Goal: Task Accomplishment & Management: Use online tool/utility

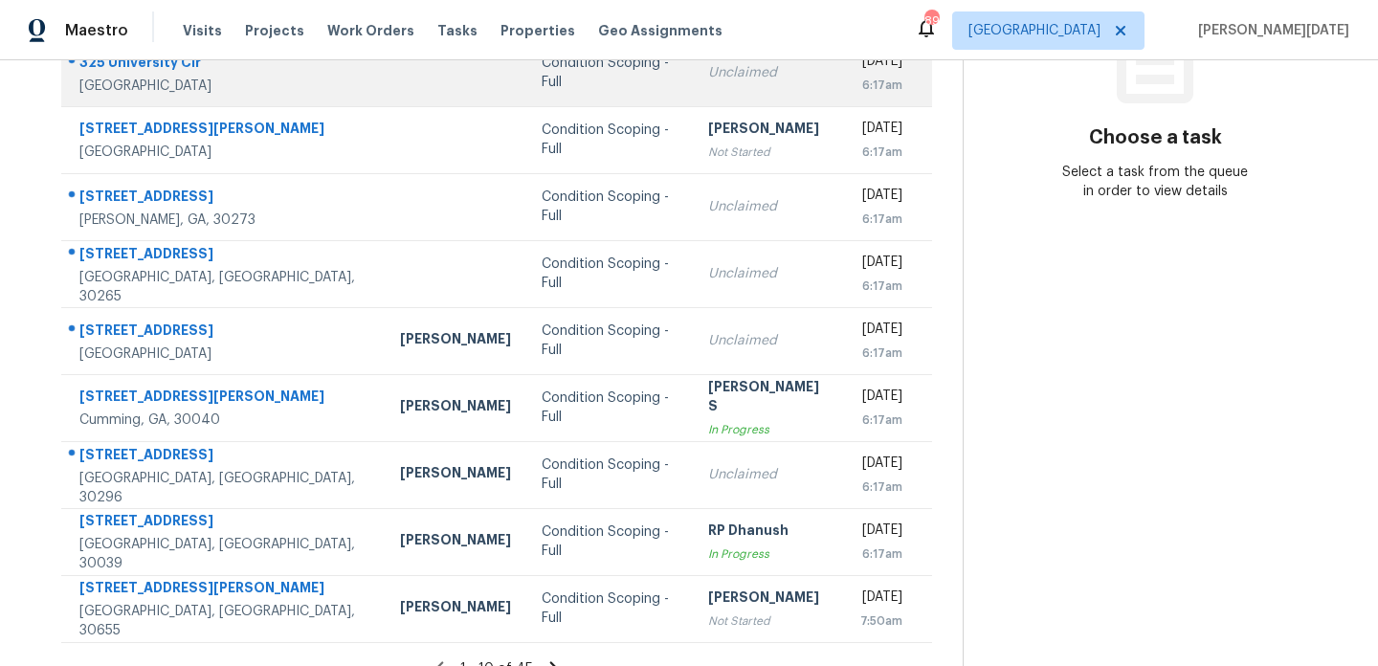
scroll to position [330, 0]
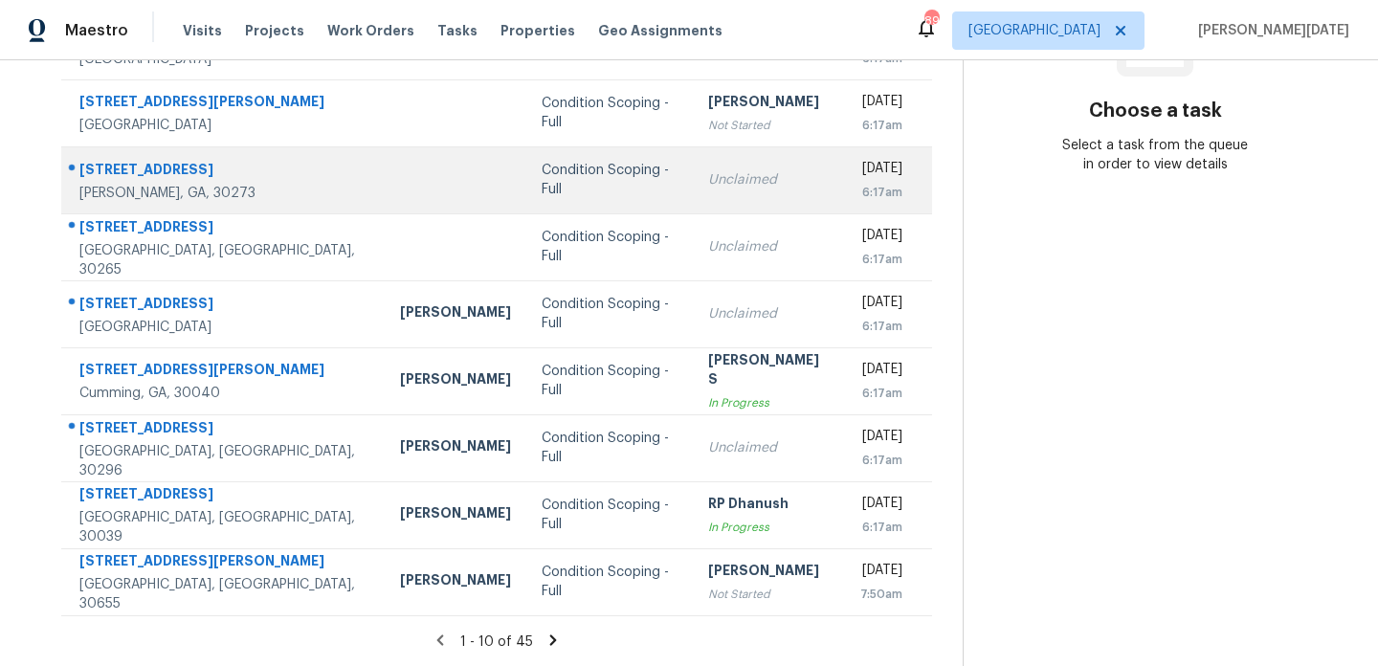
click at [693, 204] on td "Unclaimed" at bounding box center [769, 179] width 152 height 67
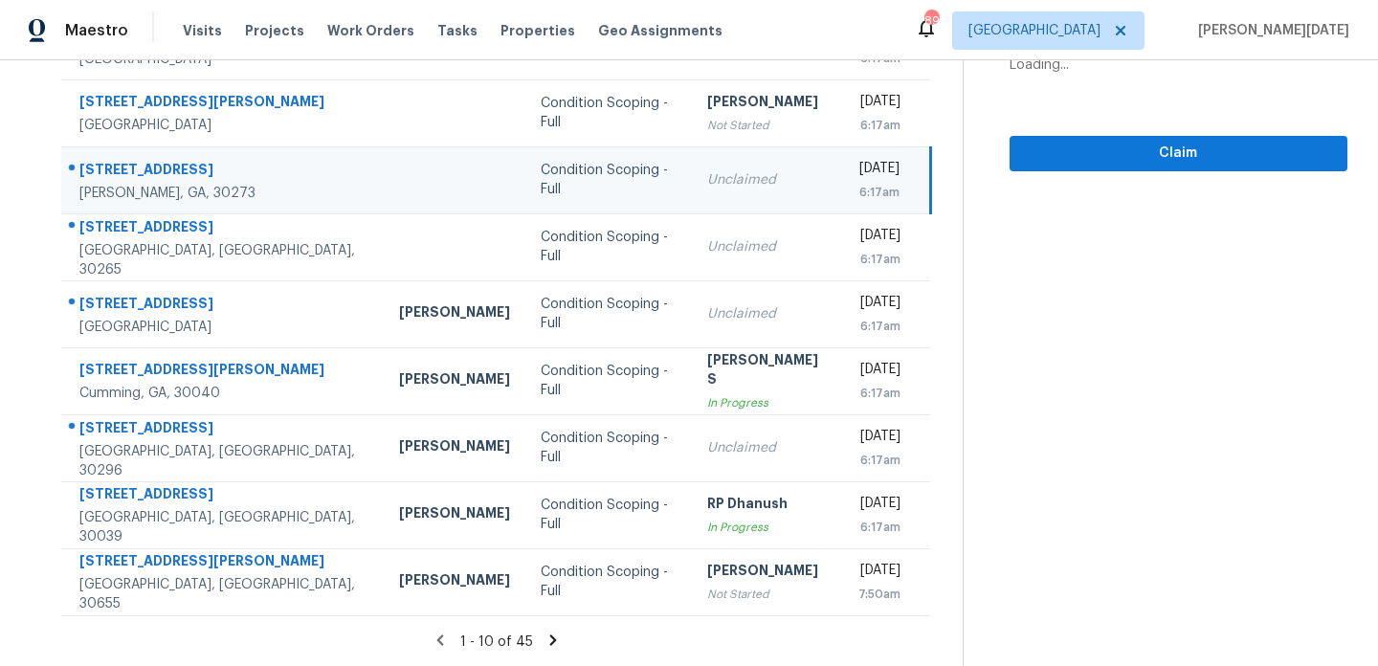
click at [692, 191] on td "Unclaimed" at bounding box center [768, 179] width 152 height 67
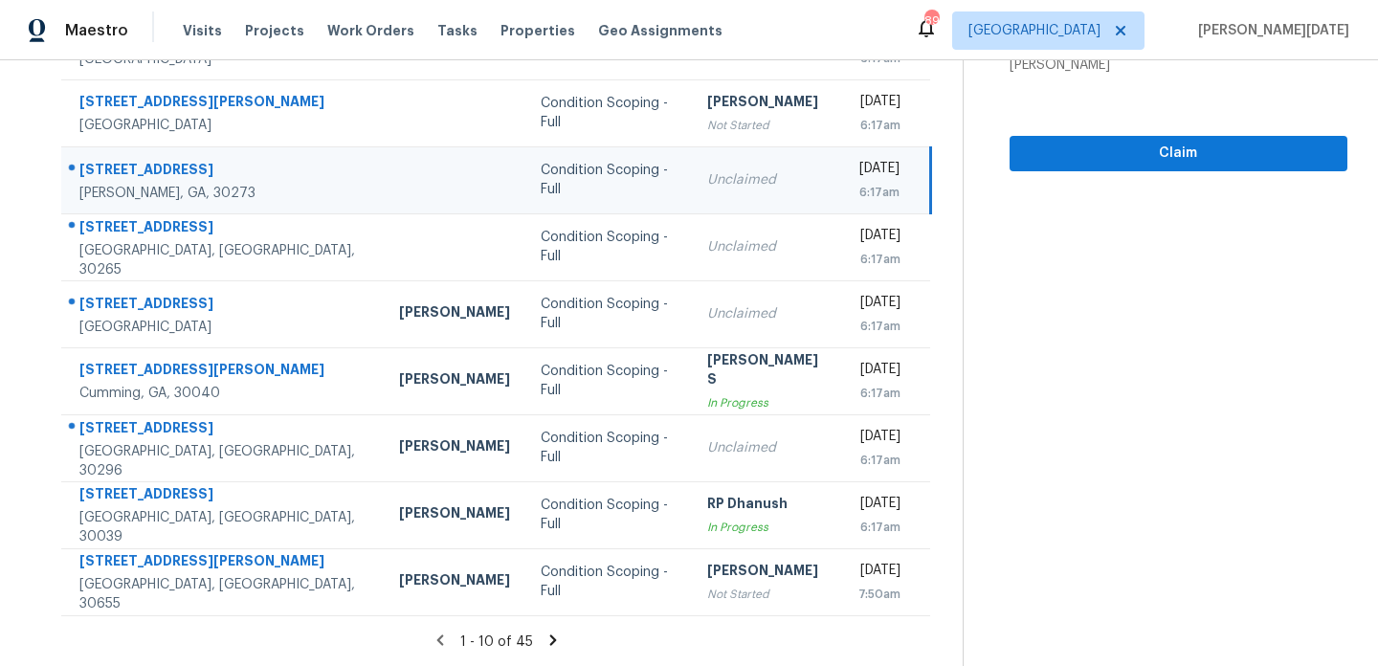
click at [692, 191] on td "Unclaimed" at bounding box center [768, 179] width 152 height 67
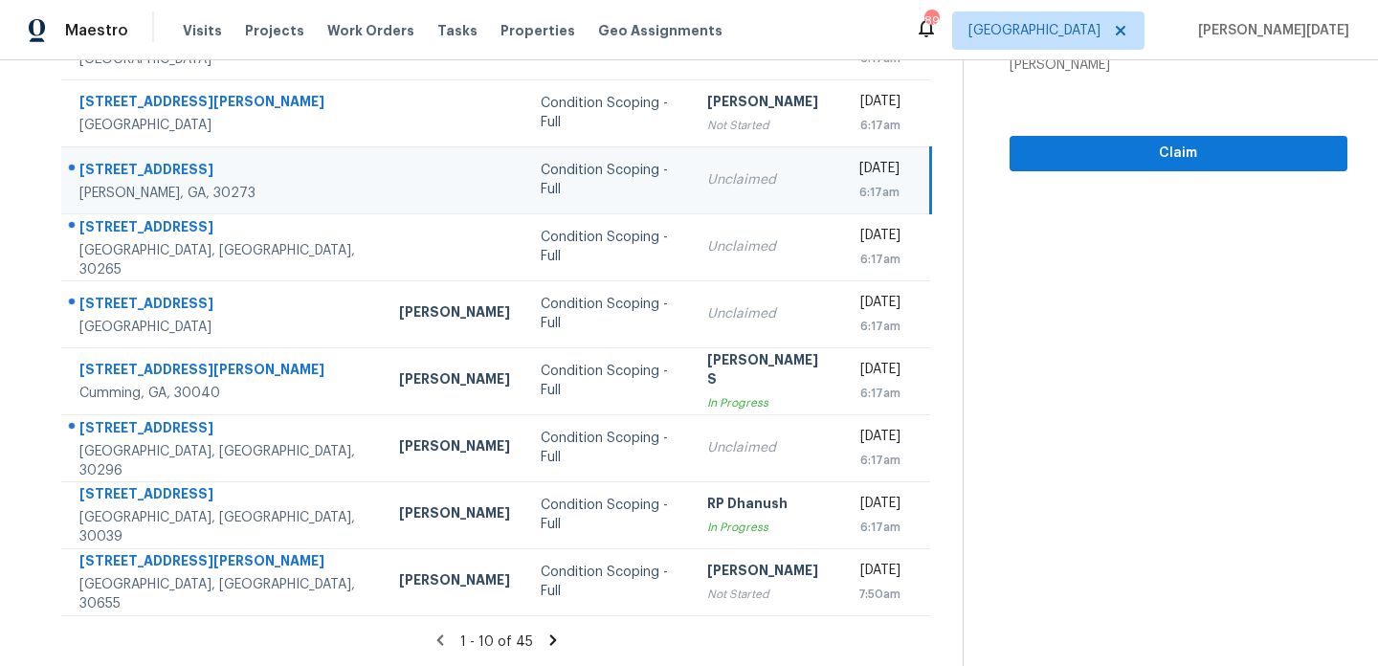
click at [692, 191] on td "Unclaimed" at bounding box center [768, 179] width 152 height 67
click at [692, 194] on td "Unclaimed" at bounding box center [768, 179] width 152 height 67
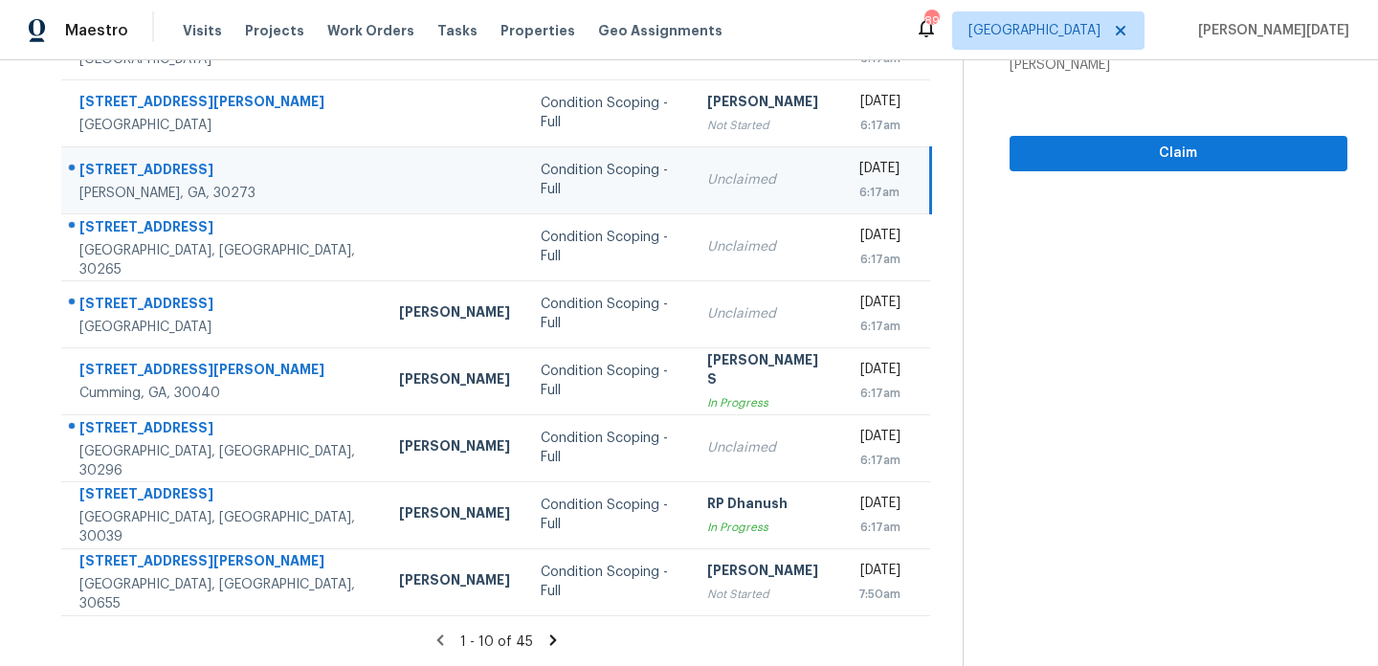
click at [692, 194] on td "Unclaimed" at bounding box center [768, 179] width 152 height 67
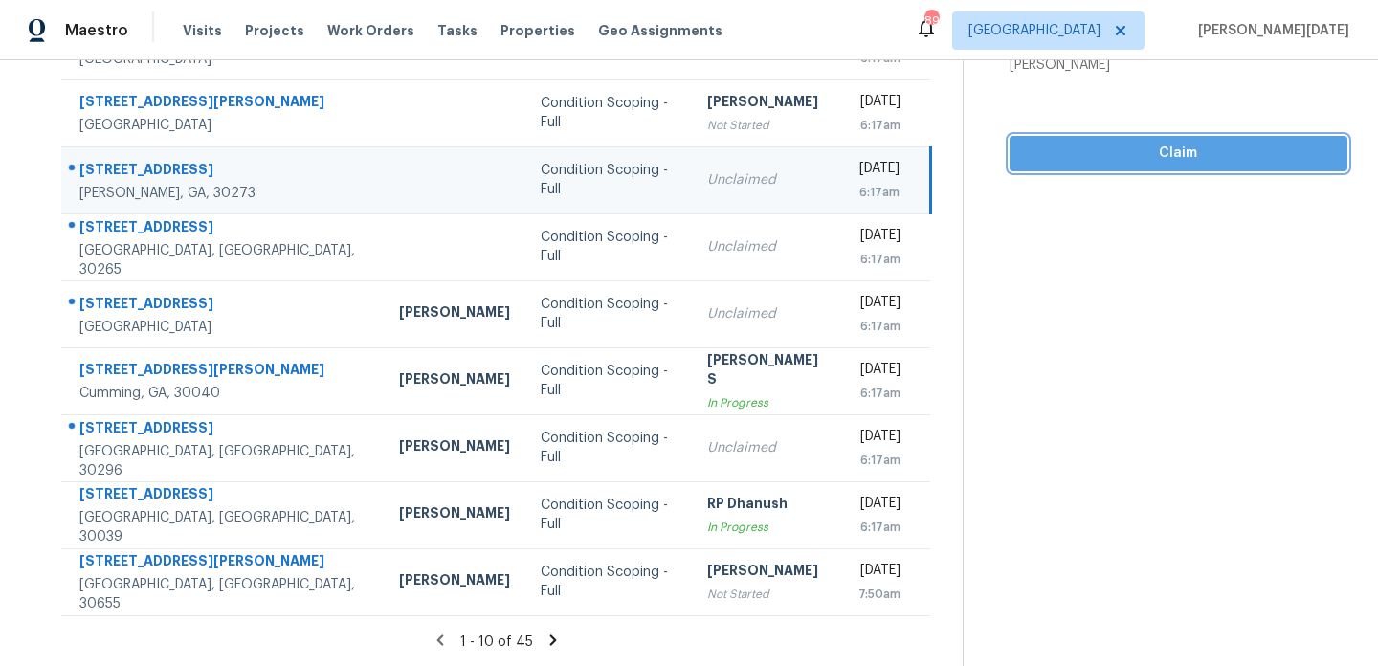
click at [1043, 155] on span "Claim" at bounding box center [1178, 154] width 307 height 24
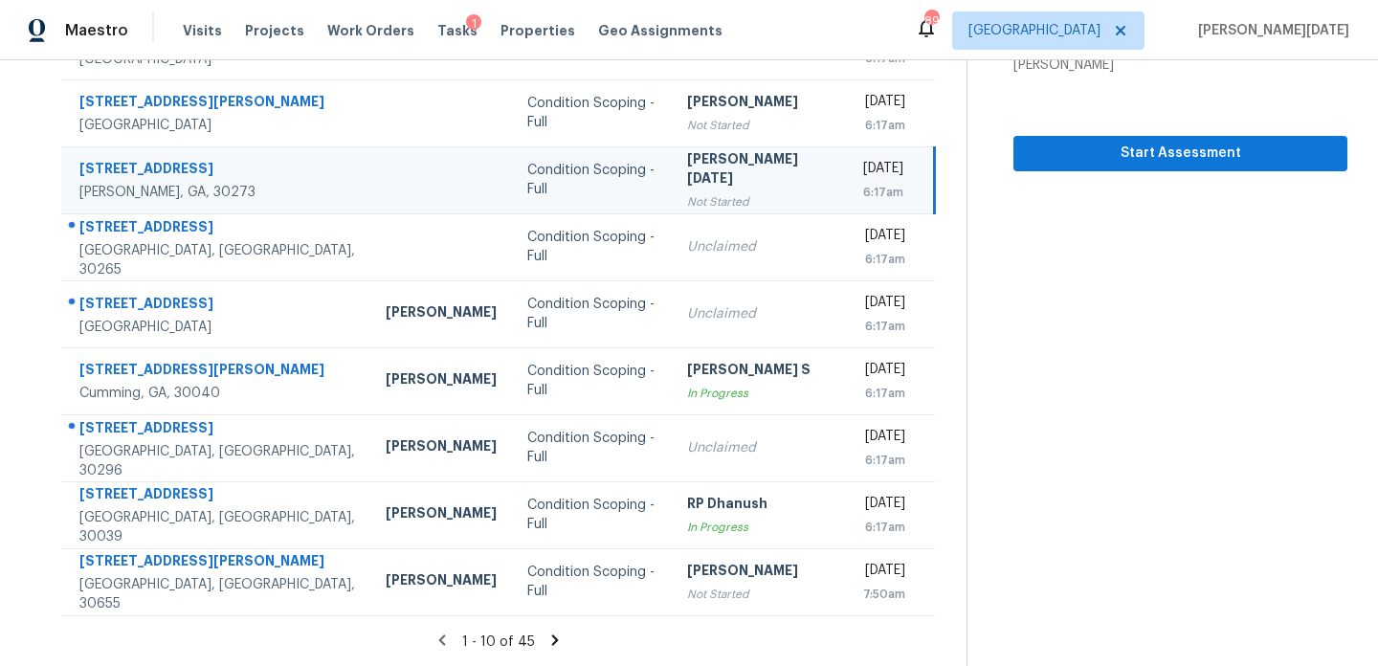
click at [547, 632] on icon at bounding box center [555, 640] width 17 height 17
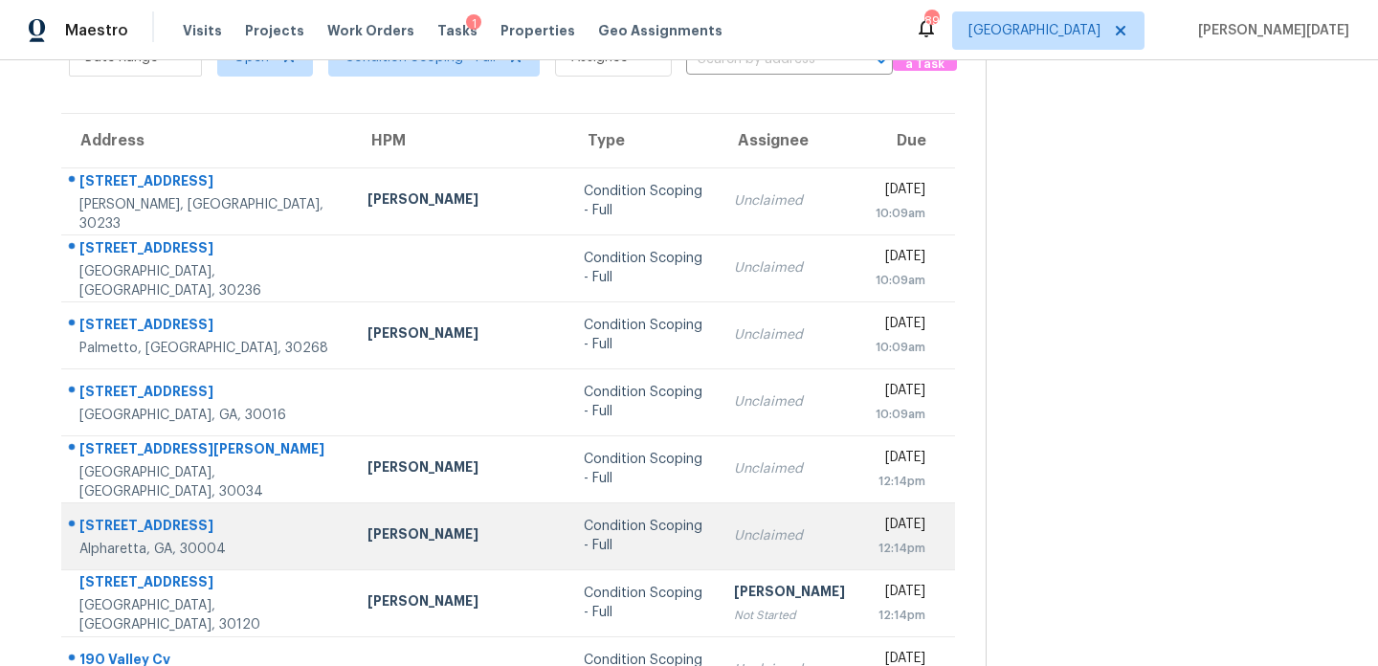
scroll to position [106, 0]
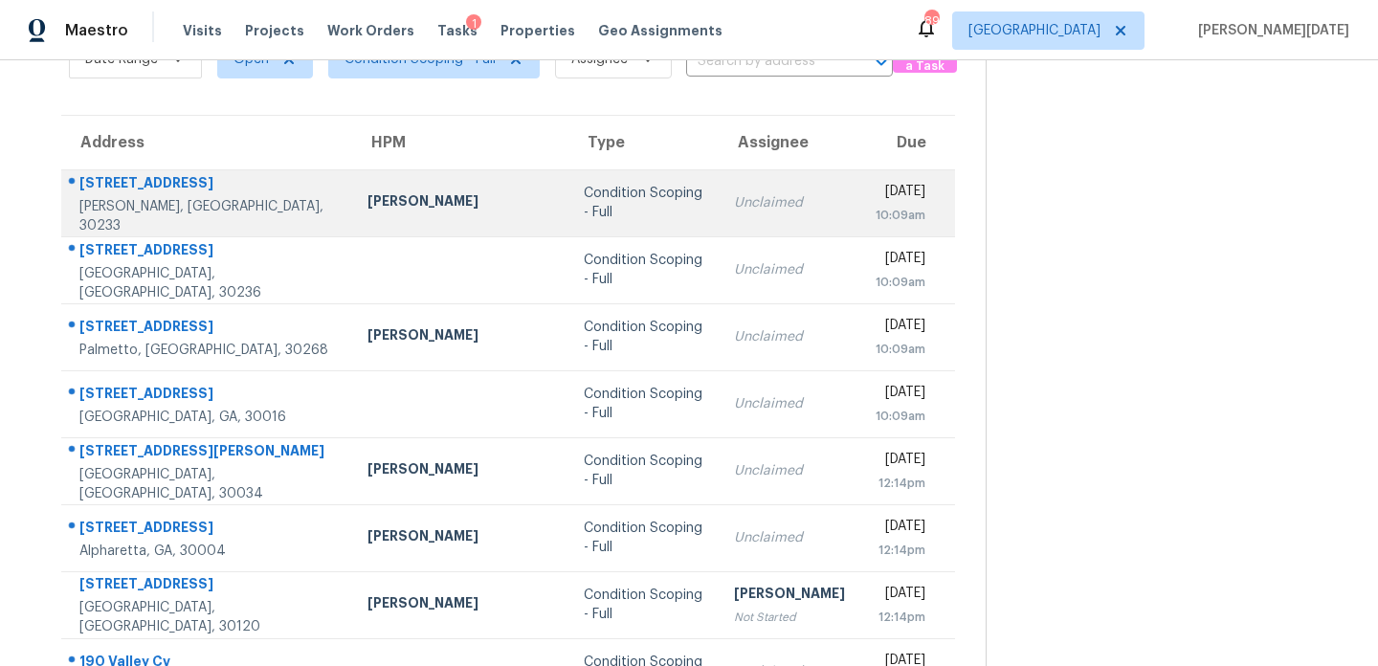
click at [719, 214] on td "Unclaimed" at bounding box center [790, 202] width 142 height 67
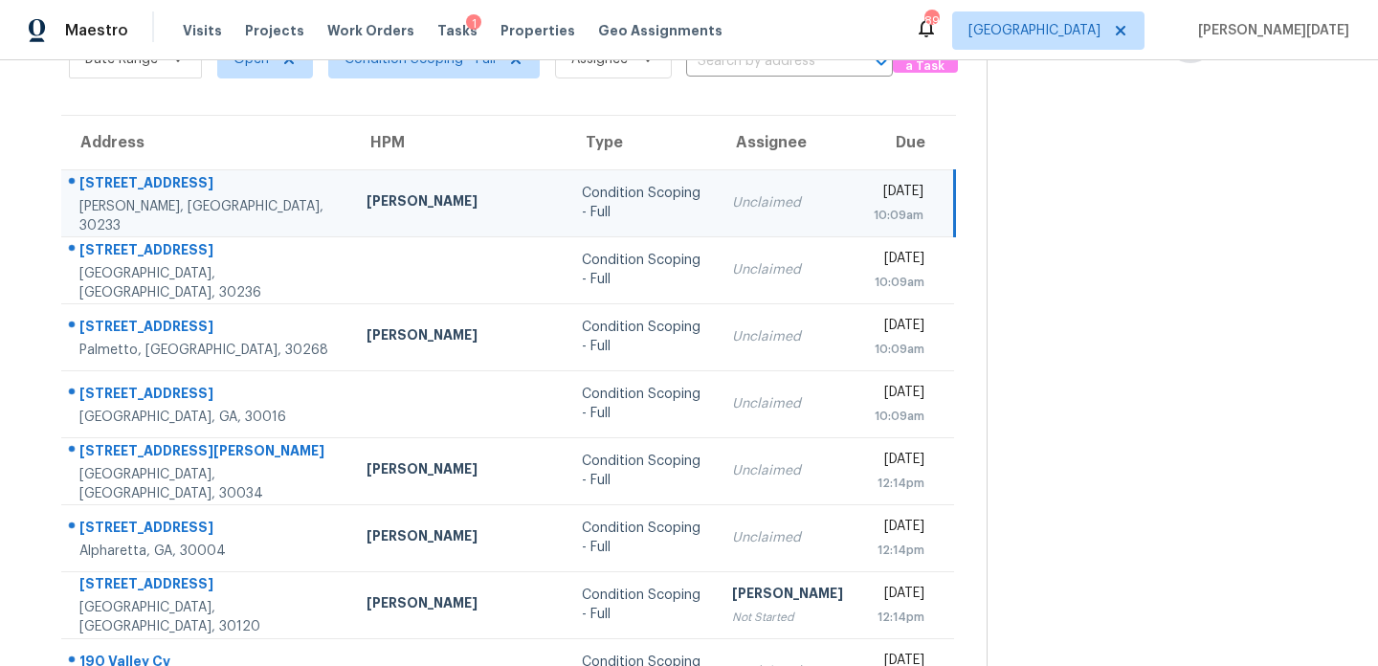
click at [717, 214] on td "Unclaimed" at bounding box center [788, 202] width 142 height 67
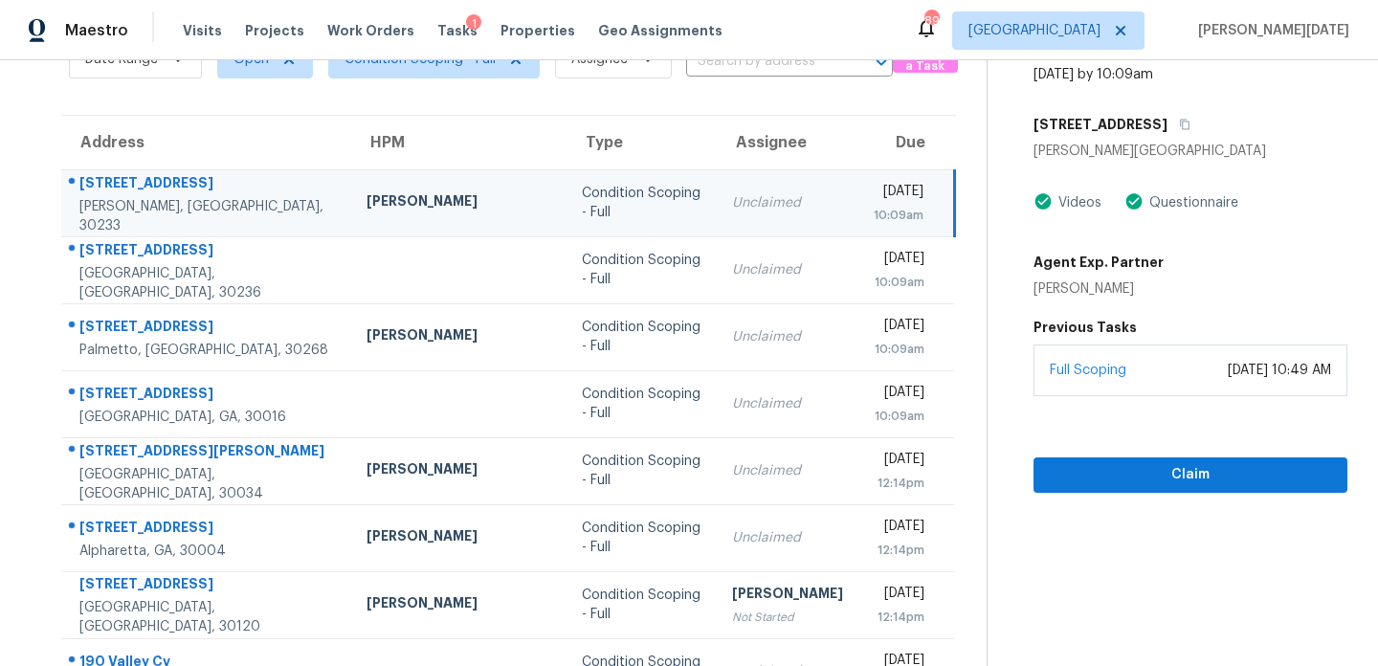
click at [732, 210] on div "Unclaimed" at bounding box center [787, 202] width 111 height 19
click at [874, 206] on div "[DATE]" at bounding box center [899, 194] width 50 height 24
click at [1138, 476] on span "Claim" at bounding box center [1190, 475] width 283 height 24
click at [1179, 125] on icon "button" at bounding box center [1184, 124] width 11 height 11
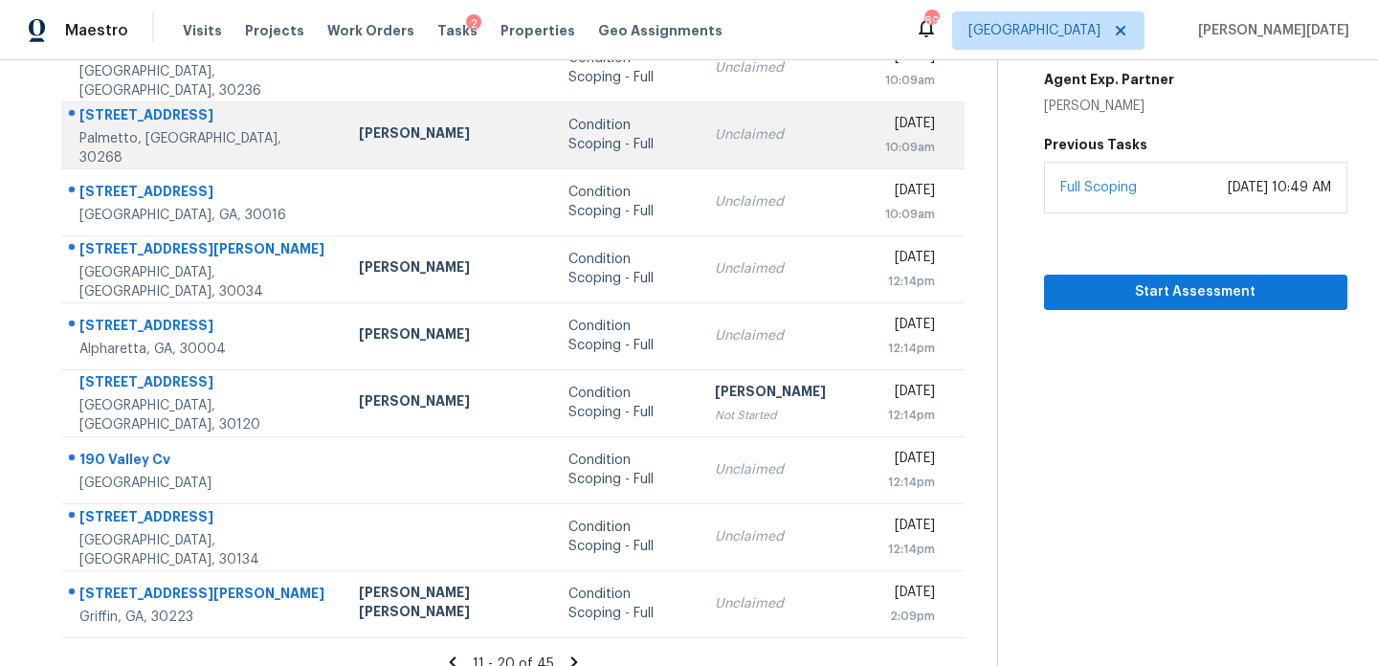
scroll to position [330, 0]
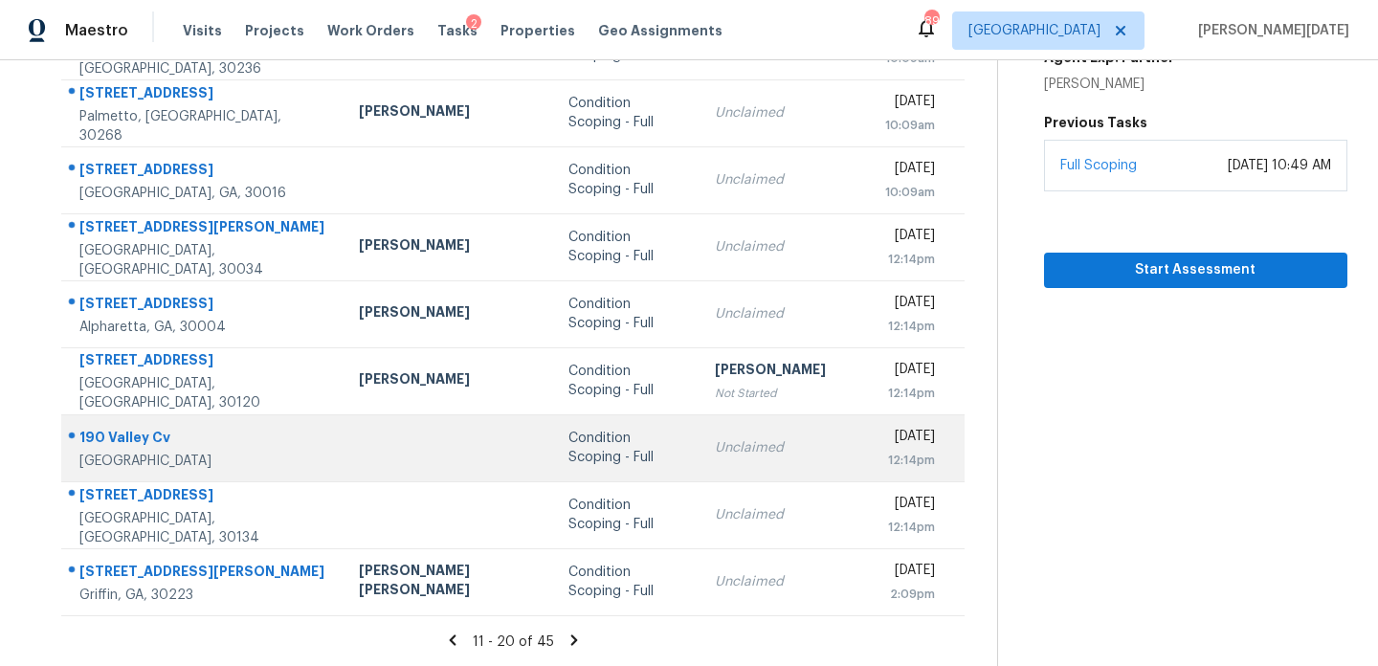
click at [715, 453] on div "Unclaimed" at bounding box center [784, 447] width 139 height 19
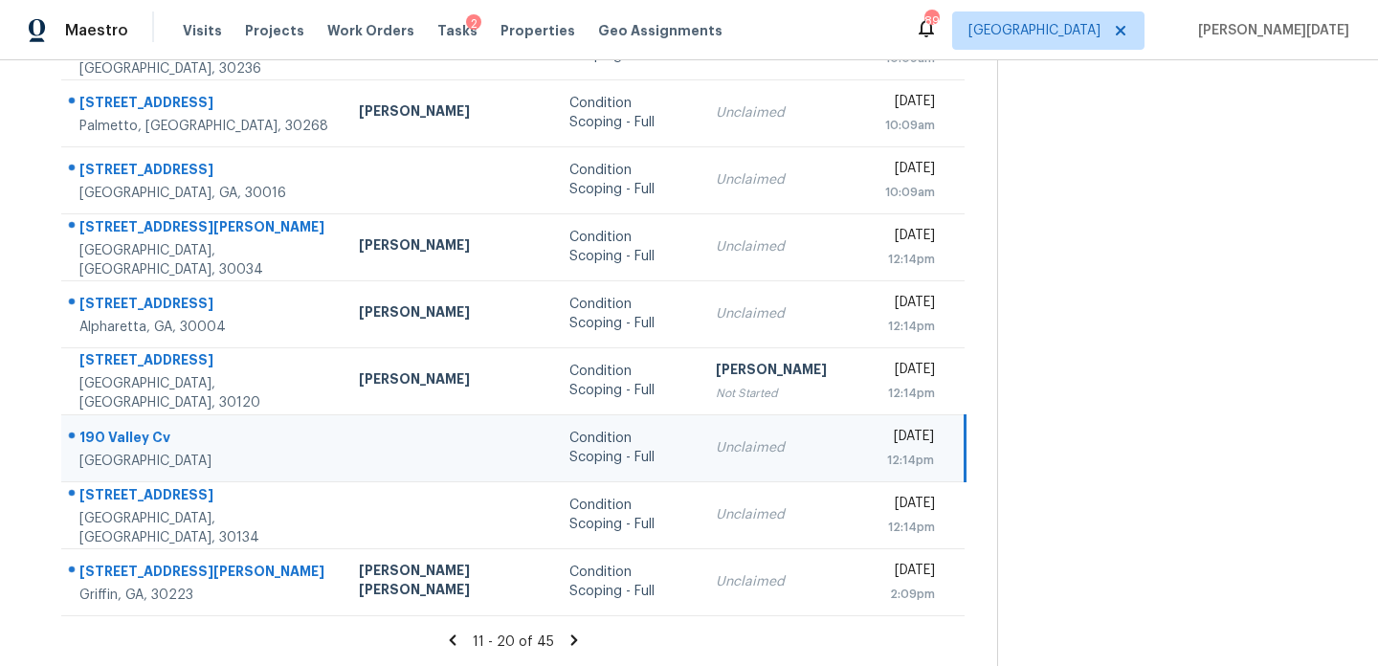
click at [885, 451] on div "[DATE]" at bounding box center [909, 439] width 49 height 24
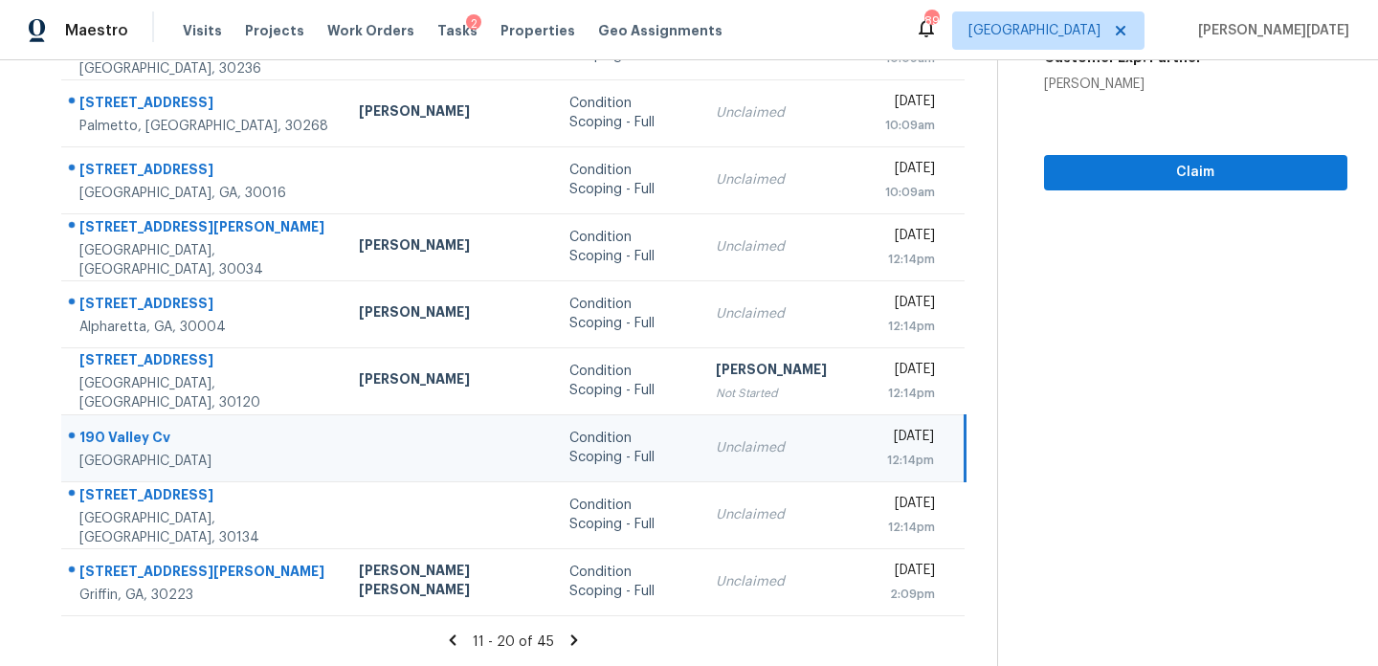
click at [885, 446] on div "[DATE]" at bounding box center [909, 439] width 49 height 24
click at [1090, 161] on span "Claim" at bounding box center [1196, 173] width 273 height 24
click at [566, 639] on icon at bounding box center [574, 640] width 17 height 17
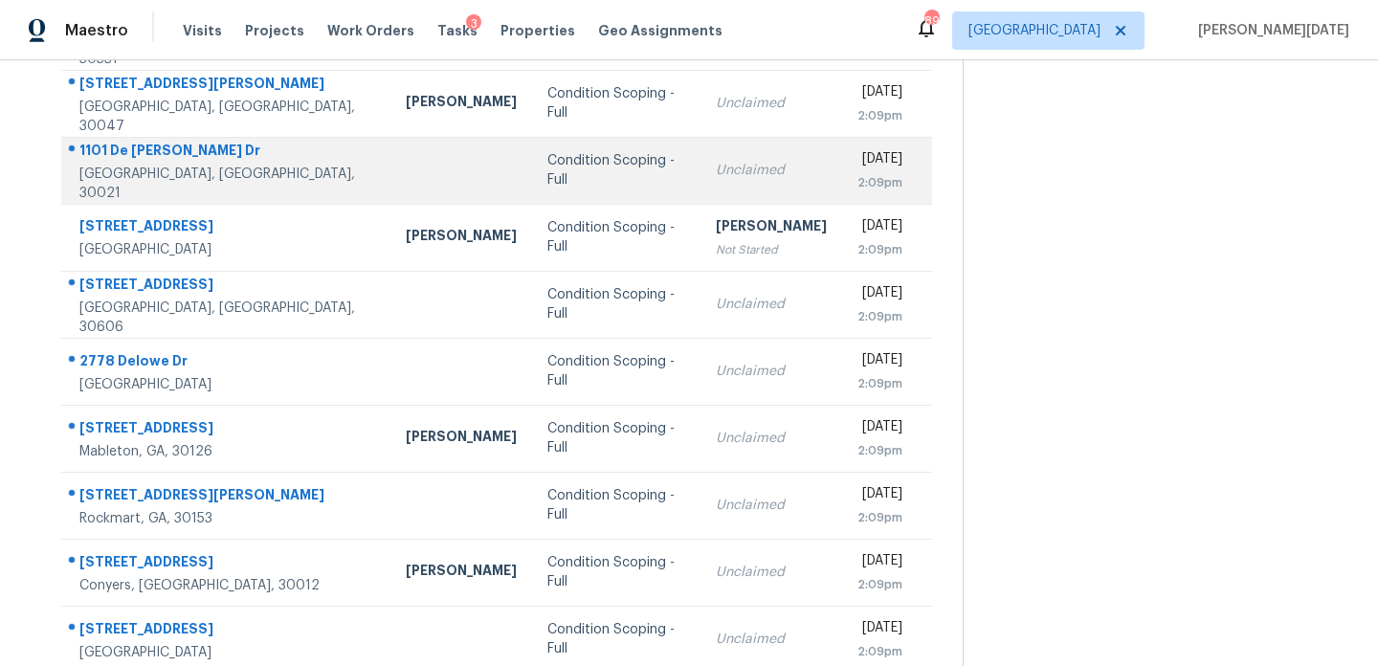
scroll to position [276, 0]
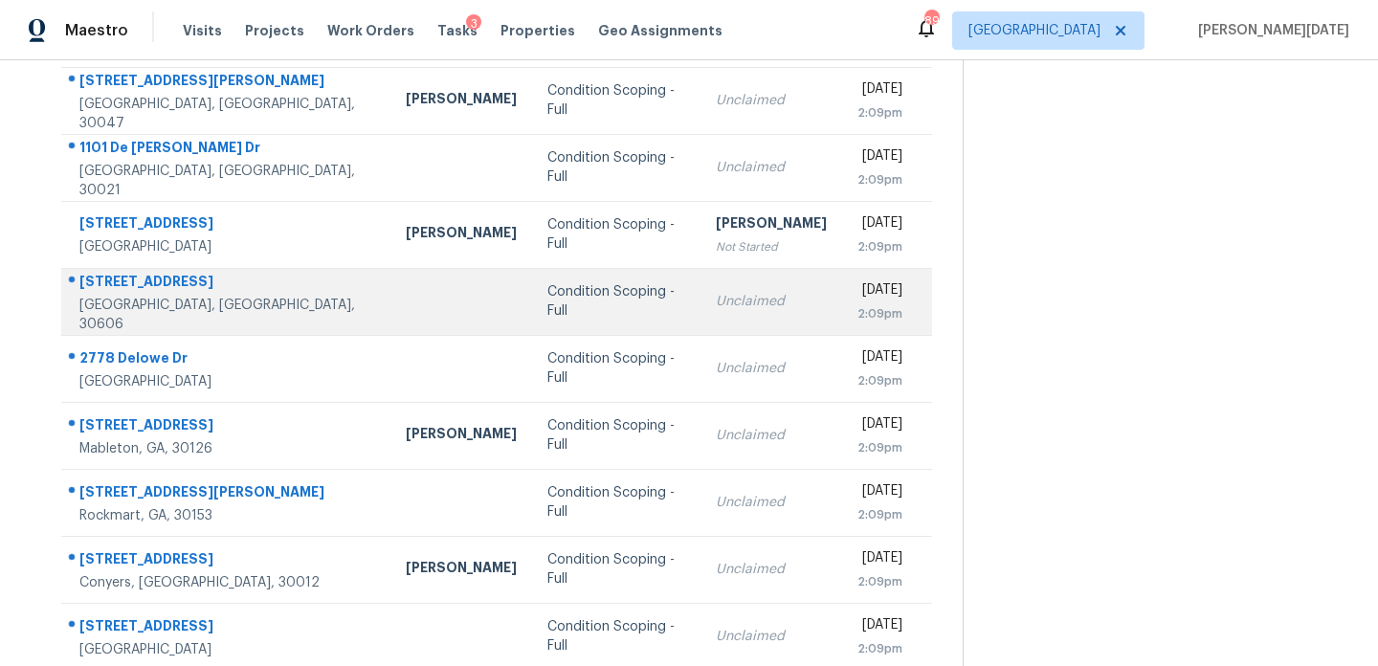
click at [717, 297] on div "Unclaimed" at bounding box center [771, 301] width 111 height 19
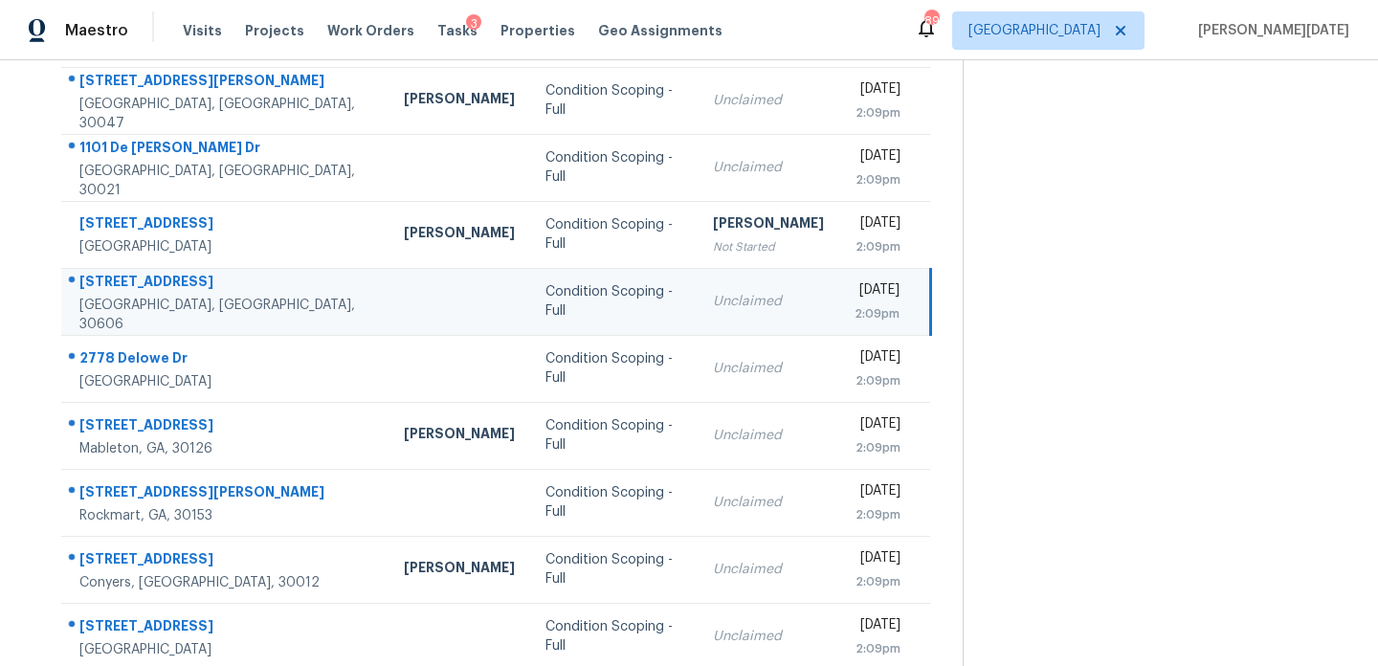
click at [740, 295] on div "Unclaimed" at bounding box center [768, 301] width 111 height 19
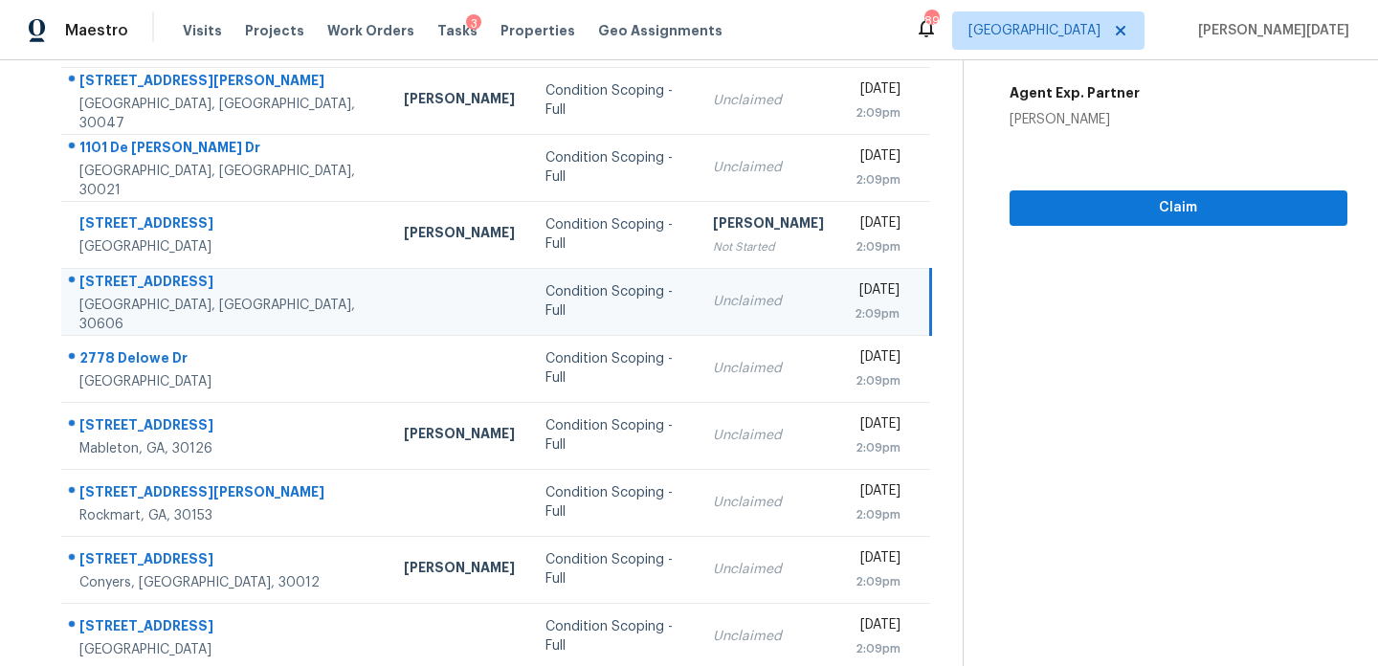
click at [855, 292] on div "[DATE]" at bounding box center [877, 292] width 45 height 24
click at [884, 292] on div "[DATE]" at bounding box center [877, 292] width 45 height 24
click at [1055, 199] on span "Claim" at bounding box center [1178, 208] width 307 height 24
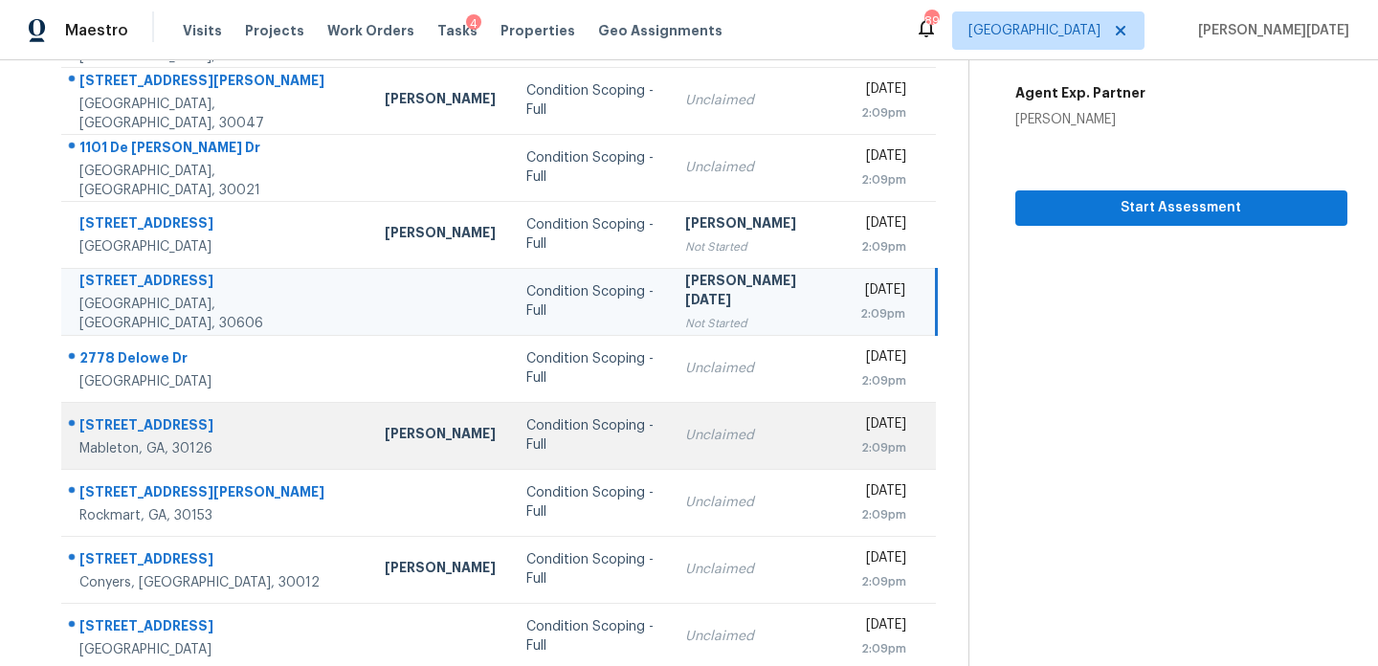
scroll to position [330, 0]
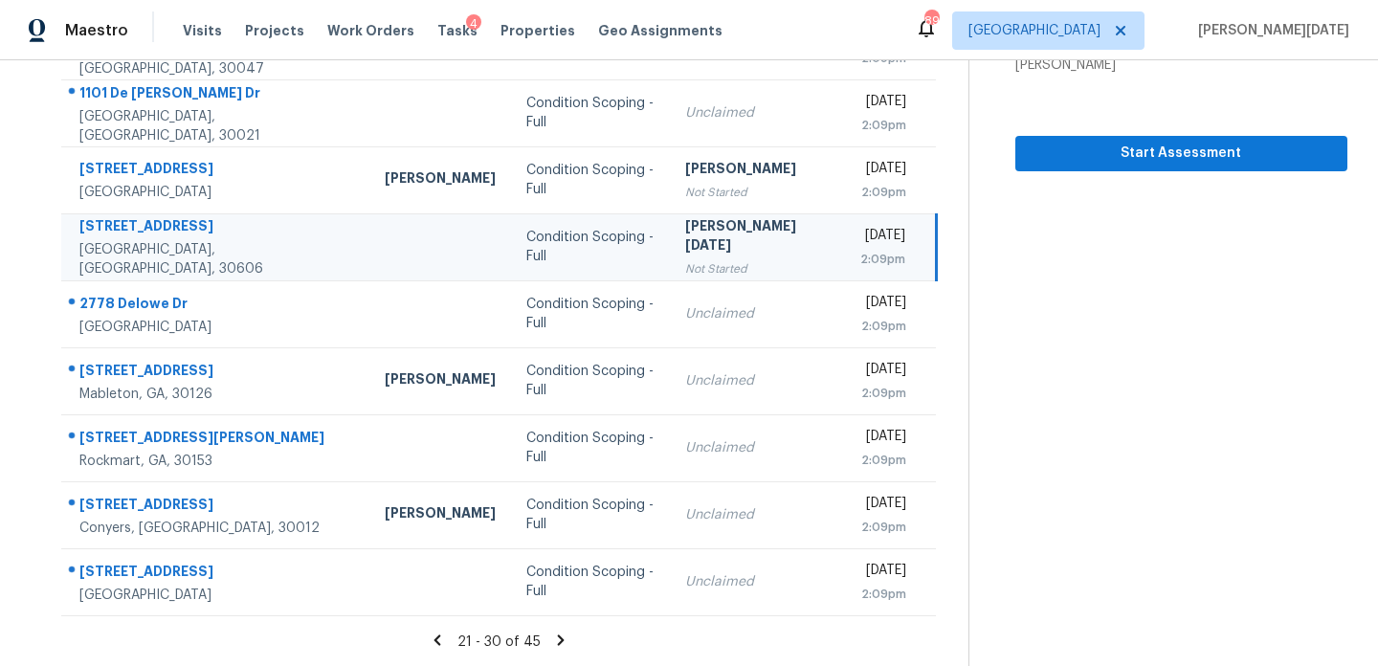
click at [552, 638] on icon at bounding box center [560, 640] width 17 height 17
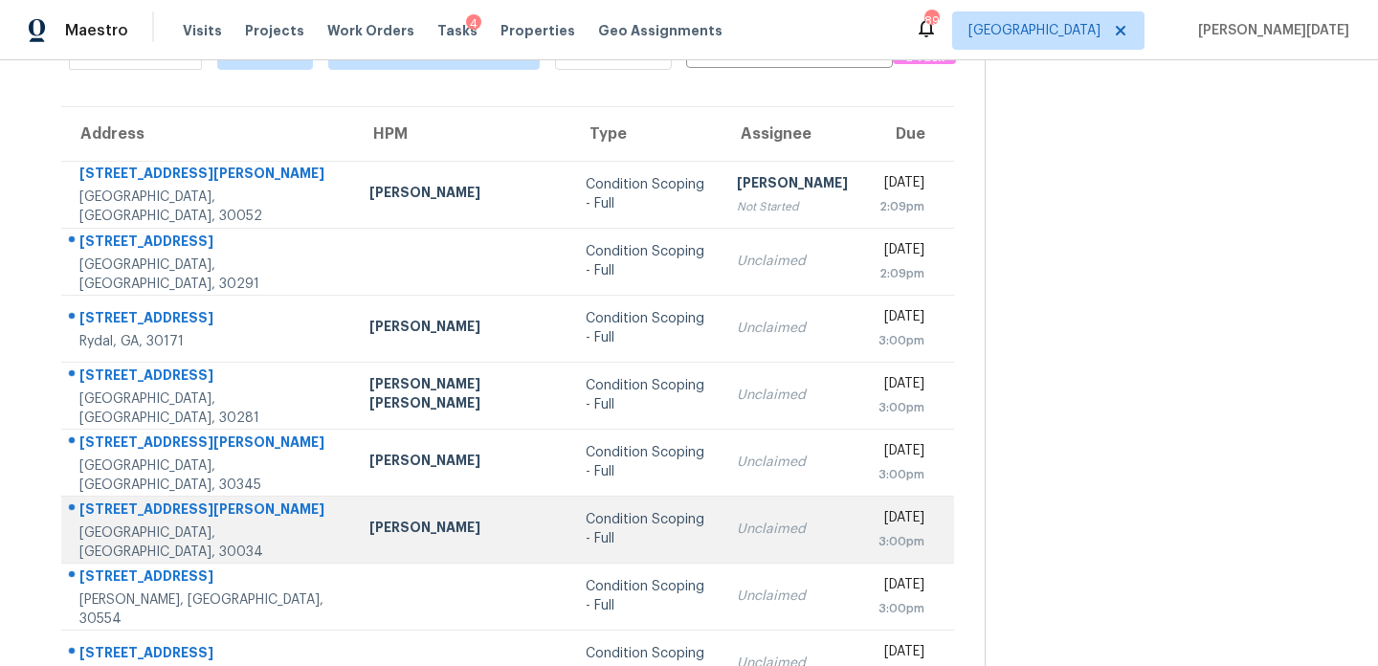
scroll to position [106, 0]
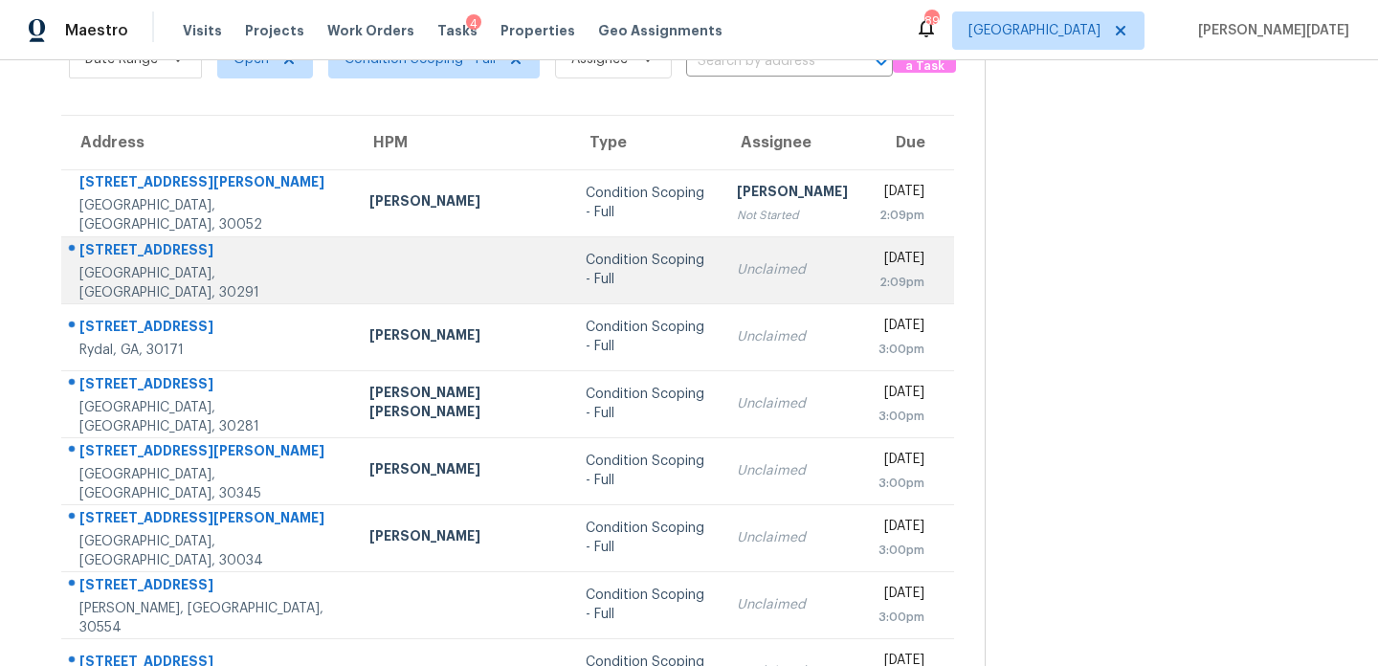
click at [722, 289] on td "Unclaimed" at bounding box center [793, 269] width 142 height 67
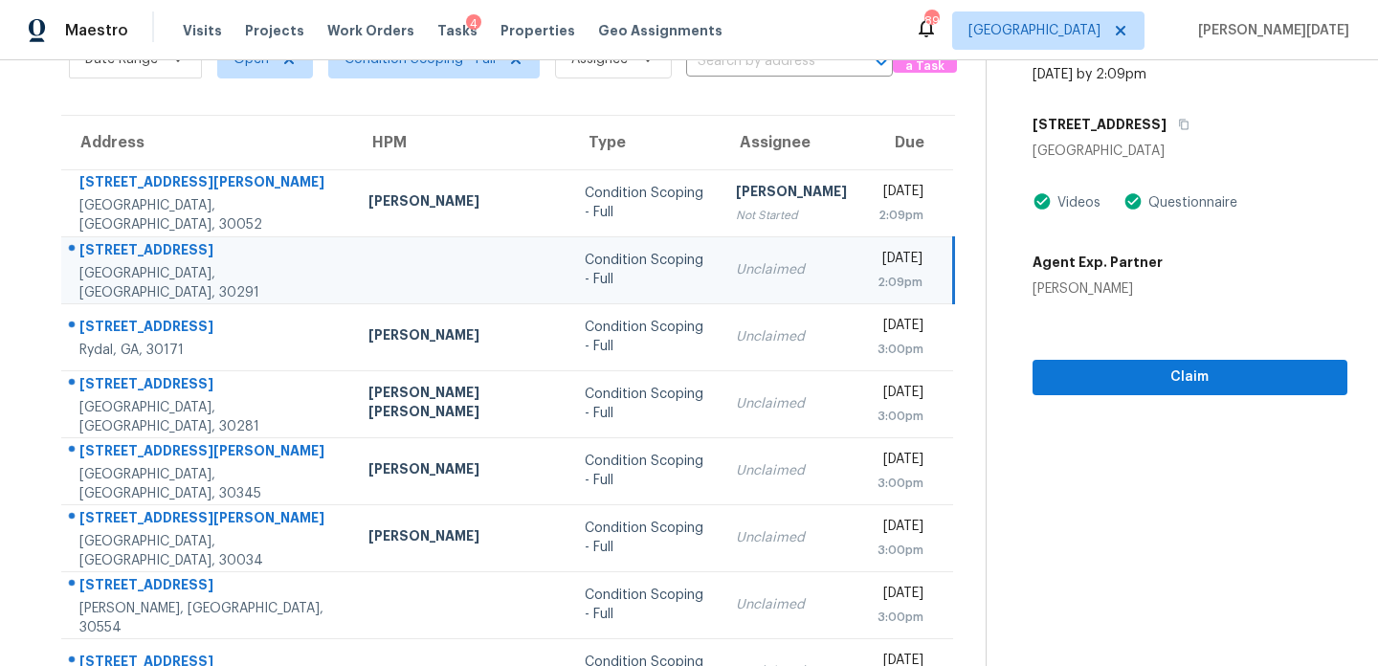
click at [736, 271] on div "Unclaimed" at bounding box center [791, 269] width 111 height 19
click at [862, 258] on td "Thu, Oct 2nd 2025 2:09pm" at bounding box center [908, 269] width 92 height 67
click at [1046, 360] on button "Claim" at bounding box center [1190, 377] width 315 height 35
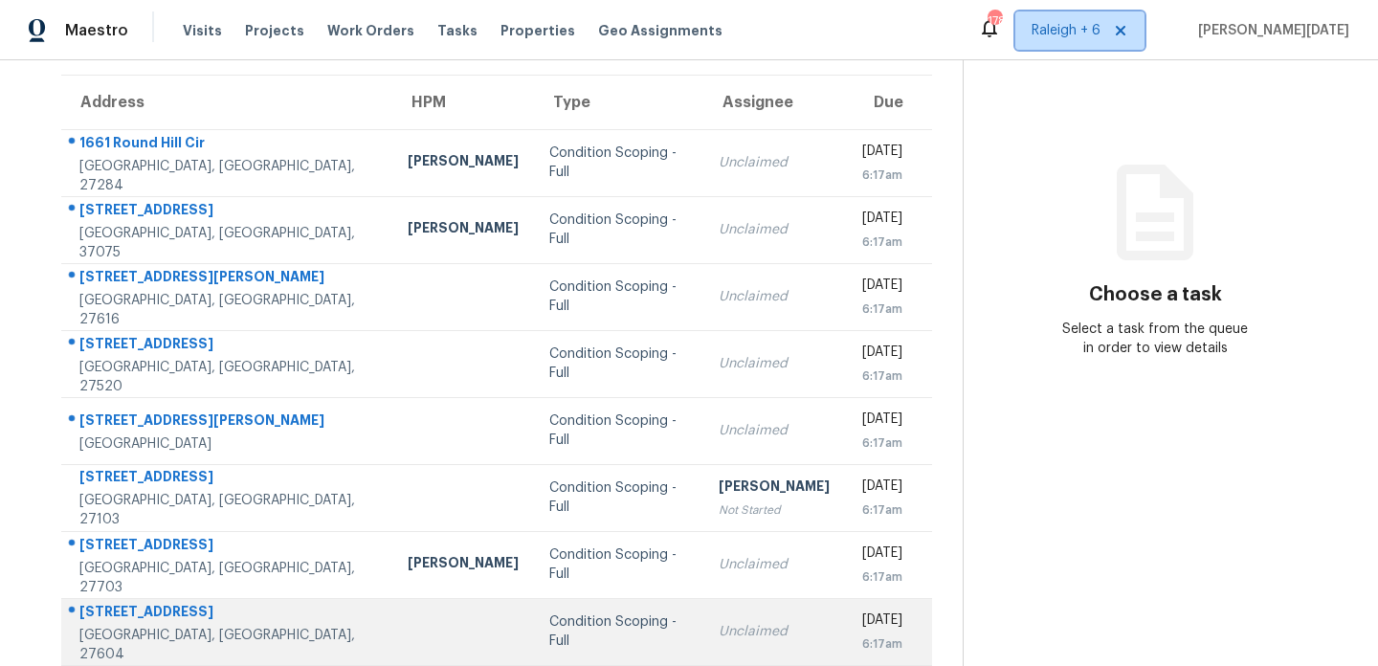
scroll to position [330, 0]
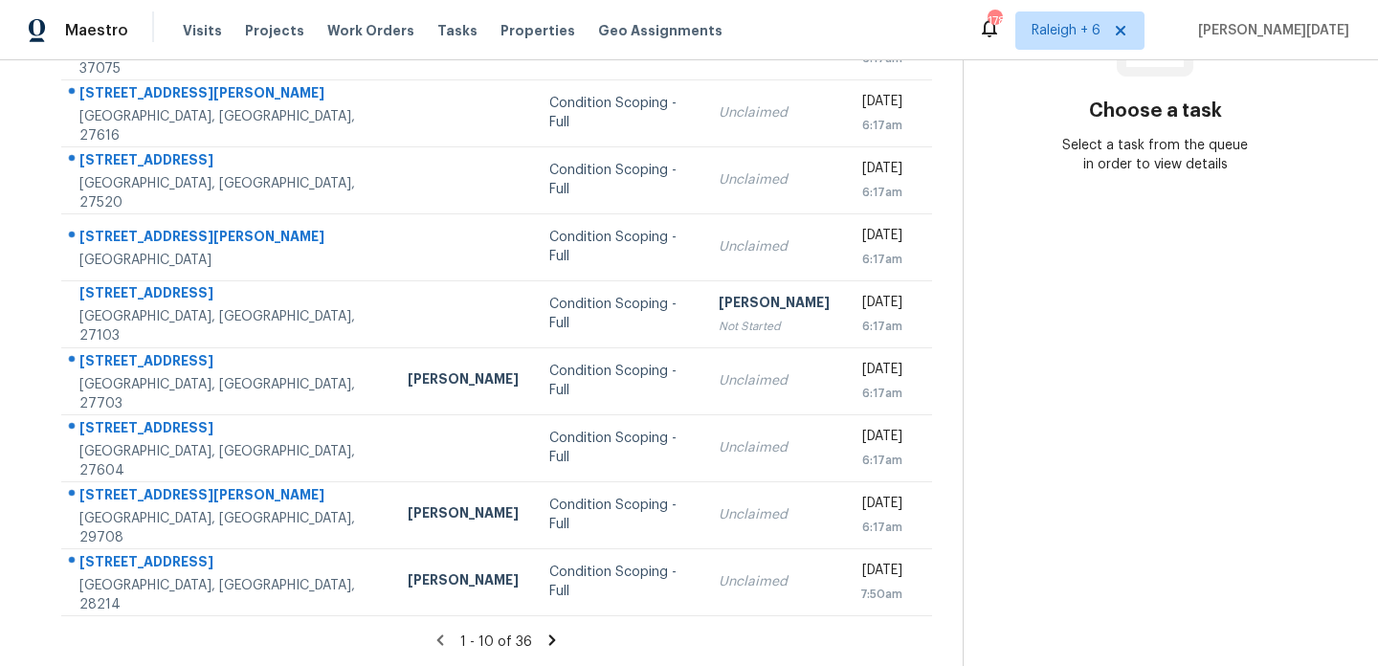
click at [549, 641] on icon at bounding box center [552, 640] width 7 height 11
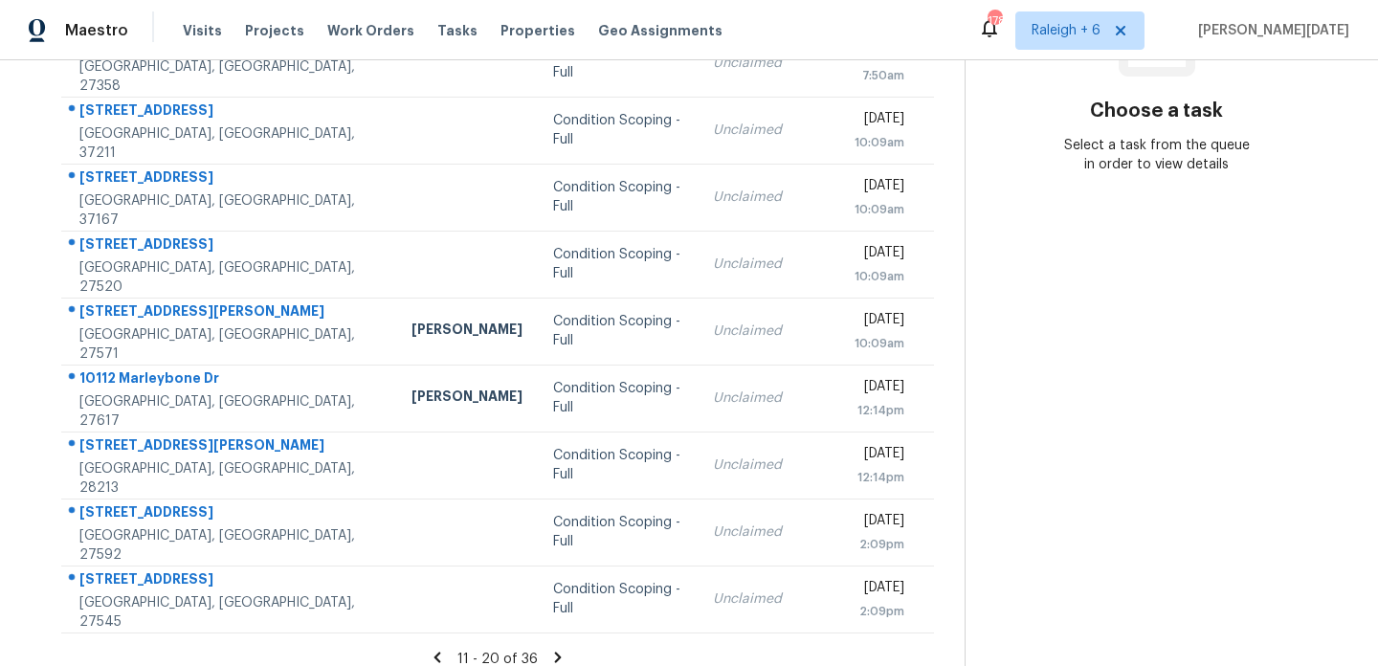
click at [549, 649] on icon at bounding box center [557, 657] width 17 height 17
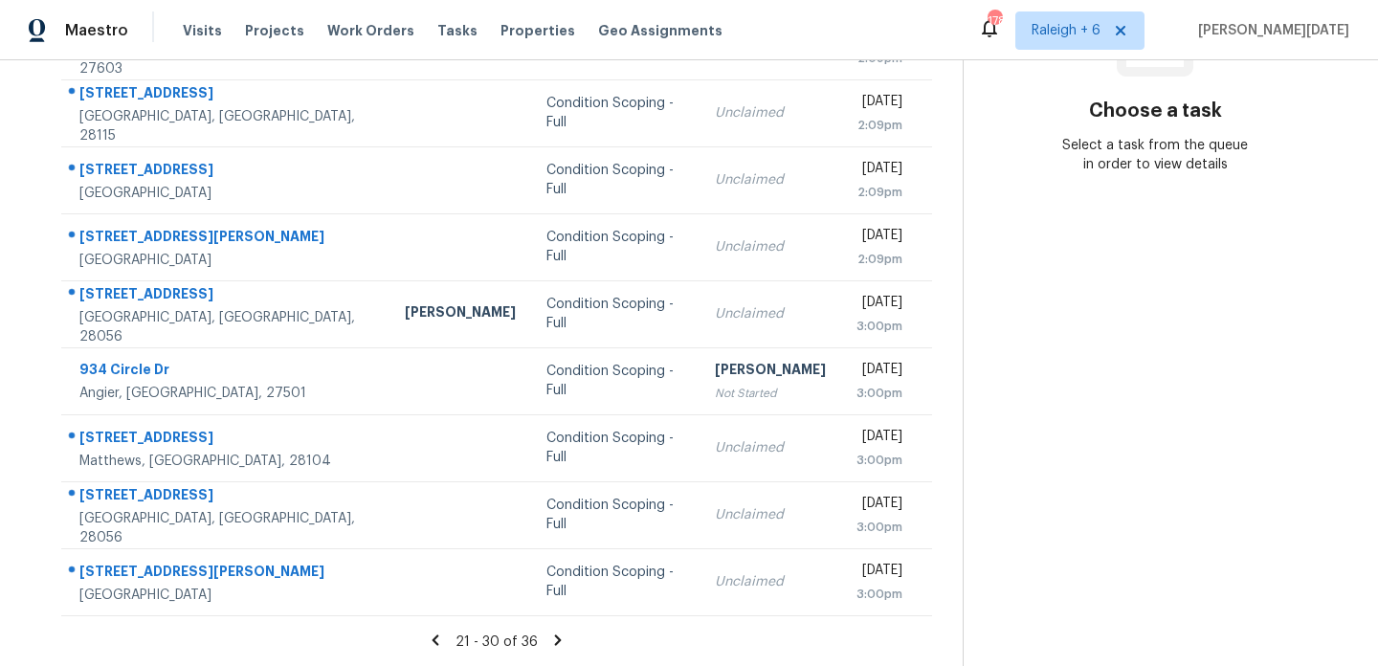
click at [551, 636] on icon at bounding box center [557, 640] width 17 height 17
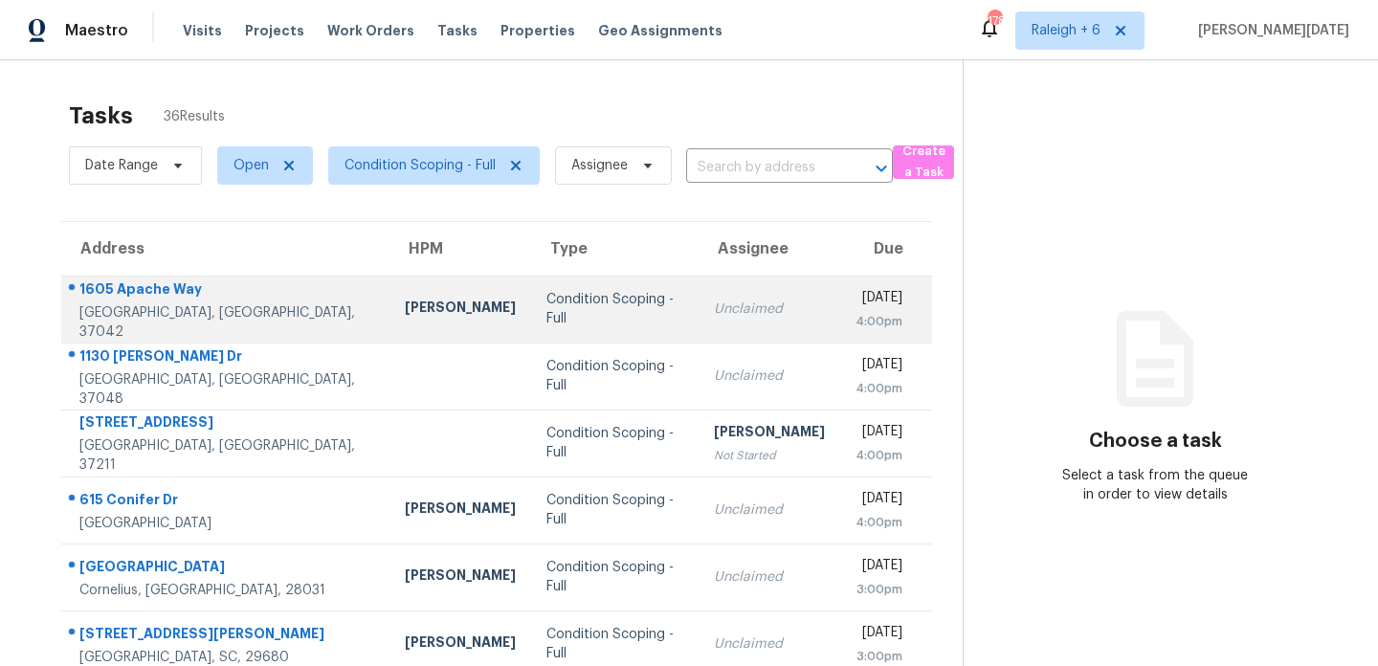
scroll to position [62, 0]
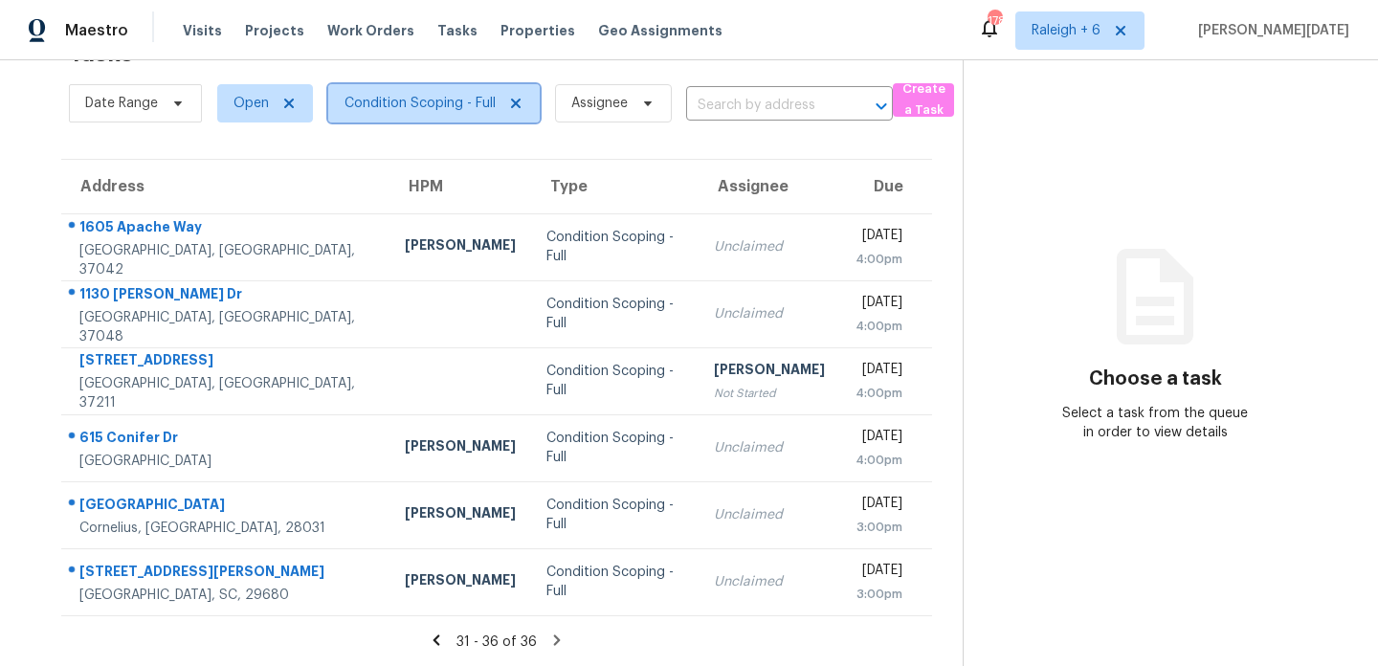
click at [438, 116] on span "Condition Scoping - Full" at bounding box center [434, 103] width 212 height 38
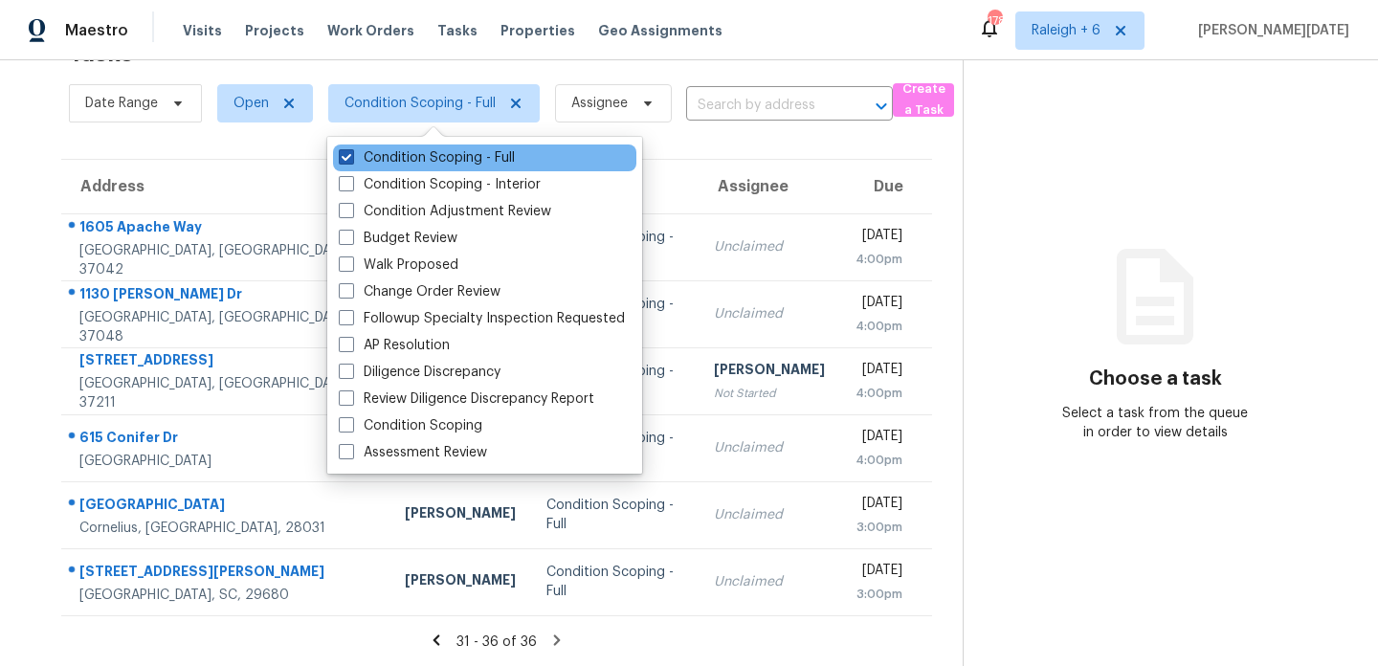
click at [432, 158] on label "Condition Scoping - Full" at bounding box center [427, 157] width 176 height 19
click at [351, 158] on input "Condition Scoping - Full" at bounding box center [345, 154] width 12 height 12
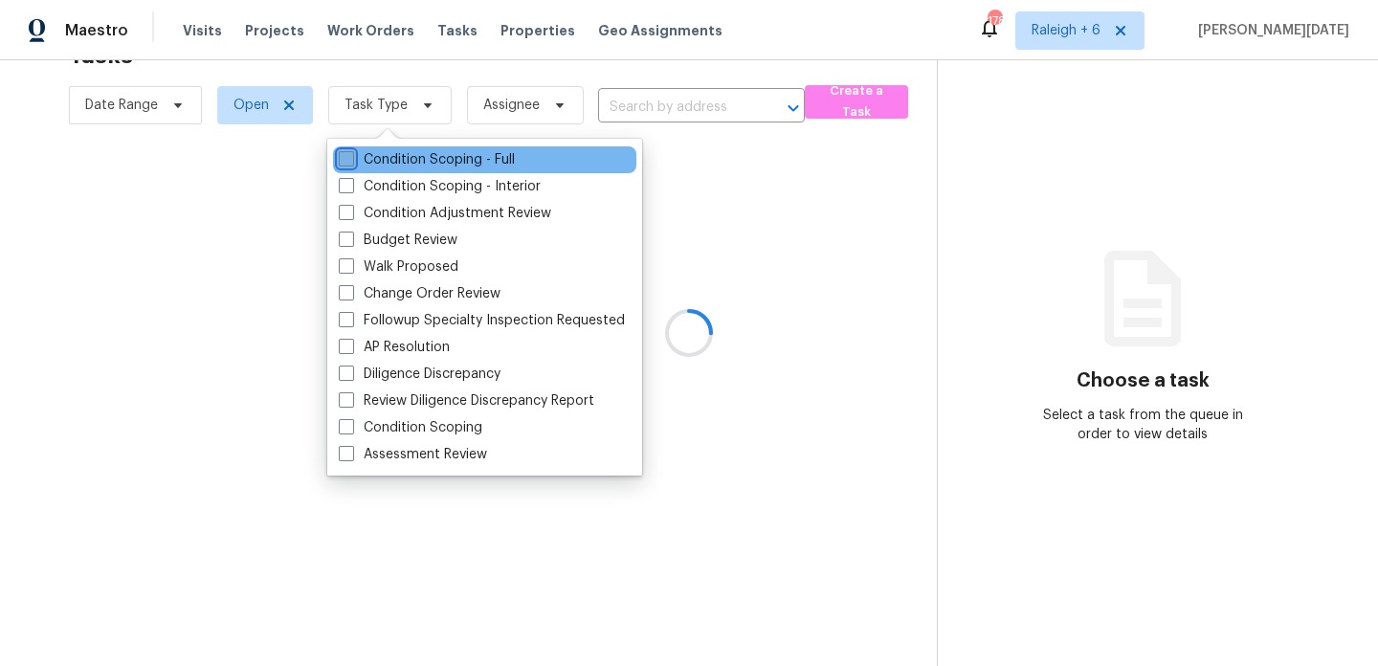
scroll to position [60, 0]
click at [432, 158] on label "Condition Scoping - Full" at bounding box center [427, 159] width 176 height 19
click at [351, 158] on input "Condition Scoping - Full" at bounding box center [345, 156] width 12 height 12
checkbox input "true"
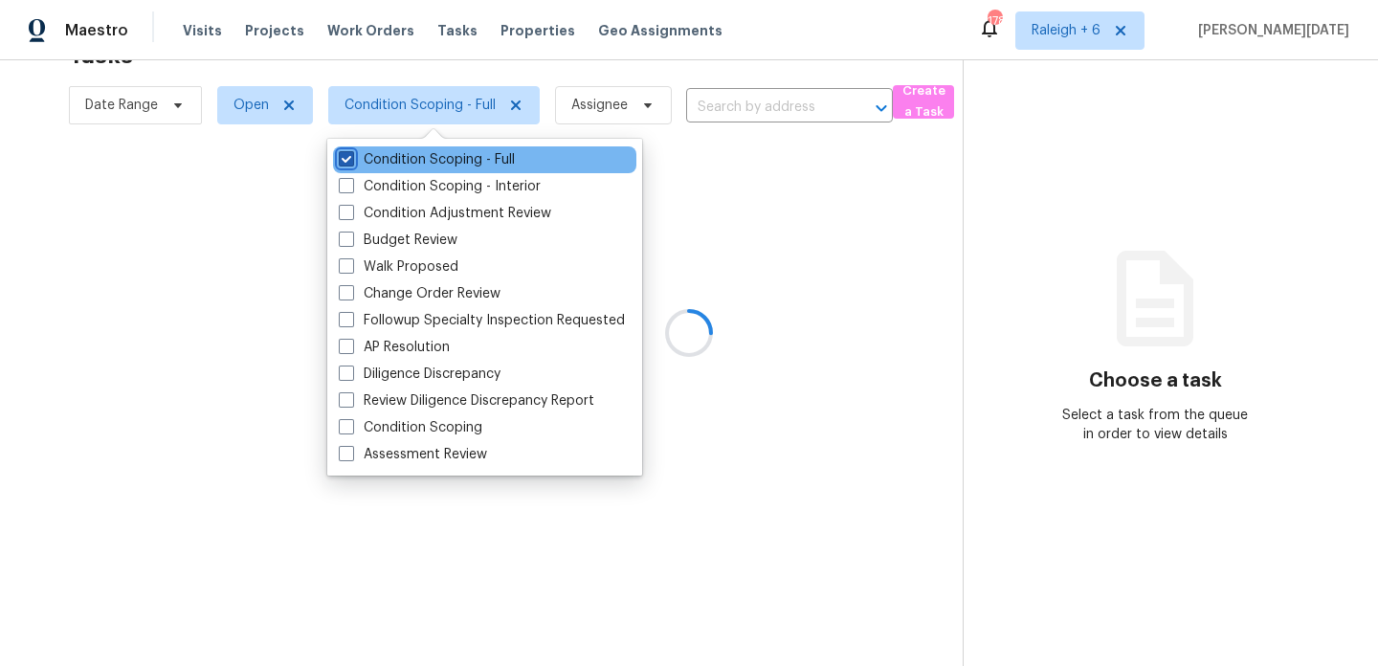
scroll to position [62, 0]
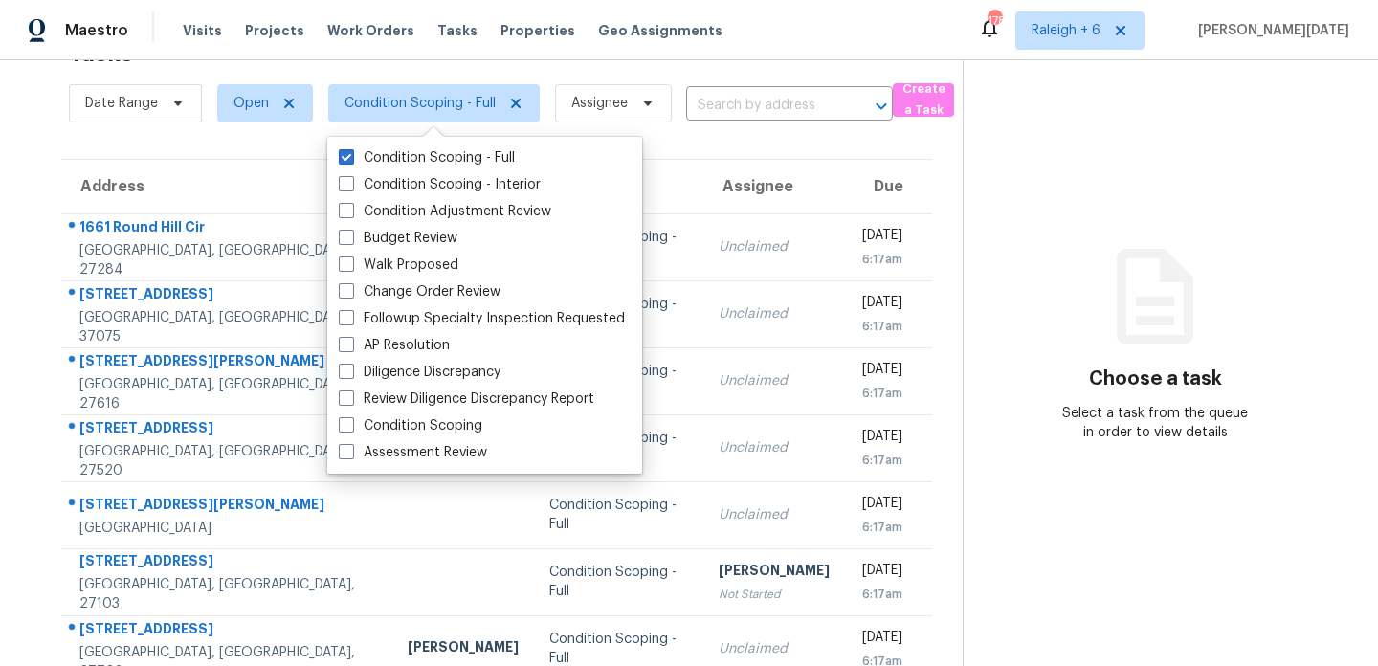
click at [845, 200] on th "Due" at bounding box center [888, 187] width 87 height 54
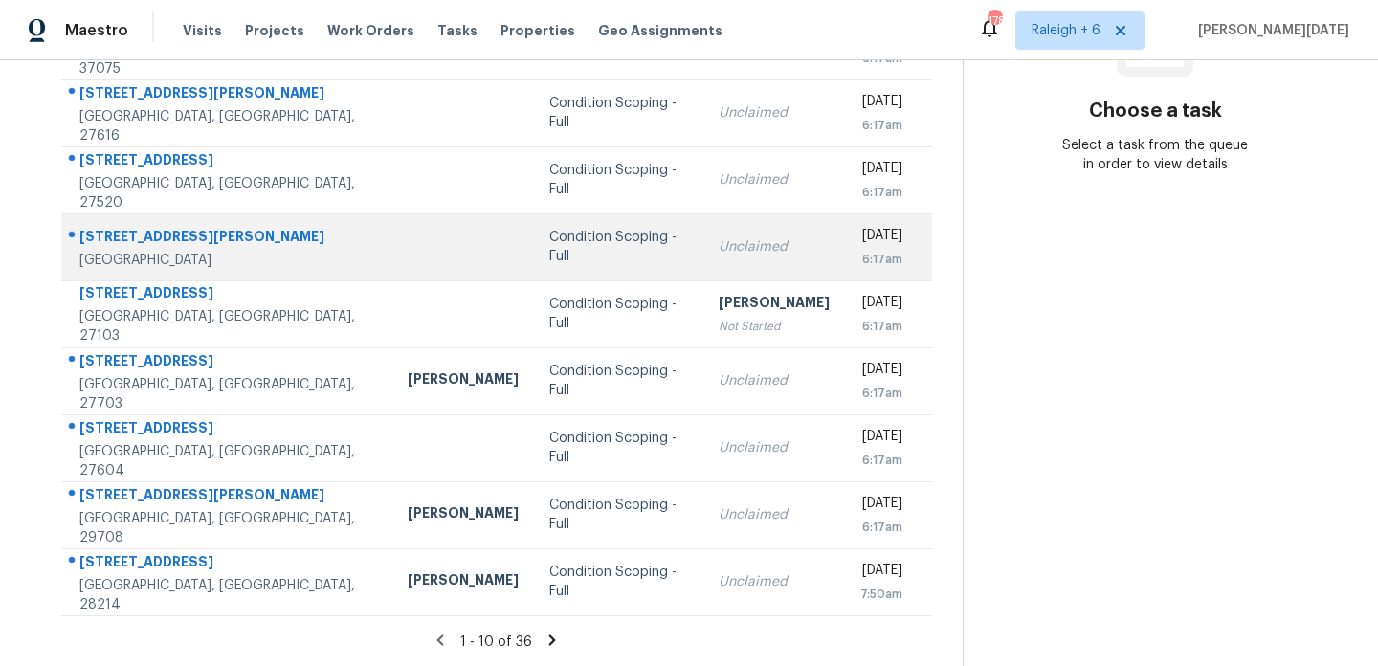
scroll to position [0, 0]
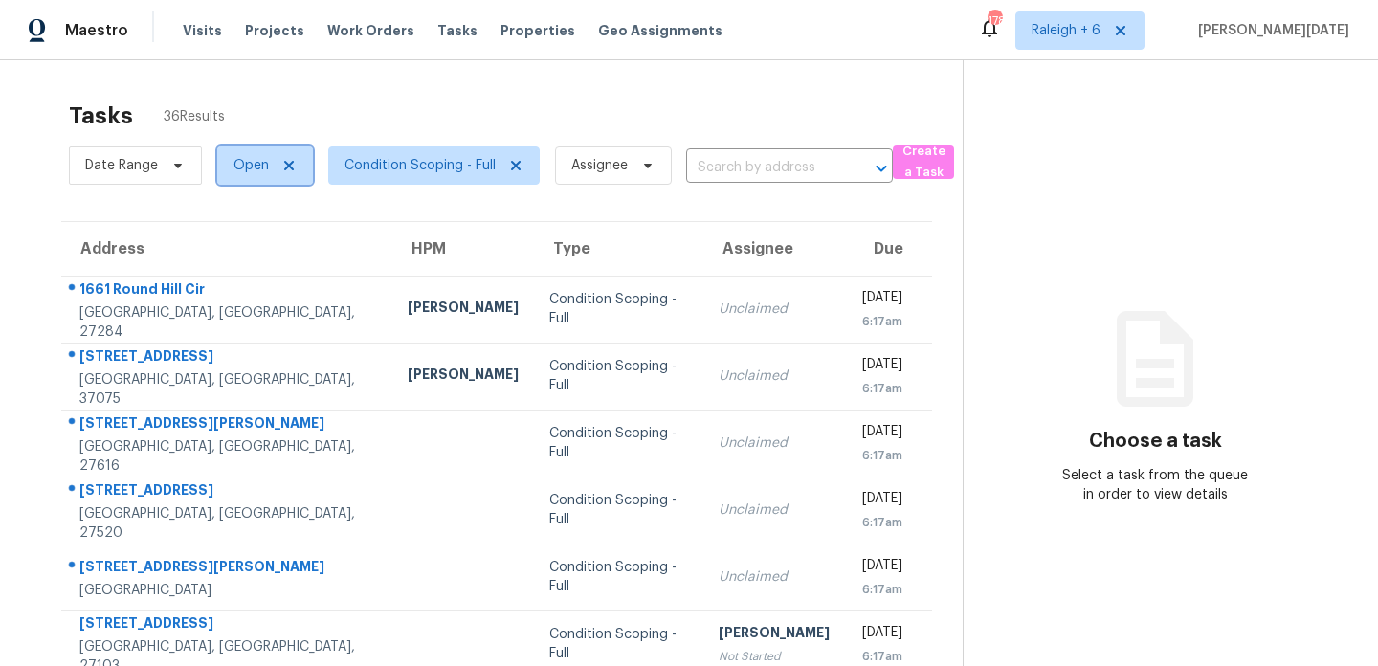
click at [272, 154] on span "Open" at bounding box center [265, 165] width 96 height 38
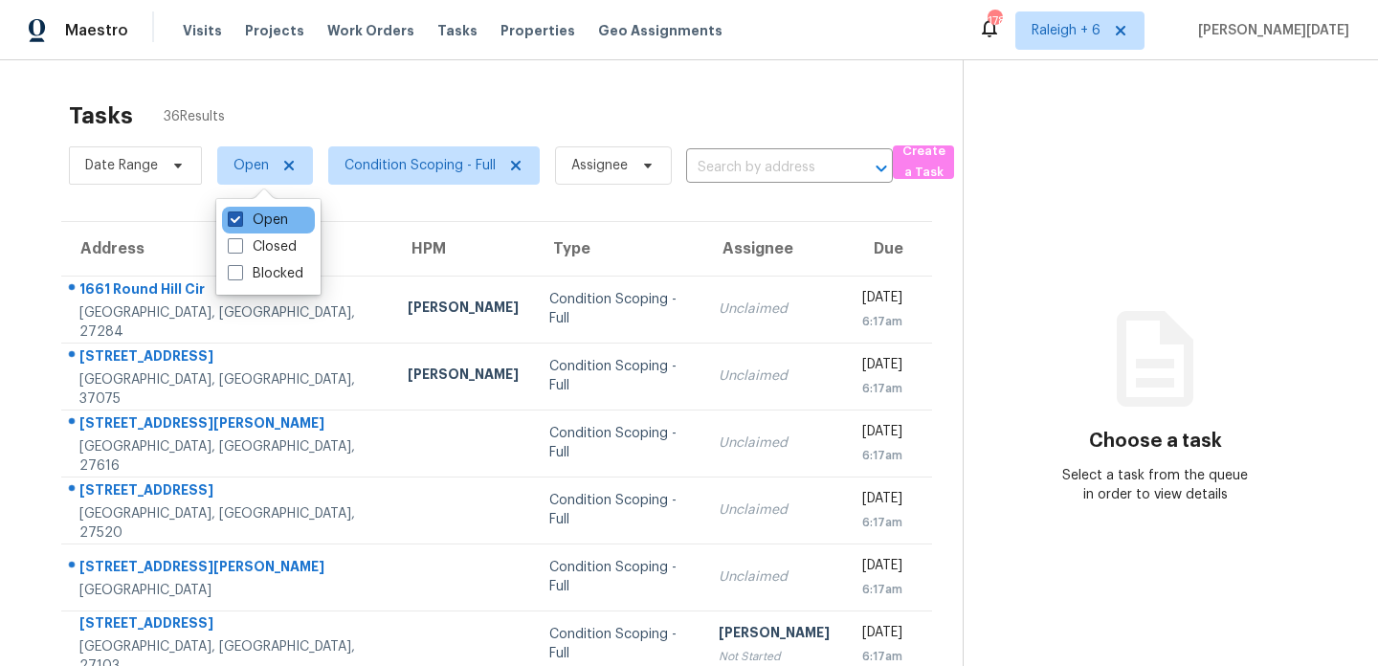
click at [266, 219] on label "Open" at bounding box center [258, 220] width 60 height 19
click at [240, 219] on input "Open" at bounding box center [234, 217] width 12 height 12
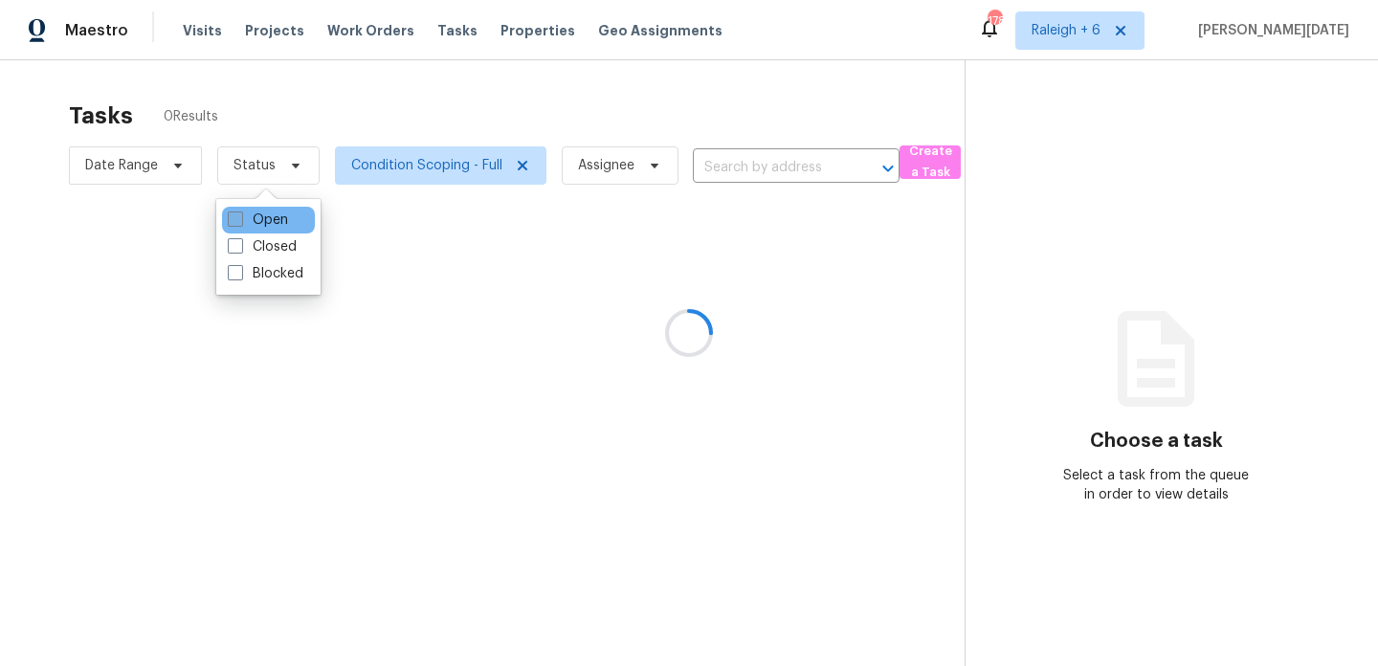
click at [266, 219] on label "Open" at bounding box center [258, 220] width 60 height 19
click at [240, 219] on input "Open" at bounding box center [234, 217] width 12 height 12
checkbox input "true"
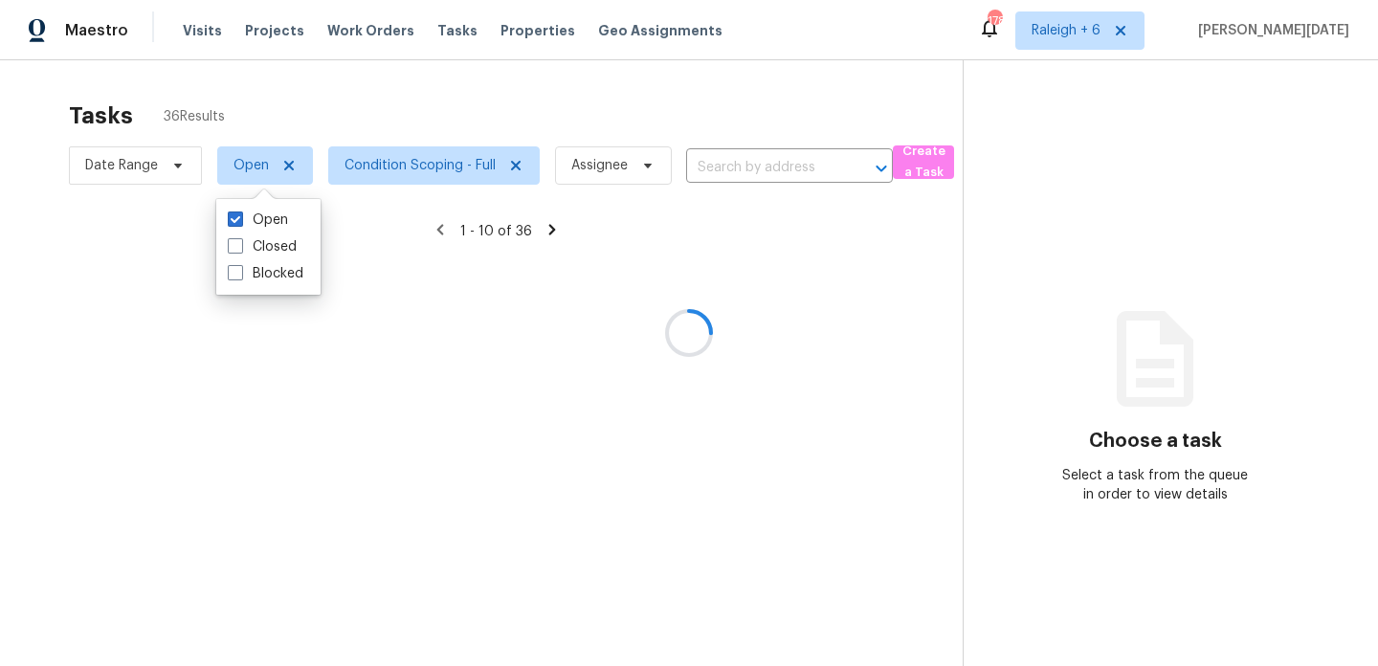
click at [391, 125] on div at bounding box center [689, 333] width 1378 height 666
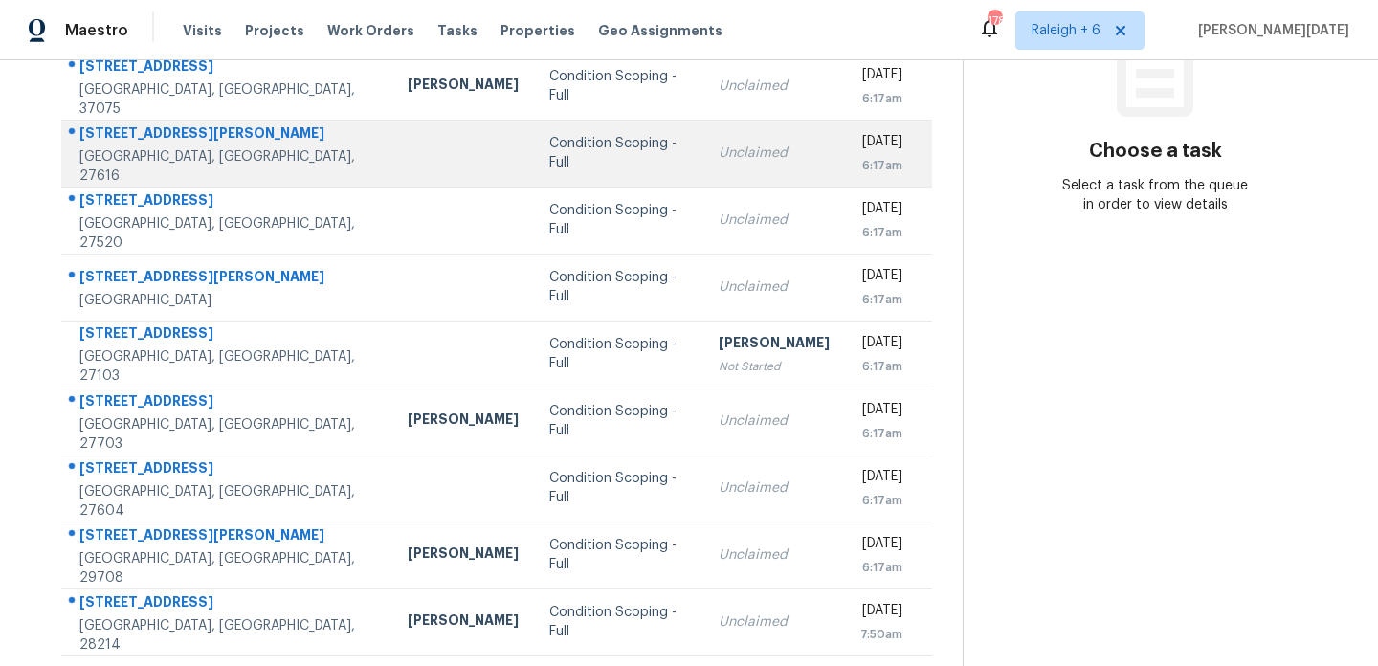
scroll to position [330, 0]
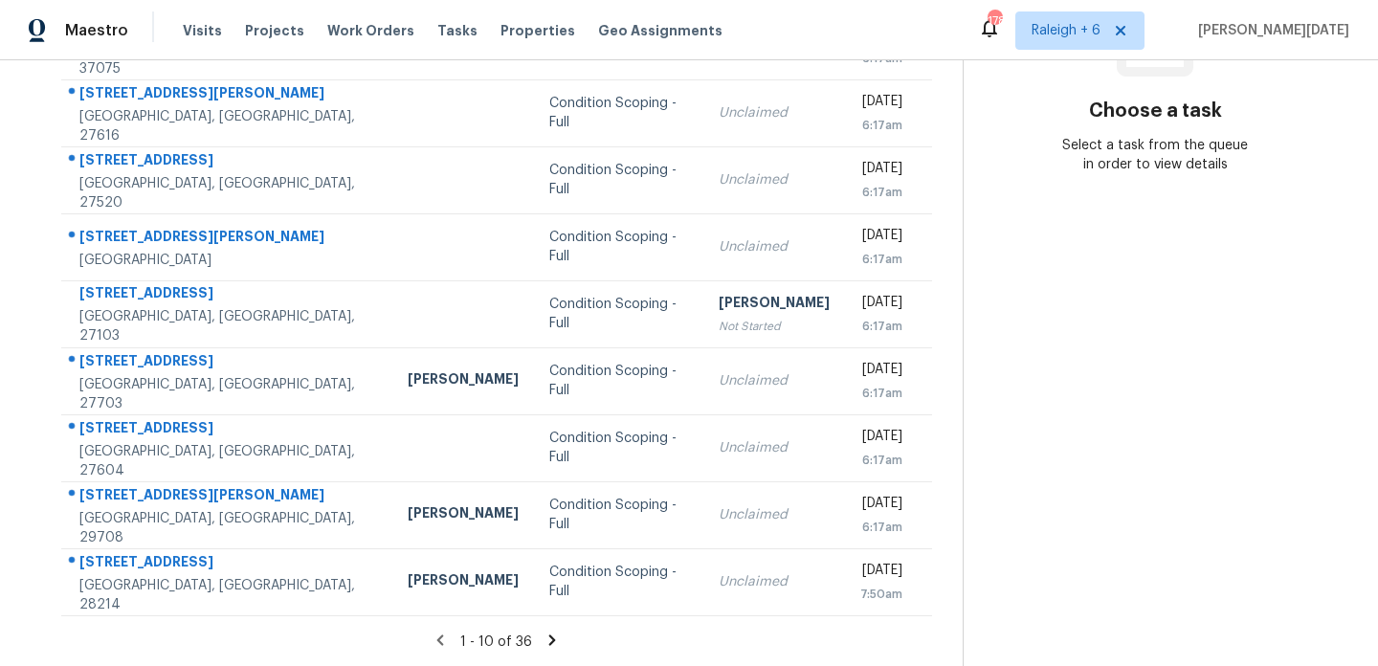
click at [546, 639] on icon at bounding box center [552, 640] width 17 height 17
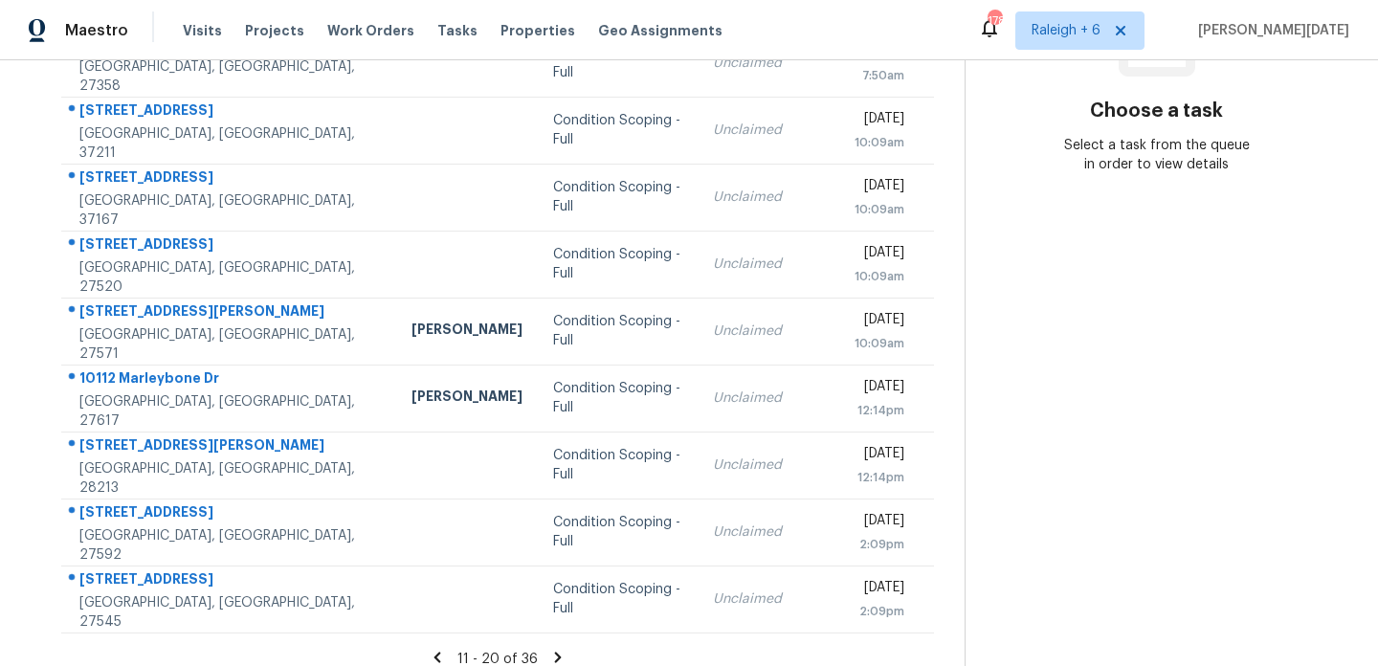
click at [556, 652] on icon at bounding box center [558, 657] width 7 height 11
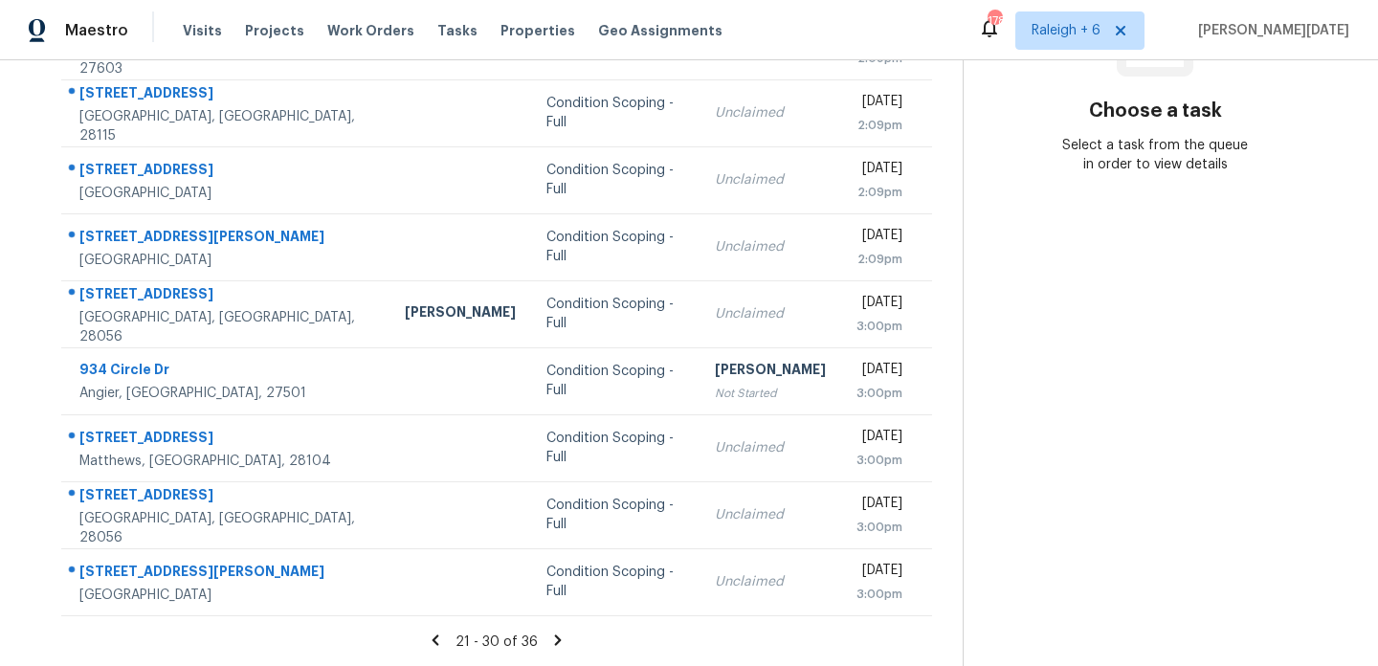
click at [550, 641] on icon at bounding box center [557, 640] width 17 height 17
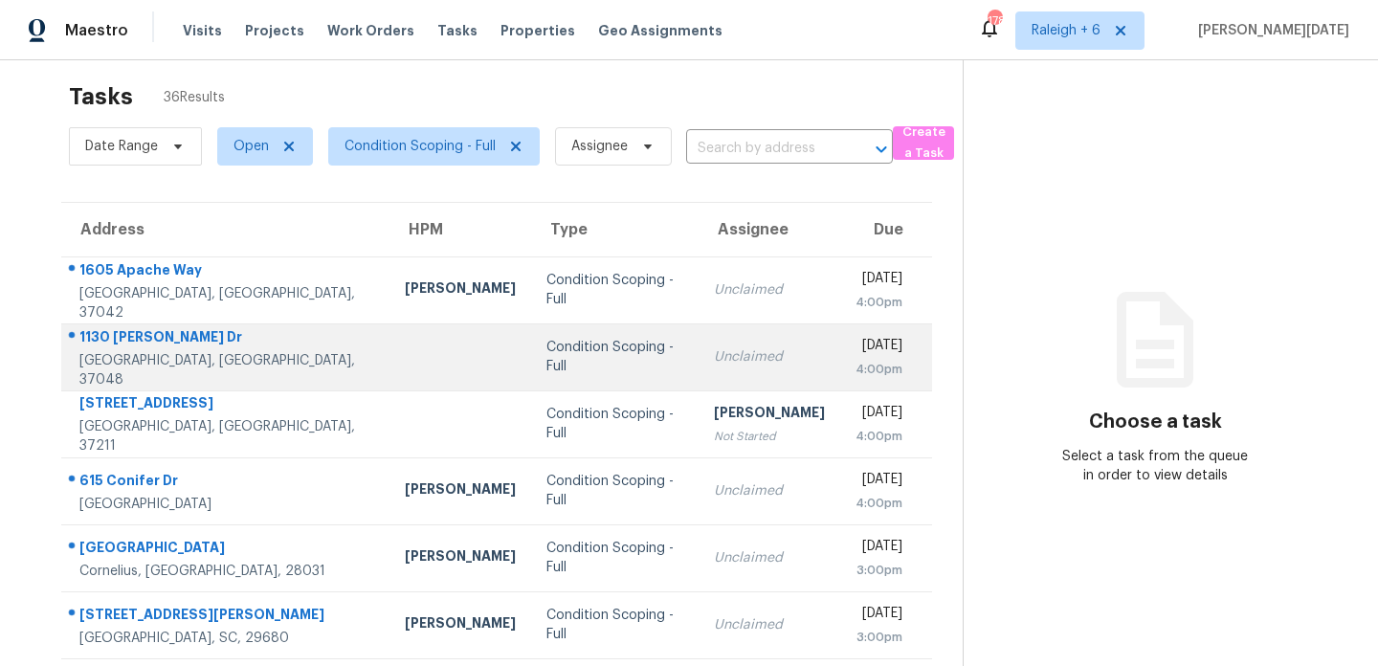
scroll to position [62, 0]
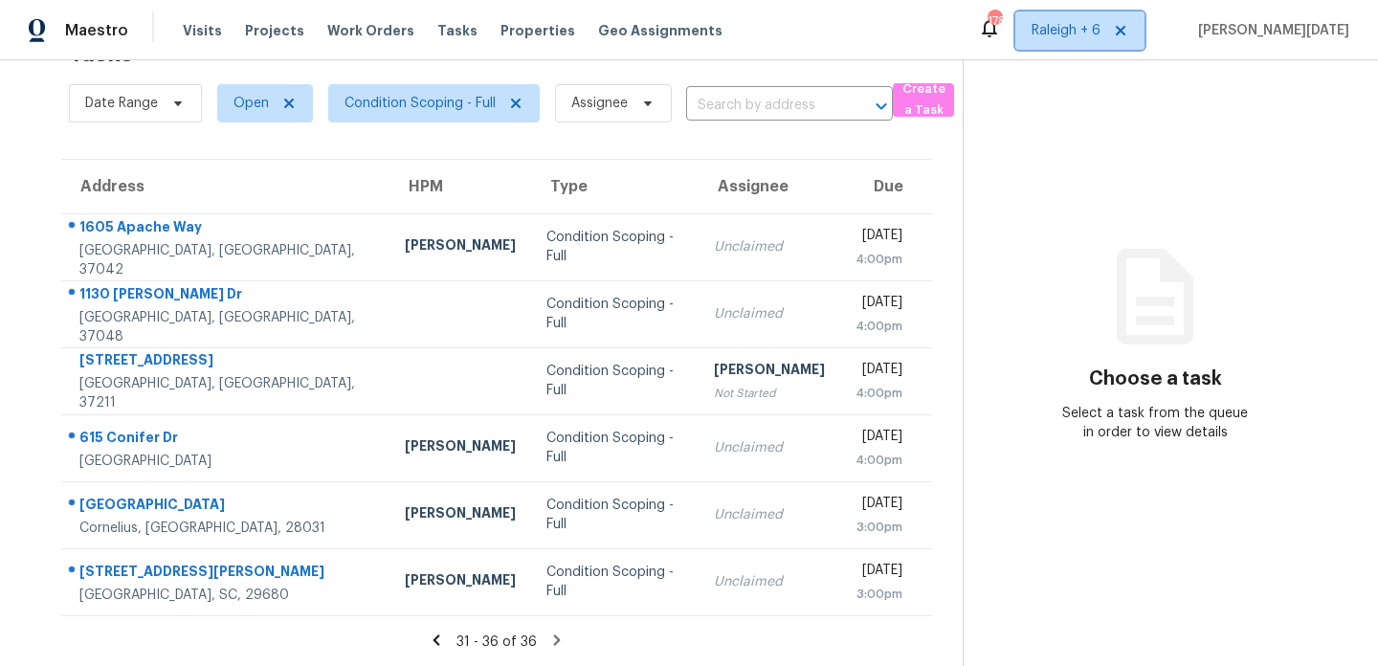
click at [1101, 39] on span "Raleigh + 6" at bounding box center [1066, 30] width 69 height 19
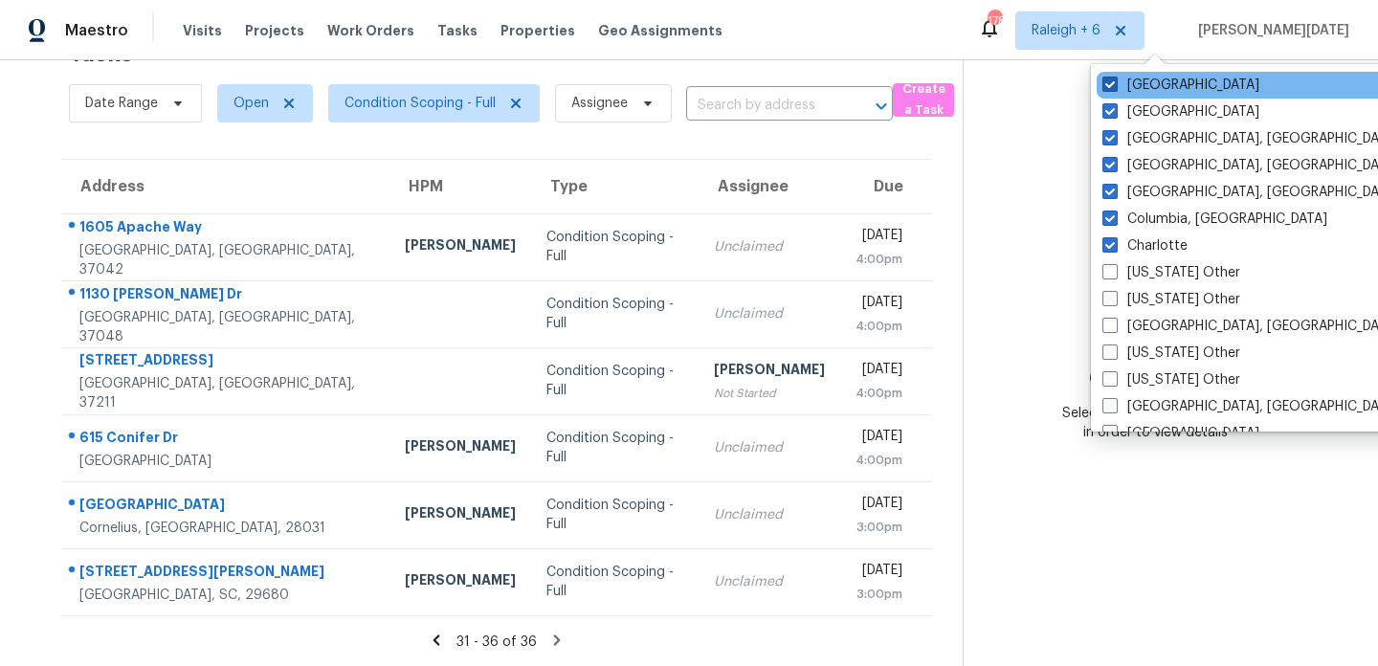
click at [1160, 83] on label "Raleigh" at bounding box center [1181, 85] width 157 height 19
click at [1115, 83] on input "Raleigh" at bounding box center [1109, 82] width 12 height 12
checkbox input "false"
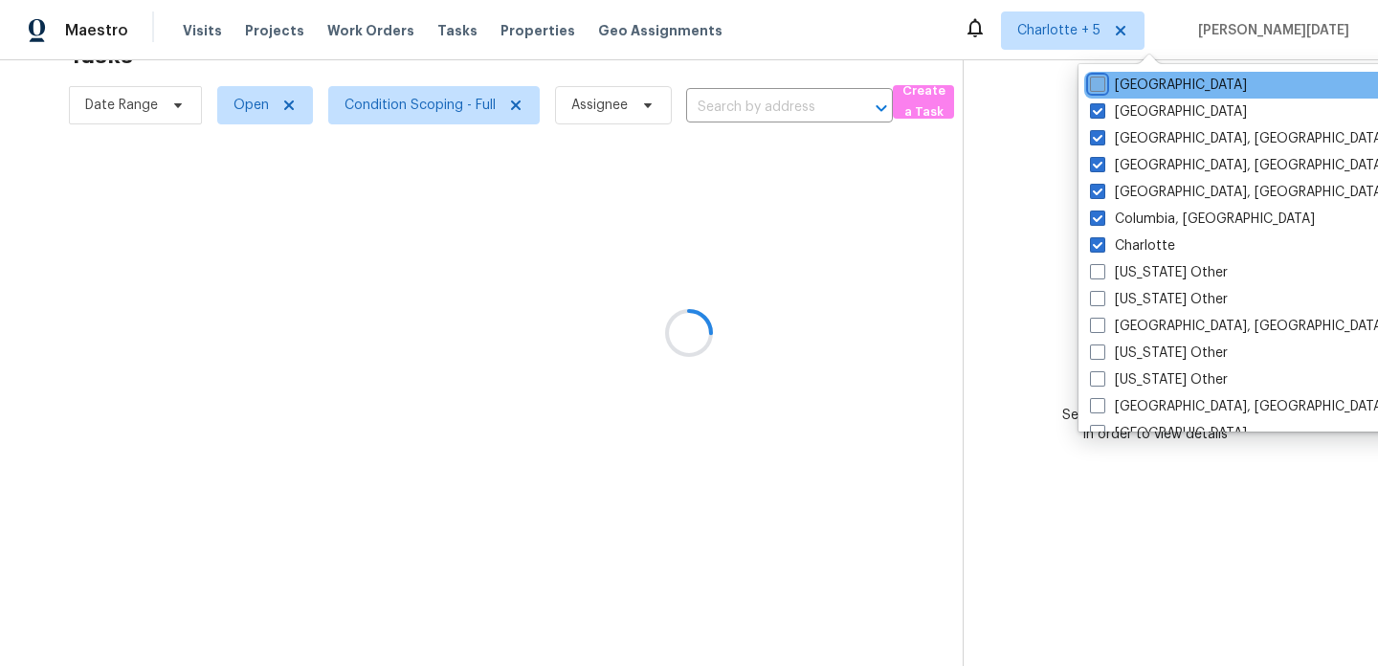
scroll to position [60, 0]
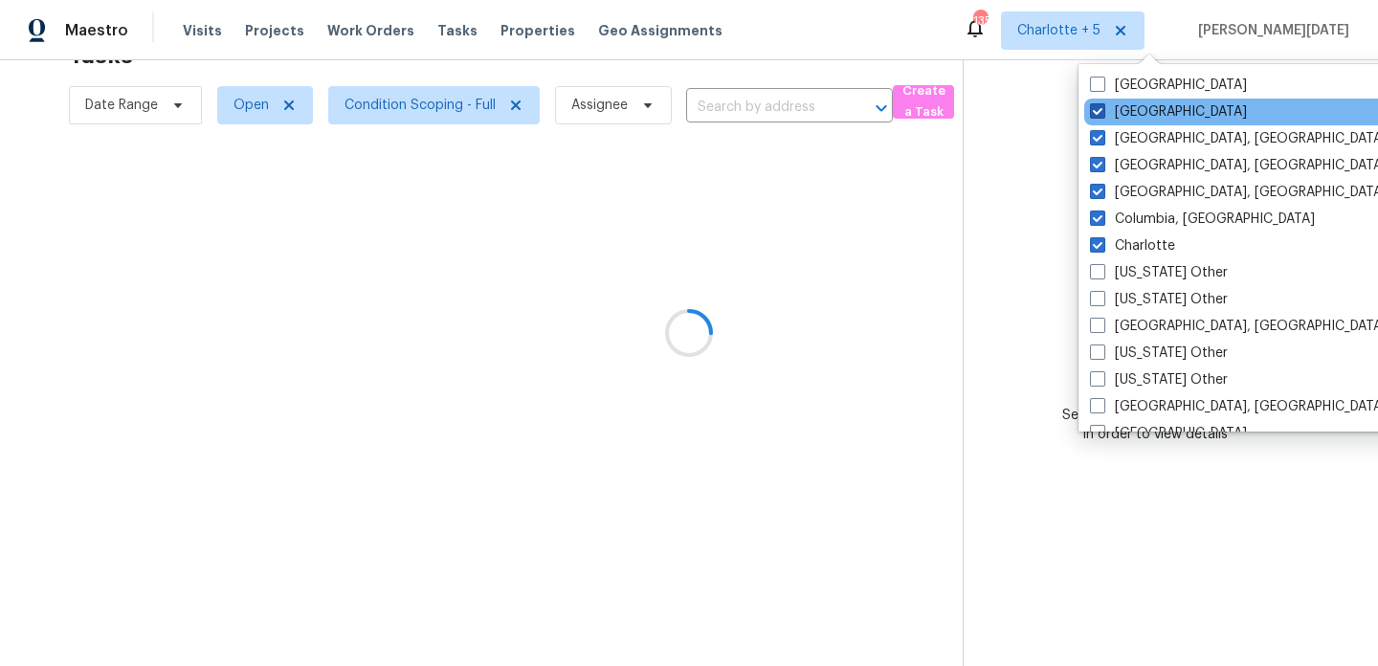
click at [1151, 115] on label "Nashville" at bounding box center [1168, 111] width 157 height 19
click at [1103, 115] on input "Nashville" at bounding box center [1096, 108] width 12 height 12
checkbox input "false"
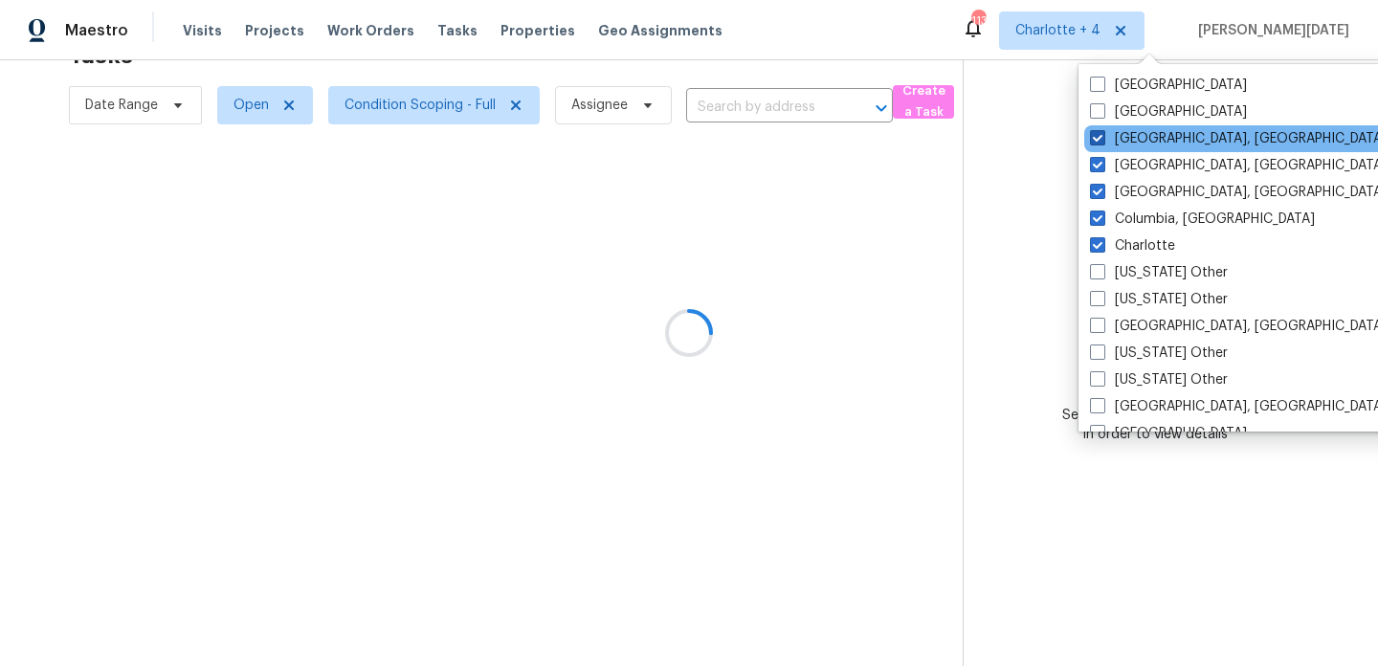
click at [1144, 139] on label "Knoxville, TN" at bounding box center [1238, 138] width 297 height 19
click at [1103, 139] on input "Knoxville, TN" at bounding box center [1096, 135] width 12 height 12
checkbox input "false"
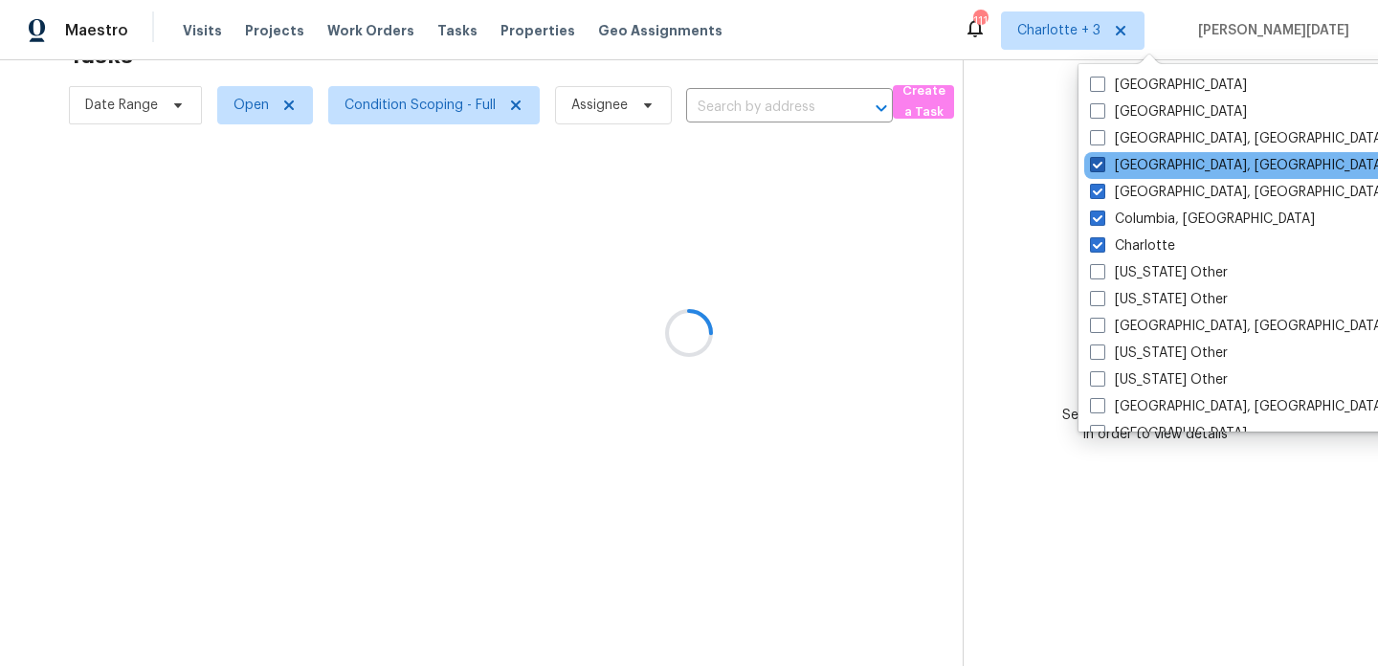
click at [1139, 166] on label "Greenville, SC" at bounding box center [1238, 165] width 297 height 19
click at [1103, 166] on input "Greenville, SC" at bounding box center [1096, 162] width 12 height 12
checkbox input "false"
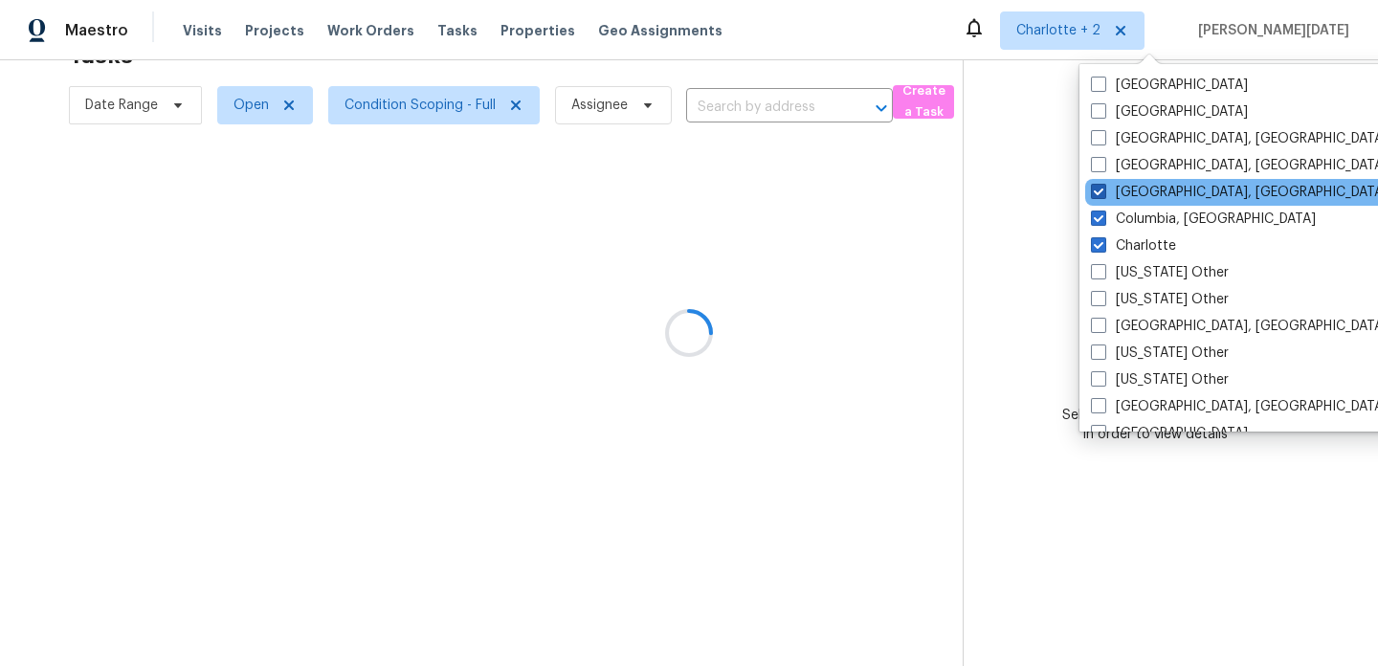
click at [1132, 192] on label "Greensboro, NC" at bounding box center [1239, 192] width 297 height 19
click at [1104, 192] on input "Greensboro, NC" at bounding box center [1097, 189] width 12 height 12
checkbox input "false"
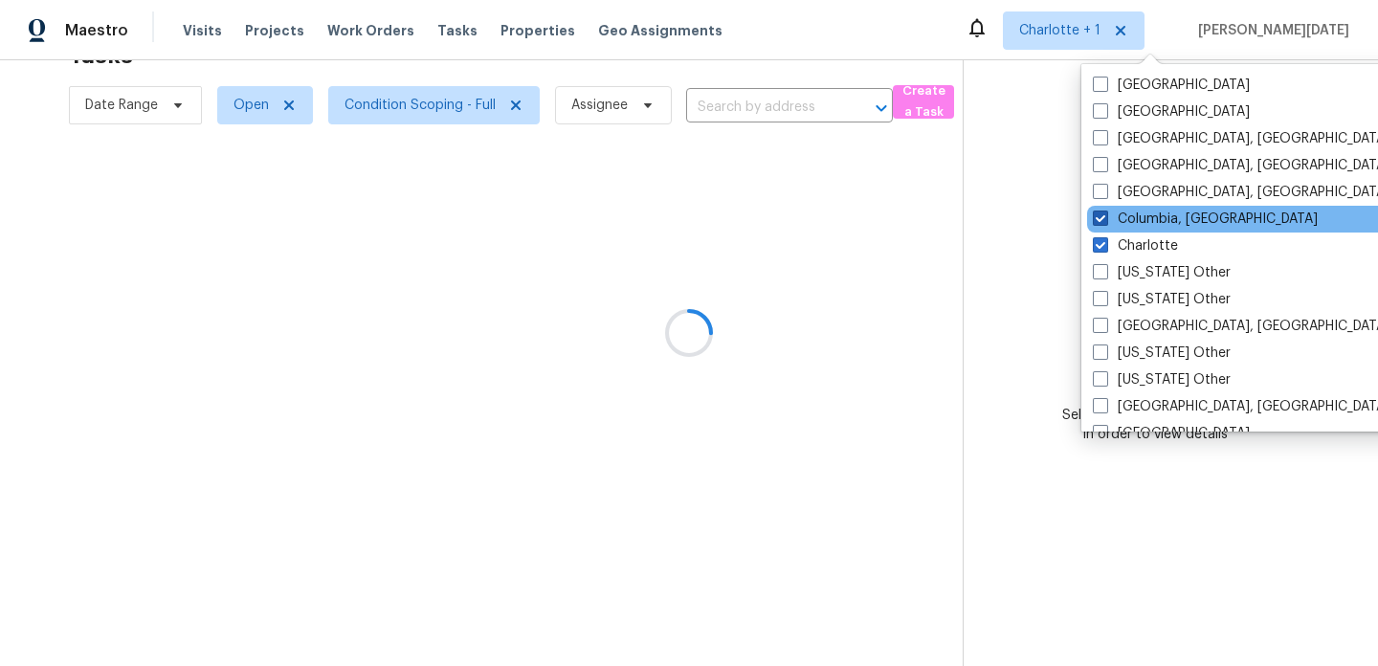
click at [1129, 212] on label "Columbia, SC" at bounding box center [1205, 219] width 225 height 19
click at [1106, 212] on input "Columbia, SC" at bounding box center [1099, 216] width 12 height 12
checkbox input "false"
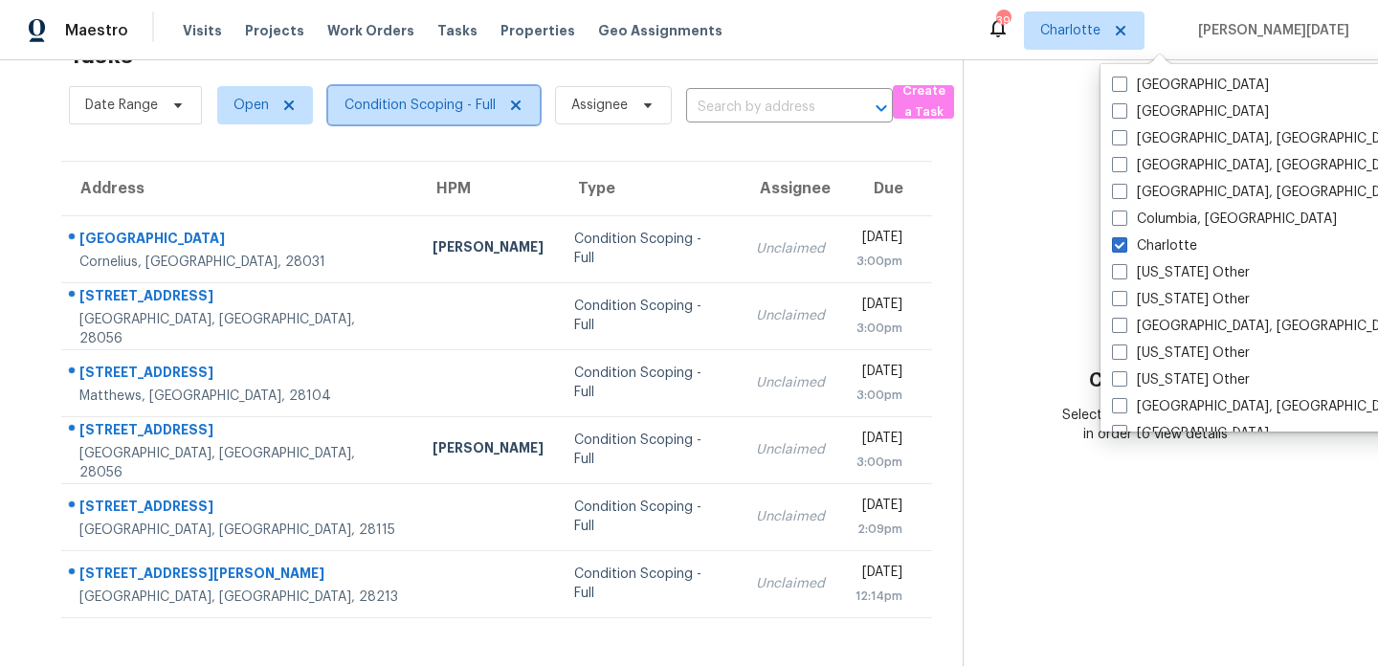
click at [408, 116] on span "Condition Scoping - Full" at bounding box center [434, 105] width 212 height 38
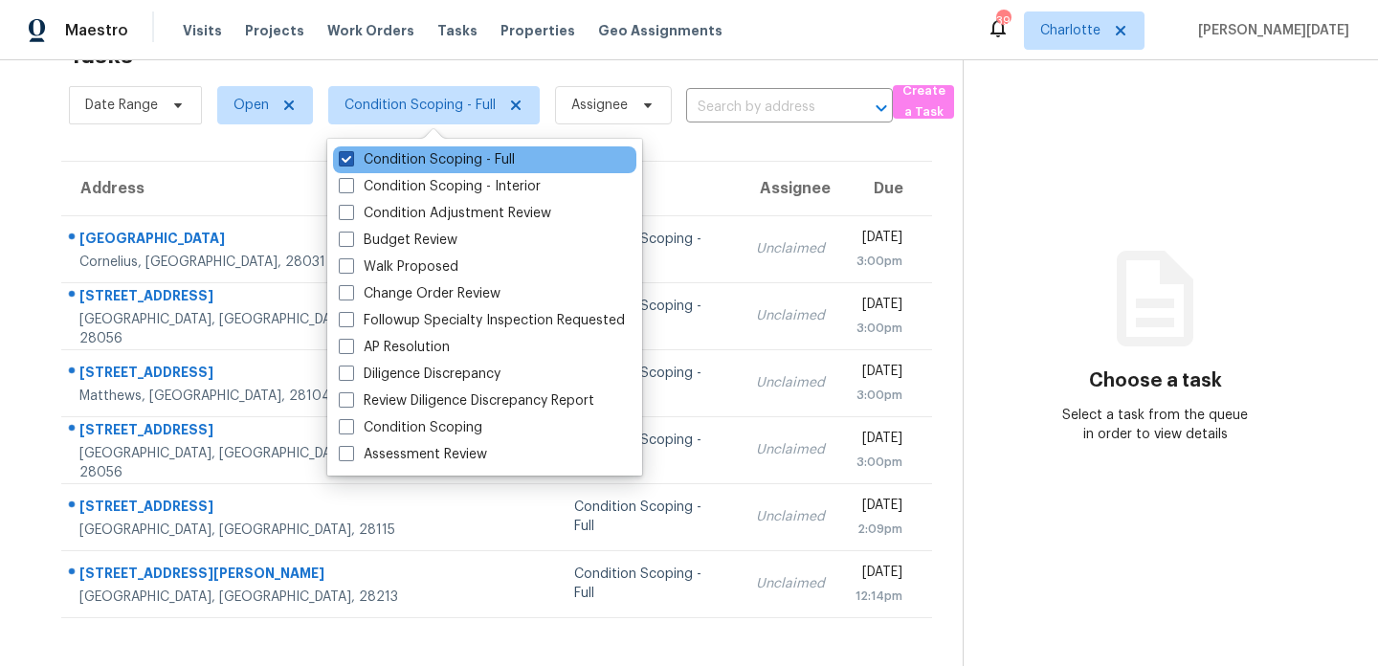
click at [413, 167] on label "Condition Scoping - Full" at bounding box center [427, 159] width 176 height 19
click at [351, 163] on input "Condition Scoping - Full" at bounding box center [345, 156] width 12 height 12
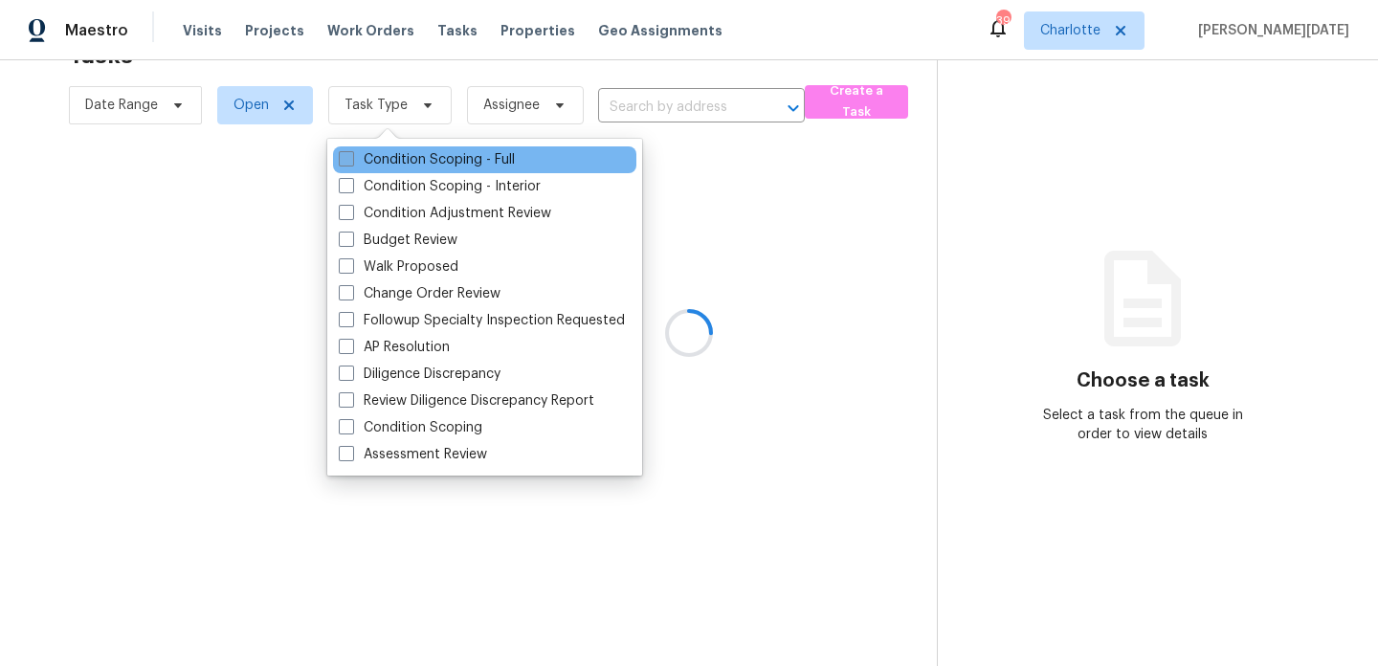
click at [413, 167] on label "Condition Scoping - Full" at bounding box center [427, 159] width 176 height 19
click at [351, 163] on input "Condition Scoping - Full" at bounding box center [345, 156] width 12 height 12
checkbox input "true"
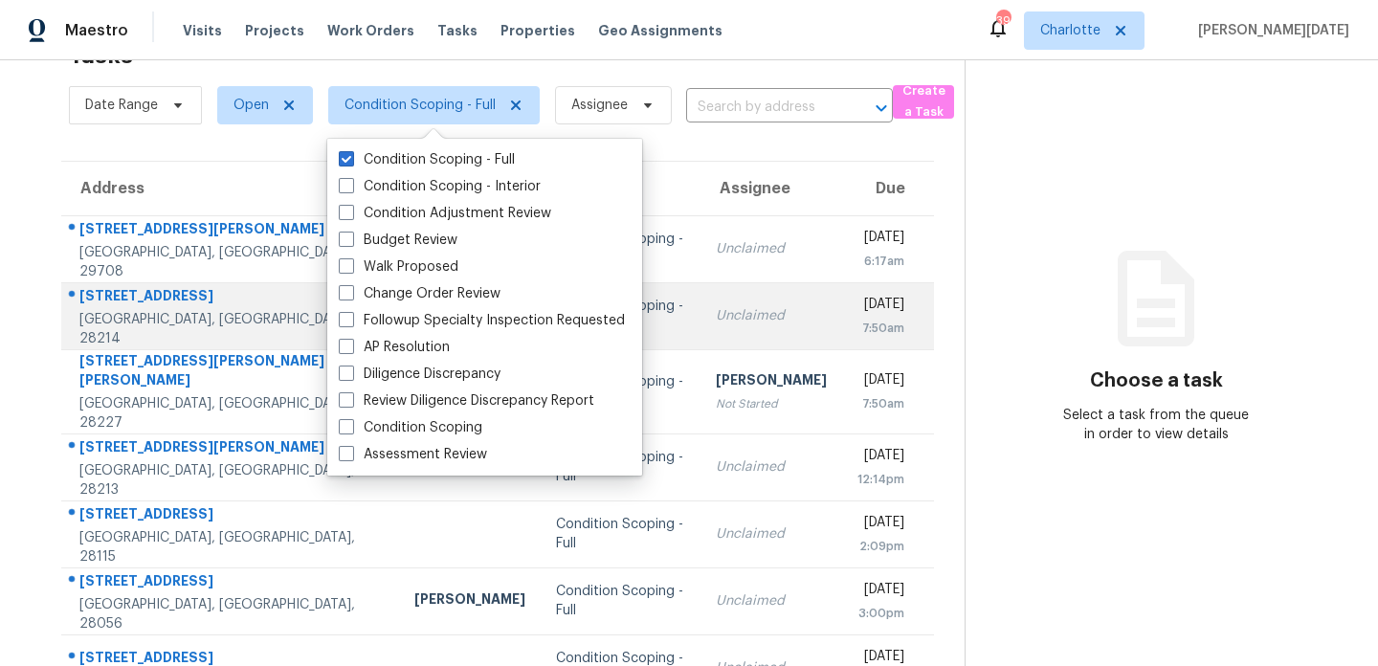
click at [737, 330] on td "Unclaimed" at bounding box center [772, 315] width 142 height 67
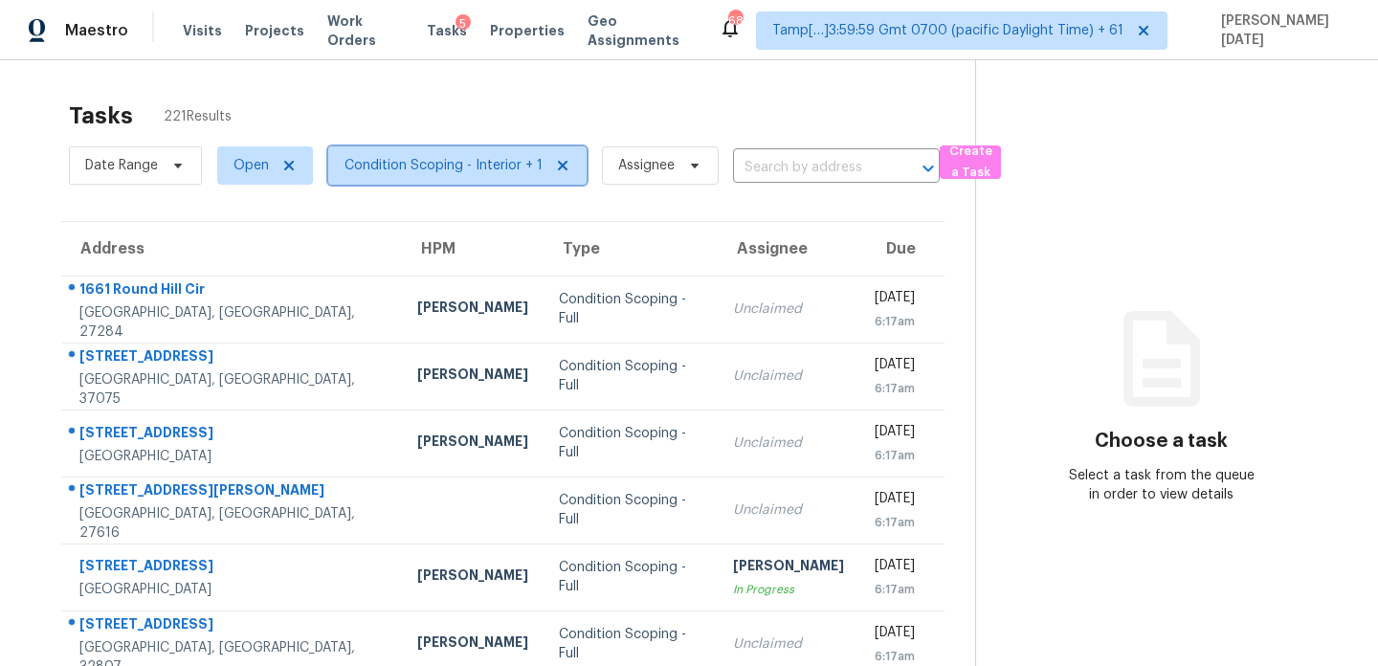
click at [517, 172] on span "Condition Scoping - Interior + 1" at bounding box center [444, 165] width 198 height 19
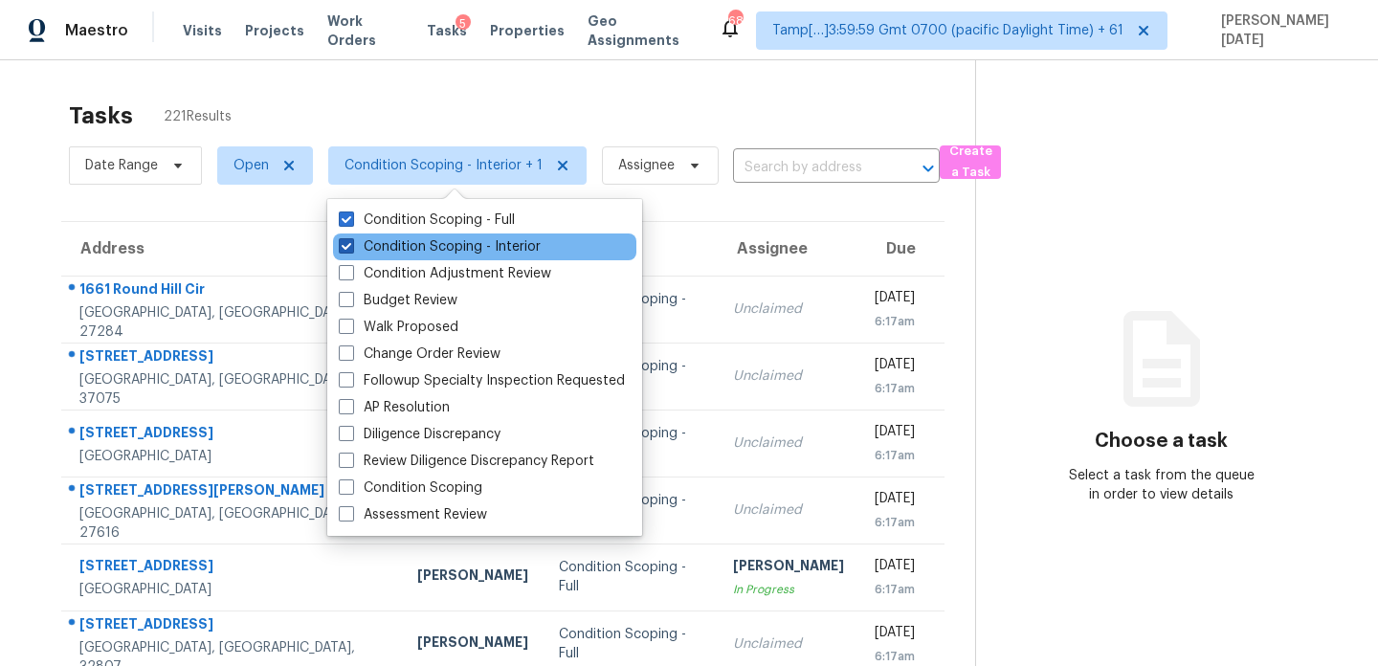
click at [468, 251] on label "Condition Scoping - Interior" at bounding box center [440, 246] width 202 height 19
click at [351, 250] on input "Condition Scoping - Interior" at bounding box center [345, 243] width 12 height 12
checkbox input "false"
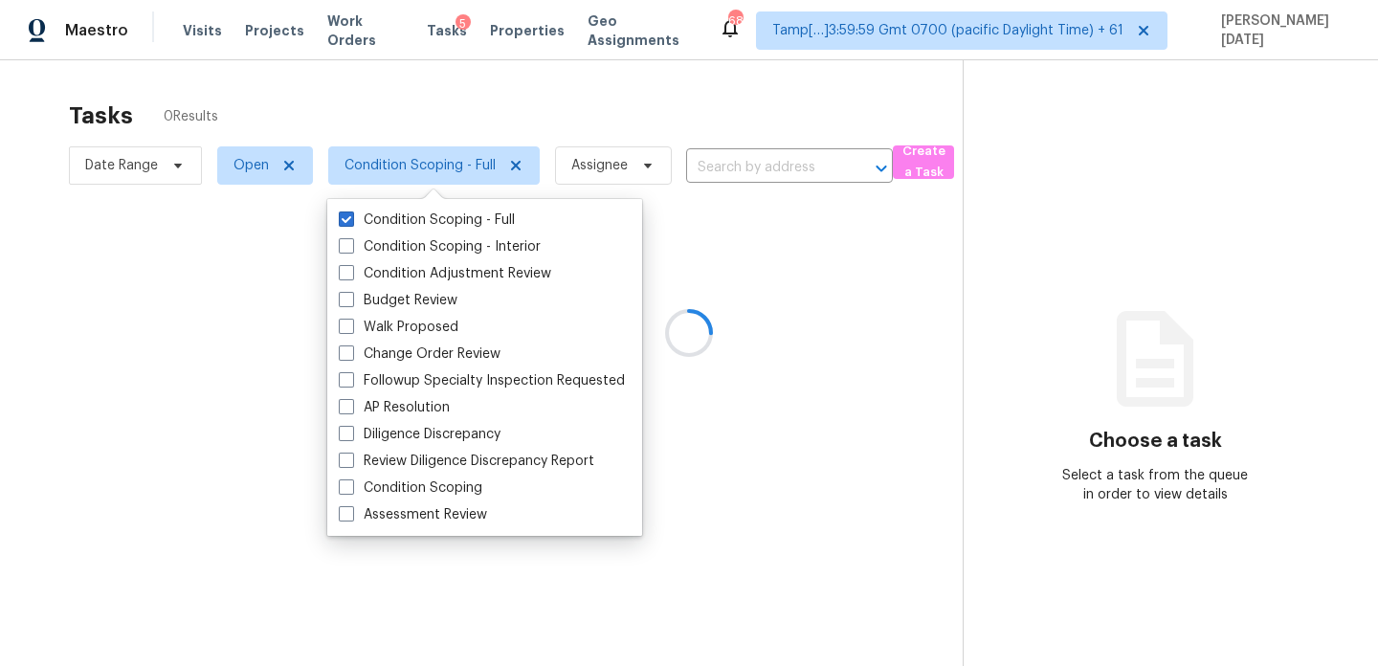
click at [578, 121] on div at bounding box center [689, 333] width 1378 height 666
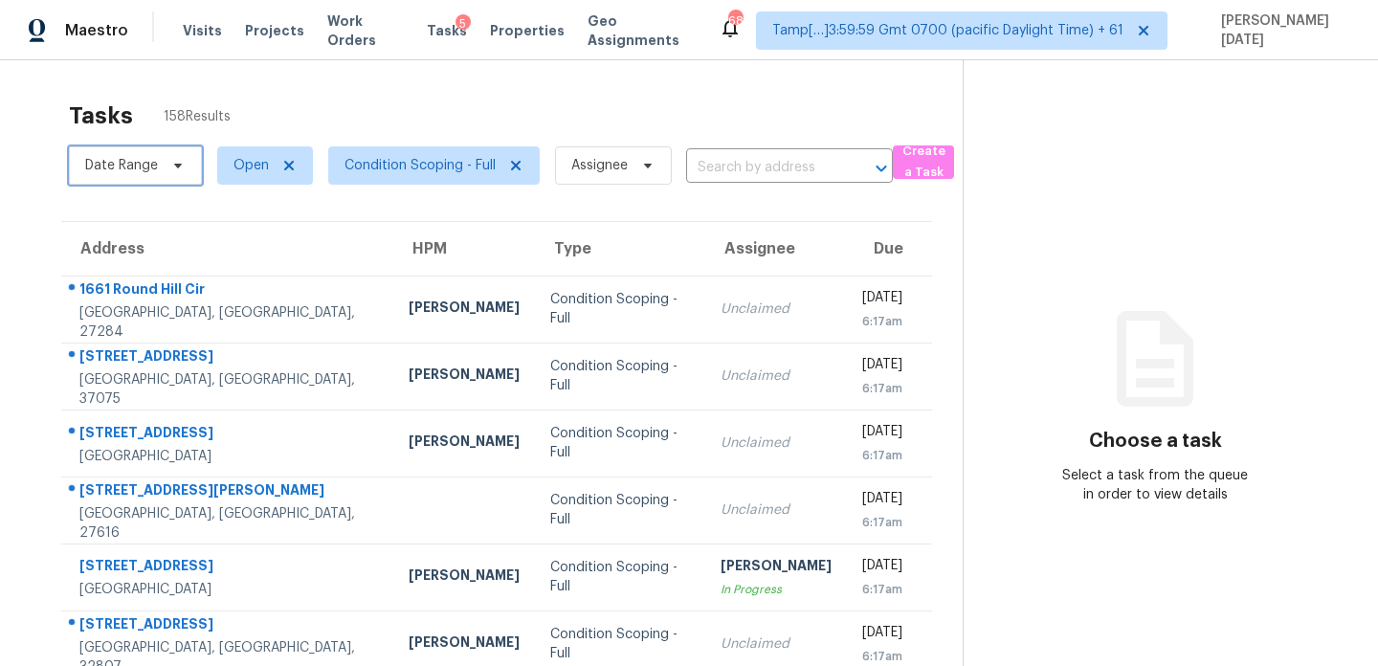
click at [158, 166] on span "Date Range" at bounding box center [135, 165] width 133 height 38
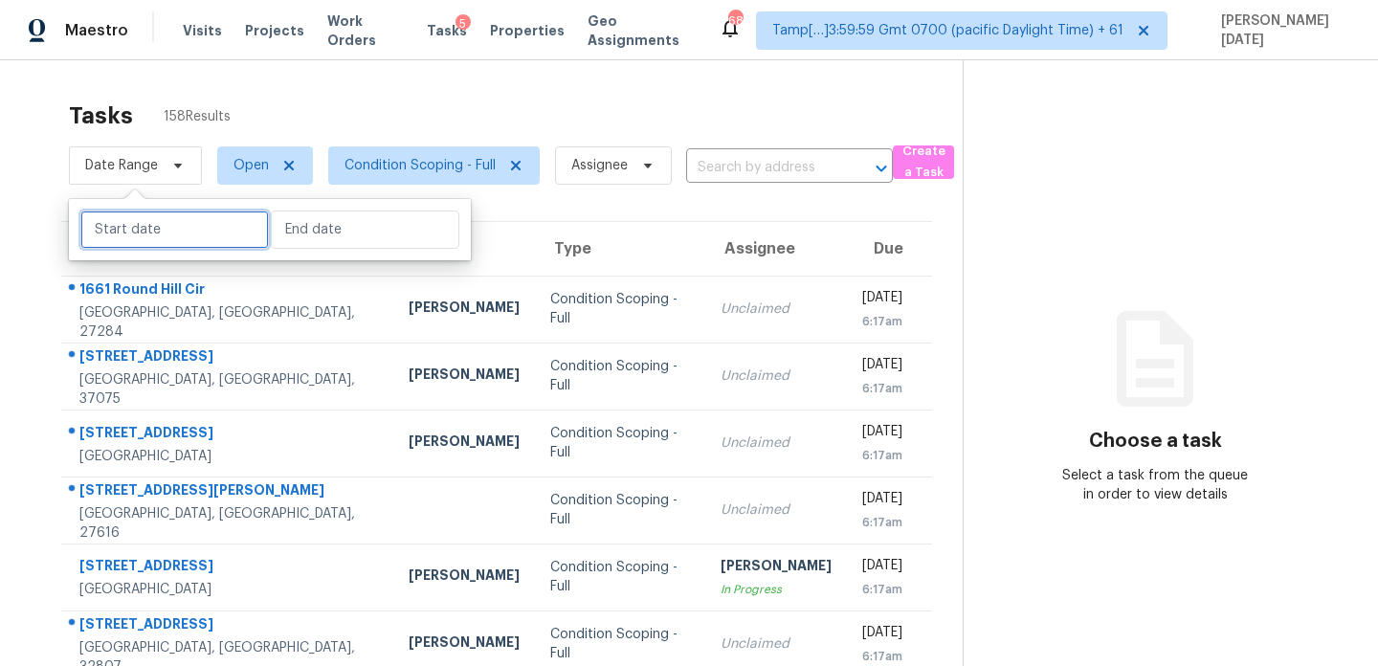
click at [182, 233] on input "text" at bounding box center [174, 230] width 189 height 38
select select "9"
select select "2025"
select select "10"
select select "2025"
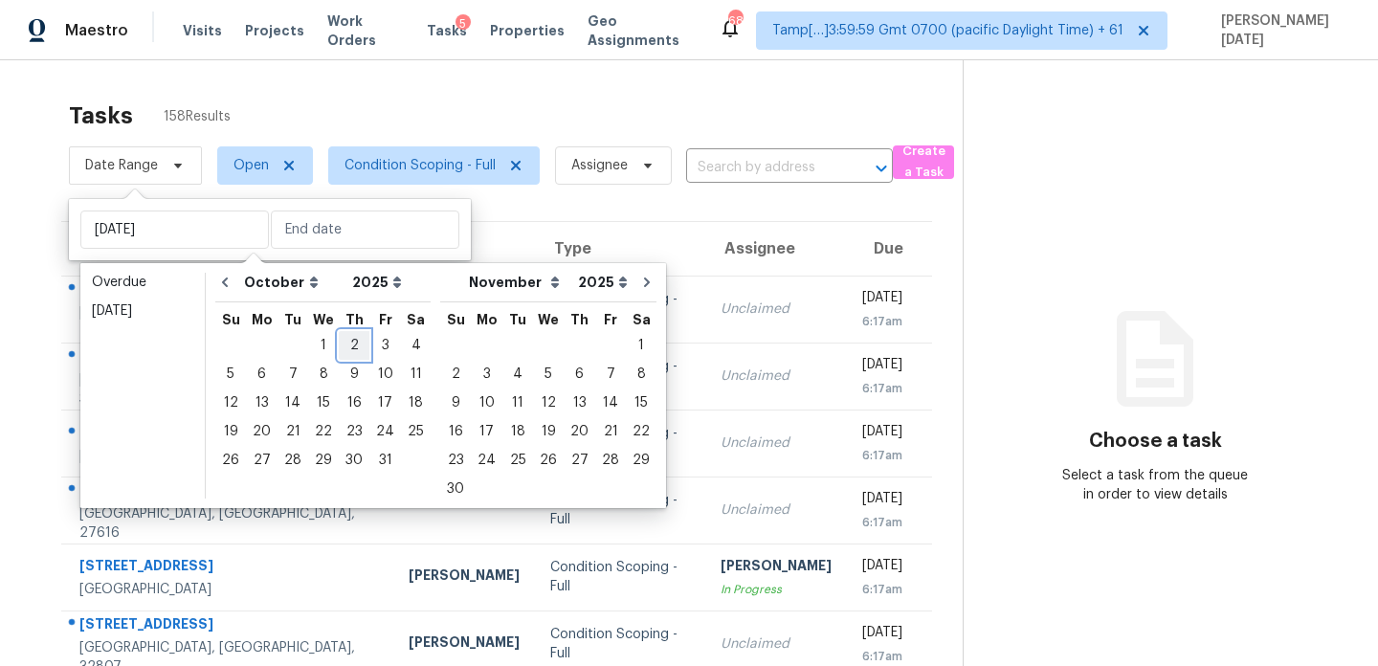
click at [352, 355] on div "2" at bounding box center [354, 345] width 31 height 27
type input "Thu, Oct 02"
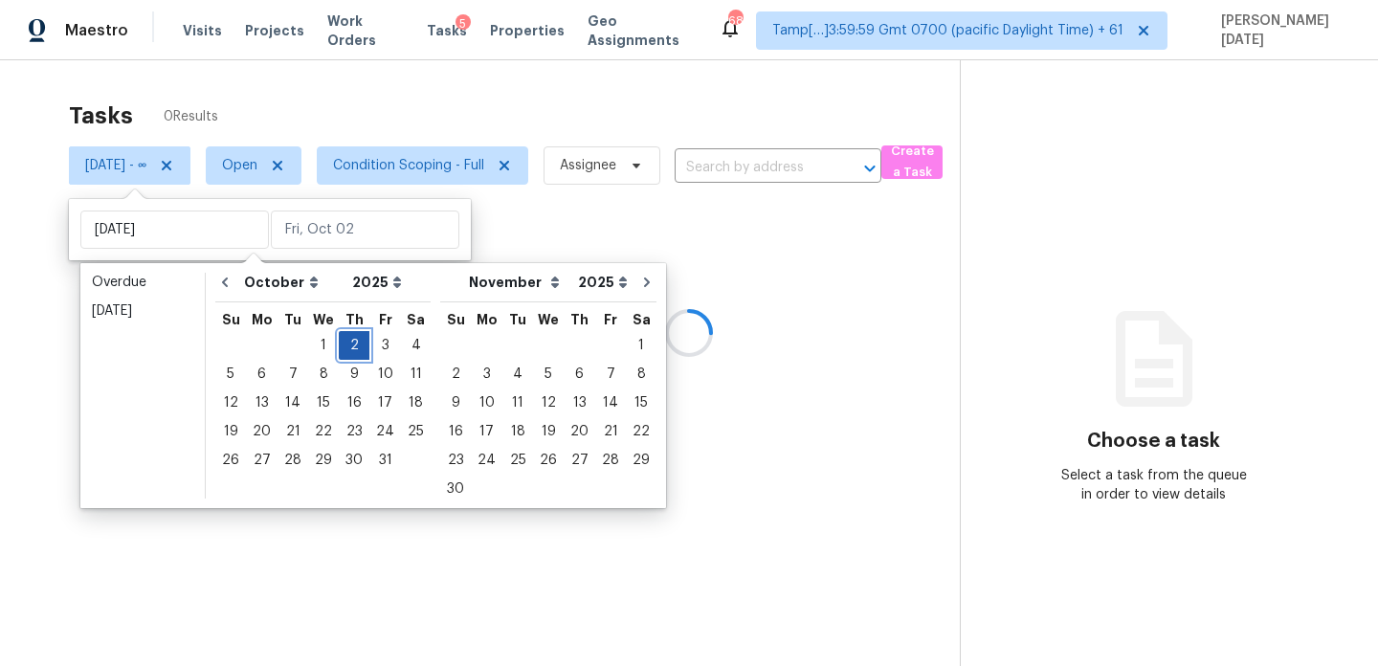
click at [352, 355] on div "2" at bounding box center [354, 345] width 31 height 27
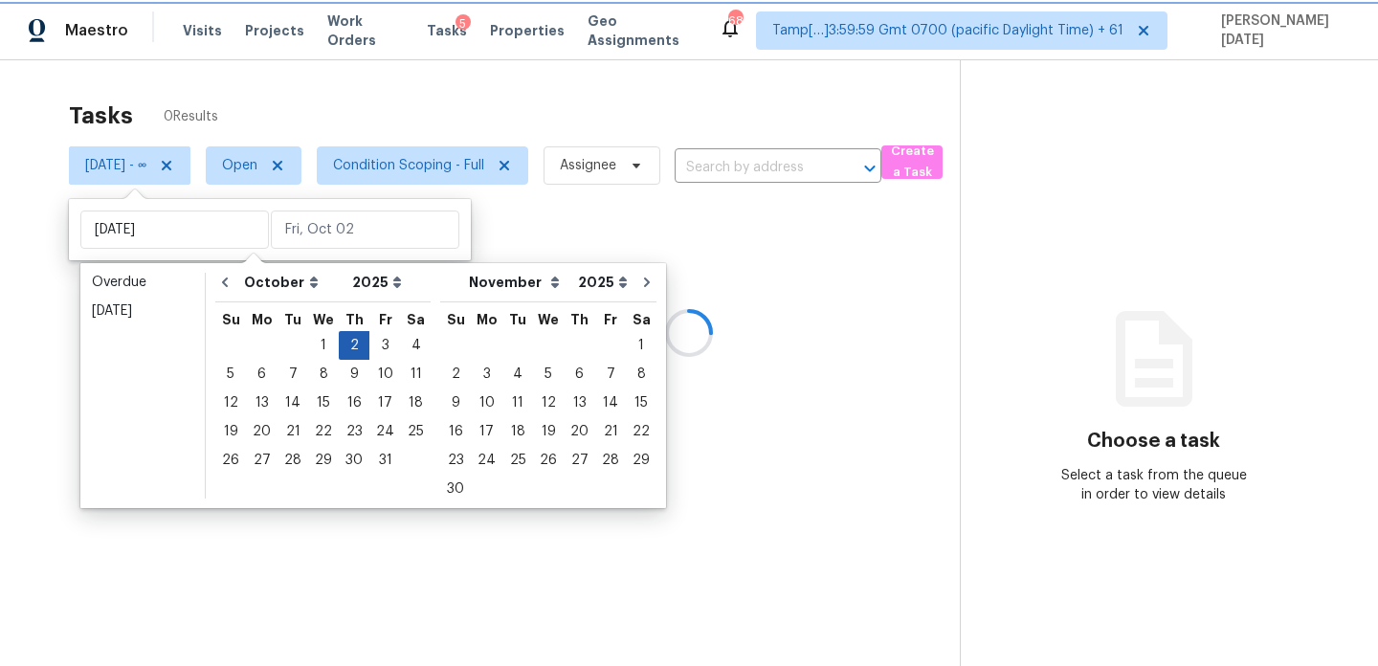
type input "Thu, Oct 02"
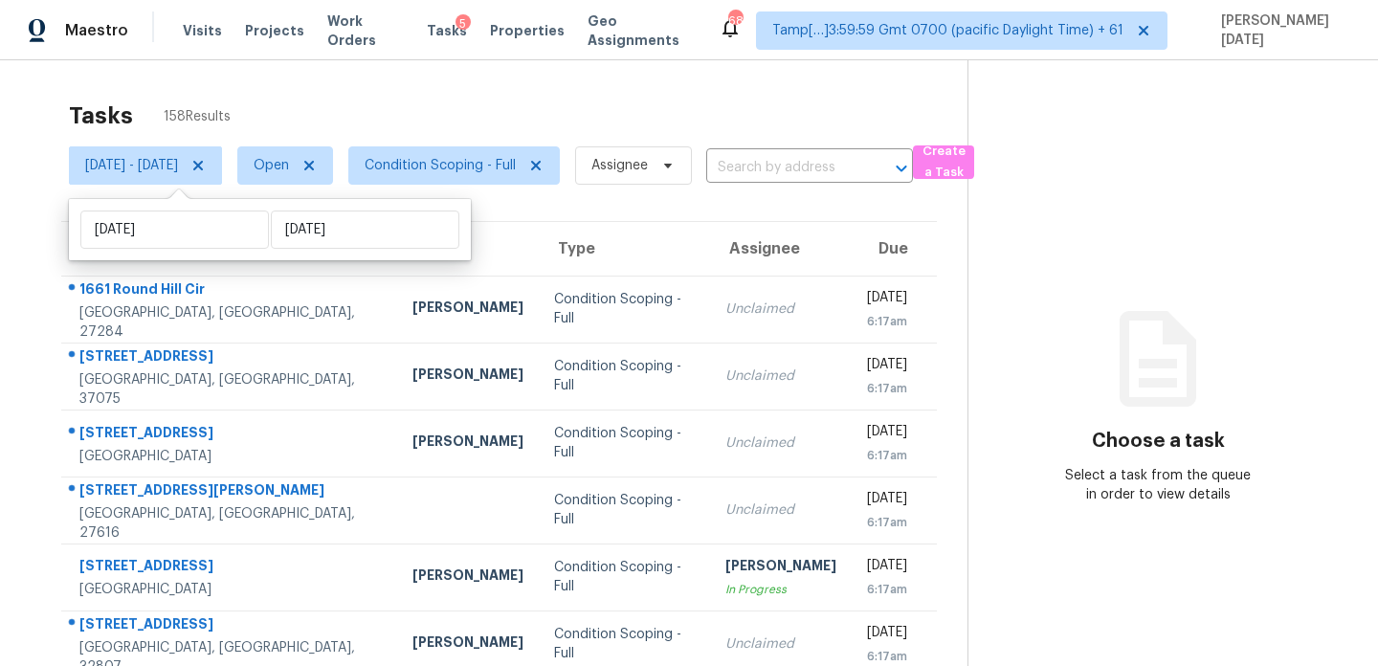
click at [526, 120] on div "Tasks 158 Results" at bounding box center [518, 116] width 899 height 50
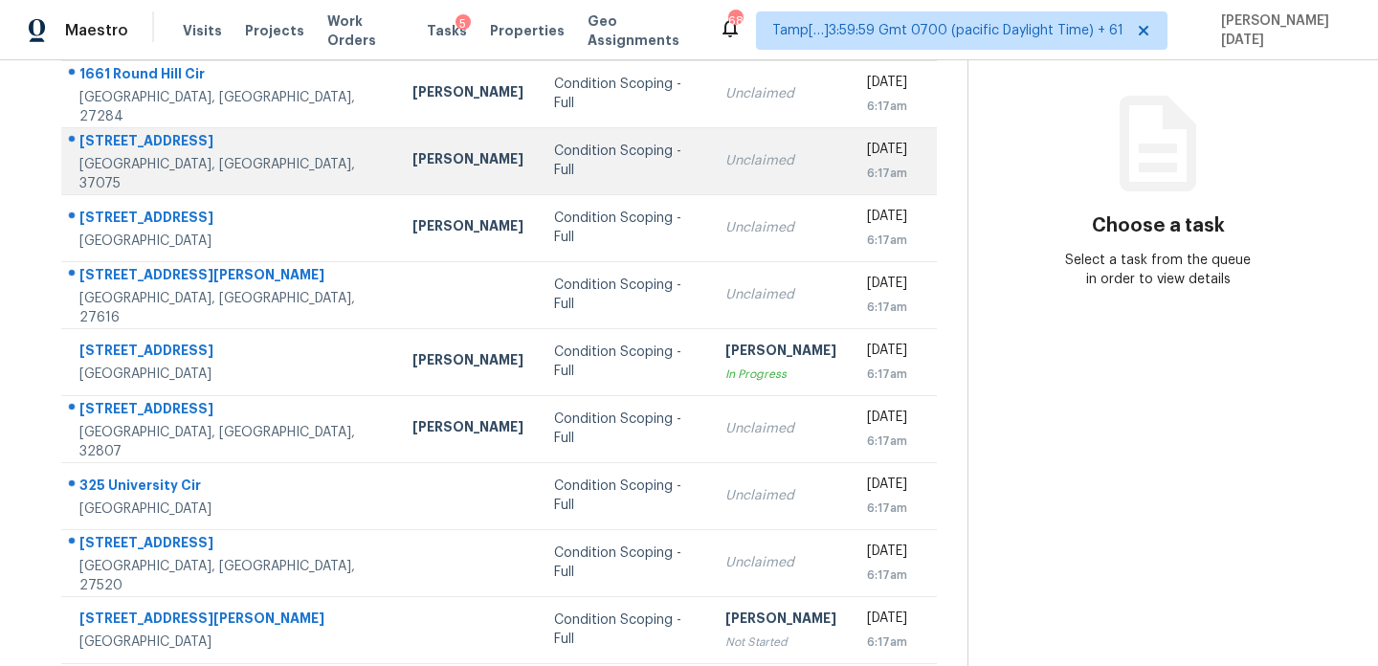
scroll to position [330, 0]
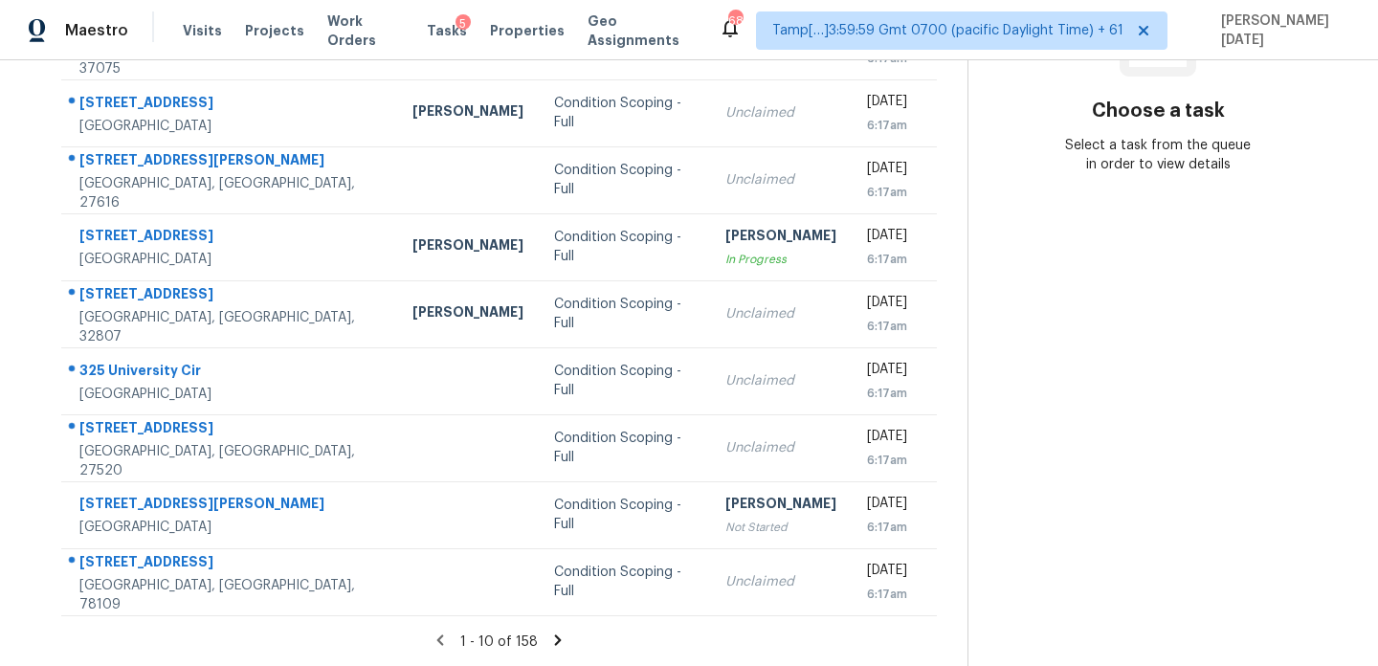
click at [562, 641] on icon at bounding box center [558, 640] width 7 height 11
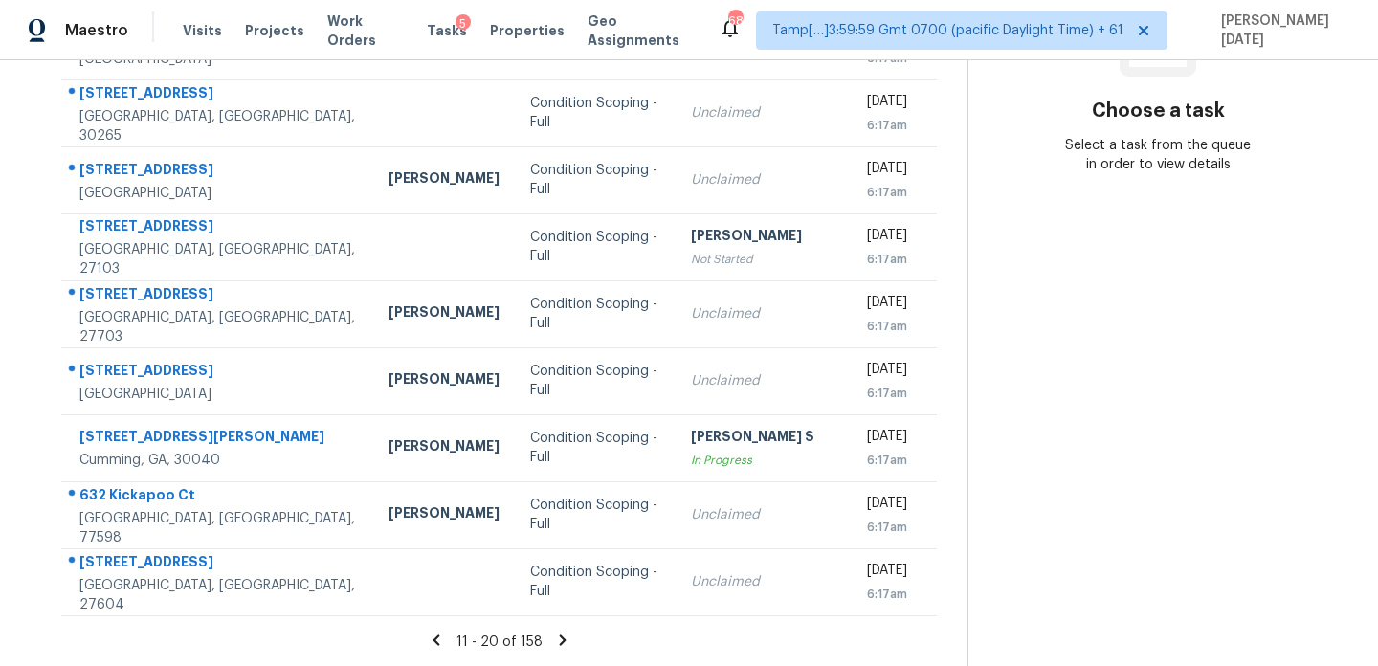
click at [570, 637] on icon at bounding box center [562, 640] width 17 height 17
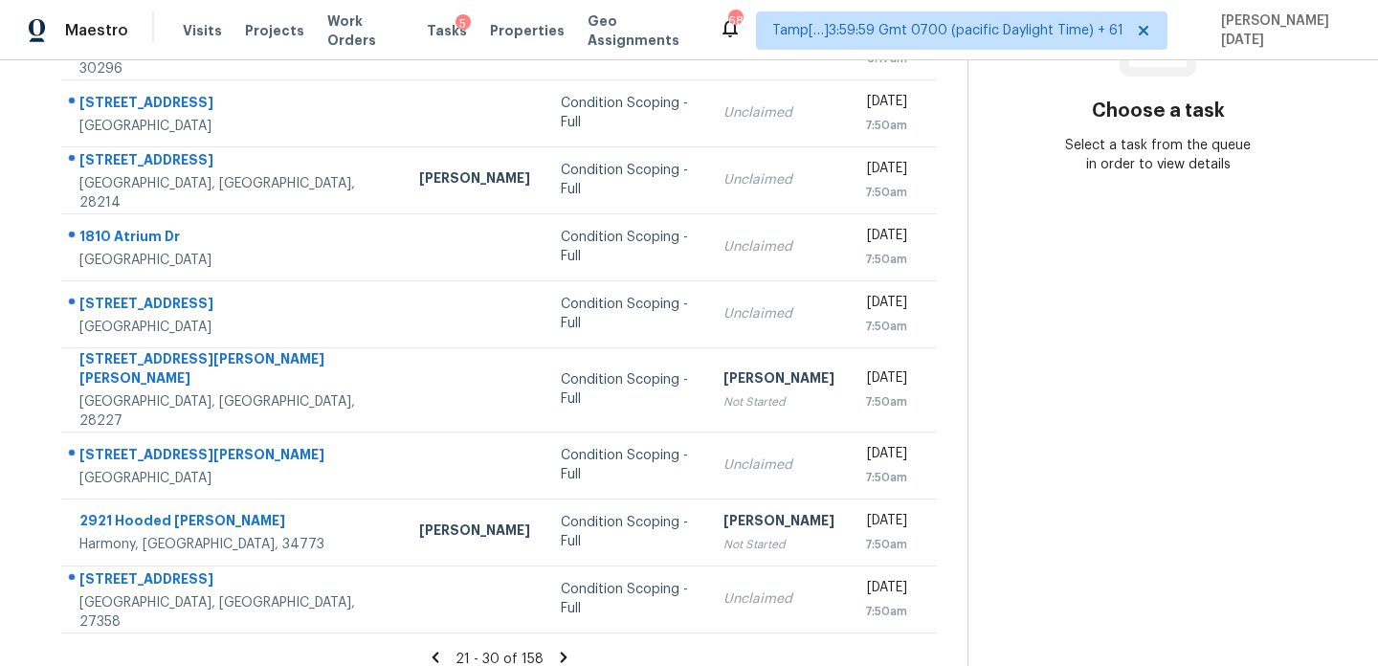
click at [571, 649] on icon at bounding box center [563, 657] width 17 height 17
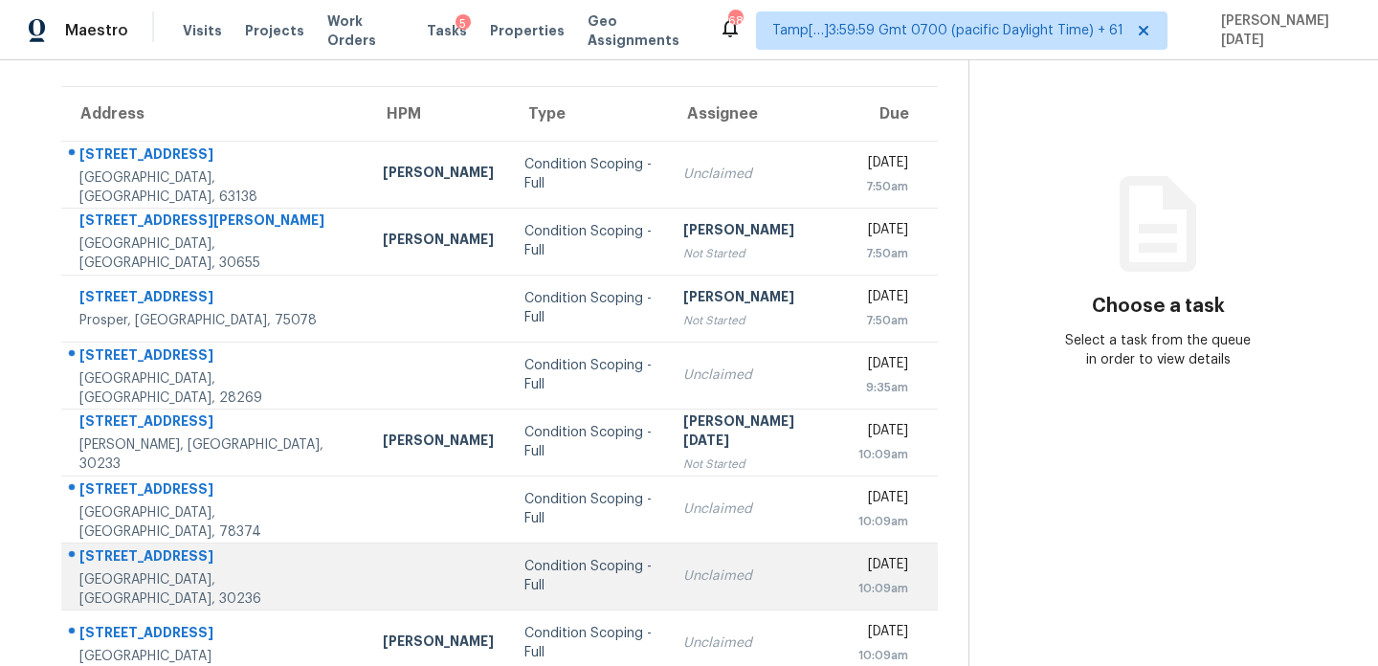
scroll to position [123, 0]
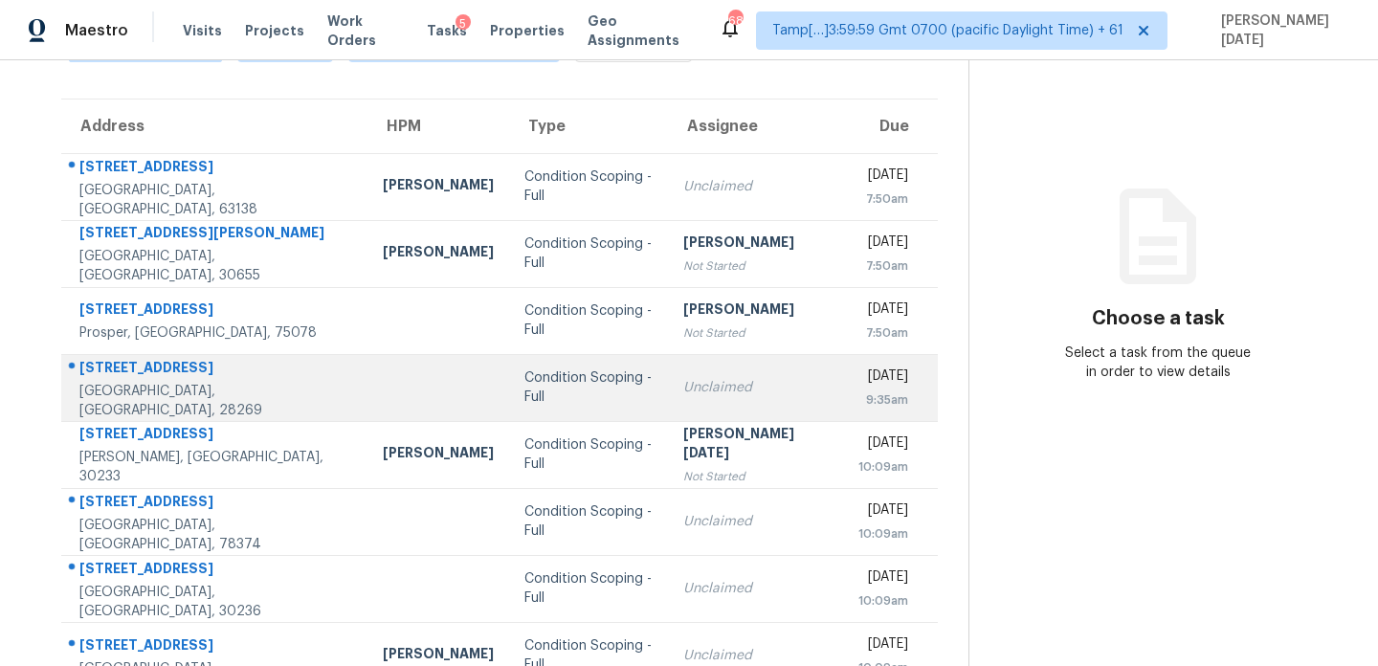
click at [693, 361] on td "Unclaimed" at bounding box center [755, 387] width 175 height 67
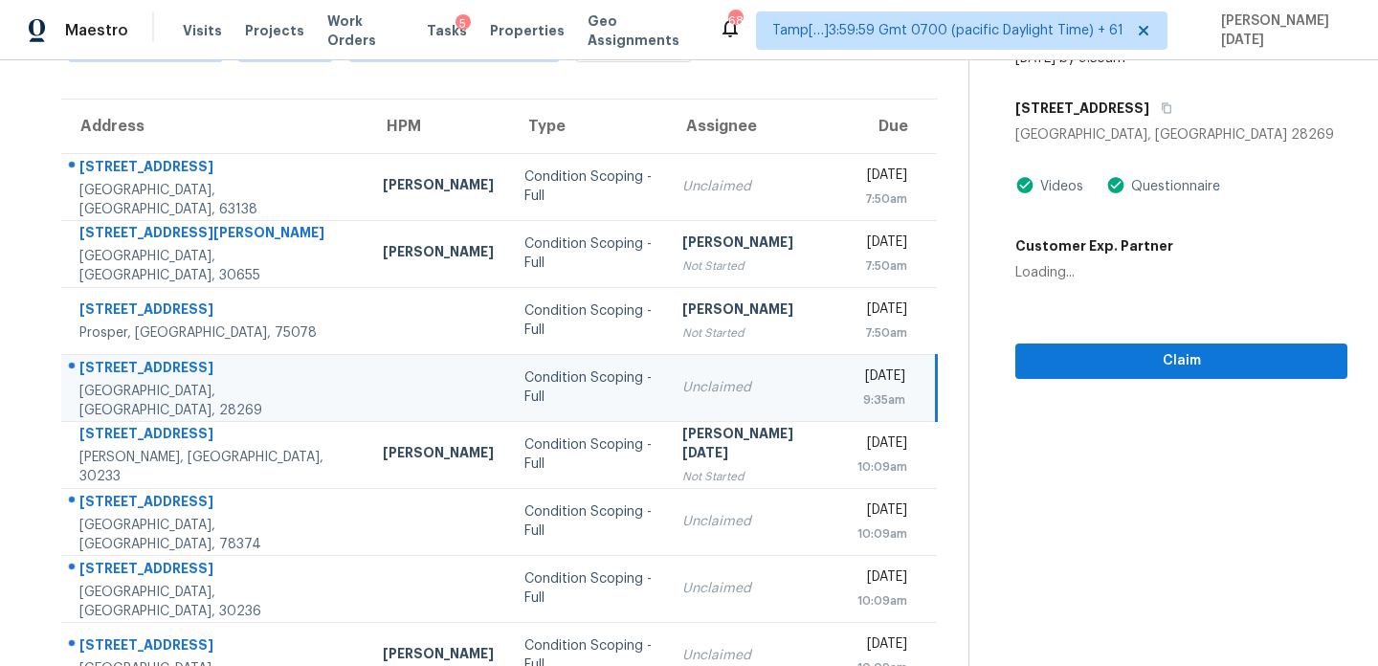
click at [749, 372] on td "Unclaimed" at bounding box center [754, 387] width 175 height 67
click at [858, 381] on div "[DATE]" at bounding box center [882, 379] width 49 height 24
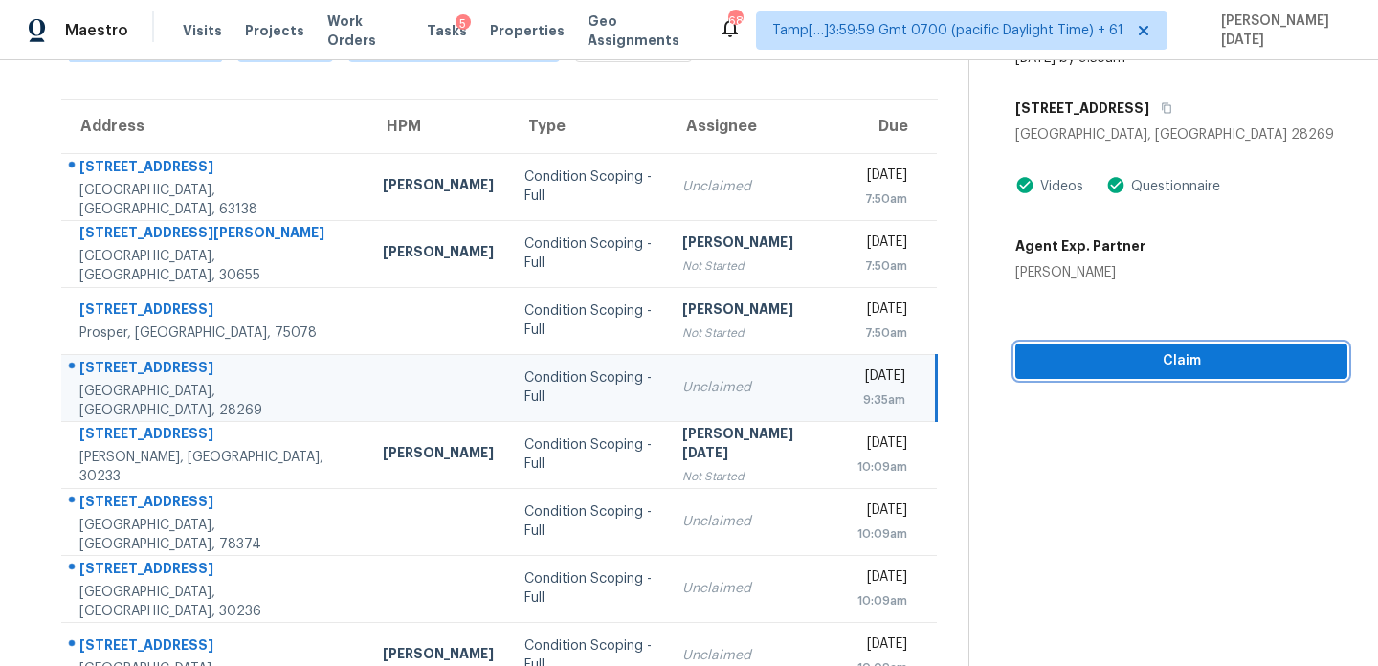
click at [1070, 368] on span "Claim" at bounding box center [1182, 361] width 302 height 24
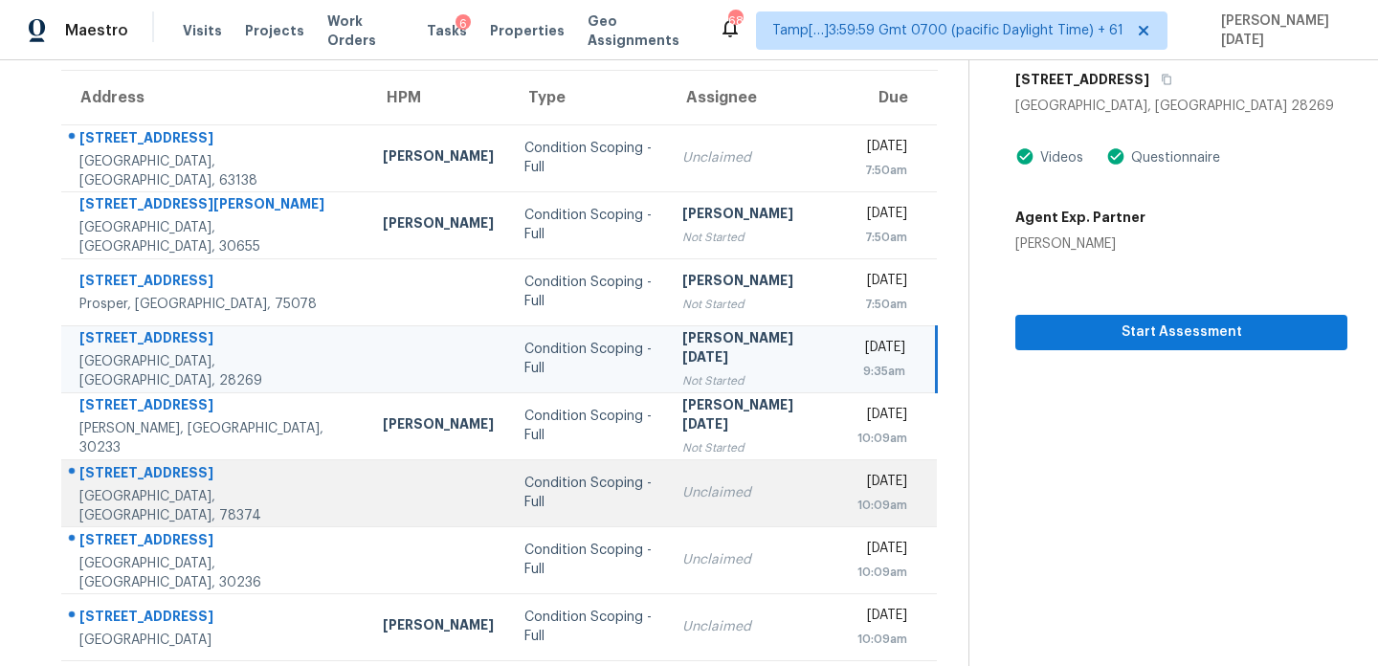
scroll to position [0, 0]
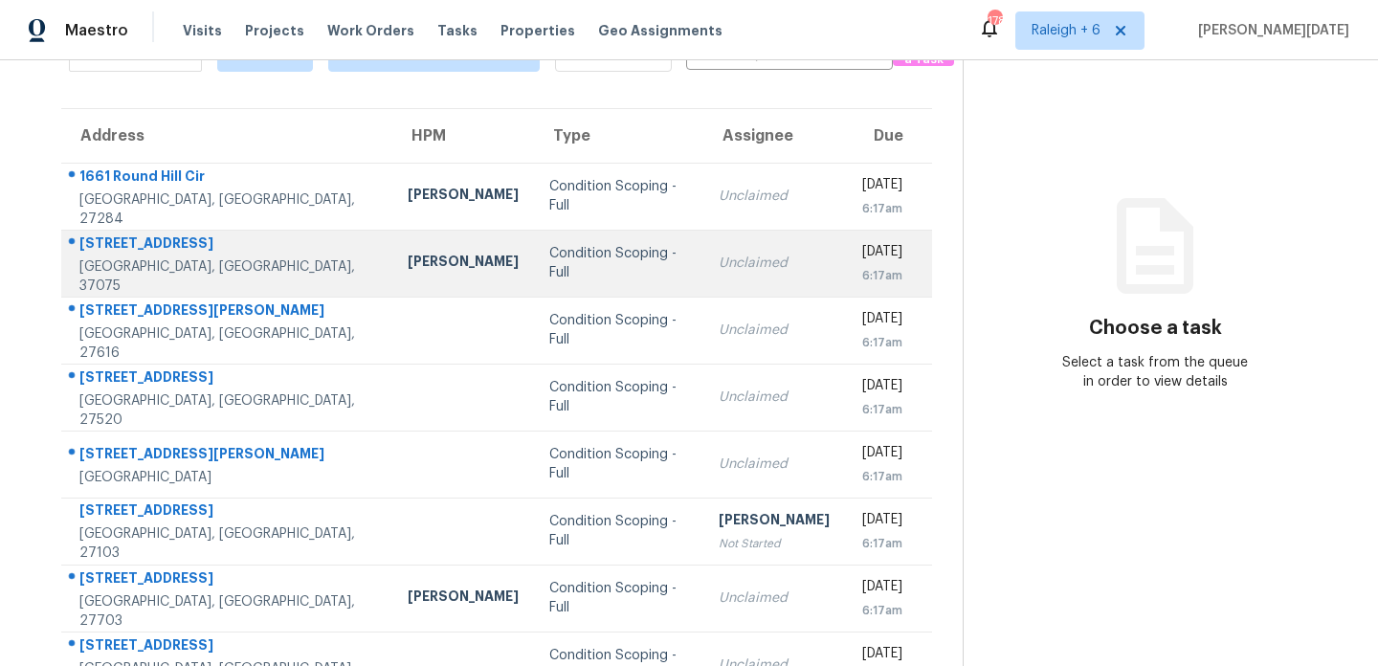
scroll to position [330, 0]
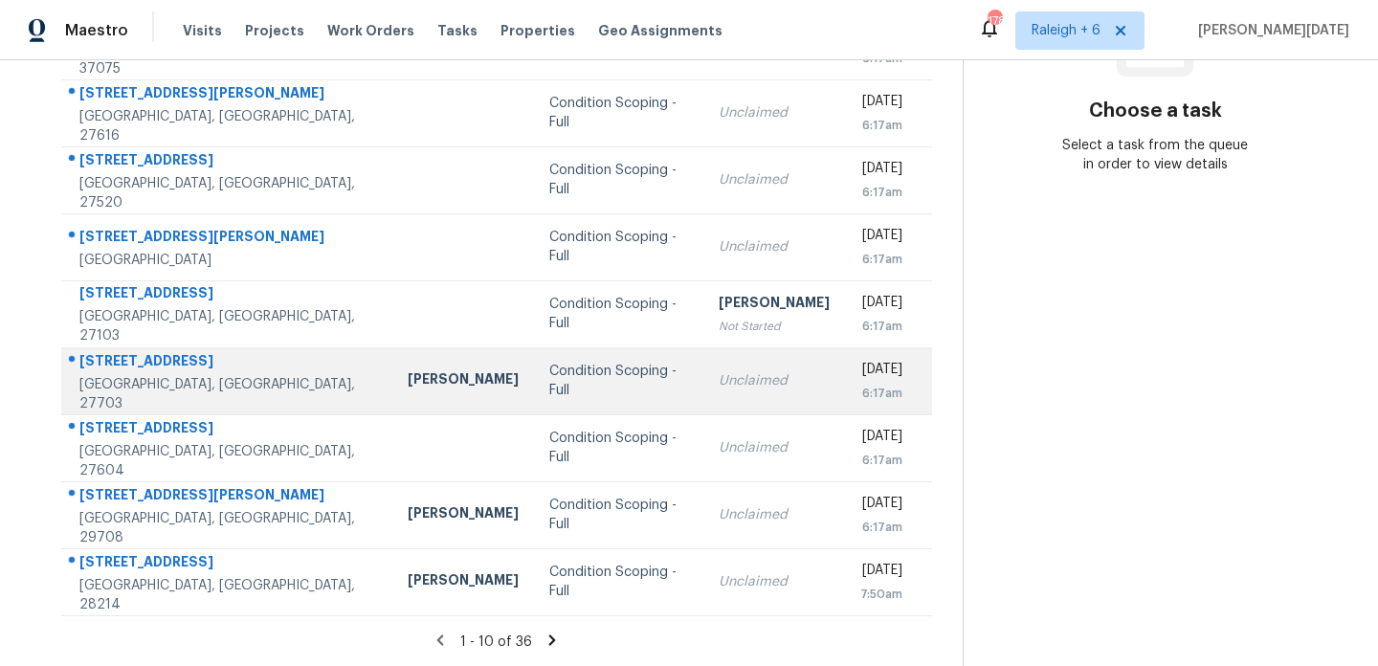
click at [719, 384] on div "Unclaimed" at bounding box center [774, 380] width 111 height 19
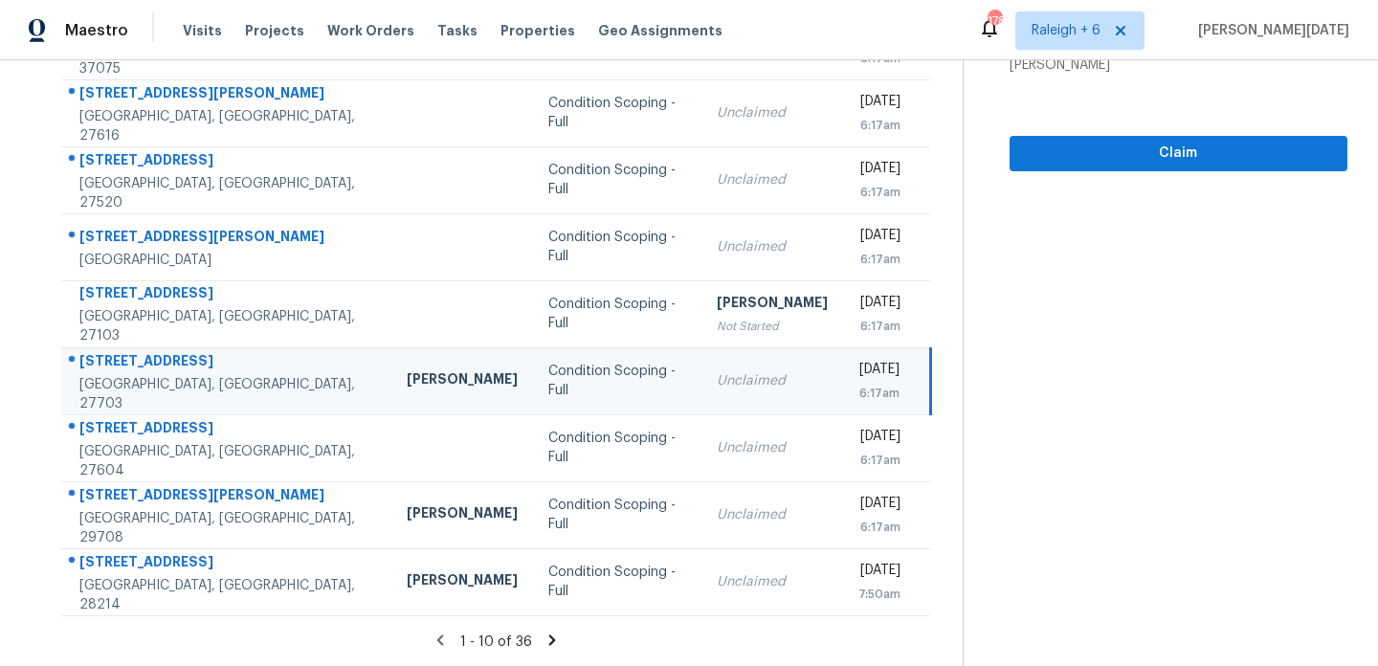
click at [859, 379] on div "[DATE]" at bounding box center [879, 372] width 41 height 24
click at [879, 371] on div "[DATE]" at bounding box center [879, 372] width 41 height 24
click at [1089, 160] on span "Claim" at bounding box center [1178, 154] width 307 height 24
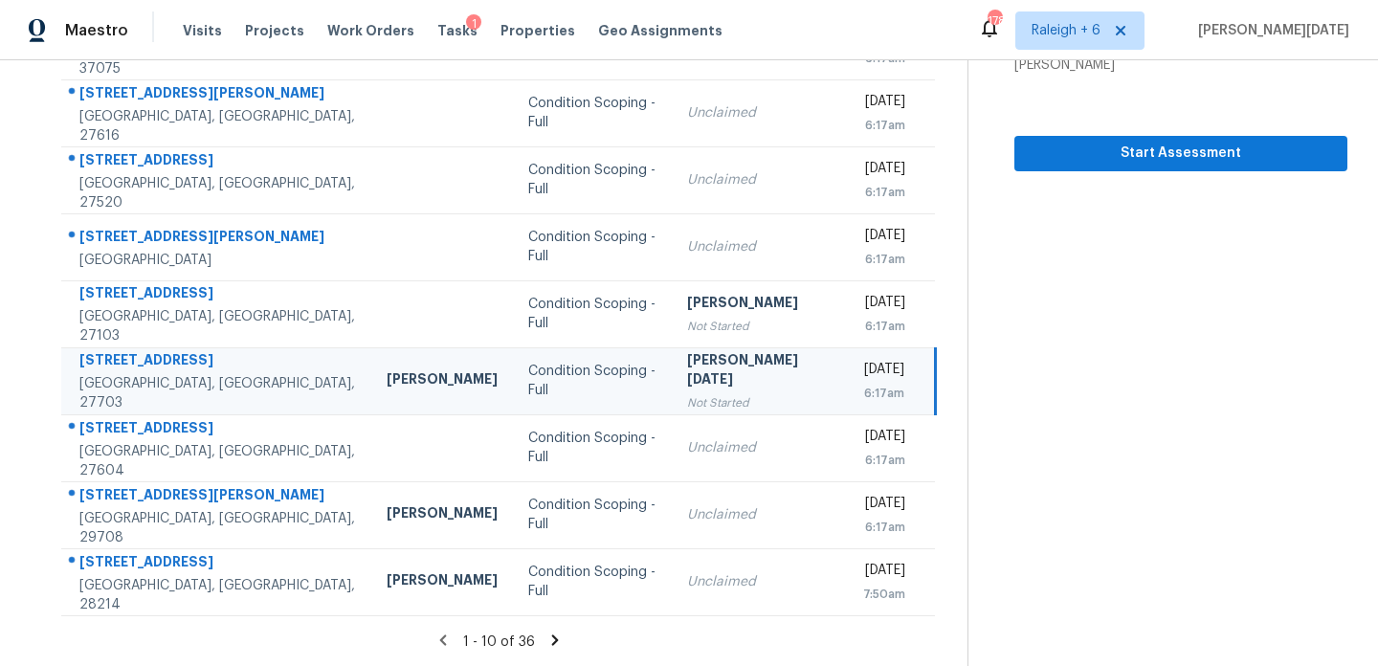
click at [552, 641] on icon at bounding box center [554, 640] width 7 height 11
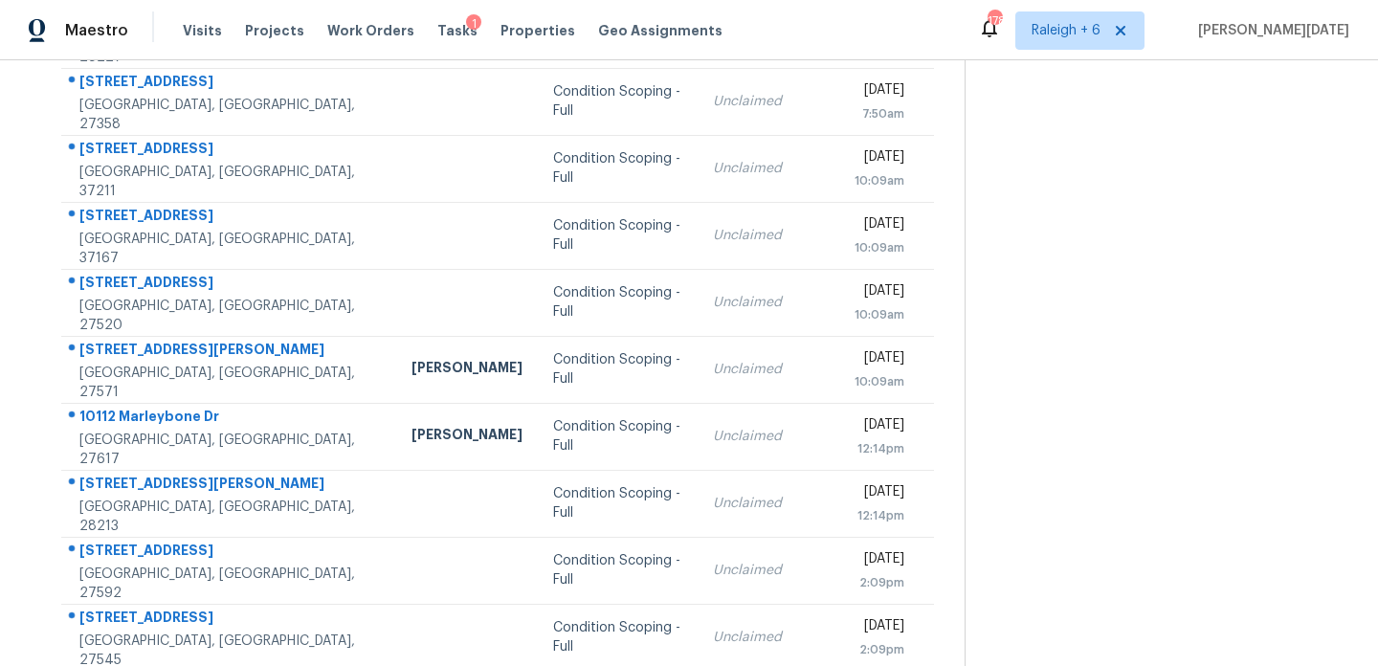
scroll to position [313, 0]
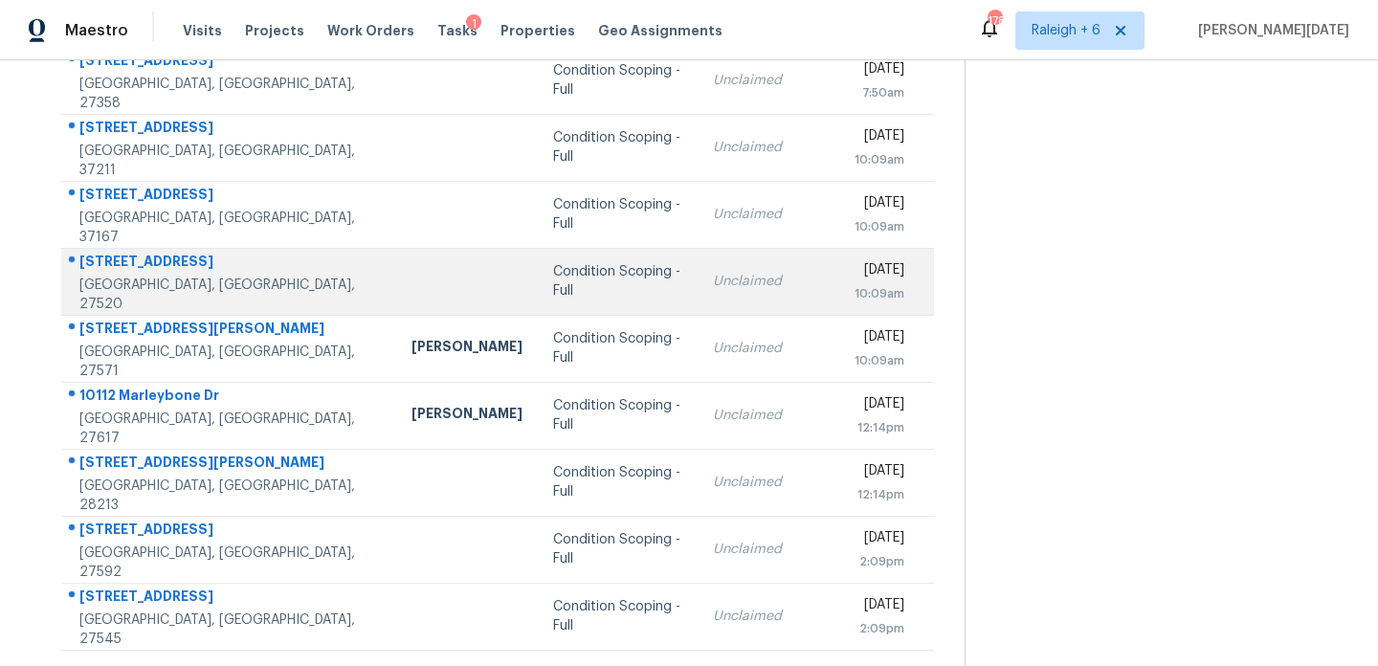
click at [744, 288] on td "Unclaimed" at bounding box center [769, 281] width 142 height 67
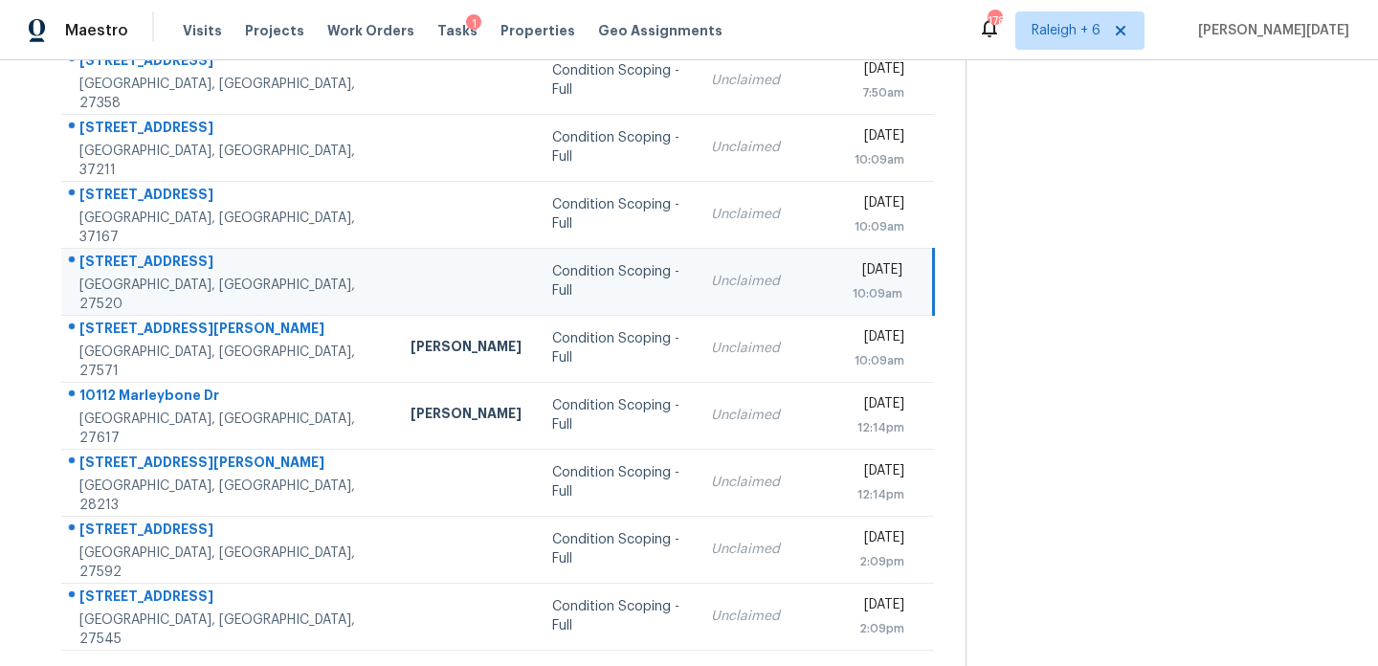
click at [853, 284] on div "10:09am" at bounding box center [878, 293] width 50 height 19
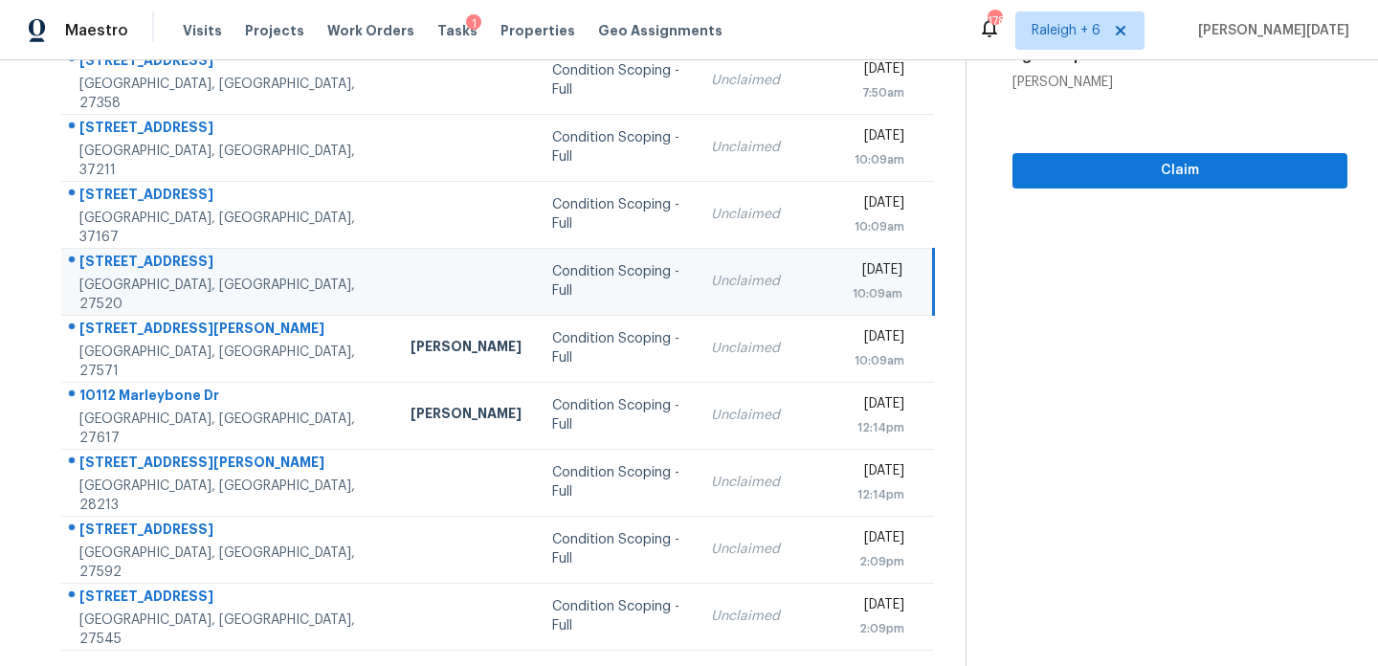
click at [853, 284] on div "10:09am" at bounding box center [878, 293] width 50 height 19
click at [1078, 176] on span "Claim" at bounding box center [1180, 171] width 304 height 24
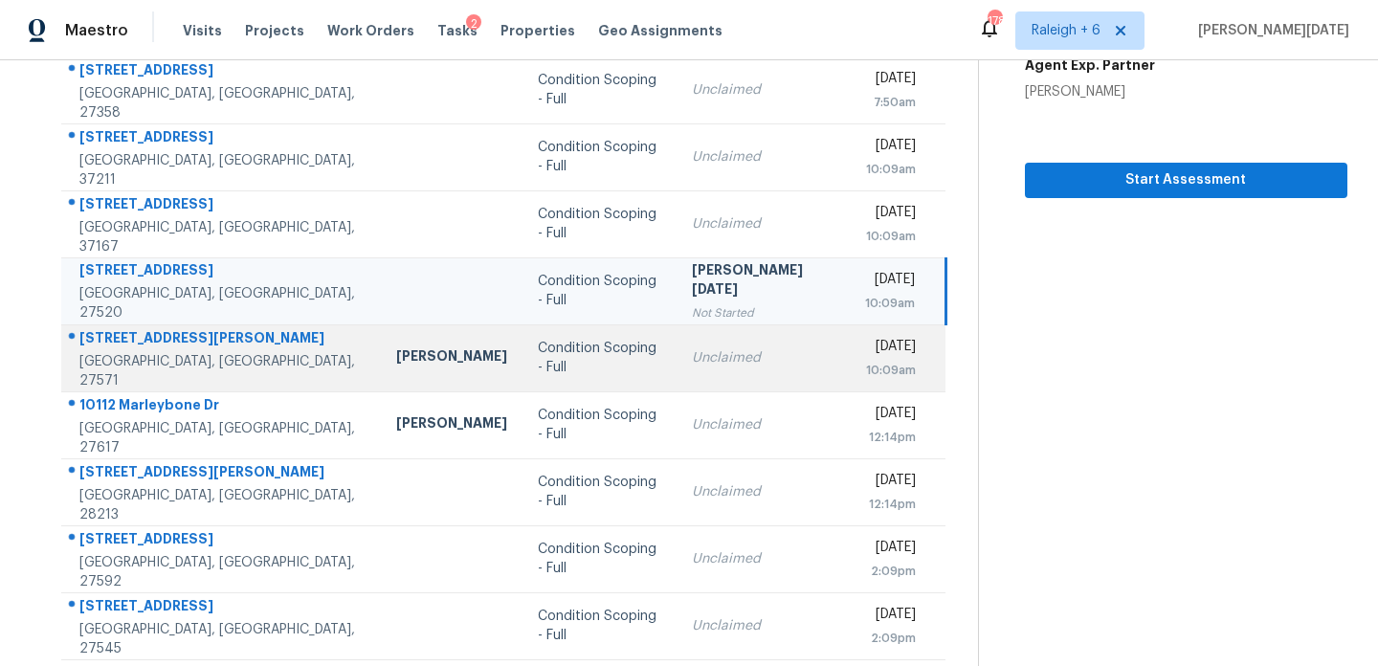
scroll to position [330, 0]
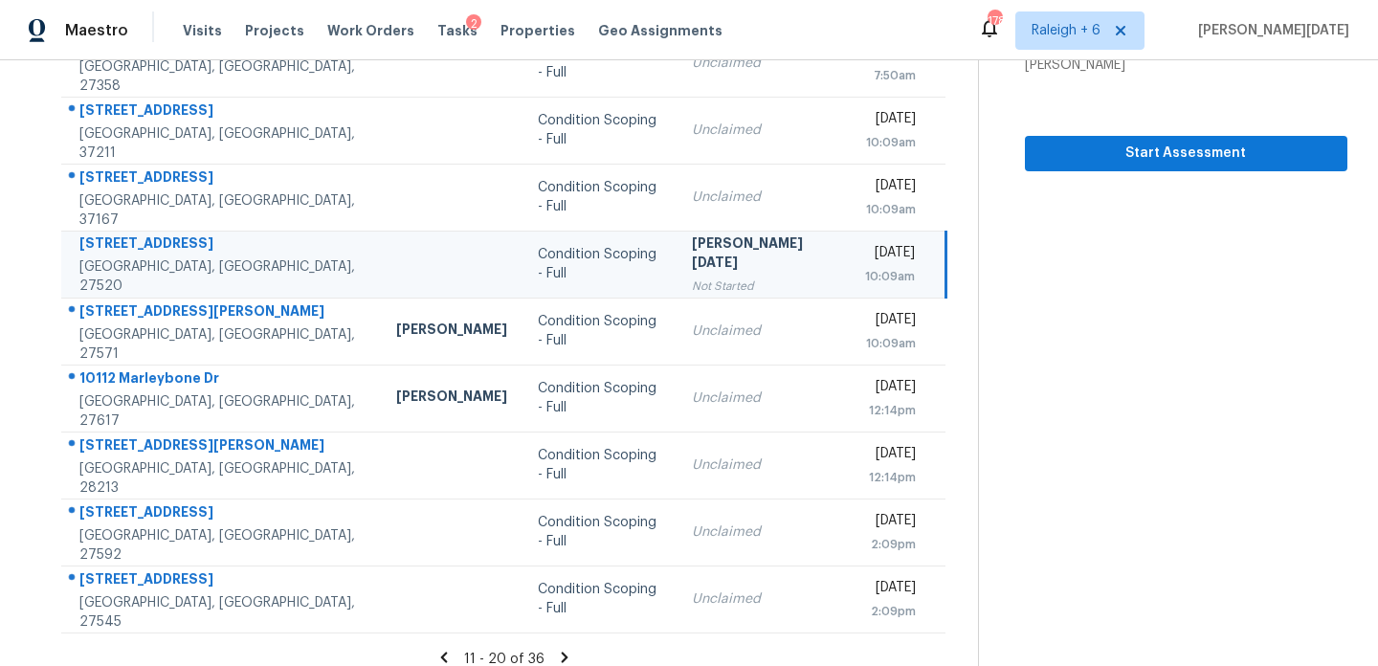
click at [561, 652] on icon at bounding box center [564, 657] width 7 height 11
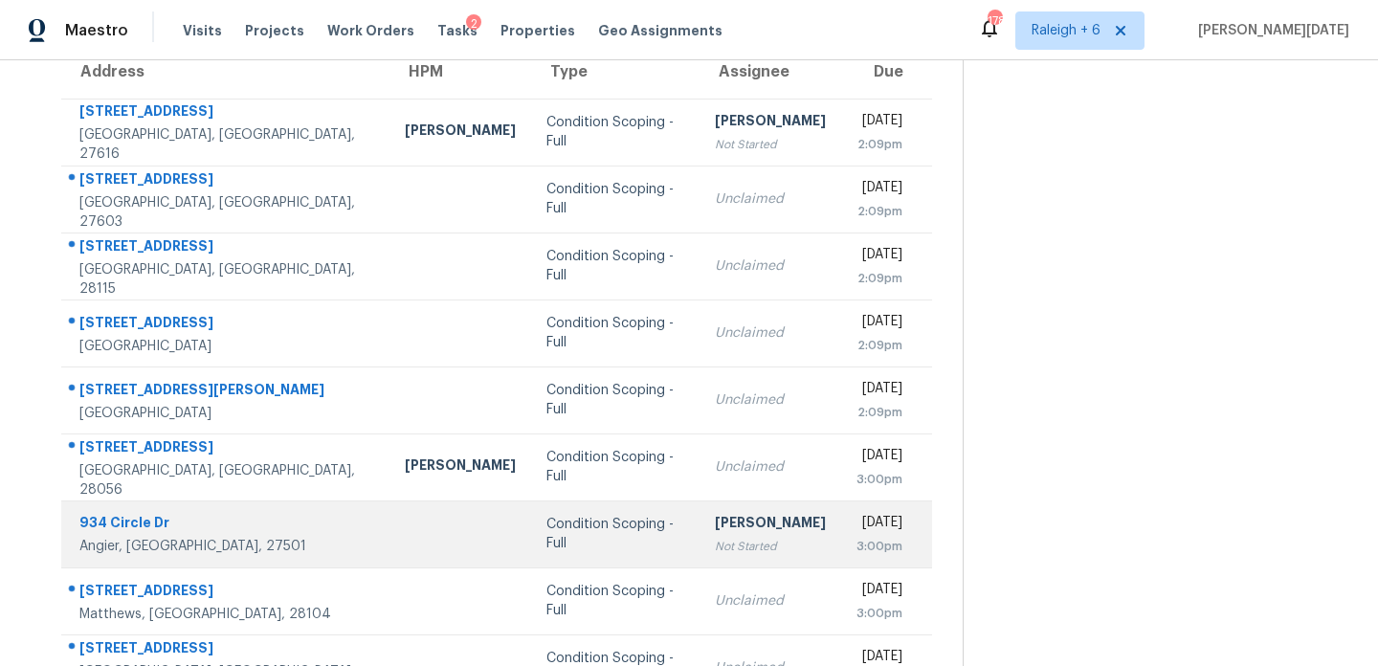
scroll to position [144, 0]
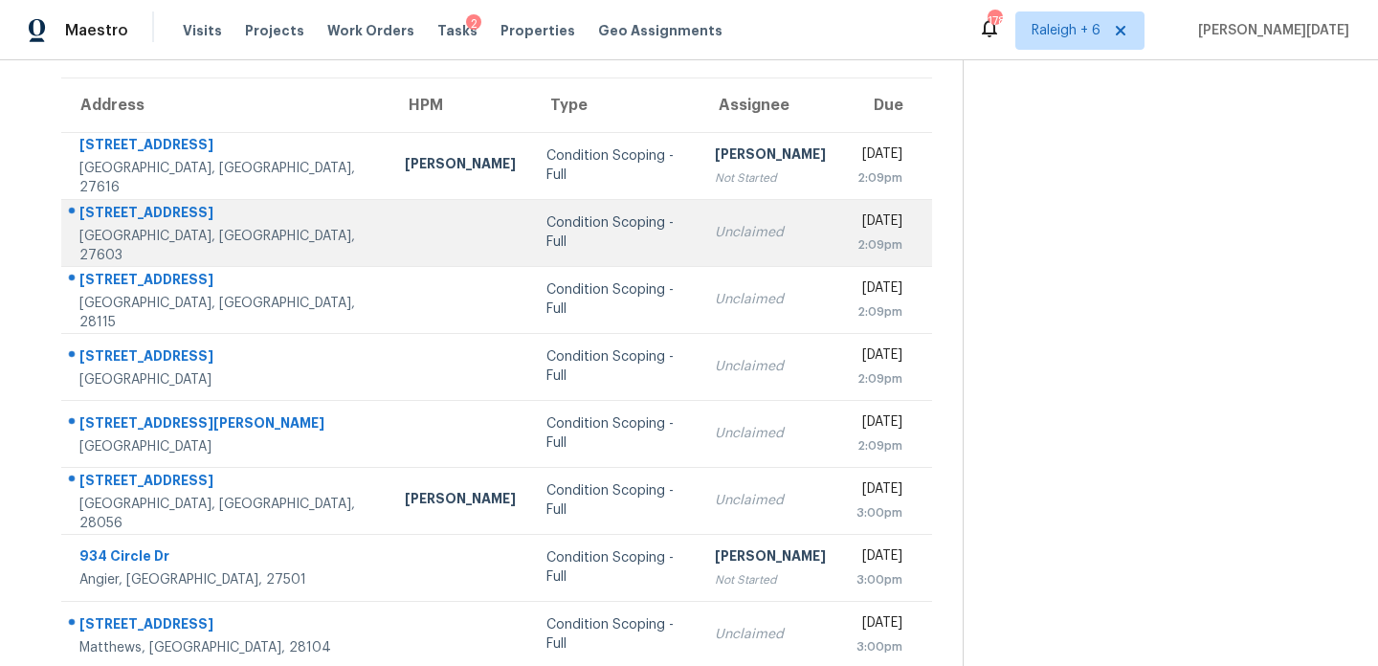
click at [715, 234] on div "Unclaimed" at bounding box center [770, 232] width 111 height 19
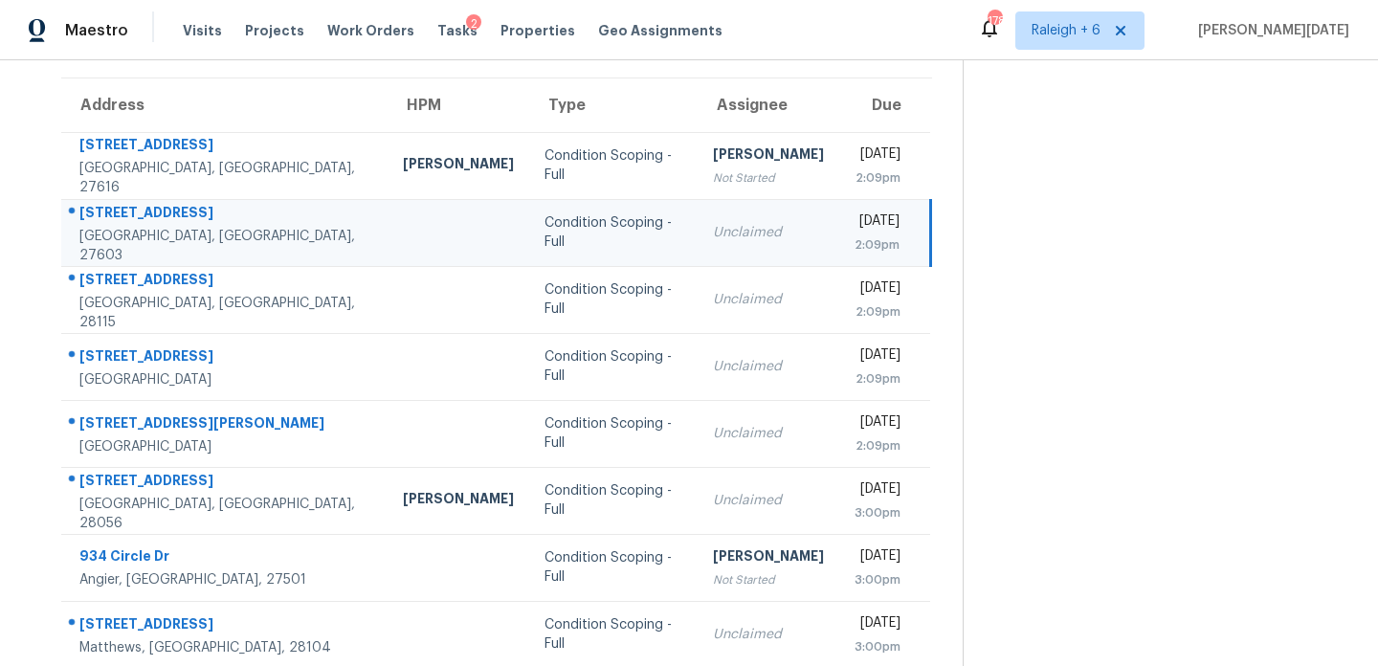
click at [855, 230] on div "[DATE]" at bounding box center [877, 224] width 45 height 24
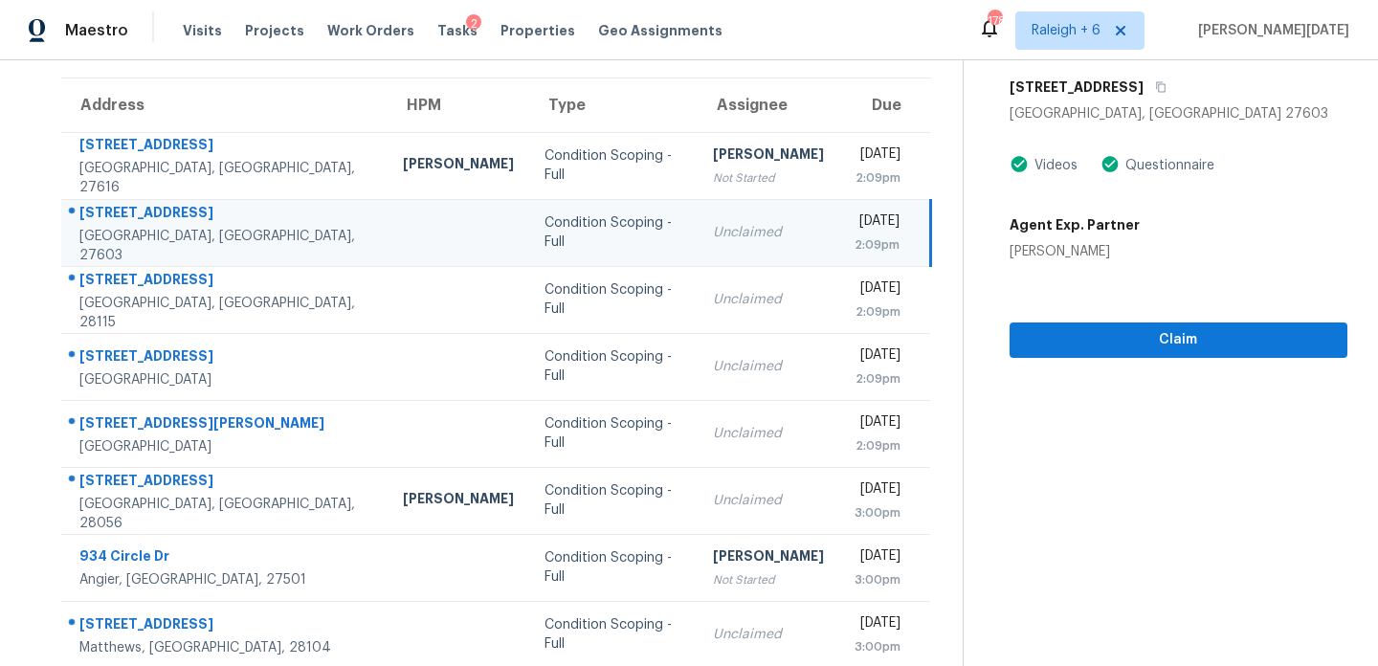
click at [878, 242] on div "2:09pm" at bounding box center [877, 244] width 45 height 19
click at [1084, 345] on span "Claim" at bounding box center [1178, 340] width 307 height 24
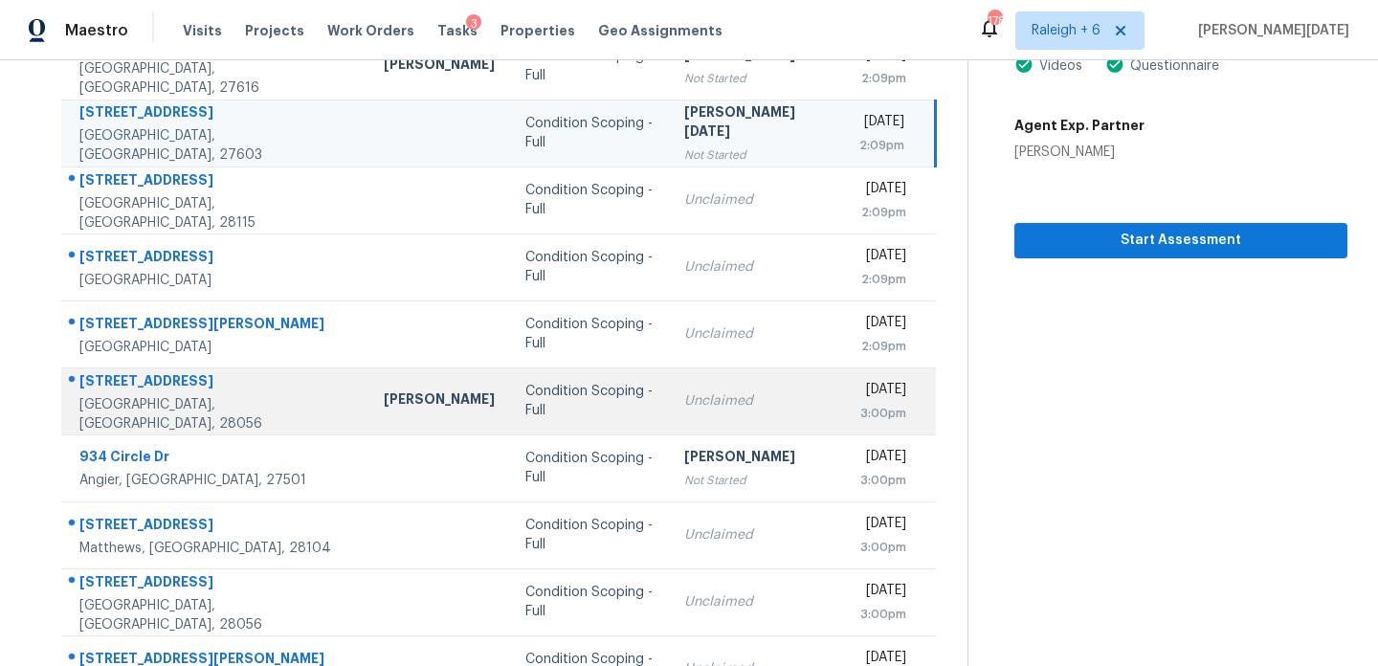
scroll to position [277, 0]
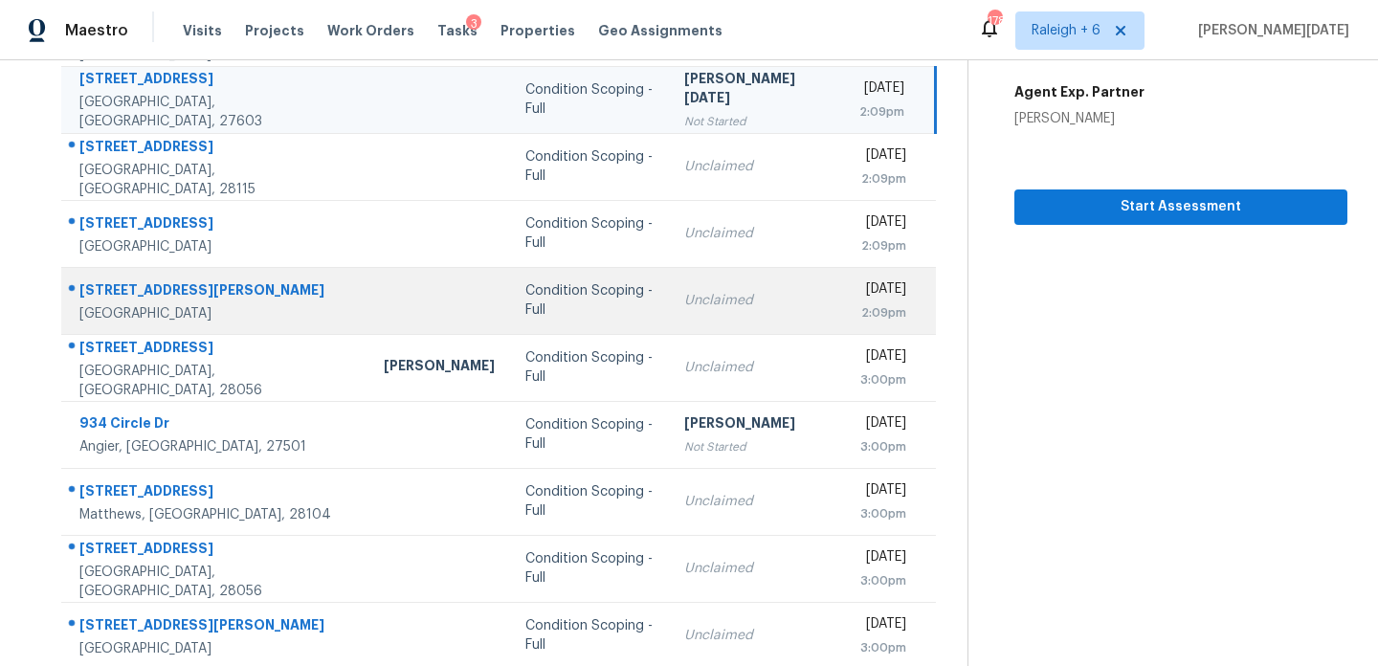
click at [682, 312] on td "Unclaimed" at bounding box center [756, 300] width 175 height 67
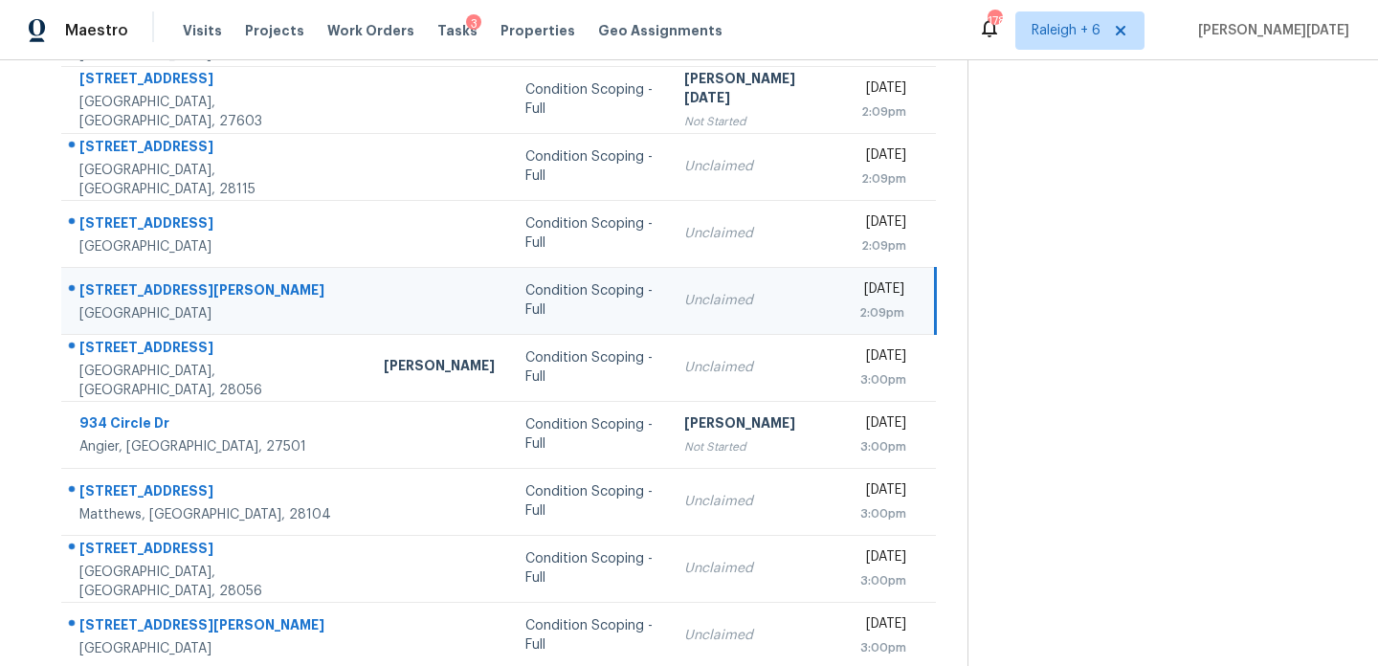
click at [860, 291] on div "[DATE]" at bounding box center [882, 292] width 45 height 24
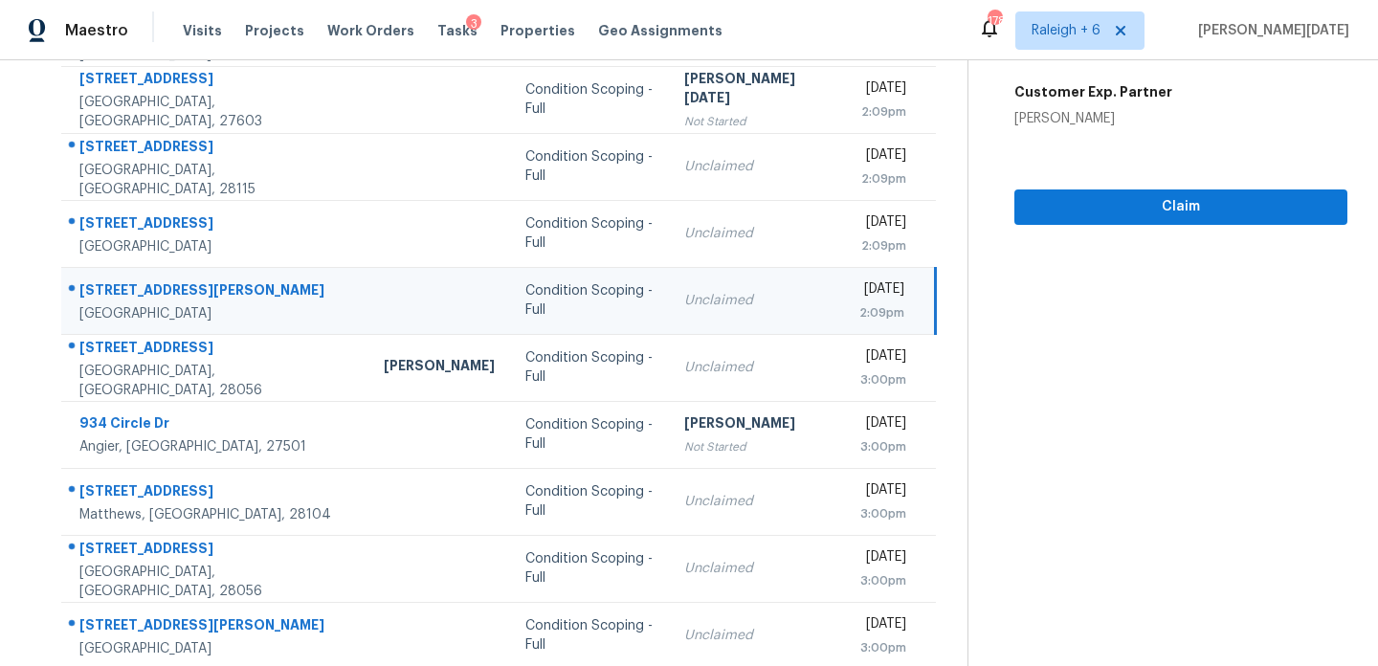
click at [863, 294] on div "[DATE]" at bounding box center [882, 292] width 45 height 24
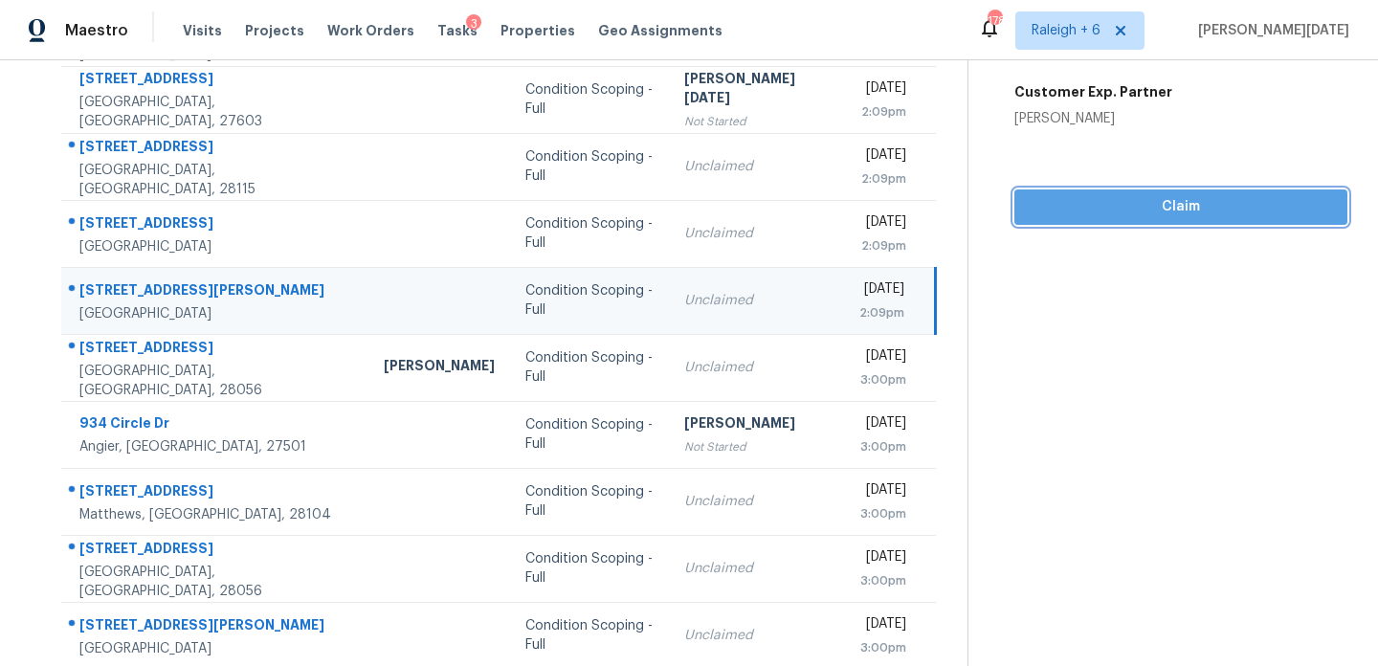
click at [1036, 204] on span "Claim" at bounding box center [1181, 207] width 302 height 24
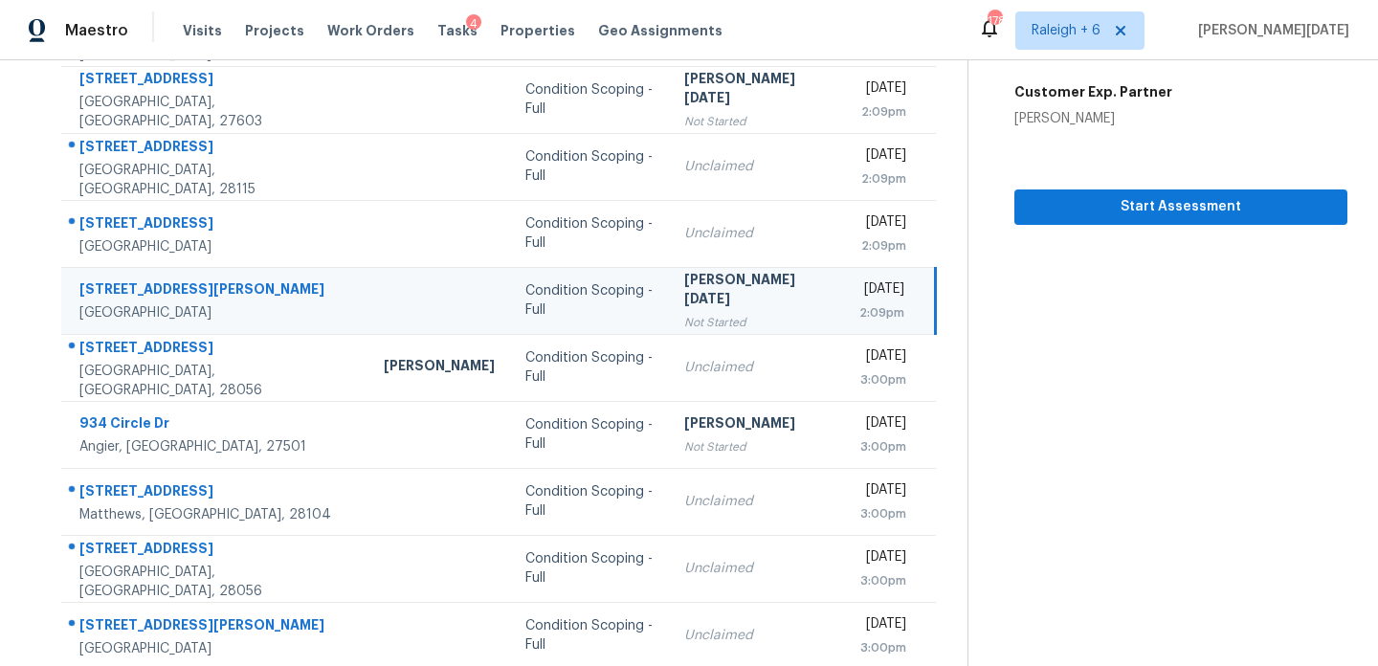
click at [697, 319] on div "Not Started" at bounding box center [756, 322] width 145 height 19
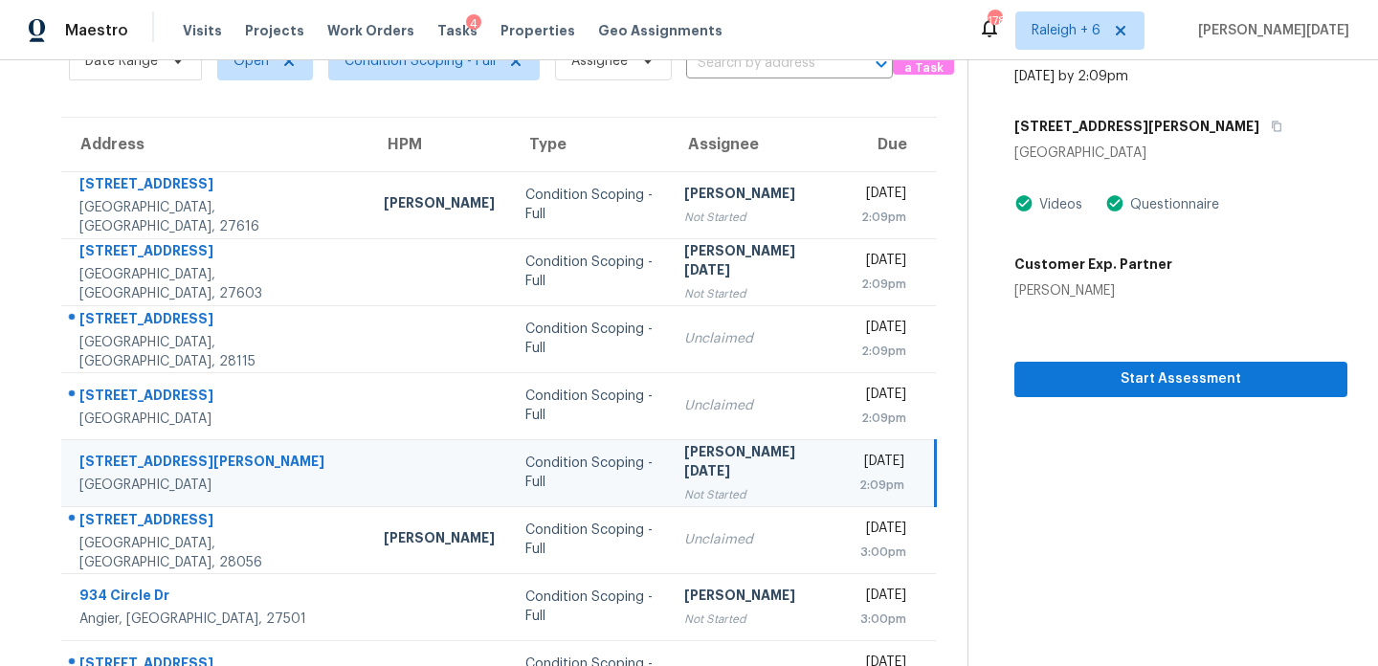
scroll to position [330, 0]
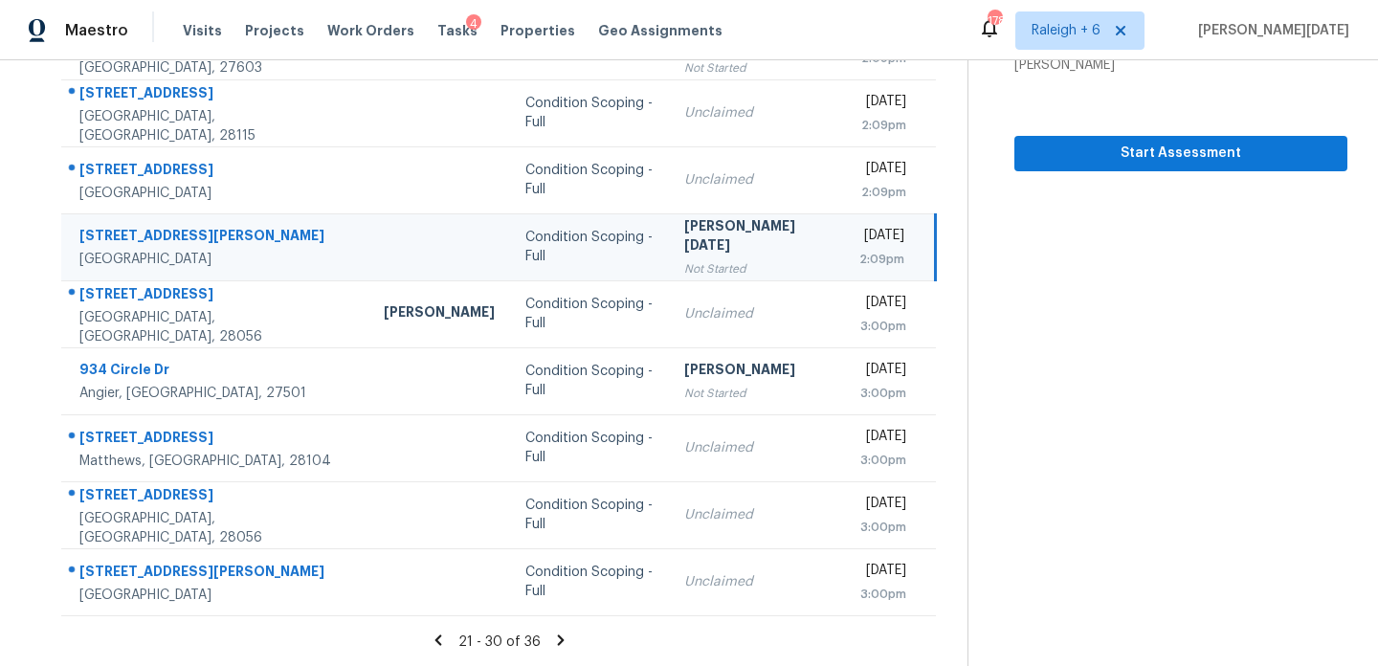
click at [552, 636] on icon at bounding box center [560, 640] width 17 height 17
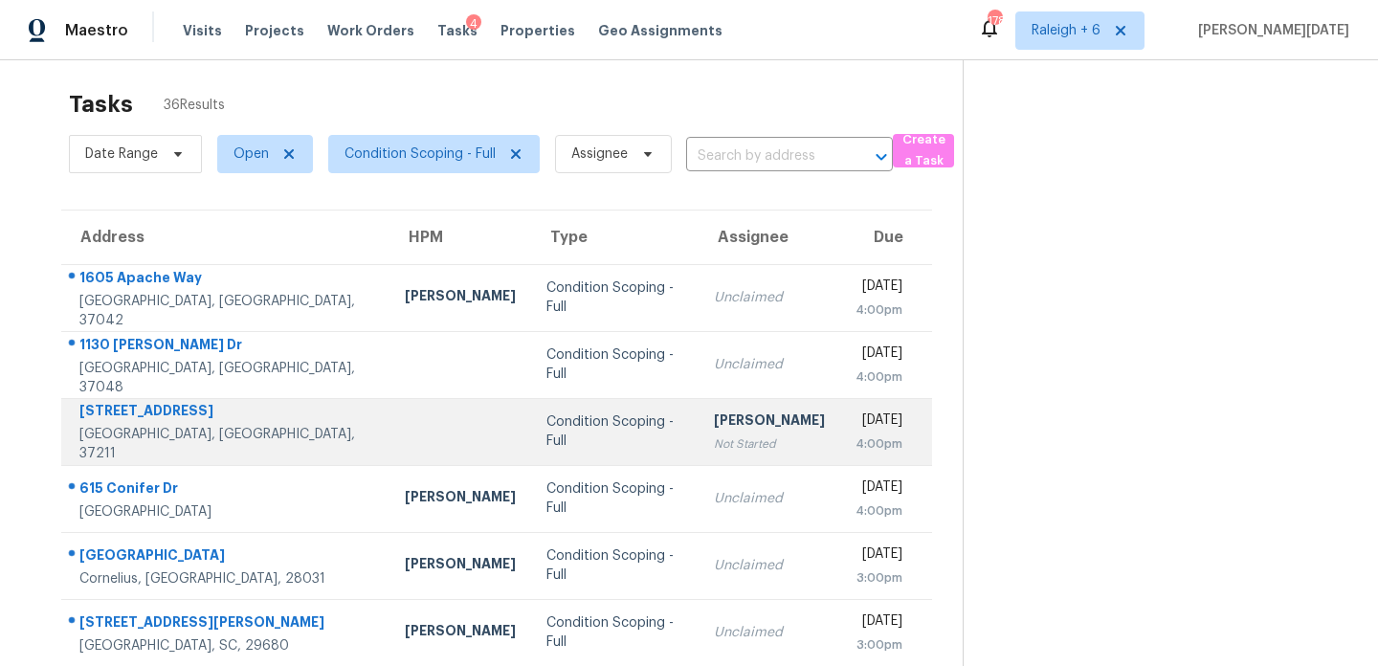
scroll to position [0, 0]
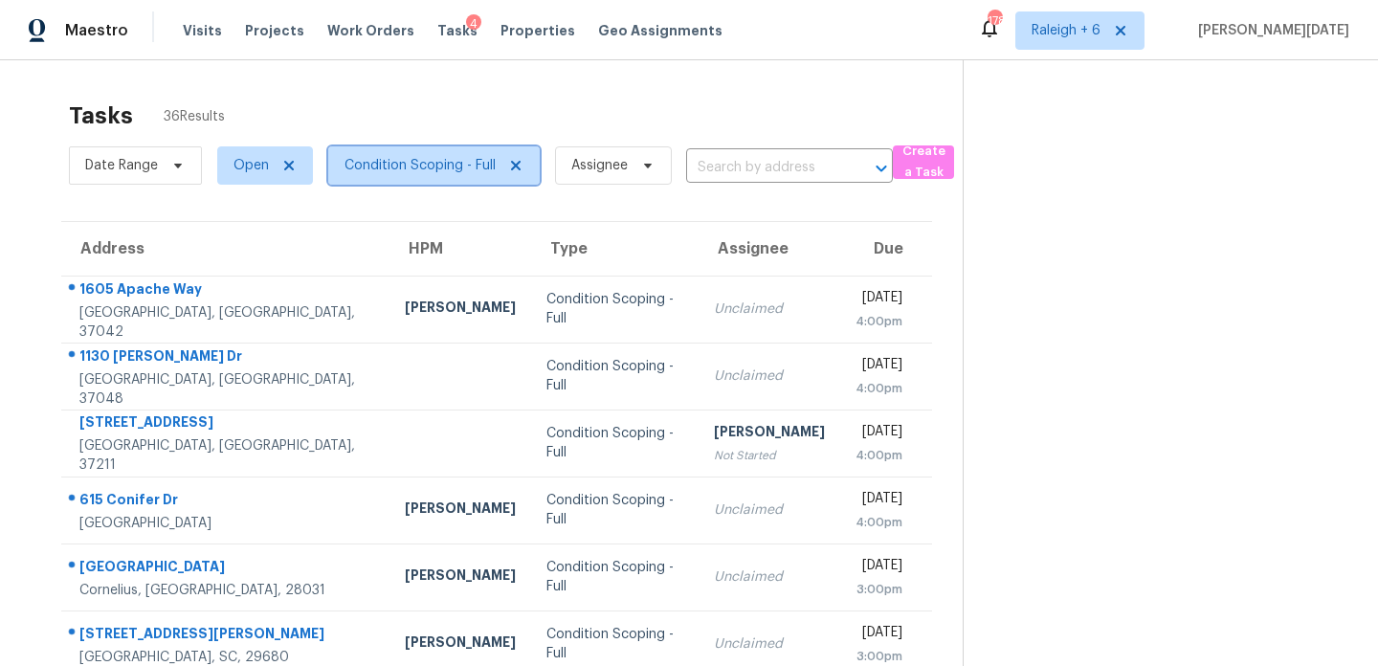
click at [467, 168] on span "Condition Scoping - Full" at bounding box center [420, 165] width 151 height 19
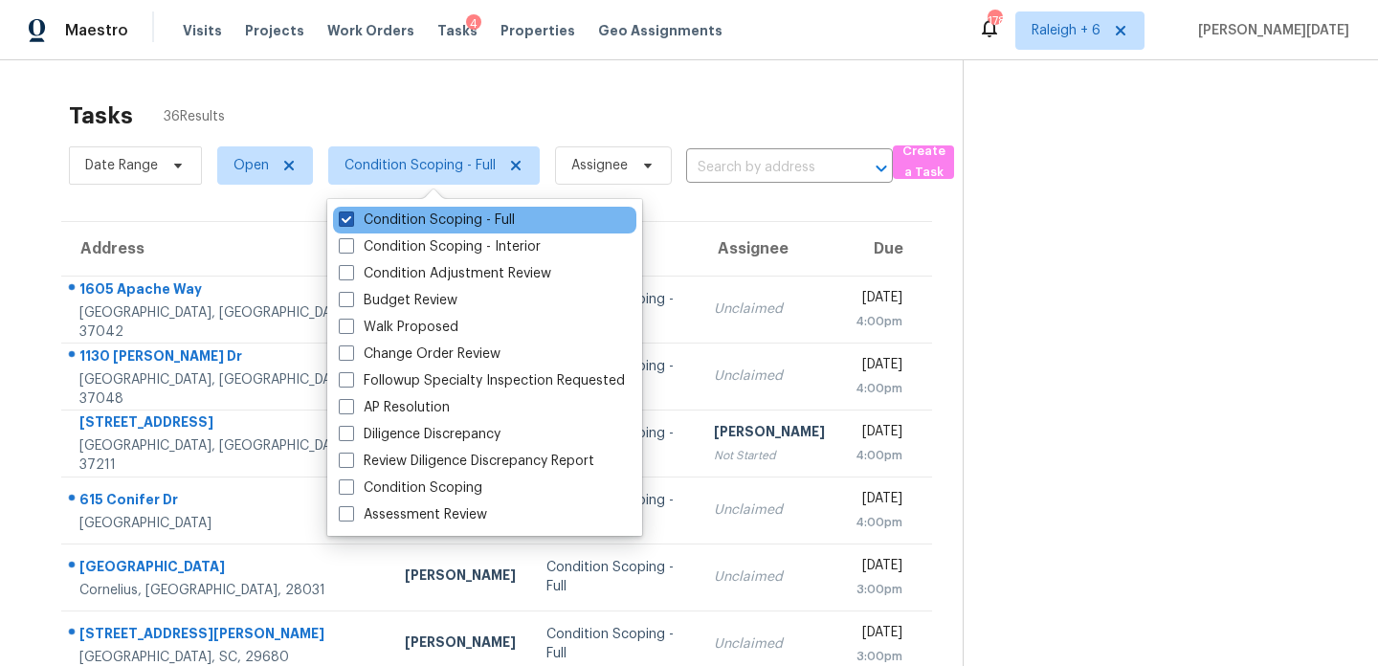
click at [464, 213] on label "Condition Scoping - Full" at bounding box center [427, 220] width 176 height 19
click at [351, 213] on input "Condition Scoping - Full" at bounding box center [345, 217] width 12 height 12
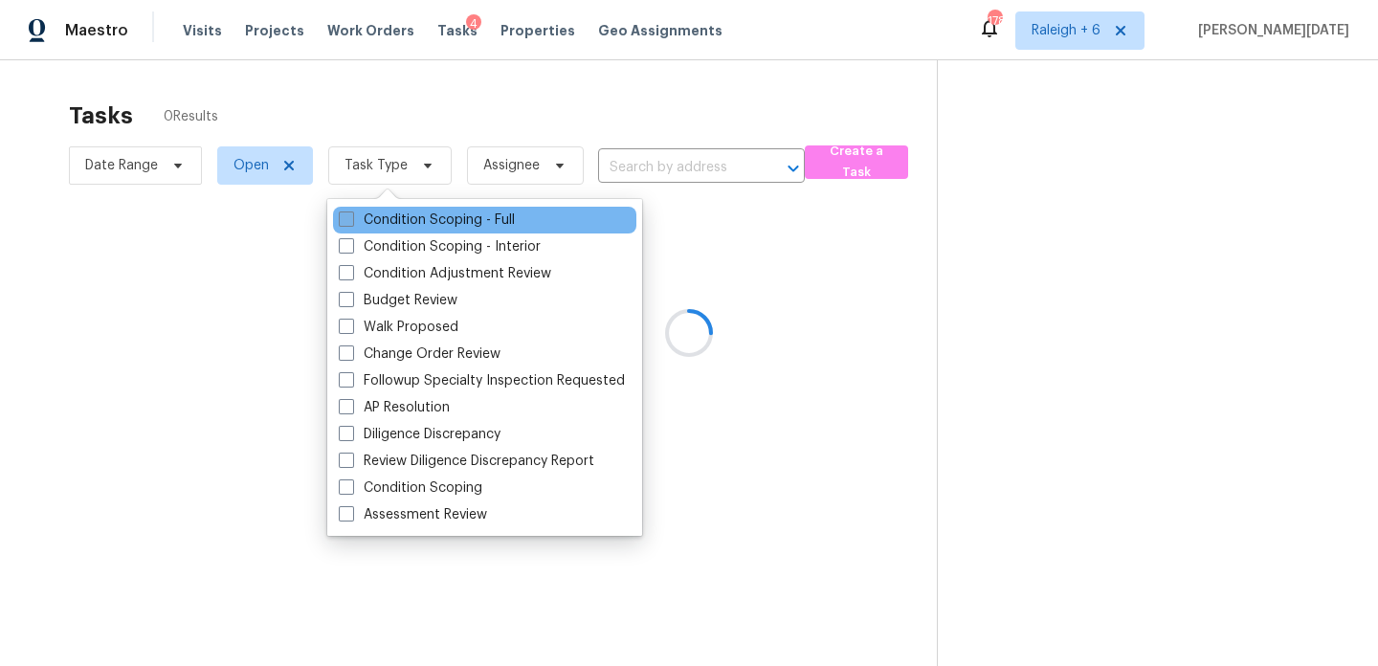
click at [464, 213] on label "Condition Scoping - Full" at bounding box center [427, 220] width 176 height 19
click at [351, 213] on input "Condition Scoping - Full" at bounding box center [345, 217] width 12 height 12
checkbox input "true"
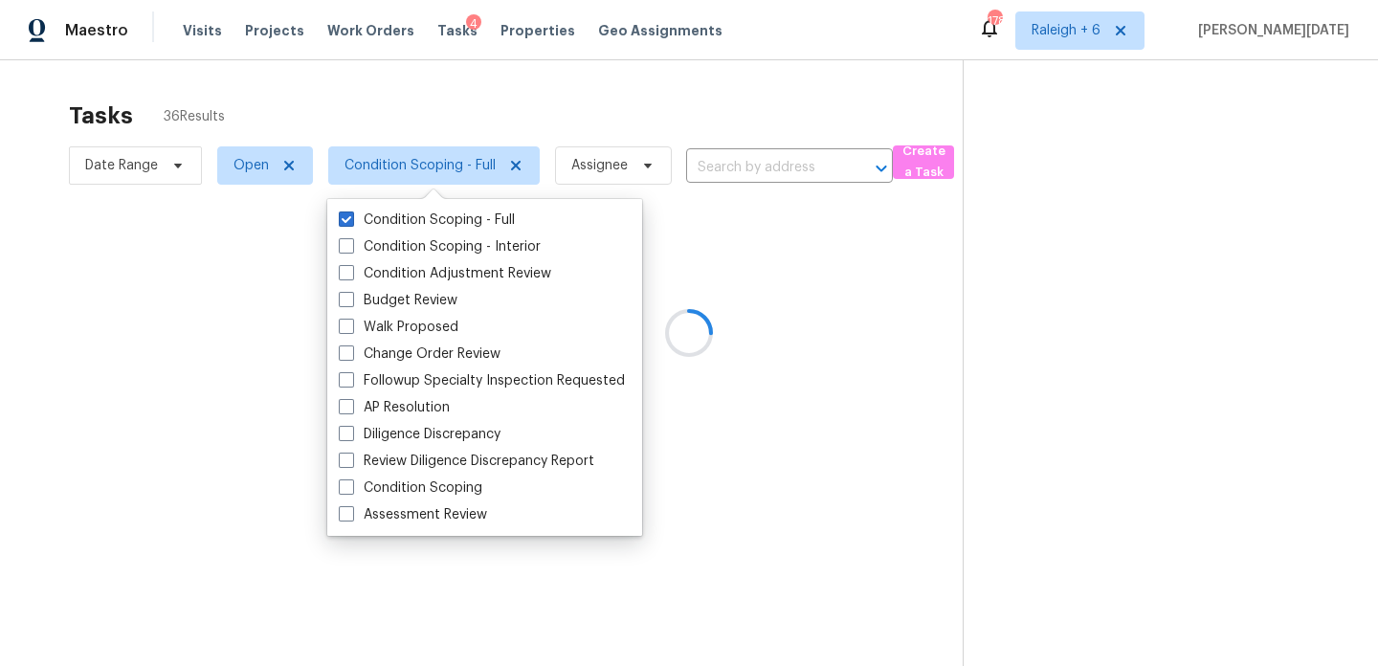
click at [580, 123] on div at bounding box center [689, 333] width 1378 height 666
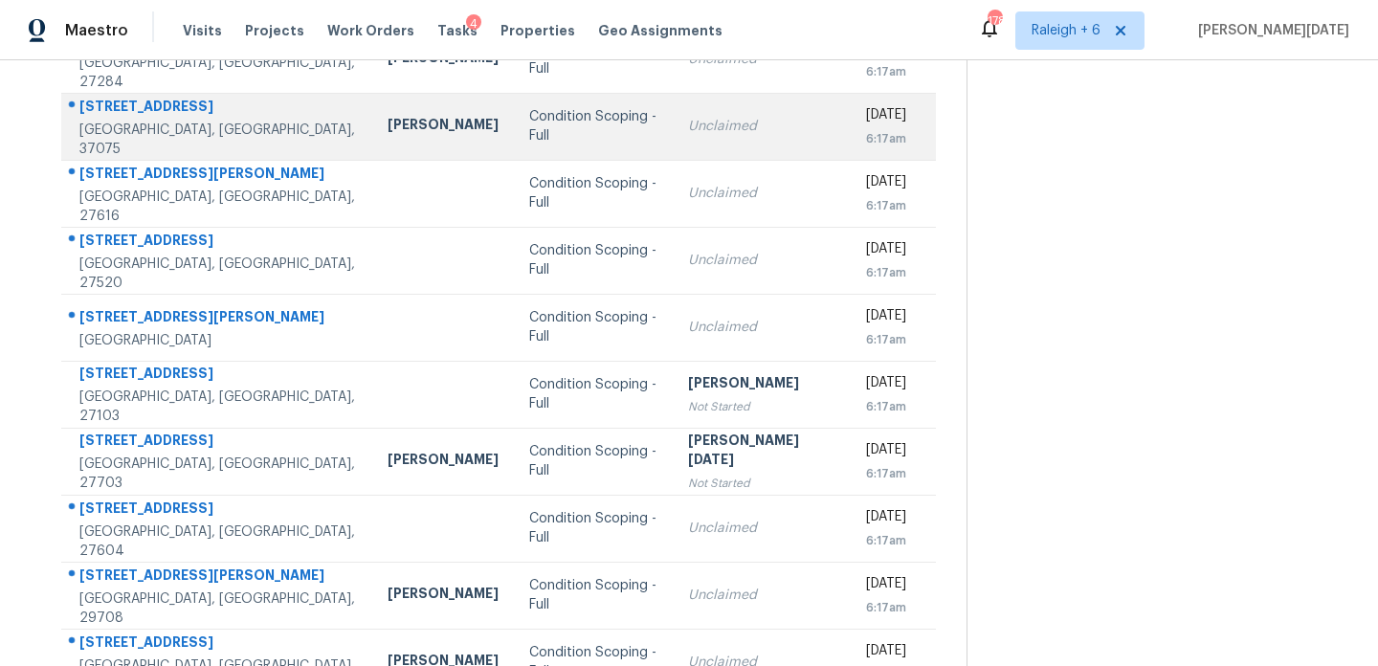
scroll to position [330, 0]
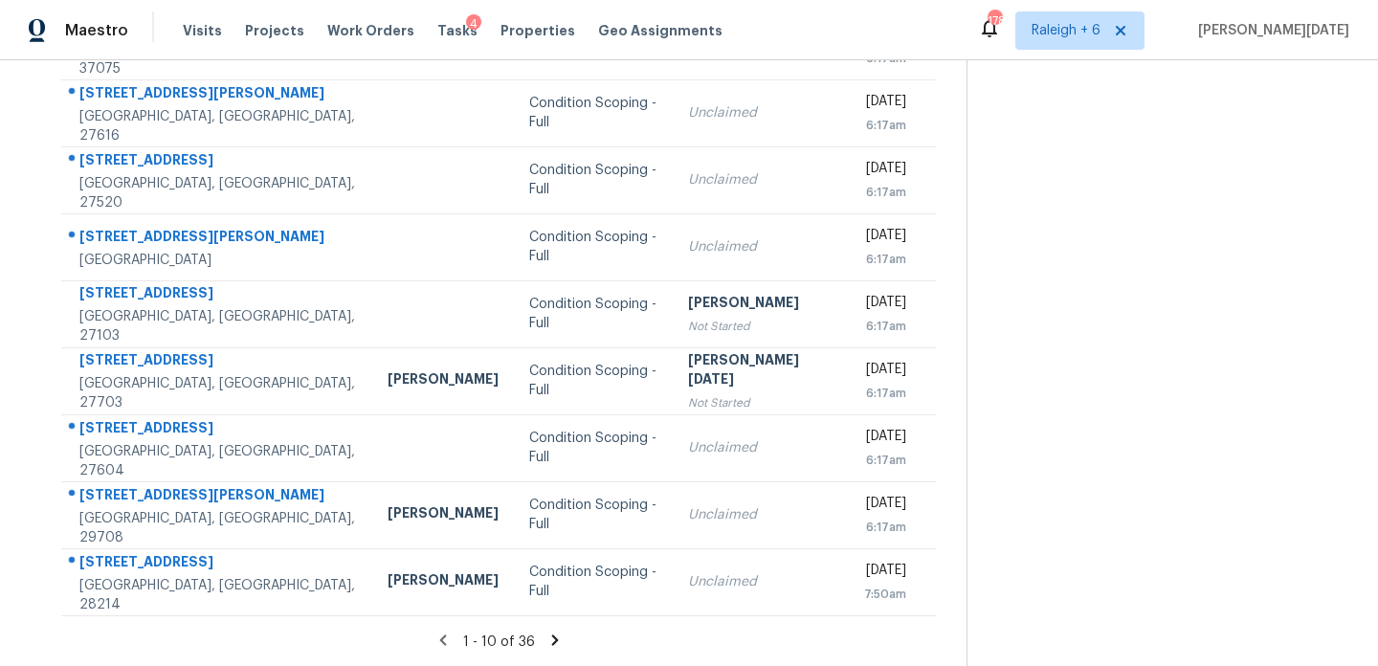
click at [552, 639] on icon at bounding box center [554, 640] width 7 height 11
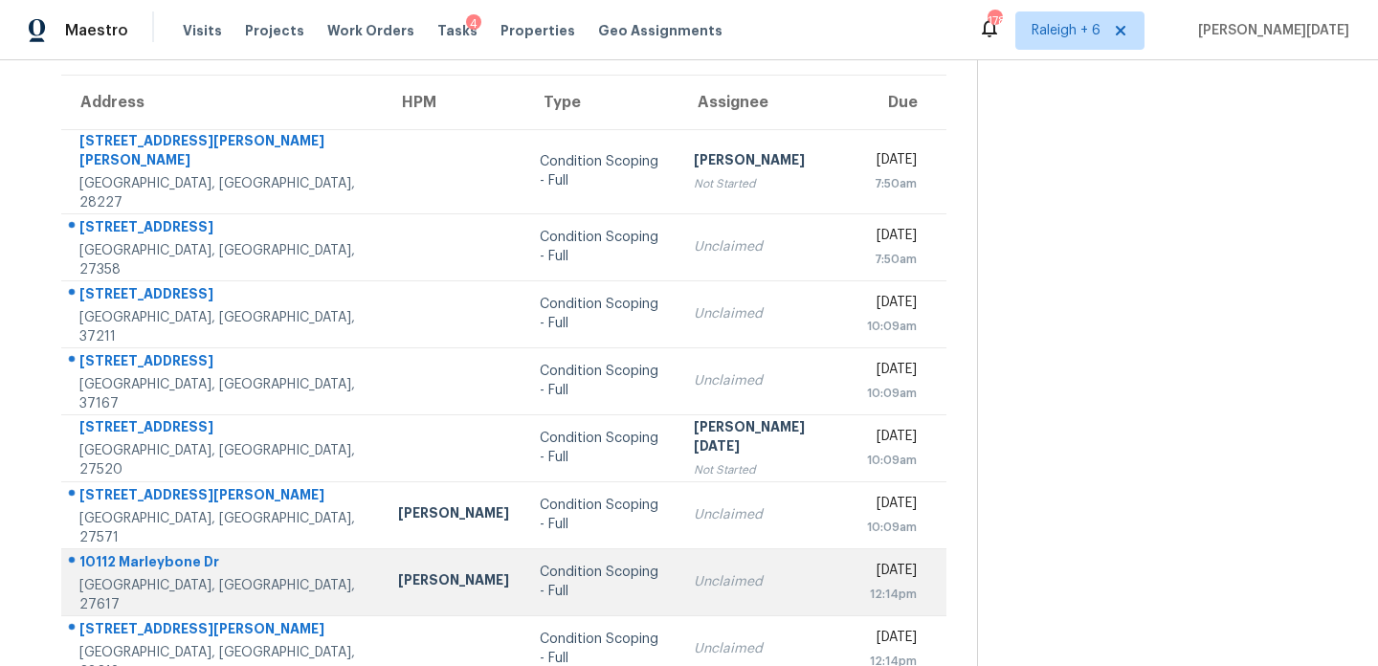
scroll to position [145, 0]
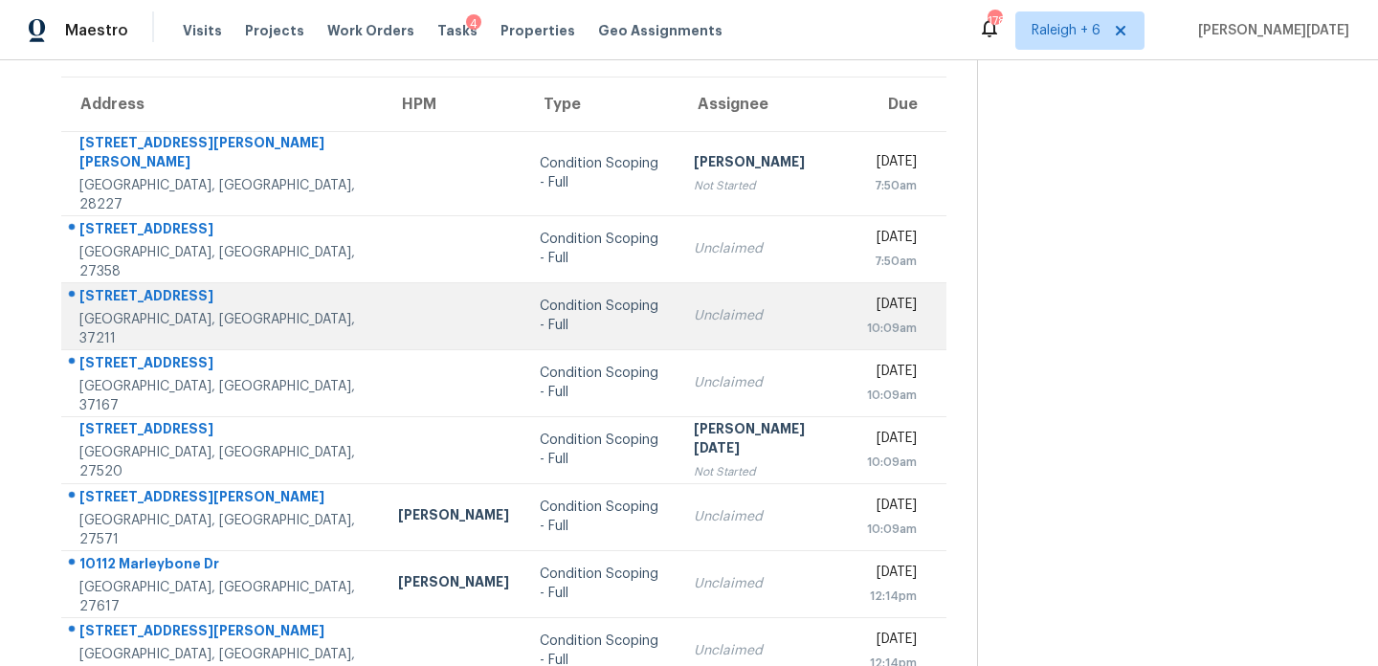
click at [852, 291] on td "Thu, Oct 2nd 2025 10:09am" at bounding box center [899, 315] width 95 height 67
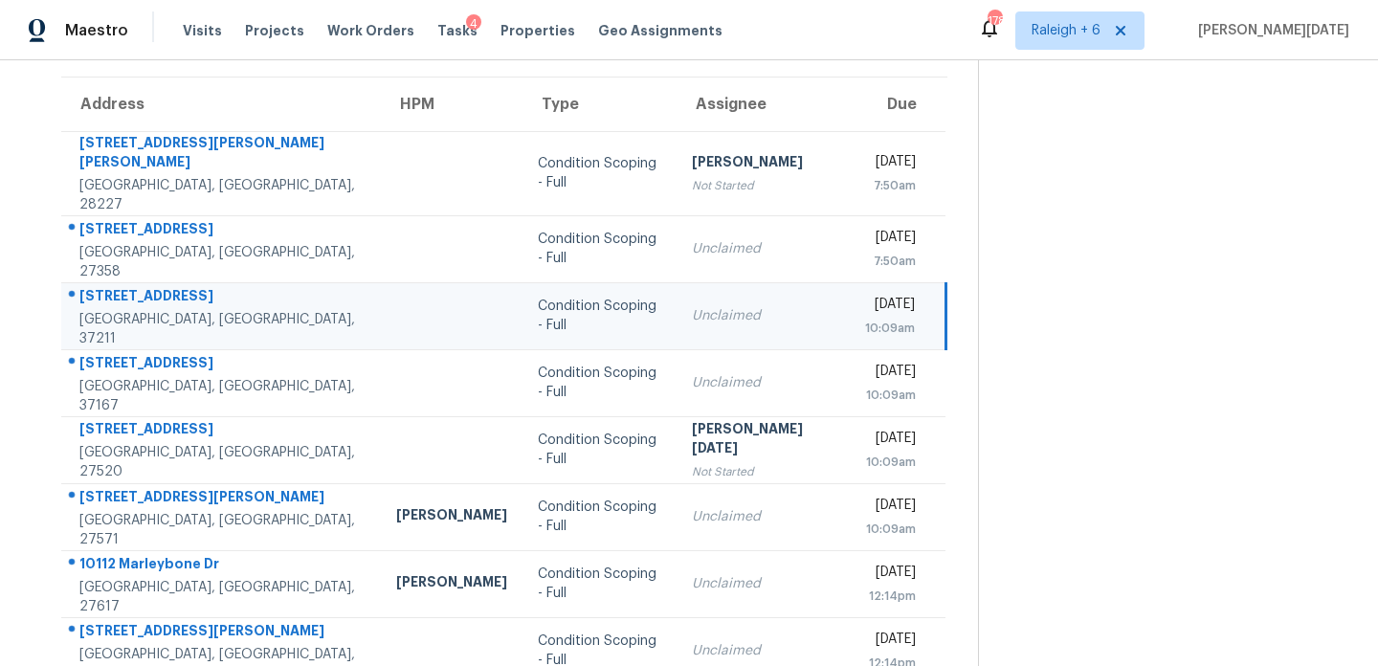
click at [850, 291] on td "Thu, Oct 2nd 2025 10:09am" at bounding box center [898, 315] width 97 height 67
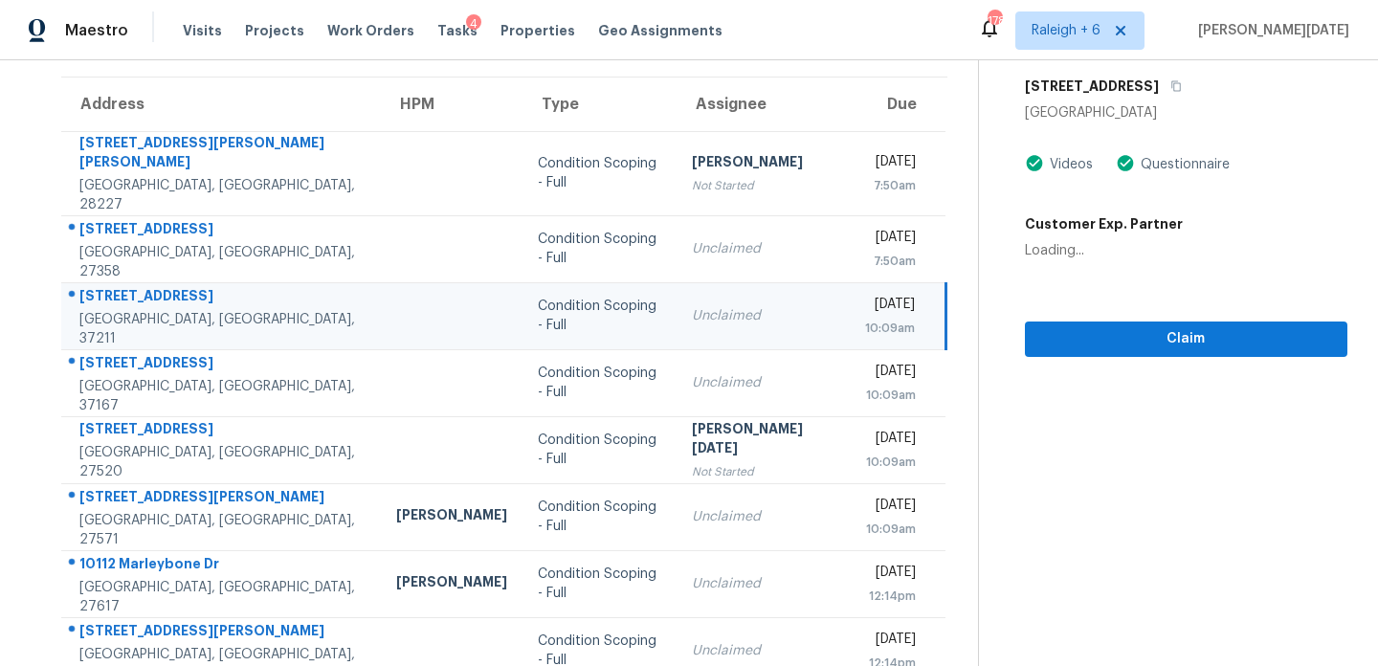
click at [850, 291] on td "Thu, Oct 2nd 2025 10:09am" at bounding box center [898, 315] width 97 height 67
click at [1059, 323] on button "Claim" at bounding box center [1186, 339] width 323 height 35
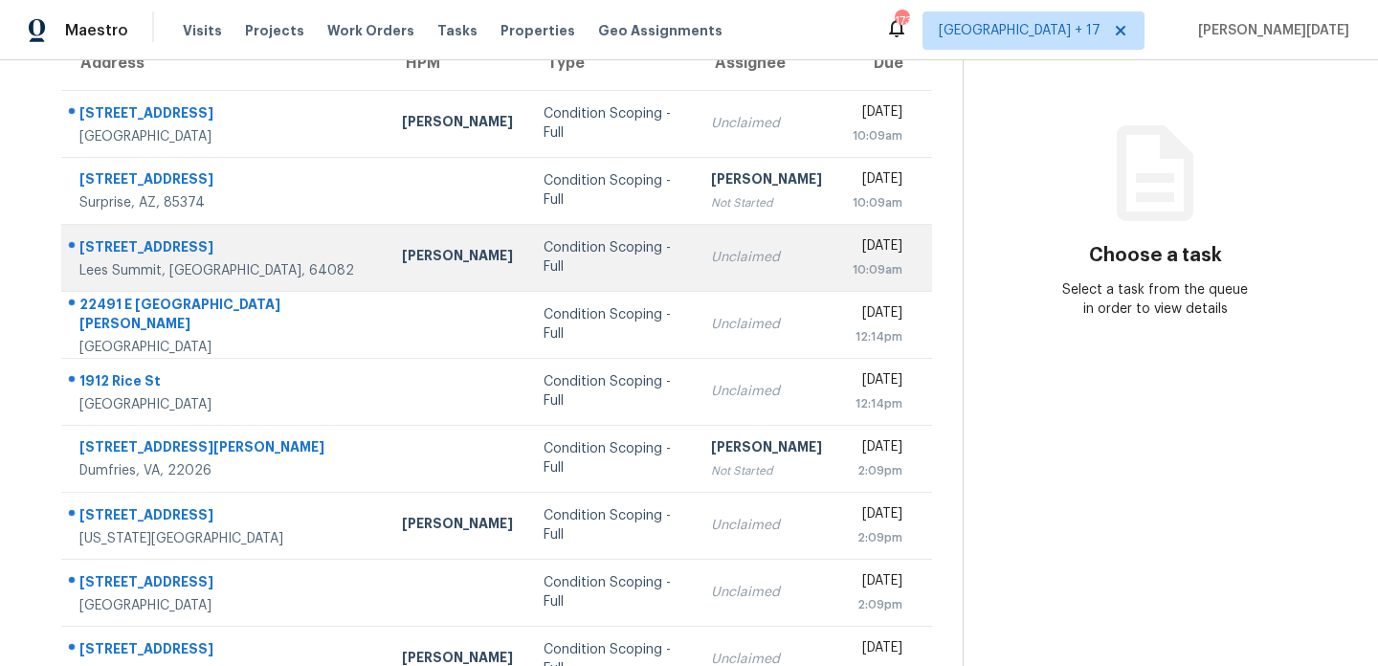
scroll to position [190, 0]
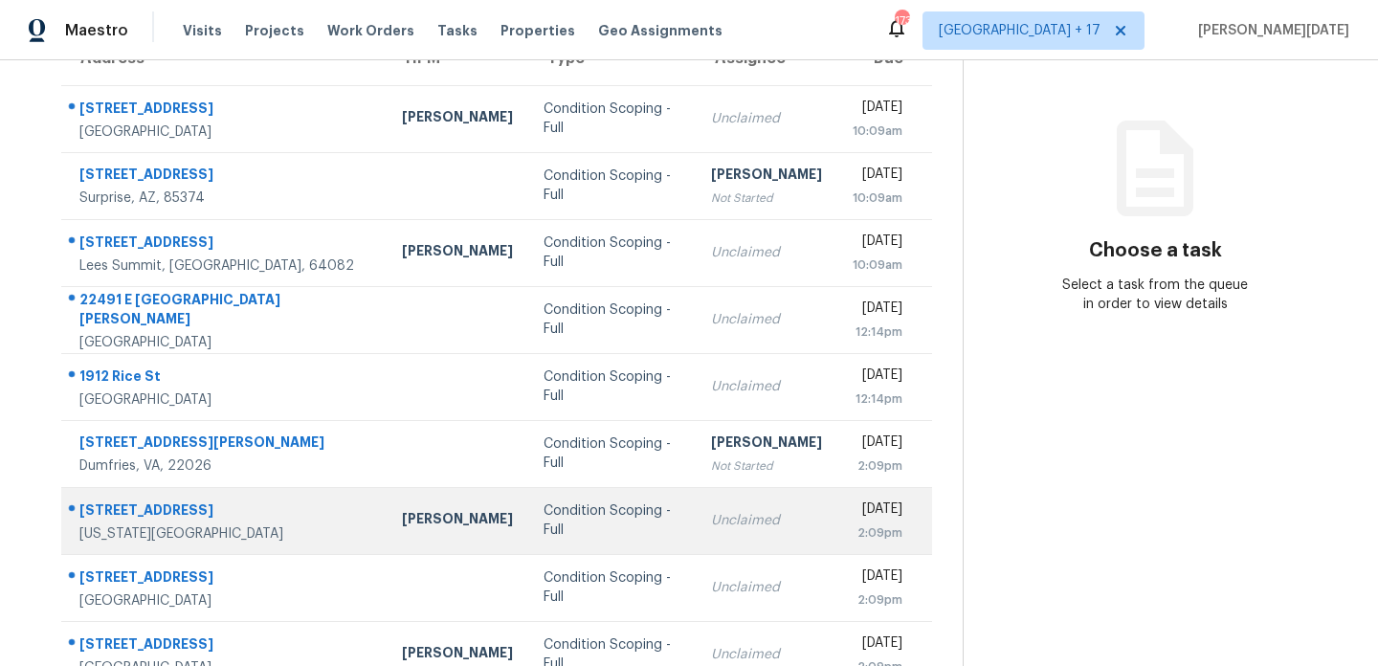
click at [724, 521] on div "Unclaimed" at bounding box center [766, 520] width 111 height 19
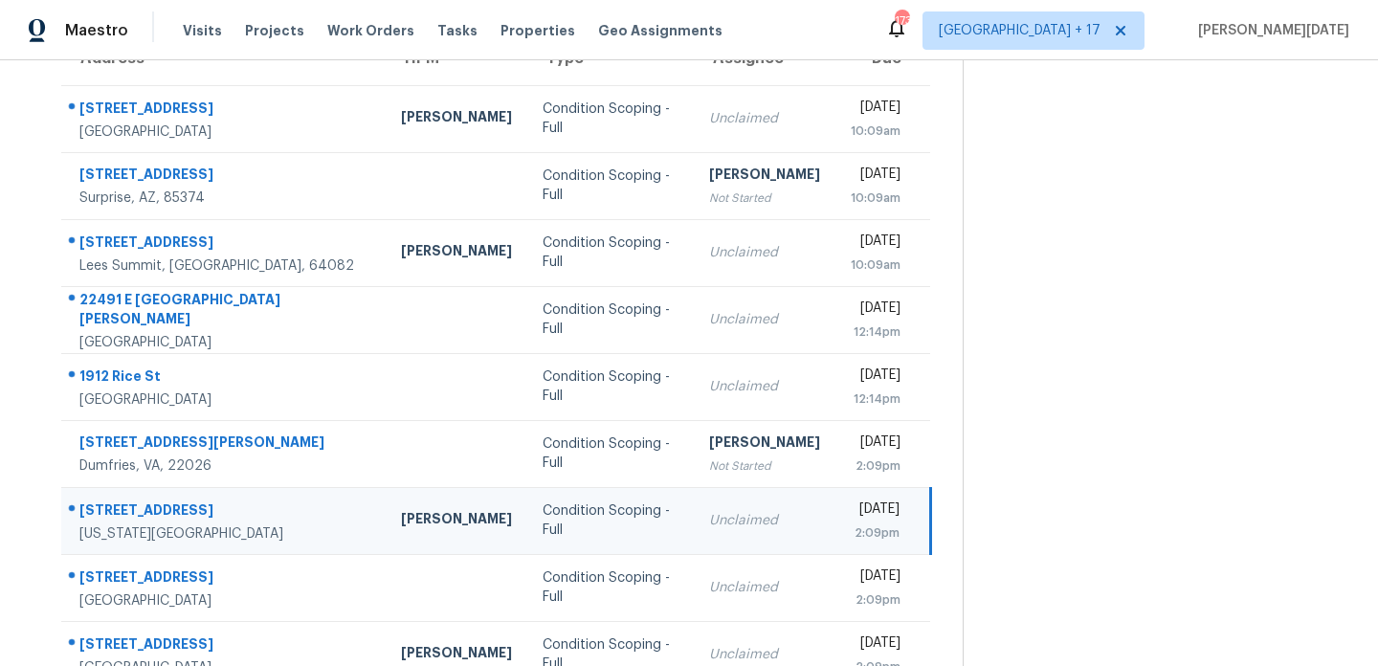
click at [724, 521] on div "Unclaimed" at bounding box center [764, 520] width 111 height 19
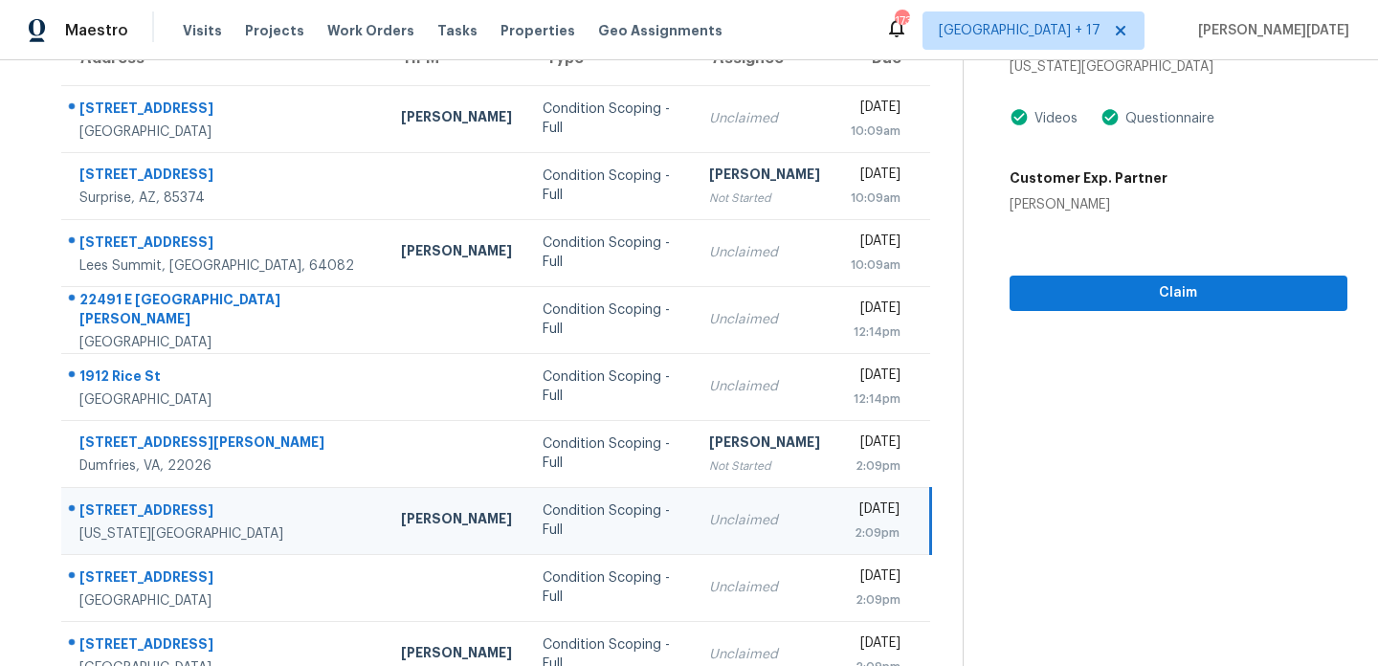
click at [742, 521] on div "Unclaimed" at bounding box center [764, 520] width 111 height 19
click at [836, 524] on td "[DATE] 2:09pm" at bounding box center [883, 520] width 95 height 67
click at [1053, 300] on span "Claim" at bounding box center [1178, 293] width 307 height 24
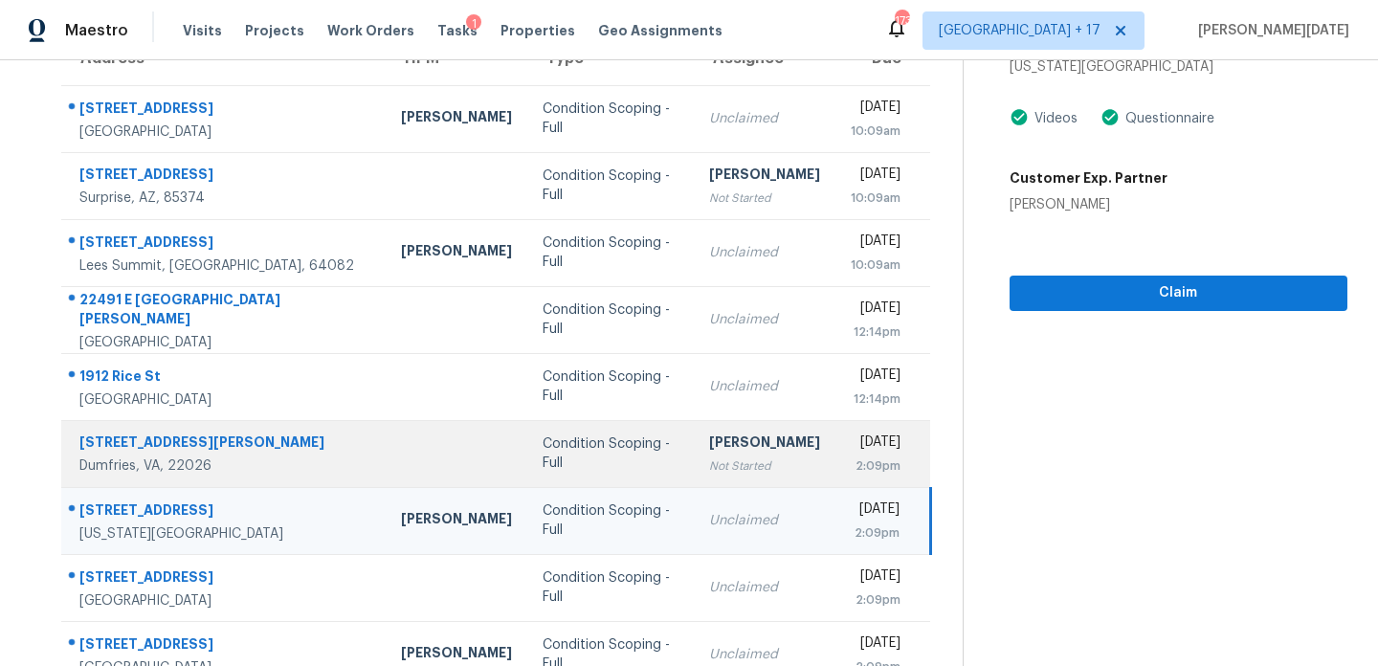
scroll to position [330, 0]
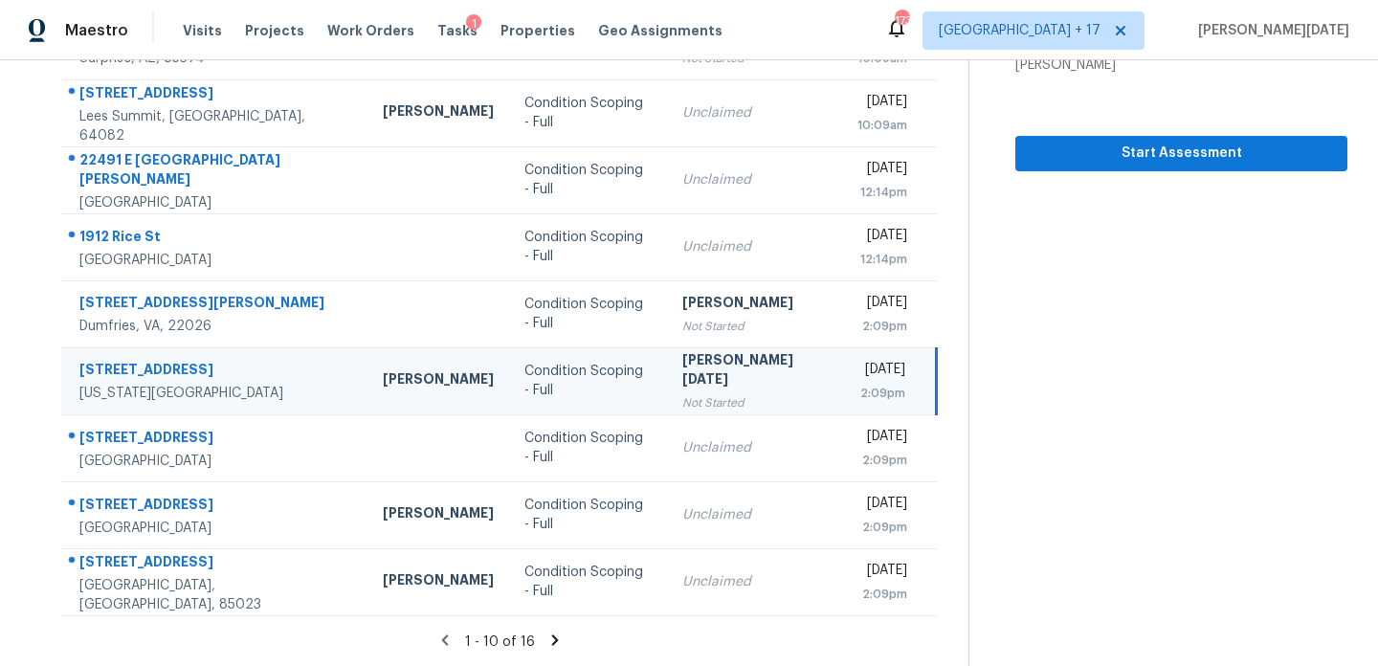
click at [550, 635] on icon at bounding box center [555, 640] width 17 height 17
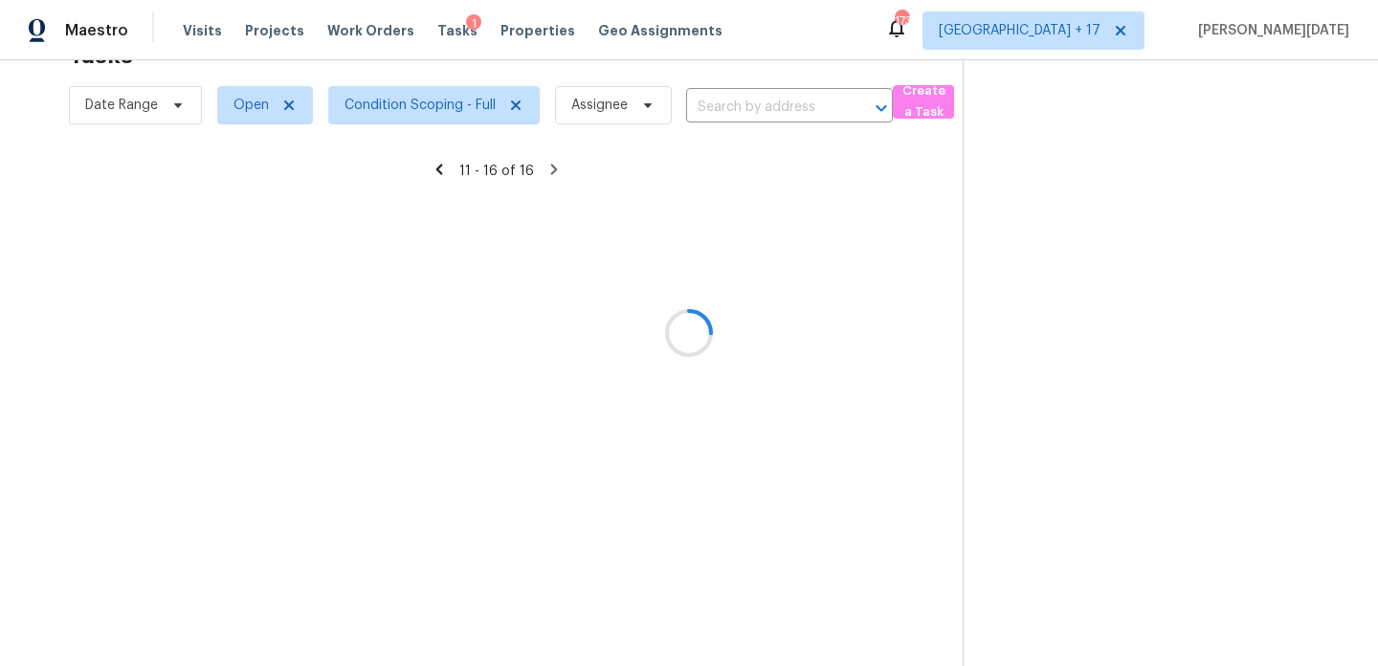
scroll to position [62, 0]
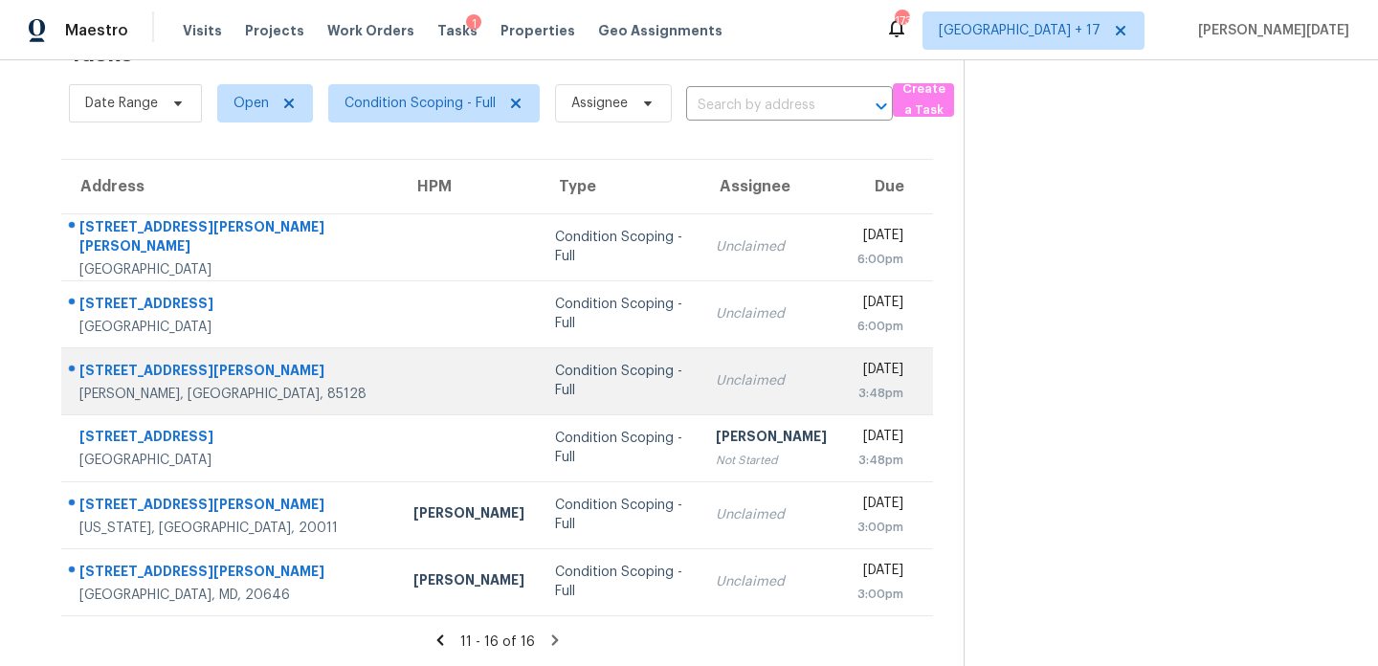
click at [555, 373] on div "Condition Scoping - Full" at bounding box center [620, 381] width 130 height 38
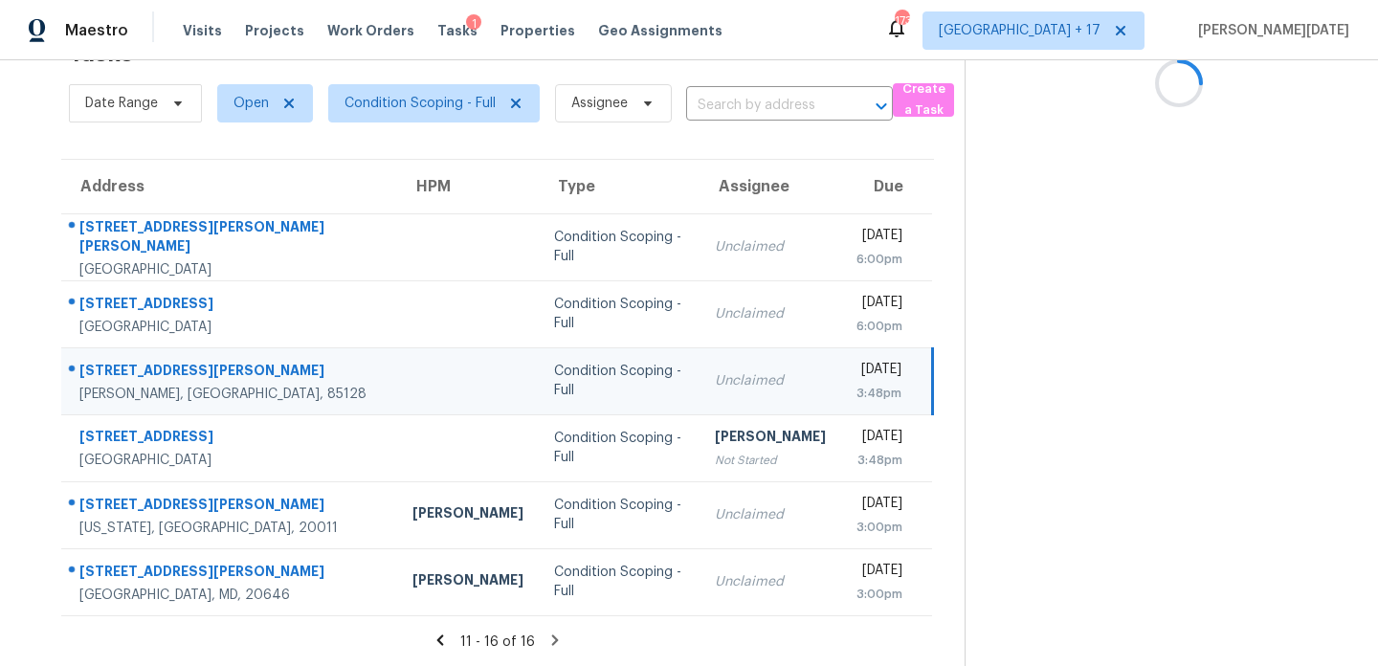
click at [715, 373] on div "Unclaimed" at bounding box center [770, 380] width 111 height 19
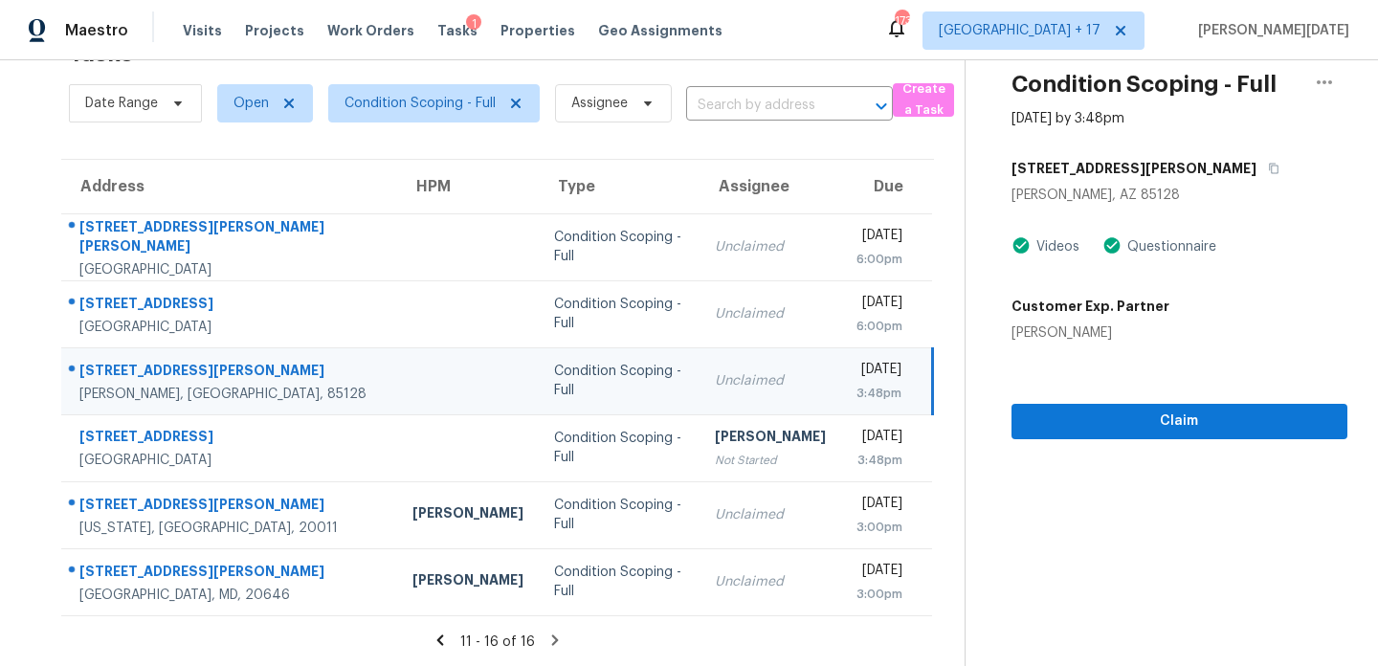
click at [841, 377] on td "[DATE] 3:48pm" at bounding box center [887, 380] width 92 height 67
click at [1056, 421] on span "Claim" at bounding box center [1179, 422] width 305 height 24
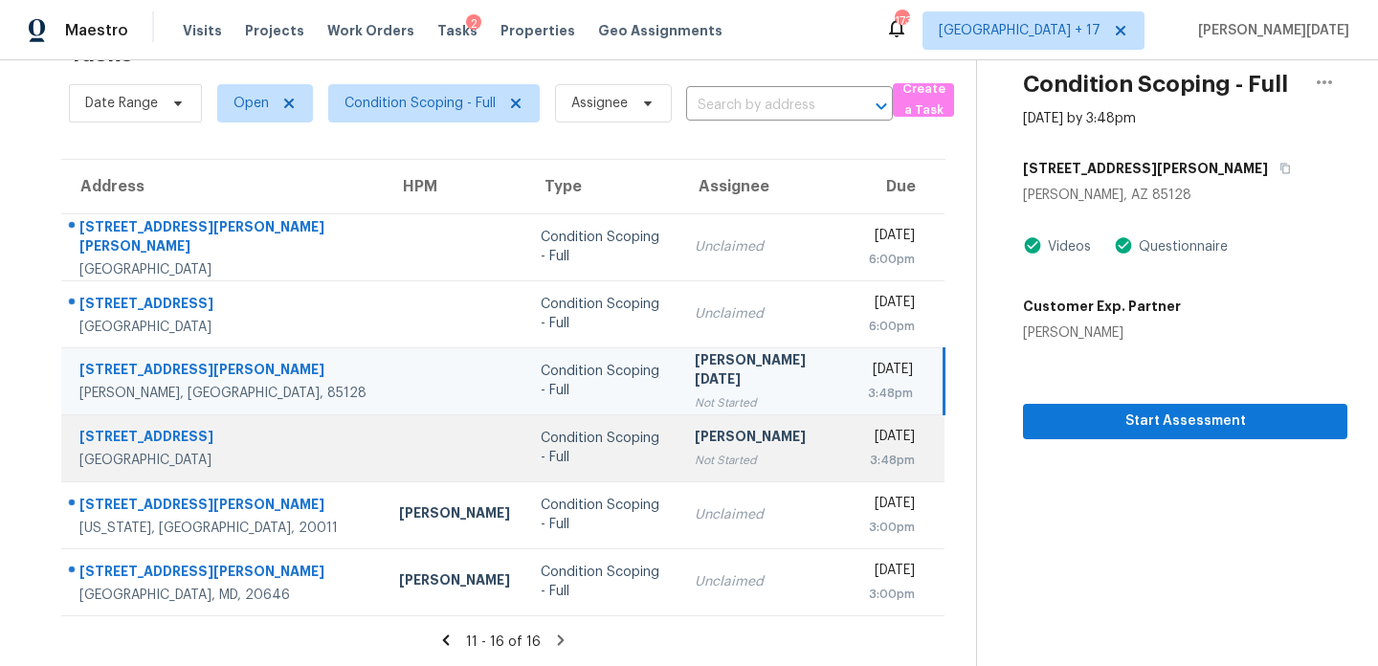
scroll to position [0, 0]
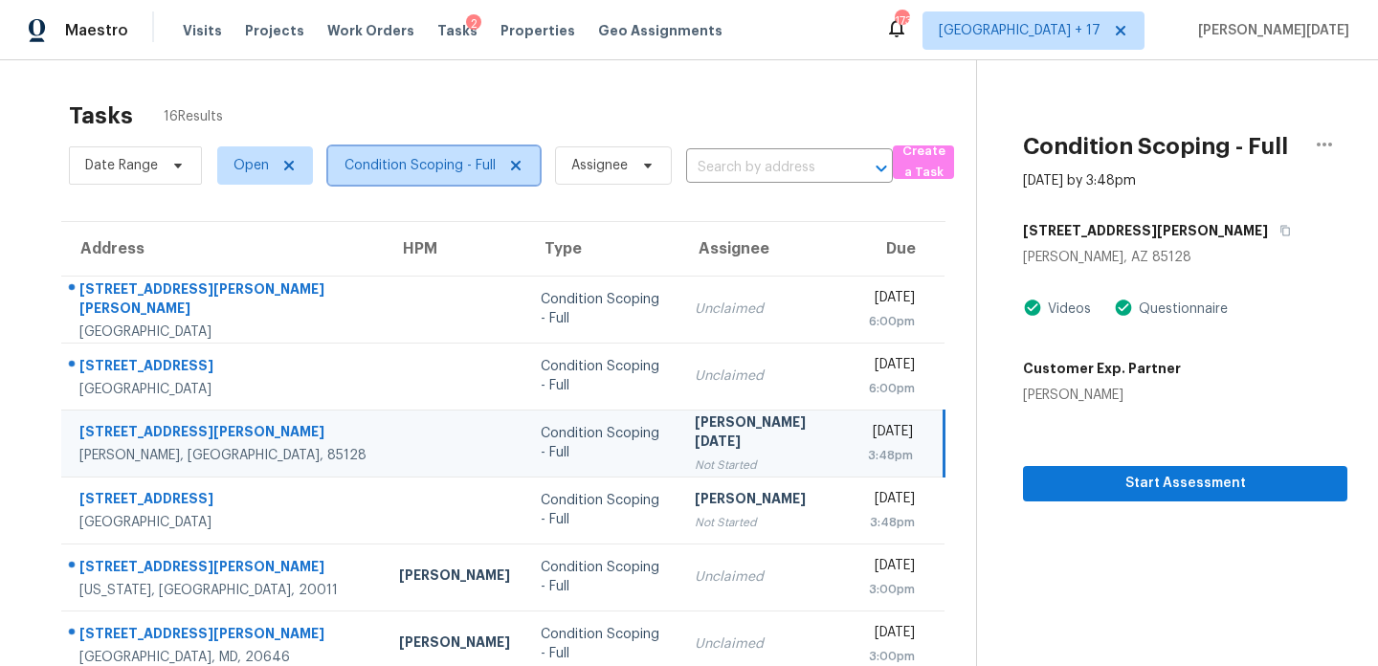
click at [442, 164] on span "Condition Scoping - Full" at bounding box center [420, 165] width 151 height 19
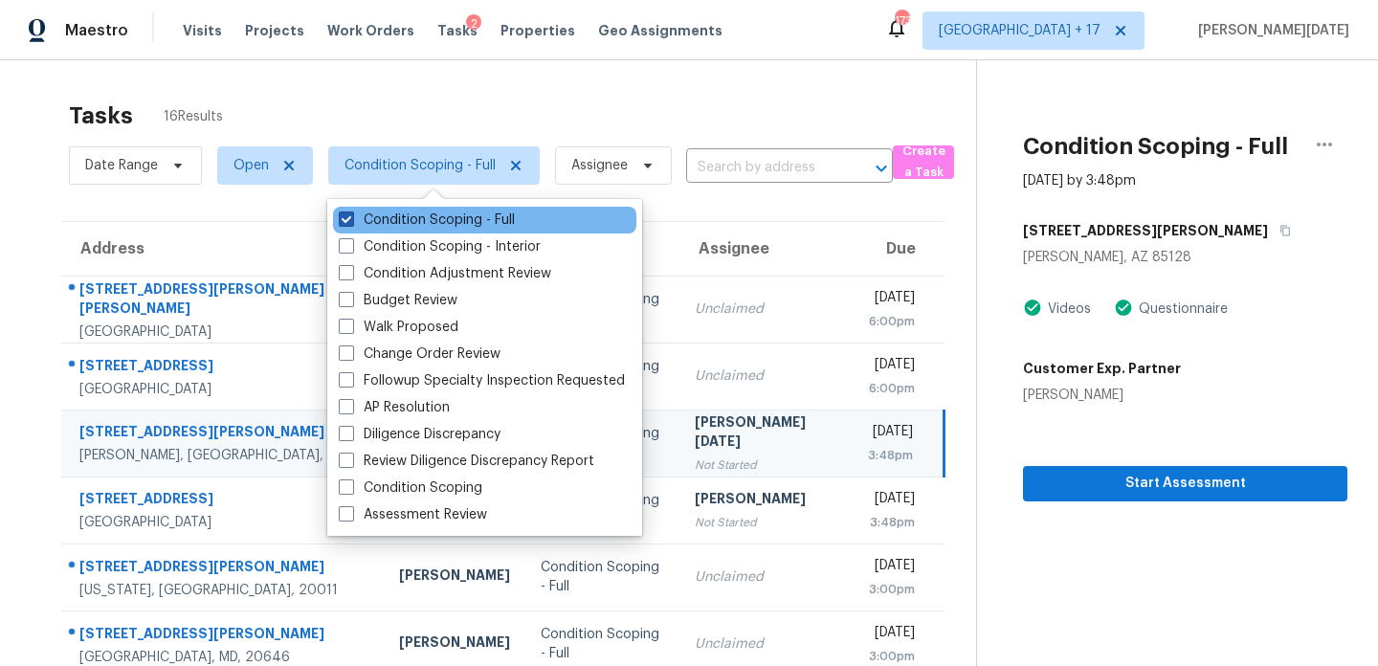
click at [433, 220] on label "Condition Scoping - Full" at bounding box center [427, 220] width 176 height 19
click at [351, 220] on input "Condition Scoping - Full" at bounding box center [345, 217] width 12 height 12
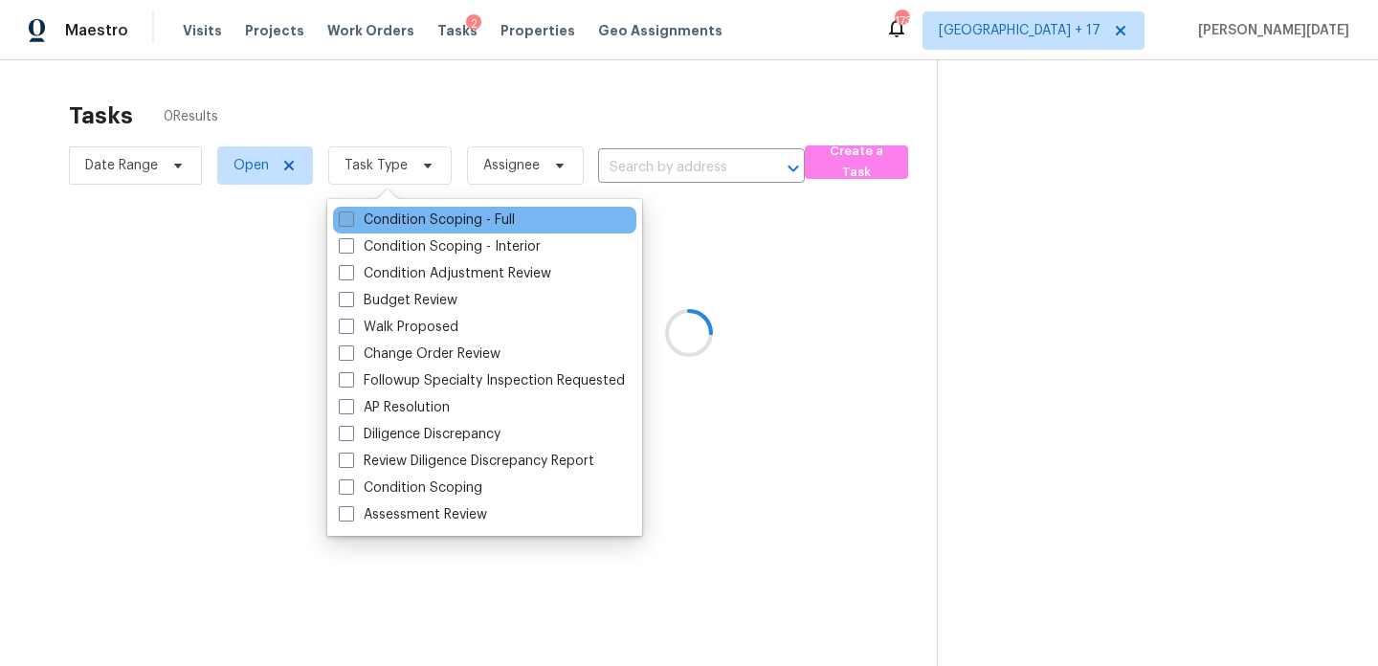
click at [433, 220] on label "Condition Scoping - Full" at bounding box center [427, 220] width 176 height 19
click at [351, 220] on input "Condition Scoping - Full" at bounding box center [345, 217] width 12 height 12
checkbox input "true"
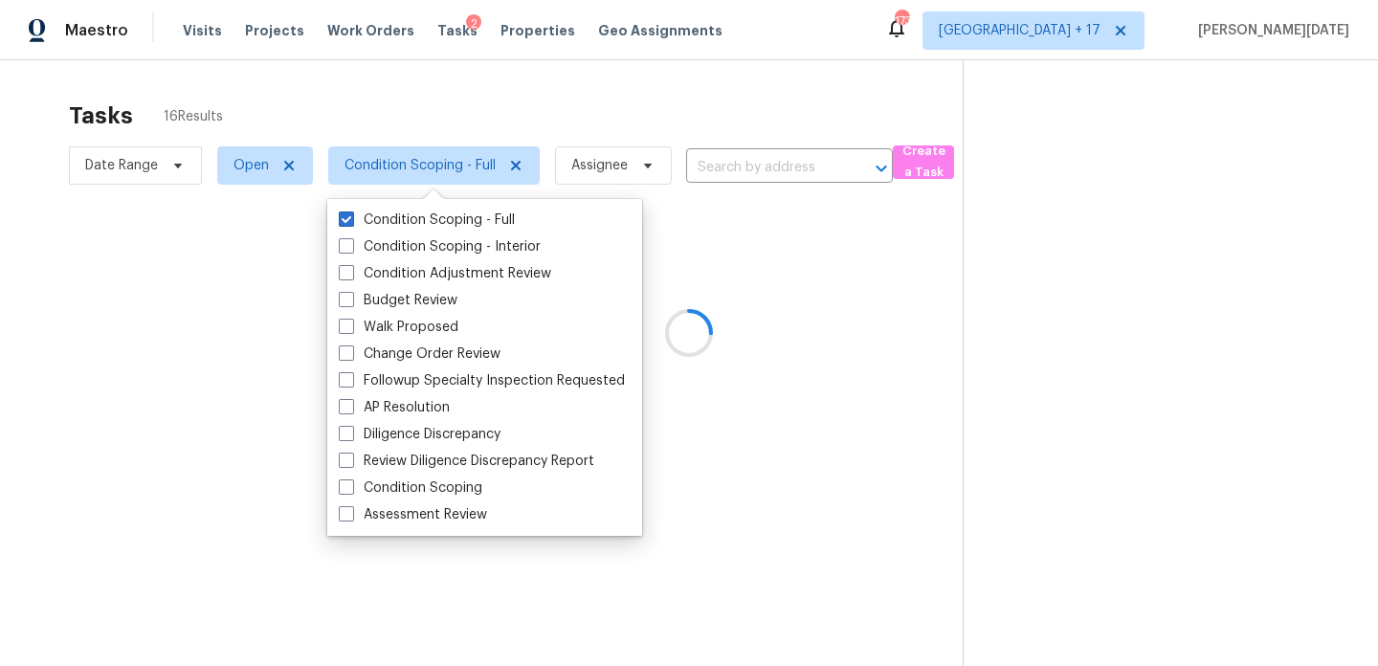
click at [567, 108] on div at bounding box center [689, 333] width 1378 height 666
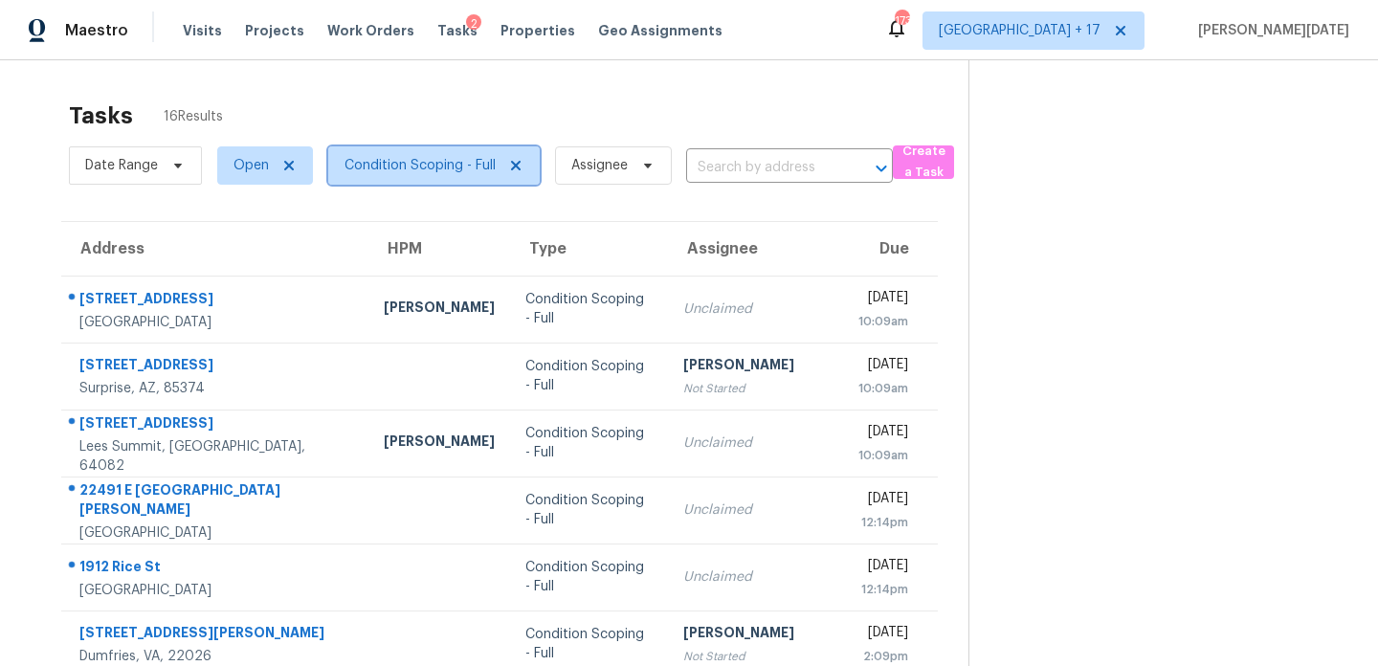
click at [453, 169] on span "Condition Scoping - Full" at bounding box center [420, 165] width 151 height 19
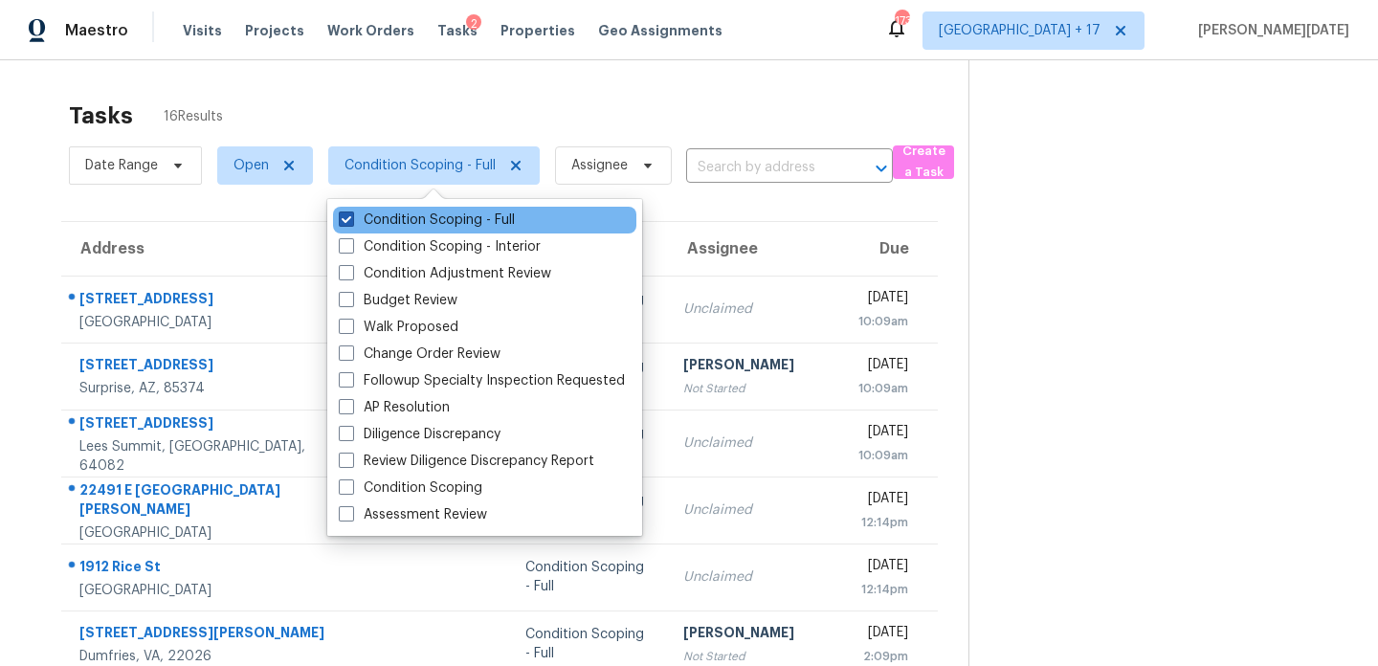
click at [442, 216] on label "Condition Scoping - Full" at bounding box center [427, 220] width 176 height 19
click at [351, 216] on input "Condition Scoping - Full" at bounding box center [345, 217] width 12 height 12
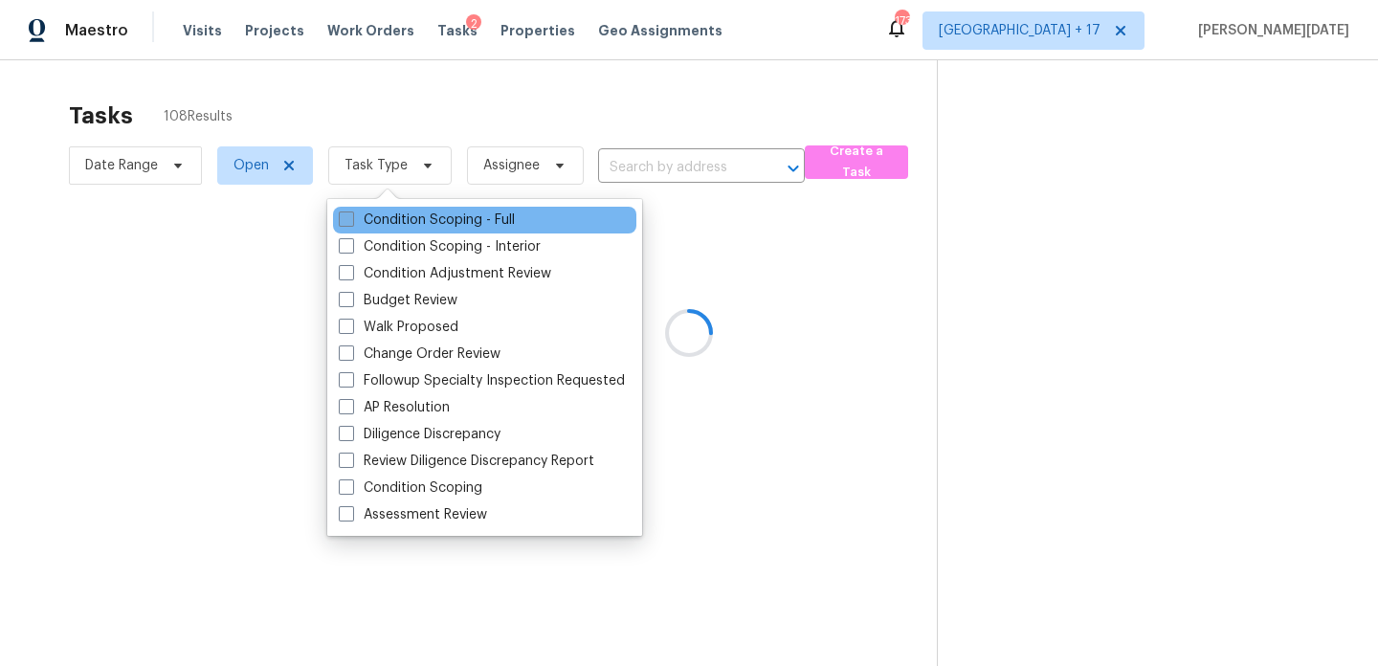
click at [442, 216] on label "Condition Scoping - Full" at bounding box center [427, 220] width 176 height 19
click at [351, 216] on input "Condition Scoping - Full" at bounding box center [345, 217] width 12 height 12
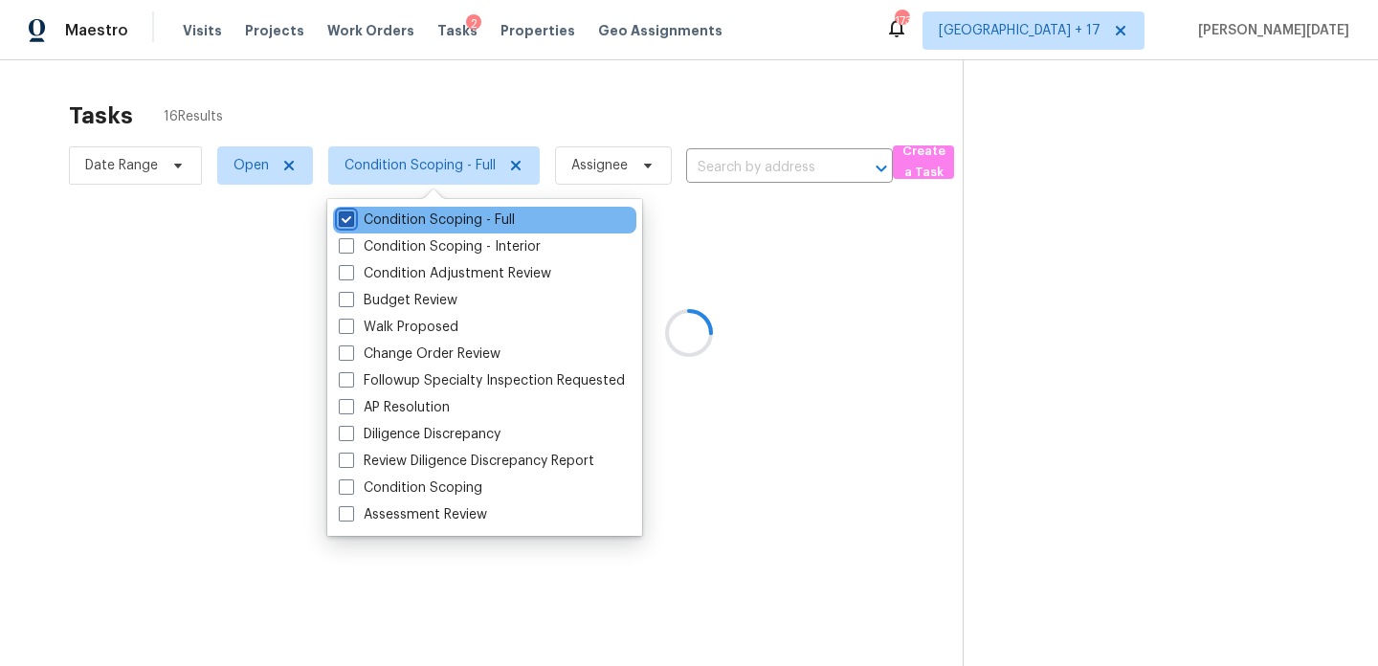
click at [442, 216] on label "Condition Scoping - Full" at bounding box center [427, 220] width 176 height 19
click at [351, 216] on input "Condition Scoping - Full" at bounding box center [345, 217] width 12 height 12
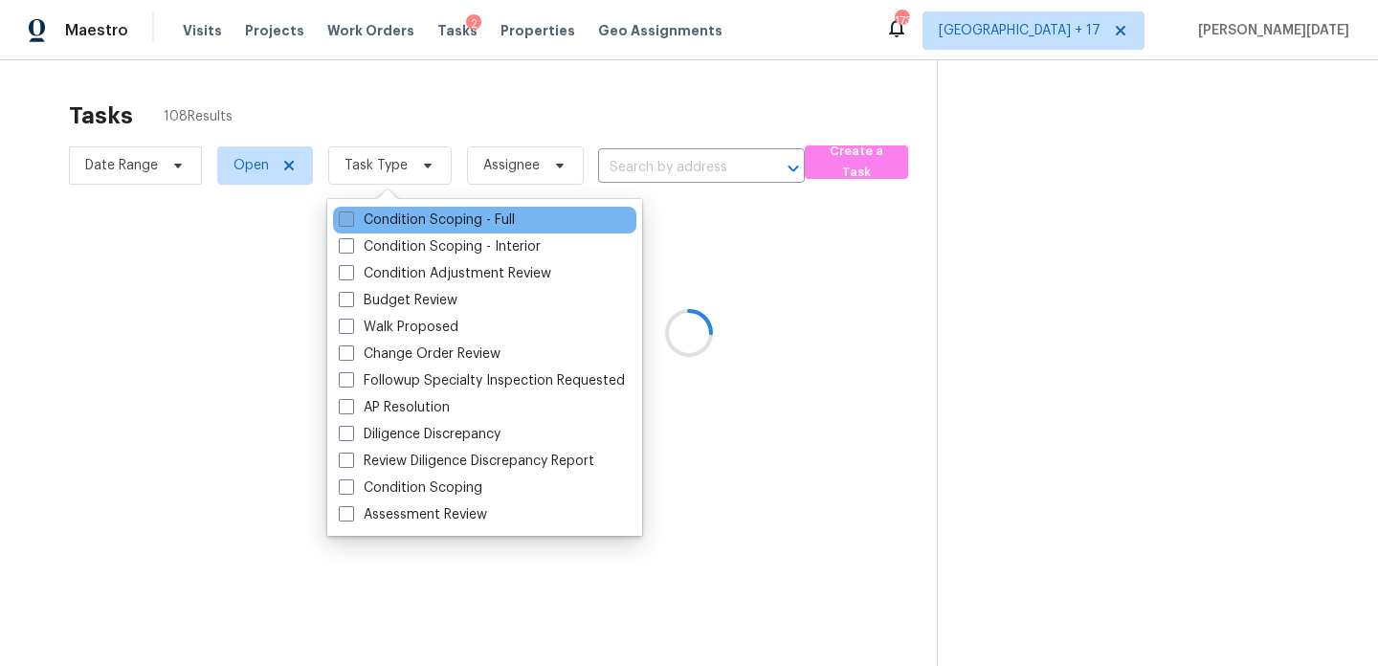
click at [463, 220] on label "Condition Scoping - Full" at bounding box center [427, 220] width 176 height 19
click at [351, 220] on input "Condition Scoping - Full" at bounding box center [345, 217] width 12 height 12
checkbox input "true"
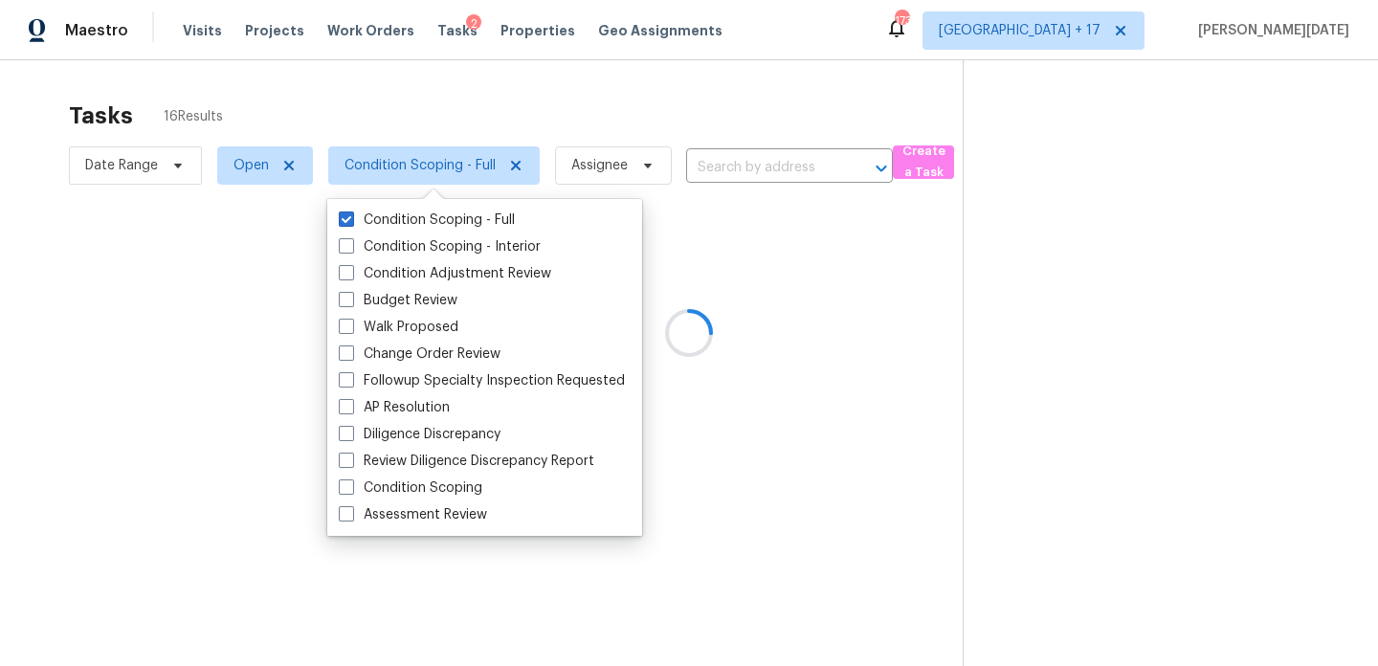
click at [566, 90] on div at bounding box center [689, 333] width 1378 height 666
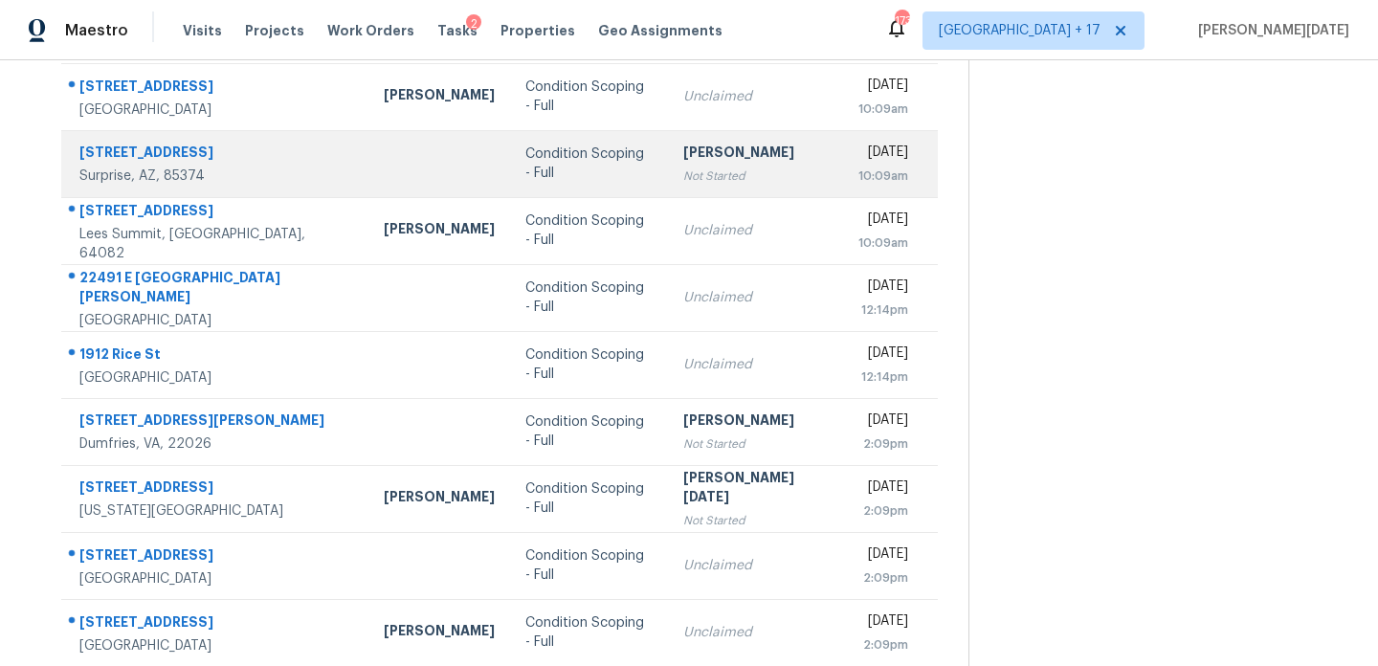
scroll to position [330, 0]
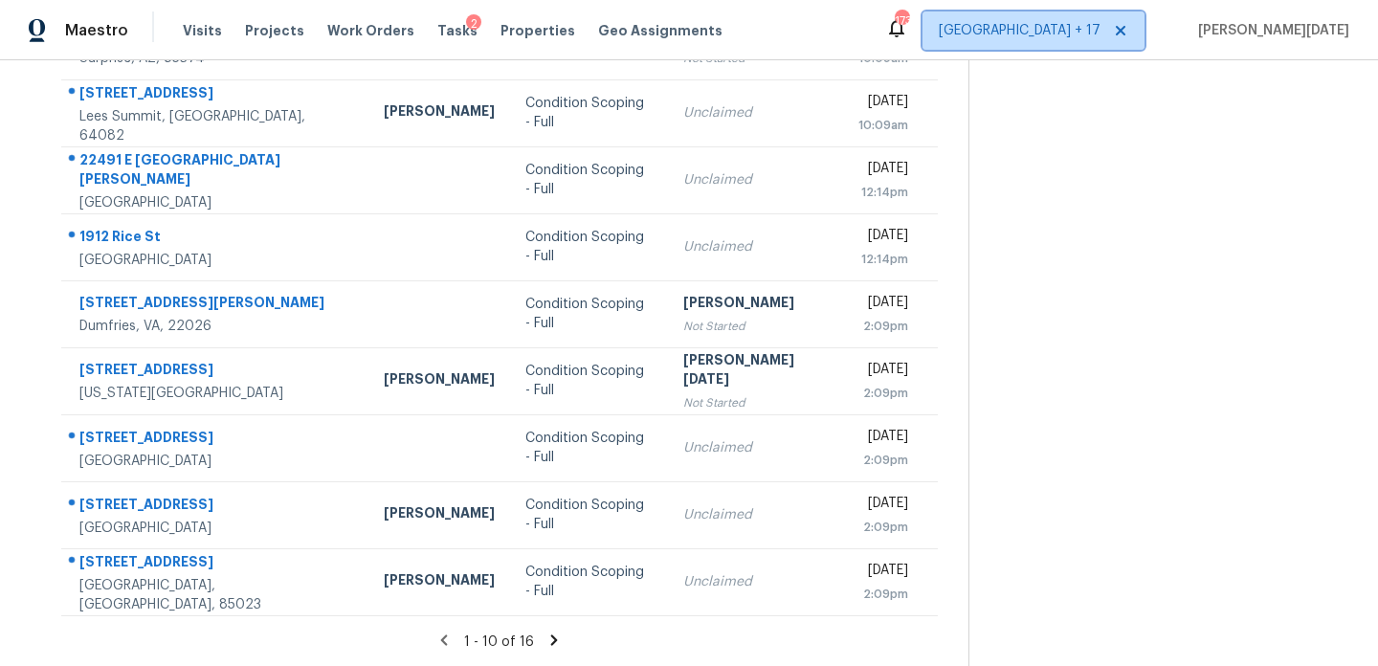
click at [1134, 41] on span "Denver + 17" at bounding box center [1034, 30] width 222 height 38
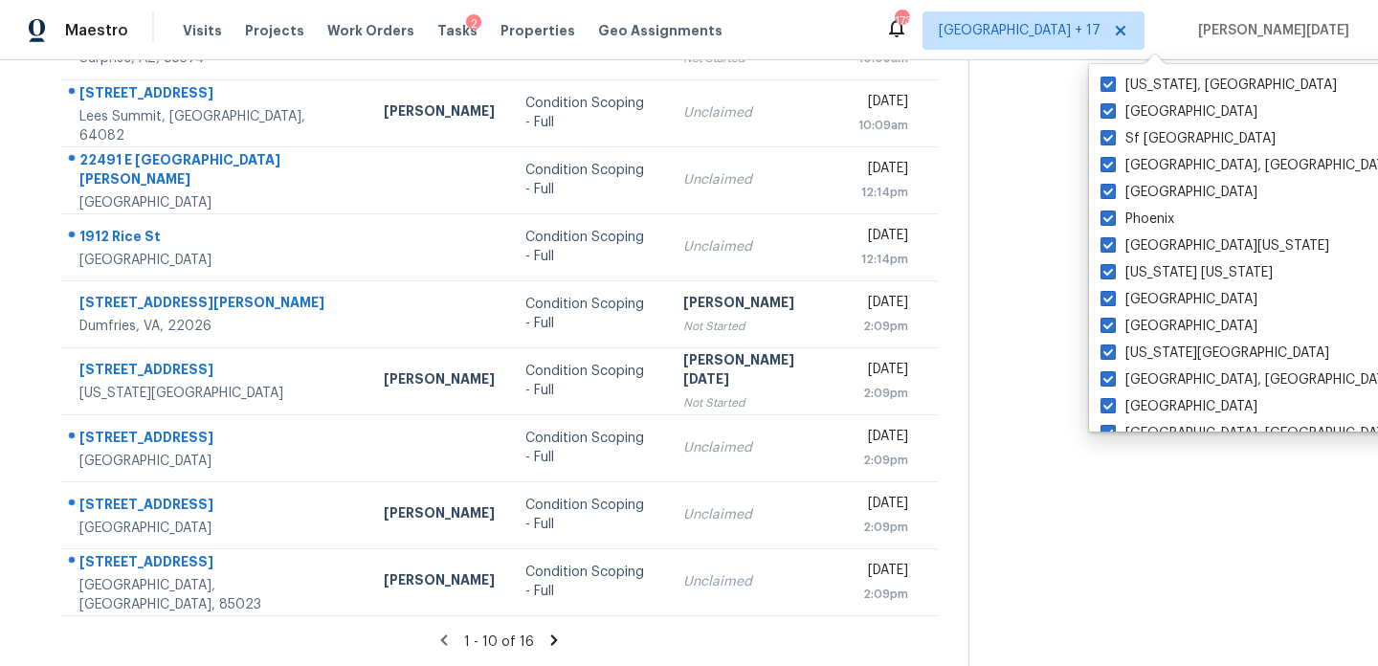
click at [981, 236] on section at bounding box center [1158, 198] width 379 height 937
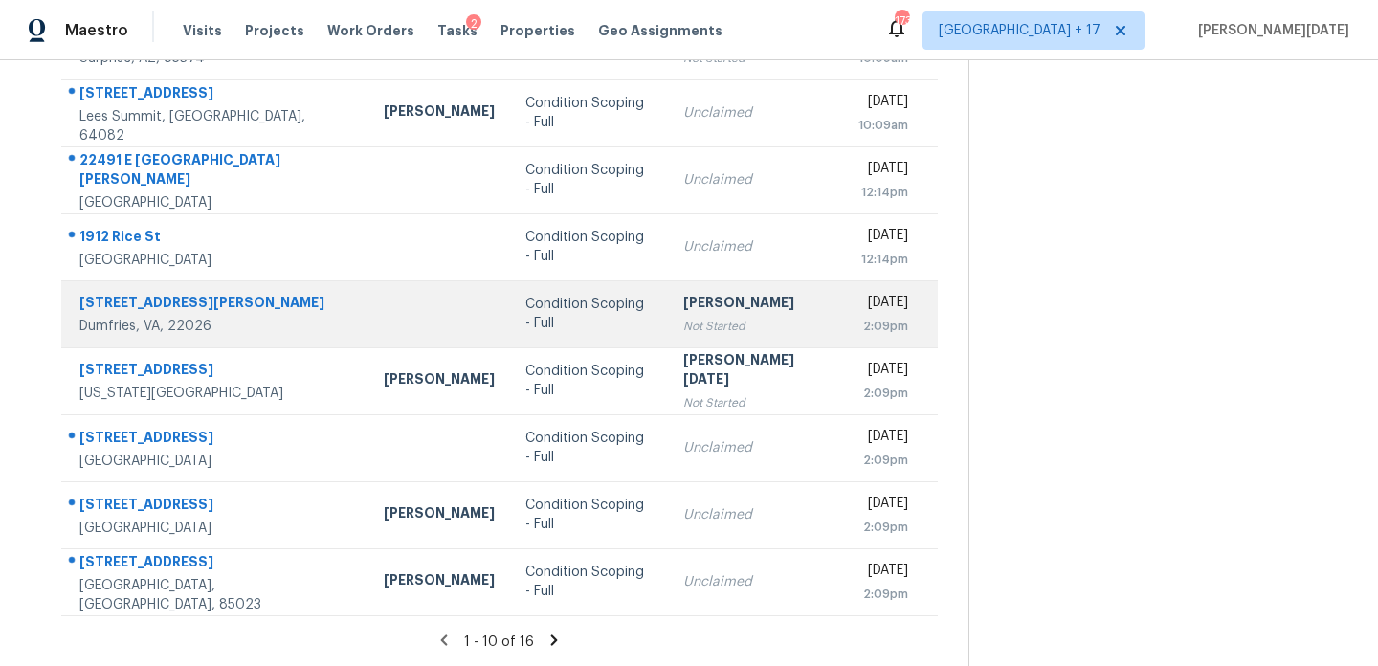
scroll to position [0, 0]
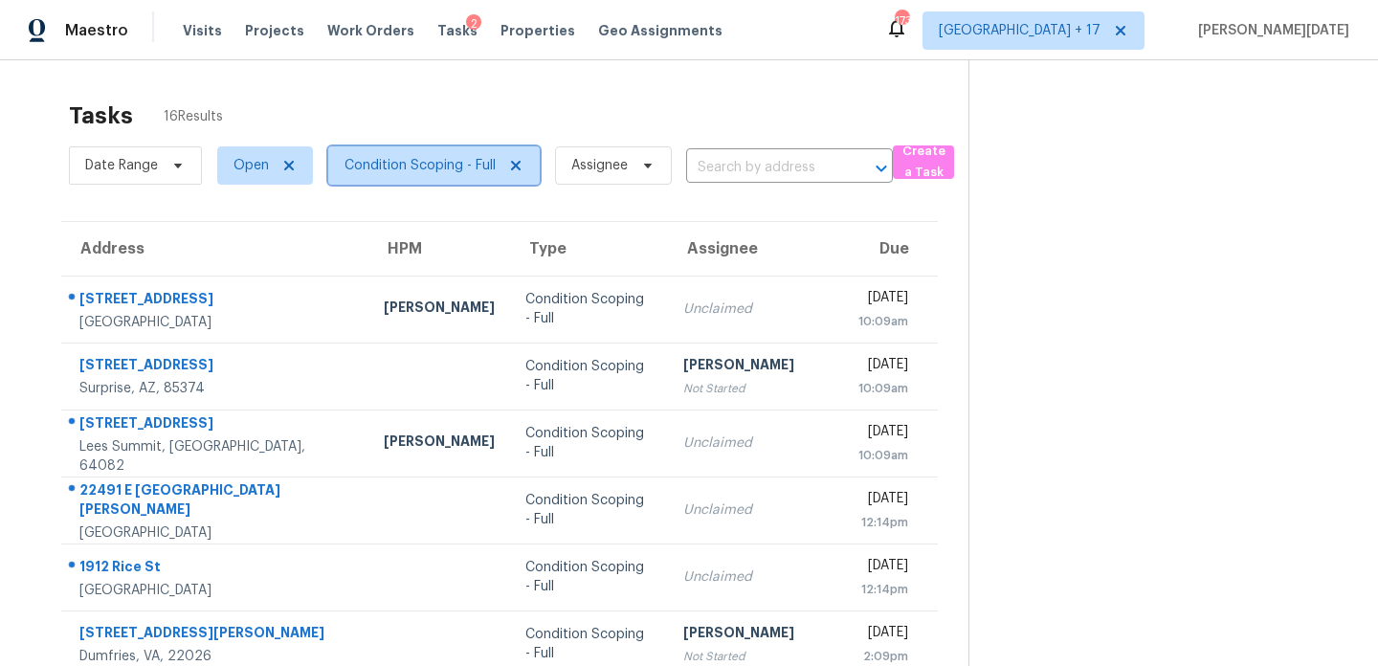
click at [417, 183] on span "Condition Scoping - Full" at bounding box center [434, 165] width 212 height 38
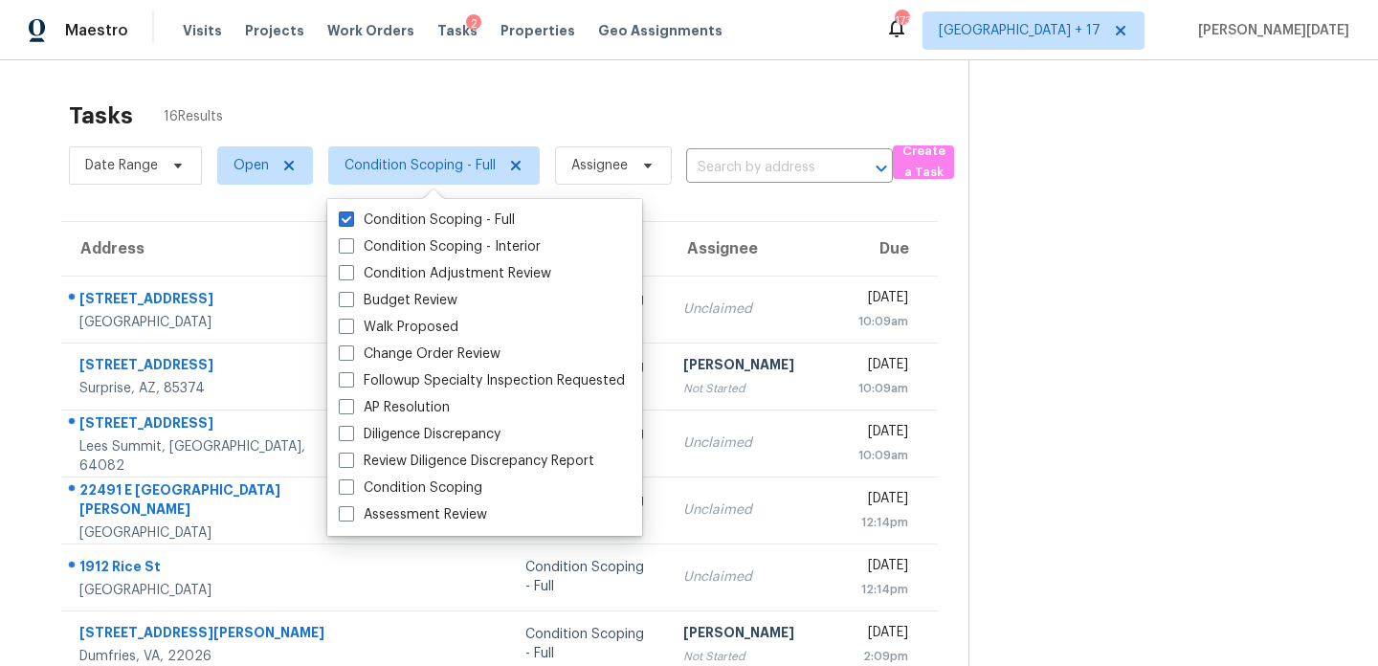
click at [772, 138] on div "Tasks 16 Results" at bounding box center [519, 116] width 900 height 50
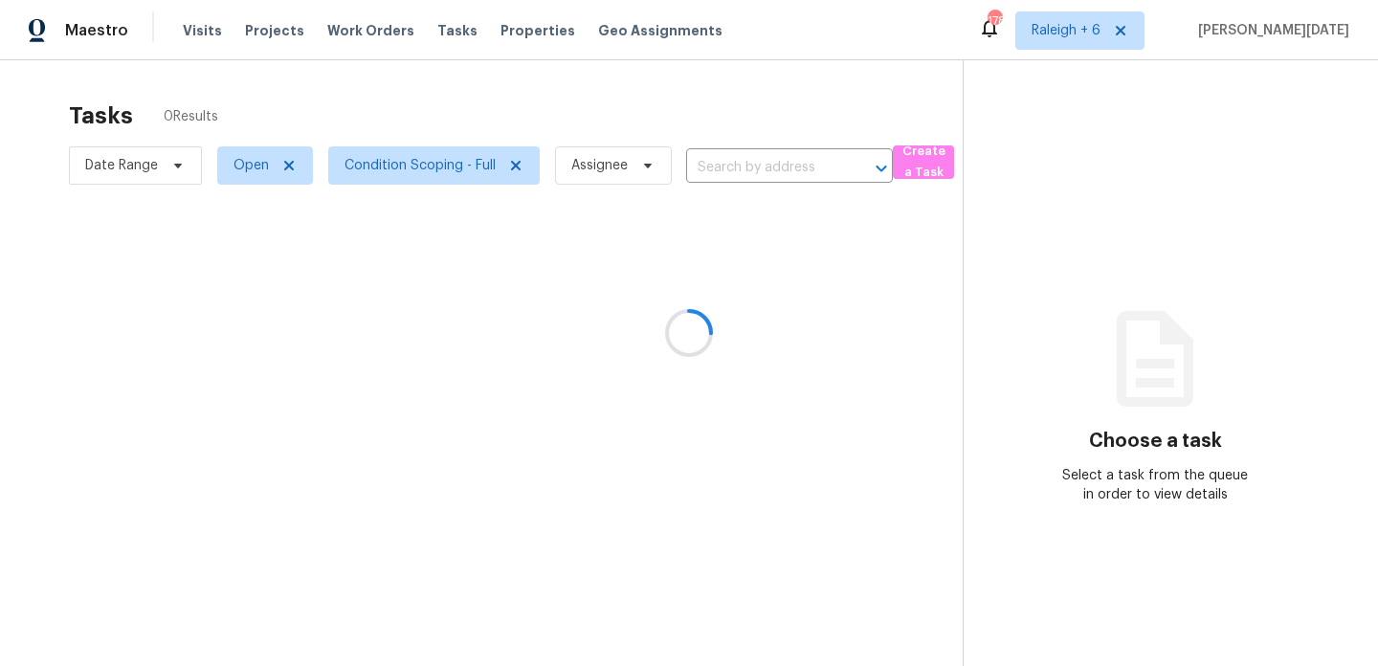
click at [1151, 28] on div at bounding box center [689, 333] width 1378 height 666
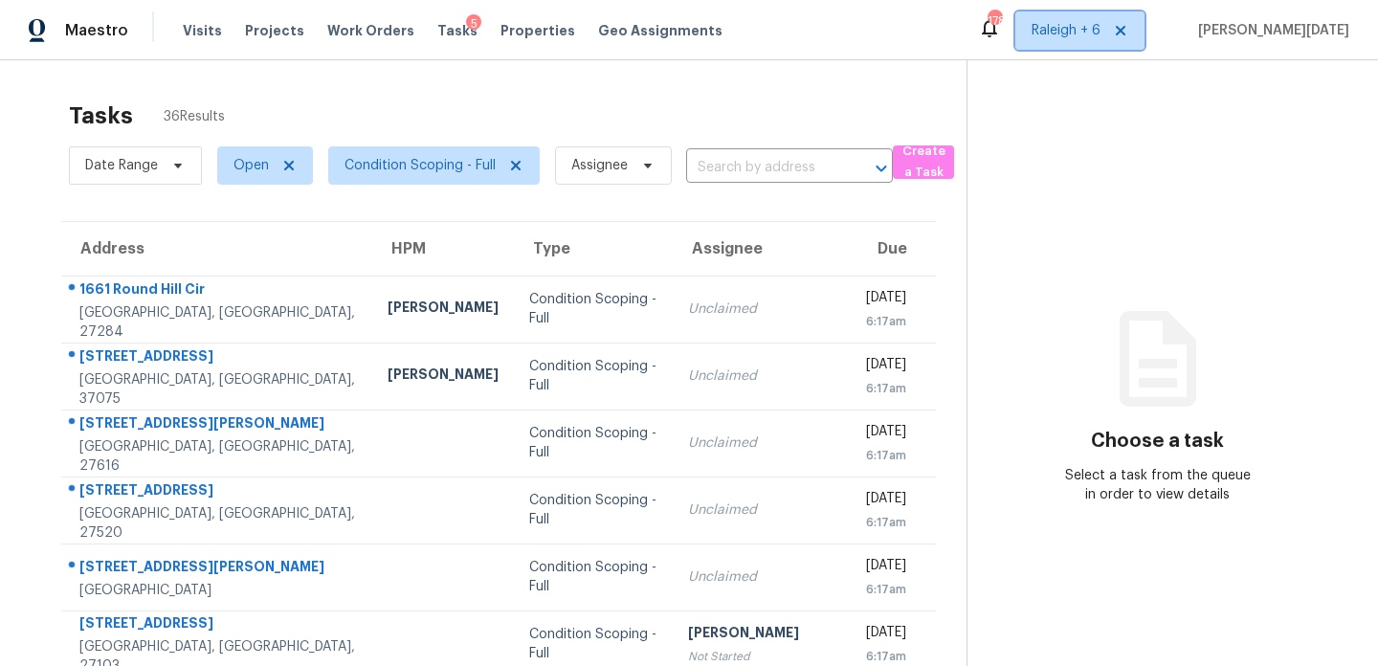
click at [1101, 28] on span "Raleigh + 6" at bounding box center [1066, 30] width 69 height 19
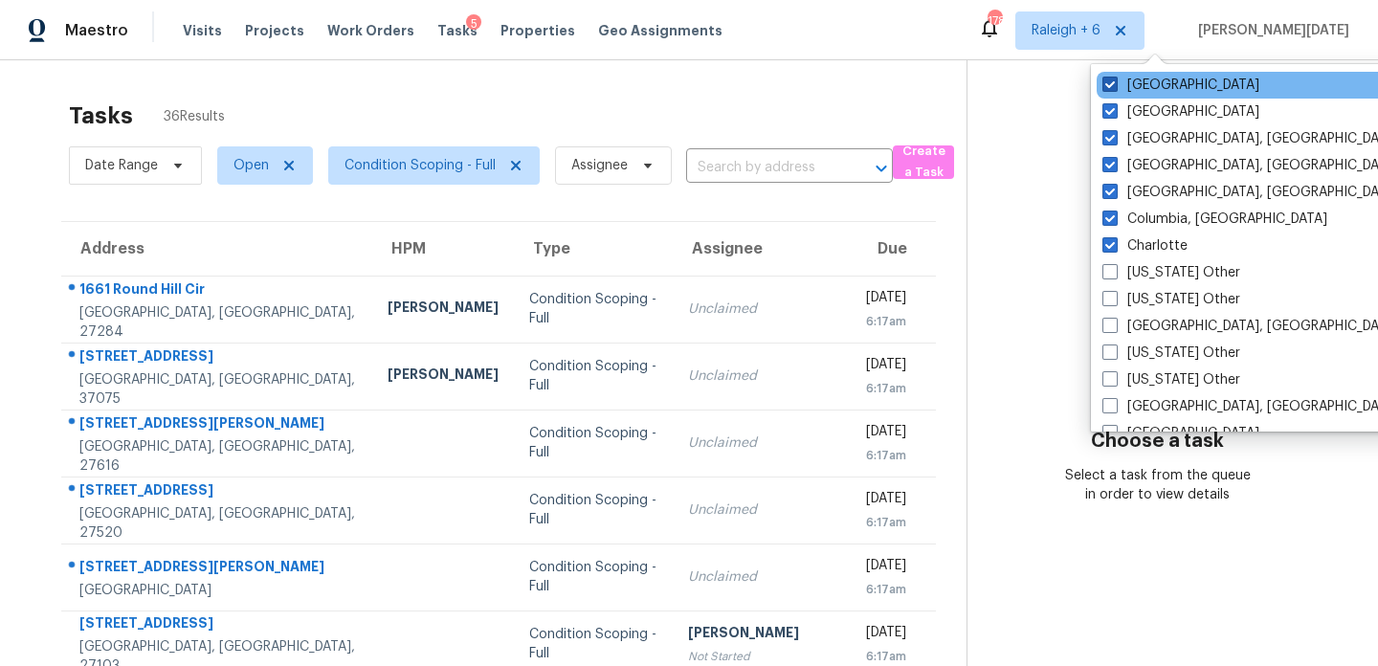
click at [1150, 79] on label "Raleigh" at bounding box center [1181, 85] width 157 height 19
click at [1115, 79] on input "Raleigh" at bounding box center [1109, 82] width 12 height 12
checkbox input "false"
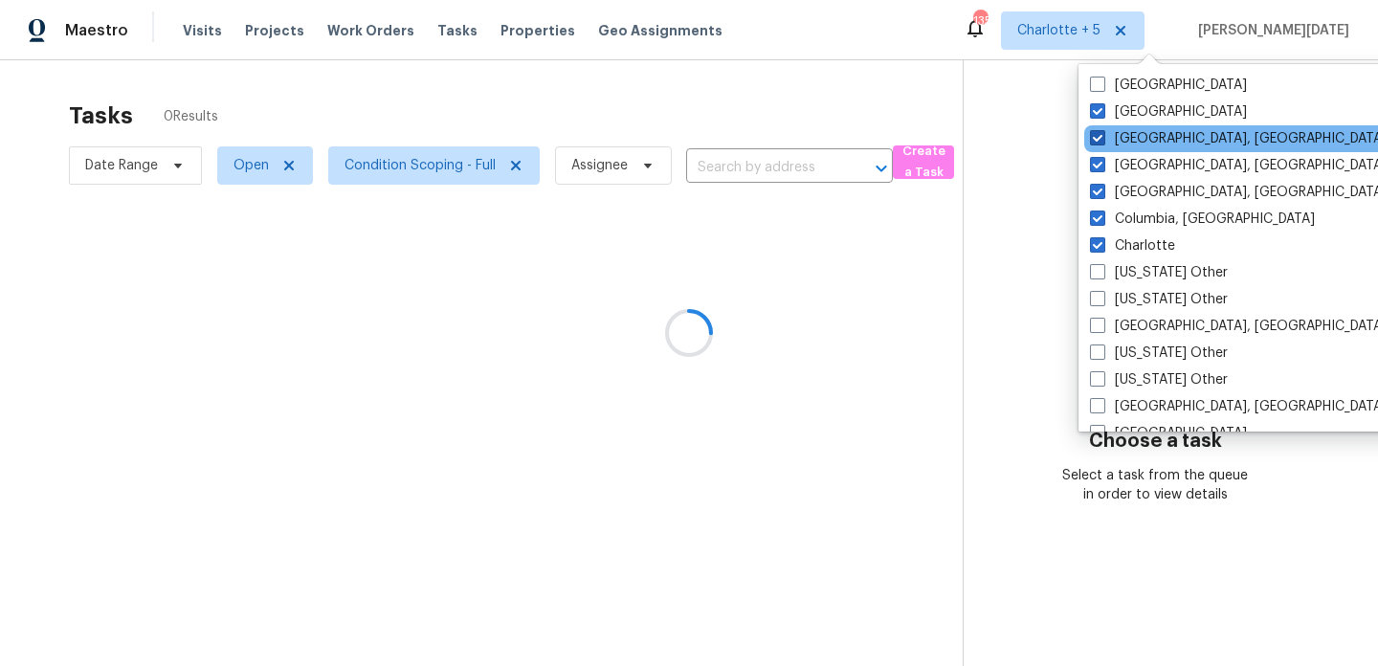
click at [1152, 137] on label "Knoxville, TN" at bounding box center [1238, 138] width 297 height 19
click at [1103, 137] on input "Knoxville, TN" at bounding box center [1096, 135] width 12 height 12
checkbox input "false"
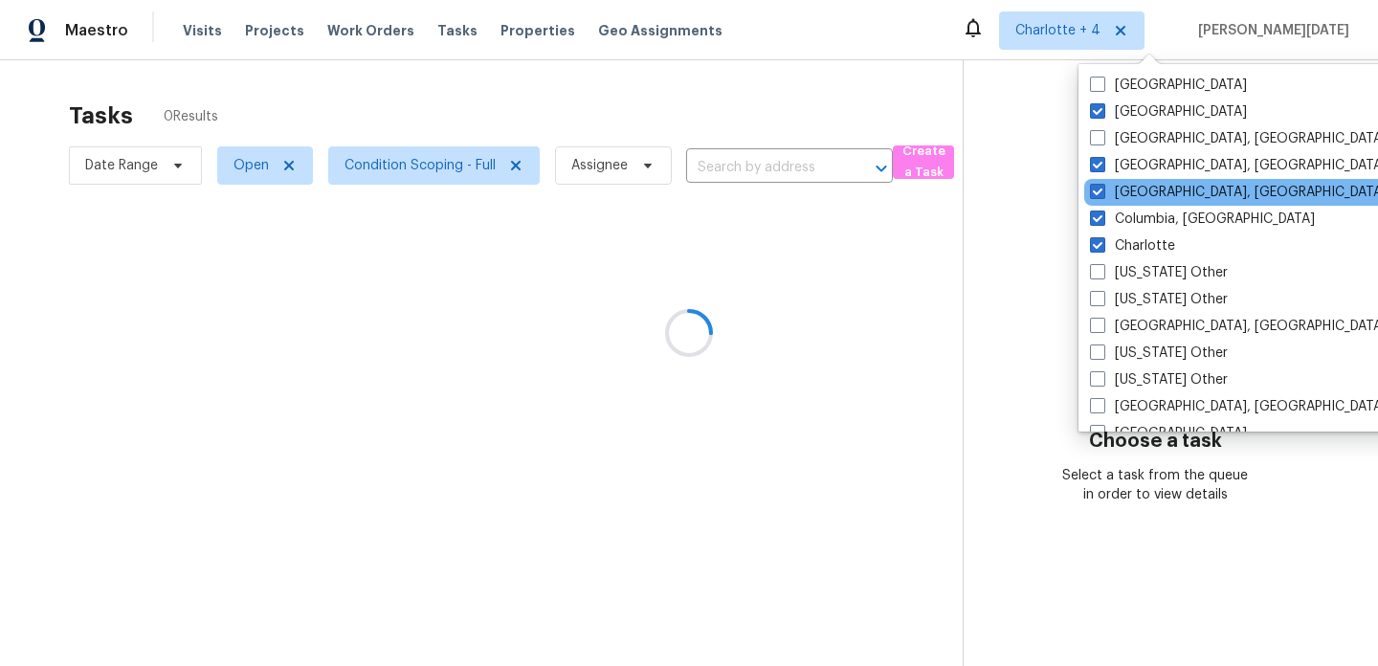
click at [1152, 179] on div "Greensboro, NC" at bounding box center [1278, 192] width 386 height 27
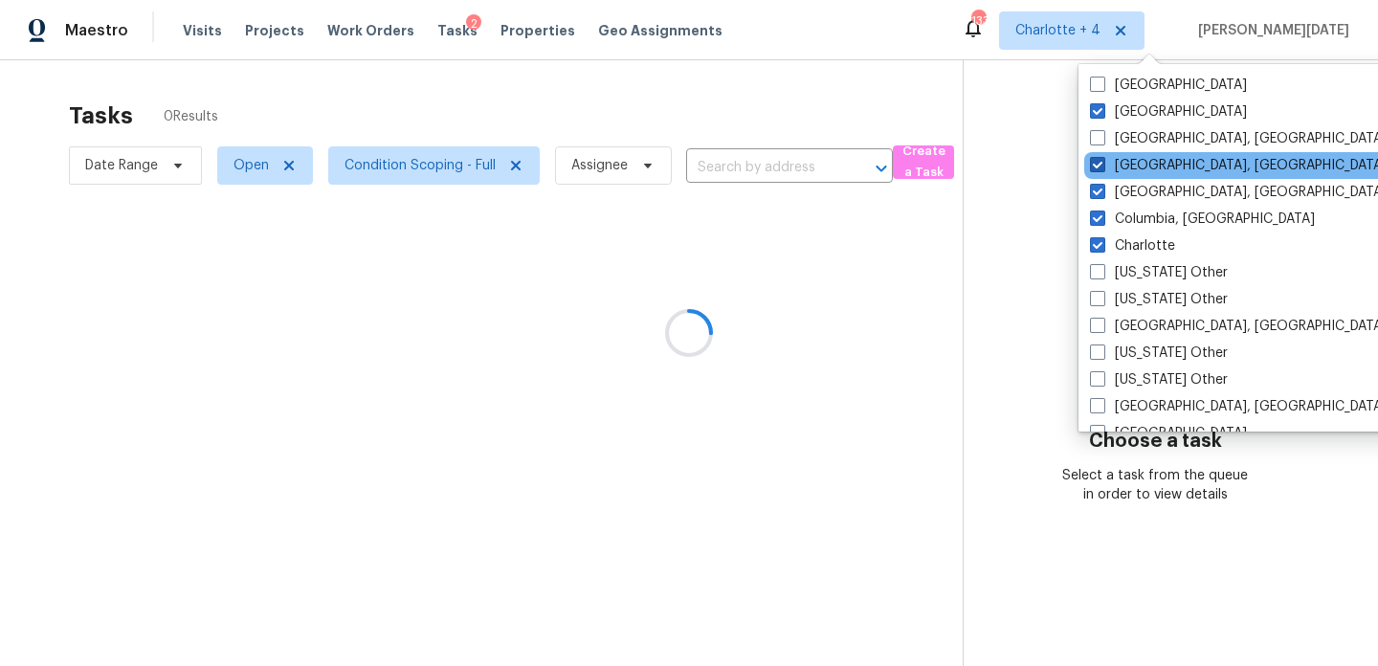
click at [1152, 167] on label "Greenville, SC" at bounding box center [1238, 165] width 297 height 19
click at [1103, 167] on input "Greenville, SC" at bounding box center [1096, 162] width 12 height 12
checkbox input "false"
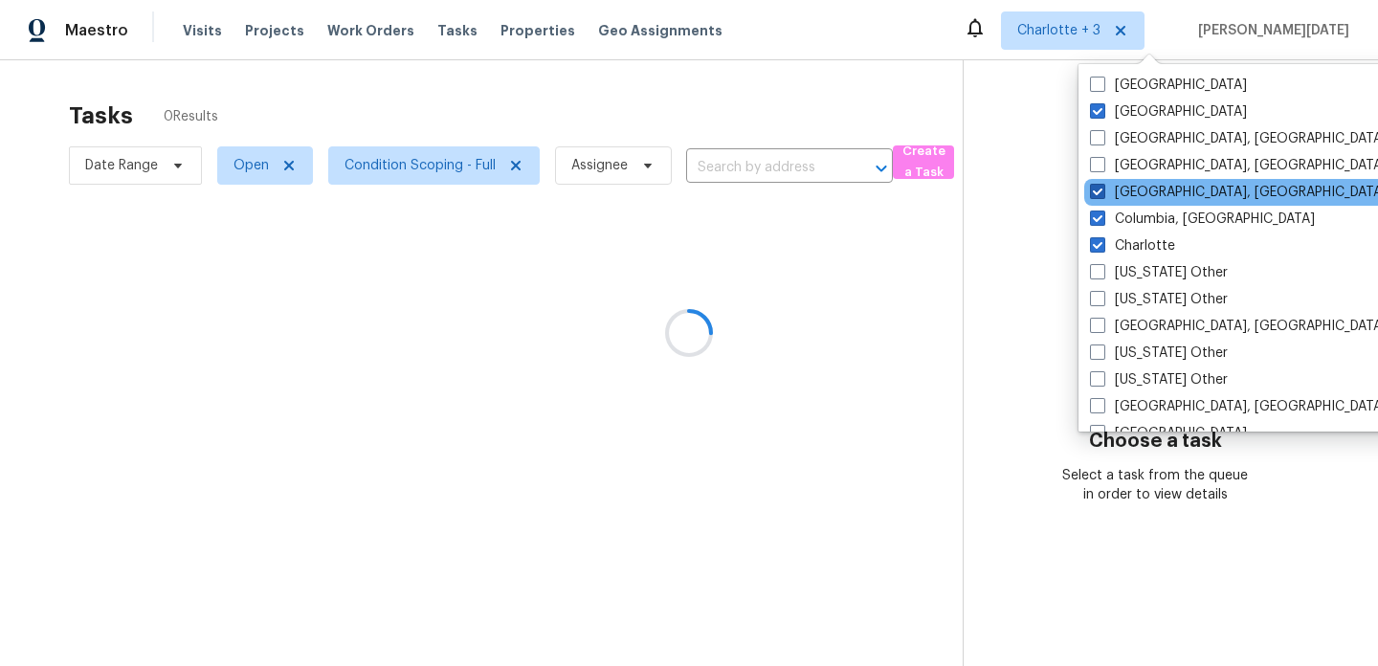
click at [1152, 189] on label "Greensboro, NC" at bounding box center [1238, 192] width 297 height 19
click at [1103, 189] on input "Greensboro, NC" at bounding box center [1096, 189] width 12 height 12
checkbox input "false"
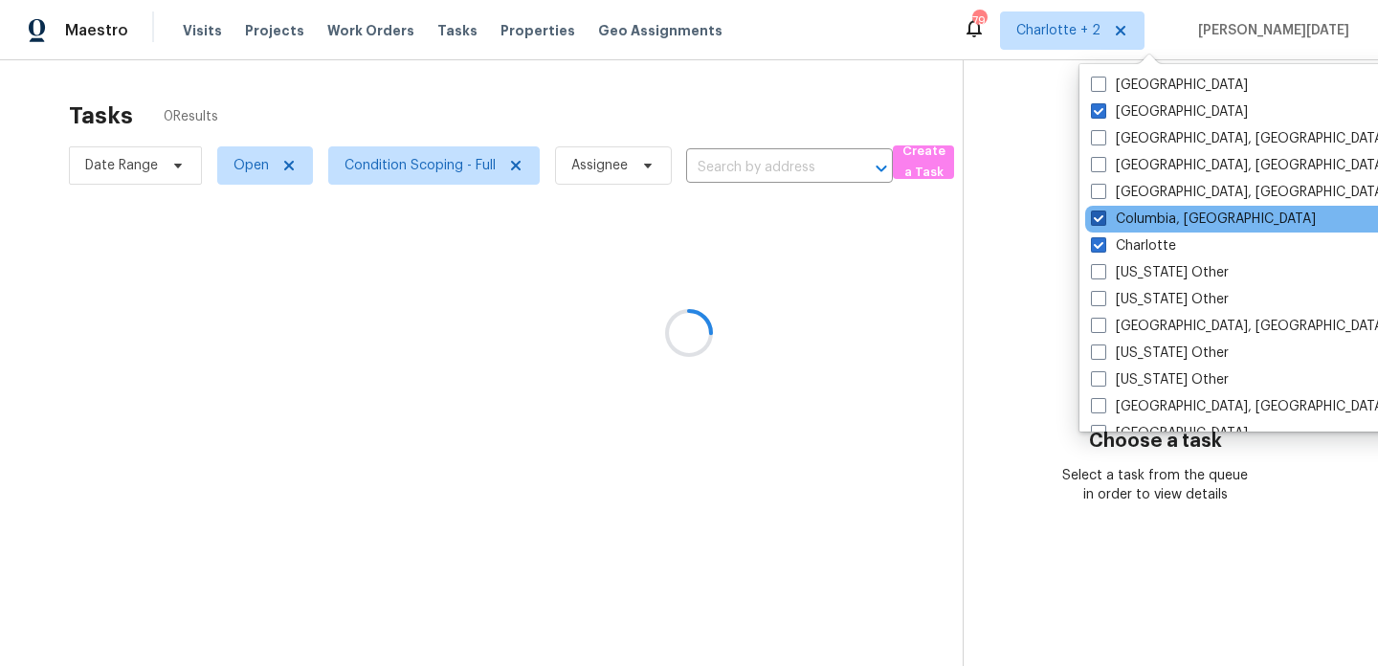
click at [1150, 220] on label "Columbia, SC" at bounding box center [1203, 219] width 225 height 19
click at [1104, 220] on input "Columbia, SC" at bounding box center [1097, 216] width 12 height 12
checkbox input "false"
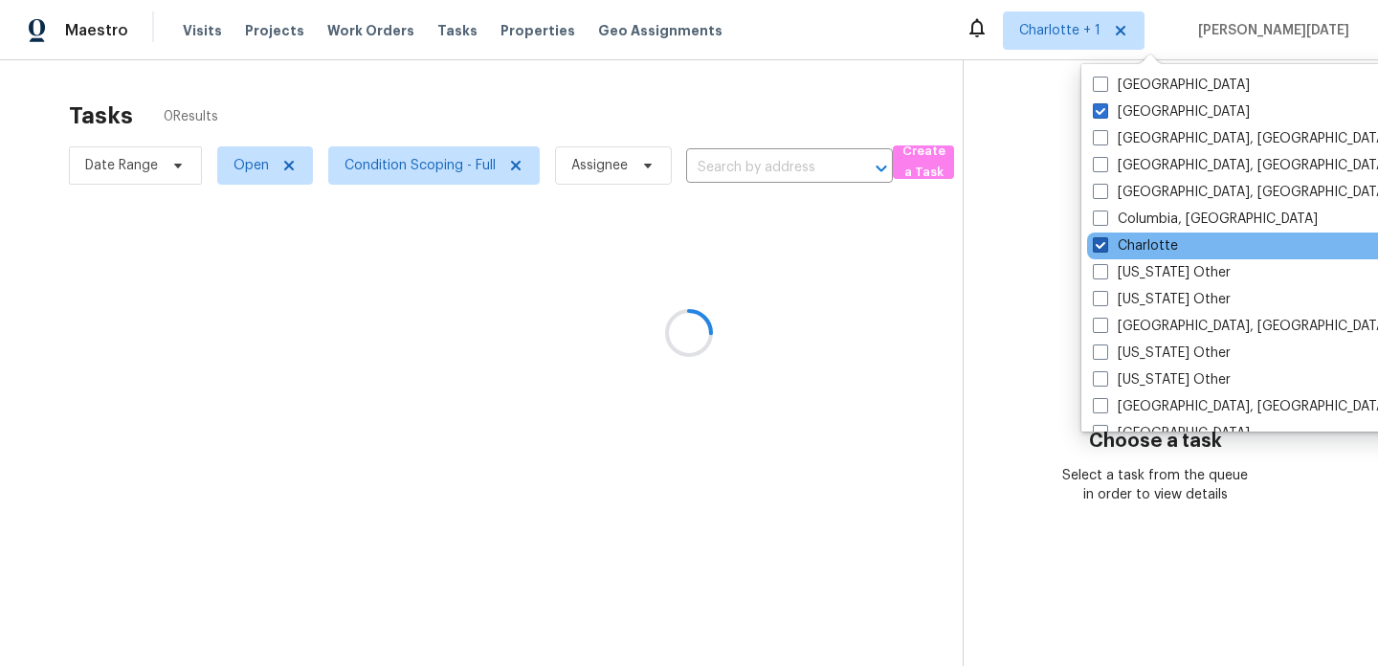
click at [1149, 255] on label "Charlotte" at bounding box center [1135, 245] width 85 height 19
click at [1106, 249] on input "Charlotte" at bounding box center [1099, 242] width 12 height 12
checkbox input "false"
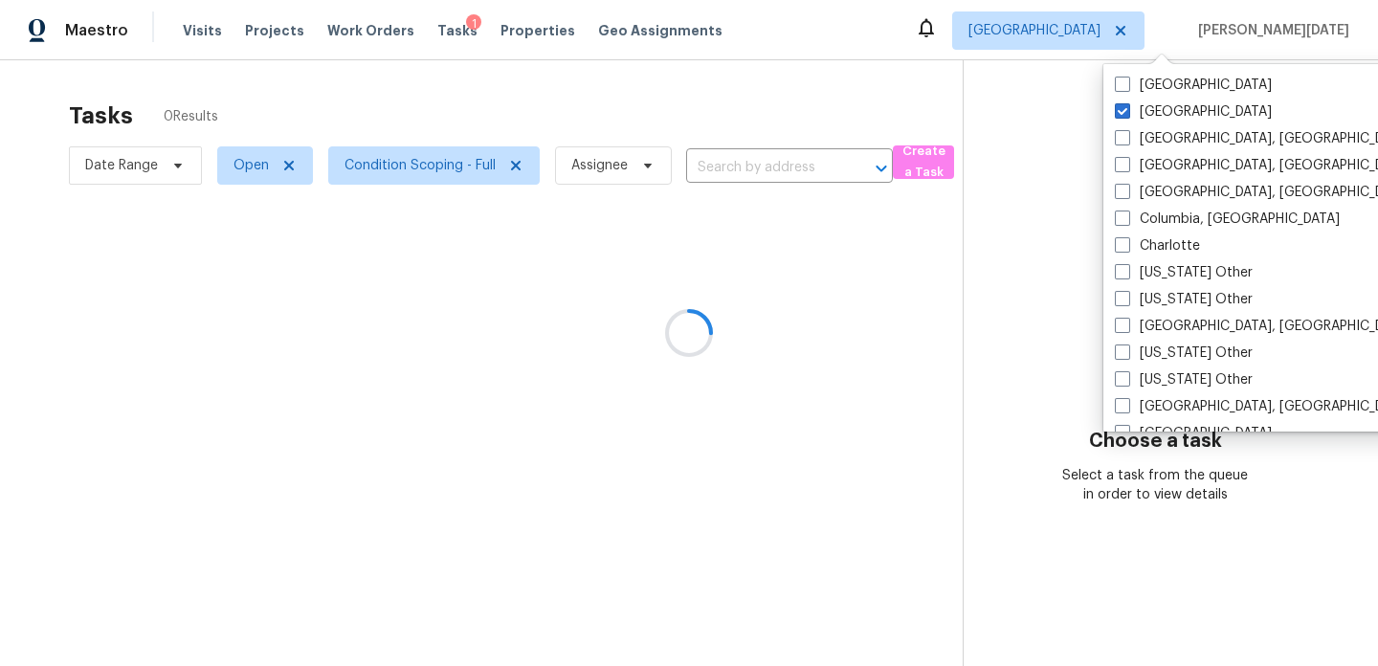
click at [857, 123] on div at bounding box center [689, 333] width 1378 height 666
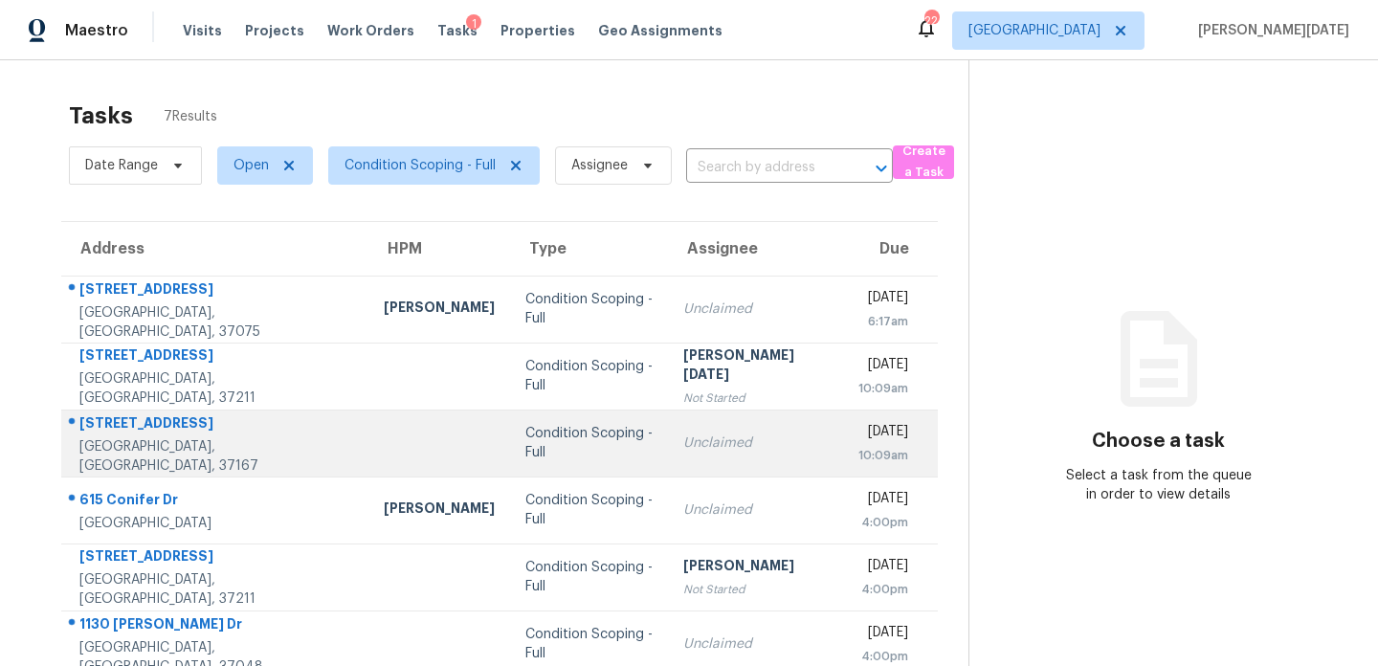
scroll to position [94, 0]
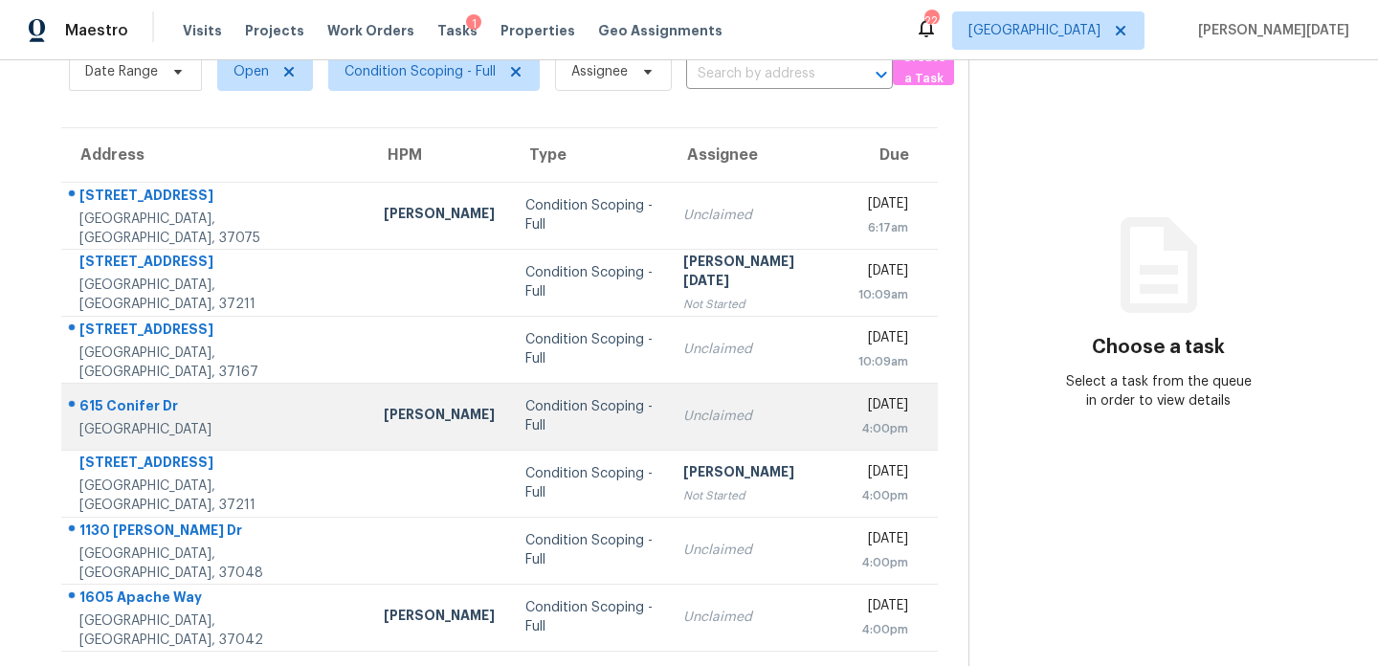
click at [683, 423] on div "Unclaimed" at bounding box center [755, 416] width 145 height 19
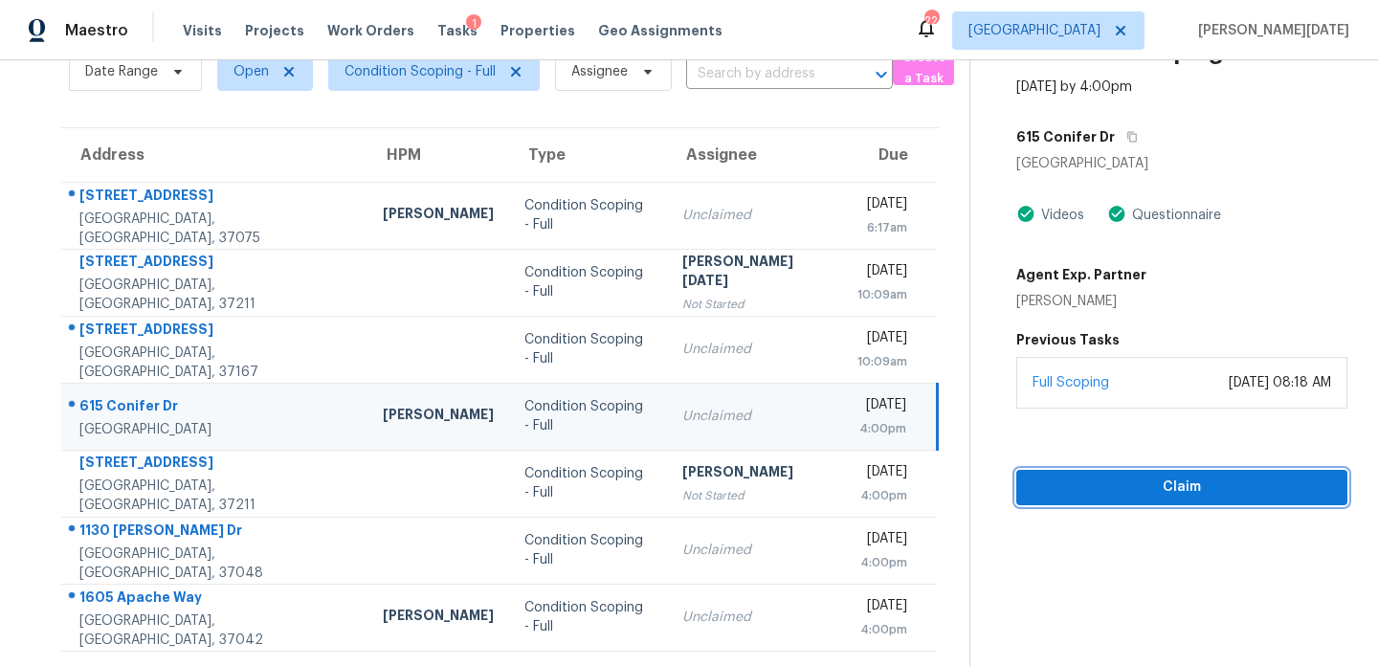
click at [1076, 481] on span "Claim" at bounding box center [1182, 488] width 301 height 24
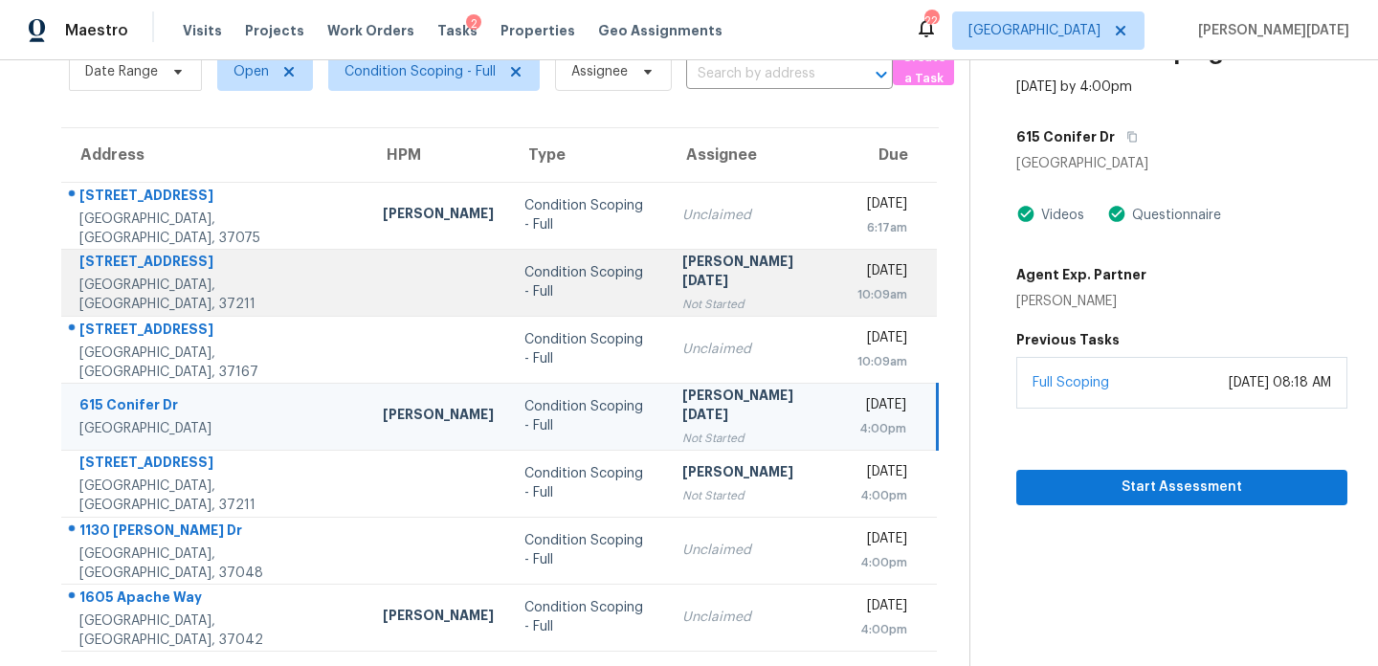
scroll to position [0, 0]
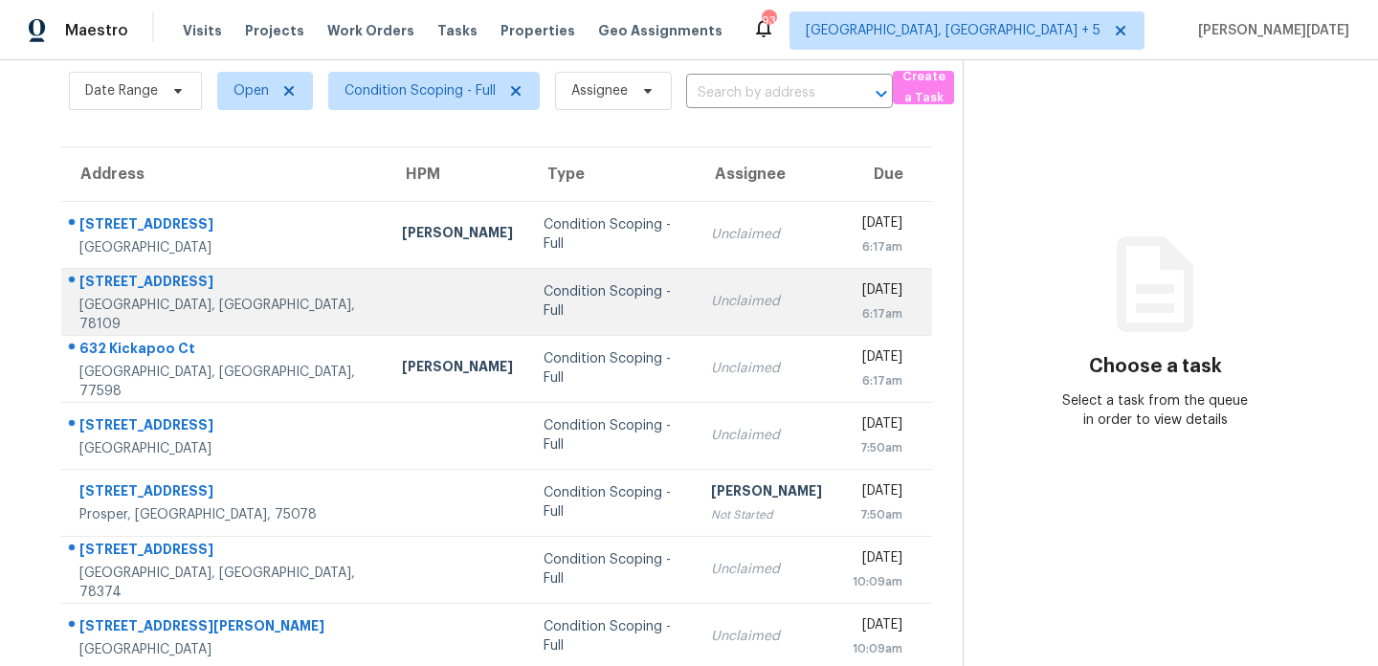
scroll to position [330, 0]
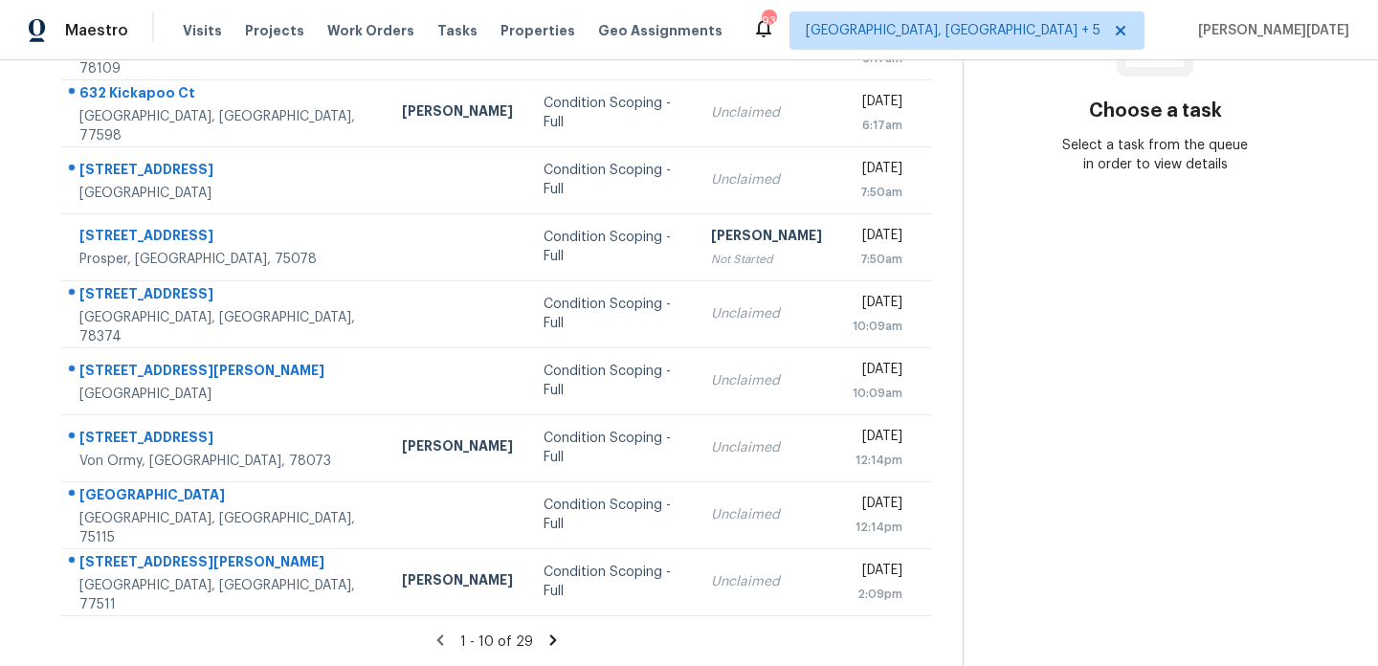
click at [538, 637] on div "1 - 10 of 29" at bounding box center [497, 642] width 932 height 20
click at [558, 636] on icon at bounding box center [553, 640] width 17 height 17
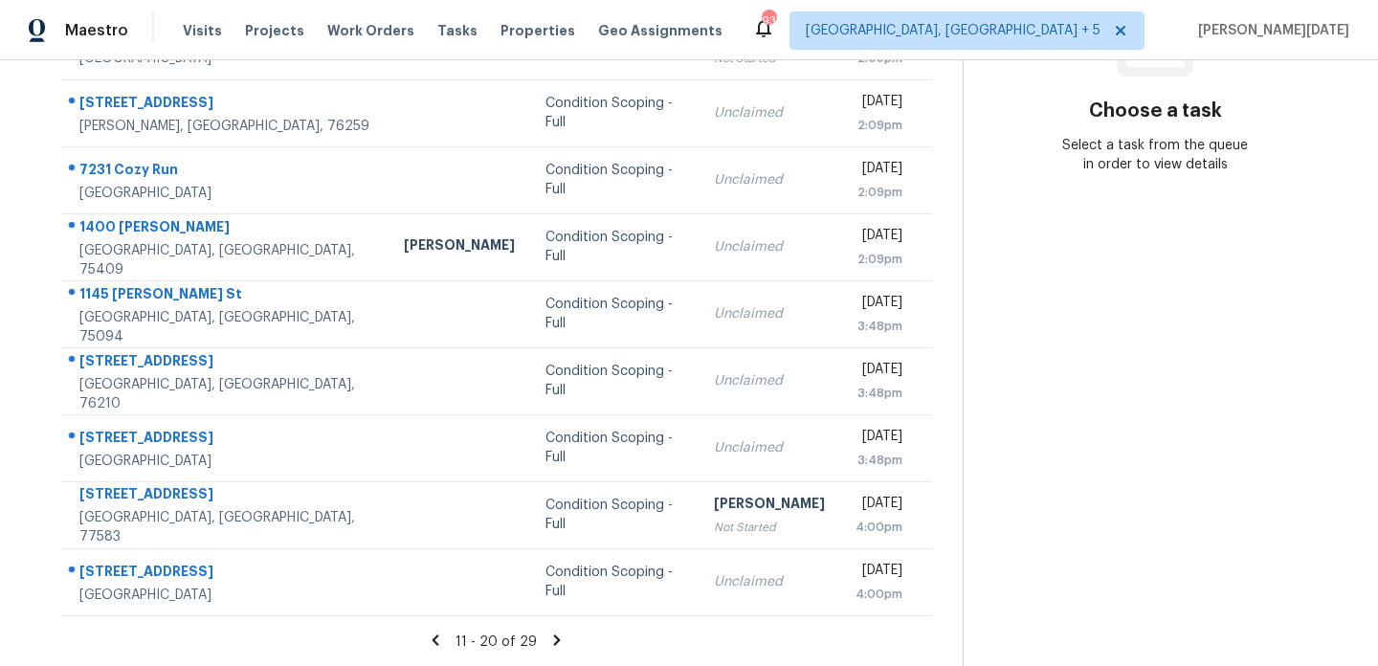
click at [537, 638] on div "11 - 20 of 29" at bounding box center [497, 642] width 932 height 20
click at [554, 638] on icon at bounding box center [557, 640] width 7 height 11
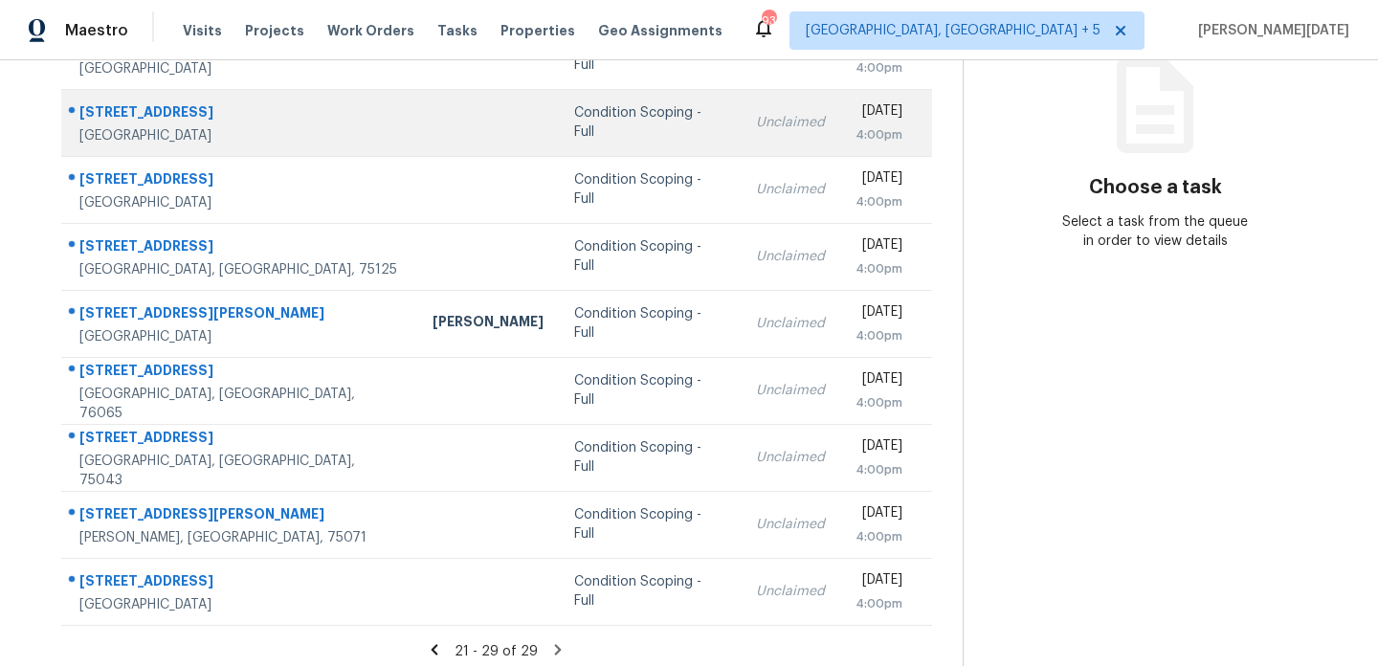
scroll to position [257, 0]
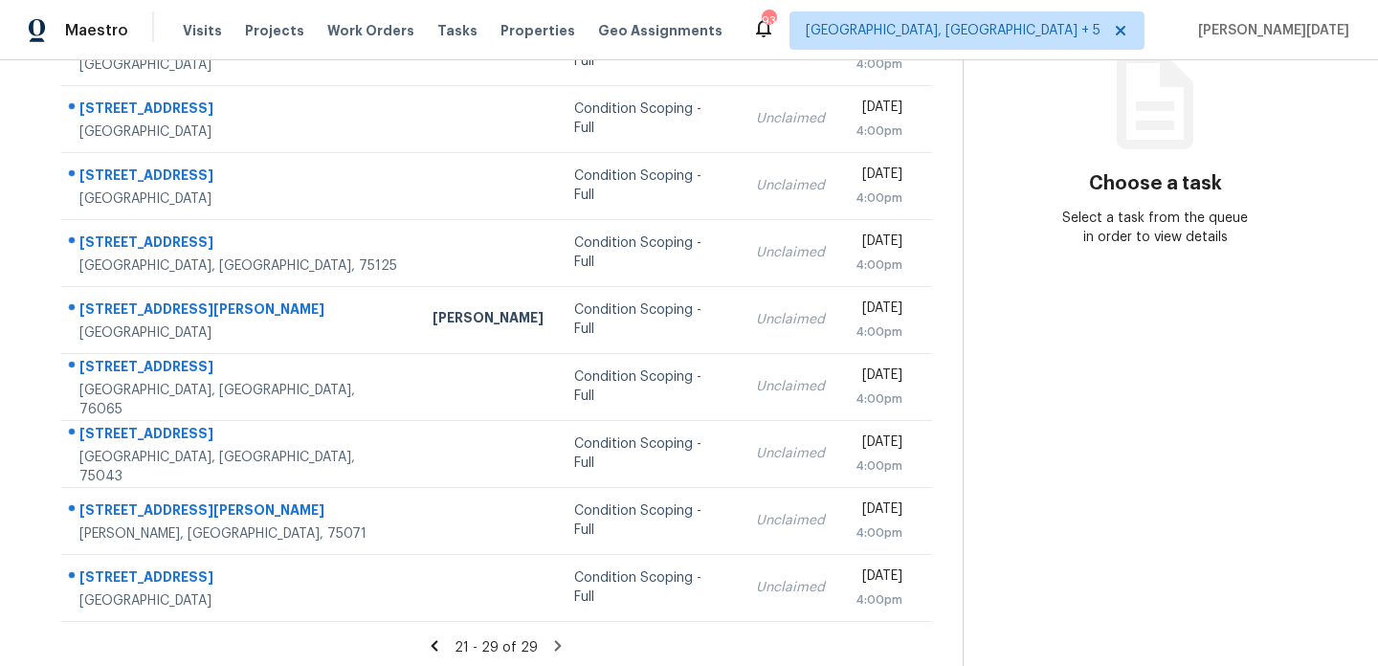
click at [551, 644] on icon at bounding box center [557, 646] width 17 height 17
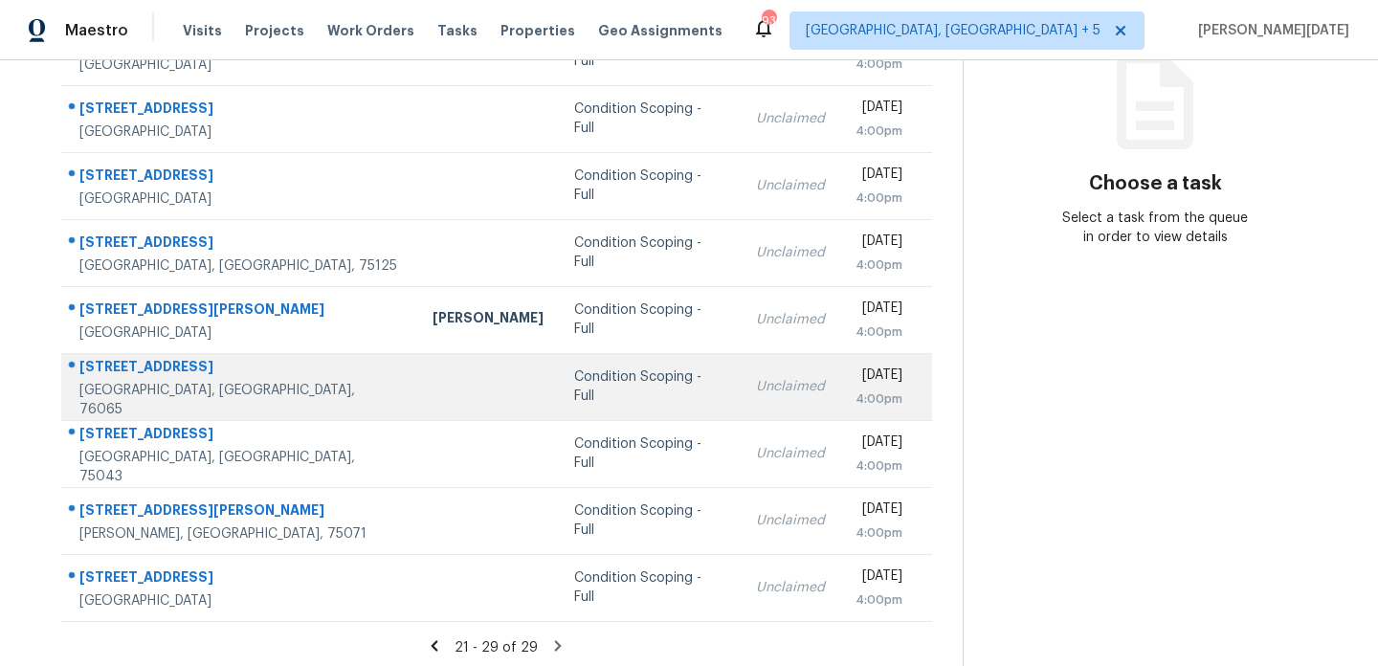
scroll to position [0, 0]
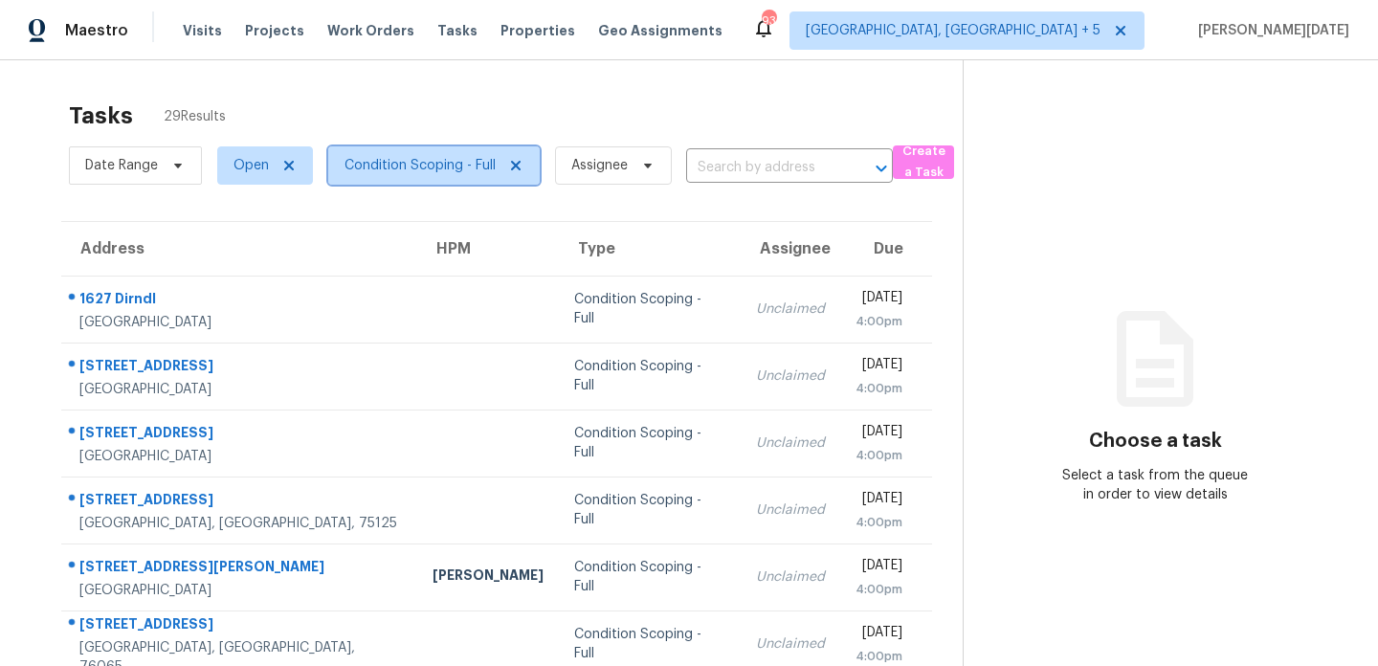
click at [438, 157] on span "Condition Scoping - Full" at bounding box center [420, 165] width 151 height 19
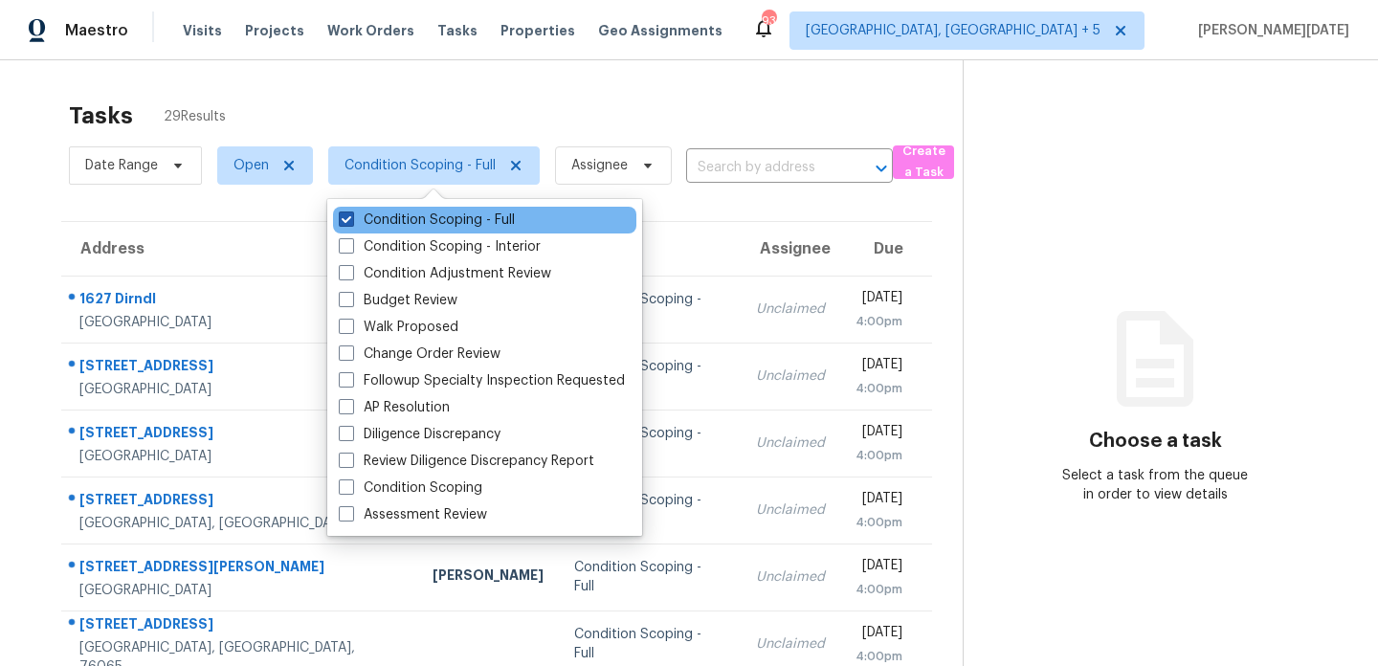
click at [440, 218] on label "Condition Scoping - Full" at bounding box center [427, 220] width 176 height 19
click at [351, 218] on input "Condition Scoping - Full" at bounding box center [345, 217] width 12 height 12
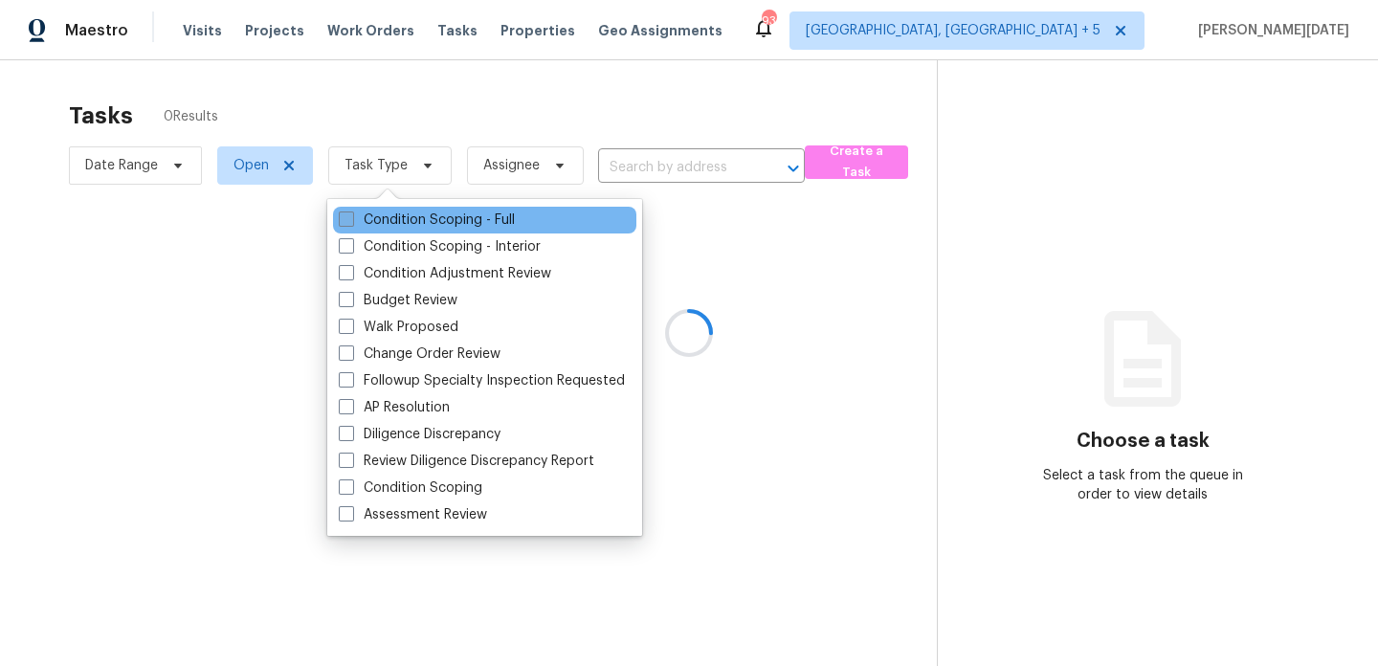
click at [440, 218] on label "Condition Scoping - Full" at bounding box center [427, 220] width 176 height 19
click at [351, 218] on input "Condition Scoping - Full" at bounding box center [345, 217] width 12 height 12
checkbox input "true"
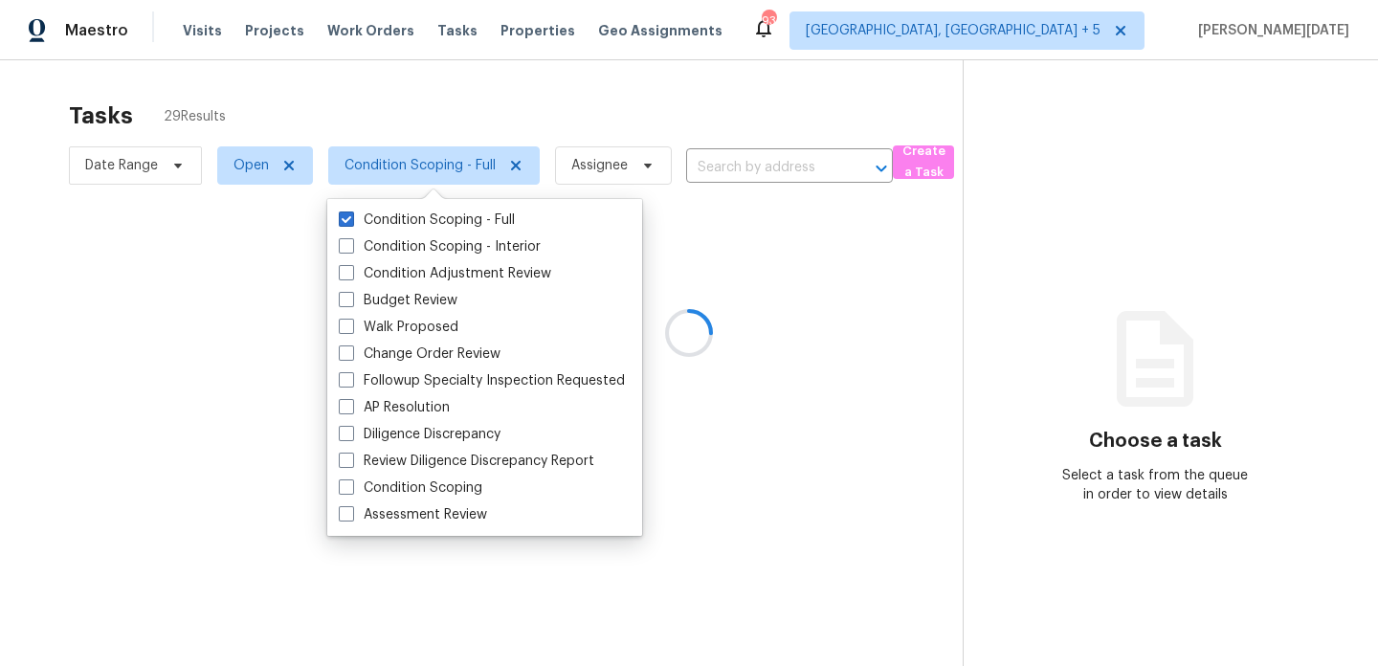
click at [598, 121] on div at bounding box center [689, 333] width 1378 height 666
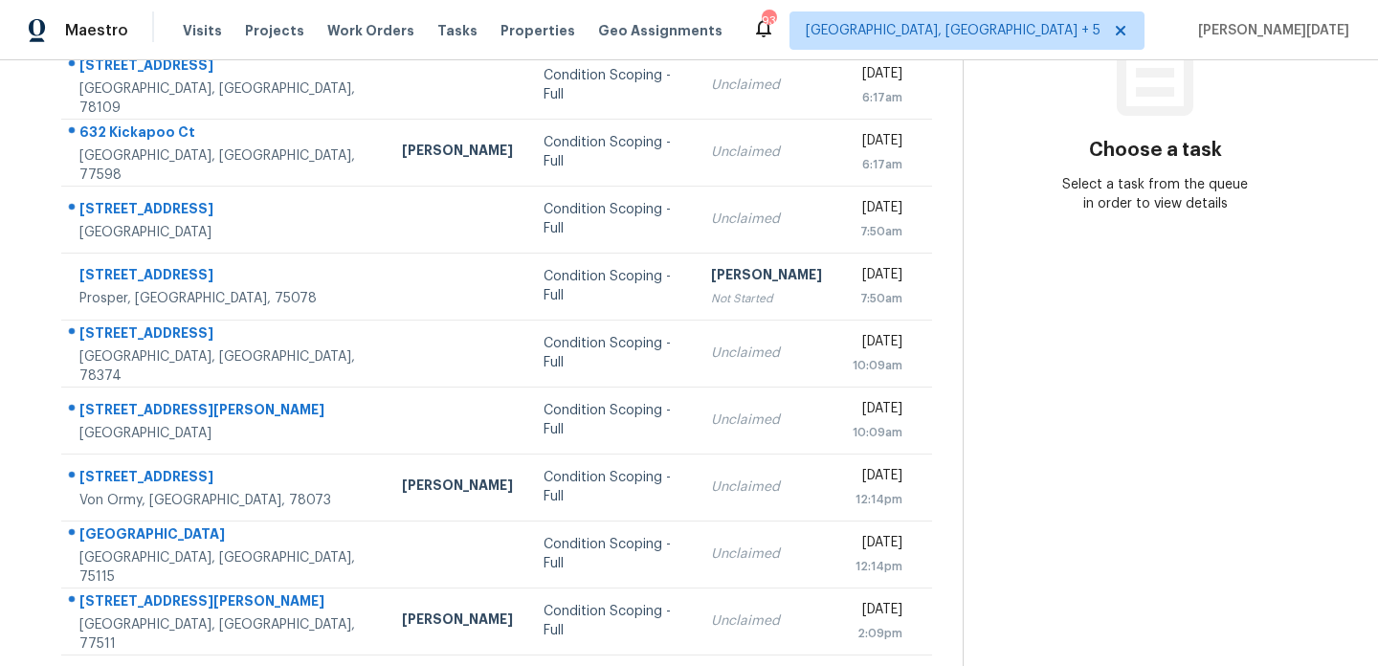
scroll to position [330, 0]
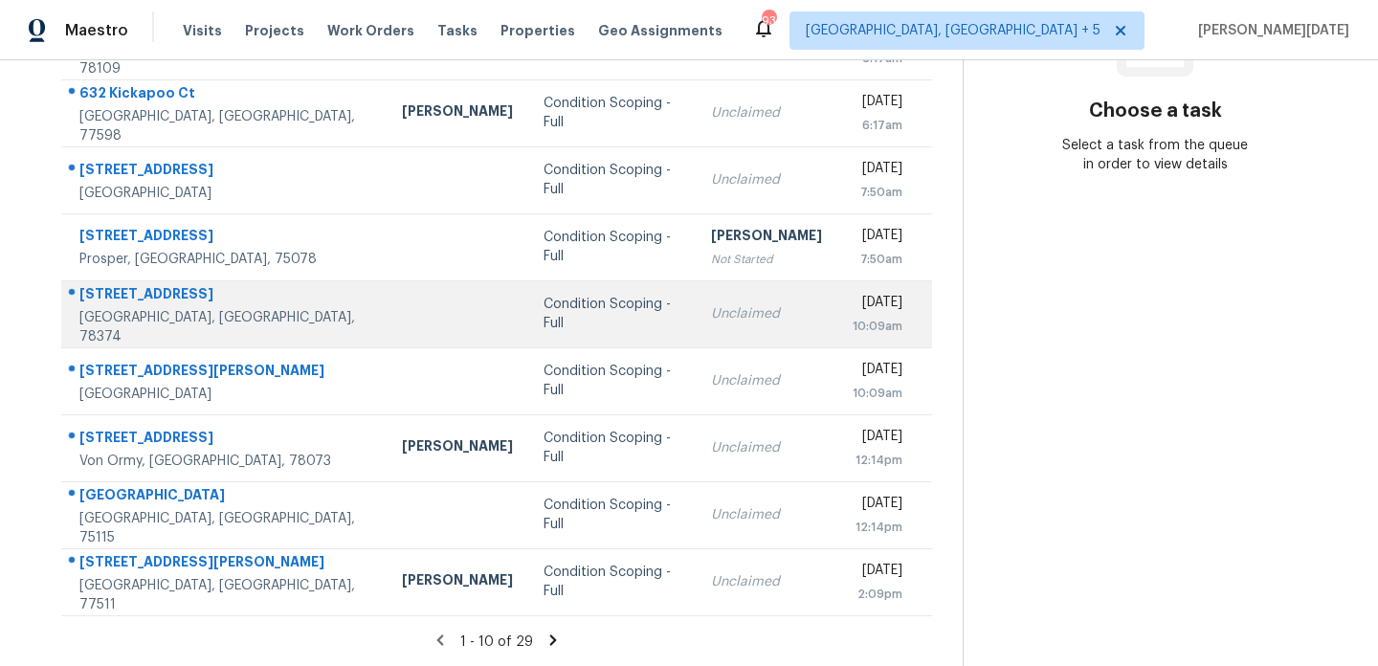
click at [696, 329] on td "Unclaimed" at bounding box center [767, 313] width 142 height 67
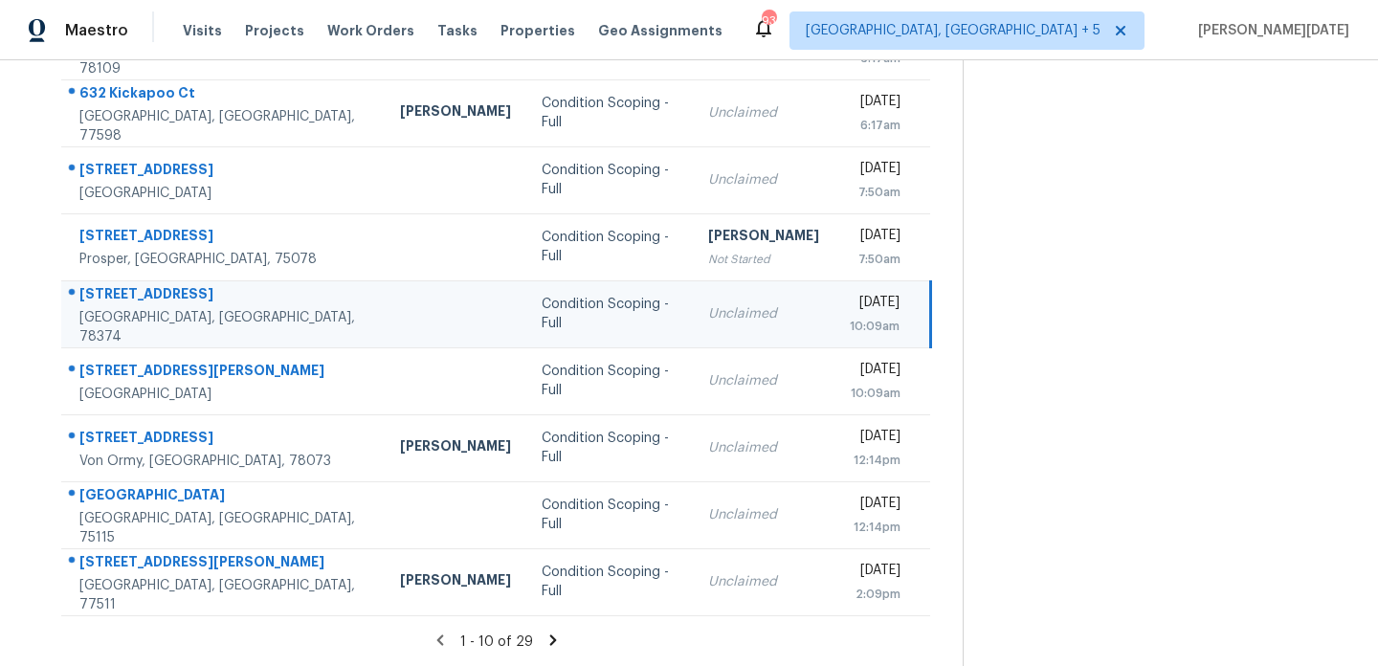
click at [693, 329] on td "Unclaimed" at bounding box center [764, 313] width 142 height 67
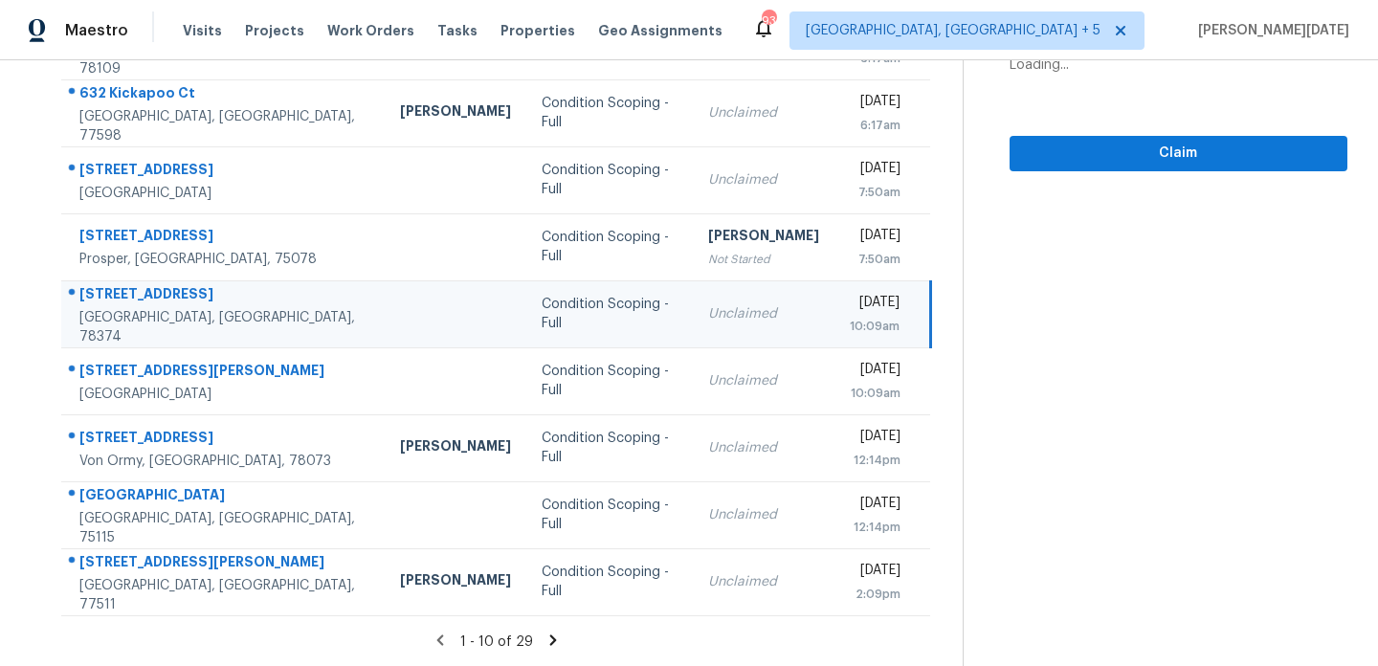
click at [693, 329] on td "Unclaimed" at bounding box center [764, 313] width 142 height 67
click at [747, 329] on td "Unclaimed" at bounding box center [764, 313] width 142 height 67
click at [1067, 162] on span "Claim" at bounding box center [1178, 154] width 307 height 24
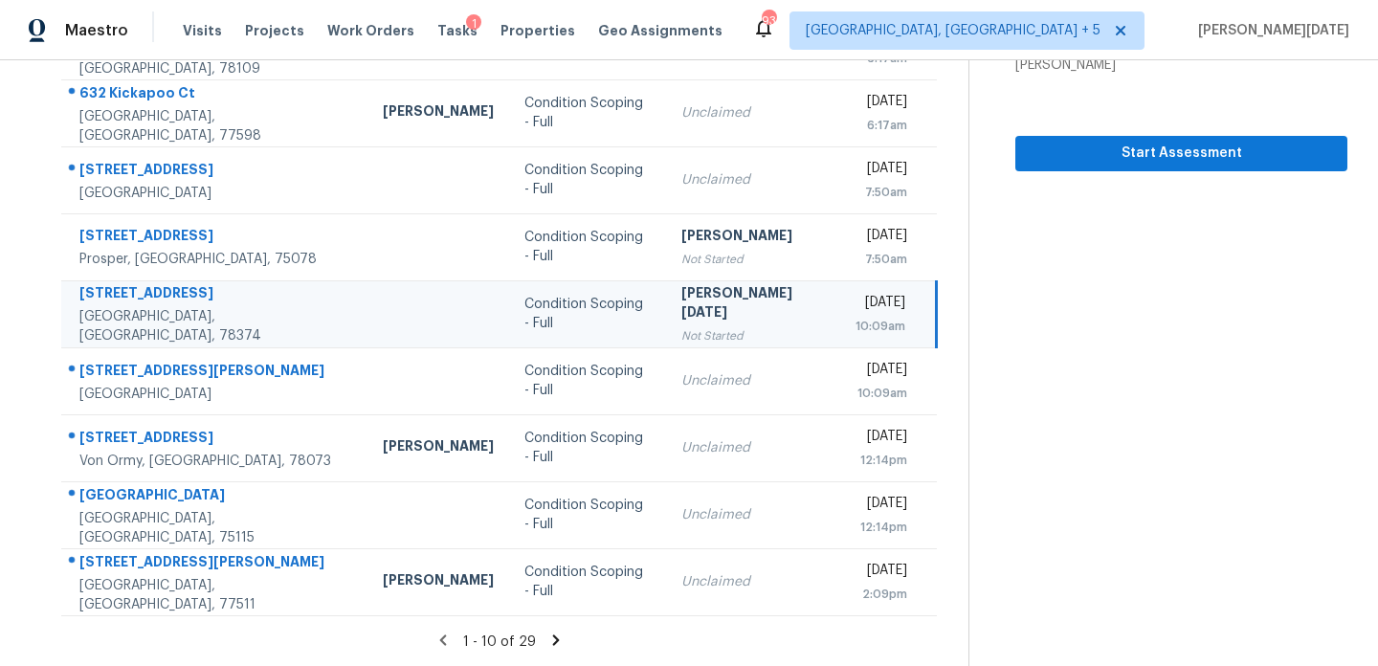
click at [553, 635] on icon at bounding box center [556, 640] width 7 height 11
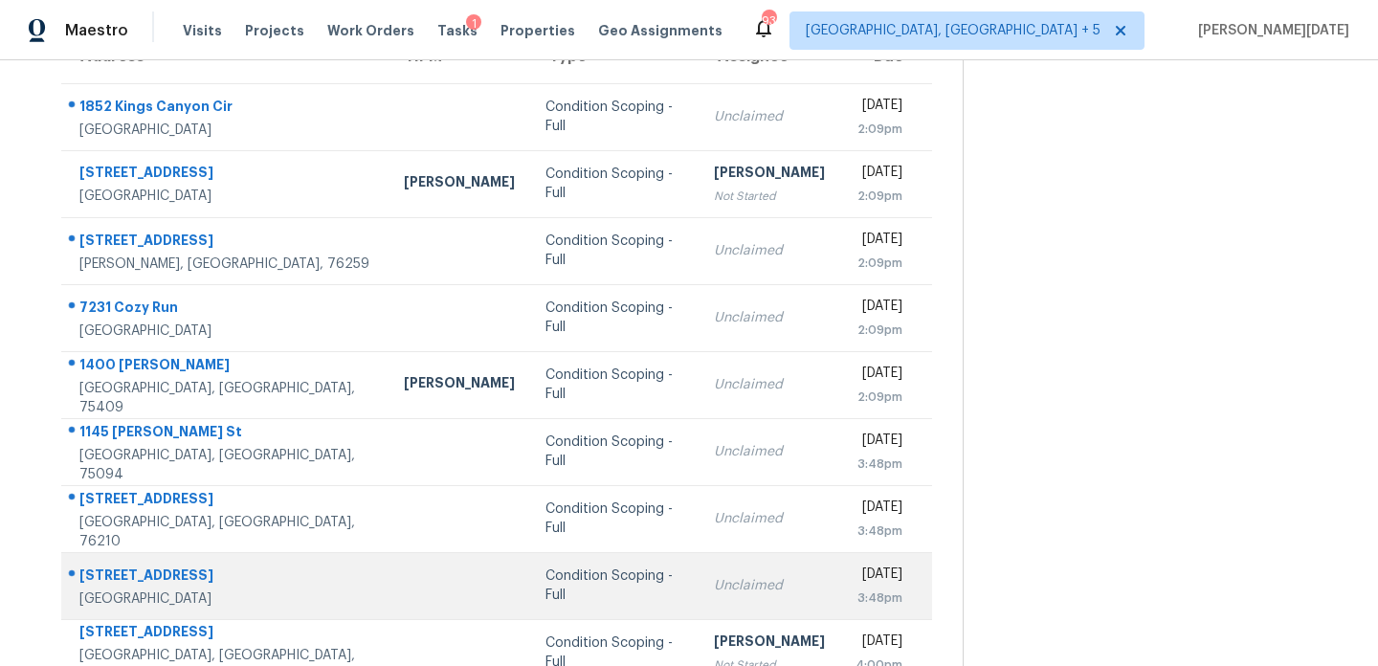
scroll to position [191, 0]
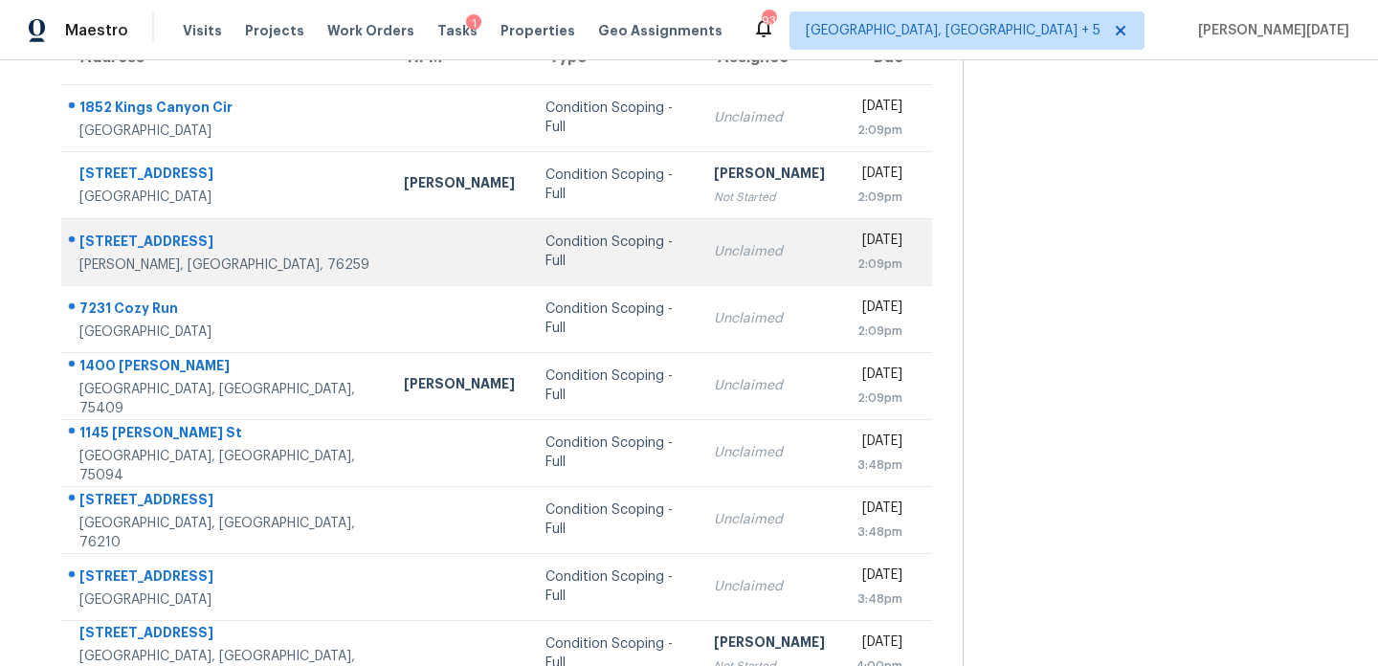
click at [719, 254] on div "Unclaimed" at bounding box center [769, 251] width 111 height 19
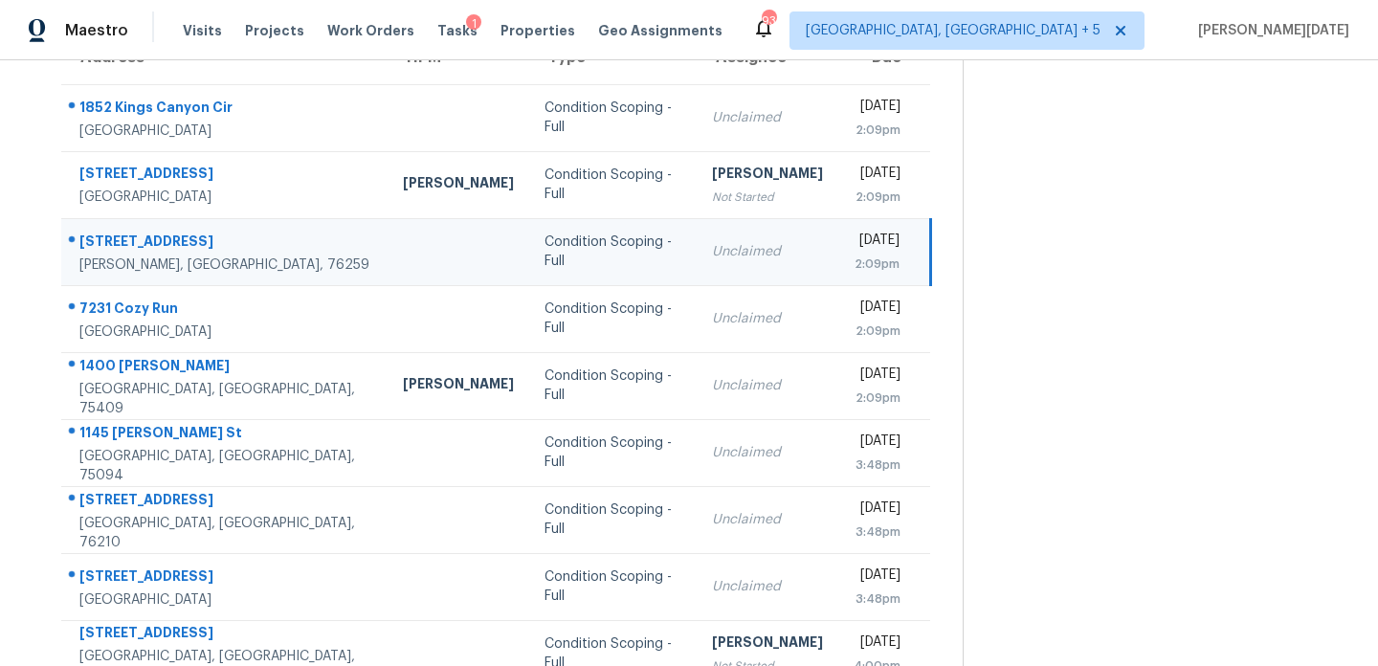
click at [719, 254] on div "Unclaimed" at bounding box center [767, 251] width 111 height 19
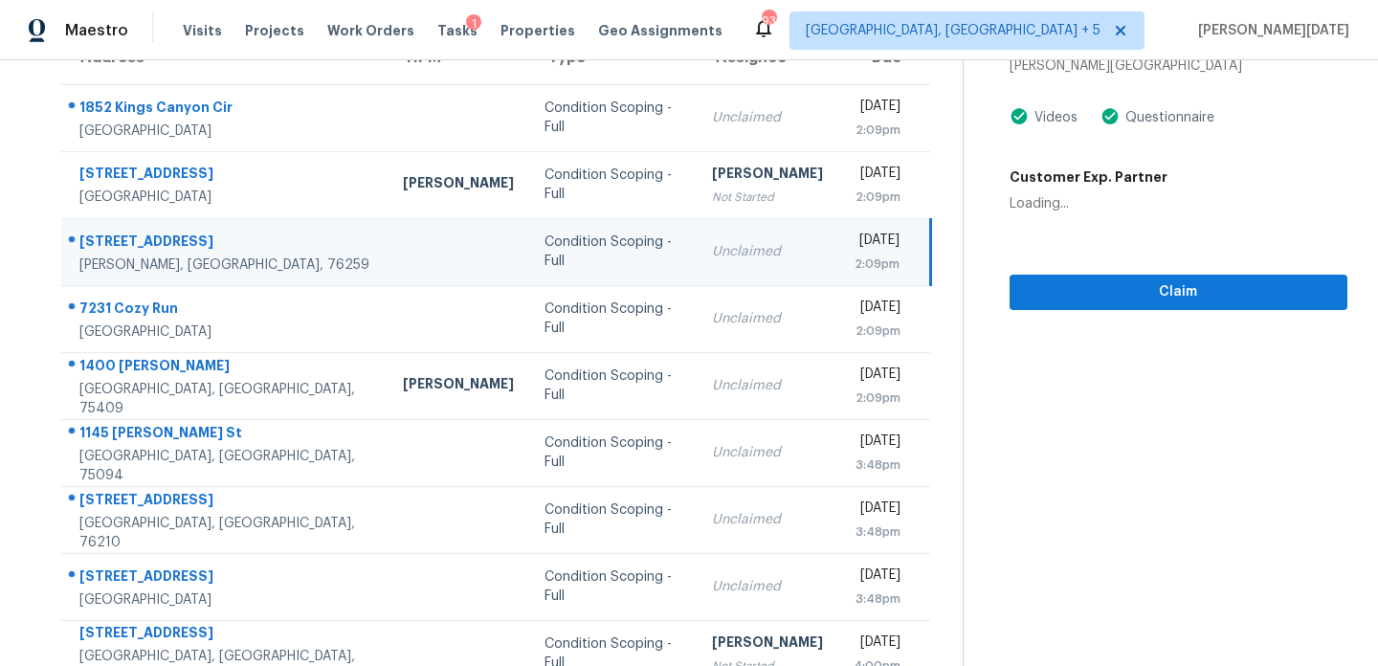
click at [719, 254] on div "Unclaimed" at bounding box center [767, 251] width 111 height 19
click at [854, 251] on div "[DATE]" at bounding box center [877, 243] width 46 height 24
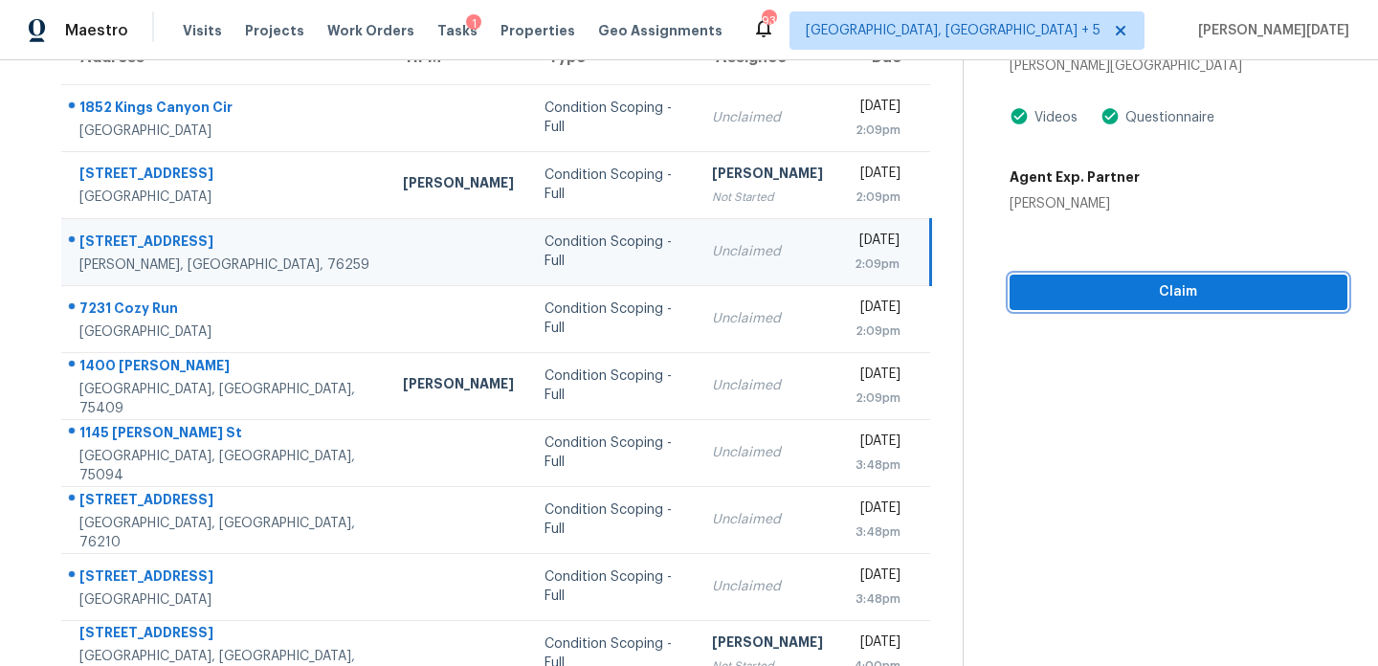
click at [1051, 287] on span "Claim" at bounding box center [1178, 292] width 307 height 24
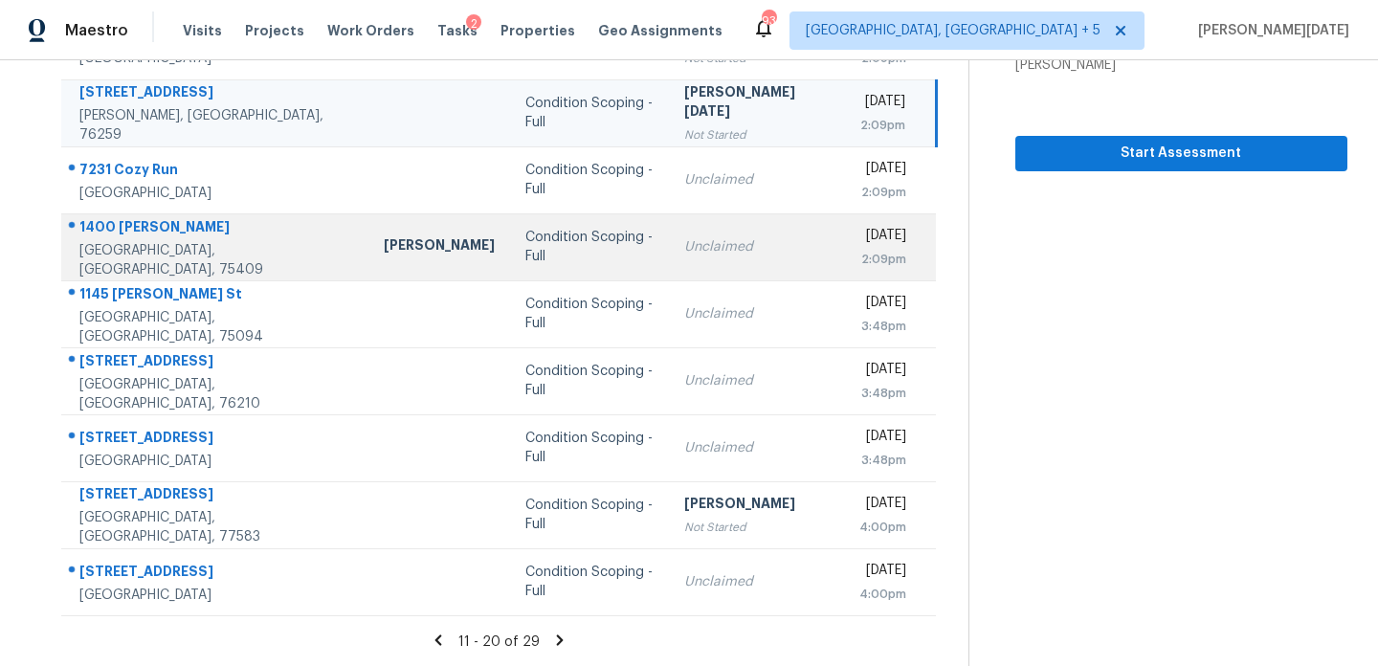
scroll to position [329, 0]
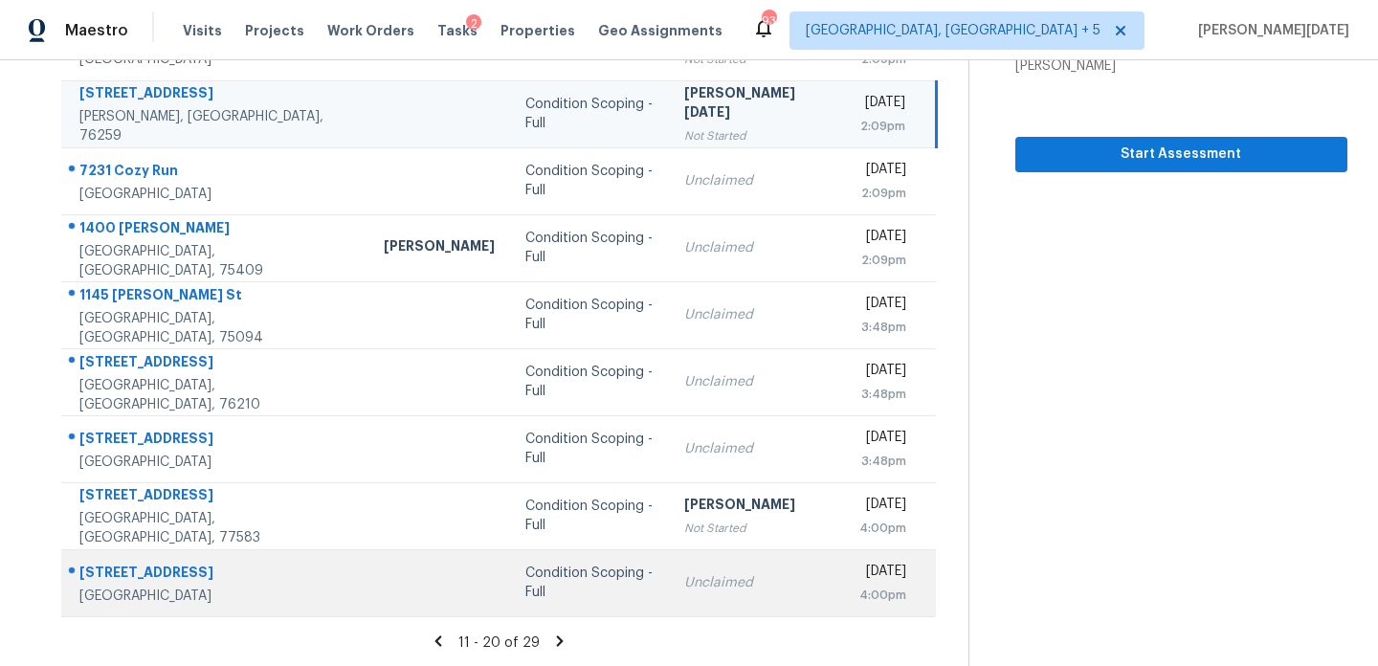
click at [564, 564] on td "Condition Scoping - Full" at bounding box center [589, 582] width 159 height 67
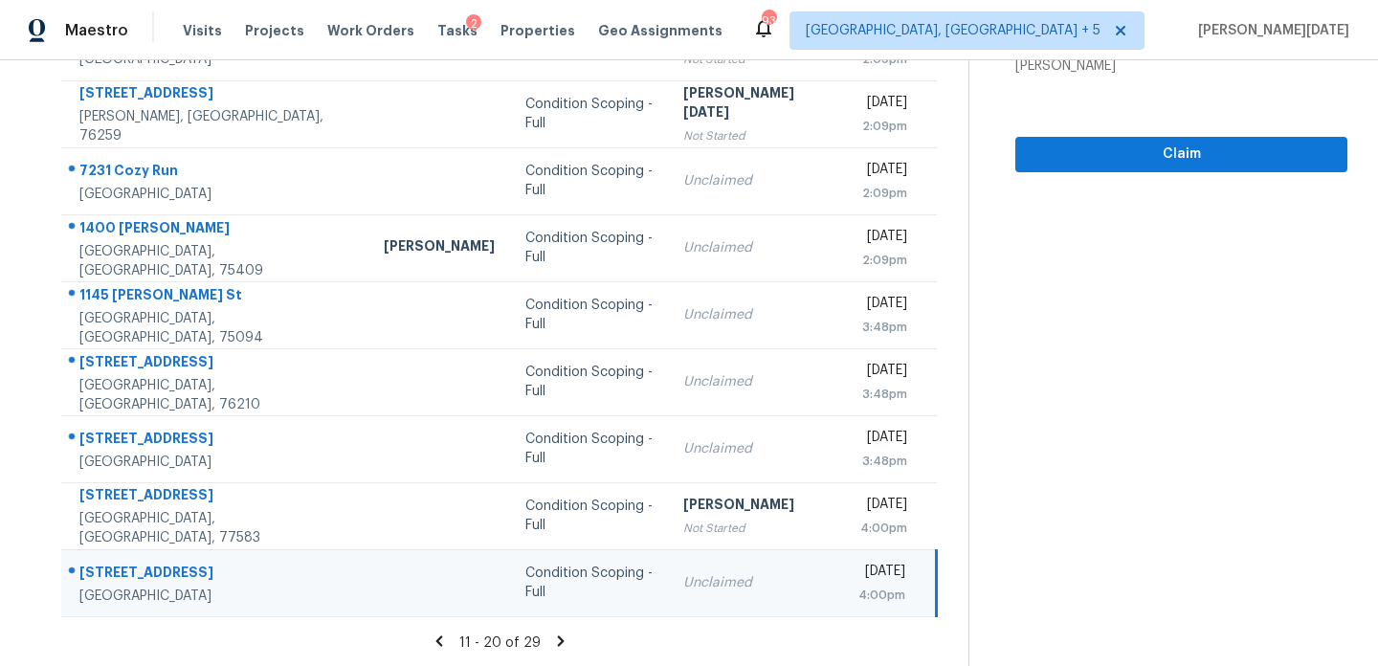
click at [564, 564] on td "Condition Scoping - Full" at bounding box center [589, 582] width 158 height 67
click at [1077, 146] on span "Claim" at bounding box center [1182, 155] width 302 height 24
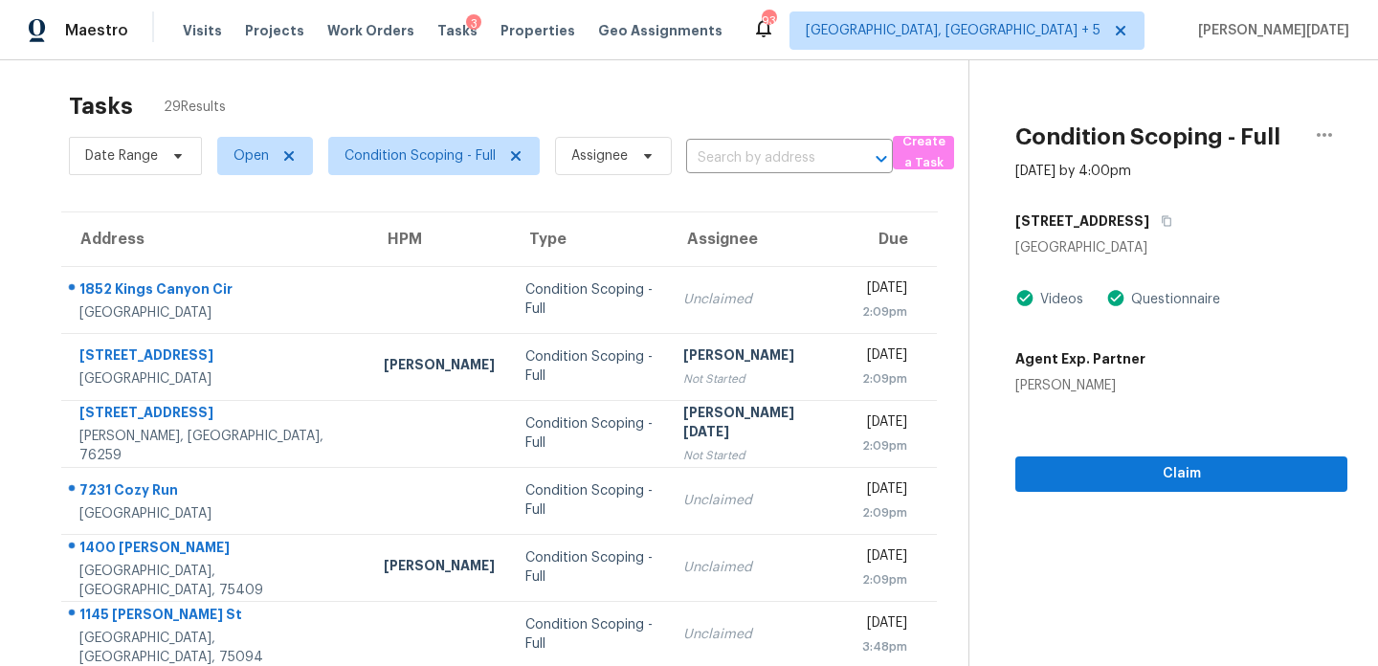
scroll to position [0, 0]
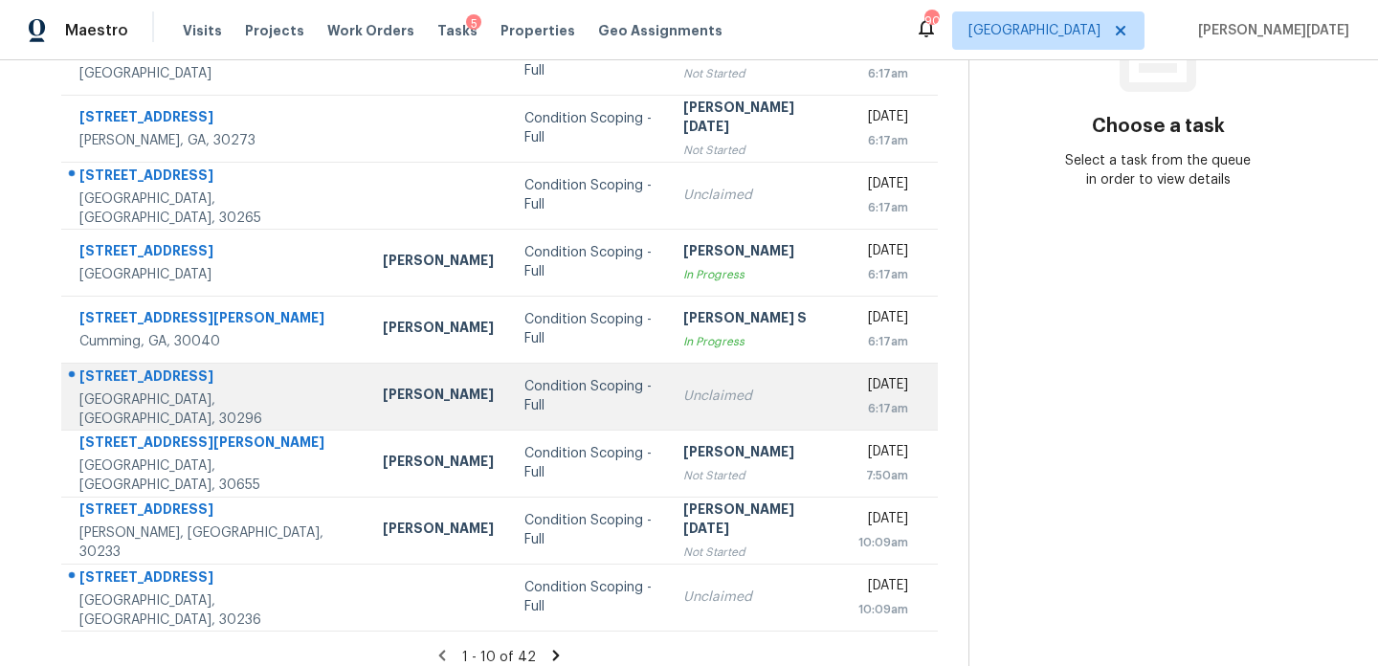
scroll to position [242, 0]
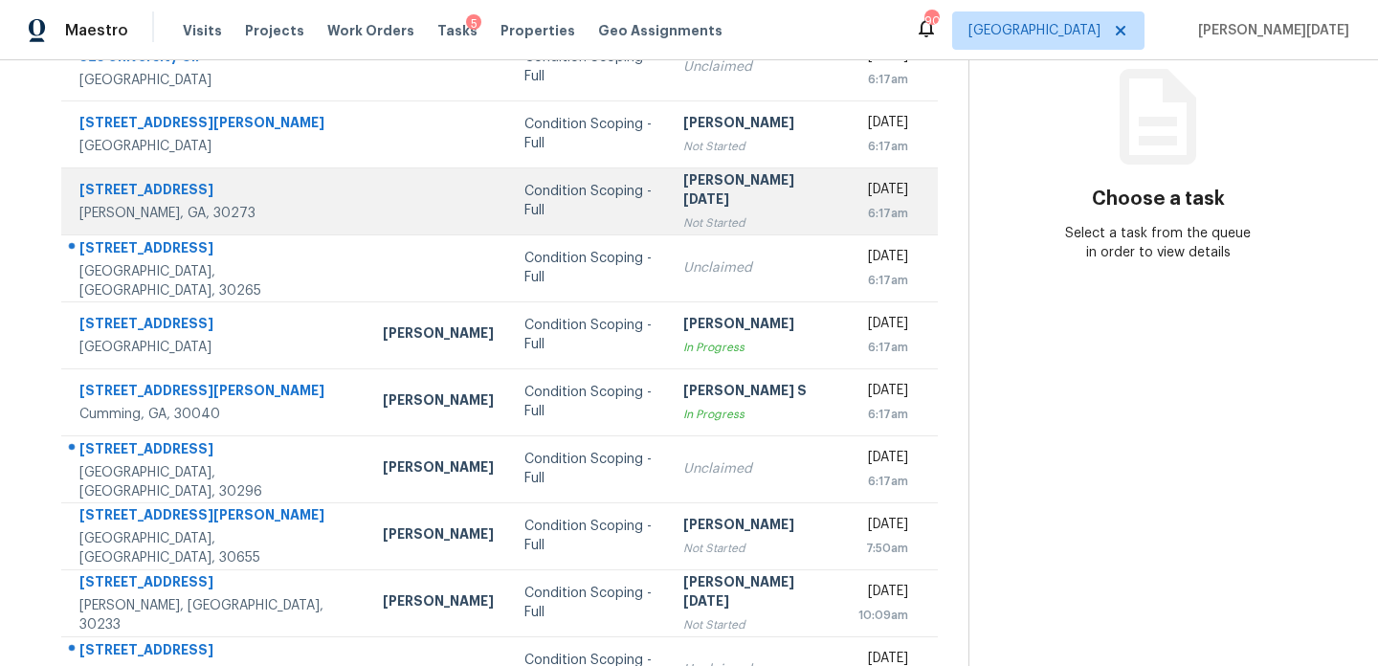
click at [739, 213] on div "Not Started" at bounding box center [755, 222] width 145 height 19
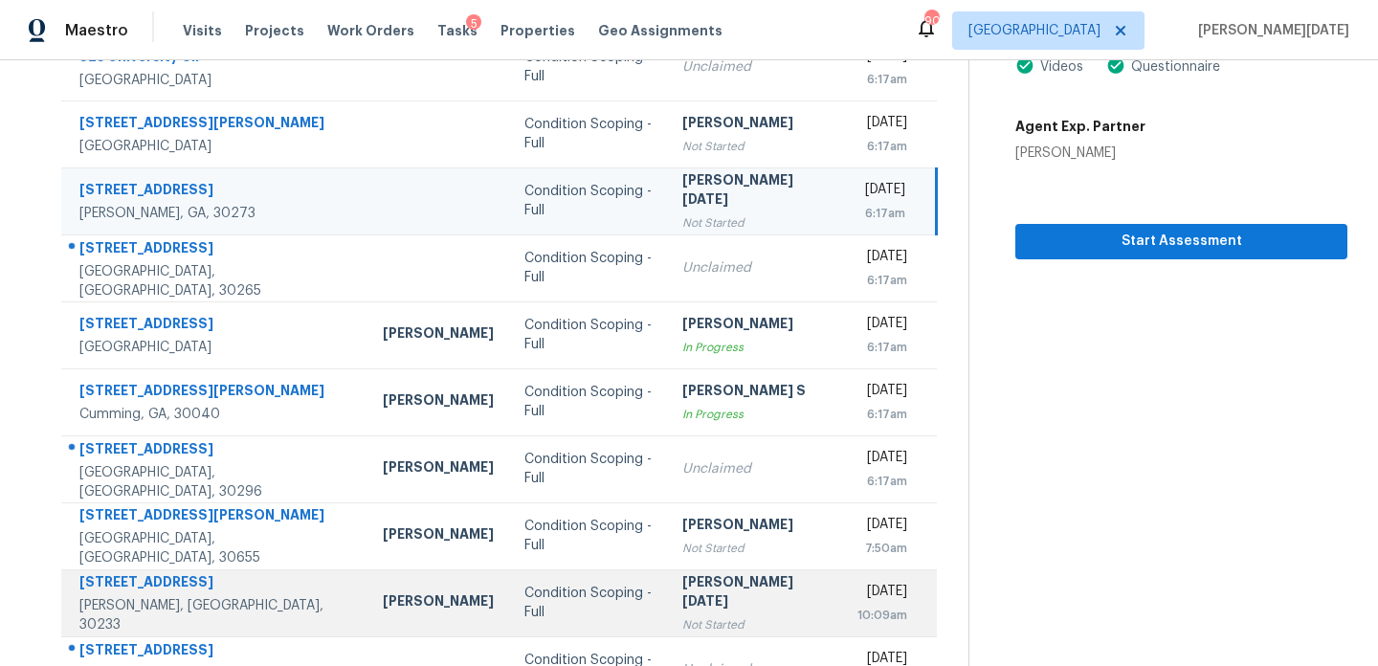
click at [674, 573] on td "[PERSON_NAME][DATE] Not Started" at bounding box center [754, 603] width 175 height 67
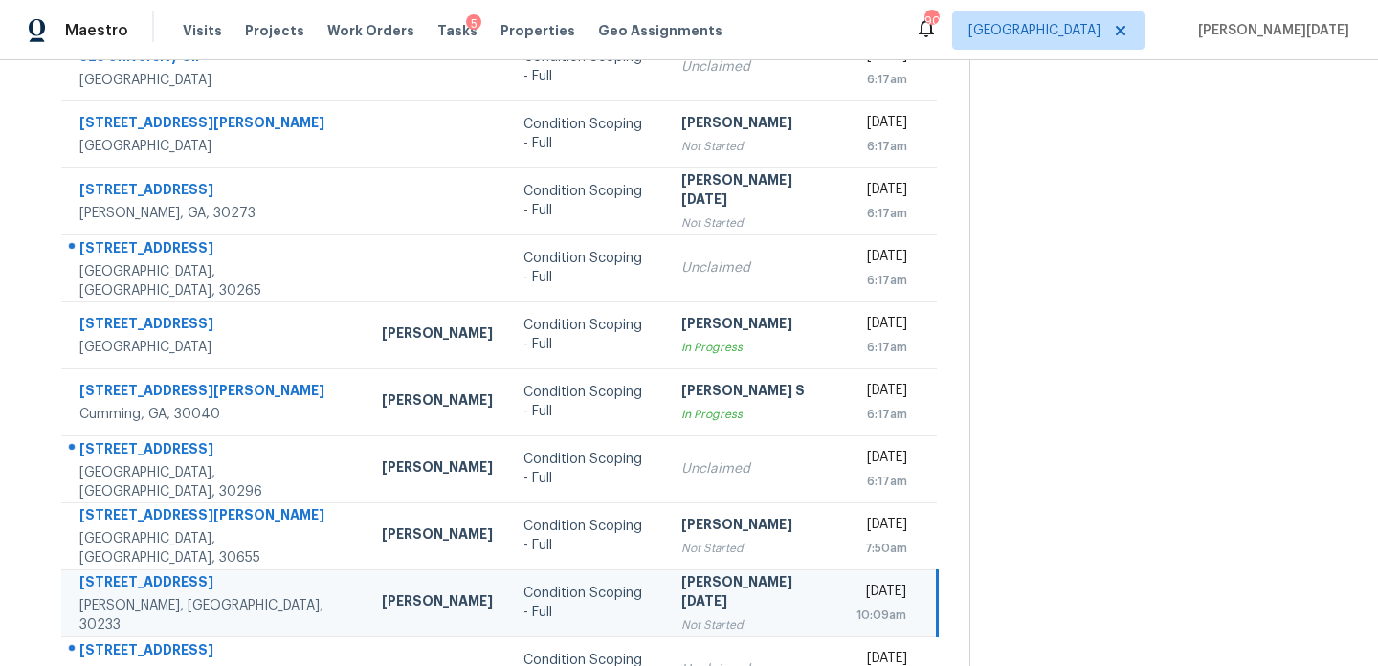
click at [674, 573] on td "[PERSON_NAME][DATE] Not Started" at bounding box center [753, 603] width 175 height 67
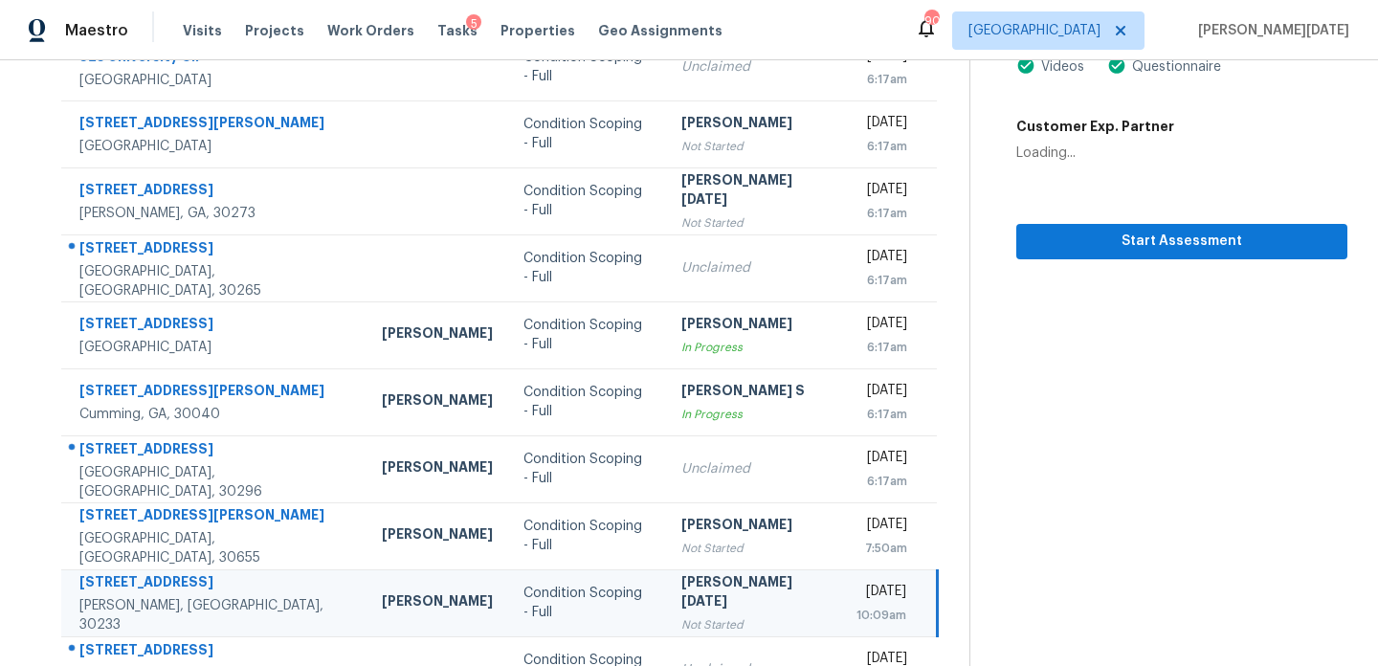
click at [674, 573] on td "[PERSON_NAME][DATE] Not Started" at bounding box center [753, 603] width 175 height 67
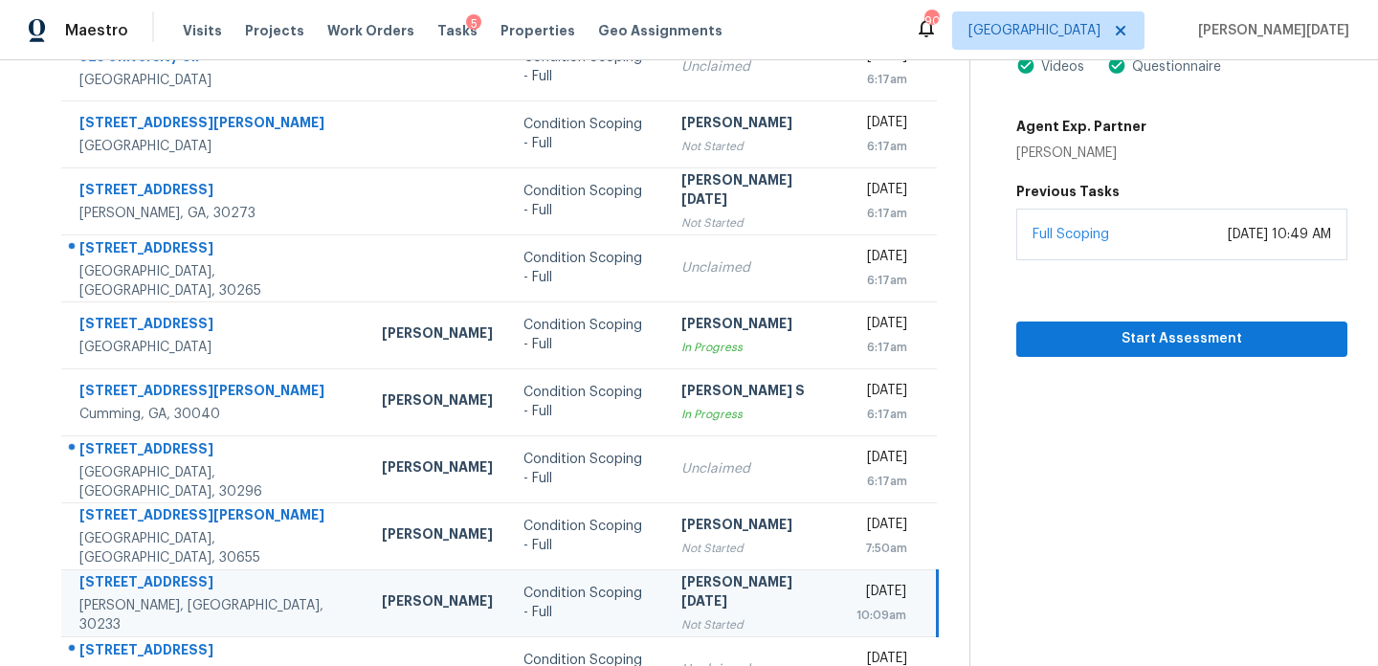
click at [674, 573] on td "[PERSON_NAME][DATE] Not Started" at bounding box center [753, 603] width 175 height 67
click at [1117, 345] on span "Start Assessment" at bounding box center [1182, 339] width 301 height 24
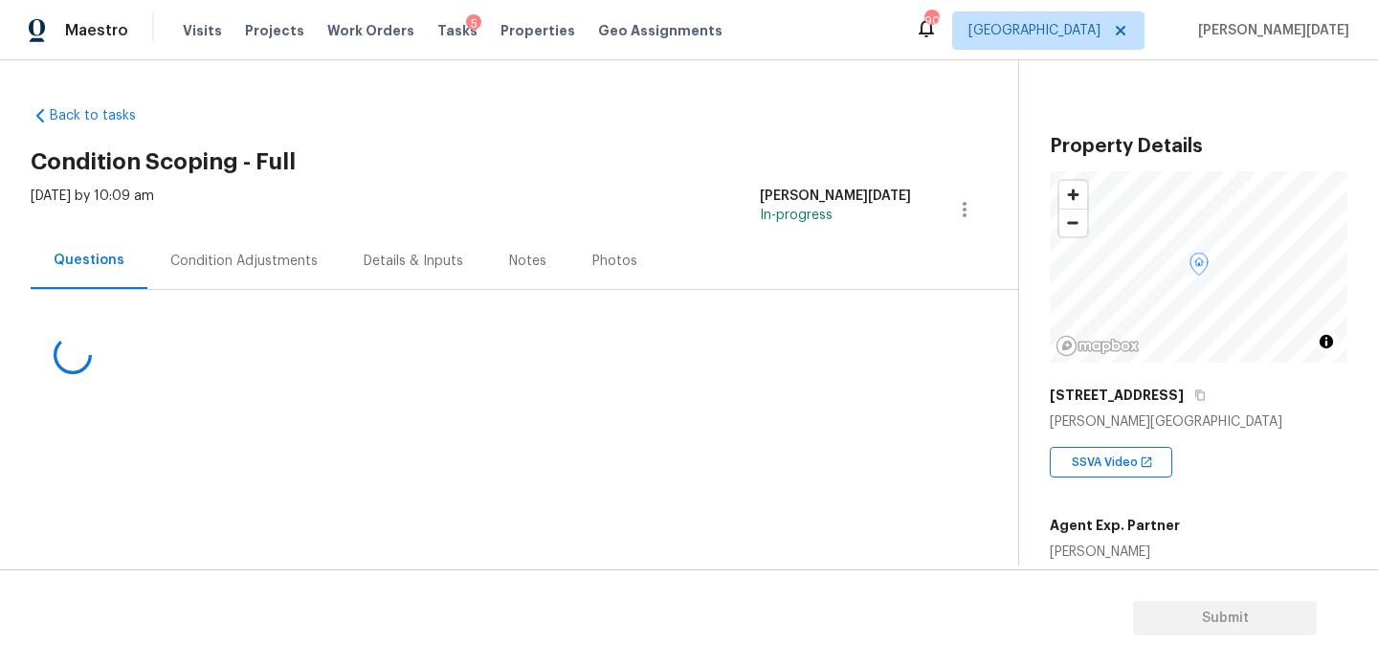
click at [249, 268] on div "Condition Adjustments" at bounding box center [243, 261] width 147 height 19
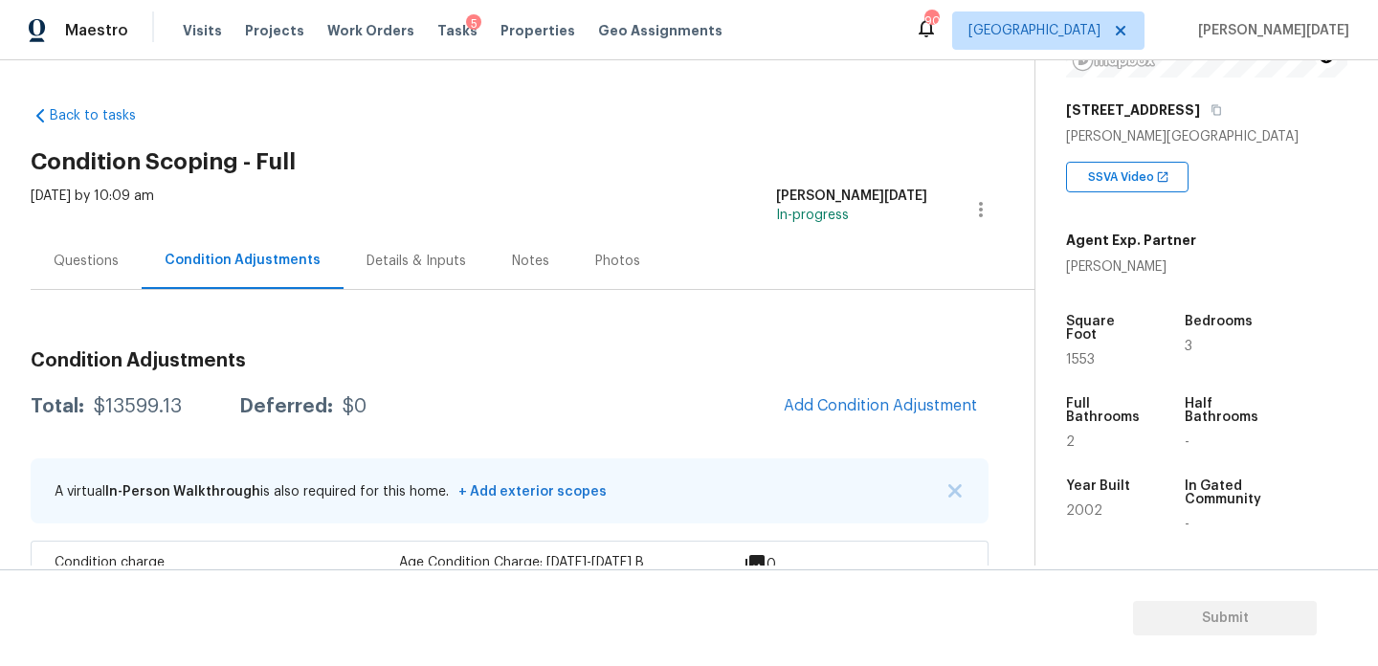
scroll to position [325, 0]
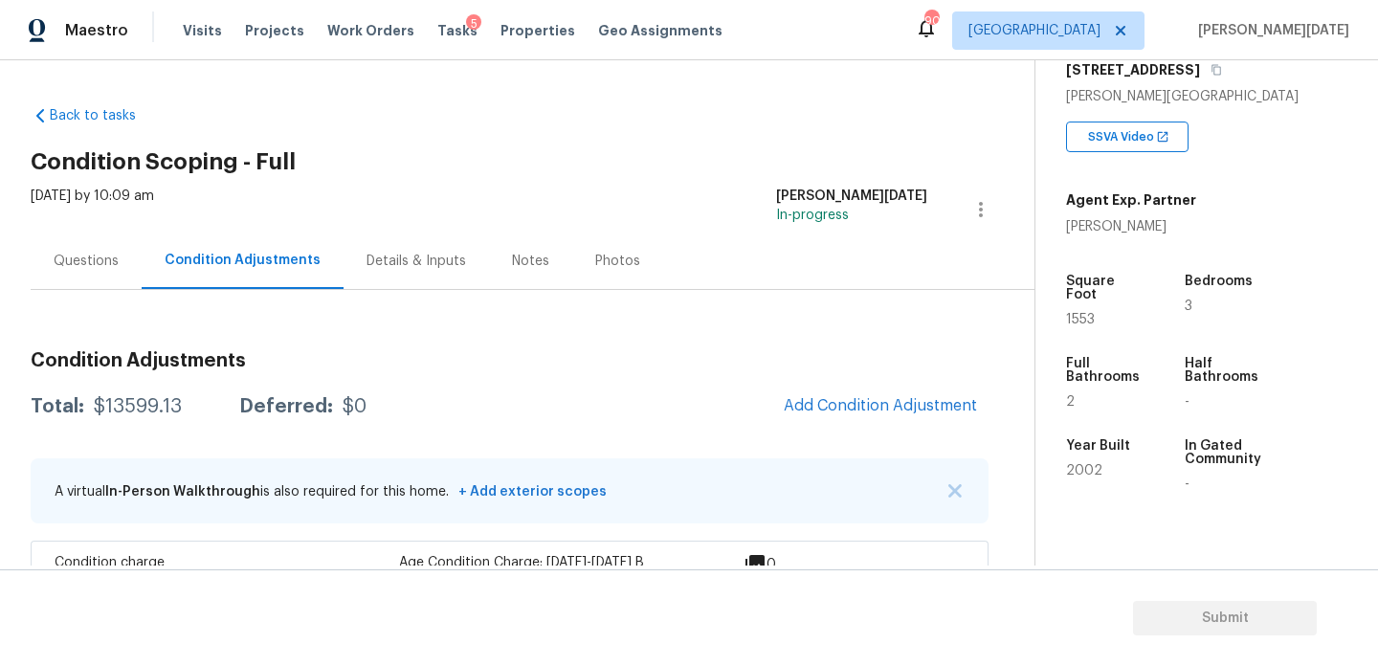
click at [744, 154] on h2 "Condition Scoping - Full" at bounding box center [533, 161] width 1004 height 19
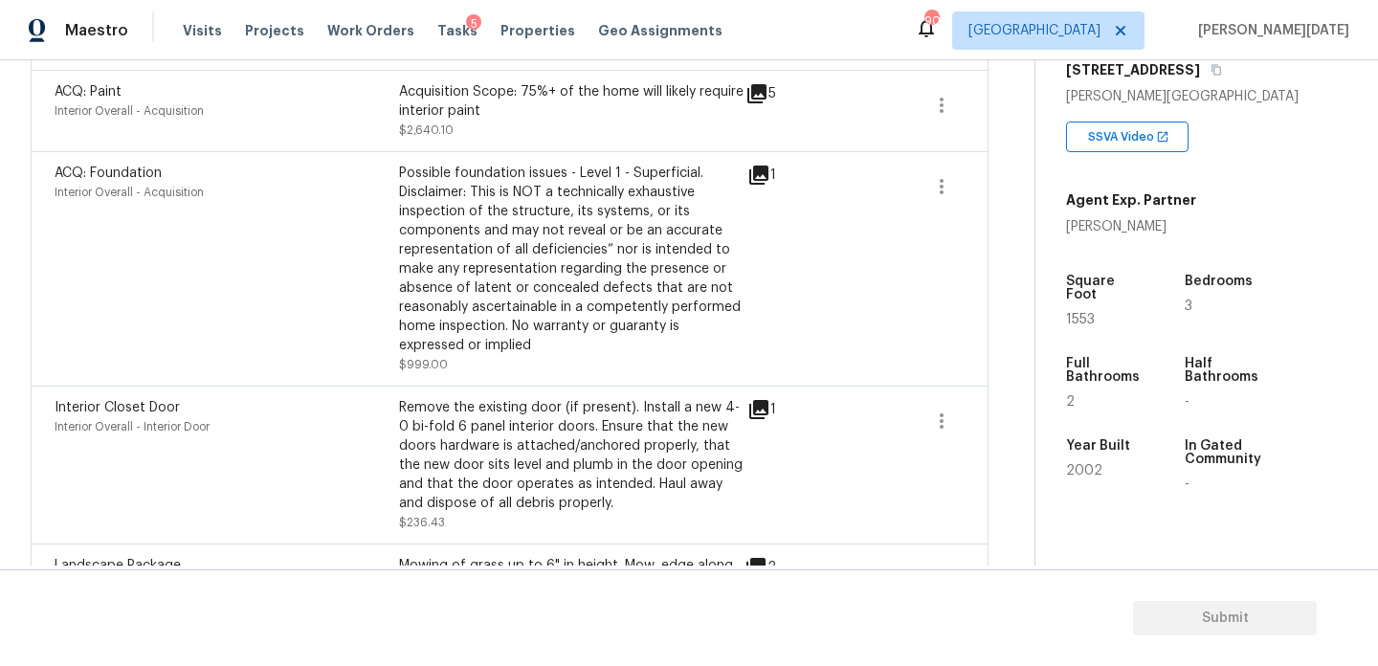
scroll to position [769, 0]
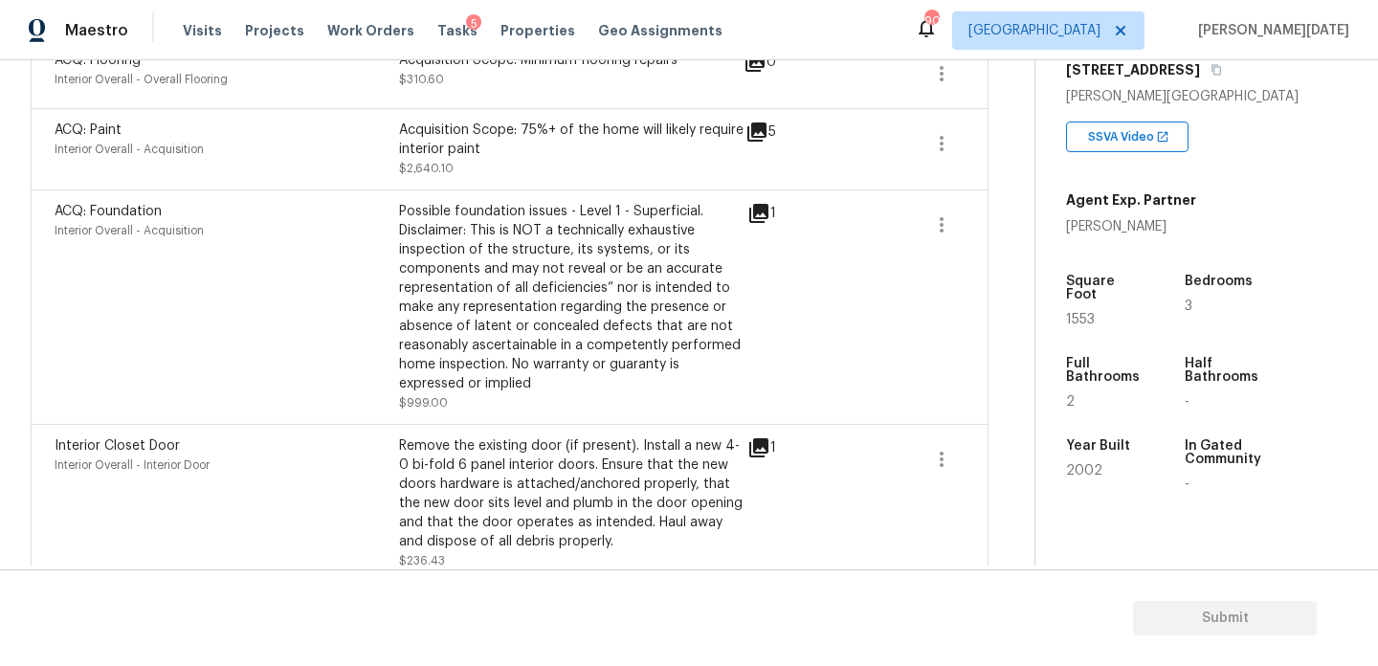
click at [756, 202] on icon at bounding box center [759, 213] width 23 height 23
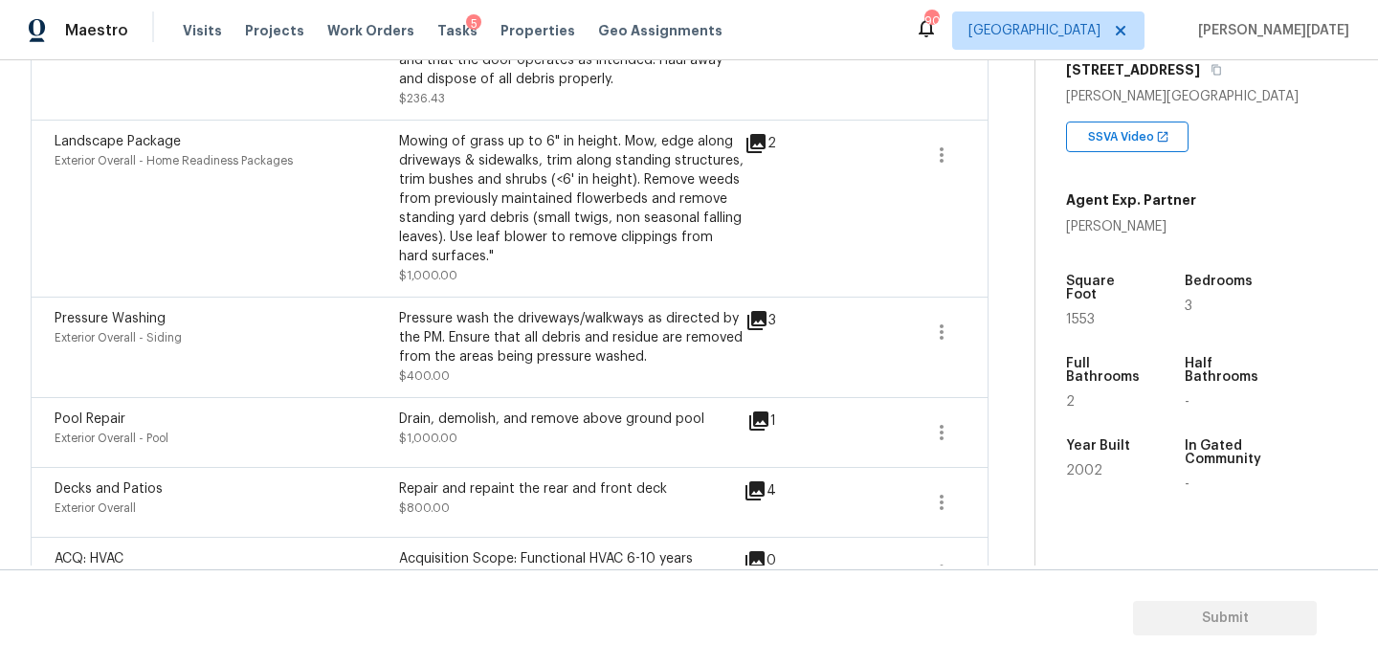
scroll to position [1465, 0]
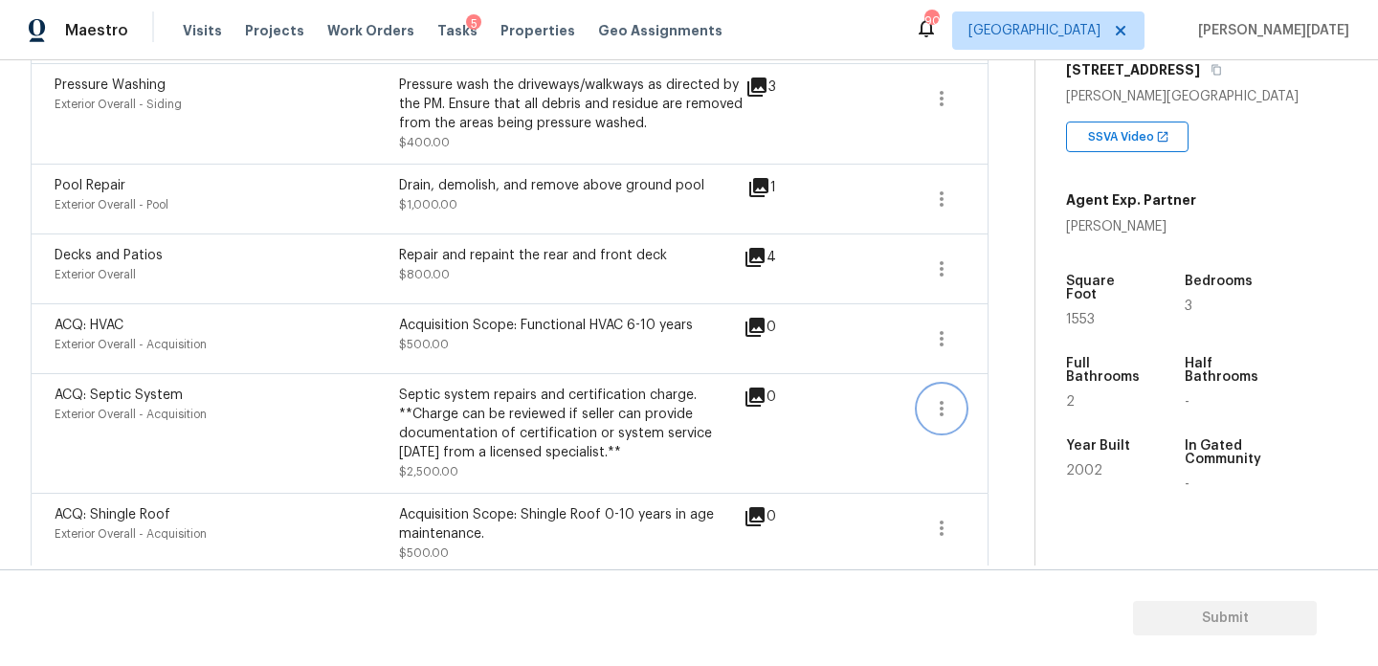
click at [944, 399] on icon "button" at bounding box center [941, 408] width 23 height 23
click at [1021, 398] on link "Edit" at bounding box center [1051, 388] width 163 height 29
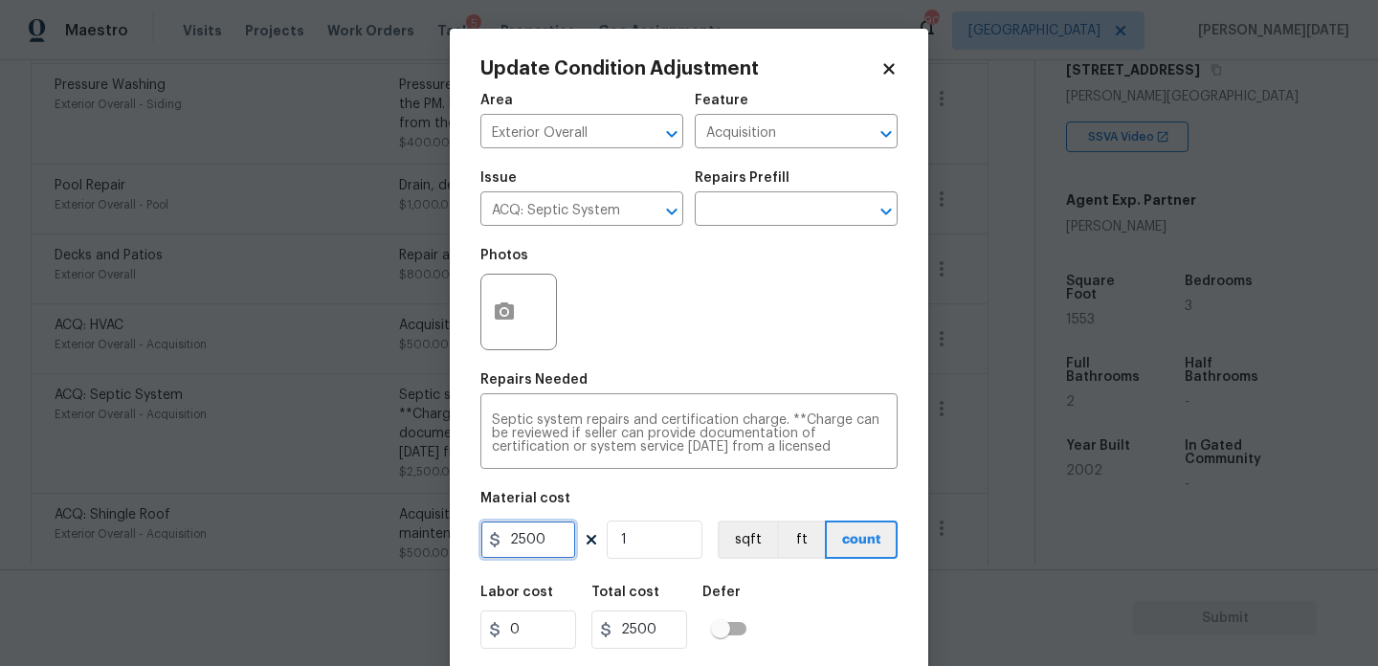
drag, startPoint x: 570, startPoint y: 531, endPoint x: 366, endPoint y: 531, distance: 204.8
click at [366, 531] on div "Update Condition Adjustment Area Exterior Overall ​ Feature Acquisition ​ Issue…" at bounding box center [689, 333] width 1378 height 666
type input "0"
click at [652, 327] on div "Photos" at bounding box center [689, 299] width 417 height 124
type input "0"
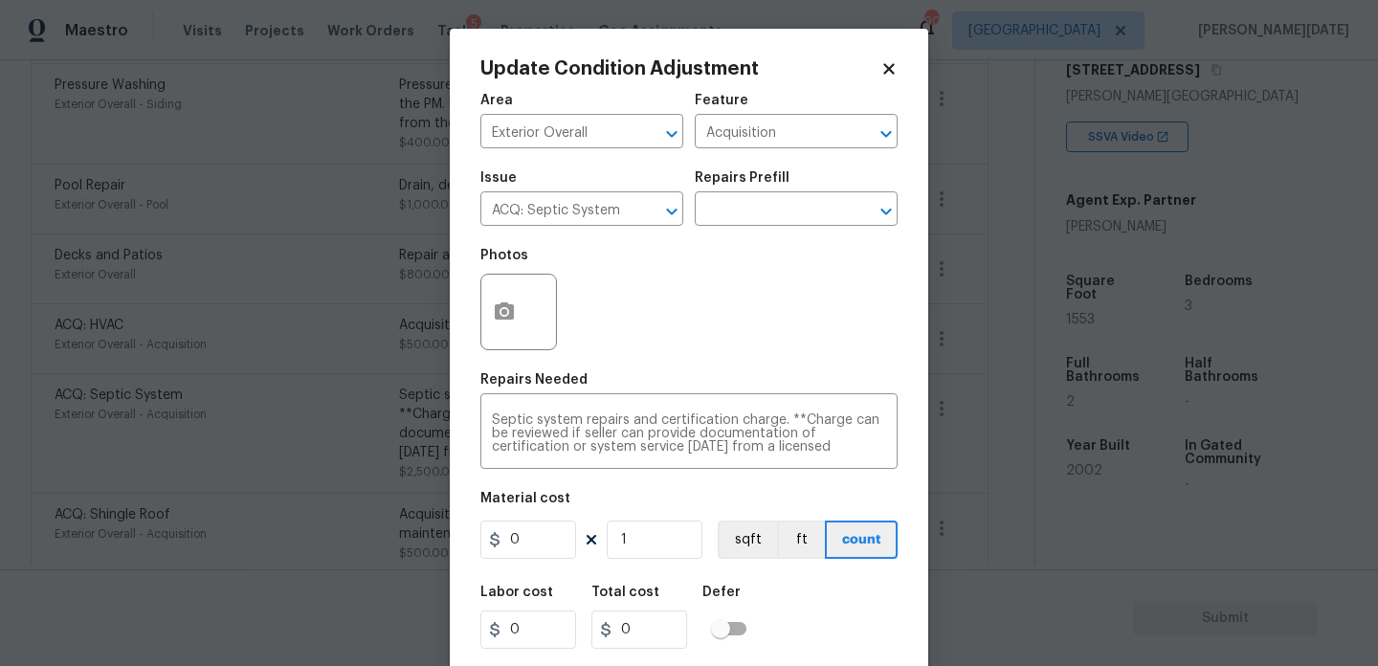
scroll to position [49, 0]
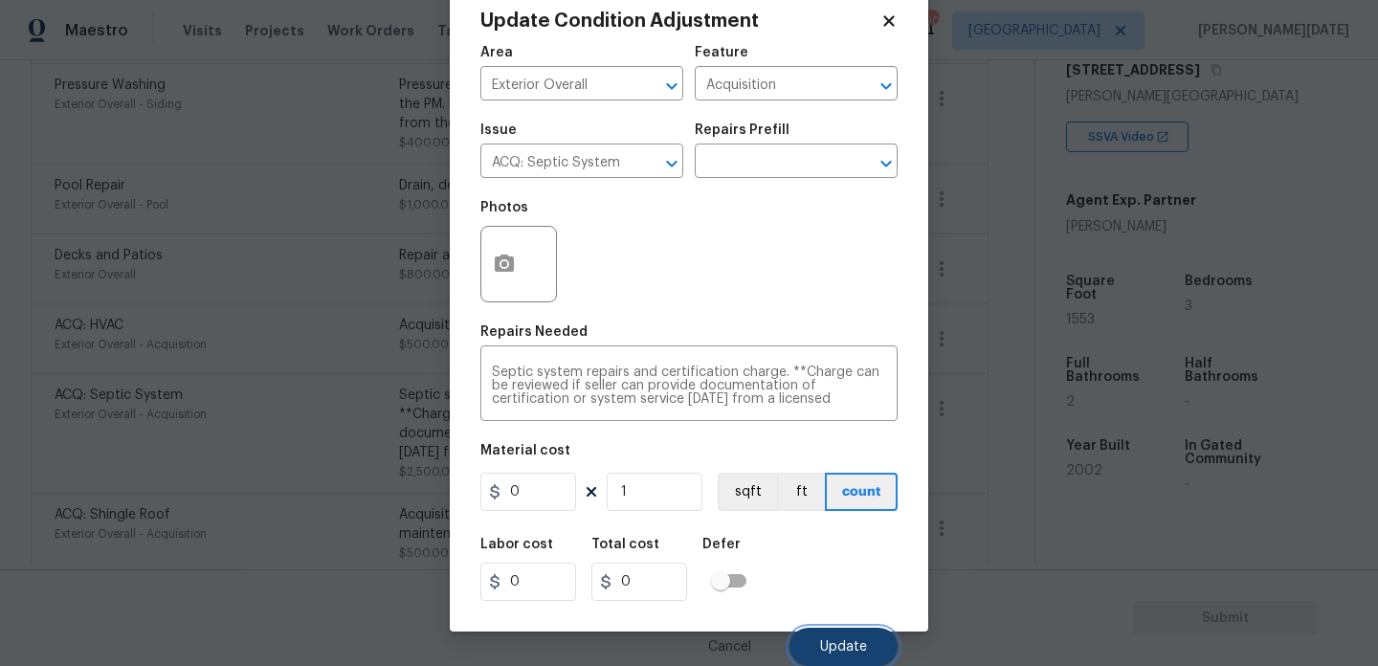
click at [824, 638] on button "Update" at bounding box center [844, 647] width 108 height 38
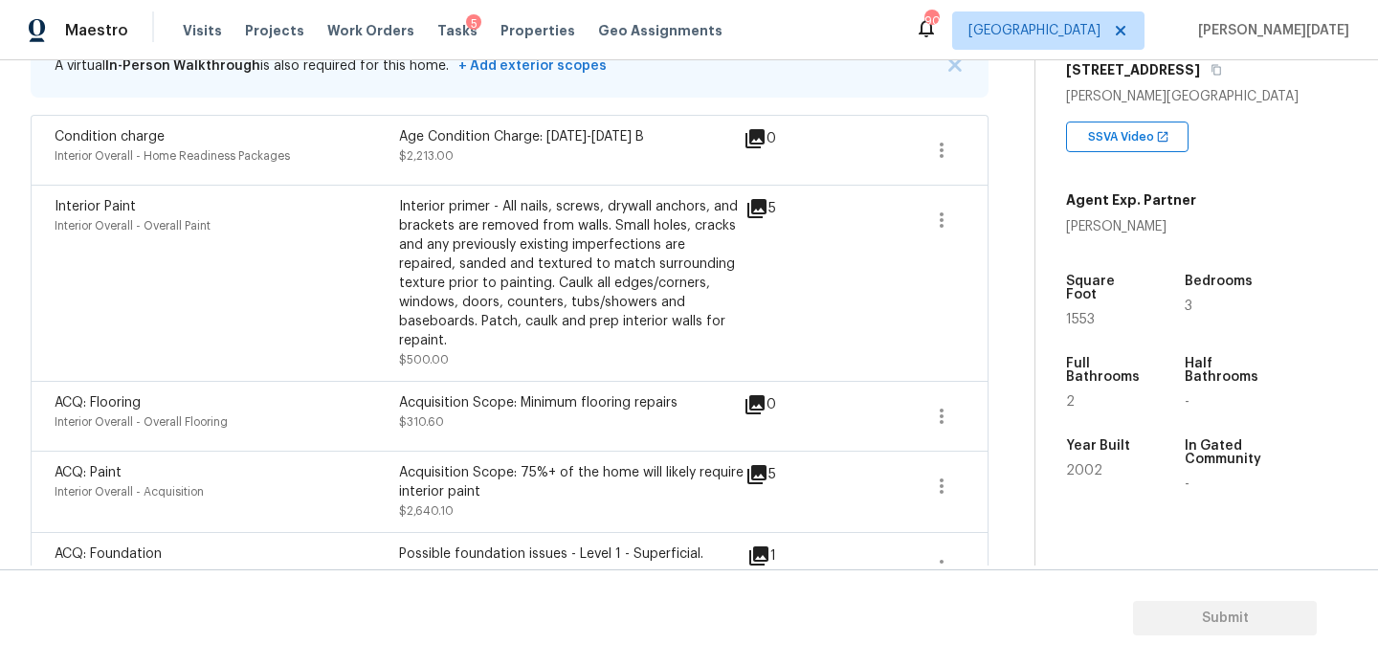
scroll to position [0, 0]
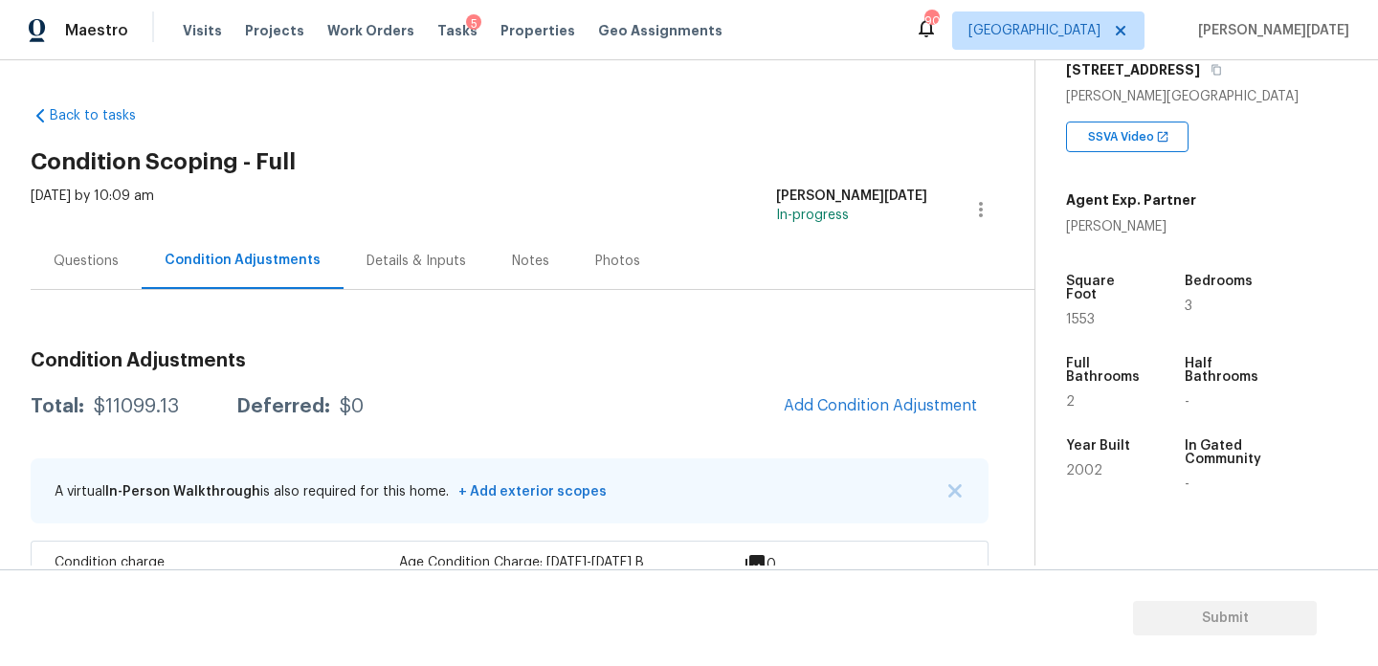
click at [99, 240] on div "Questions" at bounding box center [86, 261] width 111 height 56
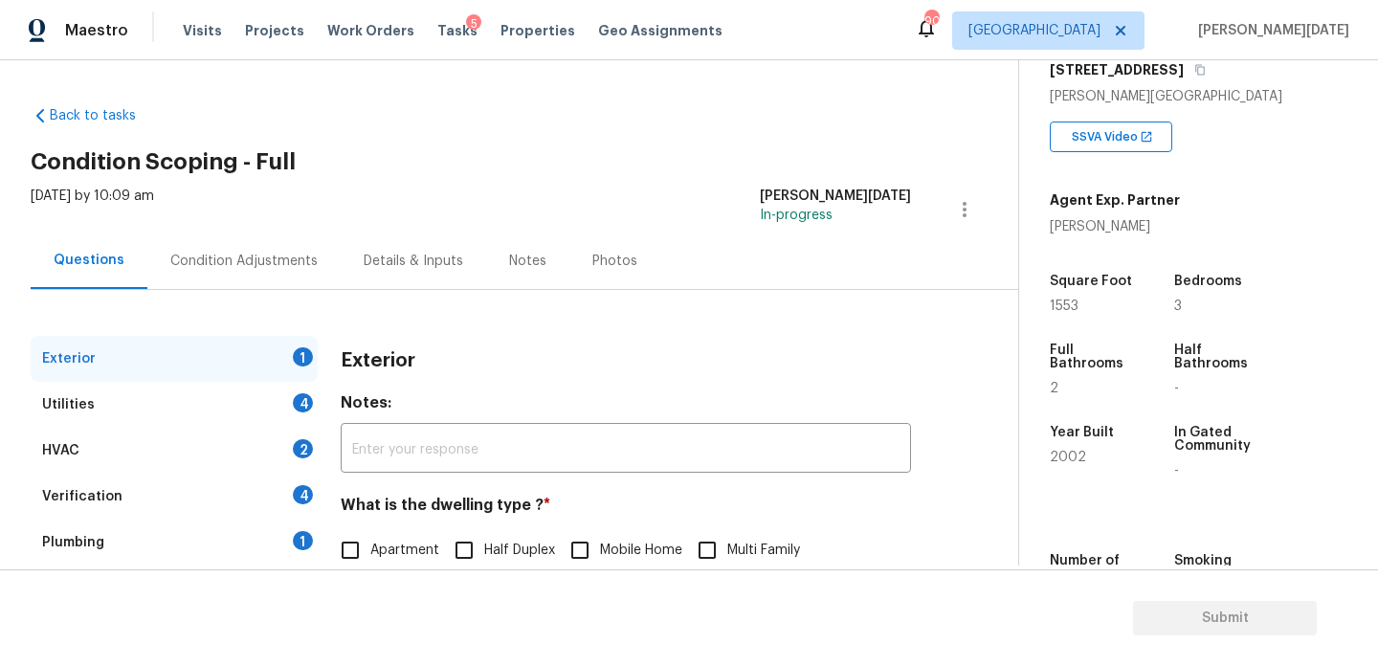
scroll to position [256, 0]
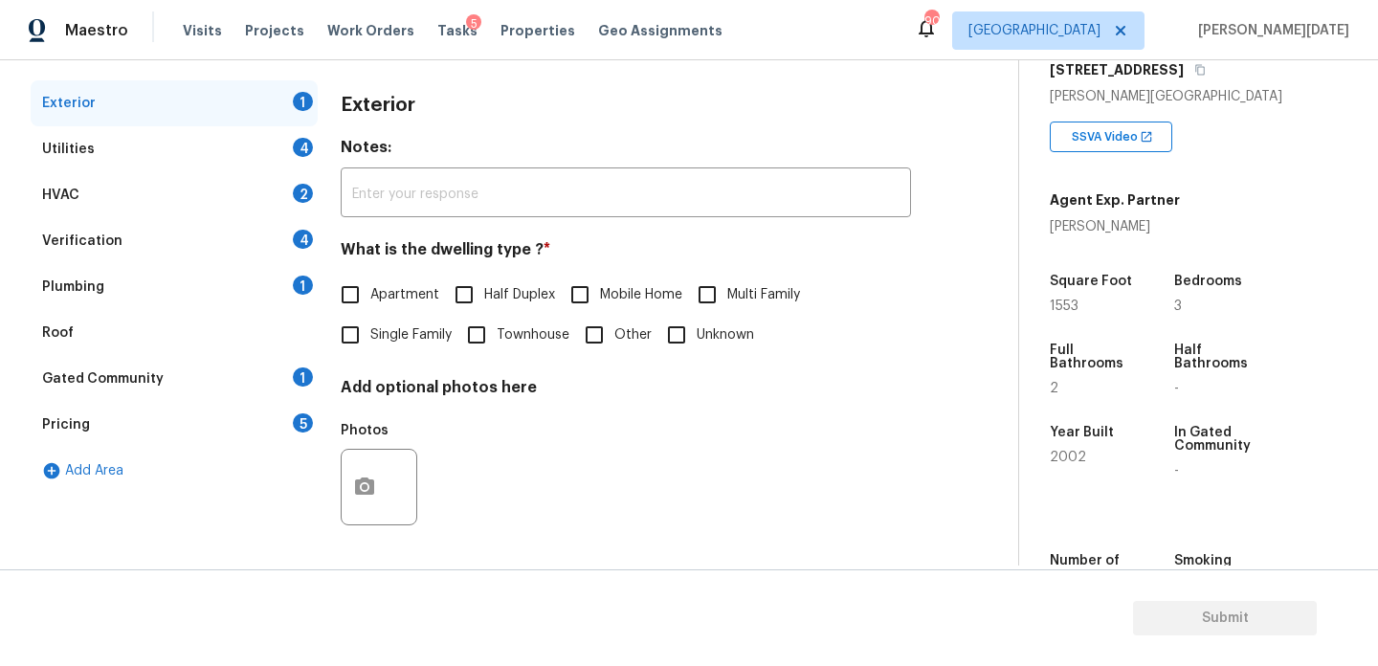
click at [163, 427] on div "Pricing 5" at bounding box center [174, 425] width 287 height 46
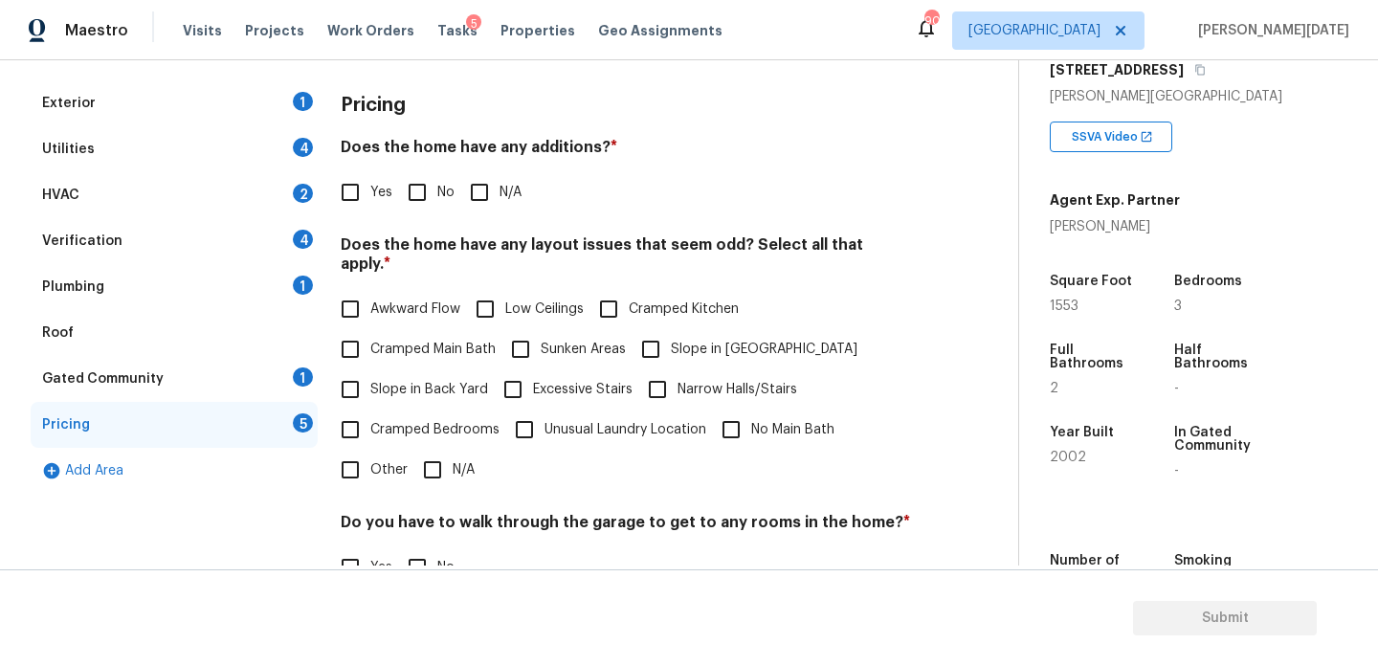
click at [663, 329] on input "Slope in [GEOGRAPHIC_DATA]" at bounding box center [651, 349] width 40 height 40
checkbox input "true"
click at [398, 380] on span "Slope in Back Yard" at bounding box center [429, 390] width 118 height 20
click at [370, 371] on input "Slope in Back Yard" at bounding box center [350, 389] width 40 height 40
checkbox input "true"
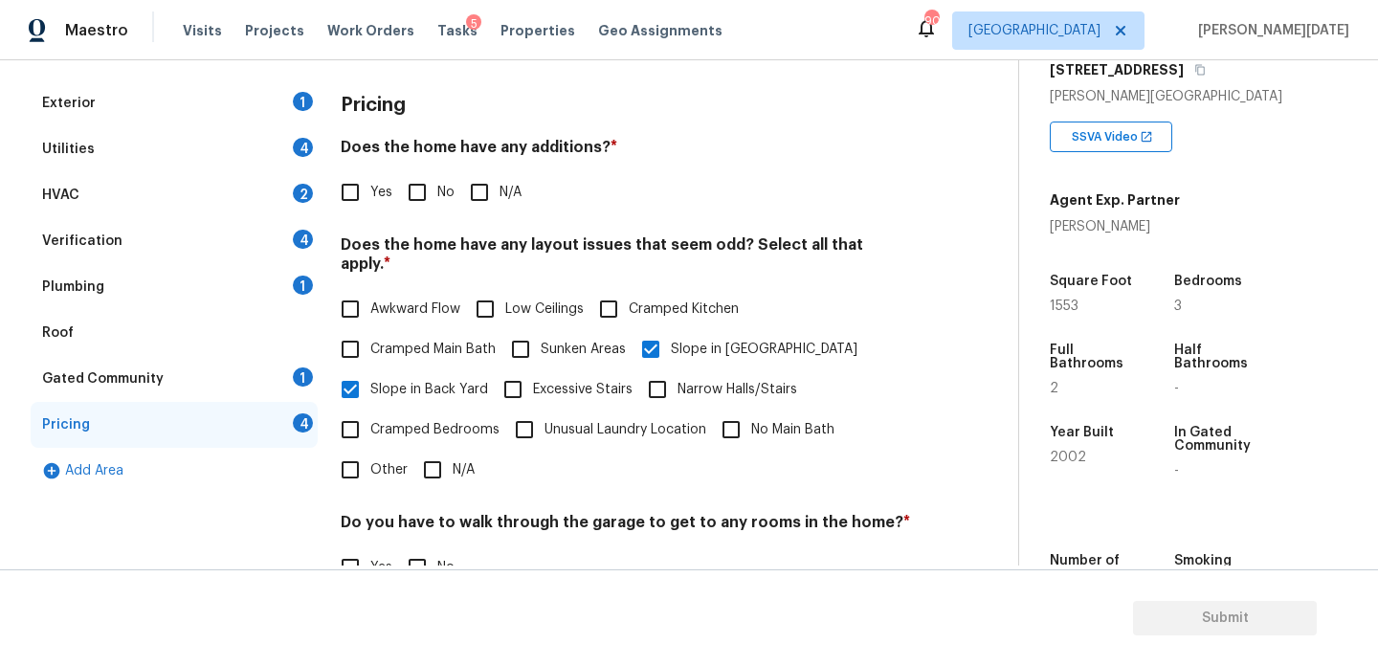
click at [436, 200] on input "No" at bounding box center [417, 192] width 40 height 40
checkbox input "true"
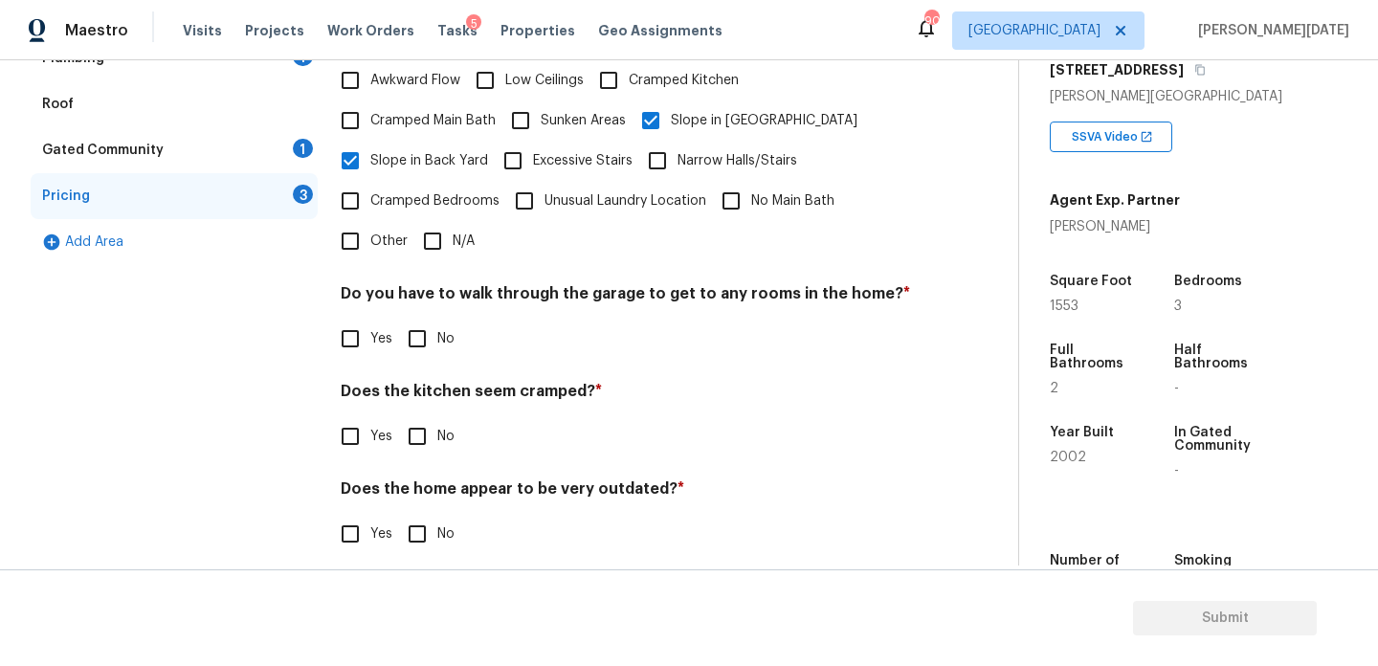
scroll to position [482, 0]
click at [416, 322] on input "No" at bounding box center [417, 341] width 40 height 40
checkbox input "true"
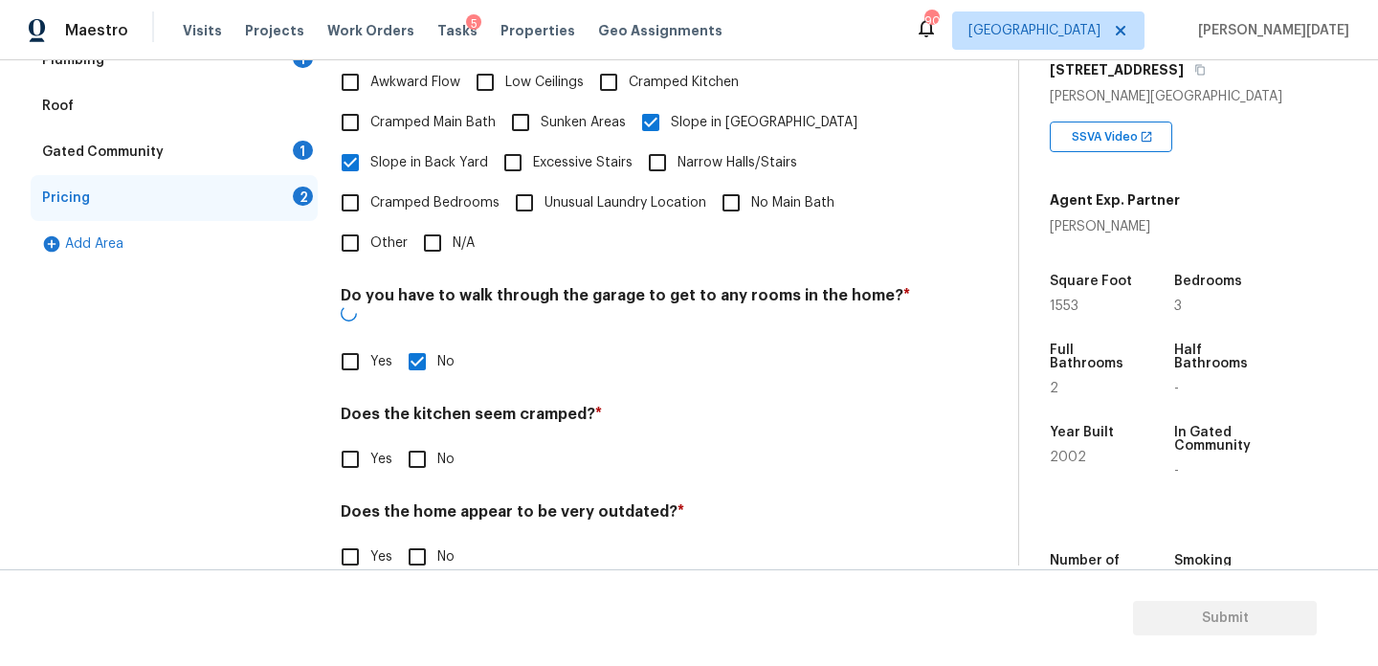
click at [430, 439] on input "No" at bounding box center [417, 459] width 40 height 40
checkbox input "true"
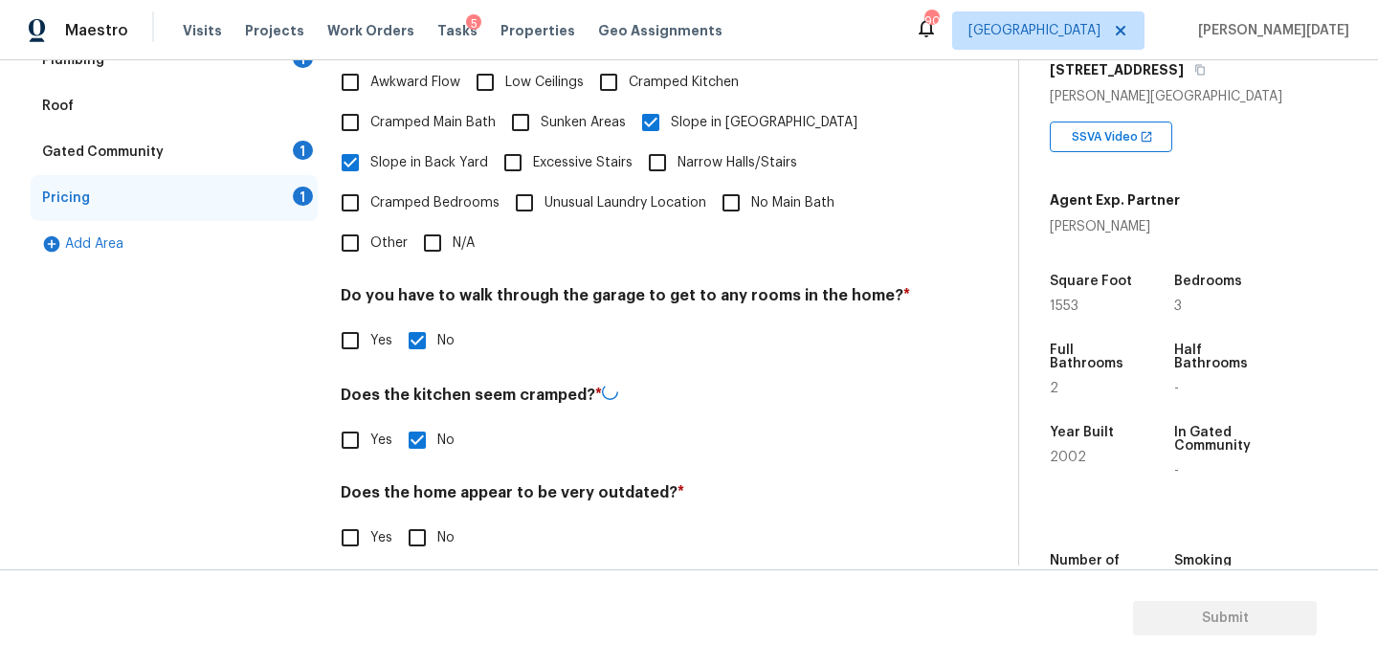
click at [438, 541] on div "Pricing Does the home have any additions? * Yes No N/A Does the home have any l…" at bounding box center [626, 217] width 570 height 727
click at [424, 516] on input "No" at bounding box center [417, 536] width 40 height 40
checkbox input "true"
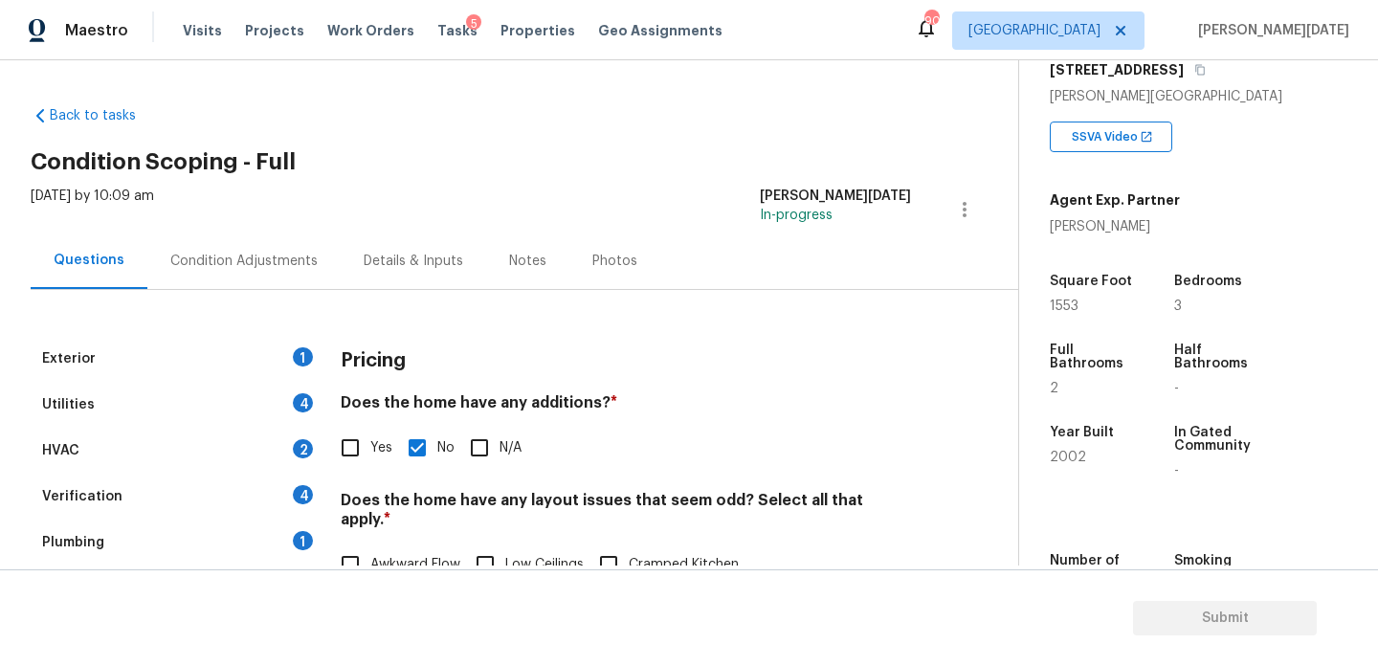
click at [294, 292] on div "Exterior 1 Utilities 4 HVAC 2 Verification 4 Plumbing 1 Roof Gated Community 1 …" at bounding box center [502, 676] width 942 height 772
click at [294, 273] on div "Condition Adjustments" at bounding box center [243, 261] width 193 height 56
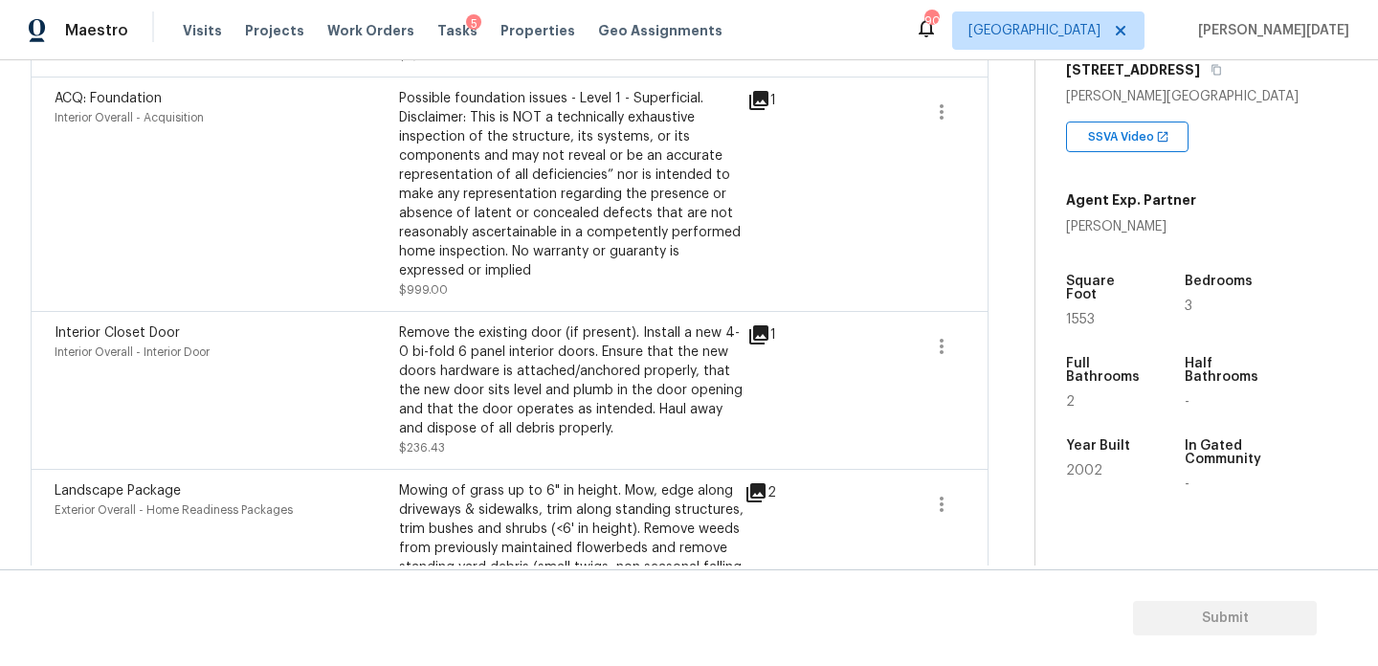
scroll to position [1465, 0]
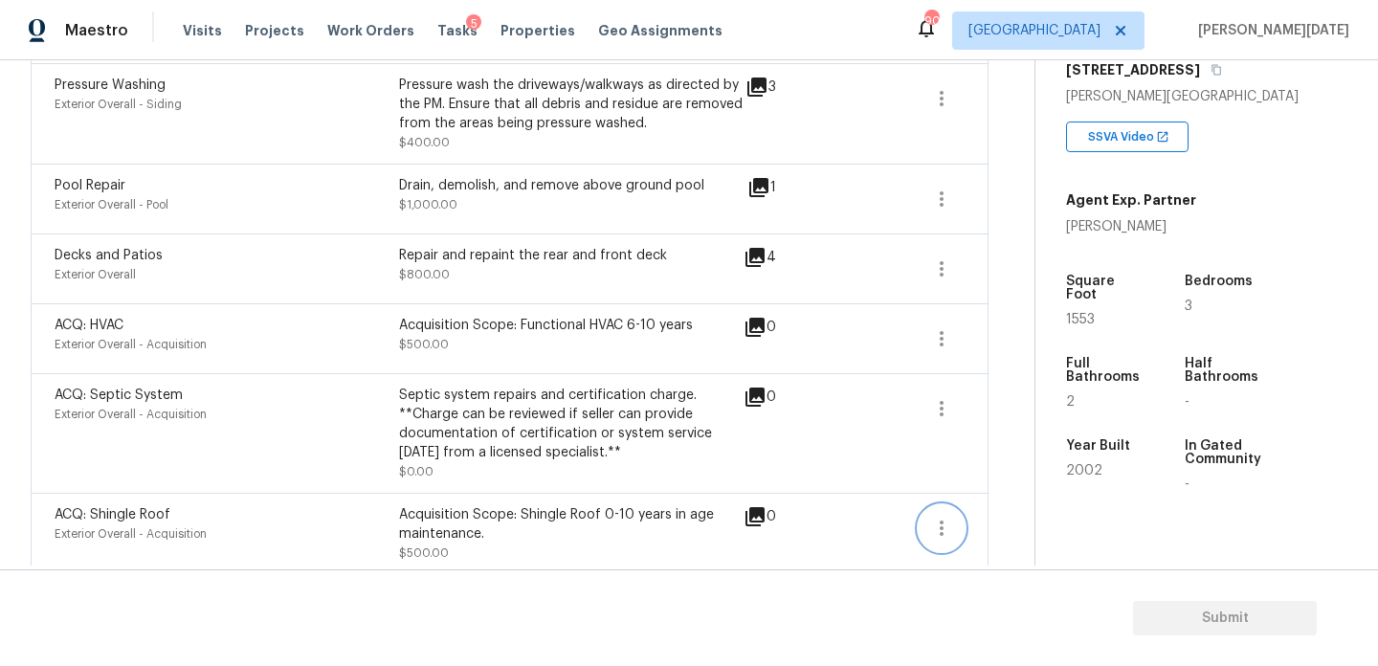
click at [937, 517] on icon "button" at bounding box center [941, 528] width 23 height 23
click at [1012, 510] on div "Edit" at bounding box center [1050, 509] width 149 height 19
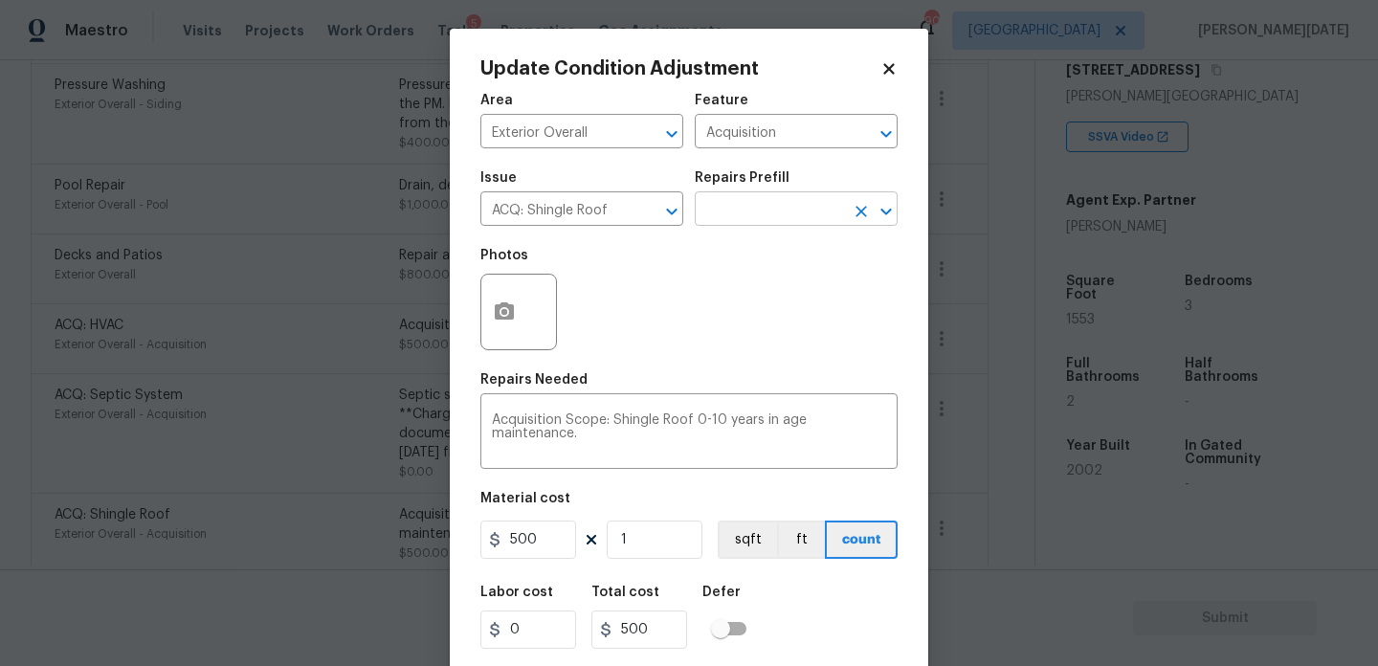
click at [760, 202] on input "text" at bounding box center [769, 211] width 149 height 30
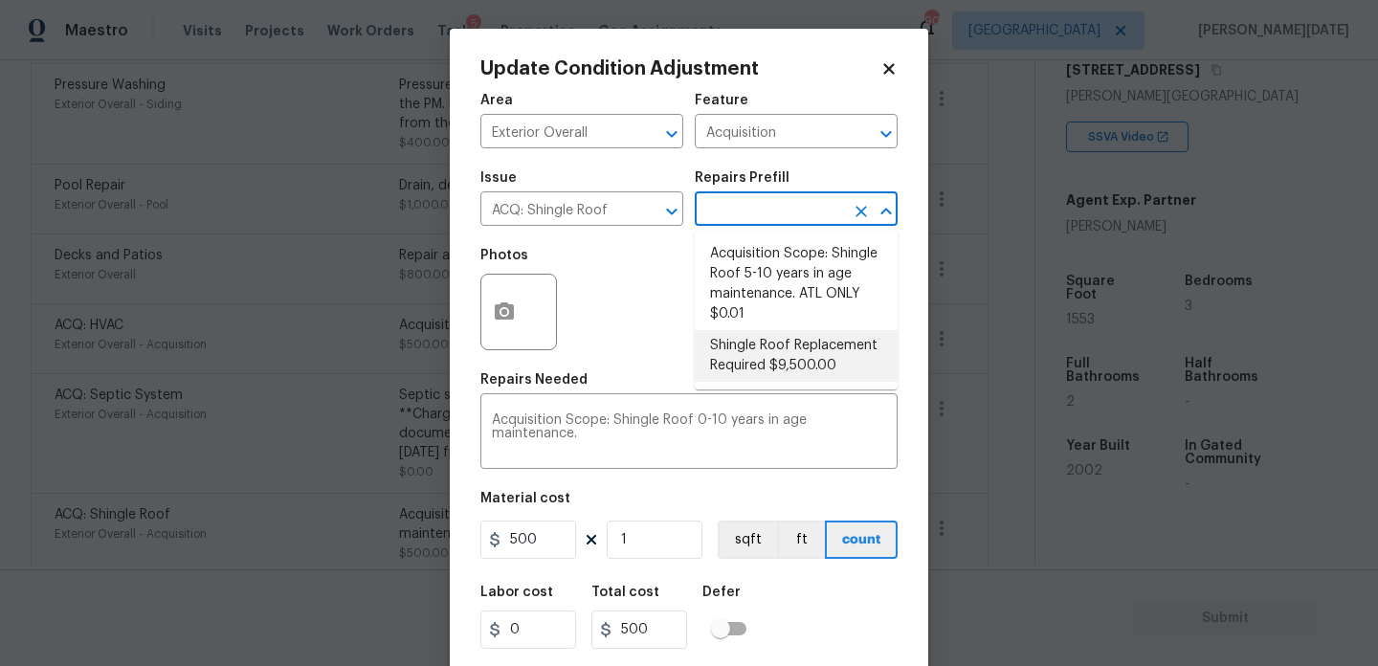
click at [797, 369] on li "Shingle Roof Replacement Required $9,500.00" at bounding box center [796, 356] width 203 height 52
type textarea "Acquisition Scope: Shingle Roof Replacement required."
type input "9500"
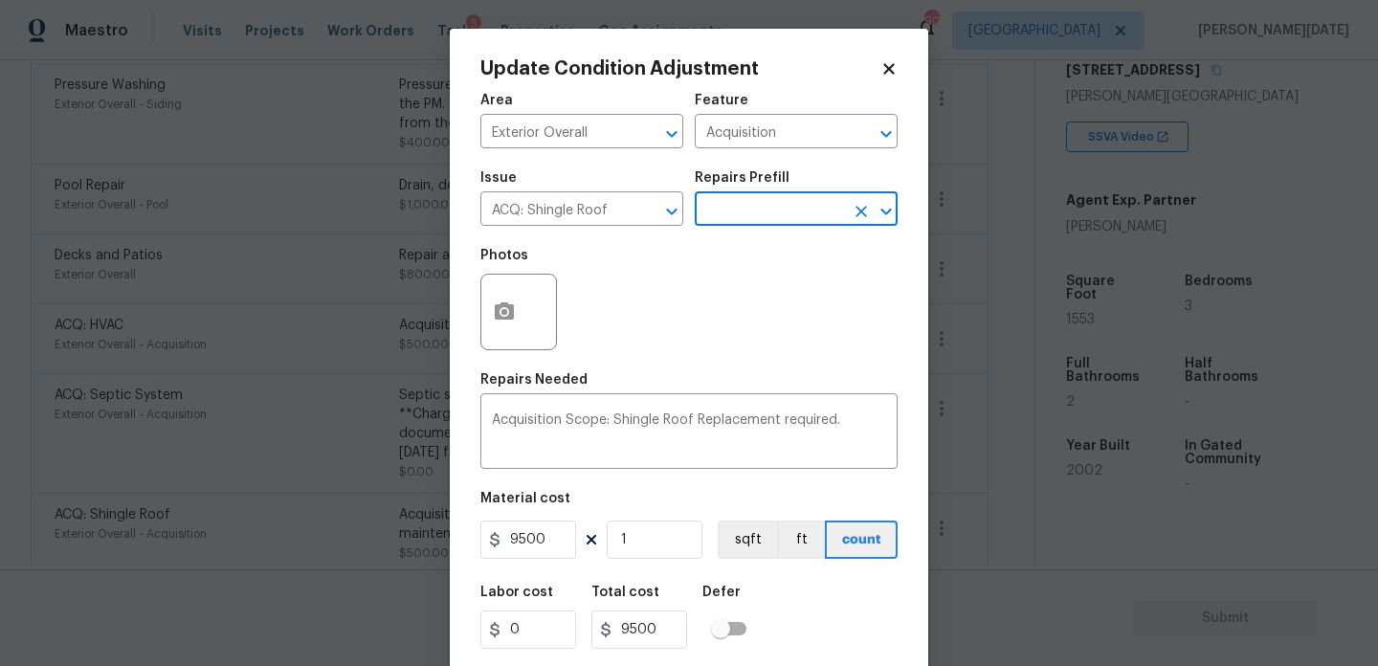
scroll to position [49, 0]
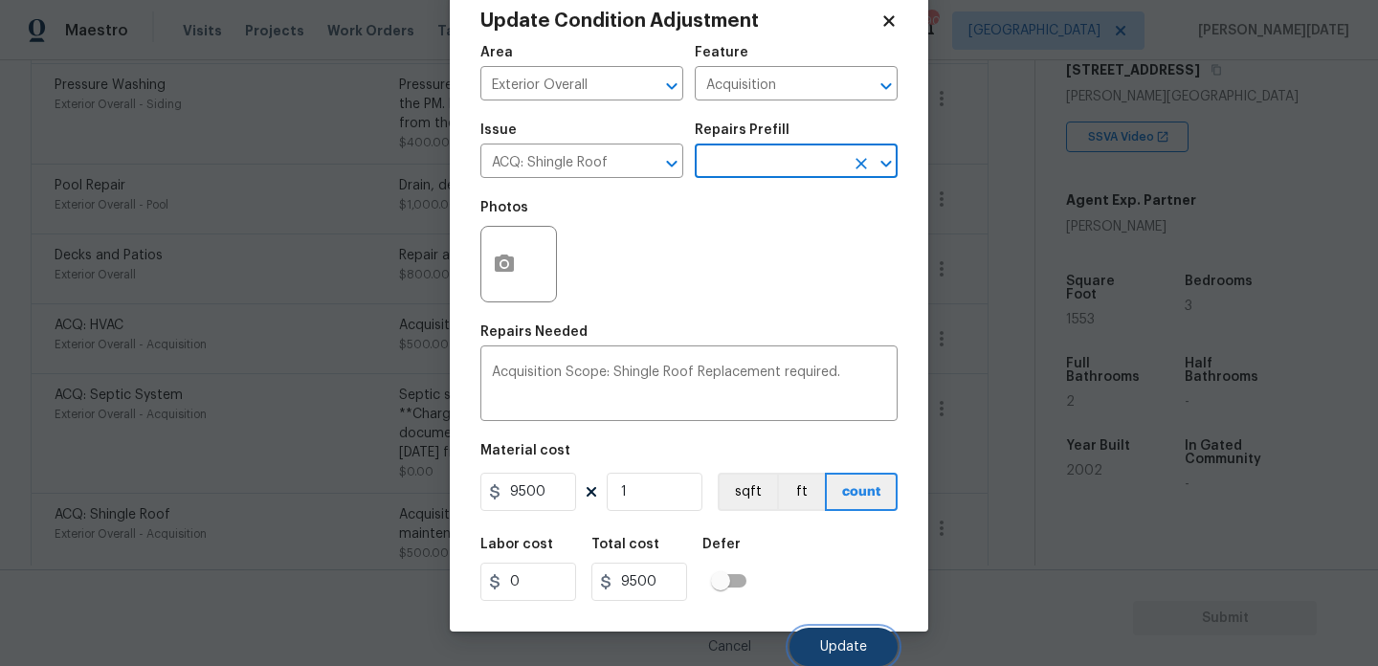
click at [864, 631] on button "Update" at bounding box center [844, 647] width 108 height 38
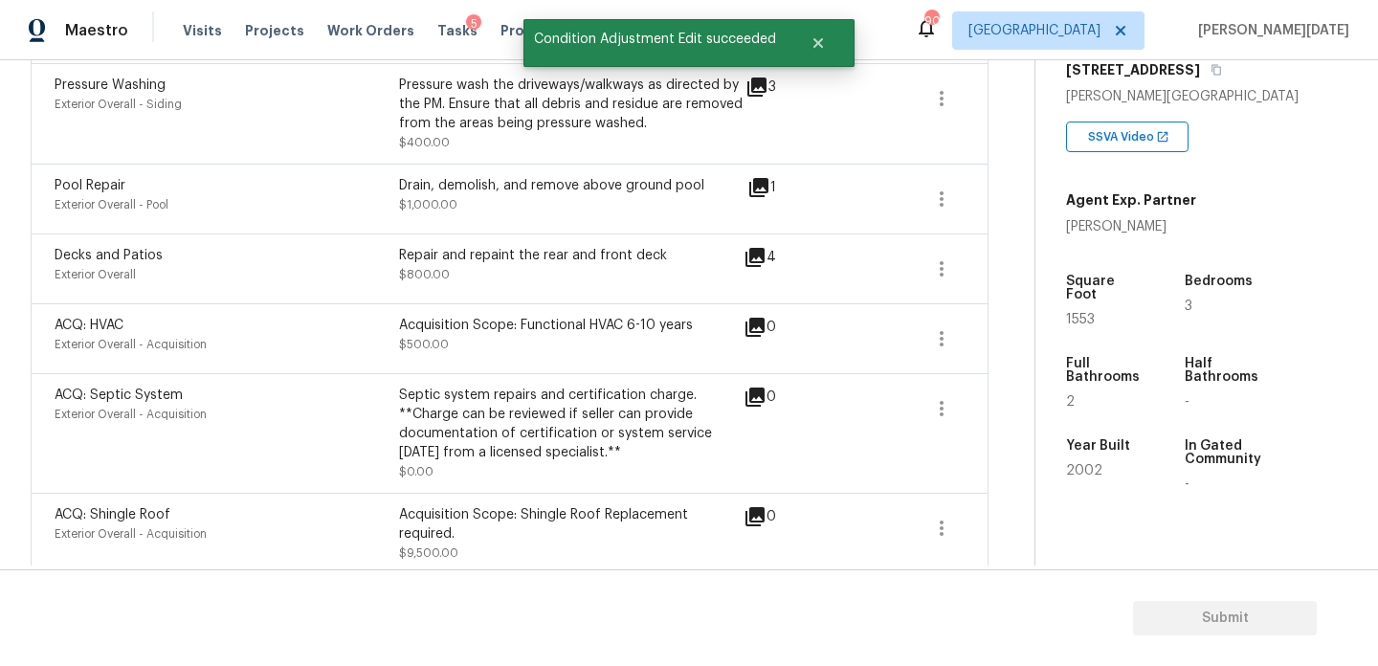
scroll to position [1305, 0]
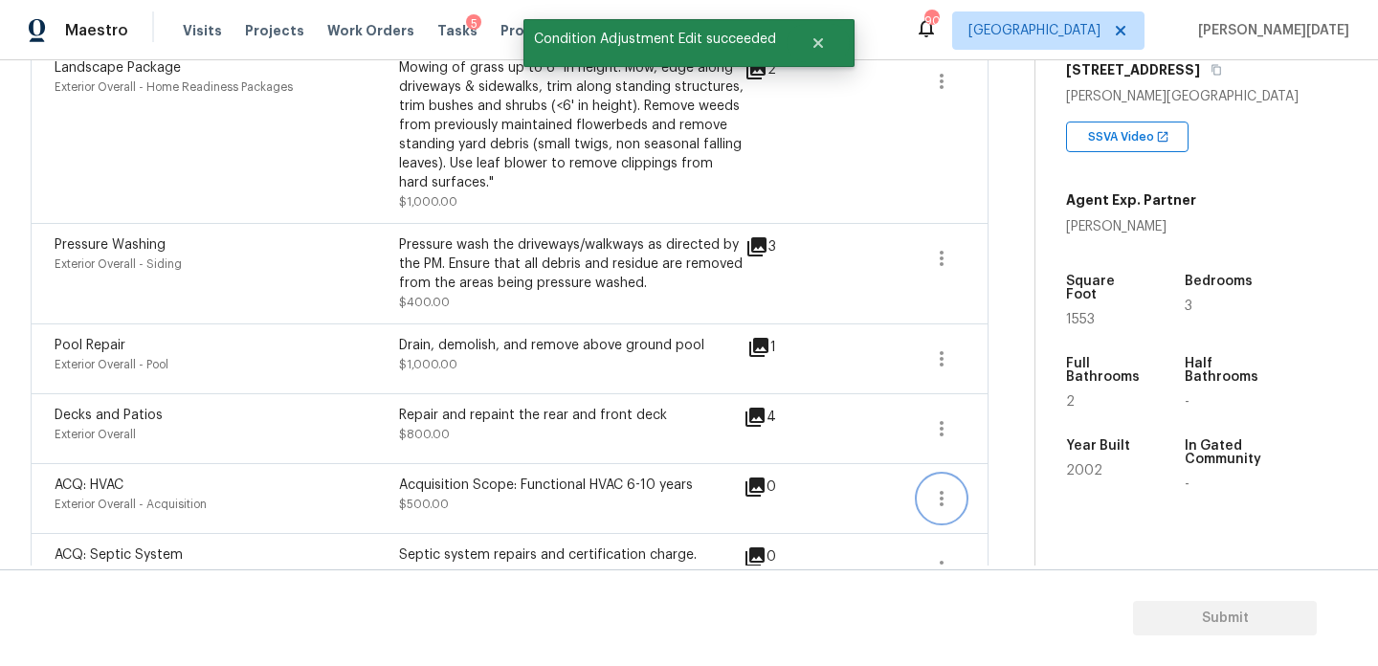
click at [930, 489] on icon "button" at bounding box center [941, 498] width 23 height 23
click at [1003, 489] on link "Edit" at bounding box center [1051, 478] width 163 height 29
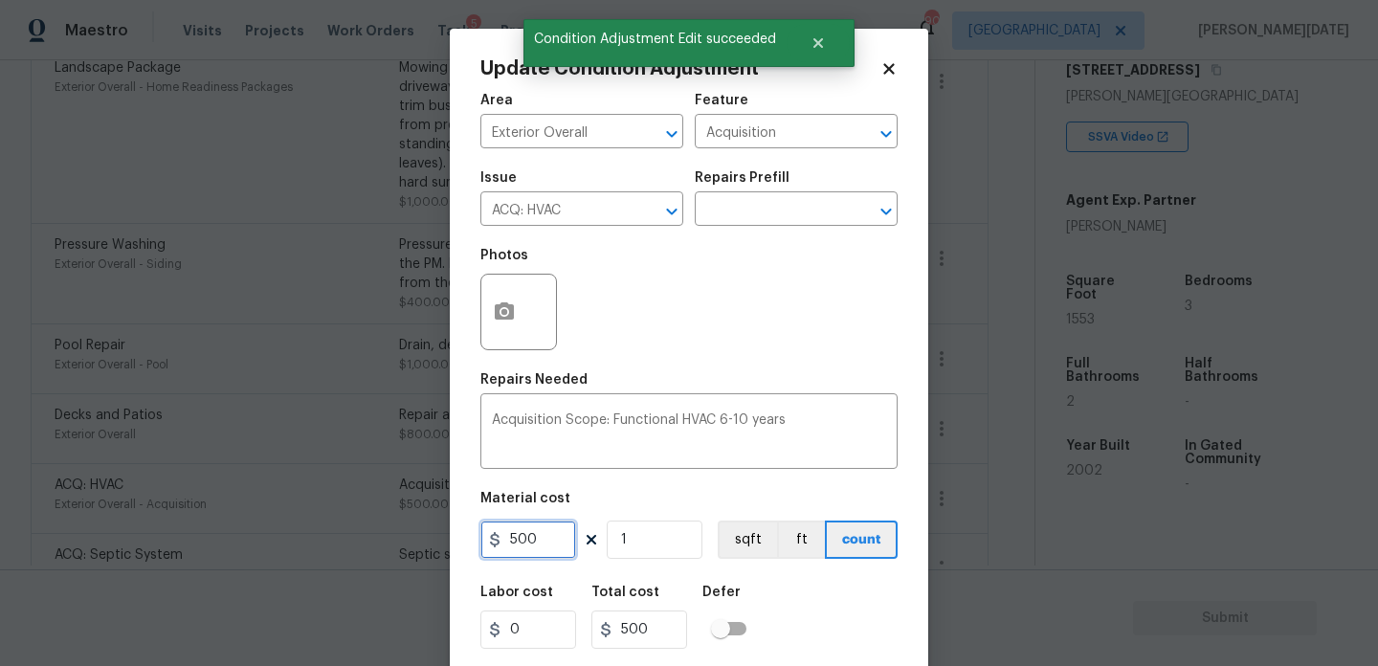
drag, startPoint x: 549, startPoint y: 542, endPoint x: 320, endPoint y: 542, distance: 229.7
click at [320, 542] on div "Update Condition Adjustment Area Exterior Overall ​ Feature Acquisition ​ Issue…" at bounding box center [689, 333] width 1378 height 666
type input "0"
click at [749, 308] on div "Photos" at bounding box center [689, 299] width 417 height 124
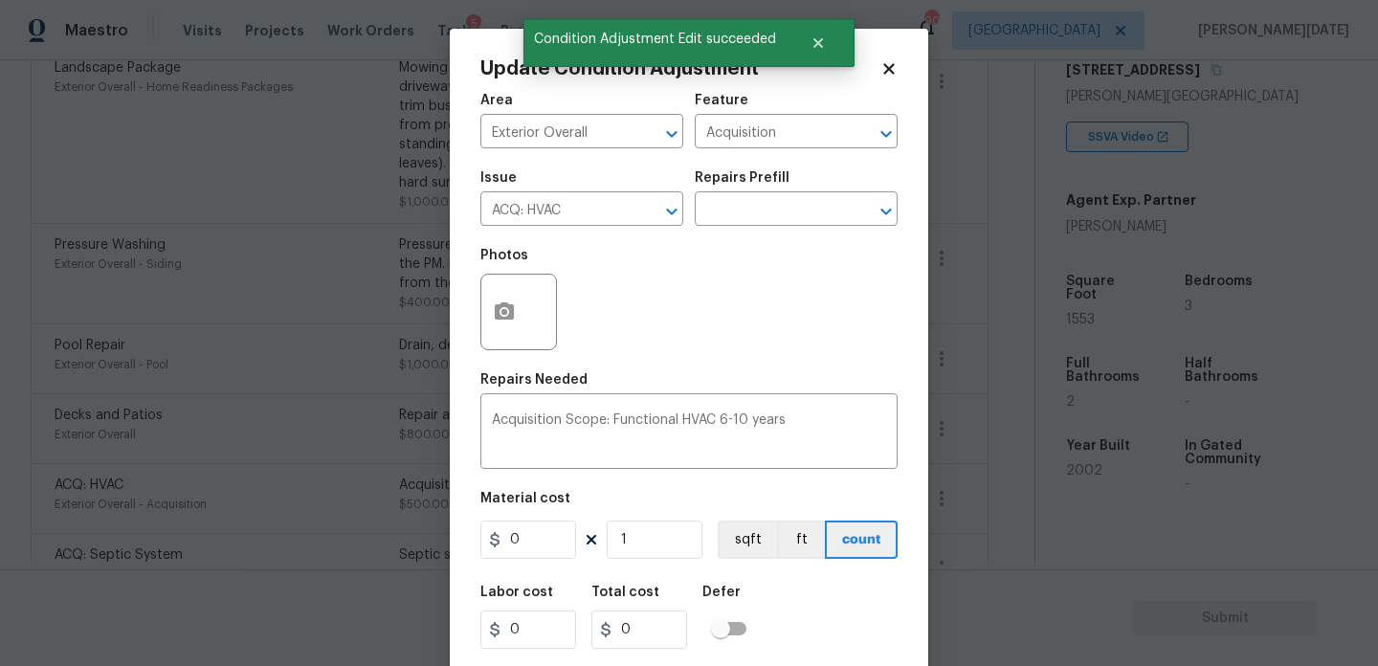
scroll to position [49, 0]
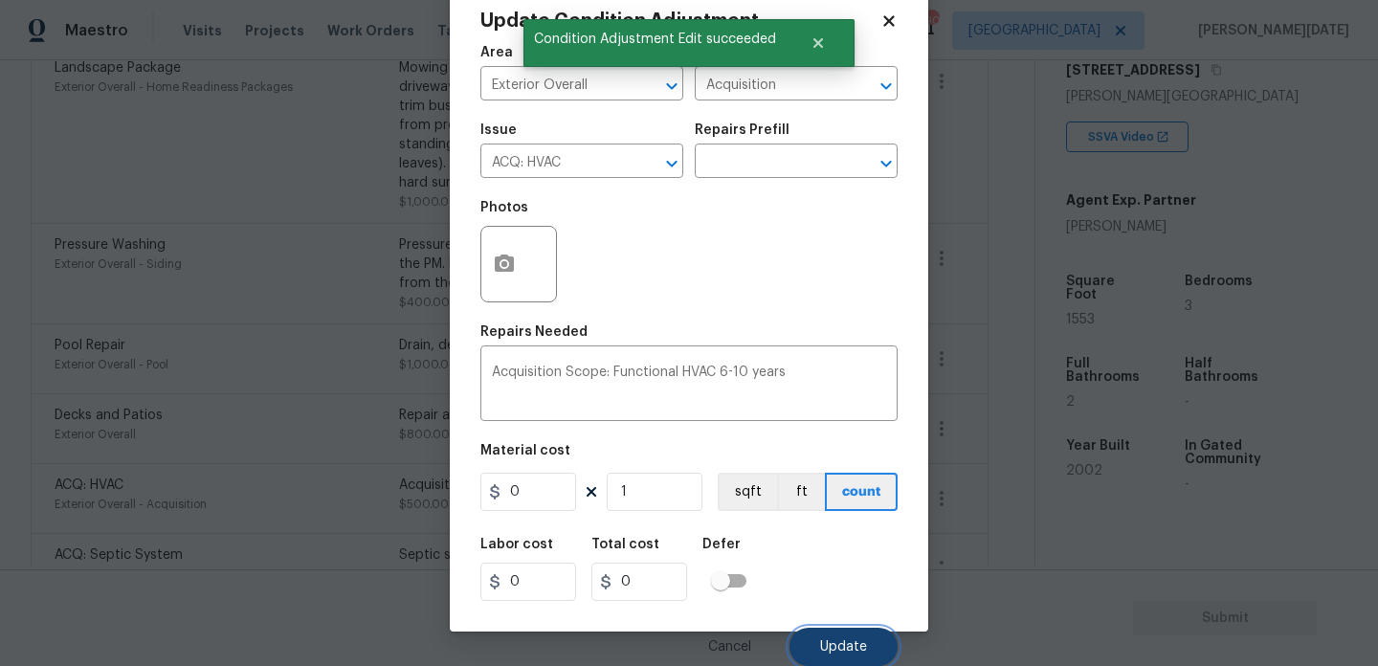
click at [825, 644] on span "Update" at bounding box center [843, 647] width 47 height 14
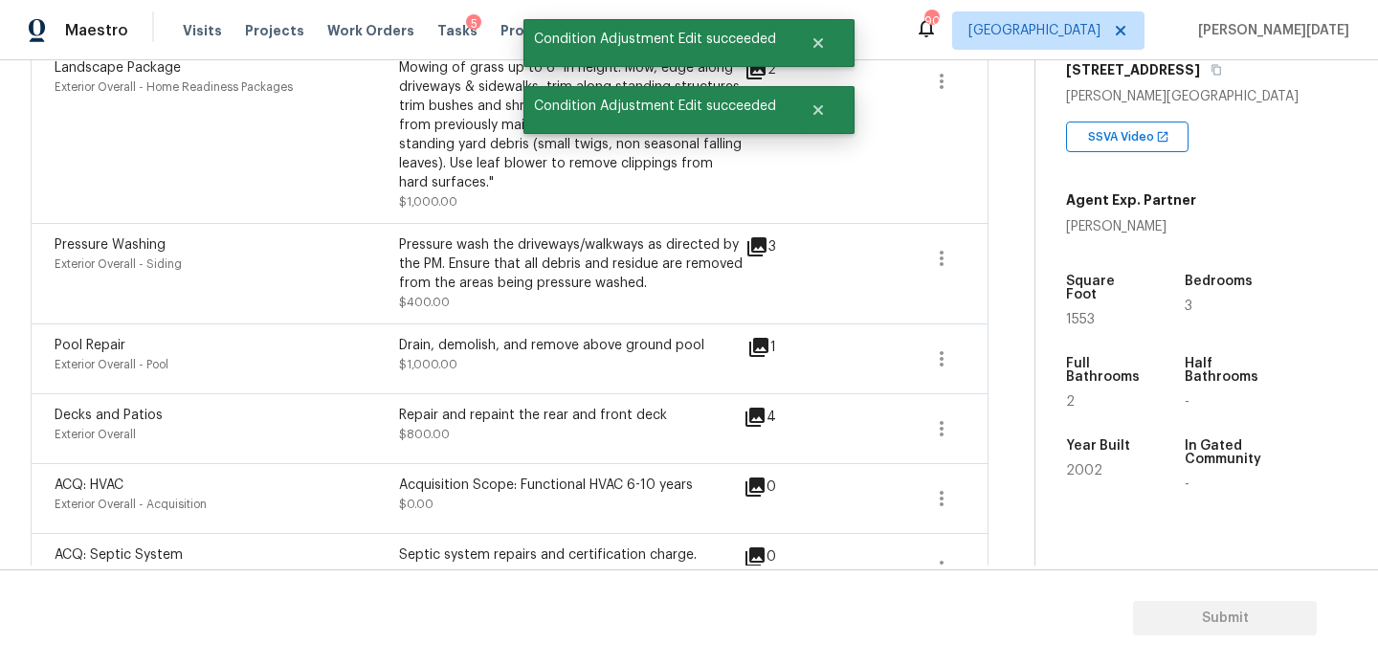
scroll to position [1260, 0]
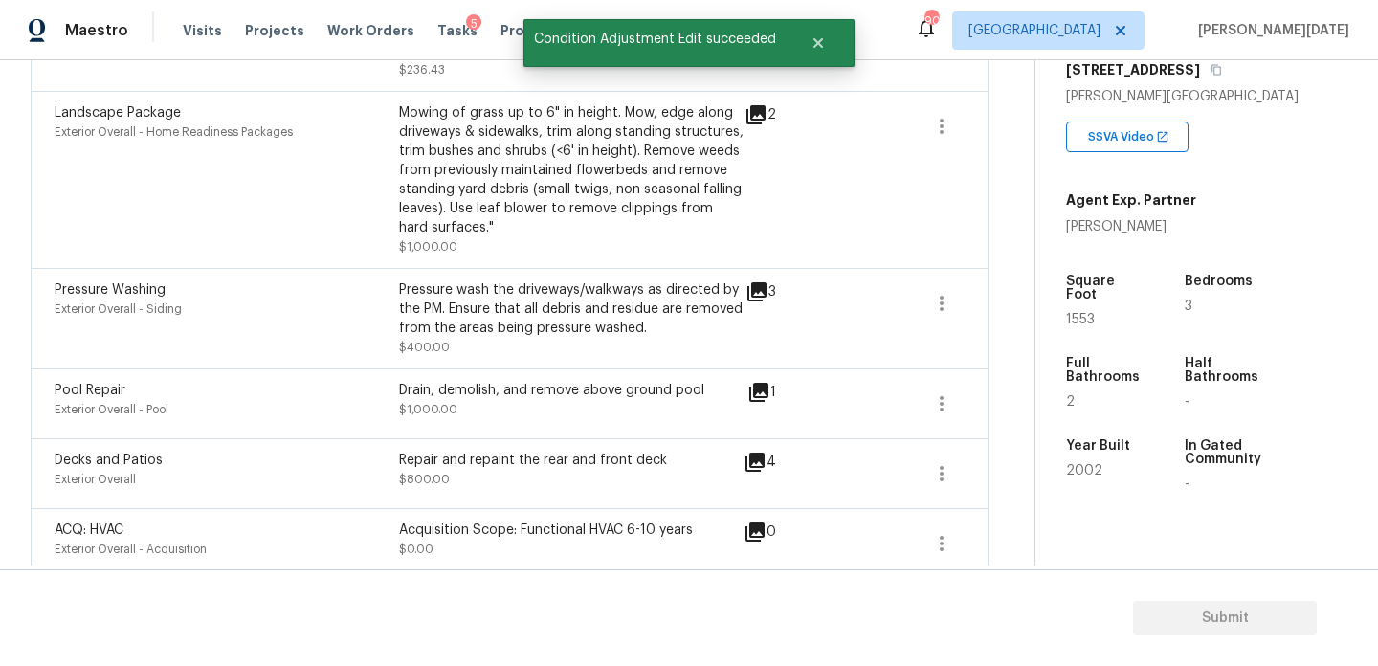
click at [763, 381] on icon at bounding box center [759, 392] width 23 height 23
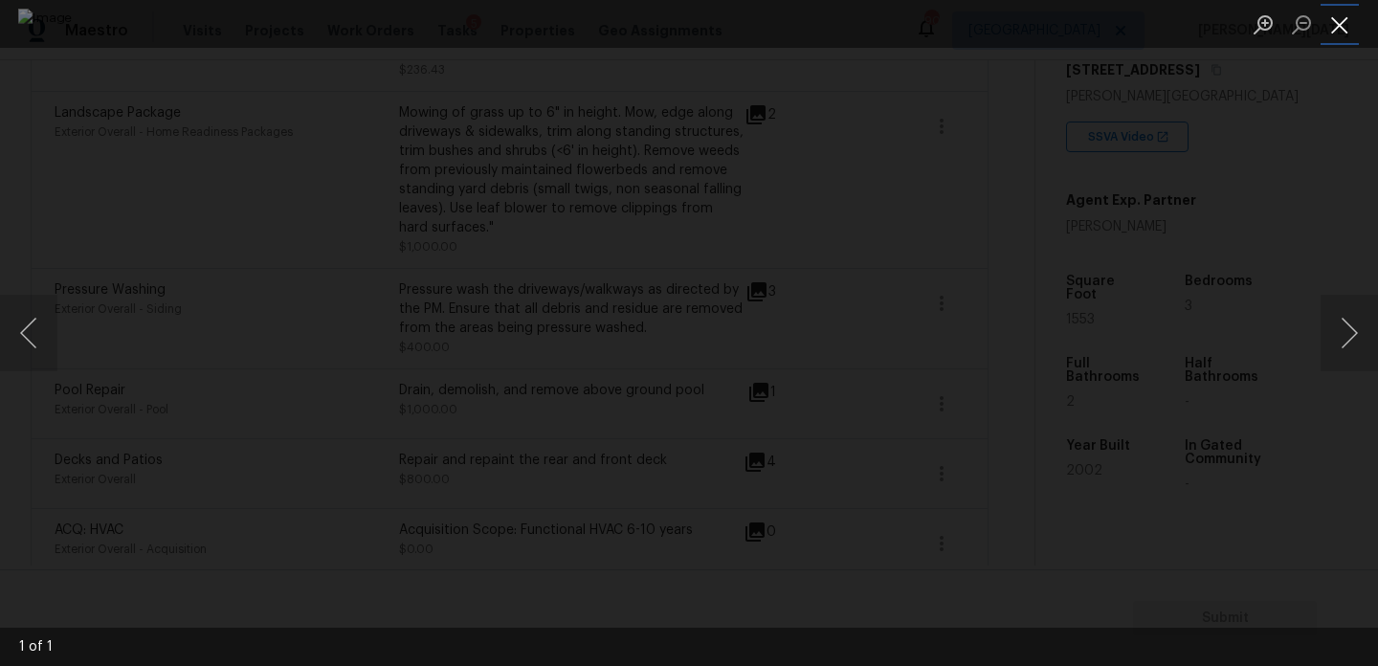
click at [1334, 26] on button "Close lightbox" at bounding box center [1340, 25] width 38 height 34
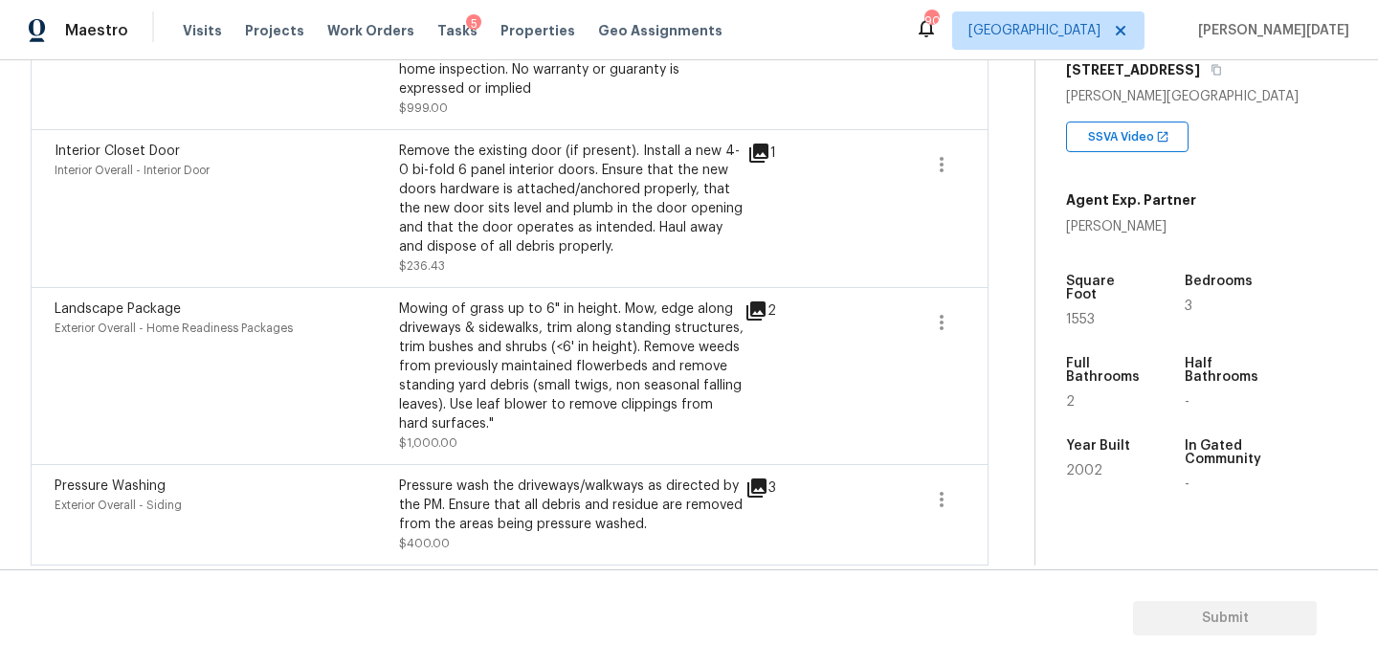
scroll to position [1055, 0]
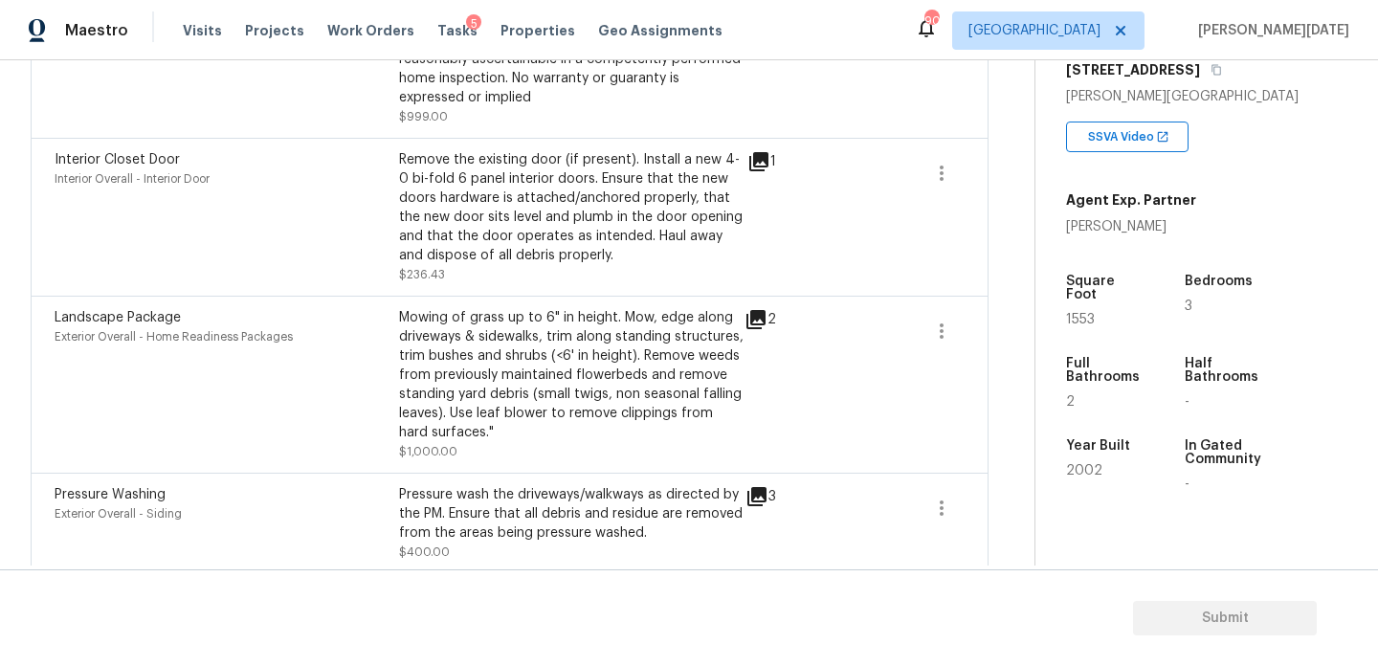
click at [756, 308] on icon at bounding box center [756, 319] width 23 height 23
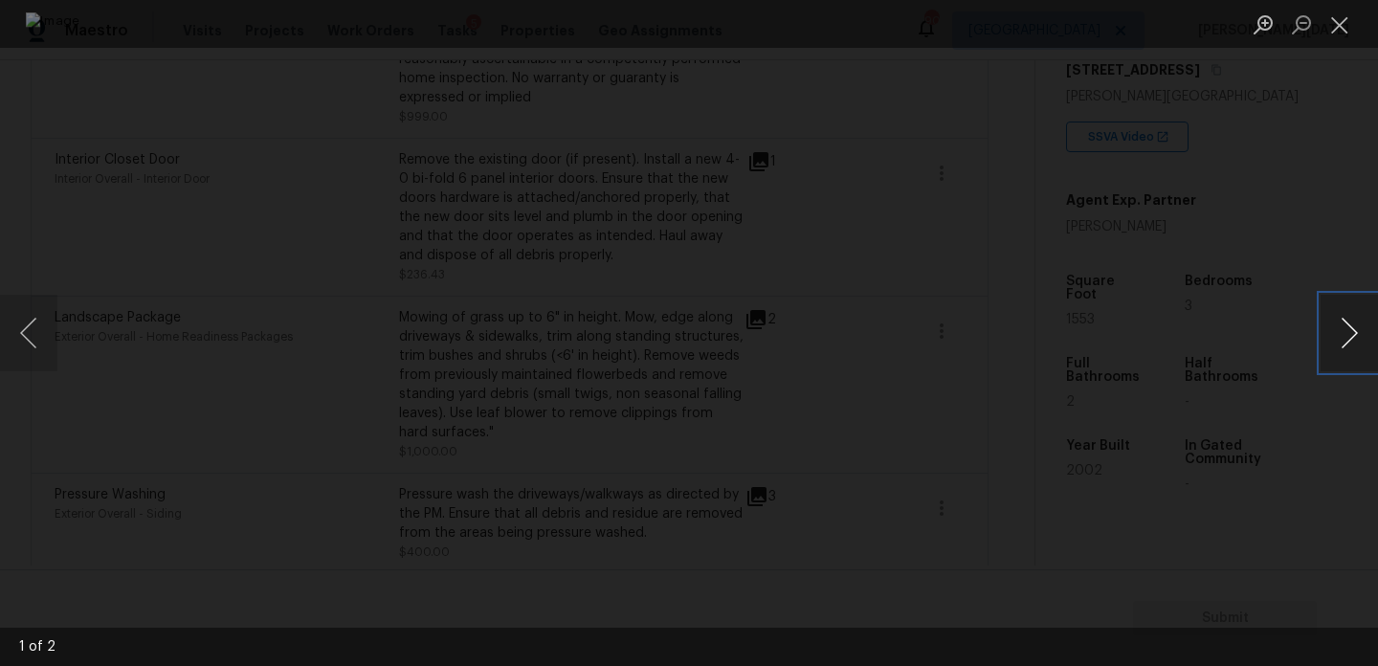
click at [1354, 340] on button "Next image" at bounding box center [1349, 333] width 57 height 77
click at [1343, 30] on button "Close lightbox" at bounding box center [1340, 25] width 38 height 34
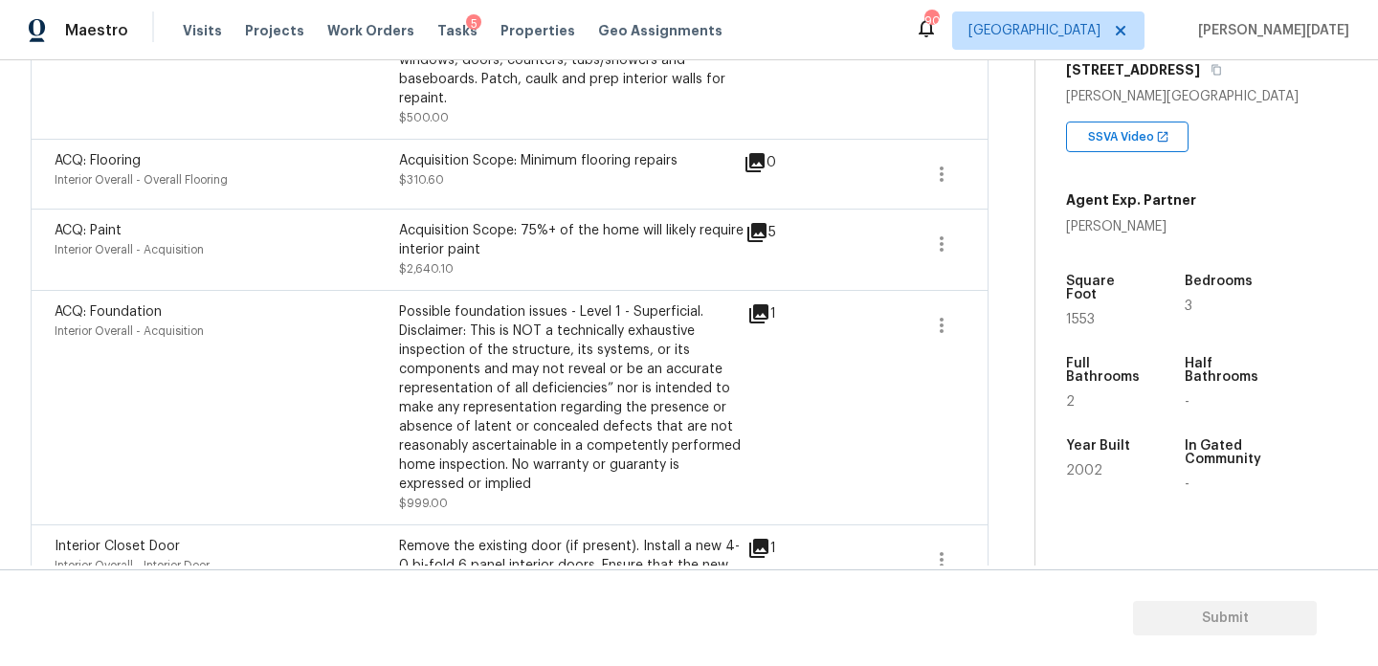
scroll to position [662, 0]
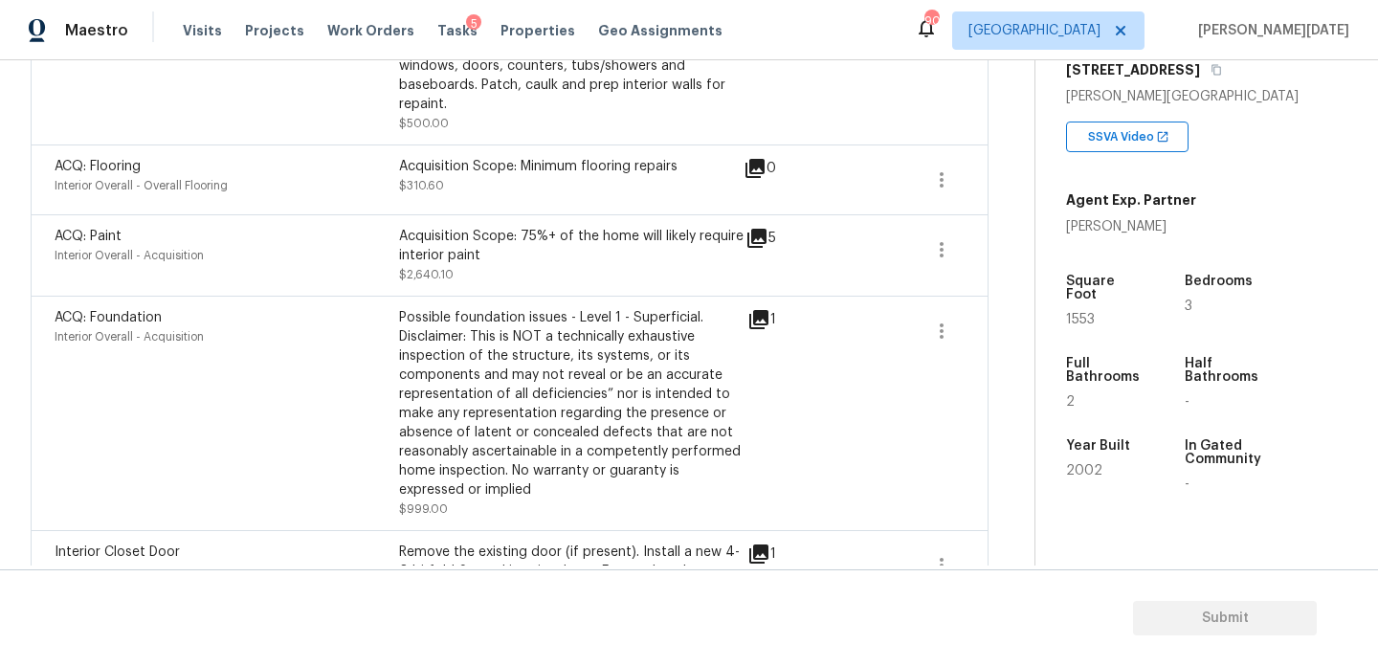
click at [761, 308] on icon at bounding box center [759, 319] width 23 height 23
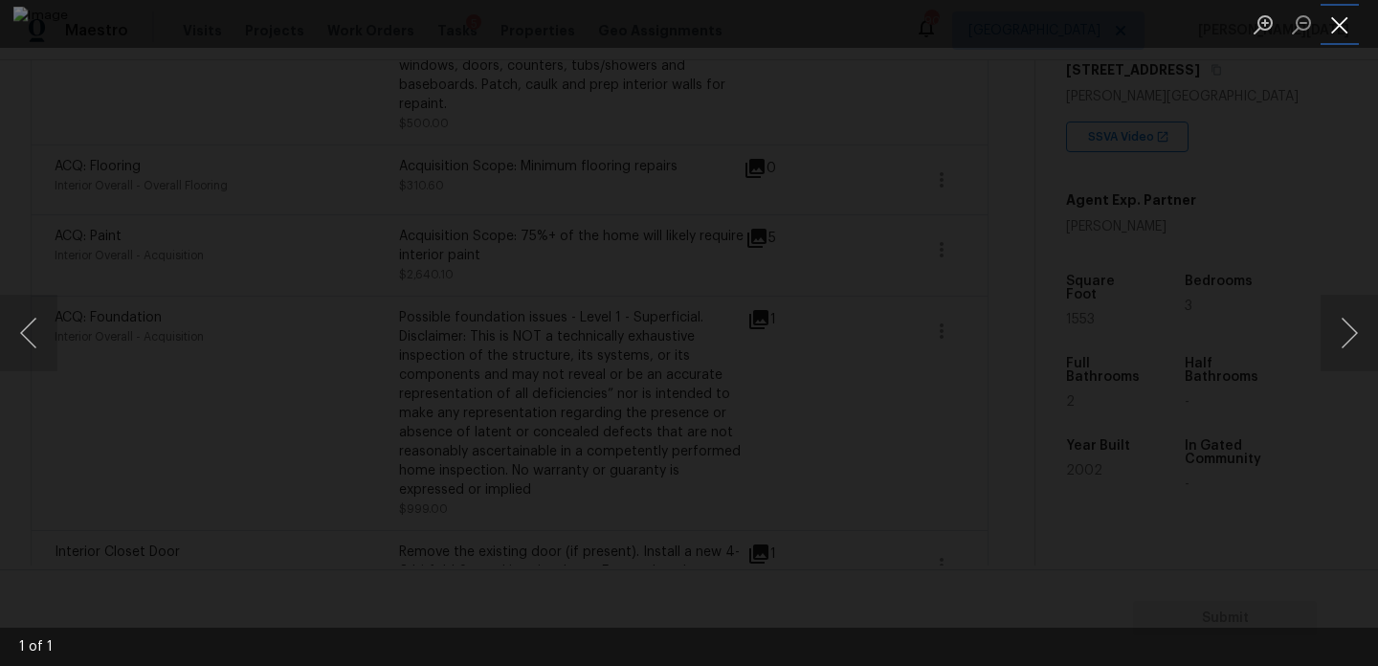
click at [1339, 27] on button "Close lightbox" at bounding box center [1340, 25] width 38 height 34
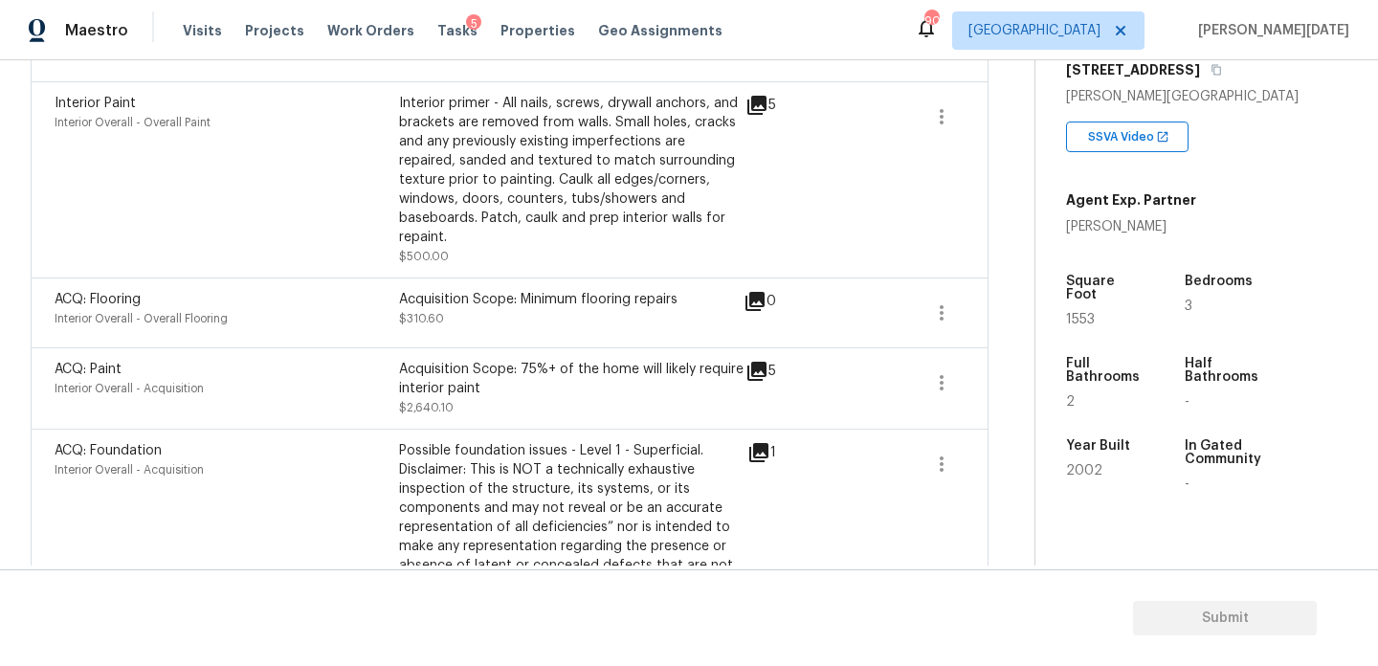
scroll to position [528, 0]
click at [761, 363] on icon at bounding box center [757, 372] width 19 height 19
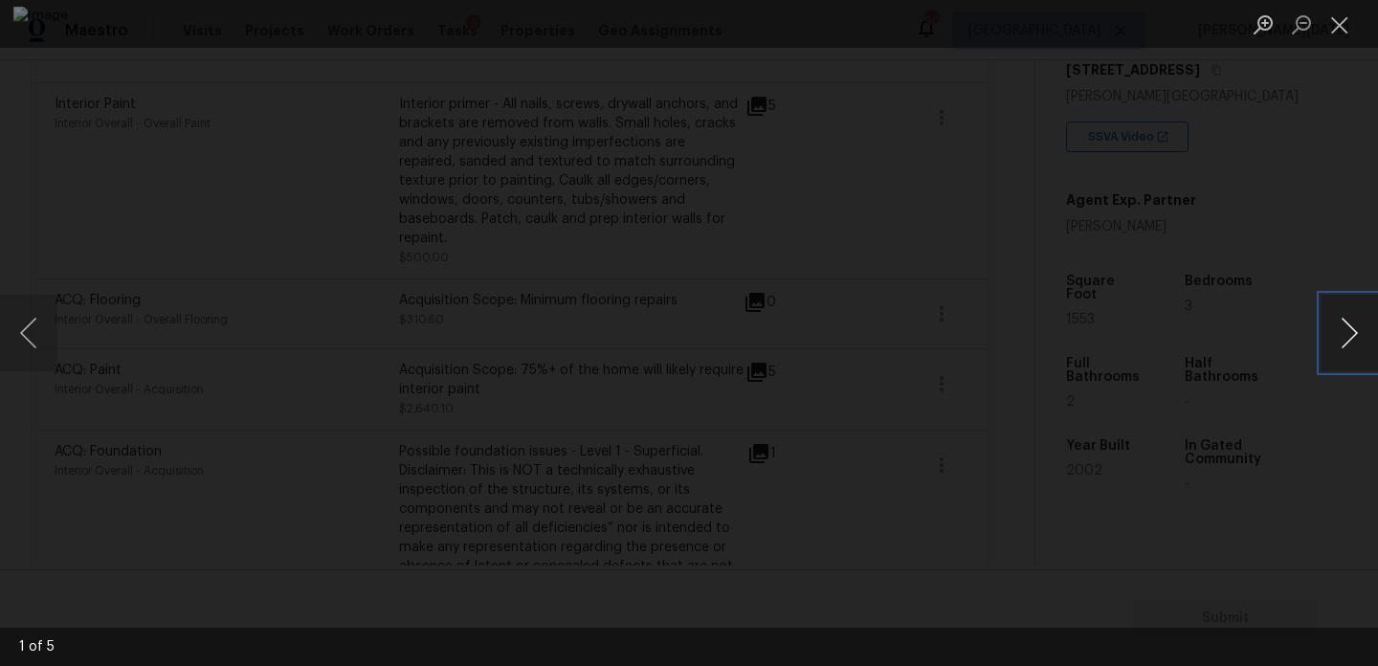
click at [1356, 333] on button "Next image" at bounding box center [1349, 333] width 57 height 77
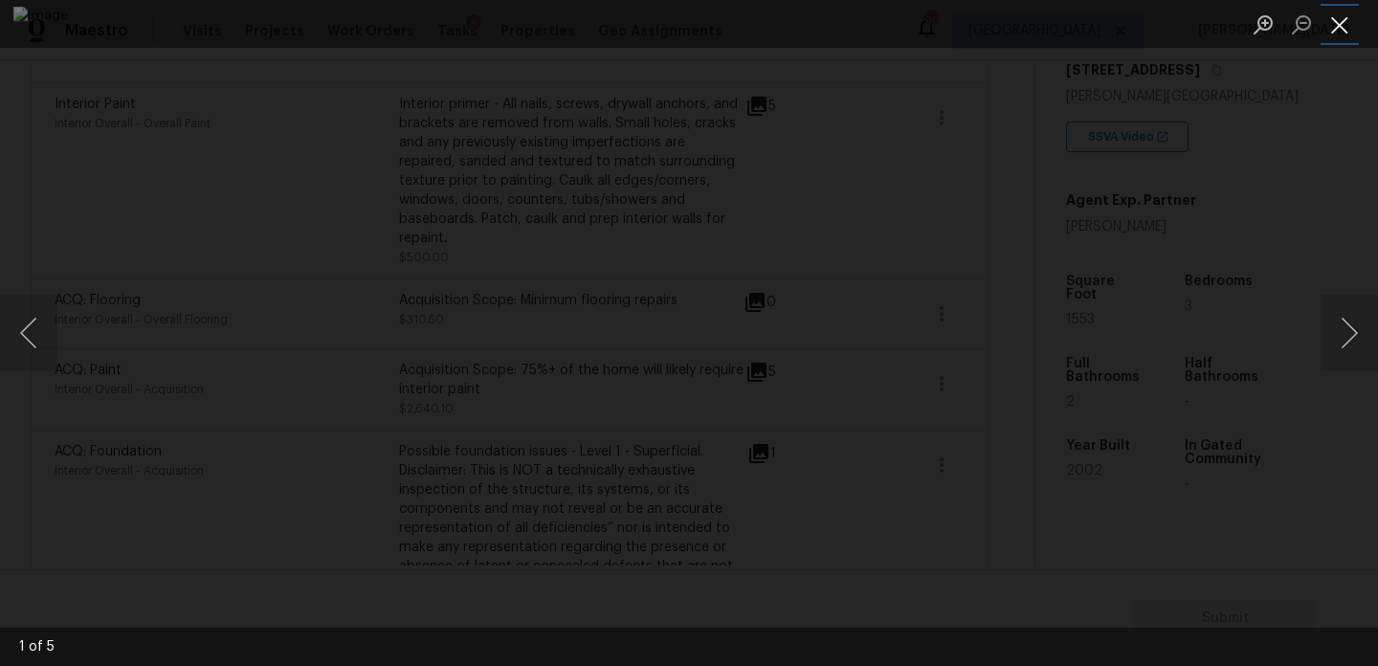
click at [1339, 25] on button "Close lightbox" at bounding box center [1340, 25] width 38 height 34
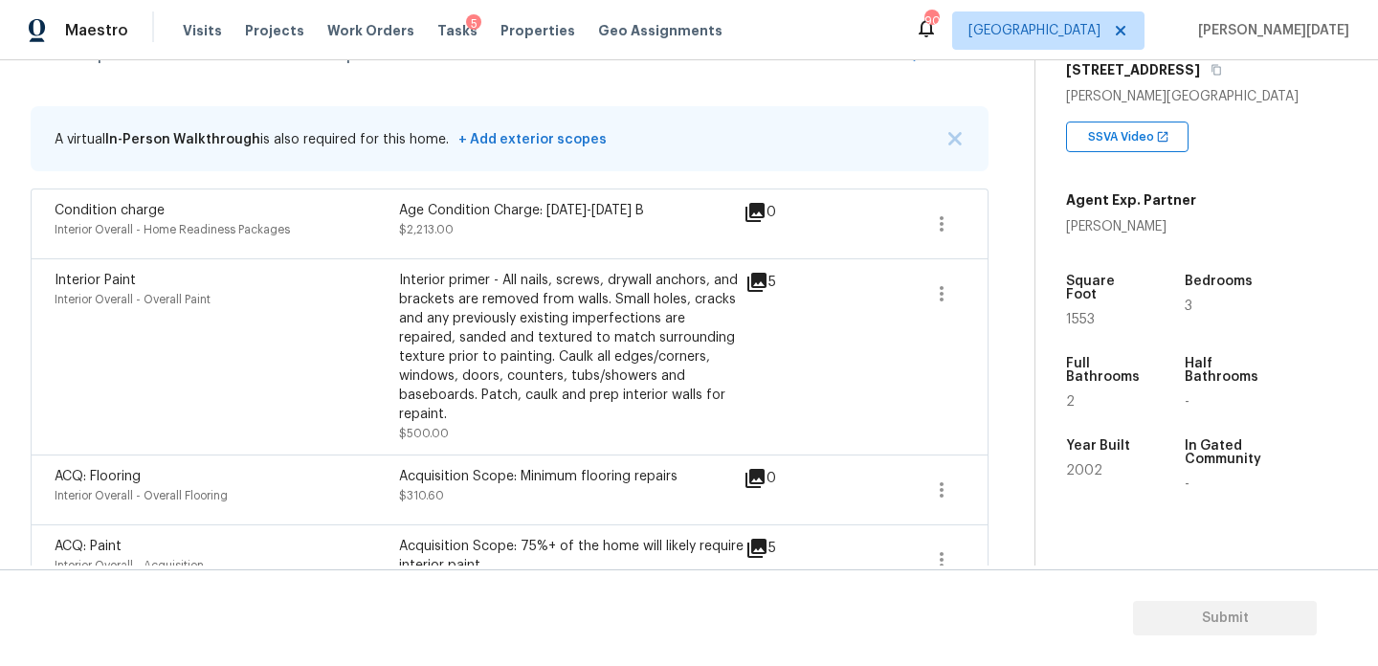
scroll to position [350, 0]
click at [956, 218] on button "button" at bounding box center [942, 226] width 46 height 46
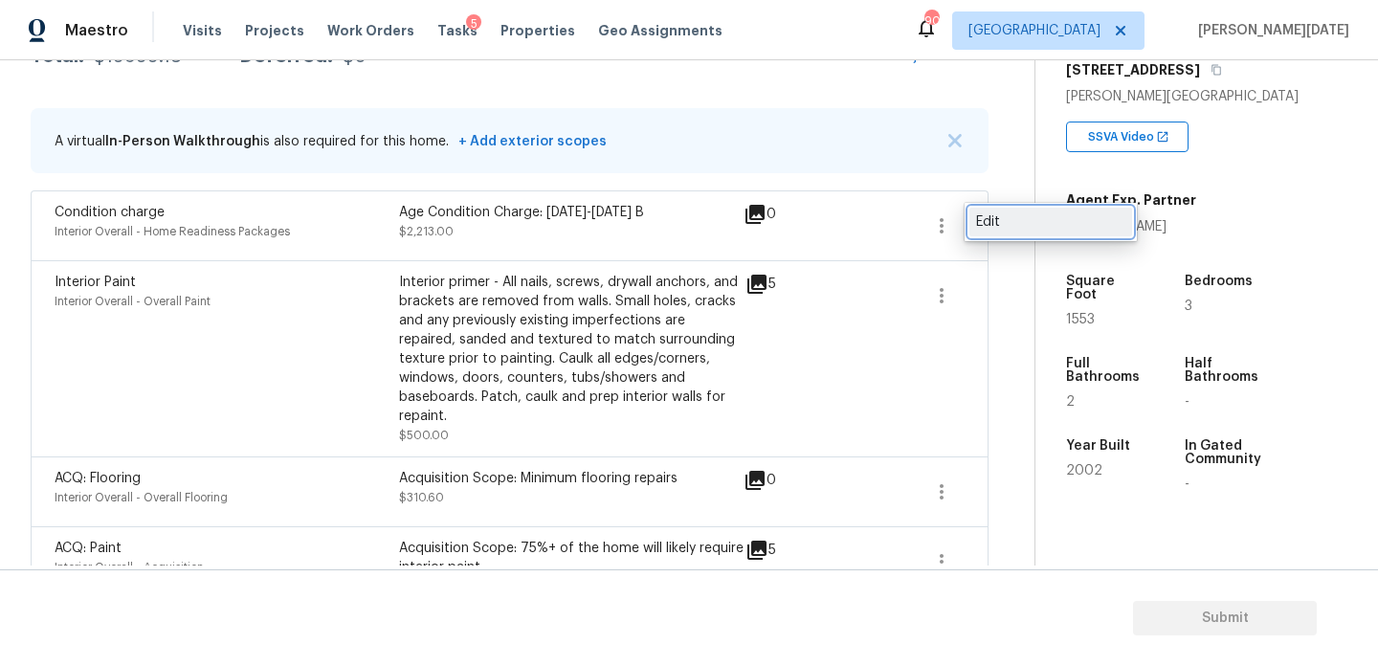
click at [1026, 218] on div "Edit" at bounding box center [1050, 222] width 149 height 19
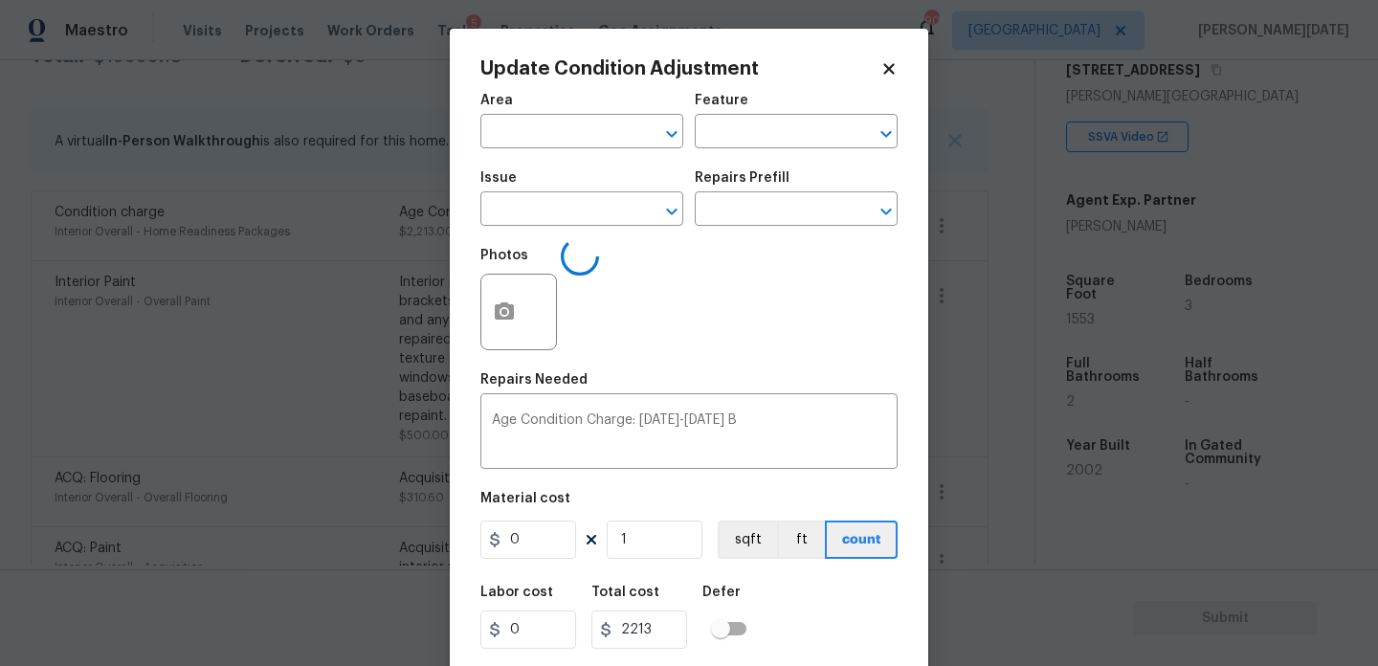
type input "Interior Overall"
type input "Home Readiness Packages"
type input "Condition charge"
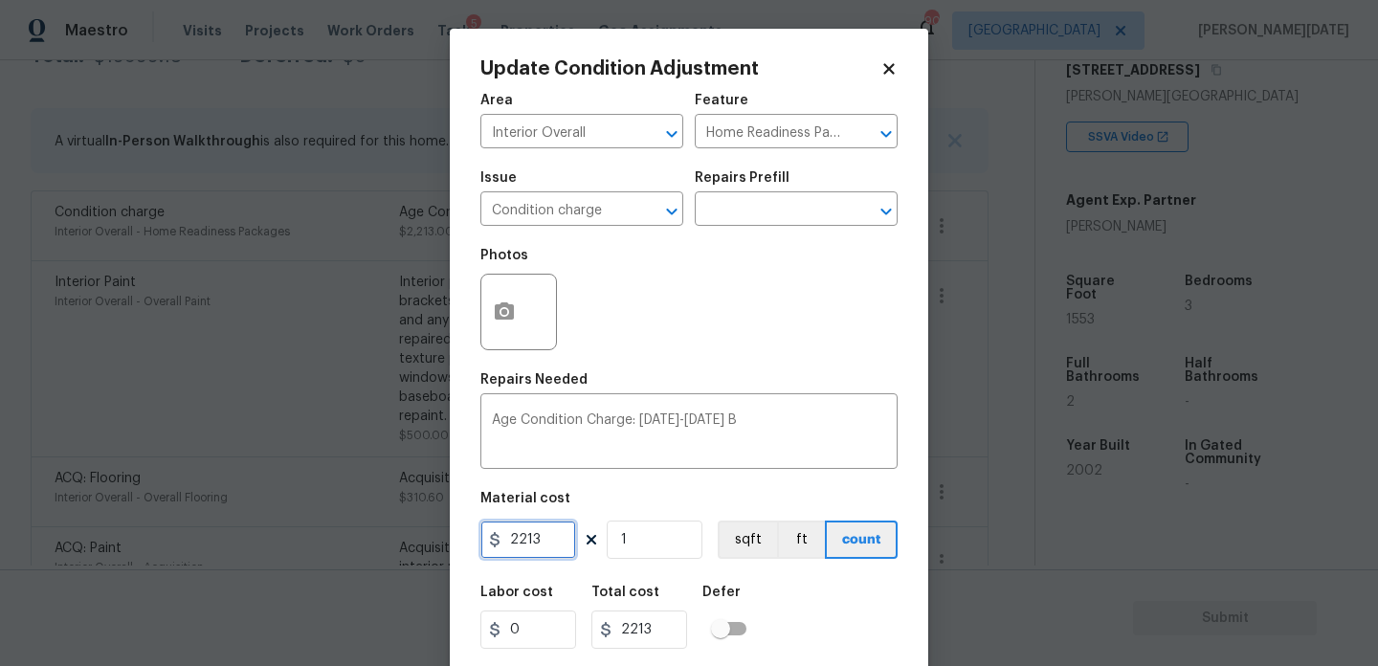
drag, startPoint x: 556, startPoint y: 532, endPoint x: 409, endPoint y: 546, distance: 148.0
click at [409, 546] on div "Update Condition Adjustment Area Interior Overall ​ Feature Home Readiness Pack…" at bounding box center [689, 333] width 1378 height 666
type input "0"
click at [691, 379] on div "Repairs Needed" at bounding box center [689, 385] width 417 height 25
type input "0"
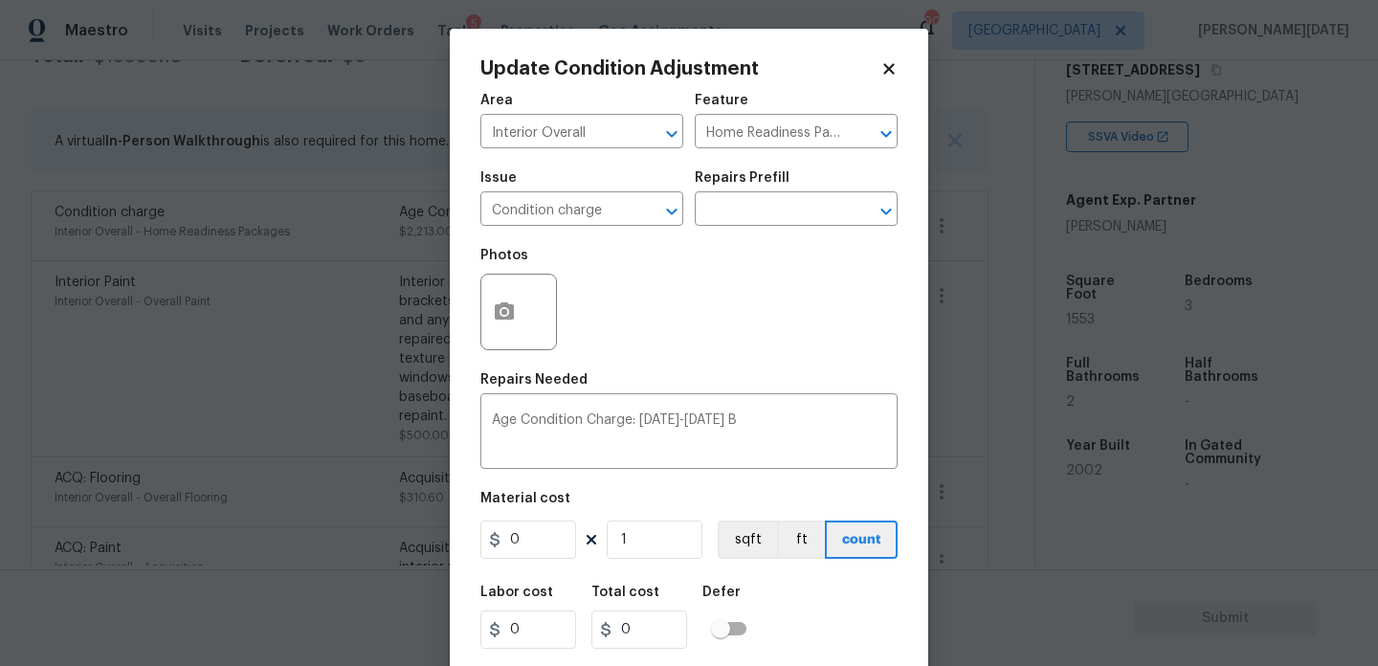
click at [691, 379] on div "Repairs Needed" at bounding box center [689, 385] width 417 height 25
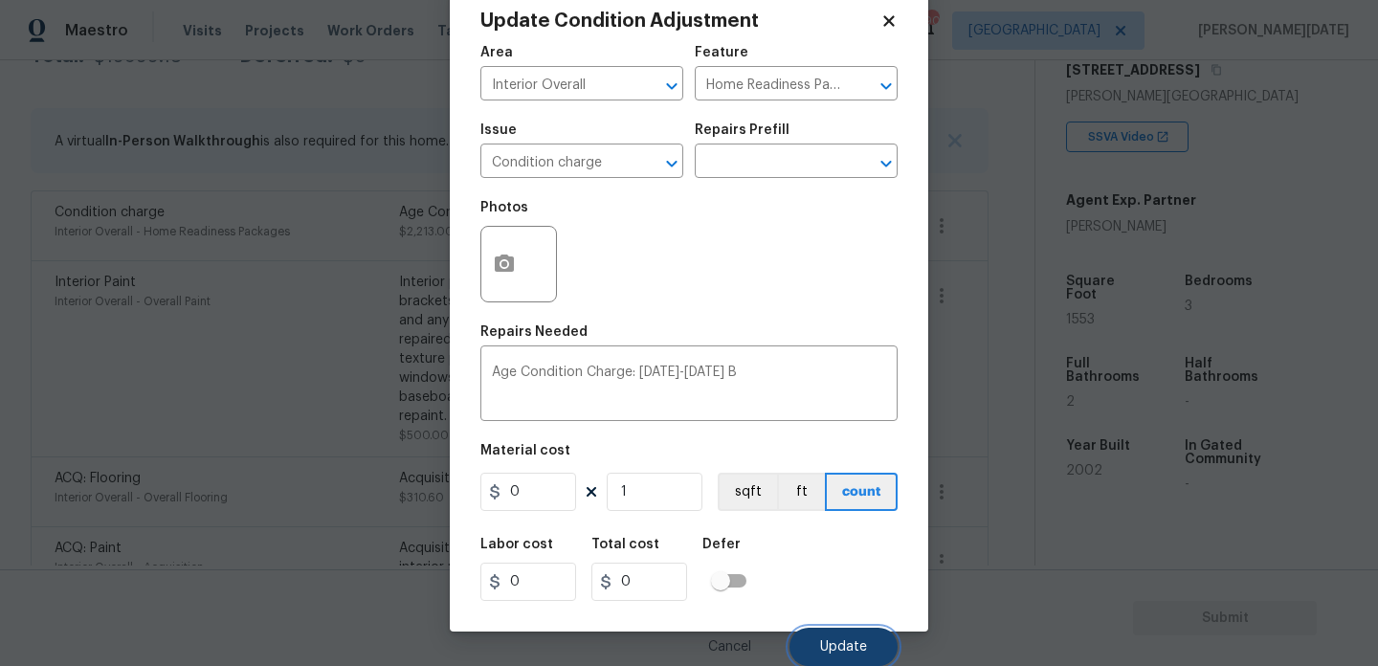
click at [842, 646] on span "Update" at bounding box center [843, 647] width 47 height 14
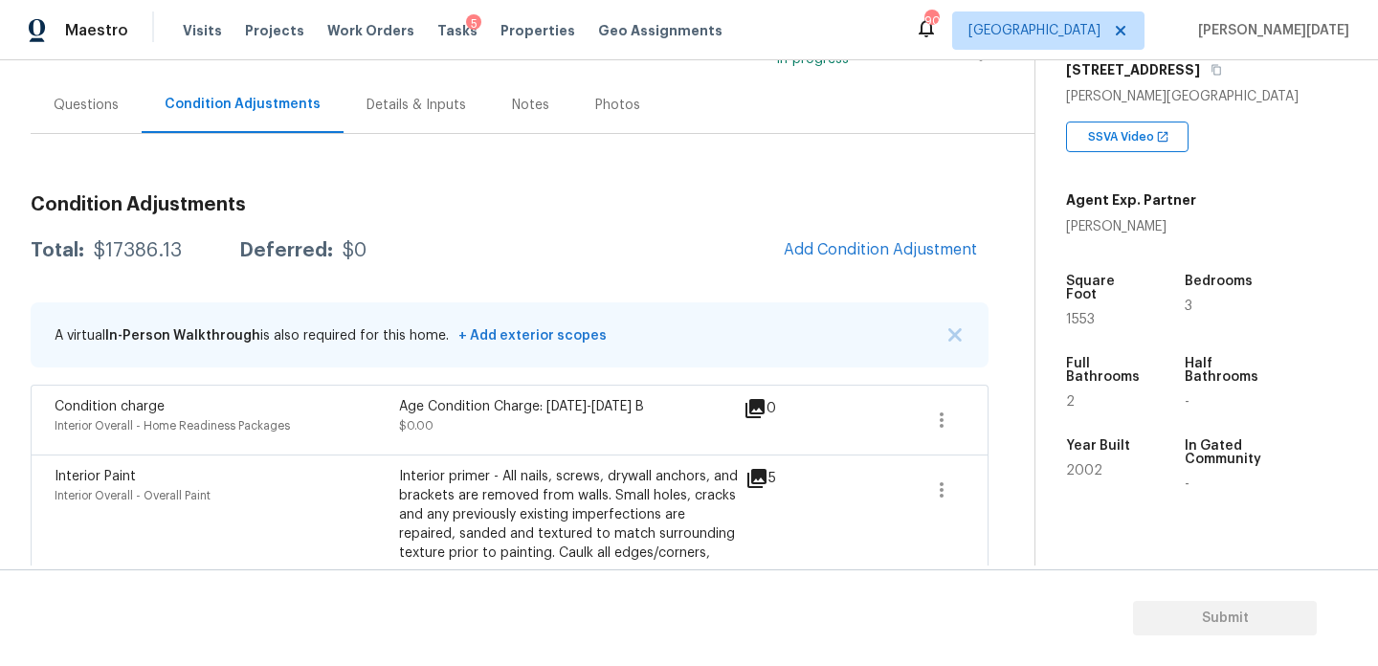
scroll to position [140, 0]
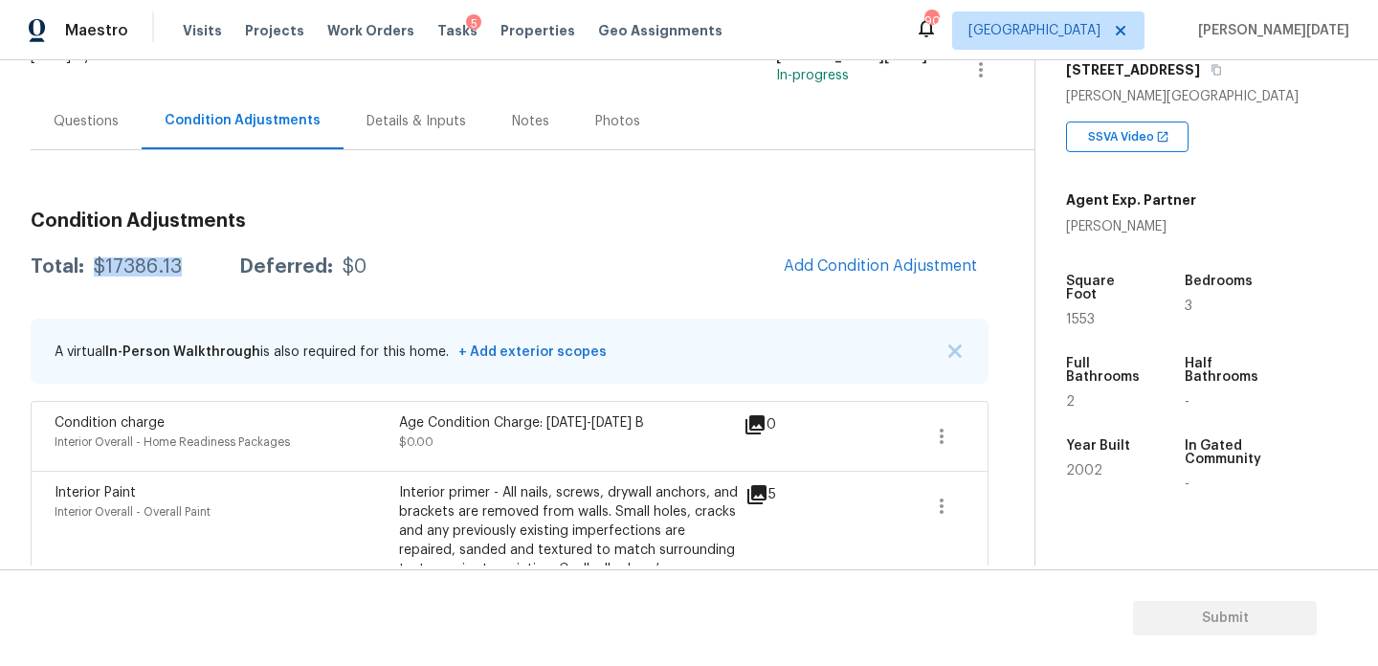
drag, startPoint x: 91, startPoint y: 265, endPoint x: 190, endPoint y: 264, distance: 98.6
click at [190, 264] on div "Total: $17386.13 Deferred: $0" at bounding box center [199, 266] width 336 height 19
copy div "$17386.13"
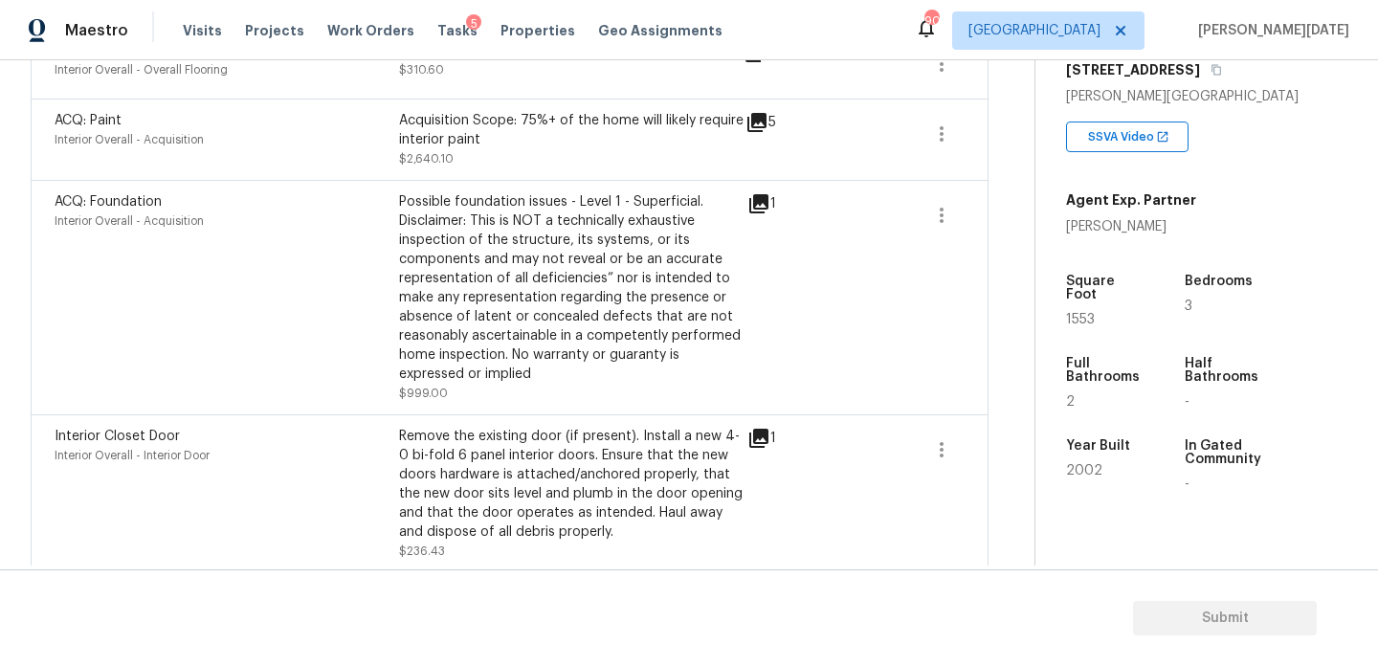
scroll to position [780, 0]
click at [758, 190] on icon at bounding box center [759, 201] width 23 height 23
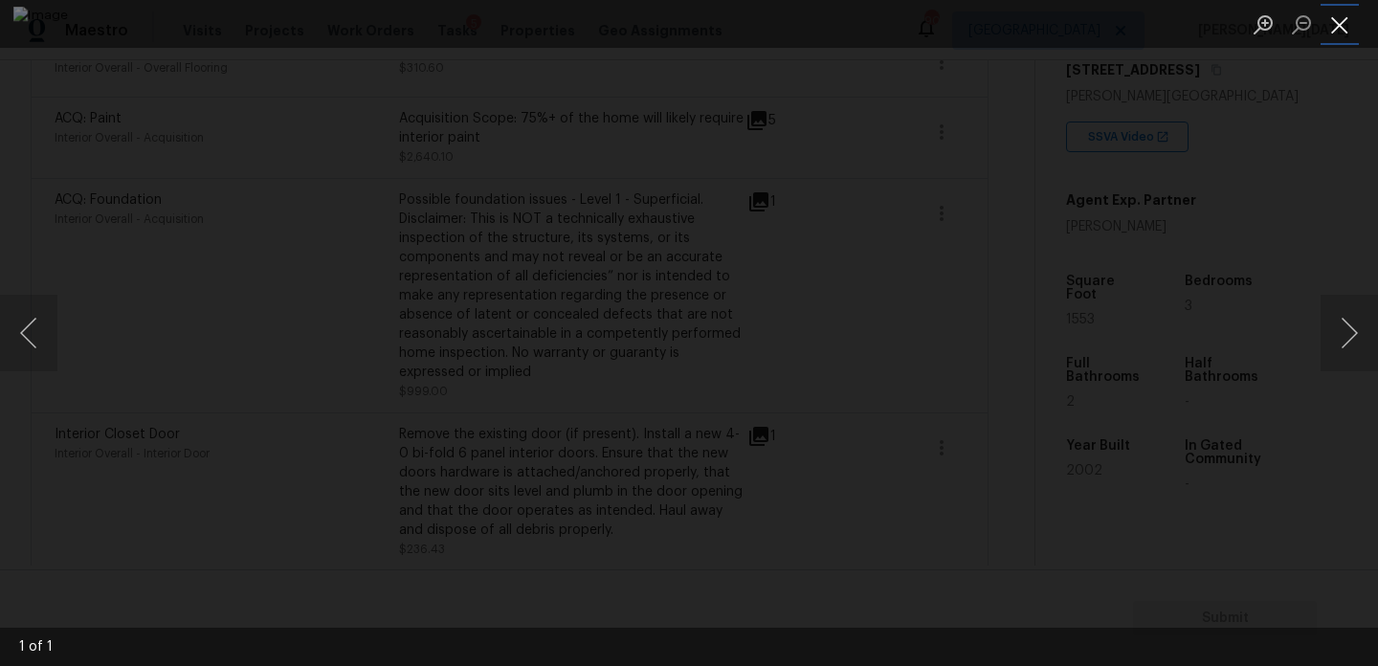
click at [1350, 33] on button "Close lightbox" at bounding box center [1340, 25] width 38 height 34
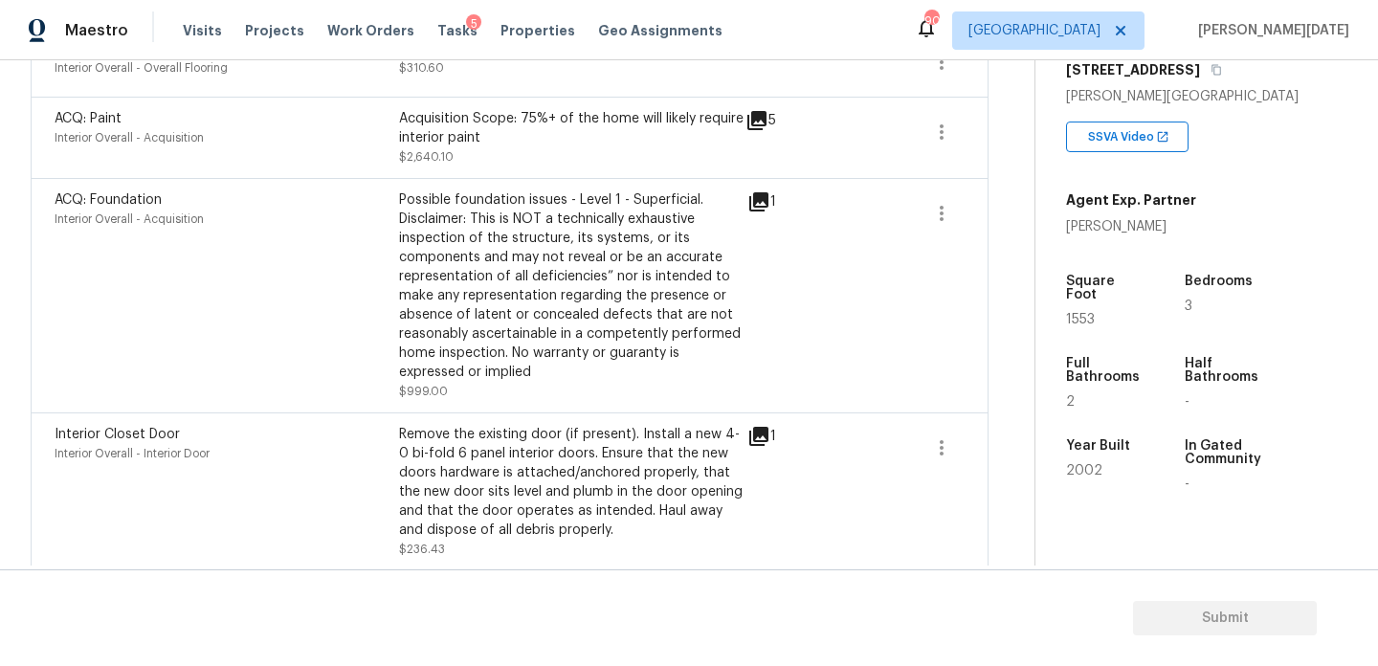
scroll to position [0, 0]
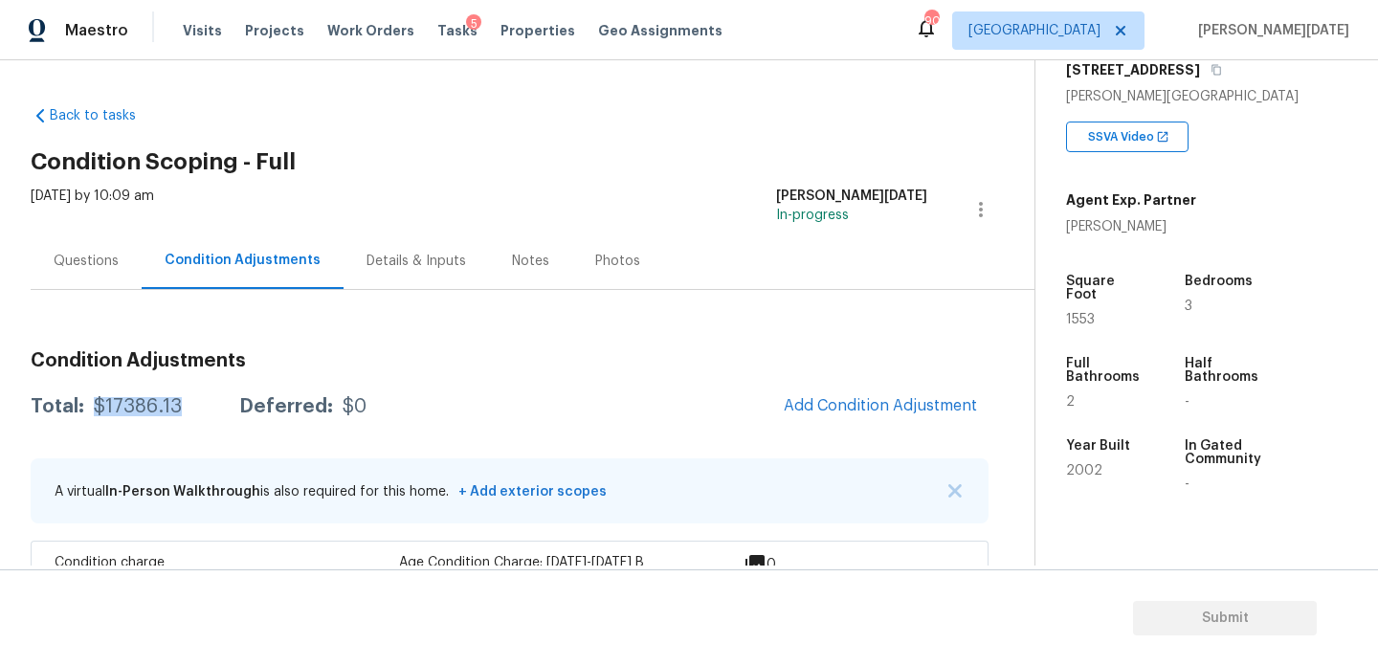
click at [100, 255] on div "Questions" at bounding box center [86, 261] width 65 height 19
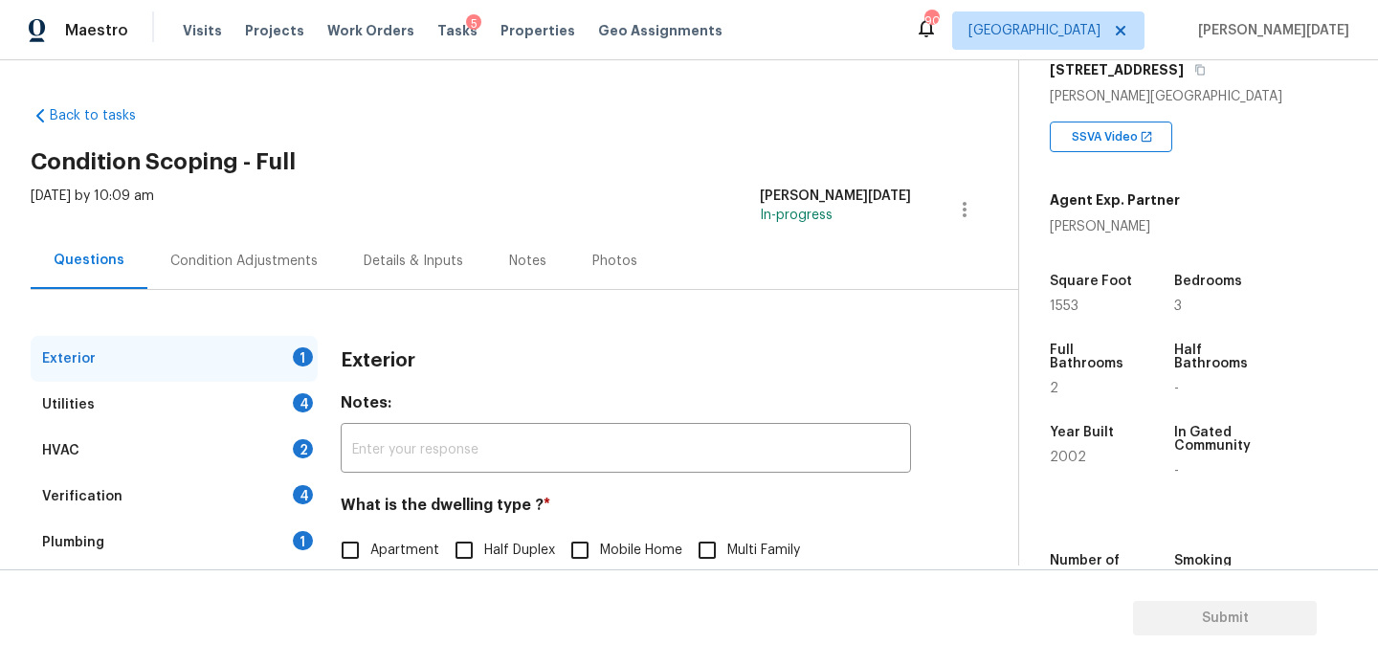
scroll to position [256, 0]
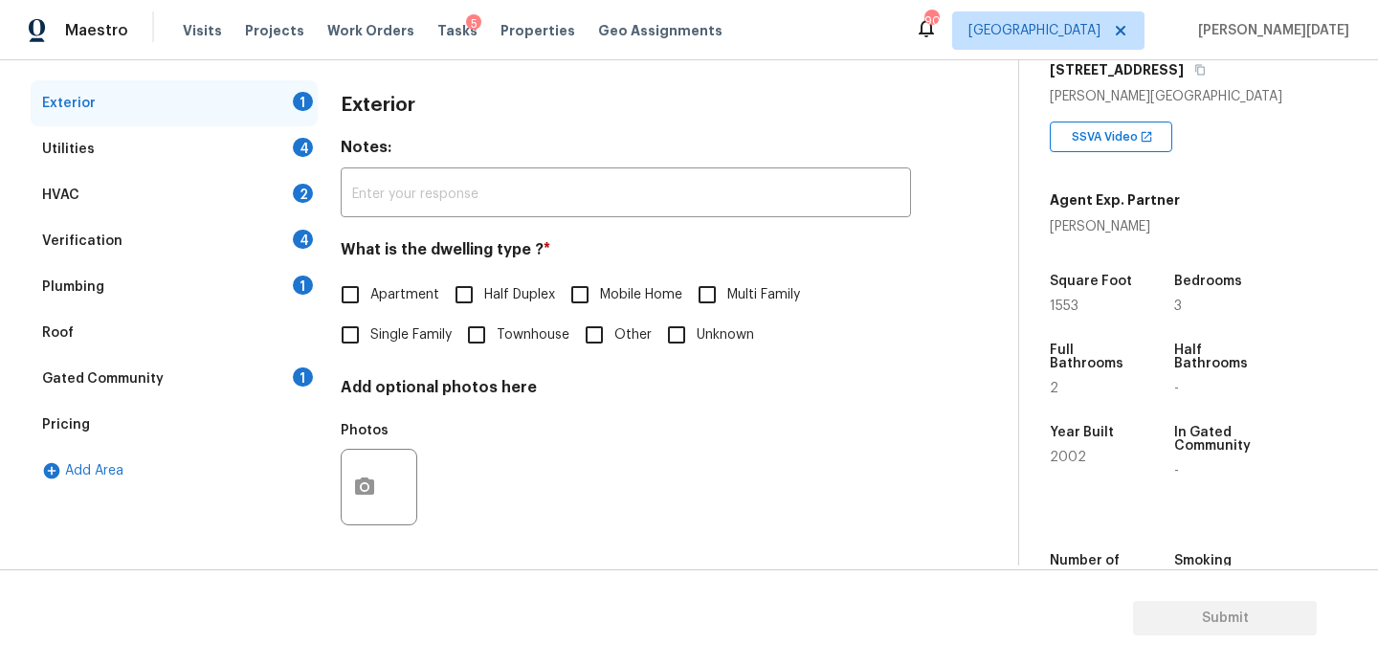
click at [356, 345] on input "Single Family" at bounding box center [350, 335] width 40 height 40
checkbox input "true"
click at [272, 142] on div "Utilities 4" at bounding box center [174, 149] width 287 height 46
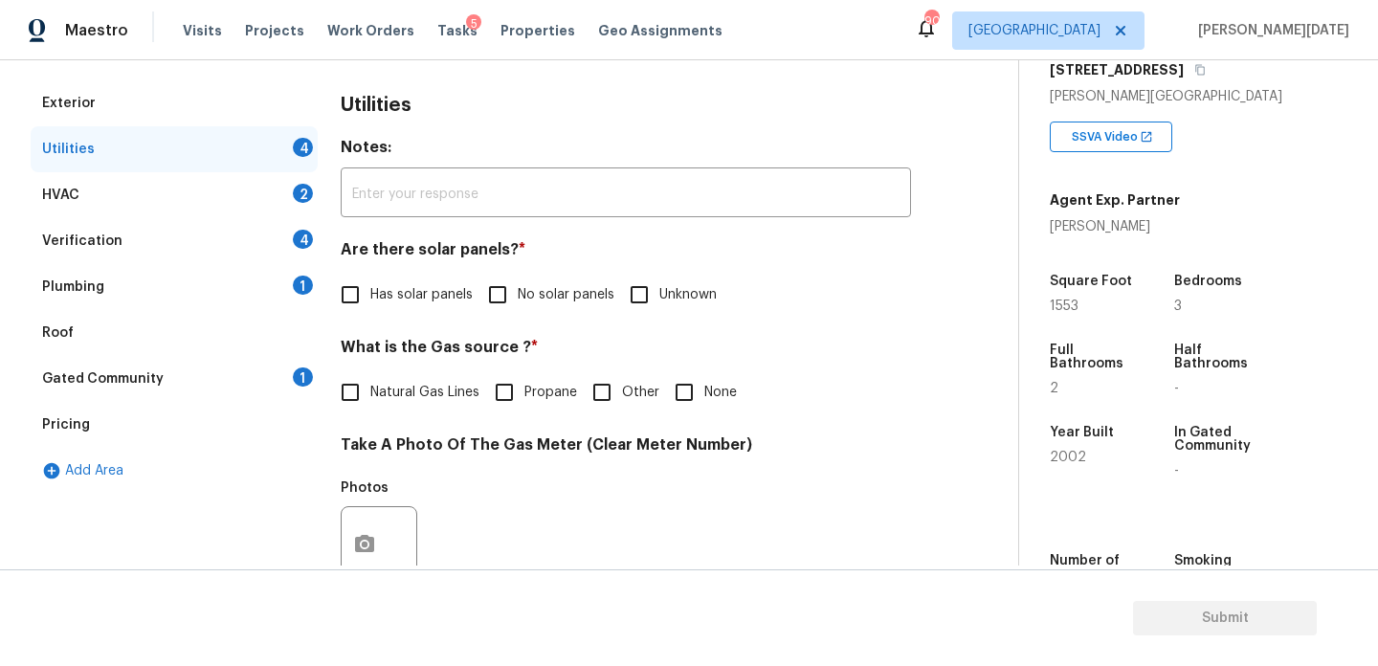
click at [488, 281] on input "No solar panels" at bounding box center [498, 295] width 40 height 40
checkbox input "true"
click at [671, 391] on input "None" at bounding box center [684, 392] width 40 height 40
checkbox input "true"
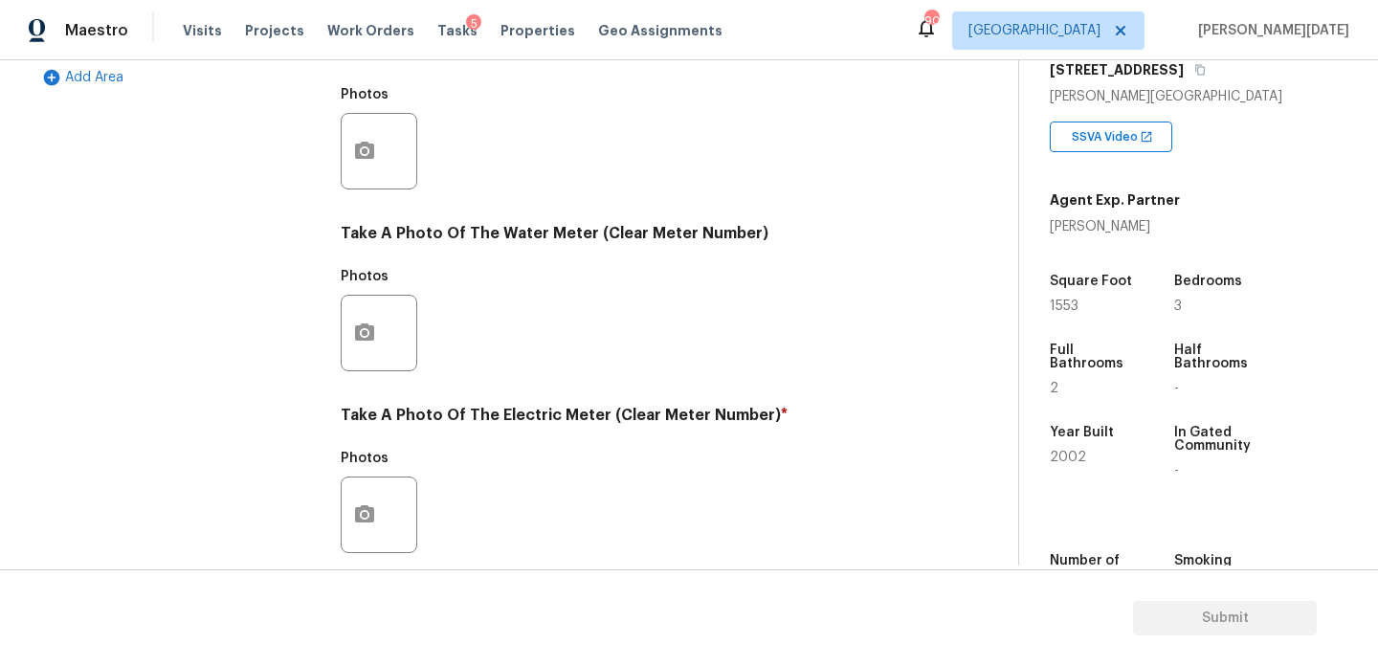
scroll to position [774, 0]
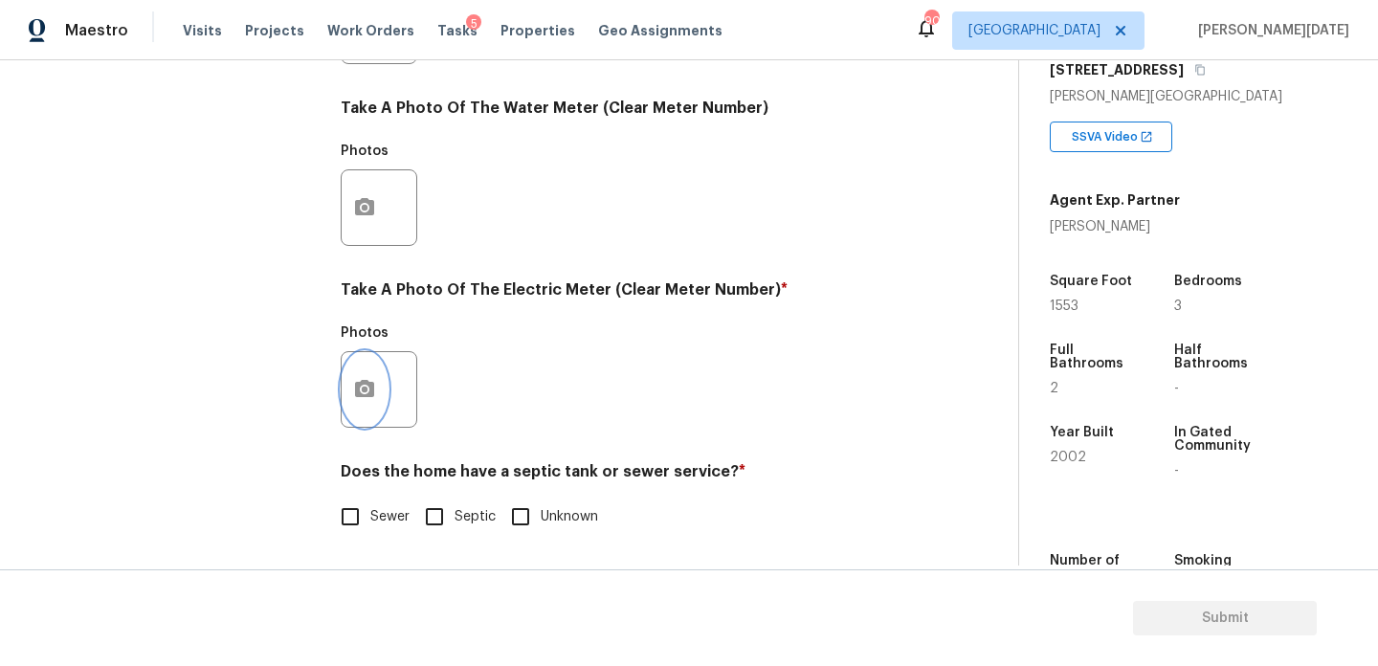
click at [370, 400] on icon "button" at bounding box center [364, 389] width 23 height 23
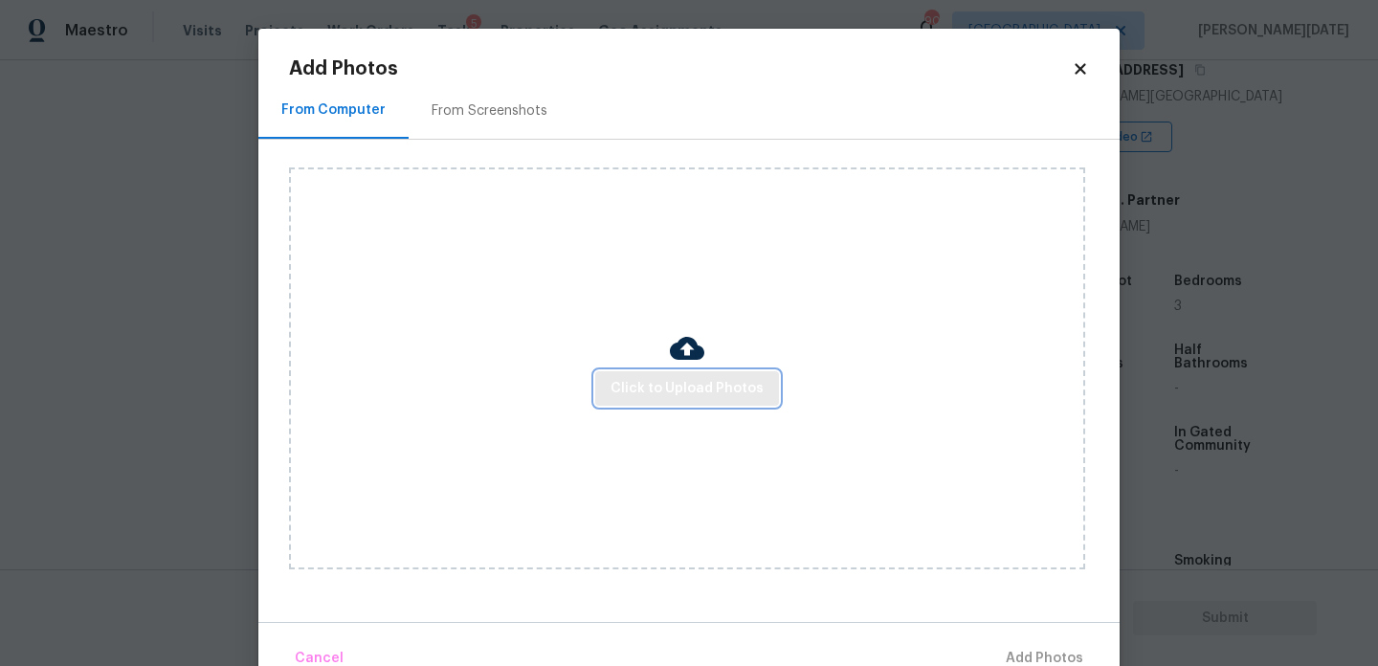
click at [643, 383] on span "Click to Upload Photos" at bounding box center [687, 389] width 153 height 24
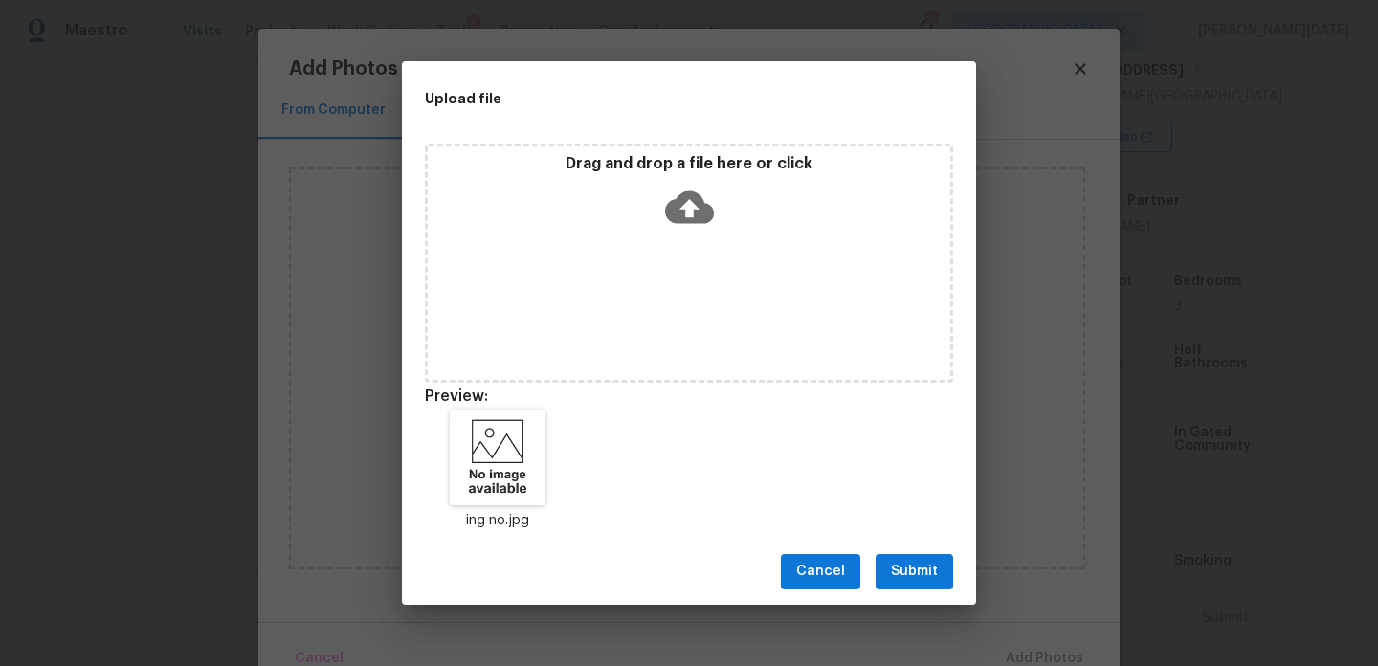
click at [927, 548] on div "Cancel Submit" at bounding box center [689, 572] width 574 height 66
click at [913, 561] on span "Submit" at bounding box center [914, 572] width 47 height 24
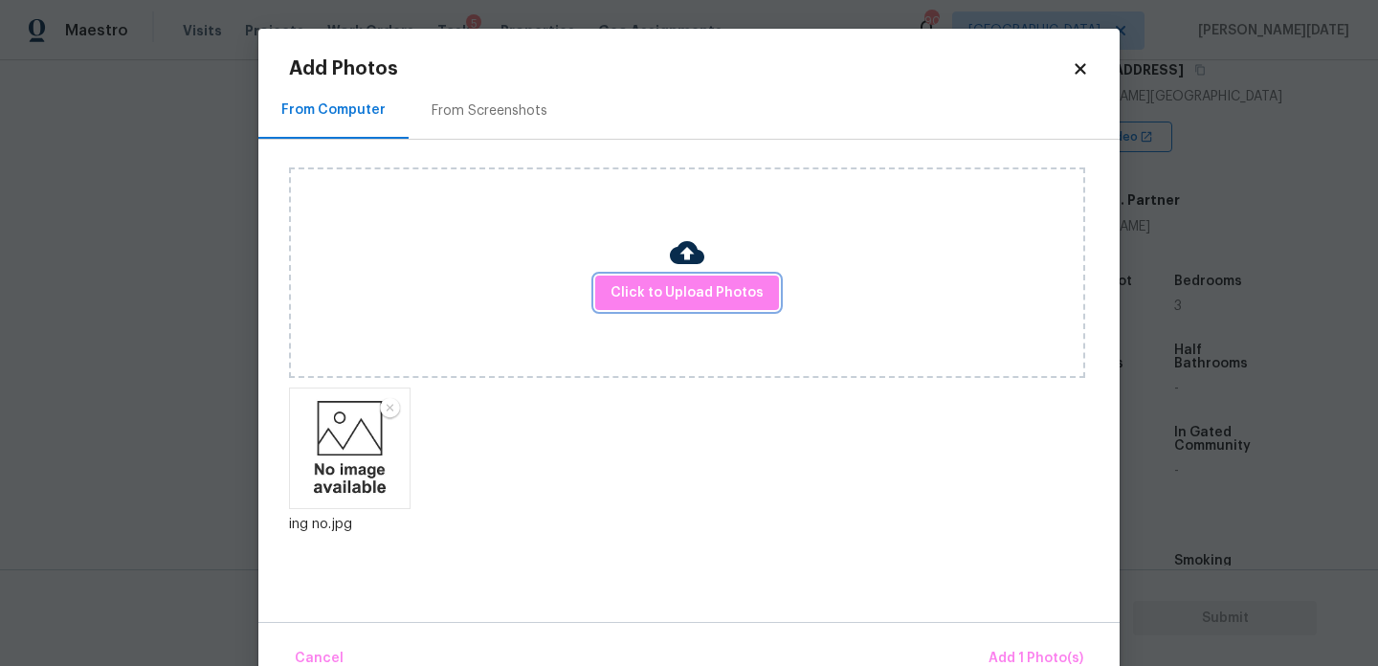
scroll to position [42, 0]
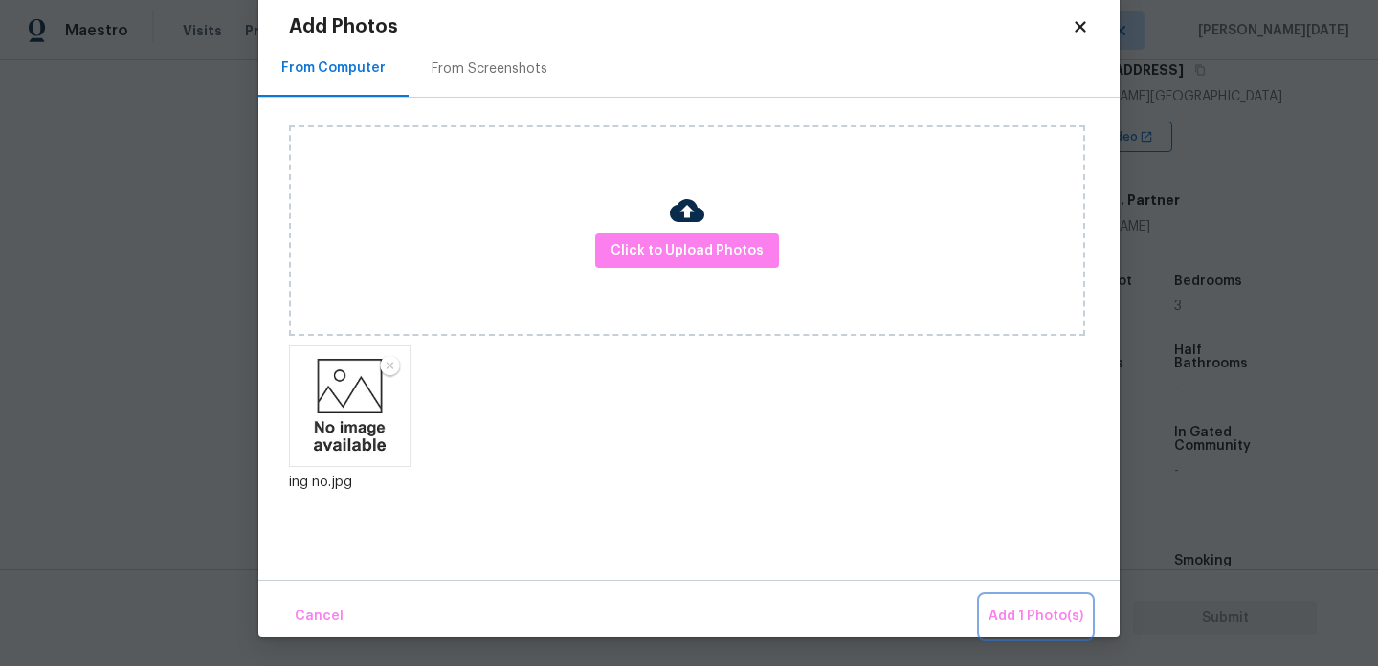
click at [1021, 614] on span "Add 1 Photo(s)" at bounding box center [1036, 617] width 95 height 24
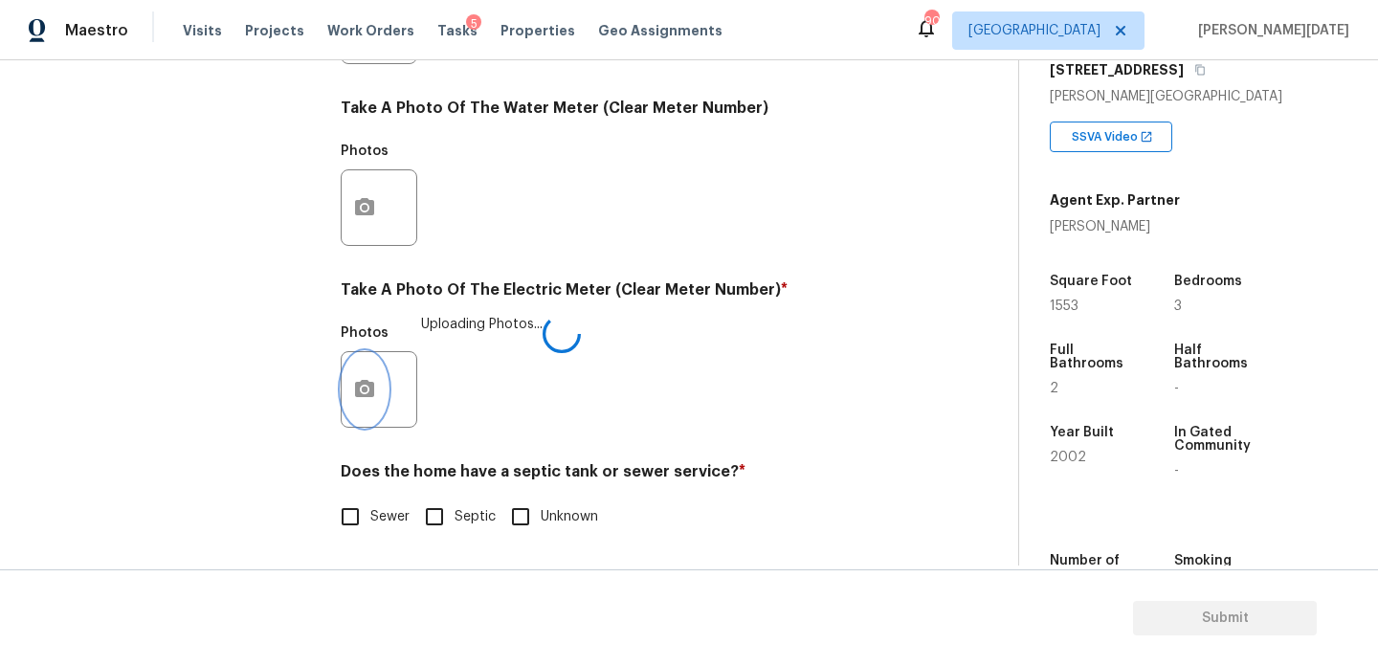
scroll to position [0, 0]
click at [377, 520] on span "Sewer" at bounding box center [389, 517] width 39 height 20
click at [370, 520] on input "Sewer" at bounding box center [350, 517] width 40 height 40
checkbox input "true"
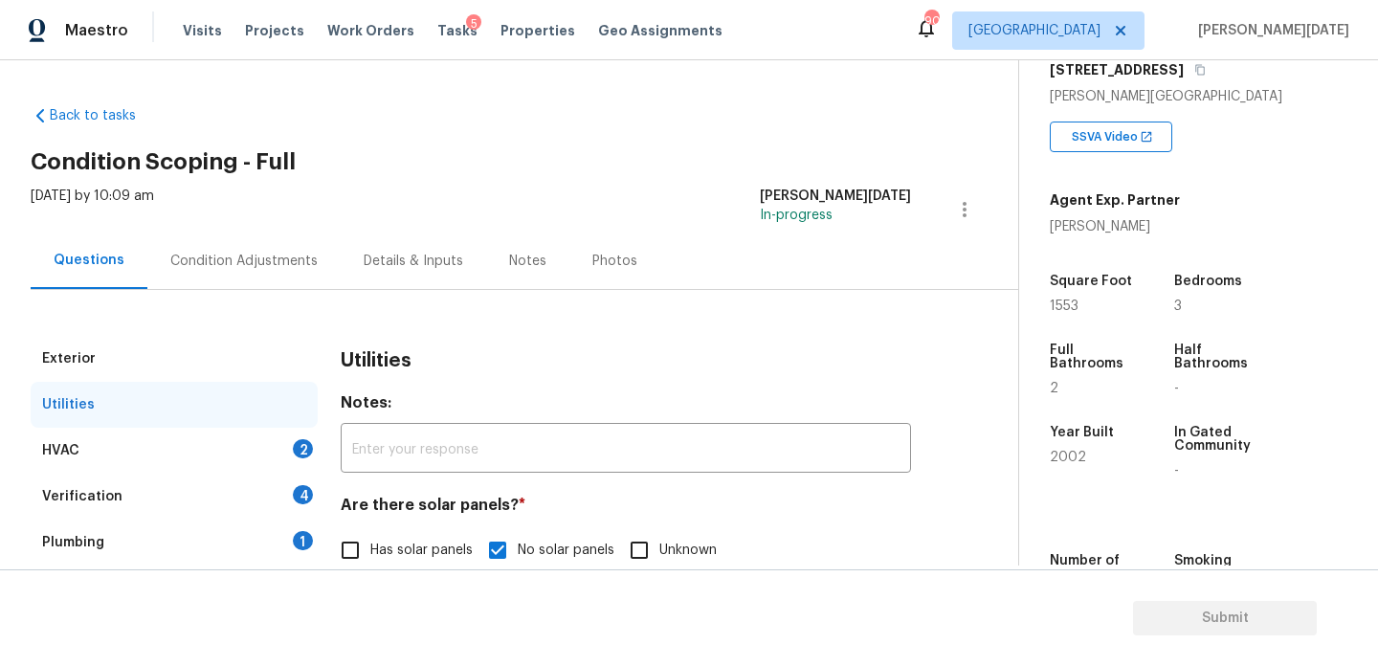
click at [213, 267] on div "Condition Adjustments" at bounding box center [243, 261] width 147 height 19
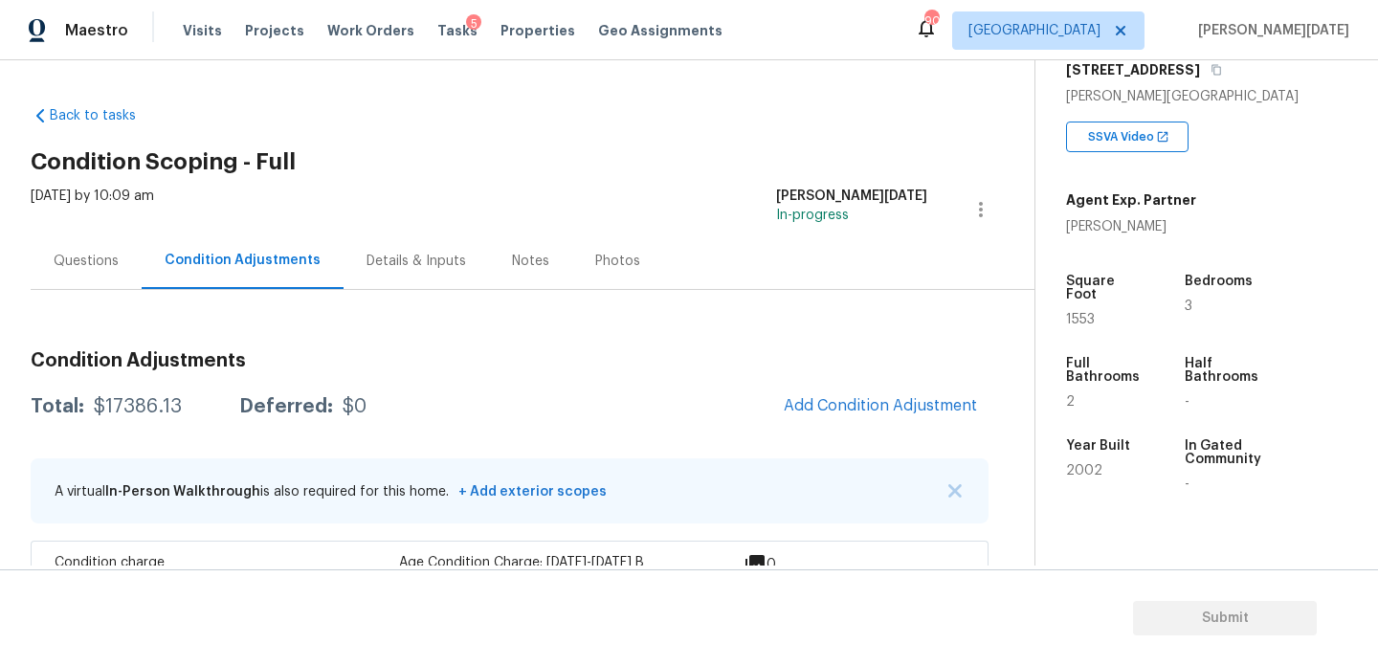
click at [92, 254] on div "Questions" at bounding box center [86, 261] width 65 height 19
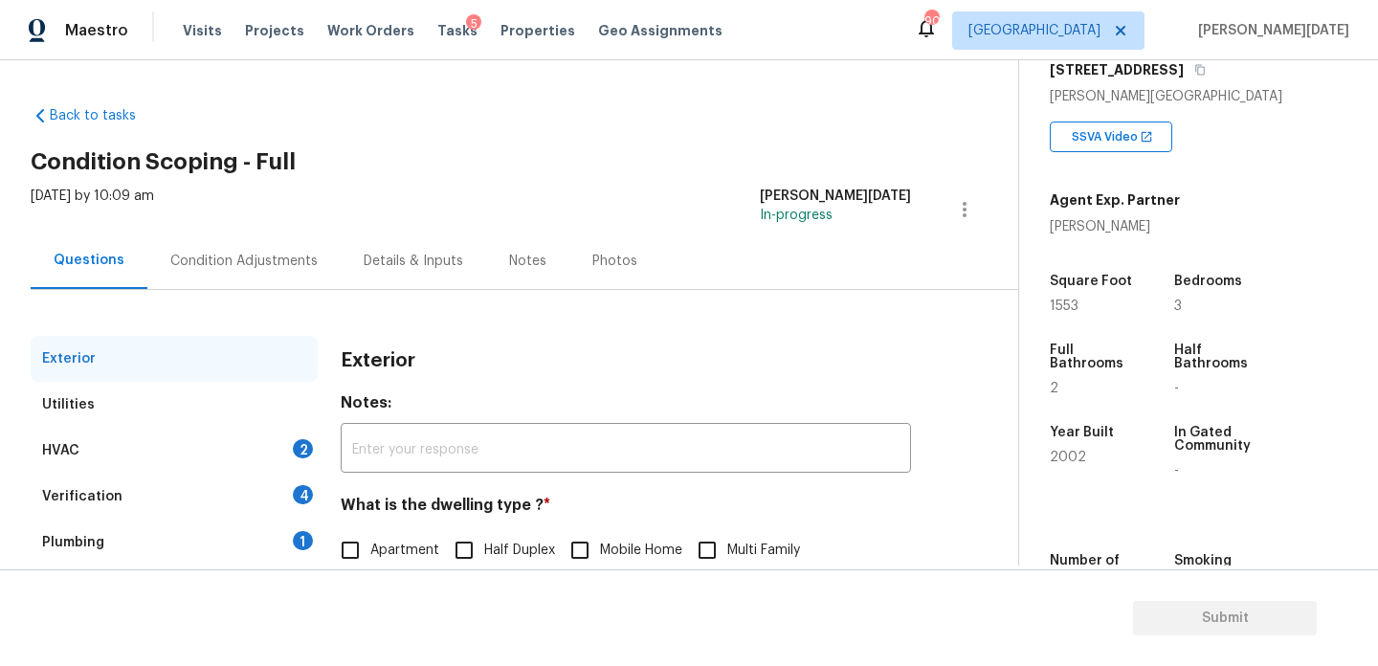
scroll to position [256, 0]
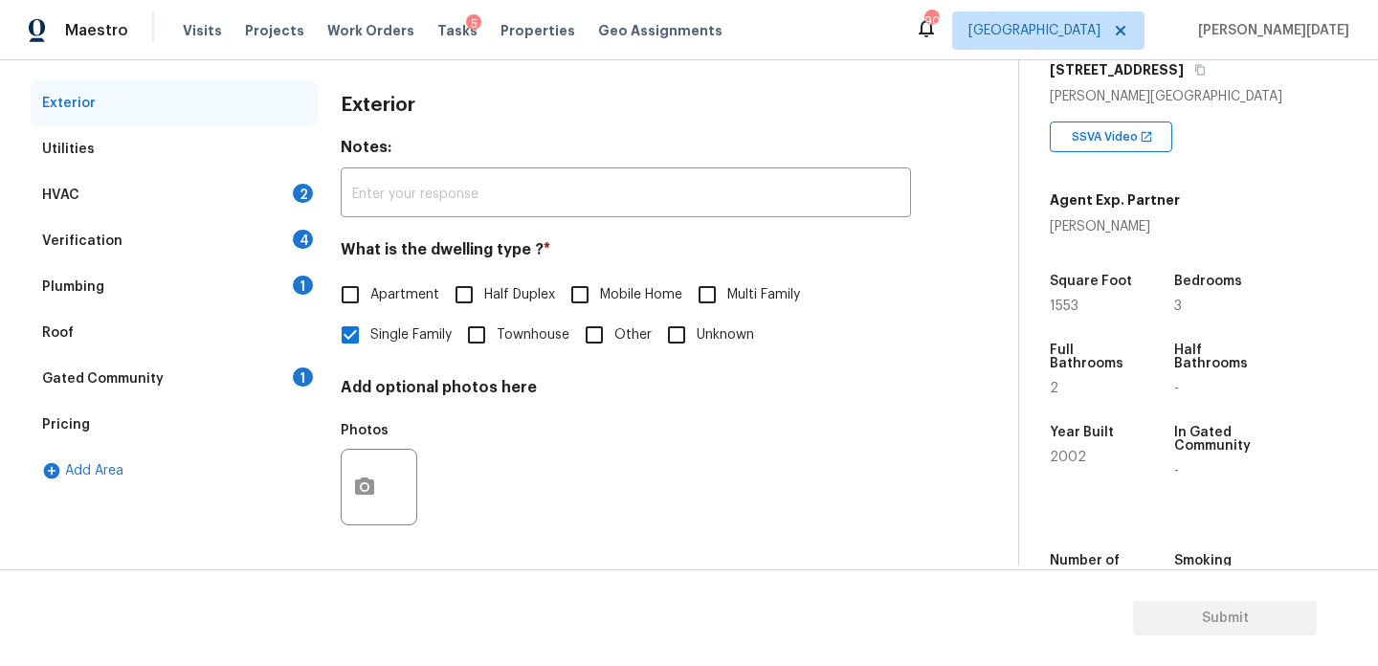
click at [289, 195] on div "HVAC 2" at bounding box center [174, 195] width 287 height 46
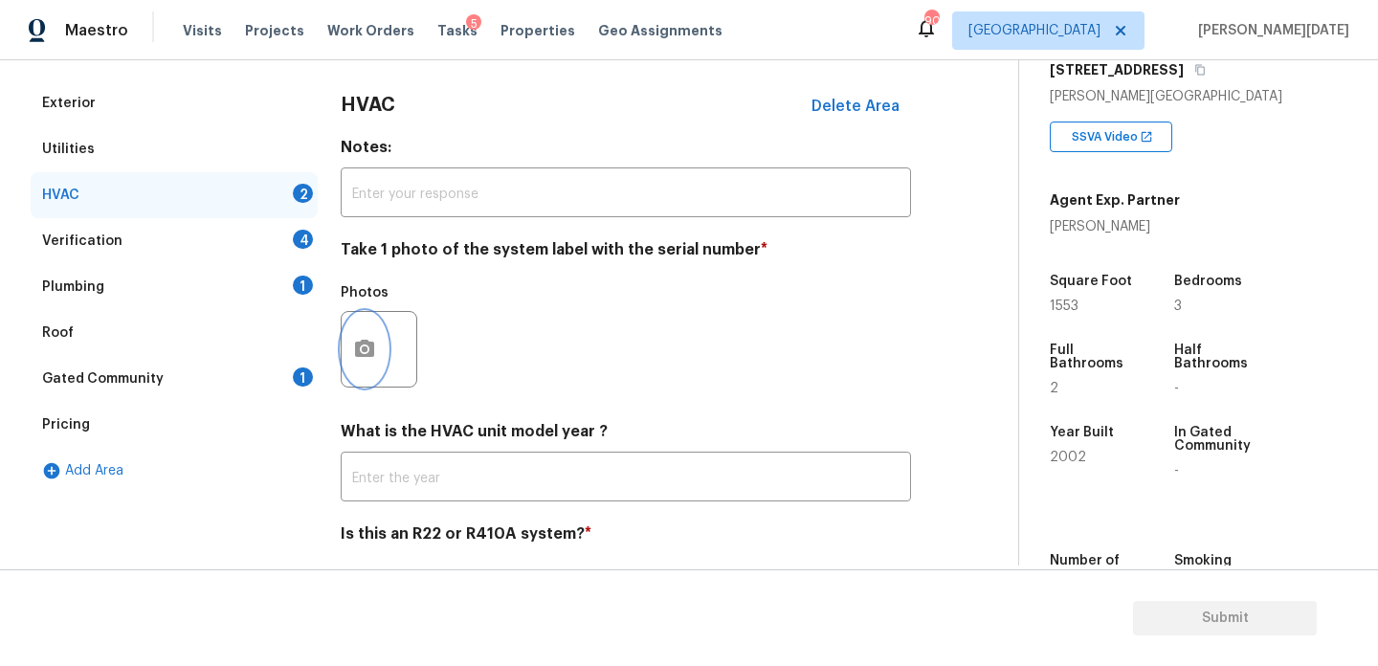
click at [365, 366] on button "button" at bounding box center [365, 349] width 46 height 75
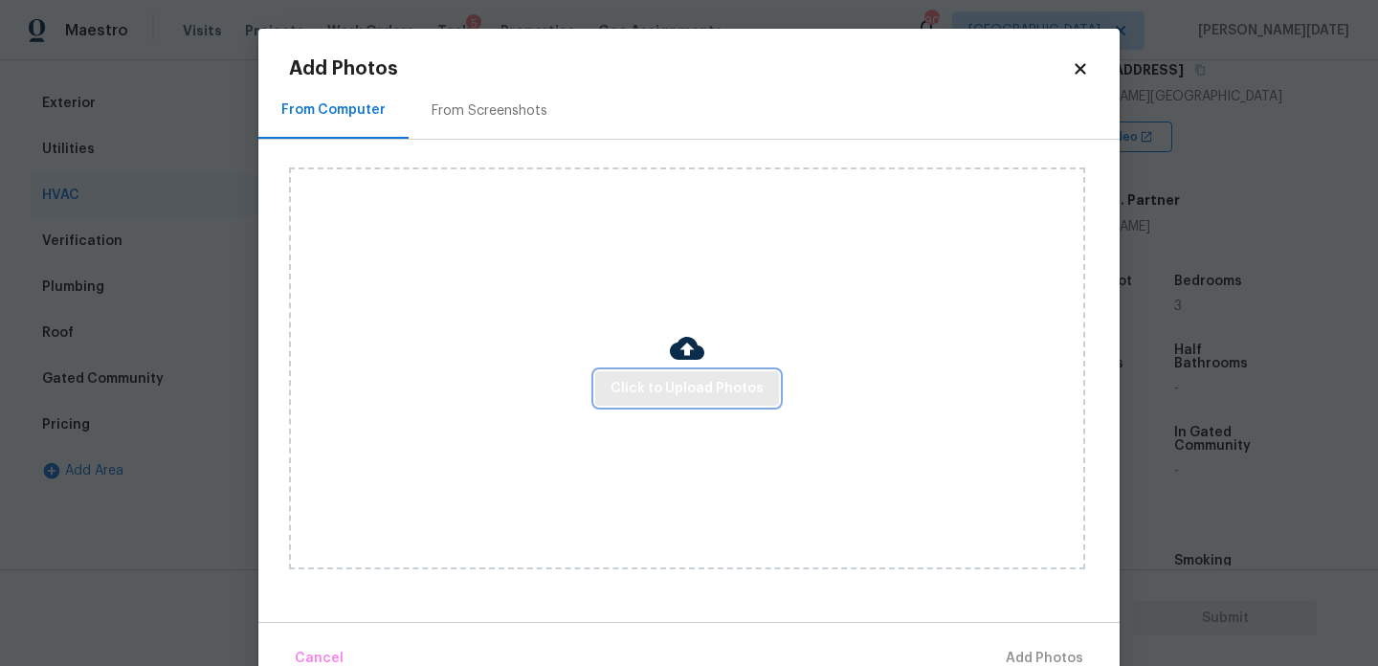
click at [703, 383] on span "Click to Upload Photos" at bounding box center [687, 389] width 153 height 24
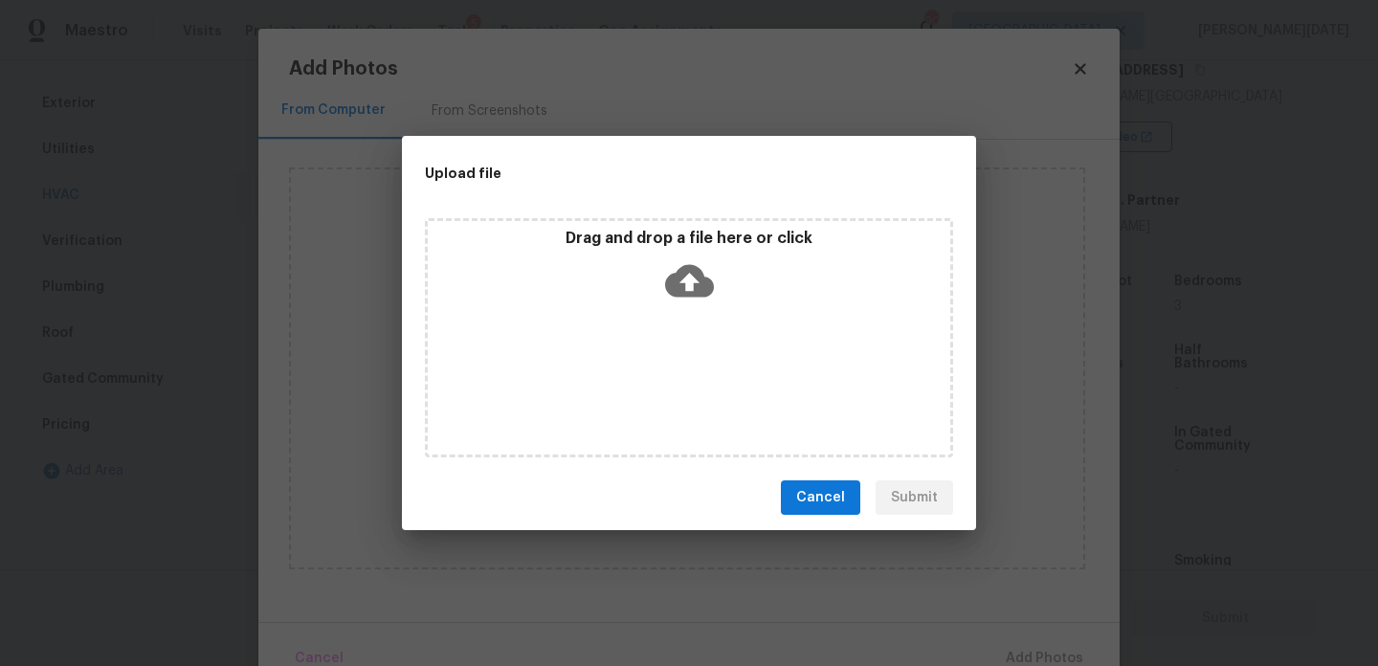
click at [703, 383] on div "Drag and drop a file here or click" at bounding box center [689, 337] width 528 height 239
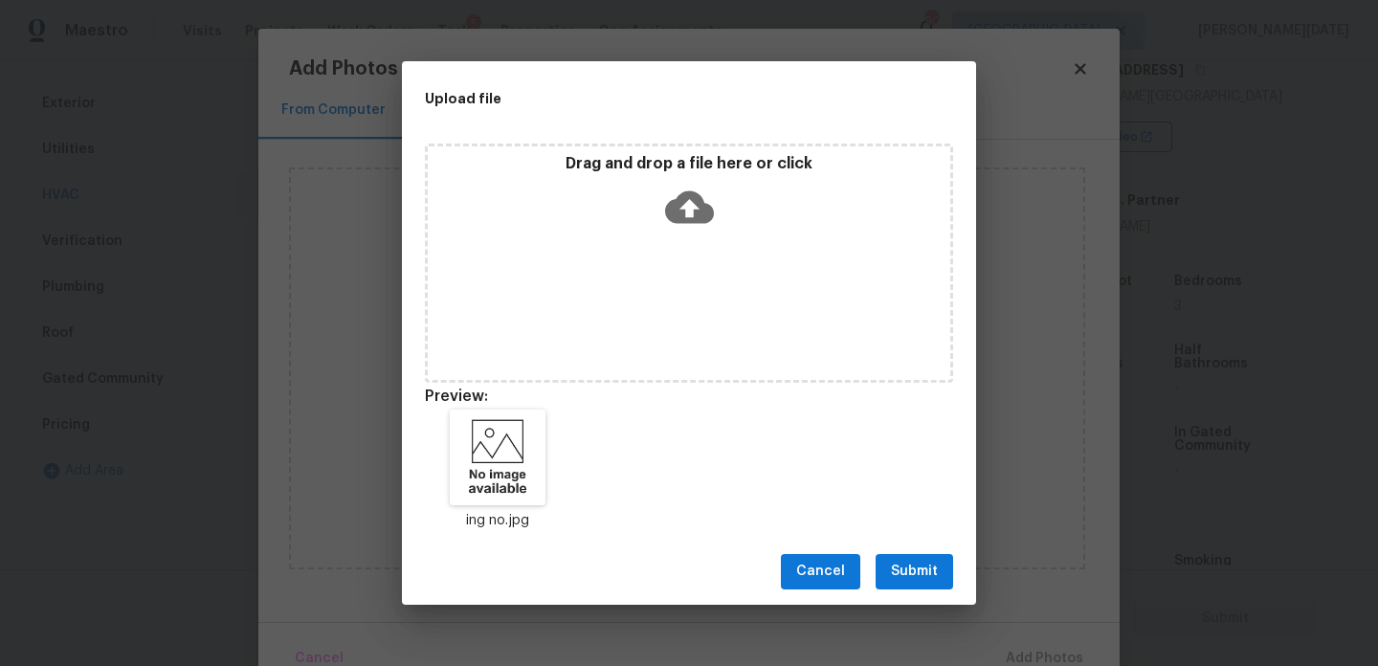
click at [889, 561] on button "Submit" at bounding box center [915, 571] width 78 height 35
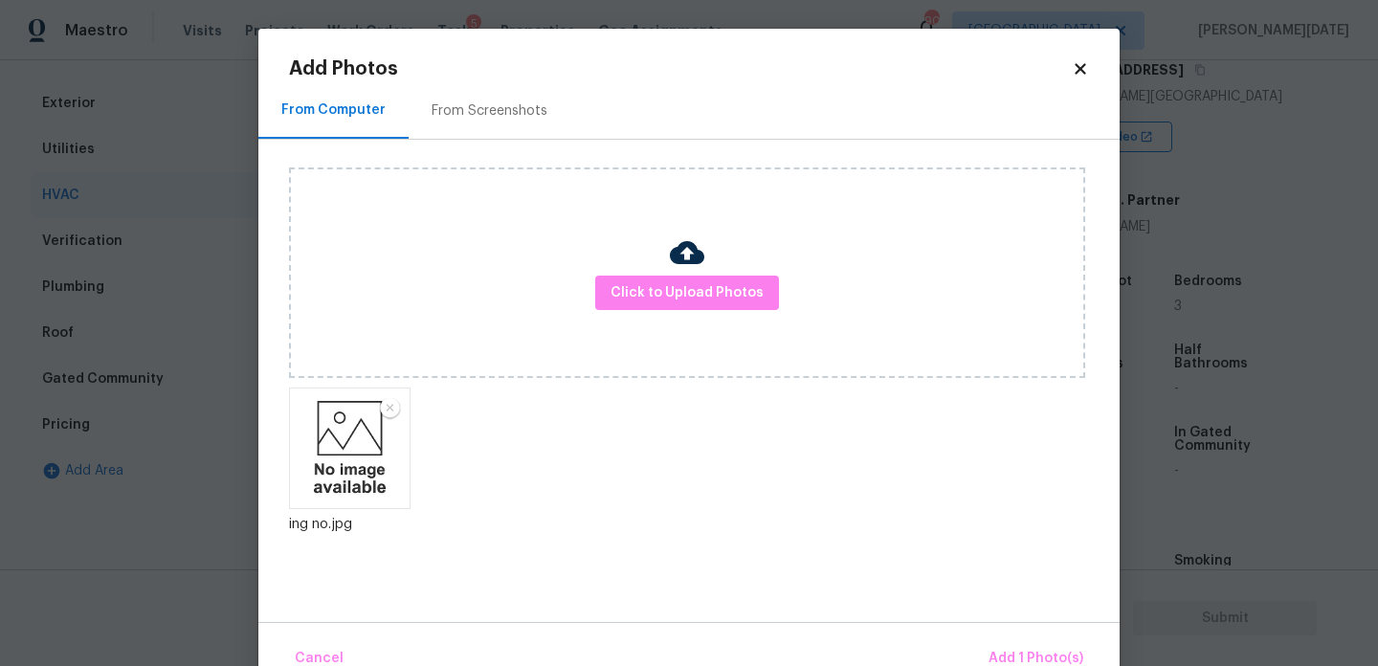
click at [1010, 635] on div "Cancel Add 1 Photo(s)" at bounding box center [688, 650] width 861 height 57
click at [1040, 653] on span "Add 1 Photo(s)" at bounding box center [1036, 659] width 95 height 24
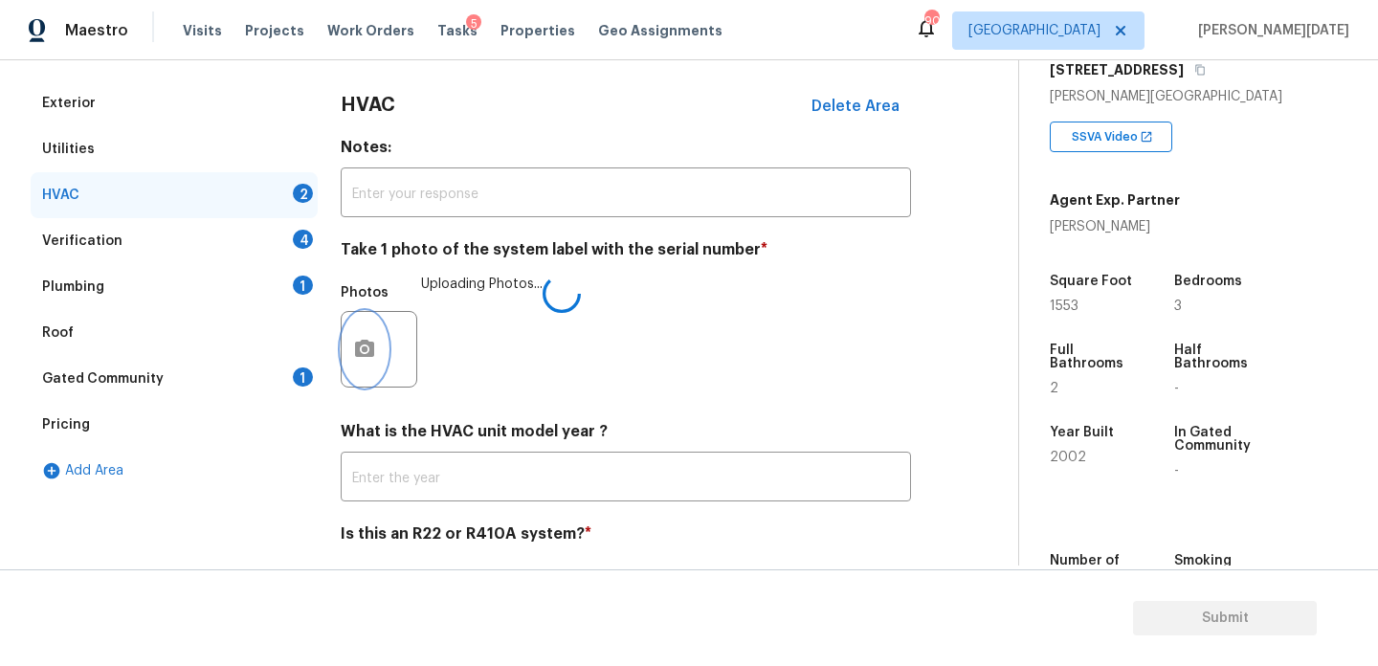
scroll to position [319, 0]
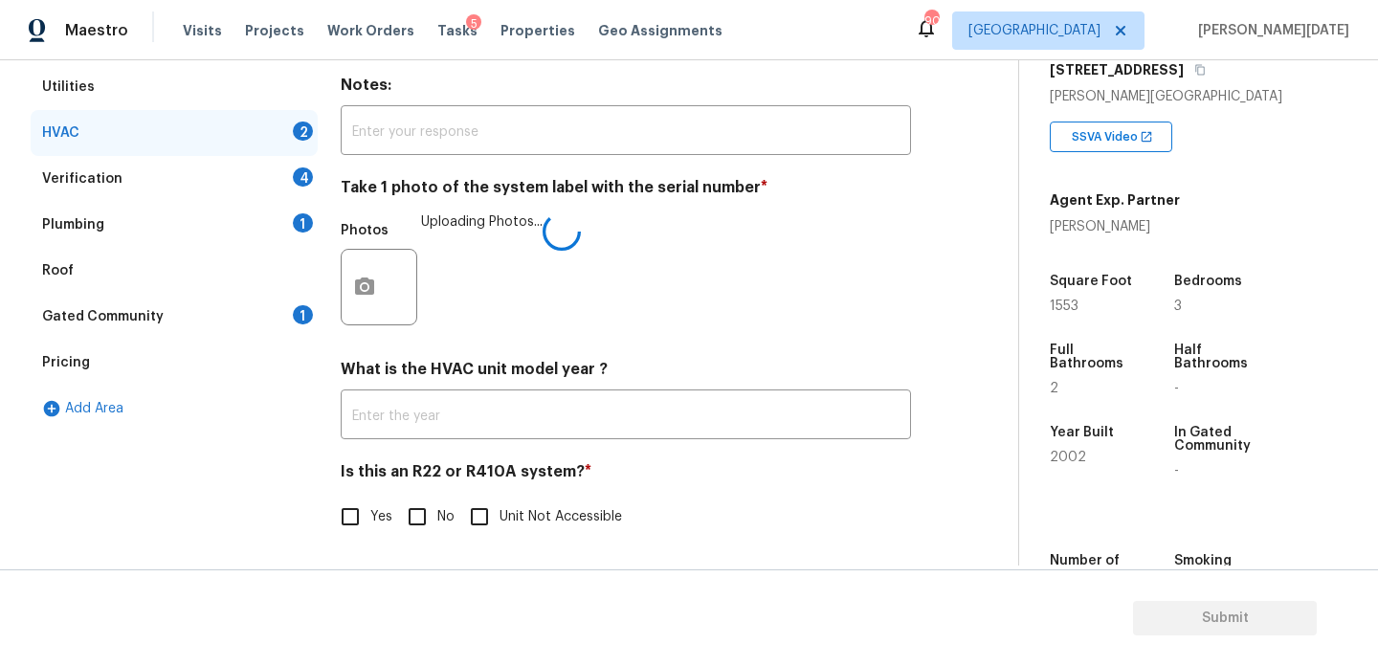
click at [412, 527] on input "No" at bounding box center [417, 517] width 40 height 40
checkbox input "true"
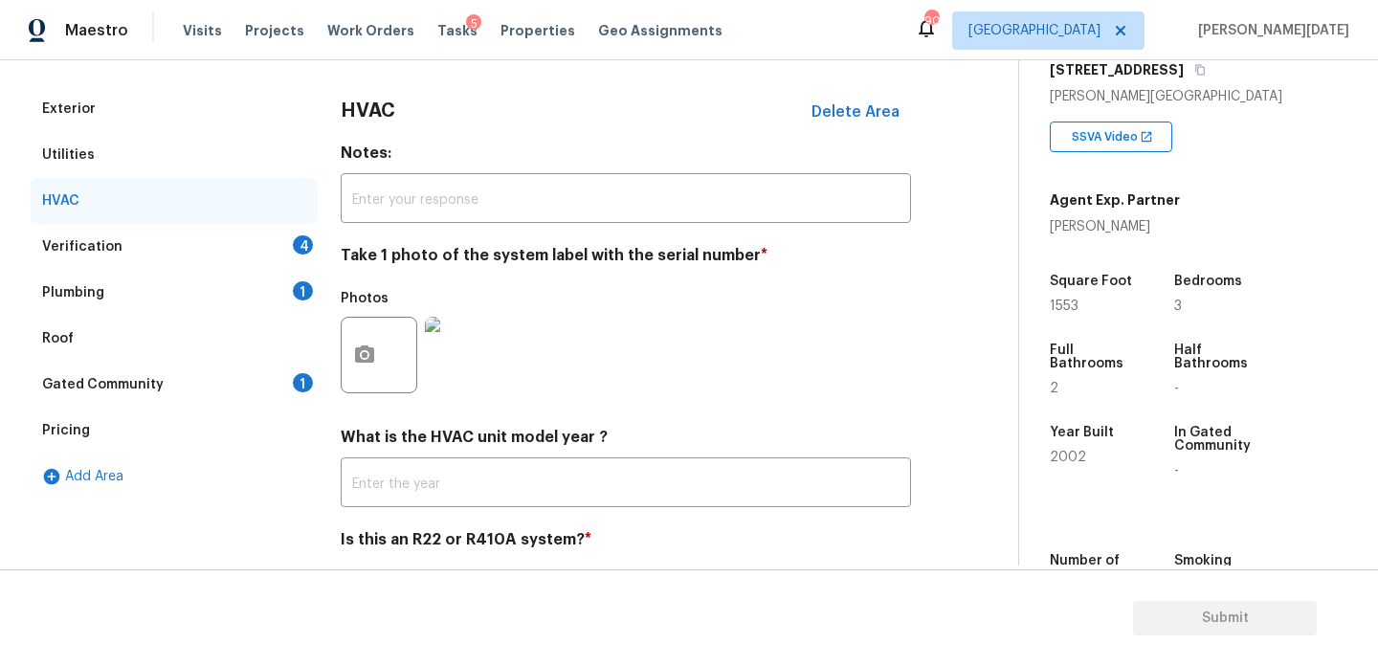
scroll to position [236, 0]
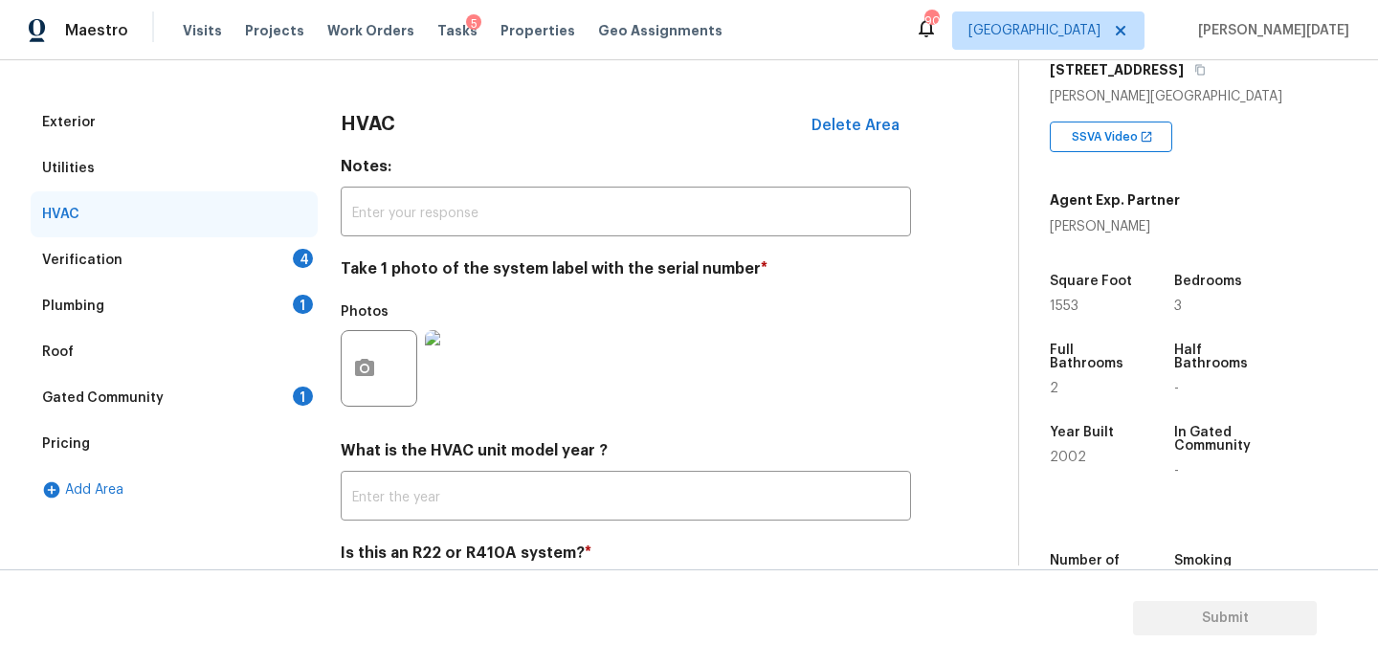
click at [253, 257] on div "Verification 4" at bounding box center [174, 260] width 287 height 46
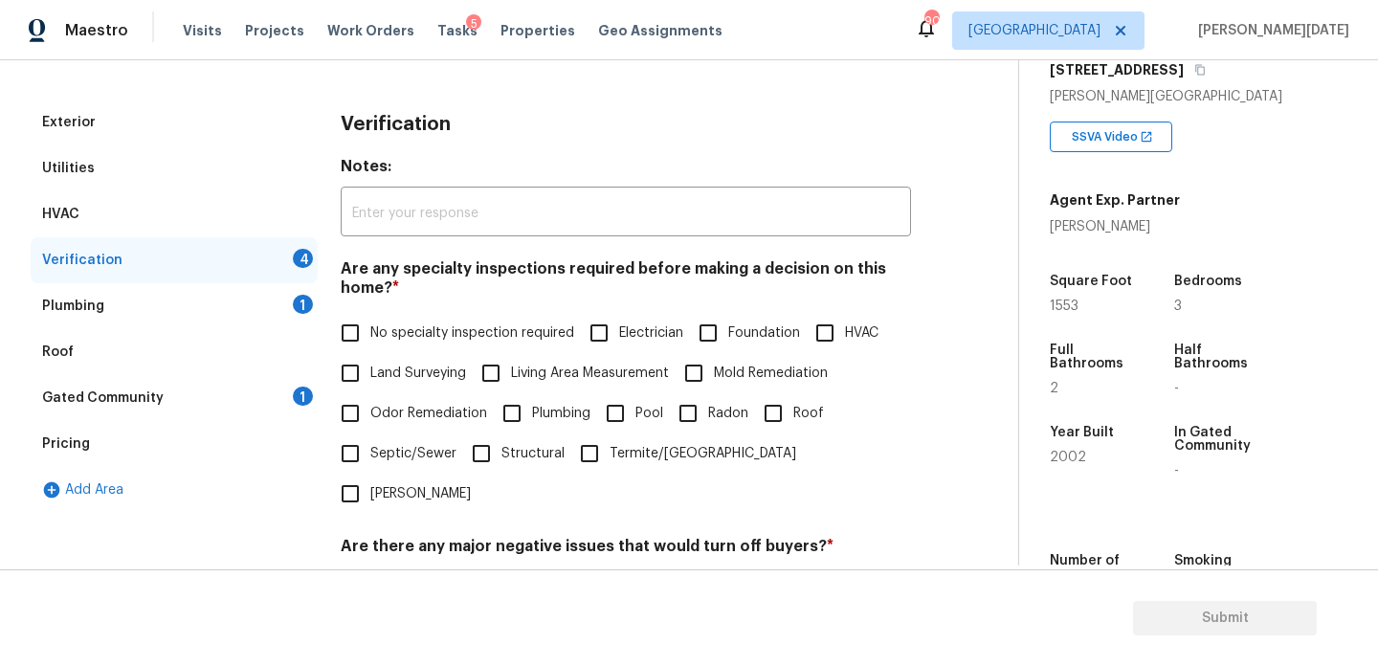
click at [356, 316] on input "No specialty inspection required" at bounding box center [350, 333] width 40 height 40
click at [356, 316] on input "No specialty inspection required" at bounding box center [350, 335] width 40 height 40
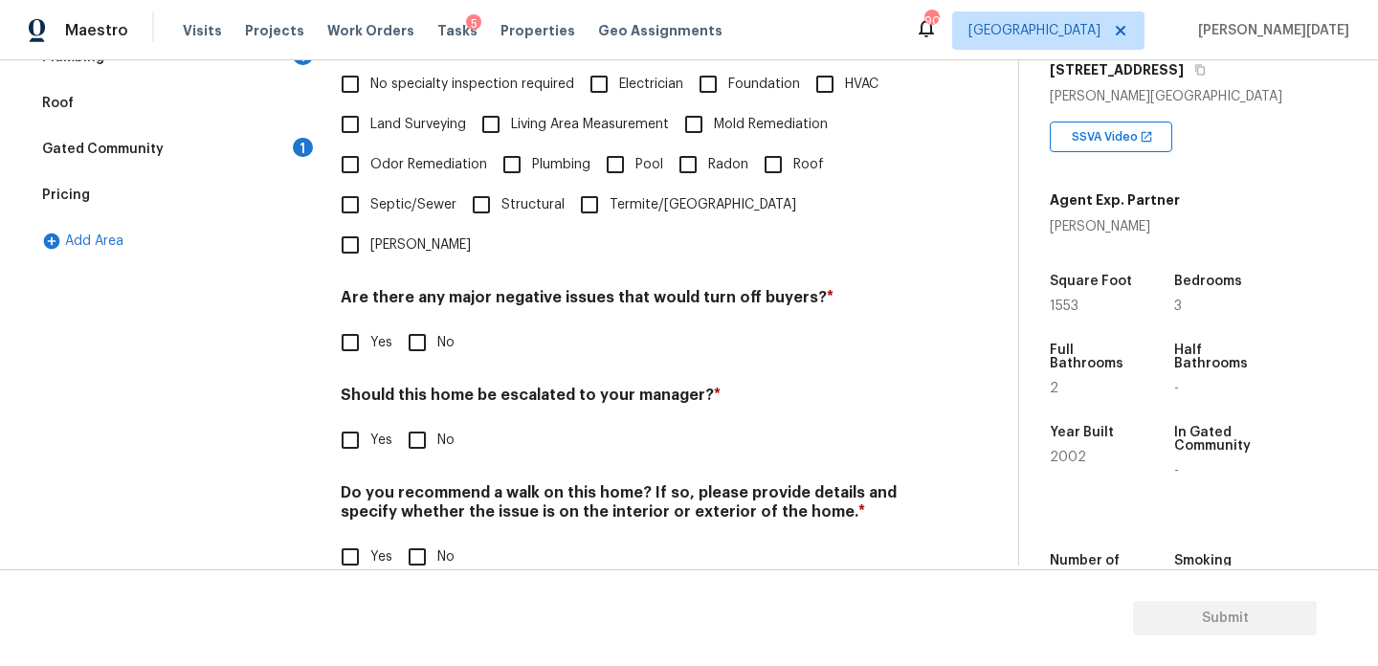
scroll to position [348, 0]
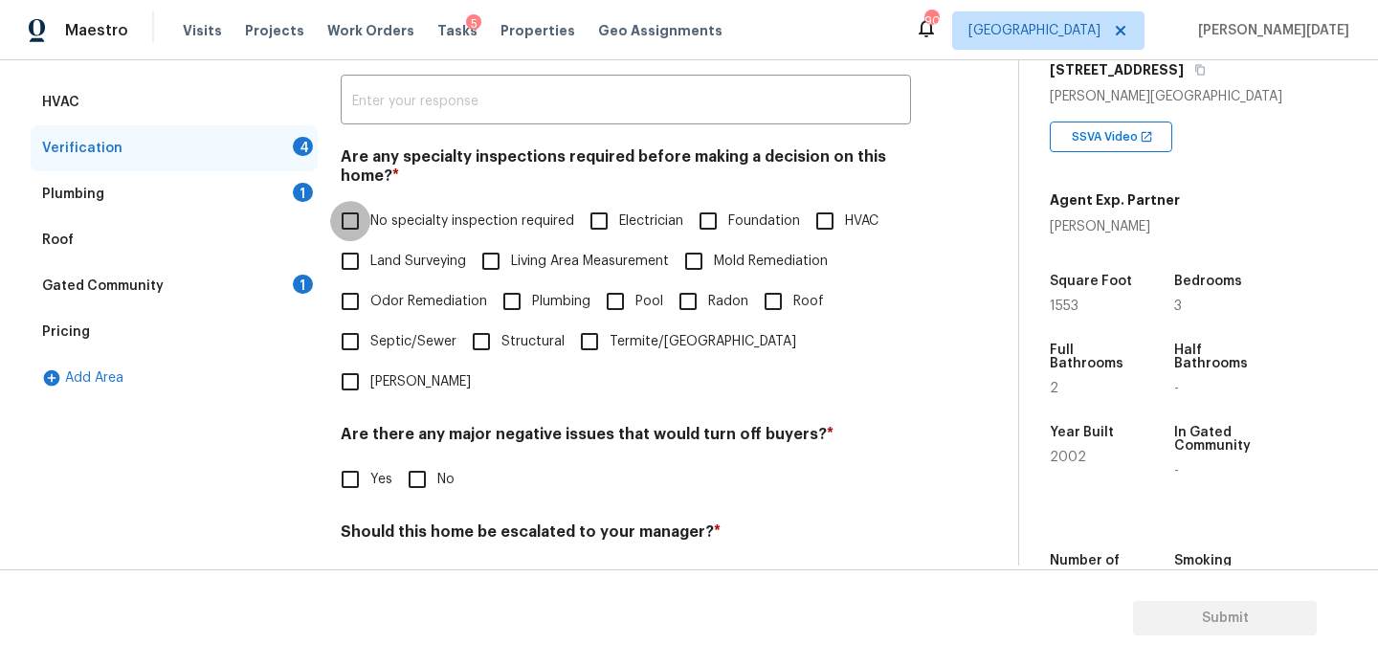
click at [351, 231] on input "No specialty inspection required" at bounding box center [350, 221] width 40 height 40
checkbox input "true"
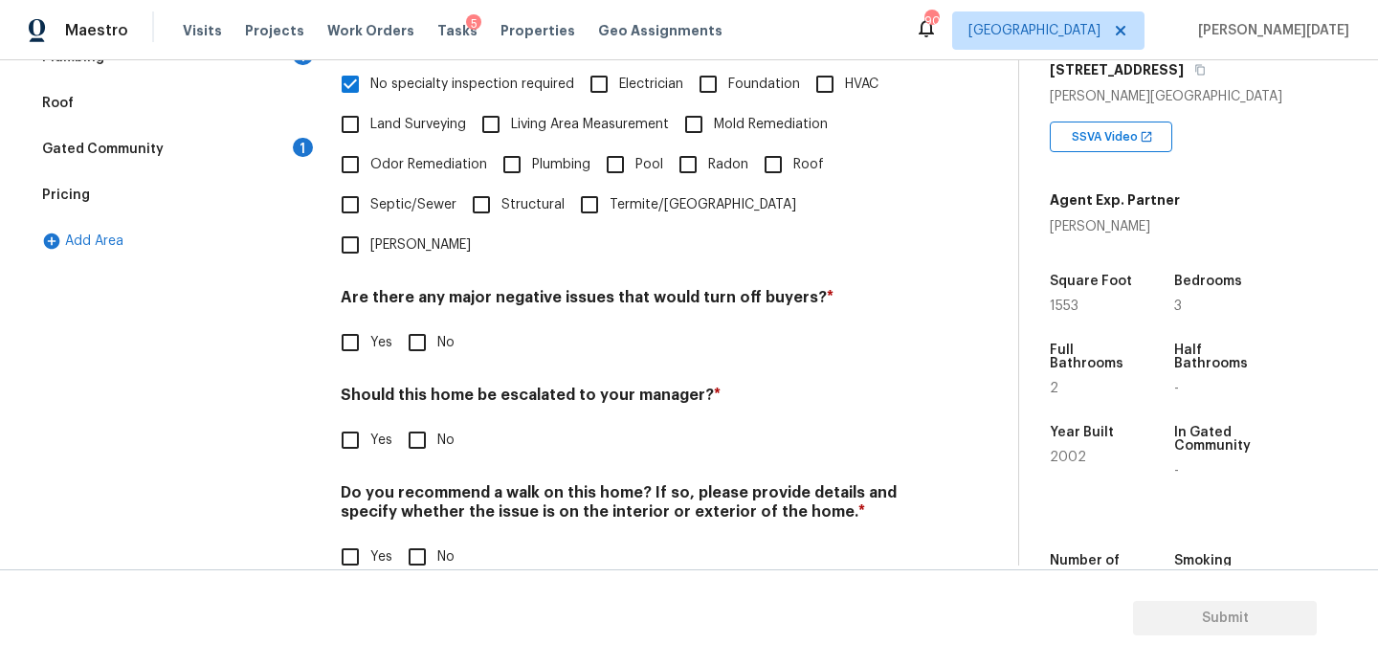
click at [420, 323] on input "No" at bounding box center [417, 343] width 40 height 40
checkbox input "true"
click at [422, 420] on input "No" at bounding box center [417, 440] width 40 height 40
checkbox input "true"
click at [418, 537] on input "No" at bounding box center [417, 557] width 40 height 40
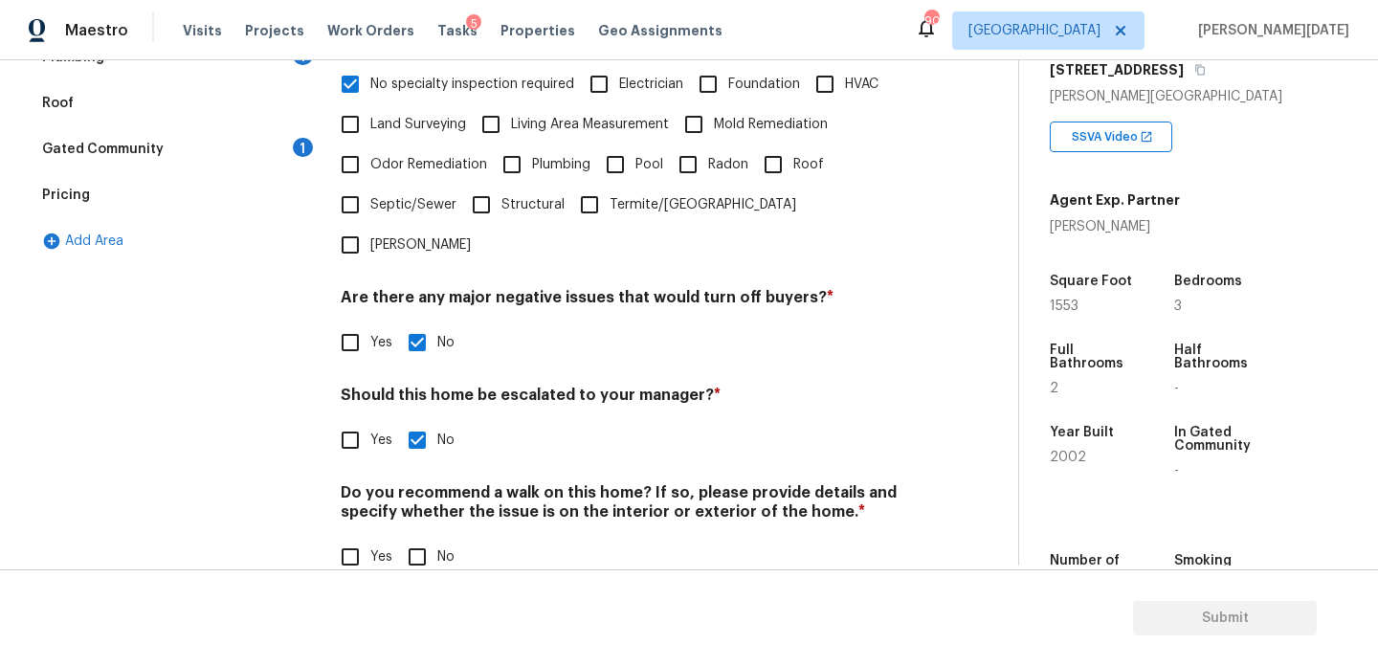
checkbox input "true"
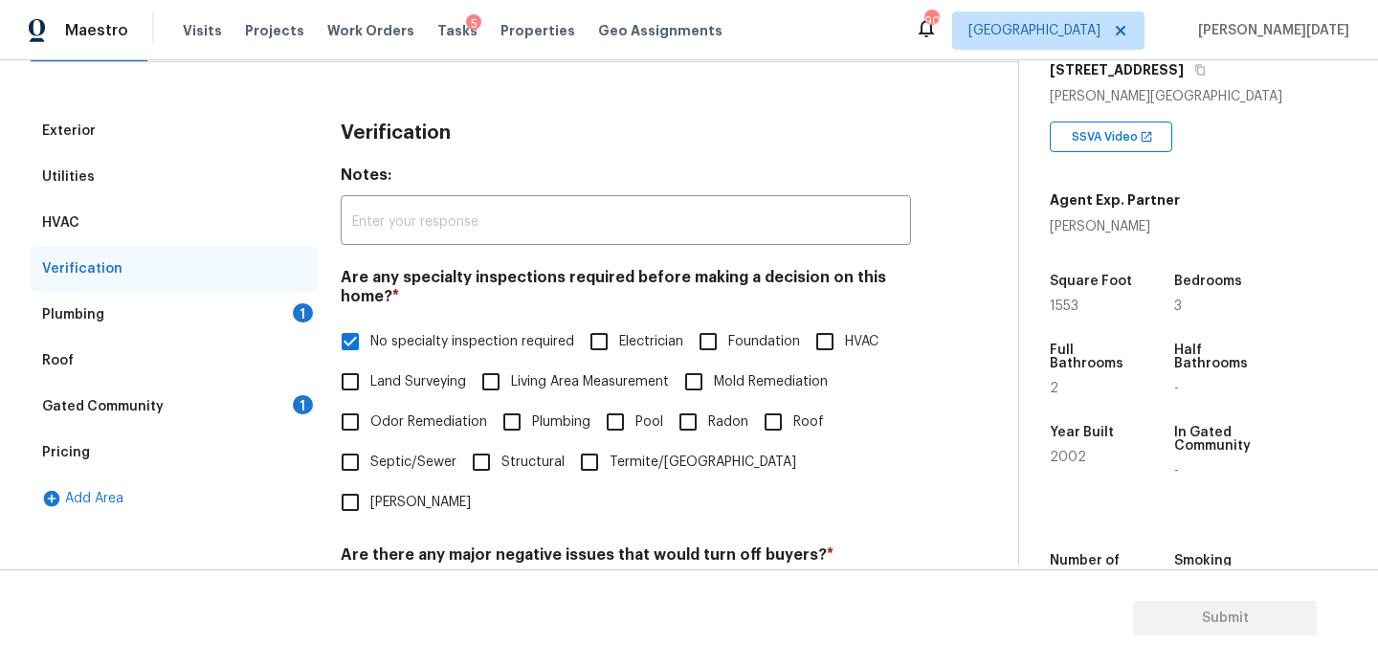
click at [198, 324] on div "Plumbing 1" at bounding box center [174, 315] width 287 height 46
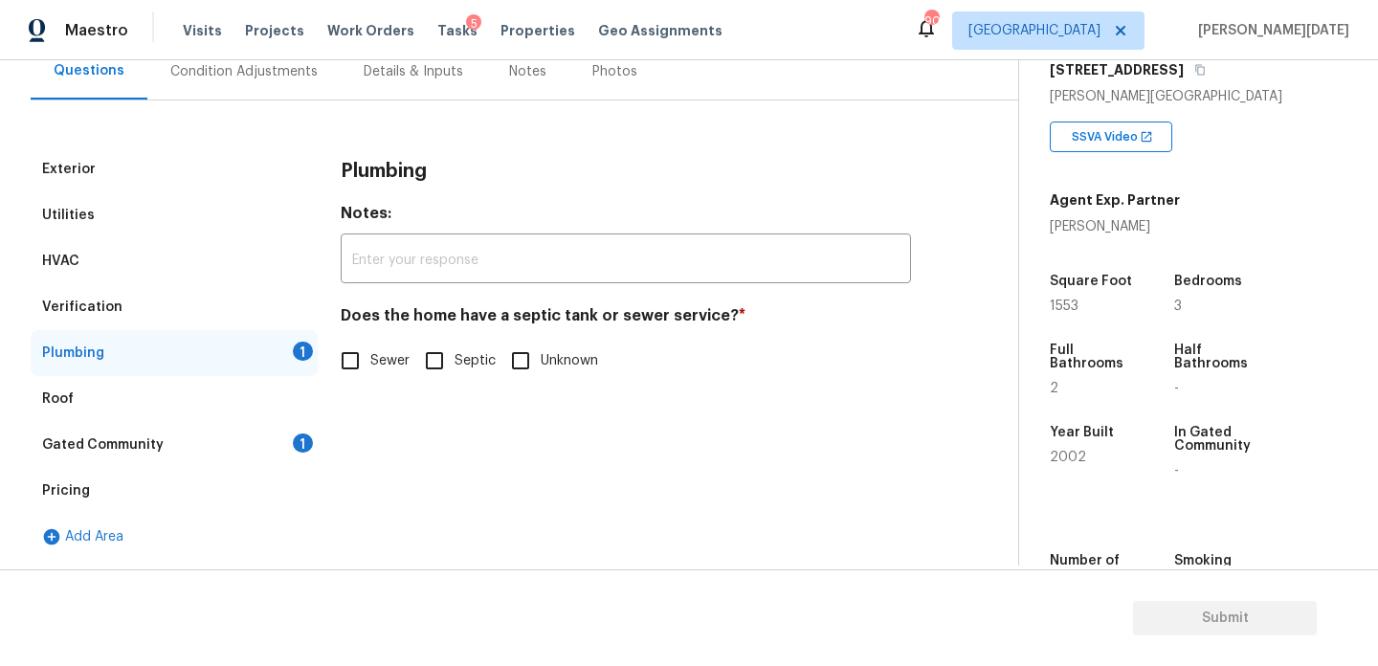
scroll to position [190, 0]
click at [345, 363] on input "Sewer" at bounding box center [350, 361] width 40 height 40
checkbox input "true"
click at [280, 461] on div "Gated Community 1" at bounding box center [174, 445] width 287 height 46
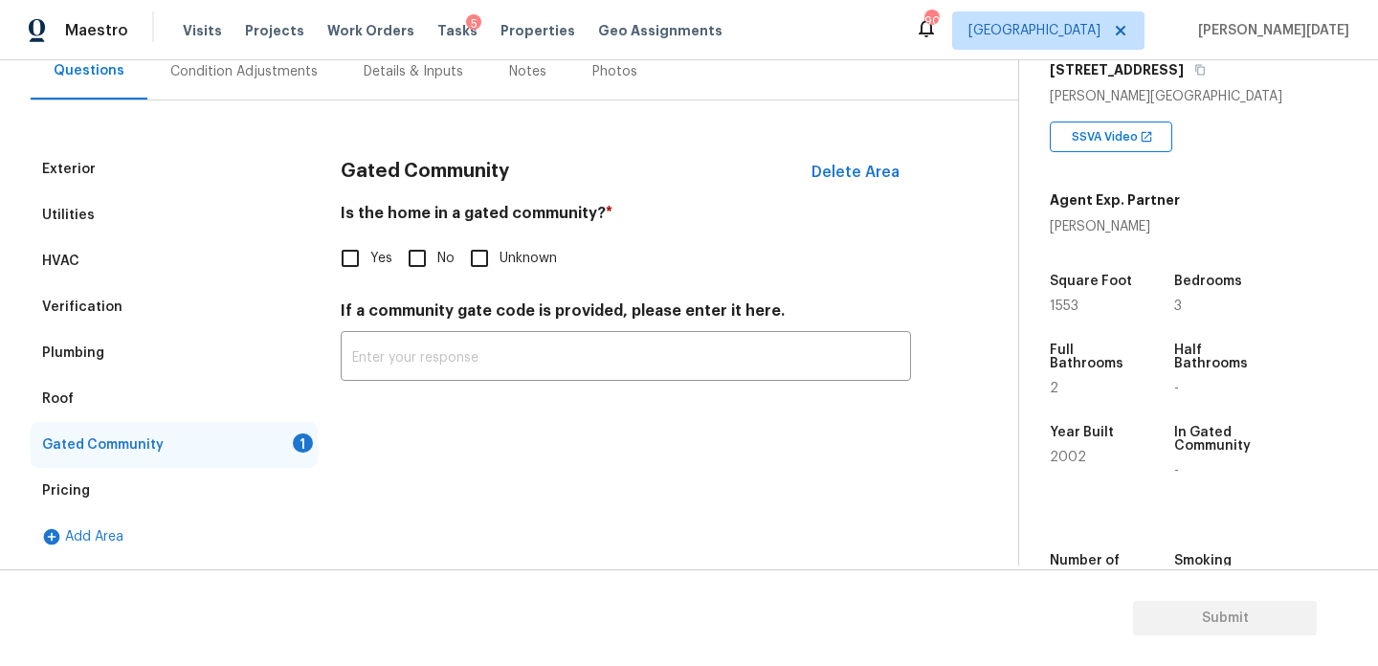
click at [424, 239] on input "No" at bounding box center [417, 258] width 40 height 40
checkbox input "true"
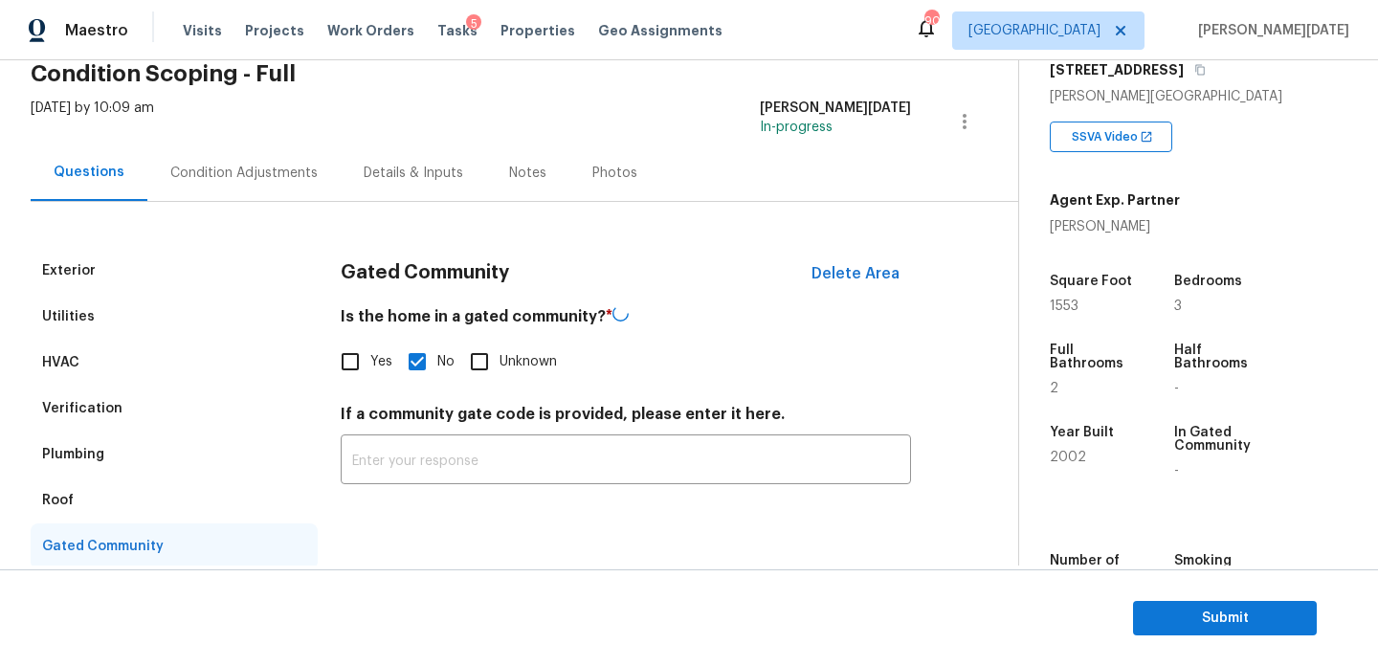
scroll to position [86, 0]
click at [257, 190] on div "Condition Adjustments" at bounding box center [243, 174] width 193 height 56
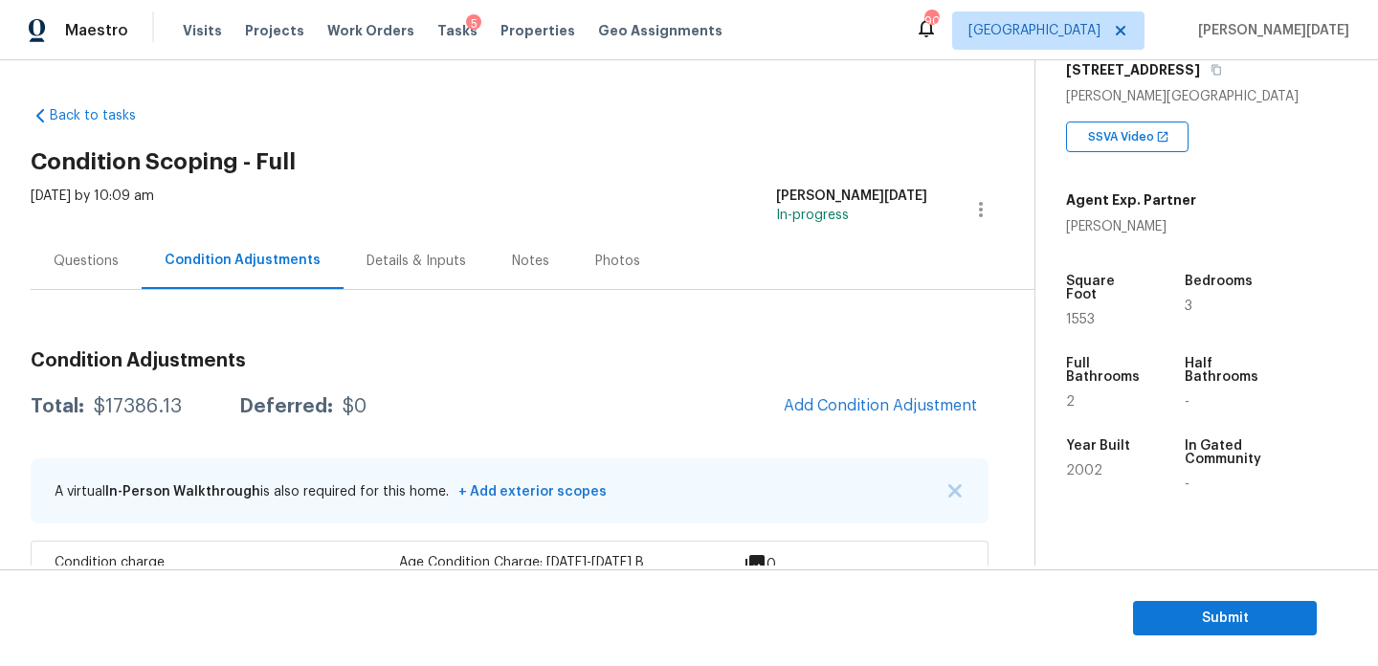
click at [87, 256] on div "Questions" at bounding box center [86, 261] width 65 height 19
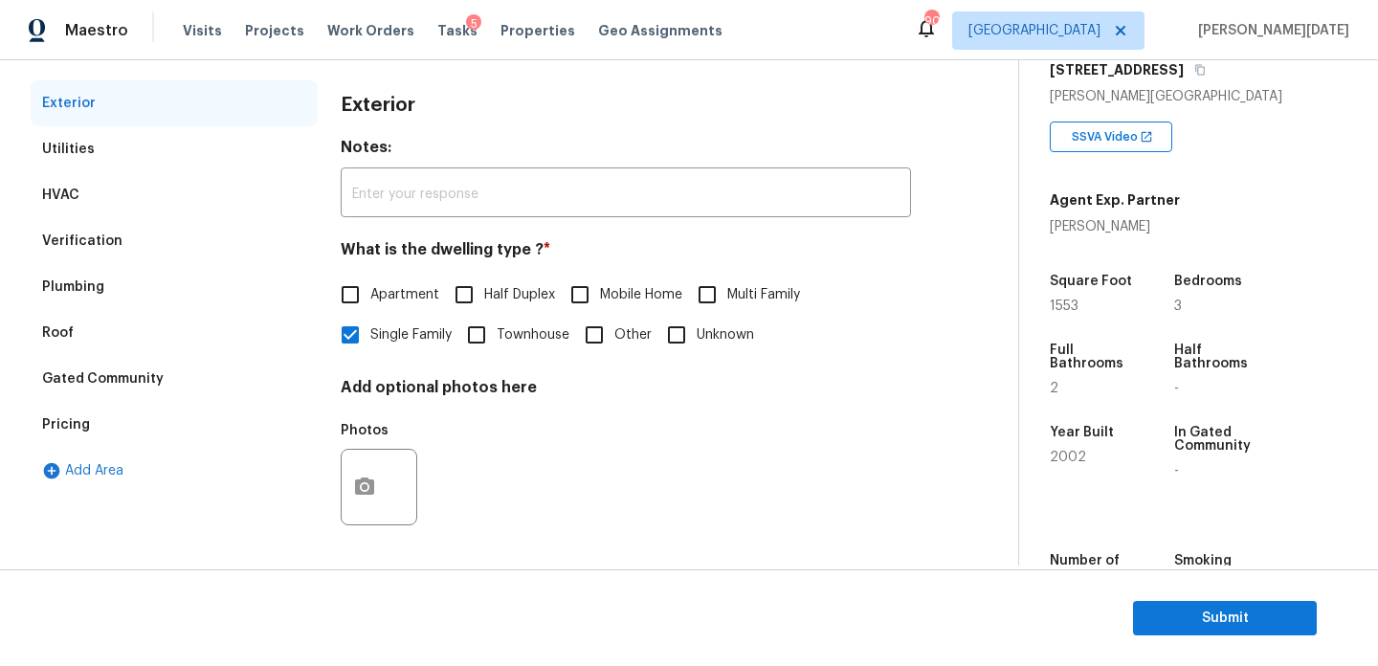
scroll to position [10, 0]
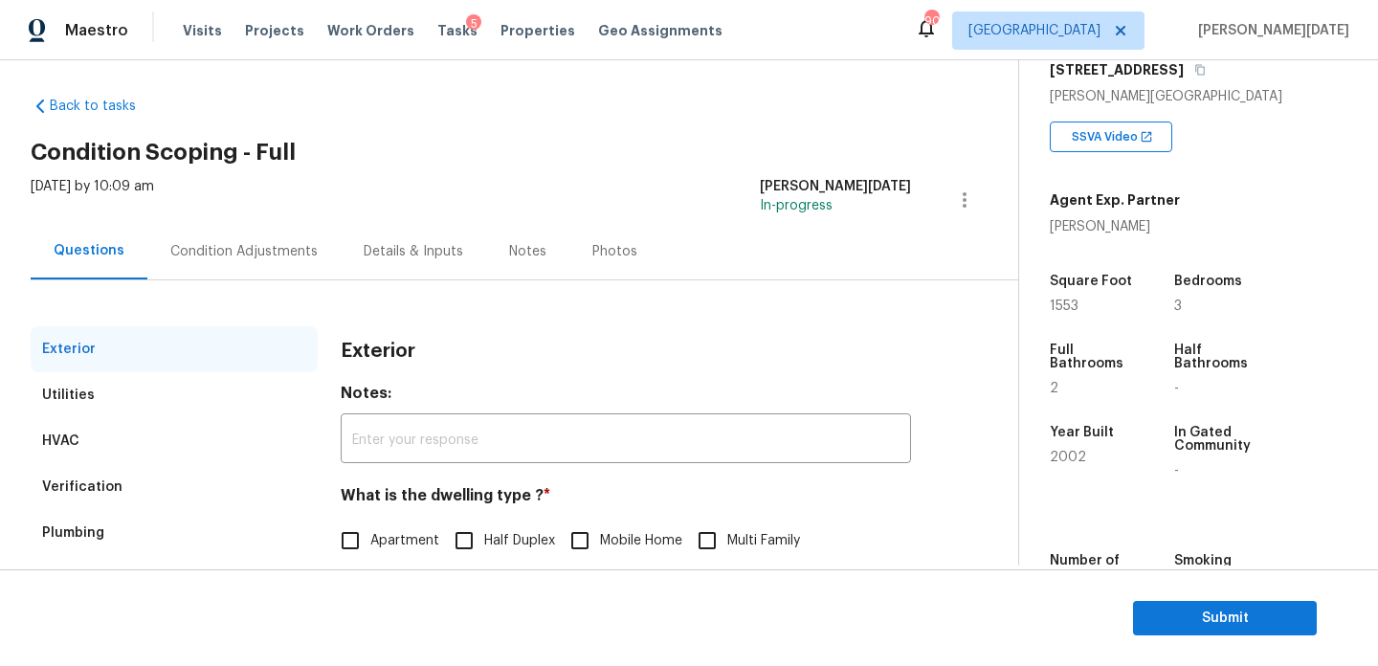
click at [113, 485] on div "Verification" at bounding box center [82, 487] width 80 height 19
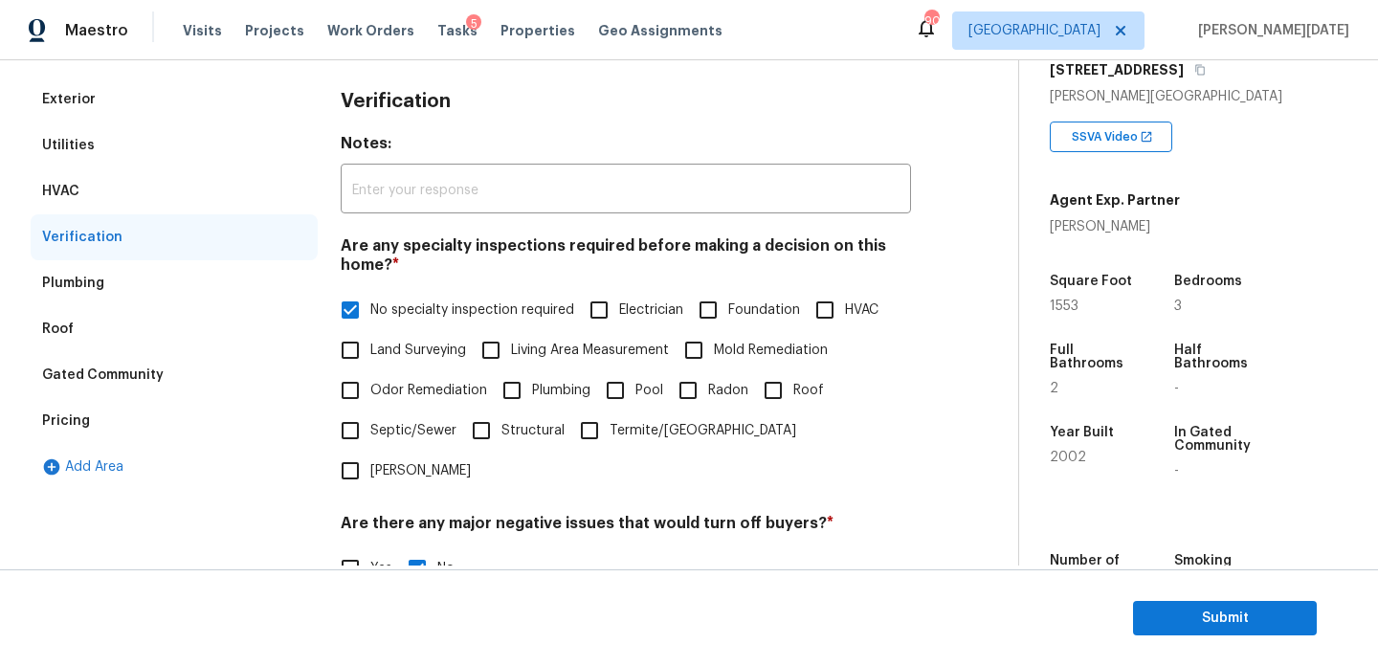
scroll to position [485, 0]
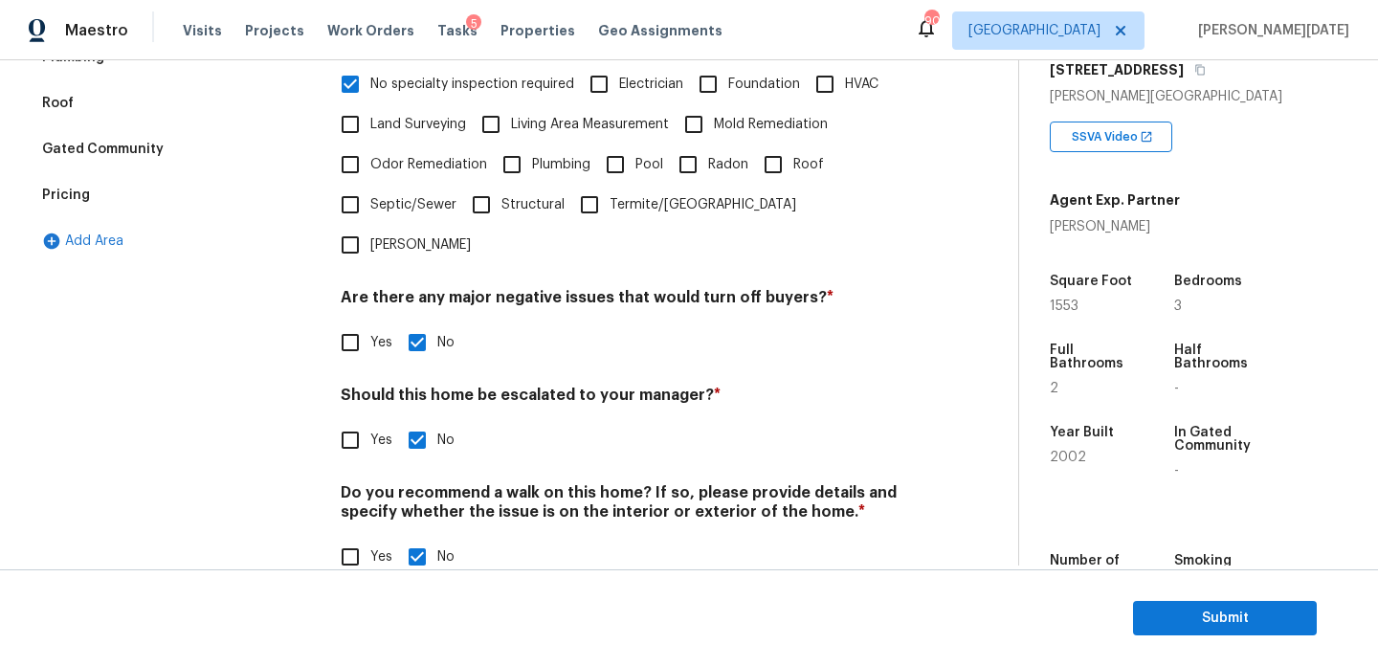
click at [326, 404] on div "Exterior Utilities HVAC Verification Plumbing Roof Gated Community Pricing Add …" at bounding box center [502, 225] width 942 height 749
click at [360, 420] on input "Yes" at bounding box center [350, 440] width 40 height 40
checkbox input "true"
checkbox input "false"
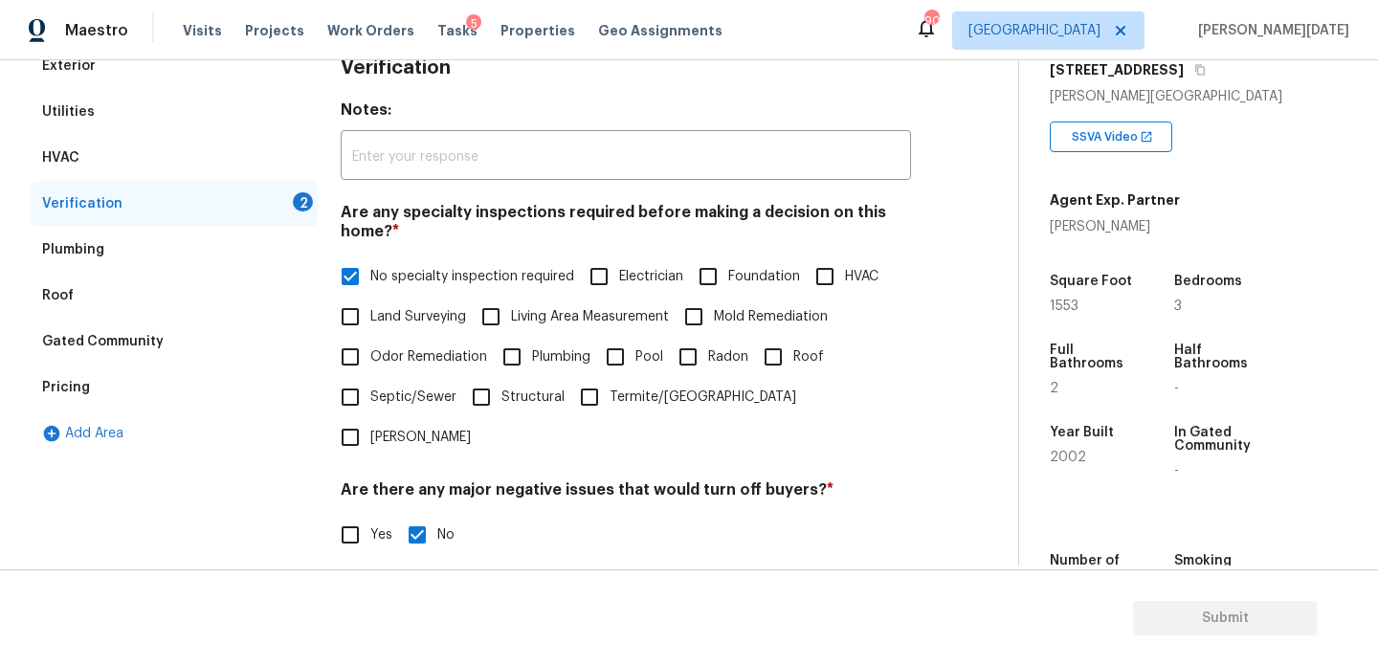
scroll to position [0, 0]
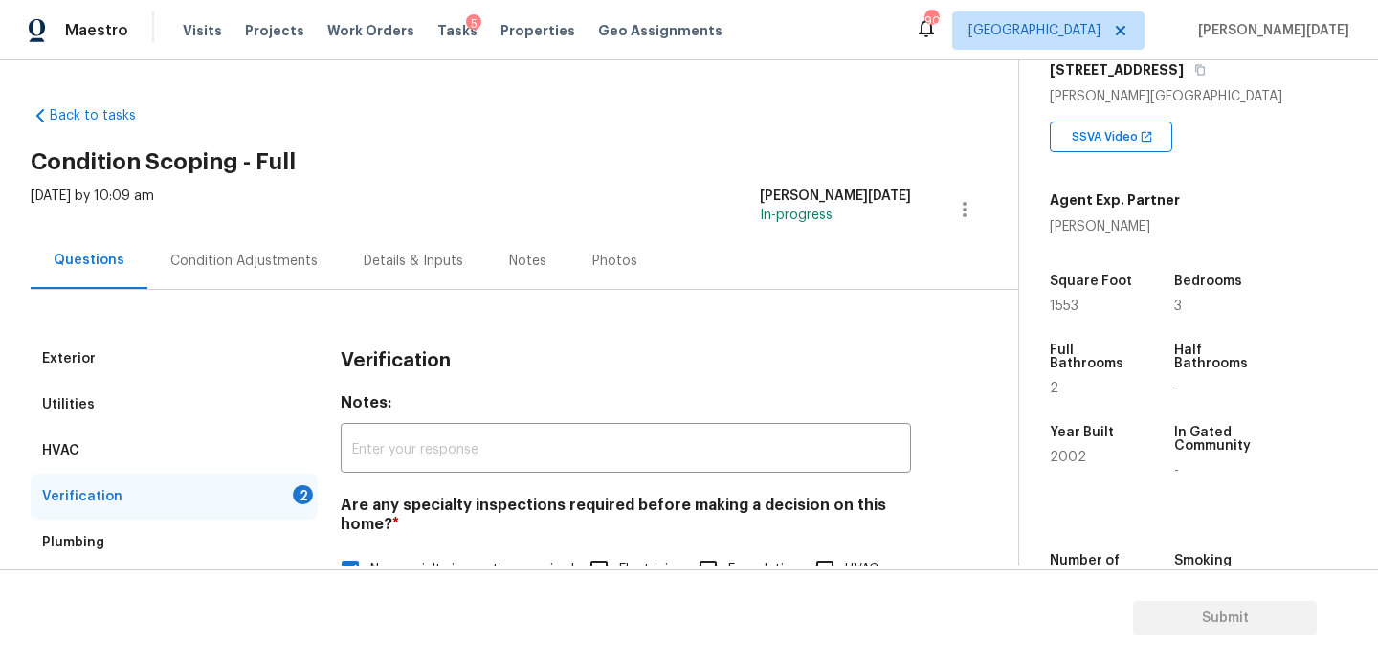
click at [290, 273] on div "Condition Adjustments" at bounding box center [243, 261] width 193 height 56
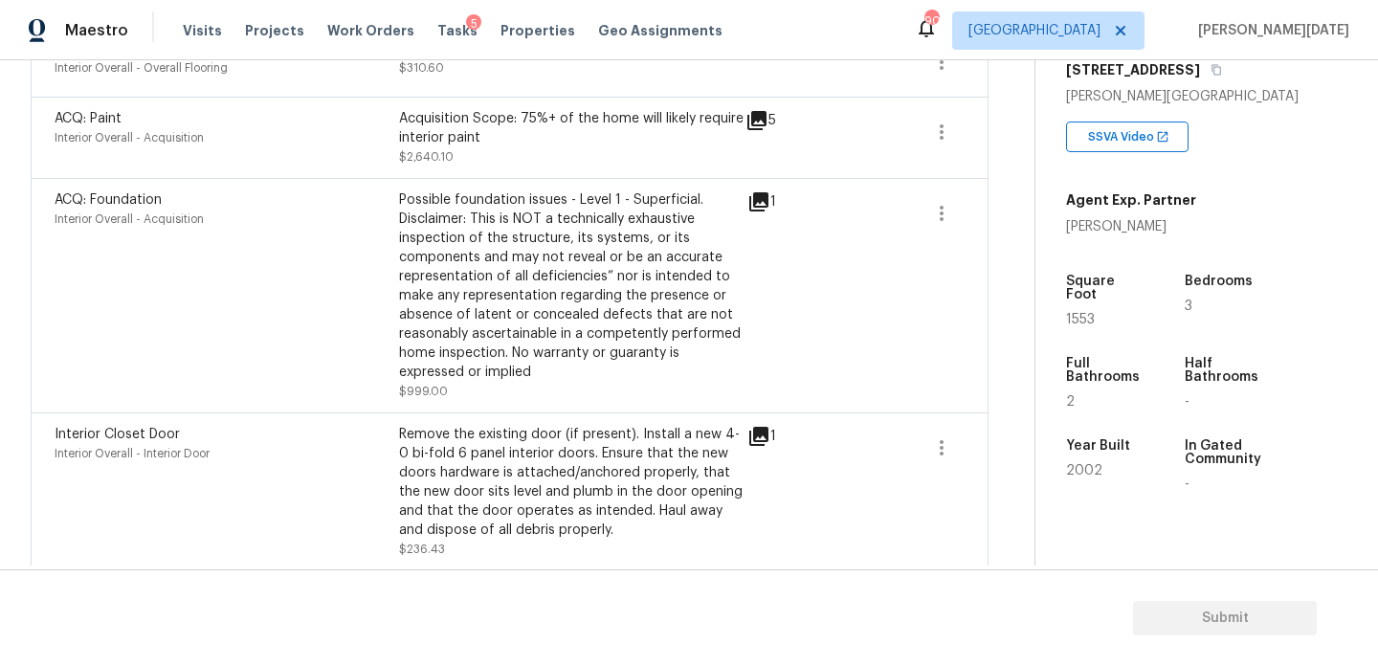
scroll to position [781, 0]
click at [766, 190] on icon at bounding box center [759, 201] width 23 height 23
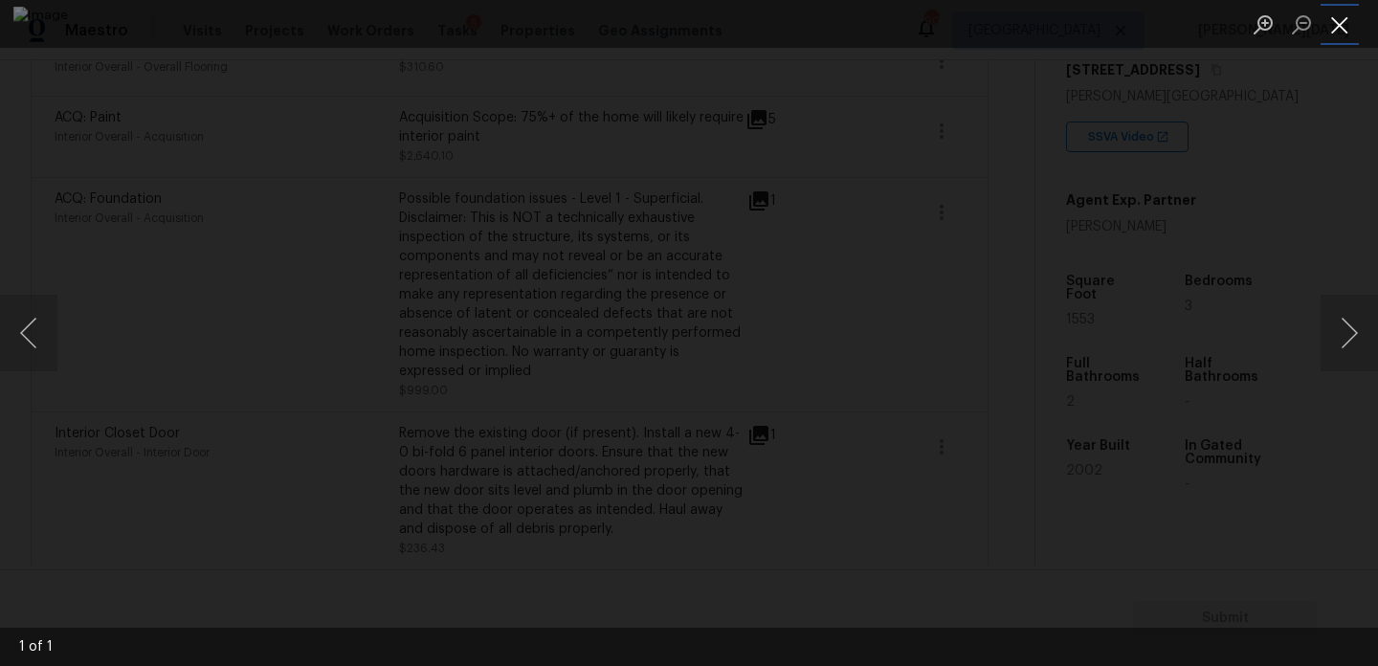
click at [1349, 29] on button "Close lightbox" at bounding box center [1340, 25] width 38 height 34
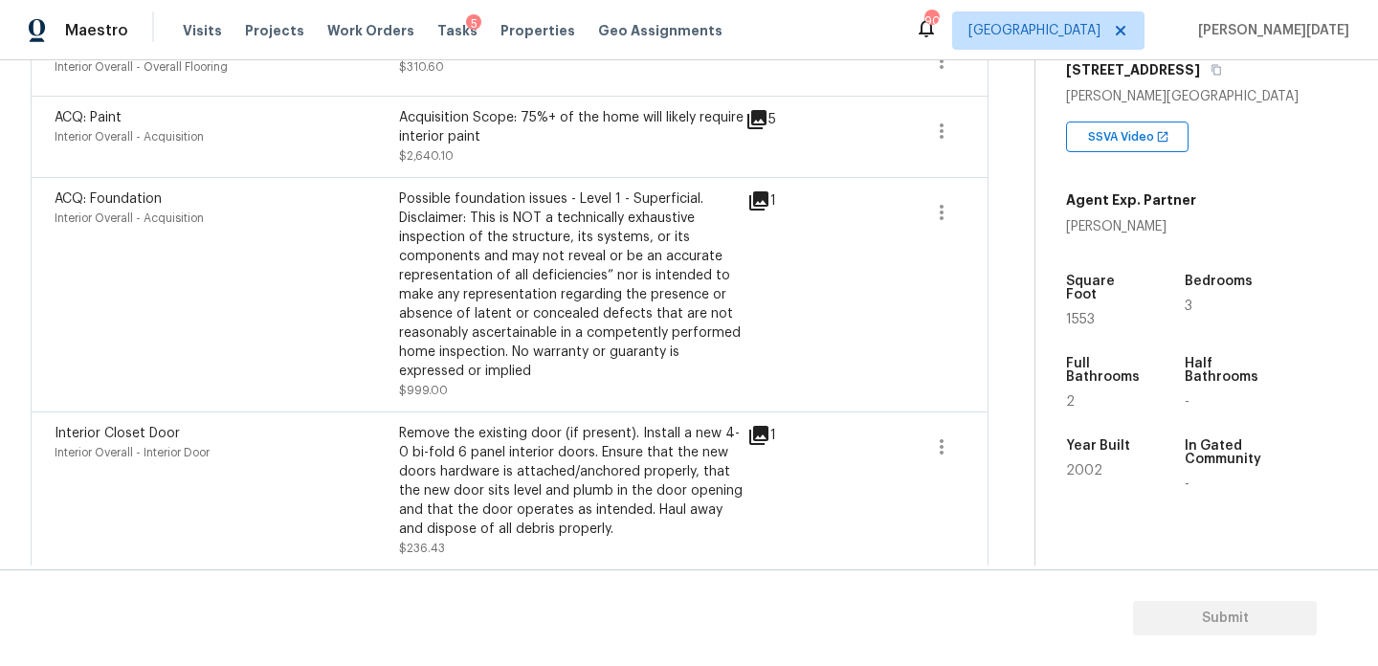
scroll to position [0, 0]
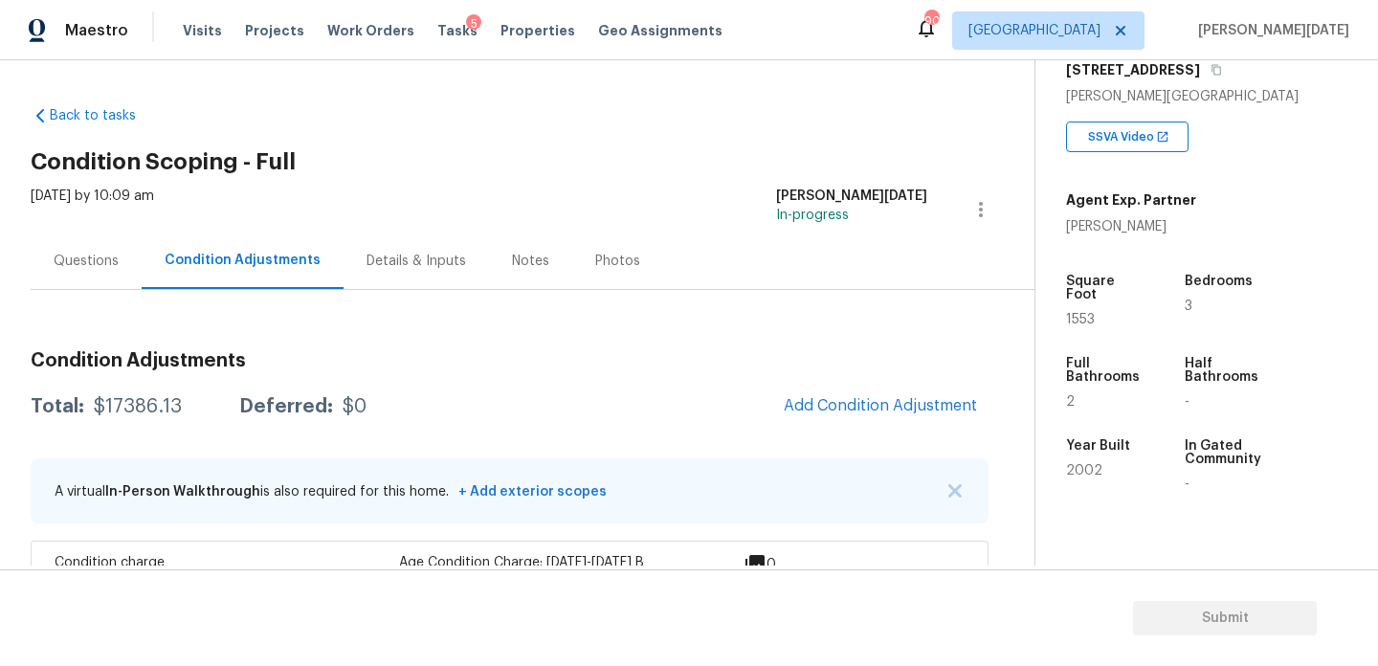
click at [121, 267] on div "Questions" at bounding box center [86, 261] width 111 height 56
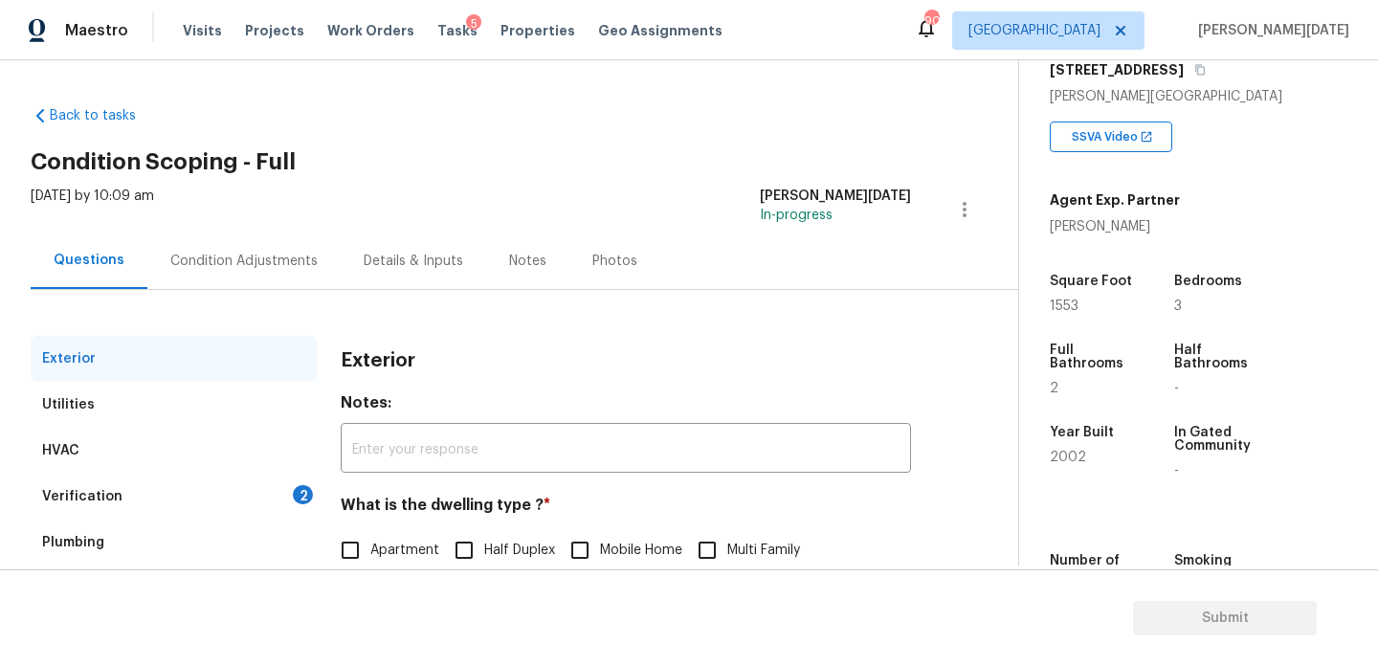
scroll to position [256, 0]
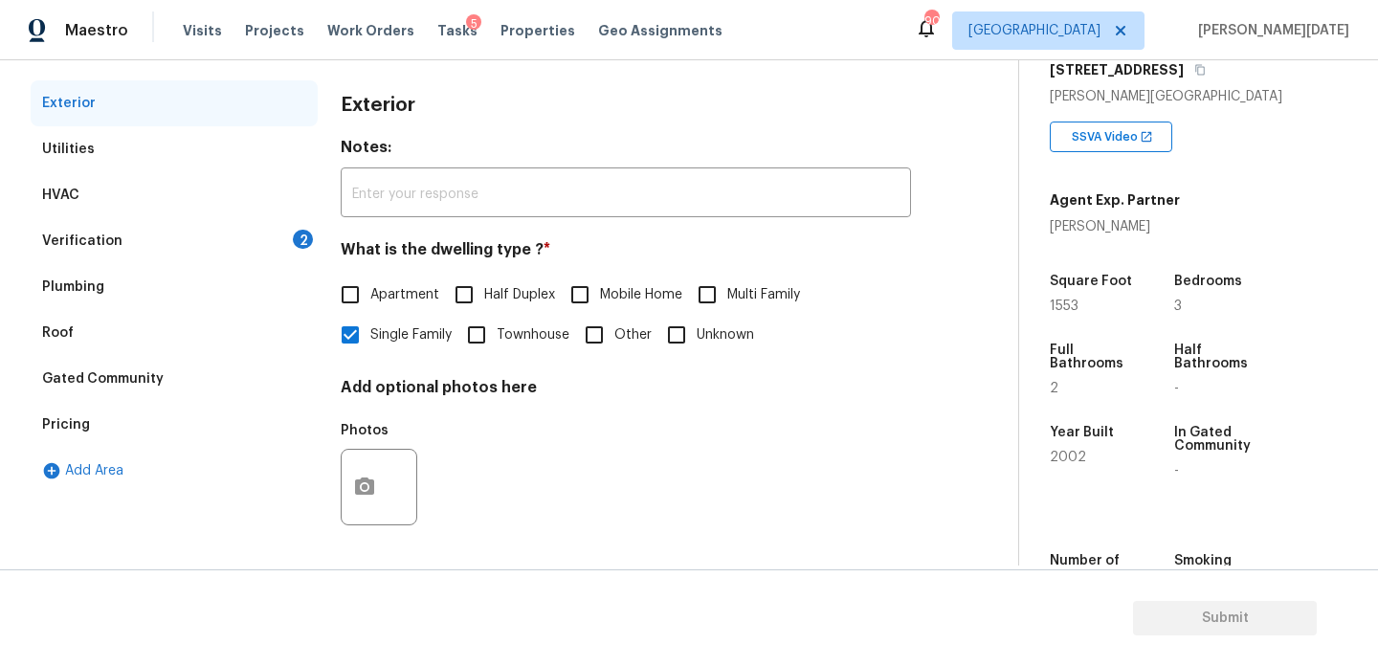
click at [280, 242] on div "Verification 2" at bounding box center [174, 241] width 287 height 46
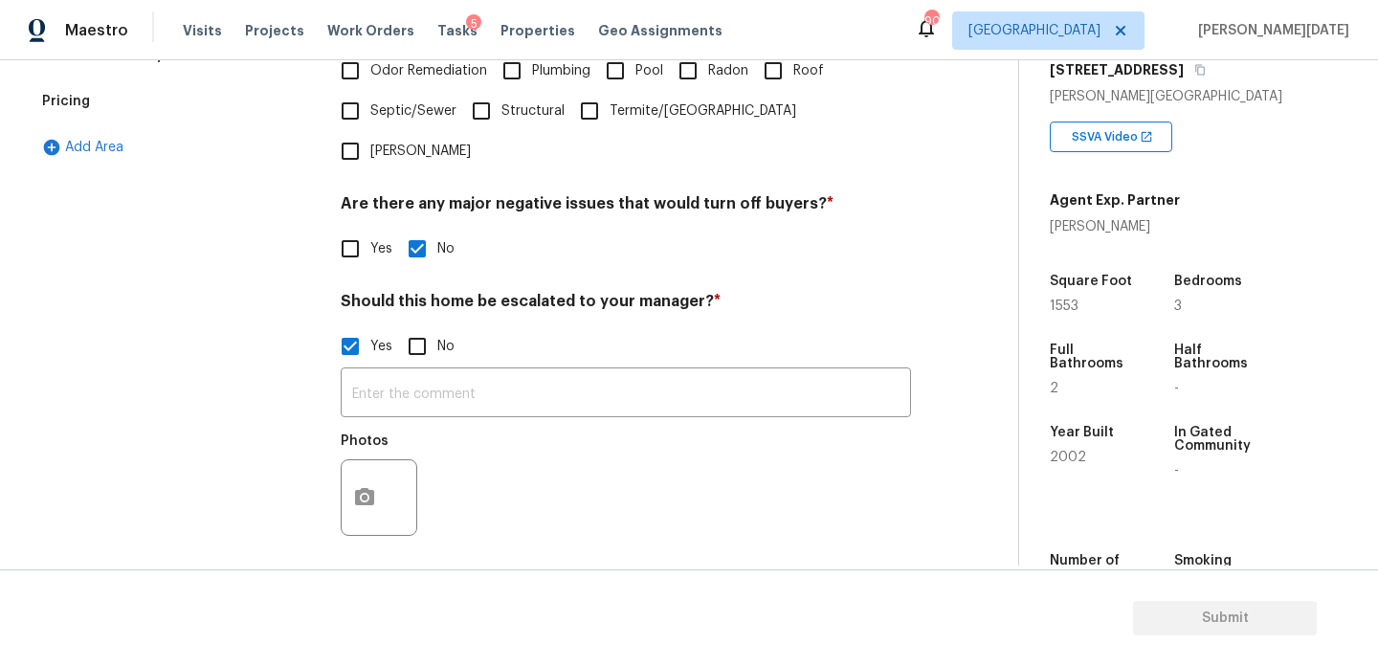
scroll to position [667, 0]
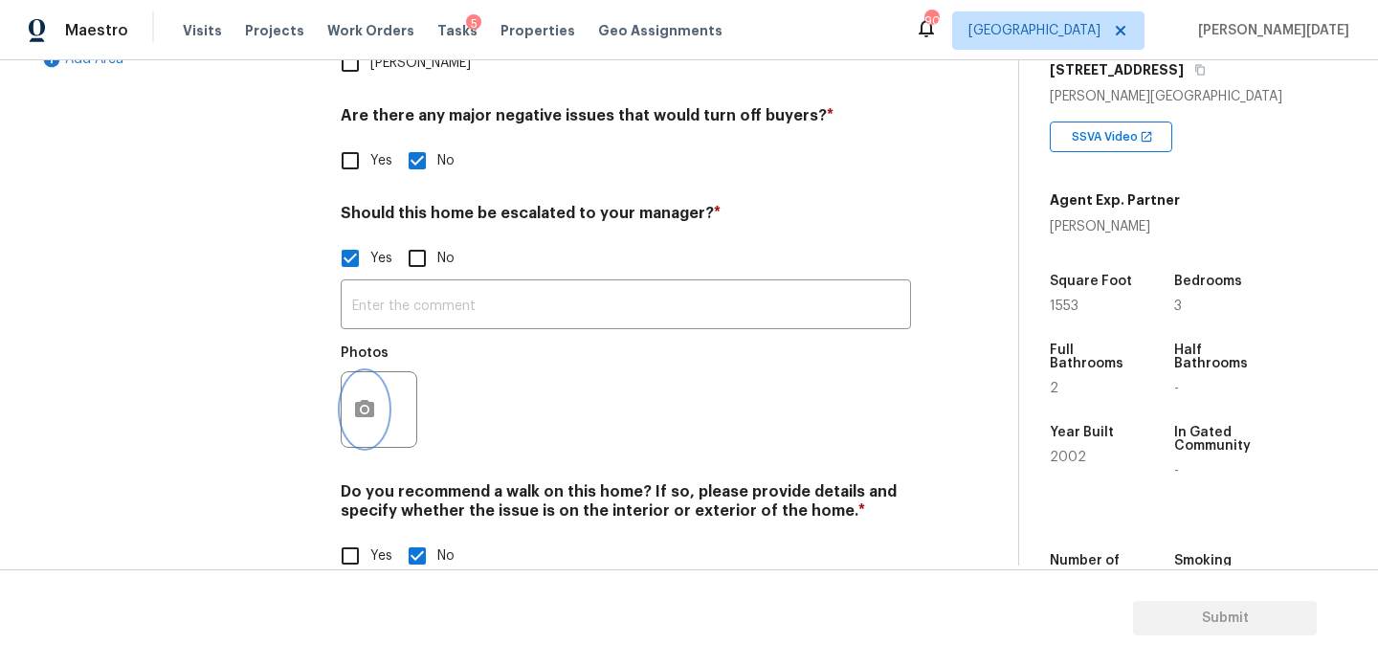
click at [357, 400] on icon "button" at bounding box center [364, 408] width 19 height 17
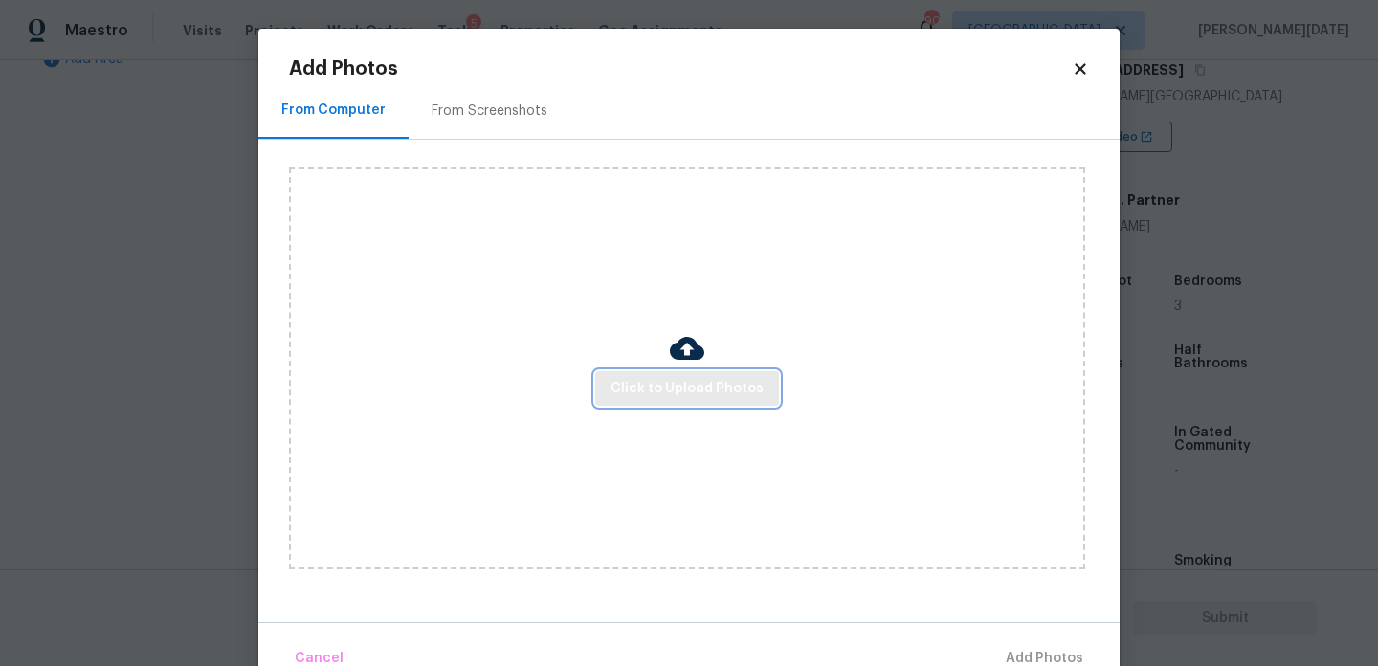
click at [699, 386] on span "Click to Upload Photos" at bounding box center [687, 389] width 153 height 24
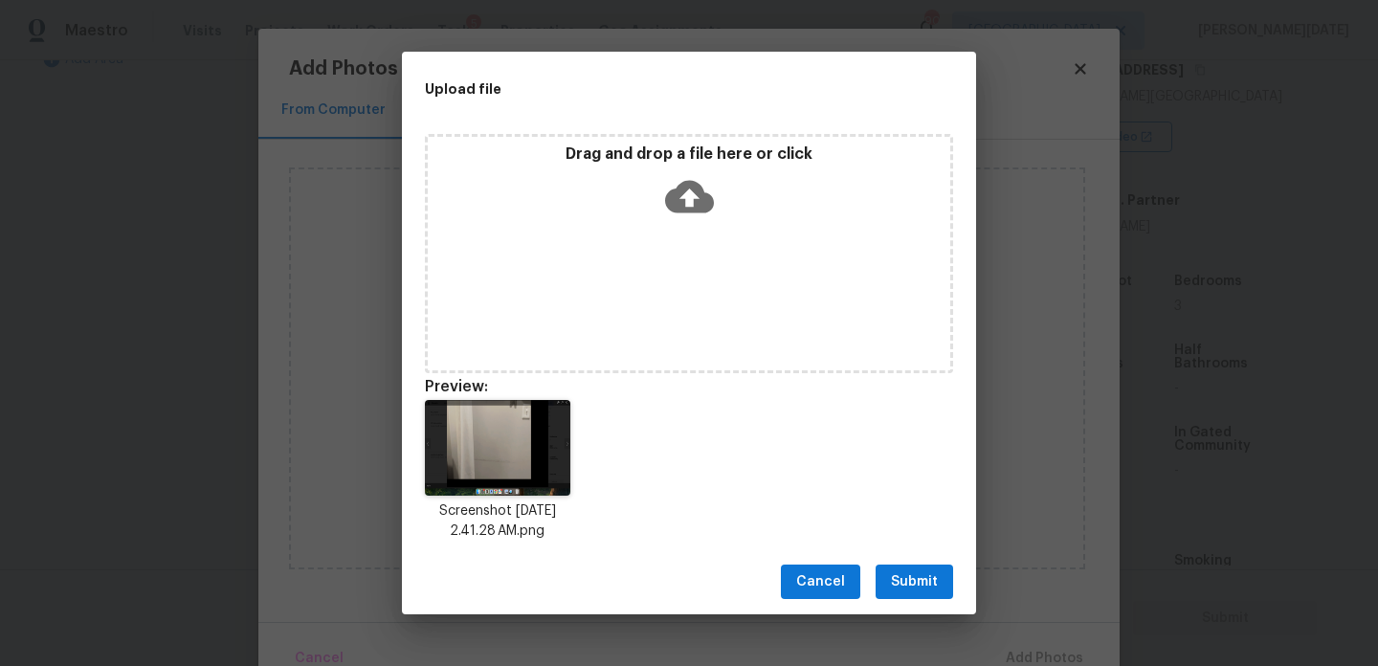
click at [911, 575] on span "Submit" at bounding box center [914, 582] width 47 height 24
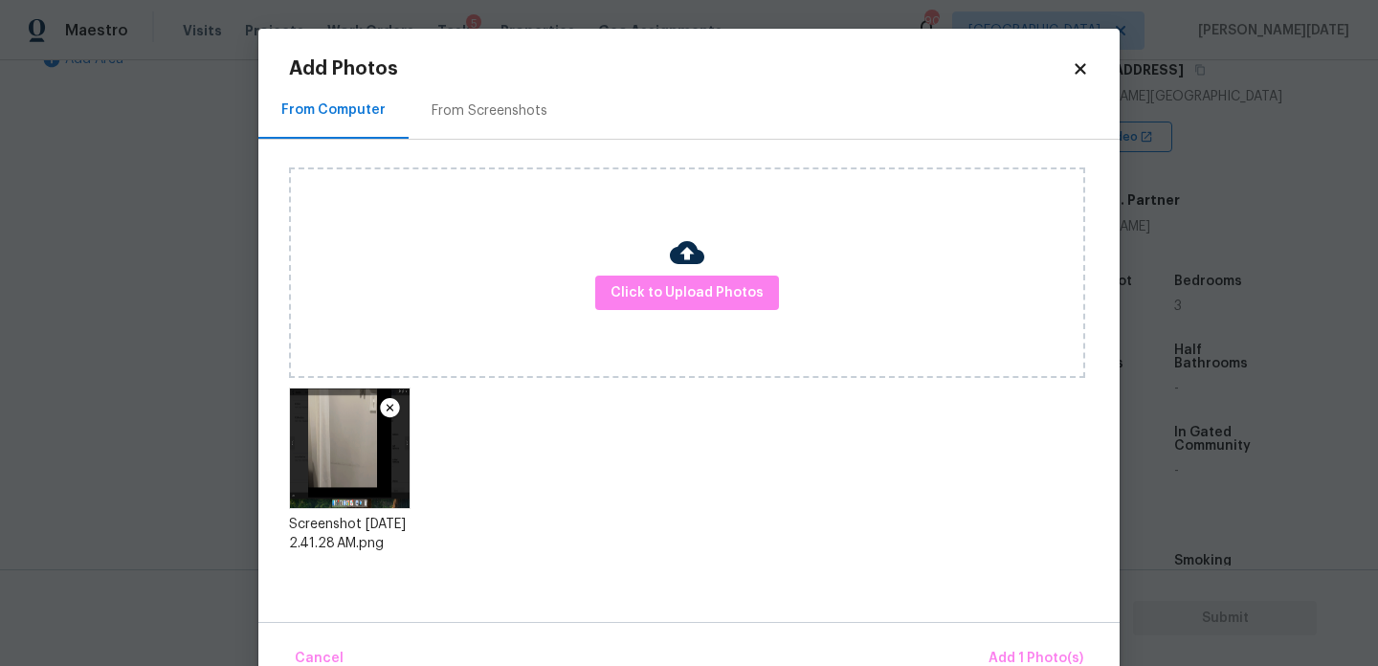
click at [1011, 637] on div "Cancel Add 1 Photo(s)" at bounding box center [688, 650] width 861 height 57
click at [1020, 646] on button "Add 1 Photo(s)" at bounding box center [1036, 658] width 110 height 41
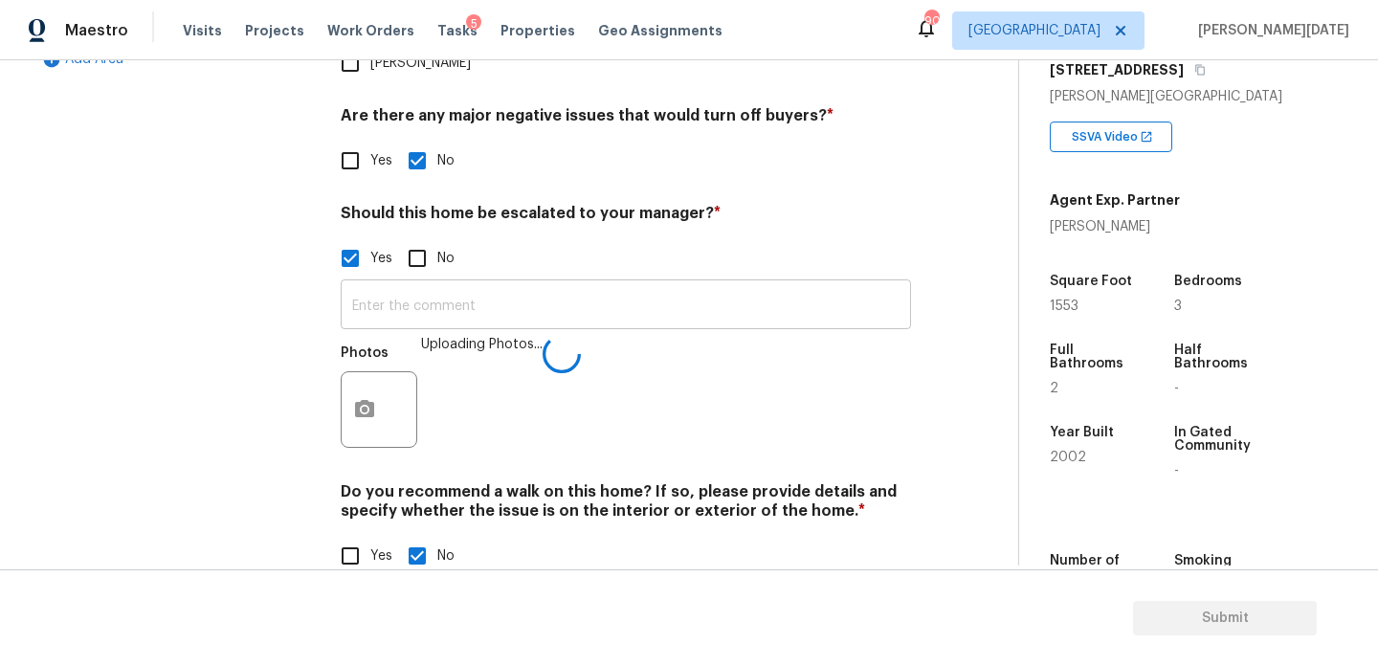
click at [439, 284] on input "text" at bounding box center [626, 306] width 570 height 45
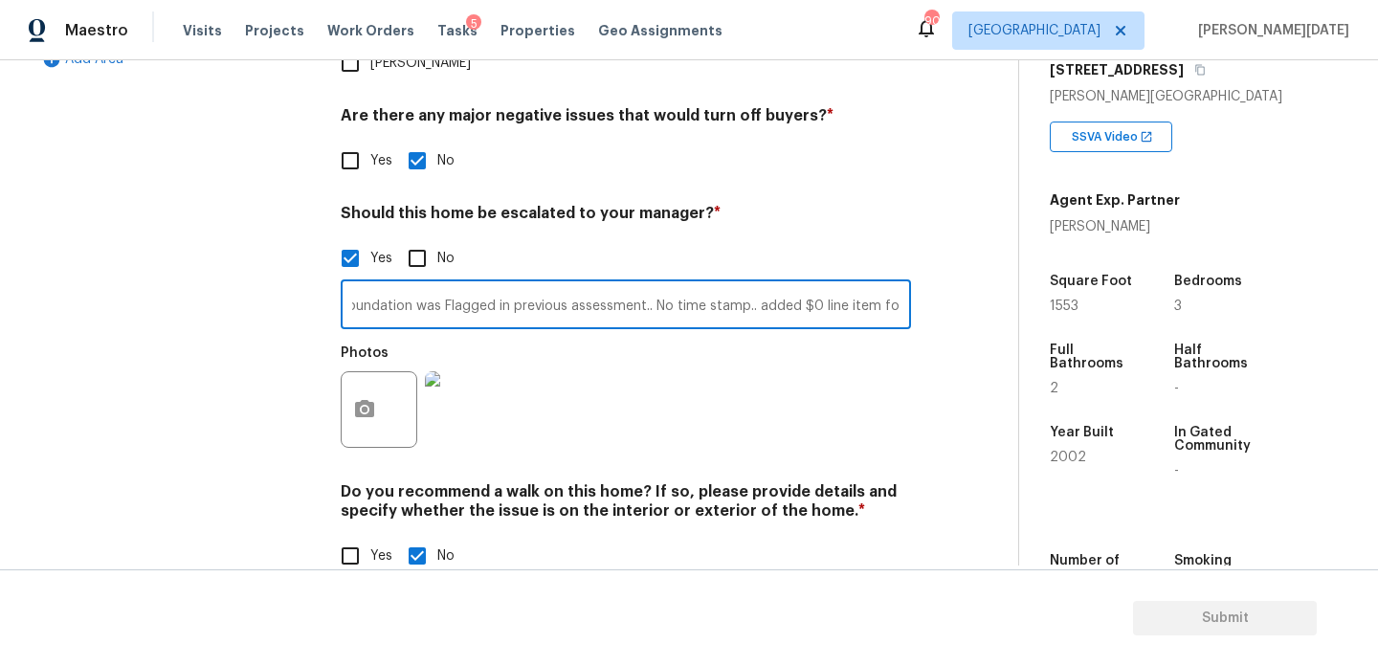
scroll to position [0, 99]
type input "The Possible foundation was Flagged in previous assessment.. No time stamp.. ad…"
click at [768, 204] on div "Should this home be escalated to your manager? * Yes No The Possible foundation…" at bounding box center [626, 332] width 570 height 256
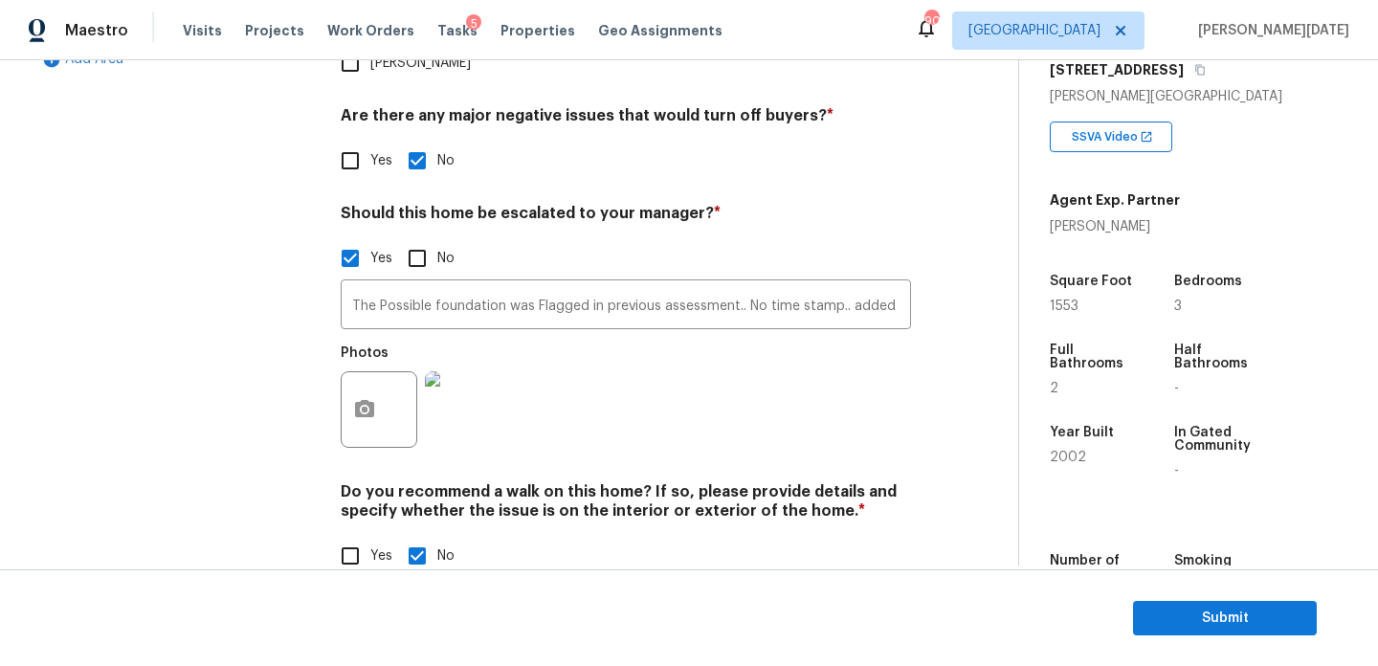
scroll to position [0, 0]
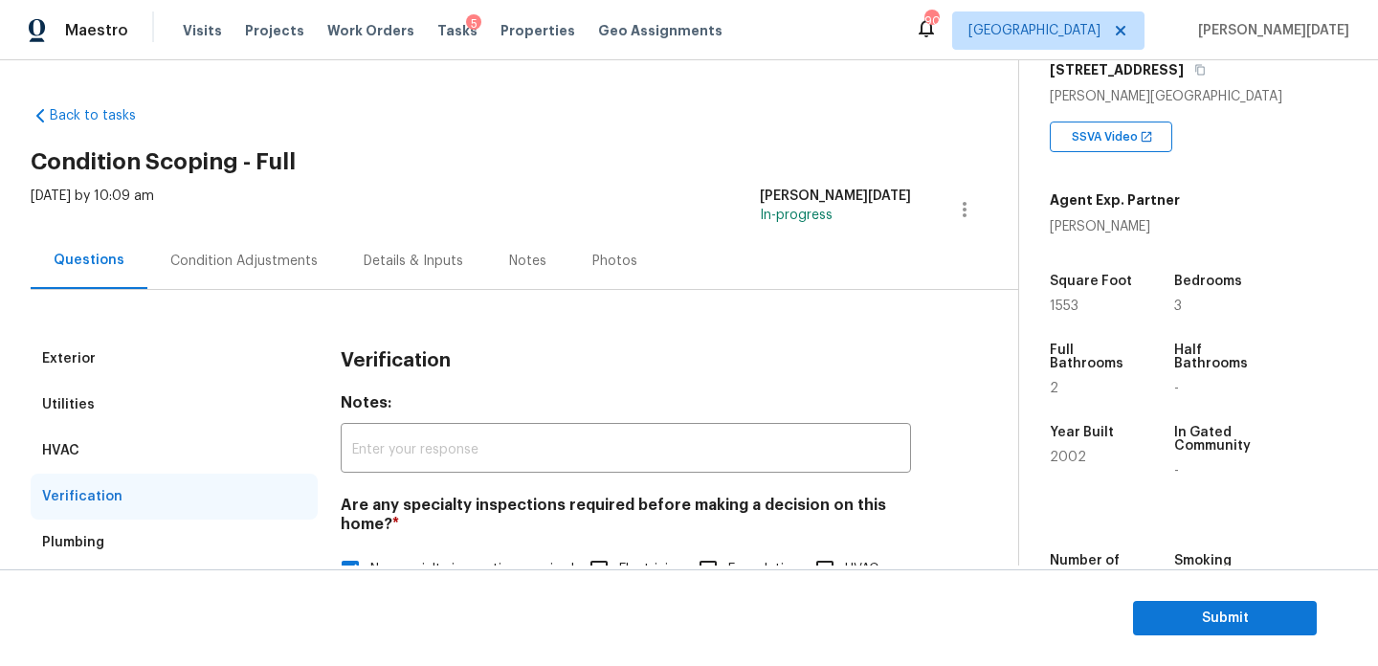
click at [239, 247] on div "Condition Adjustments" at bounding box center [243, 261] width 193 height 56
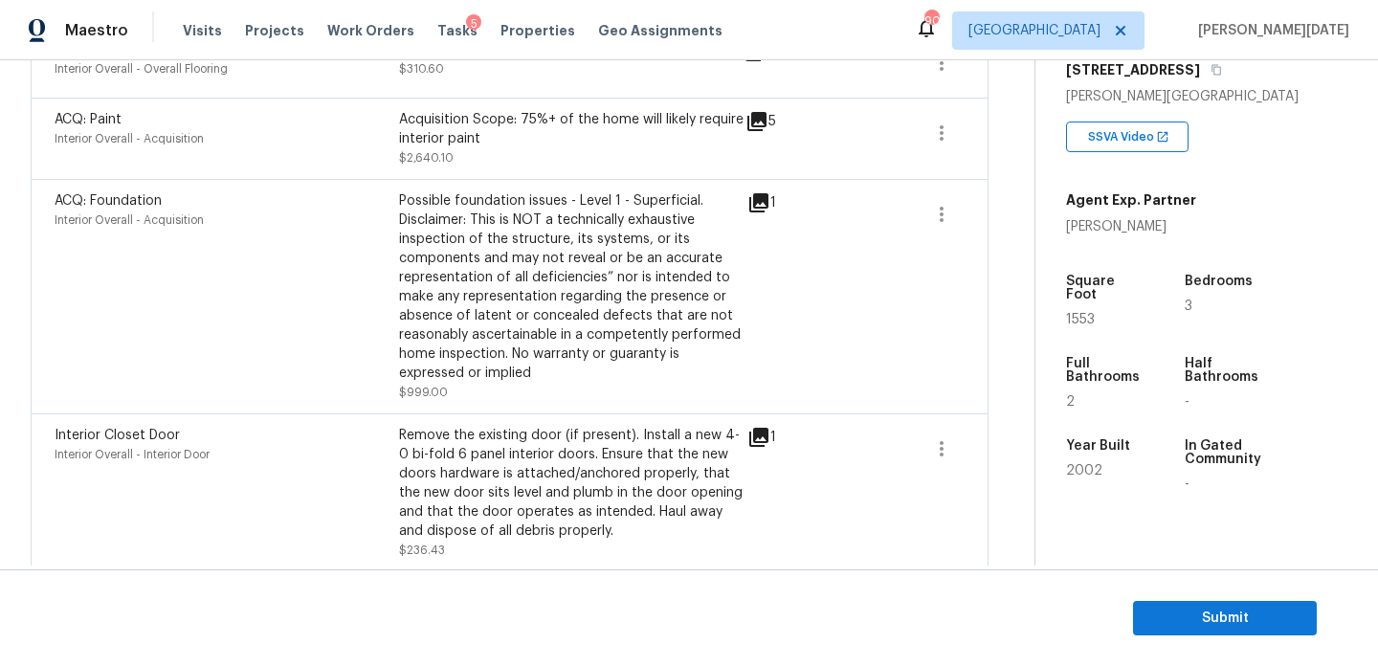
scroll to position [653, 0]
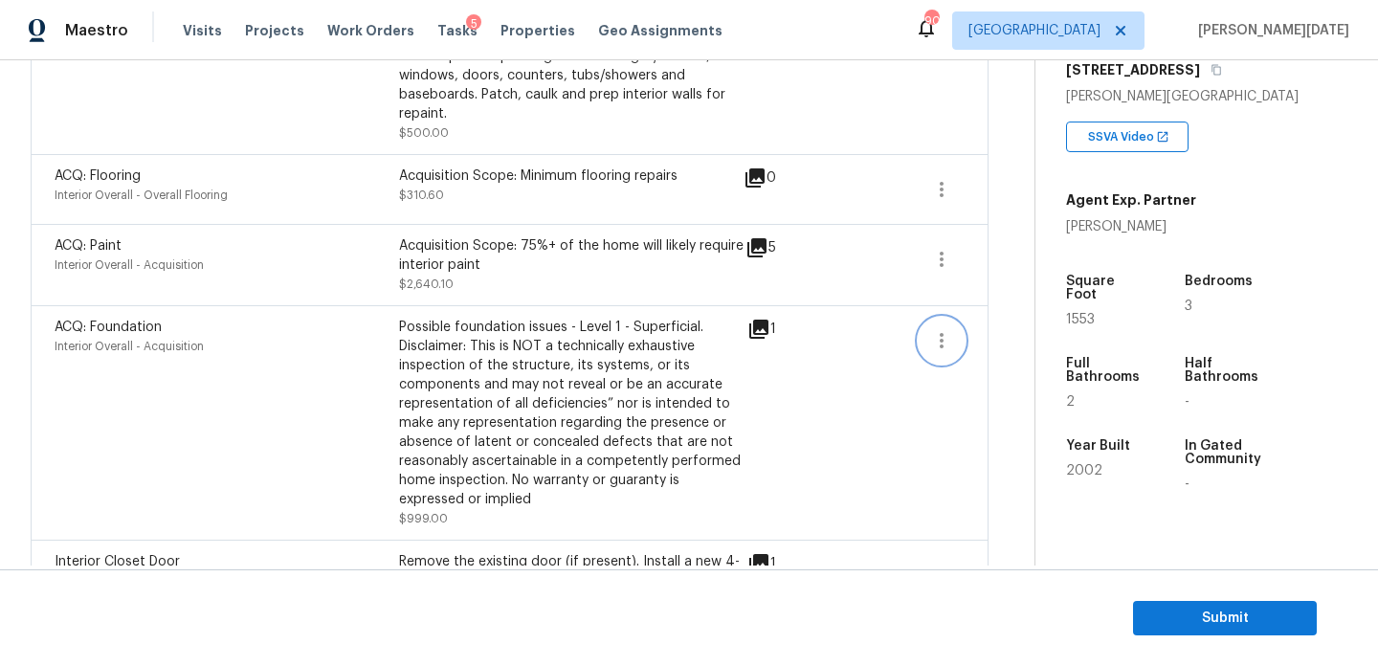
click at [961, 327] on button "button" at bounding box center [942, 341] width 46 height 46
click at [1018, 319] on div "Edit" at bounding box center [1050, 318] width 149 height 19
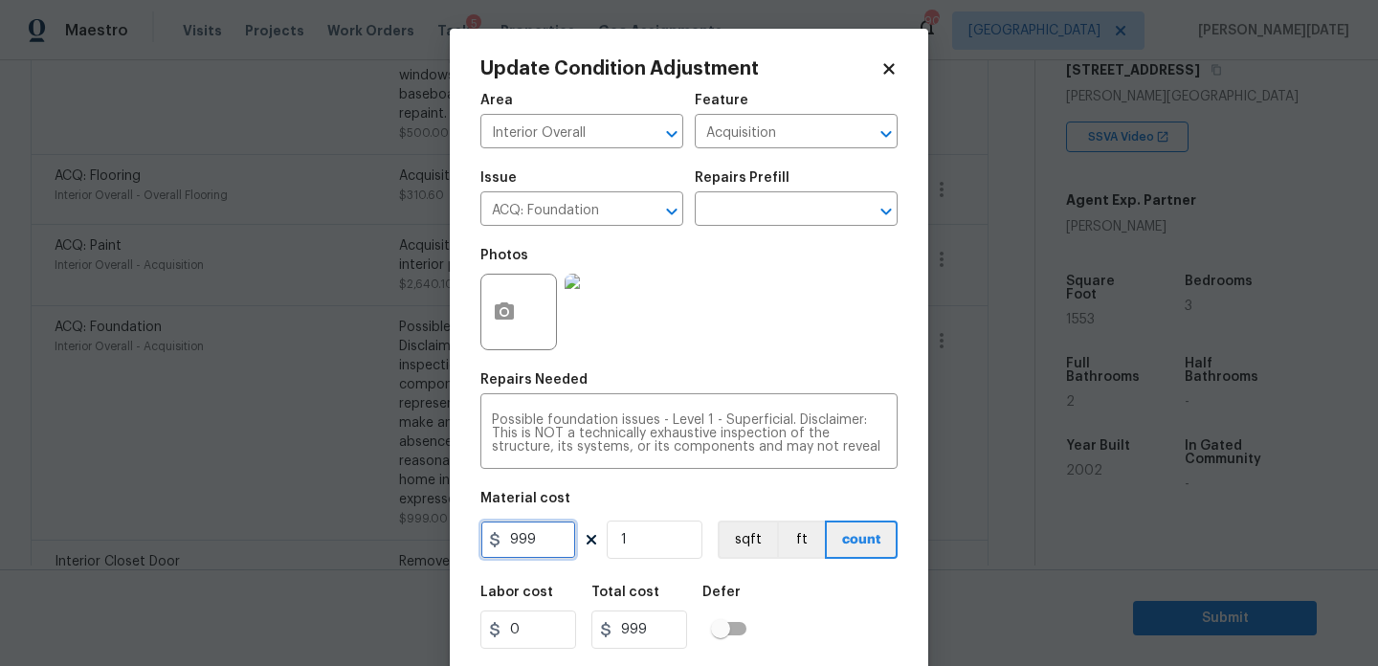
drag, startPoint x: 560, startPoint y: 538, endPoint x: 364, endPoint y: 538, distance: 196.2
click at [364, 538] on div "Update Condition Adjustment Area Interior Overall ​ Feature Acquisition ​ Issue…" at bounding box center [689, 333] width 1378 height 666
click at [892, 68] on icon at bounding box center [889, 68] width 17 height 17
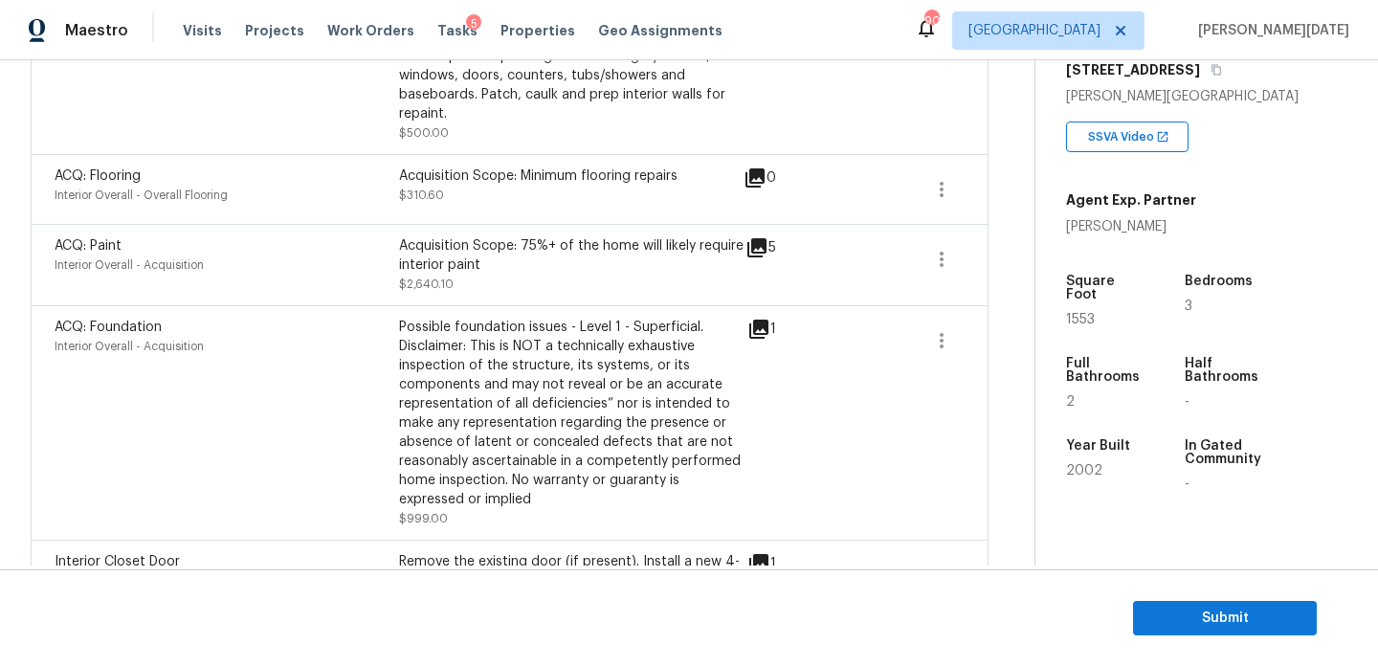
scroll to position [0, 0]
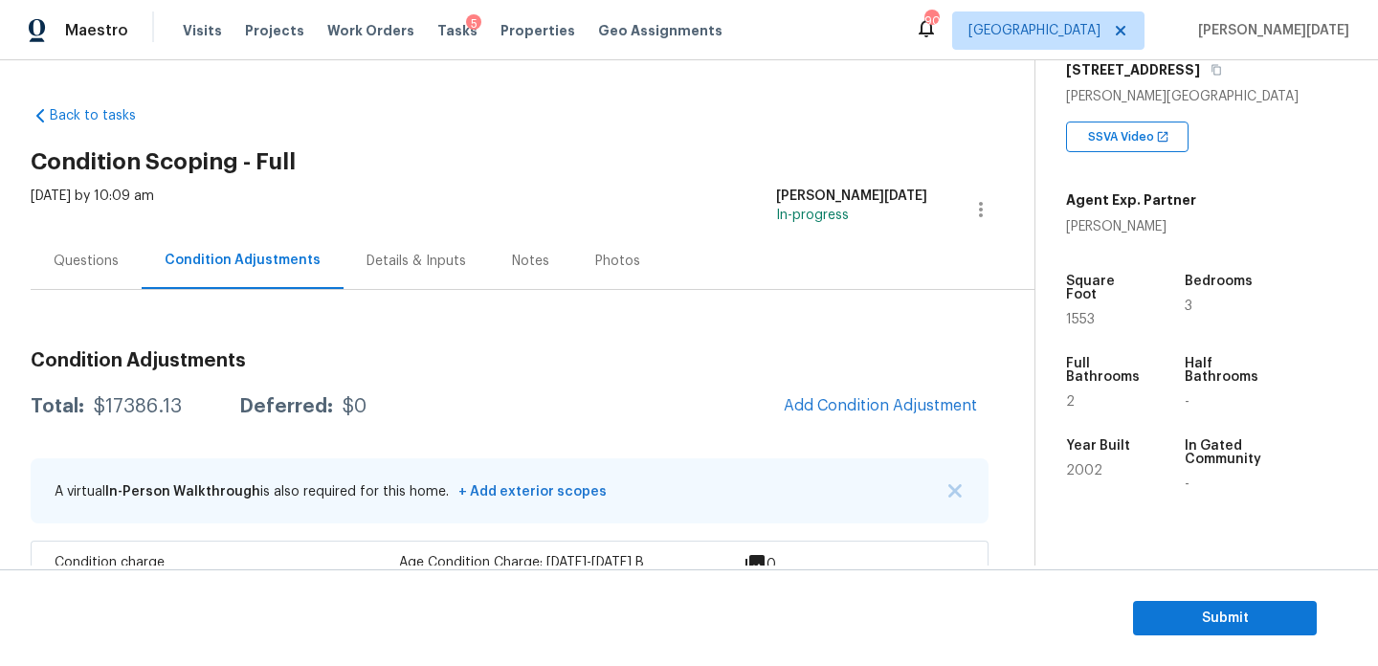
click at [84, 259] on div "Questions" at bounding box center [86, 261] width 65 height 19
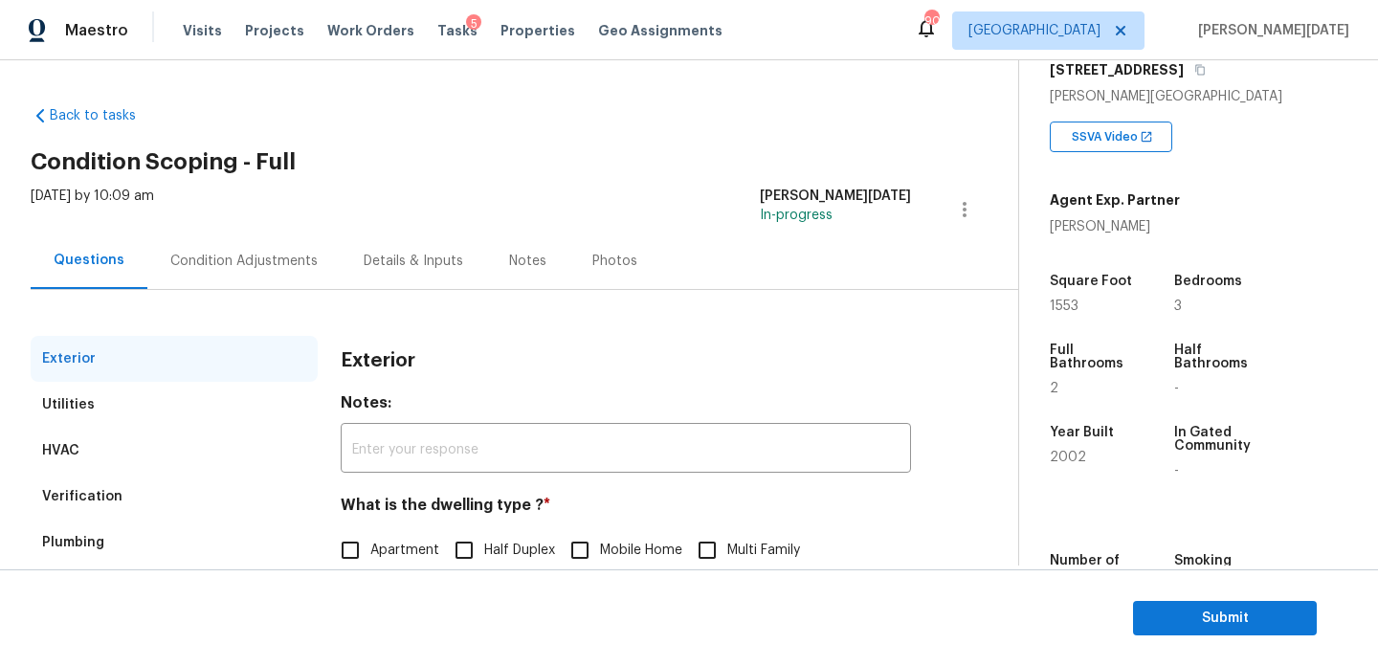
click at [152, 486] on div "Verification" at bounding box center [174, 497] width 287 height 46
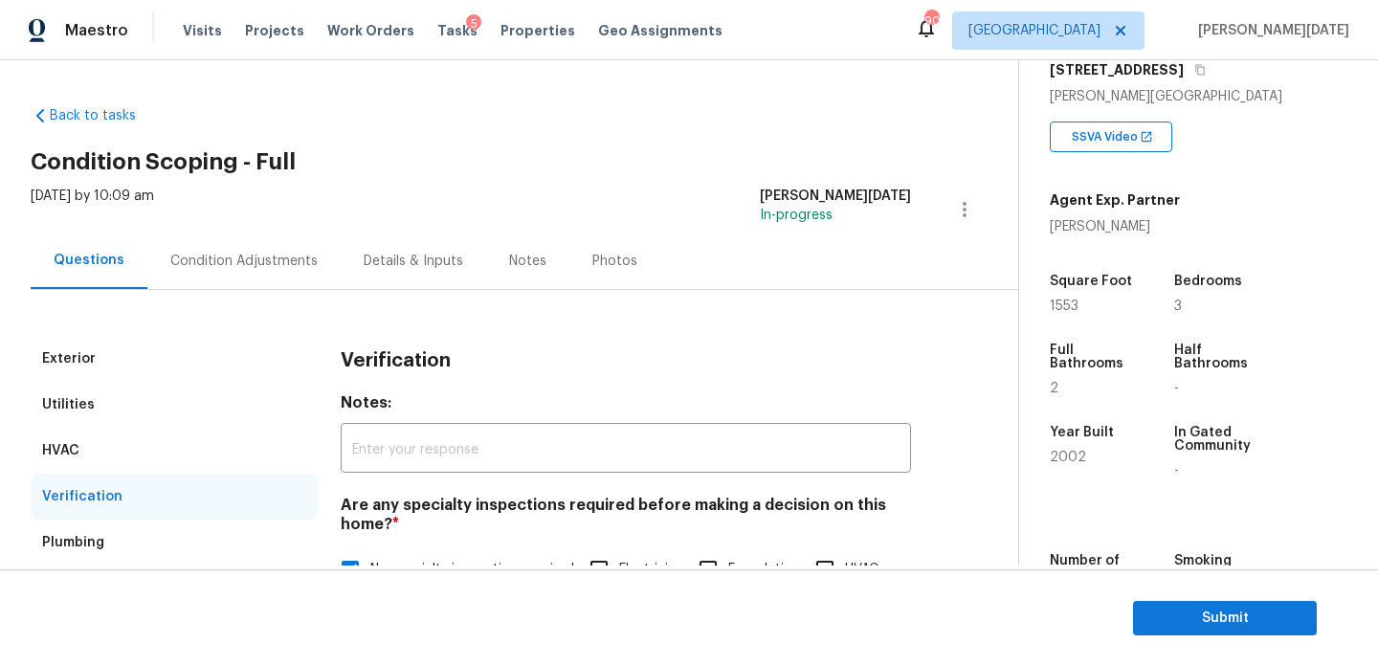
scroll to position [667, 0]
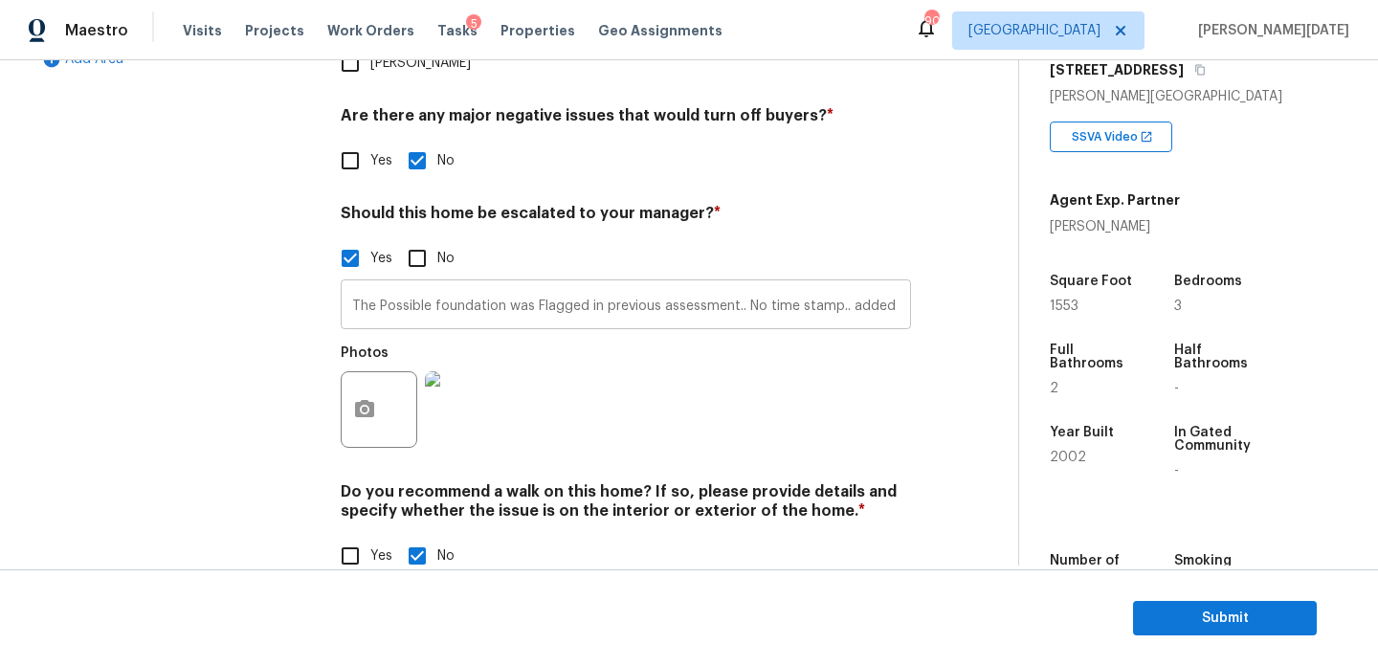
click at [716, 284] on input "The Possible foundation was Flagged in previous assessment.. No time stamp.. ad…" at bounding box center [626, 306] width 570 height 45
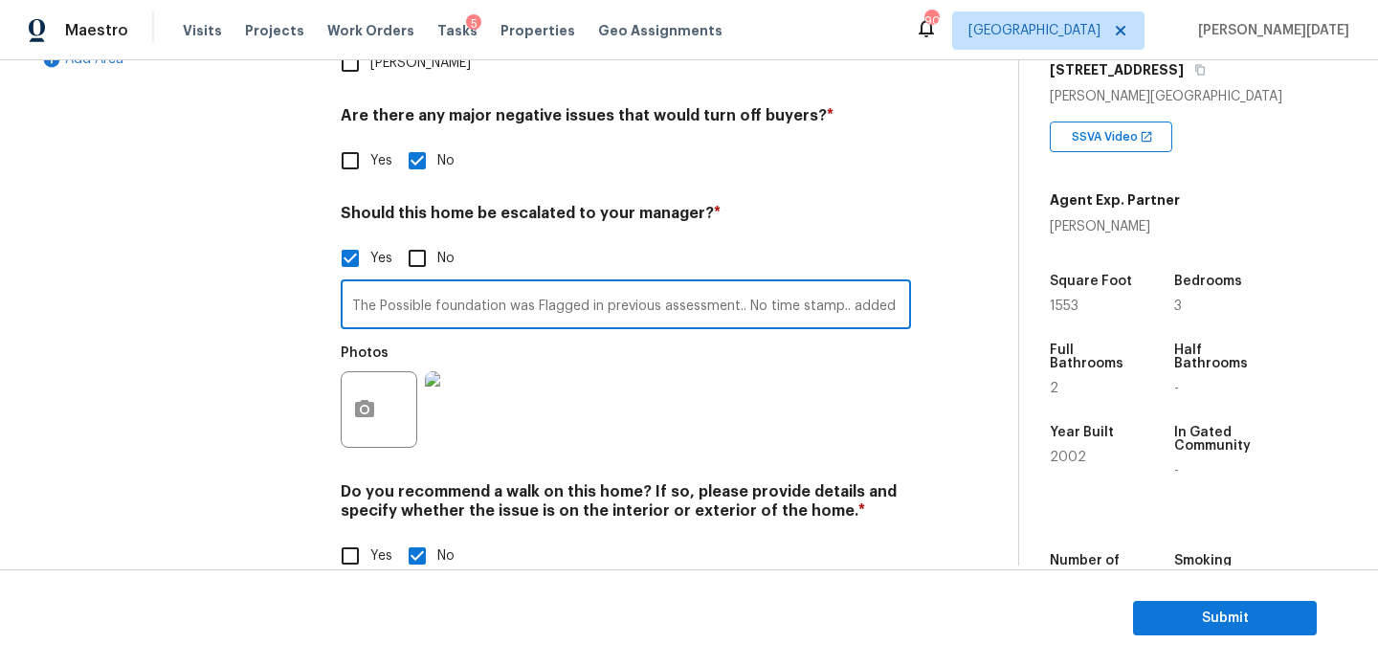
scroll to position [0, 99]
drag, startPoint x: 845, startPoint y: 267, endPoint x: 1000, endPoint y: 269, distance: 155.1
click at [1000, 269] on div "Back to tasks Condition Scoping - Full Thu, Oct 02 2025 by 10:09 am Prabhu Raja…" at bounding box center [525, 14] width 988 height 1181
type input "The Possible foundation was Flagged in previous assessment.. No time stamp.."
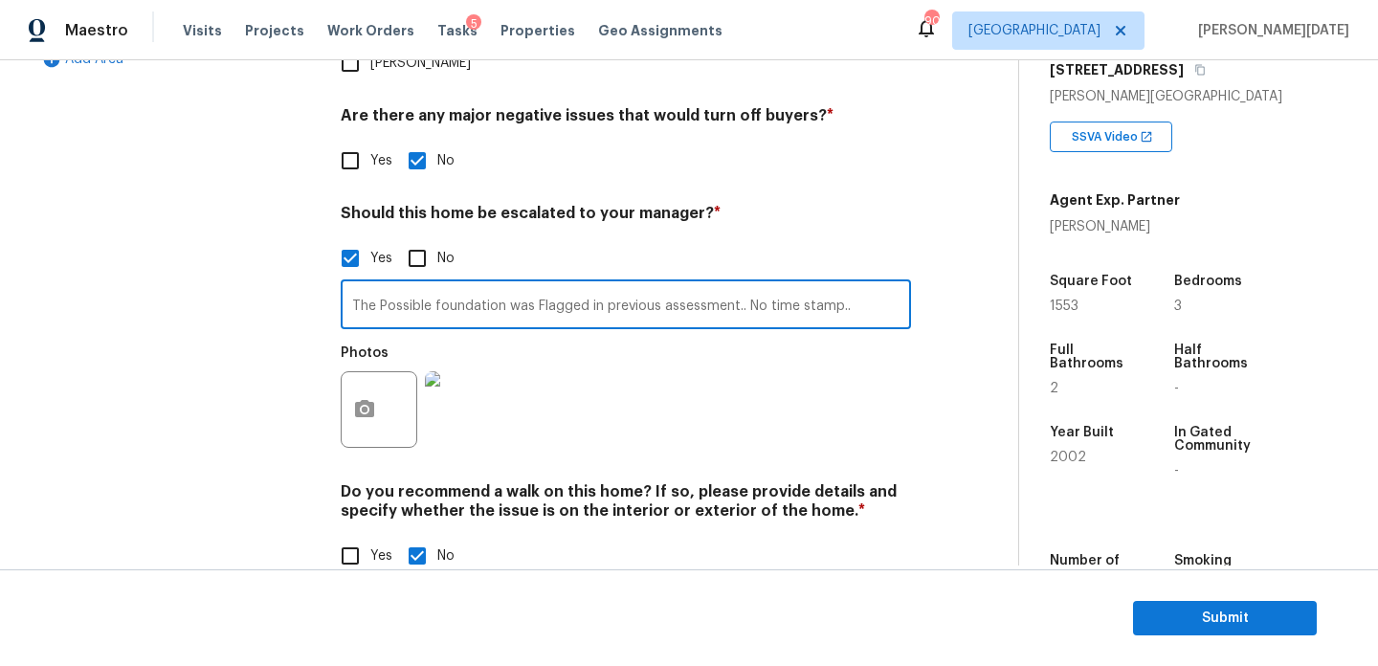
click at [995, 172] on div "Back to tasks Condition Scoping - Full Thu, Oct 02 2025 by 10:09 am Prabhu Raja…" at bounding box center [525, 14] width 988 height 1181
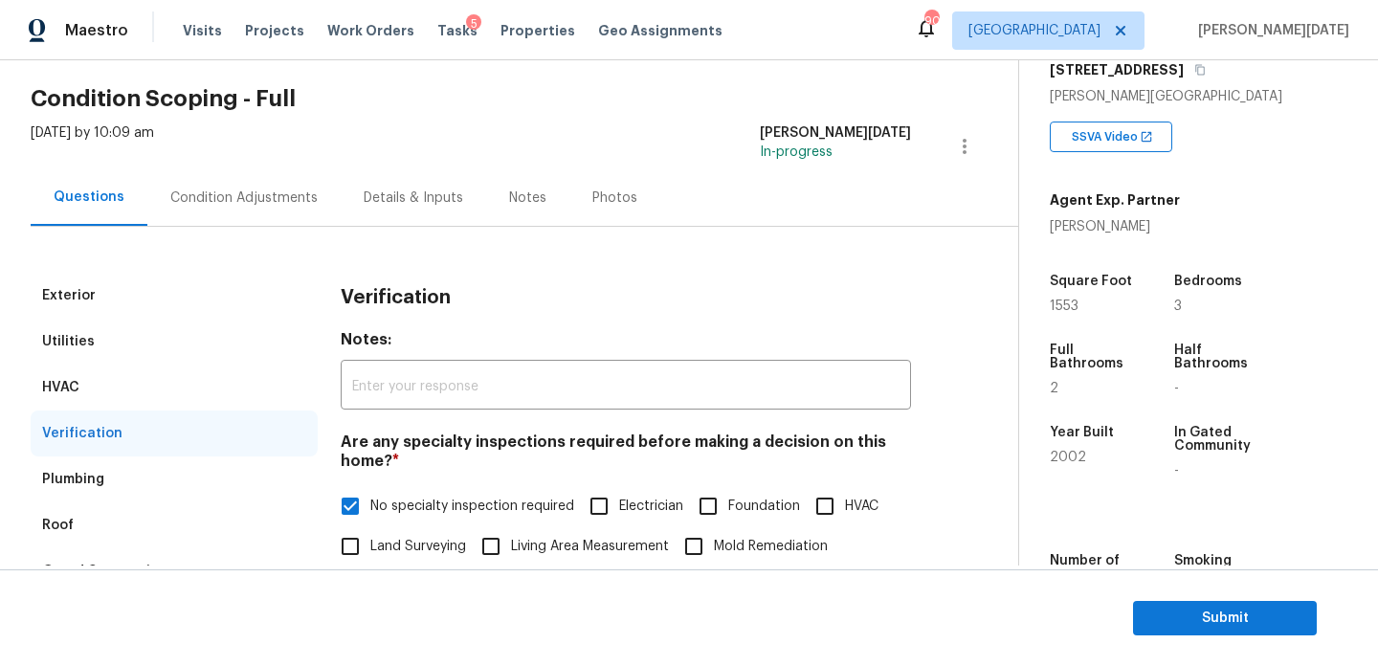
scroll to position [26, 0]
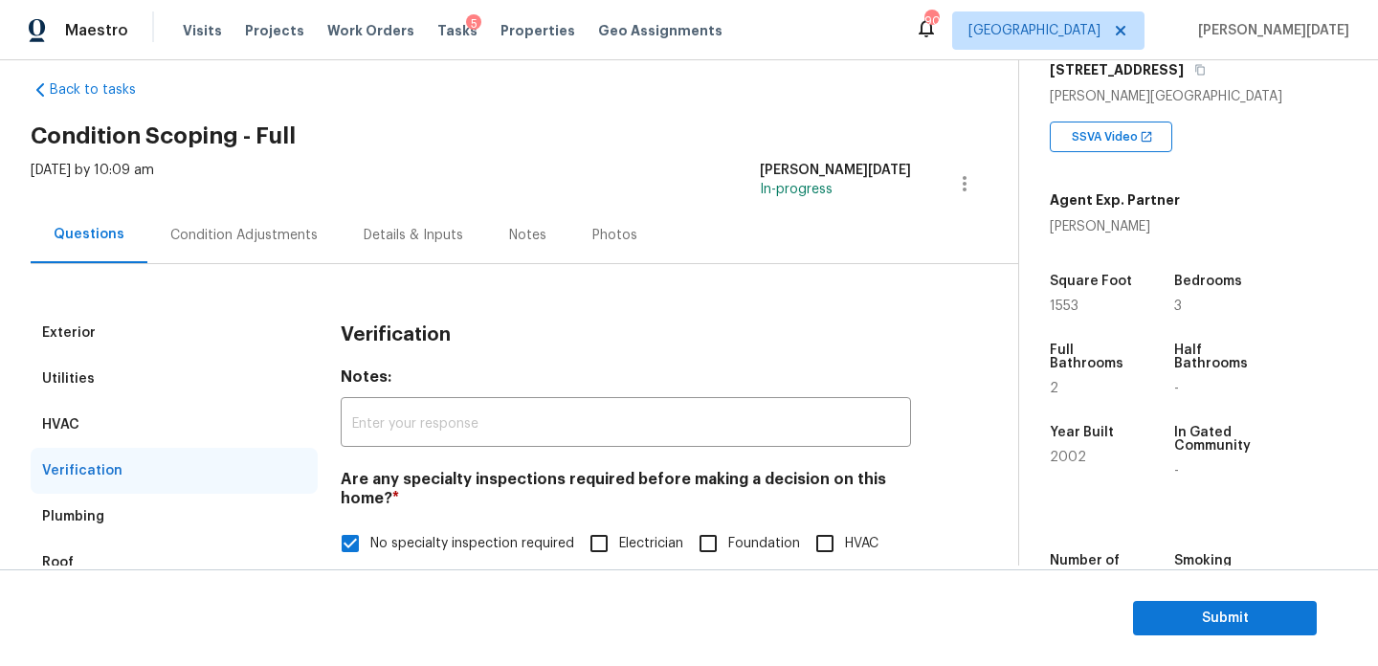
click at [257, 240] on div "Condition Adjustments" at bounding box center [243, 235] width 147 height 19
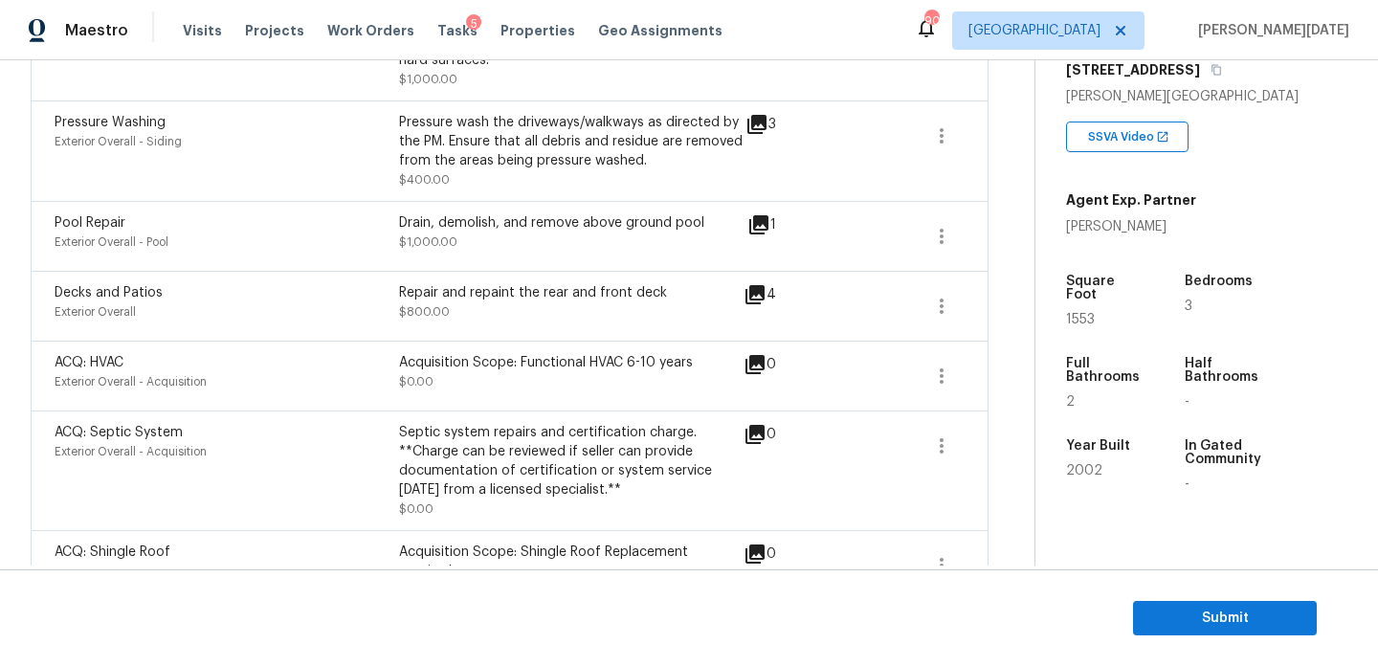
scroll to position [1465, 0]
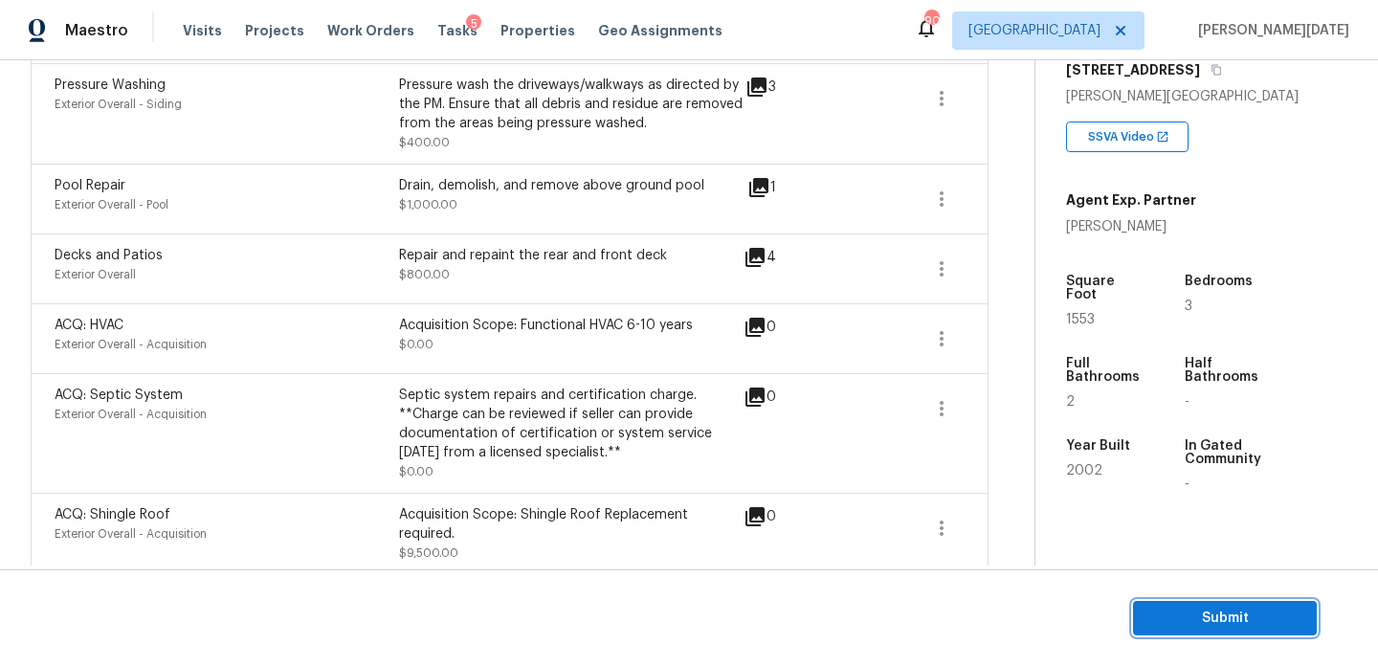
click at [1153, 614] on span "Submit" at bounding box center [1225, 619] width 153 height 24
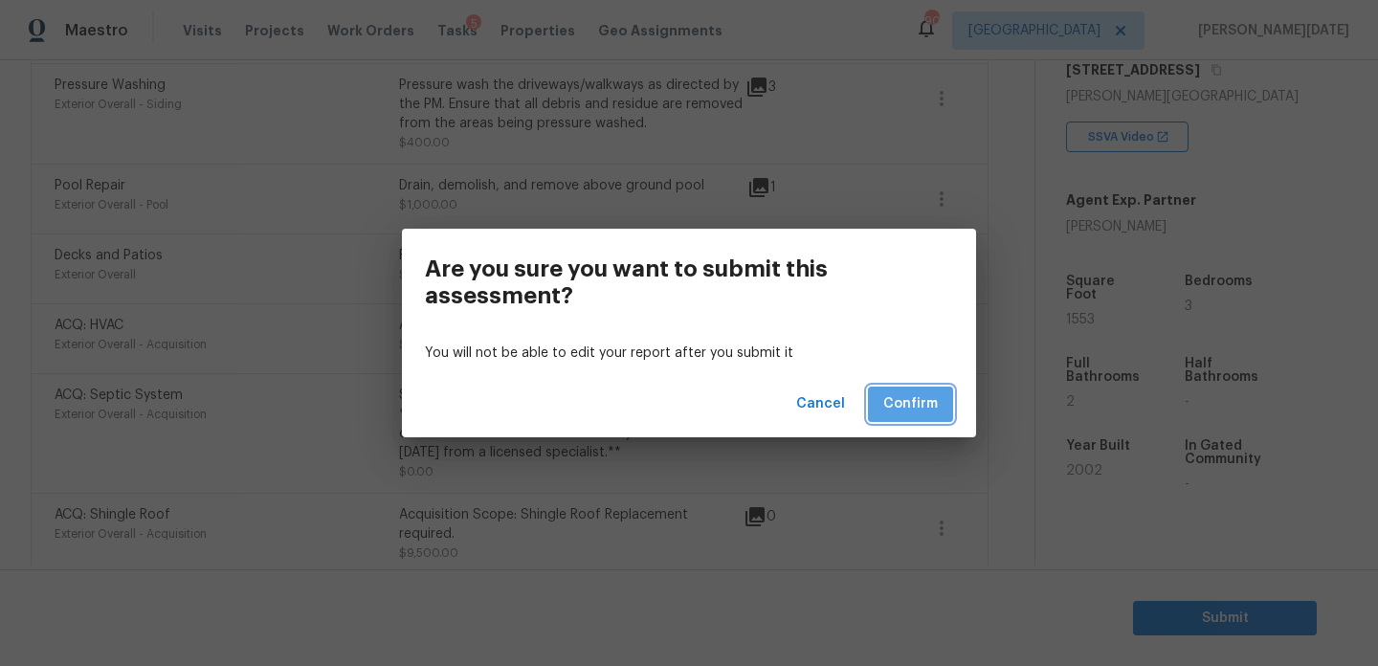
click at [919, 401] on span "Confirm" at bounding box center [911, 404] width 55 height 24
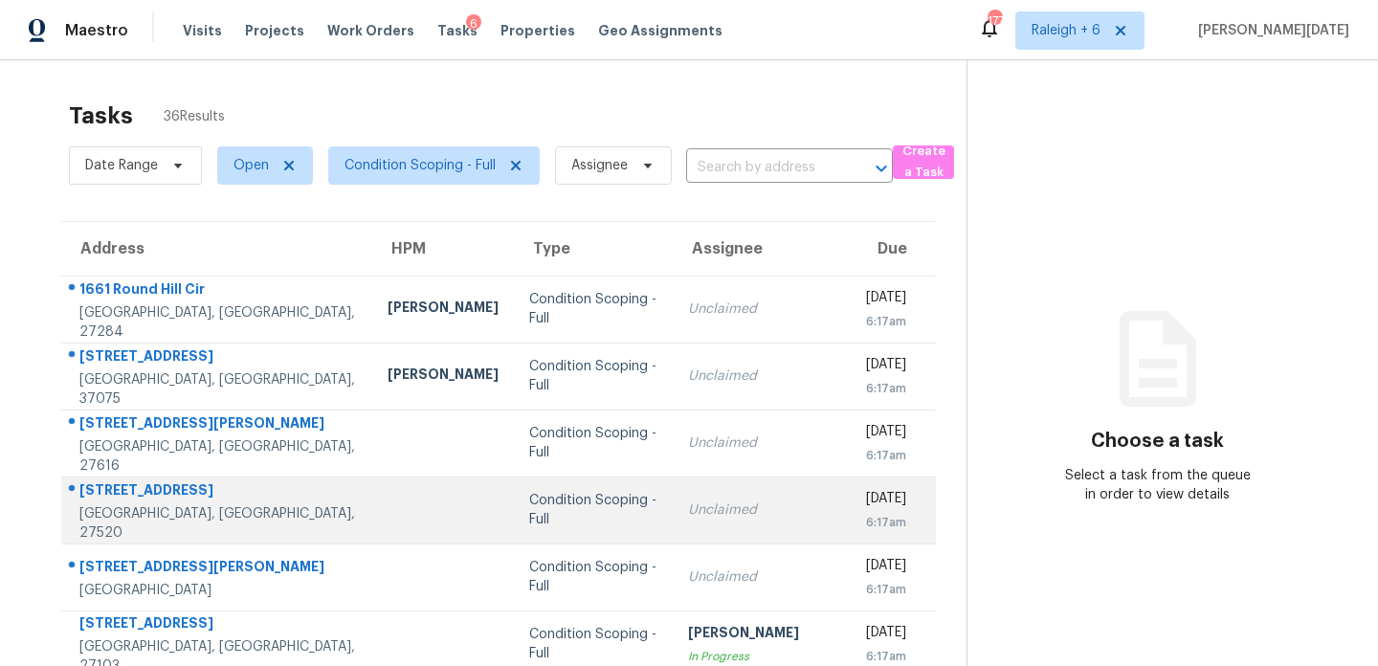
scroll to position [330, 0]
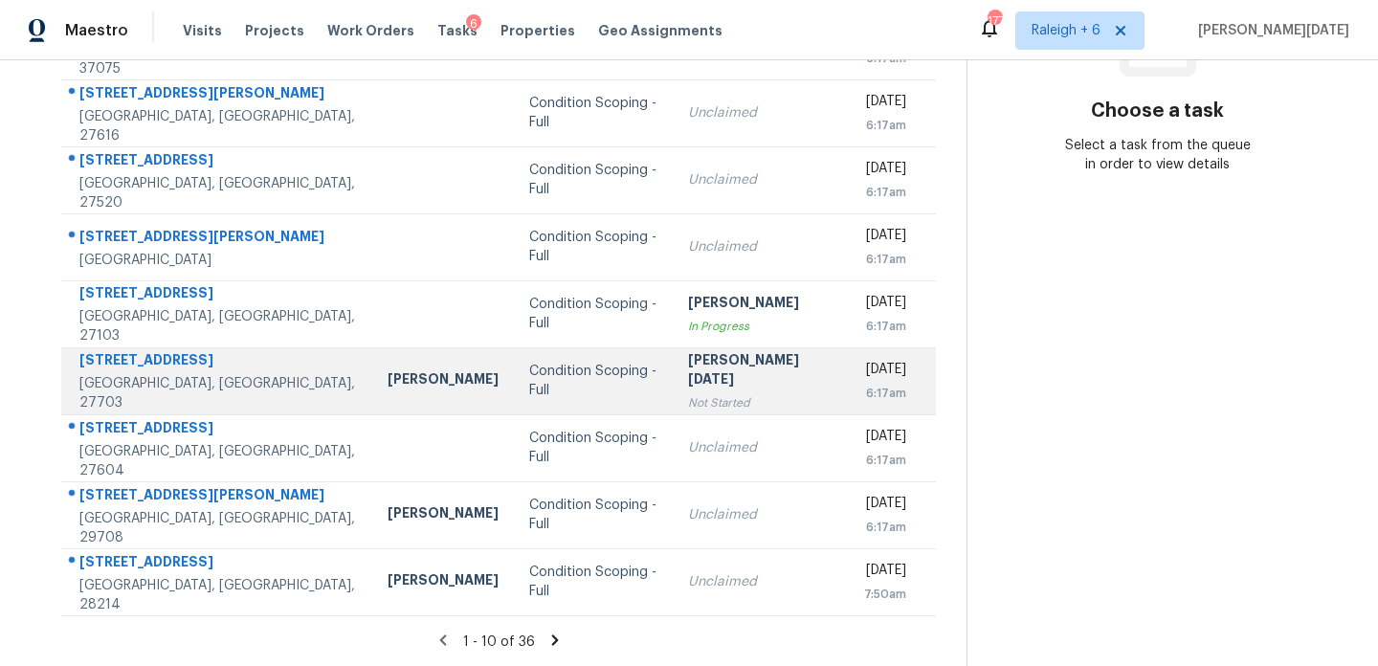
click at [682, 408] on td "[PERSON_NAME][DATE] Not Started" at bounding box center [761, 380] width 176 height 67
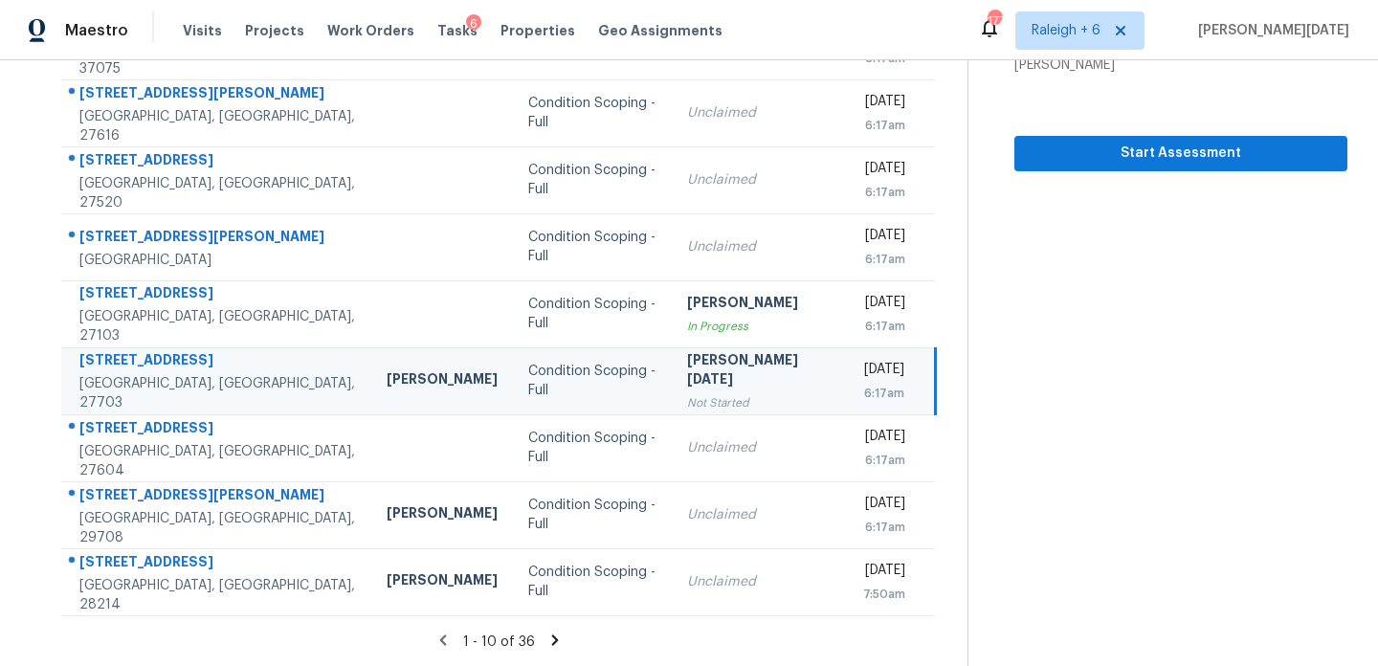
click at [547, 640] on icon at bounding box center [555, 640] width 17 height 17
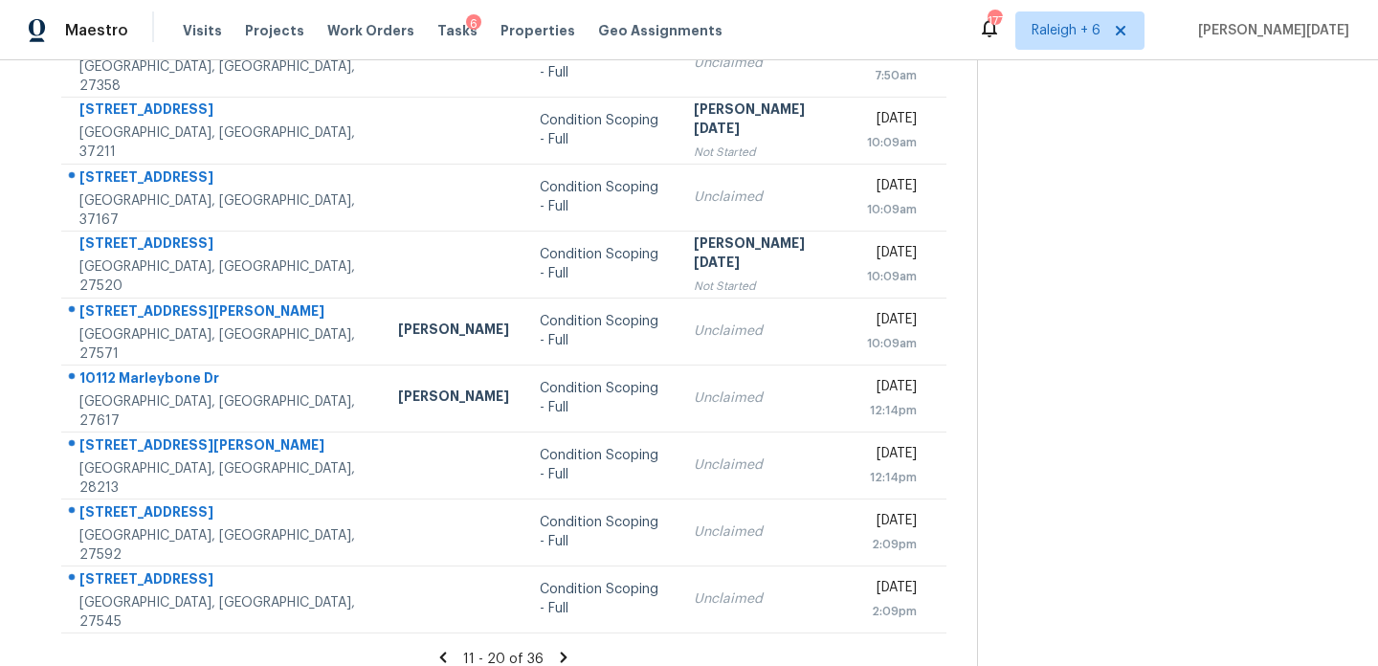
click at [561, 652] on icon at bounding box center [564, 657] width 7 height 11
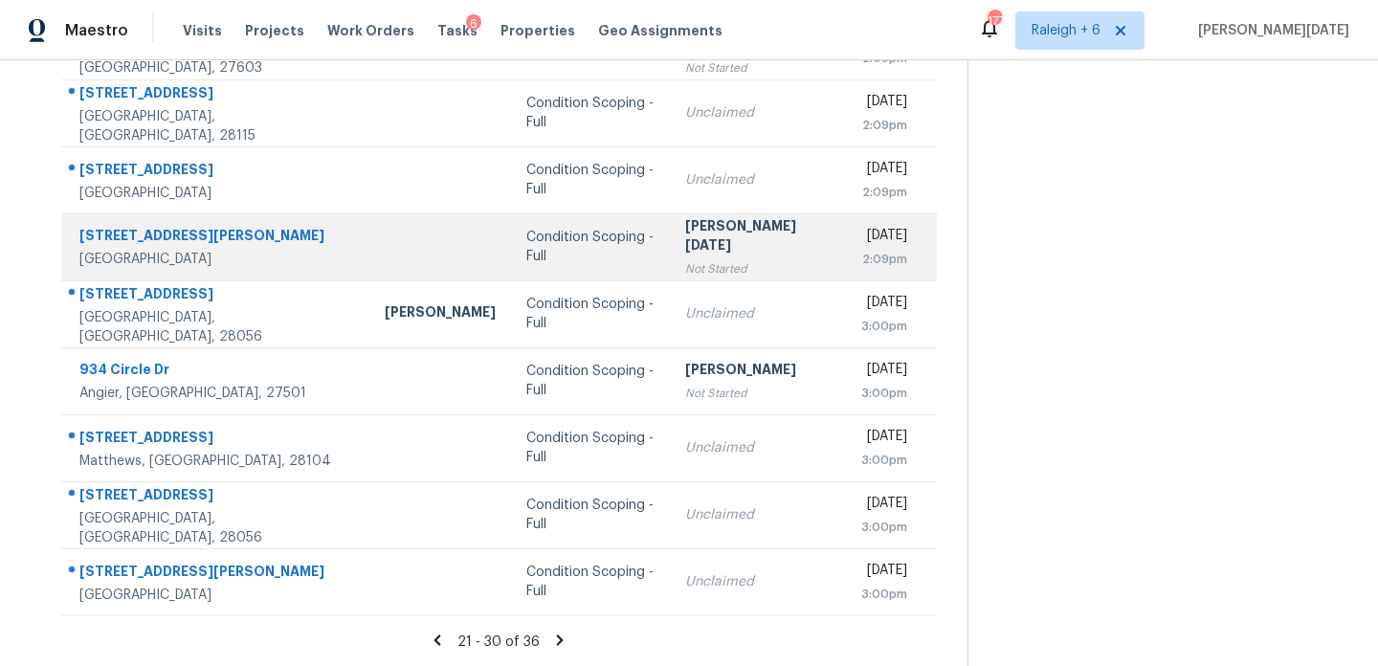
click at [861, 235] on div "[DATE]" at bounding box center [884, 238] width 46 height 24
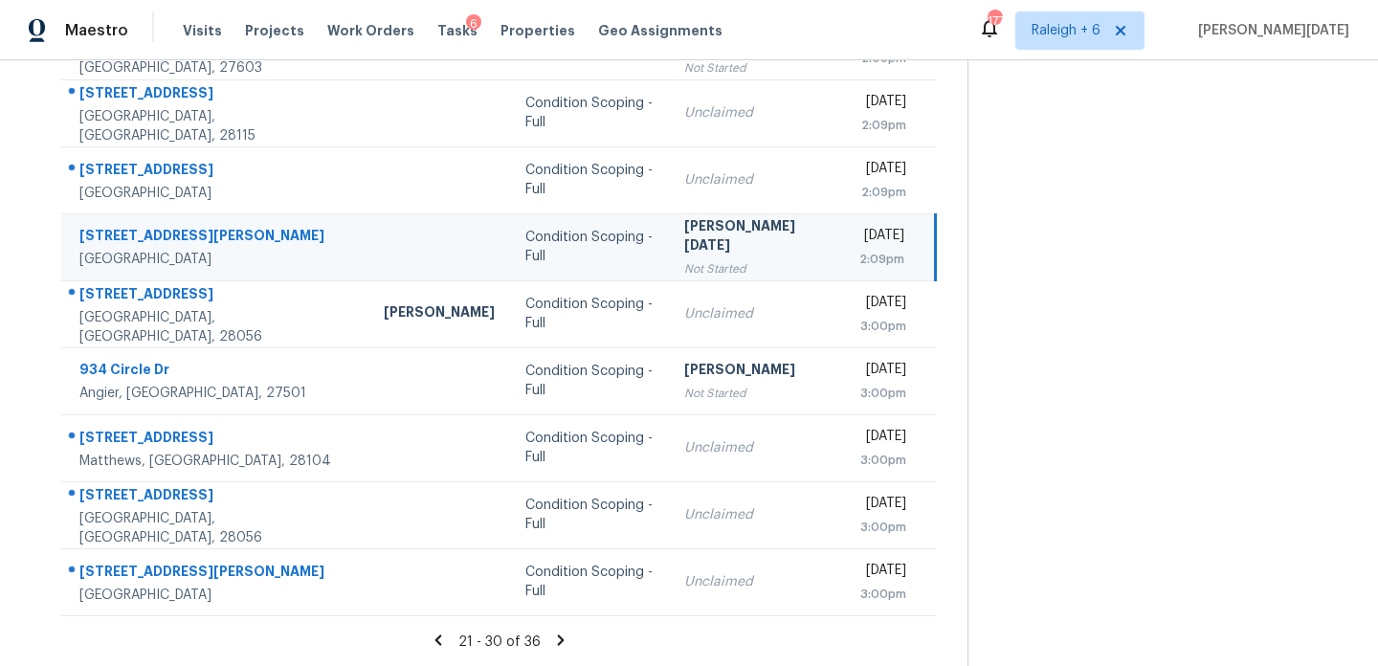
click at [860, 235] on div "[DATE]" at bounding box center [882, 238] width 45 height 24
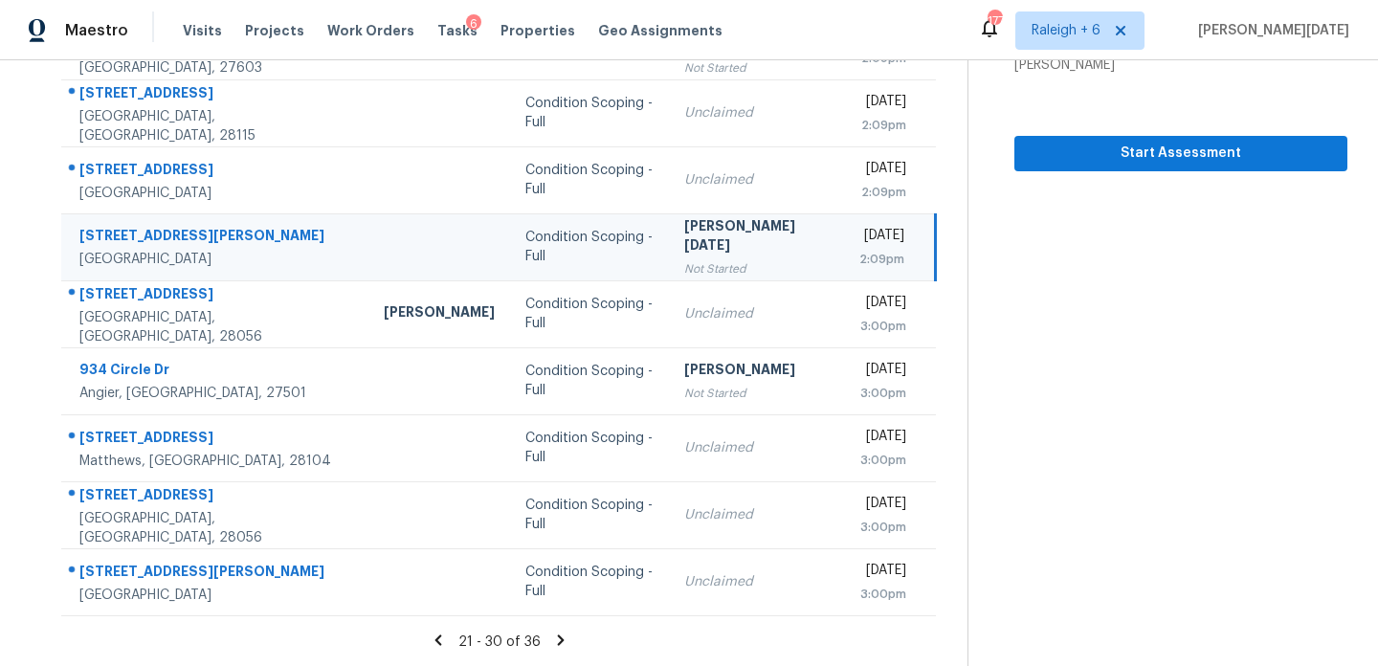
click at [557, 632] on icon at bounding box center [560, 640] width 17 height 17
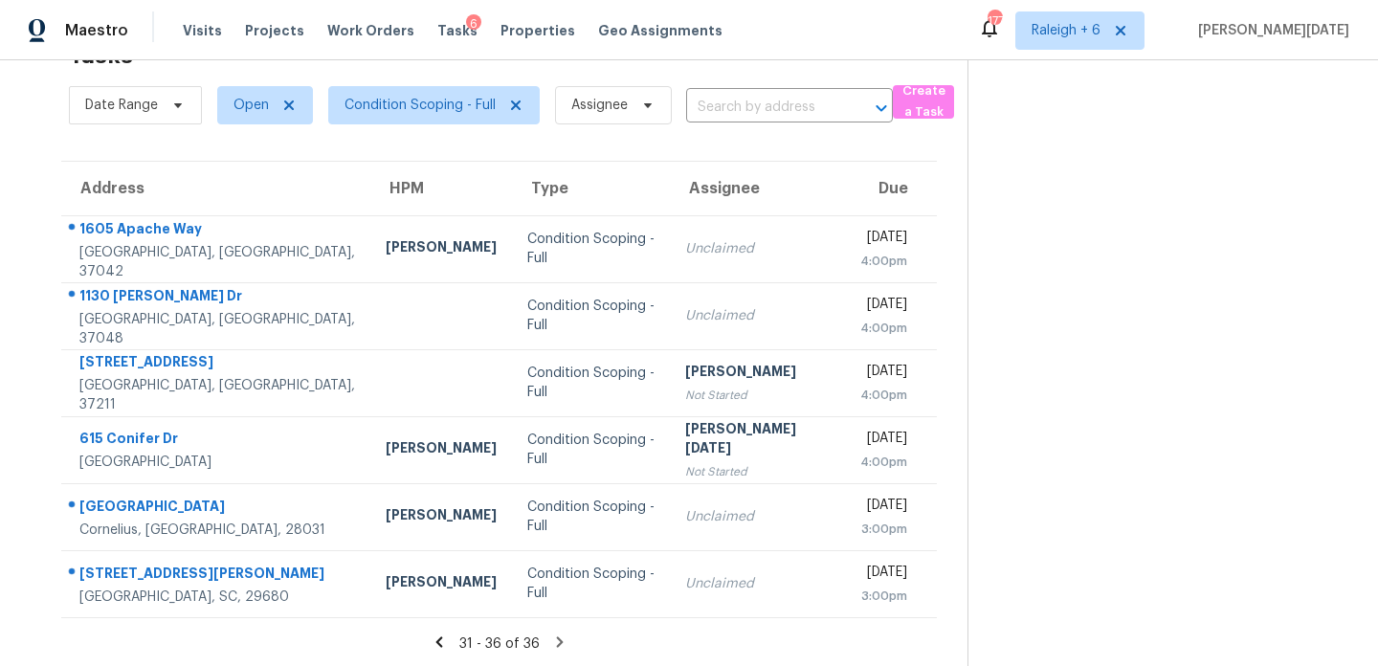
scroll to position [62, 0]
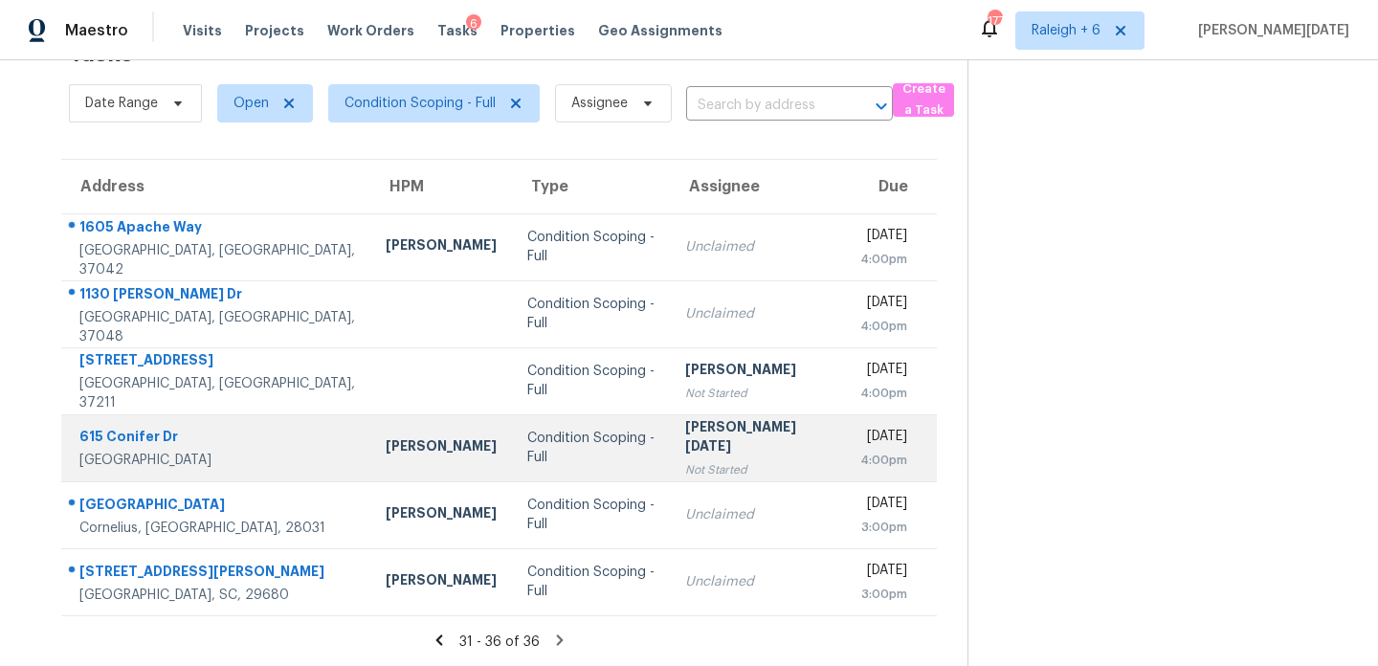
click at [706, 464] on div "Not Started" at bounding box center [757, 469] width 145 height 19
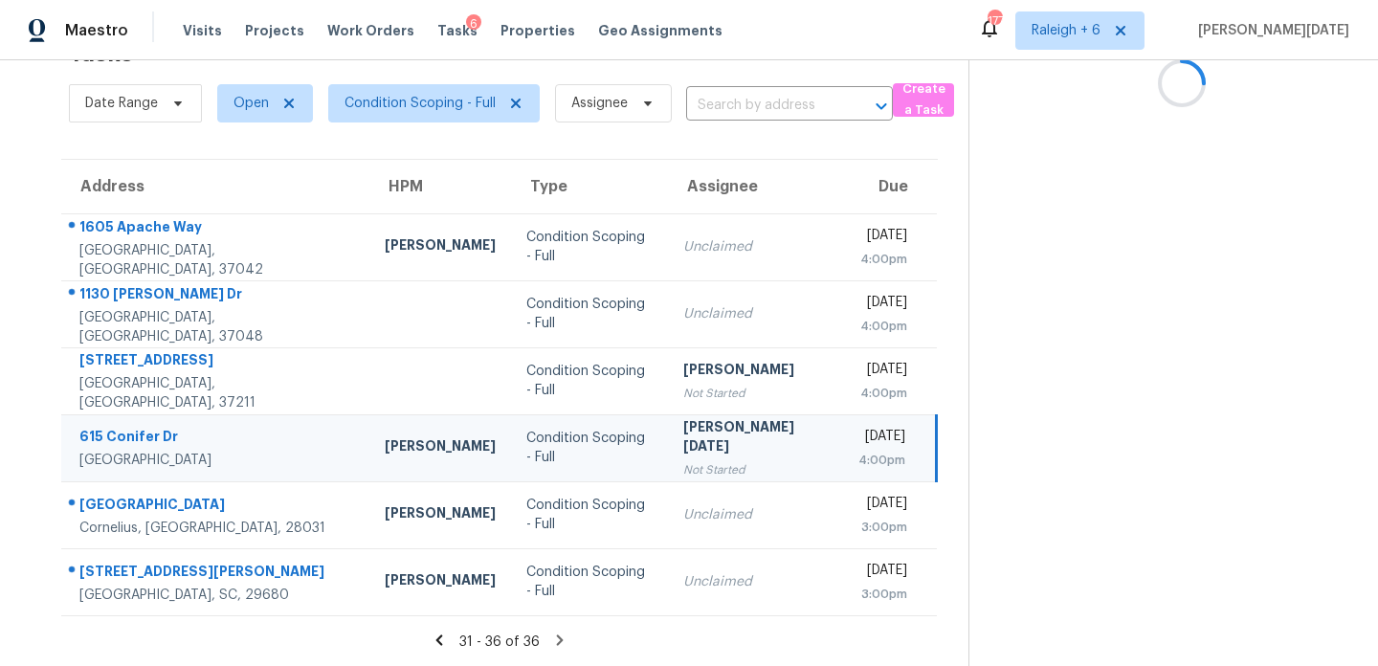
click at [749, 438] on td "[PERSON_NAME][DATE] Not Started" at bounding box center [755, 447] width 175 height 67
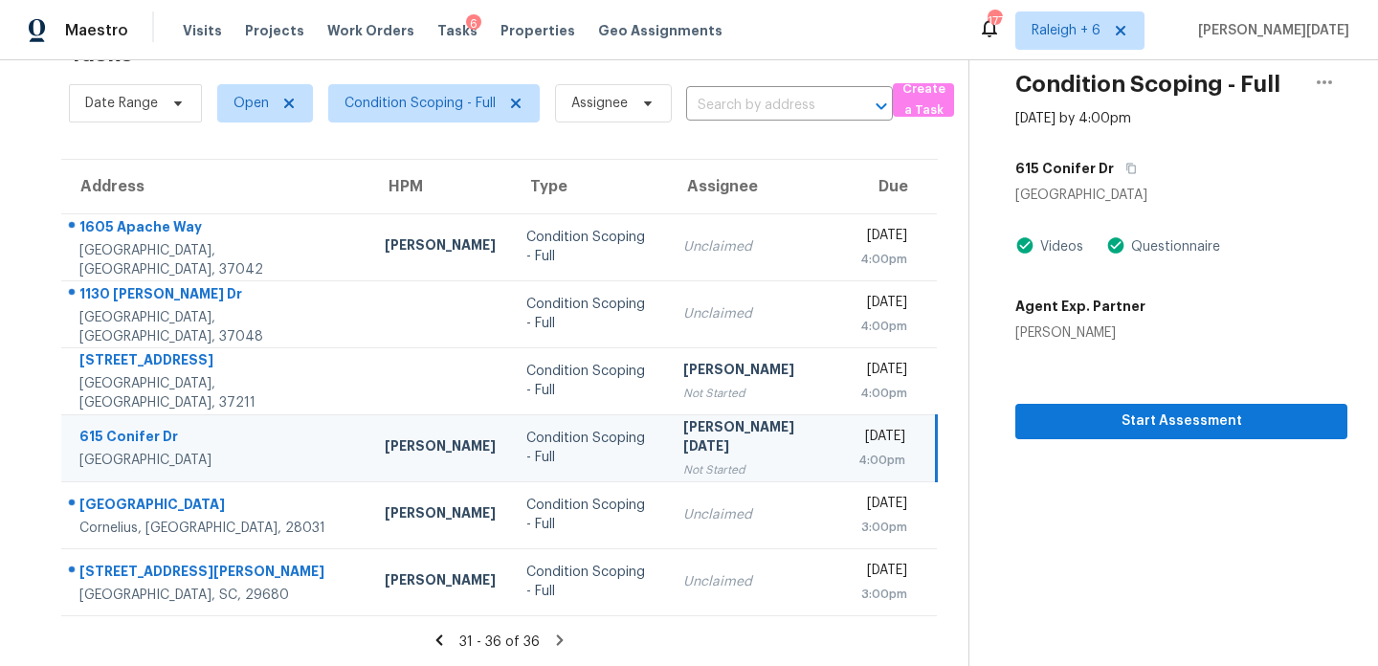
click at [749, 438] on td "[PERSON_NAME][DATE] Not Started" at bounding box center [755, 447] width 175 height 67
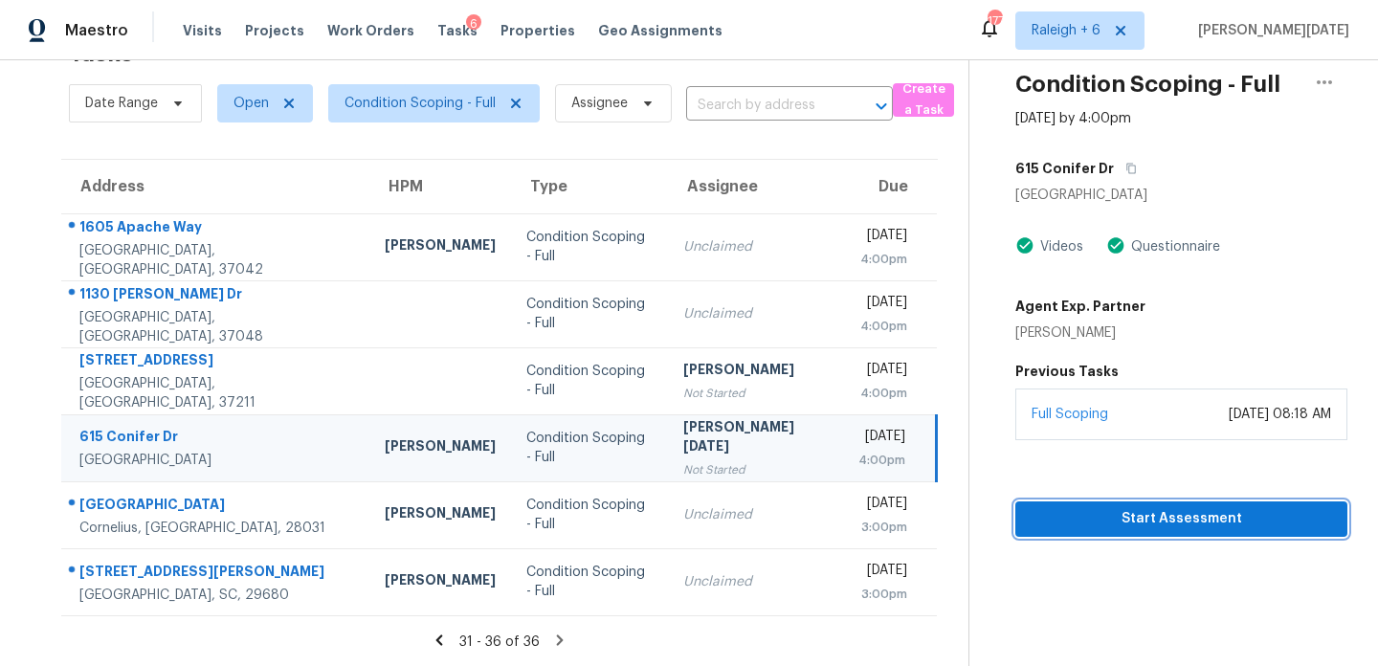
click at [1097, 517] on span "Start Assessment" at bounding box center [1182, 519] width 302 height 24
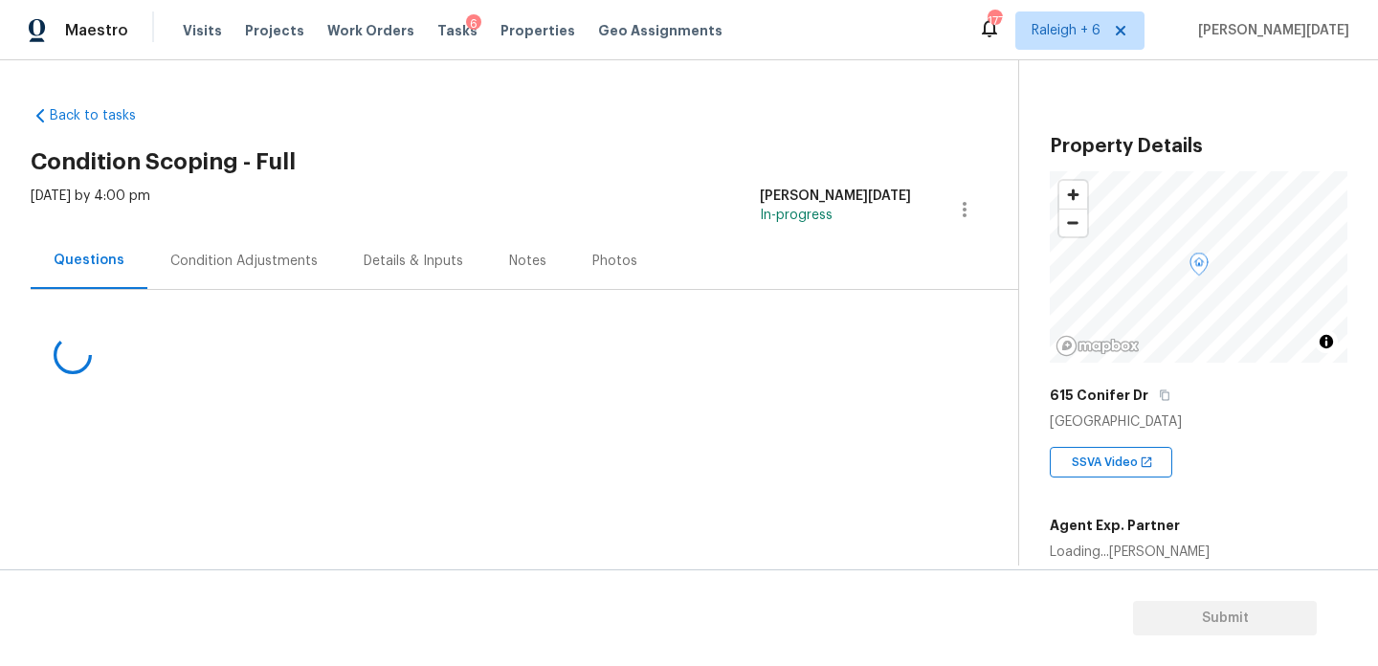
click at [257, 257] on div "Condition Adjustments" at bounding box center [243, 261] width 147 height 19
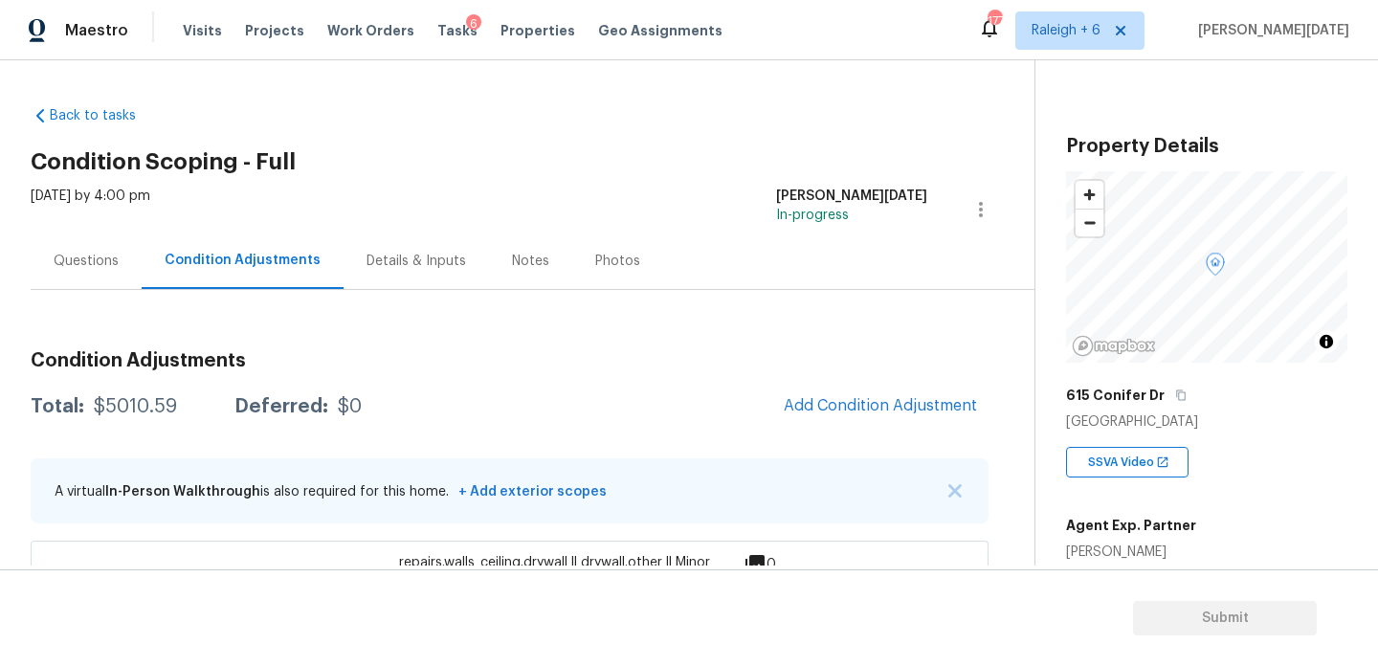
click at [691, 199] on div "[DATE] by 4:00 pm [PERSON_NAME][DATE] In-progress" at bounding box center [533, 210] width 1004 height 46
click at [116, 266] on div "Questions" at bounding box center [86, 261] width 65 height 19
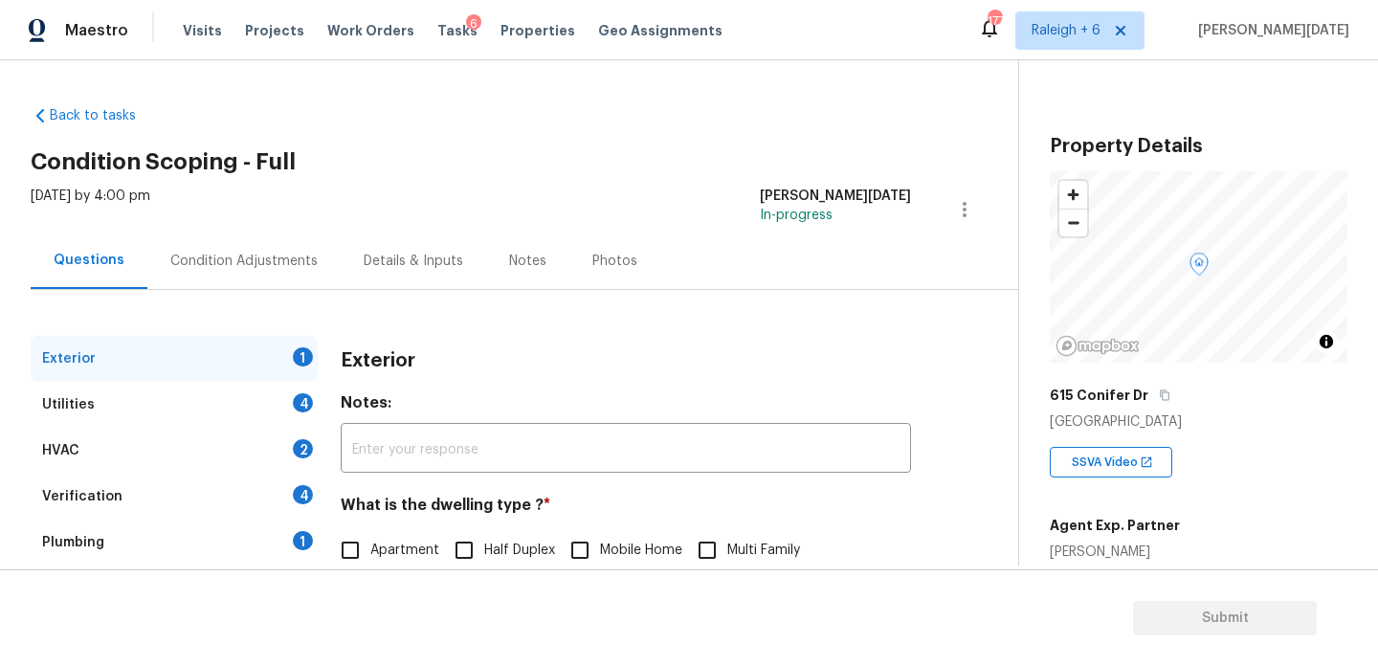
scroll to position [256, 0]
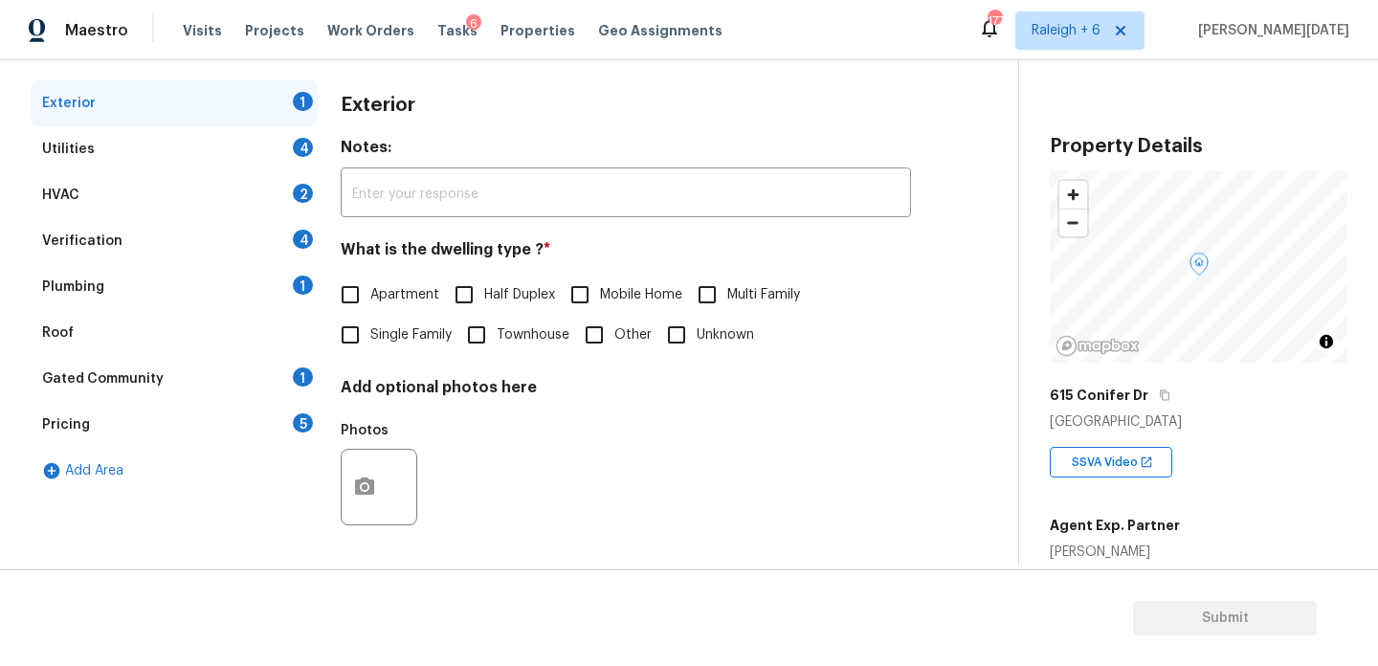
click at [286, 425] on div "Pricing 5" at bounding box center [174, 425] width 287 height 46
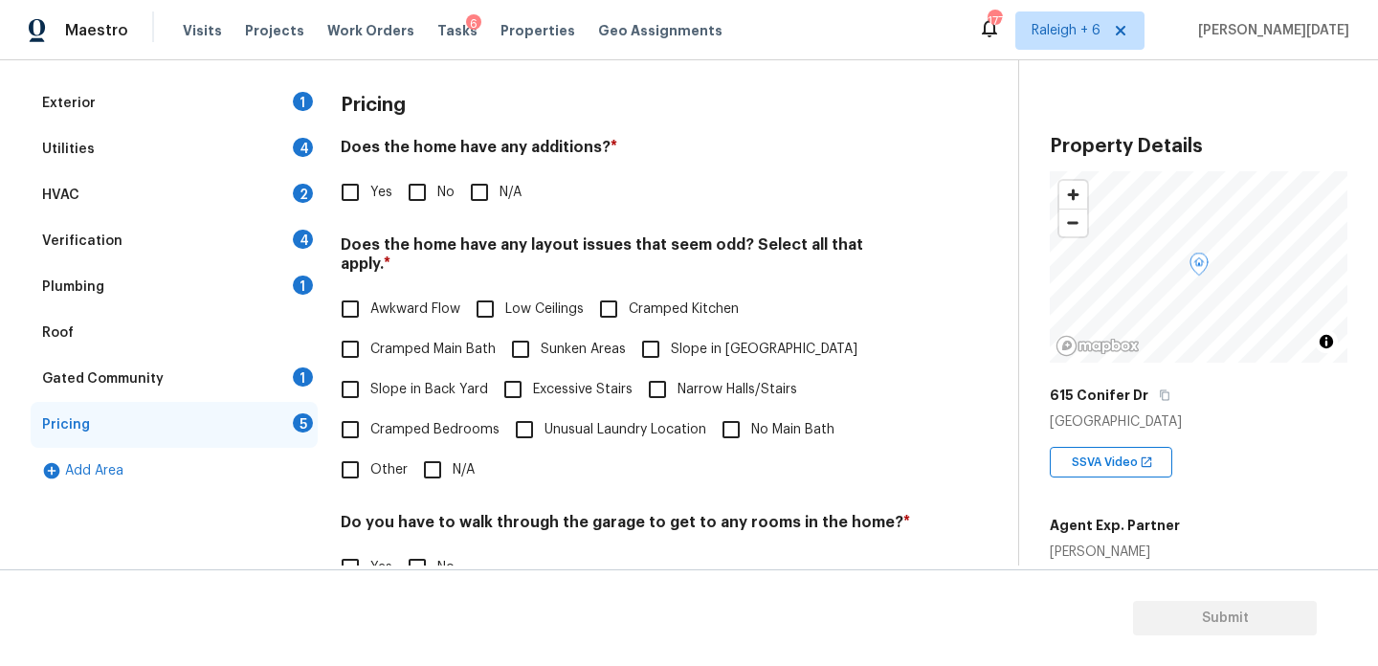
click at [626, 329] on div "Awkward Flow Low Ceilings Cramped Kitchen Cramped Main Bath Sunken Areas Slope …" at bounding box center [626, 389] width 570 height 201
click at [715, 340] on span "Slope in [GEOGRAPHIC_DATA]" at bounding box center [764, 350] width 187 height 20
click at [671, 334] on input "Slope in [GEOGRAPHIC_DATA]" at bounding box center [651, 349] width 40 height 40
checkbox input "true"
click at [364, 388] on input "Slope in Back Yard" at bounding box center [350, 389] width 40 height 40
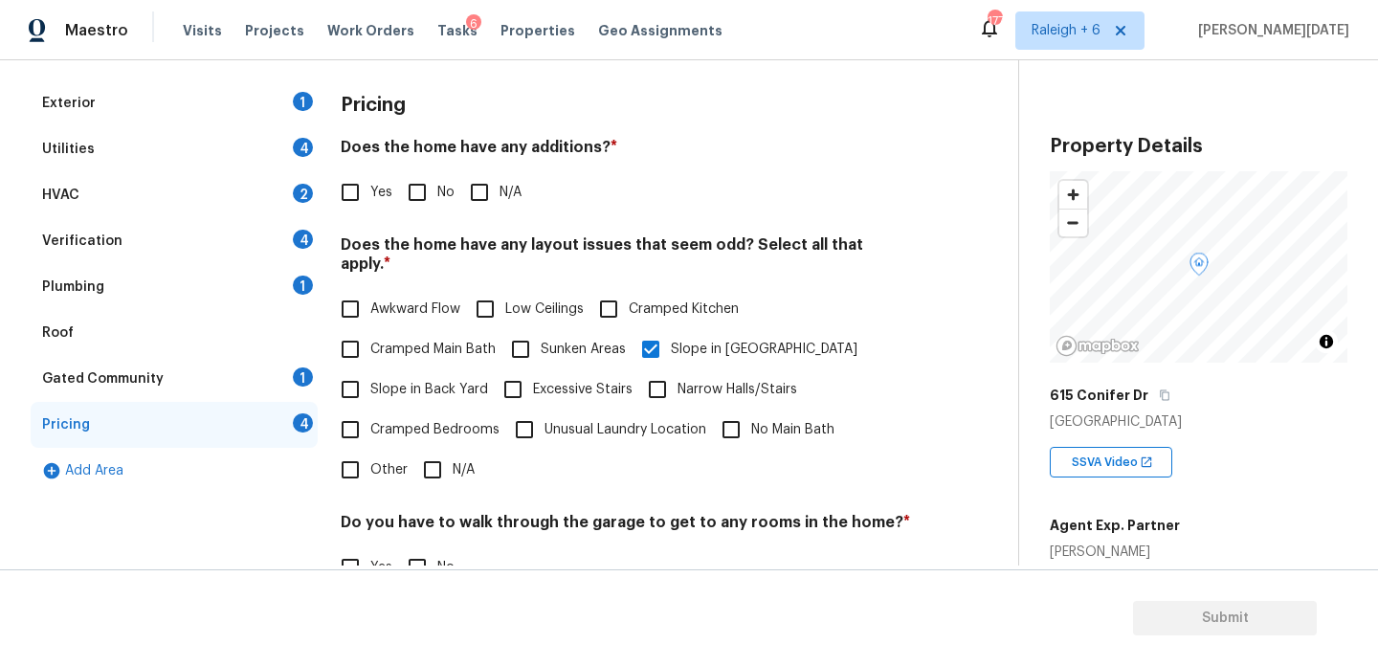
checkbox input "true"
click at [424, 197] on input "No" at bounding box center [417, 192] width 40 height 40
checkbox input "true"
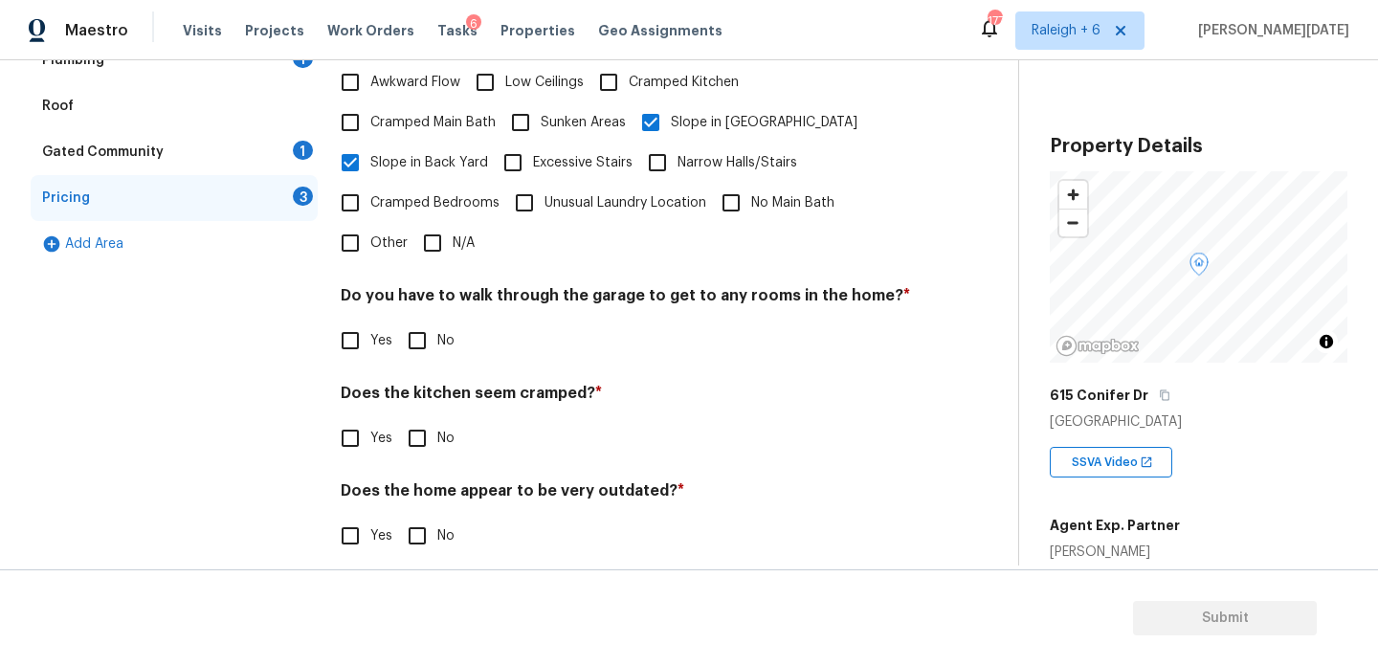
click at [419, 329] on input "No" at bounding box center [417, 341] width 40 height 40
checkbox input "true"
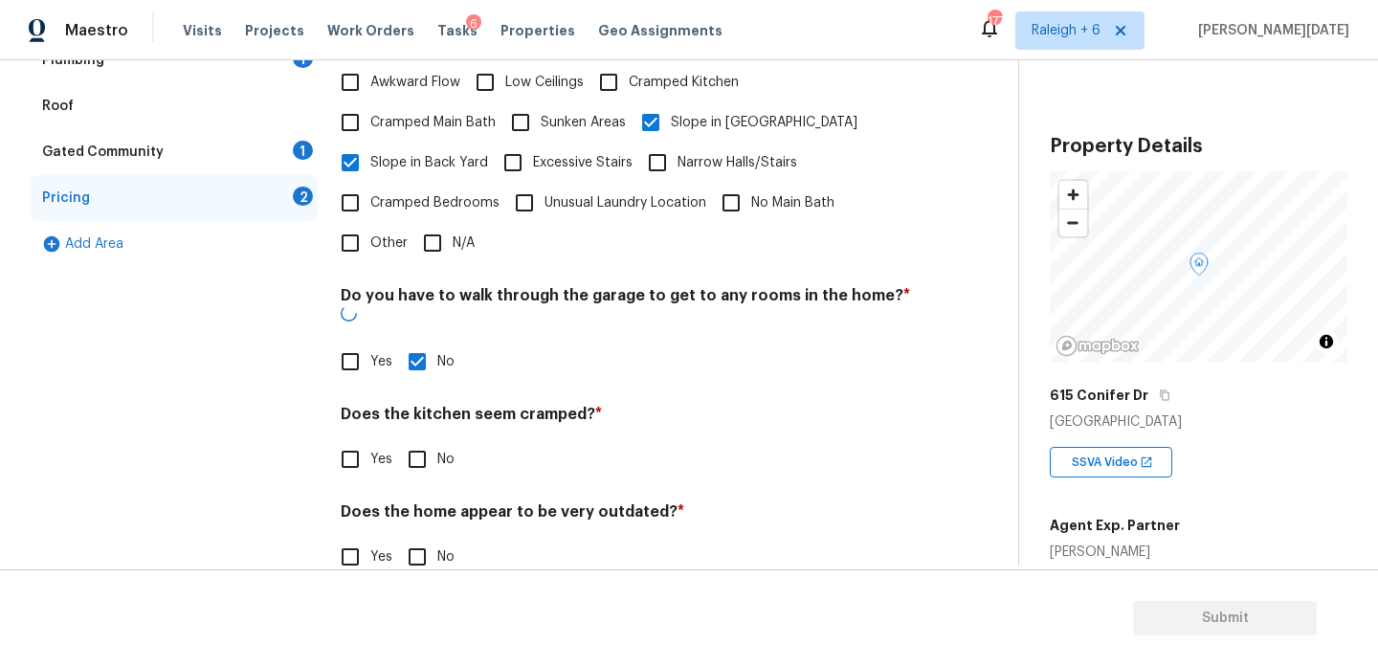
click at [432, 439] on input "No" at bounding box center [417, 459] width 40 height 40
checkbox input "true"
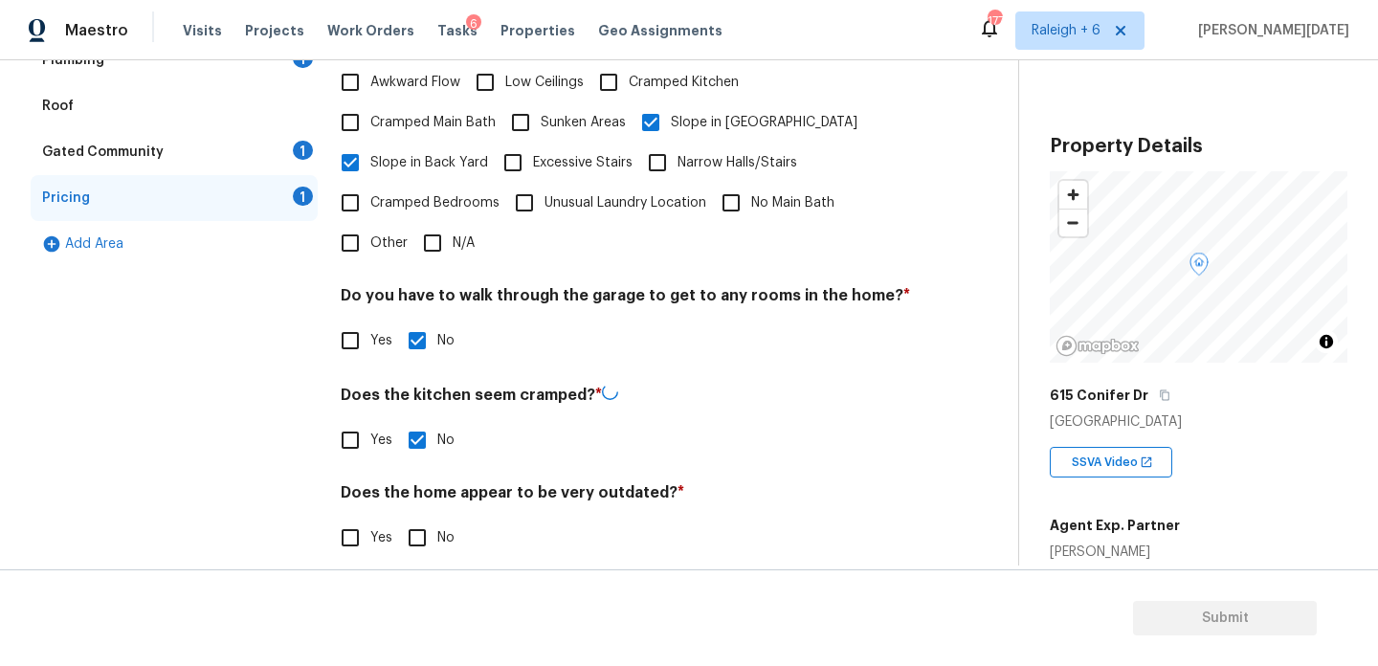
click at [434, 518] on input "No" at bounding box center [417, 538] width 40 height 40
checkbox input "true"
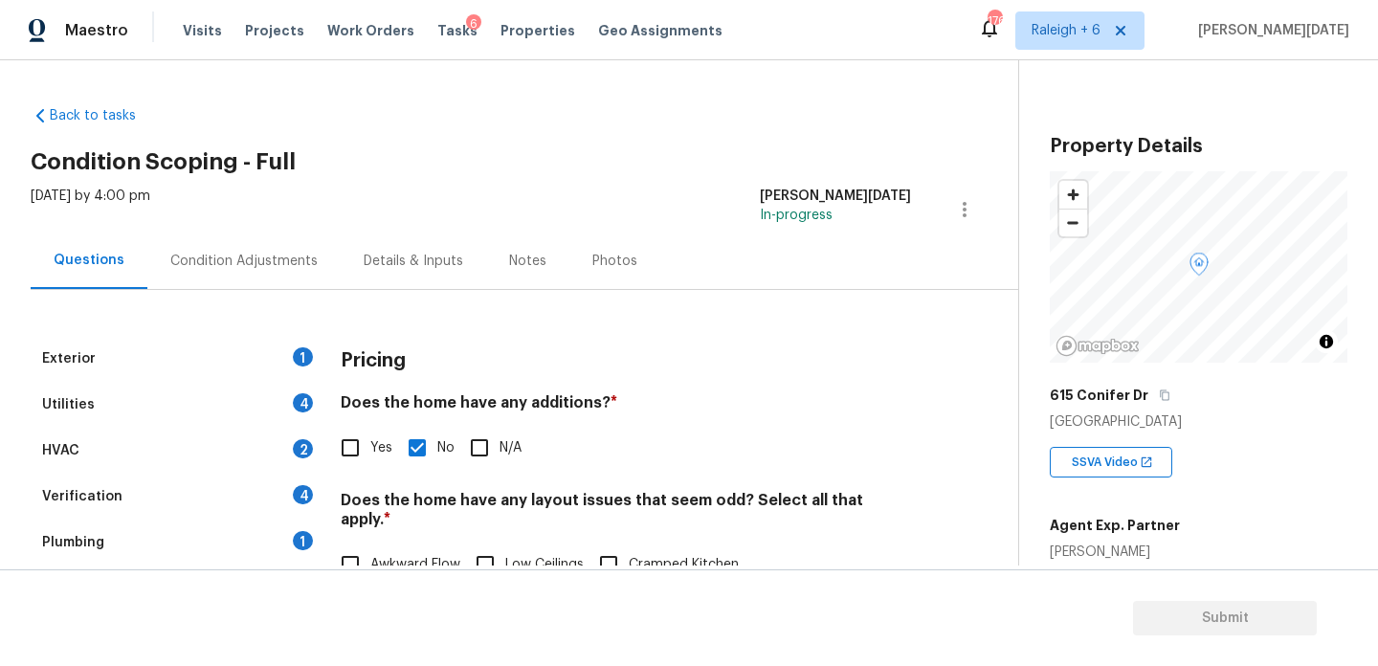
click at [265, 272] on div "Condition Adjustments" at bounding box center [243, 261] width 193 height 56
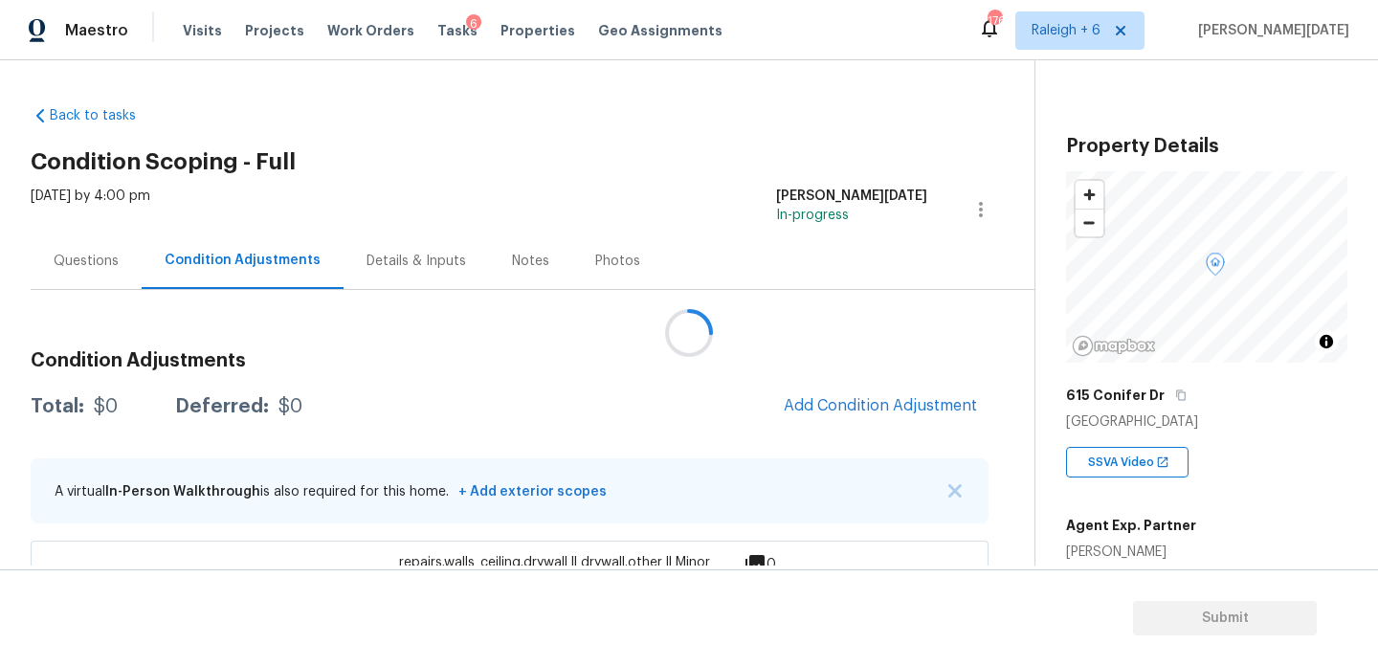
click at [265, 272] on div at bounding box center [689, 333] width 1378 height 666
click at [78, 275] on div "Questions" at bounding box center [86, 261] width 111 height 56
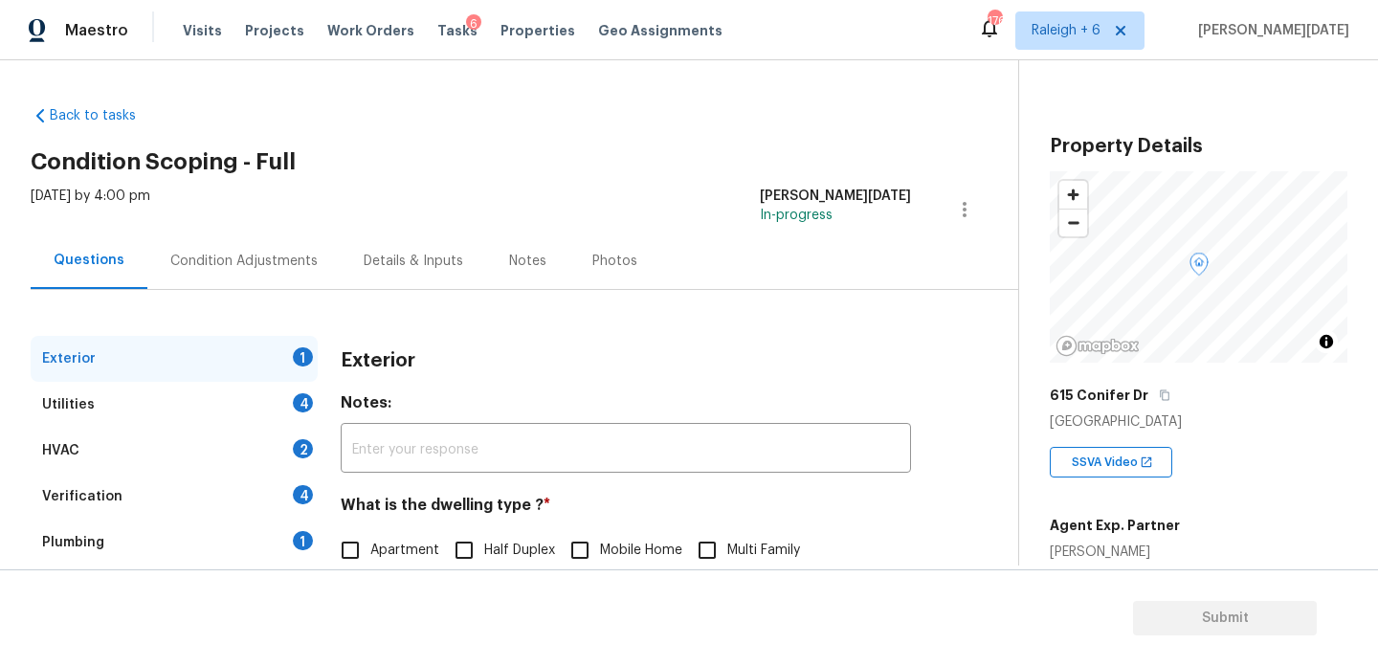
click at [229, 263] on div "Condition Adjustments" at bounding box center [243, 261] width 147 height 19
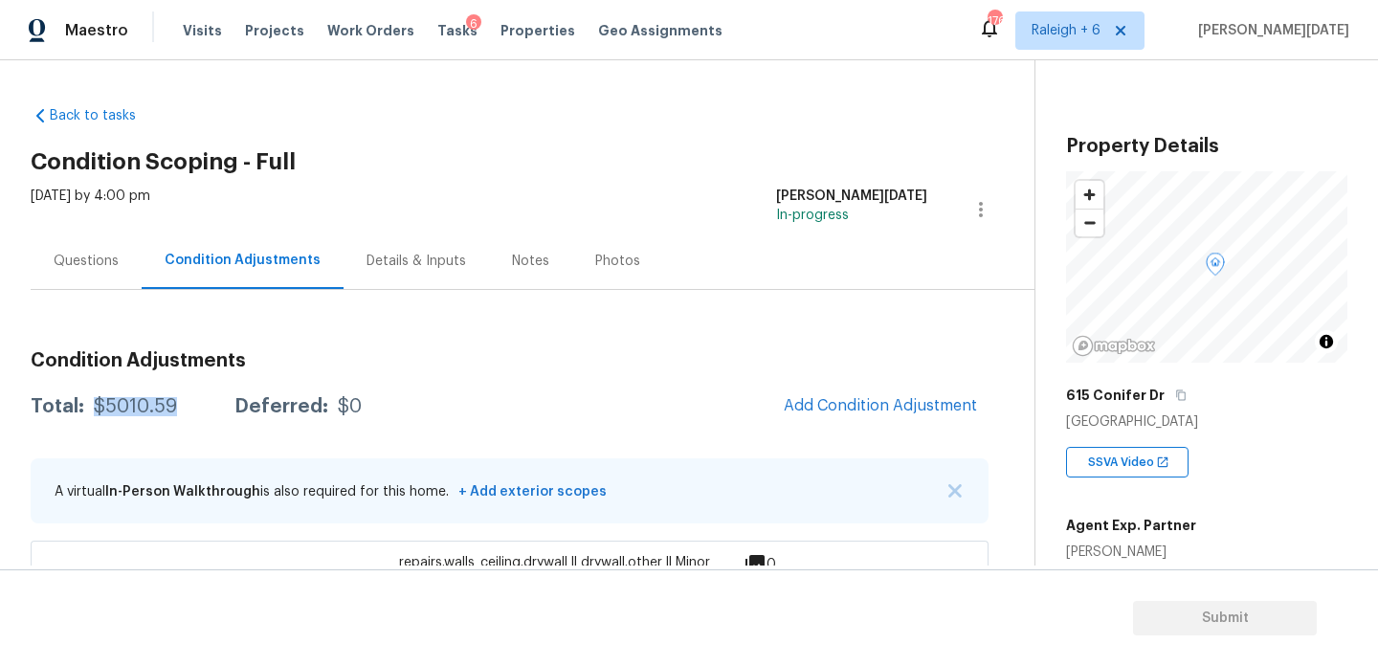
drag, startPoint x: 89, startPoint y: 404, endPoint x: 186, endPoint y: 406, distance: 96.7
click at [186, 406] on div "Total: $5010.59 Deferred: $0" at bounding box center [196, 406] width 331 height 19
copy div "$5010.59"
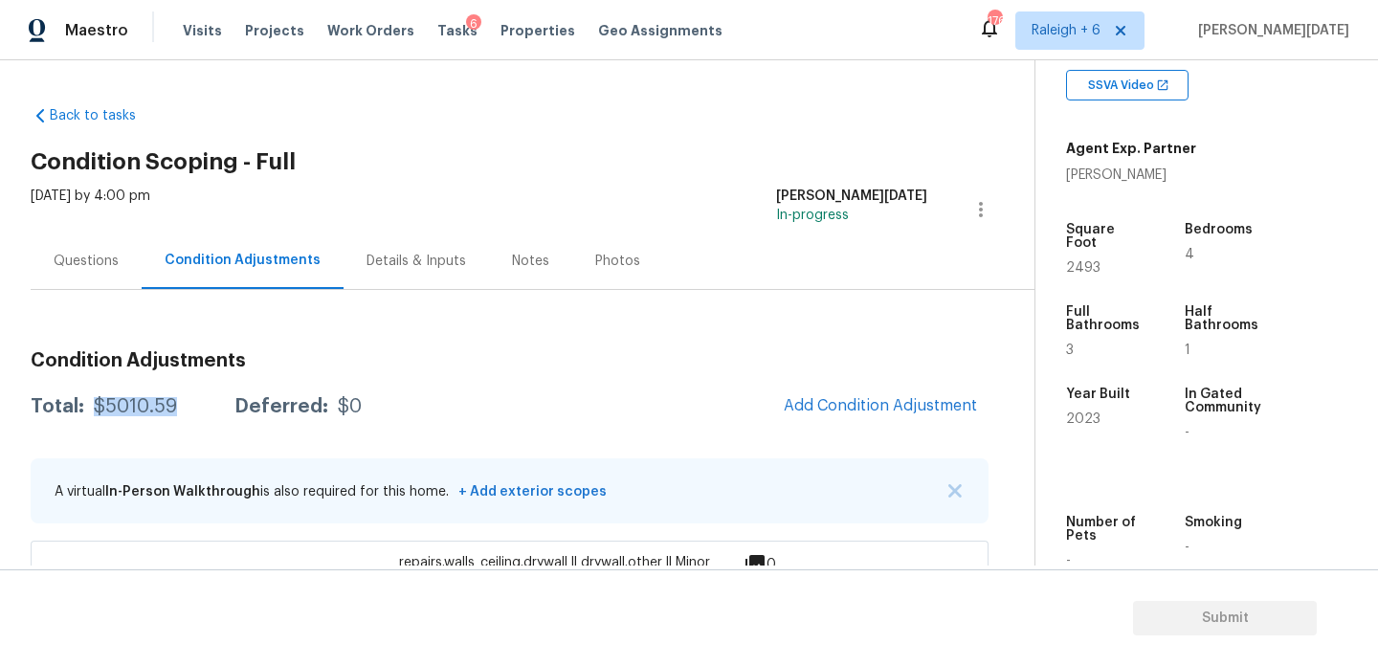
click at [137, 275] on div "Questions" at bounding box center [86, 261] width 111 height 56
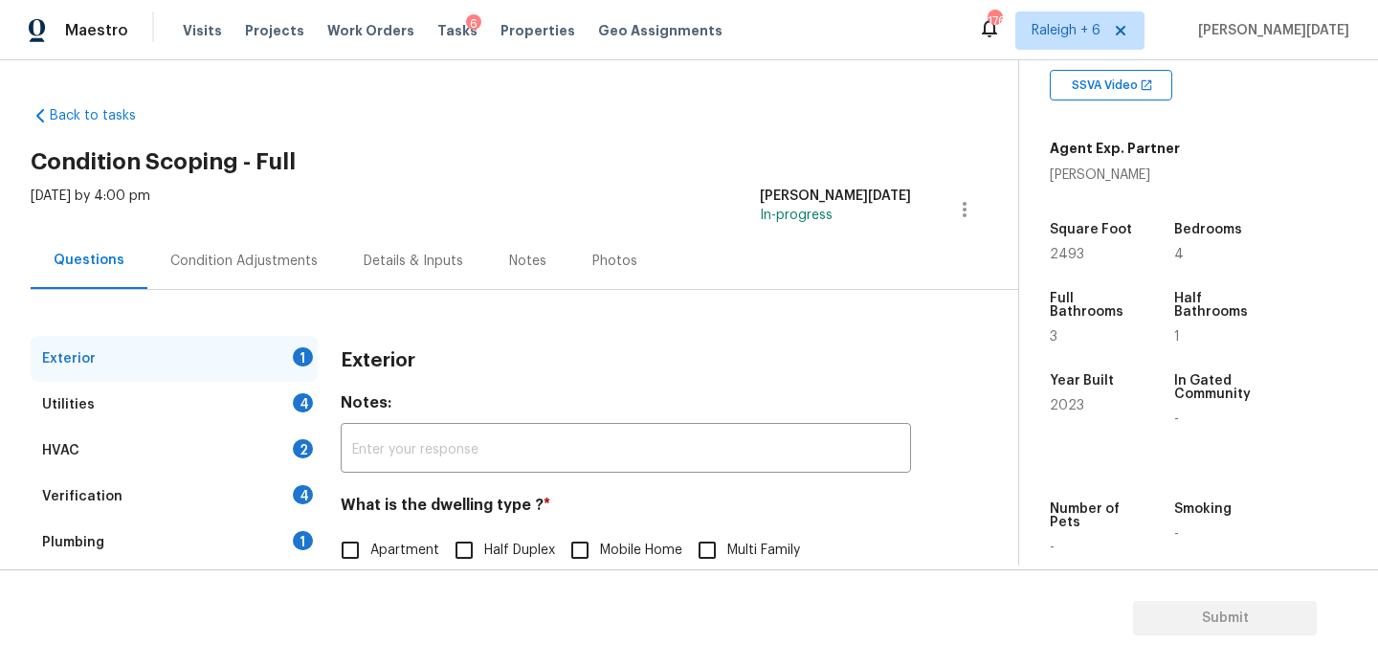
scroll to position [256, 0]
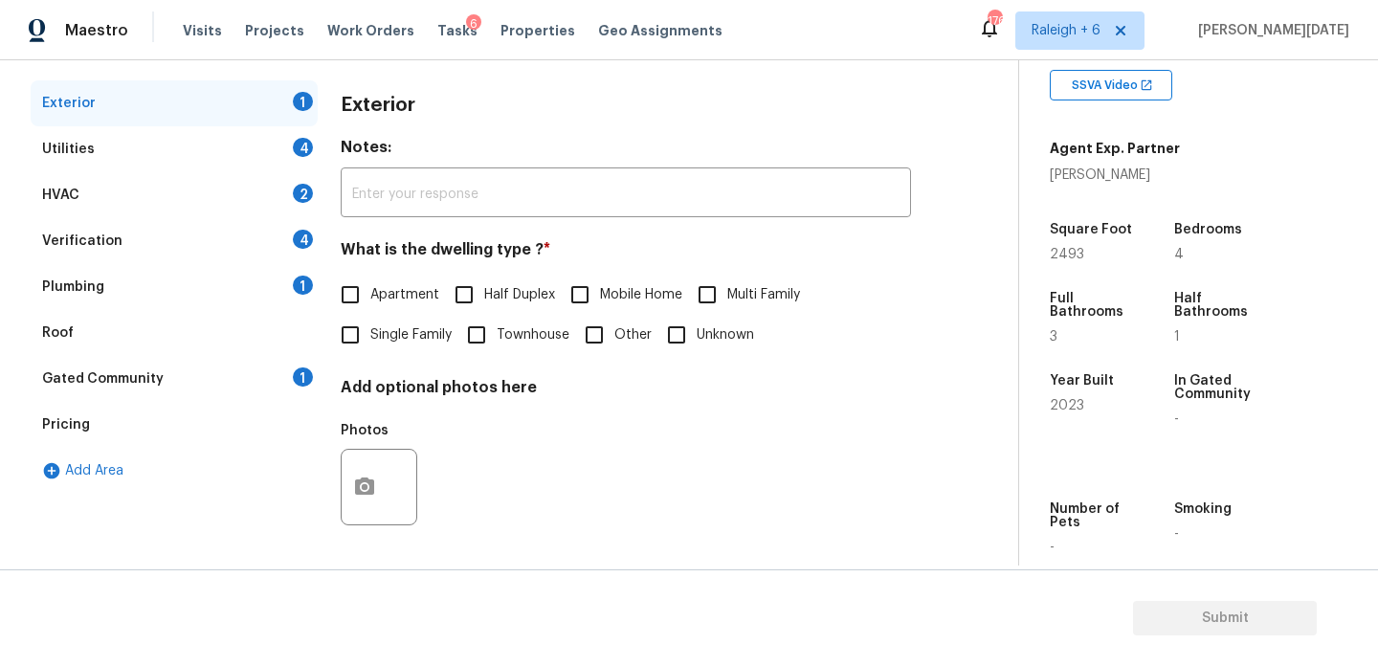
click at [337, 335] on input "Single Family" at bounding box center [350, 335] width 40 height 40
checkbox input "true"
click at [269, 138] on div "Utilities 4" at bounding box center [174, 149] width 287 height 46
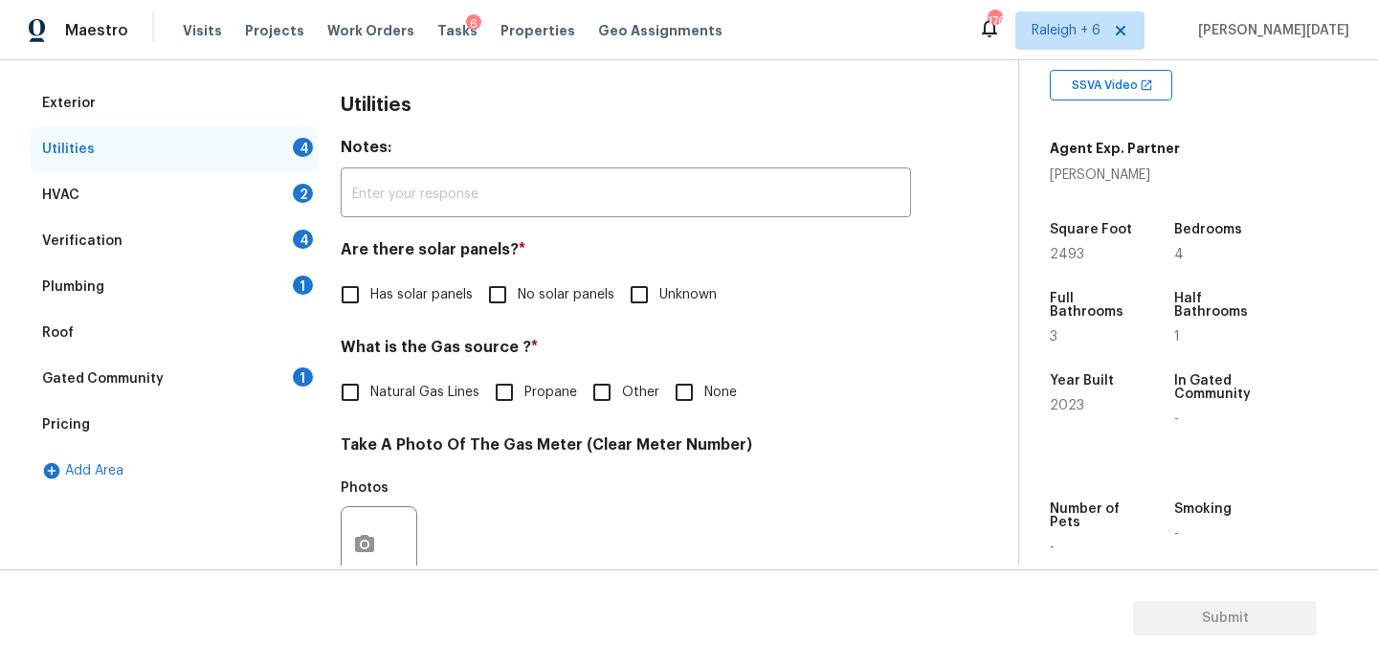
click at [542, 297] on span "No solar panels" at bounding box center [566, 295] width 97 height 20
click at [518, 297] on input "No solar panels" at bounding box center [498, 295] width 40 height 40
checkbox input "true"
click at [410, 371] on div "What is the Gas source ? * Natural Gas Lines Propane Other None" at bounding box center [626, 377] width 570 height 75
click at [383, 397] on span "Natural Gas Lines" at bounding box center [424, 393] width 109 height 20
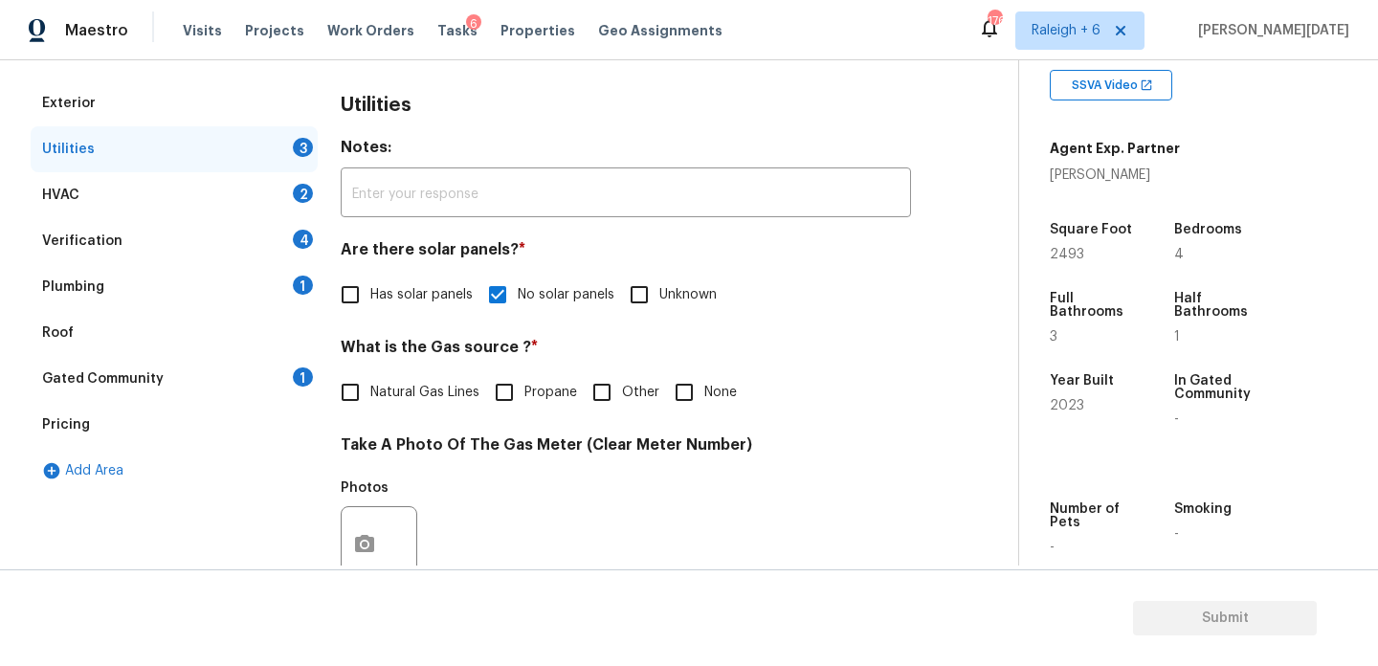
click at [370, 397] on input "Natural Gas Lines" at bounding box center [350, 392] width 40 height 40
checkbox input "true"
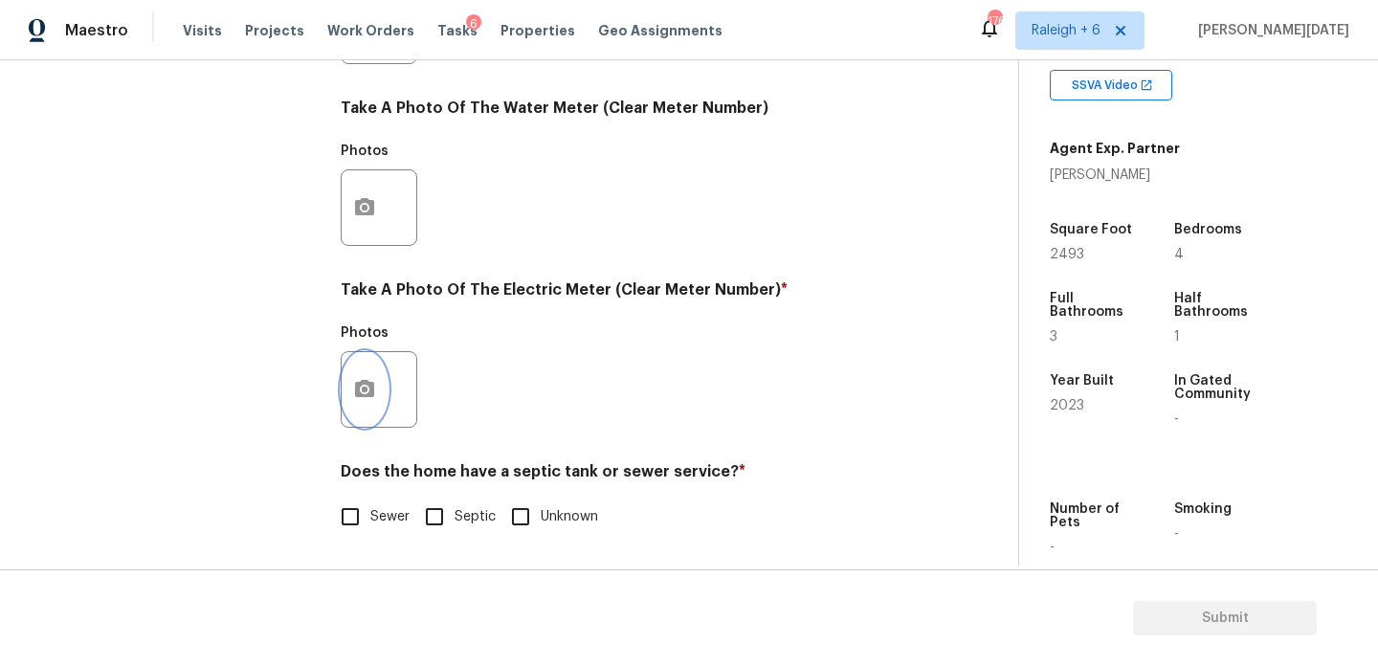
click at [365, 403] on button "button" at bounding box center [365, 389] width 46 height 75
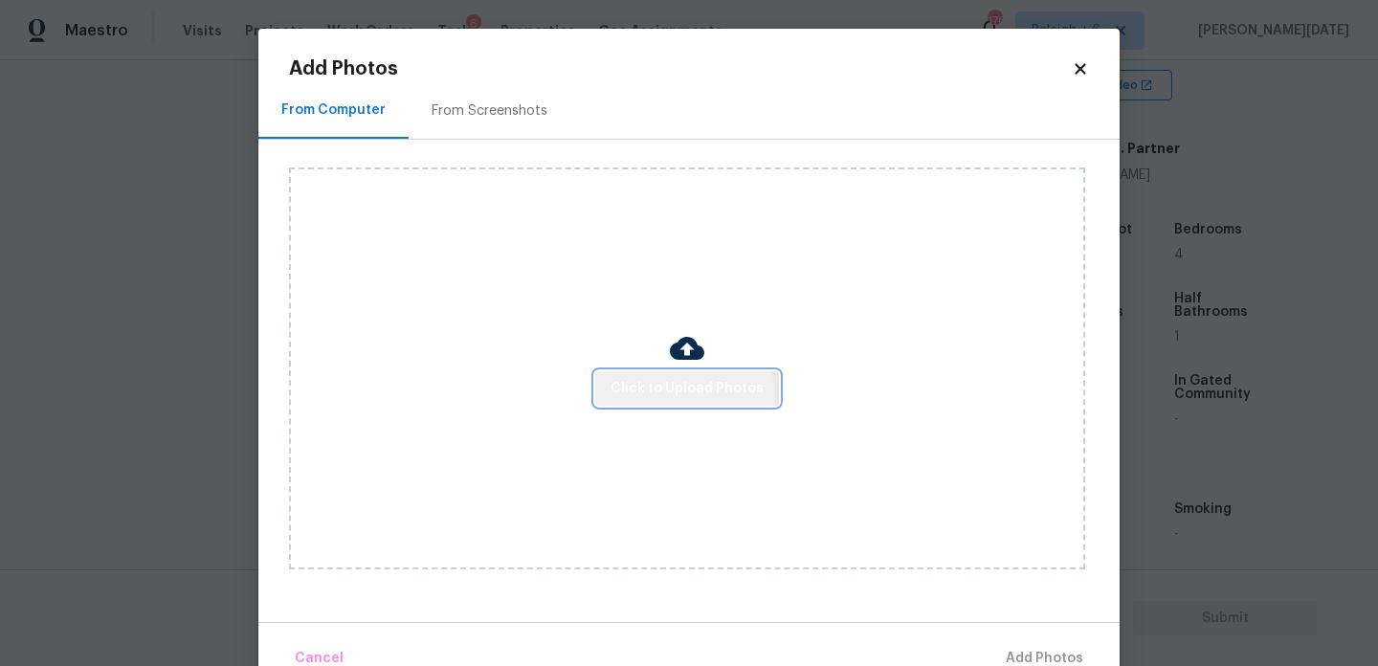
click at [673, 398] on span "Click to Upload Photos" at bounding box center [687, 389] width 153 height 24
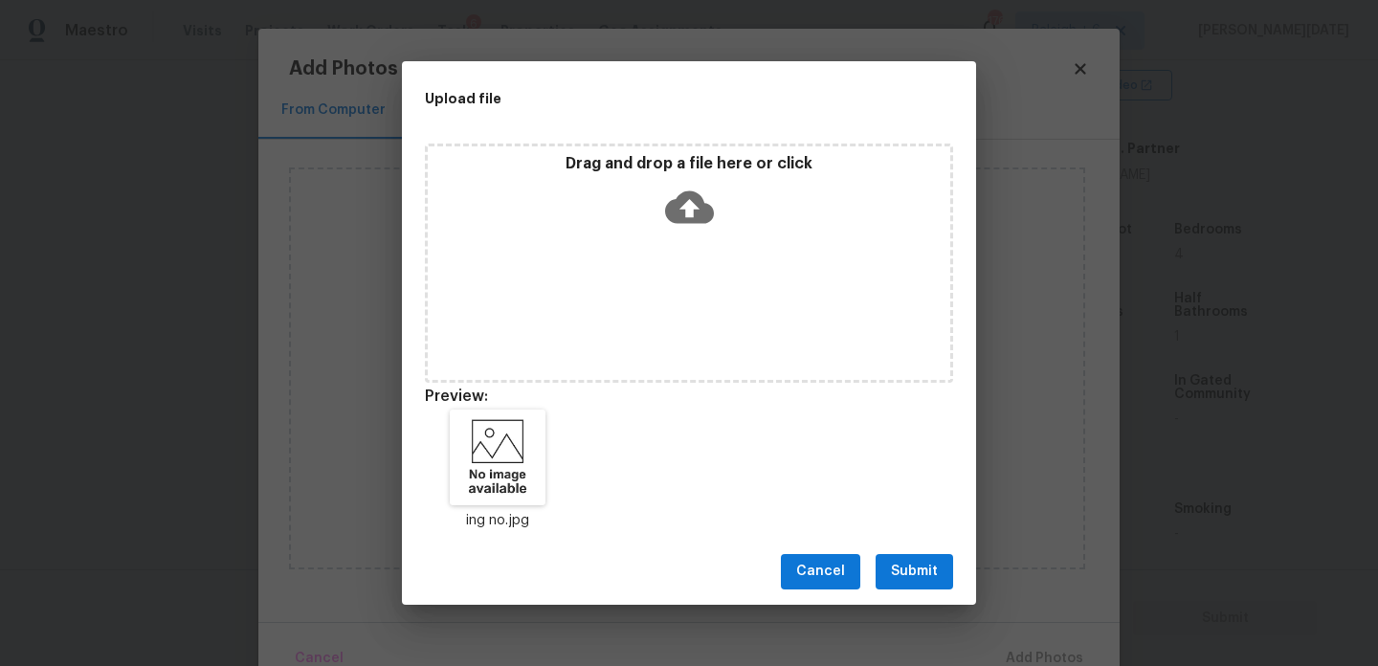
click at [936, 575] on span "Submit" at bounding box center [914, 572] width 47 height 24
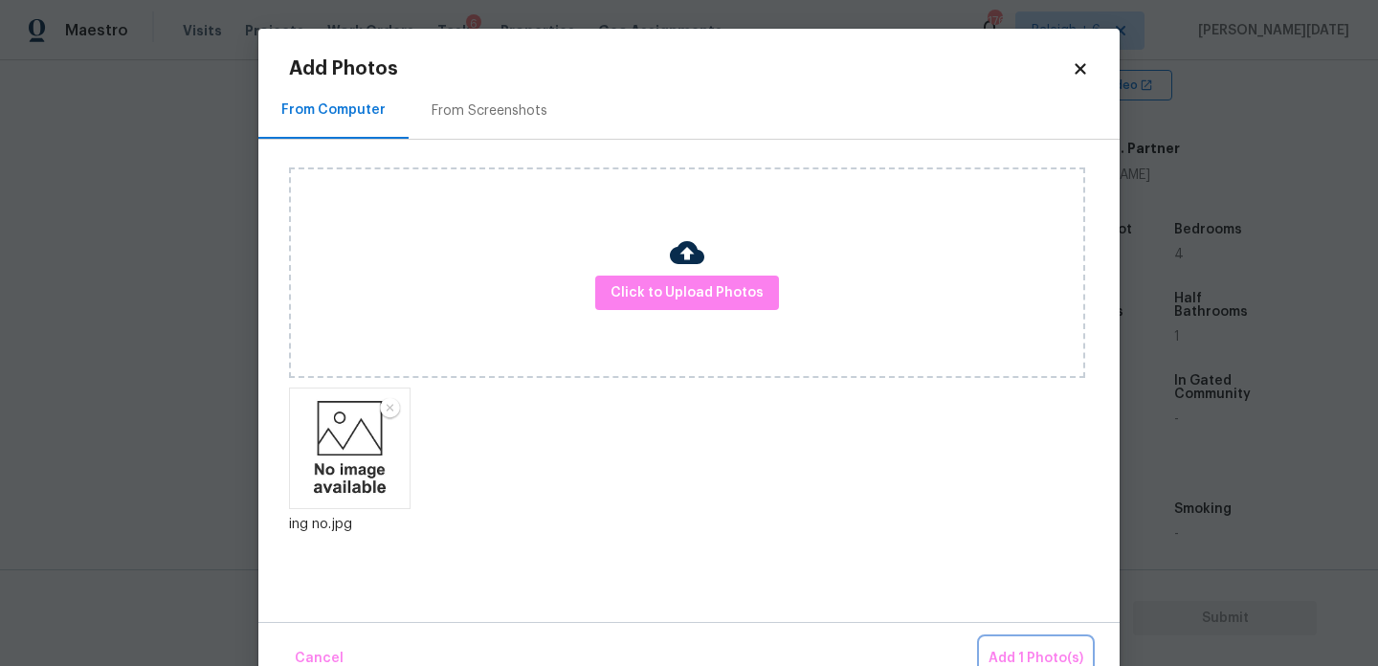
click at [1035, 650] on span "Add 1 Photo(s)" at bounding box center [1036, 659] width 95 height 24
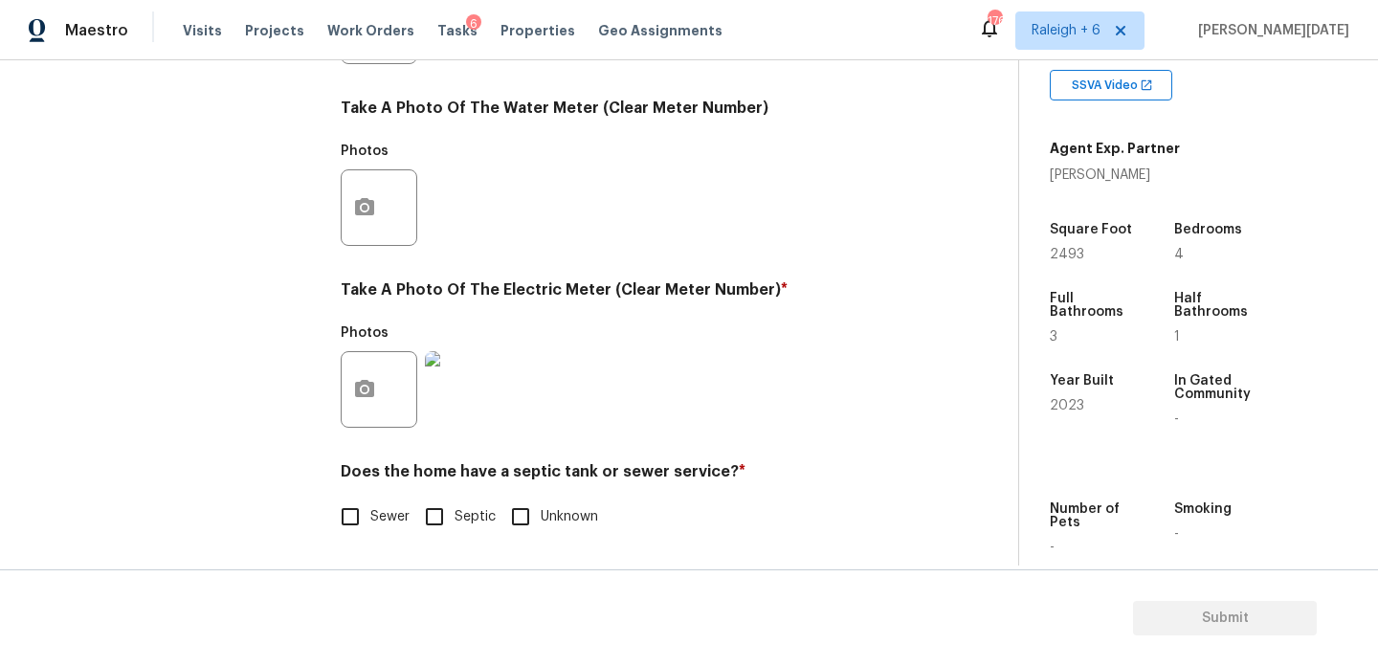
click at [360, 524] on input "Sewer" at bounding box center [350, 517] width 40 height 40
checkbox input "true"
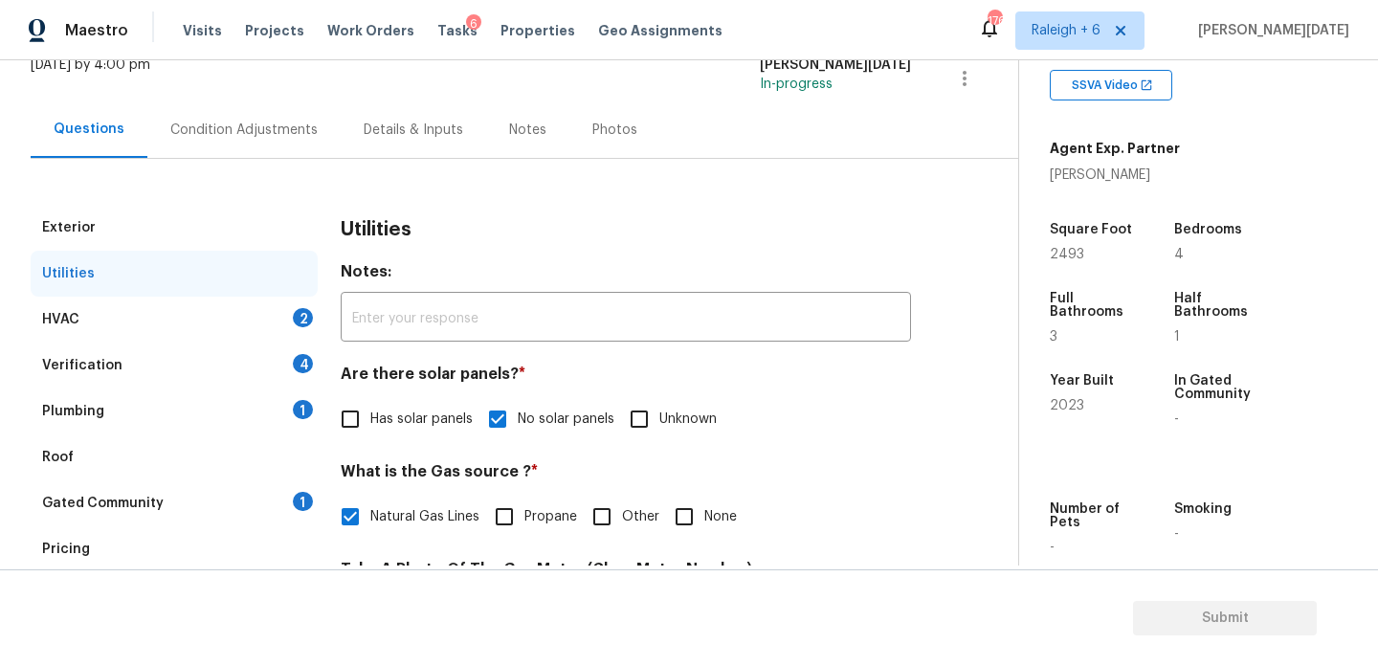
scroll to position [118, 0]
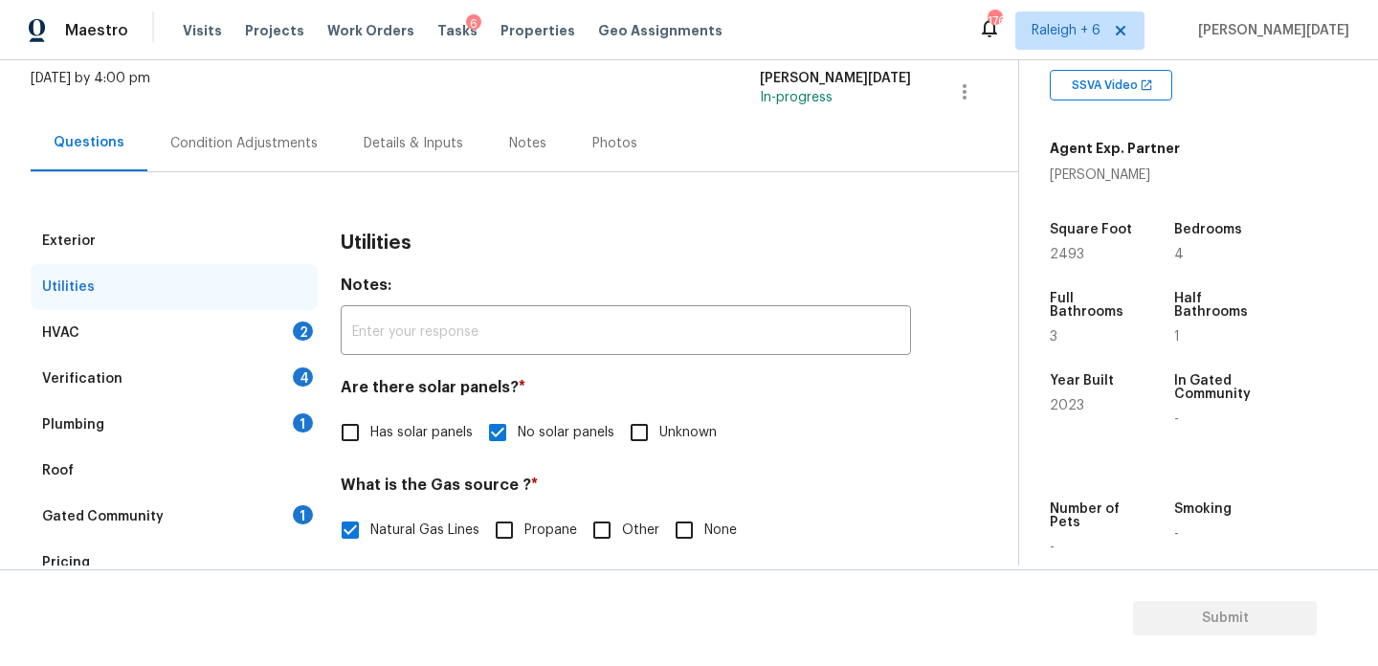
click at [264, 326] on div "HVAC 2" at bounding box center [174, 333] width 287 height 46
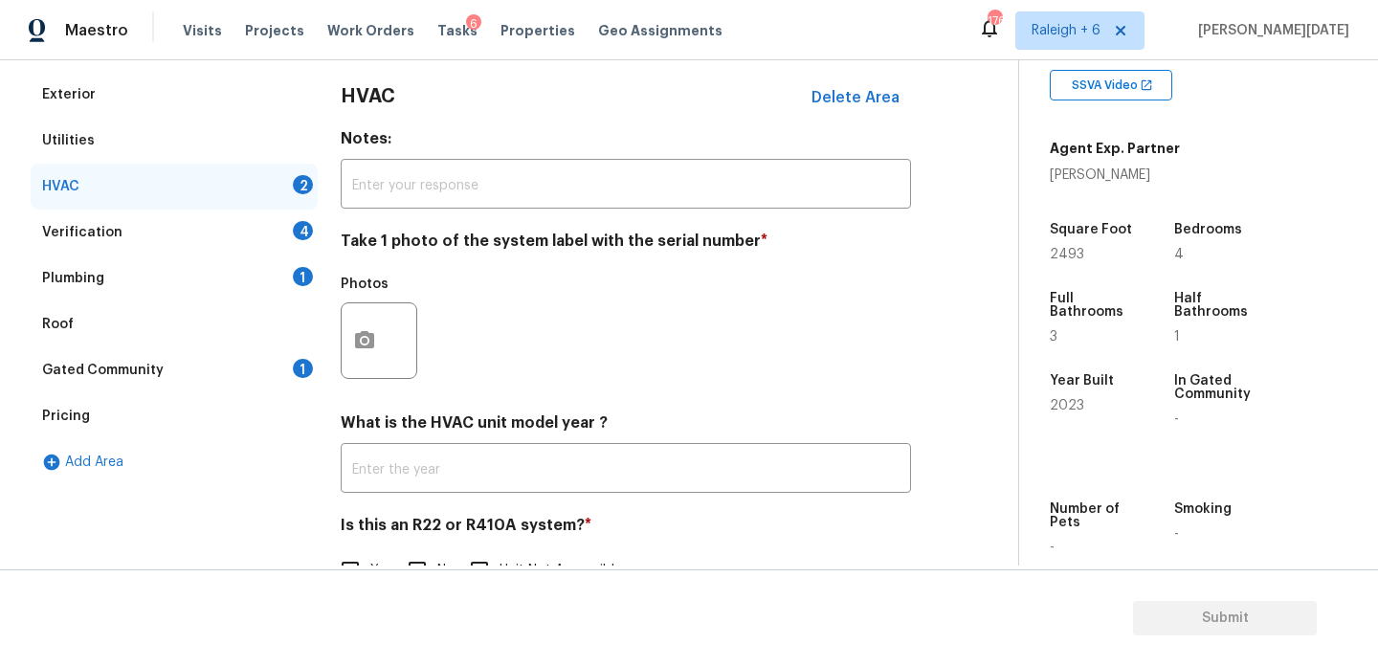
scroll to position [319, 0]
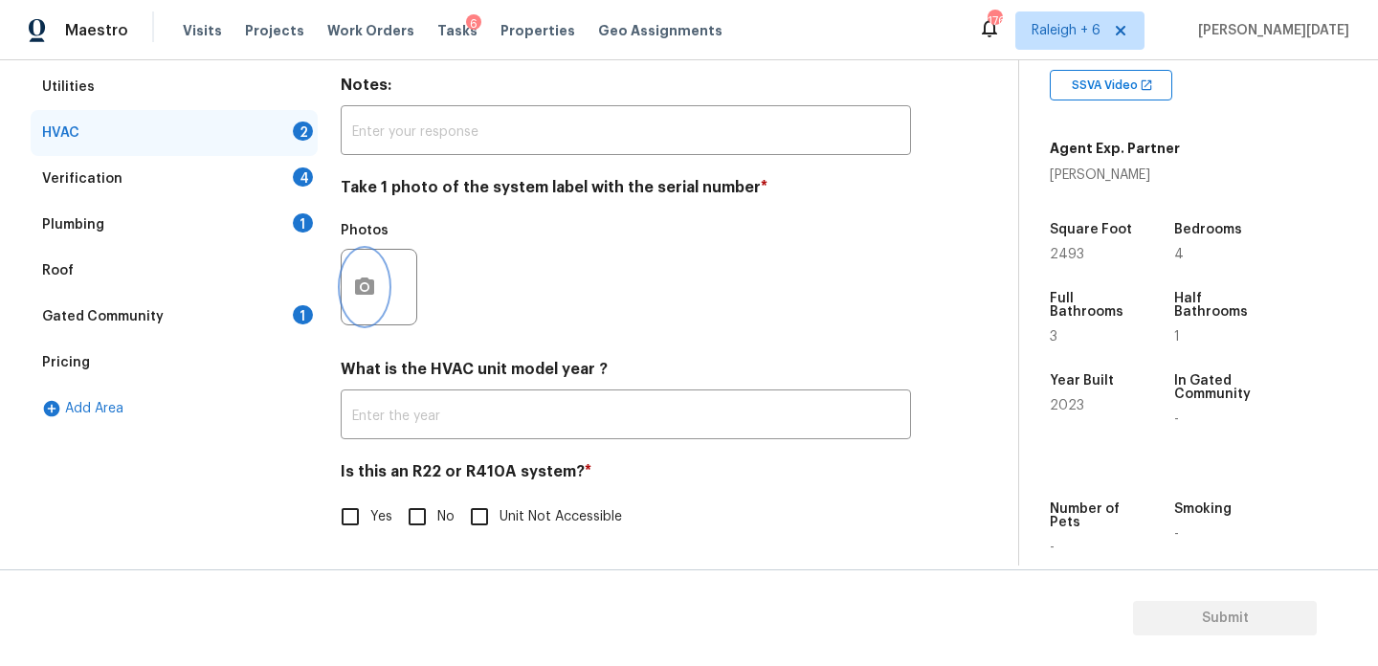
click at [364, 284] on circle "button" at bounding box center [365, 287] width 6 height 6
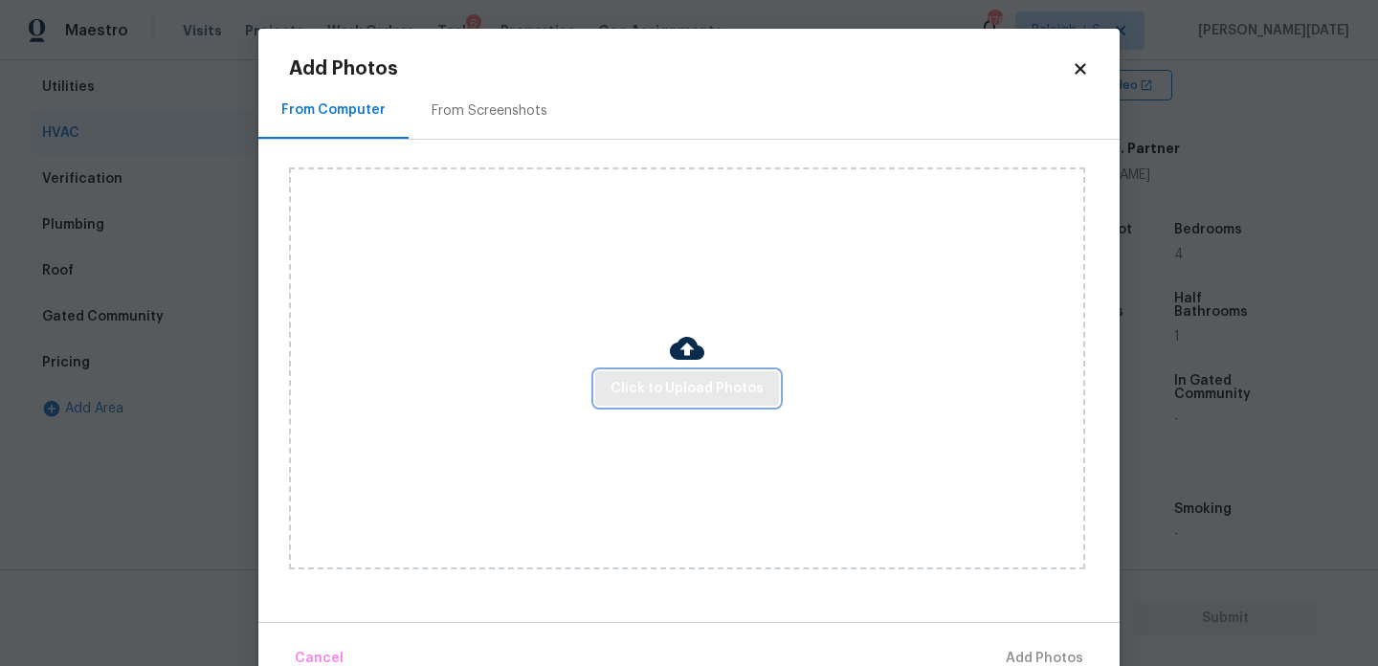
click at [675, 391] on span "Click to Upload Photos" at bounding box center [687, 389] width 153 height 24
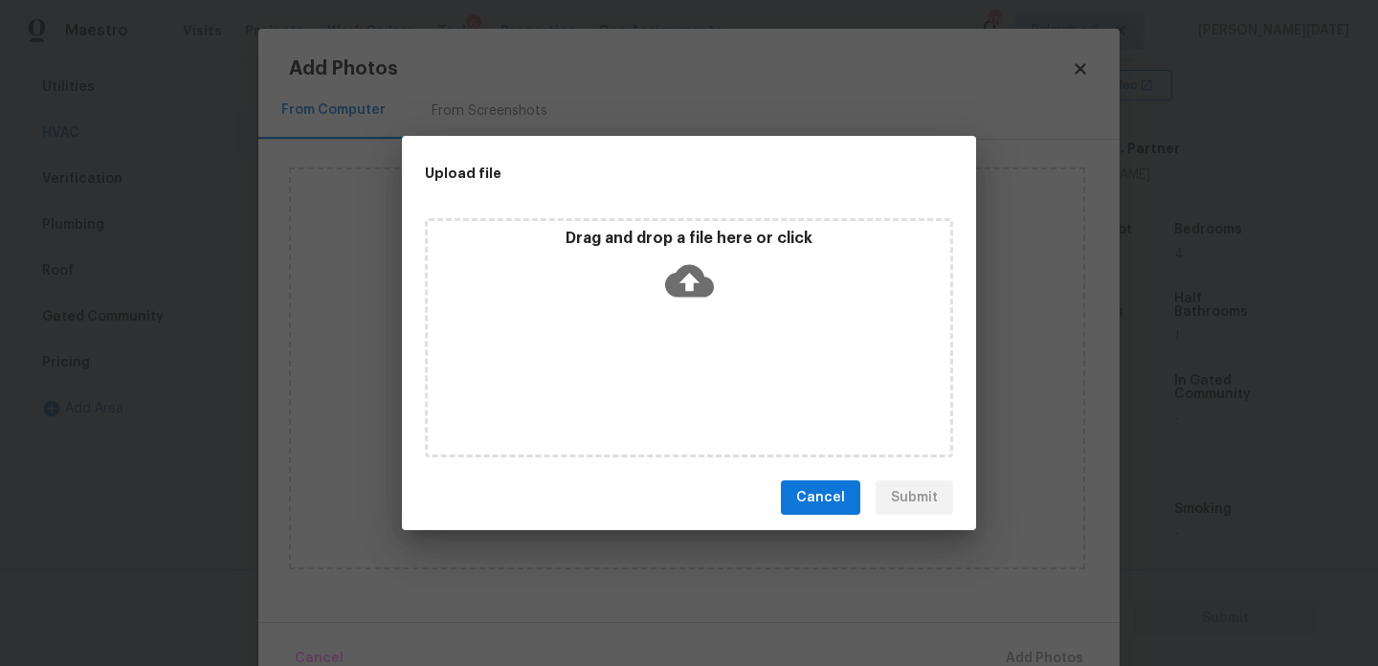
click at [675, 391] on div "Drag and drop a file here or click" at bounding box center [689, 337] width 528 height 239
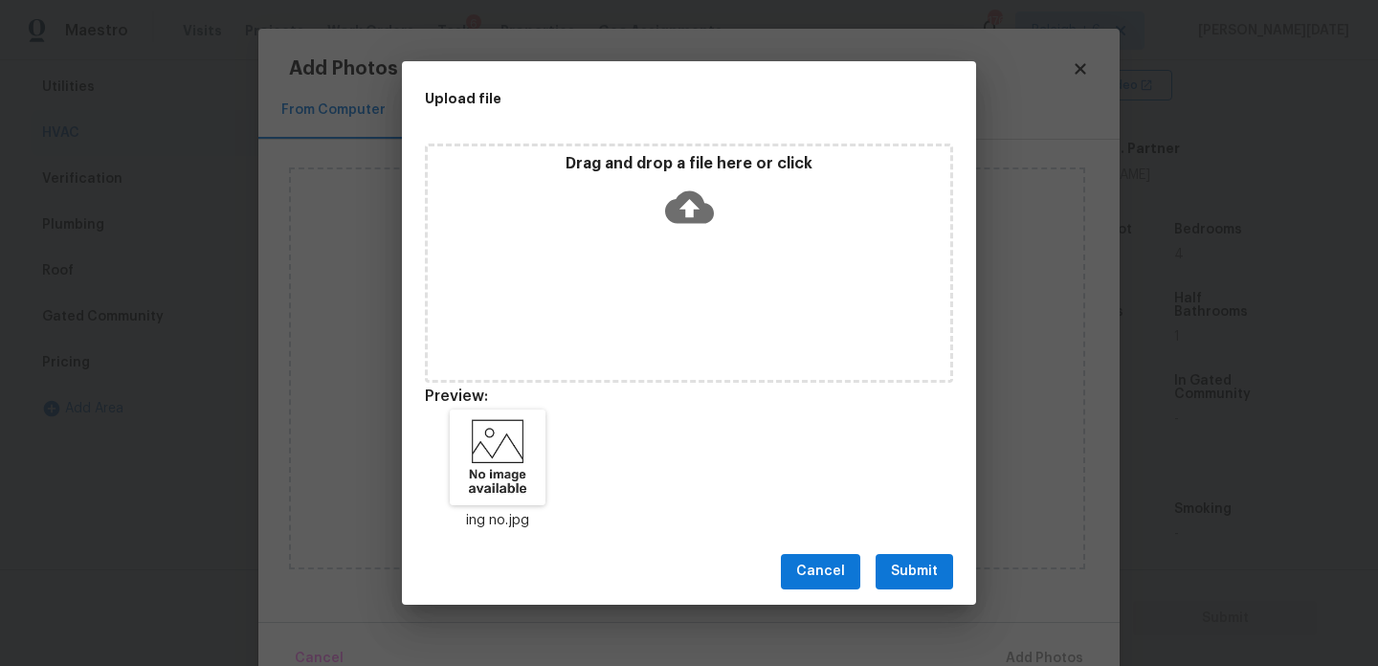
click at [909, 572] on span "Submit" at bounding box center [914, 572] width 47 height 24
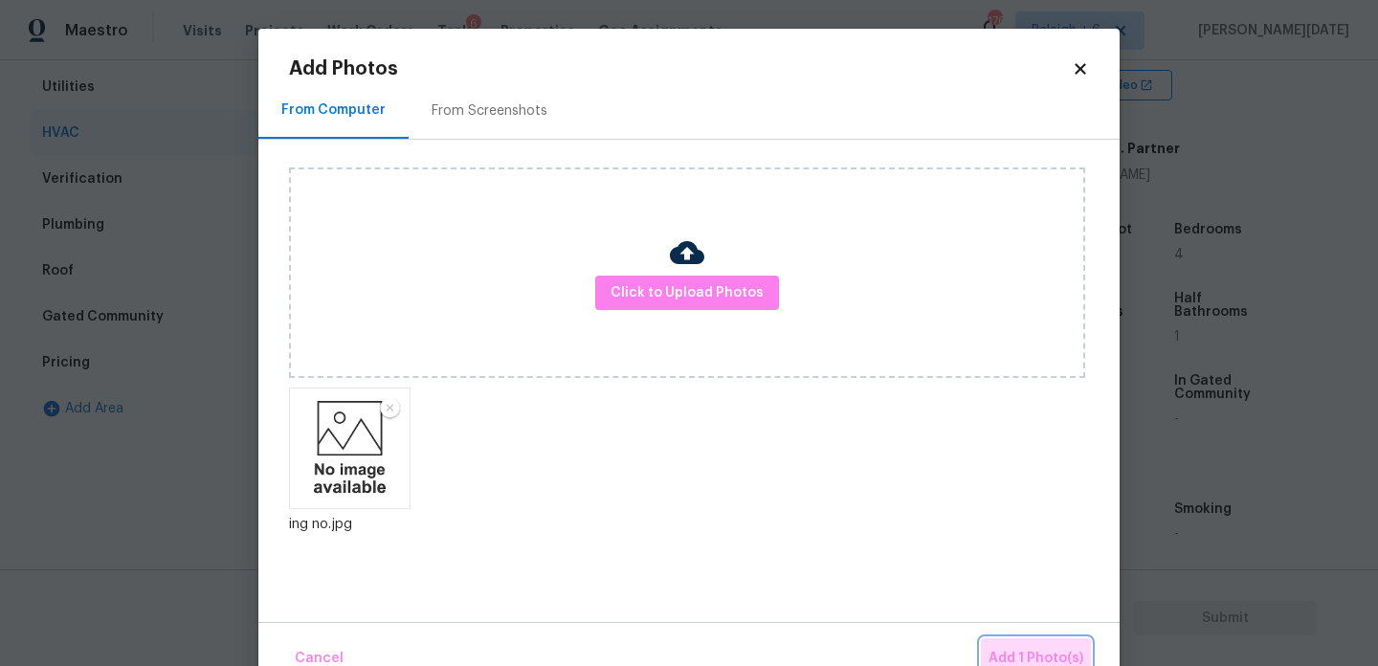
click at [1036, 645] on button "Add 1 Photo(s)" at bounding box center [1036, 658] width 110 height 41
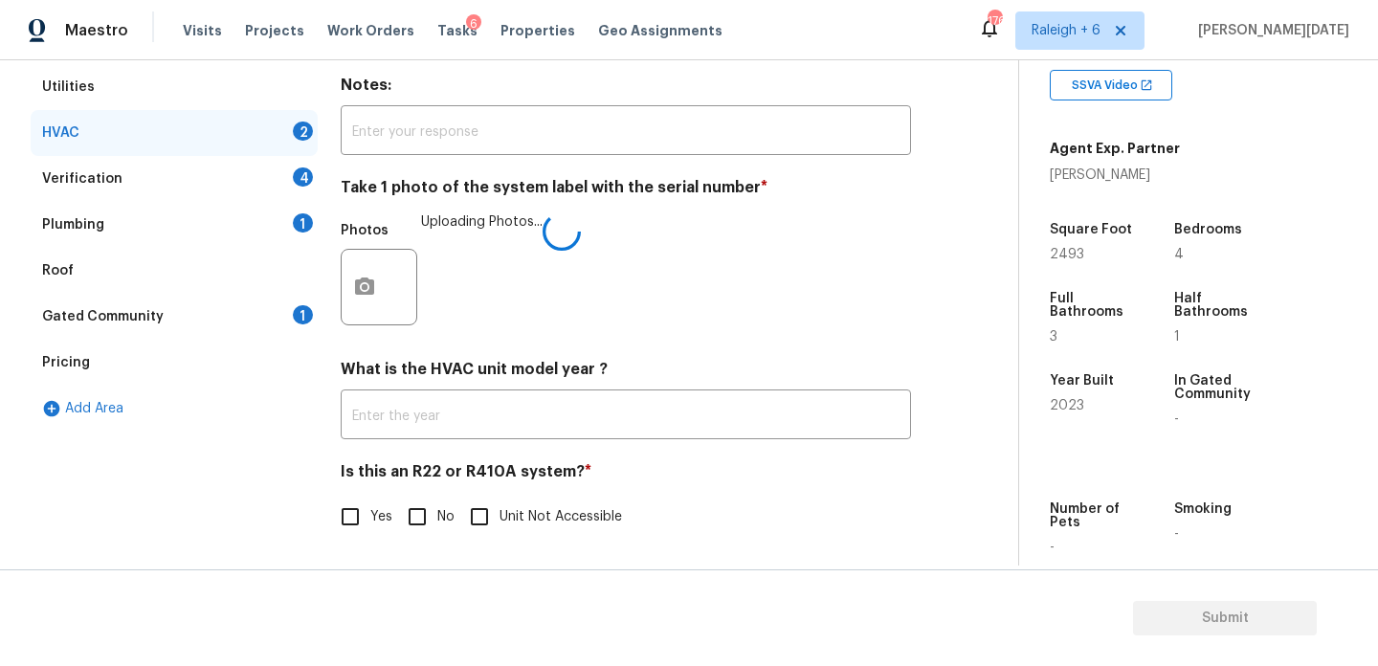
click at [417, 514] on input "No" at bounding box center [417, 517] width 40 height 40
checkbox input "true"
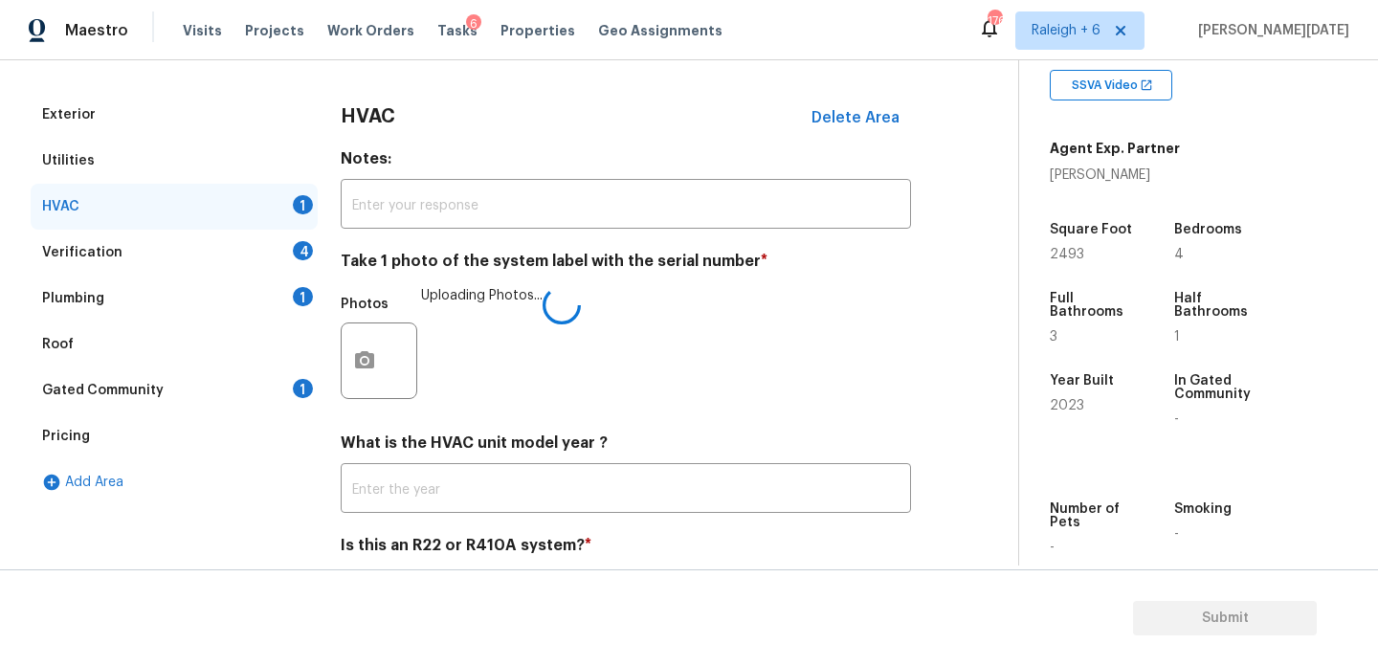
scroll to position [241, 0]
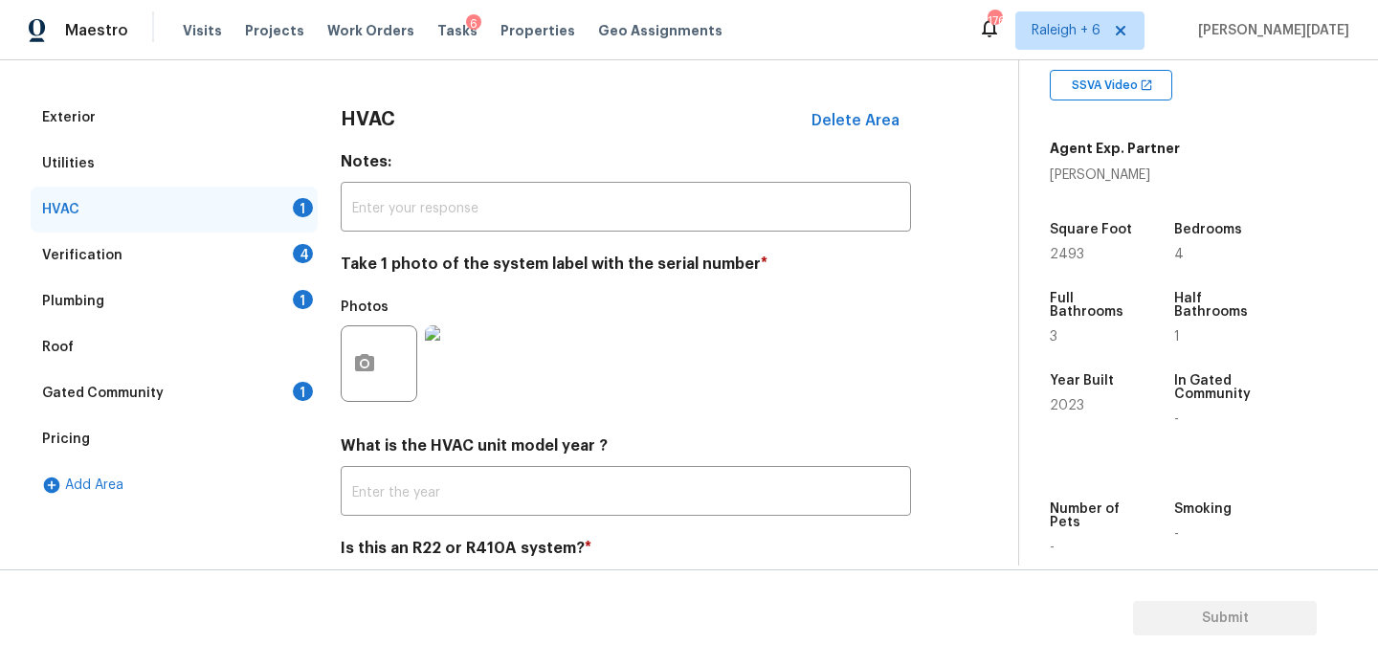
click at [291, 247] on div "Verification 4" at bounding box center [174, 256] width 287 height 46
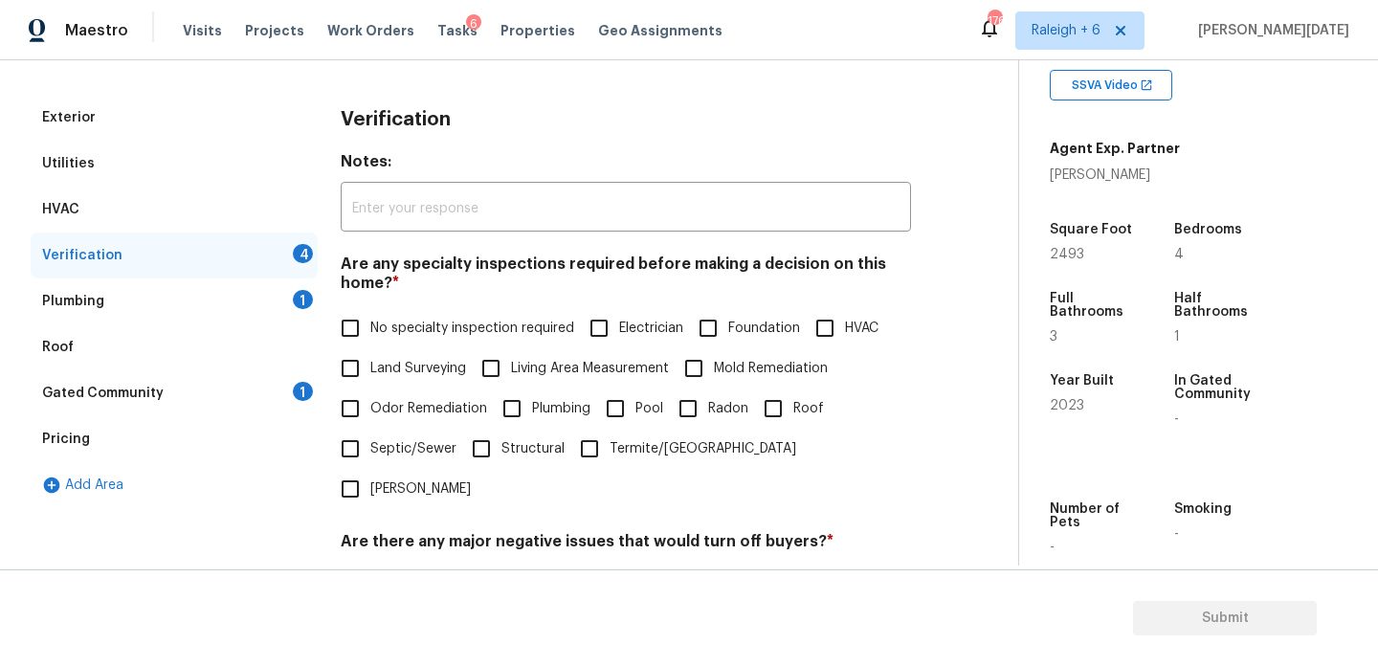
click at [354, 311] on input "No specialty inspection required" at bounding box center [350, 328] width 40 height 40
checkbox input "true"
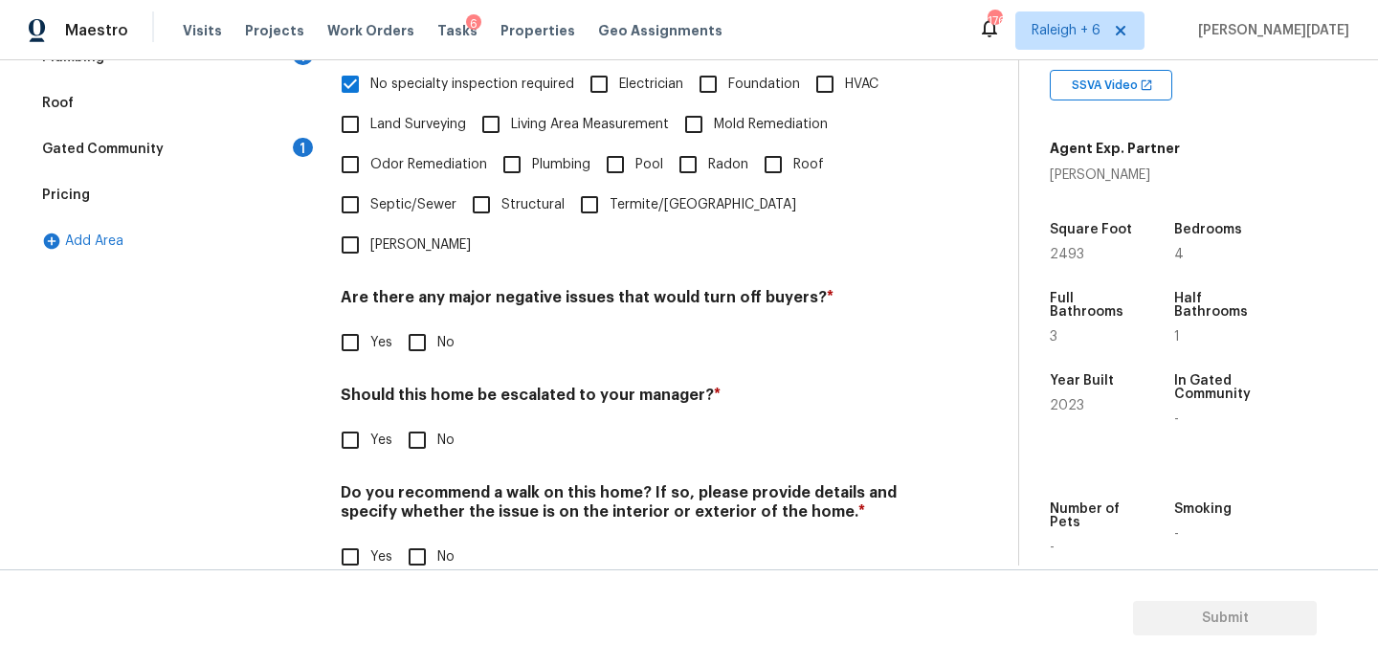
click at [427, 323] on input "No" at bounding box center [417, 343] width 40 height 40
checkbox input "true"
click at [435, 420] on input "No" at bounding box center [417, 440] width 40 height 40
checkbox input "true"
click at [440, 494] on div "Do you recommend a walk on this home? If so, please provide details and specify…" at bounding box center [626, 530] width 570 height 94
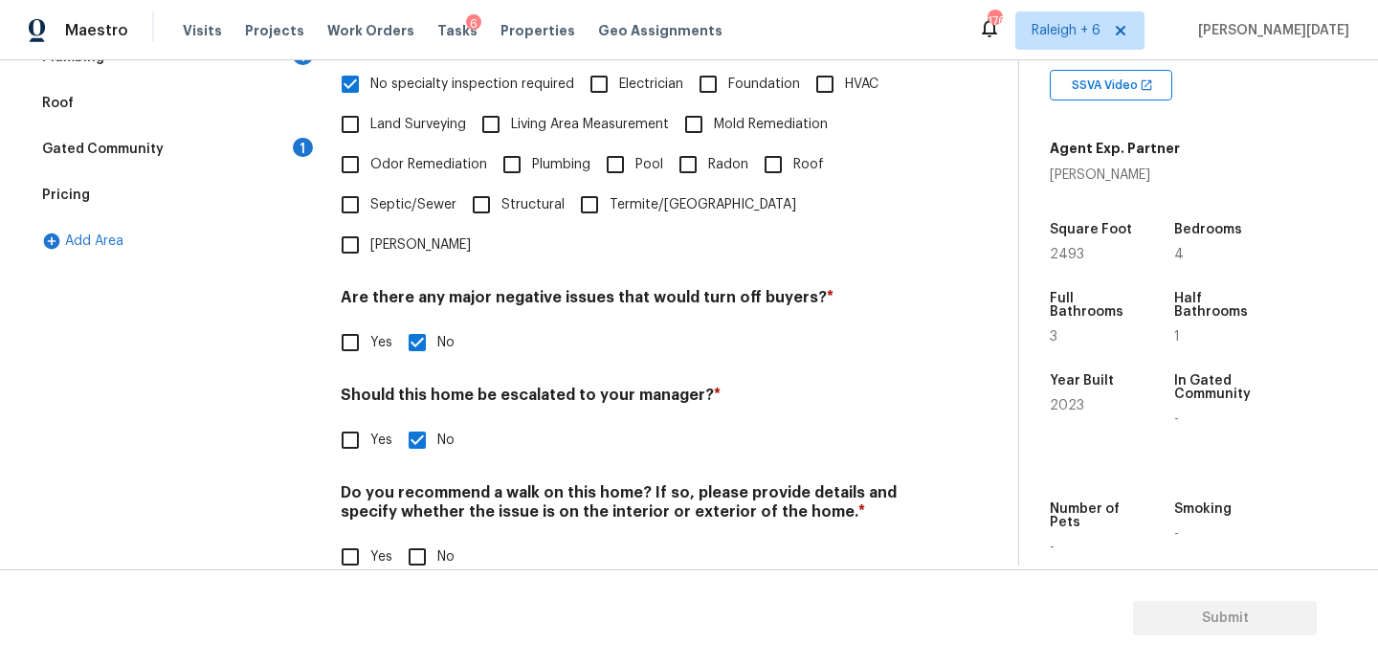
click at [431, 537] on input "No" at bounding box center [417, 557] width 40 height 40
checkbox input "true"
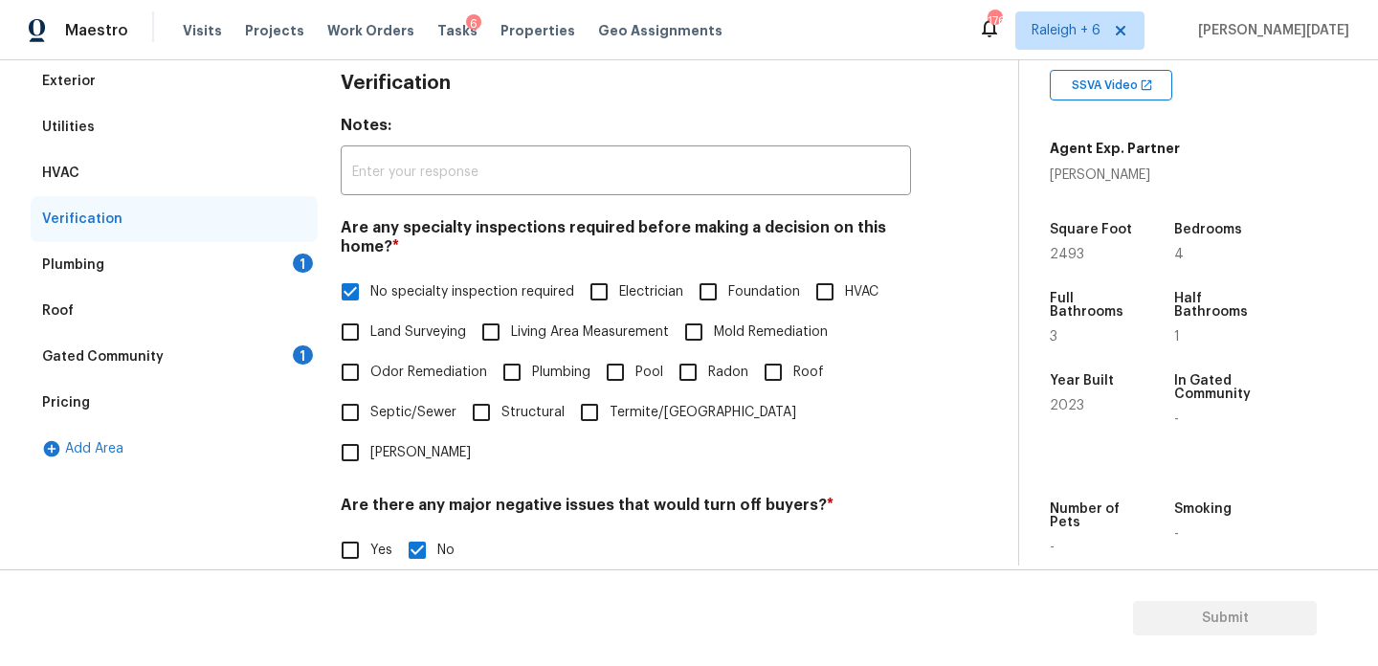
click at [261, 248] on div "Plumbing 1" at bounding box center [174, 265] width 287 height 46
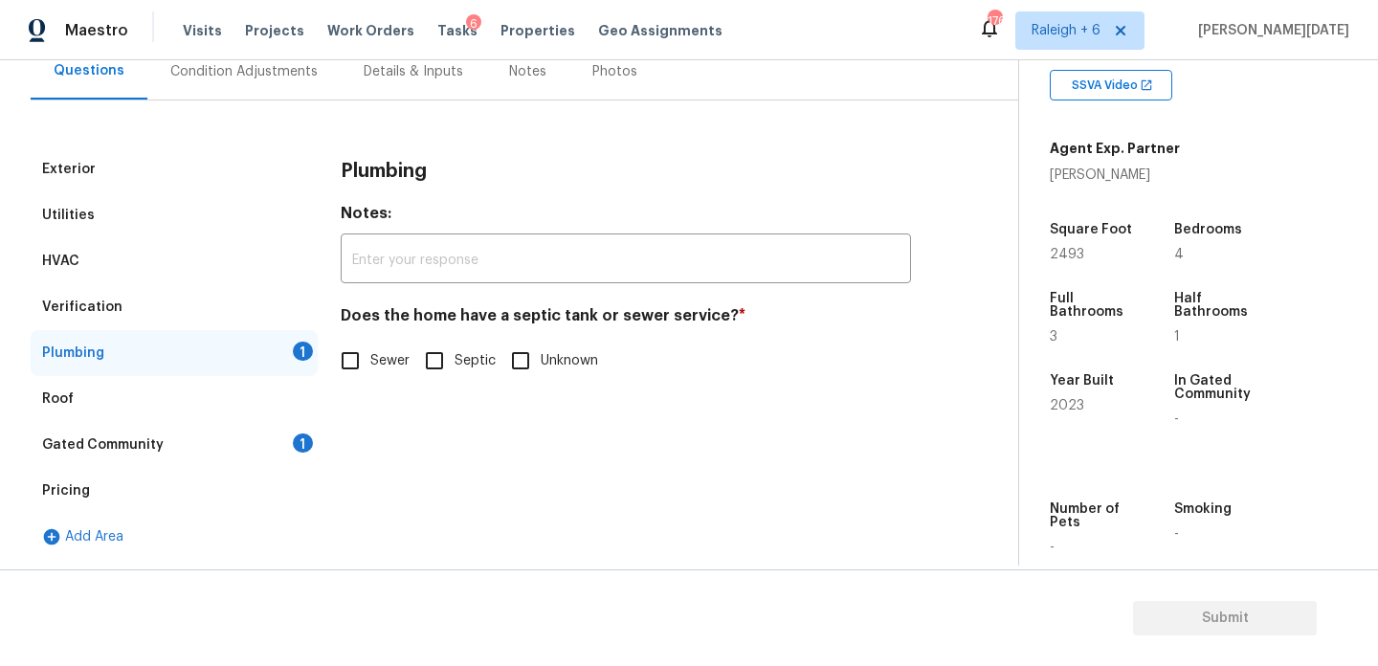
click at [334, 348] on input "Sewer" at bounding box center [350, 361] width 40 height 40
checkbox input "true"
click at [308, 426] on div "Gated Community 1" at bounding box center [174, 445] width 287 height 46
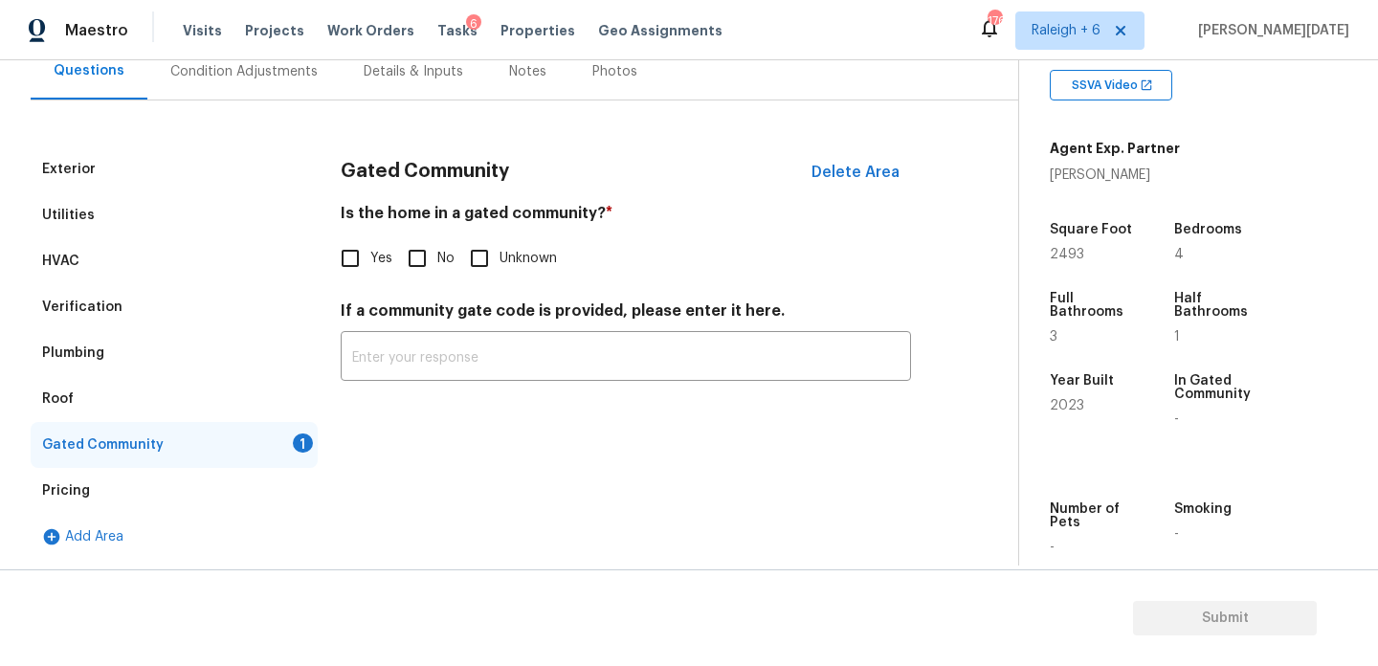
click at [410, 271] on input "No" at bounding box center [417, 258] width 40 height 40
checkbox input "true"
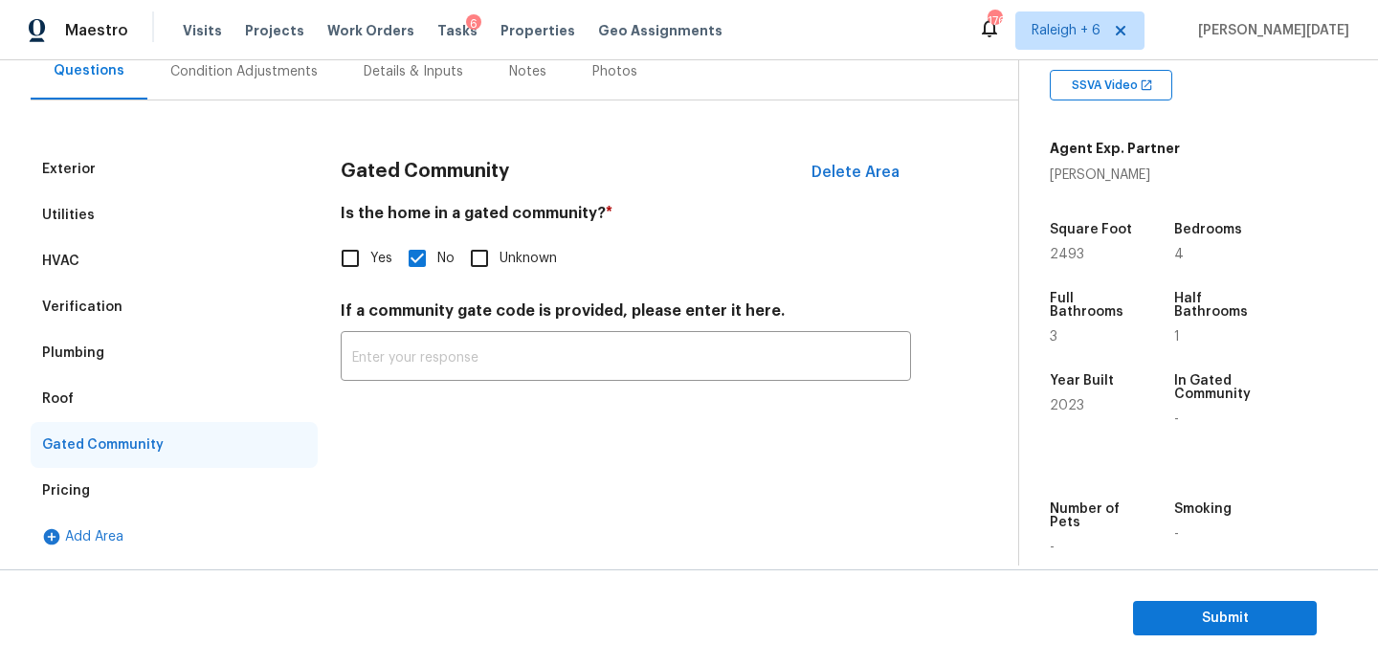
click at [141, 466] on div "Gated Community" at bounding box center [174, 445] width 287 height 46
click at [117, 489] on div "Pricing" at bounding box center [174, 491] width 287 height 46
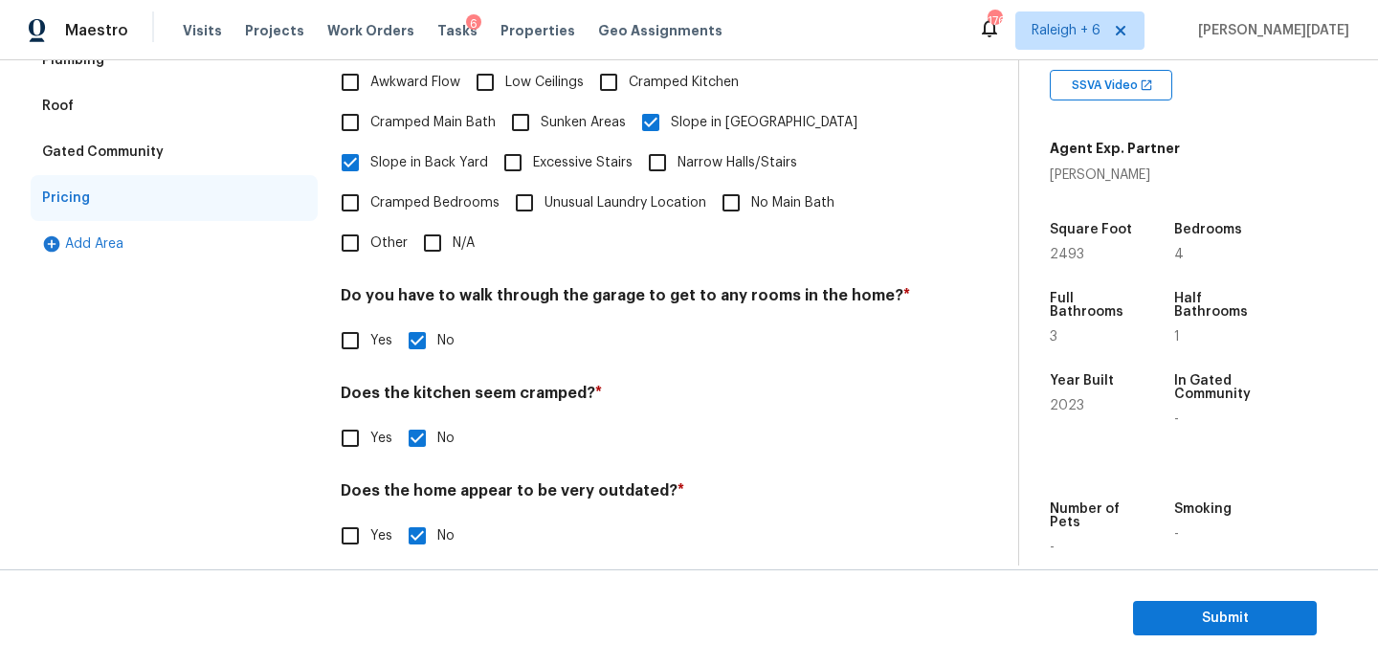
scroll to position [0, 0]
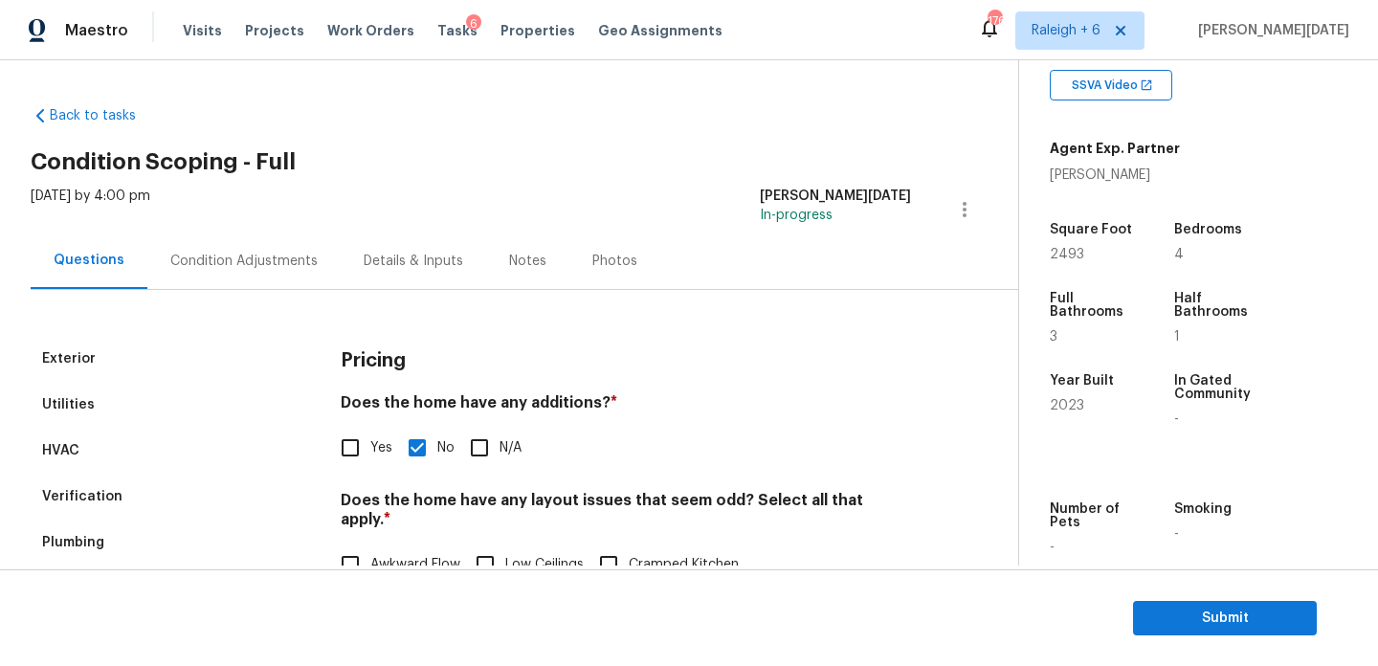
click at [294, 272] on div "Condition Adjustments" at bounding box center [243, 261] width 193 height 56
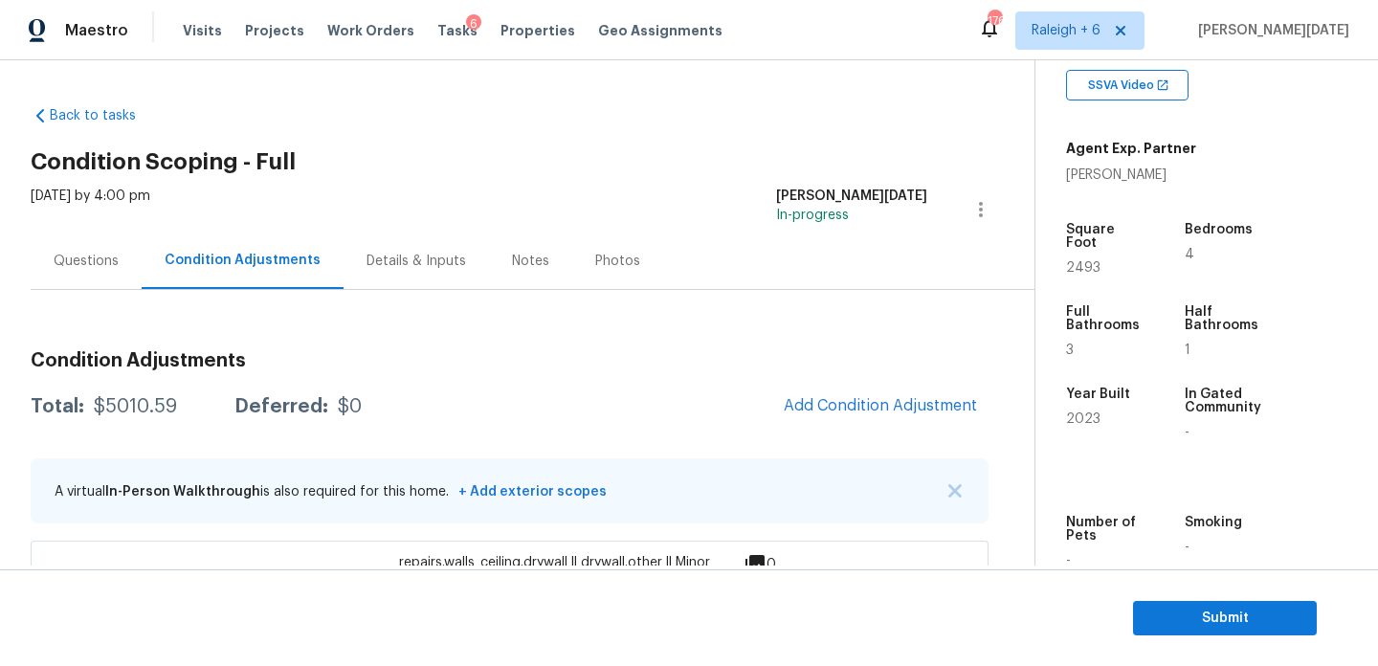
click at [91, 262] on div "Questions" at bounding box center [86, 261] width 65 height 19
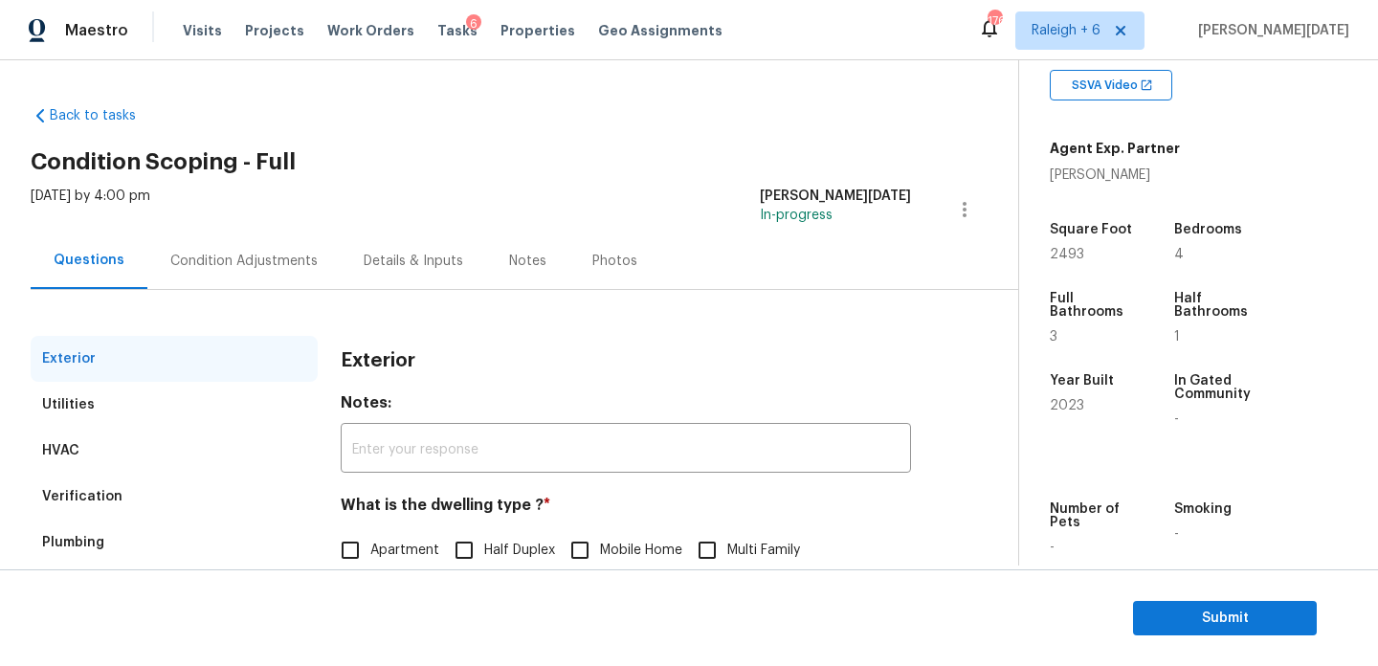
scroll to position [256, 0]
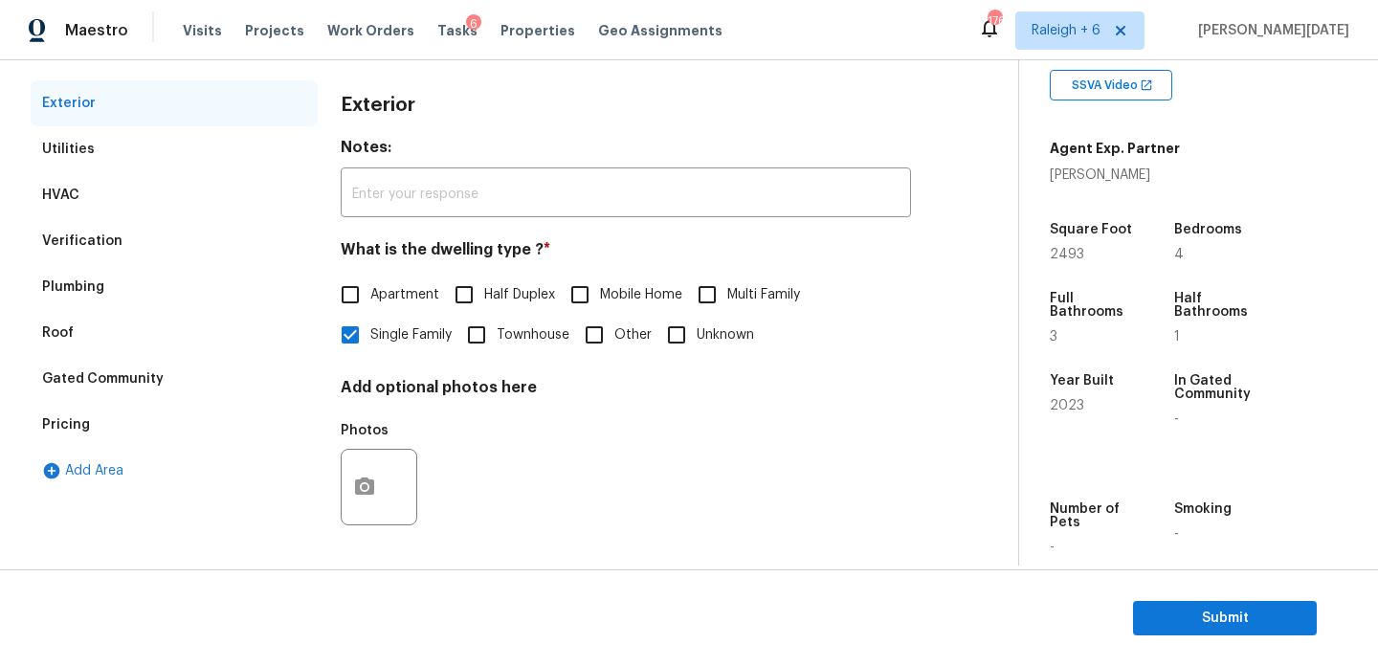
click at [115, 247] on div "Verification" at bounding box center [82, 241] width 80 height 19
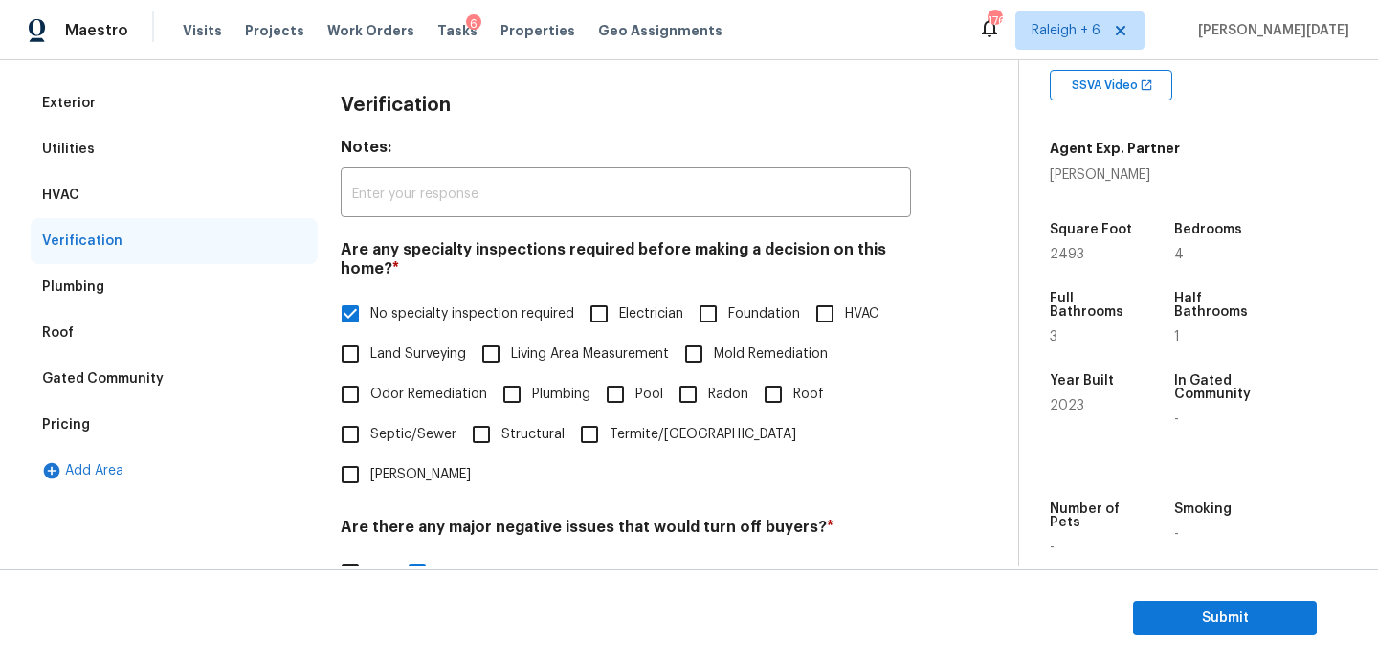
scroll to position [485, 0]
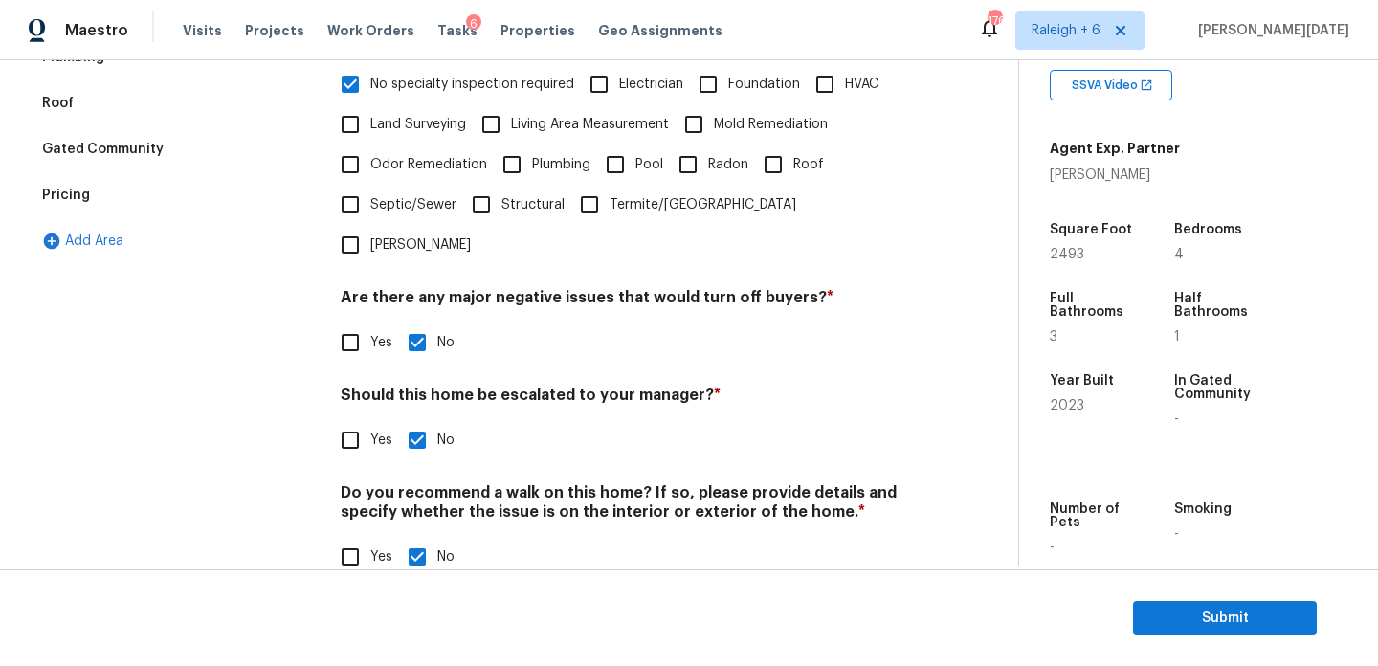
click at [361, 420] on input "Yes" at bounding box center [350, 440] width 40 height 40
checkbox input "true"
checkbox input "false"
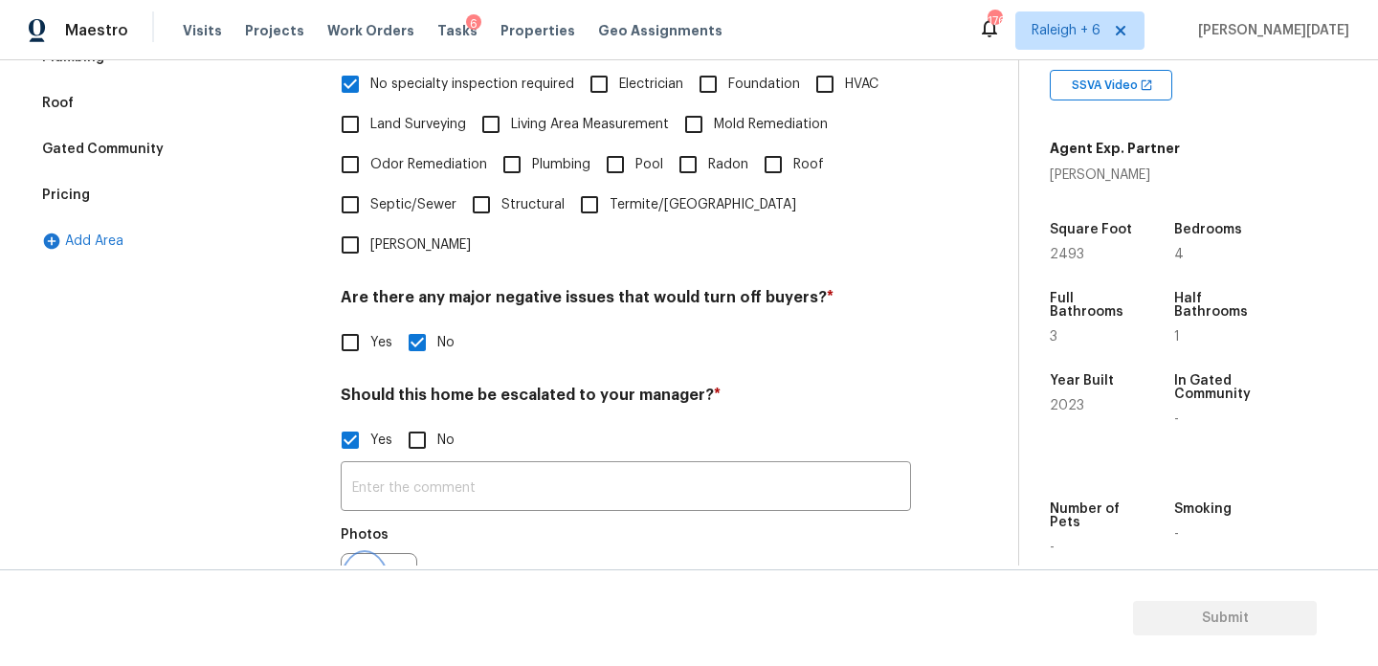
click at [355, 554] on button "button" at bounding box center [365, 591] width 46 height 75
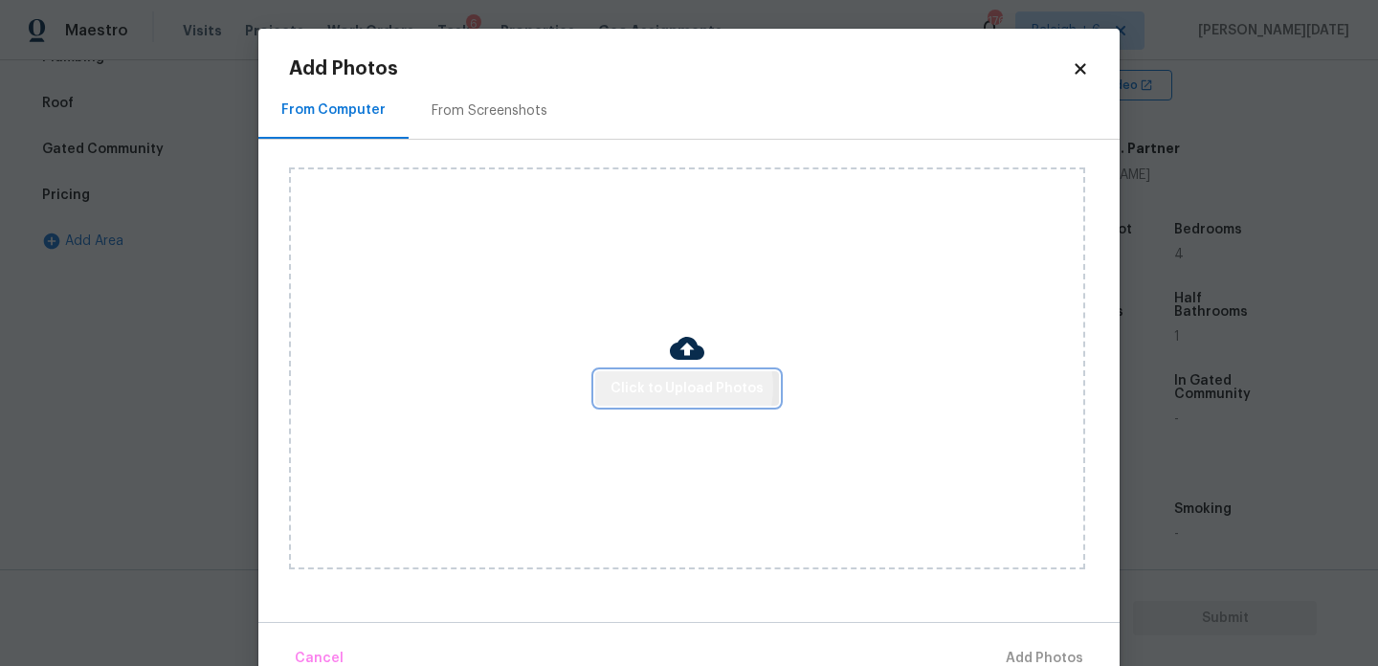
click at [683, 387] on span "Click to Upload Photos" at bounding box center [687, 389] width 153 height 24
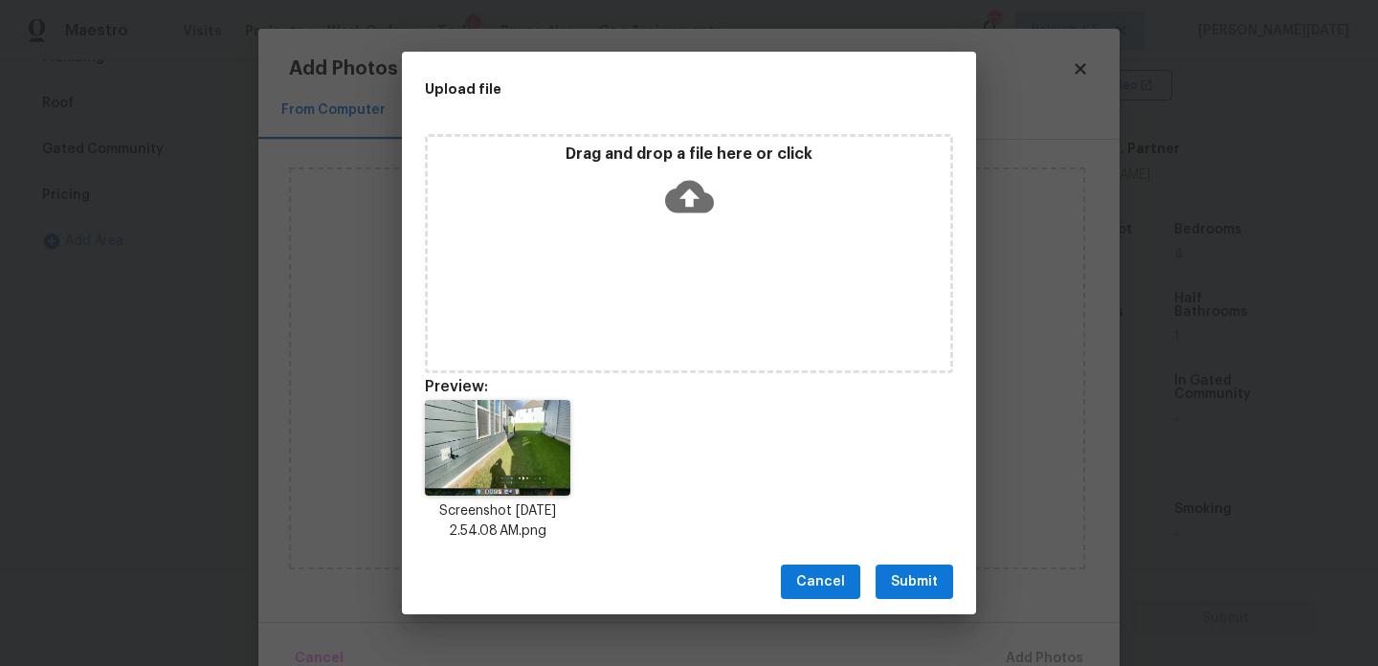
click at [930, 603] on div "Cancel Submit" at bounding box center [689, 582] width 574 height 66
click at [930, 585] on span "Submit" at bounding box center [914, 582] width 47 height 24
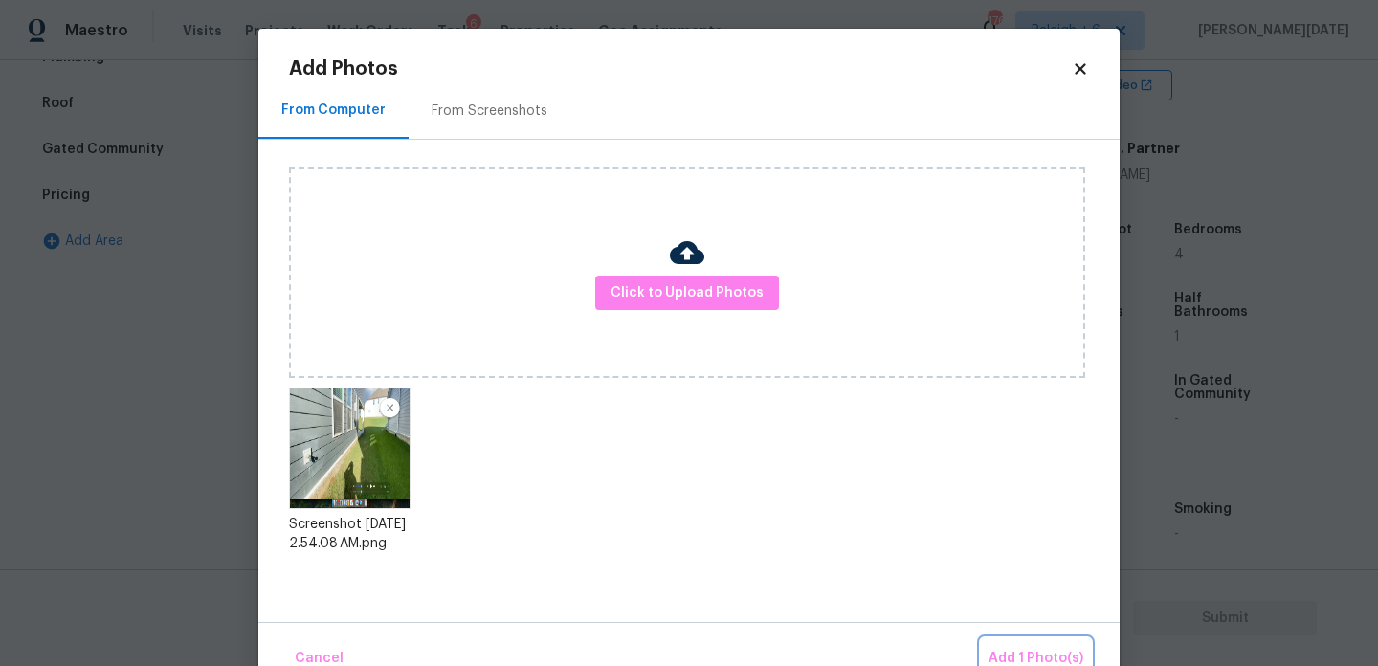
click at [1029, 649] on span "Add 1 Photo(s)" at bounding box center [1036, 659] width 95 height 24
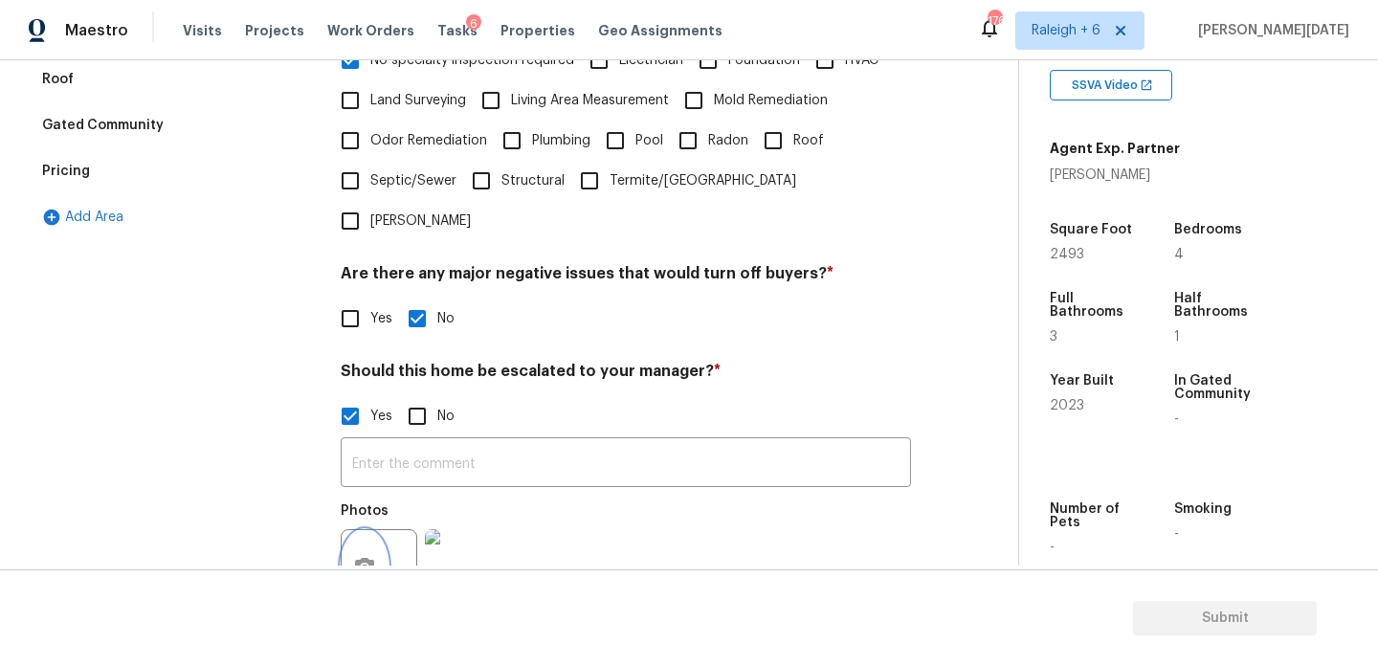
scroll to position [667, 0]
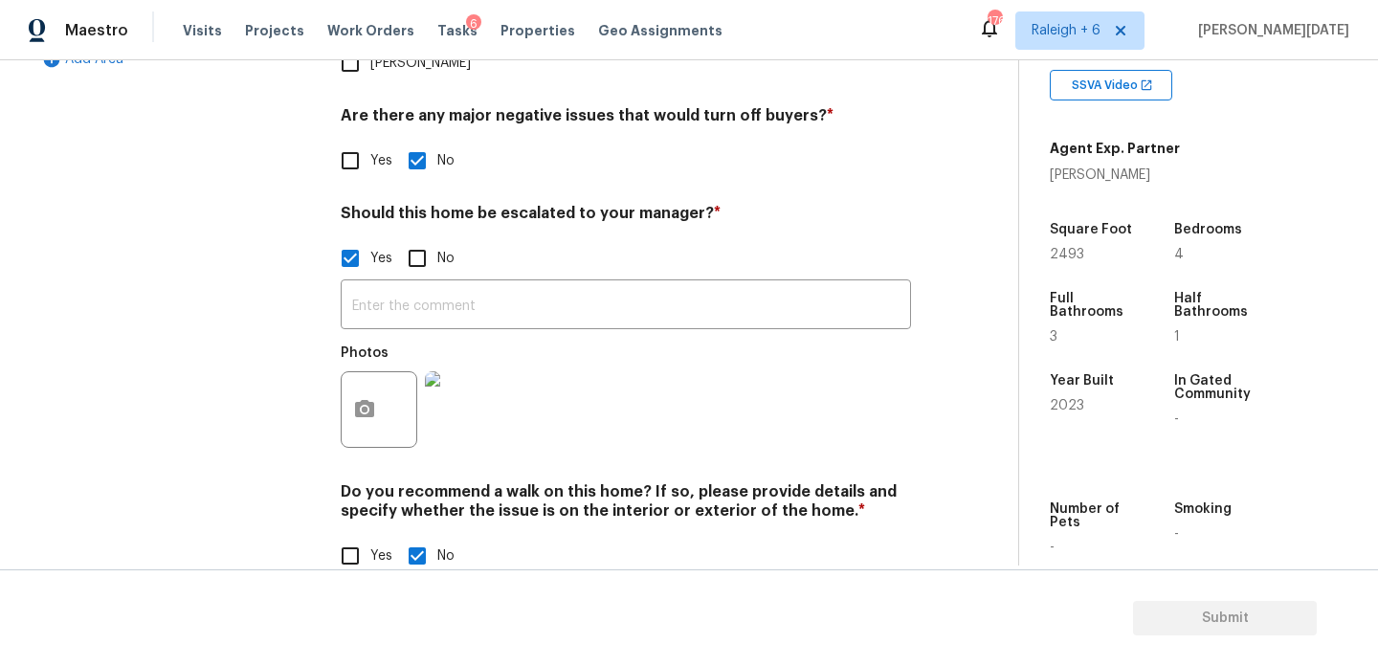
click at [465, 371] on img at bounding box center [463, 409] width 77 height 77
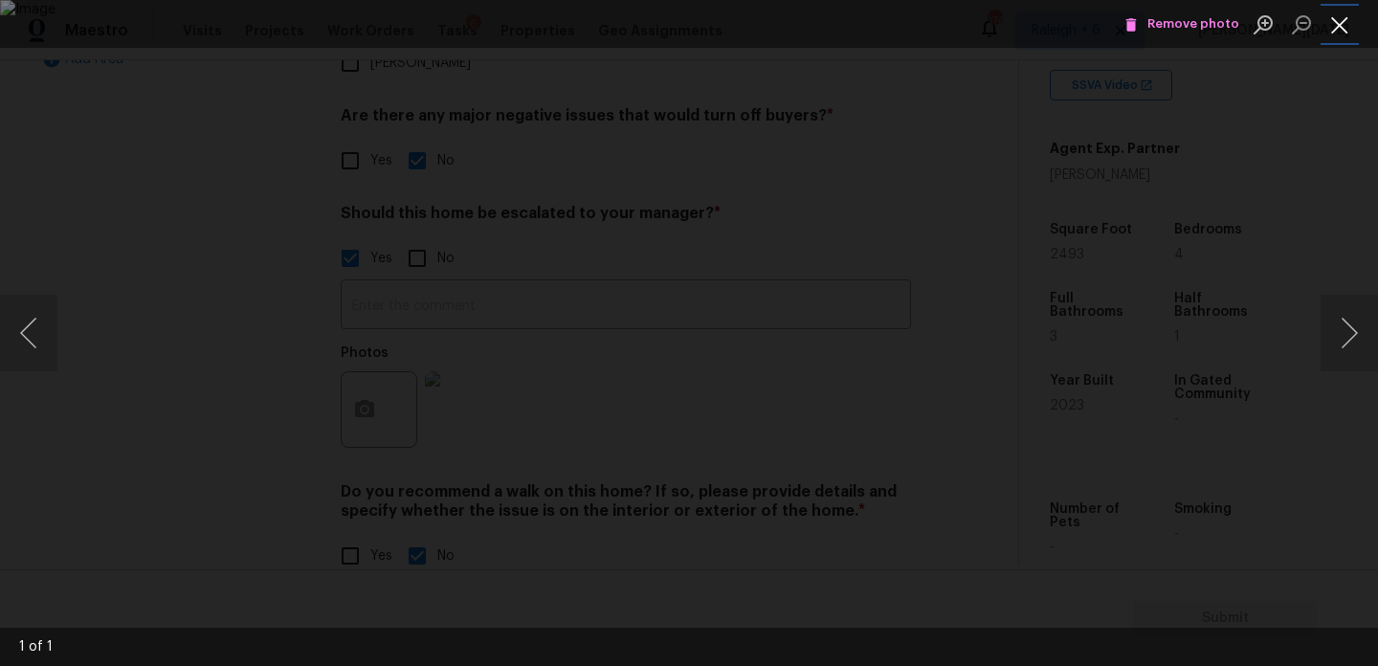
click at [1335, 28] on button "Close lightbox" at bounding box center [1340, 25] width 38 height 34
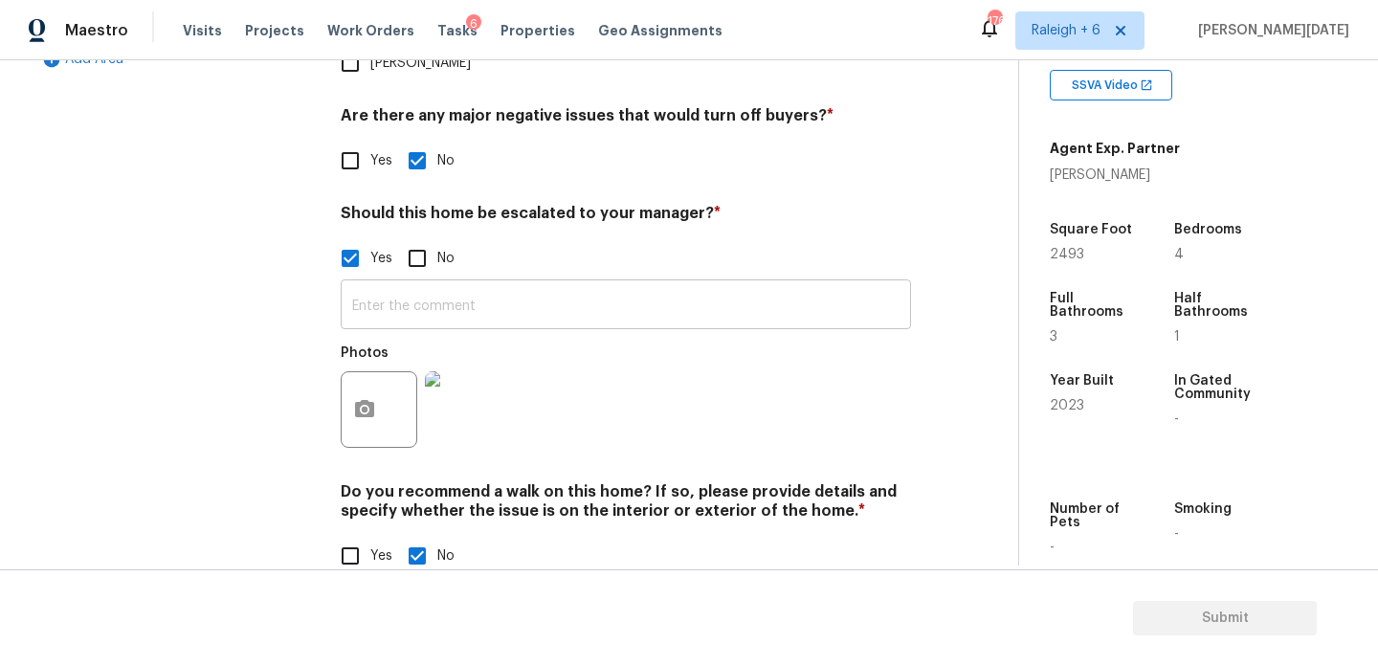
click at [417, 284] on input "text" at bounding box center [626, 306] width 570 height 45
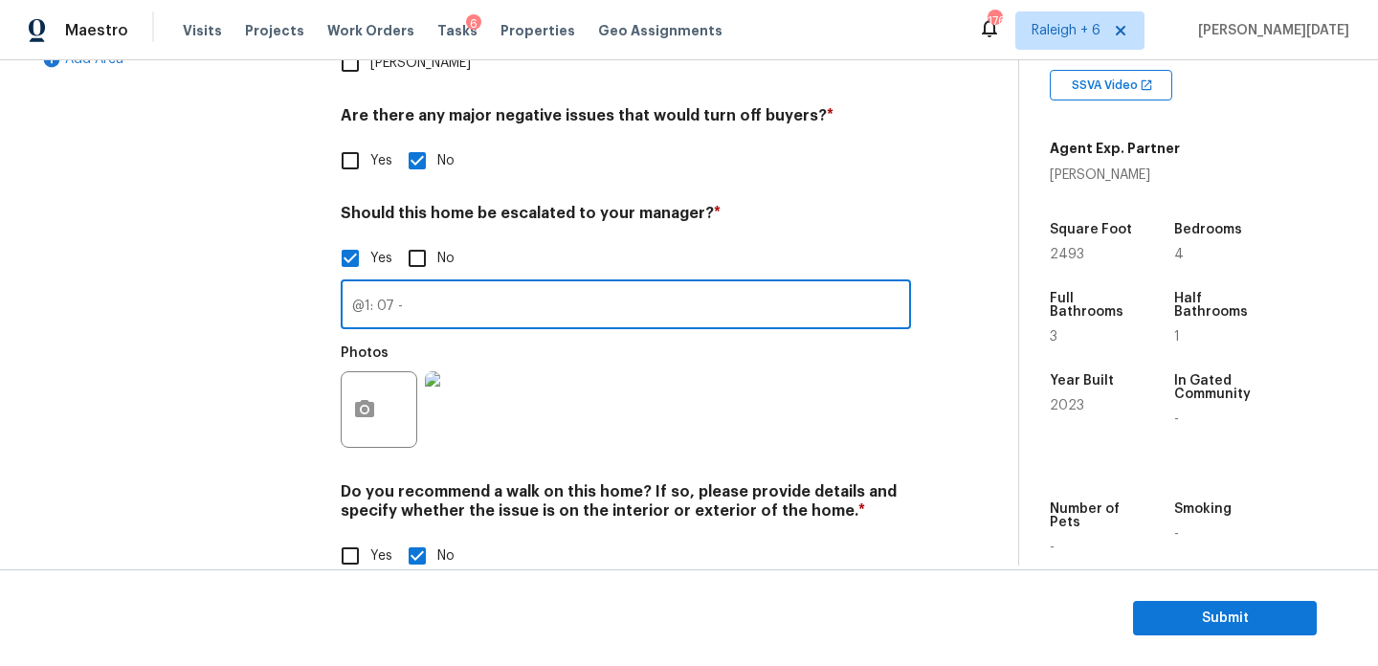
paste input "the house has a possible foundation issue in the stem wall, needs review."
click at [680, 284] on input "@1: 07 - the house has a possible foundation issue in the stem wall, needs revi…" at bounding box center [626, 306] width 570 height 45
type input "@1: 07 - the house has a possible foundation issue on the stem wall, needs revi…"
click at [792, 364] on div "Photos" at bounding box center [626, 397] width 570 height 124
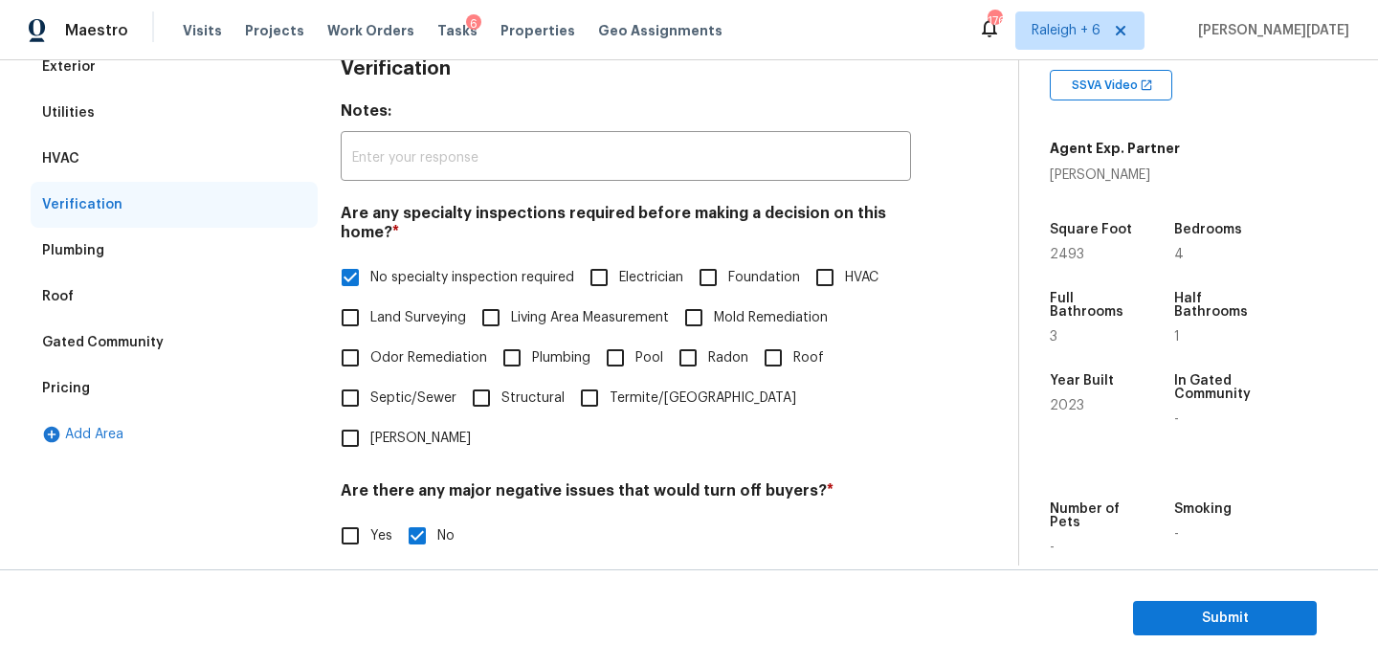
click at [143, 363] on div "Gated Community" at bounding box center [174, 343] width 287 height 46
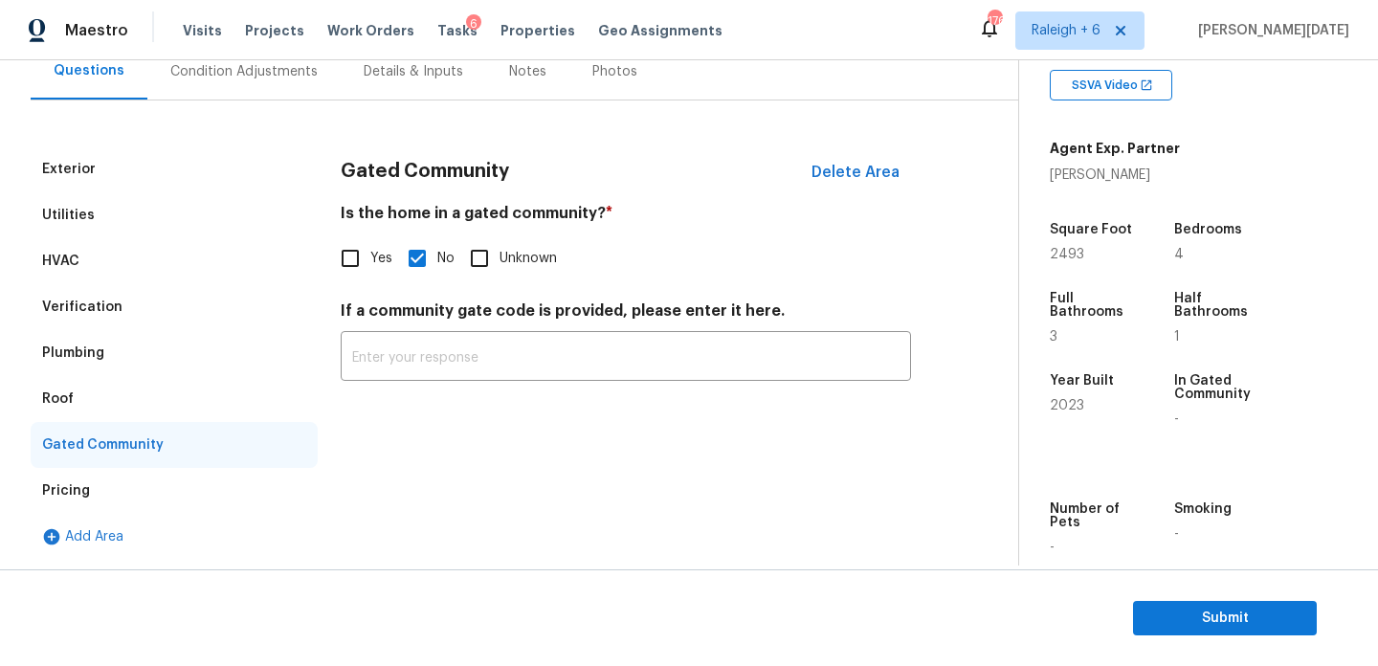
click at [93, 490] on div "Pricing" at bounding box center [174, 491] width 287 height 46
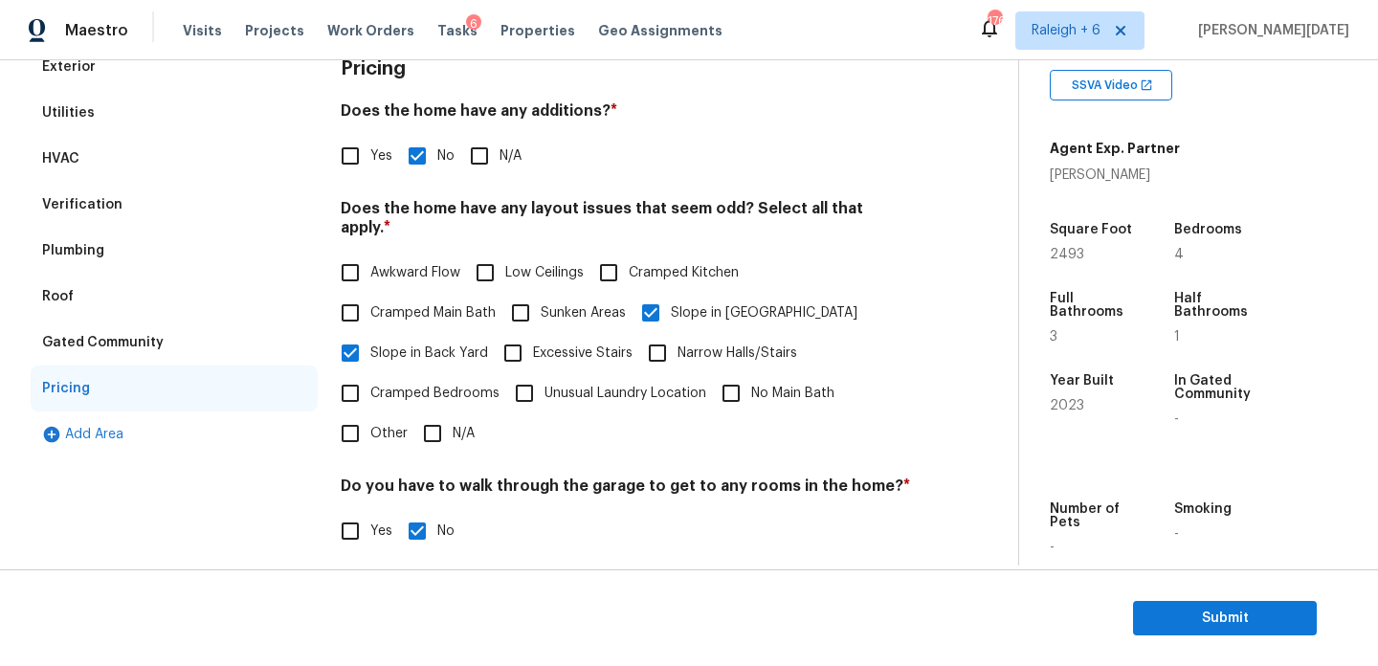
scroll to position [0, 0]
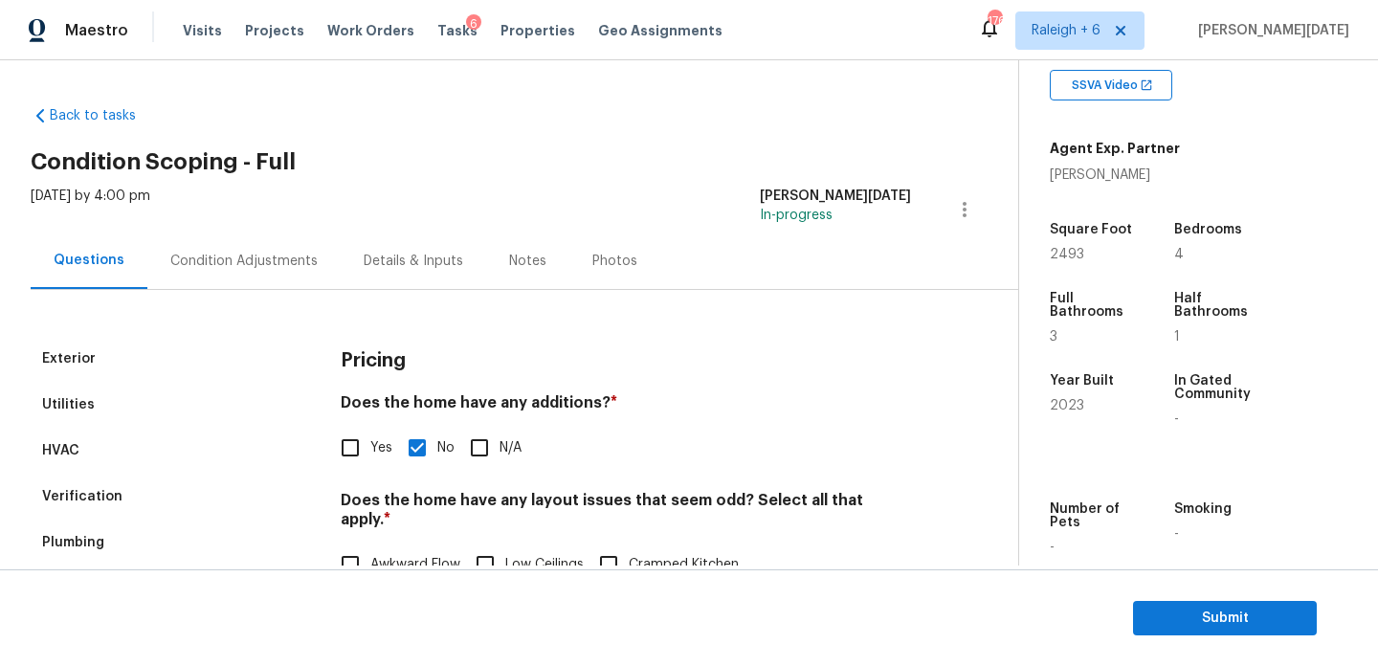
click at [216, 239] on div "Condition Adjustments" at bounding box center [243, 261] width 193 height 56
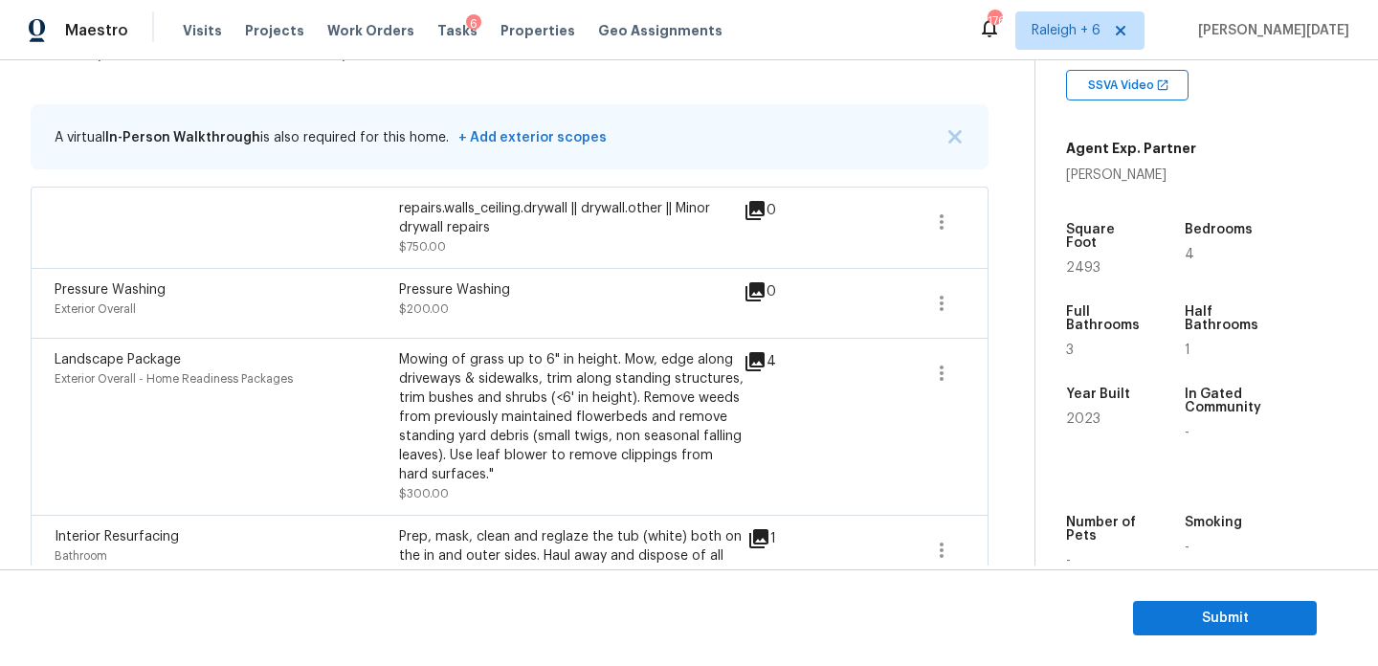
scroll to position [337, 0]
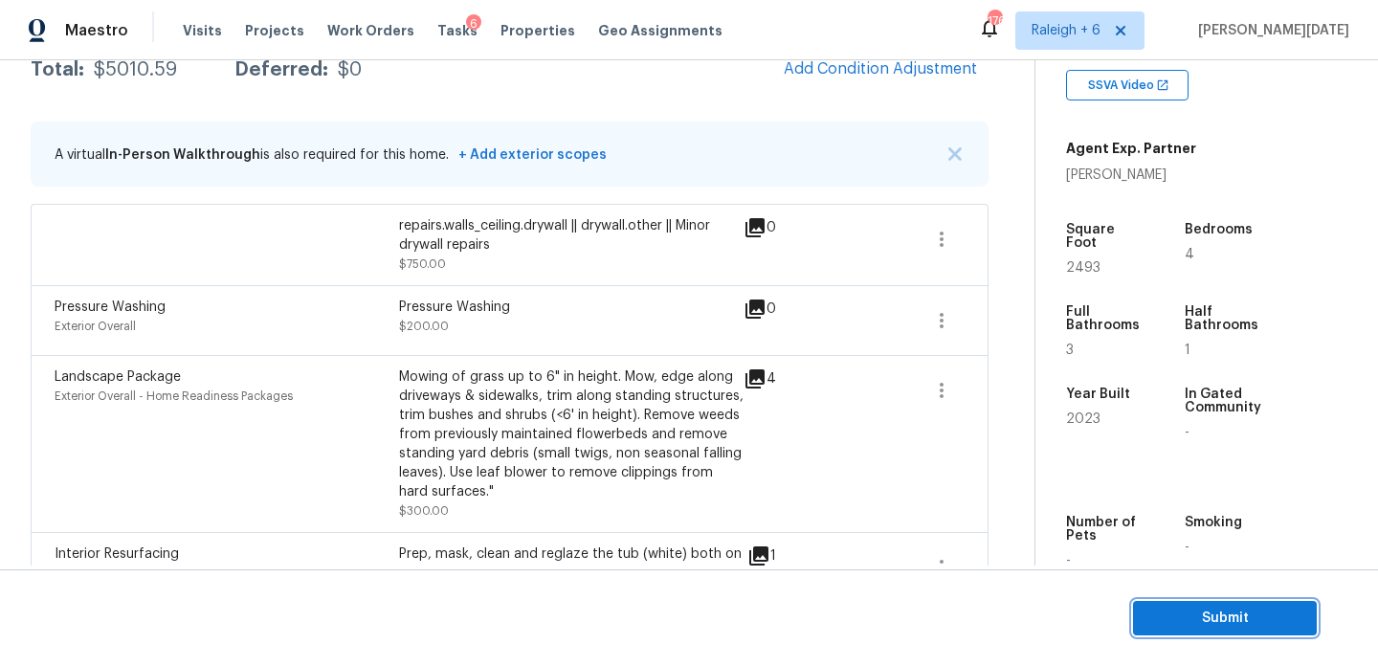
click at [1161, 601] on button "Submit" at bounding box center [1225, 618] width 184 height 35
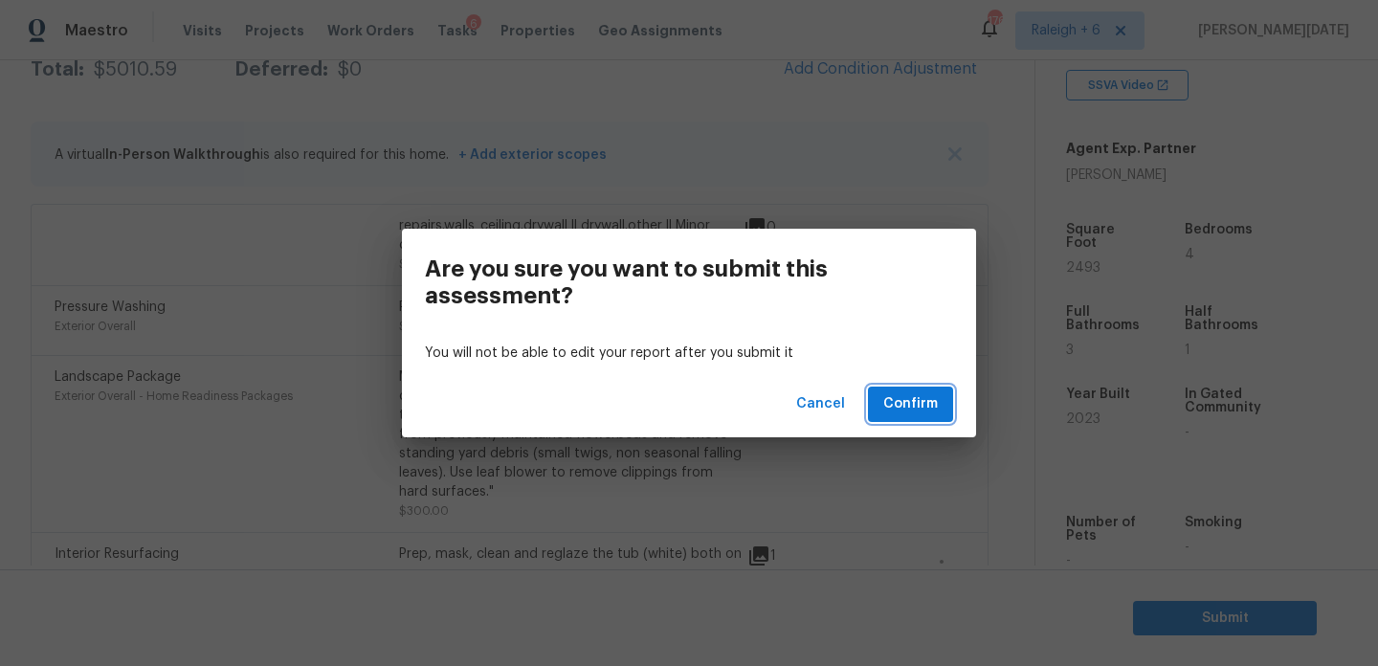
click at [926, 399] on span "Confirm" at bounding box center [911, 404] width 55 height 24
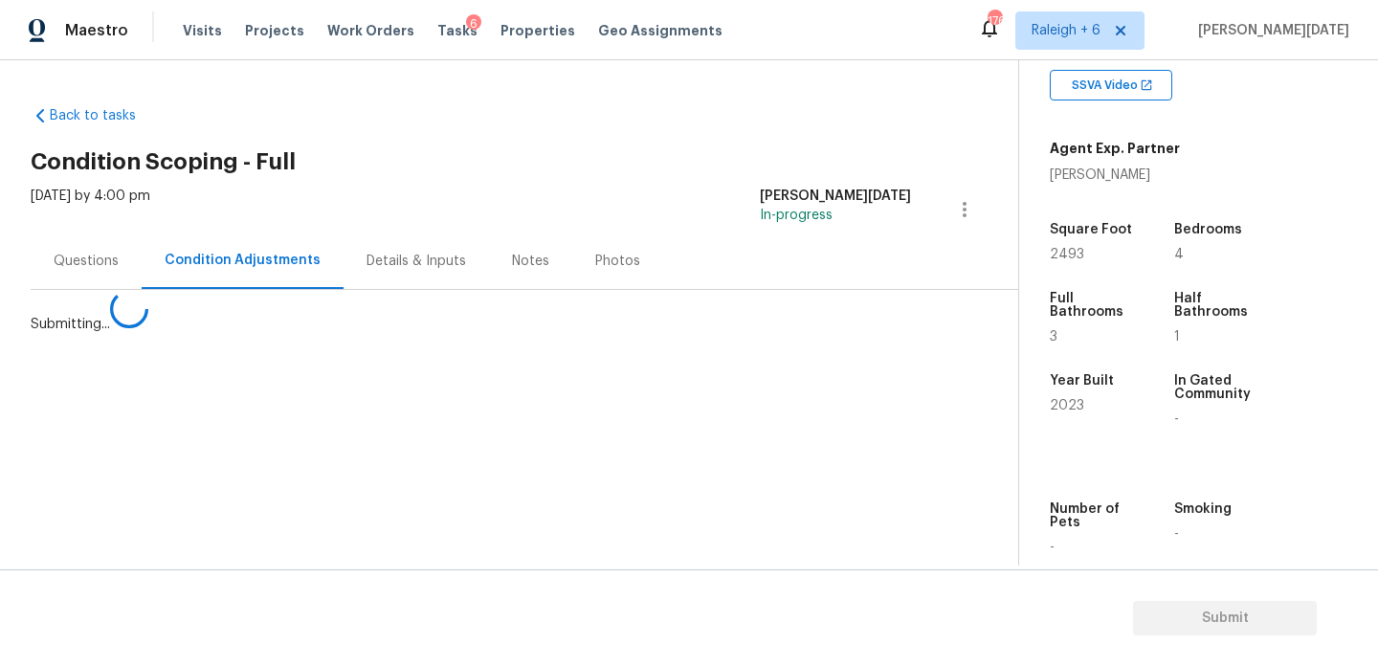
scroll to position [0, 0]
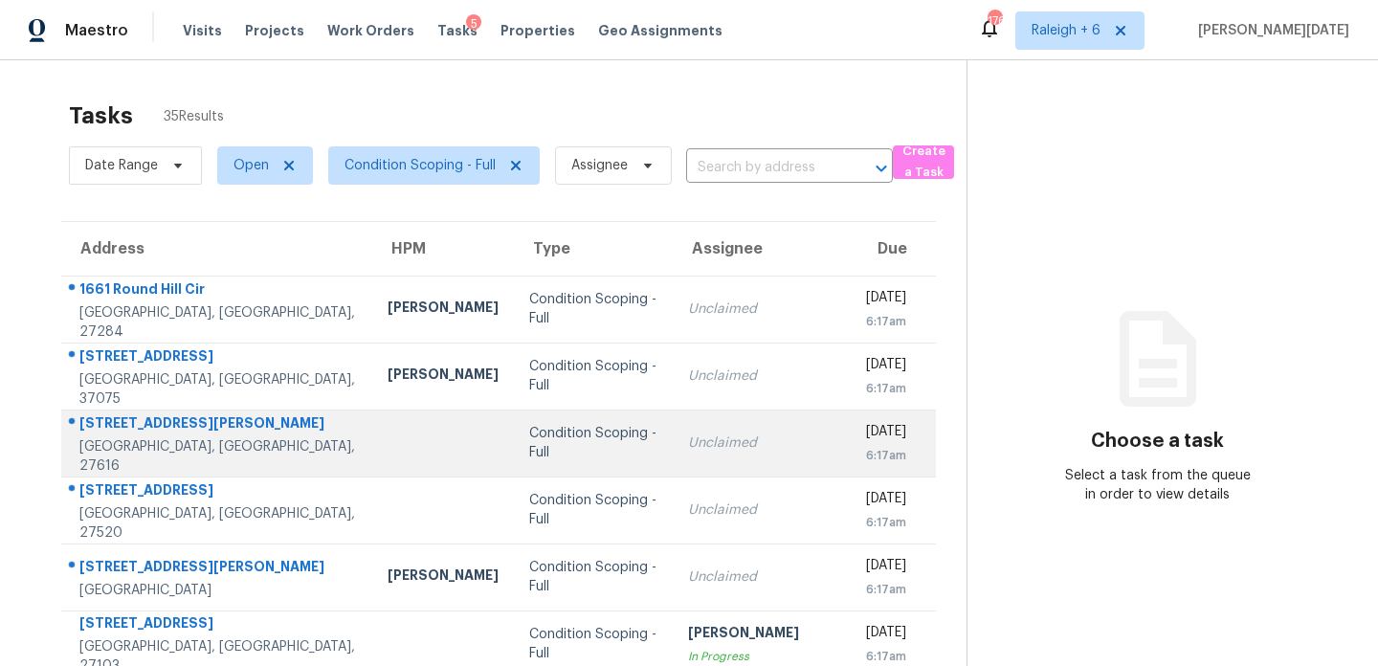
scroll to position [330, 0]
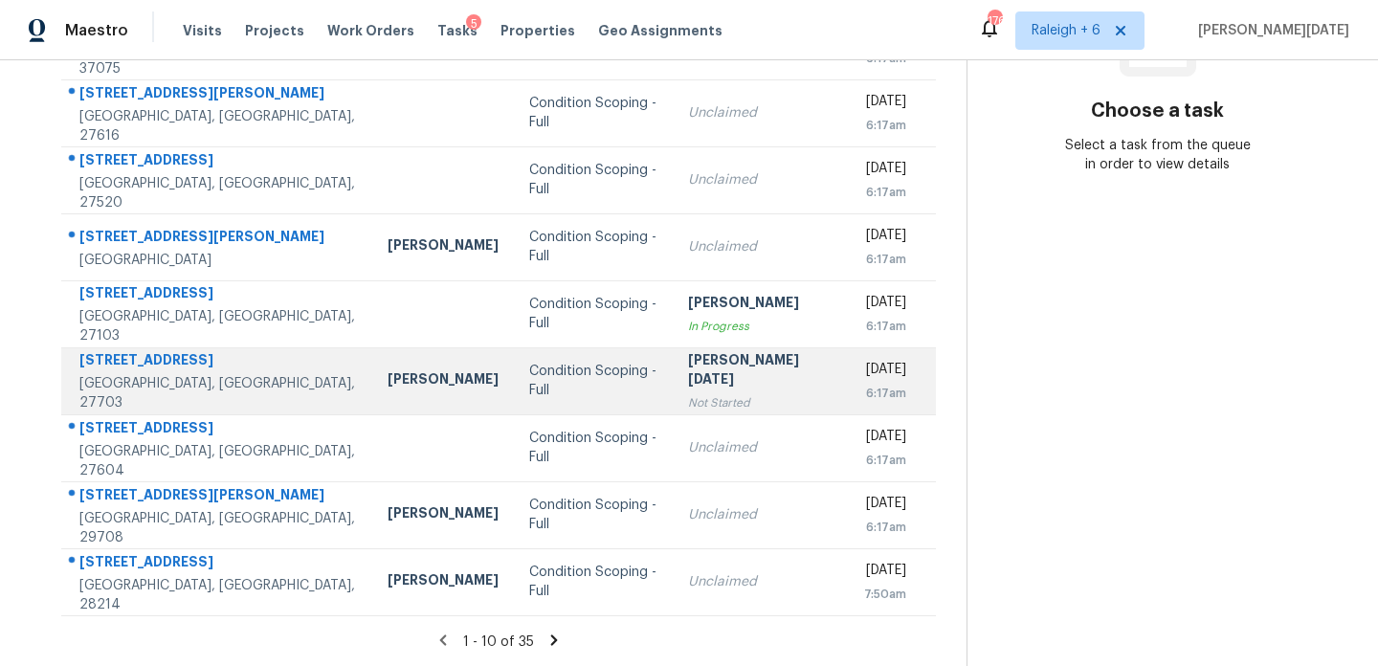
click at [673, 394] on td "[PERSON_NAME][DATE] Not Started" at bounding box center [761, 380] width 176 height 67
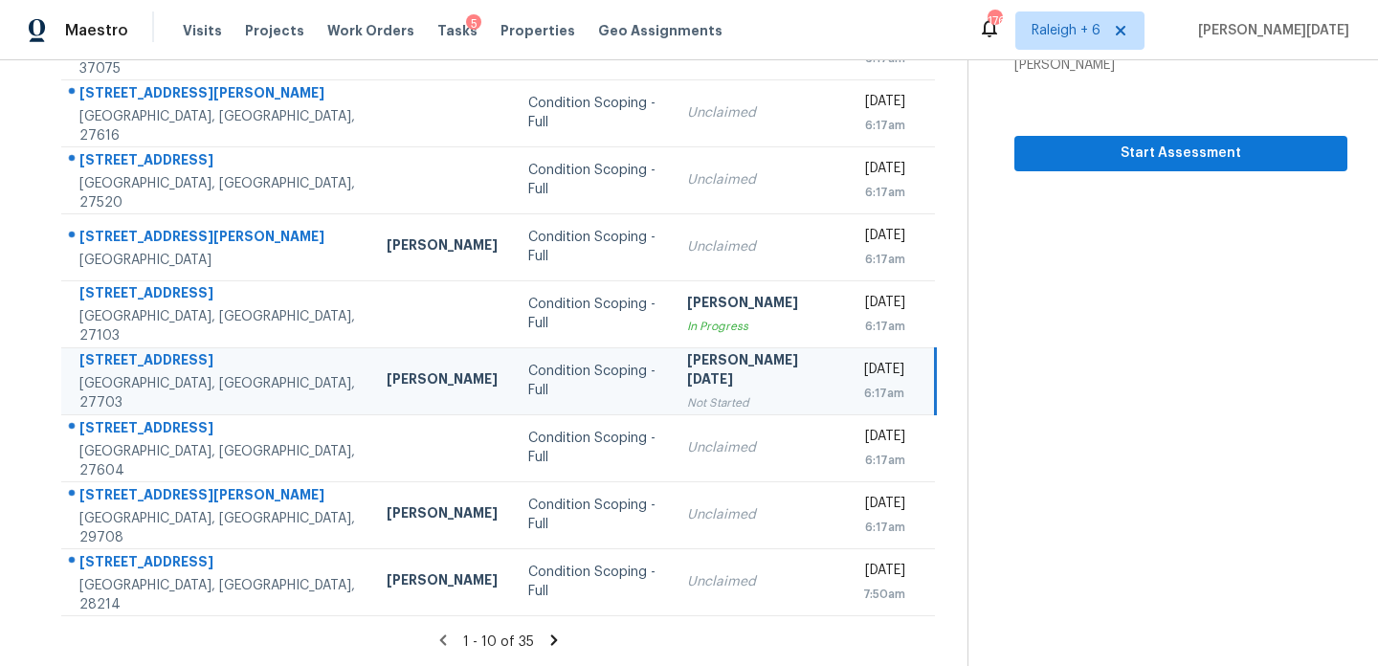
click at [556, 638] on icon at bounding box center [554, 640] width 17 height 17
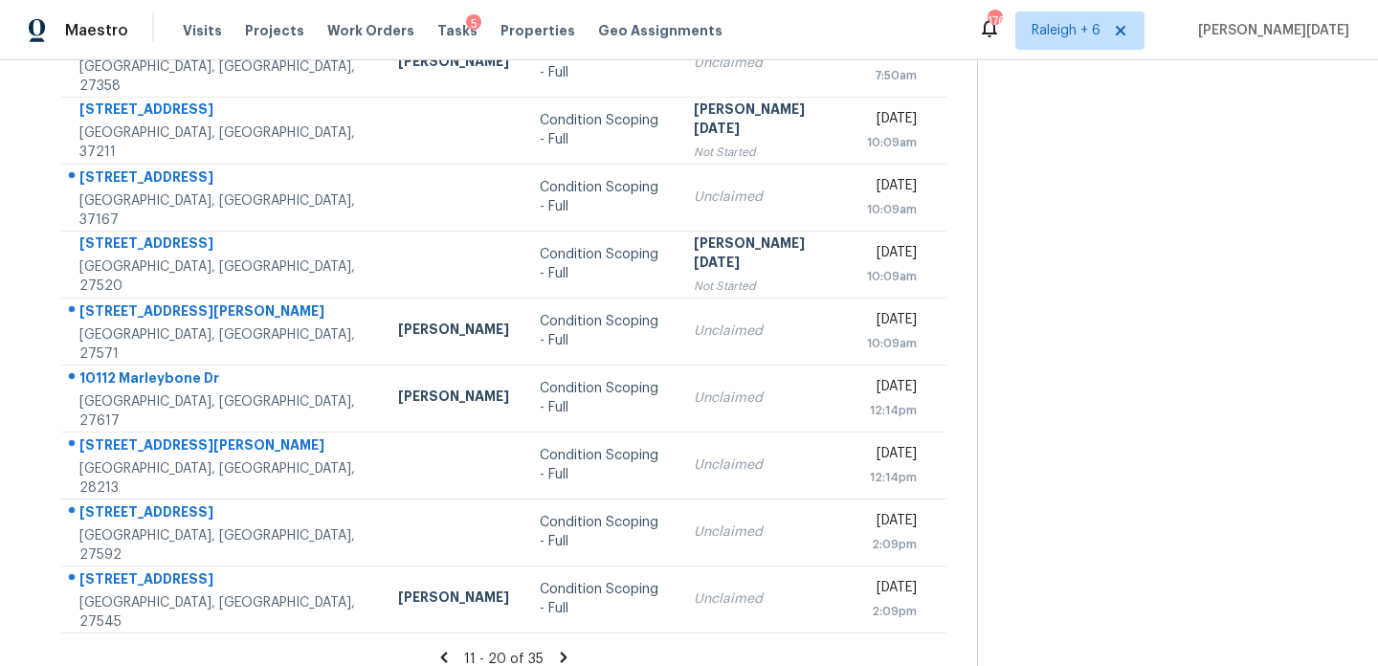
click at [545, 649] on div "11 - 20 of 35" at bounding box center [504, 659] width 947 height 20
click at [555, 649] on icon at bounding box center [563, 657] width 17 height 17
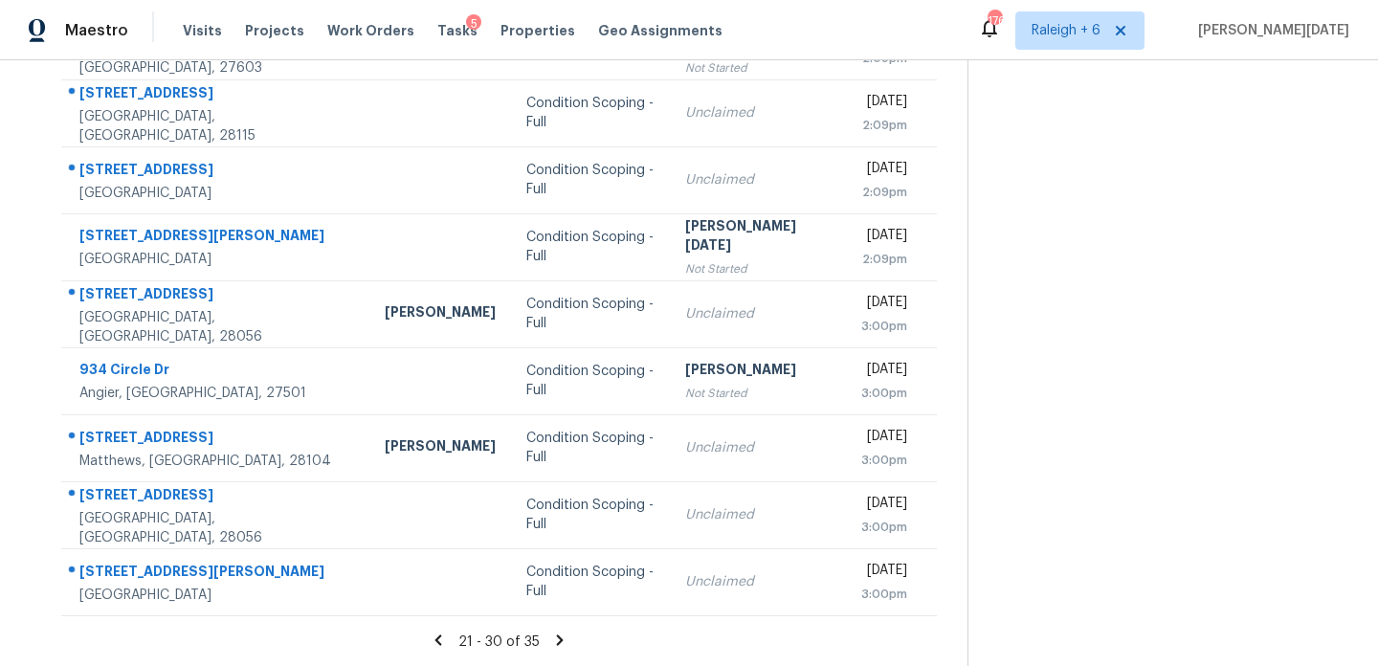
click at [557, 636] on icon at bounding box center [560, 640] width 7 height 11
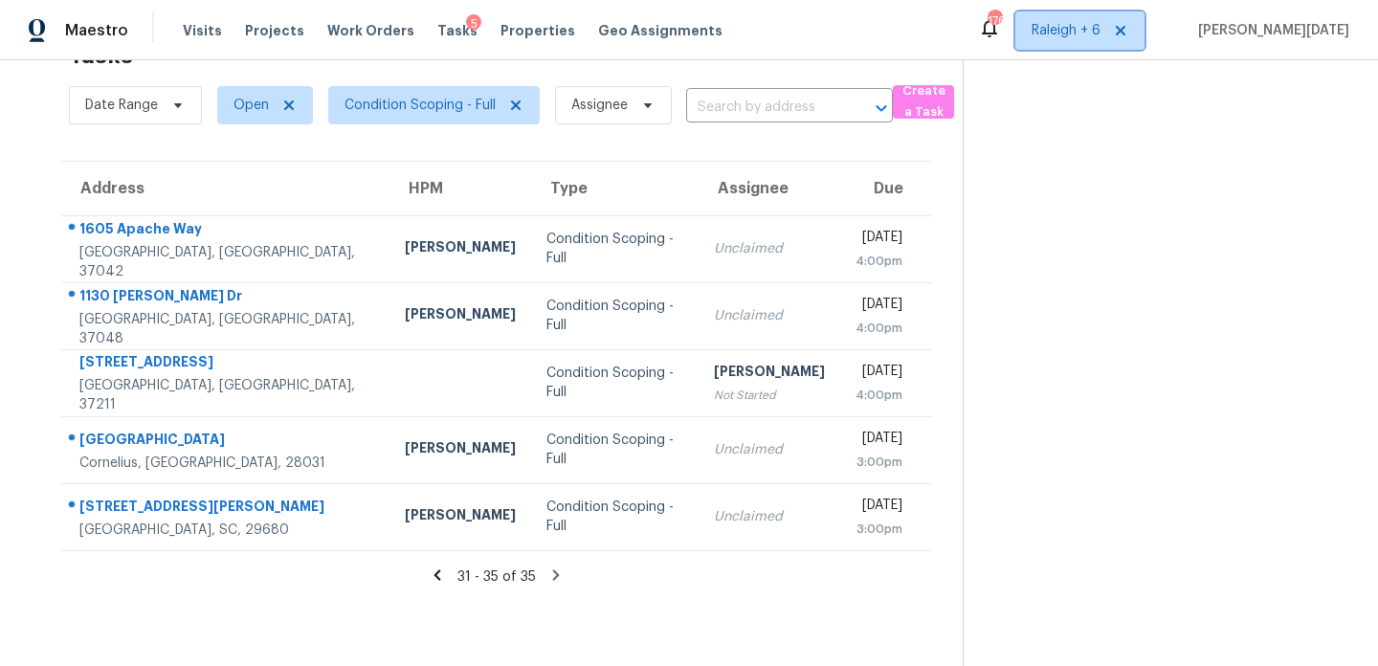
click at [1101, 21] on span "Raleigh + 6" at bounding box center [1066, 30] width 69 height 19
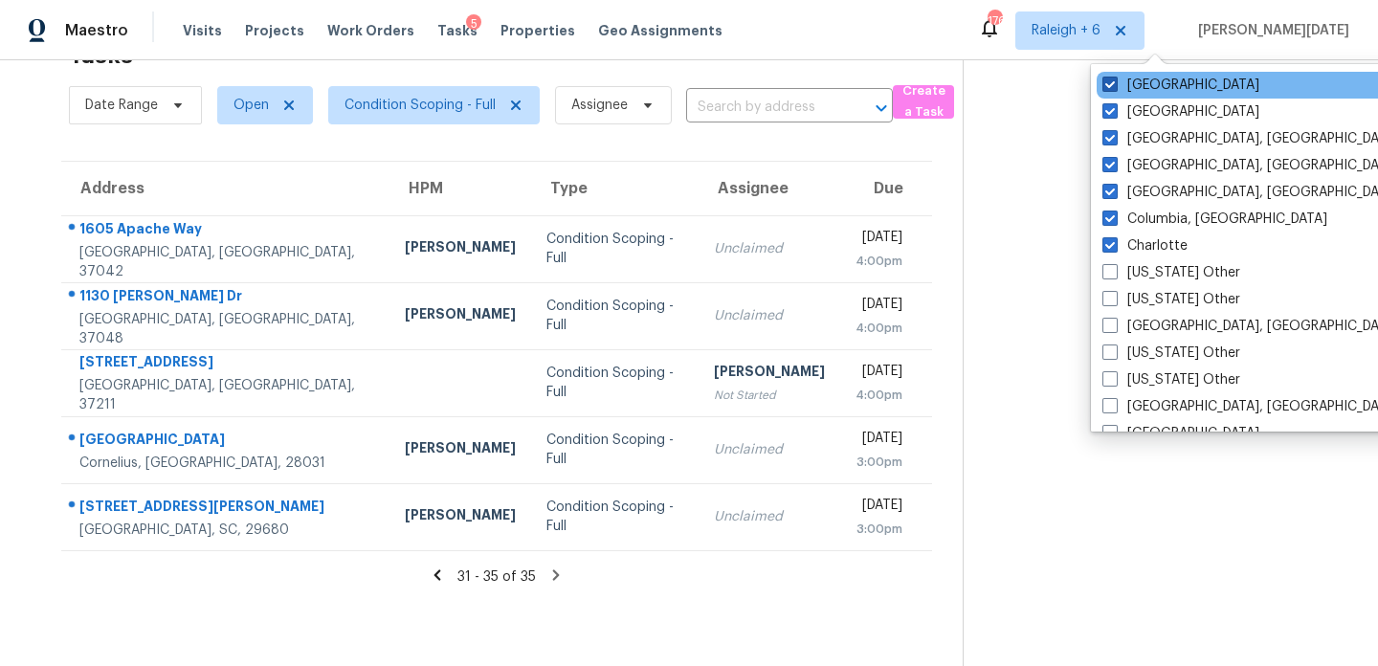
click at [1170, 87] on label "[GEOGRAPHIC_DATA]" at bounding box center [1181, 85] width 157 height 19
click at [1115, 87] on input "Raleigh" at bounding box center [1109, 82] width 12 height 12
checkbox input "false"
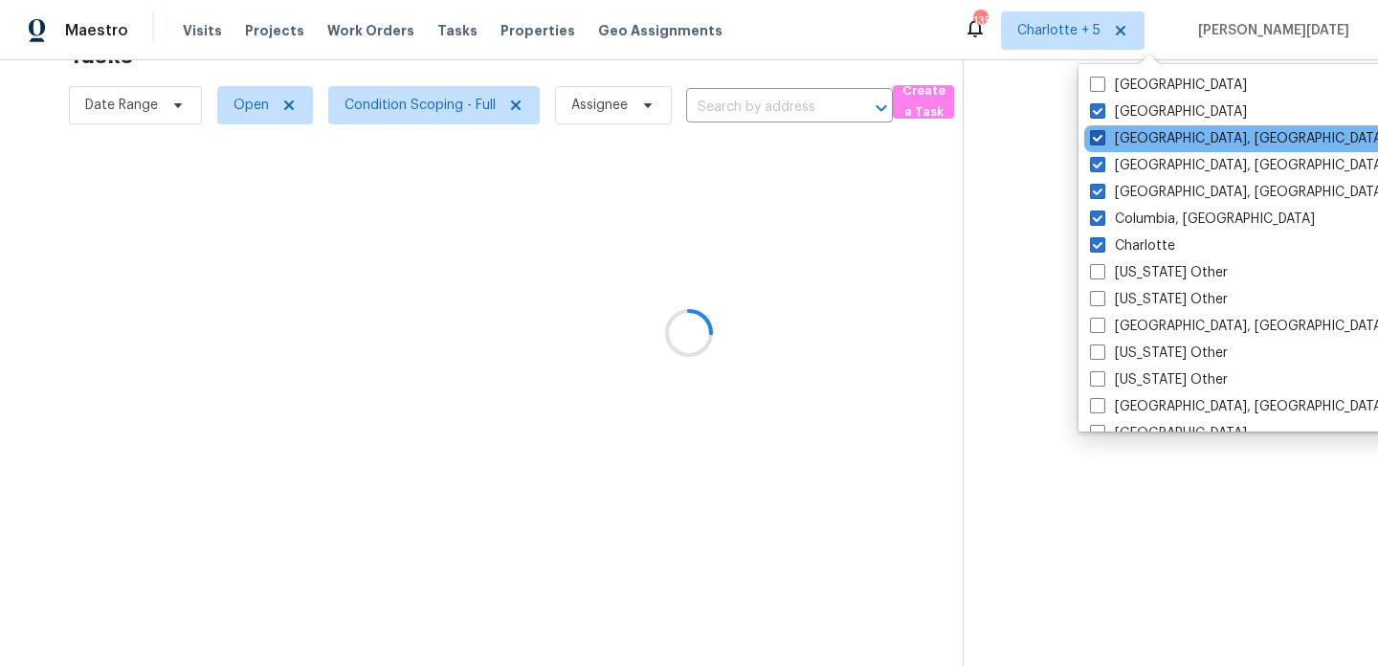
click at [1158, 141] on label "Knoxville, TN" at bounding box center [1238, 138] width 297 height 19
click at [1103, 141] on input "Knoxville, TN" at bounding box center [1096, 135] width 12 height 12
checkbox input "false"
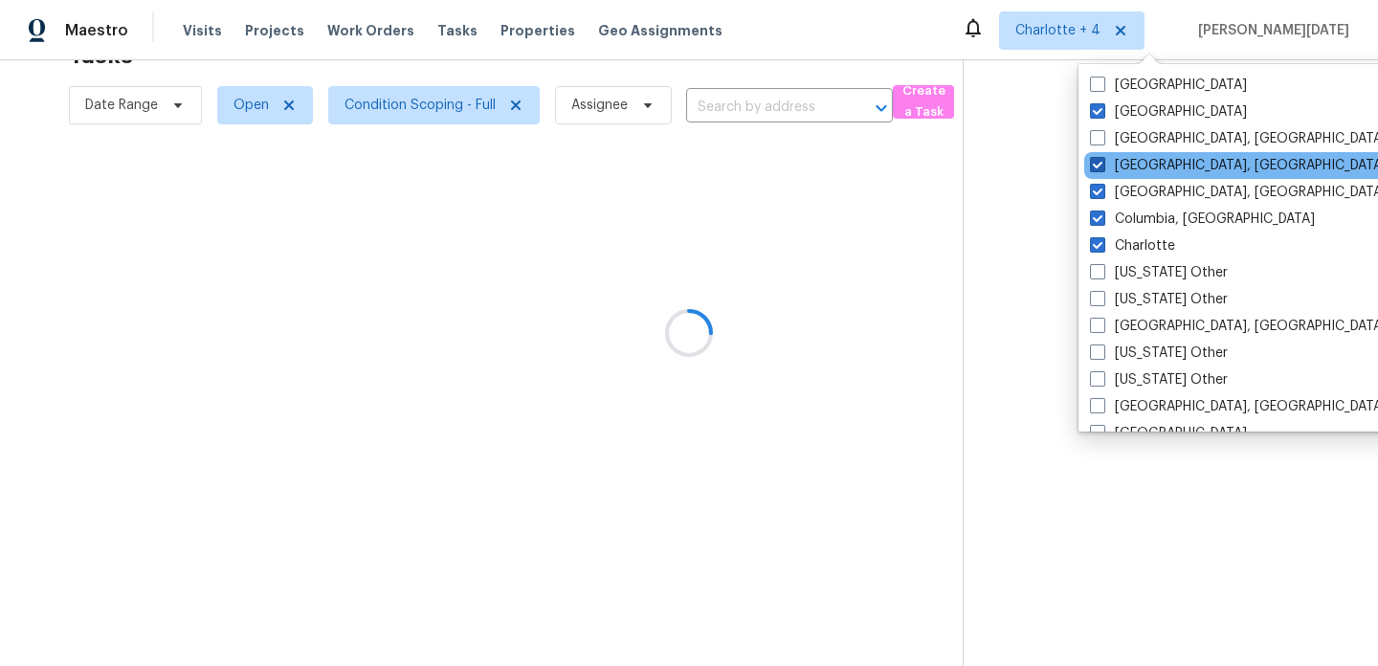
click at [1150, 159] on label "Greenville, SC" at bounding box center [1238, 165] width 297 height 19
click at [1103, 159] on input "Greenville, SC" at bounding box center [1096, 162] width 12 height 12
checkbox input "false"
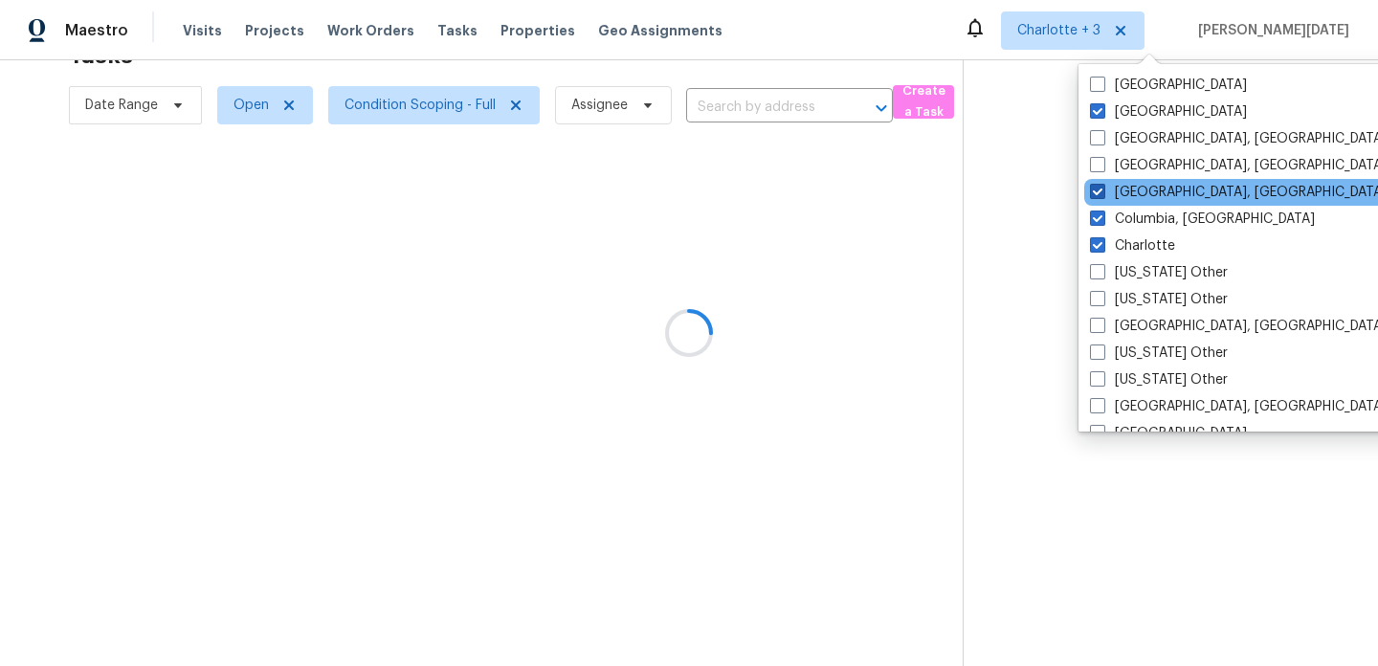
click at [1143, 187] on label "Greensboro, NC" at bounding box center [1238, 192] width 297 height 19
click at [1103, 187] on input "Greensboro, NC" at bounding box center [1096, 189] width 12 height 12
checkbox input "false"
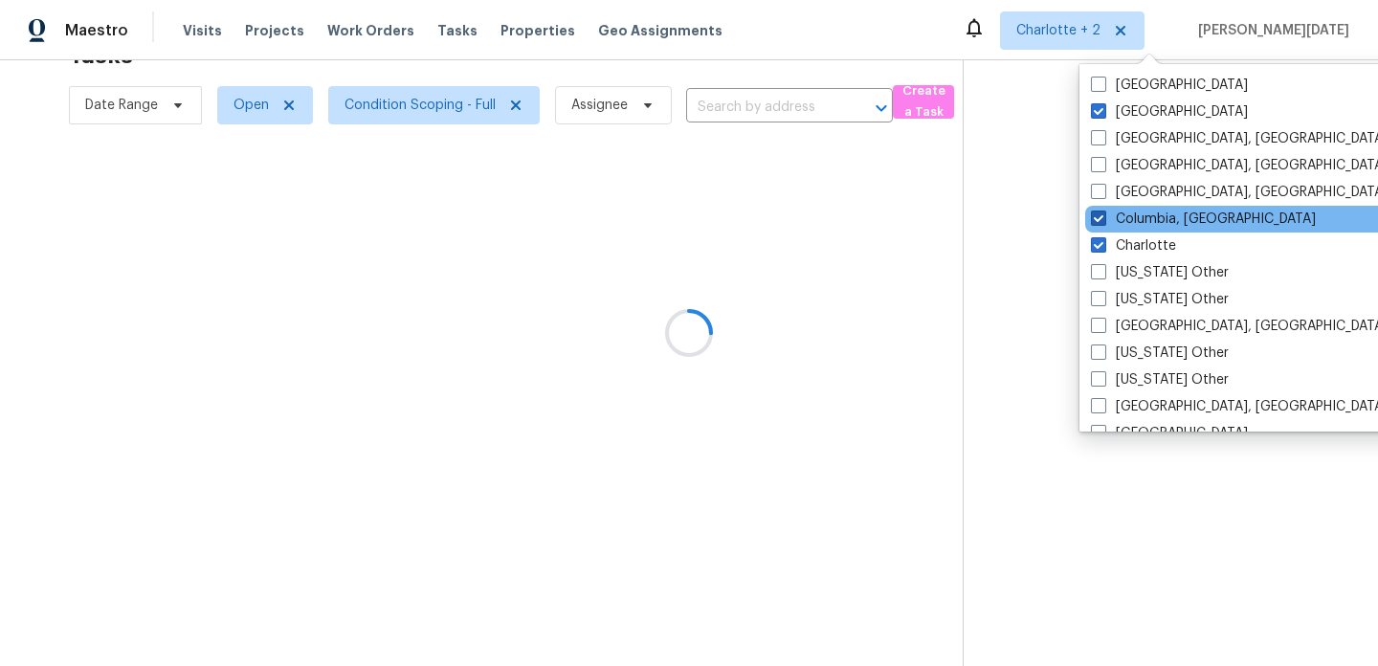
click at [1135, 216] on label "Columbia, SC" at bounding box center [1203, 219] width 225 height 19
click at [1104, 216] on input "Columbia, SC" at bounding box center [1097, 216] width 12 height 12
checkbox input "false"
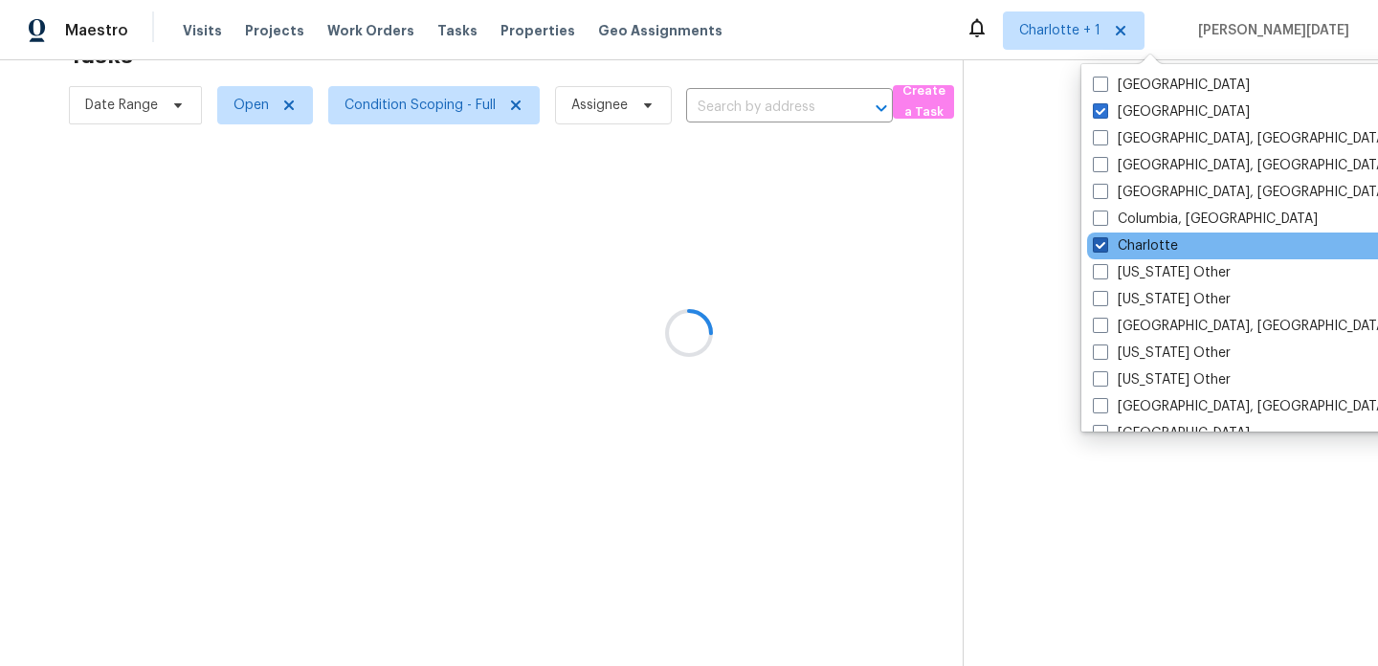
click at [1130, 241] on label "Charlotte" at bounding box center [1135, 245] width 85 height 19
click at [1106, 241] on input "Charlotte" at bounding box center [1099, 242] width 12 height 12
checkbox input "false"
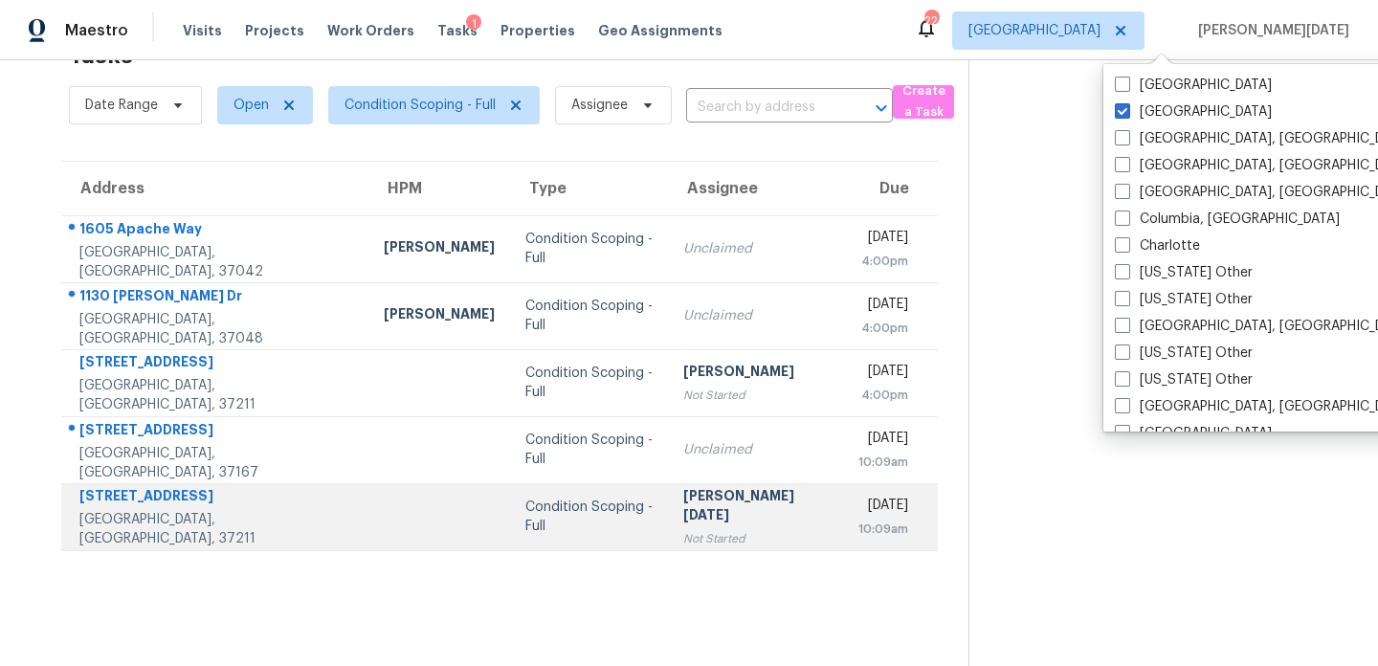
click at [672, 487] on td "Prabhu Raja Not Started" at bounding box center [755, 516] width 175 height 67
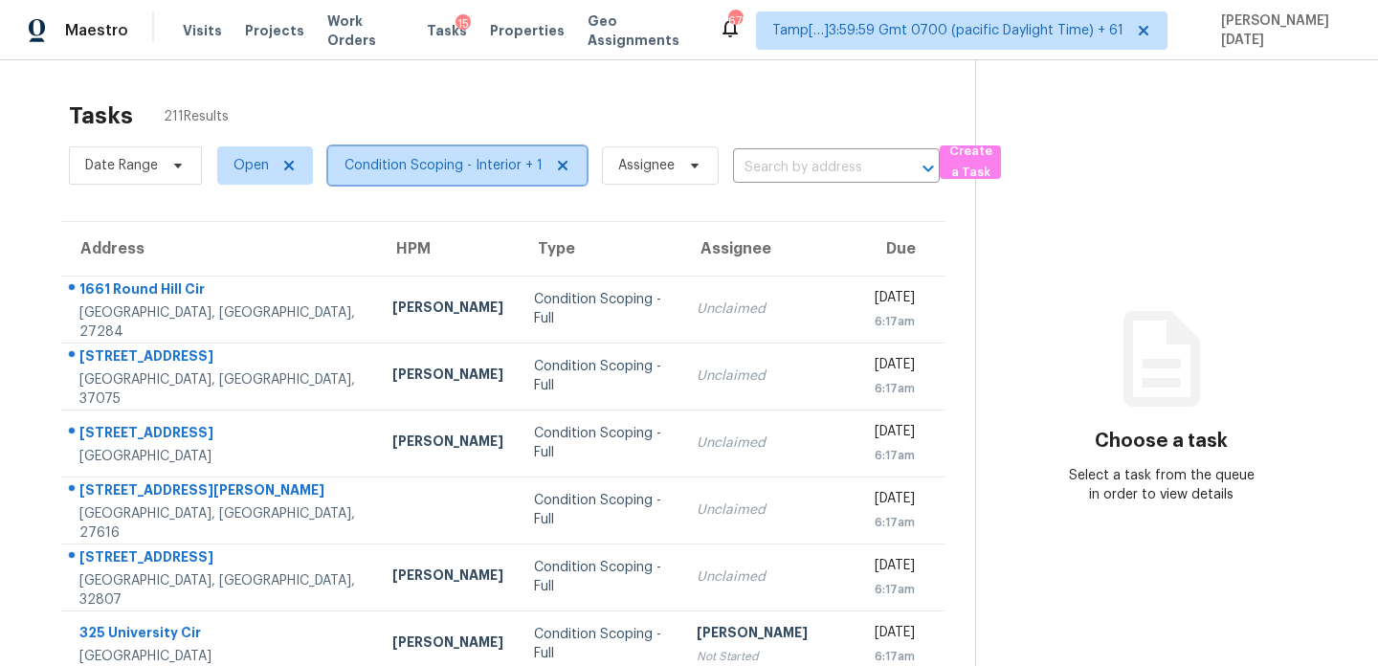
click at [503, 166] on span "Condition Scoping - Interior + 1" at bounding box center [444, 165] width 198 height 19
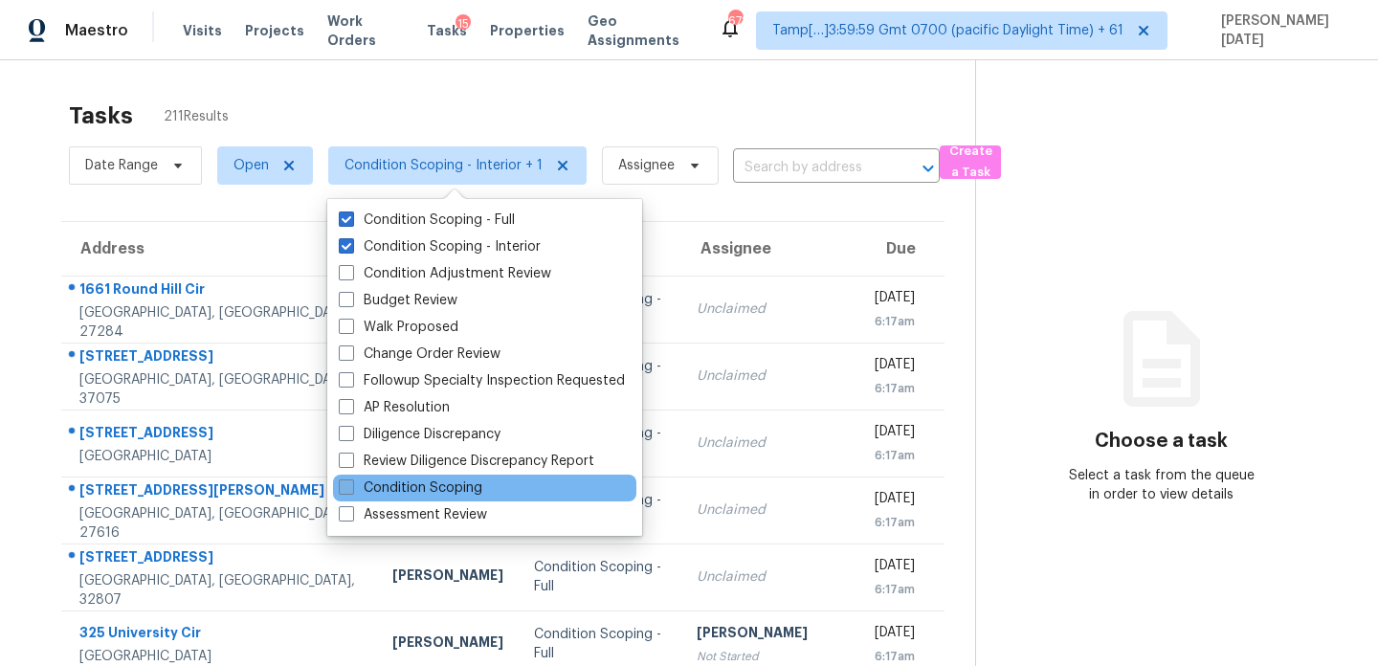
click at [400, 484] on label "Condition Scoping" at bounding box center [411, 488] width 144 height 19
click at [351, 484] on input "Condition Scoping" at bounding box center [345, 485] width 12 height 12
checkbox input "true"
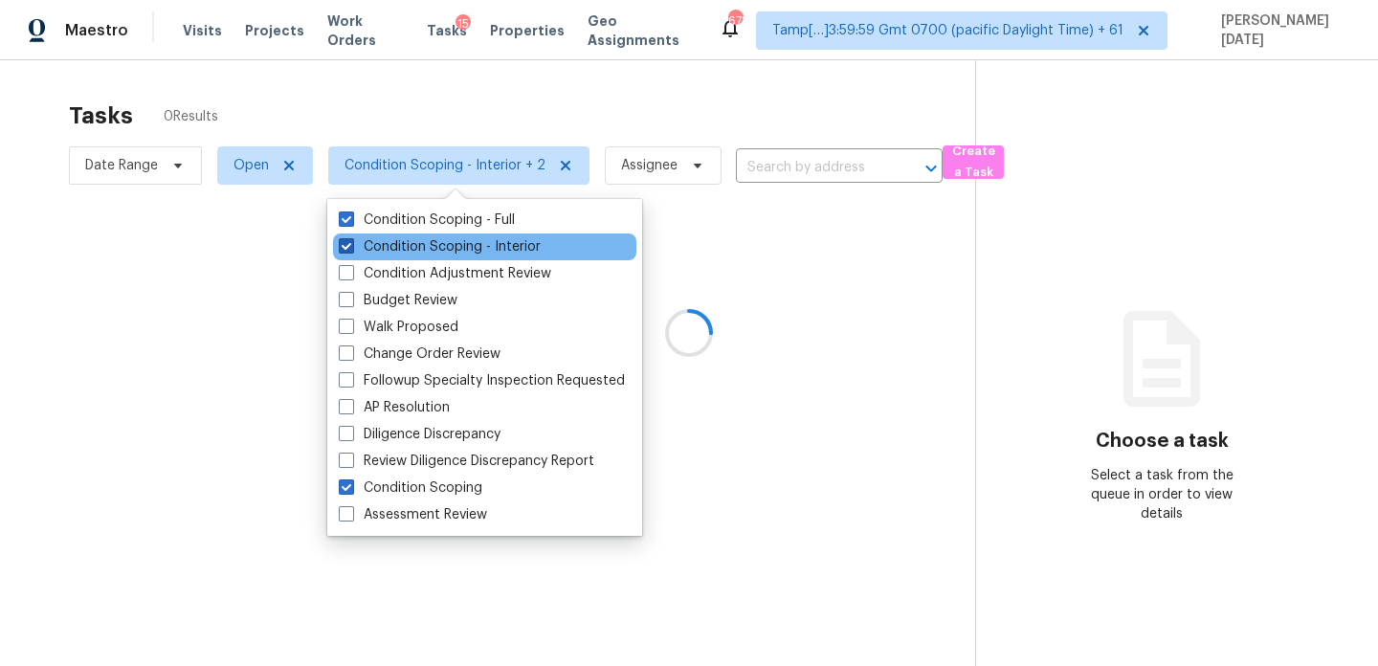
click at [429, 251] on label "Condition Scoping - Interior" at bounding box center [440, 246] width 202 height 19
click at [351, 250] on input "Condition Scoping - Interior" at bounding box center [345, 243] width 12 height 12
checkbox input "false"
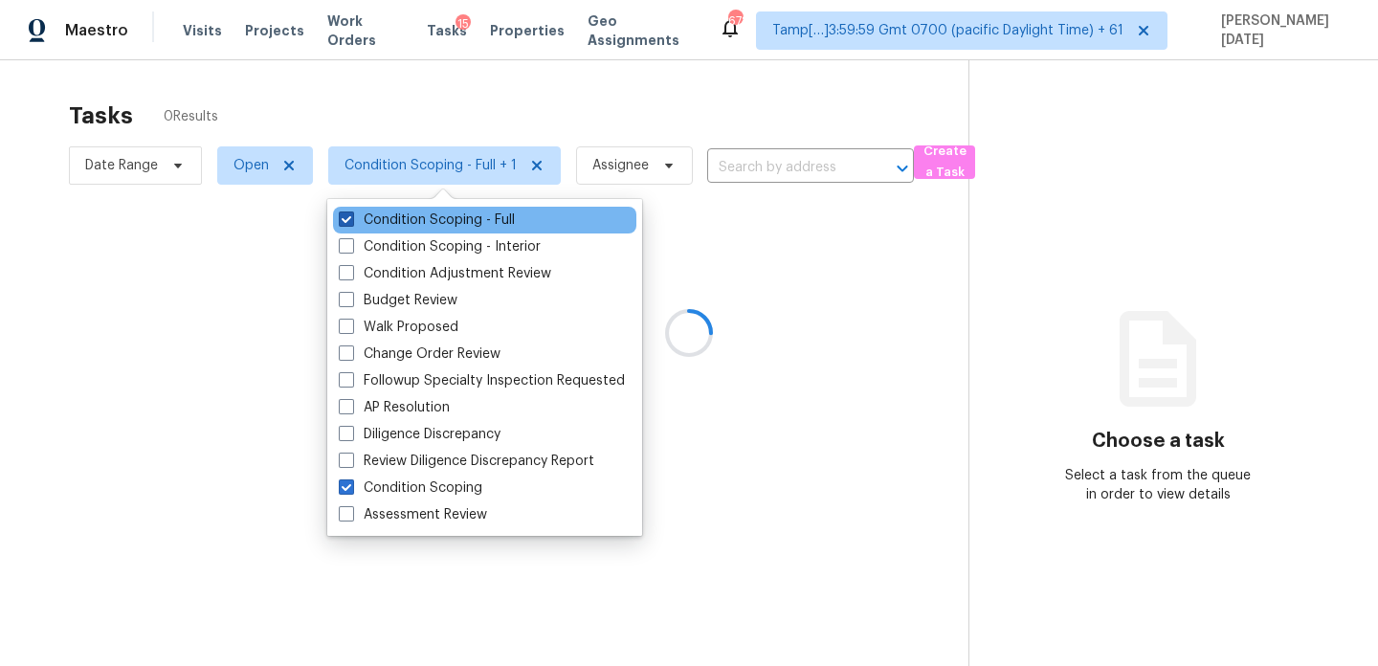
click at [444, 221] on label "Condition Scoping - Full" at bounding box center [427, 220] width 176 height 19
click at [351, 221] on input "Condition Scoping - Full" at bounding box center [345, 217] width 12 height 12
checkbox input "false"
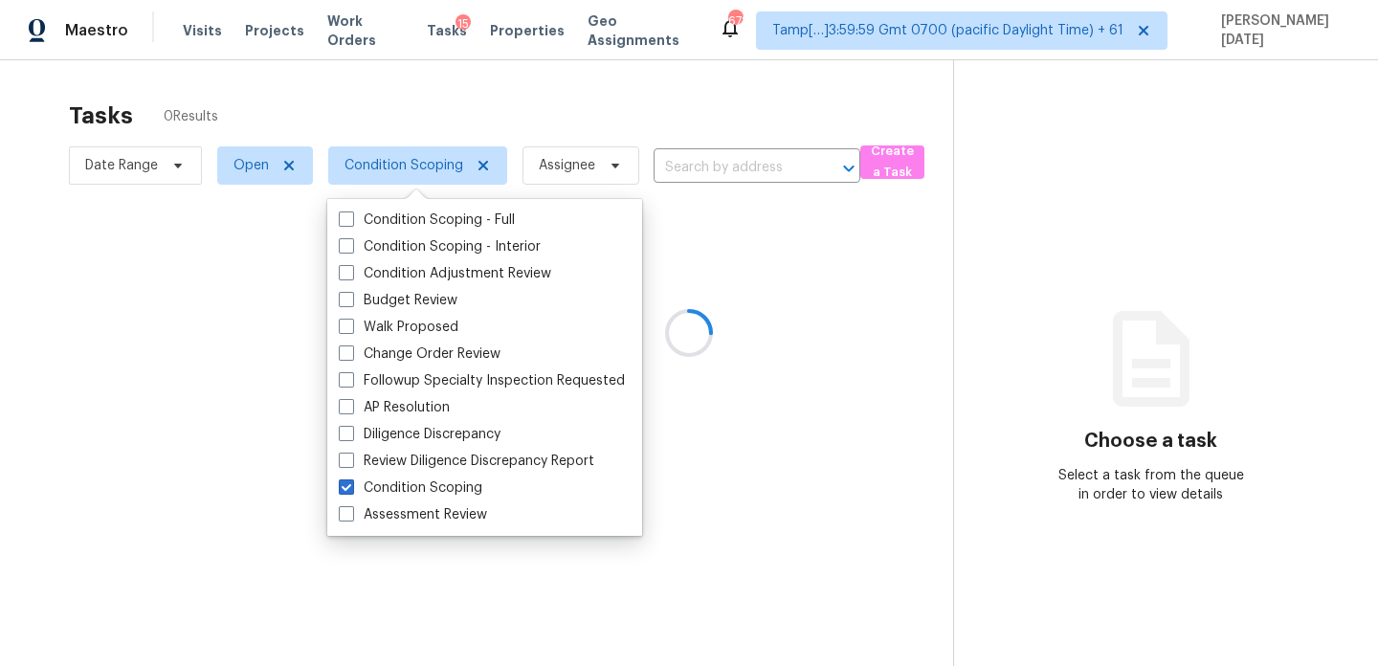
click at [622, 71] on div at bounding box center [689, 333] width 1378 height 666
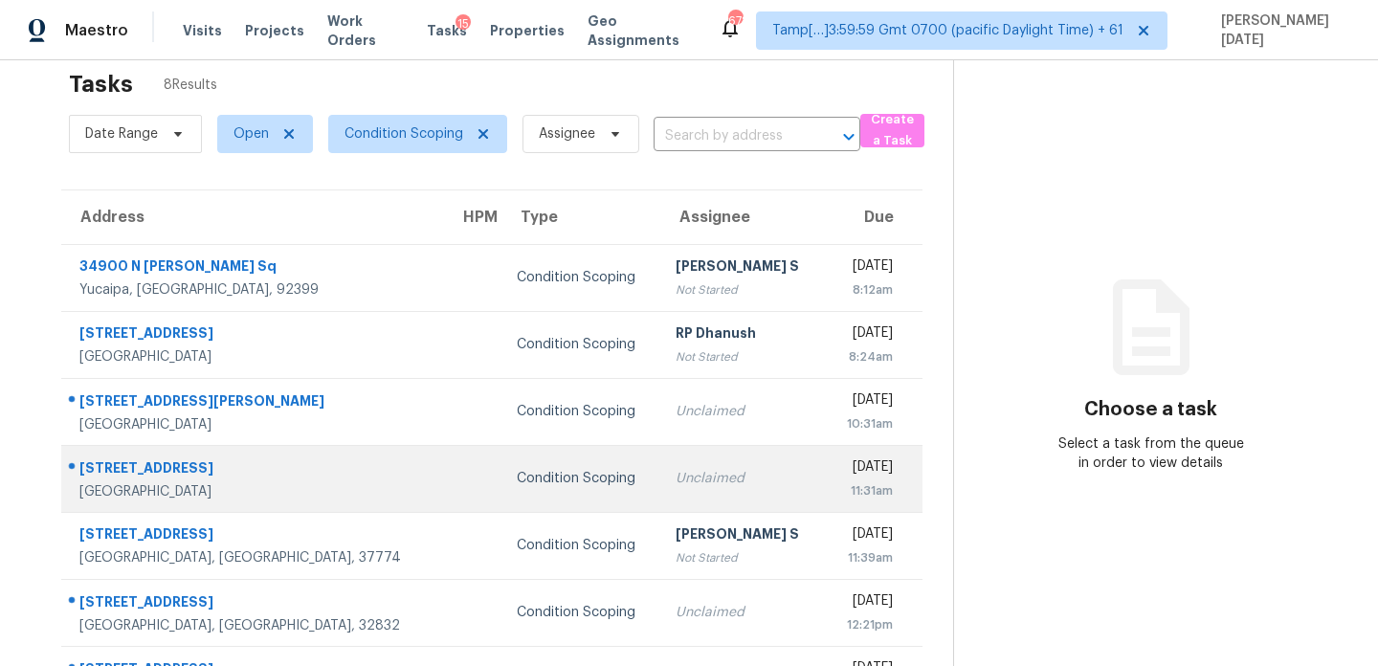
scroll to position [161, 0]
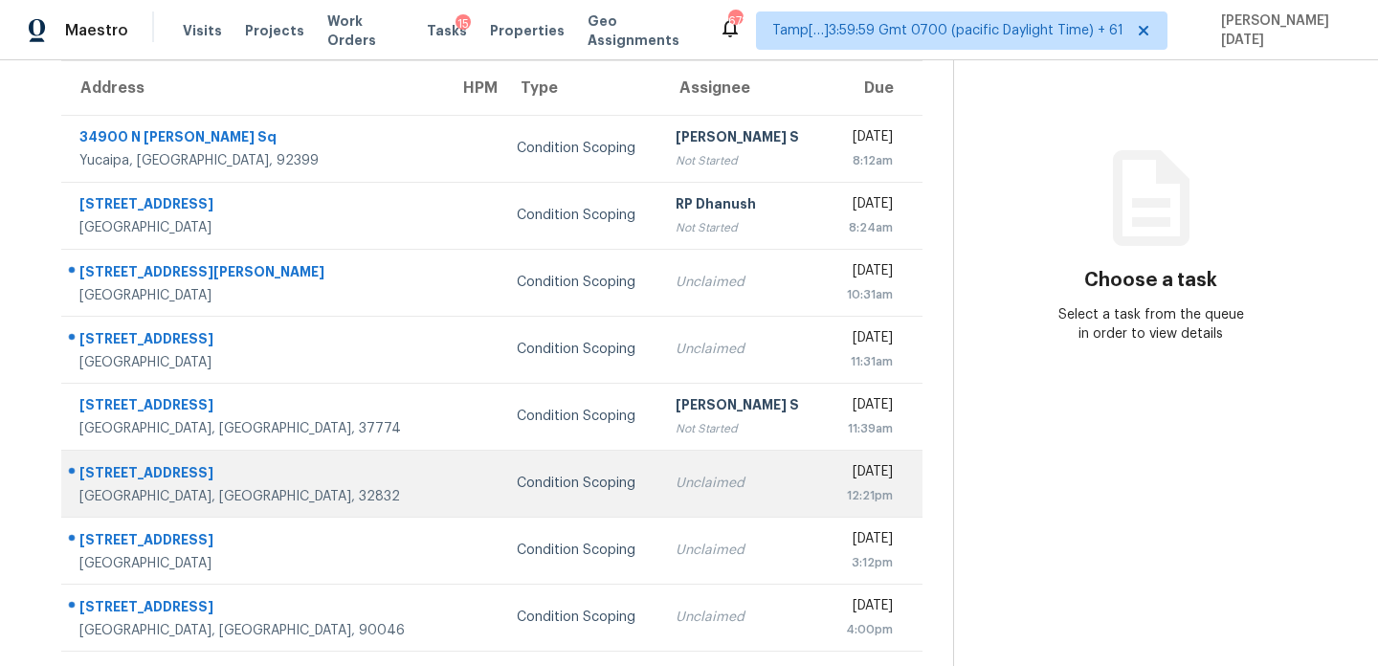
click at [660, 472] on td "Unclaimed" at bounding box center [742, 483] width 165 height 67
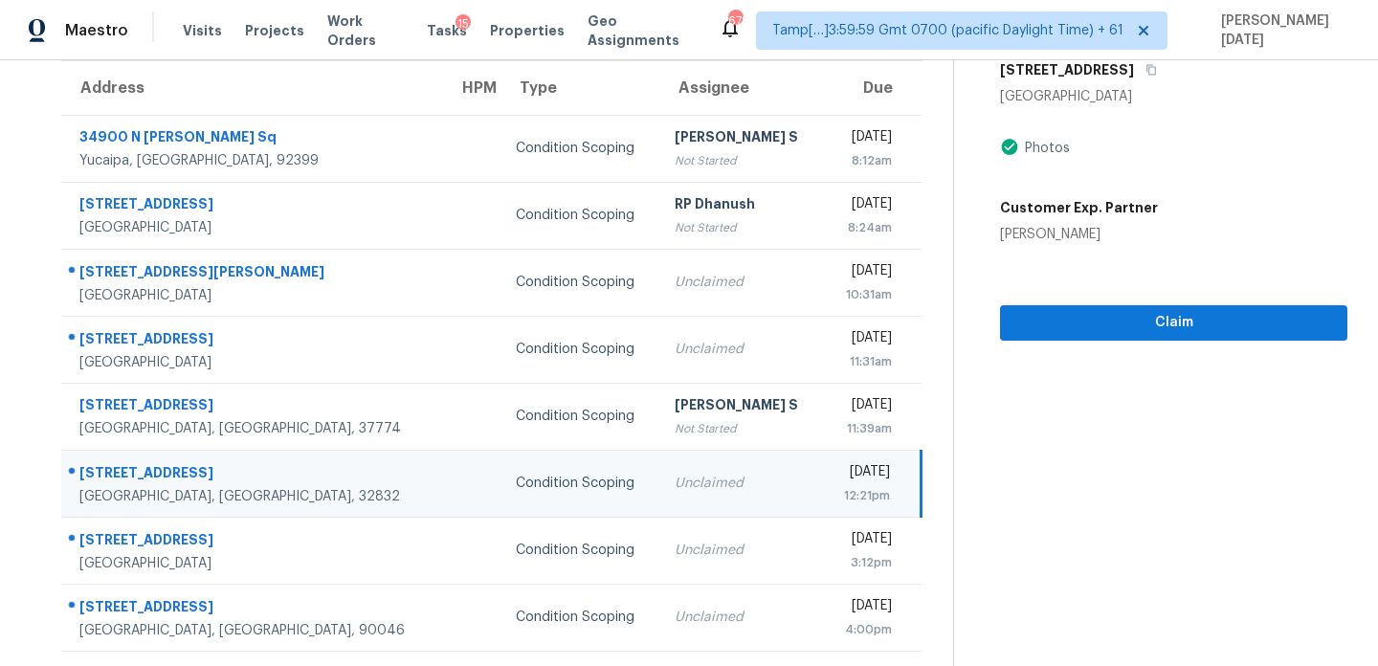
click at [682, 490] on div "Unclaimed" at bounding box center [741, 483] width 133 height 19
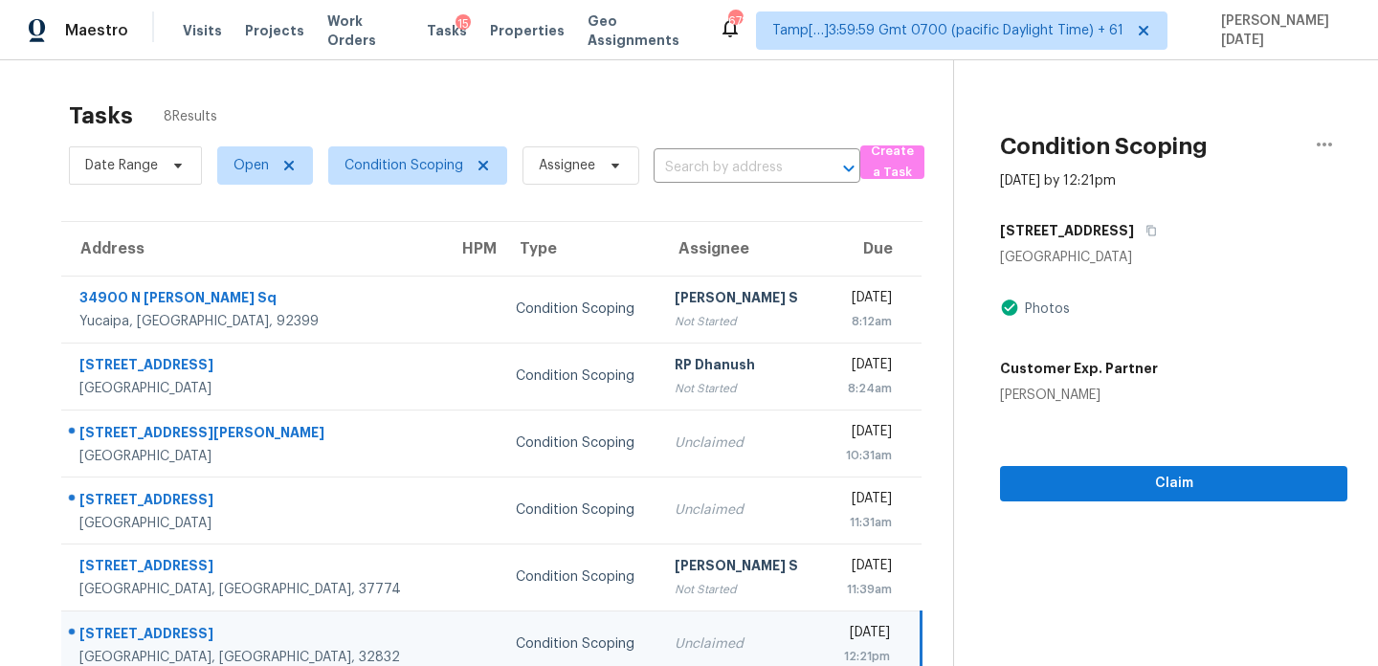
click at [1161, 231] on div "[STREET_ADDRESS]" at bounding box center [1173, 230] width 347 height 34
click at [1154, 234] on icon "button" at bounding box center [1151, 230] width 11 height 11
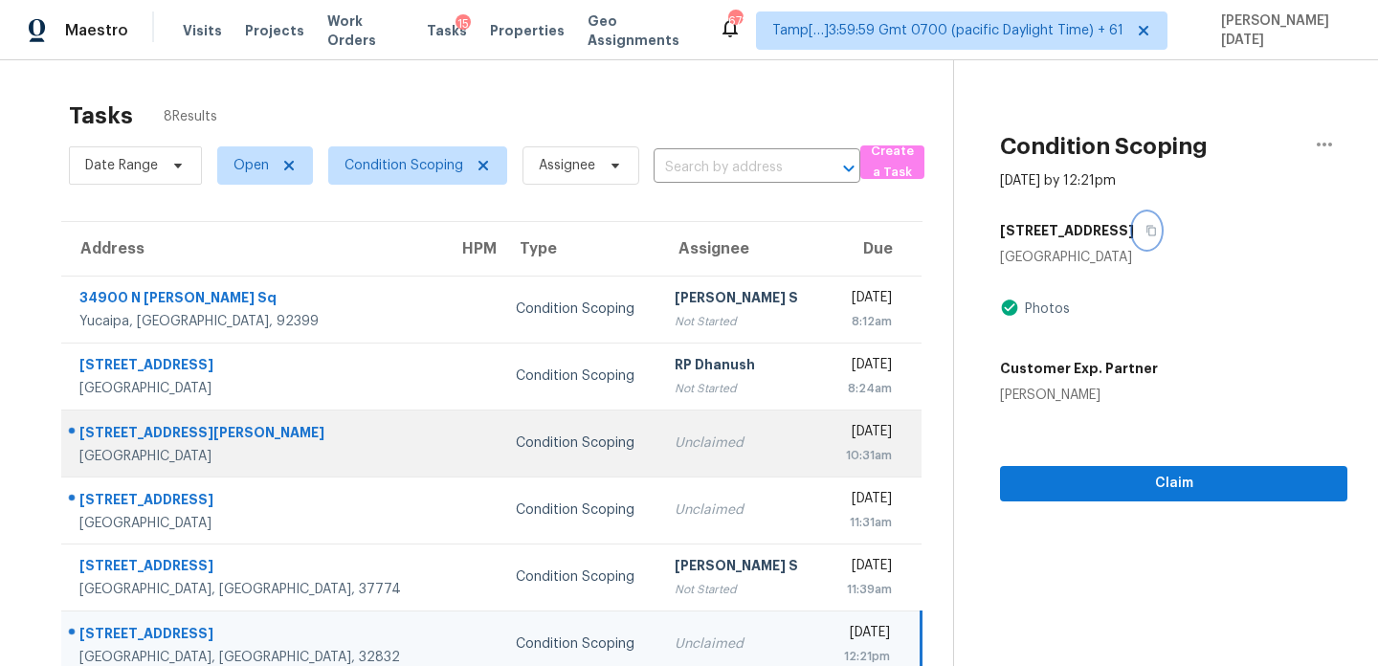
scroll to position [161, 0]
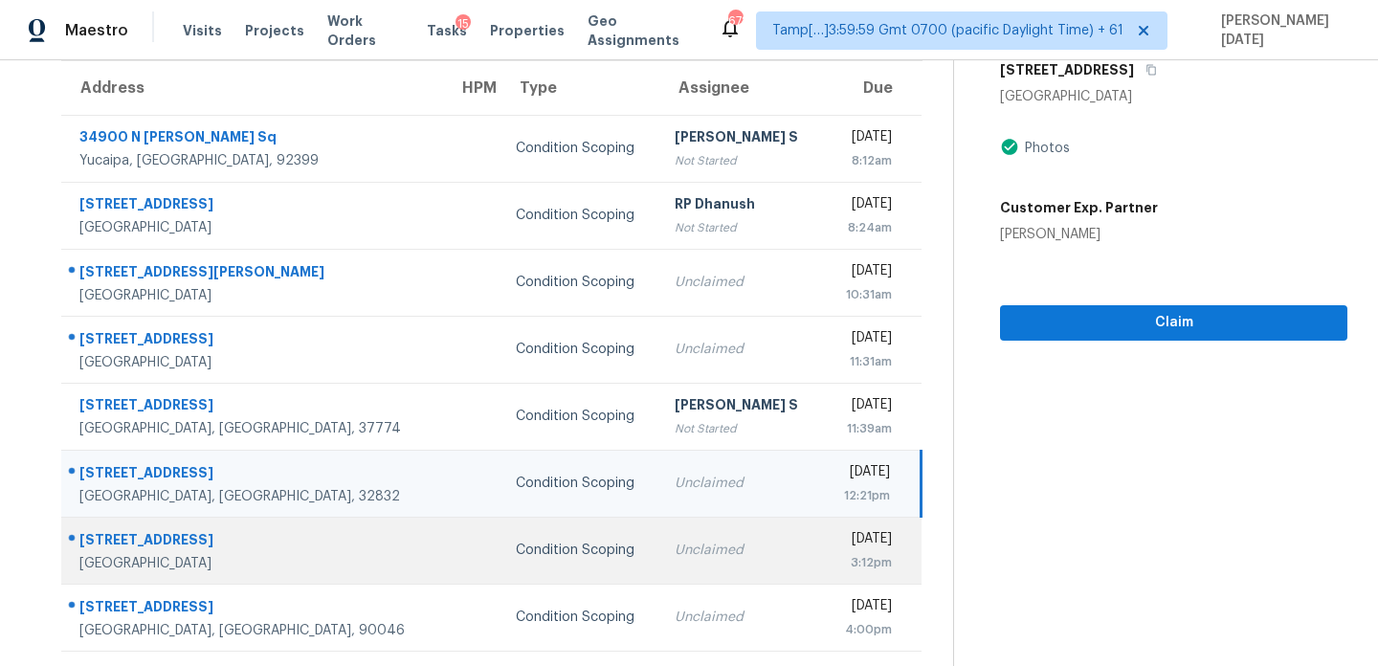
click at [660, 559] on td "Unclaimed" at bounding box center [742, 550] width 164 height 67
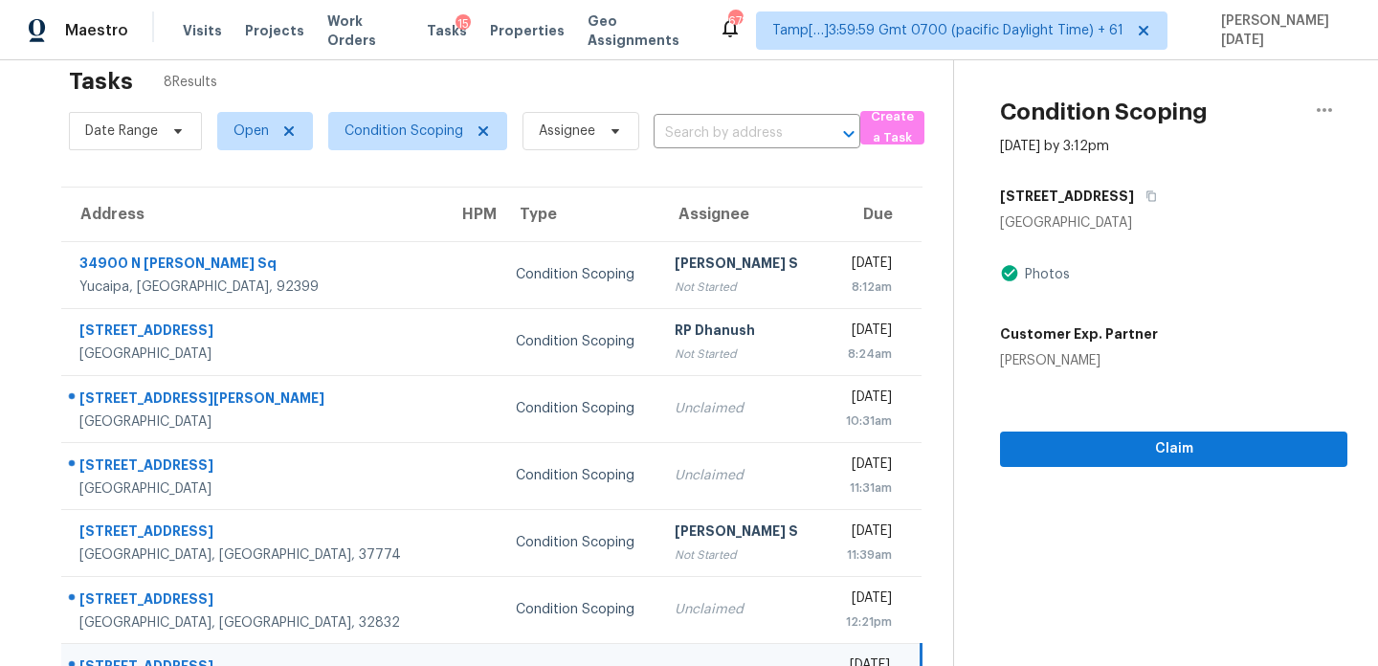
scroll to position [0, 0]
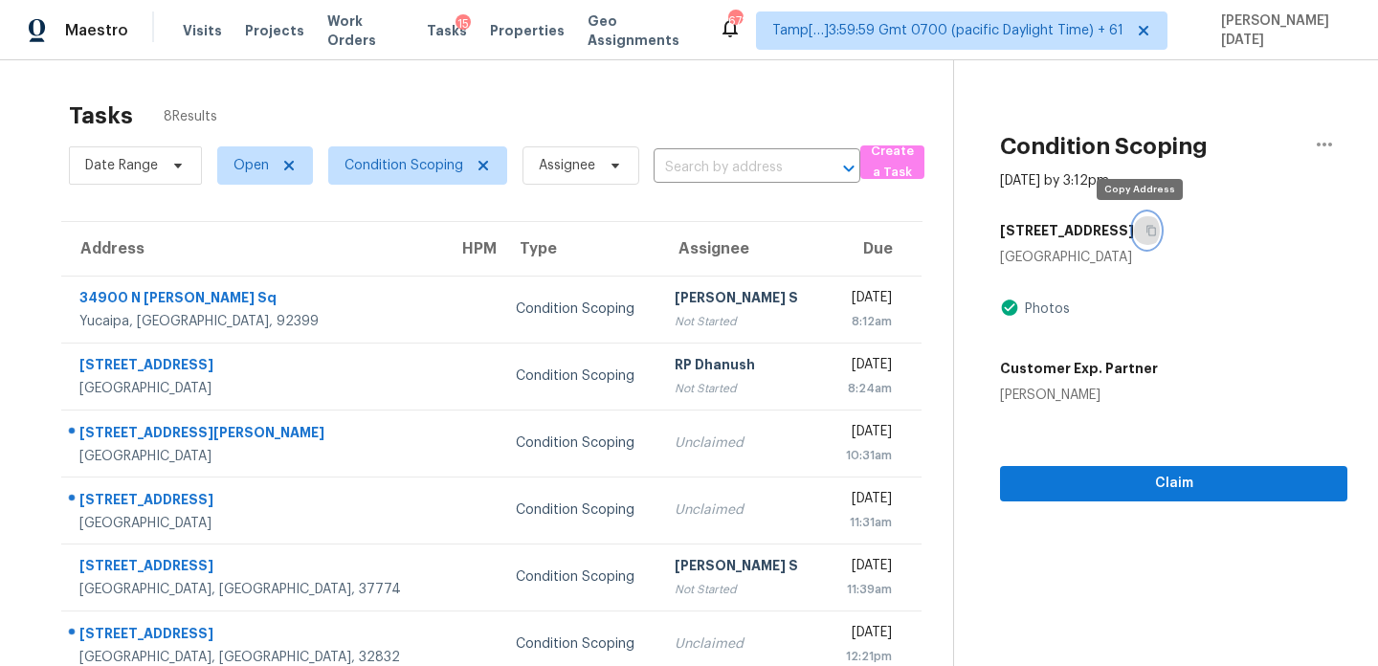
click at [1148, 232] on icon "button" at bounding box center [1153, 231] width 10 height 11
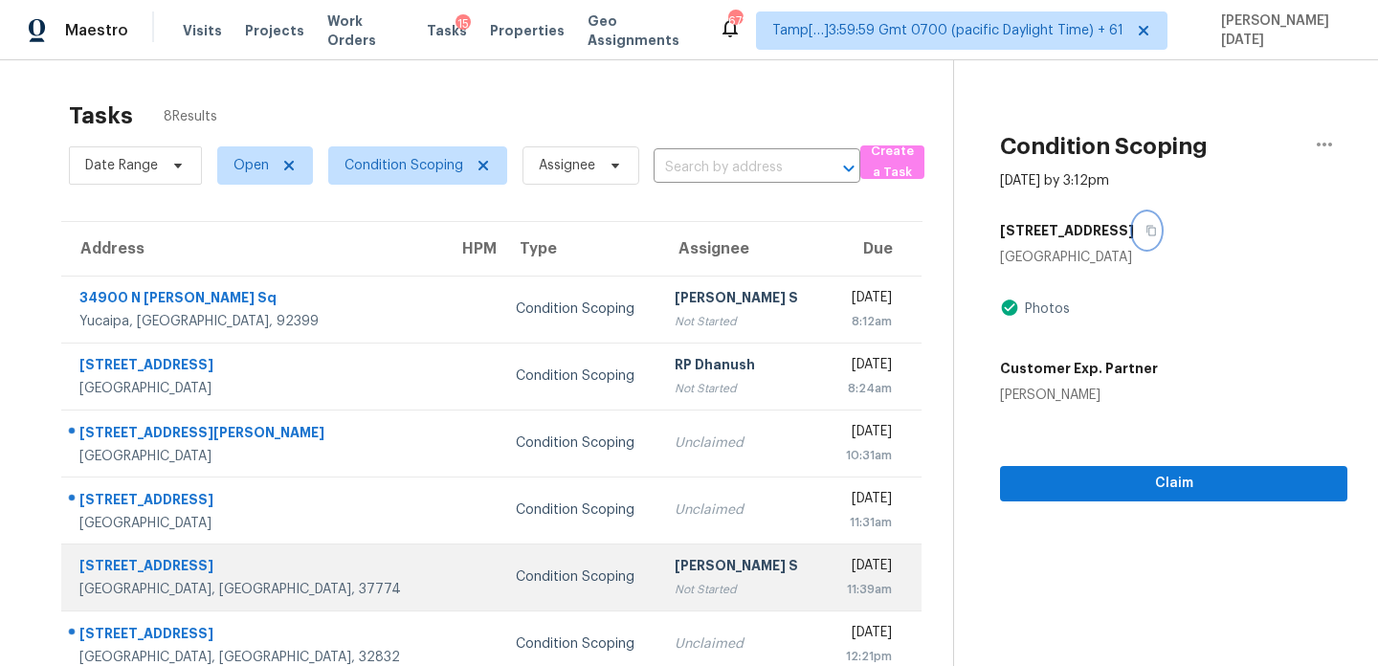
scroll to position [161, 0]
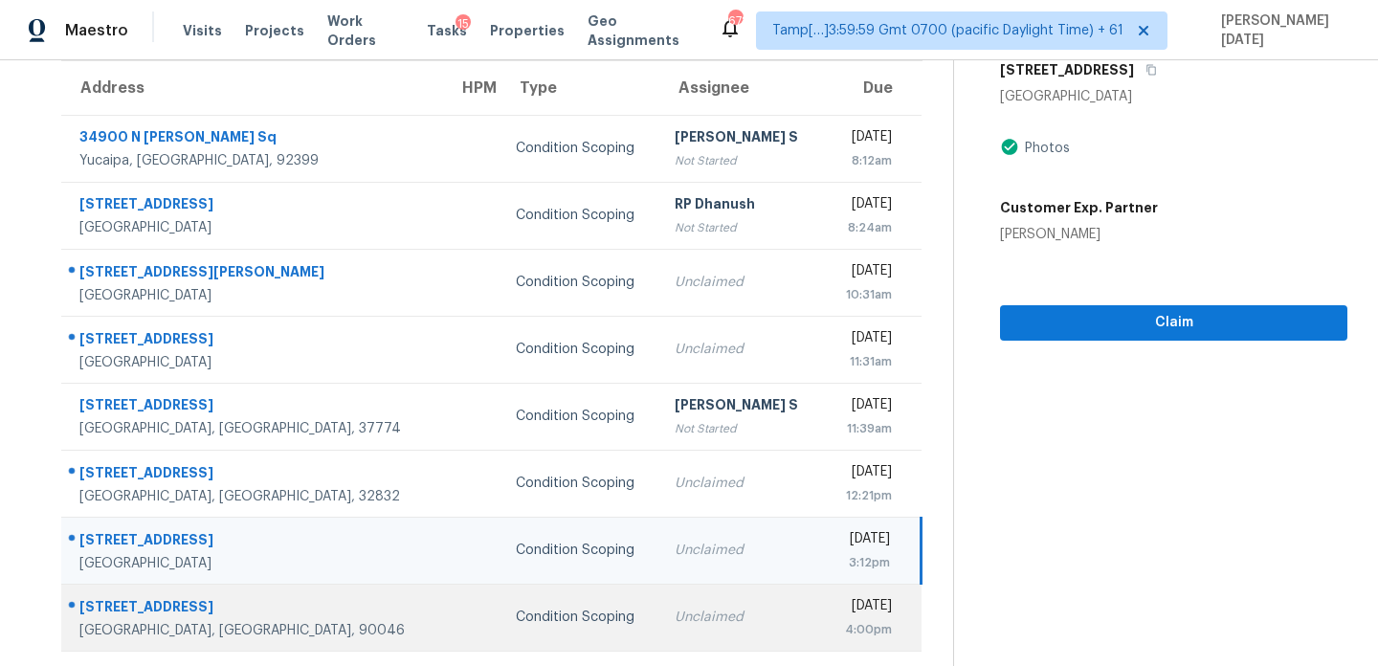
click at [660, 587] on td "Unclaimed" at bounding box center [742, 617] width 164 height 67
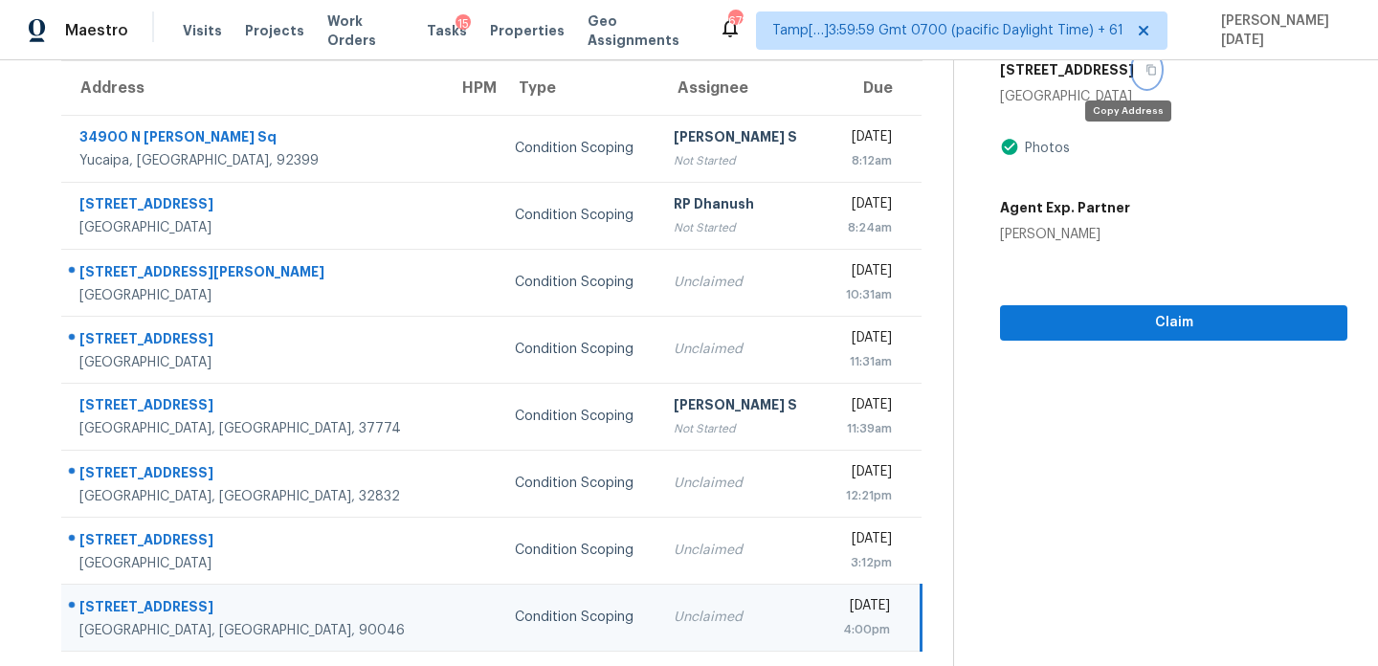
click at [1146, 72] on icon "button" at bounding box center [1151, 69] width 11 height 11
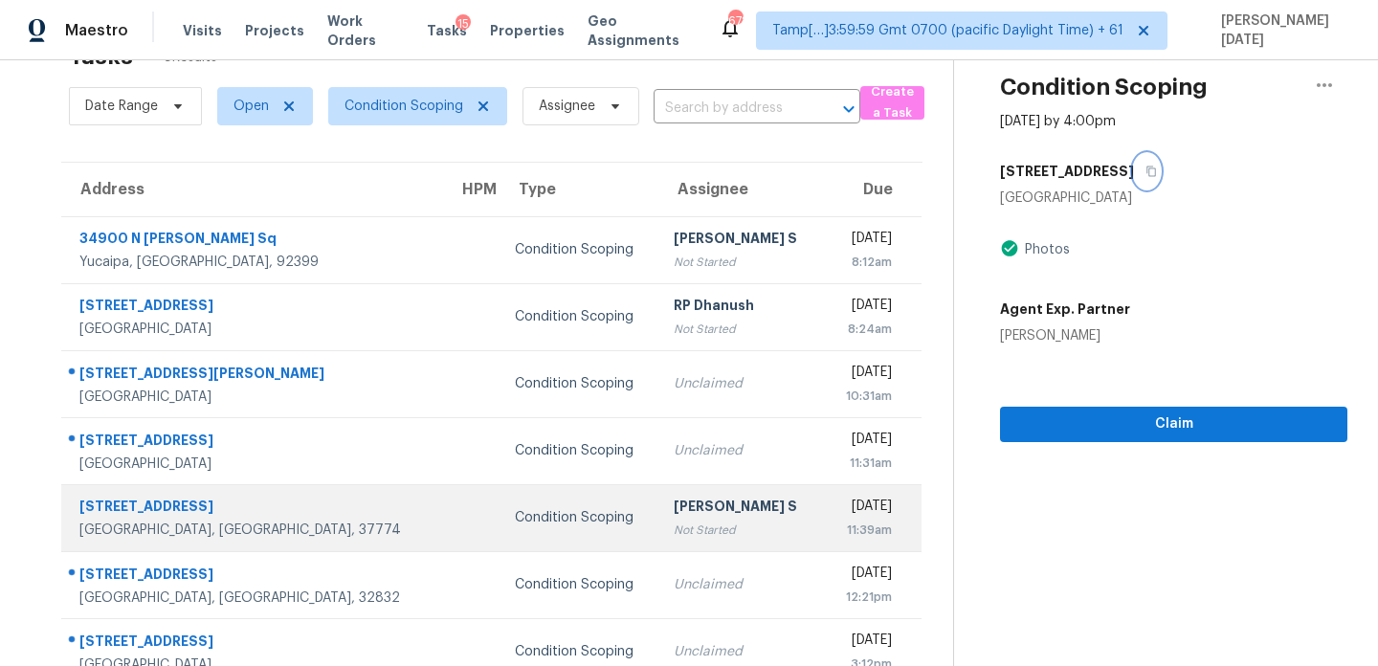
scroll to position [53, 0]
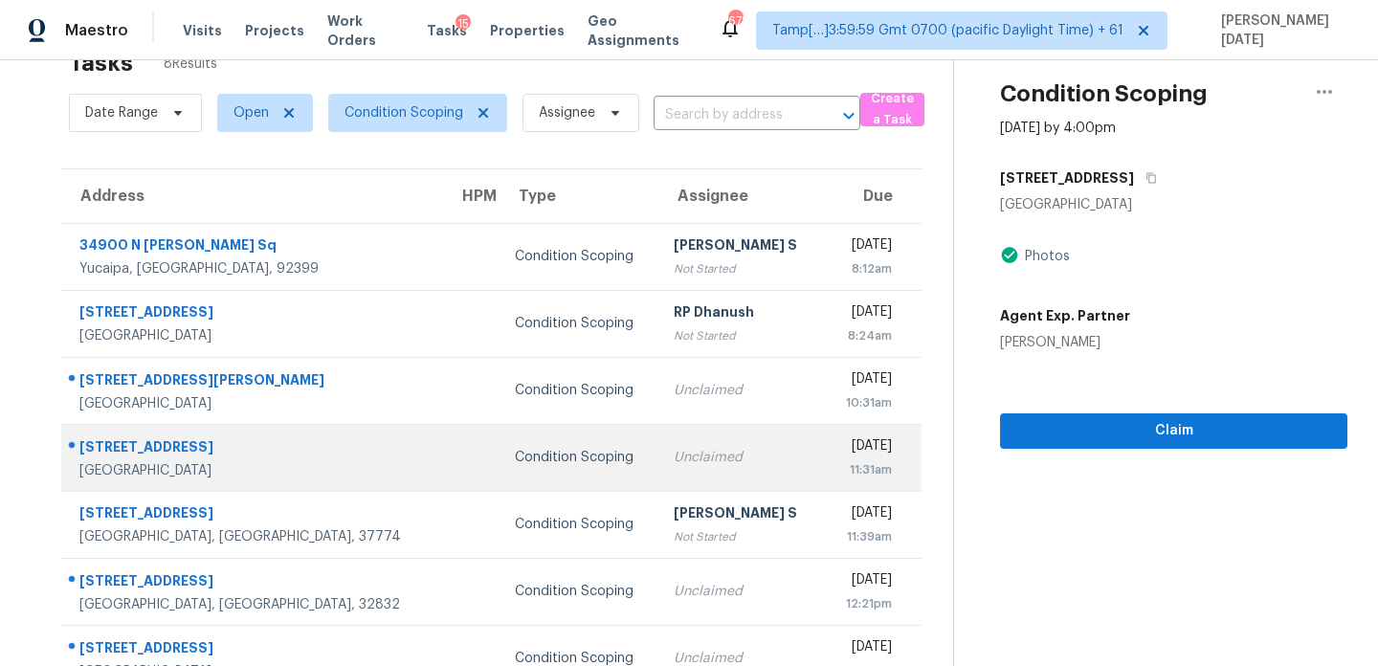
click at [674, 456] on div "Unclaimed" at bounding box center [740, 457] width 133 height 19
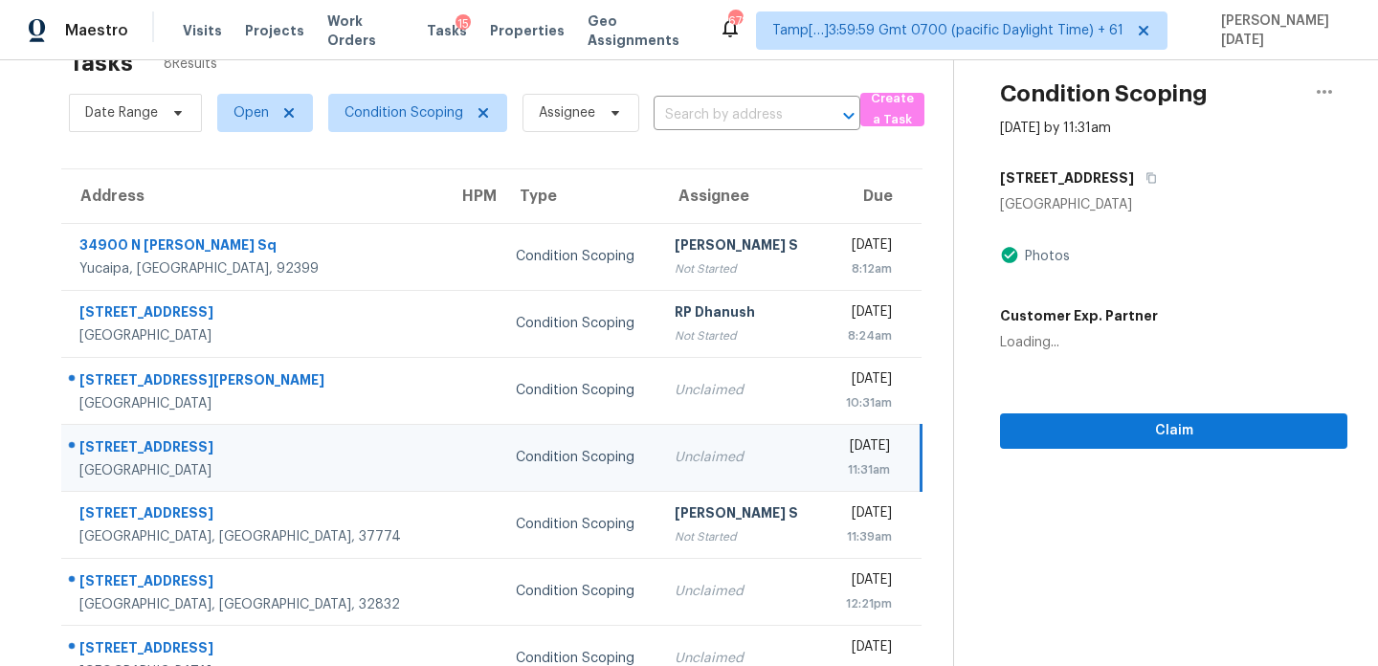
click at [839, 445] on div "[DATE]" at bounding box center [865, 448] width 52 height 24
click at [1146, 179] on icon "button" at bounding box center [1151, 177] width 11 height 11
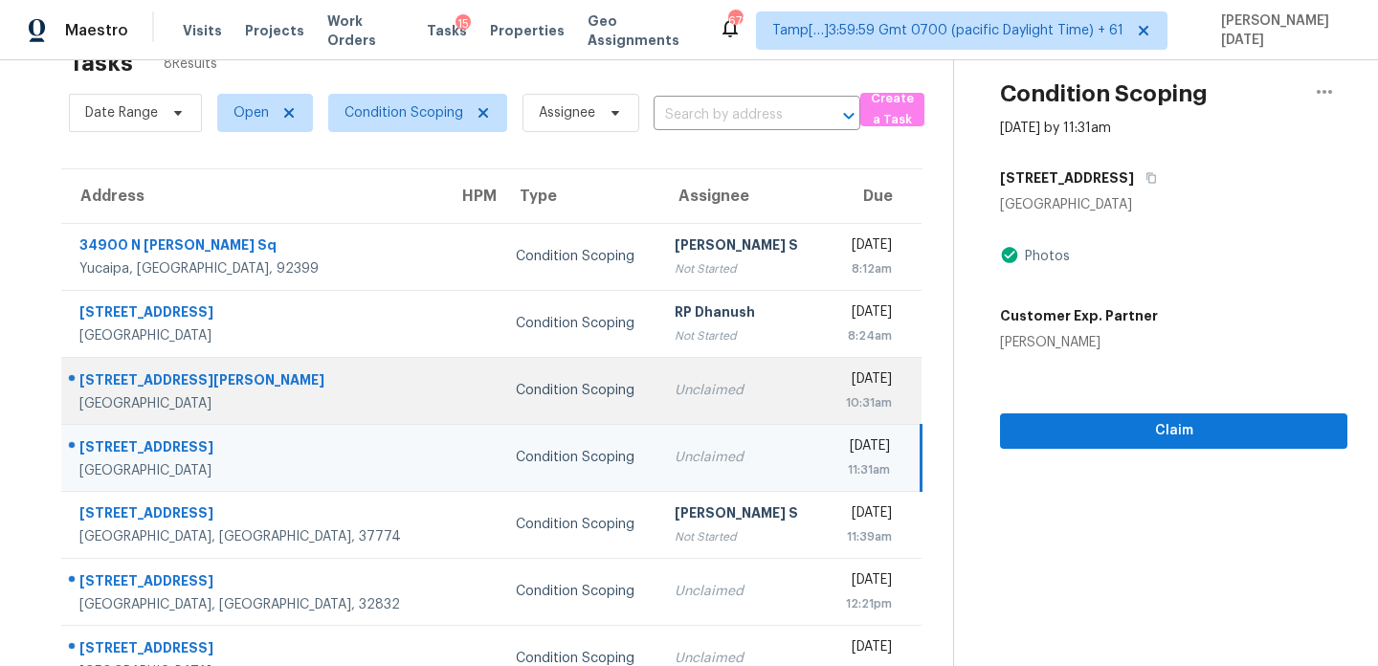
click at [529, 397] on td "Condition Scoping" at bounding box center [580, 390] width 159 height 67
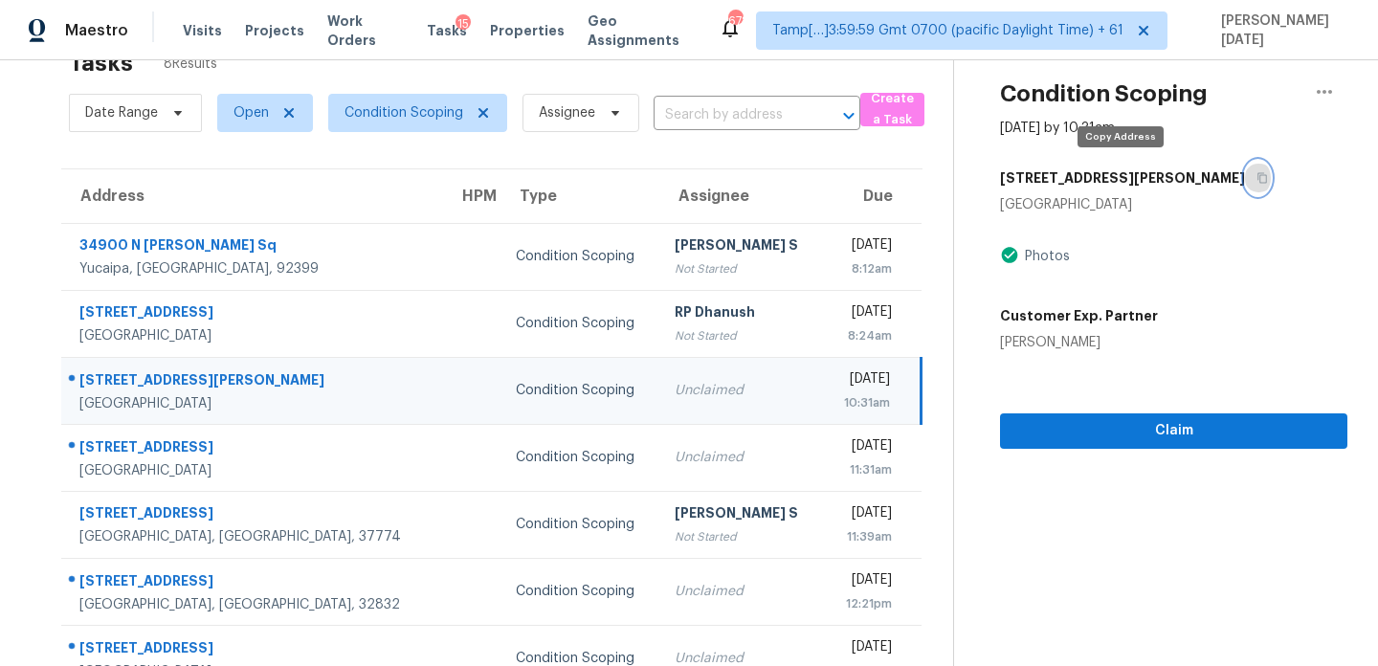
click at [1257, 176] on icon "button" at bounding box center [1262, 177] width 11 height 11
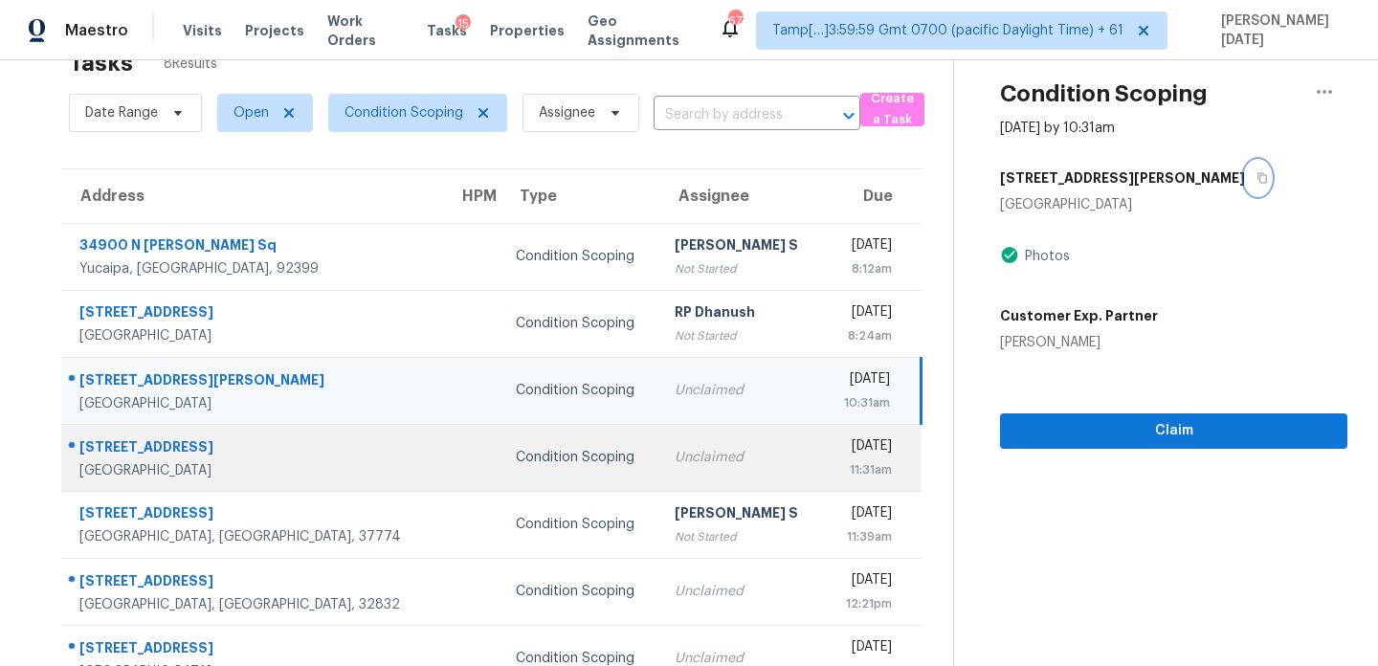
scroll to position [161, 0]
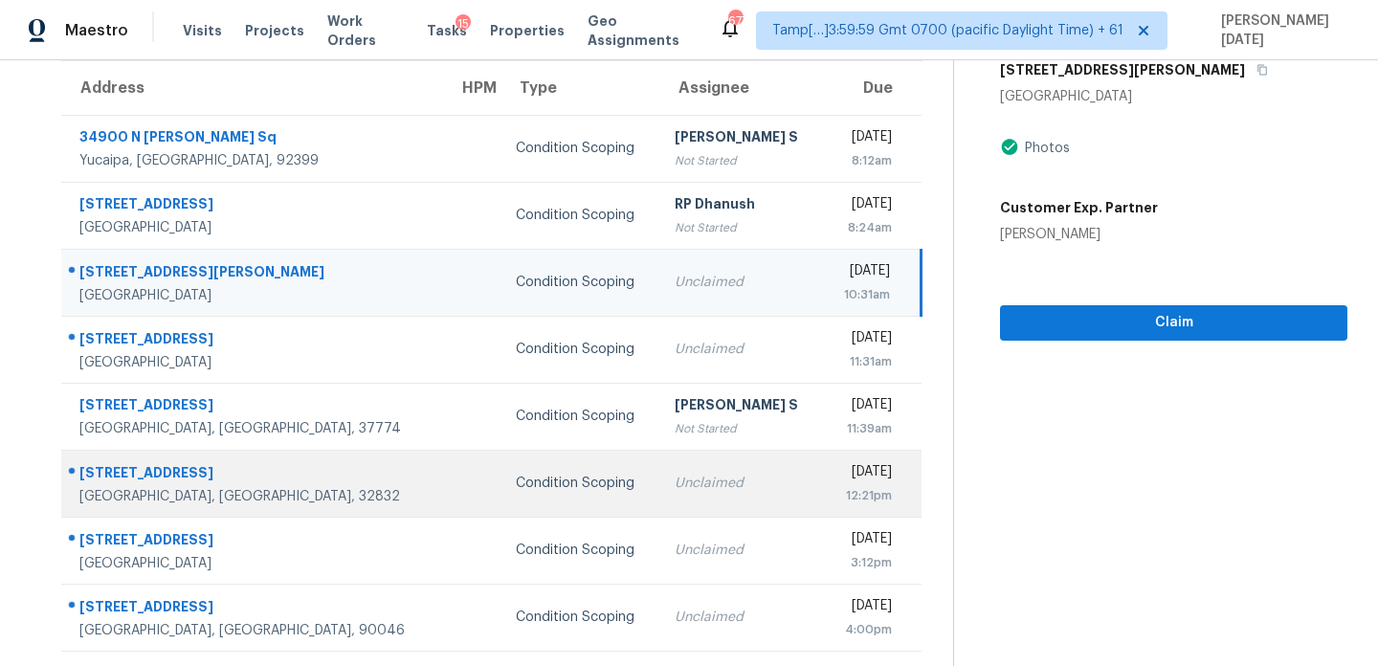
click at [524, 503] on td "Condition Scoping" at bounding box center [580, 483] width 159 height 67
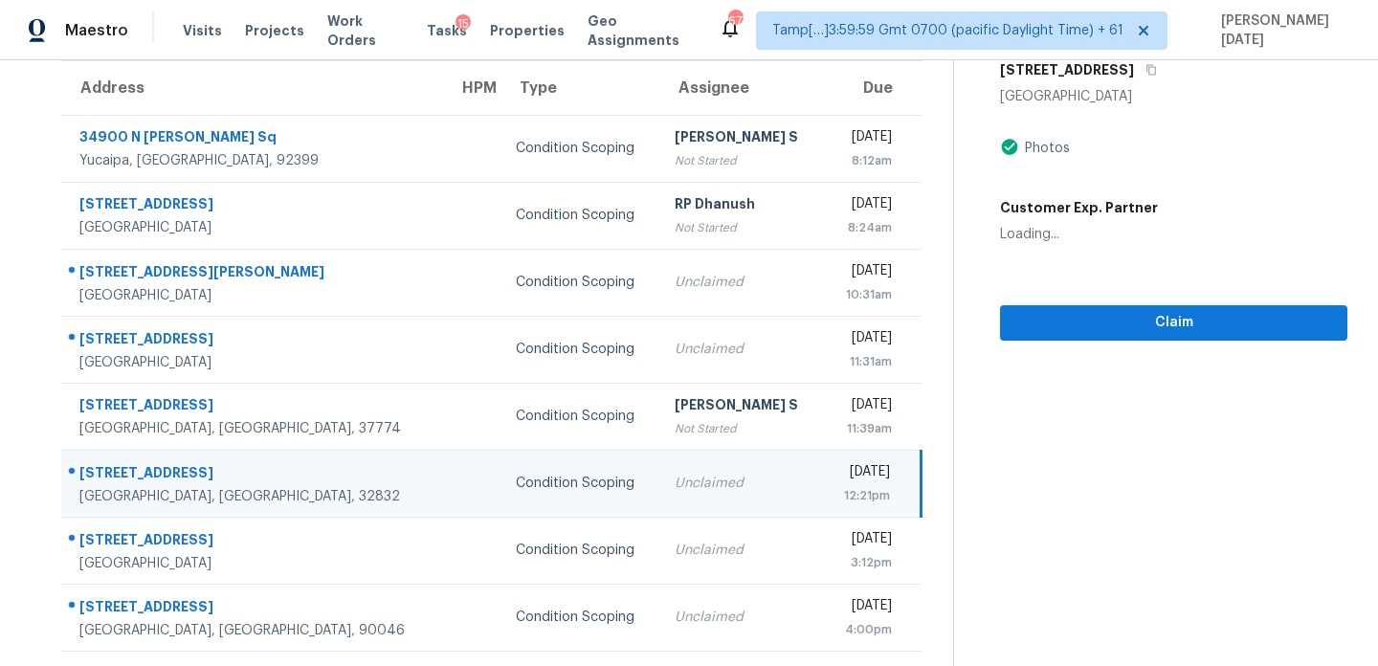
click at [524, 503] on td "Condition Scoping" at bounding box center [580, 483] width 159 height 67
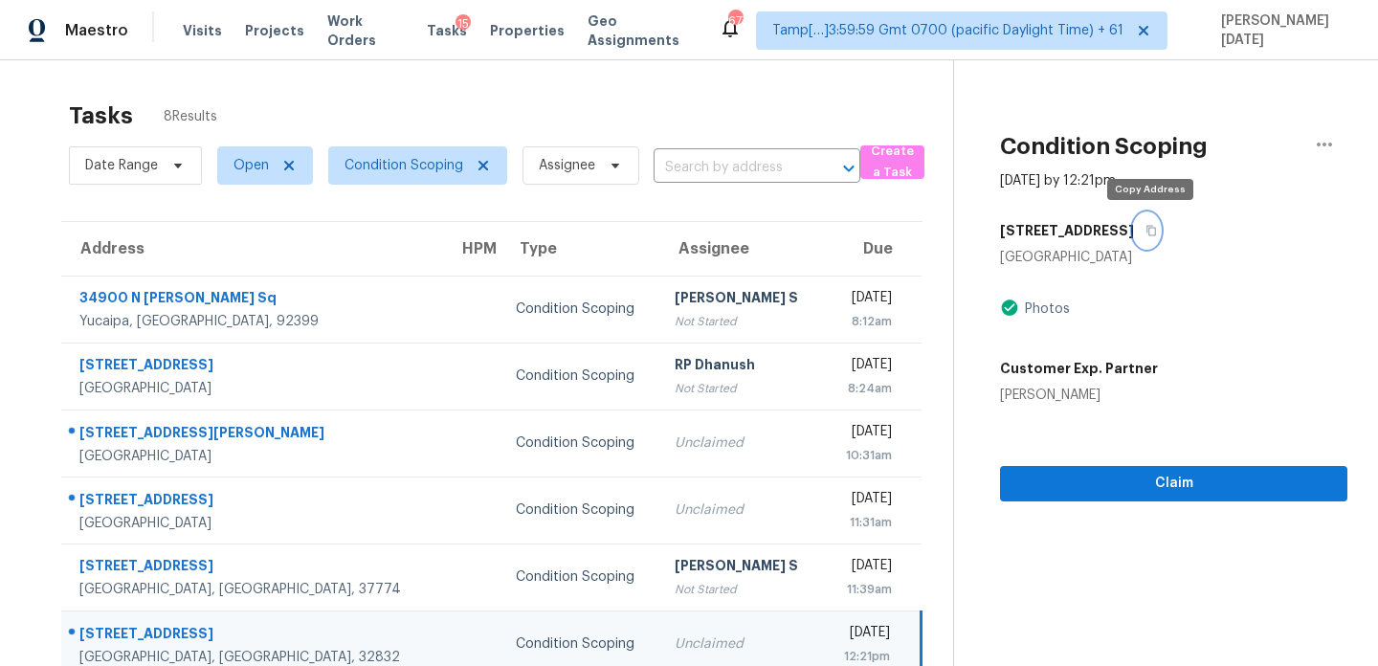
click at [1156, 228] on icon "button" at bounding box center [1151, 230] width 11 height 11
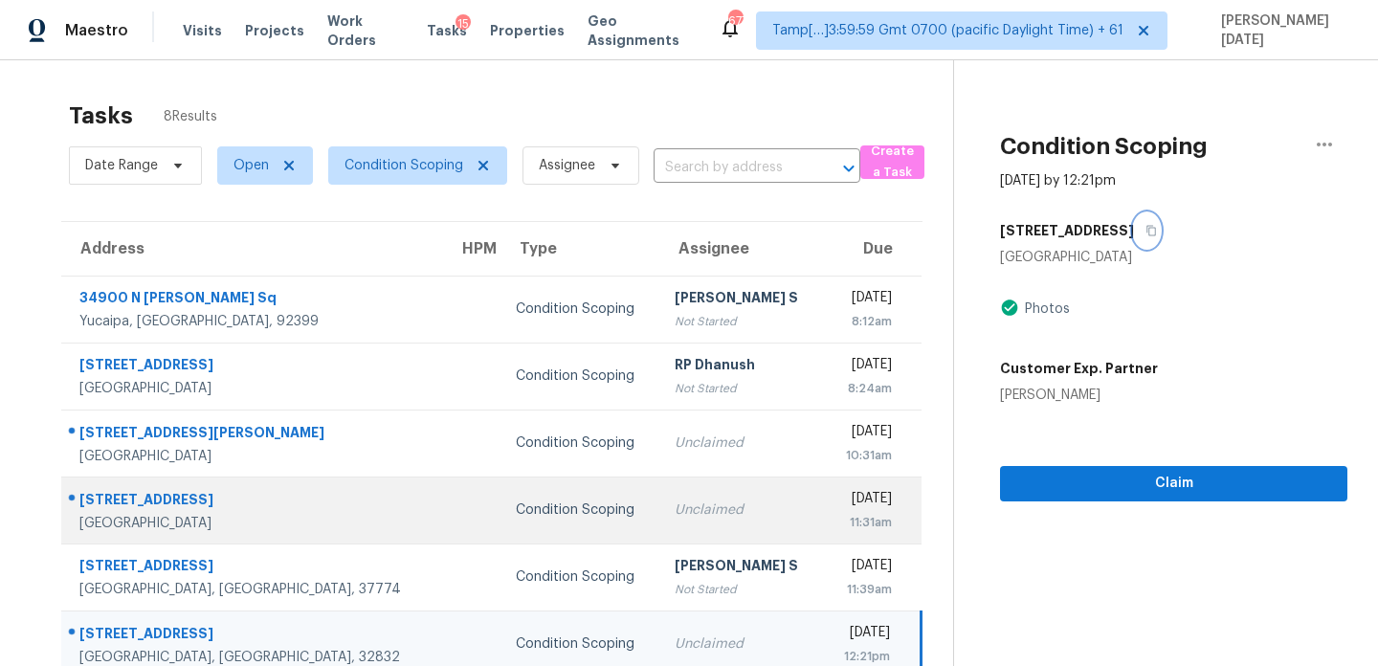
scroll to position [161, 0]
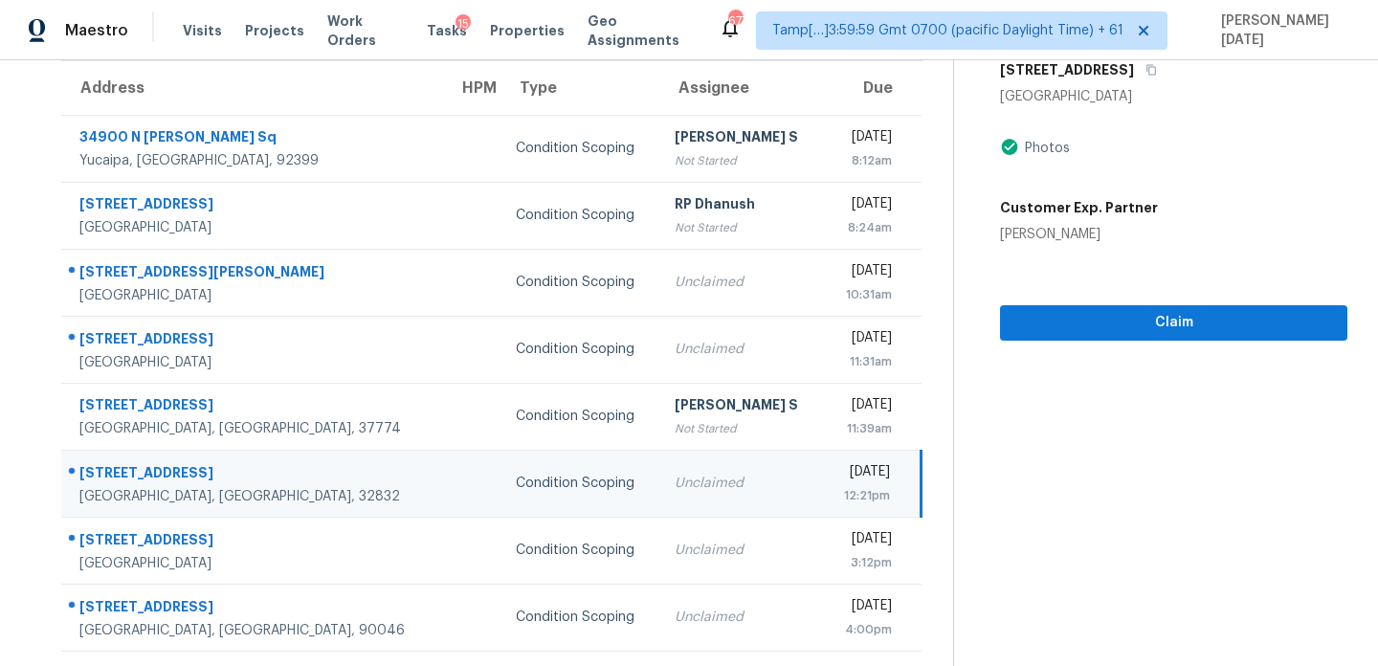
click at [839, 486] on div "12:21pm" at bounding box center [865, 495] width 52 height 19
click at [1096, 340] on section "Condition Scoping Oct 2nd 2025 by 12:21pm 9719 Myrtle Creek Ln Orlando, FL 3283…" at bounding box center [1150, 283] width 394 height 768
click at [1099, 323] on span "Claim" at bounding box center [1174, 323] width 317 height 24
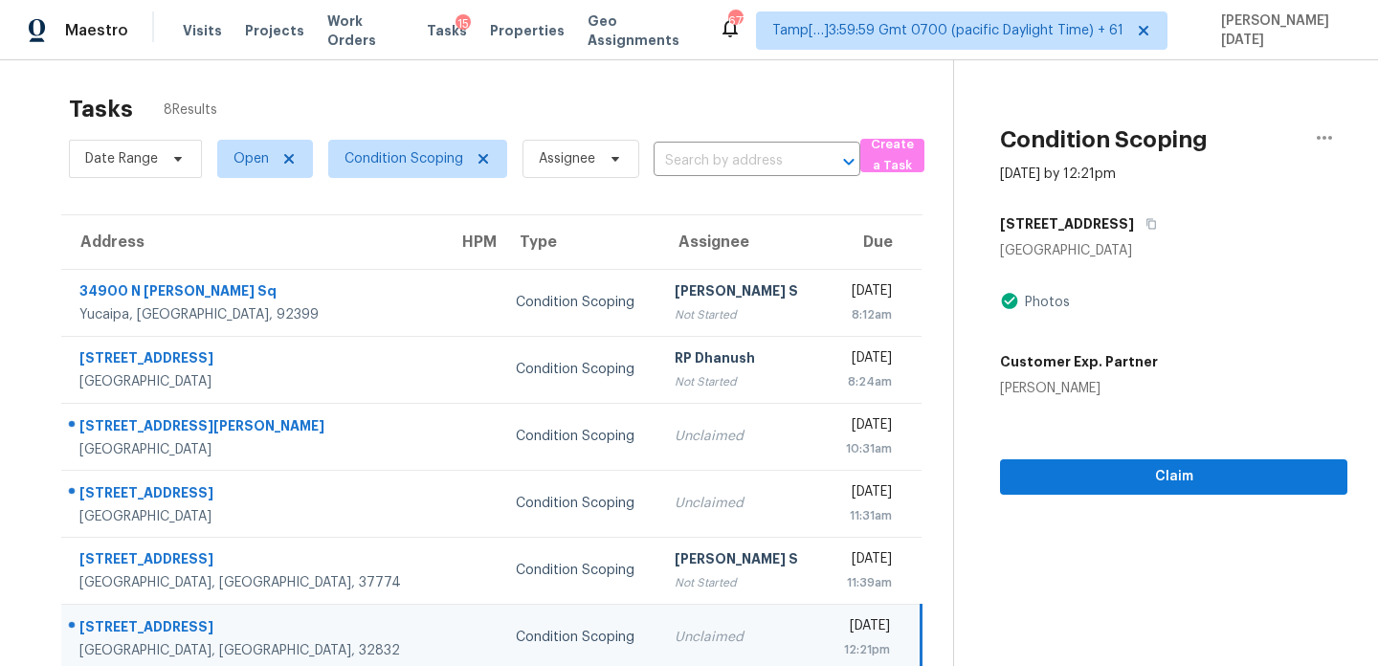
scroll to position [0, 0]
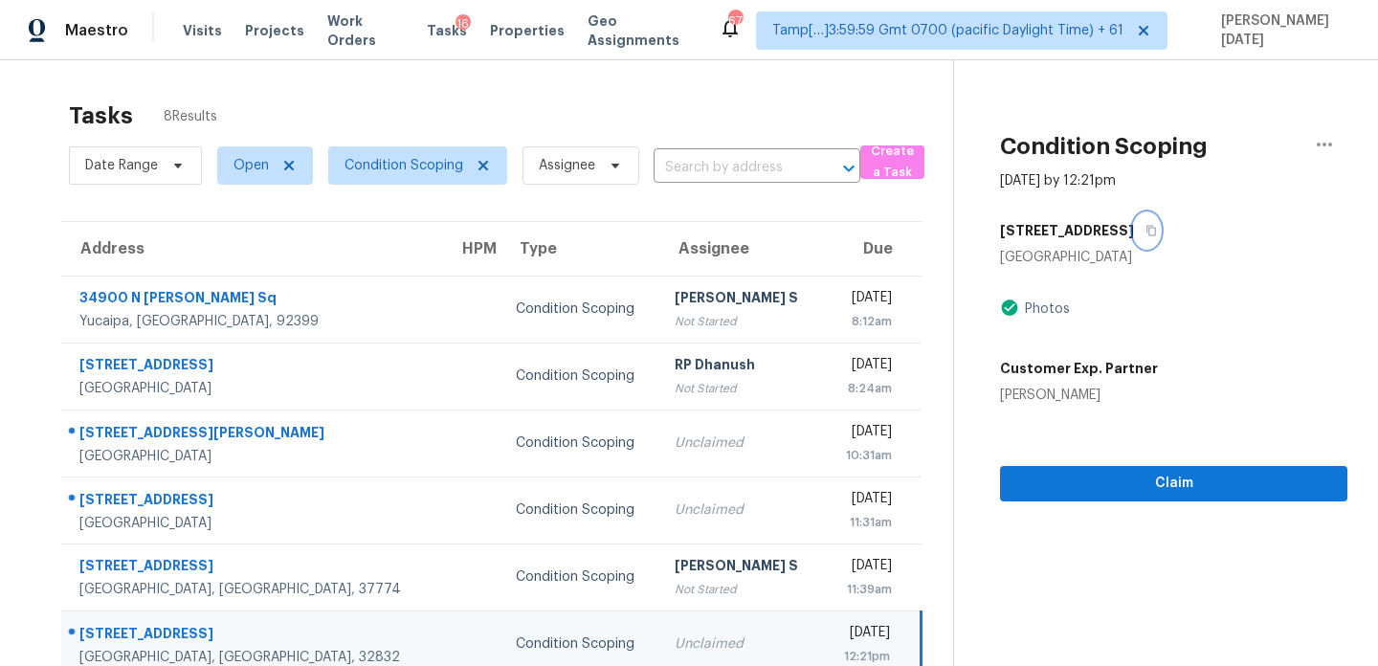
click at [1153, 236] on button "button" at bounding box center [1147, 230] width 26 height 34
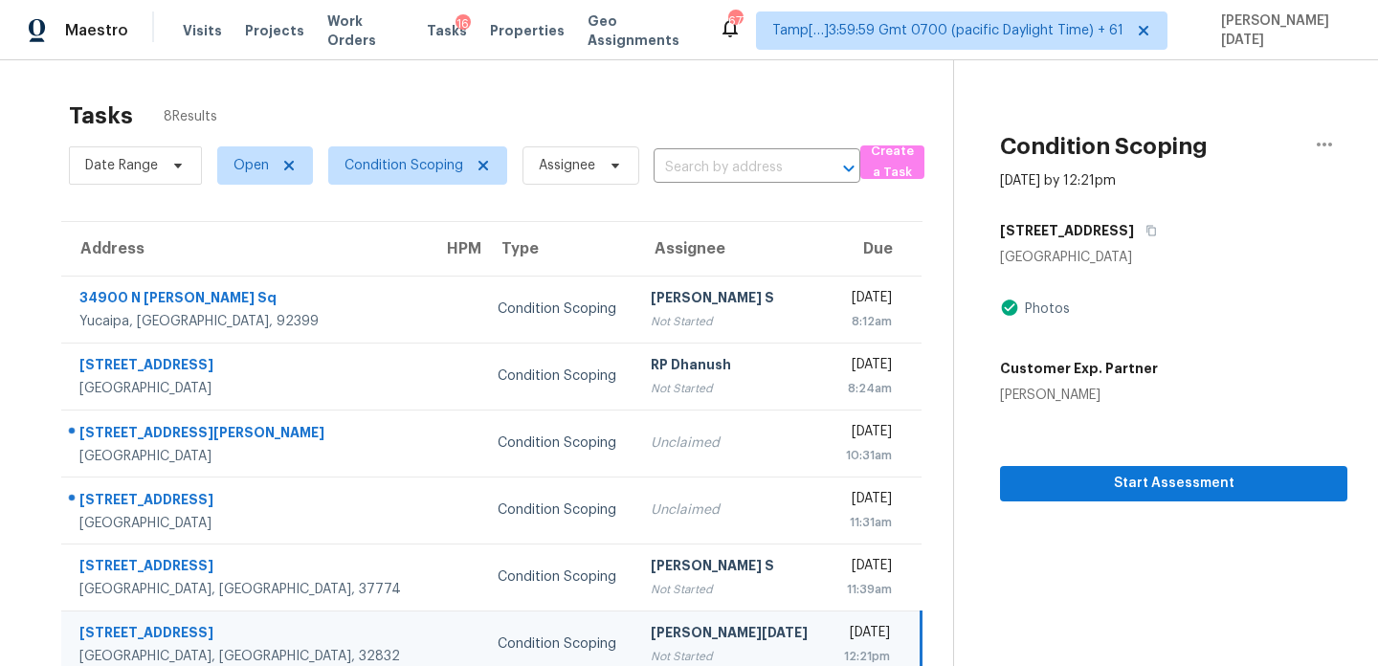
click at [634, 132] on div "Tasks 8 Results" at bounding box center [511, 116] width 884 height 50
click at [651, 653] on div "Not Started" at bounding box center [731, 656] width 161 height 19
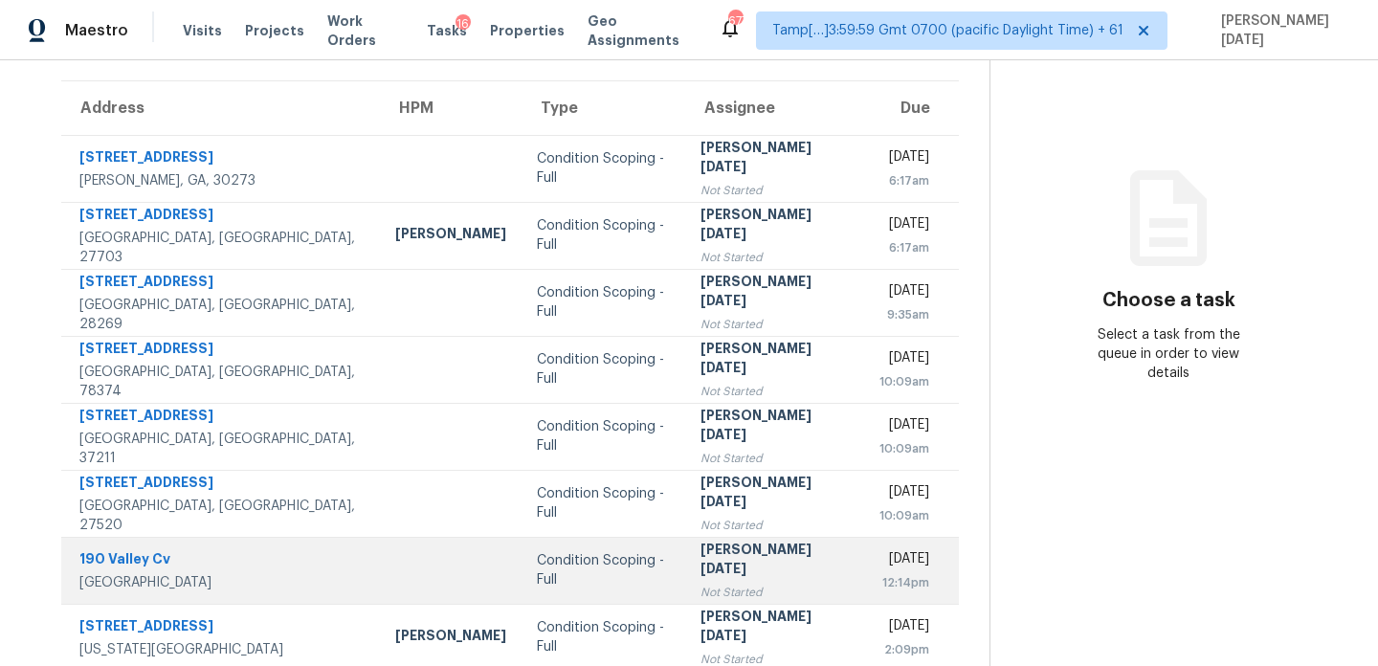
scroll to position [135, 0]
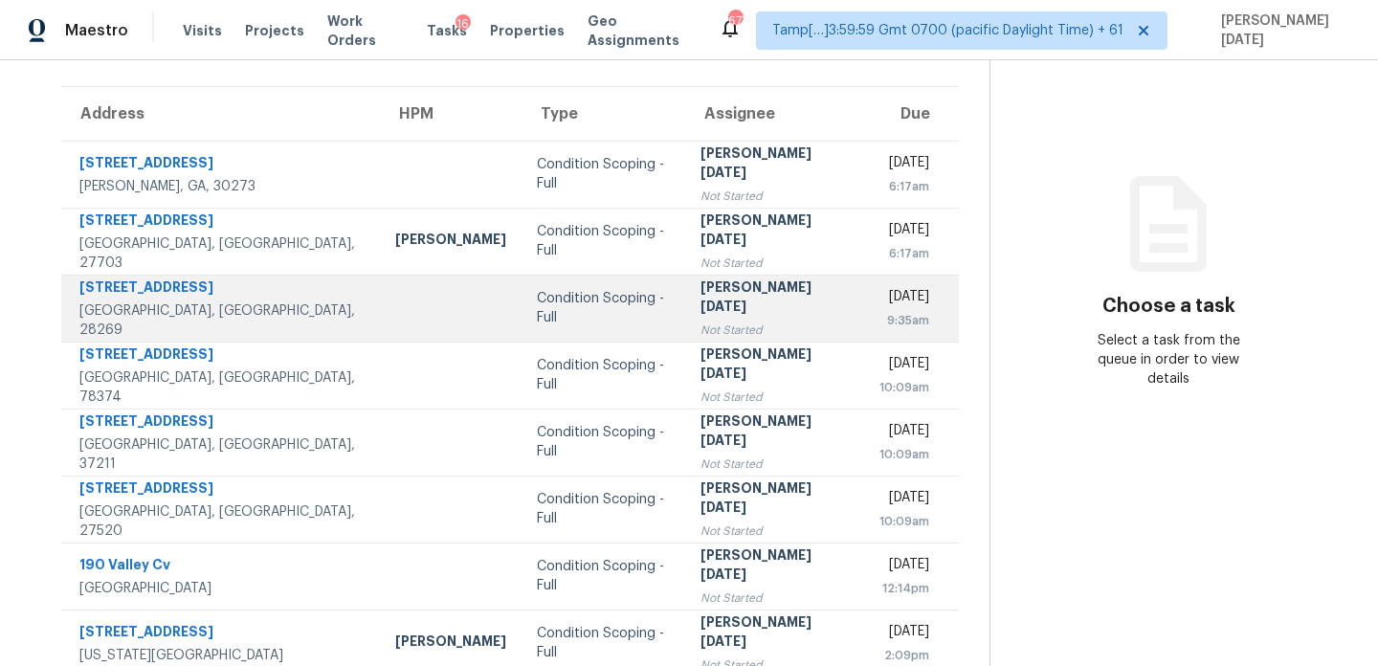
click at [742, 275] on td "Prabhu Raja Not Started" at bounding box center [774, 308] width 178 height 67
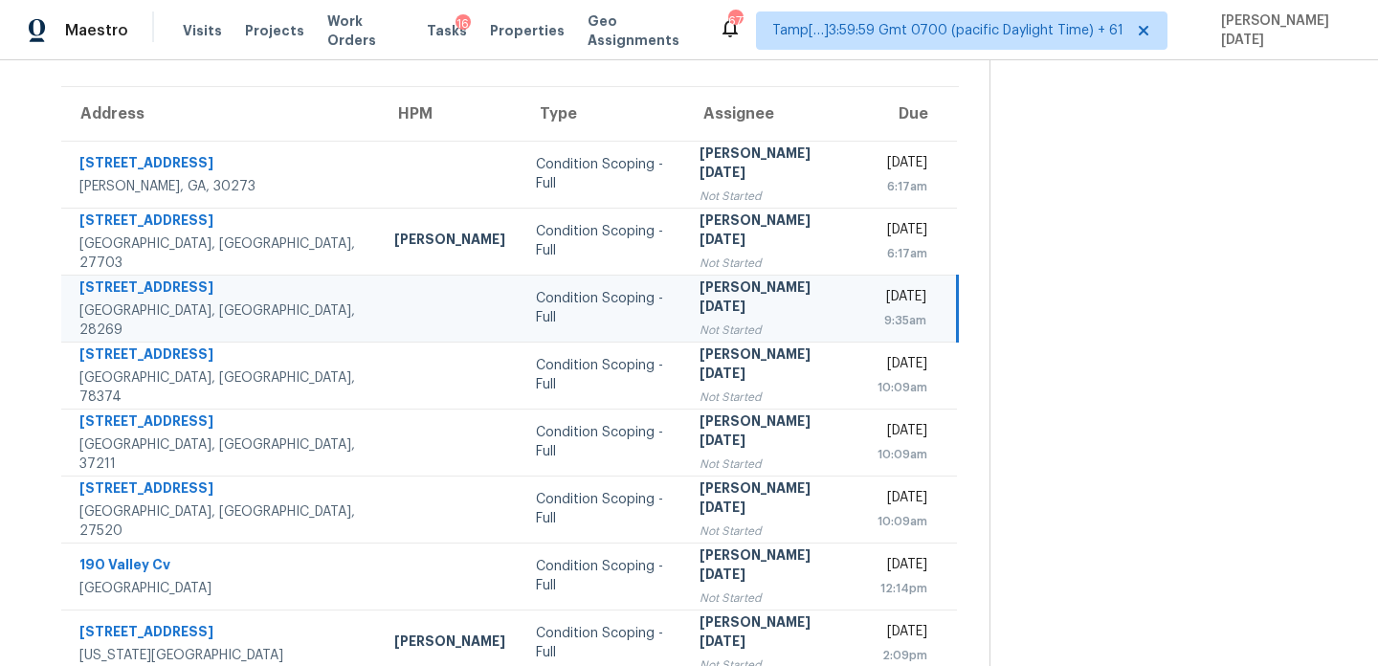
click at [746, 283] on td "Prabhu Raja Not Started" at bounding box center [773, 308] width 178 height 67
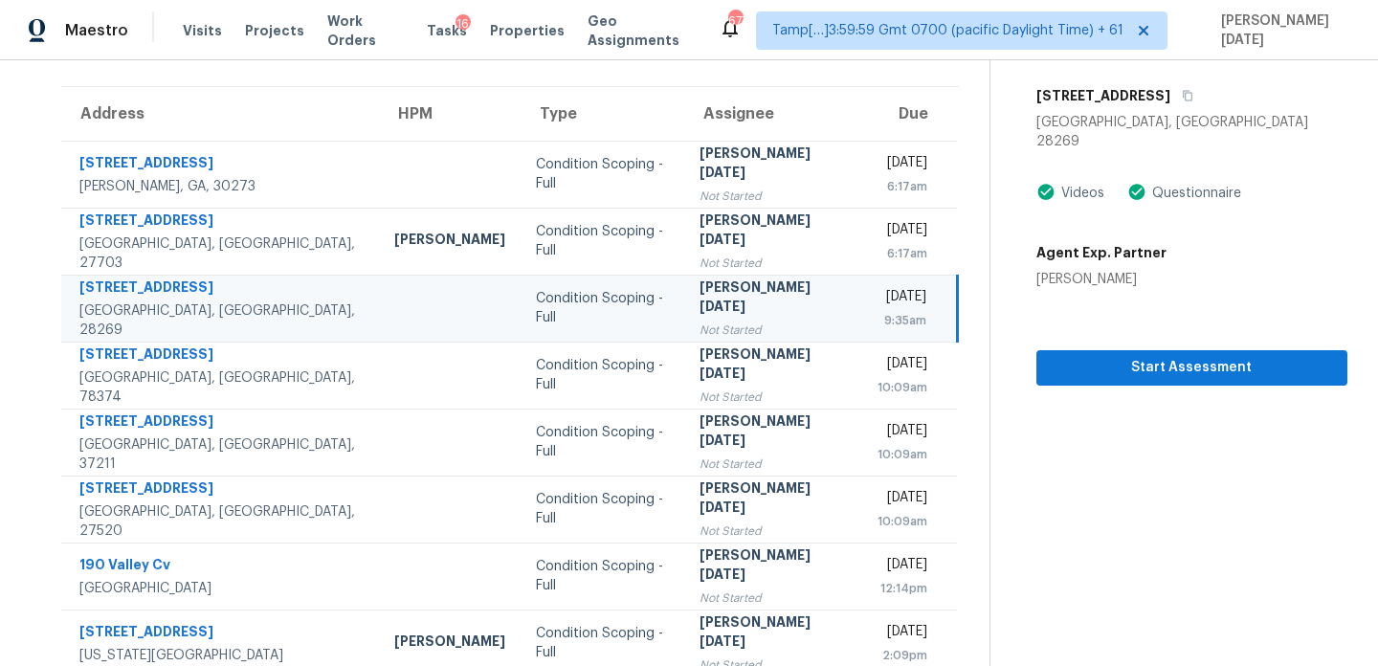
click at [746, 283] on td "Prabhu Raja Not Started" at bounding box center [773, 308] width 178 height 67
click at [1085, 356] on span "Start Assessment" at bounding box center [1192, 368] width 280 height 24
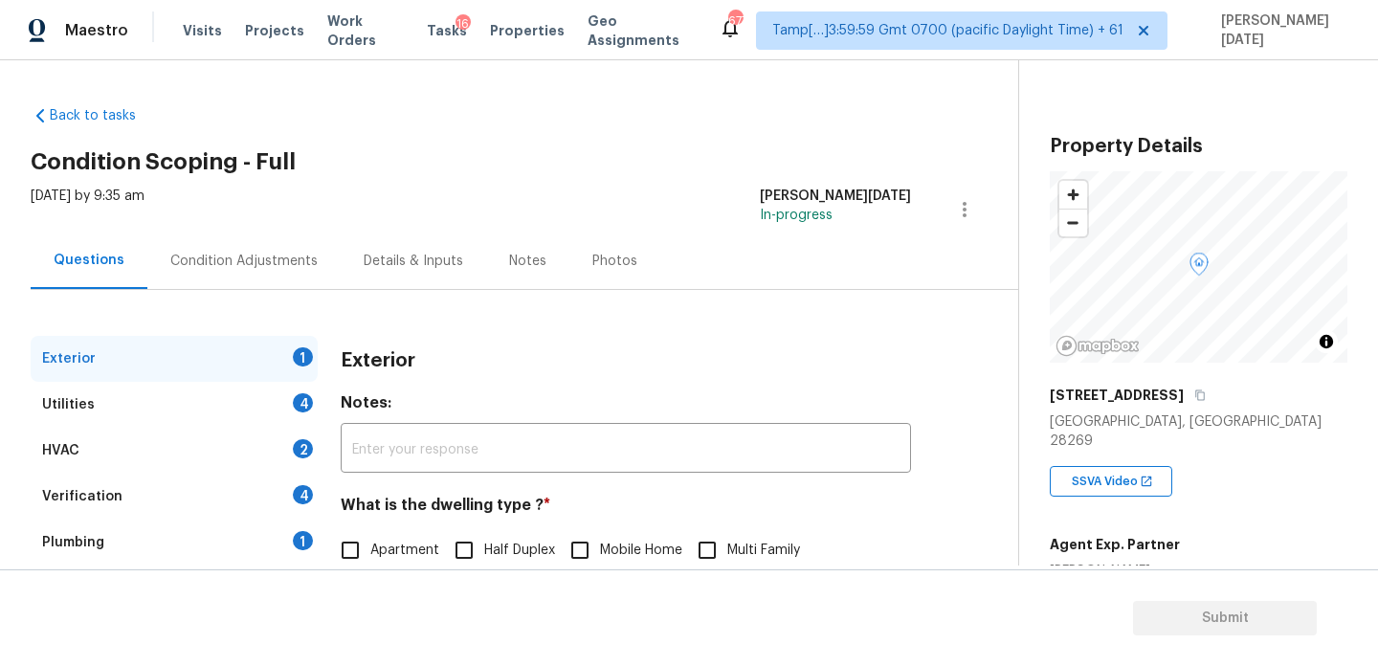
scroll to position [256, 0]
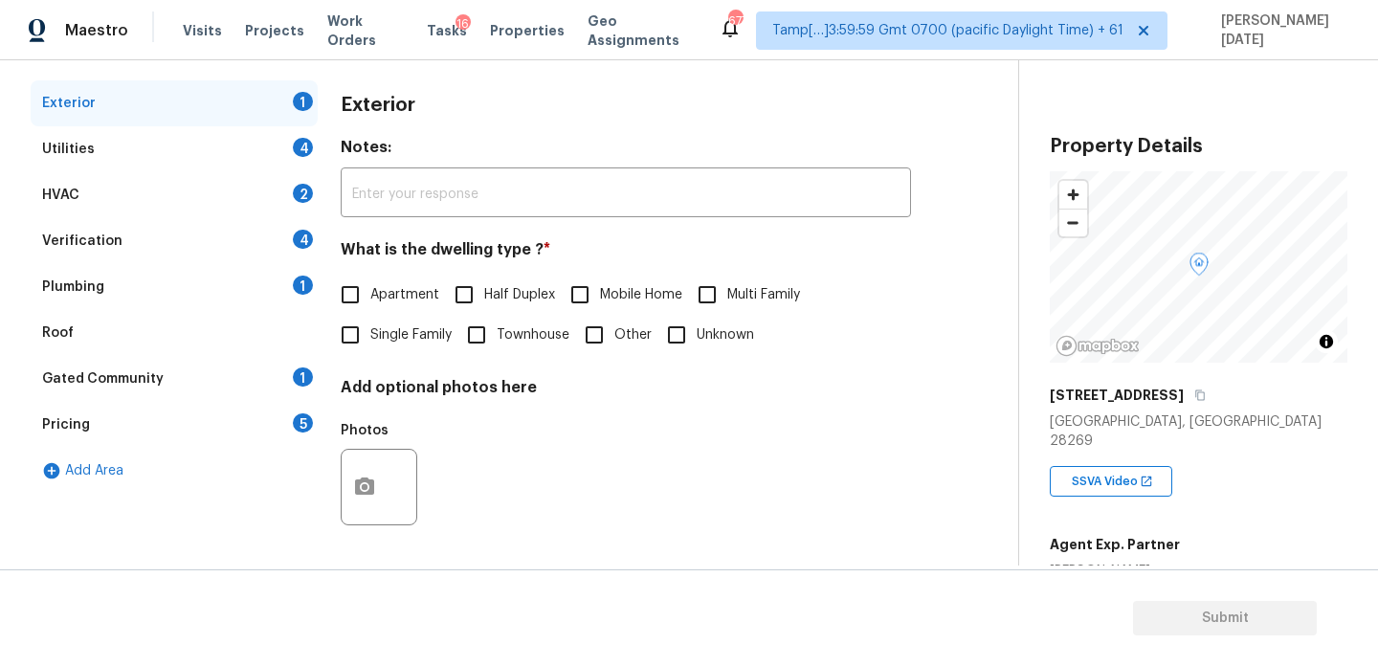
click at [180, 416] on div "Pricing 5" at bounding box center [174, 425] width 287 height 46
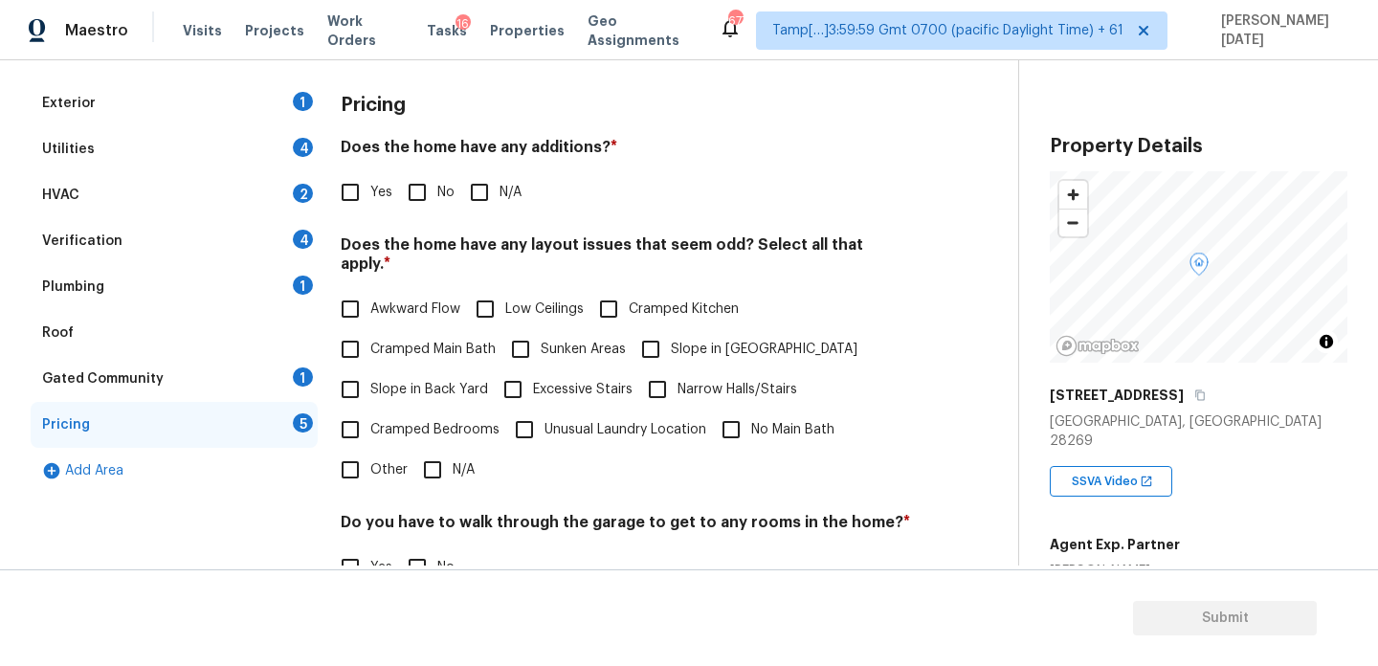
click at [653, 329] on input "Slope in Front Yard" at bounding box center [651, 349] width 40 height 40
checkbox input "true"
click at [435, 196] on input "No" at bounding box center [417, 192] width 40 height 40
checkbox input "true"
click at [365, 369] on input "Slope in Back Yard" at bounding box center [350, 389] width 40 height 40
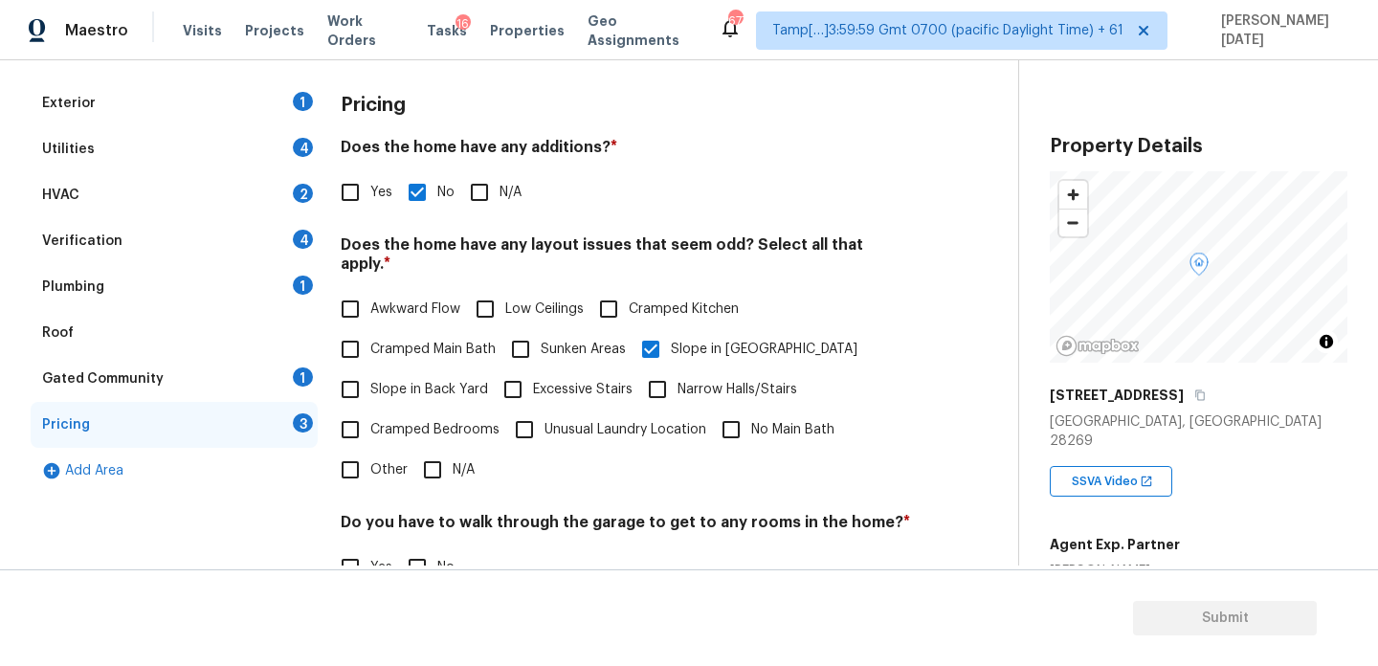
checkbox input "true"
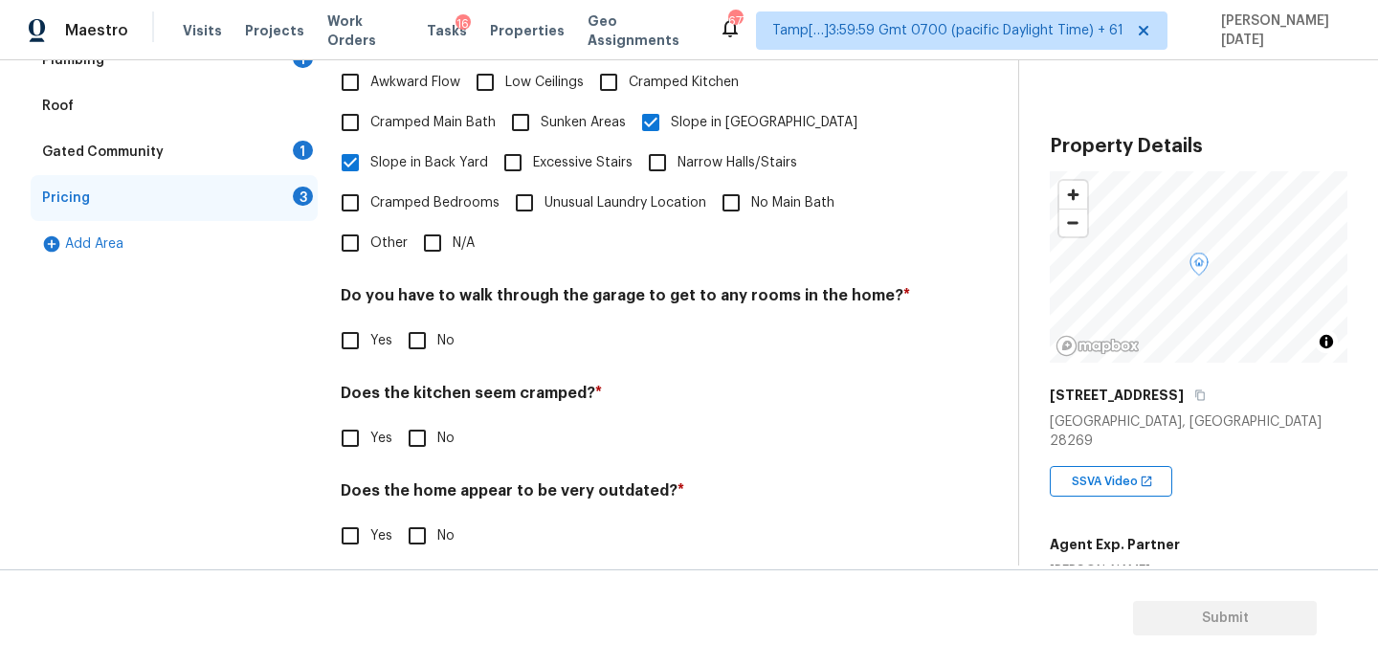
click at [434, 336] on input "No" at bounding box center [417, 341] width 40 height 40
checkbox input "true"
click at [428, 424] on input "No" at bounding box center [417, 438] width 40 height 40
checkbox input "true"
click at [401, 516] on input "No" at bounding box center [417, 536] width 40 height 40
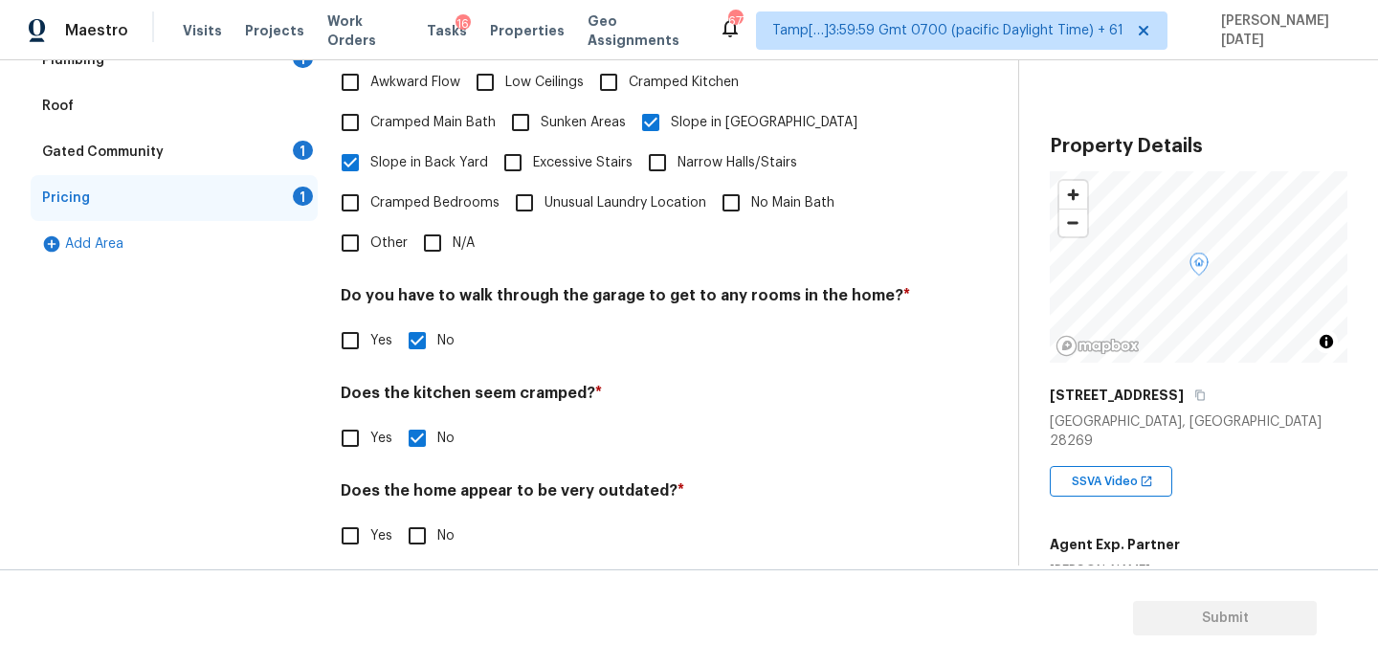
checkbox input "true"
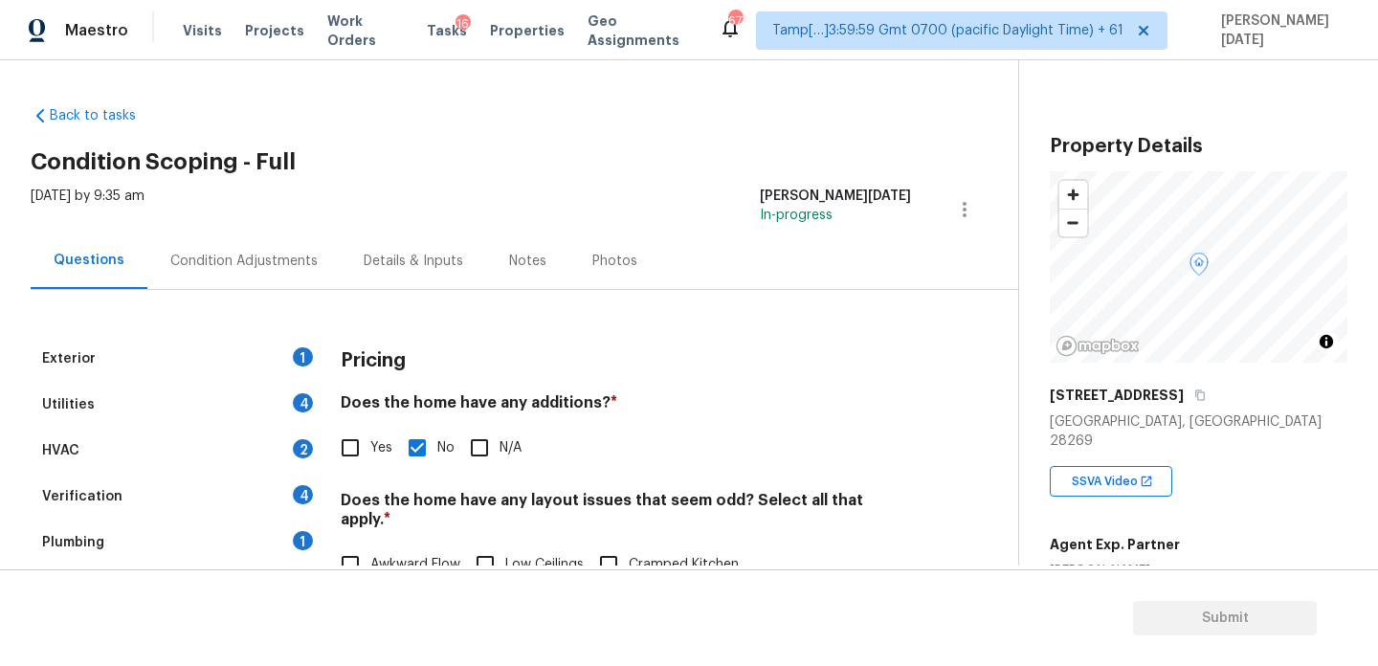
click at [210, 262] on div "Condition Adjustments" at bounding box center [243, 261] width 147 height 19
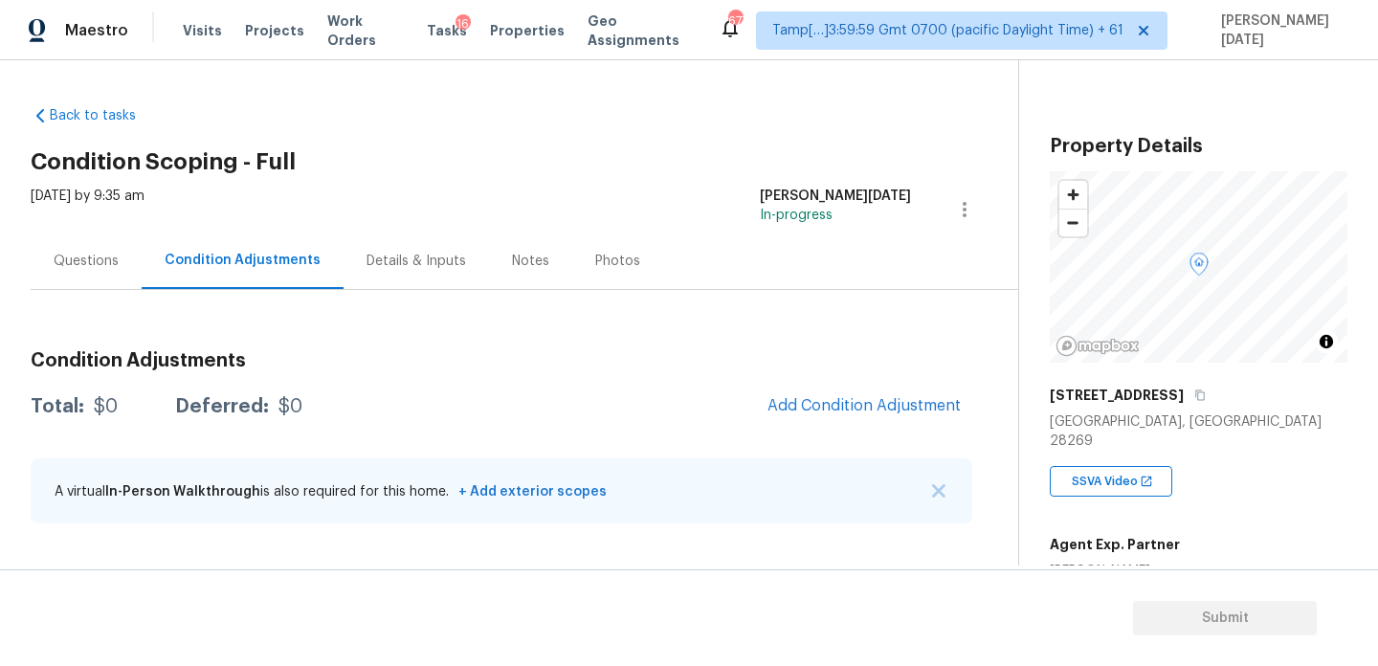
scroll to position [295, 0]
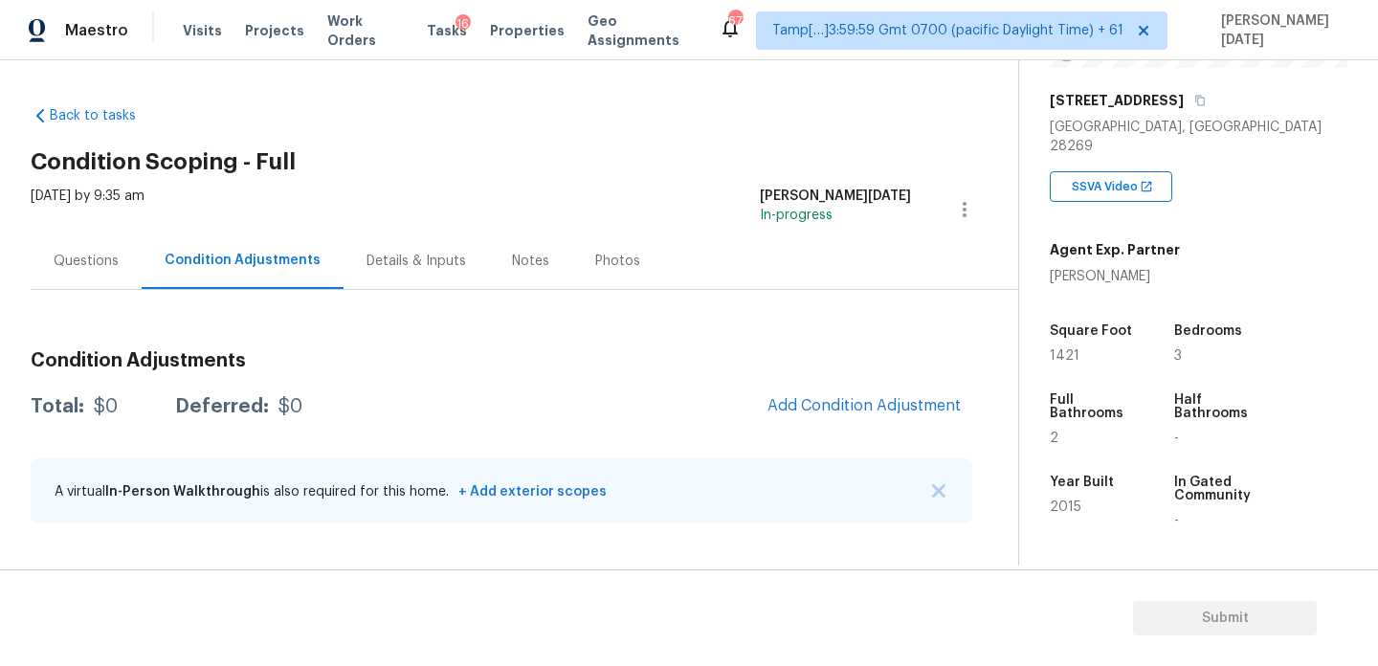
click at [1063, 349] on span "1421" at bounding box center [1065, 355] width 30 height 13
copy span "1421"
click at [840, 402] on span "Add Condition Adjustment" at bounding box center [864, 405] width 193 height 17
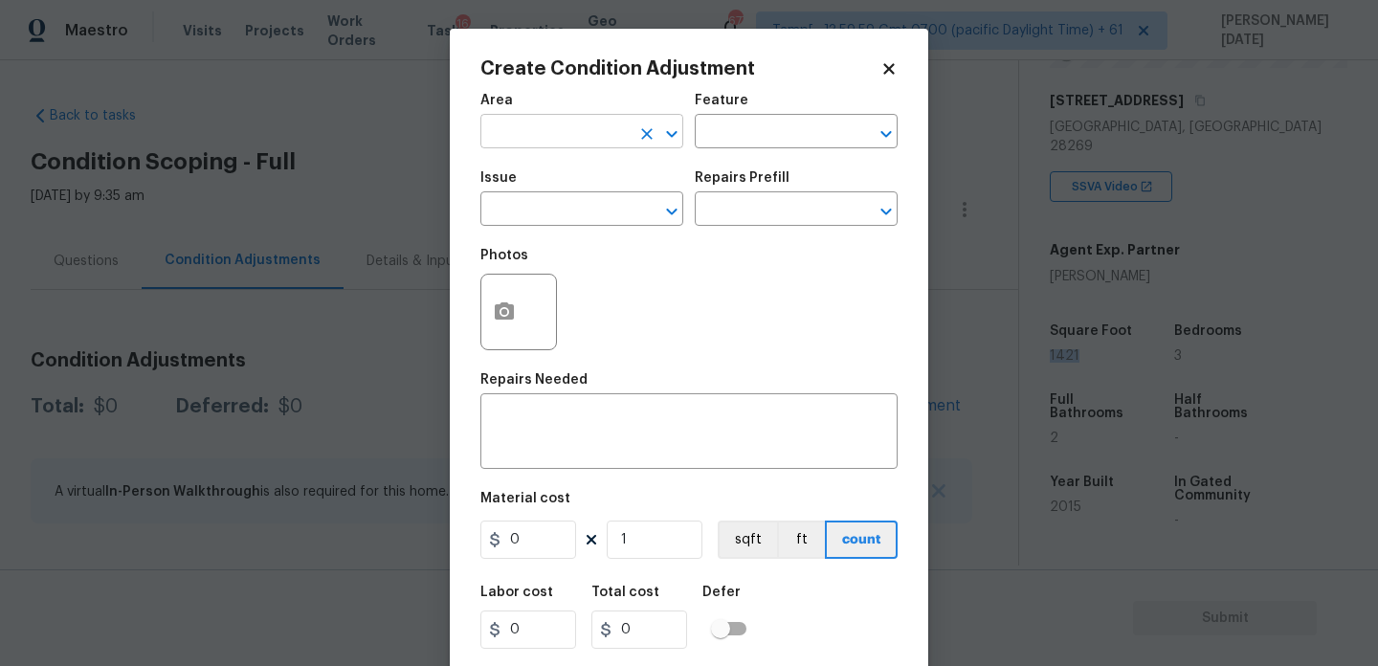
click at [548, 136] on input "text" at bounding box center [555, 134] width 149 height 30
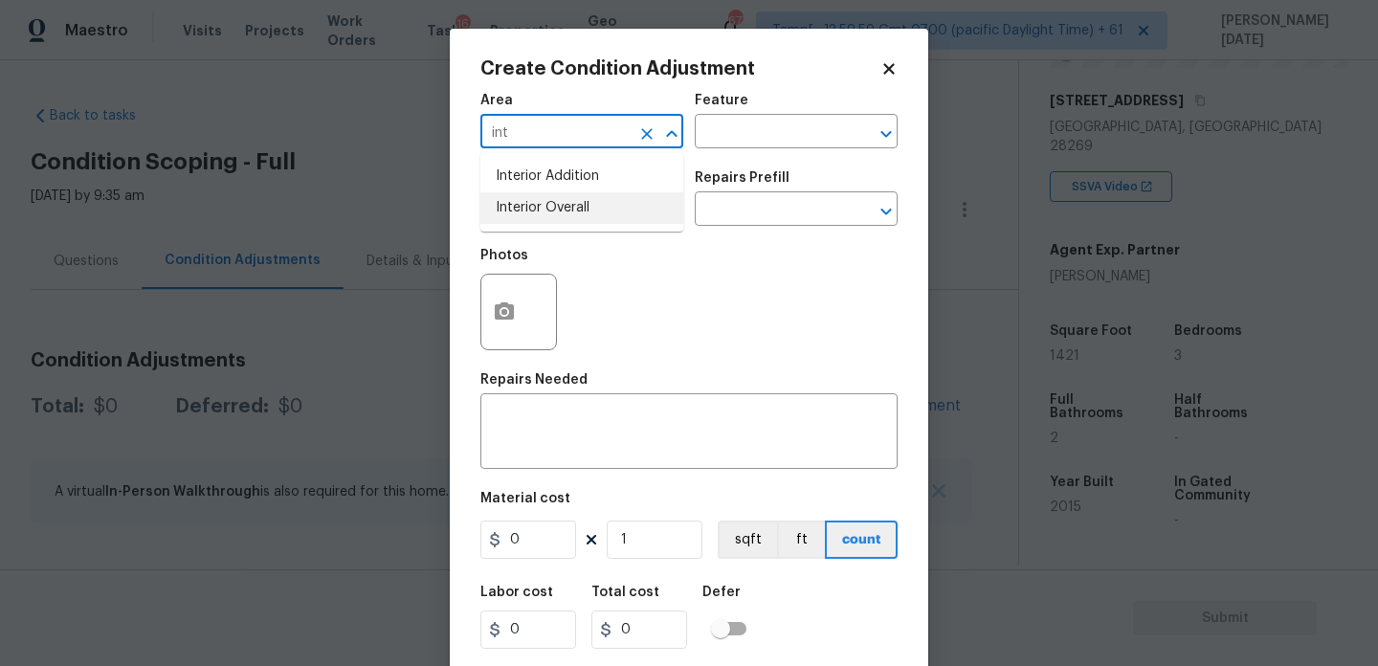
click at [552, 221] on li "Interior Overall" at bounding box center [582, 208] width 203 height 32
type input "Interior Overall"
click at [552, 221] on input "text" at bounding box center [555, 211] width 149 height 30
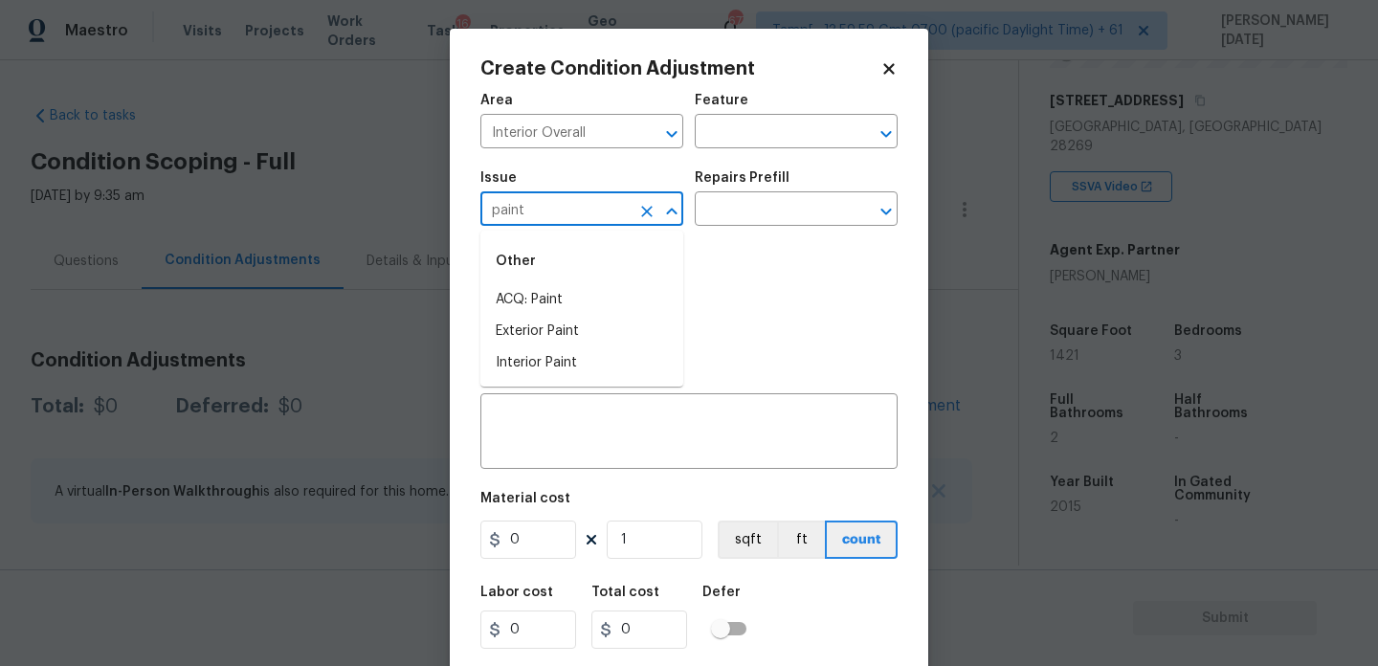
click at [543, 282] on div "Other" at bounding box center [582, 261] width 203 height 46
click at [543, 295] on li "ACQ: Paint" at bounding box center [582, 300] width 203 height 32
type input "ACQ: Paint"
click at [726, 210] on input "text" at bounding box center [769, 211] width 149 height 30
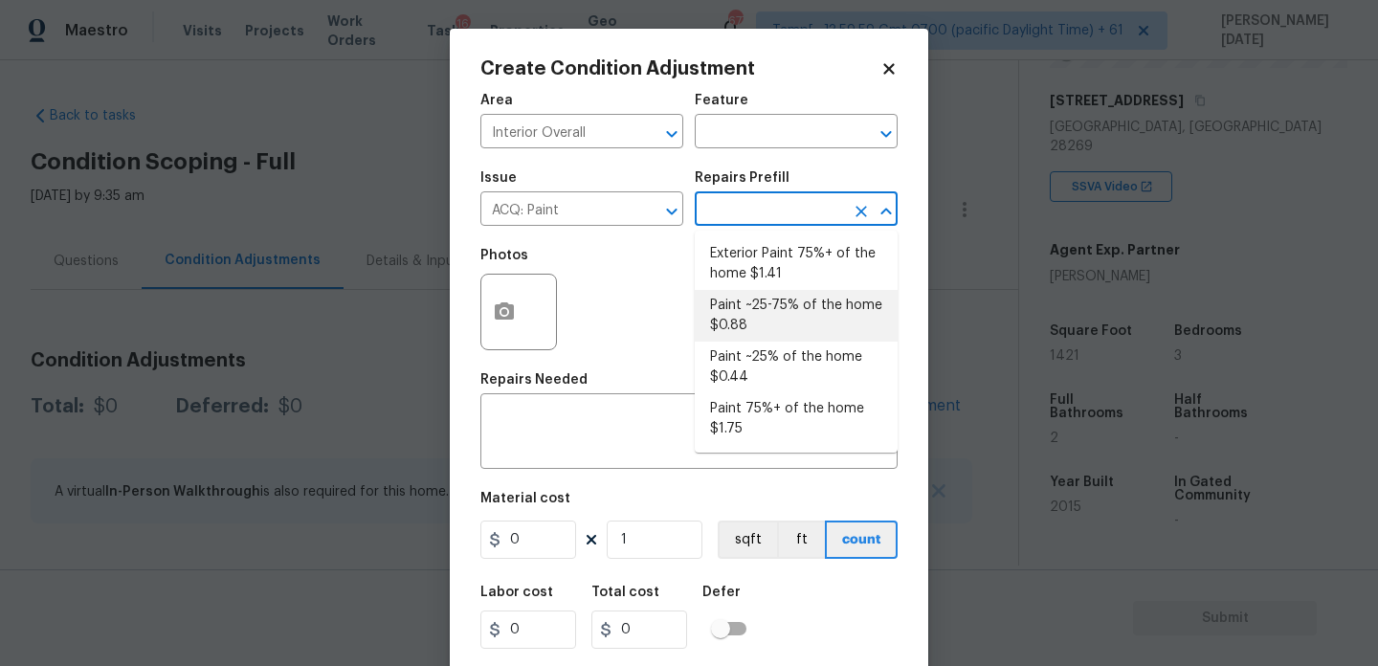
click at [762, 332] on li "Paint ~25-75% of the home $0.88" at bounding box center [796, 316] width 203 height 52
type input "Acquisition"
type textarea "Acquisition Scope: ~25 - 75% of the home needs interior paint"
type input "0.88"
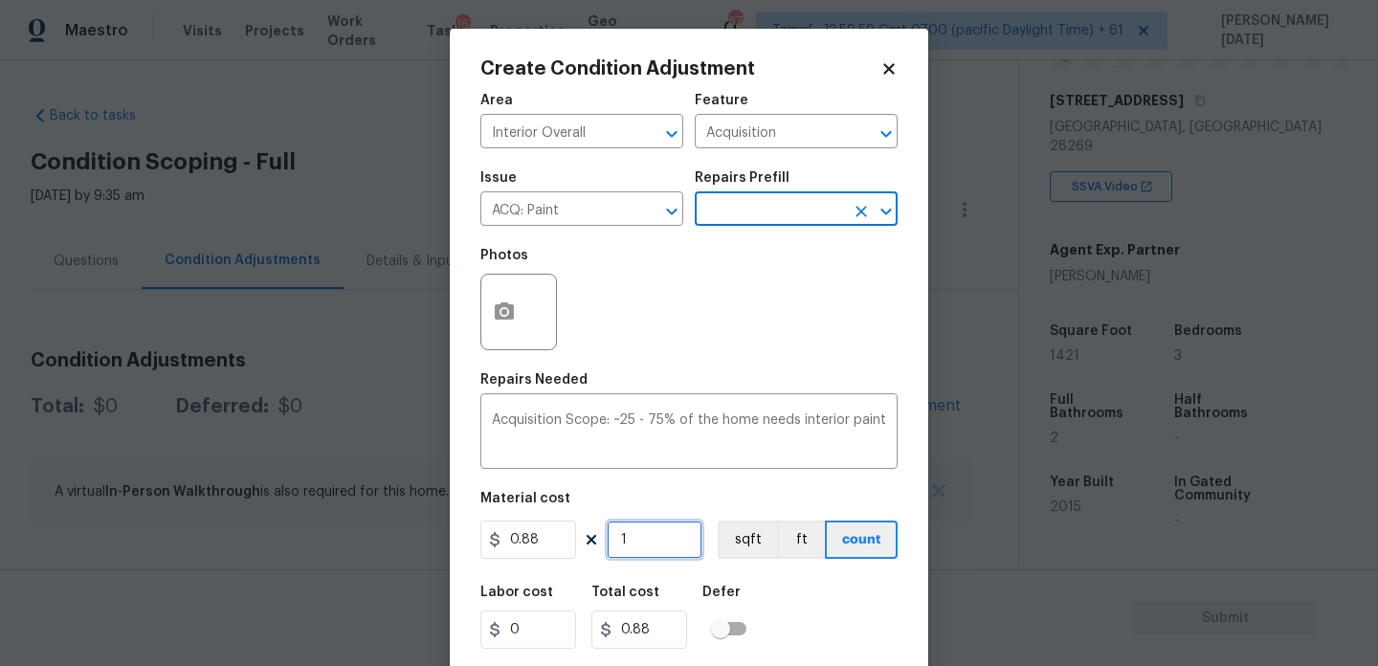
click at [675, 552] on input "1" at bounding box center [655, 540] width 96 height 38
type input "0"
paste input "1421"
type input "1421"
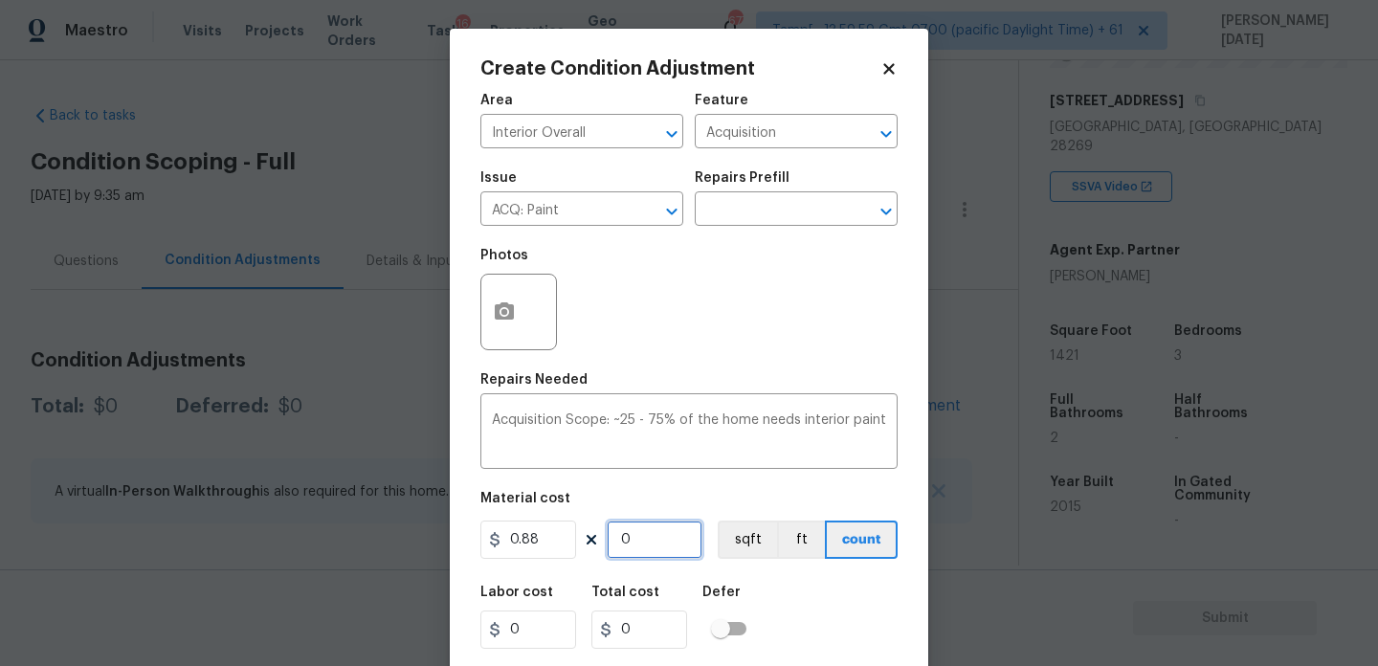
type input "1250.48"
type input "1421"
click at [516, 290] on button "button" at bounding box center [504, 312] width 46 height 75
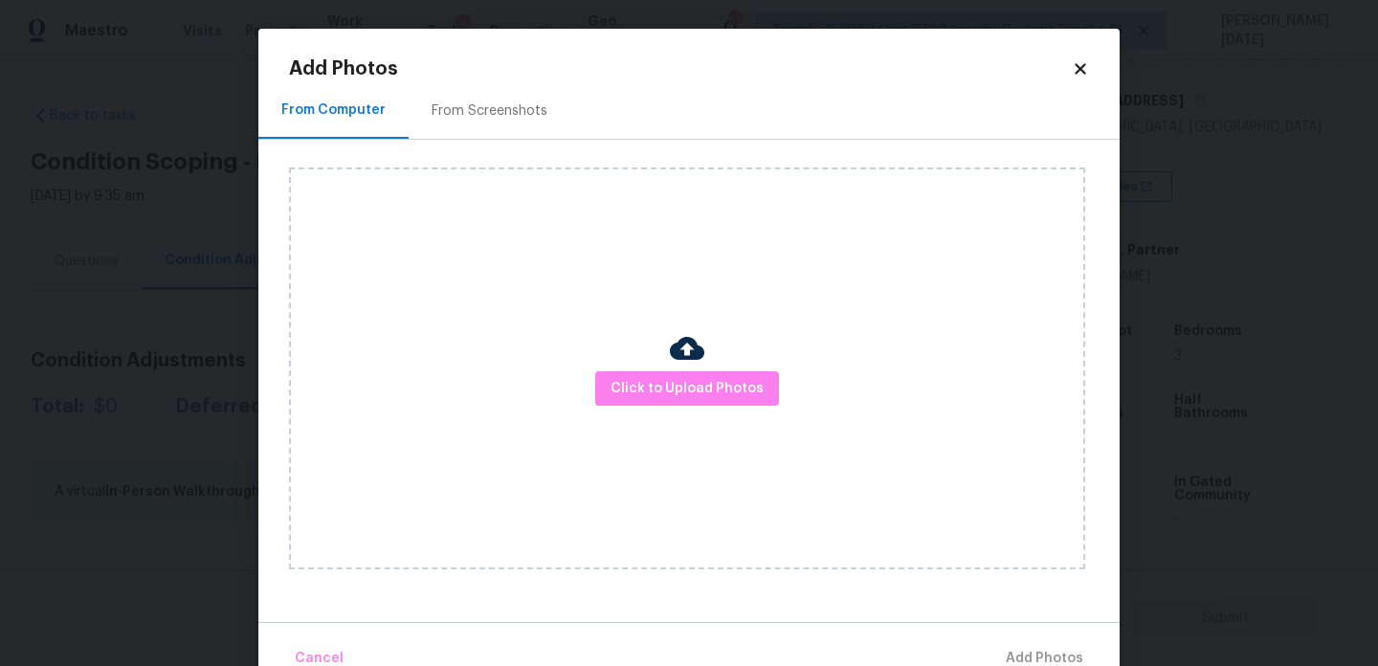
click at [496, 145] on div "Click to Upload Photos" at bounding box center [704, 369] width 831 height 458
click at [503, 115] on div "From Screenshots" at bounding box center [490, 110] width 116 height 19
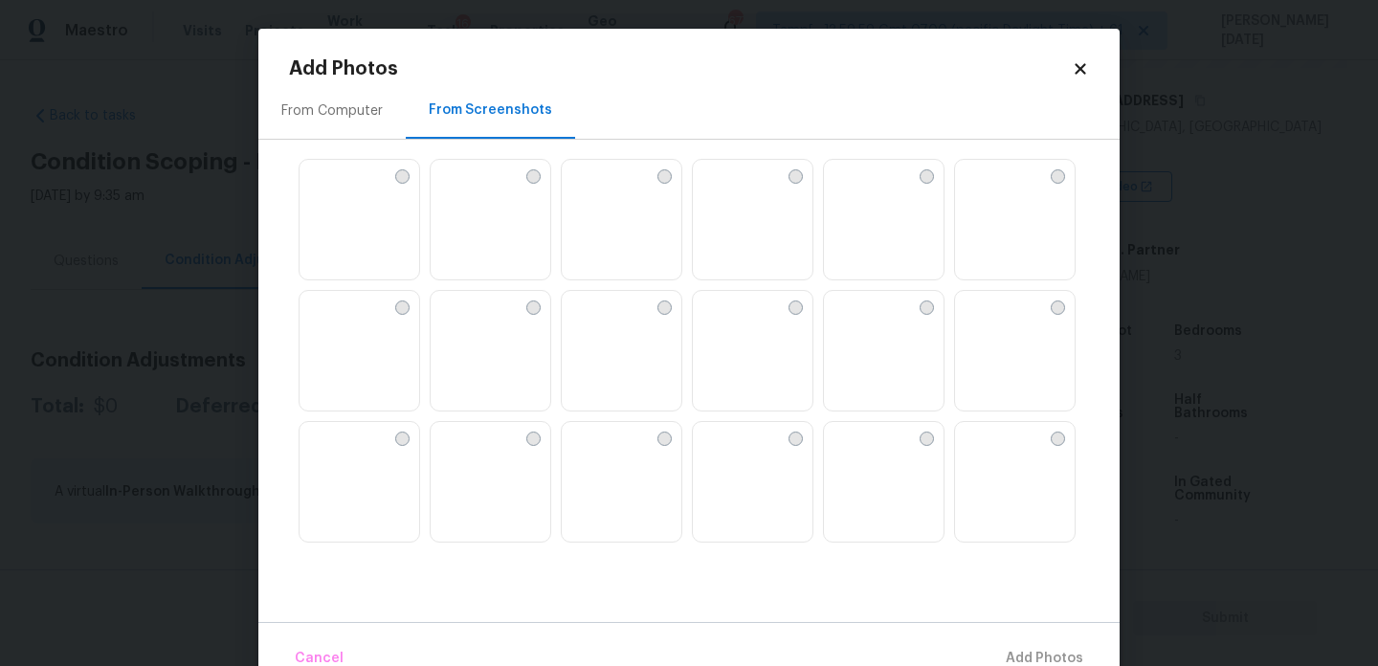
click at [771, 202] on img at bounding box center [753, 221] width 120 height 122
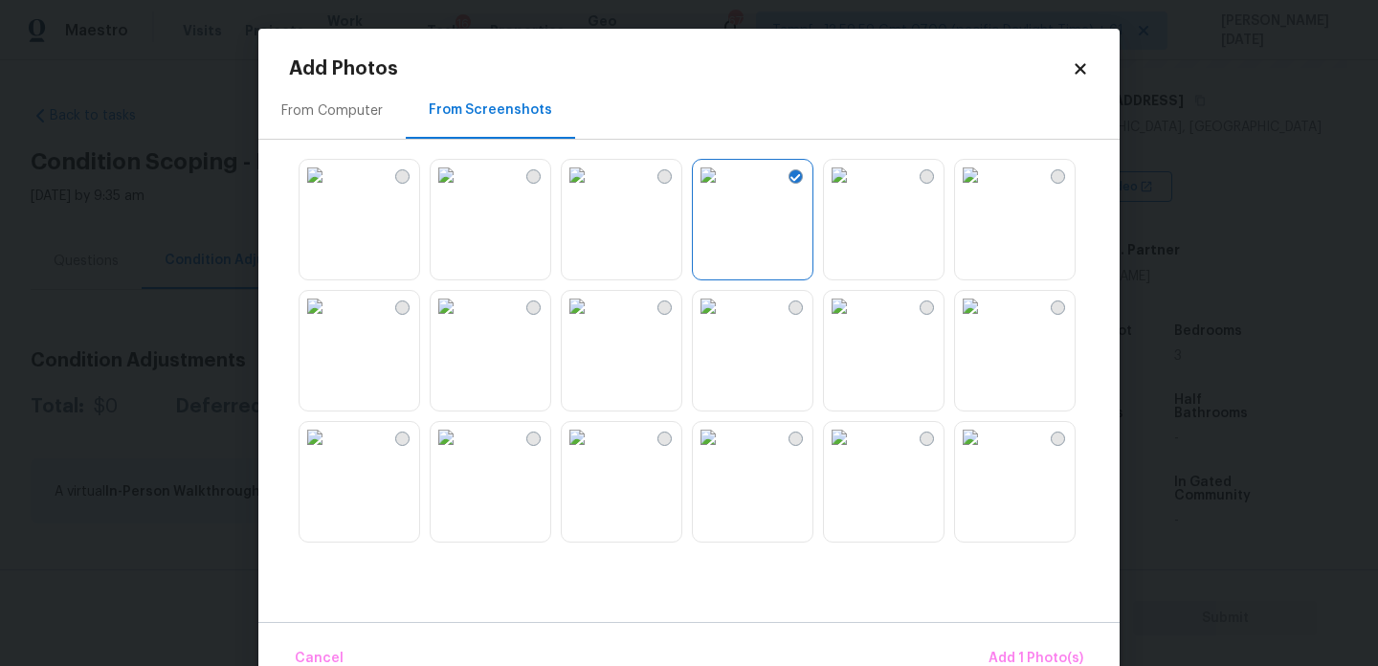
click at [855, 190] on img at bounding box center [839, 175] width 31 height 31
click at [724, 322] on img at bounding box center [708, 306] width 31 height 31
click at [593, 322] on img at bounding box center [577, 306] width 31 height 31
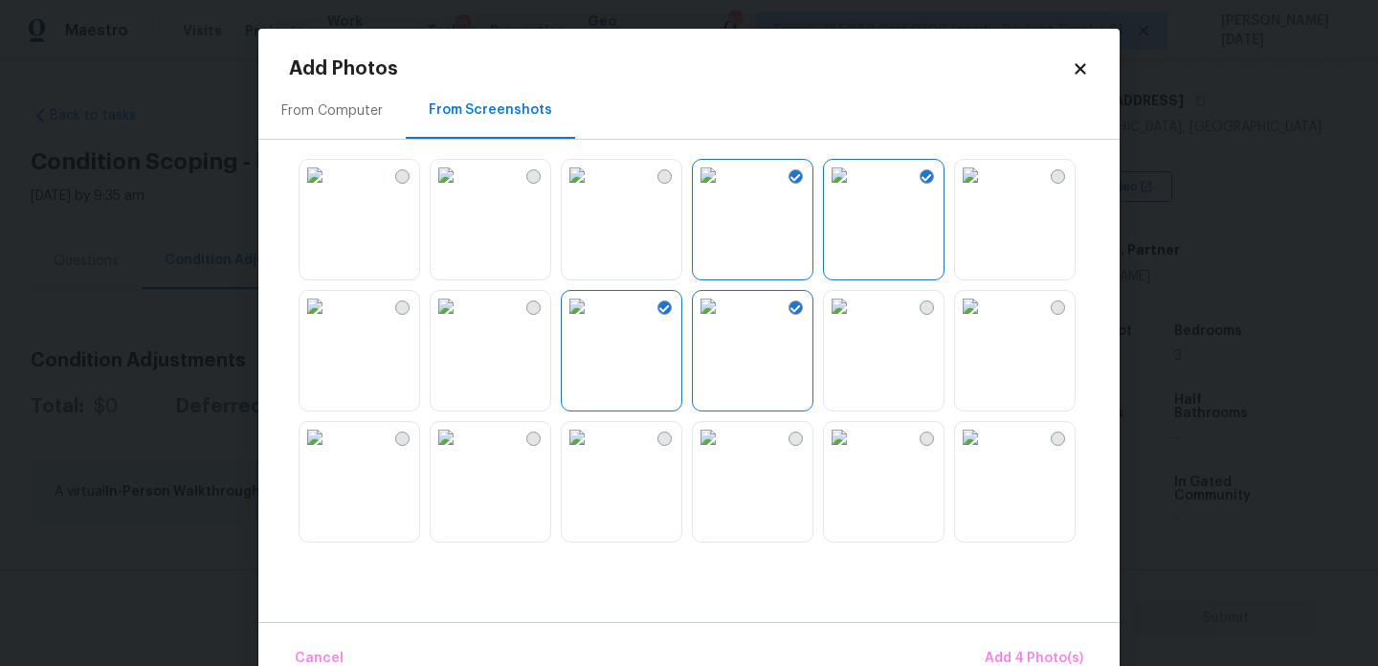
scroll to position [352, 0]
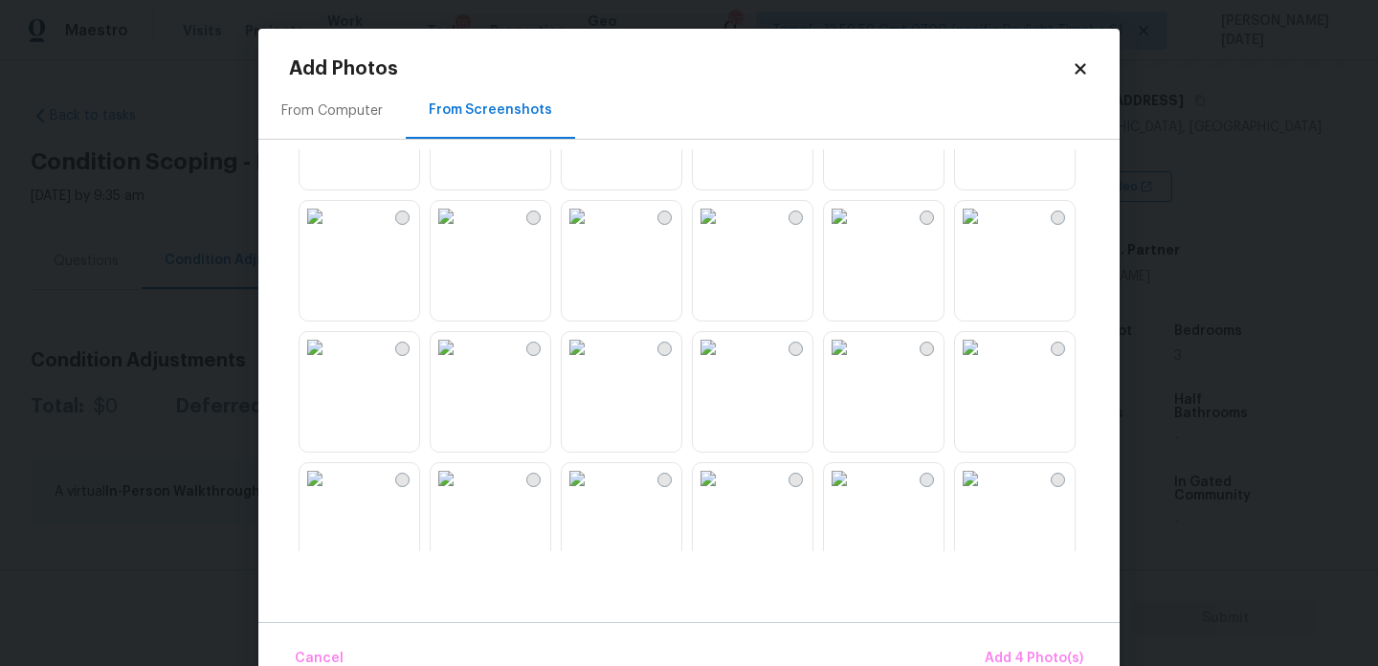
click at [593, 232] on img at bounding box center [577, 216] width 31 height 31
click at [593, 363] on img at bounding box center [577, 347] width 31 height 31
click at [461, 363] on img at bounding box center [446, 347] width 31 height 31
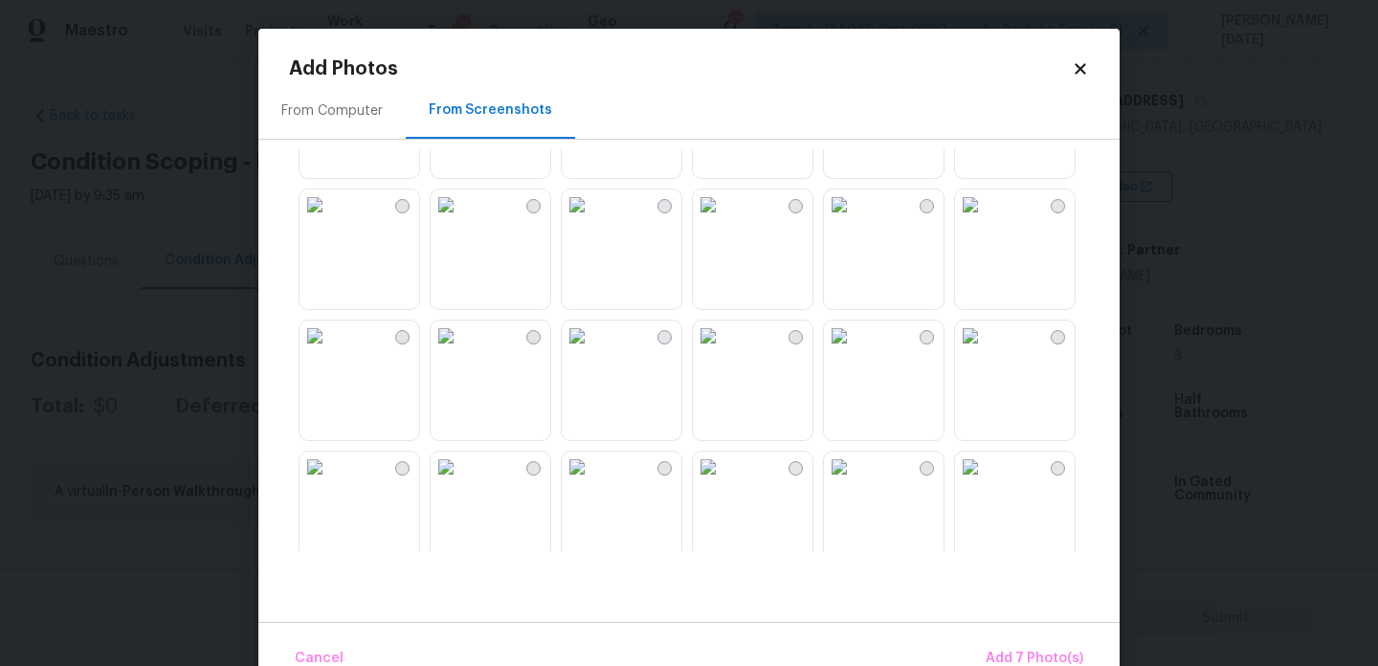
scroll to position [965, 0]
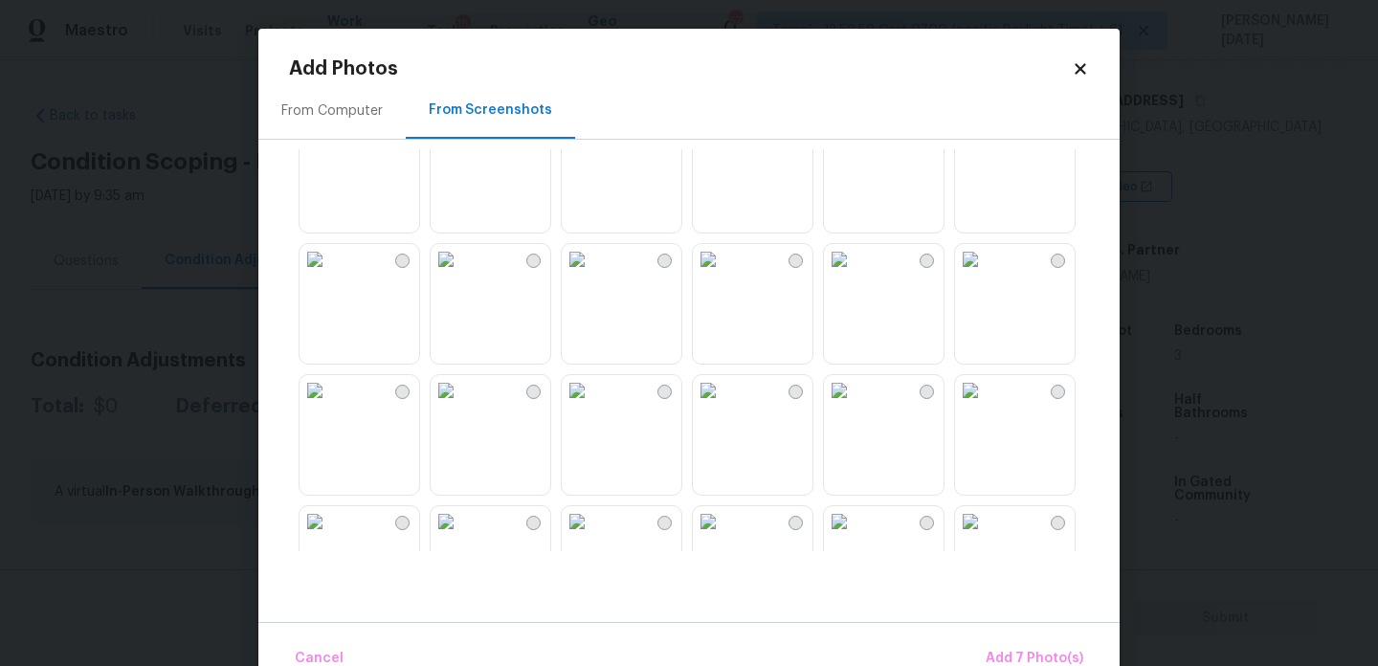
click at [330, 275] on img at bounding box center [315, 259] width 31 height 31
click at [461, 406] on img at bounding box center [446, 390] width 31 height 31
click at [593, 406] on img at bounding box center [577, 390] width 31 height 31
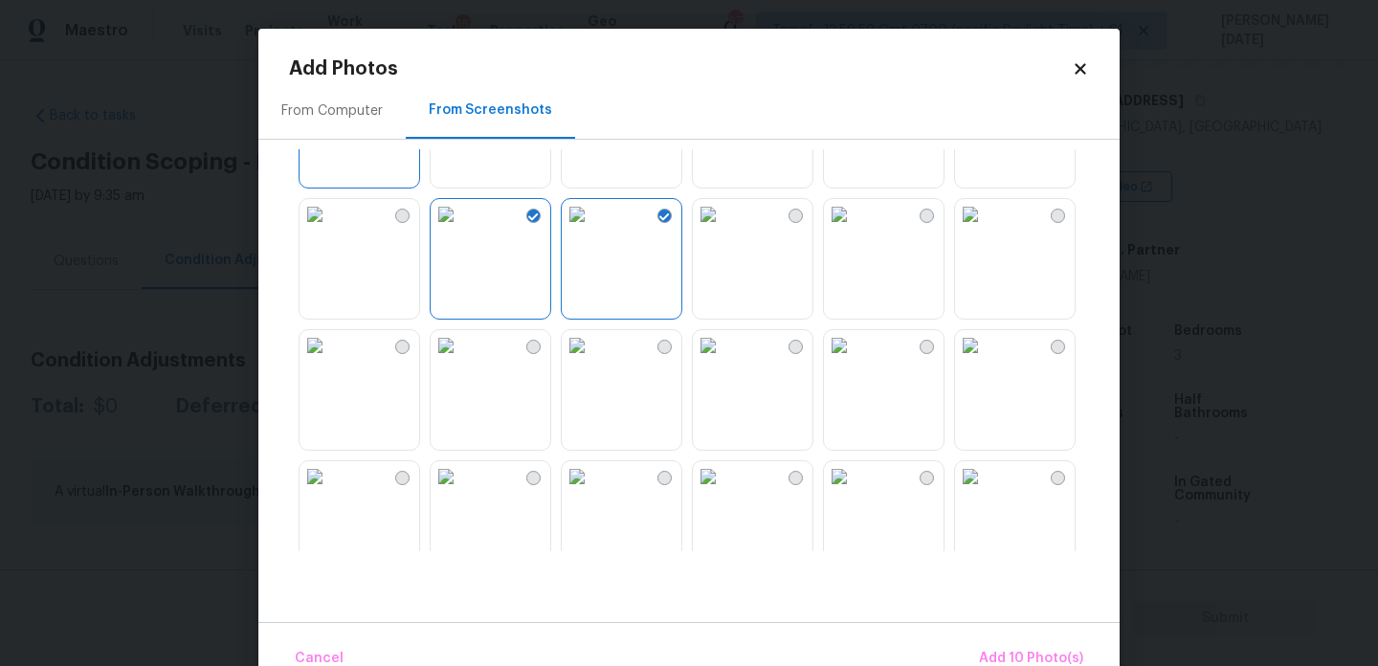
scroll to position [1295, 0]
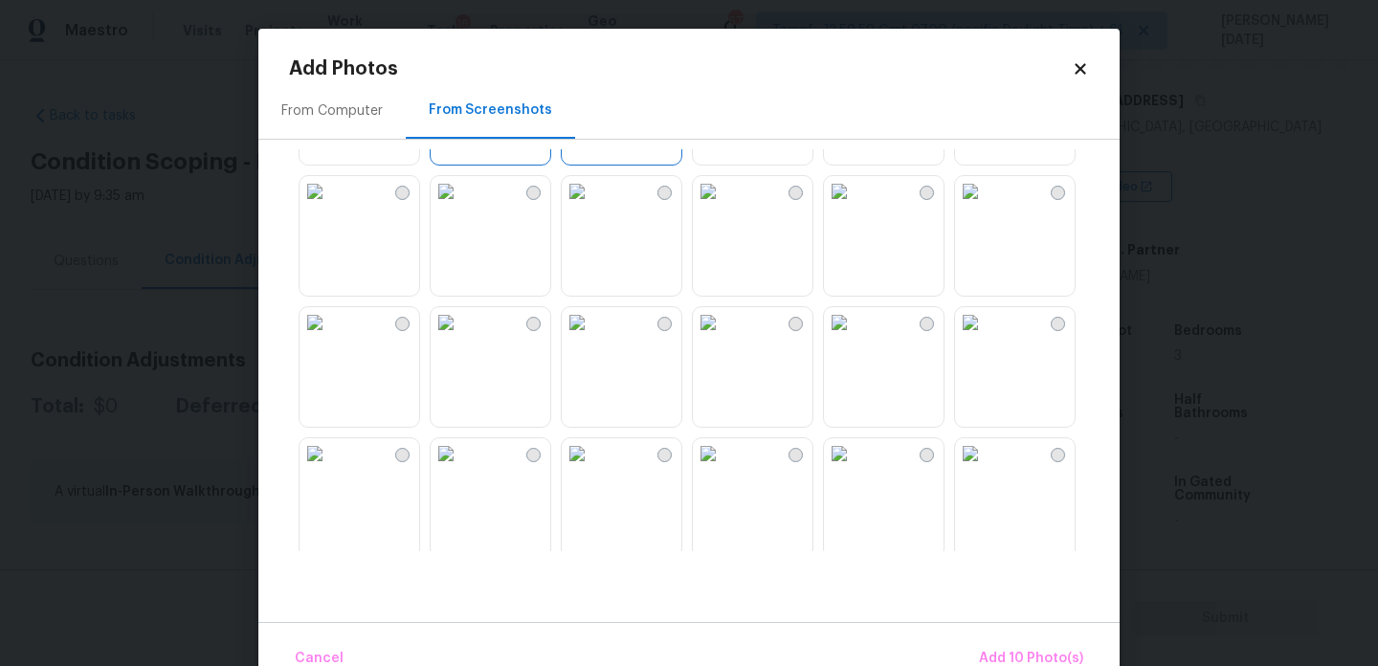
click at [593, 207] on img at bounding box center [577, 191] width 31 height 31
click at [701, 207] on img at bounding box center [708, 191] width 31 height 31
click at [855, 338] on img at bounding box center [839, 322] width 31 height 31
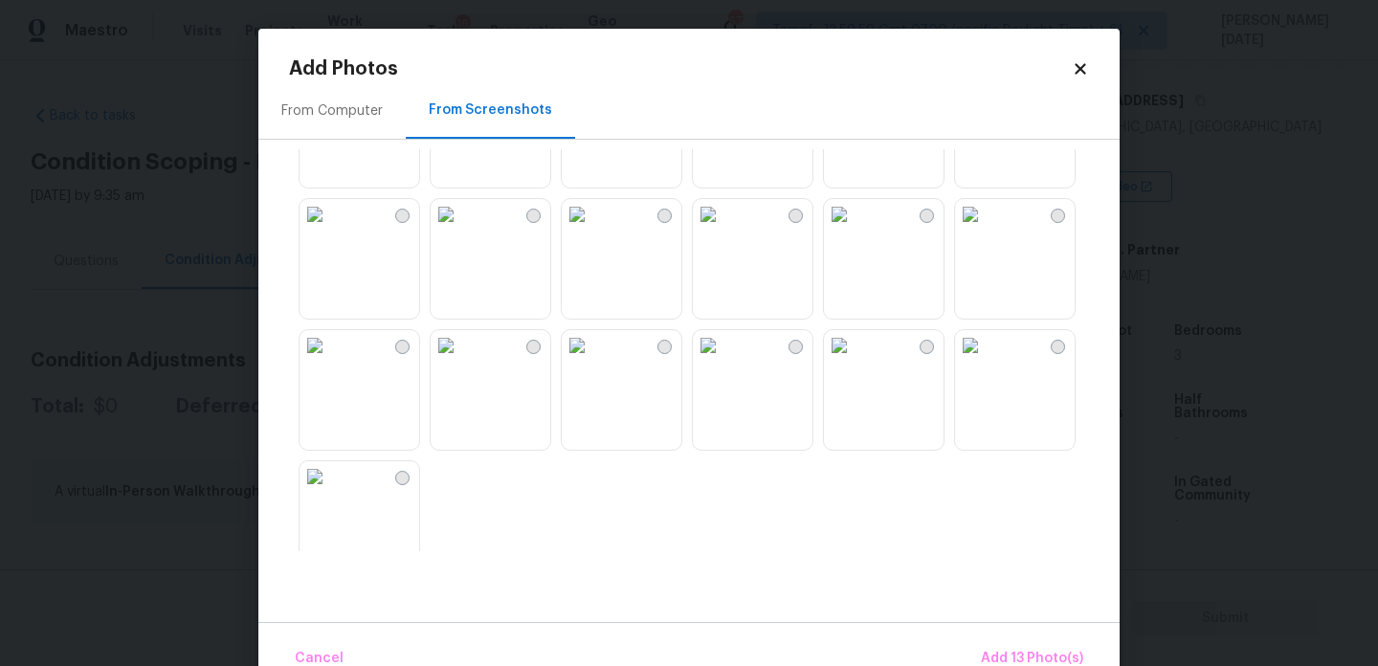
scroll to position [1697, 0]
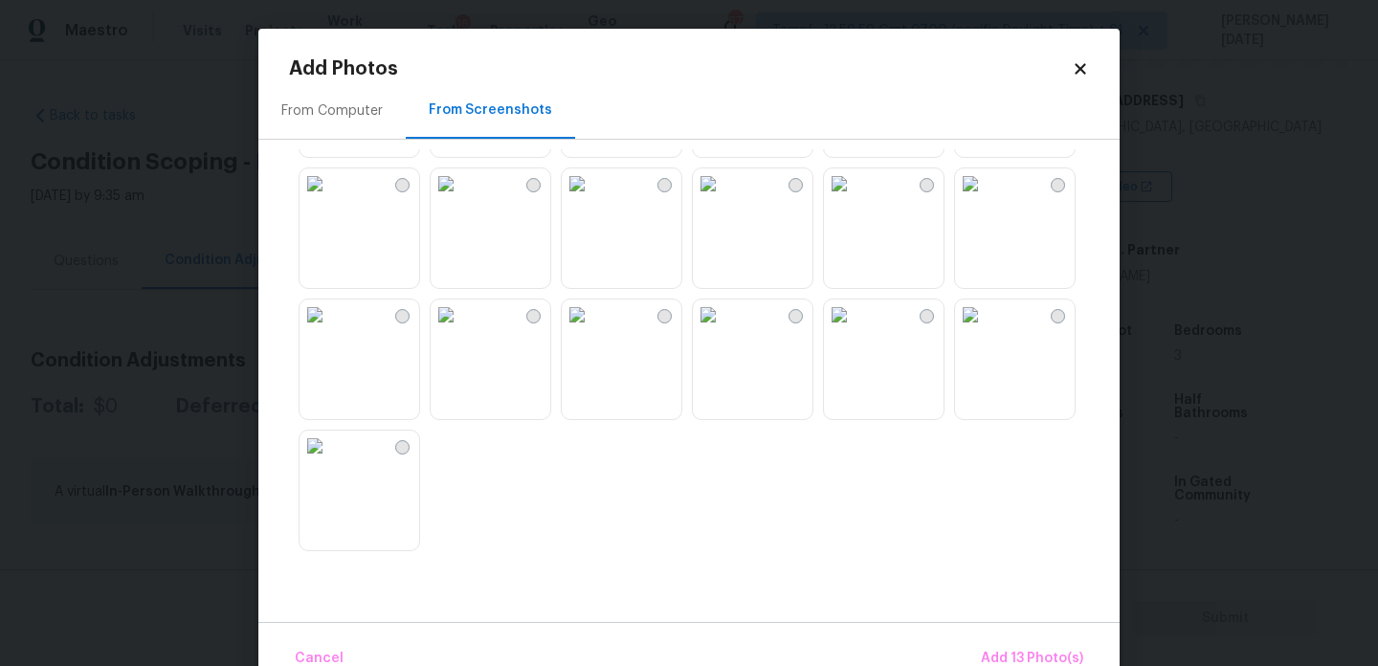
click at [586, 199] on img at bounding box center [577, 183] width 31 height 31
click at [461, 199] on img at bounding box center [446, 183] width 31 height 31
click at [471, 292] on div at bounding box center [704, 350] width 831 height 402
click at [461, 330] on img at bounding box center [446, 315] width 31 height 31
click at [589, 330] on img at bounding box center [577, 315] width 31 height 31
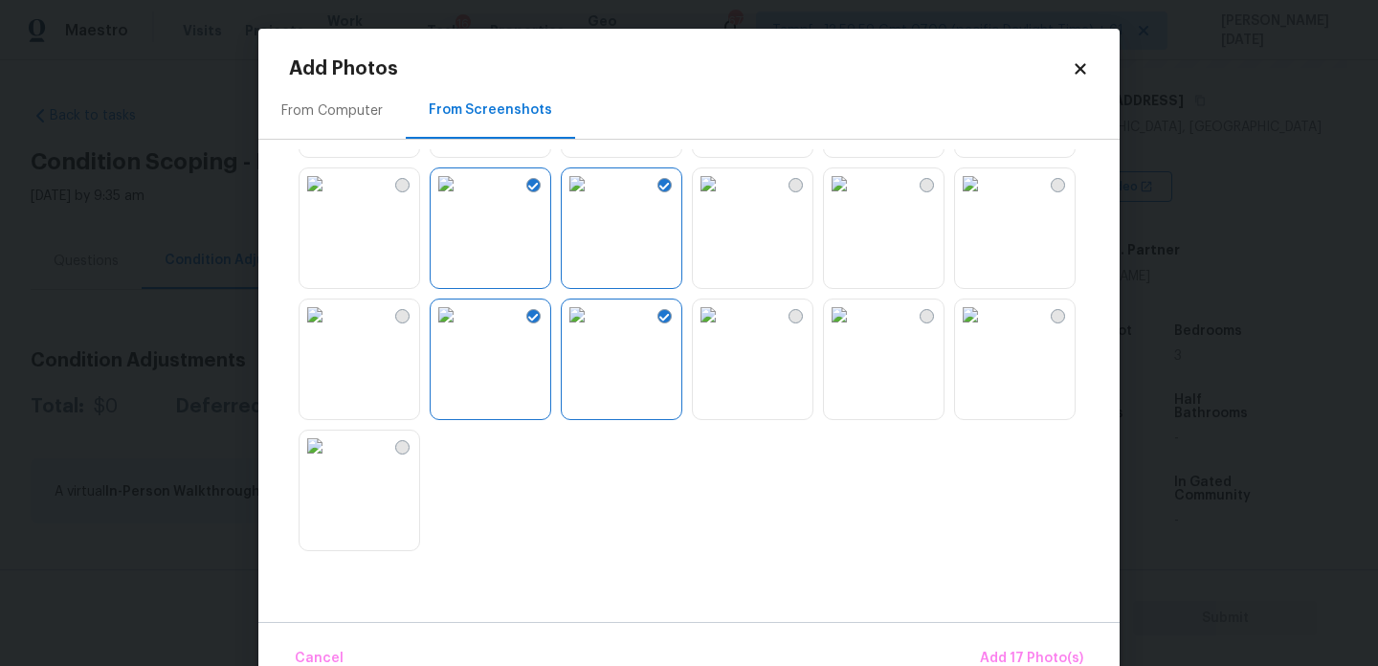
click at [855, 330] on img at bounding box center [839, 315] width 31 height 31
click at [855, 199] on img at bounding box center [839, 183] width 31 height 31
click at [1018, 643] on button "Add 19 Photo(s)" at bounding box center [1032, 658] width 119 height 41
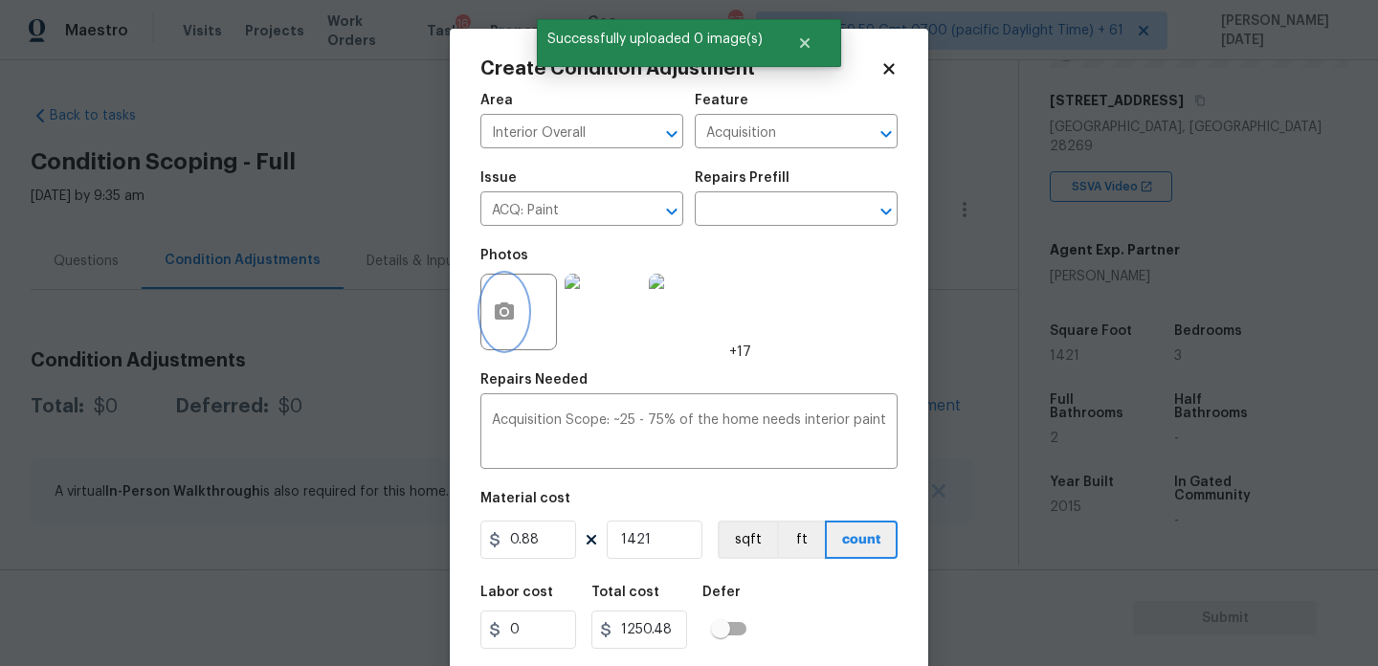
scroll to position [49, 0]
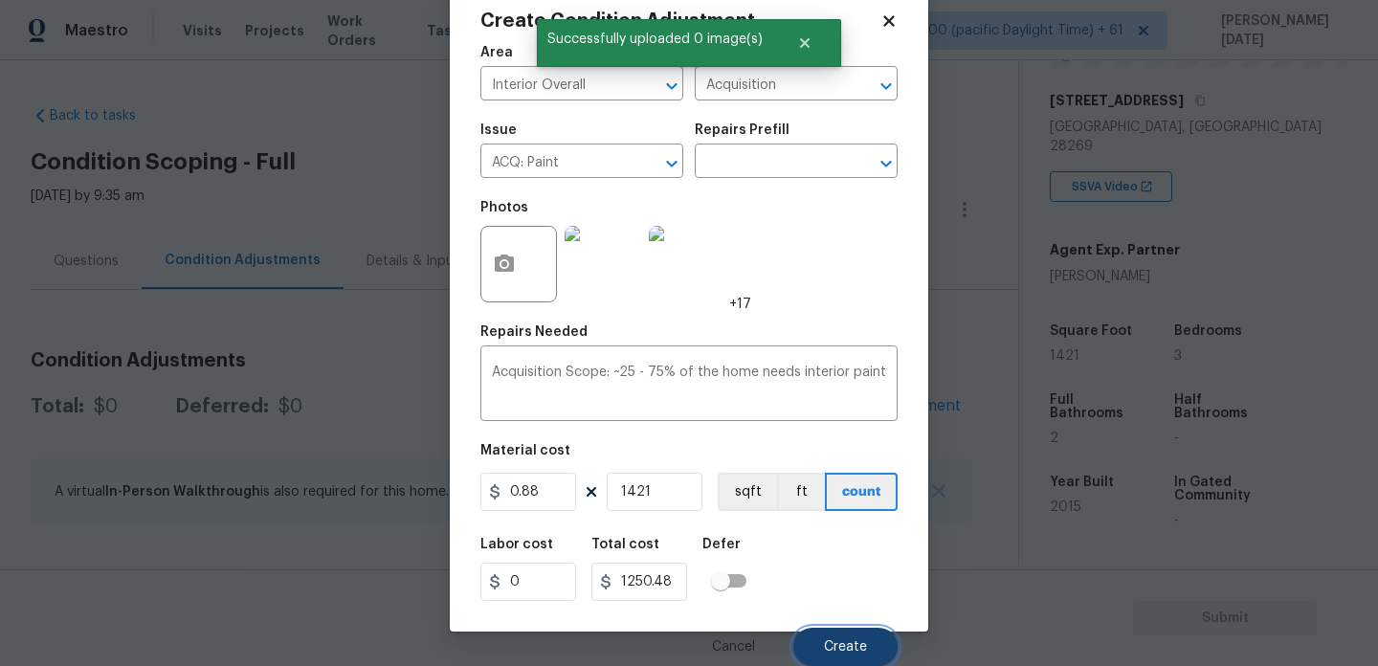
click at [844, 655] on button "Create" at bounding box center [846, 647] width 104 height 38
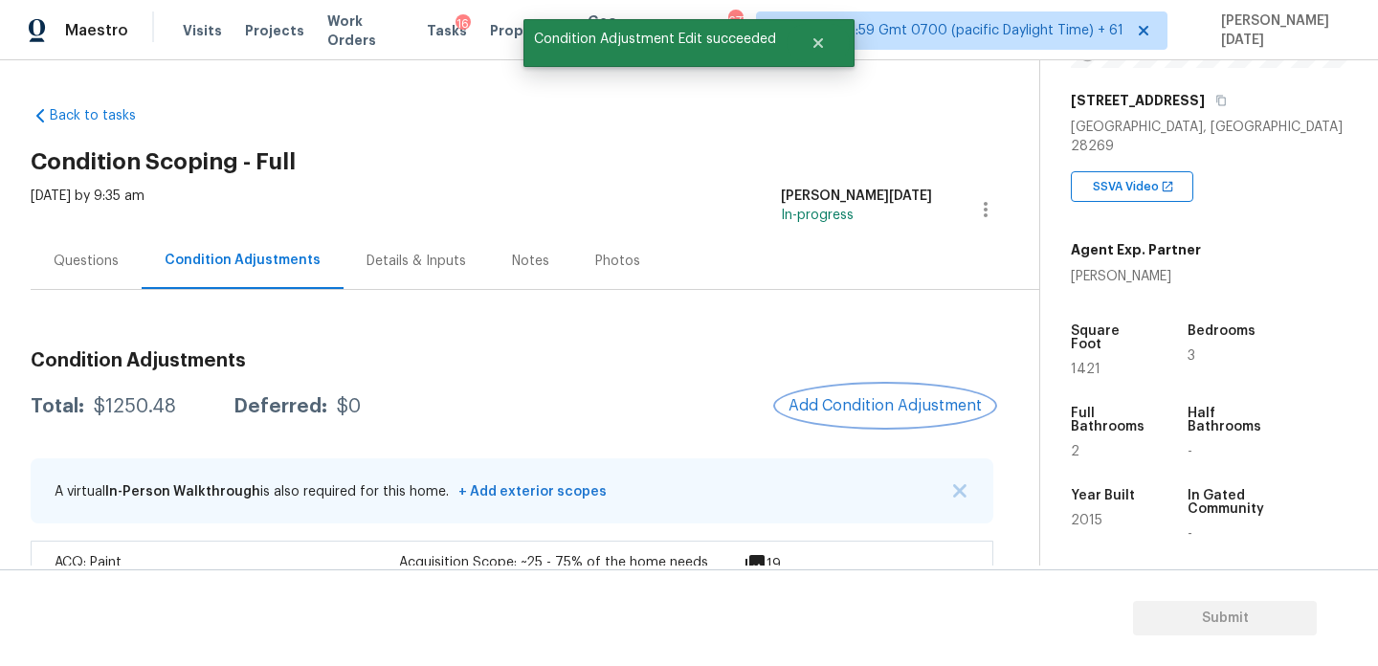
scroll to position [63, 0]
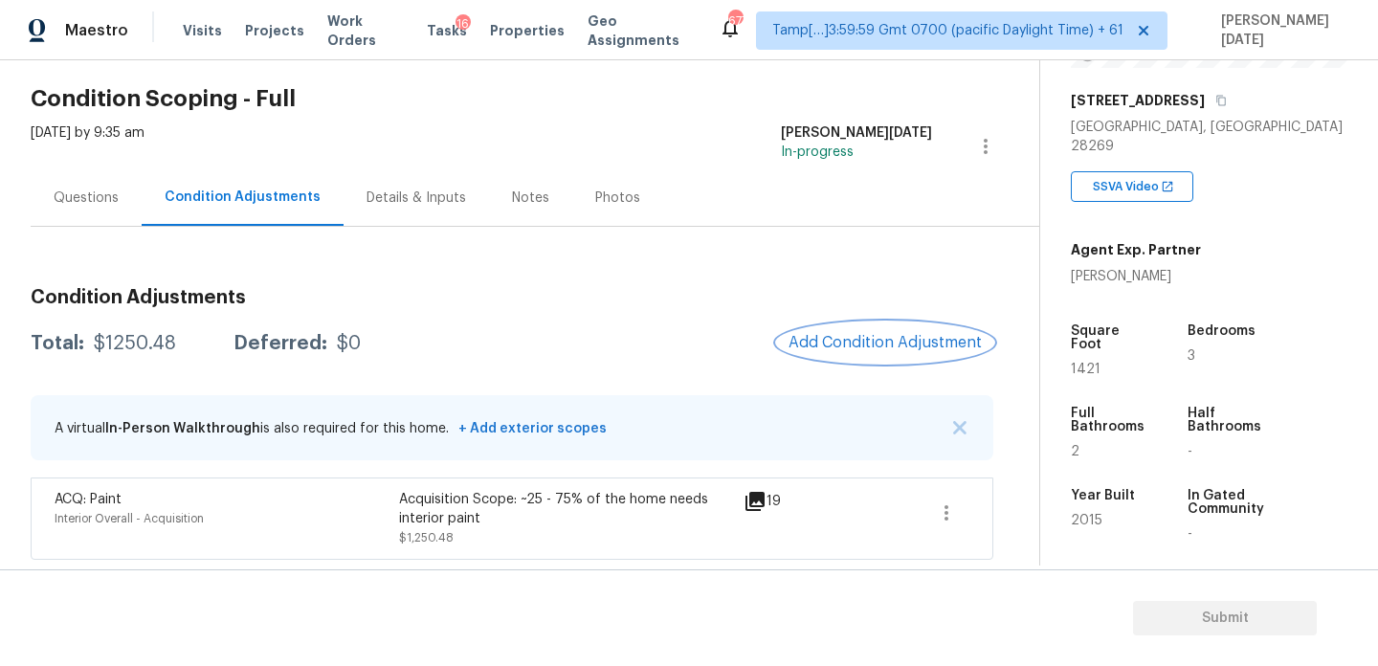
click at [886, 337] on span "Add Condition Adjustment" at bounding box center [885, 342] width 193 height 17
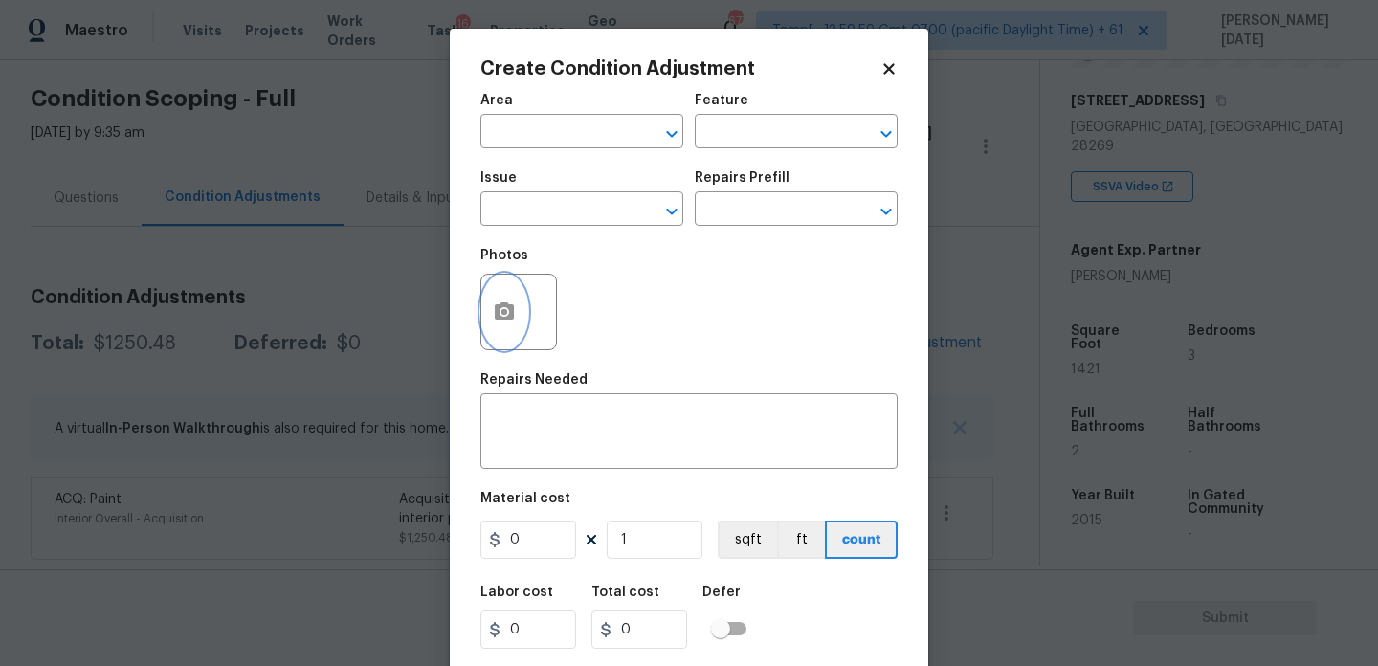
click at [512, 321] on icon "button" at bounding box center [504, 312] width 23 height 23
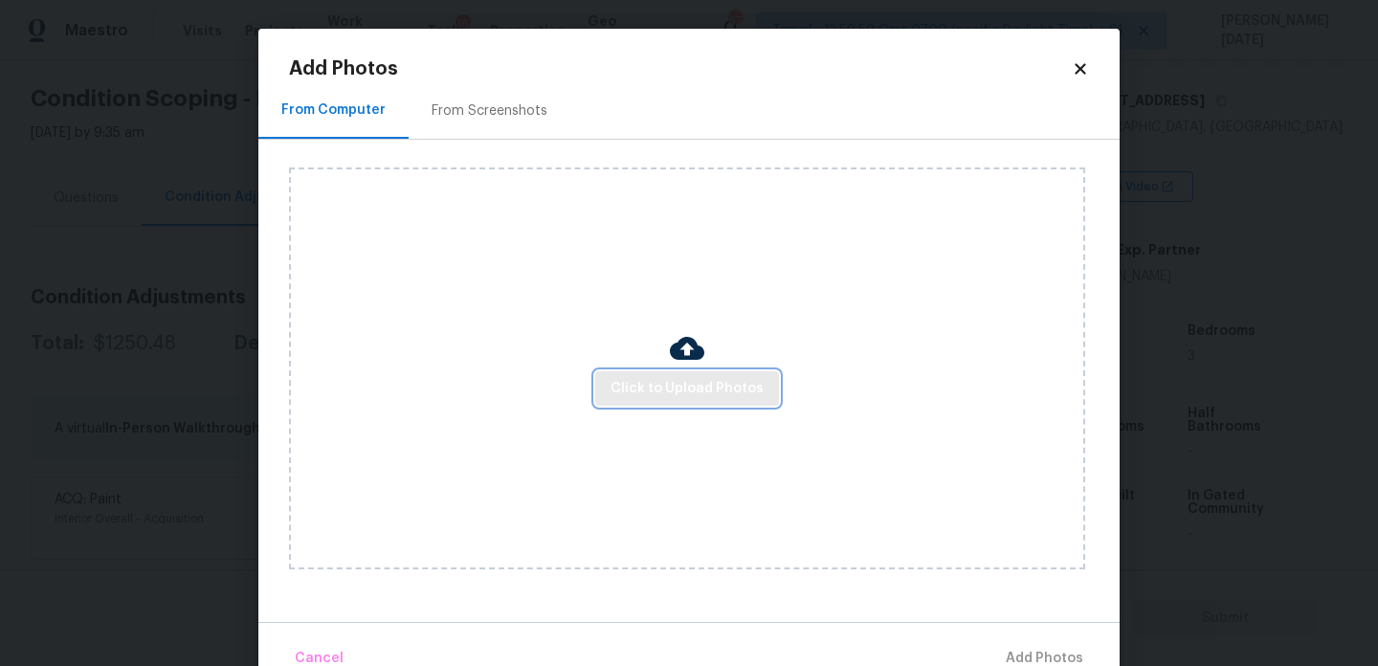
click at [711, 375] on button "Click to Upload Photos" at bounding box center [687, 388] width 184 height 35
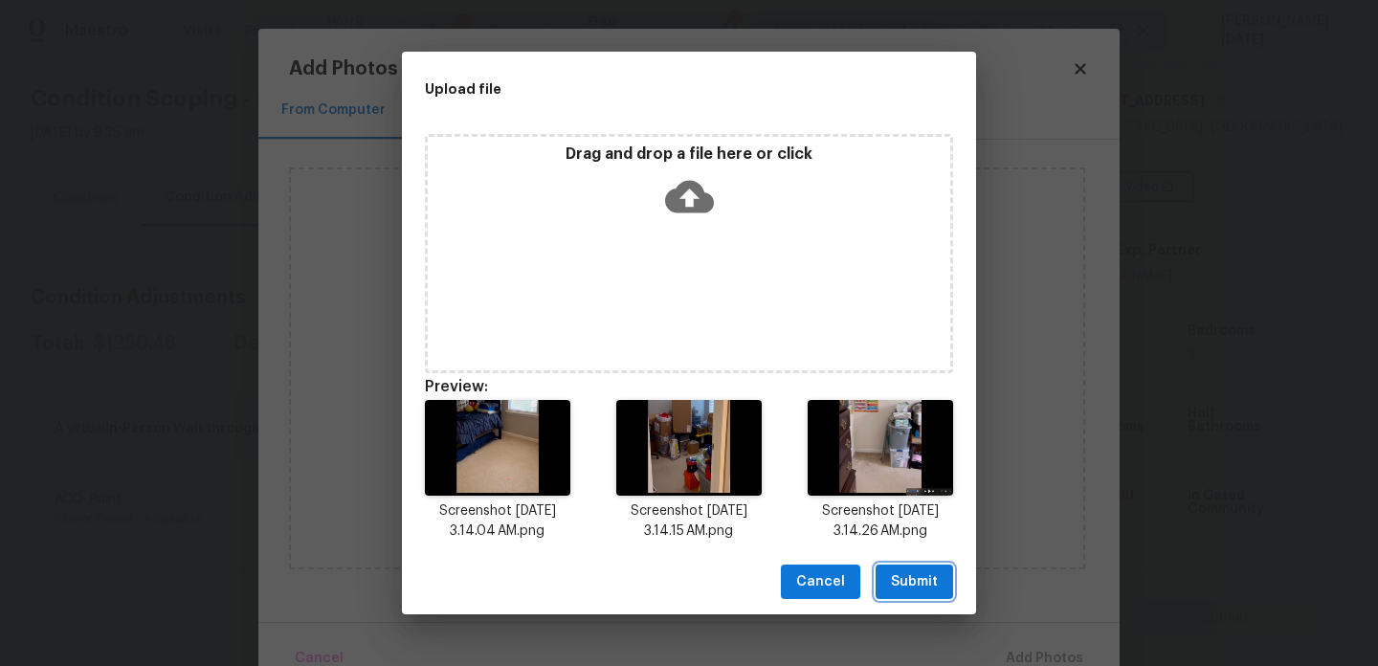
click at [929, 585] on span "Submit" at bounding box center [914, 582] width 47 height 24
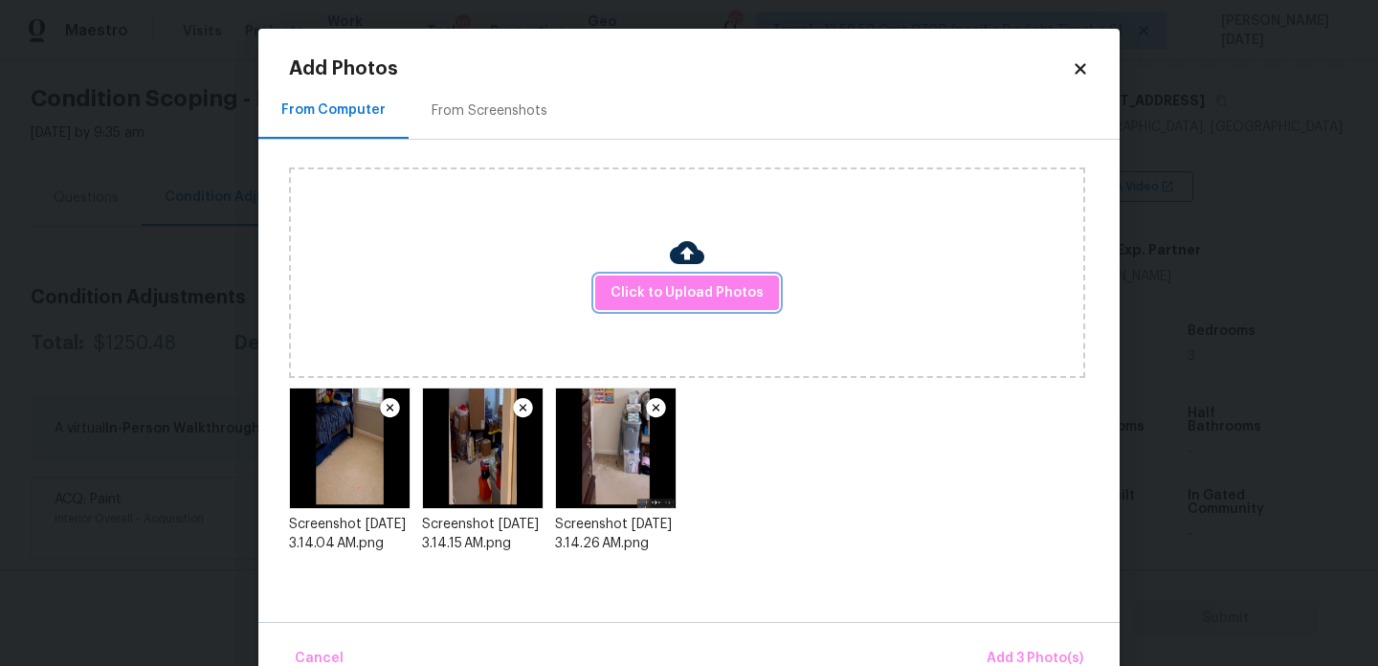
scroll to position [42, 0]
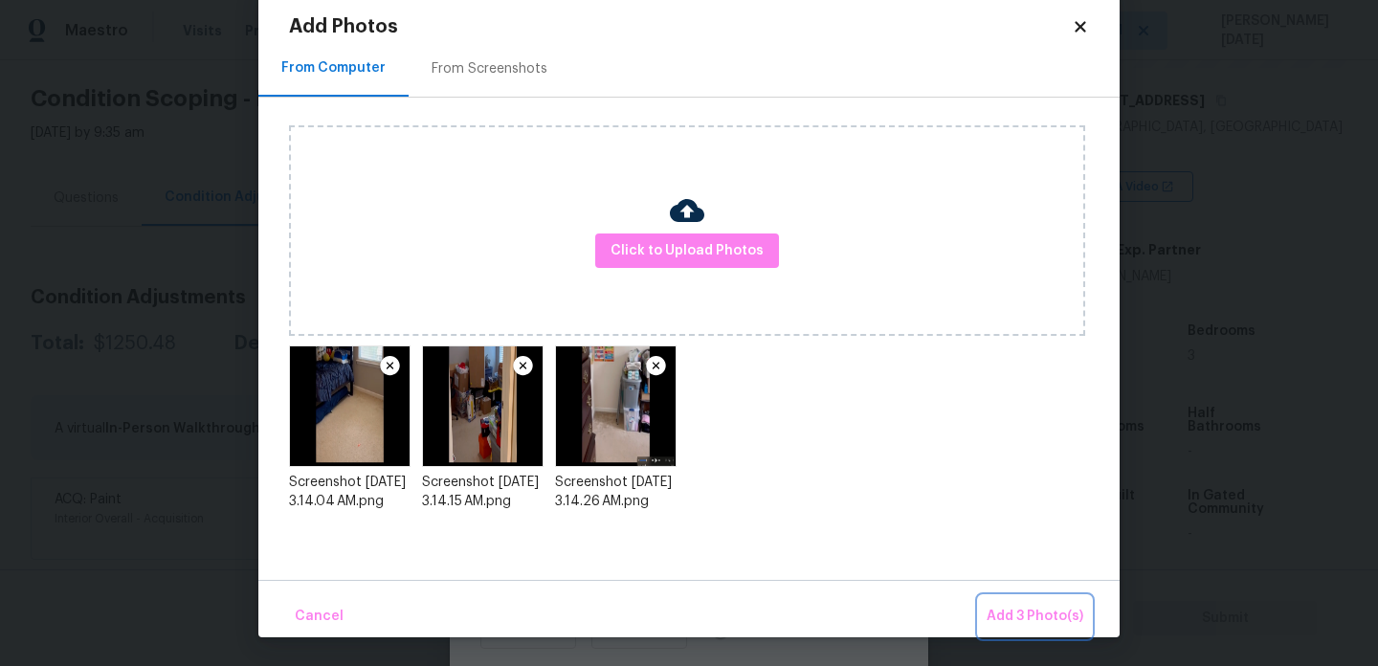
click at [1016, 613] on span "Add 3 Photo(s)" at bounding box center [1035, 617] width 97 height 24
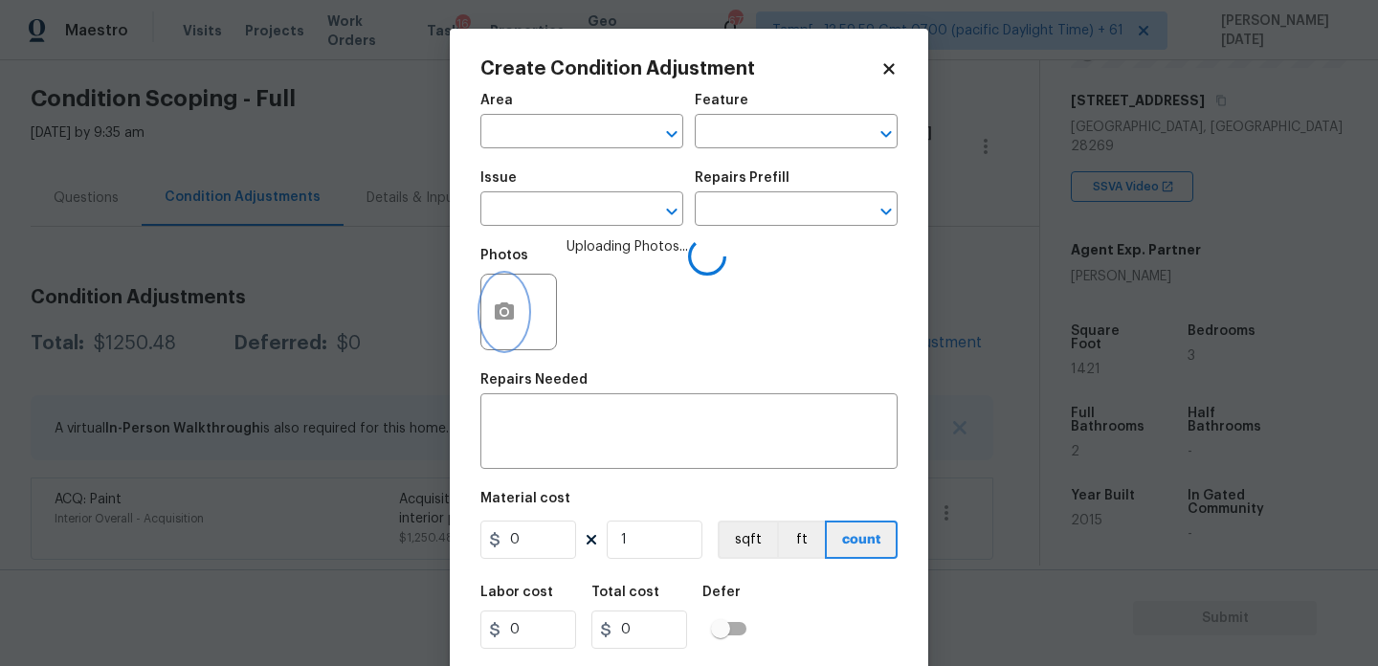
scroll to position [0, 0]
click at [480, 131] on div "Create Condition Adjustment Area ​ Feature ​ Issue ​ Repairs Prefill ​ Photos U…" at bounding box center [689, 354] width 479 height 651
click at [521, 140] on input "text" at bounding box center [555, 134] width 149 height 30
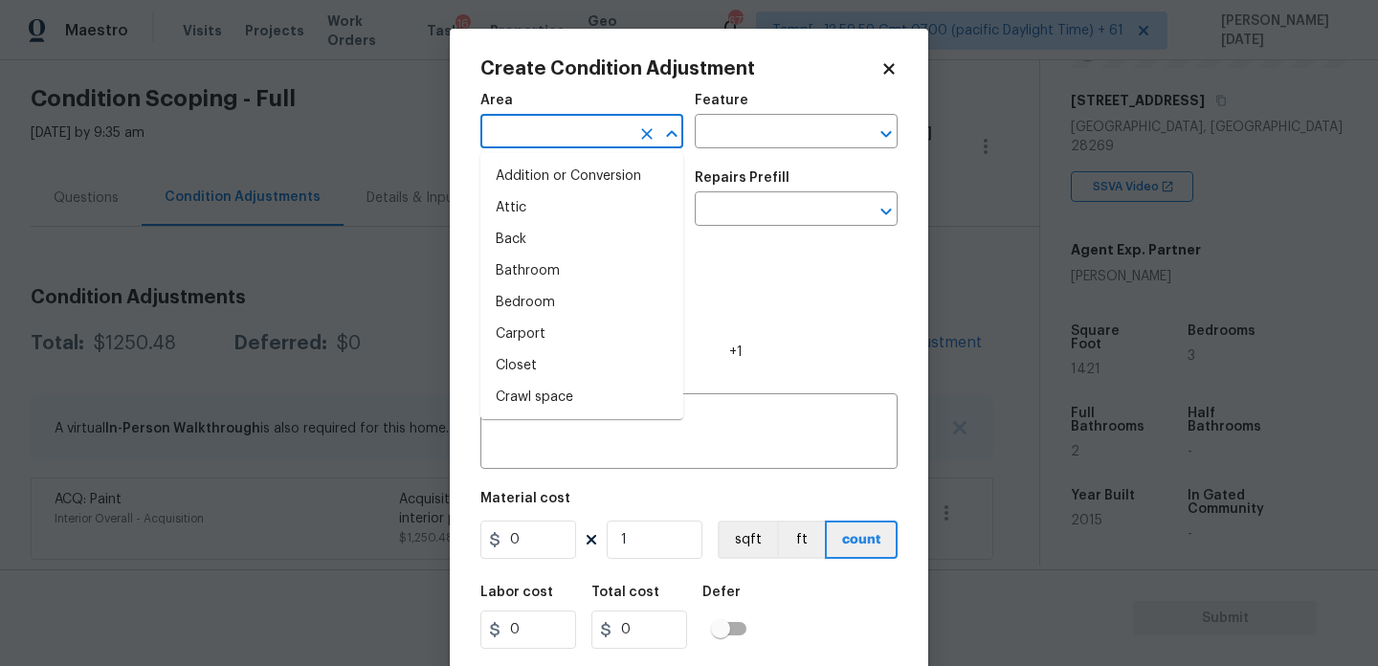
click at [521, 140] on input "text" at bounding box center [555, 134] width 149 height 30
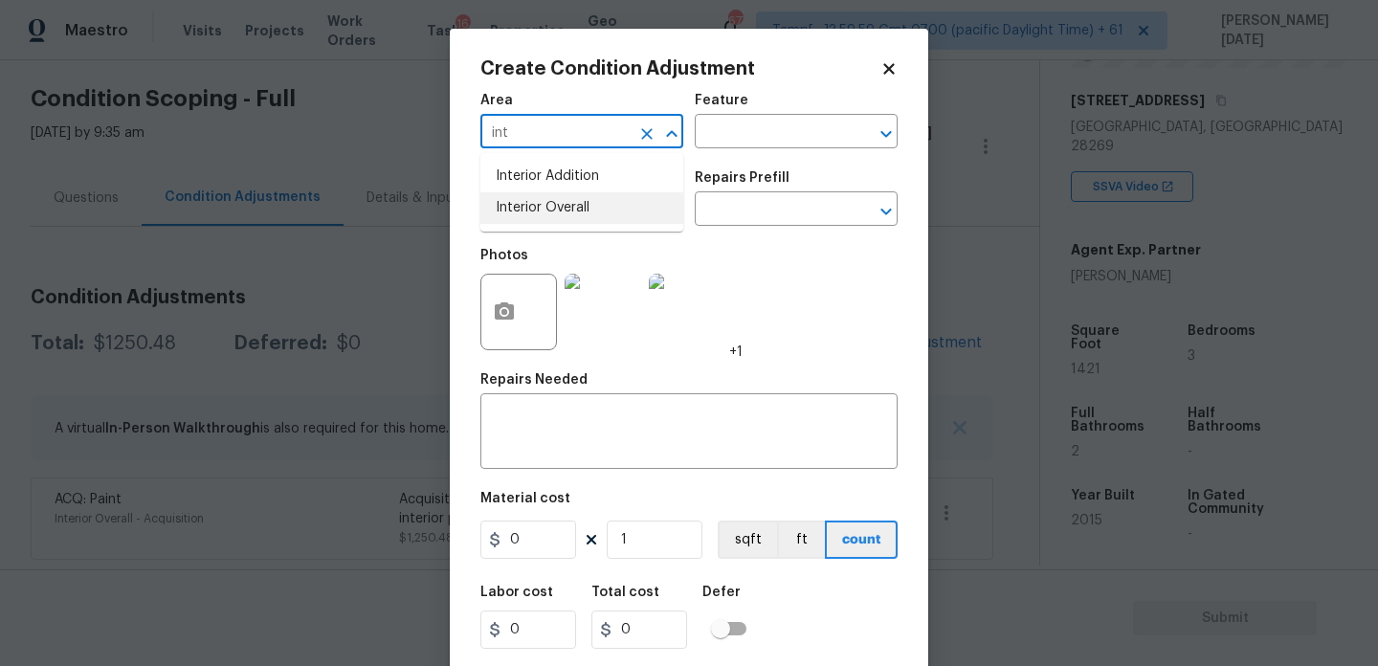
click at [551, 213] on li "Interior Overall" at bounding box center [582, 208] width 203 height 32
type input "Interior Overall"
click at [551, 213] on input "text" at bounding box center [555, 211] width 149 height 30
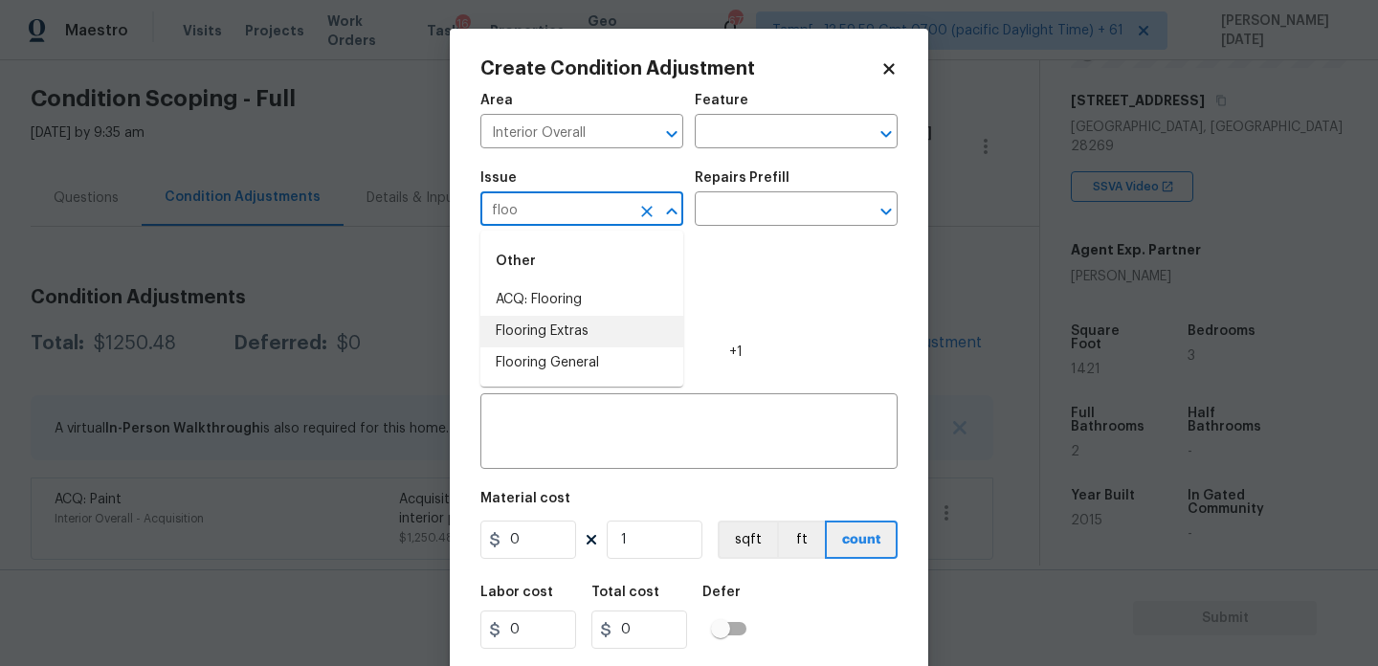
click at [570, 325] on li "Flooring Extras" at bounding box center [582, 332] width 203 height 32
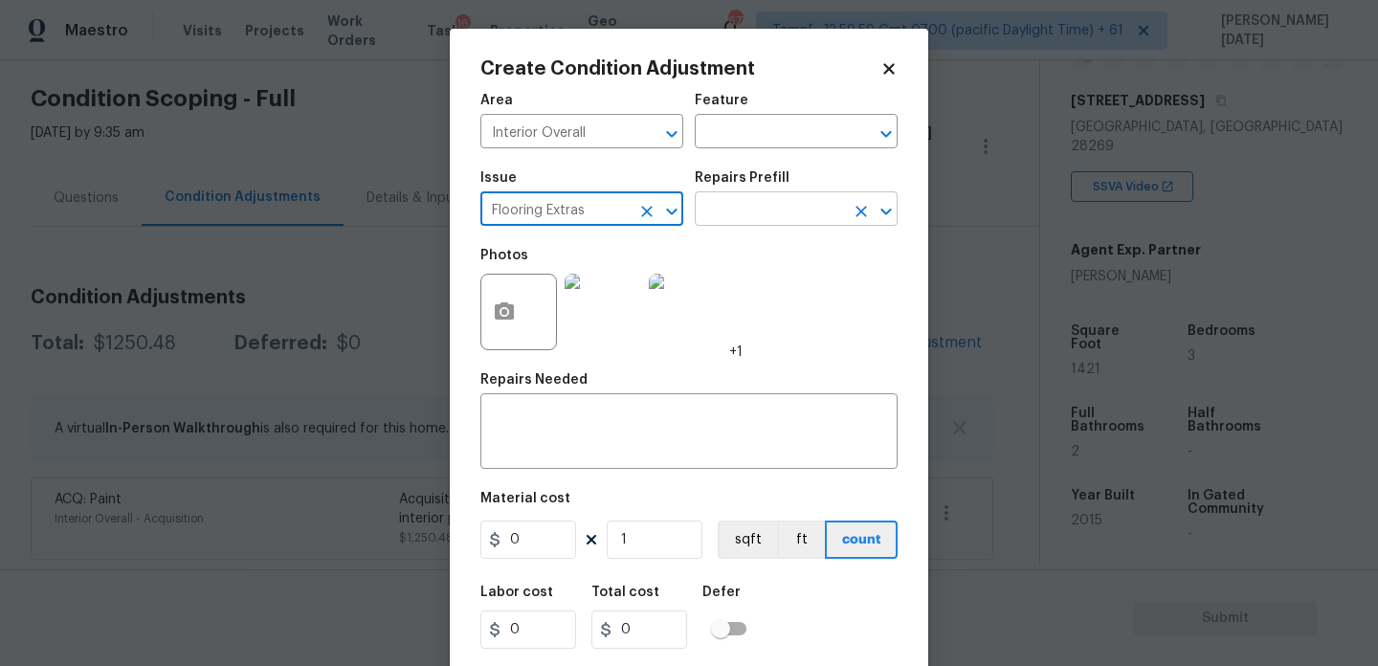
type input "Flooring Extras"
click at [756, 206] on input "text" at bounding box center [769, 211] width 149 height 30
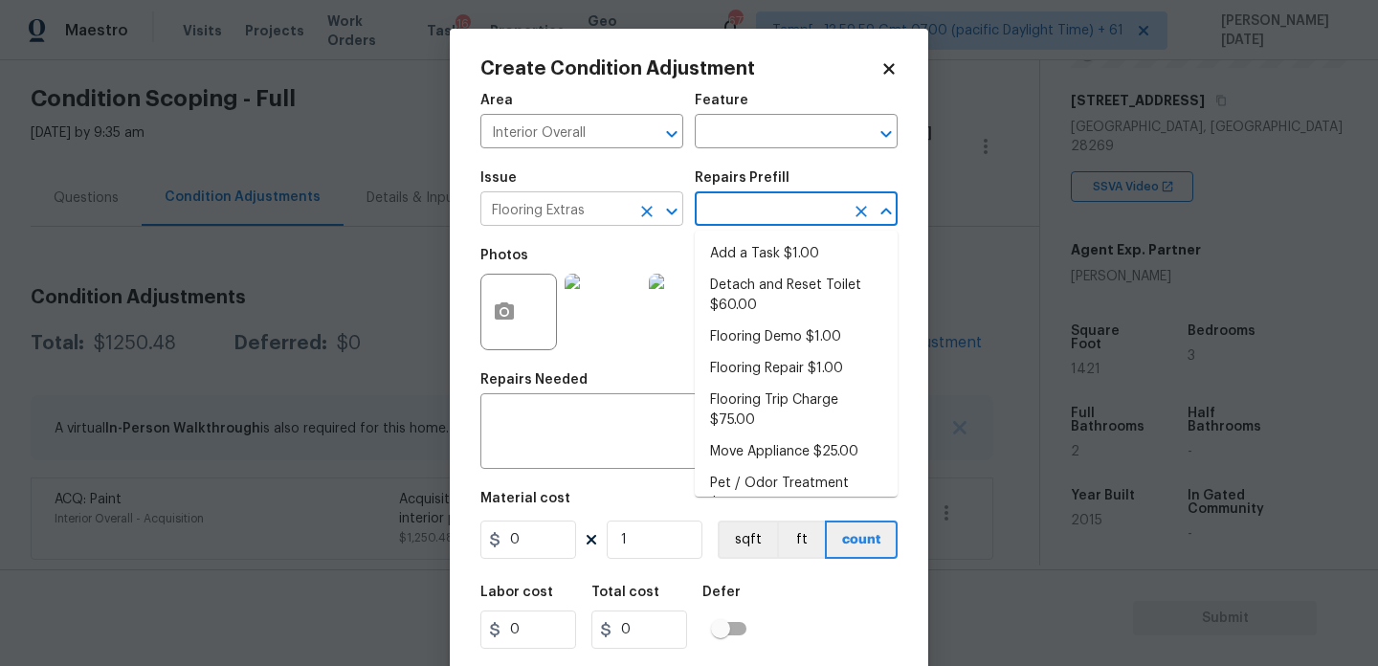
click at [652, 217] on icon "Clear" at bounding box center [647, 211] width 19 height 19
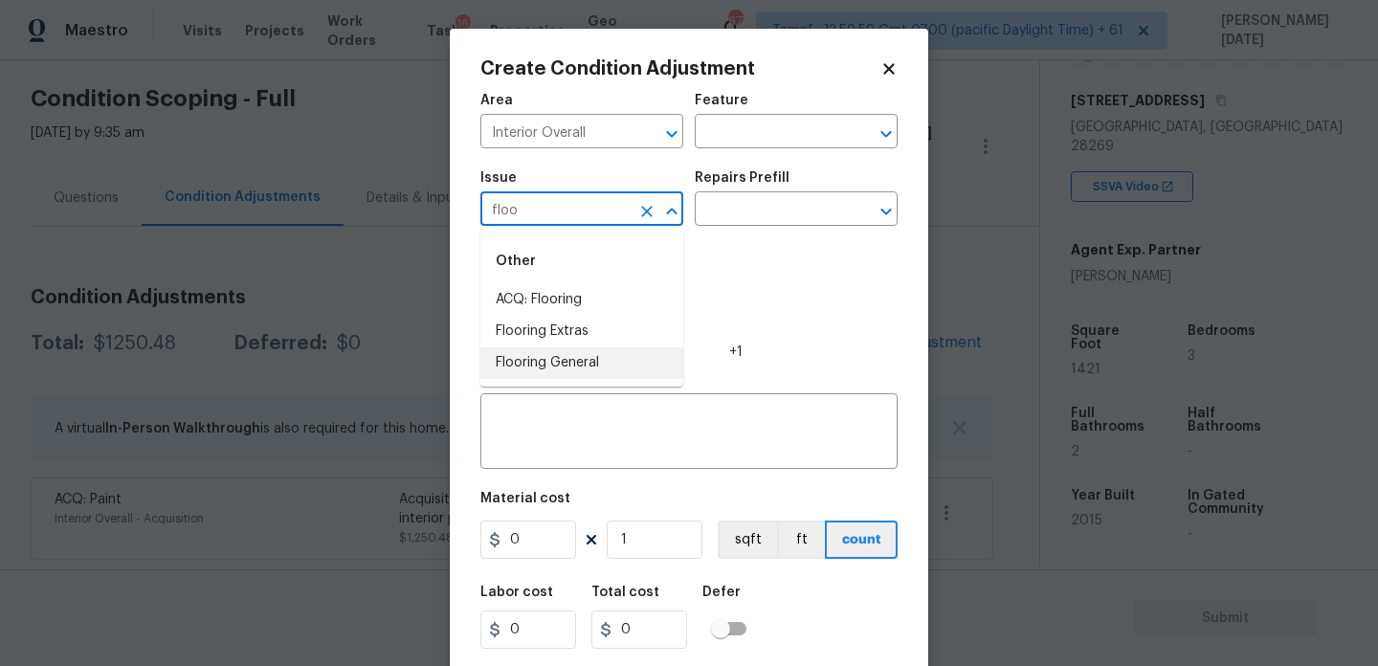
click at [627, 353] on li "Flooring General" at bounding box center [582, 363] width 203 height 32
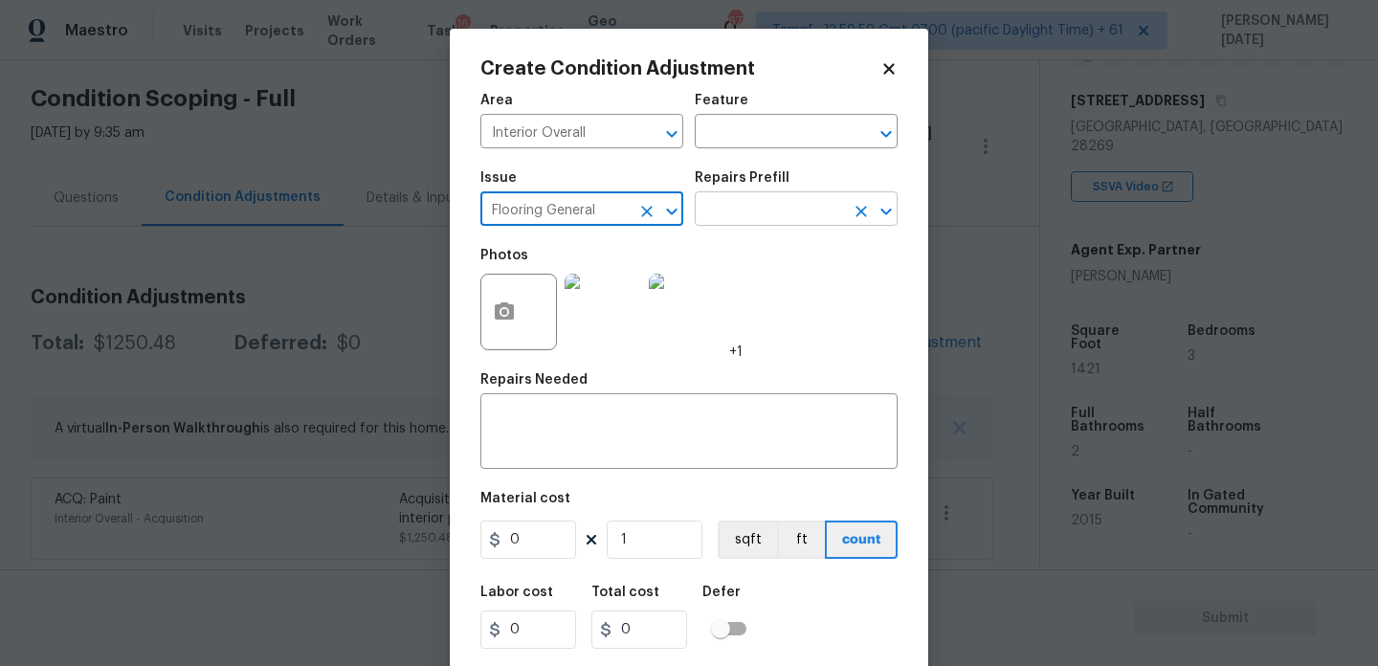
type input "Flooring General"
click at [746, 200] on input "text" at bounding box center [769, 211] width 149 height 30
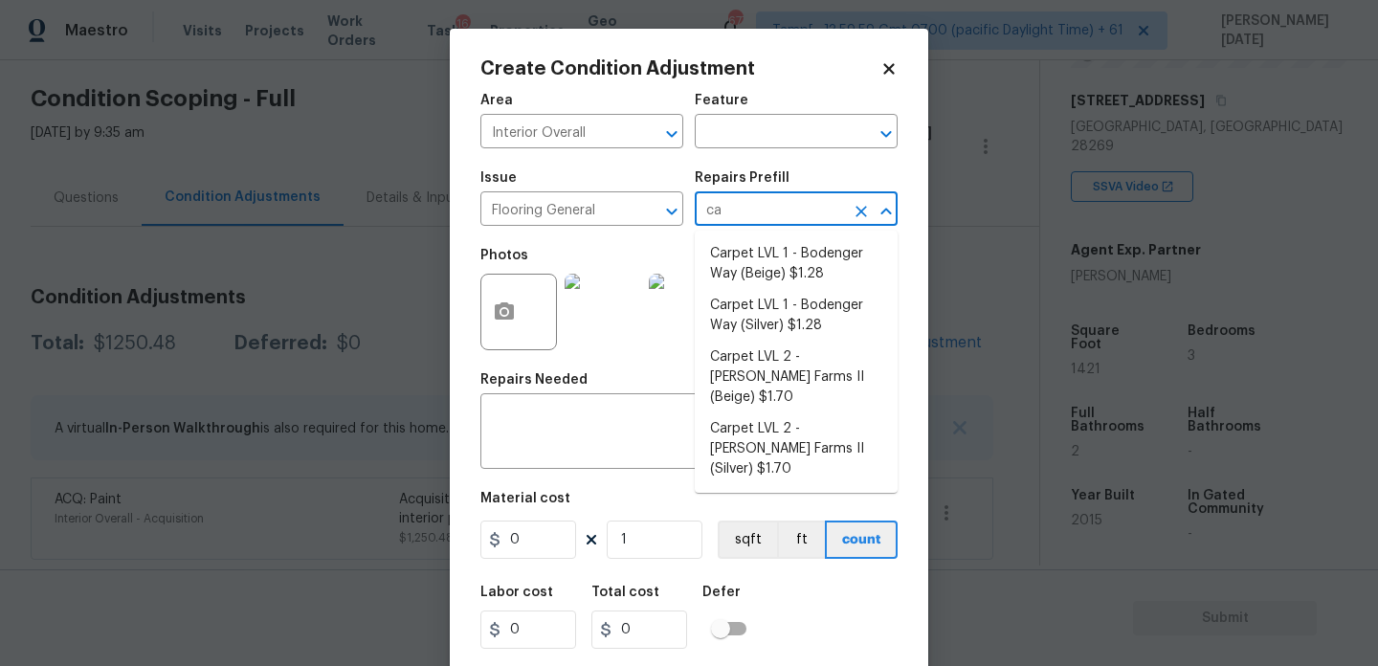
type input "car"
click at [805, 414] on li "Carpet LVL 2 - Abshire Farms II (Silver) $1.70" at bounding box center [796, 450] width 203 height 72
type input "Overall Flooring"
type textarea "Install new carpet (Abshire Farms II - 929 Thin Ice) at all previously carpeted…"
type input "1.7"
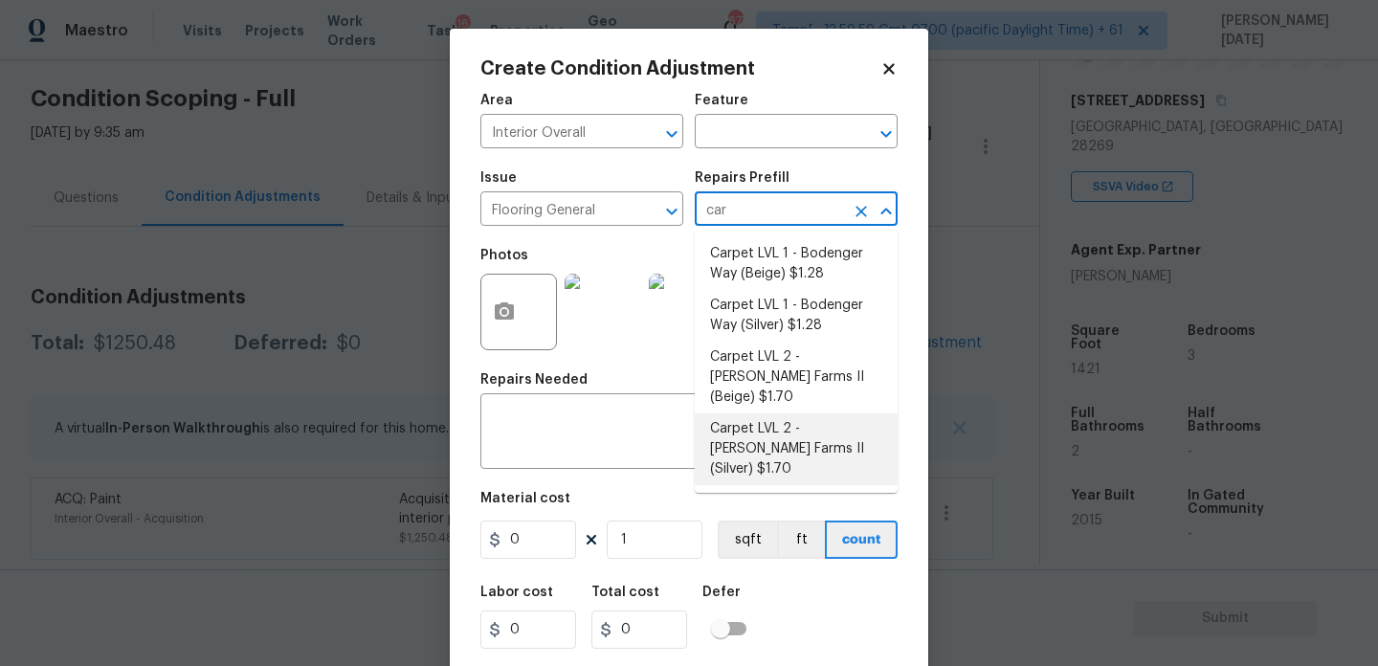
type input "1.7"
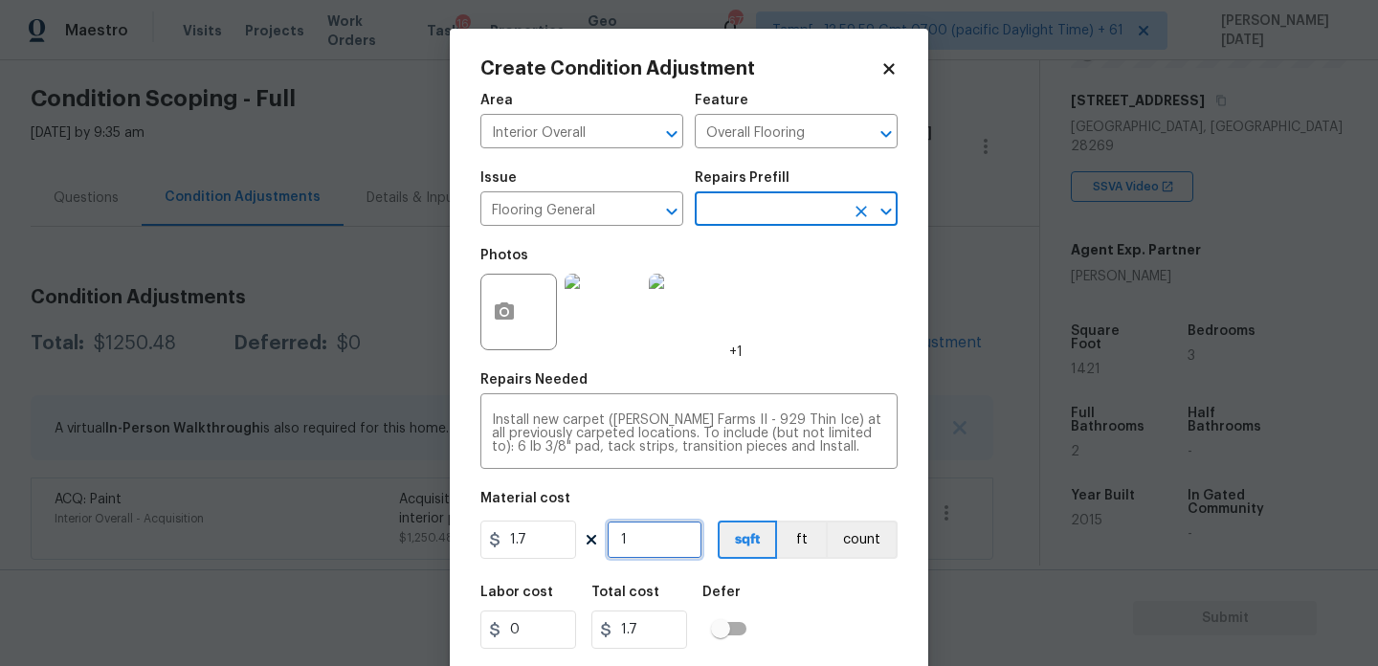
click at [667, 529] on input "1" at bounding box center [655, 540] width 96 height 38
type input "0"
type input "1"
type input "1.7"
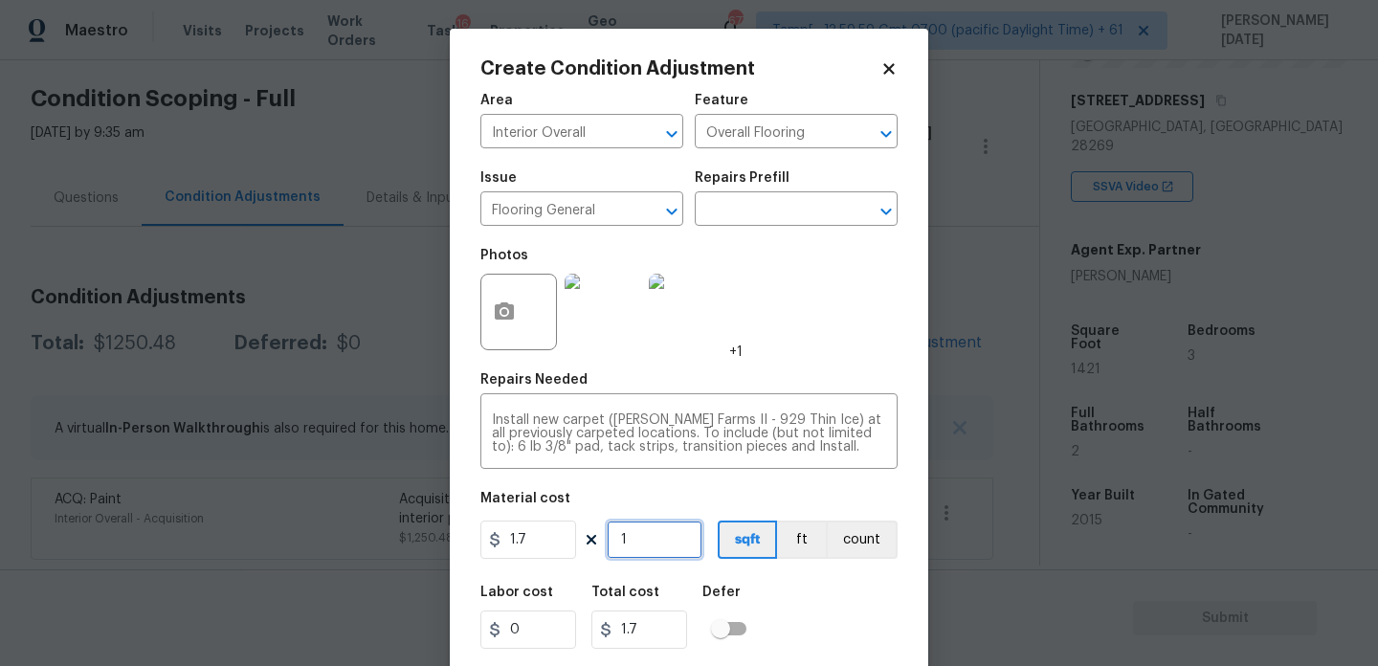
type input "10"
type input "17"
type input "100"
type input "170"
type input "1000"
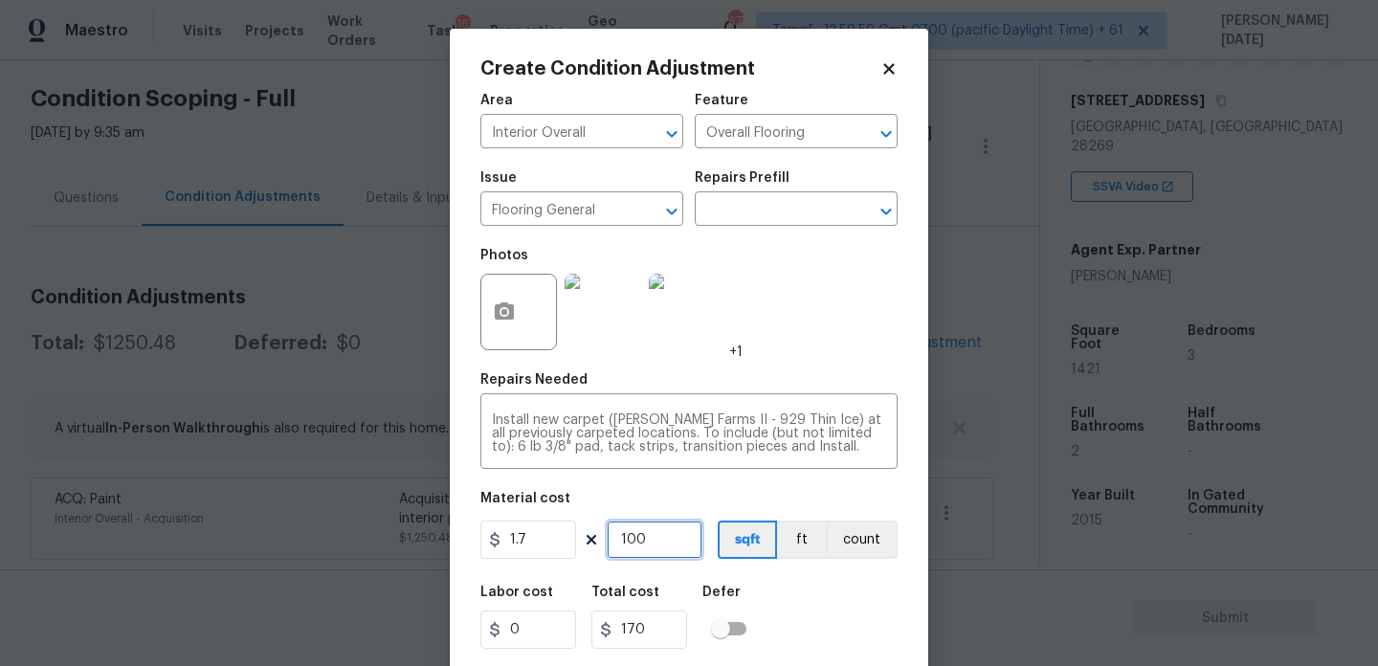
type input "1700"
type input "1000"
click at [837, 352] on div "Photos +1" at bounding box center [689, 299] width 417 height 124
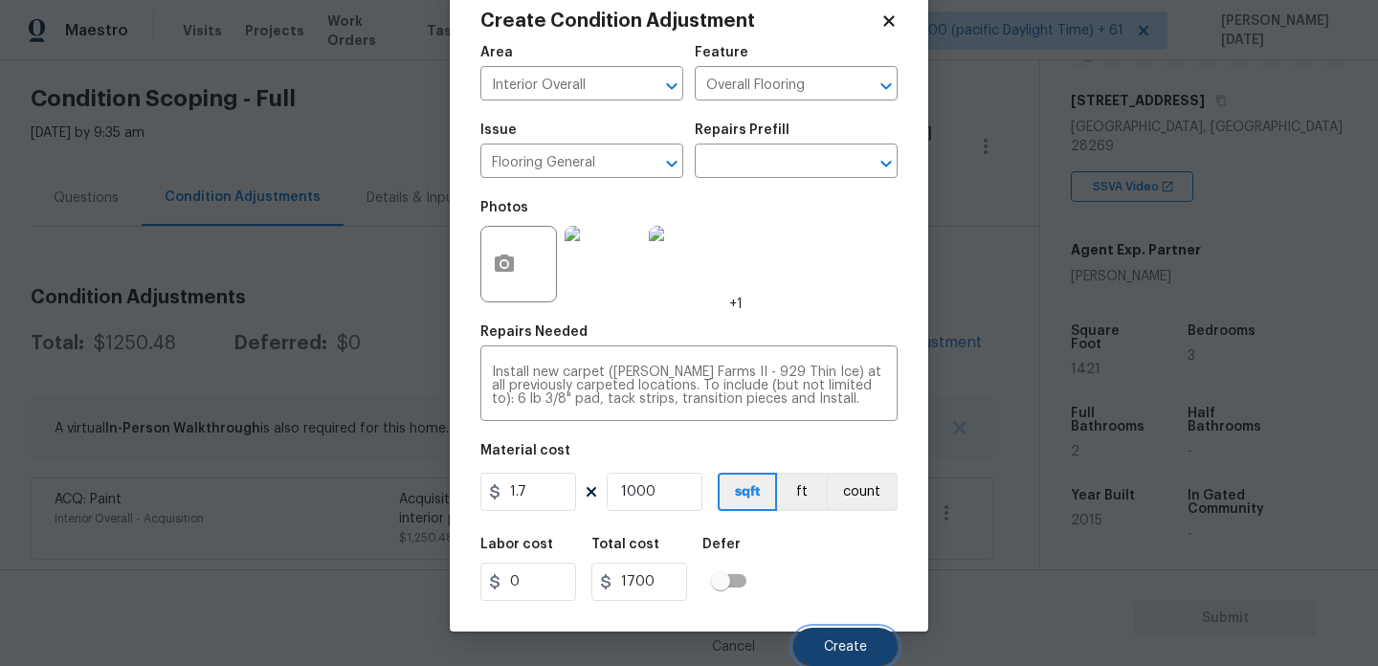
click at [839, 634] on button "Create" at bounding box center [846, 647] width 104 height 38
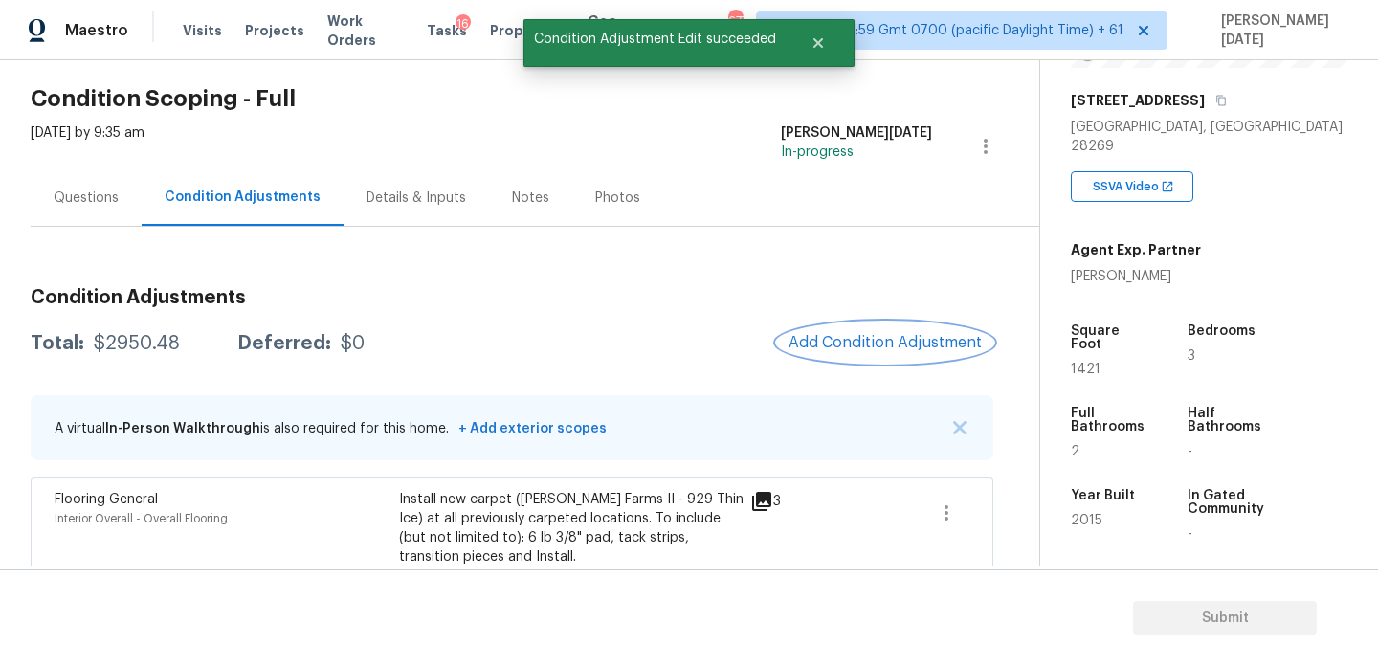
scroll to position [184, 0]
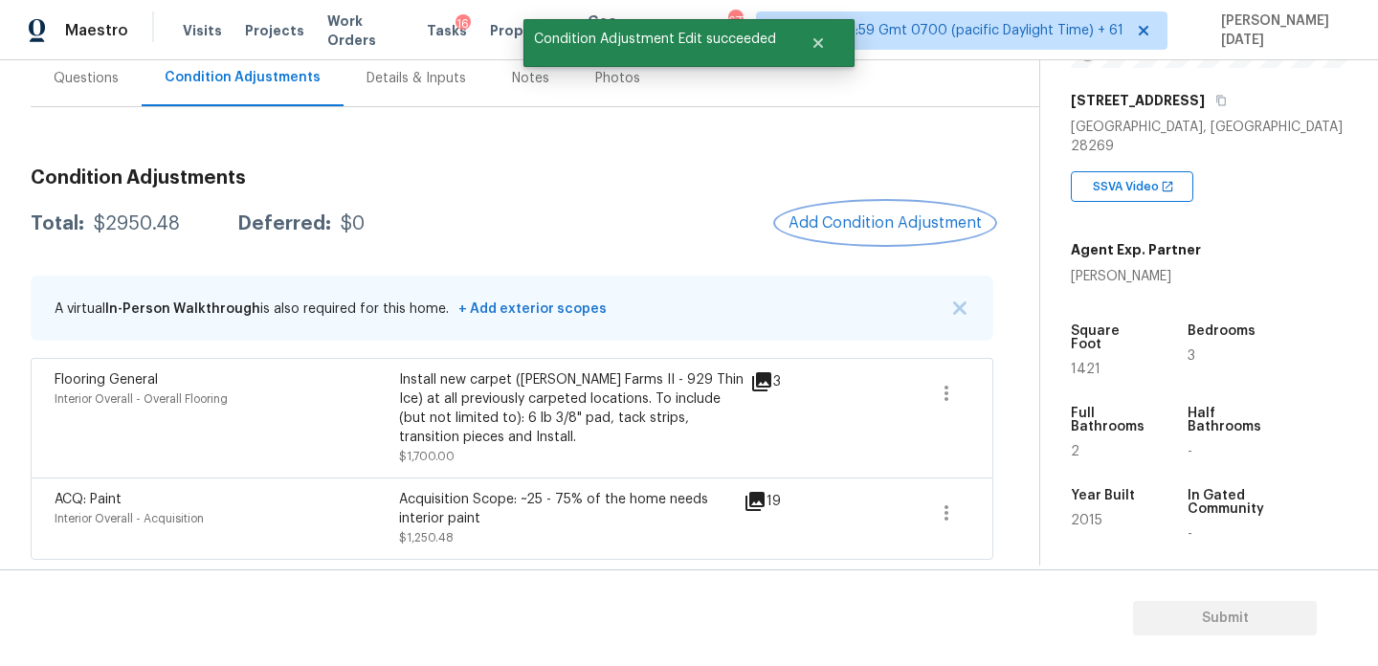
click at [896, 217] on span "Add Condition Adjustment" at bounding box center [885, 222] width 193 height 17
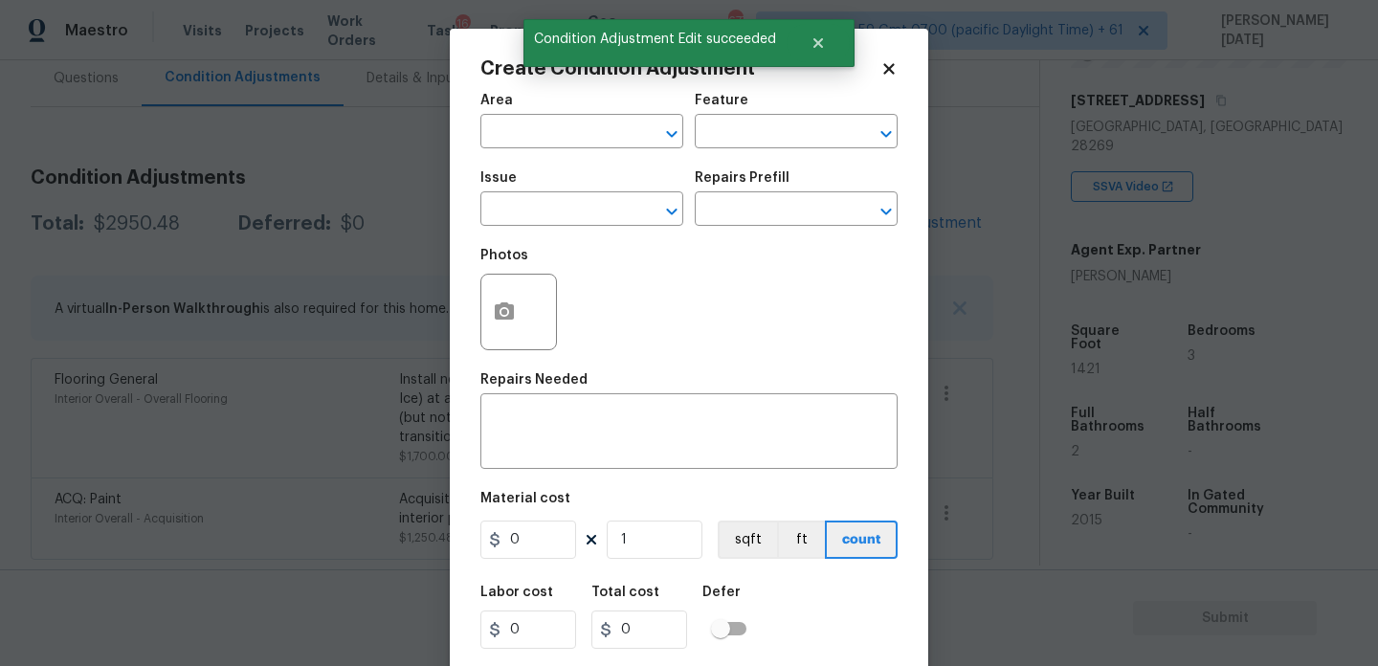
click at [402, 340] on body "Maestro Visits Projects Work Orders Tasks 16 Properties Geo Assignments 677 Tam…" at bounding box center [689, 333] width 1378 height 666
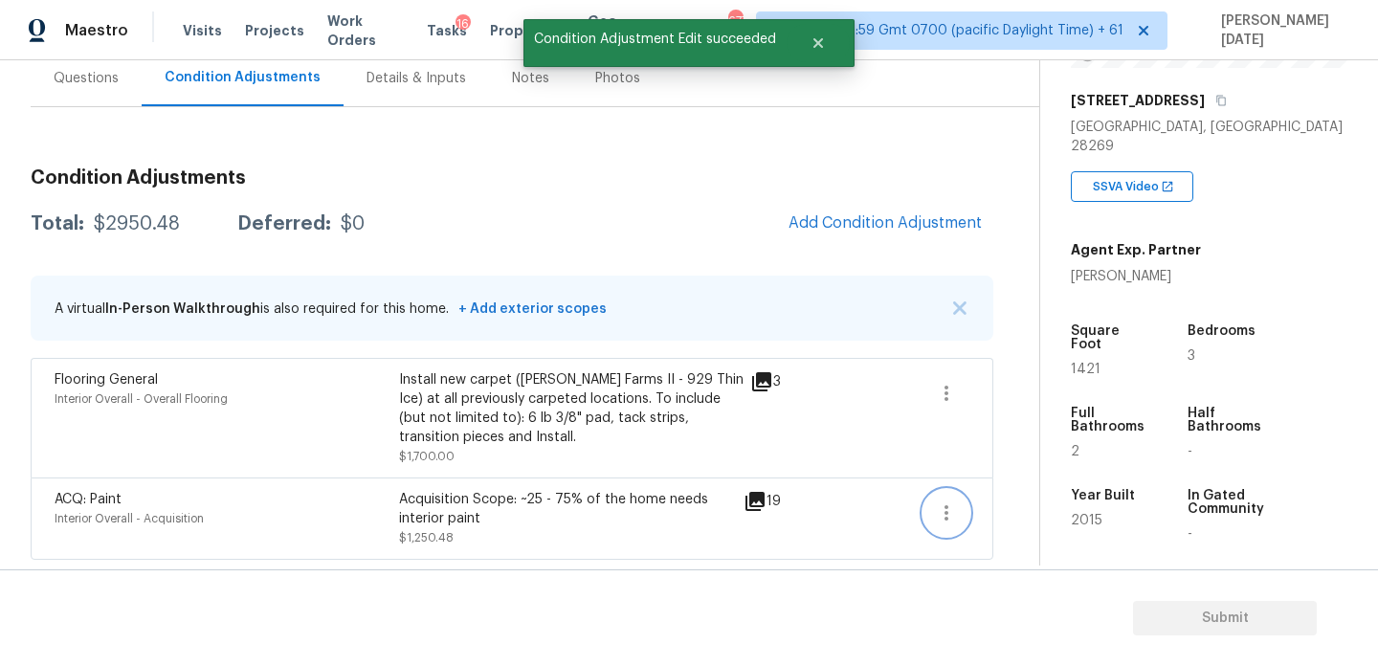
click at [930, 512] on button "button" at bounding box center [947, 513] width 46 height 46
click at [1014, 523] on link "Edit" at bounding box center [1054, 509] width 163 height 29
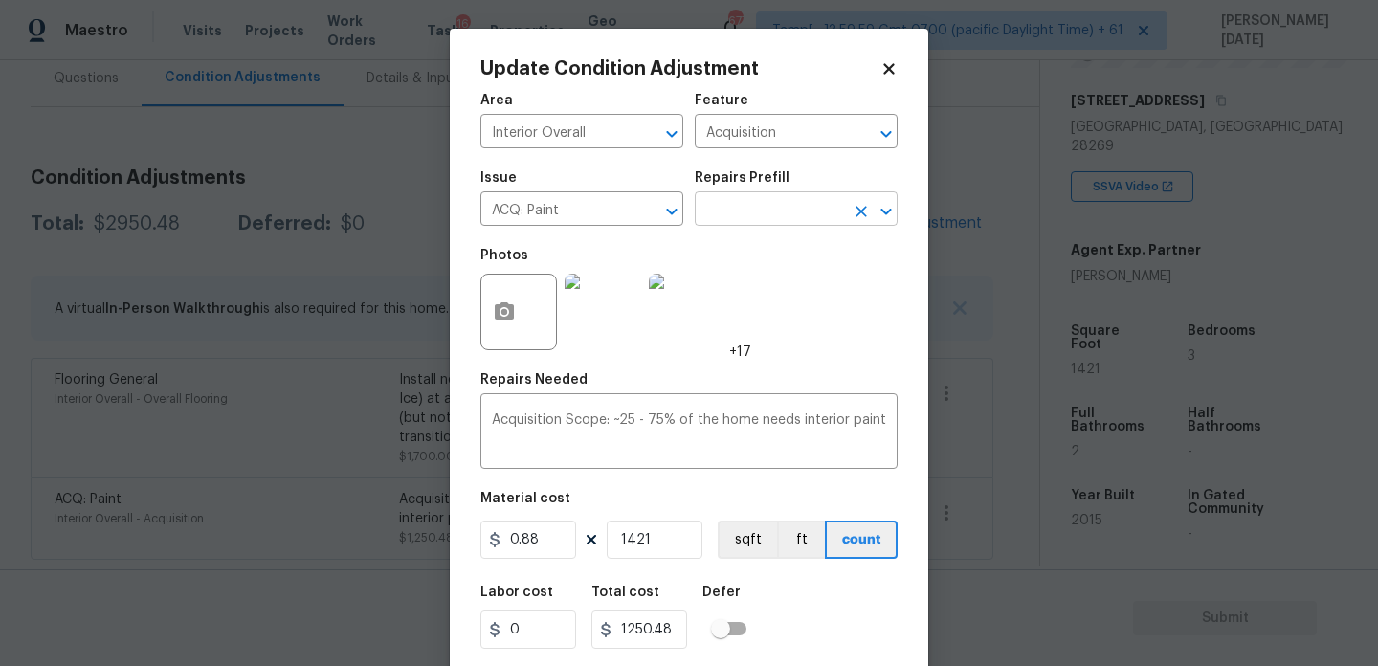
click at [814, 209] on input "text" at bounding box center [769, 211] width 149 height 30
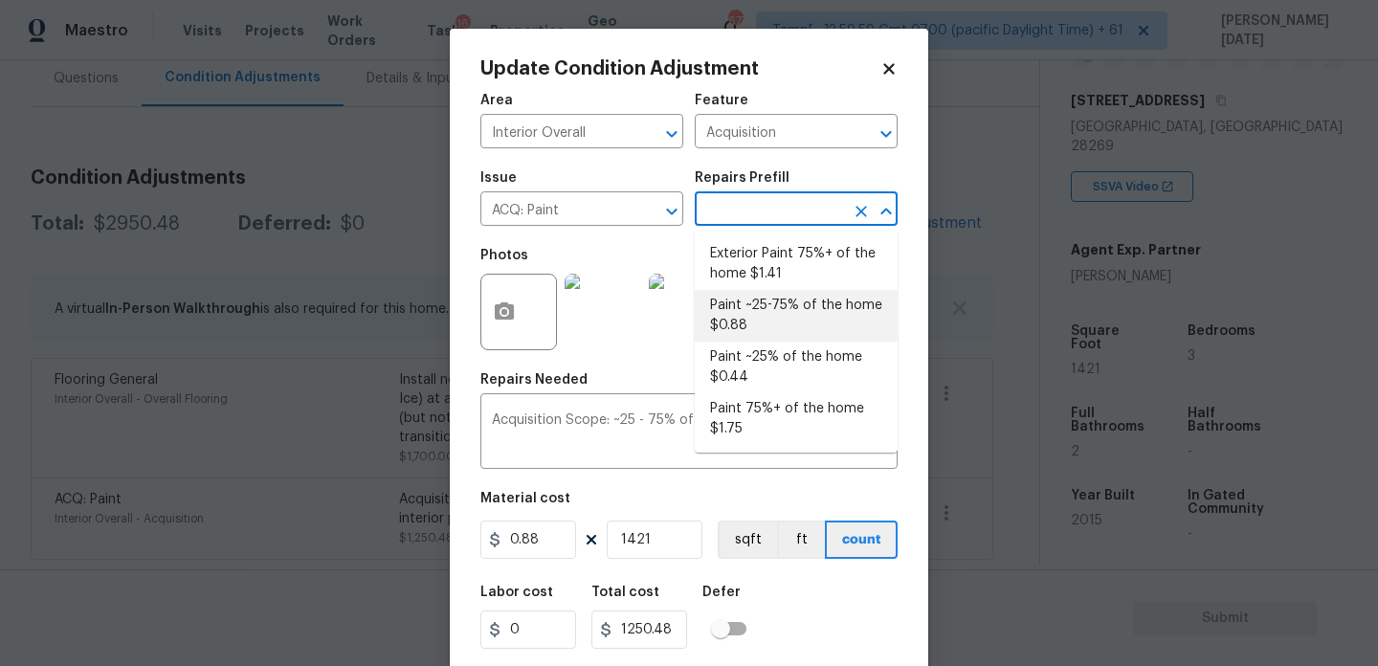
click at [803, 321] on li "Paint ~25-75% of the home $0.88" at bounding box center [796, 316] width 203 height 52
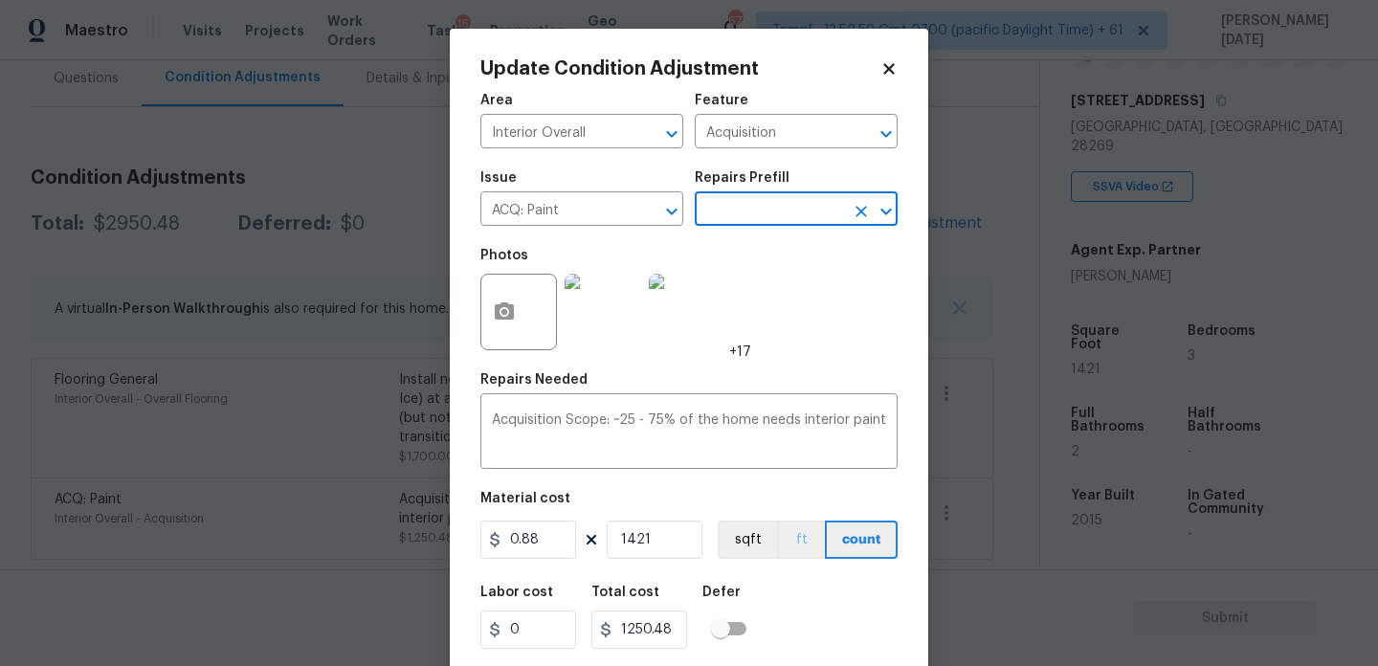
scroll to position [49, 0]
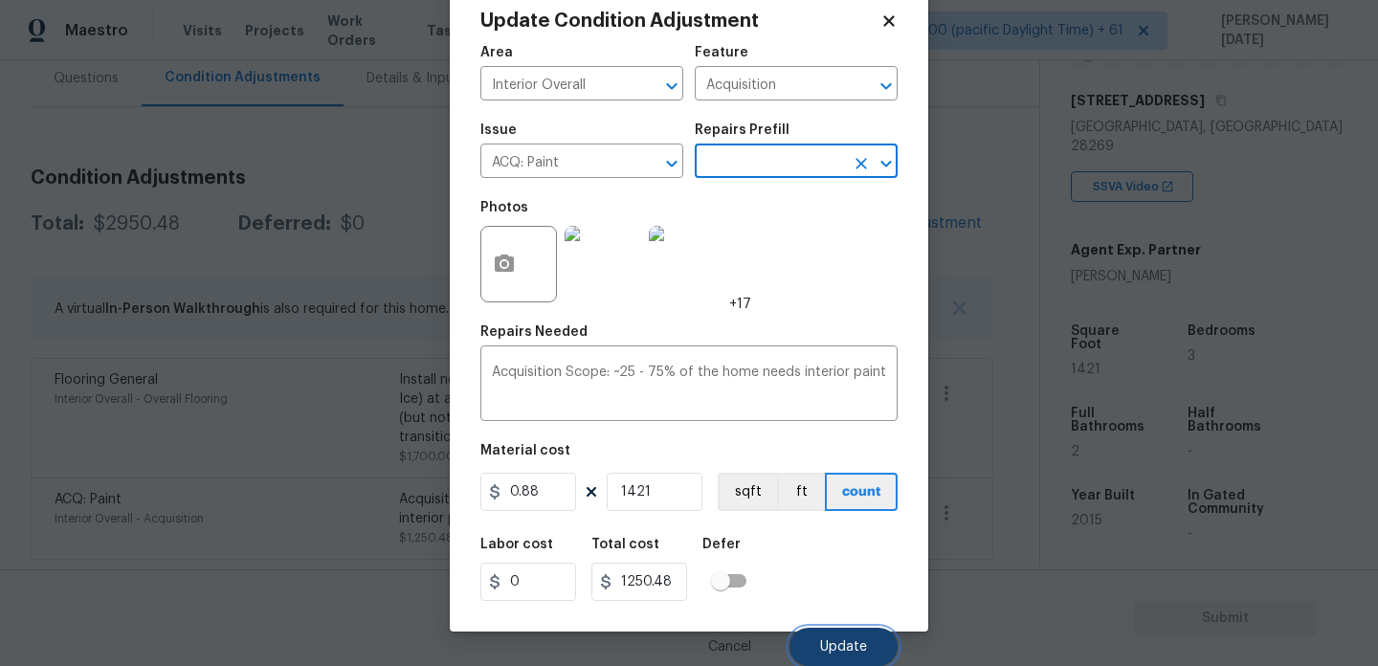
click at [805, 646] on button "Update" at bounding box center [844, 647] width 108 height 38
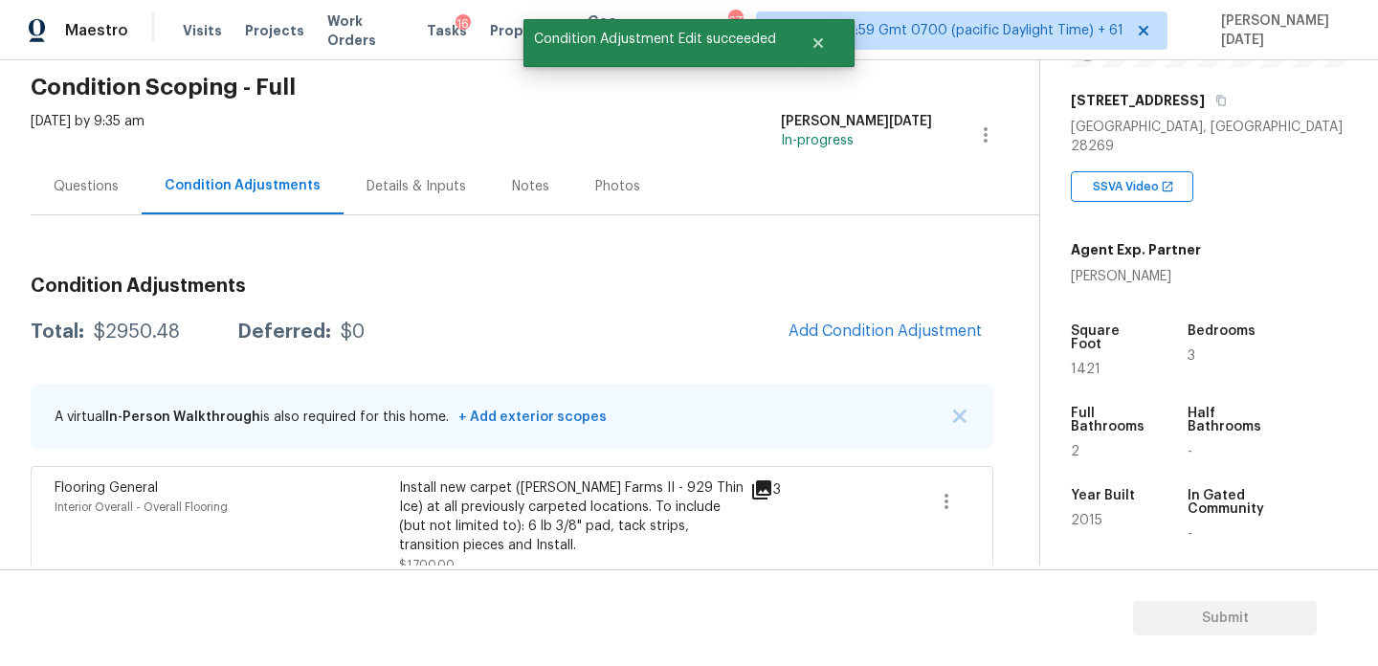
scroll to position [69, 0]
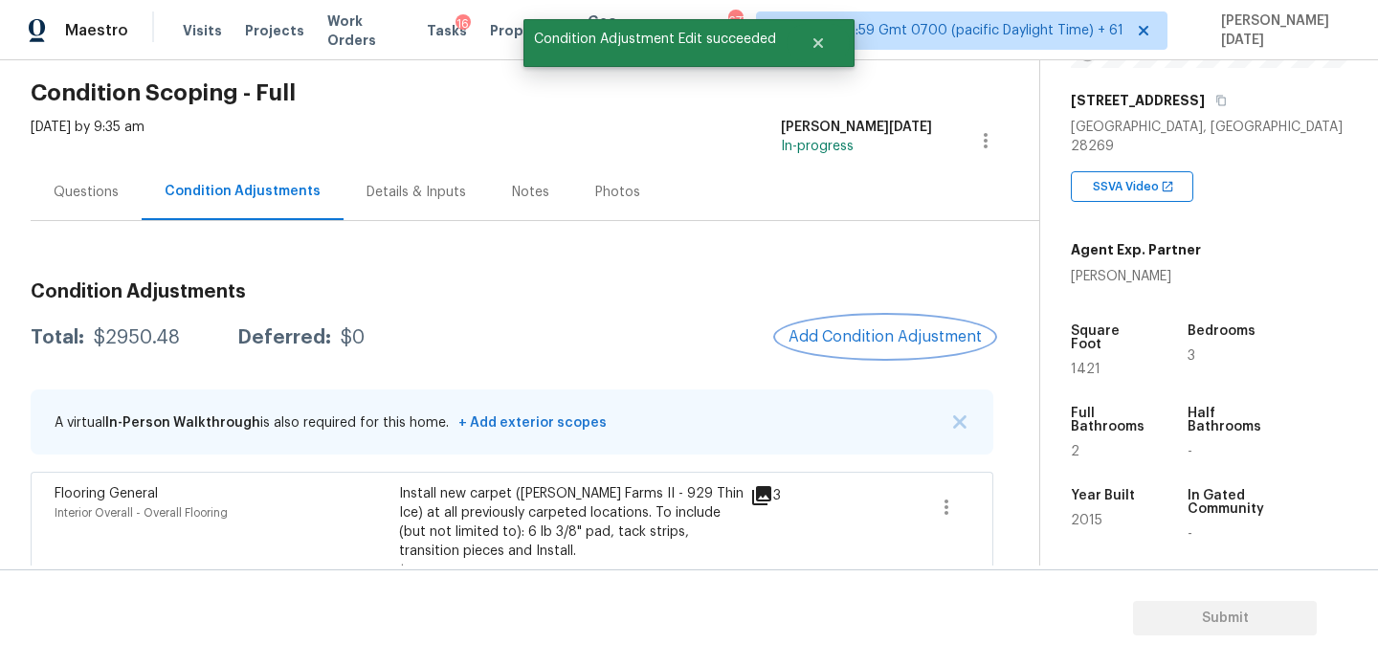
click at [877, 339] on span "Add Condition Adjustment" at bounding box center [885, 336] width 193 height 17
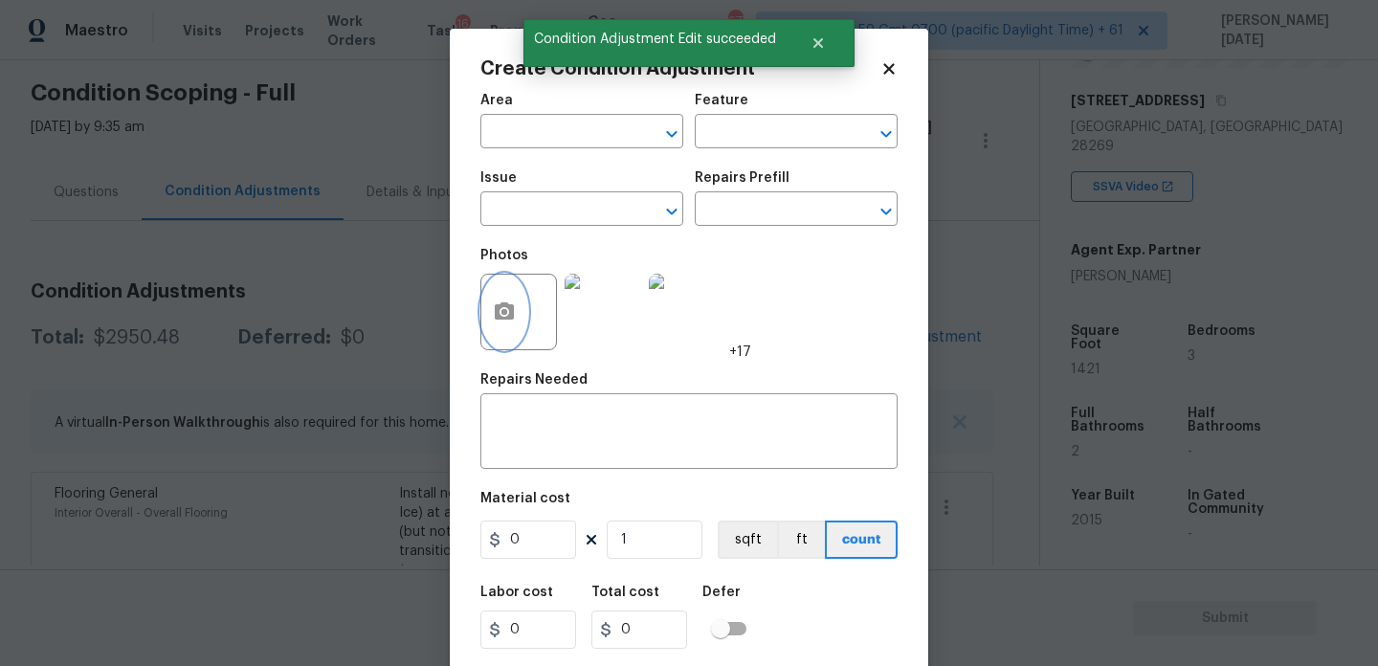
click at [503, 315] on circle "button" at bounding box center [505, 312] width 6 height 6
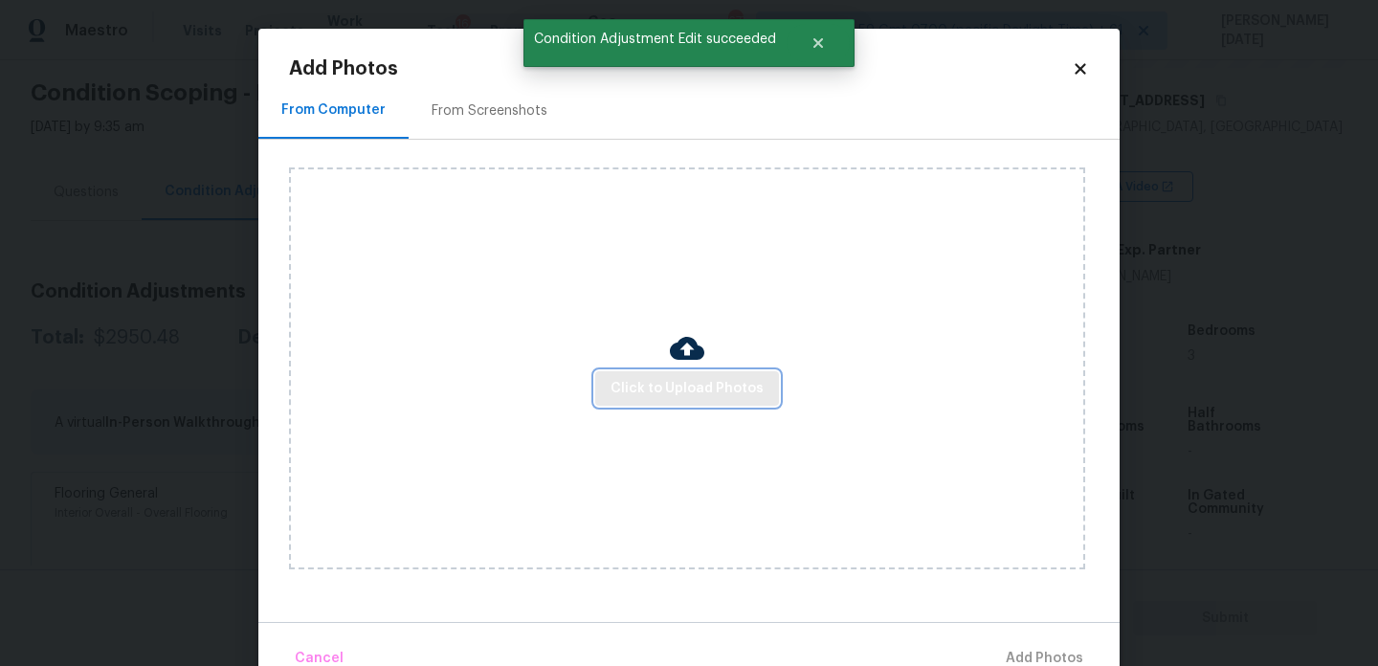
click at [642, 374] on button "Click to Upload Photos" at bounding box center [687, 388] width 184 height 35
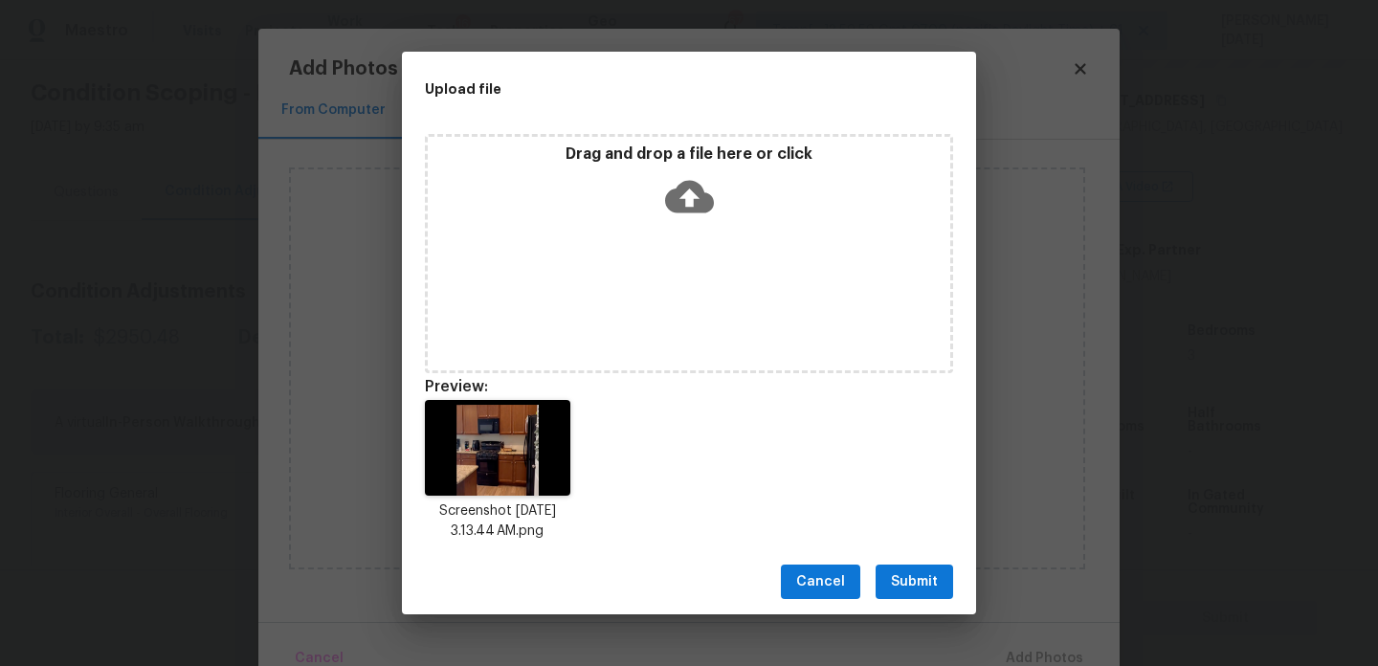
click at [894, 572] on span "Submit" at bounding box center [914, 582] width 47 height 24
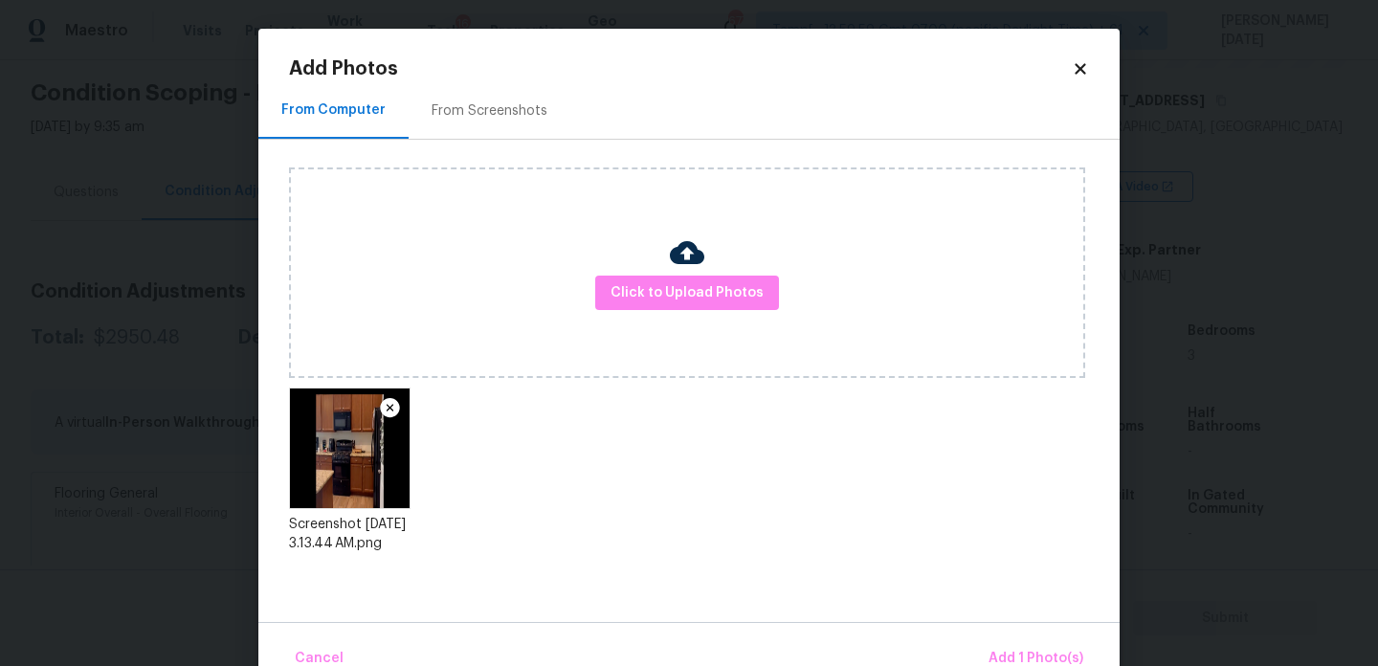
click at [1026, 636] on div "Cancel Add 1 Photo(s)" at bounding box center [688, 650] width 861 height 57
click at [1058, 660] on span "Add 1 Photo(s)" at bounding box center [1036, 659] width 95 height 24
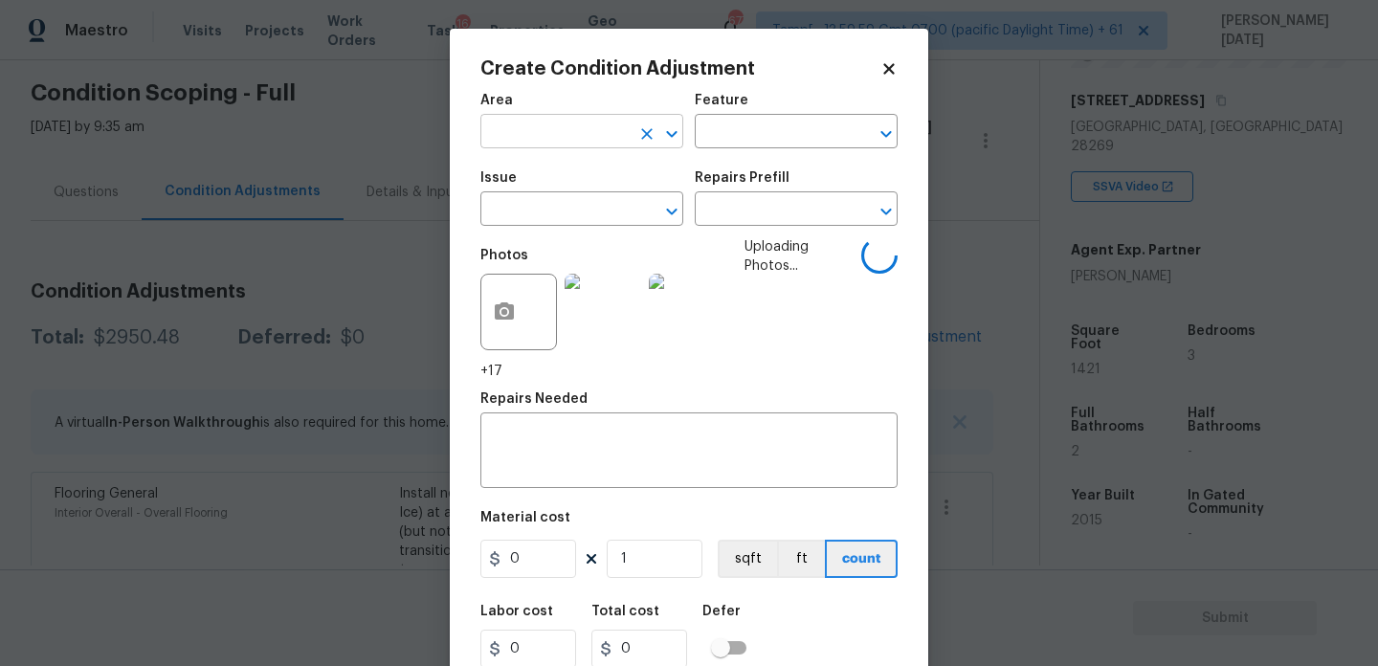
click at [506, 135] on input "text" at bounding box center [555, 134] width 149 height 30
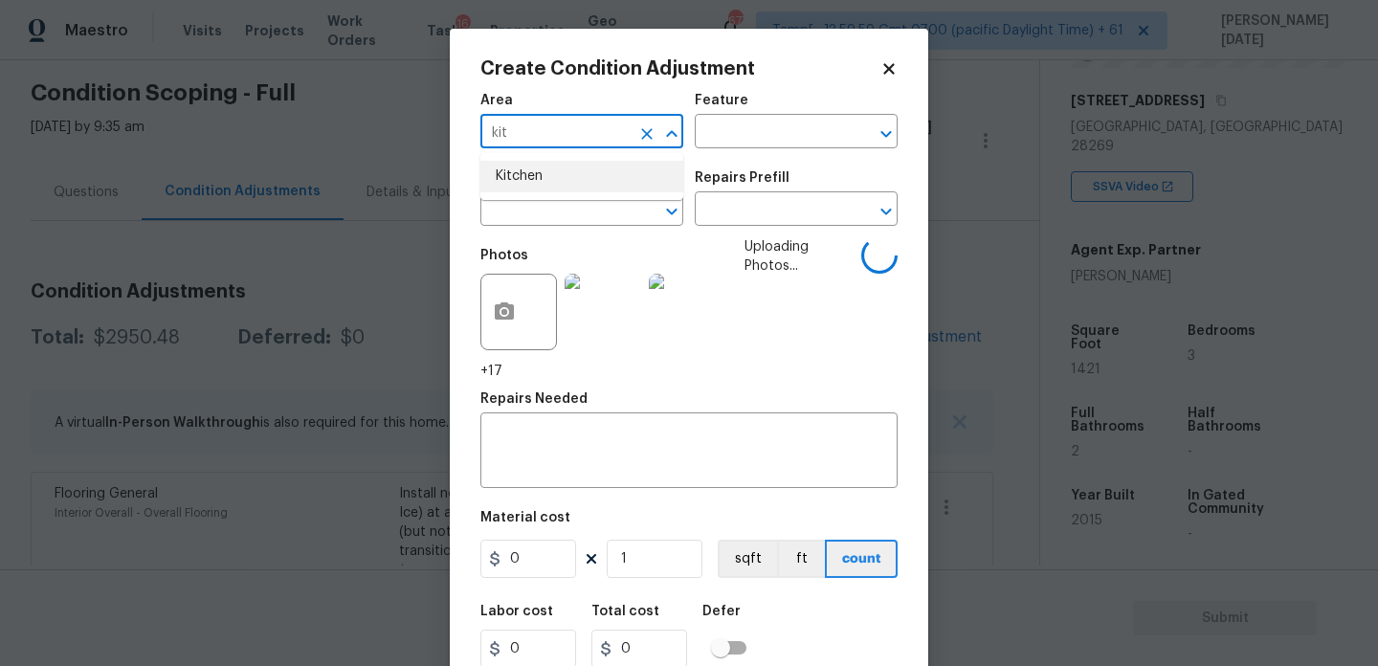
click at [506, 168] on li "Kitchen" at bounding box center [582, 177] width 203 height 32
type input "Kitchen"
click at [511, 201] on input "text" at bounding box center [555, 211] width 149 height 30
type input "c"
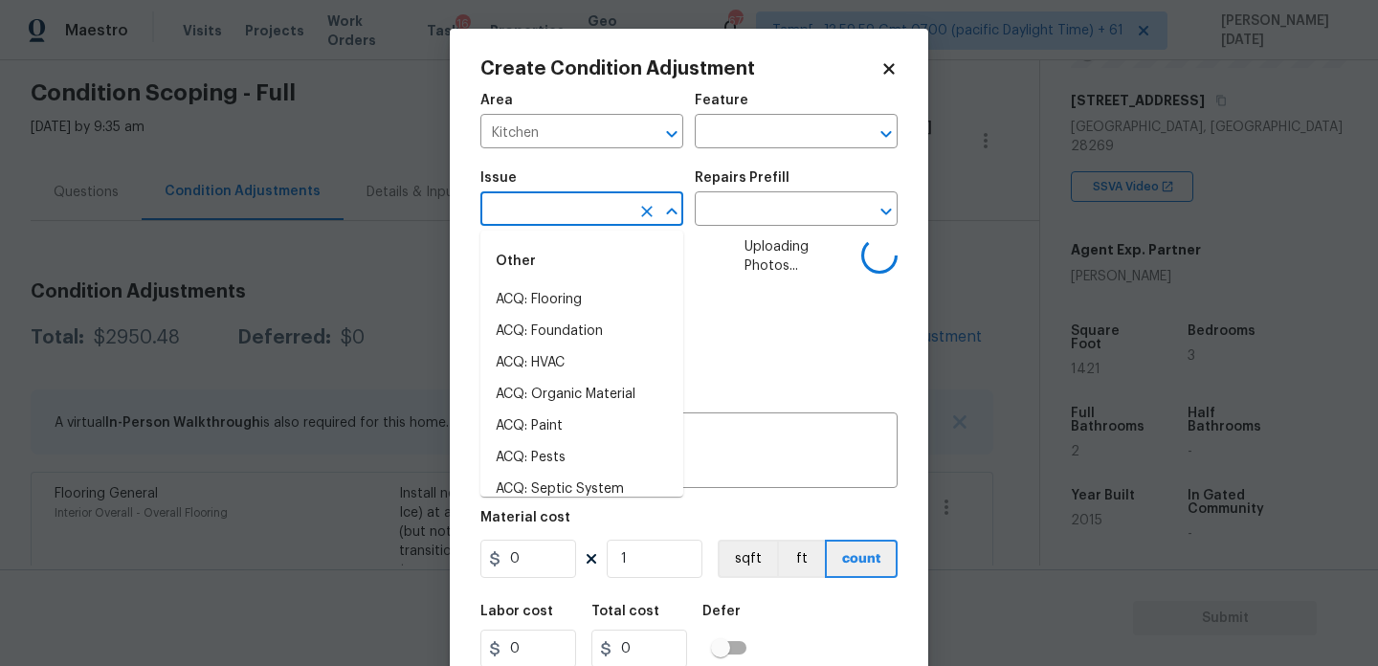
type input "b"
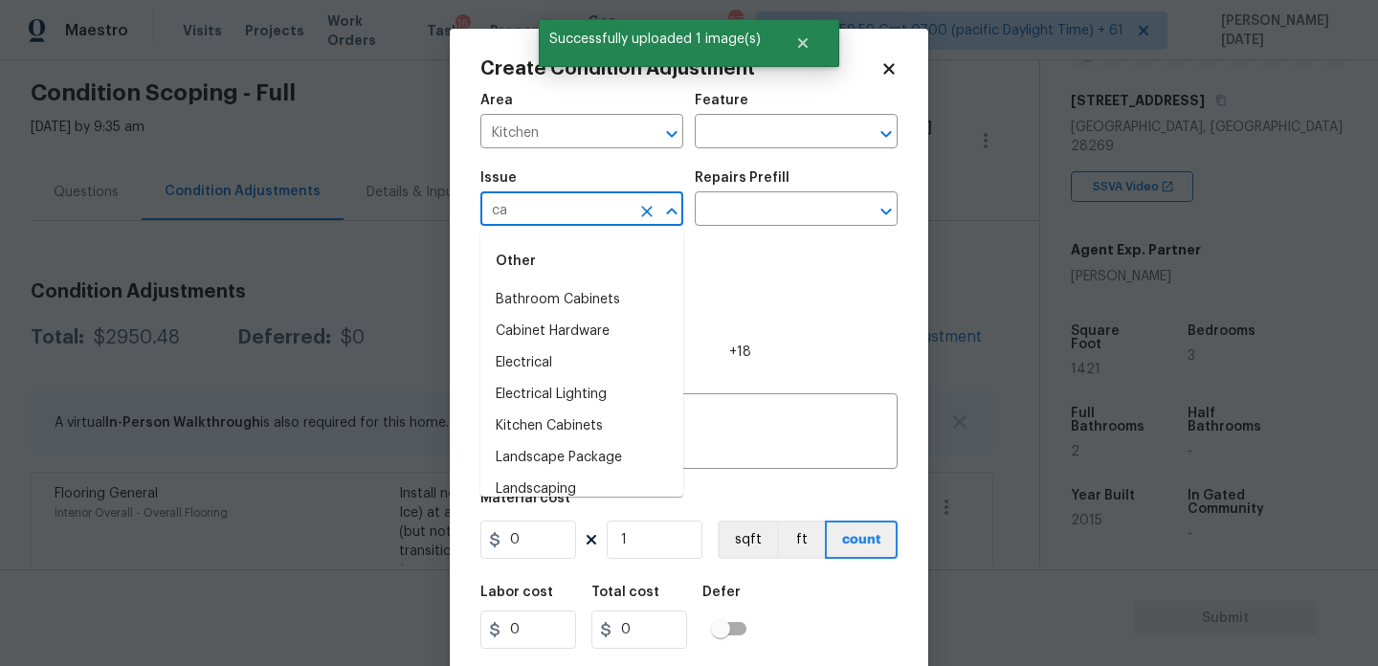
type input "cab"
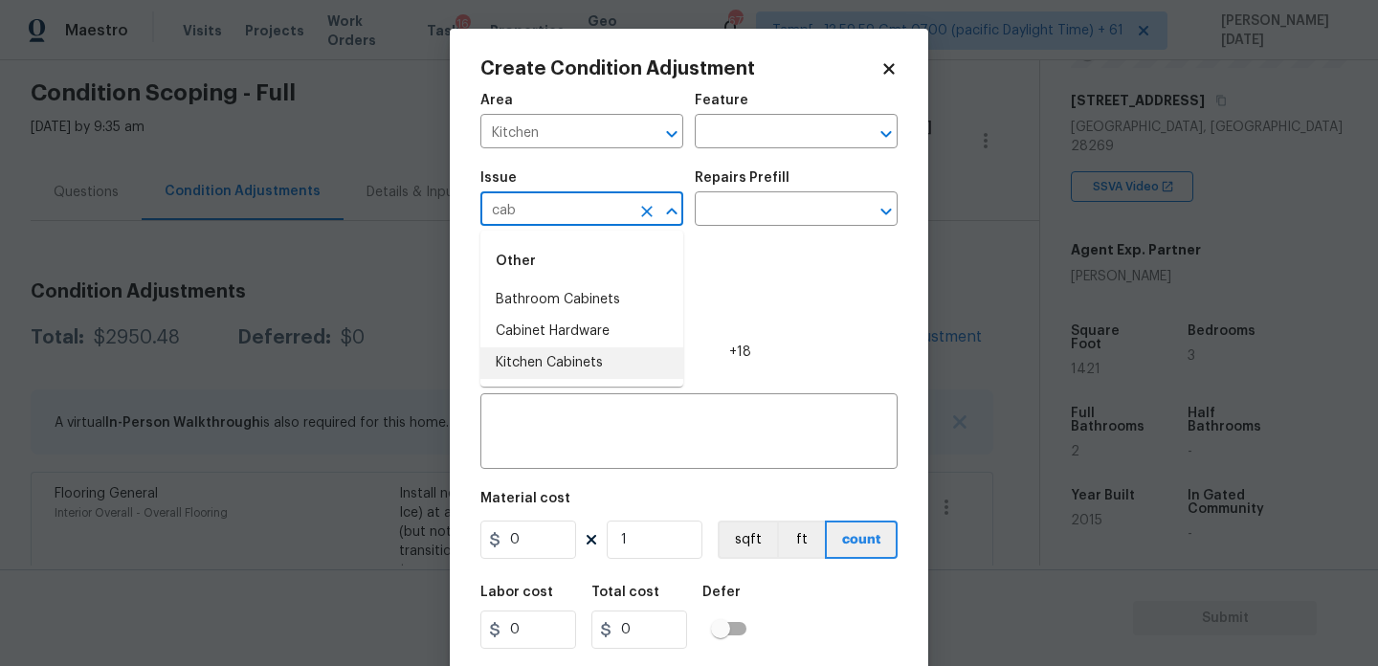
click at [571, 359] on li "Kitchen Cabinets" at bounding box center [582, 363] width 203 height 32
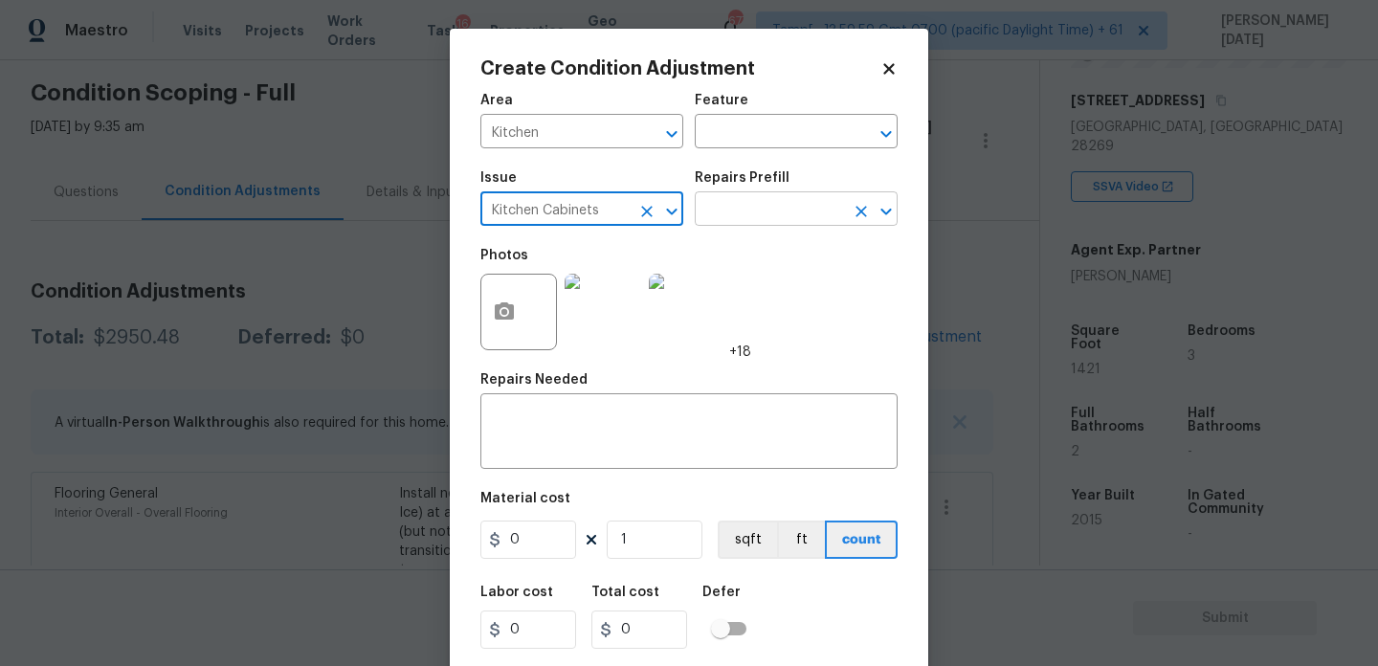
type input "Kitchen Cabinets"
click at [707, 211] on input "text" at bounding box center [769, 211] width 149 height 30
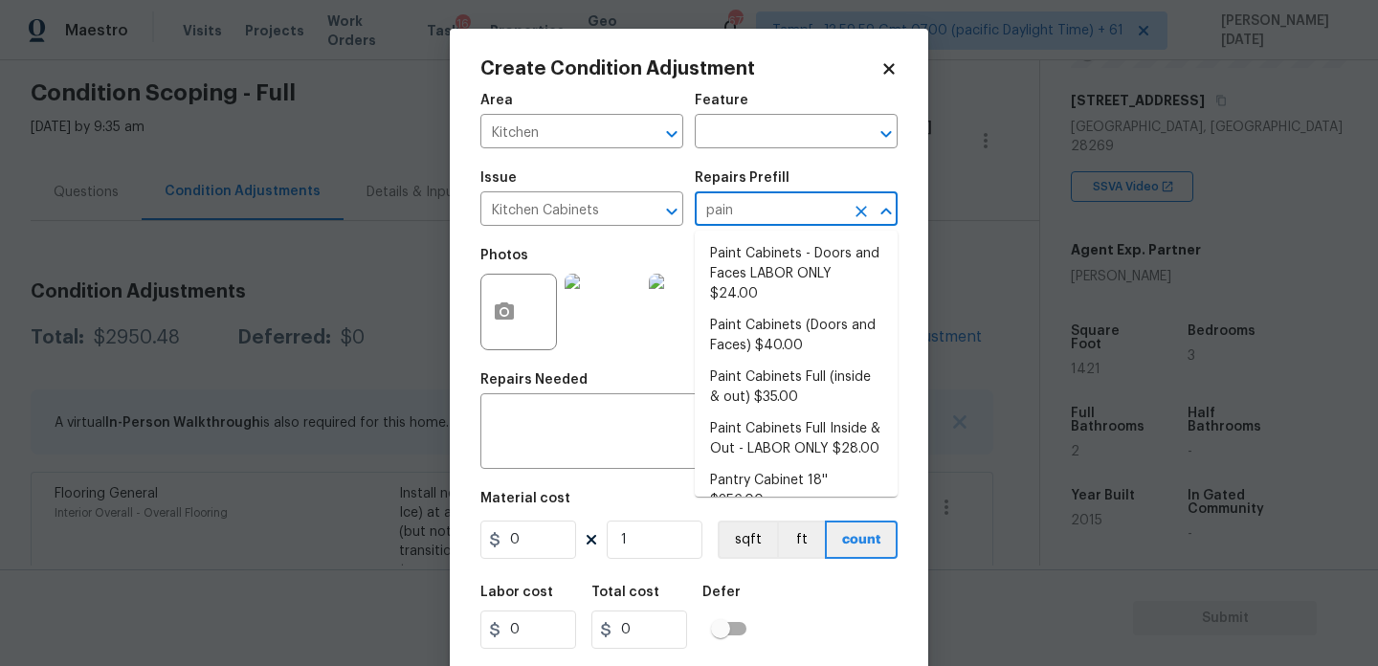
type input "paint"
click at [758, 270] on li "Paint Cabinets - Doors and Faces LABOR ONLY $24.00" at bounding box center [796, 274] width 203 height 72
type input "Cabinets"
type textarea "Prep, sand, mask and apply 2 coats of paint to the kitchen cabinet doors and bo…"
type input "24"
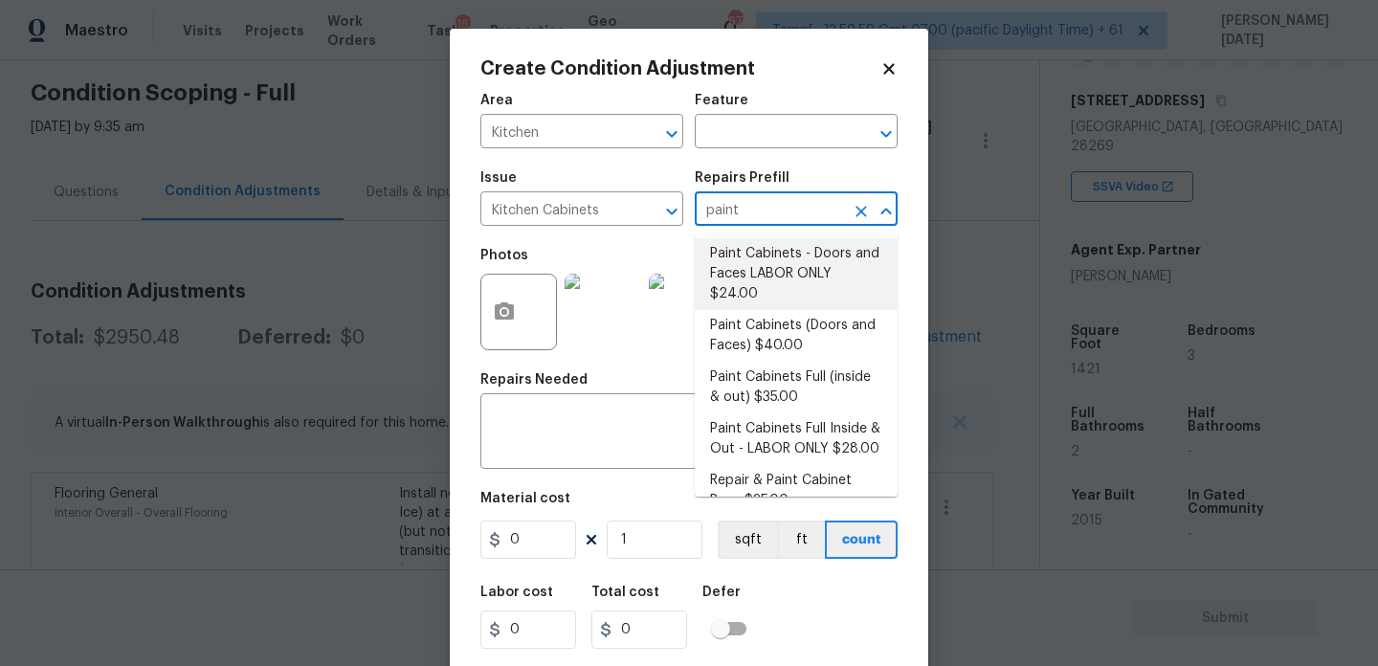
type input "24"
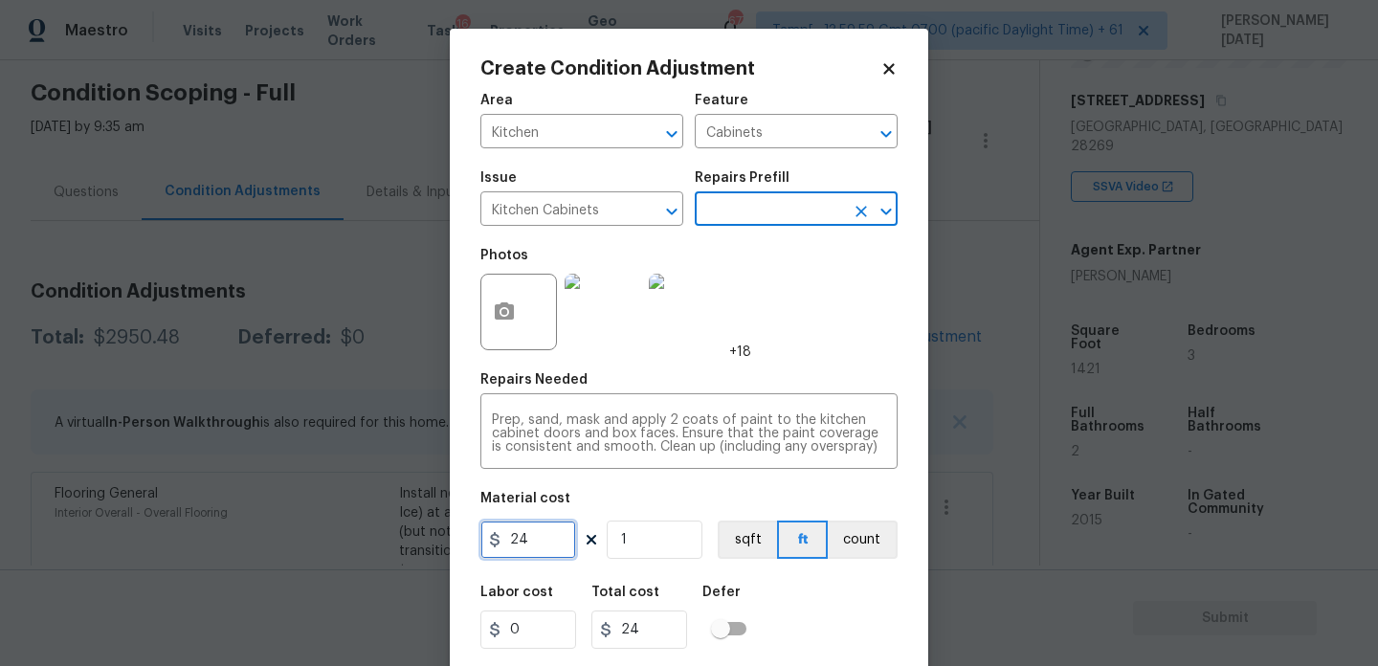
drag, startPoint x: 533, startPoint y: 543, endPoint x: 436, endPoint y: 542, distance: 96.7
click at [445, 543] on div "Create Condition Adjustment Area Kitchen ​ Feature Cabinets ​ Issue Kitchen Cab…" at bounding box center [689, 333] width 1378 height 666
type input "1200"
click at [878, 357] on div "Photos +18" at bounding box center [689, 299] width 417 height 124
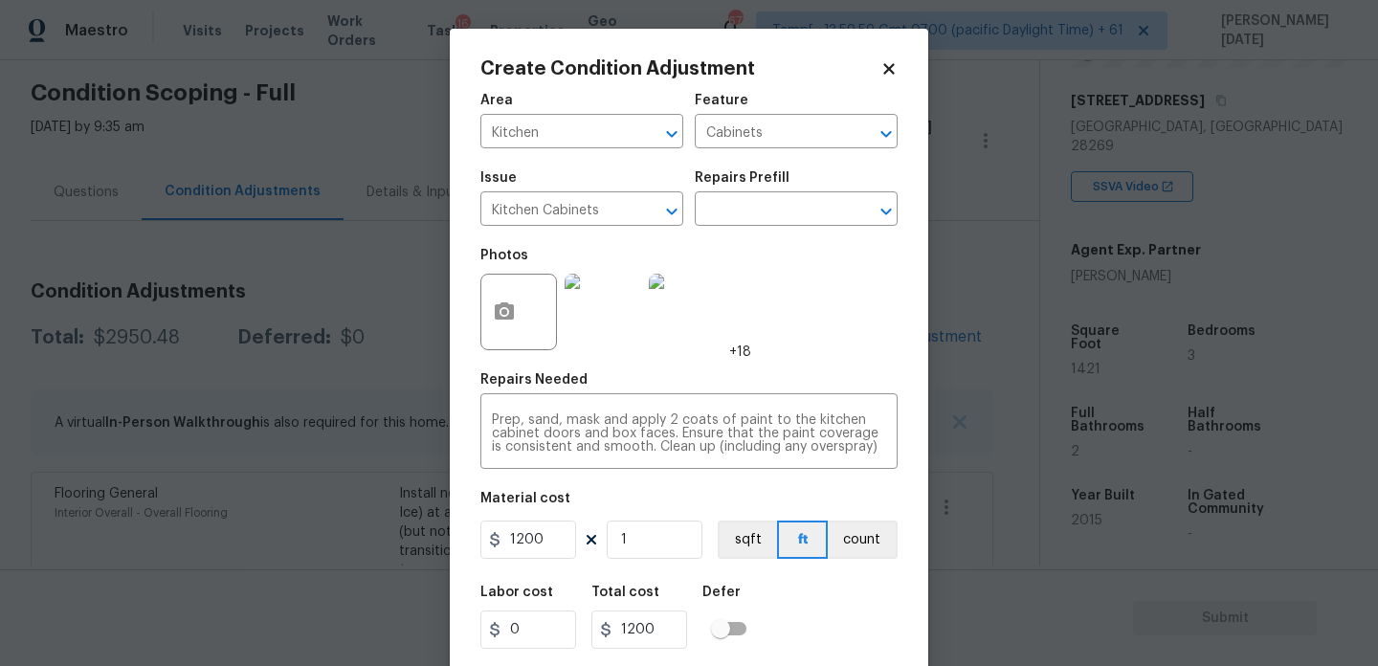
scroll to position [49, 0]
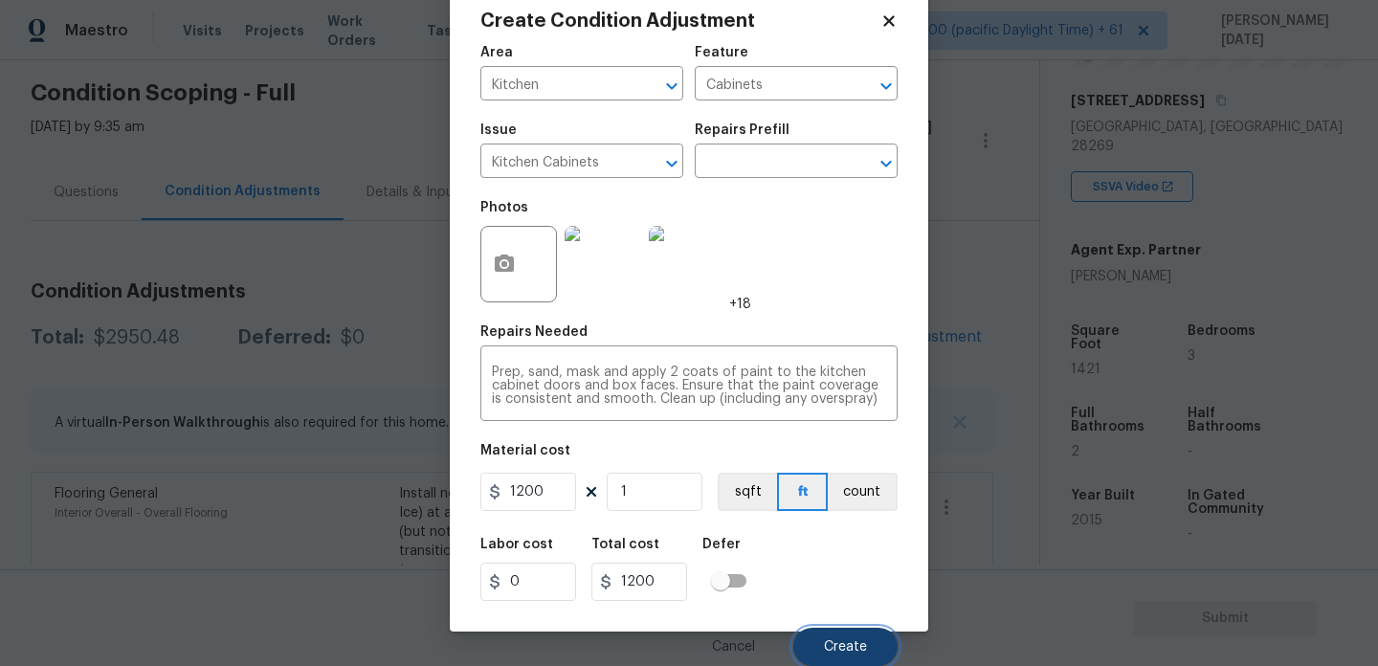
click at [827, 636] on button "Create" at bounding box center [846, 647] width 104 height 38
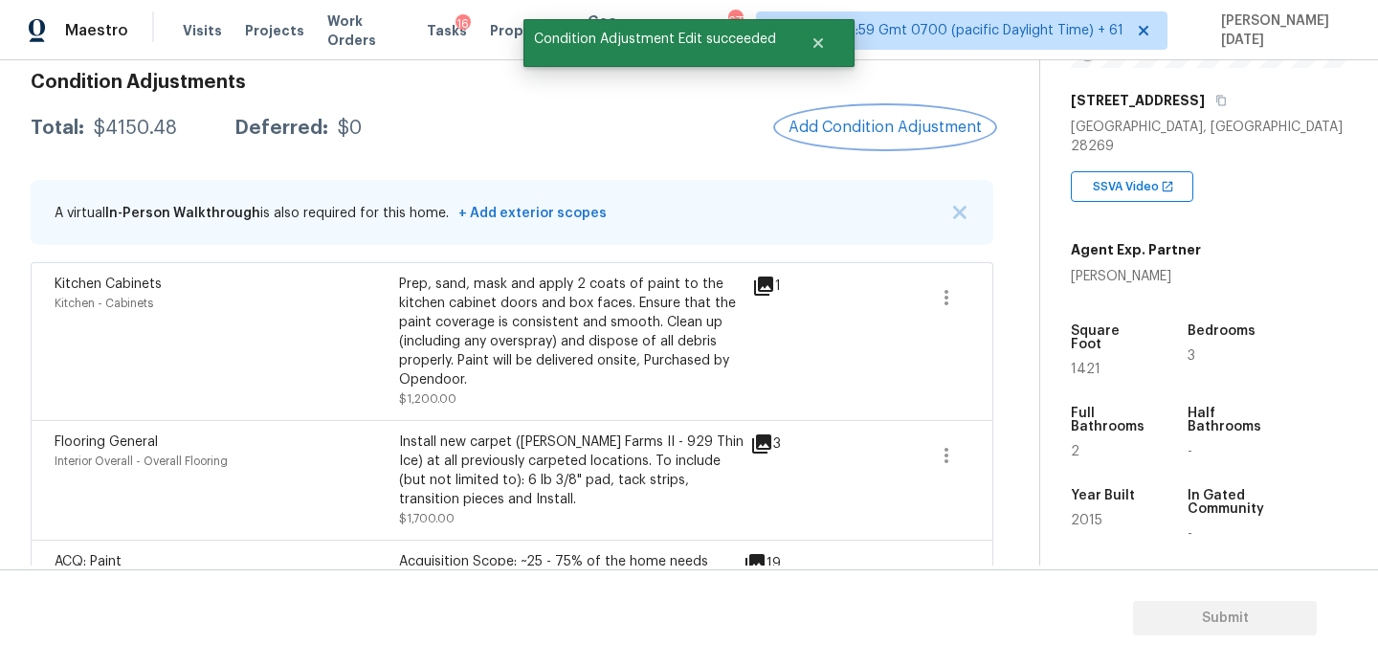
scroll to position [275, 0]
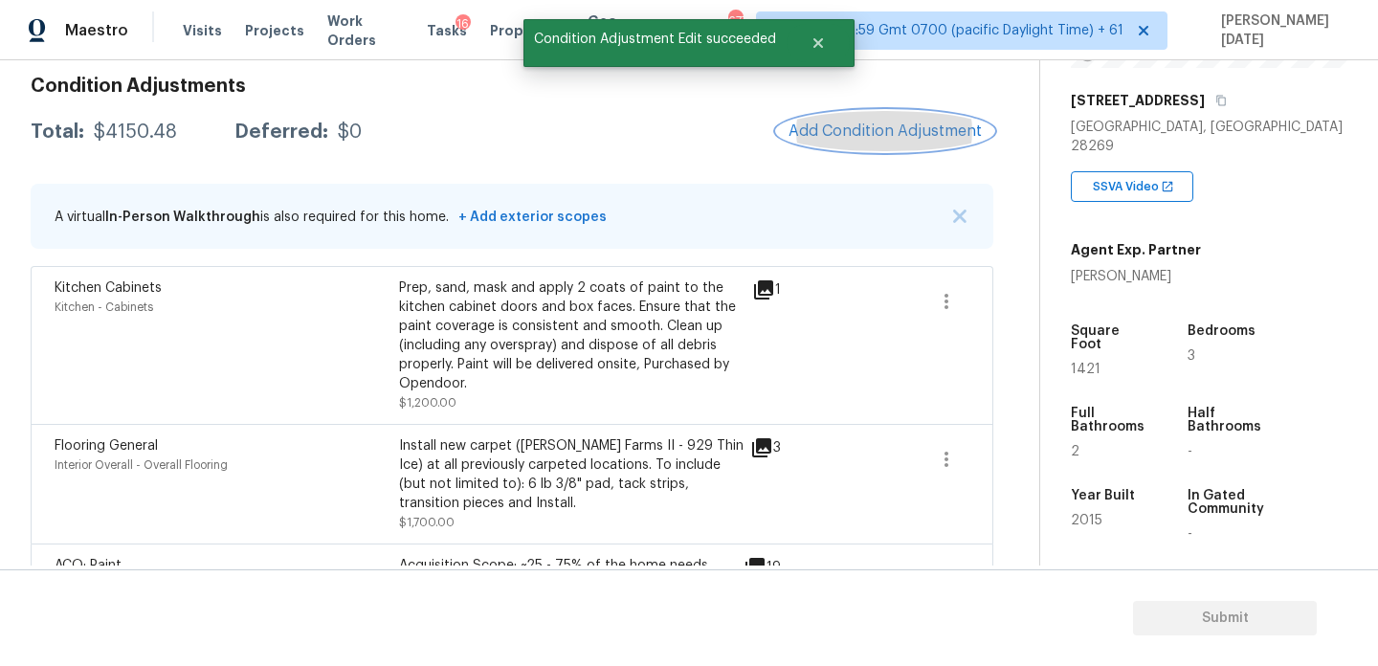
click at [850, 117] on button "Add Condition Adjustment" at bounding box center [885, 131] width 216 height 40
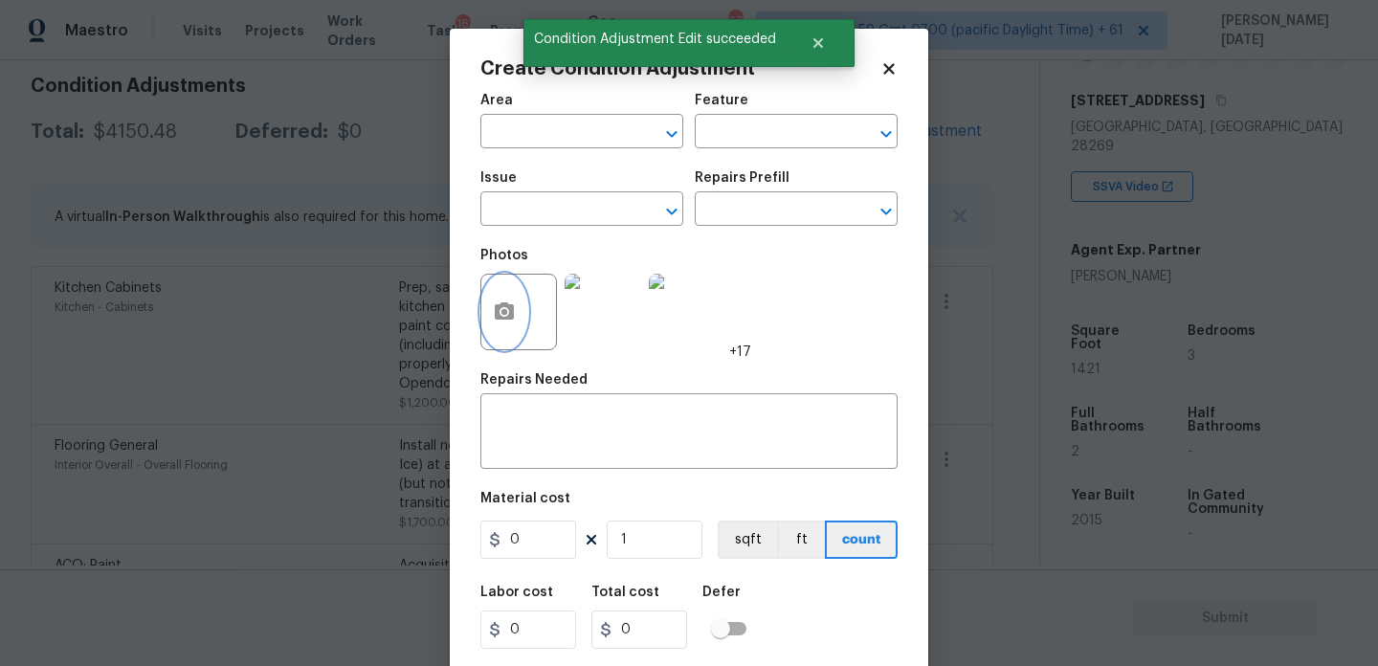
click at [509, 337] on button "button" at bounding box center [504, 312] width 46 height 75
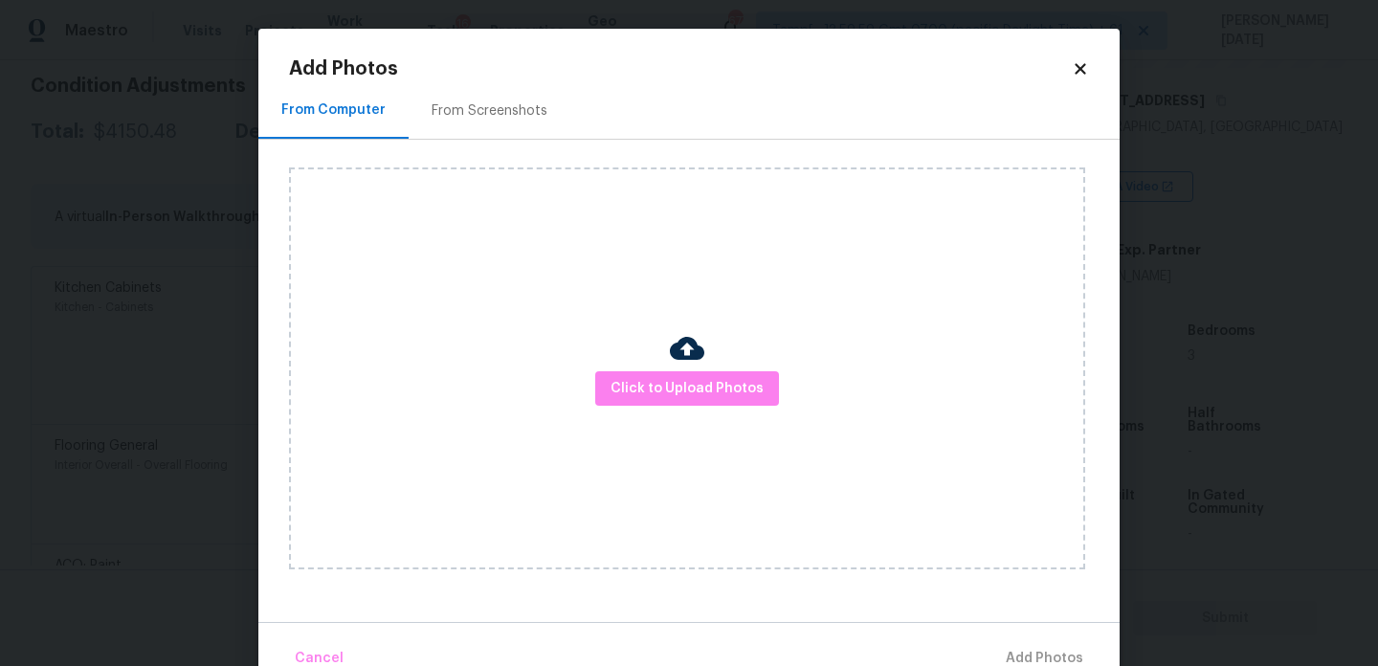
click at [639, 369] on div "Click to Upload Photos" at bounding box center [687, 369] width 796 height 402
click at [655, 383] on span "Click to Upload Photos" at bounding box center [687, 389] width 153 height 24
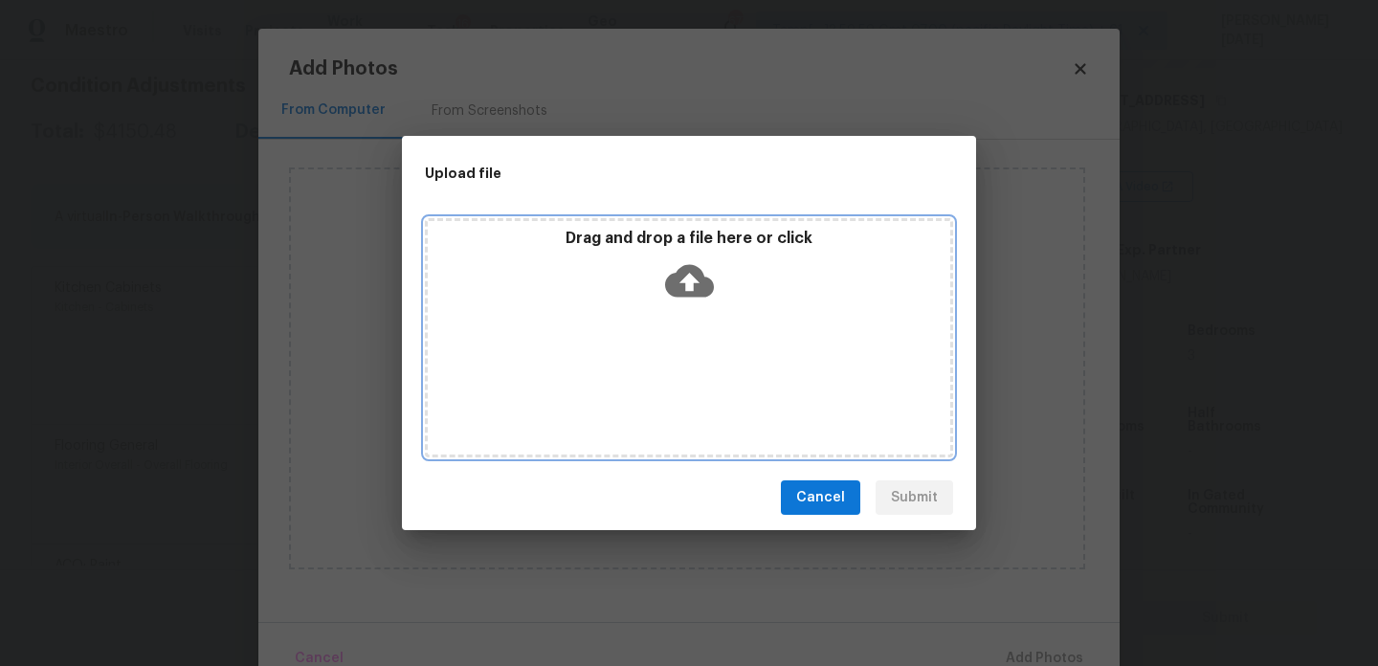
click at [655, 383] on div "Drag and drop a file here or click" at bounding box center [689, 337] width 528 height 239
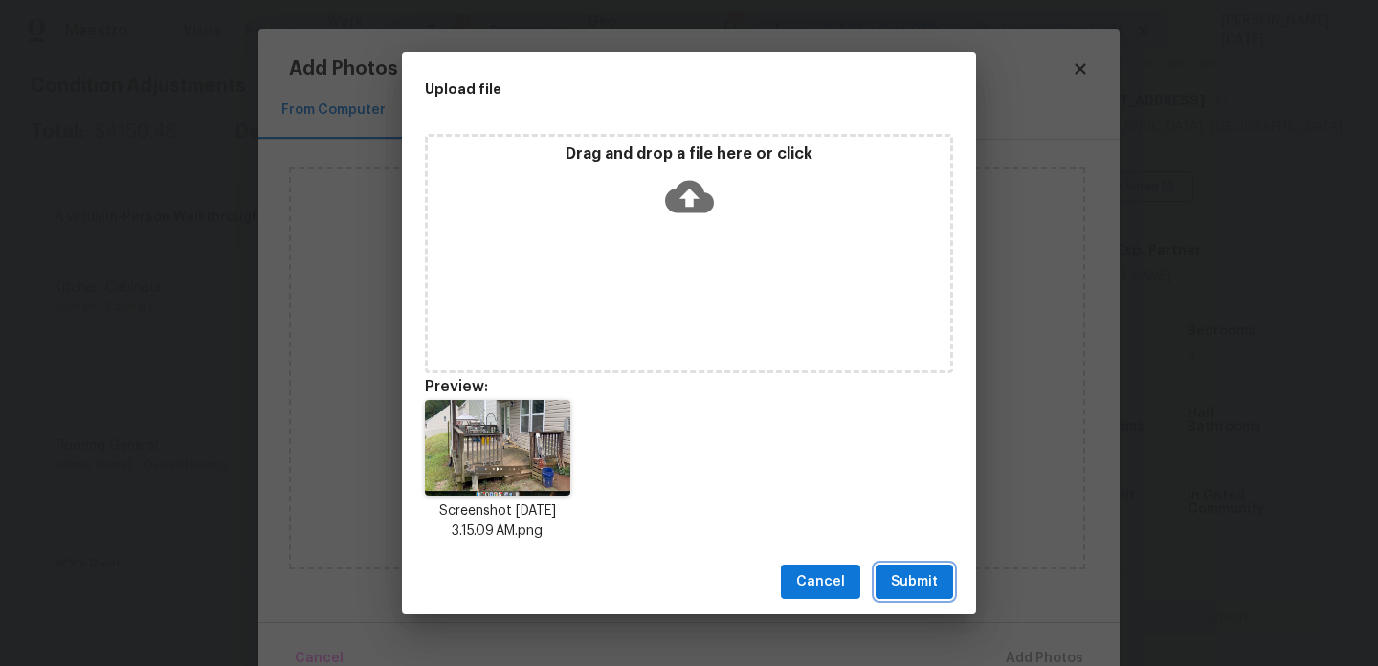
click at [939, 587] on button "Submit" at bounding box center [915, 582] width 78 height 35
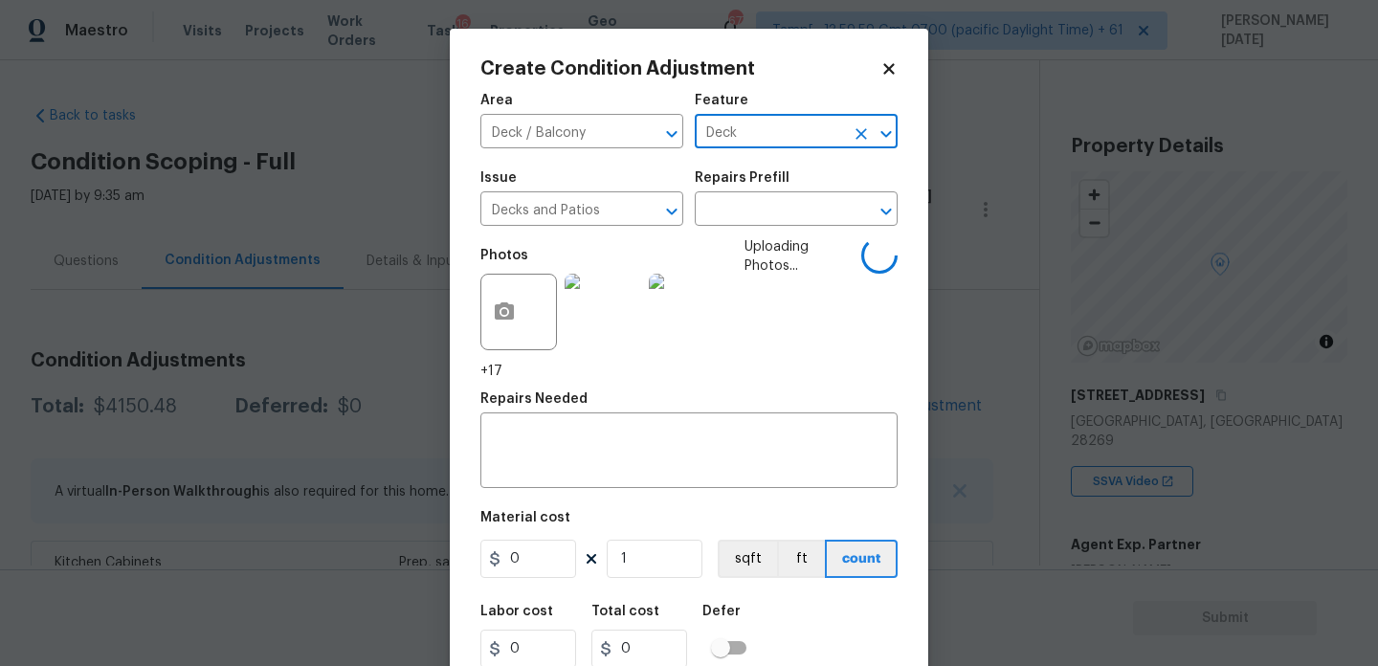
scroll to position [295, 0]
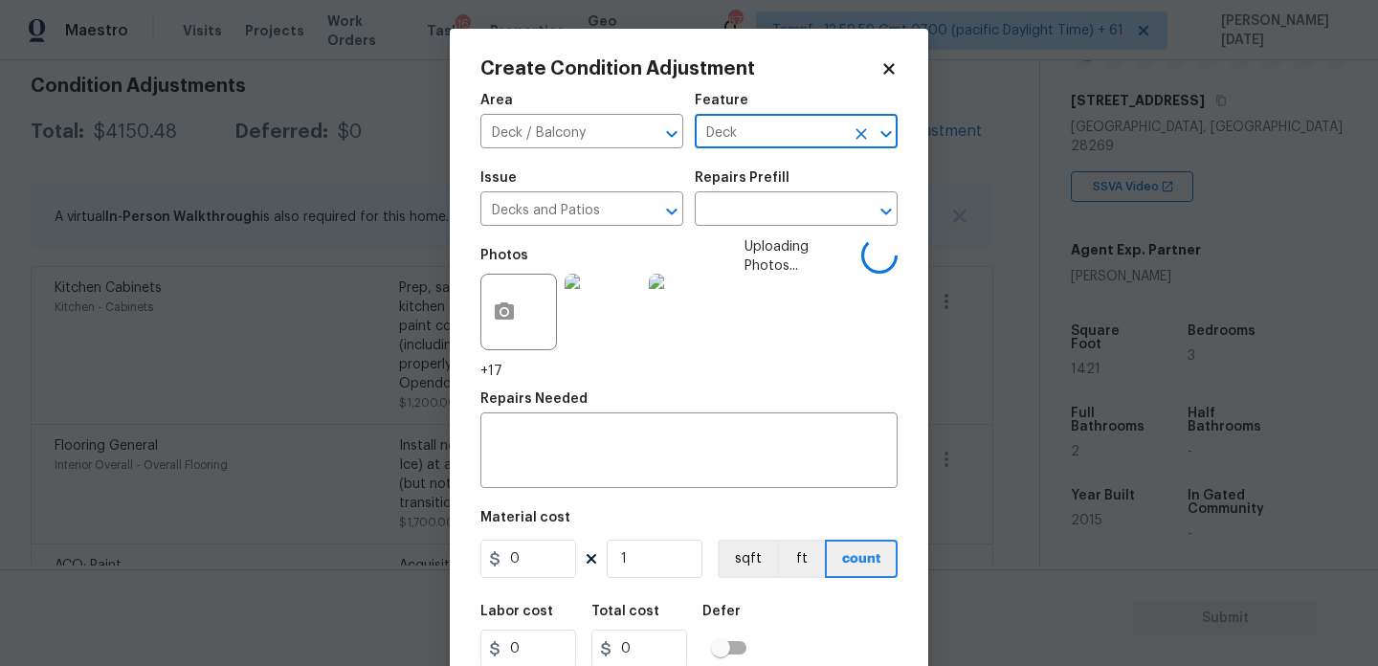
type input "Deck"
click at [546, 560] on input "0" at bounding box center [529, 559] width 96 height 38
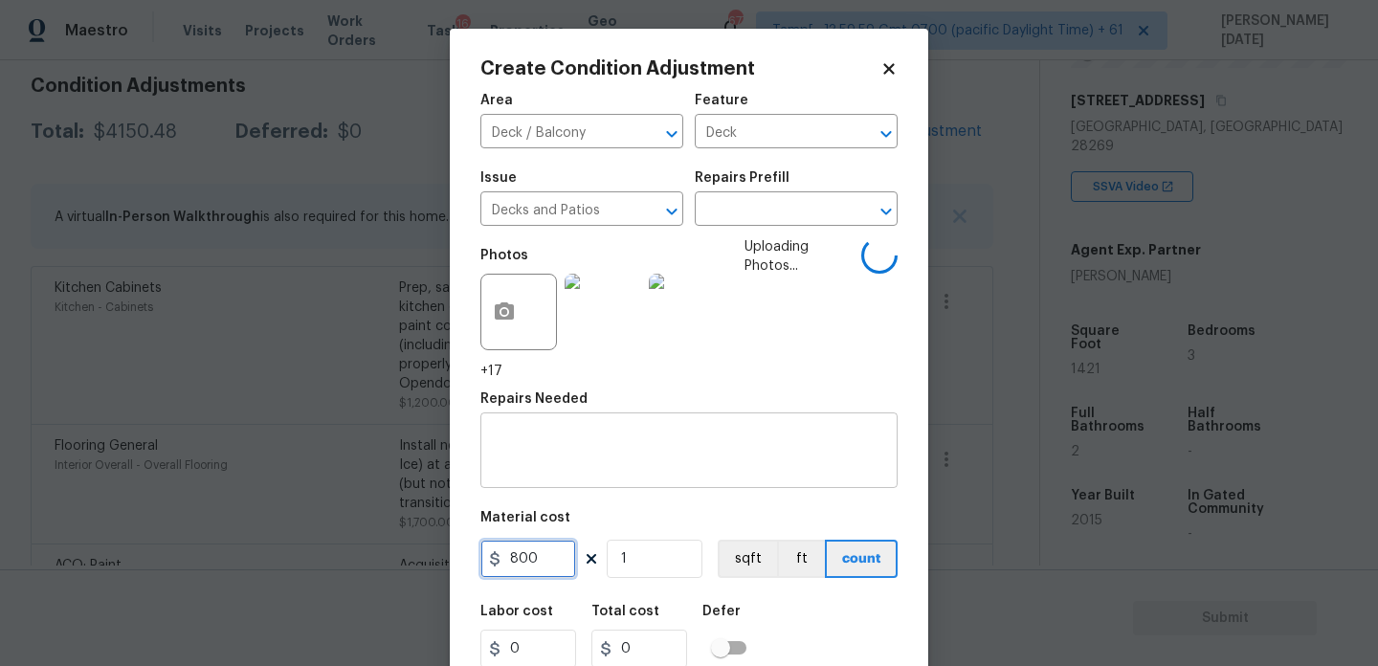
type input "800"
click at [579, 445] on textarea at bounding box center [689, 453] width 394 height 40
type input "800"
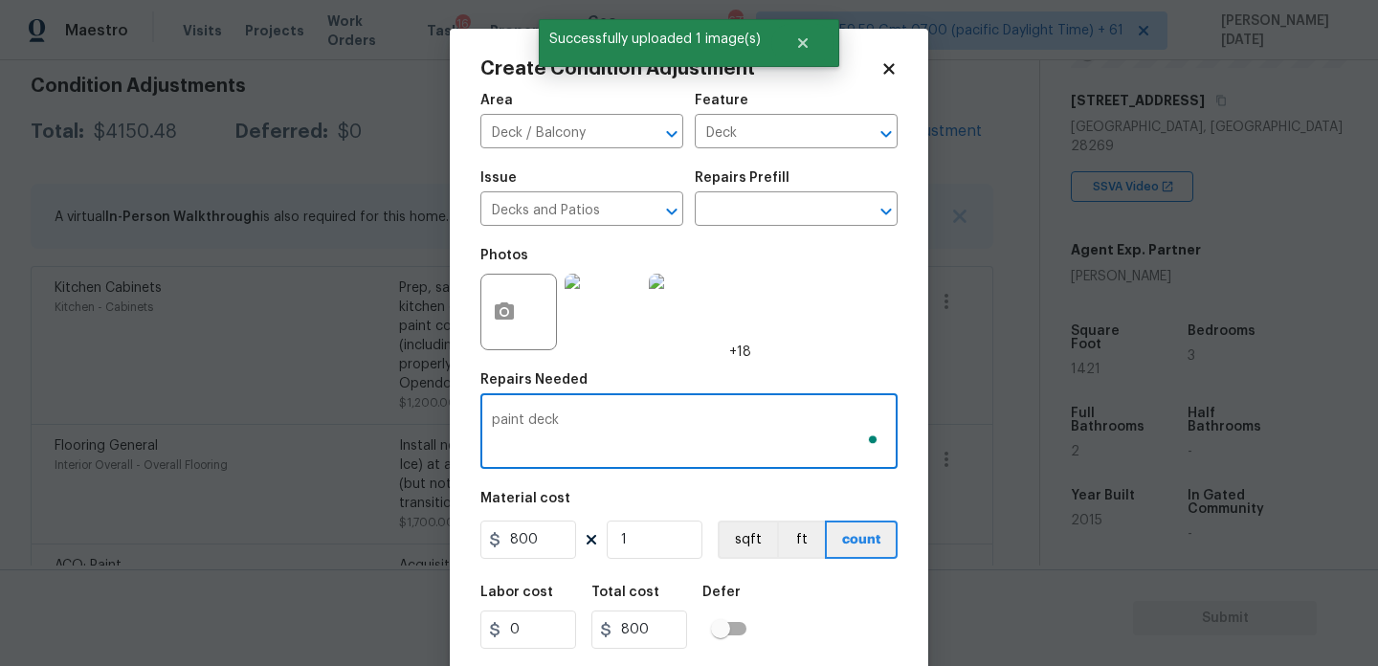
scroll to position [49, 0]
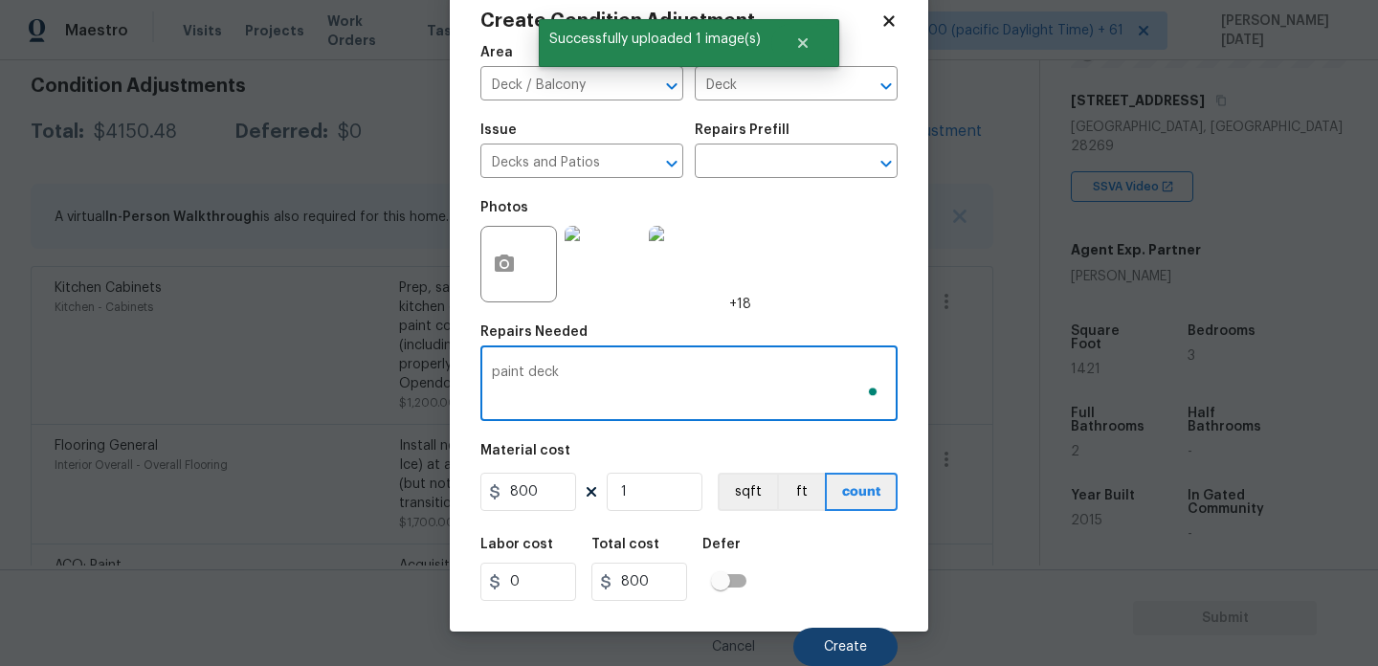
type textarea "paint deck"
click at [847, 642] on span "Create" at bounding box center [845, 647] width 43 height 14
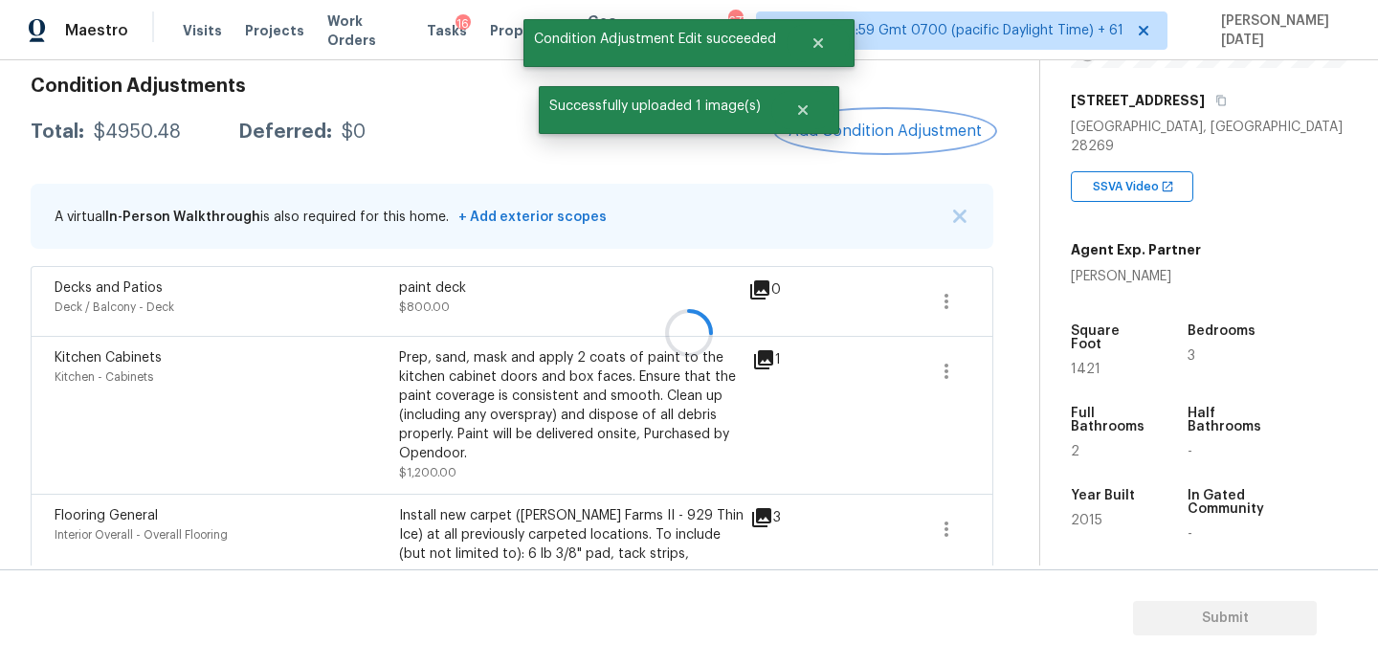
scroll to position [0, 0]
click at [926, 154] on div "Condition Adjustments Total: $4950.48 Deferred: $0 Add Condition Adjustment A v…" at bounding box center [512, 378] width 963 height 635
click at [919, 142] on button "Add Condition Adjustment" at bounding box center [885, 131] width 216 height 40
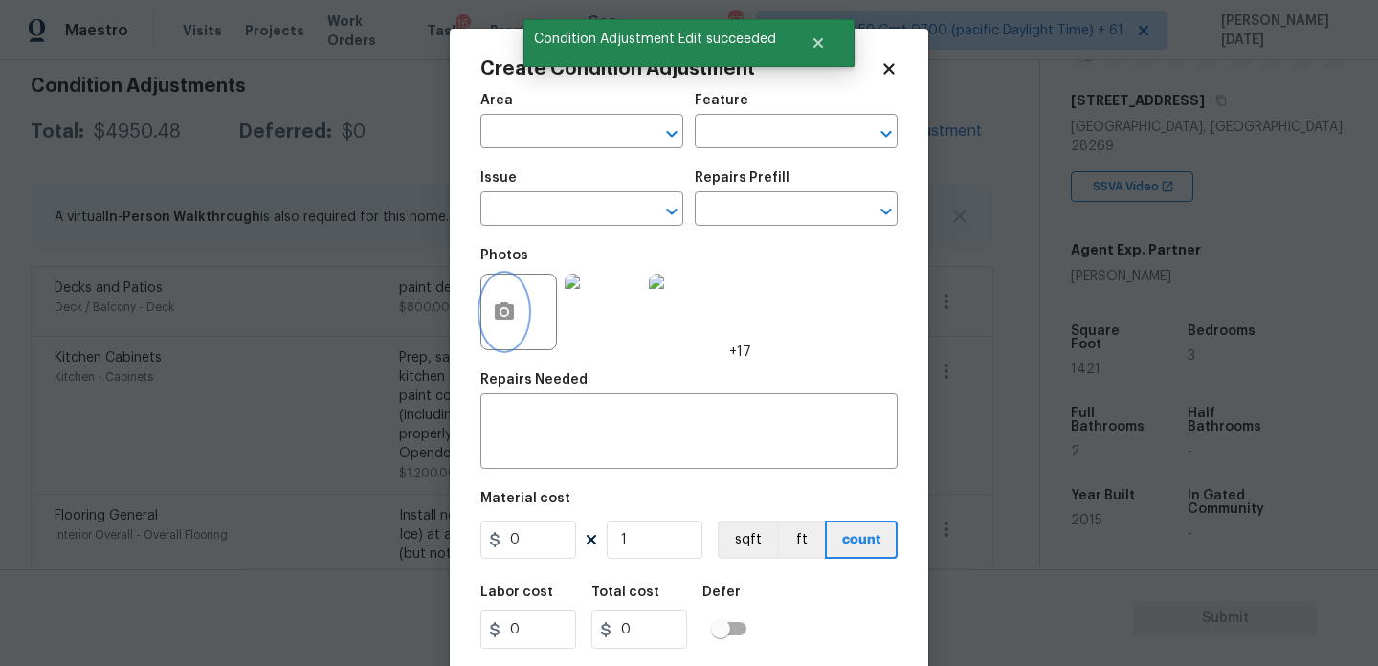
click at [504, 324] on button "button" at bounding box center [504, 312] width 46 height 75
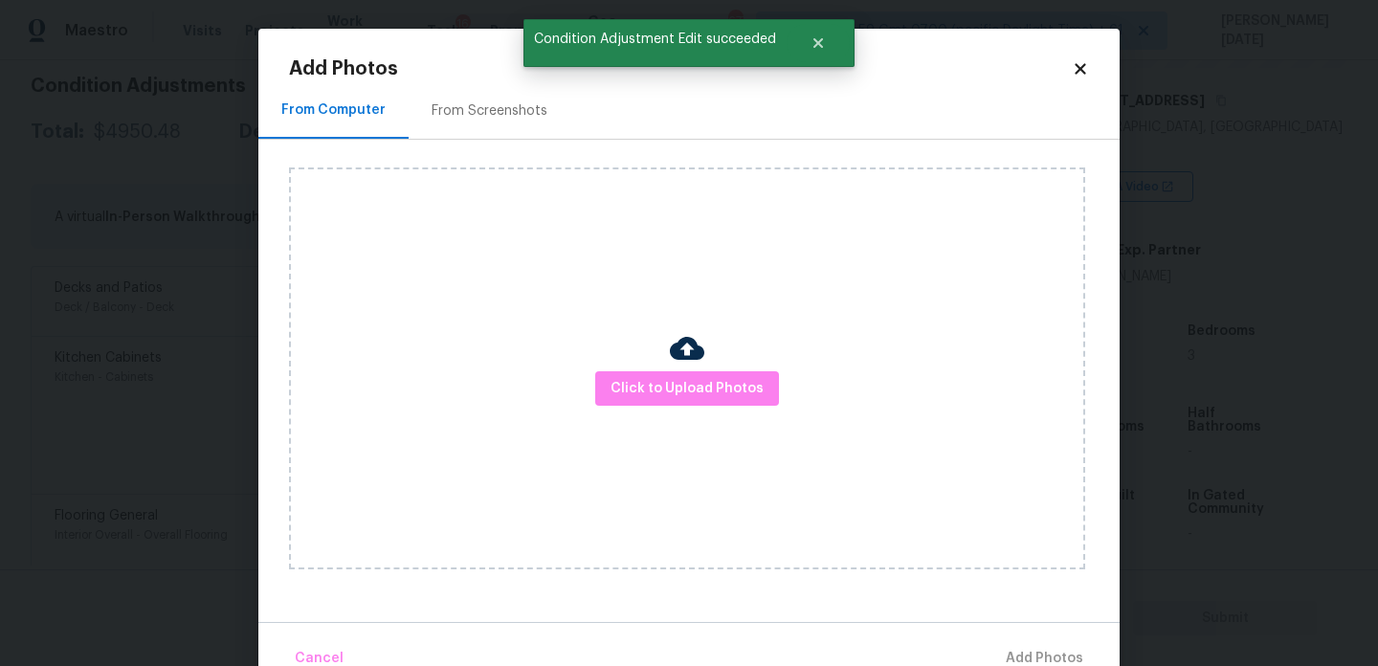
click at [669, 413] on div "Click to Upload Photos" at bounding box center [687, 369] width 796 height 402
click at [699, 401] on button "Click to Upload Photos" at bounding box center [687, 388] width 184 height 35
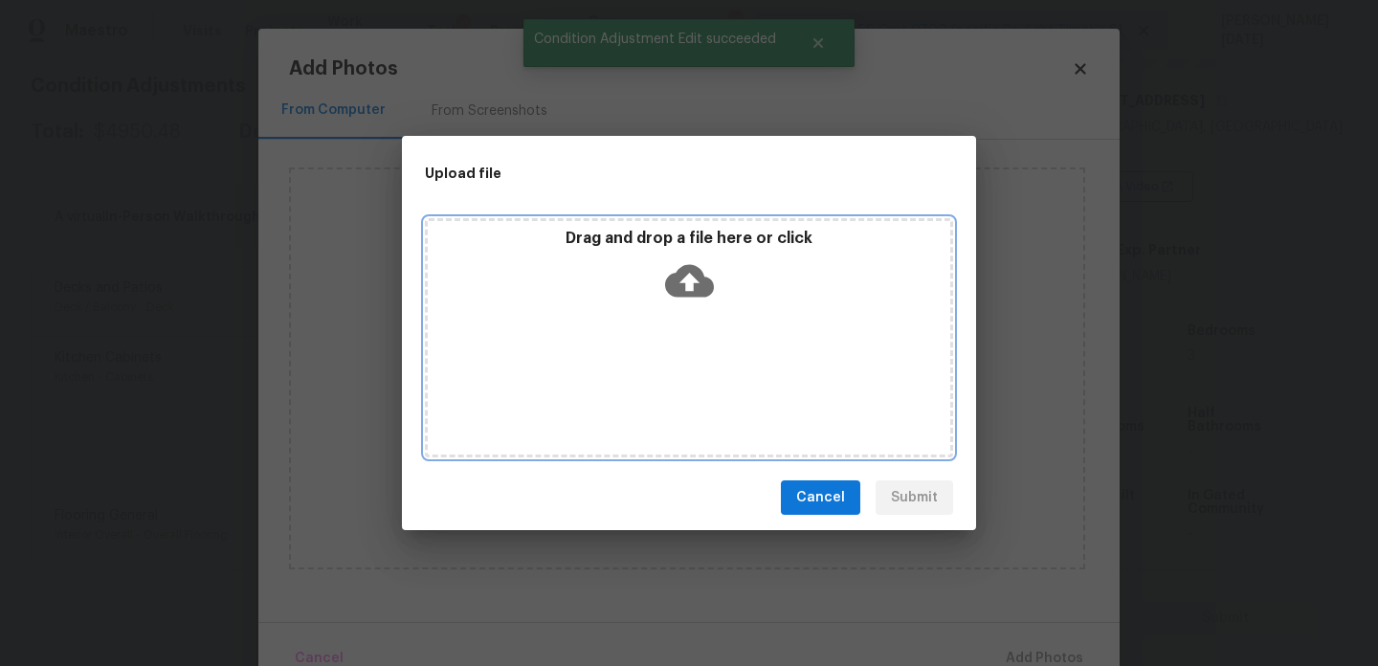
click at [699, 401] on div "Drag and drop a file here or click" at bounding box center [689, 337] width 528 height 239
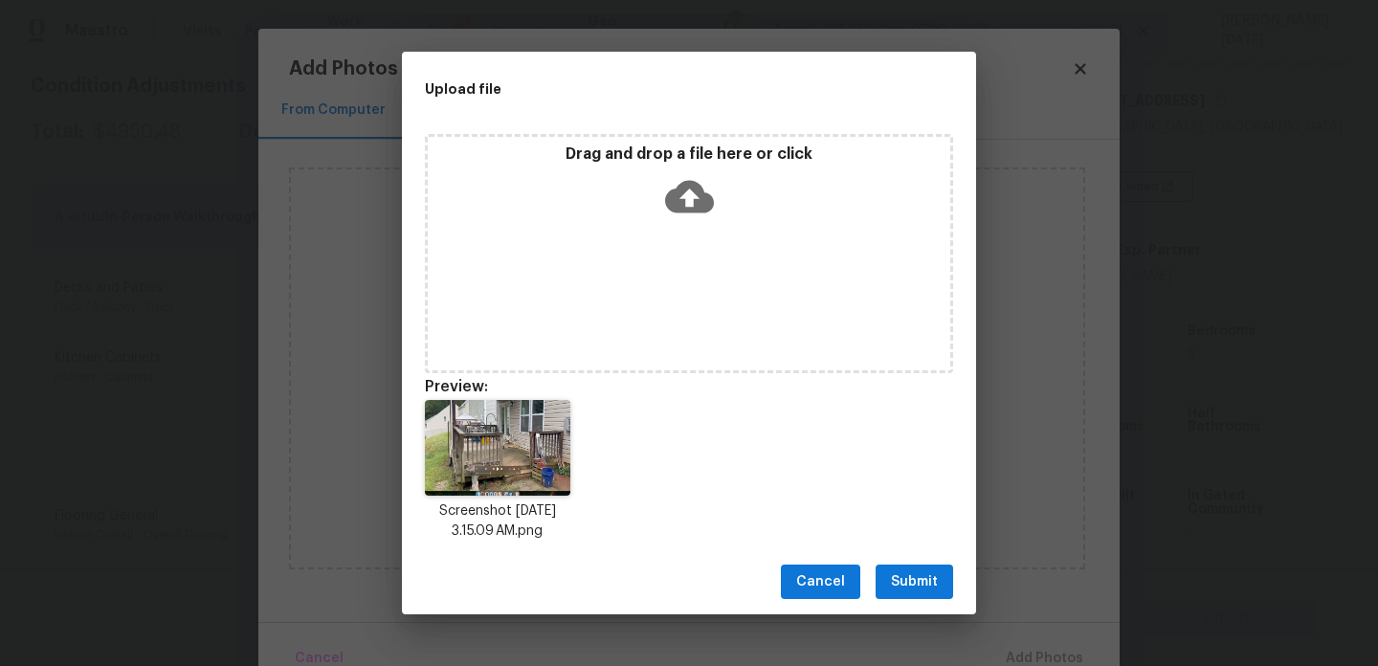
click at [930, 607] on div "Cancel Submit" at bounding box center [689, 582] width 574 height 66
click at [934, 580] on span "Submit" at bounding box center [914, 582] width 47 height 24
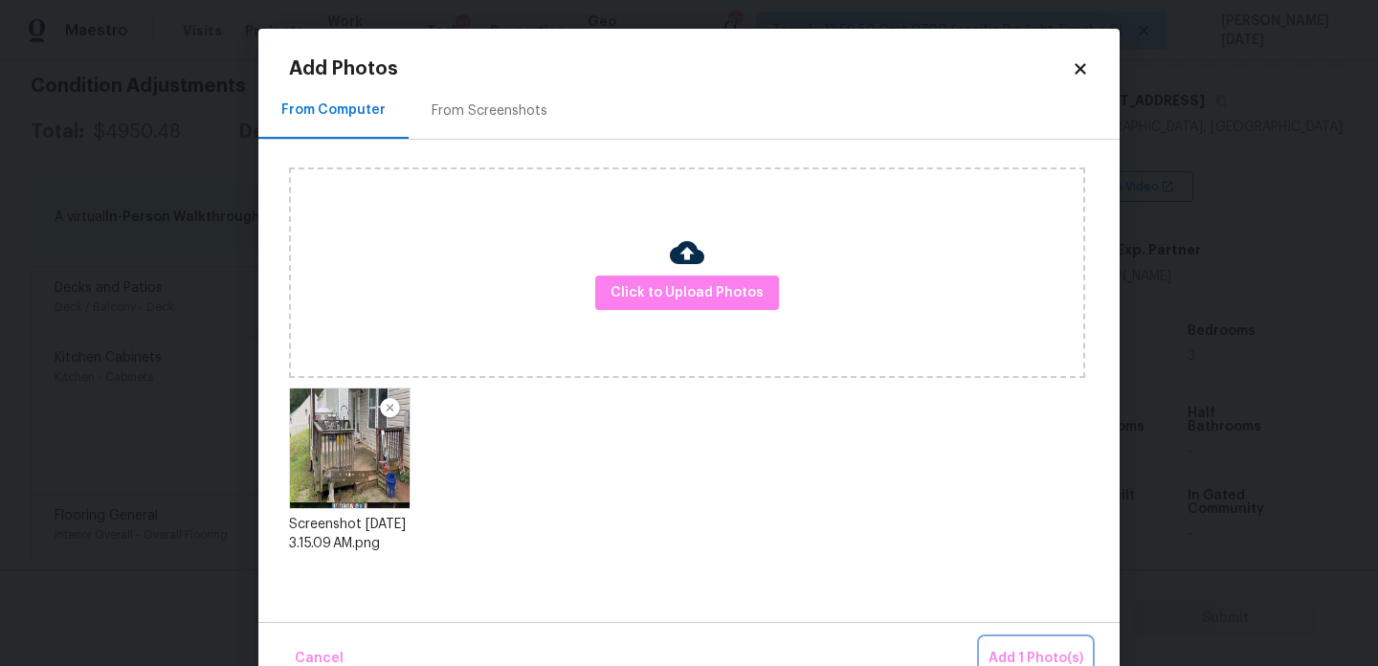
click at [1027, 639] on button "Add 1 Photo(s)" at bounding box center [1036, 658] width 110 height 41
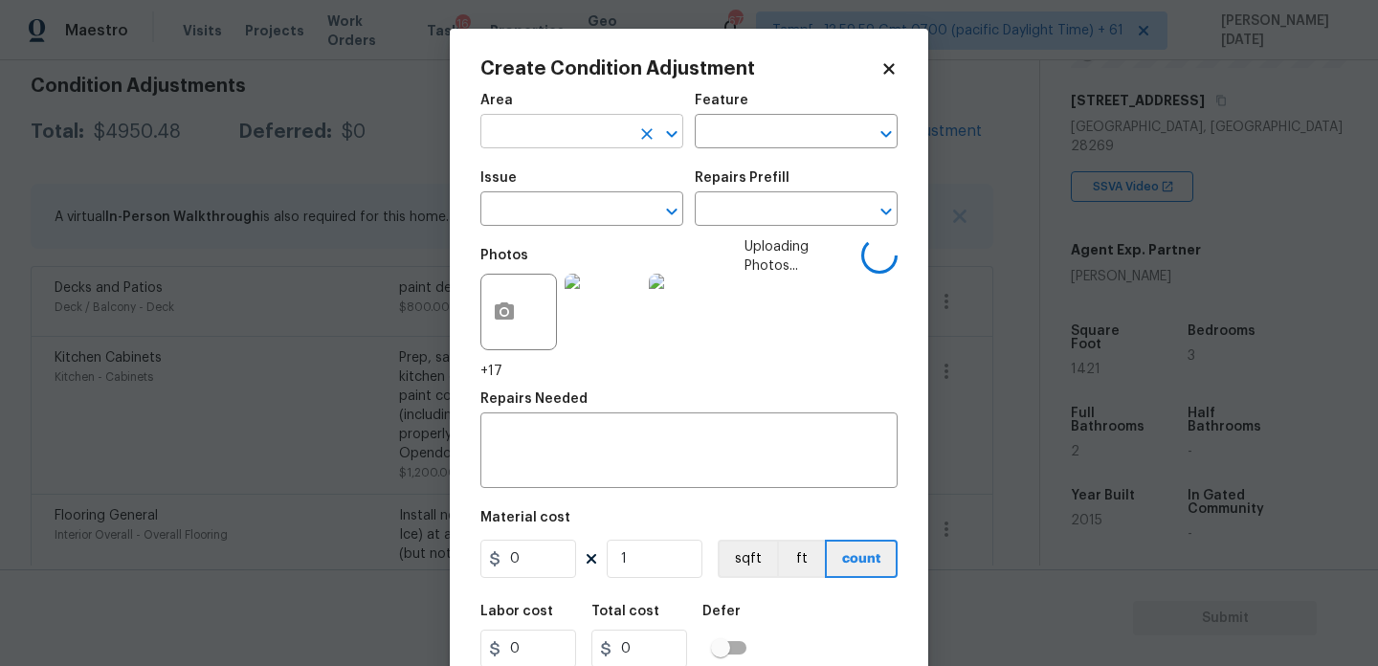
click at [518, 132] on input "text" at bounding box center [555, 134] width 149 height 30
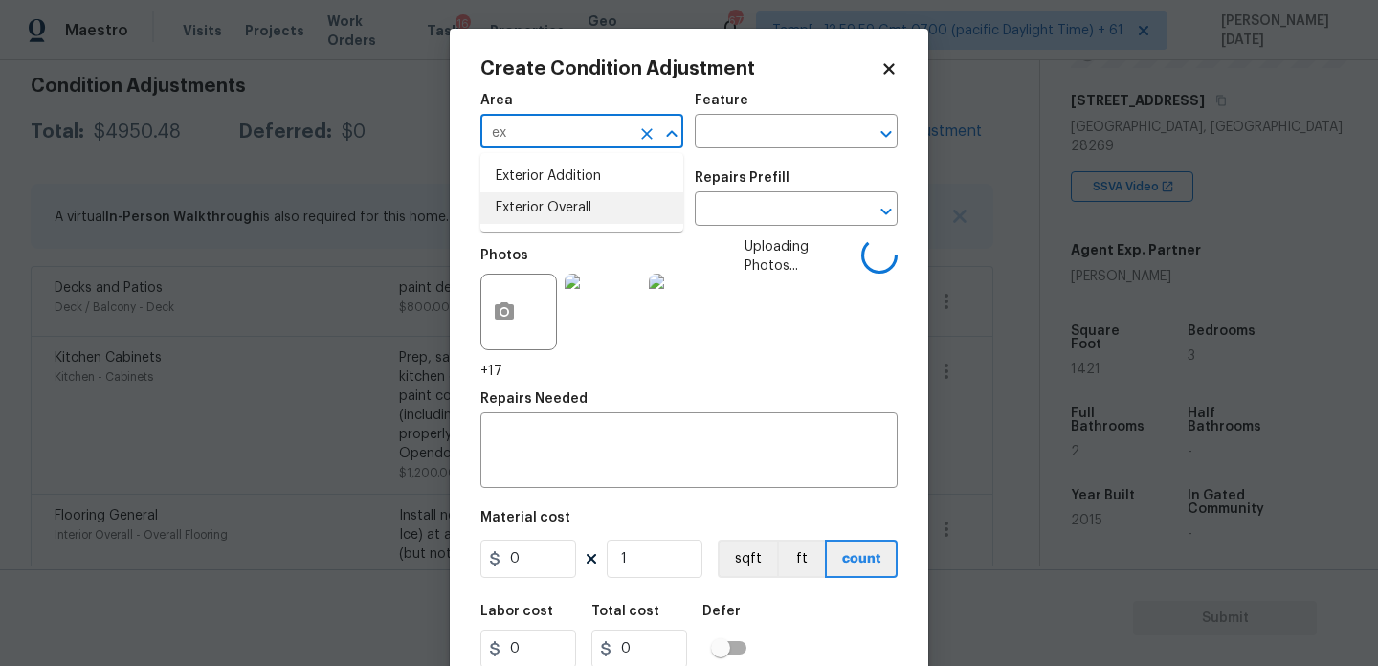
click at [559, 210] on li "Exterior Overall" at bounding box center [582, 208] width 203 height 32
type input "Exterior Overall"
click at [559, 210] on input "text" at bounding box center [555, 211] width 149 height 30
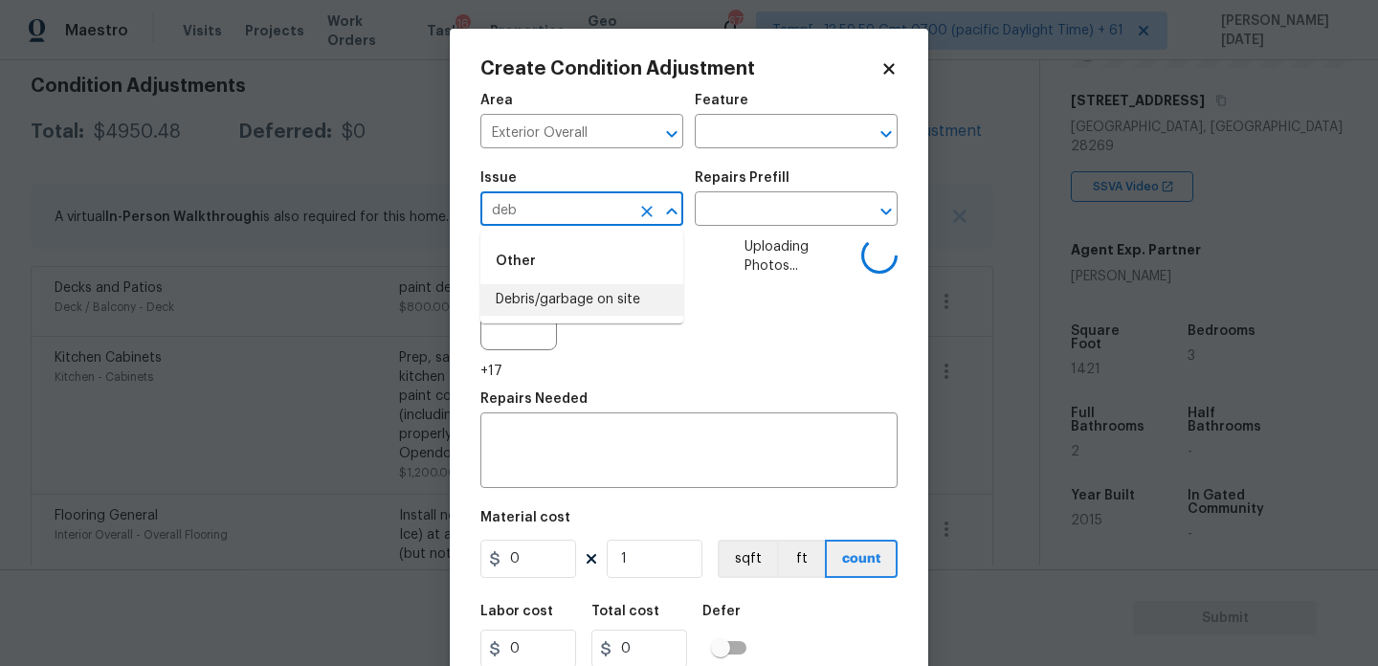
click at [594, 311] on li "Debris/garbage on site" at bounding box center [582, 300] width 203 height 32
type input "Debris/garbage on site"
click at [756, 211] on input "text" at bounding box center [769, 211] width 149 height 30
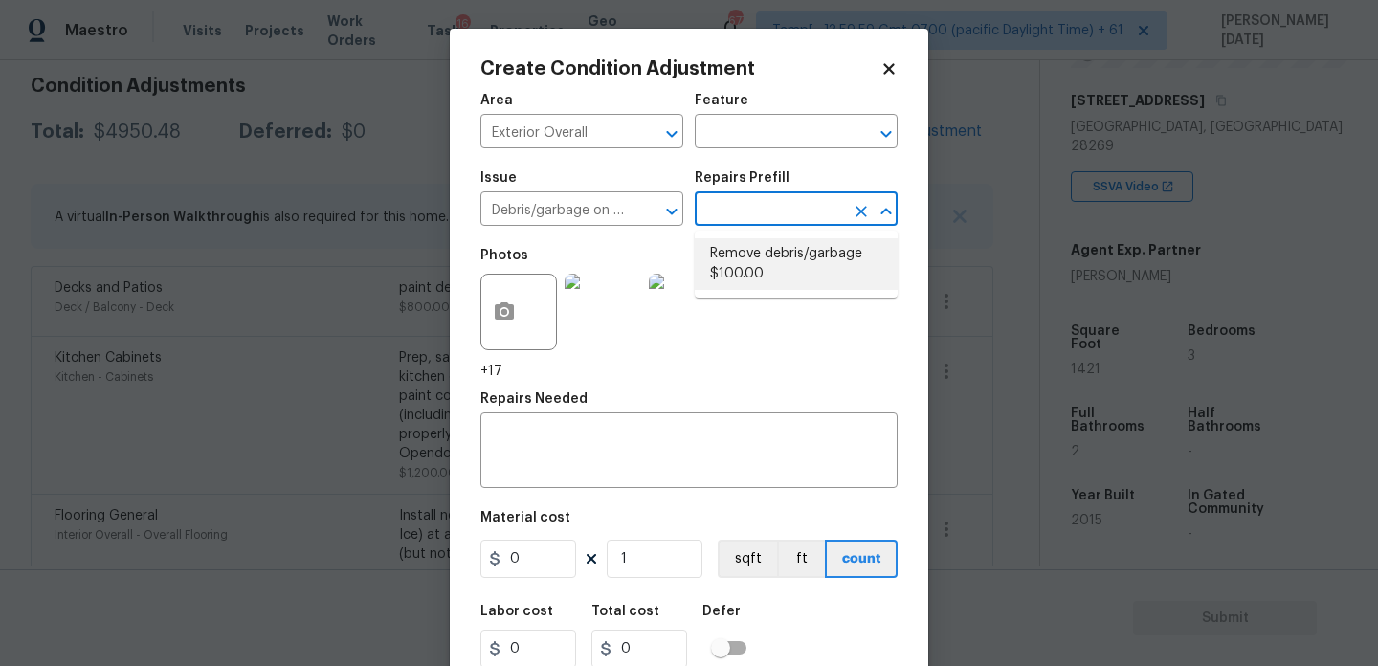
click at [778, 262] on li "Remove debris/garbage $100.00" at bounding box center [796, 264] width 203 height 52
type textarea "Remove, haul off, and properly dispose of any debris left by seller to offsite …"
type input "100"
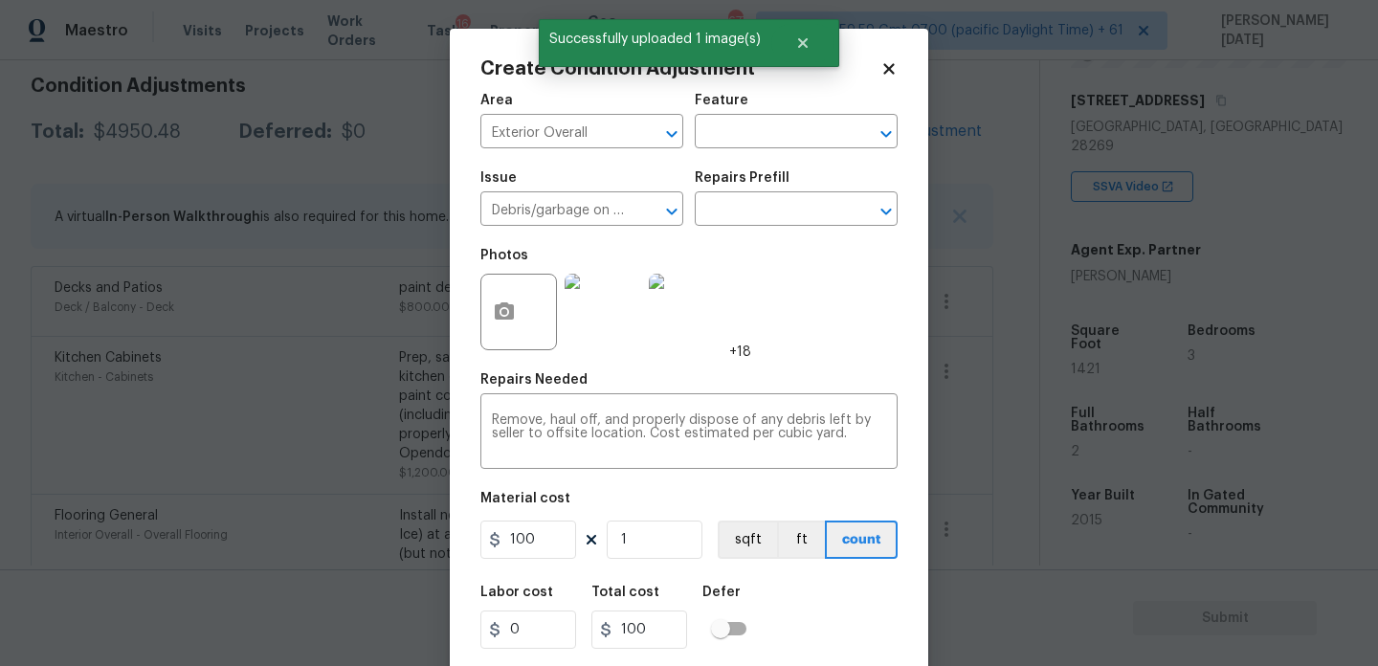
click at [661, 560] on figure "Material cost 100 1 sqft ft count" at bounding box center [689, 527] width 417 height 71
click at [663, 547] on input "1" at bounding box center [655, 540] width 96 height 38
type input "0"
type input "2"
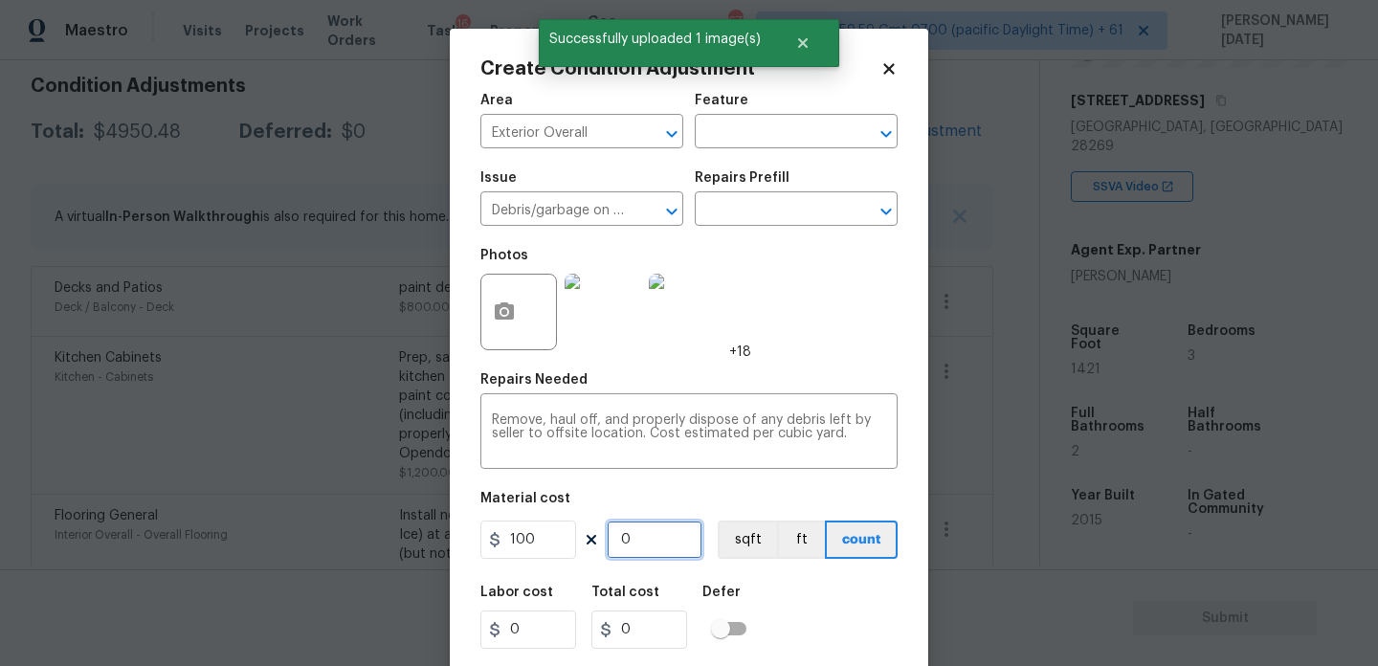
type input "200"
type input "2"
drag, startPoint x: 555, startPoint y: 548, endPoint x: 373, endPoint y: 542, distance: 182.0
click at [375, 547] on div "Create Condition Adjustment Area Exterior Overall ​ Feature ​ Issue Debris/garb…" at bounding box center [689, 333] width 1378 height 666
type input "250"
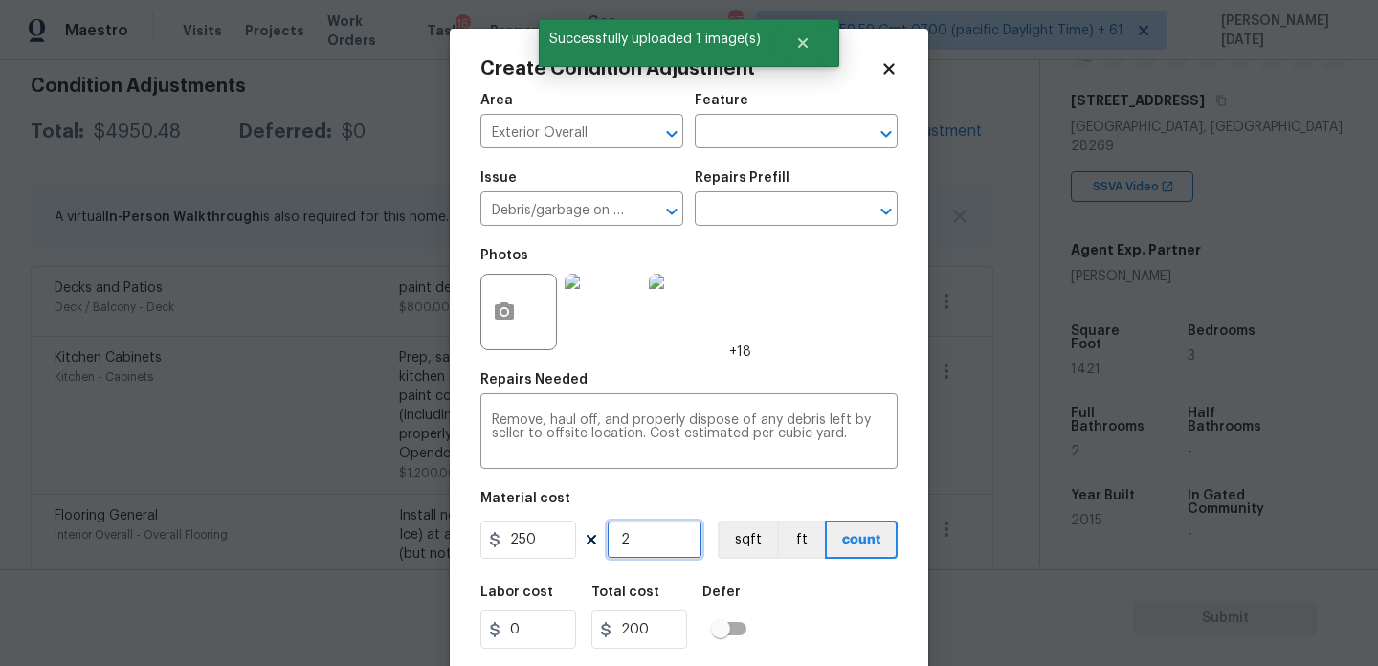
type input "500"
click at [630, 548] on input "2" at bounding box center [655, 540] width 96 height 38
type input "0"
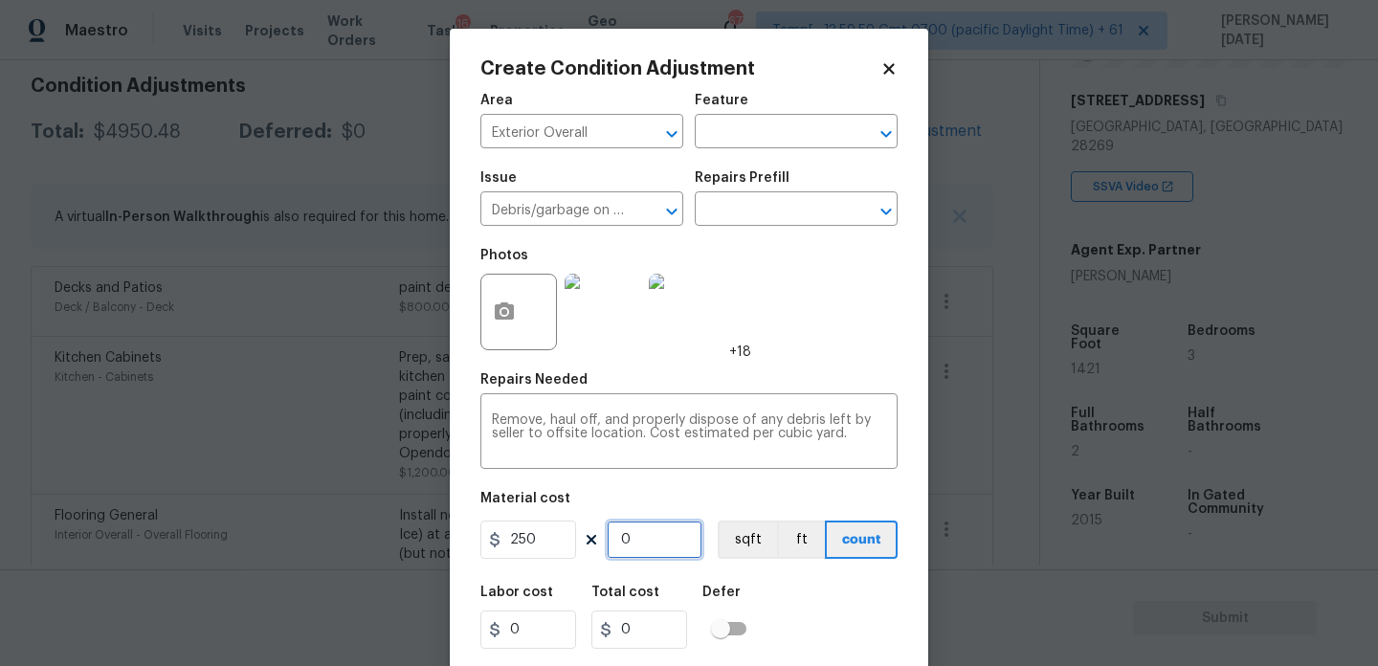
type input "1"
type input "250"
type input "1"
click at [808, 320] on div "Photos +18" at bounding box center [689, 299] width 417 height 124
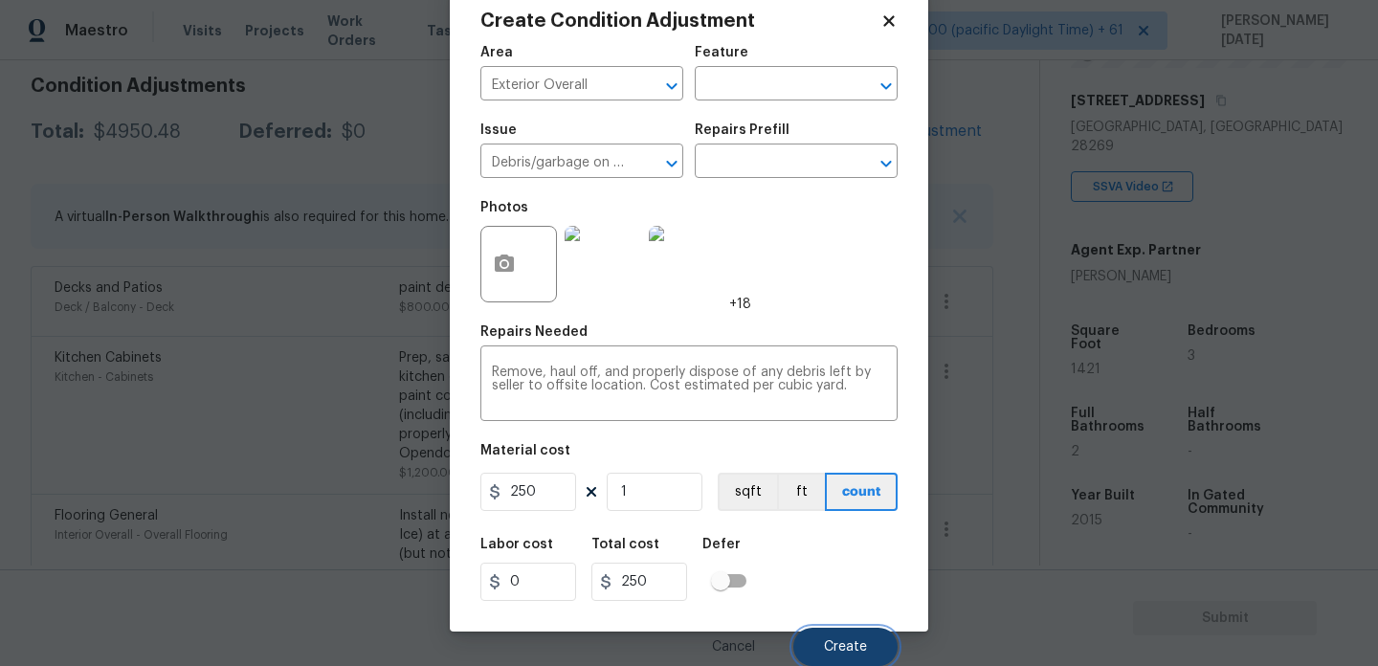
click at [839, 649] on span "Create" at bounding box center [845, 647] width 43 height 14
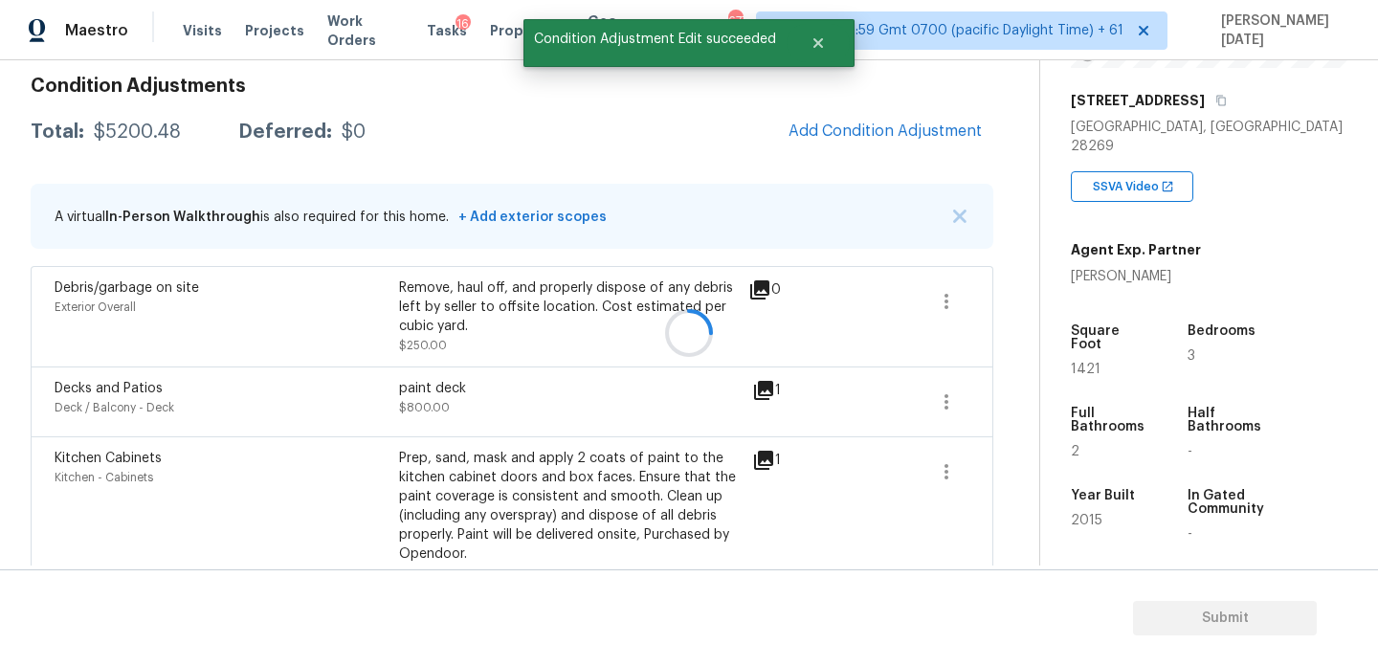
scroll to position [0, 0]
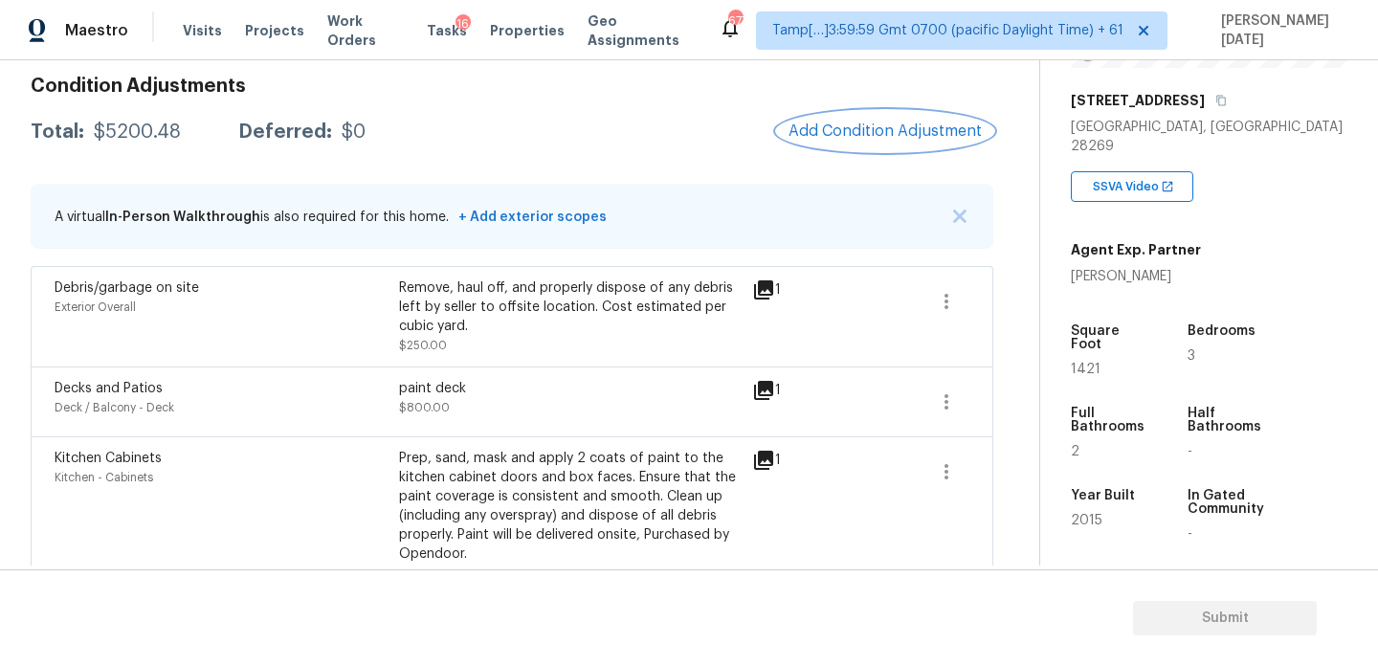
click at [845, 137] on span "Add Condition Adjustment" at bounding box center [885, 131] width 193 height 17
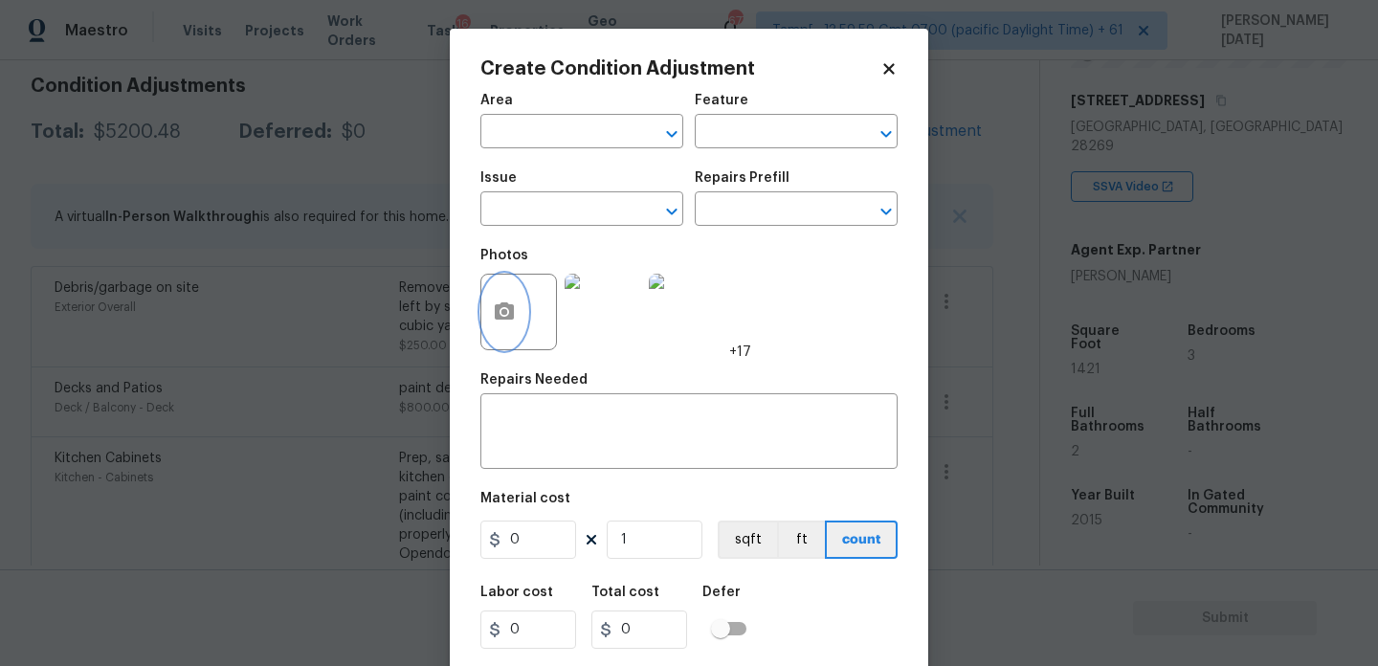
click at [499, 329] on button "button" at bounding box center [504, 312] width 46 height 75
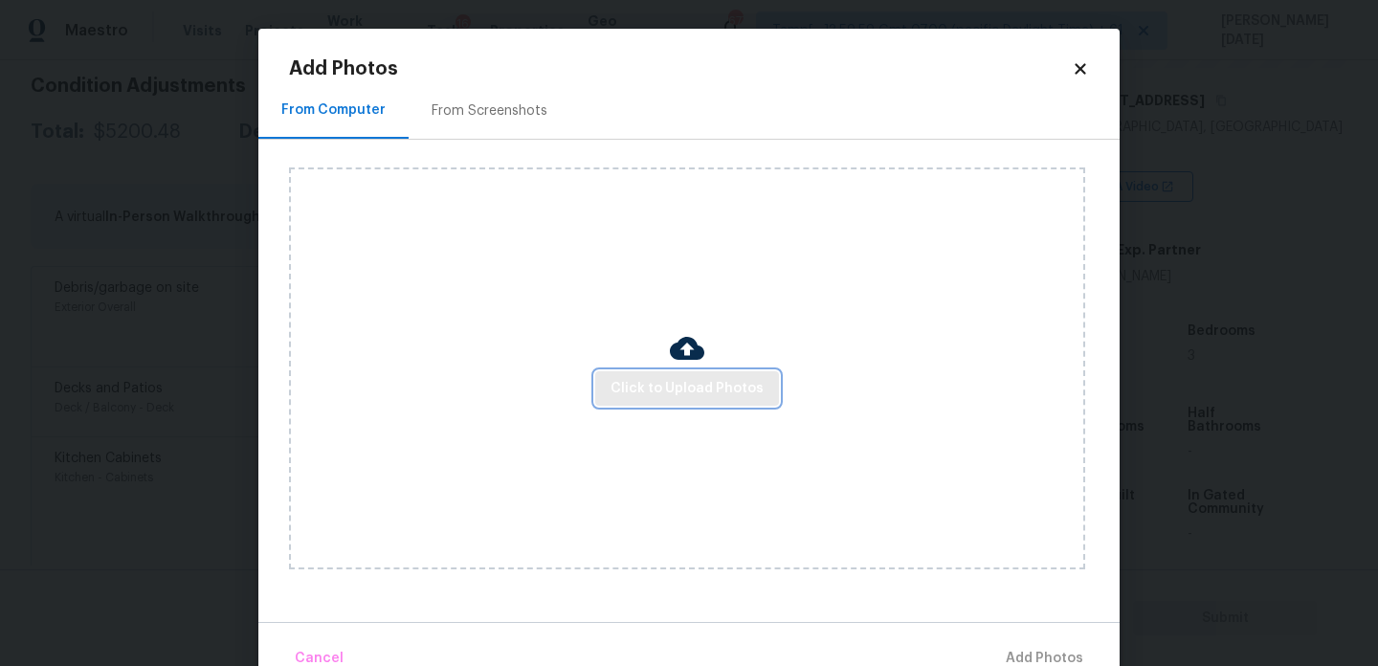
click at [644, 385] on span "Click to Upload Photos" at bounding box center [687, 389] width 153 height 24
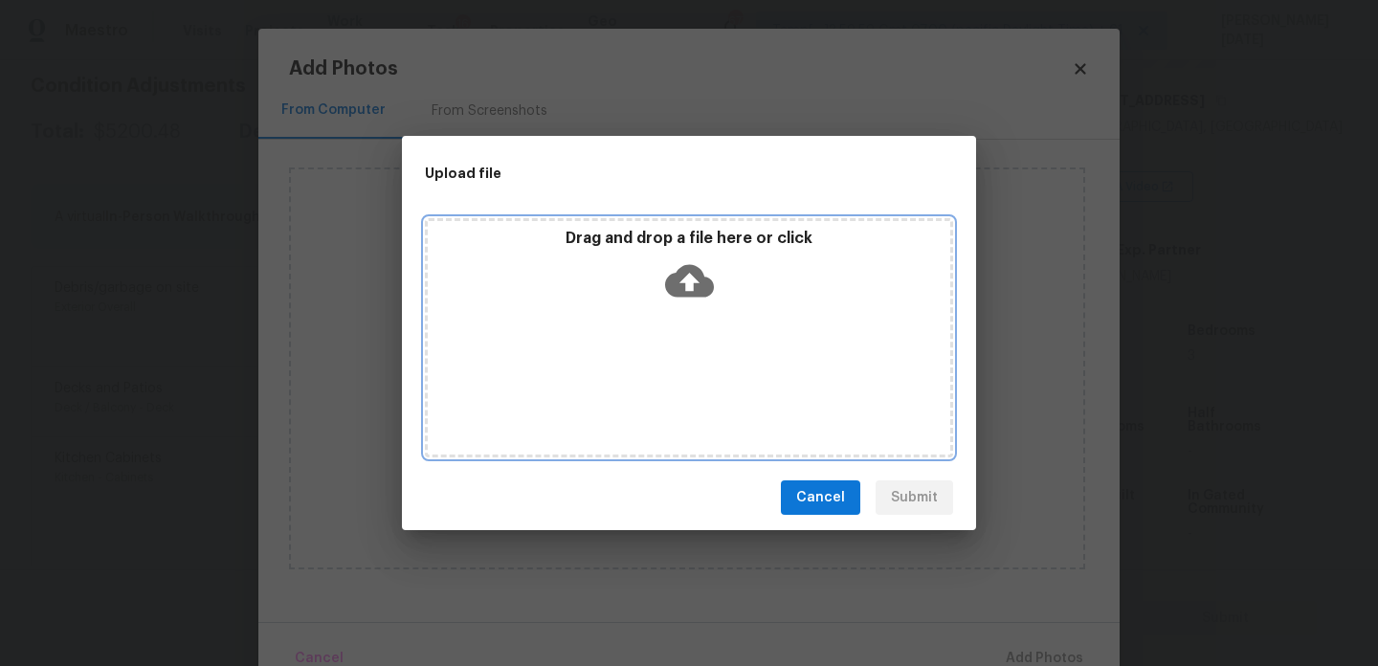
click at [644, 385] on div "Drag and drop a file here or click" at bounding box center [689, 337] width 528 height 239
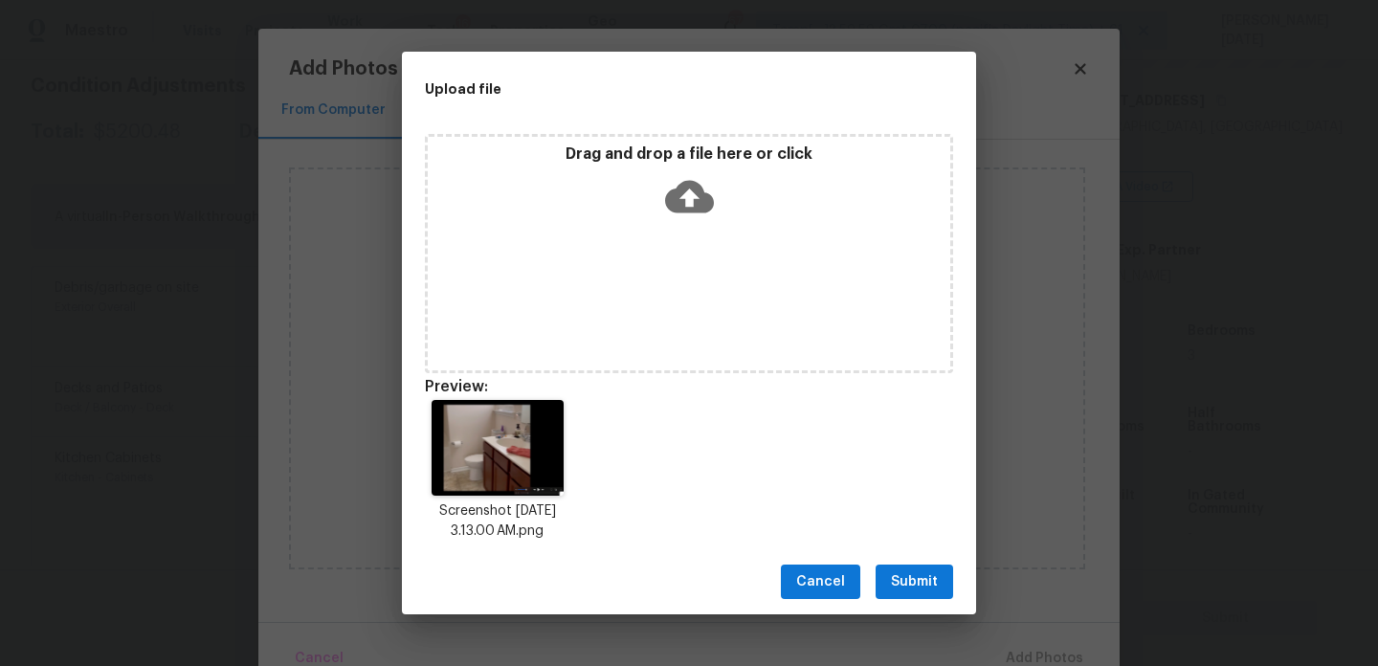
click at [934, 600] on div "Cancel Submit" at bounding box center [689, 582] width 574 height 66
click at [928, 582] on span "Submit" at bounding box center [914, 582] width 47 height 24
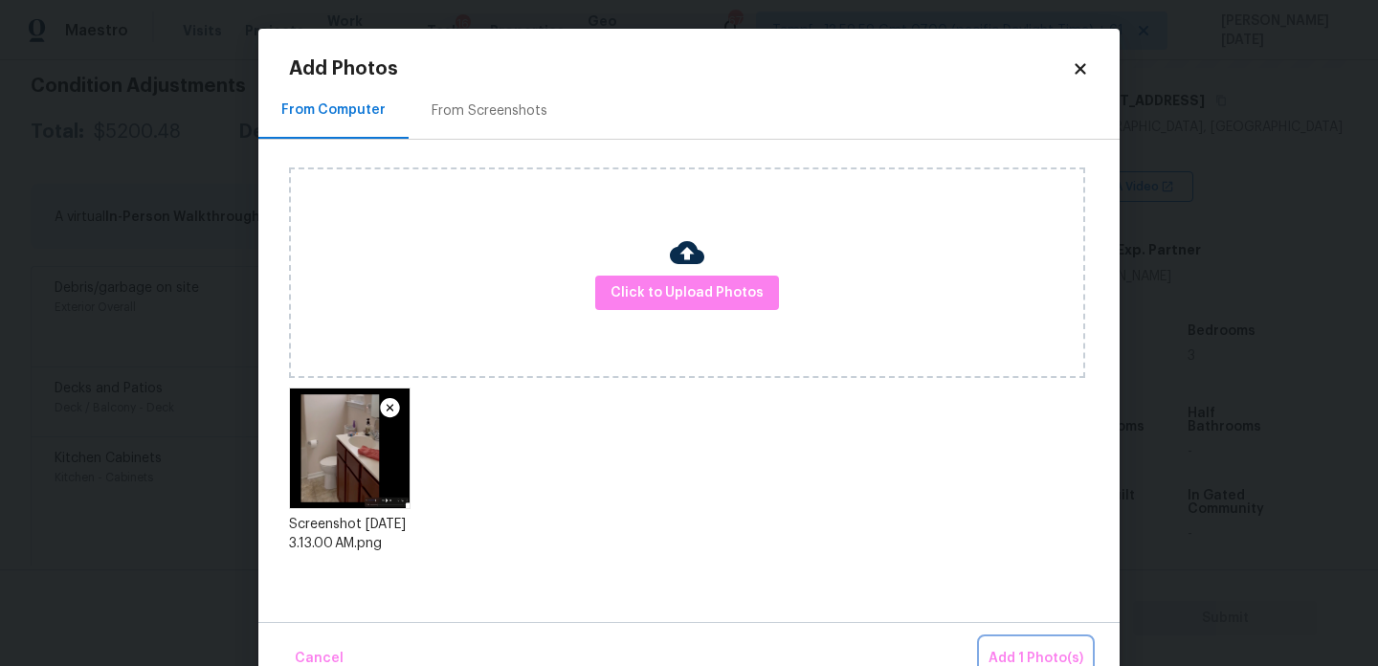
click at [1018, 652] on span "Add 1 Photo(s)" at bounding box center [1036, 659] width 95 height 24
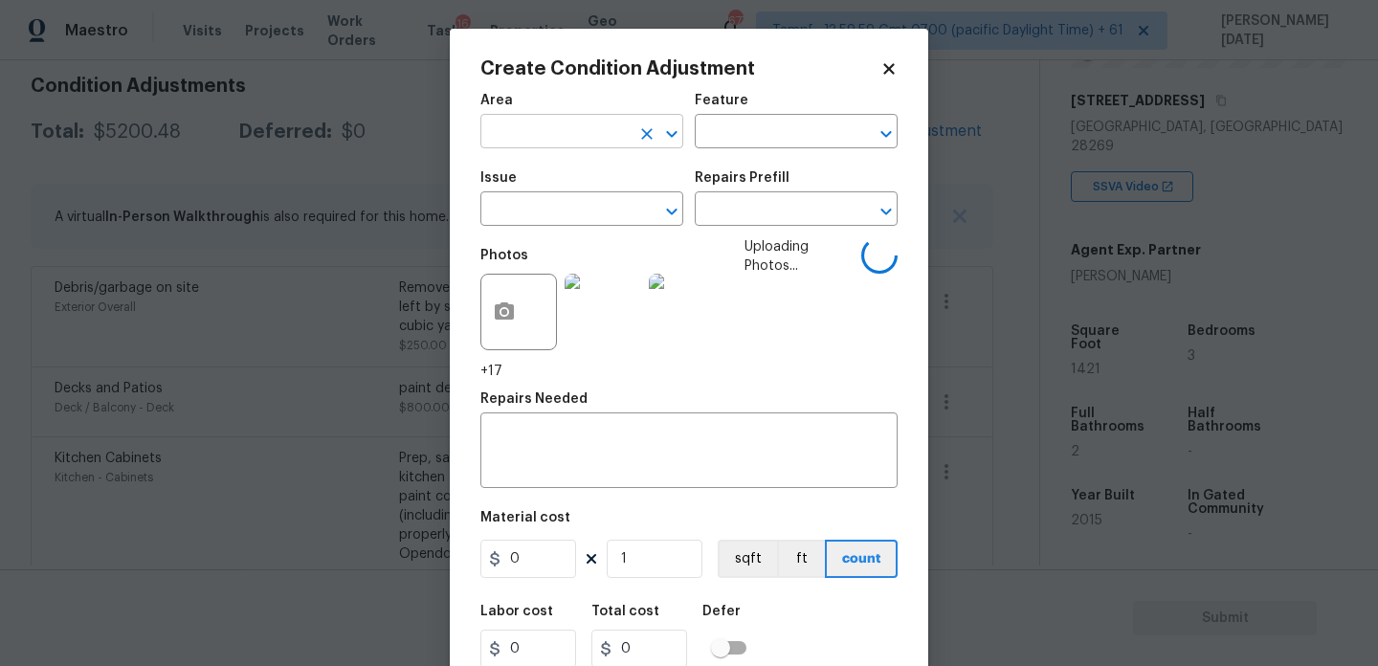
click at [498, 135] on input "text" at bounding box center [555, 134] width 149 height 30
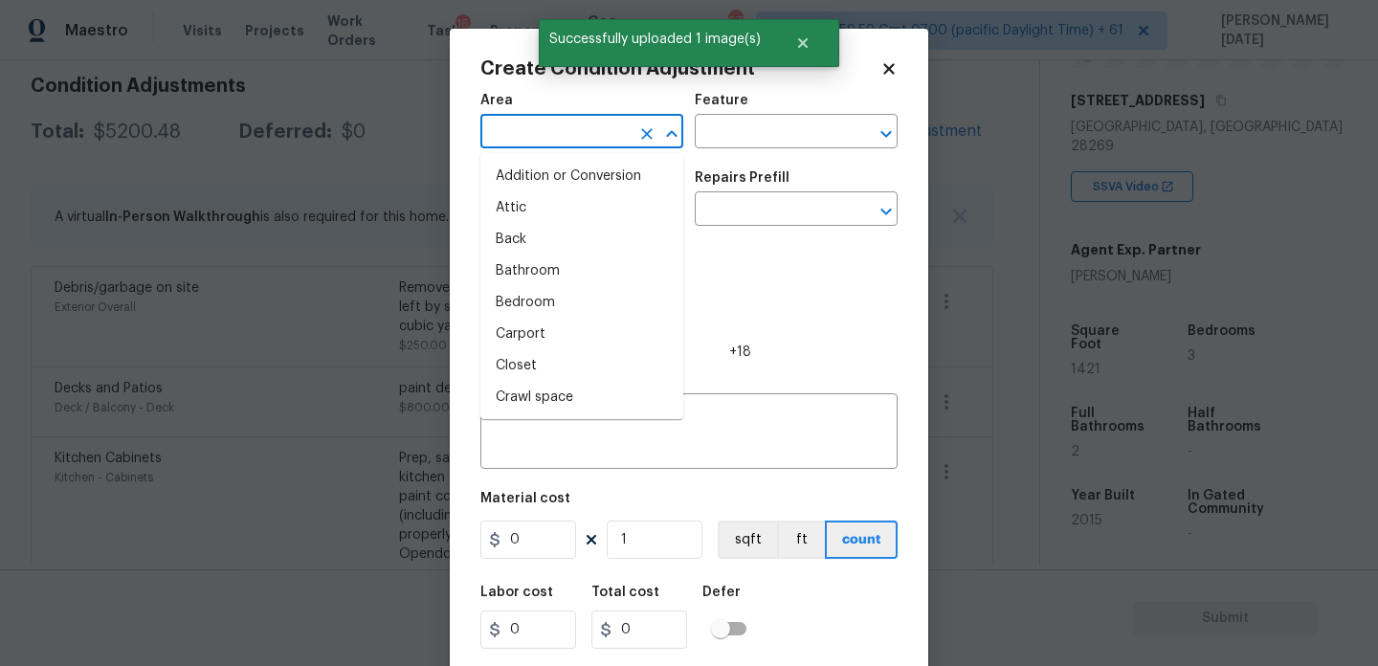
click at [503, 123] on input "text" at bounding box center [555, 134] width 149 height 30
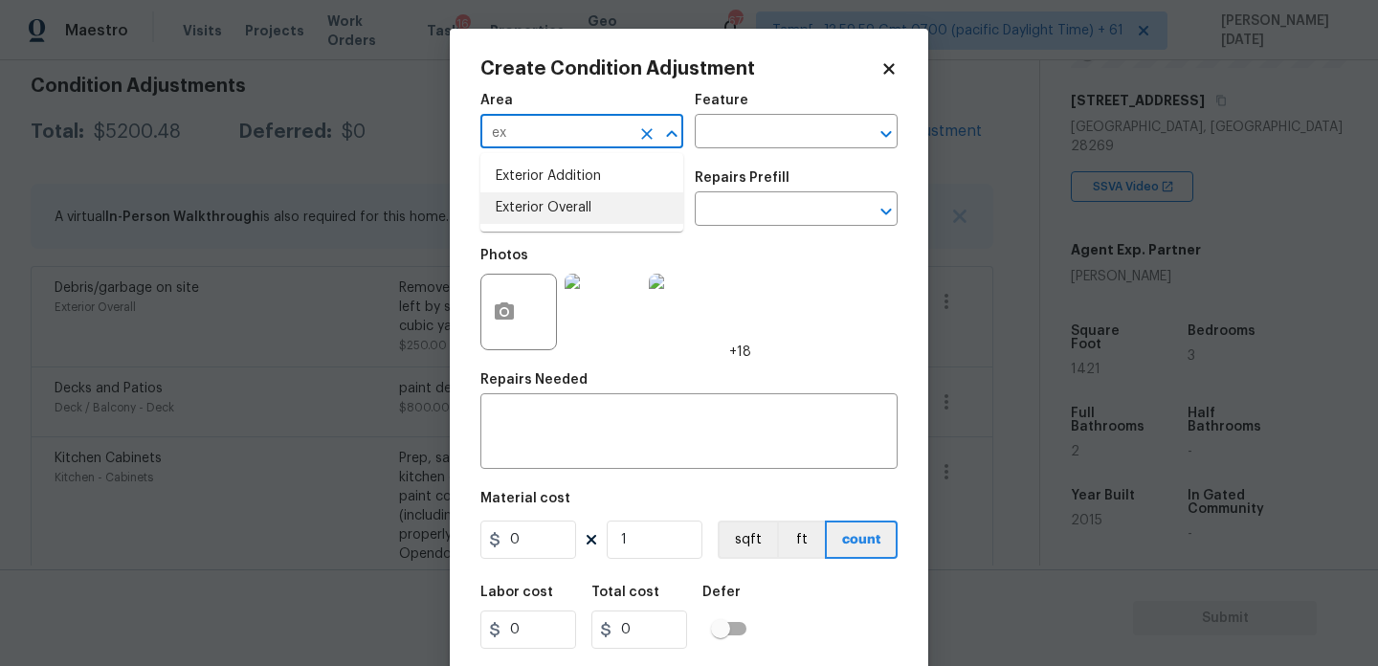
click at [536, 205] on li "Exterior Overall" at bounding box center [582, 208] width 203 height 32
type input "Exterior Overall"
click at [305, 245] on body "Maestro Visits Projects Work Orders Tasks 16 Properties Geo Assignments 677 Tam…" at bounding box center [689, 333] width 1378 height 666
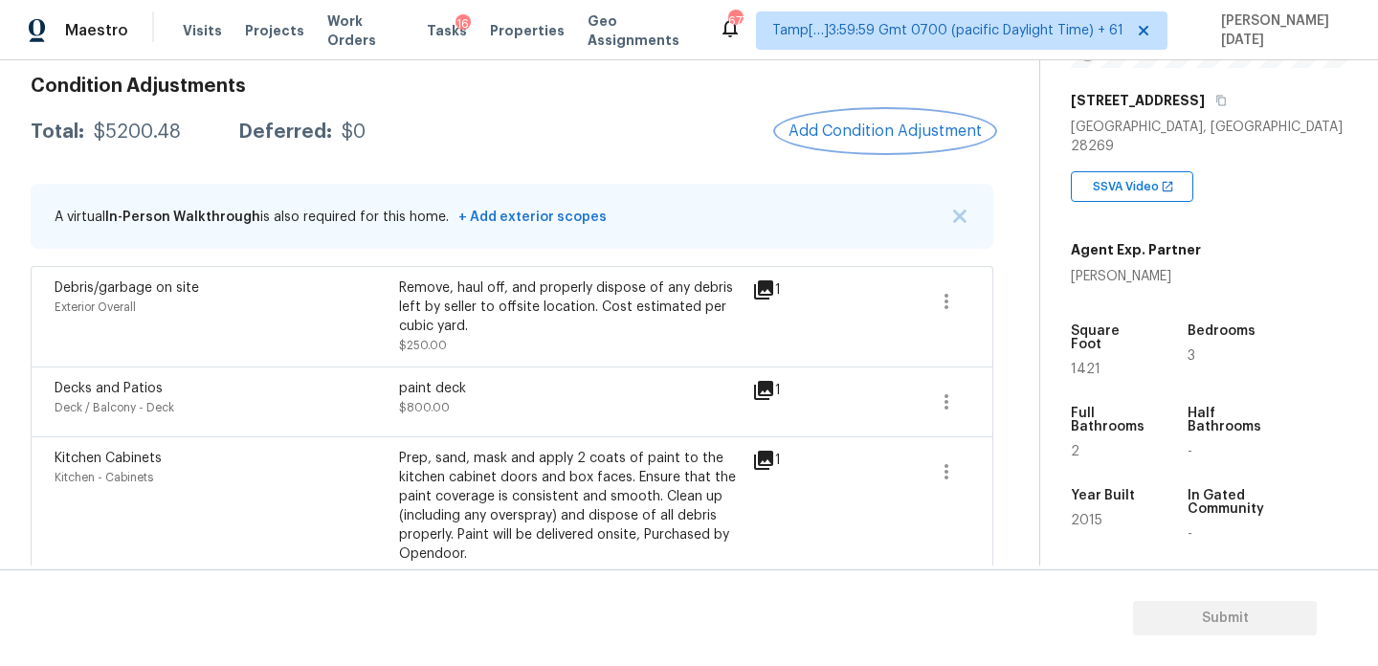
click at [888, 135] on span "Add Condition Adjustment" at bounding box center [885, 131] width 193 height 17
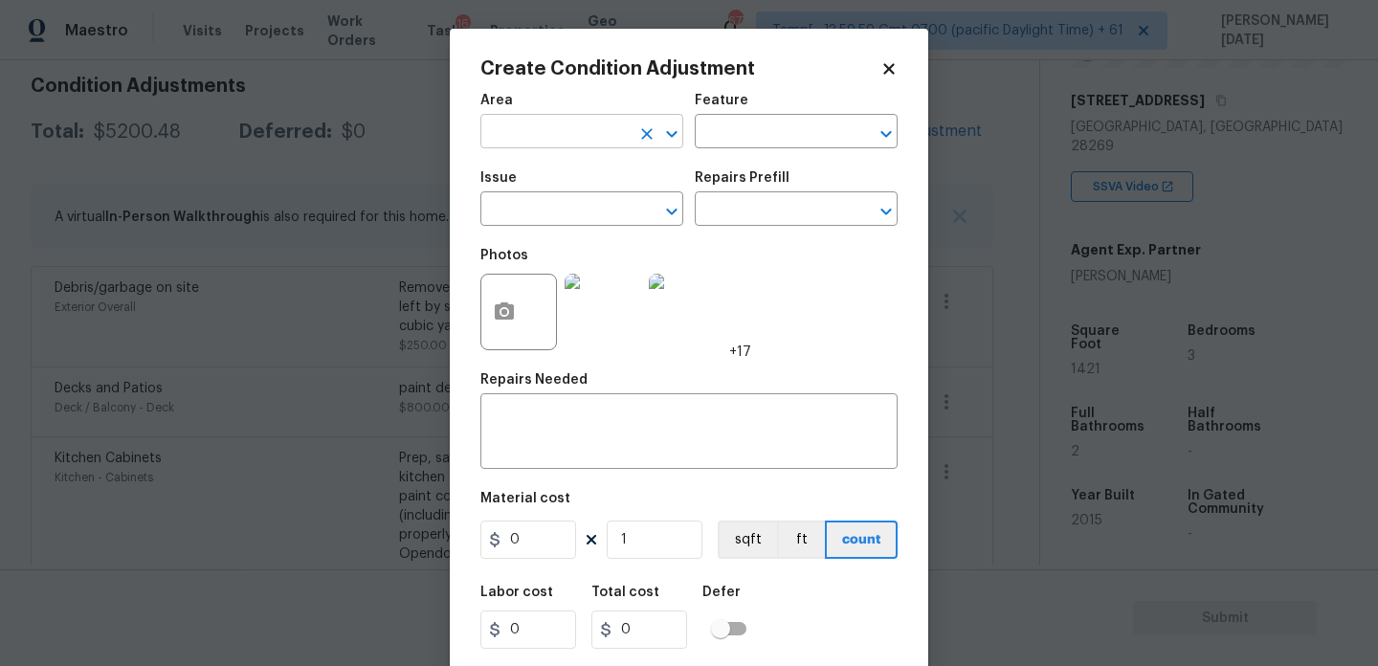
click at [521, 132] on input "text" at bounding box center [555, 134] width 149 height 30
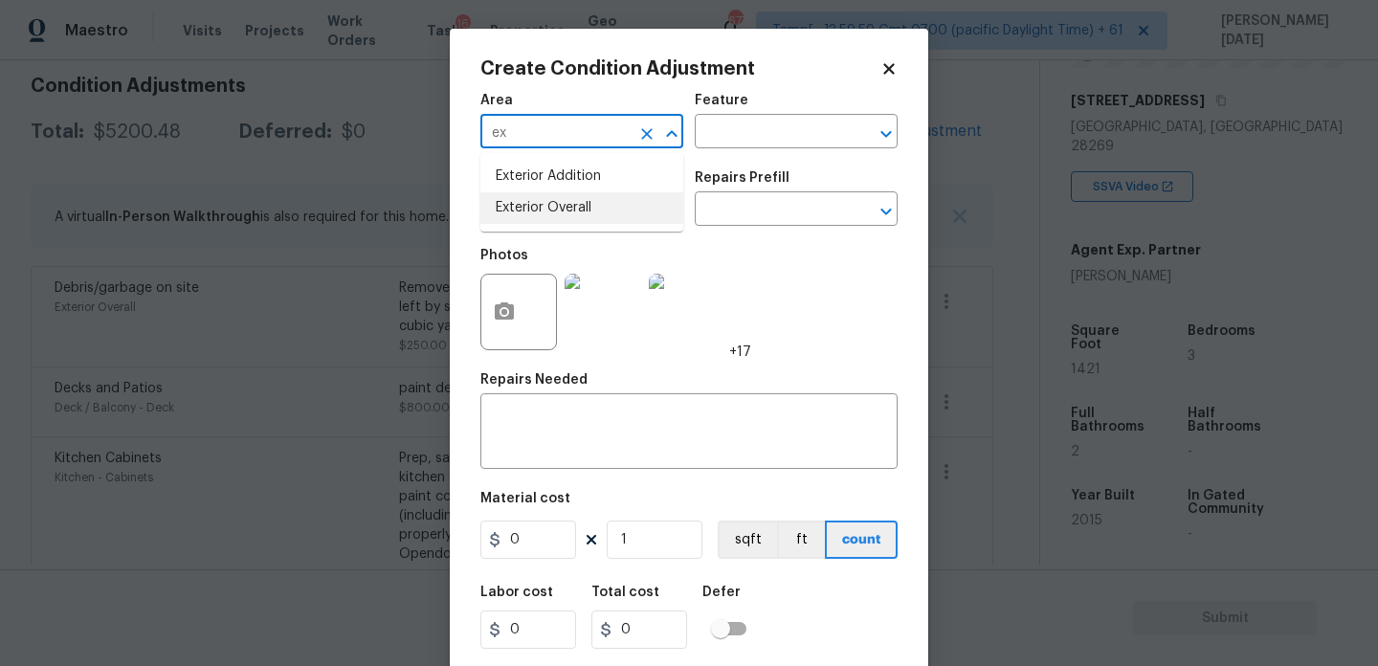
click at [535, 197] on li "Exterior Overall" at bounding box center [582, 208] width 203 height 32
type input "Exterior Overall"
click at [535, 197] on input "text" at bounding box center [555, 211] width 149 height 30
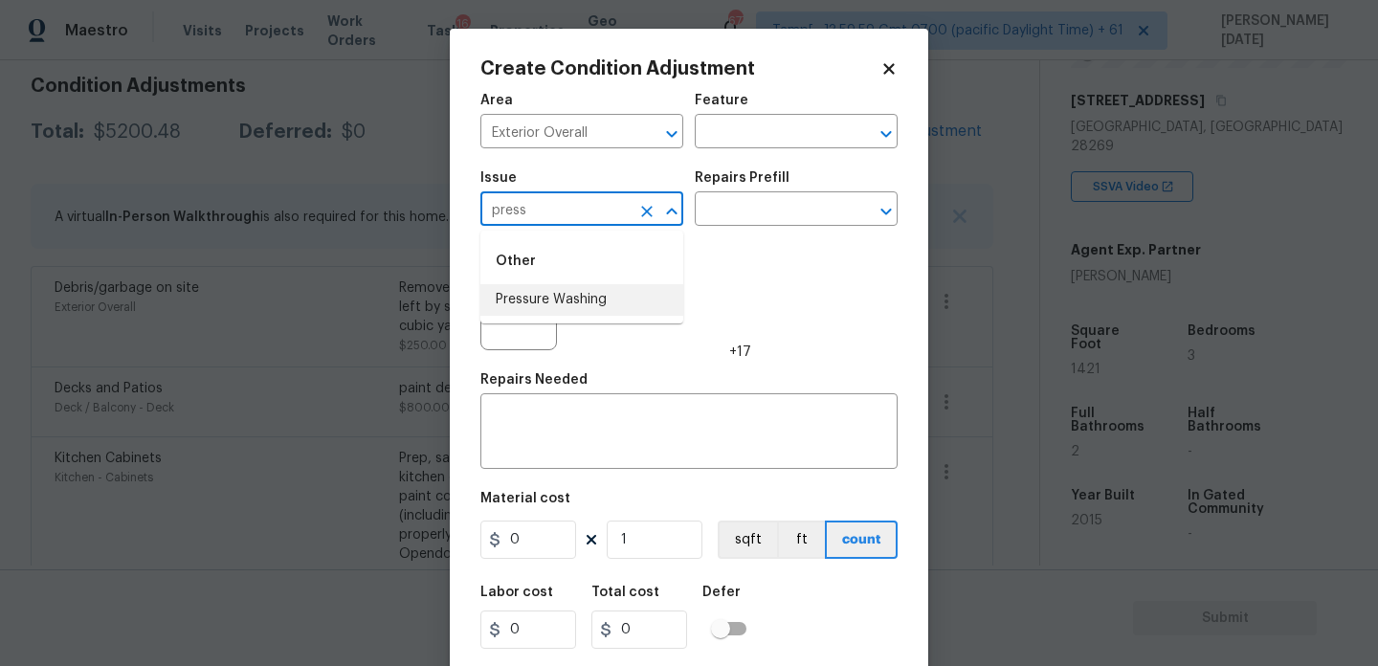
click at [582, 310] on li "Pressure Washing" at bounding box center [582, 300] width 203 height 32
type input "Pressure Washing"
click at [804, 188] on div "Repairs Prefill" at bounding box center [796, 183] width 203 height 25
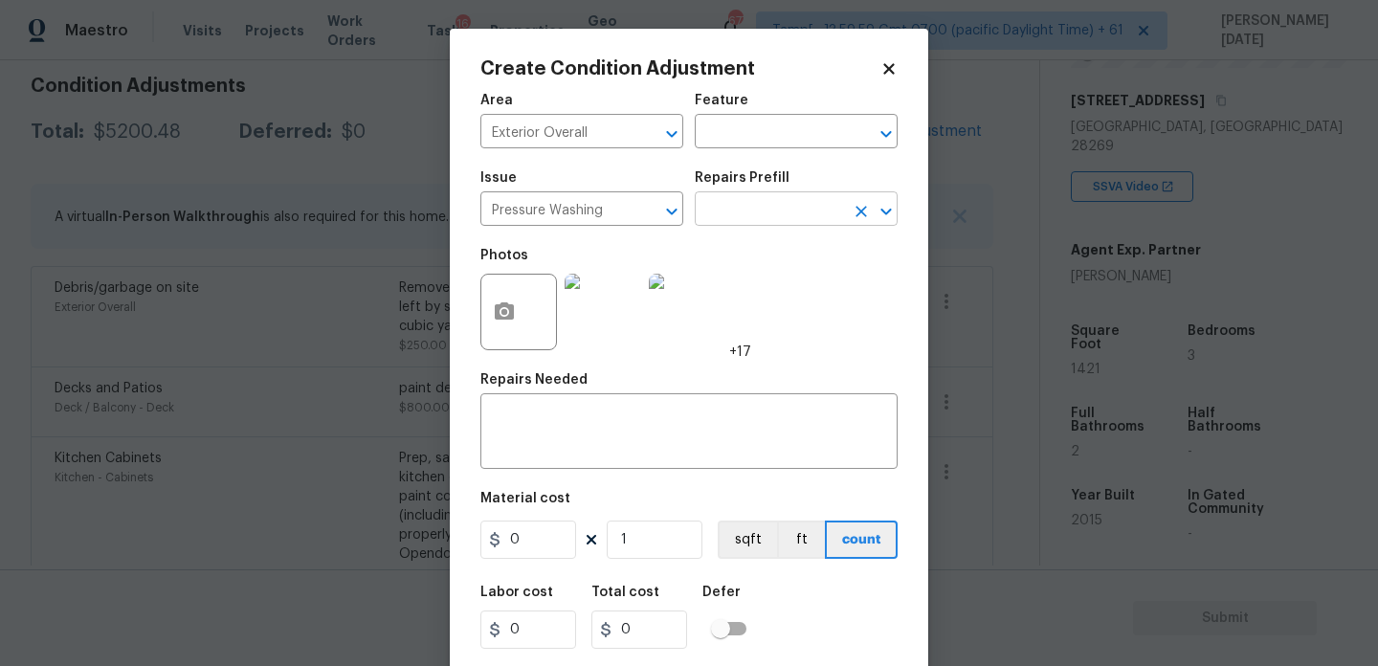
click at [801, 216] on input "text" at bounding box center [769, 211] width 149 height 30
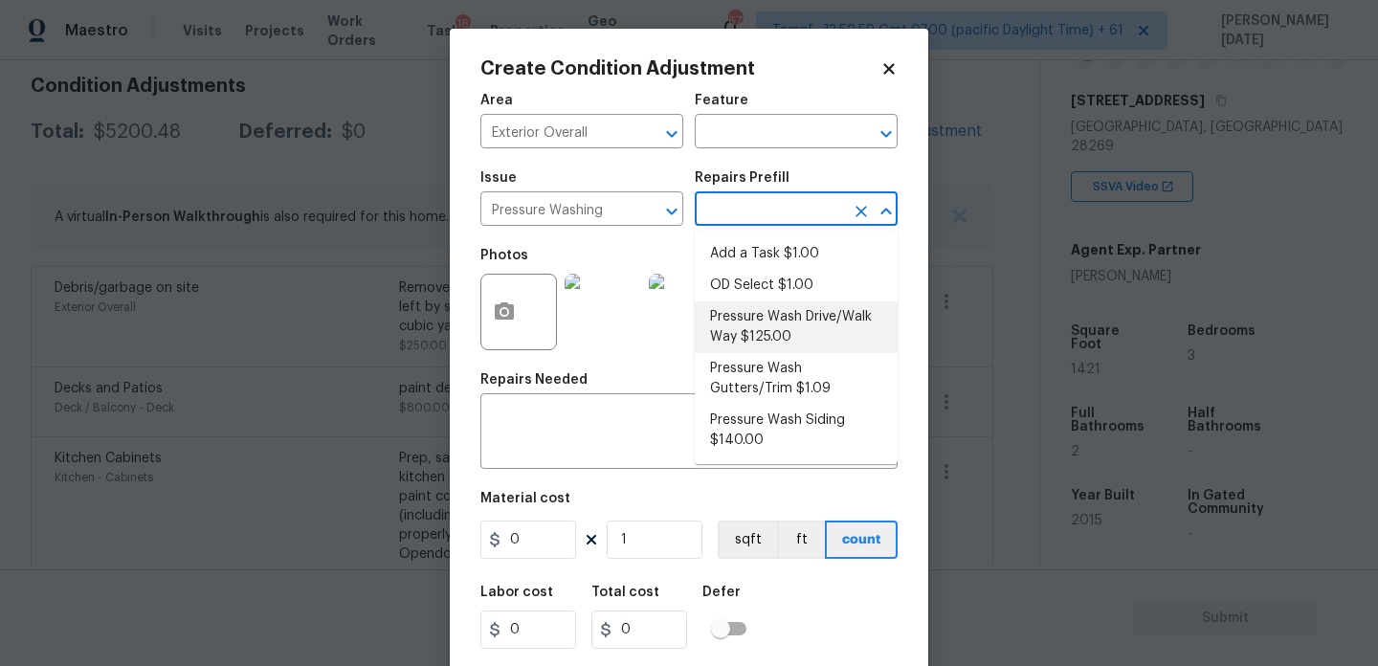
click at [804, 325] on li "Pressure Wash Drive/Walk Way $125.00" at bounding box center [796, 328] width 203 height 52
type input "Siding"
type textarea "Pressure wash the driveways/walkways as directed by the PM. Ensure that all deb…"
type input "125"
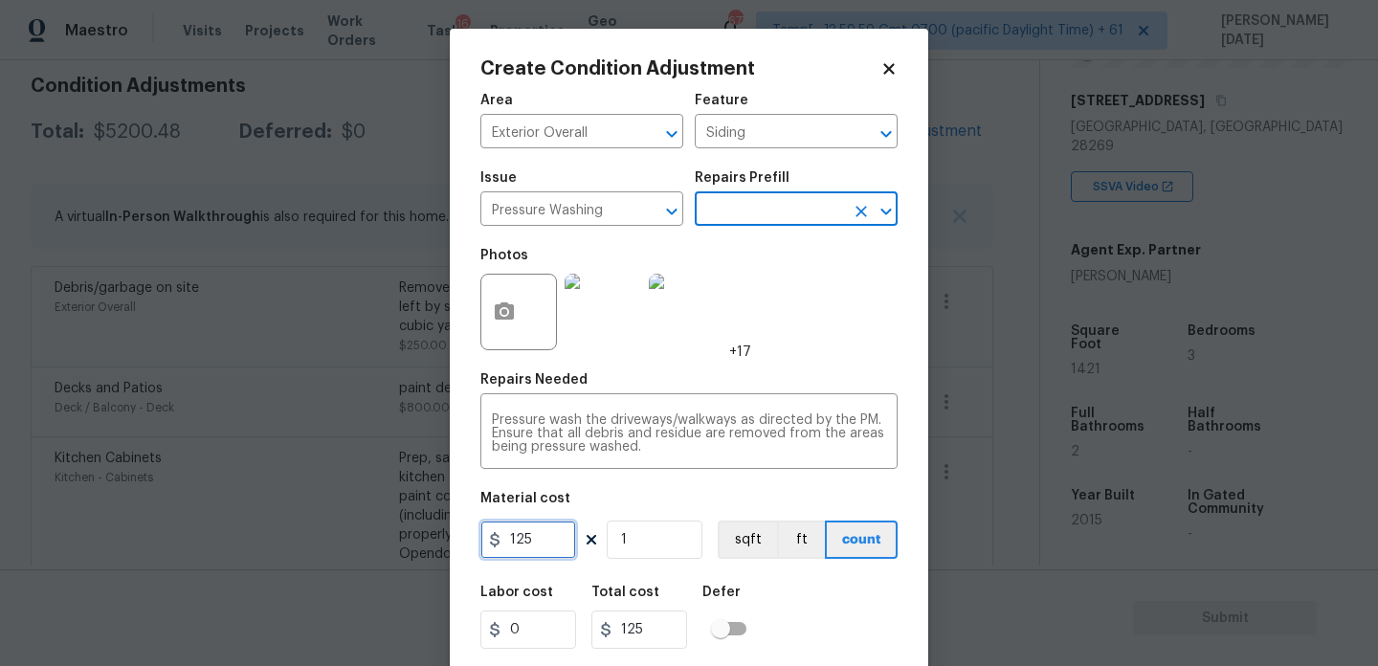
drag, startPoint x: 549, startPoint y: 546, endPoint x: 394, endPoint y: 544, distance: 155.1
click at [394, 544] on div "Create Condition Adjustment Area Exterior Overall ​ Feature Siding ​ Issue Pres…" at bounding box center [689, 333] width 1378 height 666
type input "200"
click at [838, 353] on div "Photos +17" at bounding box center [689, 299] width 417 height 124
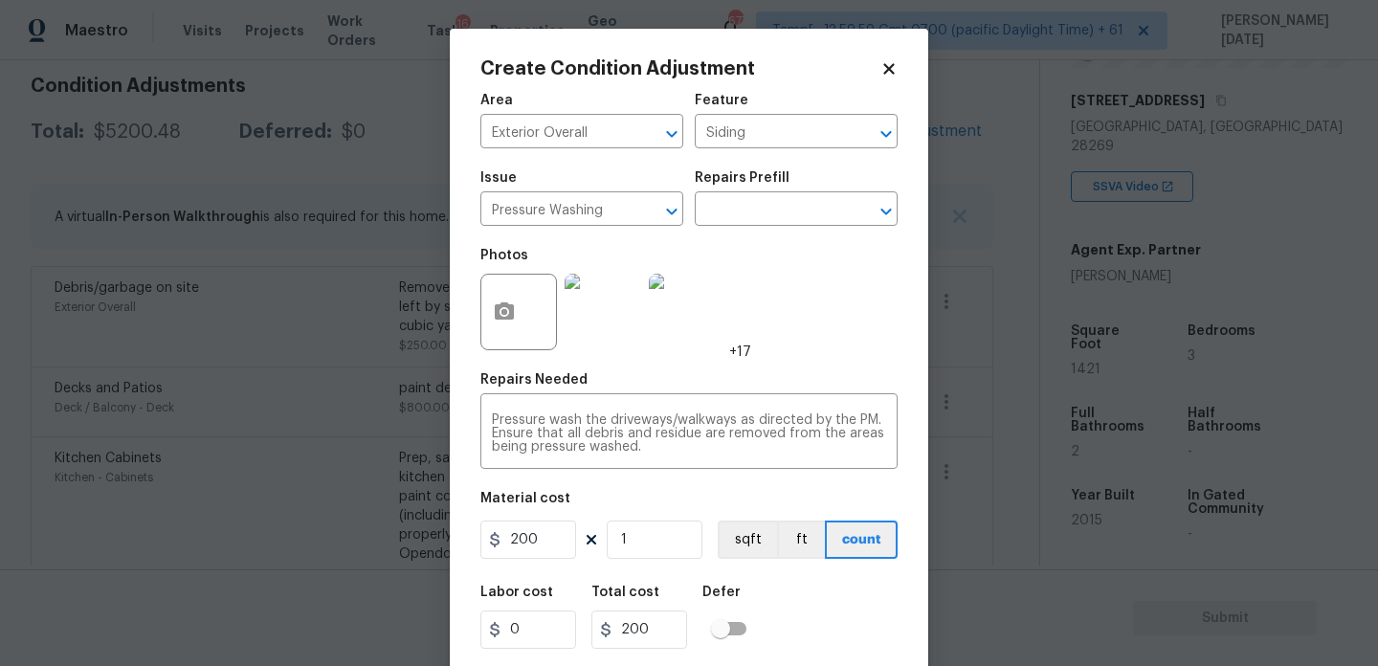
scroll to position [49, 0]
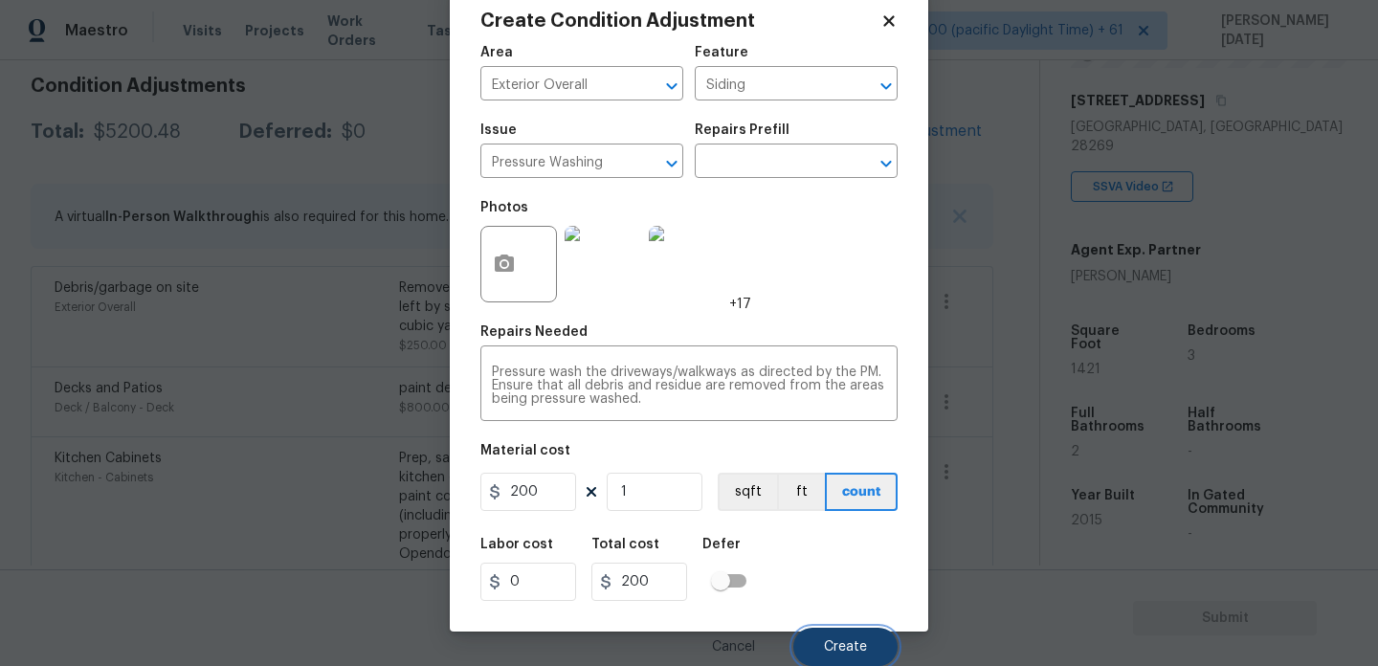
click at [832, 634] on button "Create" at bounding box center [846, 647] width 104 height 38
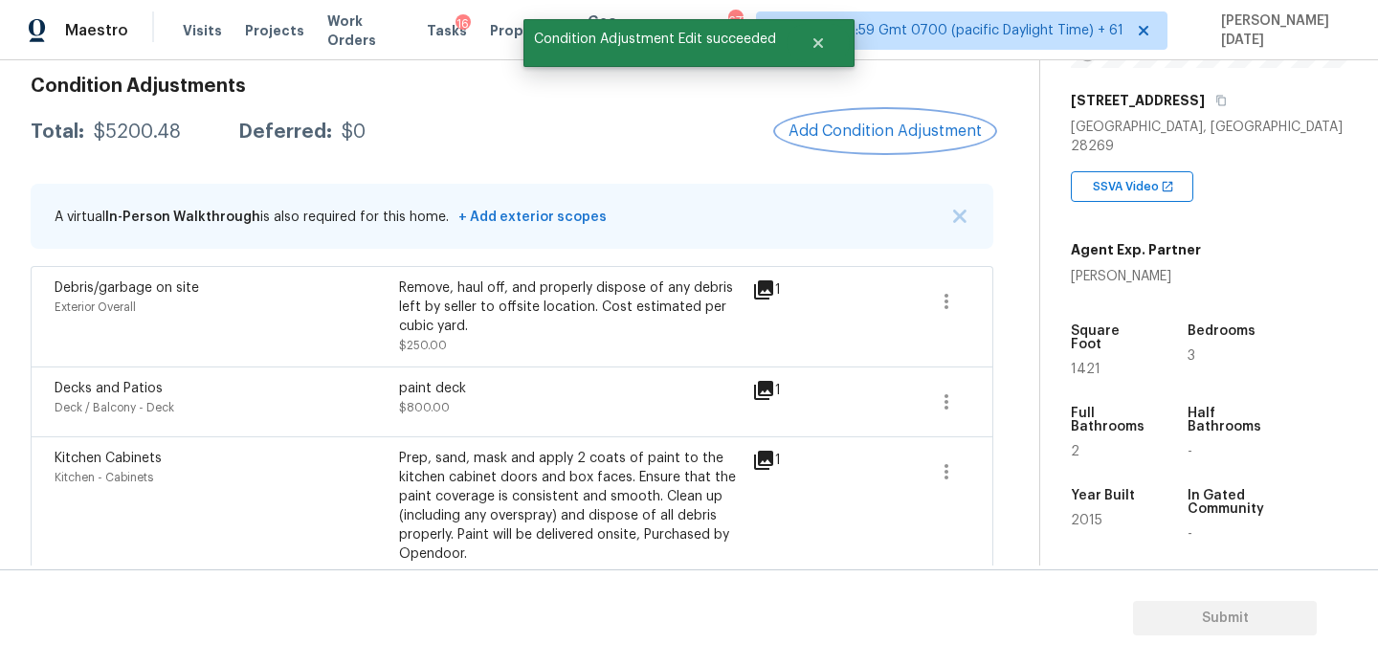
scroll to position [0, 0]
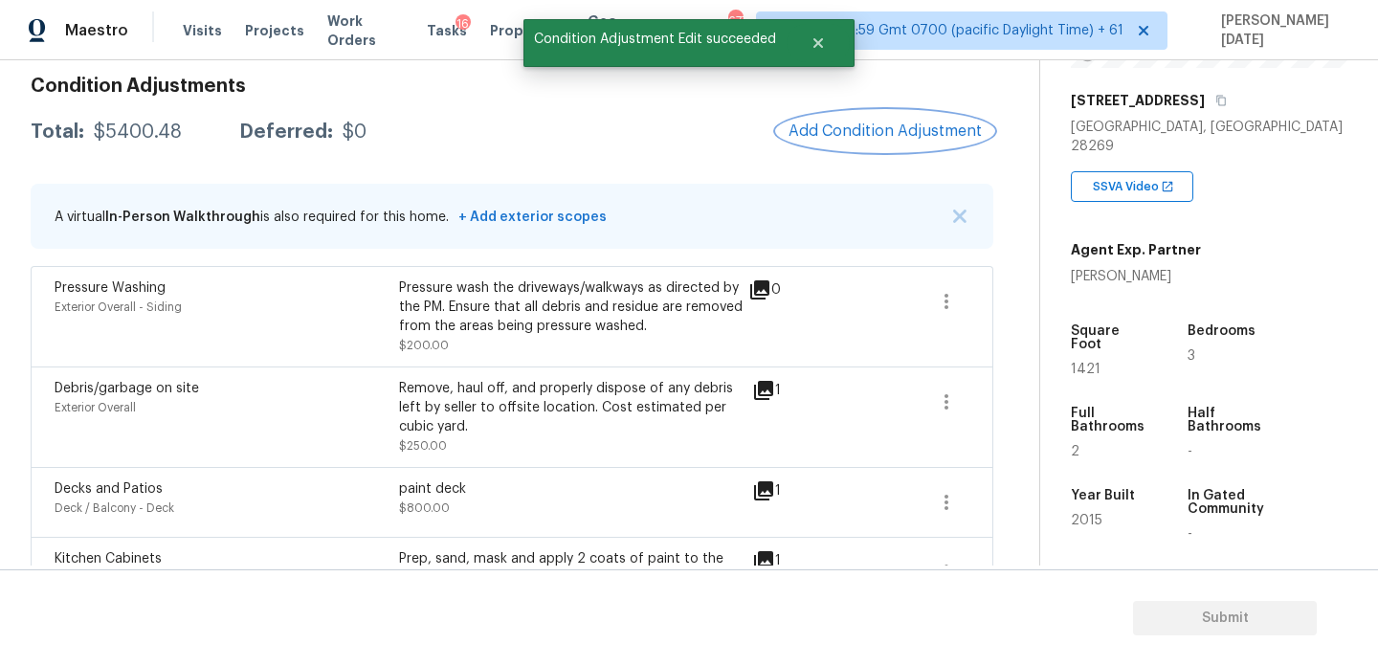
click at [902, 124] on span "Add Condition Adjustment" at bounding box center [885, 131] width 193 height 17
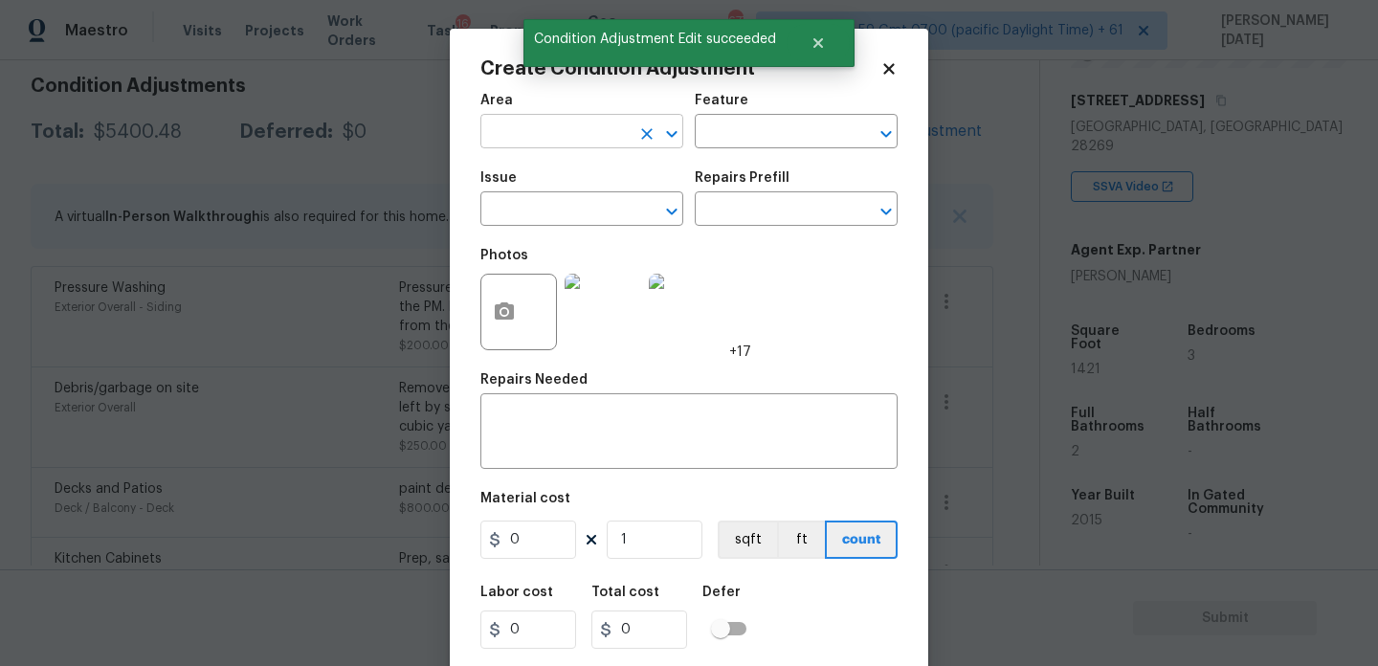
click at [509, 123] on input "text" at bounding box center [555, 134] width 149 height 30
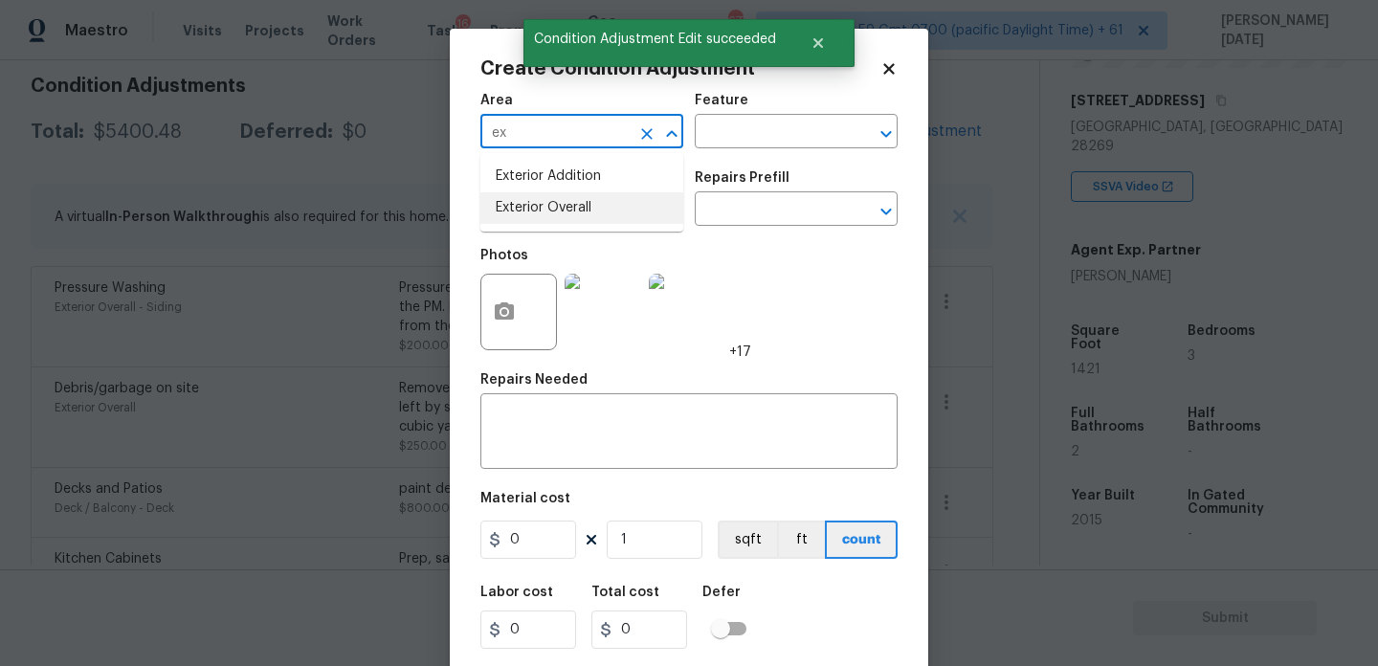
click at [541, 203] on li "Exterior Overall" at bounding box center [582, 208] width 203 height 32
type input "Exterior Overall"
click at [541, 203] on input "text" at bounding box center [555, 211] width 149 height 30
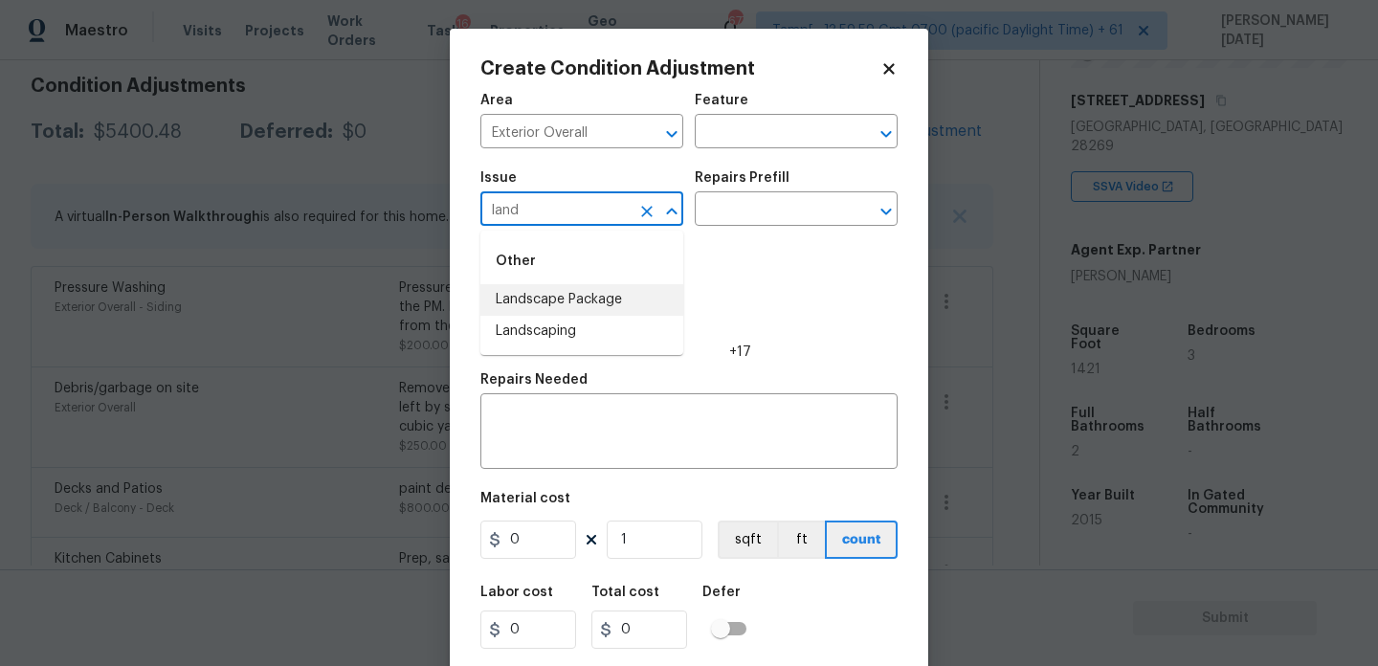
click at [559, 290] on li "Landscape Package" at bounding box center [582, 300] width 203 height 32
type input "Landscape Package"
click at [739, 208] on input "text" at bounding box center [769, 211] width 149 height 30
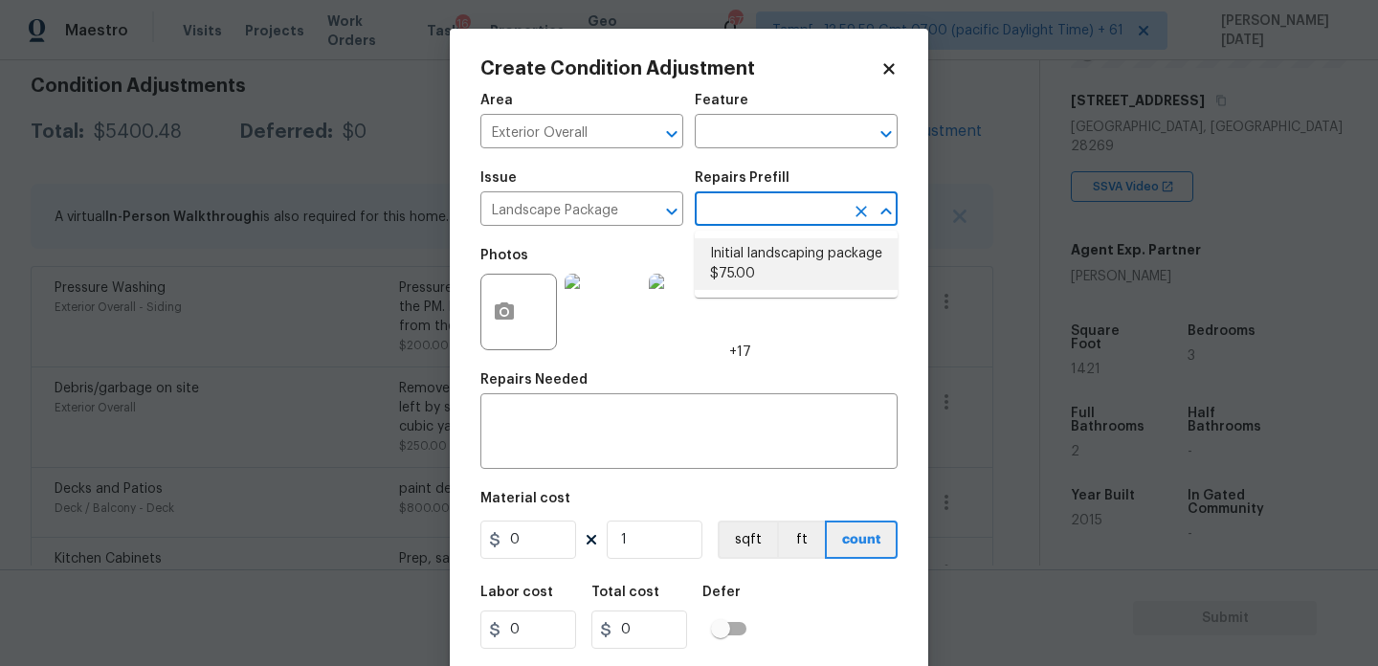
click at [760, 266] on li "Initial landscaping package $75.00" at bounding box center [796, 264] width 203 height 52
type input "Home Readiness Packages"
type textarea "Mowing of grass up to 6" in height. Mow, edge along driveways & sidewalks, trim…"
type input "75"
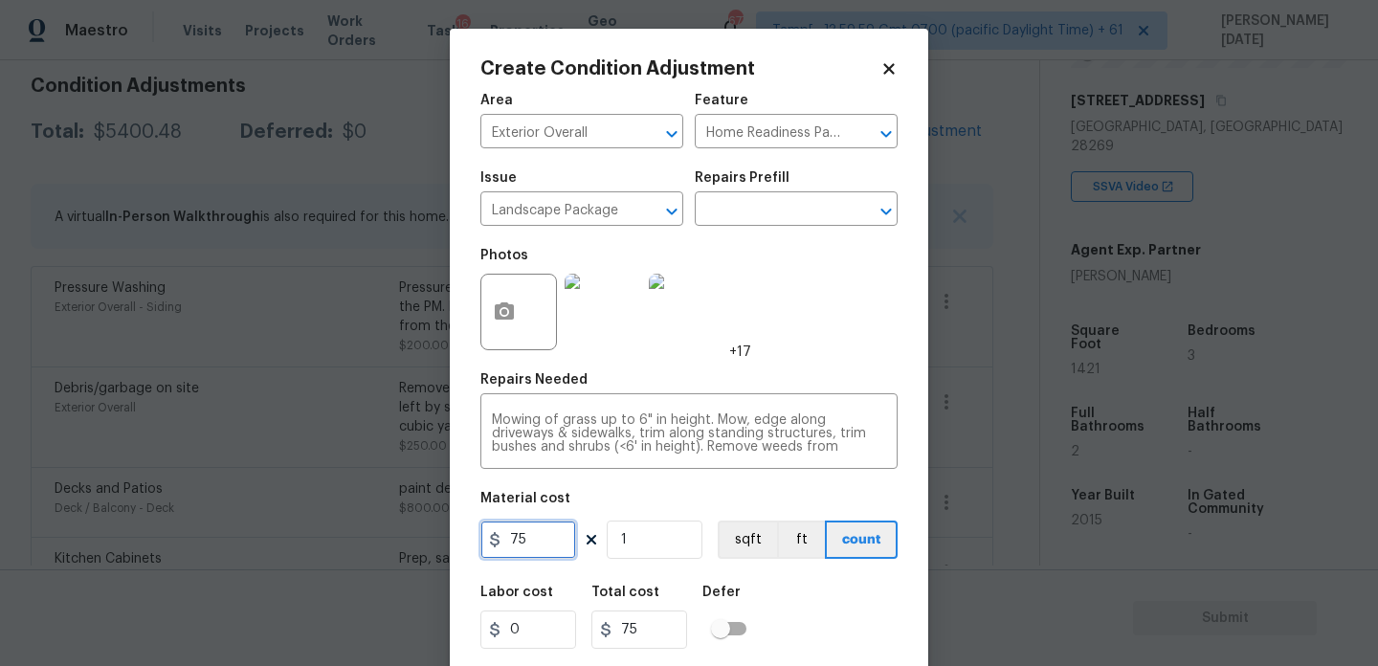
drag, startPoint x: 549, startPoint y: 542, endPoint x: 421, endPoint y: 541, distance: 128.3
click at [421, 541] on div "Create Condition Adjustment Area Exterior Overall ​ Feature Home Readiness Pack…" at bounding box center [689, 333] width 1378 height 666
type input "300"
click at [518, 331] on button "button" at bounding box center [504, 312] width 46 height 75
type input "300"
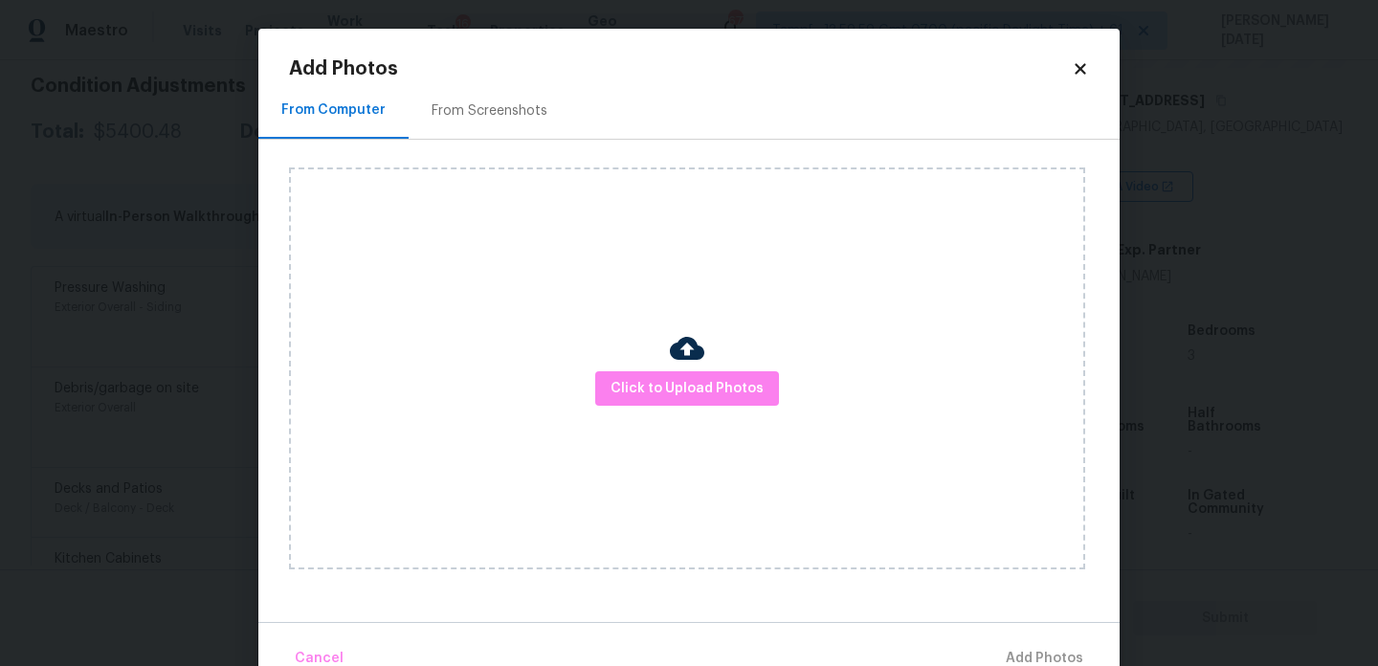
click at [475, 96] on div "From Screenshots" at bounding box center [490, 110] width 162 height 56
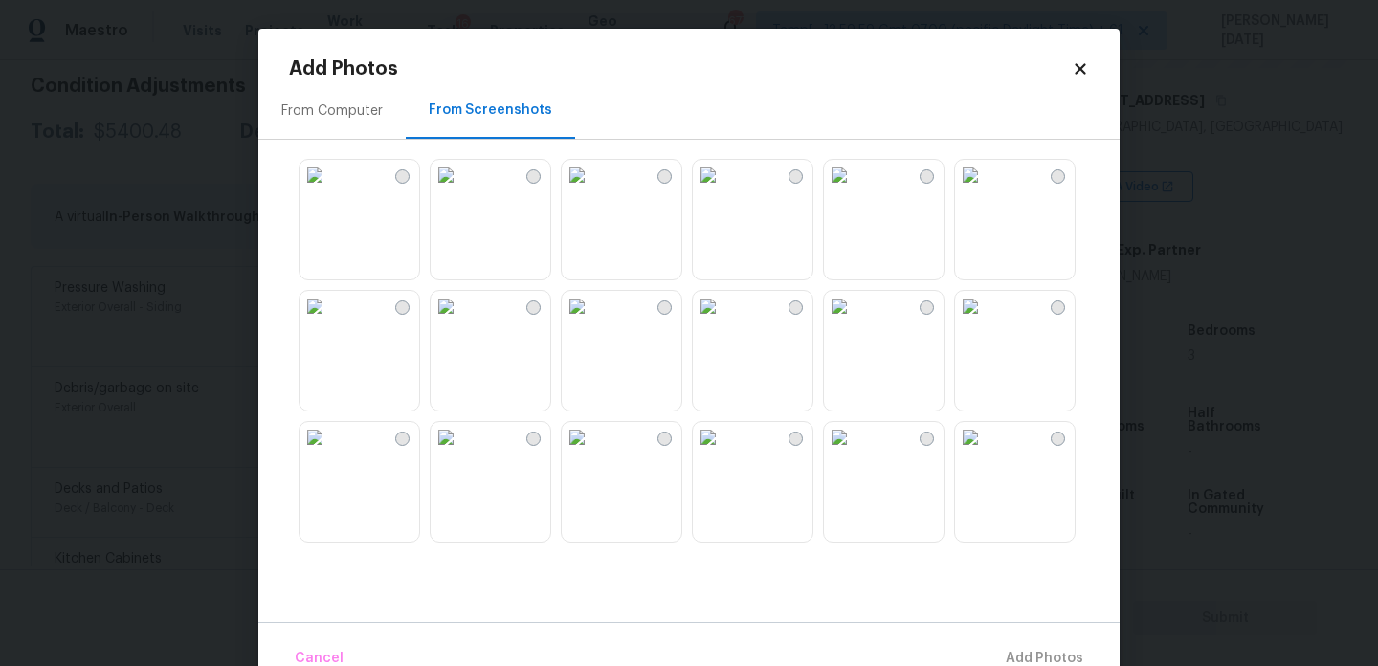
click at [461, 190] on img at bounding box center [446, 175] width 31 height 31
click at [330, 190] on img at bounding box center [315, 175] width 31 height 31
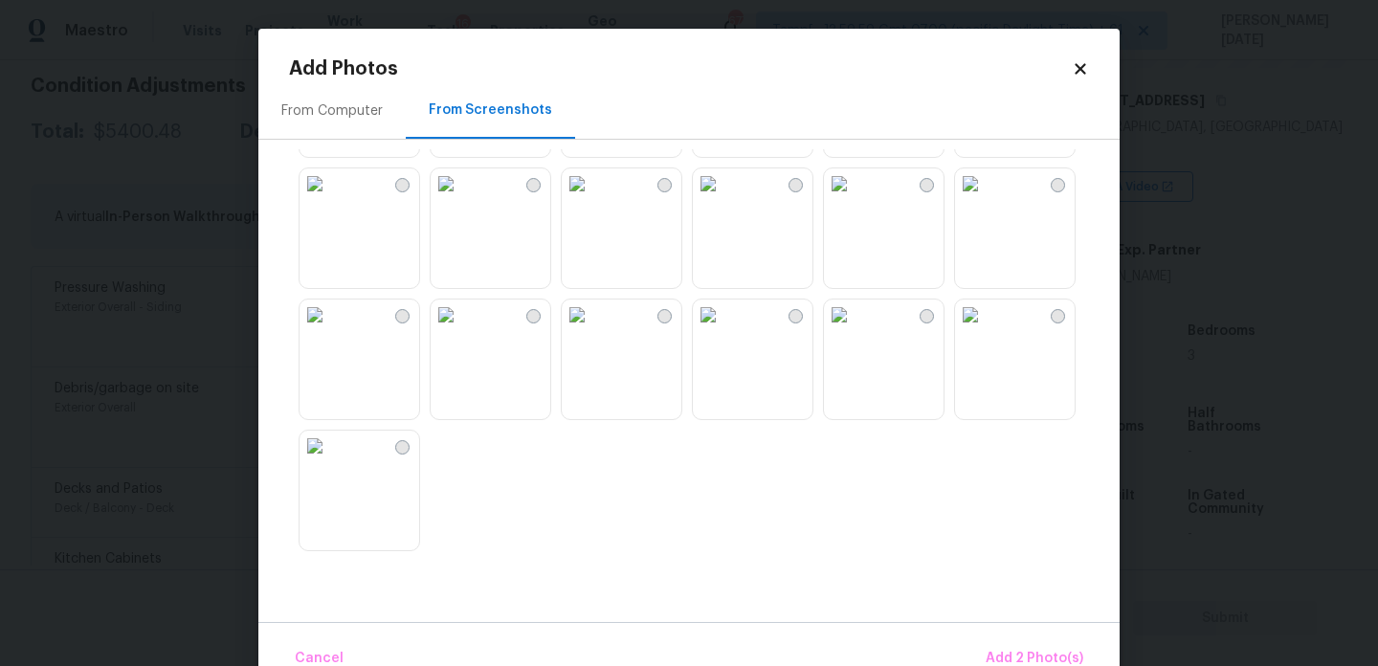
click at [983, 199] on img at bounding box center [970, 183] width 31 height 31
click at [1033, 642] on button "Add 3 Photo(s)" at bounding box center [1035, 658] width 112 height 41
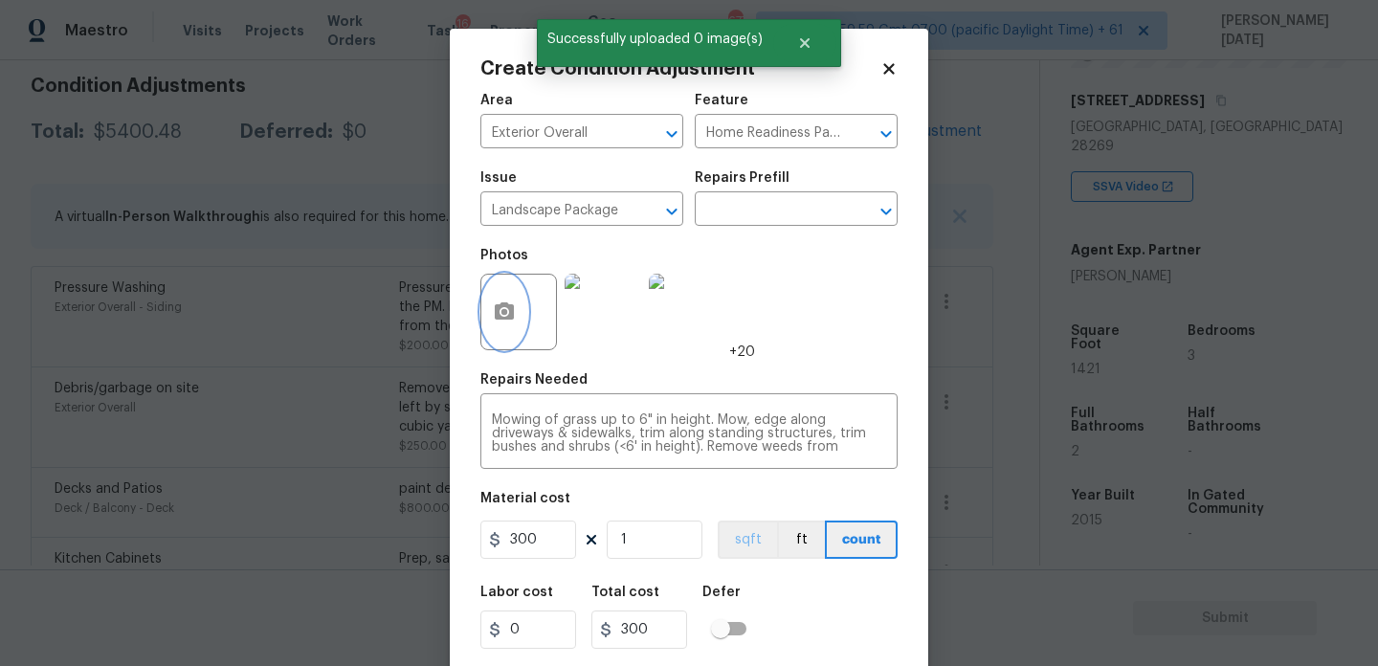
scroll to position [49, 0]
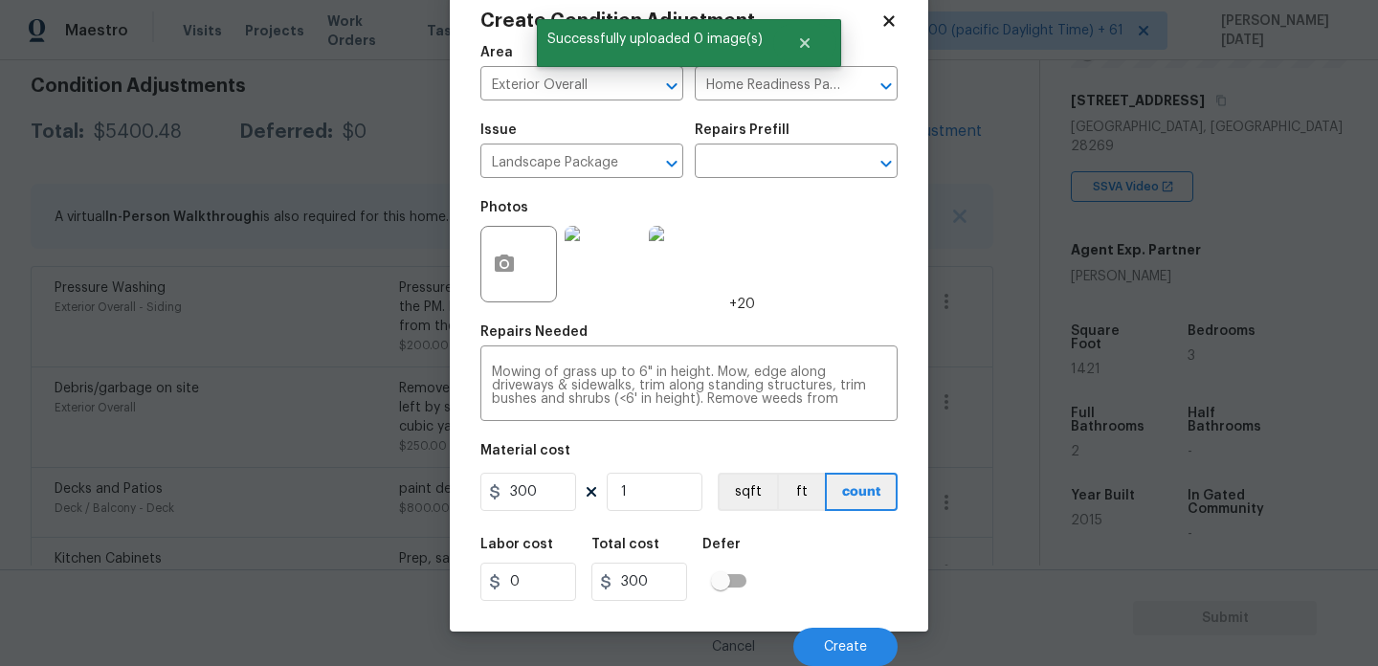
click at [845, 616] on div "Cancel Create" at bounding box center [689, 640] width 417 height 54
click at [837, 640] on span "Create" at bounding box center [845, 647] width 43 height 14
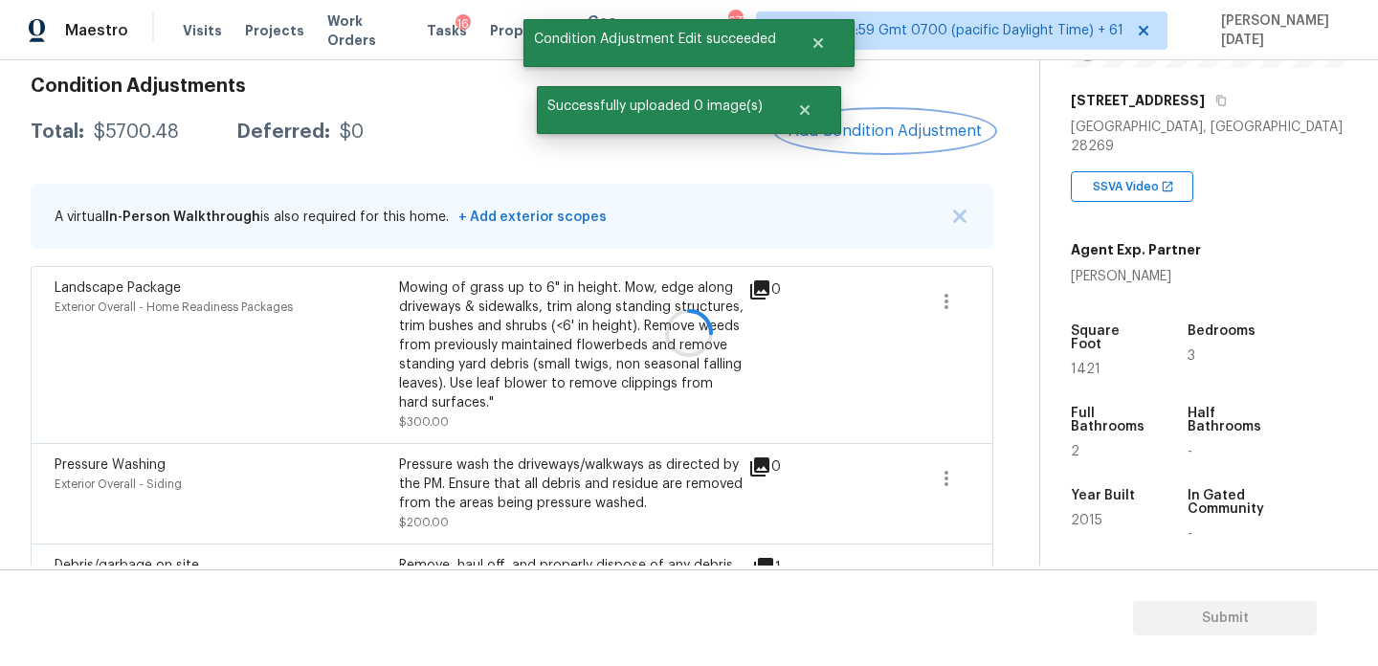
scroll to position [0, 0]
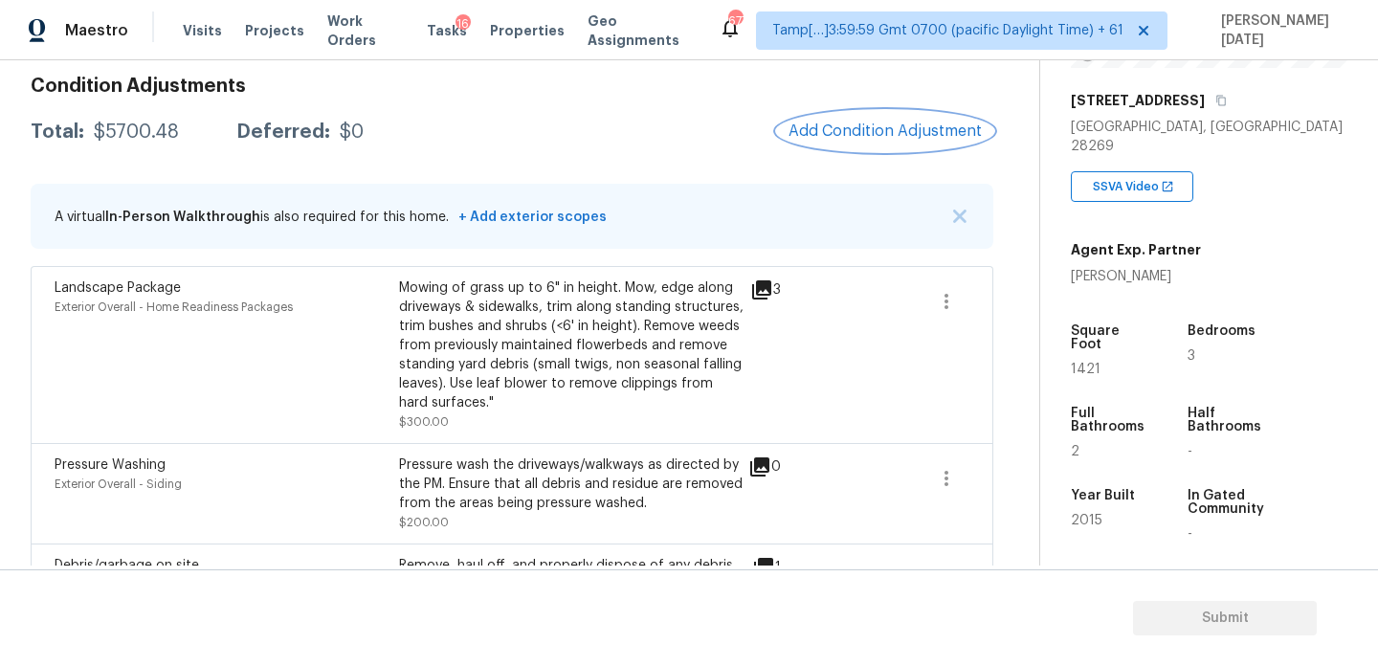
click at [886, 111] on button "Add Condition Adjustment" at bounding box center [885, 131] width 216 height 40
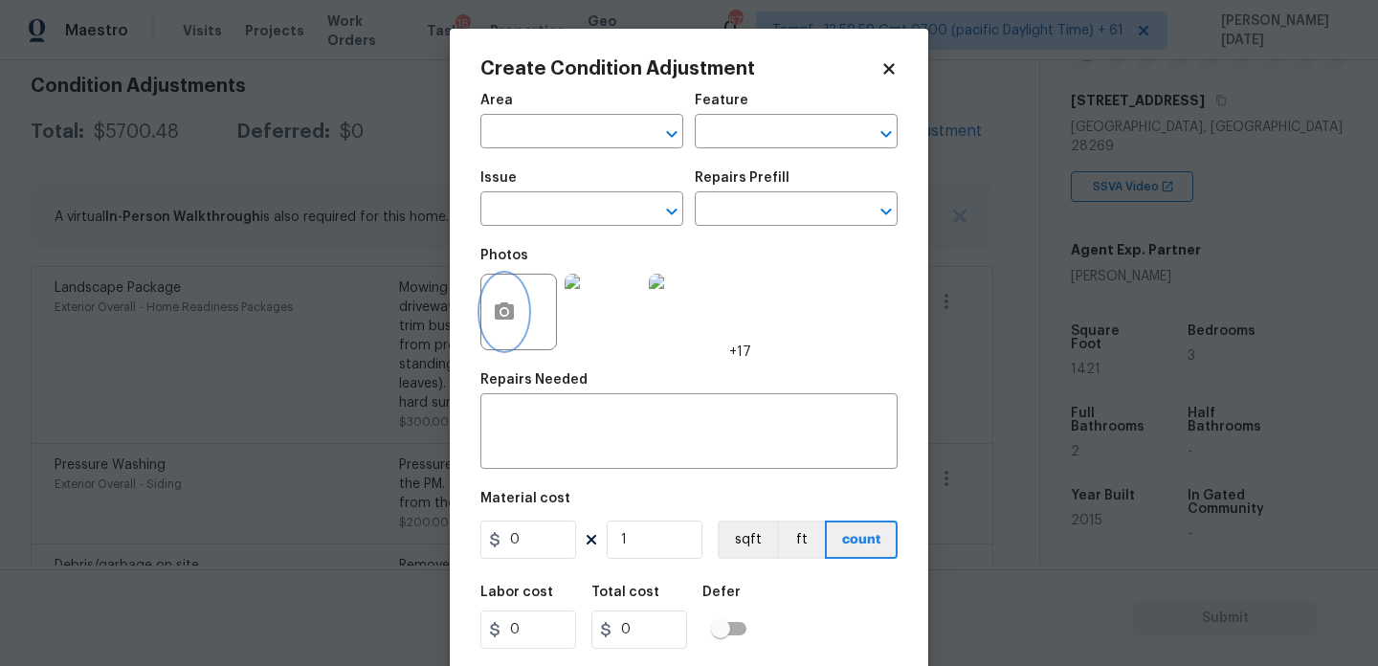
click at [484, 299] on button "button" at bounding box center [504, 312] width 46 height 75
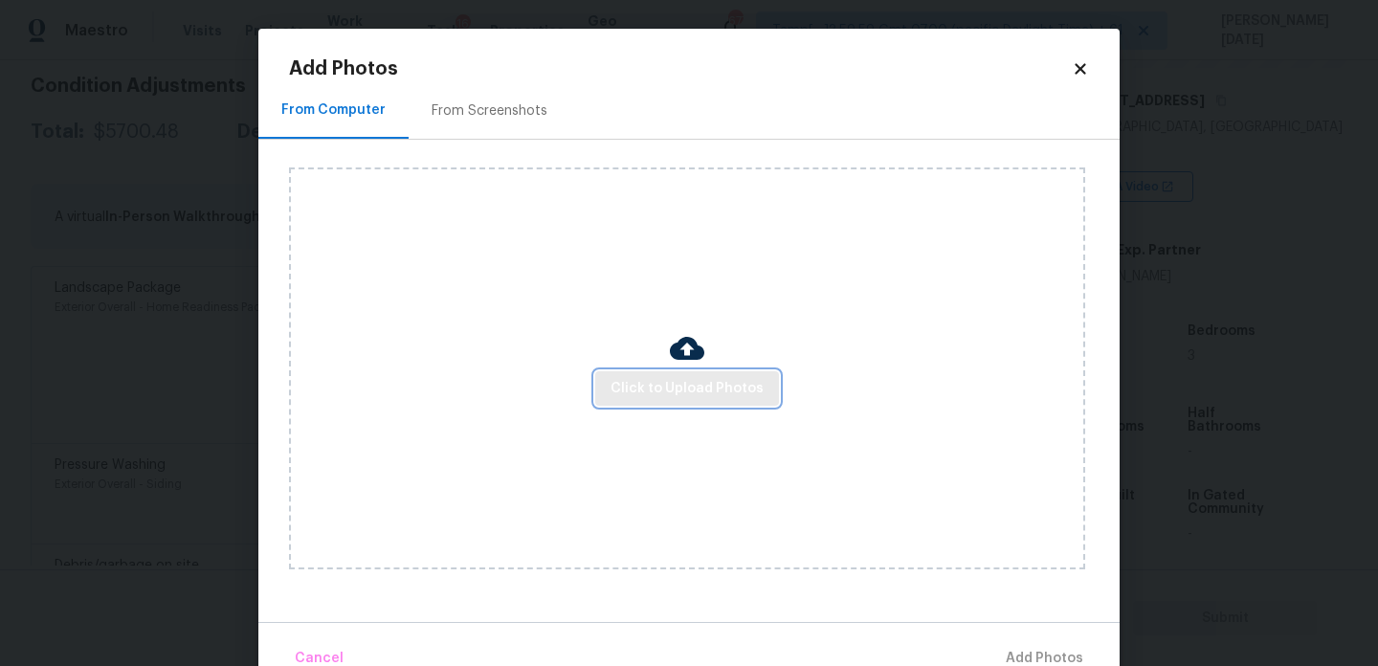
click at [654, 389] on span "Click to Upload Photos" at bounding box center [687, 389] width 153 height 24
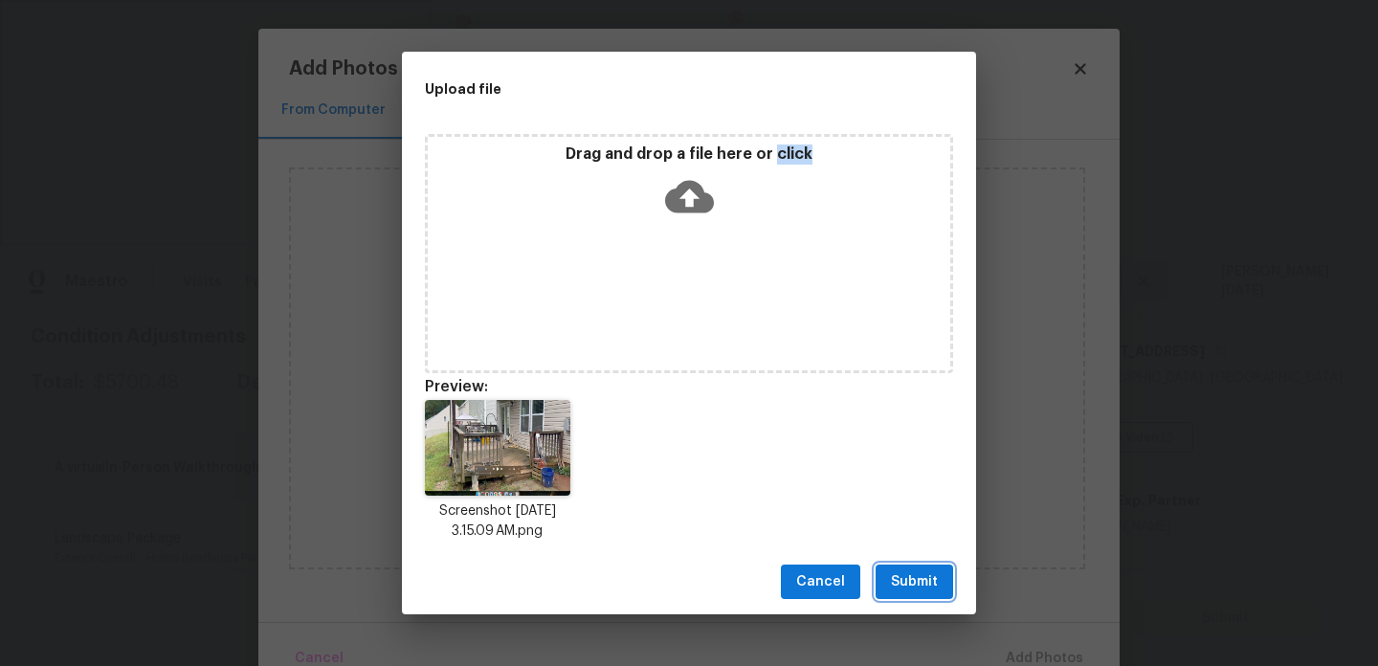
click at [902, 582] on span "Submit" at bounding box center [914, 582] width 47 height 24
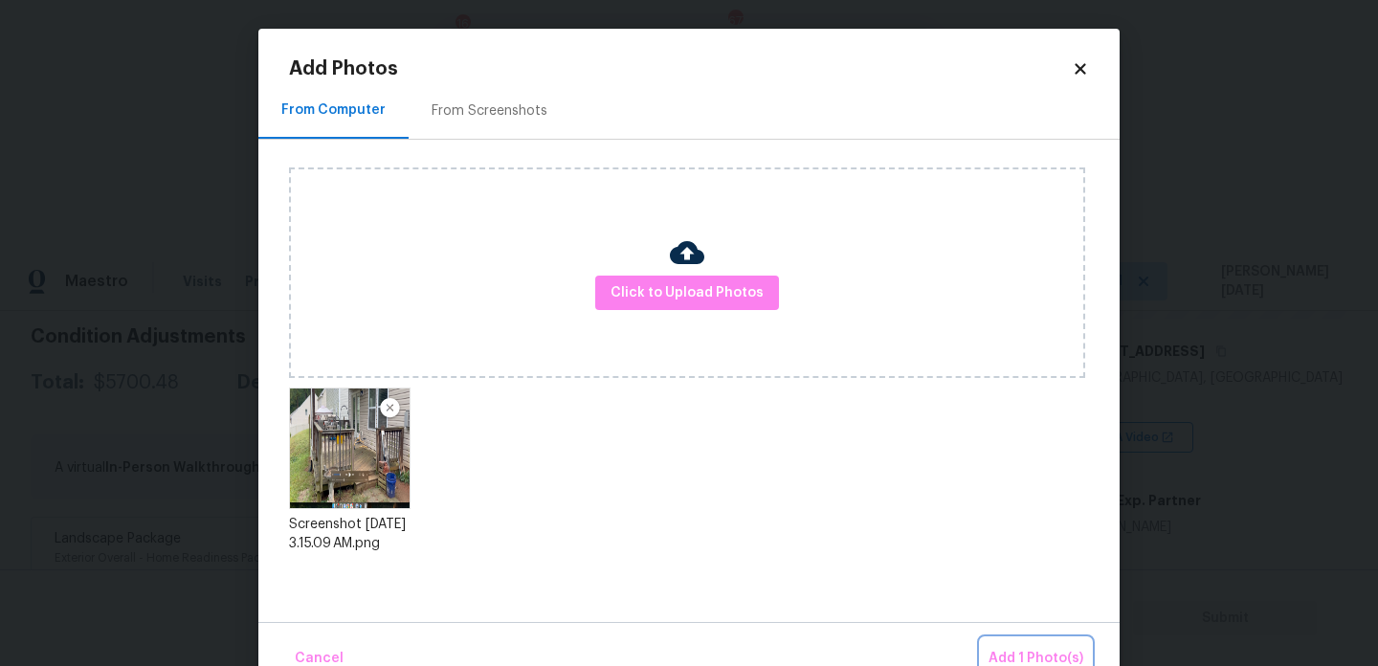
click at [1019, 649] on span "Add 1 Photo(s)" at bounding box center [1036, 659] width 95 height 24
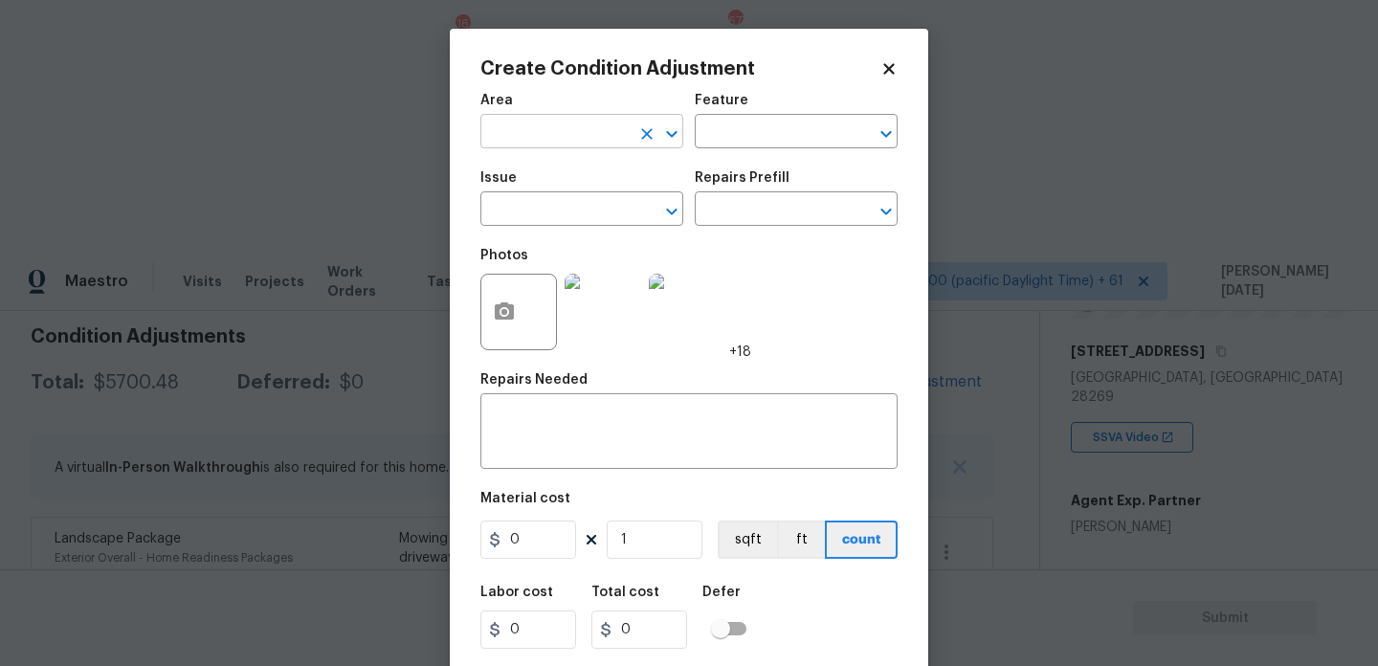
click at [529, 133] on input "text" at bounding box center [555, 134] width 149 height 30
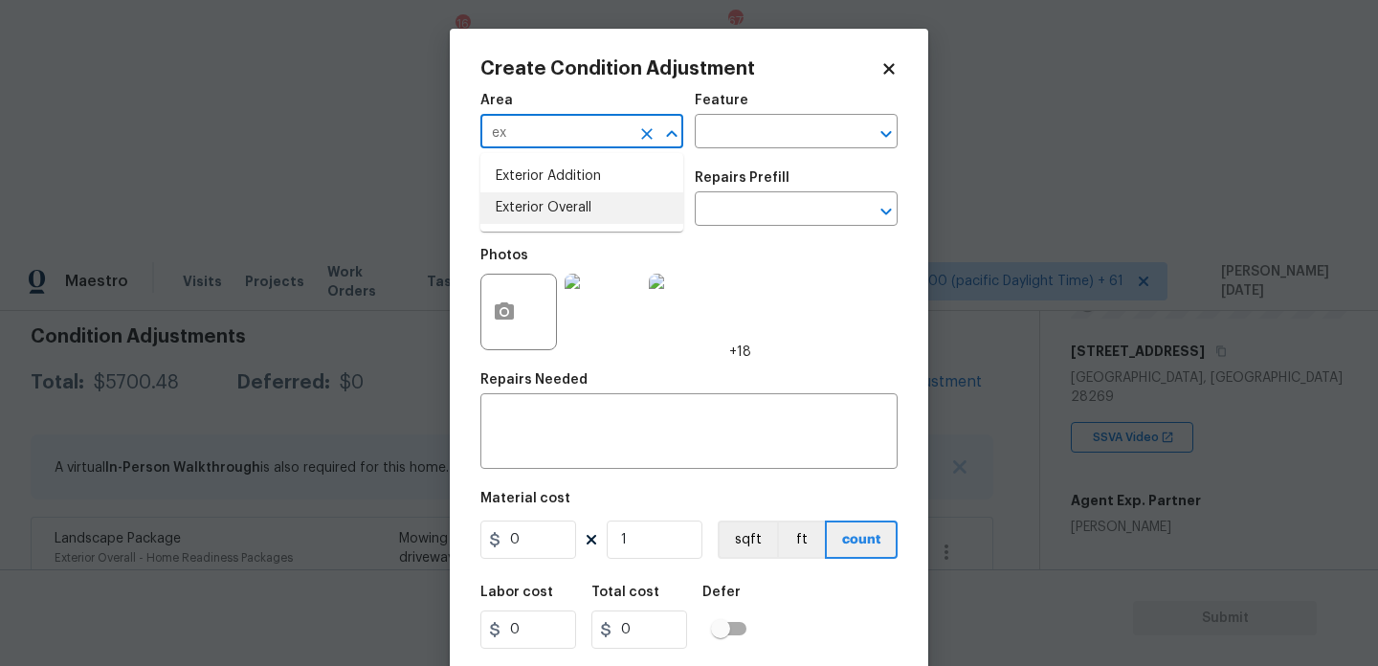
click at [532, 213] on li "Exterior Overall" at bounding box center [582, 208] width 203 height 32
type input "Exterior Overall"
click at [532, 213] on input "text" at bounding box center [555, 211] width 149 height 30
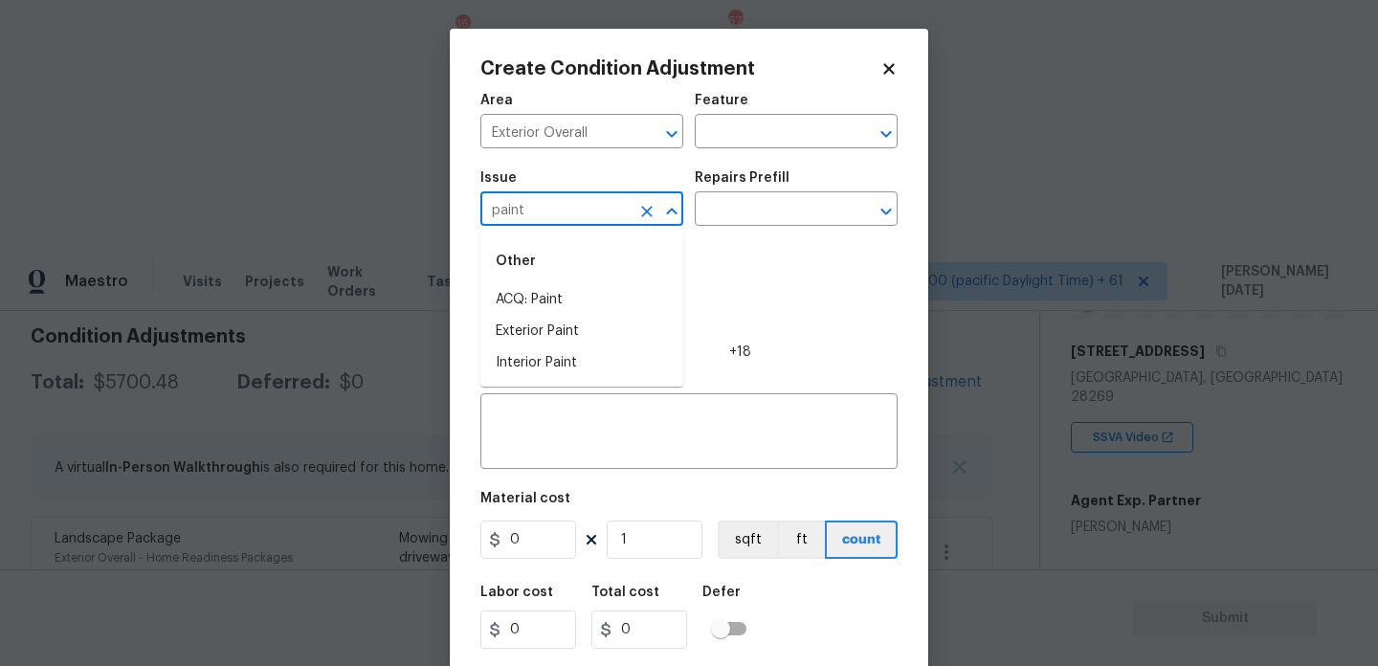
click at [532, 281] on div "Other" at bounding box center [582, 261] width 203 height 46
click at [541, 311] on li "ACQ: Paint" at bounding box center [582, 300] width 203 height 32
type input "ACQ: Paint"
click at [796, 190] on div "Repairs Prefill" at bounding box center [796, 183] width 203 height 25
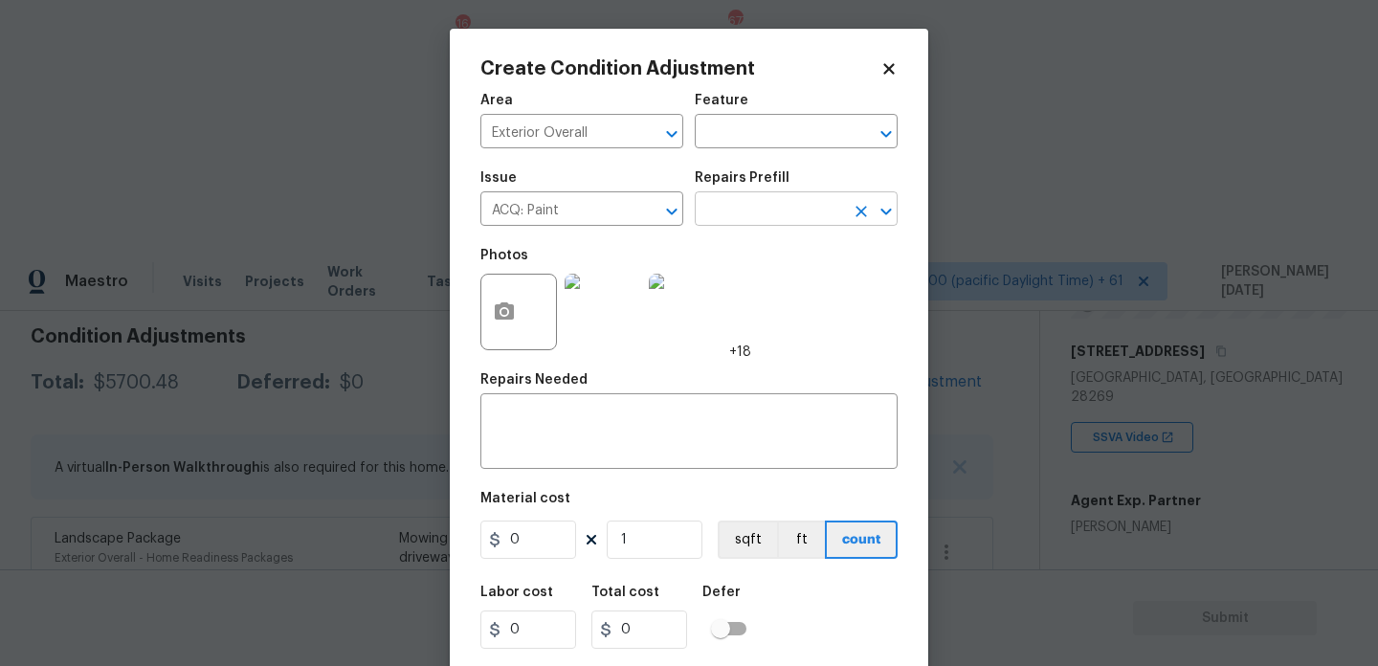
click at [778, 224] on input "text" at bounding box center [769, 211] width 149 height 30
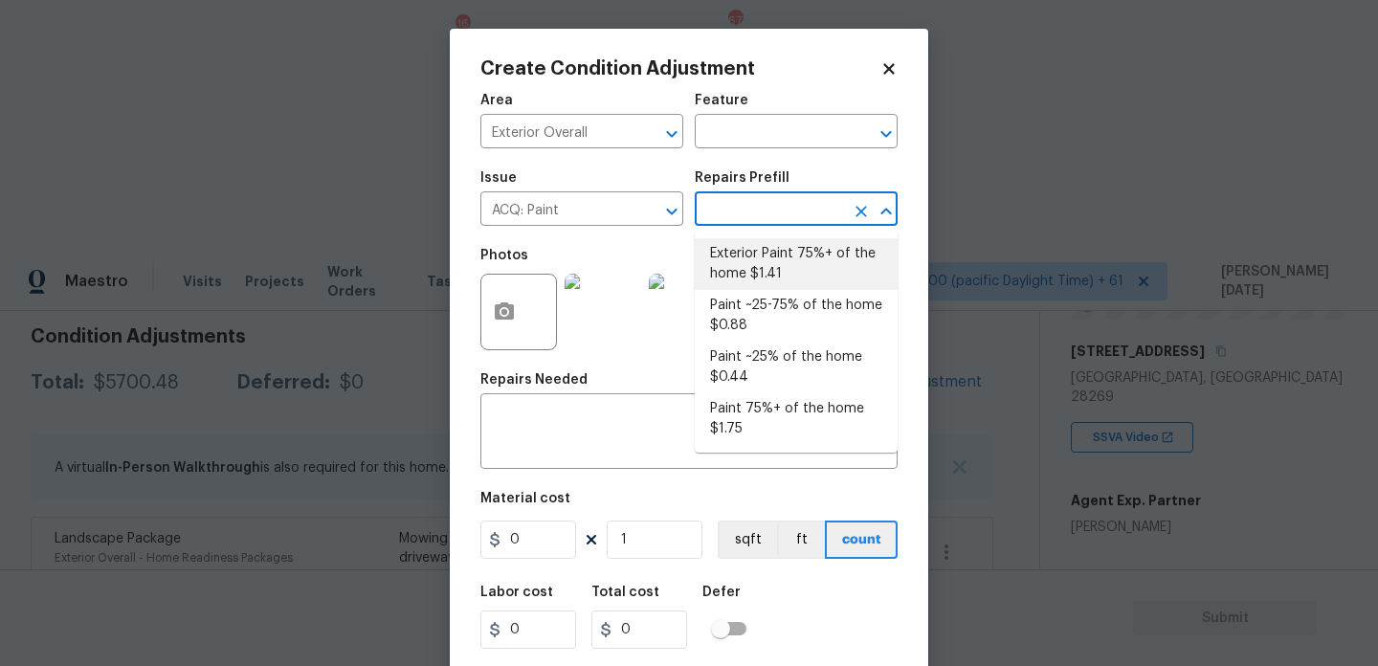
click at [786, 261] on li "Exterior Paint 75%+ of the home $1.41" at bounding box center [796, 264] width 203 height 52
type input "Acquisition"
type textarea "Acquisition Scope: 75%+ of the home exterior will likely require paint"
type input "1.41"
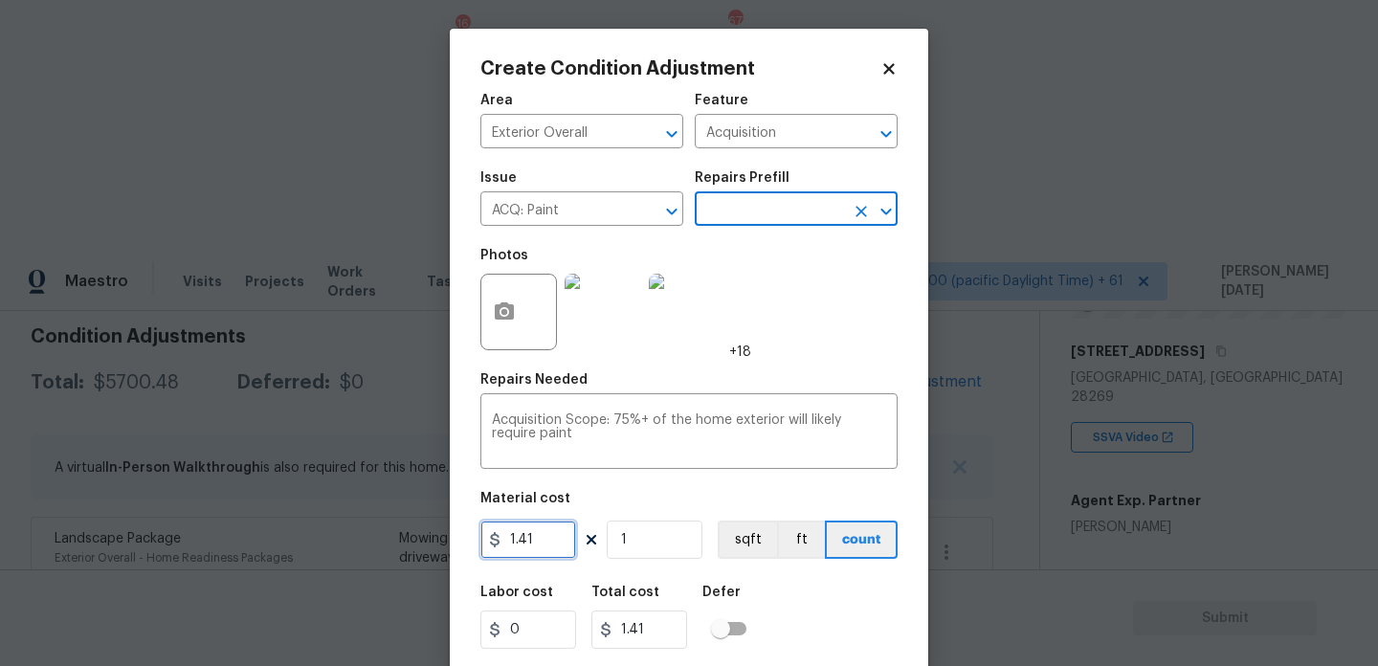
click at [562, 545] on input "1.41" at bounding box center [529, 540] width 96 height 38
type input "1.5"
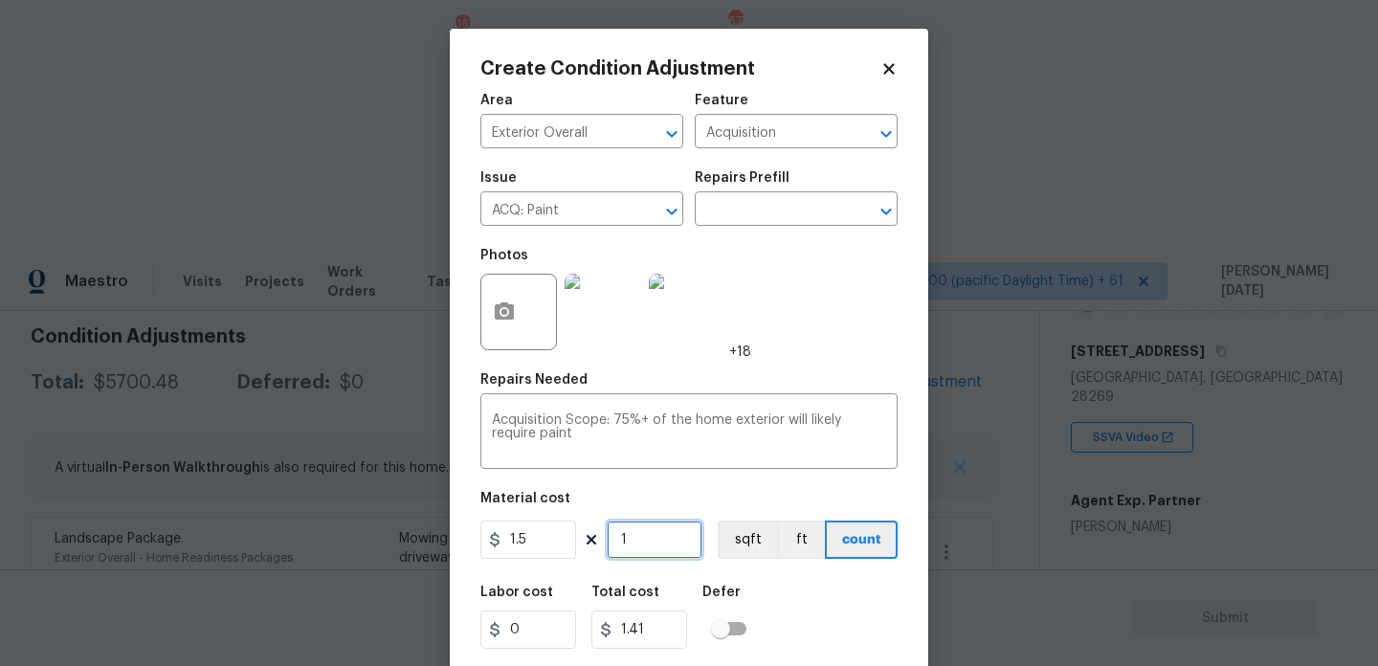
click at [663, 545] on input "1" at bounding box center [655, 540] width 96 height 38
type input "1.5"
drag, startPoint x: 530, startPoint y: 548, endPoint x: 260, endPoint y: 542, distance: 270.0
click at [260, 542] on div "Create Condition Adjustment Area Exterior Overall ​ Feature Acquisition ​ Issue…" at bounding box center [689, 333] width 1378 height 666
type input "0.6"
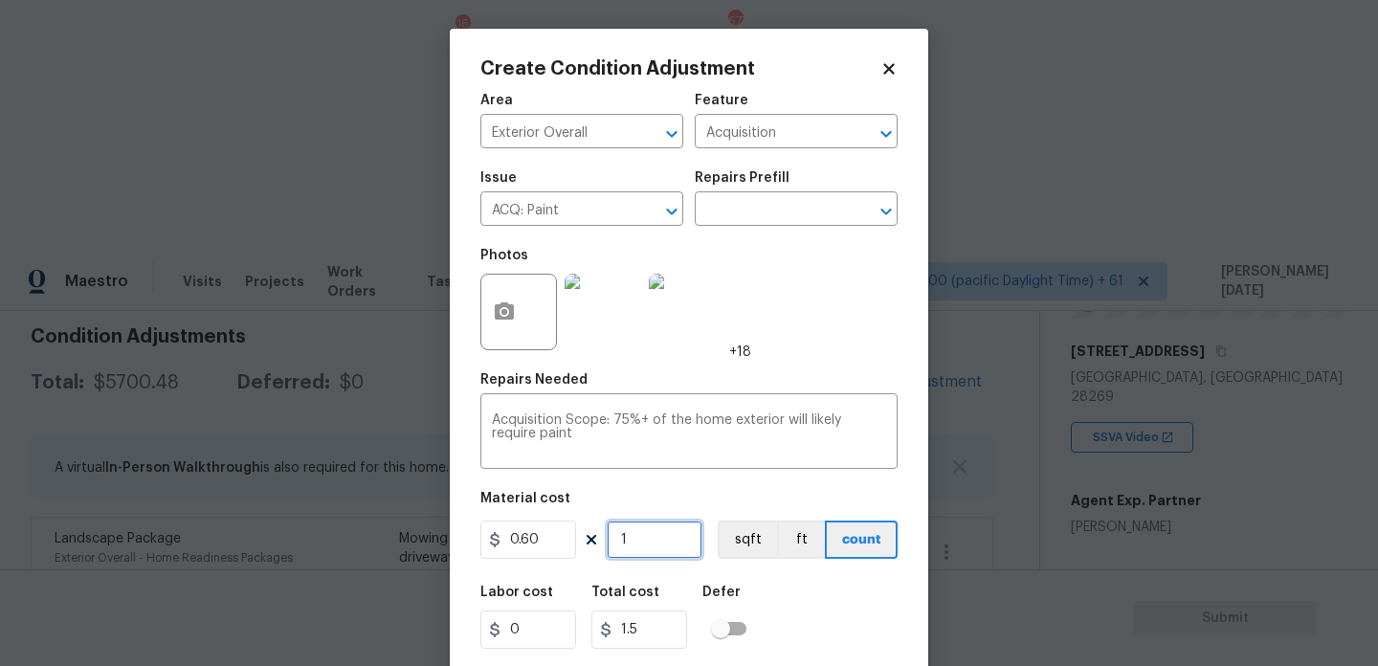
type input "0.6"
click at [671, 537] on input "1" at bounding box center [655, 540] width 96 height 38
type input "0"
paste input "1421"
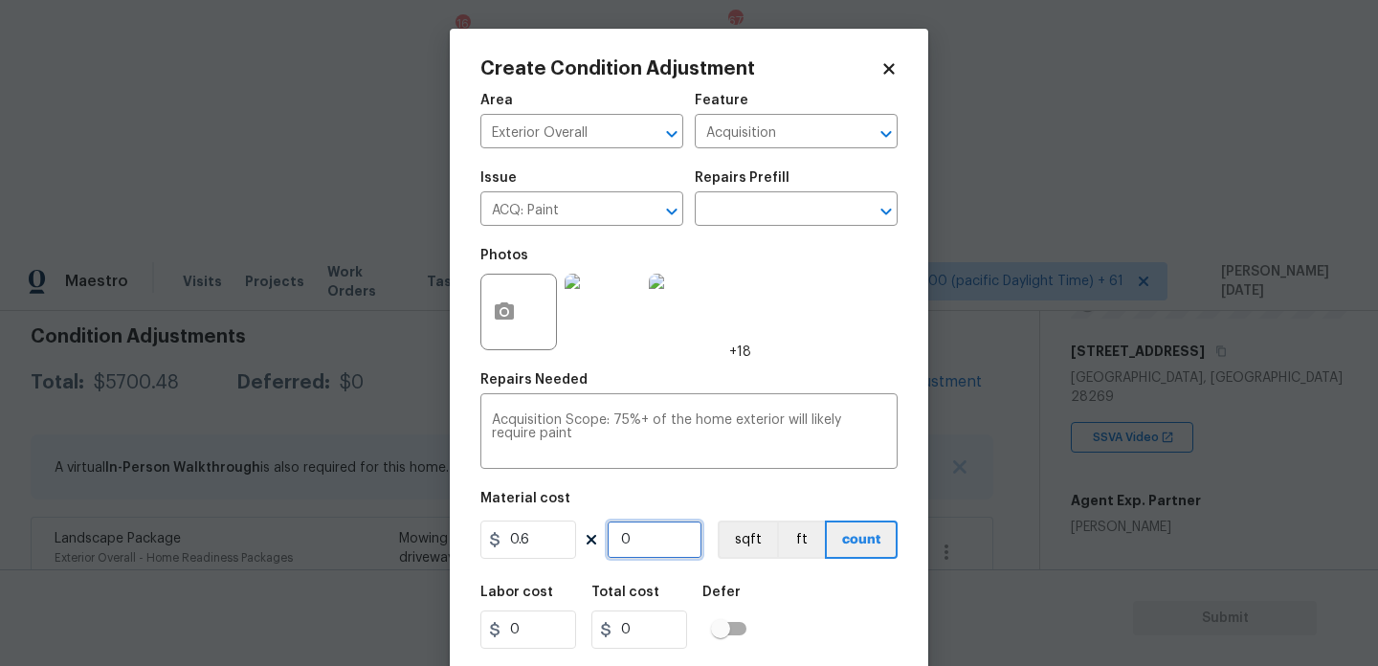
type input "1421"
type input "852.6"
click at [635, 209] on button "Clear" at bounding box center [647, 211] width 27 height 27
type input "1421"
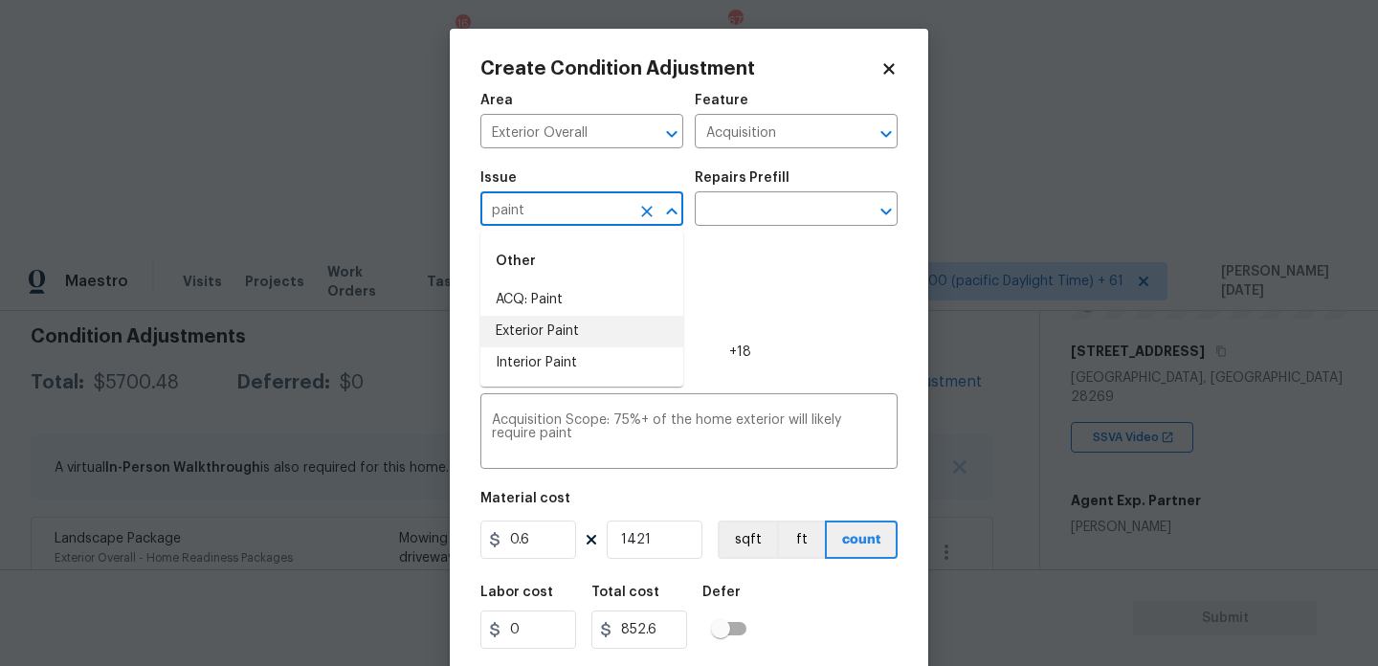
click at [621, 324] on li "Exterior Paint" at bounding box center [582, 332] width 203 height 32
type input "Exterior Paint"
click at [795, 212] on input "text" at bounding box center [769, 211] width 149 height 30
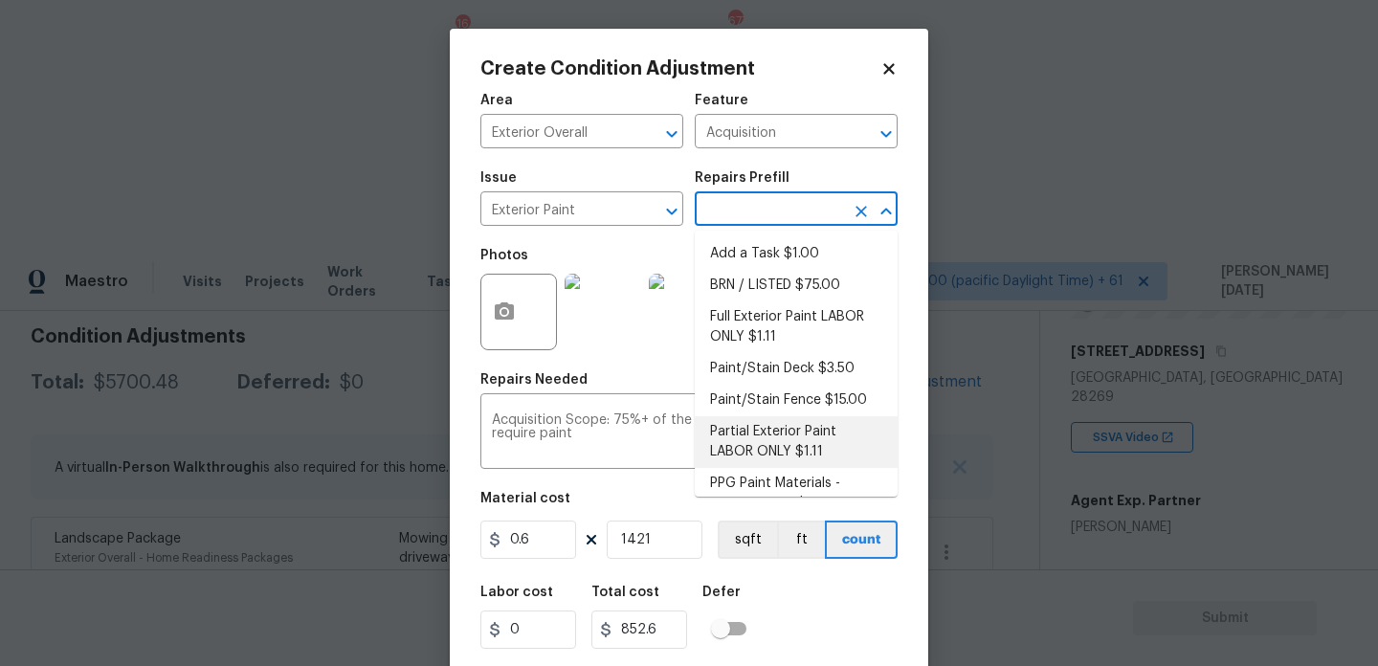
click at [798, 432] on li "Partial Exterior Paint LABOR ONLY $1.11" at bounding box center [796, 442] width 203 height 52
type input "Overall Paint"
type textarea "Partial Exterior Paint - Prep, mask and paint the exterior of the home in the a…"
type input "1.11"
type input "1577.31"
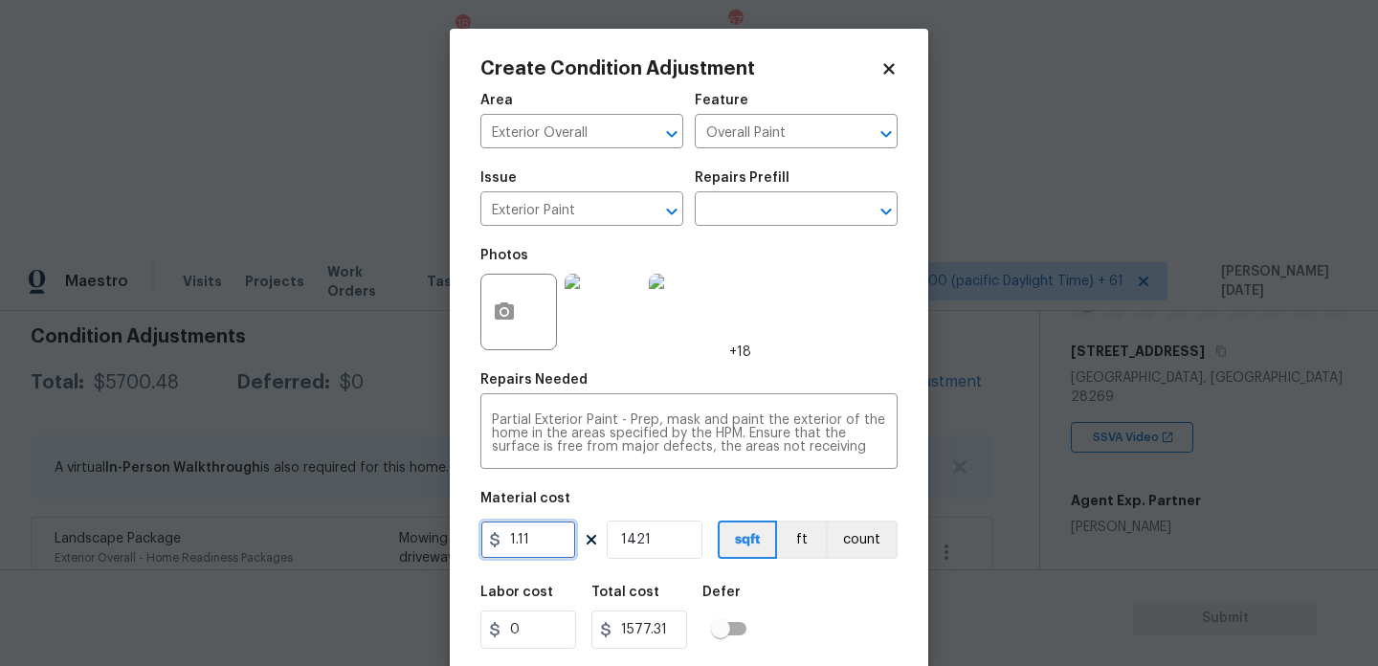
drag, startPoint x: 545, startPoint y: 540, endPoint x: 368, endPoint y: 538, distance: 177.1
click at [368, 538] on div "Create Condition Adjustment Area Exterior Overall ​ Feature Overall Paint ​ Iss…" at bounding box center [689, 333] width 1378 height 666
type input "0.65"
type input "923.65"
click at [826, 620] on div "Labor cost 0 Total cost 923.65 Defer" at bounding box center [689, 617] width 417 height 86
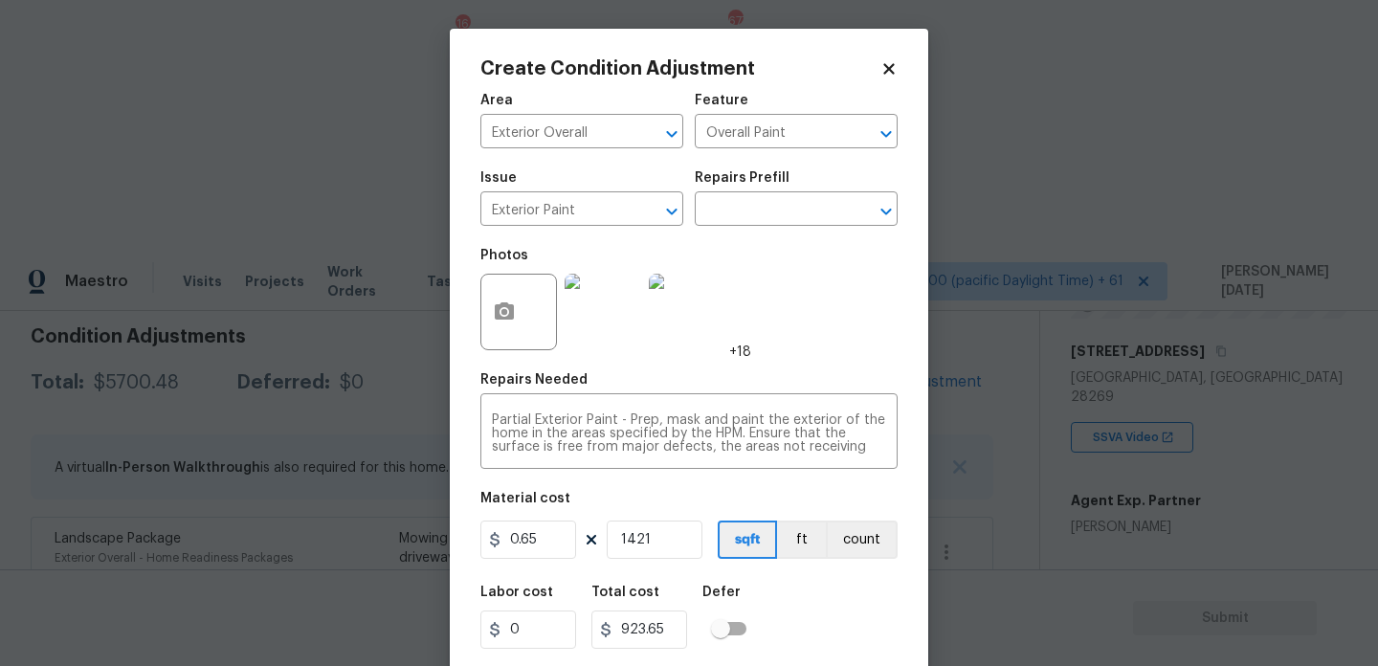
scroll to position [49, 0]
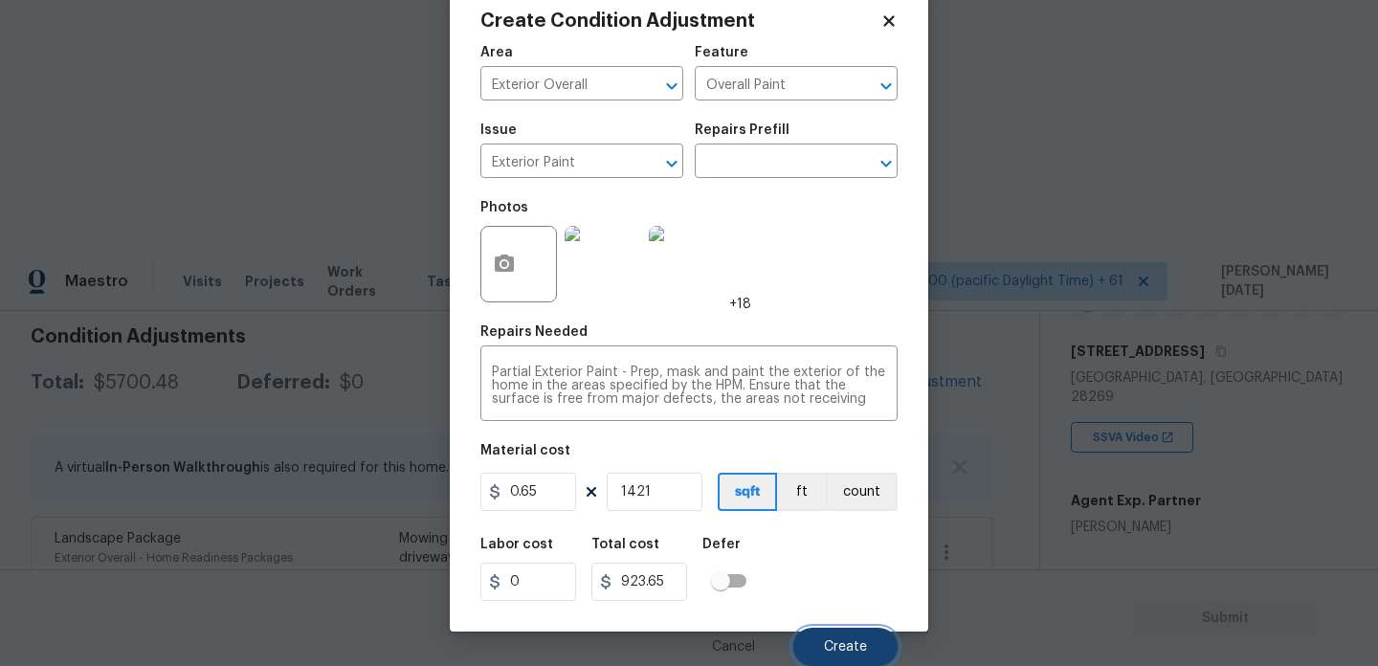
click at [838, 657] on button "Create" at bounding box center [846, 647] width 104 height 38
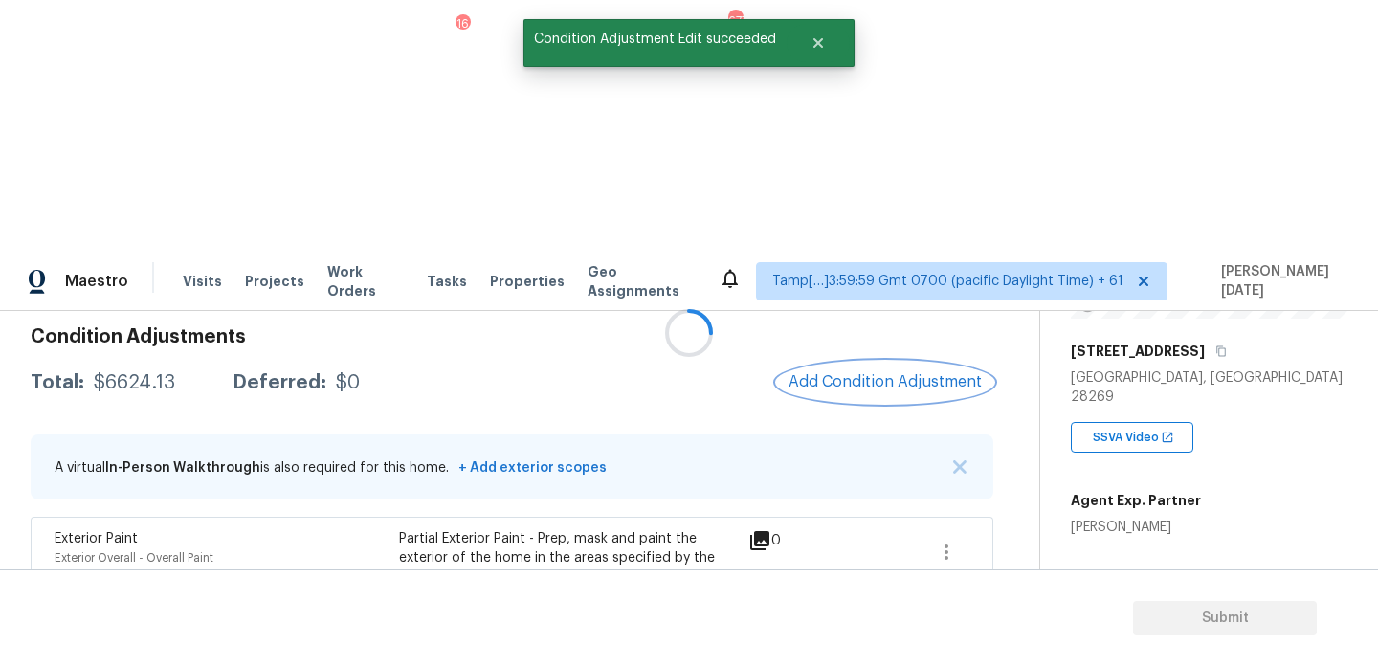
scroll to position [0, 0]
drag, startPoint x: 88, startPoint y: 128, endPoint x: 182, endPoint y: 128, distance: 93.8
click at [182, 373] on div "Total: $6624.13 Deferred: $0" at bounding box center [195, 382] width 329 height 19
copy div "$6624.13"
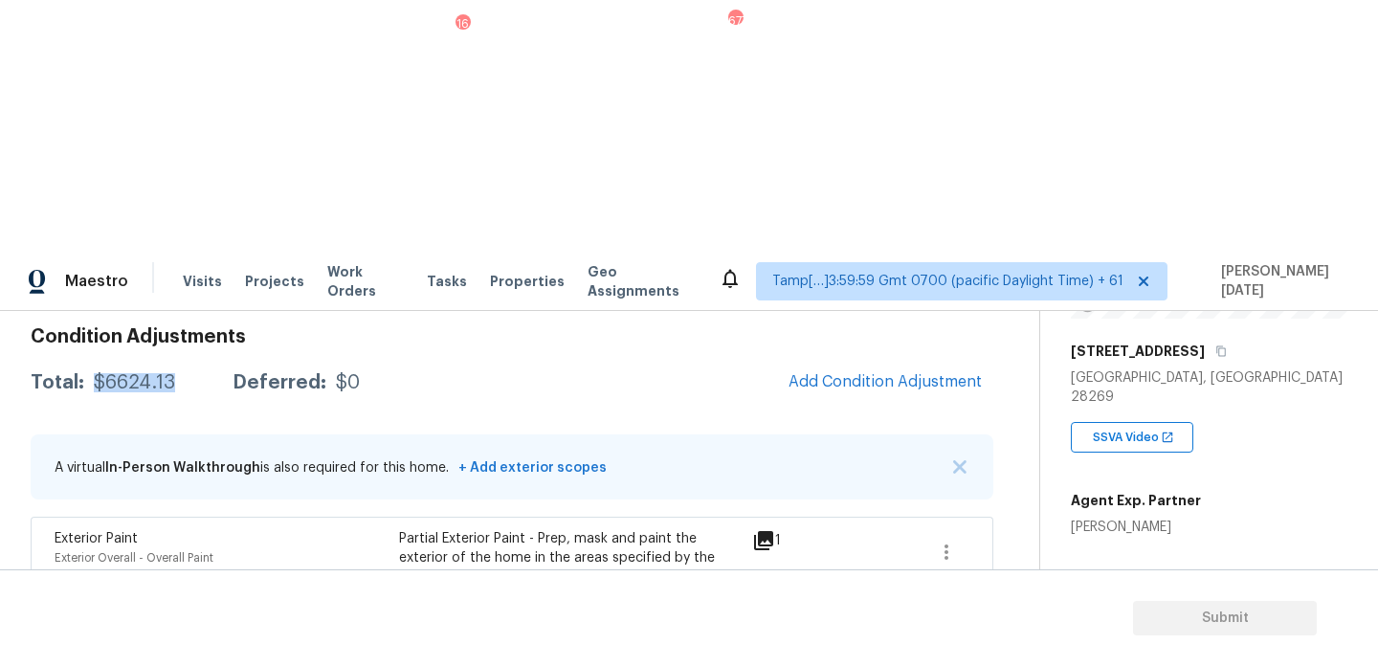
click at [608, 435] on div "A virtual In-Person Walkthrough is also required for this home. + Add exterior …" at bounding box center [512, 467] width 963 height 65
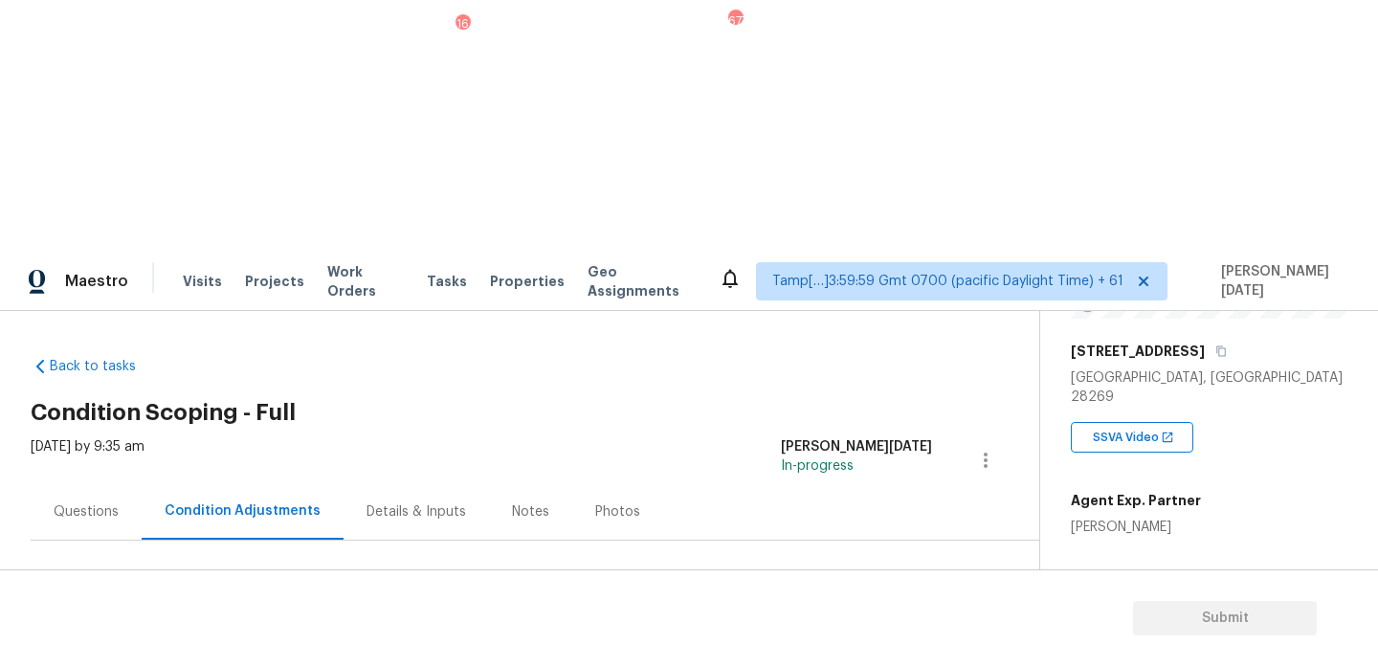
click at [82, 503] on div "Questions" at bounding box center [86, 512] width 65 height 19
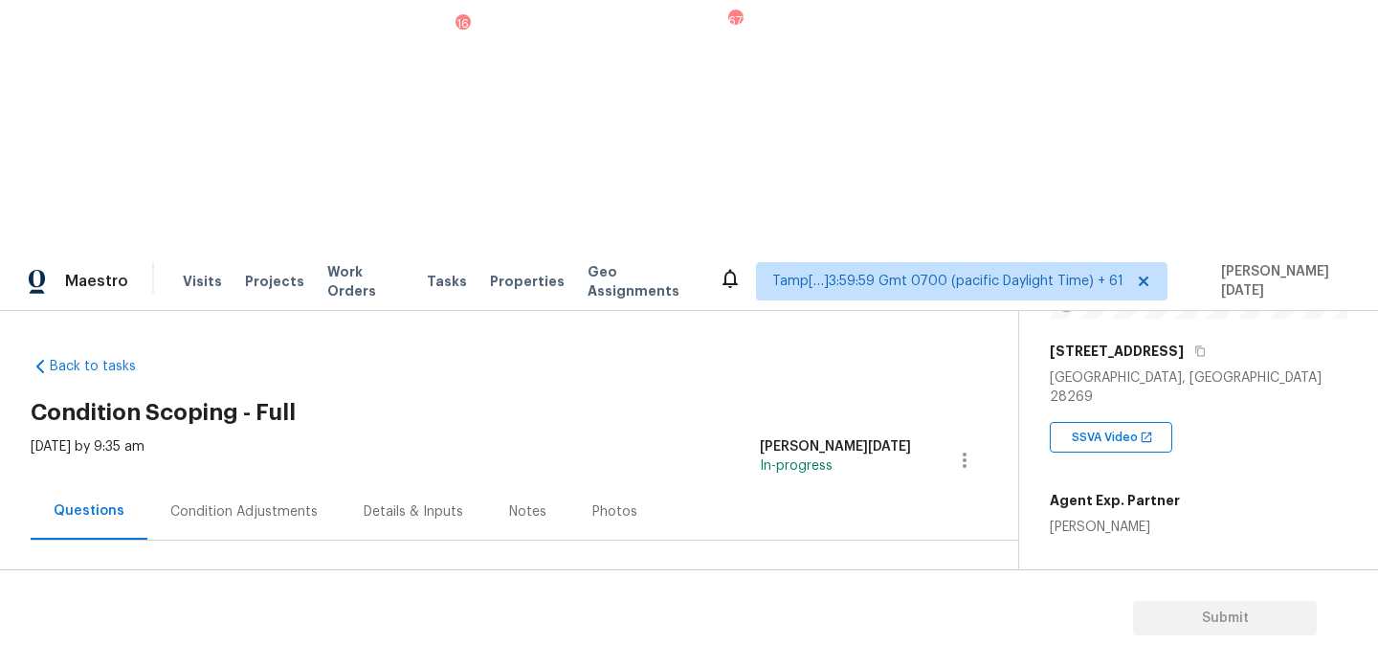
scroll to position [256, 0]
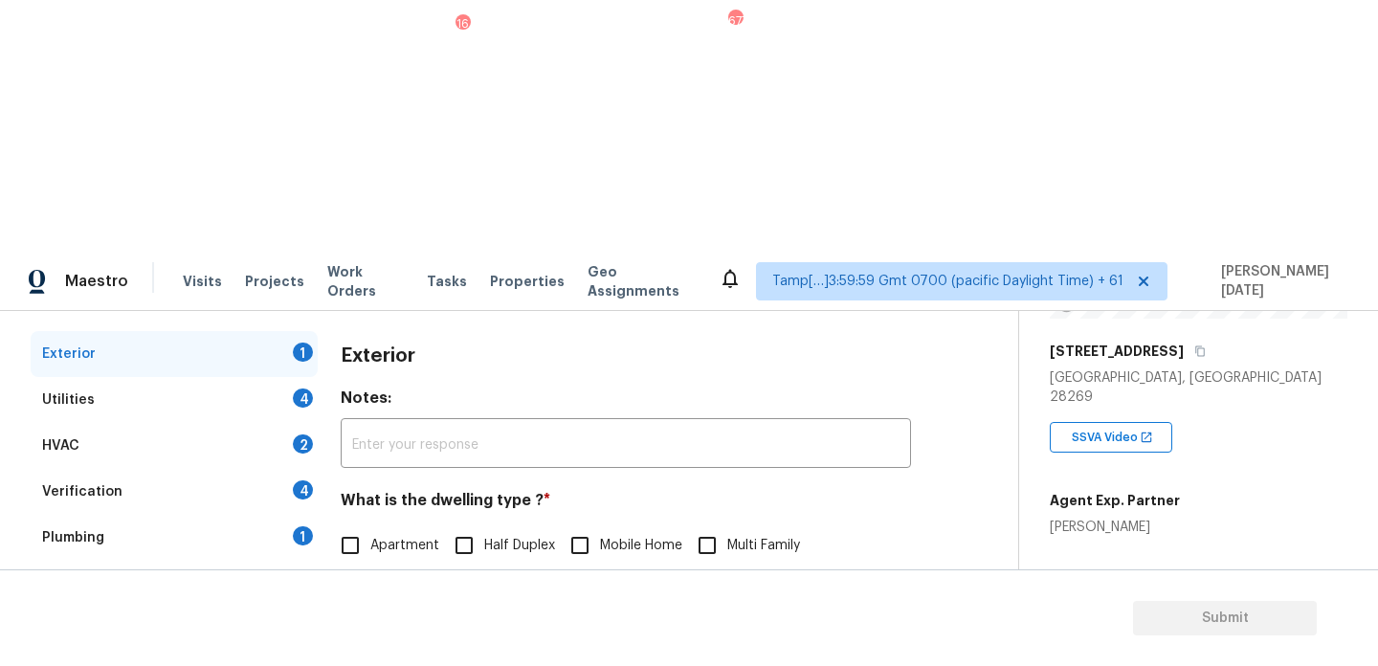
click at [371, 576] on span "Single Family" at bounding box center [410, 586] width 81 height 20
click at [370, 566] on input "Single Family" at bounding box center [350, 586] width 40 height 40
checkbox input "true"
click at [295, 377] on div "Utilities 4" at bounding box center [174, 400] width 287 height 46
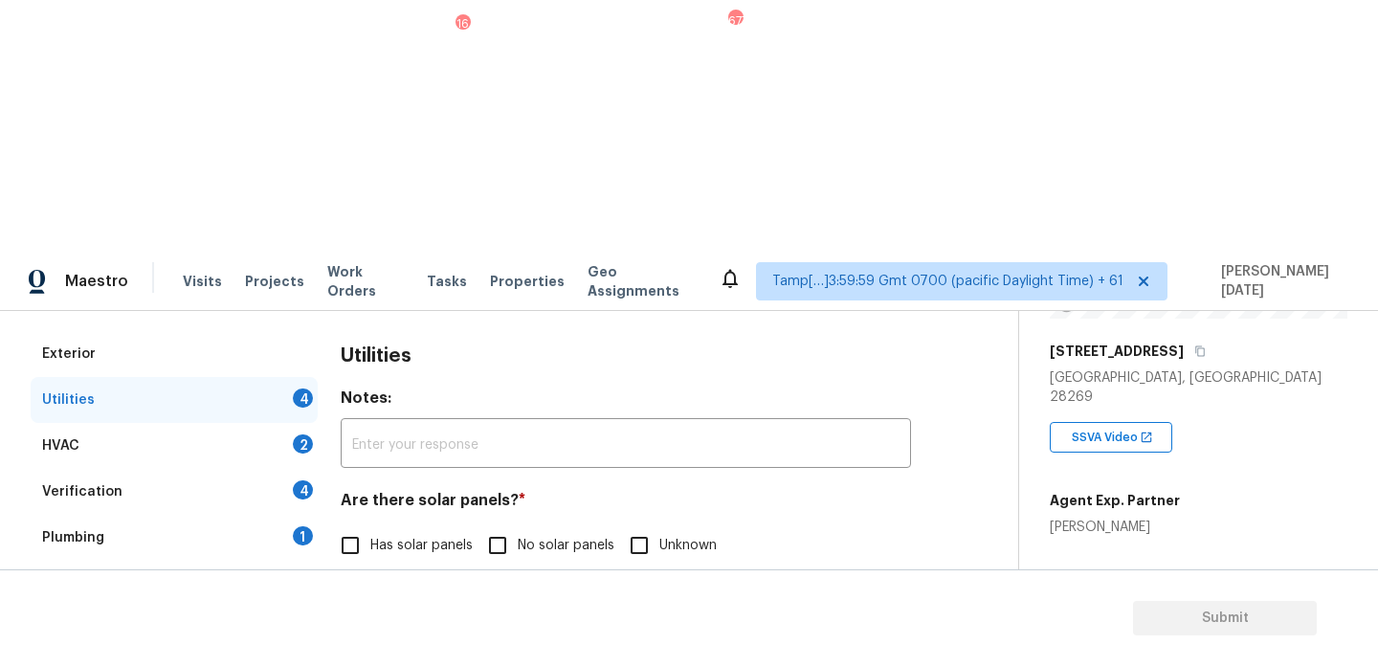
click at [503, 526] on input "No solar panels" at bounding box center [498, 546] width 40 height 40
checkbox input "true"
click at [677, 623] on input "None" at bounding box center [684, 643] width 40 height 40
checkbox input "true"
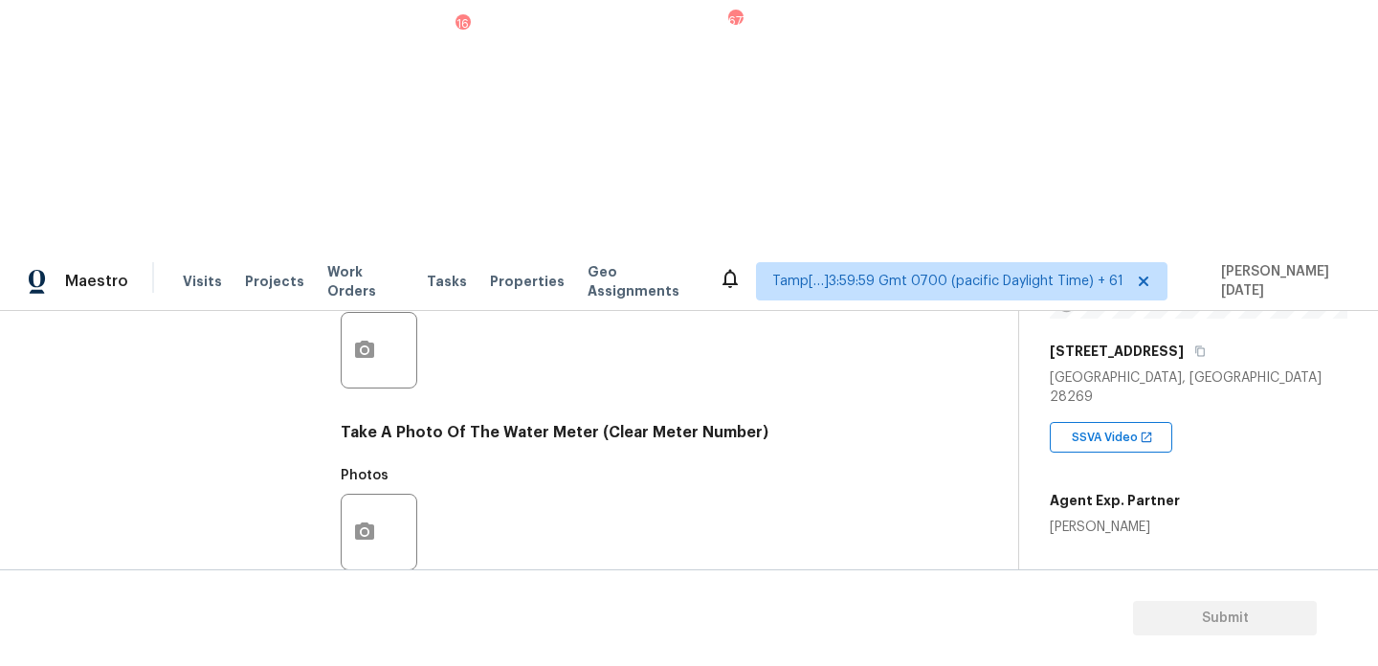
scroll to position [774, 0]
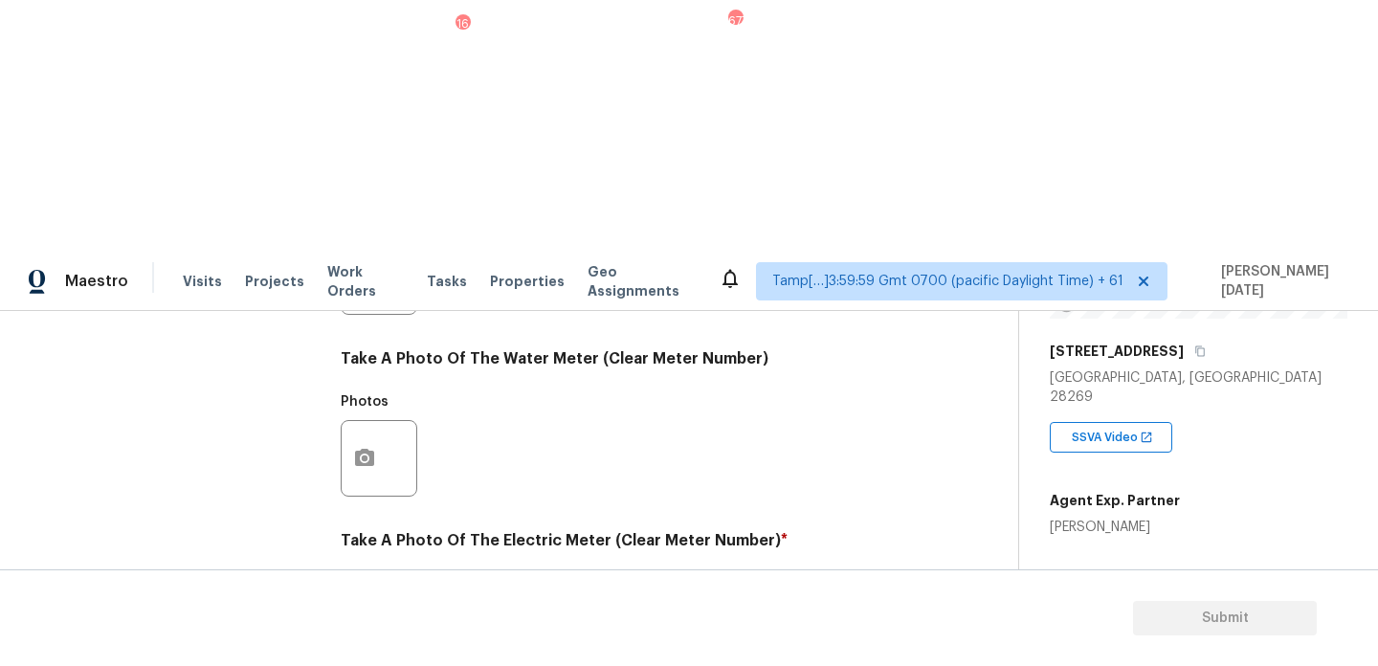
click at [371, 603] on button "button" at bounding box center [365, 640] width 46 height 75
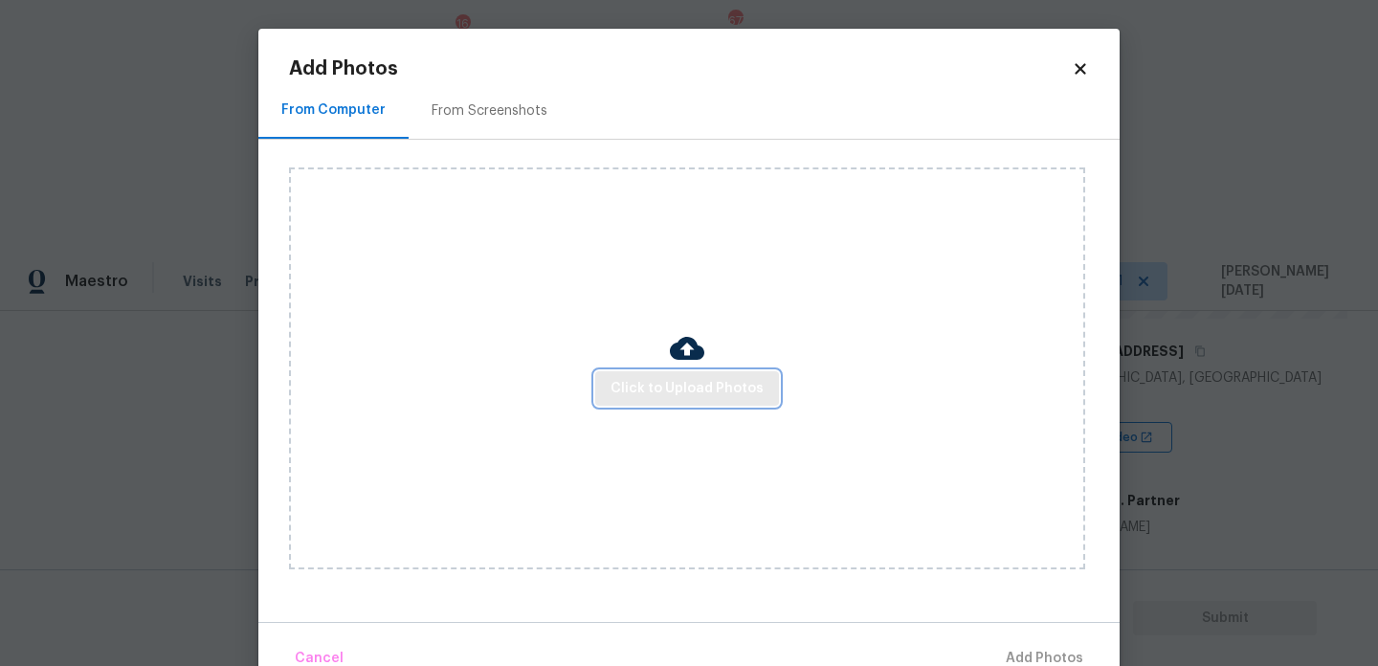
click at [704, 389] on span "Click to Upload Photos" at bounding box center [687, 389] width 153 height 24
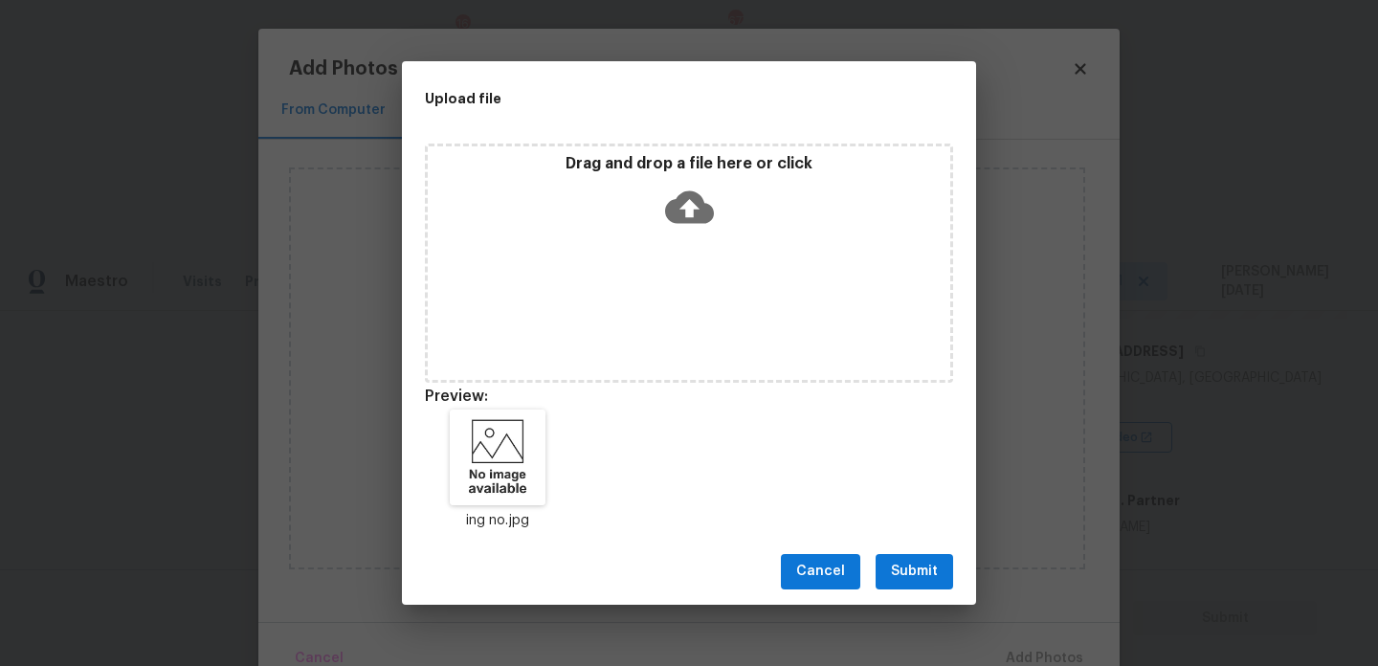
click at [924, 558] on button "Submit" at bounding box center [915, 571] width 78 height 35
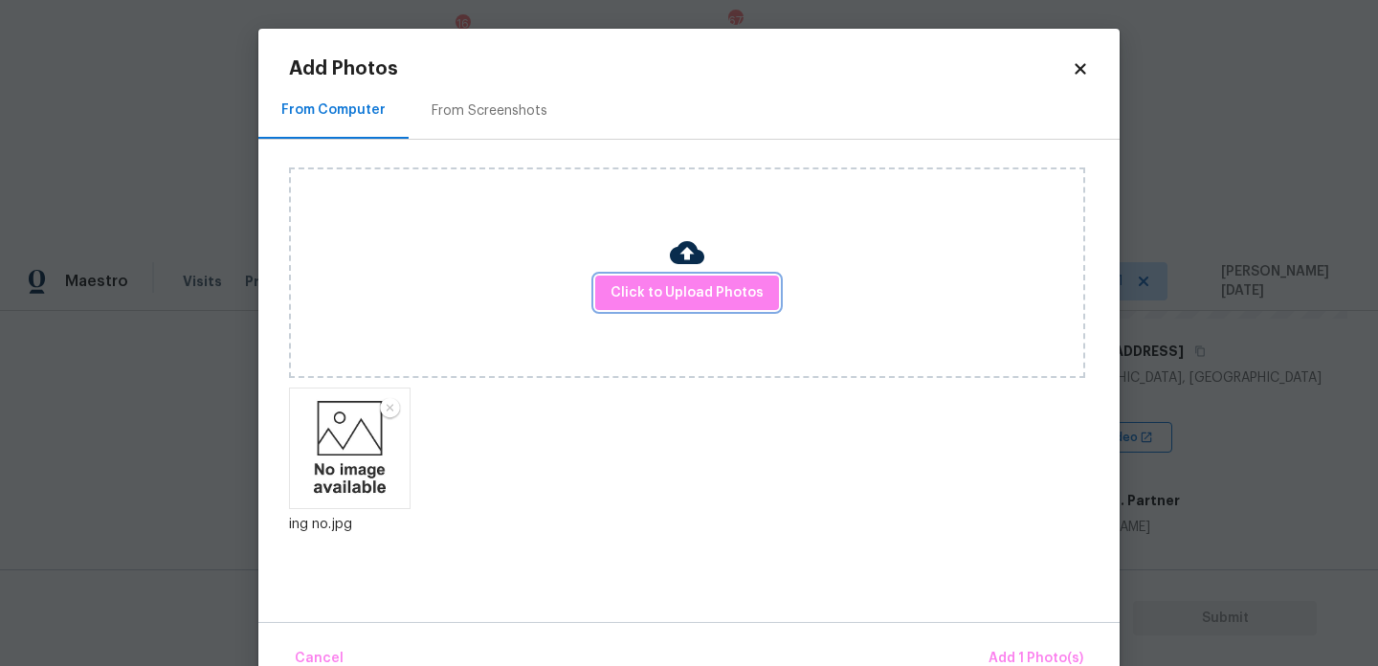
scroll to position [42, 0]
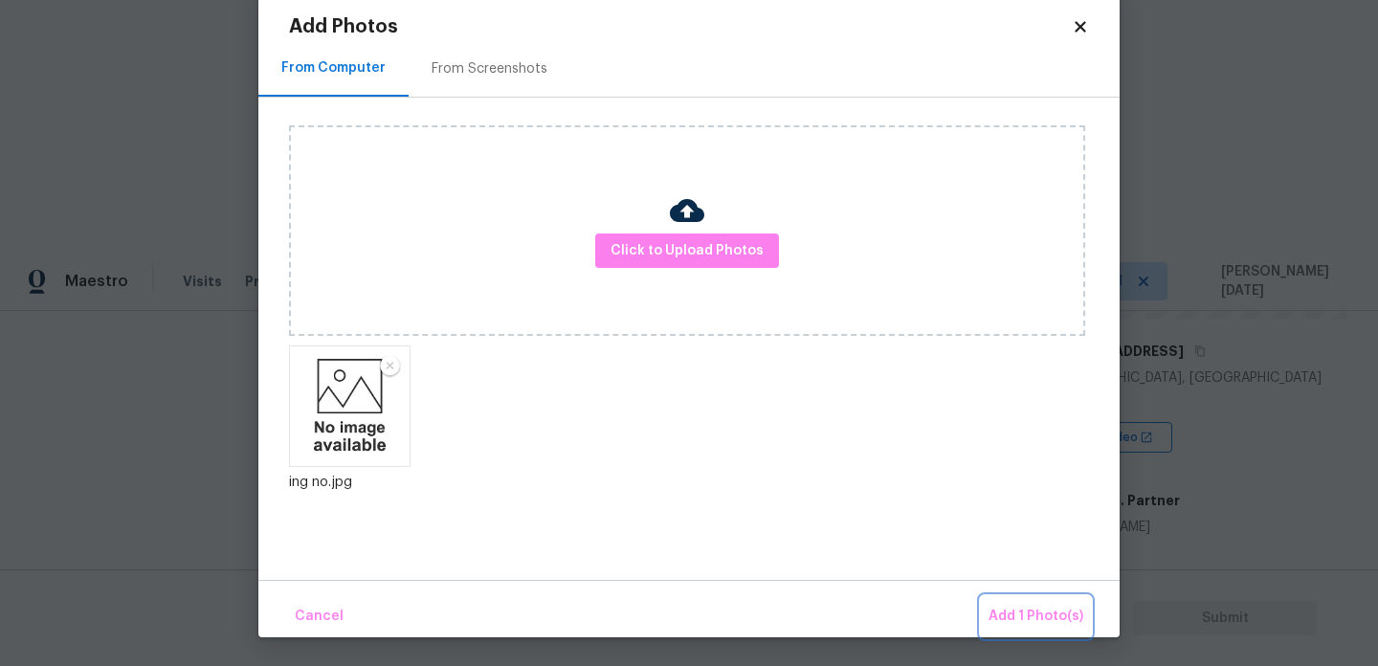
click at [1026, 628] on button "Add 1 Photo(s)" at bounding box center [1036, 616] width 110 height 41
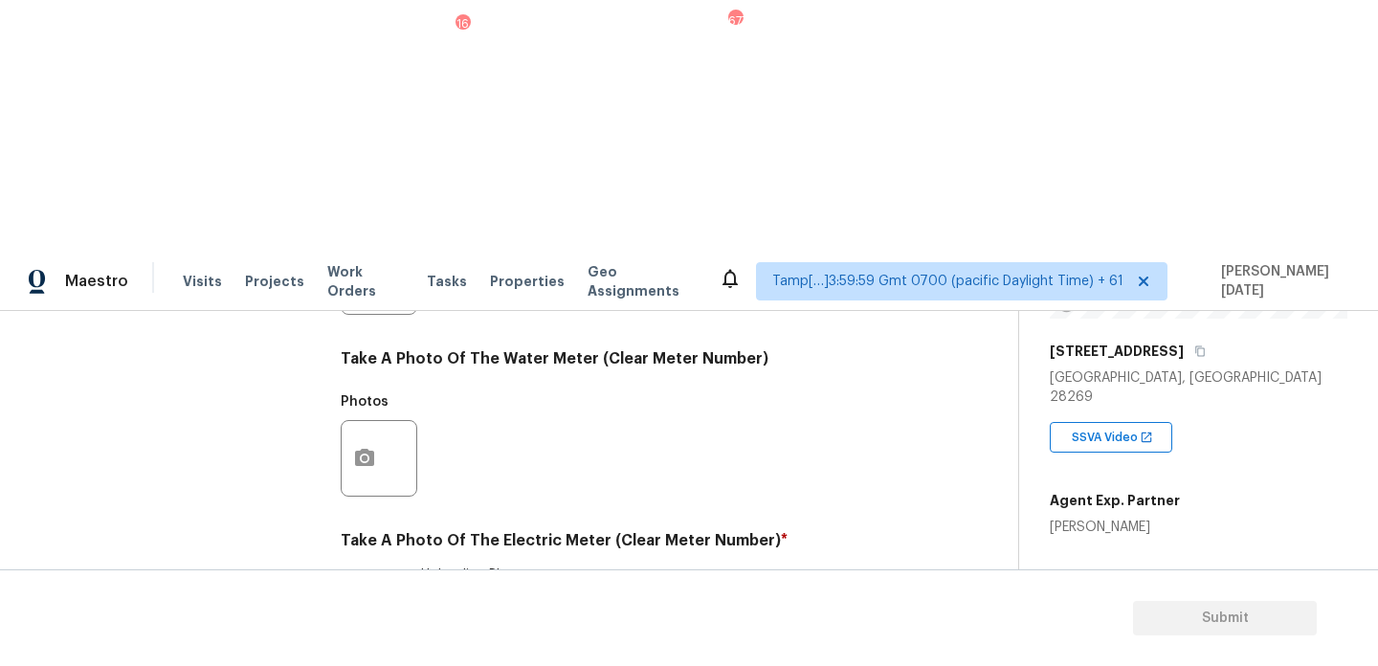
scroll to position [0, 0]
checkbox input "true"
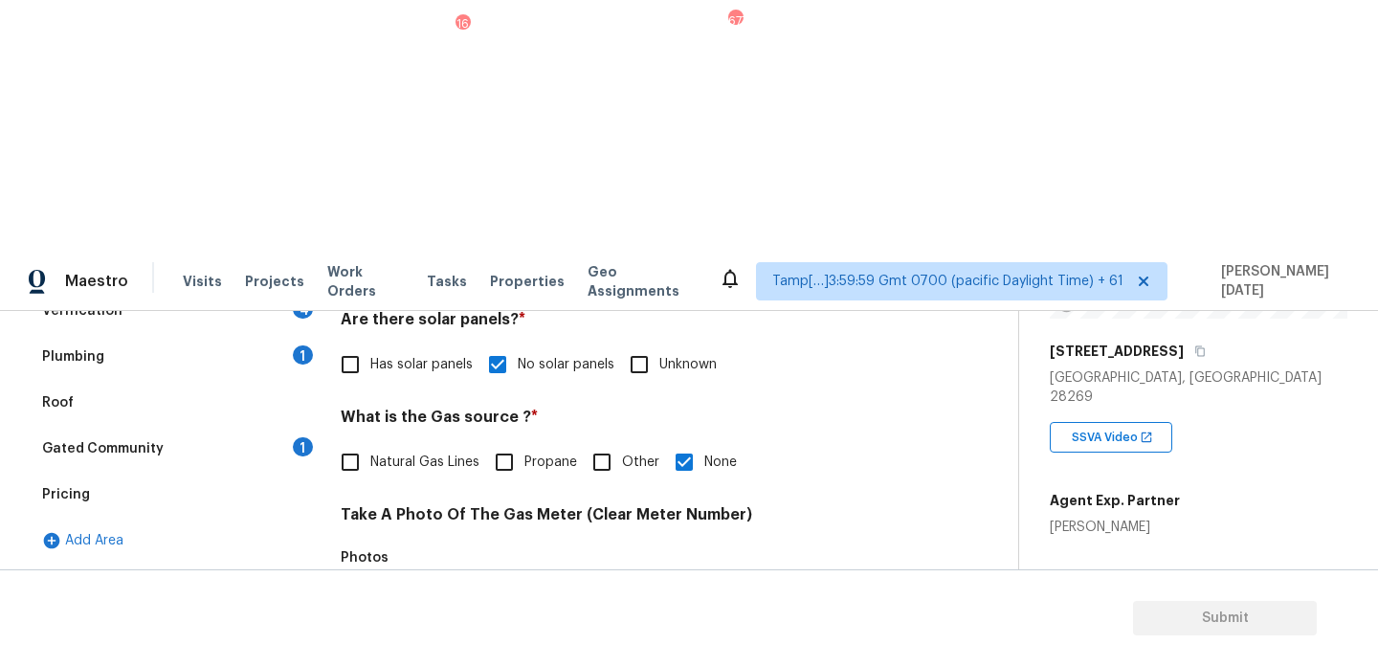
scroll to position [433, 0]
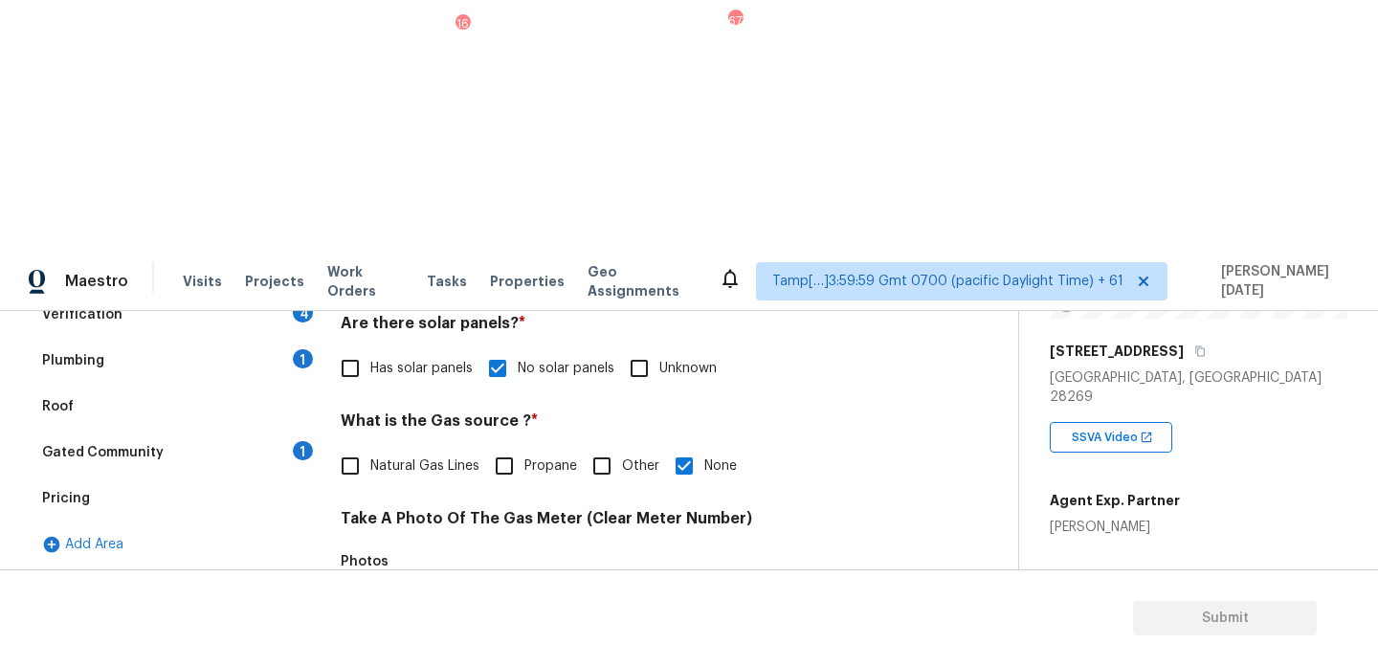
click at [348, 446] on input "Natural Gas Lines" at bounding box center [350, 466] width 40 height 40
checkbox input "true"
checkbox input "false"
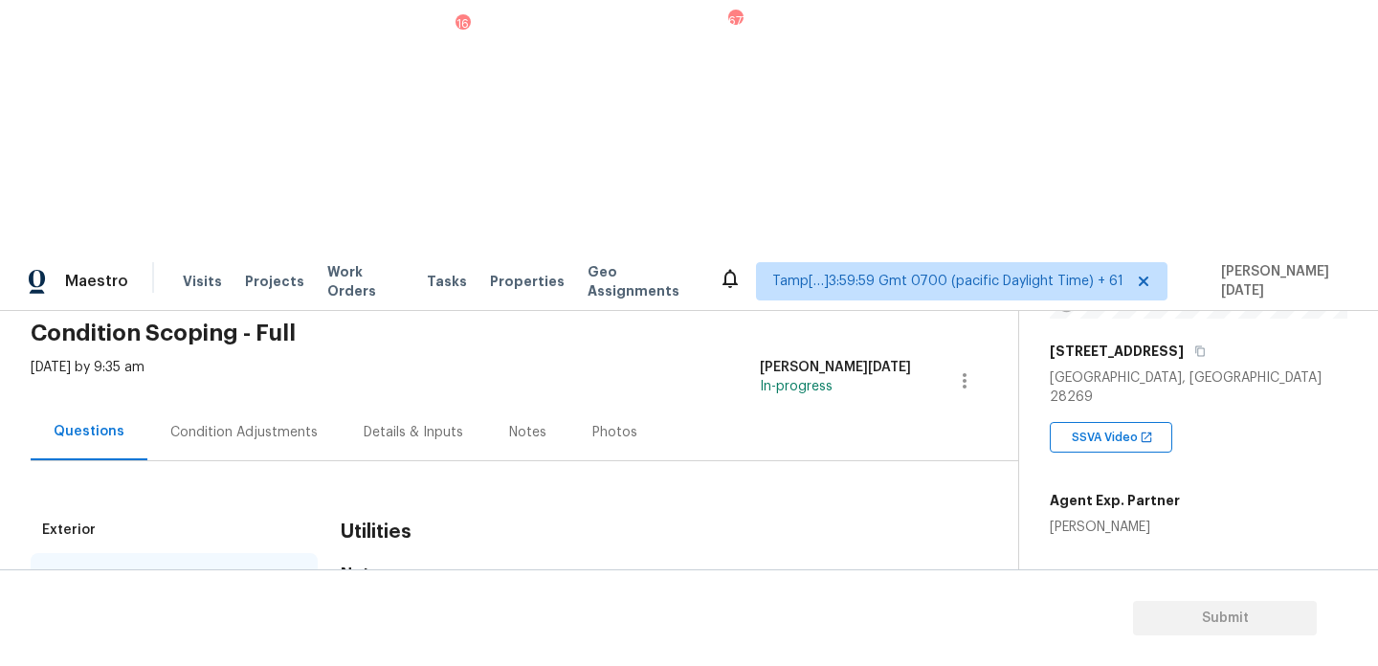
scroll to position [2, 0]
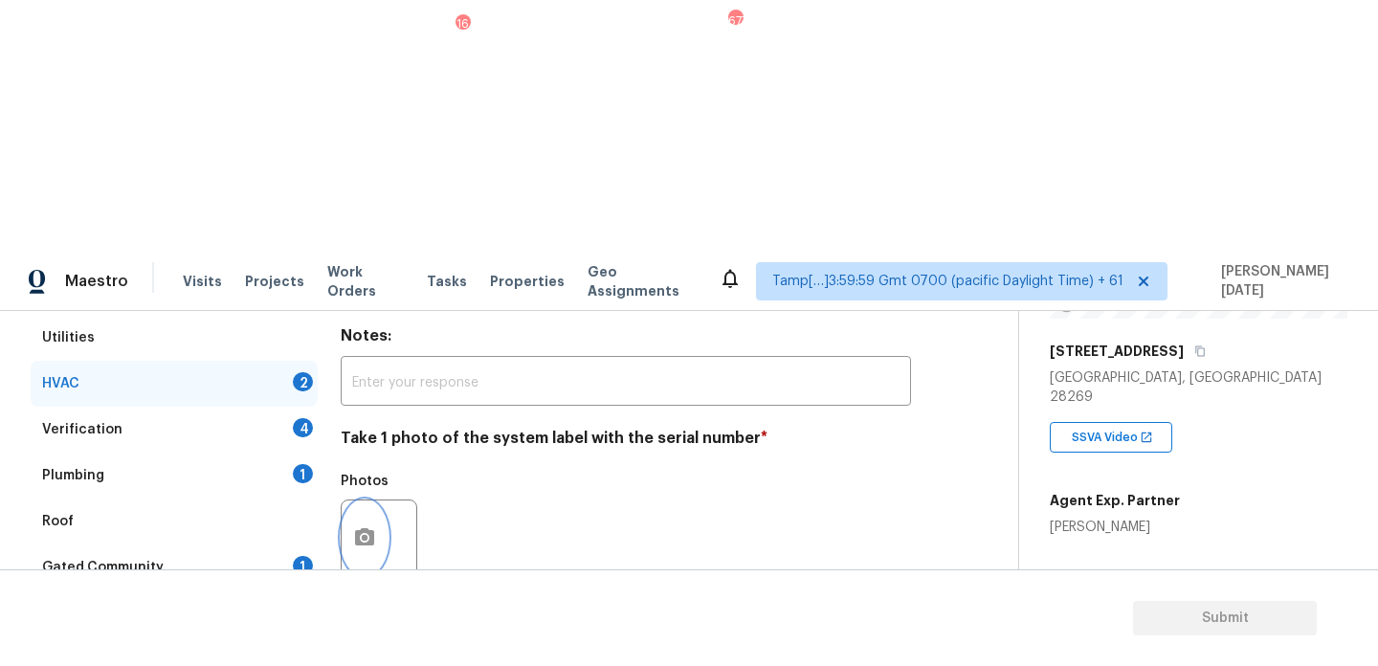
click at [366, 501] on button "button" at bounding box center [365, 538] width 46 height 75
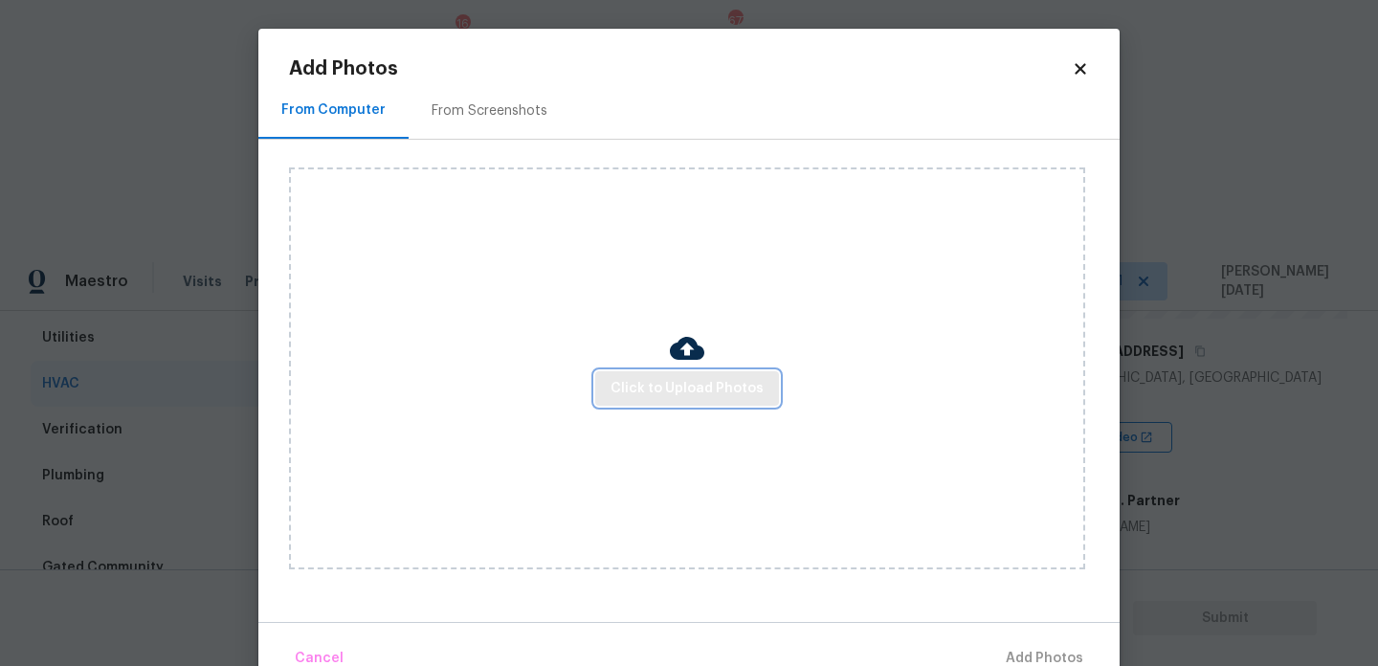
click at [669, 387] on span "Click to Upload Photos" at bounding box center [687, 389] width 153 height 24
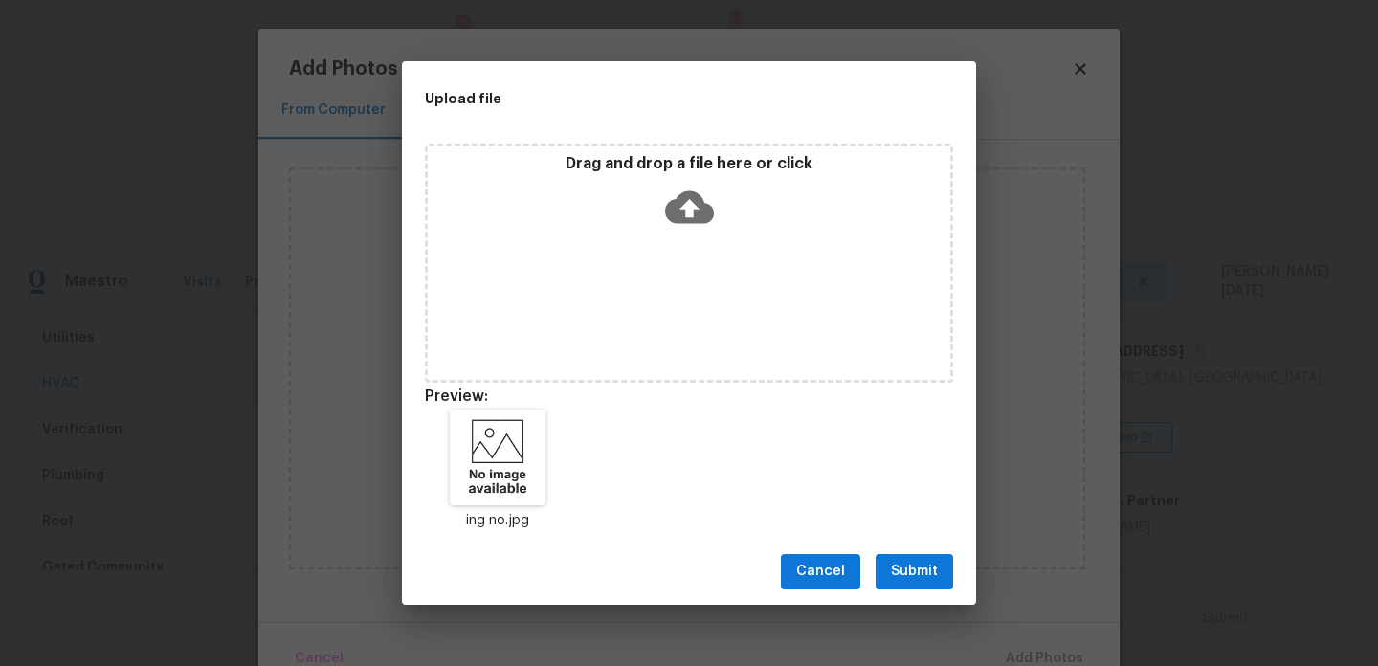
click at [897, 567] on span "Submit" at bounding box center [914, 572] width 47 height 24
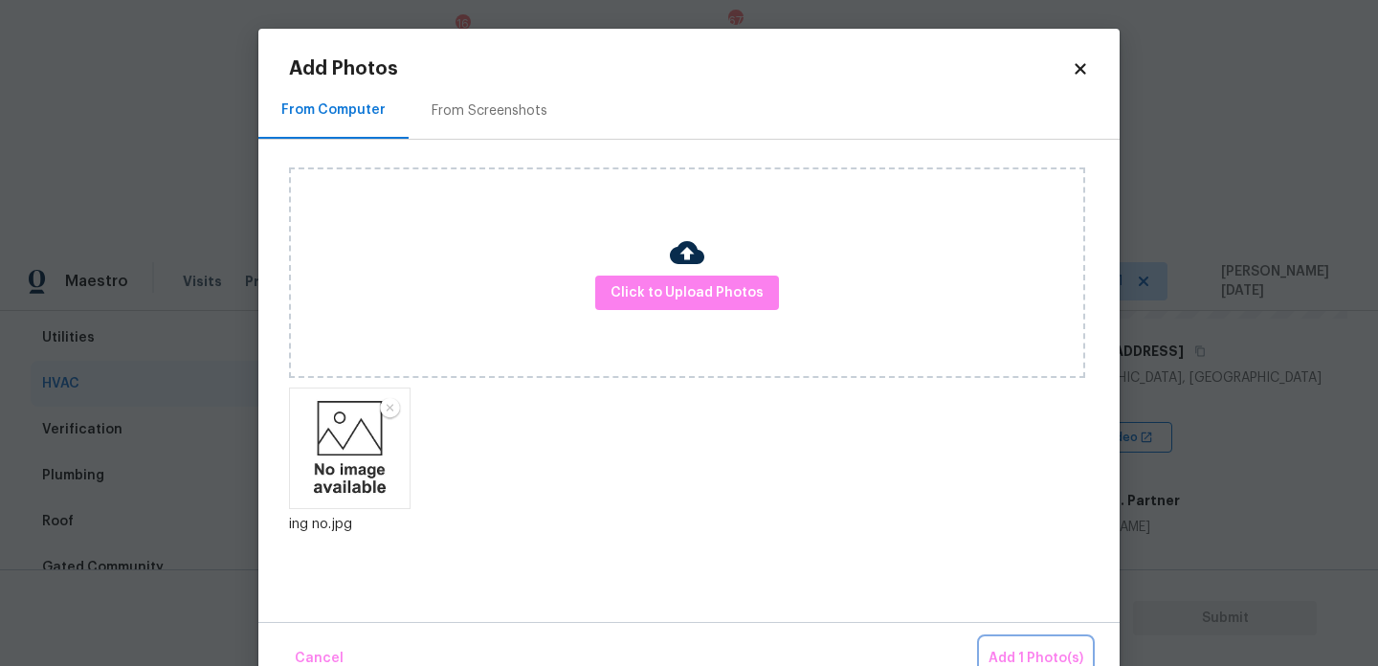
click at [1015, 643] on button "Add 1 Photo(s)" at bounding box center [1036, 658] width 110 height 41
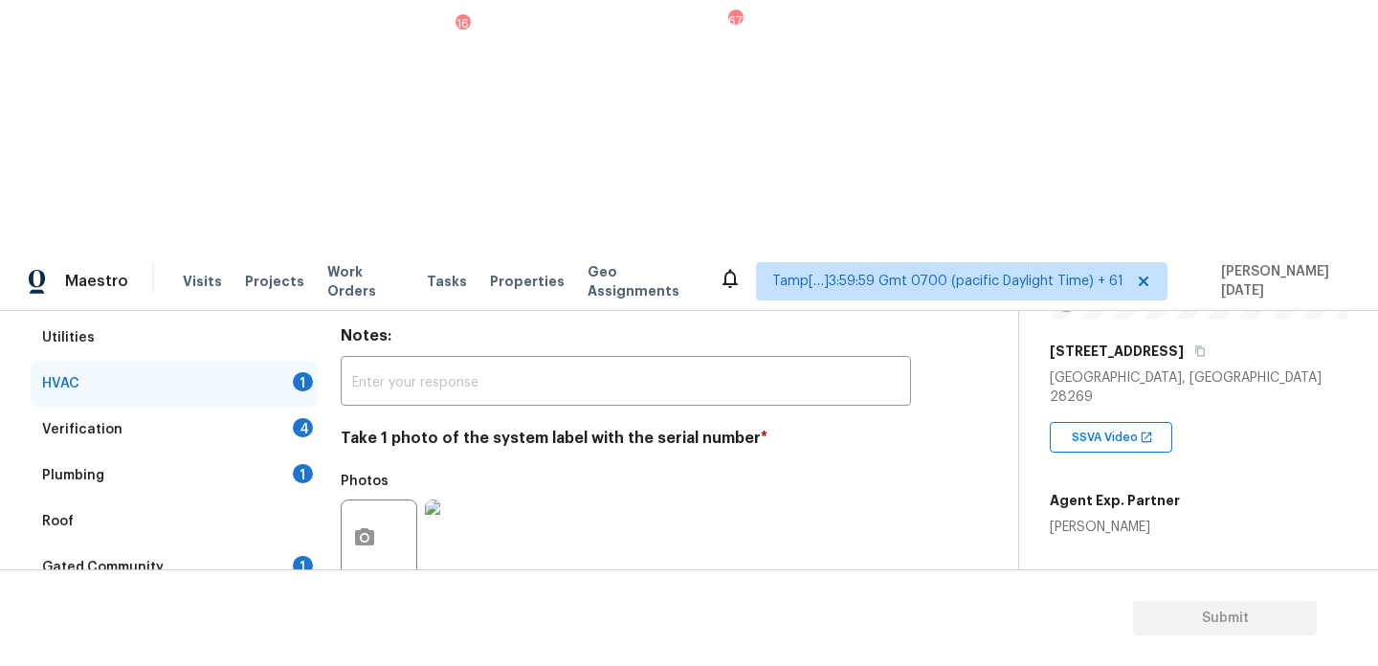
checkbox input "true"
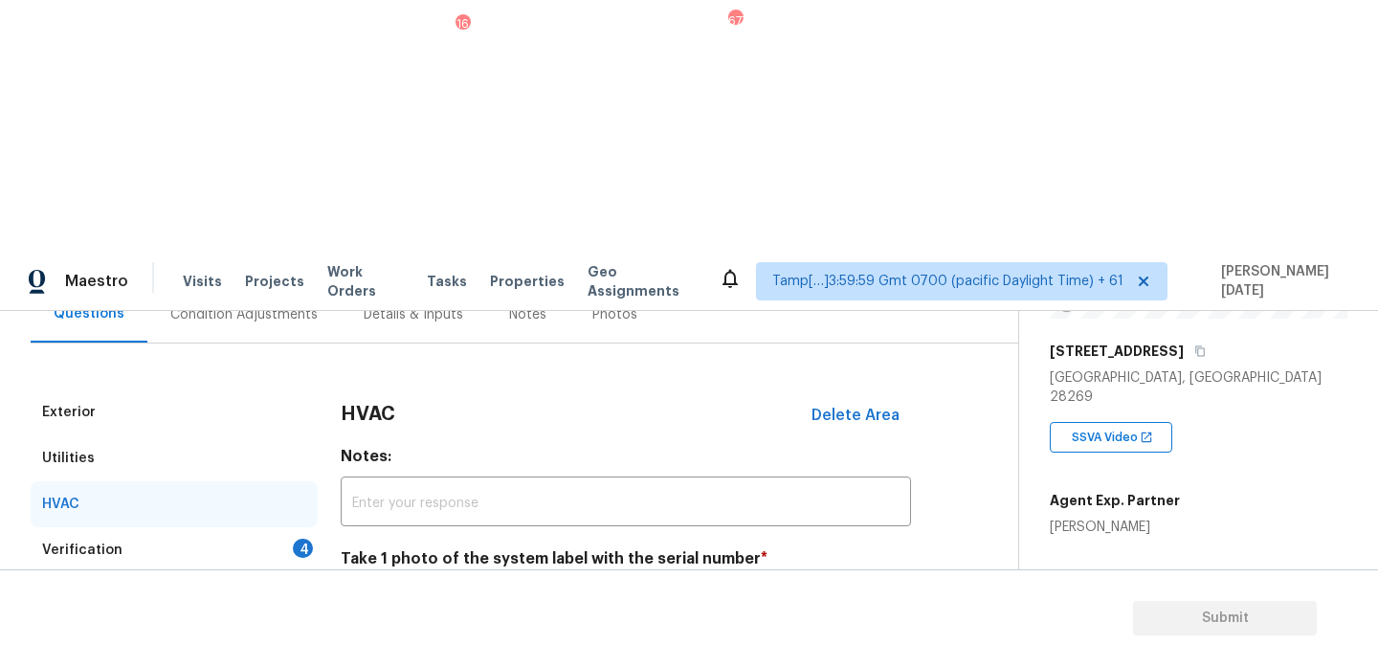
click at [273, 527] on div "Verification 4" at bounding box center [174, 550] width 287 height 46
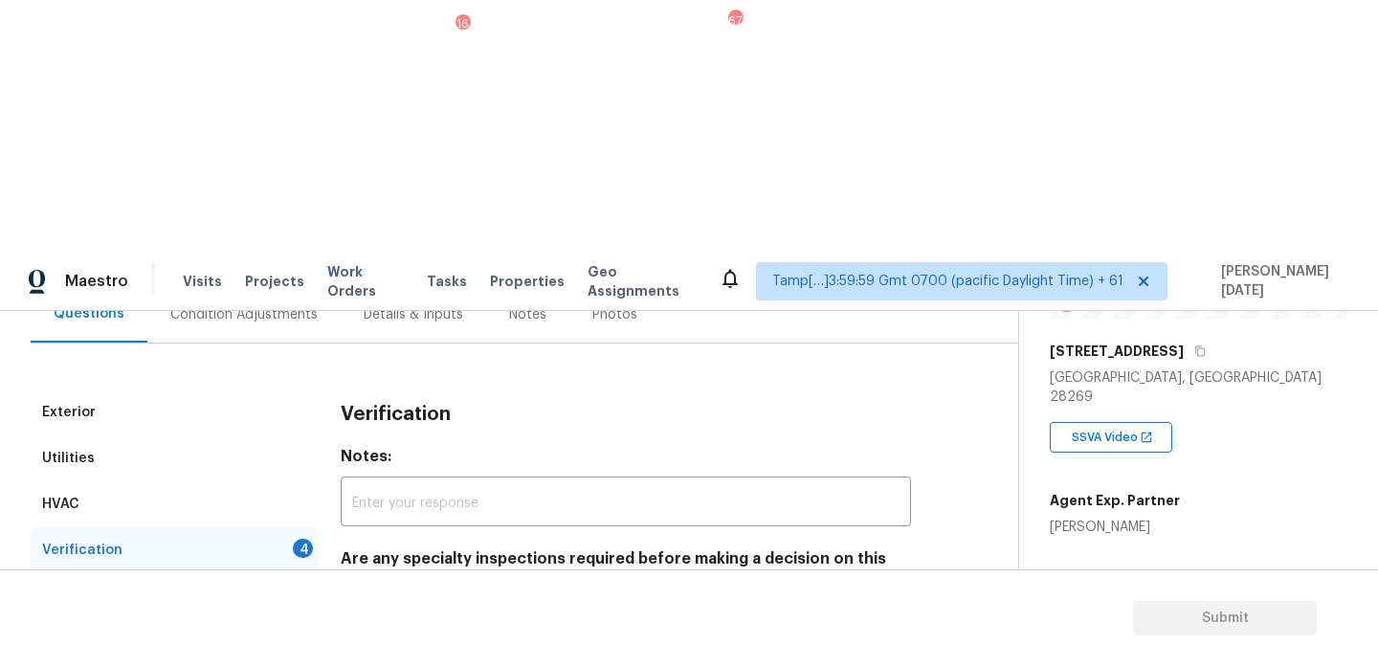
click at [366, 603] on input "No specialty inspection required" at bounding box center [350, 623] width 40 height 40
checkbox input "true"
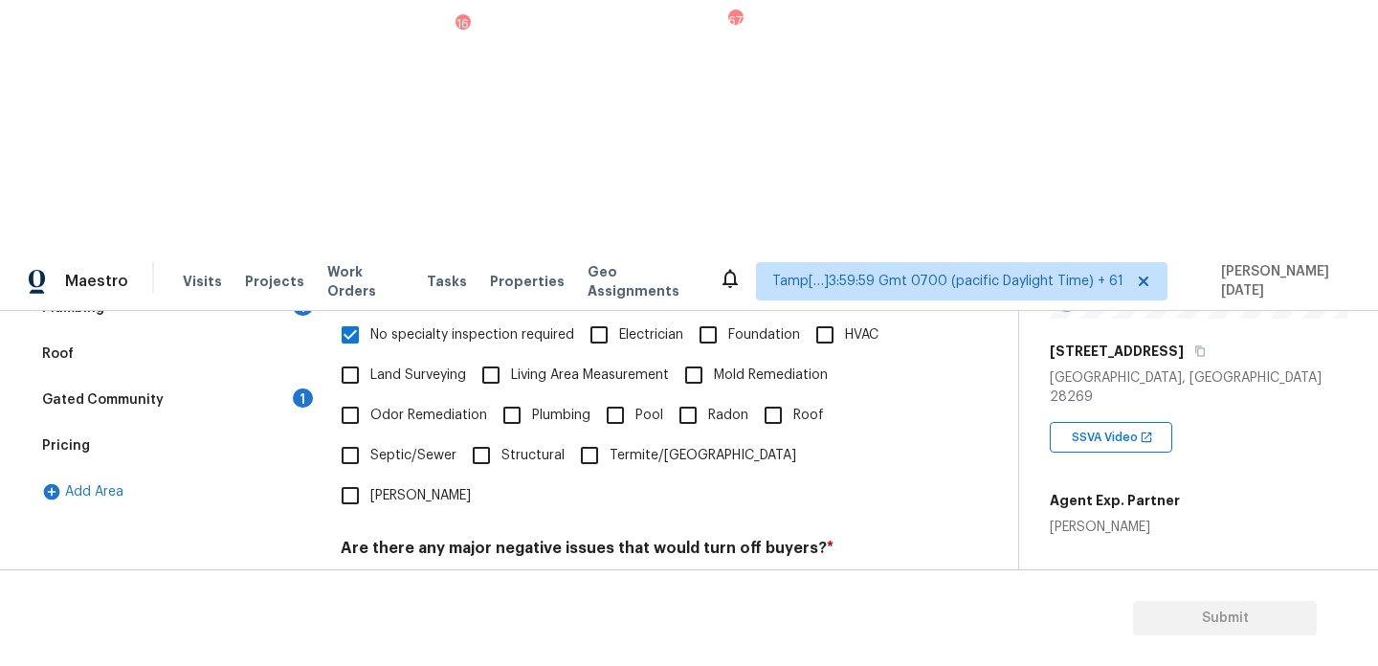
click at [415, 573] on input "No" at bounding box center [417, 593] width 40 height 40
checkbox input "true"
click at [420, 638] on h4 "Should this home be escalated to your manager? *" at bounding box center [626, 651] width 570 height 27
checkbox input "true"
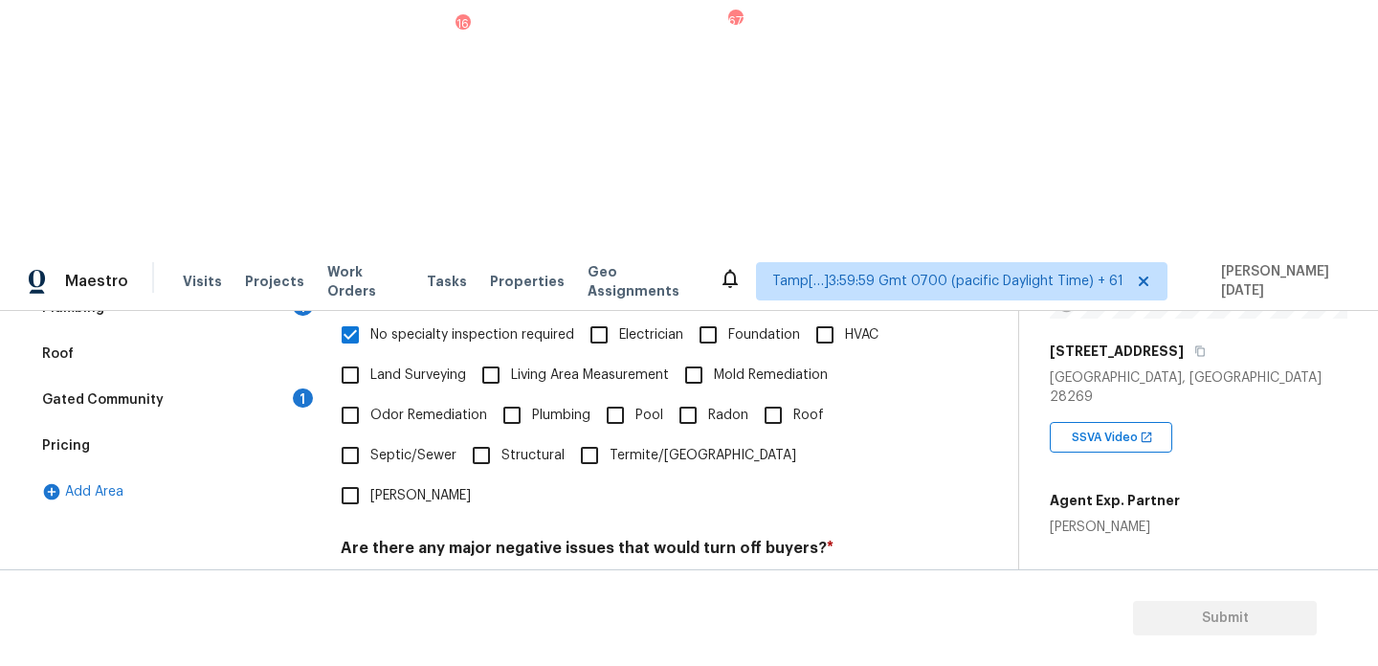
checkbox input "true"
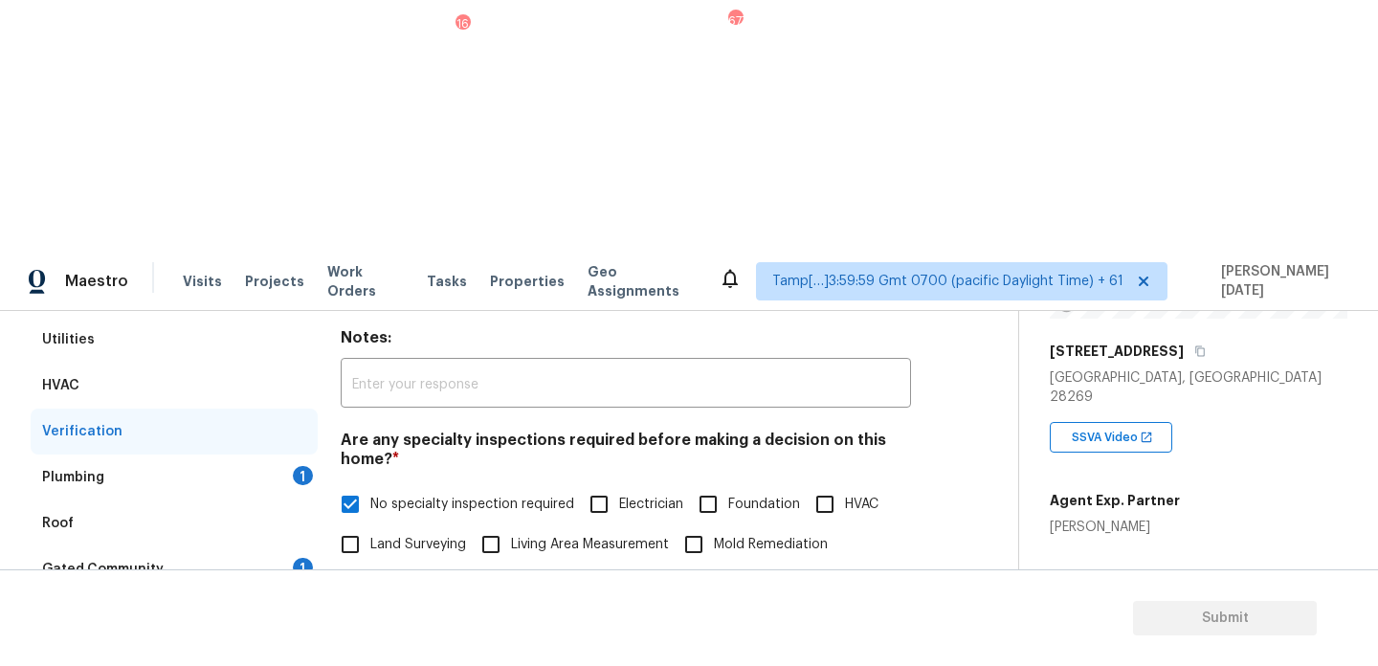
click at [303, 466] on div "1" at bounding box center [303, 475] width 20 height 19
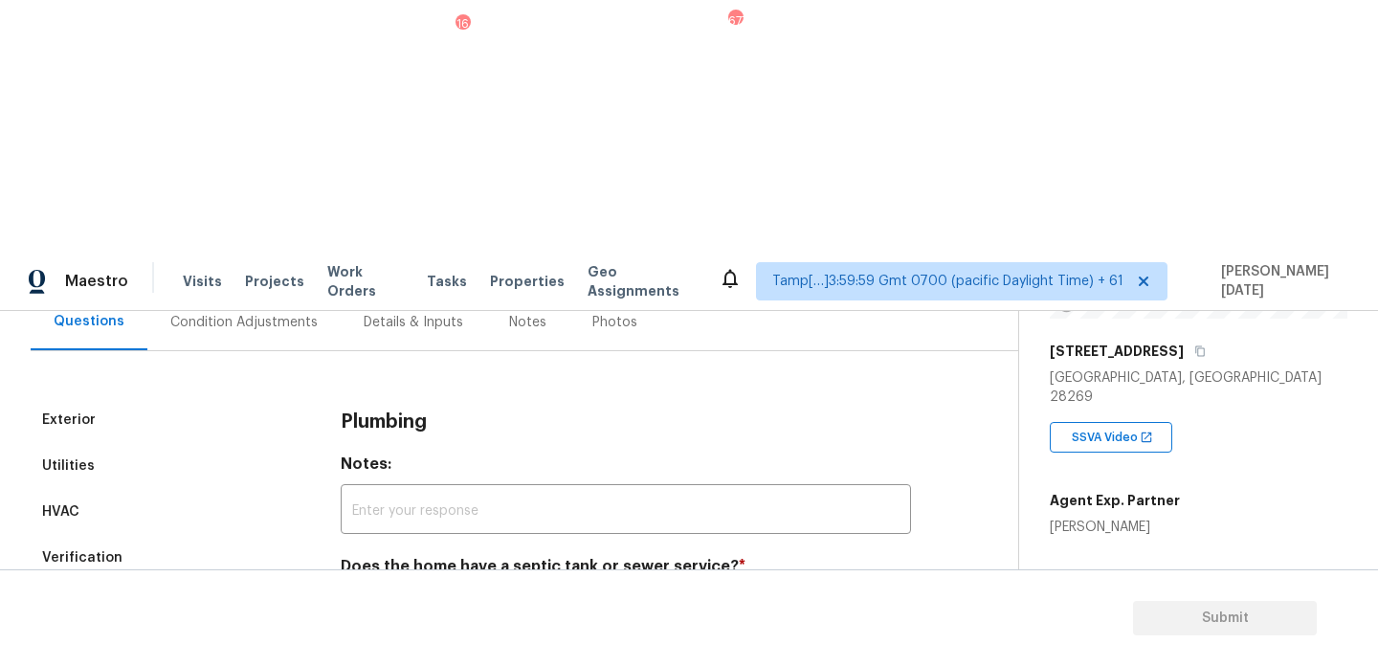
click at [347, 592] on input "Sewer" at bounding box center [350, 612] width 40 height 40
checkbox input "true"
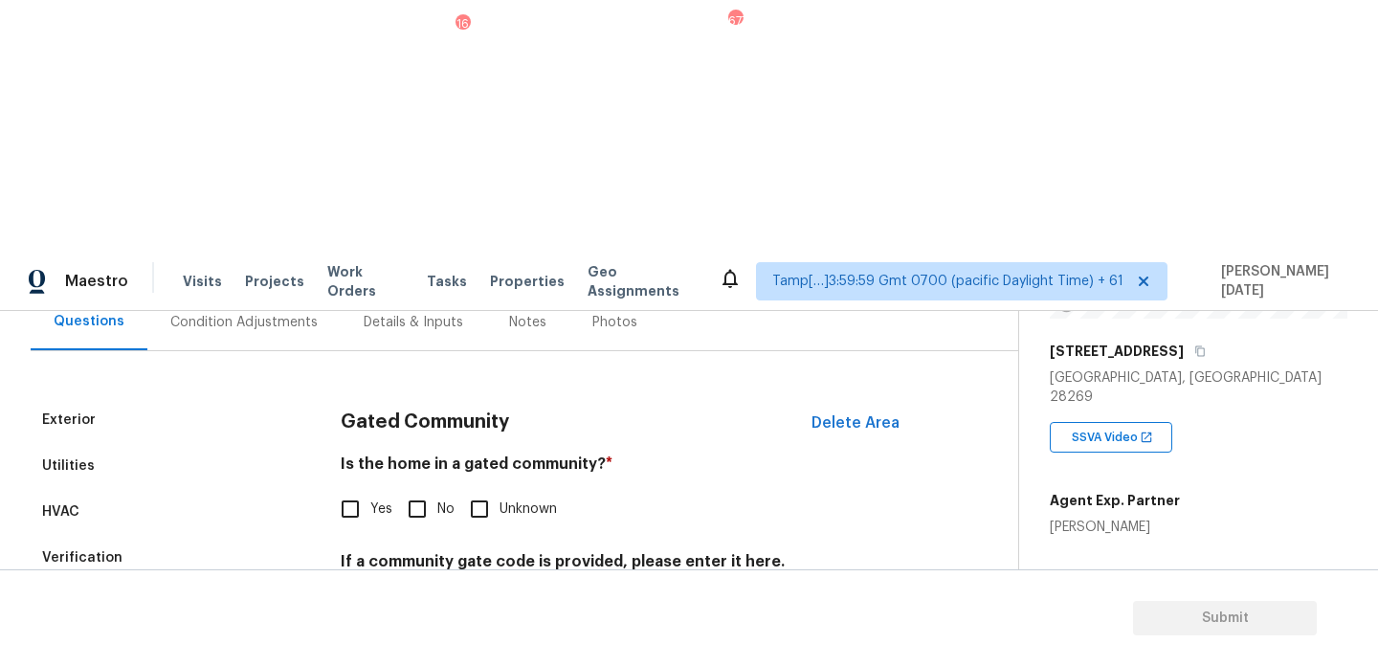
click at [407, 489] on input "No" at bounding box center [417, 509] width 40 height 40
checkbox input "true"
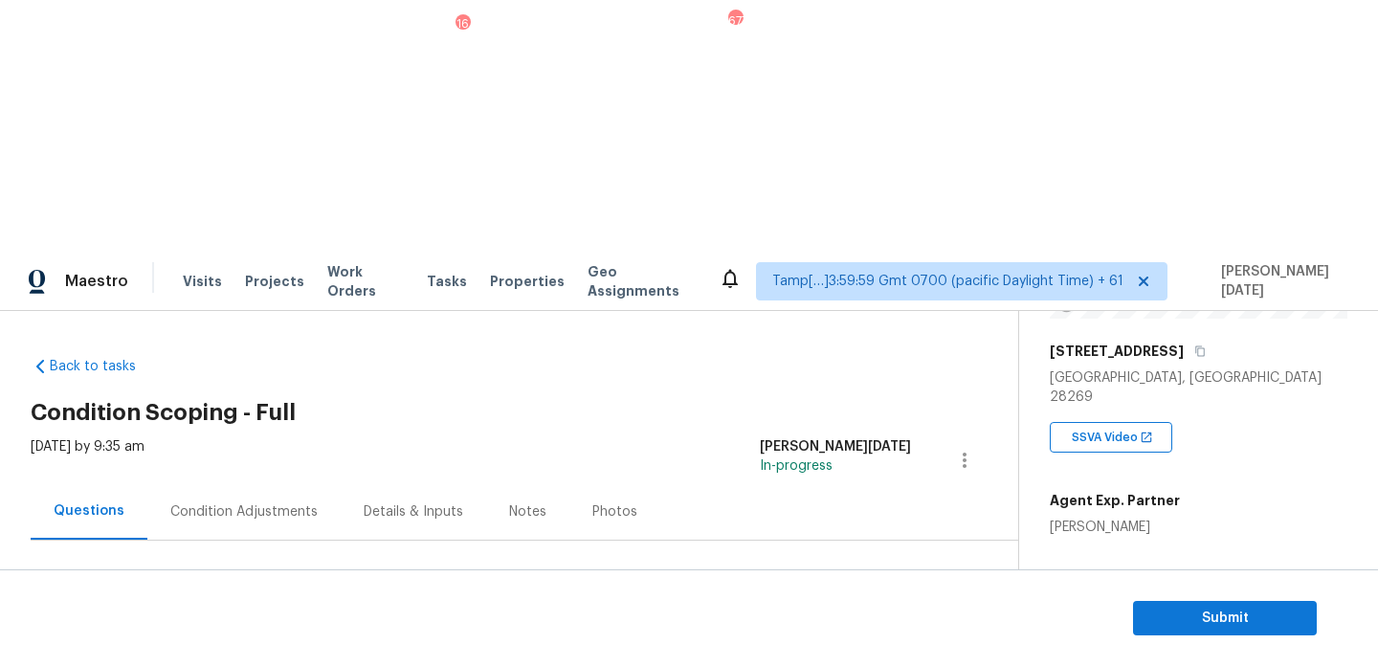
click at [259, 483] on div "Condition Adjustments" at bounding box center [243, 511] width 193 height 56
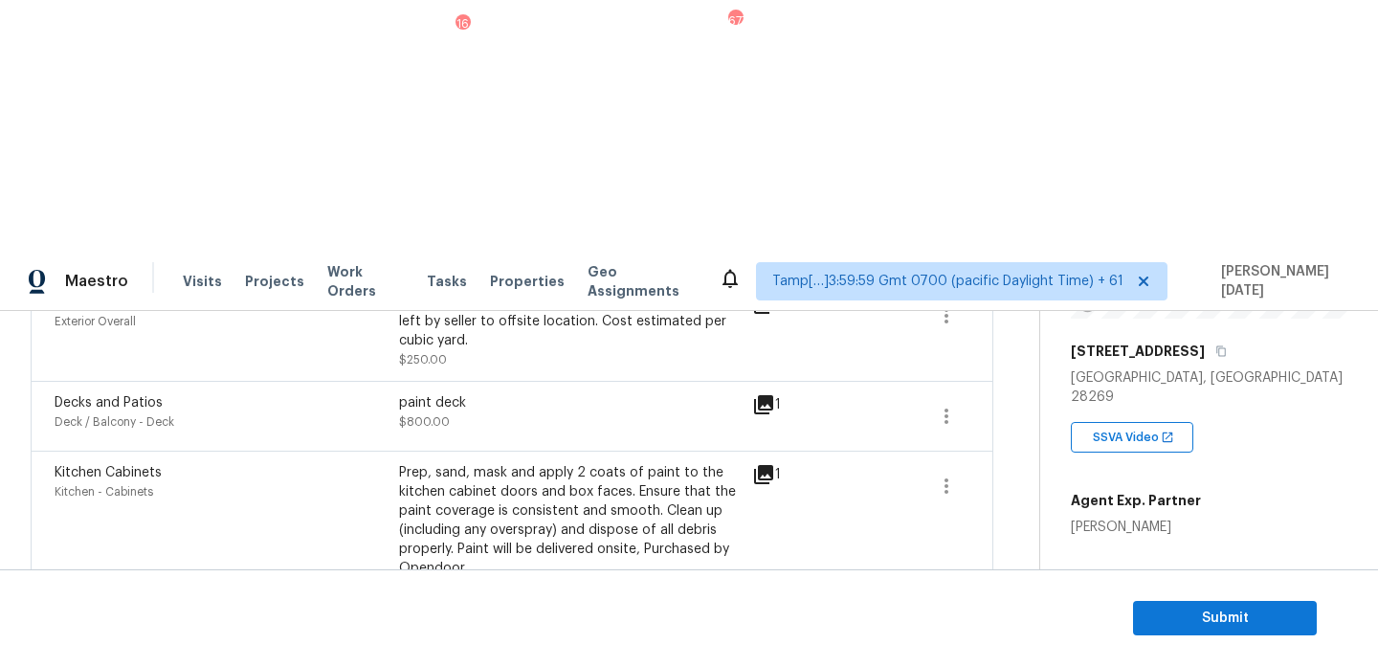
scroll to position [967, 0]
click at [1029, 511] on div "Edit" at bounding box center [1054, 511] width 149 height 19
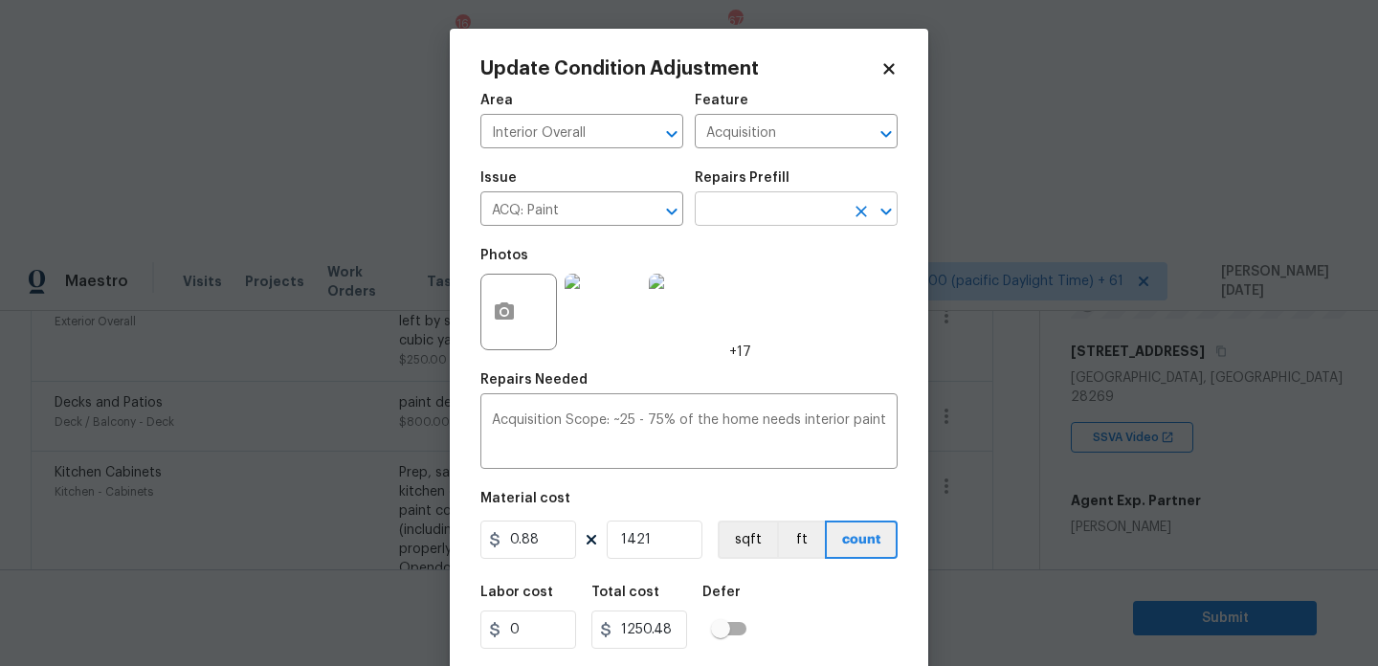
click at [738, 219] on input "text" at bounding box center [769, 211] width 149 height 30
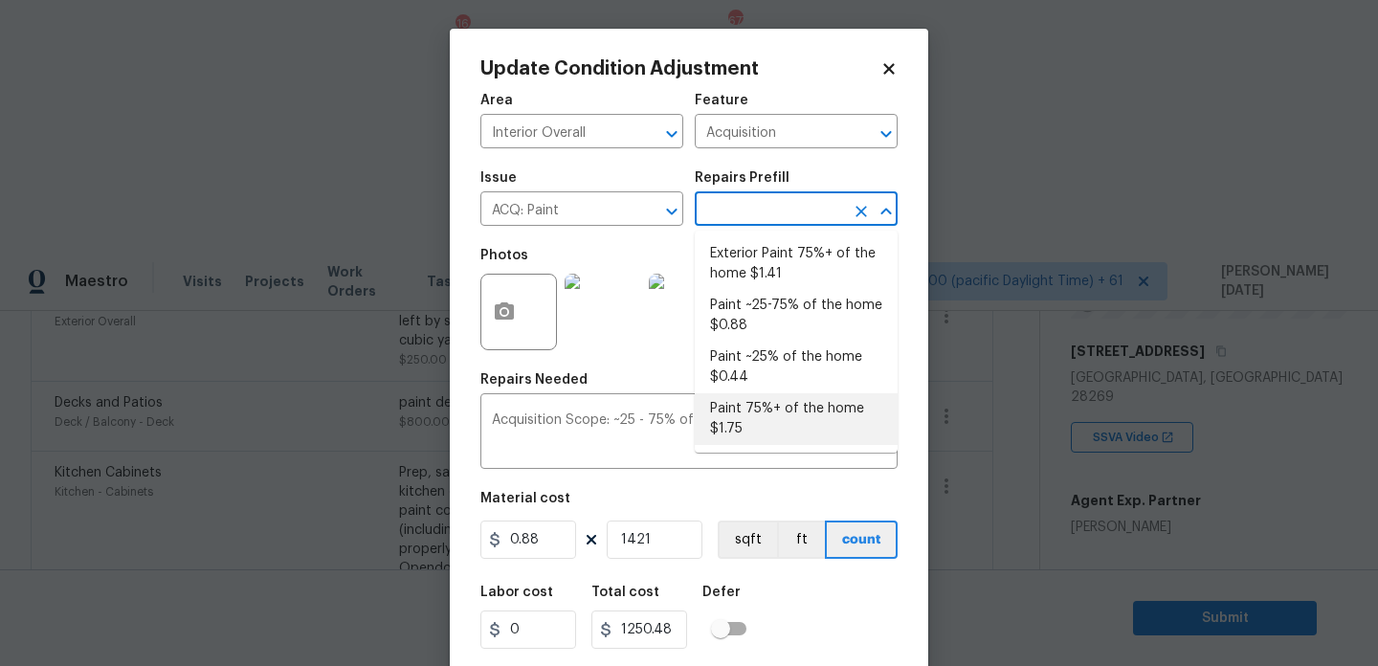
click at [767, 422] on li "Paint 75%+ of the home $1.75" at bounding box center [796, 419] width 203 height 52
type textarea "Acquisition Scope: 75%+ of the home will likely require interior paint"
type input "1.75"
type input "2486.75"
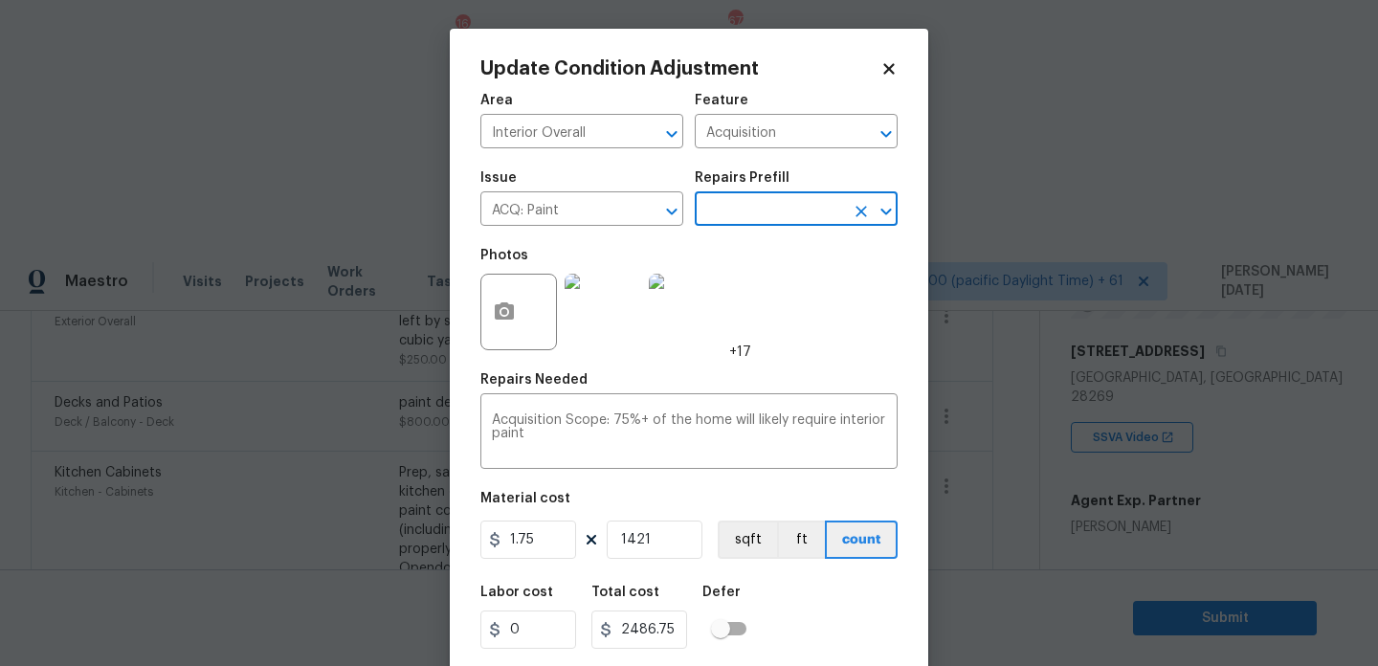
scroll to position [49, 0]
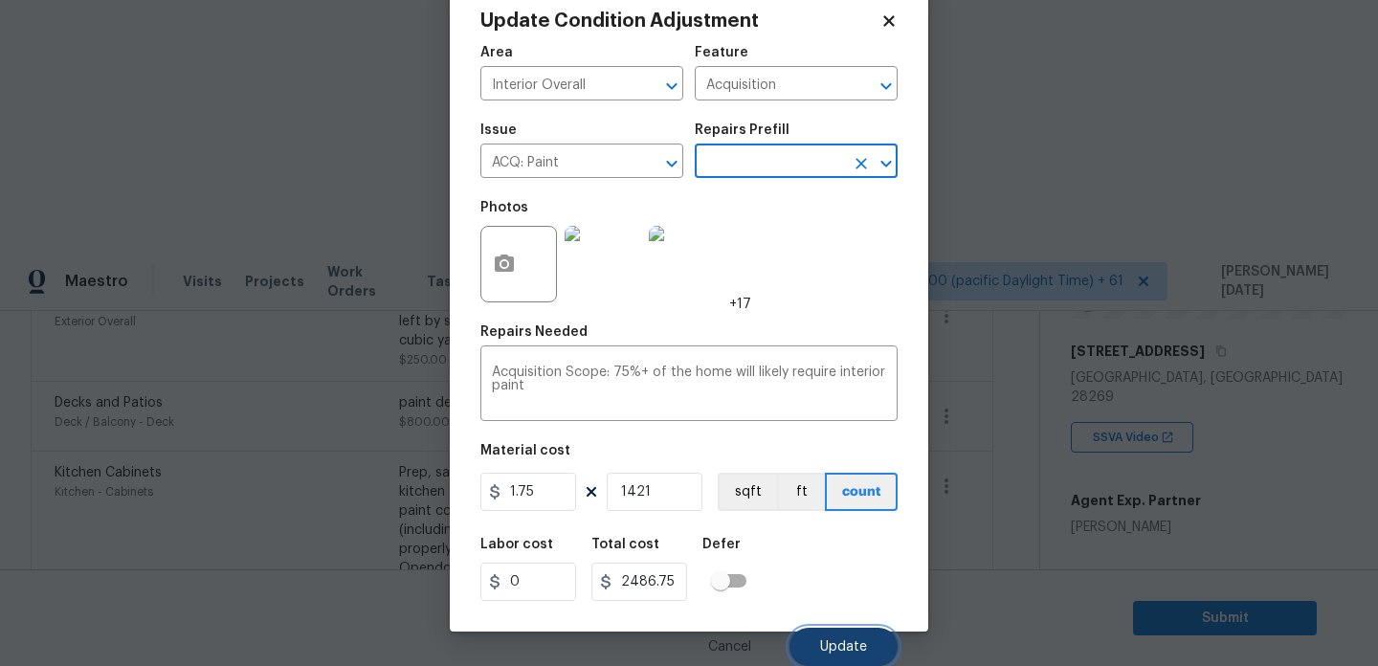
click at [824, 646] on span "Update" at bounding box center [843, 647] width 47 height 14
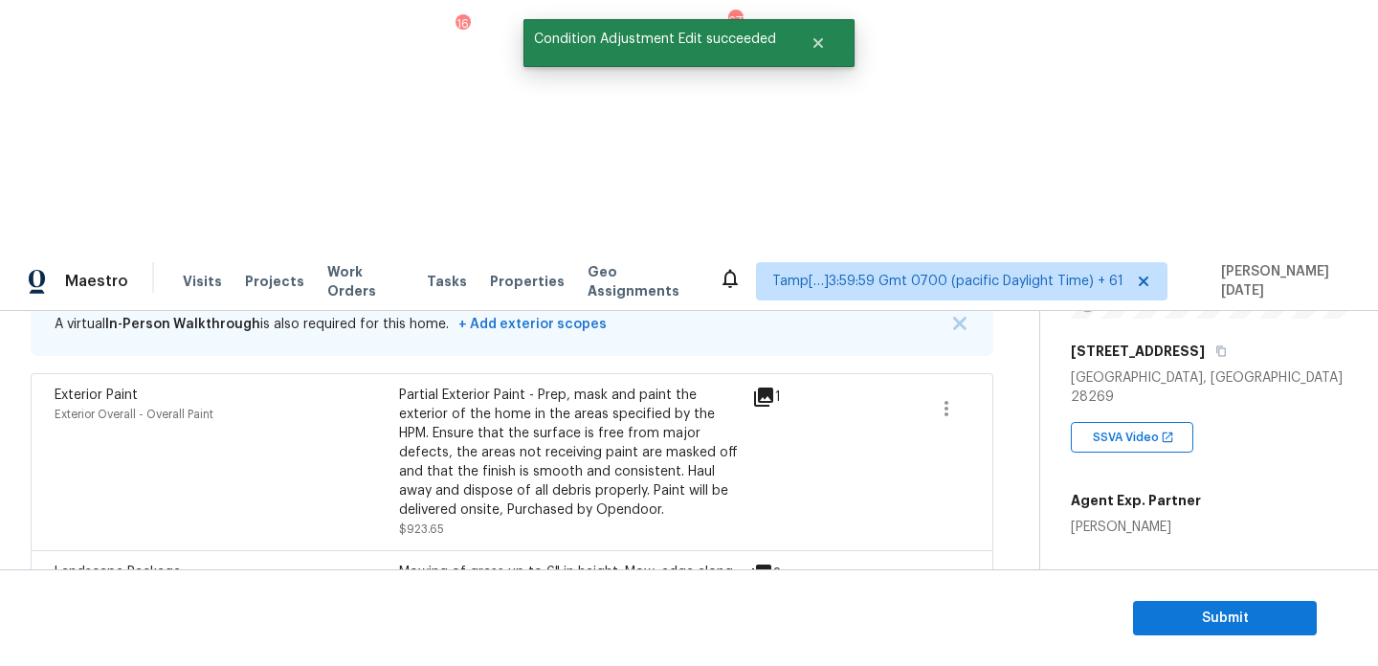
scroll to position [0, 0]
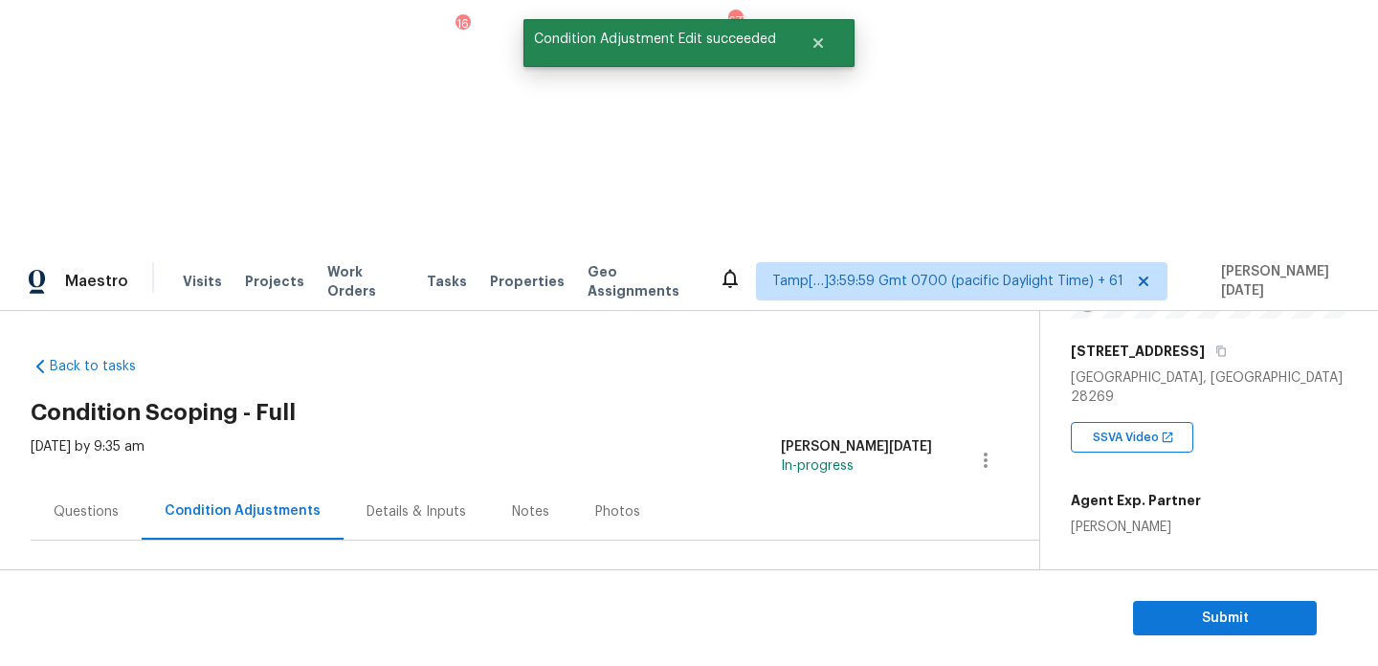
drag, startPoint x: 96, startPoint y: 411, endPoint x: 173, endPoint y: 411, distance: 77.5
click at [173, 648] on div "Total: $7860.4 Deferred: $0" at bounding box center [192, 657] width 322 height 19
copy div "$7860.4"
click at [82, 503] on div "Questions" at bounding box center [86, 512] width 65 height 19
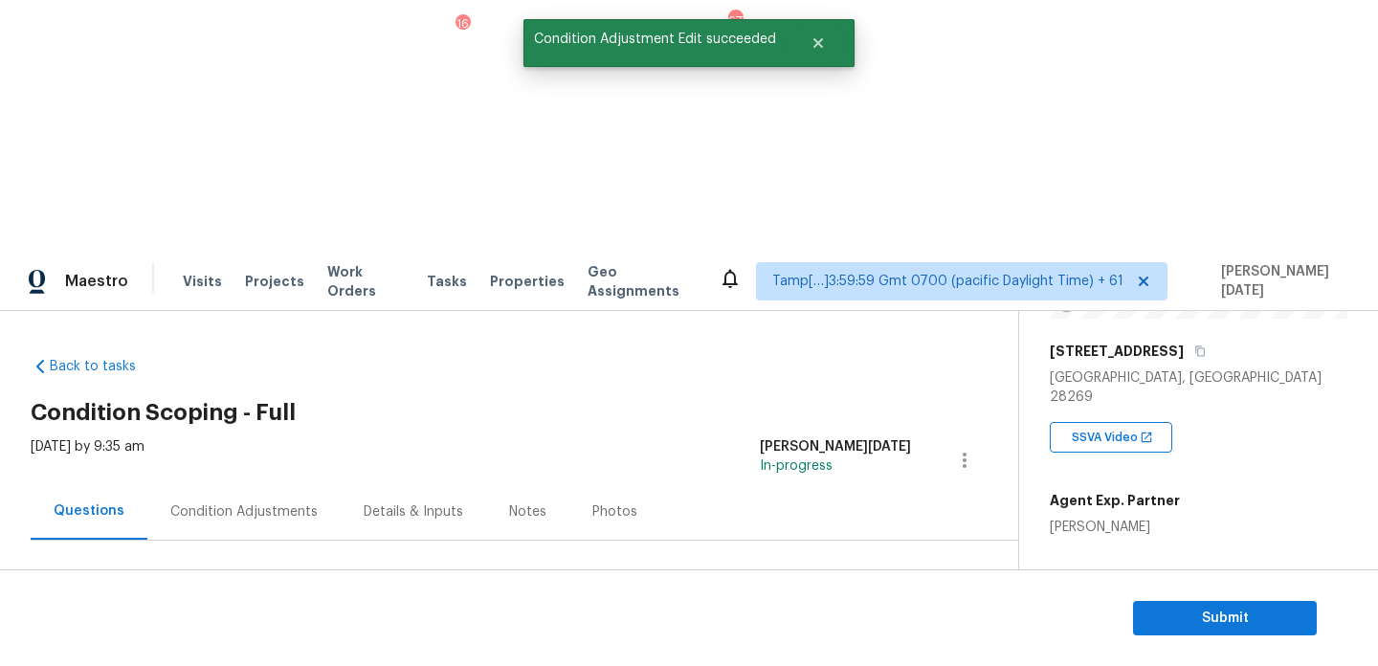
scroll to position [256, 0]
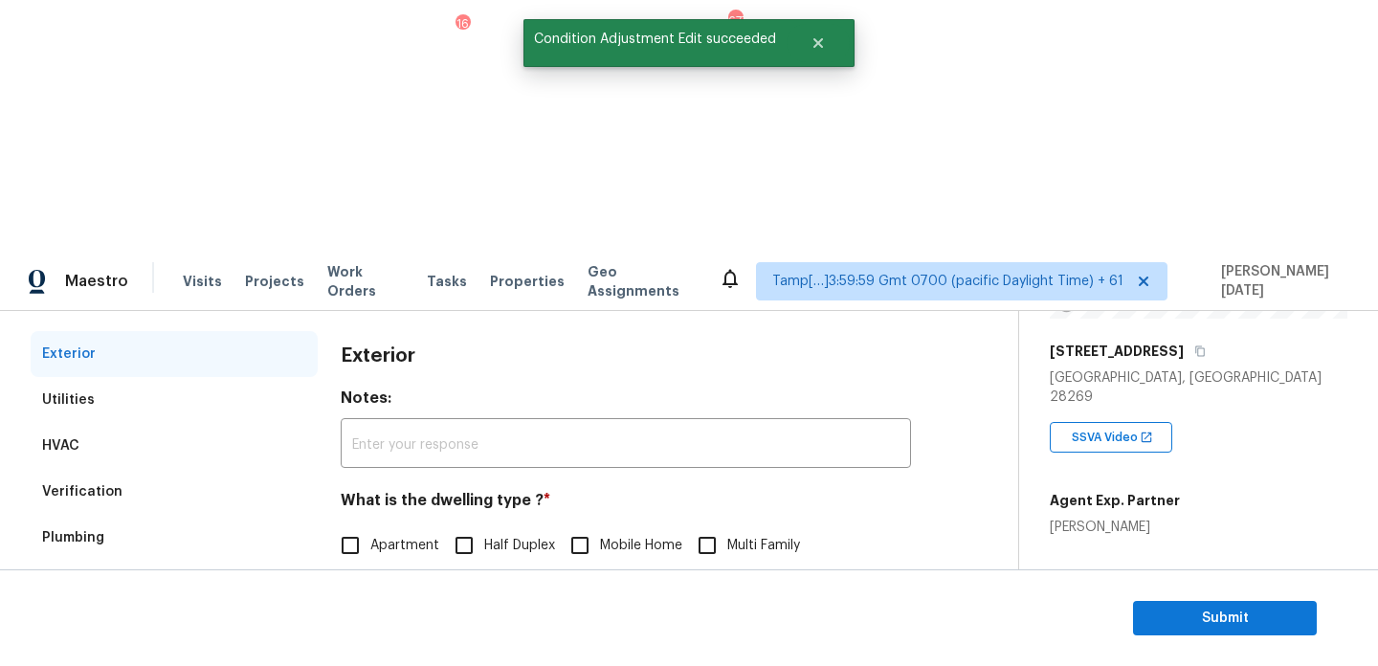
click at [137, 469] on div "Verification" at bounding box center [174, 492] width 287 height 46
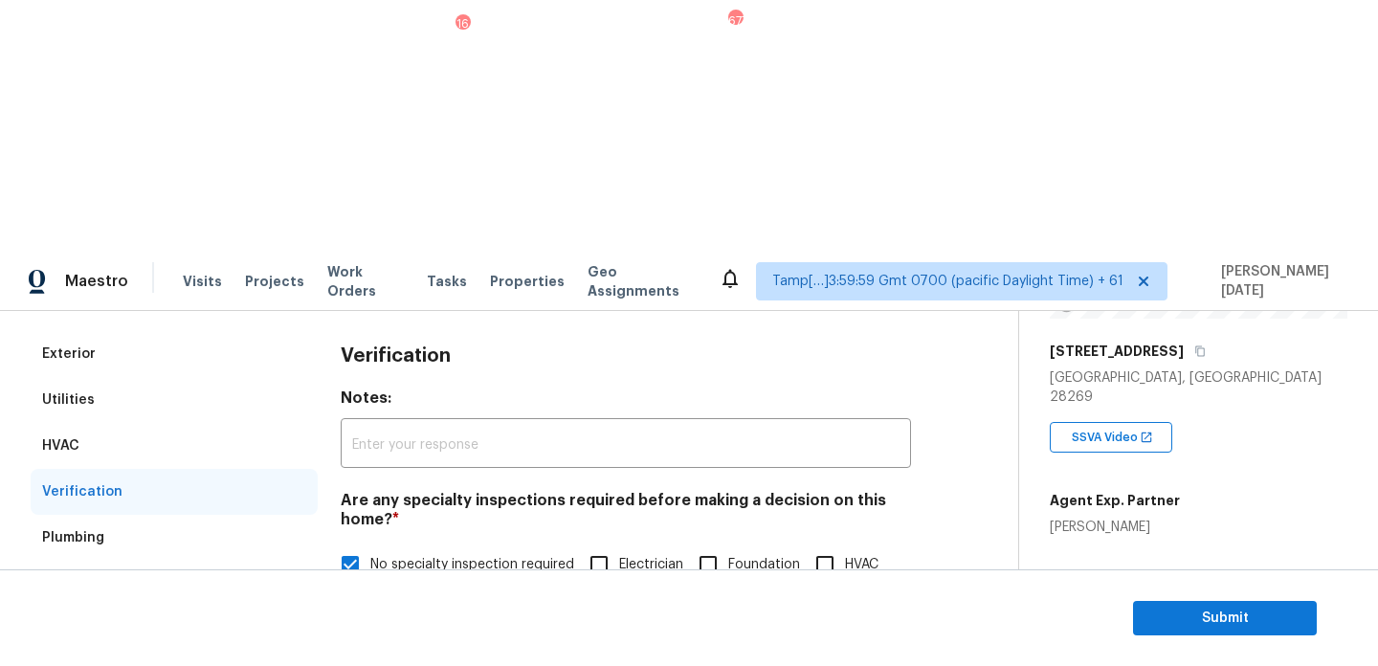
click at [85, 665] on div "Pricing" at bounding box center [66, 675] width 48 height 19
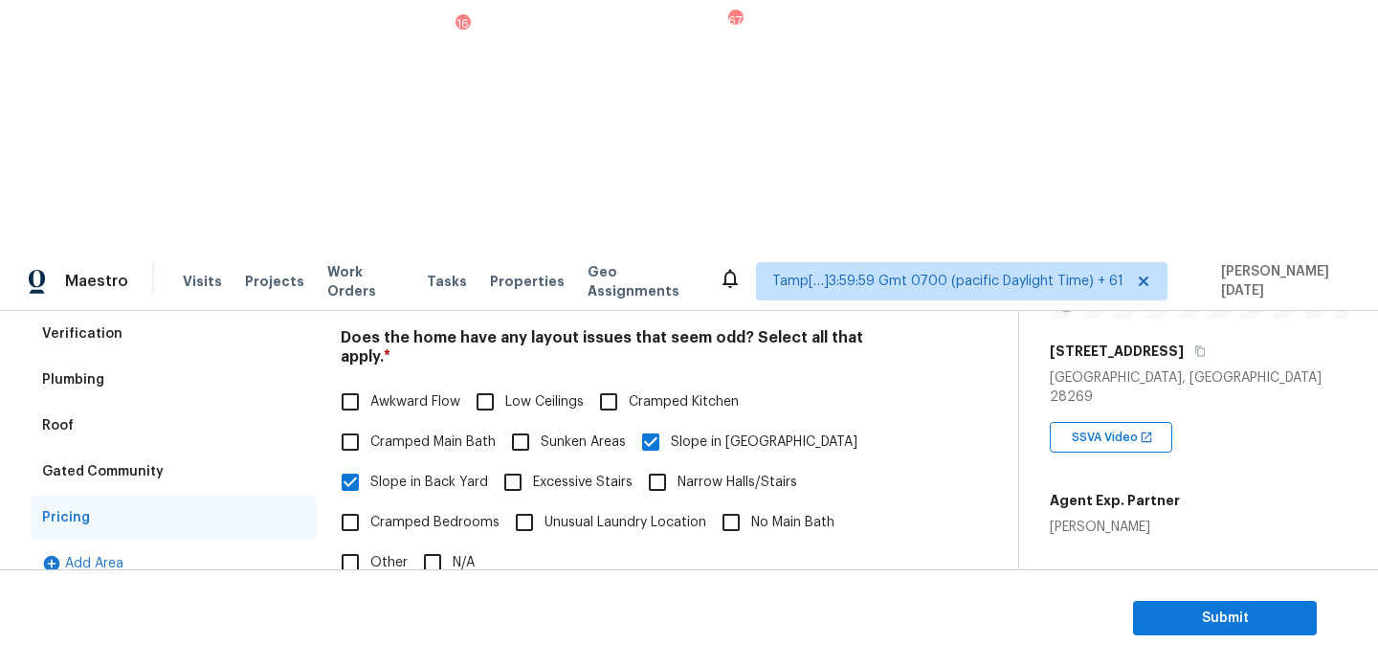
scroll to position [0, 0]
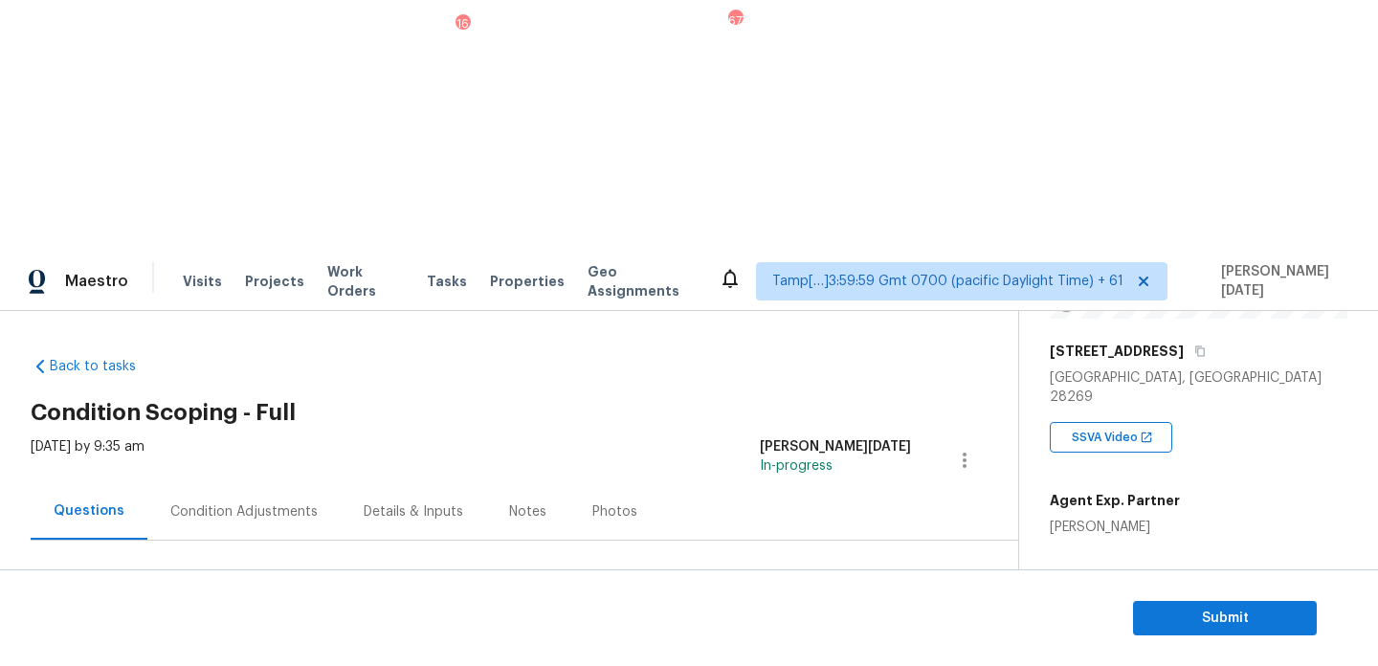
click at [222, 503] on div "Condition Adjustments" at bounding box center [243, 512] width 147 height 19
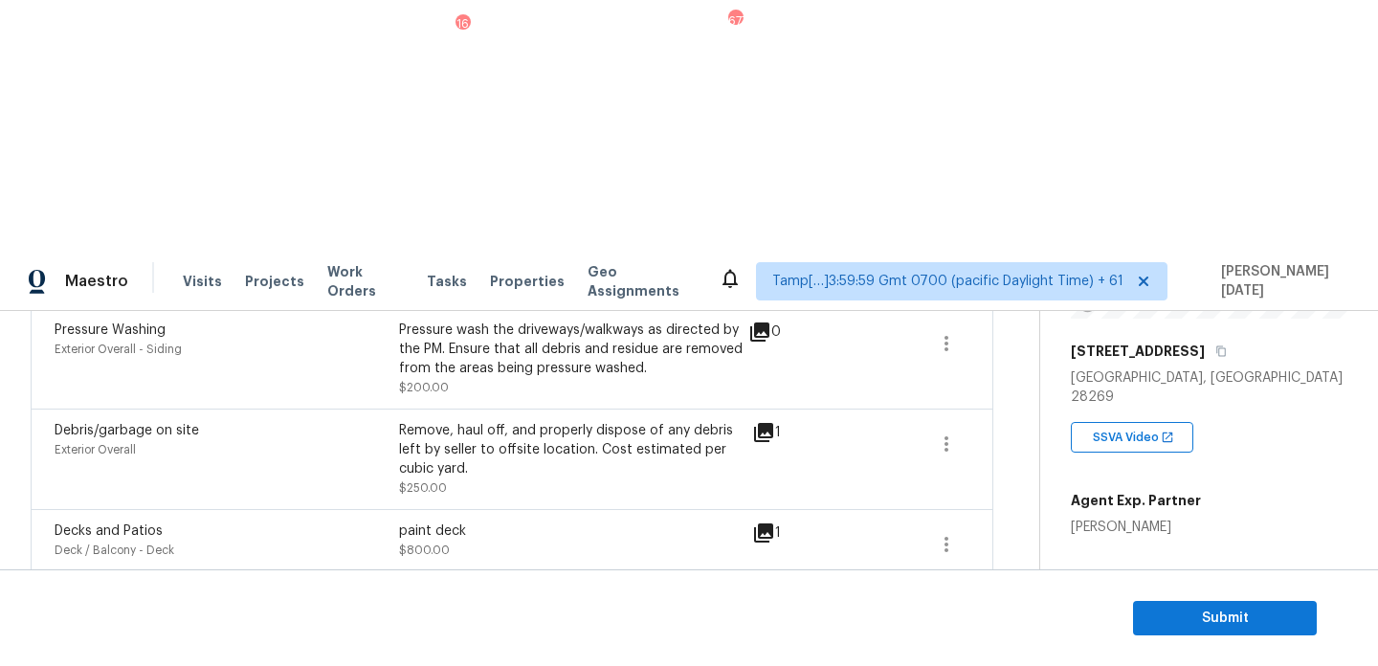
scroll to position [969, 0]
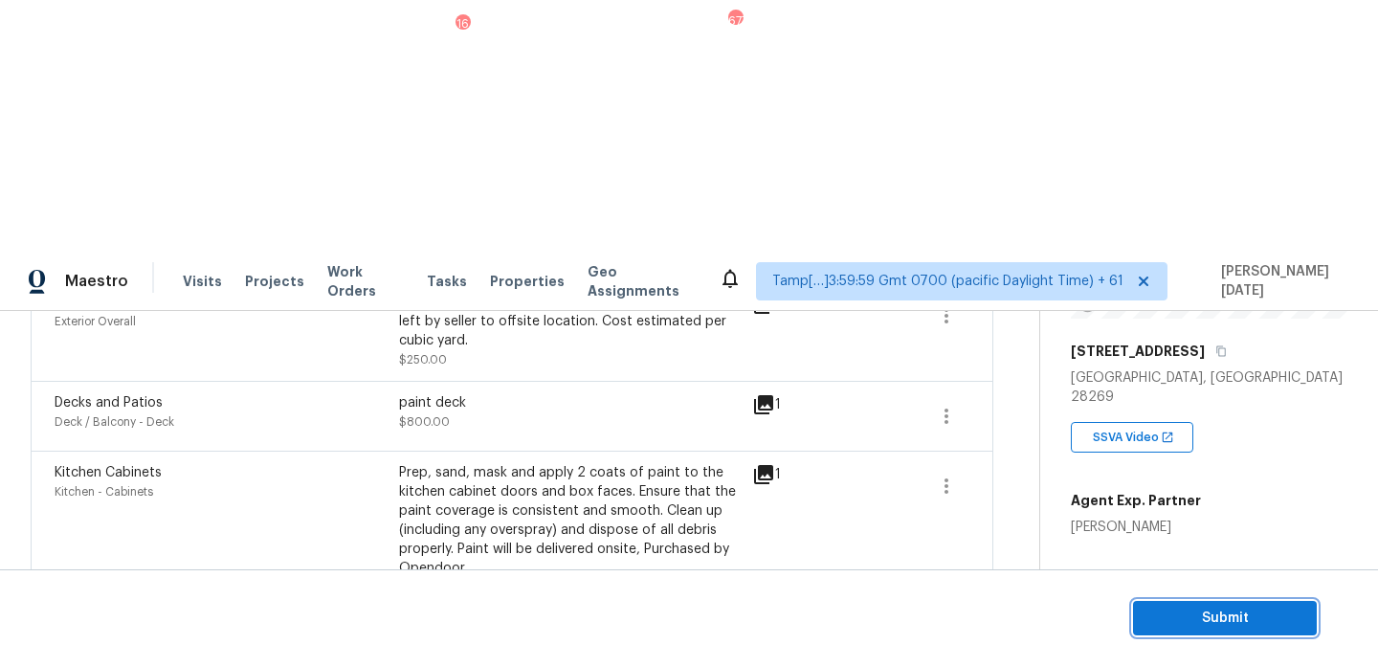
click at [1175, 610] on span "Submit" at bounding box center [1225, 619] width 153 height 24
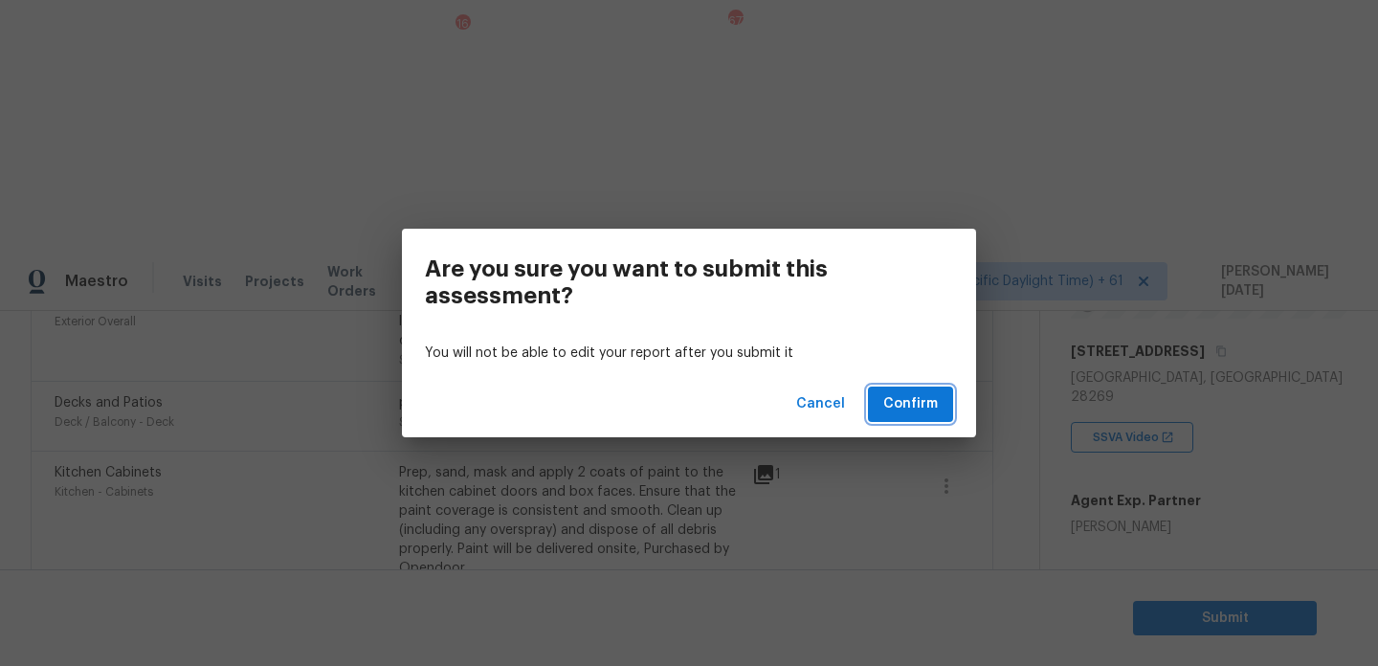
click at [928, 398] on span "Confirm" at bounding box center [911, 404] width 55 height 24
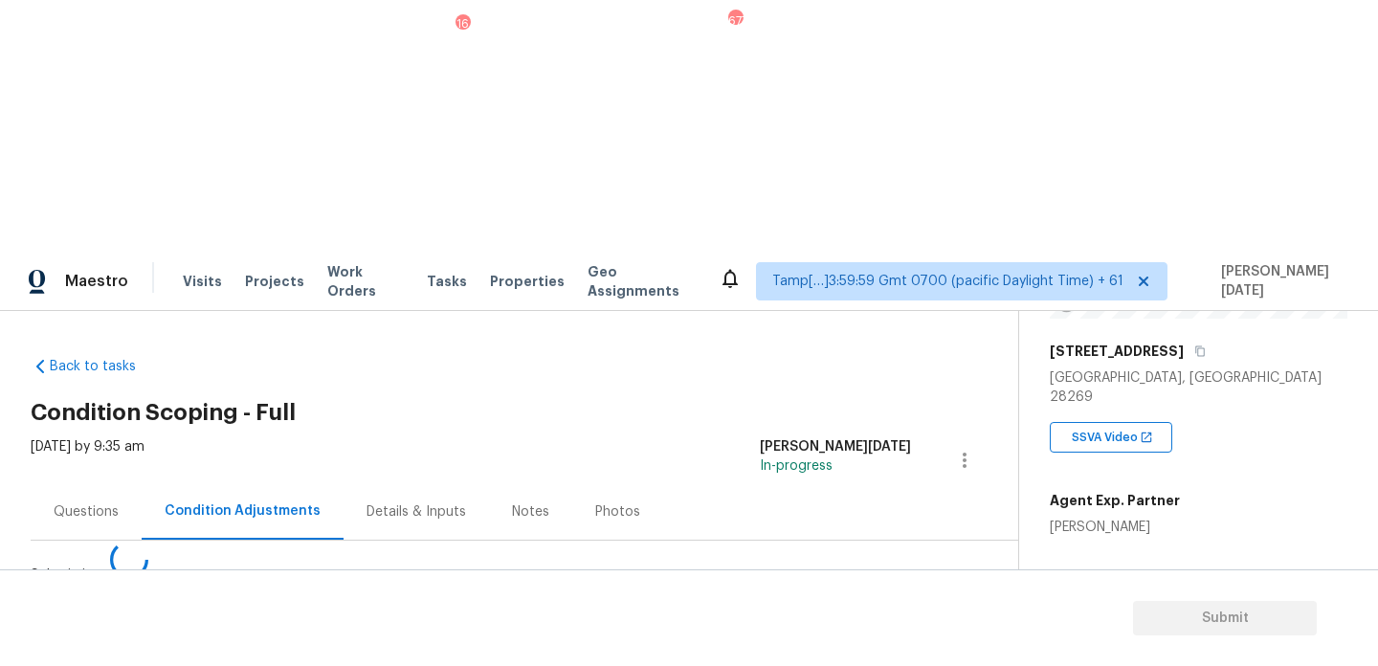
scroll to position [0, 0]
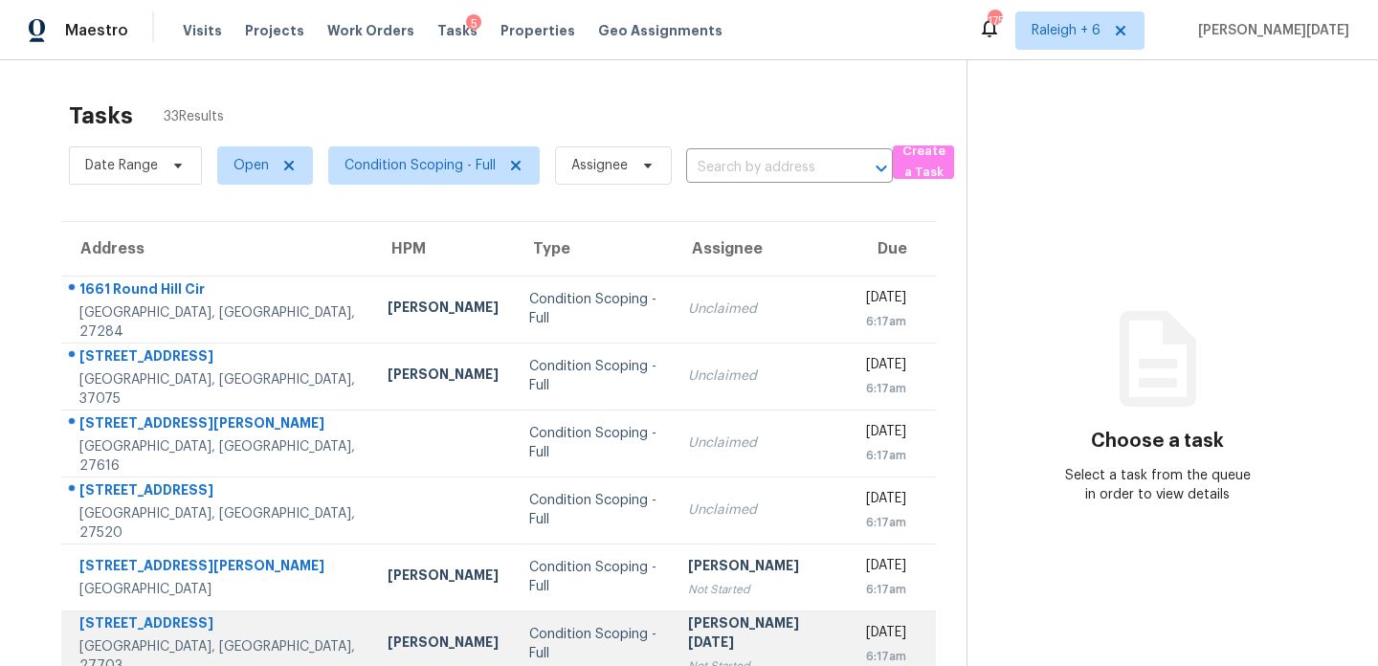
click at [732, 625] on div "[PERSON_NAME][DATE]" at bounding box center [760, 635] width 145 height 43
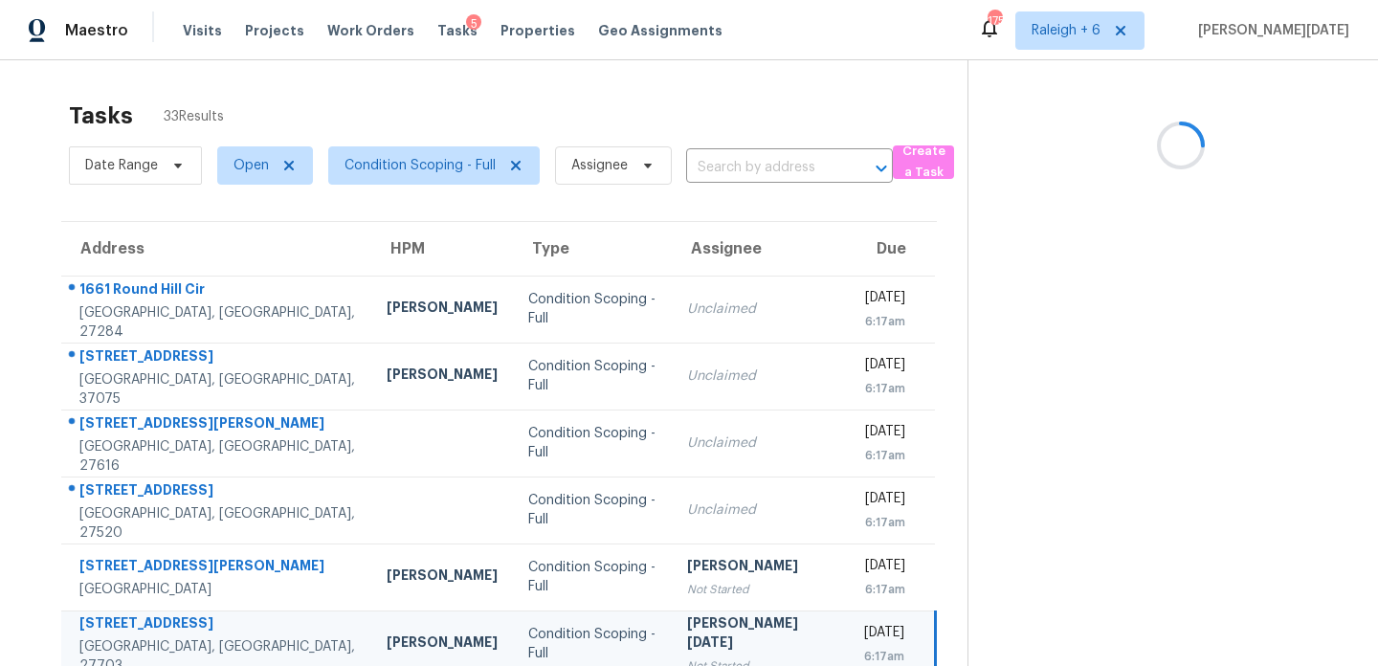
click at [732, 625] on div "[PERSON_NAME][DATE]" at bounding box center [759, 635] width 145 height 43
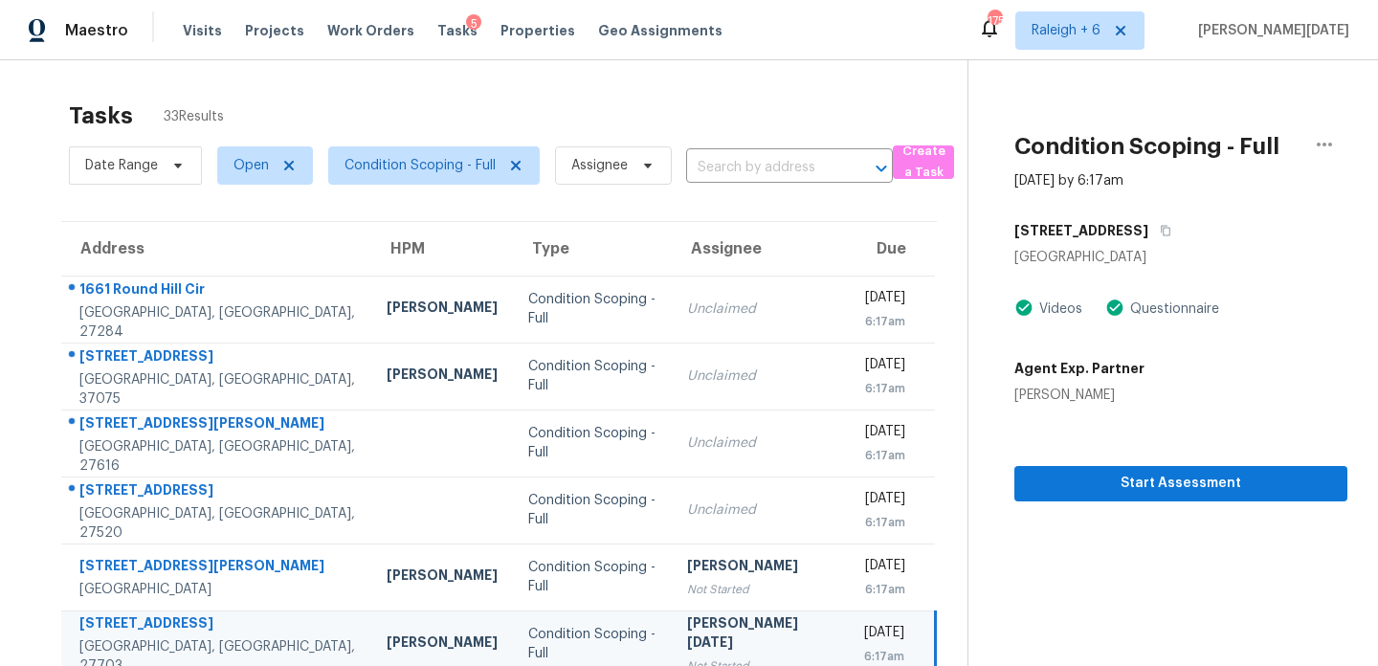
click at [732, 625] on div "[PERSON_NAME][DATE]" at bounding box center [759, 635] width 145 height 43
click at [998, 480] on div "Condition Scoping - Full Oct 2nd 2025 by 6:17am 440 Carthage Ct Durham, NC 2770…" at bounding box center [1158, 280] width 379 height 441
click at [1034, 480] on span "Start Assessment" at bounding box center [1181, 484] width 302 height 24
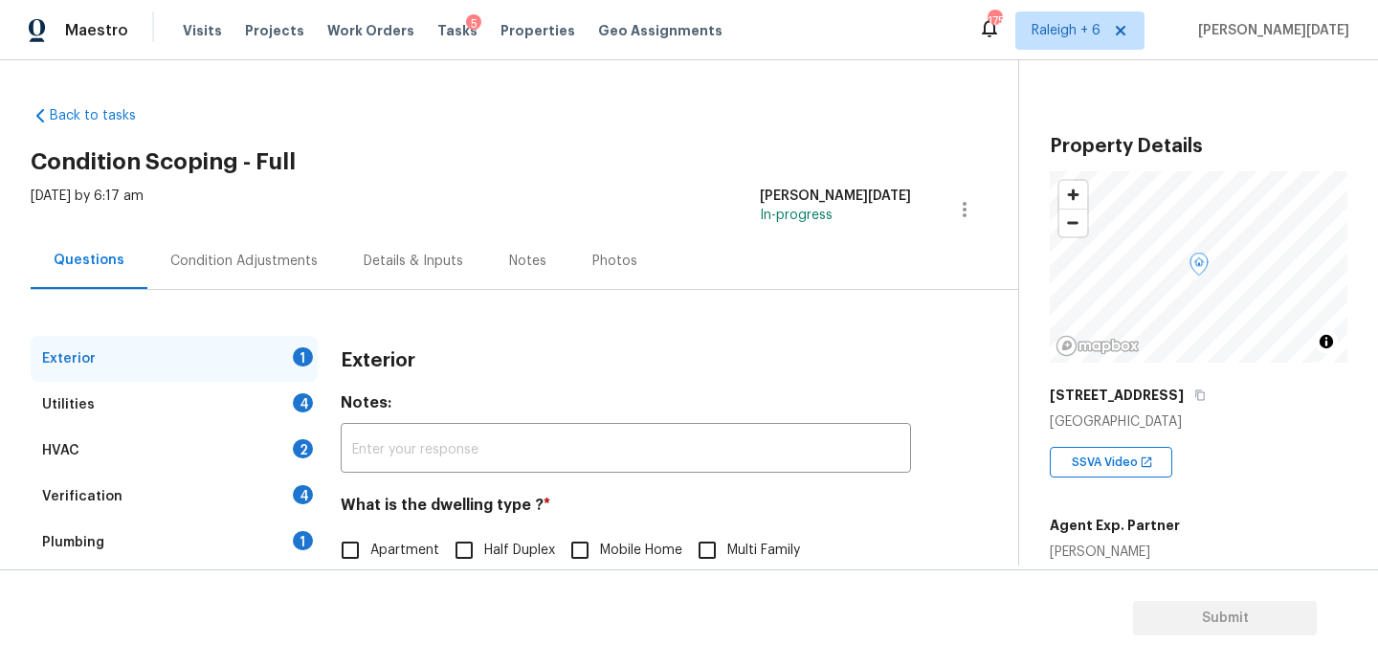
click at [202, 267] on div "Condition Adjustments" at bounding box center [243, 261] width 147 height 19
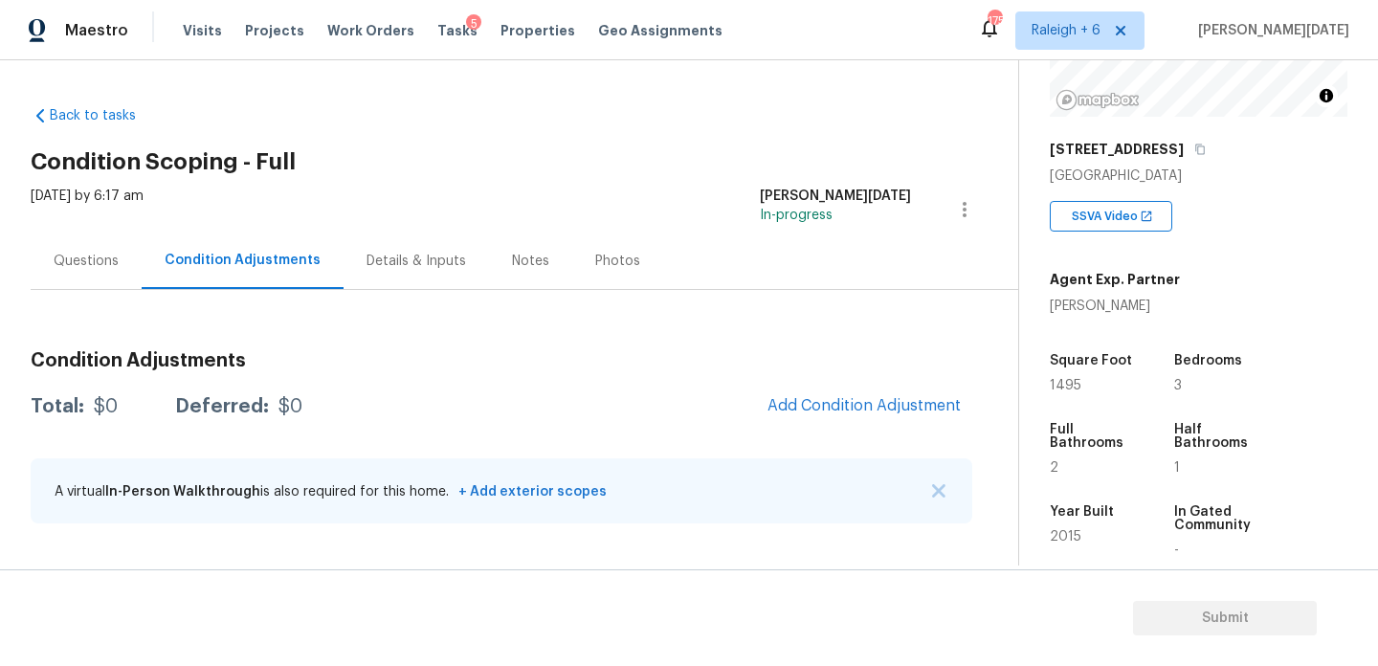
scroll to position [280, 0]
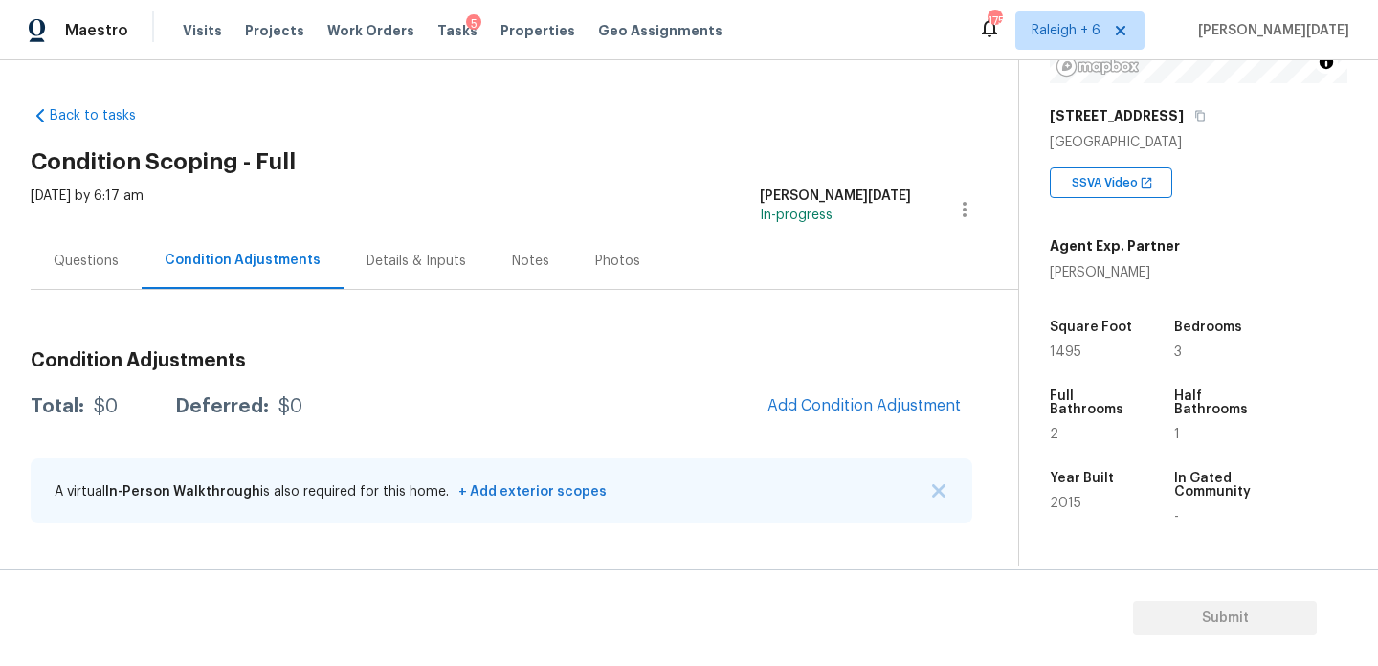
click at [1066, 350] on span "1495" at bounding box center [1066, 352] width 32 height 13
copy span "1495"
click at [805, 408] on span "Add Condition Adjustment" at bounding box center [864, 405] width 193 height 17
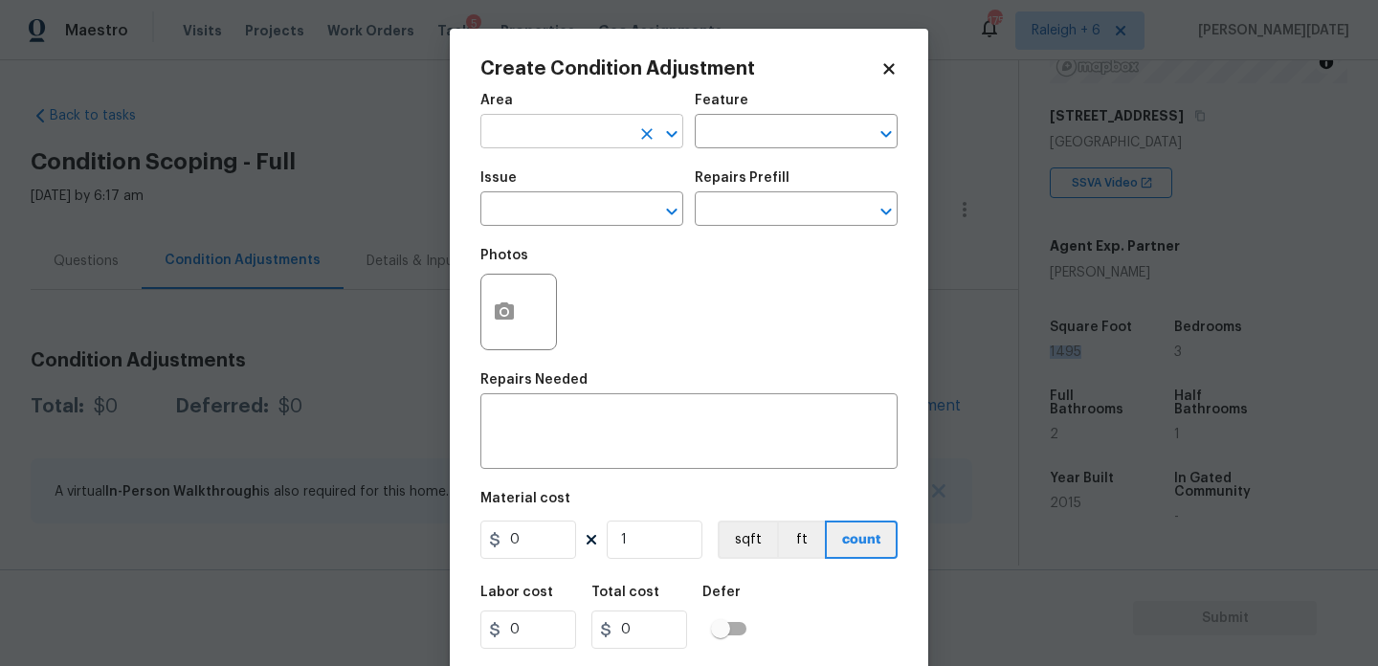
click at [518, 141] on input "text" at bounding box center [555, 134] width 149 height 30
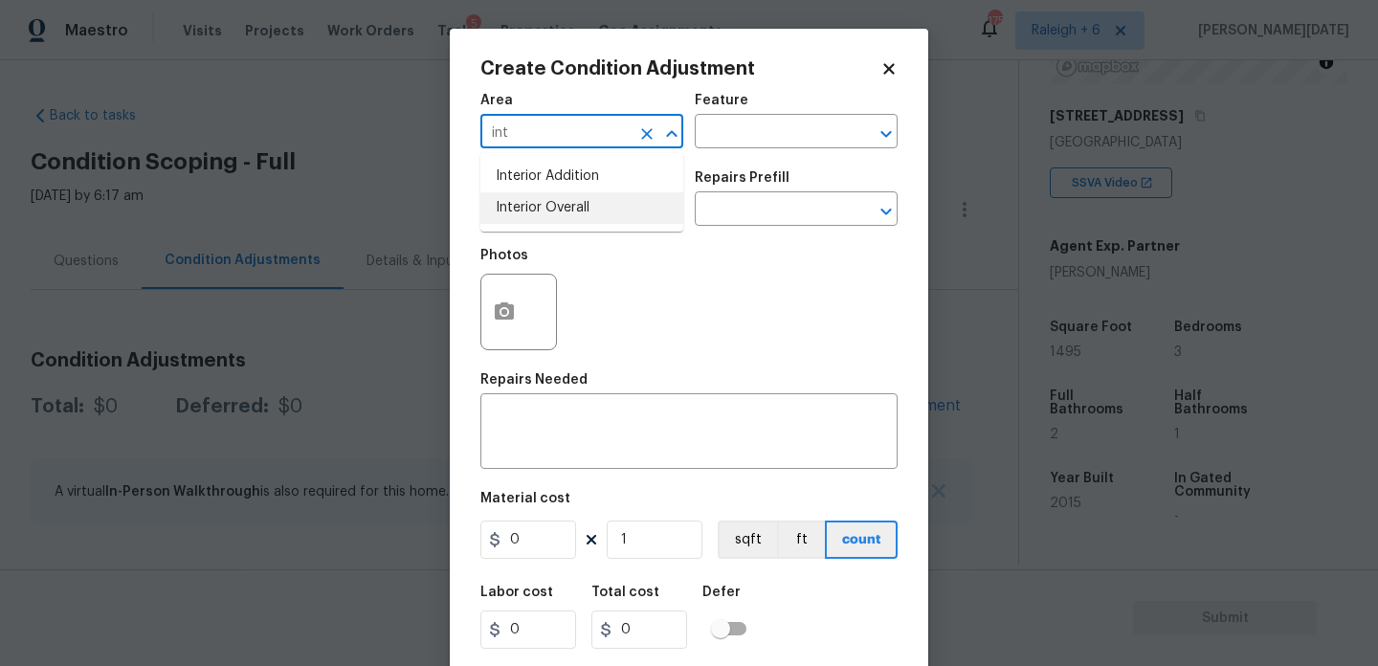
click at [545, 213] on li "Interior Overall" at bounding box center [582, 208] width 203 height 32
type input "Interior Overall"
click at [545, 213] on input "text" at bounding box center [555, 211] width 149 height 30
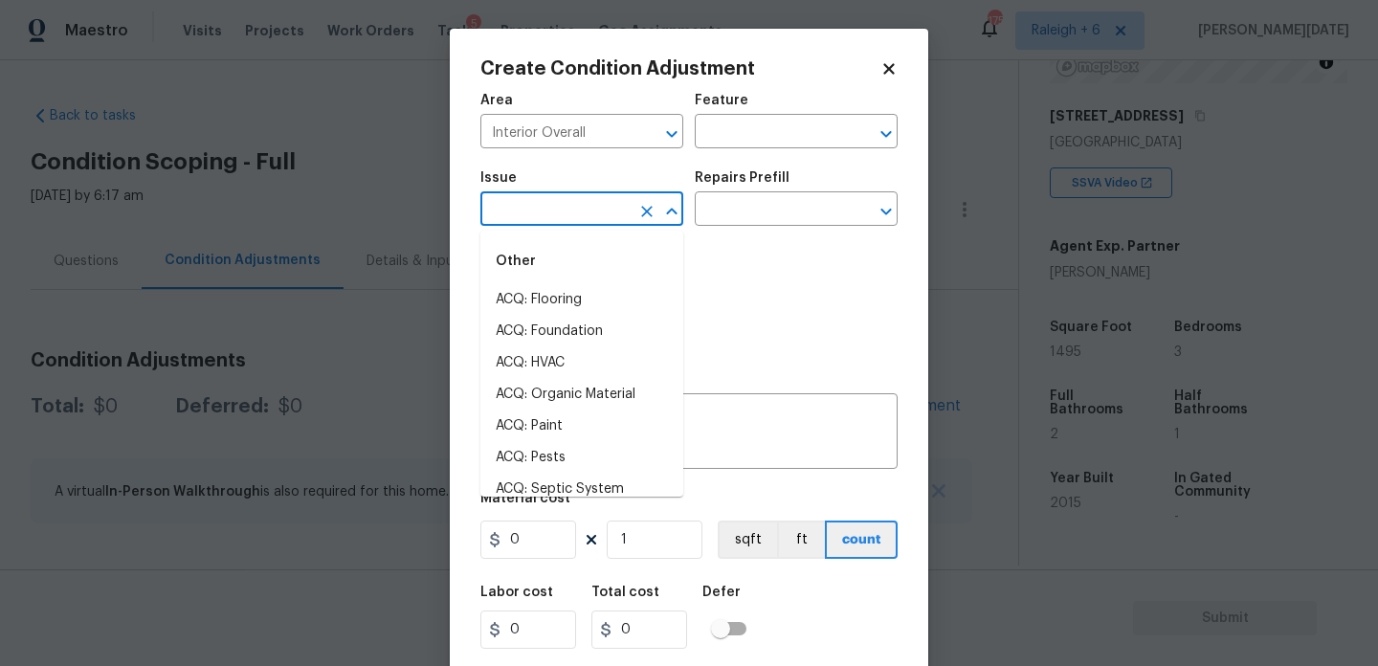
click at [545, 213] on input "text" at bounding box center [555, 211] width 149 height 30
click at [553, 297] on li "ACQ: Paint" at bounding box center [582, 300] width 203 height 32
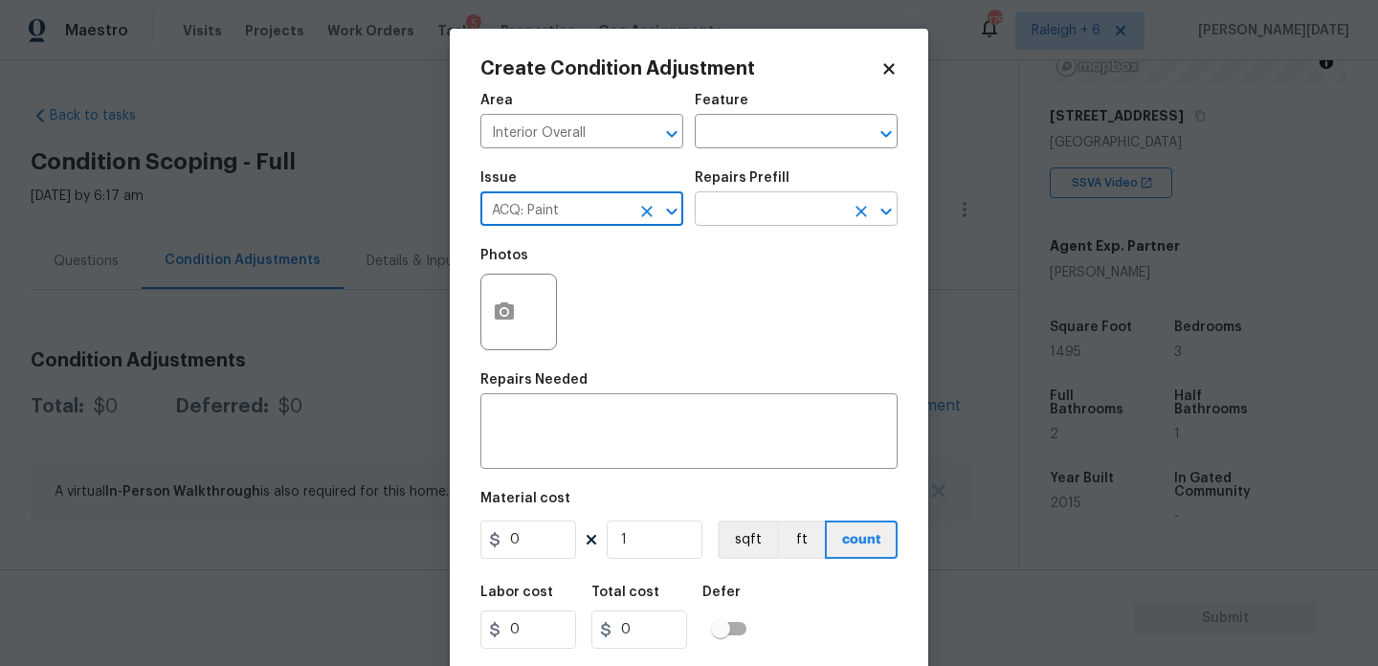
type input "ACQ: Paint"
click at [824, 203] on input "text" at bounding box center [769, 211] width 149 height 30
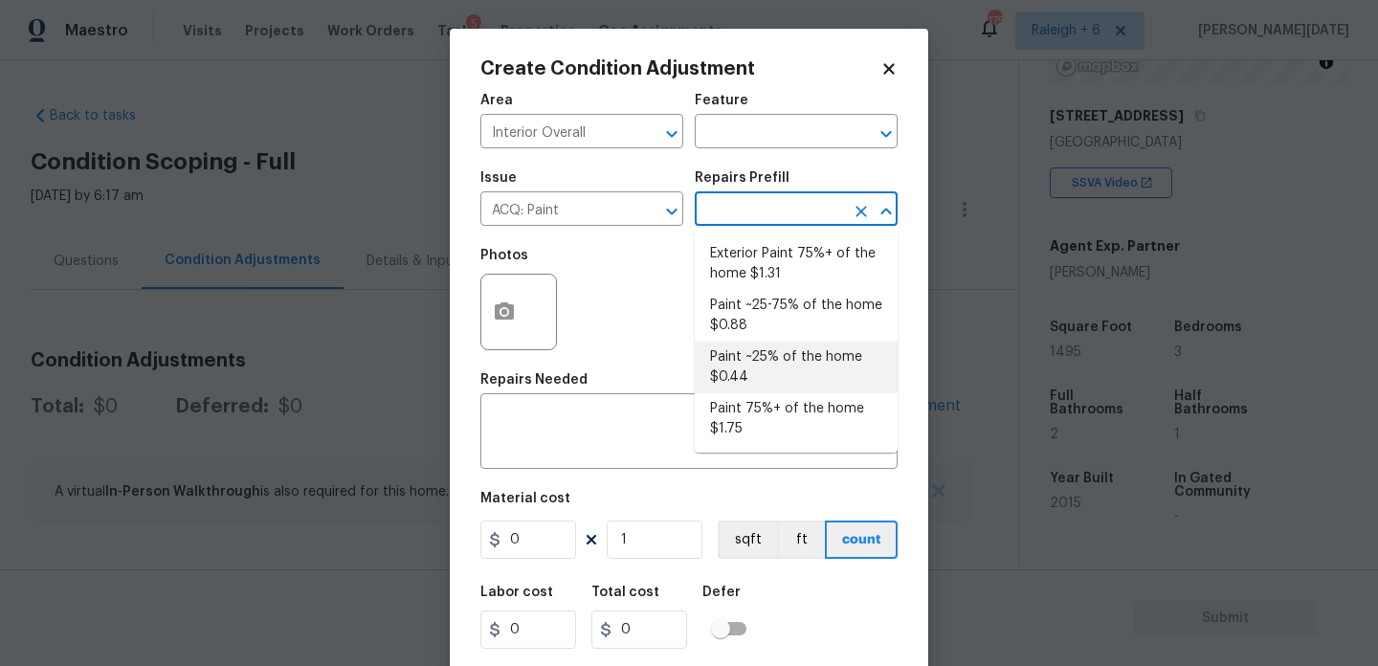
click at [794, 365] on li "Paint ~25% of the home $0.44" at bounding box center [796, 368] width 203 height 52
type input "Acquisition"
type textarea "Acquisition Scope: ~25% of the home needs interior paint"
type input "0.44"
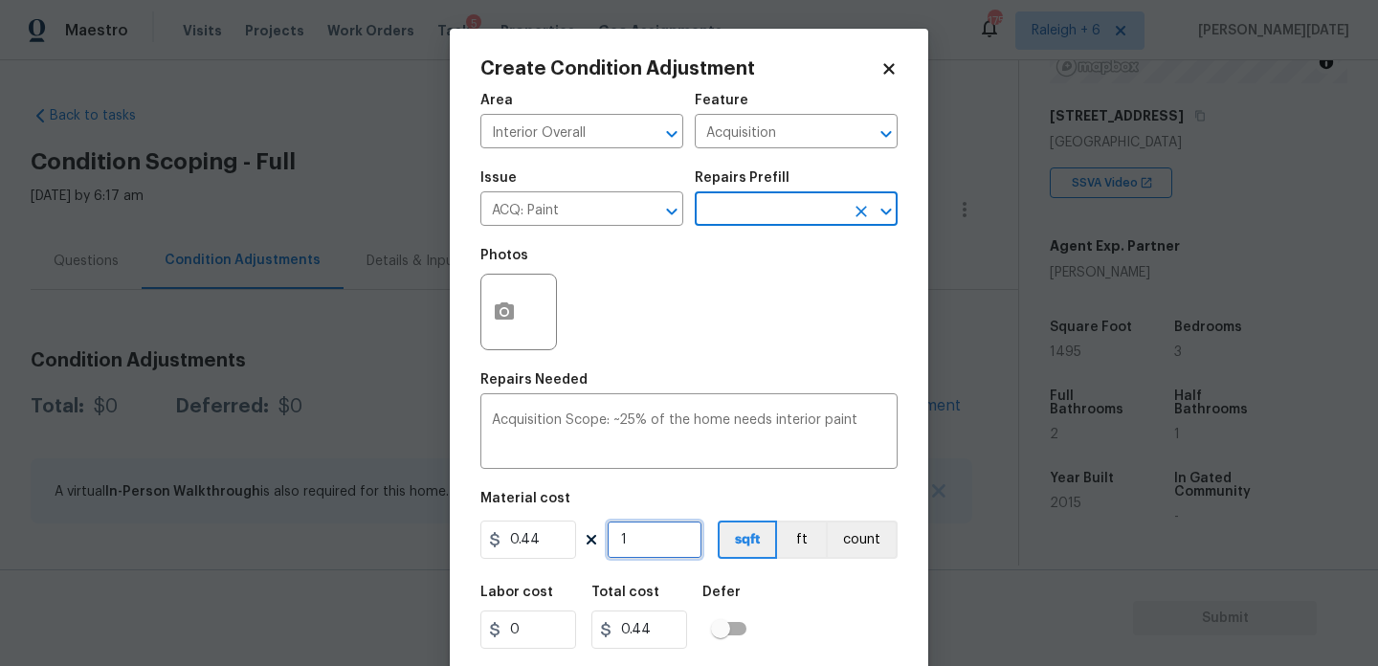
click at [644, 546] on input "1" at bounding box center [655, 540] width 96 height 38
type input "0"
paste input "1495"
type input "1495"
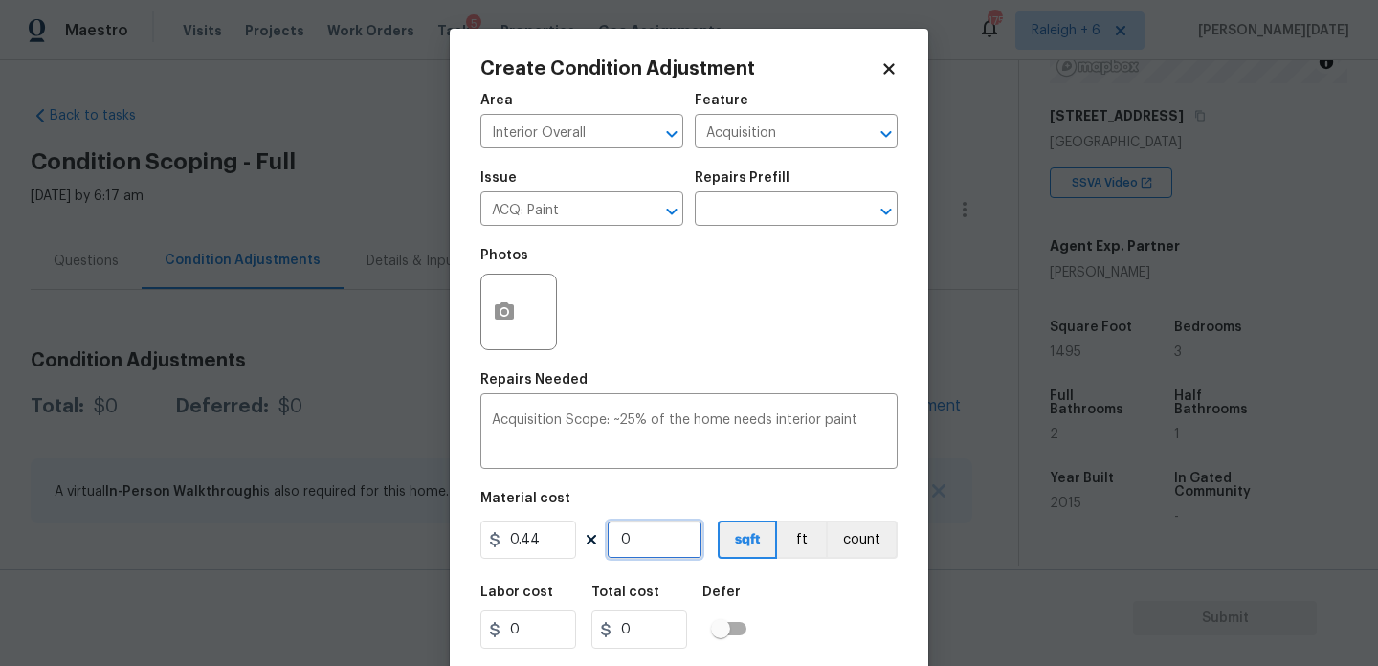
type input "657.8"
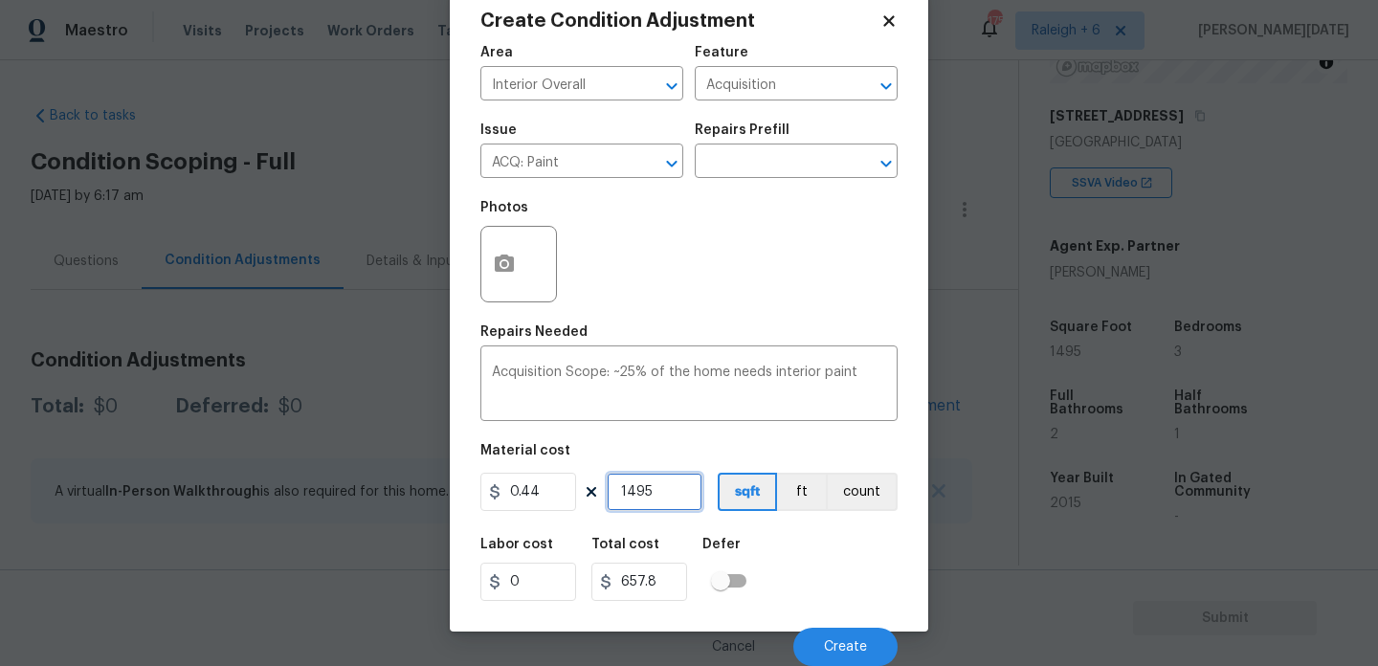
type input "1495"
click at [812, 169] on input "text" at bounding box center [769, 163] width 149 height 30
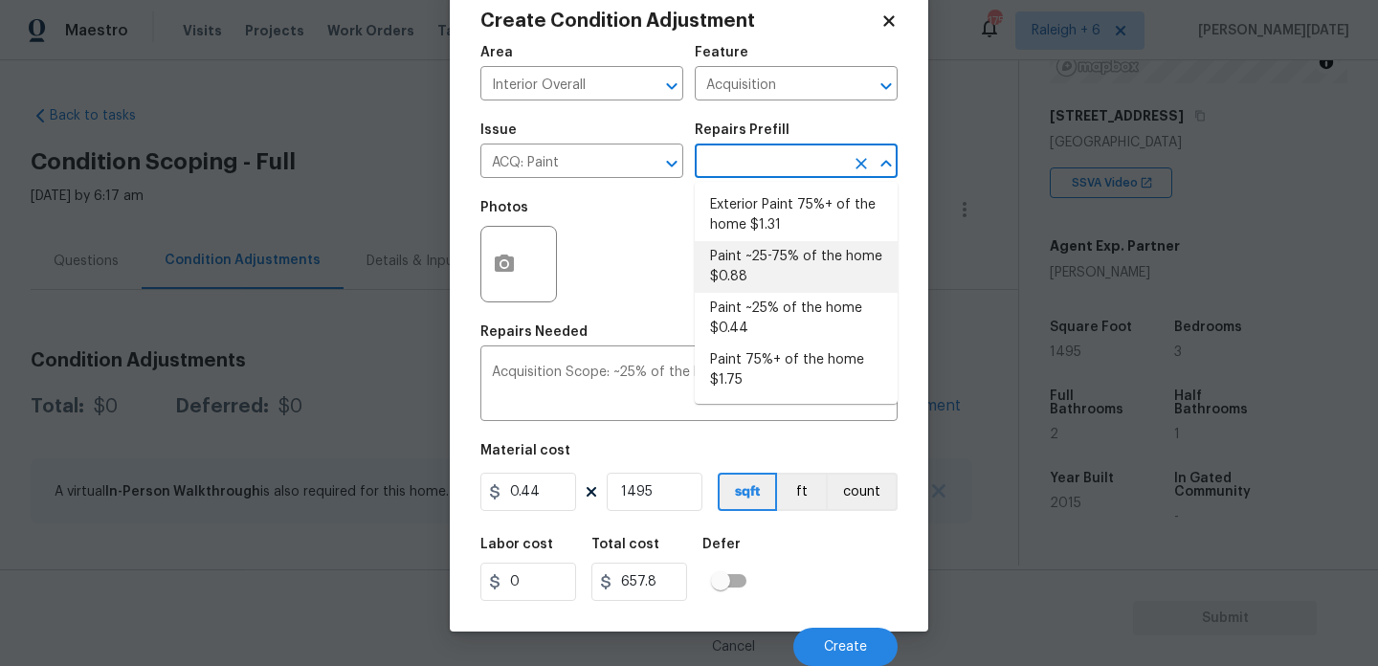
click at [787, 262] on li "Paint ~25-75% of the home $0.88" at bounding box center [796, 267] width 203 height 52
type textarea "Acquisition Scope: ~25 - 75% of the home needs interior paint"
type input "0.88"
type input "1315.6"
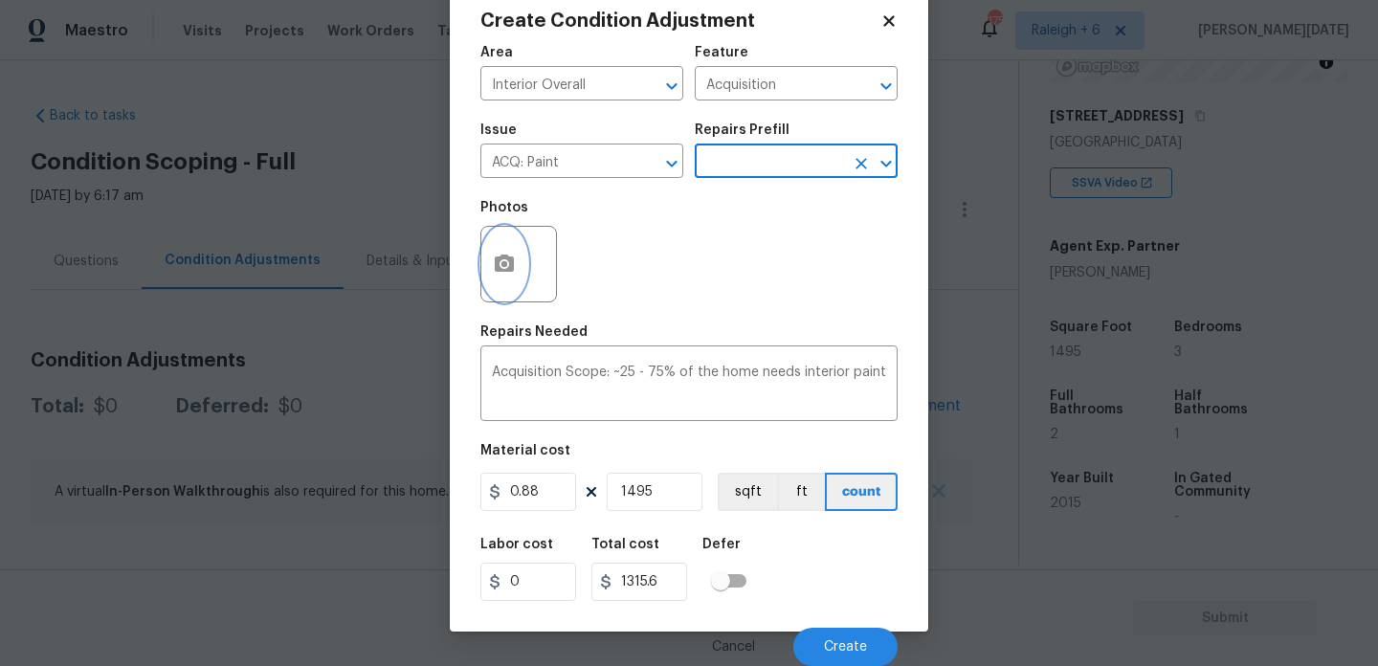
click at [499, 278] on button "button" at bounding box center [504, 264] width 46 height 75
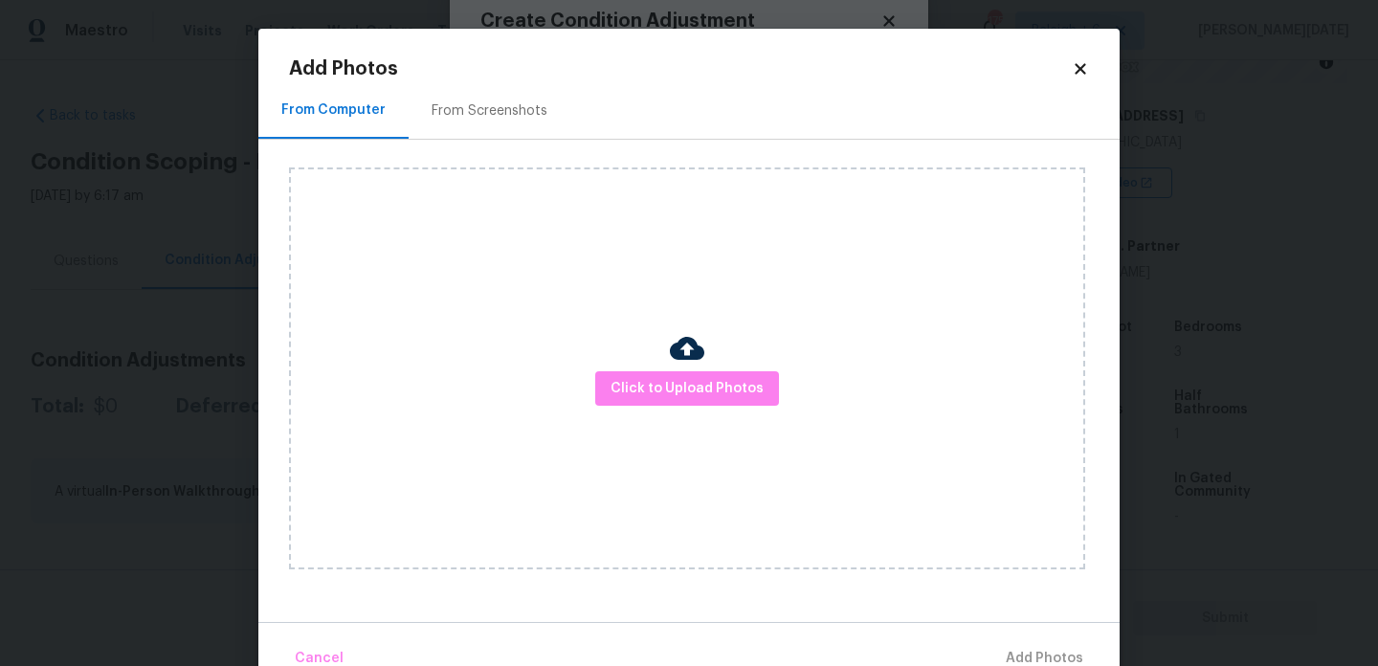
click at [496, 100] on div "From Screenshots" at bounding box center [490, 110] width 162 height 56
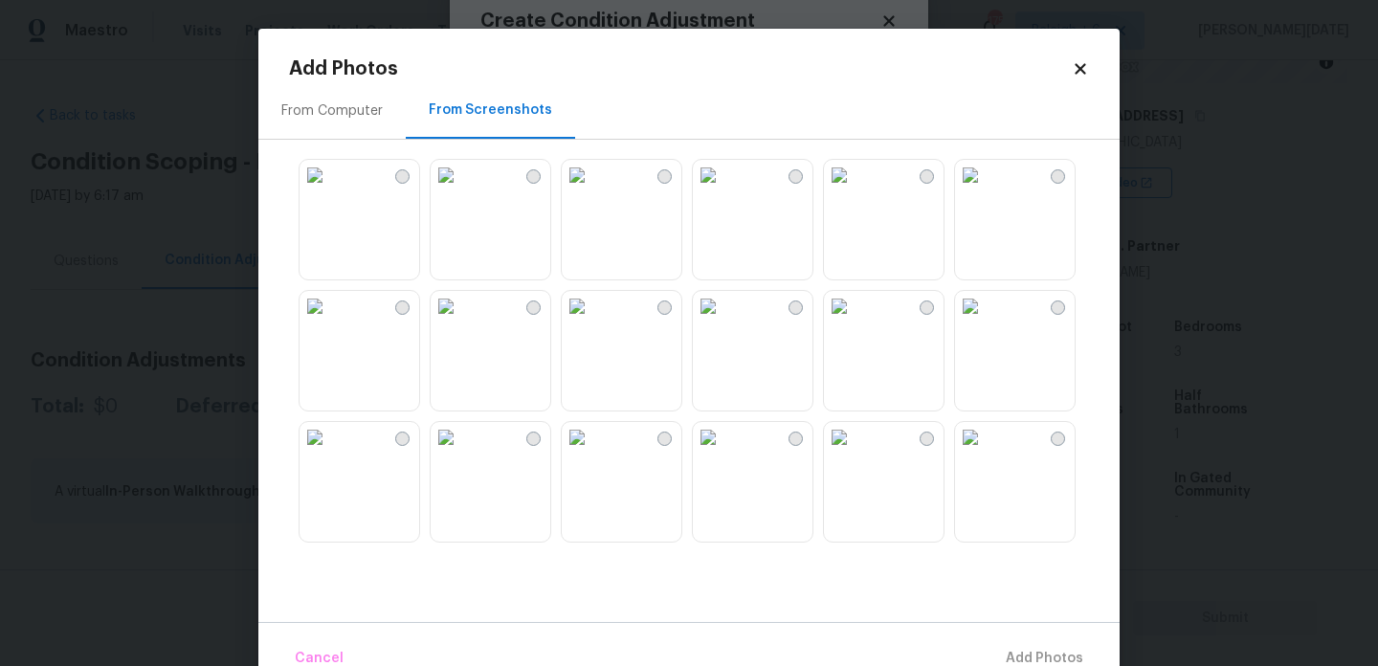
click at [330, 190] on img at bounding box center [315, 175] width 31 height 31
click at [330, 322] on img at bounding box center [315, 306] width 31 height 31
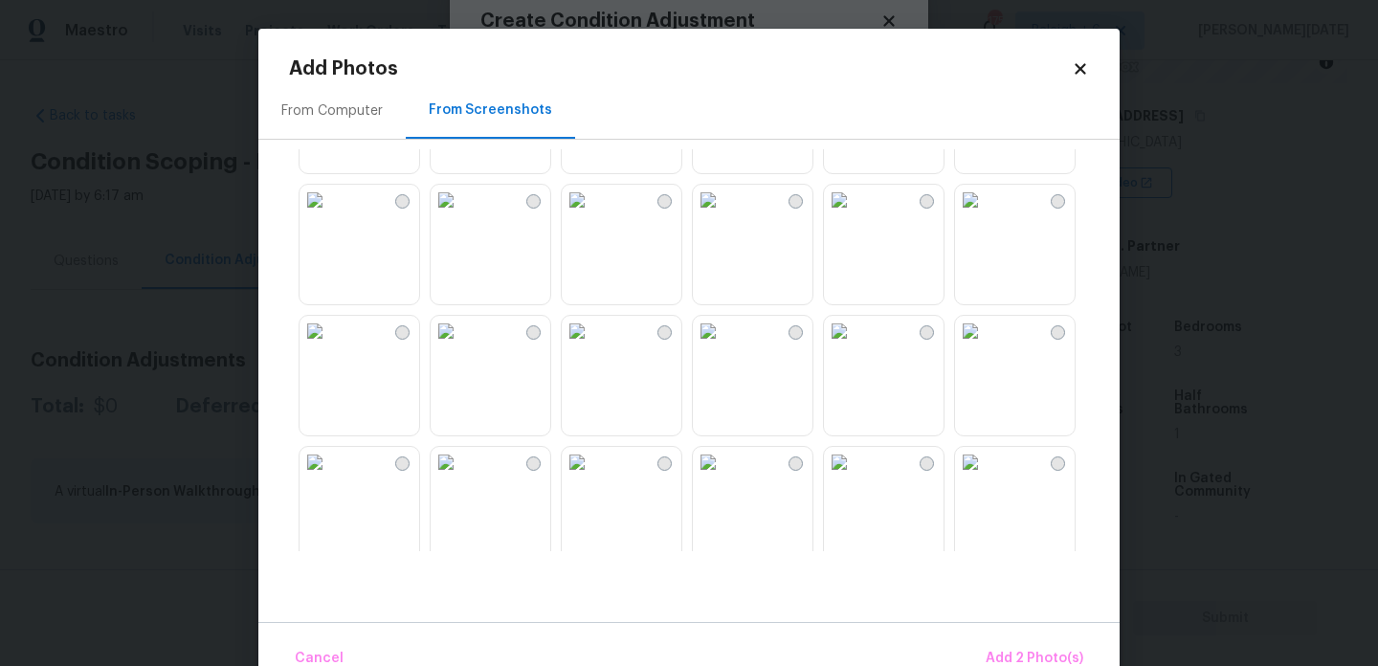
scroll to position [563, 0]
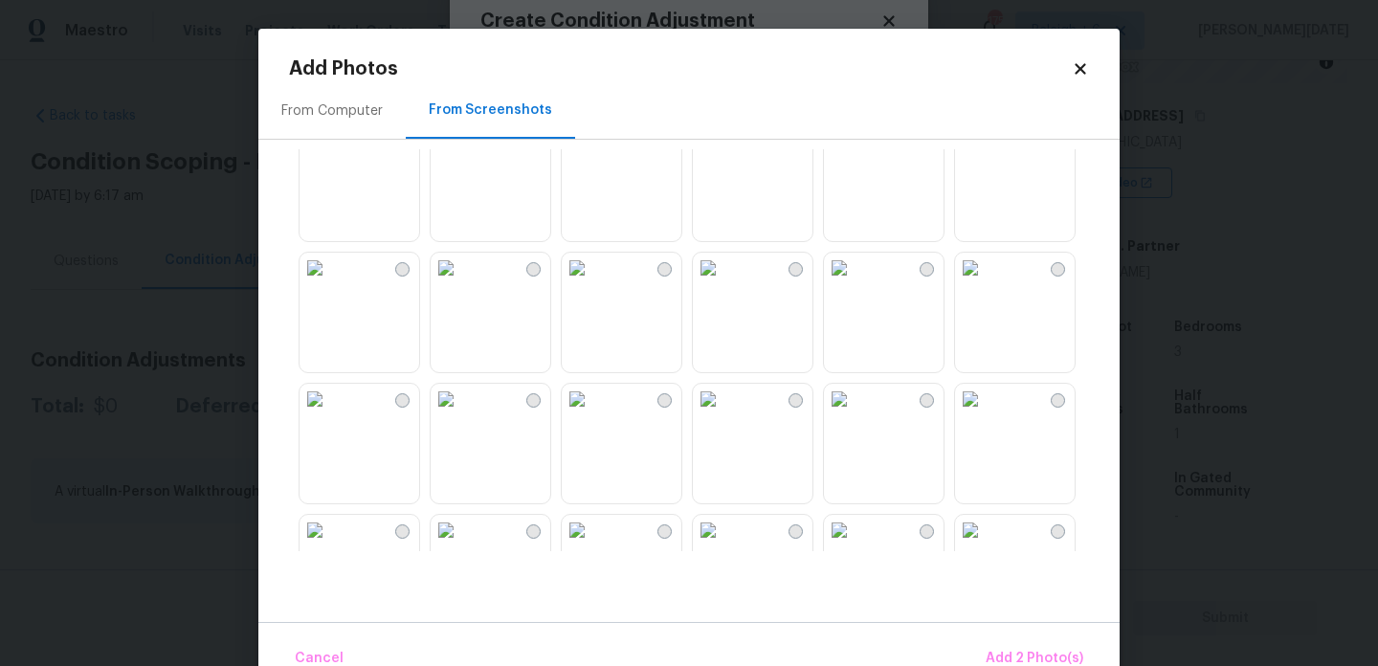
click at [593, 283] on img at bounding box center [577, 268] width 31 height 31
click at [724, 283] on img at bounding box center [708, 268] width 31 height 31
click at [461, 283] on img at bounding box center [446, 268] width 31 height 31
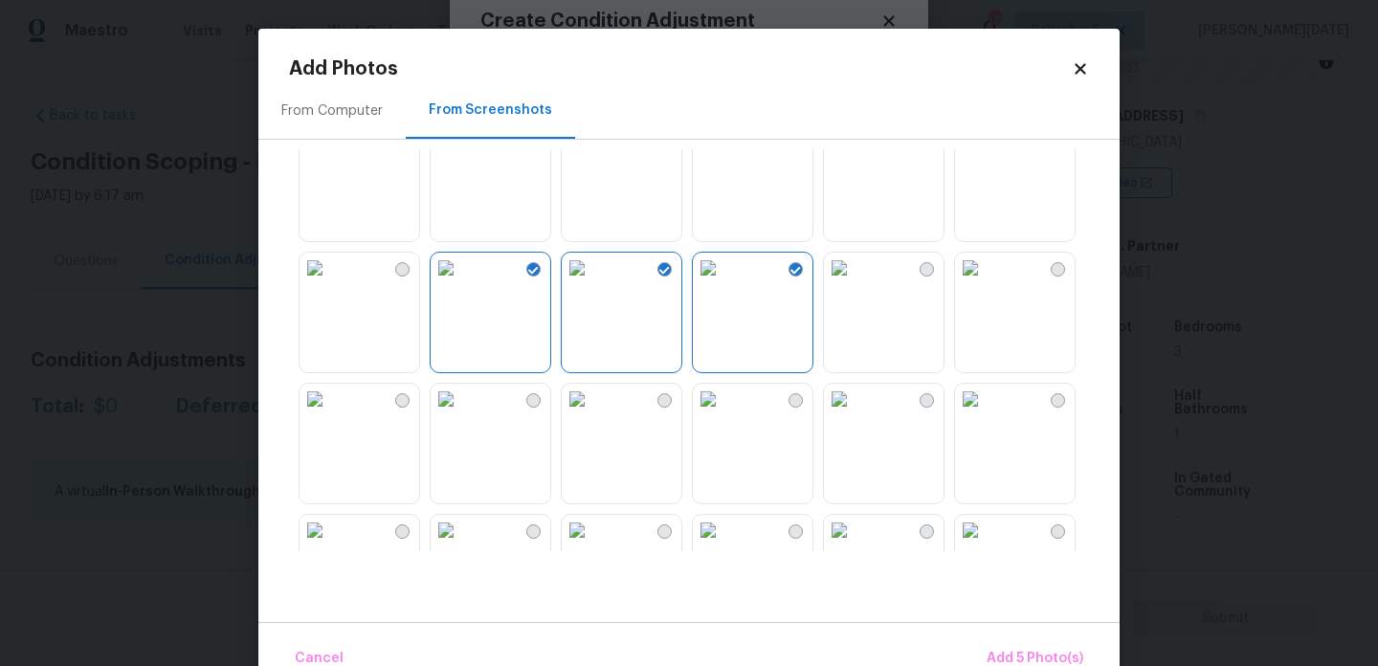
click at [461, 414] on img at bounding box center [446, 399] width 31 height 31
click at [593, 414] on img at bounding box center [577, 399] width 31 height 31
click at [330, 414] on img at bounding box center [315, 399] width 31 height 31
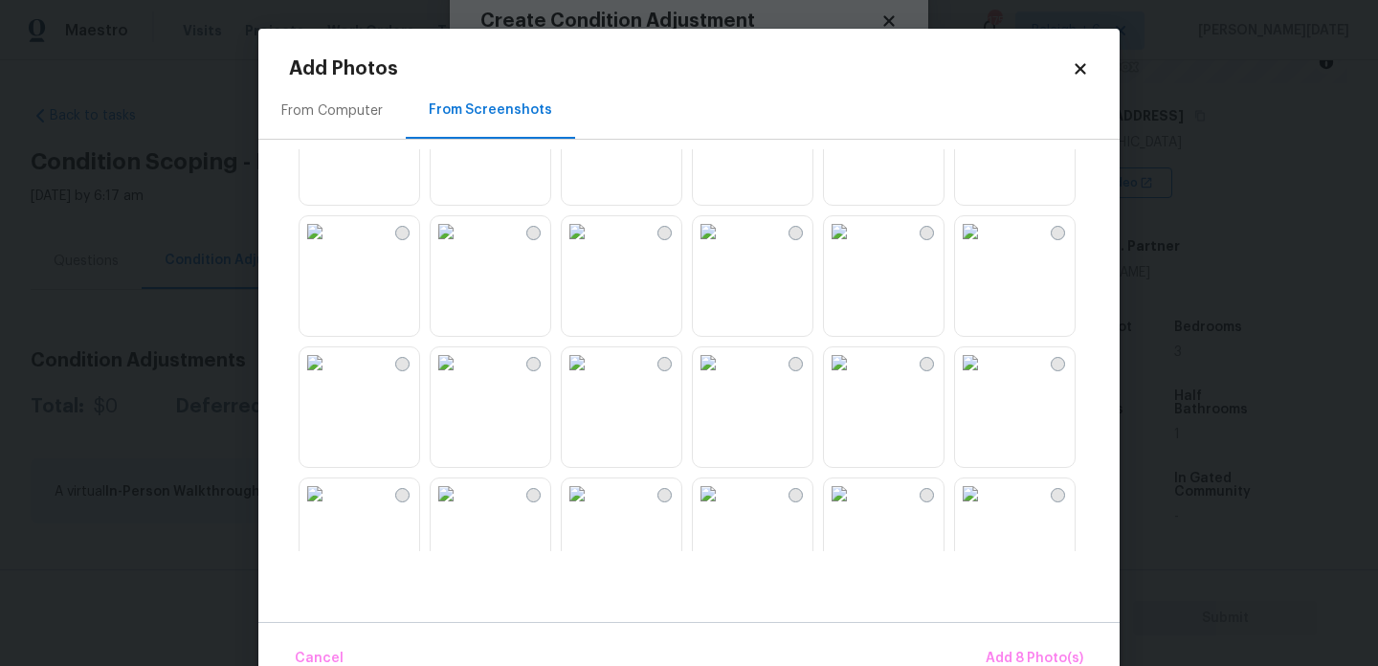
scroll to position [1828, 0]
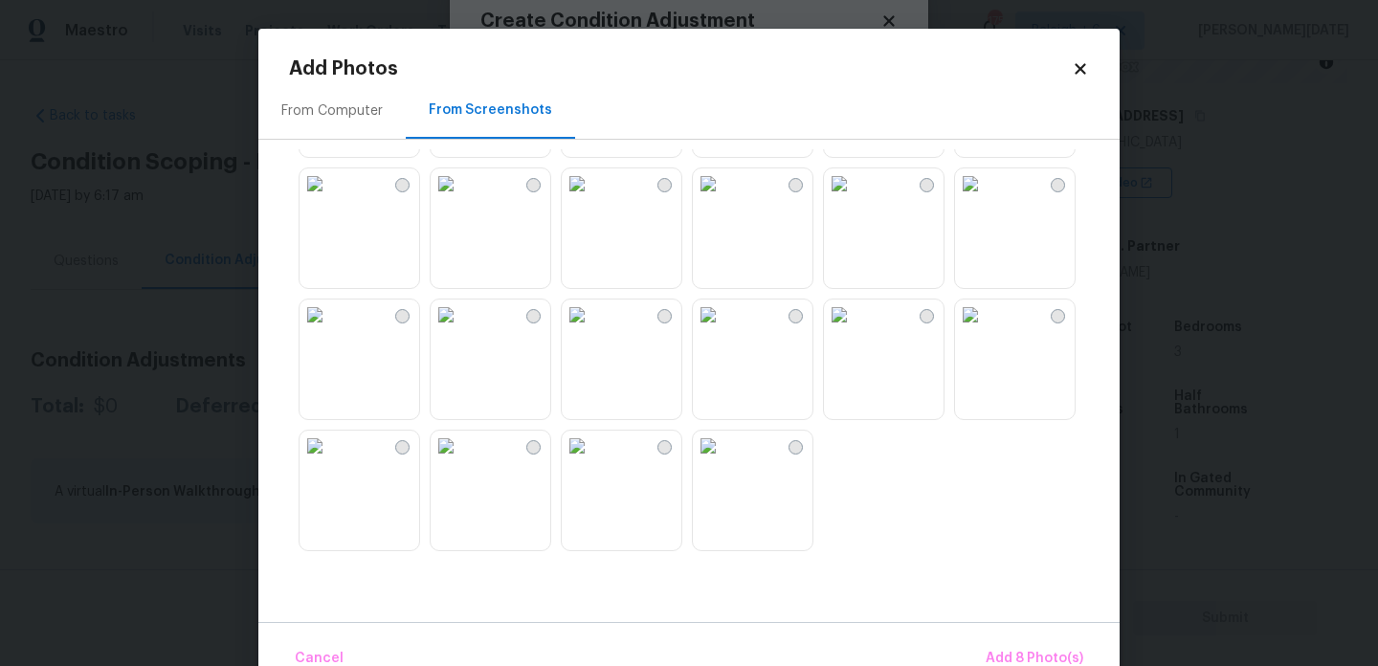
click at [593, 199] on img at bounding box center [577, 183] width 31 height 31
click at [461, 199] on img at bounding box center [446, 183] width 31 height 31
click at [724, 199] on img at bounding box center [708, 183] width 31 height 31
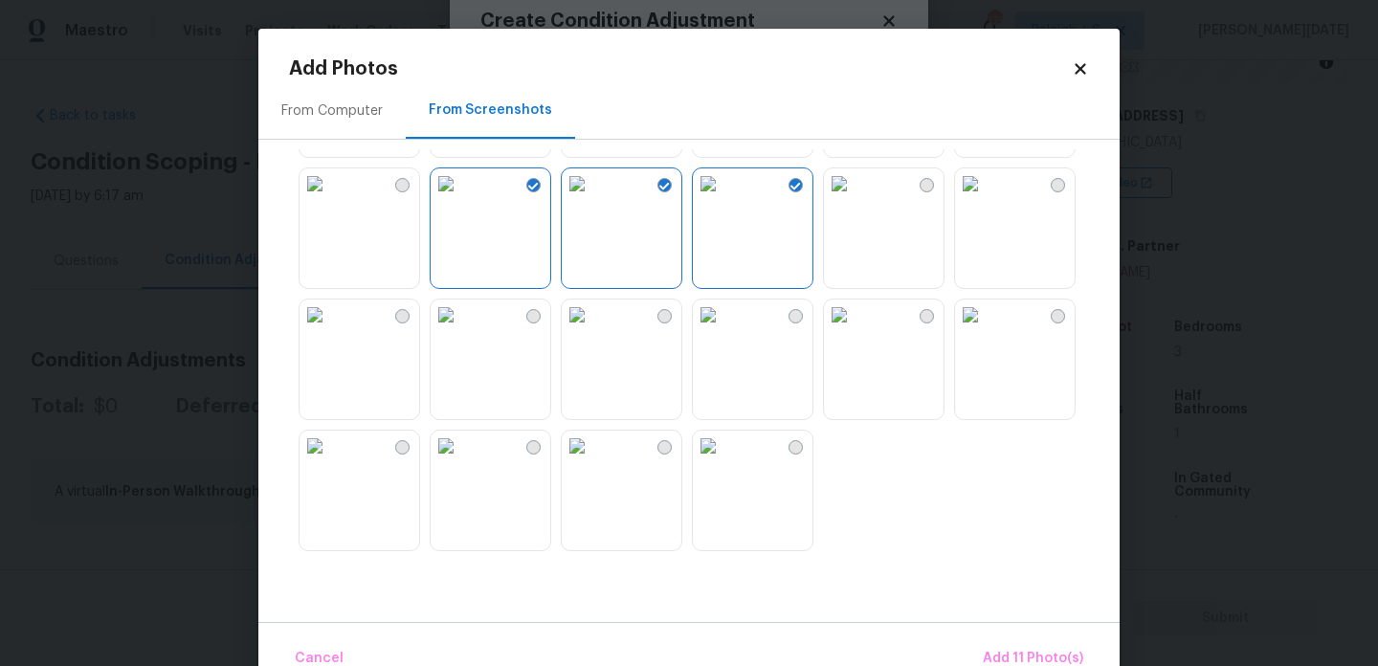
click at [724, 330] on img at bounding box center [708, 315] width 31 height 31
click at [593, 330] on img at bounding box center [577, 315] width 31 height 31
click at [855, 330] on img at bounding box center [839, 315] width 31 height 31
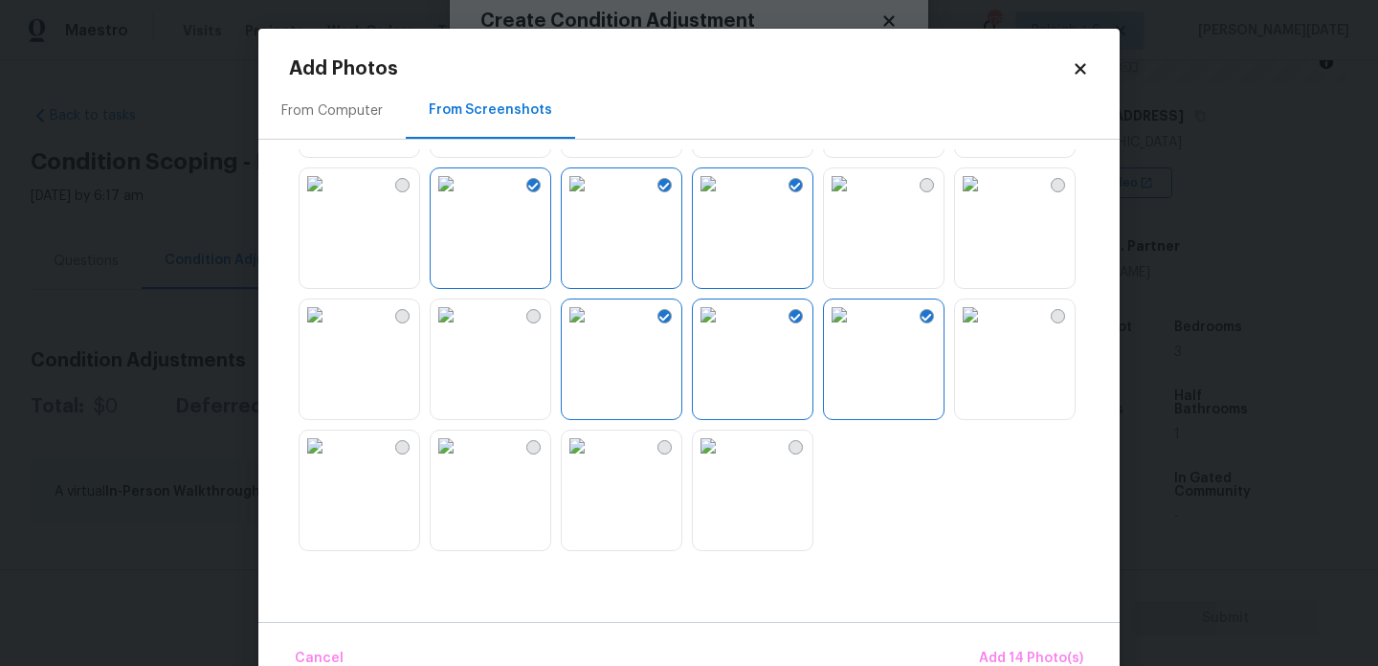
click at [986, 330] on img at bounding box center [970, 315] width 31 height 31
click at [724, 461] on img at bounding box center [708, 446] width 31 height 31
click at [461, 330] on img at bounding box center [446, 315] width 31 height 31
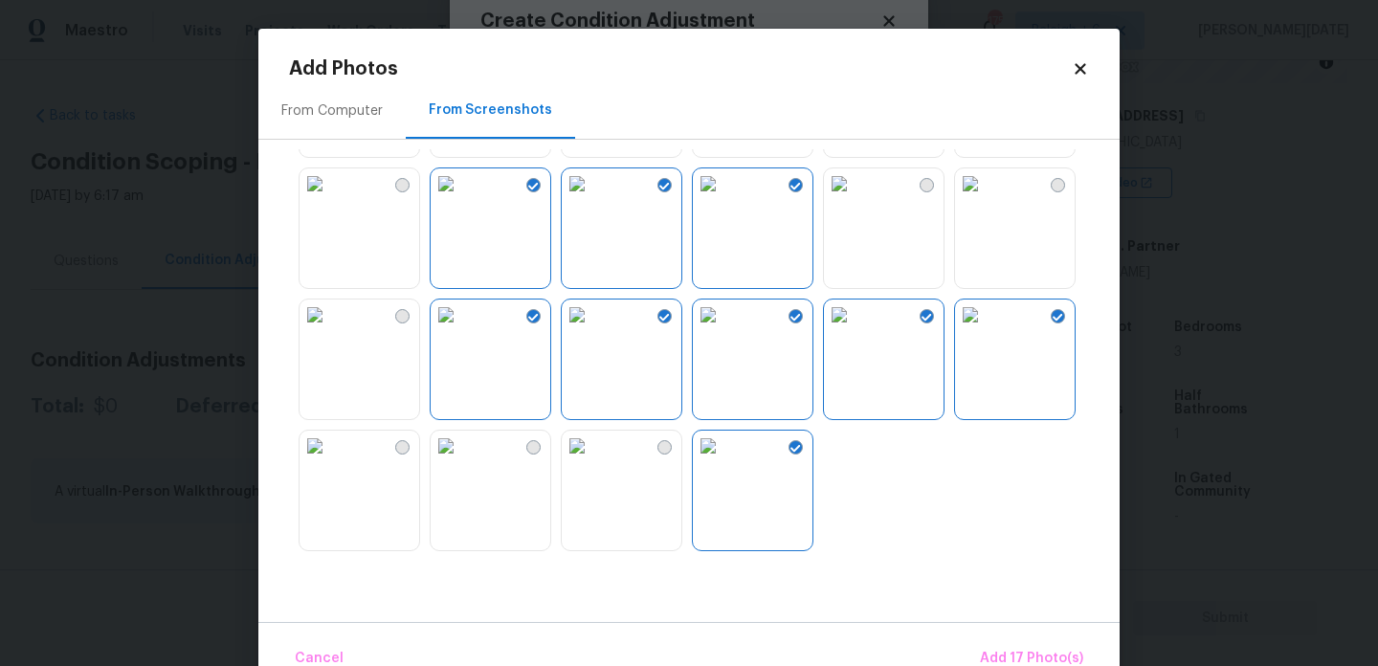
click at [461, 461] on img at bounding box center [446, 446] width 31 height 31
click at [1017, 658] on span "Add 18 Photo(s)" at bounding box center [1031, 659] width 103 height 24
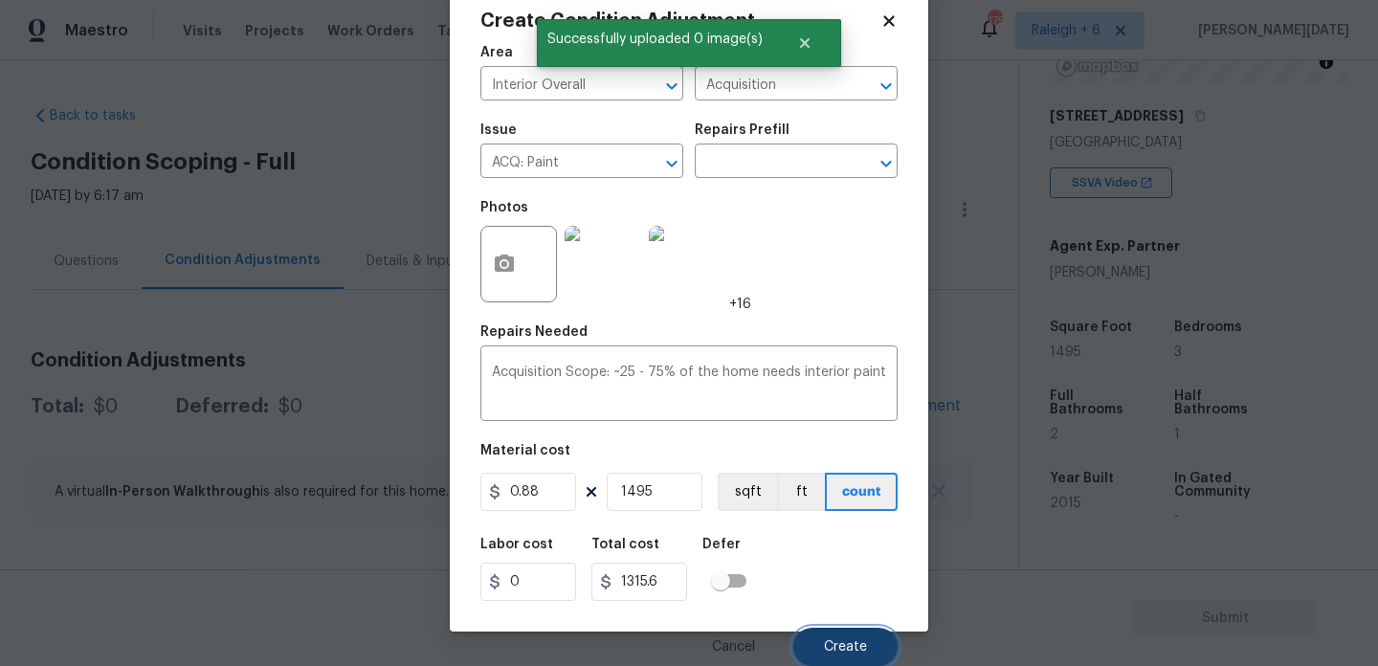
click at [840, 635] on button "Create" at bounding box center [846, 647] width 104 height 38
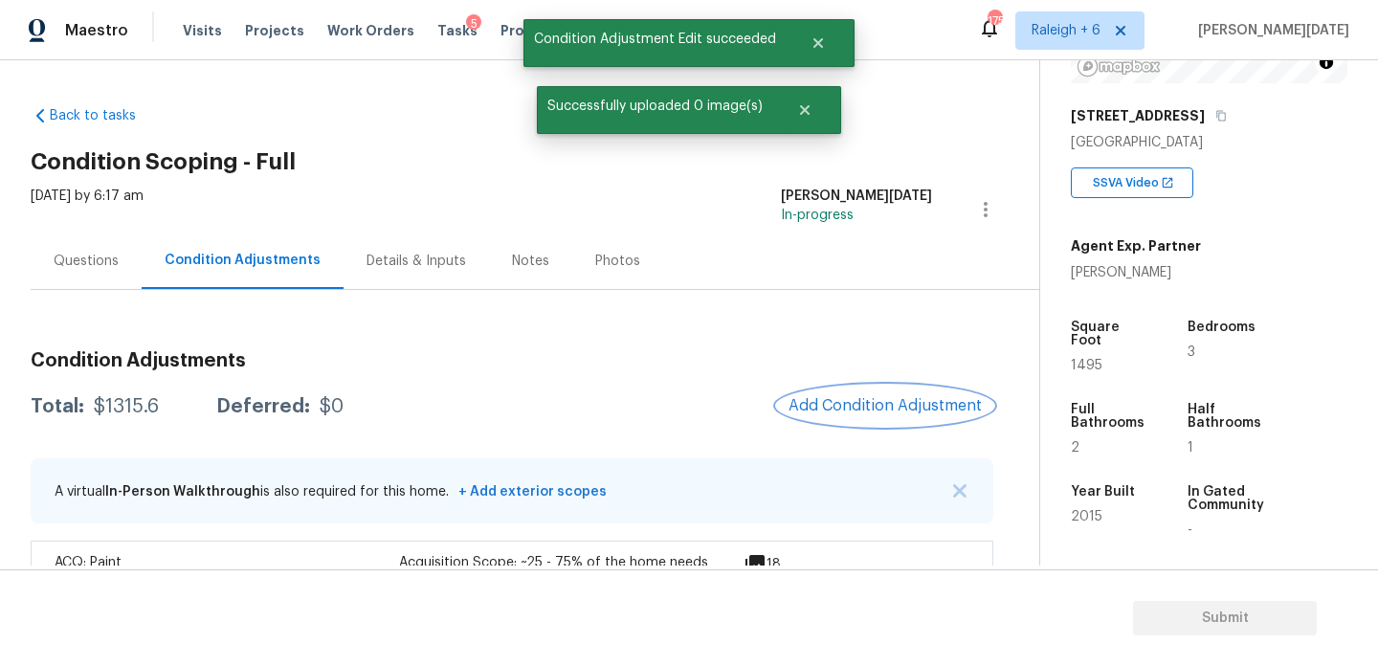
scroll to position [63, 0]
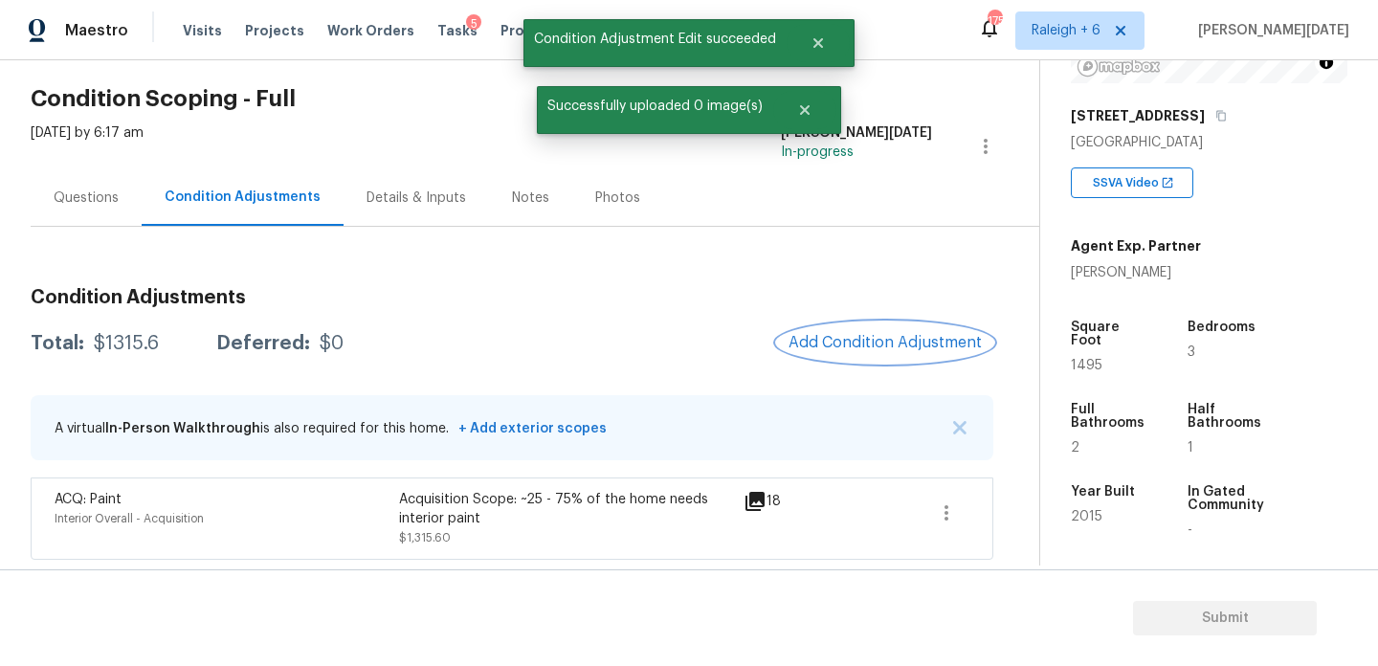
click at [839, 335] on span "Add Condition Adjustment" at bounding box center [885, 342] width 193 height 17
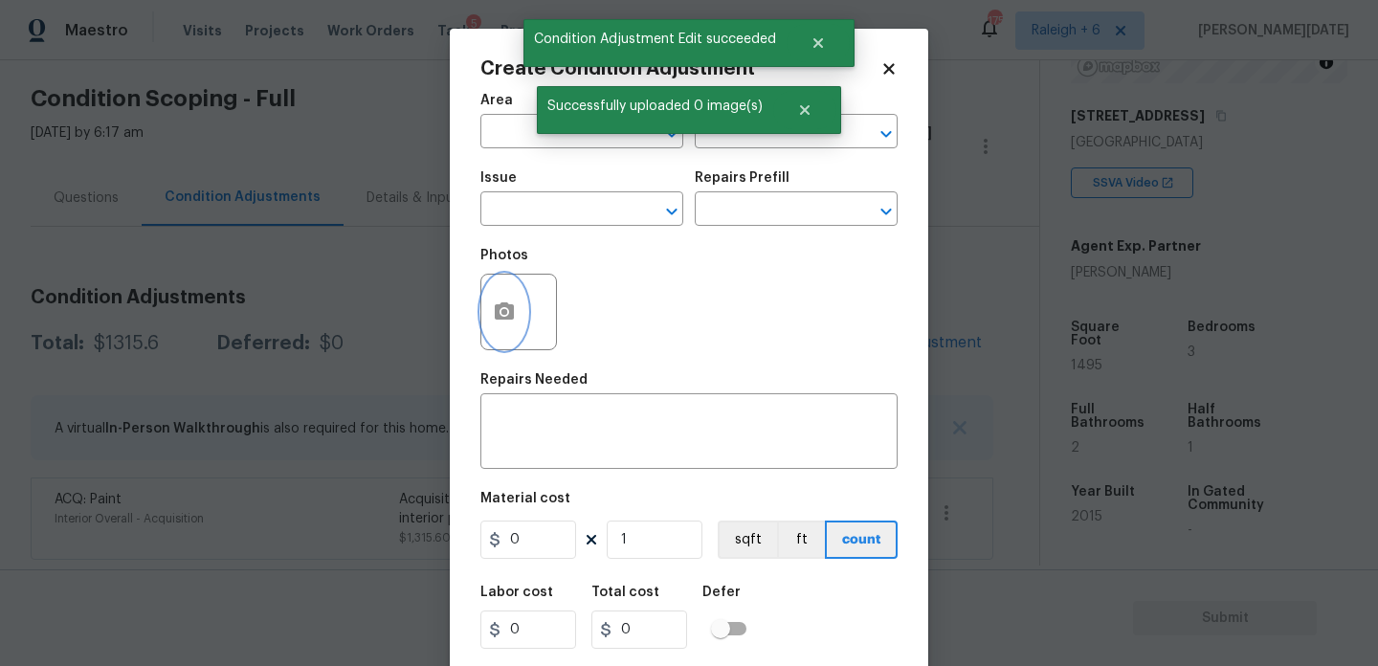
click at [513, 309] on icon "button" at bounding box center [504, 310] width 19 height 17
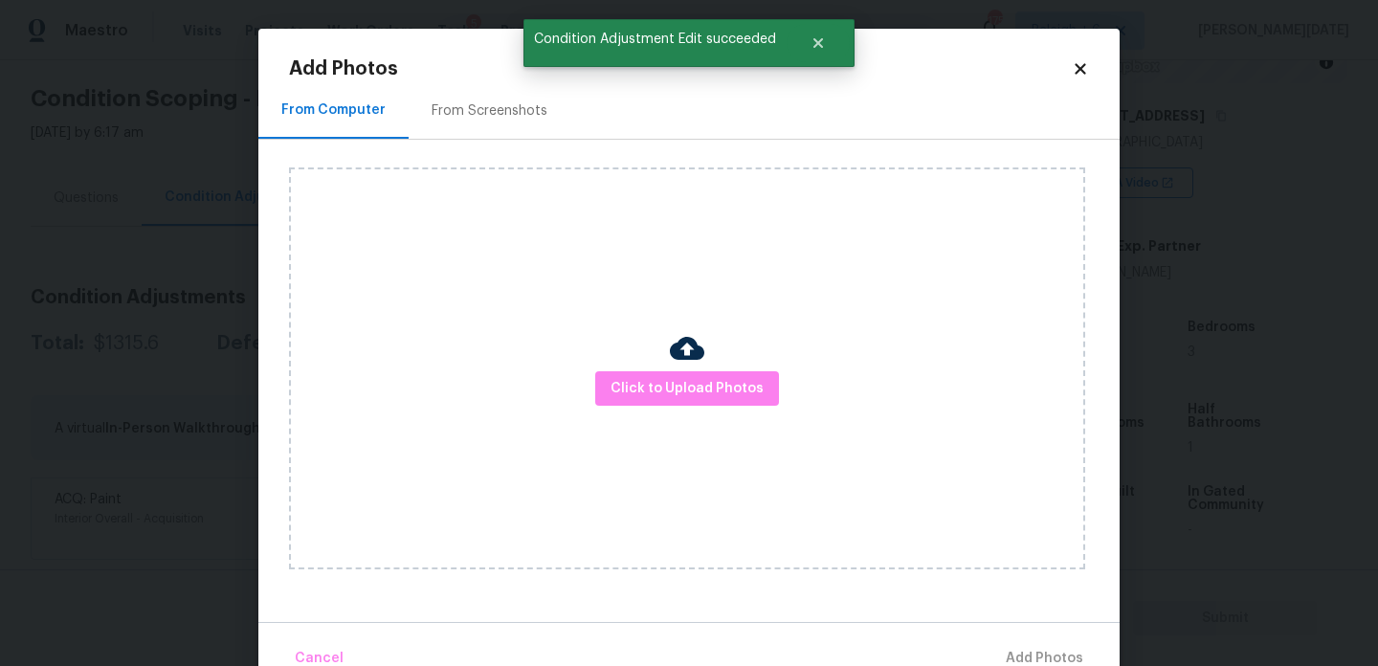
click at [480, 102] on div "From Screenshots" at bounding box center [490, 110] width 116 height 19
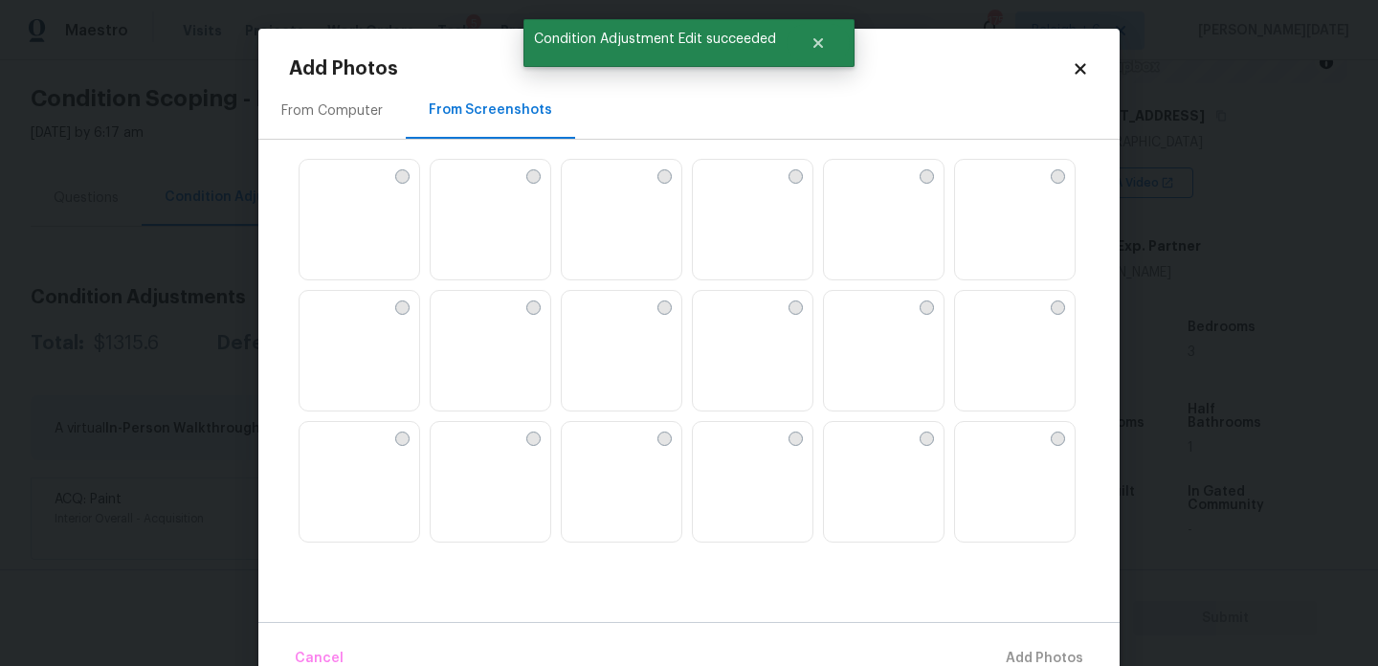
click at [622, 232] on img at bounding box center [622, 221] width 120 height 122
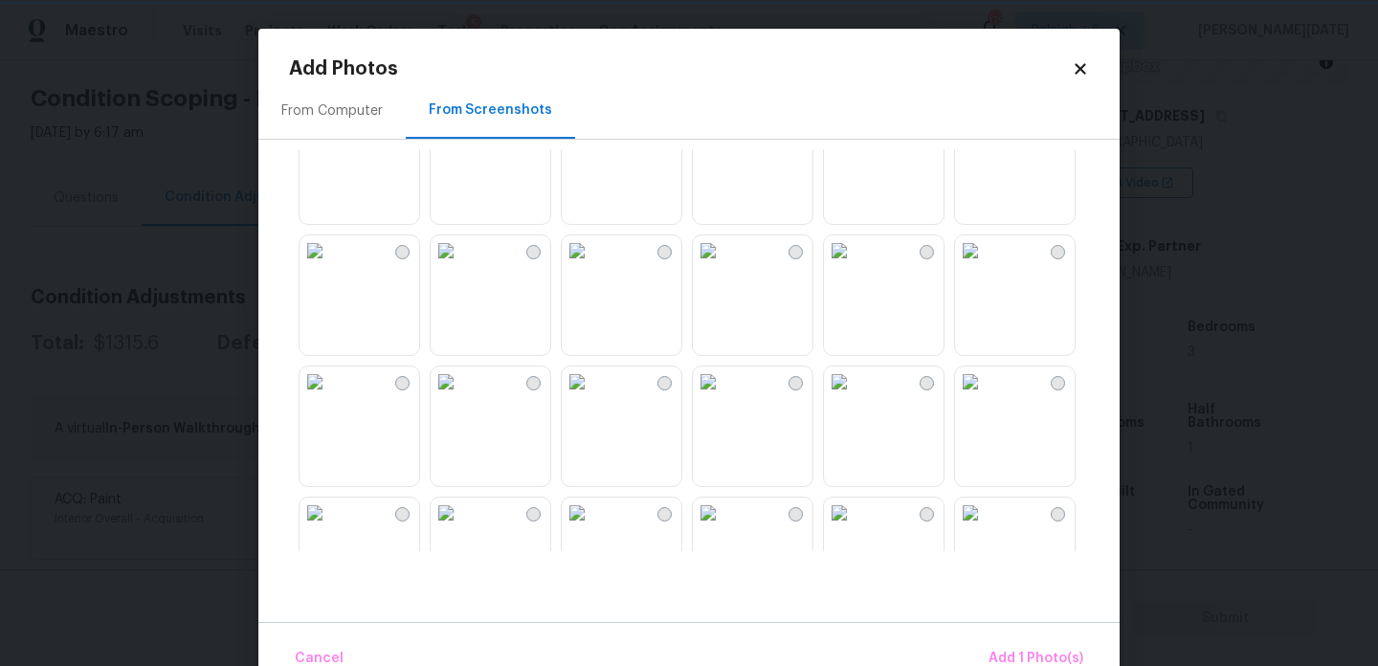
scroll to position [452, 0]
click at [461, 263] on img at bounding box center [446, 248] width 31 height 31
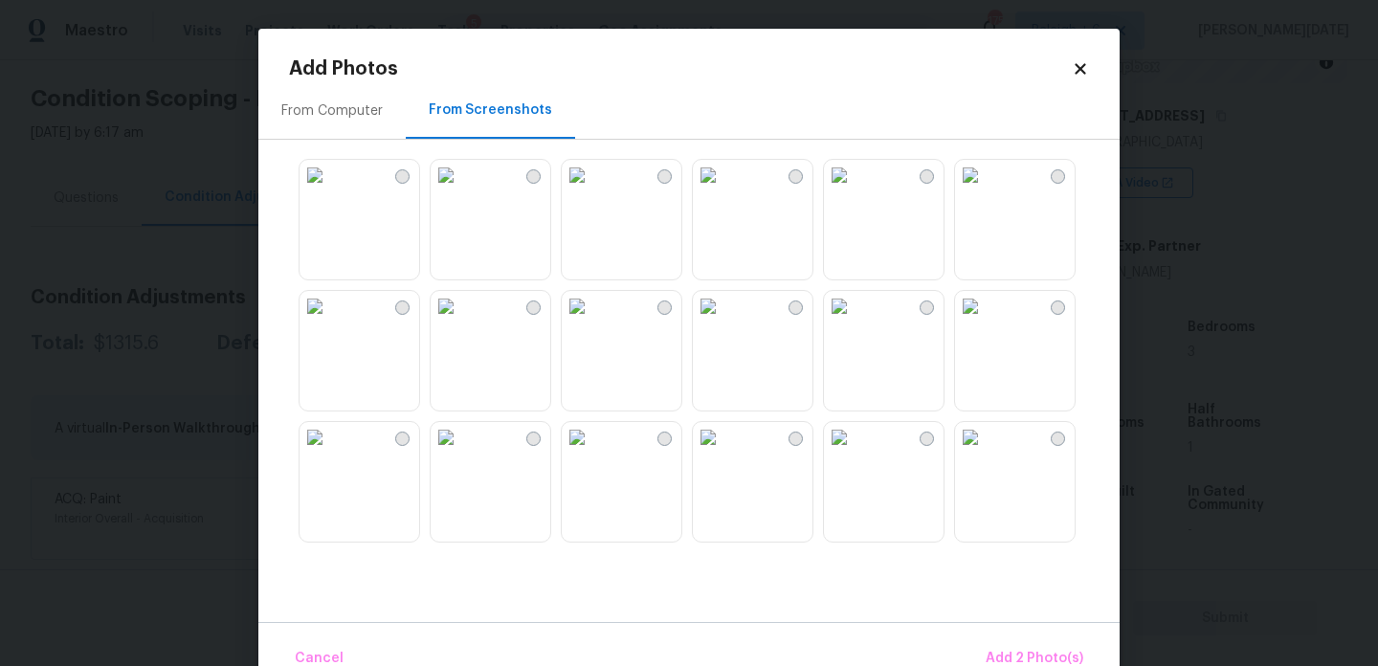
scroll to position [666, 0]
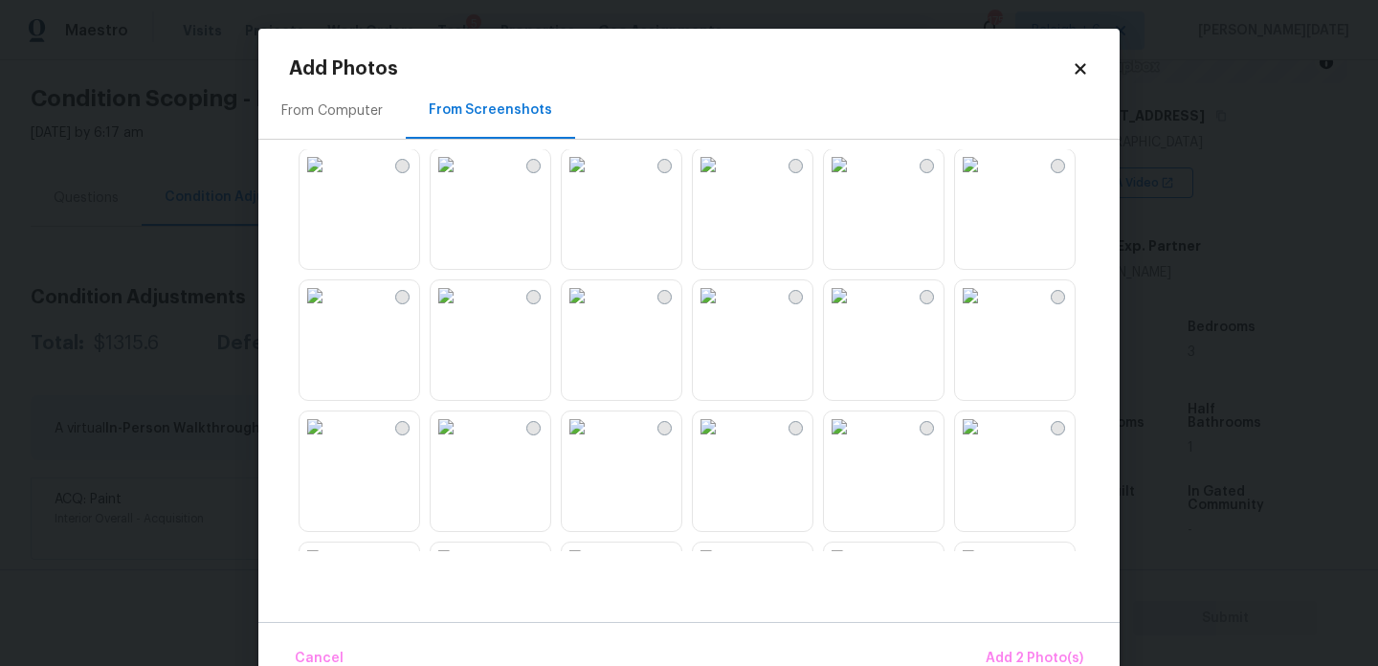
click at [855, 311] on img at bounding box center [839, 295] width 31 height 31
click at [593, 311] on img at bounding box center [577, 295] width 31 height 31
click at [461, 311] on img at bounding box center [446, 295] width 31 height 31
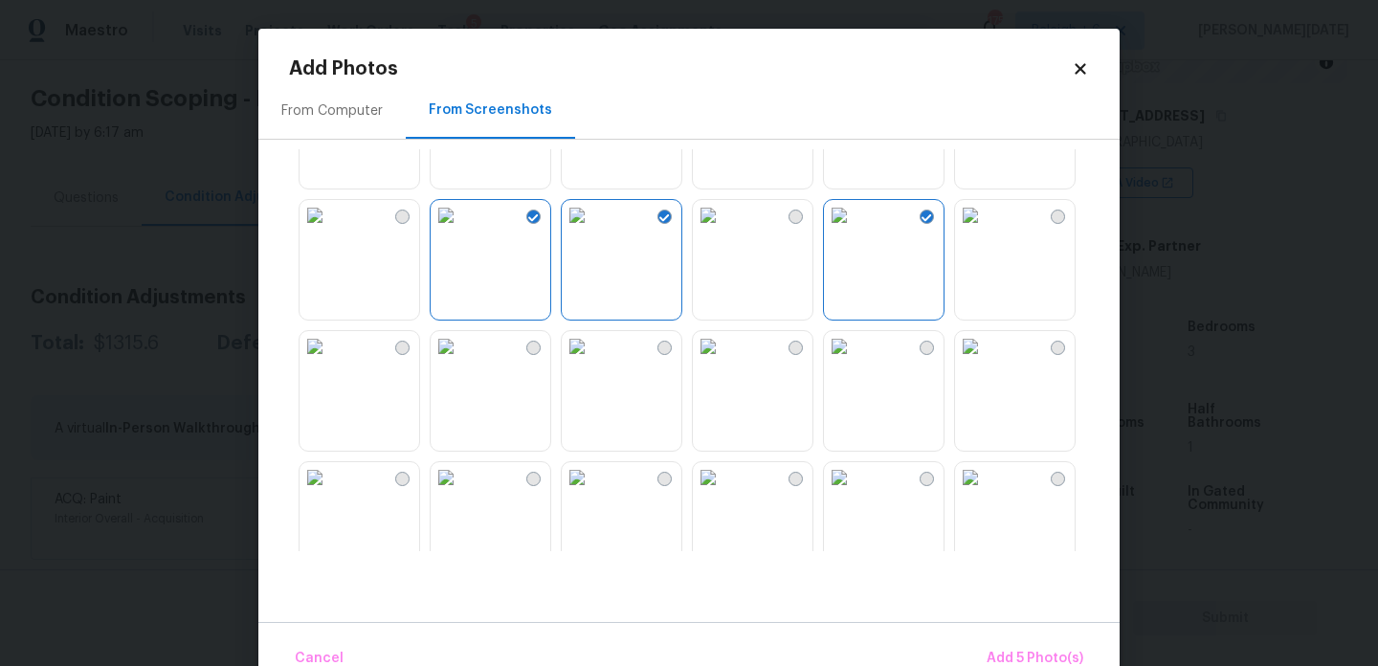
scroll to position [732, 0]
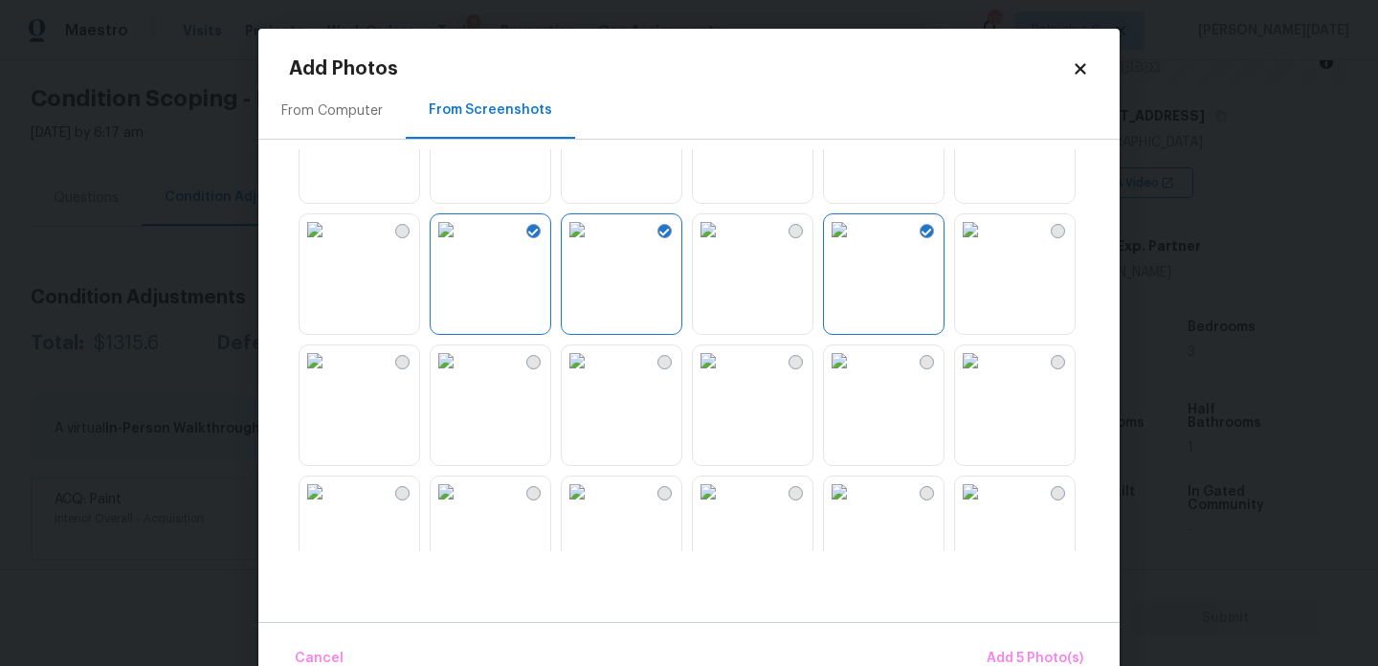
click at [461, 376] on img at bounding box center [446, 361] width 31 height 31
click at [593, 376] on img at bounding box center [577, 361] width 31 height 31
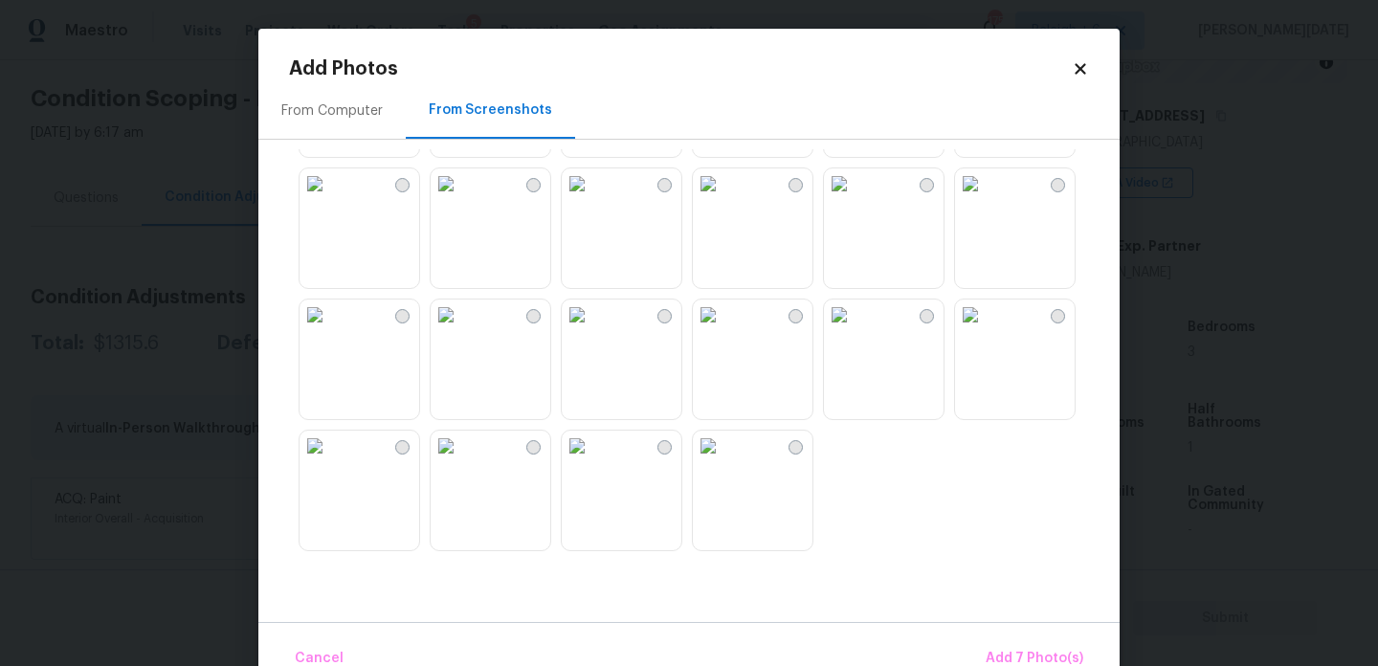
click at [724, 199] on img at bounding box center [708, 183] width 31 height 31
click at [593, 330] on img at bounding box center [577, 315] width 31 height 31
click at [699, 330] on img at bounding box center [708, 315] width 31 height 31
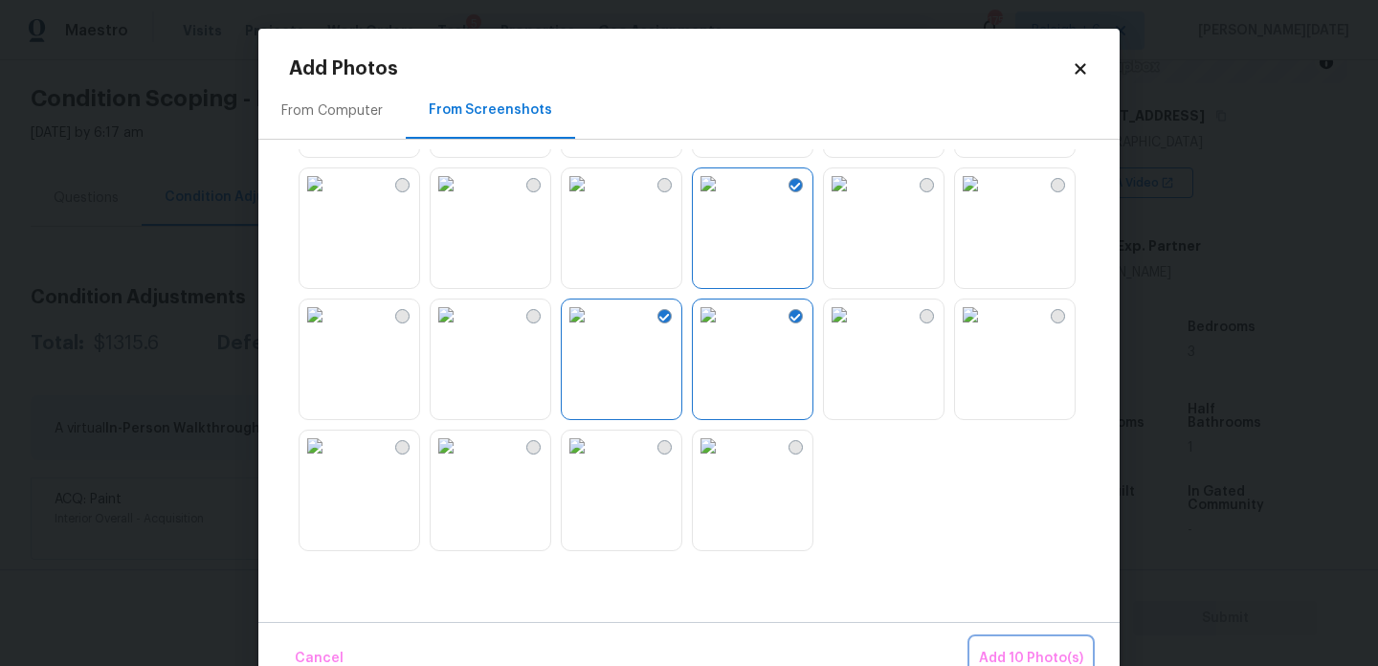
click at [1023, 644] on button "Add 10 Photo(s)" at bounding box center [1032, 658] width 120 height 41
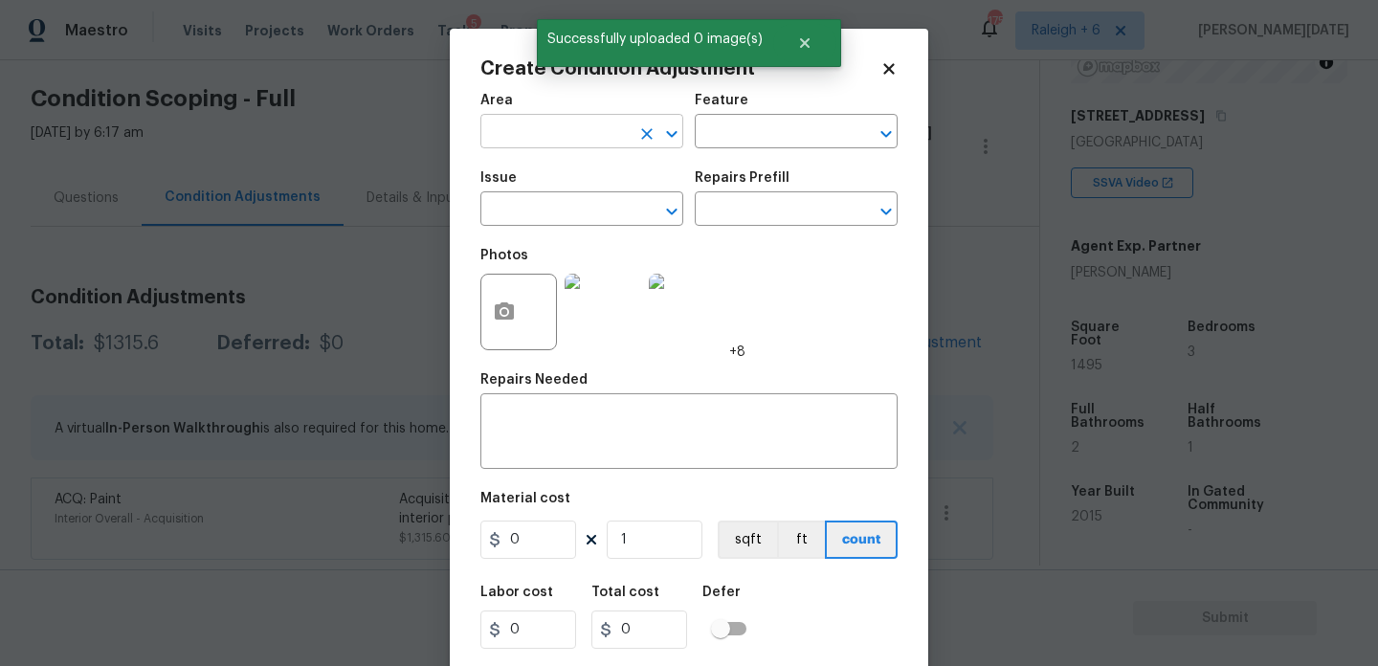
click at [512, 133] on input "text" at bounding box center [555, 134] width 149 height 30
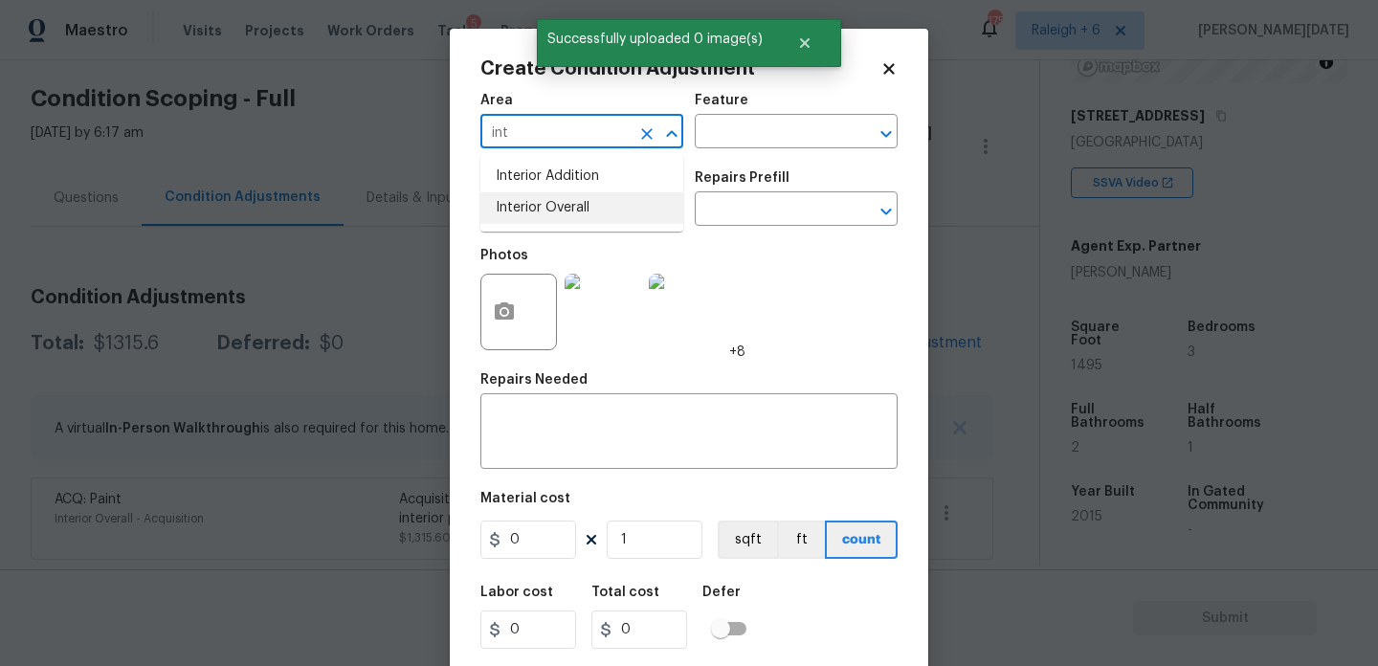
click at [548, 218] on li "Interior Overall" at bounding box center [582, 208] width 203 height 32
type input "Interior Overall"
click at [548, 218] on input "text" at bounding box center [555, 211] width 149 height 30
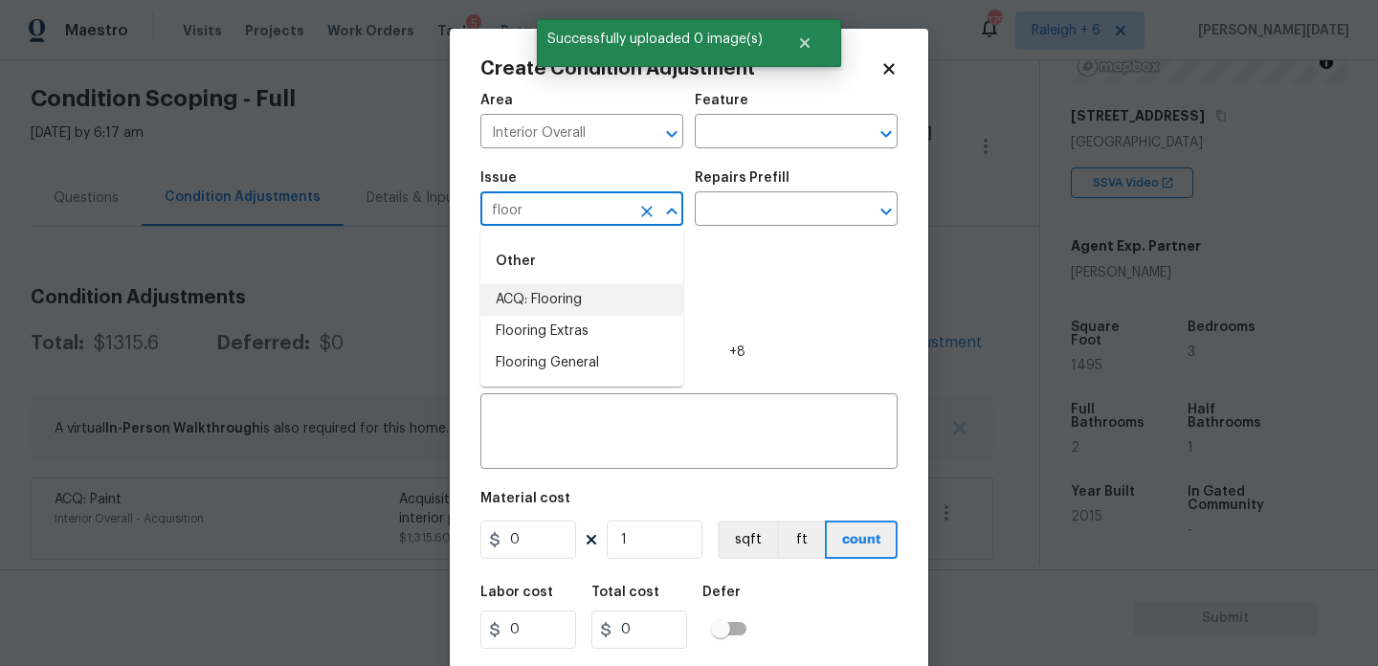
click at [553, 295] on li "ACQ: Flooring" at bounding box center [582, 300] width 203 height 32
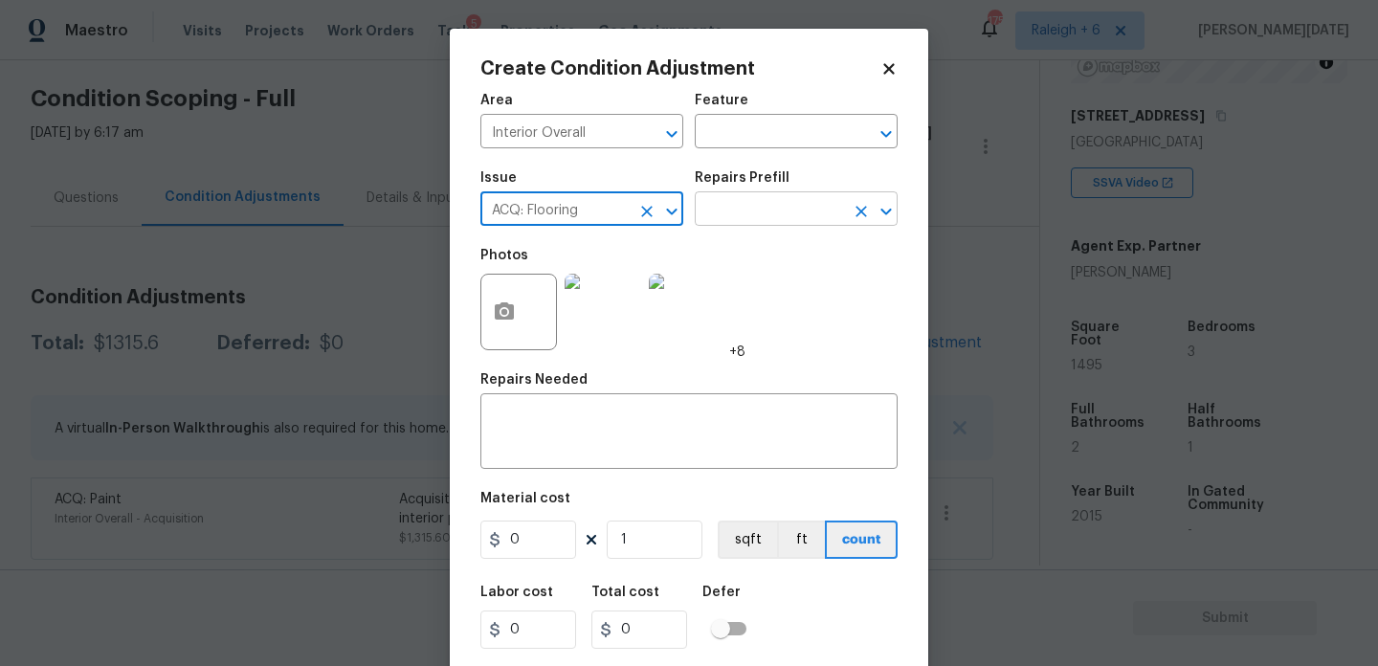
type input "ACQ: Flooring"
click at [776, 215] on input "text" at bounding box center [769, 211] width 149 height 30
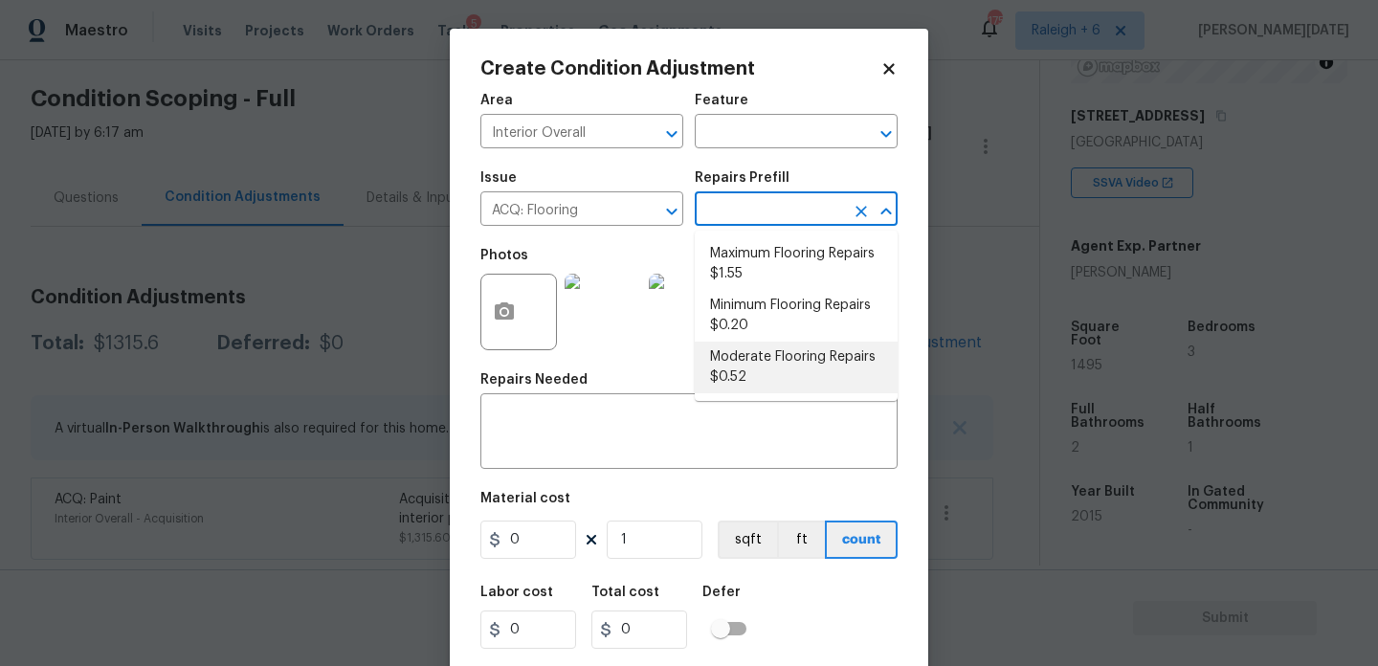
click at [784, 362] on li "Moderate Flooring Repairs $0.52" at bounding box center [796, 368] width 203 height 52
type input "Acquisition"
type textarea "Acquisition Scope: Moderate flooring repairs"
type input "0.52"
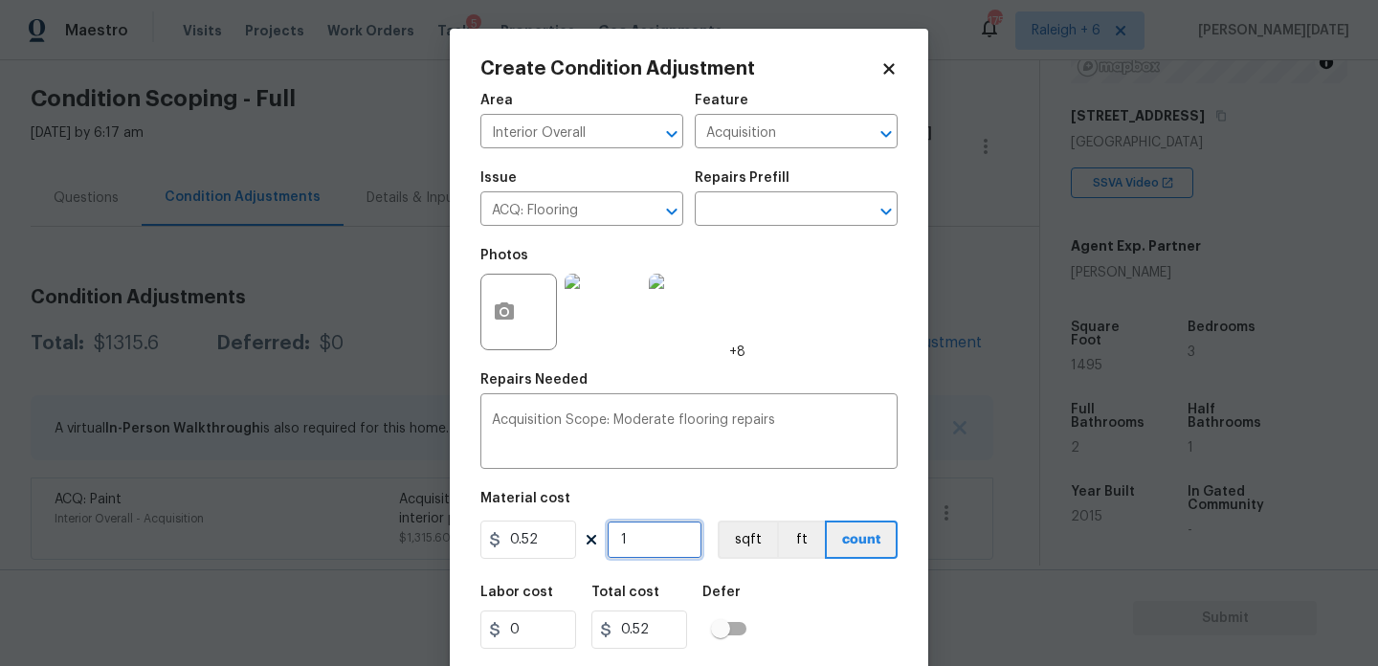
click at [678, 532] on input "1" at bounding box center [655, 540] width 96 height 38
type input "0"
paste input "1495"
type input "1495"
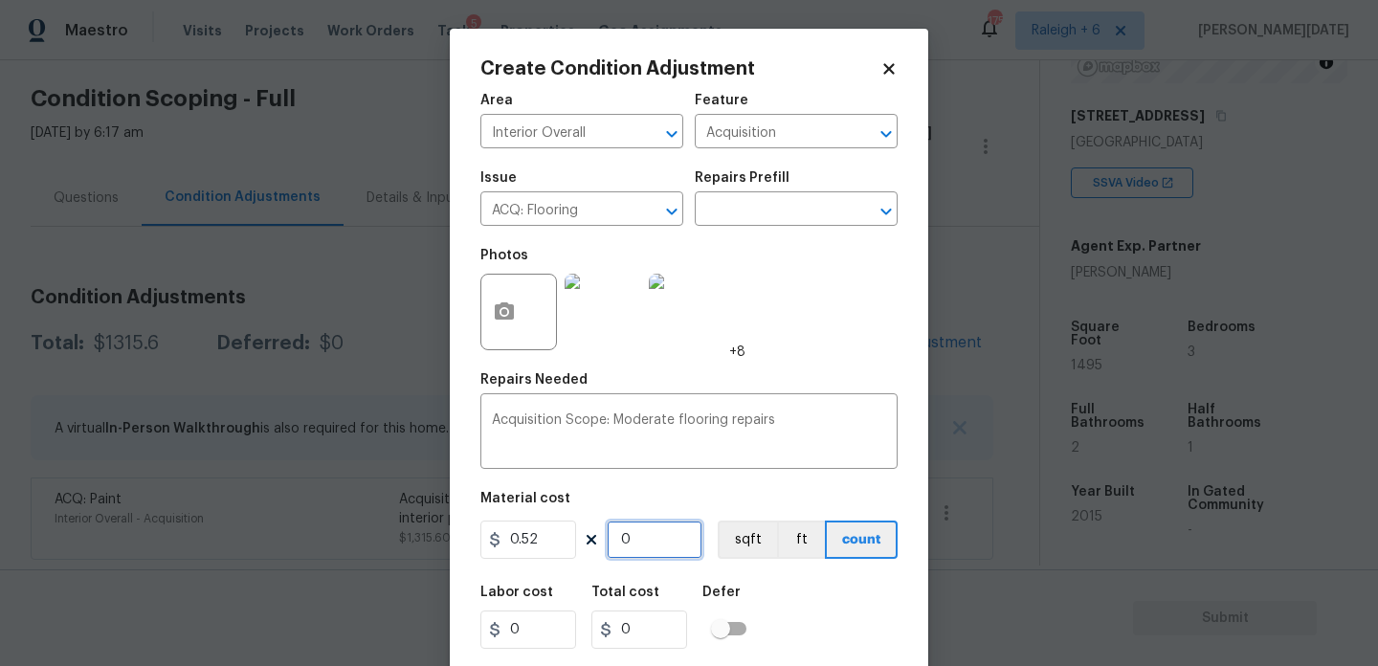
type input "777.4"
type input "1495"
click at [842, 343] on div "Photos +8" at bounding box center [689, 299] width 417 height 124
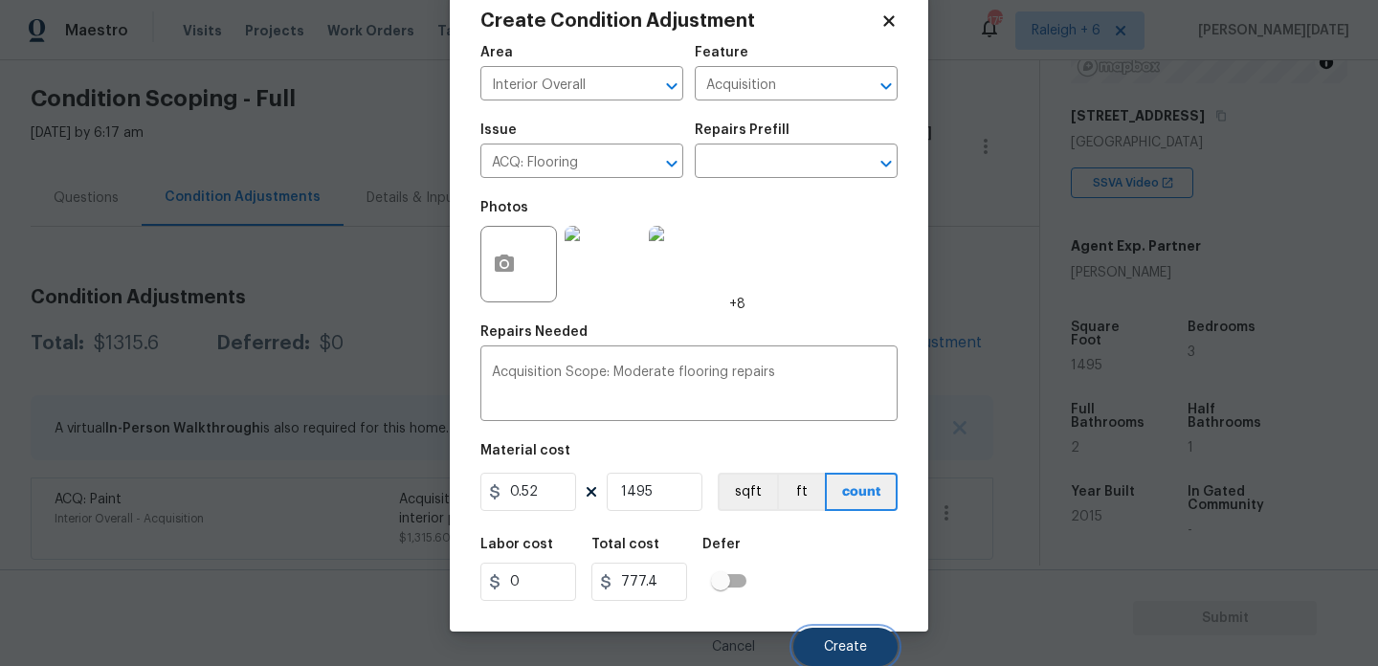
click at [830, 648] on span "Create" at bounding box center [845, 647] width 43 height 14
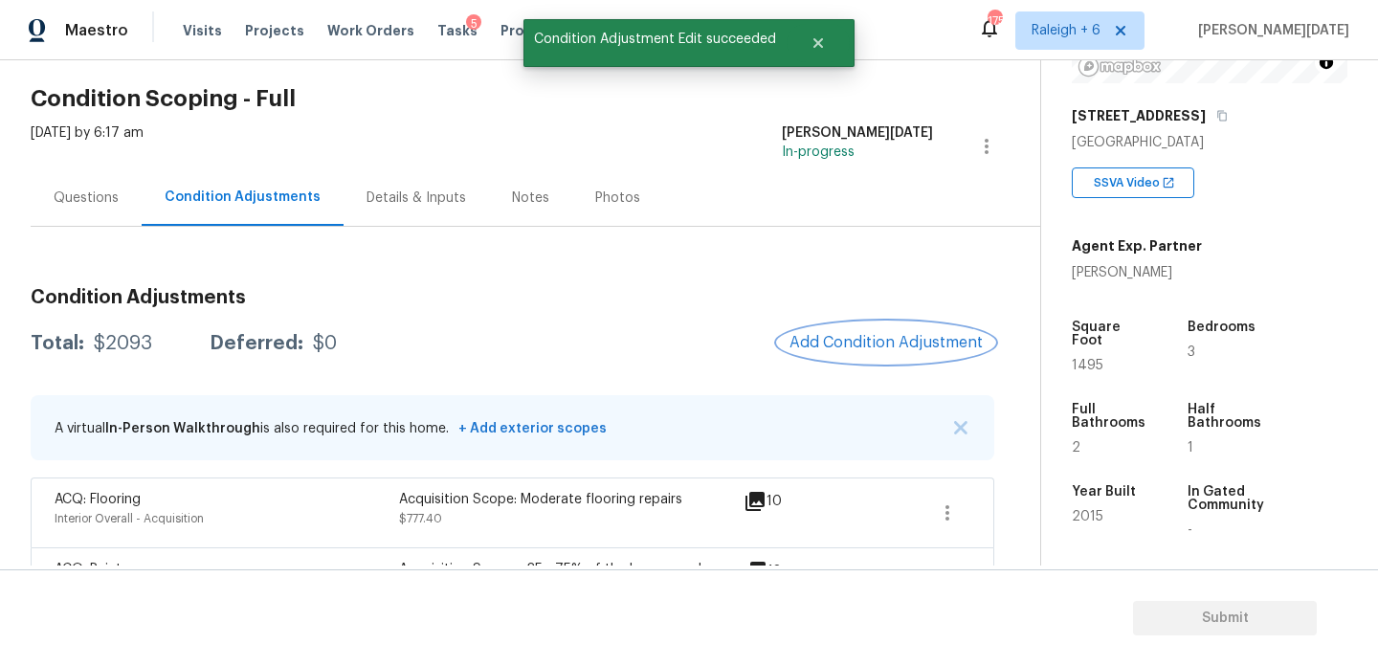
scroll to position [133, 0]
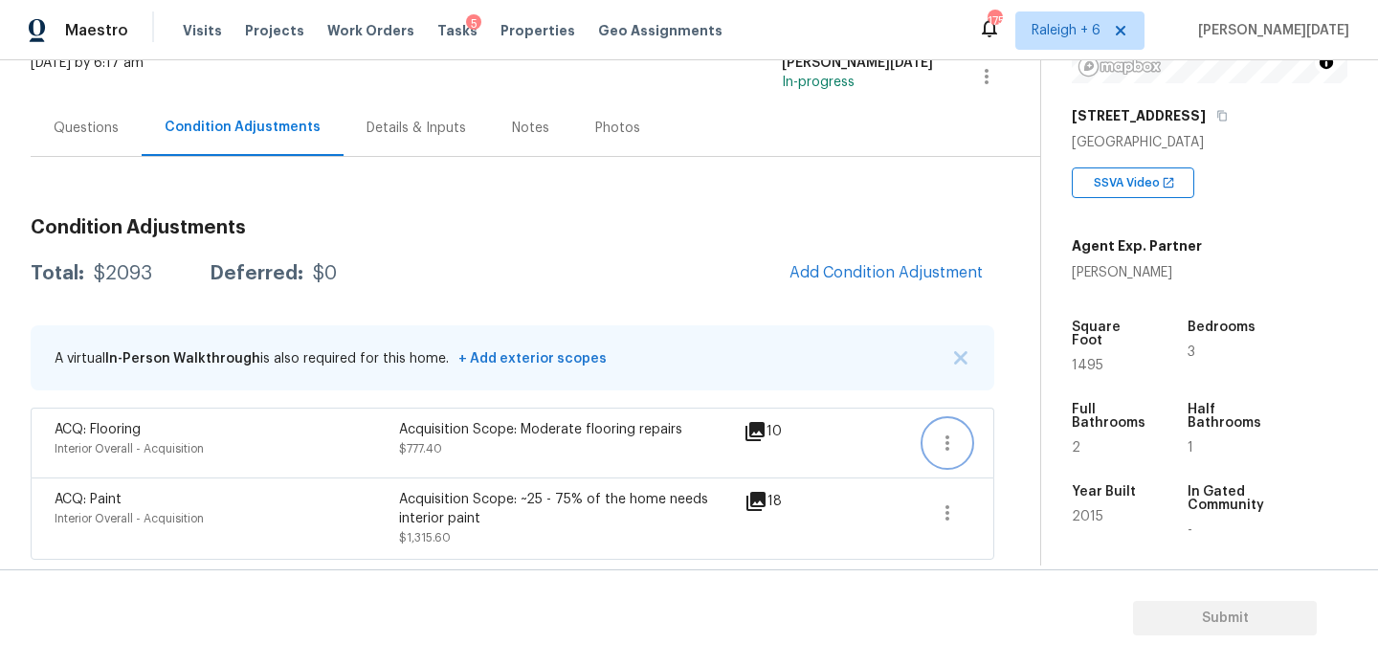
click at [941, 435] on icon "button" at bounding box center [947, 443] width 23 height 23
click at [1027, 436] on div "Edit" at bounding box center [1055, 439] width 149 height 19
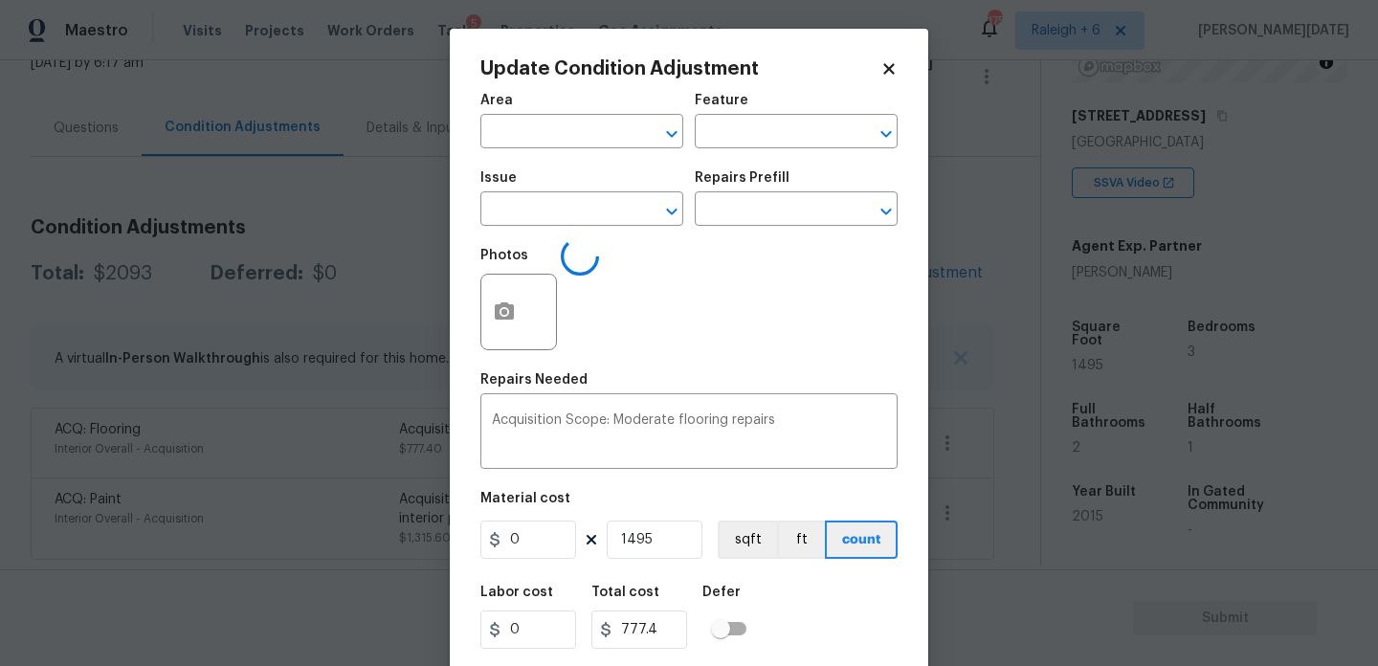
type input "Interior Overall"
type input "Acquisition"
type input "ACQ: Flooring"
type input "0.52"
click at [519, 311] on button "button" at bounding box center [504, 312] width 46 height 75
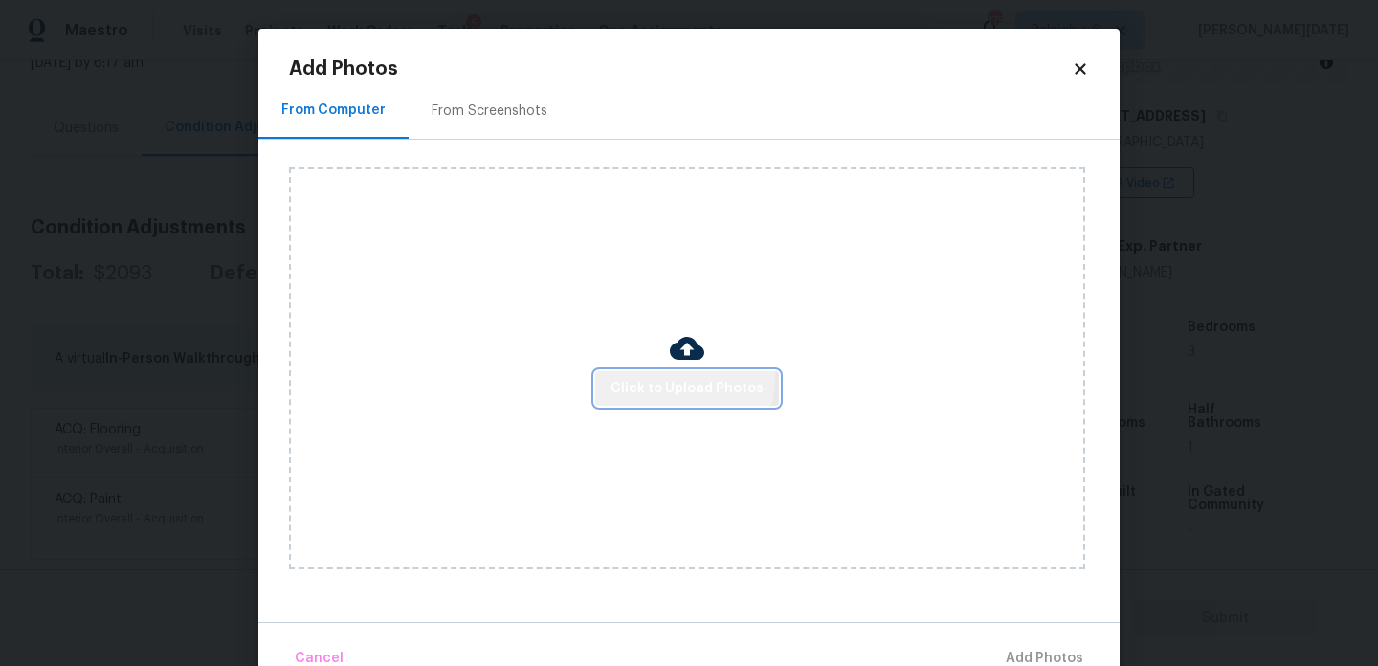
click at [651, 374] on button "Click to Upload Photos" at bounding box center [687, 388] width 184 height 35
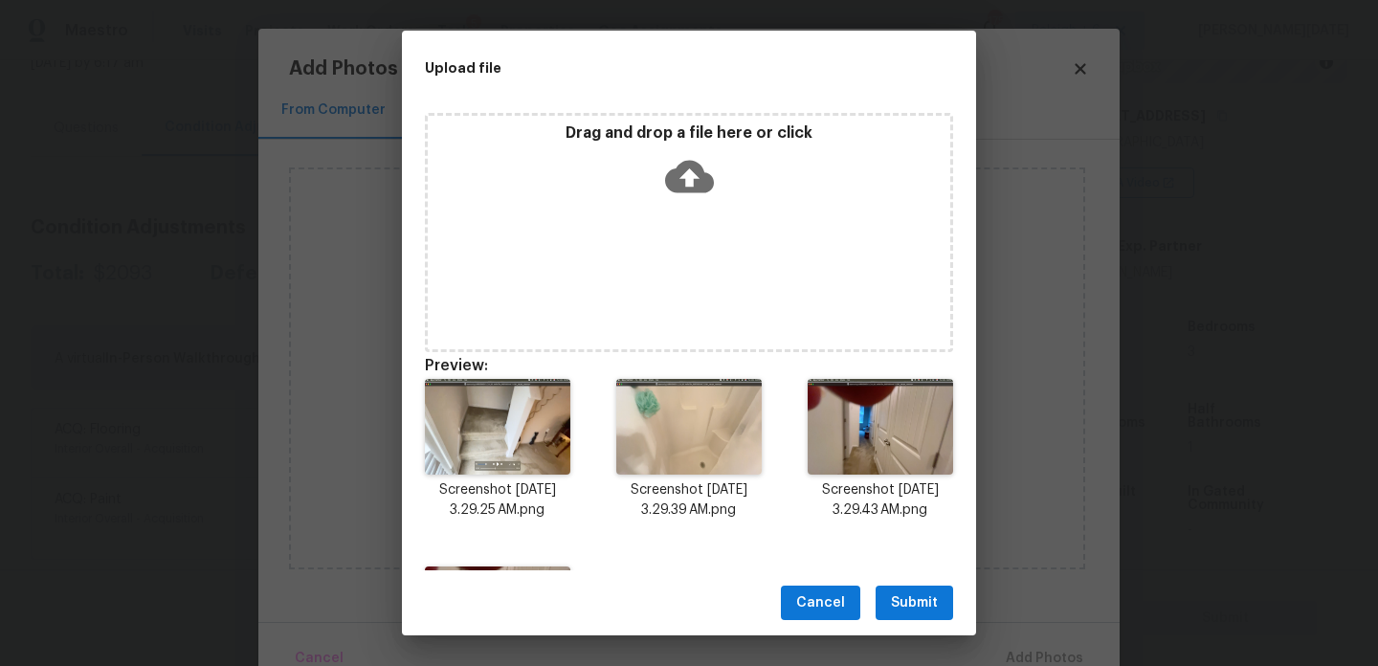
scroll to position [161, 0]
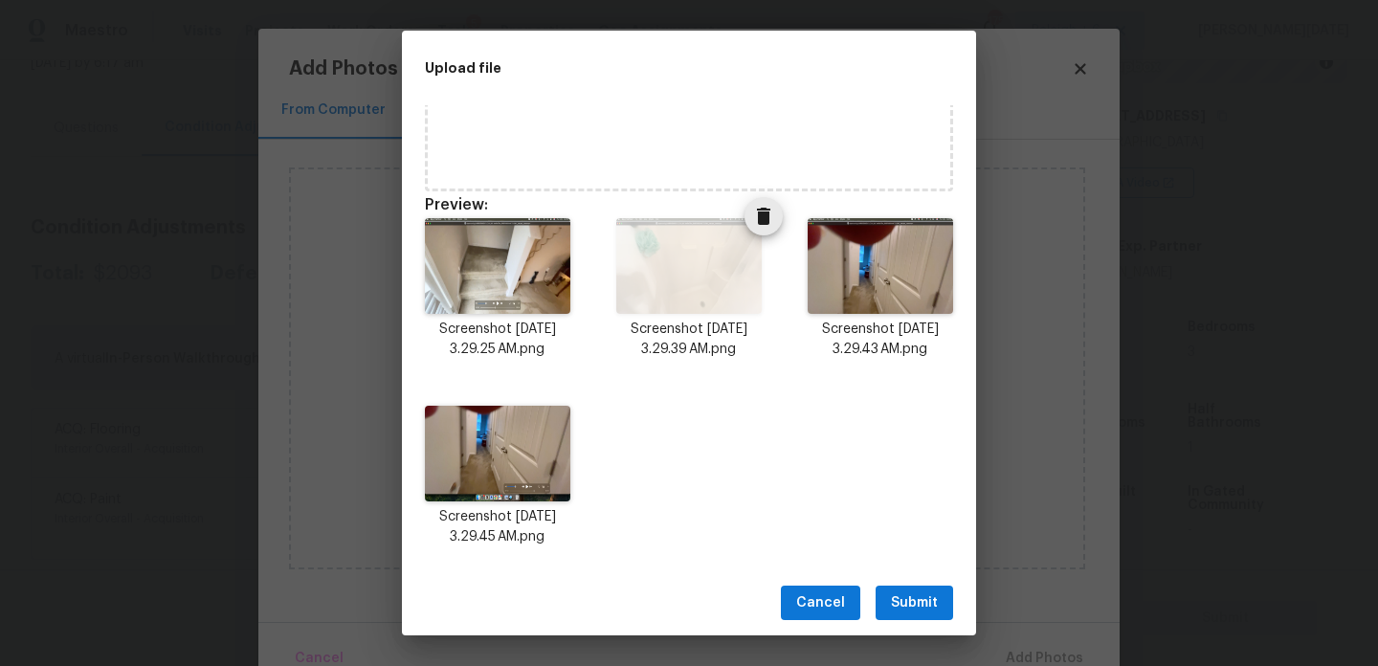
click at [761, 221] on icon "Delete" at bounding box center [763, 216] width 13 height 17
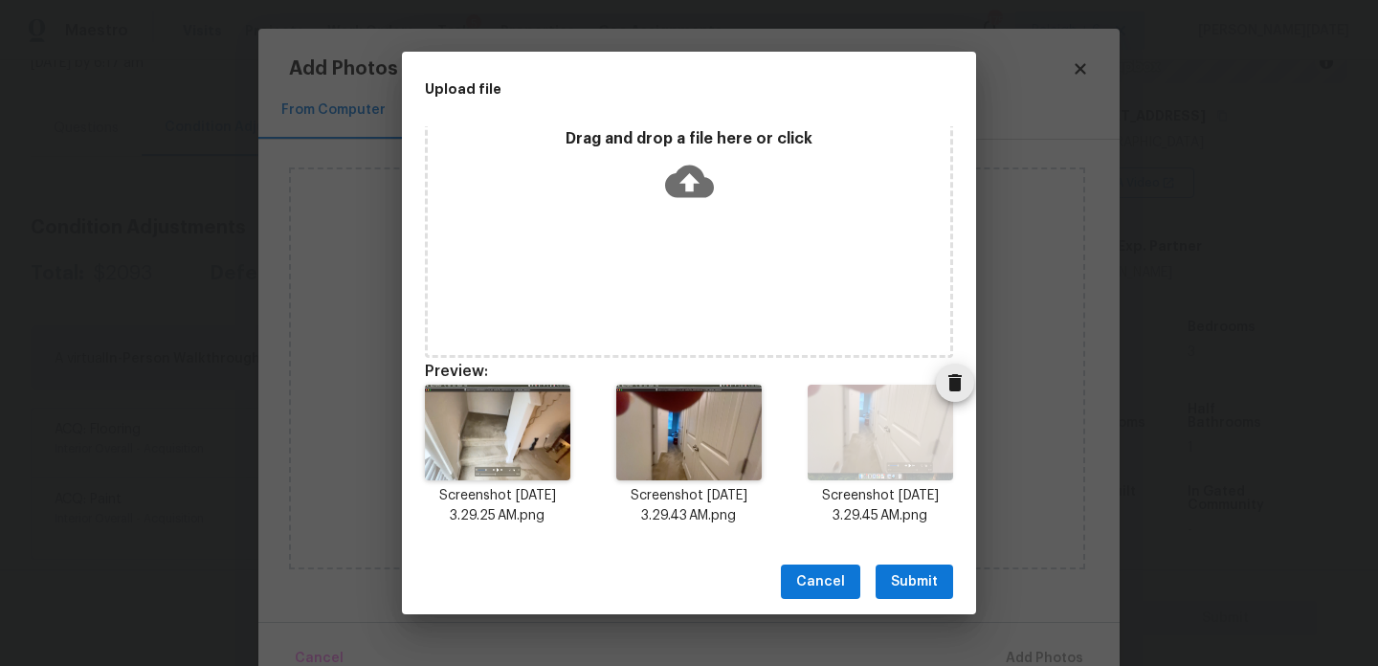
scroll to position [15, 0]
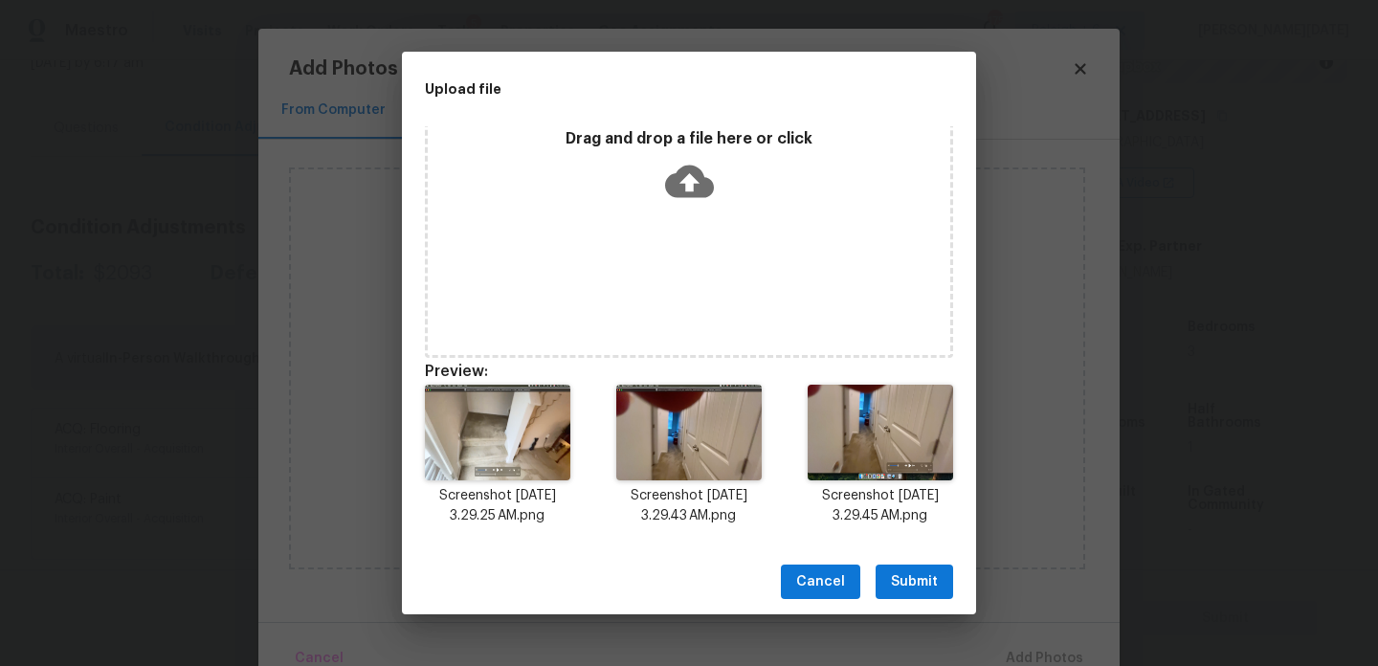
click at [919, 591] on span "Submit" at bounding box center [914, 582] width 47 height 24
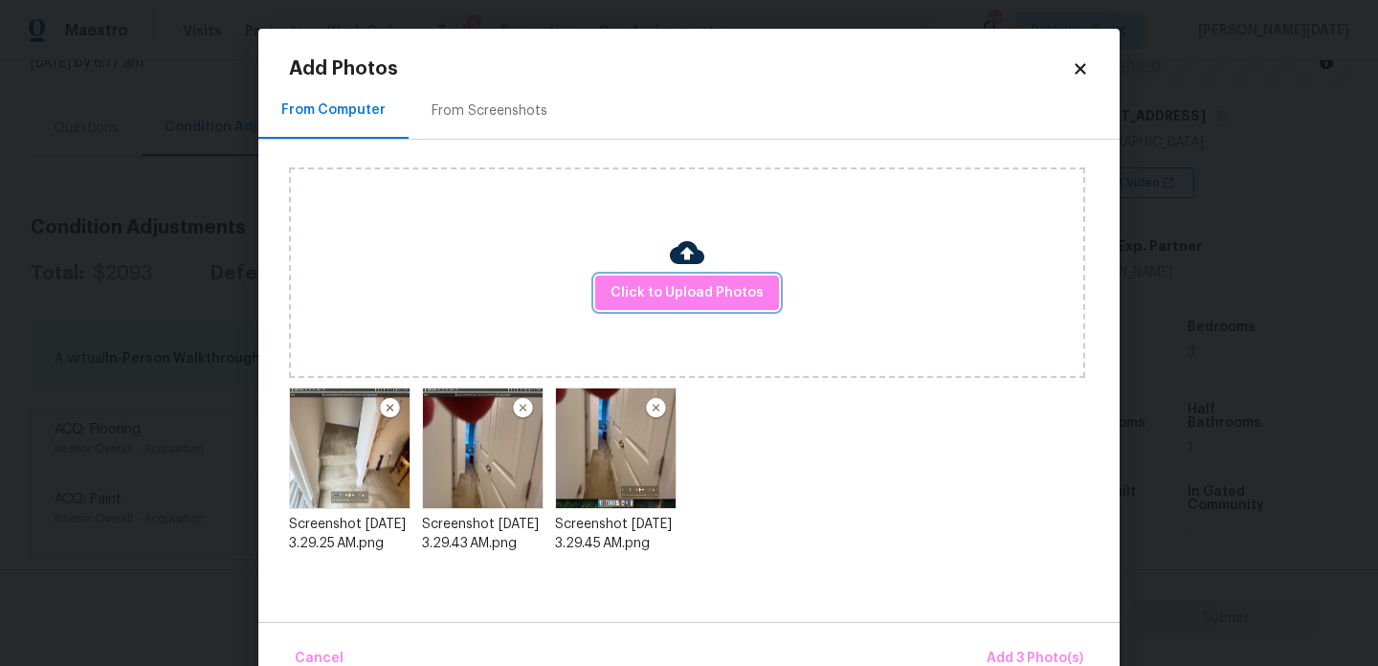
scroll to position [0, 0]
click at [1027, 639] on button "Add 3 Photo(s)" at bounding box center [1035, 658] width 112 height 41
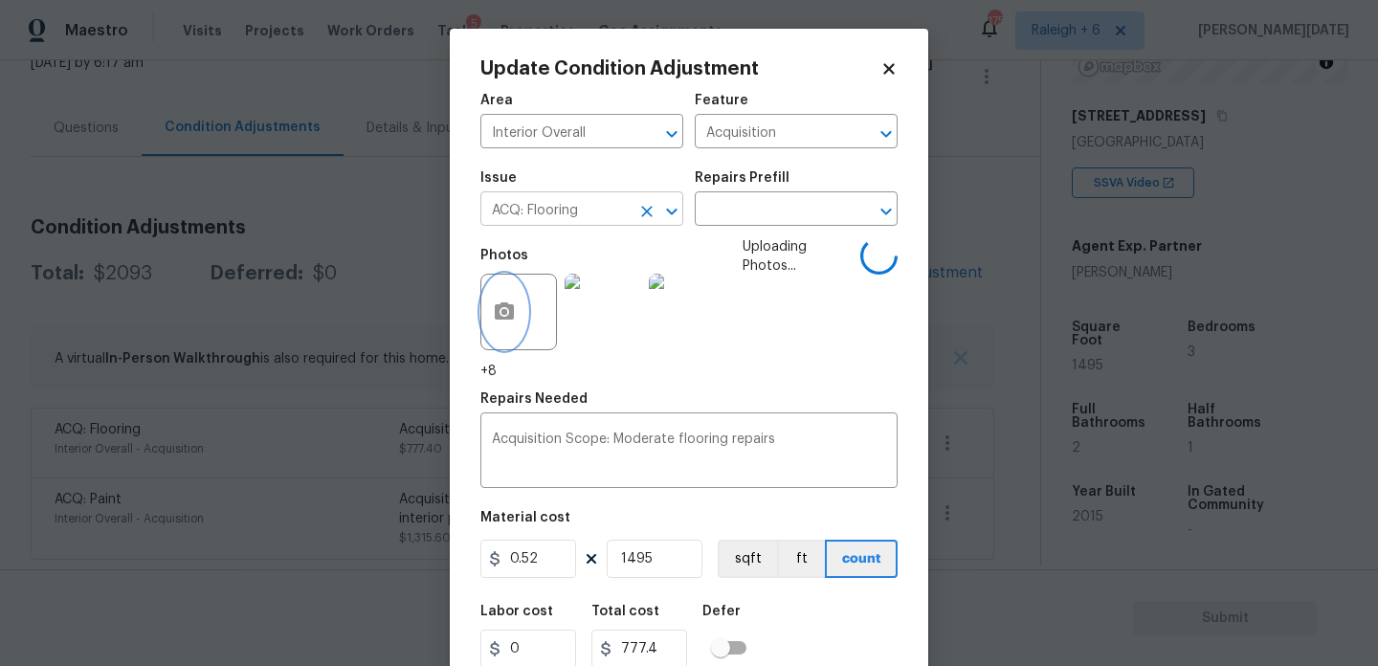
click at [657, 206] on button "Clear" at bounding box center [647, 211] width 27 height 27
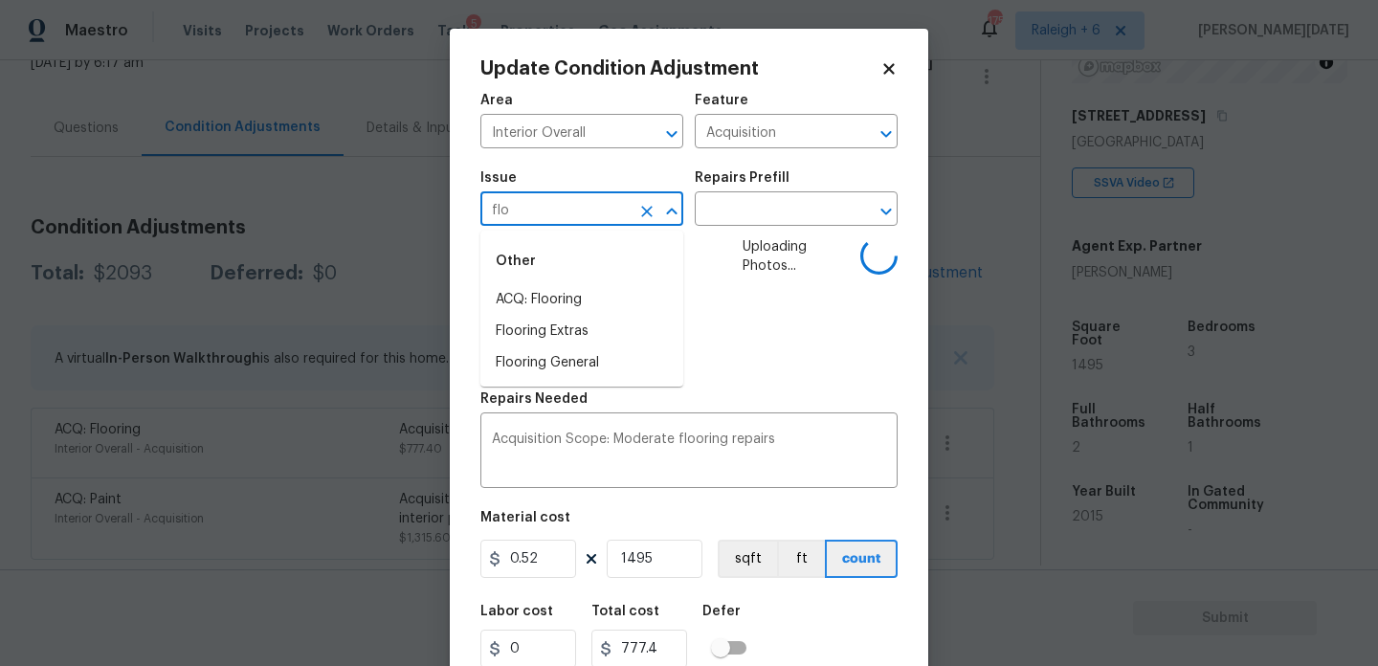
type input "floo"
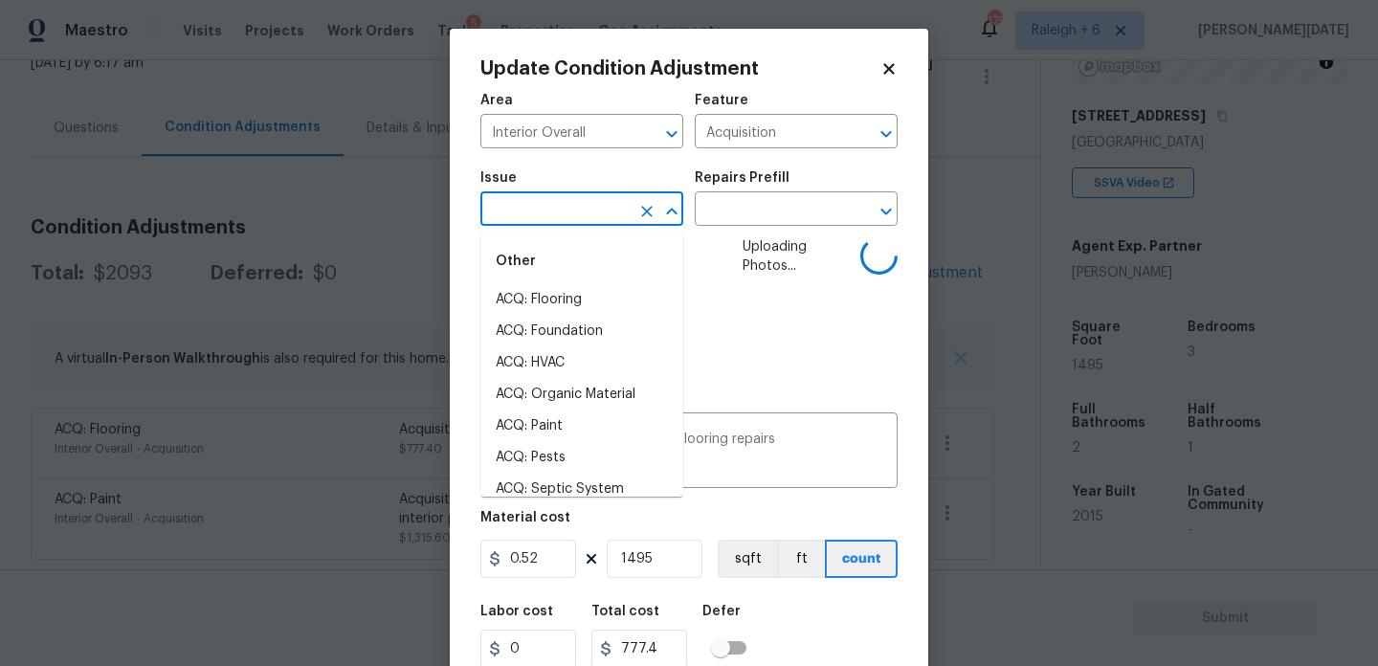
click at [593, 365] on li "ACQ: HVAC" at bounding box center [582, 363] width 203 height 32
type input "ACQ: HVAC"
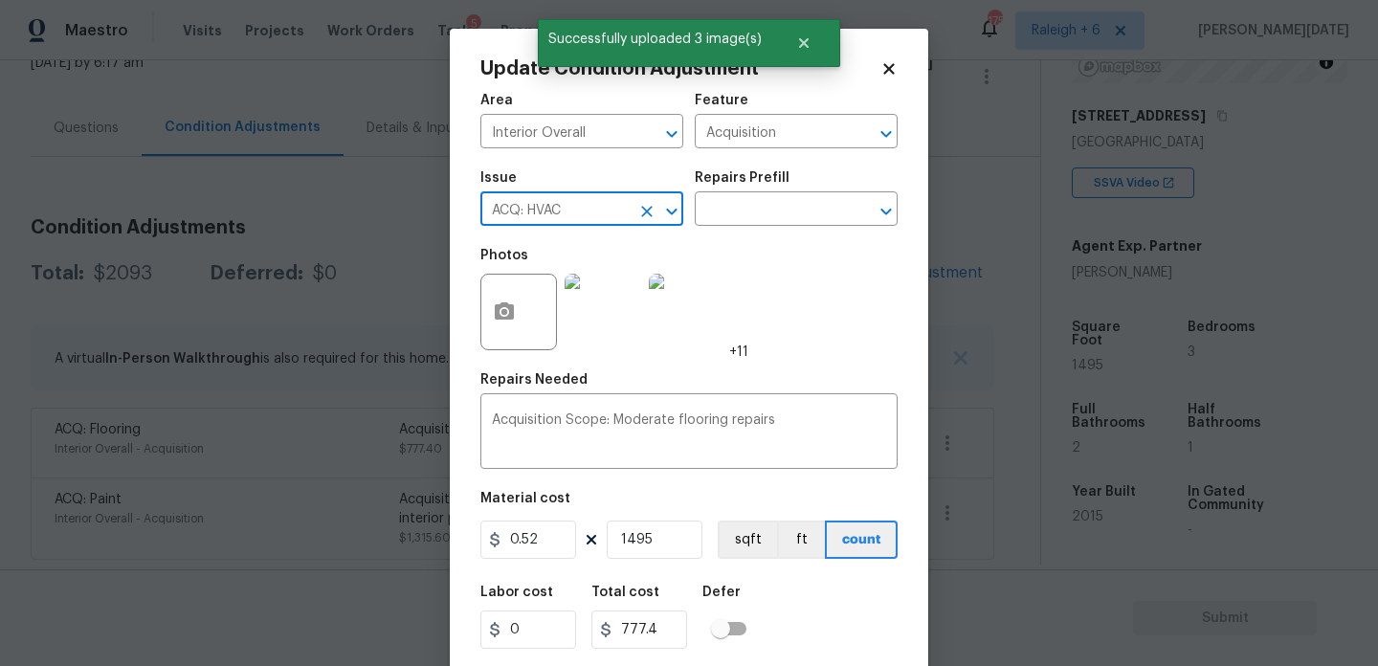
click at [644, 209] on icon "Clear" at bounding box center [646, 211] width 11 height 11
type input "fl"
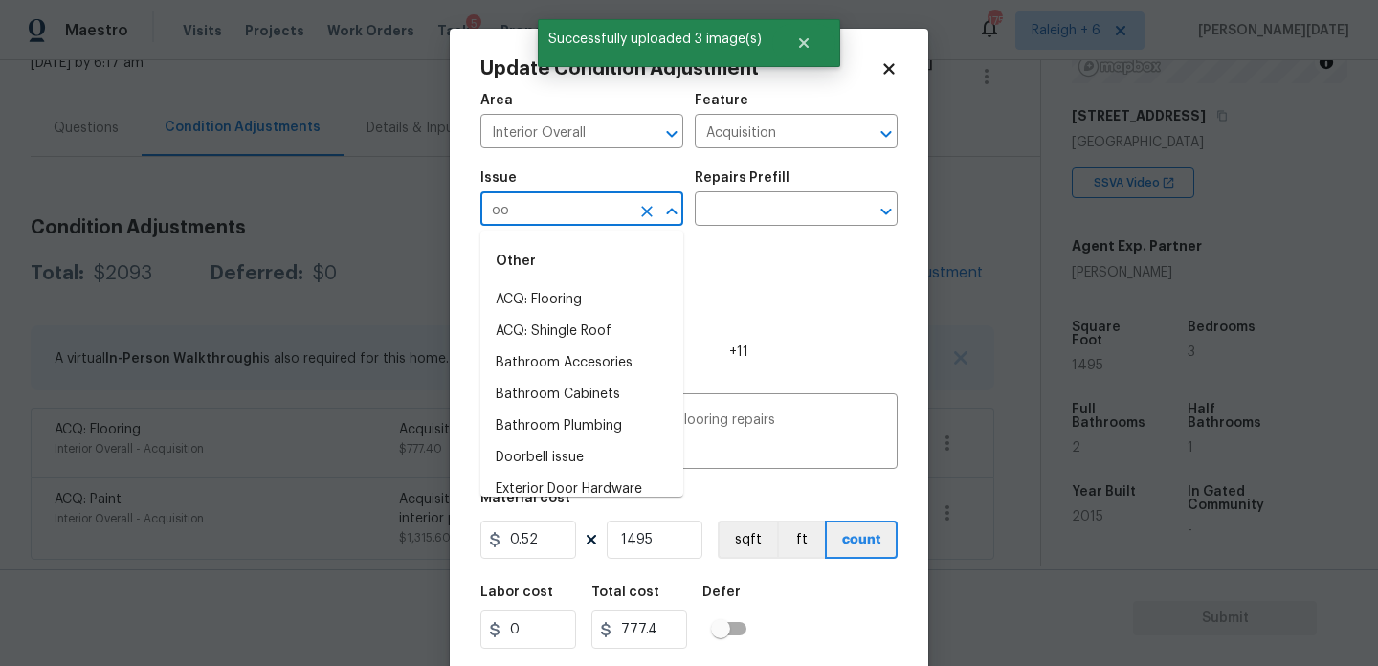
type input "o"
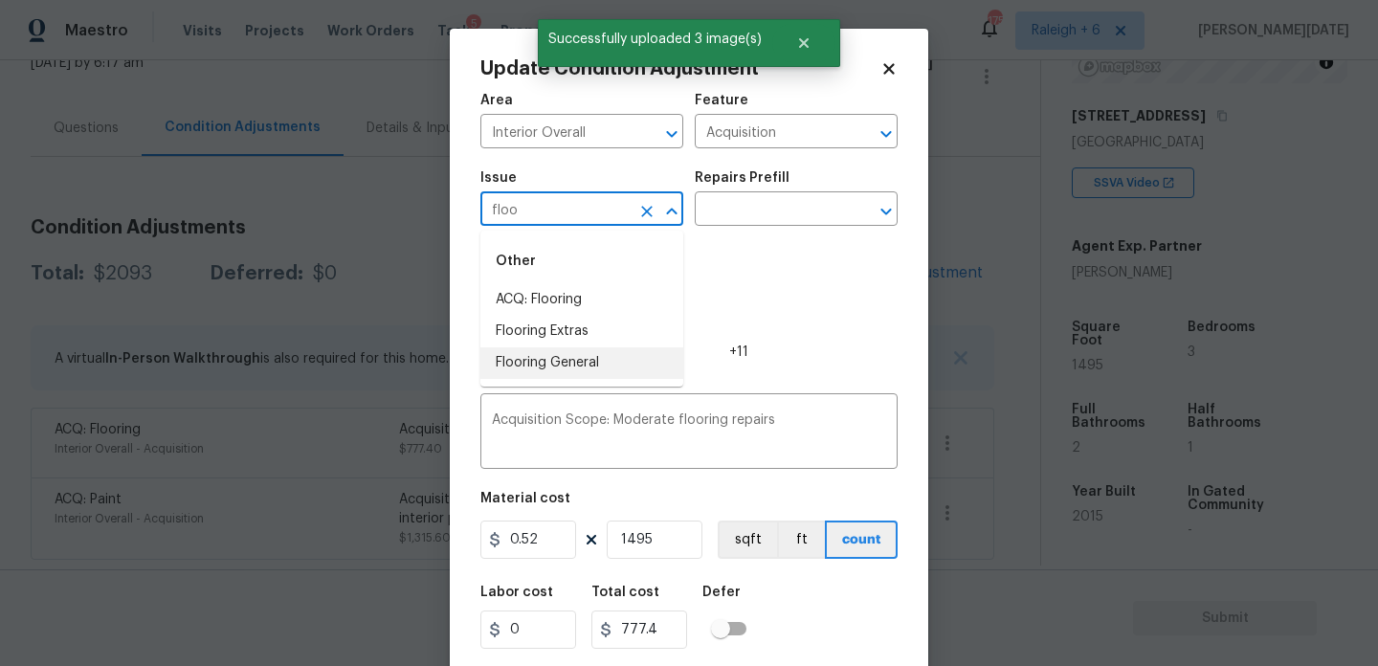
click at [597, 365] on li "Flooring General" at bounding box center [582, 363] width 203 height 32
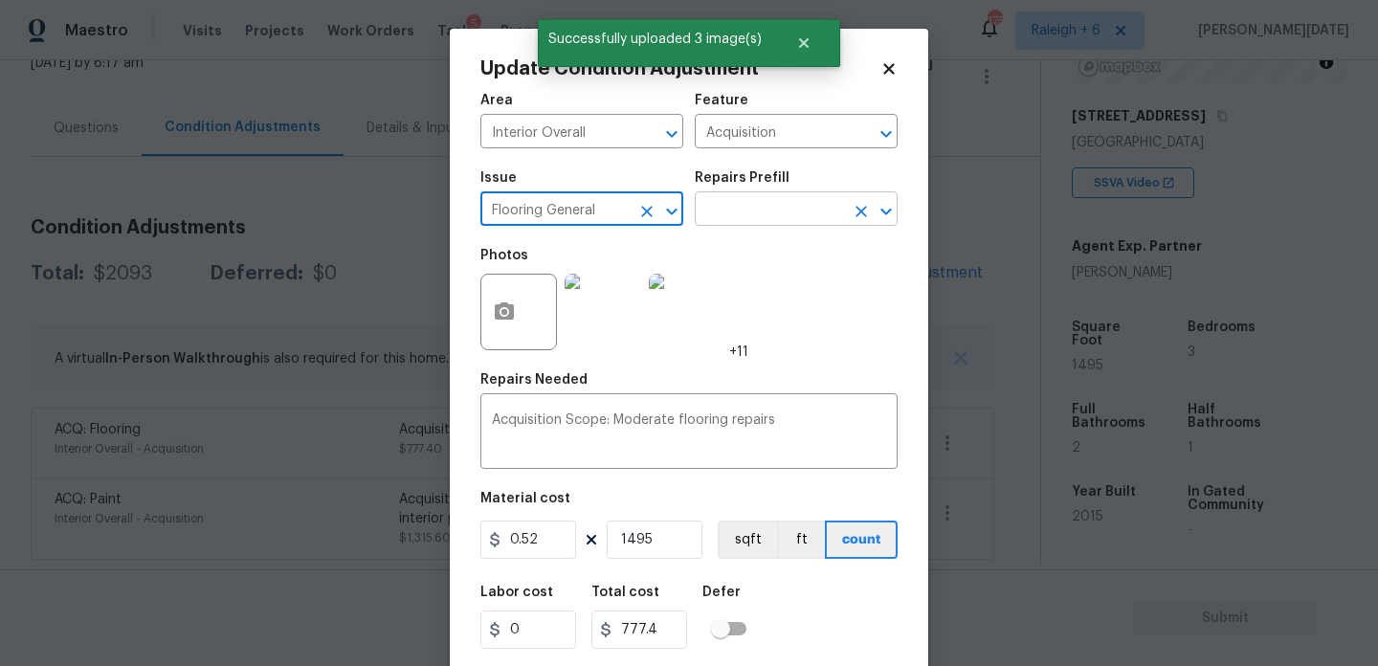
type input "Flooring General"
click at [773, 209] on input "text" at bounding box center [769, 211] width 149 height 30
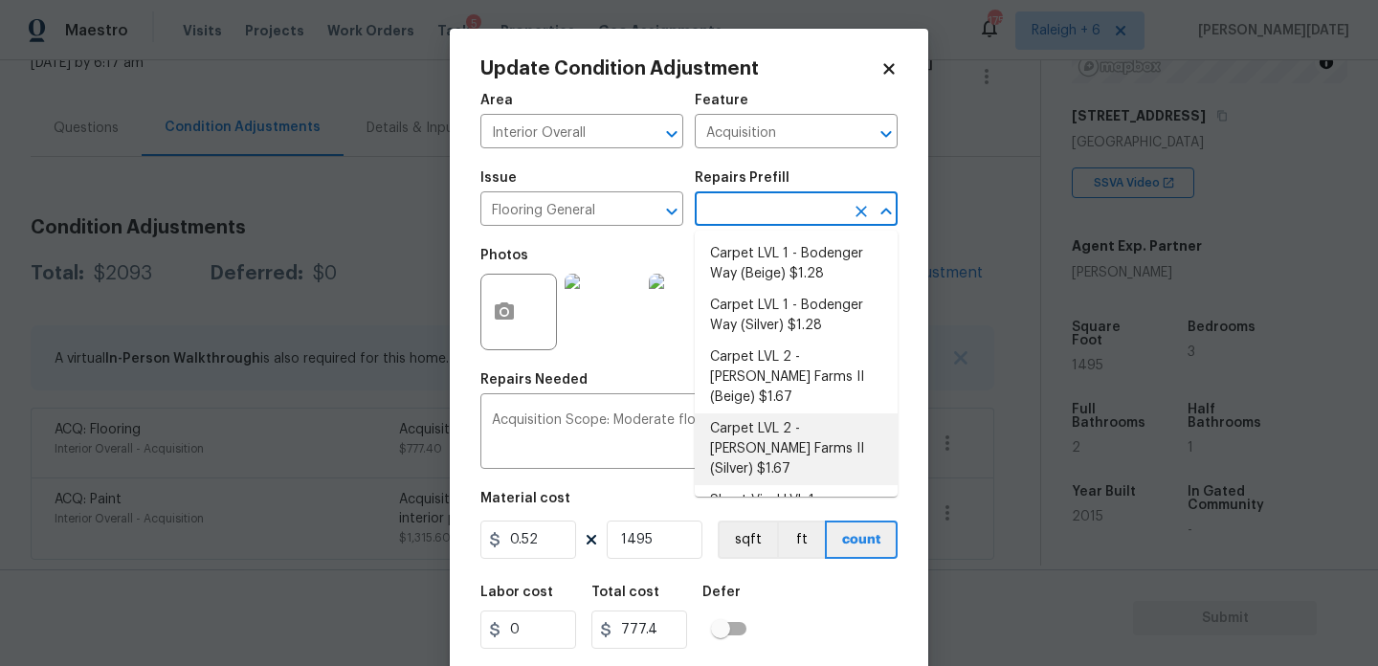
click at [797, 414] on li "Carpet LVL 2 - Abshire Farms II (Silver) $1.67" at bounding box center [796, 450] width 203 height 72
type input "Overall Flooring"
type textarea "Install new carpet (Abshire Farms II - 929 Thin Ice) at all previously carpeted…"
type input "1.67"
type input "2496.65"
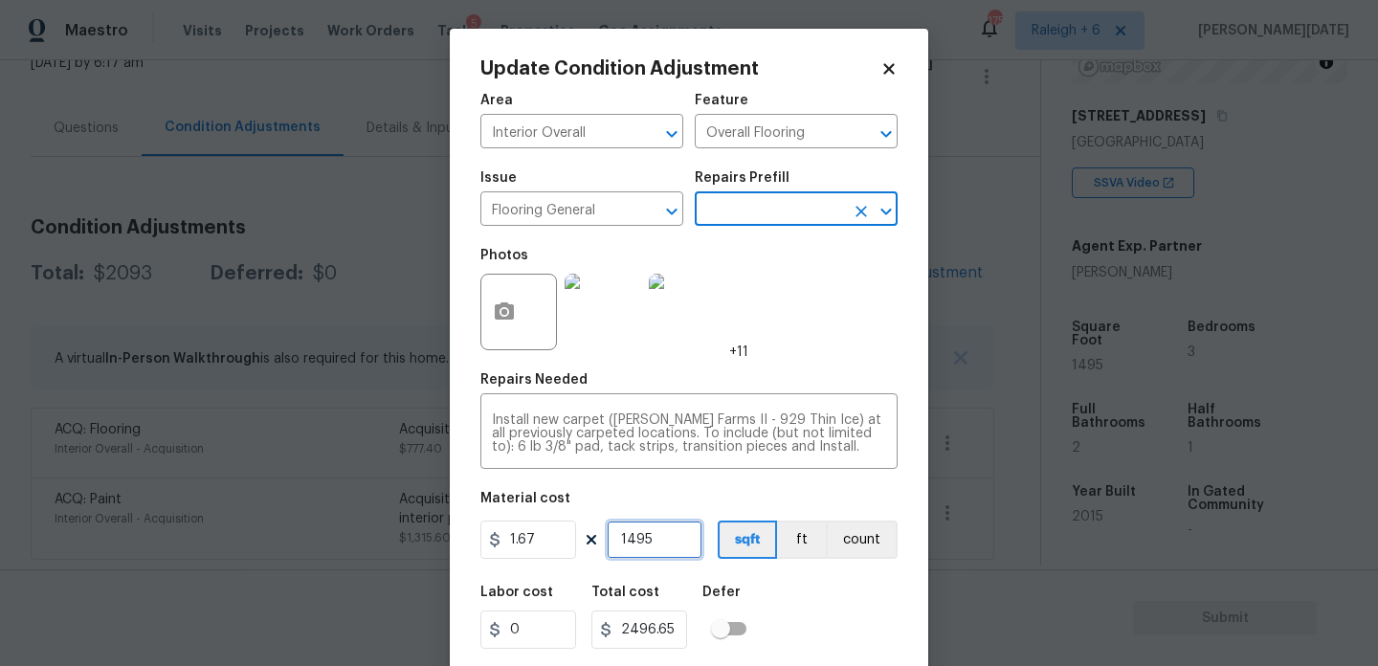
drag, startPoint x: 653, startPoint y: 540, endPoint x: 419, endPoint y: 536, distance: 233.6
click at [419, 536] on div "Update Condition Adjustment Area Interior Overall ​ Feature Overall Flooring ​ …" at bounding box center [689, 333] width 1378 height 666
type input "0"
type input "1"
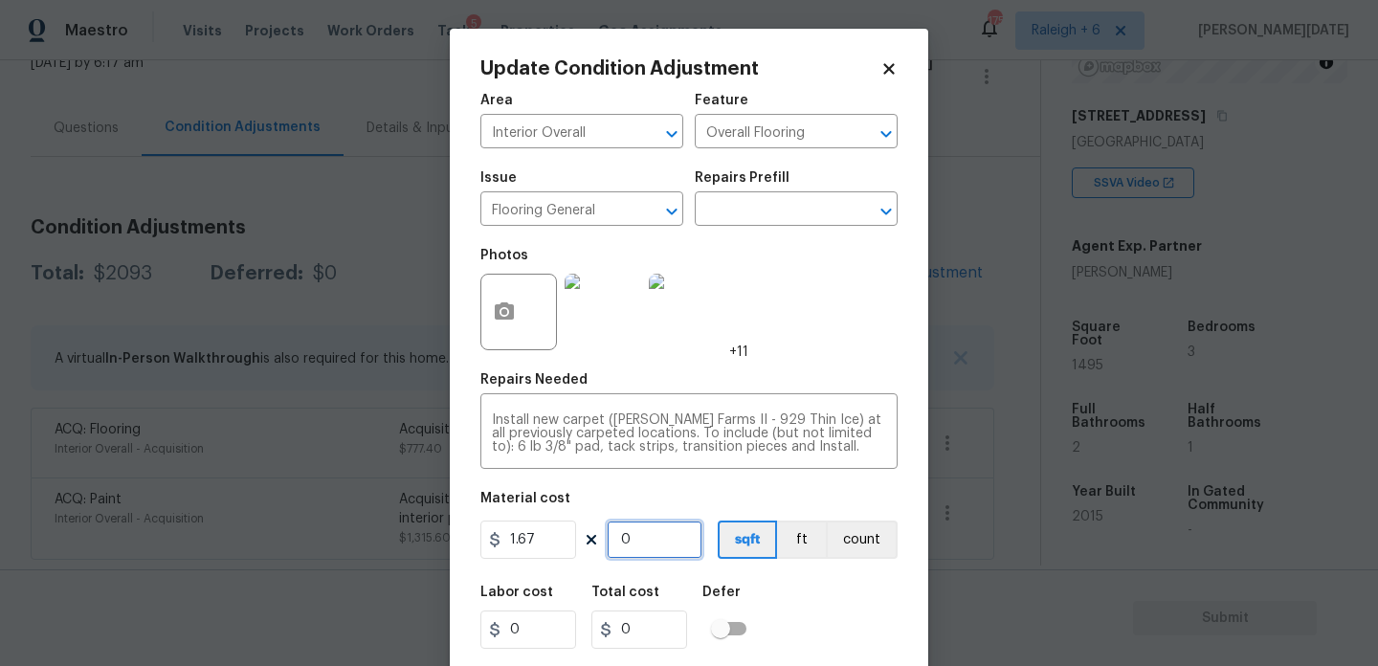
type input "1.67"
type input "10"
type input "16.7"
type input "100"
type input "167"
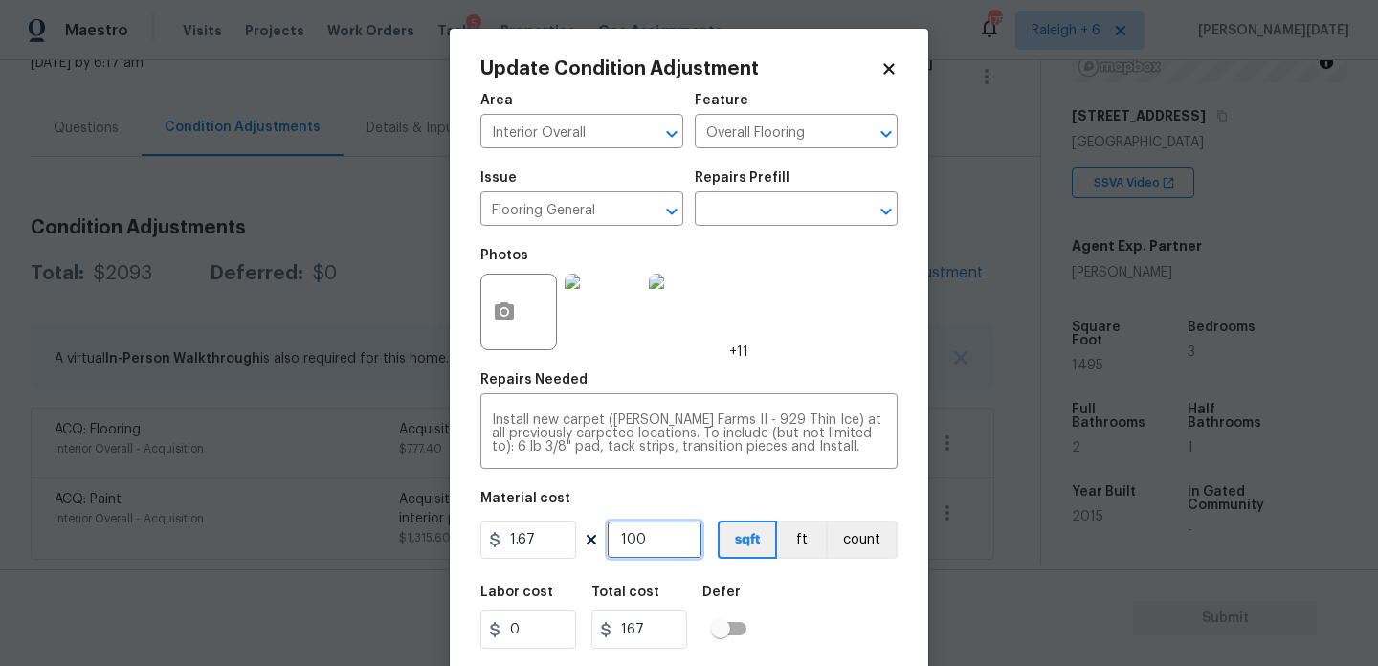
type input "1000"
type input "1670"
type input "1000"
click at [764, 339] on div "Photos +11" at bounding box center [689, 299] width 417 height 124
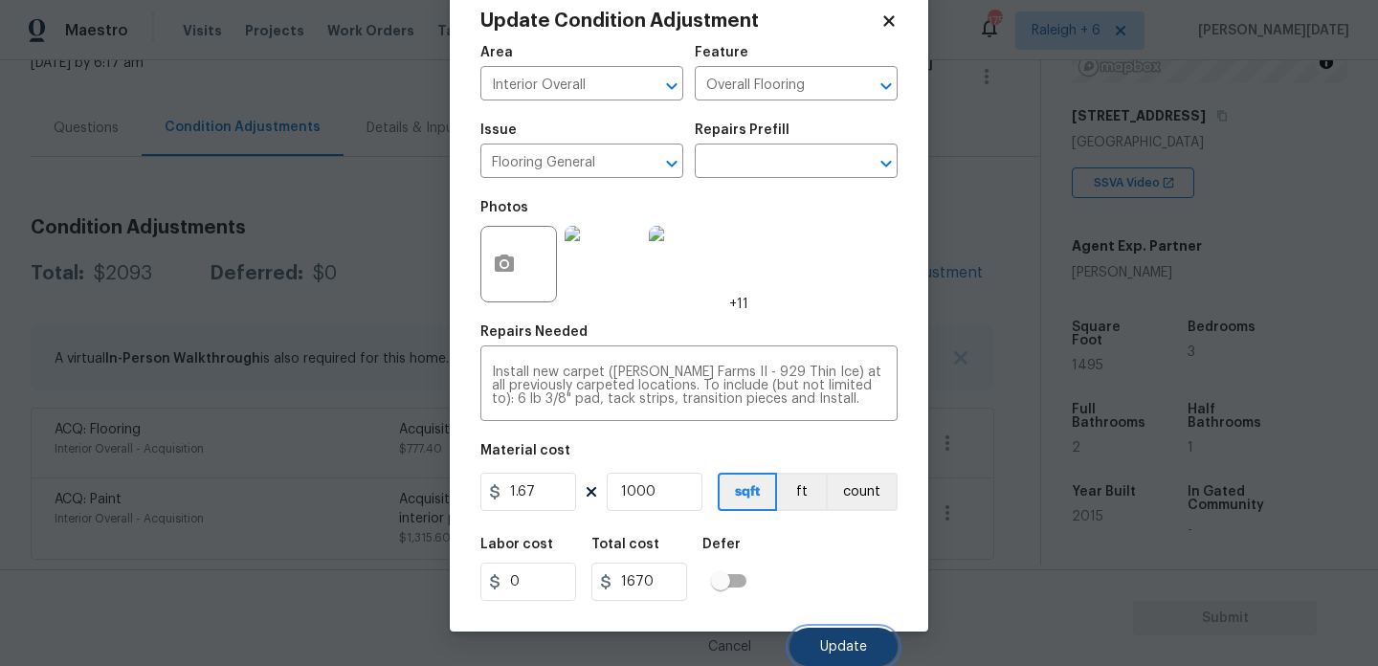
click at [835, 645] on span "Update" at bounding box center [843, 647] width 47 height 14
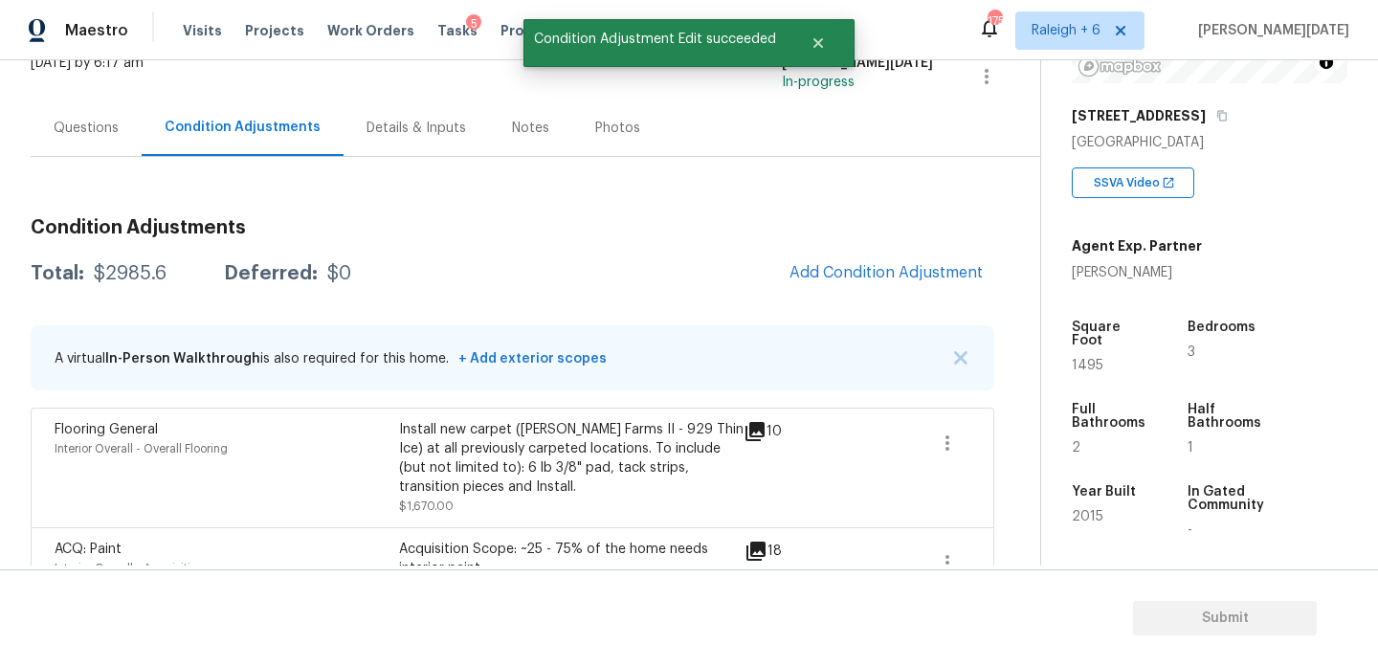
scroll to position [0, 0]
click at [866, 270] on span "Add Condition Adjustment" at bounding box center [886, 272] width 193 height 17
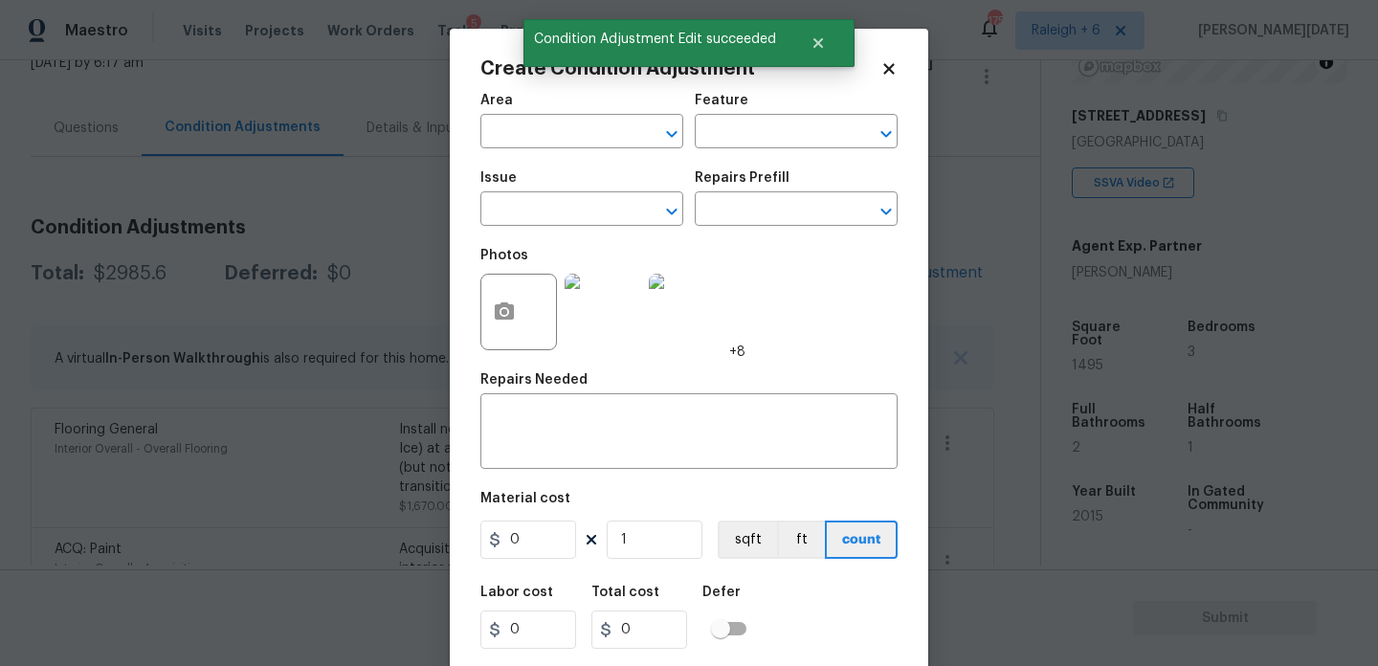
click at [866, 270] on div "Photos +8" at bounding box center [689, 299] width 417 height 124
click at [490, 317] on button "button" at bounding box center [504, 312] width 46 height 75
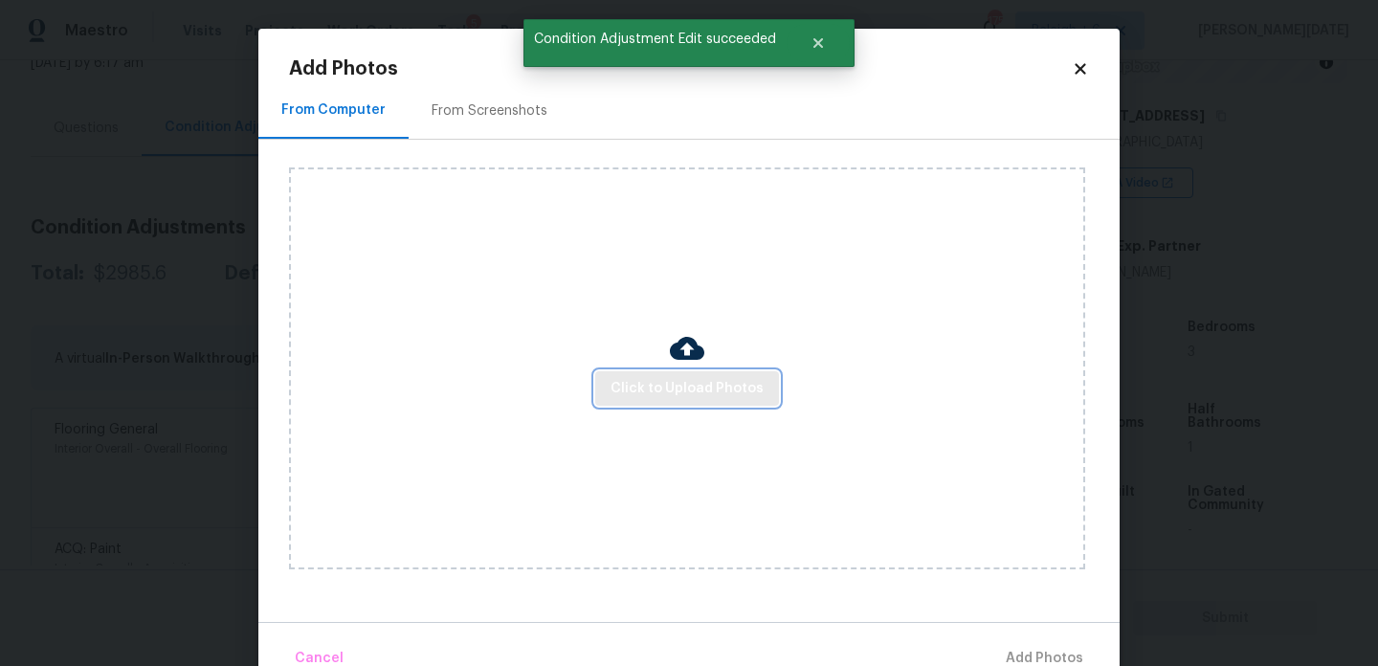
click at [675, 400] on button "Click to Upload Photos" at bounding box center [687, 388] width 184 height 35
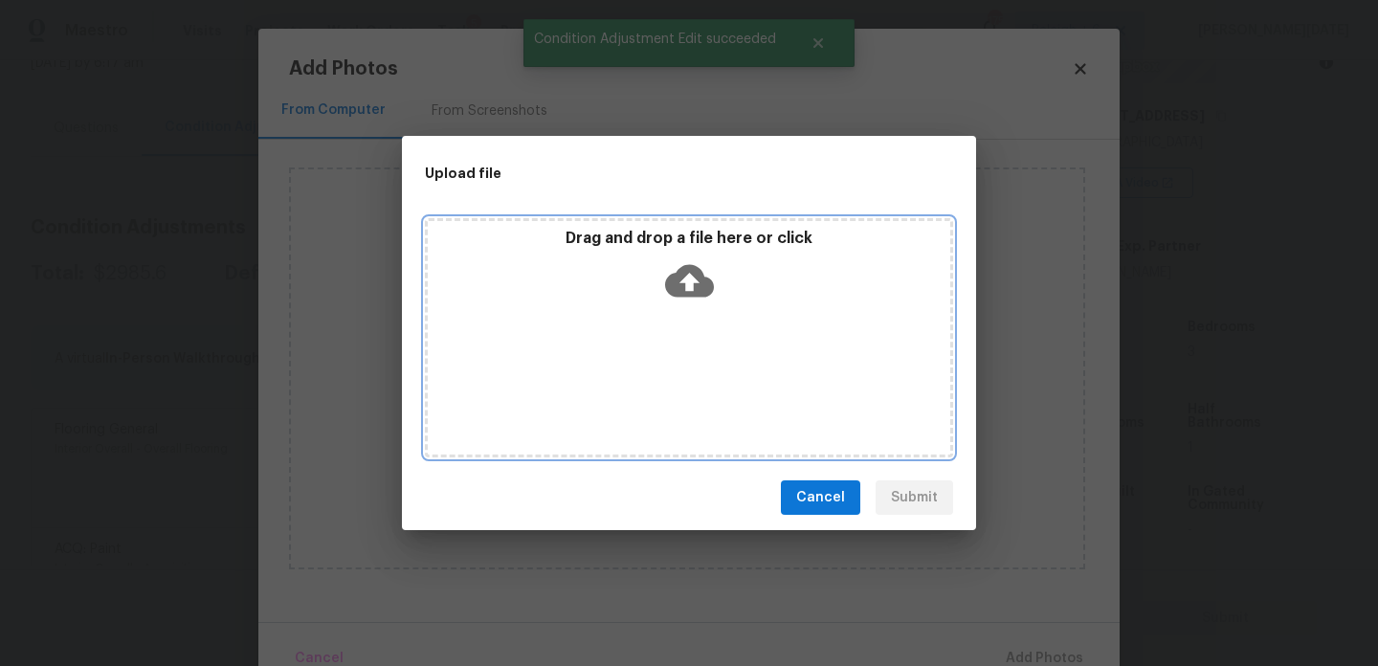
click at [675, 400] on div "Drag and drop a file here or click" at bounding box center [689, 337] width 528 height 239
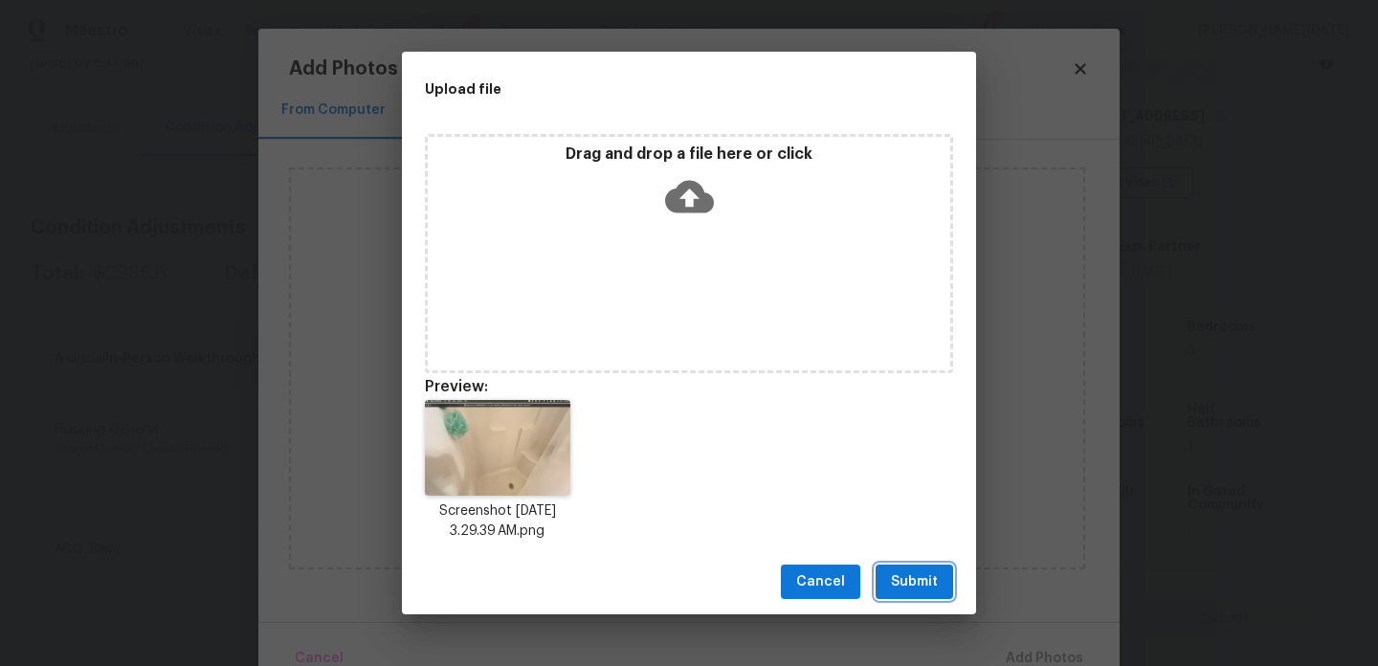
click at [922, 586] on span "Submit" at bounding box center [914, 582] width 47 height 24
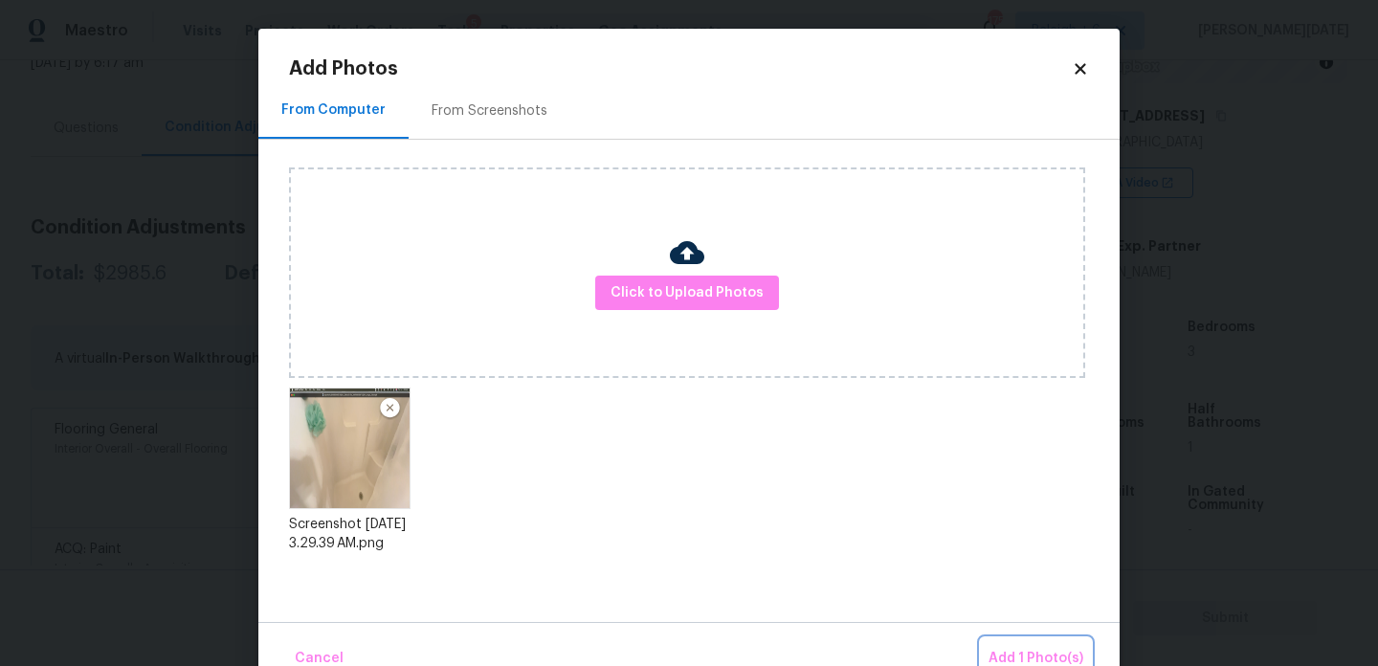
click at [1014, 647] on span "Add 1 Photo(s)" at bounding box center [1036, 659] width 95 height 24
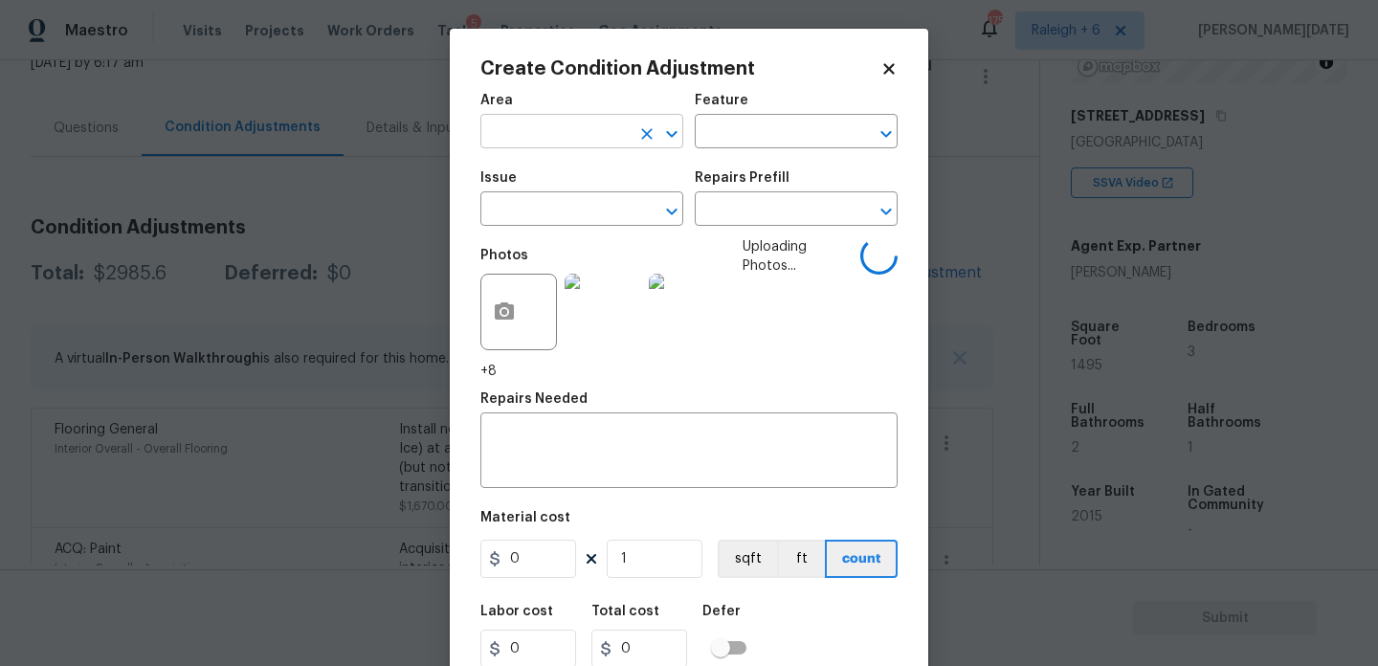
click at [546, 139] on input "text" at bounding box center [555, 134] width 149 height 30
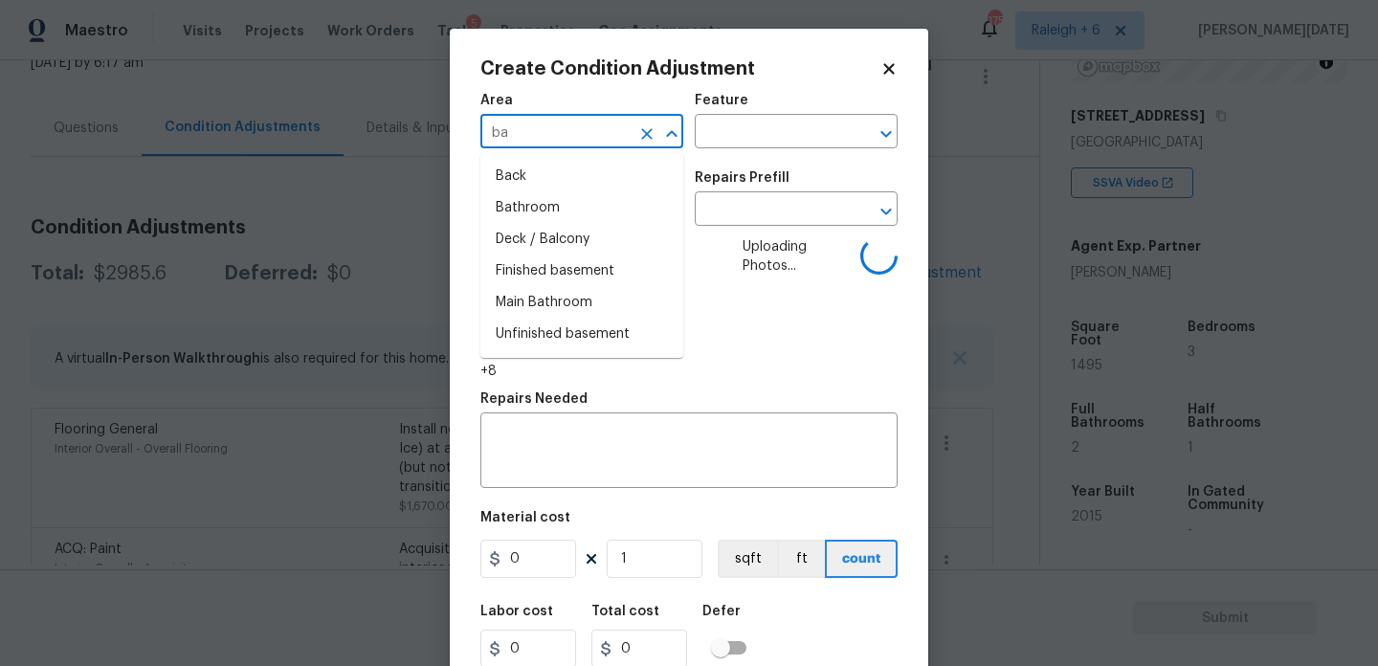
type input "bat"
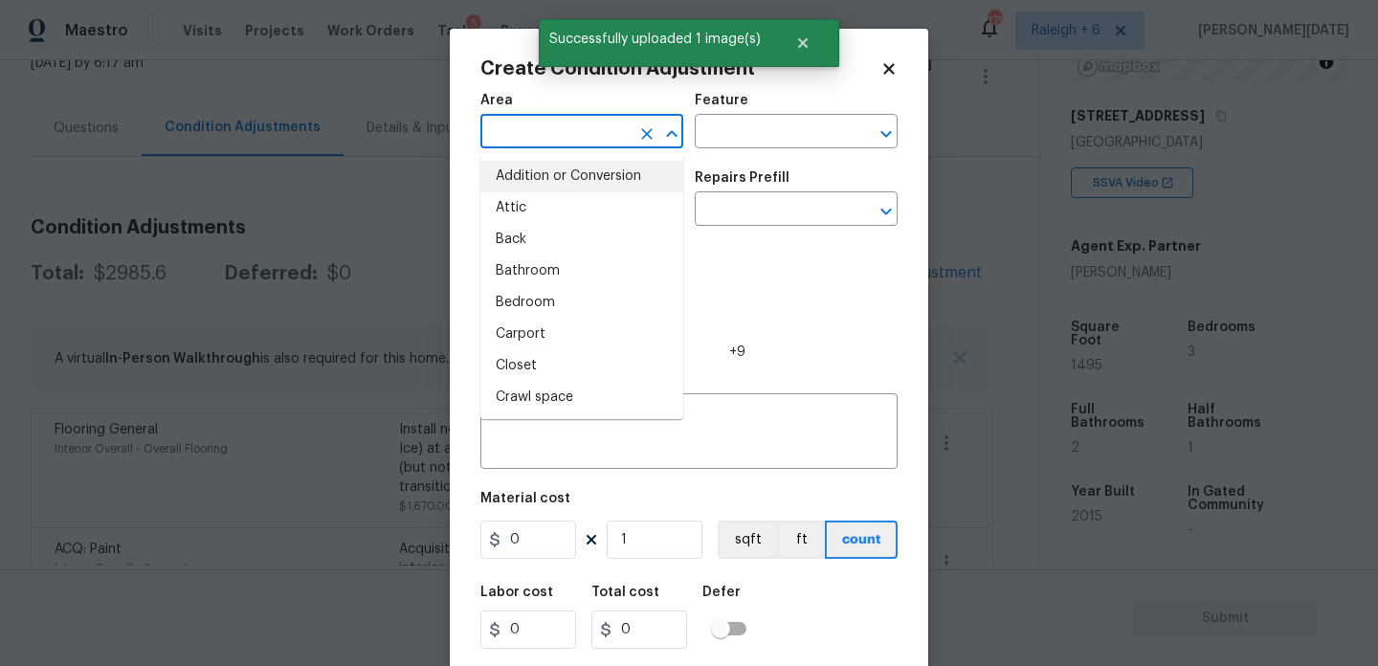
click at [545, 125] on input "text" at bounding box center [555, 134] width 149 height 30
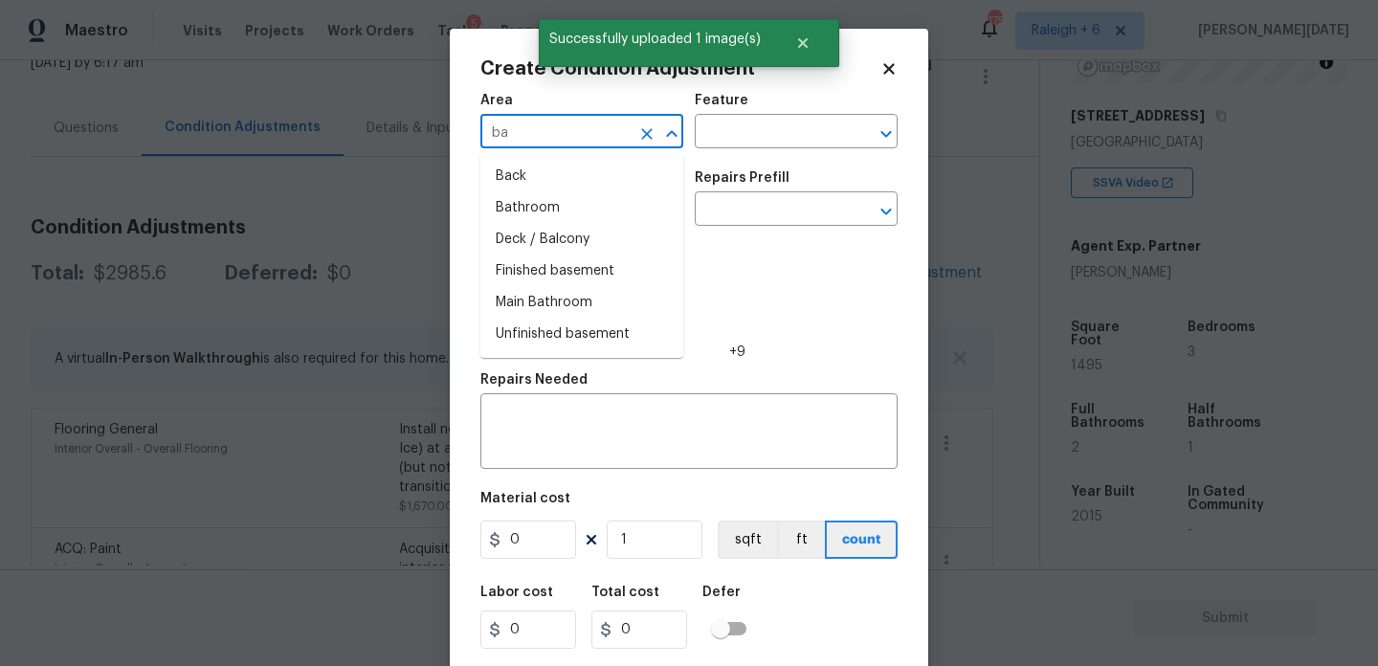
type input "bat"
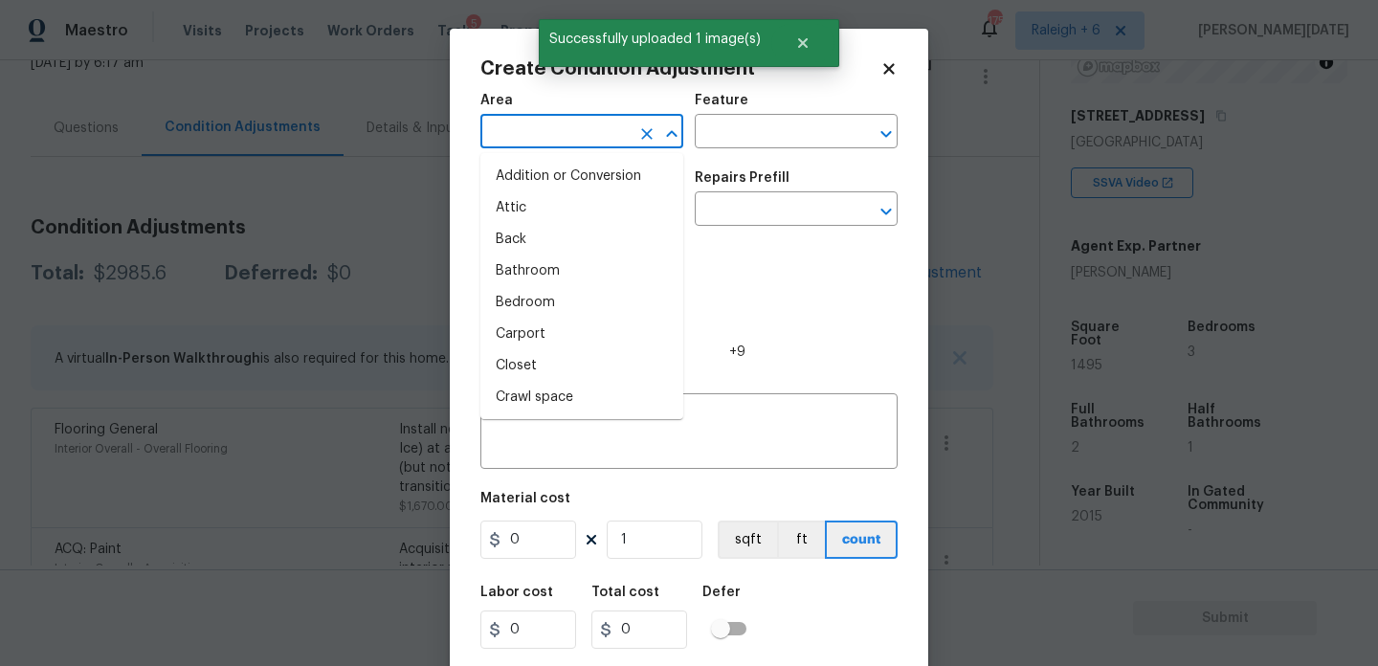
click at [527, 175] on li "Addition or Conversion" at bounding box center [582, 177] width 203 height 32
type input "Addition or Conversion"
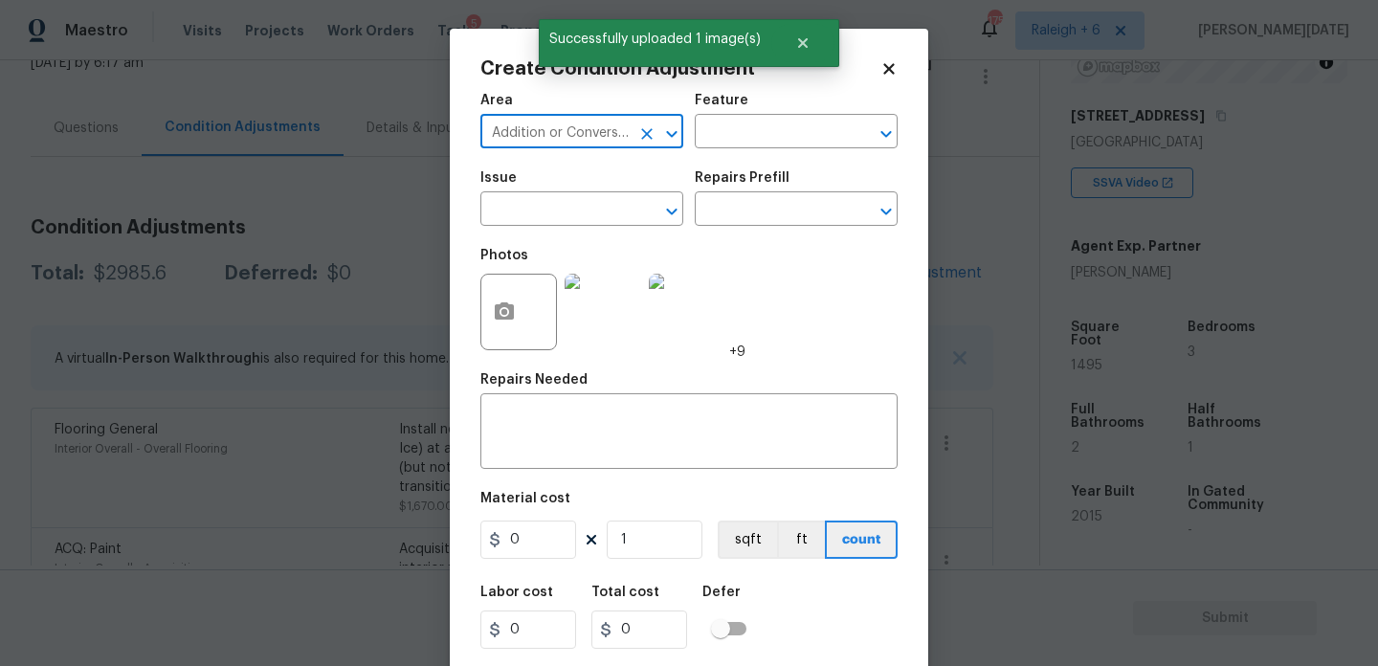
click at [649, 139] on icon "Clear" at bounding box center [647, 133] width 19 height 19
click at [548, 169] on li "Bathroom" at bounding box center [582, 177] width 203 height 32
type input "Bathroom"
click at [538, 213] on input "text" at bounding box center [555, 211] width 149 height 30
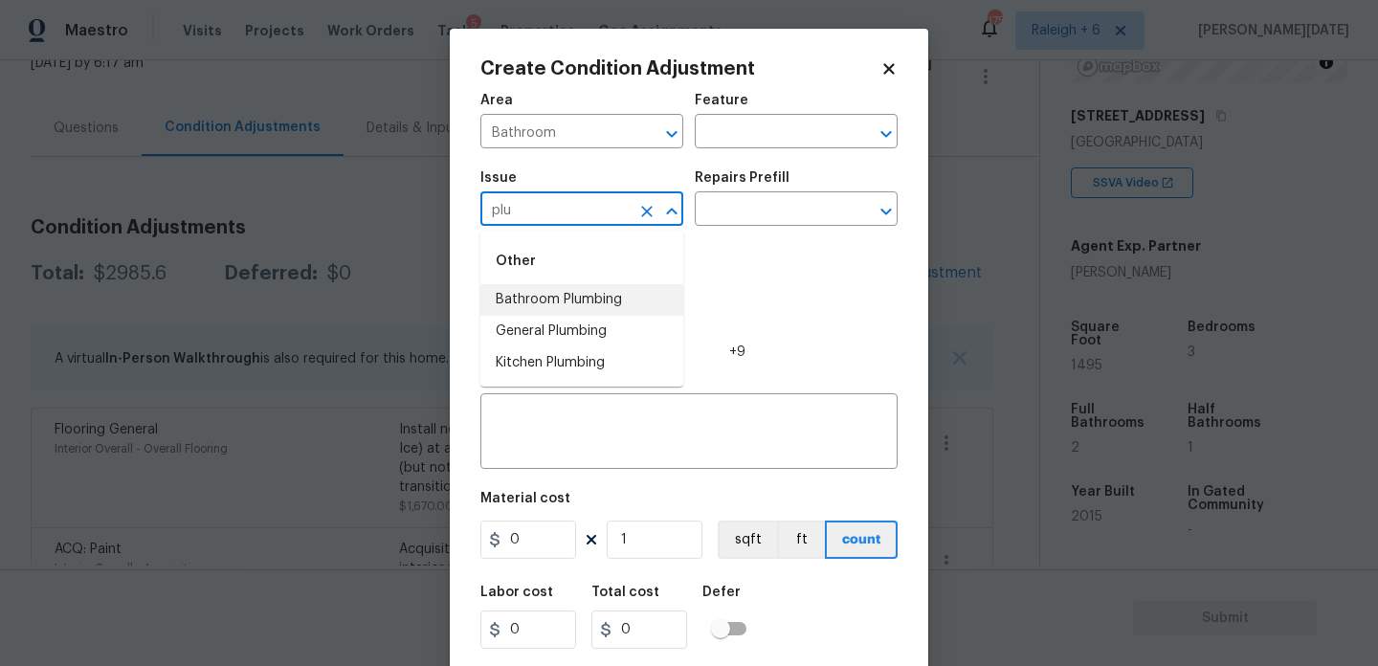
click at [558, 298] on li "Bathroom Plumbing" at bounding box center [582, 300] width 203 height 32
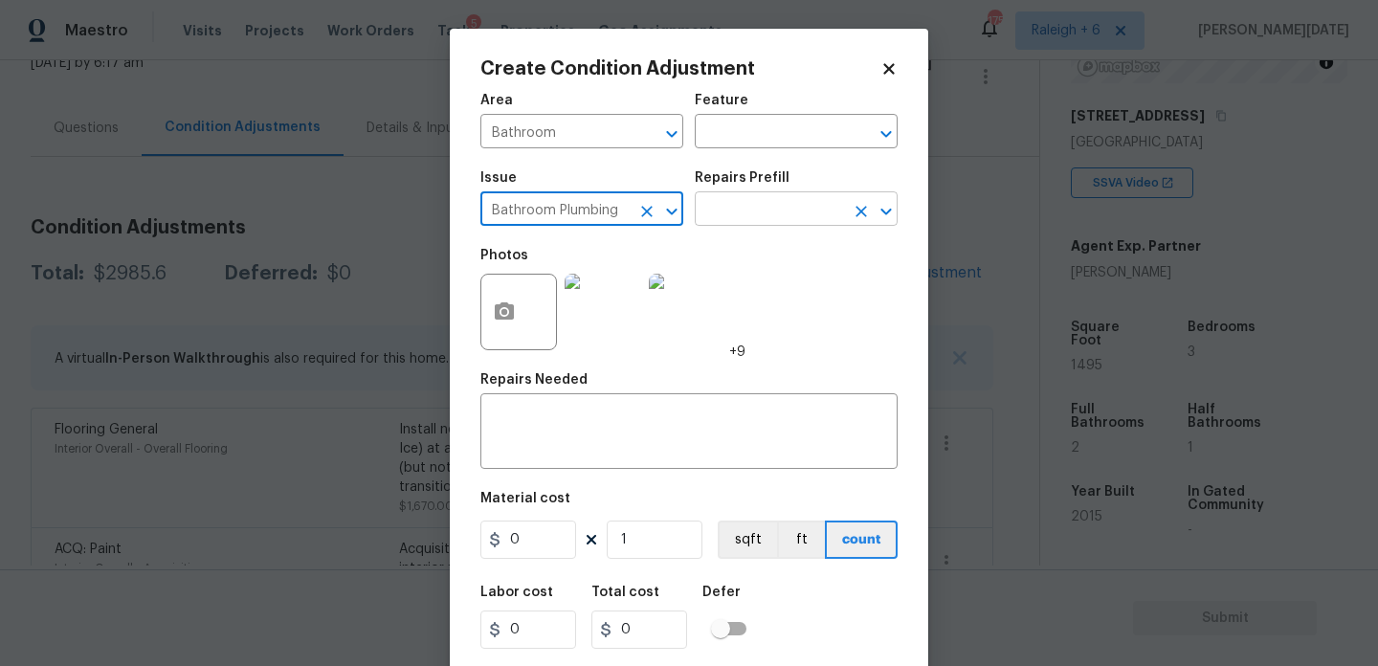
type input "Bathroom Plumbing"
click at [710, 224] on input "text" at bounding box center [769, 211] width 149 height 30
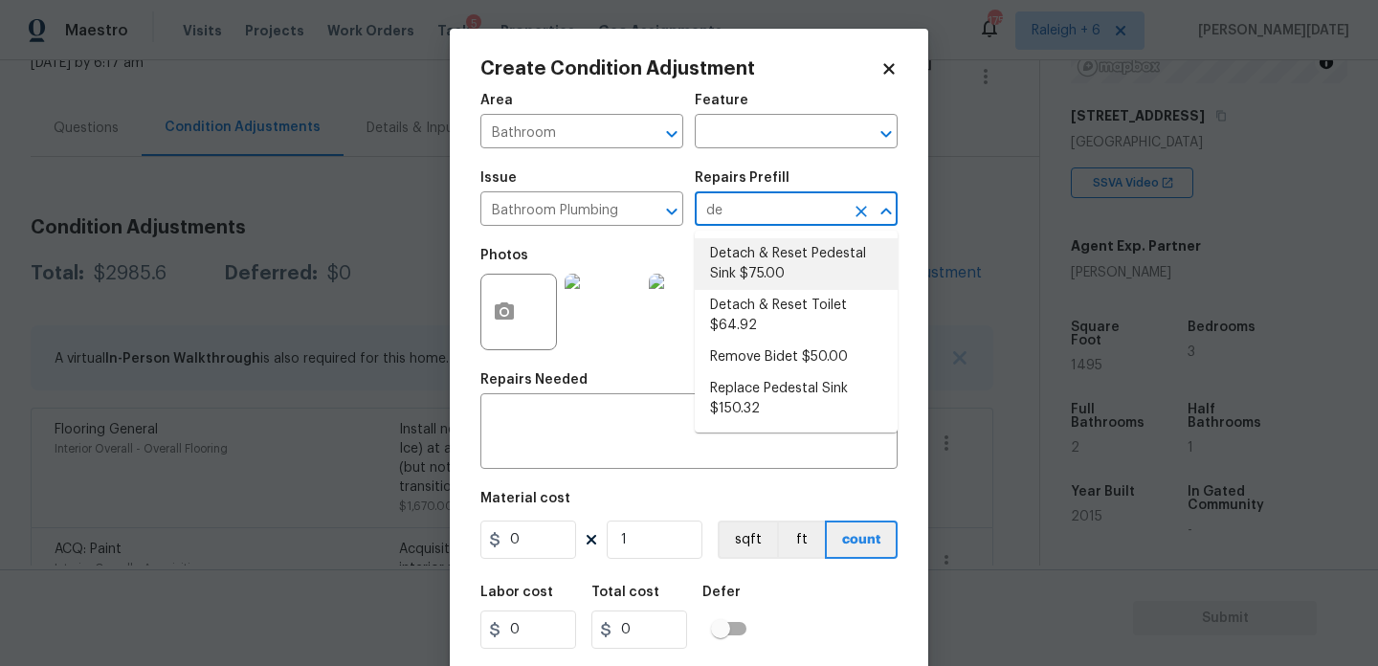
type input "d"
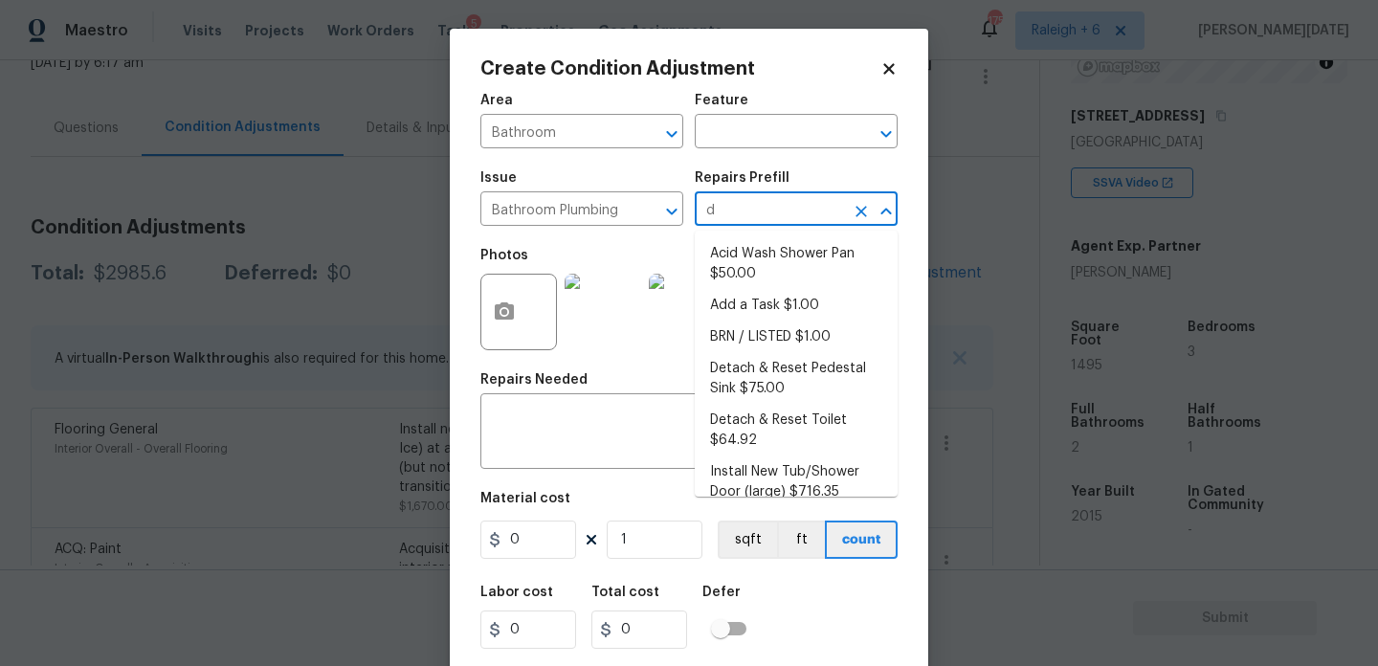
click at [764, 275] on li "Acid Wash Shower Pan $50.00" at bounding box center [796, 264] width 203 height 52
type input "Plumbing"
type textarea "Prep and acid wash/deep clean the shower pan."
type input "50"
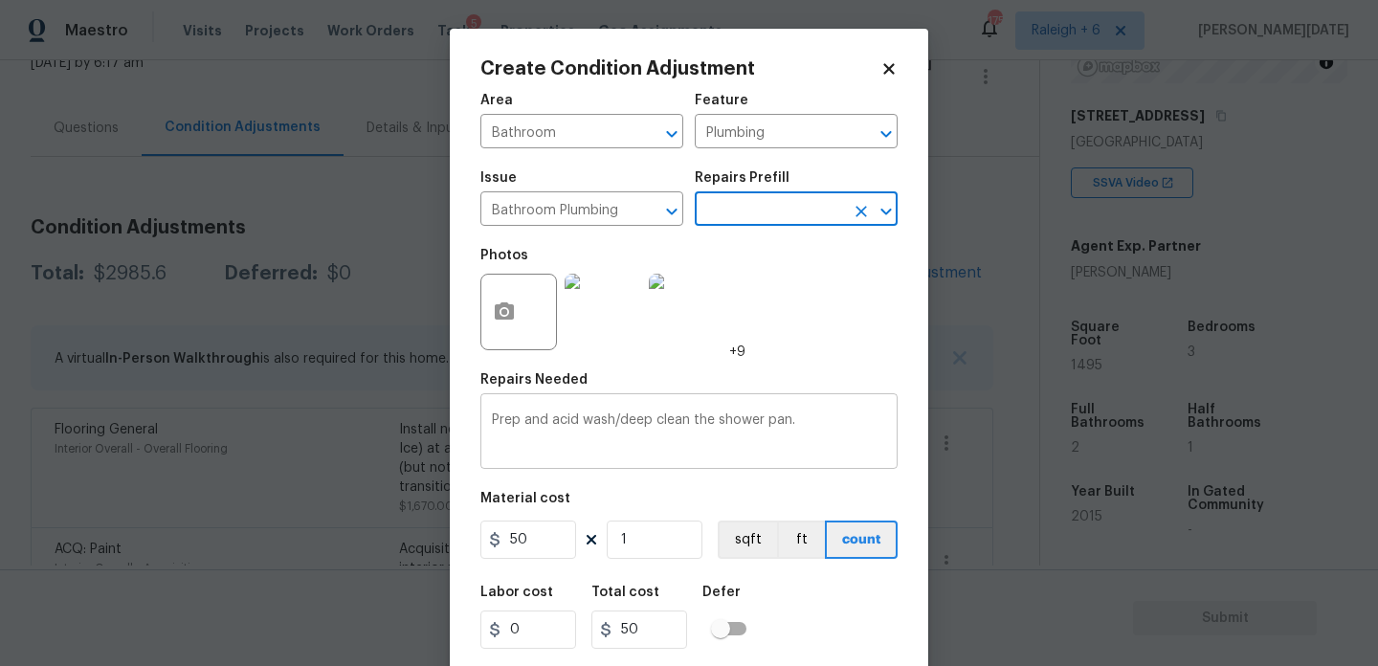
scroll to position [49, 0]
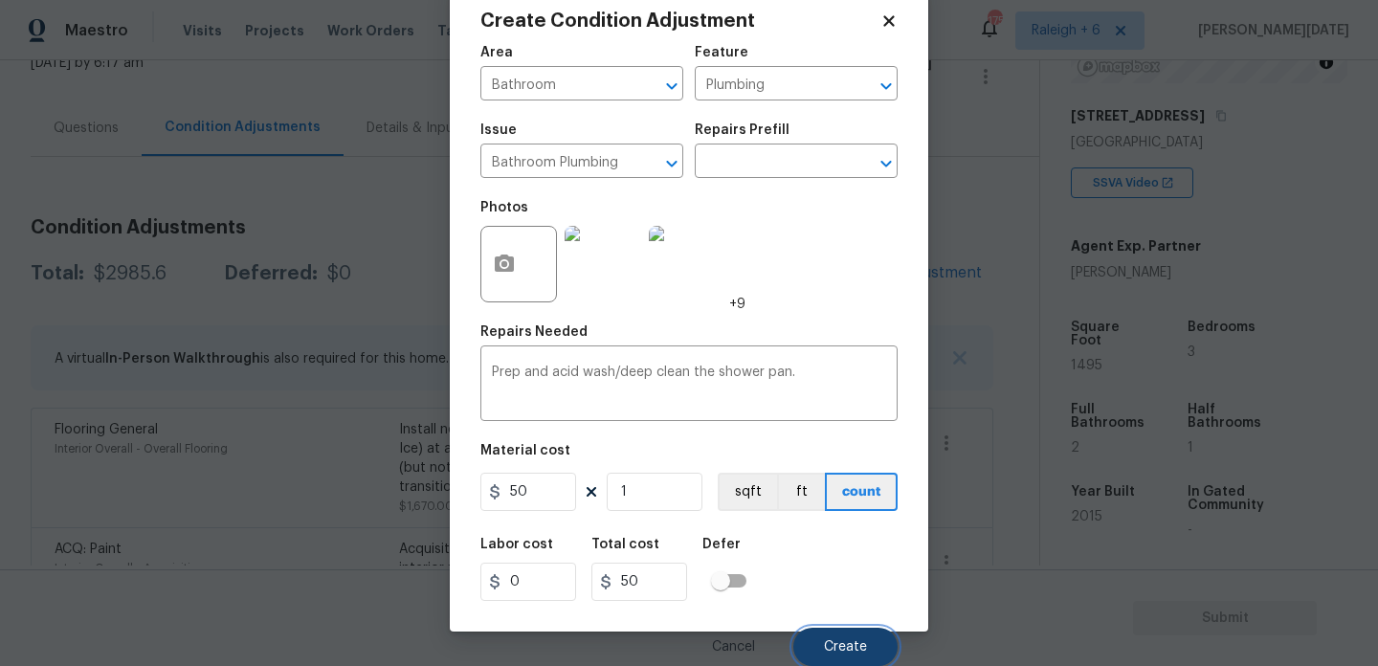
click at [843, 638] on button "Create" at bounding box center [846, 647] width 104 height 38
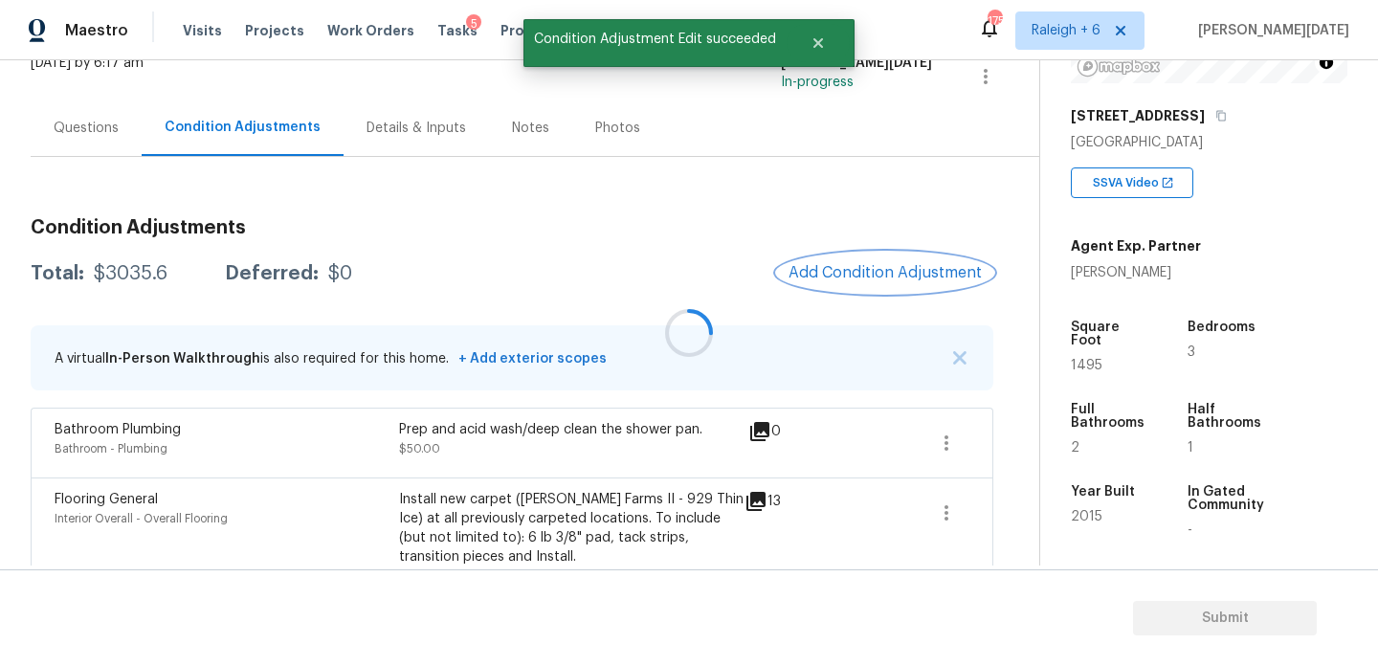
scroll to position [0, 0]
drag, startPoint x: 93, startPoint y: 278, endPoint x: 165, endPoint y: 279, distance: 71.8
click at [165, 279] on div "$3035.6" at bounding box center [131, 273] width 74 height 19
copy div "$3035.6"
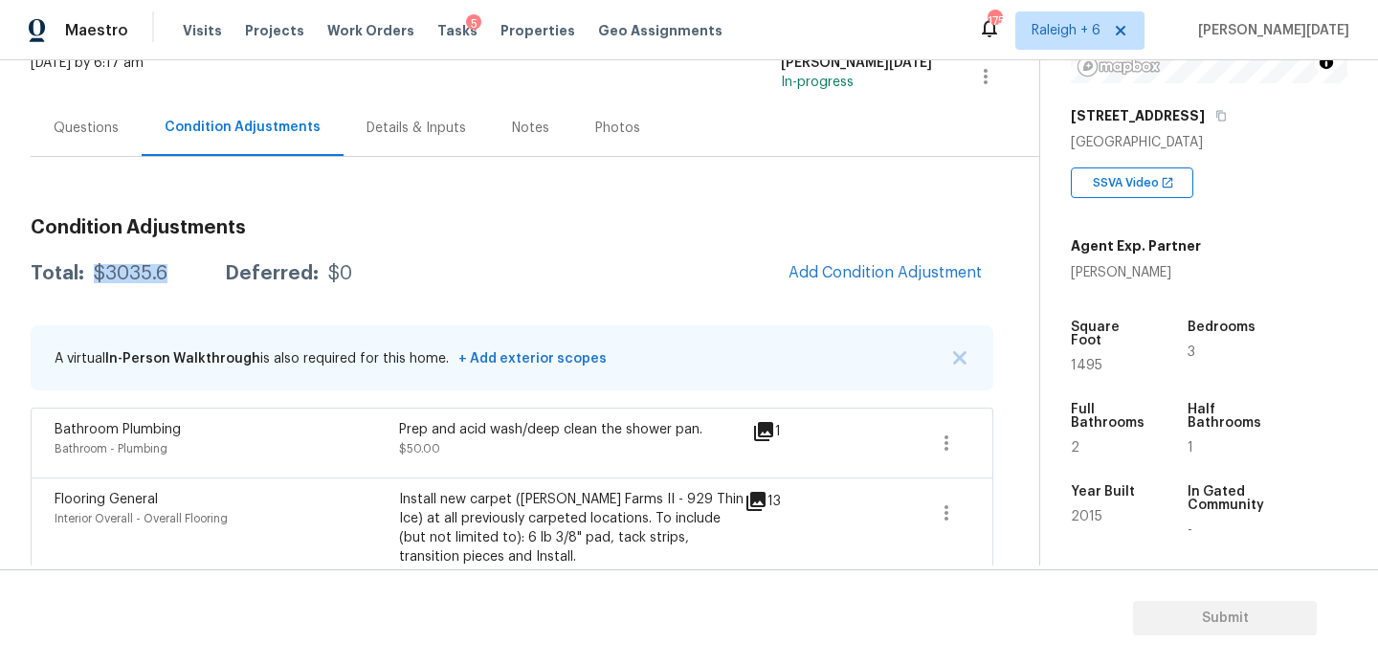
click at [82, 134] on div "Questions" at bounding box center [86, 128] width 65 height 19
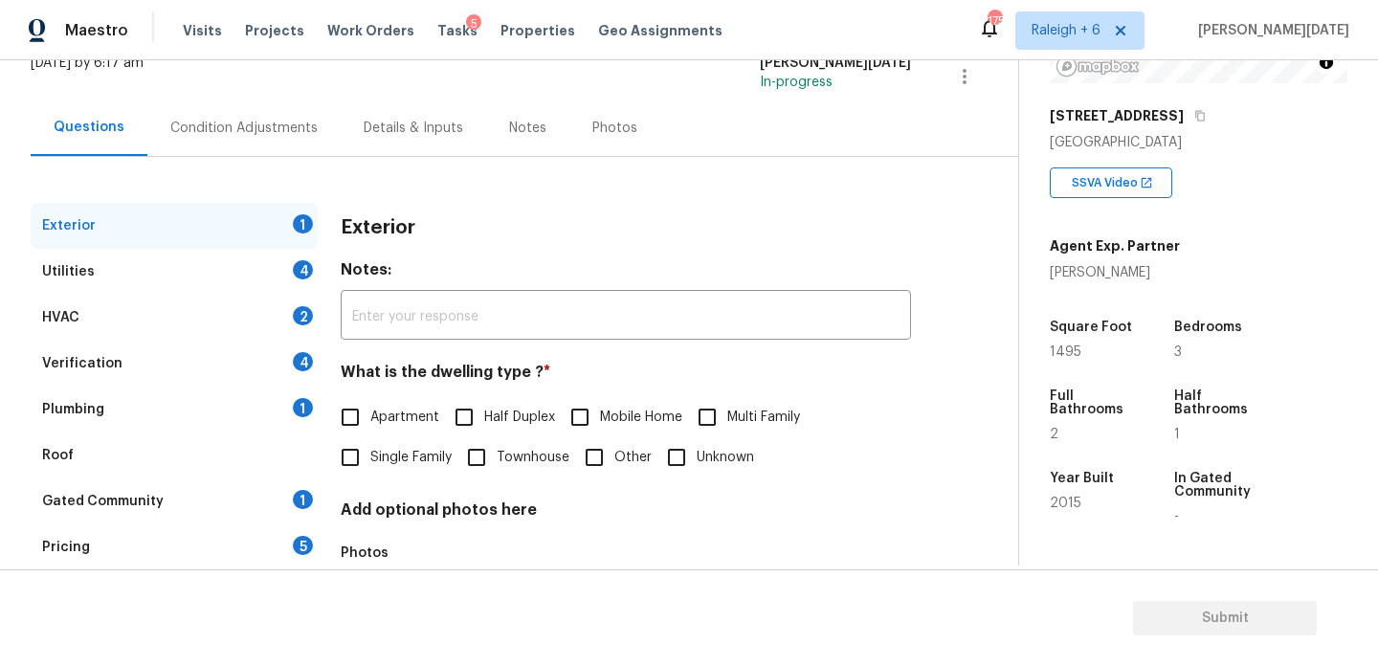
scroll to position [256, 0]
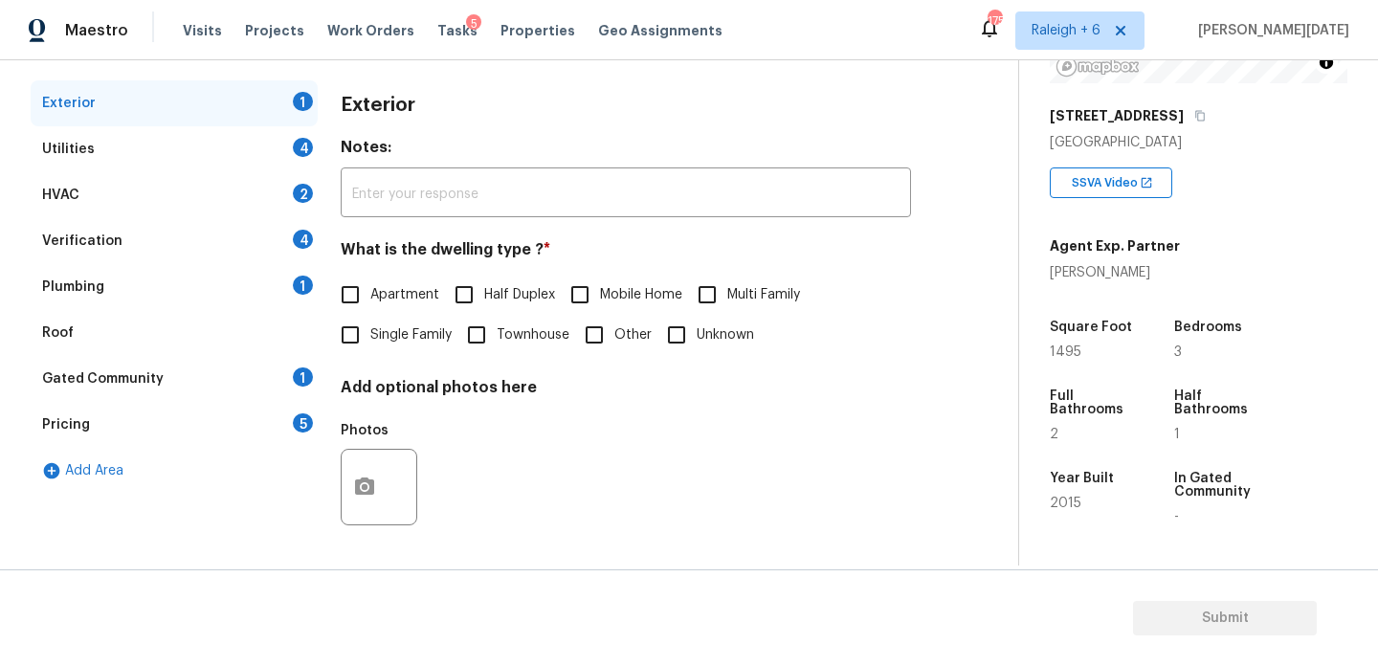
click at [486, 338] on input "Townhouse" at bounding box center [477, 335] width 40 height 40
checkbox input "true"
click at [275, 146] on div "Utilities 4" at bounding box center [174, 149] width 287 height 46
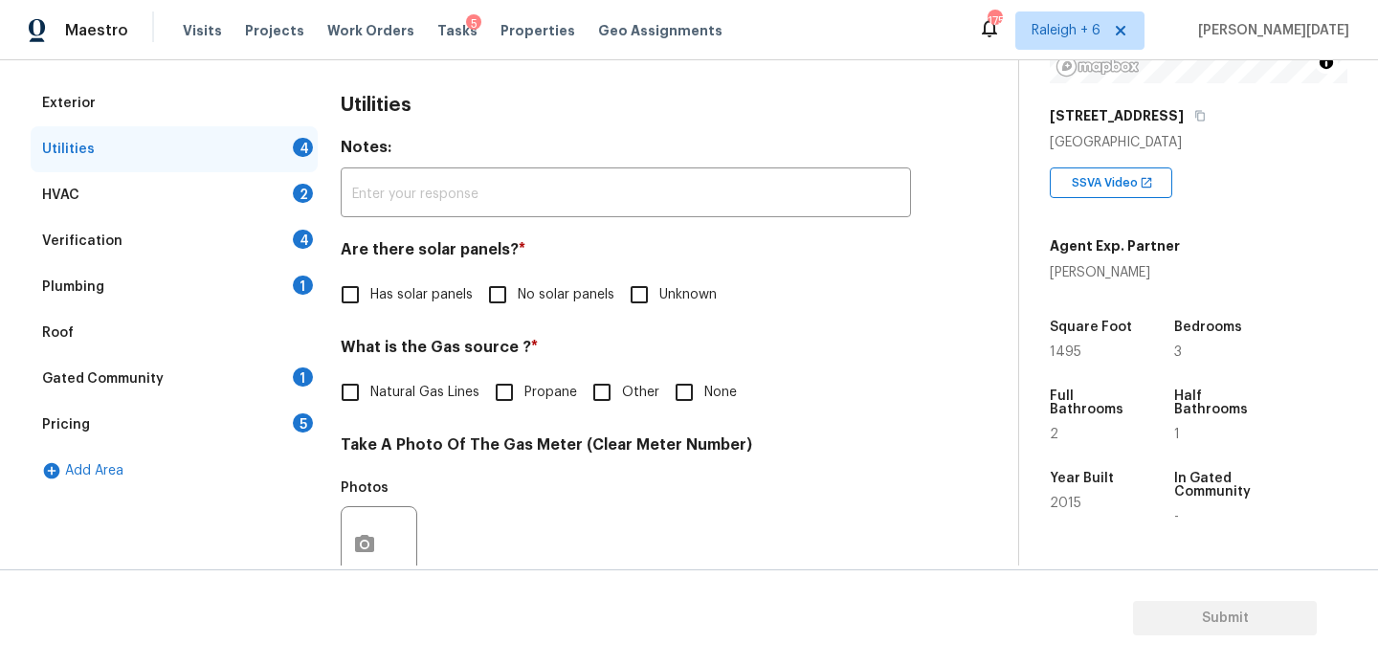
click at [513, 298] on input "No solar panels" at bounding box center [498, 295] width 40 height 40
checkbox input "true"
click at [659, 376] on div "Natural Gas Lines Propane Other None" at bounding box center [626, 394] width 570 height 40
click at [710, 391] on span "None" at bounding box center [721, 393] width 33 height 20
click at [705, 391] on input "None" at bounding box center [684, 392] width 40 height 40
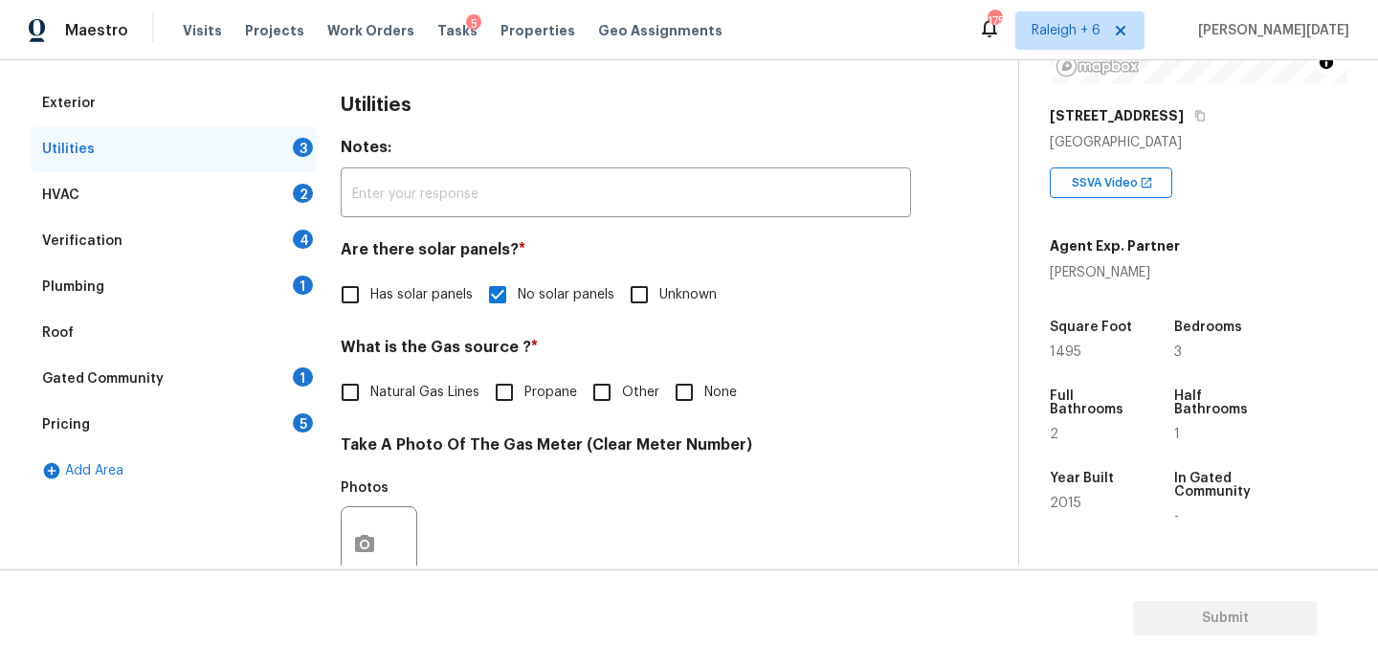
checkbox input "true"
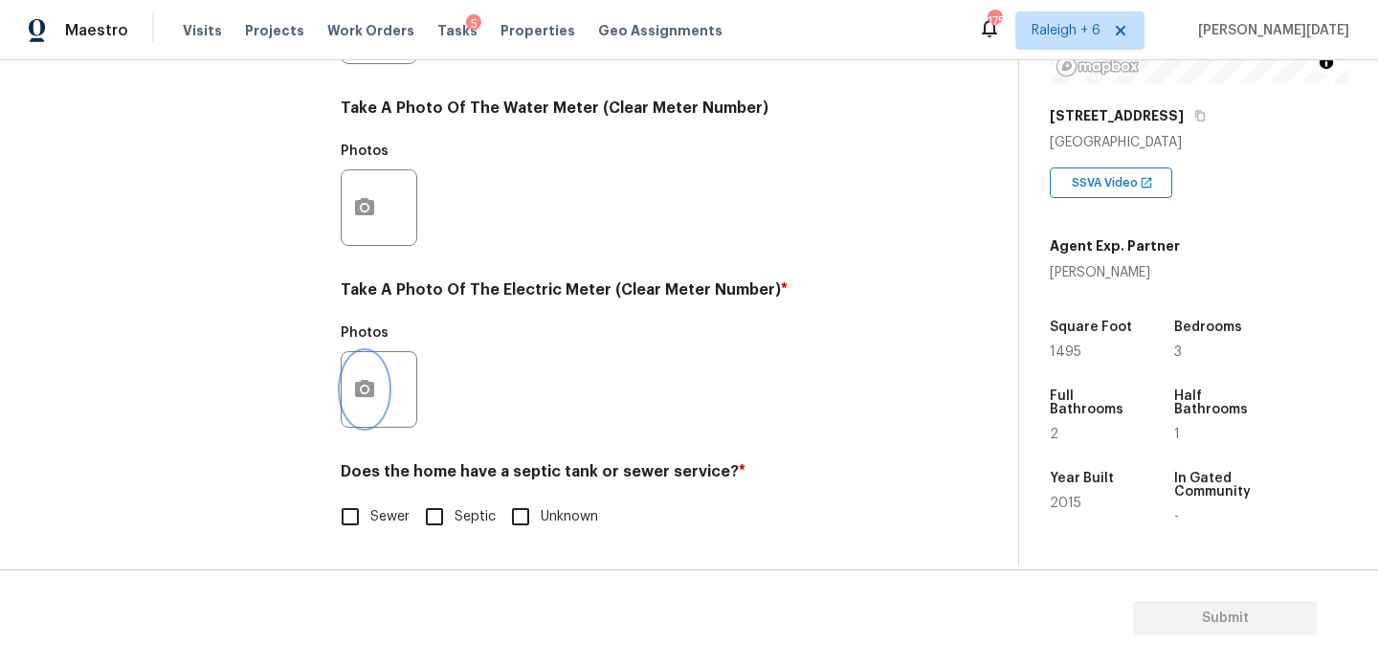
click at [381, 384] on button "button" at bounding box center [365, 389] width 46 height 75
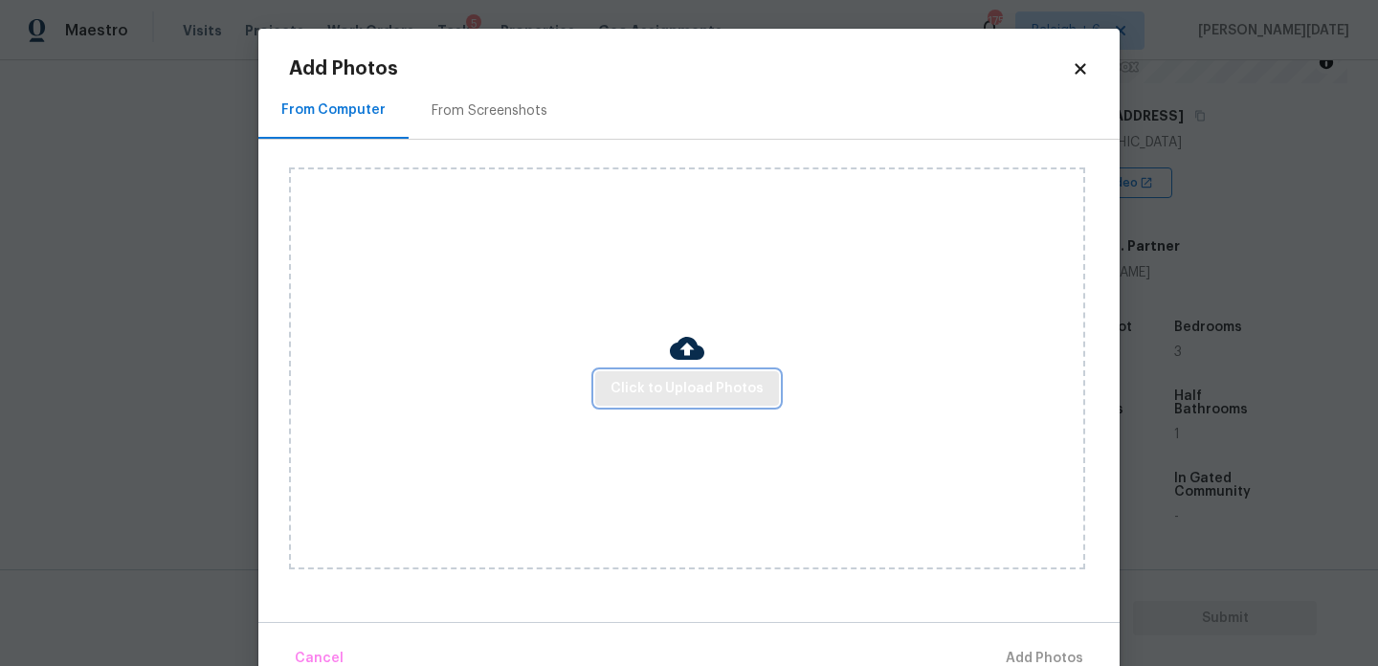
click at [687, 399] on span "Click to Upload Photos" at bounding box center [687, 389] width 153 height 24
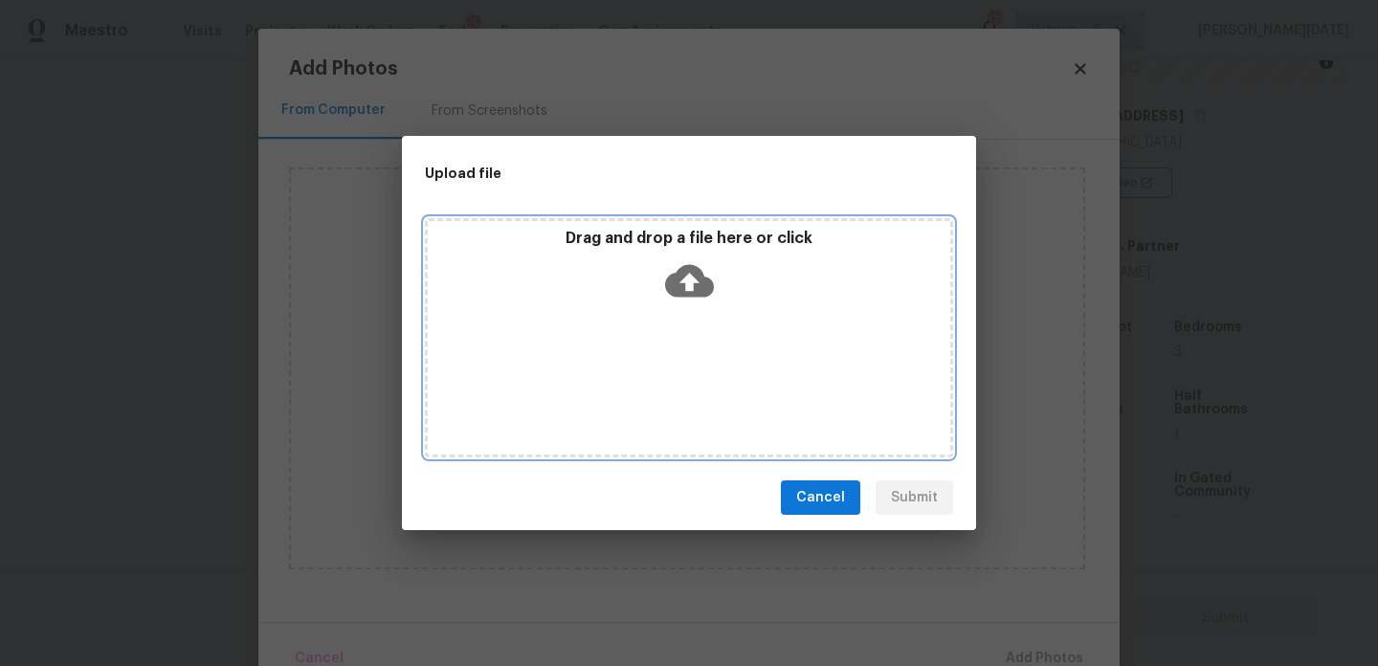
click at [687, 399] on div "Drag and drop a file here or click" at bounding box center [689, 337] width 528 height 239
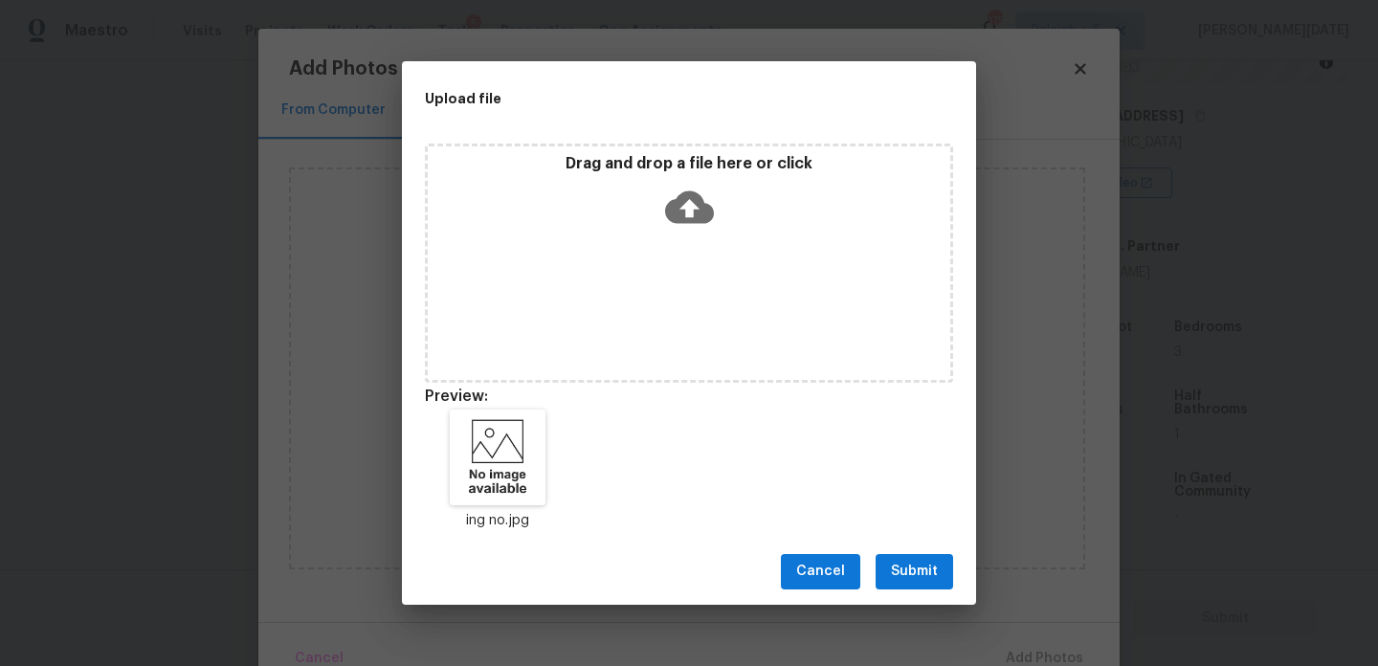
click at [893, 554] on button "Submit" at bounding box center [915, 571] width 78 height 35
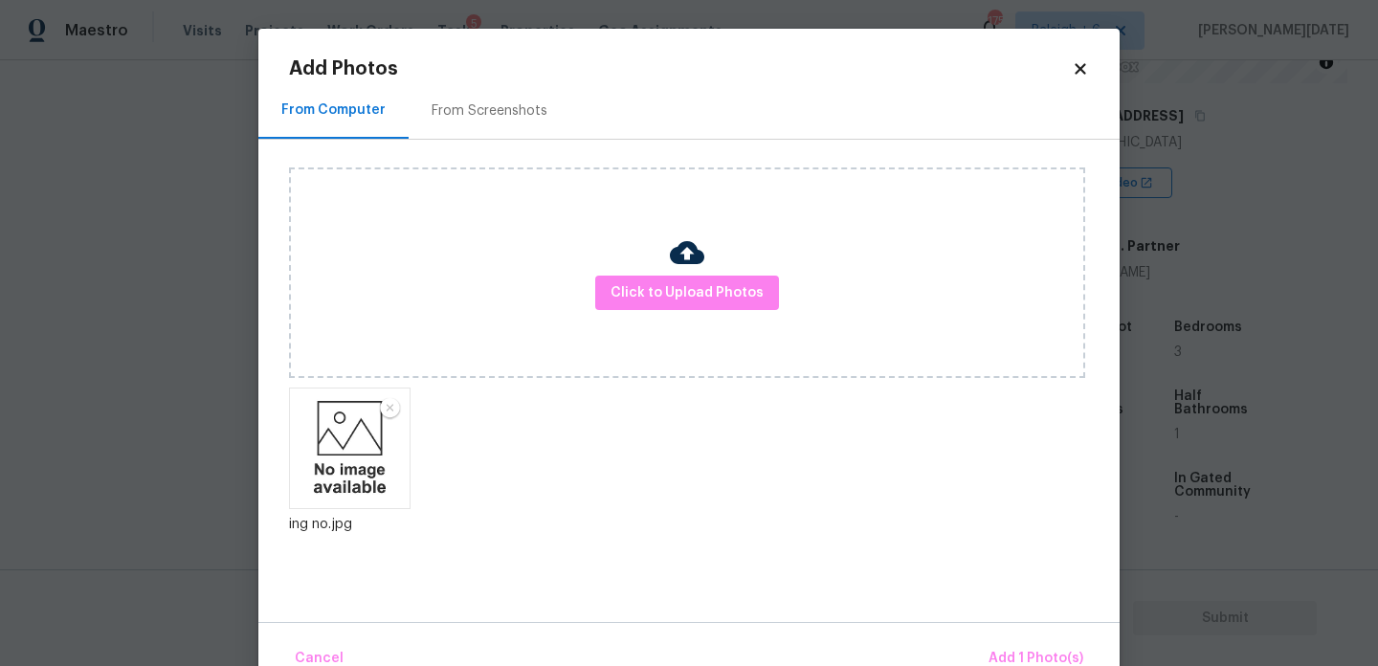
click at [930, 579] on div "Click to Upload Photos ing no.jpg" at bounding box center [704, 369] width 831 height 458
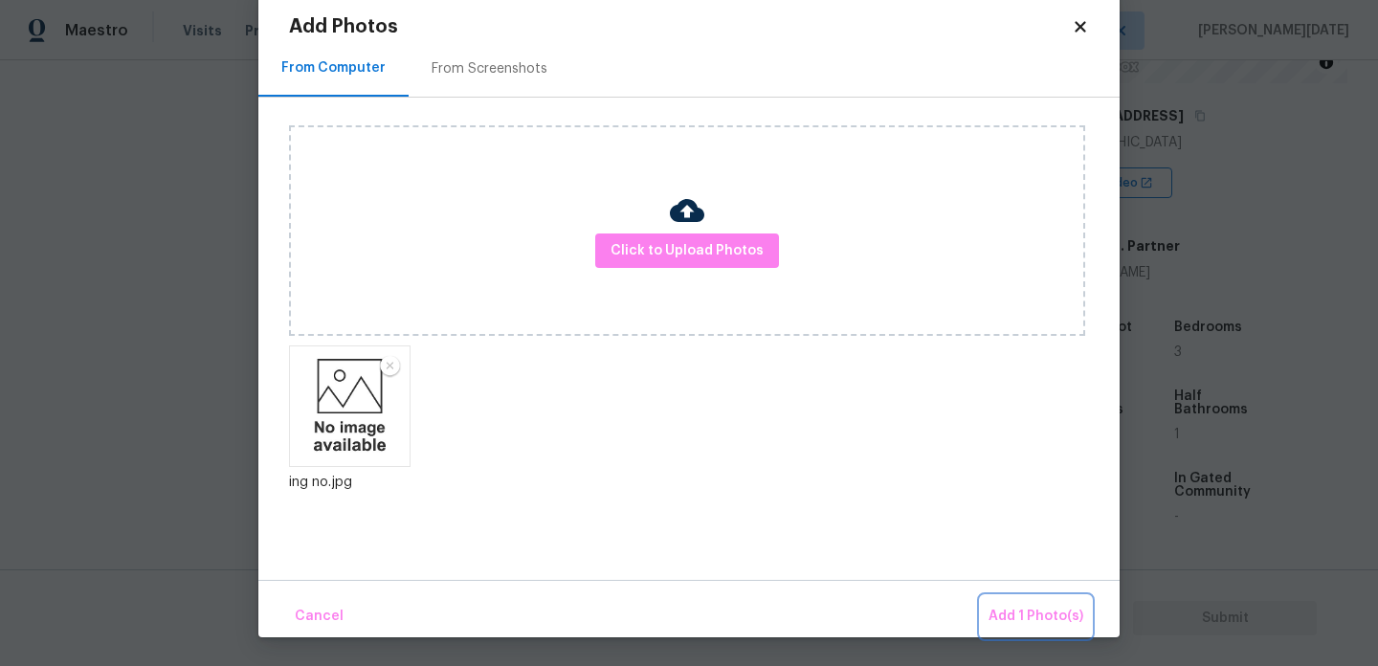
click at [994, 617] on span "Add 1 Photo(s)" at bounding box center [1036, 617] width 95 height 24
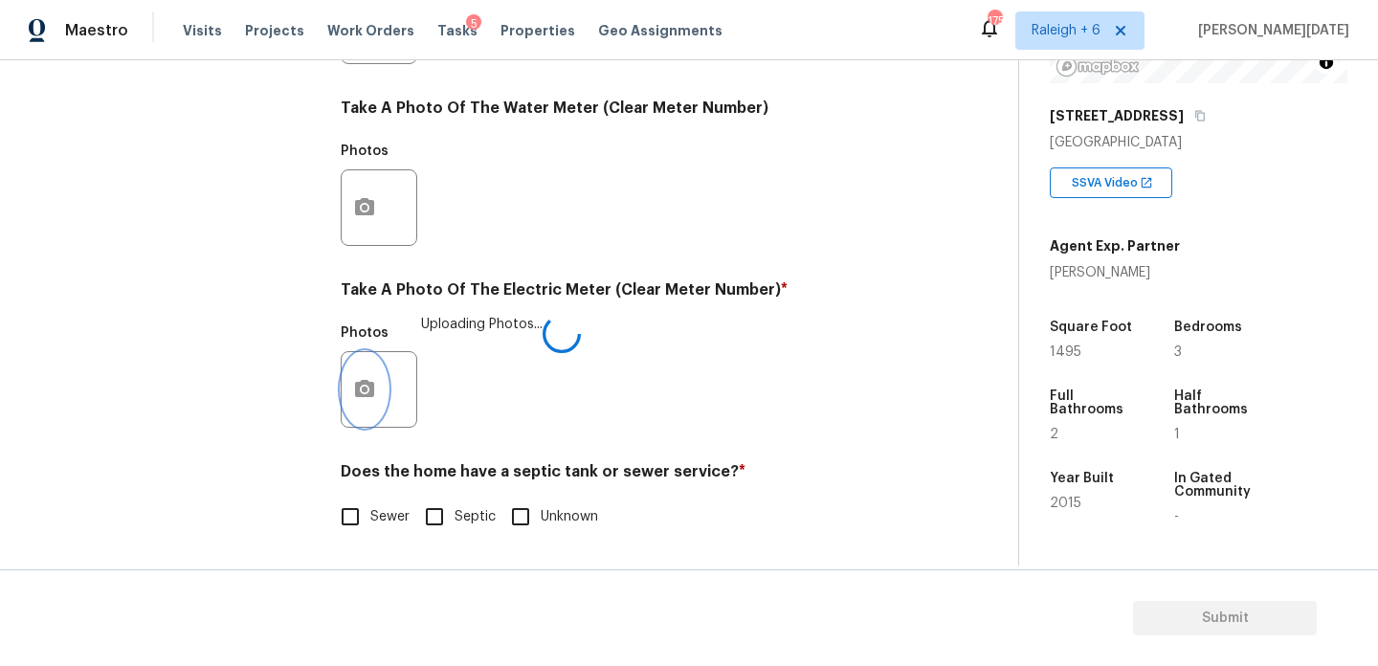
scroll to position [0, 0]
click at [349, 527] on input "Sewer" at bounding box center [350, 517] width 40 height 40
checkbox input "true"
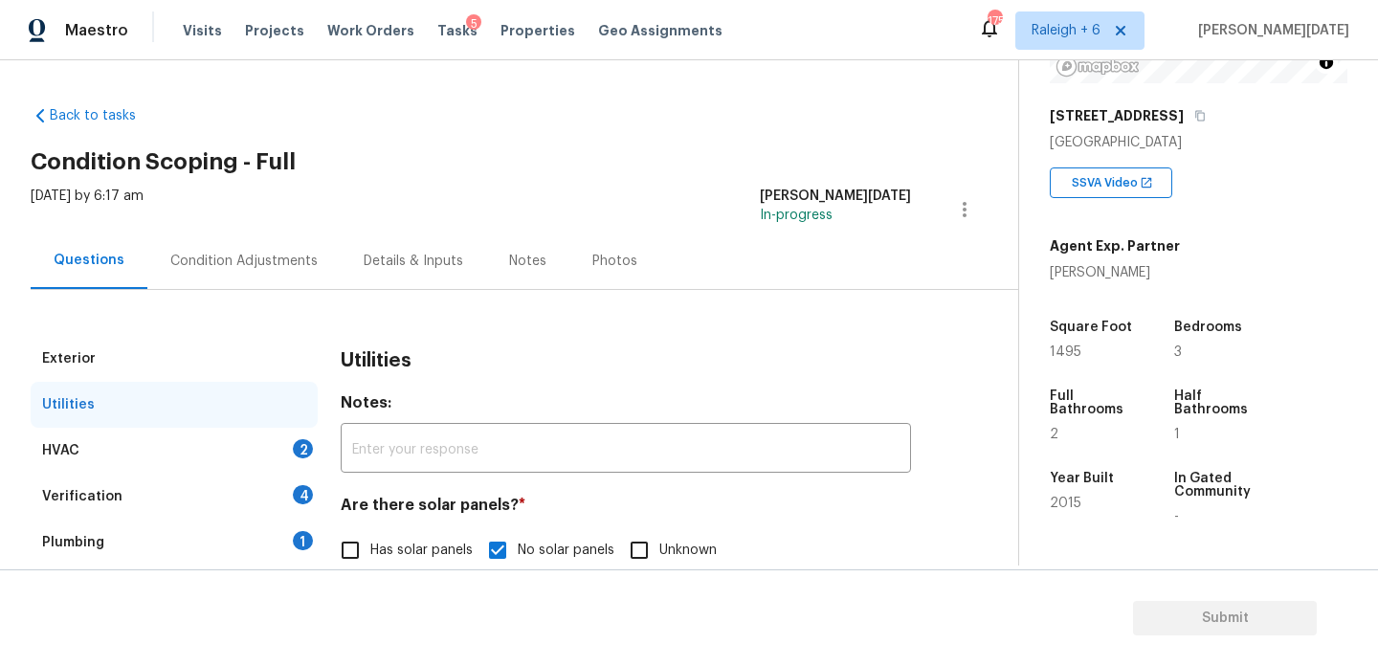
click at [288, 430] on div "HVAC 2" at bounding box center [174, 451] width 287 height 46
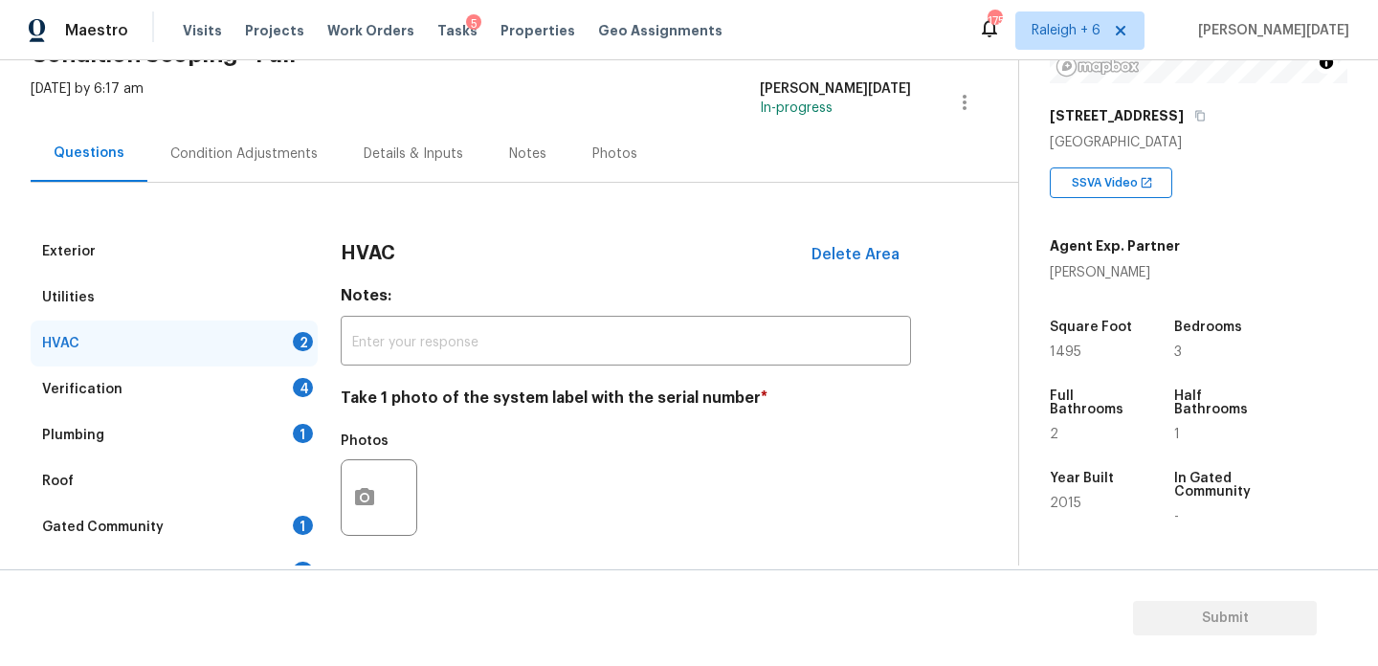
scroll to position [319, 0]
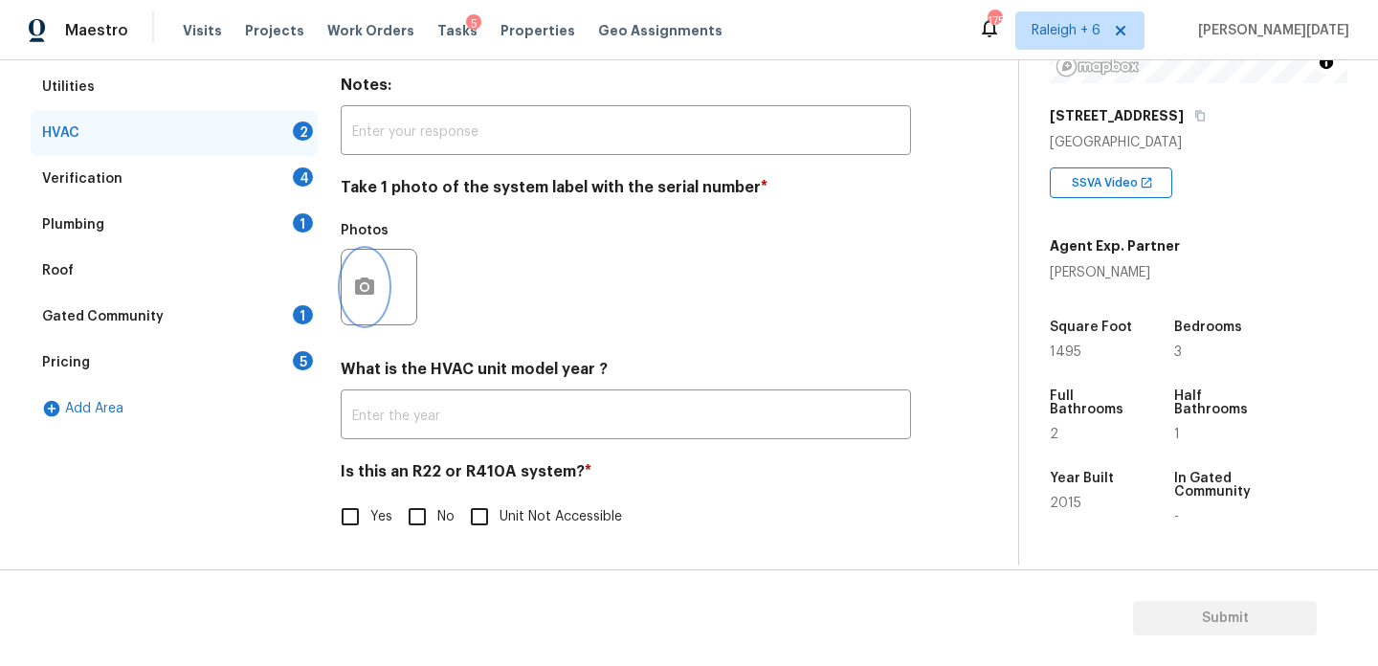
click at [365, 297] on icon "button" at bounding box center [364, 287] width 23 height 23
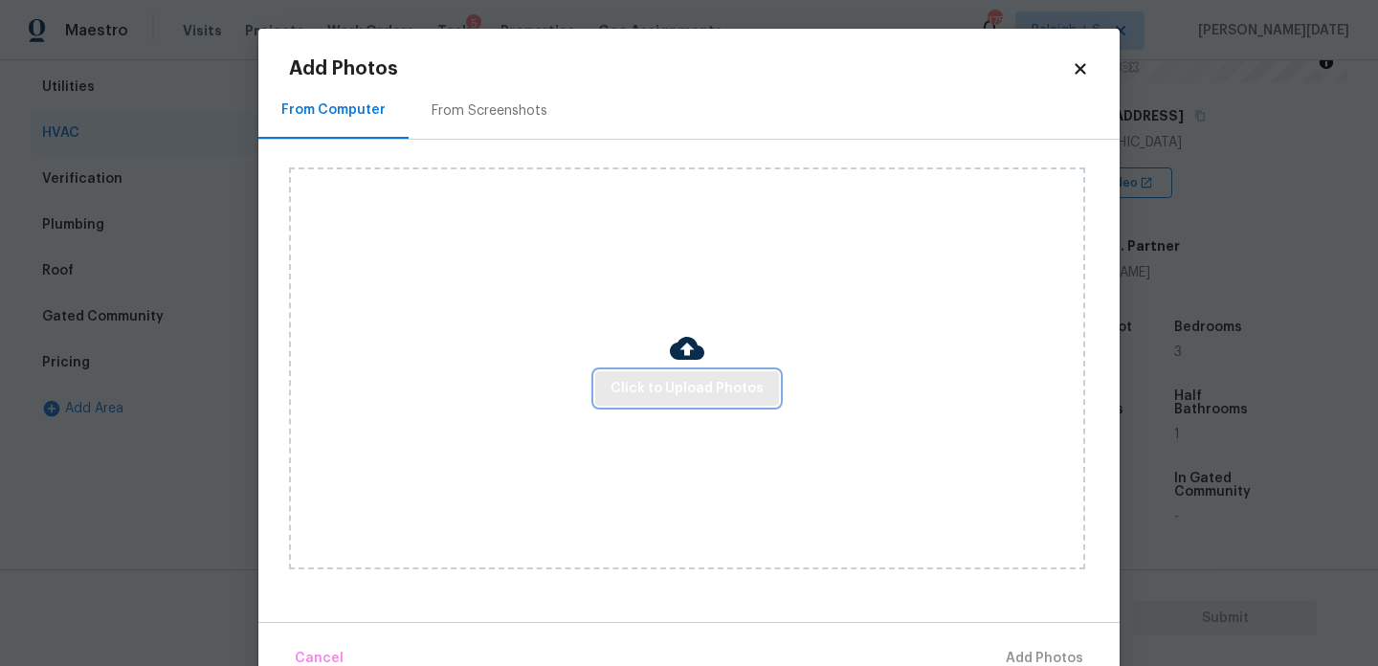
click at [679, 395] on span "Click to Upload Photos" at bounding box center [687, 389] width 153 height 24
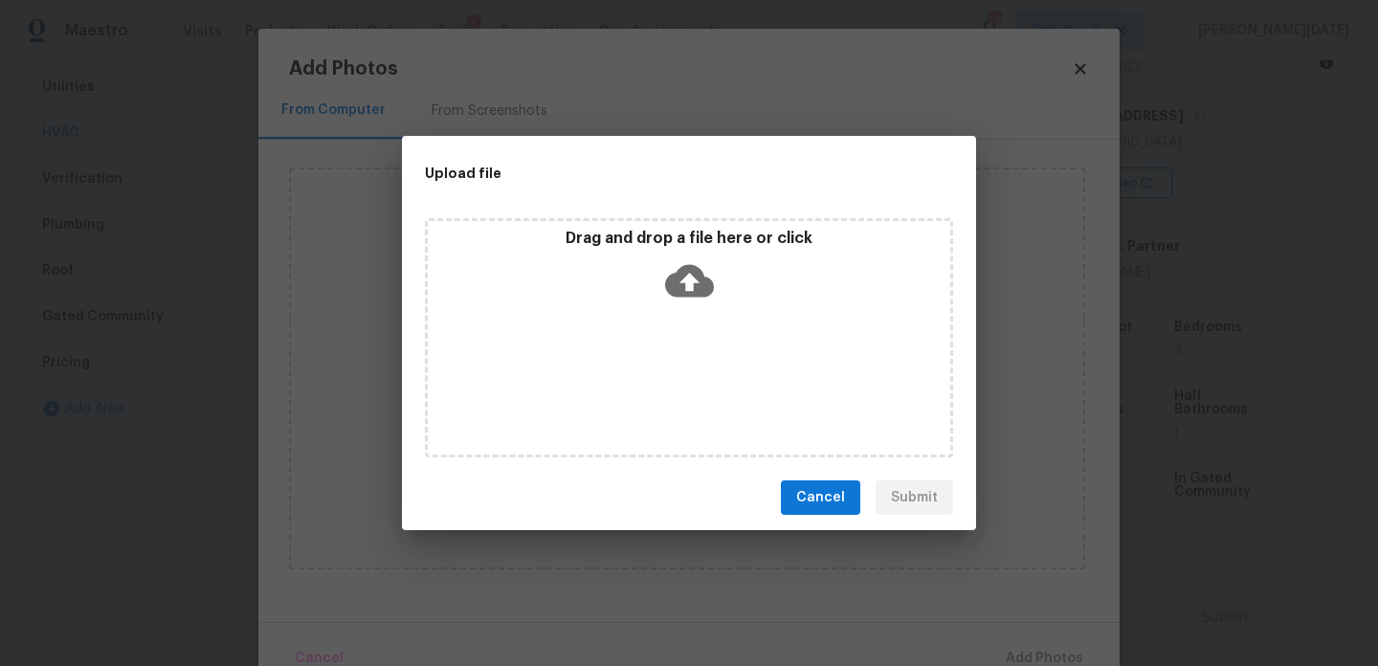
click at [679, 395] on div "Drag and drop a file here or click" at bounding box center [689, 337] width 528 height 239
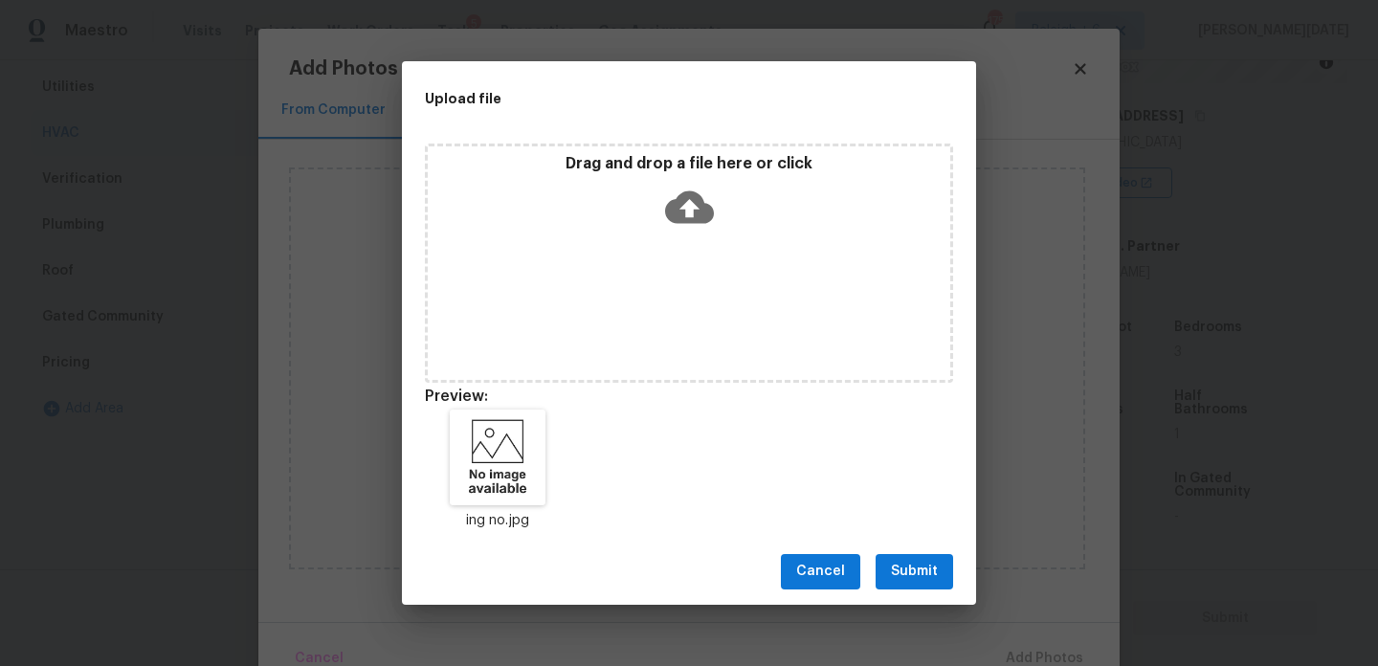
click at [906, 567] on span "Submit" at bounding box center [914, 572] width 47 height 24
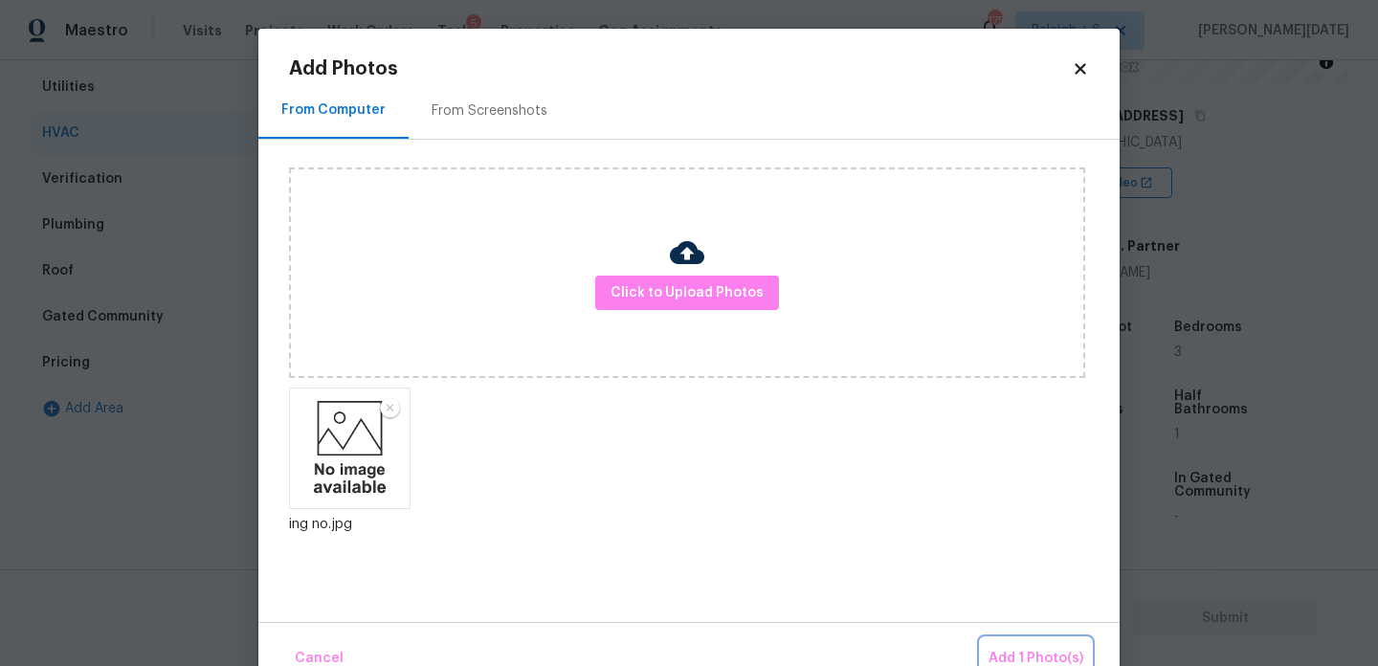
click at [1018, 644] on button "Add 1 Photo(s)" at bounding box center [1036, 658] width 110 height 41
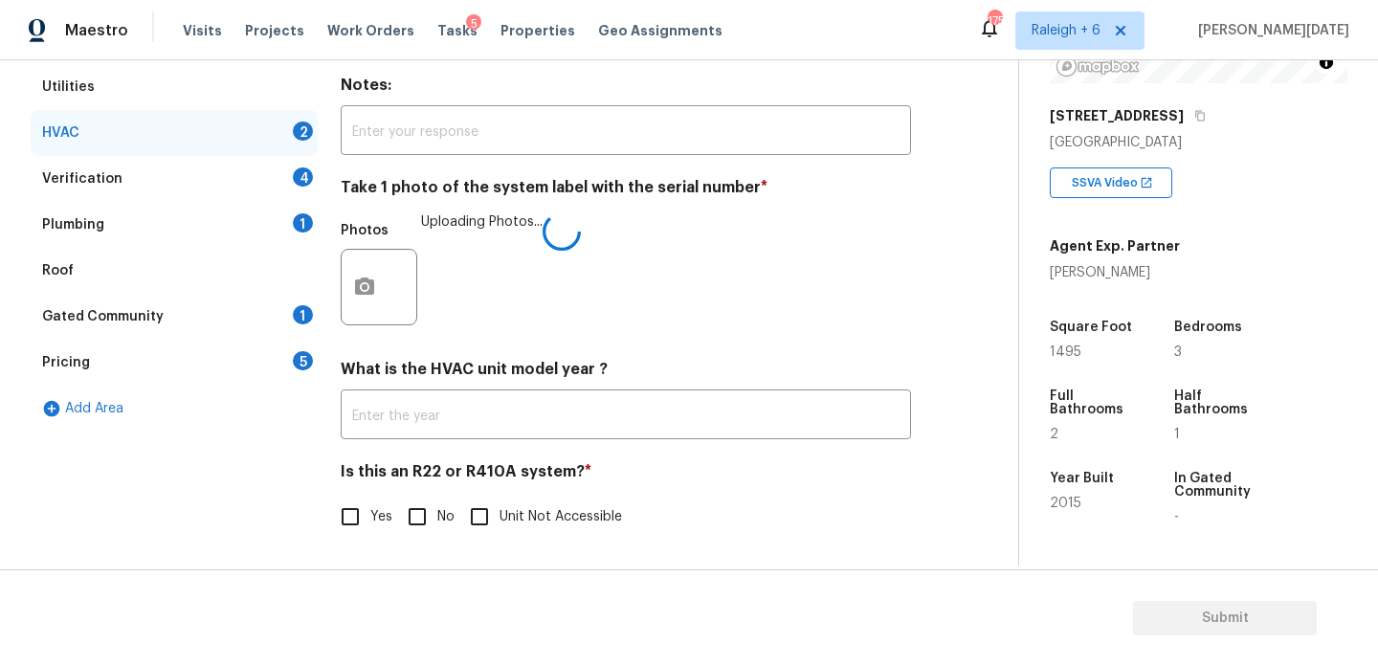
click at [412, 539] on div "HVAC Delete Area Notes: ​ Take 1 photo of the system label with the serial numb…" at bounding box center [626, 289] width 570 height 542
click at [438, 519] on span "No" at bounding box center [445, 517] width 17 height 20
click at [437, 519] on input "No" at bounding box center [417, 517] width 40 height 40
checkbox input "true"
click at [288, 174] on div "Verification 4" at bounding box center [174, 179] width 287 height 46
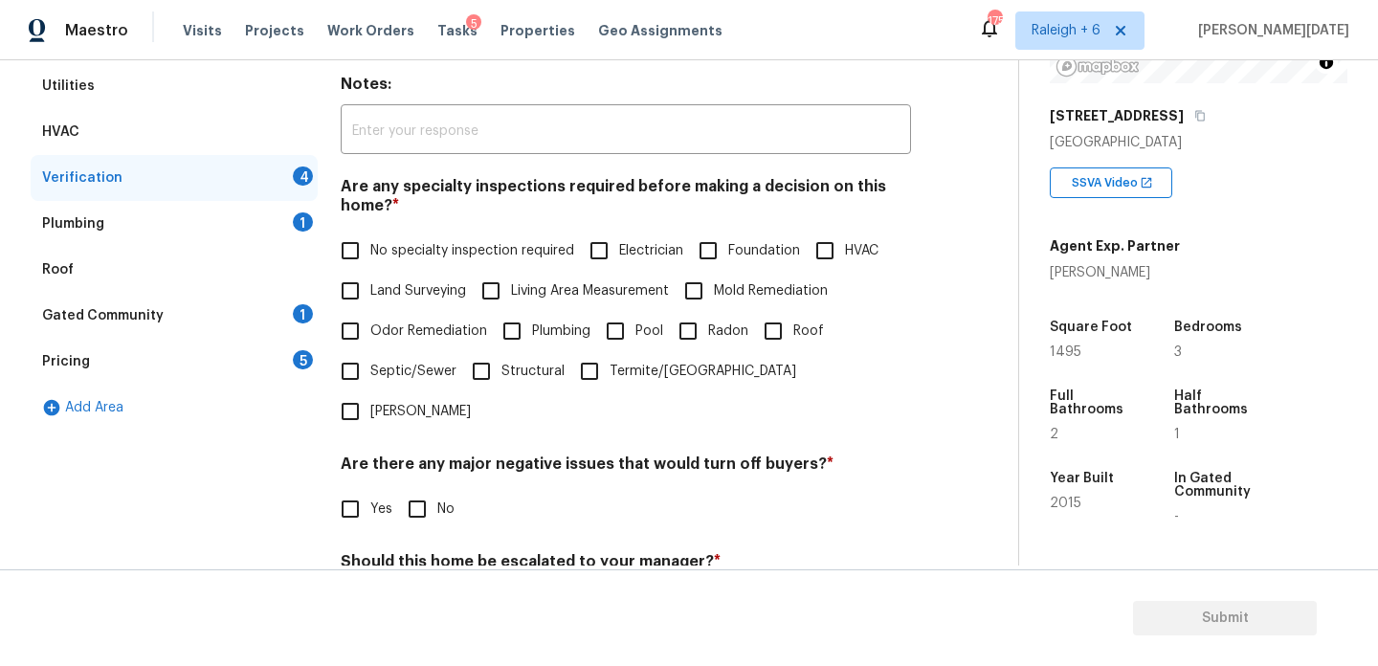
click at [355, 271] on input "Land Surveying" at bounding box center [350, 291] width 40 height 40
checkbox input "true"
click at [381, 264] on label "No specialty inspection required" at bounding box center [452, 251] width 244 height 40
click at [370, 264] on input "No specialty inspection required" at bounding box center [350, 251] width 40 height 40
checkbox input "true"
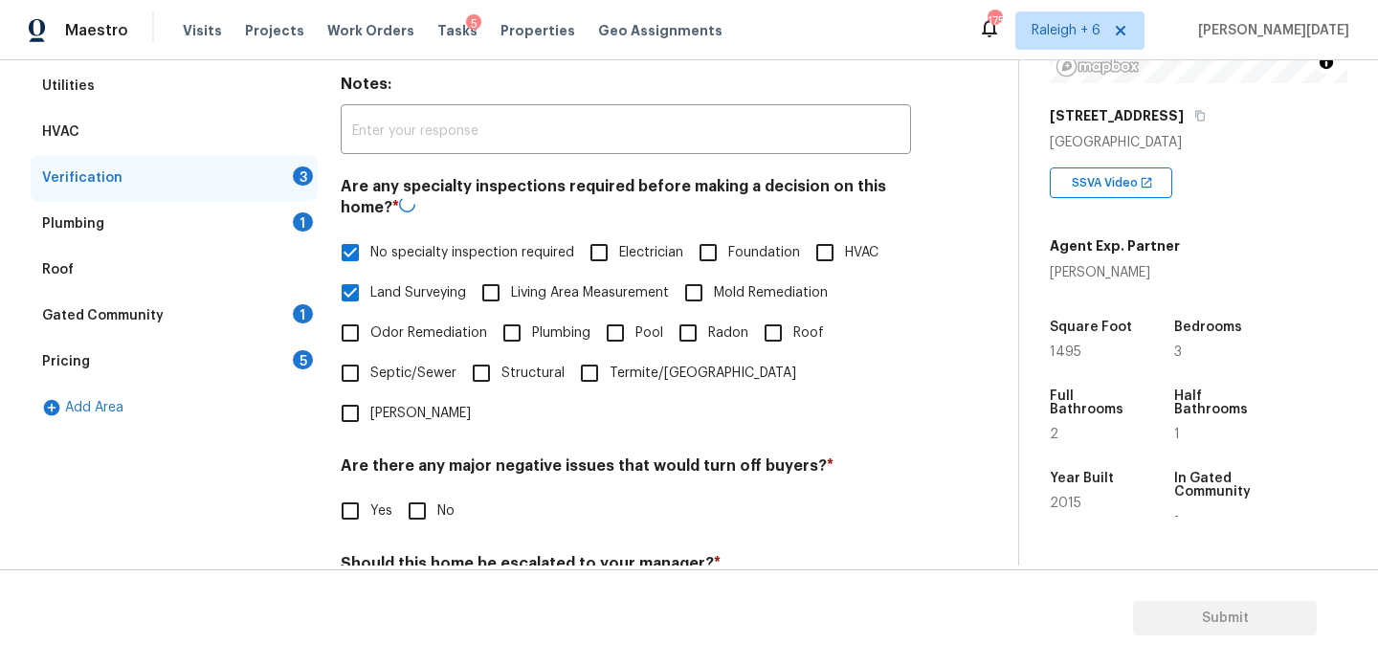
click at [379, 308] on label "Land Surveying" at bounding box center [398, 293] width 136 height 40
click at [370, 308] on input "Land Surveying" at bounding box center [350, 293] width 40 height 40
checkbox input "false"
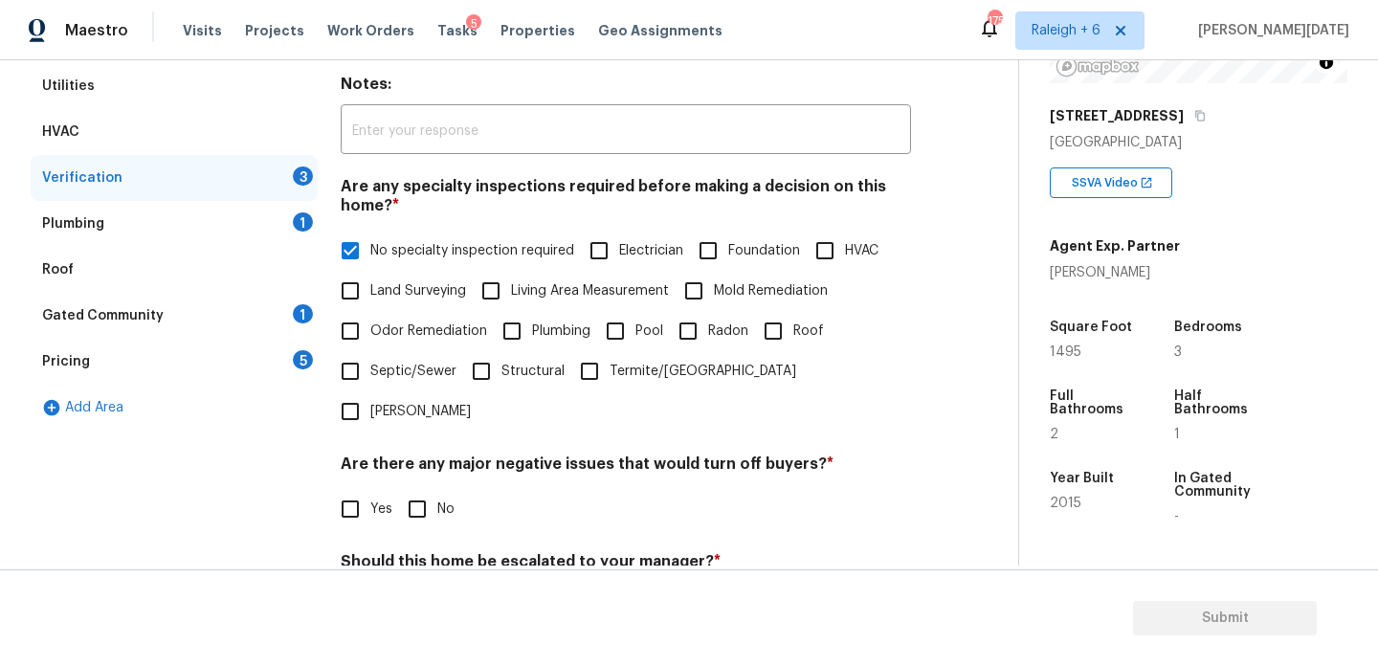
scroll to position [485, 0]
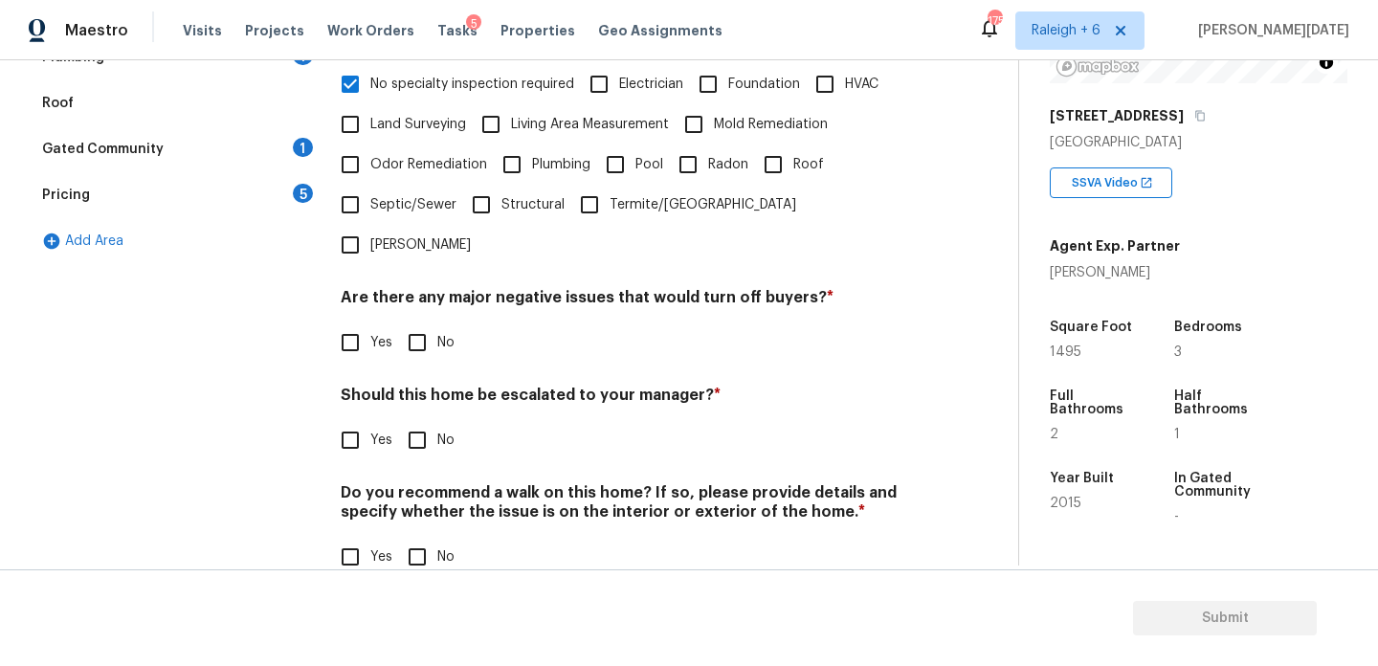
click at [415, 323] on input "No" at bounding box center [417, 343] width 40 height 40
checkbox input "true"
click at [426, 537] on input "No" at bounding box center [417, 557] width 40 height 40
checkbox input "true"
click at [425, 420] on input "No" at bounding box center [417, 440] width 40 height 40
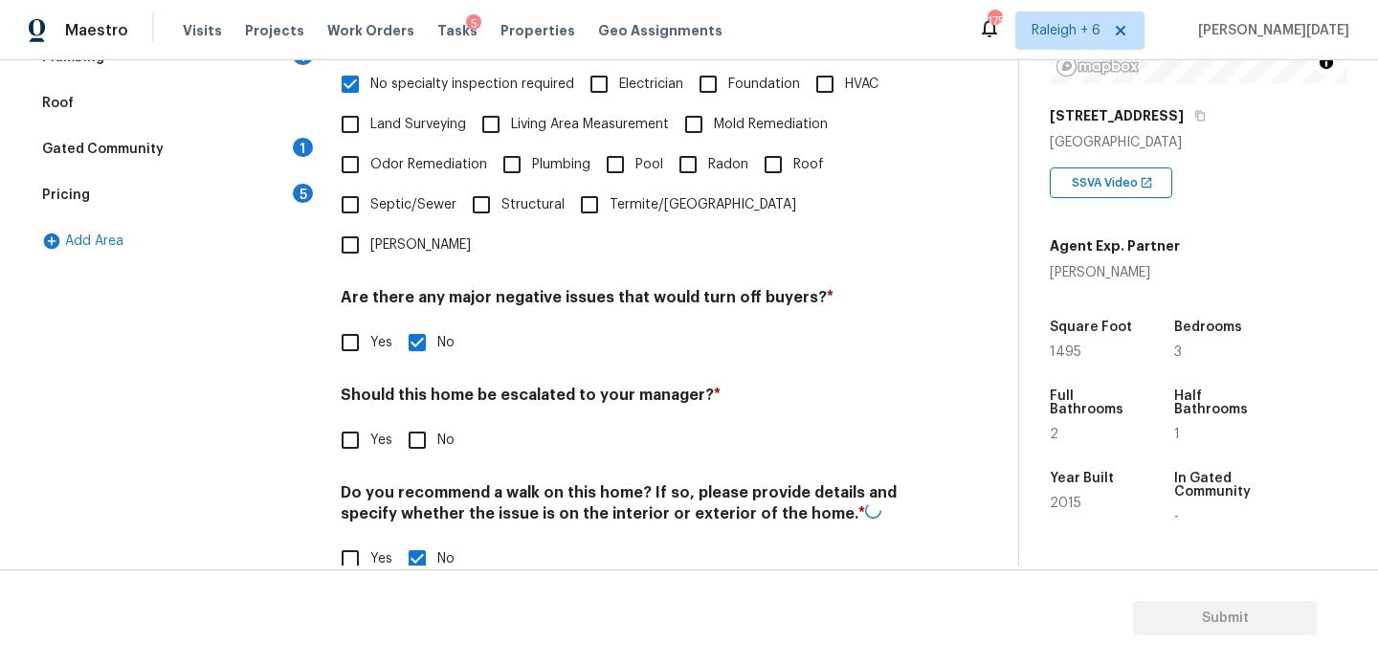
checkbox input "true"
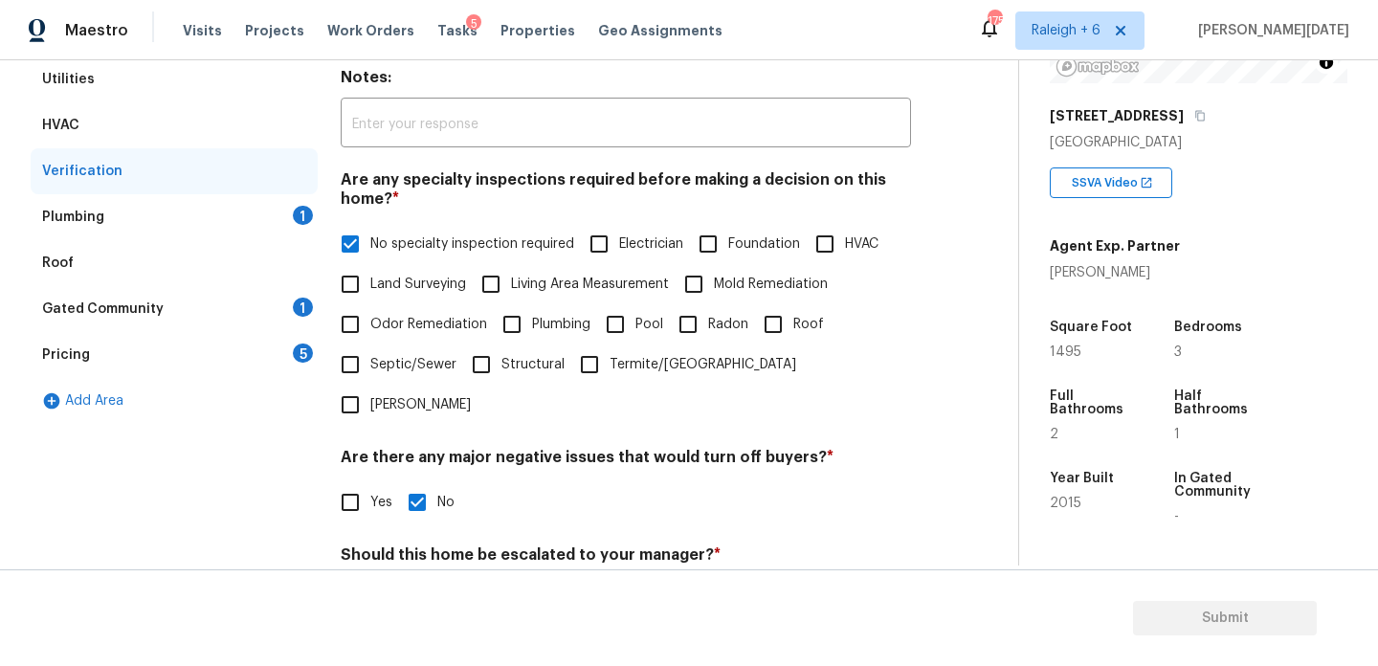
click at [278, 230] on div "Plumbing 1" at bounding box center [174, 217] width 287 height 46
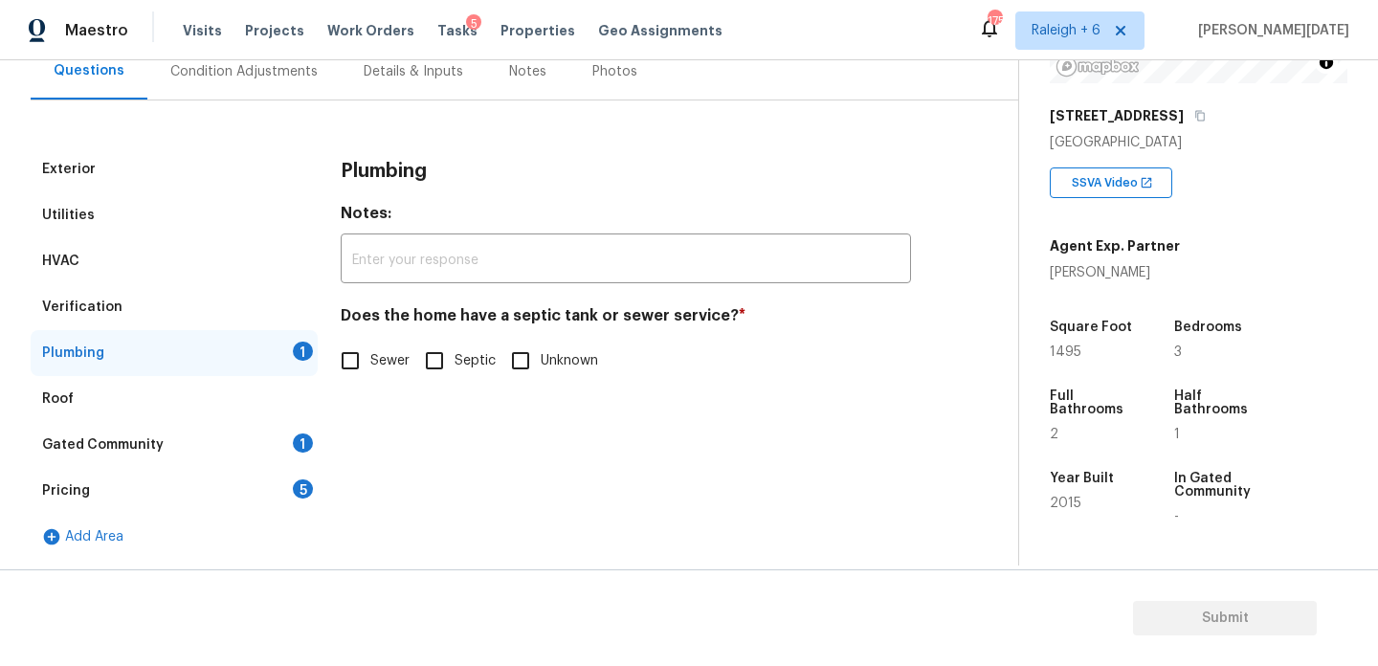
click at [352, 383] on div "Plumbing Notes: ​ Does the home have a septic tank or sewer service? * Sewer Se…" at bounding box center [626, 274] width 570 height 257
click at [361, 353] on input "Sewer" at bounding box center [350, 361] width 40 height 40
checkbox input "true"
click at [312, 402] on div "Roof" at bounding box center [174, 399] width 287 height 46
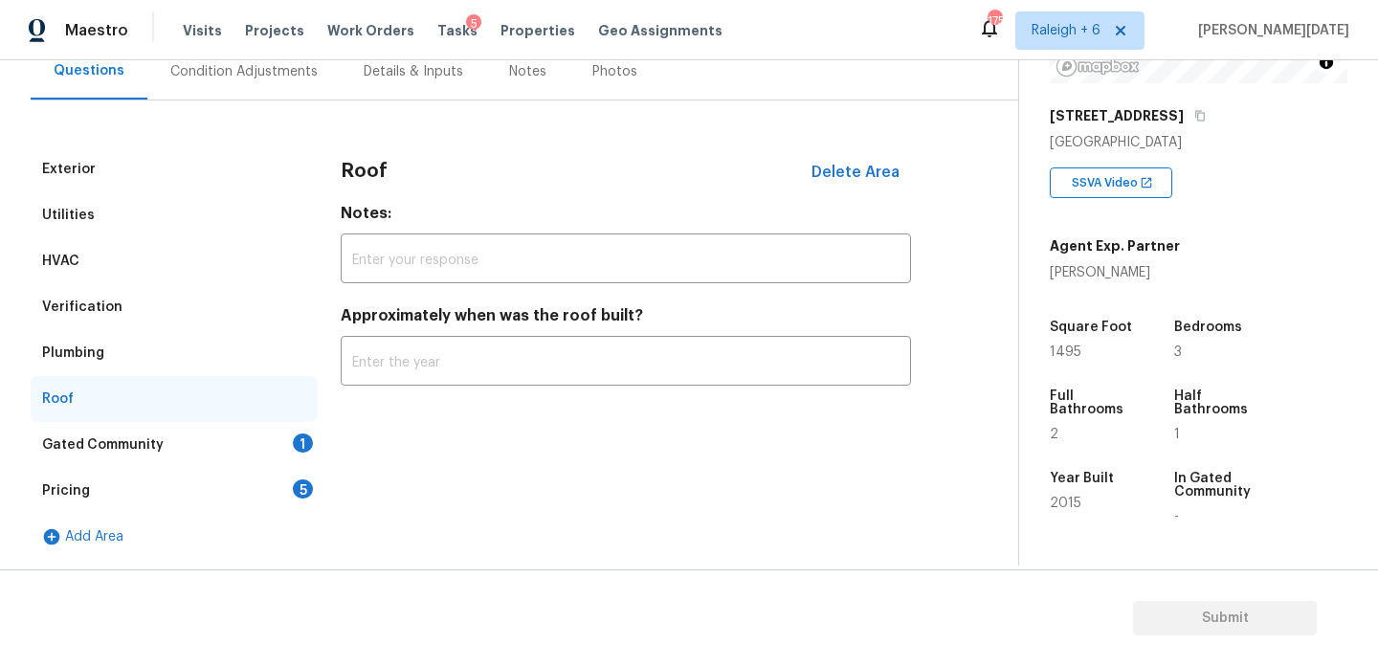
click at [302, 423] on div "Gated Community 1" at bounding box center [174, 445] width 287 height 46
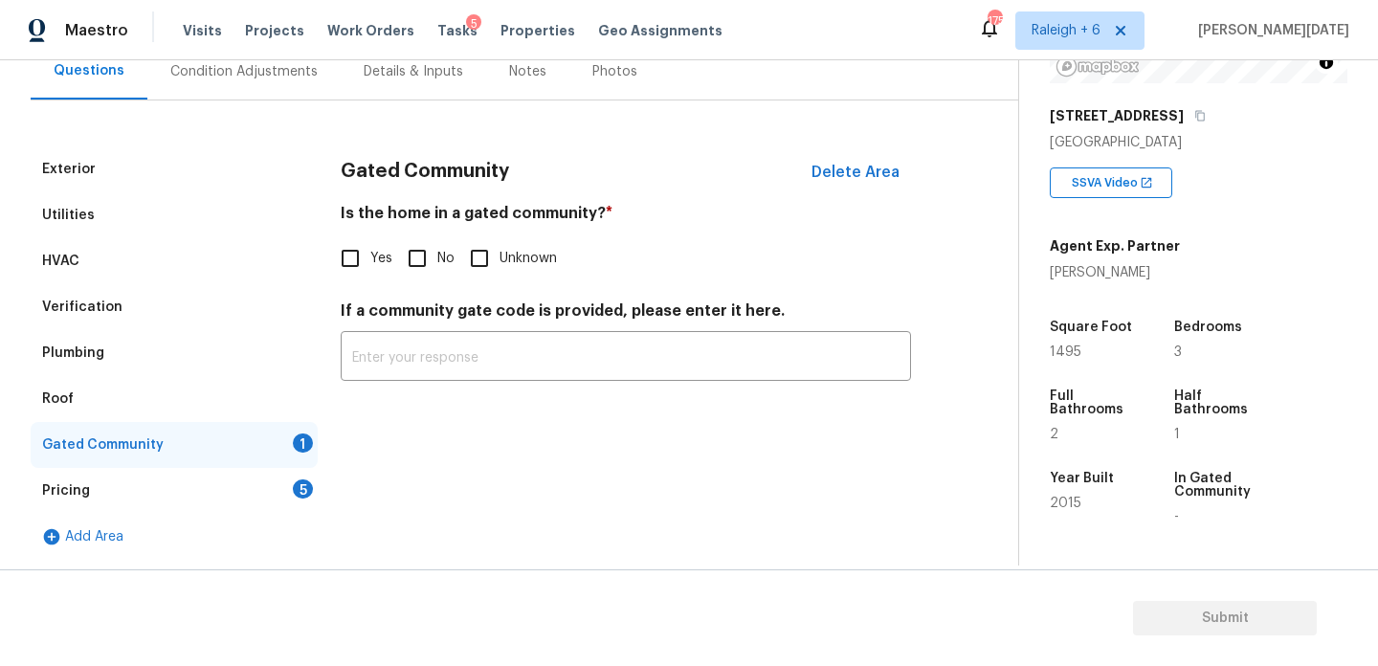
click at [410, 267] on input "No" at bounding box center [417, 258] width 40 height 40
checkbox input "true"
click at [302, 490] on div "5" at bounding box center [303, 489] width 20 height 19
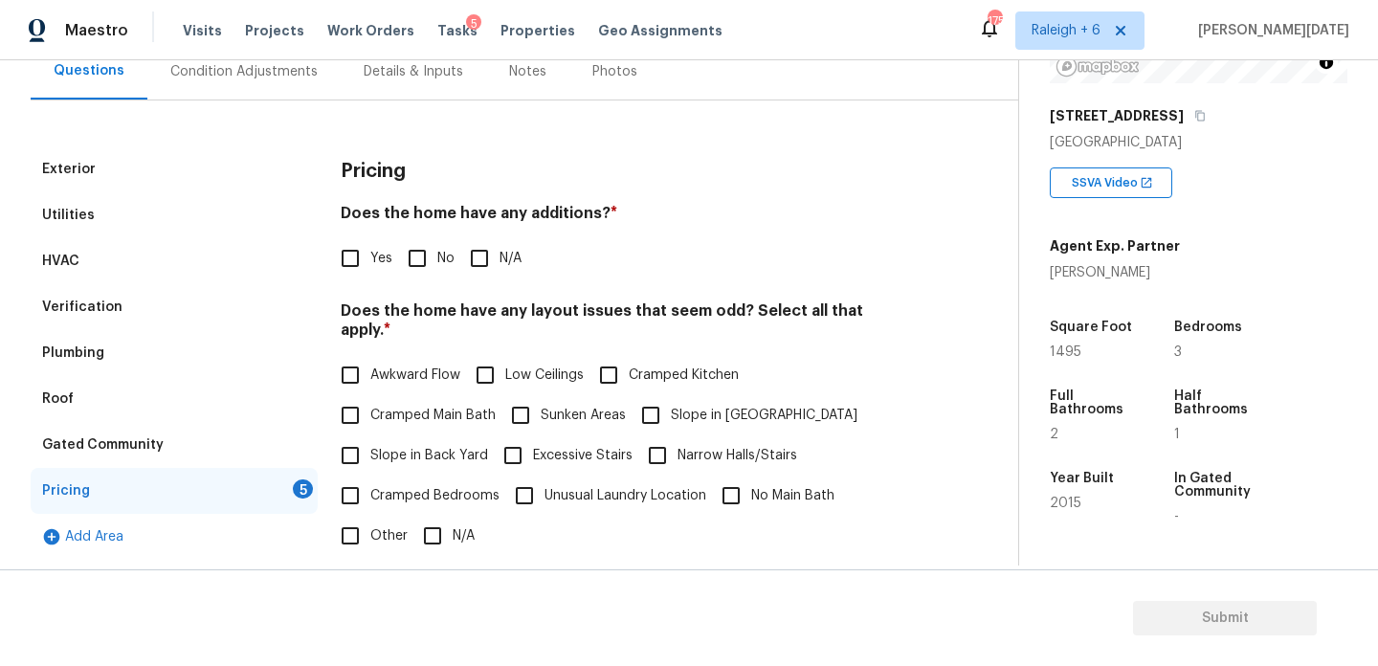
click at [428, 251] on input "No" at bounding box center [417, 258] width 40 height 40
checkbox input "true"
click at [449, 525] on input "N/A" at bounding box center [433, 536] width 40 height 40
checkbox input "true"
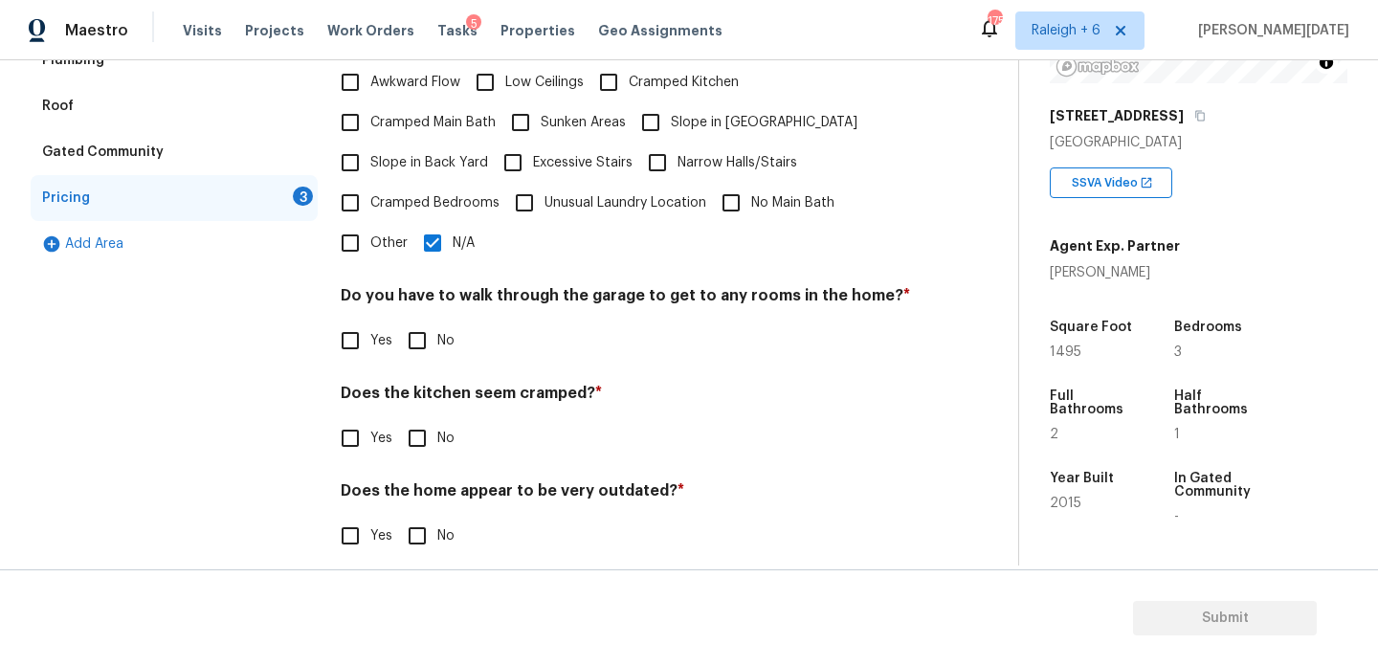
click at [428, 324] on input "No" at bounding box center [417, 341] width 40 height 40
checkbox input "true"
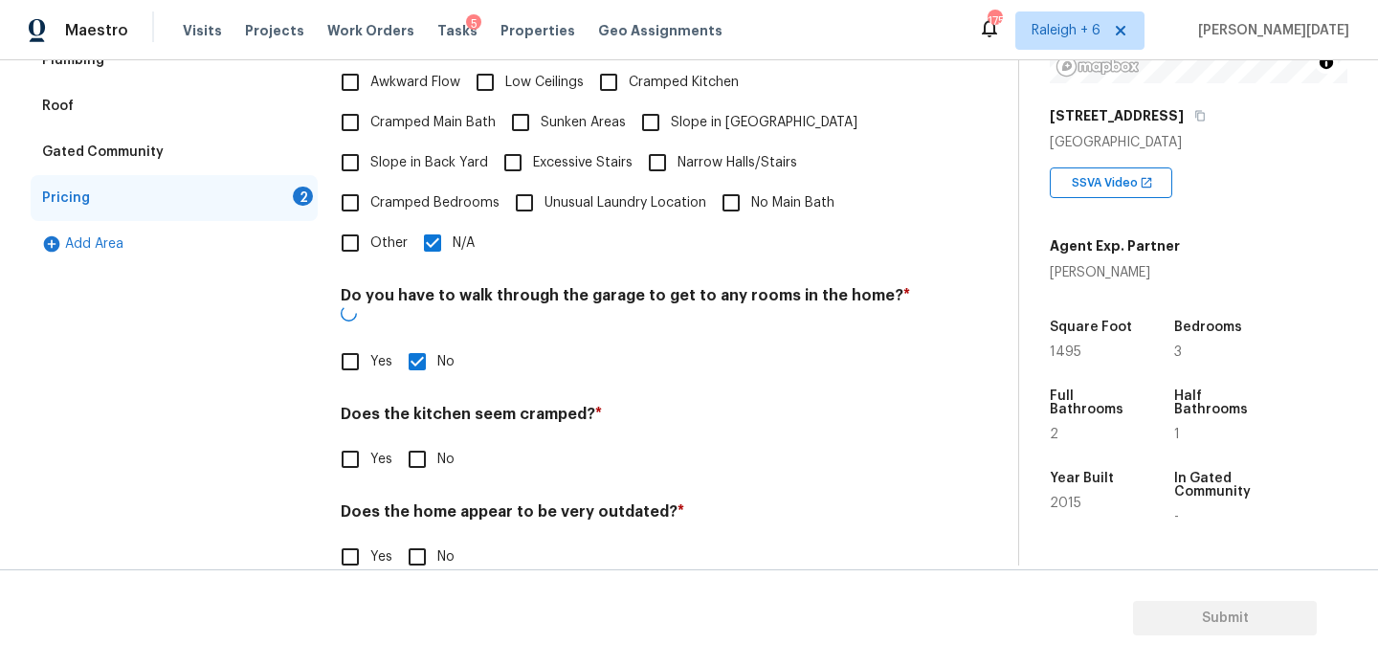
click at [414, 440] on input "No" at bounding box center [417, 459] width 40 height 40
checkbox input "true"
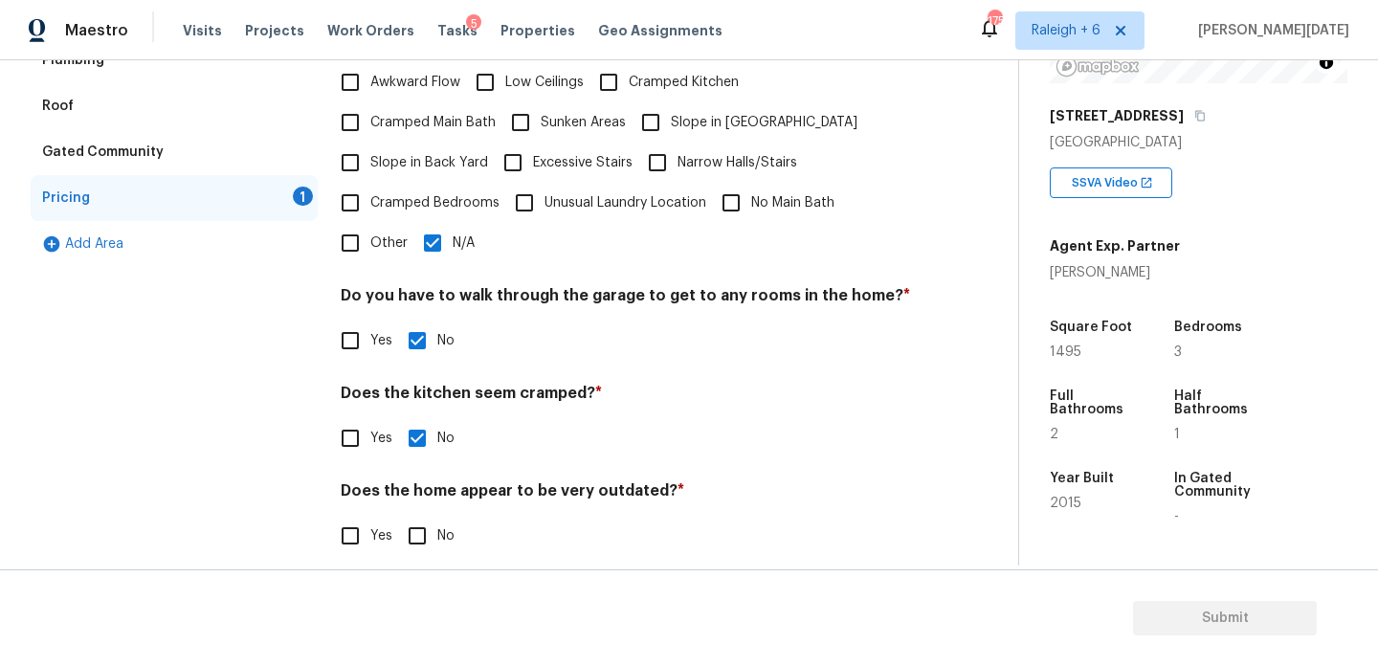
click at [419, 543] on div "Pricing Does the home have any additions? * Yes No N/A Does the home have any l…" at bounding box center [626, 217] width 570 height 726
click at [409, 516] on input "No" at bounding box center [417, 536] width 40 height 40
checkbox input "true"
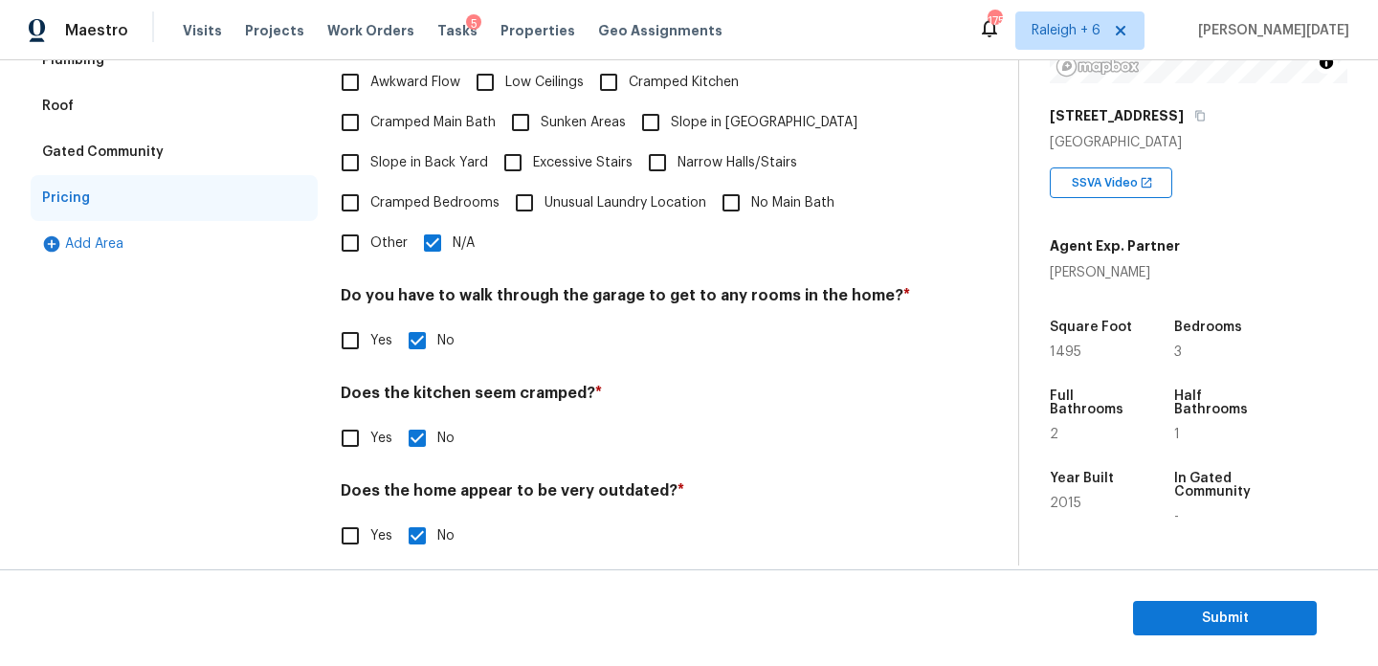
scroll to position [0, 0]
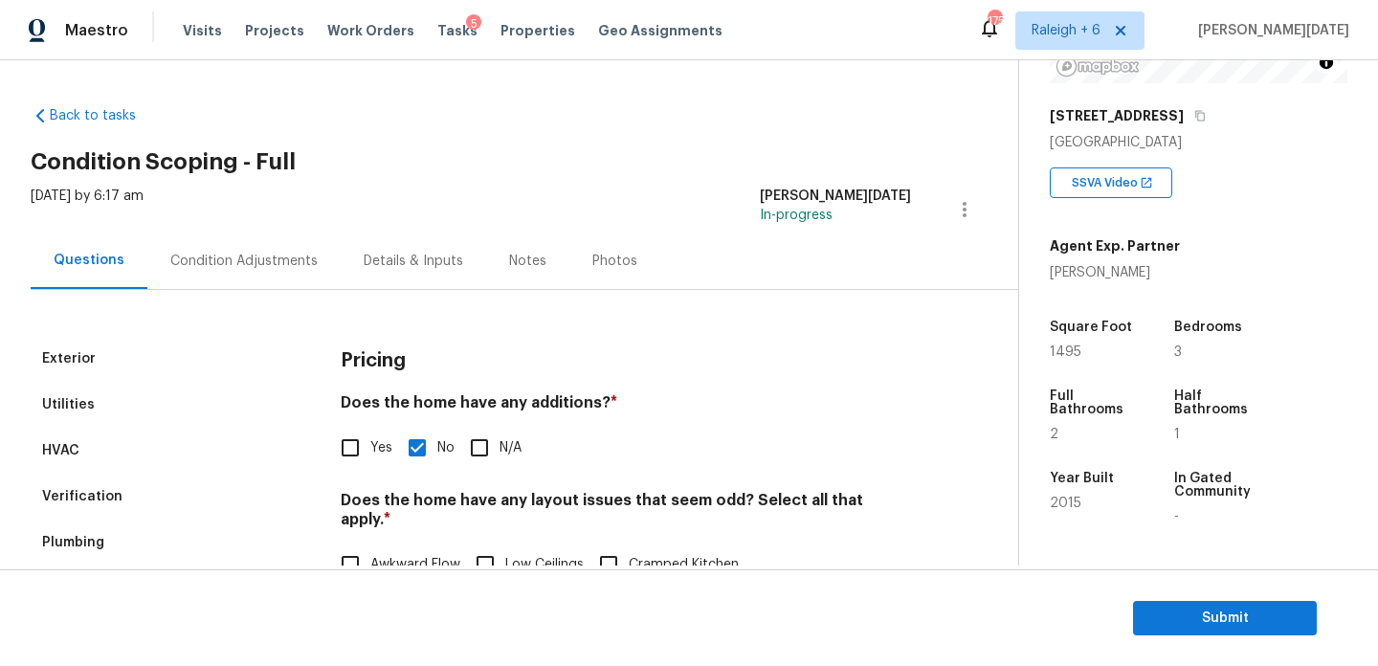
click at [213, 265] on div "Condition Adjustments" at bounding box center [243, 261] width 147 height 19
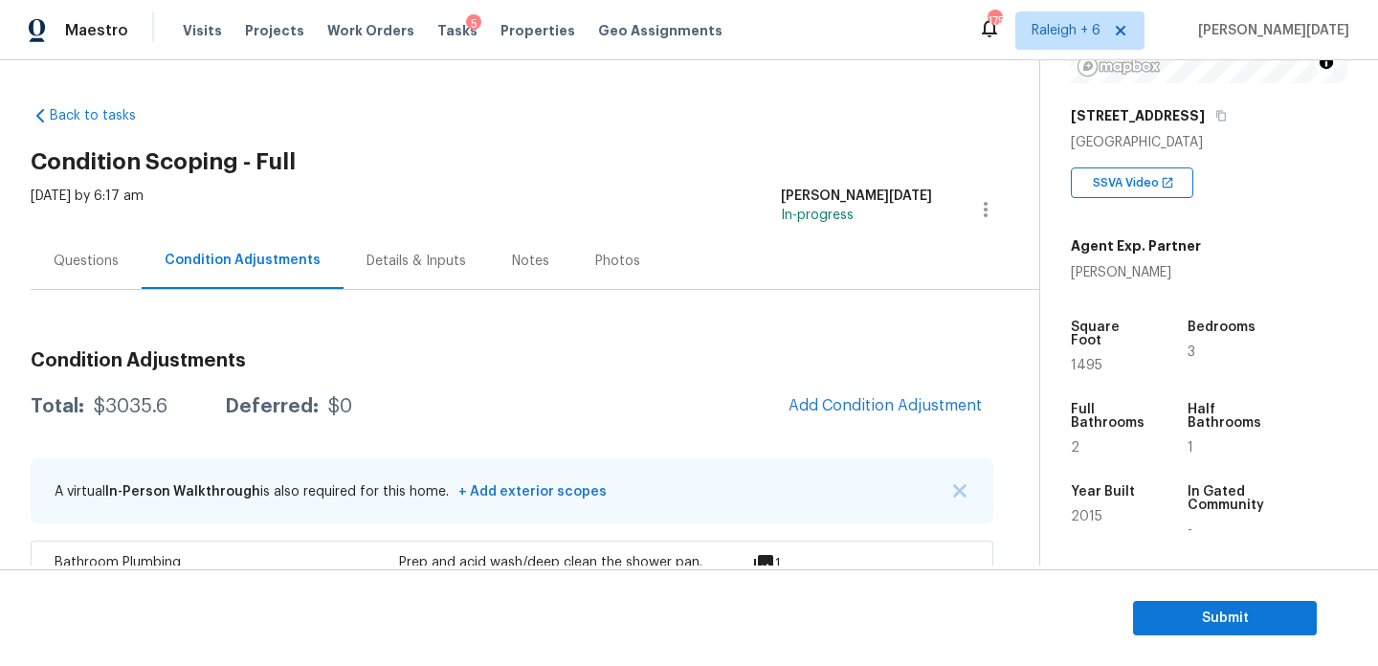
scroll to position [254, 0]
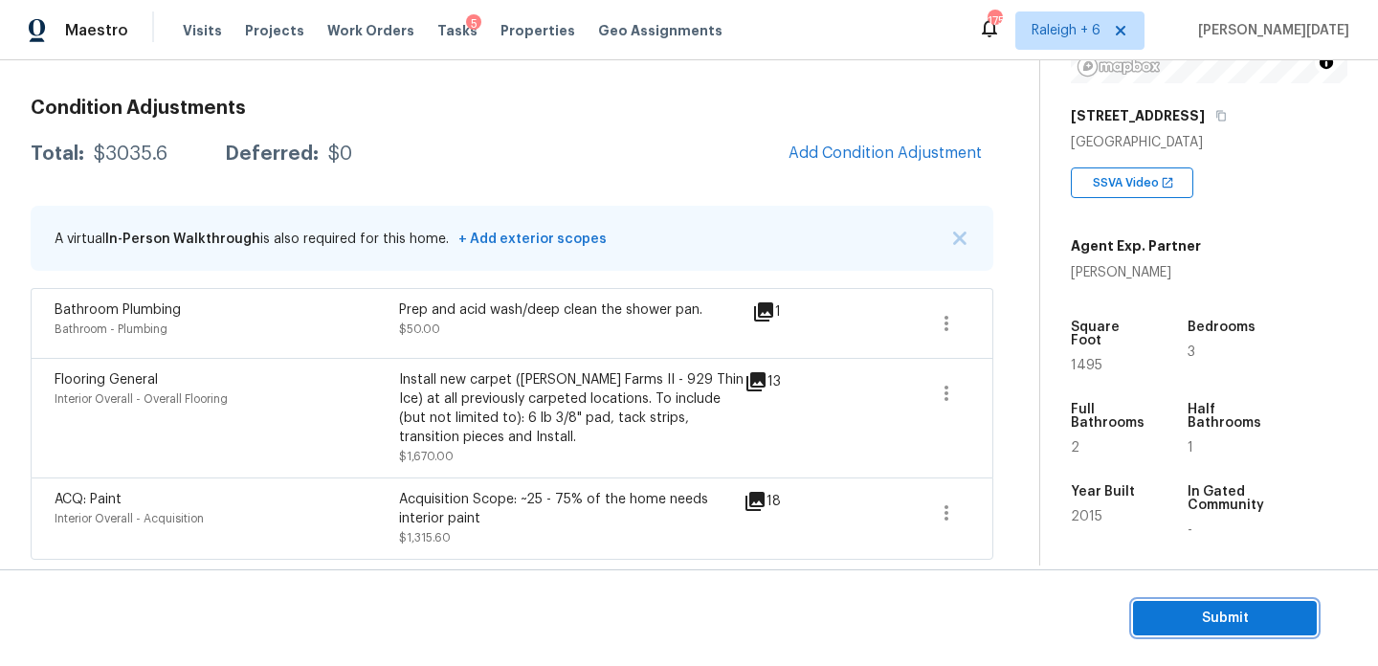
click at [1178, 610] on span "Submit" at bounding box center [1225, 619] width 153 height 24
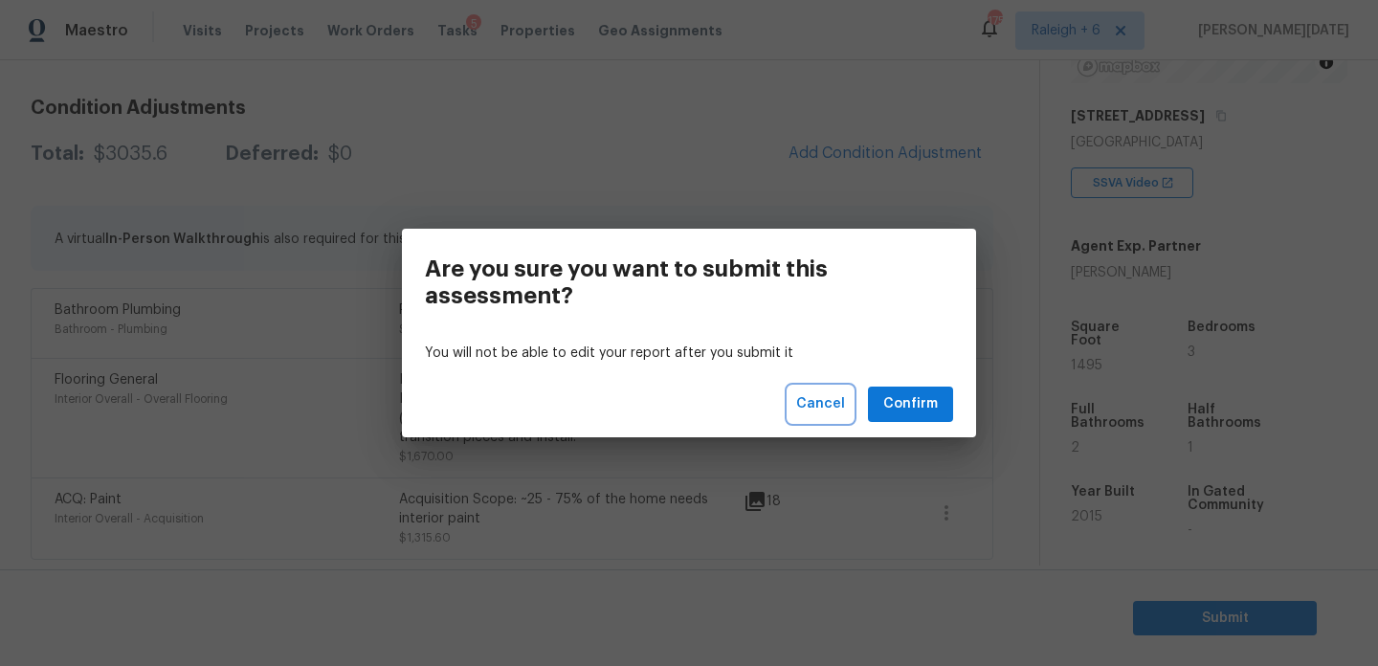
click at [832, 415] on button "Cancel" at bounding box center [821, 404] width 64 height 35
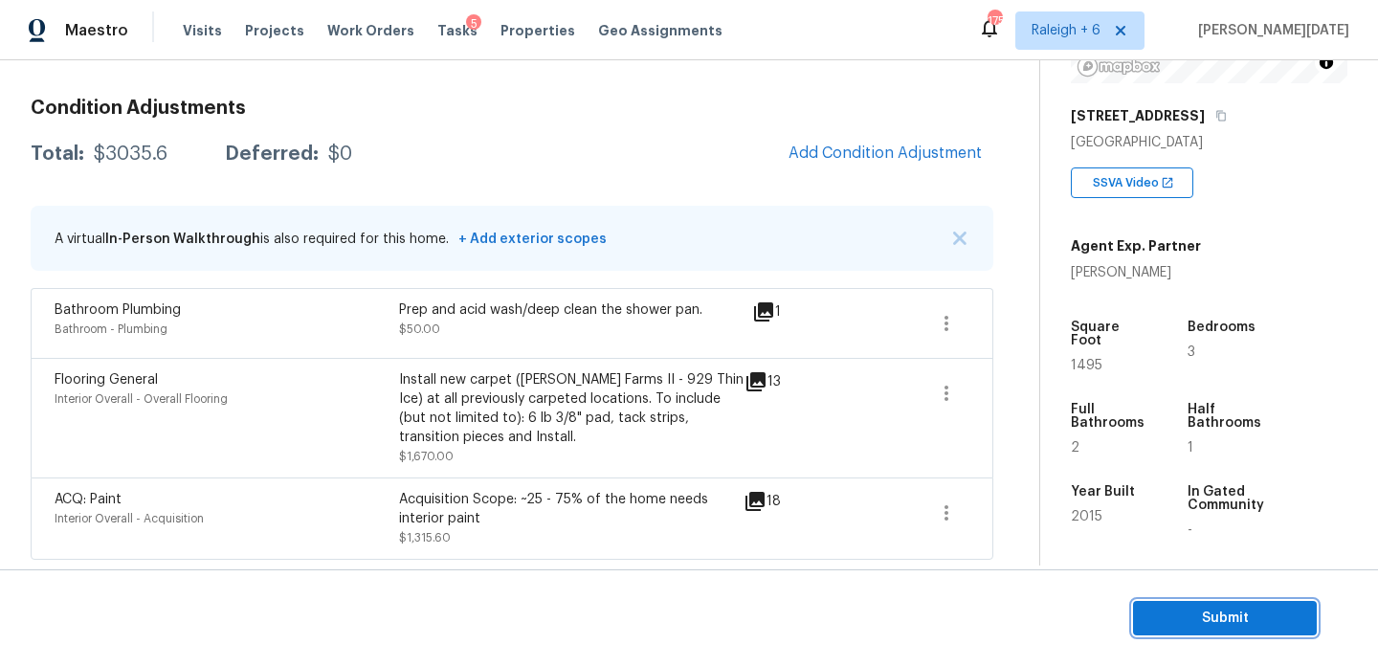
scroll to position [0, 0]
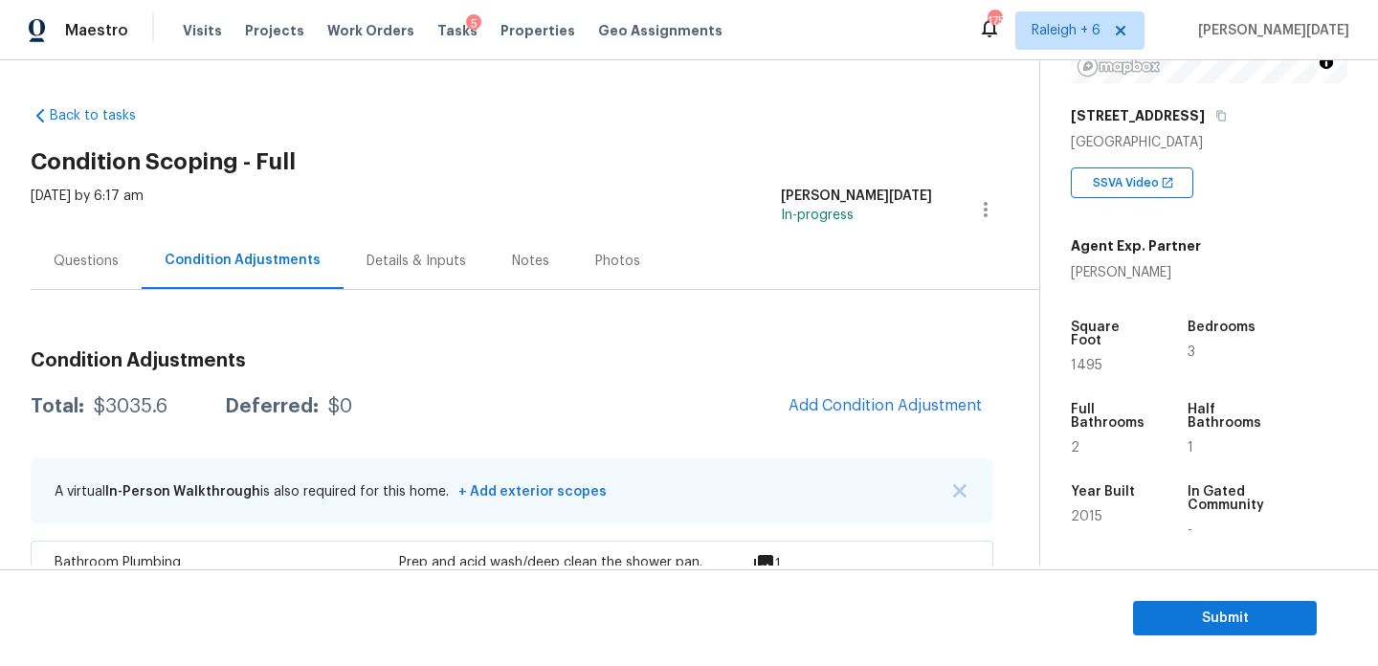
click at [64, 270] on div "Questions" at bounding box center [86, 261] width 65 height 19
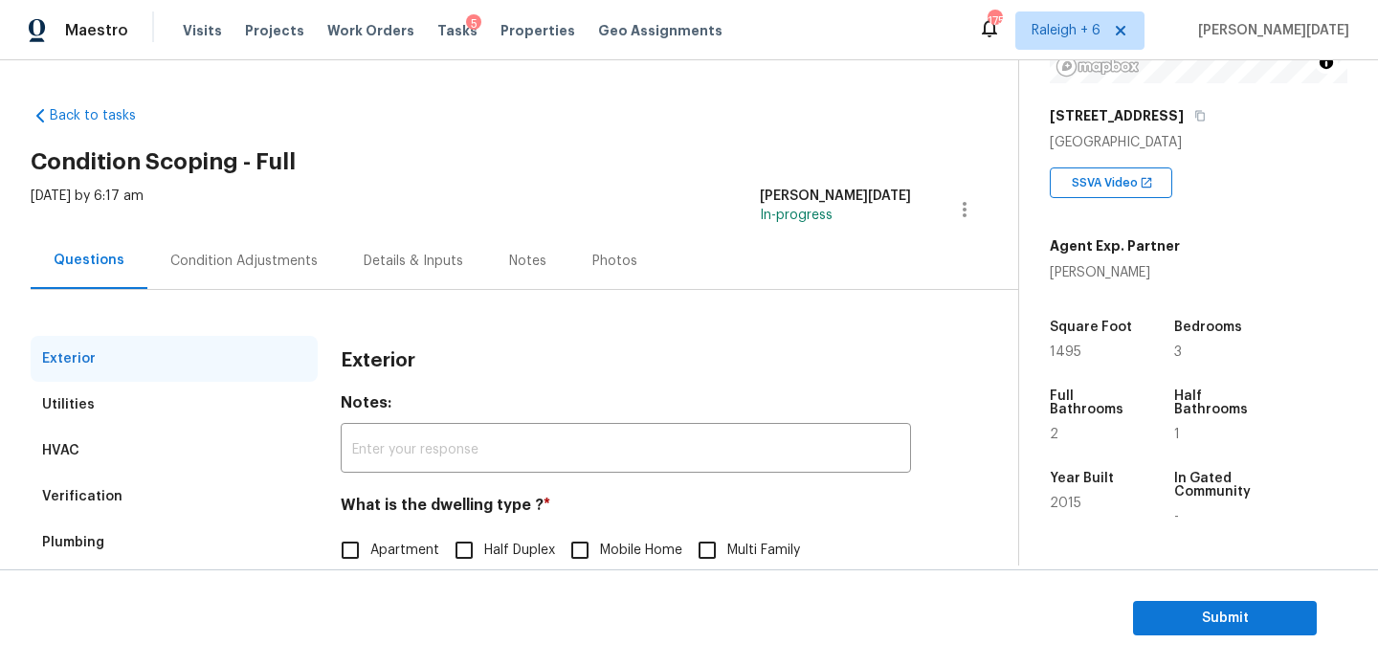
scroll to position [256, 0]
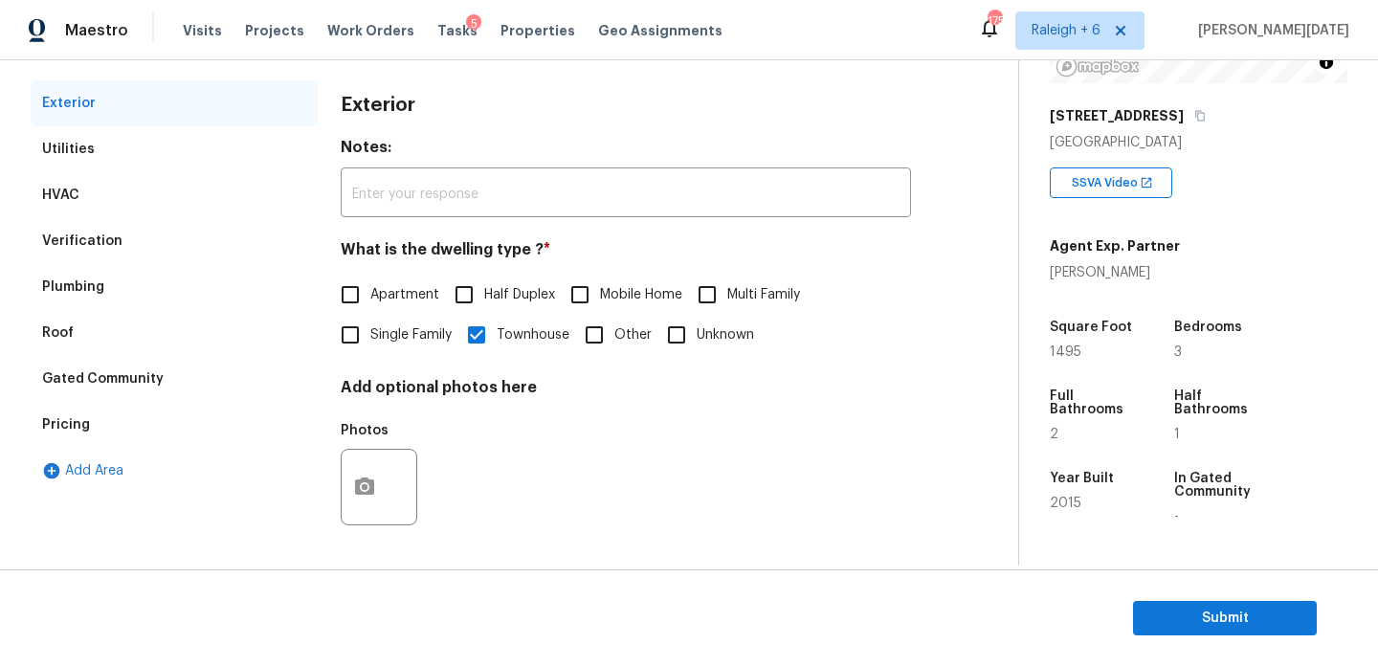
click at [97, 439] on div "Pricing" at bounding box center [174, 425] width 287 height 46
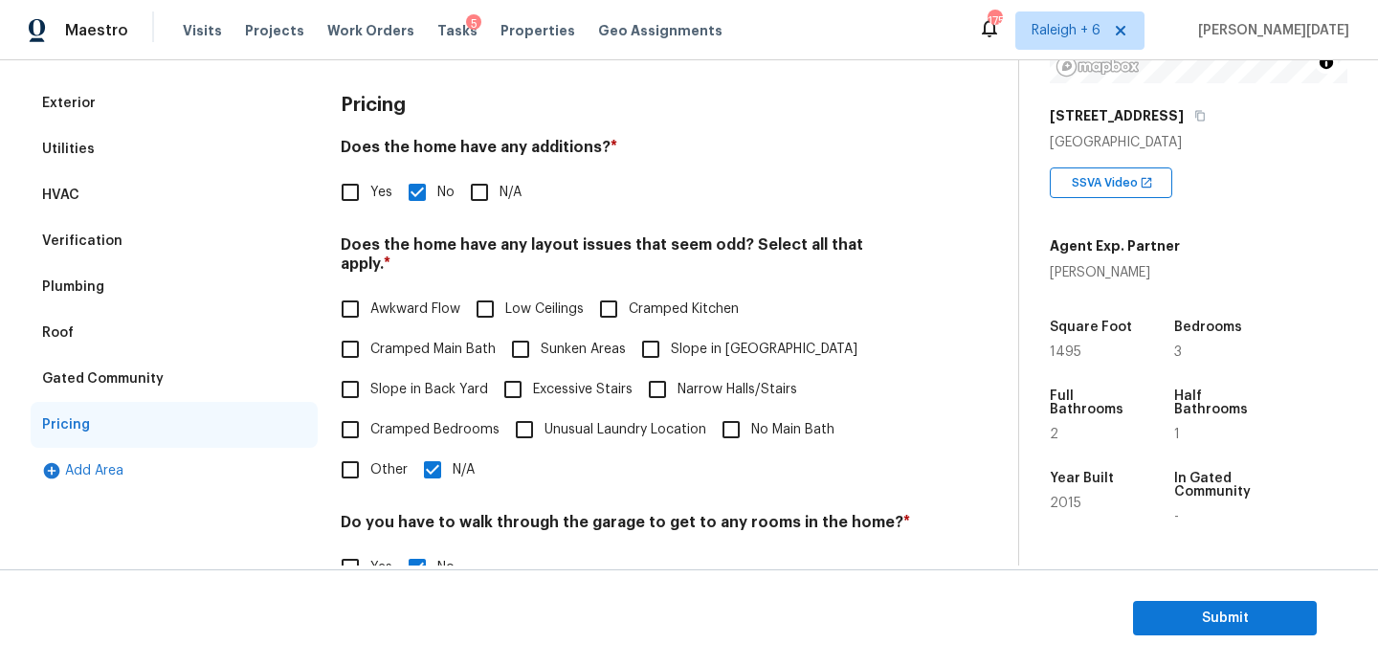
click at [381, 380] on span "Slope in Back Yard" at bounding box center [429, 390] width 118 height 20
click at [370, 369] on input "Slope in Back Yard" at bounding box center [350, 389] width 40 height 40
checkbox input "true"
click at [438, 452] on input "N/A" at bounding box center [433, 470] width 40 height 40
checkbox input "false"
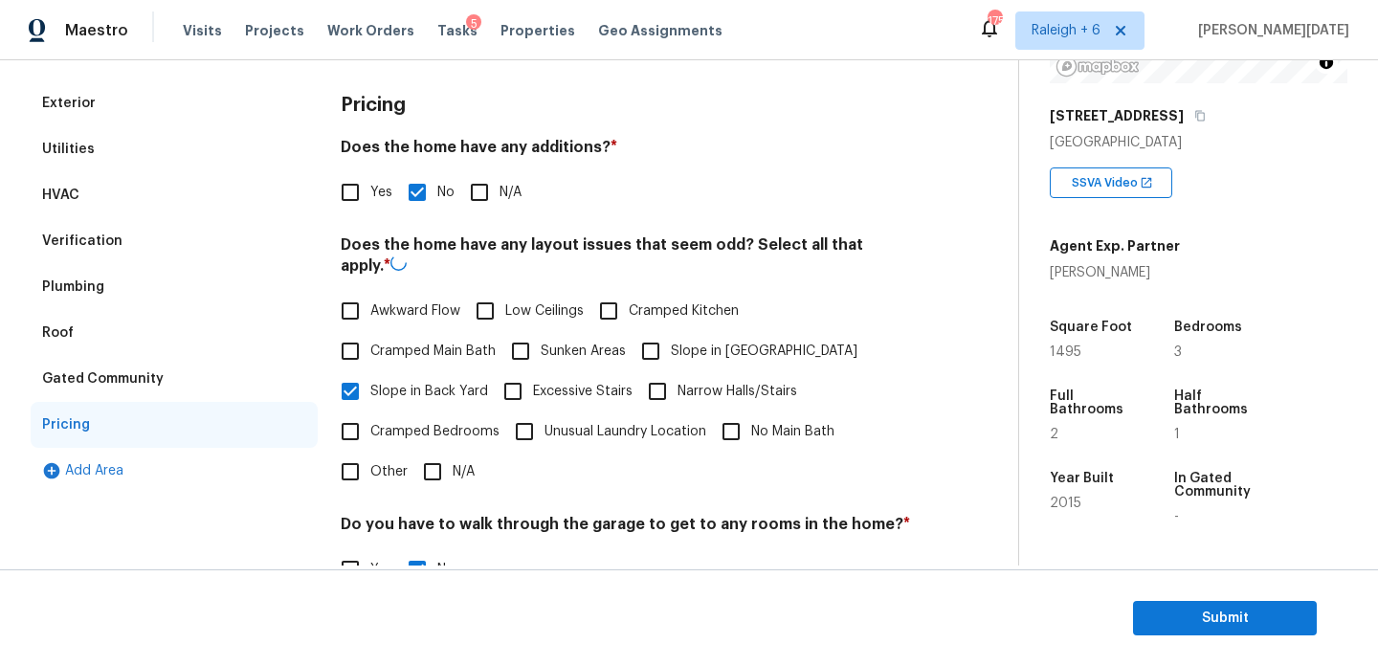
scroll to position [0, 0]
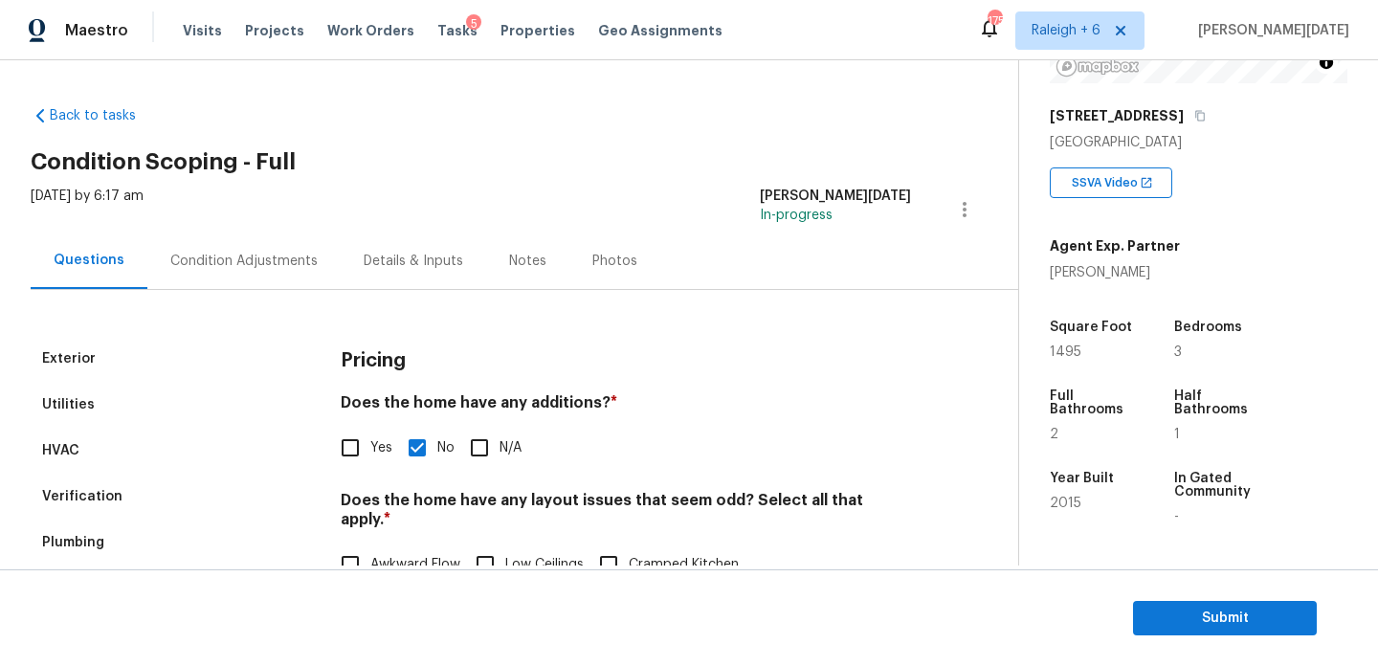
click at [255, 257] on div "Condition Adjustments" at bounding box center [243, 261] width 147 height 19
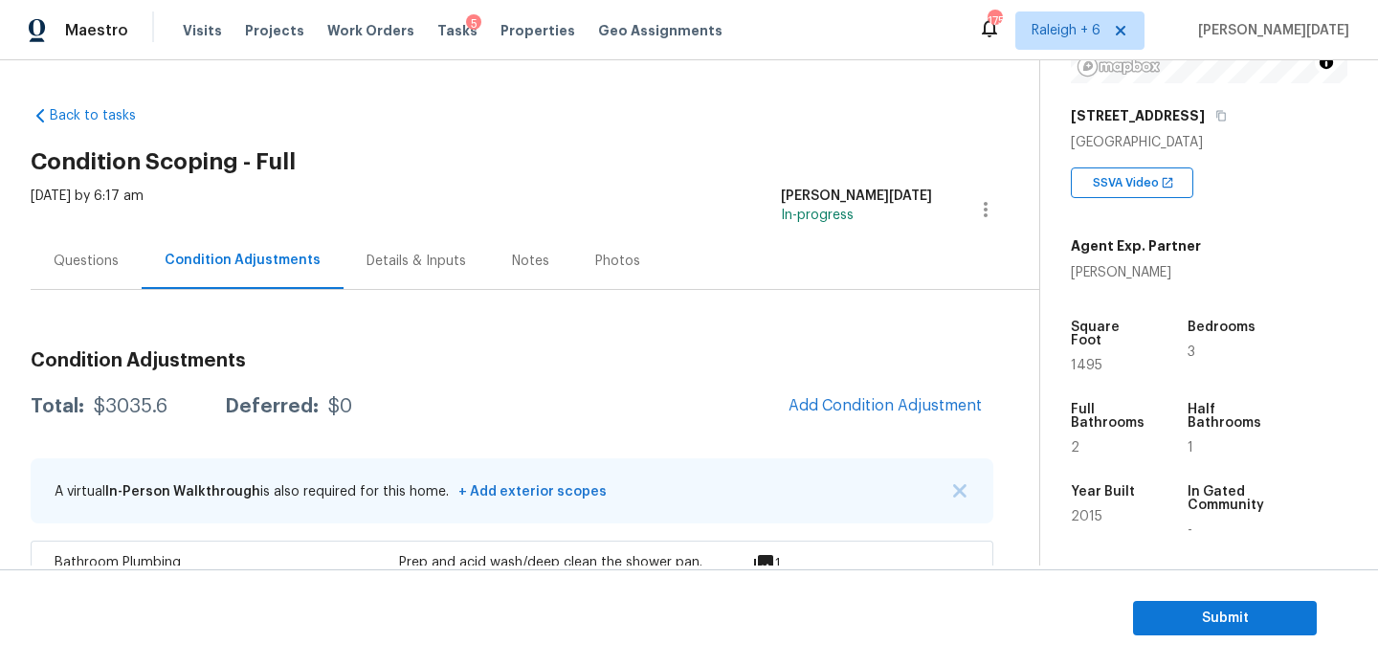
scroll to position [254, 0]
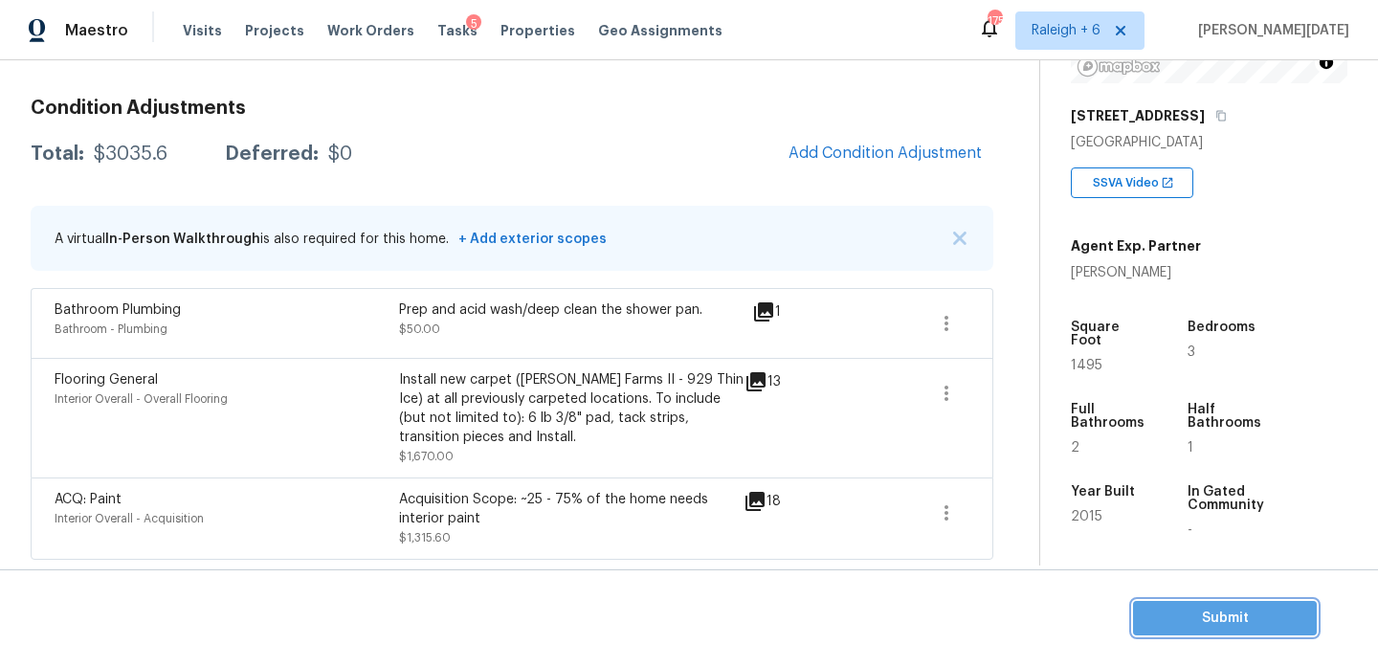
click at [1173, 618] on span "Submit" at bounding box center [1225, 619] width 153 height 24
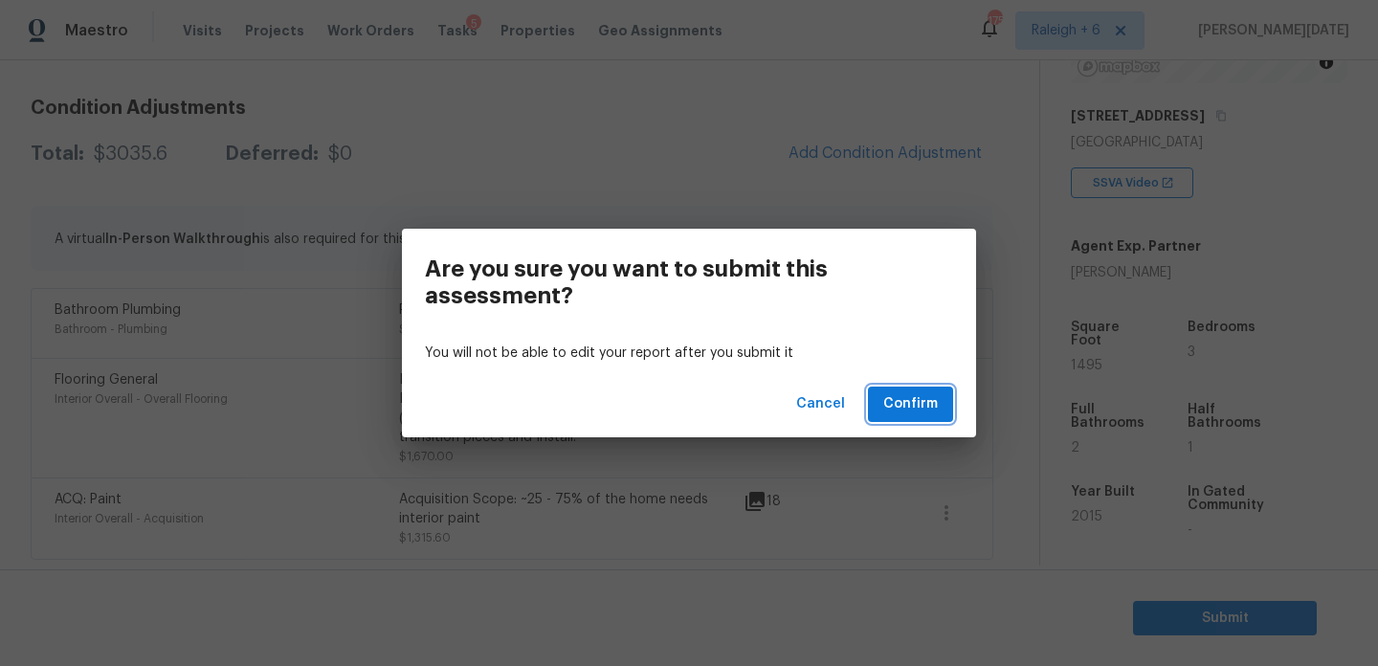
click at [924, 404] on span "Confirm" at bounding box center [911, 404] width 55 height 24
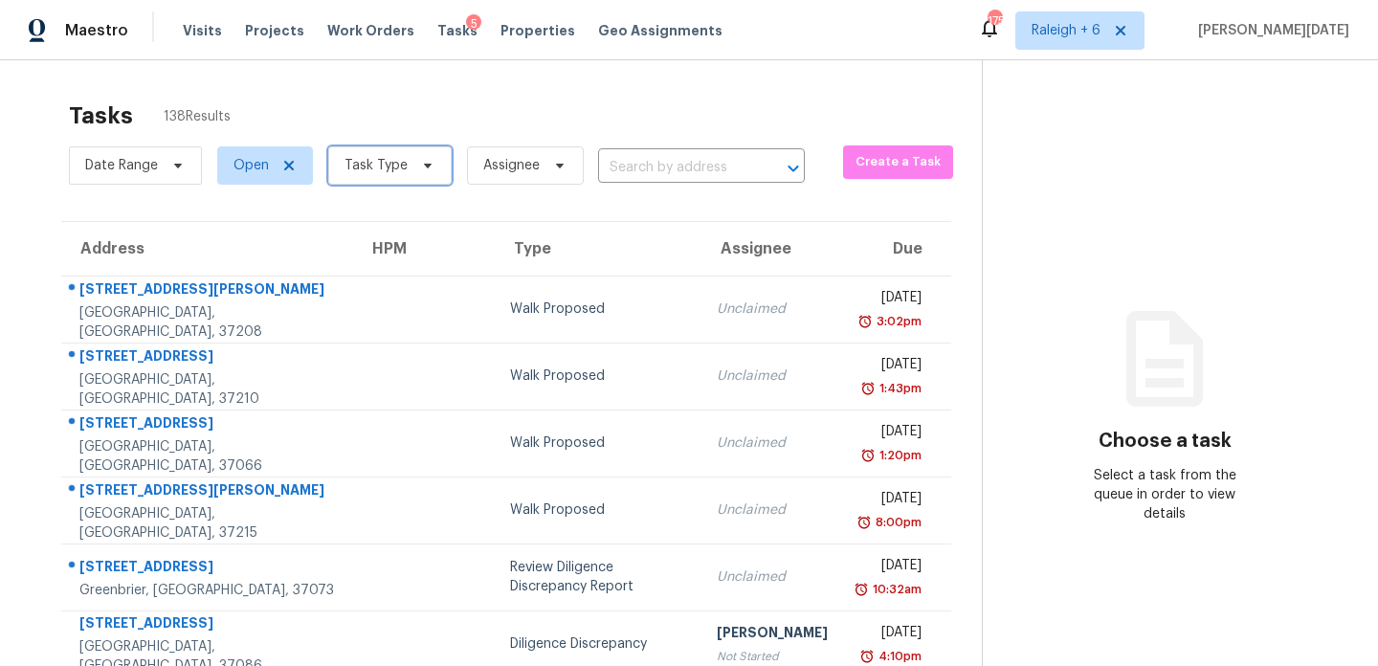
click at [396, 158] on span "Task Type" at bounding box center [376, 165] width 63 height 19
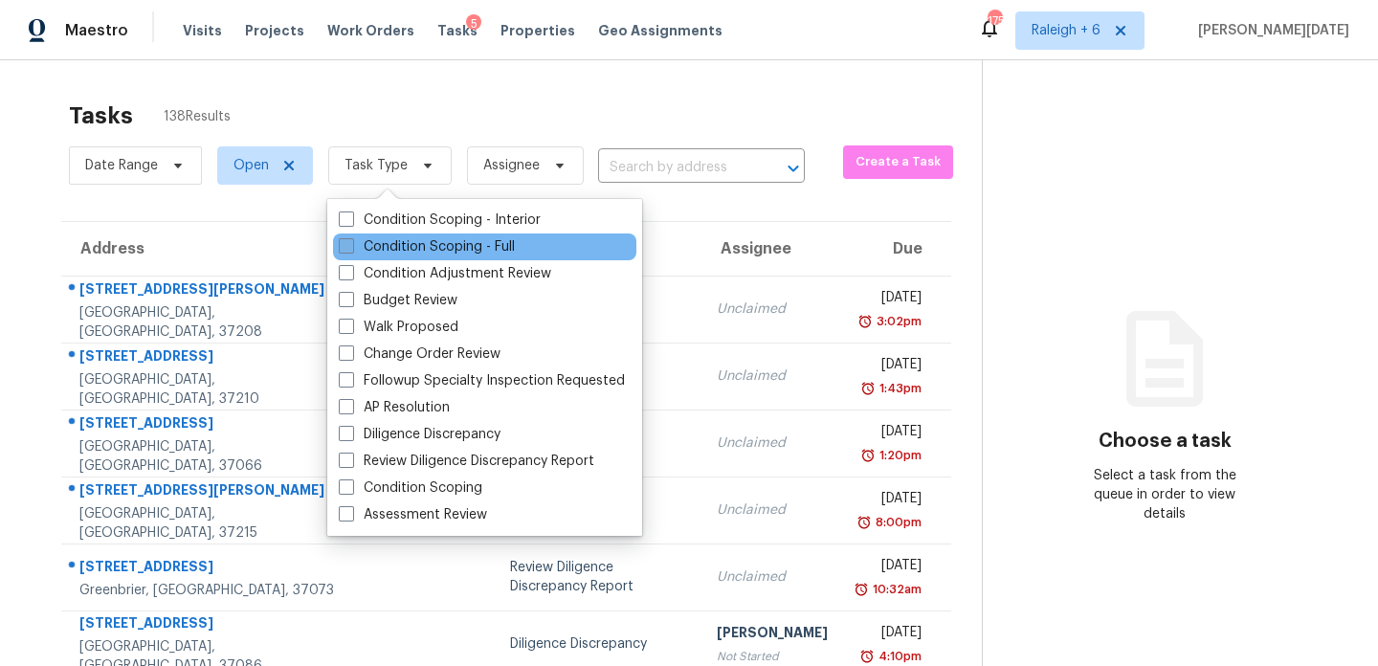
click at [379, 250] on label "Condition Scoping - Full" at bounding box center [427, 246] width 176 height 19
click at [351, 250] on input "Condition Scoping - Full" at bounding box center [345, 243] width 12 height 12
checkbox input "true"
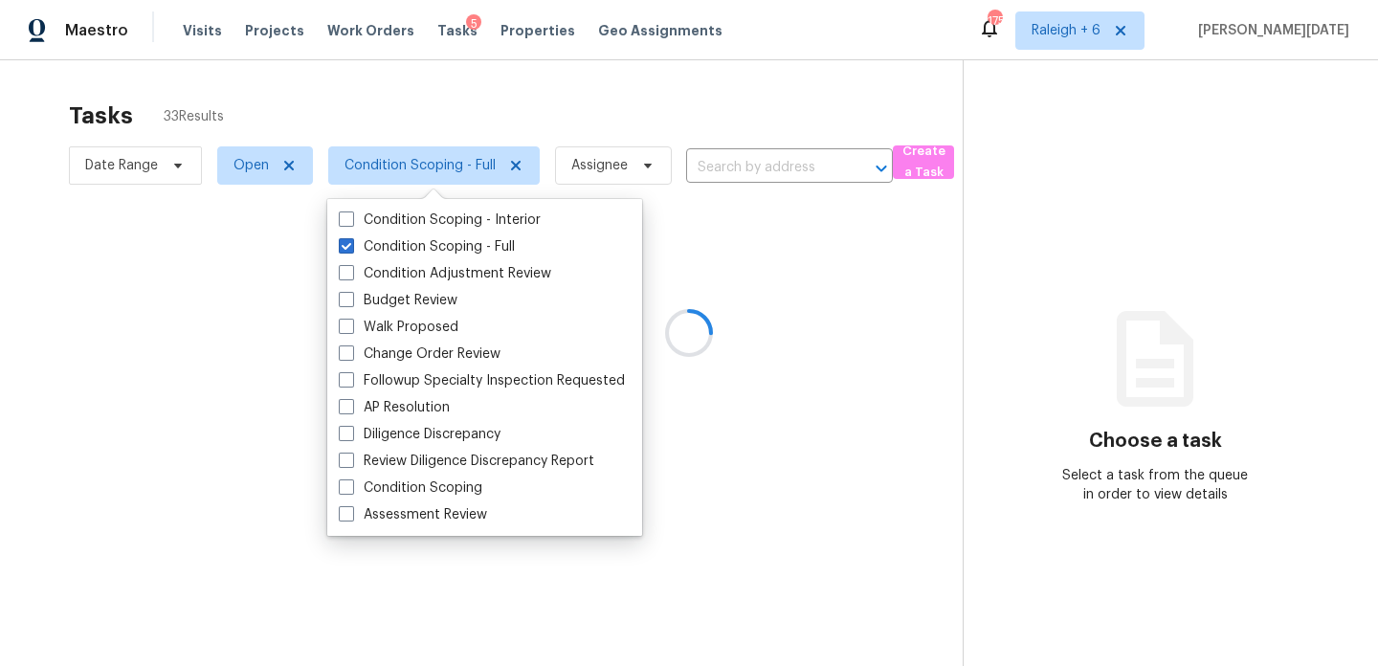
click at [614, 116] on div at bounding box center [689, 333] width 1378 height 666
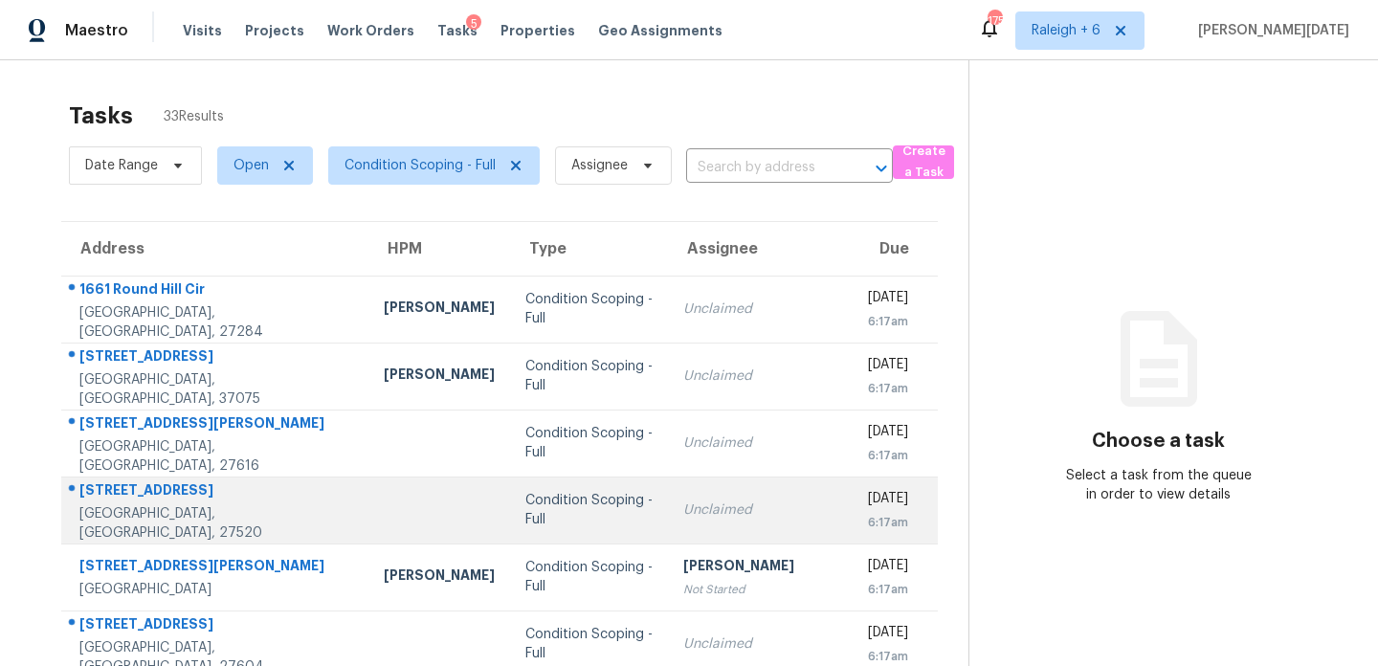
scroll to position [330, 0]
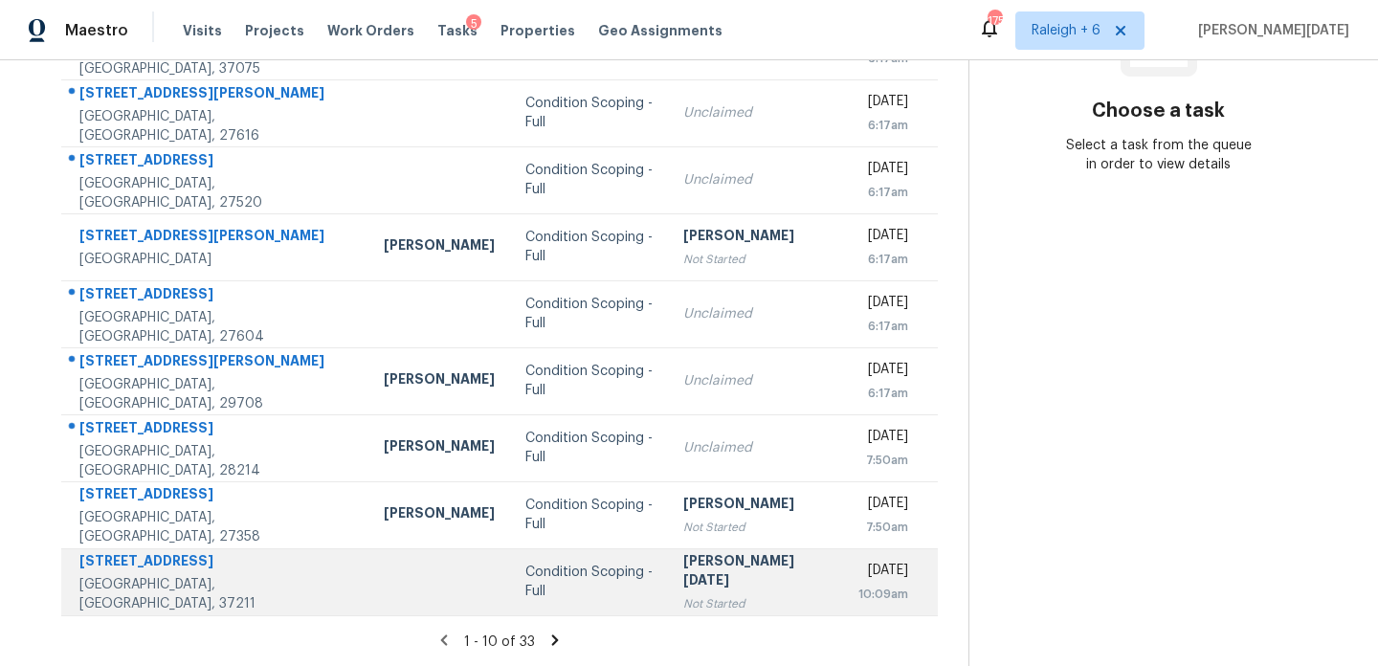
click at [549, 582] on div "Condition Scoping - Full" at bounding box center [589, 582] width 127 height 38
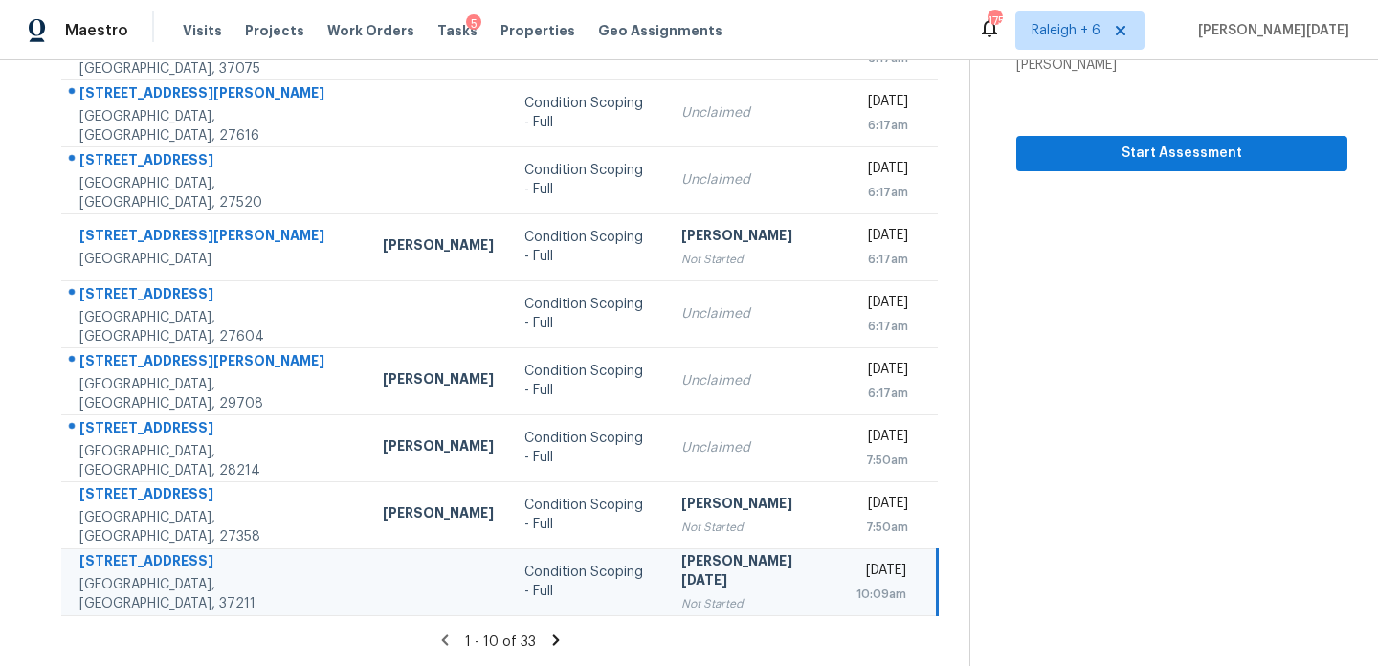
click at [552, 644] on icon at bounding box center [555, 640] width 7 height 11
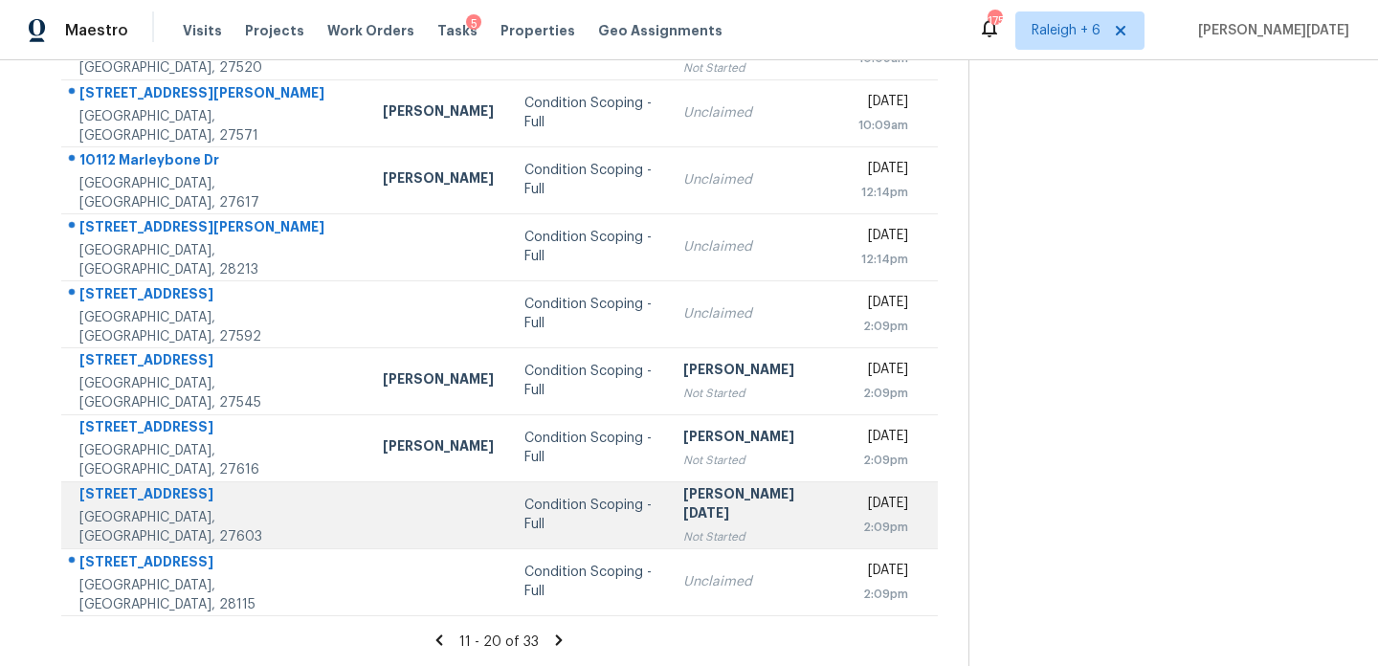
click at [683, 510] on div "[PERSON_NAME][DATE]" at bounding box center [755, 505] width 145 height 43
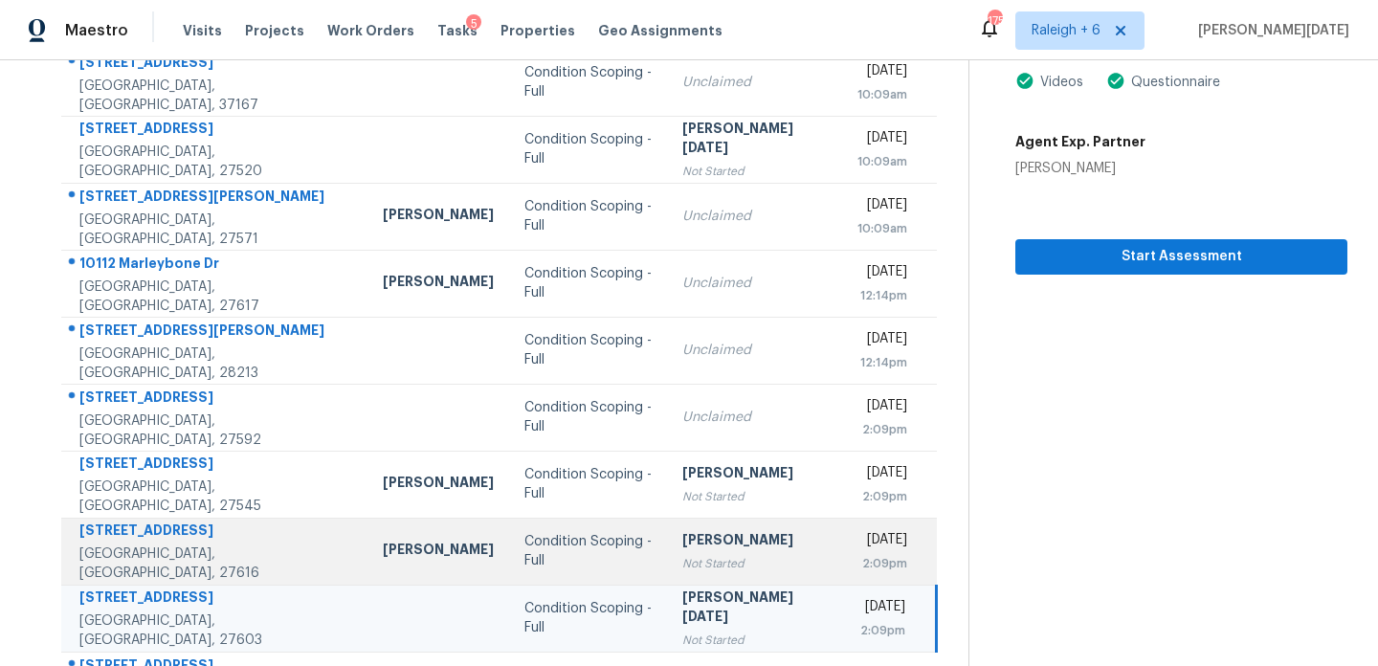
scroll to position [214, 0]
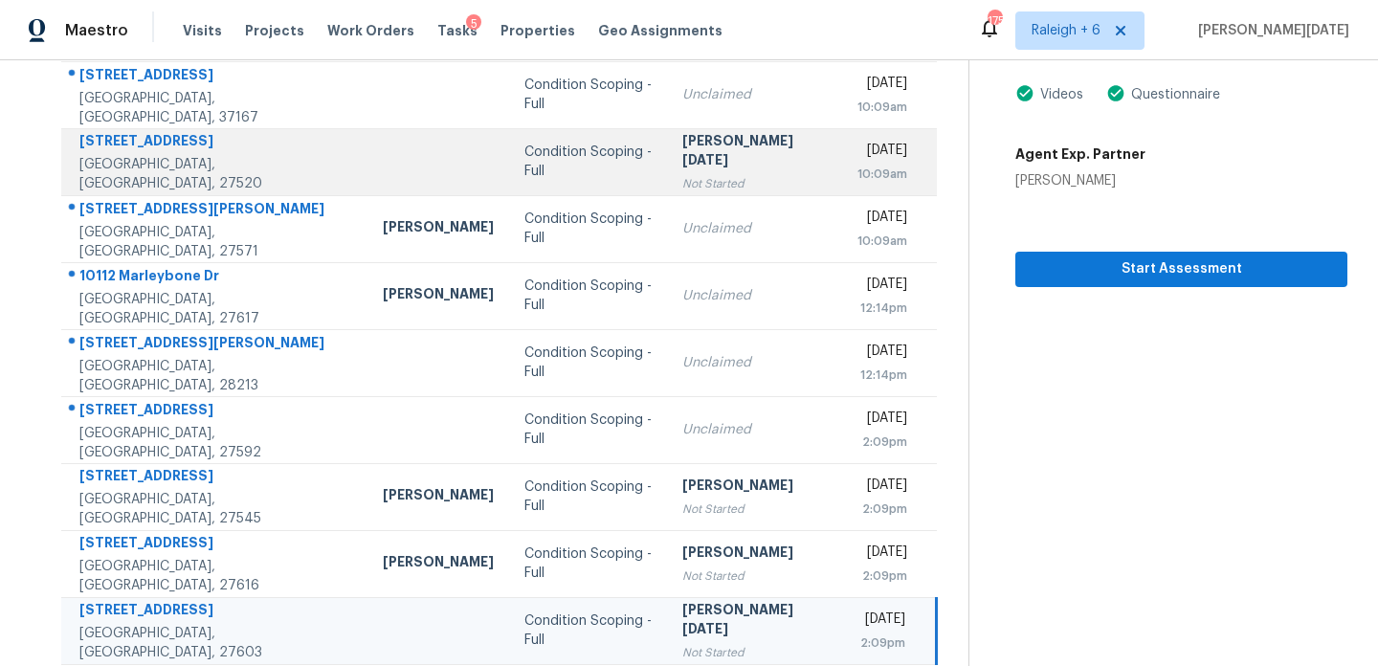
click at [728, 160] on div "[PERSON_NAME][DATE]" at bounding box center [754, 152] width 145 height 43
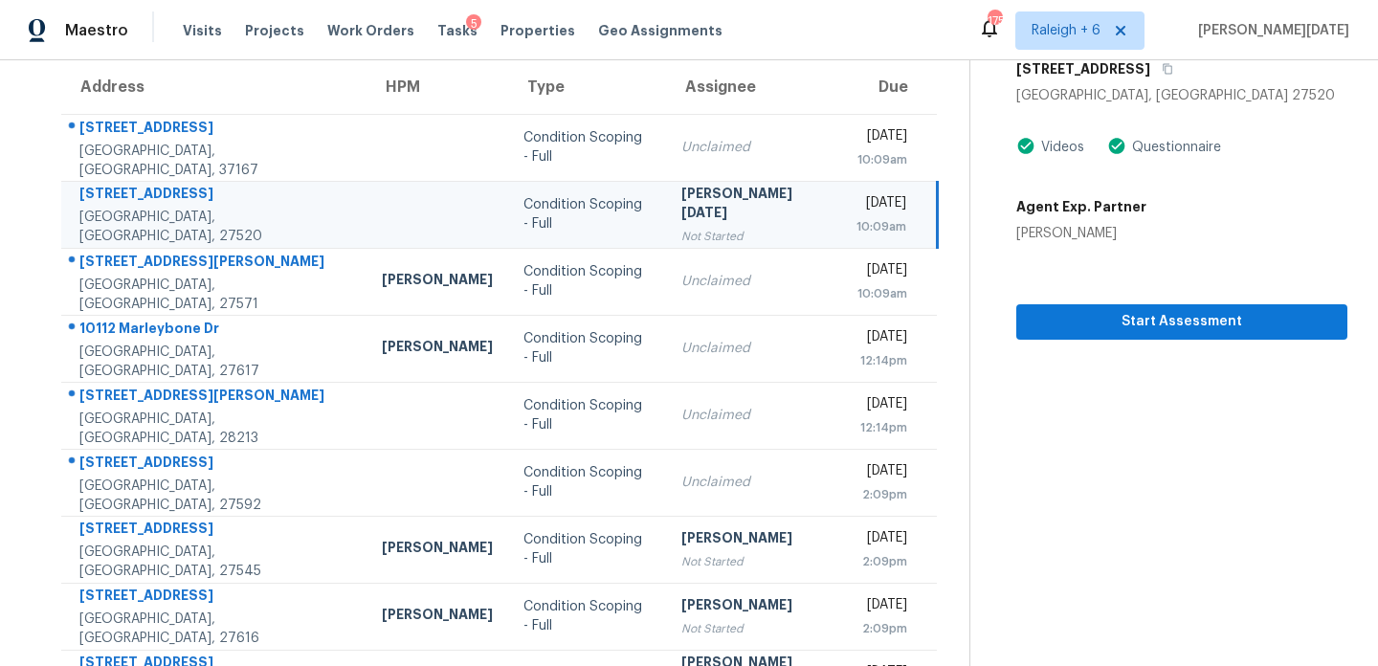
scroll to position [107, 0]
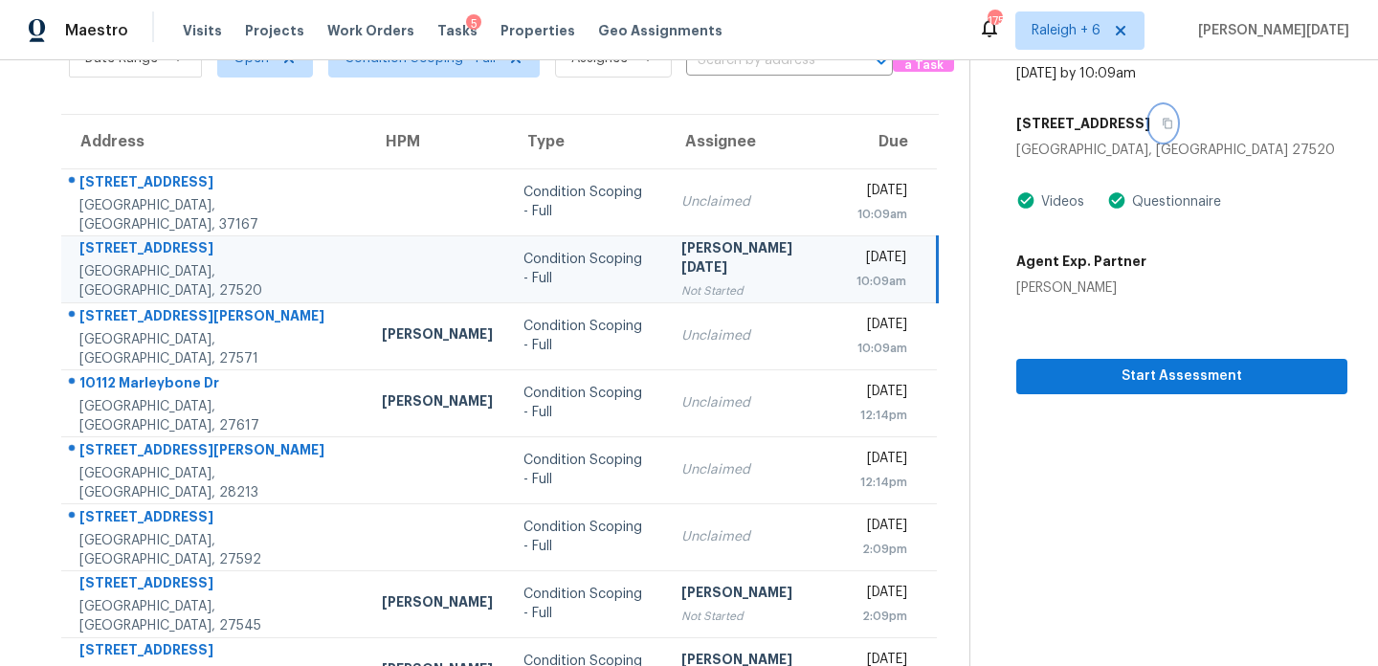
click at [1162, 118] on icon "button" at bounding box center [1167, 123] width 11 height 11
click at [1069, 390] on button "Start Assessment" at bounding box center [1182, 376] width 331 height 35
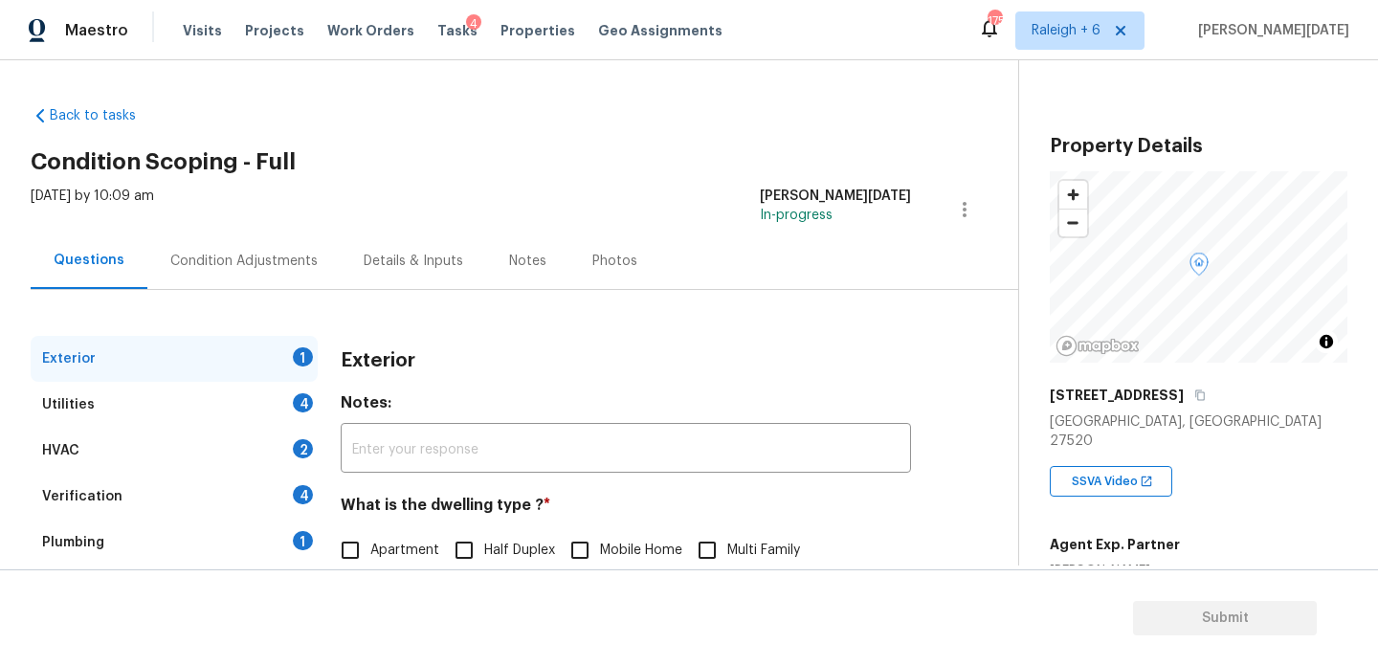
click at [297, 280] on div "Condition Adjustments" at bounding box center [243, 261] width 193 height 56
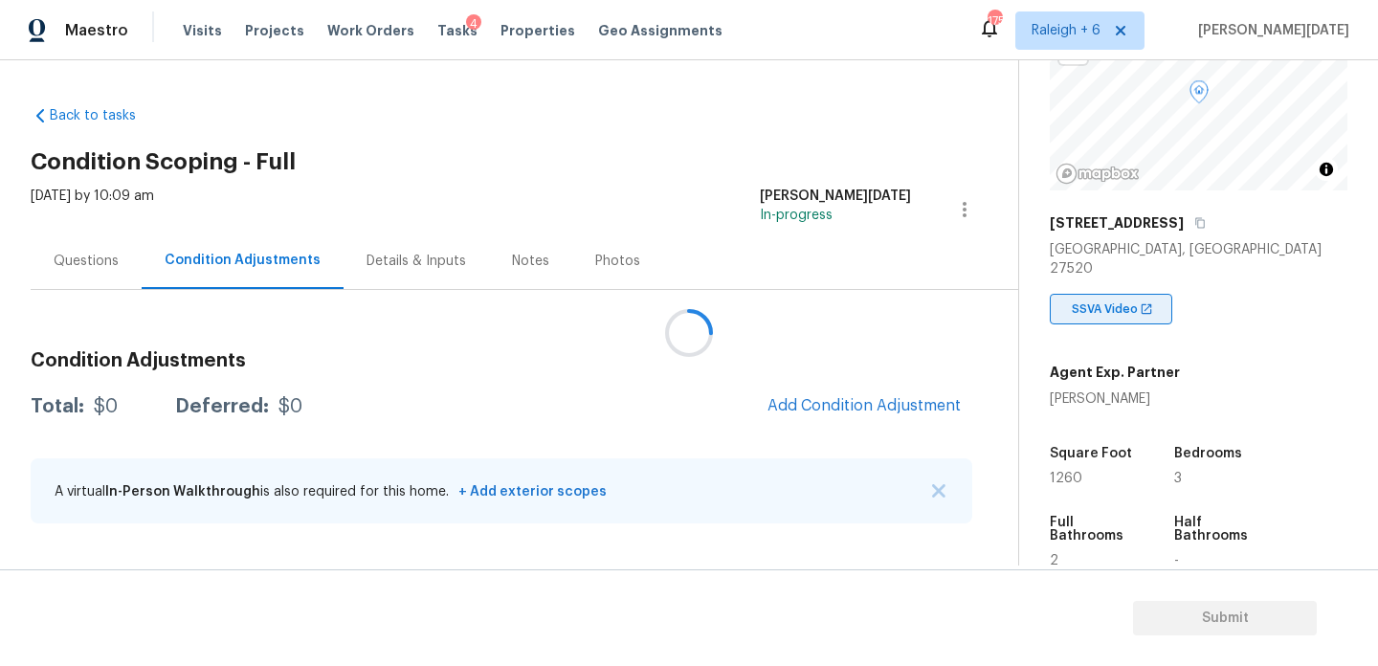
scroll to position [486, 0]
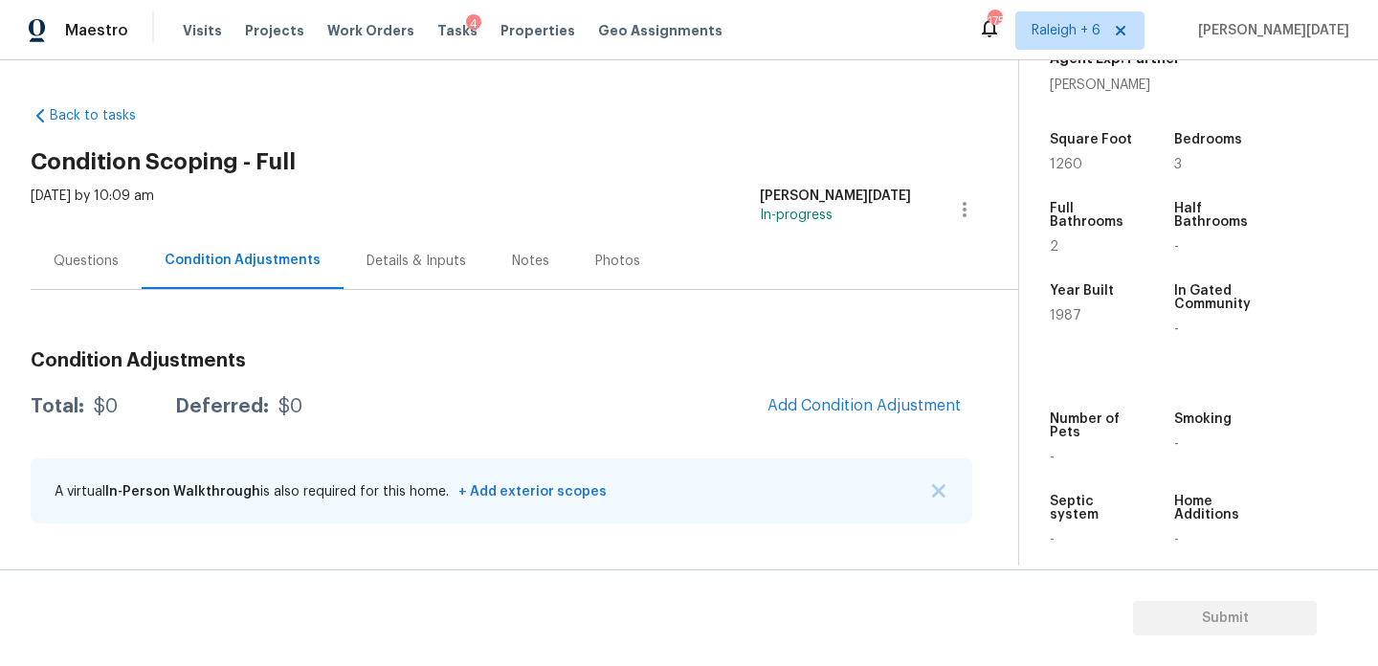
click at [68, 268] on div "Questions" at bounding box center [86, 261] width 65 height 19
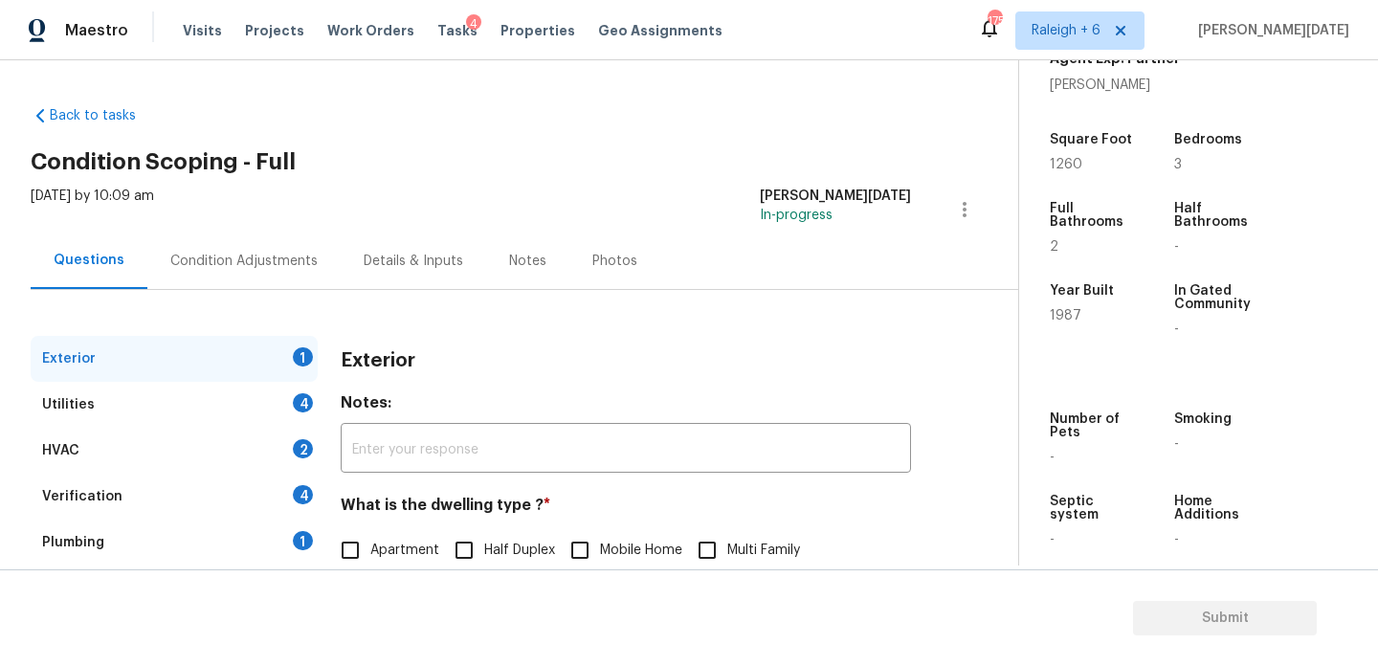
scroll to position [256, 0]
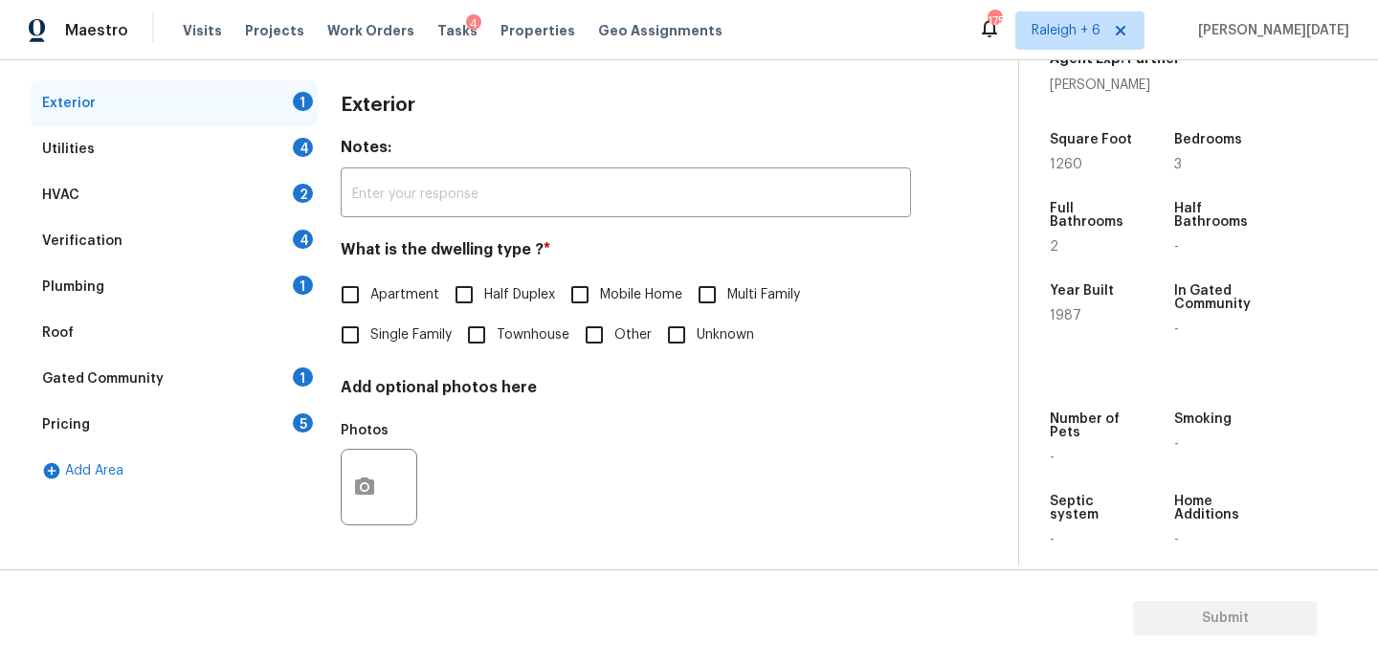
click at [230, 152] on div "Utilities 4" at bounding box center [174, 149] width 287 height 46
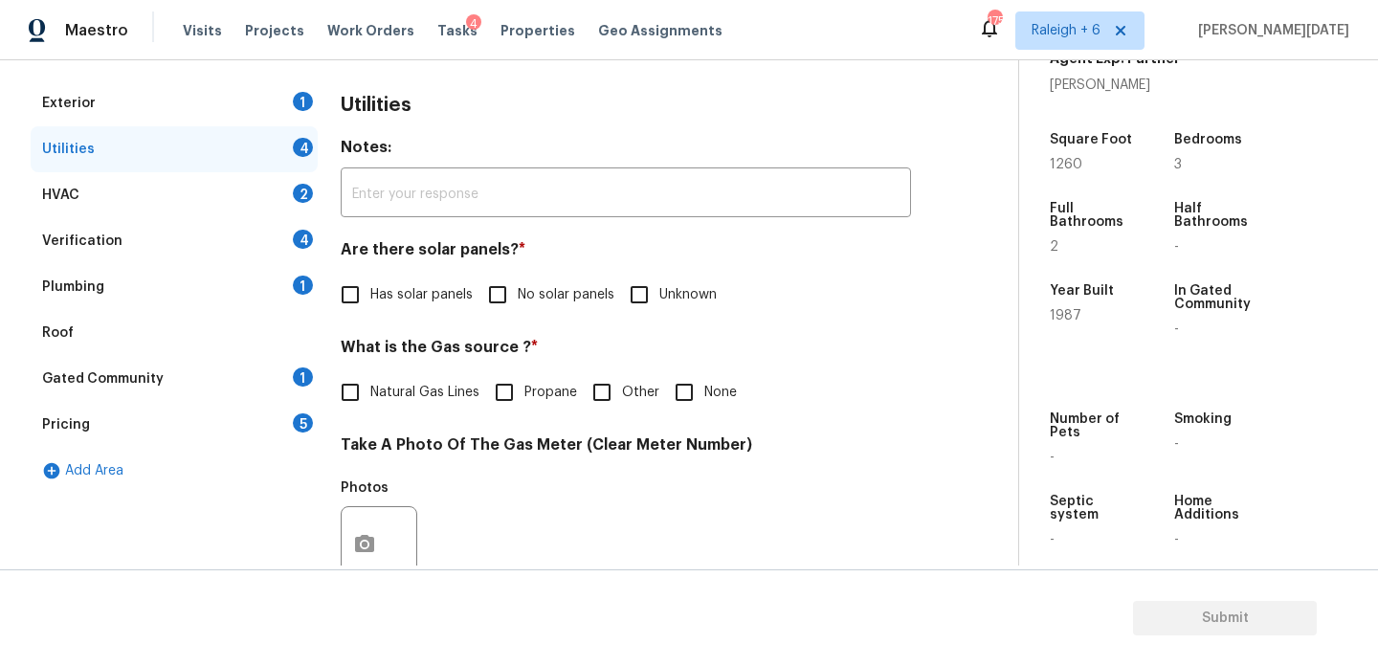
scroll to position [774, 0]
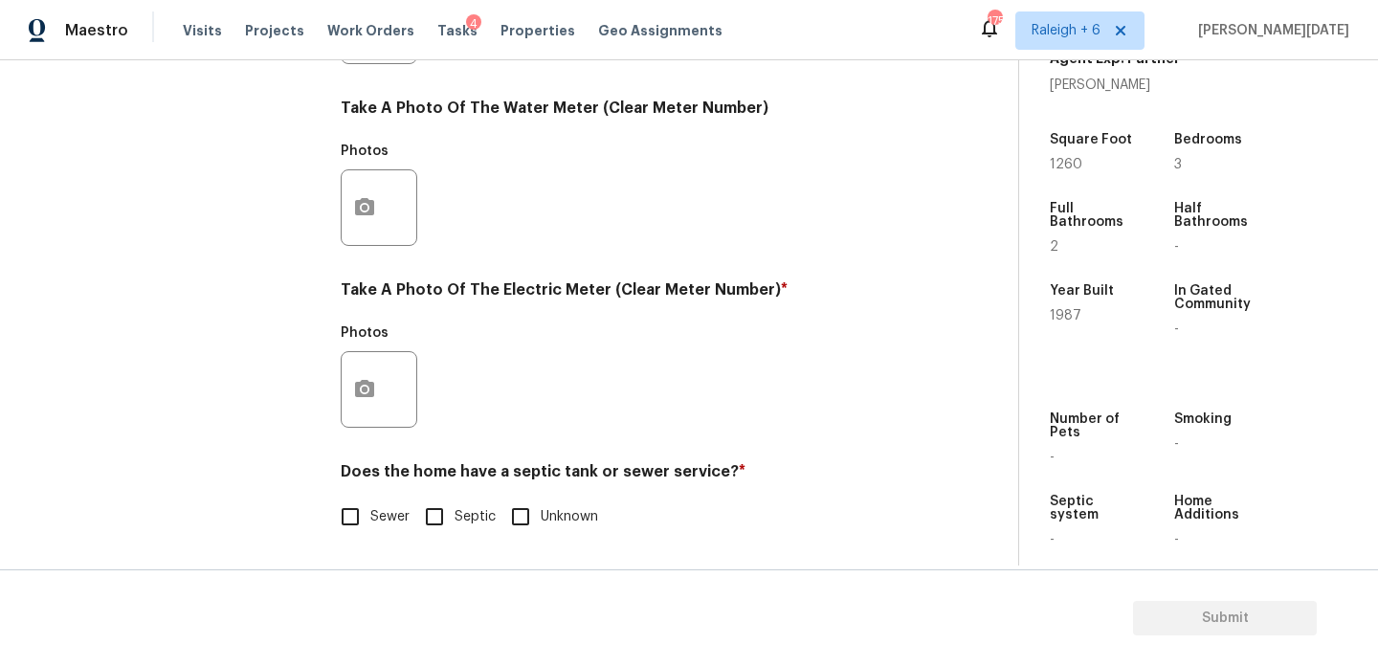
click at [438, 515] on input "Septic" at bounding box center [434, 517] width 40 height 40
checkbox input "true"
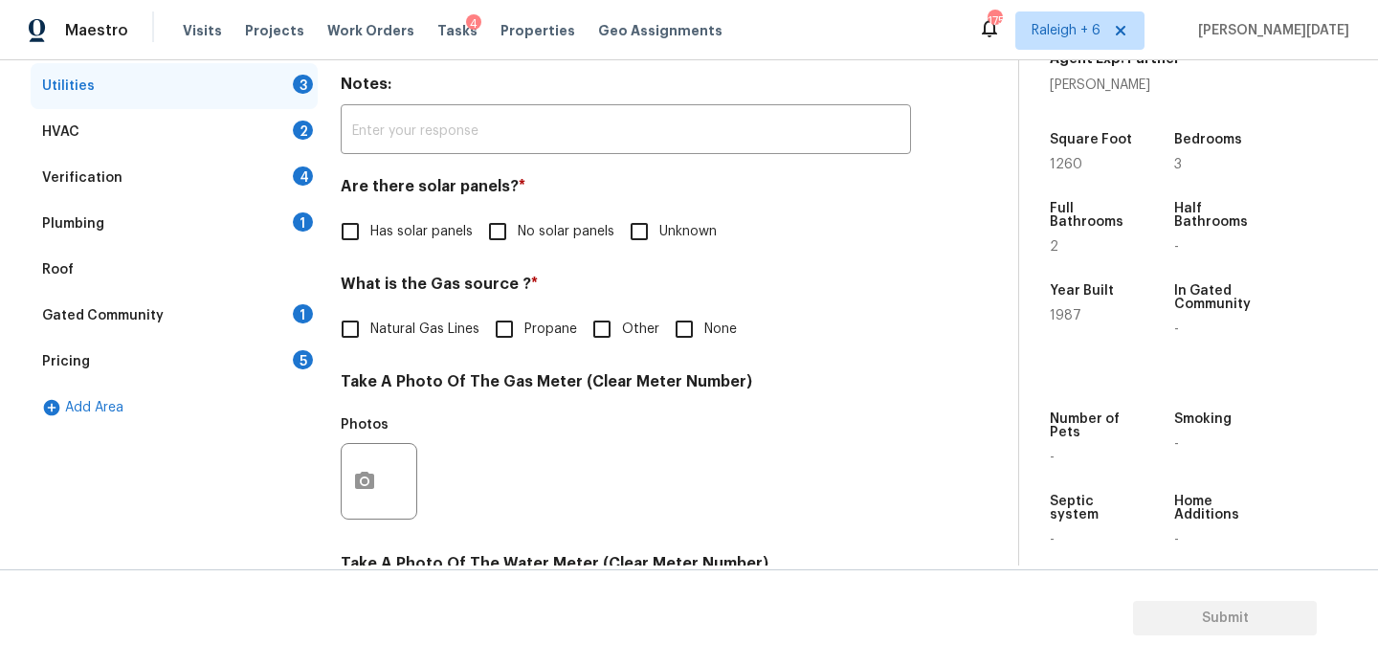
scroll to position [297, 0]
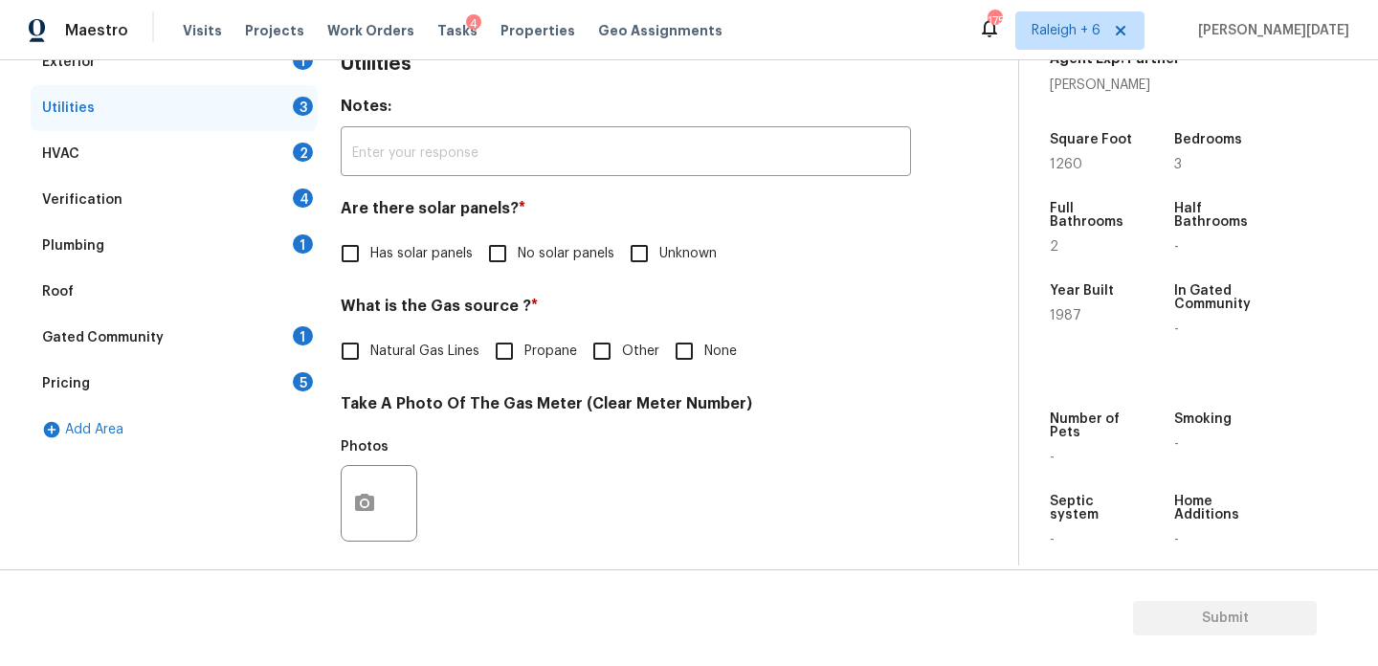
click at [302, 387] on div "5" at bounding box center [303, 381] width 20 height 19
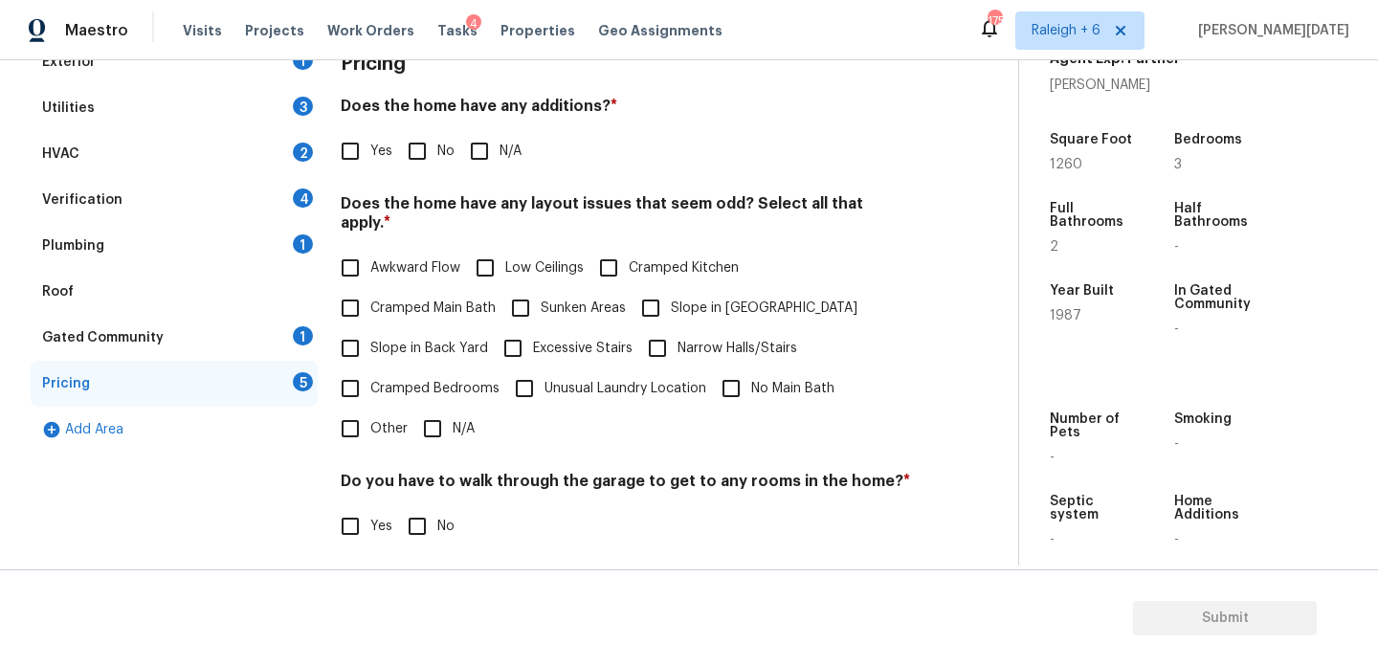
click at [269, 192] on div "Verification 4" at bounding box center [174, 200] width 287 height 46
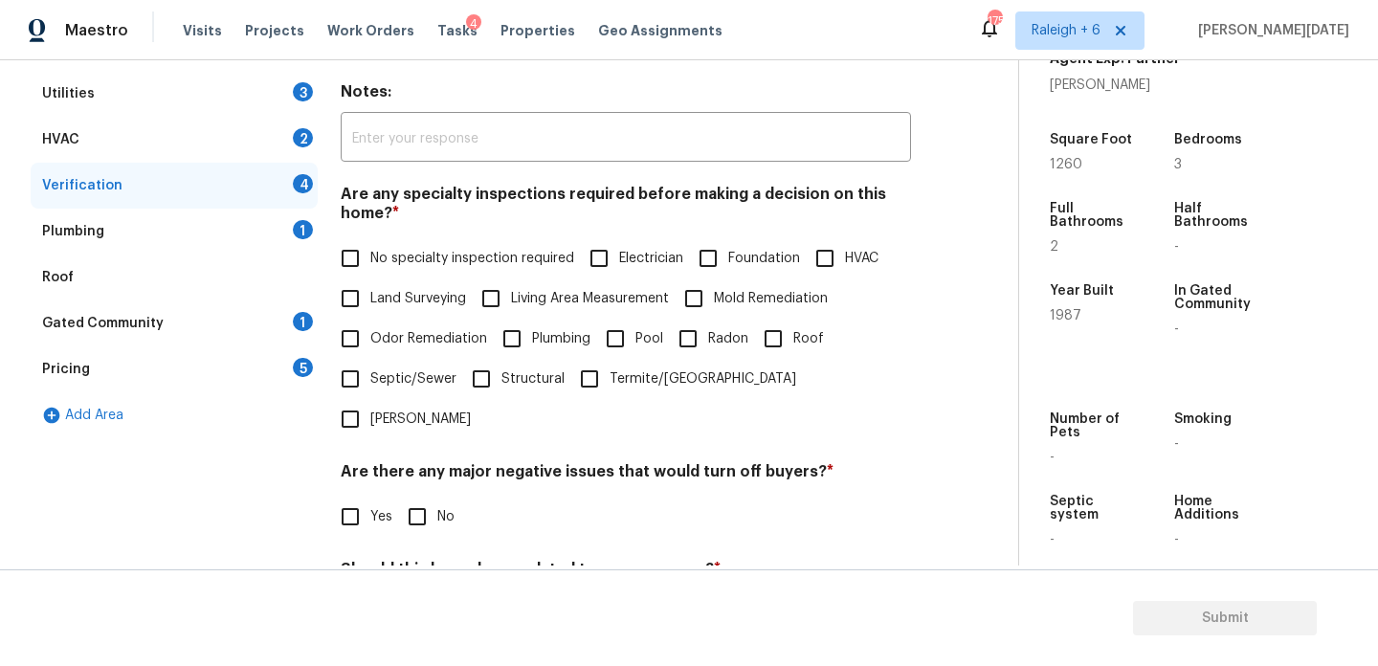
scroll to position [290, 0]
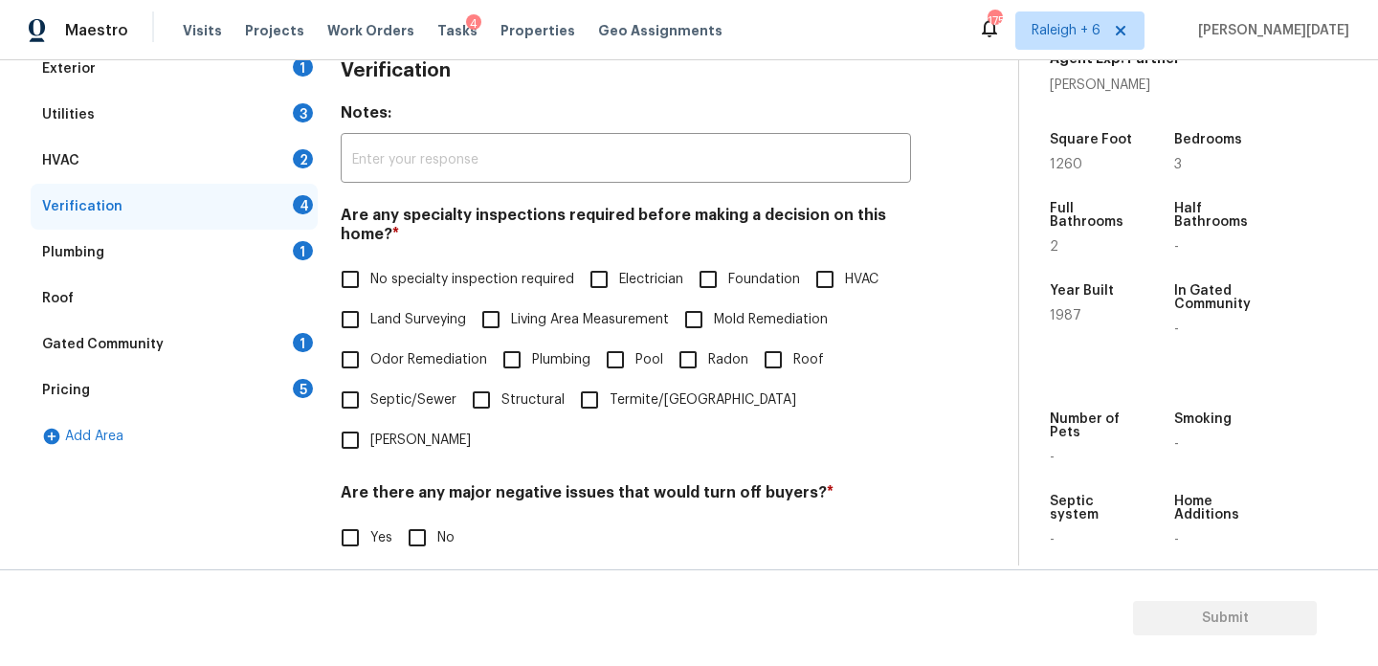
click at [382, 285] on span "No specialty inspection required" at bounding box center [472, 280] width 204 height 20
click at [370, 285] on input "No specialty inspection required" at bounding box center [350, 279] width 40 height 40
checkbox input "true"
click at [240, 381] on div "Pricing 5" at bounding box center [174, 391] width 287 height 46
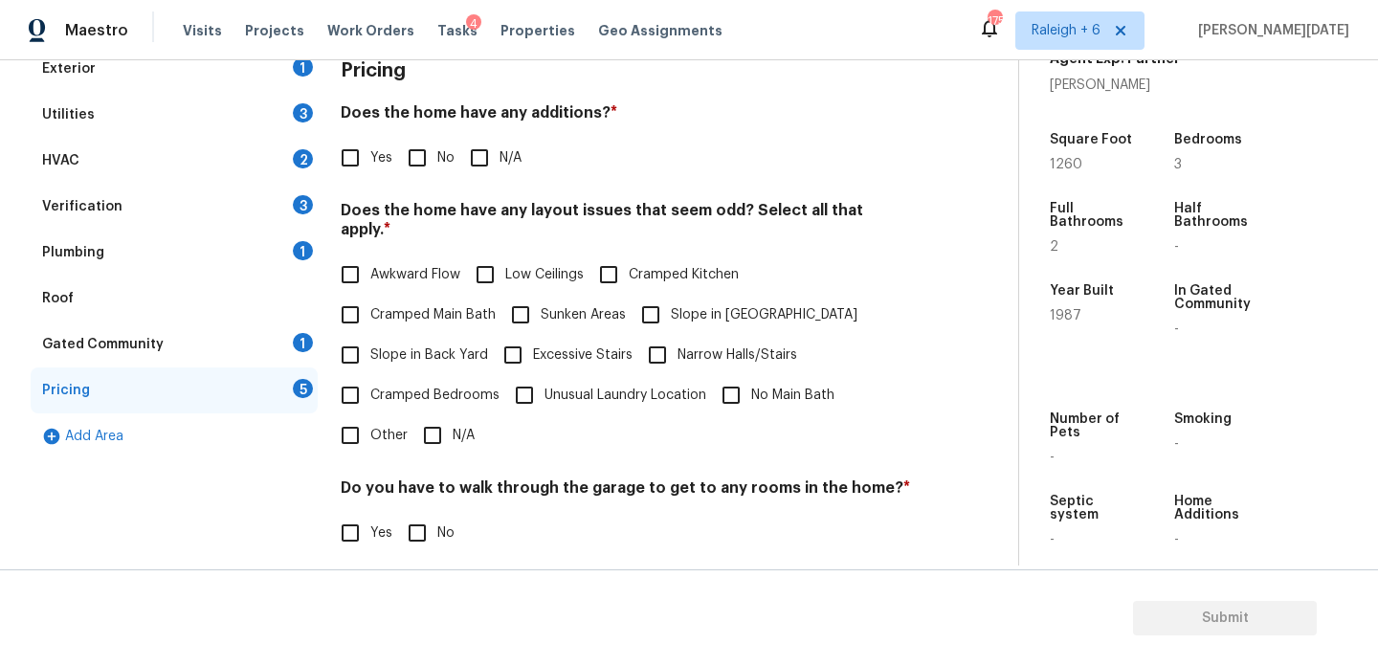
click at [182, 245] on div "Plumbing 1" at bounding box center [174, 253] width 287 height 46
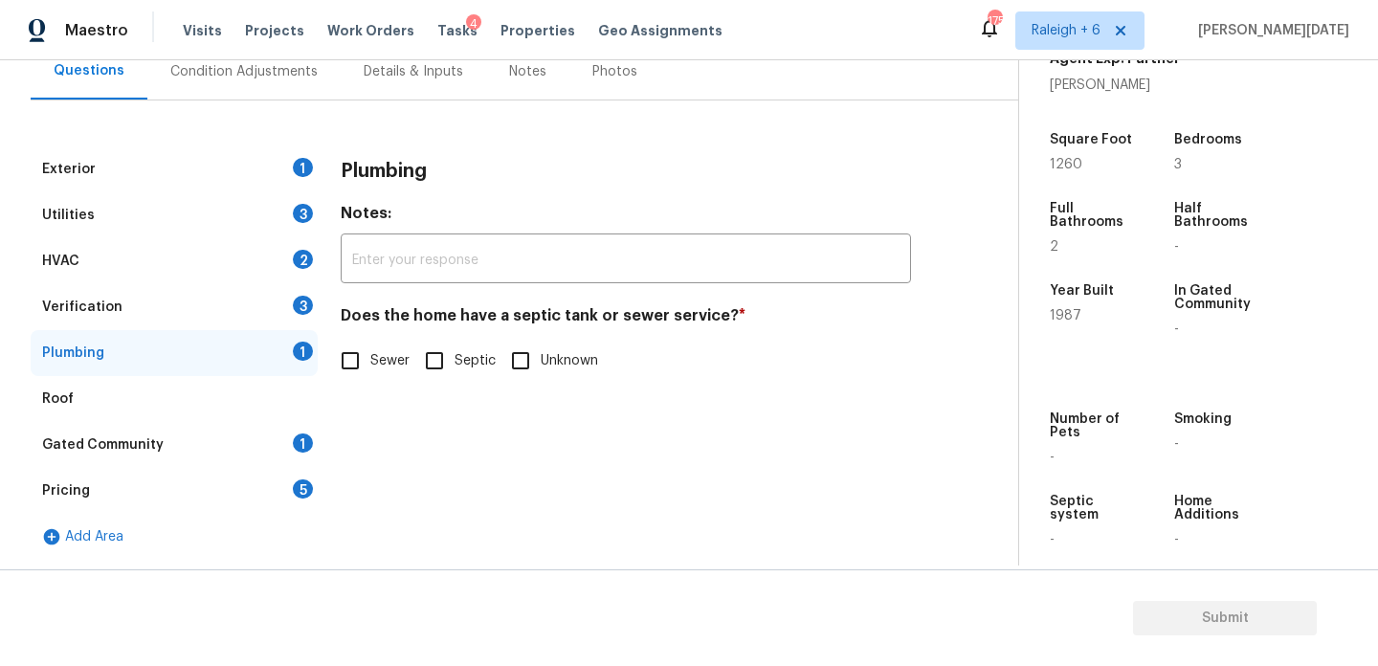
click at [182, 287] on div "Verification 3" at bounding box center [174, 307] width 287 height 46
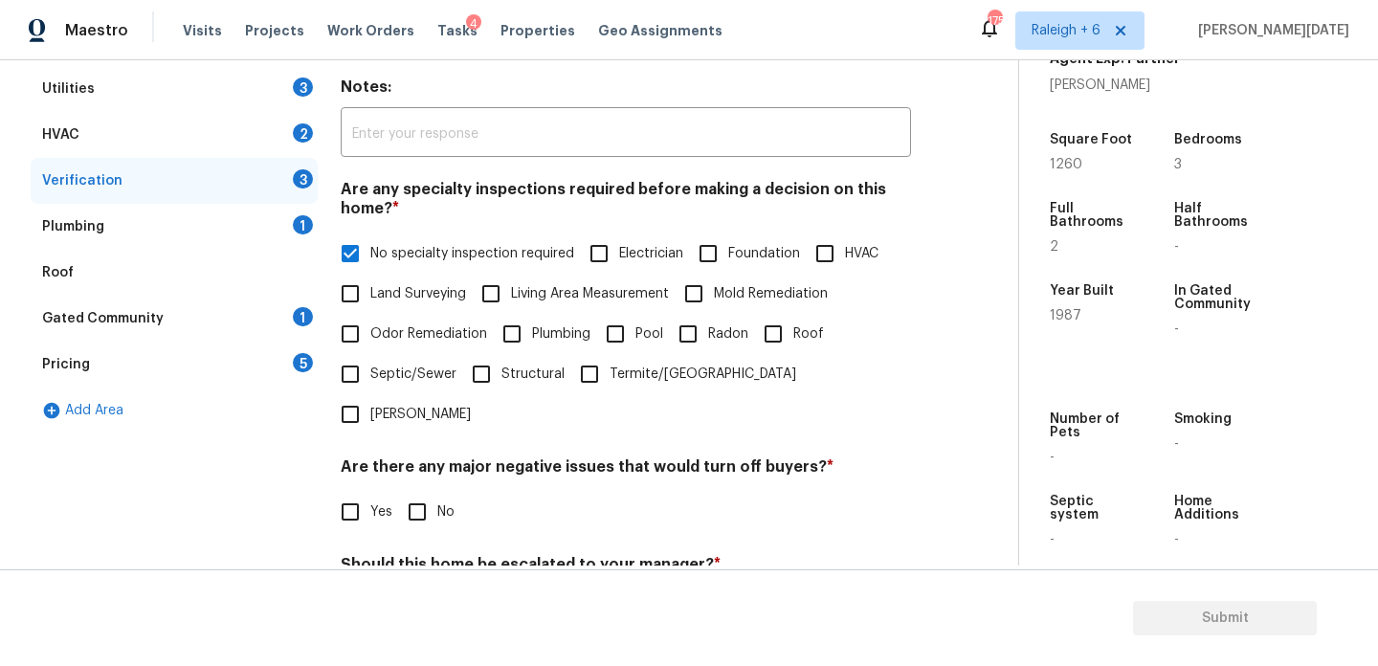
scroll to position [299, 0]
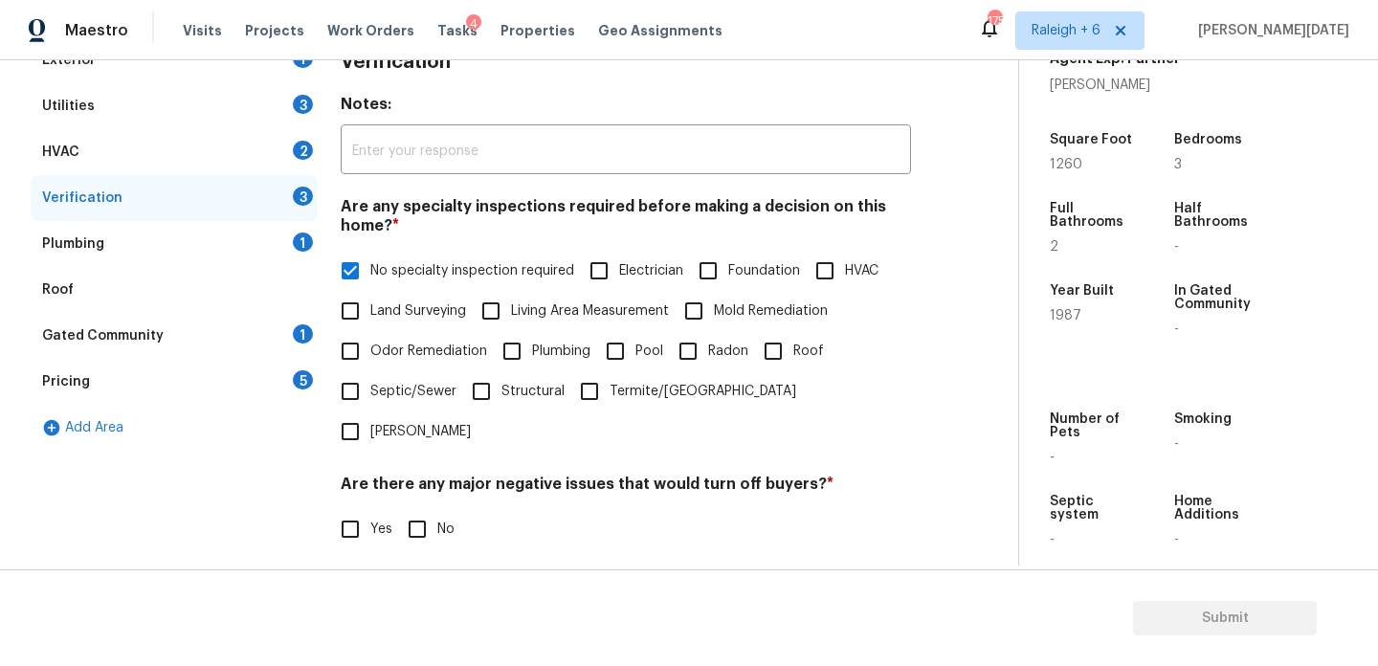
click at [252, 252] on div "Plumbing 1" at bounding box center [174, 244] width 287 height 46
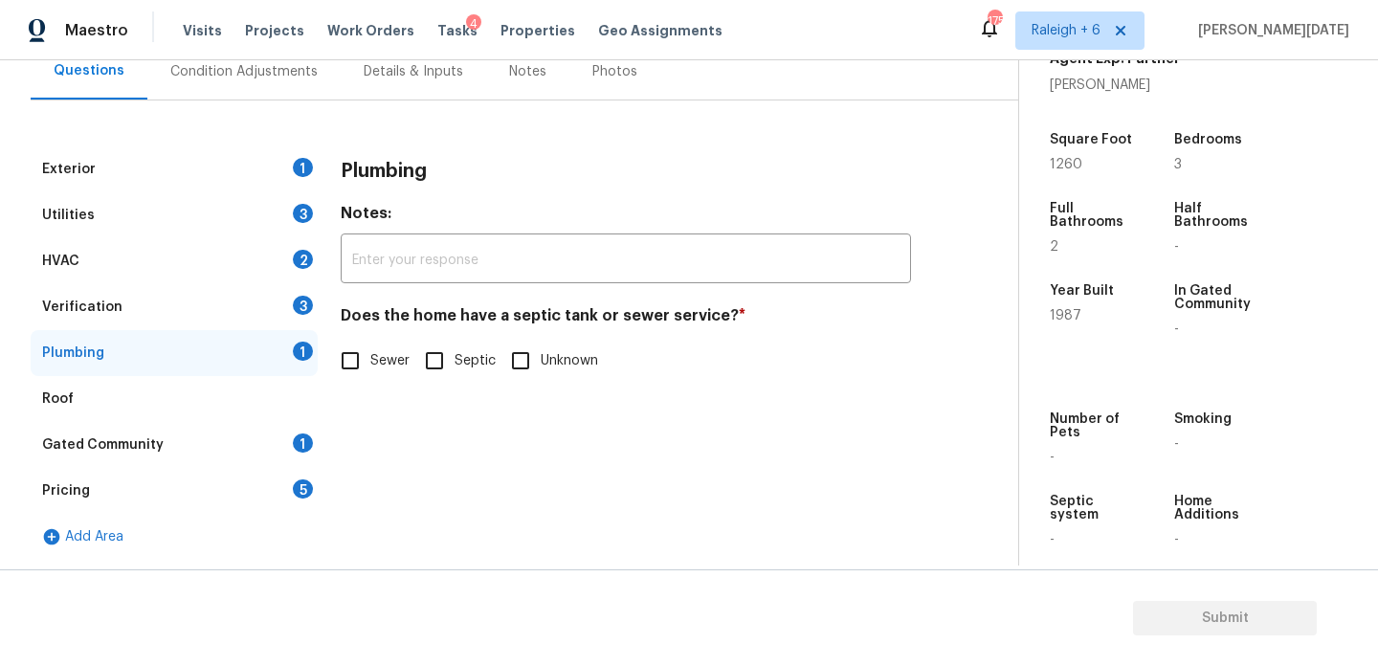
click at [454, 367] on input "Septic" at bounding box center [434, 361] width 40 height 40
checkbox input "true"
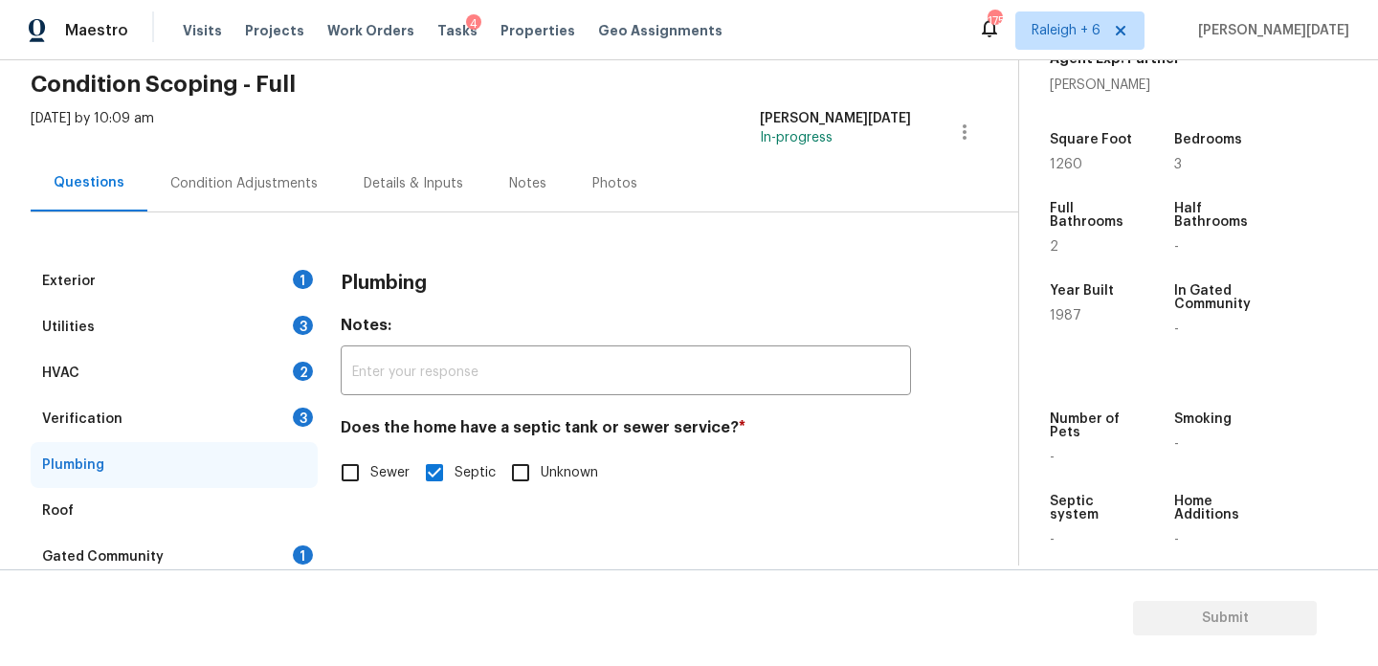
click at [253, 208] on div "Condition Adjustments" at bounding box center [243, 183] width 193 height 56
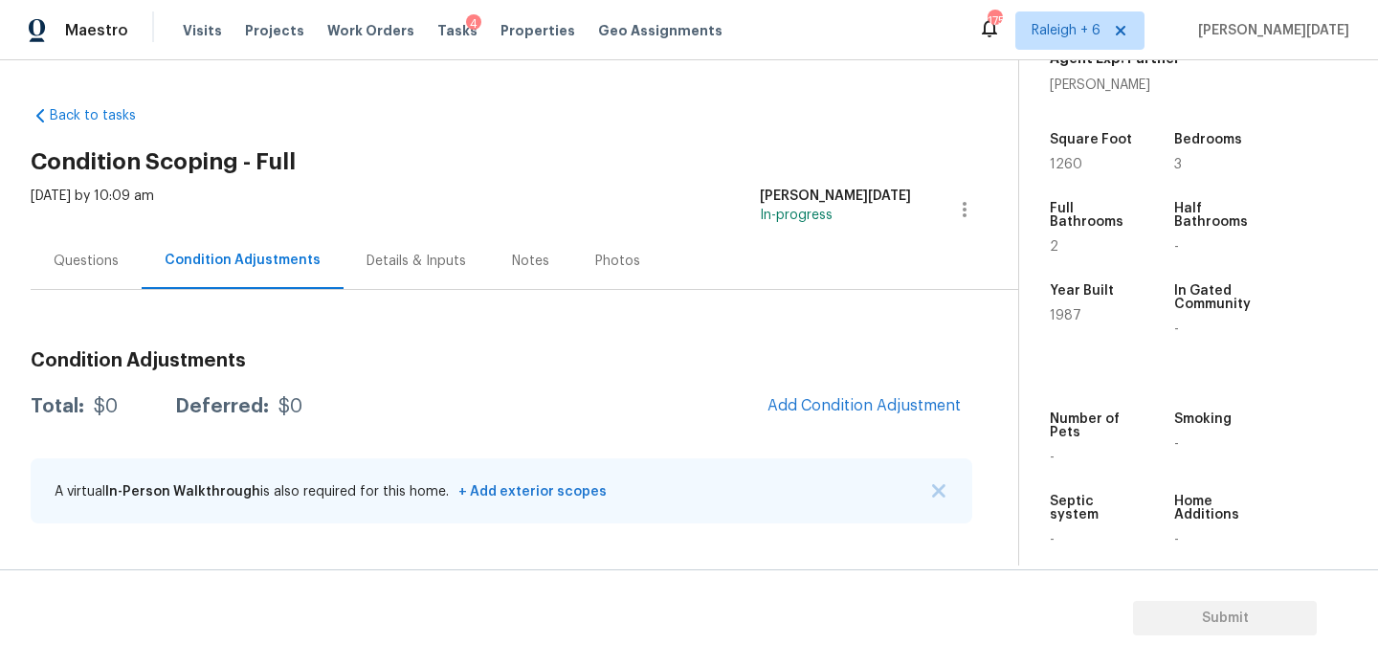
click at [1064, 158] on span "1260" at bounding box center [1066, 164] width 33 height 13
copy span "1260"
click at [1063, 158] on span "1260" at bounding box center [1066, 164] width 33 height 13
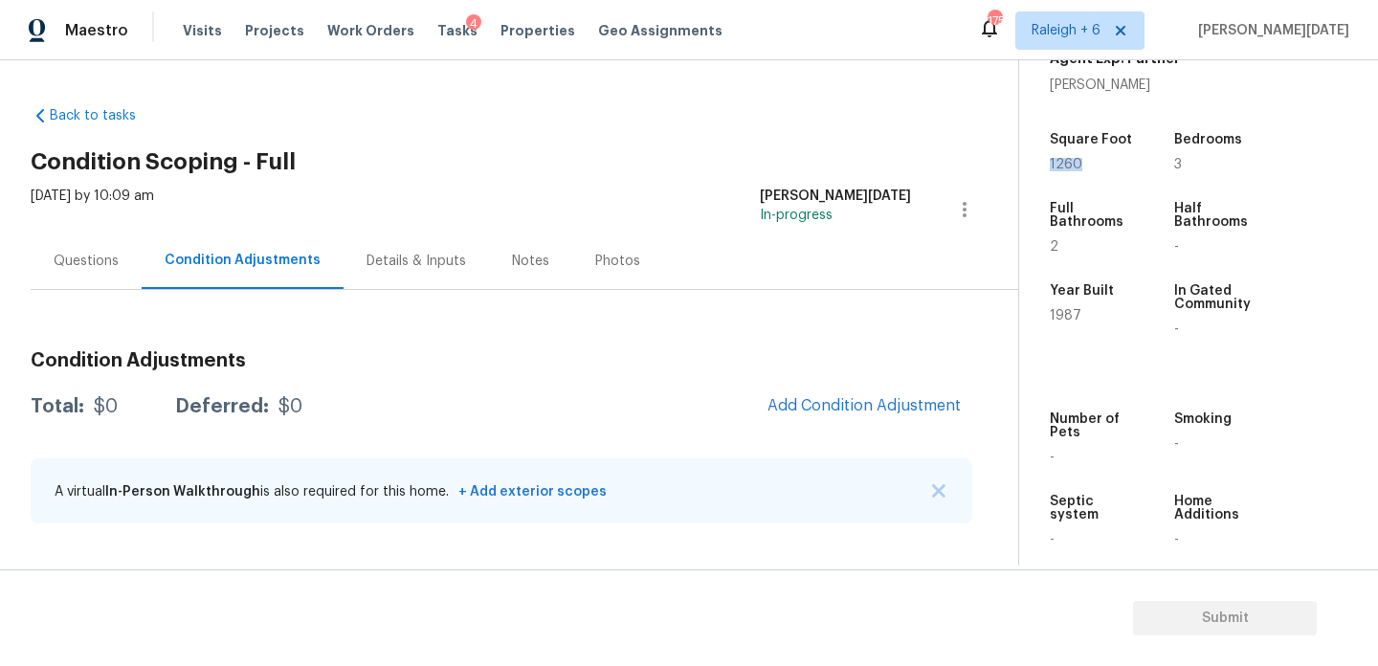
click at [1063, 158] on span "1260" at bounding box center [1066, 164] width 33 height 13
click at [871, 402] on span "Add Condition Adjustment" at bounding box center [864, 405] width 193 height 17
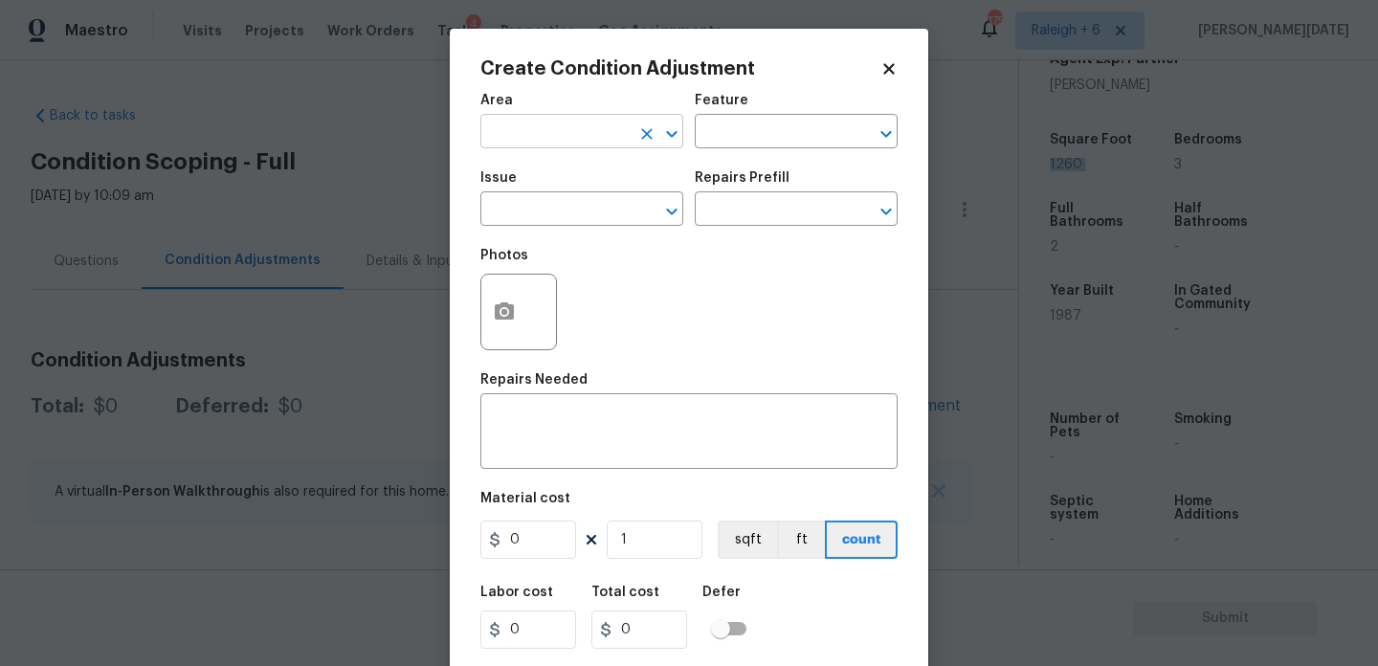
click at [546, 129] on input "text" at bounding box center [555, 134] width 149 height 30
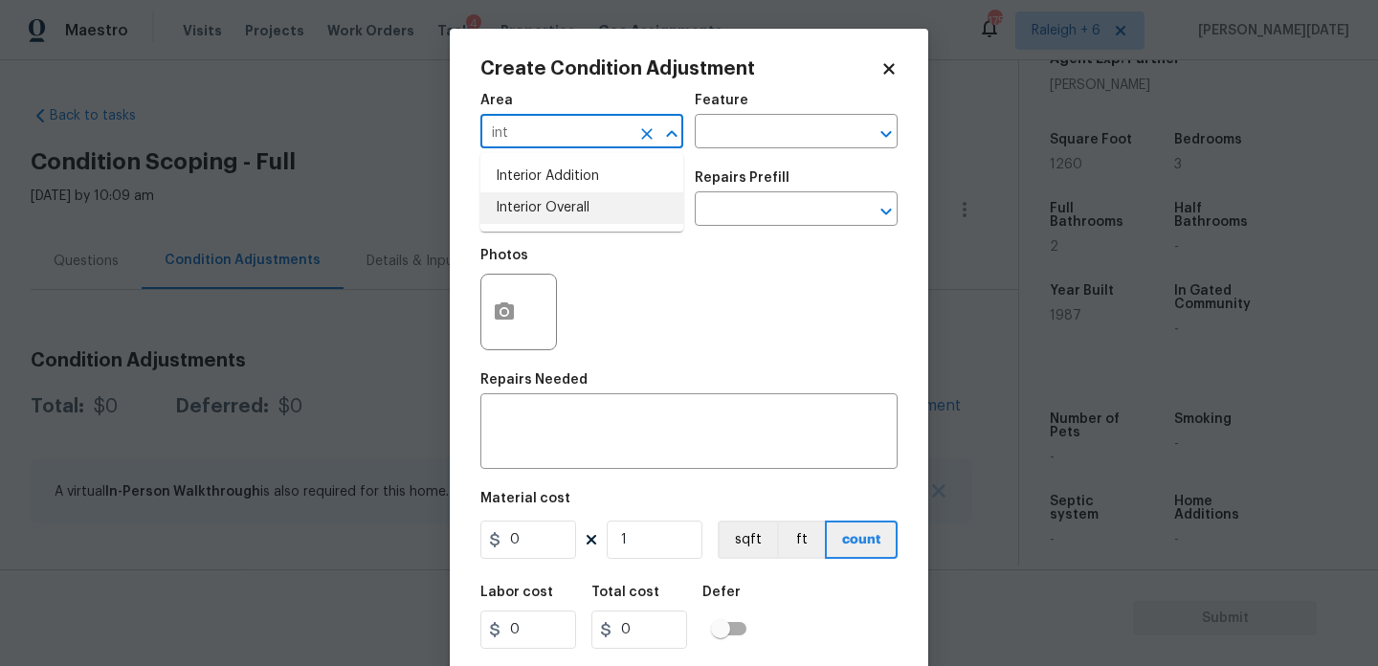
click at [569, 214] on li "Interior Overall" at bounding box center [582, 208] width 203 height 32
type input "Interior Overall"
click at [569, 214] on input "text" at bounding box center [555, 211] width 149 height 30
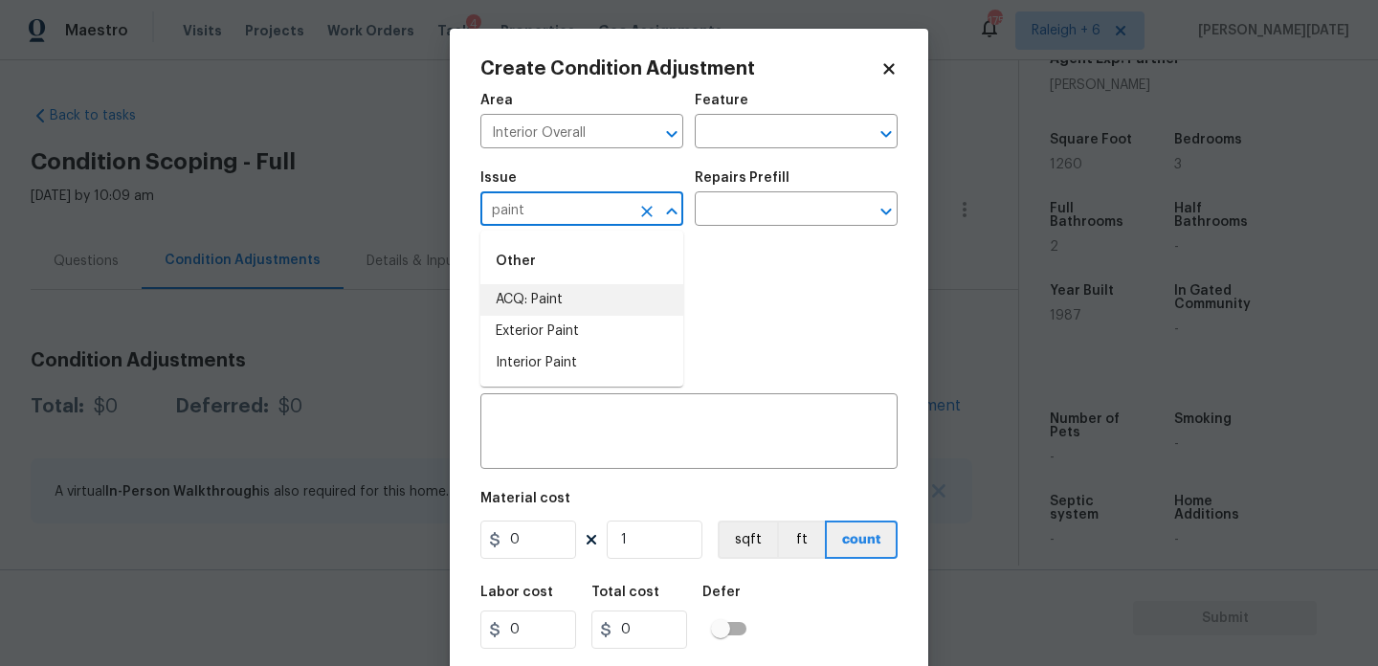
click at [570, 307] on li "ACQ: Paint" at bounding box center [582, 300] width 203 height 32
type input "ACQ: Paint"
click at [777, 219] on input "text" at bounding box center [769, 211] width 149 height 30
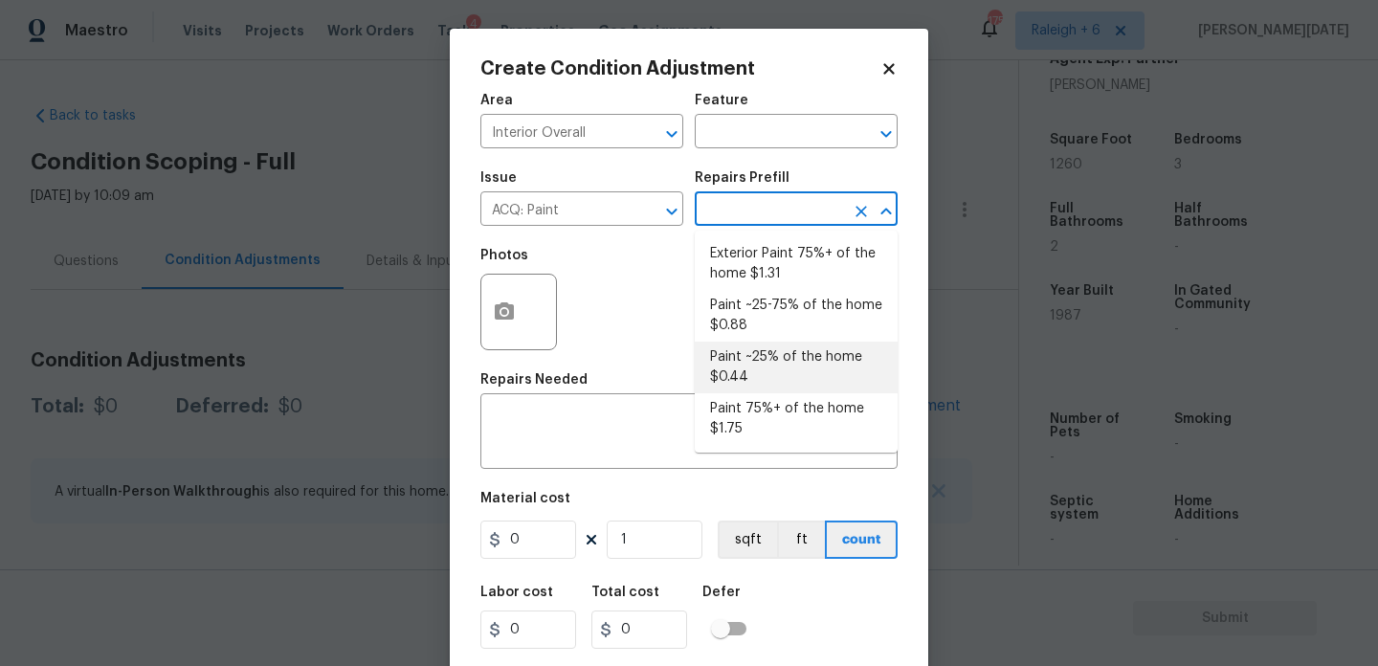
click at [794, 357] on li "Paint ~25% of the home $0.44" at bounding box center [796, 368] width 203 height 52
type input "Acquisition"
type textarea "Acquisition Scope: ~25% of the home needs interior paint"
type input "0.44"
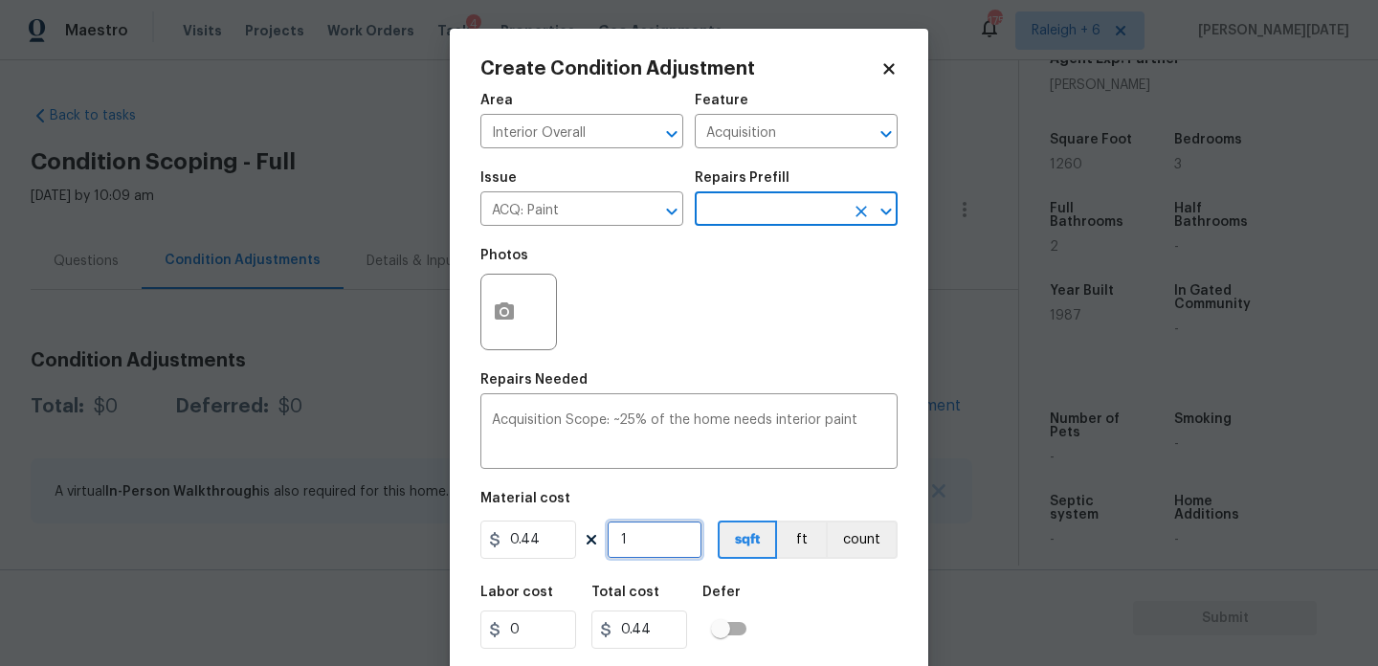
click at [670, 535] on input "1" at bounding box center [655, 540] width 96 height 38
type input "0"
paste input "126"
type input "1260"
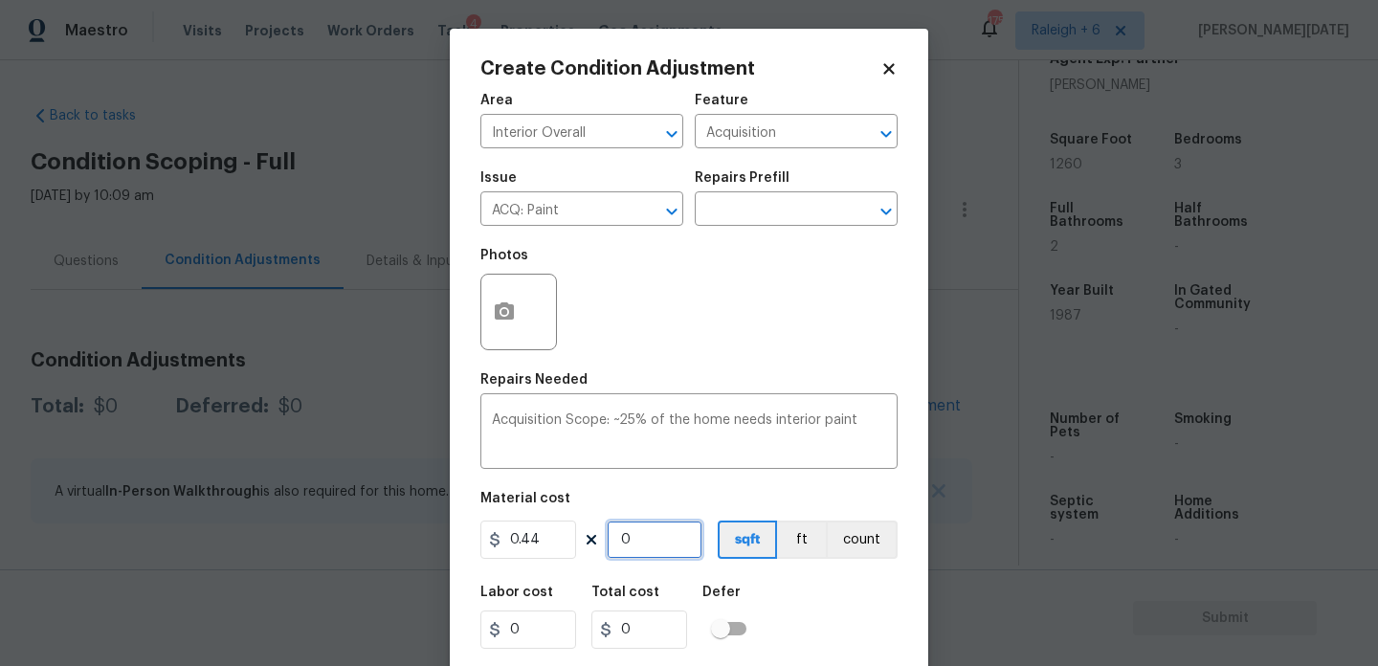
type input "554.4"
type input "1260"
click at [765, 367] on div "Area Interior Overall ​ Feature Acquisition ​ Issue ACQ: Paint ​ Repairs Prefil…" at bounding box center [689, 398] width 417 height 632
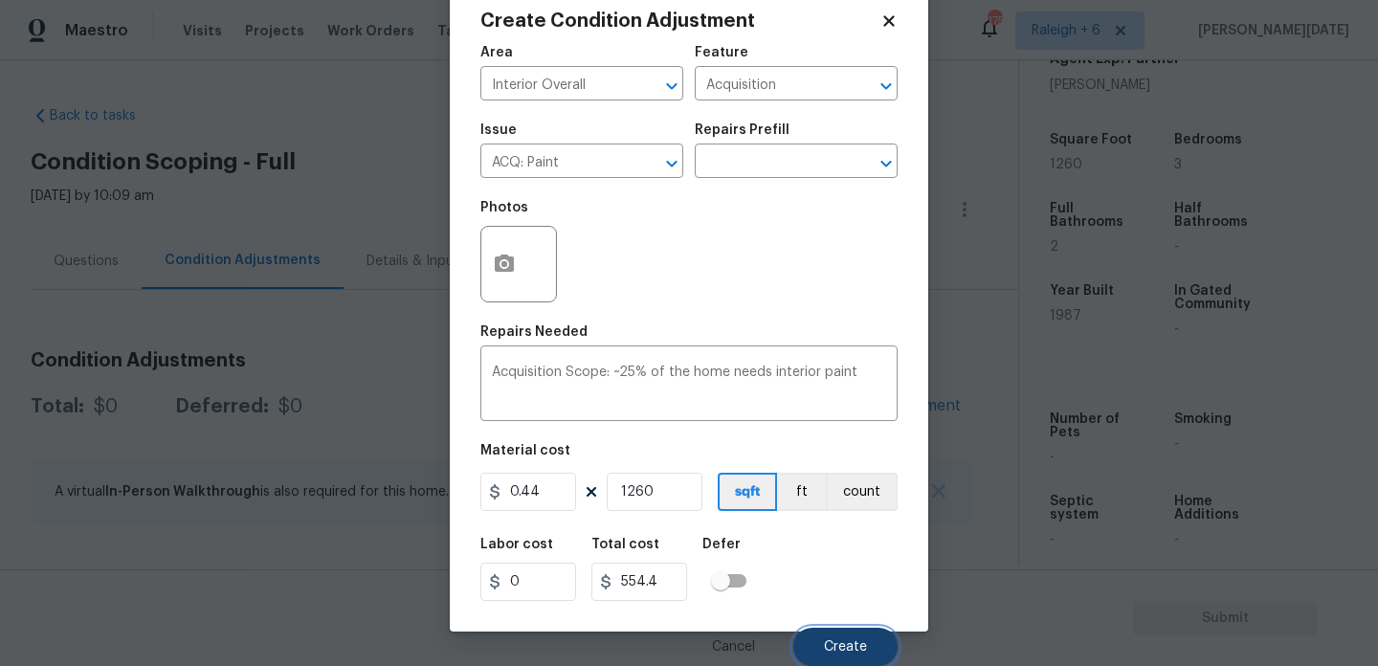
click at [855, 640] on span "Create" at bounding box center [845, 647] width 43 height 14
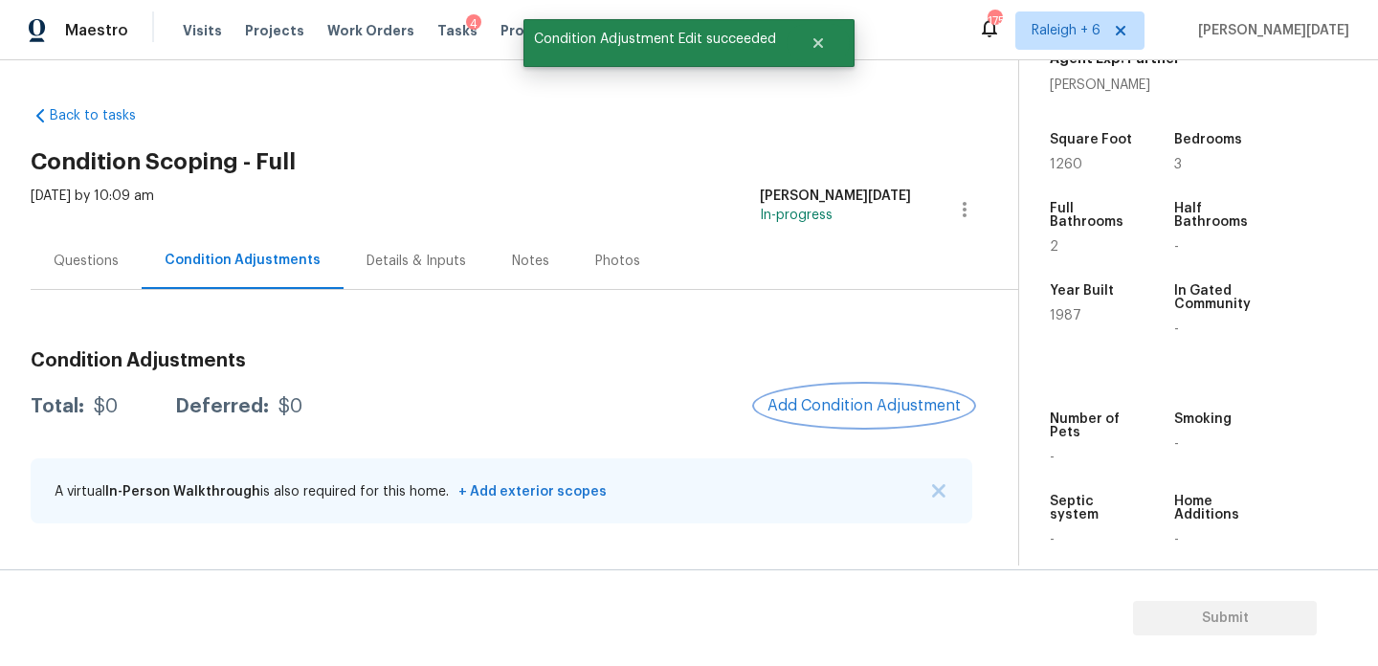
scroll to position [0, 0]
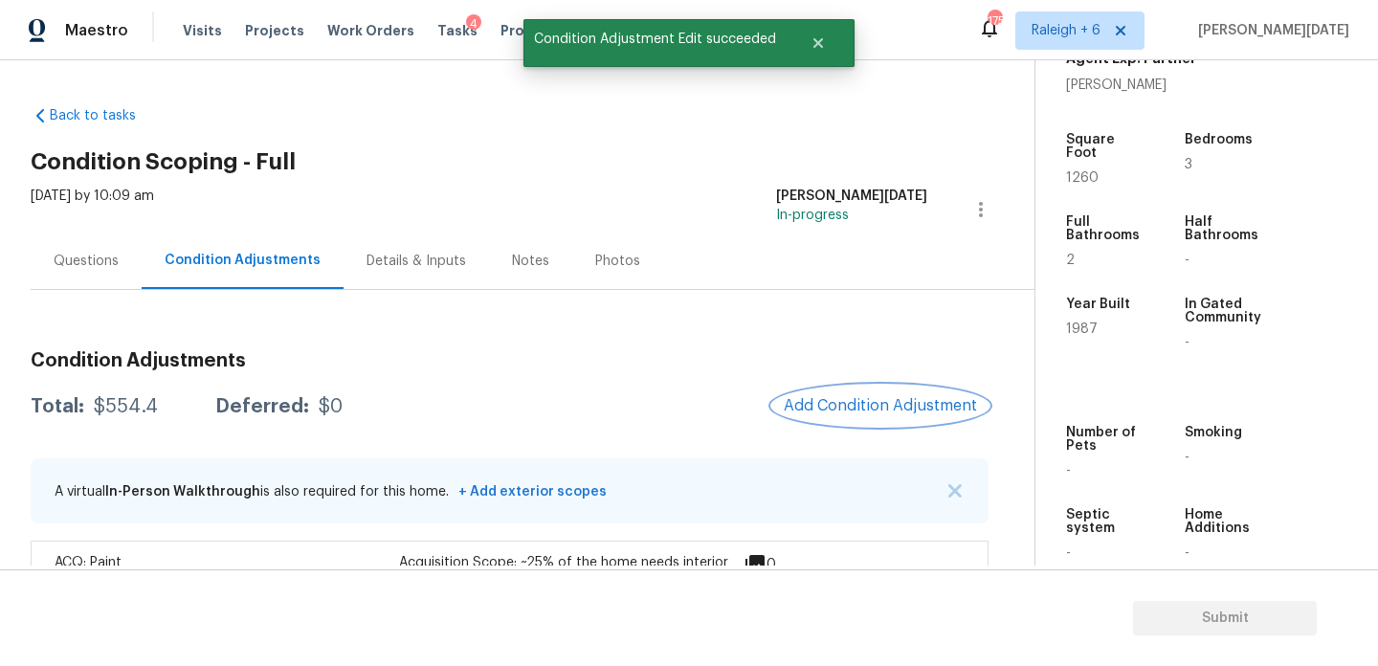
click at [824, 388] on button "Add Condition Adjustment" at bounding box center [880, 406] width 216 height 40
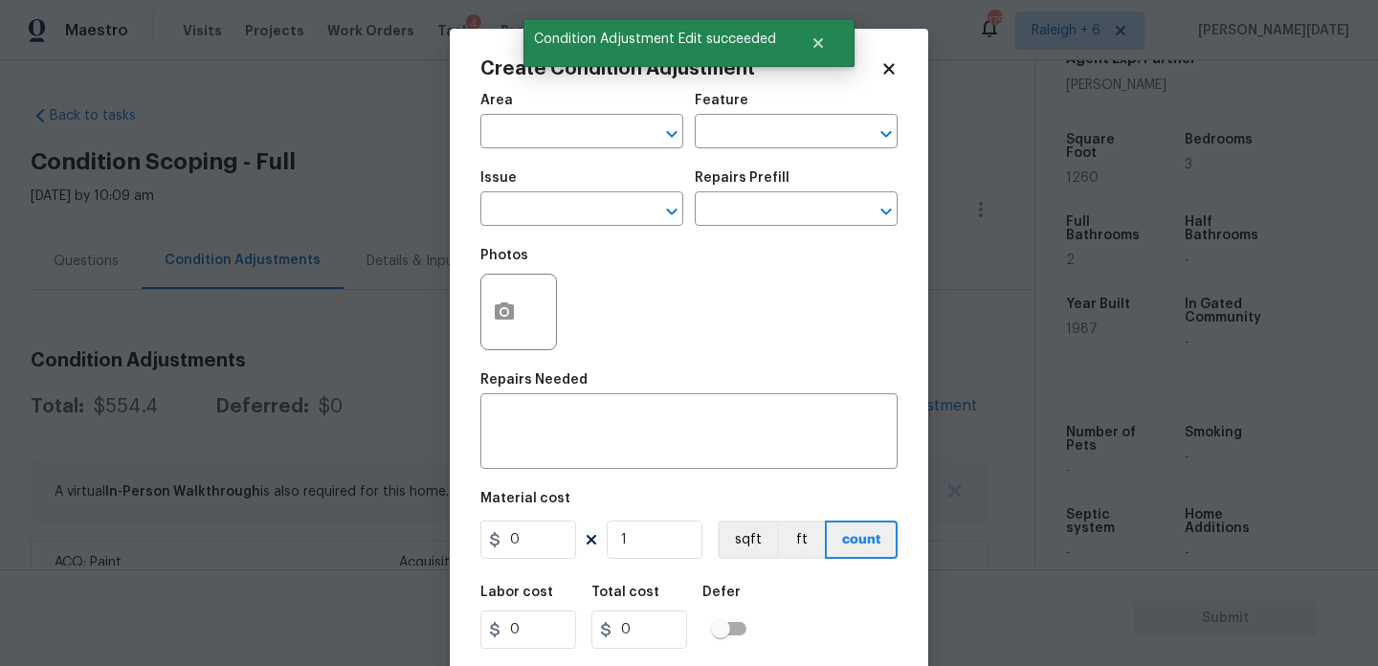
click at [542, 156] on span "Area ​" at bounding box center [582, 121] width 203 height 78
click at [526, 141] on input "text" at bounding box center [555, 134] width 149 height 30
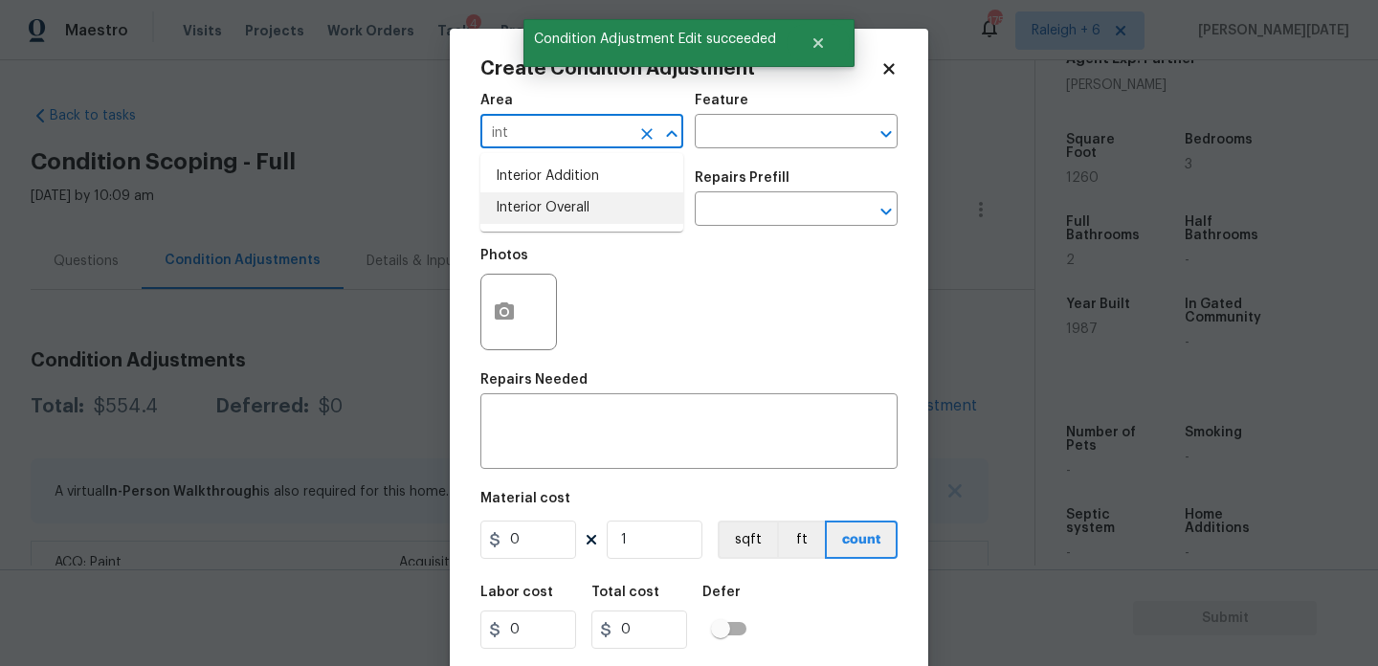
click at [547, 223] on li "Interior Overall" at bounding box center [582, 208] width 203 height 32
type input "Interior Overall"
click at [547, 223] on input "text" at bounding box center [555, 211] width 149 height 30
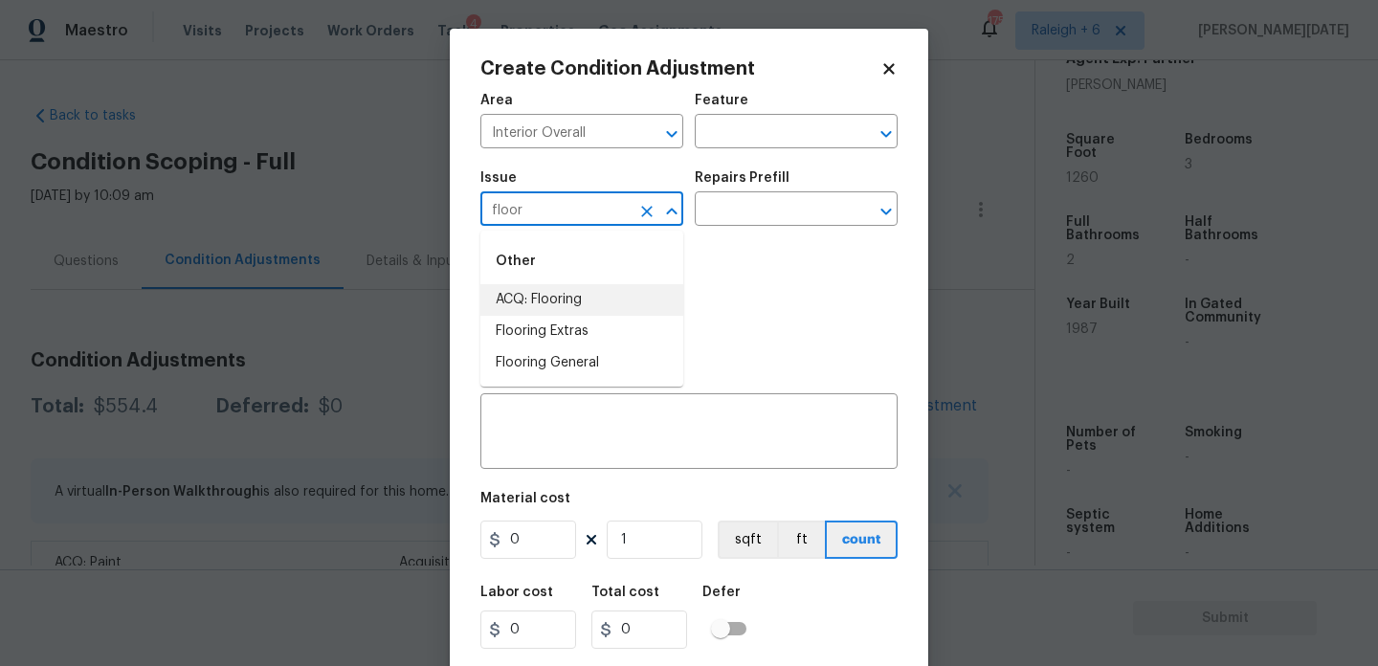
click at [566, 295] on li "ACQ: Flooring" at bounding box center [582, 300] width 203 height 32
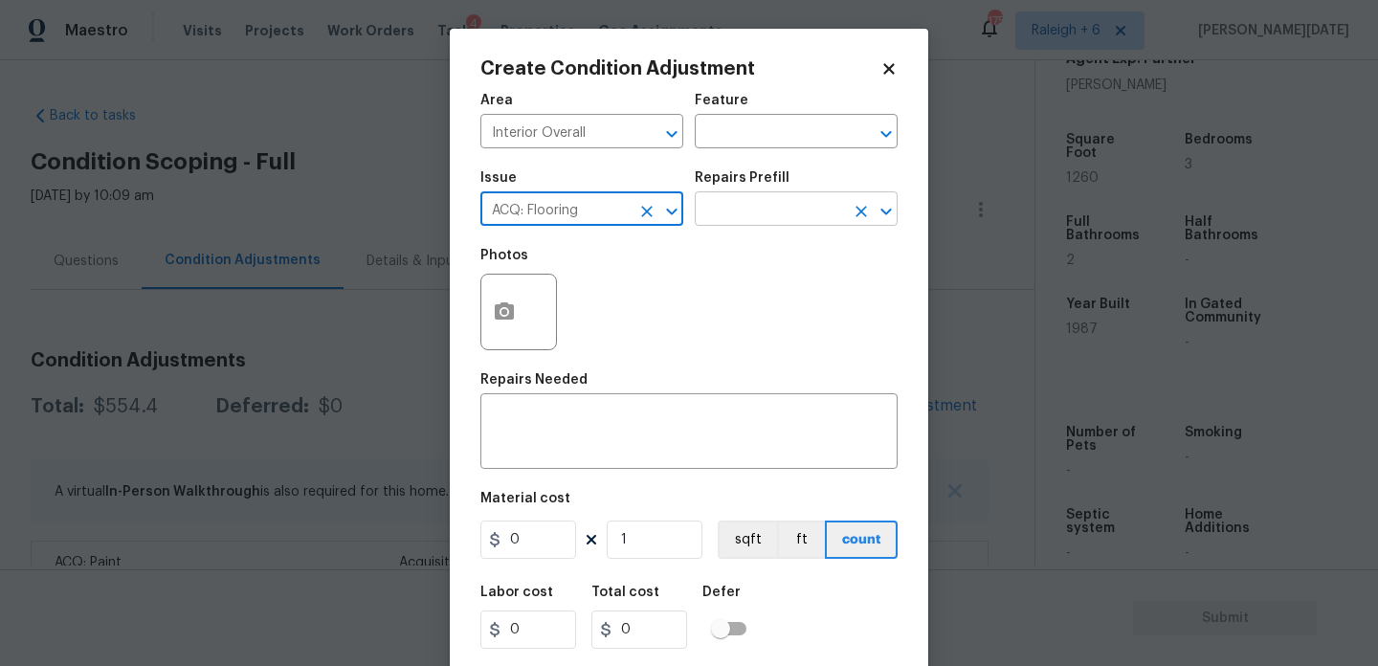
type input "ACQ: Flooring"
click at [746, 207] on input "text" at bounding box center [769, 211] width 149 height 30
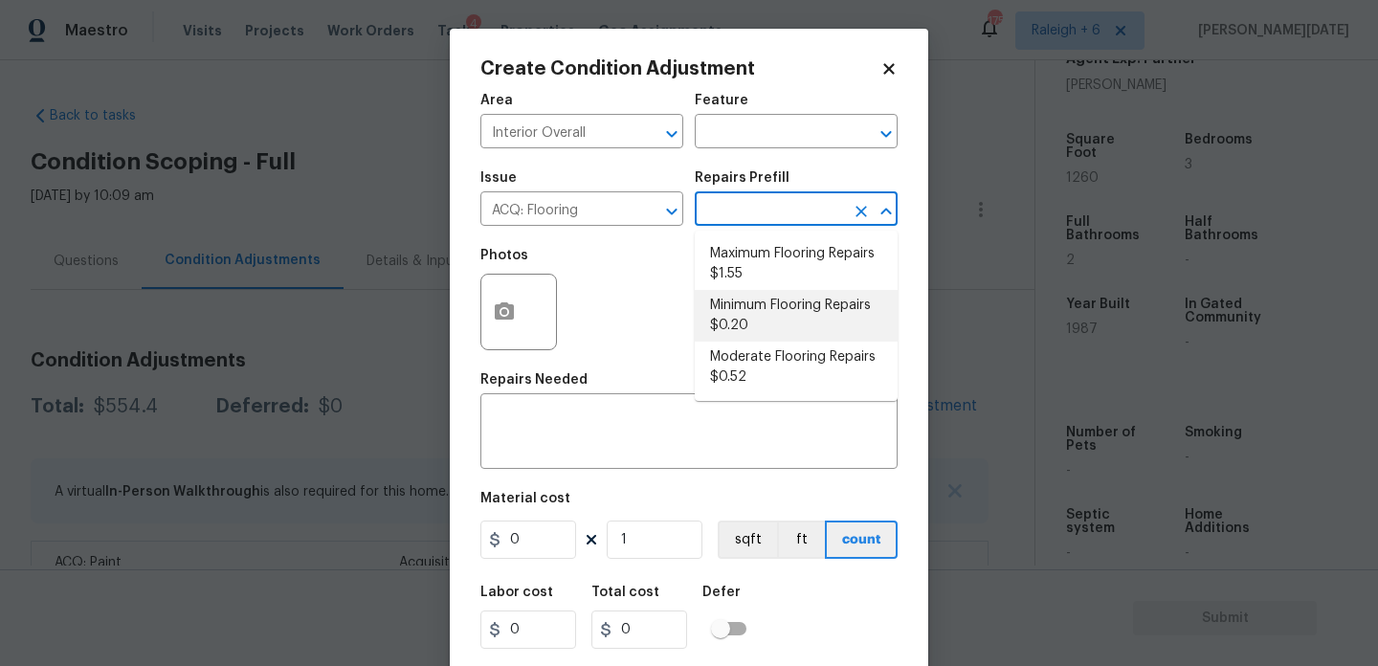
click at [757, 314] on li "Minimum Flooring Repairs $0.20" at bounding box center [796, 316] width 203 height 52
type input "Acquisition"
type textarea "Acquisition Scope: Minimum flooring repairs"
type input "0.2"
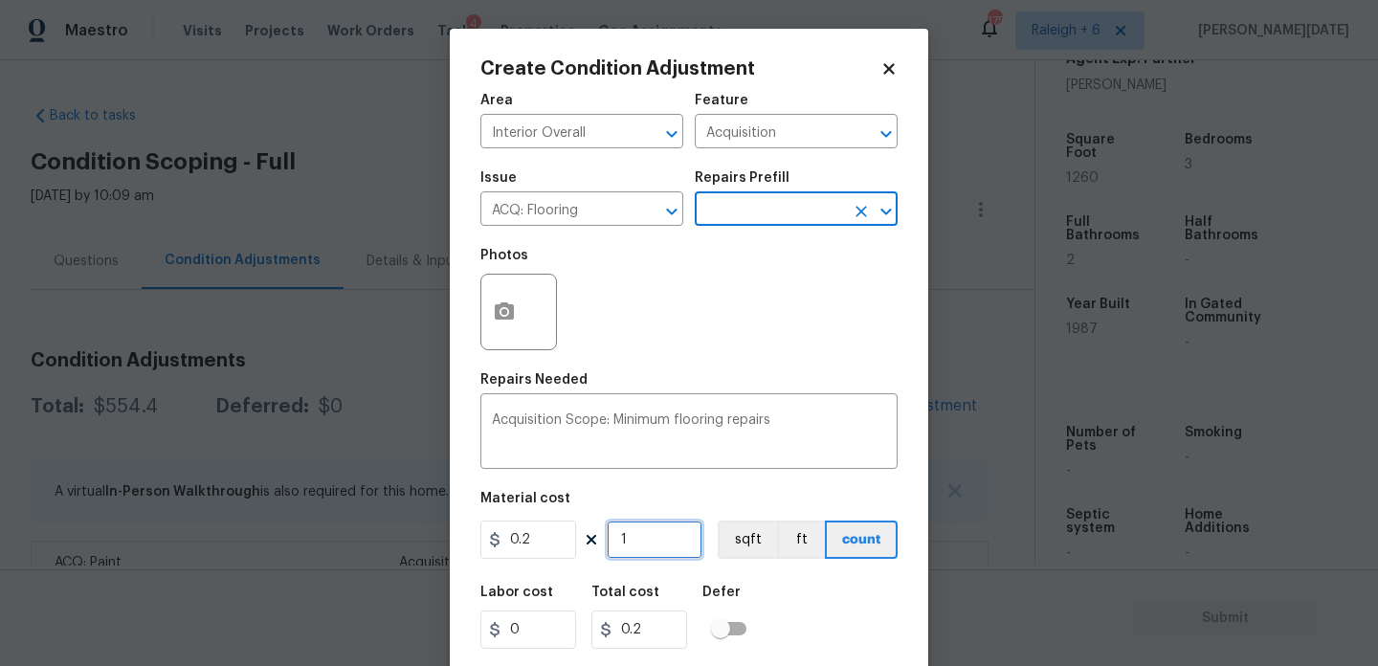
click at [658, 536] on input "1" at bounding box center [655, 540] width 96 height 38
type input "0"
paste input "126"
type input "1260"
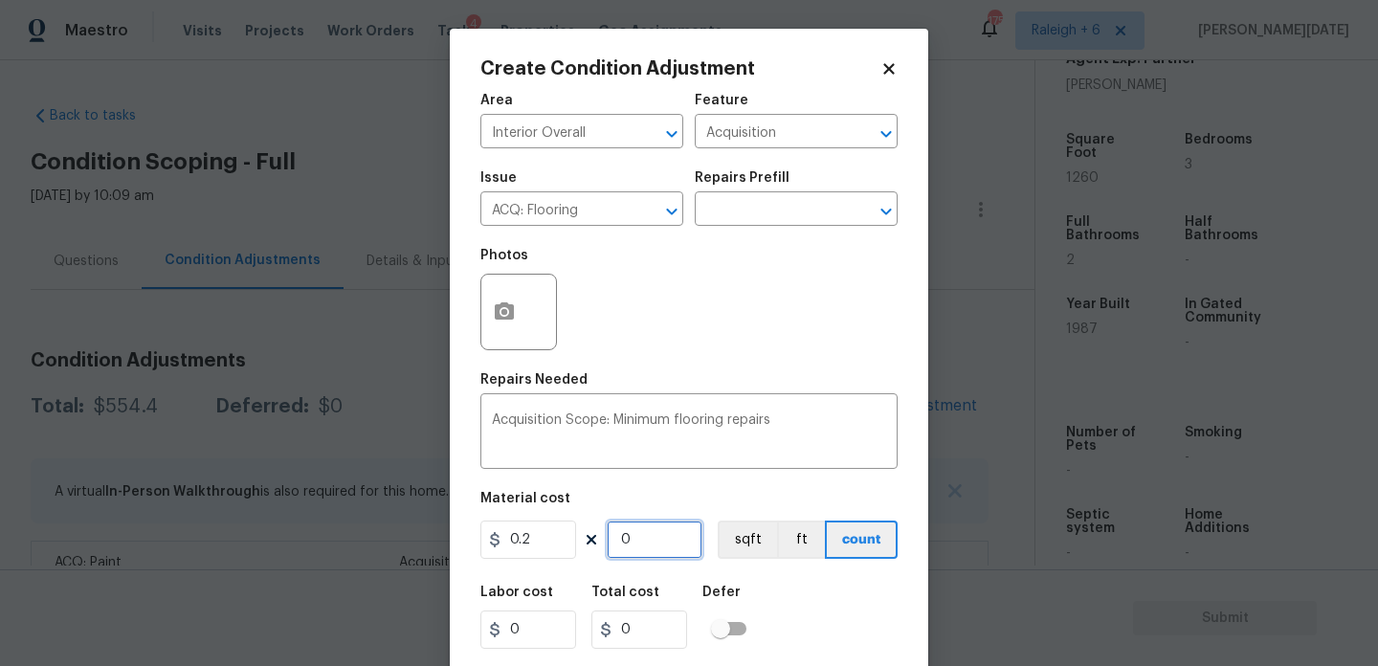
type input "252"
type input "1260"
click at [778, 319] on div "Photos" at bounding box center [689, 299] width 417 height 124
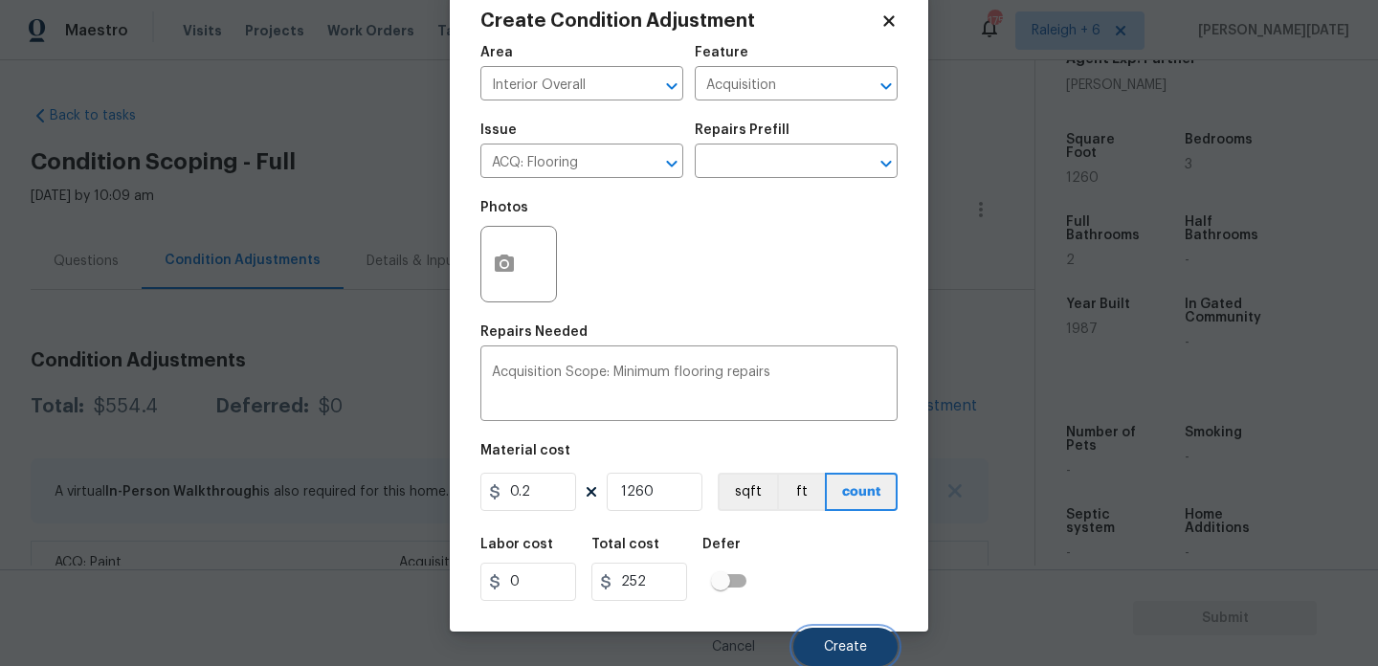
click at [831, 643] on span "Create" at bounding box center [845, 647] width 43 height 14
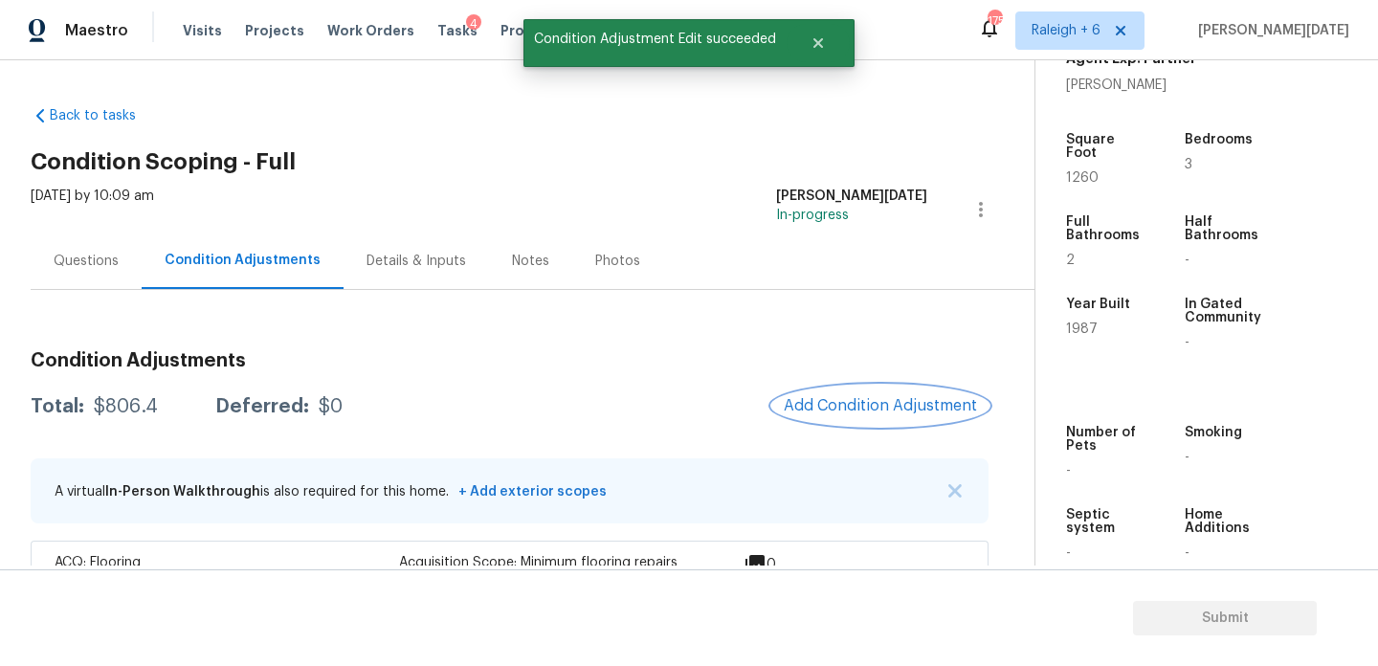
scroll to position [133, 0]
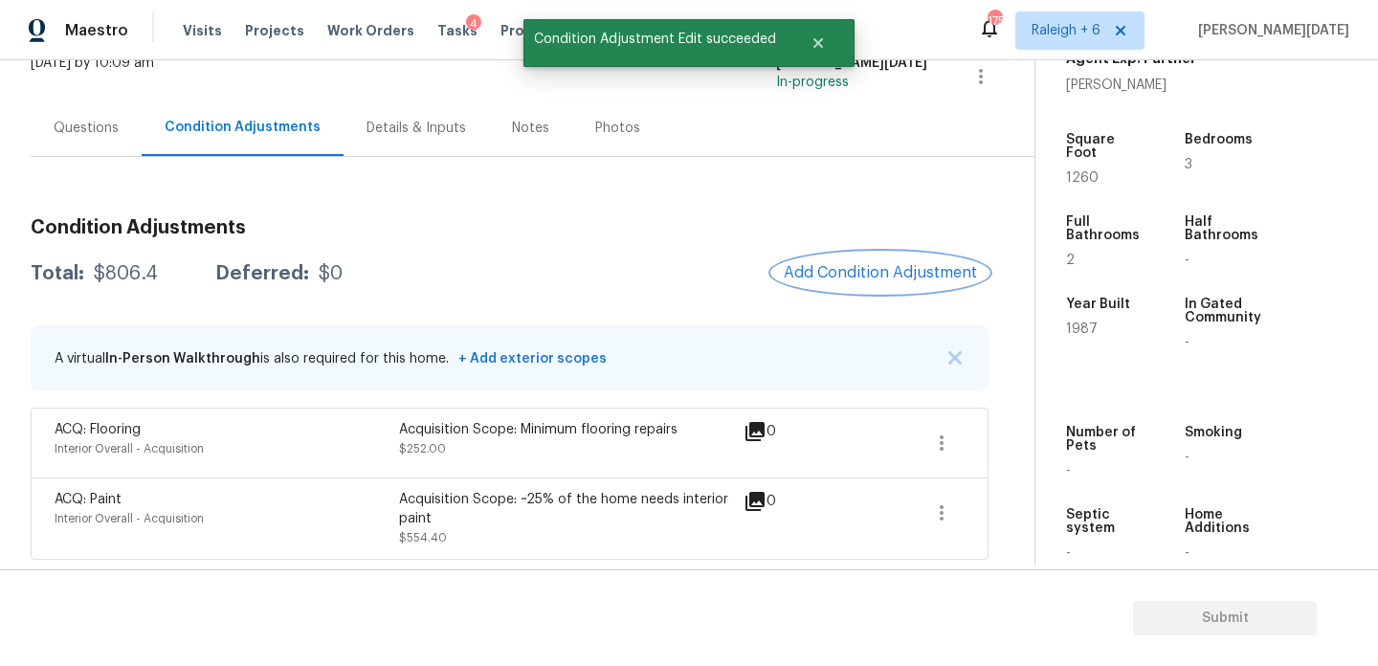
click at [877, 256] on button "Add Condition Adjustment" at bounding box center [880, 273] width 216 height 40
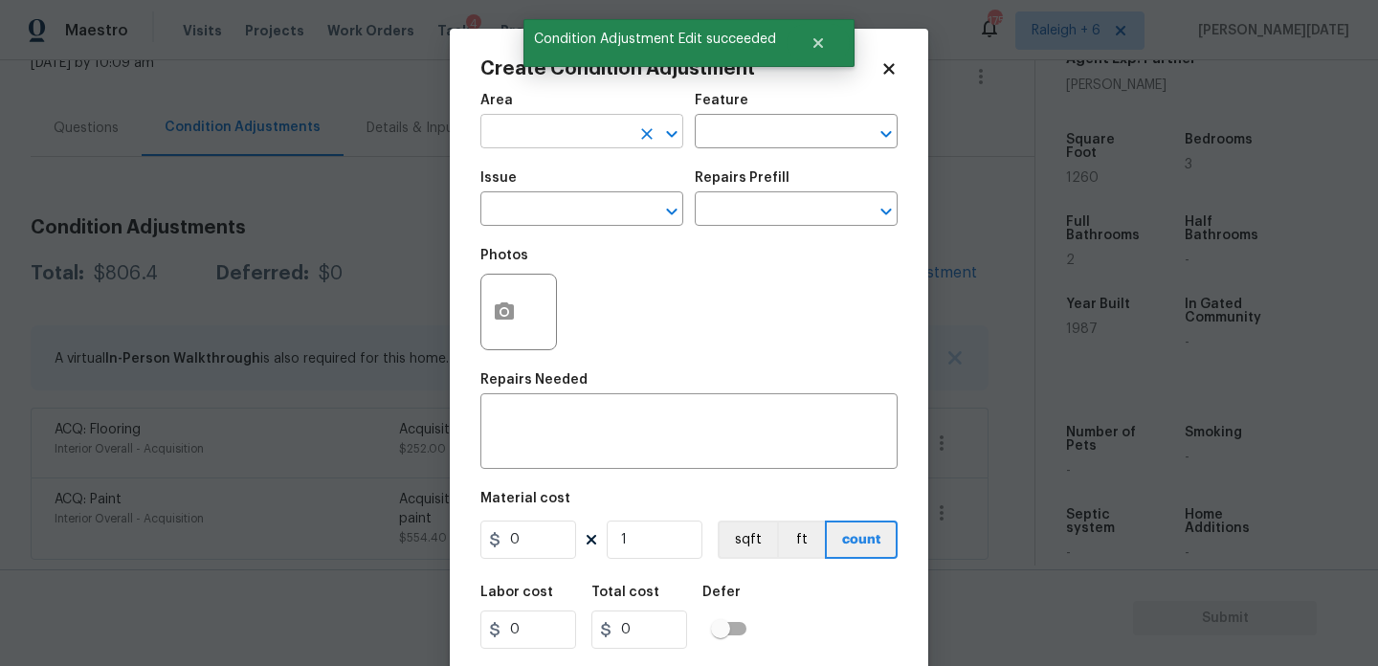
click at [518, 122] on input "text" at bounding box center [555, 134] width 149 height 30
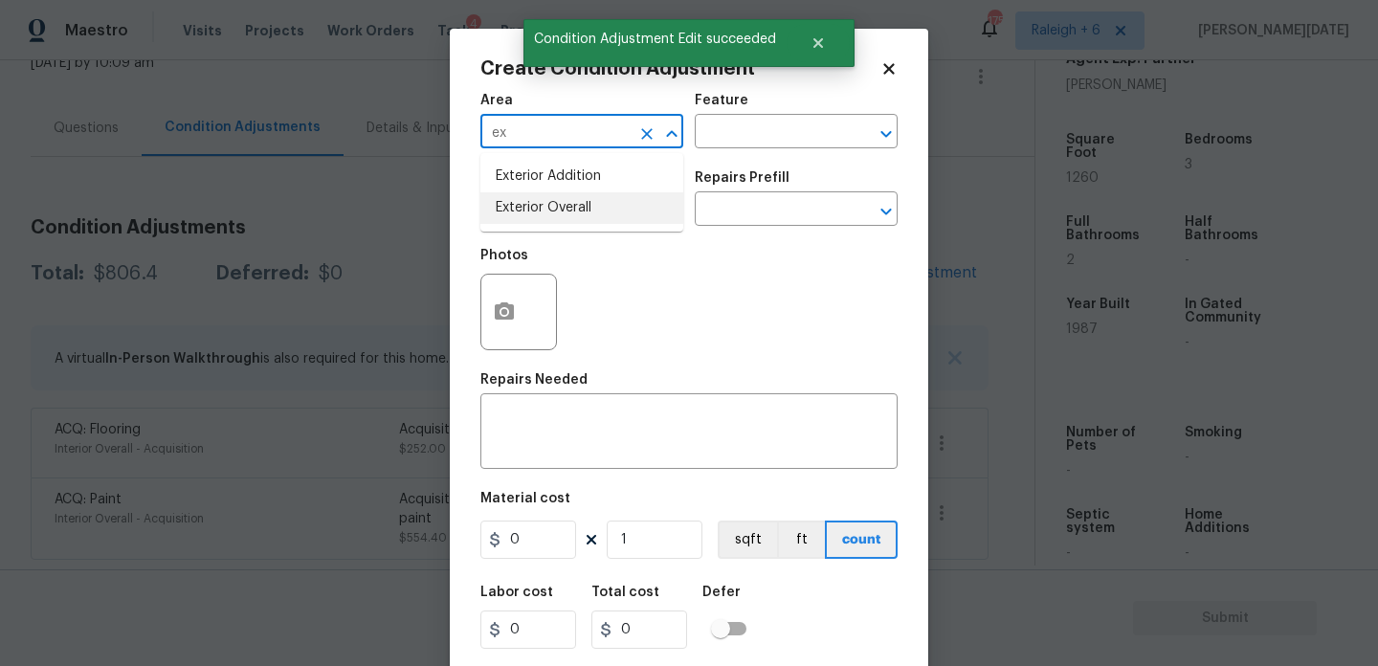
click at [545, 207] on li "Exterior Overall" at bounding box center [582, 208] width 203 height 32
type input "Exterior Overall"
click at [545, 207] on input "text" at bounding box center [555, 211] width 149 height 30
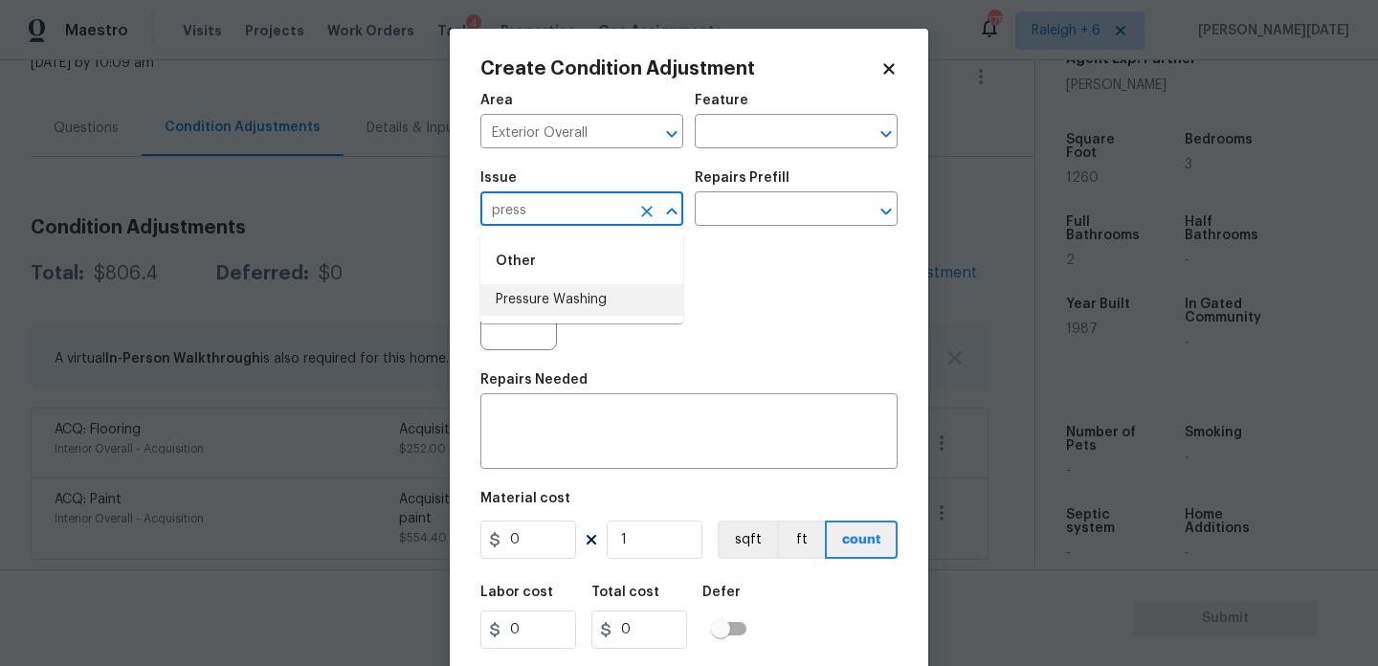
click at [587, 299] on li "Pressure Washing" at bounding box center [582, 300] width 203 height 32
type input "Pressure Washing"
click at [773, 200] on input "text" at bounding box center [769, 211] width 149 height 30
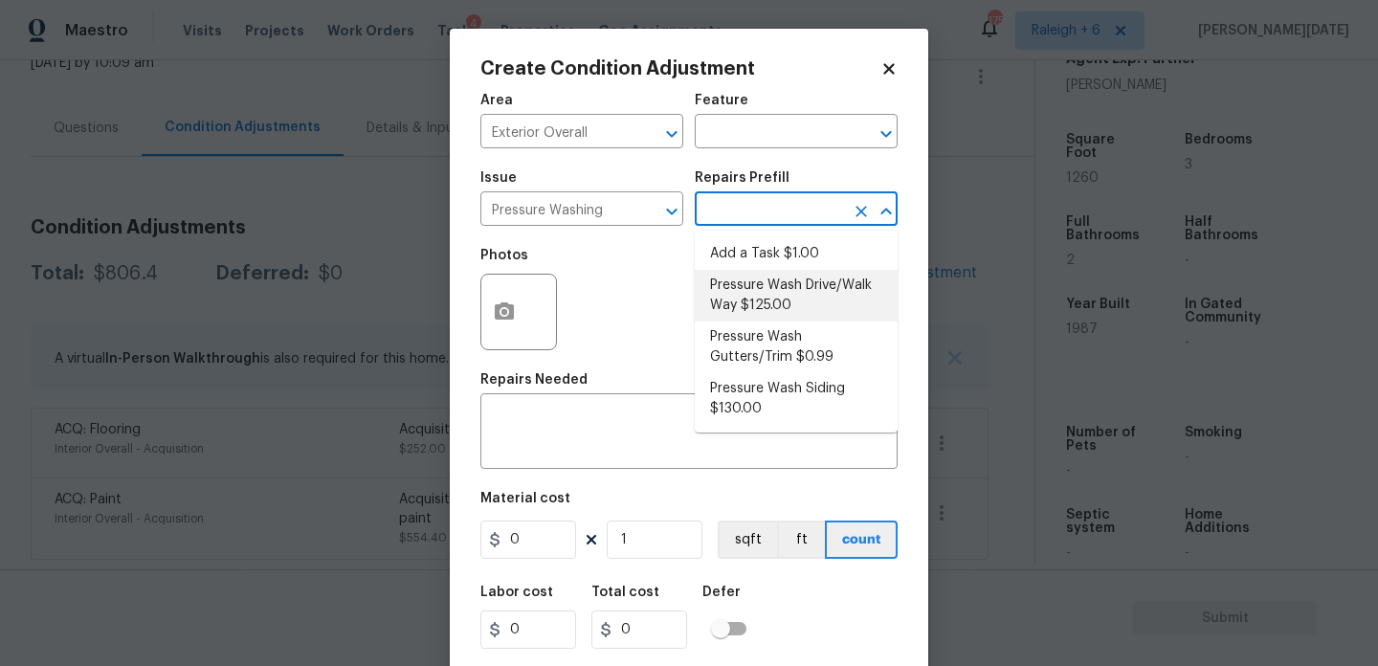
click at [781, 315] on li "Pressure Wash Drive/Walk Way $125.00" at bounding box center [796, 296] width 203 height 52
type input "Siding"
type textarea "Pressure wash the driveways/walkways as directed by the PM. Ensure that all deb…"
type input "125"
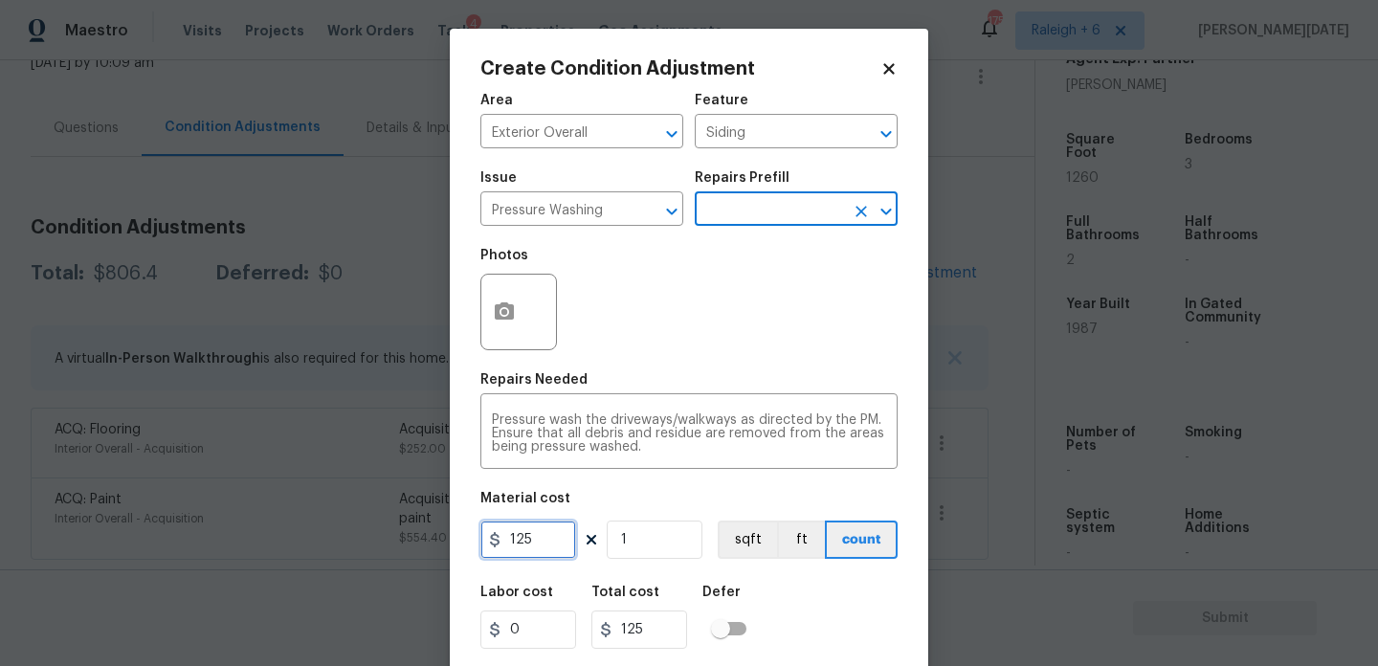
drag, startPoint x: 538, startPoint y: 549, endPoint x: 409, endPoint y: 549, distance: 129.2
click at [409, 549] on div "Create Condition Adjustment Area Exterior Overall ​ Feature Siding ​ Issue Pres…" at bounding box center [689, 333] width 1378 height 666
type input "200"
click at [761, 302] on div "Photos" at bounding box center [689, 299] width 417 height 124
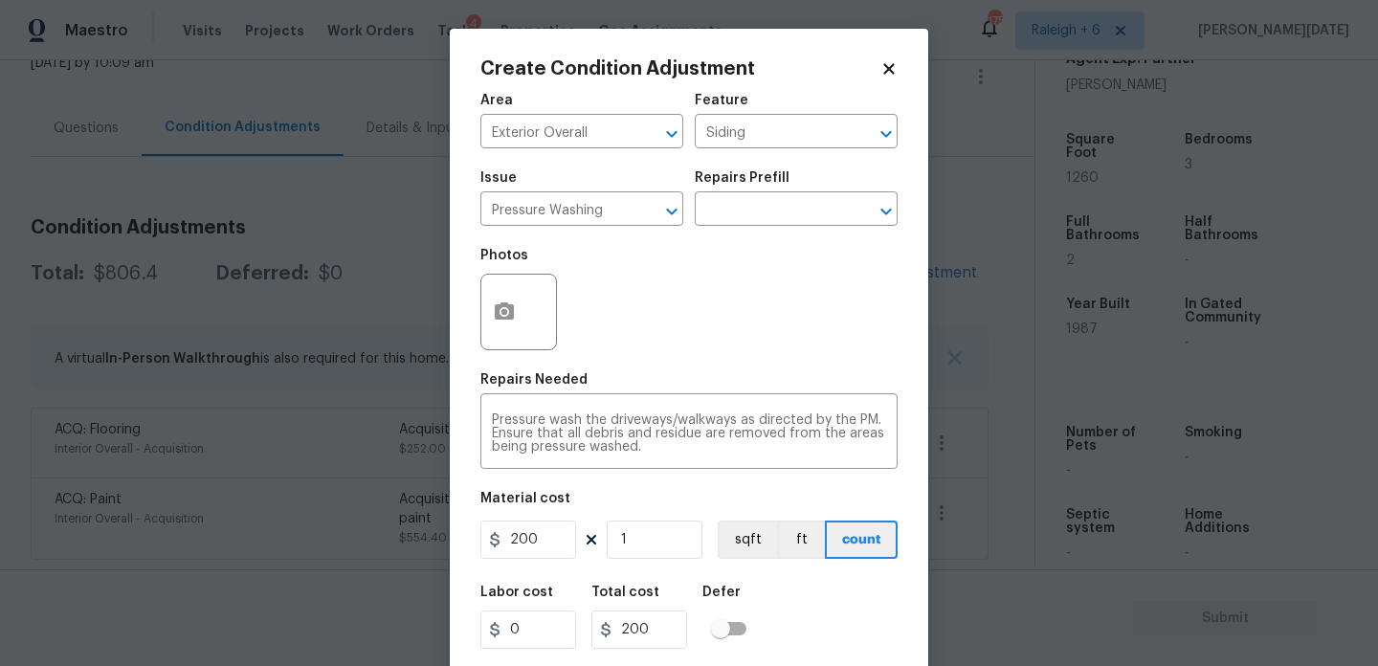
scroll to position [49, 0]
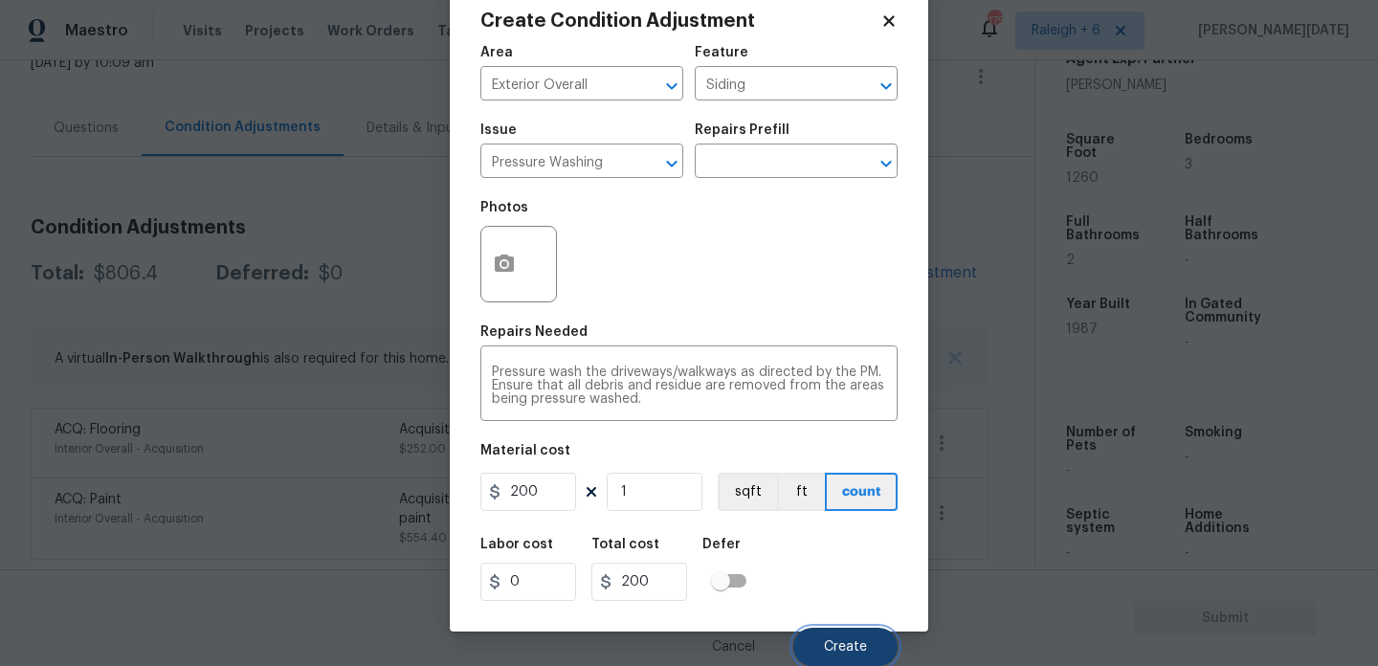
click at [868, 642] on button "Create" at bounding box center [846, 647] width 104 height 38
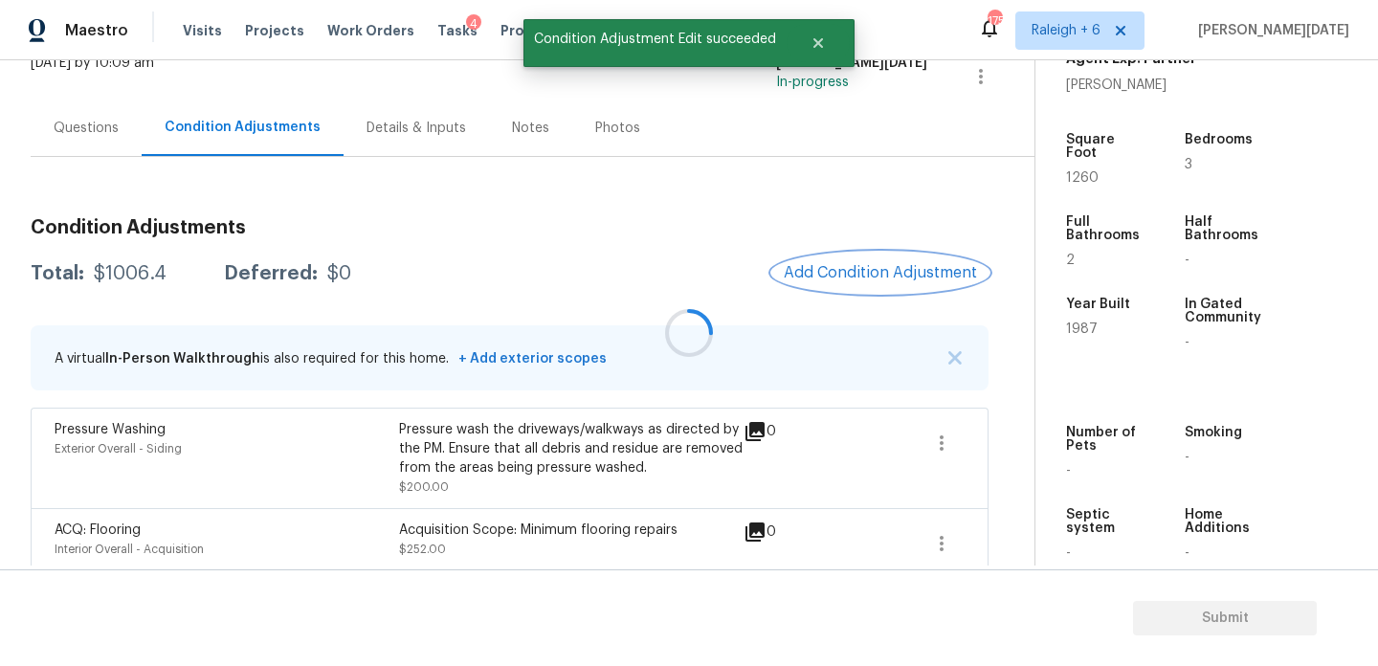
scroll to position [0, 0]
click at [884, 280] on span "Add Condition Adjustment" at bounding box center [880, 272] width 193 height 17
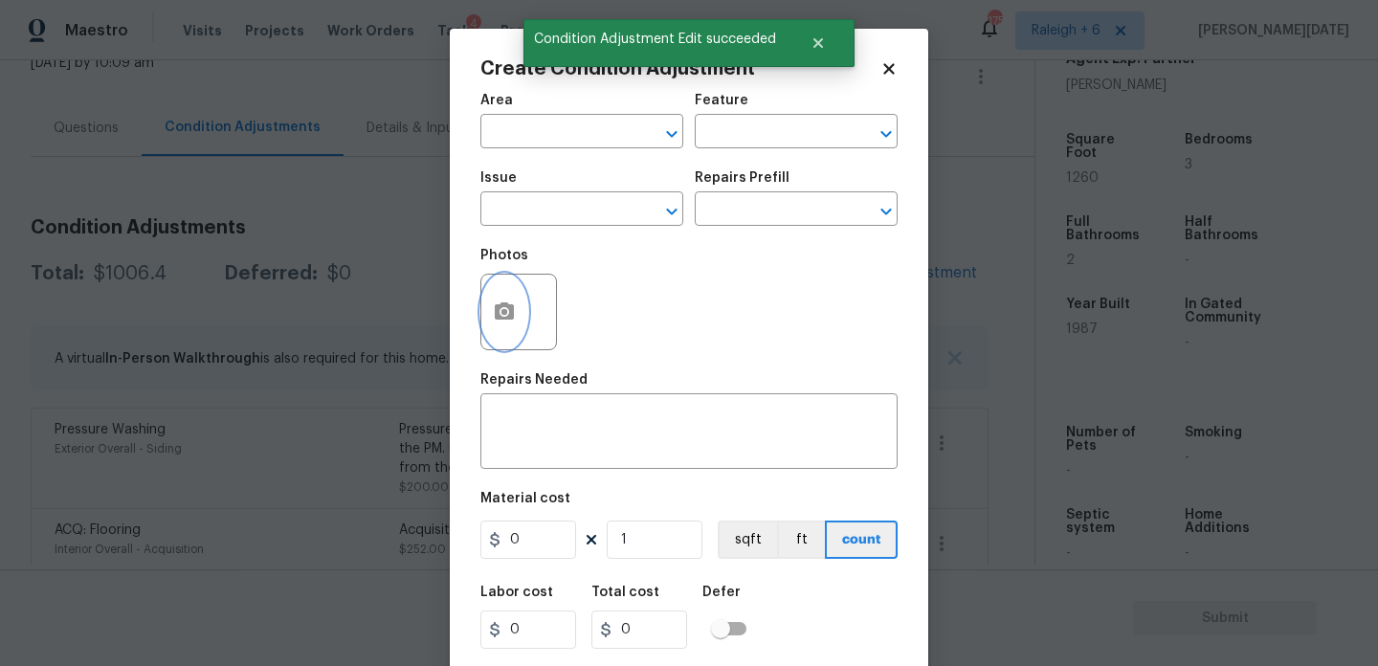
click at [493, 323] on icon "button" at bounding box center [504, 312] width 23 height 23
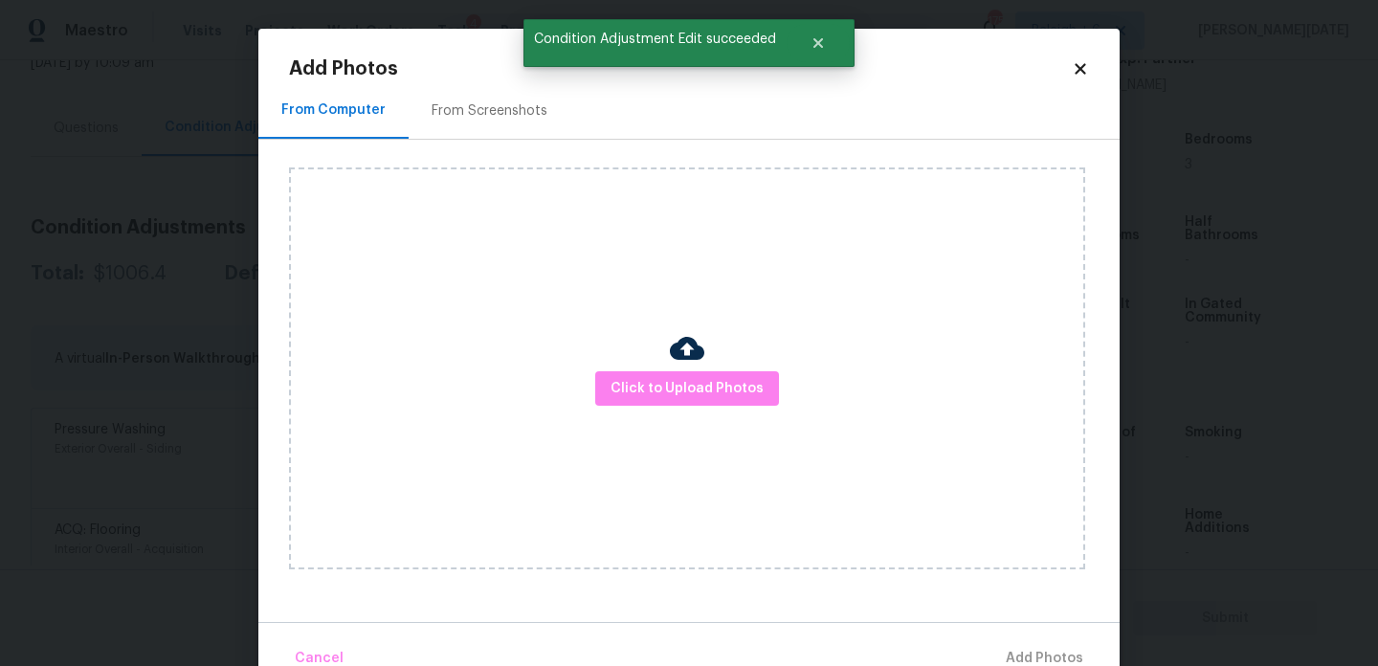
click at [474, 111] on div "From Screenshots" at bounding box center [490, 110] width 116 height 19
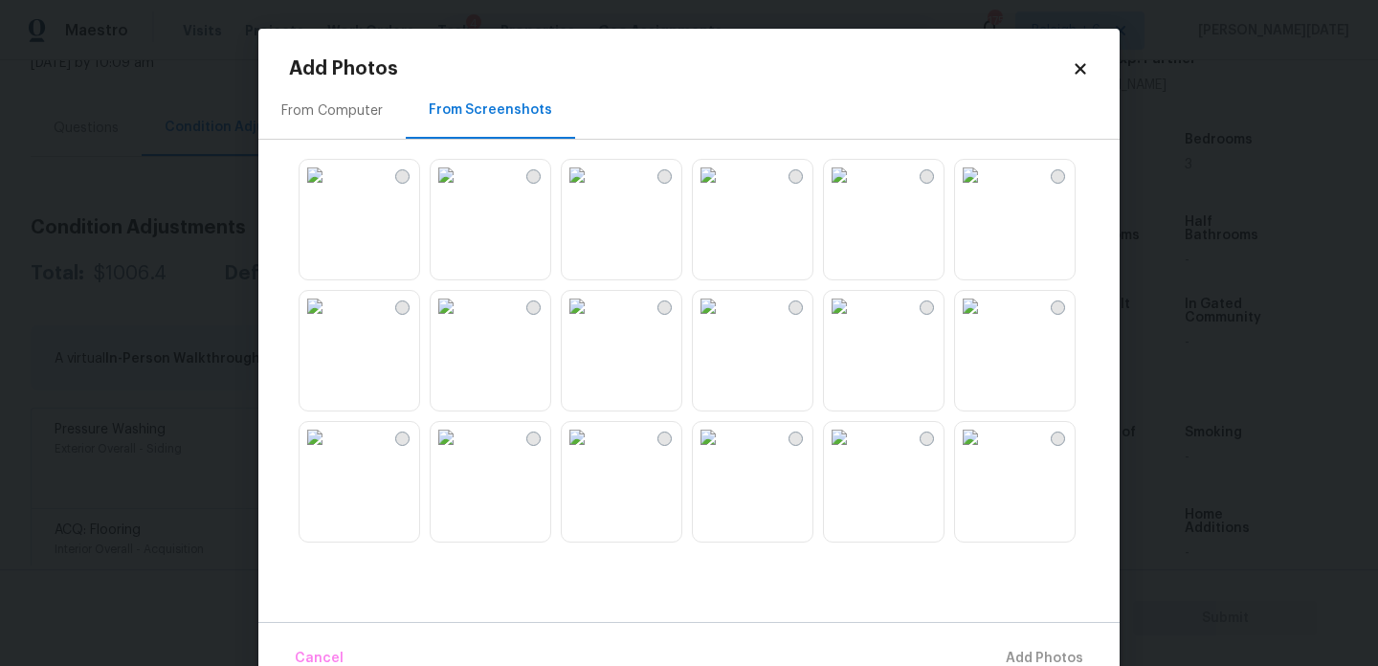
click at [330, 190] on img at bounding box center [315, 175] width 31 height 31
click at [593, 322] on img at bounding box center [577, 306] width 31 height 31
click at [593, 453] on img at bounding box center [577, 437] width 31 height 31
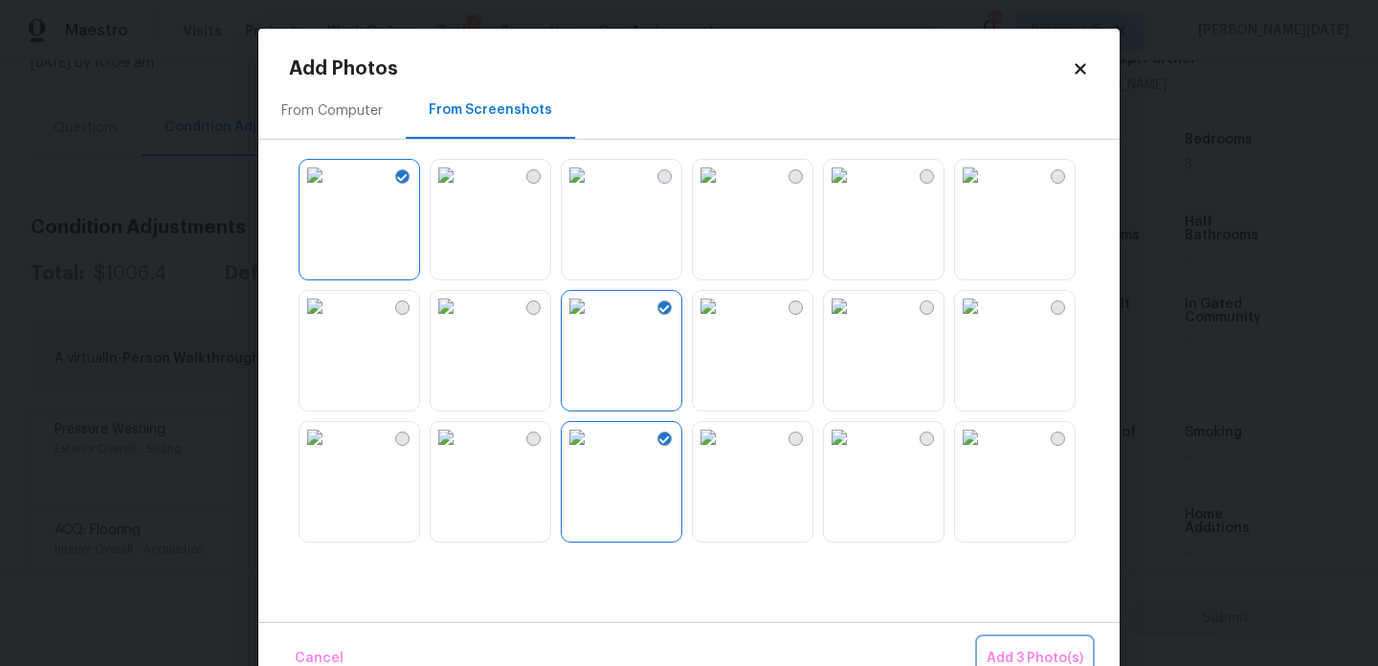
click at [1027, 643] on button "Add 3 Photo(s)" at bounding box center [1035, 658] width 112 height 41
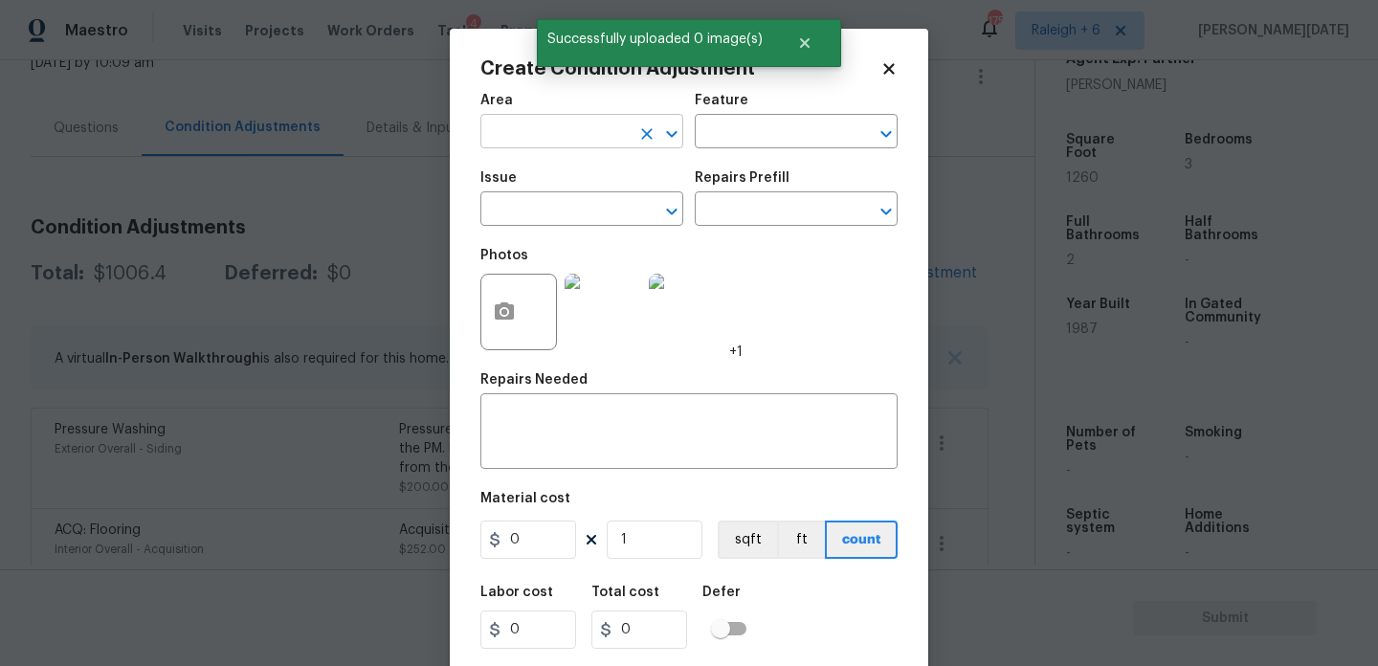
click at [528, 134] on input "text" at bounding box center [555, 134] width 149 height 30
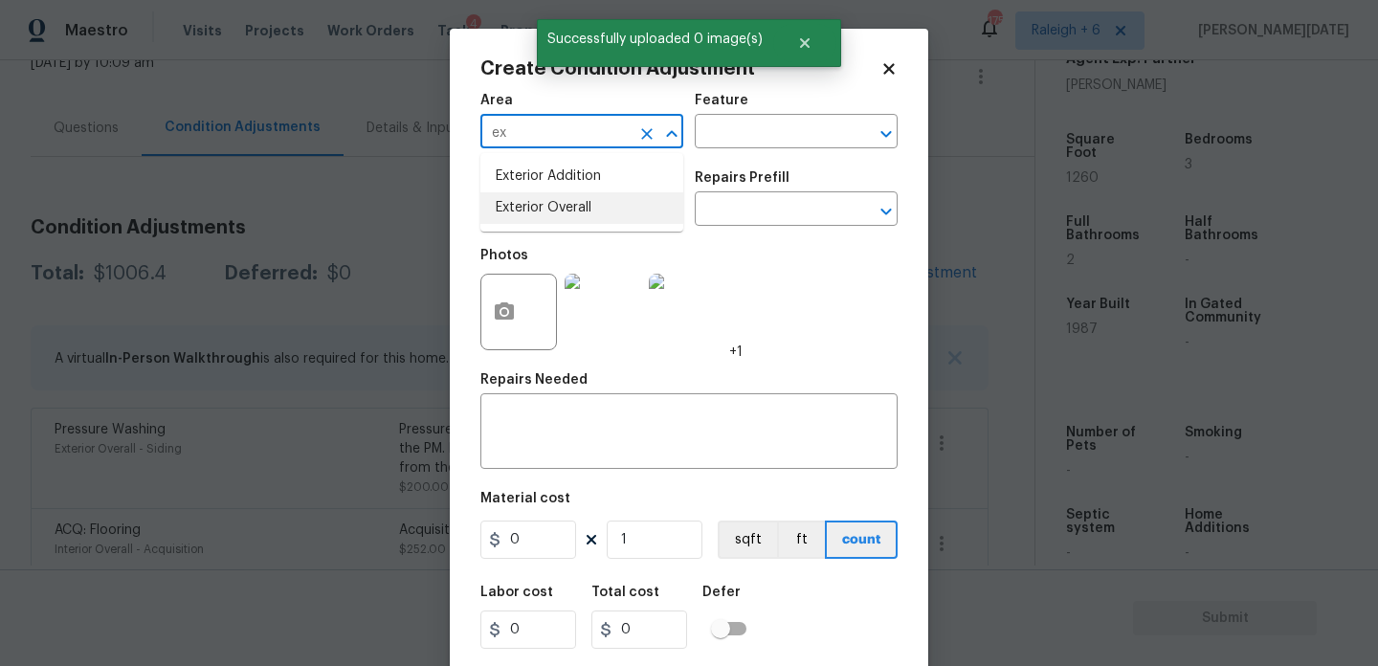
click at [545, 197] on li "Exterior Overall" at bounding box center [582, 208] width 203 height 32
type input "Exterior Overall"
click at [545, 197] on input "text" at bounding box center [555, 211] width 149 height 30
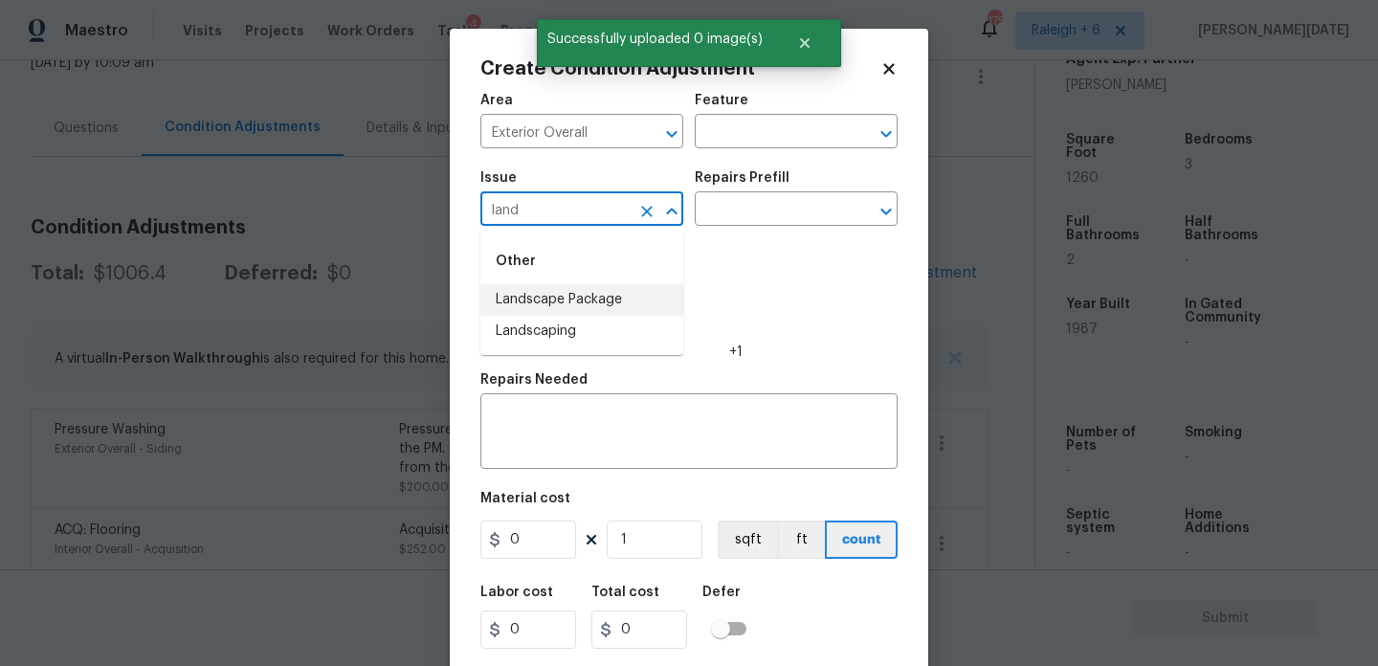
click at [558, 294] on li "Landscape Package" at bounding box center [582, 300] width 203 height 32
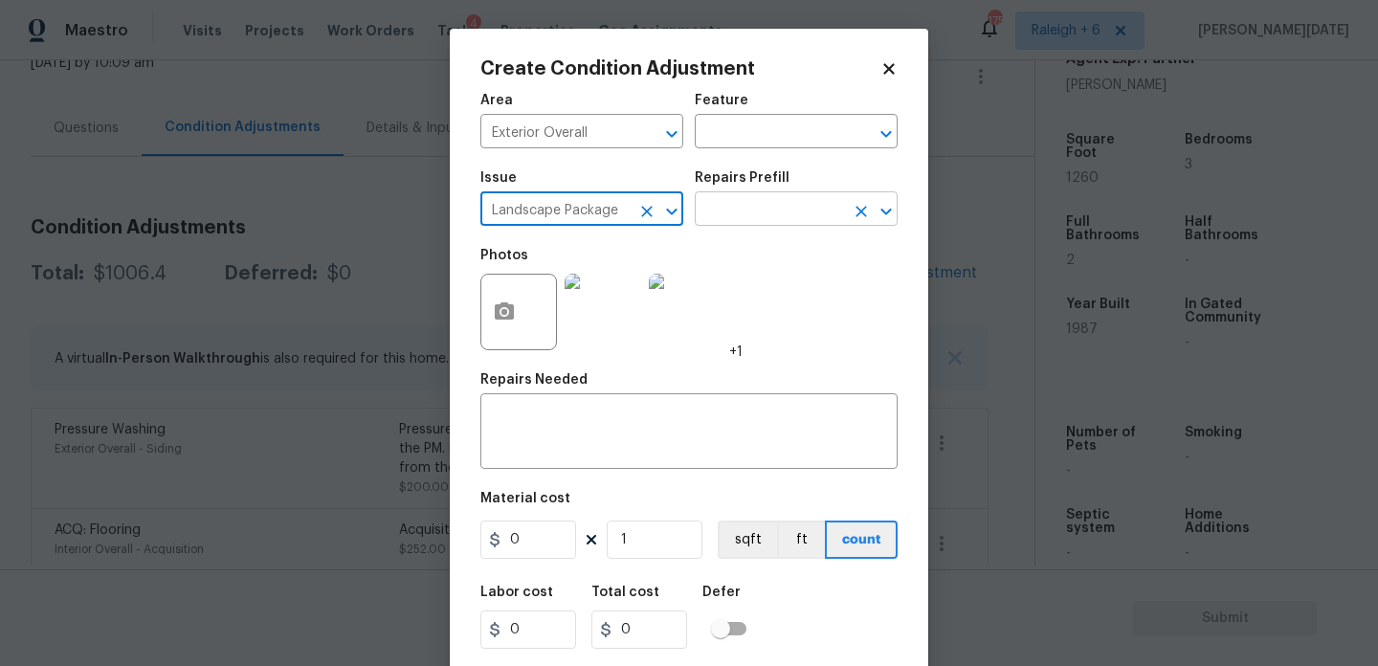
type input "Landscape Package"
click at [714, 215] on input "text" at bounding box center [769, 211] width 149 height 30
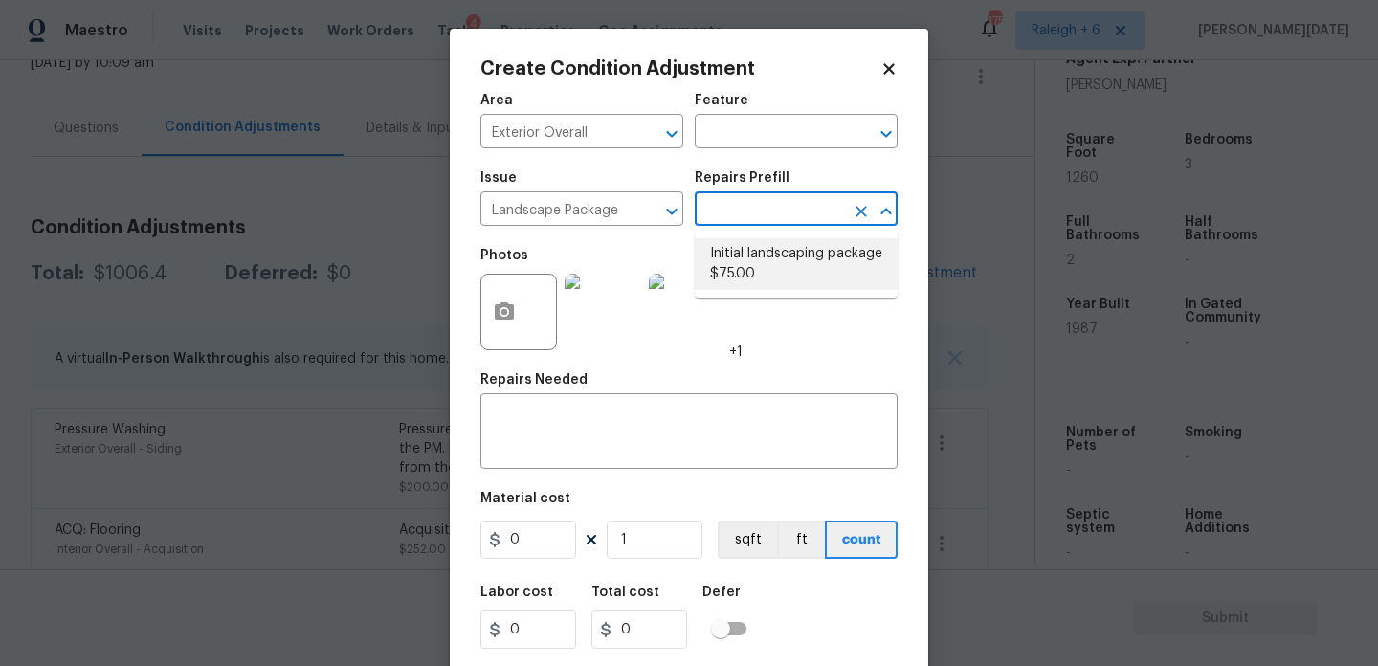
click at [753, 264] on li "Initial landscaping package $75.00" at bounding box center [796, 264] width 203 height 52
type input "Home Readiness Packages"
type textarea "Mowing of grass up to 6" in height. Mow, edge along driveways & sidewalks, trim…"
type input "75"
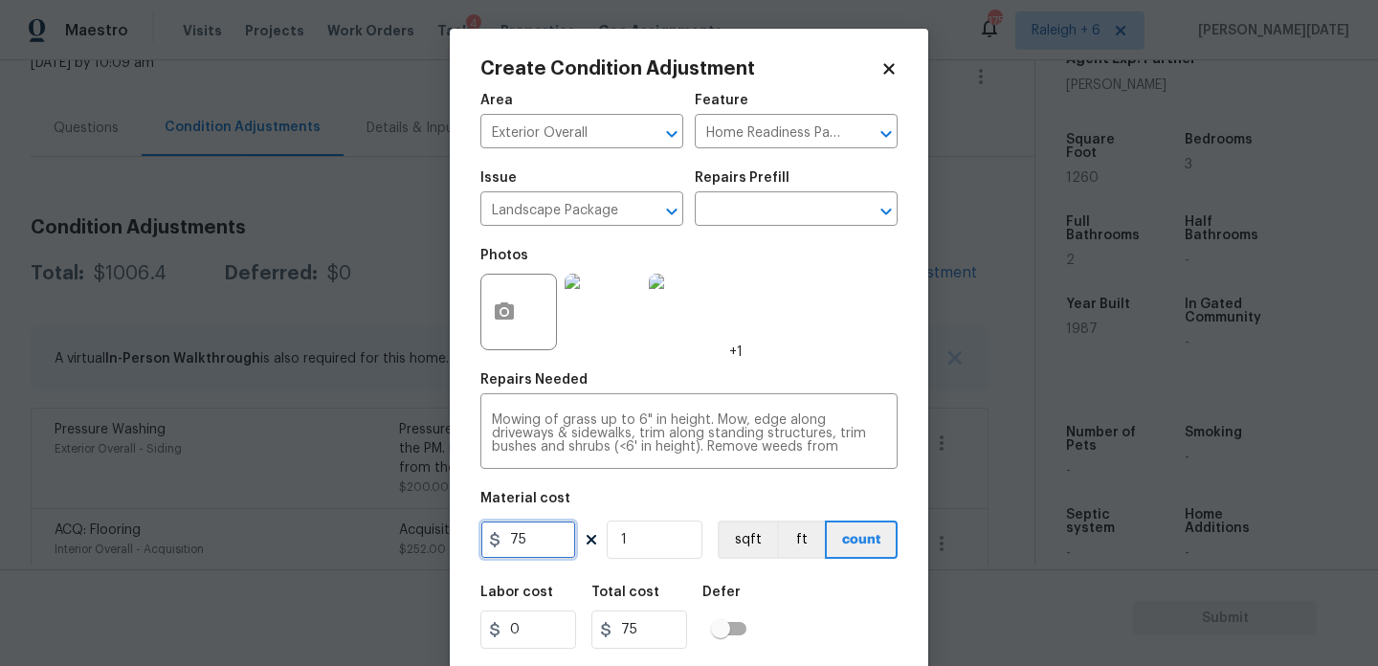
drag, startPoint x: 546, startPoint y: 532, endPoint x: 247, endPoint y: 530, distance: 298.7
click at [247, 530] on div "Create Condition Adjustment Area Exterior Overall ​ Feature Home Readiness Pack…" at bounding box center [689, 333] width 1378 height 666
type input "300"
click at [788, 346] on div "Photos +1" at bounding box center [689, 299] width 417 height 124
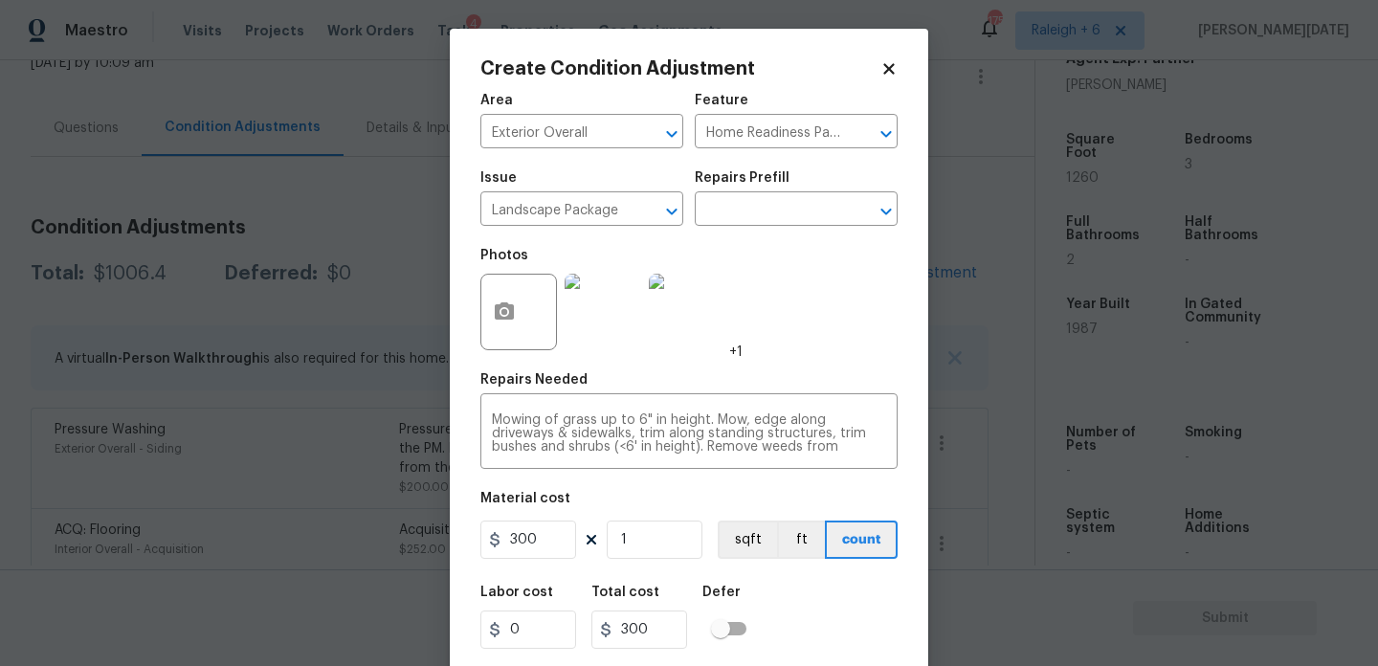
scroll to position [49, 0]
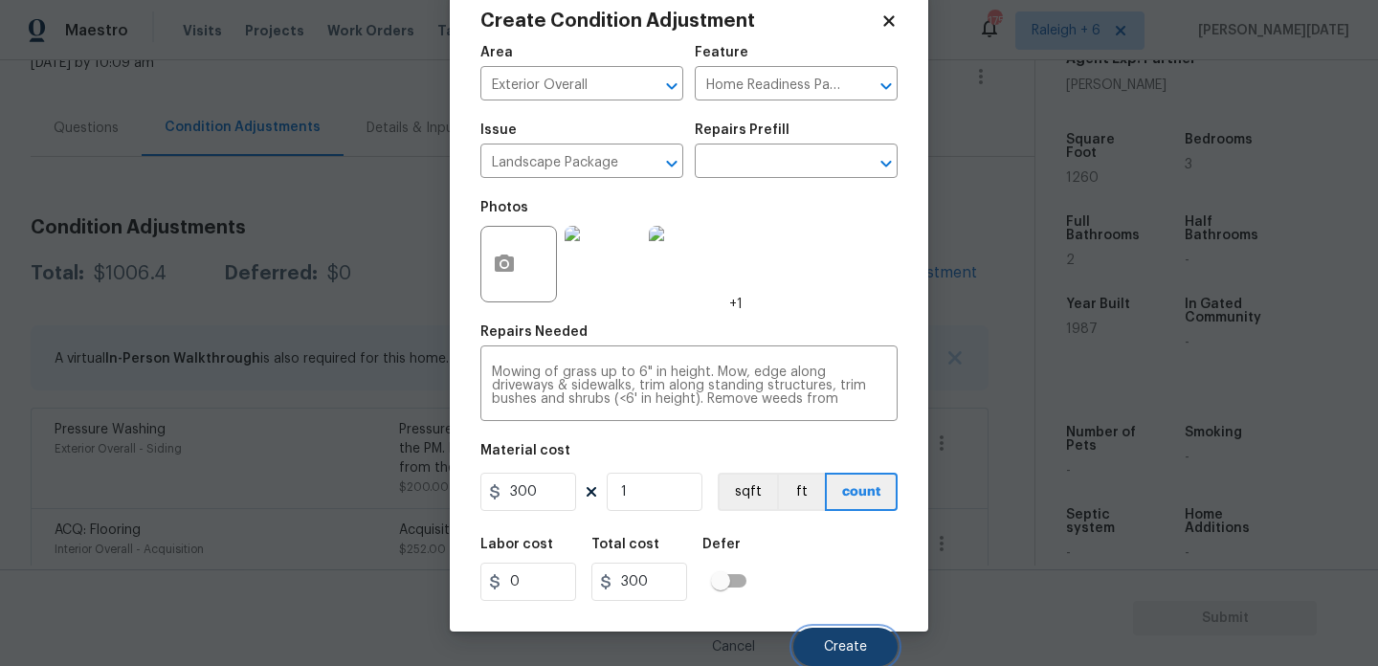
click at [851, 648] on span "Create" at bounding box center [845, 647] width 43 height 14
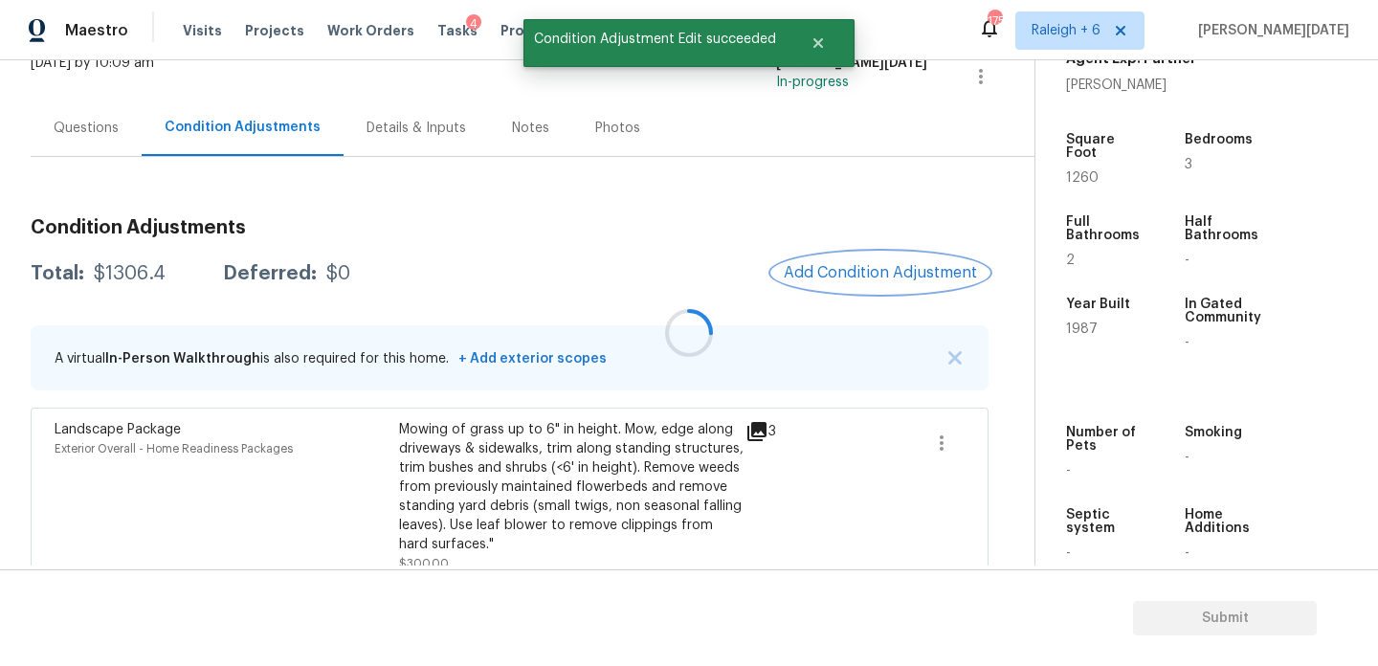
scroll to position [0, 0]
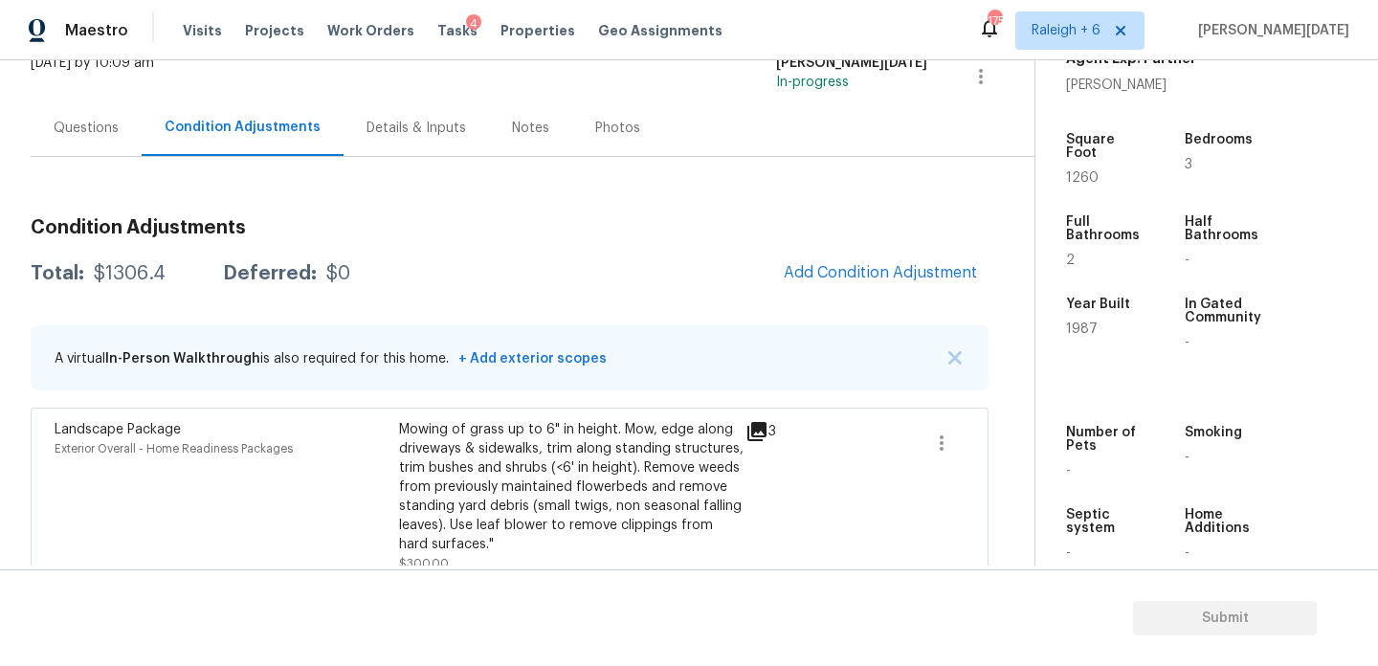
click at [41, 92] on div "Thu, Oct 02 2025 by 10:09 am" at bounding box center [92, 77] width 123 height 46
click at [85, 136] on div "Questions" at bounding box center [86, 128] width 65 height 19
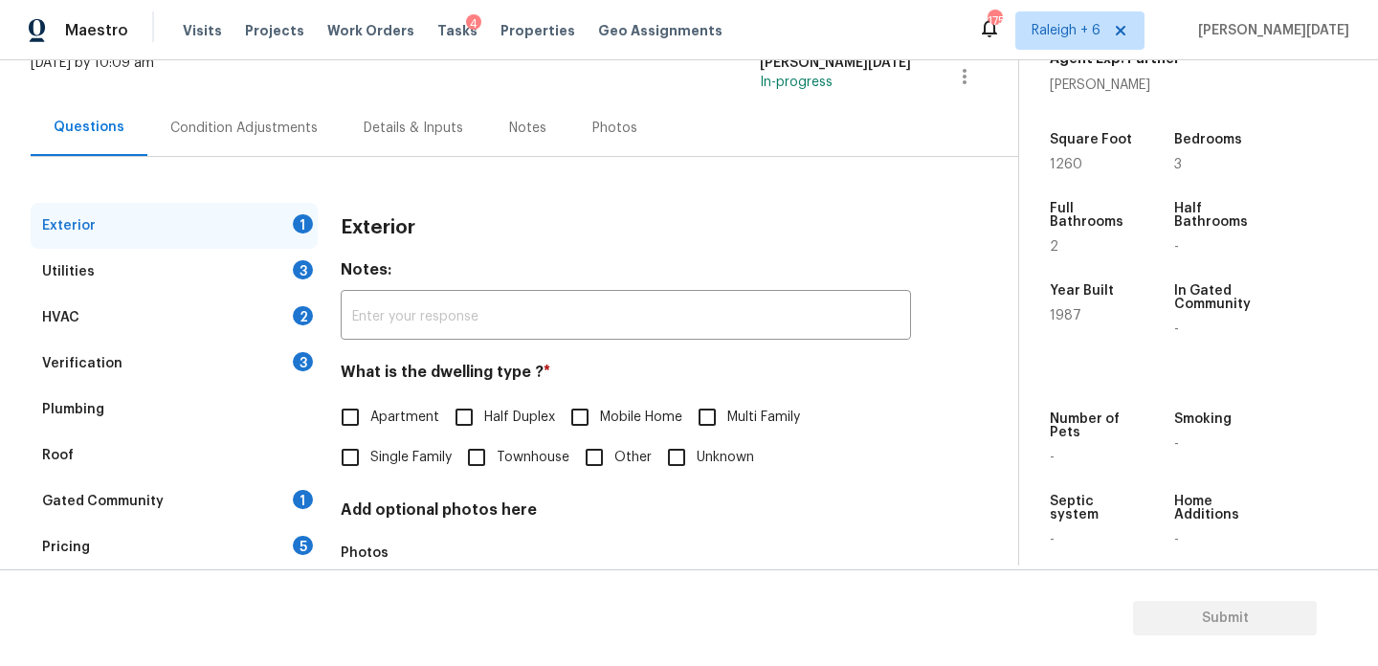
scroll to position [256, 0]
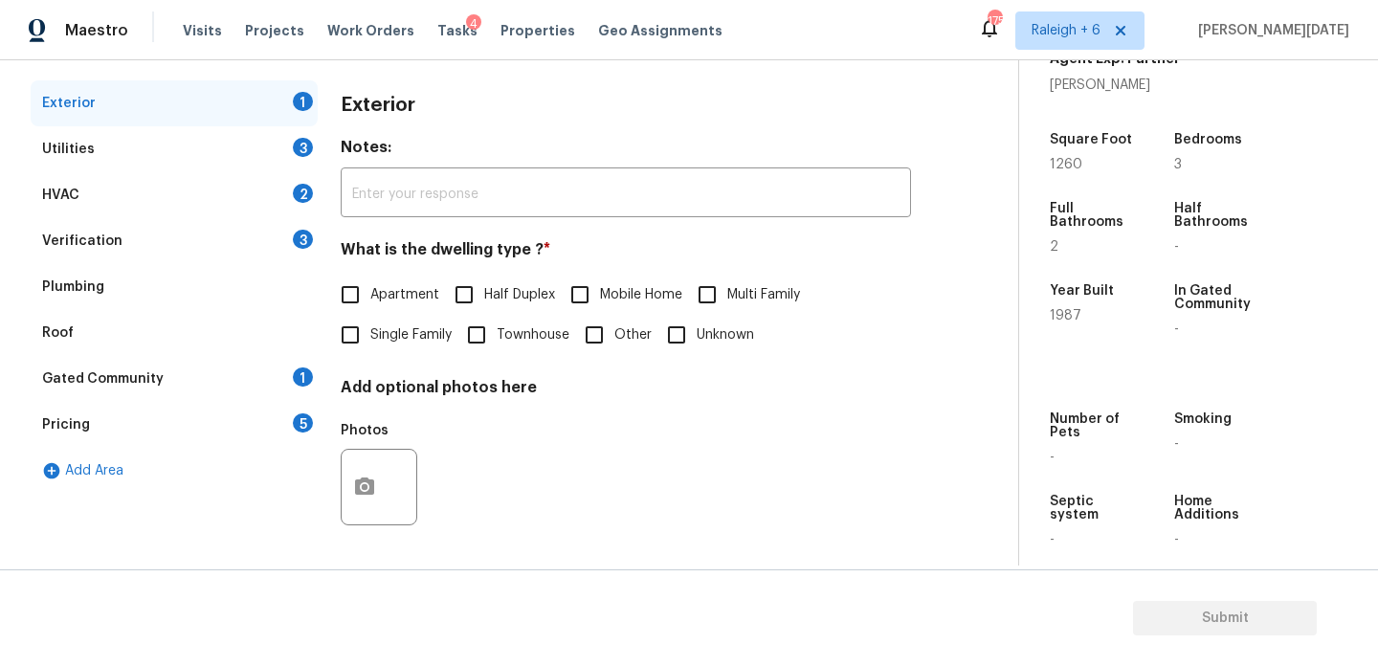
click at [169, 223] on div "Verification 3" at bounding box center [174, 241] width 287 height 46
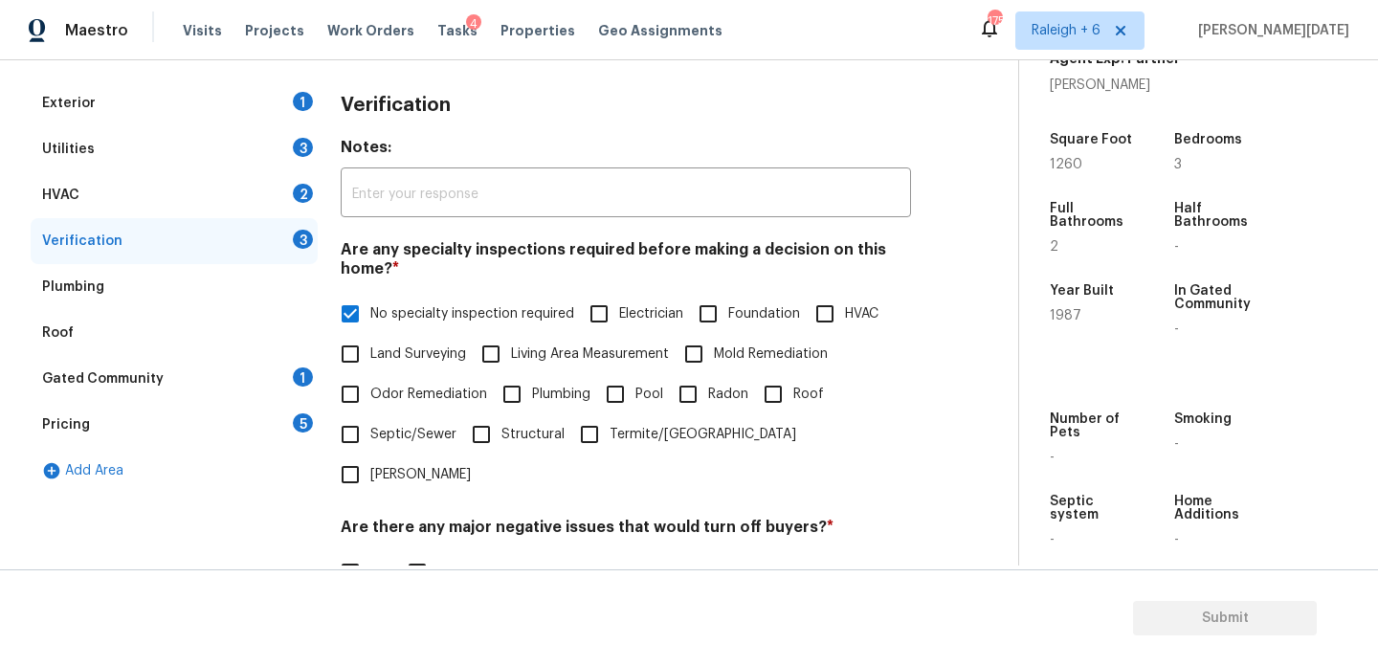
scroll to position [485, 0]
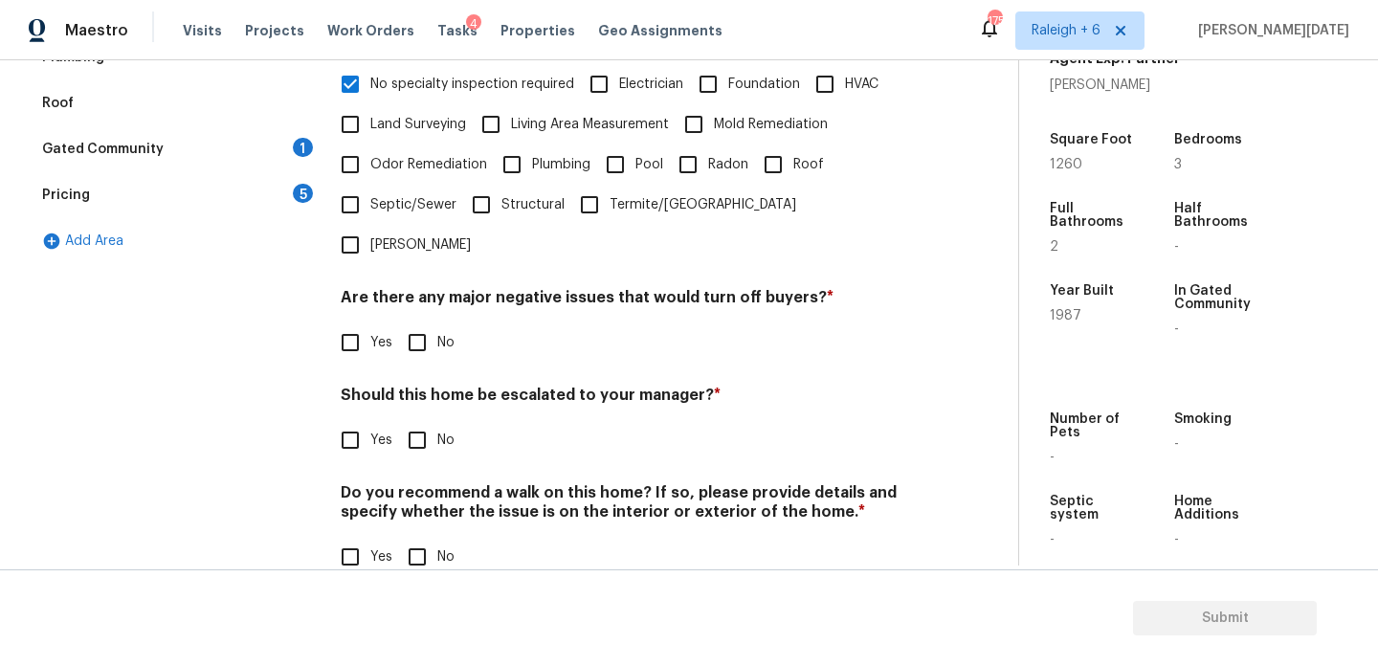
click at [424, 323] on input "No" at bounding box center [417, 343] width 40 height 40
checkbox input "true"
click at [356, 420] on input "Yes" at bounding box center [350, 440] width 40 height 40
checkbox input "true"
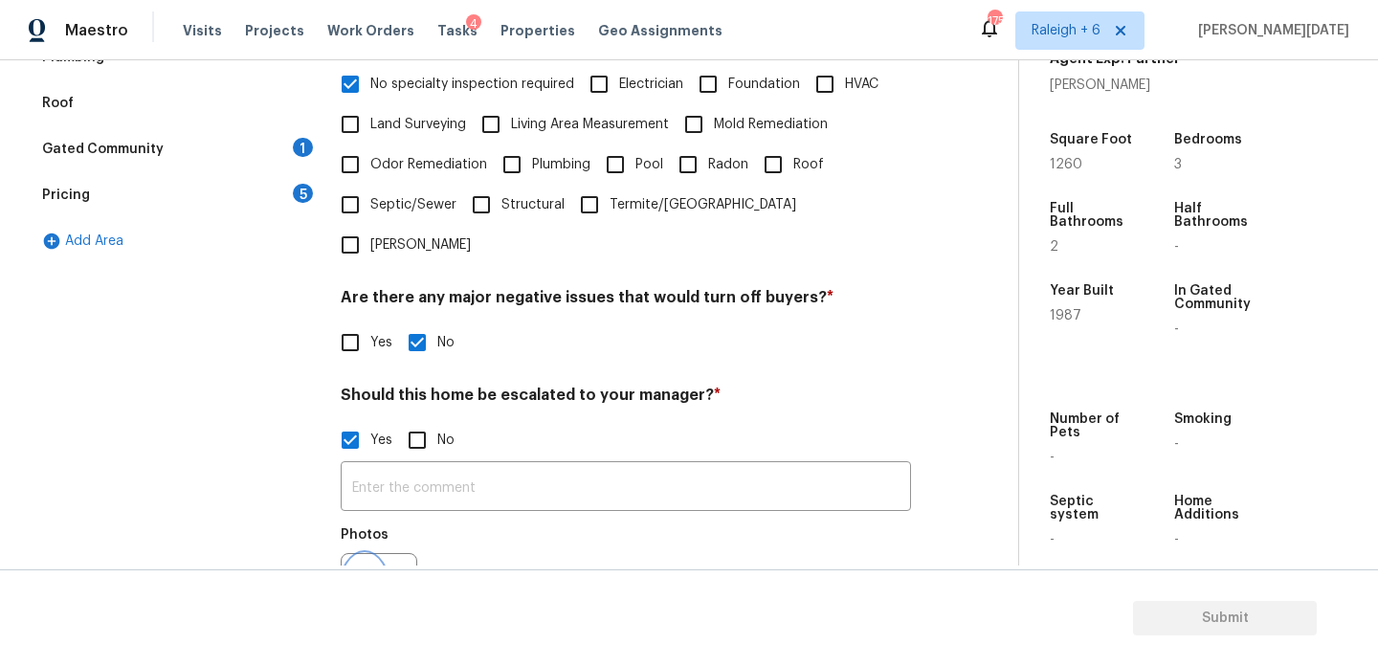
click at [375, 580] on icon "button" at bounding box center [364, 591] width 23 height 23
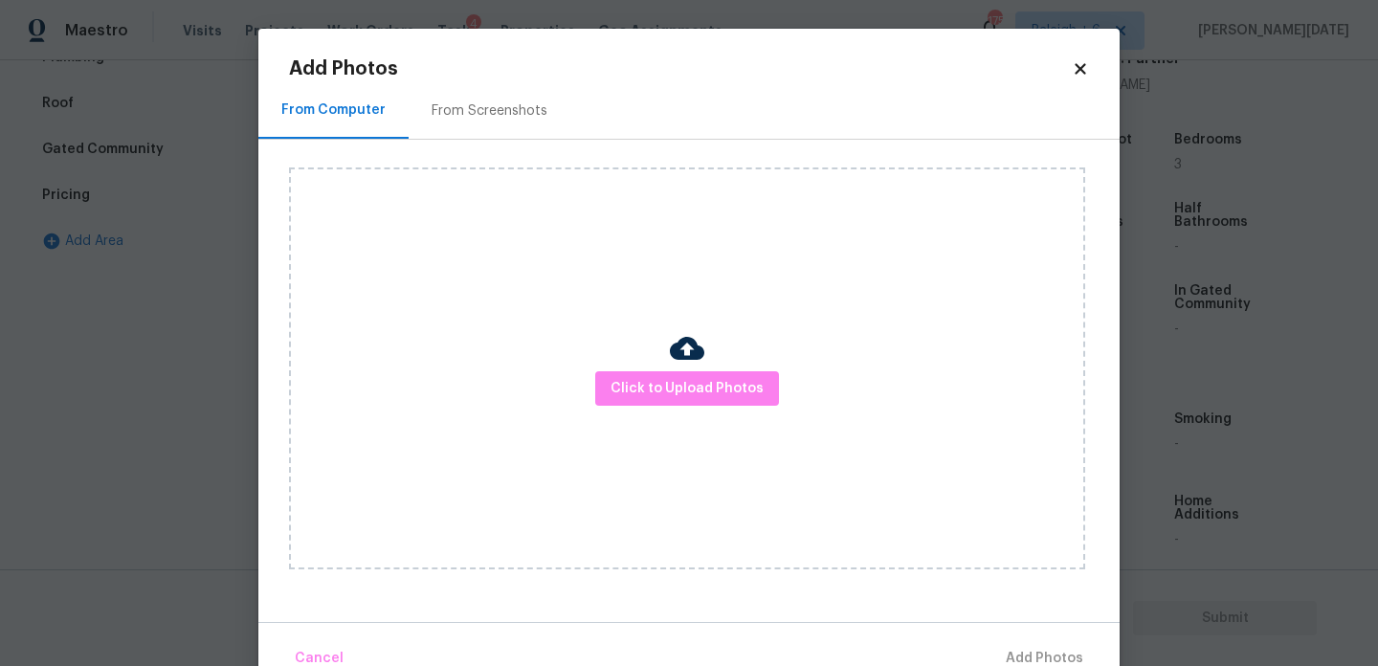
click at [667, 410] on div "Click to Upload Photos" at bounding box center [687, 369] width 796 height 402
click at [683, 401] on button "Click to Upload Photos" at bounding box center [687, 388] width 184 height 35
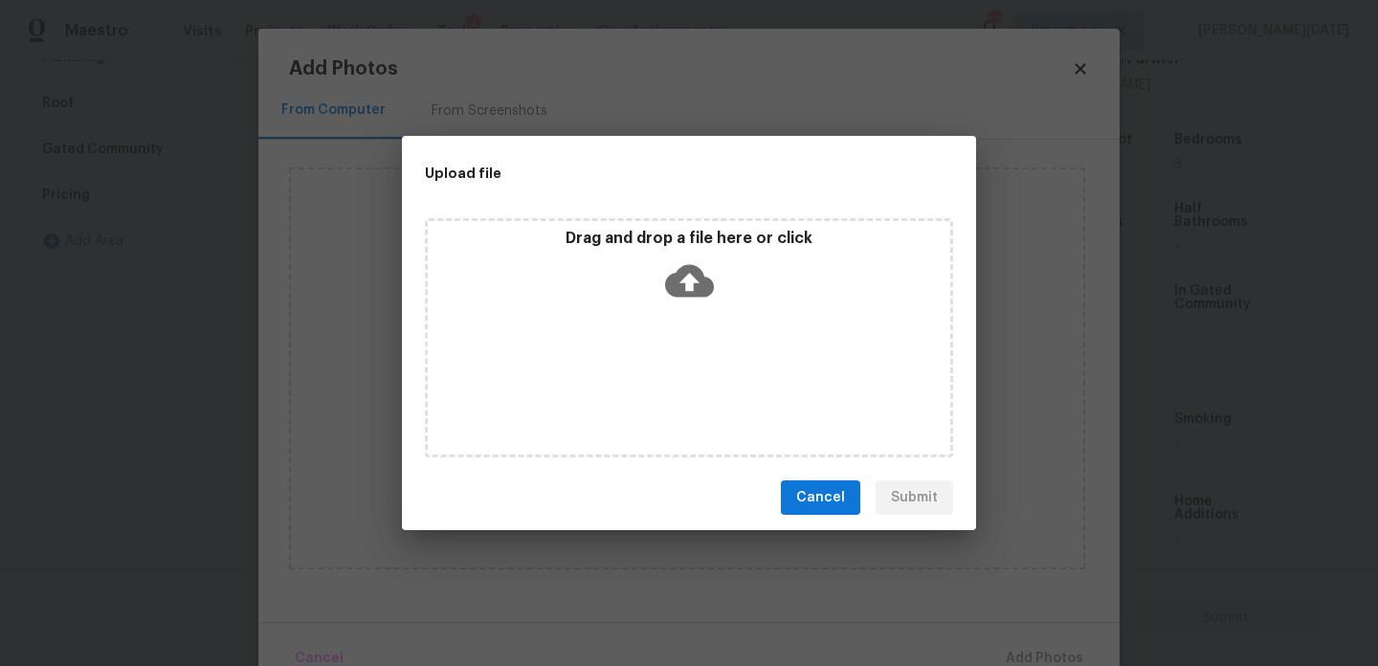
click at [683, 401] on div "Drag and drop a file here or click" at bounding box center [689, 337] width 528 height 239
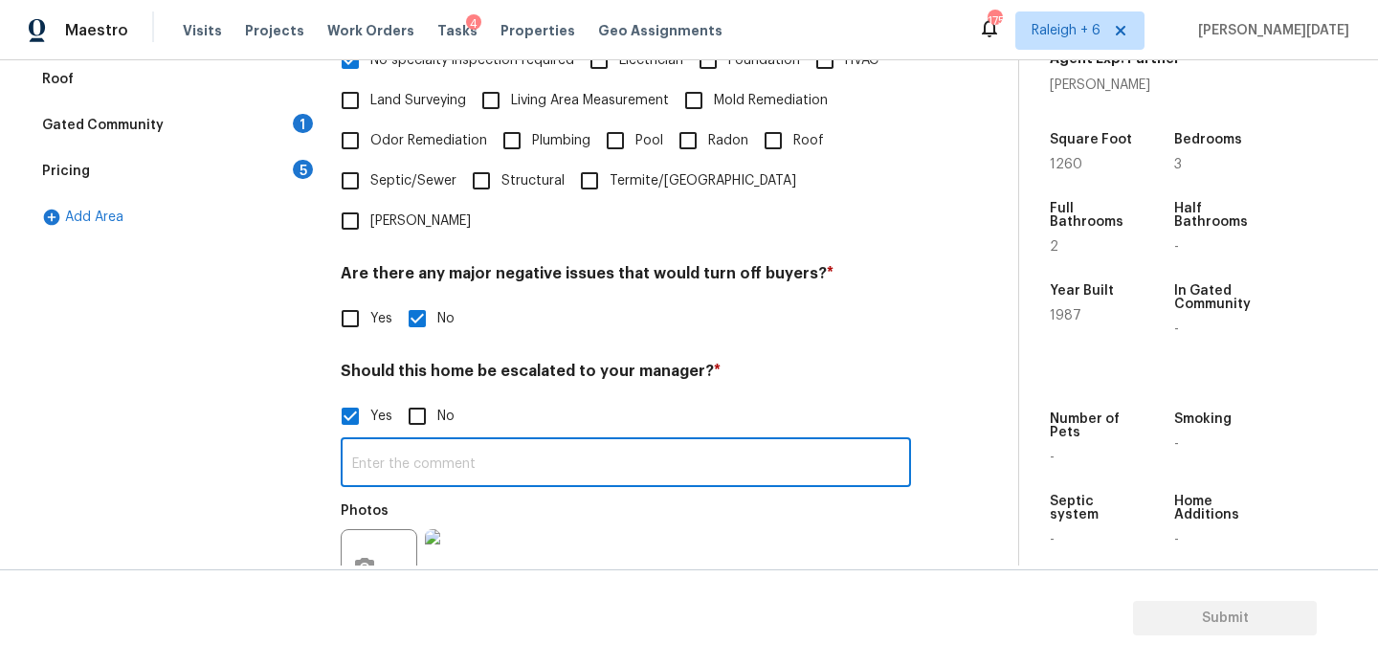
scroll to position [667, 0]
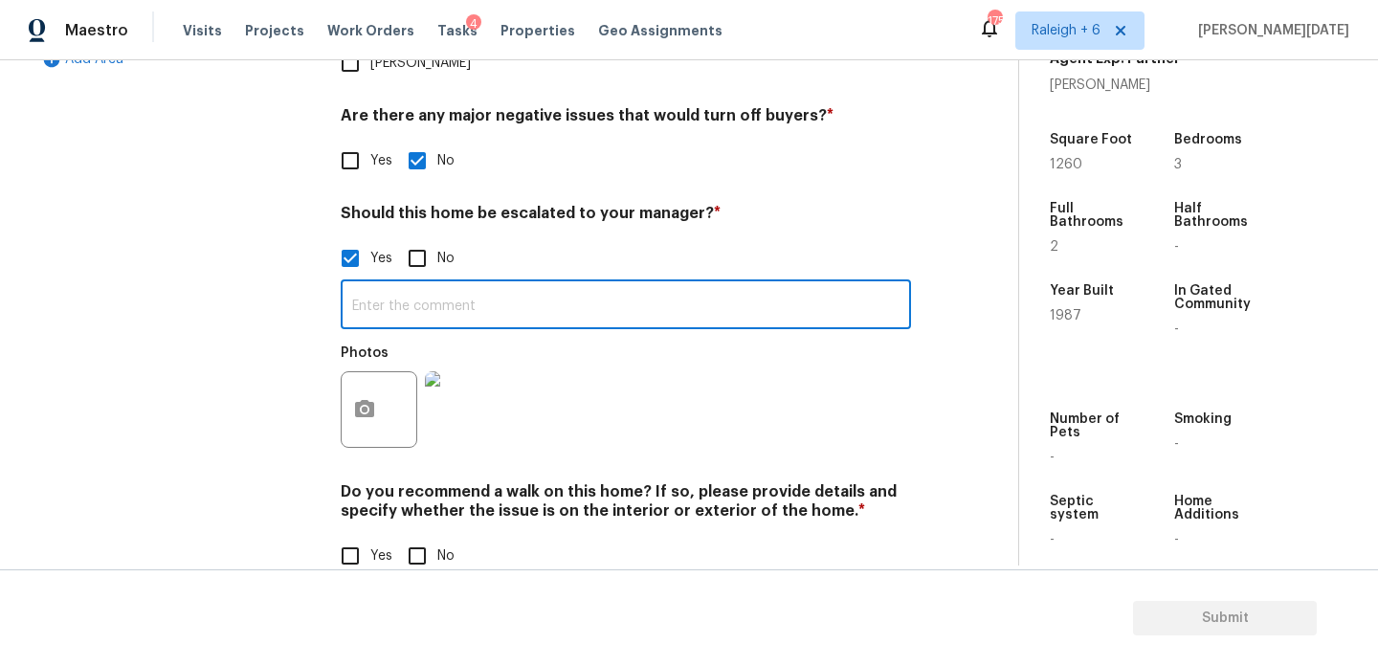
click at [435, 536] on input "No" at bounding box center [417, 556] width 40 height 40
checkbox input "true"
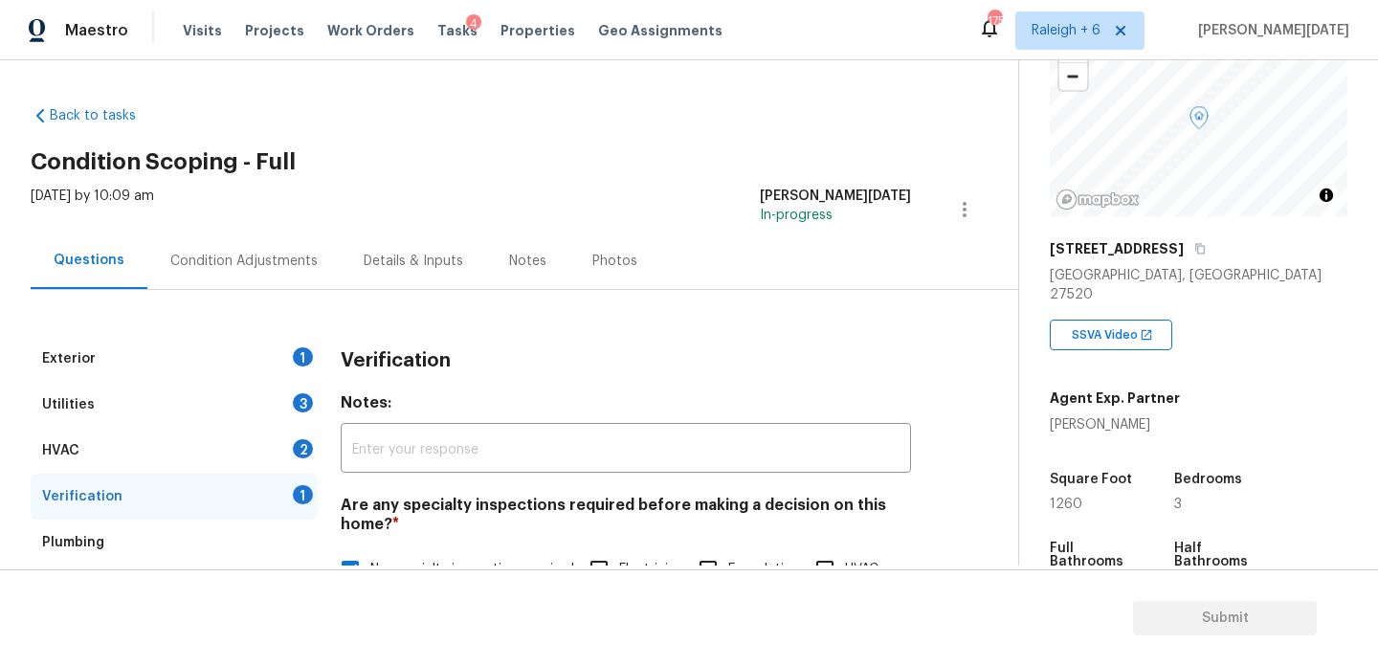
scroll to position [143, 0]
click at [250, 281] on div "Condition Adjustments" at bounding box center [243, 261] width 193 height 56
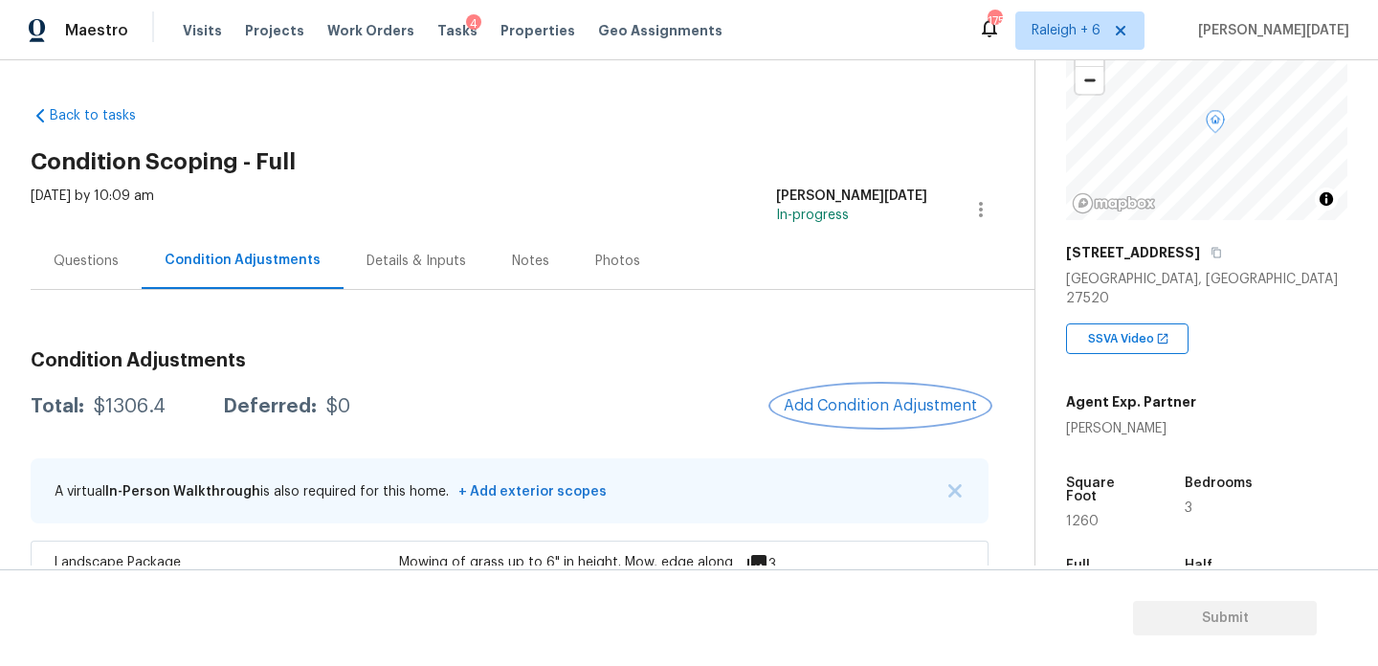
click at [844, 411] on span "Add Condition Adjustment" at bounding box center [880, 405] width 193 height 17
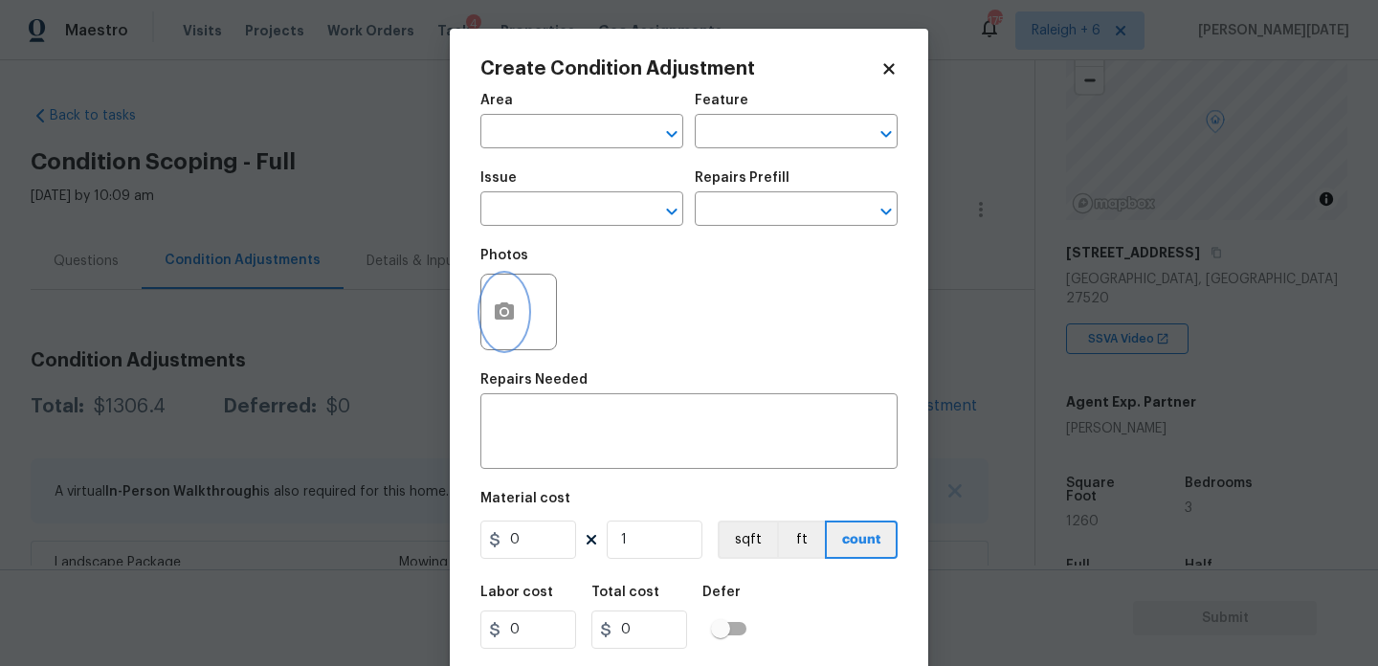
click at [503, 309] on circle "button" at bounding box center [505, 312] width 6 height 6
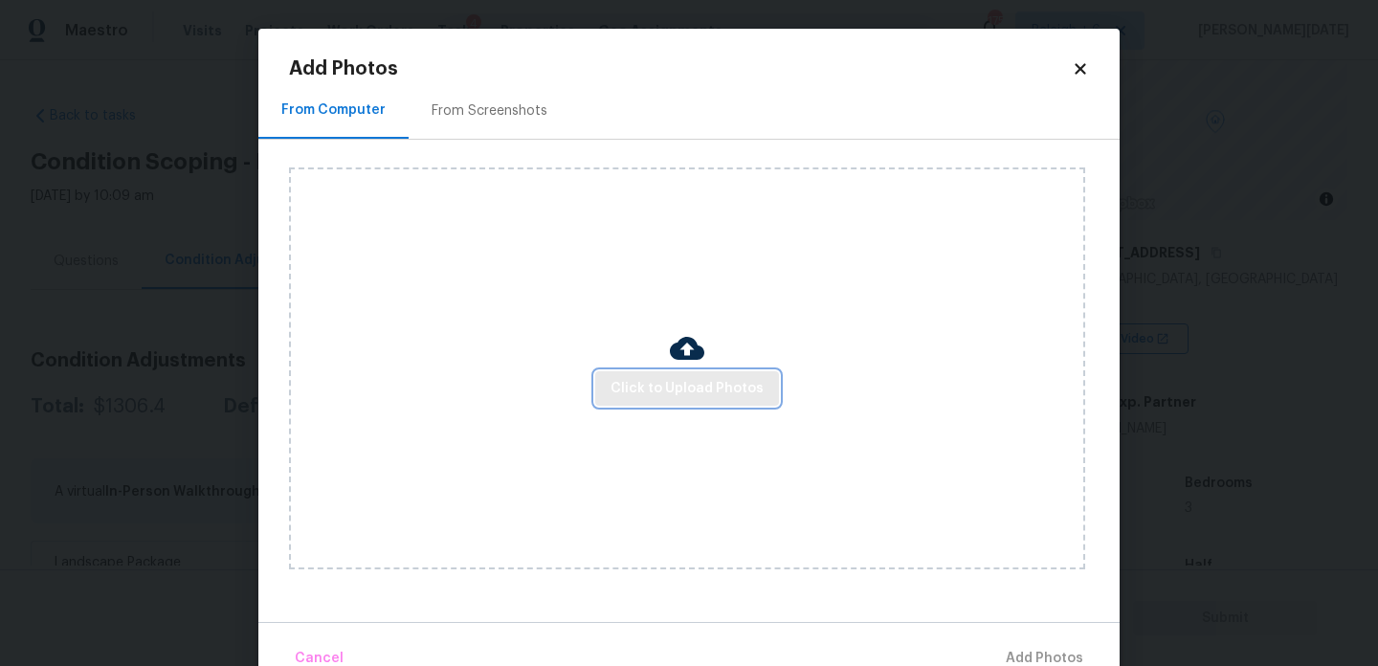
click at [664, 401] on button "Click to Upload Photos" at bounding box center [687, 388] width 184 height 35
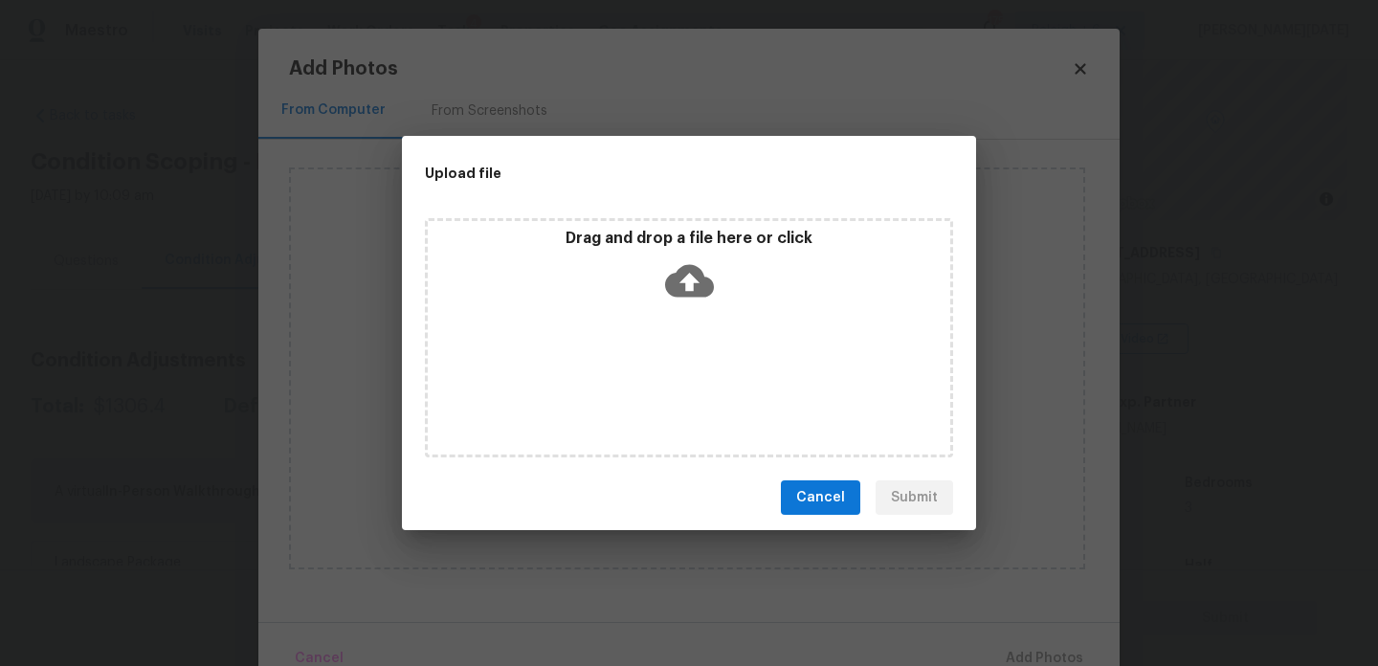
click at [664, 401] on div "Drag and drop a file here or click" at bounding box center [689, 337] width 528 height 239
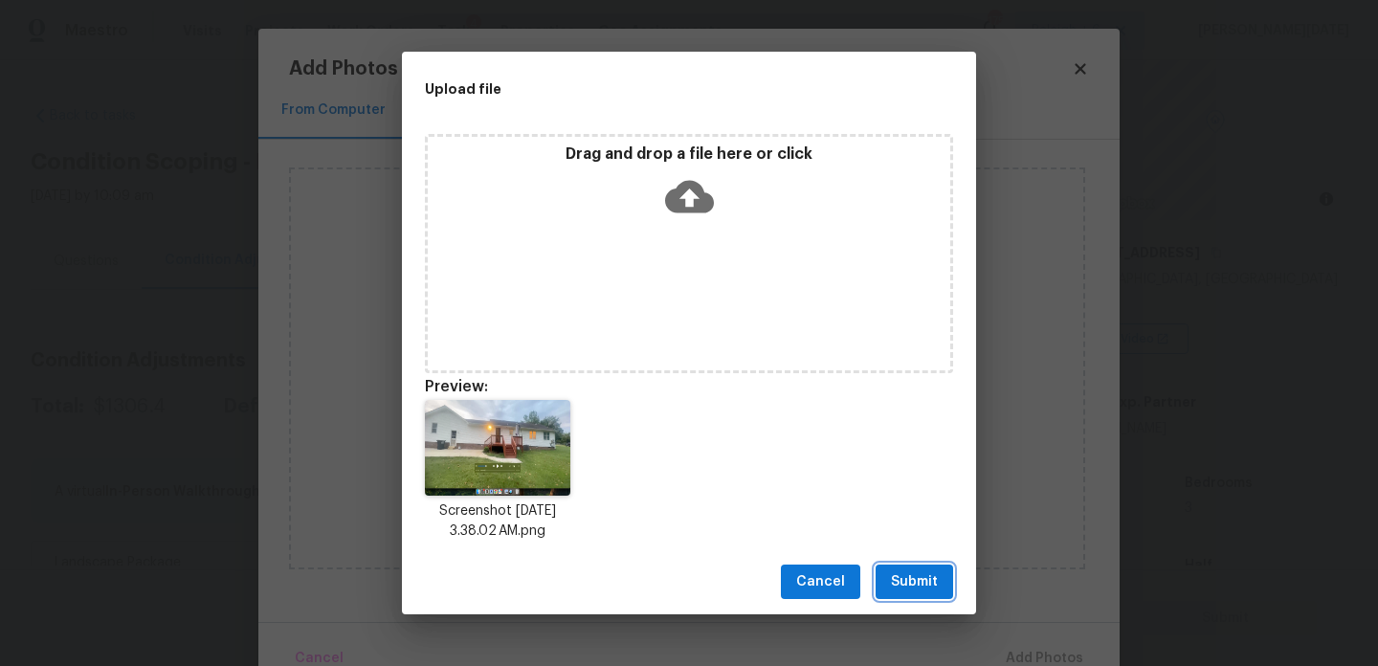
click at [934, 578] on span "Submit" at bounding box center [914, 582] width 47 height 24
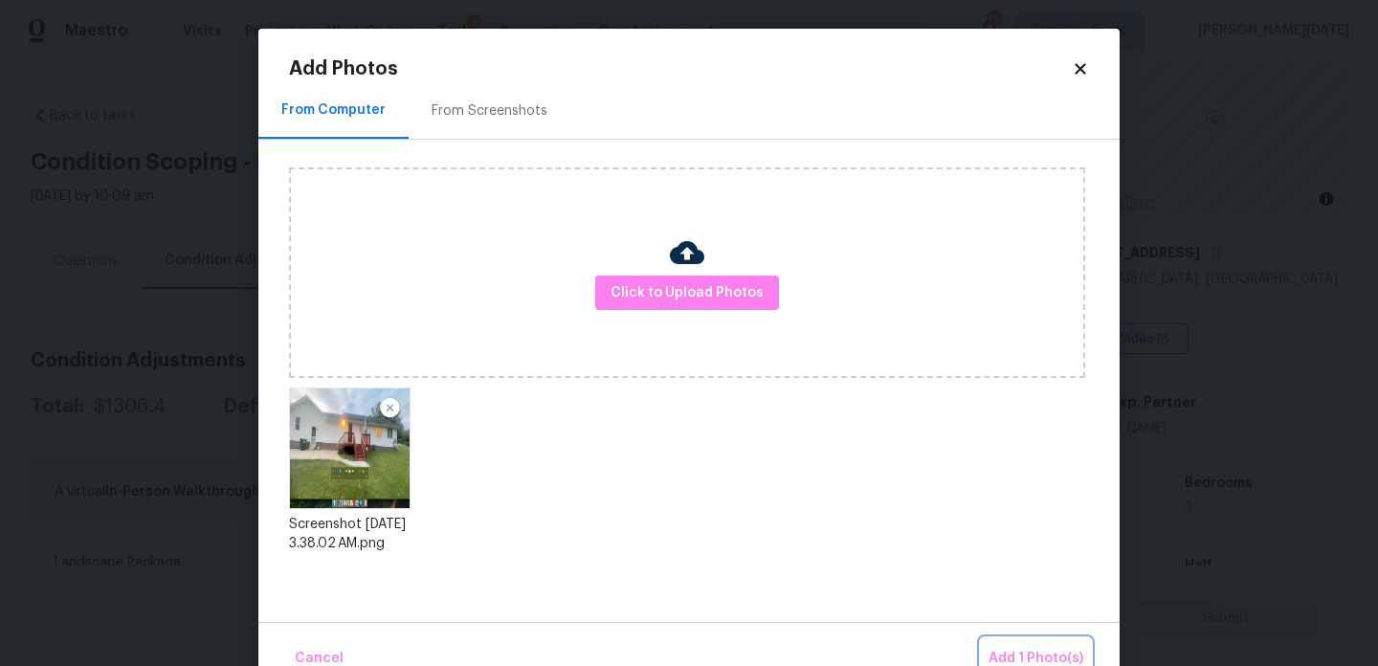
click at [1021, 649] on span "Add 1 Photo(s)" at bounding box center [1036, 659] width 95 height 24
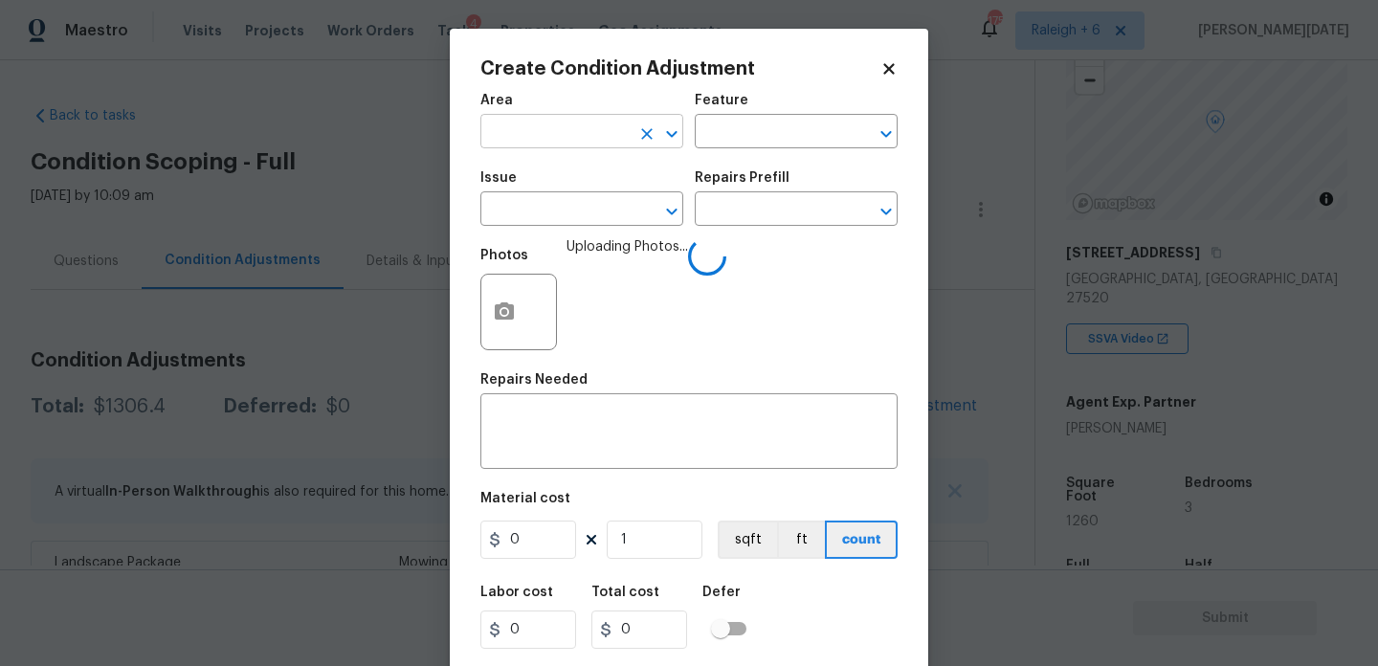
click at [510, 125] on input "text" at bounding box center [555, 134] width 149 height 30
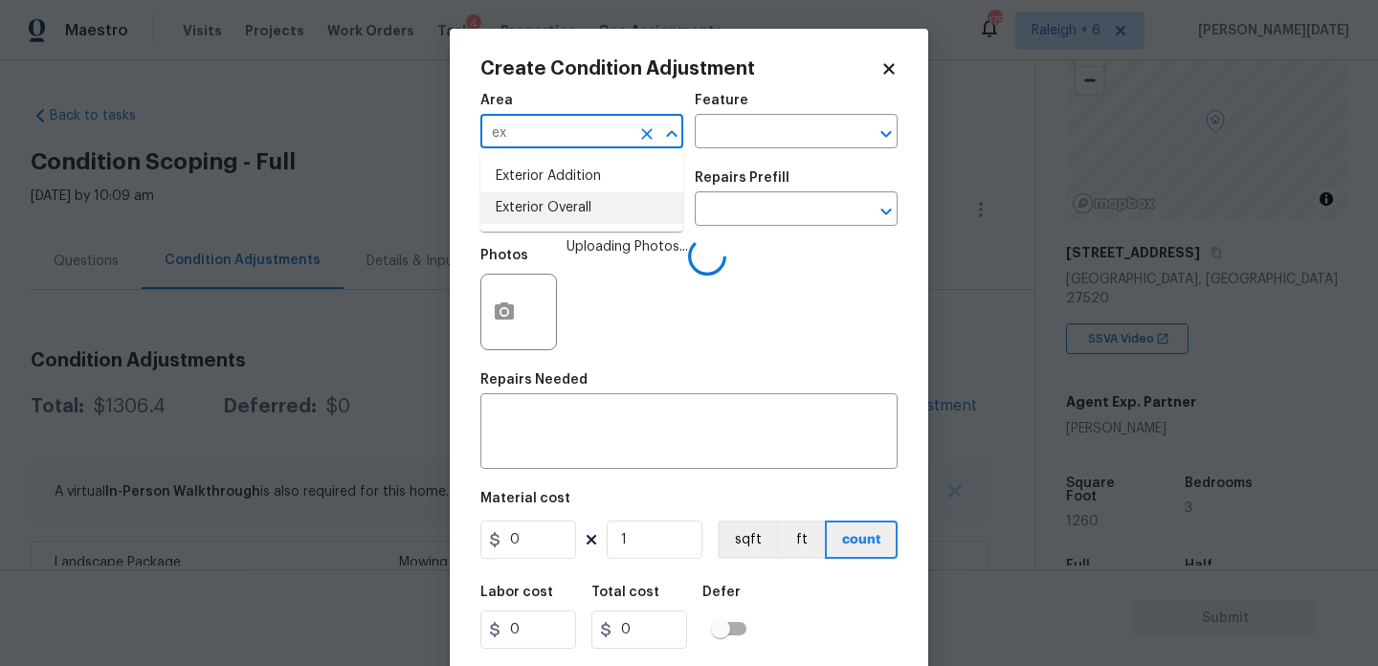
click at [550, 216] on li "Exterior Overall" at bounding box center [582, 208] width 203 height 32
type input "Exterior Overall"
click at [550, 216] on input "text" at bounding box center [555, 211] width 149 height 30
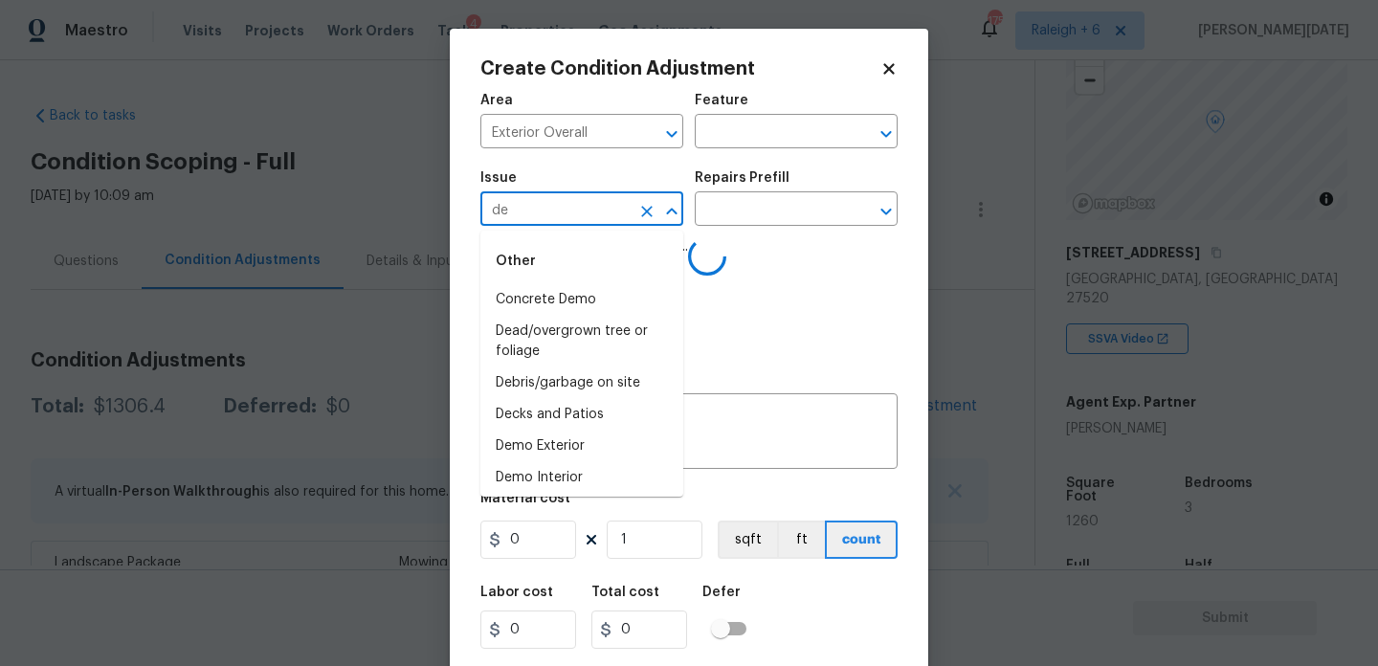
type input "dec"
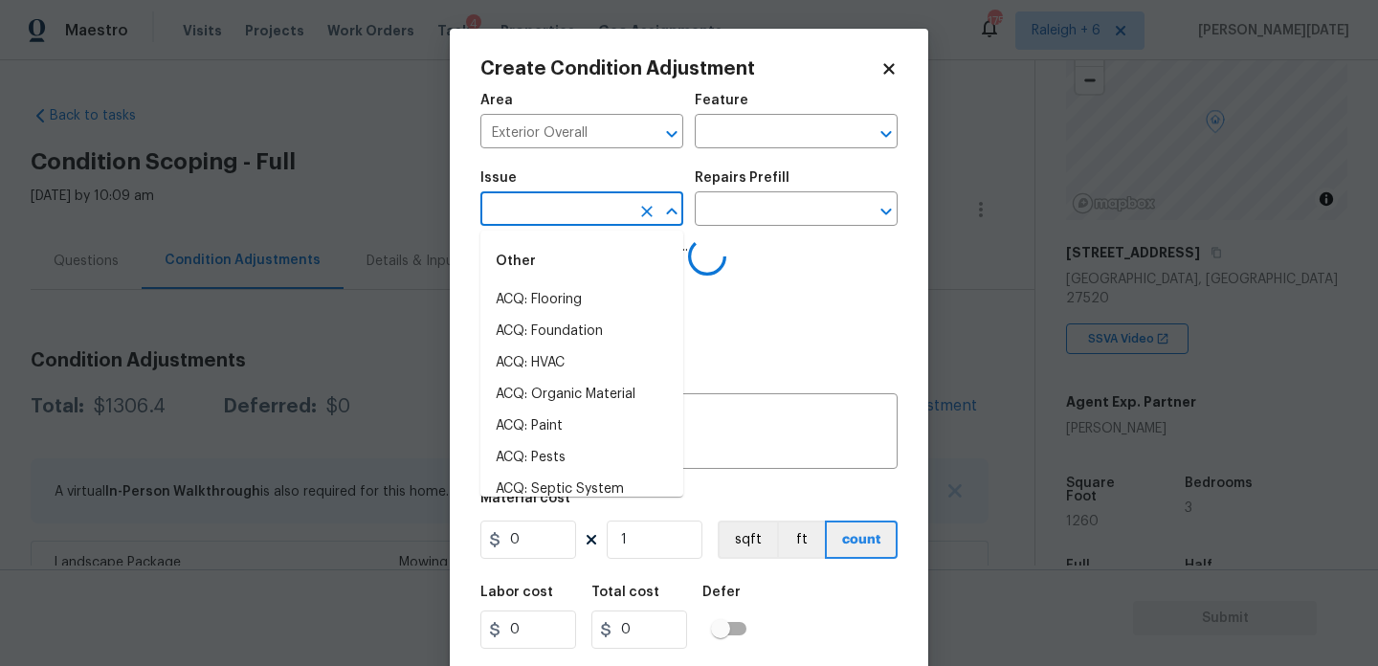
click at [562, 306] on li "ACQ: Flooring" at bounding box center [582, 300] width 203 height 32
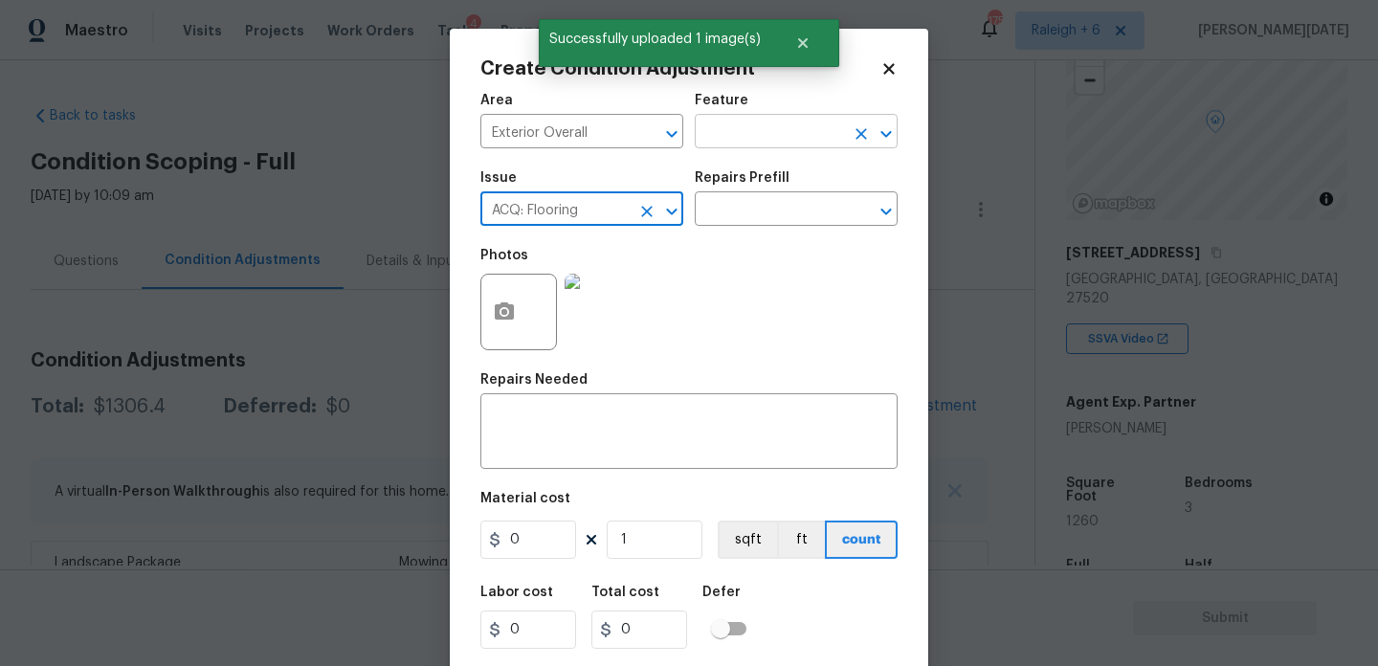
type input "ACQ: Flooring"
click at [724, 144] on input "text" at bounding box center [769, 134] width 149 height 30
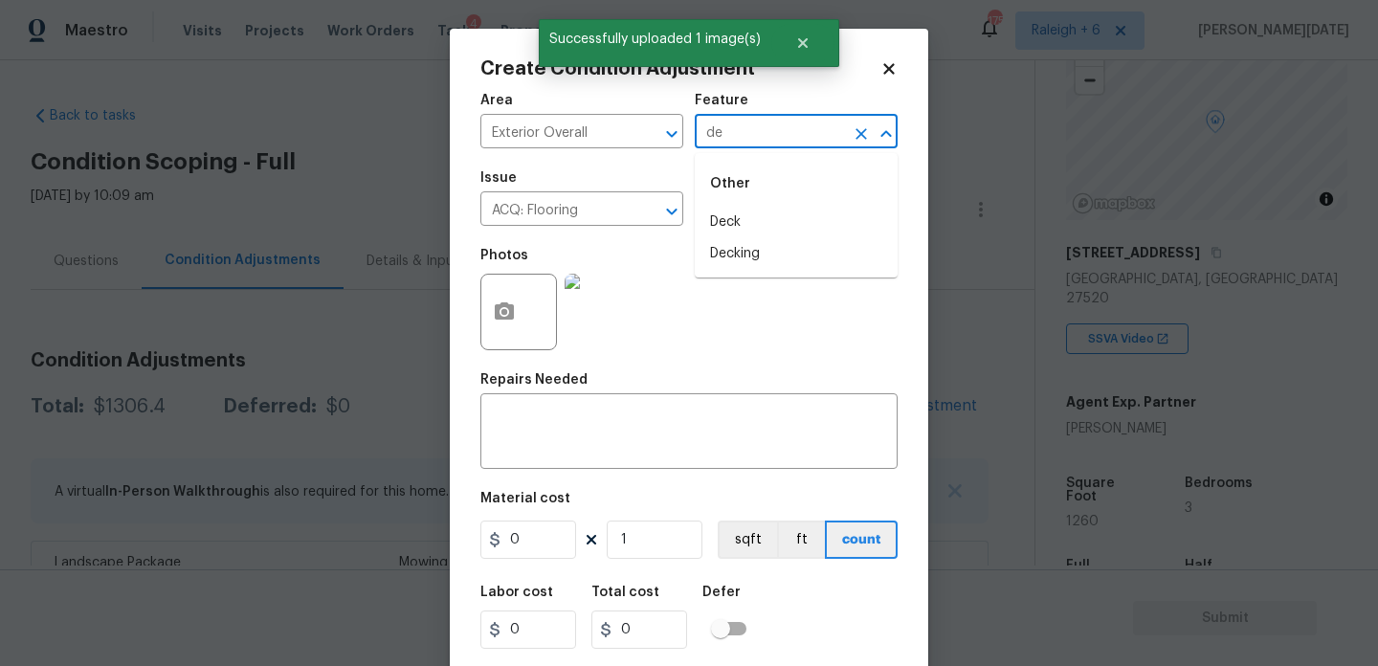
type input "dec"
click at [753, 219] on li "Deck" at bounding box center [796, 223] width 203 height 32
click at [649, 215] on icon "Clear" at bounding box center [646, 211] width 11 height 11
type input "Deck"
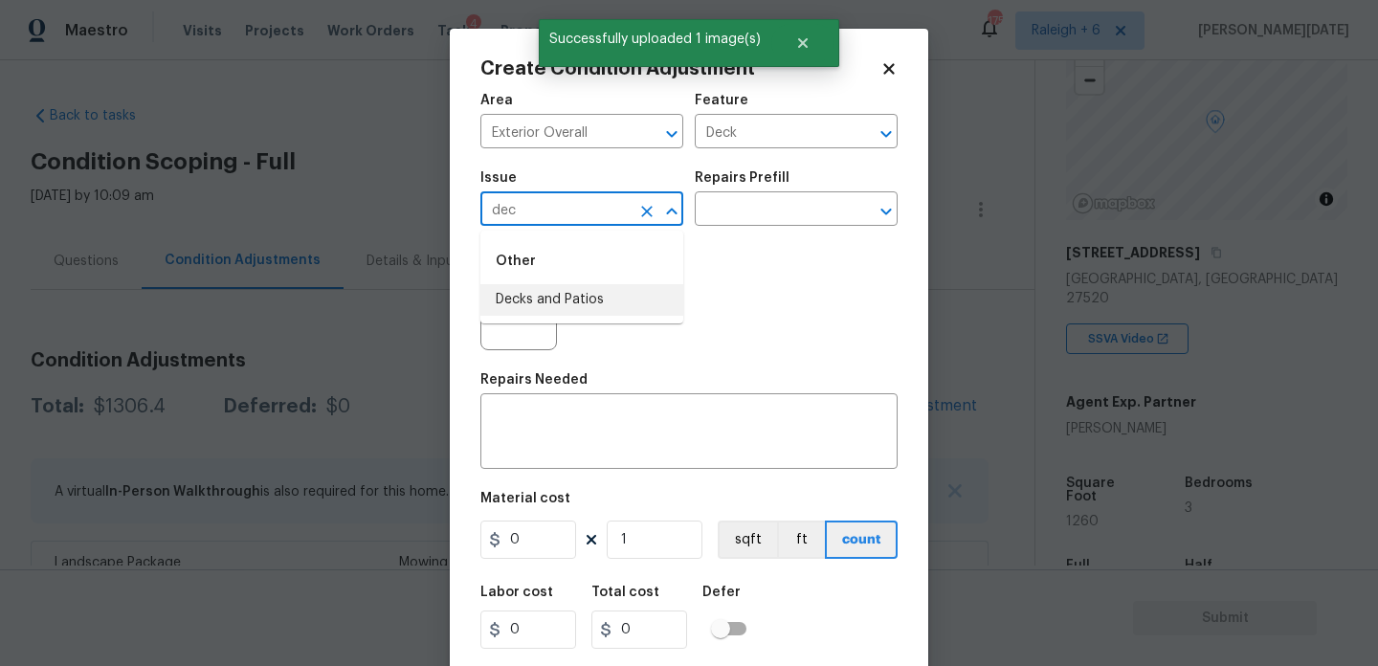
click at [585, 296] on li "Decks and Patios" at bounding box center [582, 300] width 203 height 32
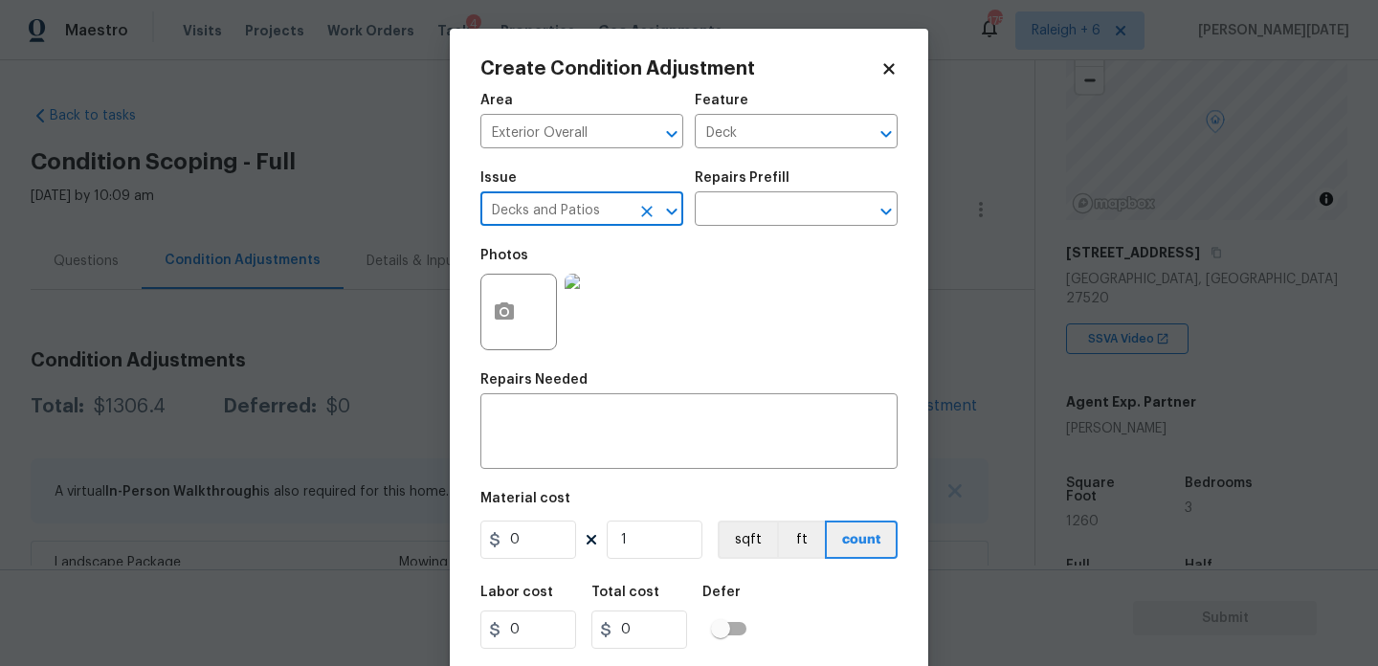
type input "Decks and Patios"
click at [537, 536] on input "0" at bounding box center [529, 540] width 96 height 38
type input "800"
click at [547, 441] on textarea at bounding box center [689, 434] width 394 height 40
type input "800"
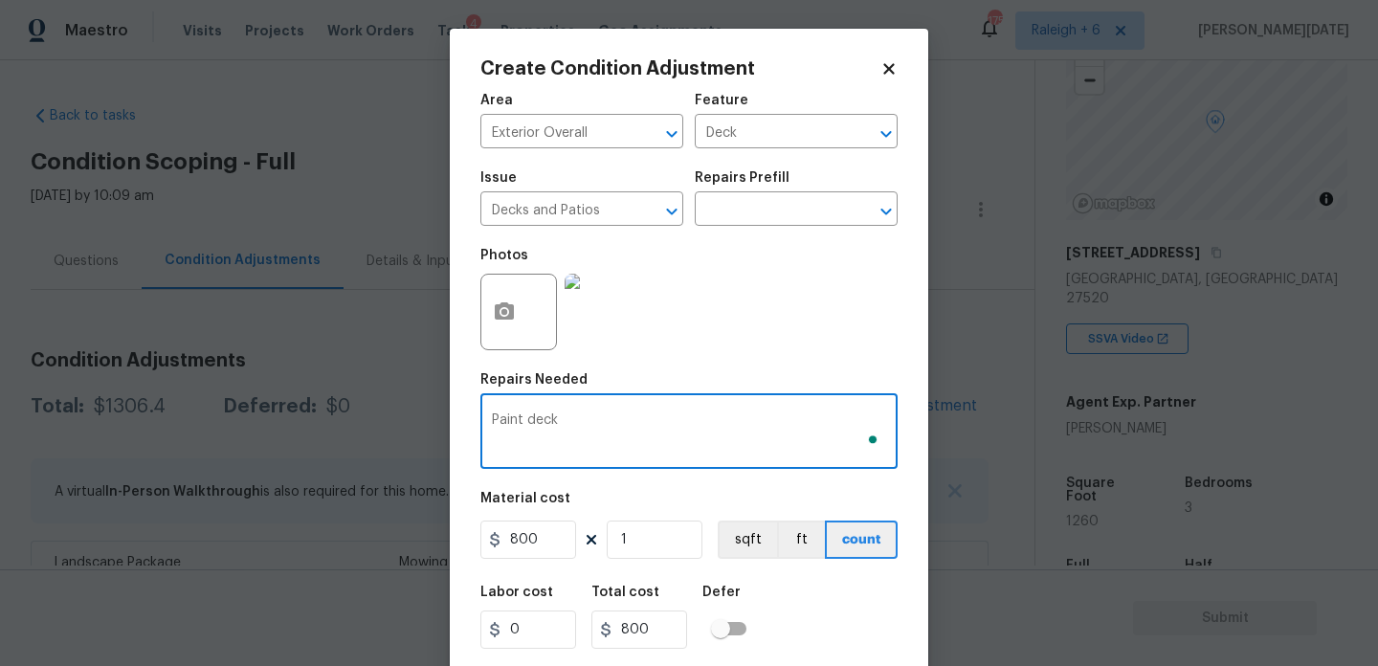
scroll to position [49, 0]
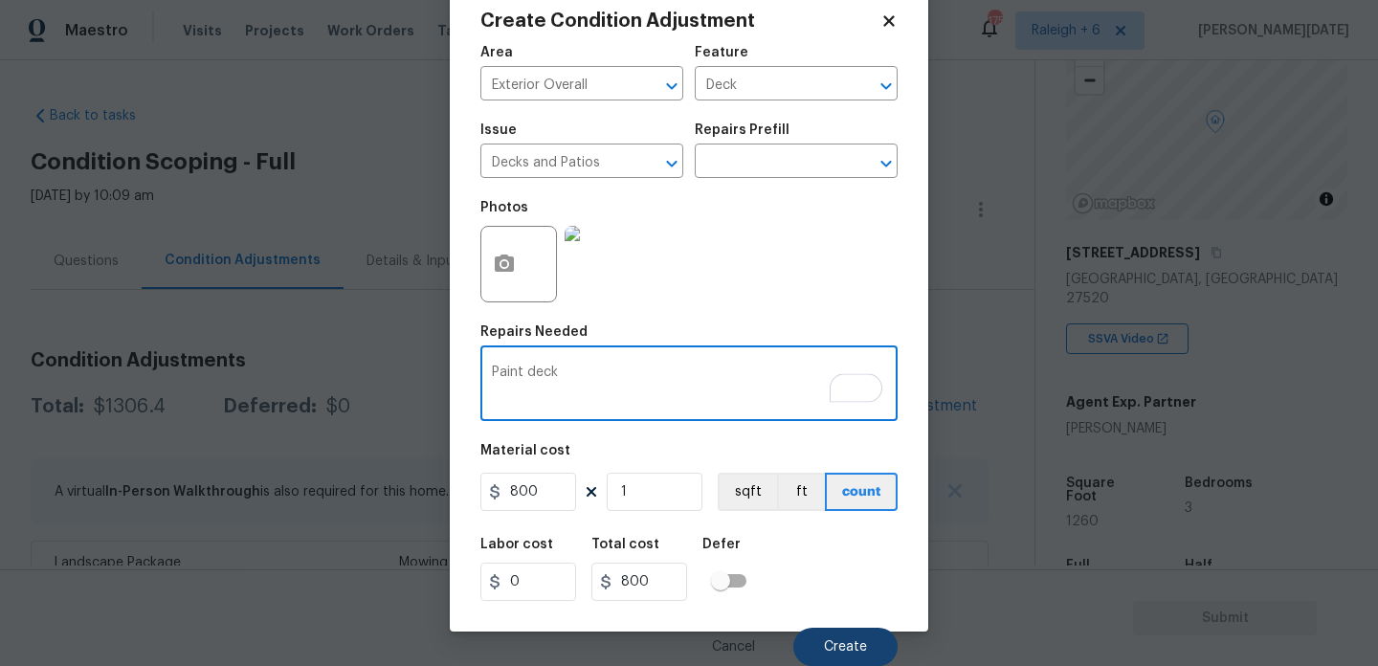
type textarea "Paint deck"
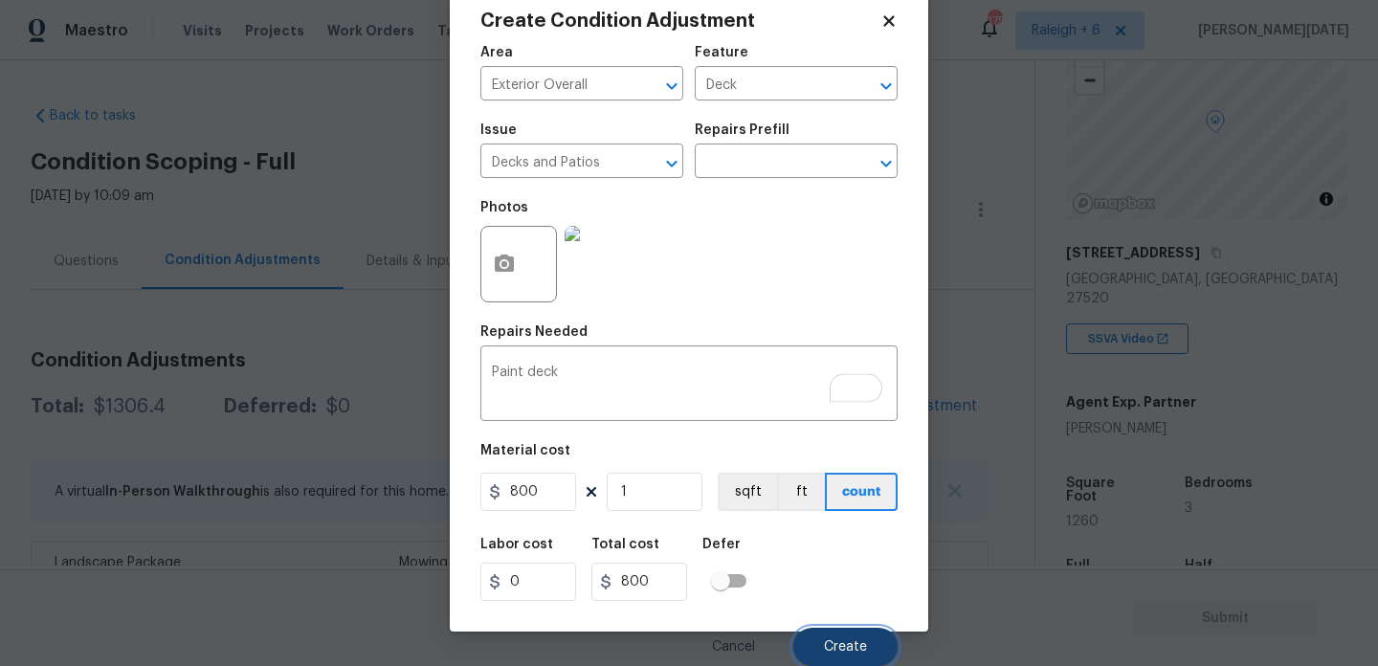
click at [864, 641] on span "Create" at bounding box center [845, 647] width 43 height 14
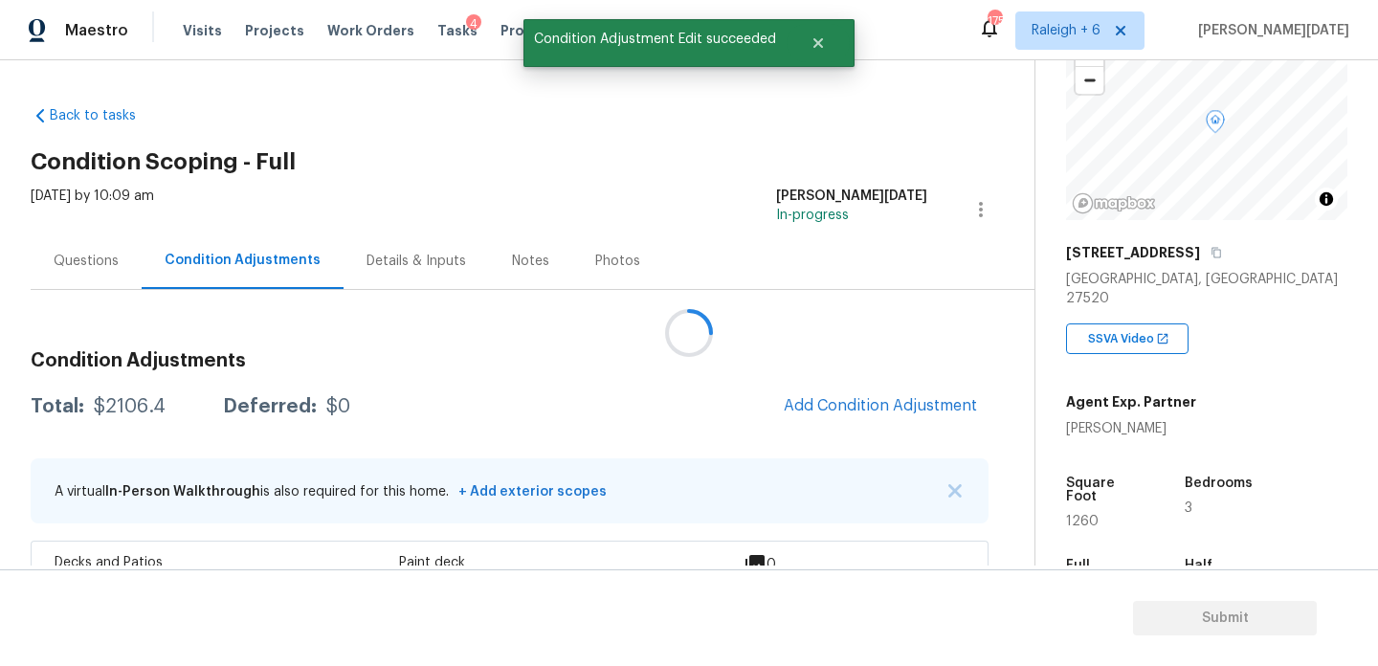
scroll to position [0, 0]
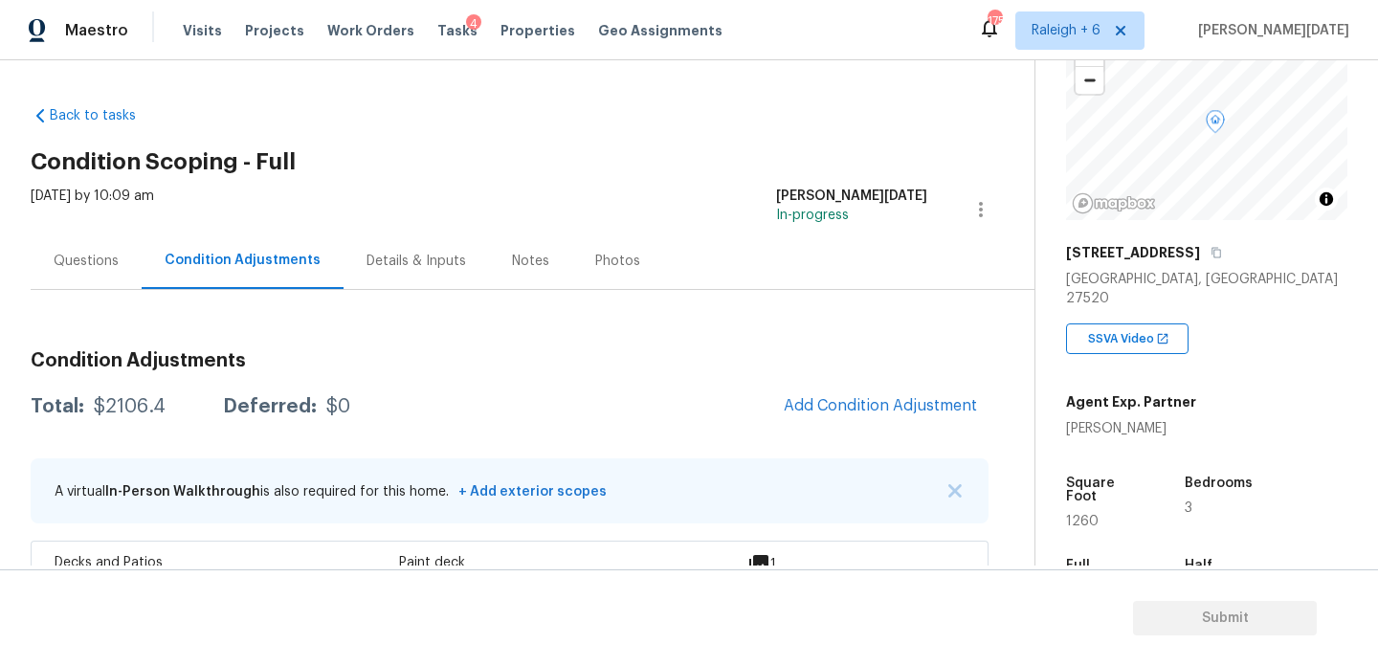
click at [1085, 515] on span "1260" at bounding box center [1082, 521] width 33 height 13
copy span "1260"
click at [606, 255] on div "Photos" at bounding box center [617, 261] width 45 height 19
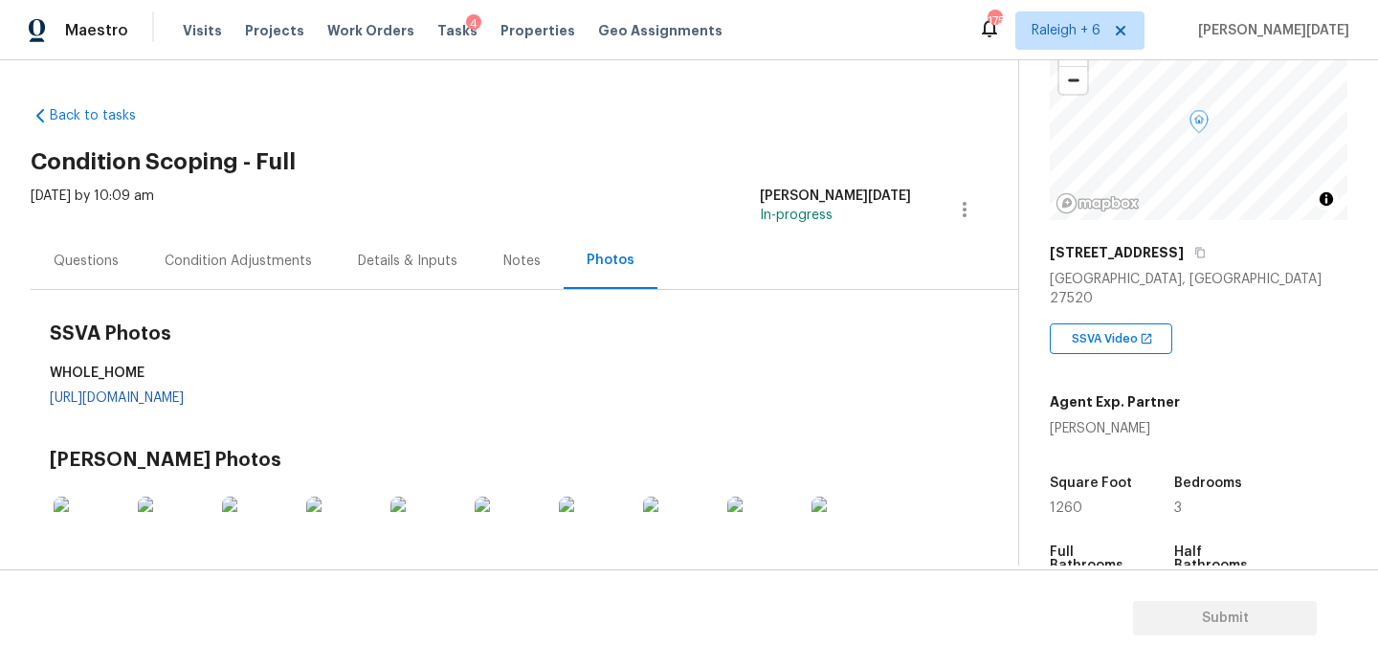
click at [271, 263] on div "Condition Adjustments" at bounding box center [238, 261] width 147 height 19
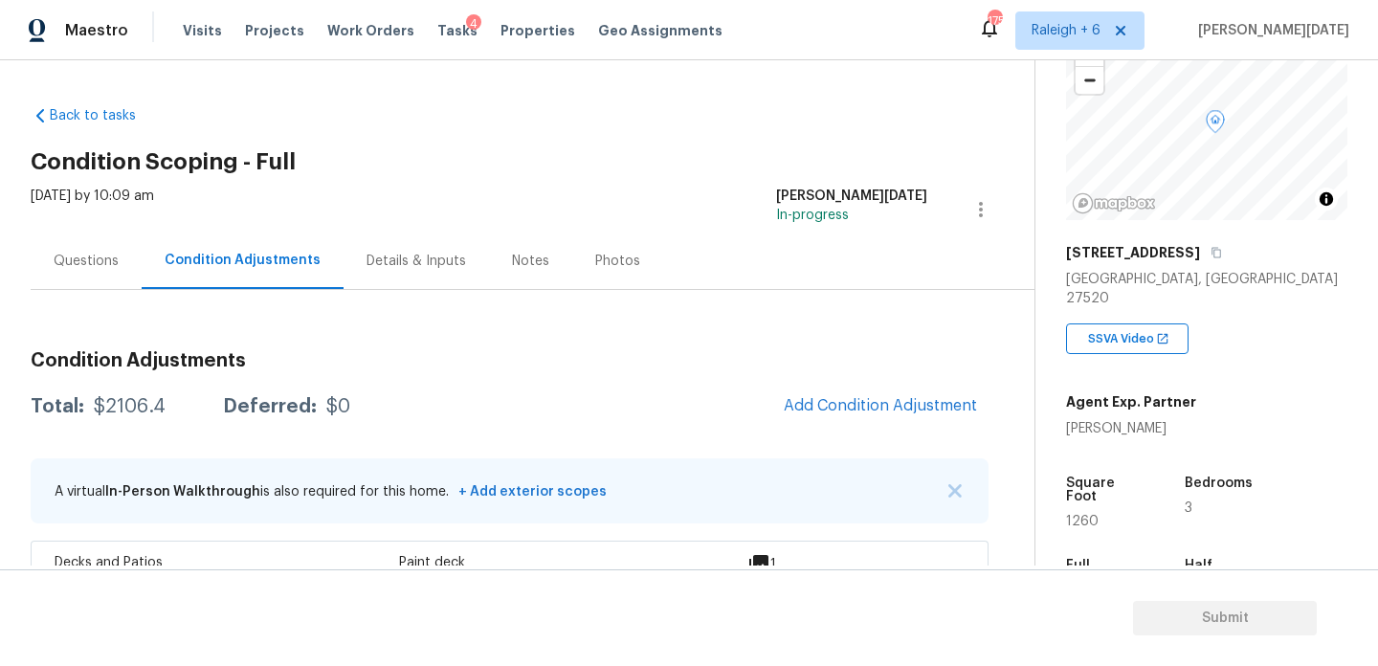
scroll to position [481, 0]
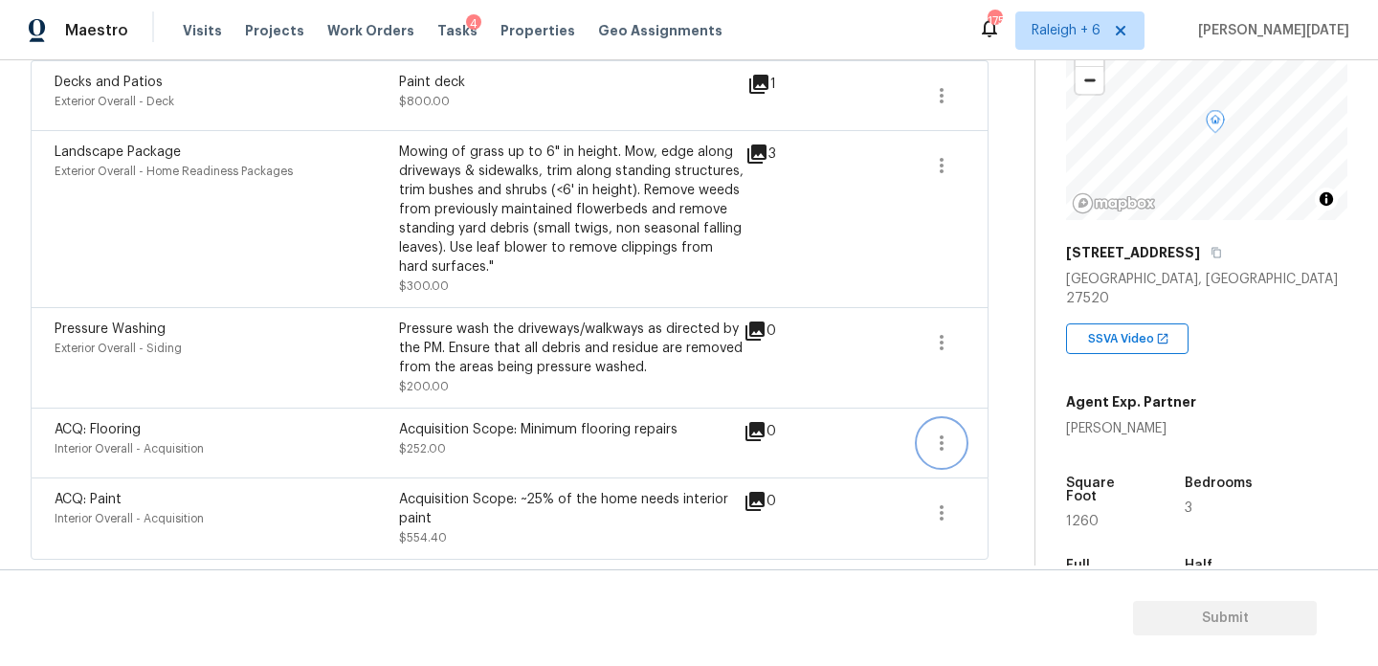
click at [943, 440] on icon "button" at bounding box center [941, 443] width 23 height 23
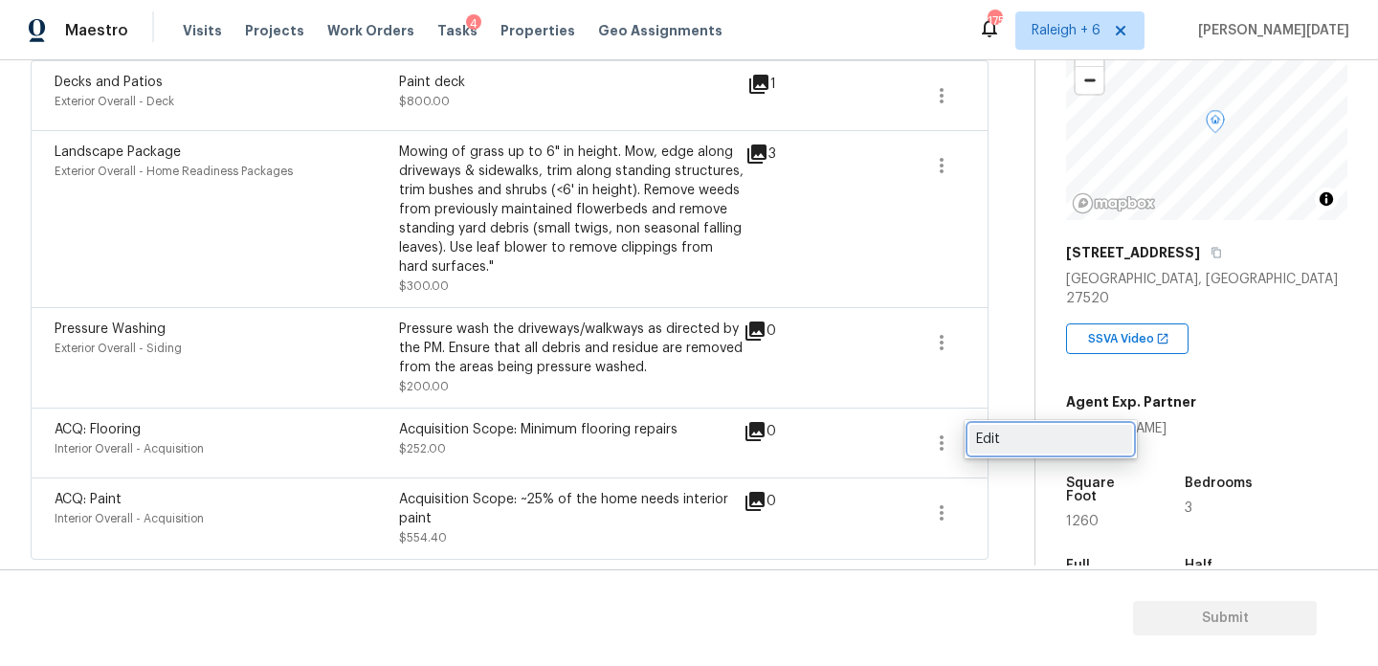
click at [1041, 439] on div "Edit" at bounding box center [1050, 439] width 149 height 19
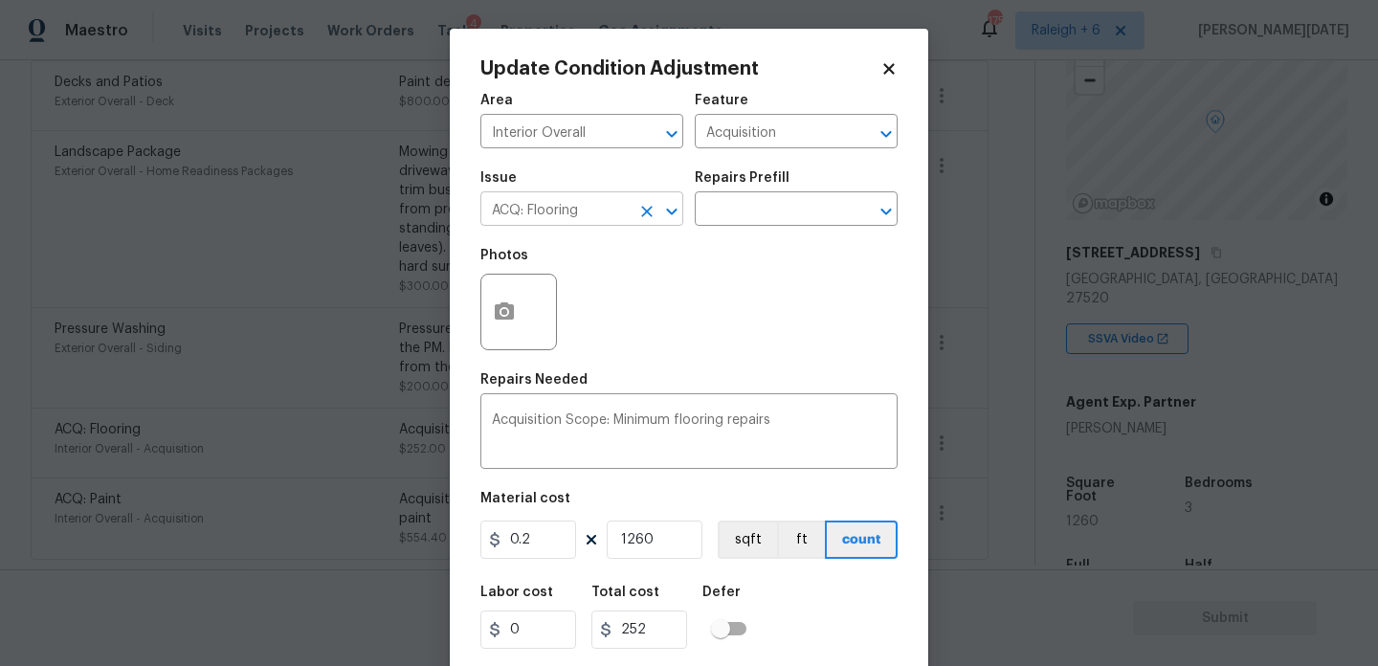
click at [652, 218] on icon "Clear" at bounding box center [647, 211] width 19 height 19
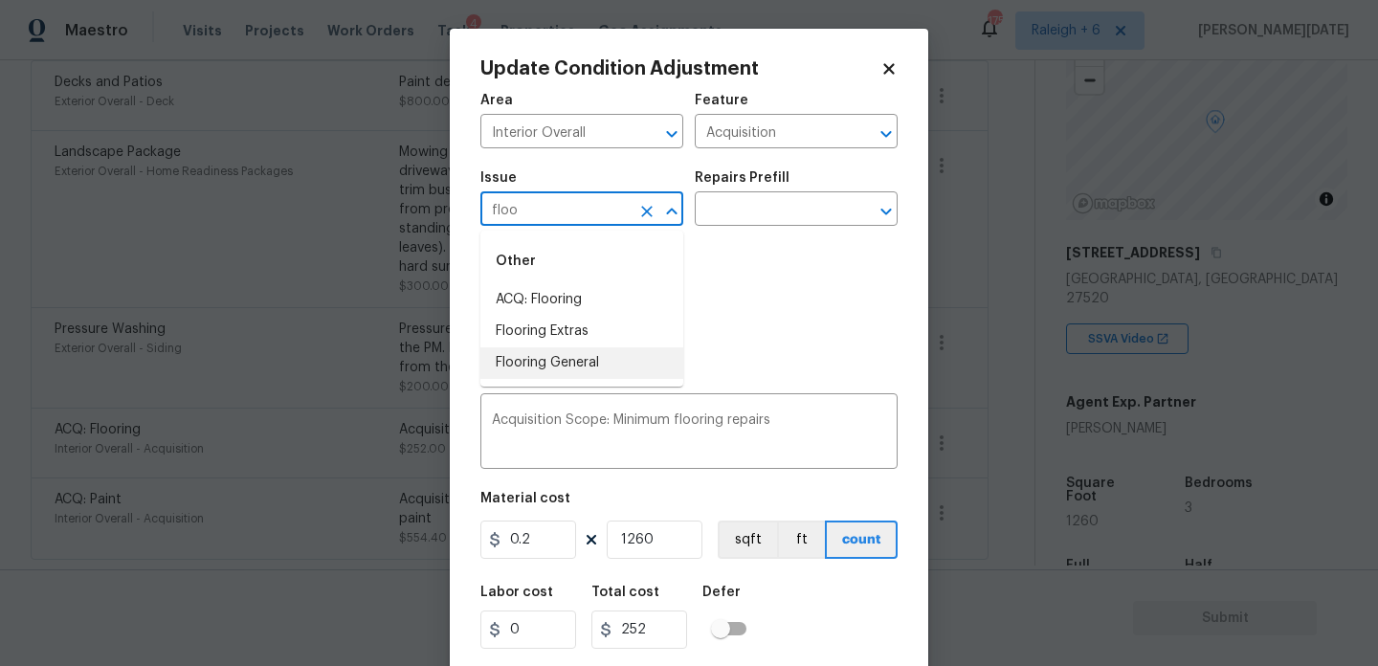
click at [602, 355] on li "Flooring General" at bounding box center [582, 363] width 203 height 32
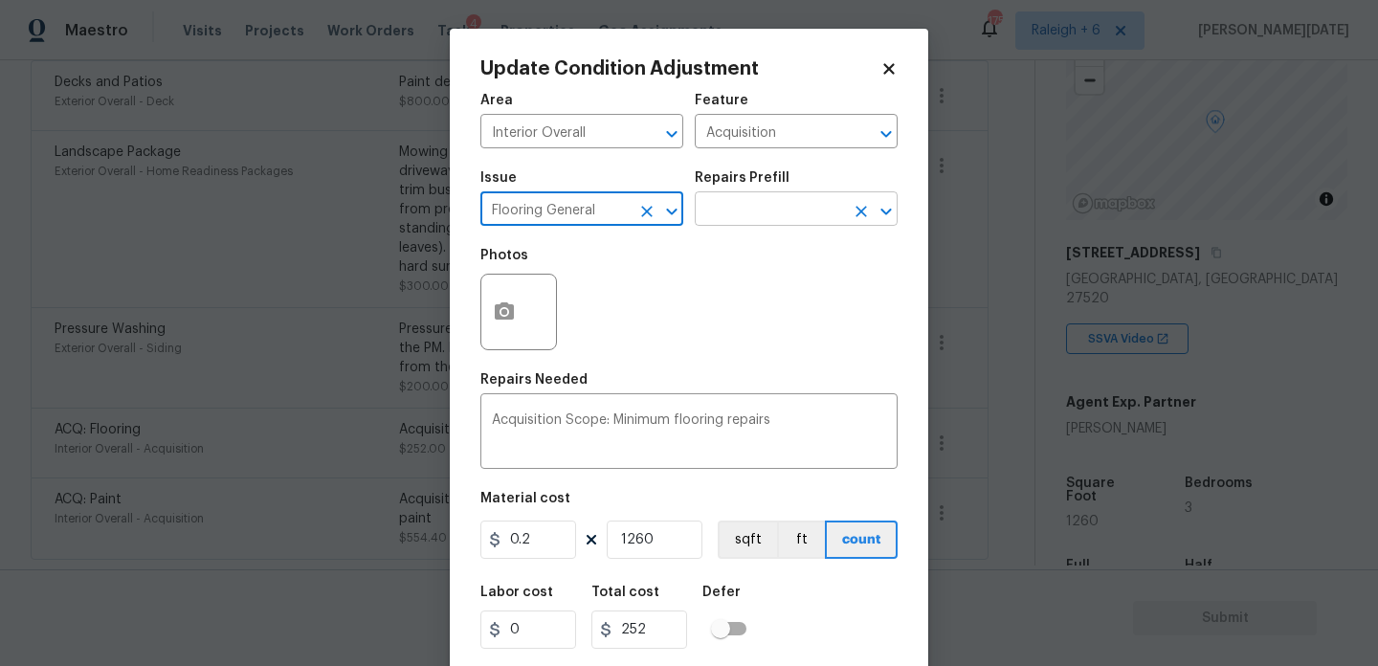
type input "Flooring General"
click at [752, 211] on input "text" at bounding box center [769, 211] width 149 height 30
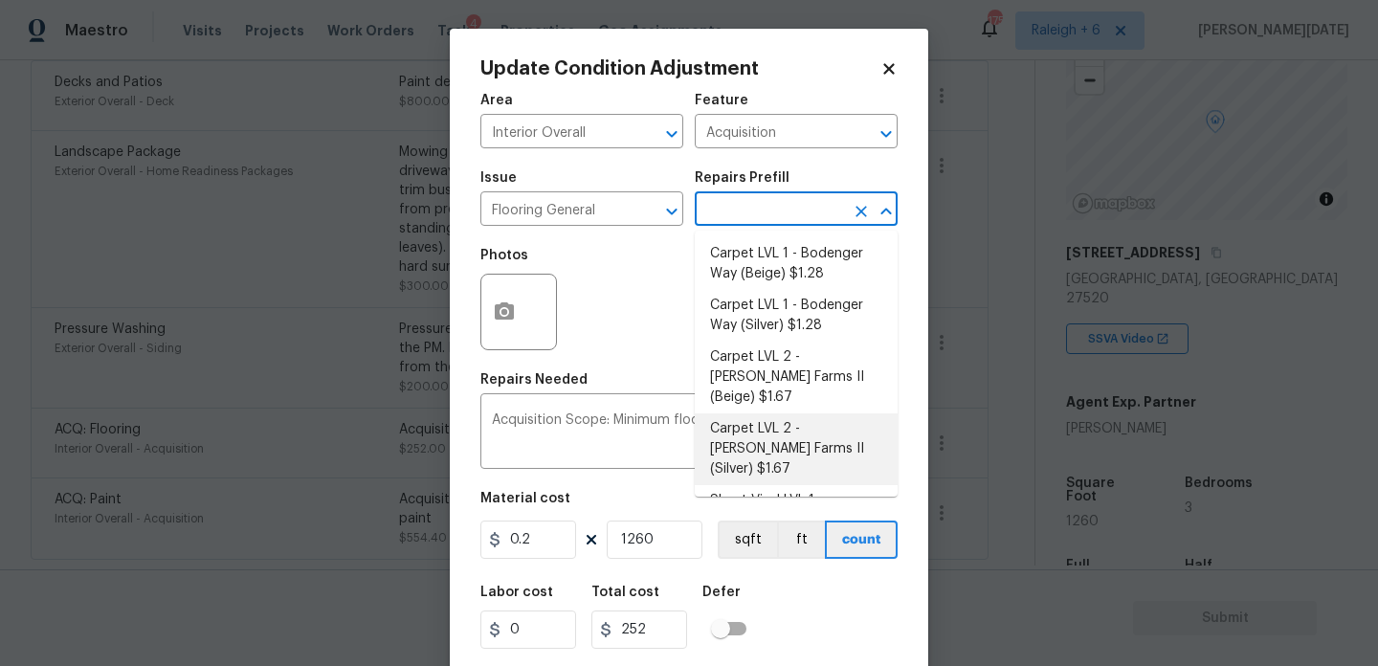
click at [794, 414] on li "Carpet LVL 2 - [PERSON_NAME] Farms II (Silver) $1.67" at bounding box center [796, 450] width 203 height 72
type input "Overall Flooring"
type textarea "Install new carpet ([PERSON_NAME] Farms II - 929 Thin Ice) at all previously ca…"
type input "1.67"
type input "2104.2"
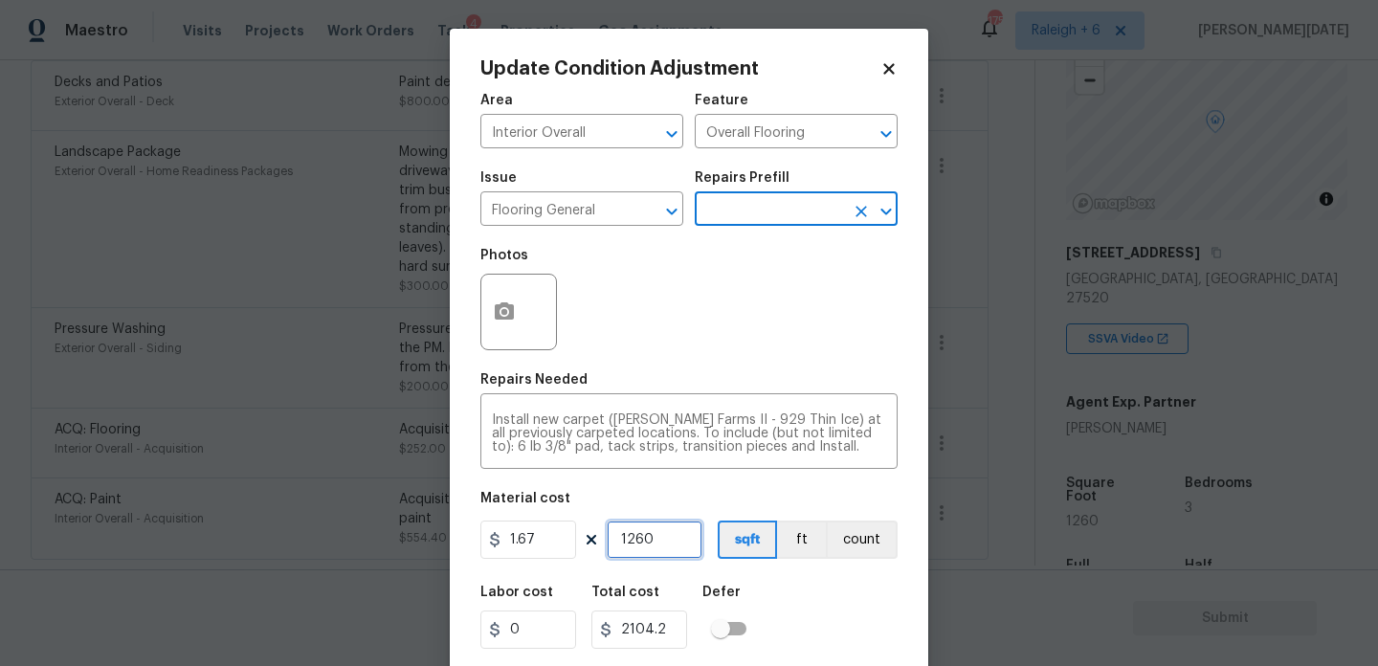
drag, startPoint x: 568, startPoint y: 544, endPoint x: 479, endPoint y: 544, distance: 89.0
click at [479, 544] on div "Update Condition Adjustment Area Interior Overall ​ Feature Overall Flooring ​ …" at bounding box center [689, 354] width 479 height 651
type input "0"
type input "9"
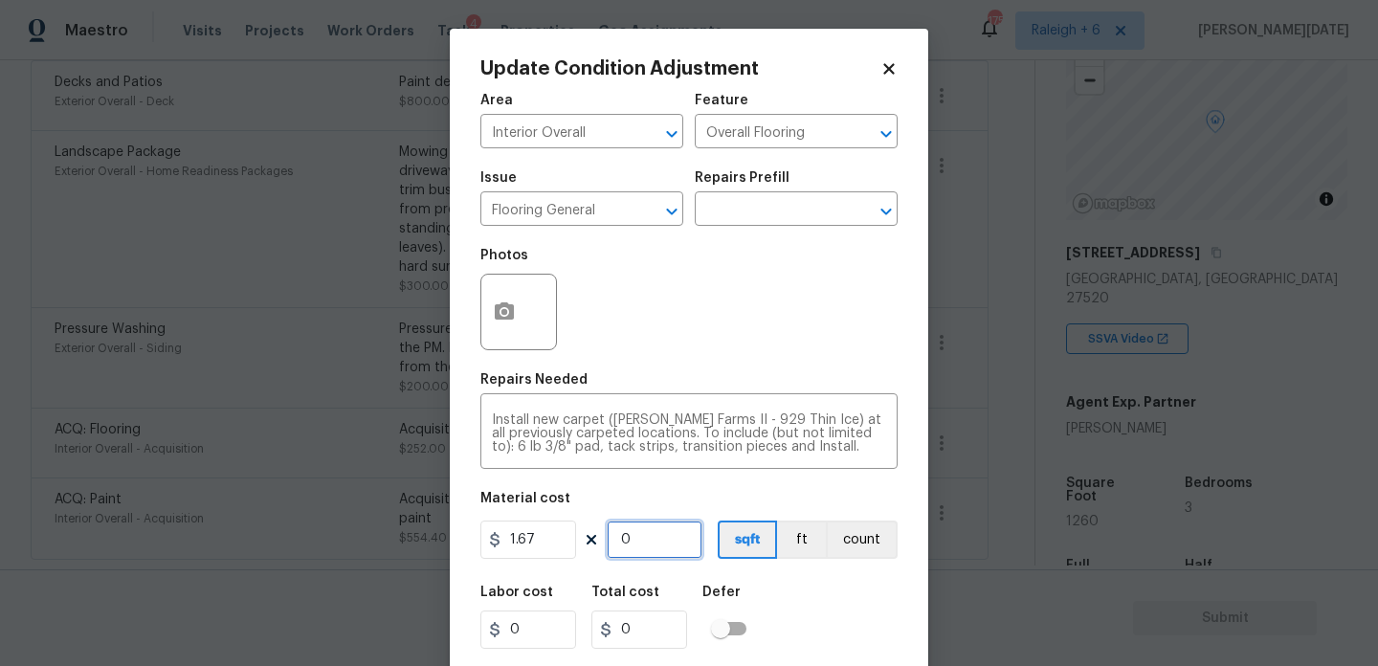
type input "15.03"
type input "90"
type input "150.3"
type input "900"
type input "1503"
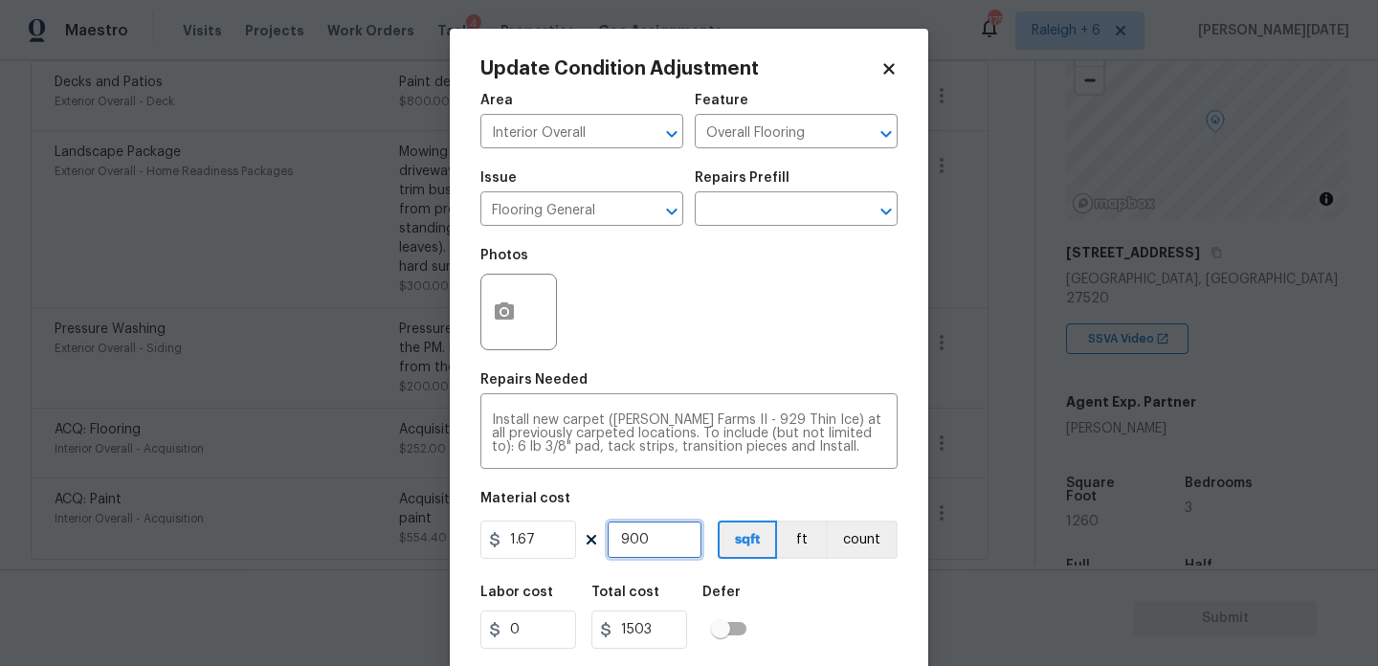
type input "900"
click at [681, 321] on div "Photos" at bounding box center [689, 299] width 417 height 124
click at [501, 299] on button "button" at bounding box center [504, 312] width 46 height 75
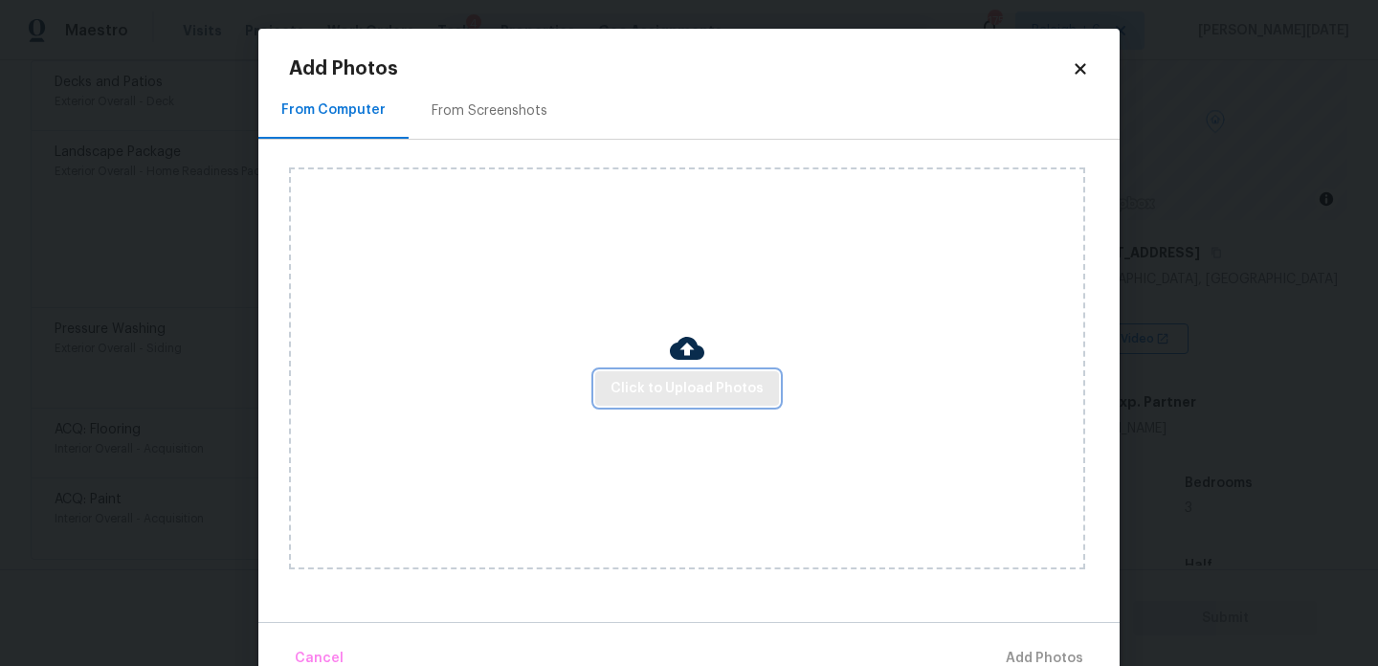
click at [662, 394] on span "Click to Upload Photos" at bounding box center [687, 389] width 153 height 24
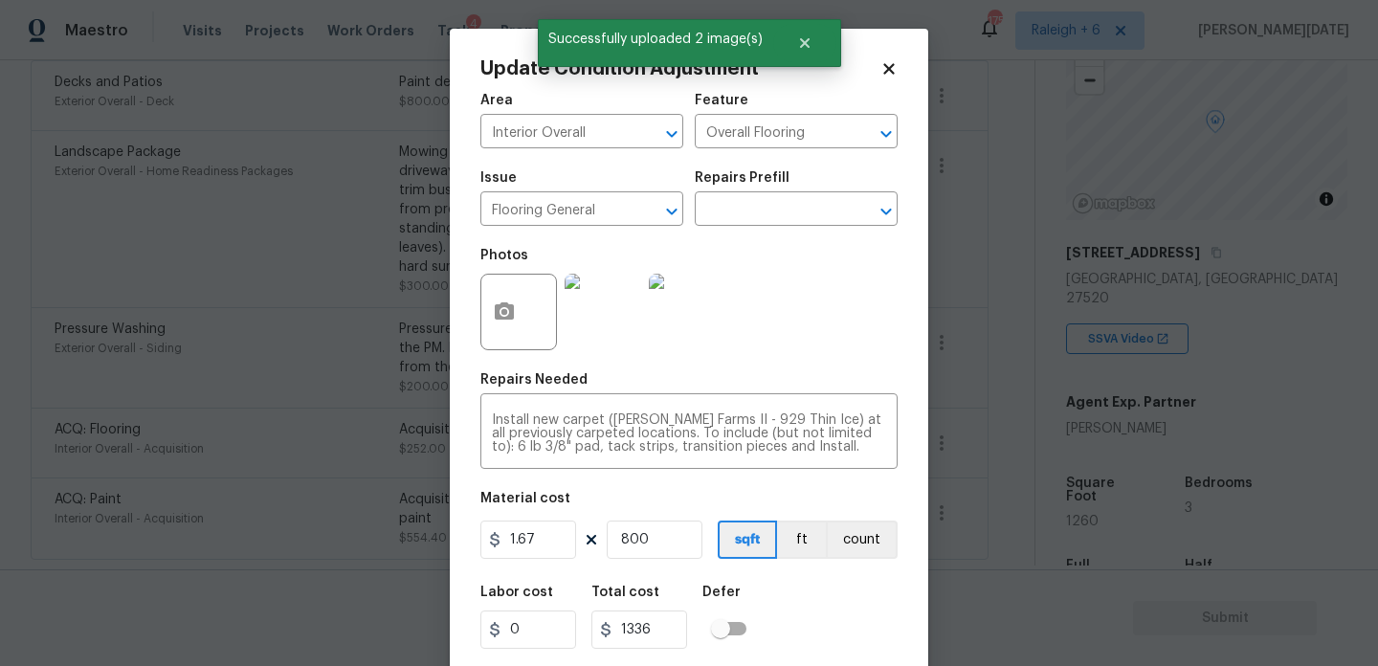
scroll to position [49, 0]
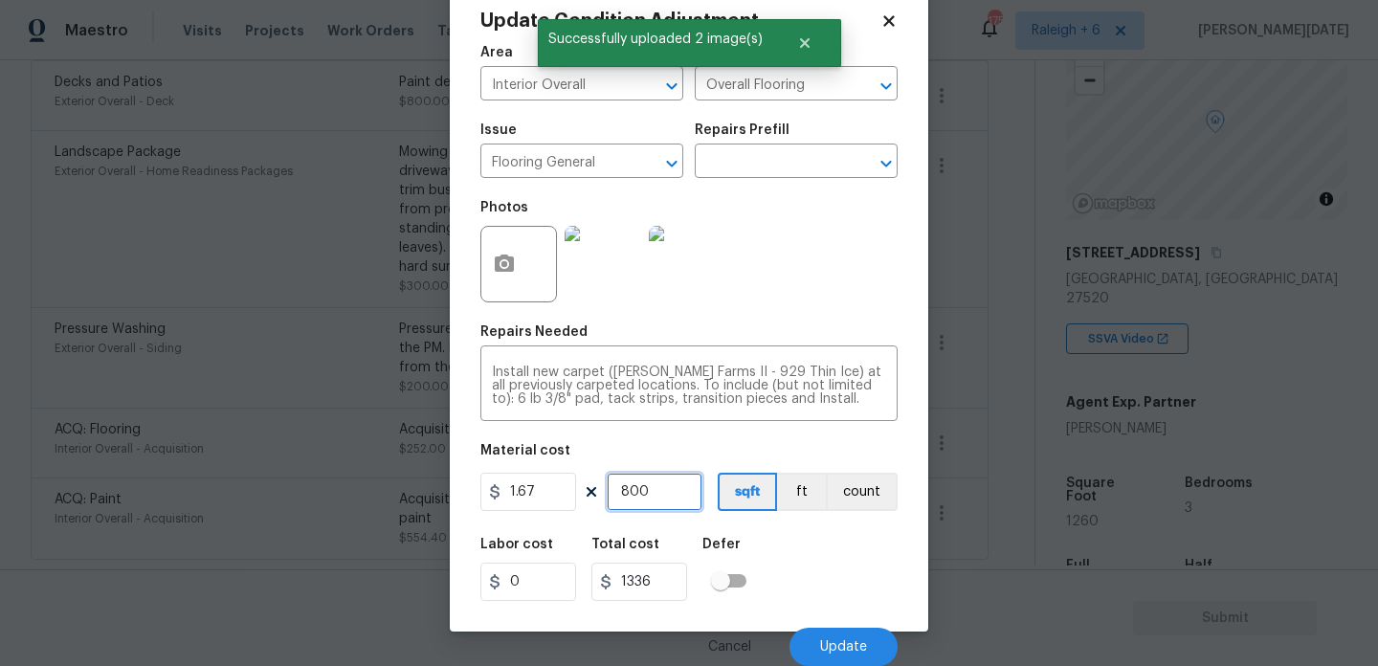
drag, startPoint x: 669, startPoint y: 499, endPoint x: 609, endPoint y: 499, distance: 60.3
click at [609, 499] on input "800" at bounding box center [655, 492] width 96 height 38
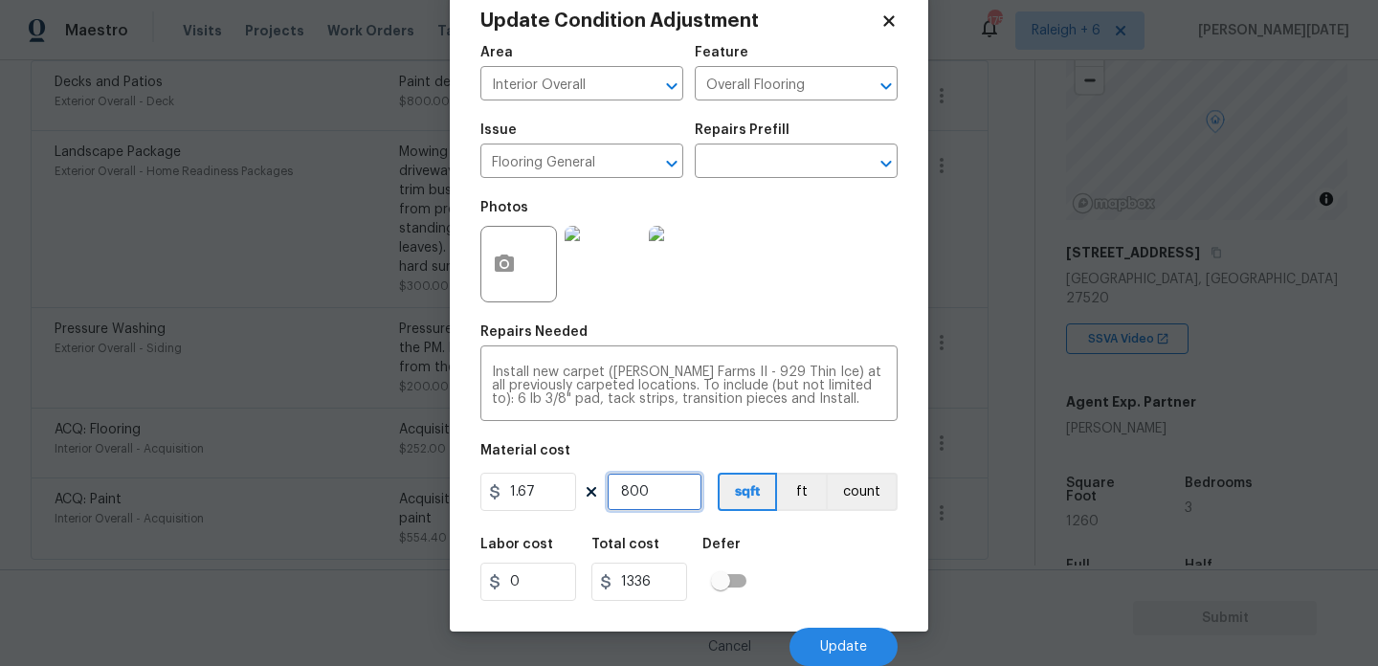
type input "0"
type input "9"
type input "15.03"
type input "90"
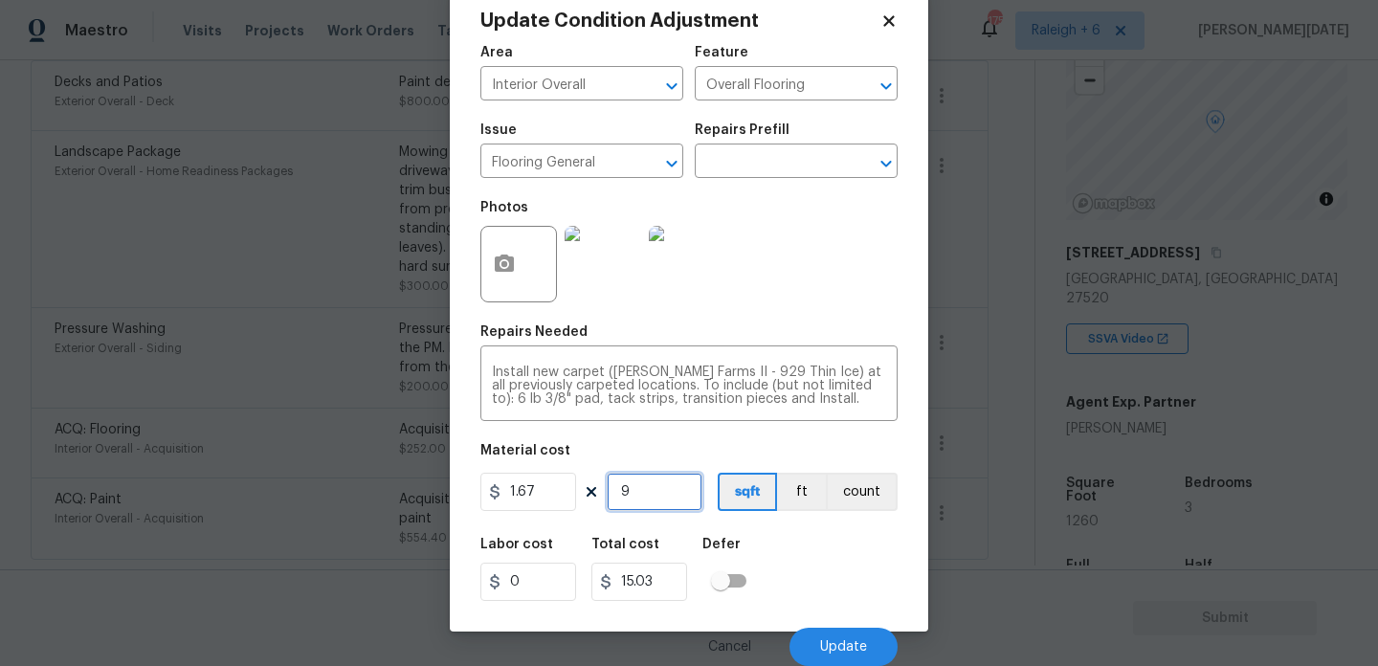
type input "150.3"
type input "900"
type input "1503"
type input "900"
click at [814, 296] on div "Photos" at bounding box center [689, 252] width 417 height 124
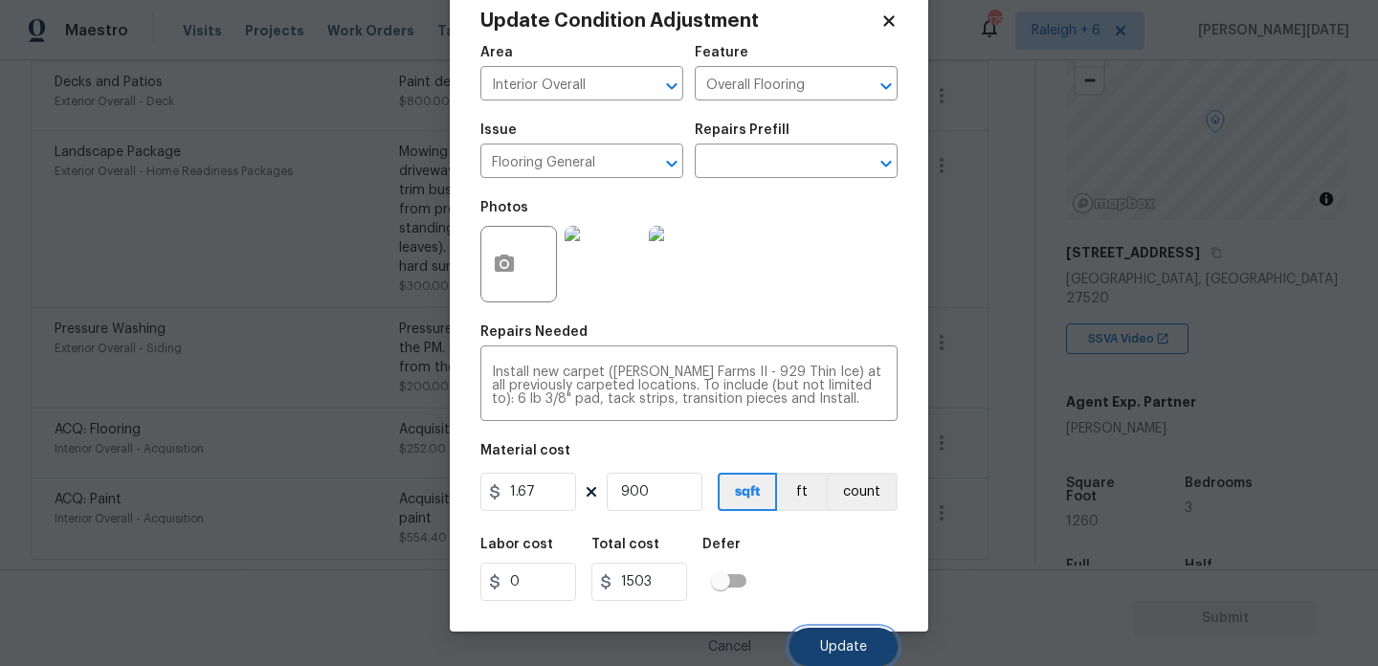
click at [851, 644] on span "Update" at bounding box center [843, 647] width 47 height 14
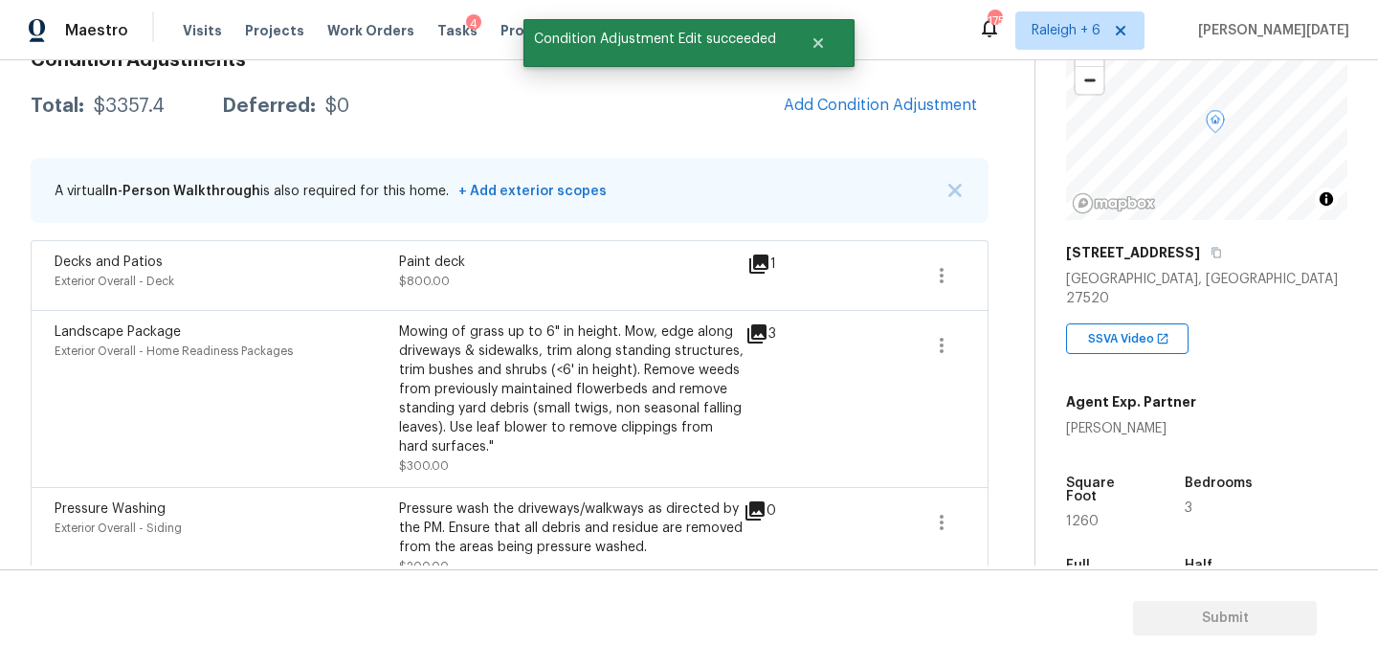
scroll to position [262, 0]
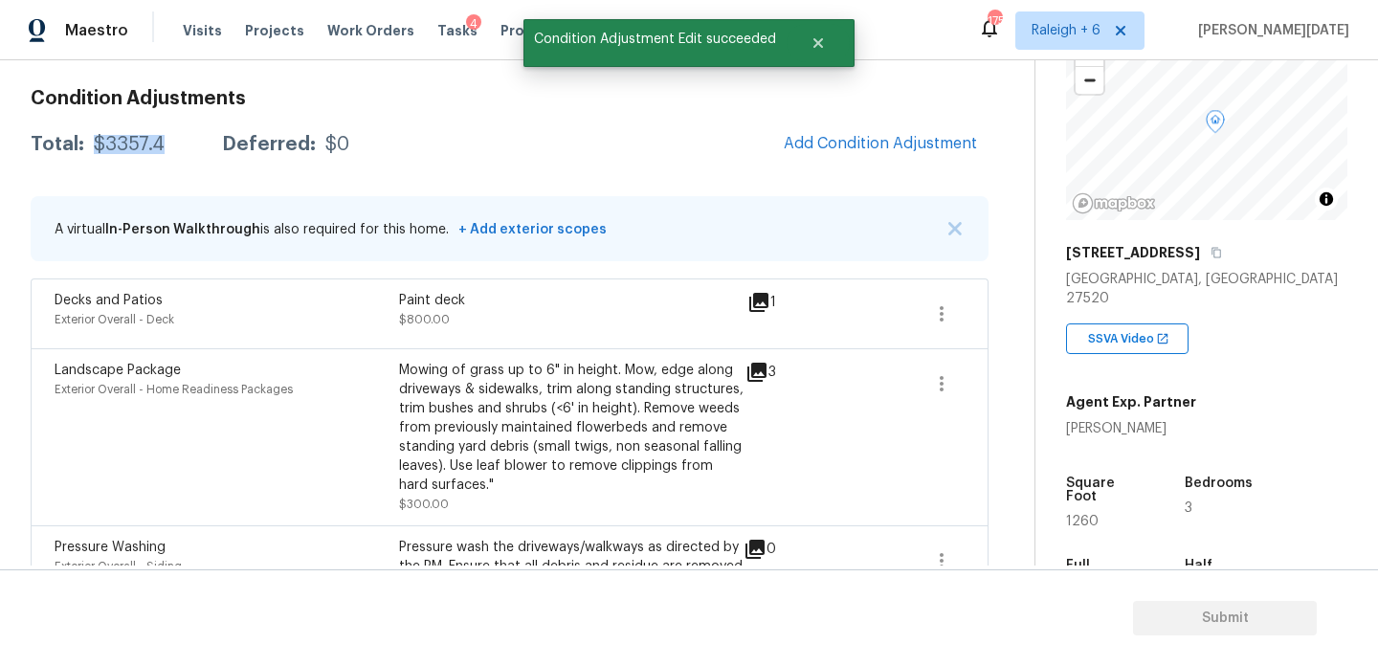
drag, startPoint x: 92, startPoint y: 142, endPoint x: 156, endPoint y: 143, distance: 64.1
click at [156, 143] on div "$3357.4" at bounding box center [129, 144] width 71 height 19
copy div "$3357.4"
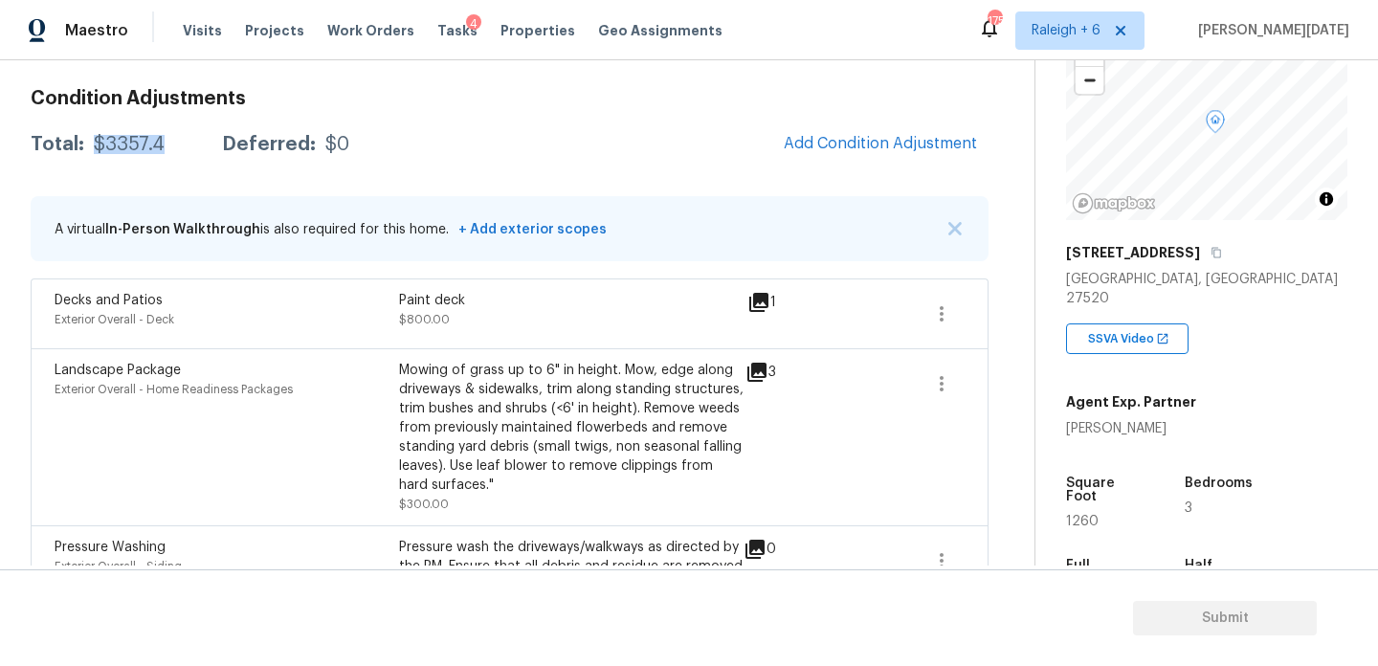
scroll to position [0, 0]
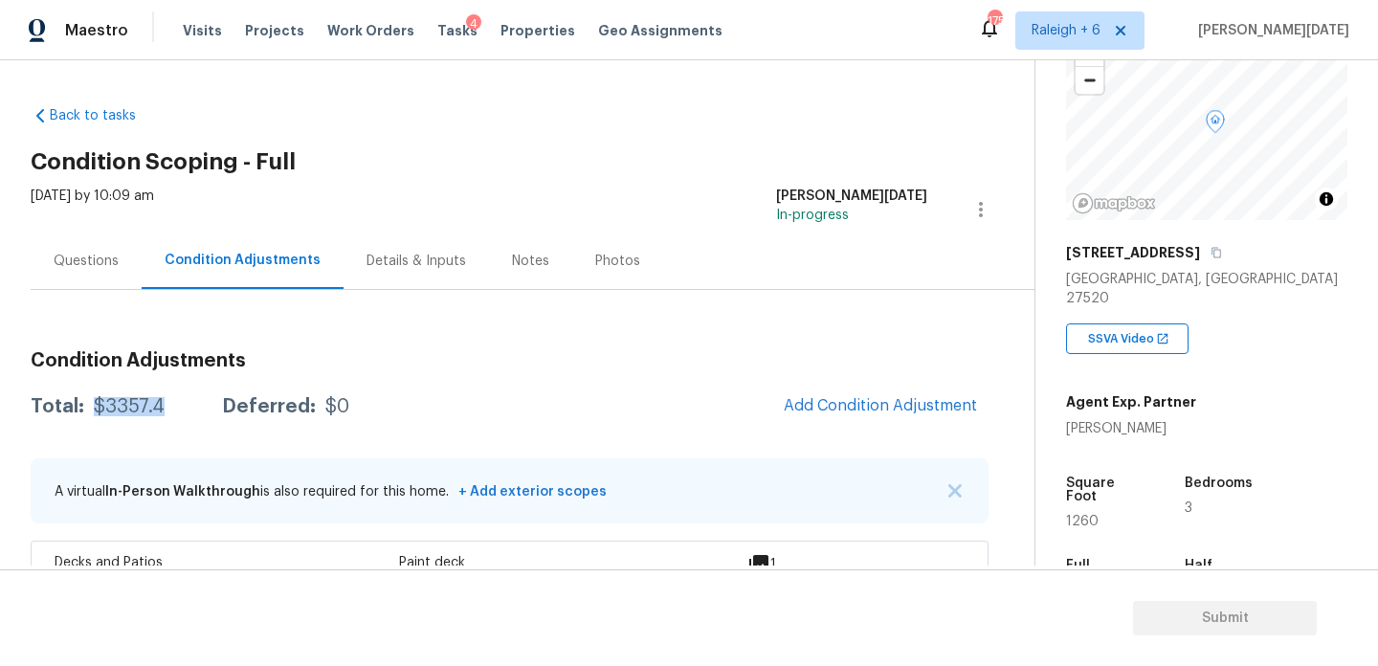
click at [107, 267] on div "Questions" at bounding box center [86, 261] width 65 height 19
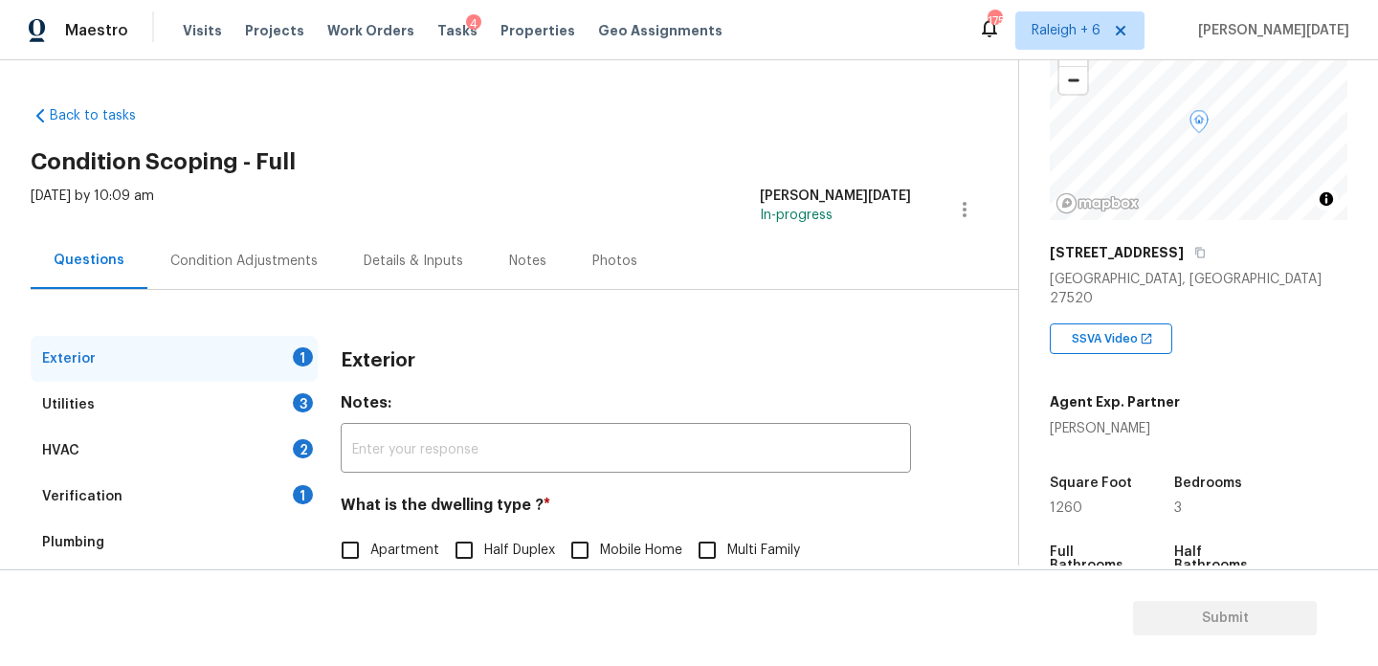
scroll to position [256, 0]
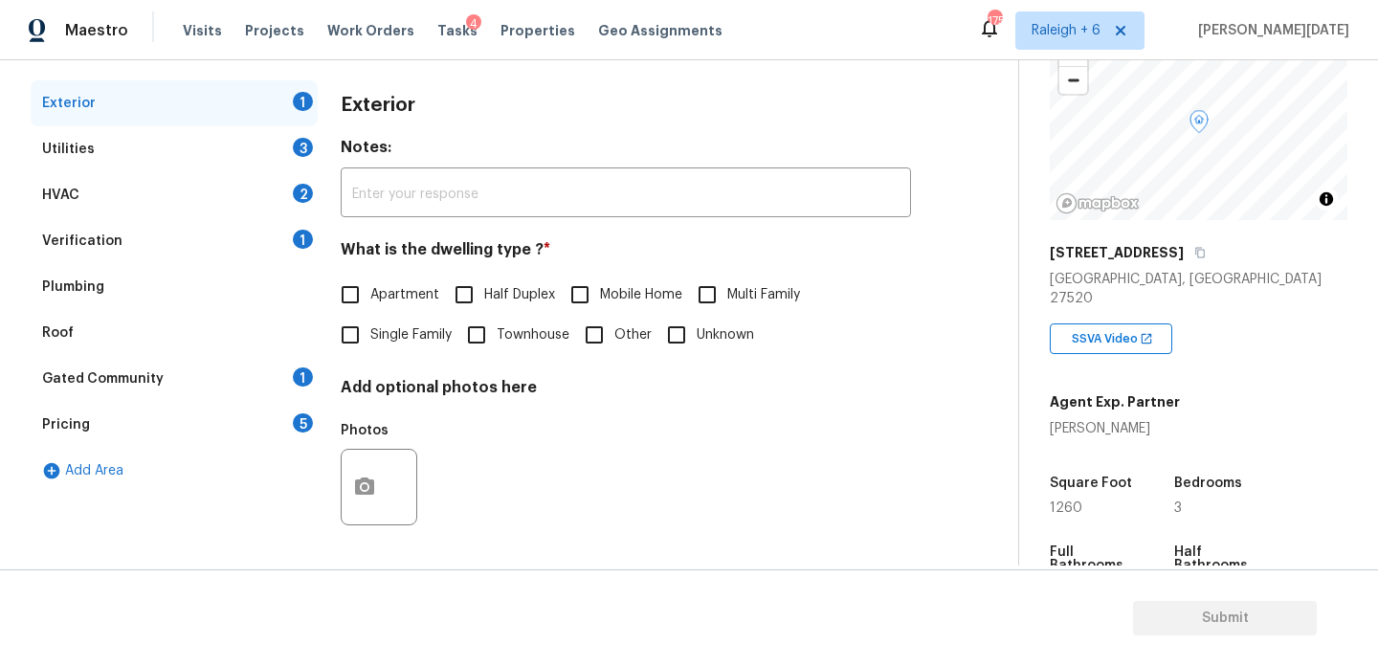
click at [377, 348] on label "Single Family" at bounding box center [391, 335] width 122 height 40
click at [370, 348] on input "Single Family" at bounding box center [350, 335] width 40 height 40
checkbox input "true"
click at [277, 149] on div "Utilities 3" at bounding box center [174, 149] width 287 height 46
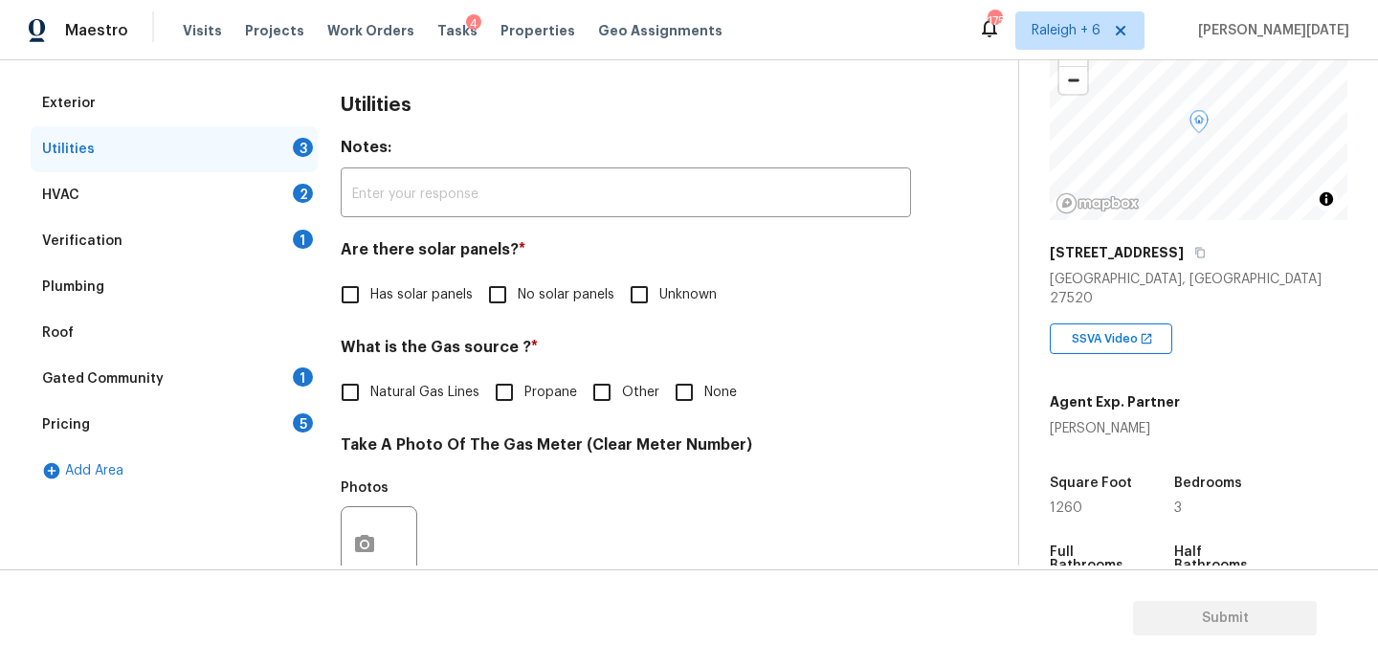
click at [513, 293] on input "No solar panels" at bounding box center [498, 295] width 40 height 40
checkbox input "true"
click at [402, 401] on span "Natural Gas Lines" at bounding box center [424, 393] width 109 height 20
click at [370, 401] on input "Natural Gas Lines" at bounding box center [350, 392] width 40 height 40
checkbox input "true"
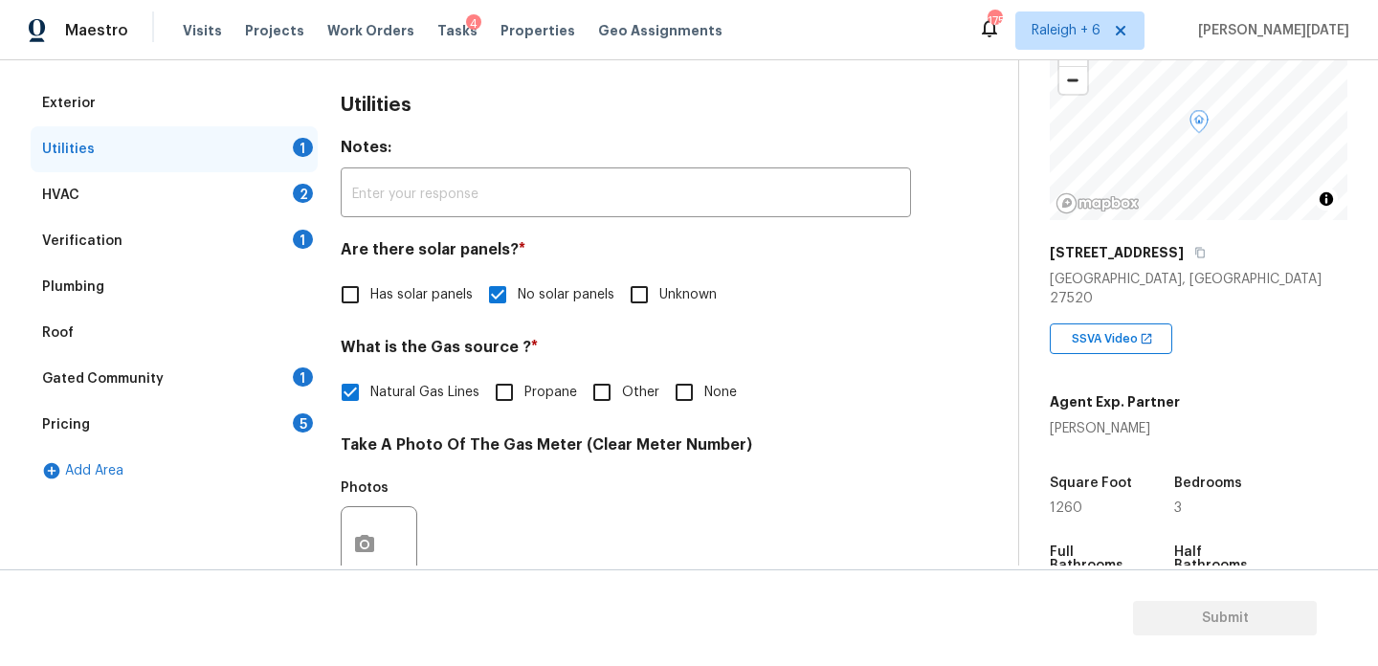
click at [696, 389] on input "None" at bounding box center [684, 392] width 40 height 40
checkbox input "true"
checkbox input "false"
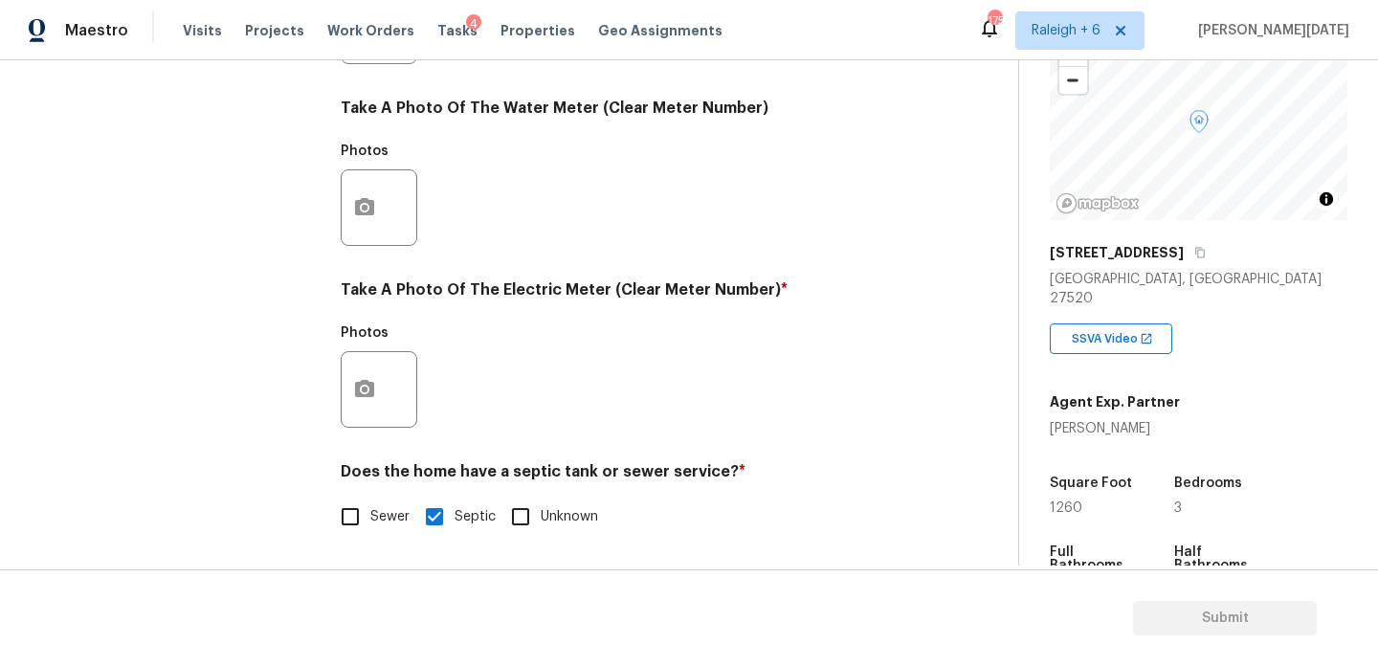
scroll to position [774, 0]
click at [367, 388] on circle "button" at bounding box center [365, 390] width 6 height 6
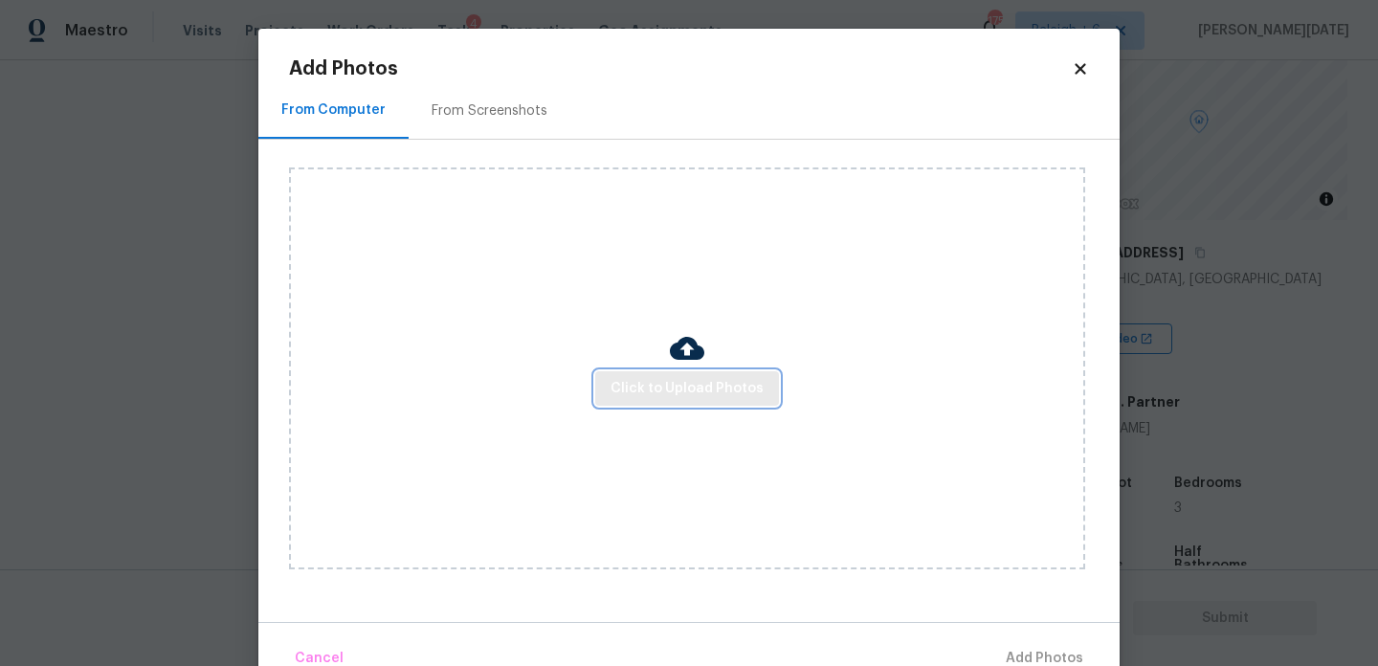
click at [674, 390] on span "Click to Upload Photos" at bounding box center [687, 389] width 153 height 24
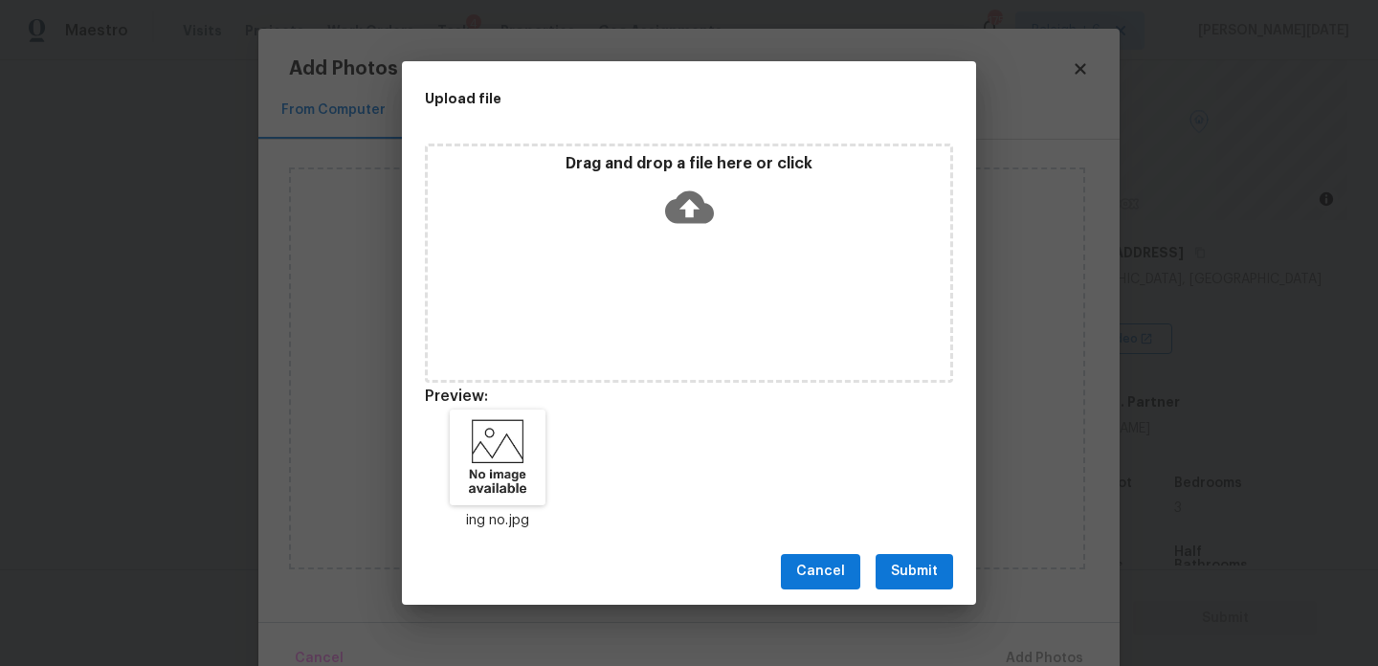
click at [915, 551] on div "Cancel Submit" at bounding box center [689, 572] width 574 height 66
click at [917, 593] on div "Cancel Submit" at bounding box center [689, 572] width 574 height 66
click at [934, 569] on span "Submit" at bounding box center [914, 572] width 47 height 24
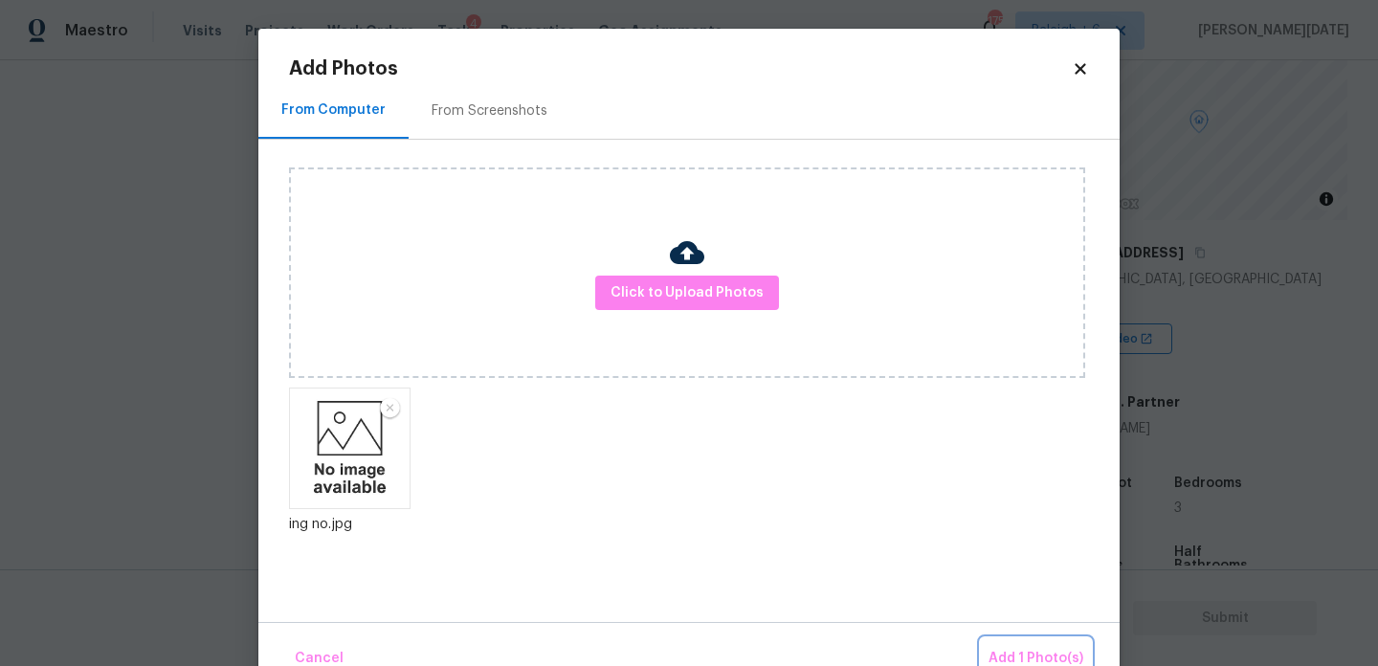
click at [1021, 660] on span "Add 1 Photo(s)" at bounding box center [1036, 659] width 95 height 24
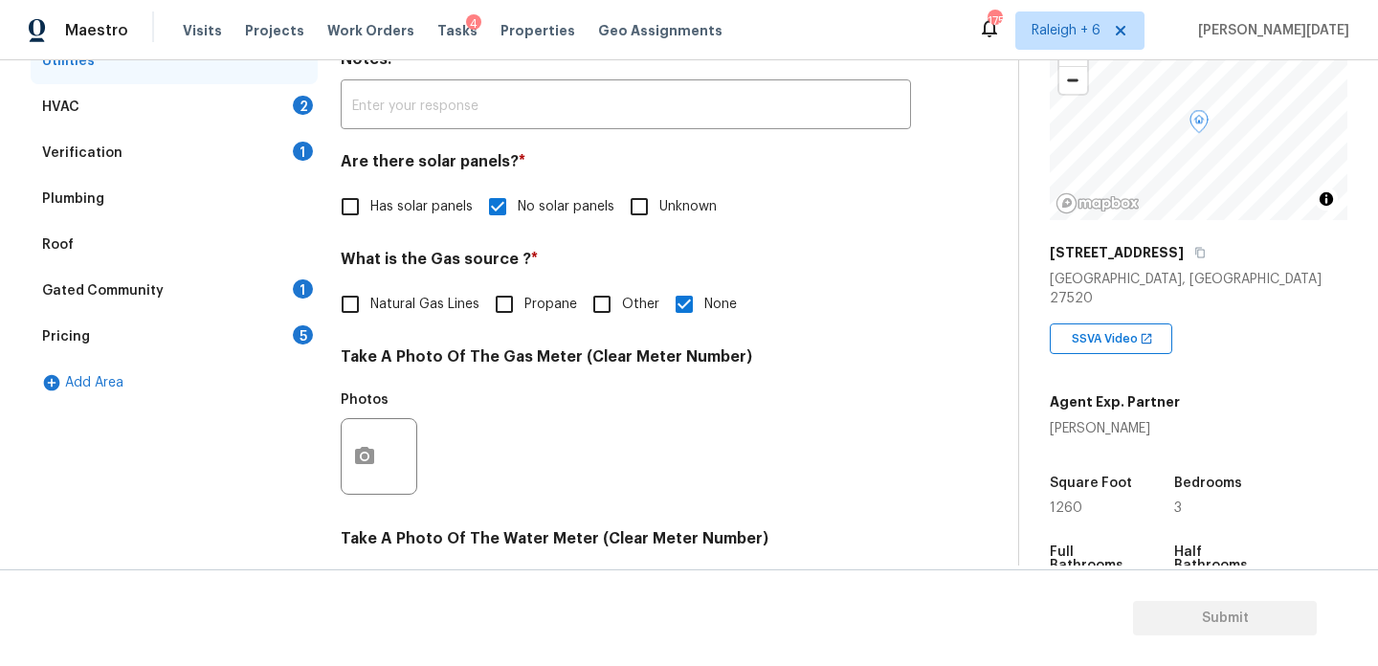
scroll to position [266, 0]
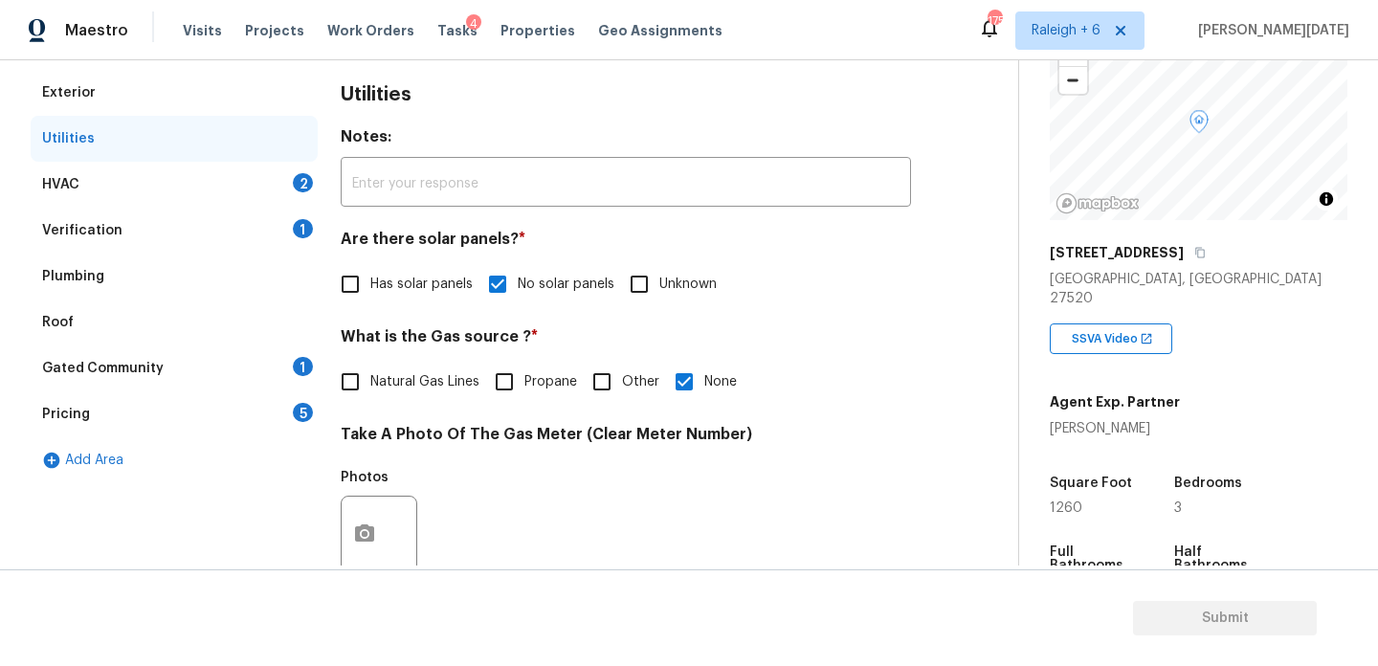
click at [296, 179] on div "2" at bounding box center [303, 182] width 20 height 19
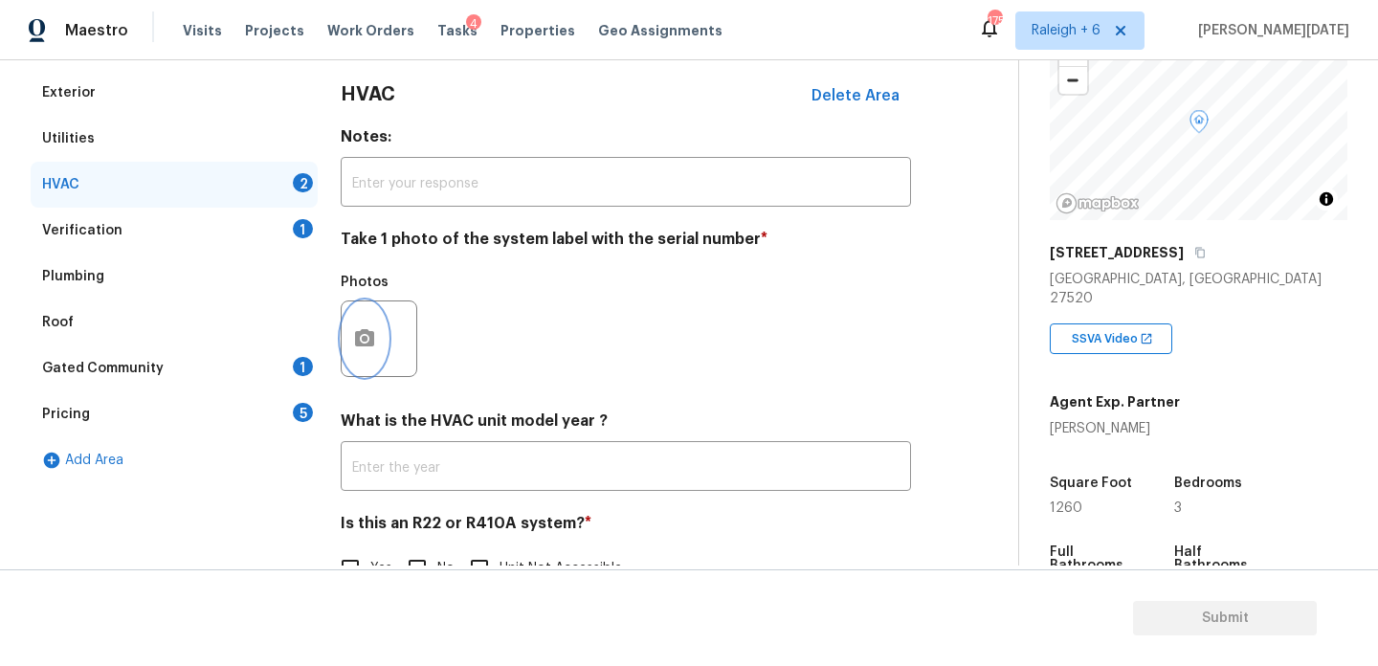
click at [357, 332] on icon "button" at bounding box center [364, 337] width 19 height 17
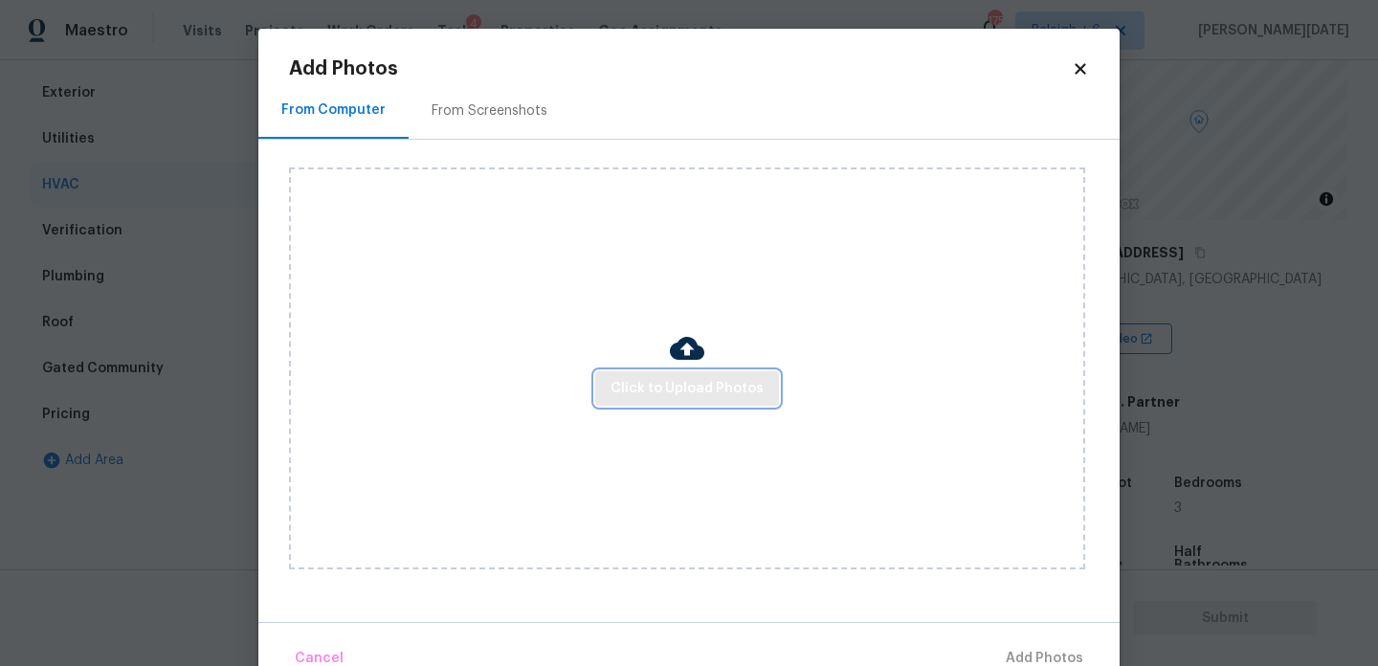
click at [727, 390] on span "Click to Upload Photos" at bounding box center [687, 389] width 153 height 24
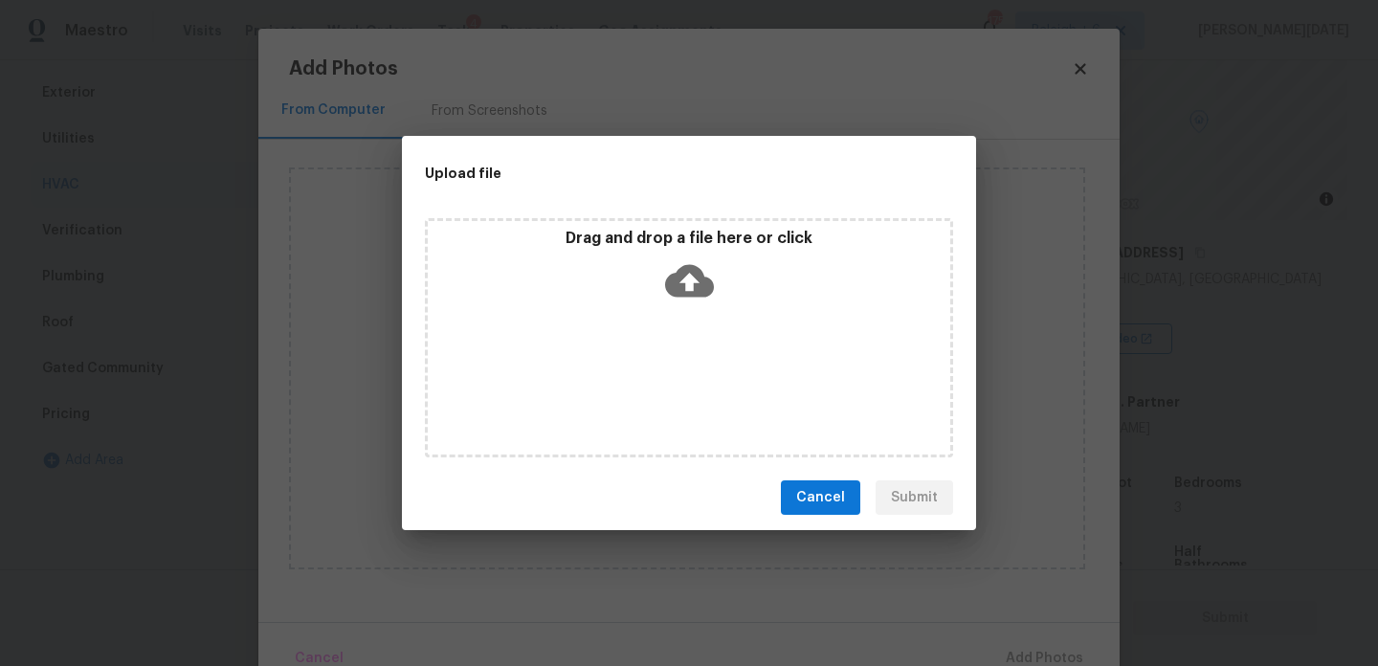
click at [727, 390] on div "Drag and drop a file here or click" at bounding box center [689, 337] width 528 height 239
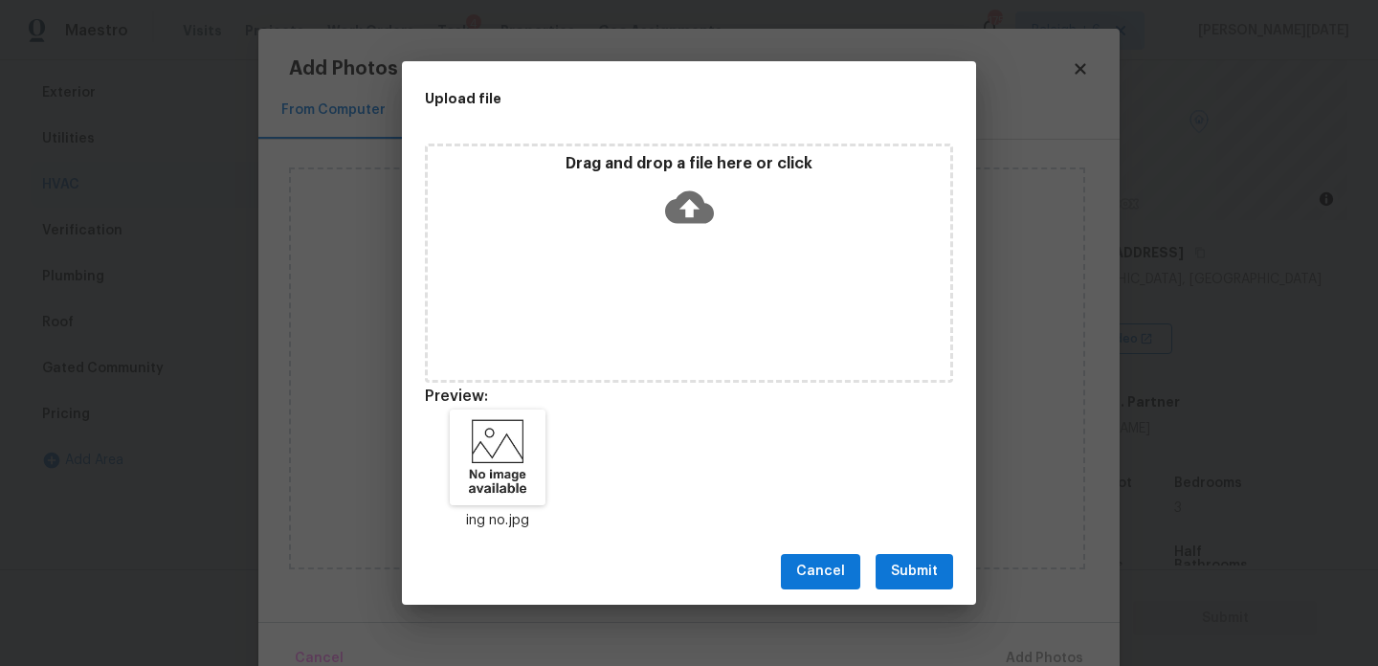
click at [910, 563] on span "Submit" at bounding box center [914, 572] width 47 height 24
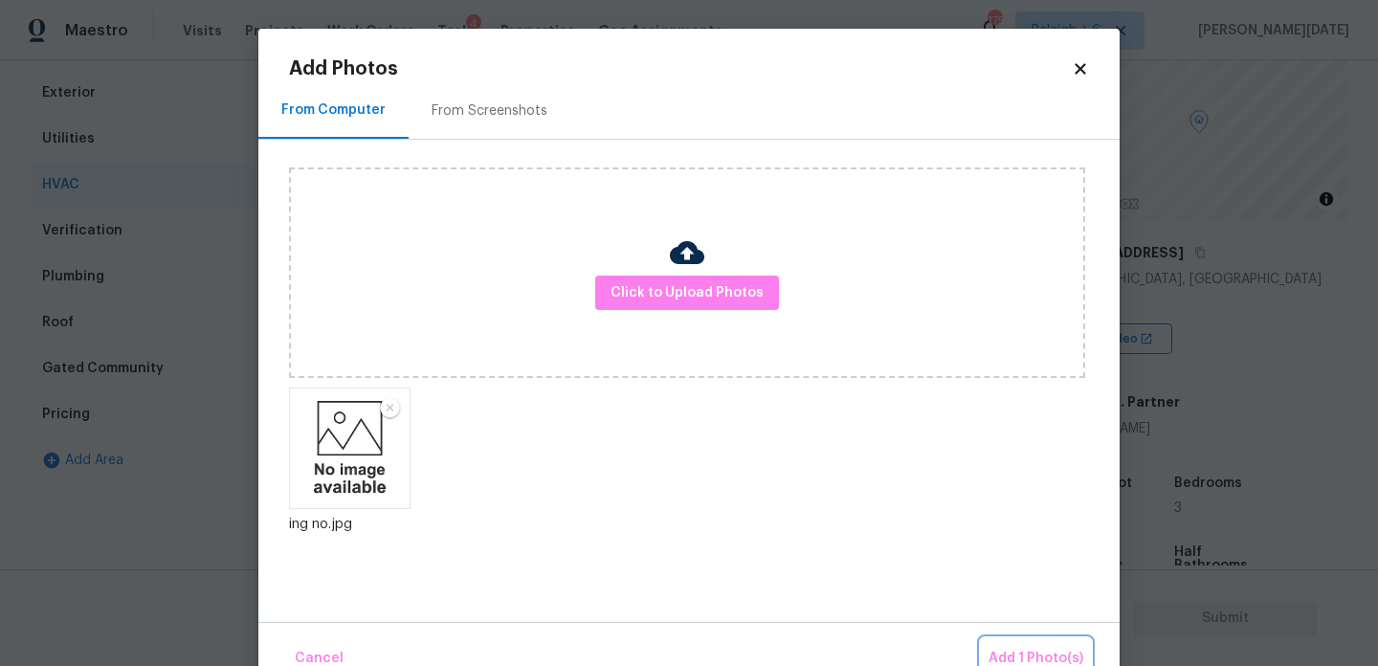
click at [1023, 641] on button "Add 1 Photo(s)" at bounding box center [1036, 658] width 110 height 41
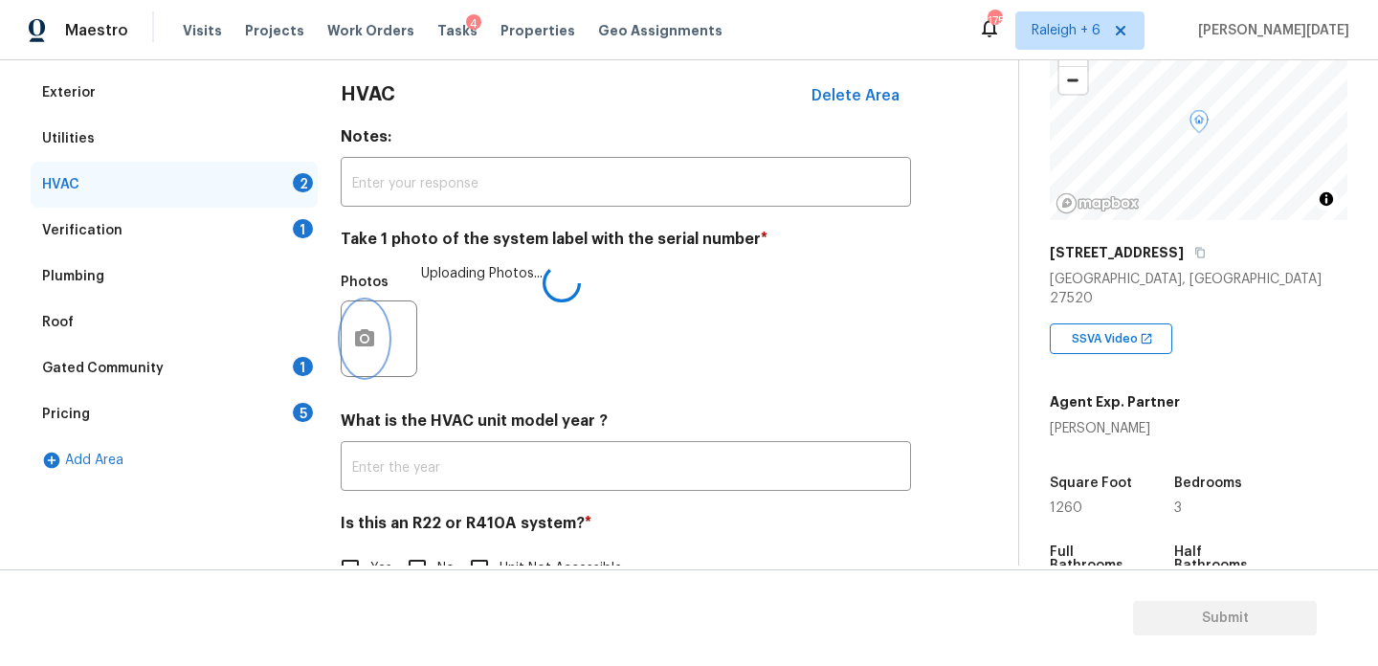
scroll to position [319, 0]
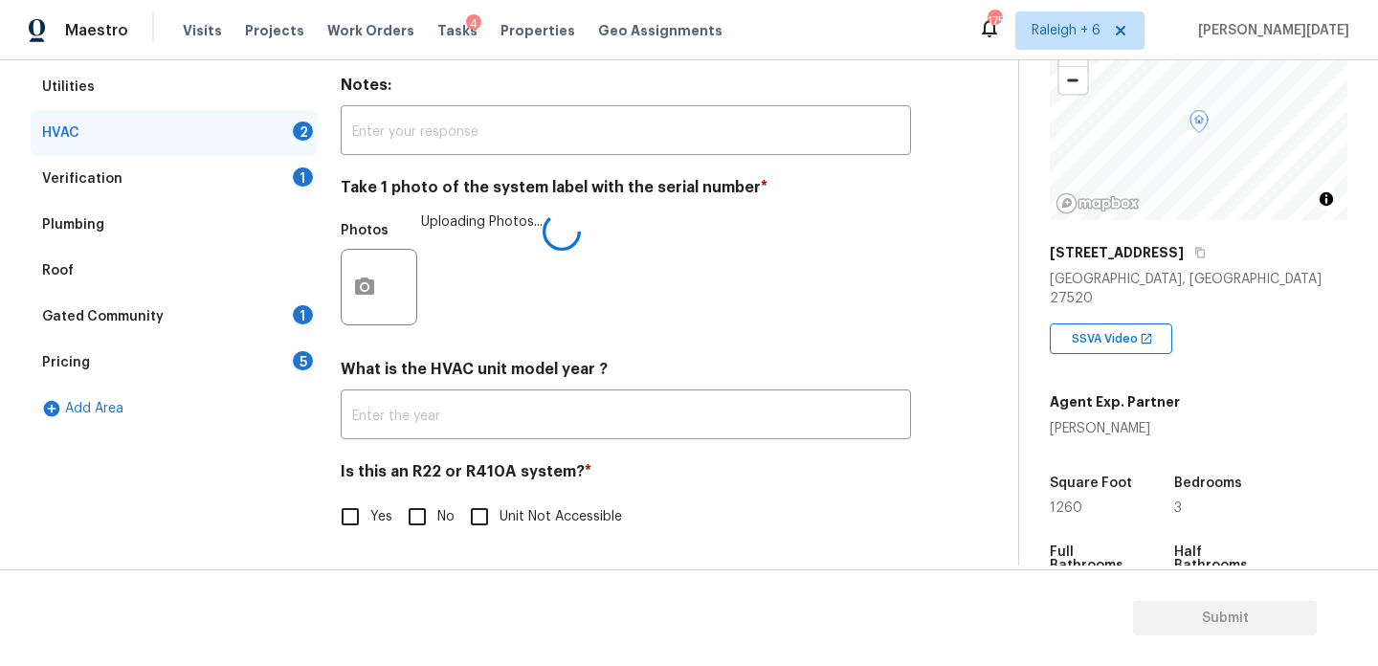
click at [397, 510] on input "No" at bounding box center [417, 517] width 40 height 40
checkbox input "true"
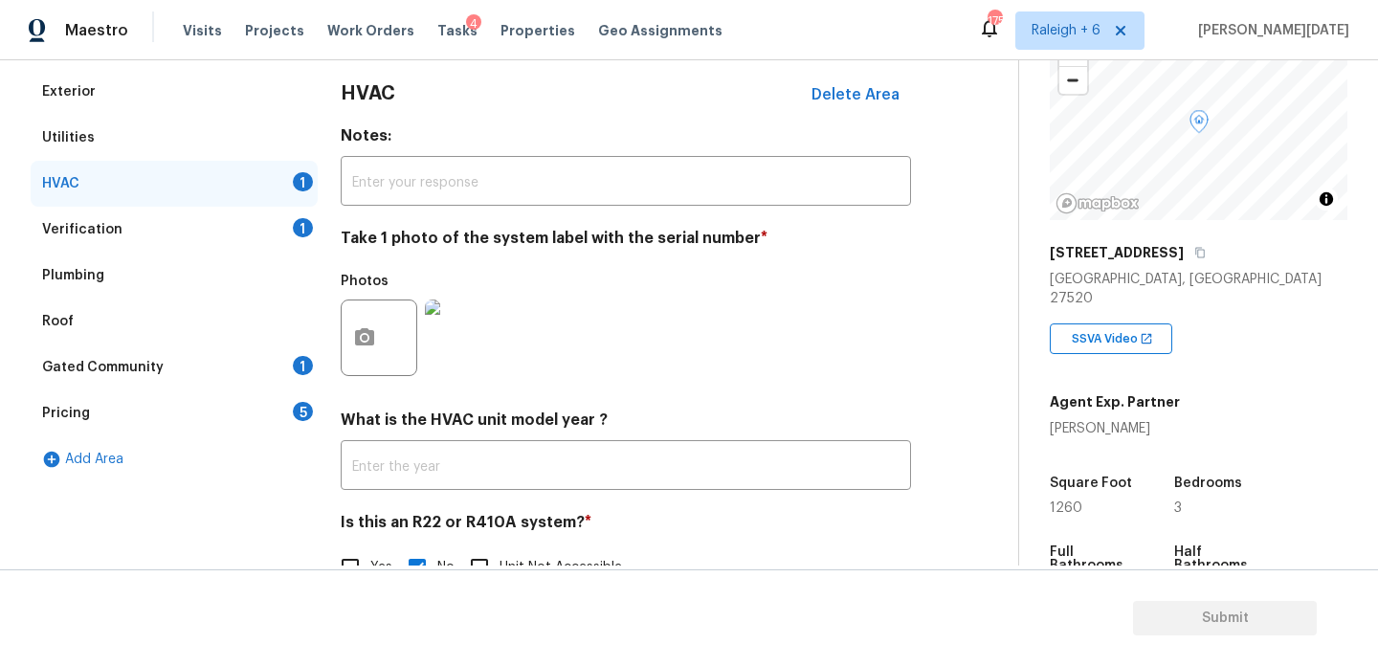
scroll to position [188, 0]
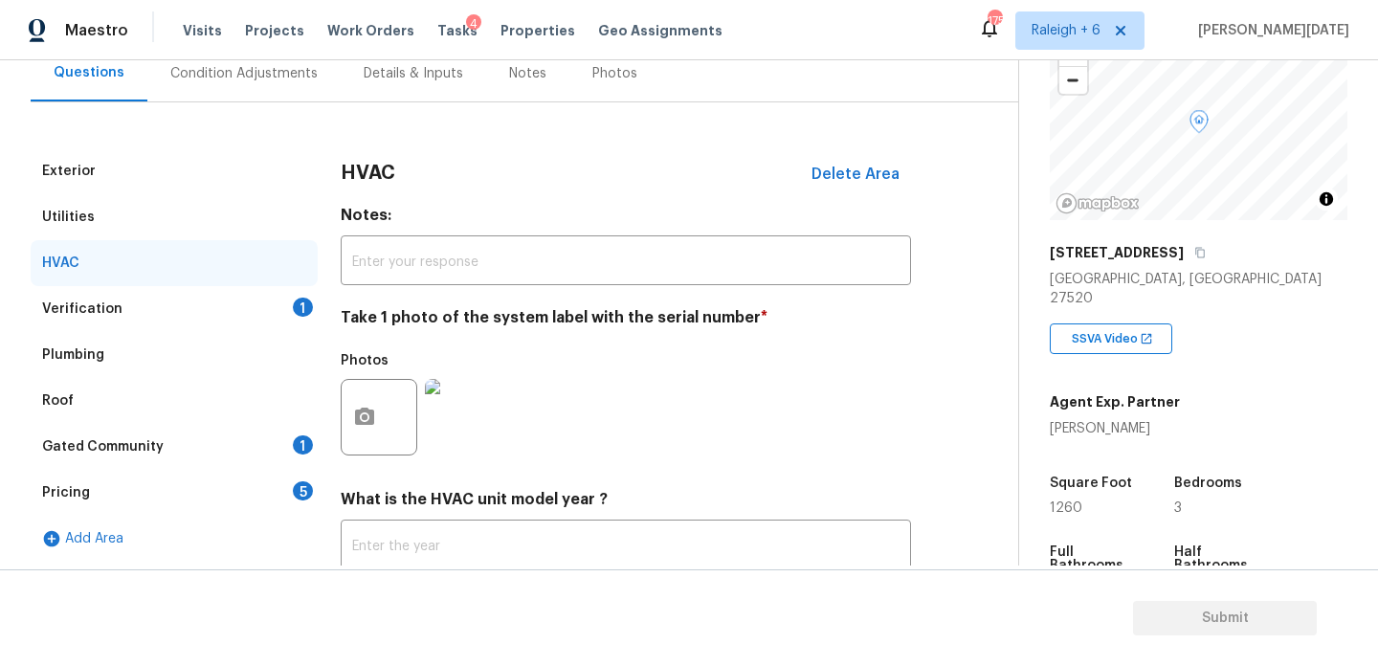
click at [298, 294] on div "Verification 1" at bounding box center [174, 309] width 287 height 46
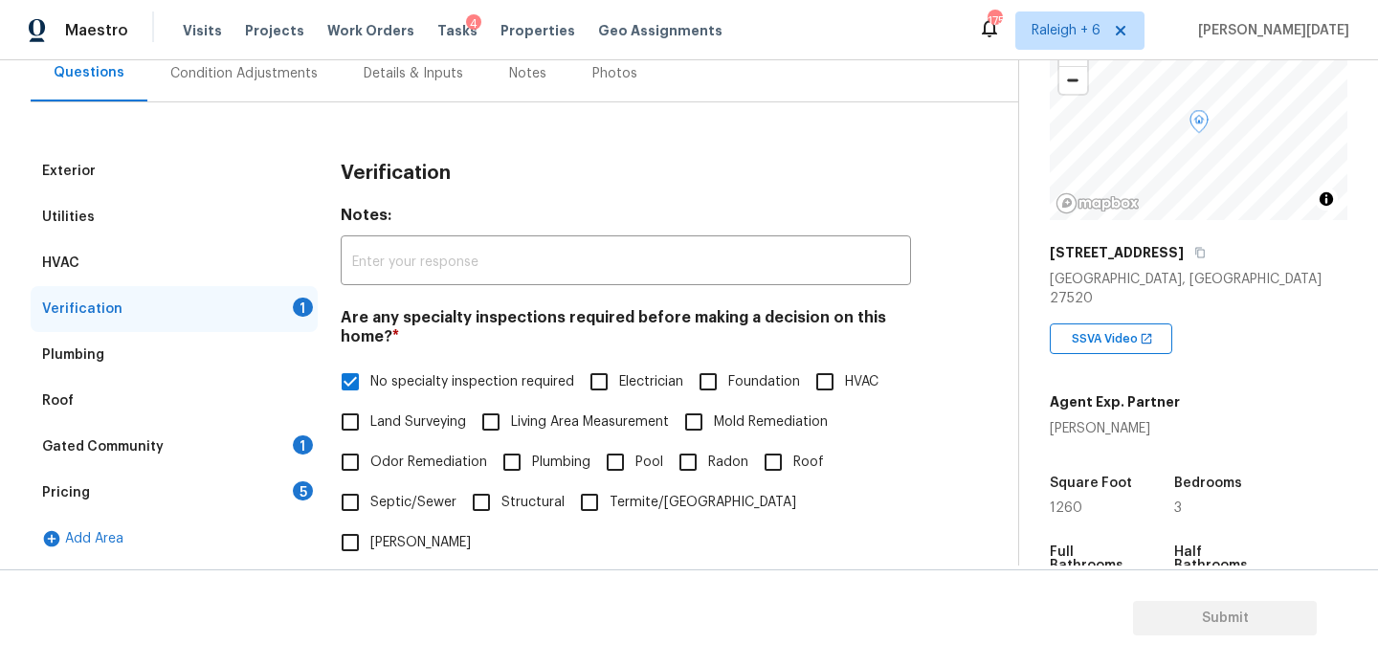
click at [355, 388] on input "No specialty inspection required" at bounding box center [350, 382] width 40 height 40
click at [351, 383] on input "No specialty inspection required" at bounding box center [350, 382] width 40 height 40
checkbox input "true"
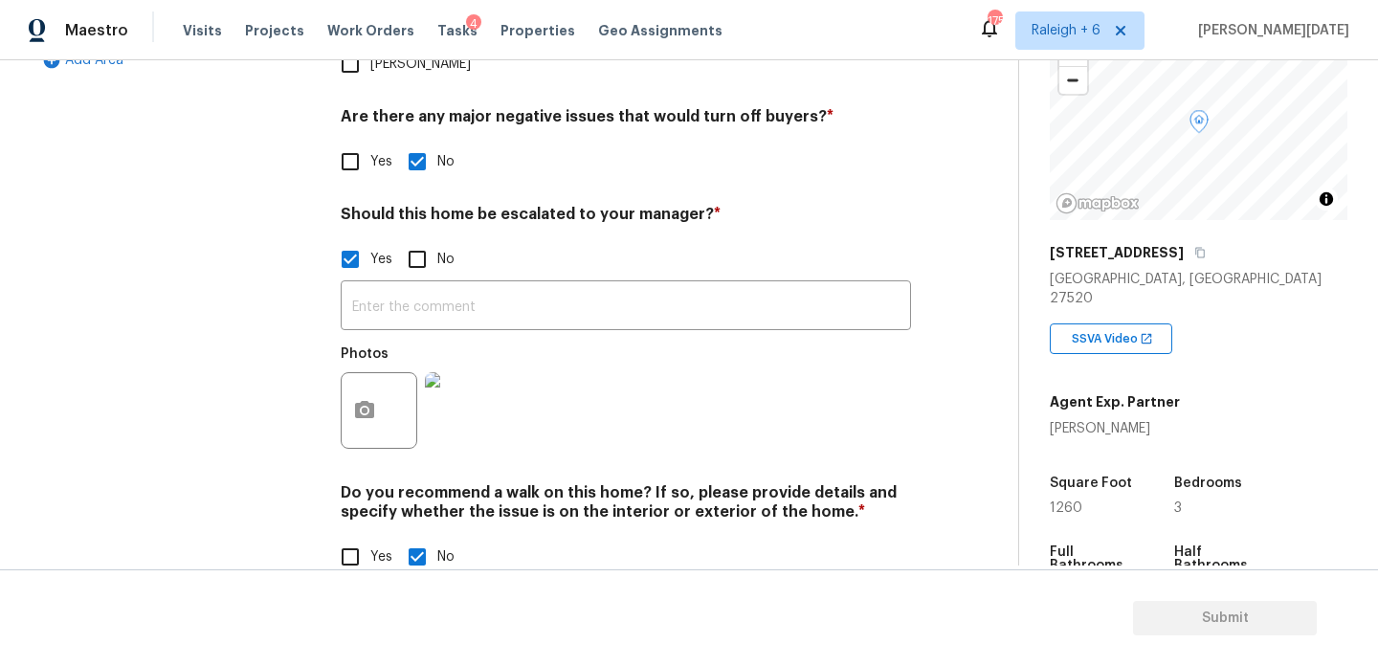
scroll to position [667, 0]
click at [465, 380] on img at bounding box center [463, 409] width 77 height 77
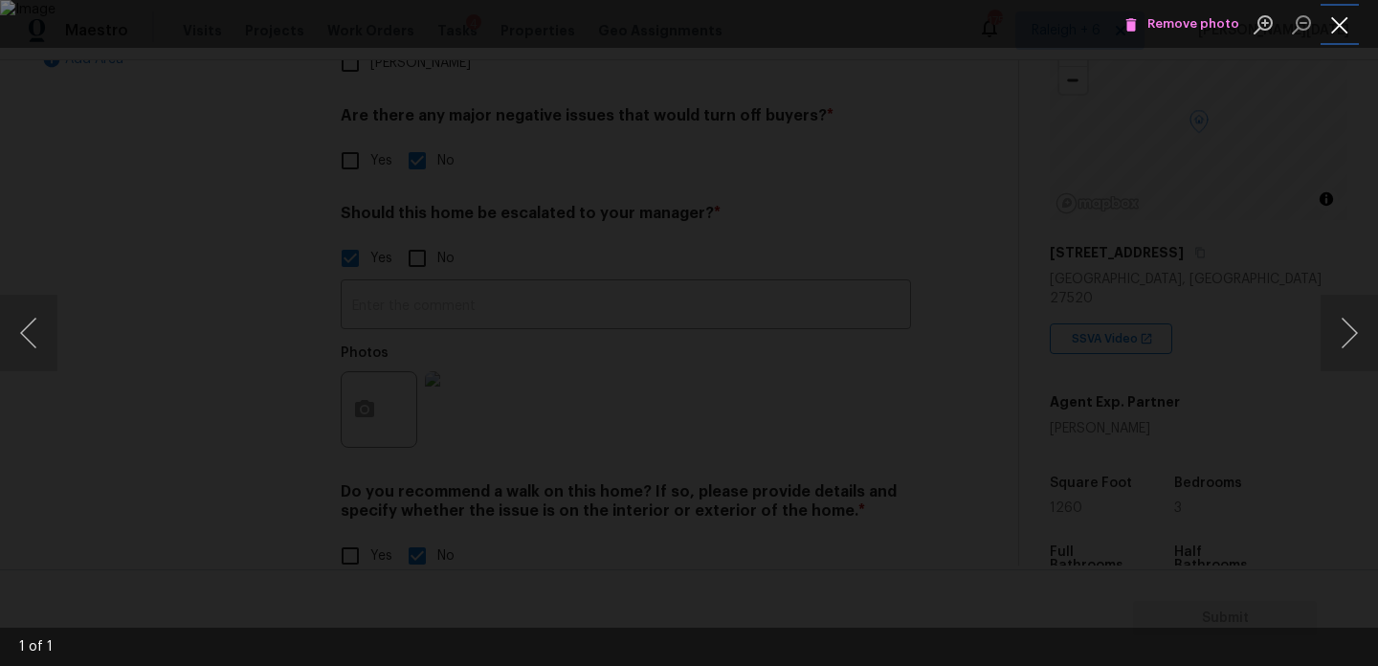
click at [1337, 28] on button "Close lightbox" at bounding box center [1340, 25] width 38 height 34
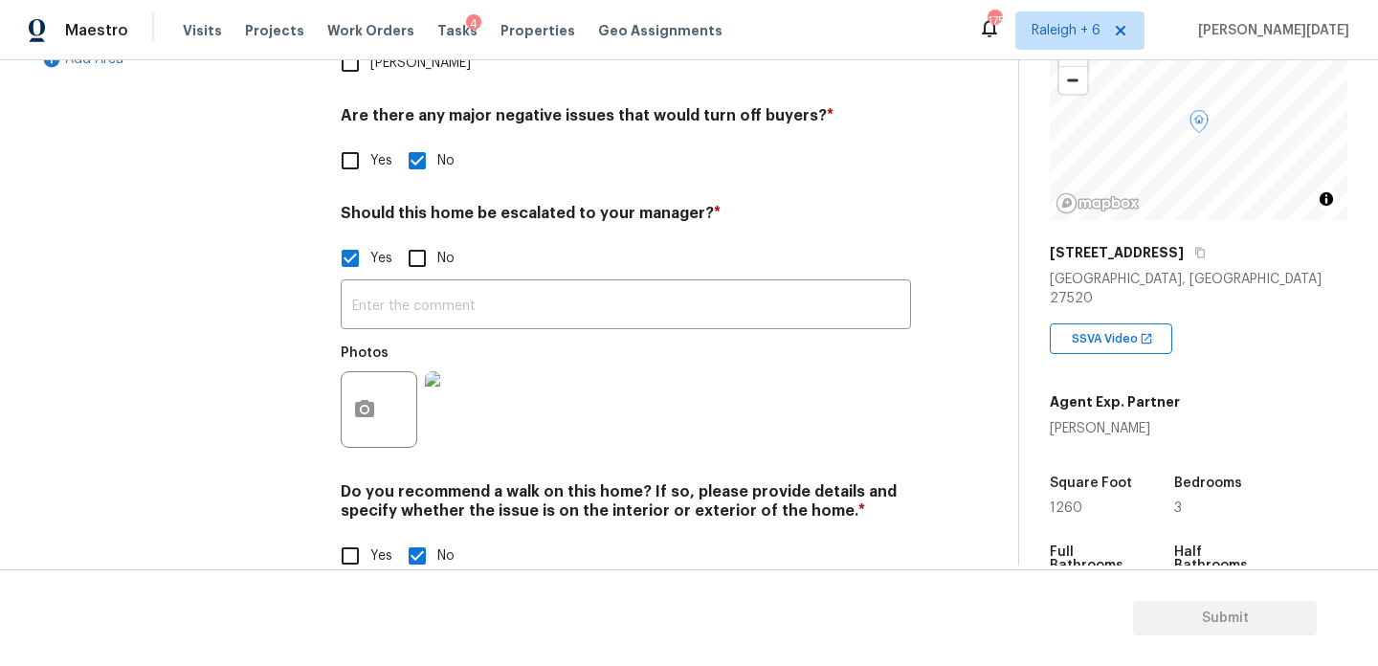
click at [448, 371] on img at bounding box center [463, 409] width 77 height 77
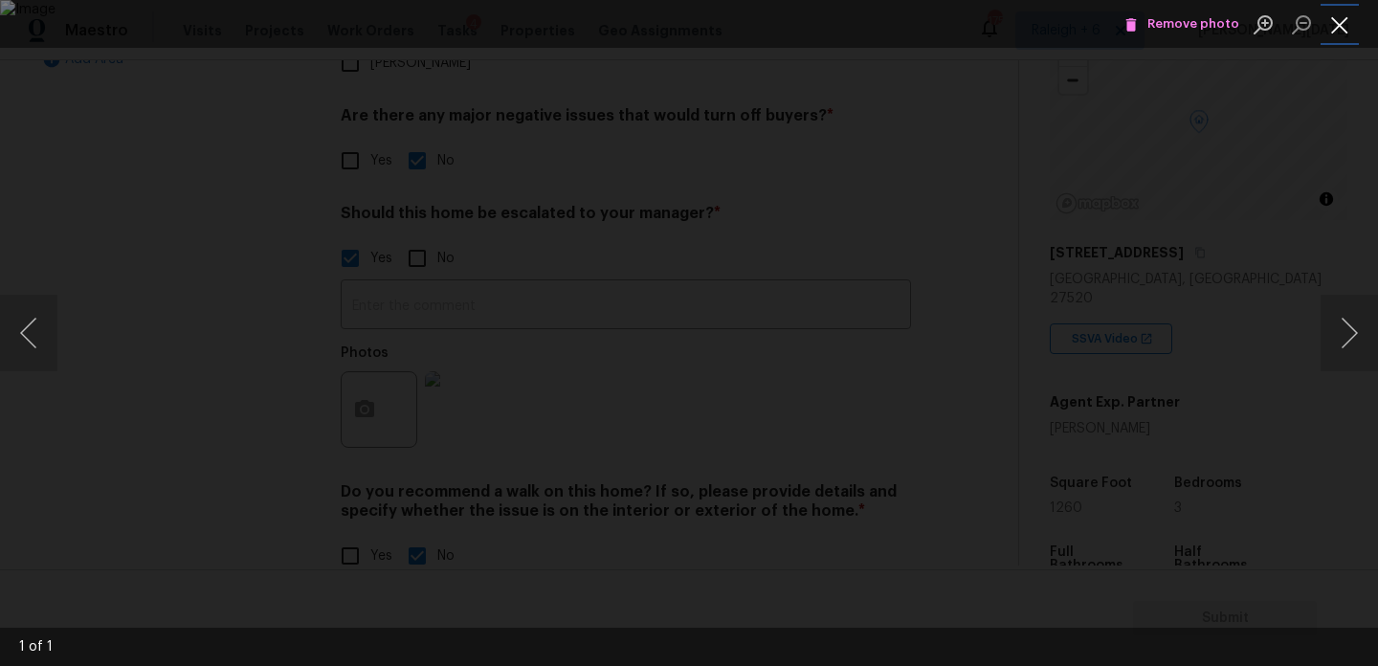
click at [1327, 21] on button "Close lightbox" at bounding box center [1340, 25] width 38 height 34
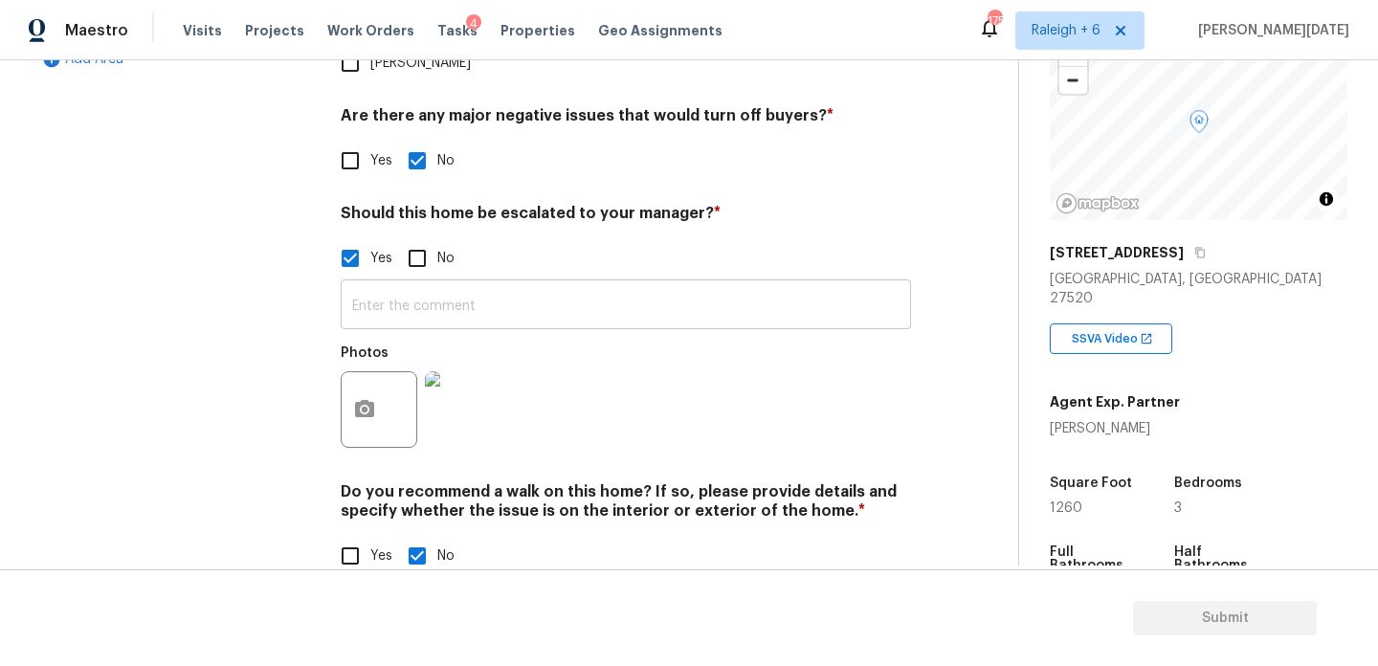
click at [382, 284] on input "text" at bounding box center [626, 306] width 570 height 45
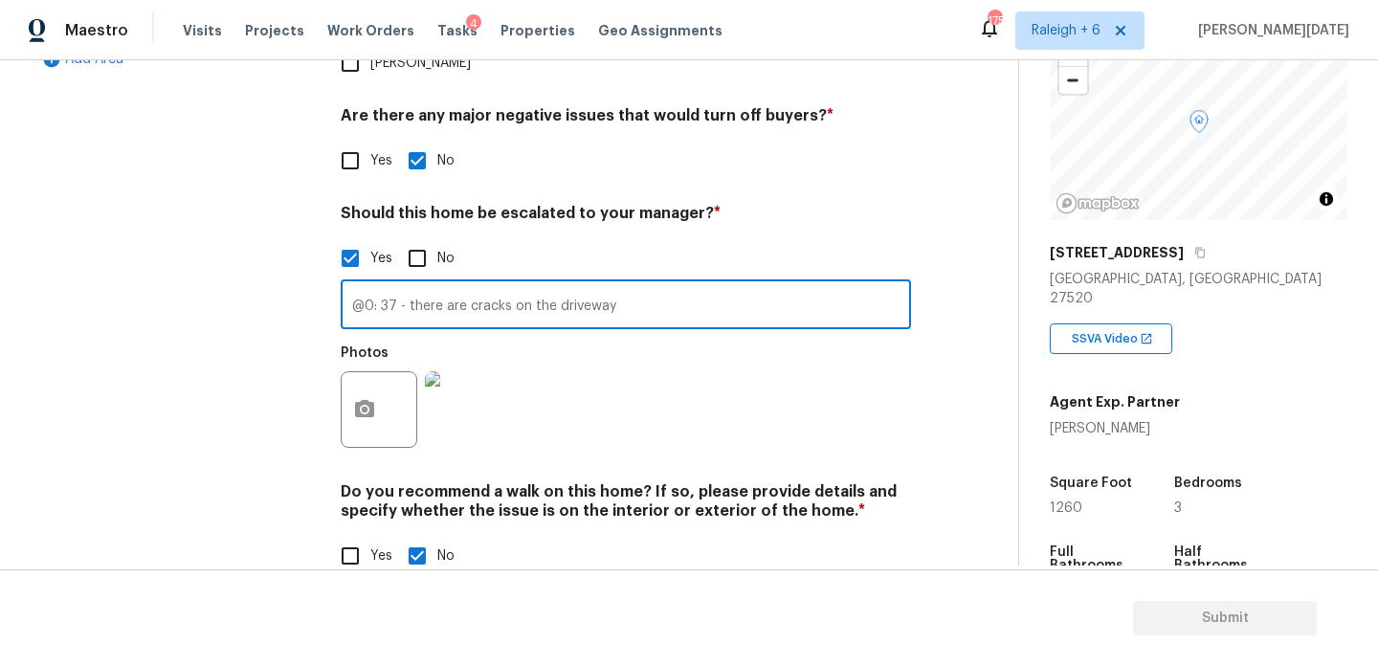
type input "@0: 37 - there are cracks on the driveway"
click at [676, 141] on div "Verification Notes: ​ Are any specialty inspections required before making a de…" at bounding box center [626, 134] width 570 height 930
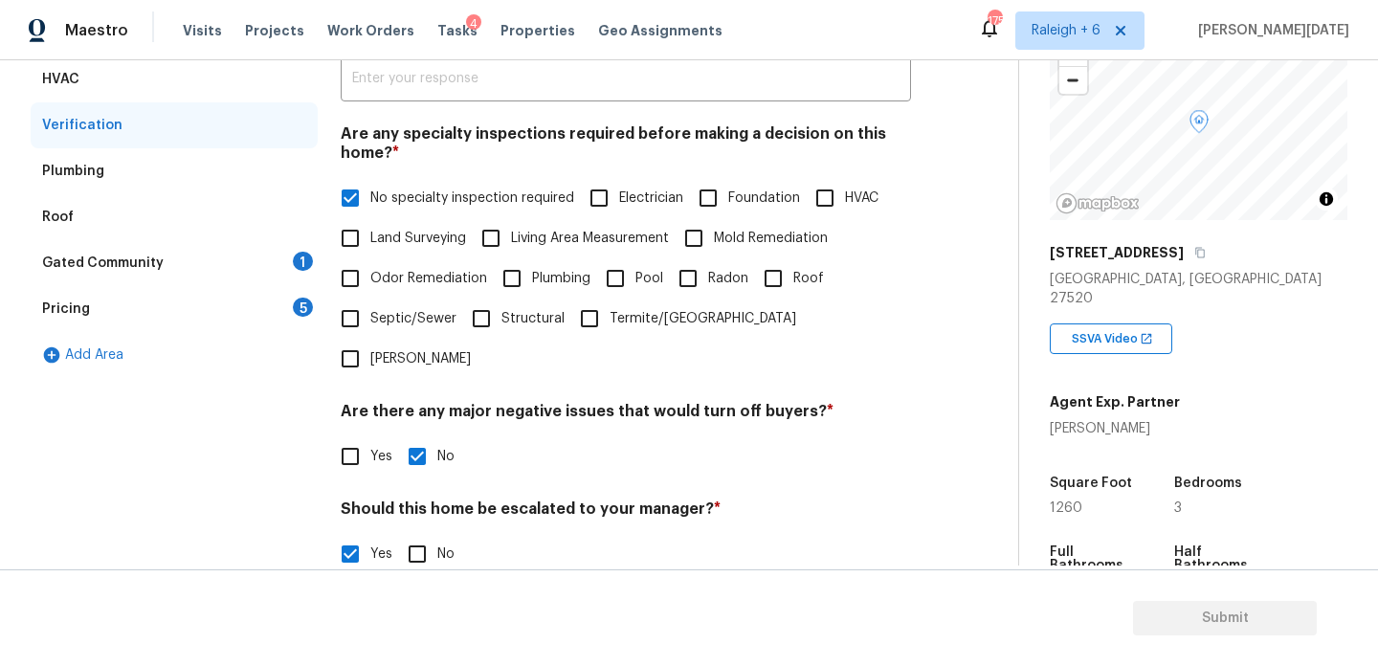
click at [292, 262] on div "Gated Community 1" at bounding box center [174, 263] width 287 height 46
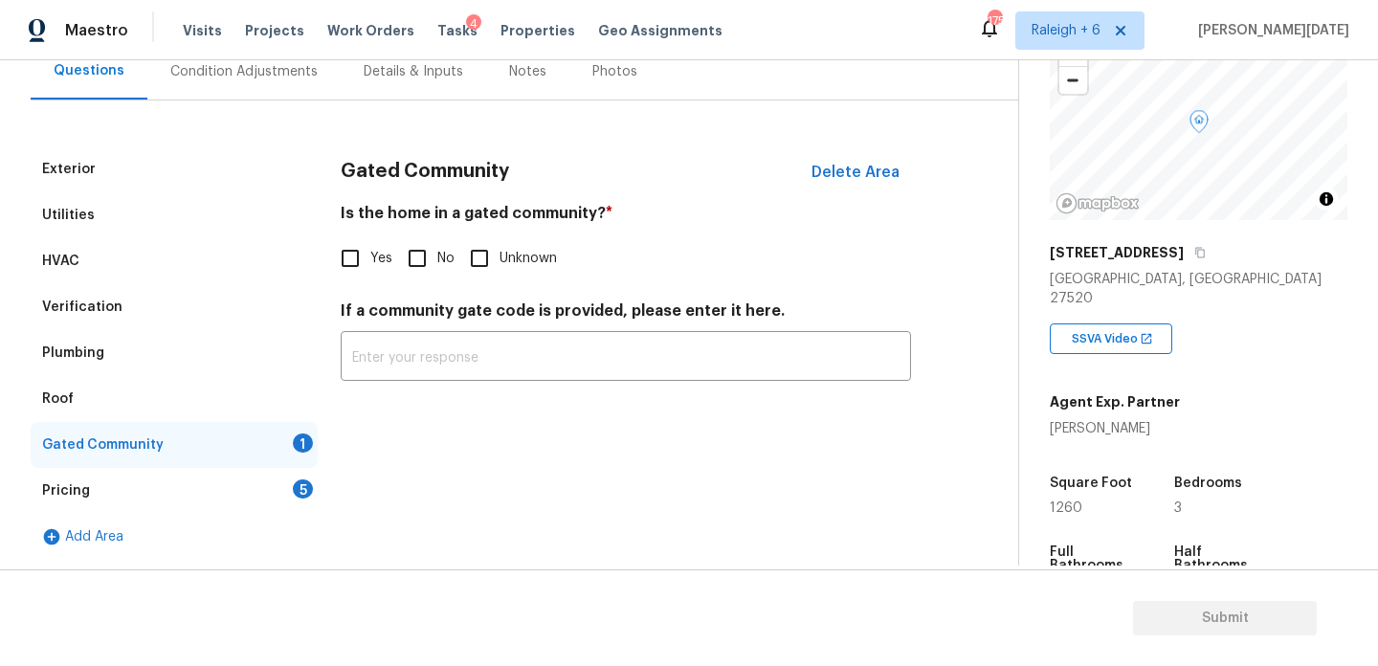
click at [422, 256] on input "No" at bounding box center [417, 258] width 40 height 40
checkbox input "true"
click at [285, 503] on div "Pricing 5" at bounding box center [174, 491] width 287 height 46
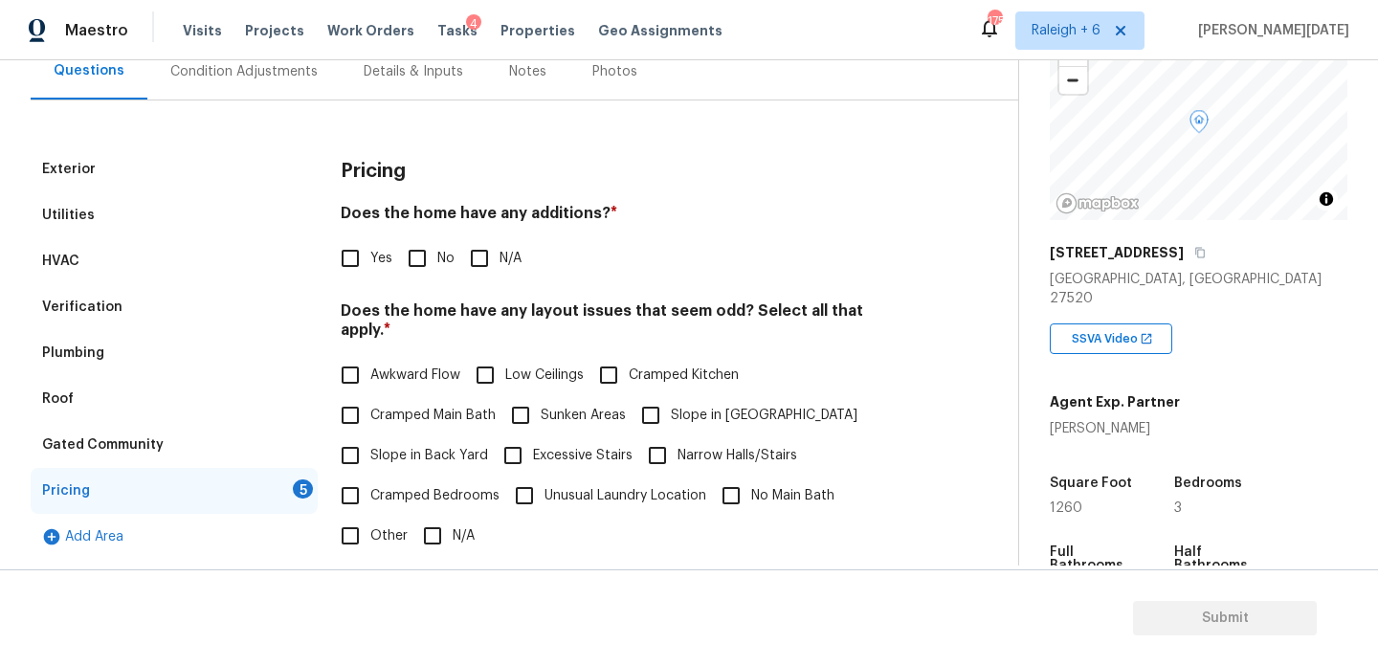
click at [418, 249] on input "No" at bounding box center [417, 258] width 40 height 40
checkbox input "true"
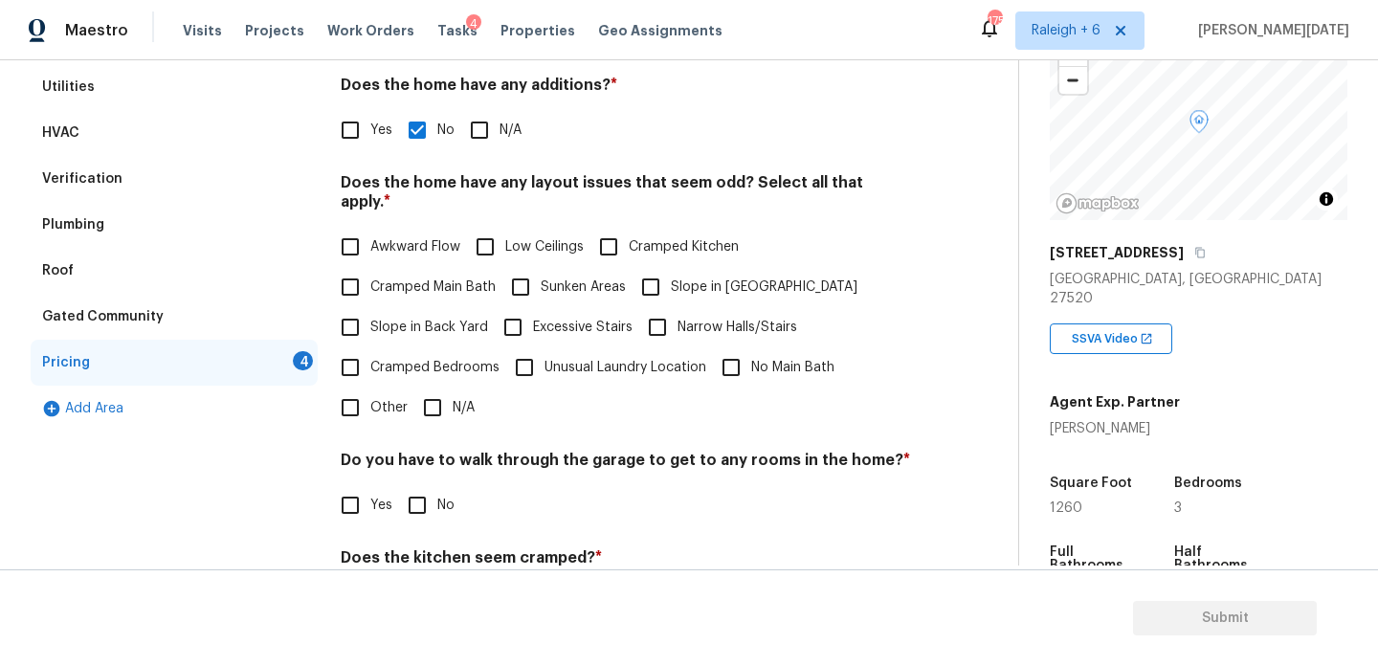
scroll to position [482, 0]
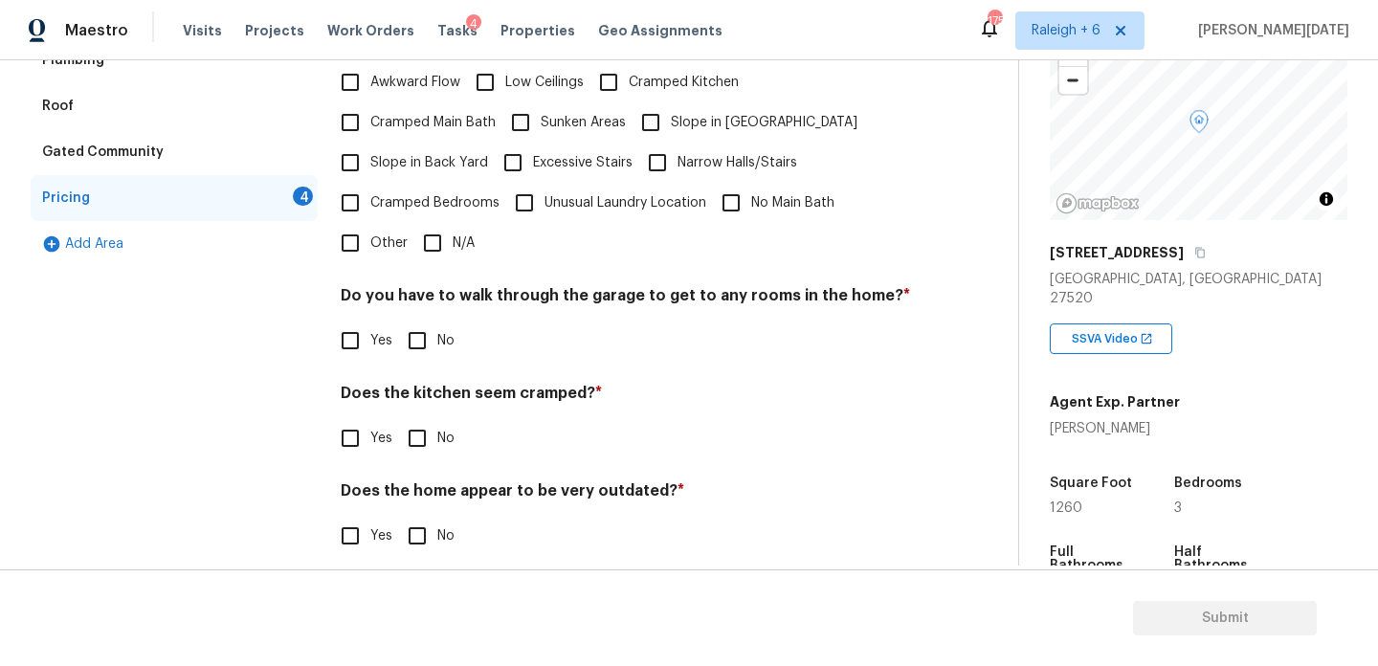
click at [431, 231] on input "N/A" at bounding box center [433, 243] width 40 height 40
checkbox input "true"
click at [430, 350] on input "No" at bounding box center [417, 343] width 40 height 40
checkbox input "true"
click at [426, 420] on input "No" at bounding box center [417, 438] width 40 height 40
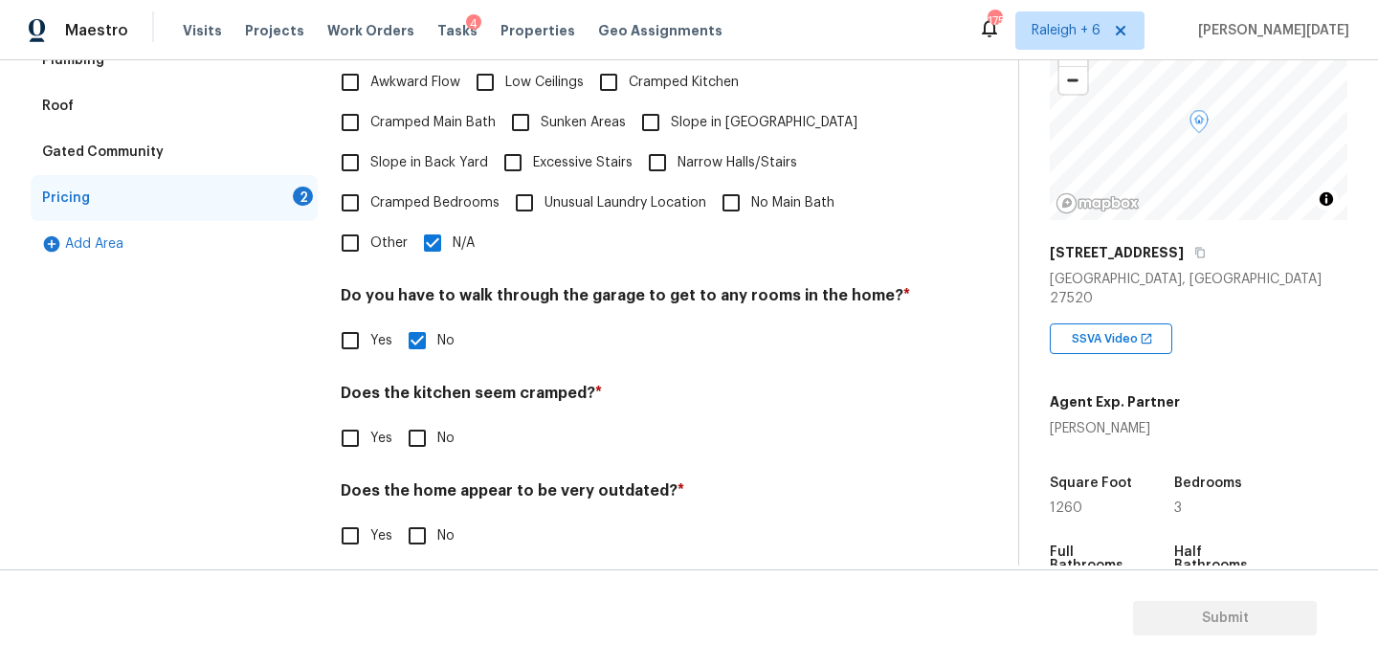
checkbox input "true"
click at [425, 519] on input "No" at bounding box center [417, 538] width 40 height 40
checkbox input "true"
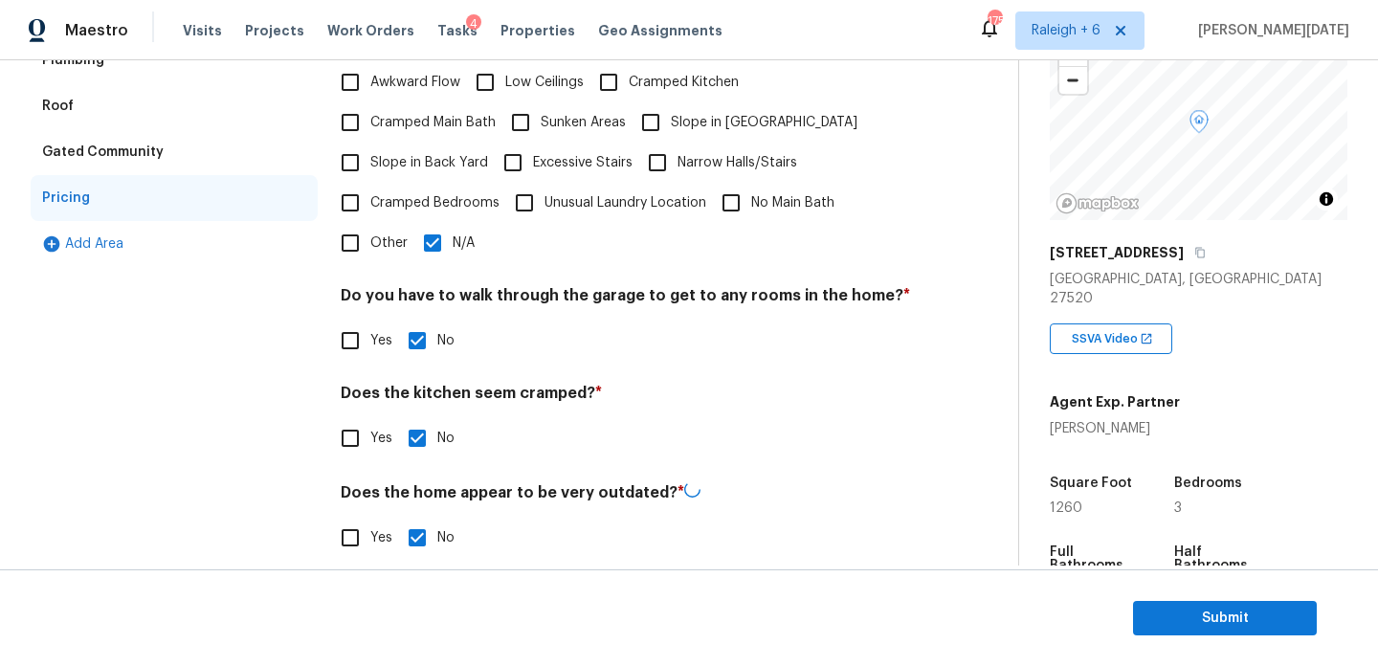
scroll to position [0, 0]
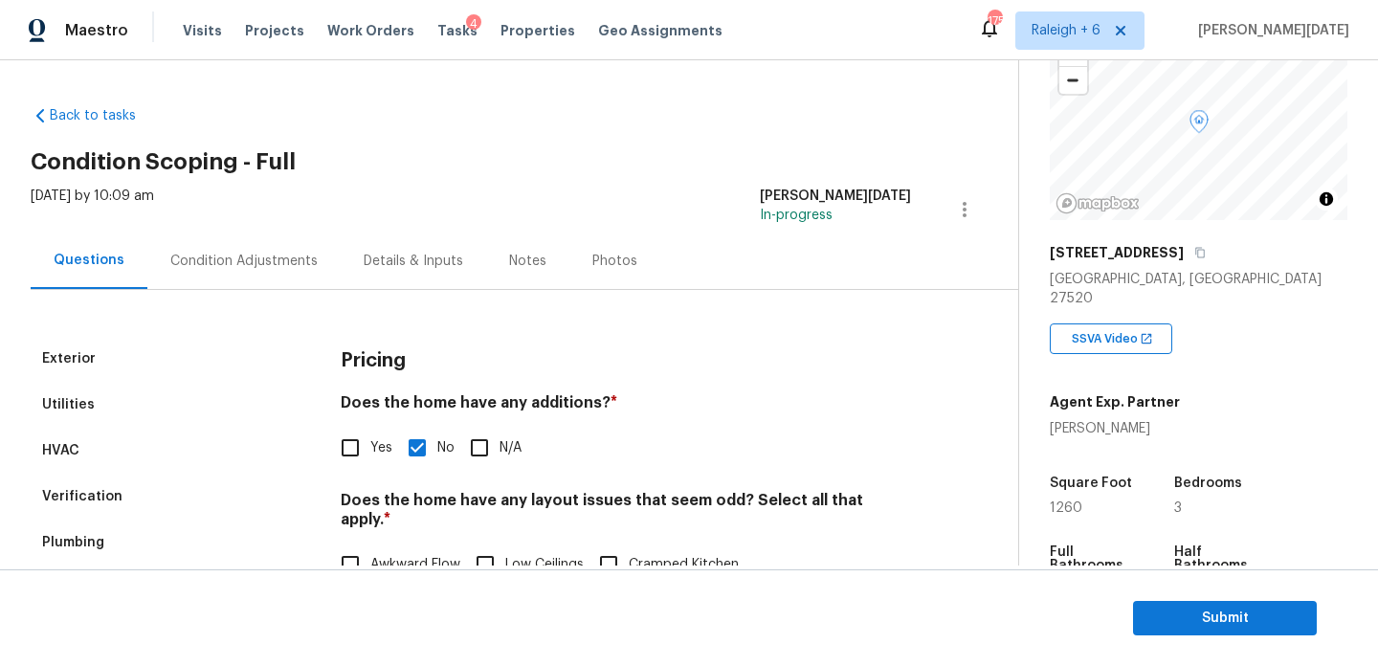
click at [262, 273] on div "Condition Adjustments" at bounding box center [243, 261] width 193 height 56
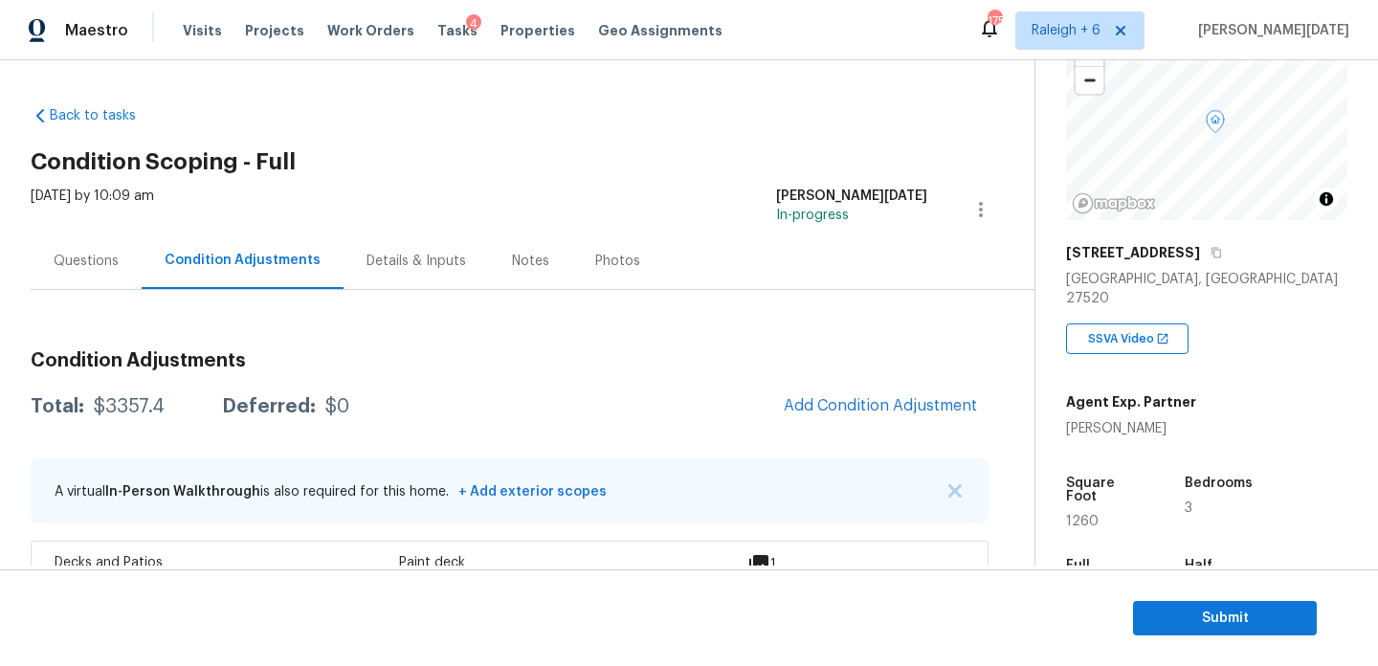
click at [93, 267] on div "Questions" at bounding box center [86, 261] width 65 height 19
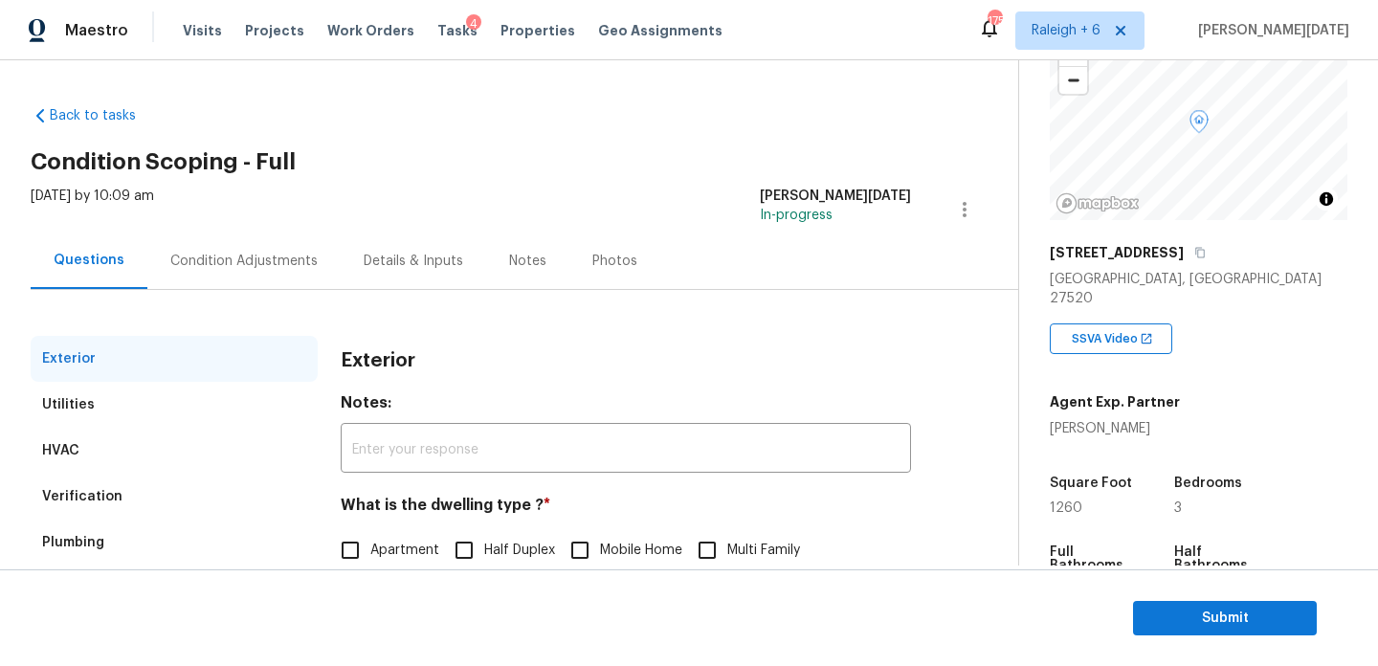
scroll to position [186, 0]
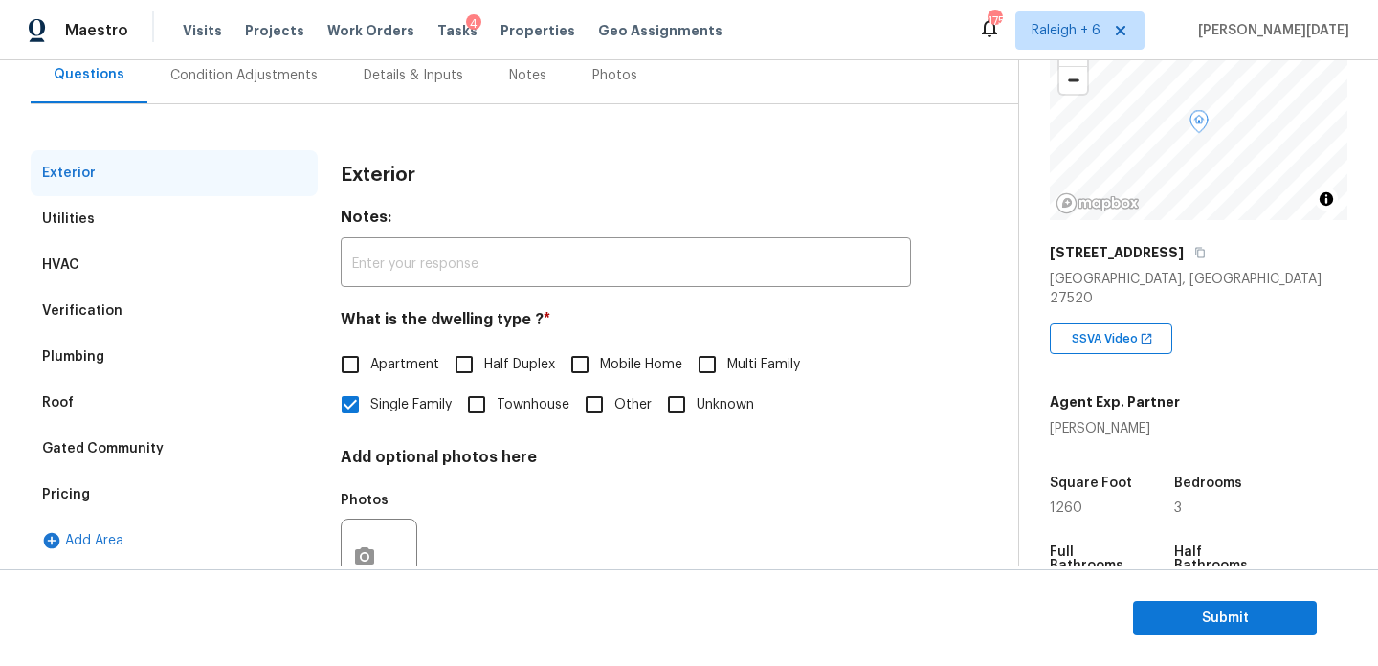
click at [127, 193] on div "Exterior" at bounding box center [174, 173] width 287 height 46
click at [128, 213] on div "Utilities" at bounding box center [174, 219] width 287 height 46
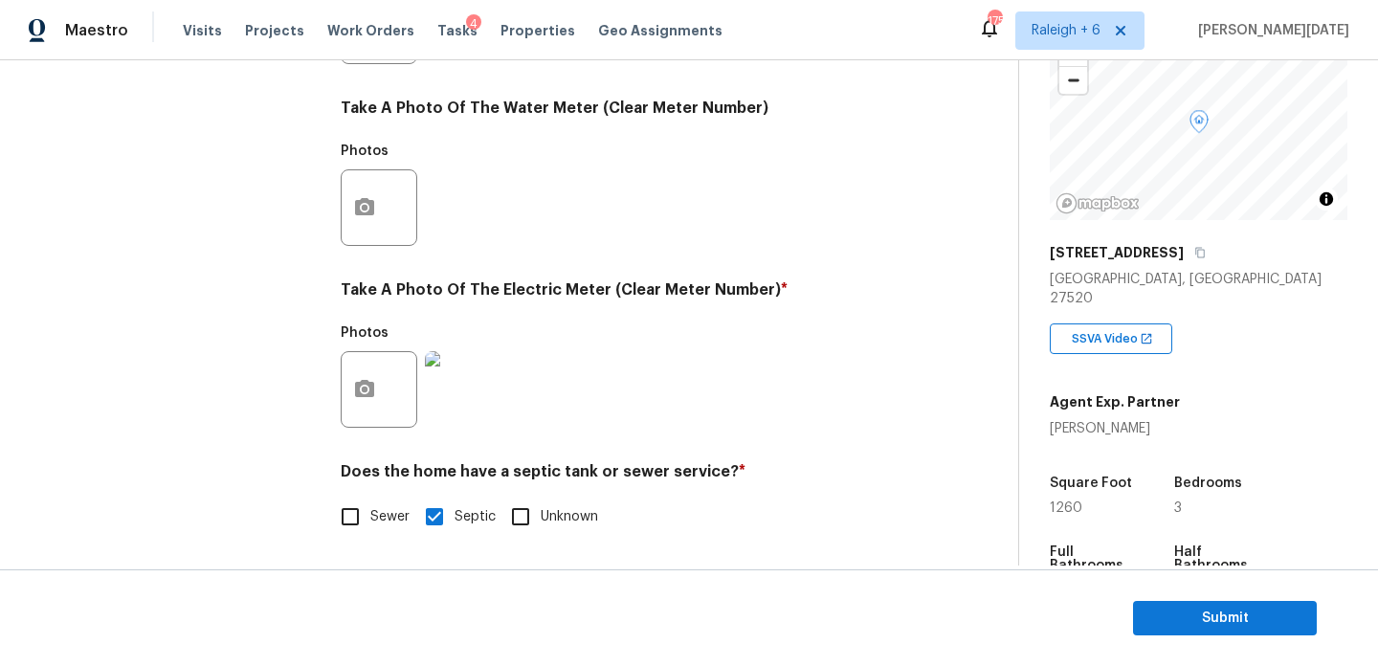
scroll to position [0, 0]
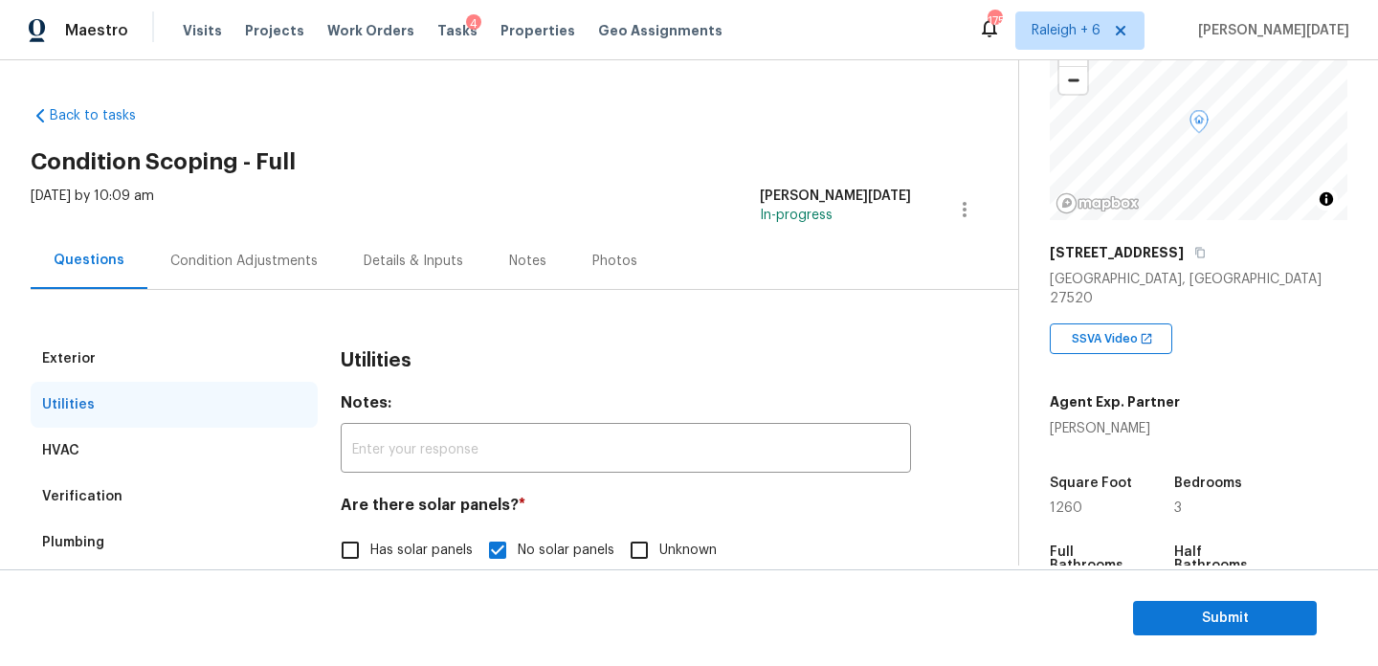
click at [248, 260] on div "Condition Adjustments" at bounding box center [243, 261] width 147 height 19
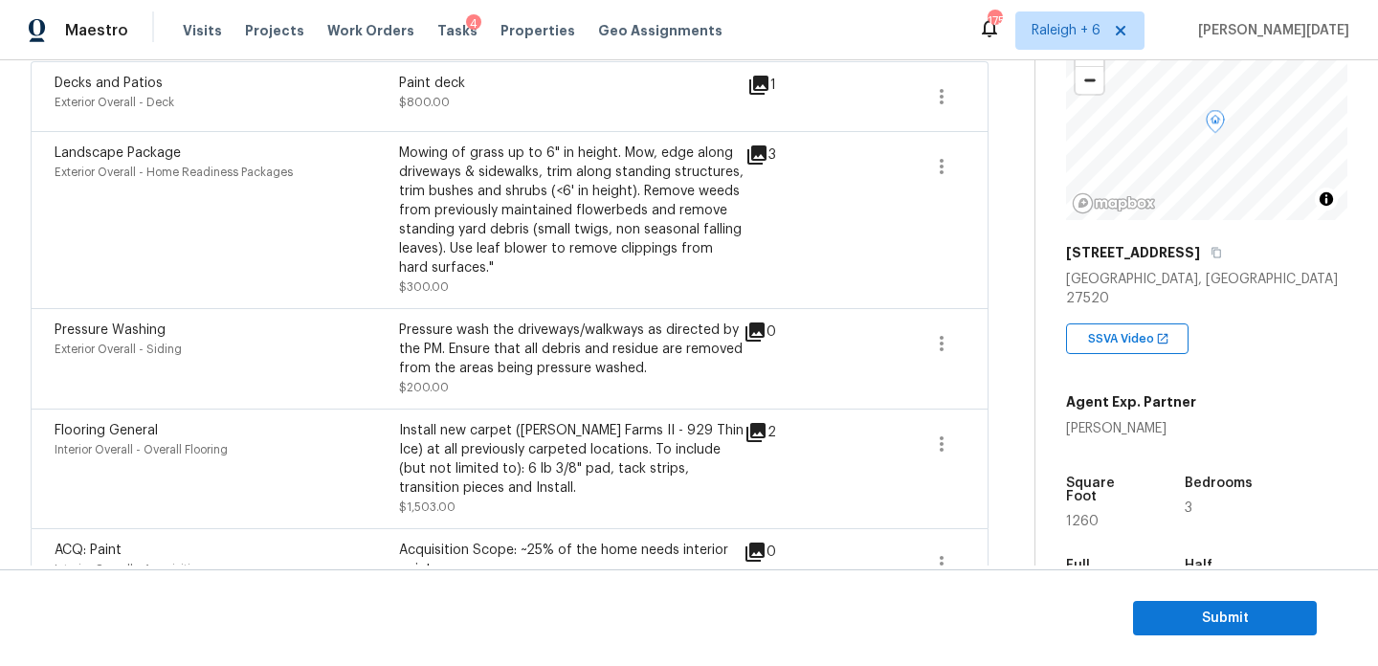
scroll to position [532, 0]
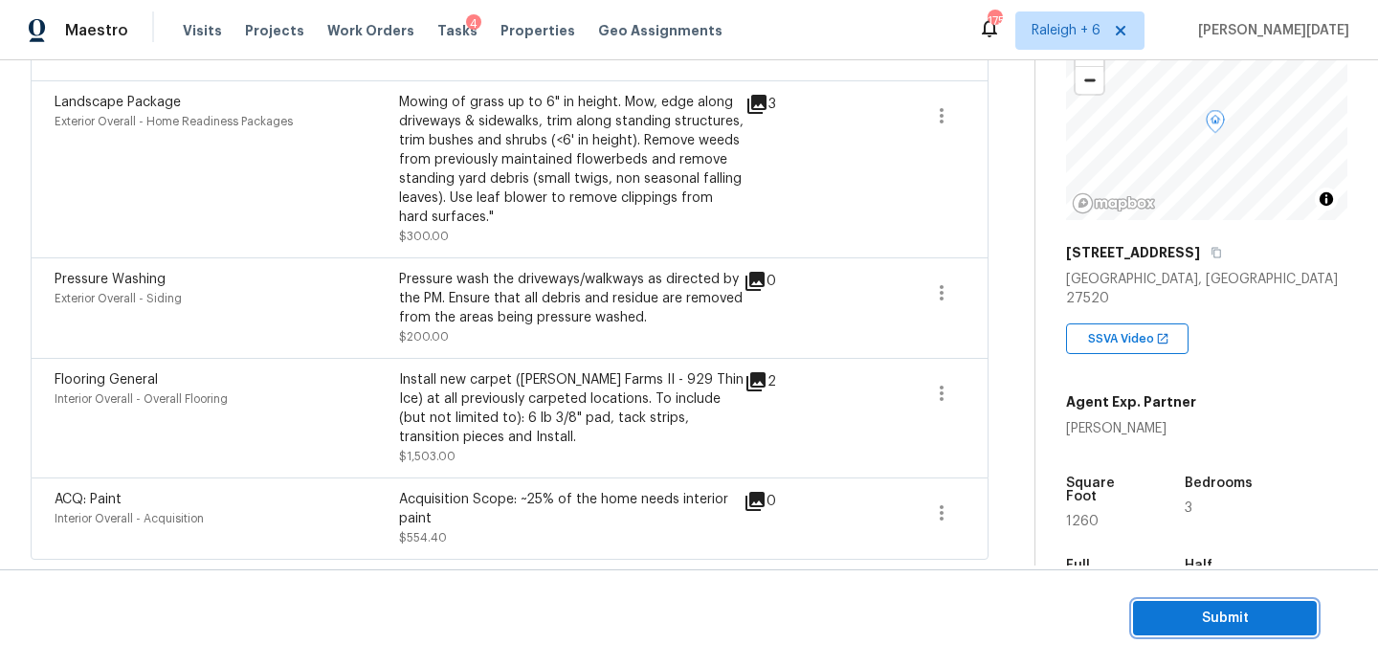
click at [1182, 603] on button "Submit" at bounding box center [1225, 618] width 184 height 35
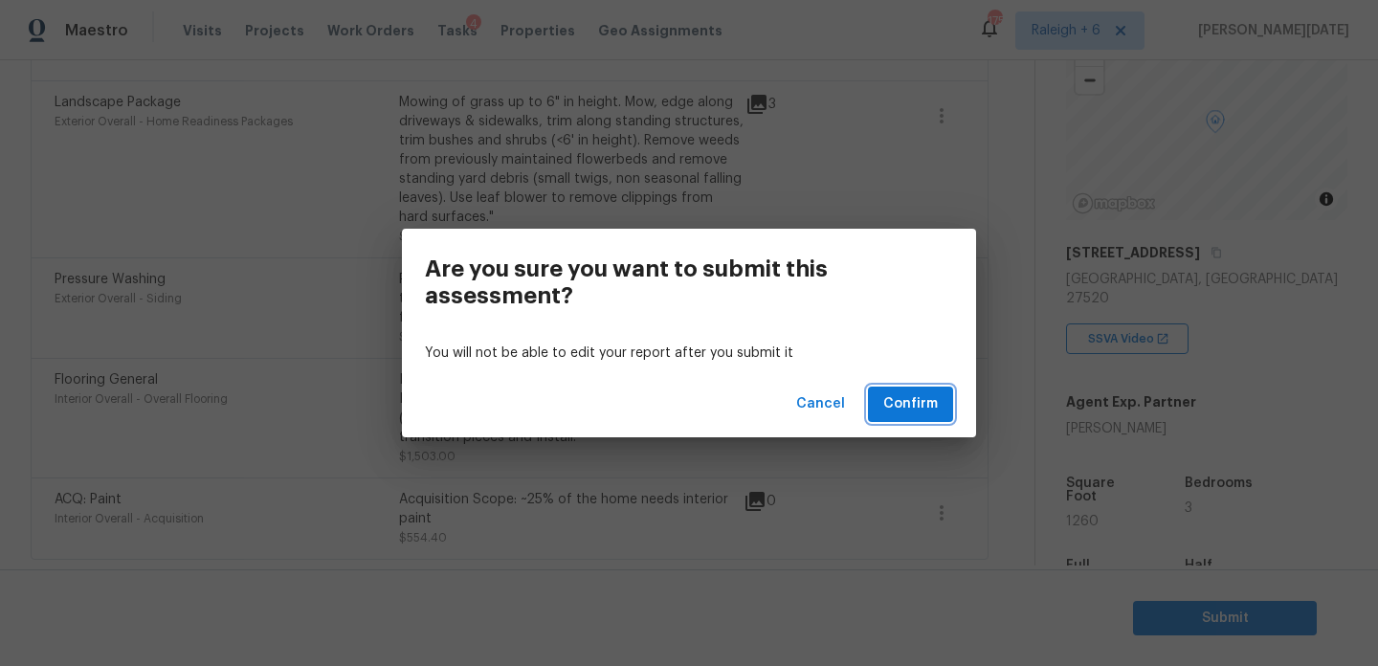
click at [923, 404] on span "Confirm" at bounding box center [911, 404] width 55 height 24
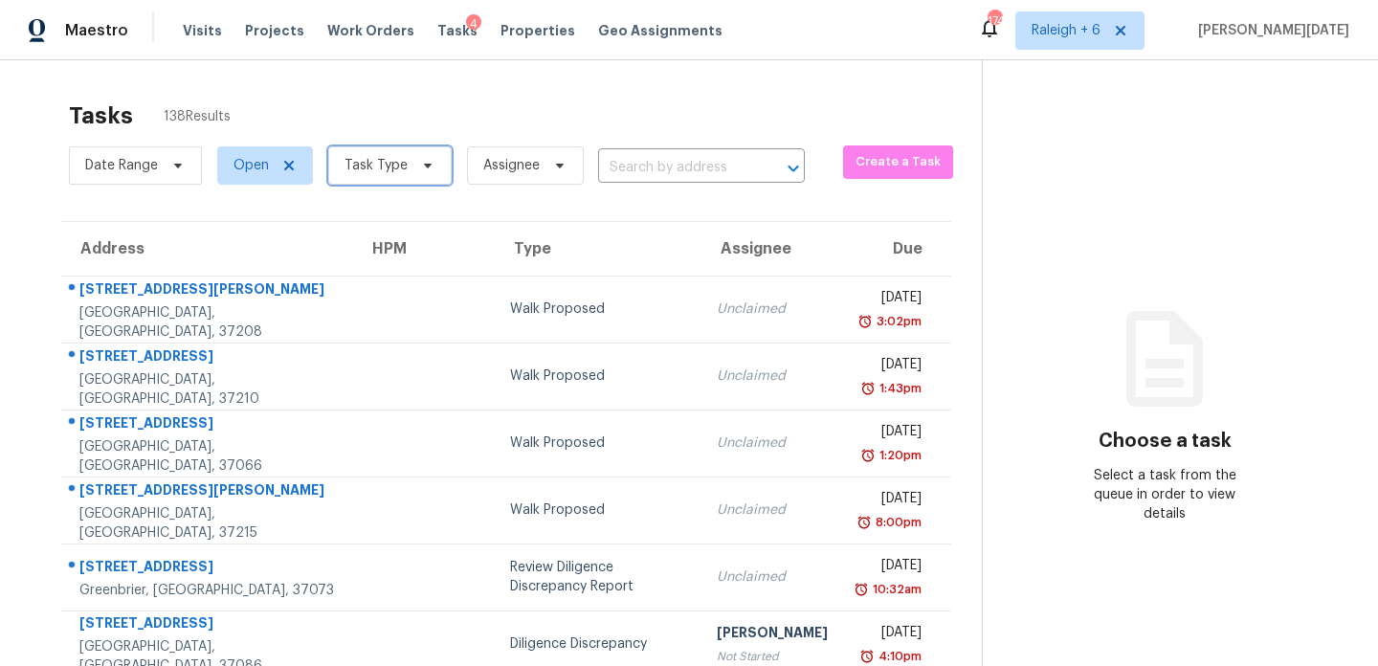
click at [383, 166] on span "Task Type" at bounding box center [376, 165] width 63 height 19
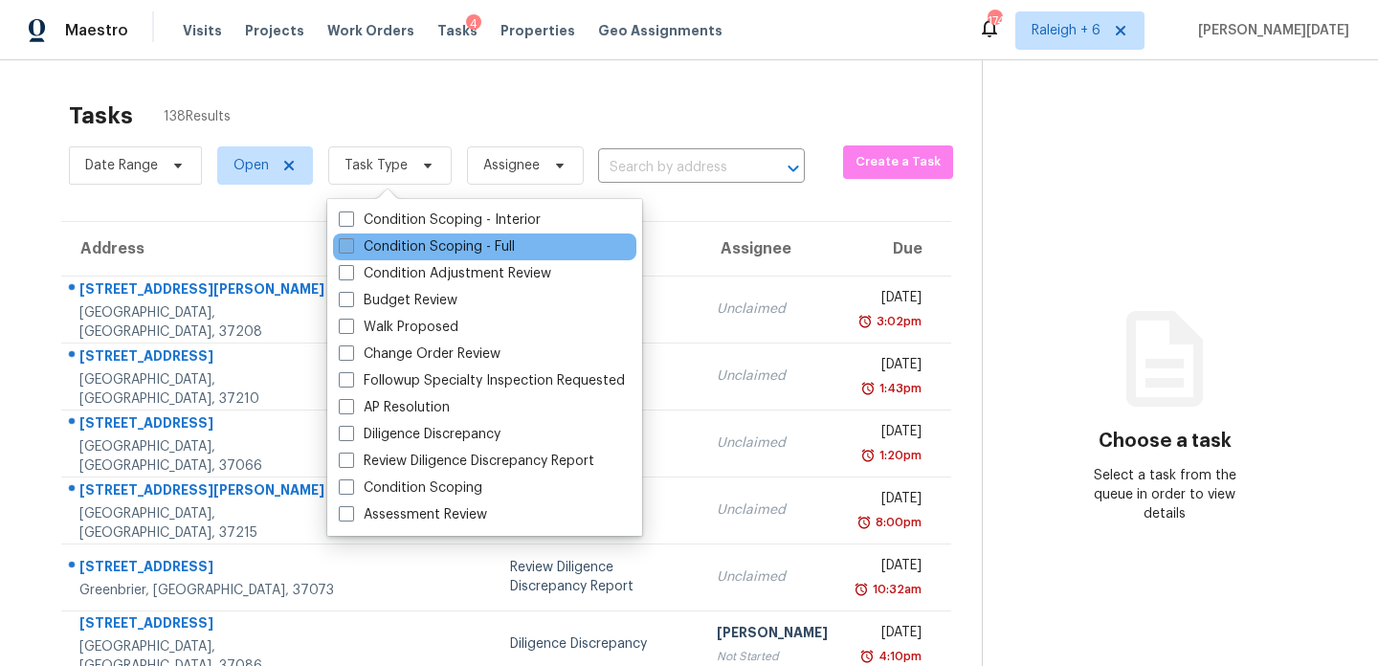
click at [371, 253] on label "Condition Scoping - Full" at bounding box center [427, 246] width 176 height 19
click at [351, 250] on input "Condition Scoping - Full" at bounding box center [345, 243] width 12 height 12
checkbox input "true"
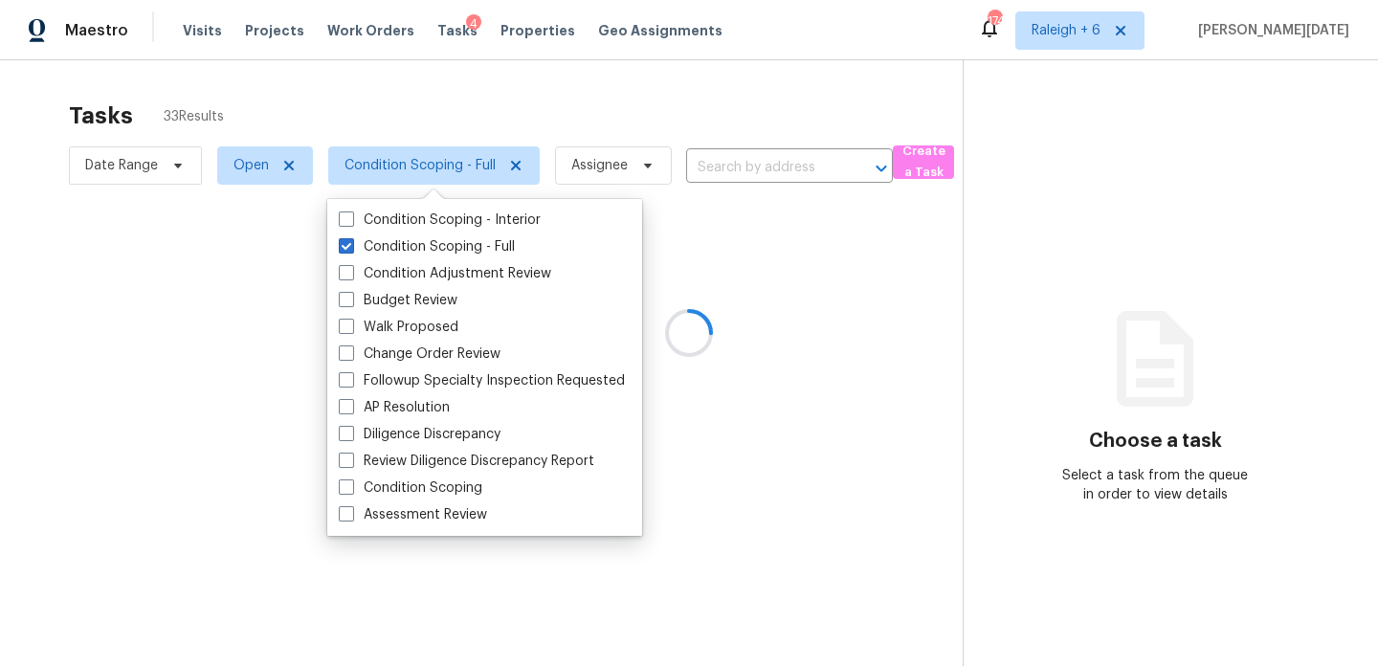
click at [612, 89] on div at bounding box center [689, 333] width 1378 height 666
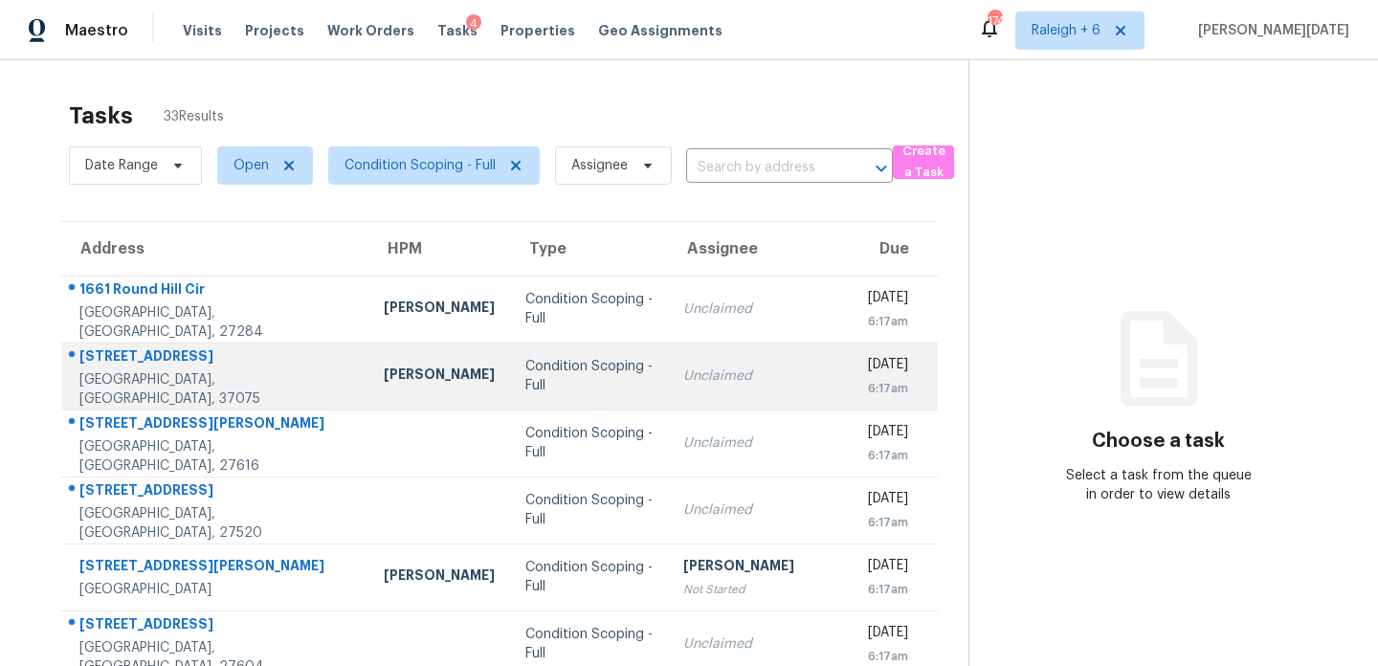
scroll to position [330, 0]
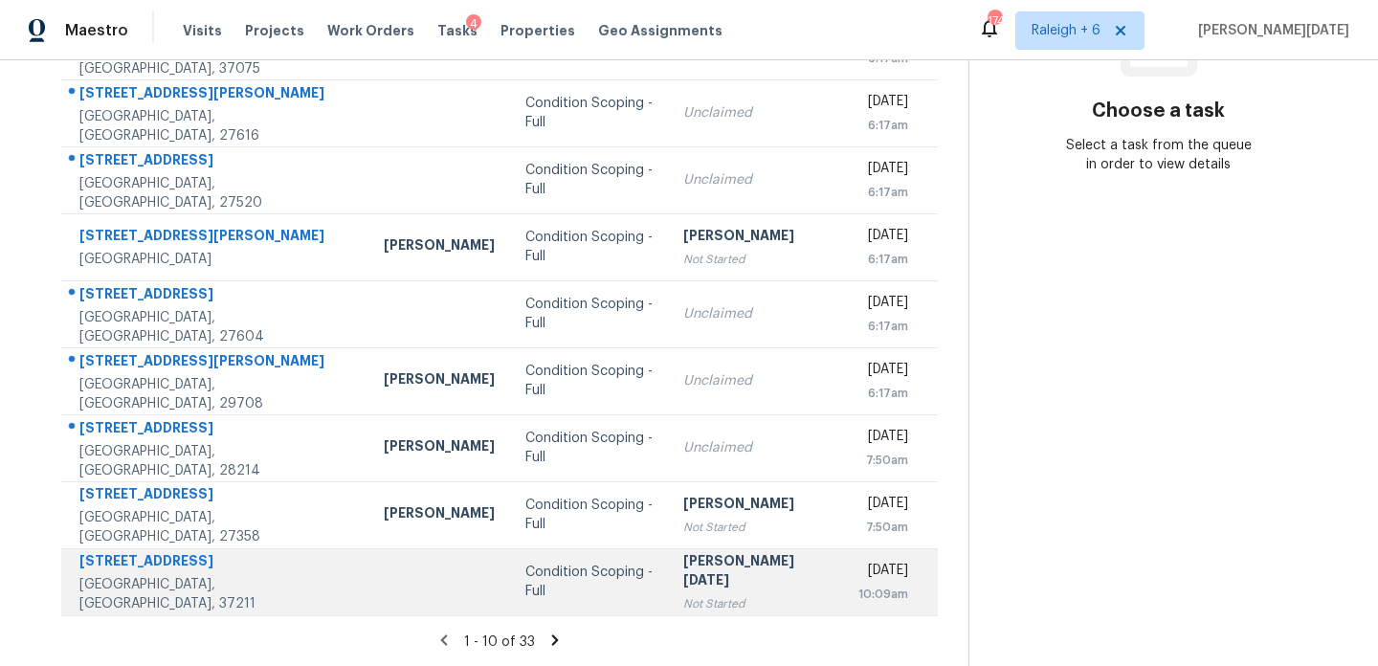
click at [683, 566] on div "[PERSON_NAME][DATE]" at bounding box center [755, 572] width 145 height 43
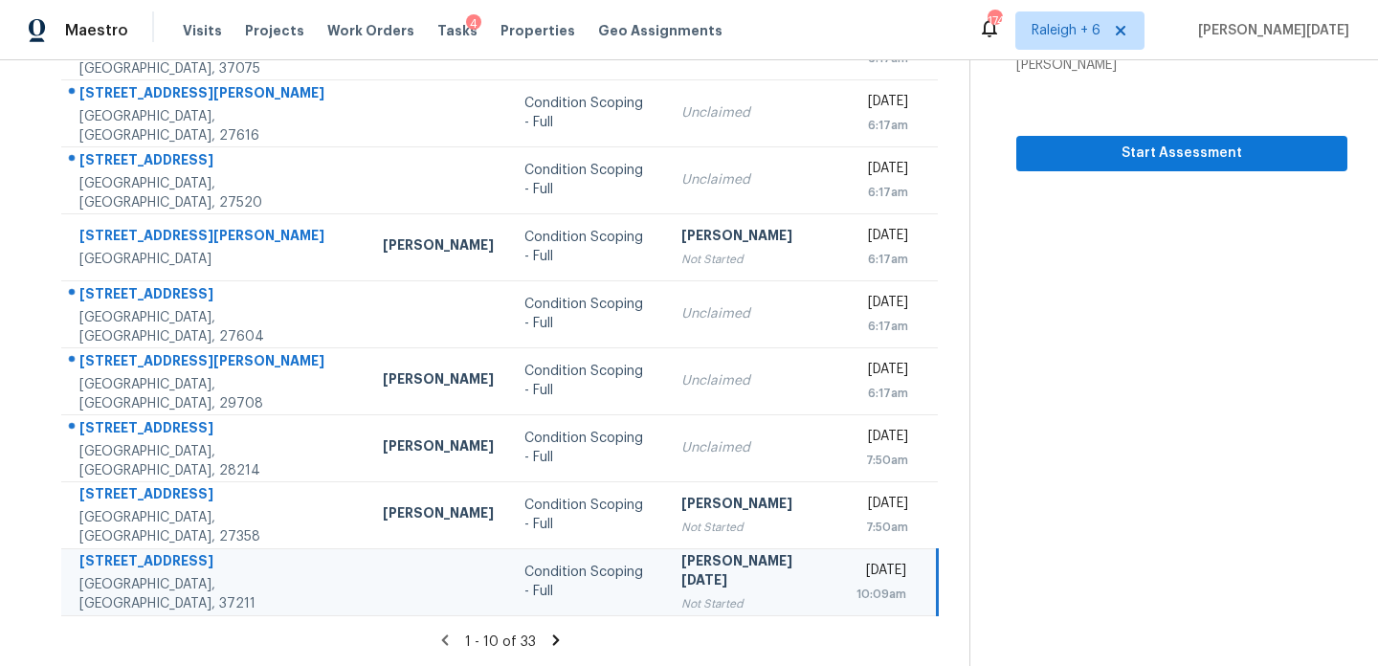
click at [557, 636] on icon at bounding box center [556, 640] width 17 height 17
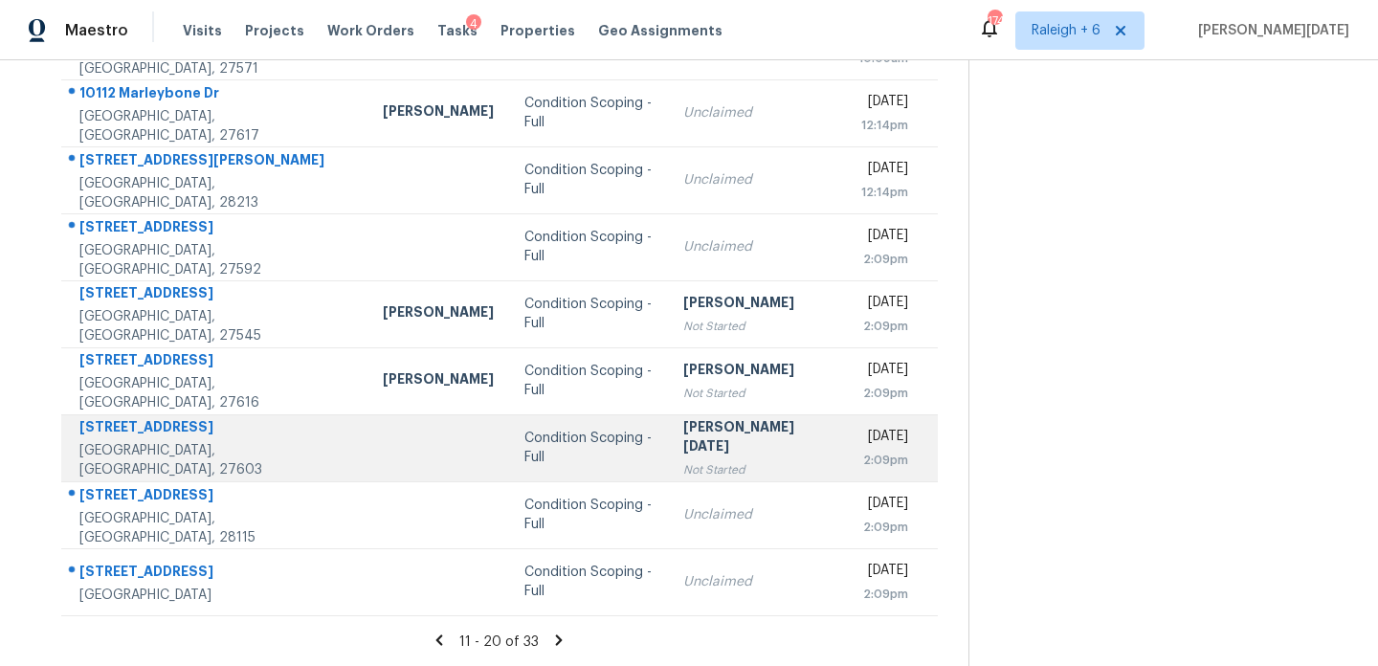
click at [683, 443] on div "[PERSON_NAME][DATE]" at bounding box center [755, 438] width 145 height 43
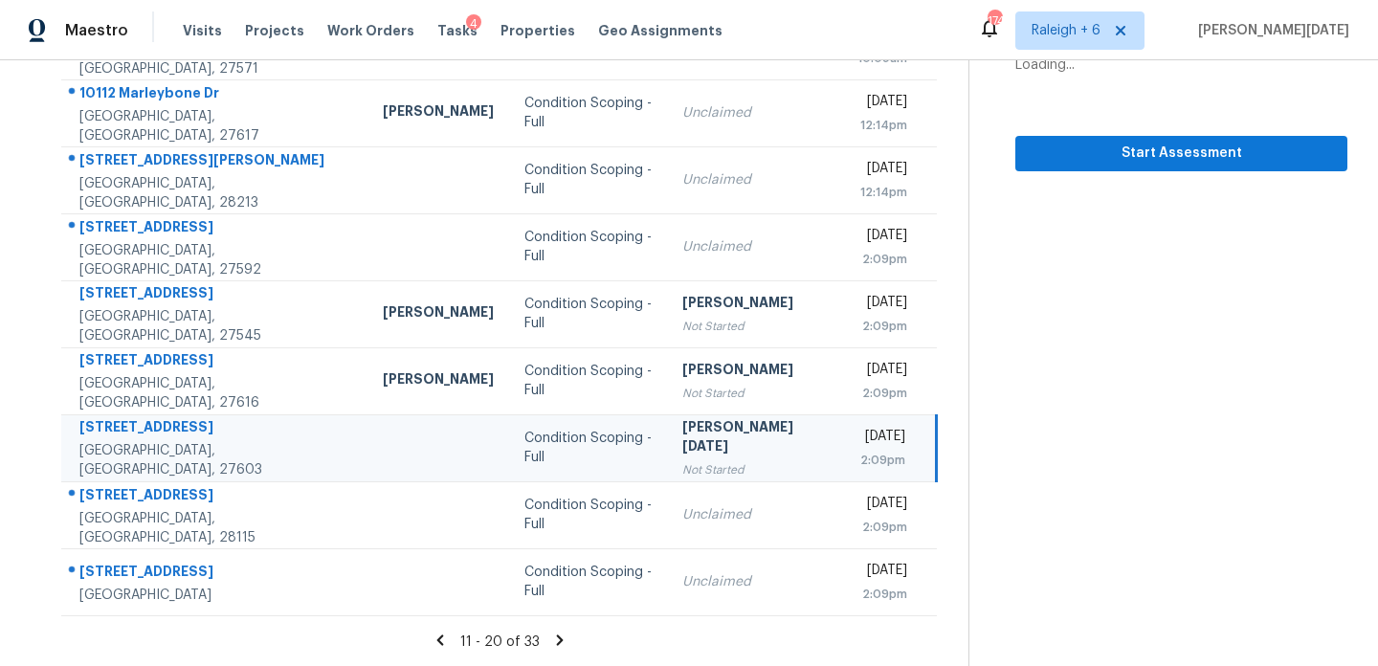
click at [682, 443] on div "[PERSON_NAME][DATE]" at bounding box center [754, 438] width 145 height 43
click at [742, 444] on div "[PERSON_NAME][DATE]" at bounding box center [754, 438] width 145 height 43
click at [1105, 168] on button "Start Assessment" at bounding box center [1182, 153] width 332 height 35
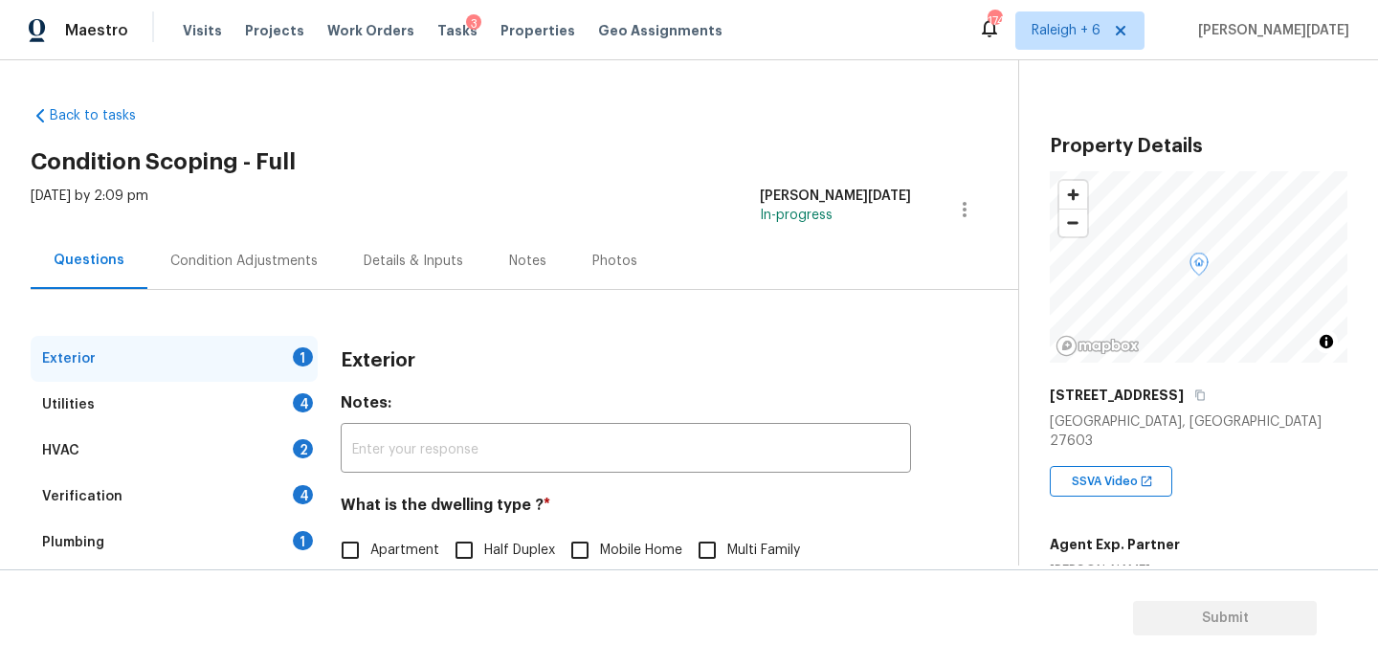
click at [266, 260] on div "Condition Adjustments" at bounding box center [243, 261] width 147 height 19
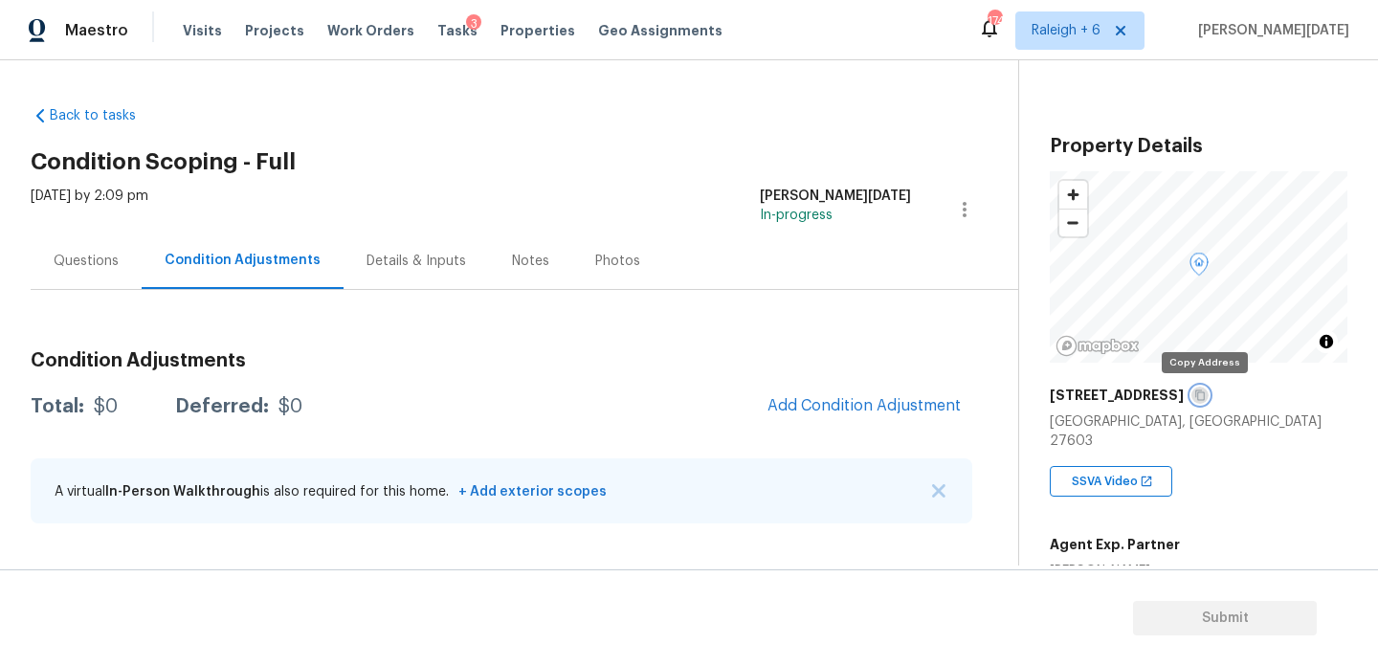
click at [1205, 398] on icon "button" at bounding box center [1200, 395] width 11 height 11
click at [70, 238] on div "Questions" at bounding box center [86, 261] width 111 height 56
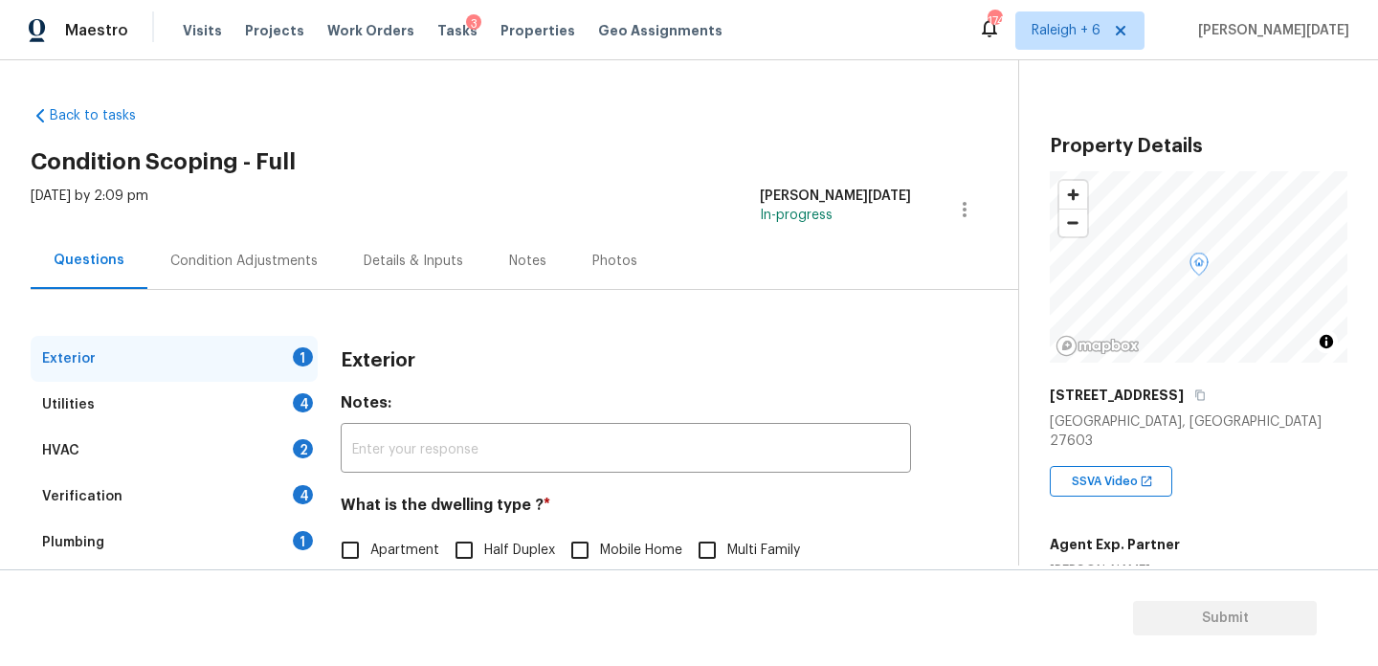
scroll to position [256, 0]
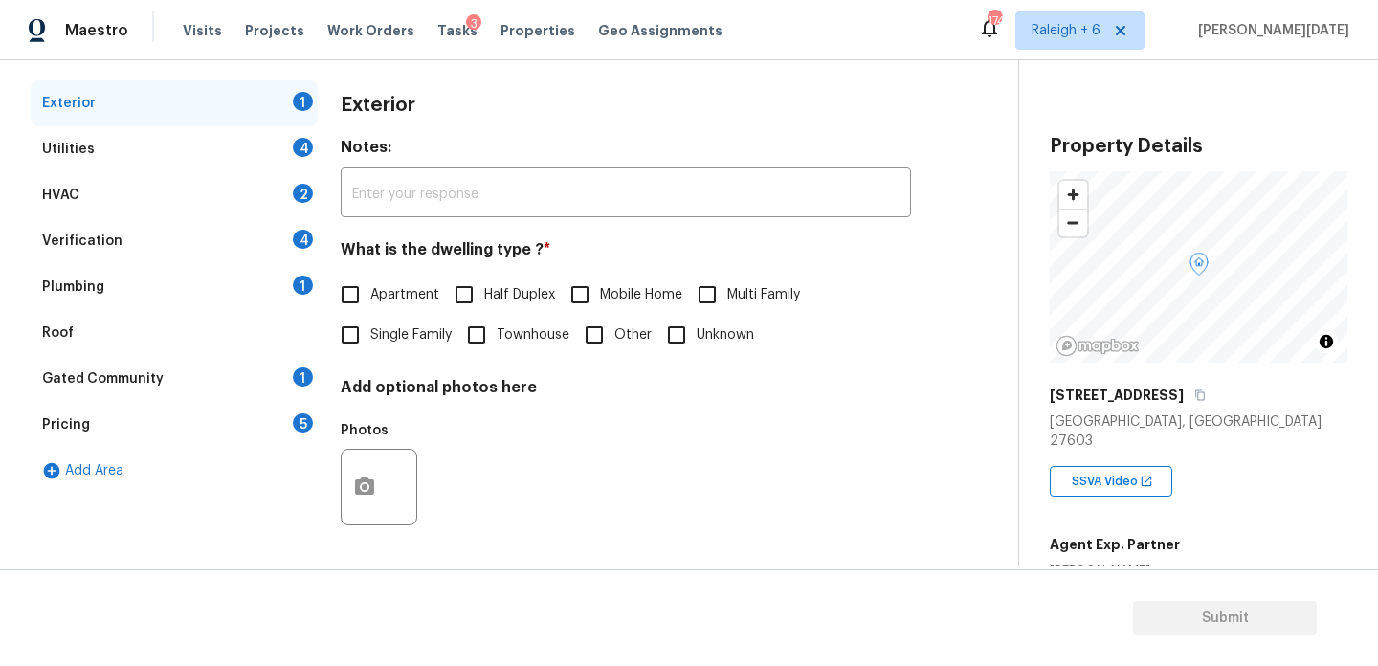
click at [260, 411] on div "Pricing 5" at bounding box center [174, 425] width 287 height 46
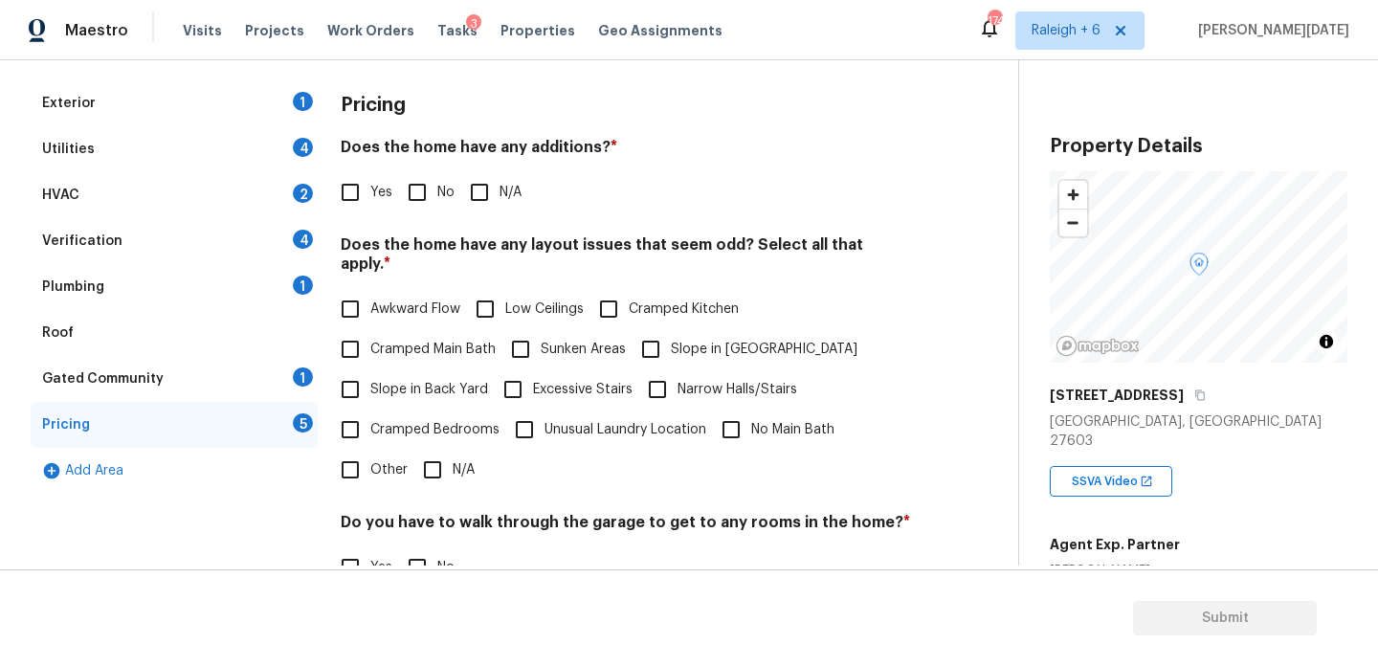
click at [663, 329] on input "Slope in Front Yard" at bounding box center [651, 349] width 40 height 40
checkbox input "true"
click at [429, 553] on input "No" at bounding box center [417, 568] width 40 height 40
checkbox input "true"
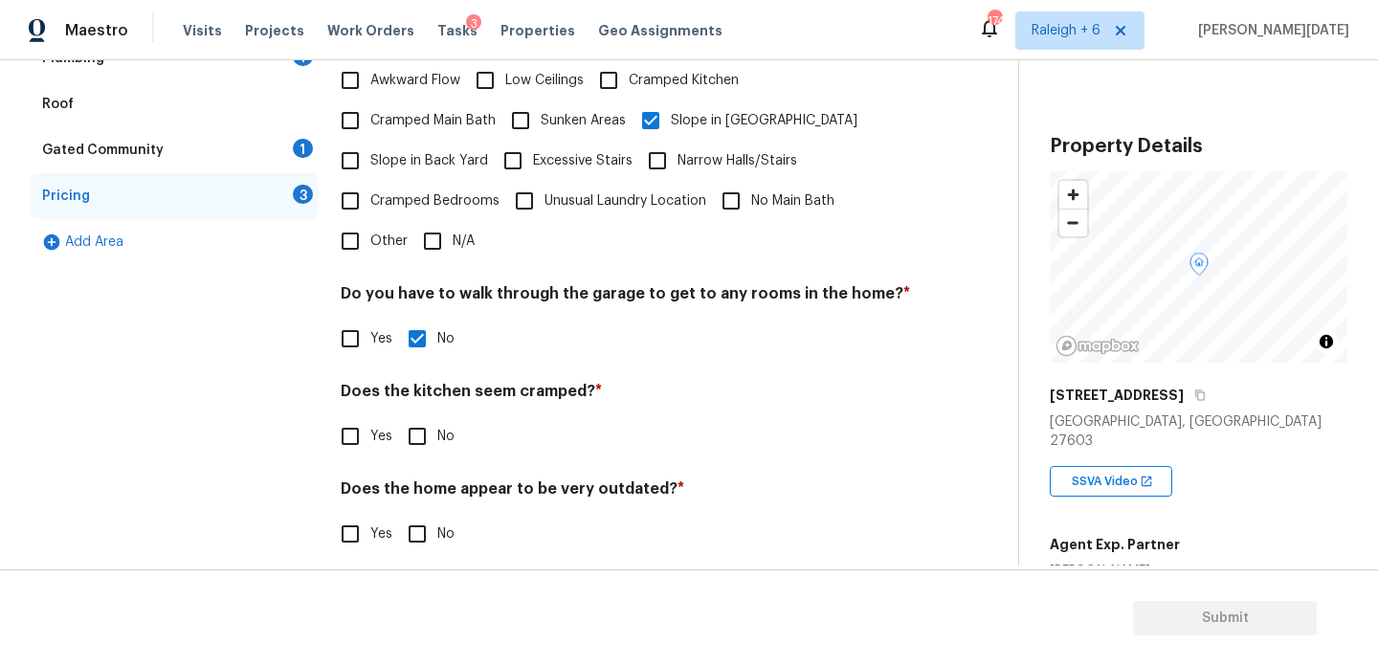
scroll to position [482, 0]
click at [409, 419] on input "No" at bounding box center [417, 438] width 40 height 40
checkbox input "true"
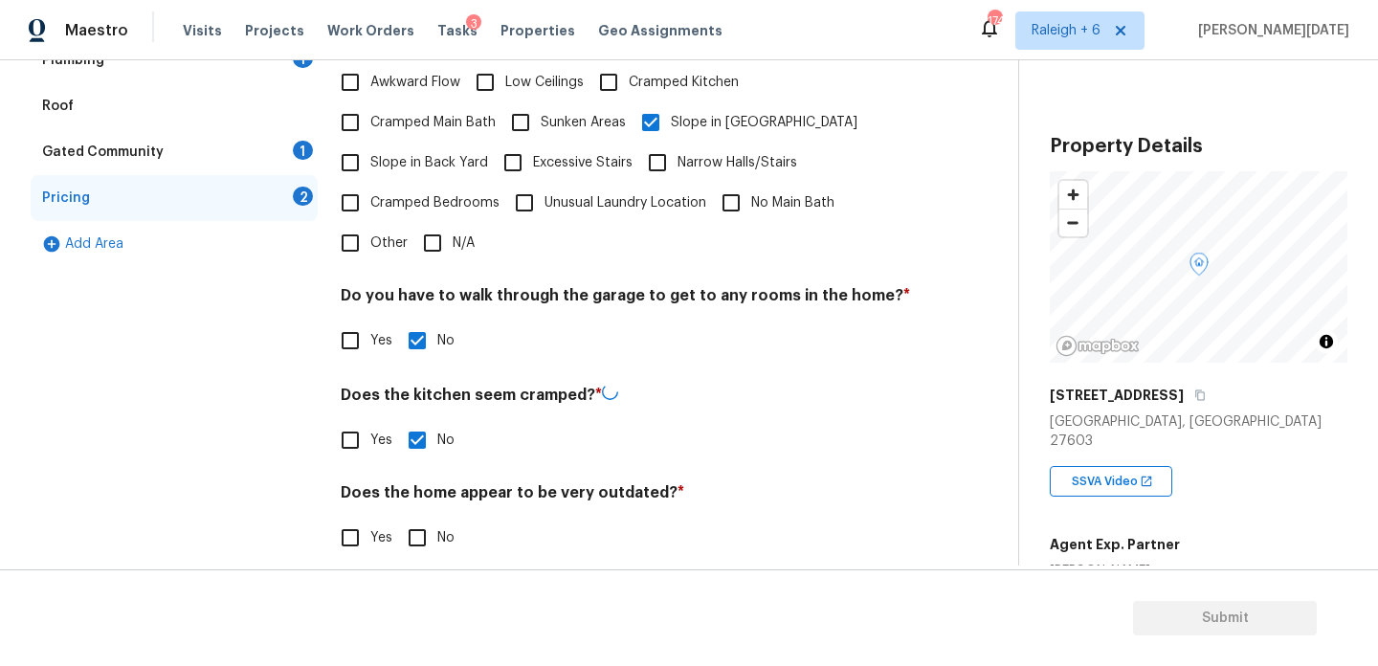
click at [431, 524] on input "No" at bounding box center [417, 538] width 40 height 40
checkbox input "true"
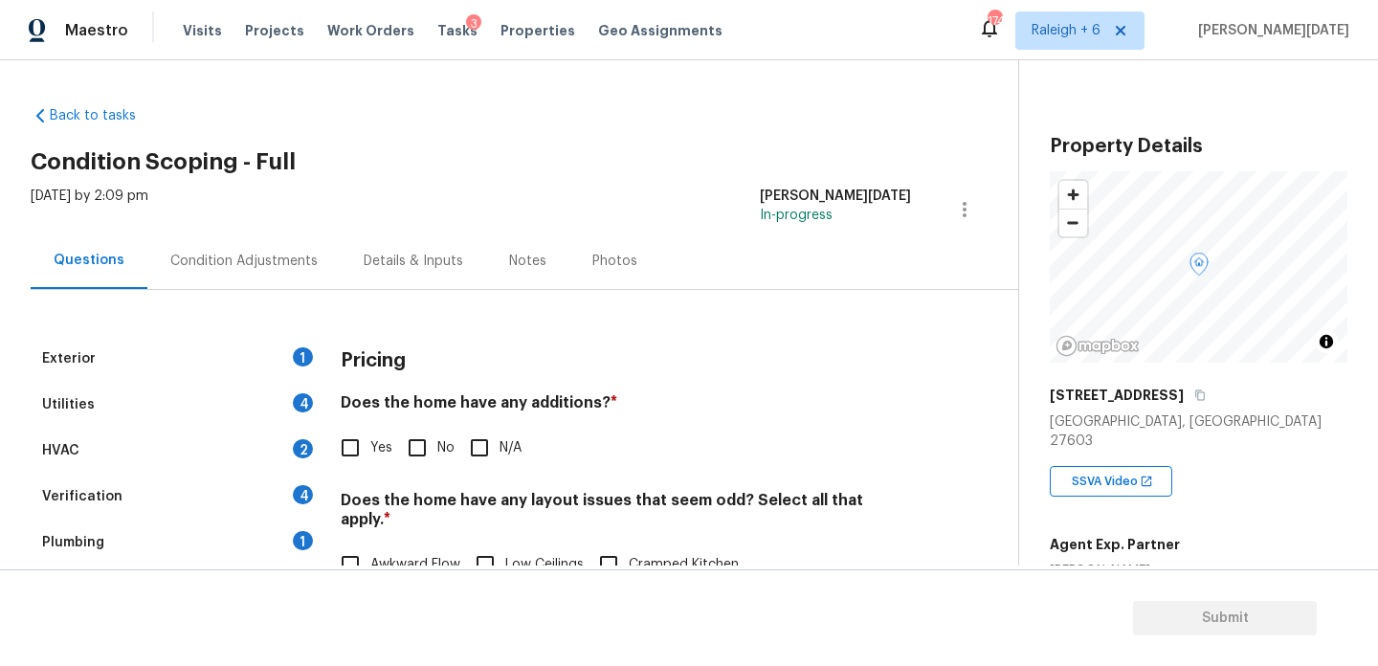
click at [274, 287] on div "Condition Adjustments" at bounding box center [243, 261] width 193 height 56
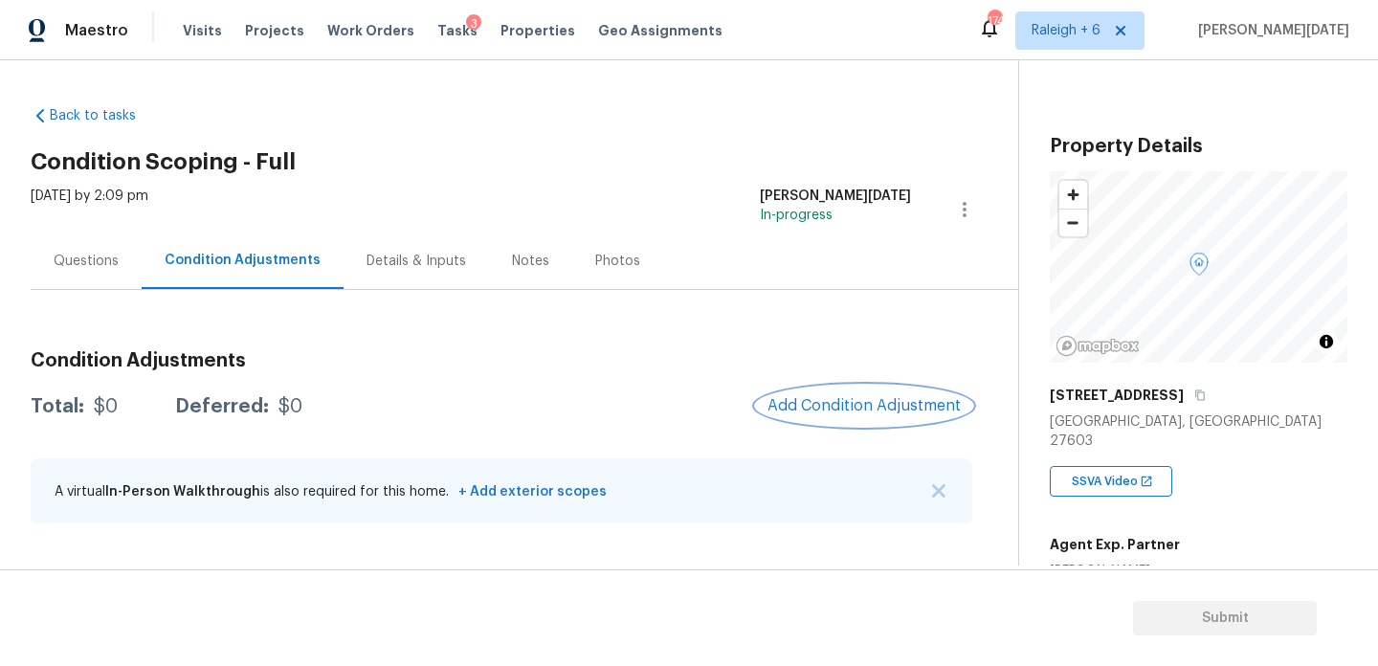
click at [853, 404] on span "Add Condition Adjustment" at bounding box center [864, 405] width 193 height 17
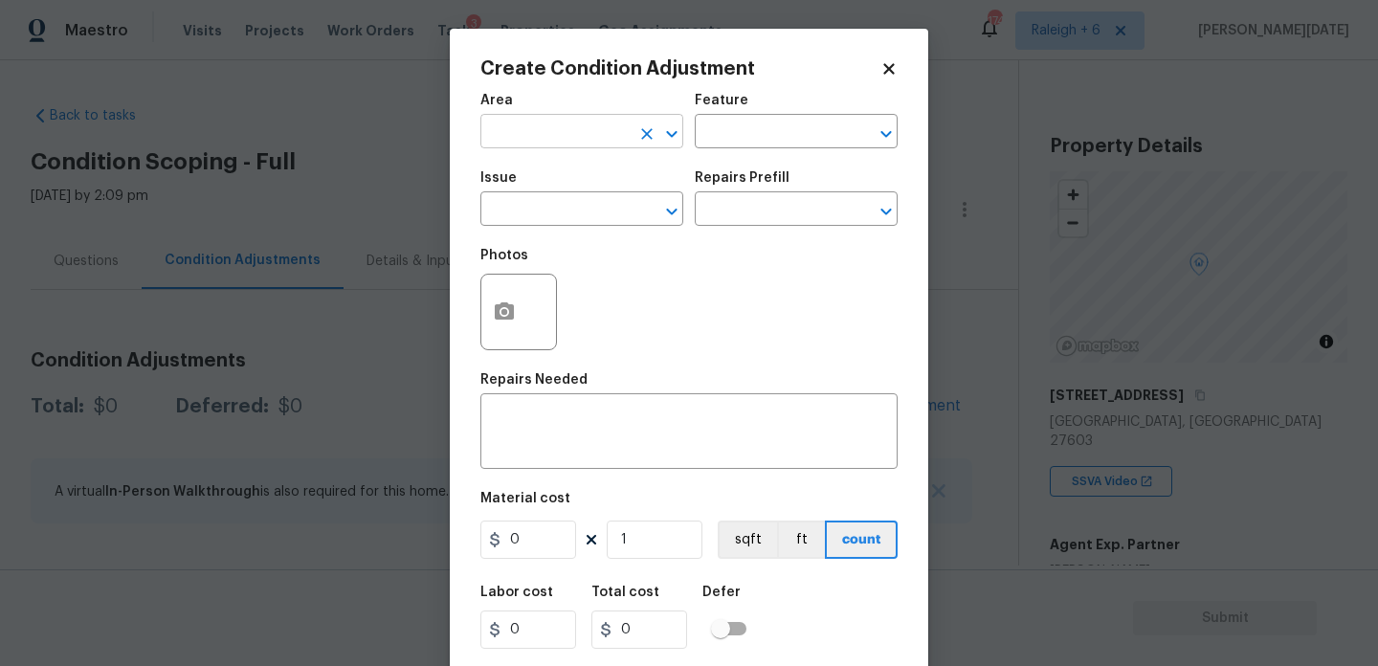
click at [518, 144] on input "text" at bounding box center [555, 134] width 149 height 30
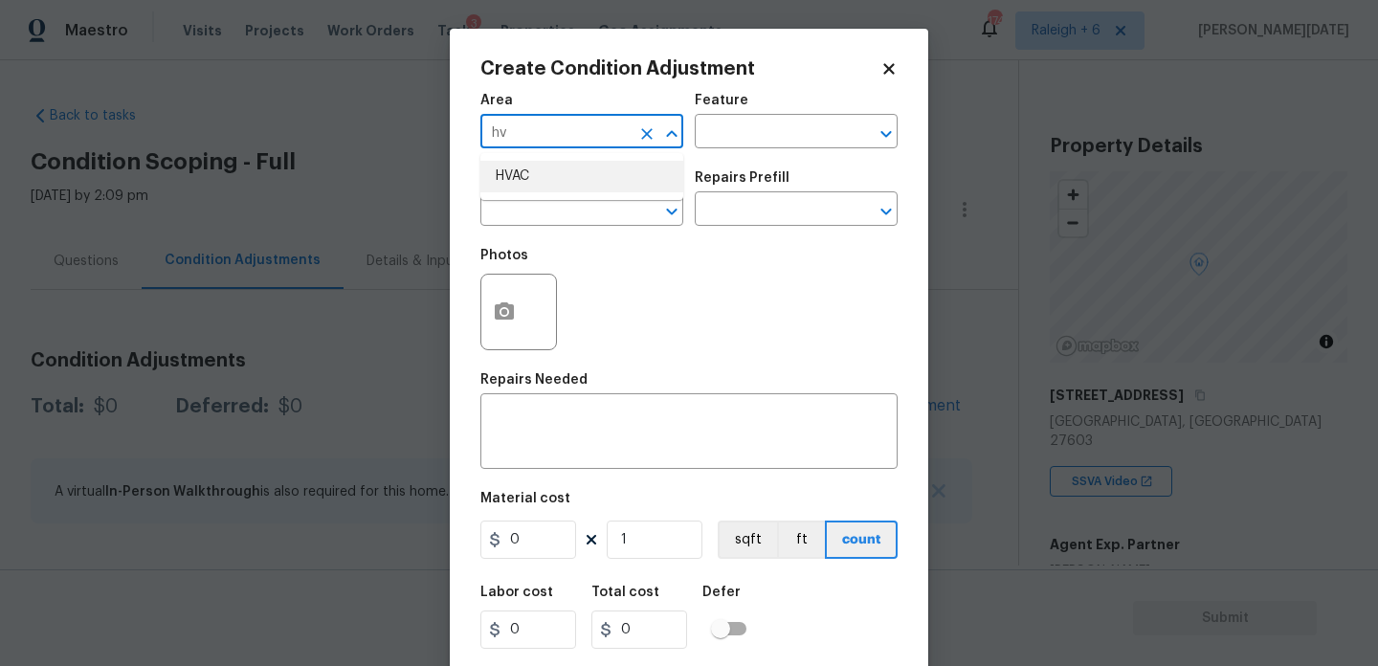
click at [564, 180] on li "HVAC" at bounding box center [582, 177] width 203 height 32
type input "HVAC"
click at [556, 224] on input "text" at bounding box center [555, 211] width 149 height 30
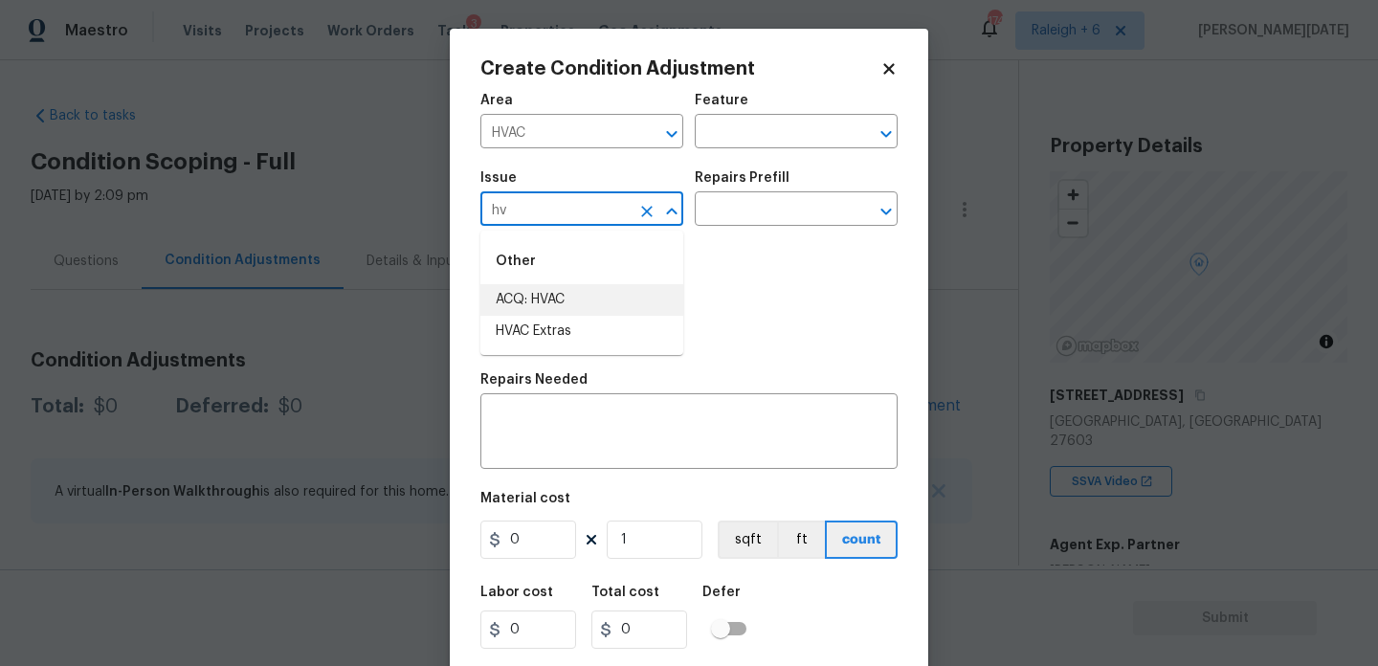
click at [566, 294] on li "ACQ: HVAC" at bounding box center [582, 300] width 203 height 32
type input "ACQ: HVAC"
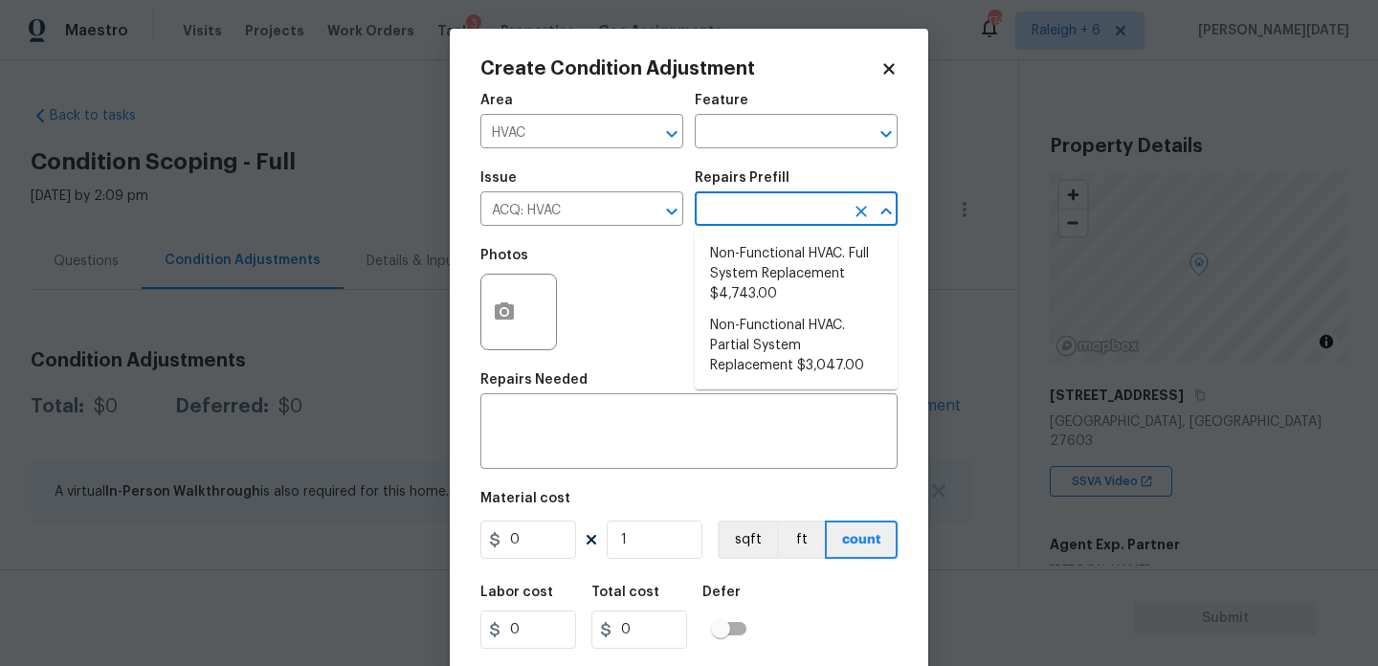
click at [749, 215] on input "text" at bounding box center [769, 211] width 149 height 30
click at [778, 265] on li "Non-Functional HVAC. Full System Replacement $4,743.00" at bounding box center [796, 274] width 203 height 72
type input "Acquisition"
type textarea "Acquisition Scope: Full System Replacement"
type input "4743"
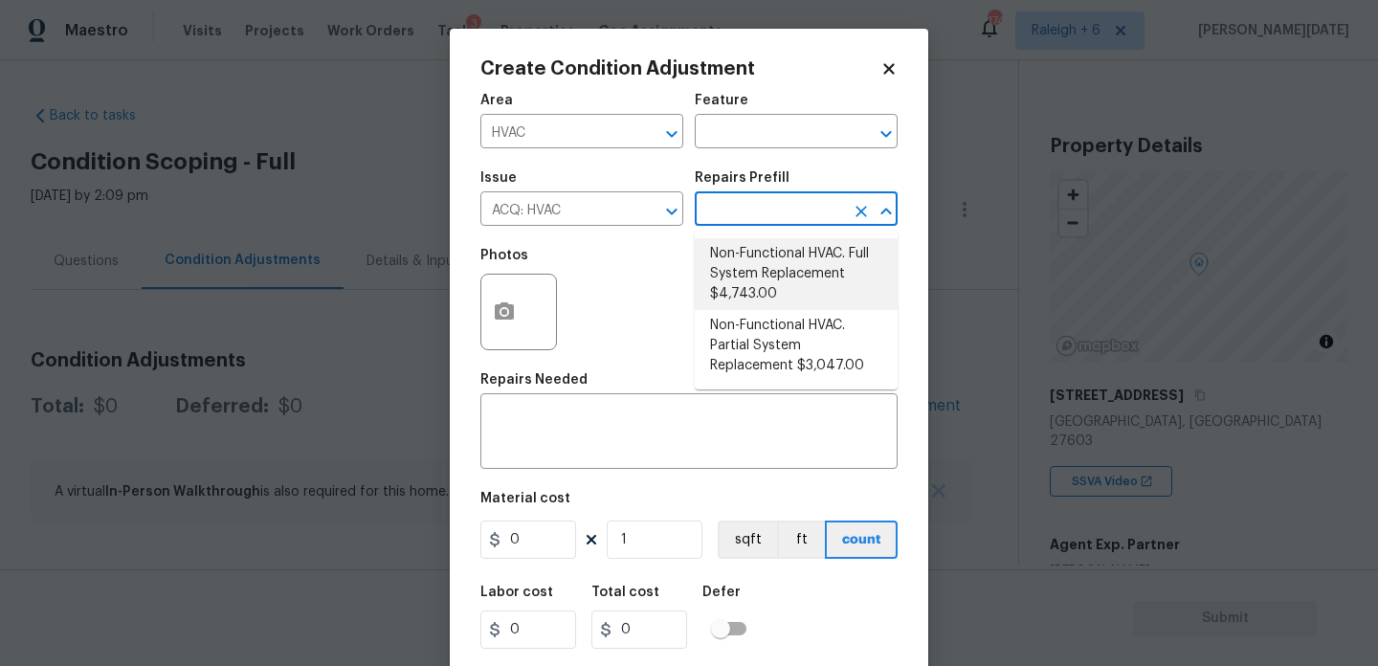
type input "4743"
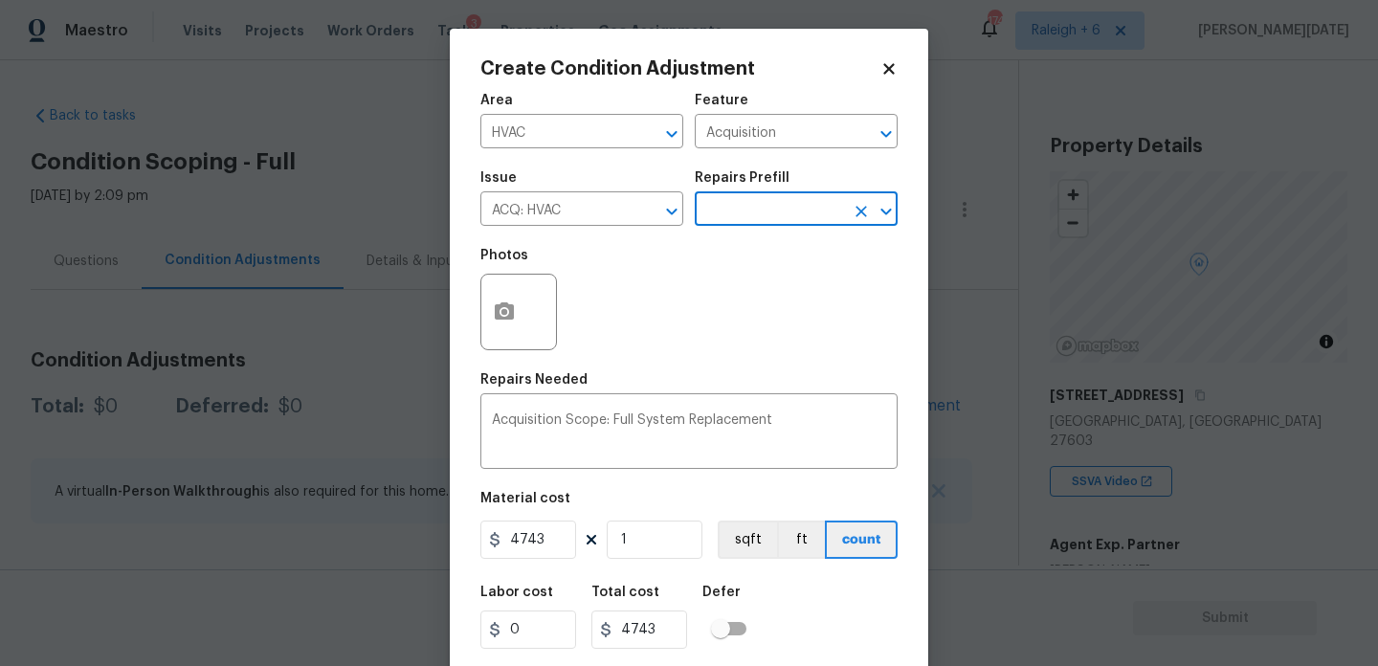
scroll to position [49, 0]
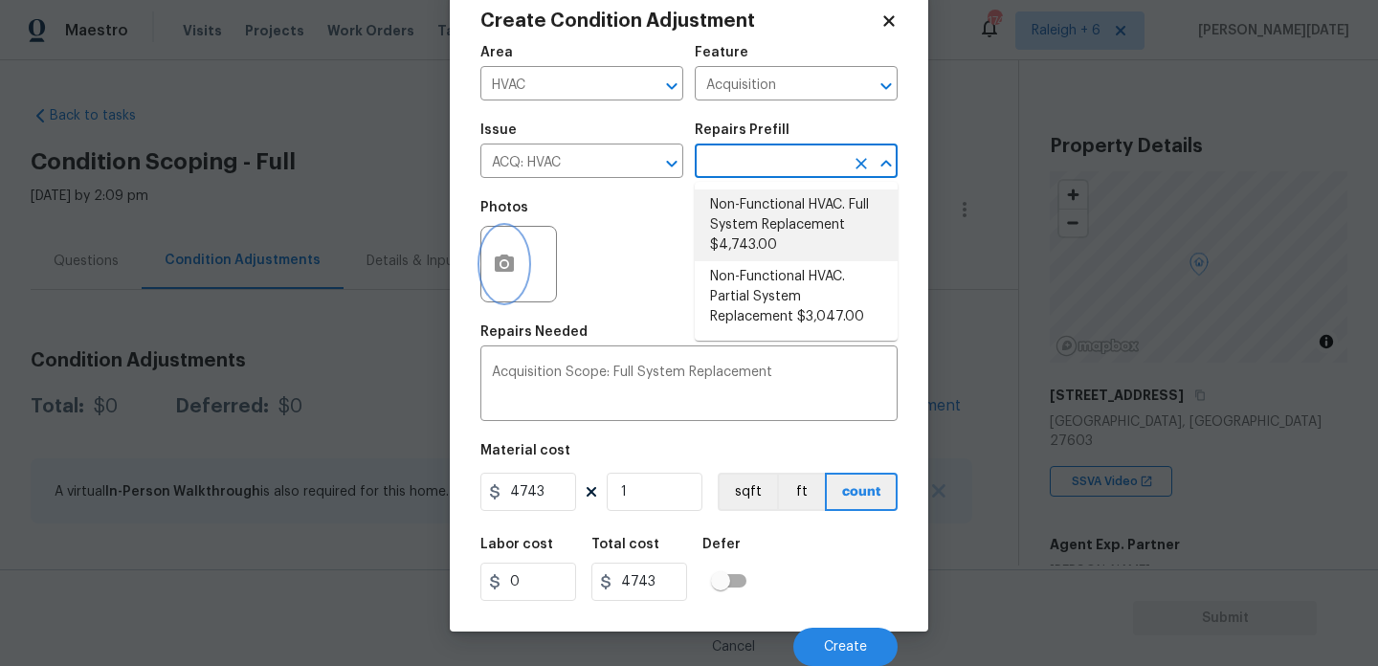
click at [501, 251] on button "button" at bounding box center [504, 264] width 46 height 75
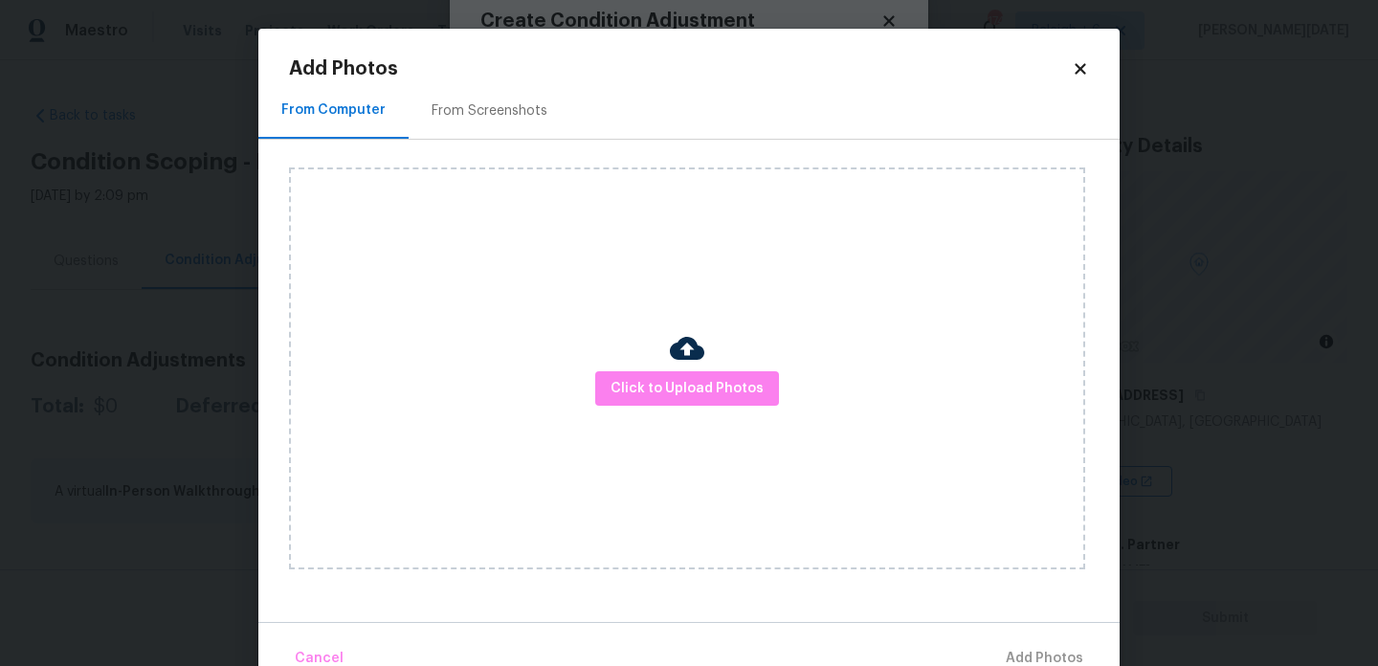
click at [643, 358] on div "Click to Upload Photos" at bounding box center [687, 369] width 796 height 402
click at [644, 369] on div "Click to Upload Photos" at bounding box center [687, 369] width 796 height 402
click at [654, 396] on span "Click to Upload Photos" at bounding box center [687, 389] width 153 height 24
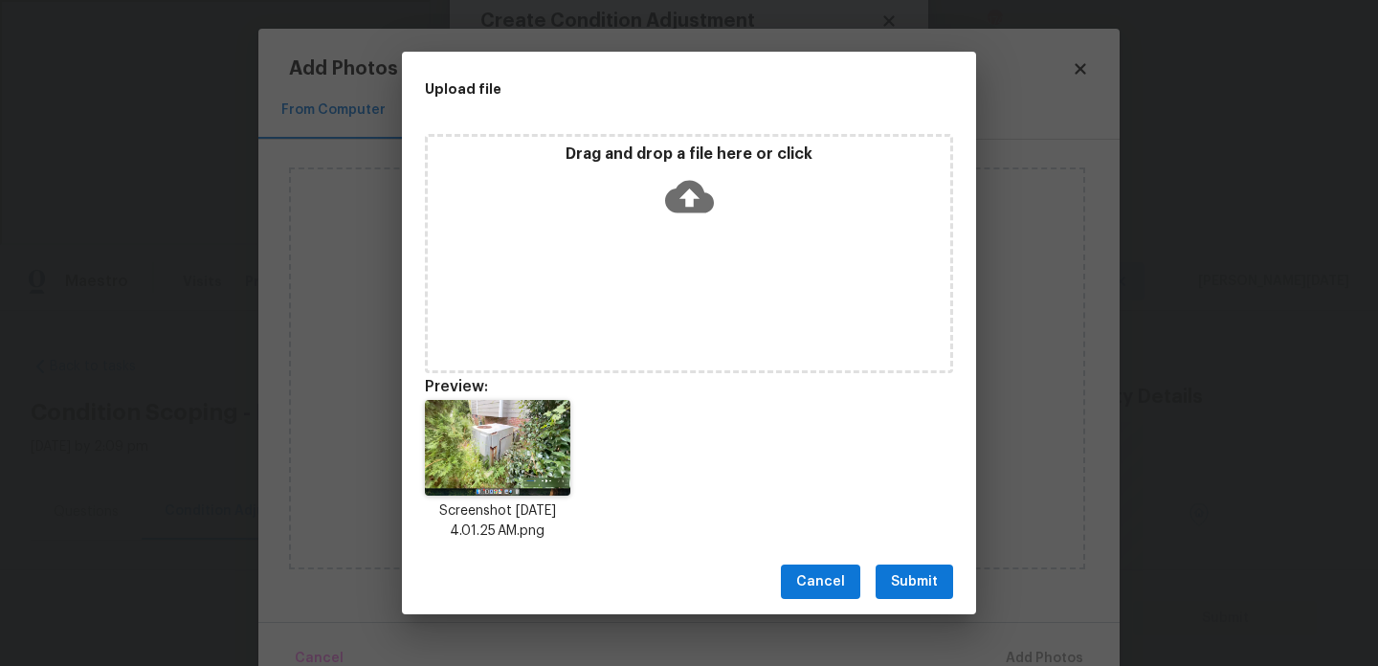
click at [918, 576] on span "Submit" at bounding box center [914, 582] width 47 height 24
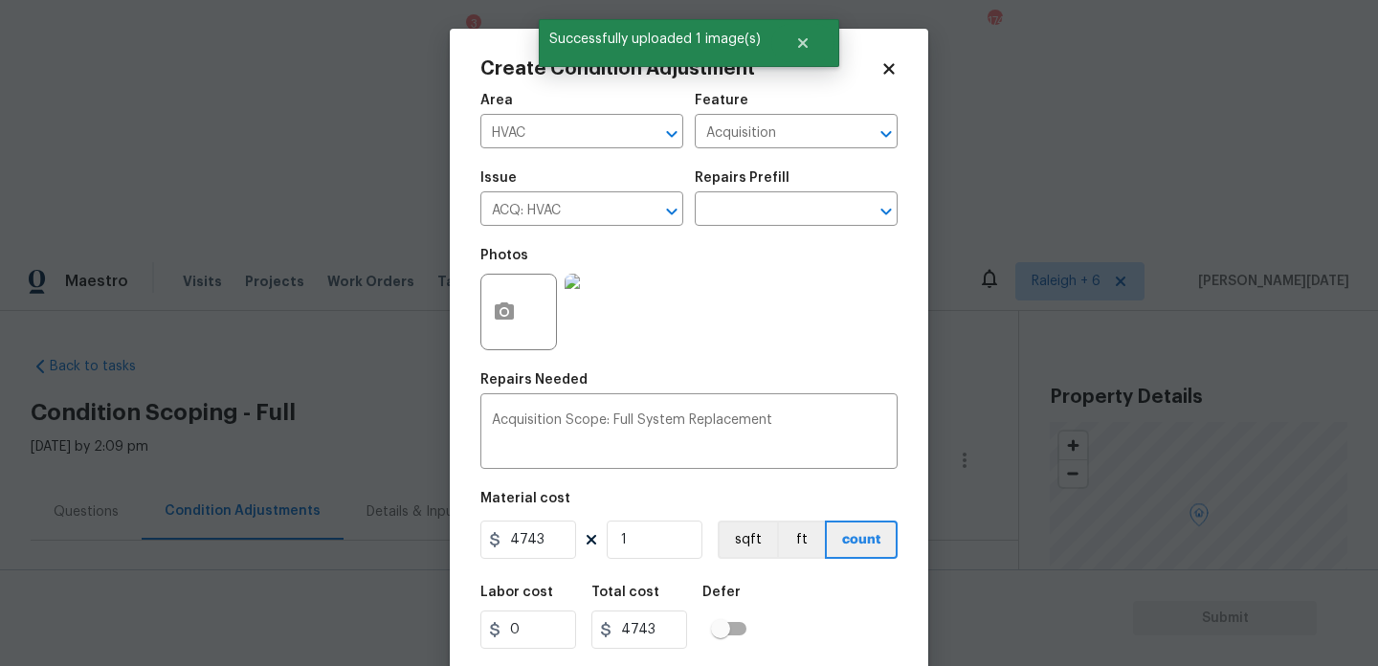
scroll to position [49, 0]
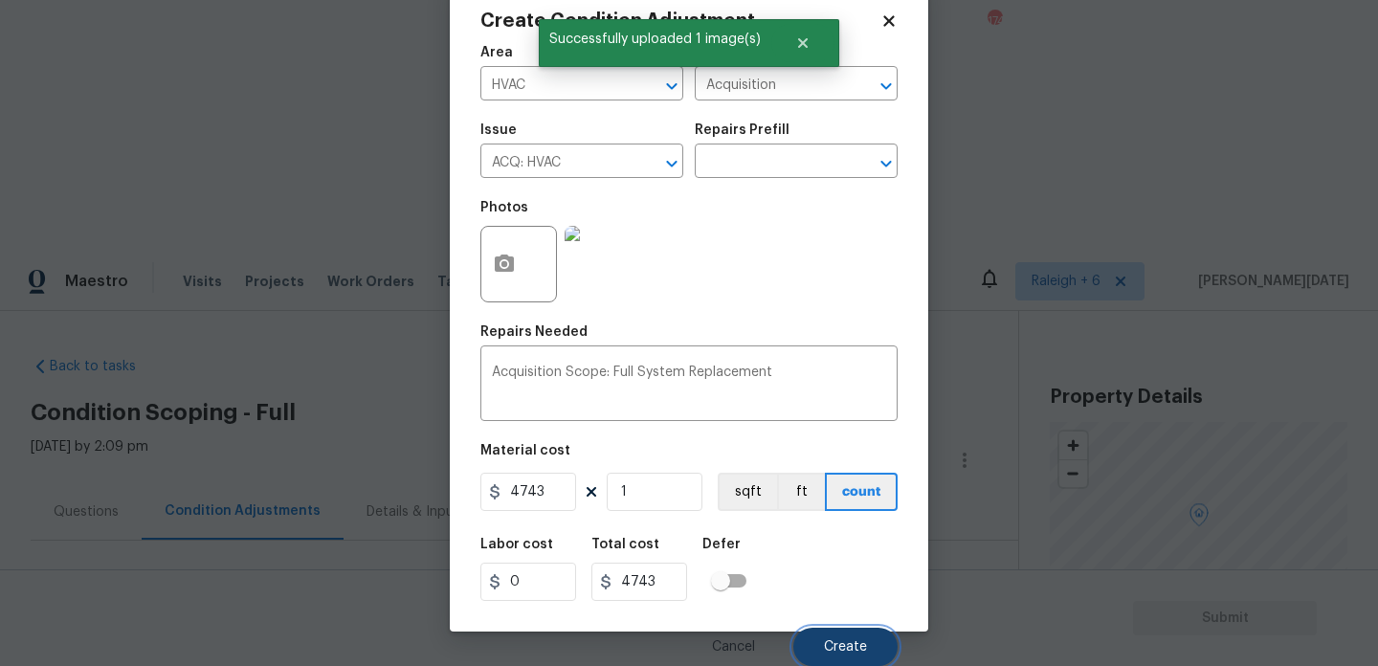
click at [839, 631] on button "Create" at bounding box center [846, 647] width 104 height 38
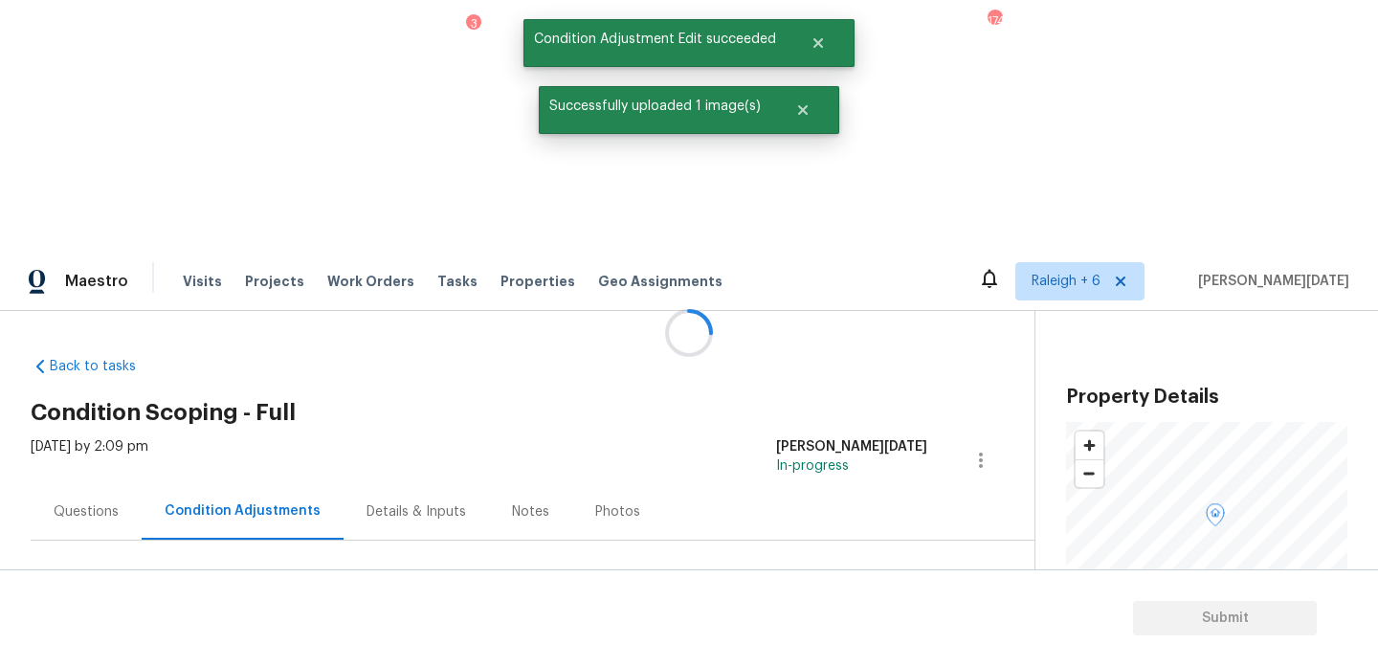
scroll to position [42, 0]
click at [55, 275] on div at bounding box center [689, 333] width 1378 height 666
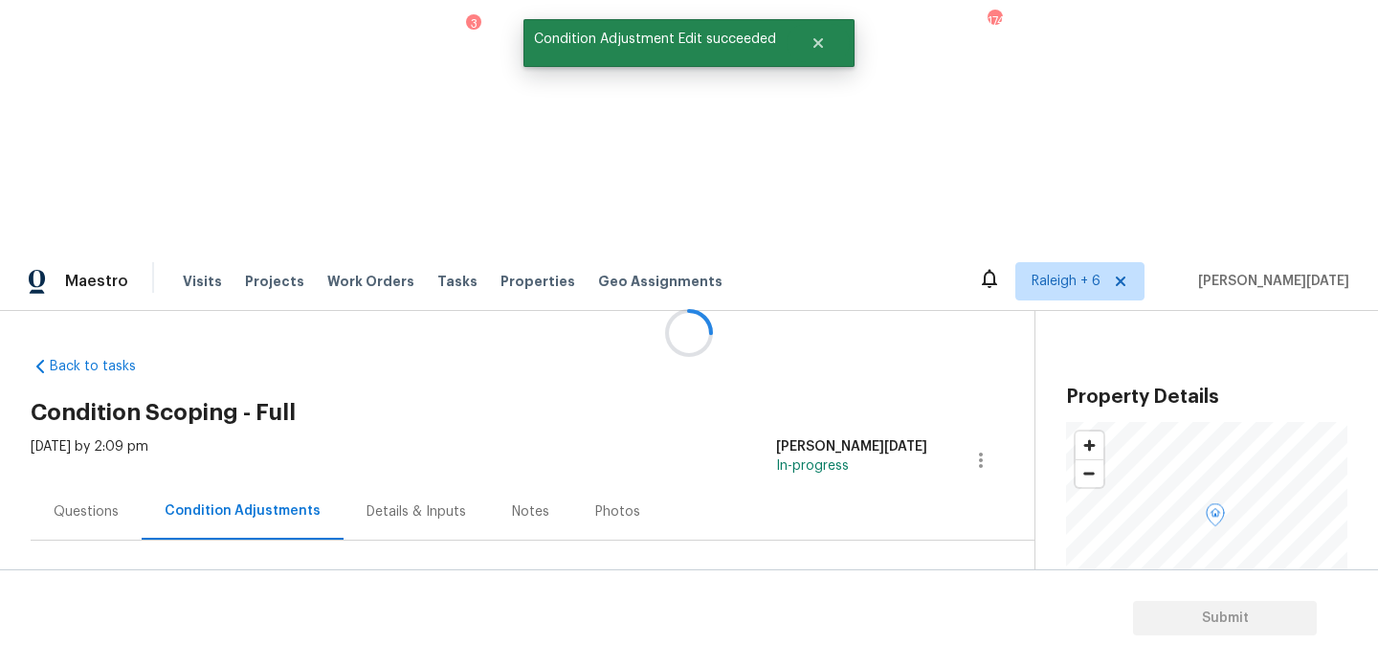
scroll to position [0, 0]
click at [78, 262] on div at bounding box center [689, 333] width 1378 height 666
click at [99, 503] on div "Questions" at bounding box center [86, 512] width 65 height 19
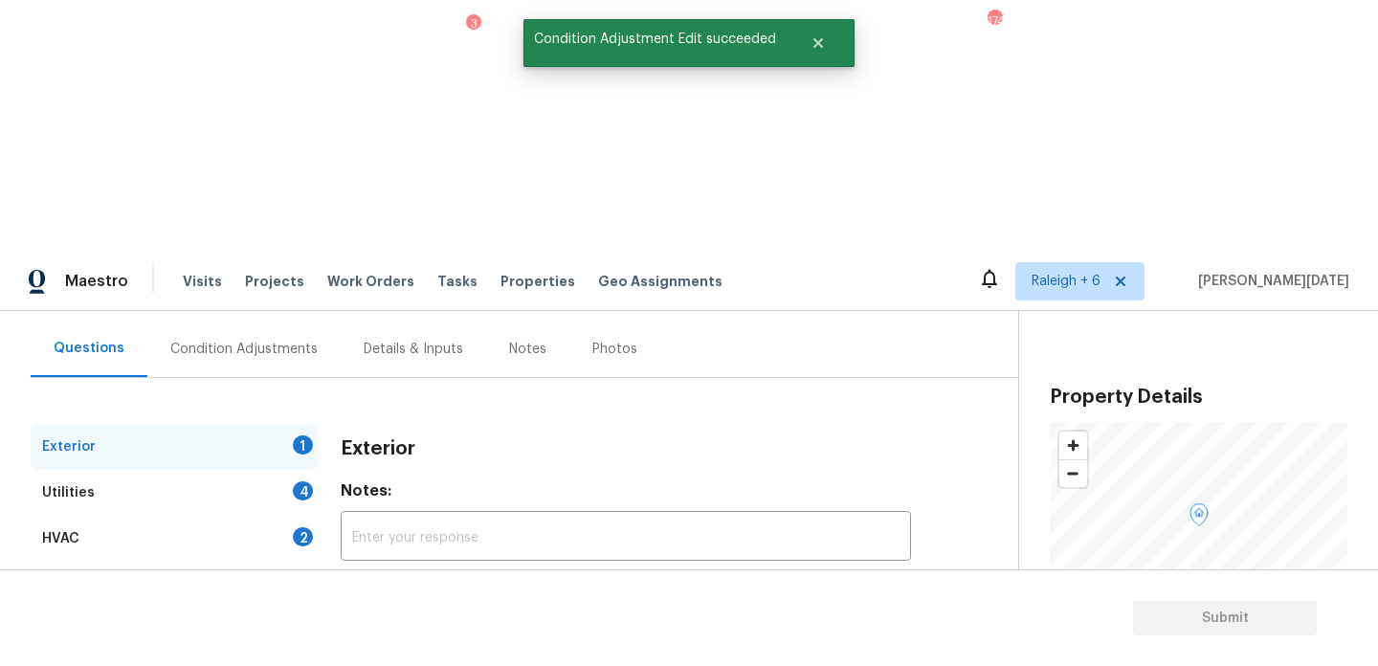
scroll to position [256, 0]
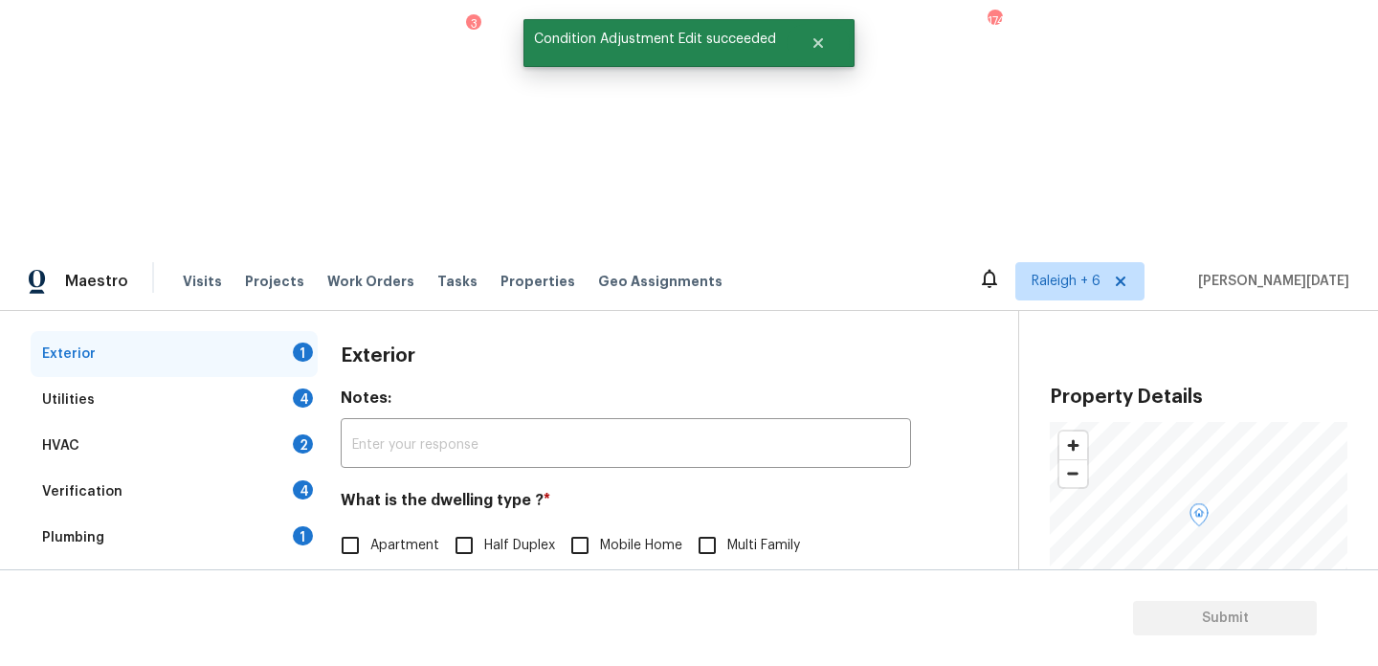
click at [173, 377] on div "Utilities 4" at bounding box center [174, 400] width 287 height 46
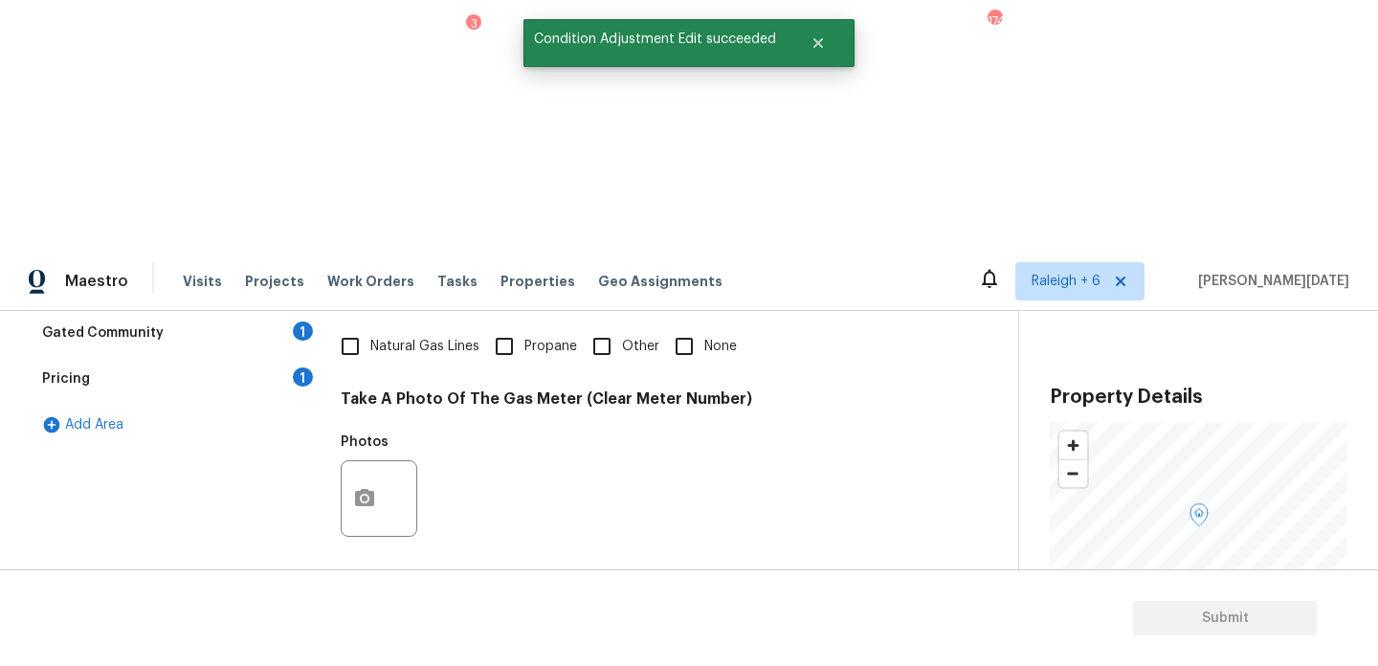
scroll to position [525, 0]
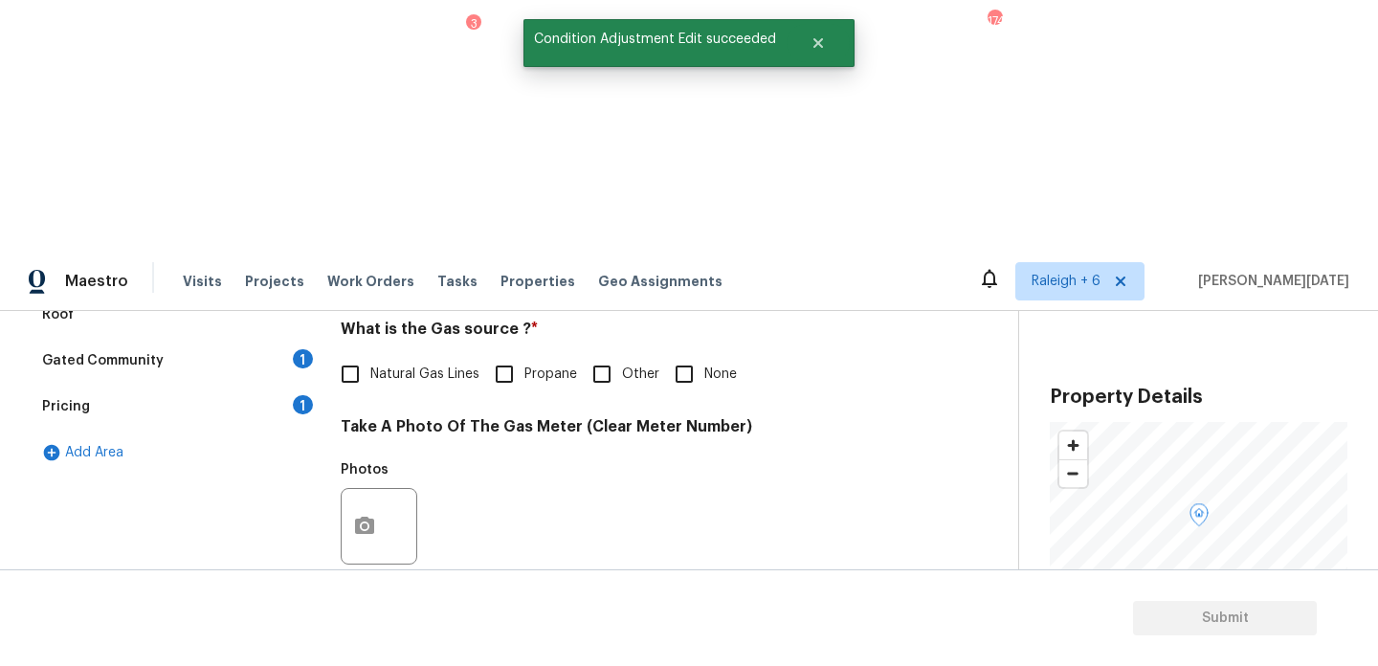
click at [348, 354] on input "Natural Gas Lines" at bounding box center [350, 374] width 40 height 40
checkbox input "true"
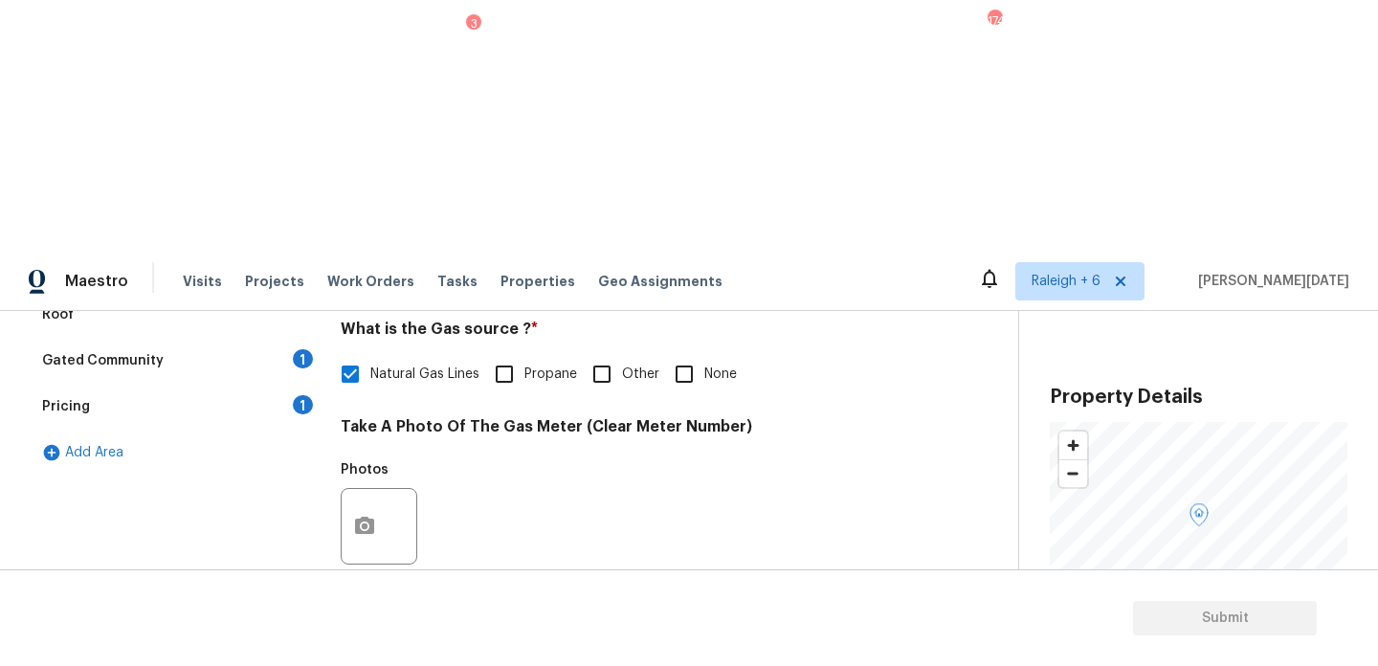
scroll to position [774, 0]
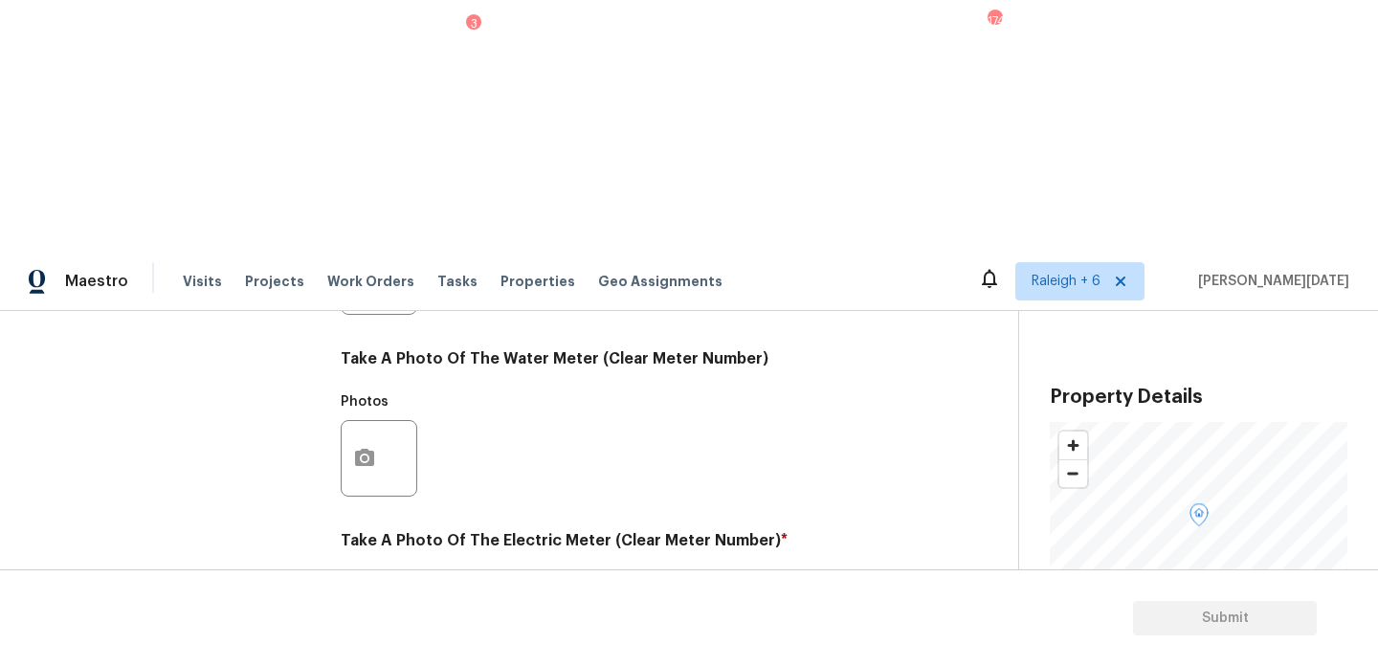
drag, startPoint x: 503, startPoint y: 315, endPoint x: 503, endPoint y: 332, distance: 17.2
click at [503, 566] on div "Photos" at bounding box center [626, 628] width 570 height 124
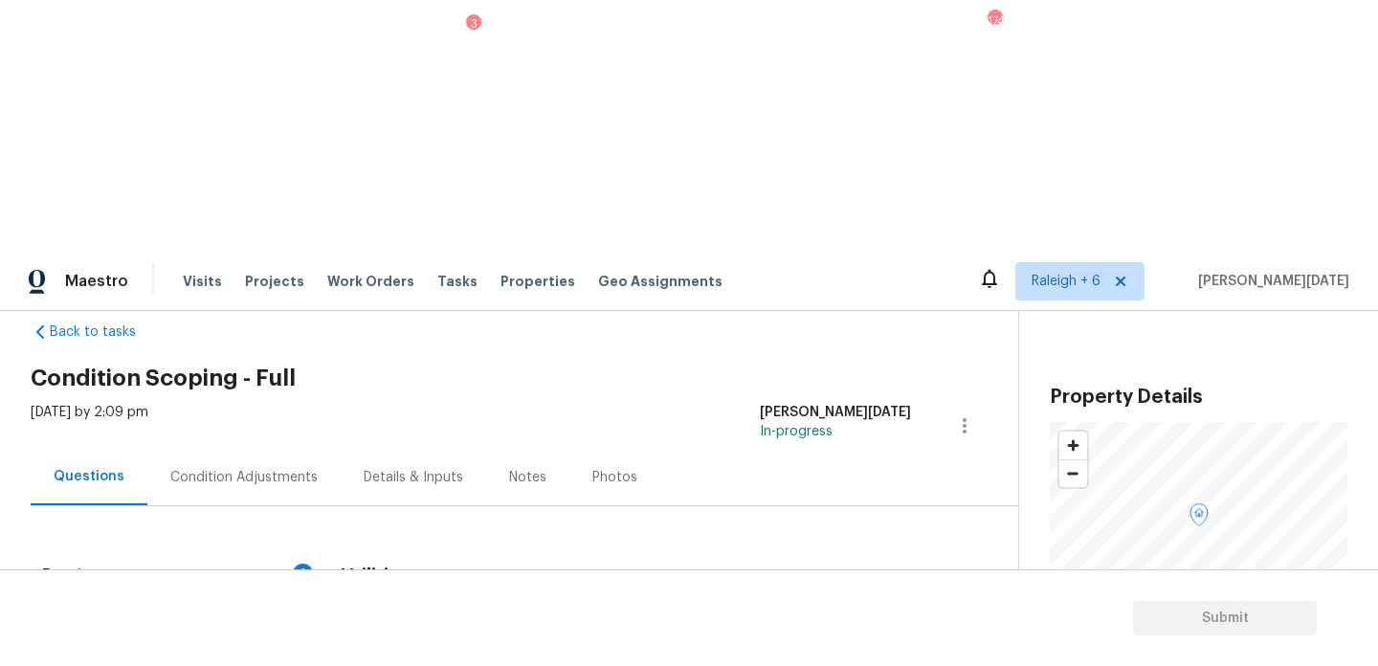
scroll to position [0, 0]
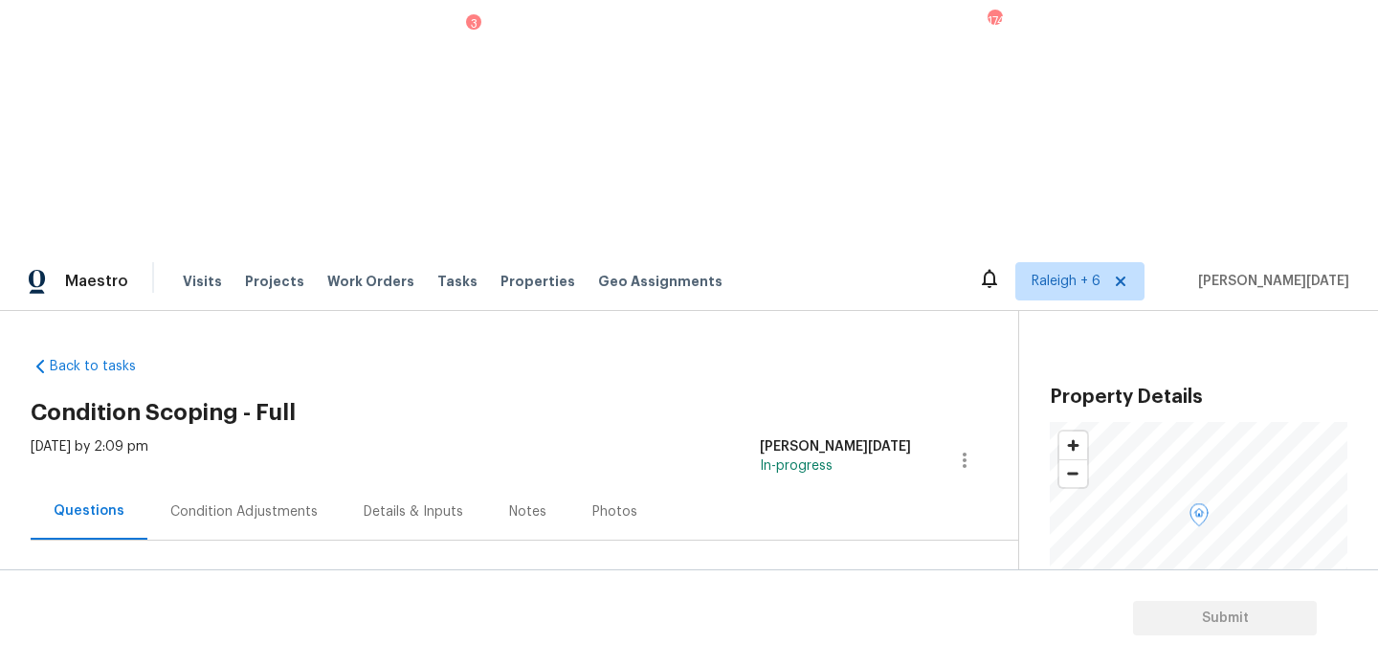
click at [283, 503] on div "Condition Adjustments" at bounding box center [243, 512] width 147 height 19
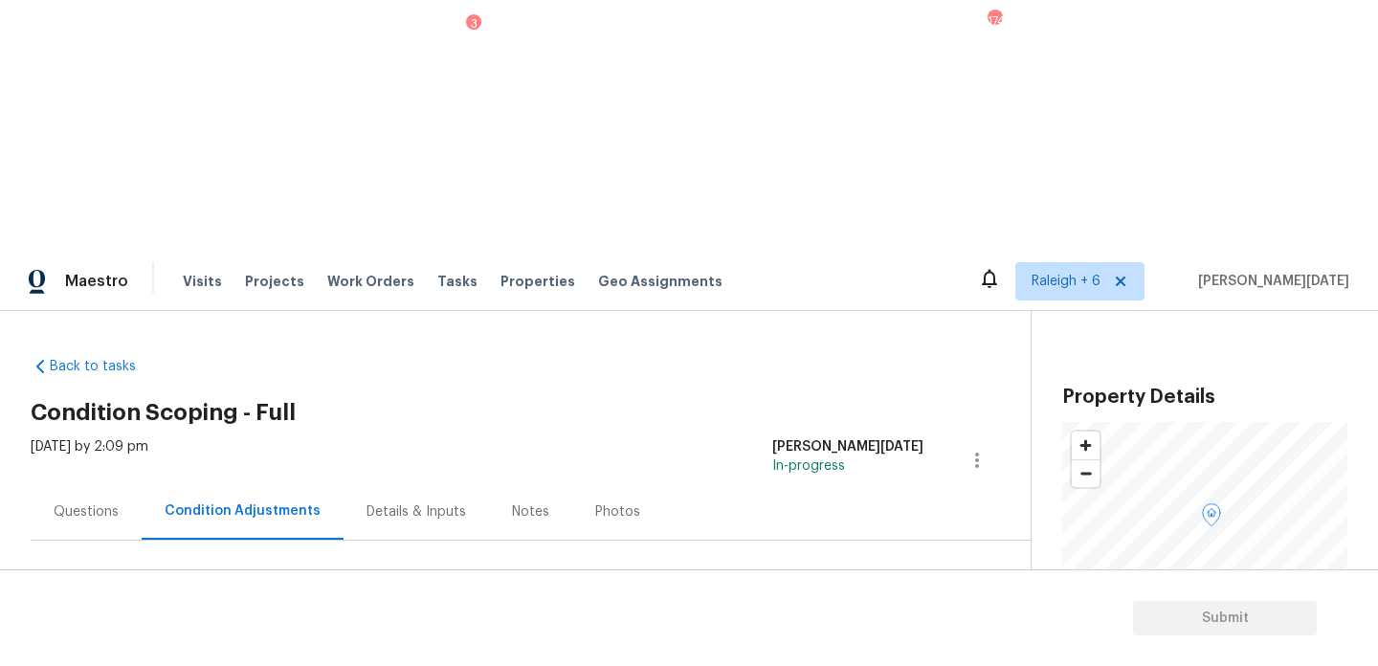
click at [845, 637] on button "Add Condition Adjustment" at bounding box center [877, 657] width 216 height 40
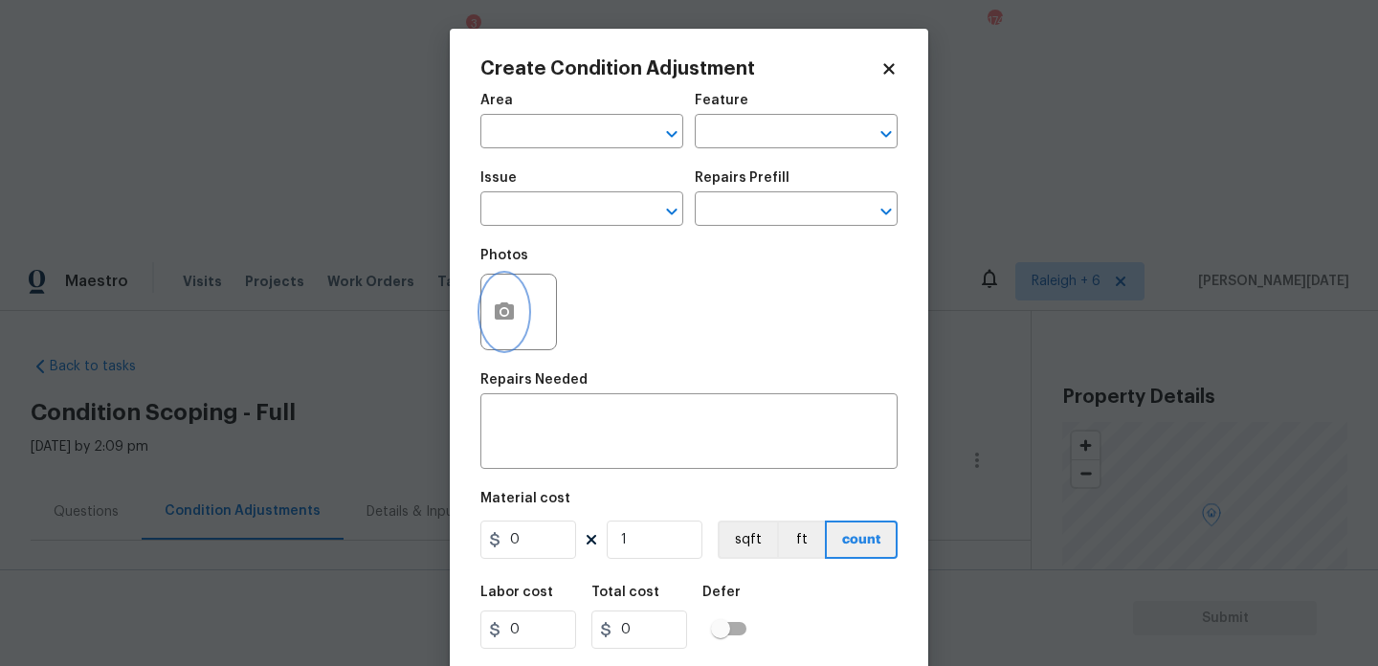
click at [510, 324] on icon "button" at bounding box center [504, 312] width 23 height 23
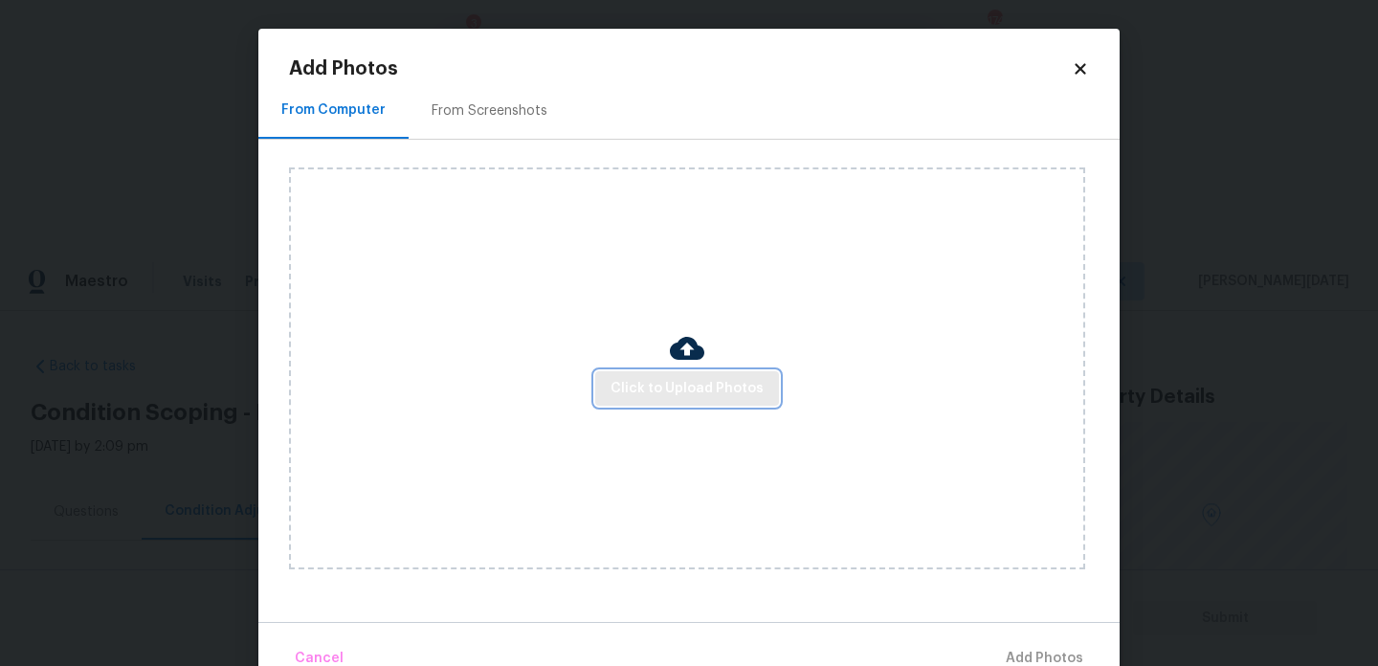
click at [683, 374] on button "Click to Upload Photos" at bounding box center [687, 388] width 184 height 35
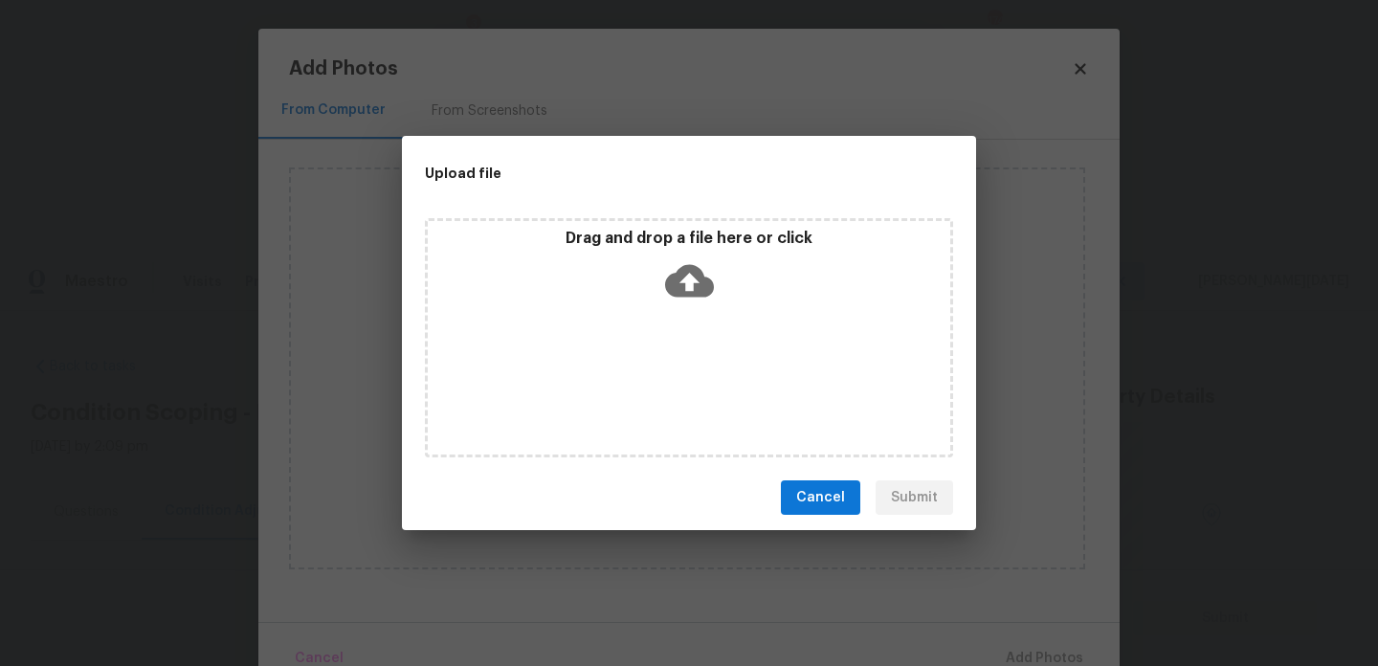
click at [683, 374] on div "Drag and drop a file here or click" at bounding box center [689, 337] width 528 height 239
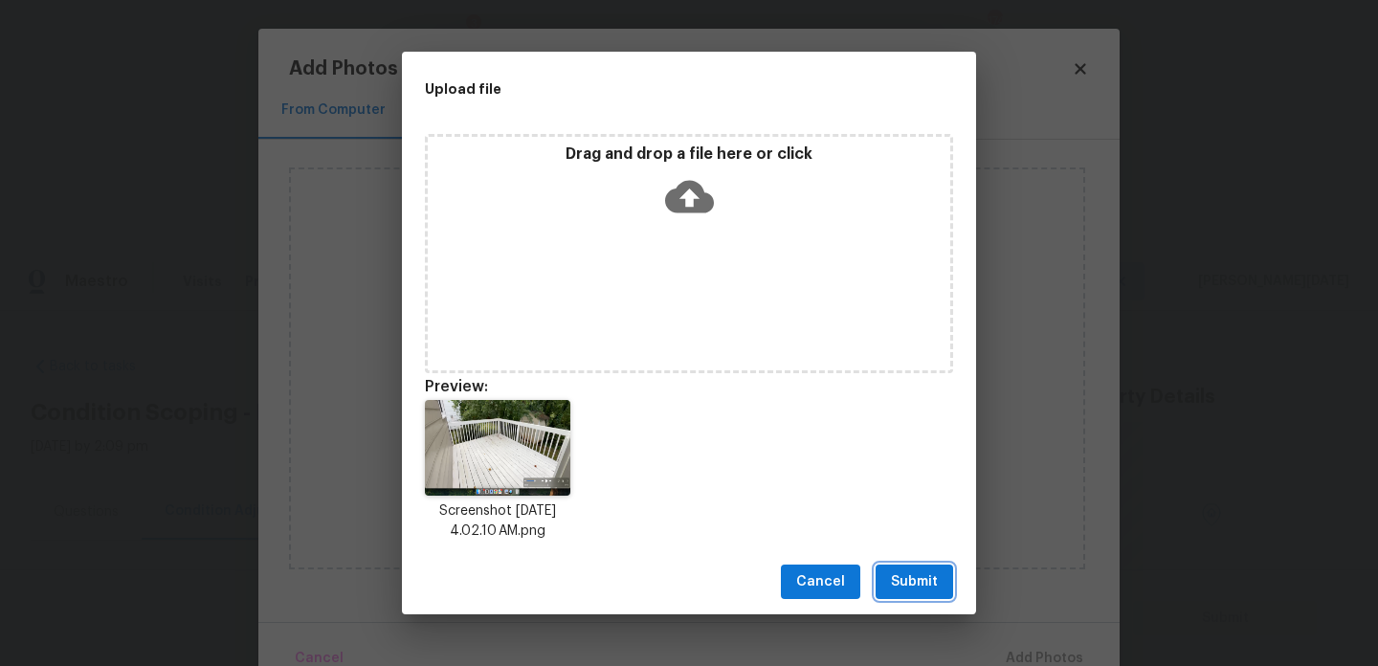
click at [925, 591] on span "Submit" at bounding box center [914, 582] width 47 height 24
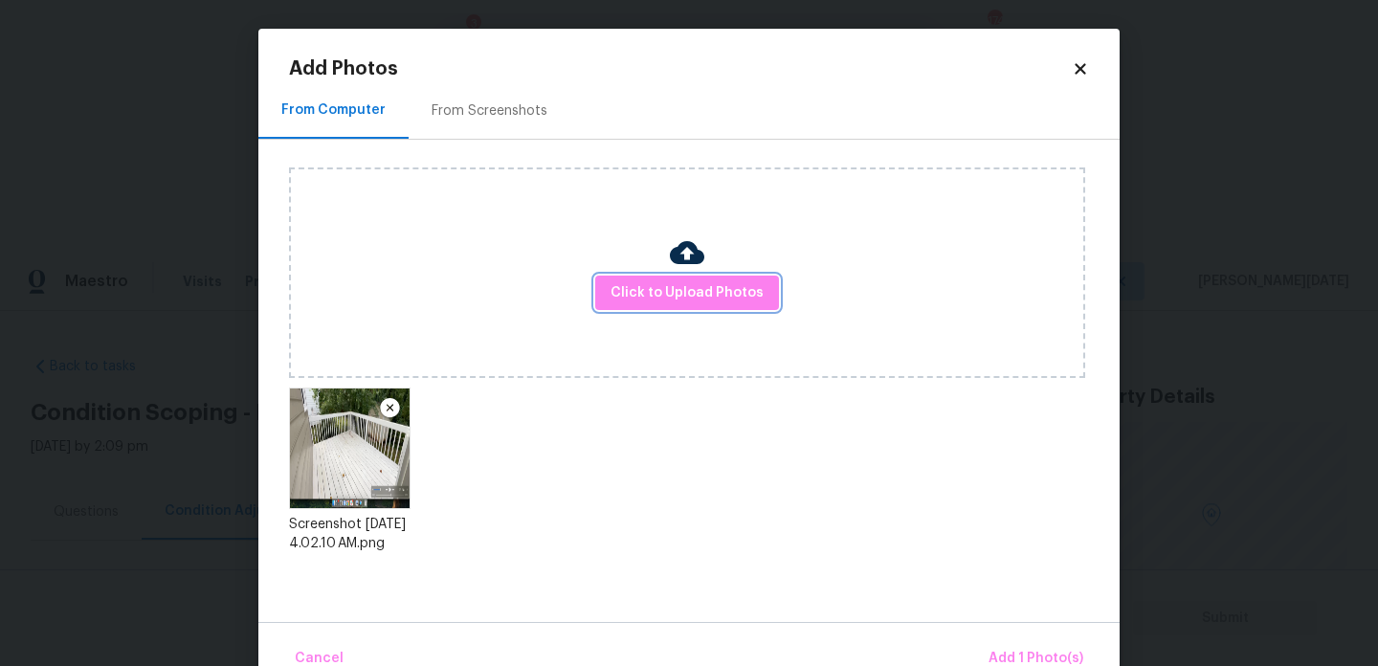
scroll to position [42, 0]
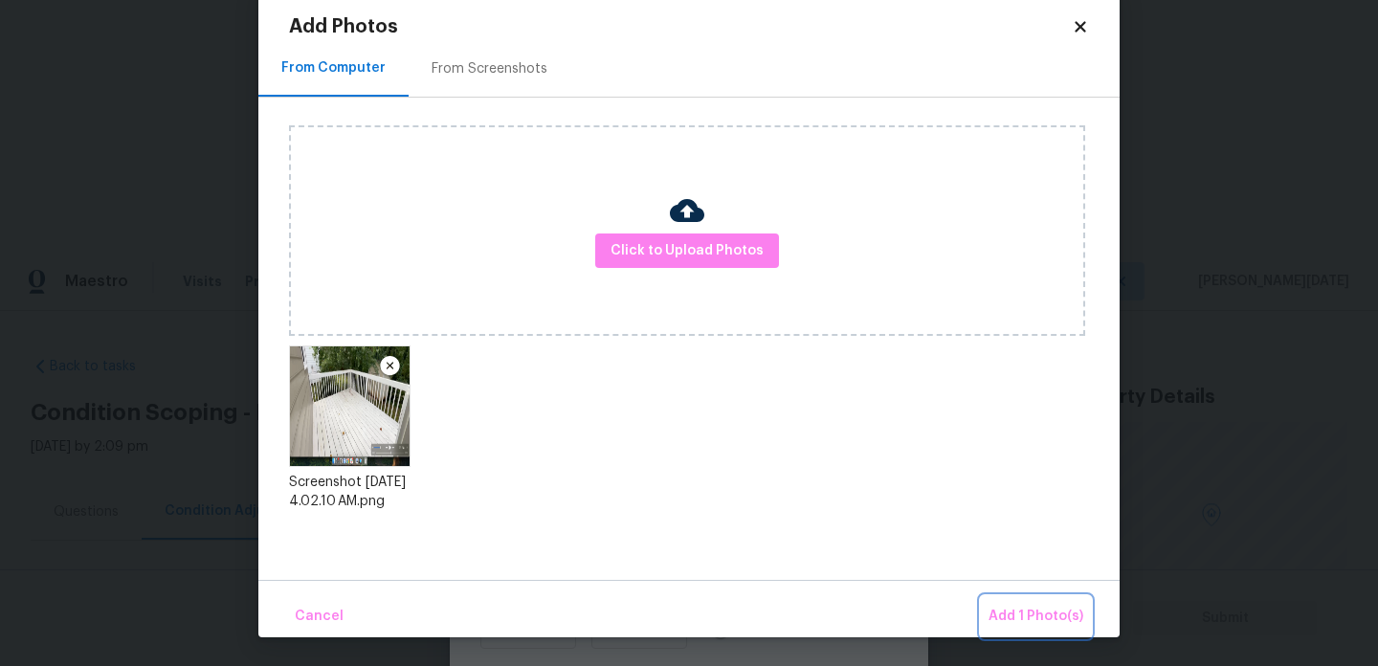
click at [1010, 617] on span "Add 1 Photo(s)" at bounding box center [1036, 617] width 95 height 24
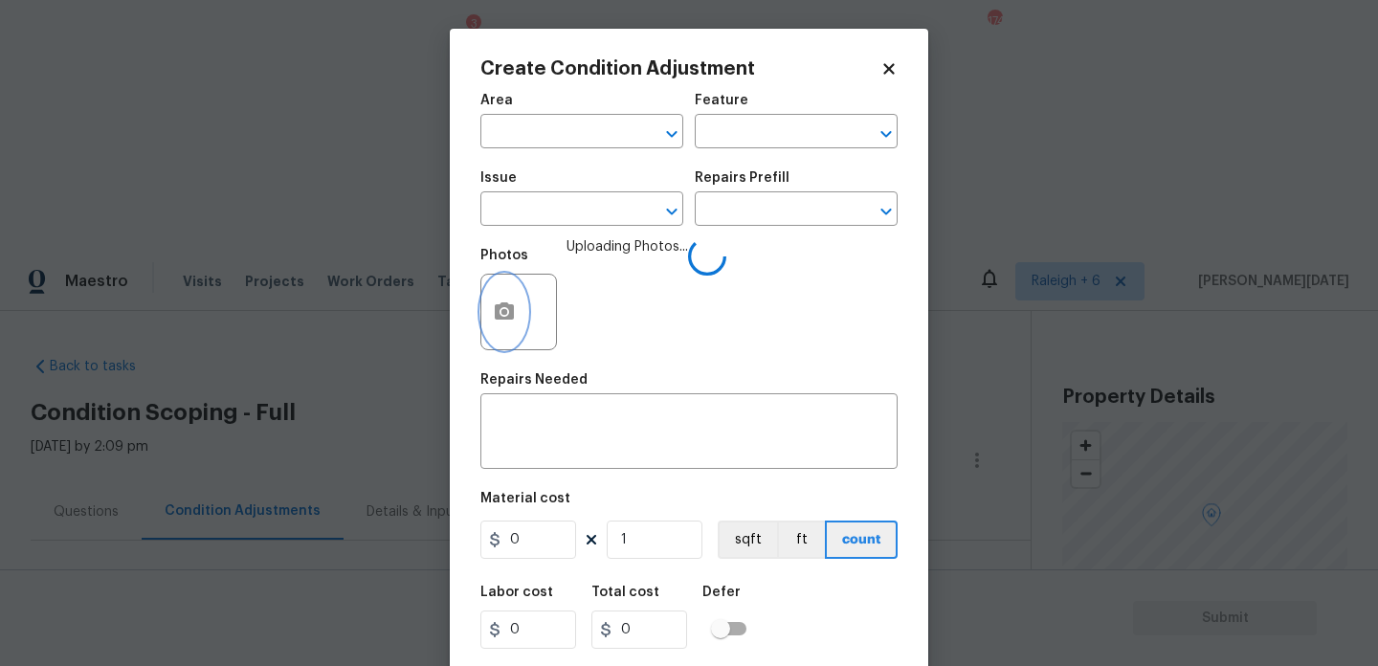
scroll to position [0, 0]
click at [564, 144] on input "text" at bounding box center [555, 134] width 149 height 30
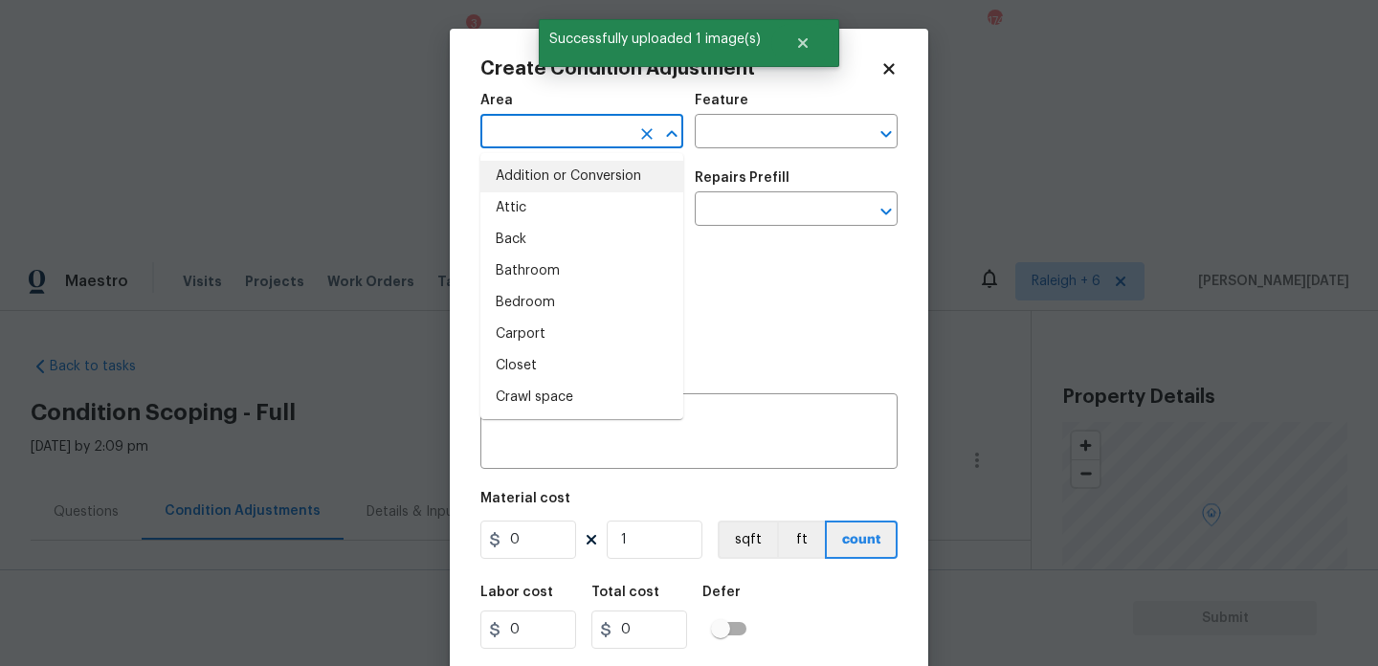
click at [534, 123] on input "text" at bounding box center [555, 134] width 149 height 30
type input "de"
type input "c"
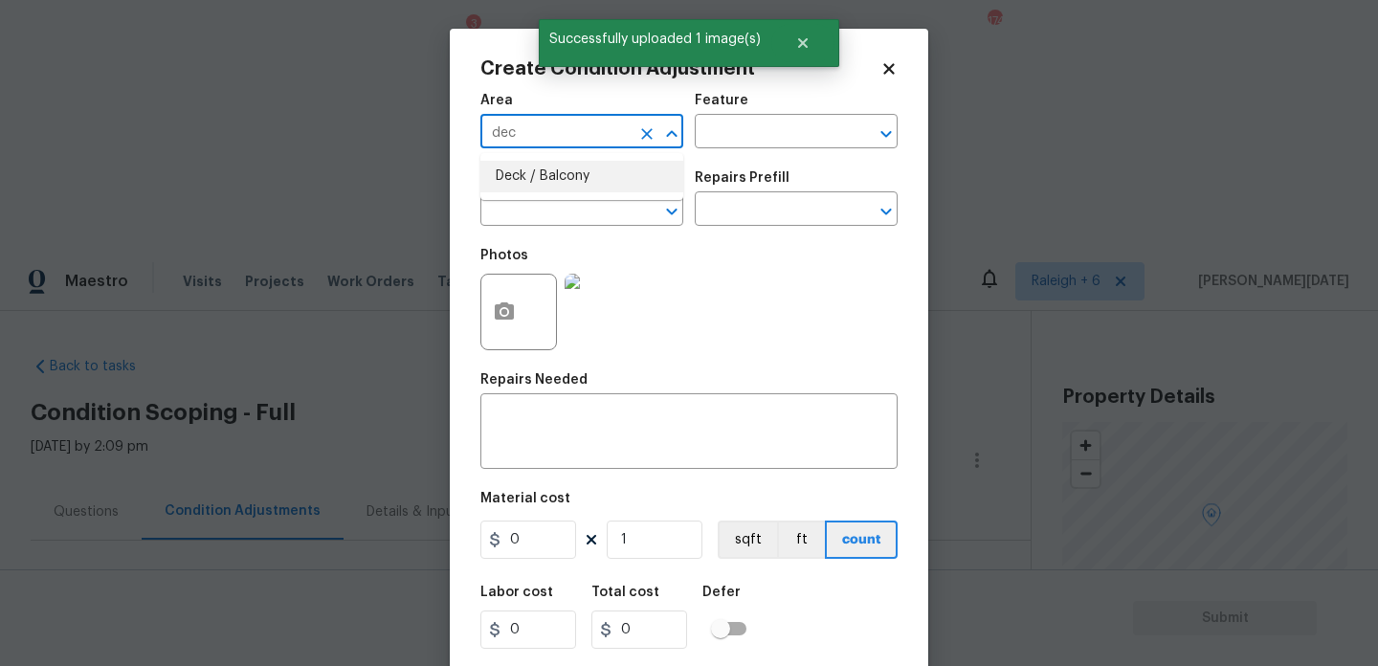
click at [538, 176] on li "Deck / Balcony" at bounding box center [582, 177] width 203 height 32
type input "Deck / Balcony"
click at [533, 204] on input "text" at bounding box center [555, 211] width 149 height 30
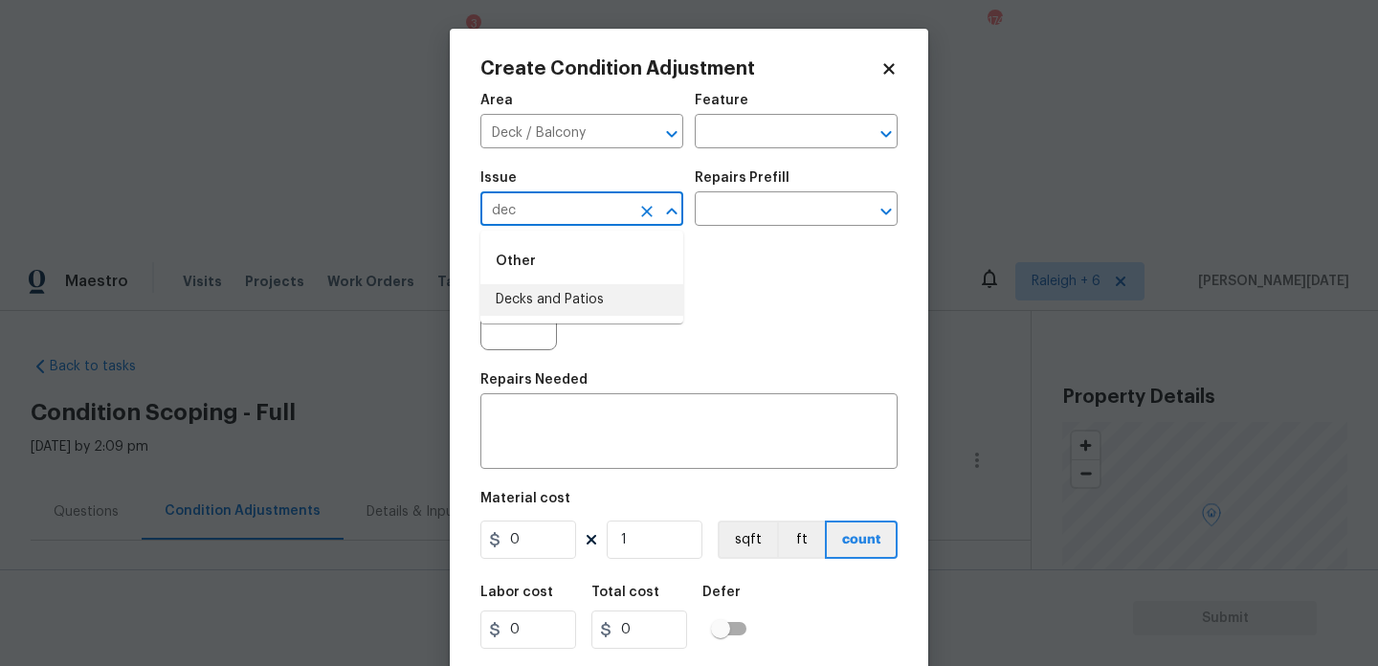
click at [547, 298] on li "Decks and Patios" at bounding box center [582, 300] width 203 height 32
type input "Decks and Patios"
click at [766, 127] on input "text" at bounding box center [769, 134] width 149 height 30
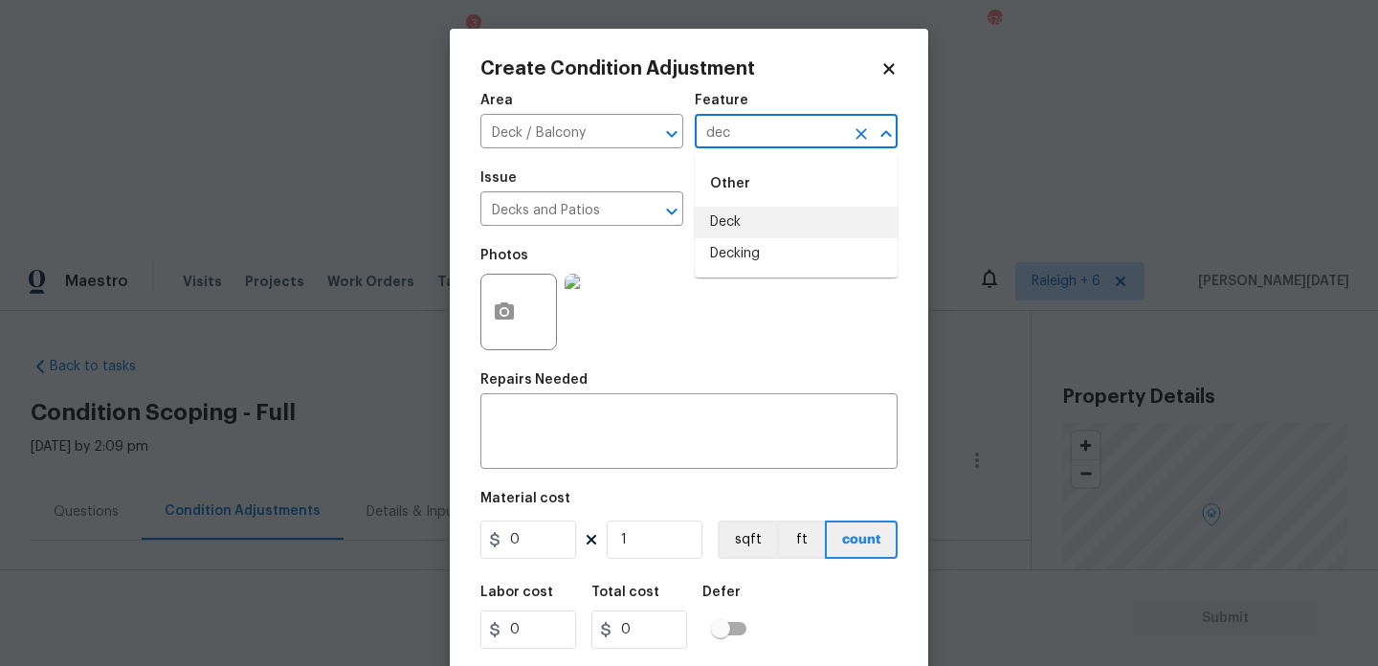
click at [759, 224] on li "Deck" at bounding box center [796, 223] width 203 height 32
type input "Deck"
click at [552, 527] on input "0" at bounding box center [529, 540] width 96 height 38
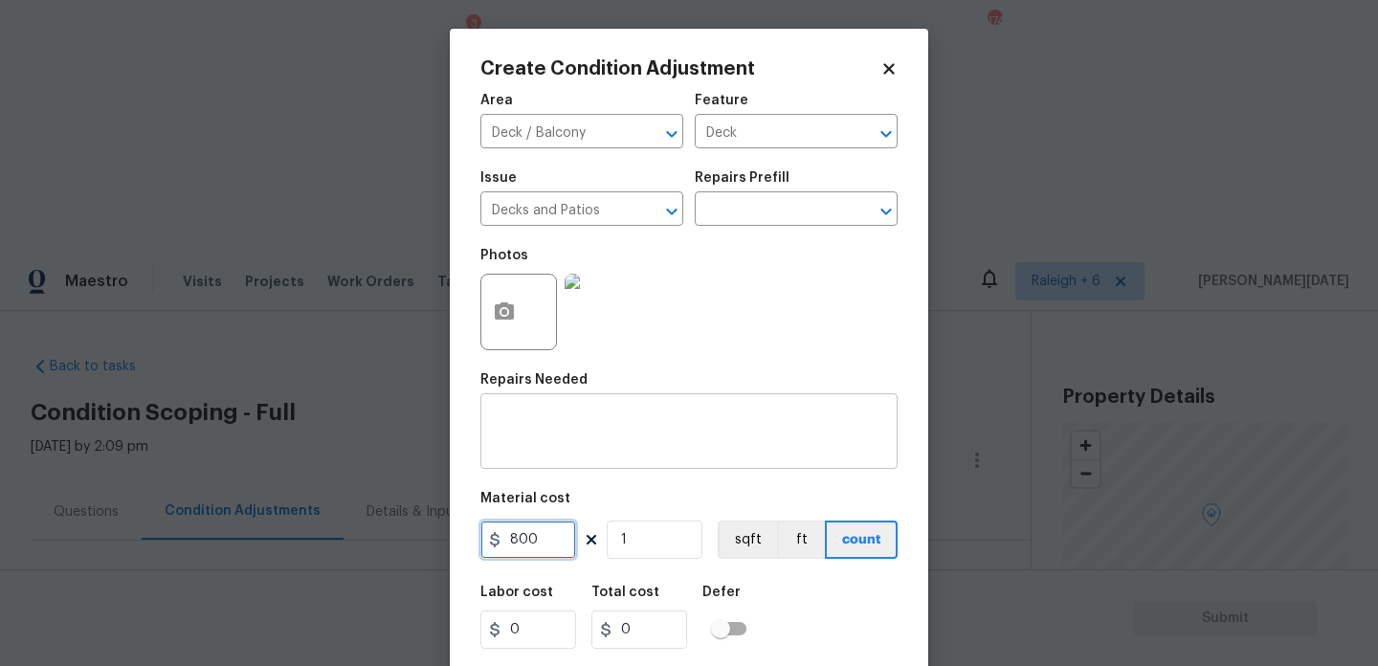
type input "800"
click at [548, 449] on textarea at bounding box center [689, 434] width 394 height 40
type input "800"
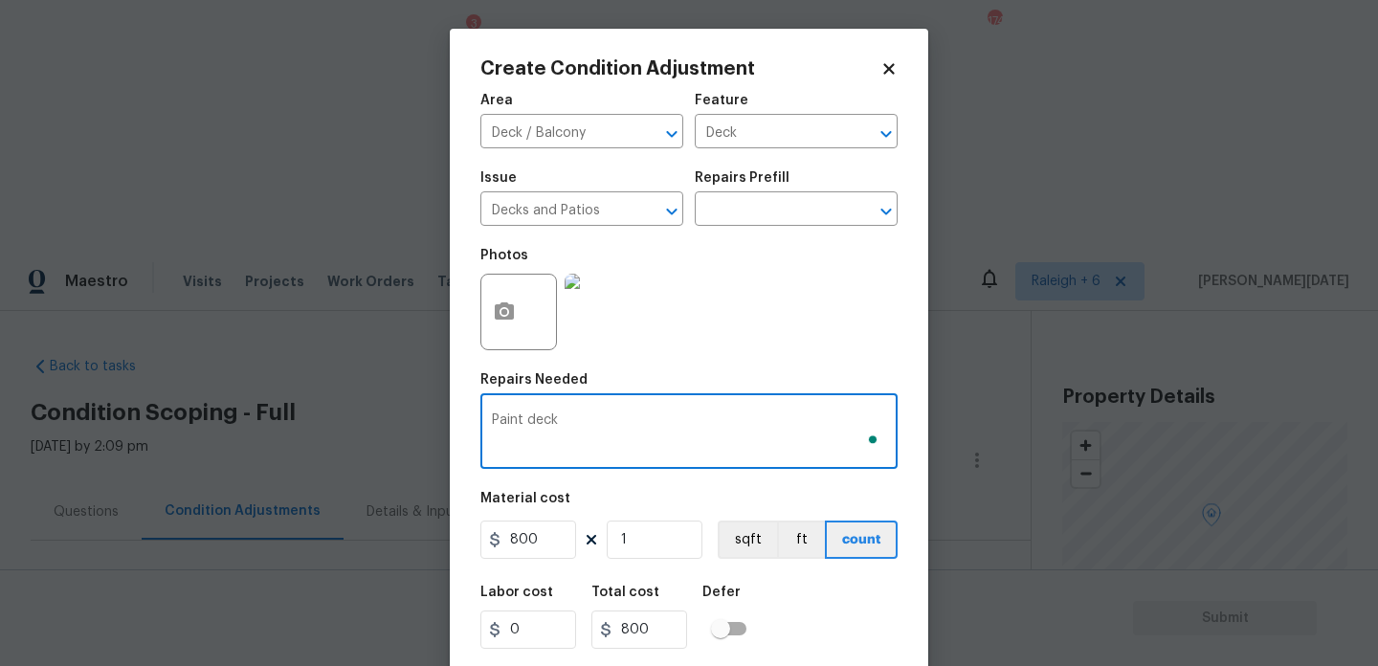
scroll to position [49, 0]
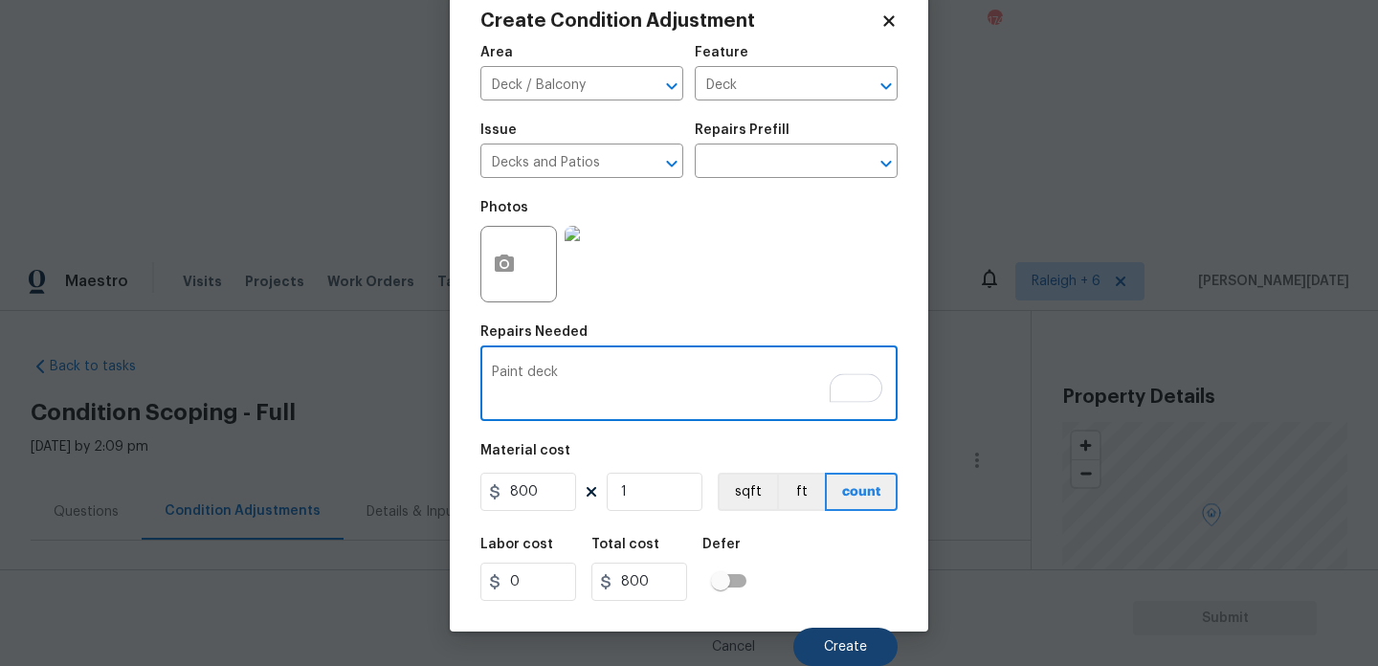
type textarea "Paint deck"
click at [858, 656] on button "Create" at bounding box center [846, 647] width 104 height 38
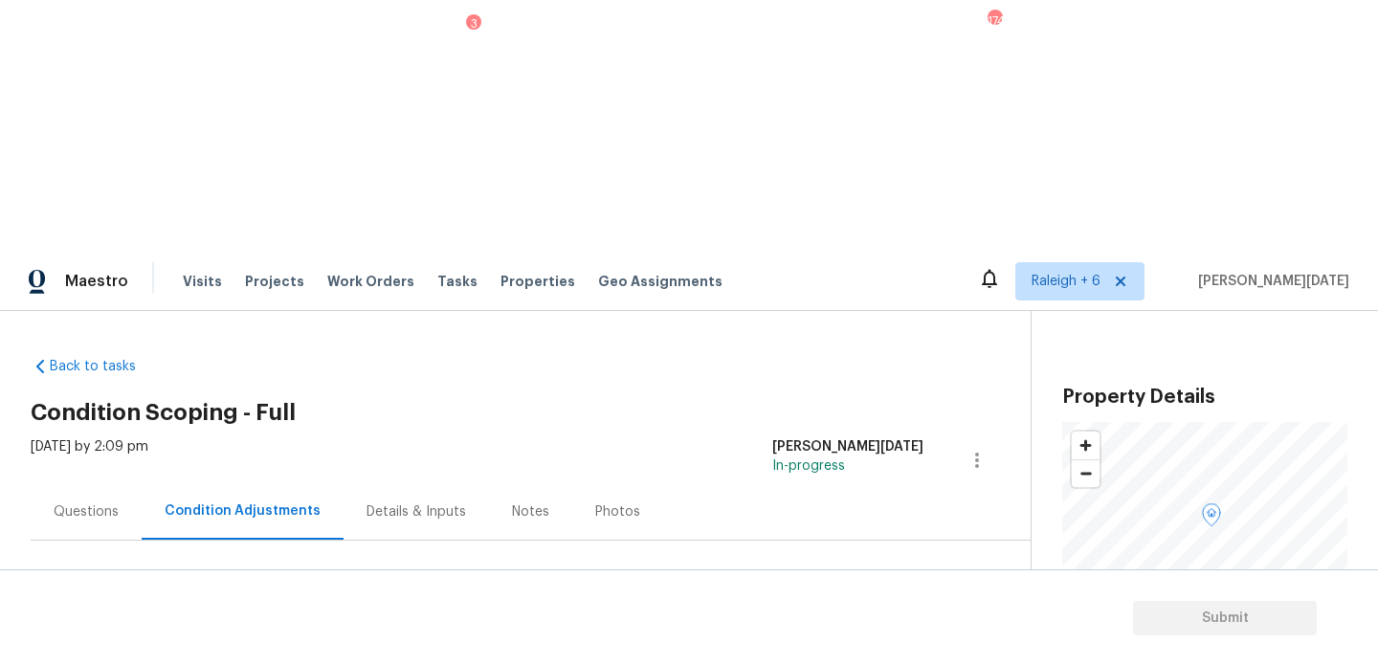
scroll to position [122, 0]
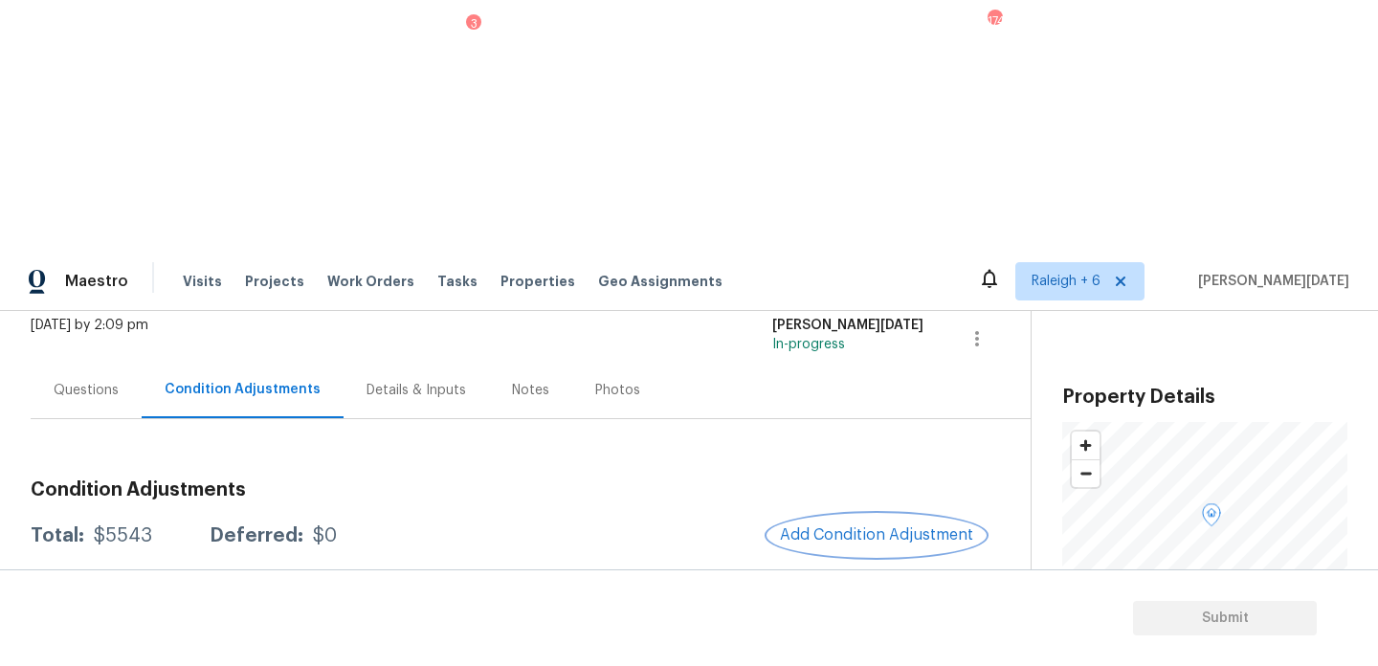
click at [821, 526] on span "Add Condition Adjustment" at bounding box center [876, 534] width 193 height 17
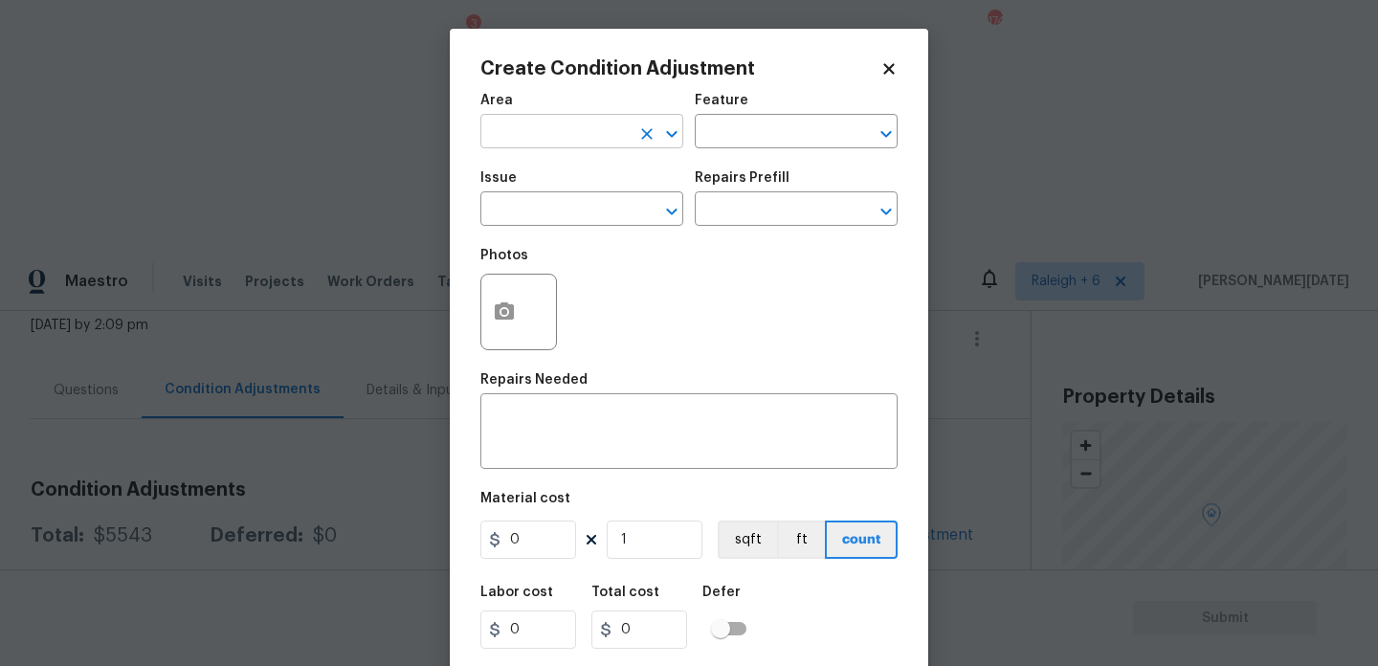
click at [531, 129] on input "text" at bounding box center [555, 134] width 149 height 30
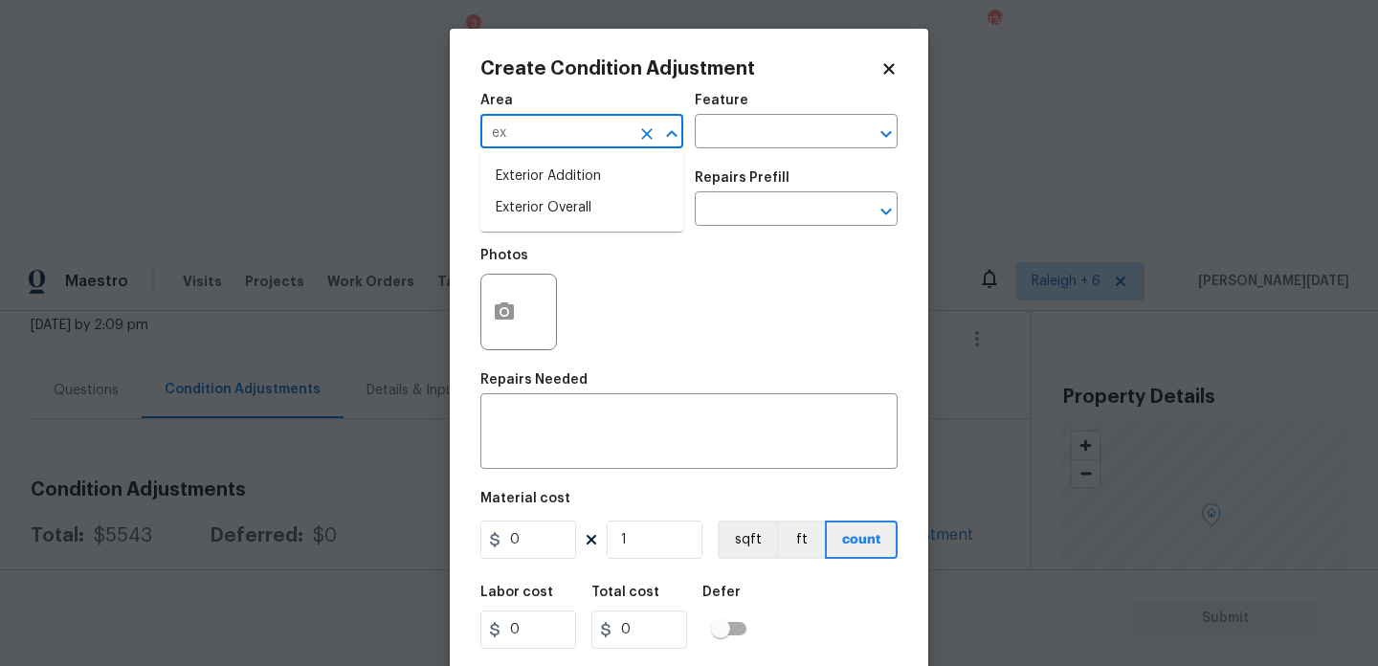
click at [556, 219] on li "Exterior Overall" at bounding box center [582, 208] width 203 height 32
type input "Exterior Overall"
click at [556, 219] on input "text" at bounding box center [555, 211] width 149 height 30
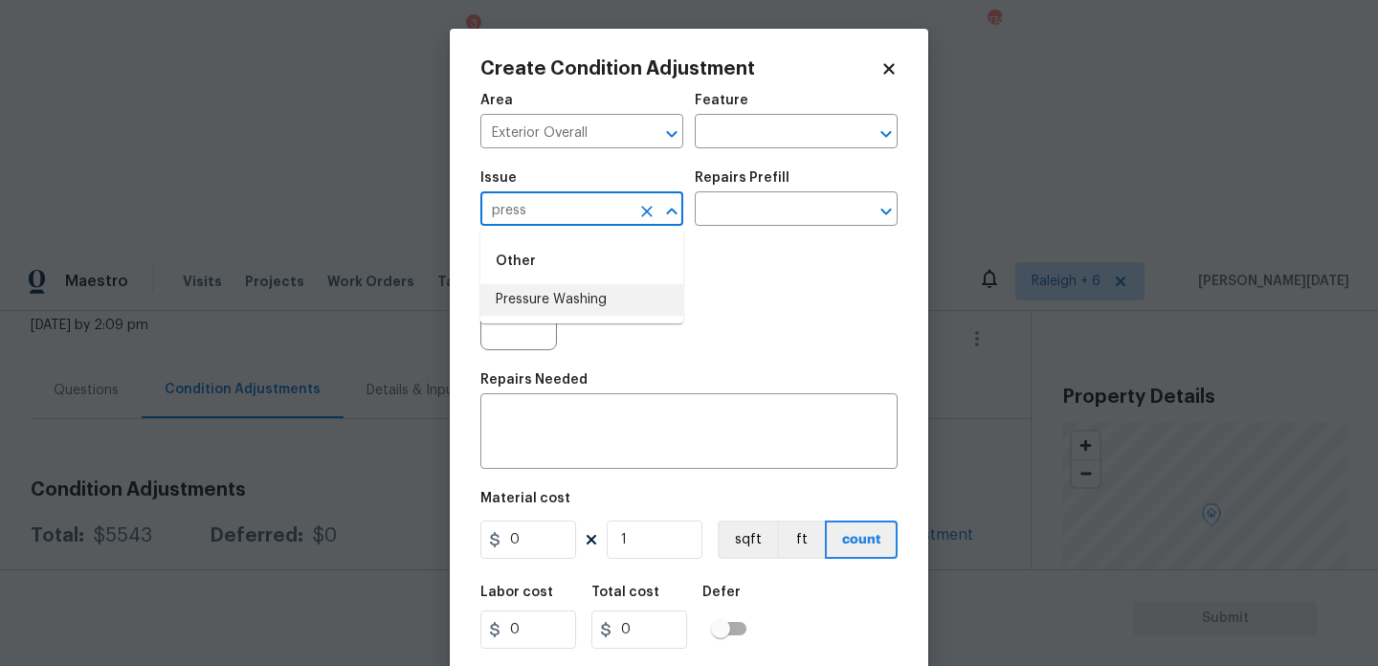
click at [575, 300] on li "Pressure Washing" at bounding box center [582, 300] width 203 height 32
type input "Pressure Washing"
click at [712, 242] on div "Photos" at bounding box center [689, 299] width 417 height 124
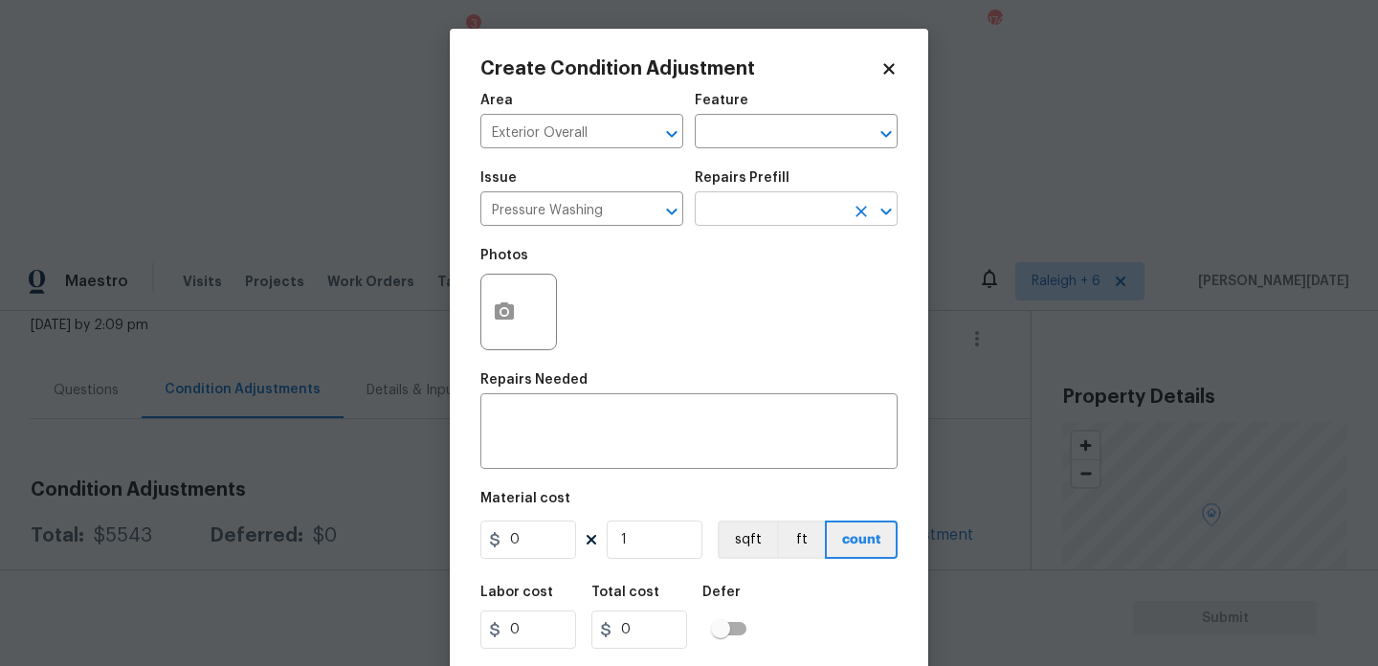
click at [753, 215] on input "text" at bounding box center [769, 211] width 149 height 30
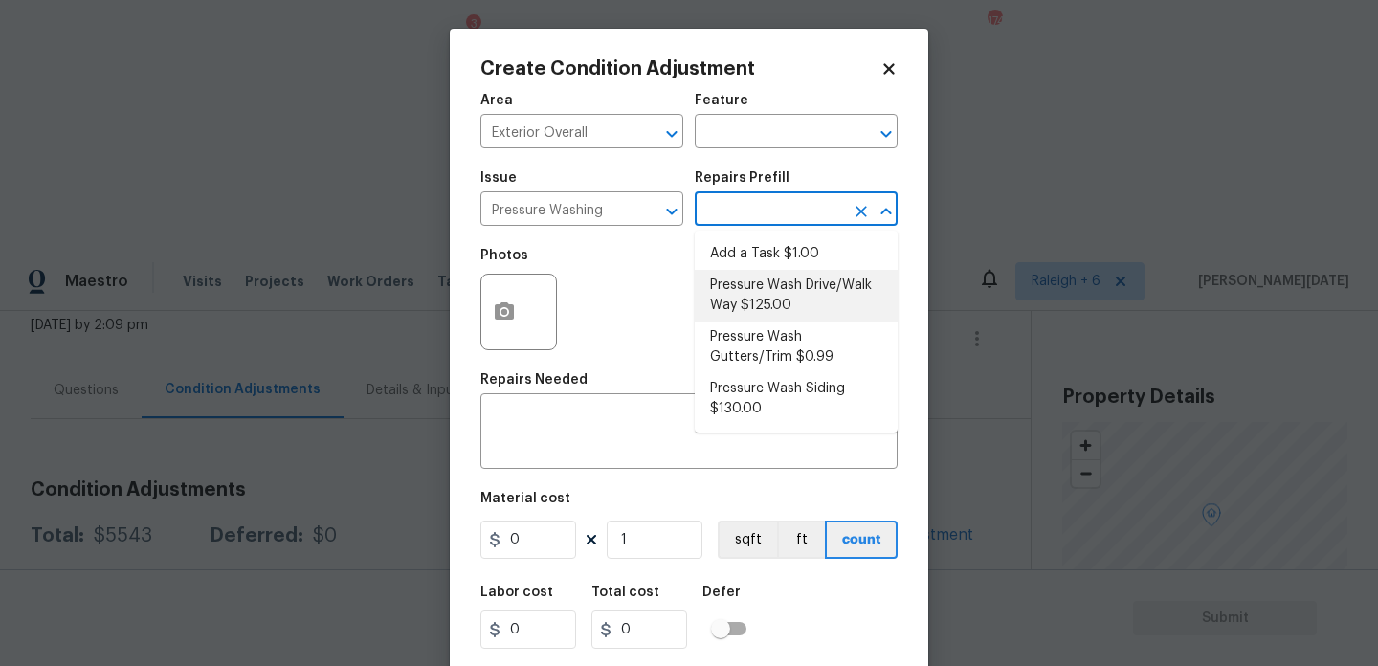
click at [765, 292] on li "Pressure Wash Drive/Walk Way $125.00" at bounding box center [796, 296] width 203 height 52
type input "Siding"
type textarea "Pressure wash the driveways/walkways as directed by the PM. Ensure that all deb…"
type input "125"
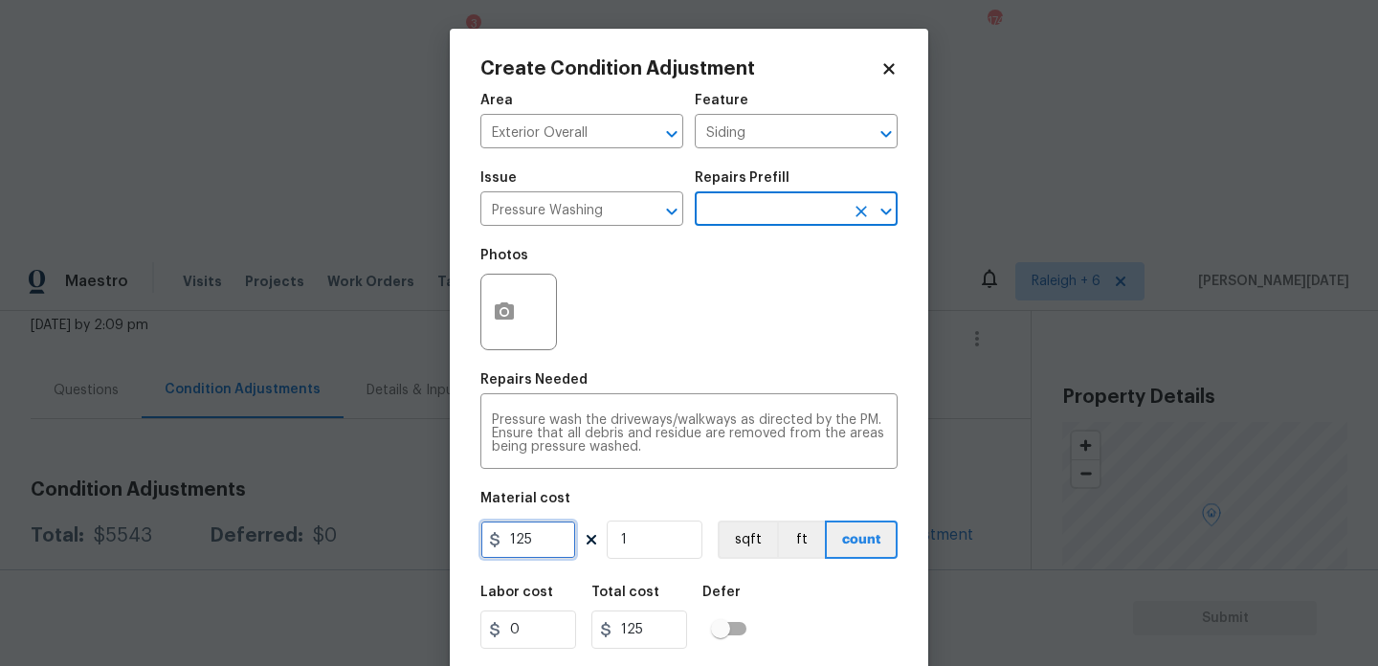
drag, startPoint x: 550, startPoint y: 541, endPoint x: 384, endPoint y: 540, distance: 166.6
click at [384, 540] on div "Create Condition Adjustment Area Exterior Overall ​ Feature Siding ​ Issue Pres…" at bounding box center [689, 333] width 1378 height 666
type input "200"
click at [751, 346] on div "Photos" at bounding box center [689, 299] width 417 height 124
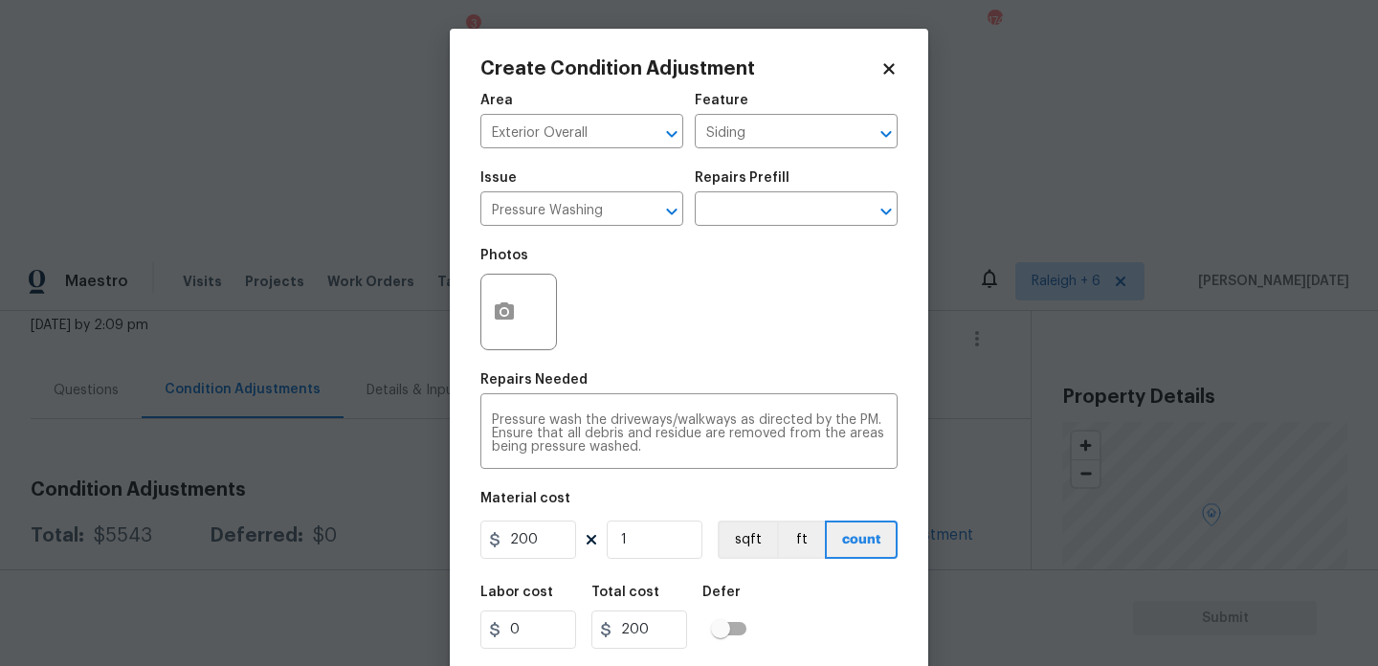
scroll to position [49, 0]
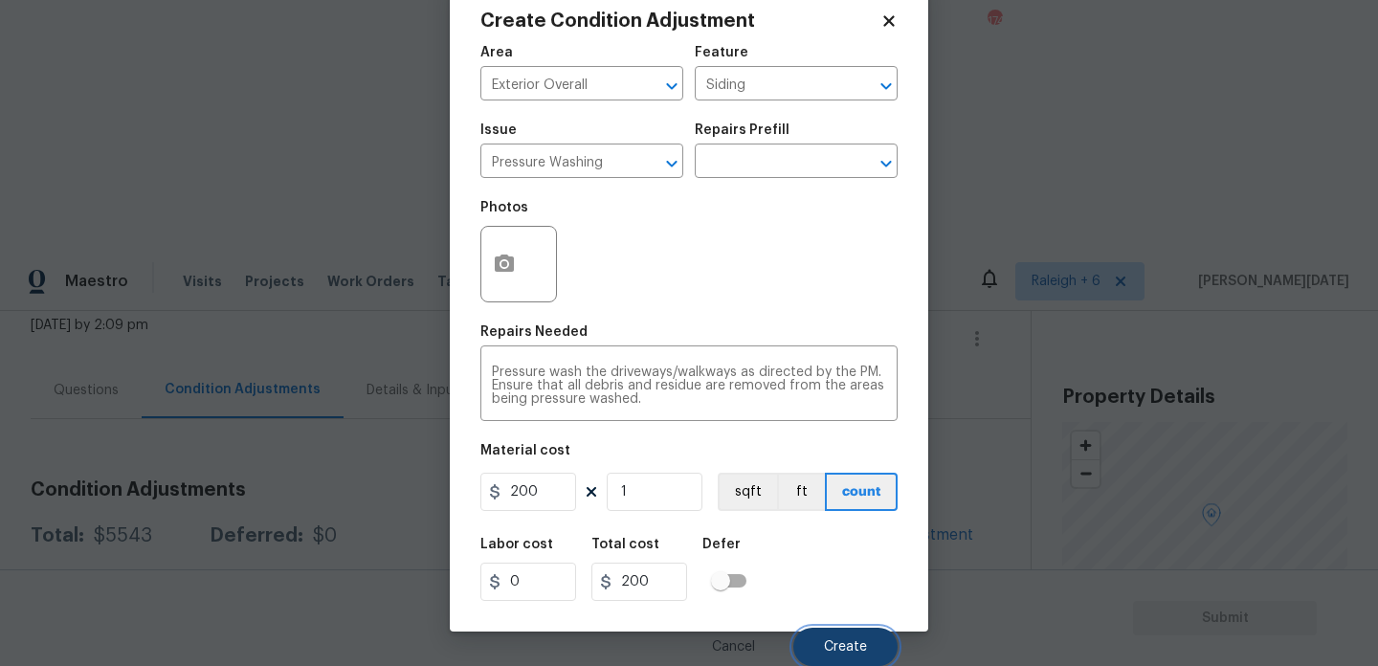
click at [827, 659] on button "Create" at bounding box center [846, 647] width 104 height 38
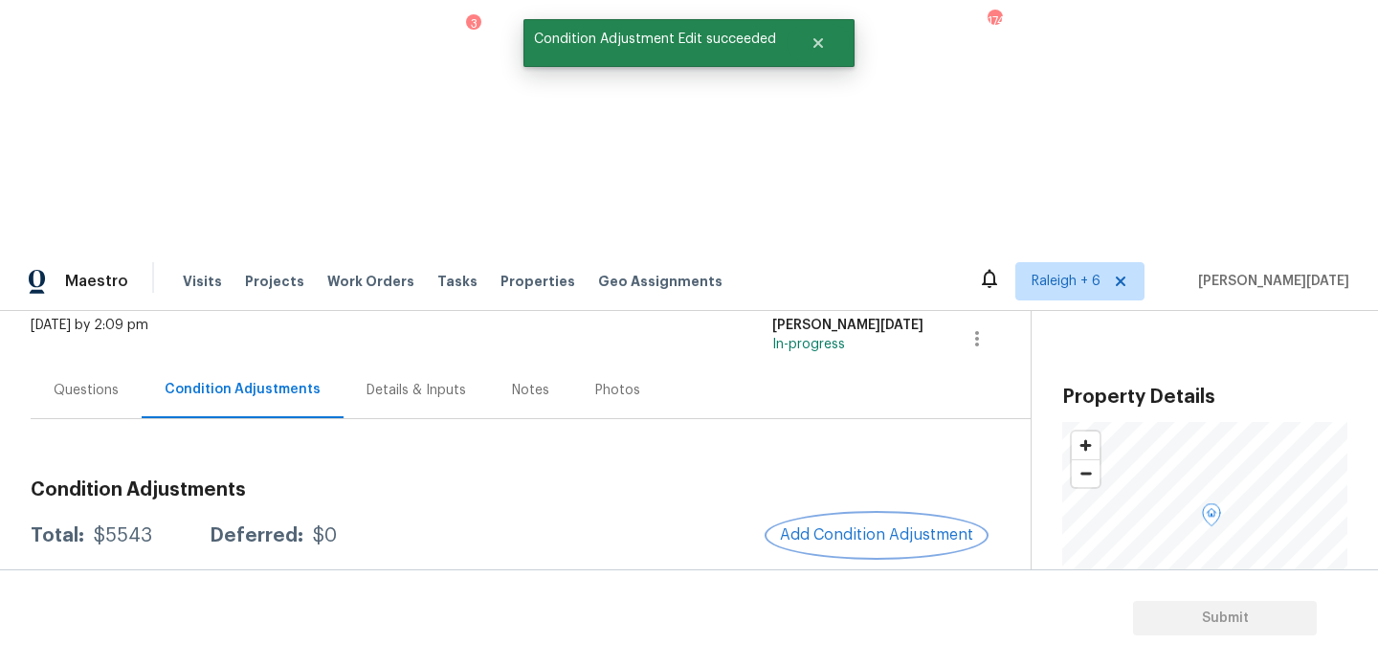
scroll to position [0, 0]
click at [861, 515] on button "Add Condition Adjustment" at bounding box center [880, 535] width 216 height 40
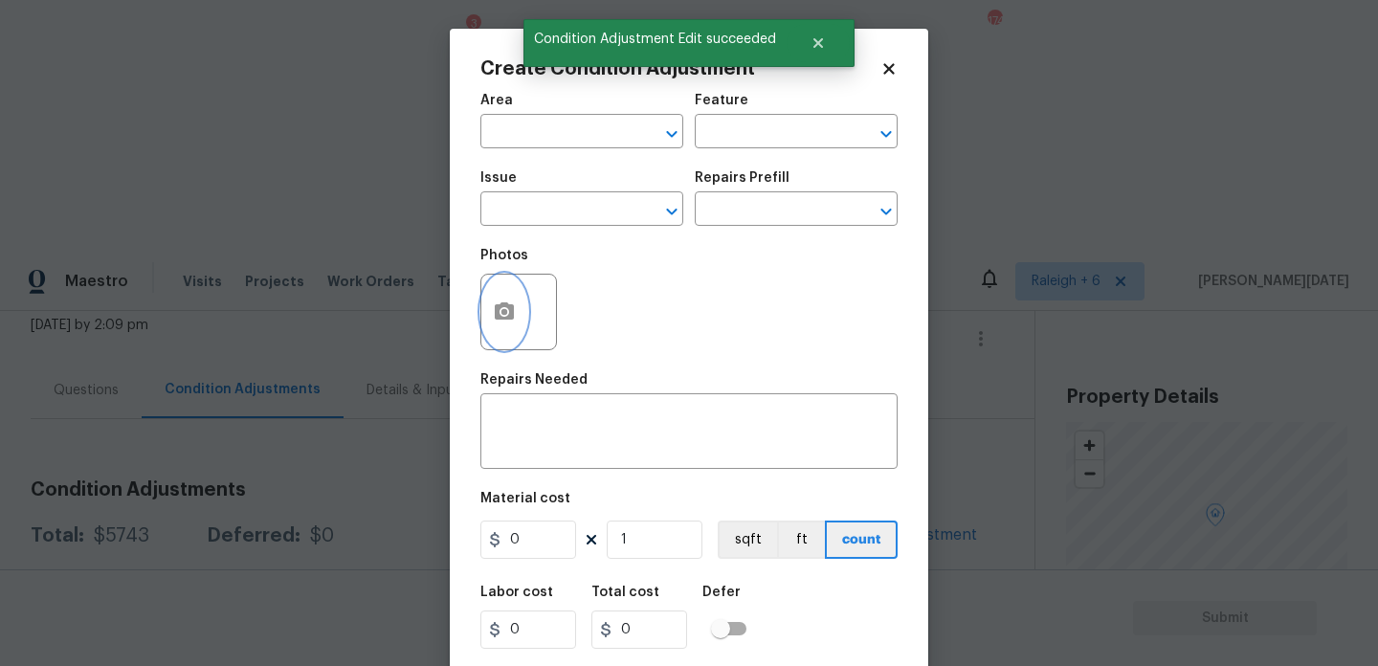
click at [497, 306] on icon "button" at bounding box center [504, 310] width 19 height 17
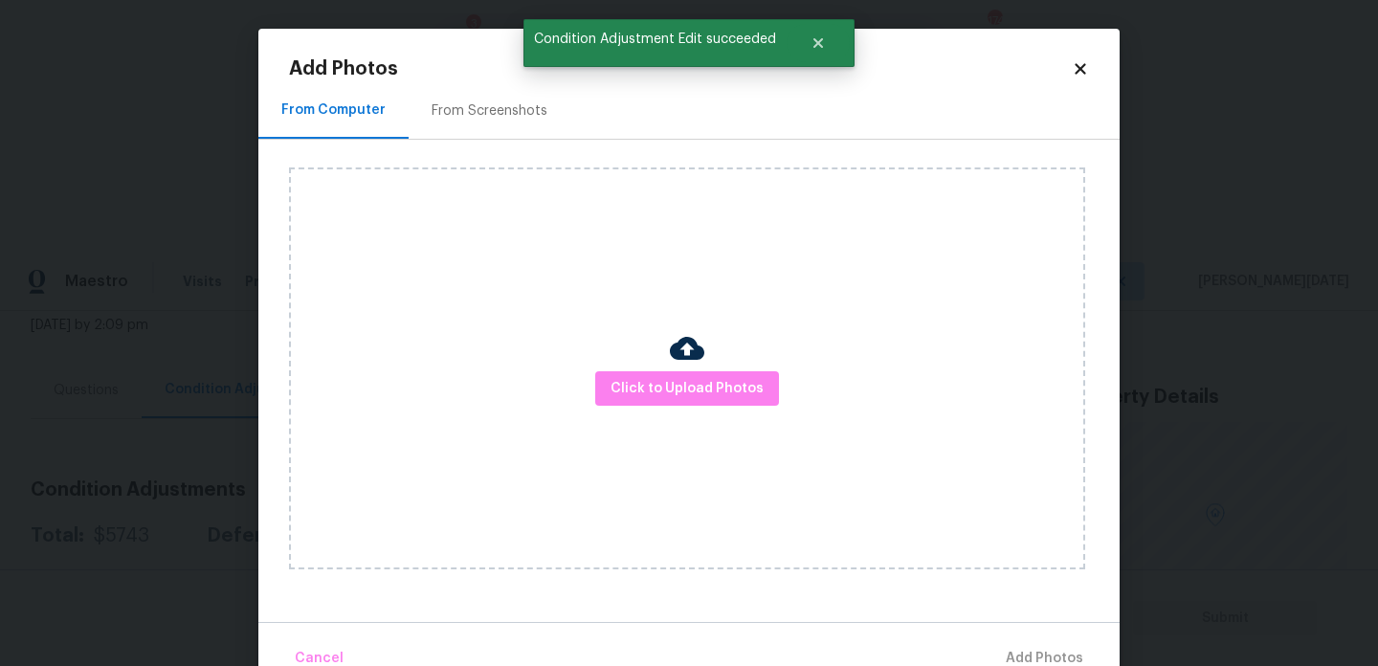
click at [521, 119] on div "From Screenshots" at bounding box center [490, 110] width 116 height 19
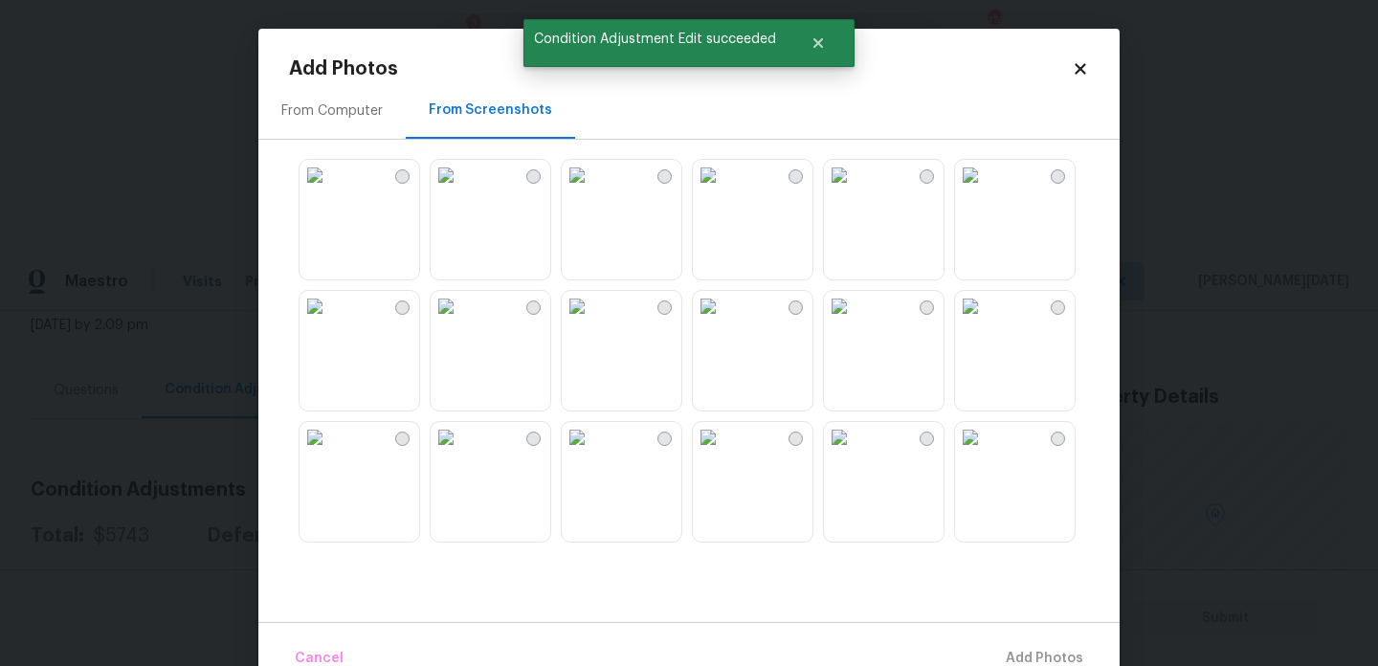
click at [289, 231] on div at bounding box center [704, 350] width 831 height 402
click at [461, 322] on img at bounding box center [446, 306] width 31 height 31
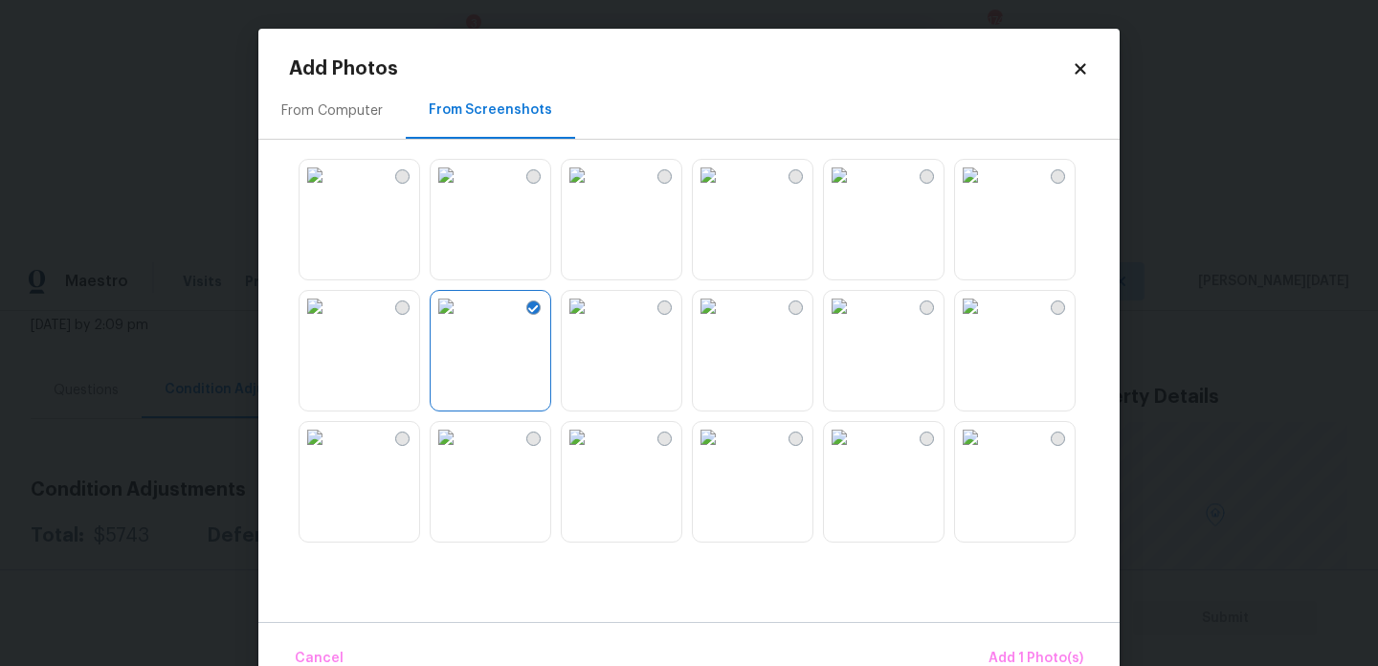
click at [838, 322] on img at bounding box center [839, 306] width 31 height 31
click at [986, 453] on img at bounding box center [970, 437] width 31 height 31
click at [855, 176] on img at bounding box center [839, 175] width 31 height 31
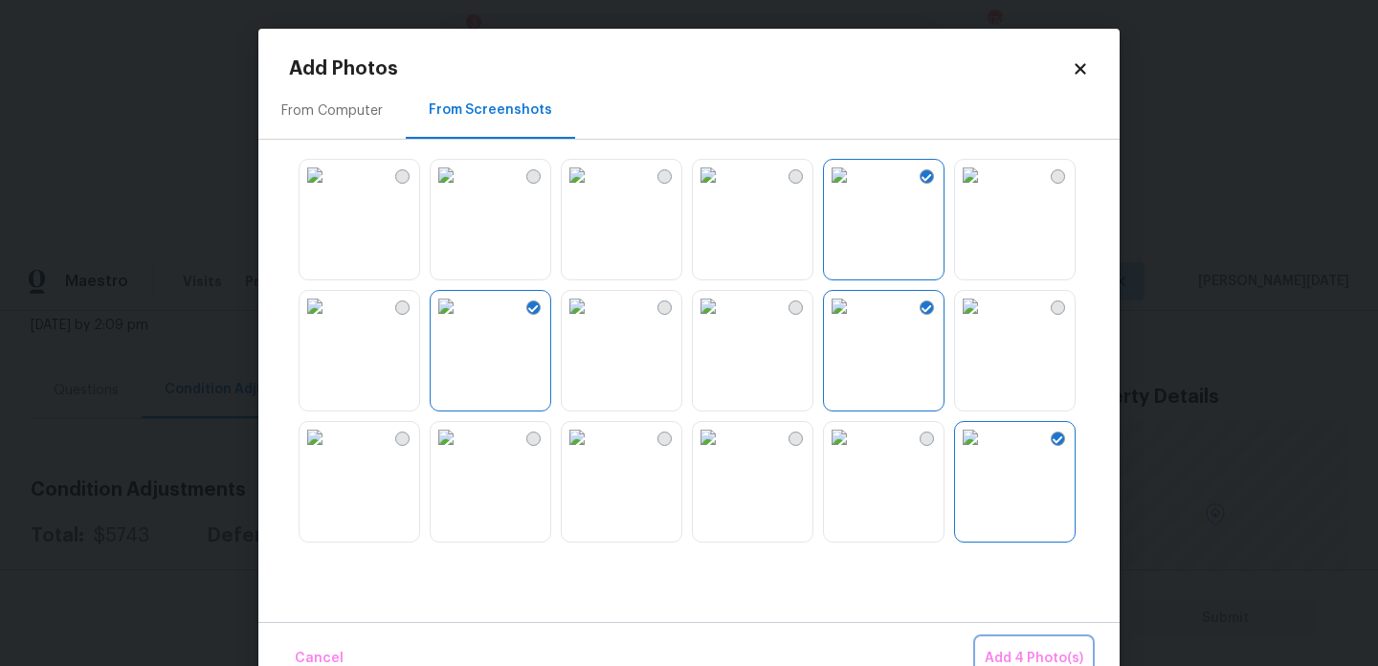
click at [1046, 646] on button "Add 4 Photo(s)" at bounding box center [1034, 658] width 114 height 41
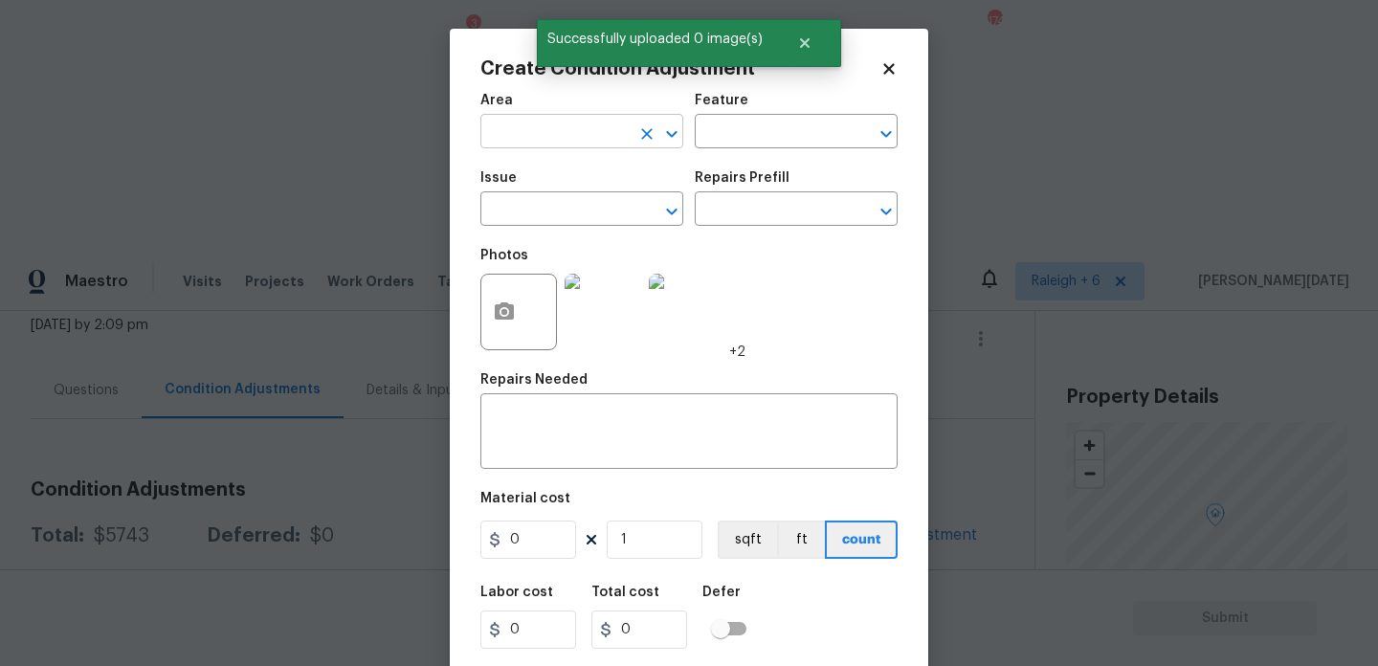
click at [527, 144] on input "text" at bounding box center [555, 134] width 149 height 30
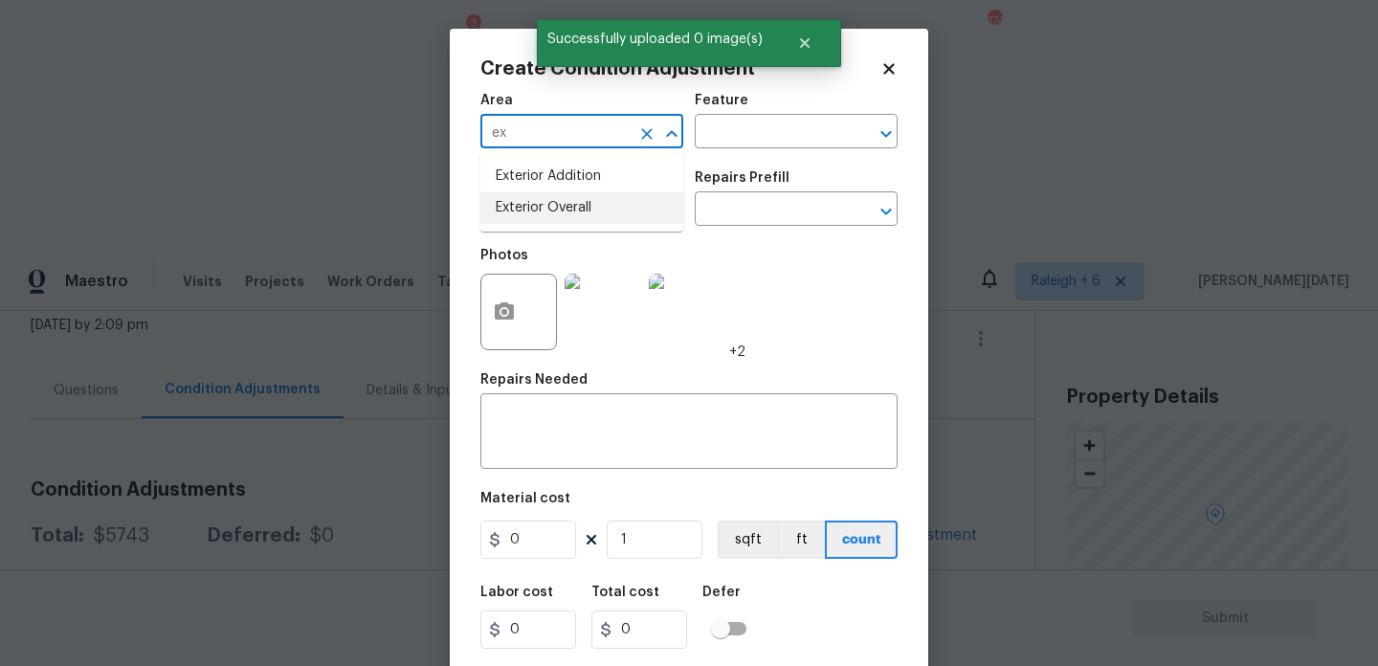
click at [554, 211] on li "Exterior Overall" at bounding box center [582, 208] width 203 height 32
type input "Exterior Overall"
click at [554, 211] on input "text" at bounding box center [555, 211] width 149 height 30
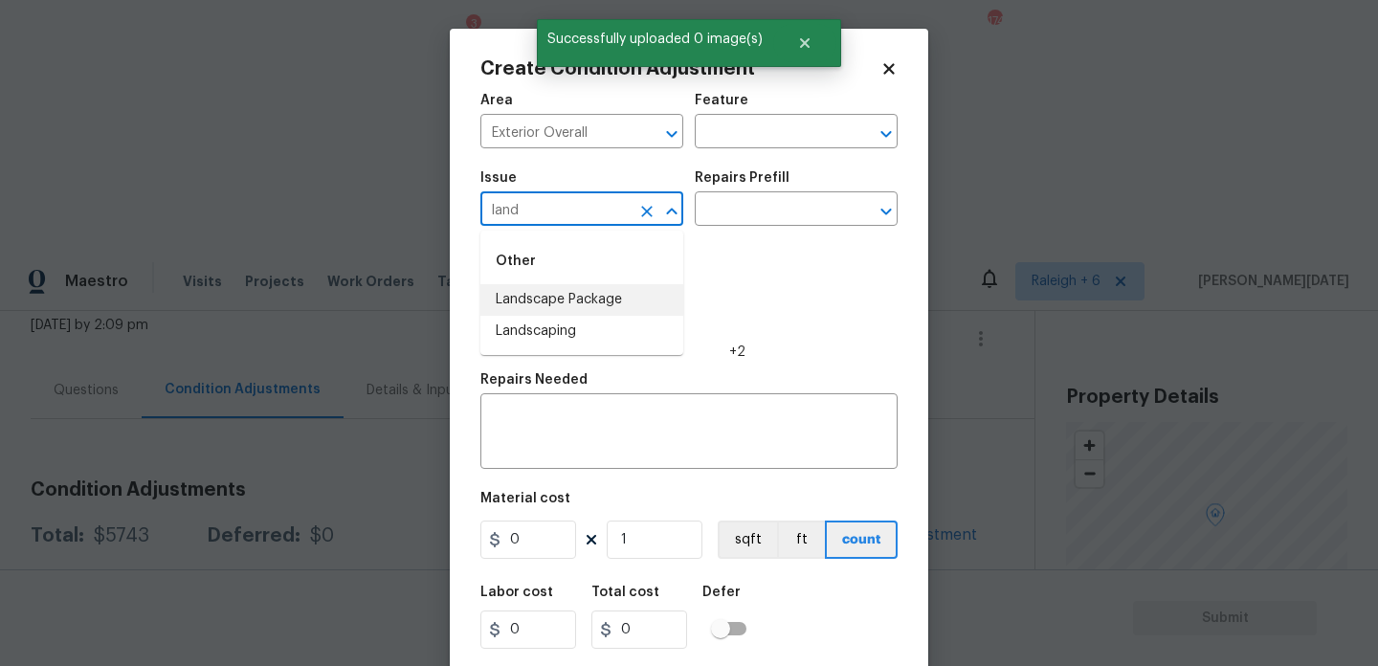
click at [585, 299] on li "Landscape Package" at bounding box center [582, 300] width 203 height 32
type input "Landscape Package"
click at [755, 207] on input "text" at bounding box center [769, 211] width 149 height 30
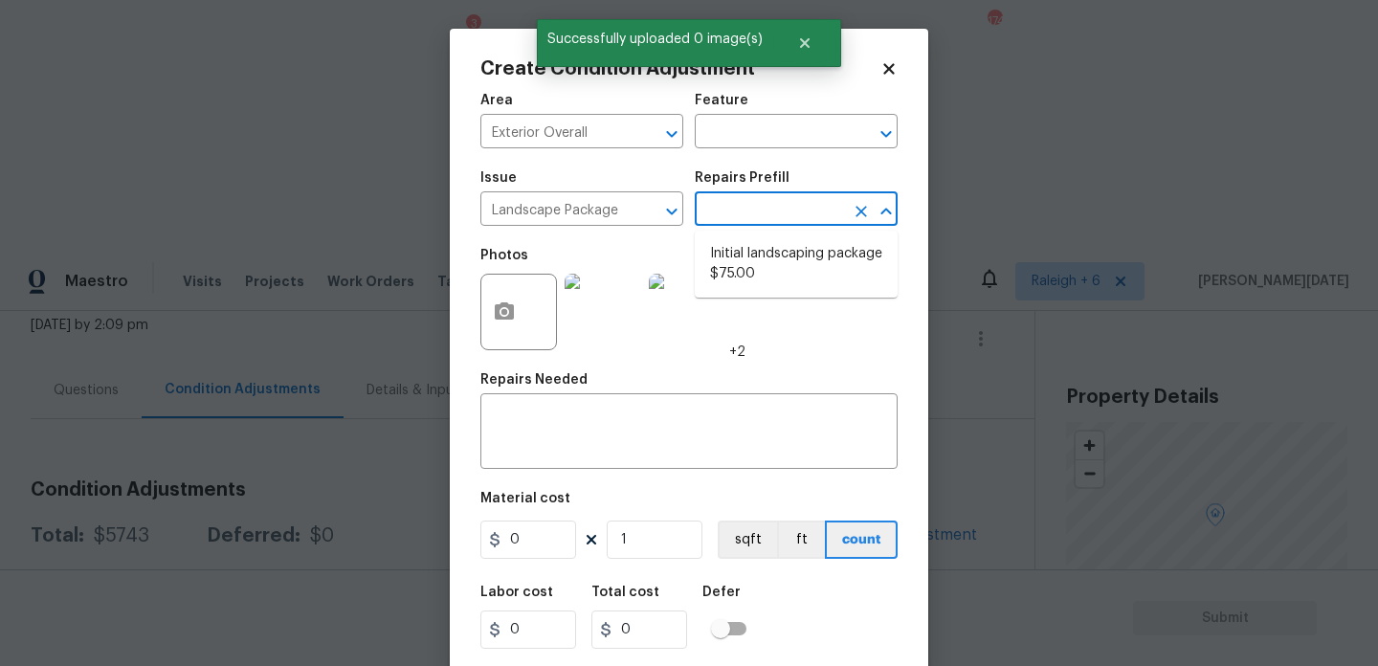
click at [755, 207] on input "text" at bounding box center [769, 211] width 149 height 30
click at [769, 208] on input "text" at bounding box center [769, 211] width 149 height 30
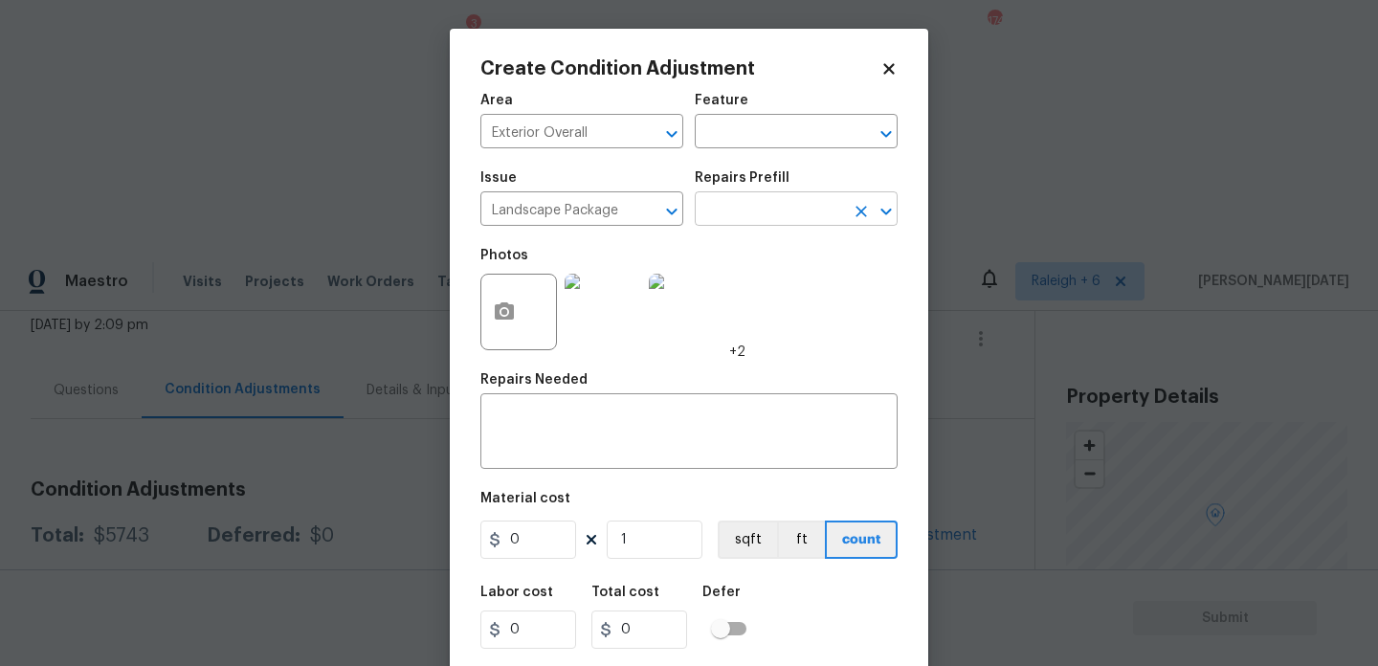
click at [754, 214] on input "text" at bounding box center [769, 211] width 149 height 30
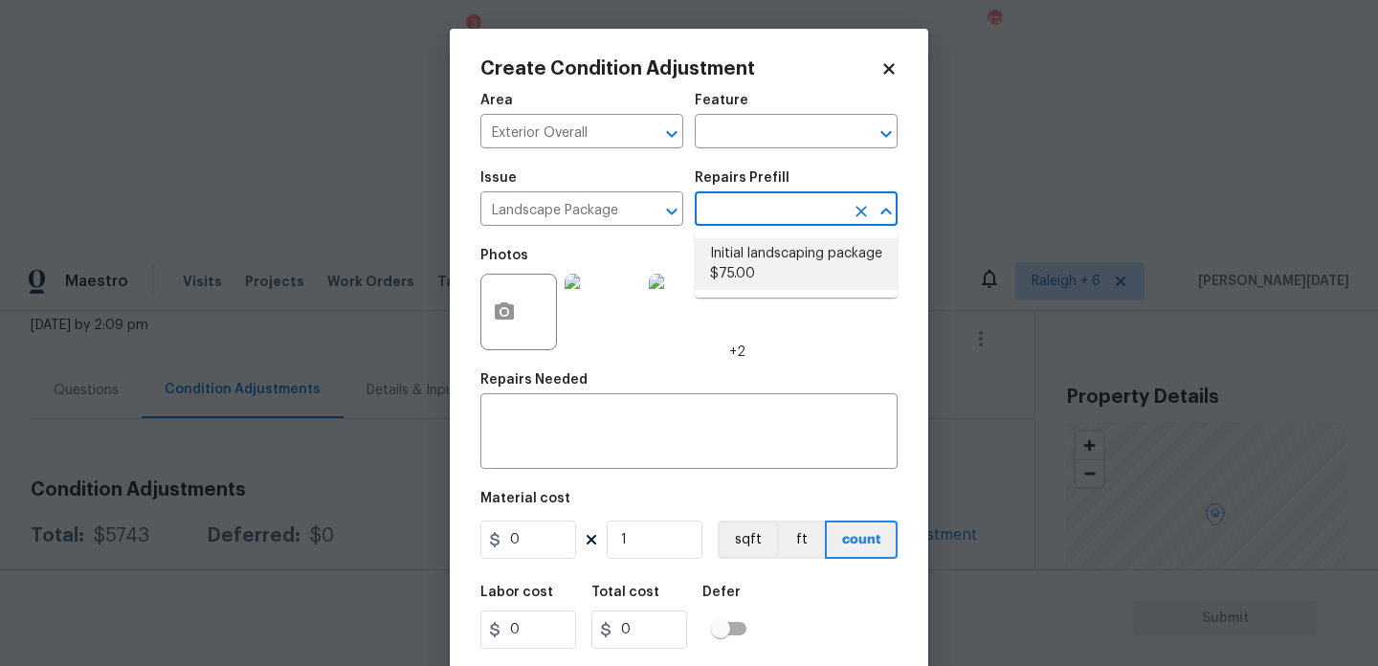
click at [772, 281] on li "Initial landscaping package $75.00" at bounding box center [796, 264] width 203 height 52
type input "Home Readiness Packages"
type textarea "Mowing of grass up to 6" in height. Mow, edge along driveways & sidewalks, trim…"
type input "75"
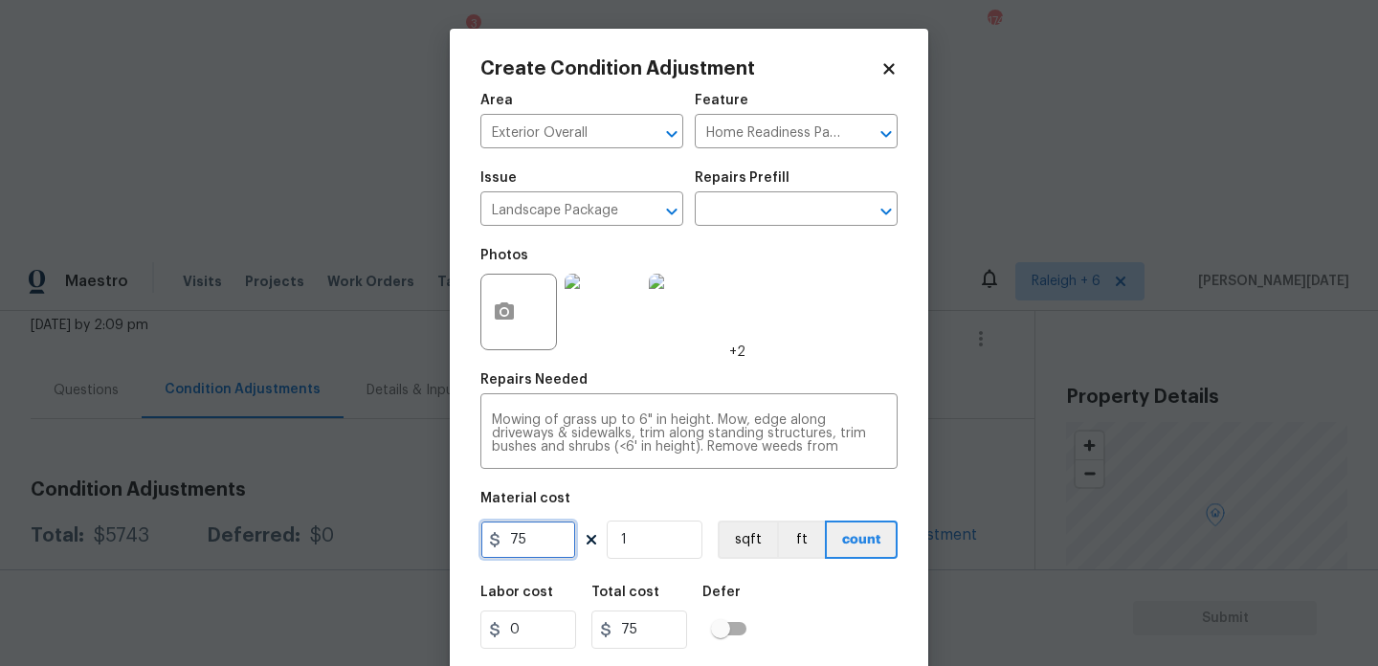
drag, startPoint x: 545, startPoint y: 539, endPoint x: 391, endPoint y: 535, distance: 154.2
click at [391, 535] on div "Create Condition Adjustment Area Exterior Overall ​ Feature Home Readiness Pack…" at bounding box center [689, 333] width 1378 height 666
type input "400"
click at [840, 283] on div "Photos +2" at bounding box center [689, 299] width 417 height 124
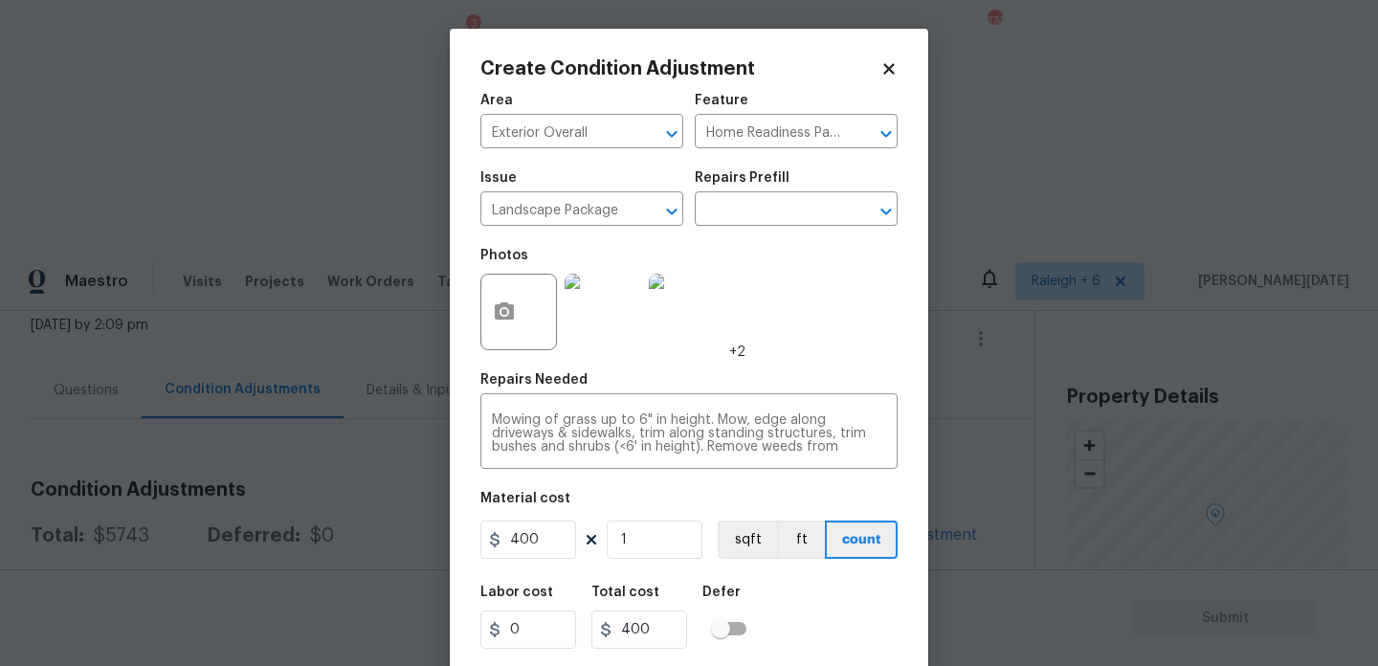
scroll to position [49, 0]
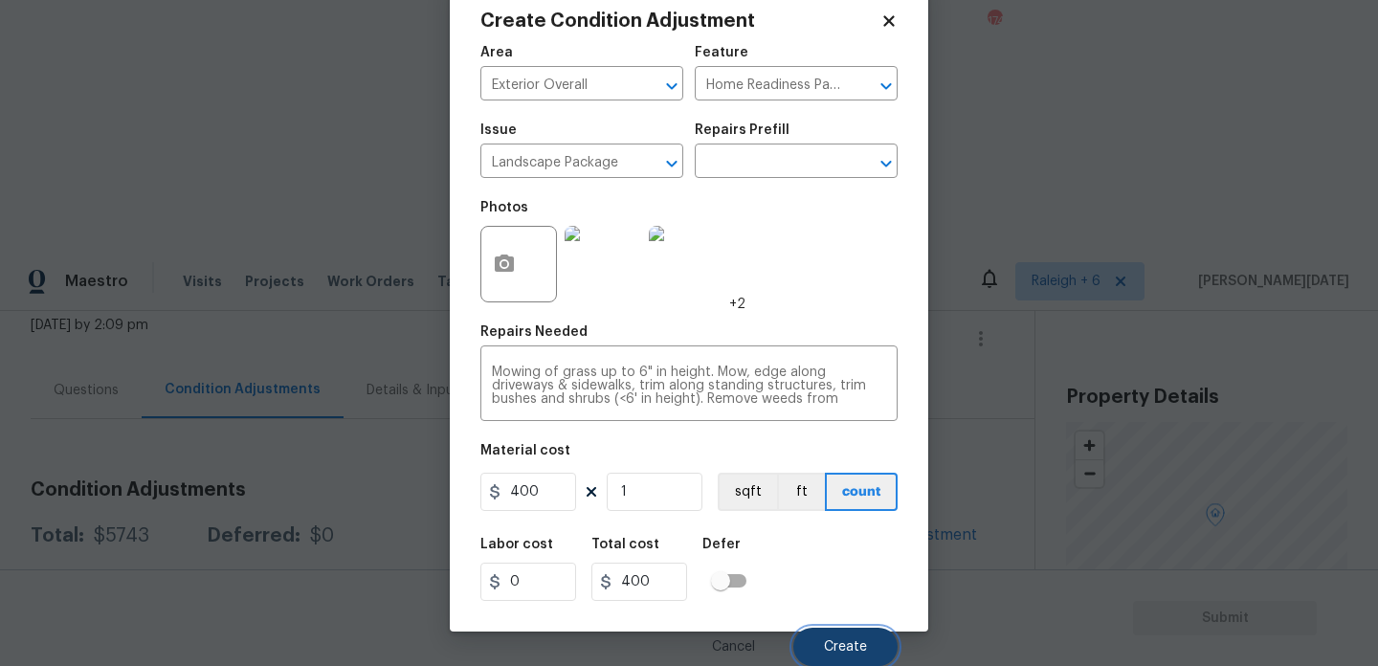
click at [860, 642] on span "Create" at bounding box center [845, 647] width 43 height 14
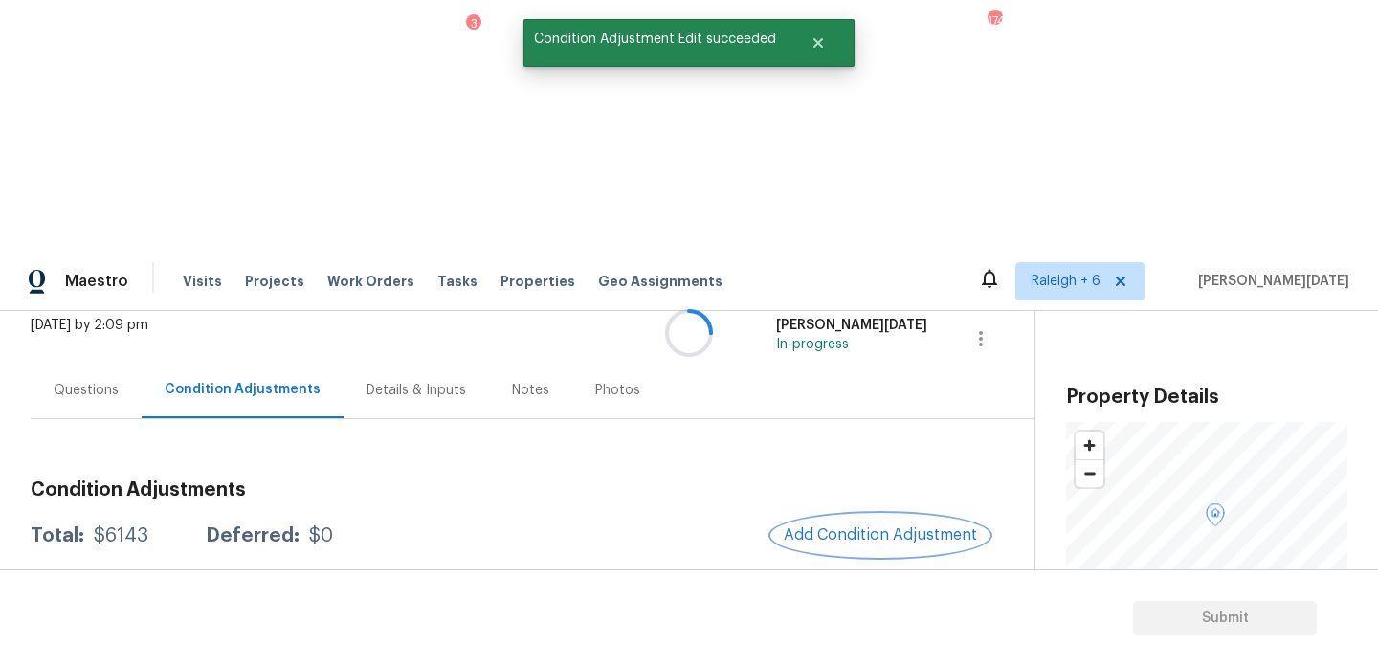
scroll to position [0, 0]
click at [861, 526] on span "Add Condition Adjustment" at bounding box center [880, 534] width 193 height 17
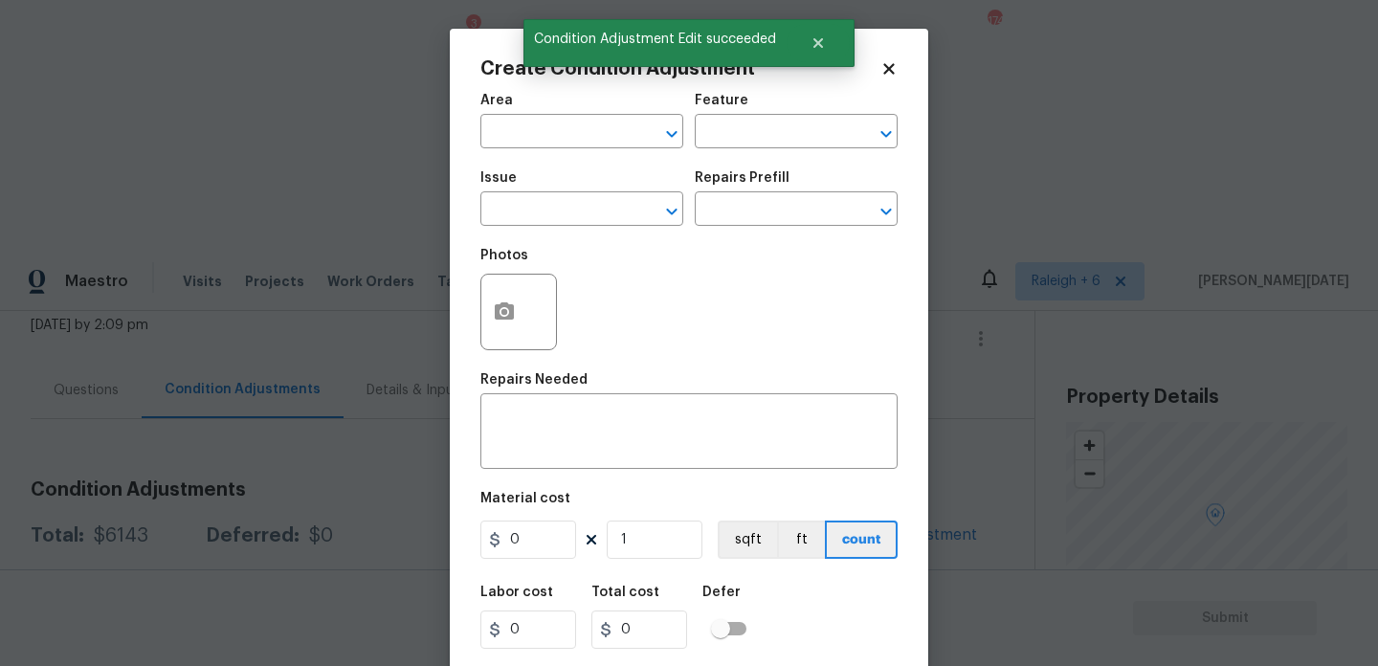
click at [861, 291] on div "Photos" at bounding box center [689, 299] width 417 height 124
click at [506, 320] on icon "button" at bounding box center [504, 310] width 19 height 17
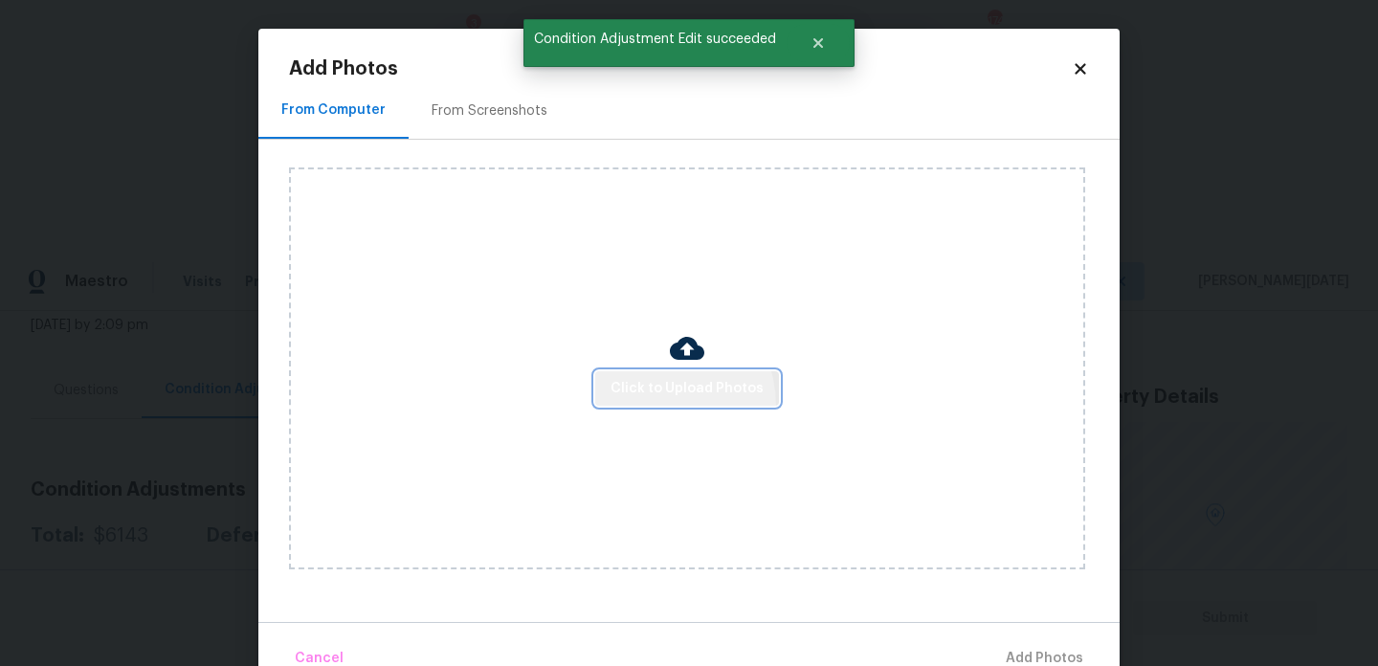
click at [652, 405] on button "Click to Upload Photos" at bounding box center [687, 388] width 184 height 35
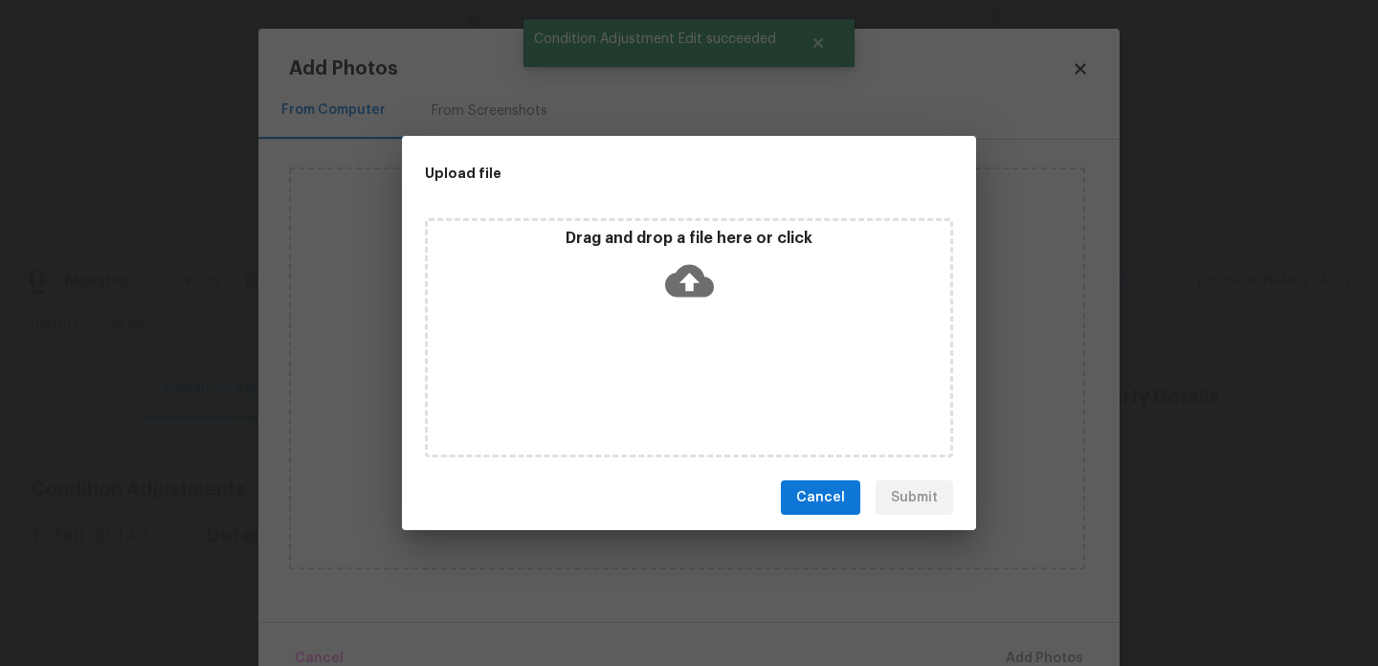
click at [681, 383] on div "Drag and drop a file here or click" at bounding box center [689, 337] width 528 height 239
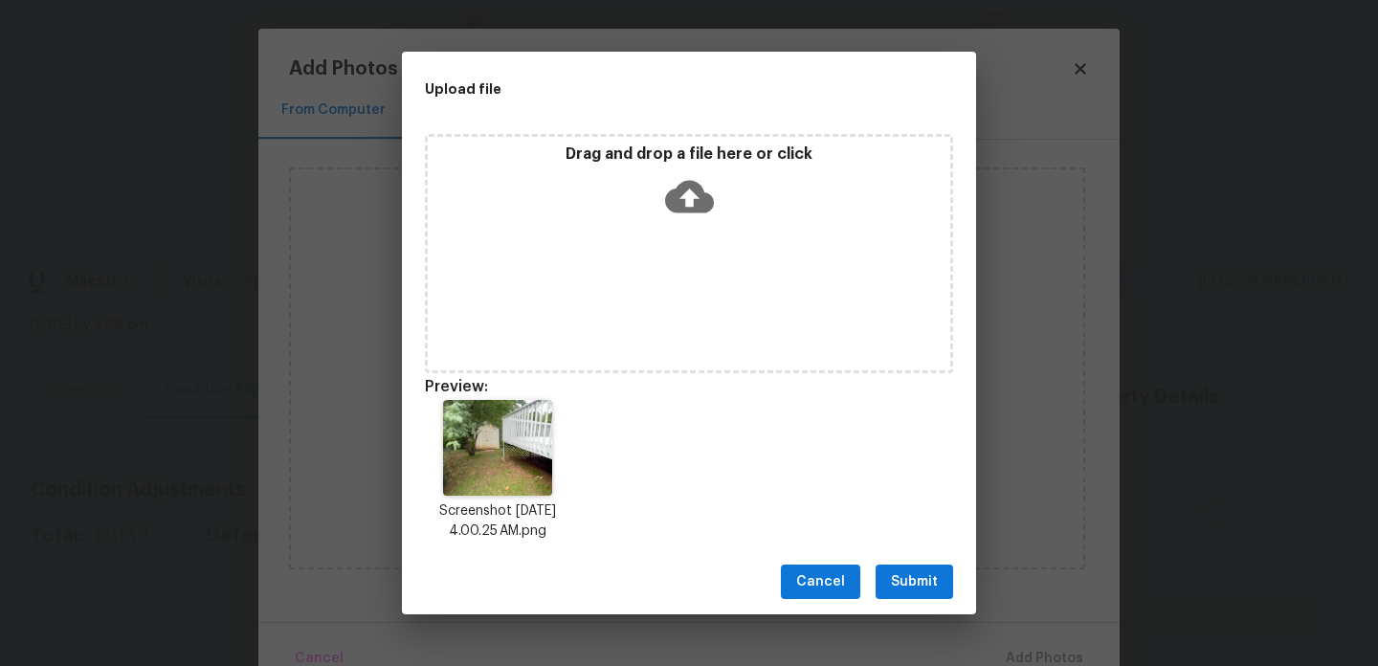
click at [920, 593] on button "Submit" at bounding box center [915, 582] width 78 height 35
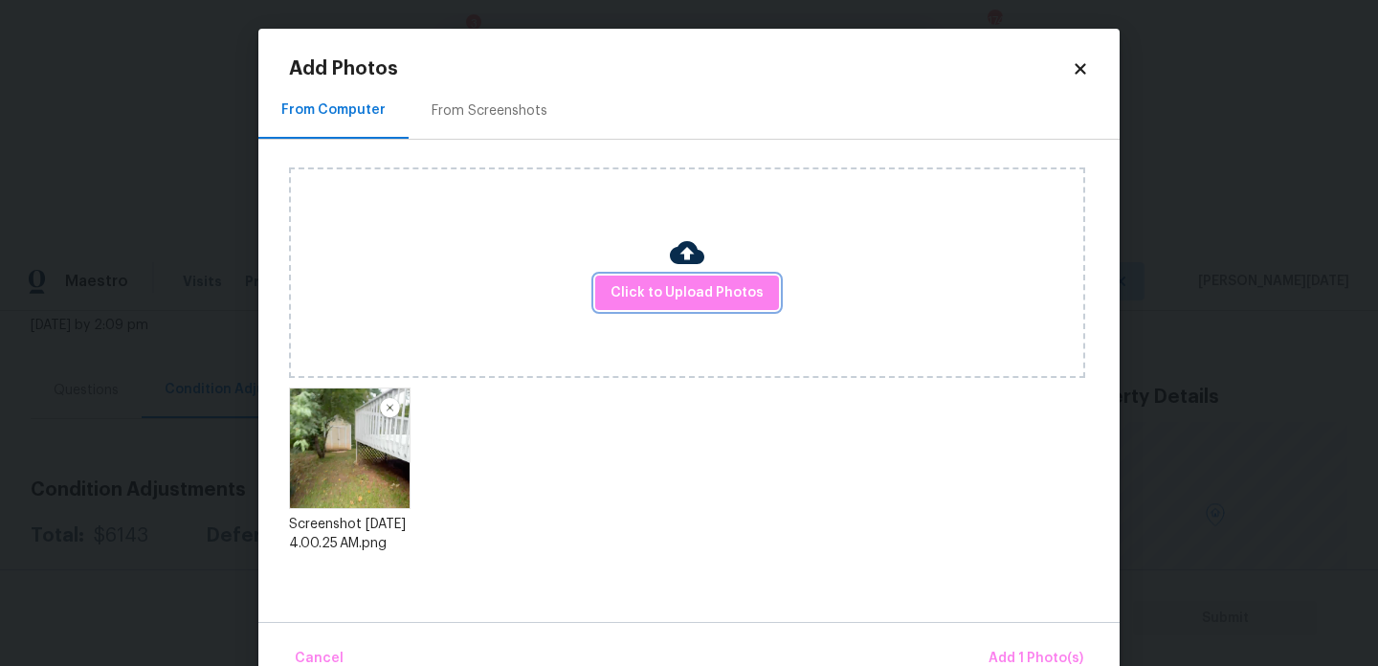
scroll to position [42, 0]
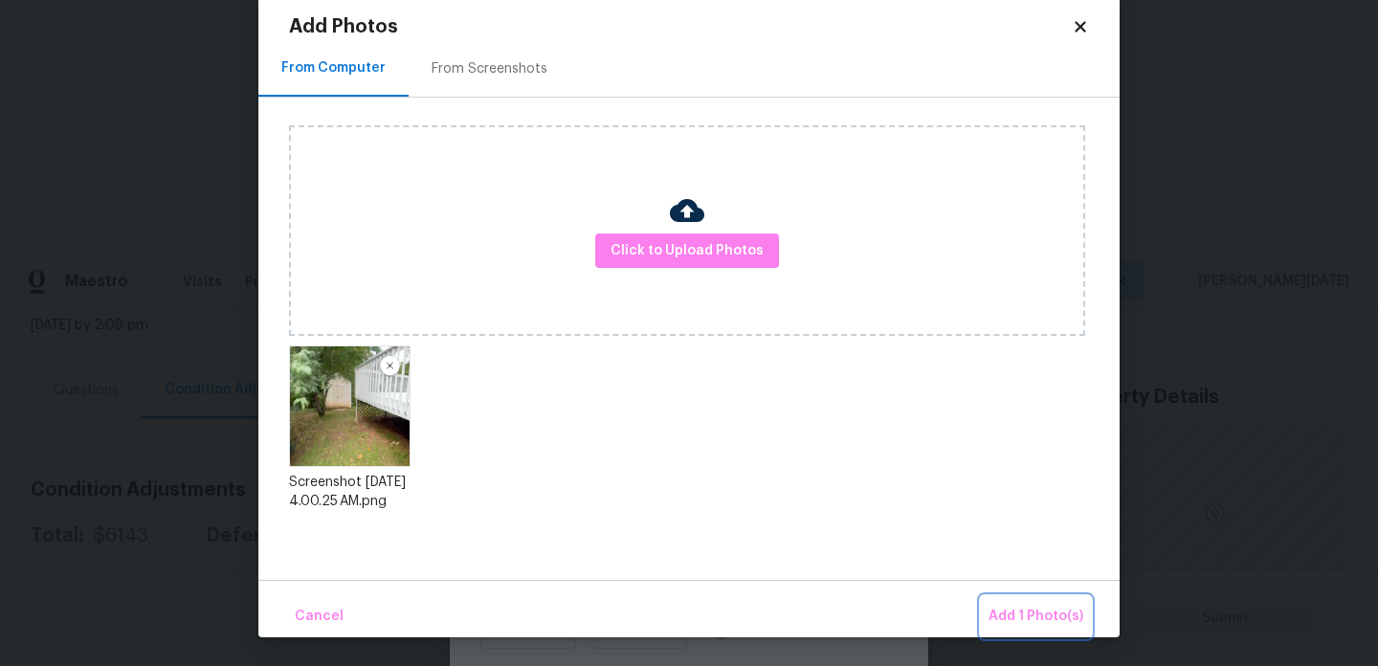
click at [1018, 607] on span "Add 1 Photo(s)" at bounding box center [1036, 617] width 95 height 24
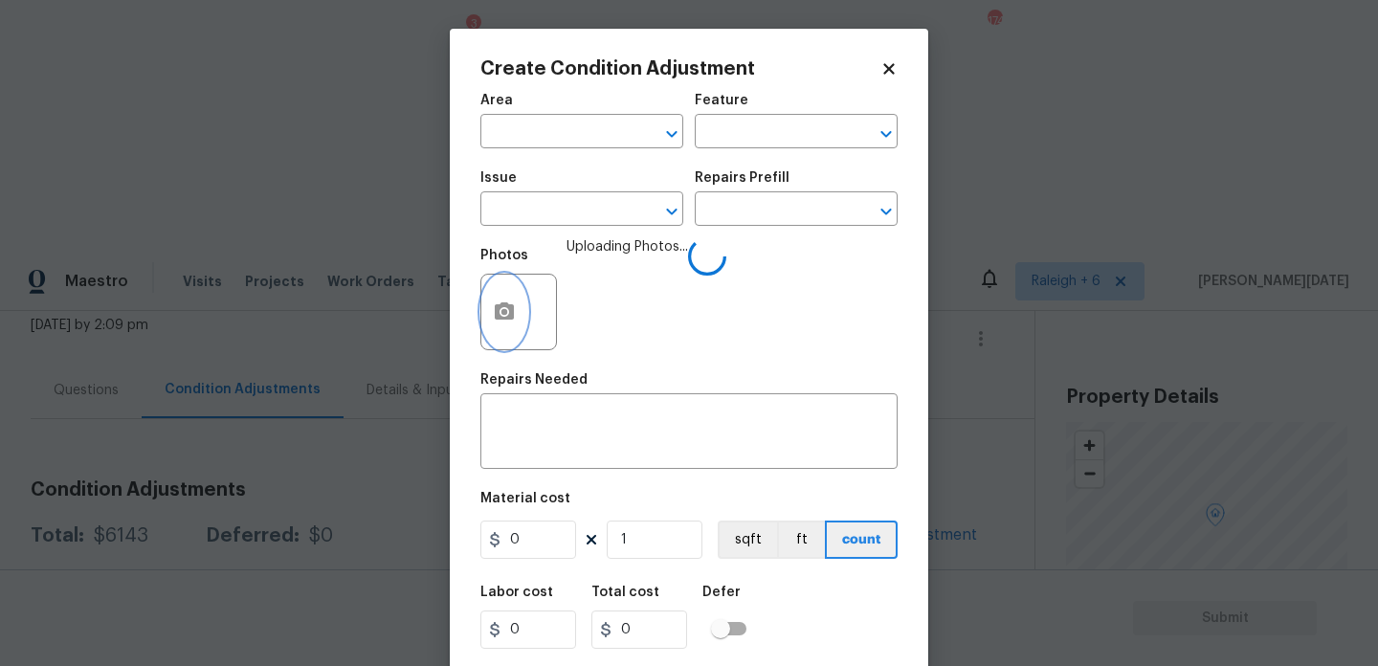
scroll to position [0, 0]
click at [496, 129] on input "text" at bounding box center [555, 134] width 149 height 30
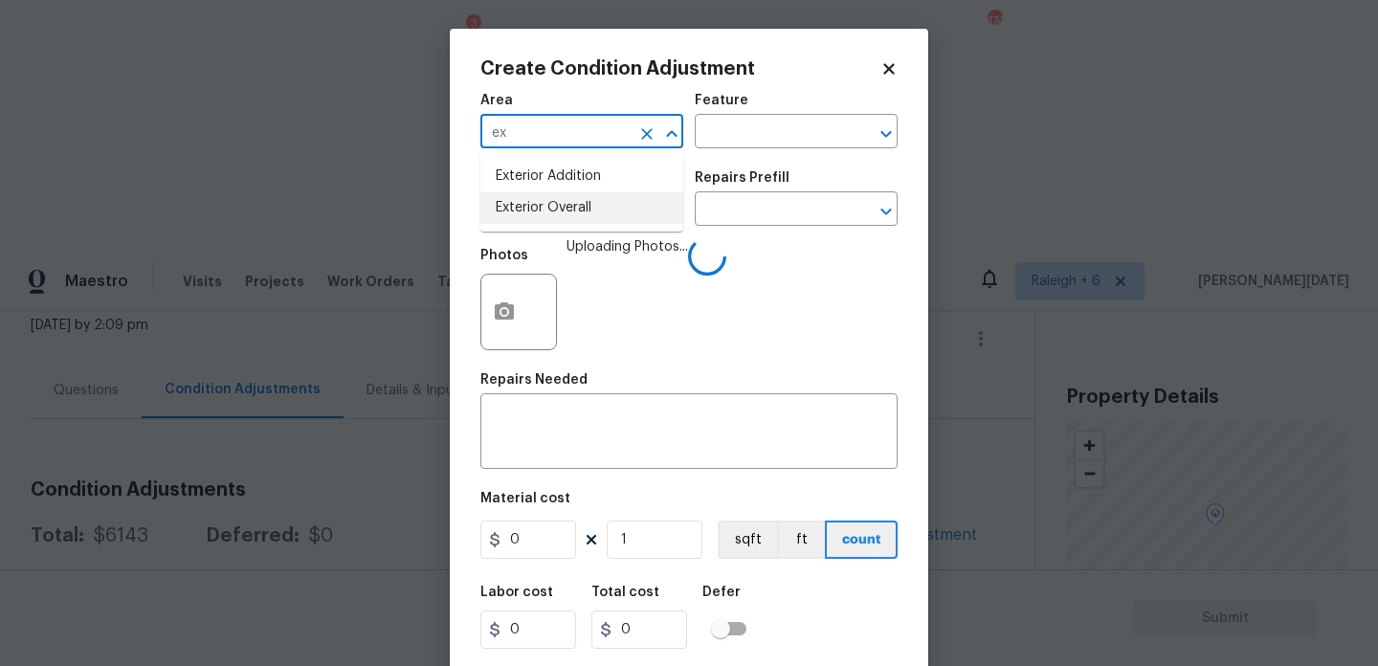
click at [535, 198] on li "Exterior Overall" at bounding box center [582, 208] width 203 height 32
type input "Exterior Overall"
click at [535, 198] on input "text" at bounding box center [555, 211] width 149 height 30
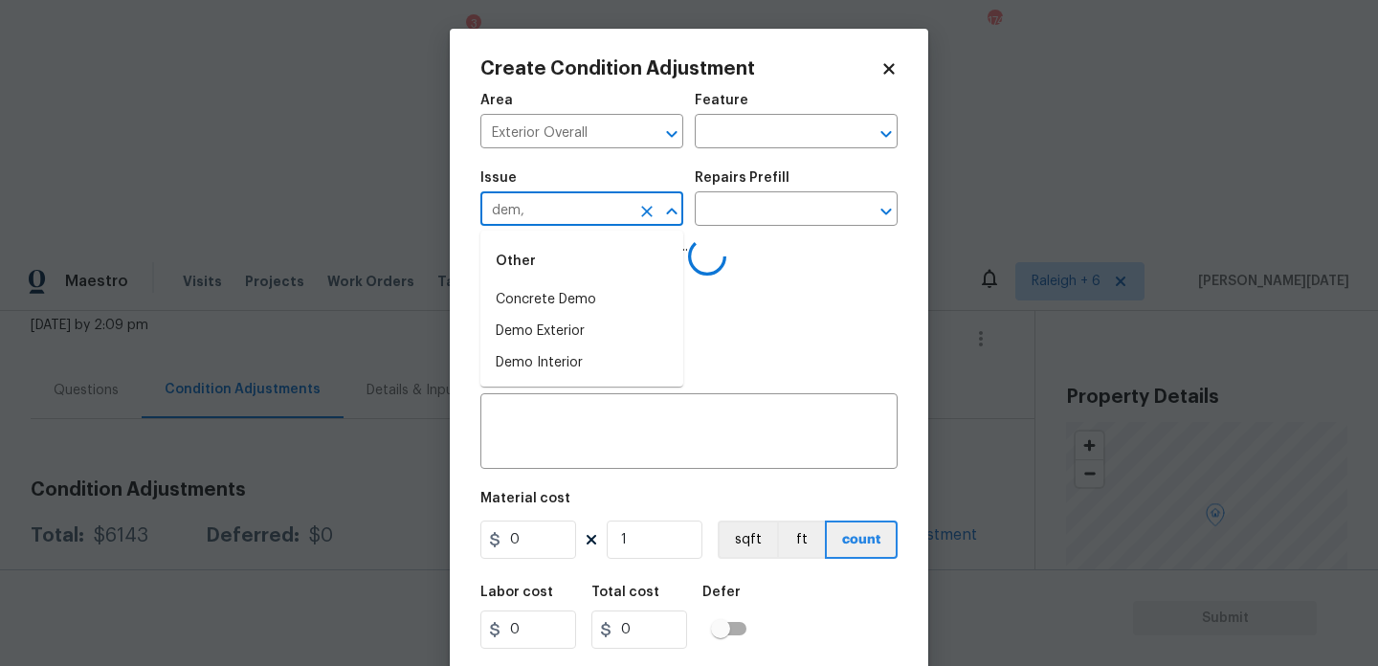
type input "dem,o"
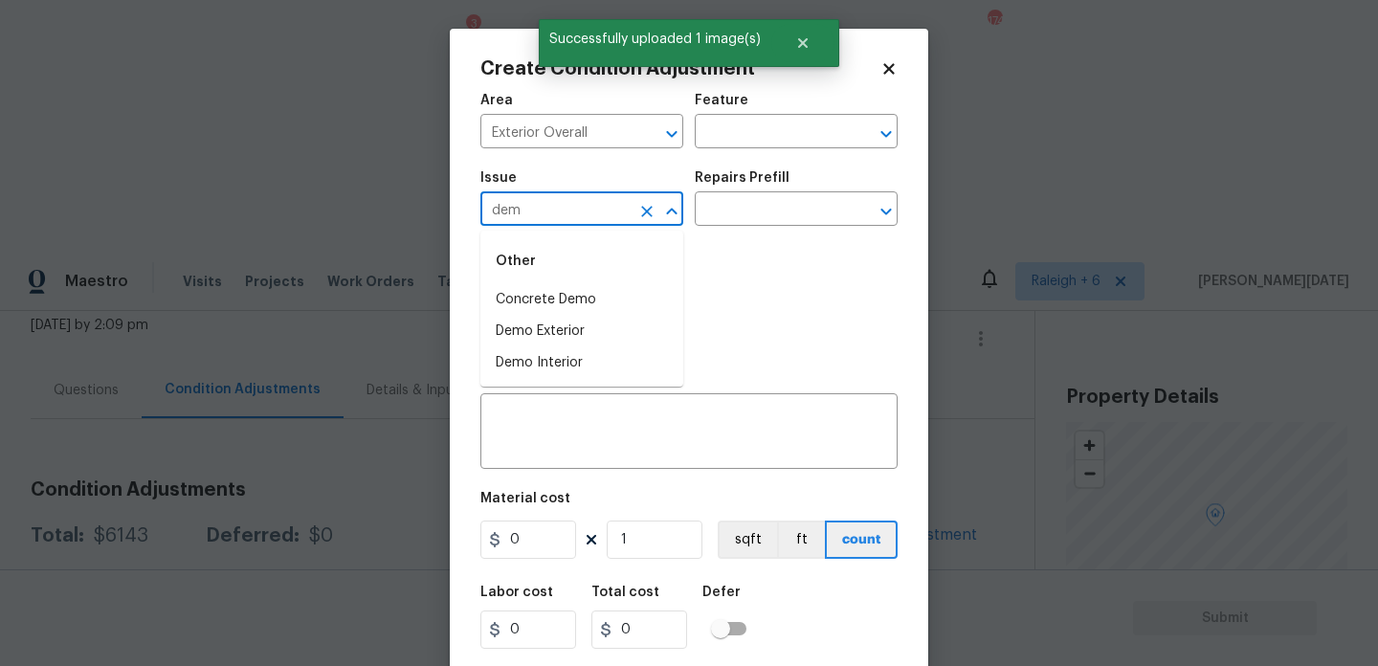
type input "demo"
click at [522, 325] on li "Demo Exterior" at bounding box center [582, 332] width 203 height 32
type input "Demo Exterior"
click at [752, 218] on input "text" at bounding box center [769, 211] width 149 height 30
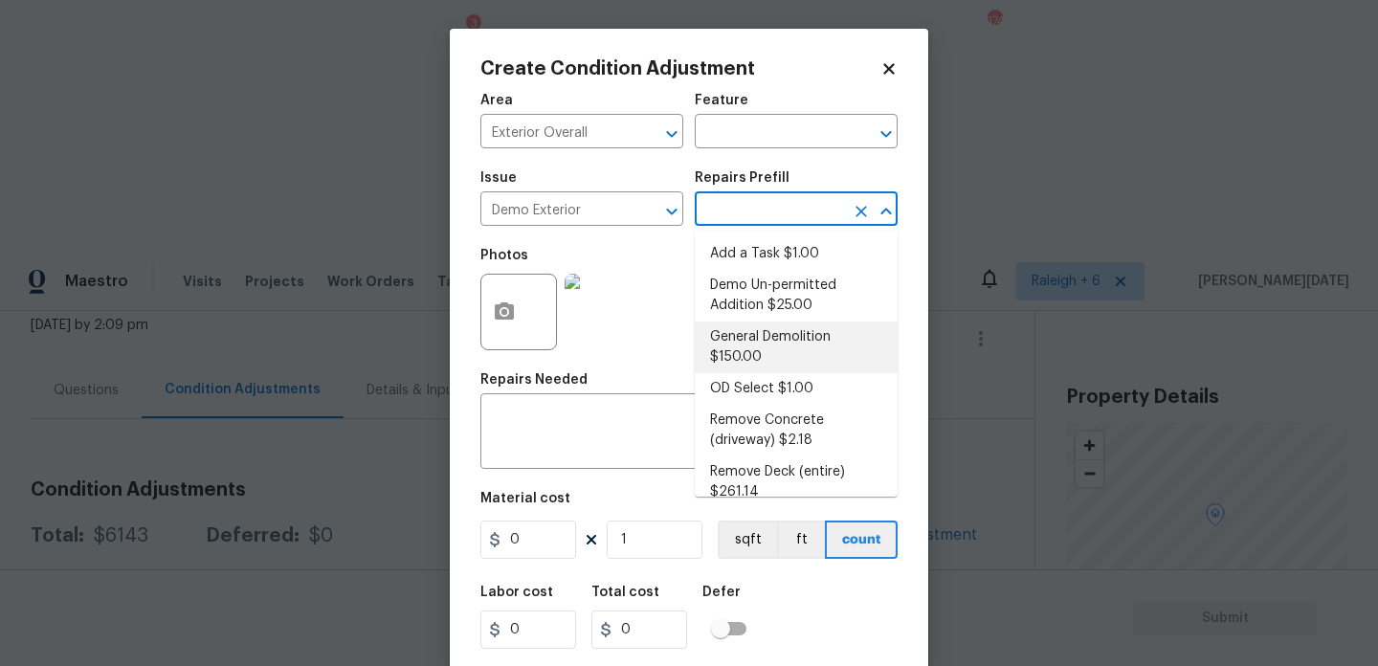
click at [760, 332] on li "General Demolition $150.00" at bounding box center [796, 348] width 203 height 52
type input "Demolition"
type textarea "Decks, sheds, above ground pools,"
type input "150"
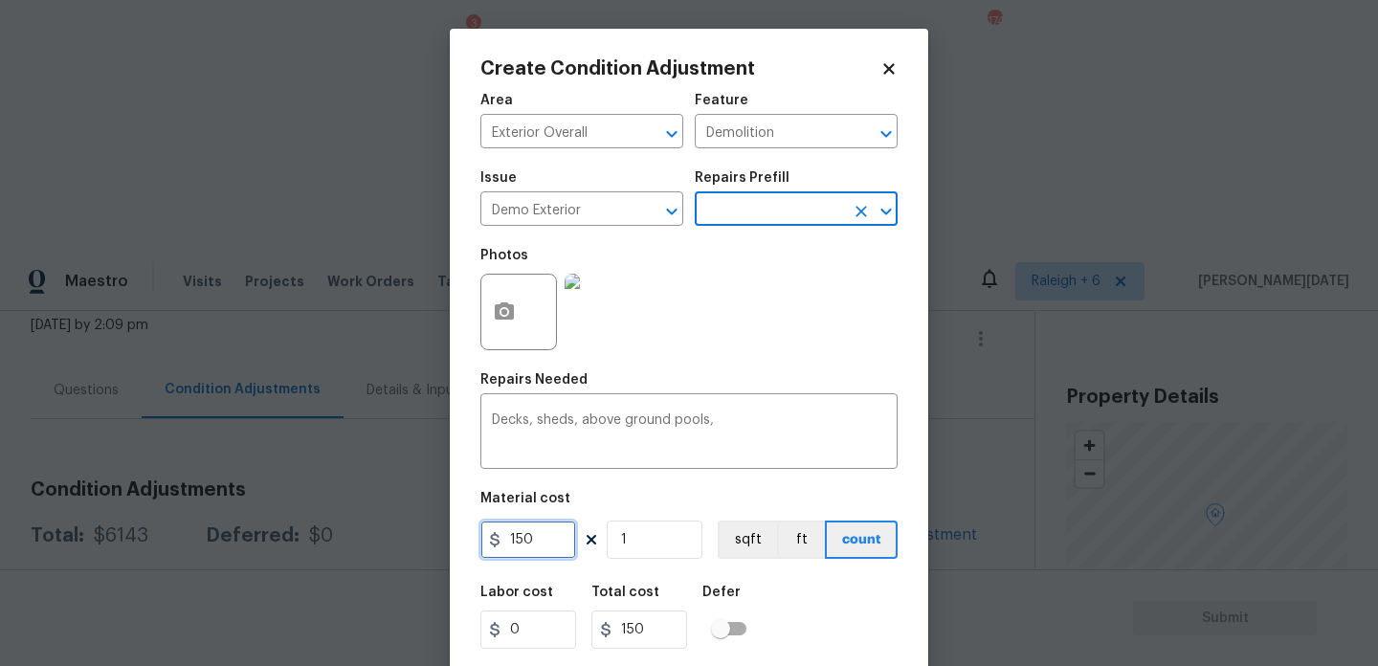
drag, startPoint x: 549, startPoint y: 538, endPoint x: 307, endPoint y: 533, distance: 242.2
click at [307, 533] on div "Create Condition Adjustment Area Exterior Overall ​ Feature Demolition ​ Issue …" at bounding box center [689, 333] width 1378 height 666
type input "800"
click at [795, 383] on div "Repairs Needed" at bounding box center [689, 385] width 417 height 25
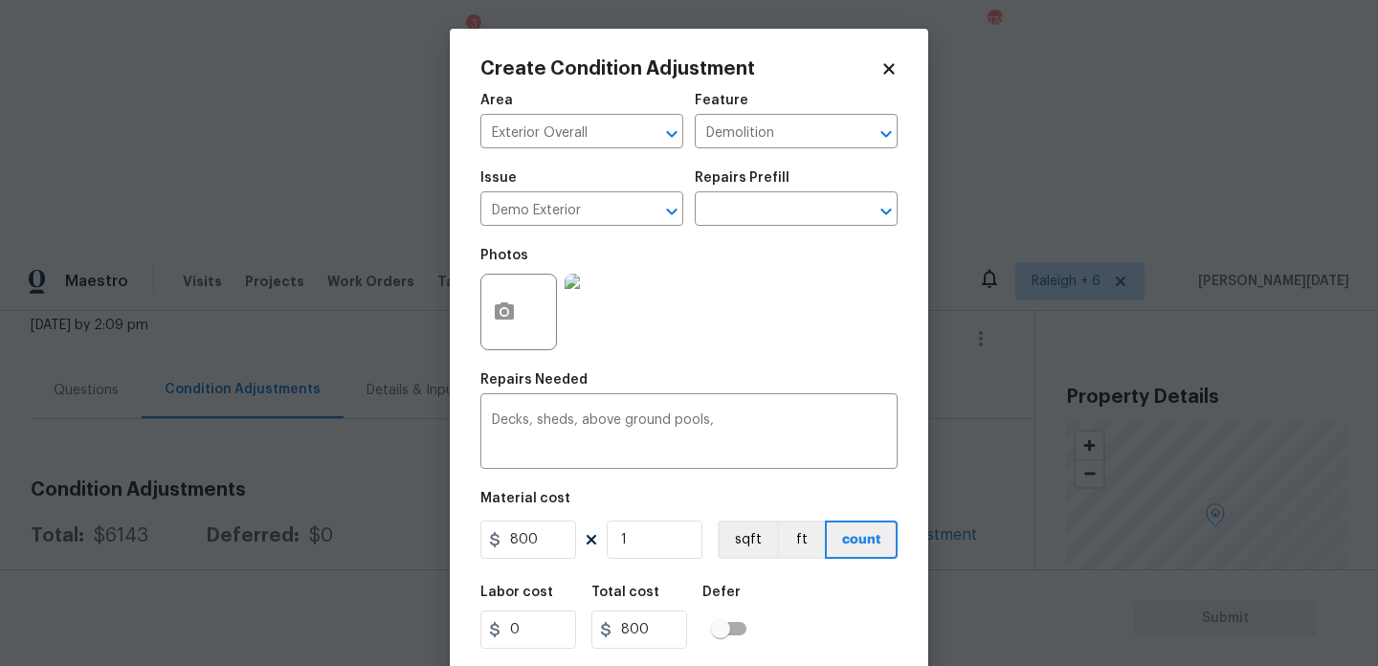
scroll to position [49, 0]
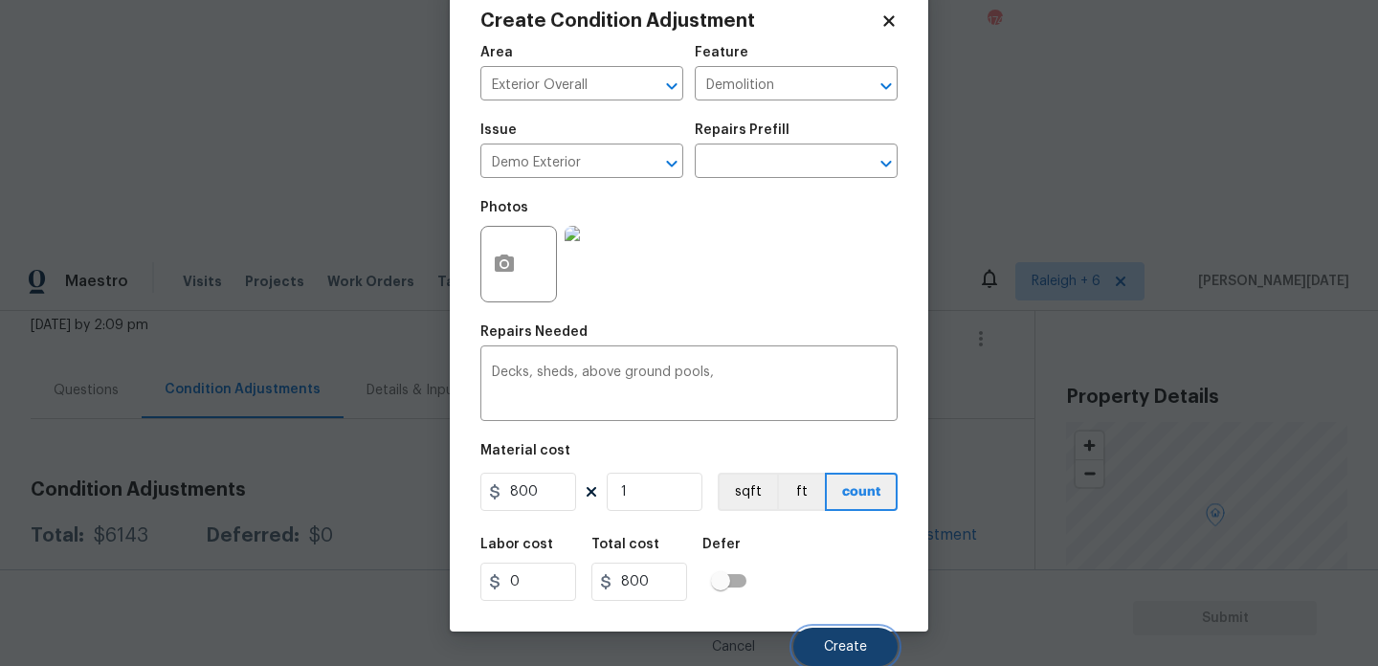
click at [874, 656] on button "Create" at bounding box center [846, 647] width 104 height 38
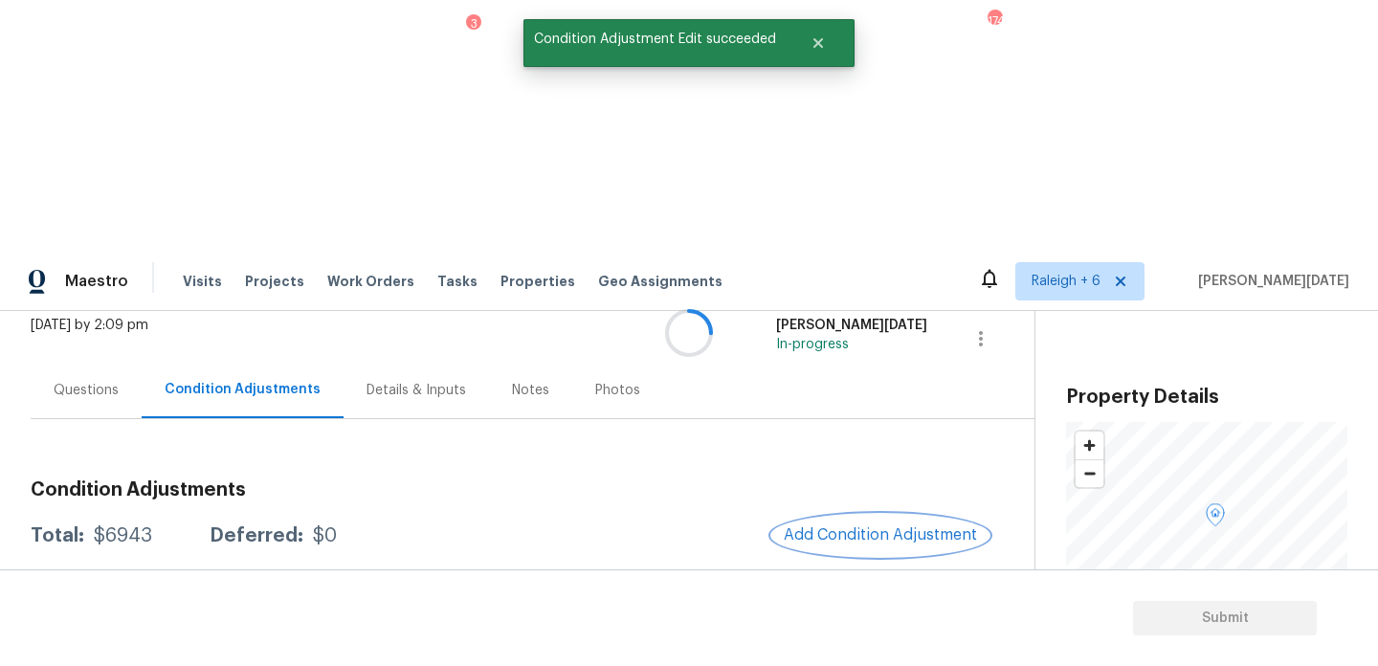
scroll to position [0, 0]
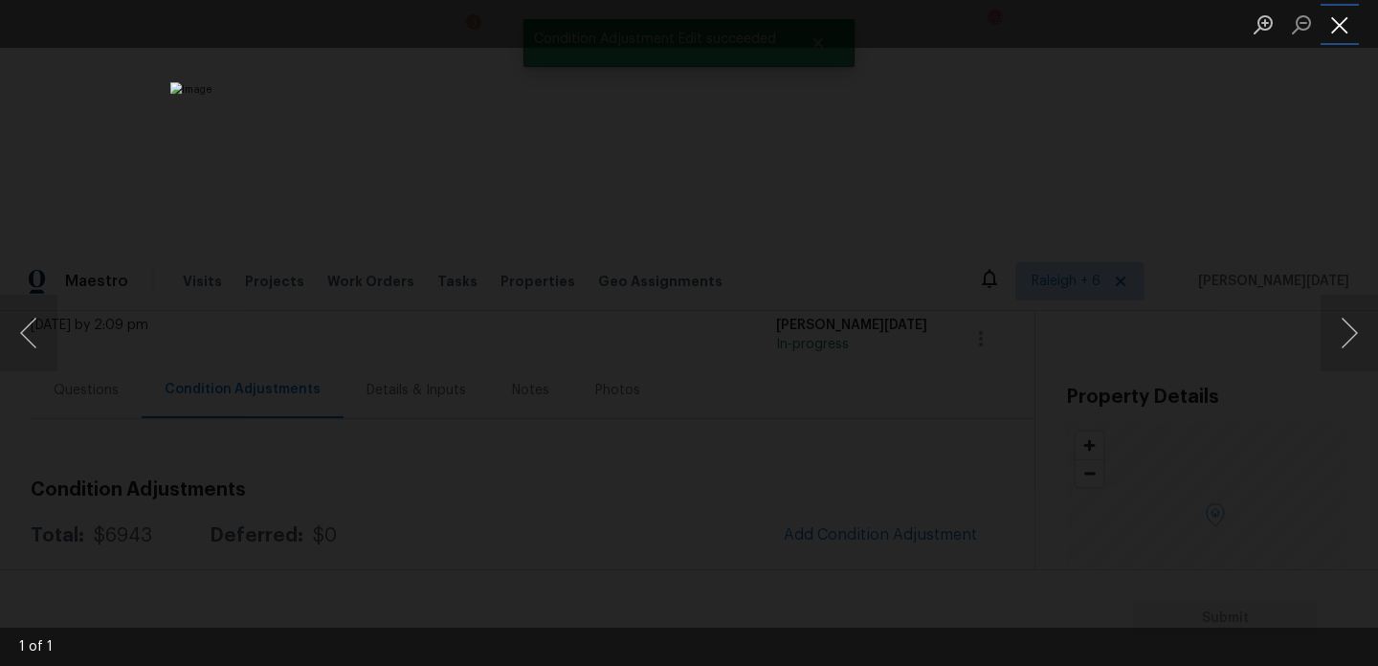
click at [1333, 16] on button "Close lightbox" at bounding box center [1340, 25] width 38 height 34
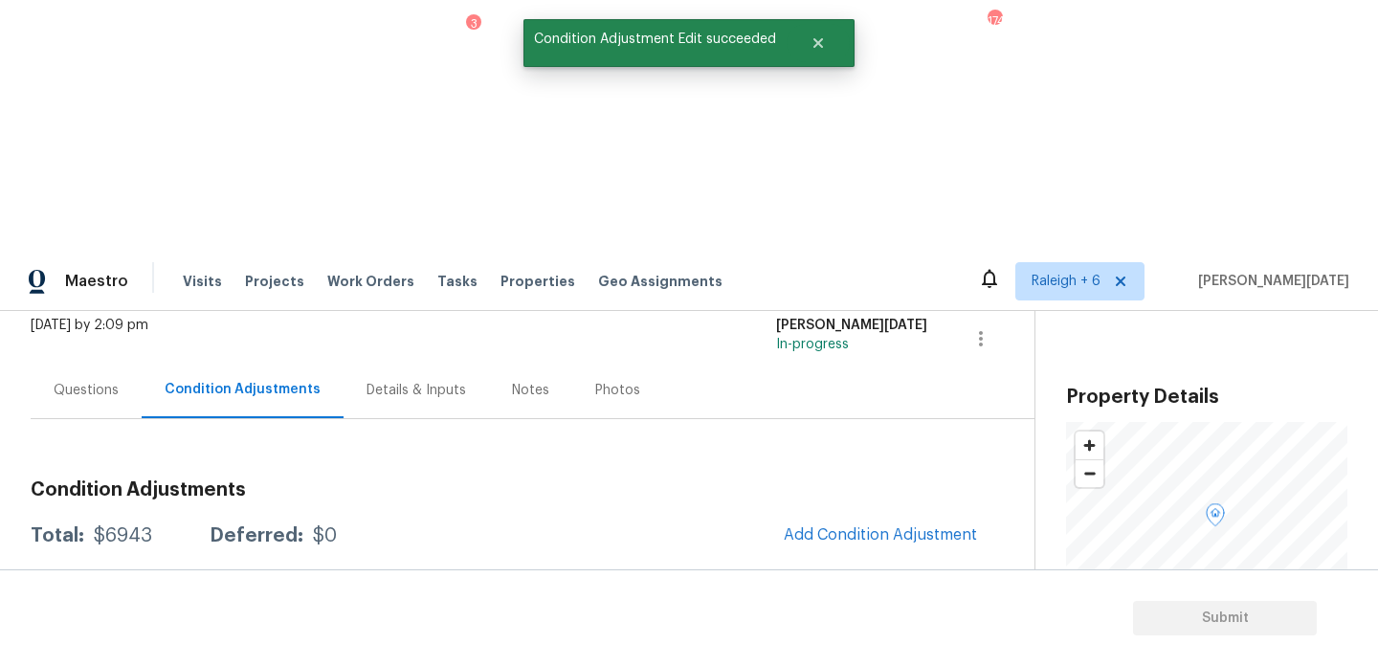
click at [1018, 459] on div "Edit" at bounding box center [1050, 450] width 149 height 19
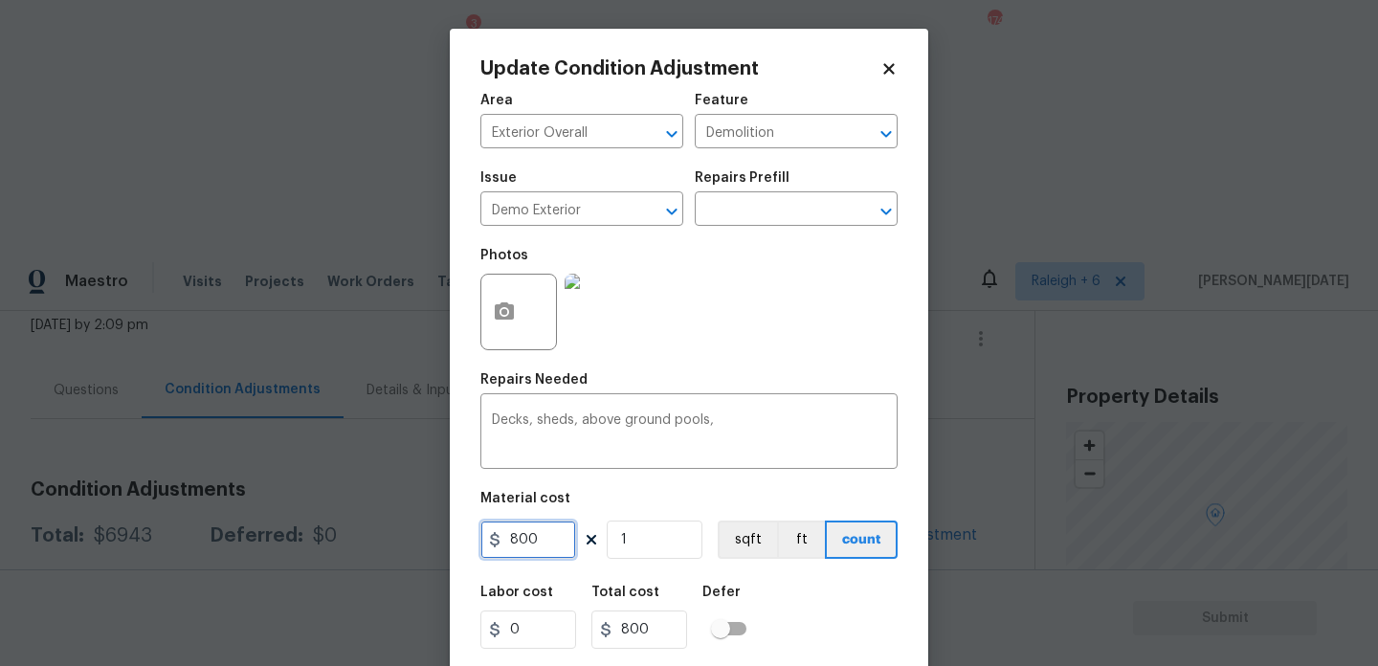
drag, startPoint x: 545, startPoint y: 539, endPoint x: 291, endPoint y: 484, distance: 259.5
click at [296, 522] on div "Update Condition Adjustment Area Exterior Overall ​ Feature Demolition ​ Issue …" at bounding box center [689, 333] width 1378 height 666
type input "1000"
click at [723, 295] on div "Photos" at bounding box center [689, 299] width 417 height 124
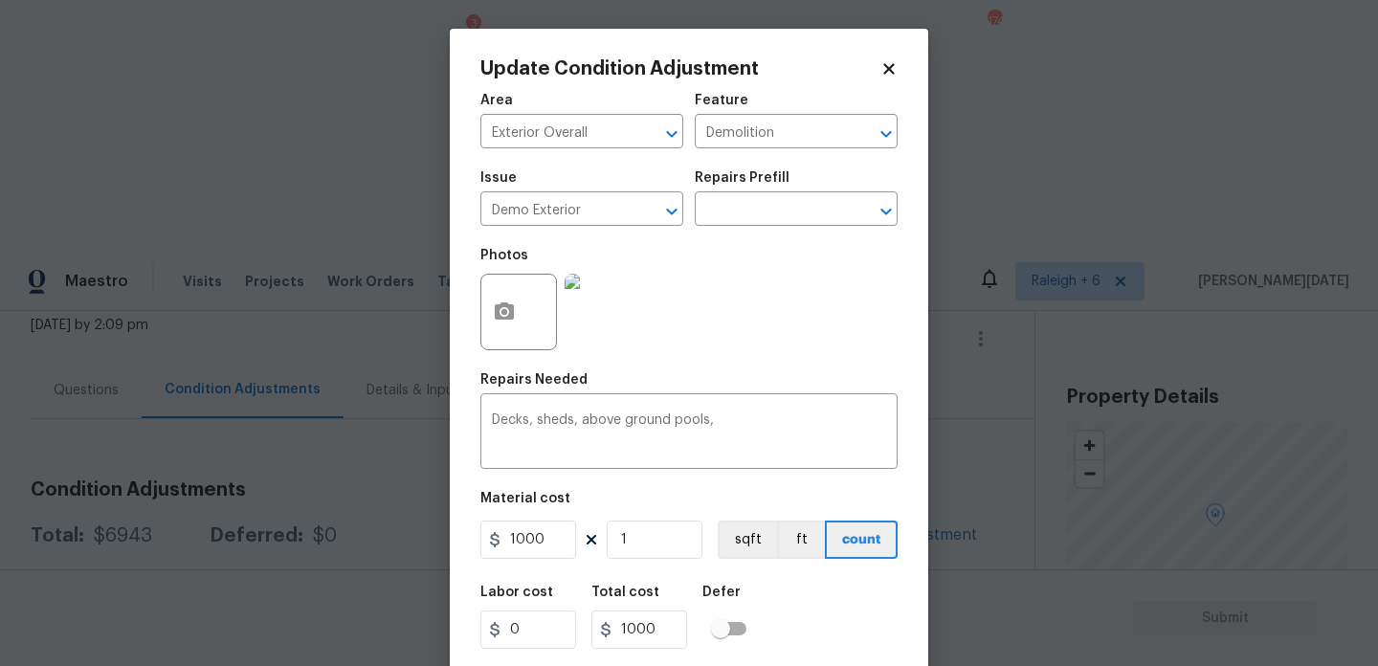
scroll to position [49, 0]
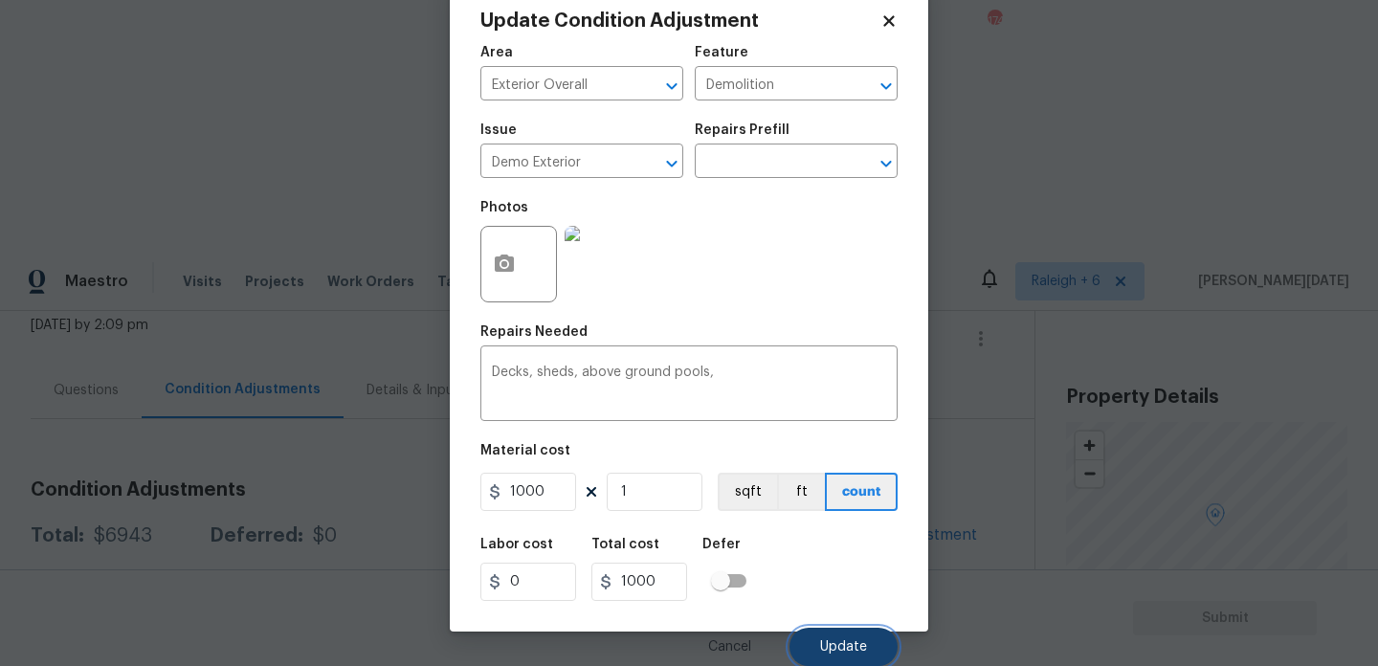
click at [833, 652] on span "Update" at bounding box center [843, 647] width 47 height 14
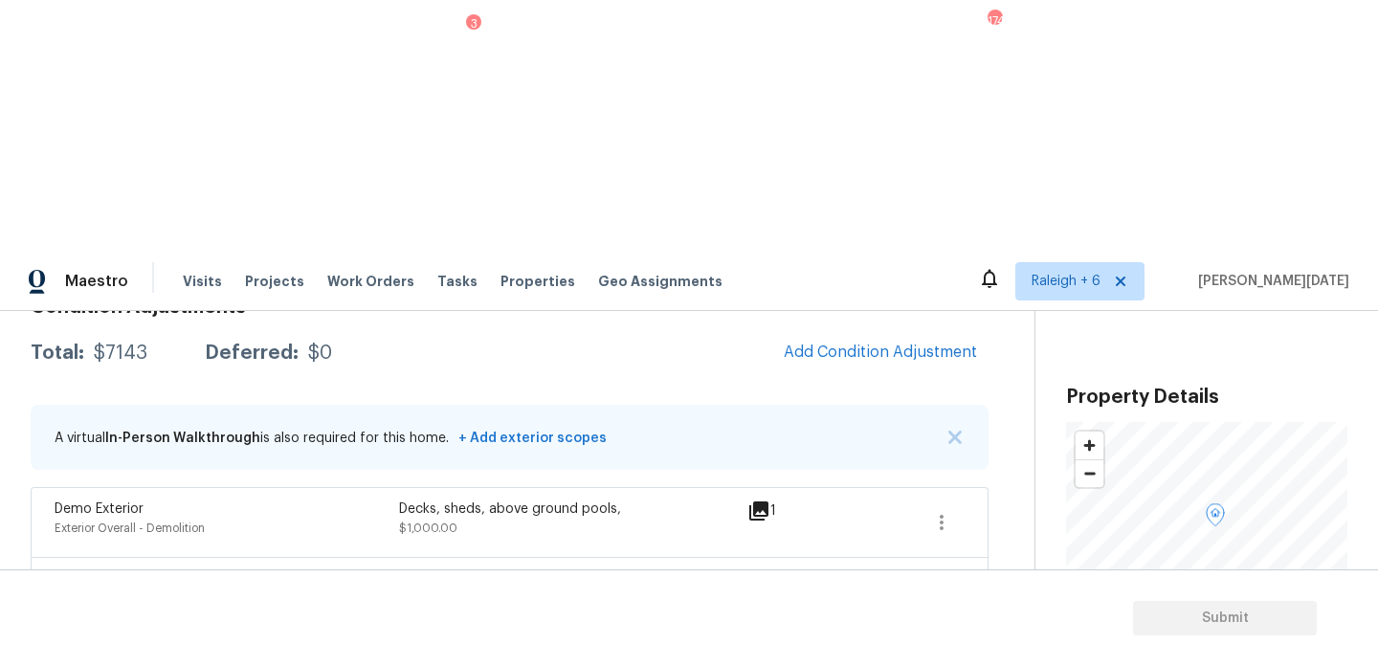
scroll to position [175, 0]
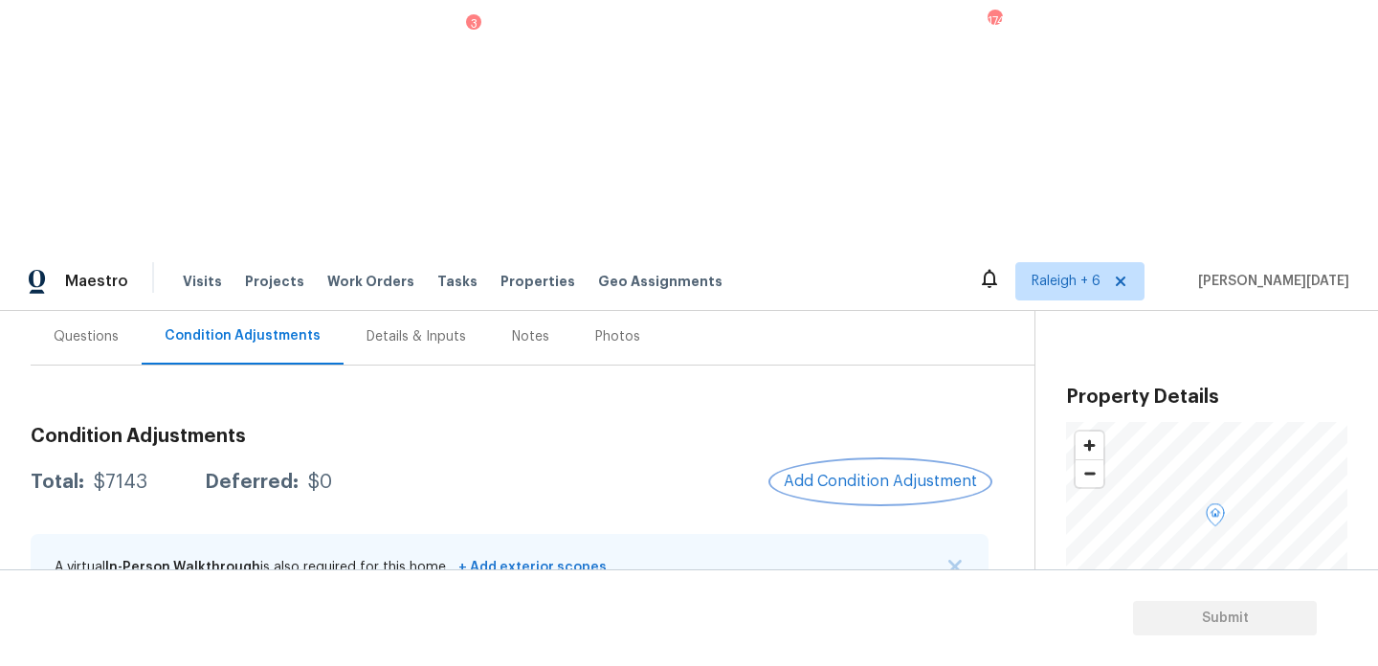
click at [883, 473] on span "Add Condition Adjustment" at bounding box center [880, 481] width 193 height 17
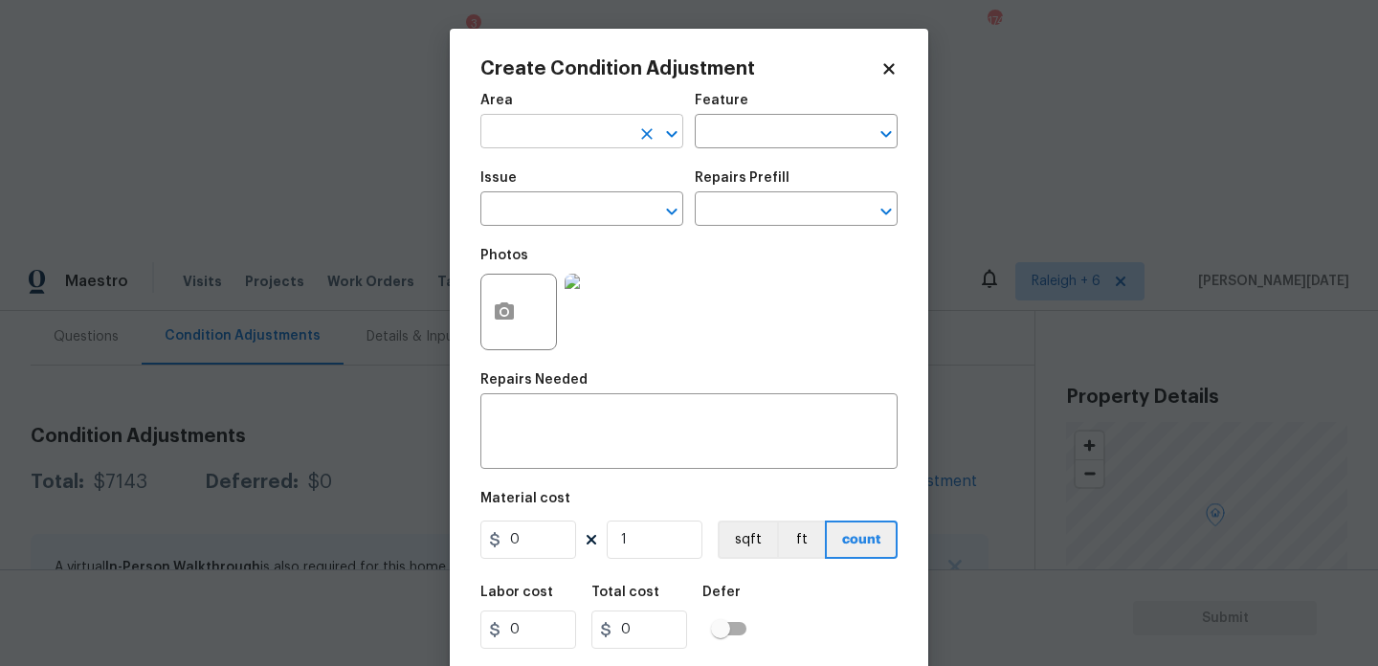
click at [508, 133] on input "text" at bounding box center [555, 134] width 149 height 30
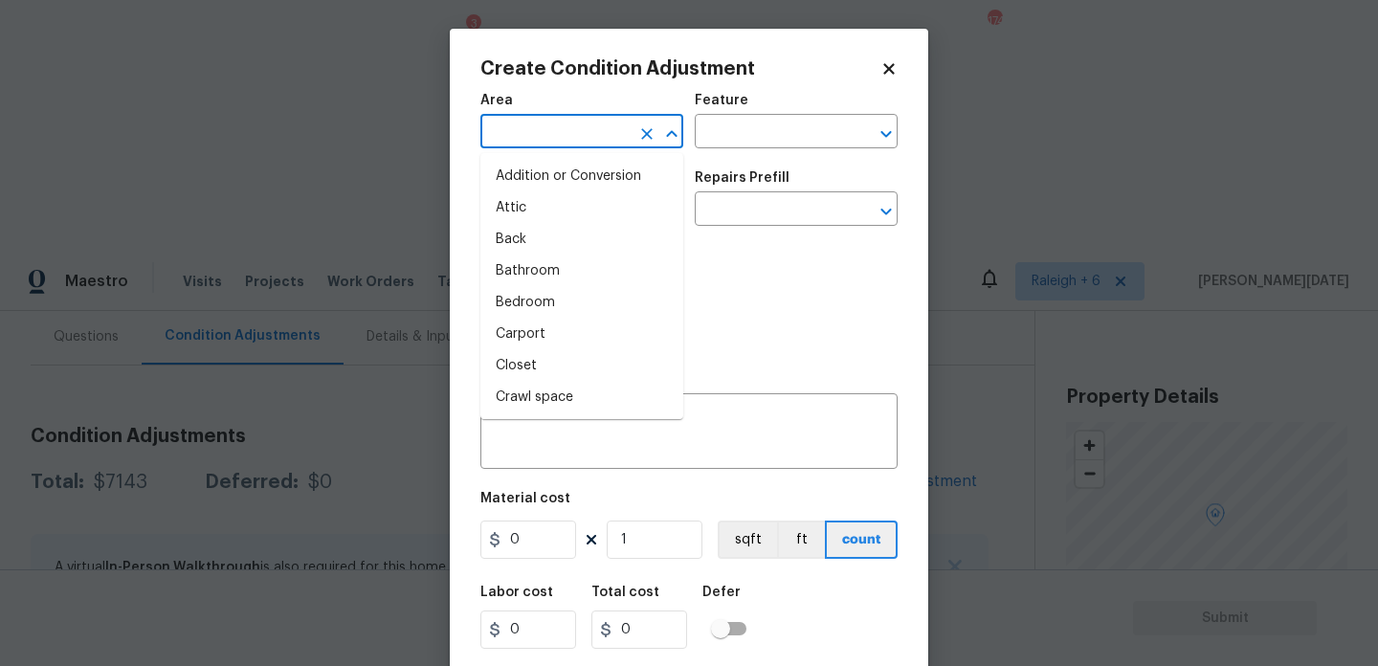
click at [508, 133] on input "text" at bounding box center [555, 134] width 149 height 30
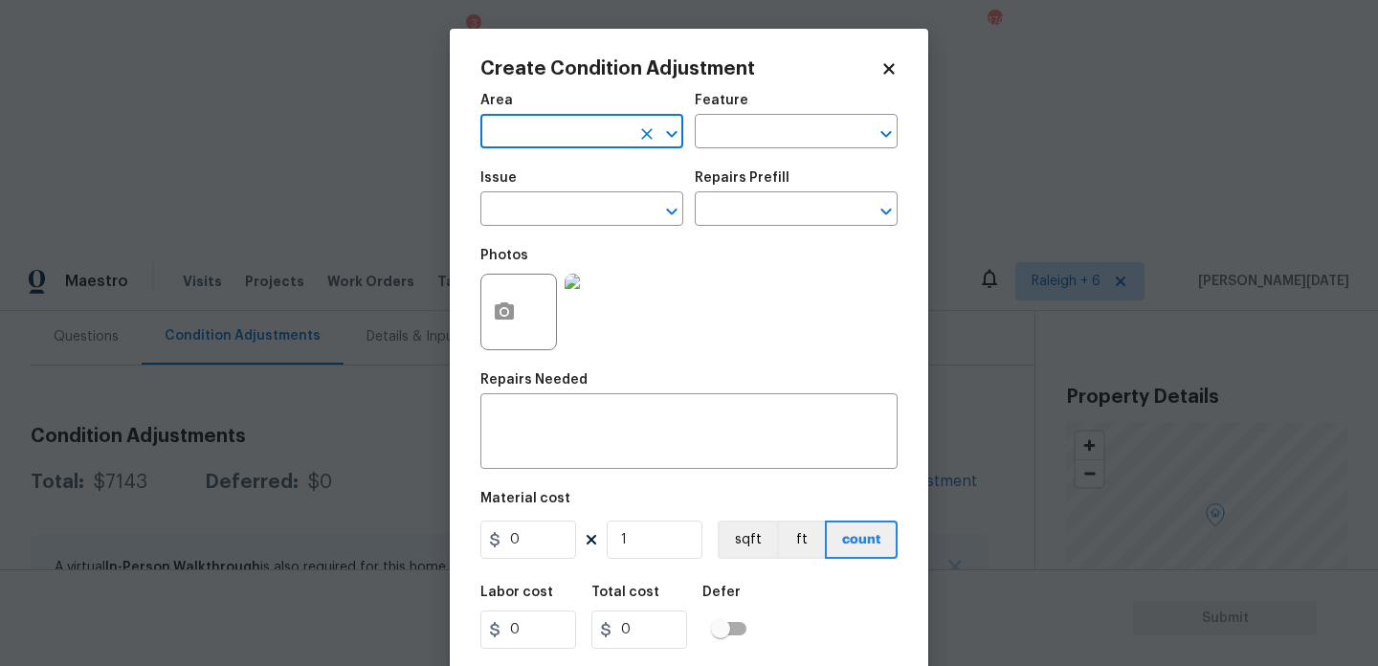
click at [508, 133] on input "text" at bounding box center [555, 134] width 149 height 30
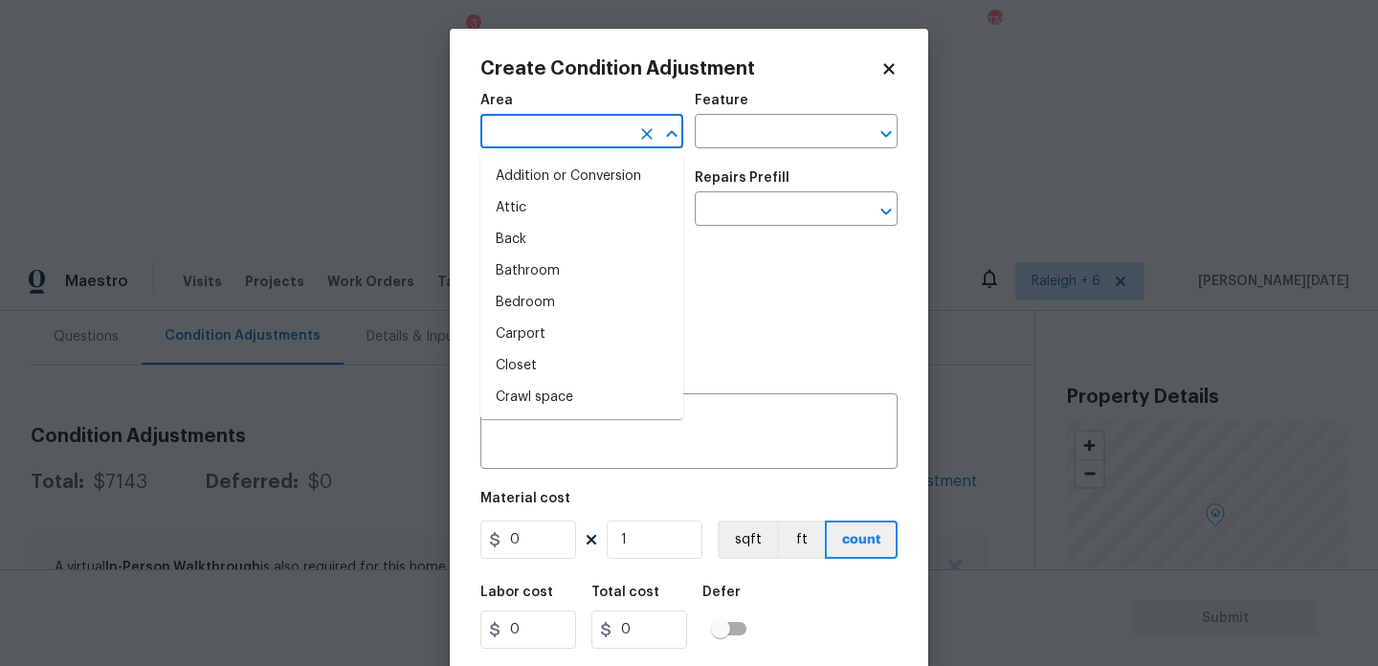
click at [508, 133] on input "text" at bounding box center [555, 134] width 149 height 30
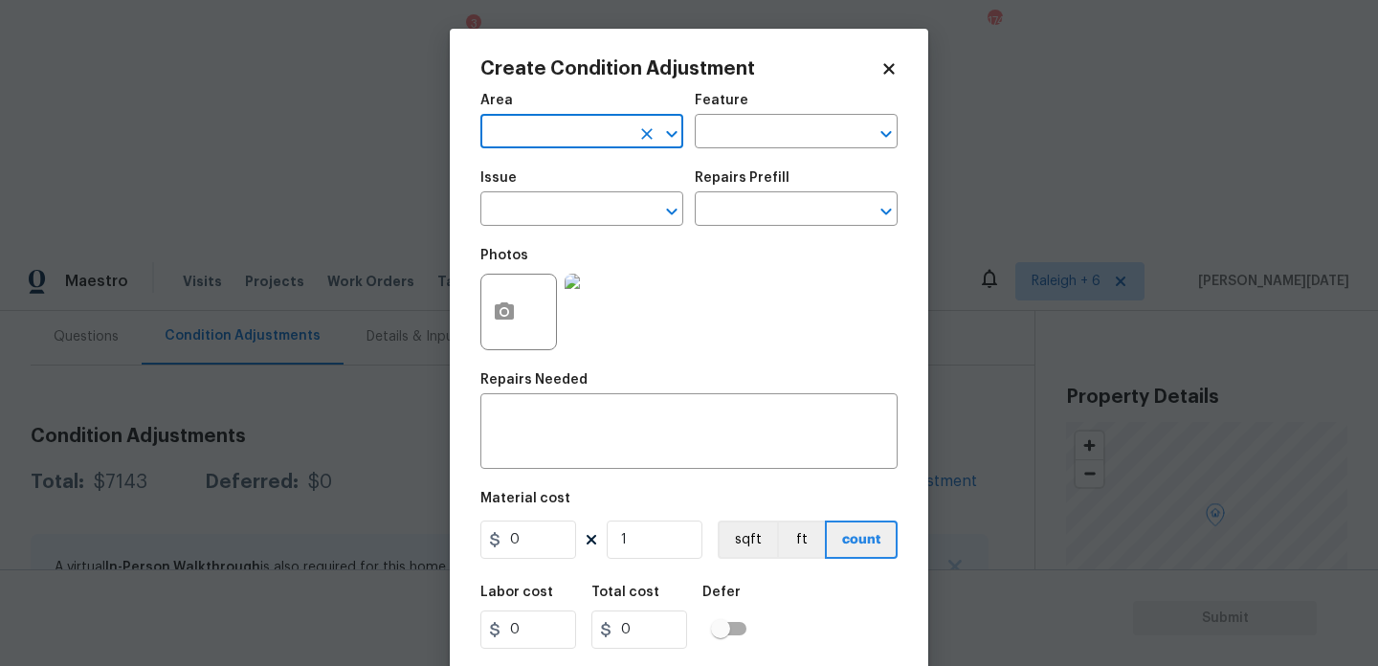
click at [508, 133] on input "text" at bounding box center [555, 134] width 149 height 30
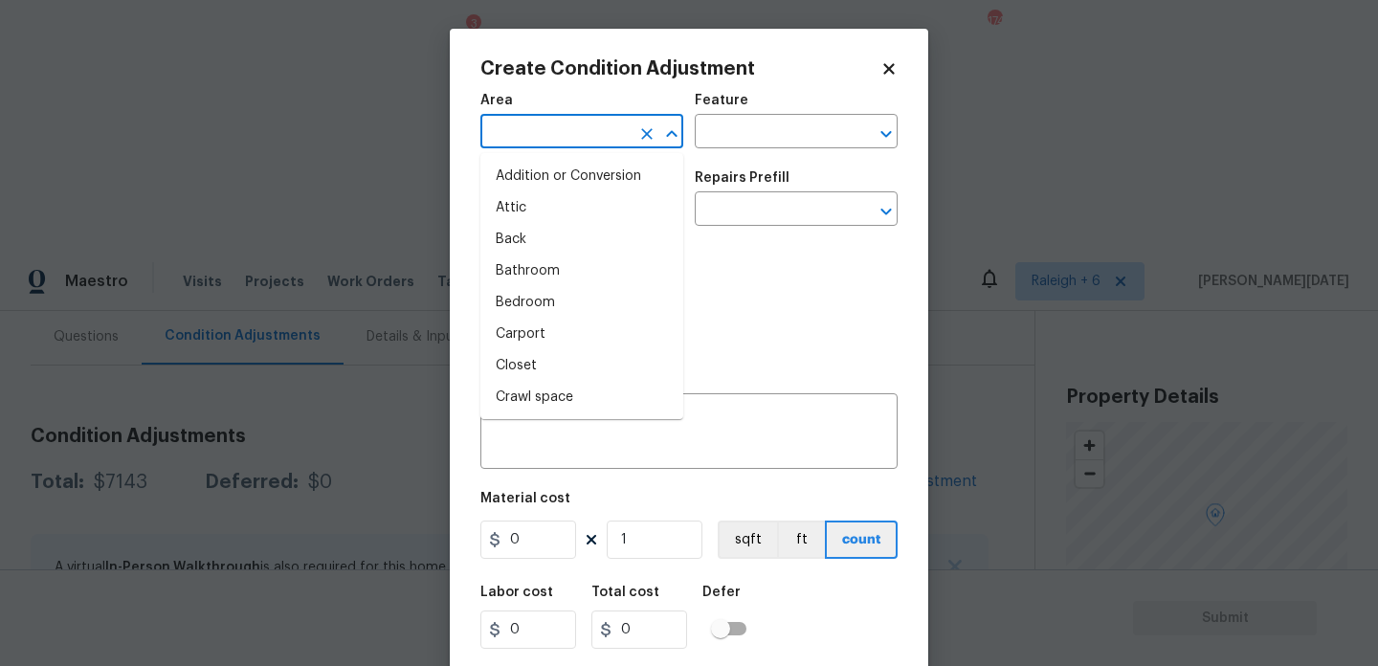
click at [508, 133] on input "text" at bounding box center [555, 134] width 149 height 30
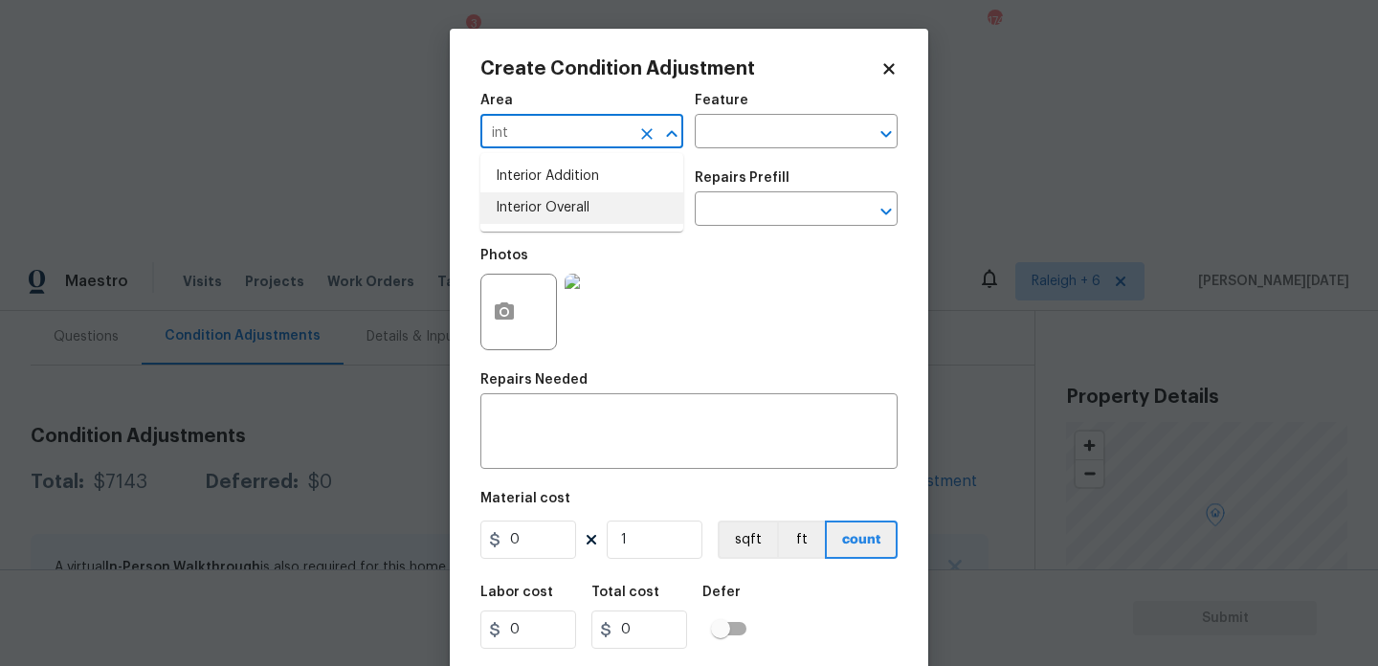
click at [532, 208] on li "Interior Overall" at bounding box center [582, 208] width 203 height 32
type input "Interior Overall"
click at [532, 208] on input "text" at bounding box center [555, 211] width 149 height 30
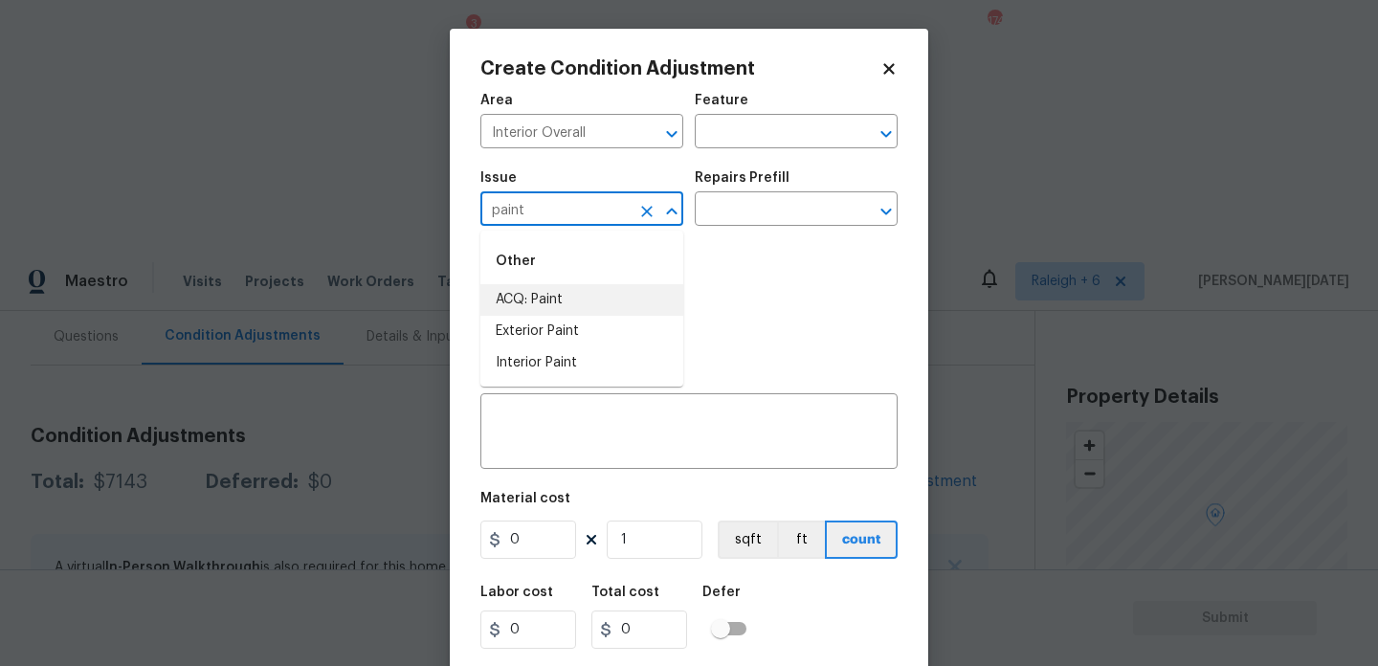
click at [548, 300] on li "ACQ: Paint" at bounding box center [582, 300] width 203 height 32
type input "ACQ: Paint"
click at [745, 222] on input "text" at bounding box center [769, 211] width 149 height 30
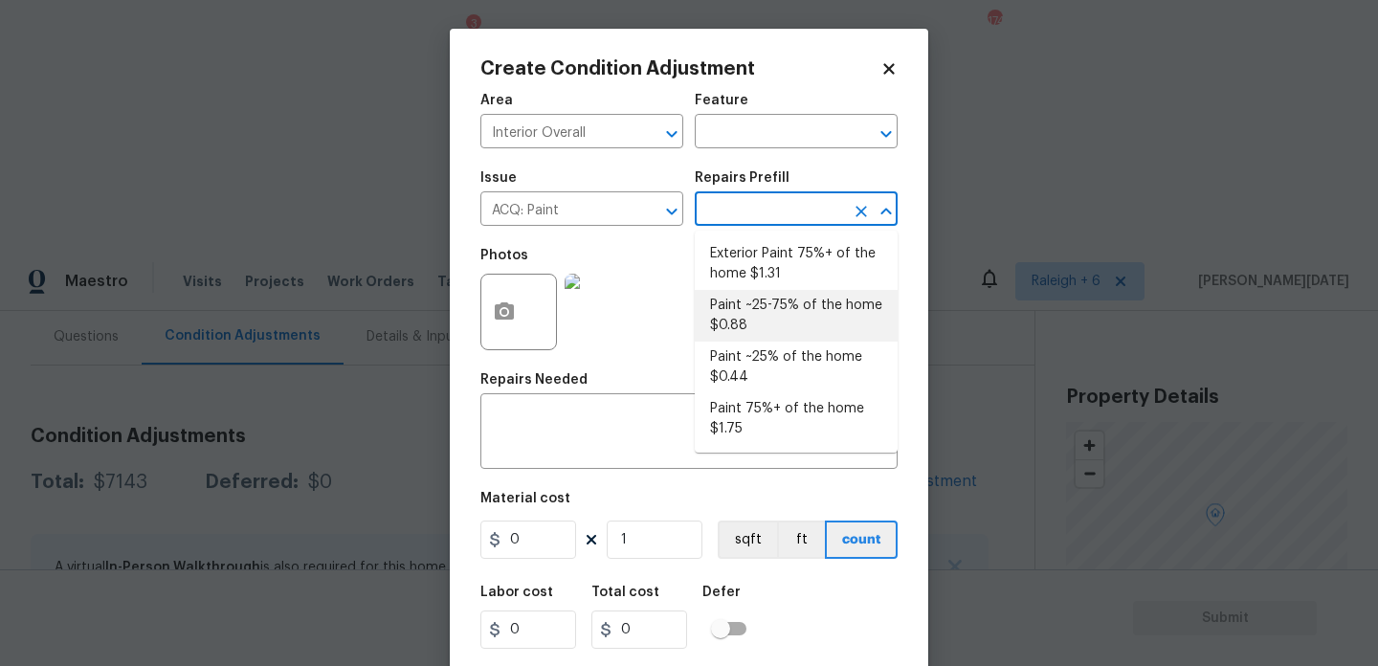
click at [767, 299] on li "Paint ~25-75% of the home $0.88" at bounding box center [796, 316] width 203 height 52
type input "Acquisition"
type textarea "Acquisition Scope: ~25 - 75% of the home needs interior paint"
type input "0.88"
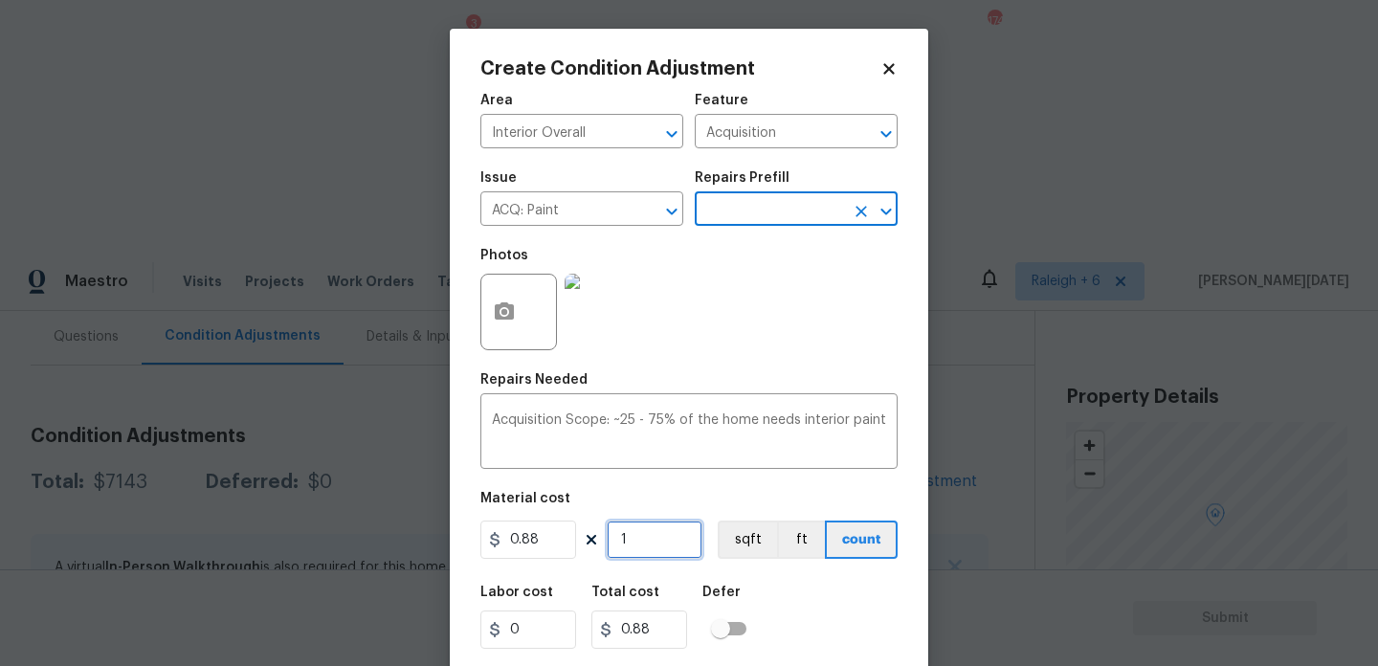
click at [653, 548] on input "1" at bounding box center [655, 540] width 96 height 38
type input "0"
paste input "text"
type input "0"
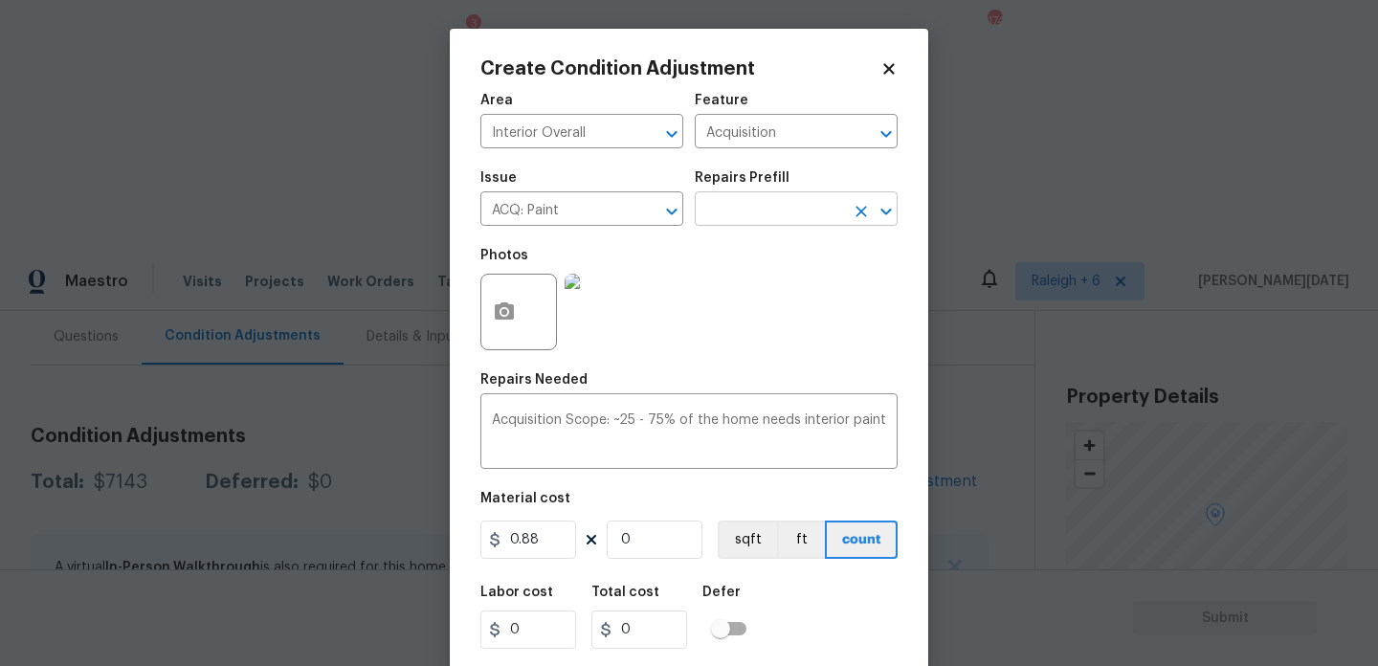
click at [780, 209] on input "text" at bounding box center [769, 211] width 149 height 30
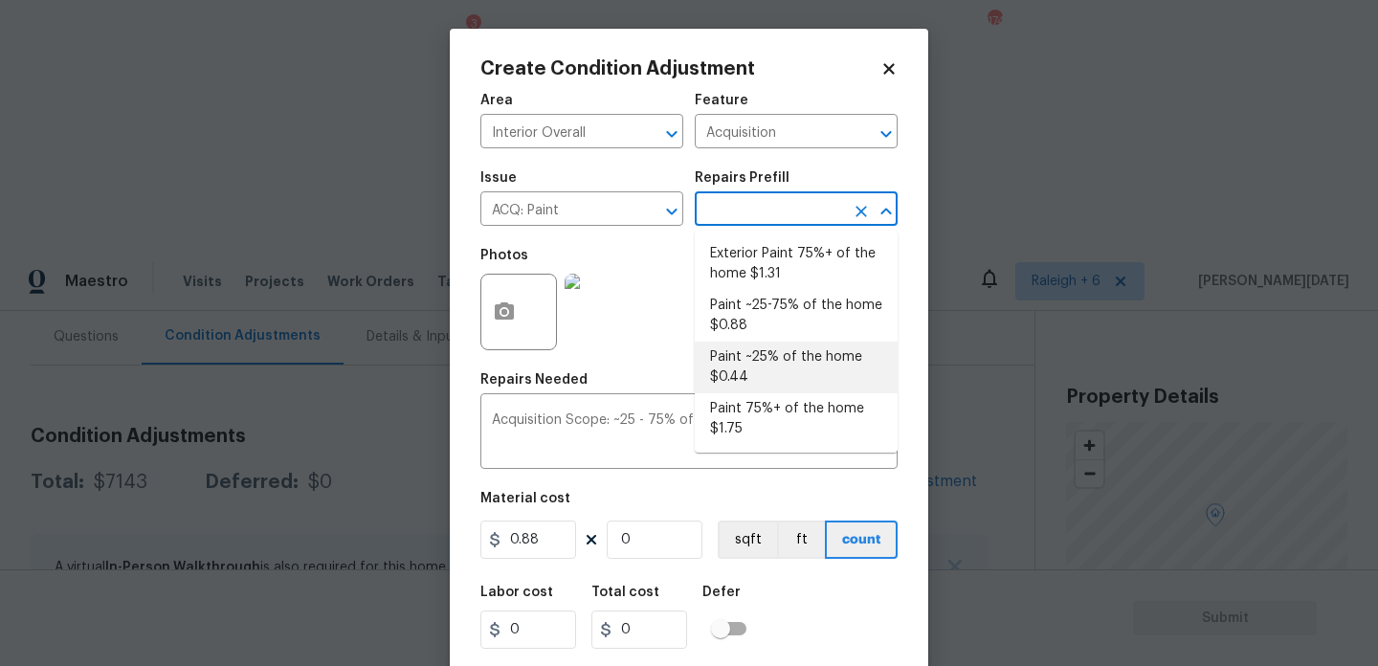
click at [772, 384] on li "Paint ~25% of the home $0.44" at bounding box center [796, 368] width 203 height 52
type textarea "Acquisition Scope: ~25% of the home needs interior paint"
type input "0.44"
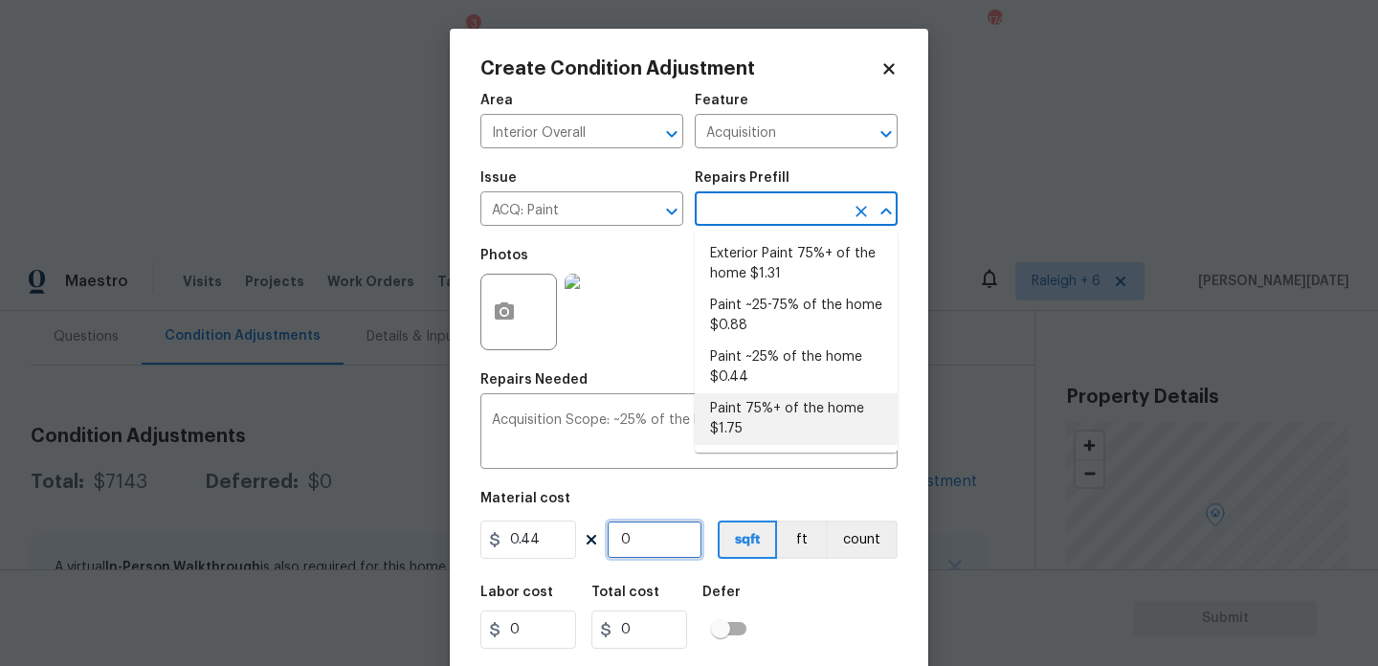
click at [668, 544] on input "0" at bounding box center [655, 540] width 96 height 38
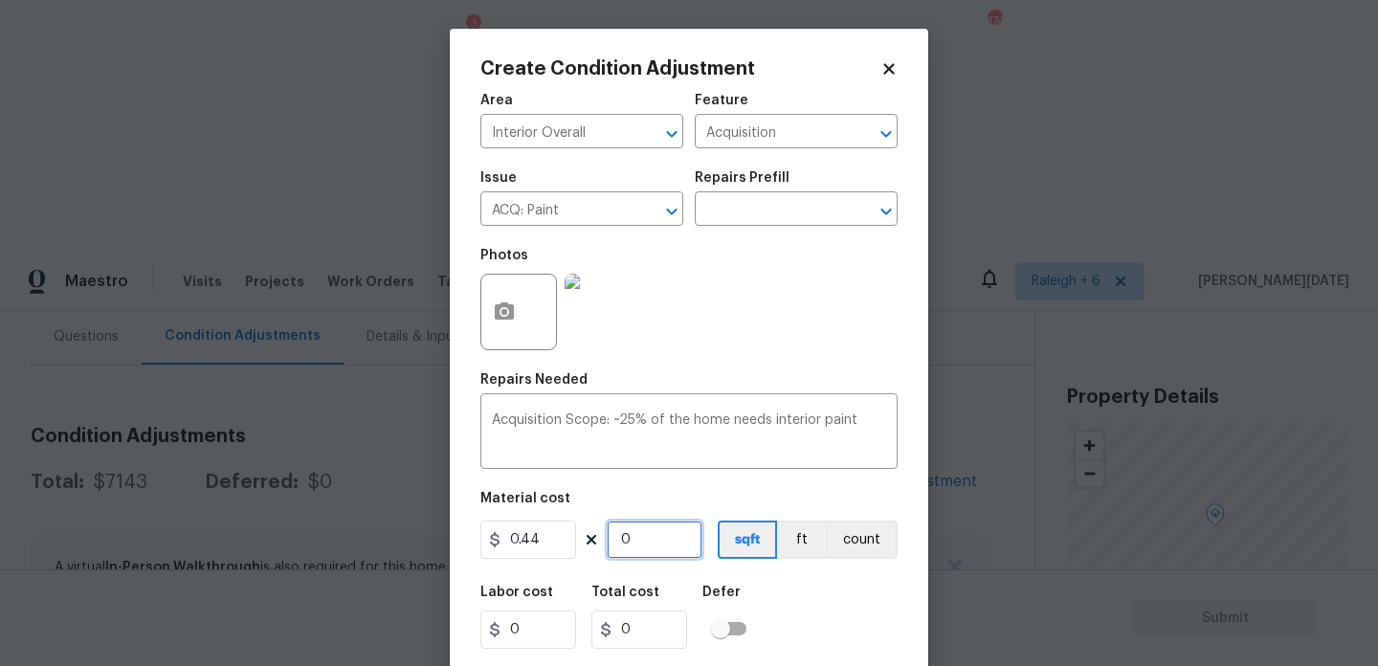
paste input "1562"
type input "1562"
type input "687.28"
type input "1562"
click at [816, 277] on div "Photos" at bounding box center [689, 299] width 417 height 124
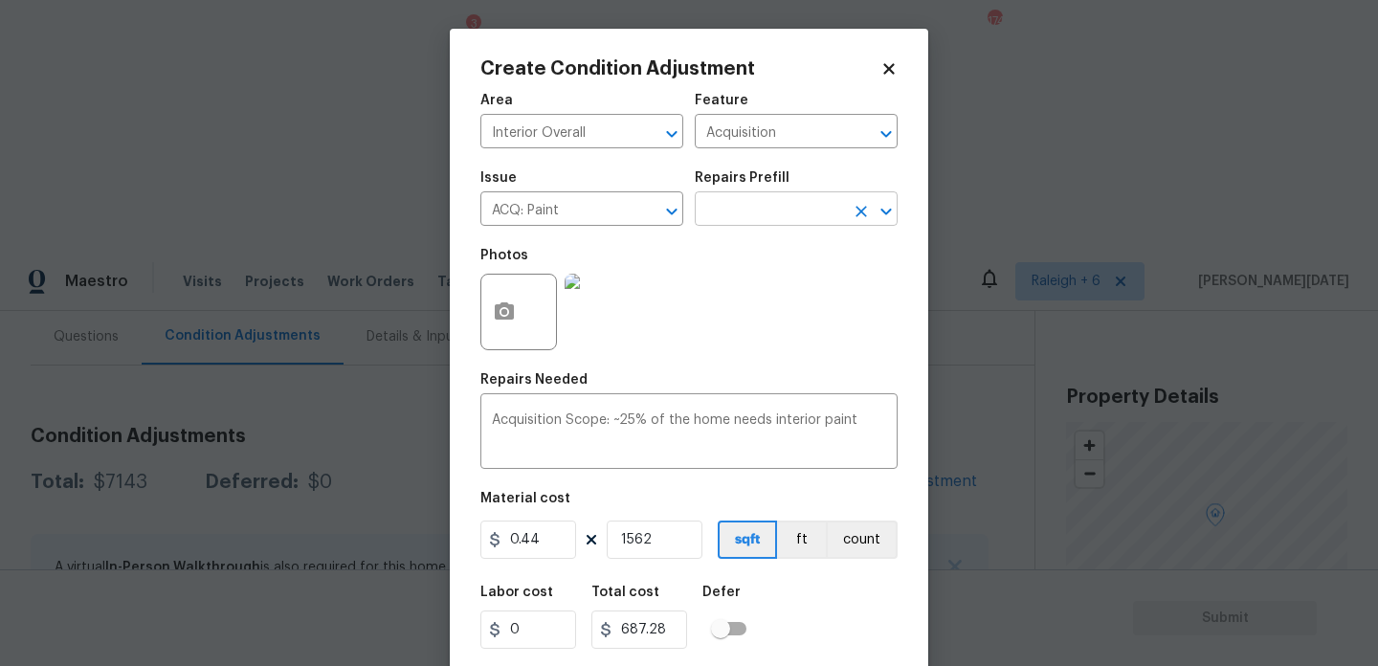
click at [816, 222] on input "text" at bounding box center [769, 211] width 149 height 30
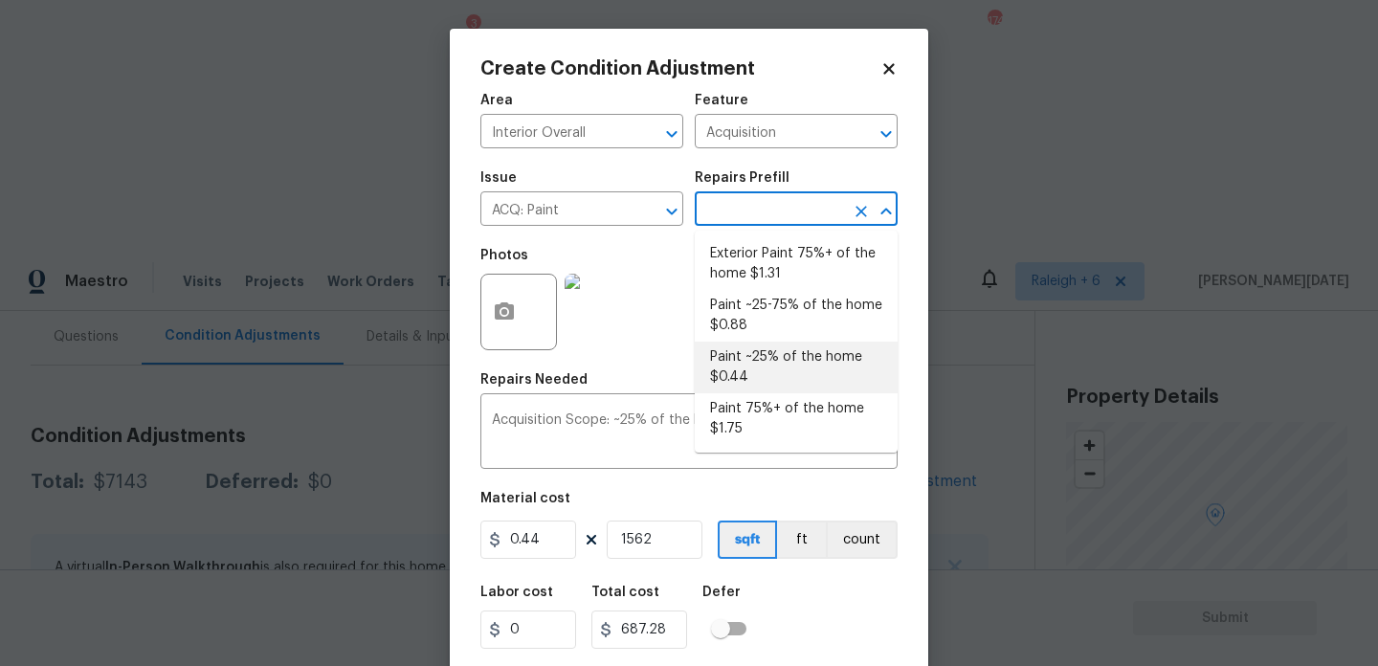
click at [668, 381] on div "Repairs Needed" at bounding box center [689, 385] width 417 height 25
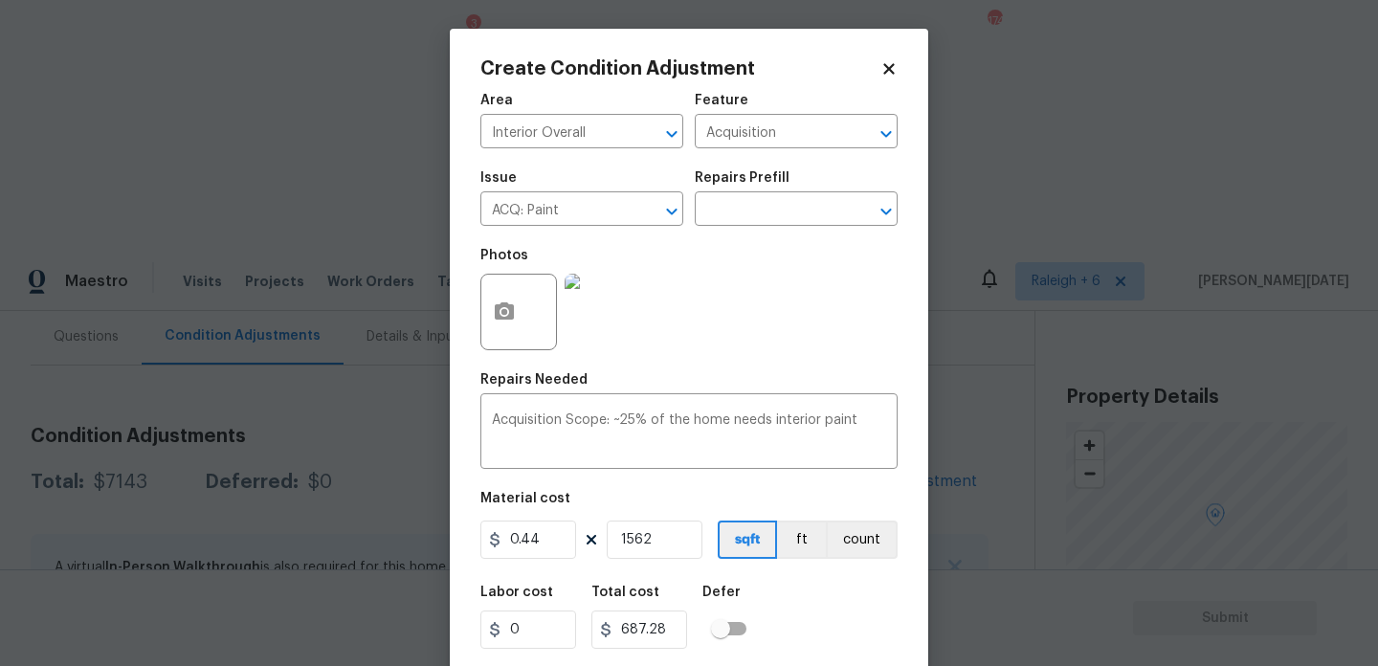
scroll to position [49, 0]
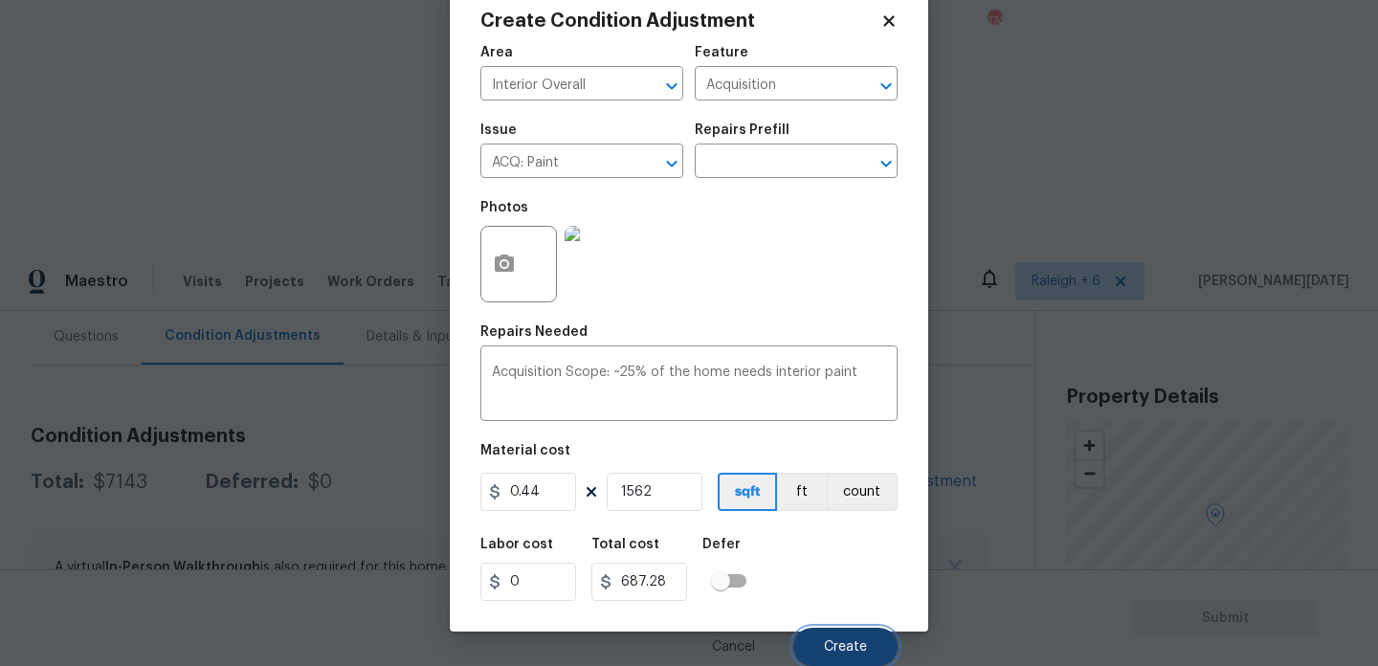
click at [844, 629] on button "Create" at bounding box center [846, 647] width 104 height 38
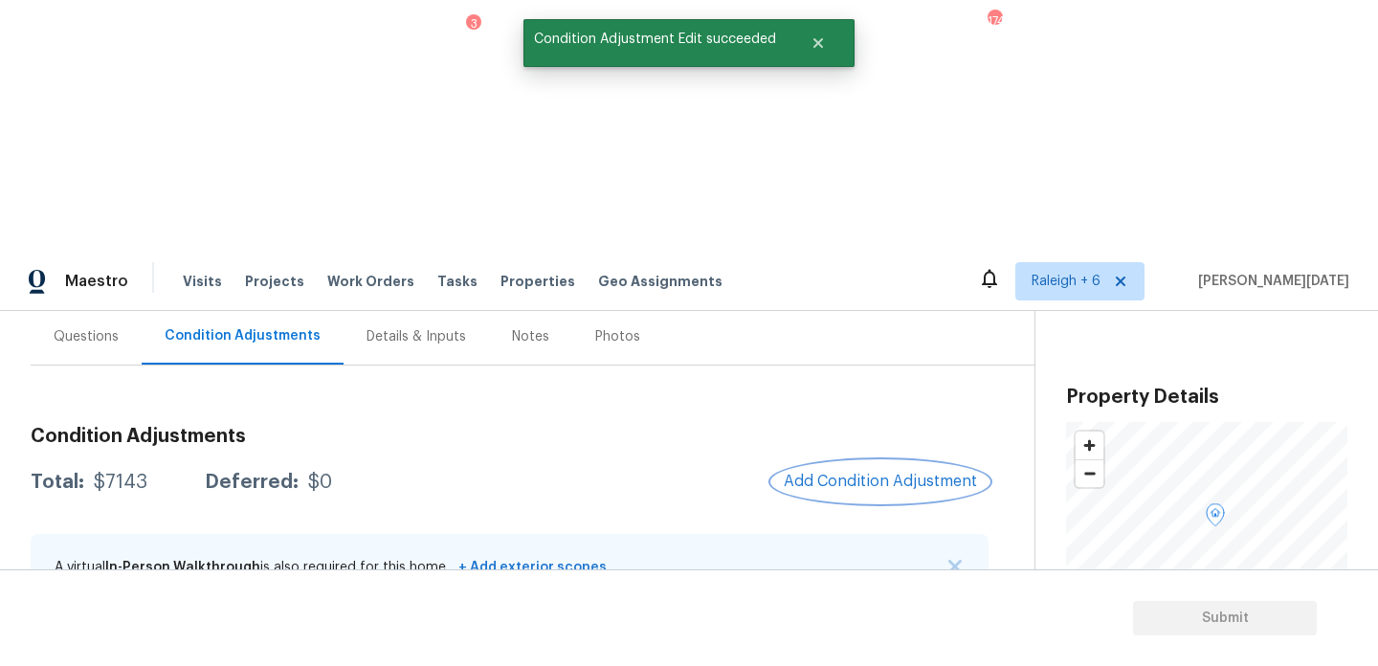
scroll to position [0, 0]
click at [882, 473] on span "Add Condition Adjustment" at bounding box center [880, 481] width 193 height 17
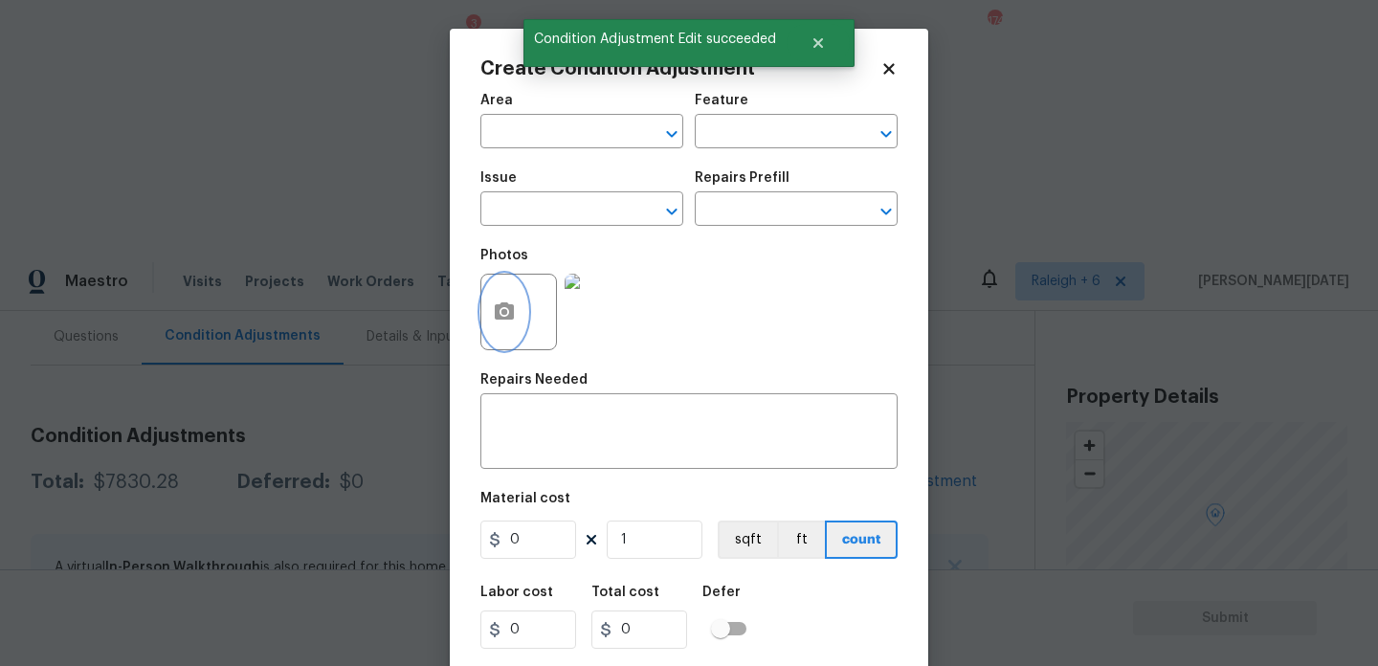
click at [507, 317] on icon "button" at bounding box center [504, 310] width 19 height 17
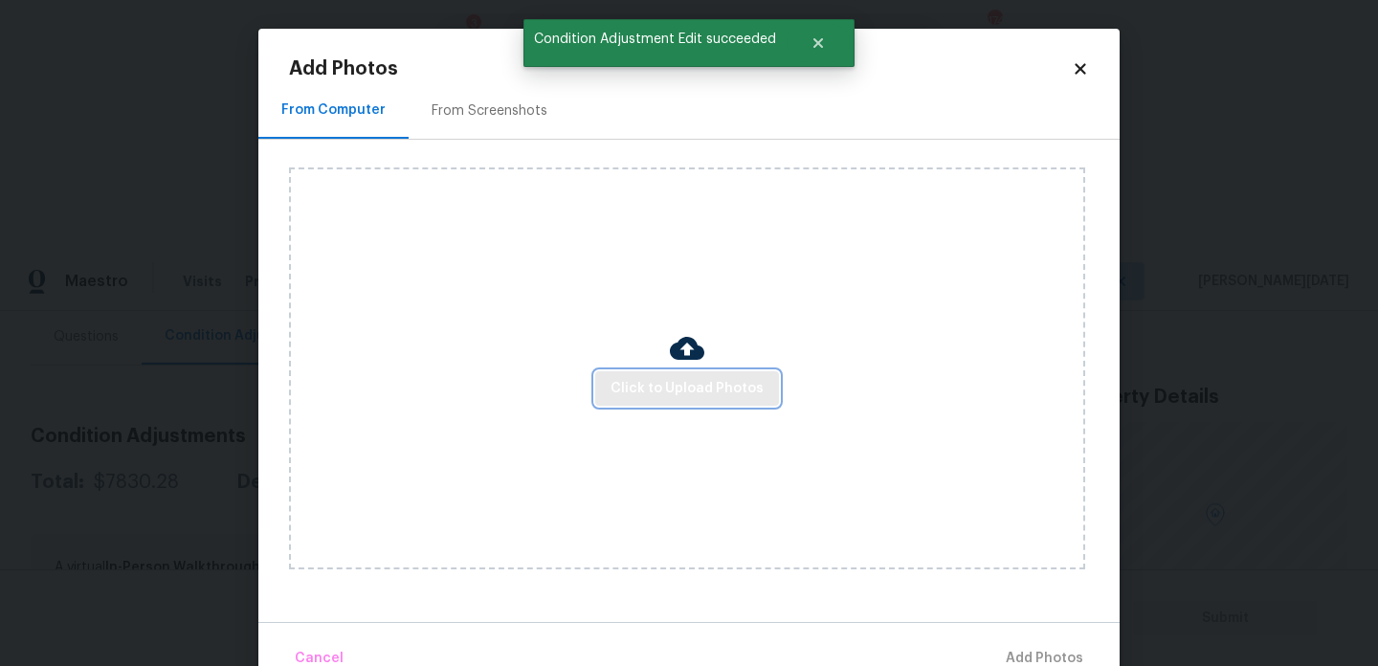
click at [705, 394] on span "Click to Upload Photos" at bounding box center [687, 389] width 153 height 24
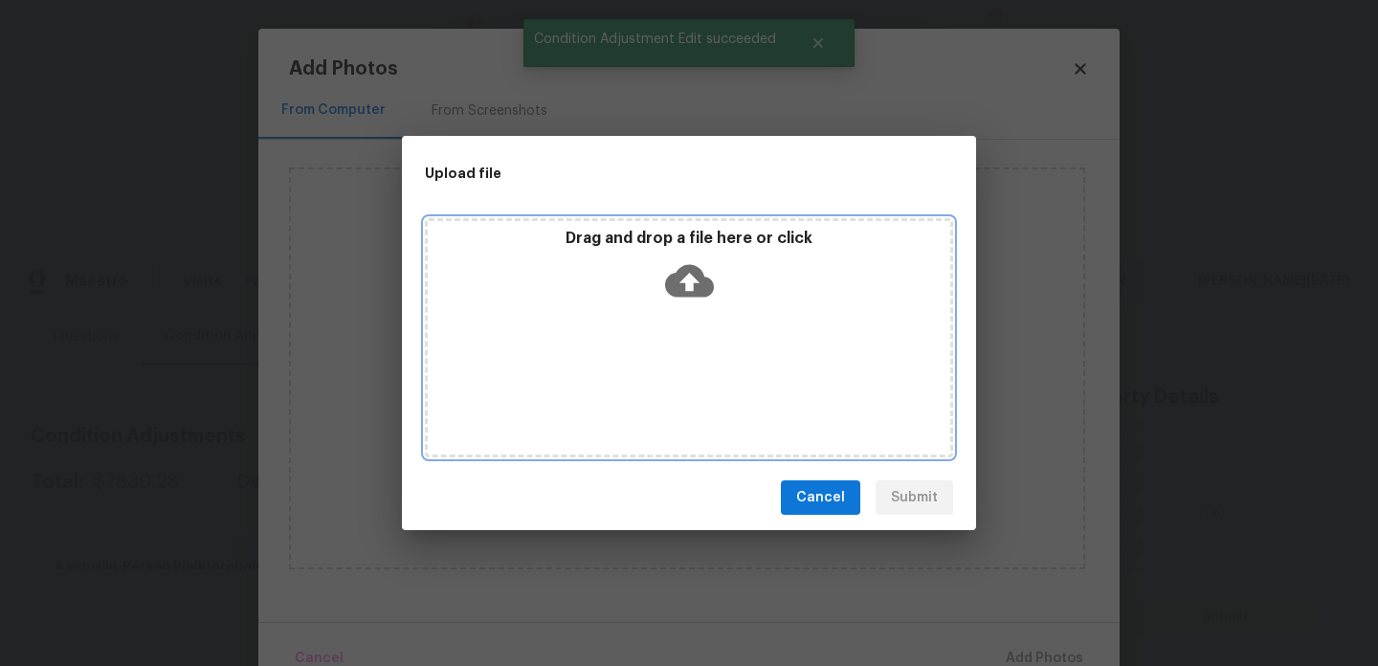
click at [705, 394] on div "Drag and drop a file here or click" at bounding box center [689, 337] width 528 height 239
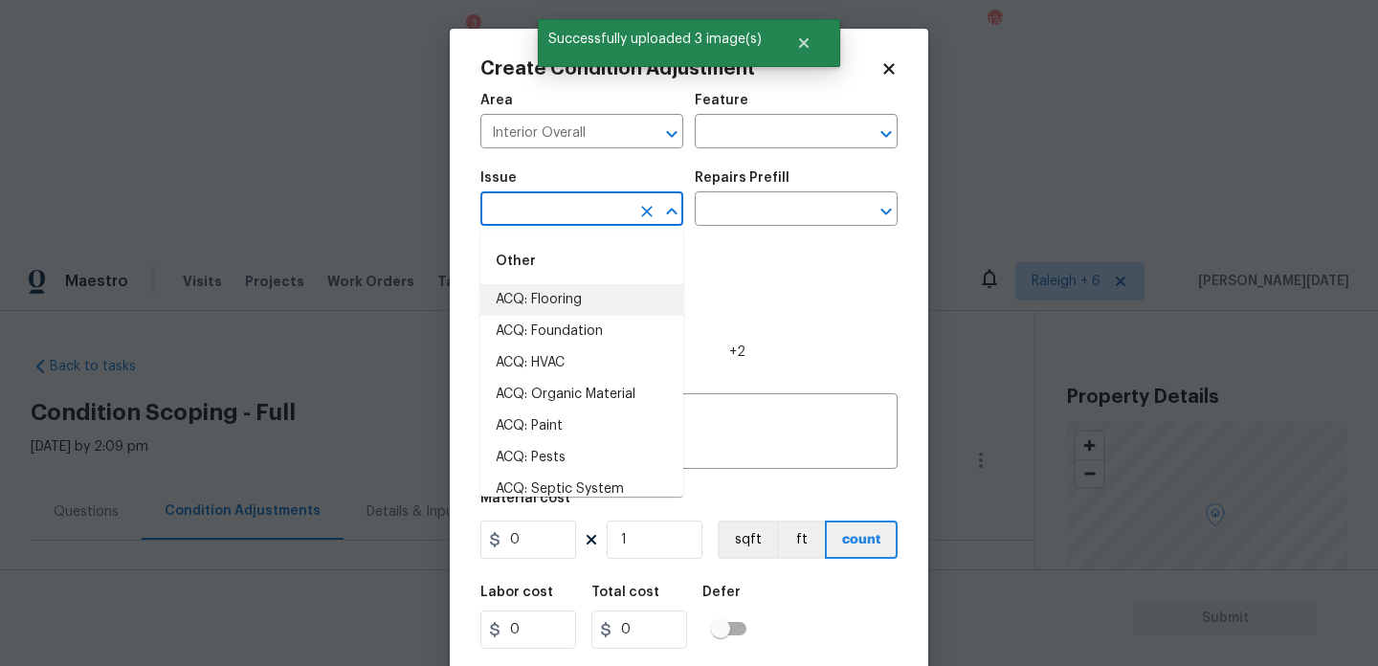
scroll to position [175, 0]
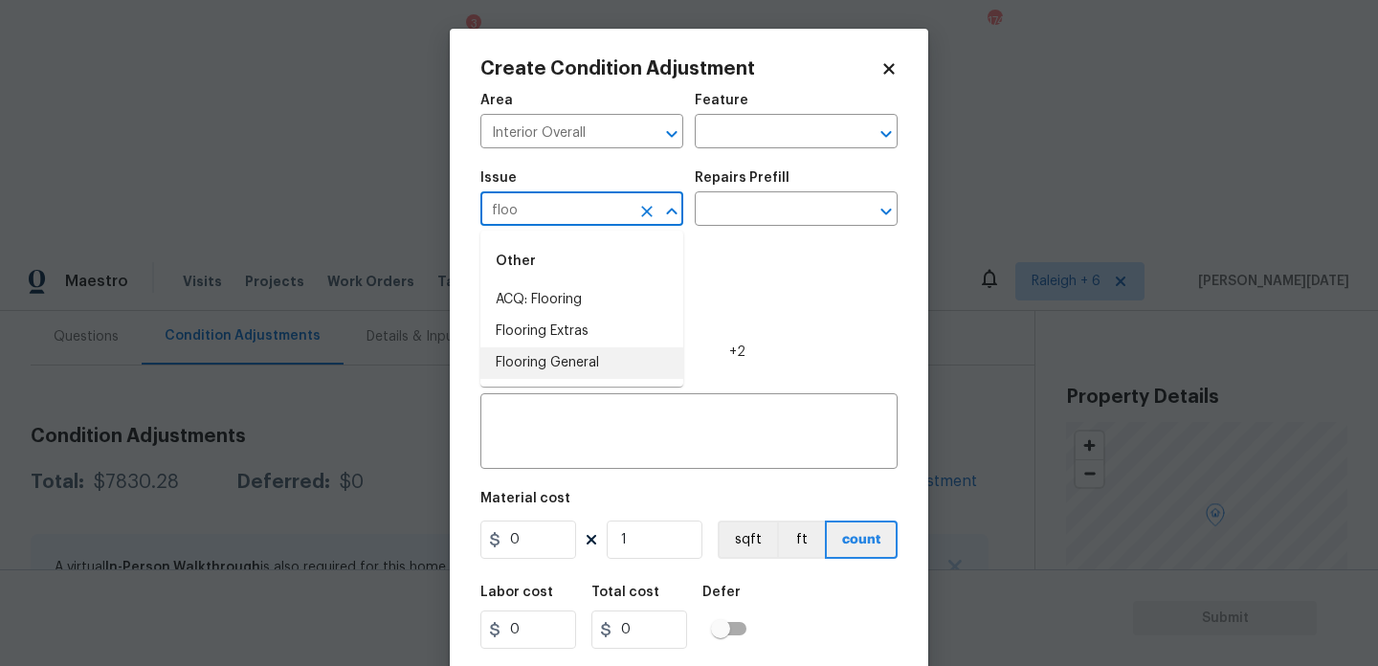
click at [594, 354] on li "Flooring General" at bounding box center [582, 363] width 203 height 32
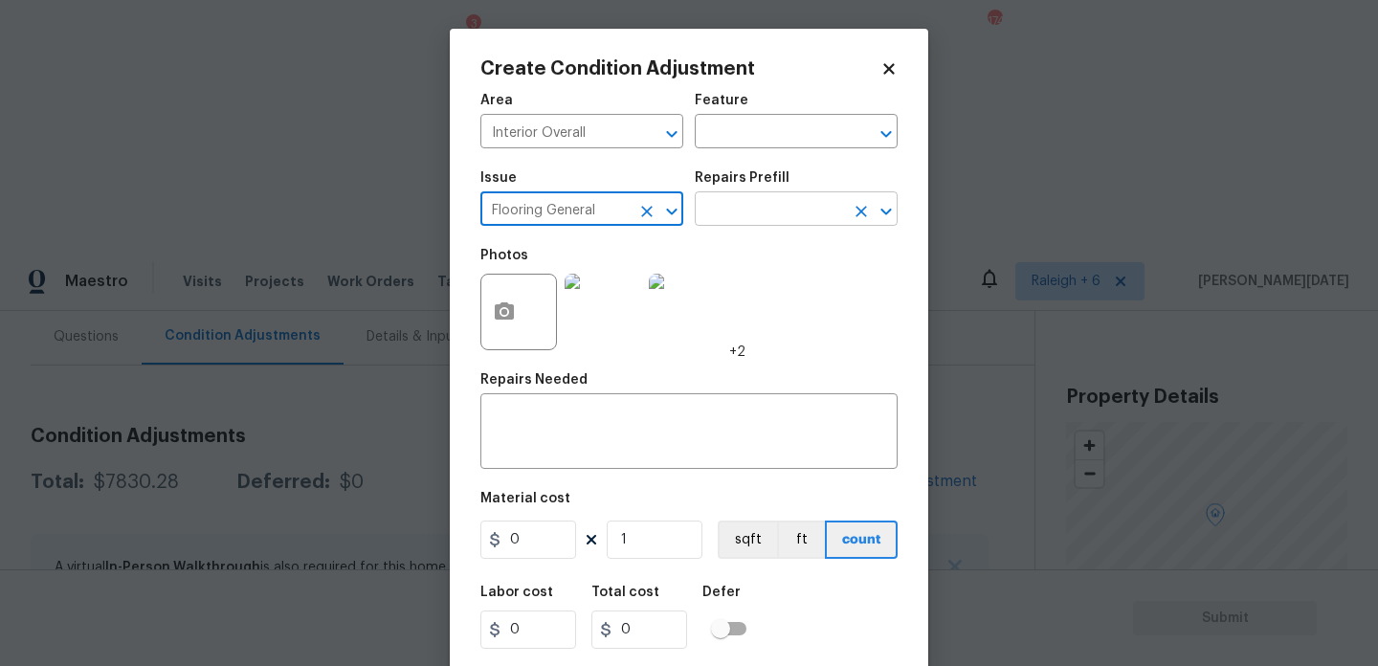
type input "Flooring General"
click at [768, 213] on input "text" at bounding box center [769, 211] width 149 height 30
click at [884, 65] on icon at bounding box center [889, 68] width 11 height 11
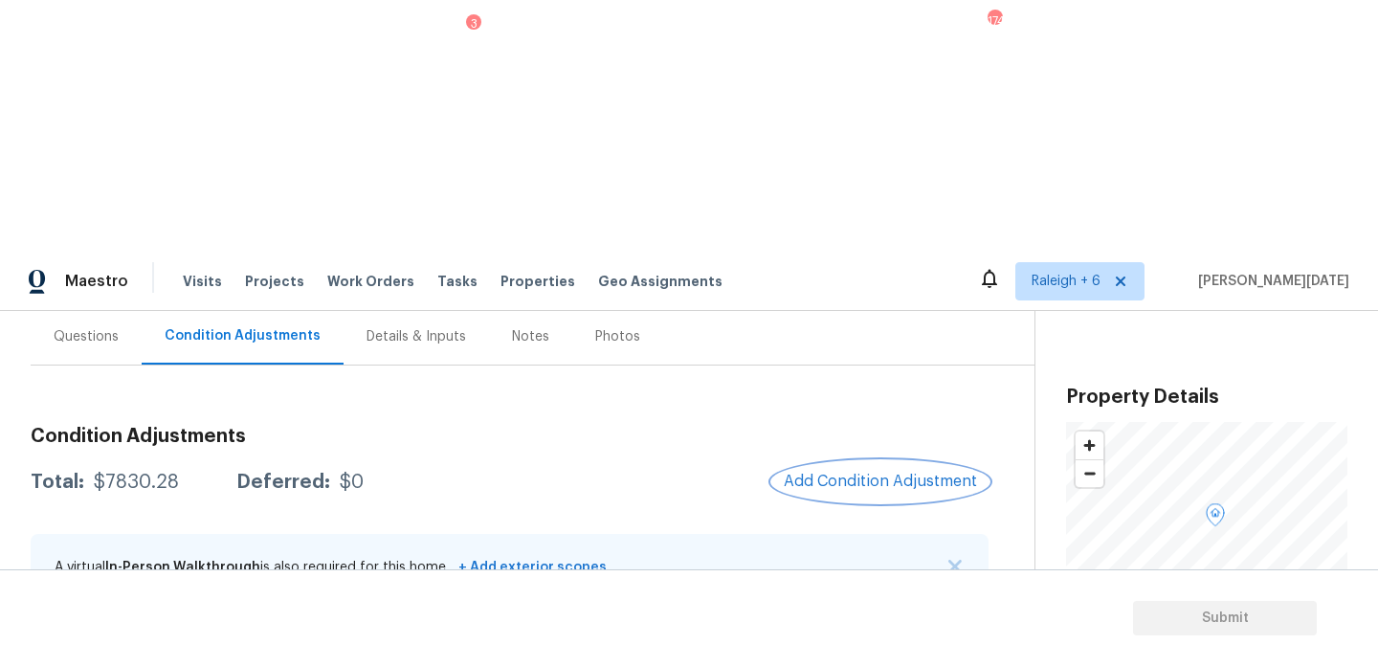
click at [886, 461] on button "Add Condition Adjustment" at bounding box center [880, 481] width 216 height 40
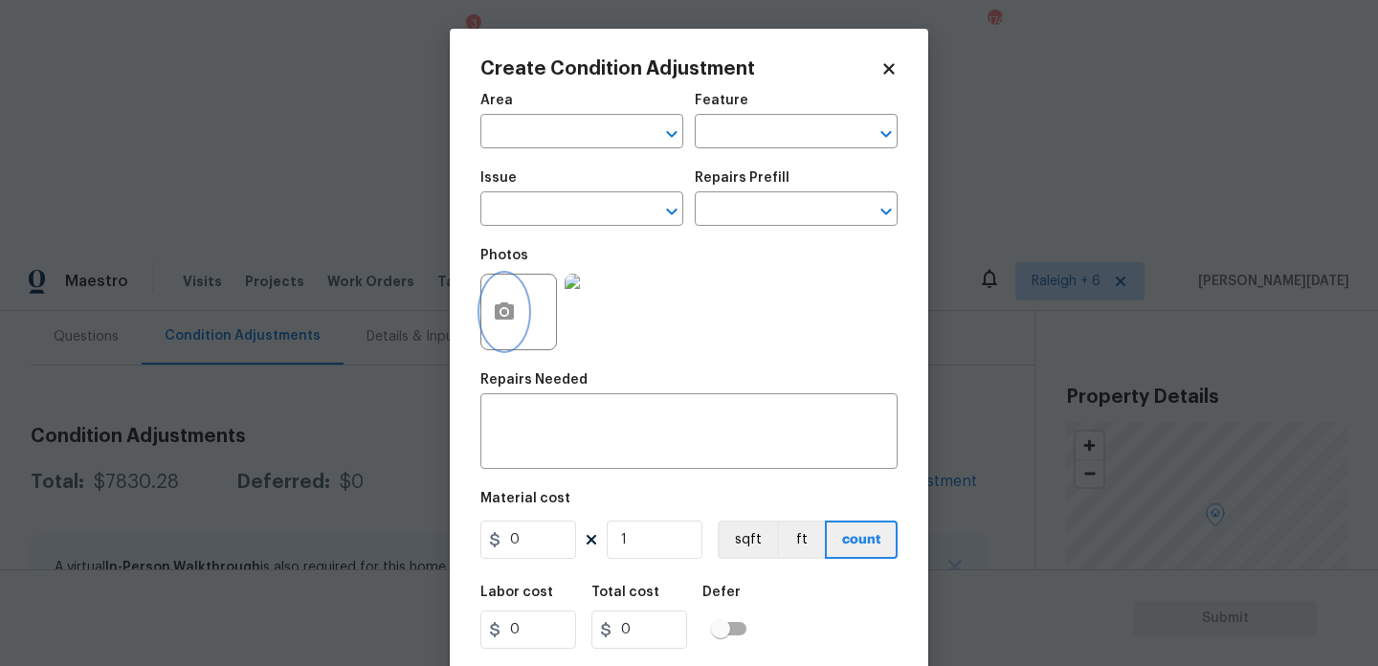
click at [492, 324] on button "button" at bounding box center [504, 312] width 46 height 75
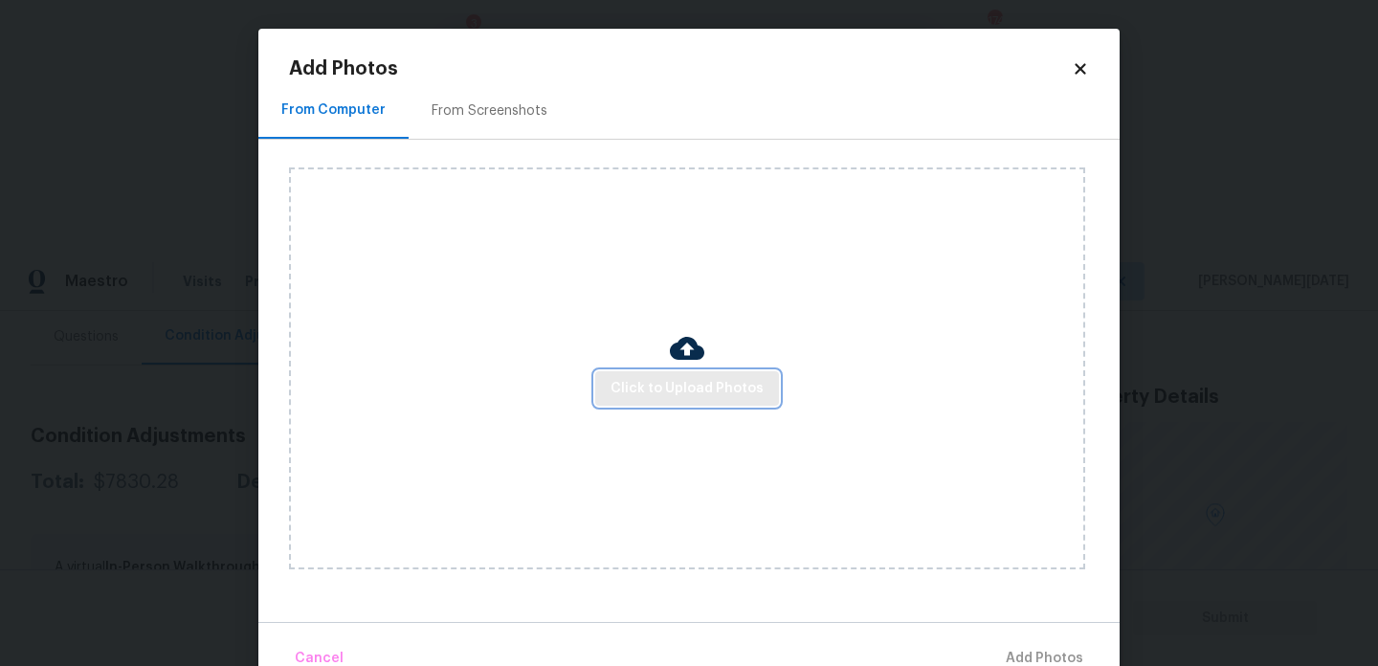
click at [651, 388] on span "Click to Upload Photos" at bounding box center [687, 389] width 153 height 24
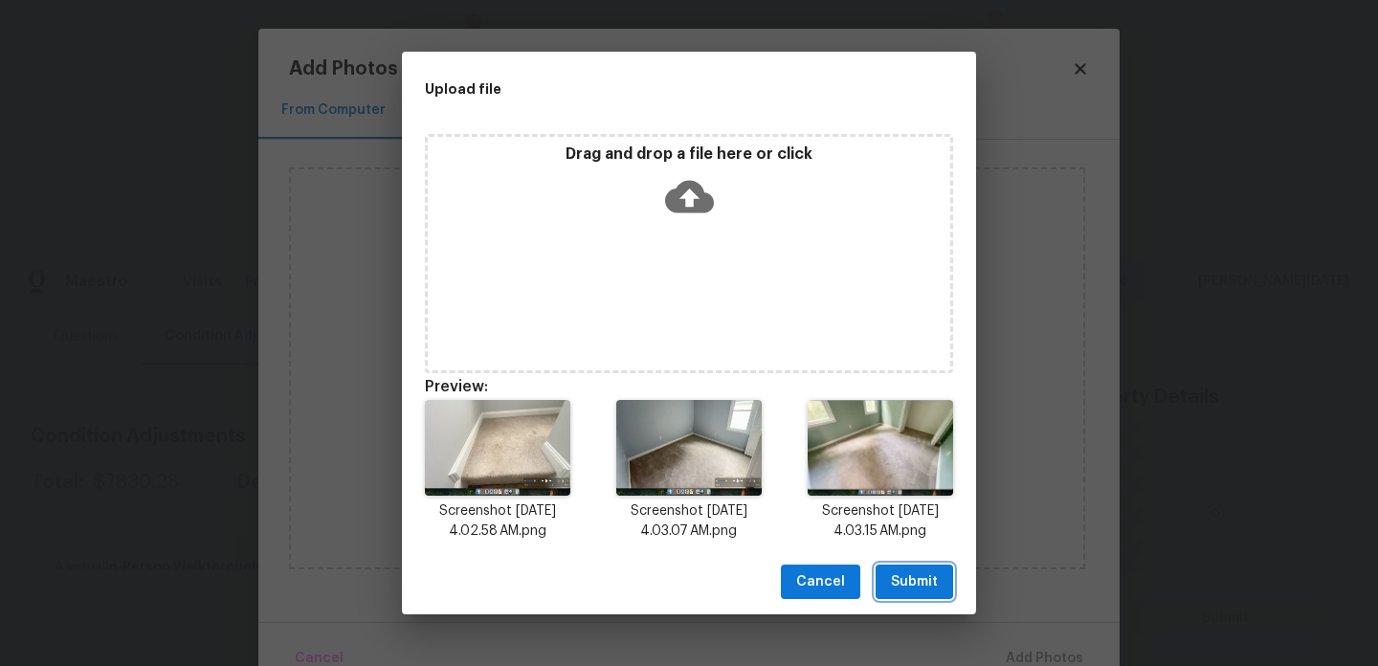
click at [904, 570] on span "Submit" at bounding box center [914, 582] width 47 height 24
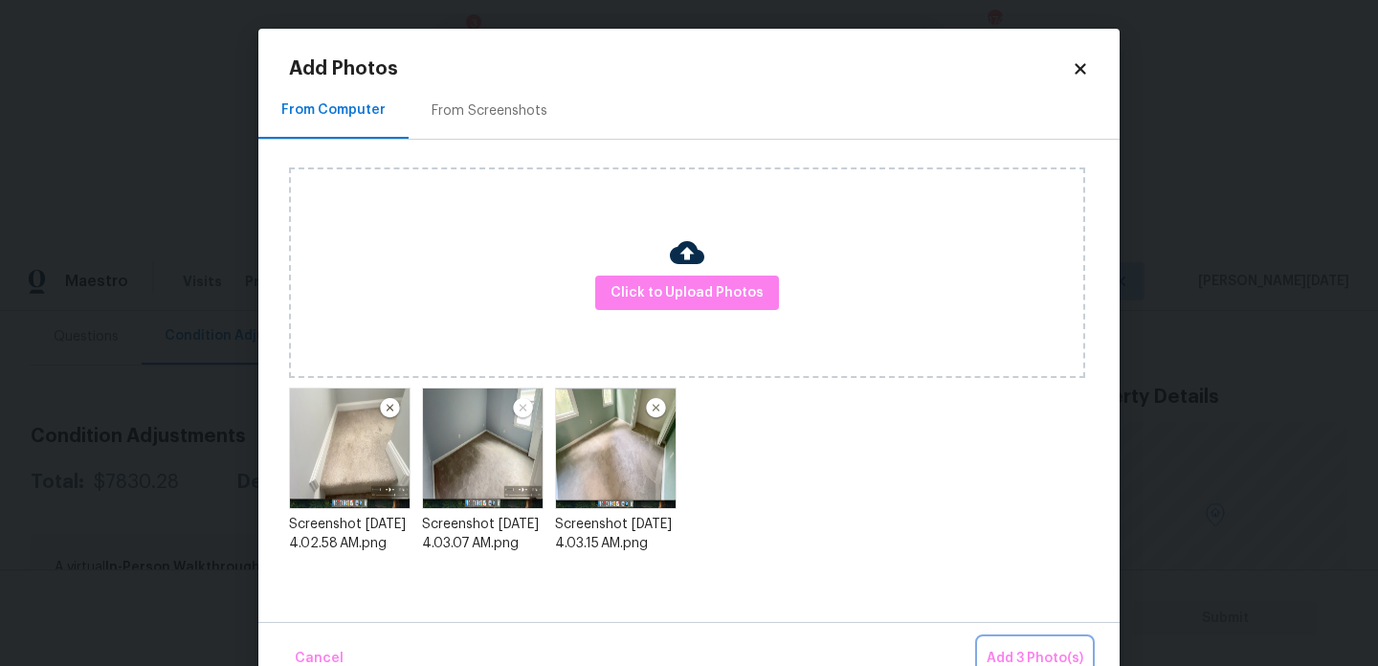
click at [1032, 639] on button "Add 3 Photo(s)" at bounding box center [1035, 658] width 112 height 41
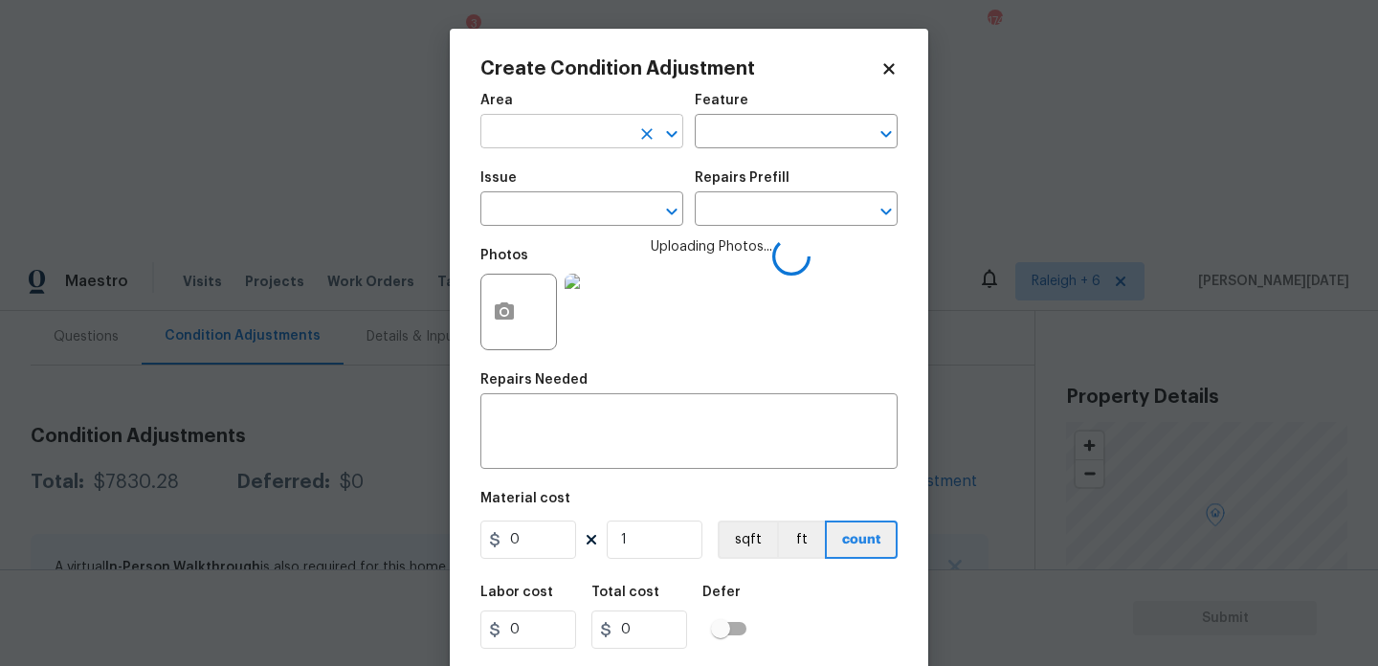
click at [523, 126] on input "text" at bounding box center [555, 134] width 149 height 30
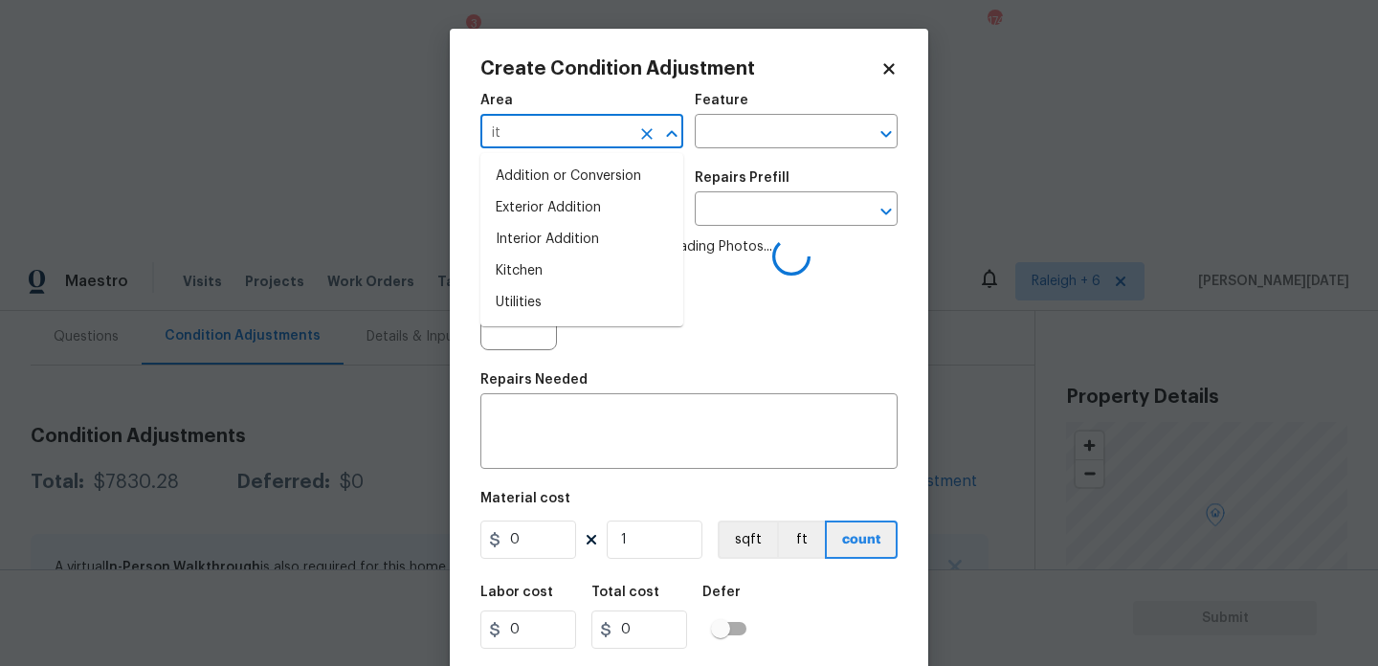
type input "i"
type input "in"
type input "t"
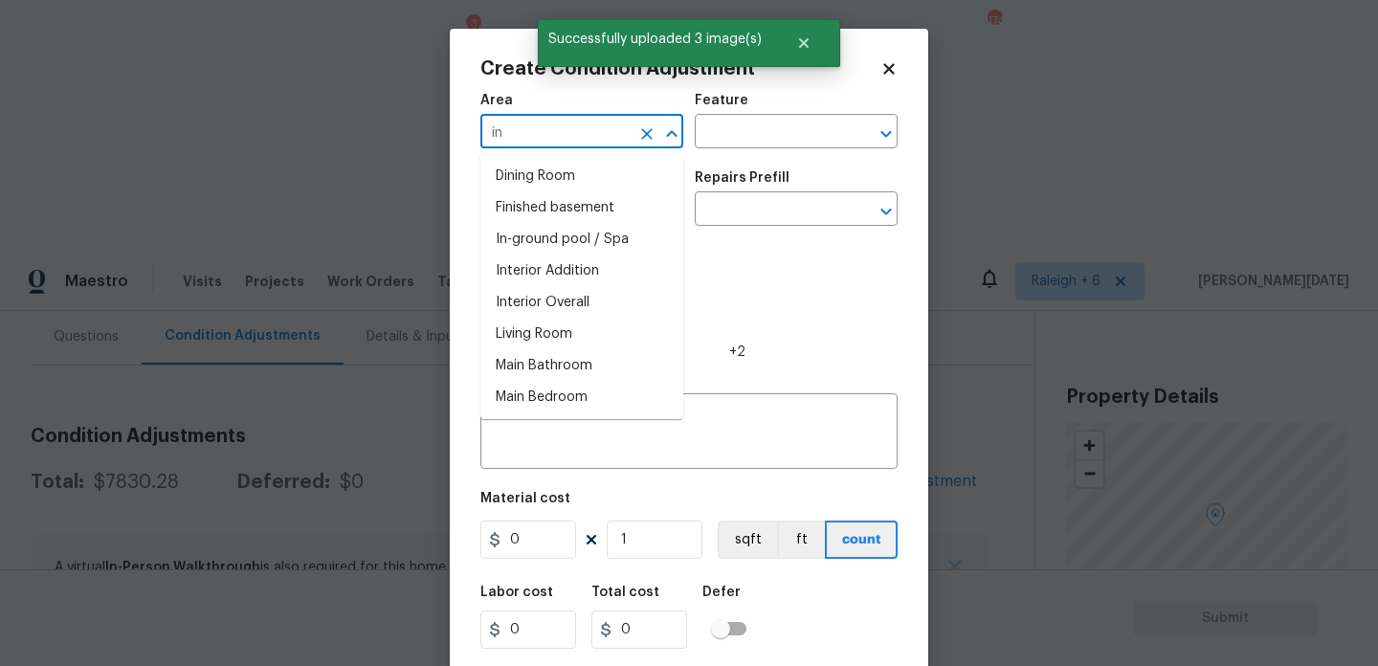
type input "int"
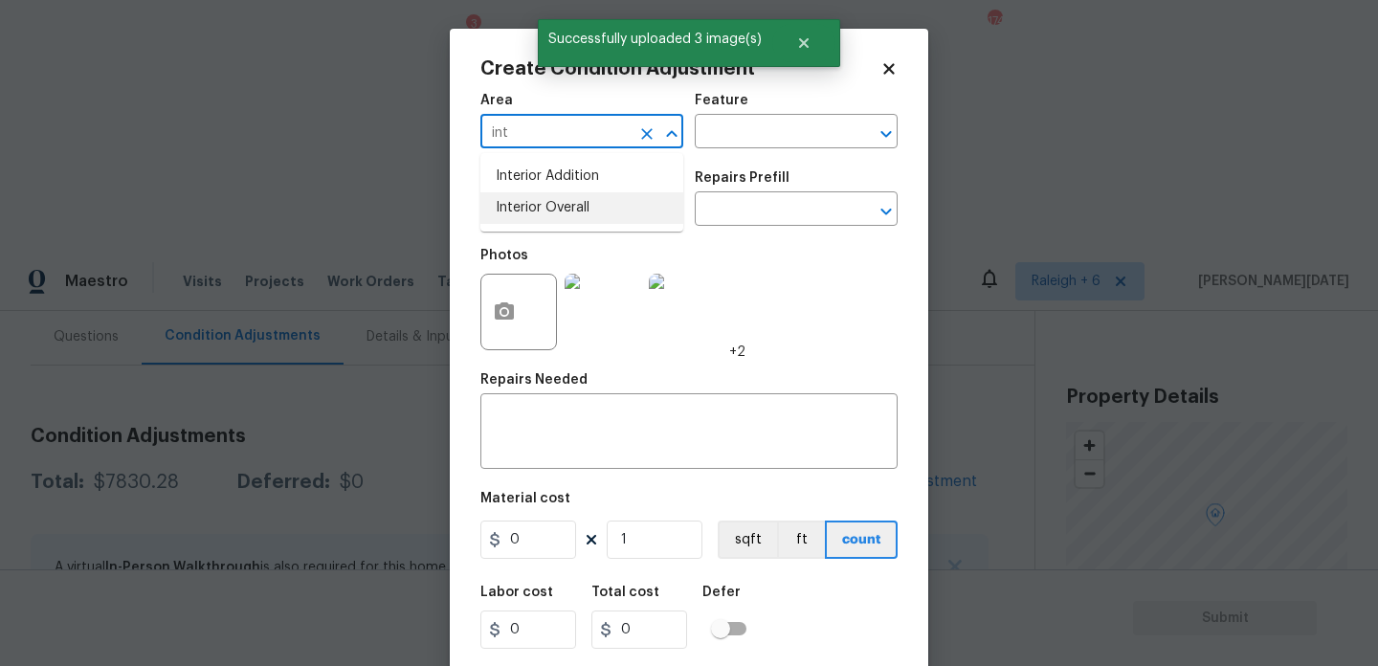
click at [552, 203] on li "Interior Overall" at bounding box center [582, 208] width 203 height 32
type input "Interior Overall"
click at [552, 203] on input "text" at bounding box center [555, 211] width 149 height 30
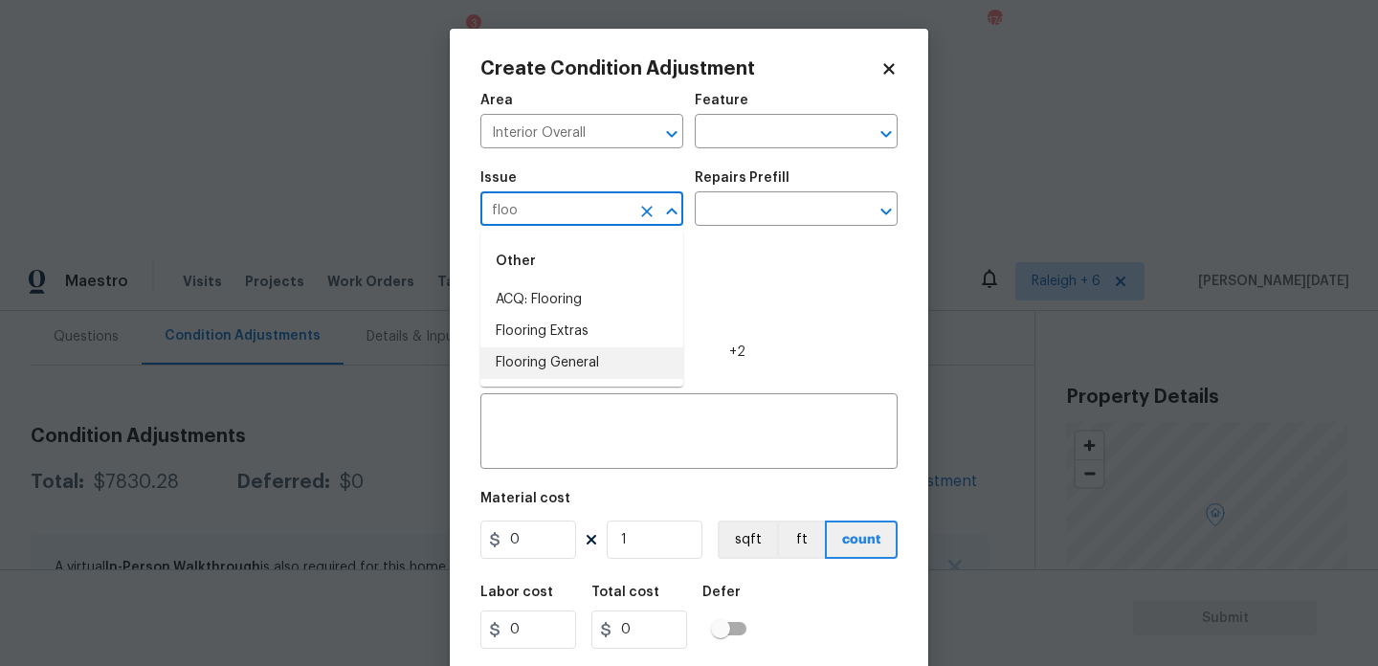
click at [585, 373] on li "Flooring General" at bounding box center [582, 363] width 203 height 32
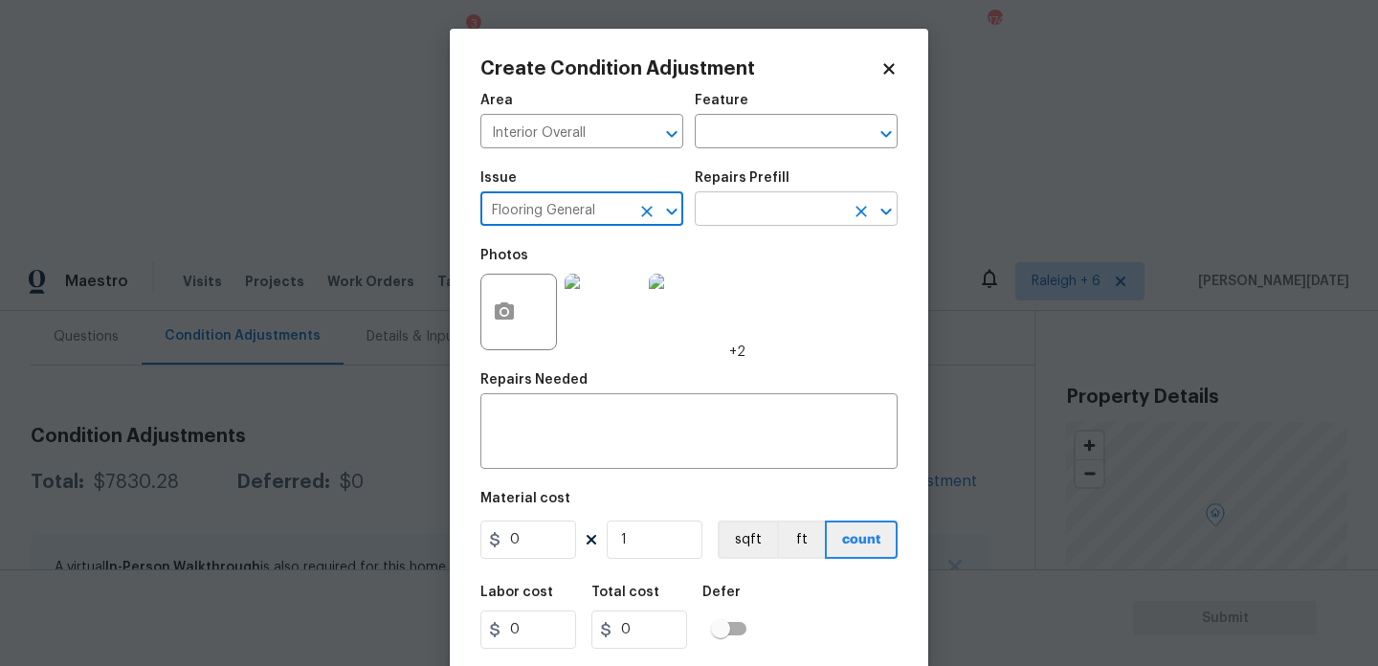
type input "Flooring General"
click at [764, 218] on input "text" at bounding box center [769, 211] width 149 height 30
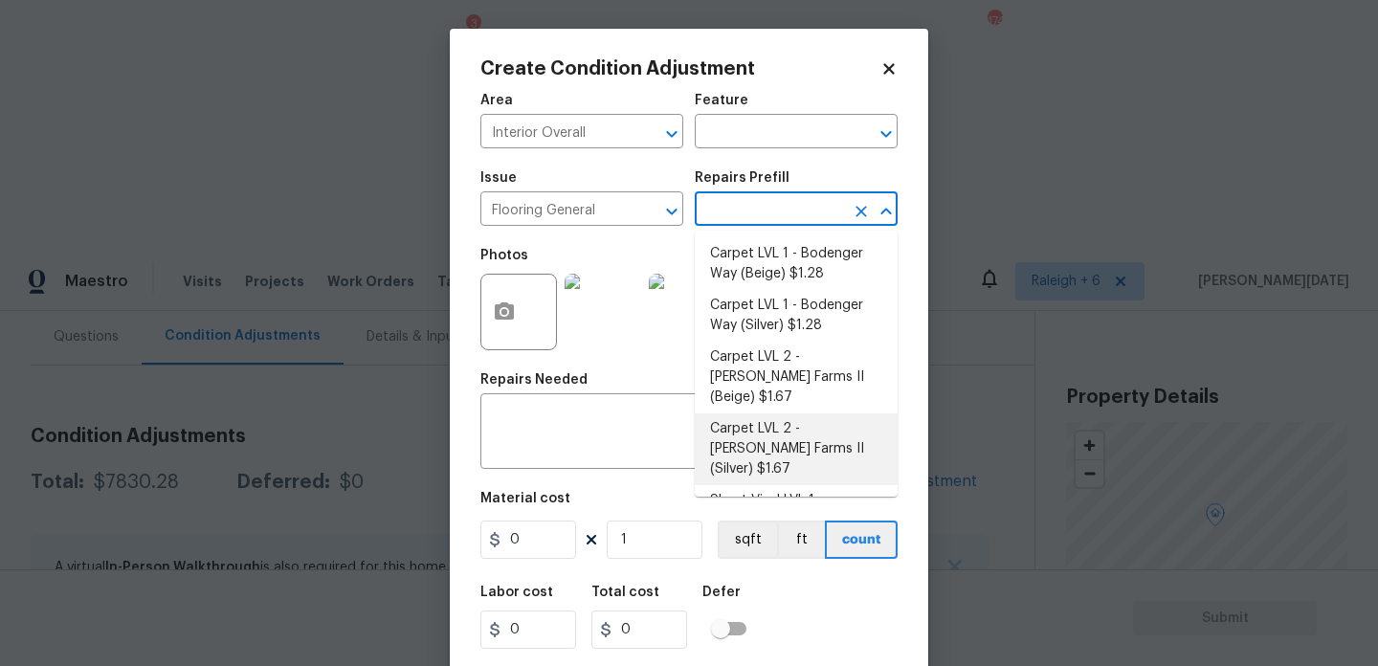
click at [767, 414] on li "Carpet LVL 2 - [PERSON_NAME] Farms II (Silver) $1.67" at bounding box center [796, 450] width 203 height 72
type input "Overall Flooring"
type textarea "Install new carpet ([PERSON_NAME] Farms II - 929 Thin Ice) at all previously ca…"
type input "1.67"
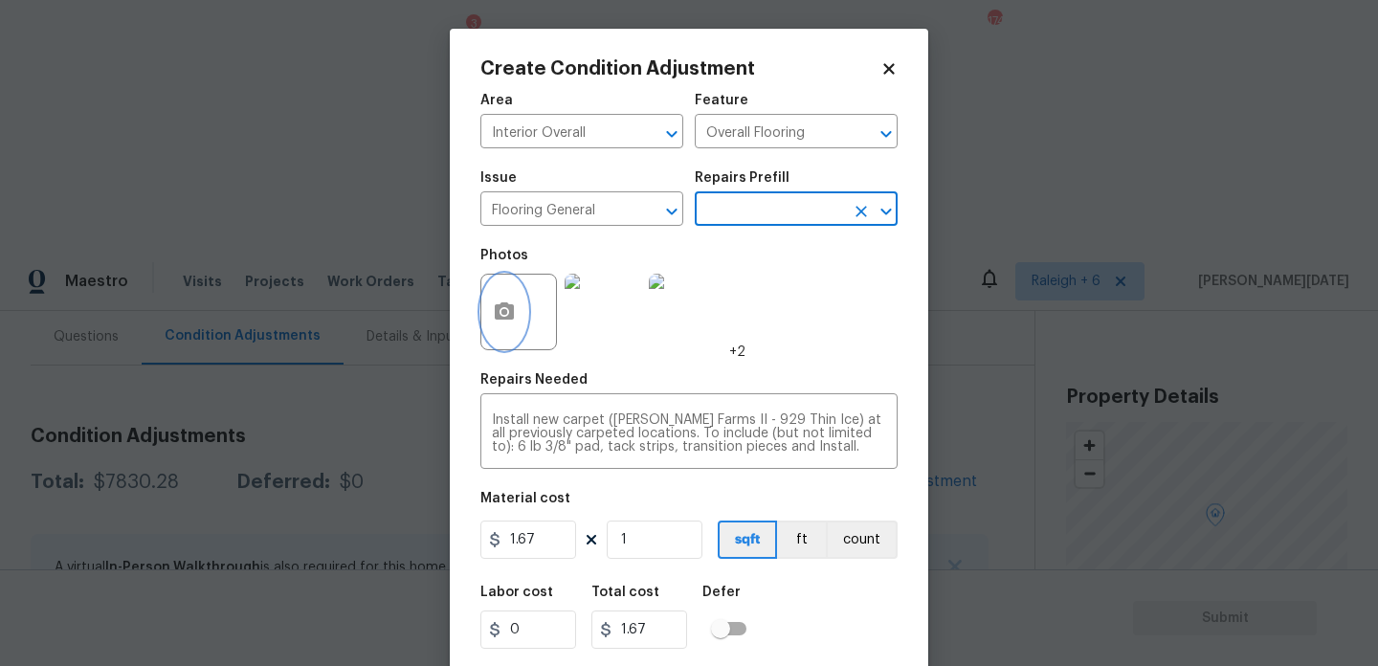
click at [517, 328] on button "button" at bounding box center [504, 312] width 46 height 75
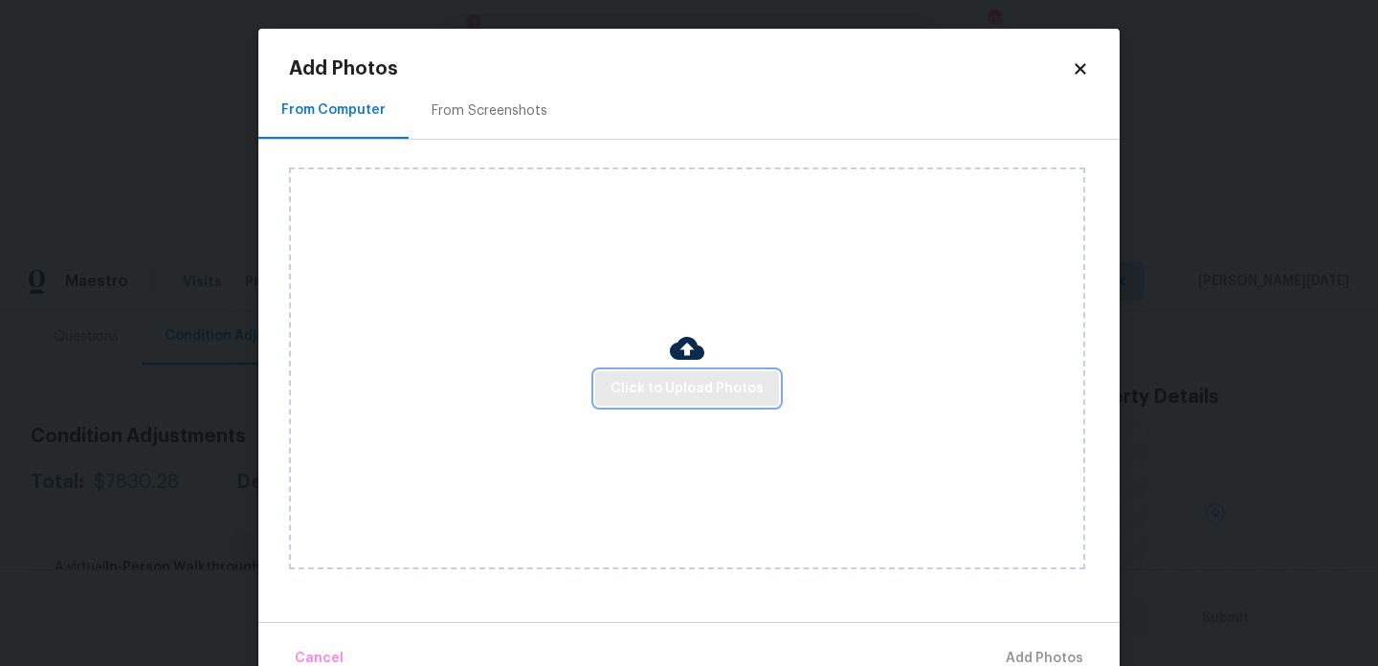
click at [695, 394] on span "Click to Upload Photos" at bounding box center [687, 389] width 153 height 24
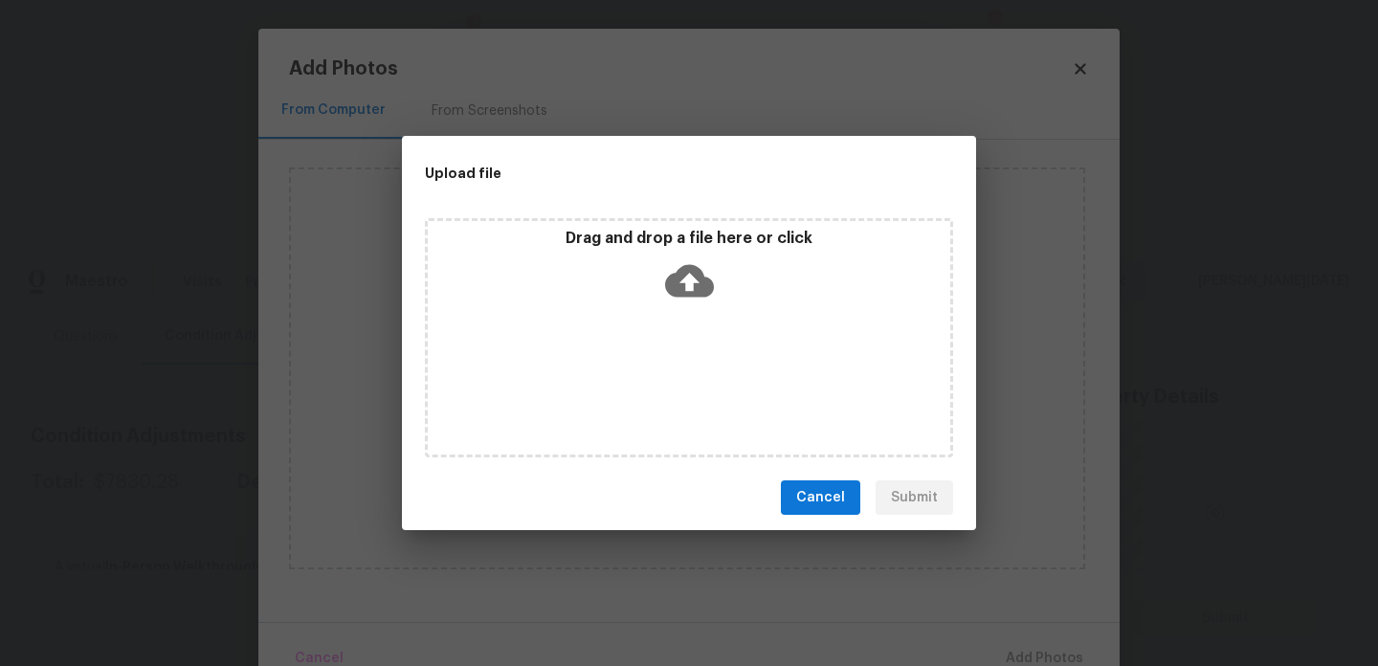
click at [695, 394] on div "Drag and drop a file here or click" at bounding box center [689, 337] width 528 height 239
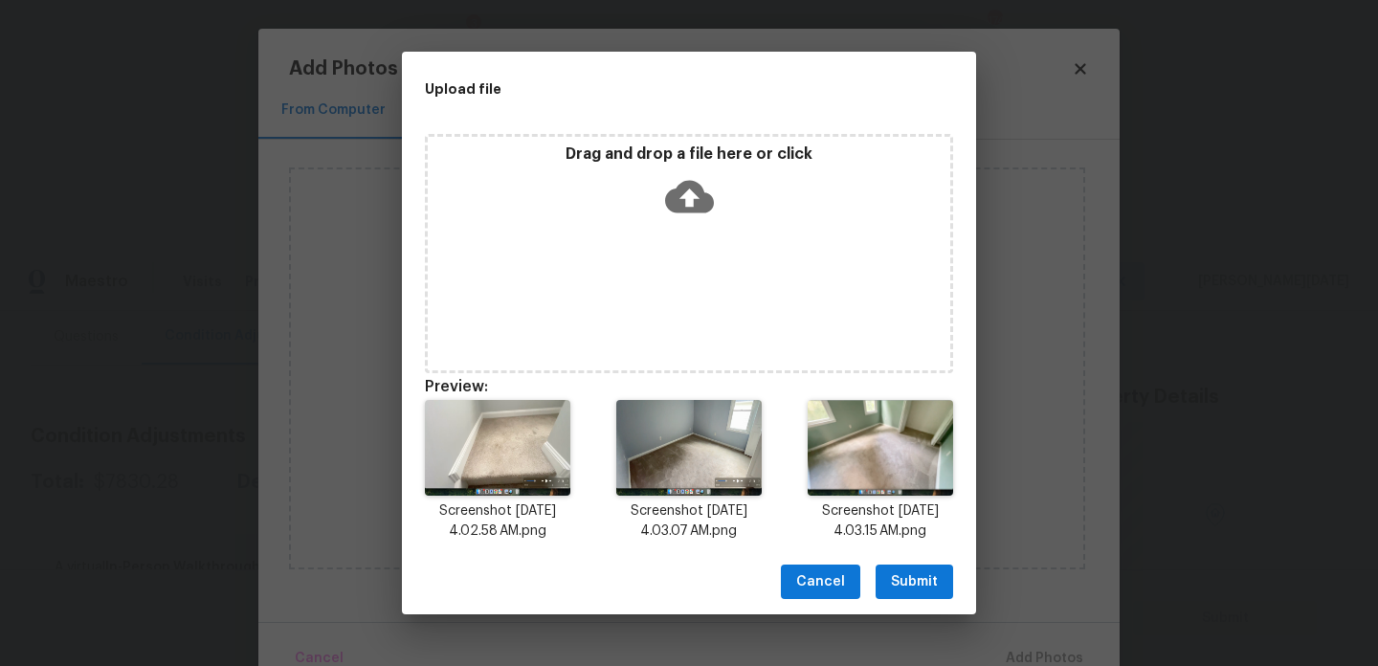
click at [894, 584] on span "Submit" at bounding box center [914, 582] width 47 height 24
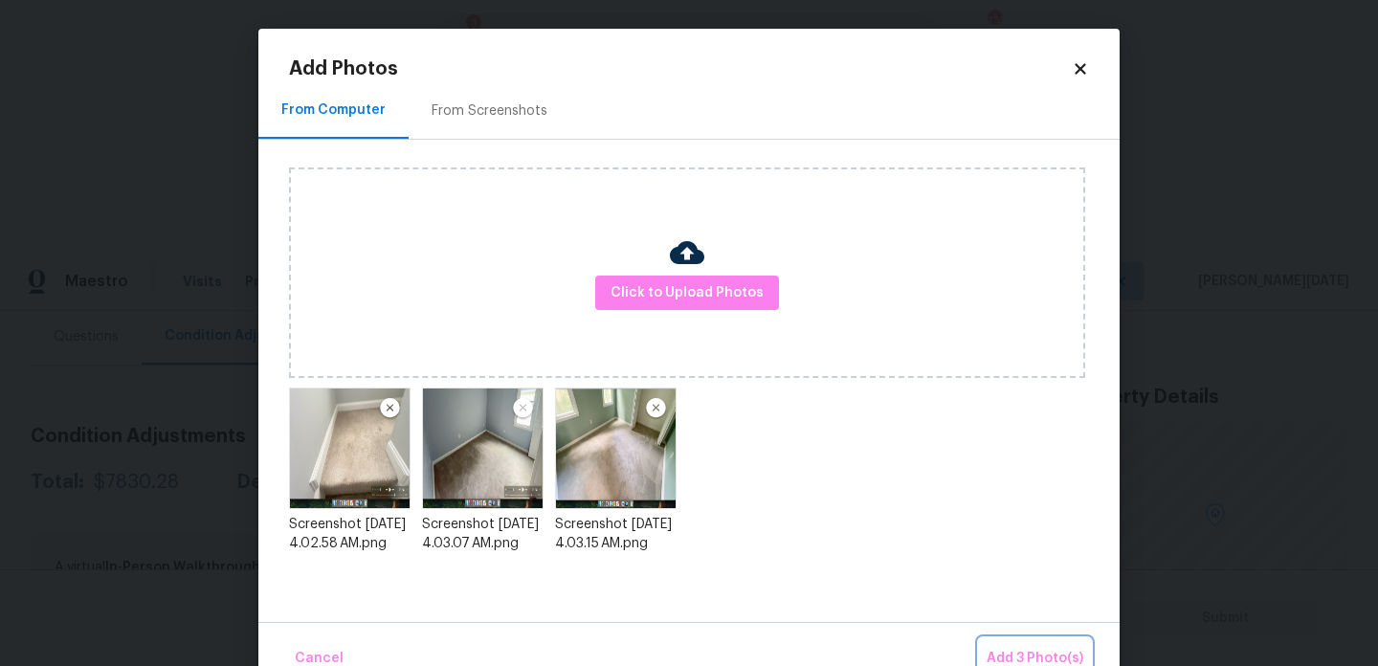
click at [1040, 647] on span "Add 3 Photo(s)" at bounding box center [1035, 659] width 97 height 24
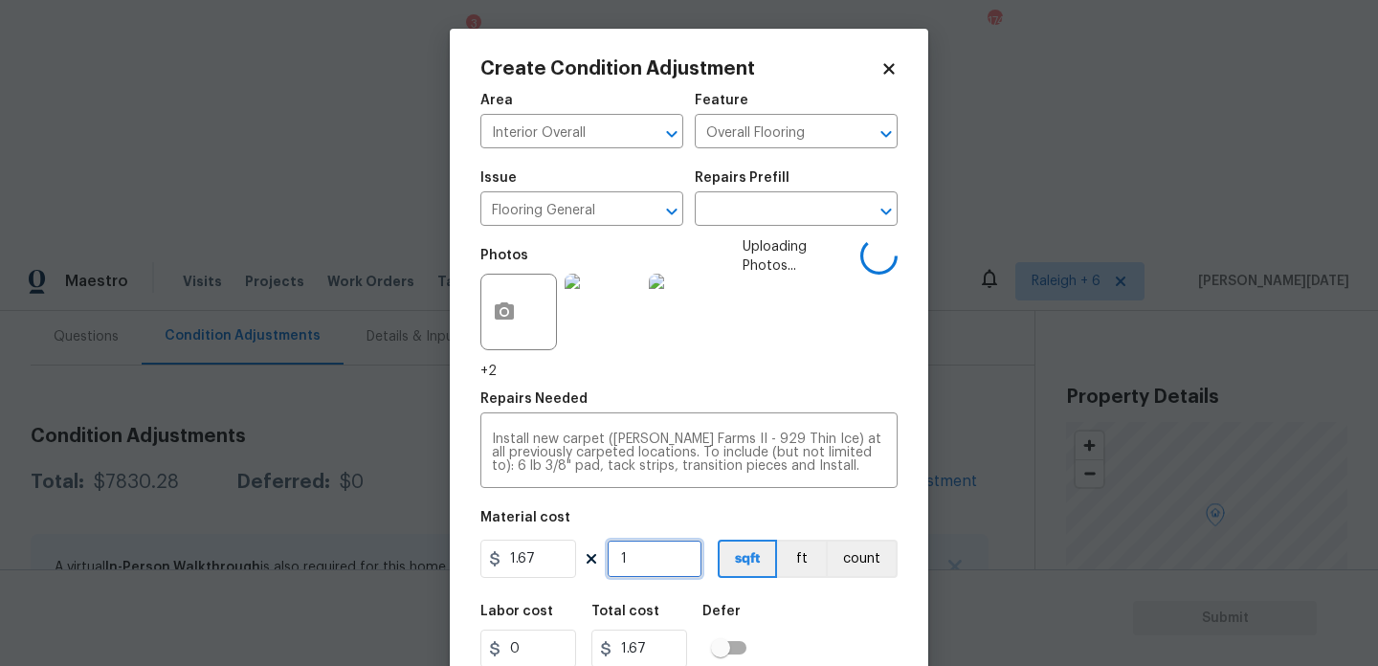
click at [663, 560] on input "1" at bounding box center [655, 559] width 96 height 38
type input "10"
type input "16.7"
type input "100"
type input "167"
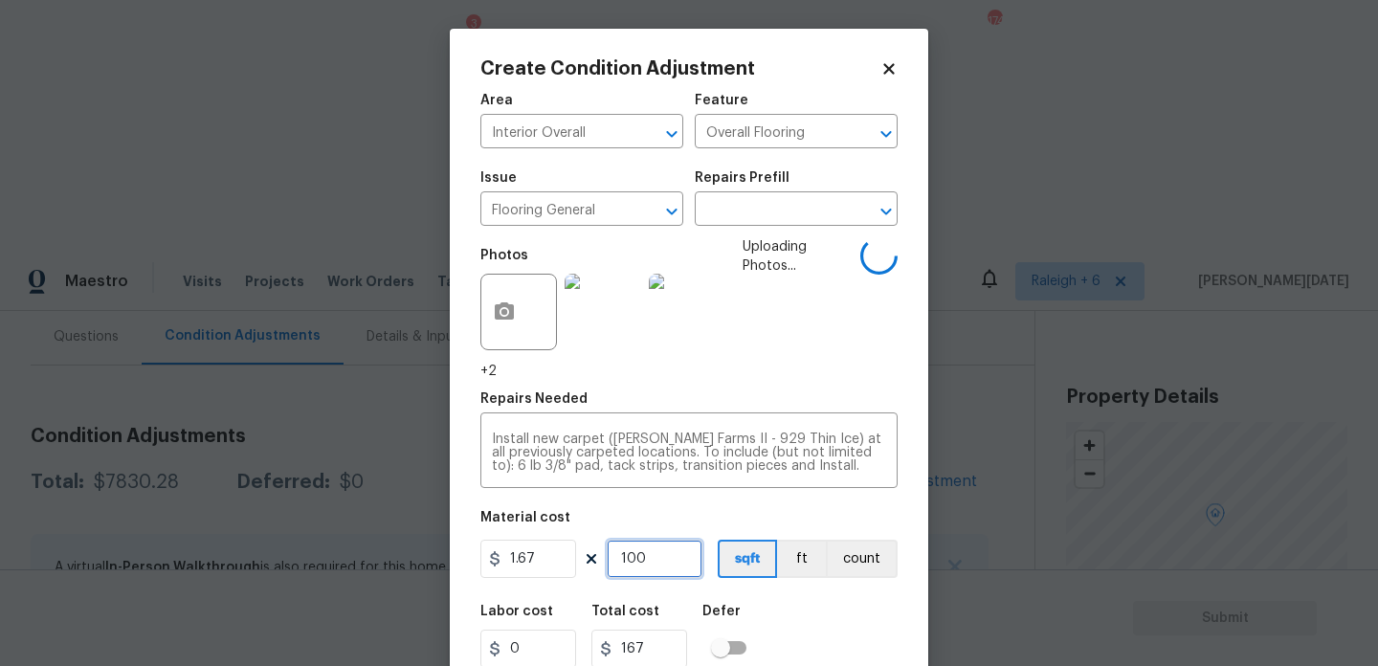
type input "1000"
type input "1670"
click at [818, 349] on span "Uploading Photos..." at bounding box center [802, 309] width 118 height 144
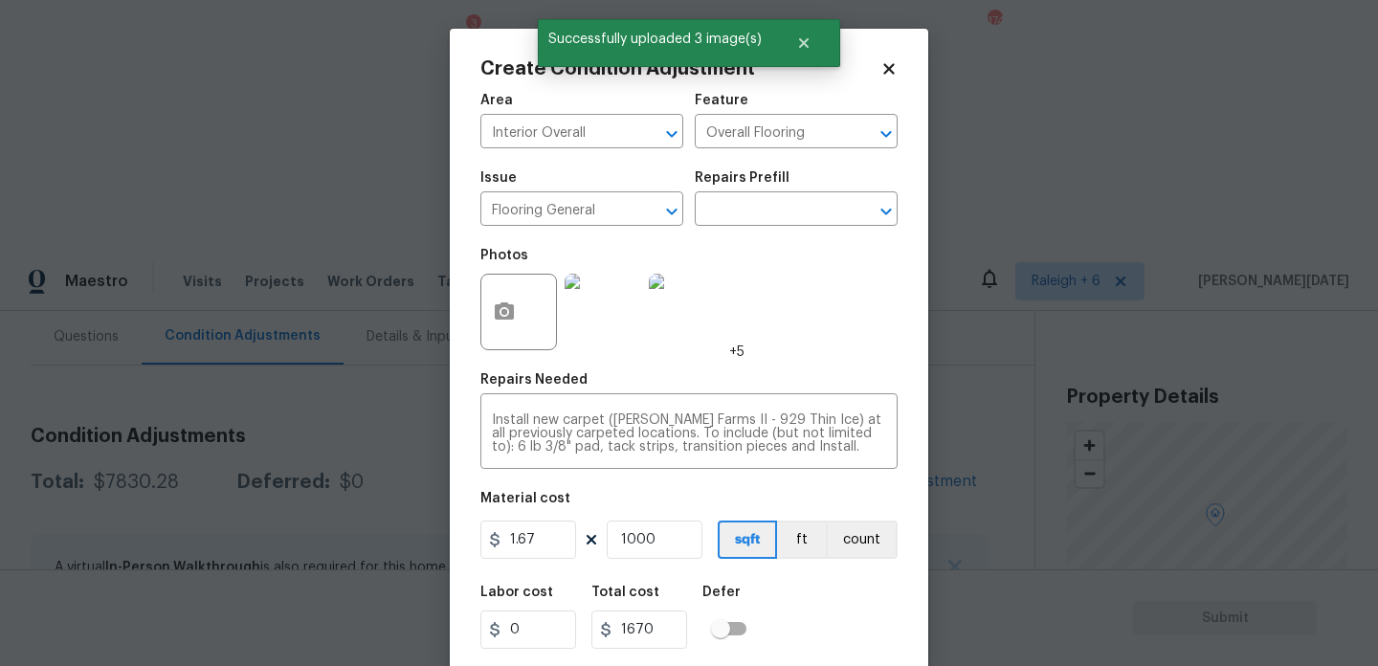
drag, startPoint x: 670, startPoint y: 570, endPoint x: 628, endPoint y: 567, distance: 42.3
click at [625, 570] on div "Area Interior Overall ​ Feature Overall Flooring ​ Issue Flooring General ​ Rep…" at bounding box center [689, 398] width 417 height 632
drag, startPoint x: 660, startPoint y: 546, endPoint x: 481, endPoint y: 539, distance: 180.1
click at [481, 539] on div "1.67 1000 sqft ft count" at bounding box center [689, 540] width 417 height 38
type input "0"
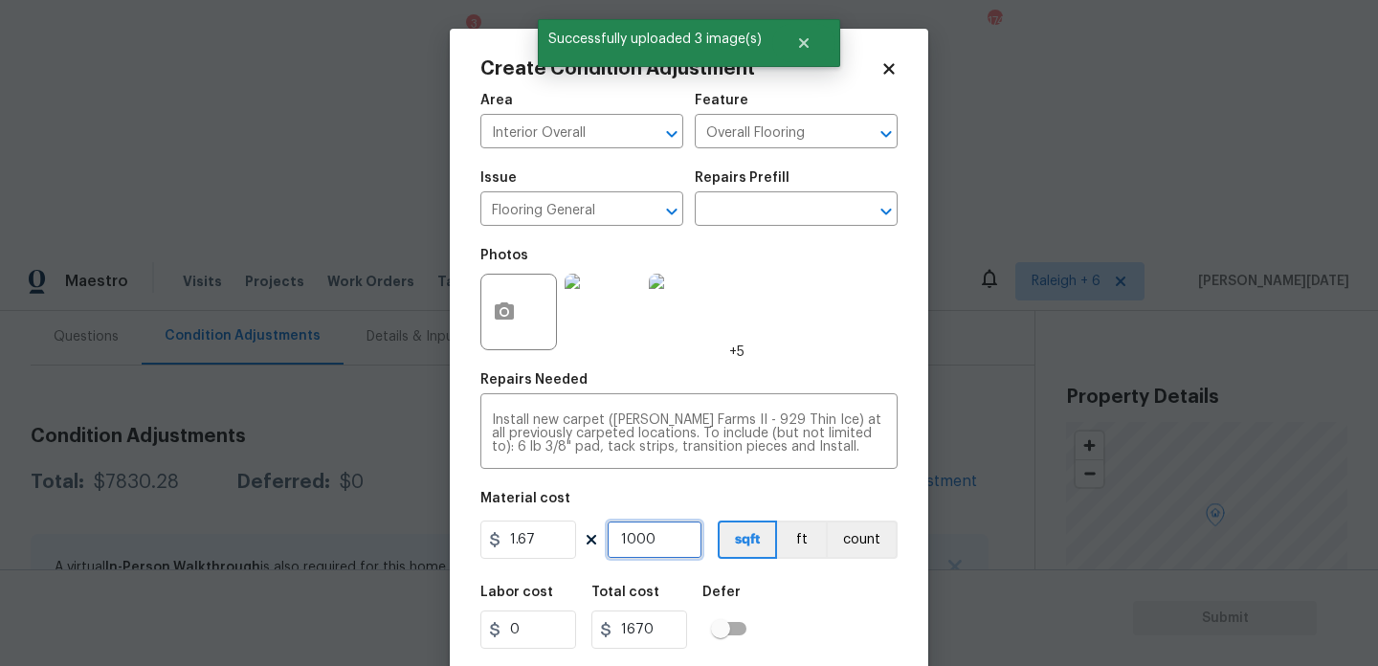
type input "0"
type input "1"
type input "1.67"
type input "12"
type input "20.04"
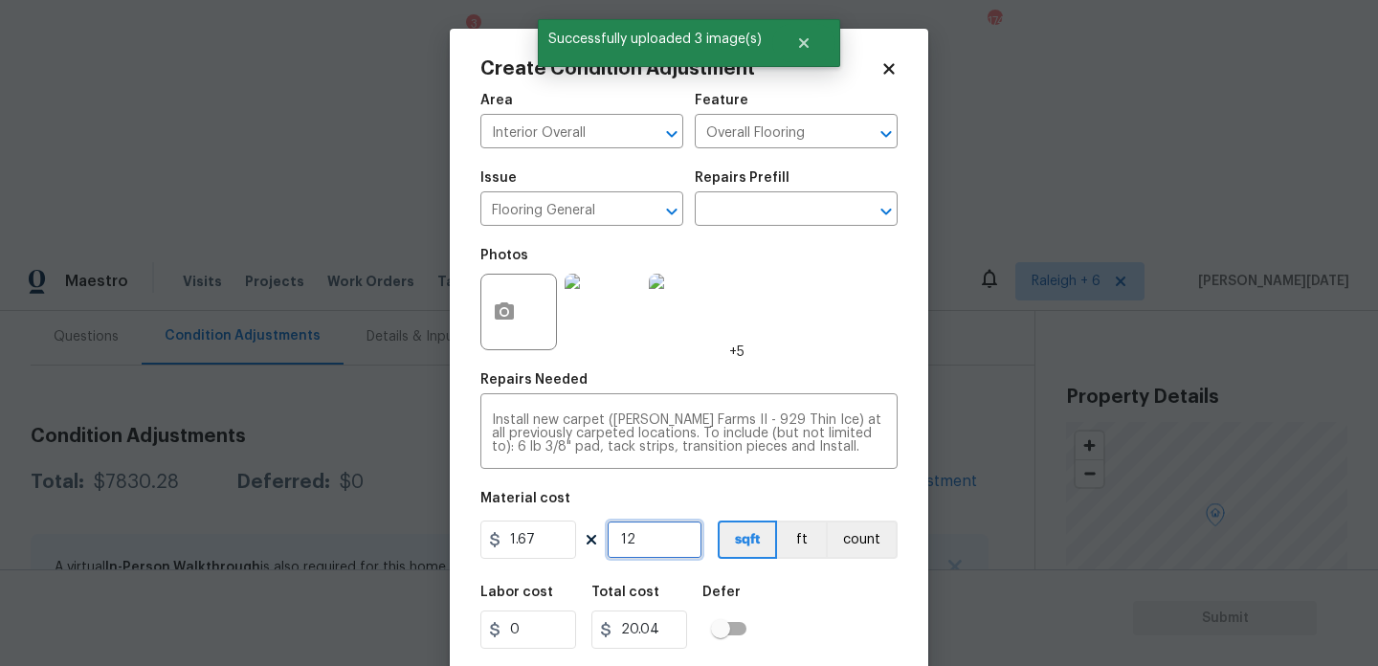
type input "120"
type input "200.4"
type input "1200"
type input "2004"
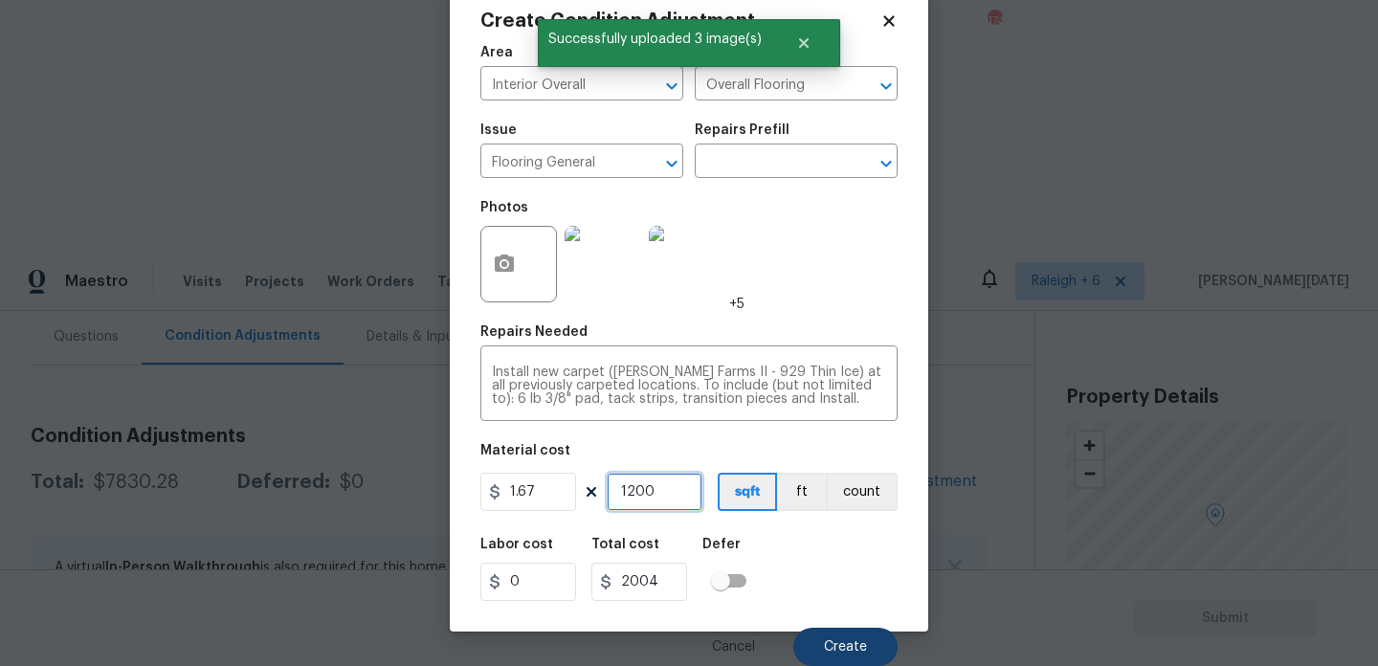
type input "1200"
click at [829, 646] on span "Create" at bounding box center [845, 647] width 43 height 14
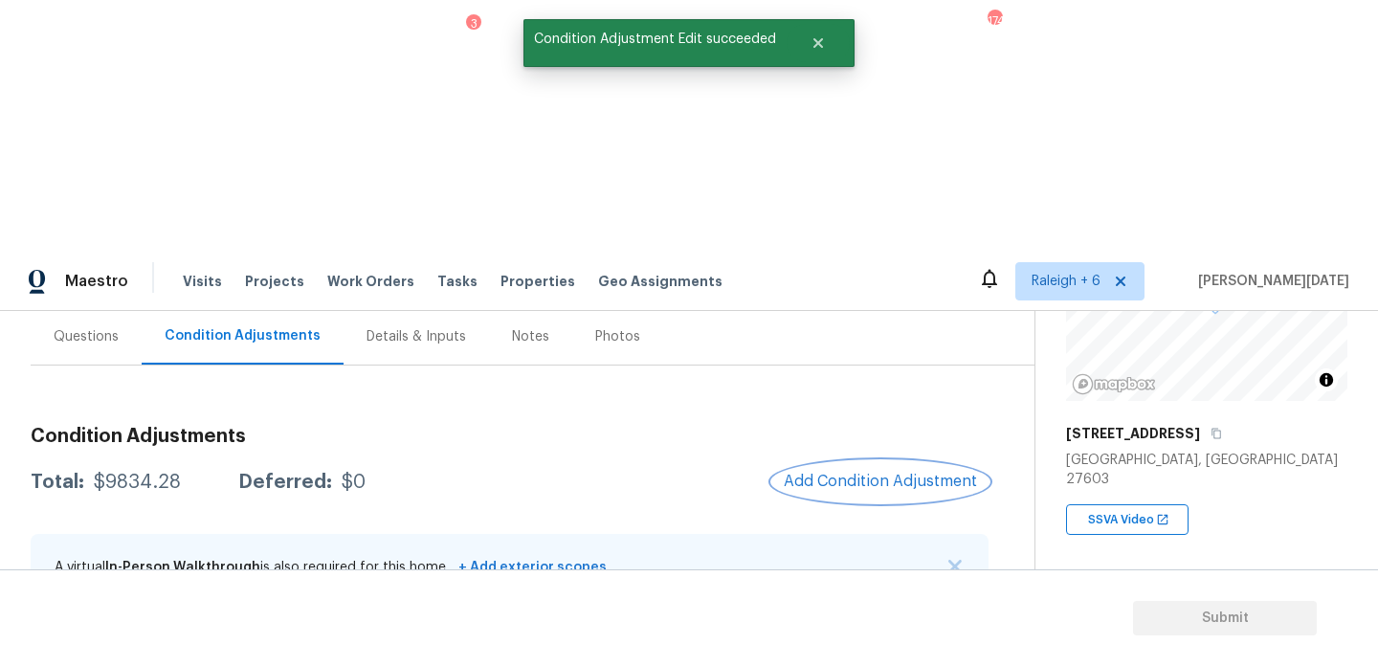
scroll to position [215, 0]
click at [835, 461] on button "Add Condition Adjustment" at bounding box center [880, 481] width 216 height 40
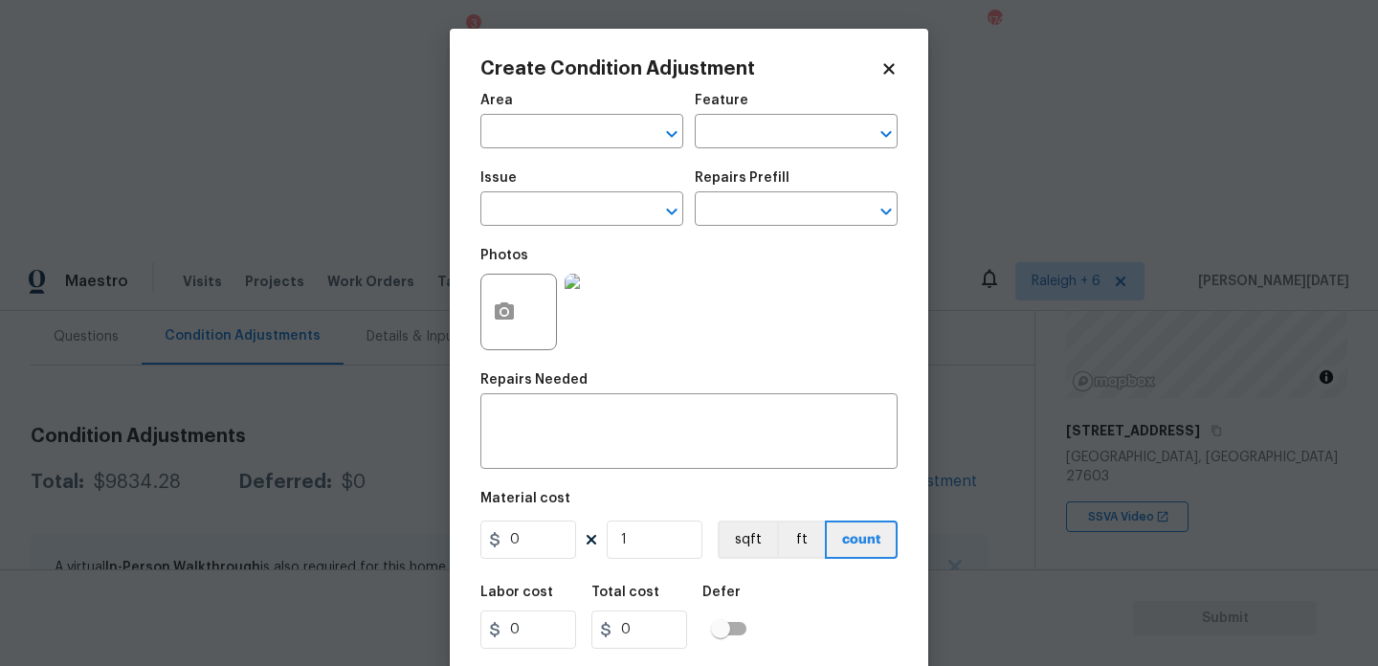
click at [472, 311] on div "Create Condition Adjustment Area ​ Feature ​ Issue ​ Repairs Prefill ​ Photos R…" at bounding box center [689, 354] width 479 height 651
click at [501, 316] on icon "button" at bounding box center [504, 310] width 19 height 17
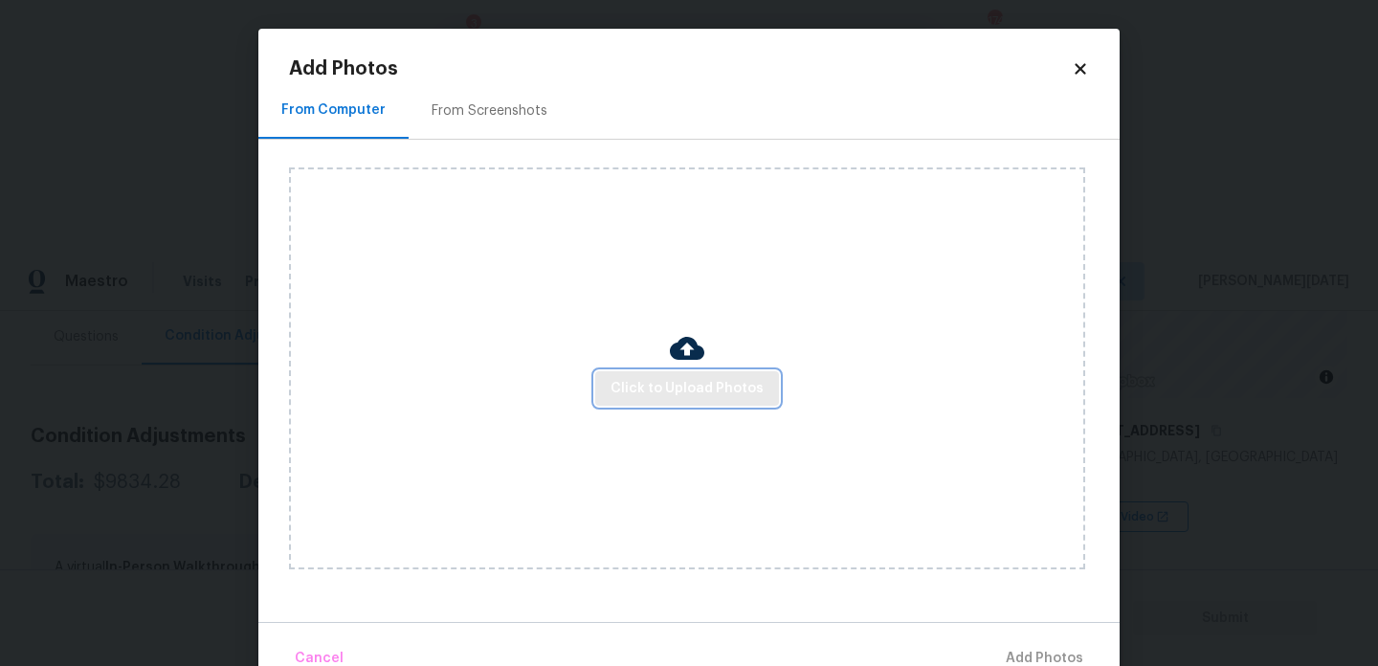
click at [637, 378] on span "Click to Upload Photos" at bounding box center [687, 389] width 153 height 24
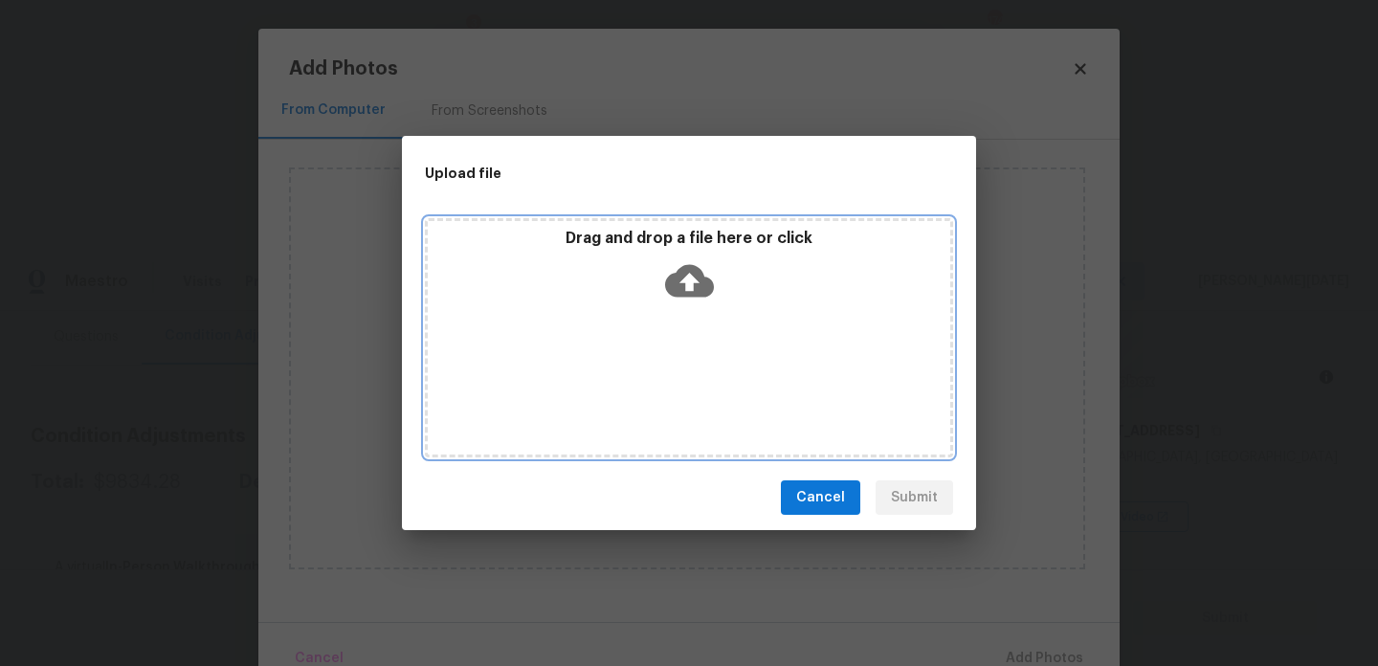
click at [637, 378] on div "Drag and drop a file here or click" at bounding box center [689, 337] width 528 height 239
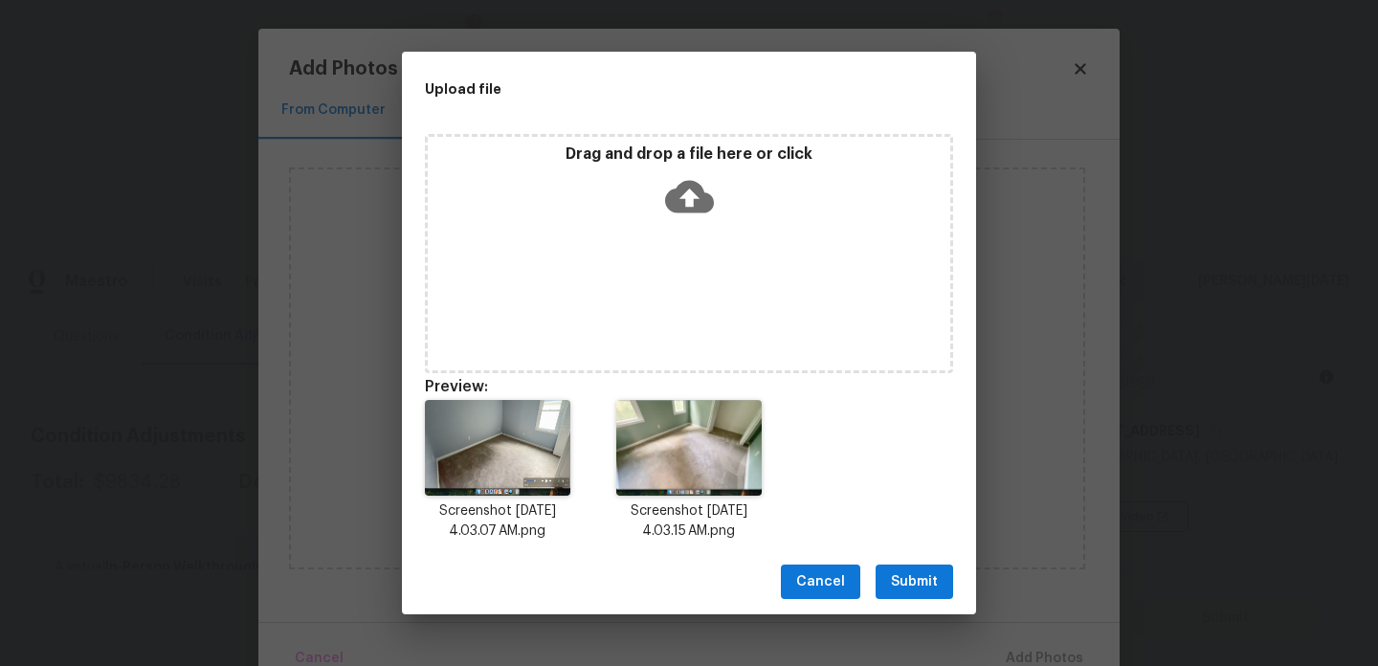
click at [920, 586] on span "Submit" at bounding box center [914, 582] width 47 height 24
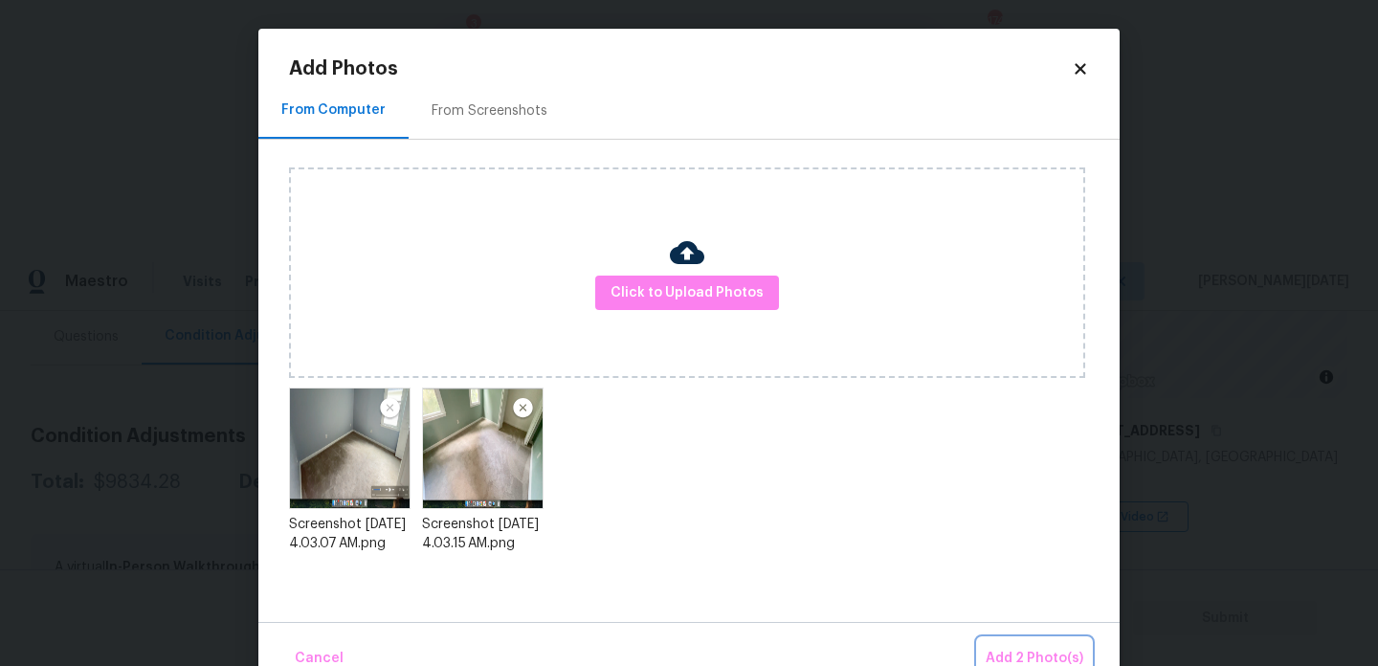
click at [1020, 652] on span "Add 2 Photo(s)" at bounding box center [1035, 659] width 98 height 24
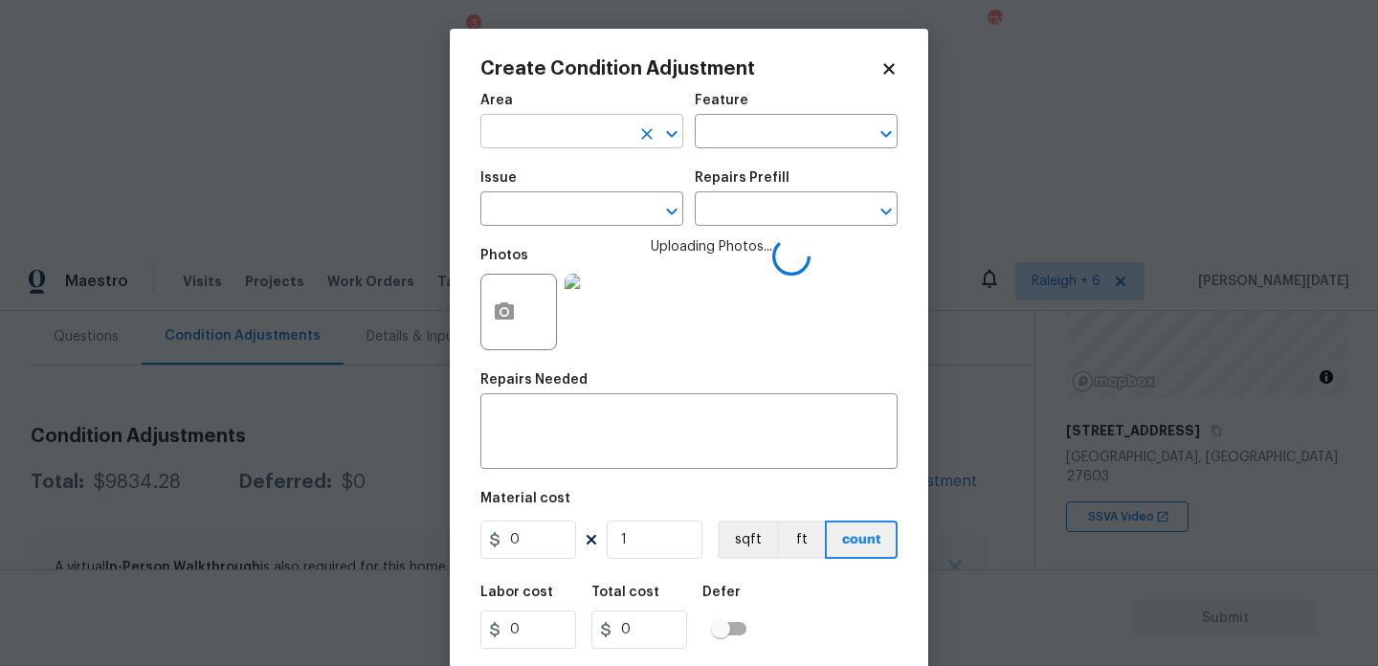
click at [534, 144] on input "text" at bounding box center [555, 134] width 149 height 30
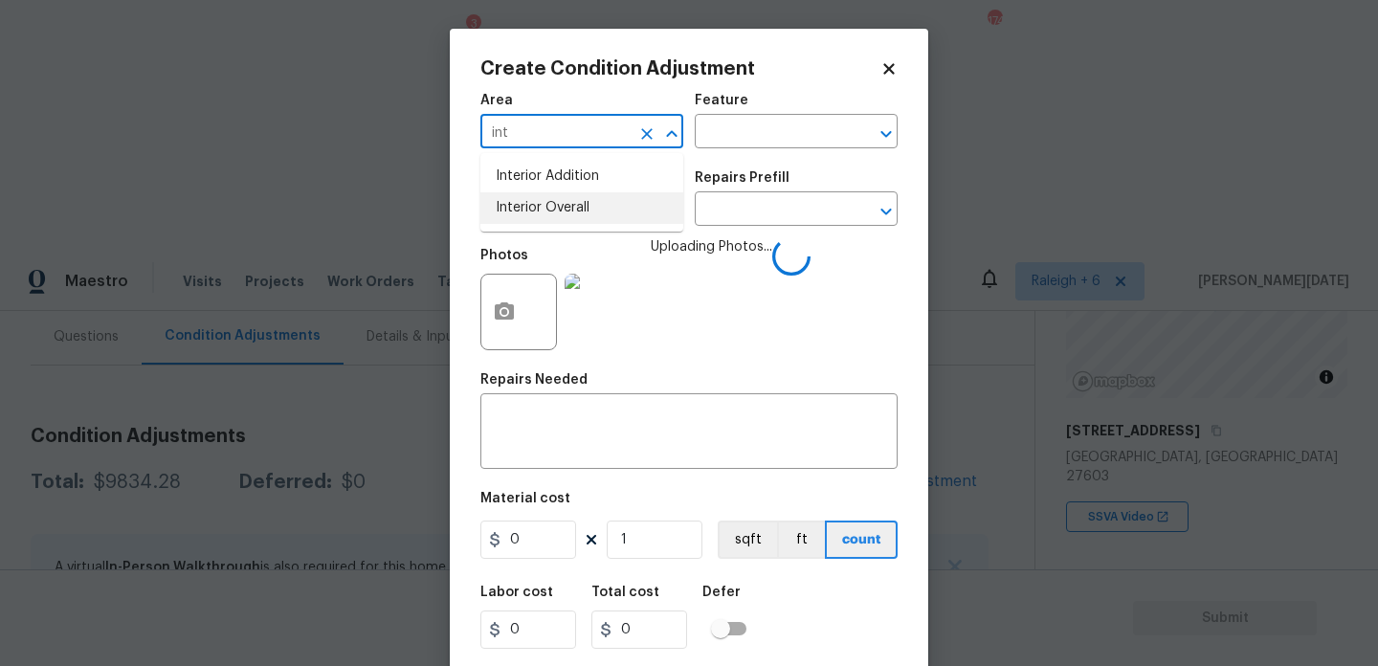
click at [544, 217] on li "Interior Overall" at bounding box center [582, 208] width 203 height 32
type input "Interior Overall"
click at [544, 217] on input "text" at bounding box center [555, 211] width 149 height 30
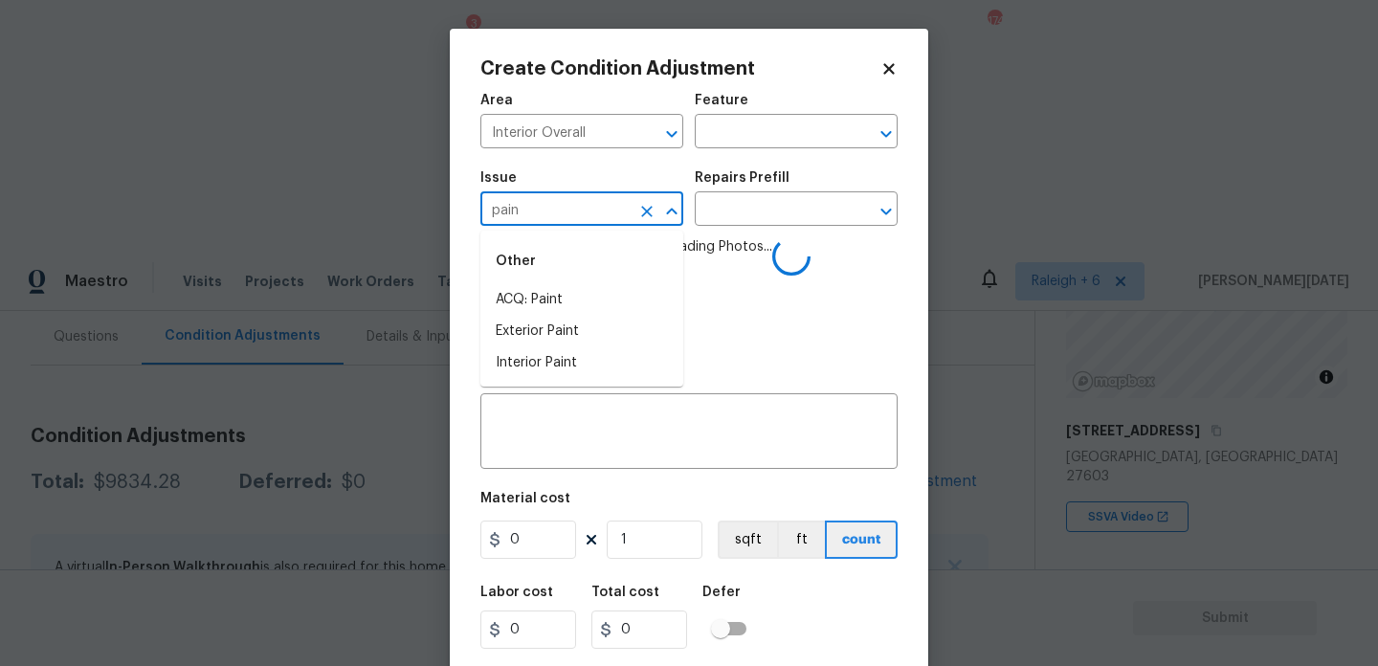
type input "paint"
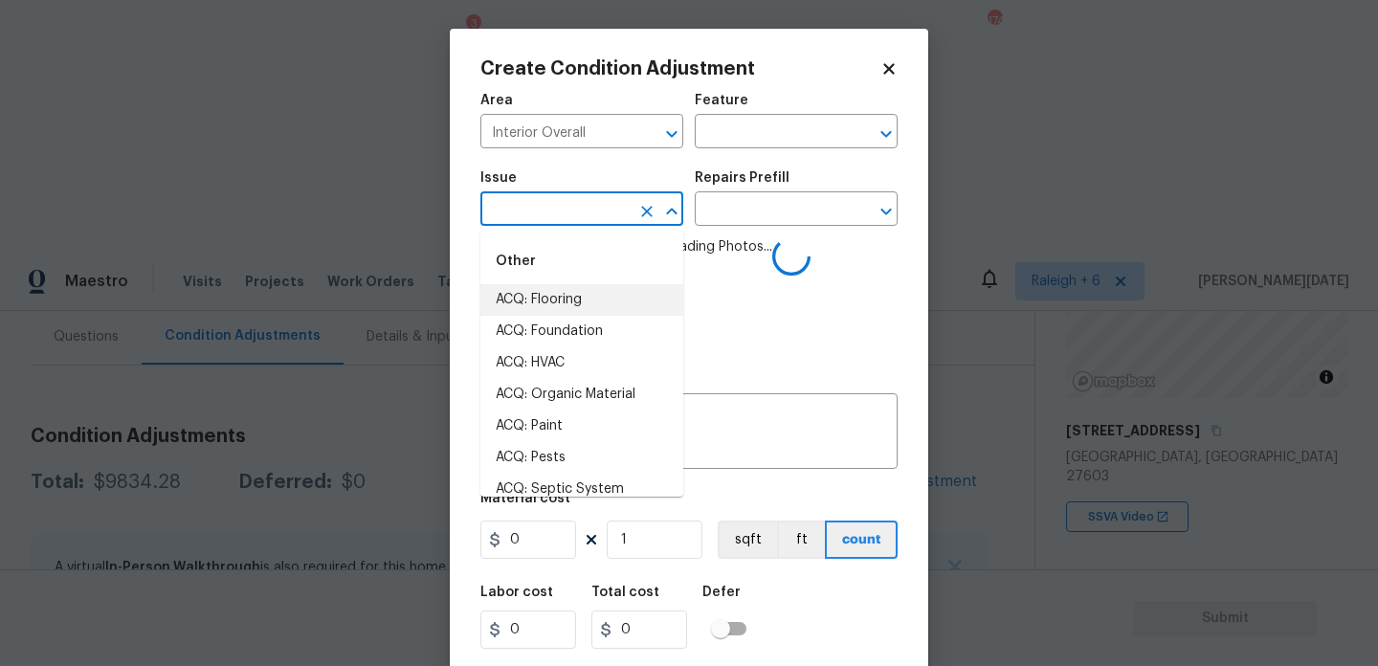
click at [552, 289] on li "ACQ: Flooring" at bounding box center [582, 300] width 203 height 32
type input "ACQ: Flooring"
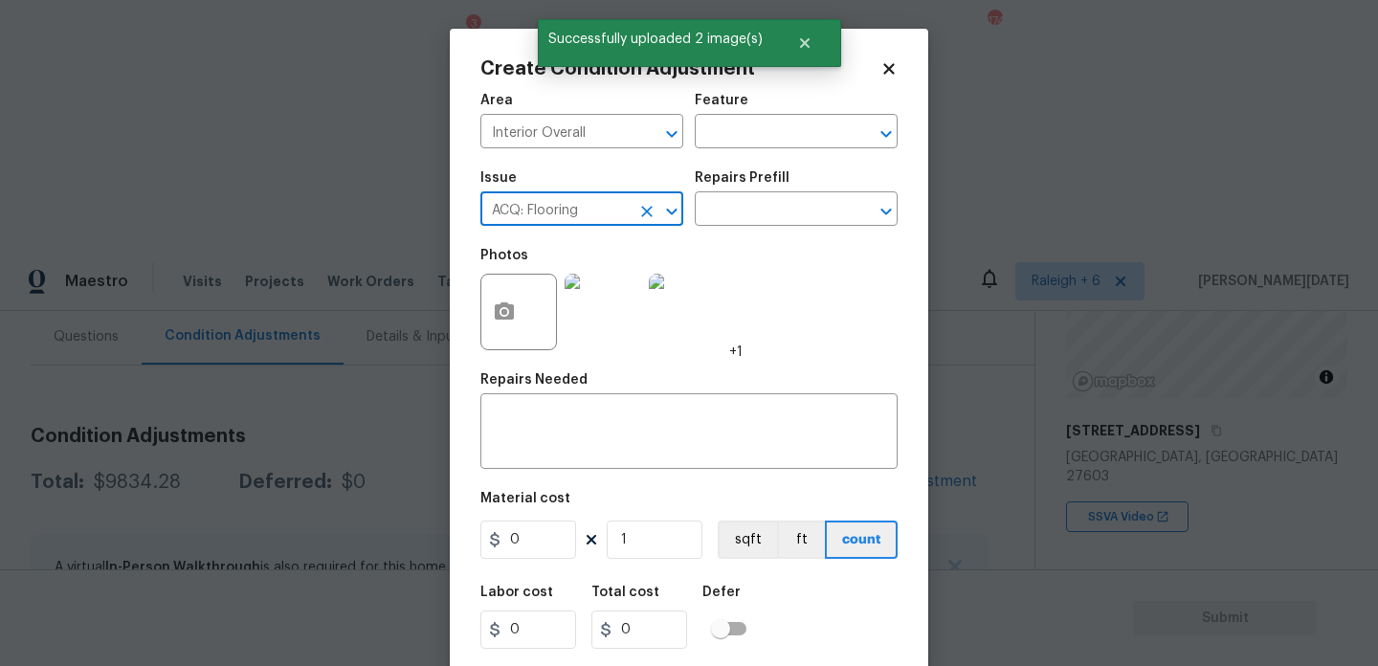
click at [642, 213] on icon "Clear" at bounding box center [647, 211] width 19 height 19
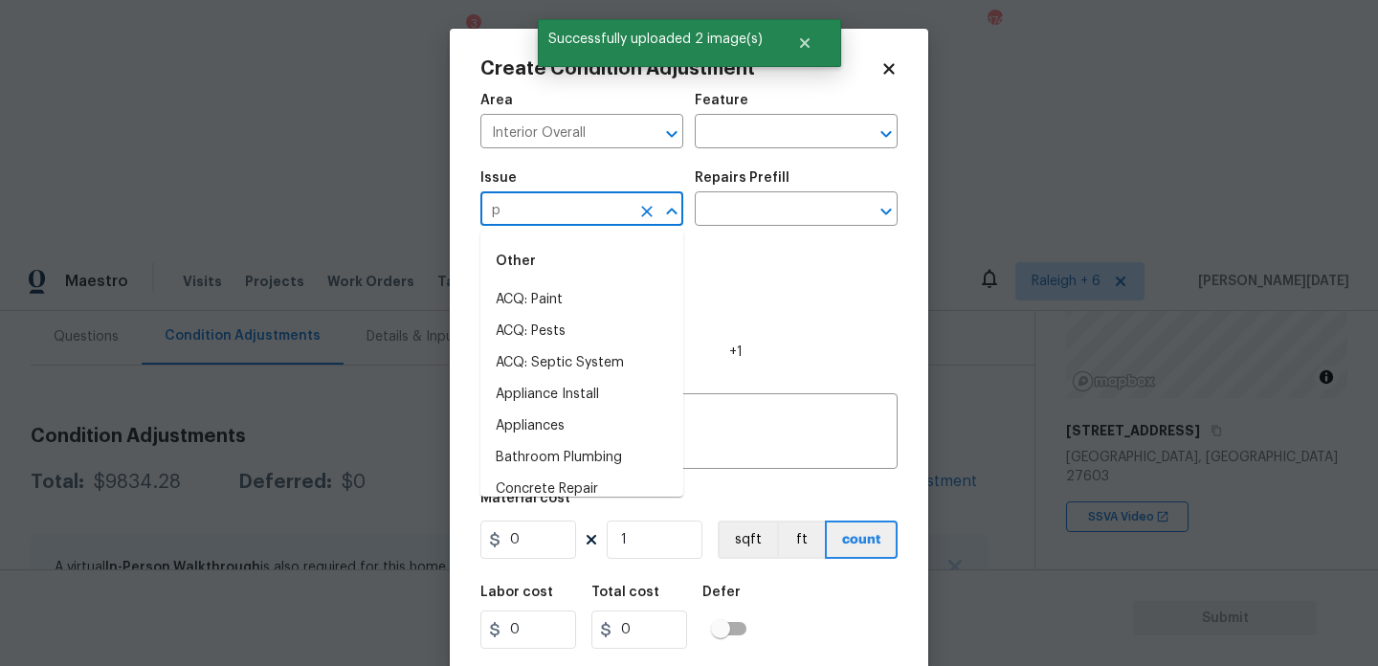
type input "pa"
type input "i"
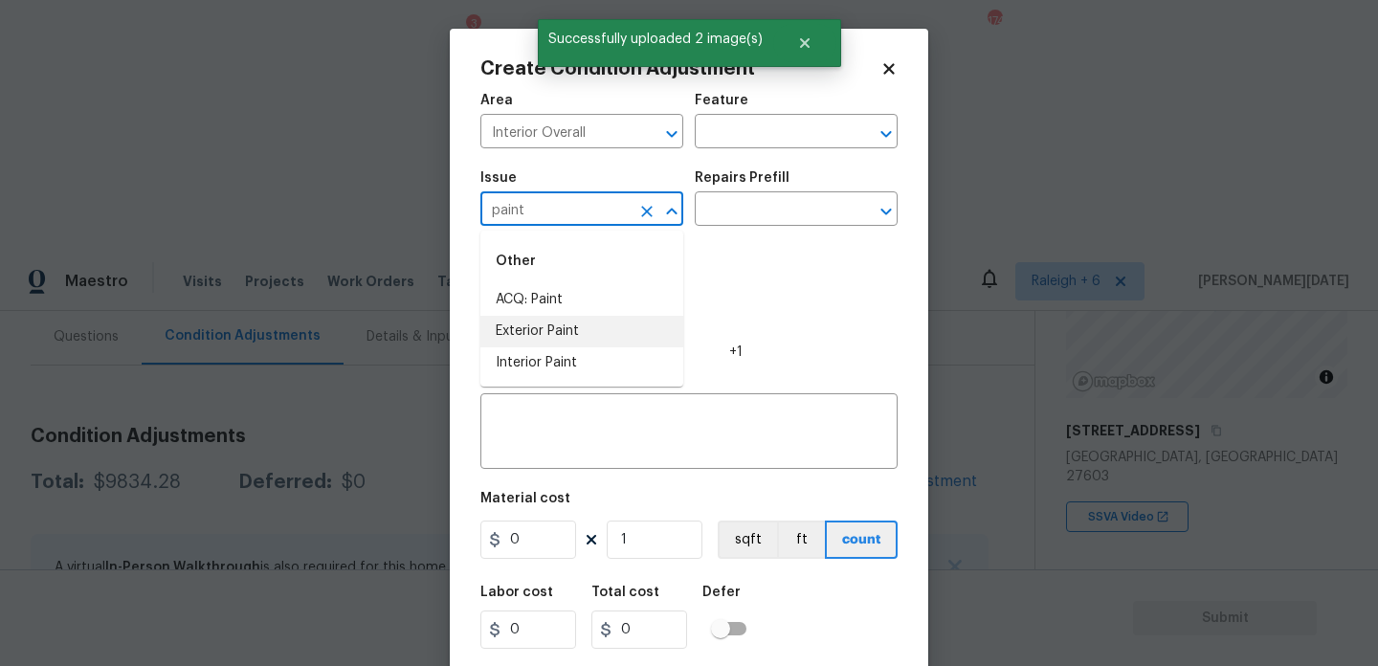
click at [622, 346] on li "Exterior Paint" at bounding box center [582, 332] width 203 height 32
type input "Exterior Paint"
click at [651, 206] on icon "Clear" at bounding box center [646, 211] width 11 height 11
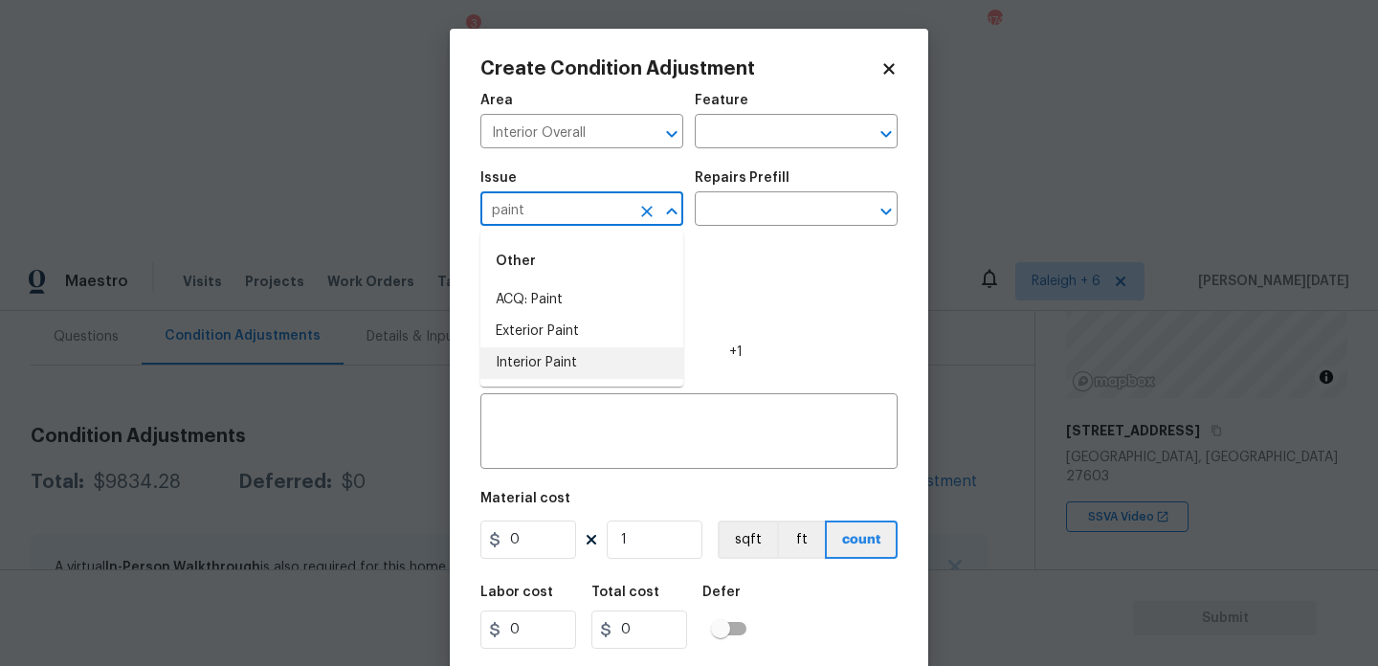
click at [635, 363] on li "Interior Paint" at bounding box center [582, 363] width 203 height 32
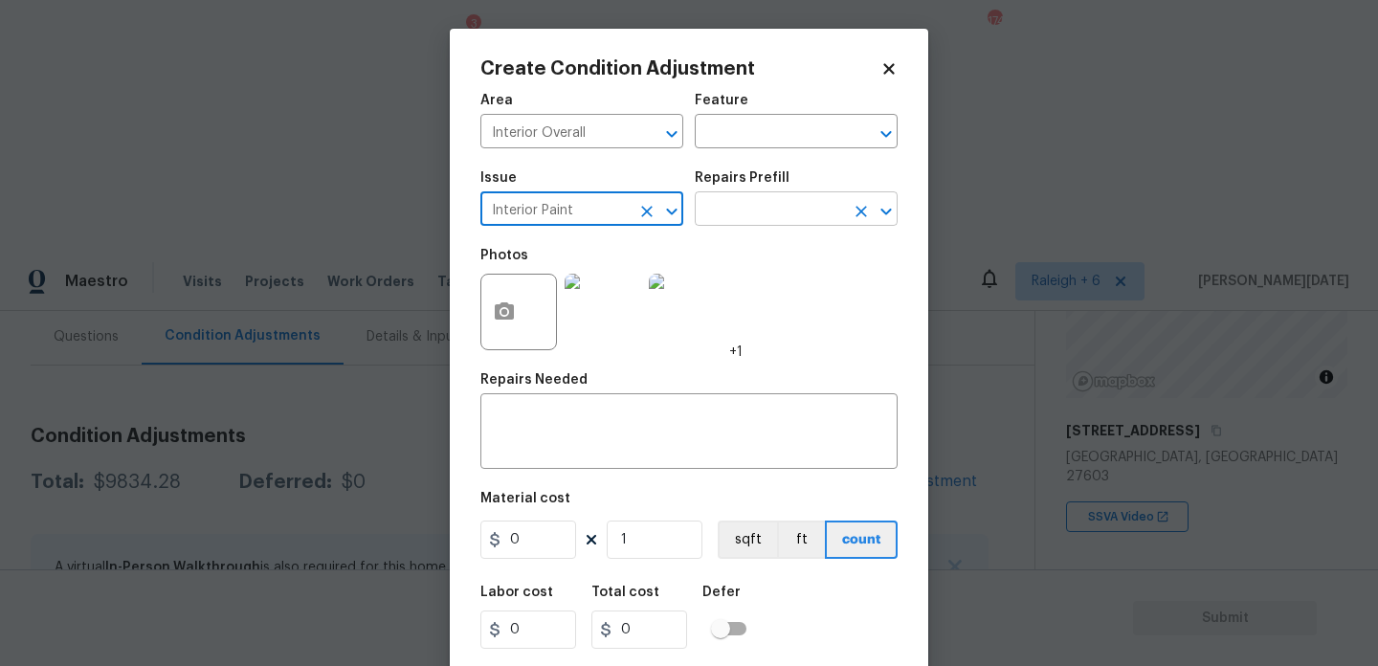
type input "Interior Paint"
click at [727, 218] on input "text" at bounding box center [769, 211] width 149 height 30
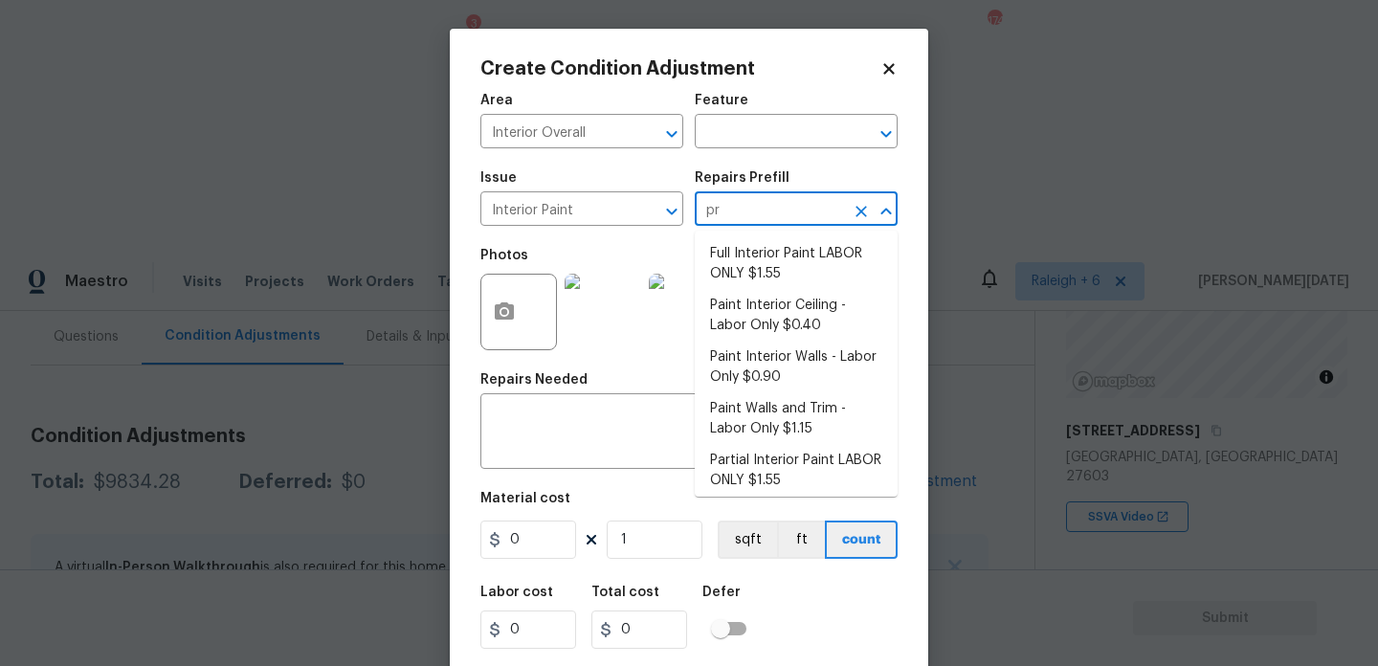
type input "pri"
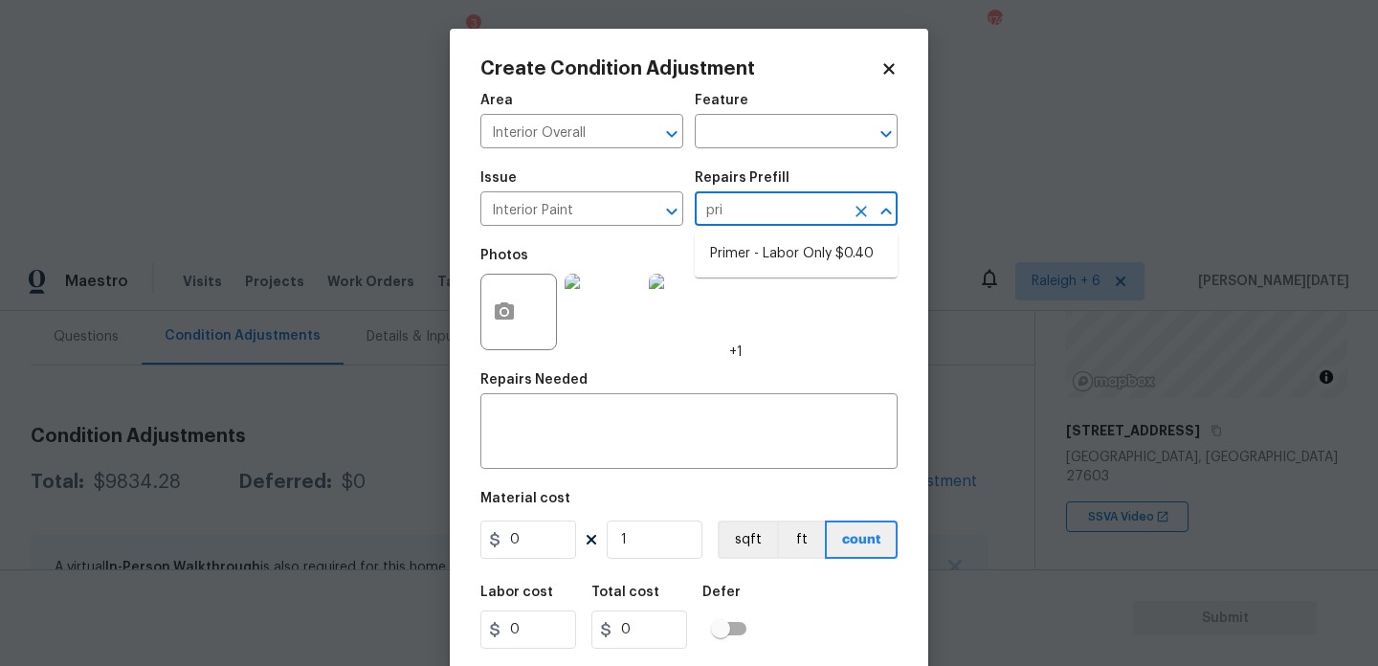
click at [749, 235] on ul "Primer - Labor Only $0.40" at bounding box center [796, 254] width 203 height 47
click at [773, 264] on li "Primer - Labor Only $0.40" at bounding box center [796, 254] width 203 height 32
type input "Overall Paint"
type textarea "Interior primer - PRIMER PROVIDED BY OPENDOOR - All nails, screws, drywall anch…"
type input "0.4"
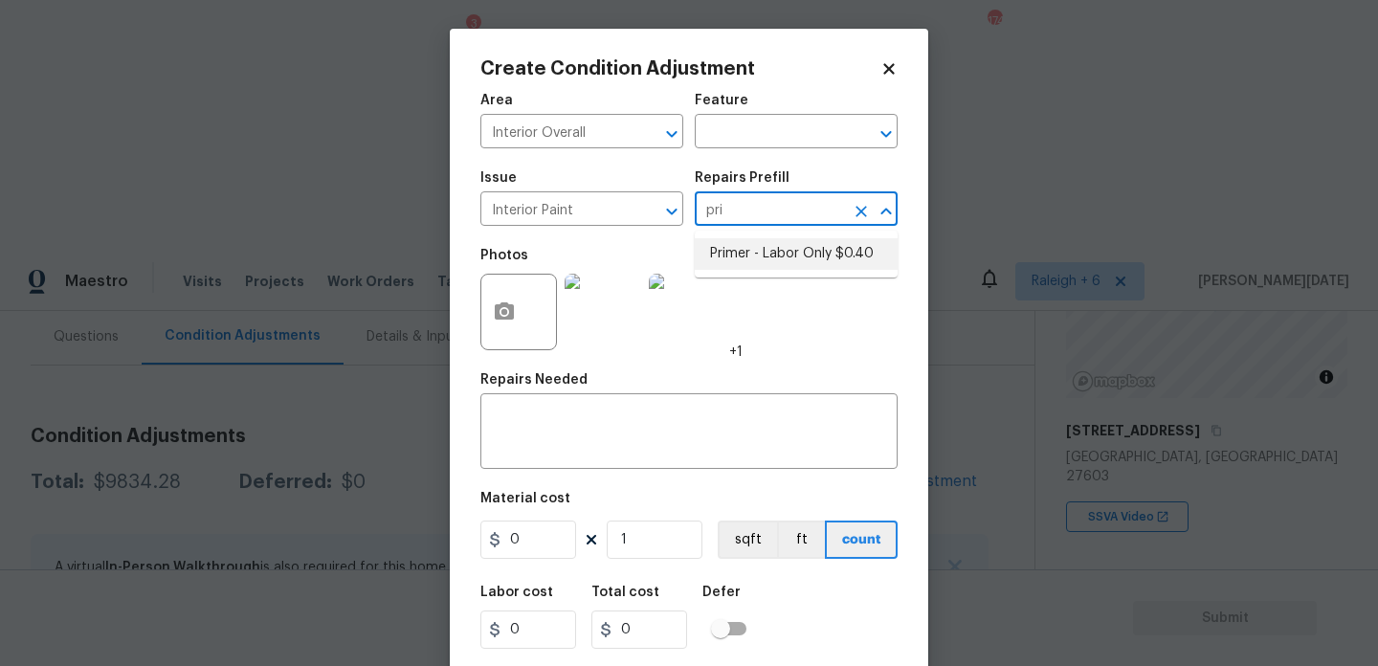
type input "0.4"
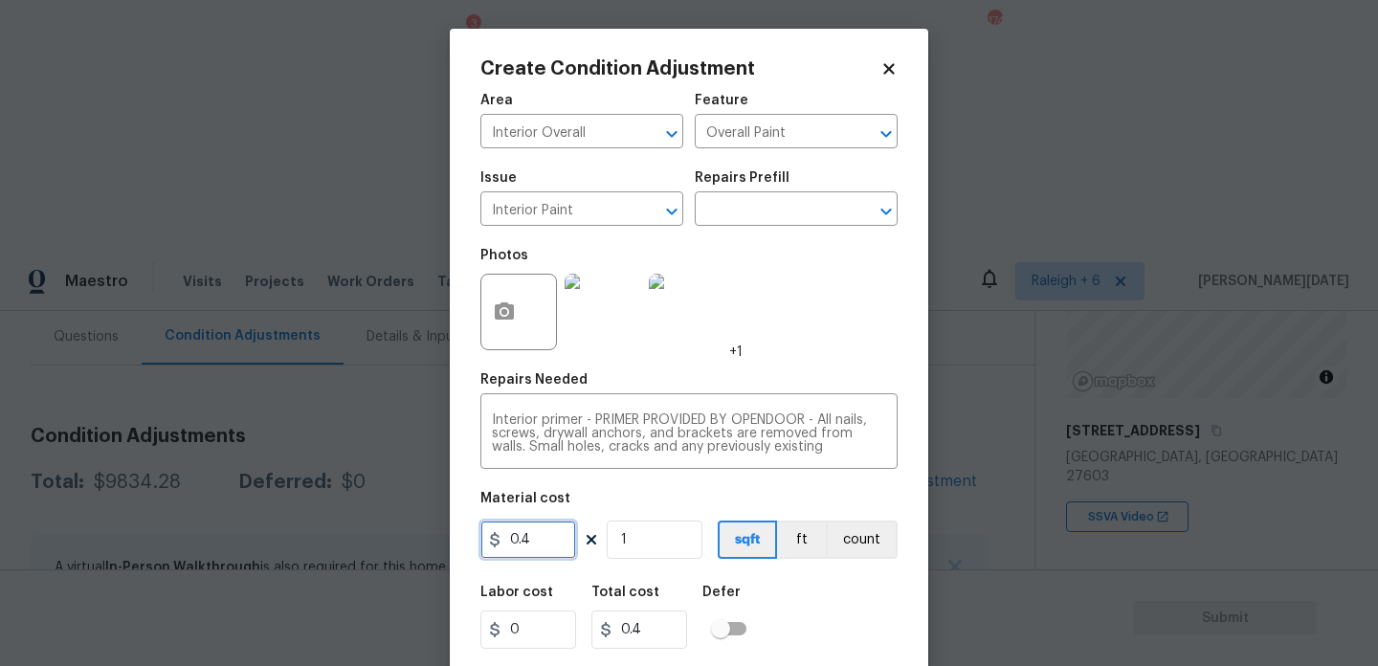
drag, startPoint x: 557, startPoint y: 533, endPoint x: 315, endPoint y: 527, distance: 242.2
click at [315, 527] on div "Create Condition Adjustment Area Interior Overall ​ Feature Overall Paint ​ Iss…" at bounding box center [689, 333] width 1378 height 666
type input "500"
click at [794, 285] on div "Photos +1" at bounding box center [689, 299] width 417 height 124
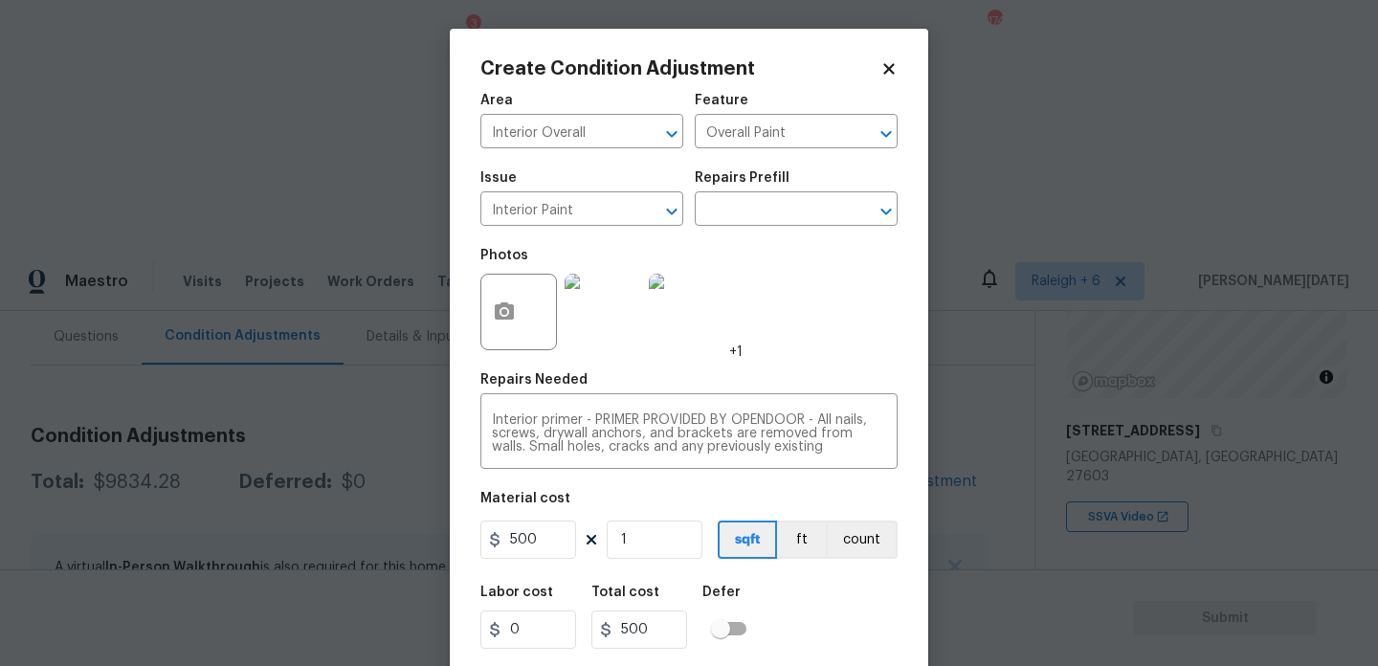
scroll to position [49, 0]
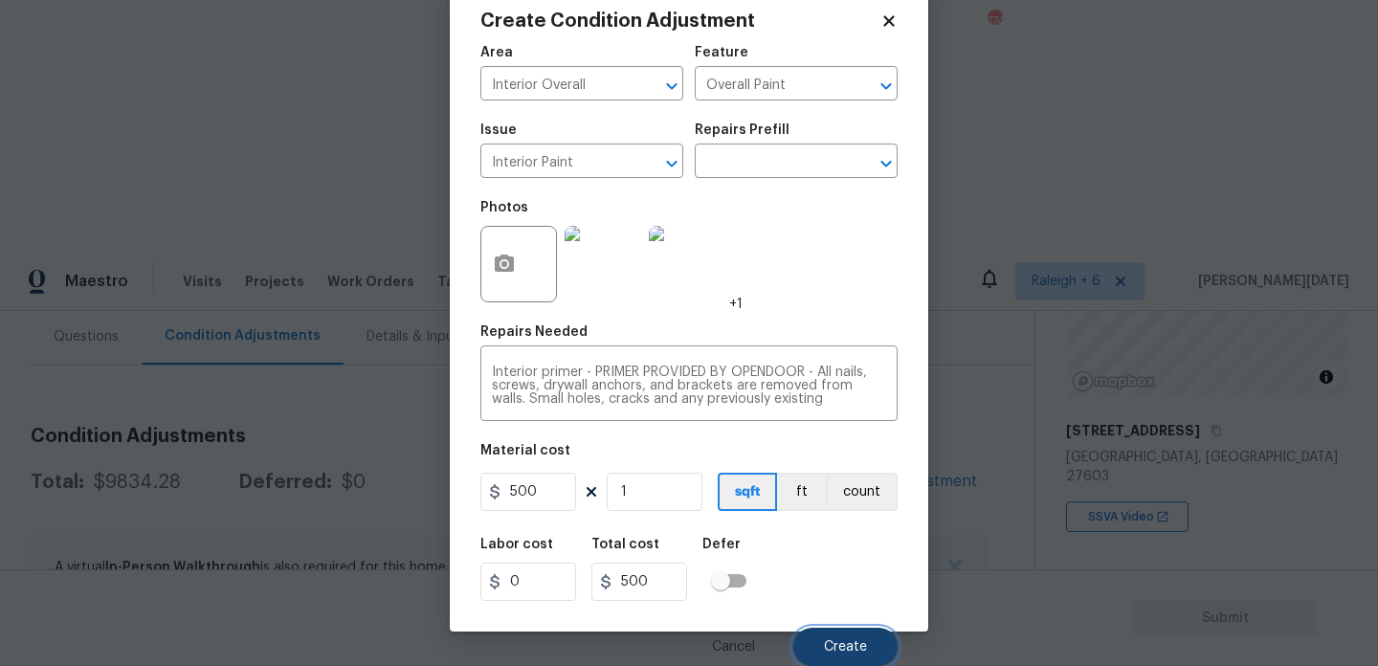
click at [837, 634] on button "Create" at bounding box center [846, 647] width 104 height 38
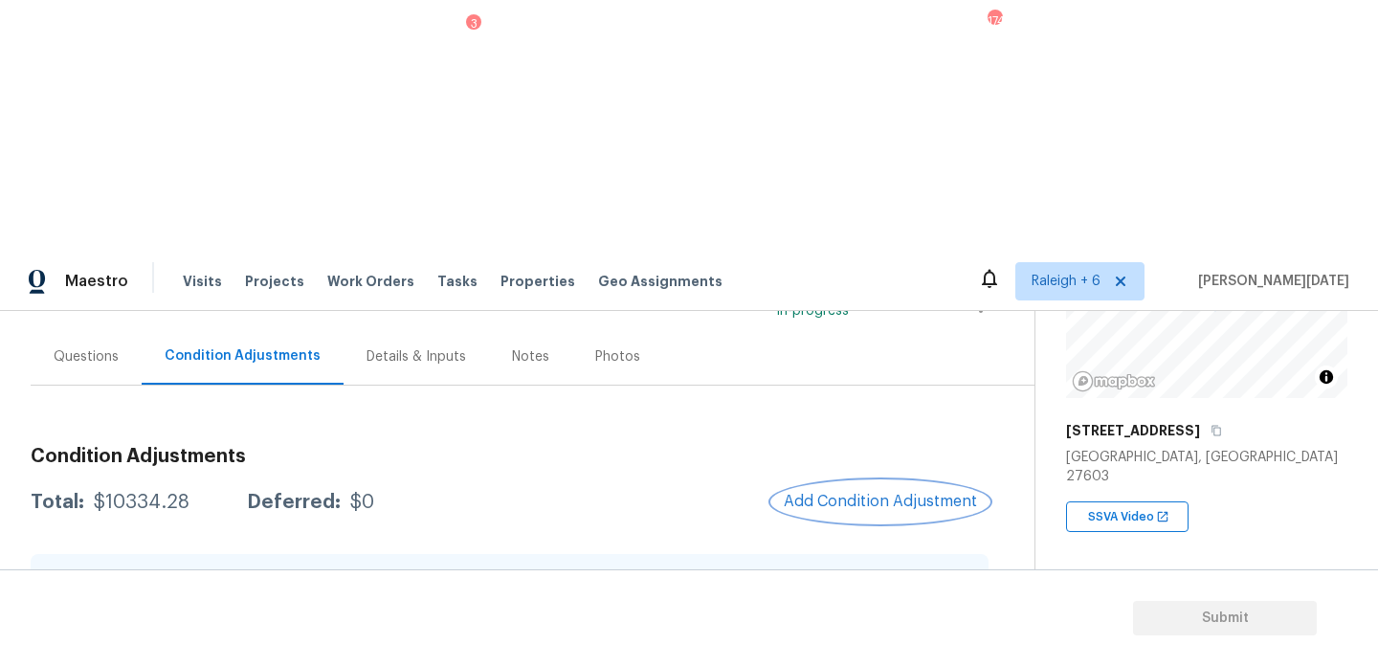
scroll to position [154, 0]
drag, startPoint x: 91, startPoint y: 251, endPoint x: 195, endPoint y: 251, distance: 104.3
click at [195, 494] on div "Total: $10334.28 Deferred: $0" at bounding box center [203, 503] width 344 height 19
copy div "$10334.28"
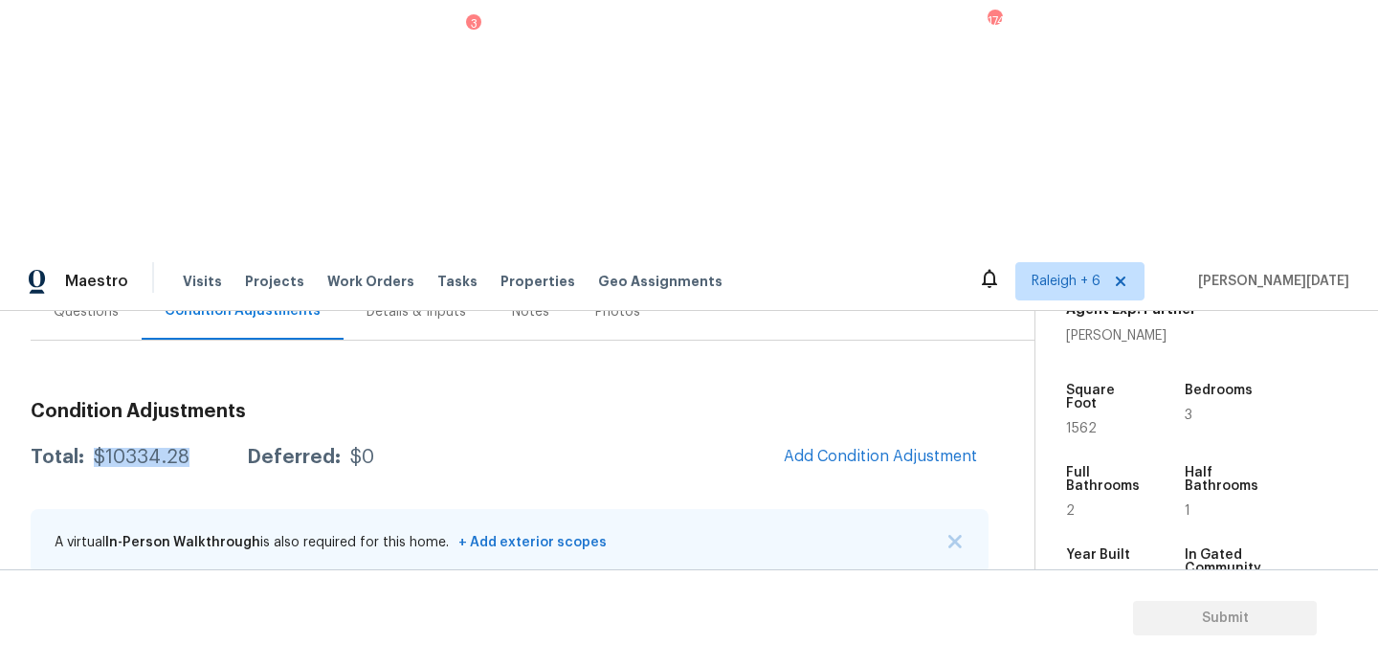
scroll to position [0, 0]
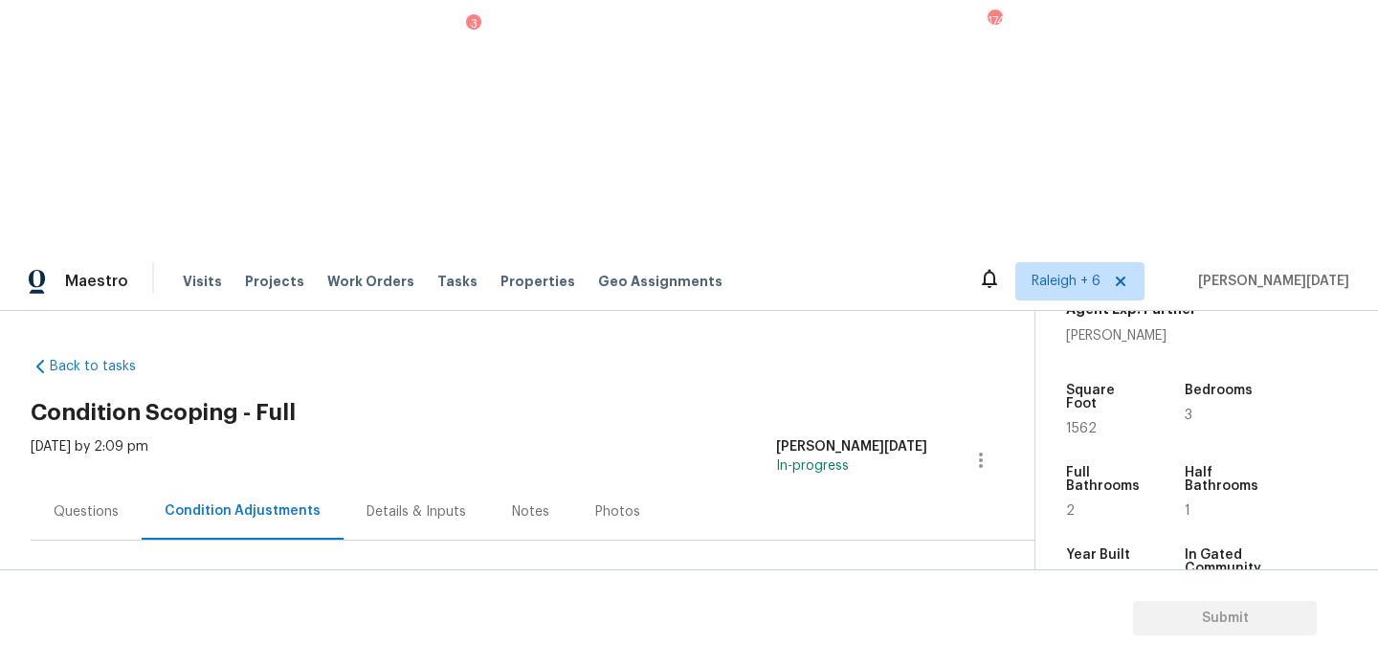
click at [94, 503] on div "Questions" at bounding box center [86, 512] width 65 height 19
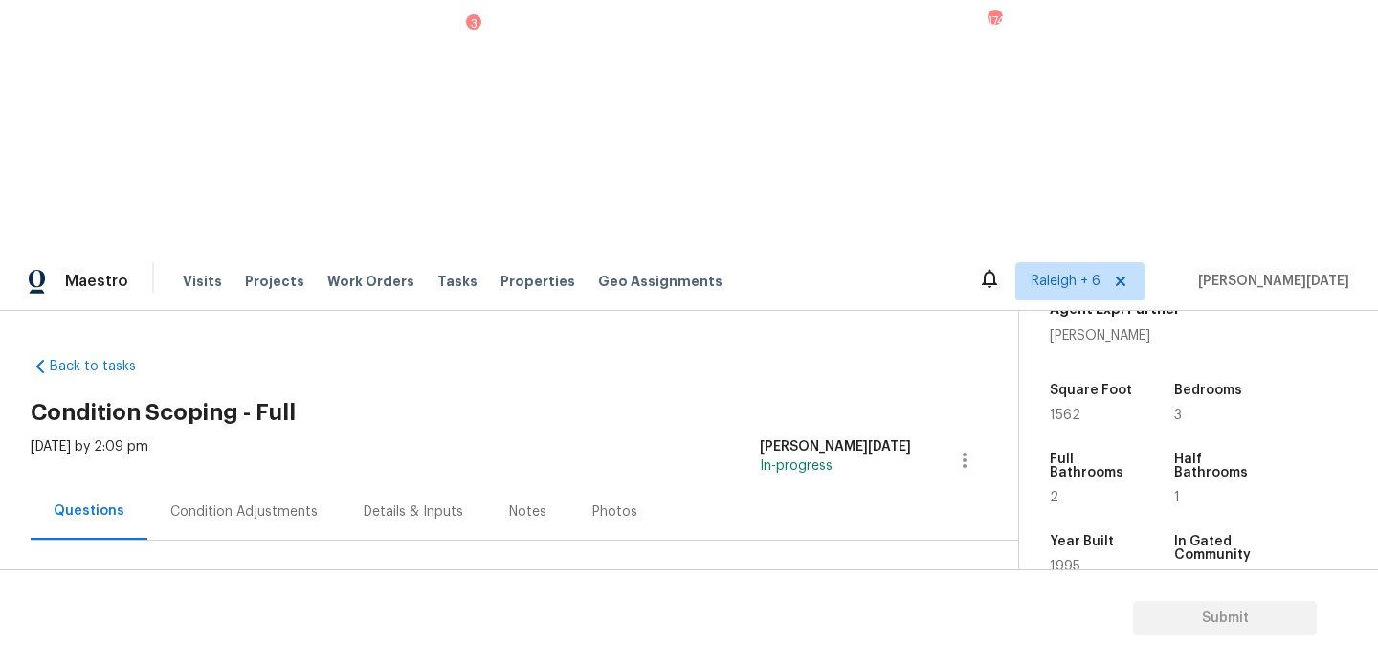
click at [292, 483] on div "Condition Adjustments" at bounding box center [243, 511] width 193 height 56
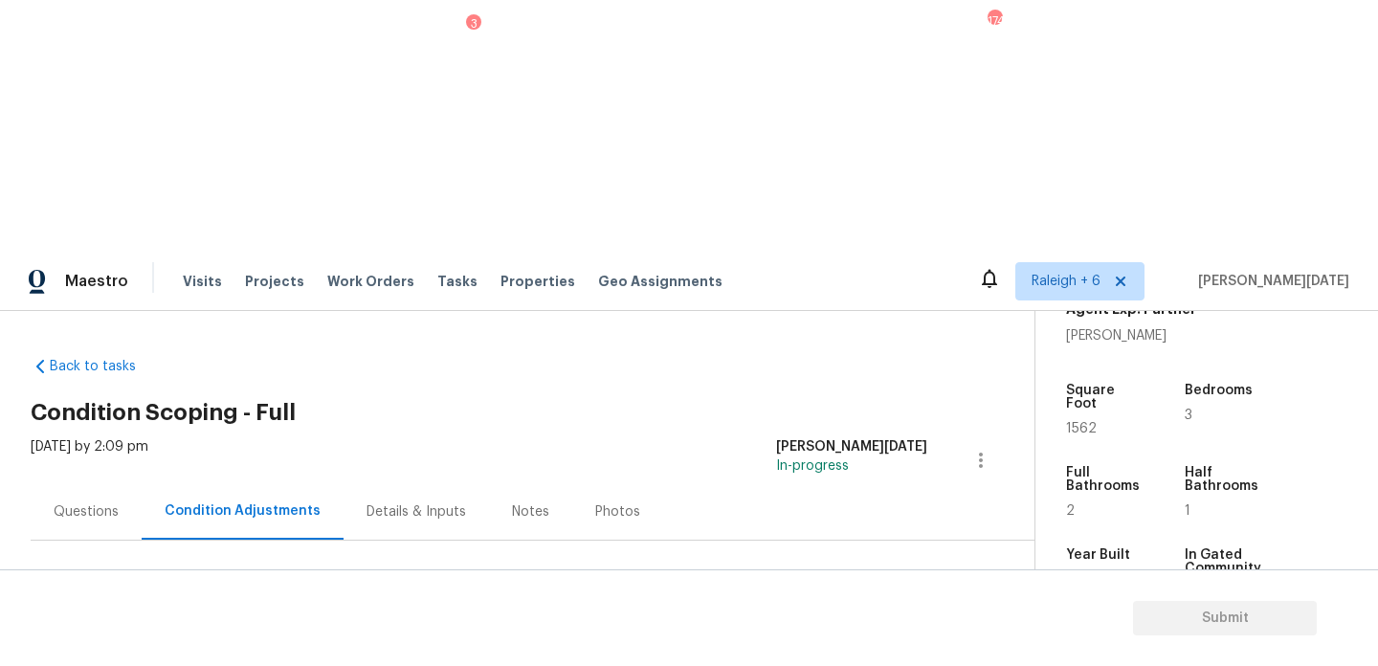
scroll to position [482, 0]
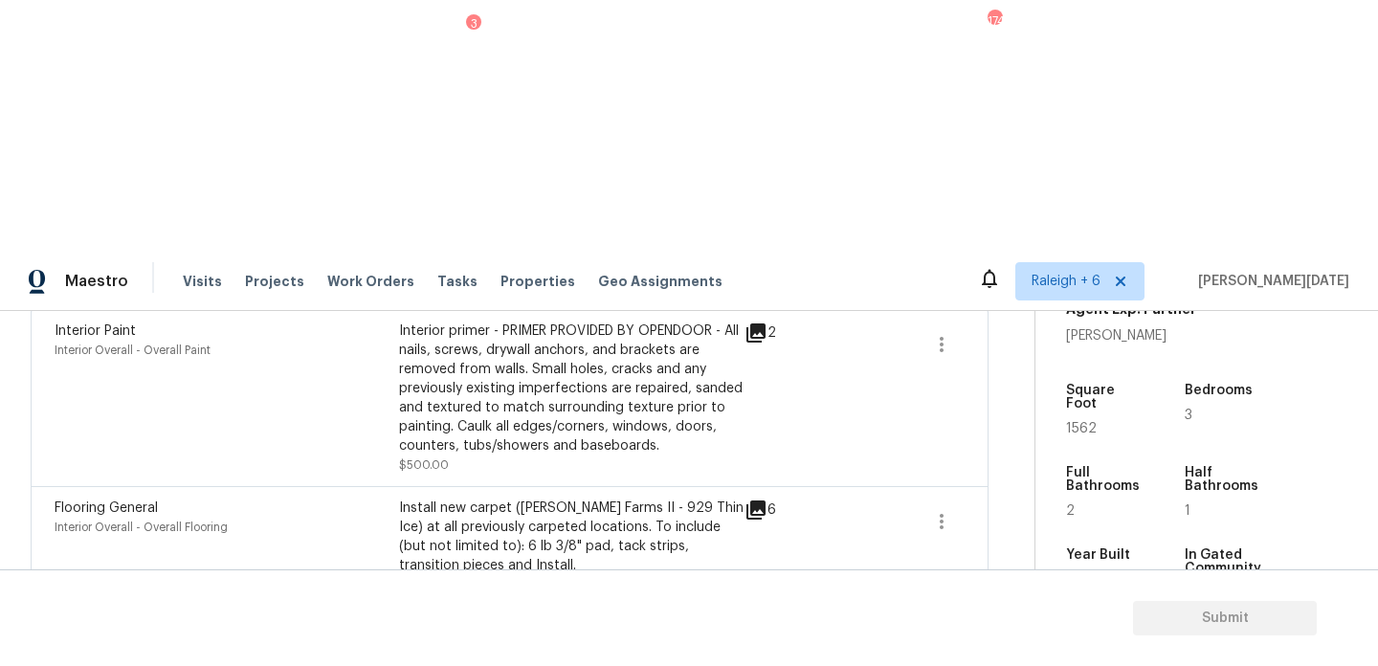
click at [942, 634] on icon "button" at bounding box center [942, 641] width 4 height 15
click at [1045, 385] on div "Edit" at bounding box center [1050, 387] width 149 height 19
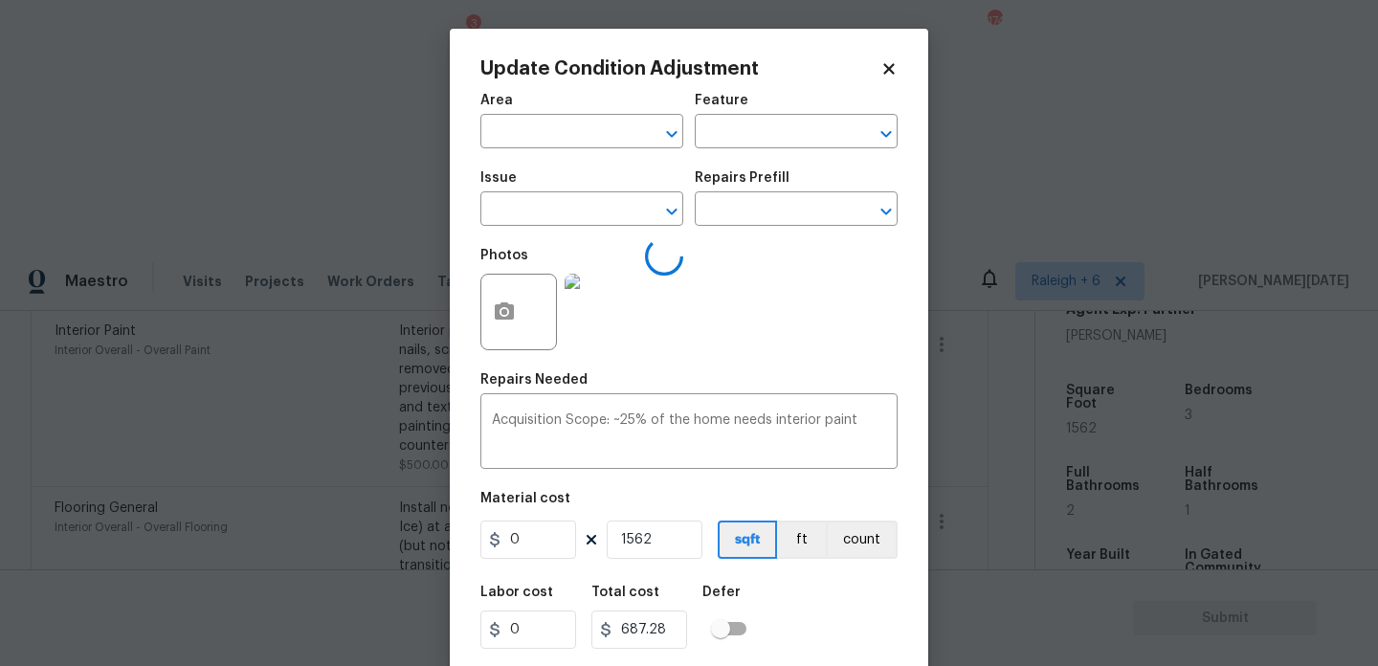
type input "Interior Overall"
type input "Acquisition"
type input "ACQ: Paint"
type input "0.44"
click at [797, 225] on input "text" at bounding box center [769, 211] width 149 height 30
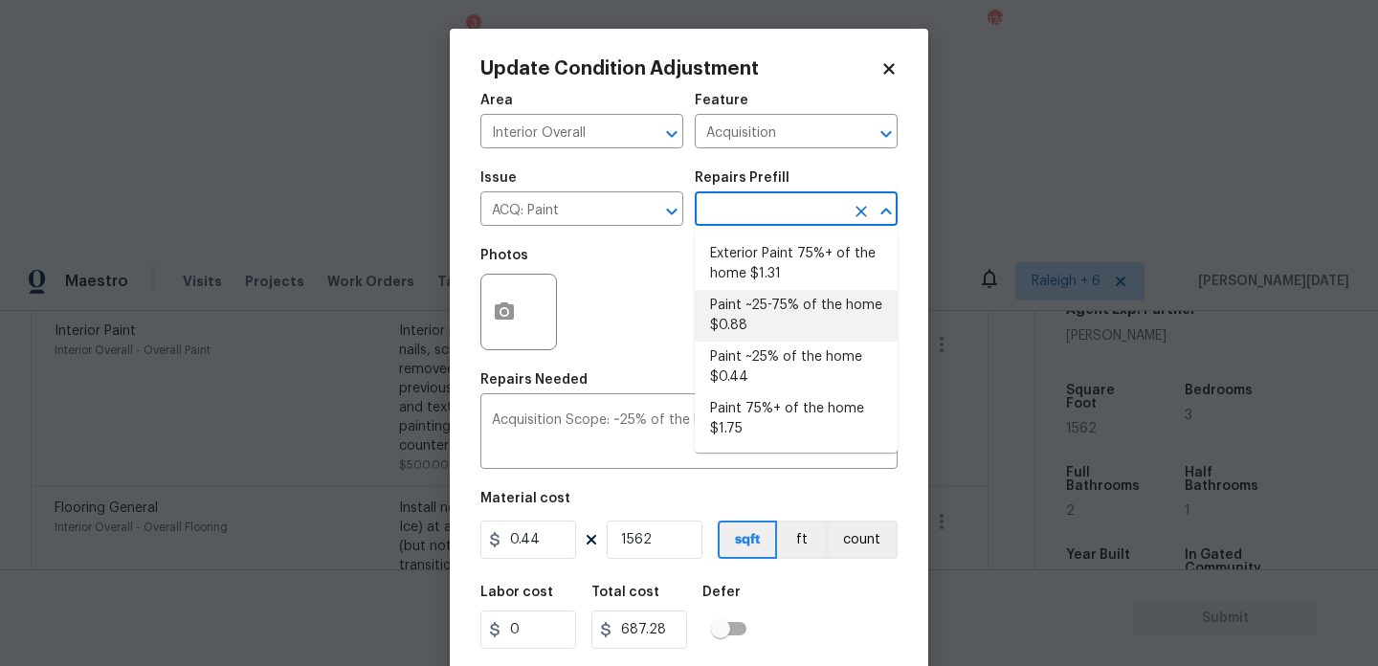
click at [788, 307] on li "Paint ~25-75% of the home $0.88" at bounding box center [796, 316] width 203 height 52
type textarea "Acquisition Scope: ~25 - 75% of the home needs interior paint"
type input "0.88"
type input "1374.56"
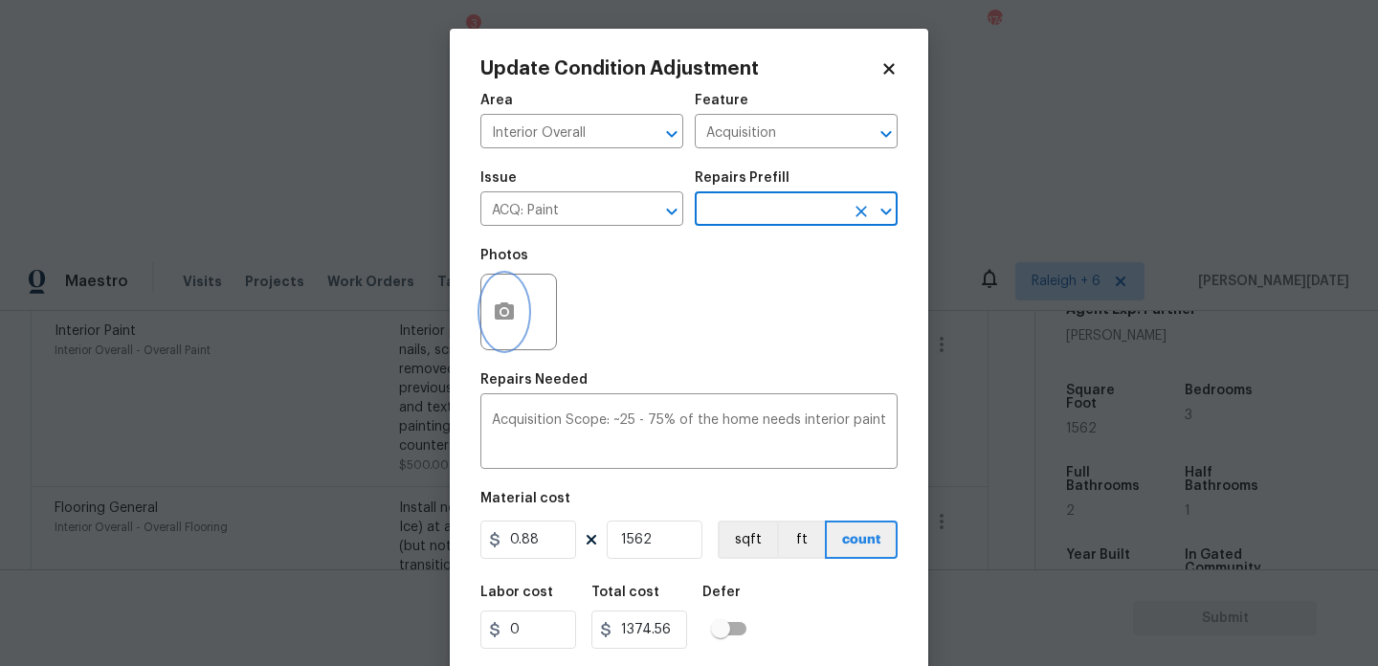
click at [507, 313] on icon "button" at bounding box center [504, 312] width 23 height 23
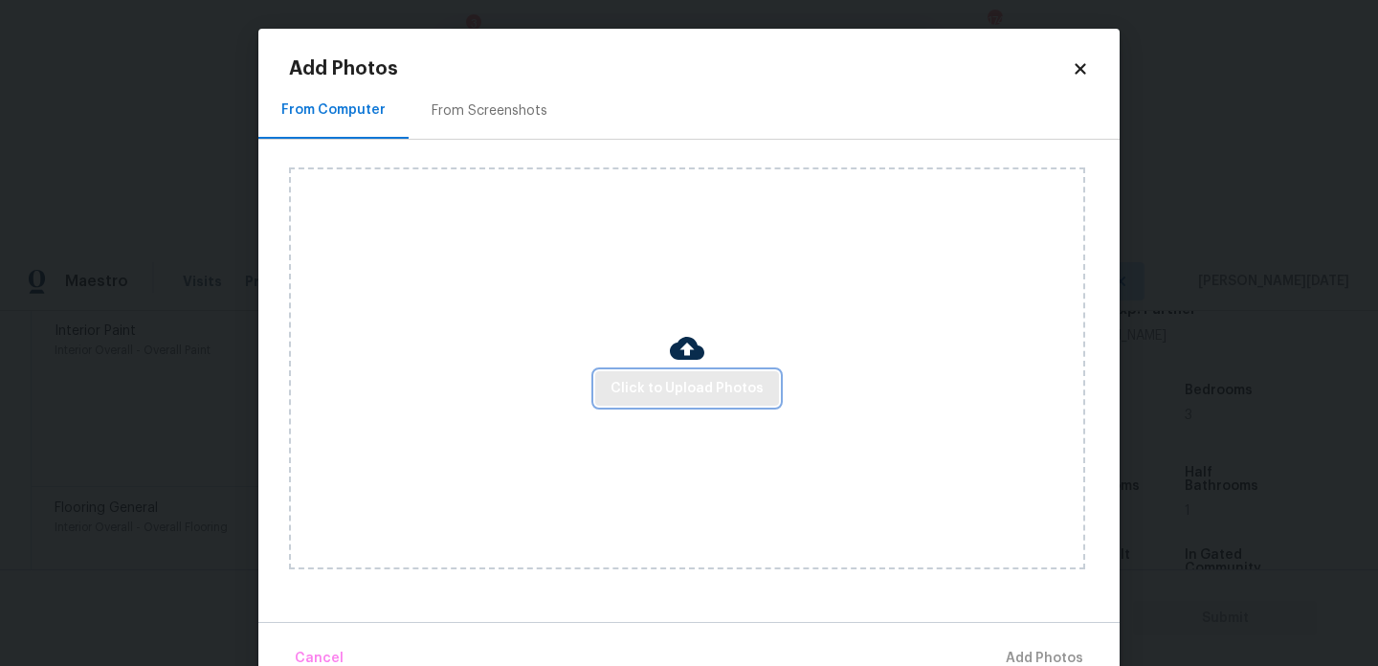
click at [691, 393] on span "Click to Upload Photos" at bounding box center [687, 389] width 153 height 24
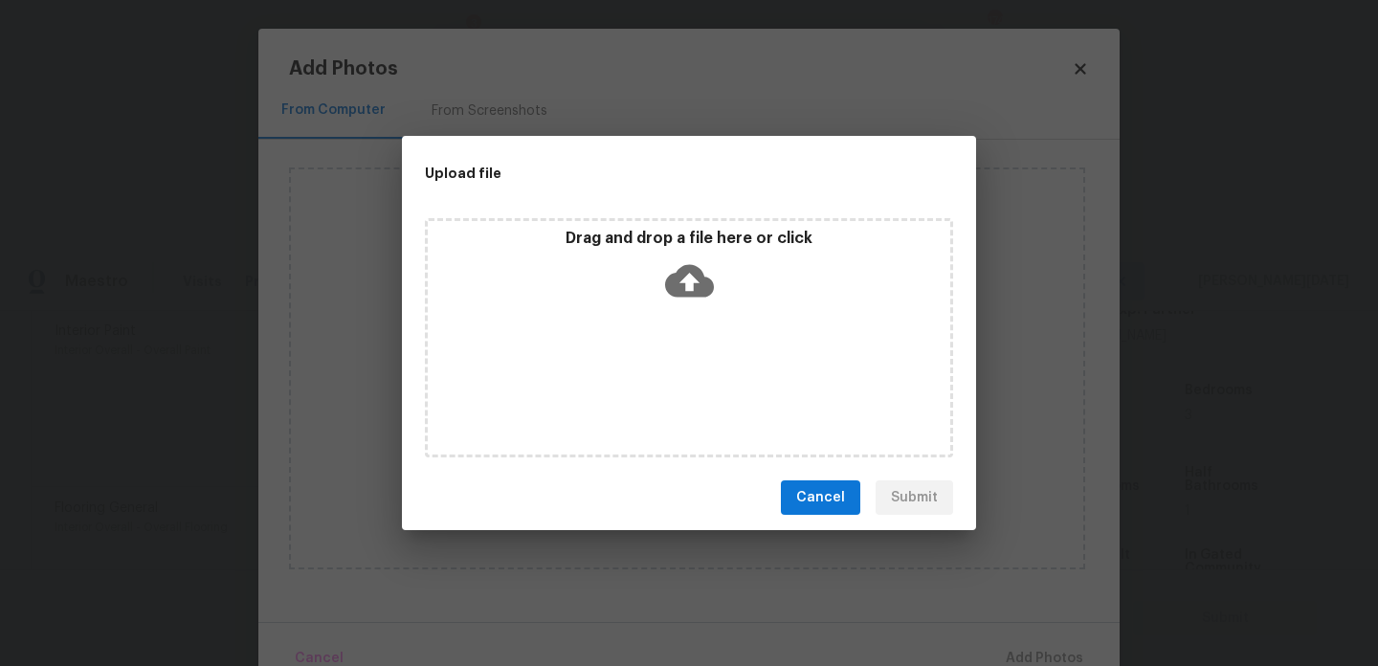
click at [691, 393] on div "Drag and drop a file here or click" at bounding box center [689, 337] width 528 height 239
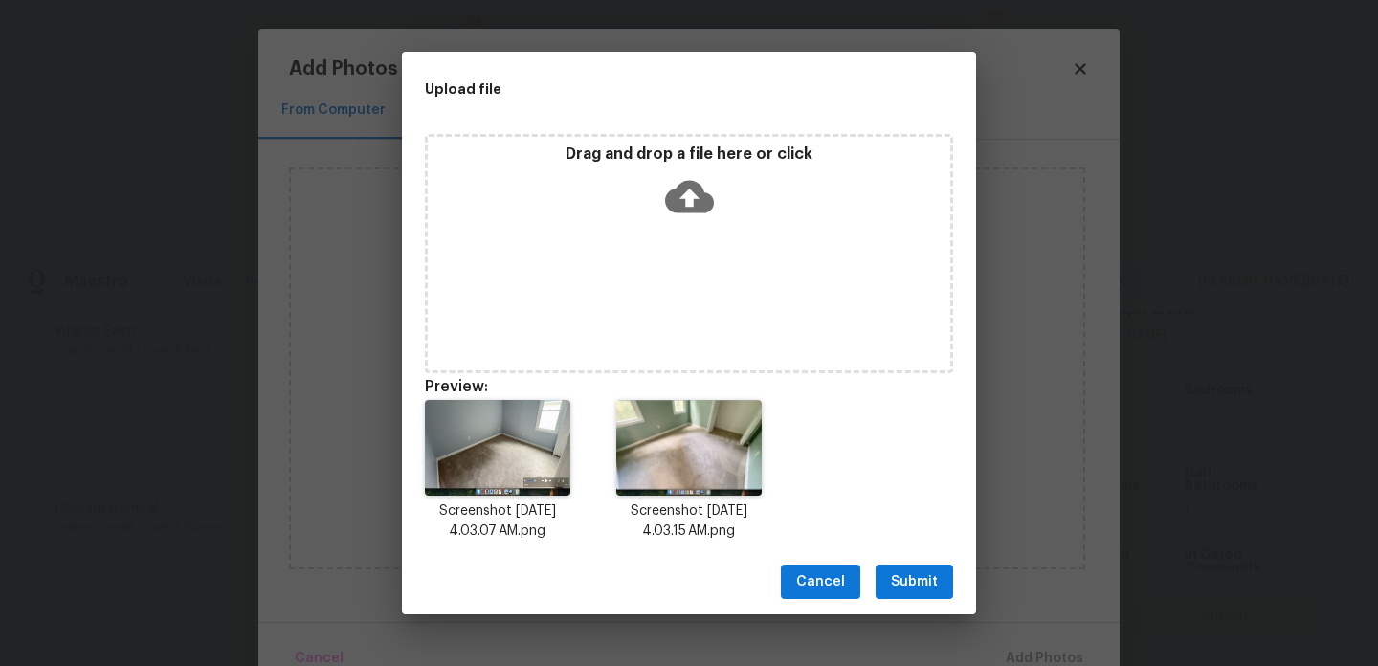
click at [932, 576] on span "Submit" at bounding box center [914, 582] width 47 height 24
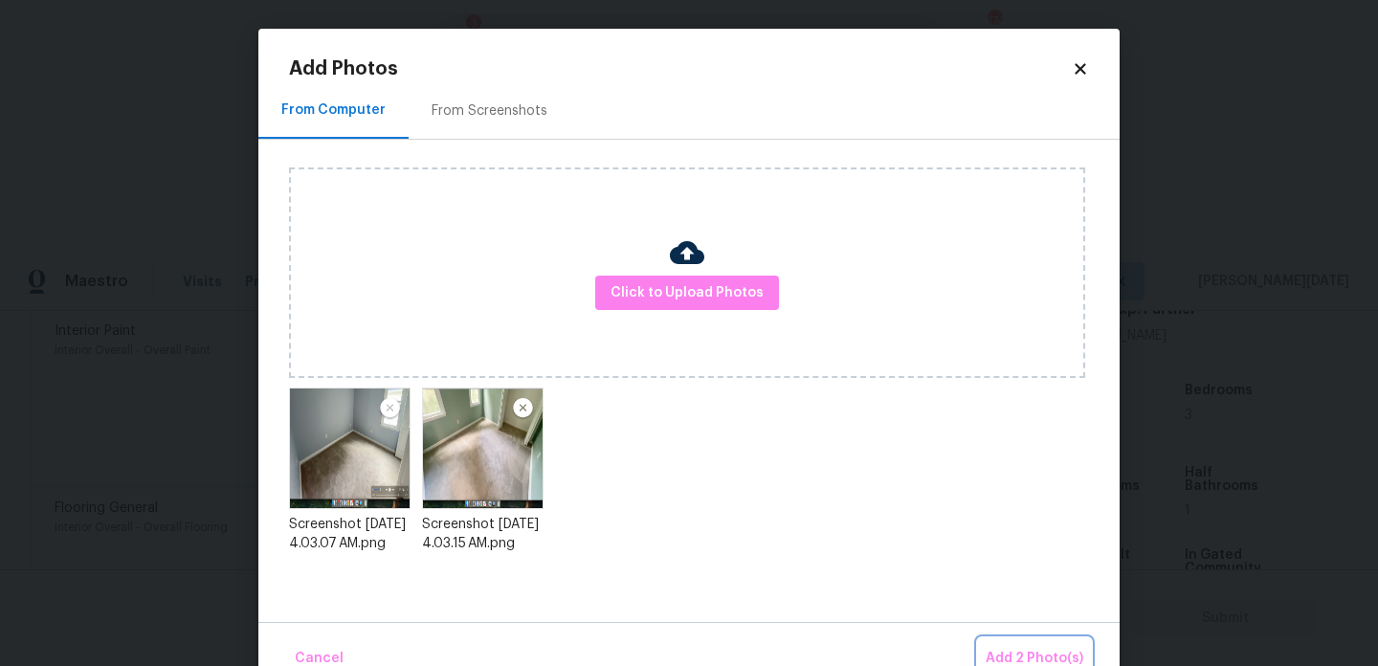
click at [1023, 647] on span "Add 2 Photo(s)" at bounding box center [1035, 659] width 98 height 24
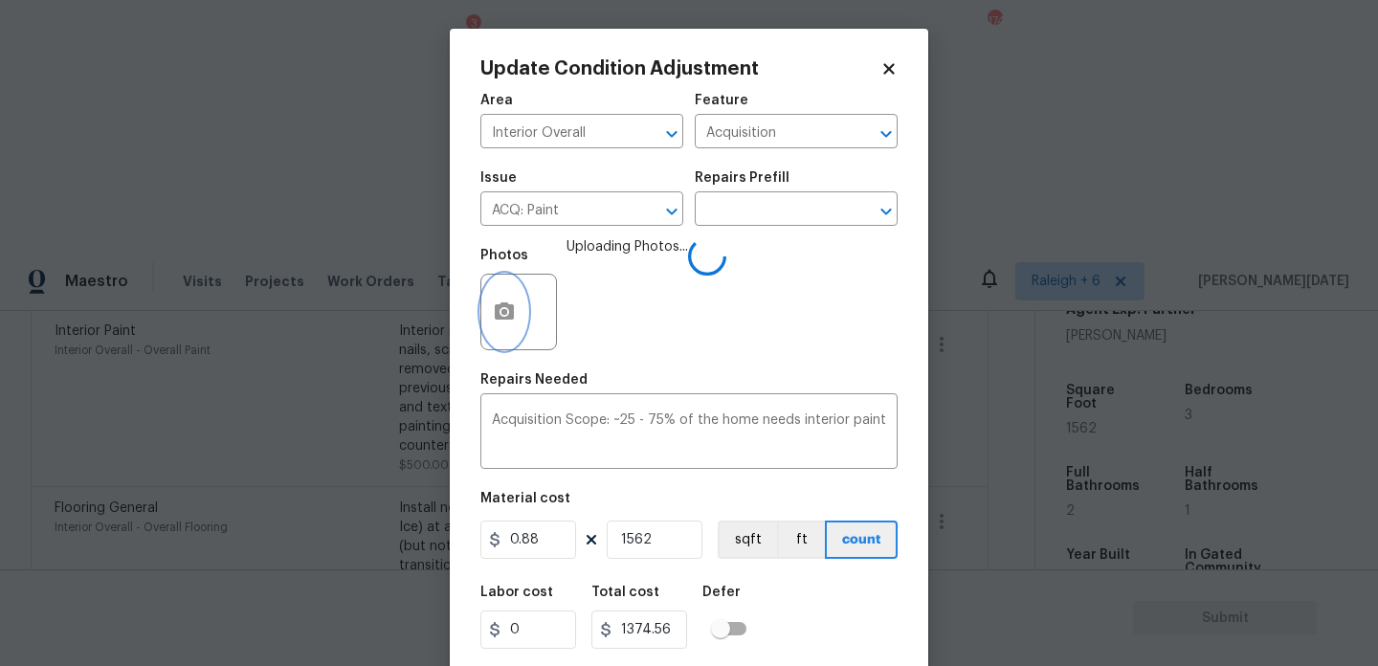
scroll to position [49, 0]
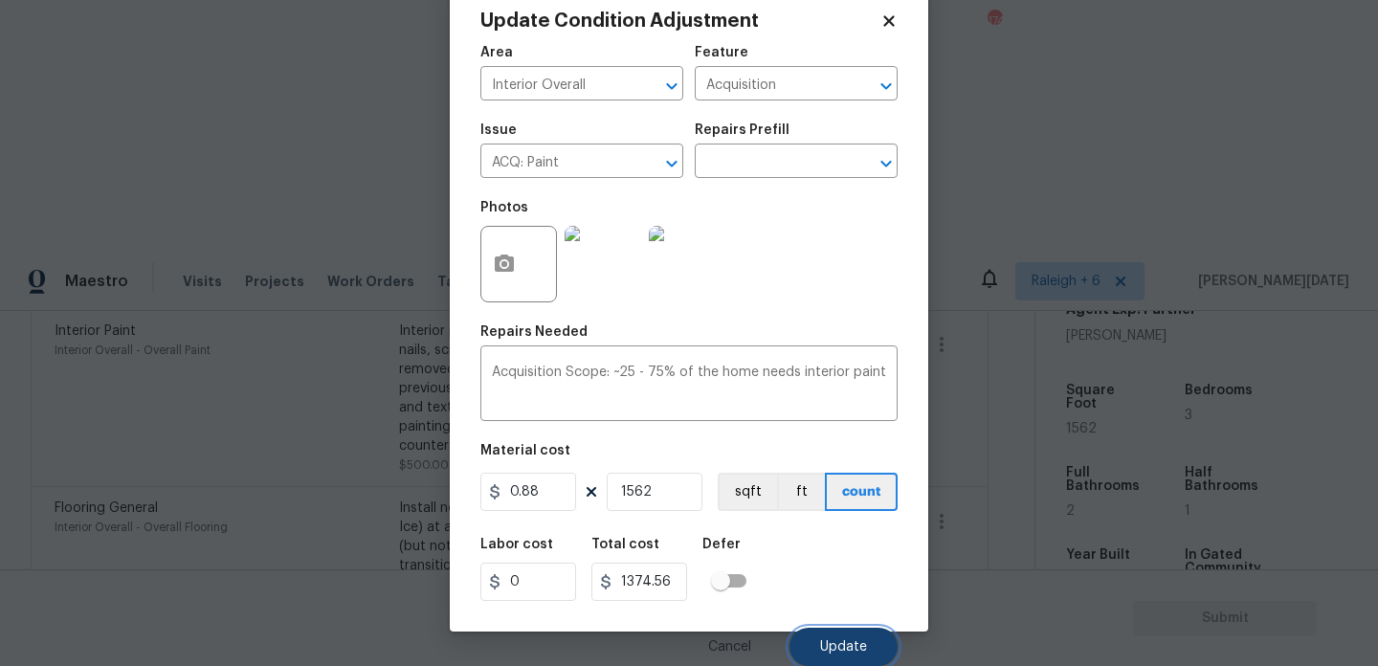
click at [843, 646] on span "Update" at bounding box center [843, 647] width 47 height 14
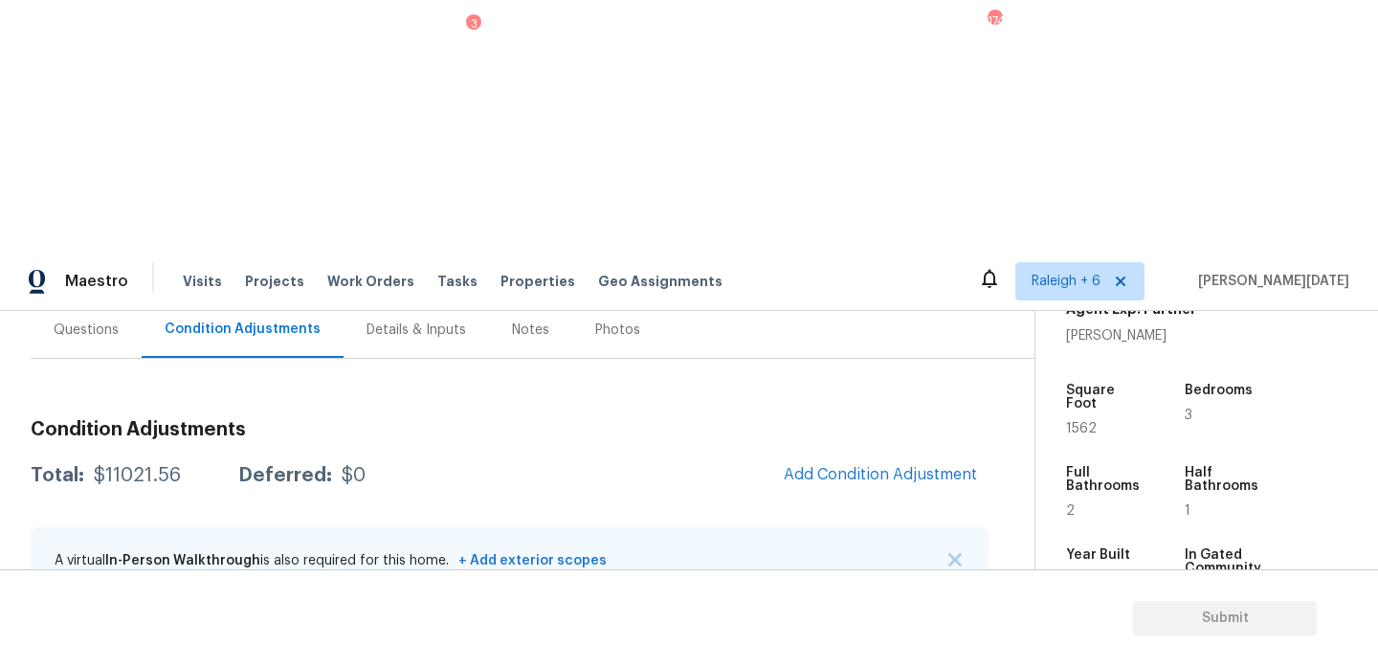
scroll to position [0, 0]
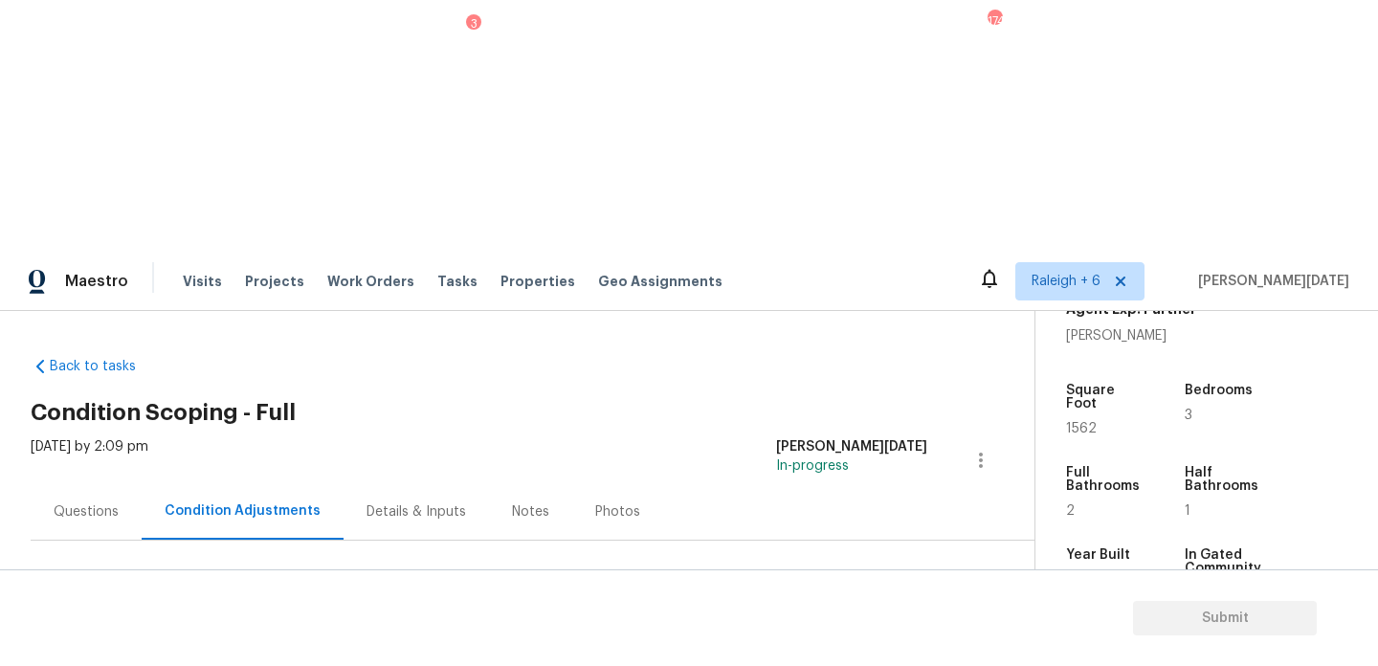
click at [35, 483] on div "Questions" at bounding box center [86, 511] width 111 height 56
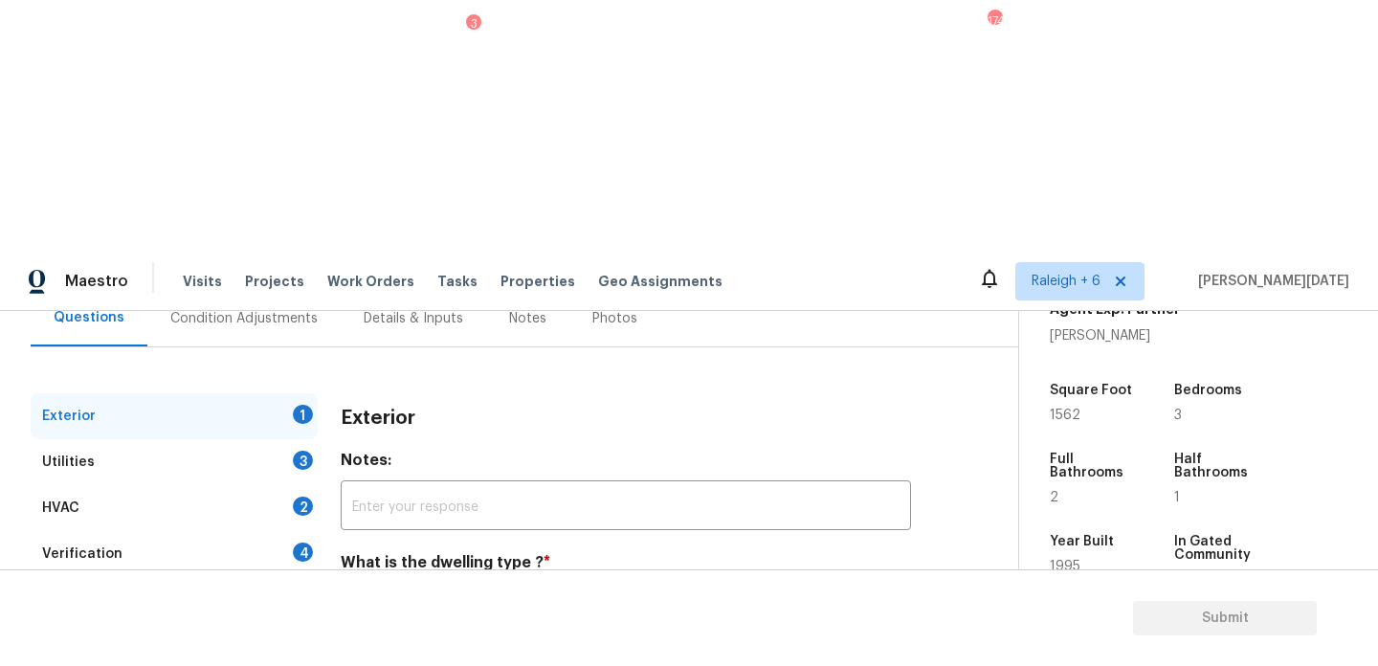
scroll to position [256, 0]
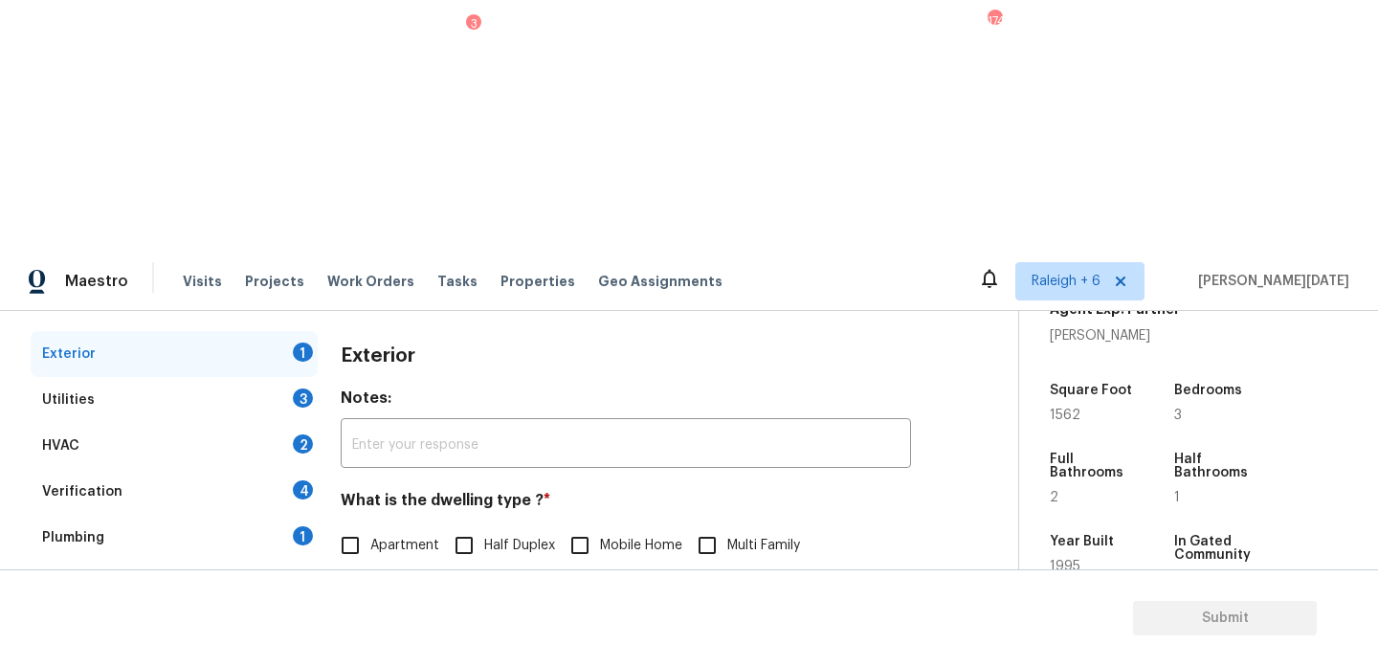
click at [371, 576] on span "Single Family" at bounding box center [410, 586] width 81 height 20
click at [370, 566] on input "Single Family" at bounding box center [350, 586] width 40 height 40
checkbox input "true"
click at [296, 389] on div "3" at bounding box center [303, 398] width 20 height 19
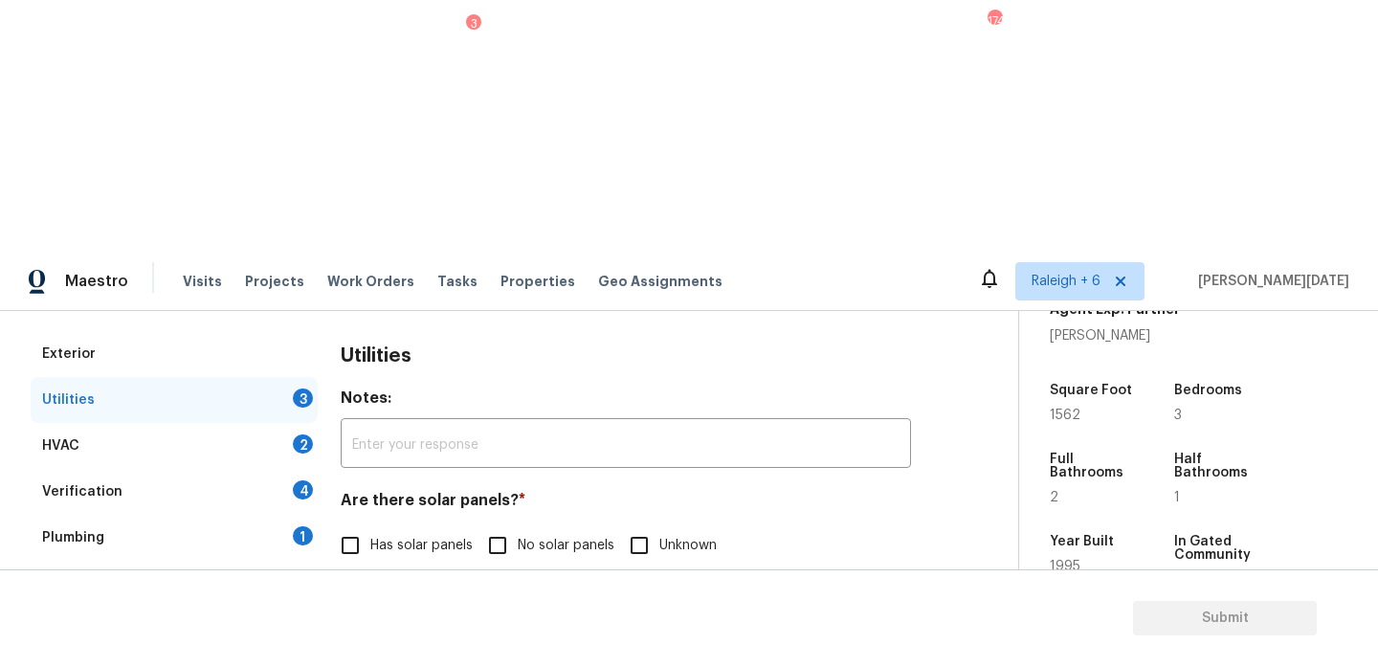
click at [511, 526] on input "No solar panels" at bounding box center [498, 546] width 40 height 40
checkbox input "true"
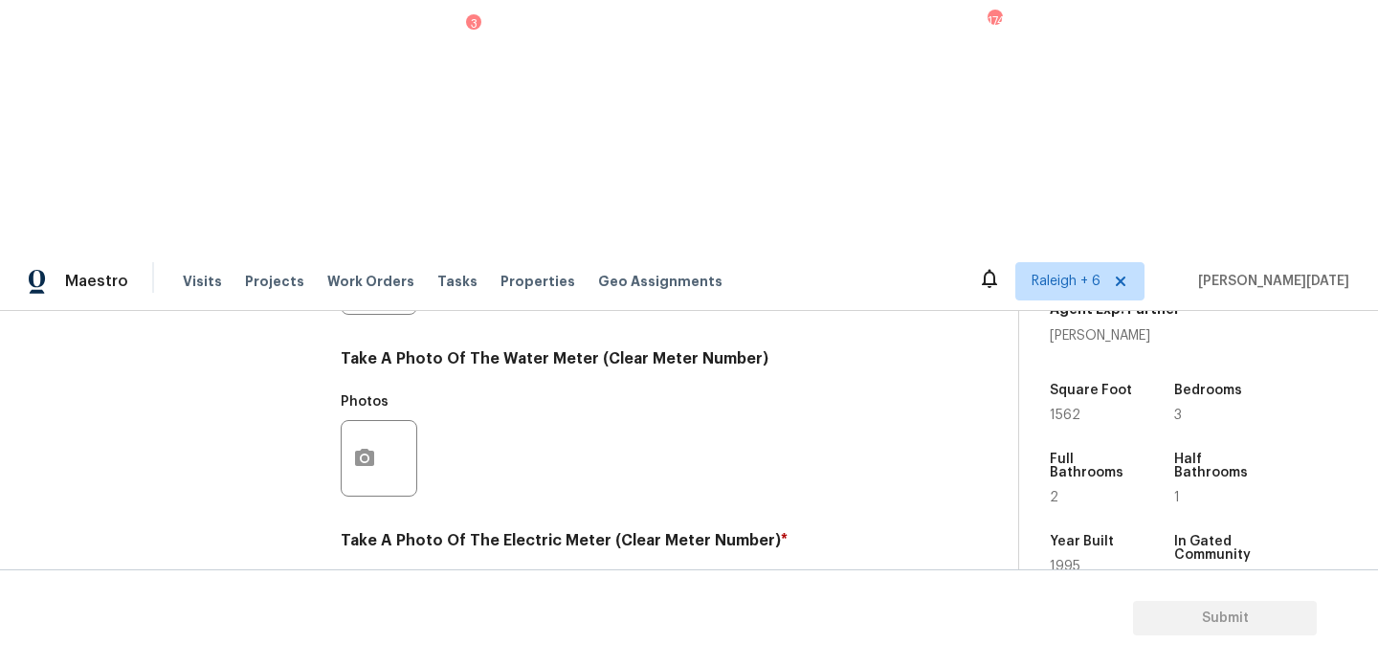
click at [365, 638] on circle "button" at bounding box center [365, 641] width 6 height 6
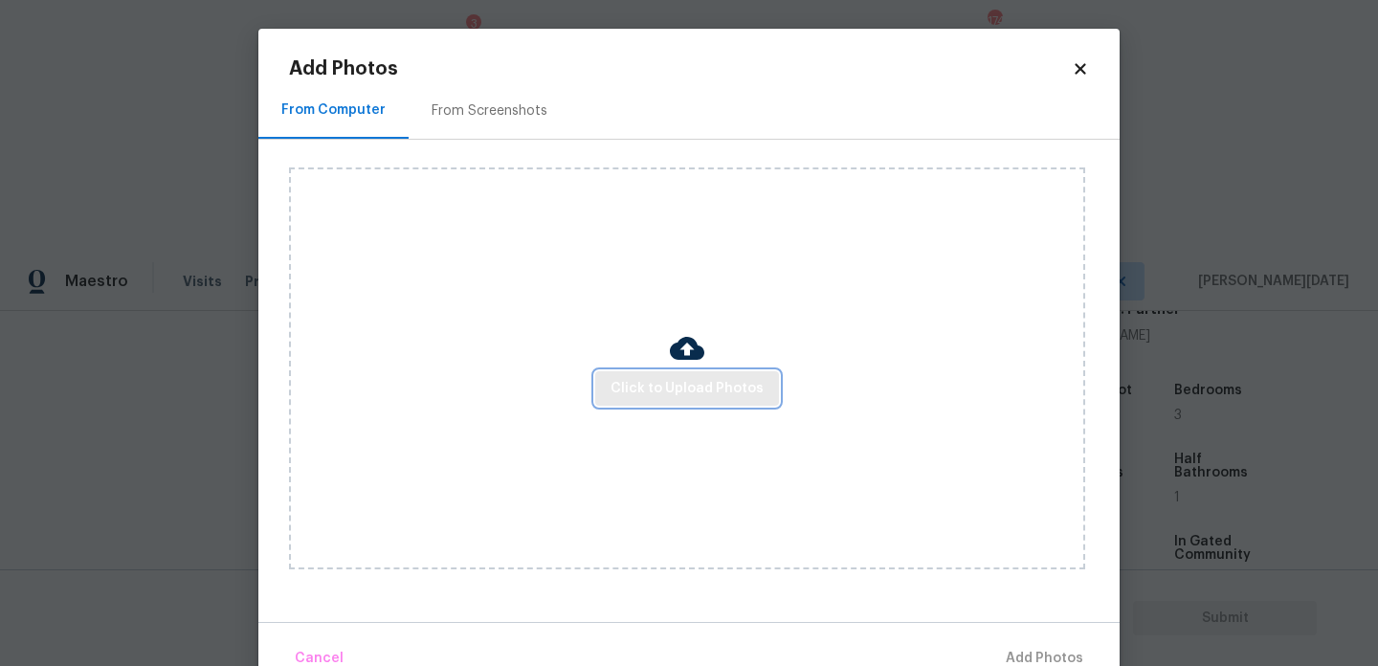
click at [711, 390] on span "Click to Upload Photos" at bounding box center [687, 389] width 153 height 24
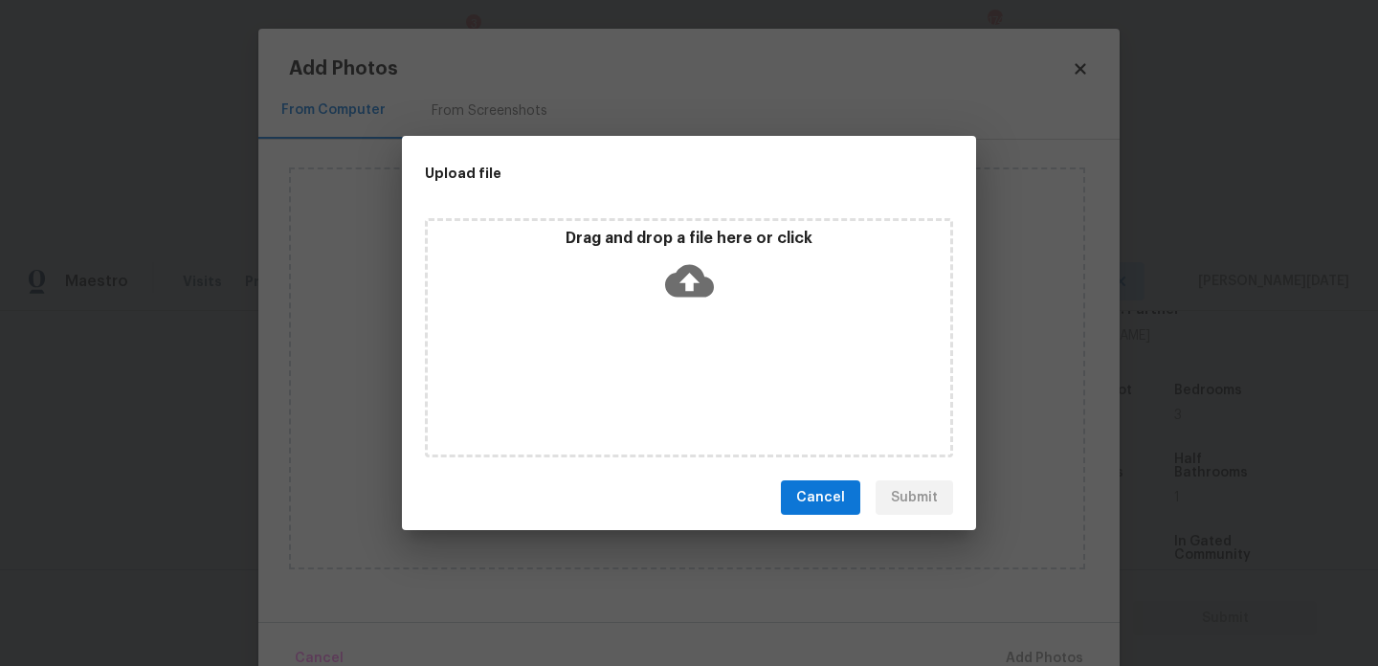
click at [711, 390] on div "Drag and drop a file here or click" at bounding box center [689, 337] width 528 height 239
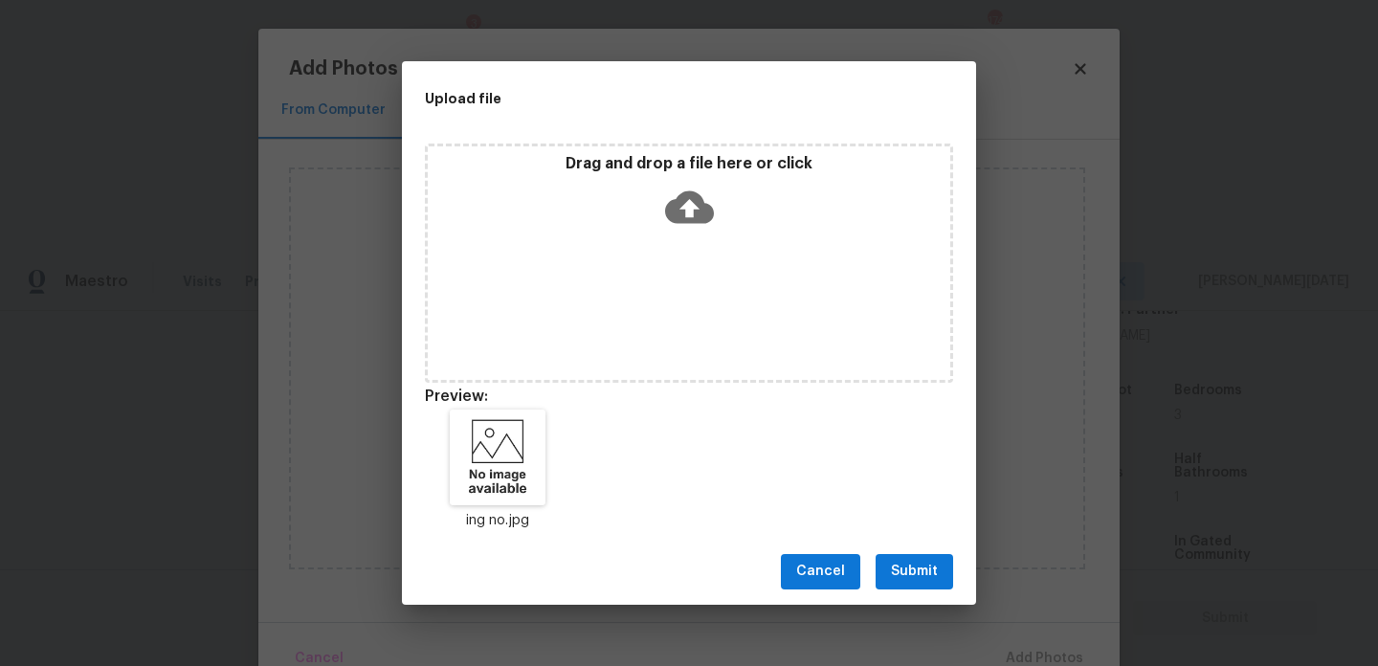
click at [890, 570] on button "Submit" at bounding box center [915, 571] width 78 height 35
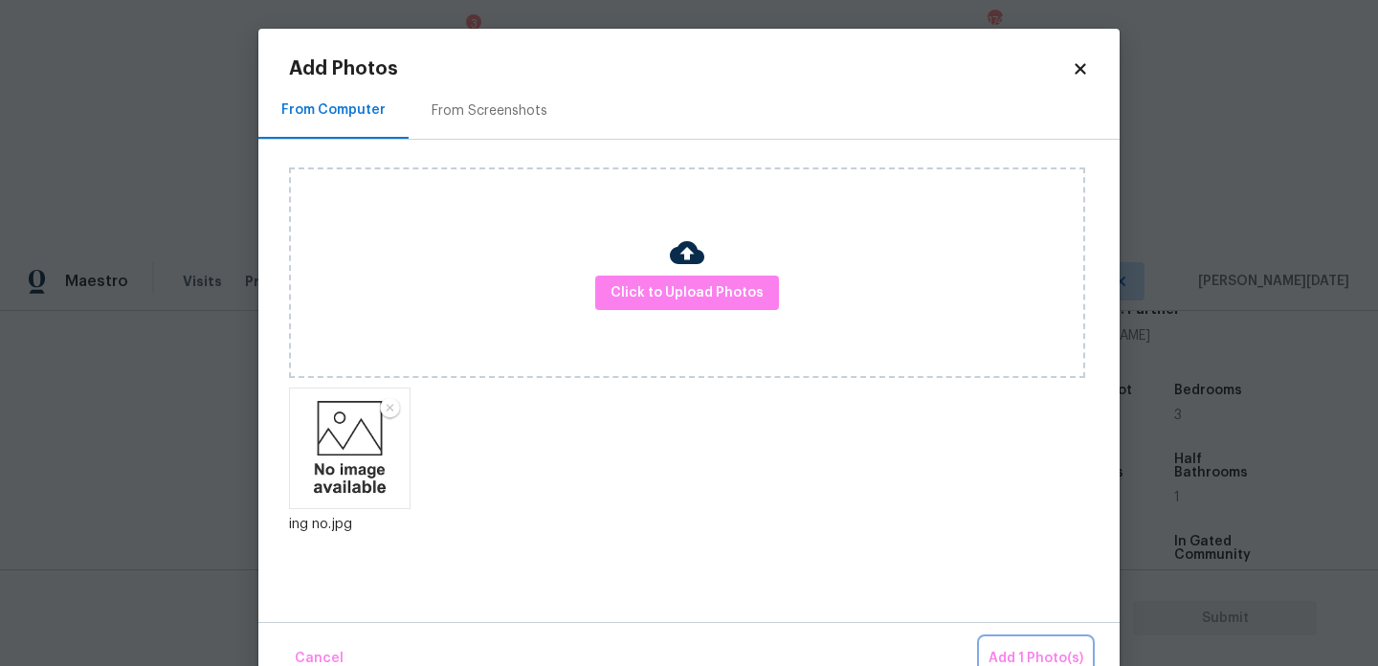
click at [1018, 639] on button "Add 1 Photo(s)" at bounding box center [1036, 658] width 110 height 41
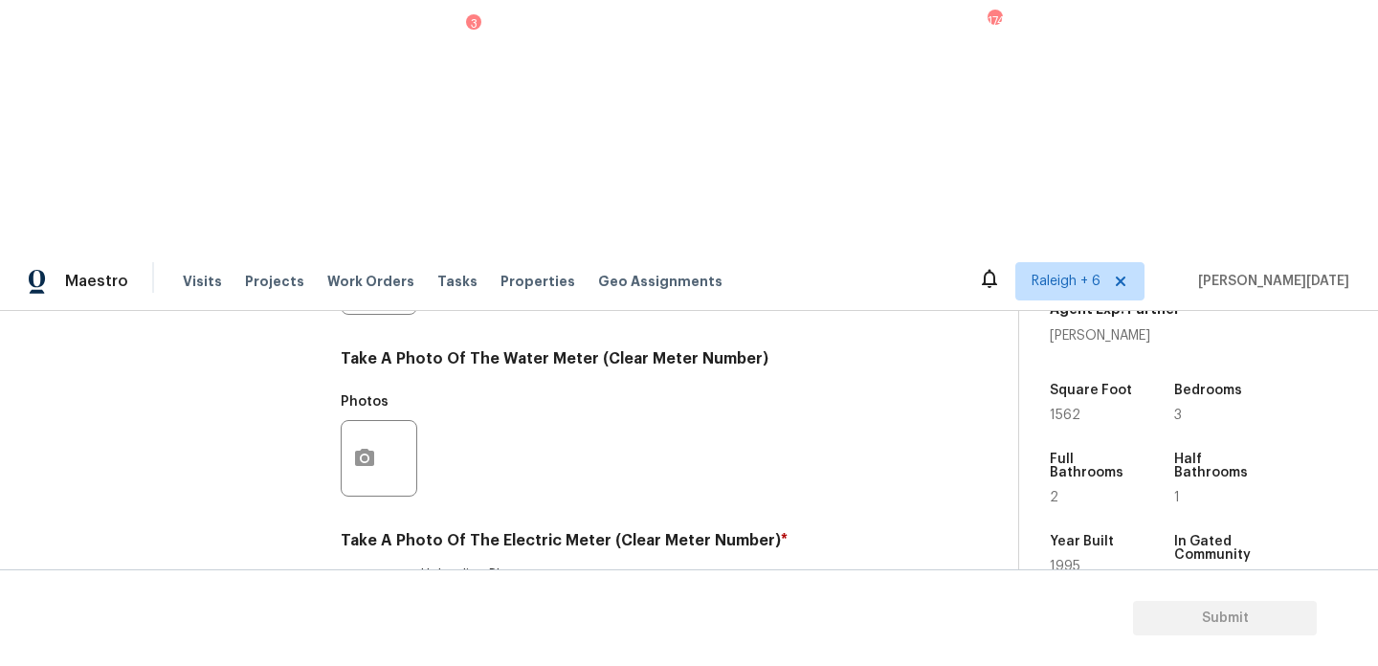
checkbox input "true"
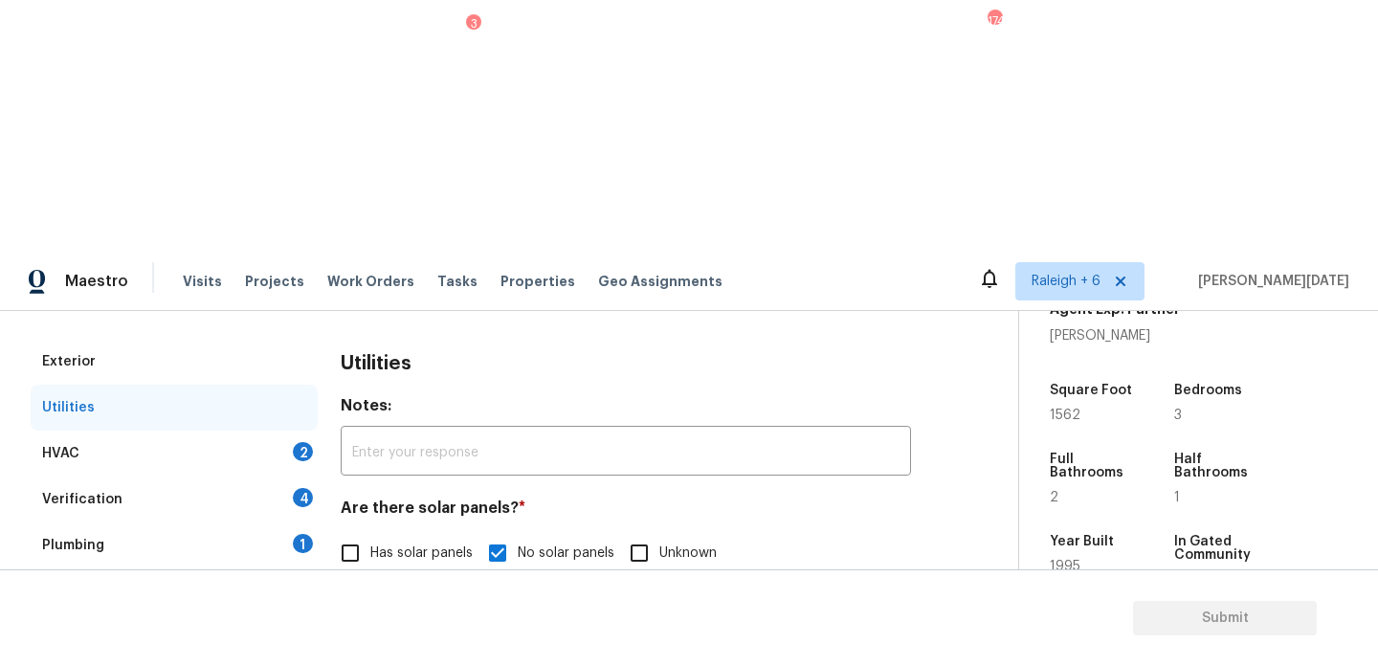
scroll to position [246, 0]
click at [295, 433] on div "HVAC 2" at bounding box center [174, 456] width 287 height 46
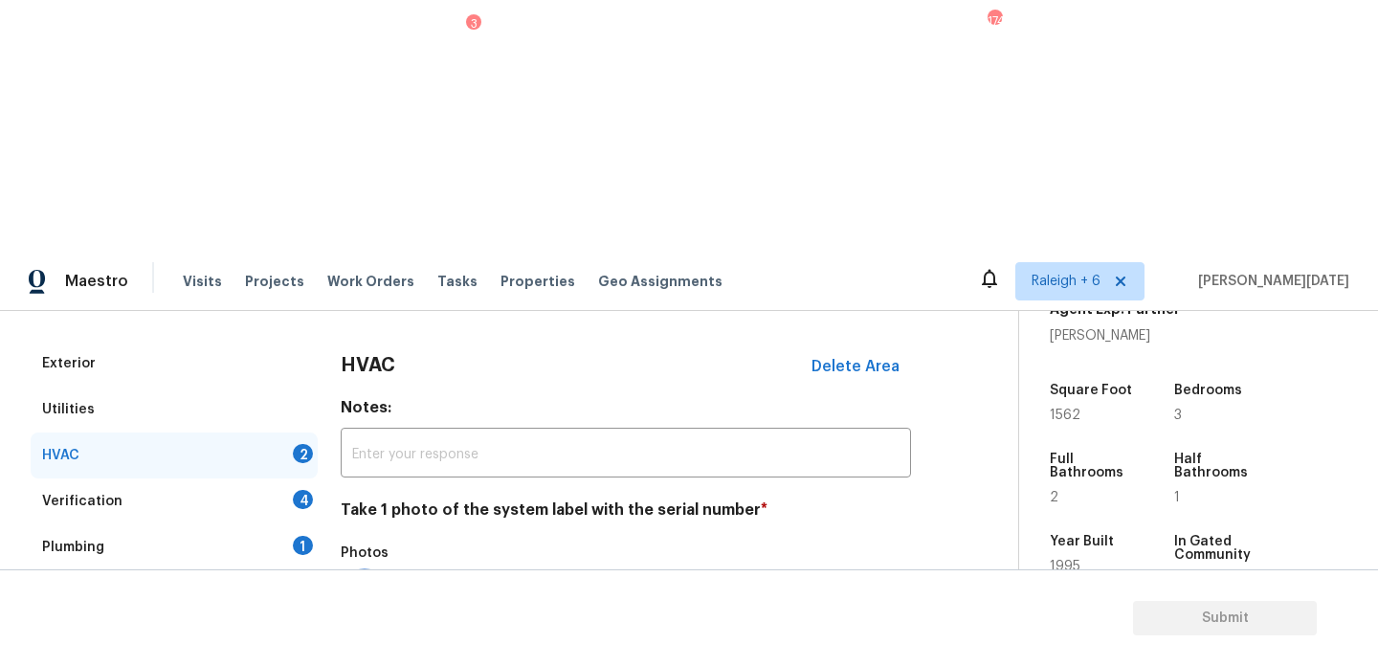
click at [352, 572] on button "button" at bounding box center [365, 609] width 46 height 75
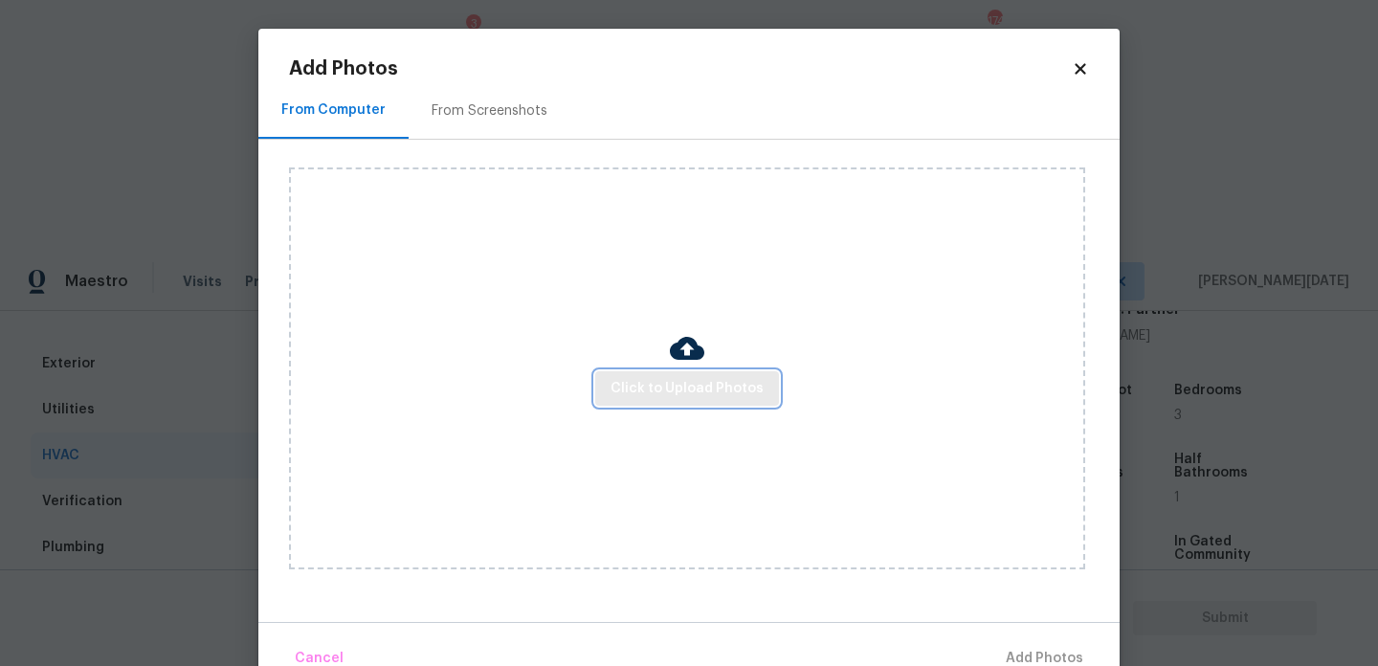
click at [620, 377] on span "Click to Upload Photos" at bounding box center [687, 389] width 153 height 24
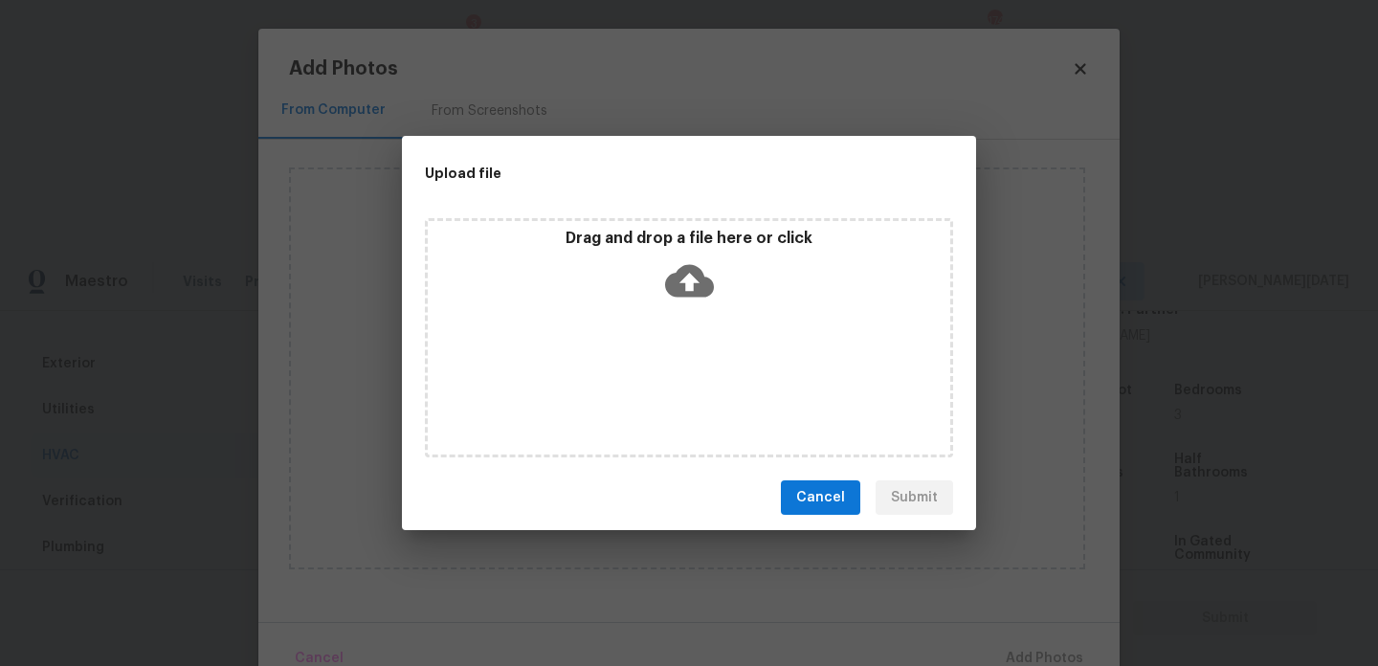
click at [620, 376] on div "Drag and drop a file here or click" at bounding box center [689, 337] width 528 height 239
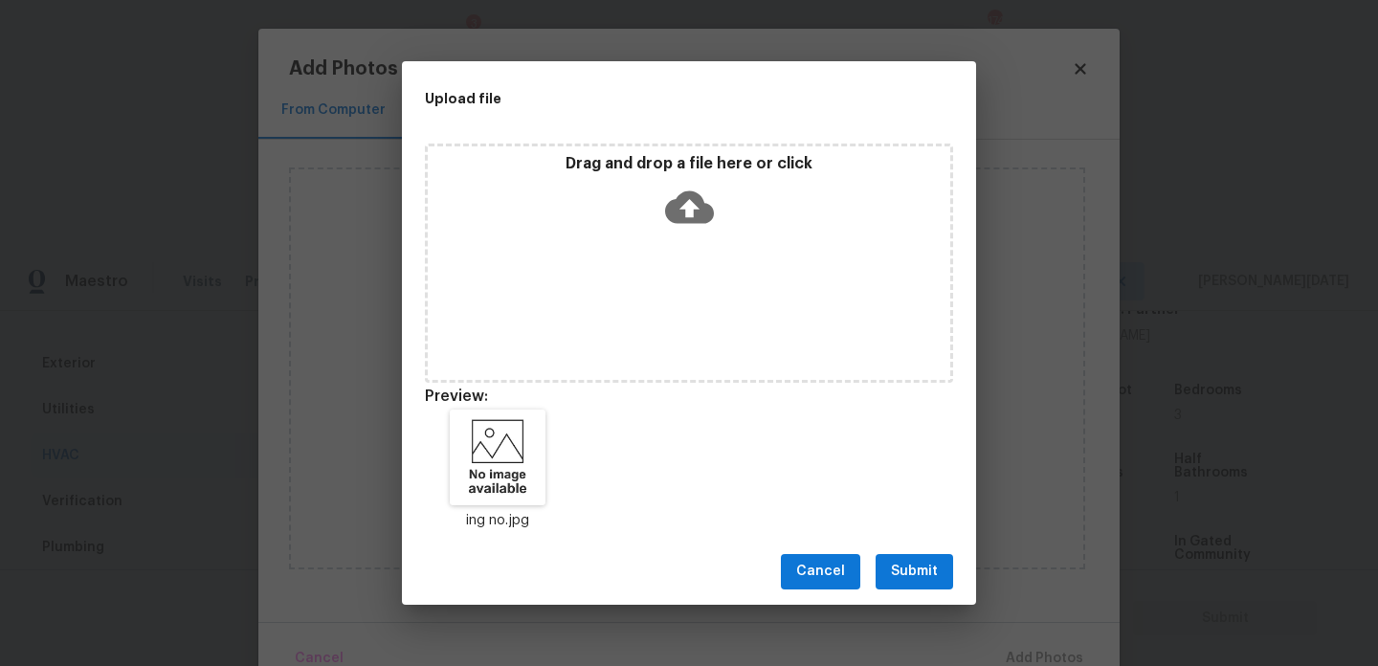
click at [927, 553] on div "Cancel Submit" at bounding box center [689, 572] width 574 height 66
click at [932, 567] on span "Submit" at bounding box center [914, 572] width 47 height 24
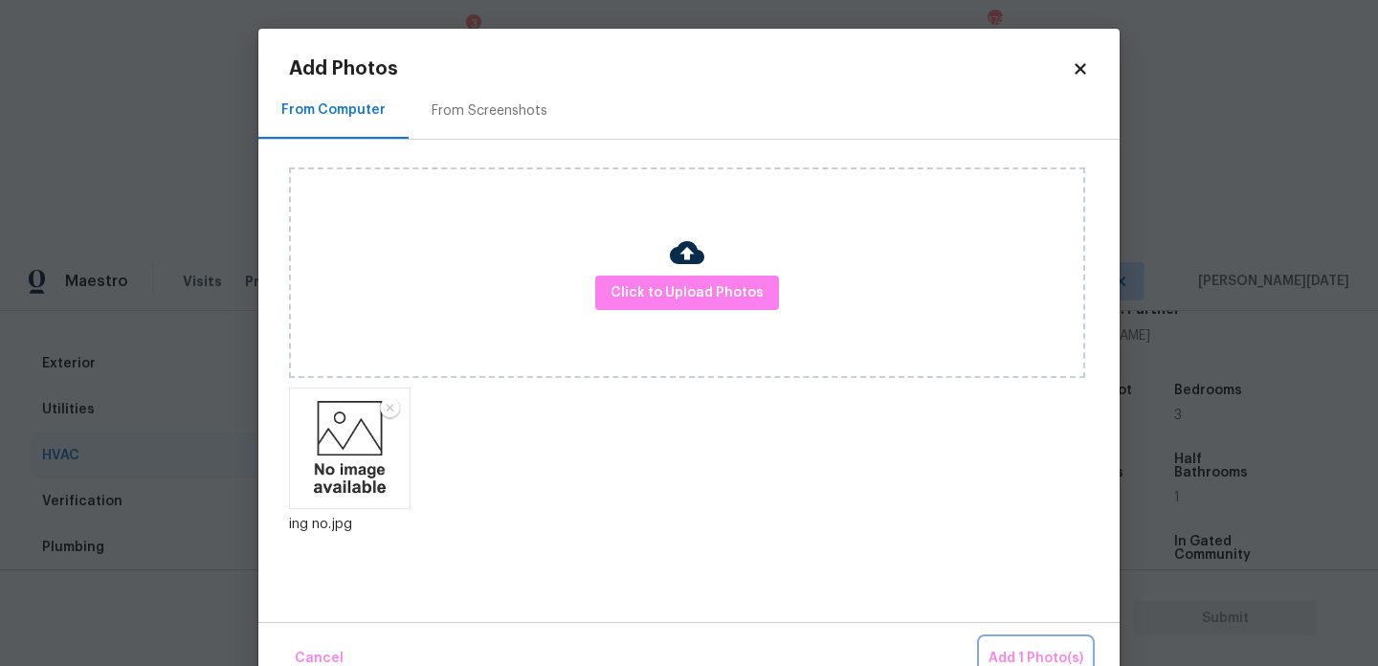
click at [1040, 644] on button "Add 1 Photo(s)" at bounding box center [1036, 658] width 110 height 41
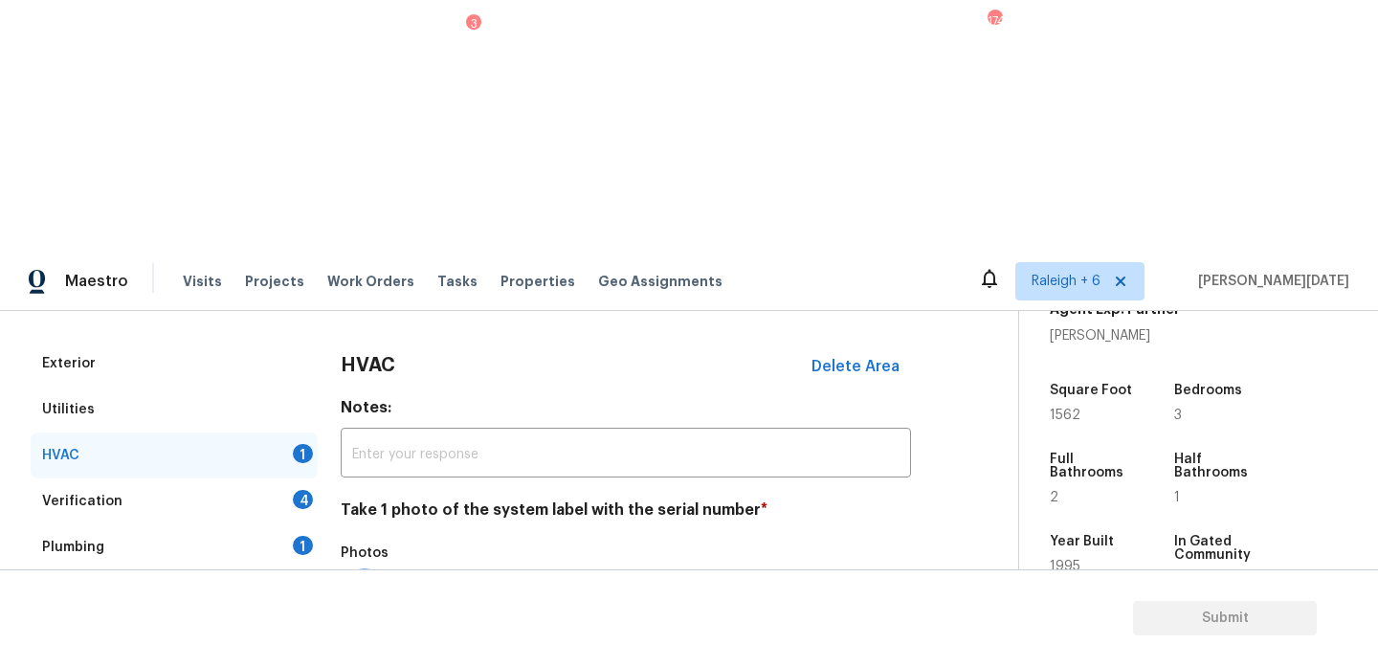
scroll to position [319, 0]
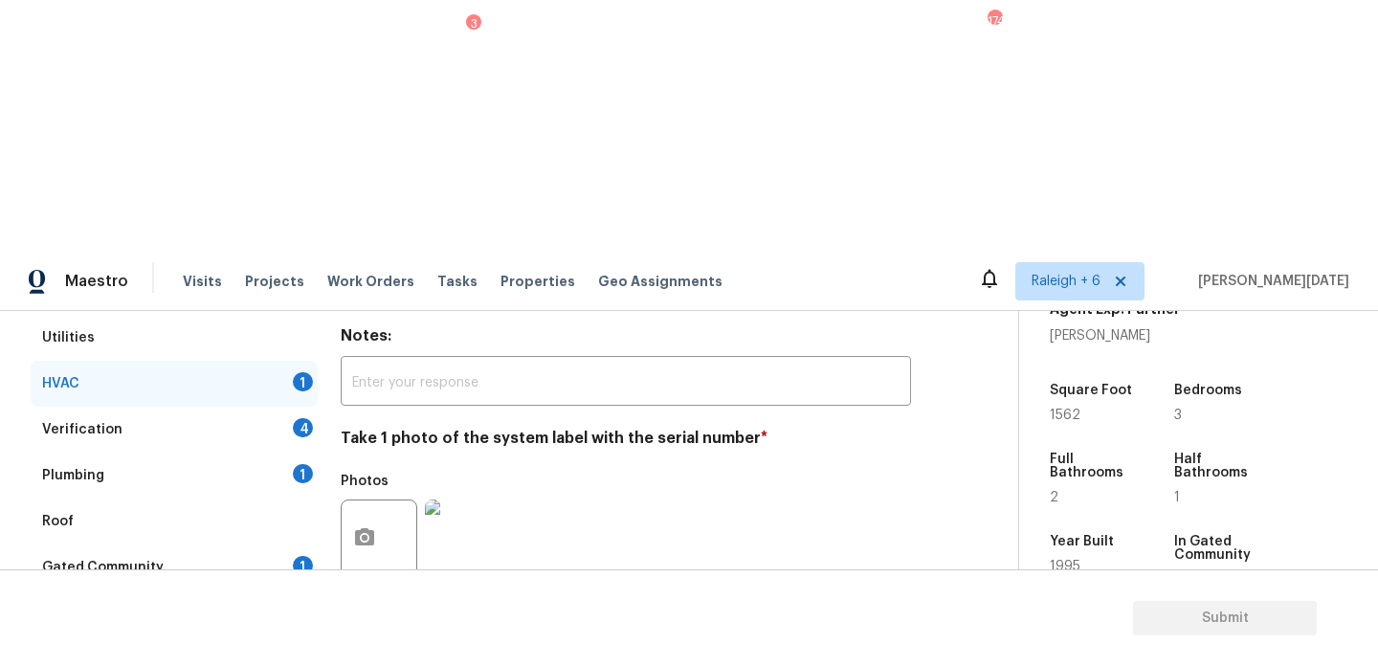
checkbox input "true"
click at [295, 418] on div "4" at bounding box center [303, 427] width 20 height 19
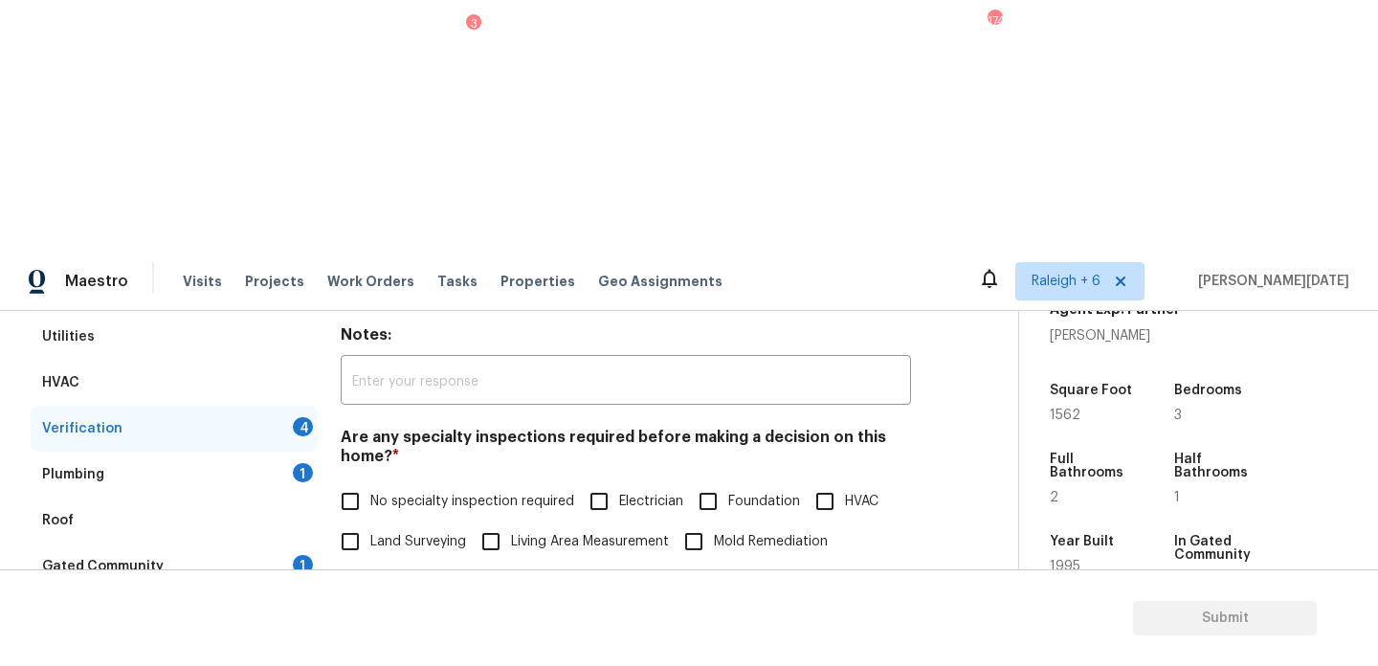
click at [383, 492] on span "No specialty inspection required" at bounding box center [472, 502] width 204 height 20
click at [370, 481] on input "No specialty inspection required" at bounding box center [350, 501] width 40 height 40
checkbox input "true"
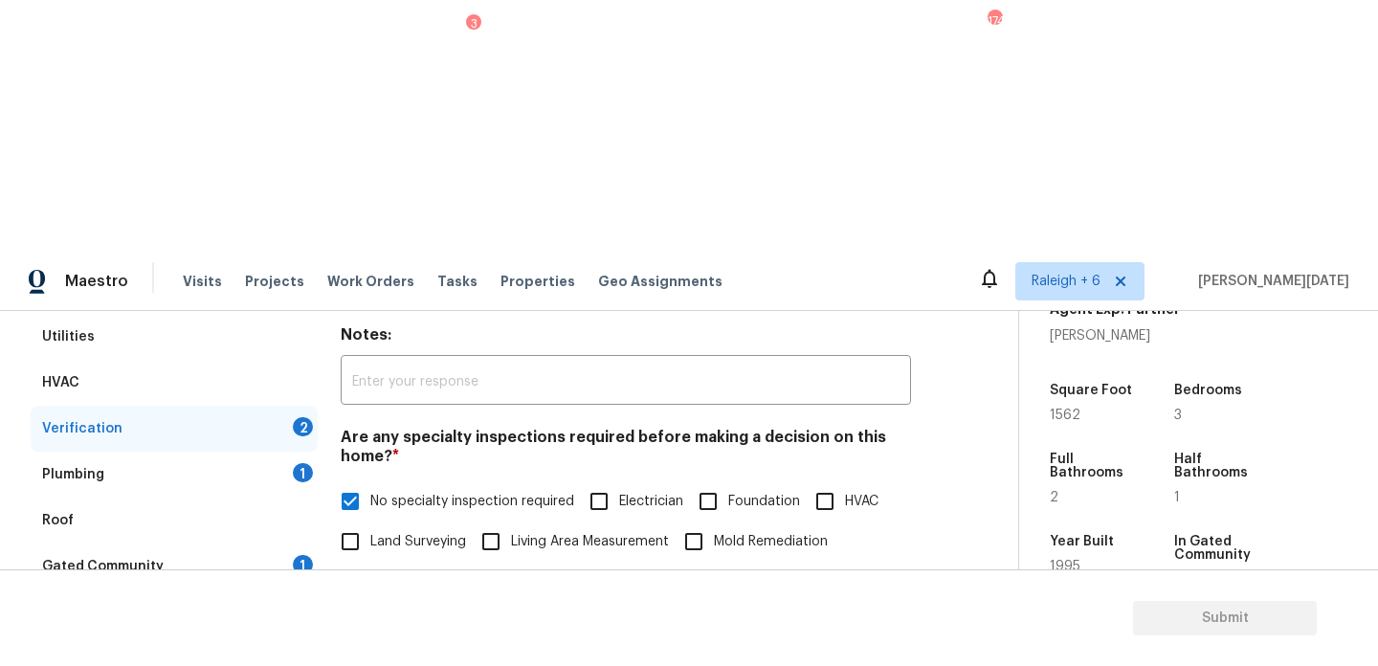
scroll to position [485, 0]
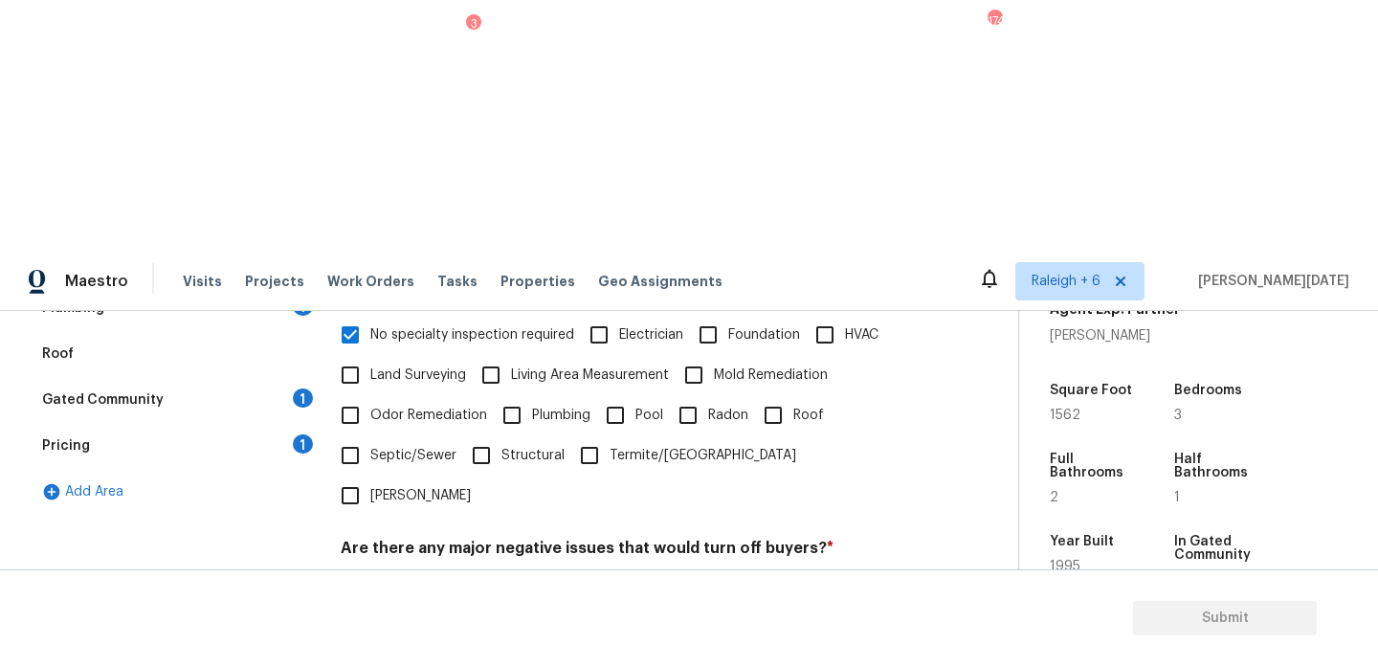
checkbox input "true"
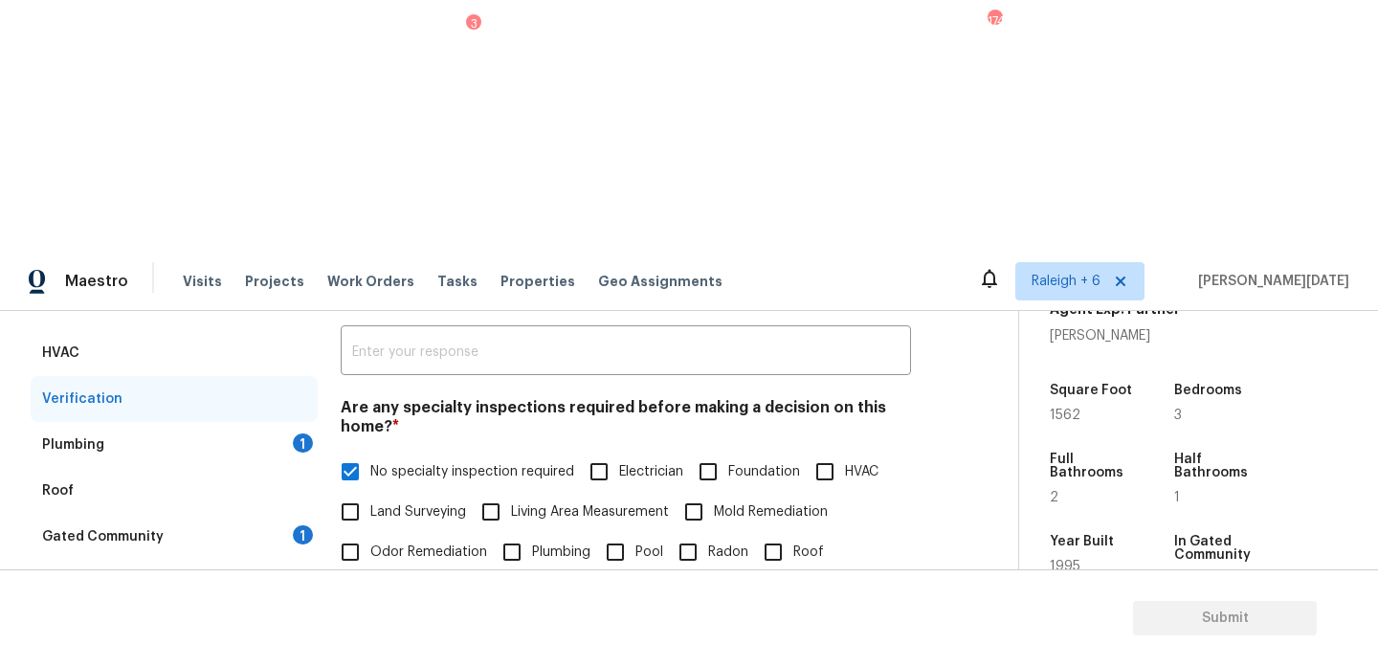
click at [306, 434] on div "1" at bounding box center [303, 443] width 20 height 19
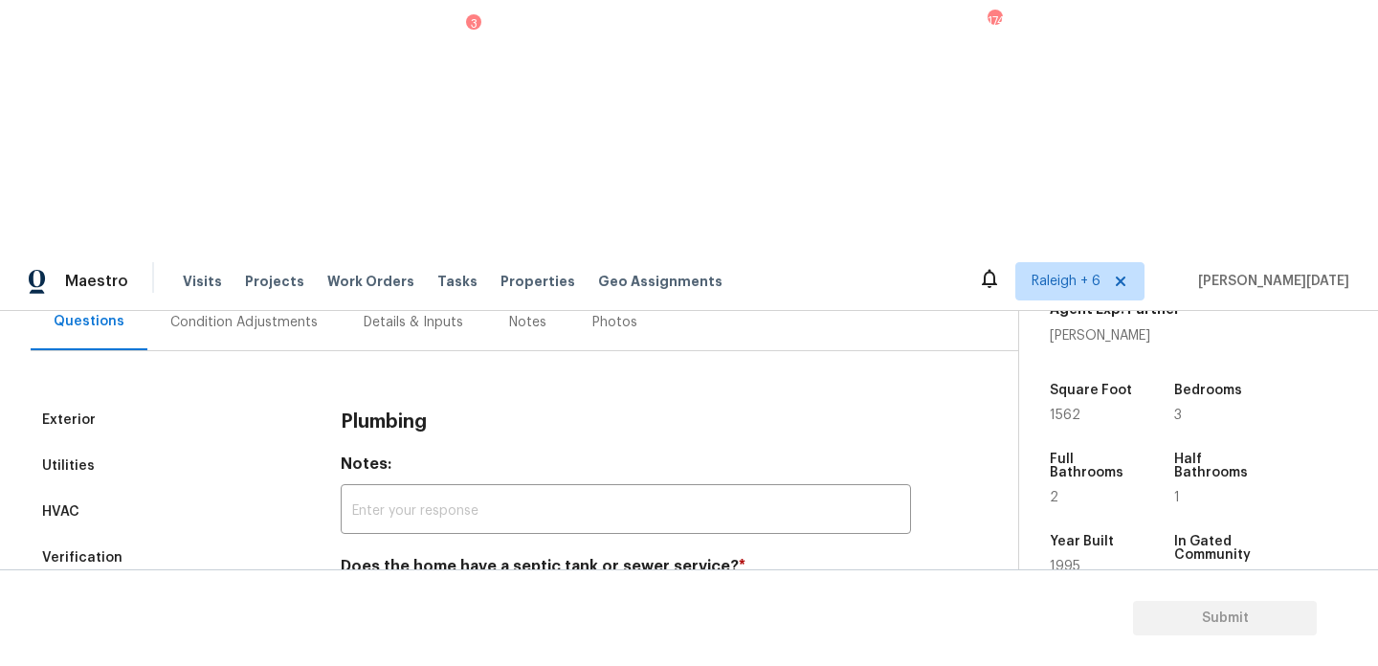
click at [356, 592] on input "Sewer" at bounding box center [350, 612] width 40 height 40
checkbox input "true"
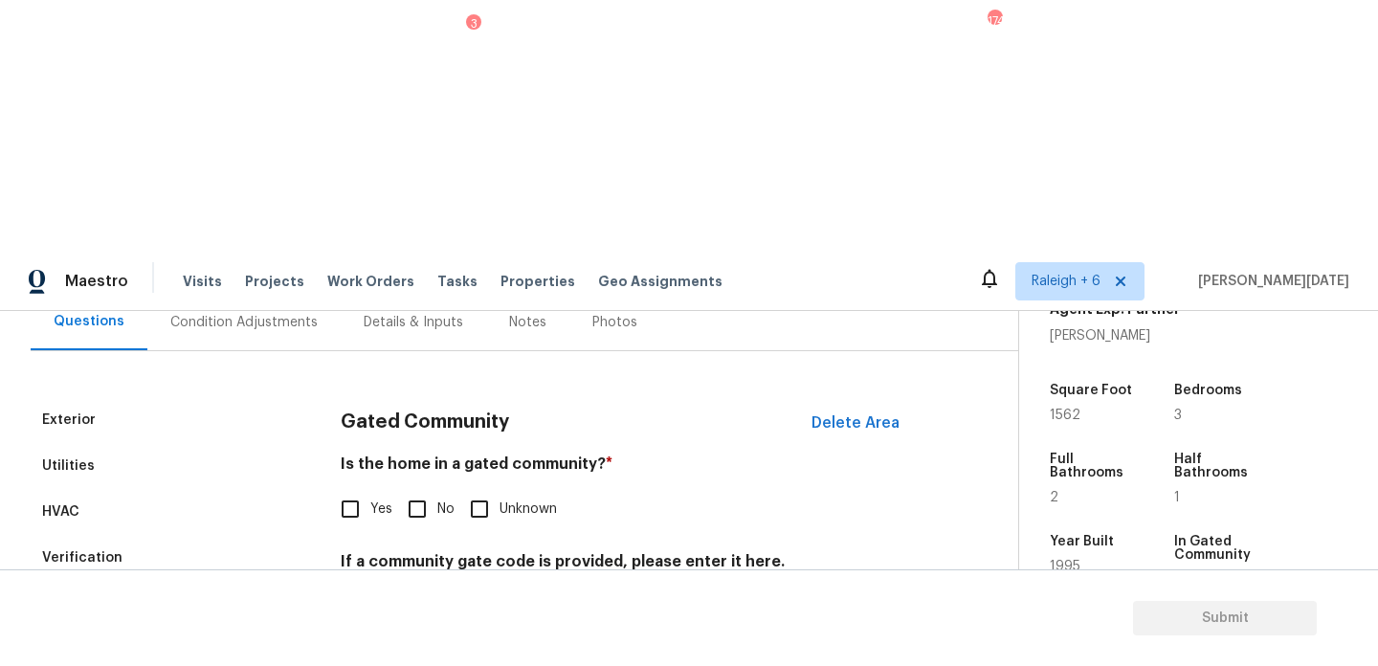
click at [420, 489] on input "No" at bounding box center [417, 509] width 40 height 40
checkbox input "true"
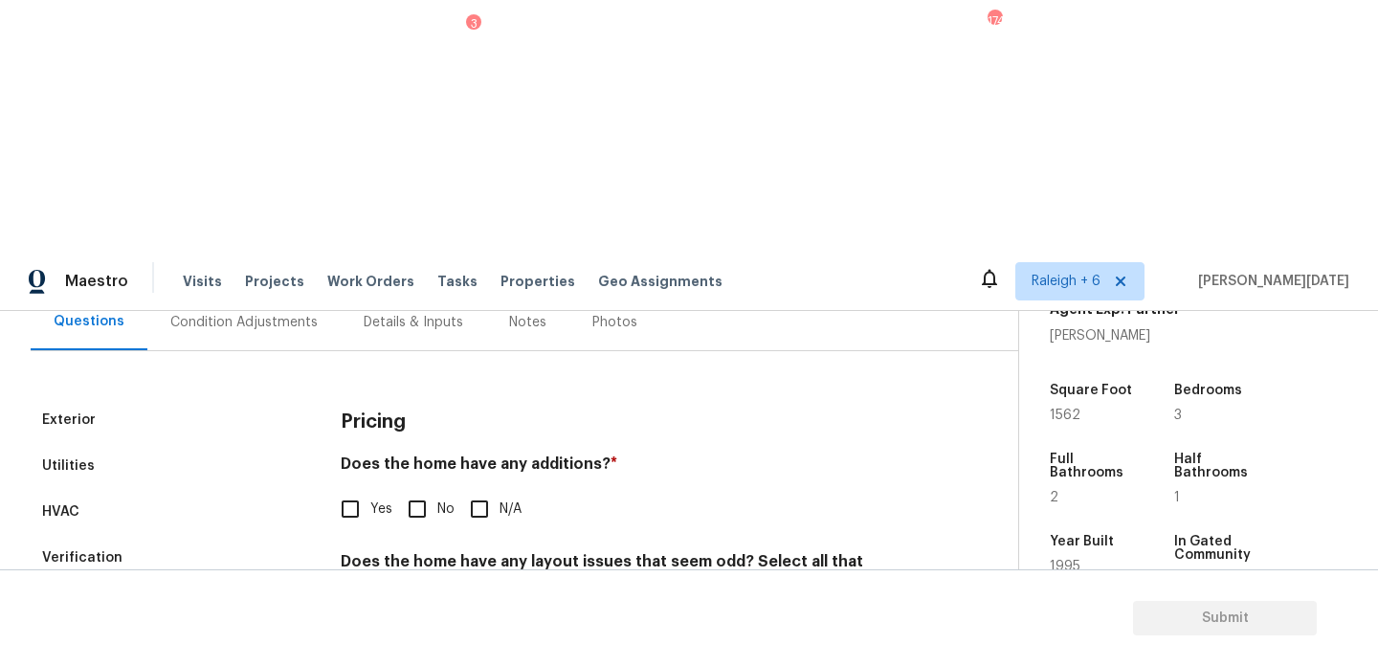
click at [426, 489] on input "No" at bounding box center [417, 509] width 40 height 40
checkbox input "true"
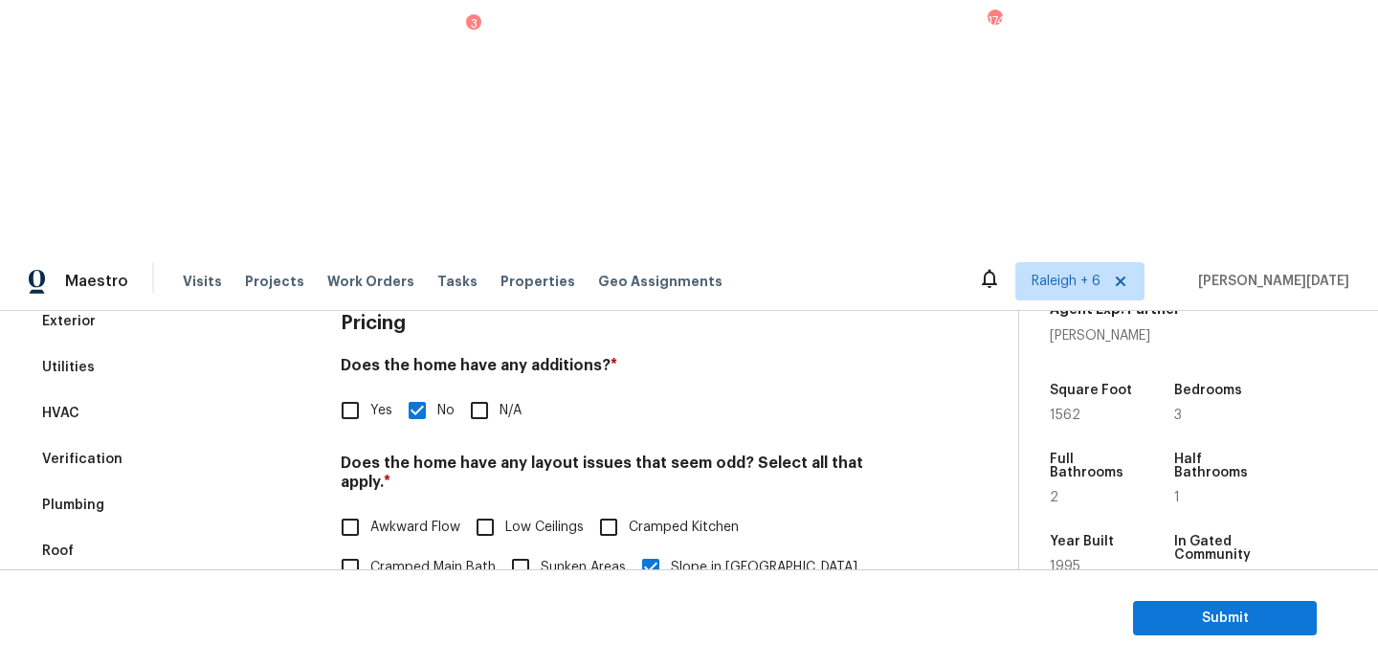
scroll to position [0, 0]
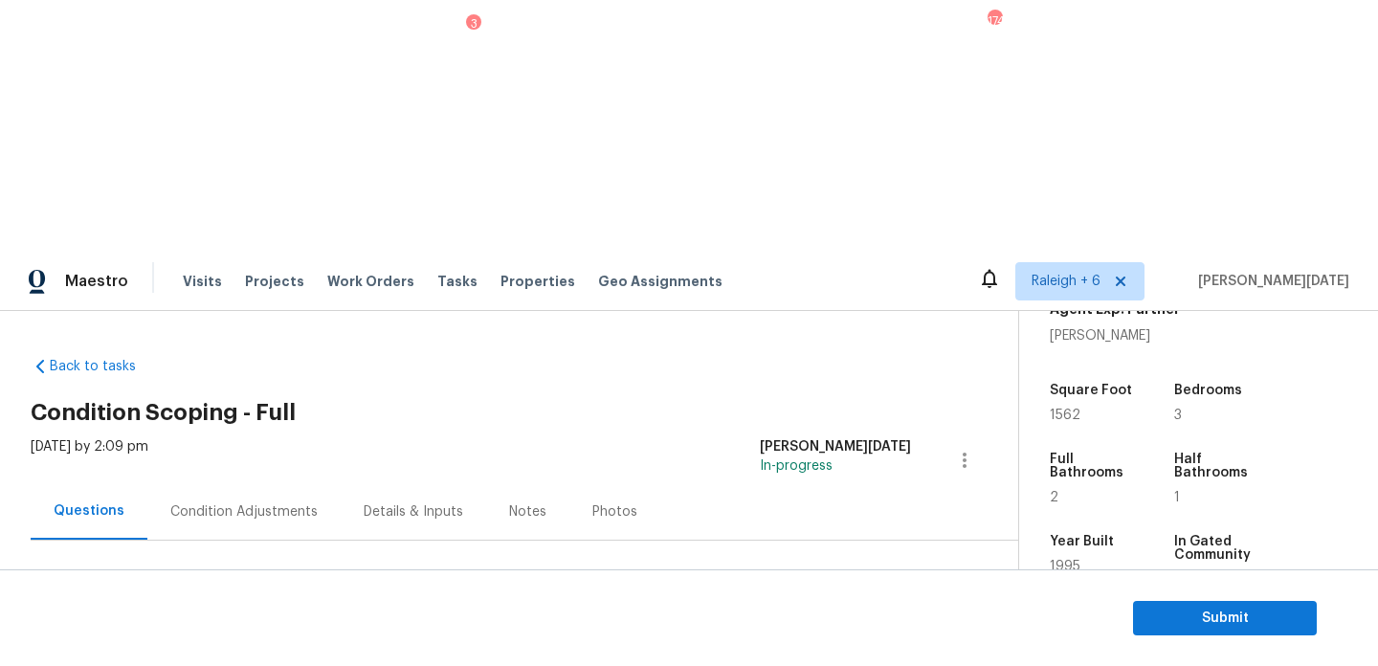
click at [246, 503] on div "Condition Adjustments" at bounding box center [243, 512] width 147 height 19
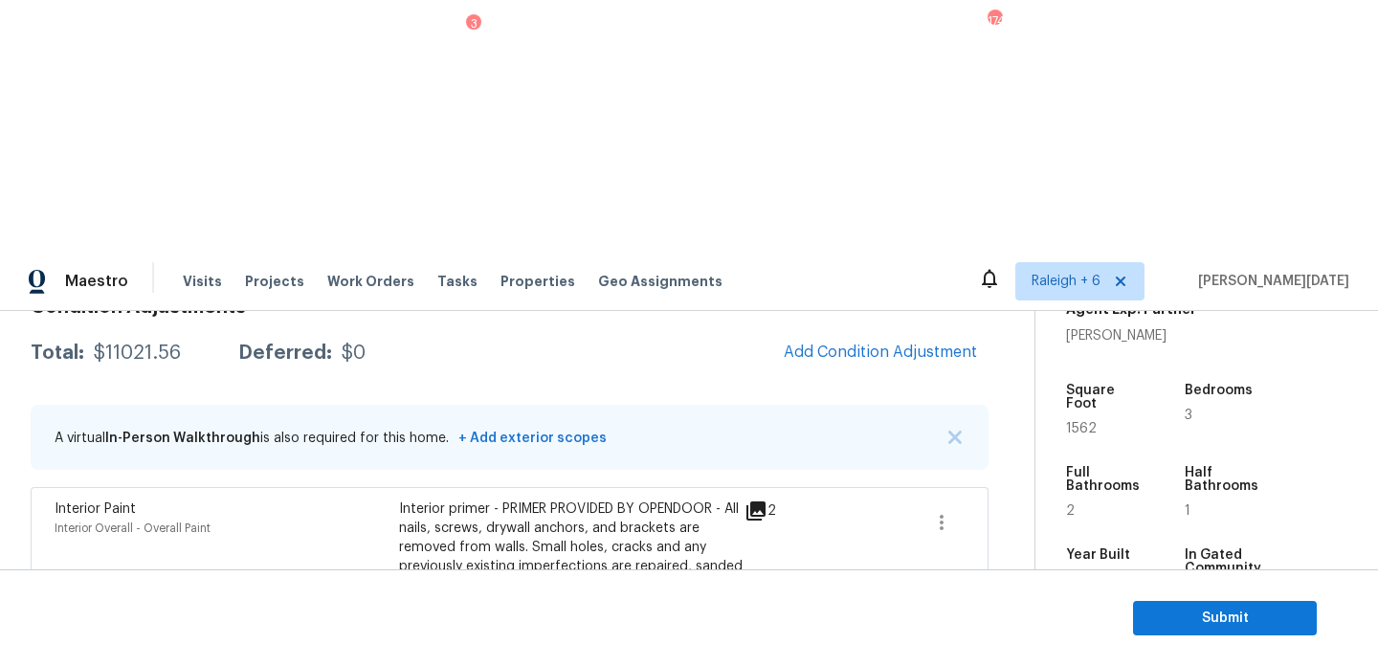
scroll to position [849, 0]
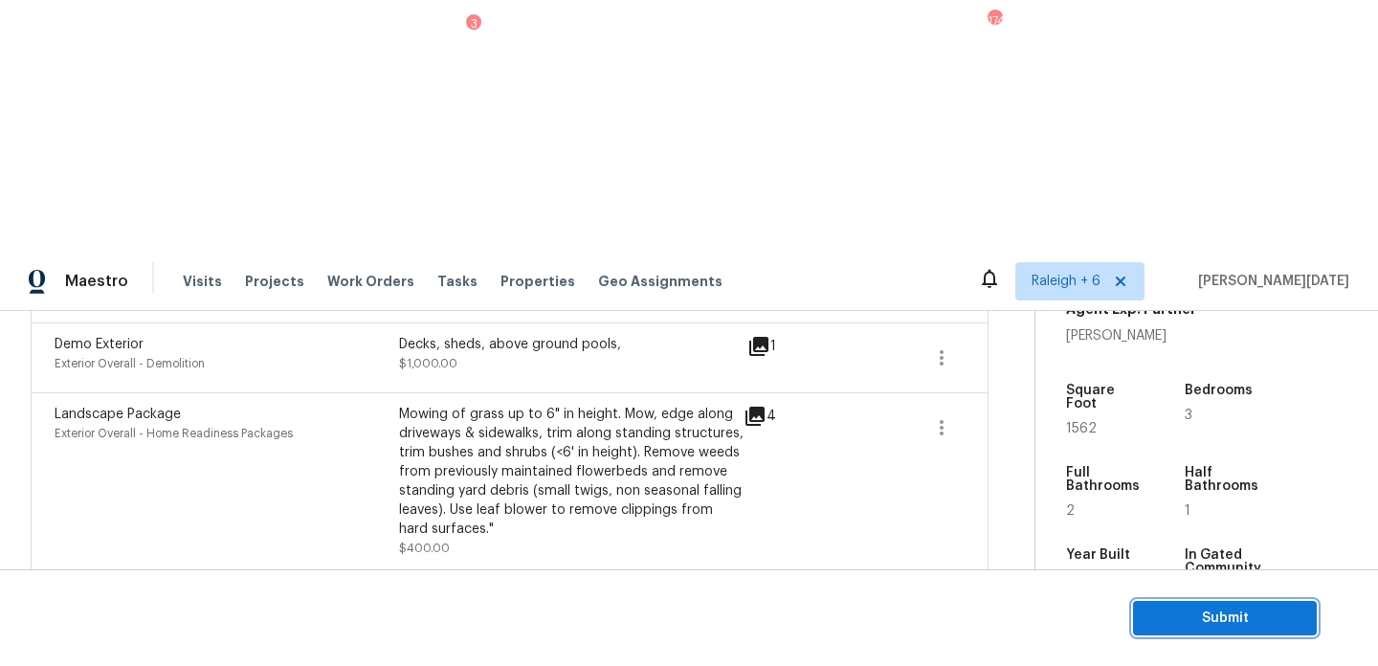
click at [1209, 627] on span "Submit" at bounding box center [1225, 619] width 153 height 24
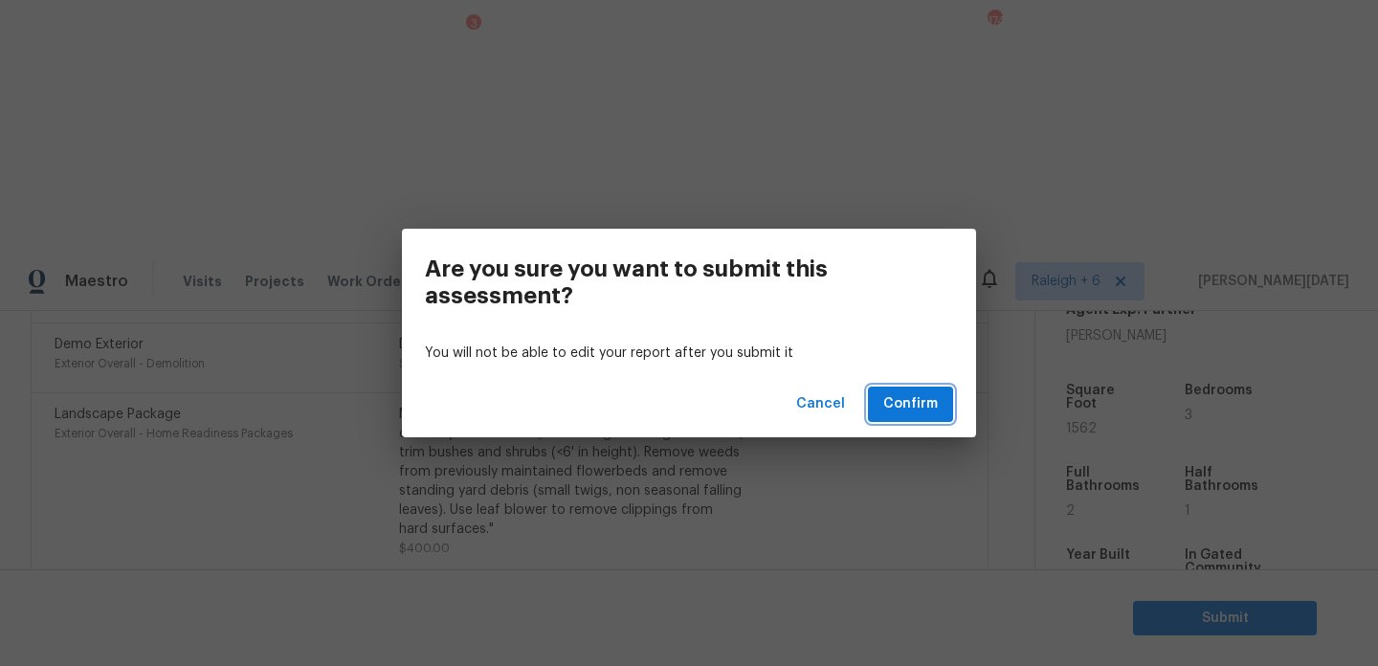
click at [908, 401] on span "Confirm" at bounding box center [911, 404] width 55 height 24
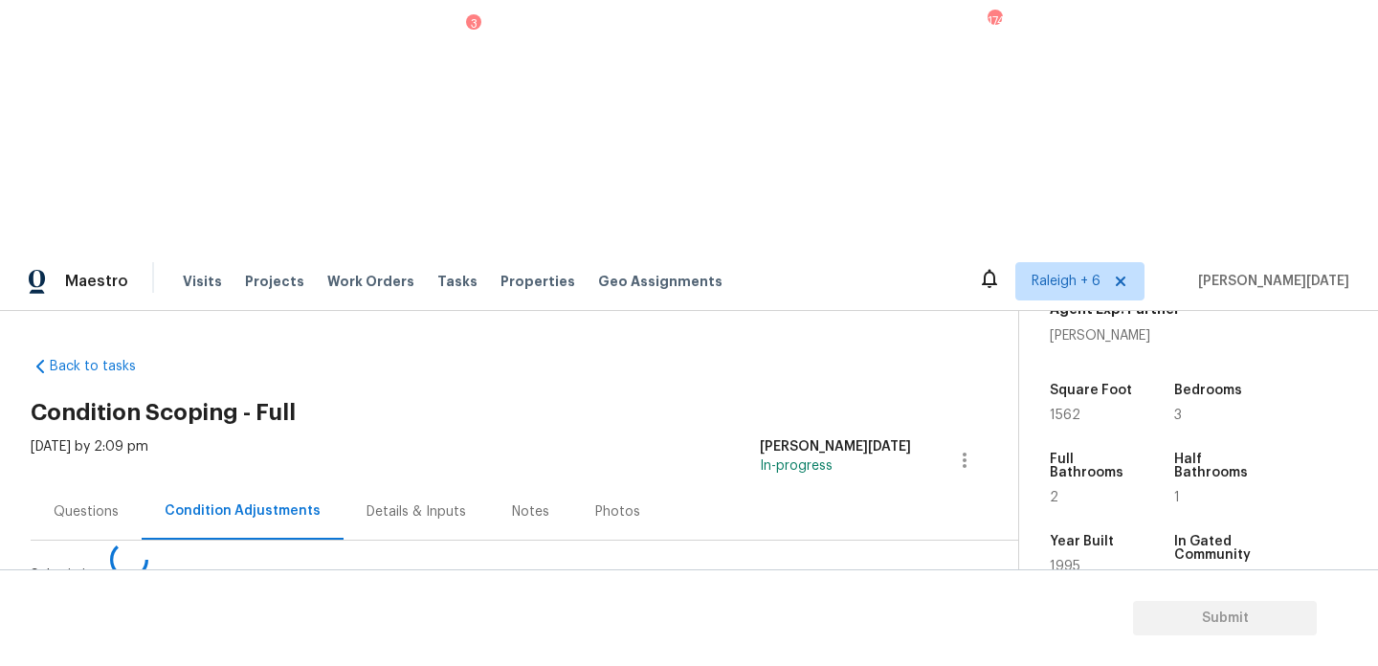
scroll to position [0, 0]
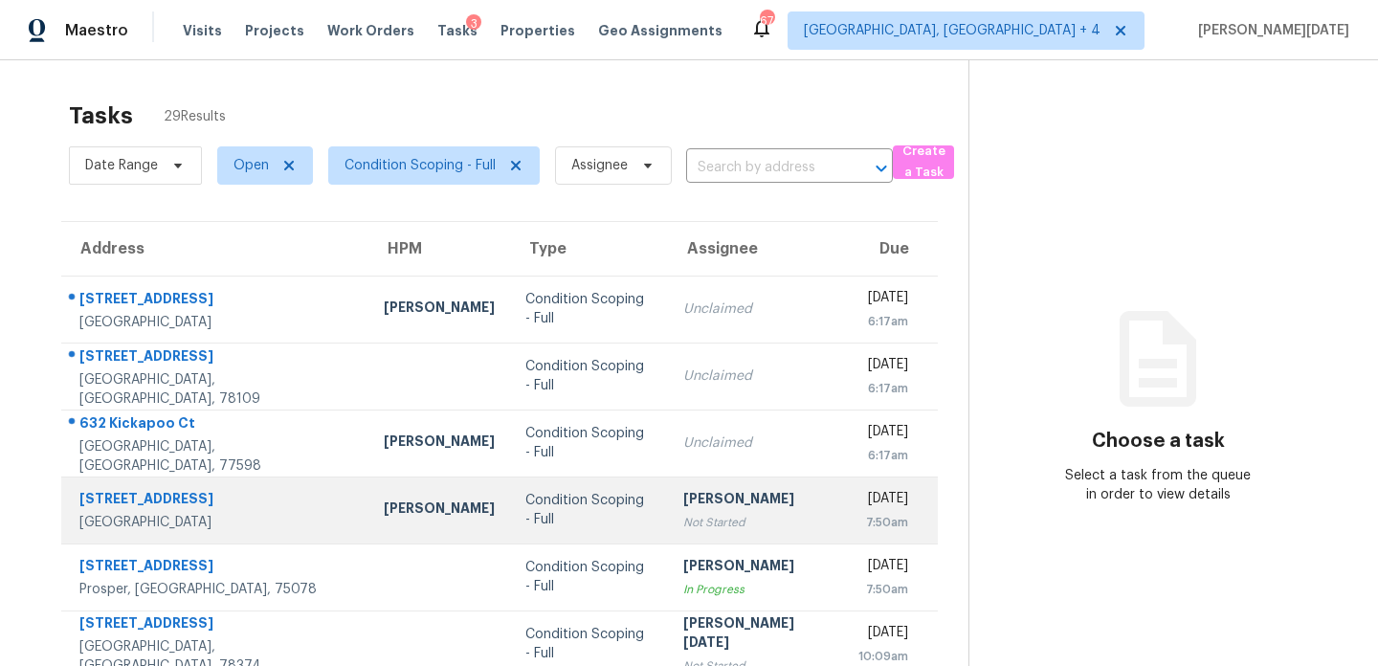
scroll to position [330, 0]
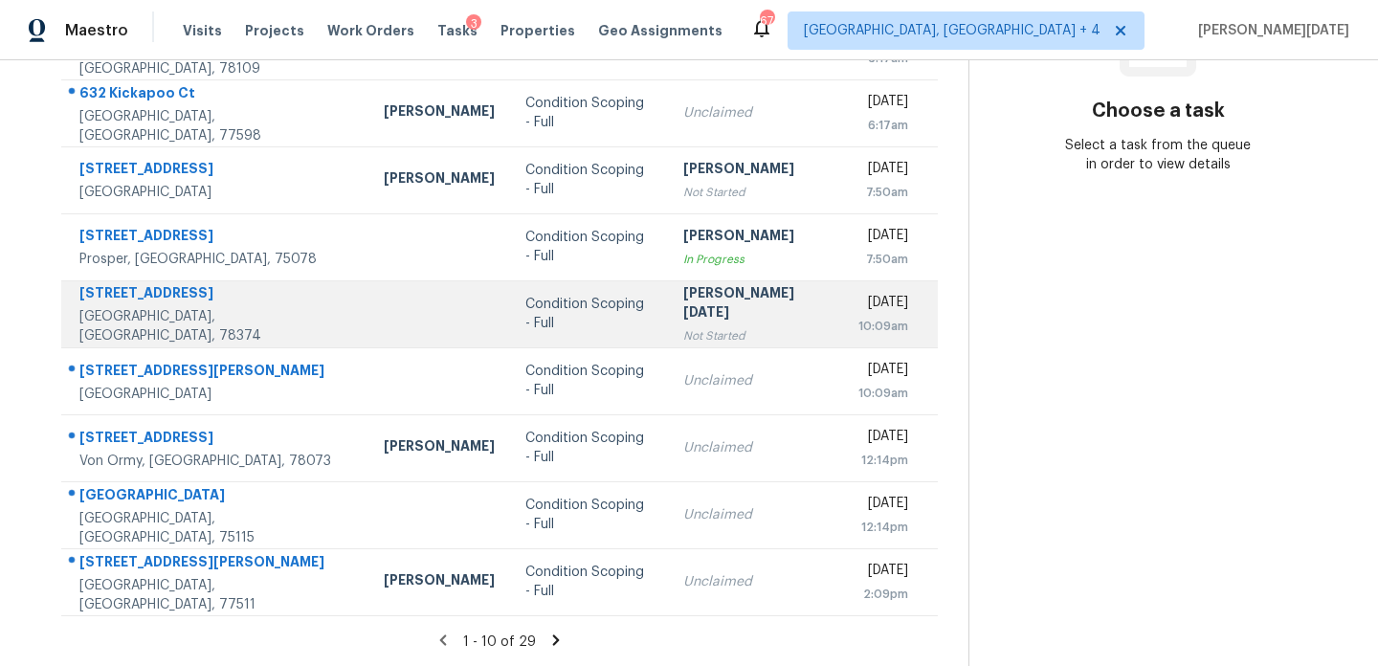
click at [708, 326] on div "Not Started" at bounding box center [755, 335] width 145 height 19
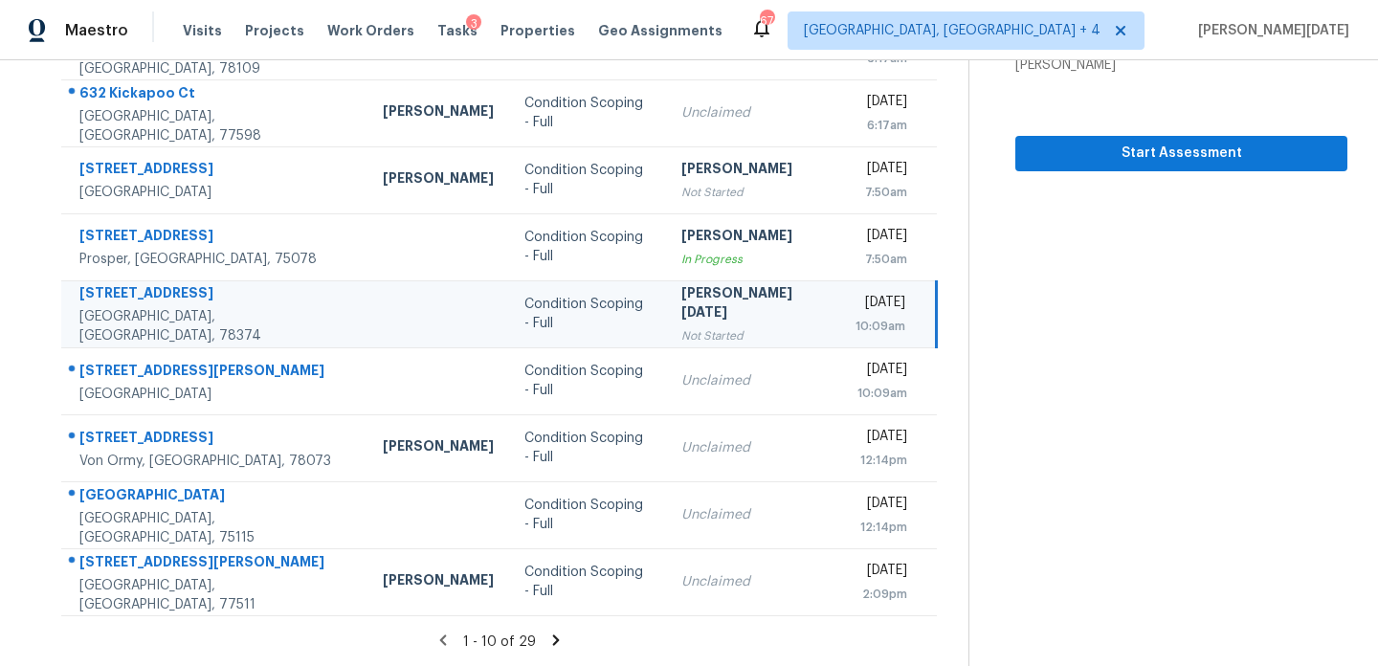
click at [548, 633] on icon at bounding box center [556, 640] width 17 height 17
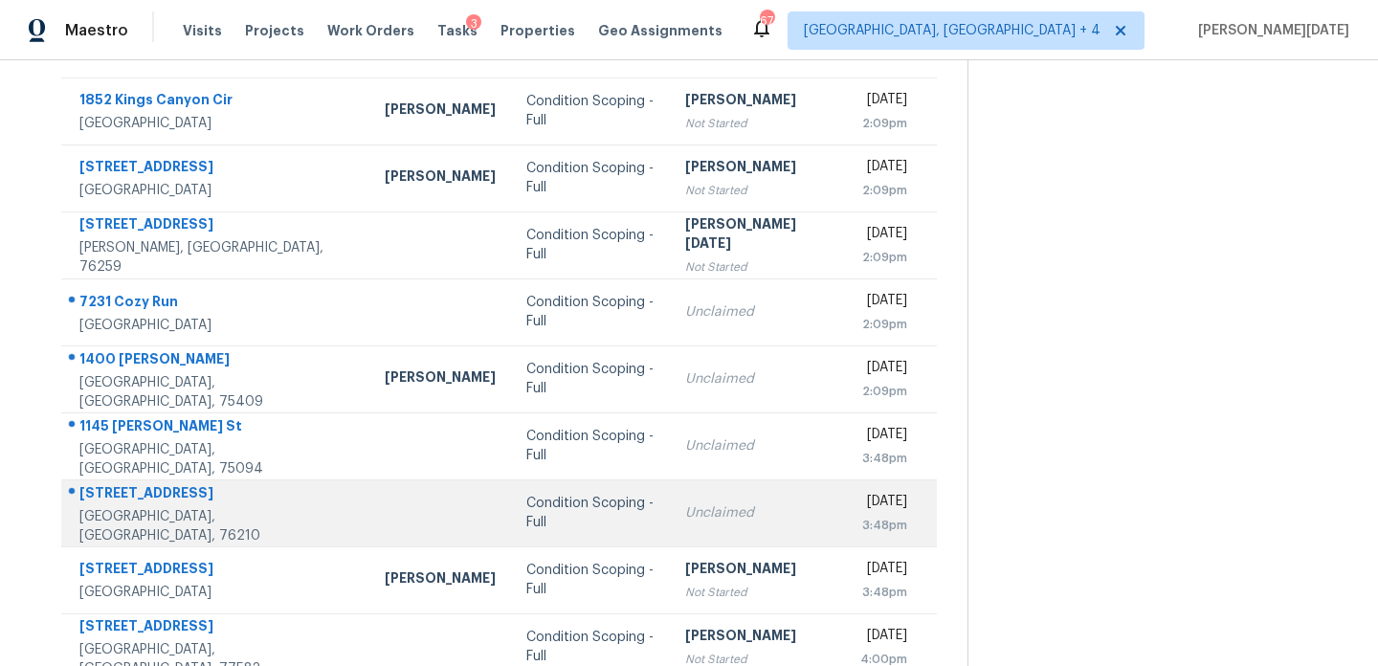
scroll to position [188, 0]
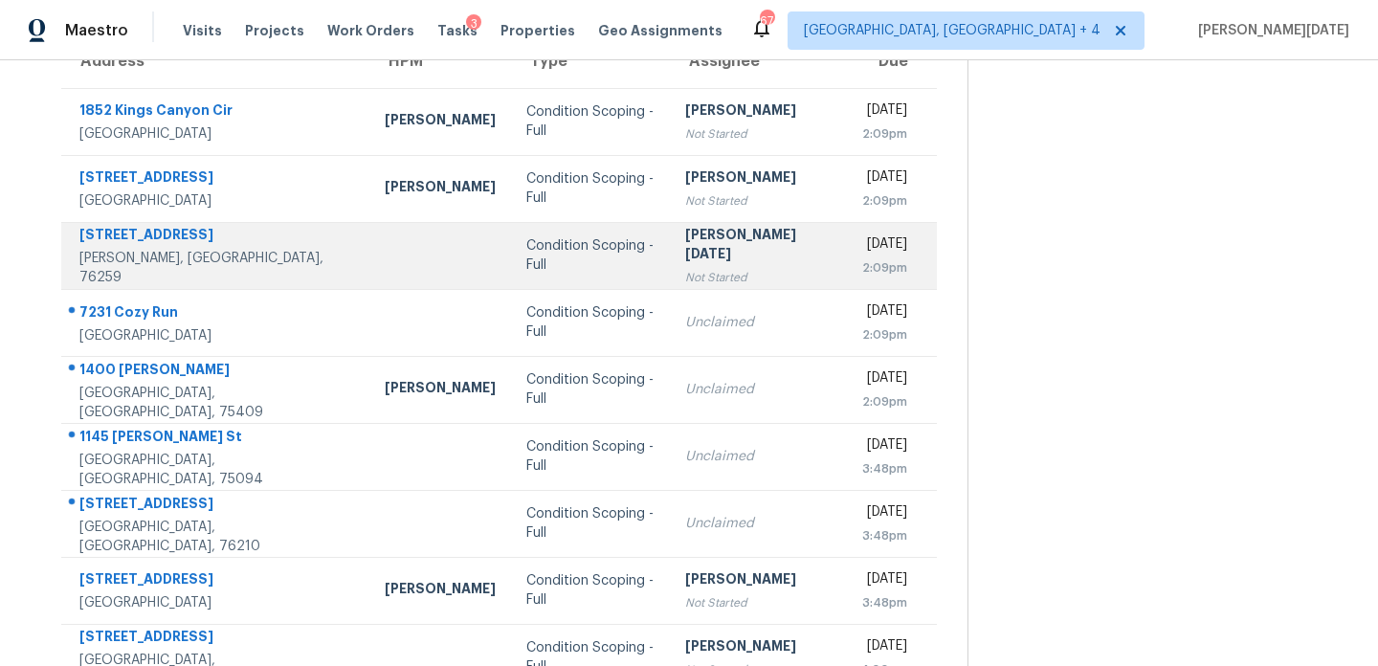
click at [861, 244] on div "[DATE]" at bounding box center [884, 247] width 47 height 24
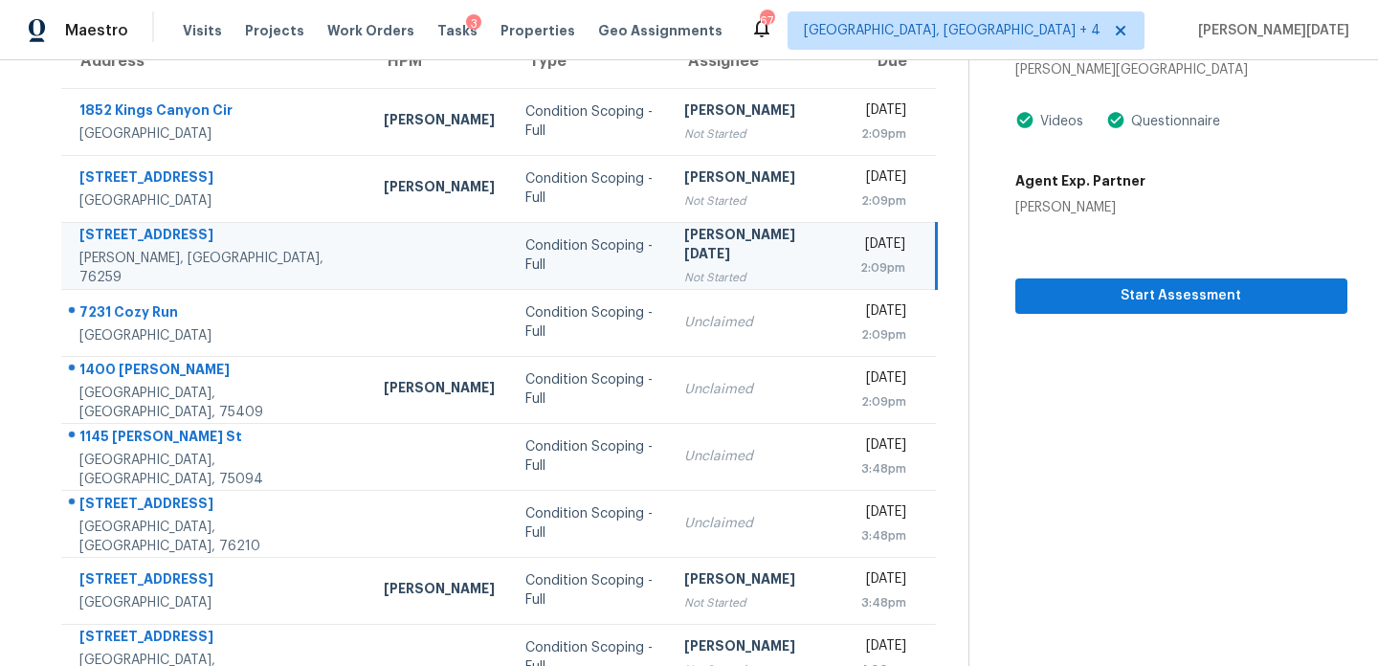
click at [684, 235] on div "[PERSON_NAME][DATE]" at bounding box center [756, 246] width 145 height 43
click at [1062, 301] on span "Start Assessment" at bounding box center [1182, 296] width 302 height 24
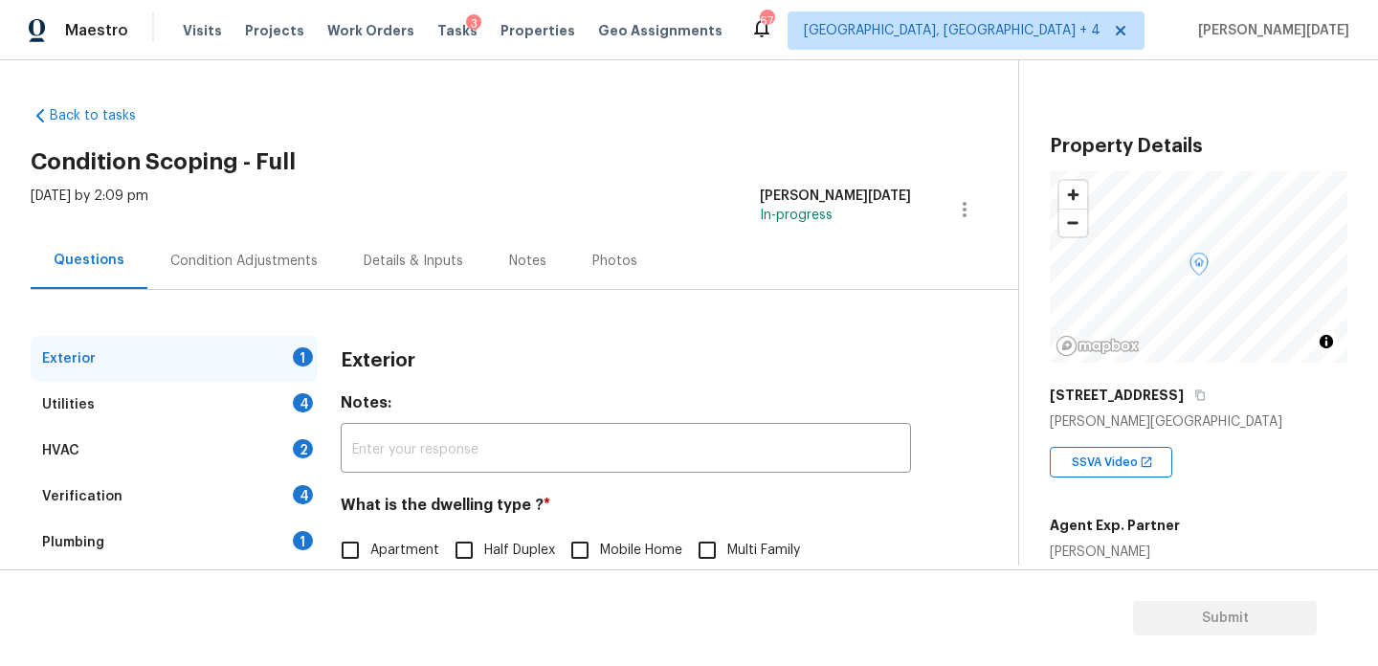
click at [288, 274] on div "Condition Adjustments" at bounding box center [243, 261] width 193 height 56
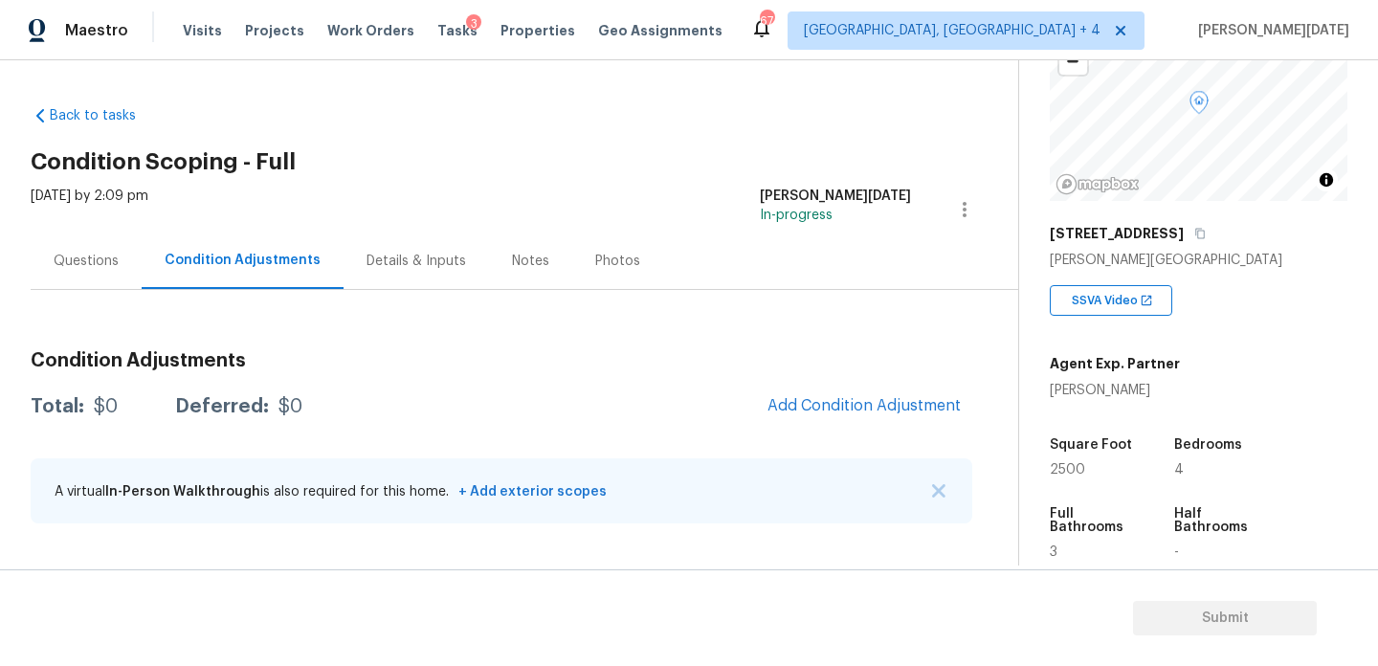
scroll to position [185, 0]
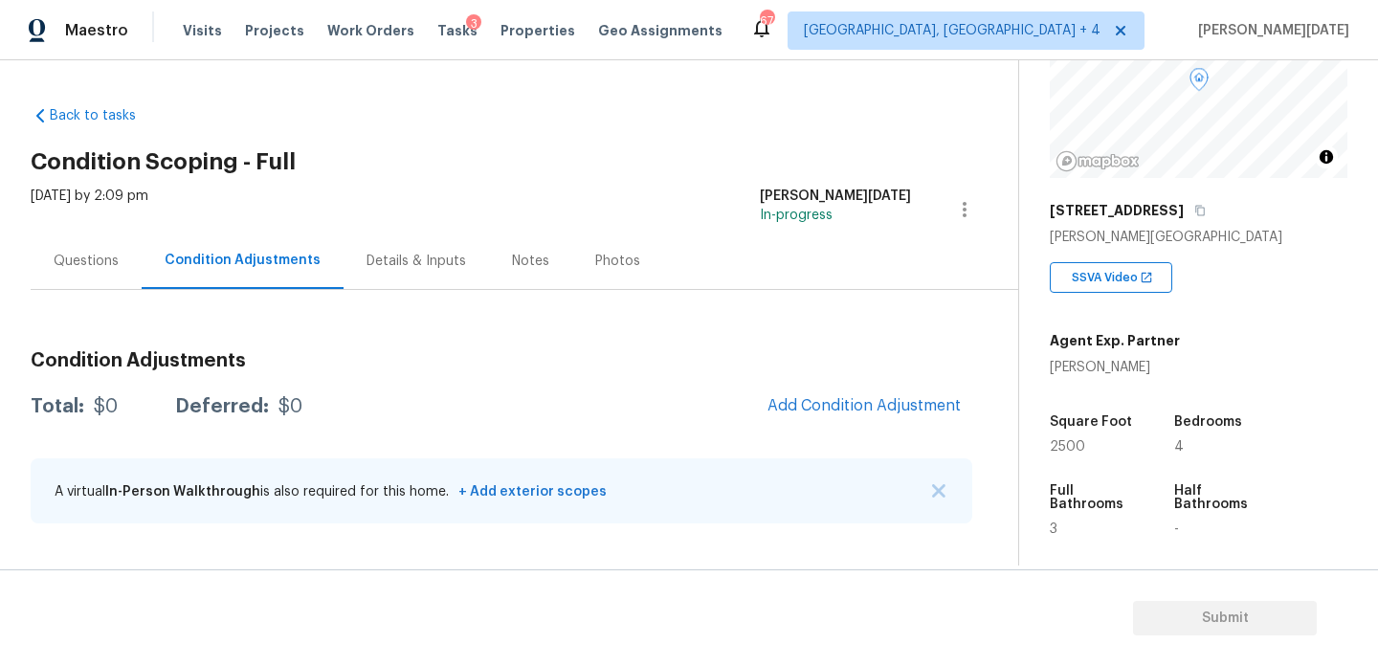
click at [1059, 447] on span "2500" at bounding box center [1067, 446] width 35 height 13
copy span "2500"
click at [902, 403] on span "Add Condition Adjustment" at bounding box center [864, 405] width 193 height 17
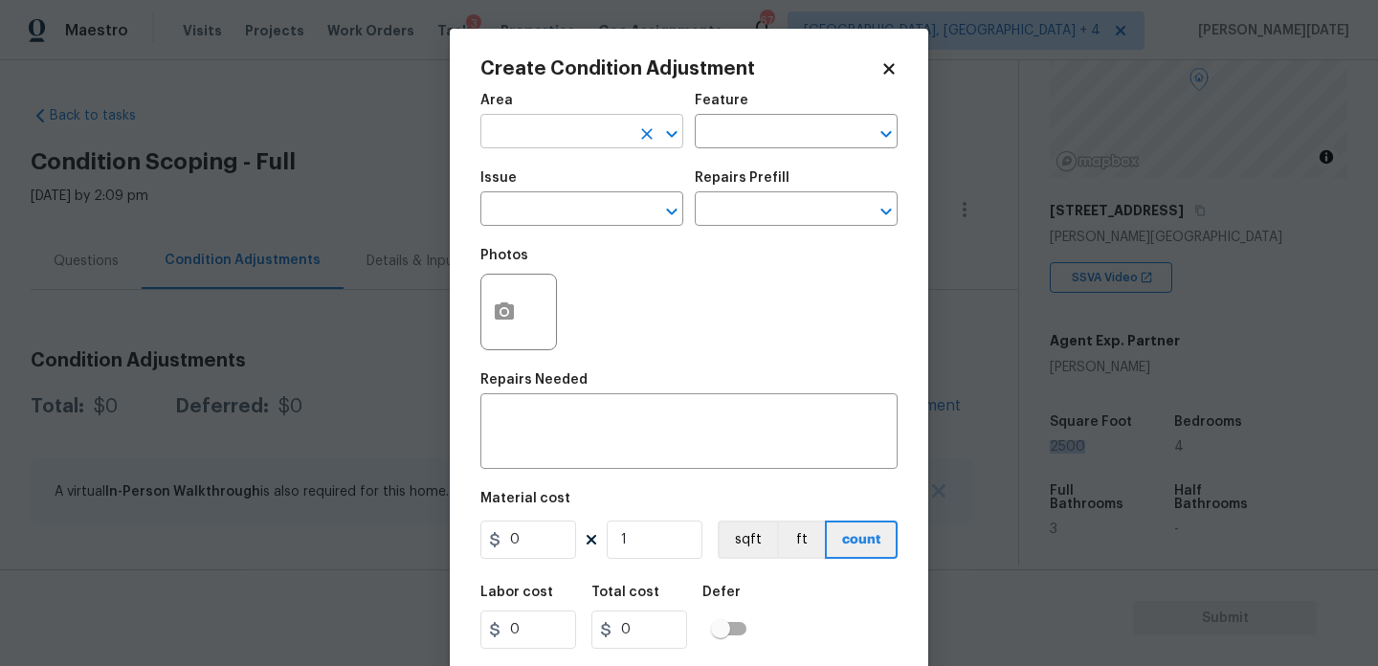
click at [523, 141] on input "text" at bounding box center [555, 134] width 149 height 30
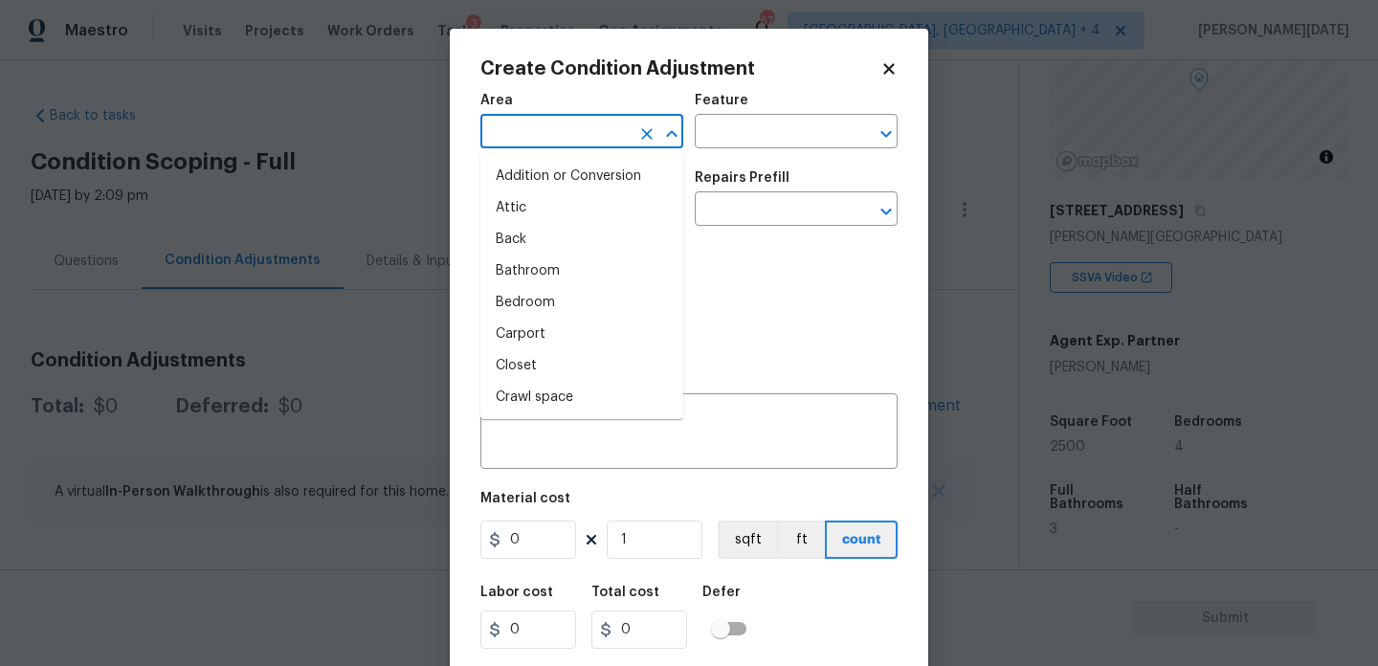
type input "e"
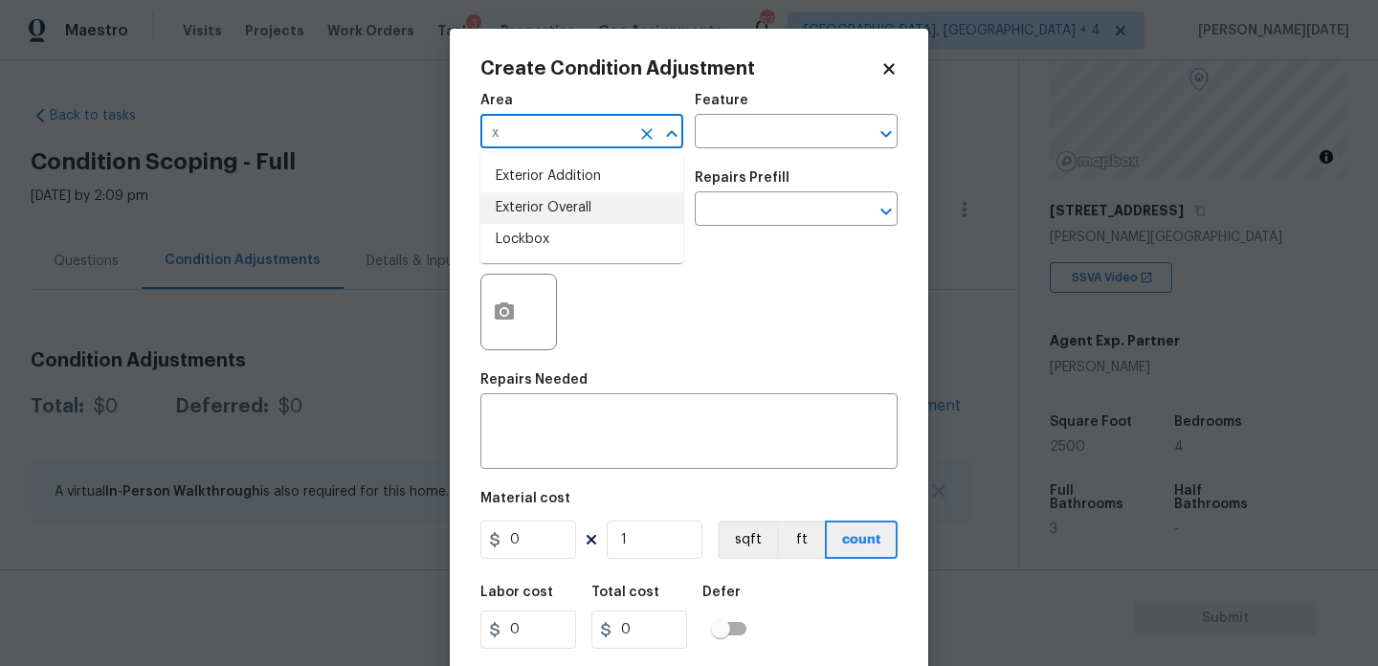
click at [541, 209] on li "Exterior Overall" at bounding box center [582, 208] width 203 height 32
type input "Exterior Overall"
click at [541, 209] on input "text" at bounding box center [555, 211] width 149 height 30
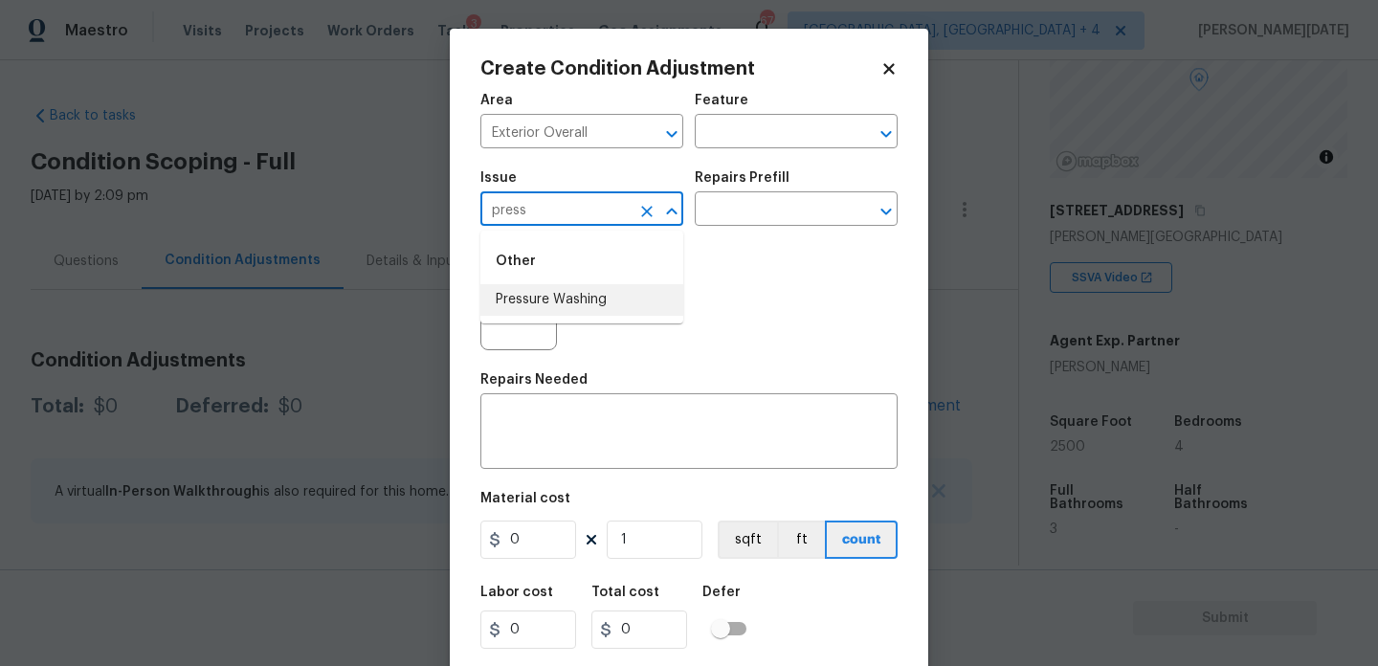
click at [579, 313] on li "Pressure Washing" at bounding box center [582, 300] width 203 height 32
type input "Pressure Washing"
click at [779, 185] on div "Repairs Prefill" at bounding box center [796, 183] width 203 height 25
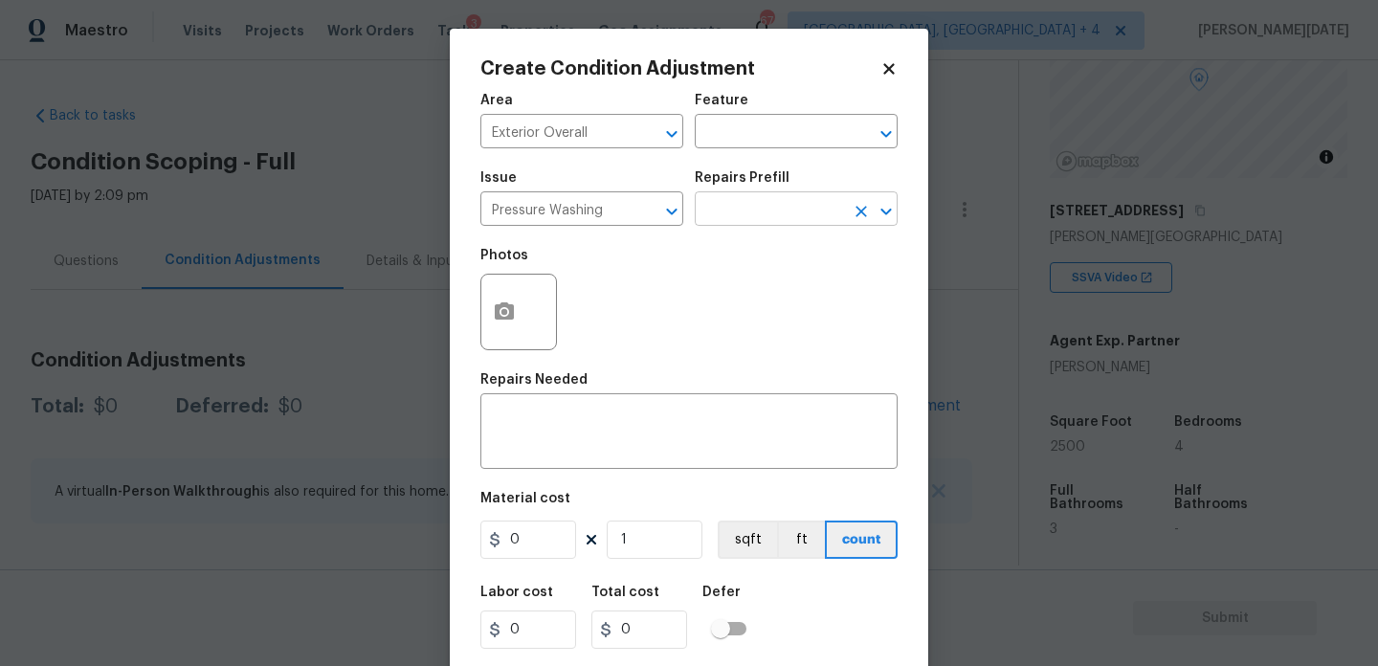
click at [774, 220] on input "text" at bounding box center [769, 211] width 149 height 30
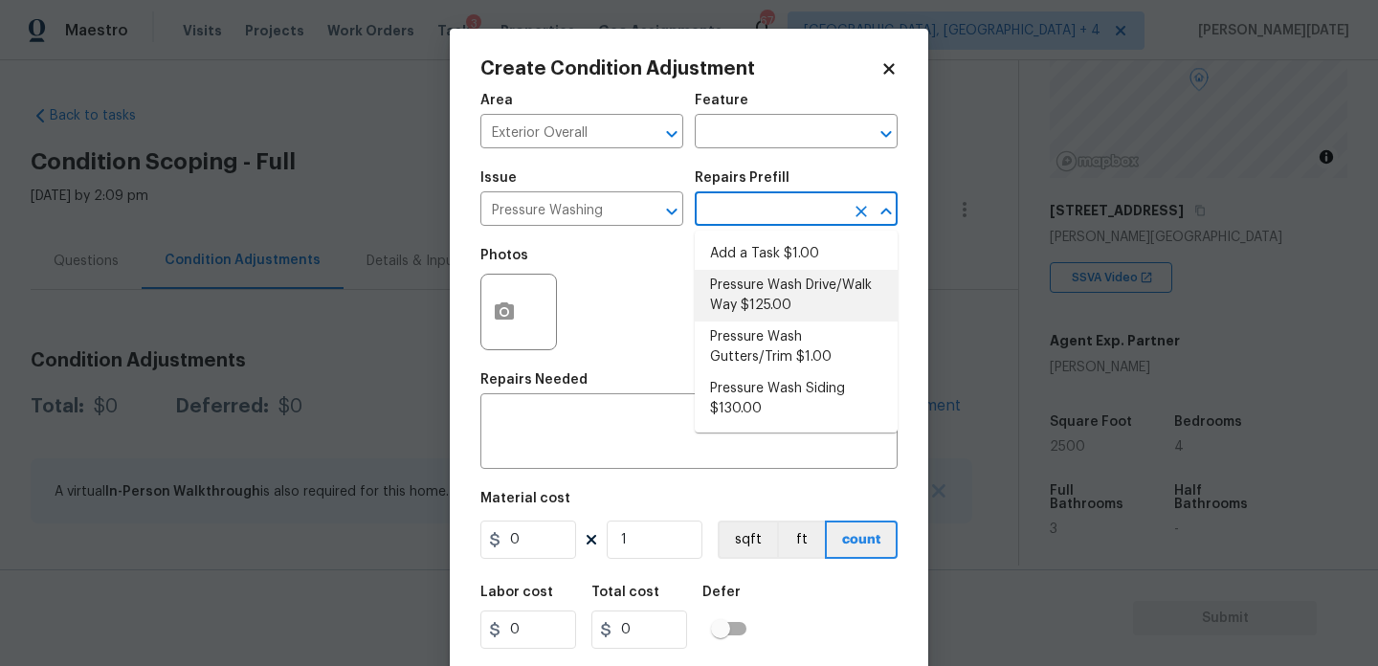
click at [789, 298] on li "Pressure Wash Drive/Walk Way $125.00" at bounding box center [796, 296] width 203 height 52
type input "Siding"
type textarea "Pressure wash the driveways/walkways as directed by the PM. Ensure that all deb…"
type input "125"
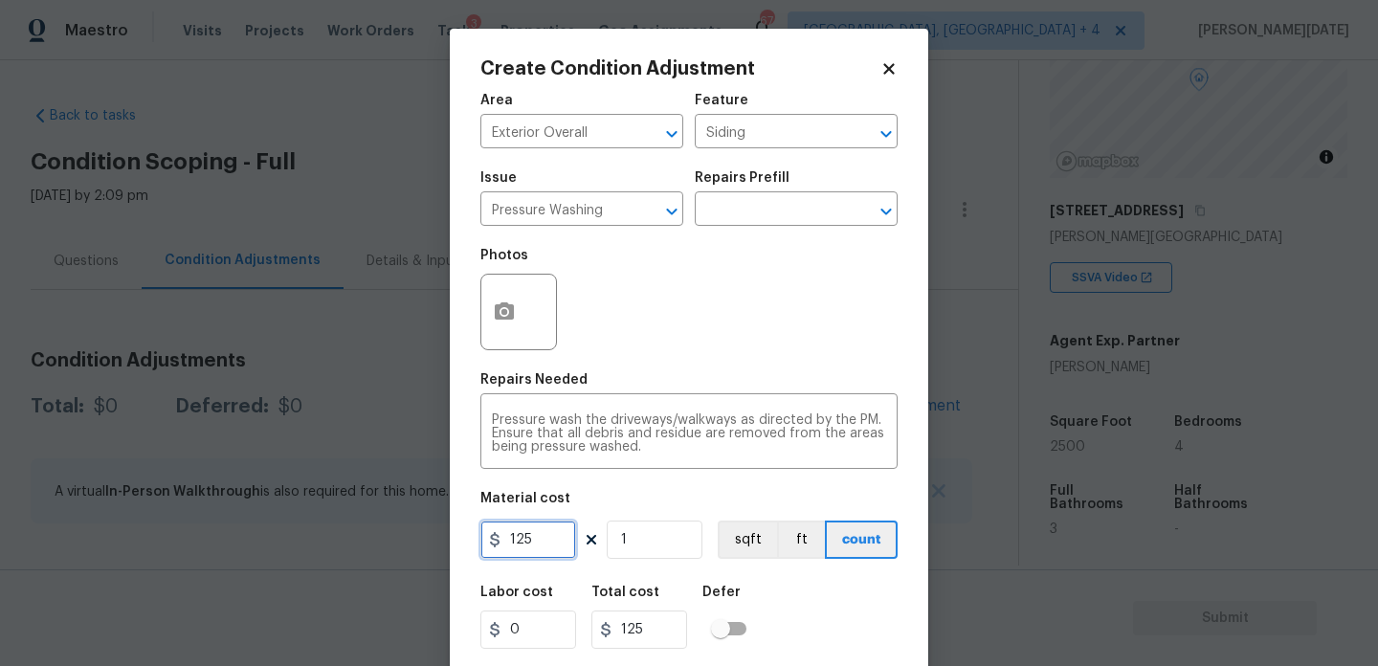
drag, startPoint x: 545, startPoint y: 548, endPoint x: 369, endPoint y: 529, distance: 176.1
click at [369, 529] on div "Create Condition Adjustment Area Exterior Overall ​ Feature Siding ​ Issue Pres…" at bounding box center [689, 333] width 1378 height 666
type input "200"
click at [655, 339] on div "Photos" at bounding box center [689, 299] width 417 height 124
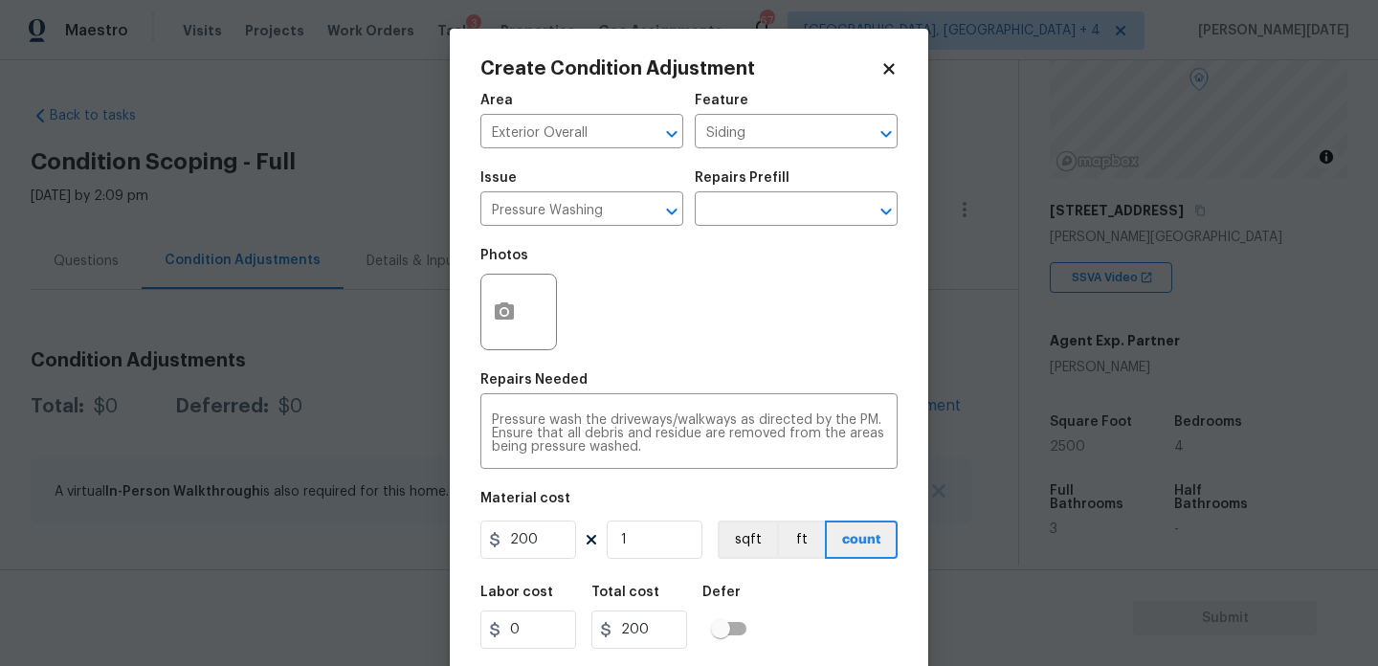
scroll to position [49, 0]
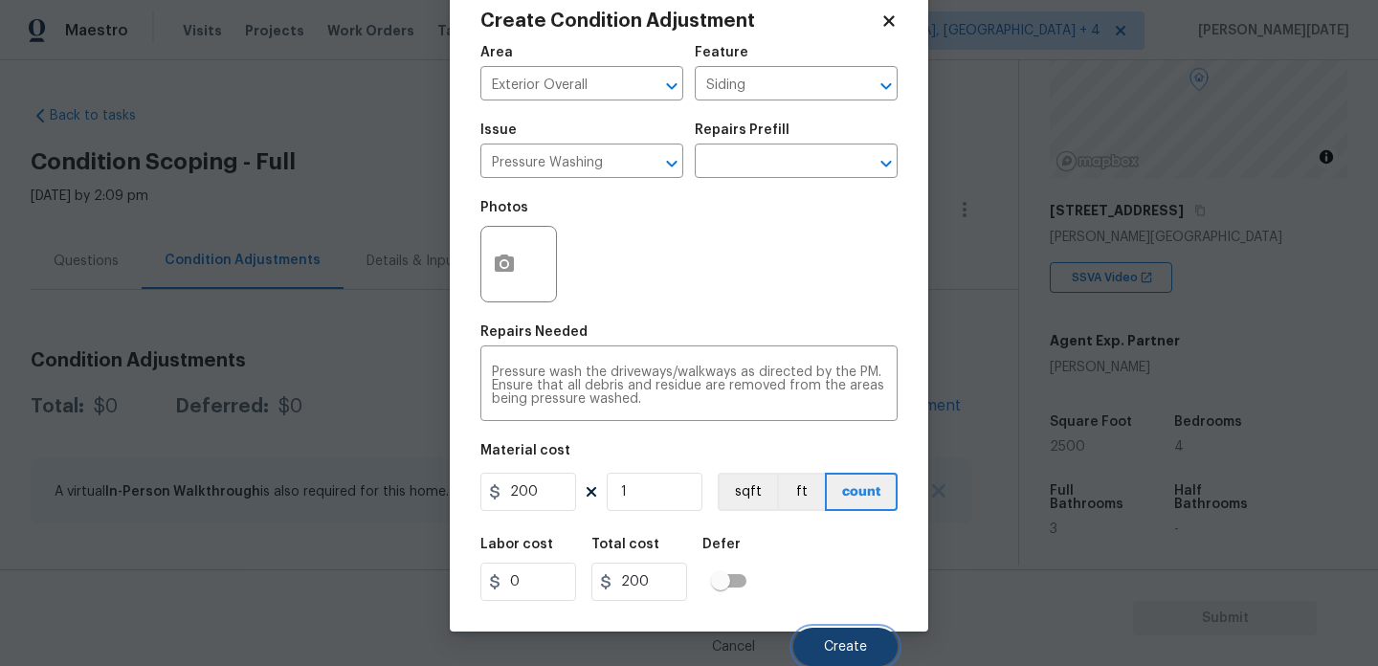
click at [834, 642] on span "Create" at bounding box center [845, 647] width 43 height 14
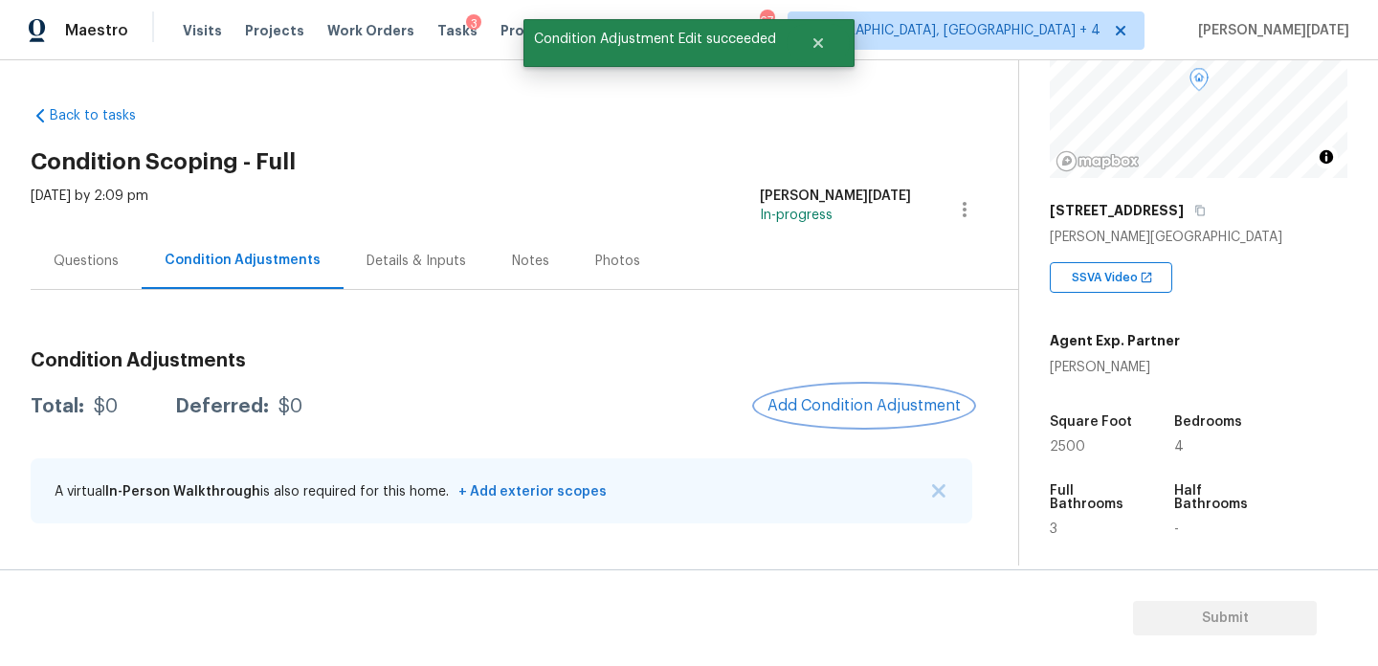
scroll to position [0, 0]
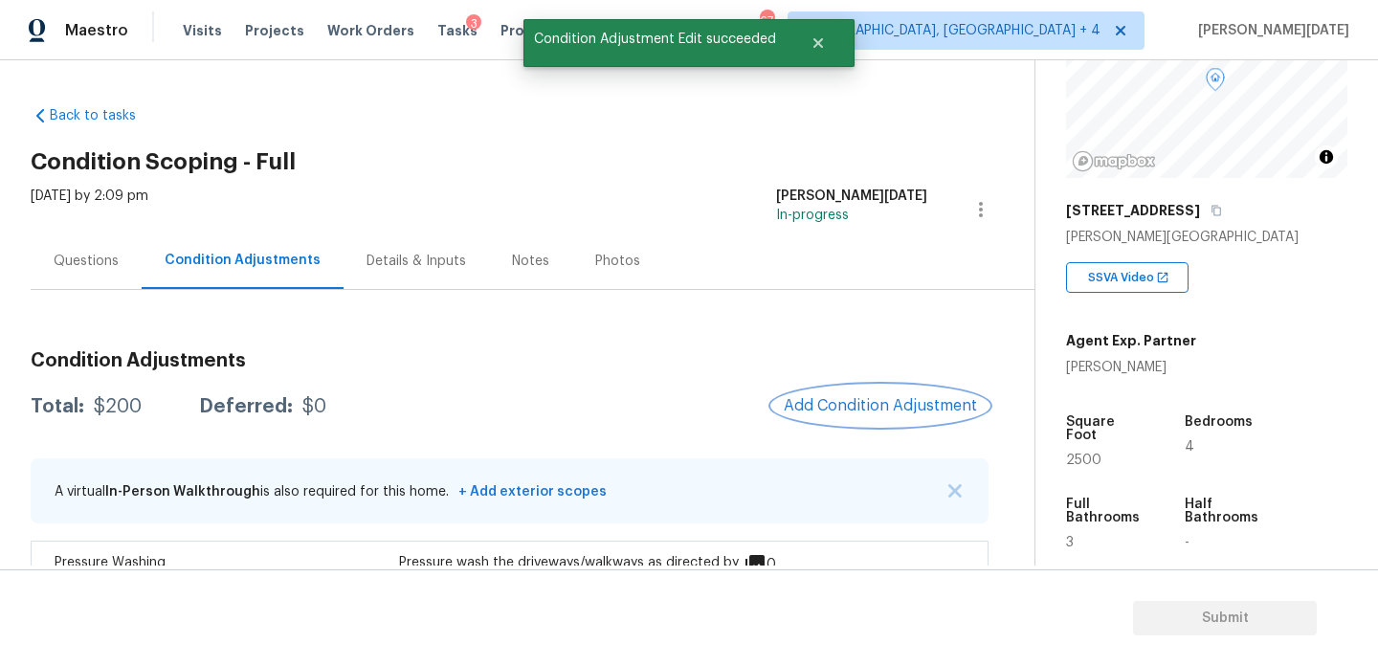
click at [887, 391] on button "Add Condition Adjustment" at bounding box center [880, 406] width 216 height 40
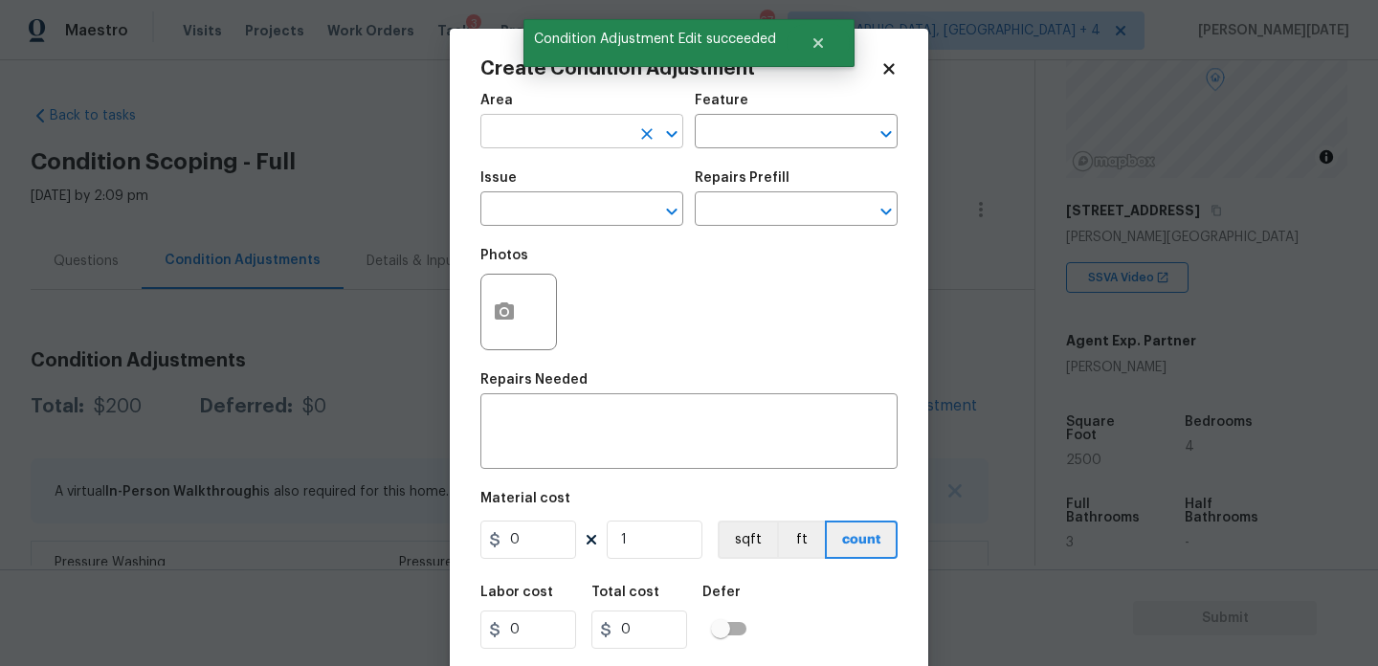
click at [521, 147] on input "text" at bounding box center [555, 134] width 149 height 30
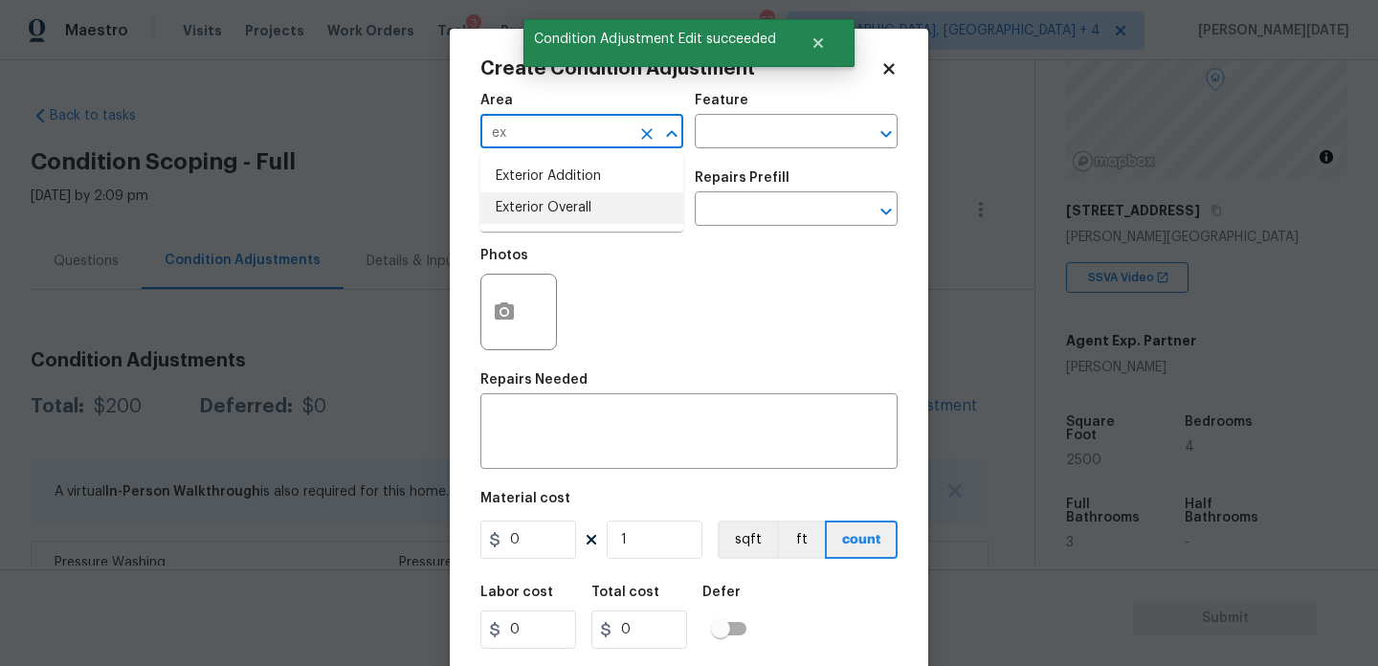
click at [552, 207] on li "Exterior Overall" at bounding box center [582, 208] width 203 height 32
type input "Exterior Overall"
click at [552, 207] on input "text" at bounding box center [555, 211] width 149 height 30
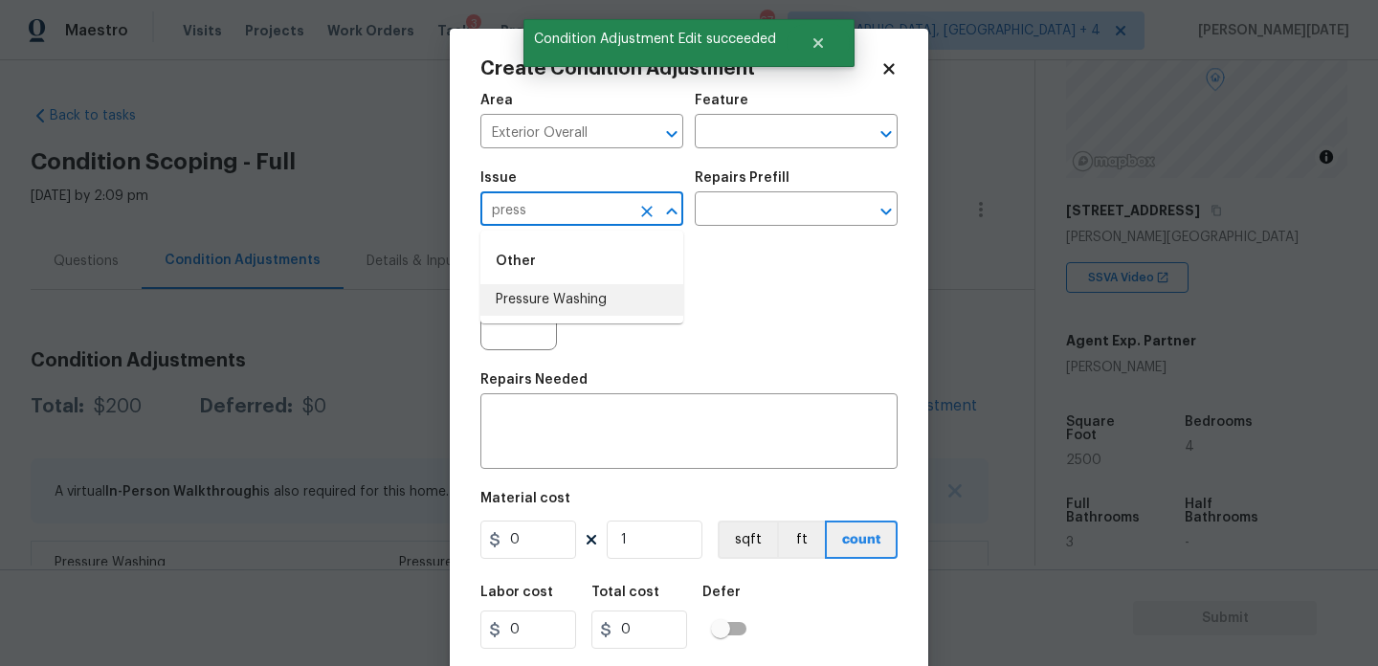
click at [598, 302] on li "Pressure Washing" at bounding box center [582, 300] width 203 height 32
type input "Pressure Washing"
click at [763, 202] on input "text" at bounding box center [769, 211] width 149 height 30
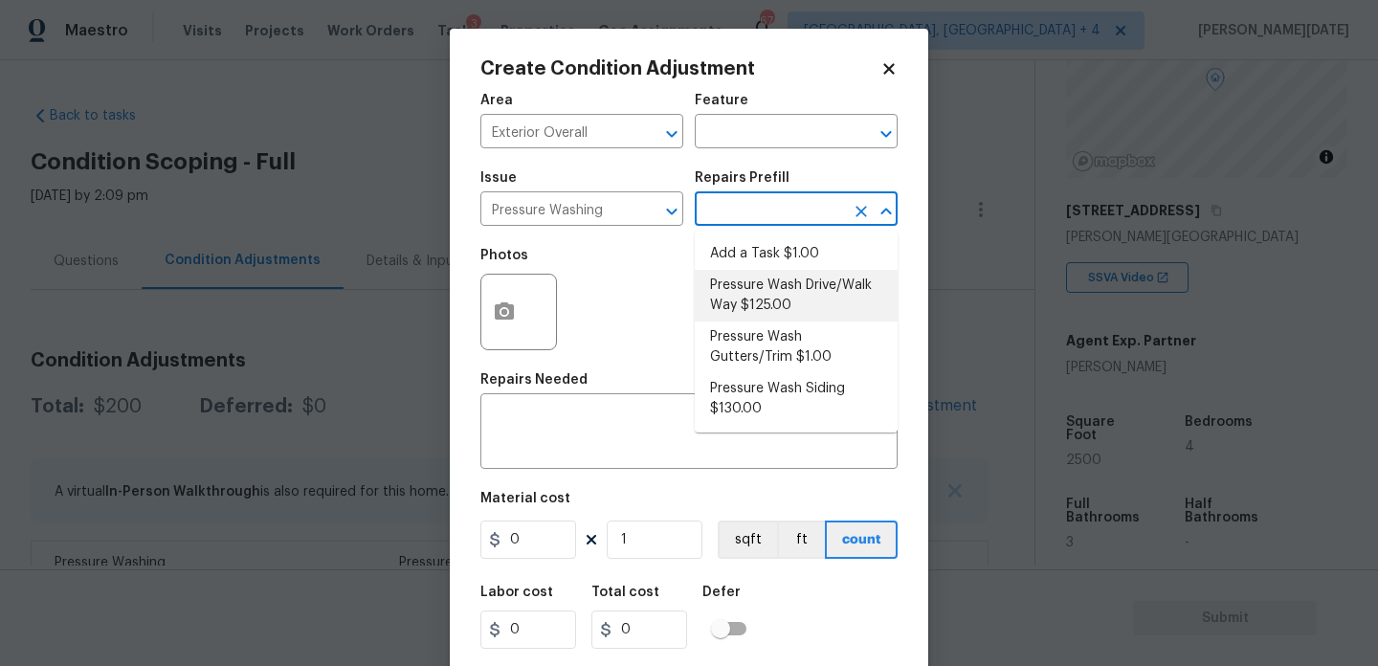
click at [771, 298] on li "Pressure Wash Drive/Walk Way $125.00" at bounding box center [796, 296] width 203 height 52
type input "Siding"
type textarea "Pressure wash the driveways/walkways as directed by the PM. Ensure that all deb…"
type input "125"
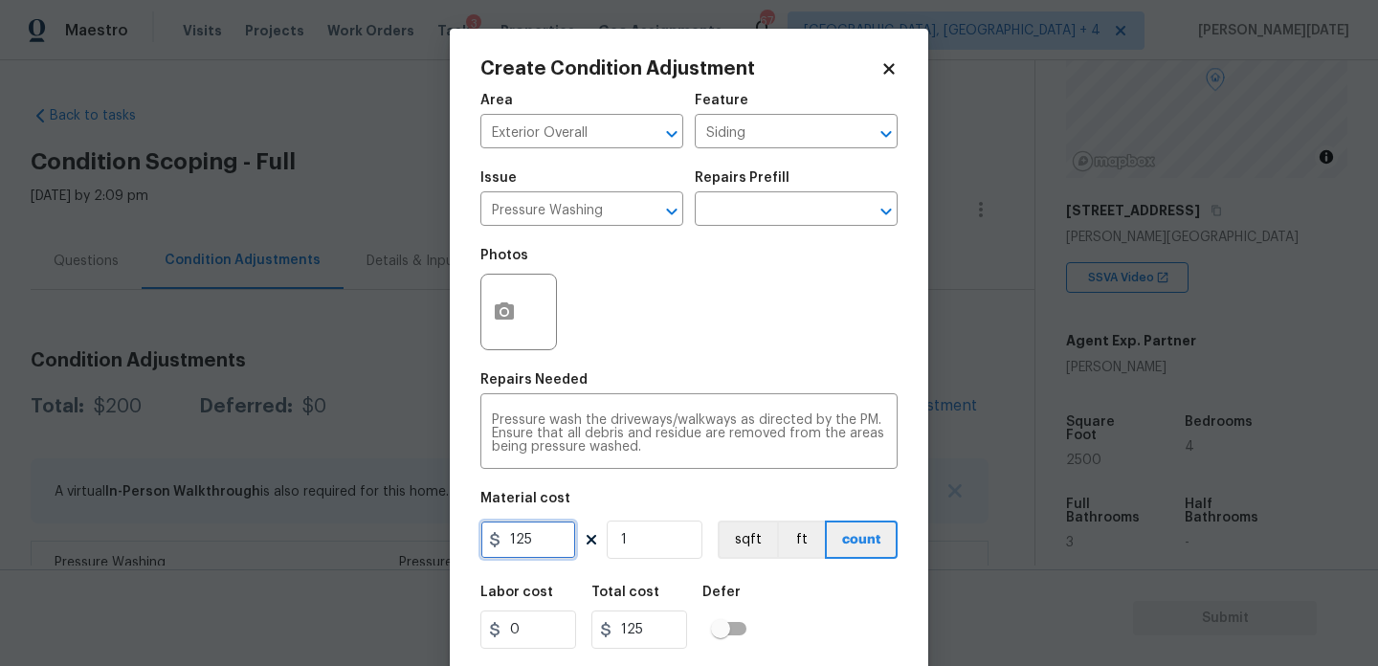
drag, startPoint x: 541, startPoint y: 540, endPoint x: 452, endPoint y: 536, distance: 89.1
click at [452, 536] on div "Create Condition Adjustment Area Exterior Overall ​ Feature Siding ​ Issue Pres…" at bounding box center [689, 354] width 479 height 651
click at [646, 203] on icon "Clear" at bounding box center [647, 211] width 19 height 19
type input "Pressure Washingla"
click at [641, 204] on icon "Clear" at bounding box center [647, 211] width 19 height 19
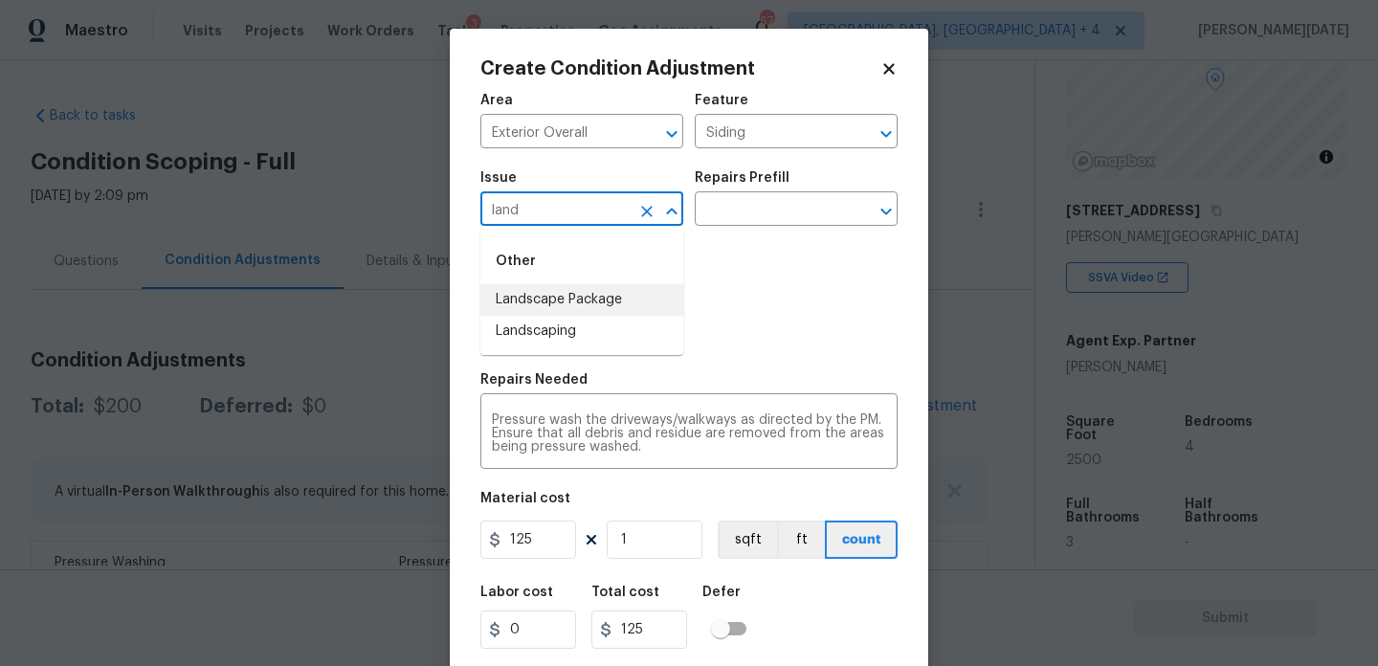
click at [630, 298] on li "Landscape Package" at bounding box center [582, 300] width 203 height 32
type input "Landscape Package"
click at [737, 220] on input "text" at bounding box center [769, 211] width 149 height 30
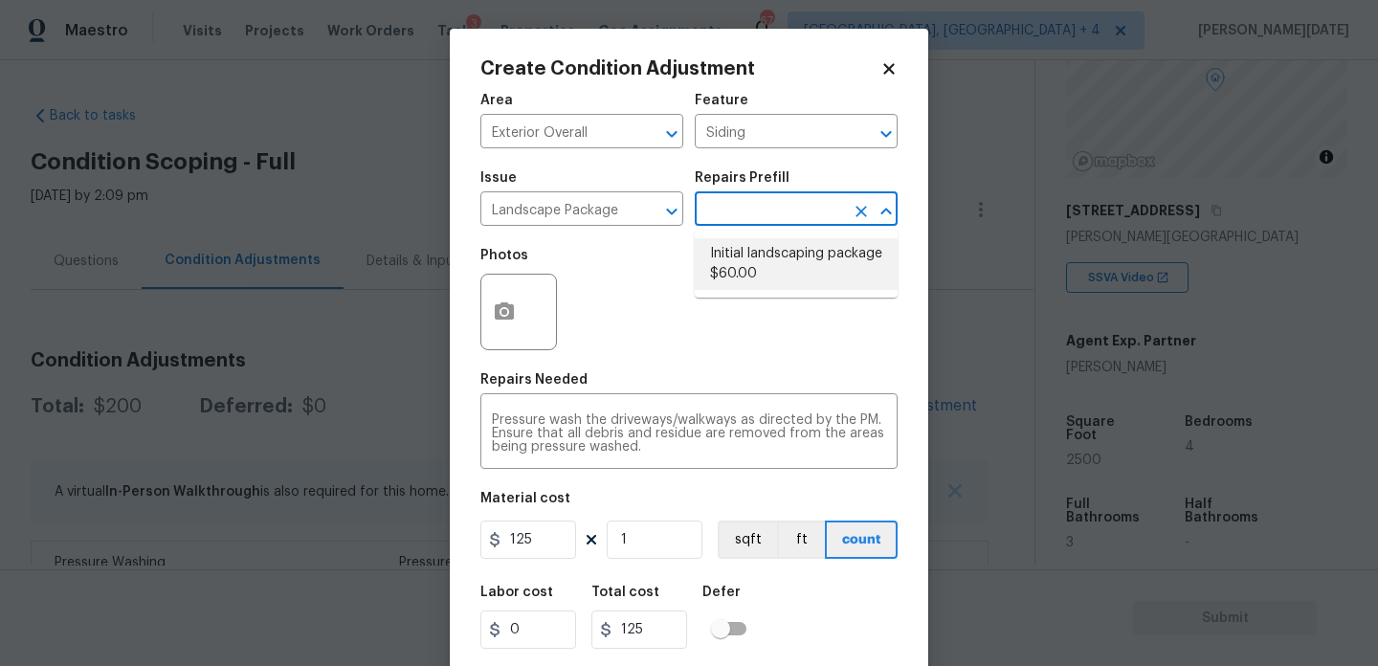
click at [751, 257] on li "Initial landscaping package $60.00" at bounding box center [796, 264] width 203 height 52
type input "Home Readiness Packages"
type textarea "Mowing of grass up to 6" in height. Mow, edge along driveways & sidewalks, trim…"
type input "60"
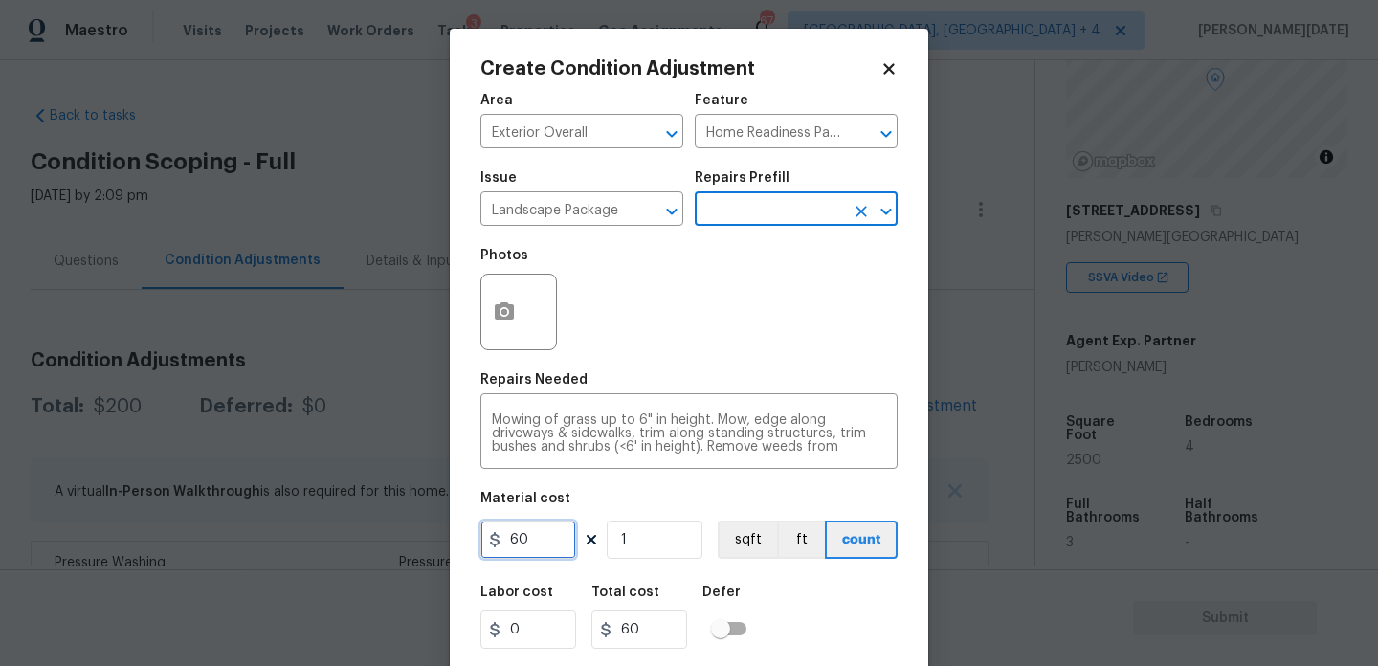
drag, startPoint x: 539, startPoint y: 541, endPoint x: 432, endPoint y: 534, distance: 107.4
click at [432, 534] on div "Create Condition Adjustment Area Exterior Overall ​ Feature Home Readiness Pack…" at bounding box center [689, 333] width 1378 height 666
type input "300"
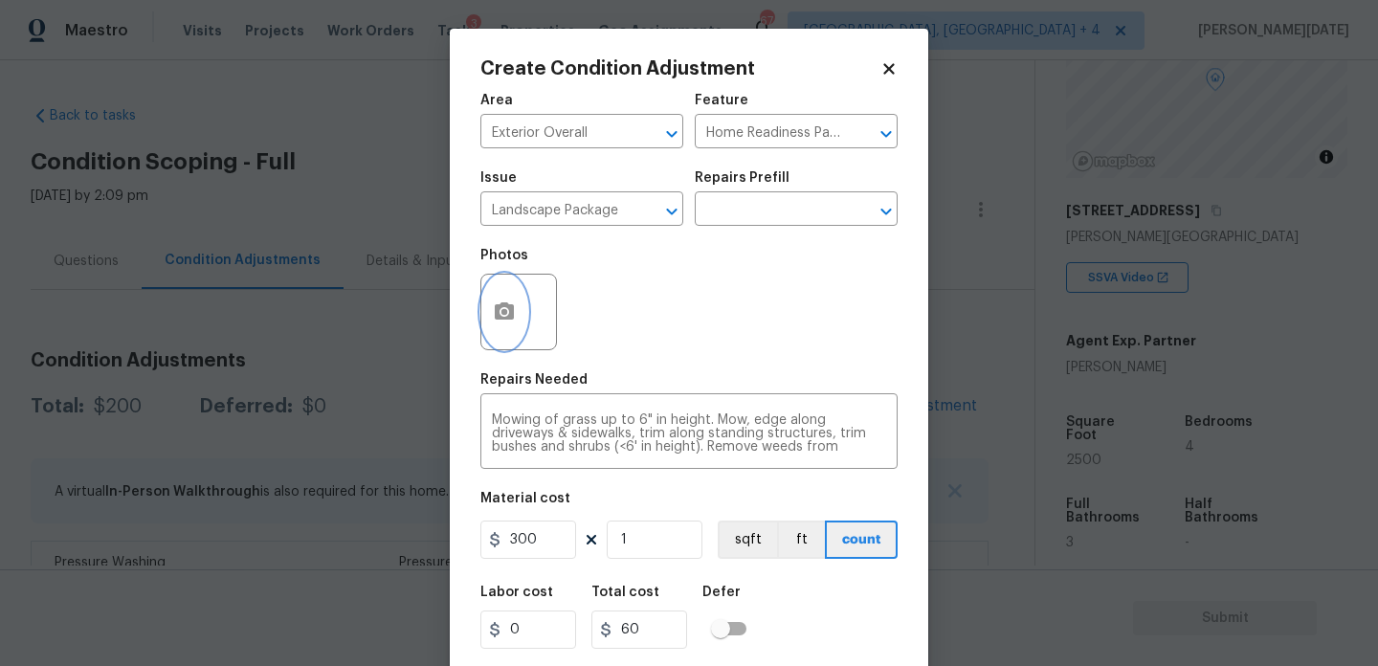
click at [506, 330] on button "button" at bounding box center [504, 312] width 46 height 75
type input "300"
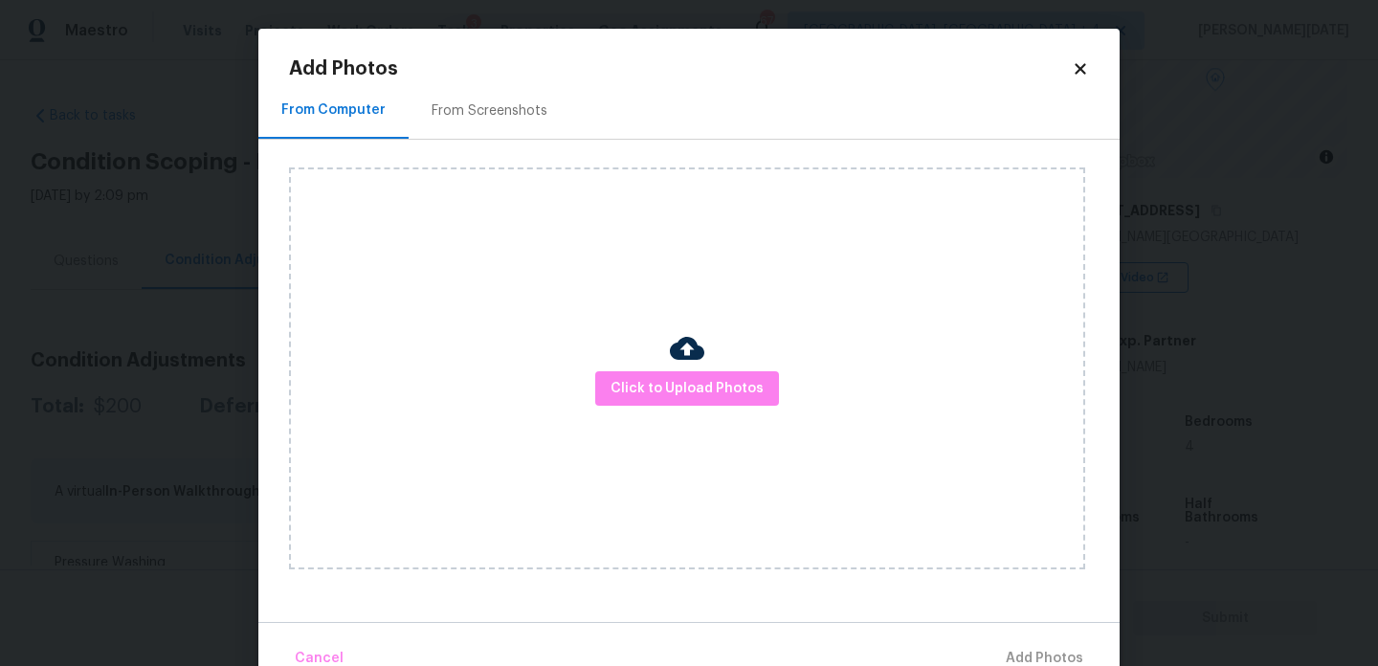
click at [477, 110] on div "From Screenshots" at bounding box center [490, 110] width 116 height 19
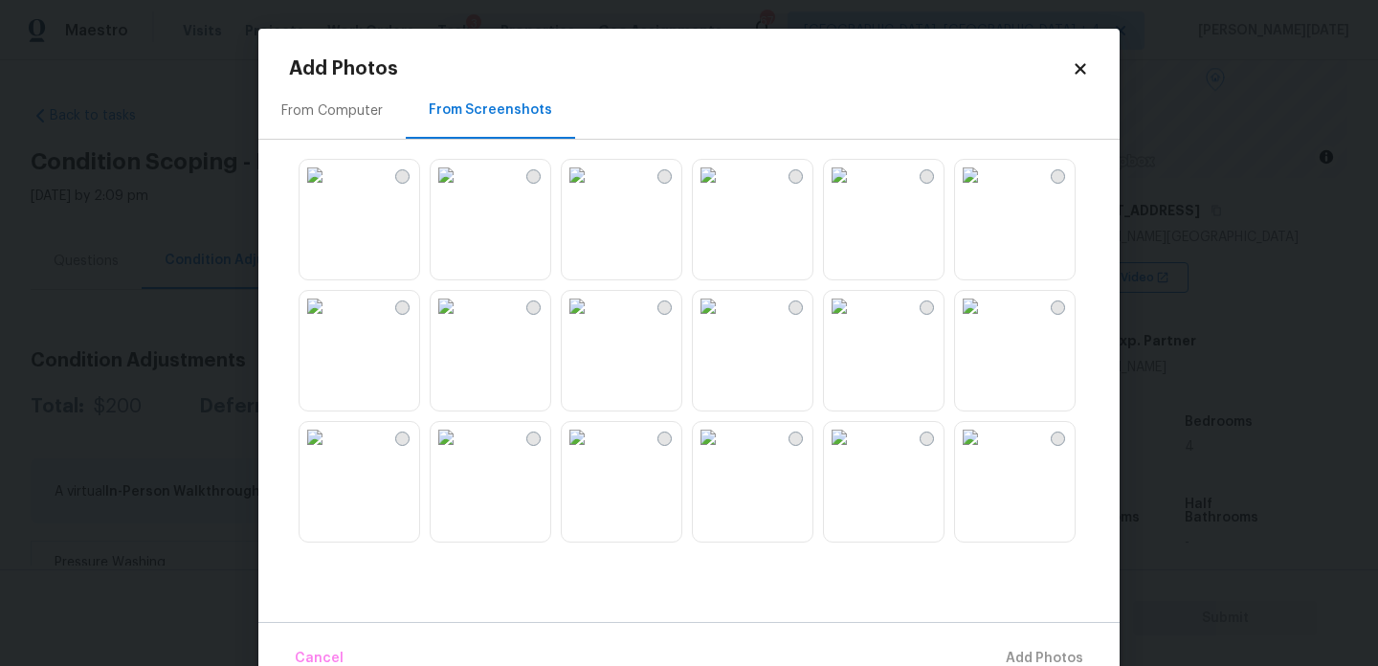
click at [724, 322] on img at bounding box center [708, 306] width 31 height 31
click at [724, 453] on img at bounding box center [708, 437] width 31 height 31
click at [986, 190] on img at bounding box center [970, 175] width 31 height 31
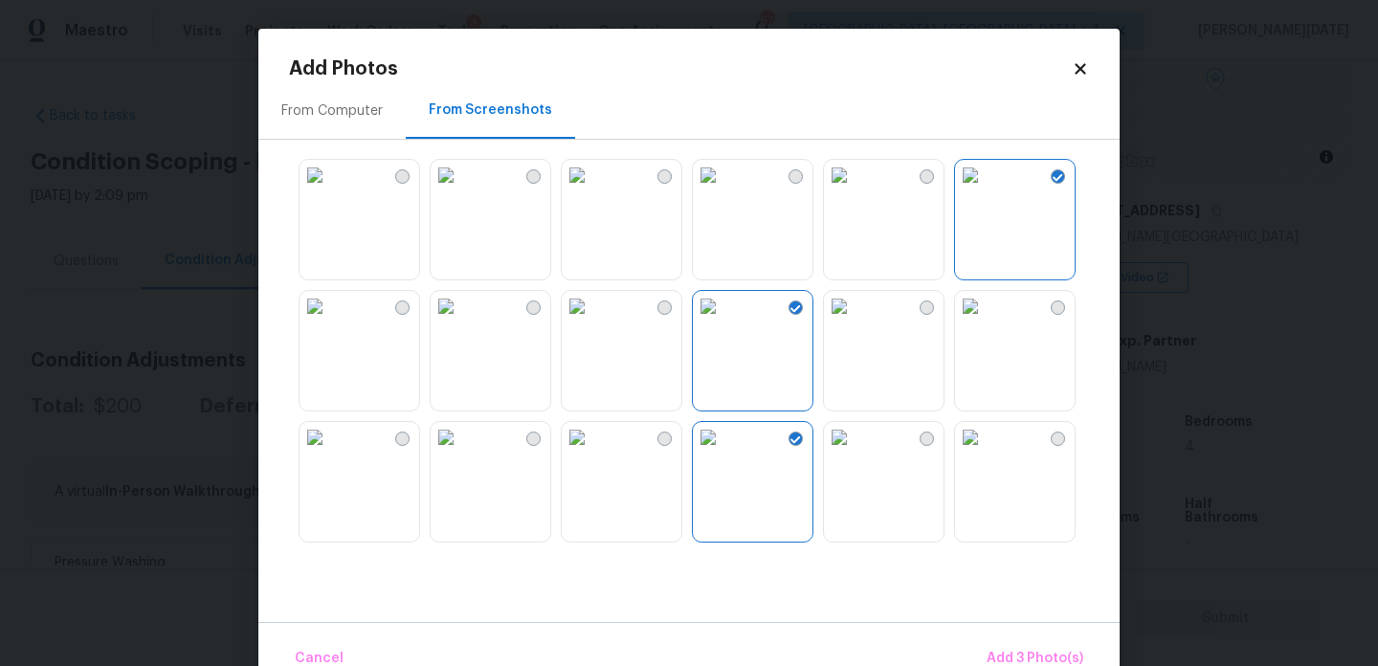
scroll to position [1828, 0]
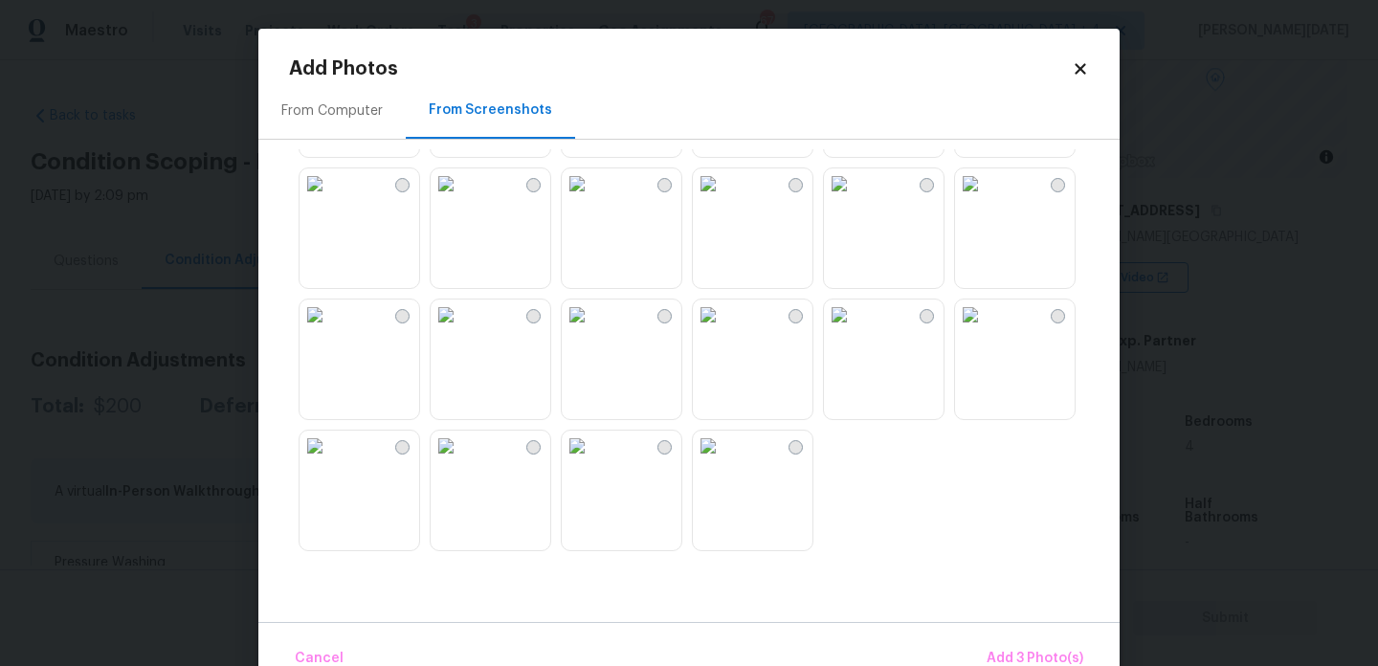
click at [724, 461] on img at bounding box center [708, 446] width 31 height 31
click at [1025, 653] on span "Add 4 Photo(s)" at bounding box center [1034, 659] width 99 height 24
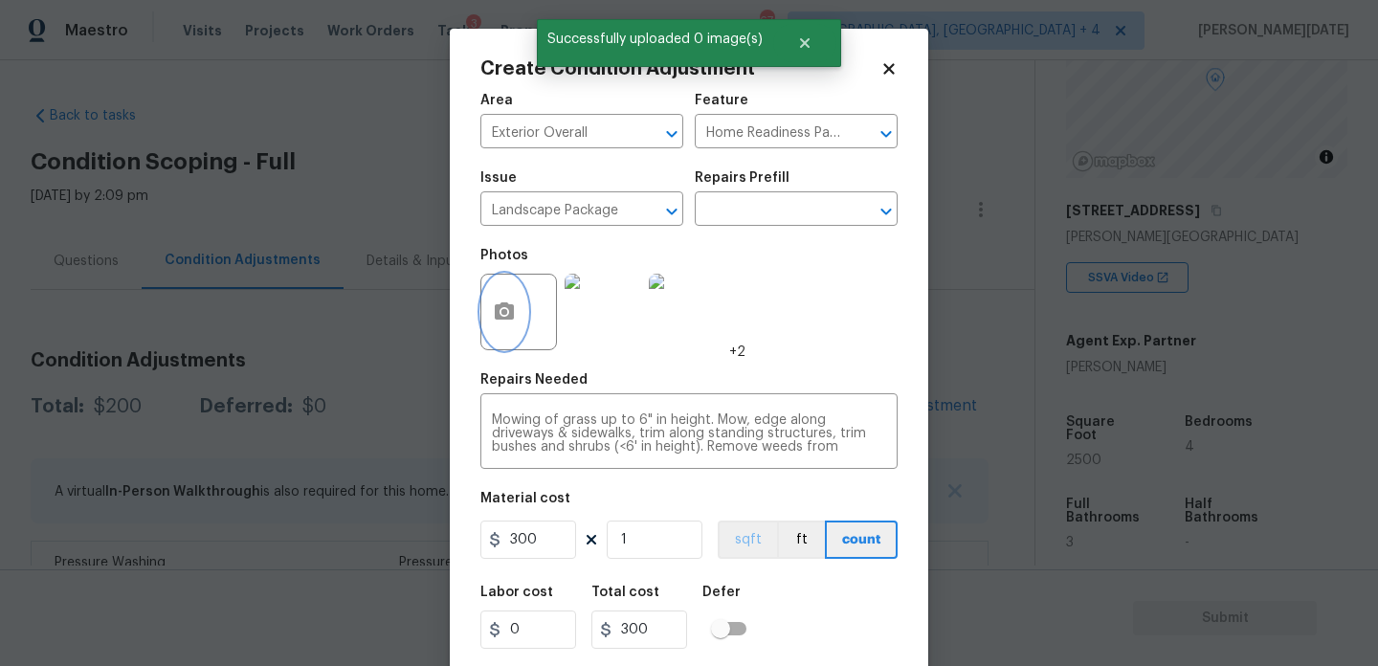
scroll to position [49, 0]
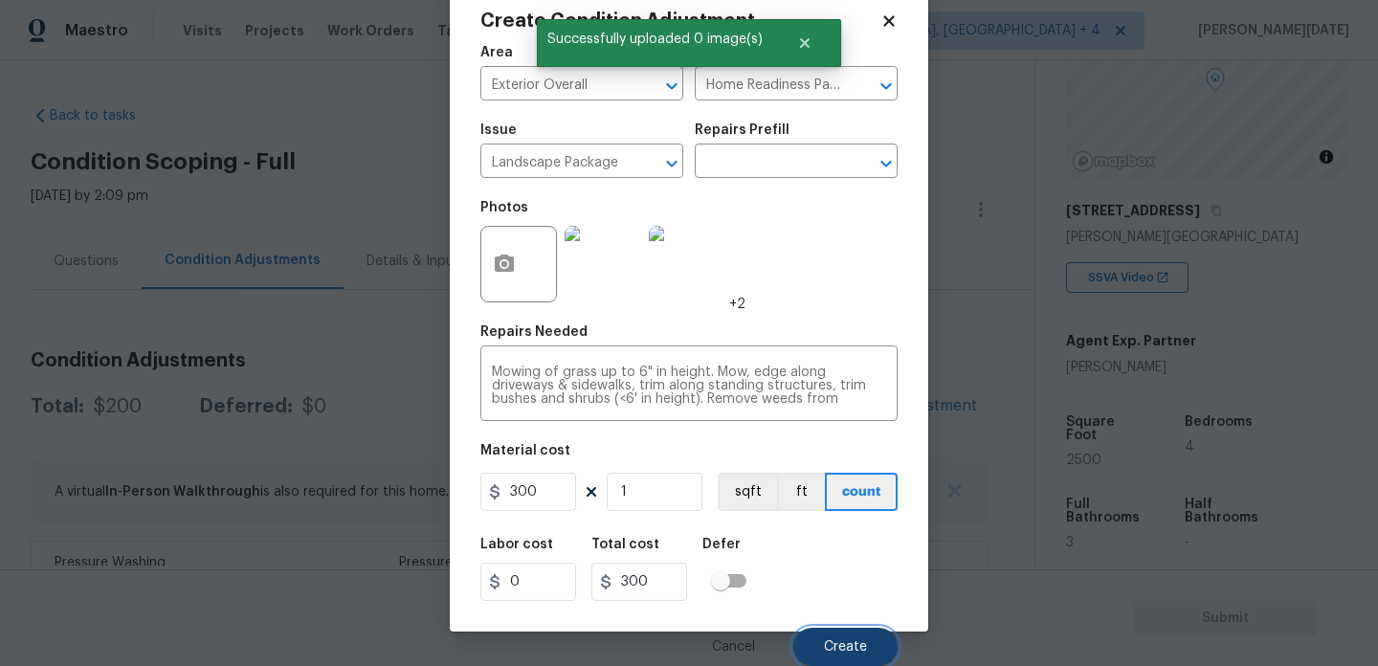
click at [834, 652] on span "Create" at bounding box center [845, 647] width 43 height 14
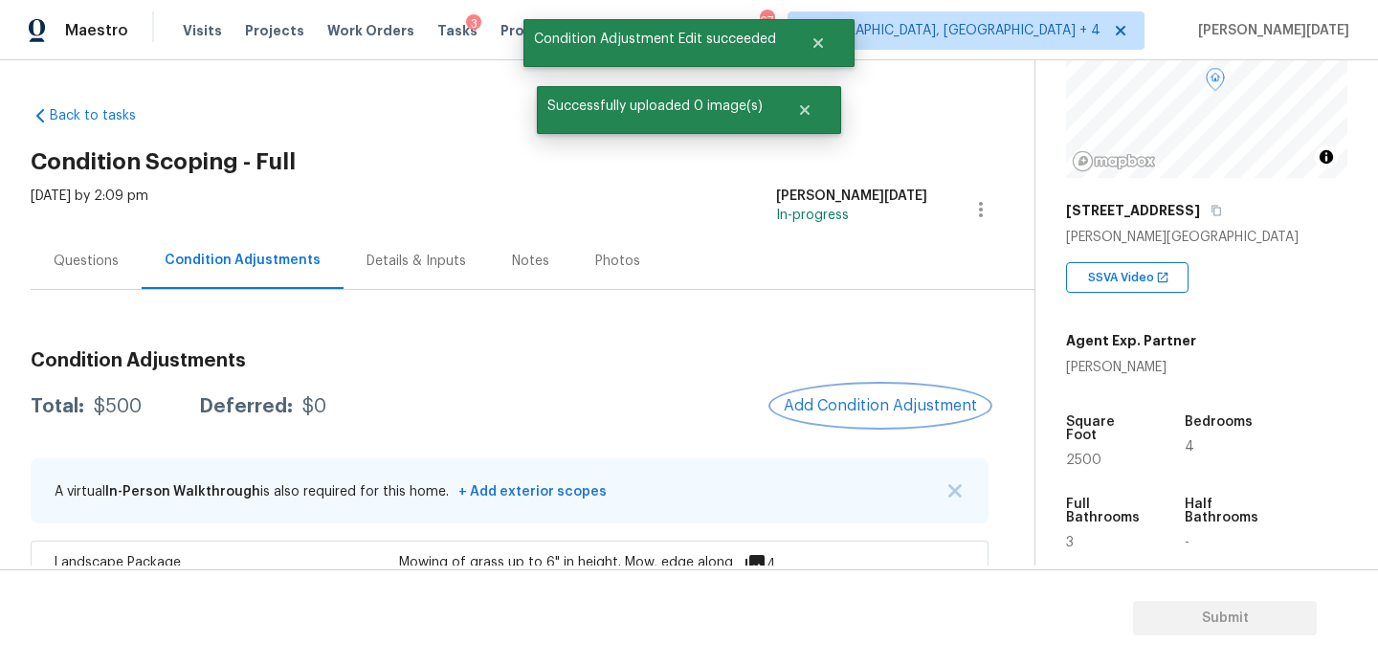
scroll to position [0, 0]
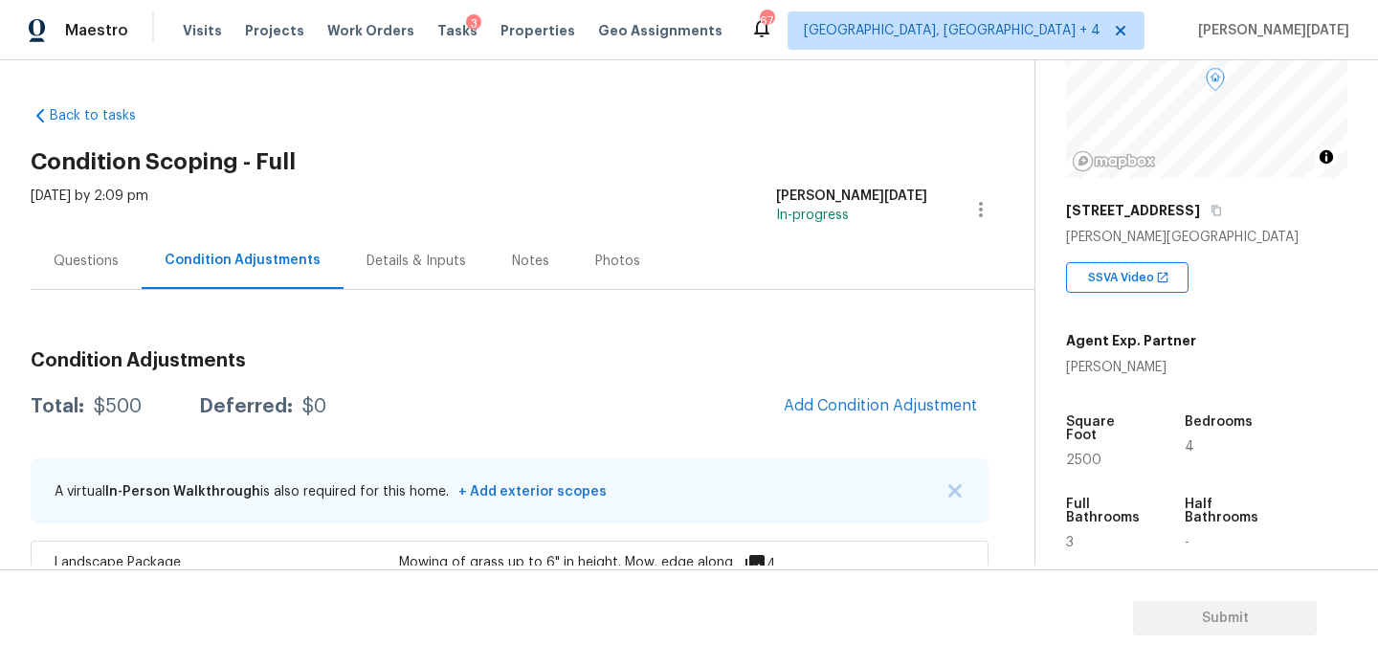
click at [85, 252] on div "Questions" at bounding box center [86, 261] width 65 height 19
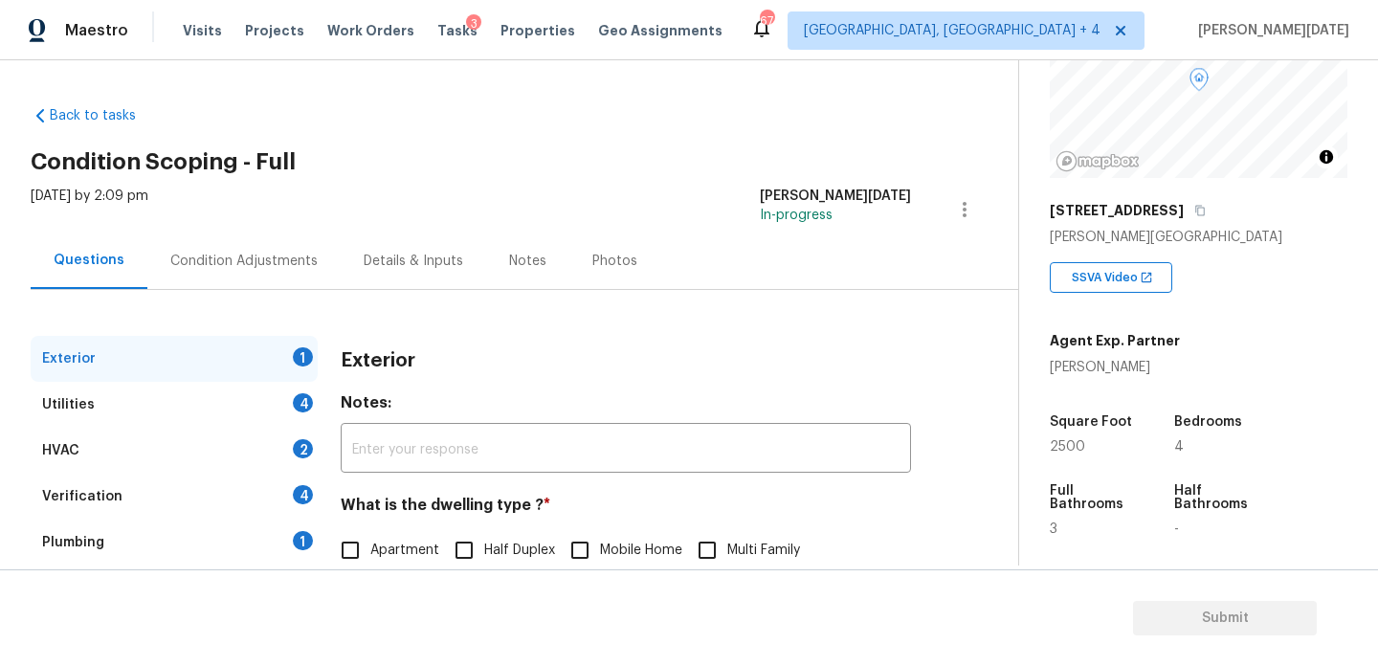
scroll to position [256, 0]
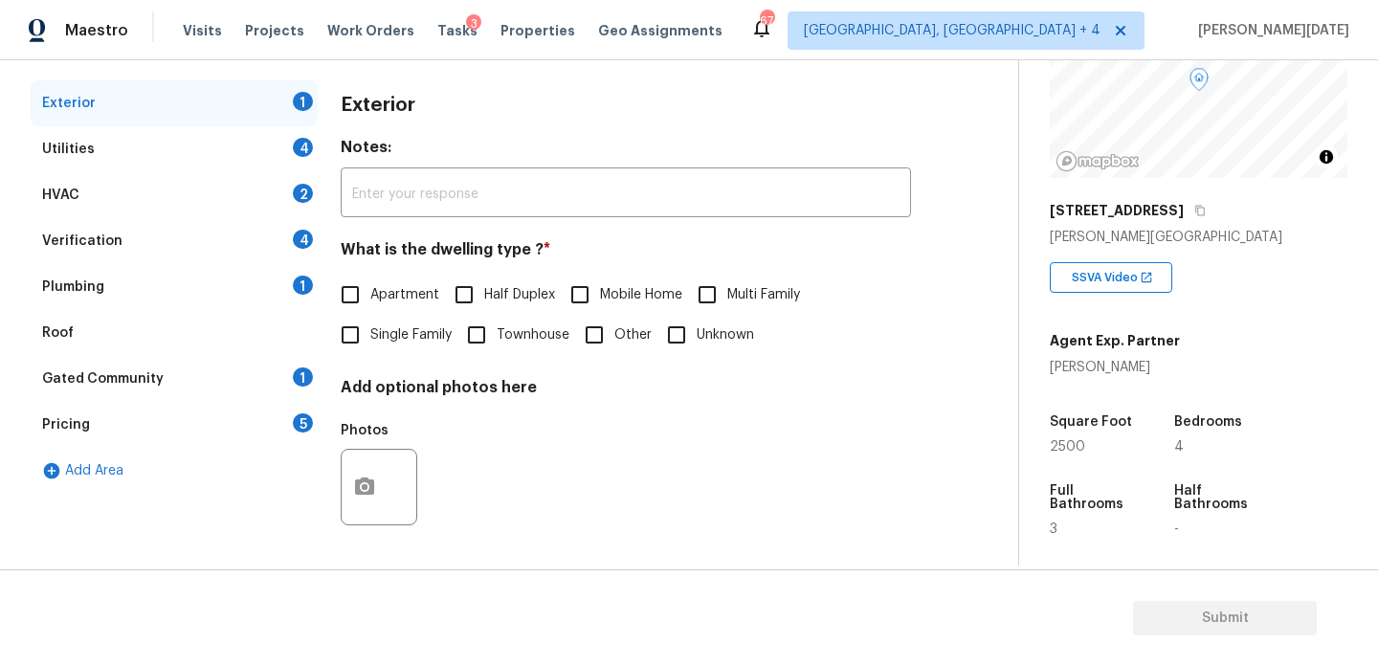
click at [165, 420] on div "Pricing 5" at bounding box center [174, 425] width 287 height 46
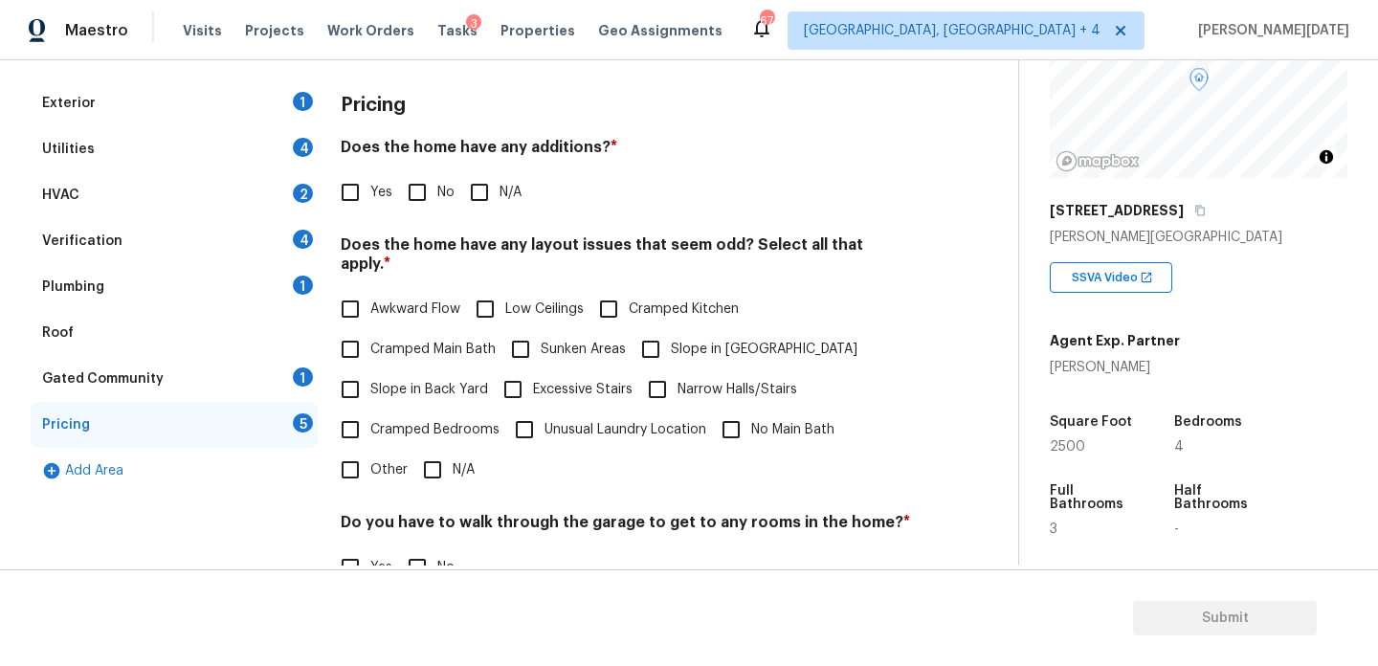
click at [390, 380] on span "Slope in Back Yard" at bounding box center [429, 390] width 118 height 20
click at [370, 372] on input "Slope in Back Yard" at bounding box center [350, 389] width 40 height 40
checkbox input "true"
click at [675, 340] on span "Slope in [GEOGRAPHIC_DATA]" at bounding box center [764, 350] width 187 height 20
click at [671, 329] on input "Slope in [GEOGRAPHIC_DATA]" at bounding box center [651, 349] width 40 height 40
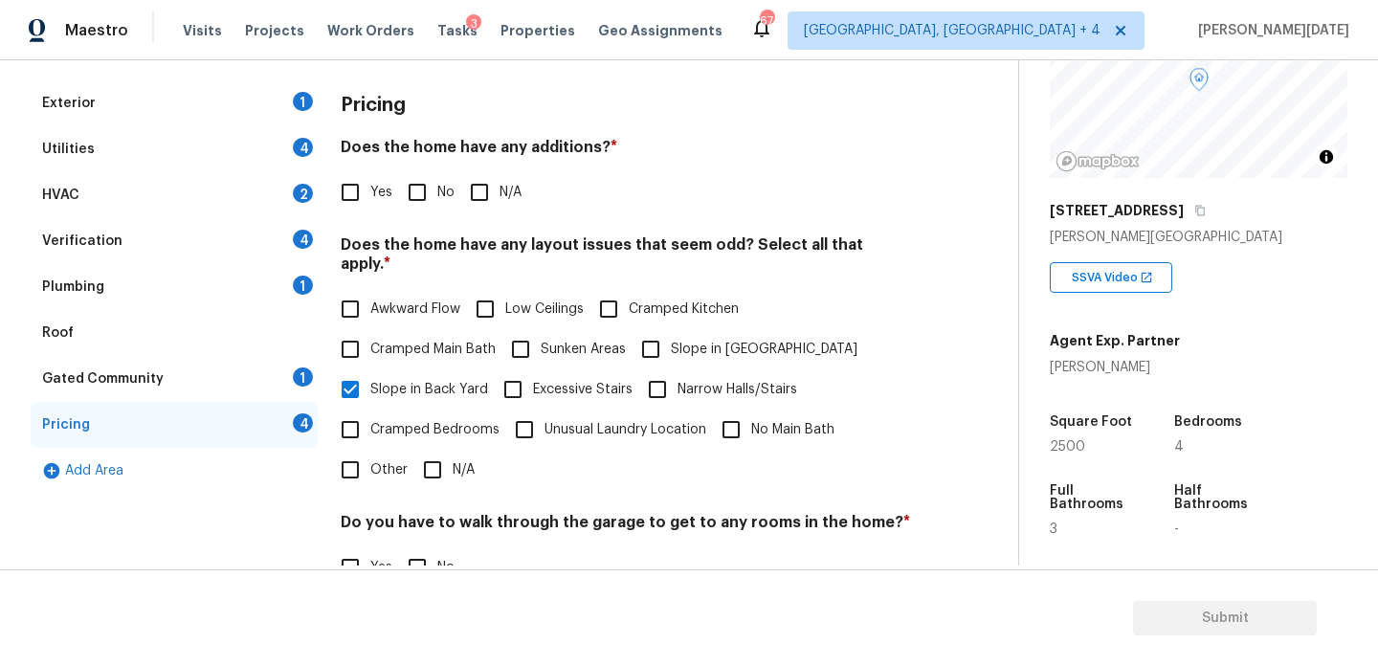
checkbox input "true"
click at [397, 178] on input "No" at bounding box center [417, 192] width 40 height 40
checkbox input "true"
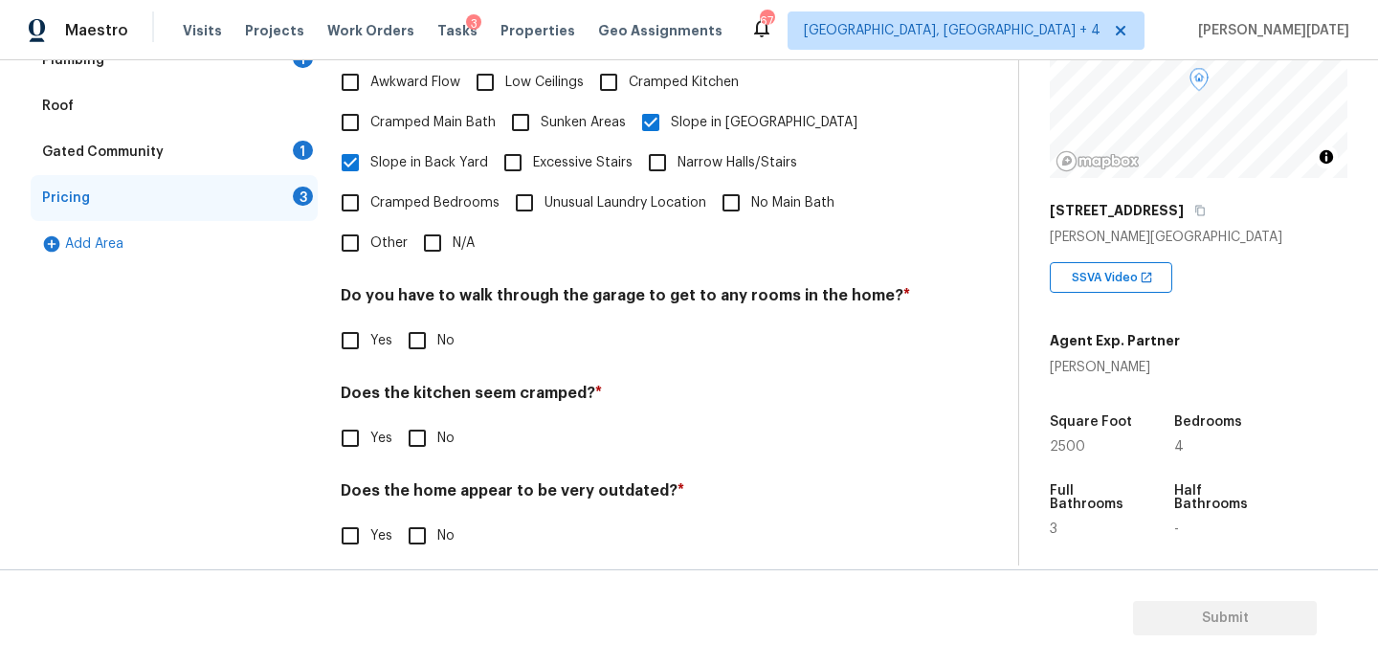
click at [422, 328] on input "No" at bounding box center [417, 341] width 40 height 40
checkbox input "true"
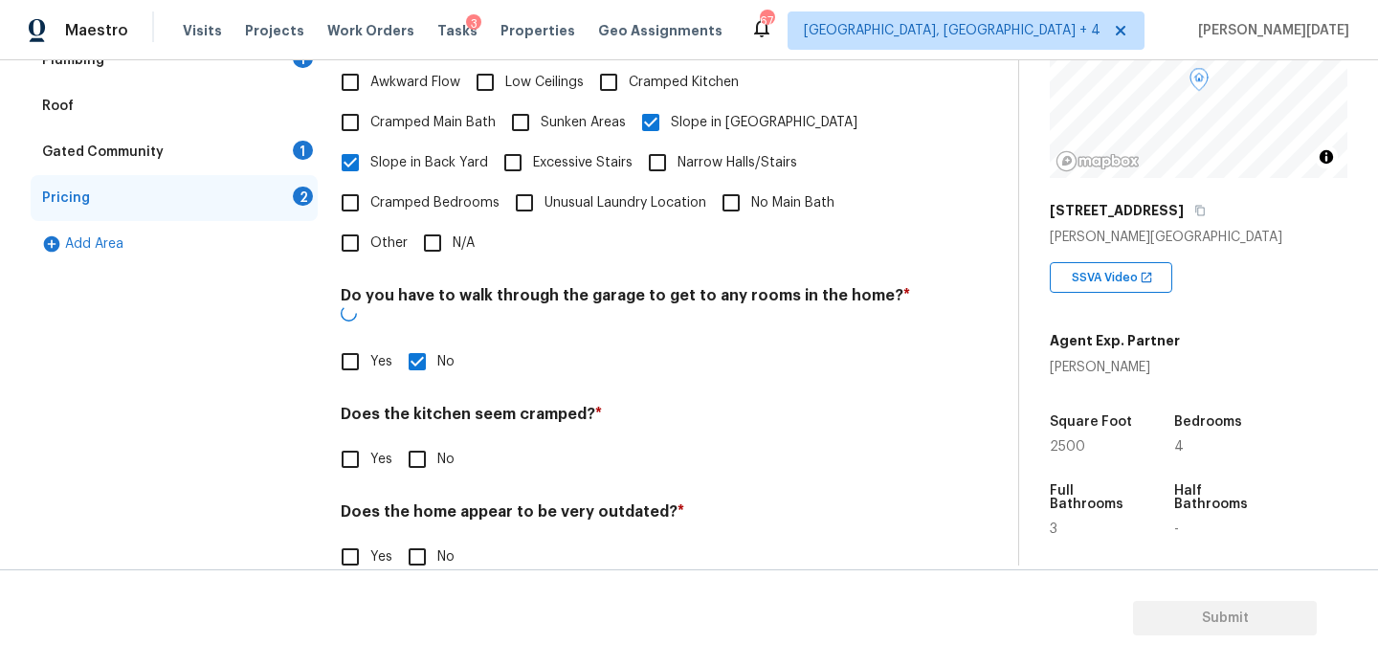
click at [423, 439] on input "No" at bounding box center [417, 459] width 40 height 40
checkbox input "true"
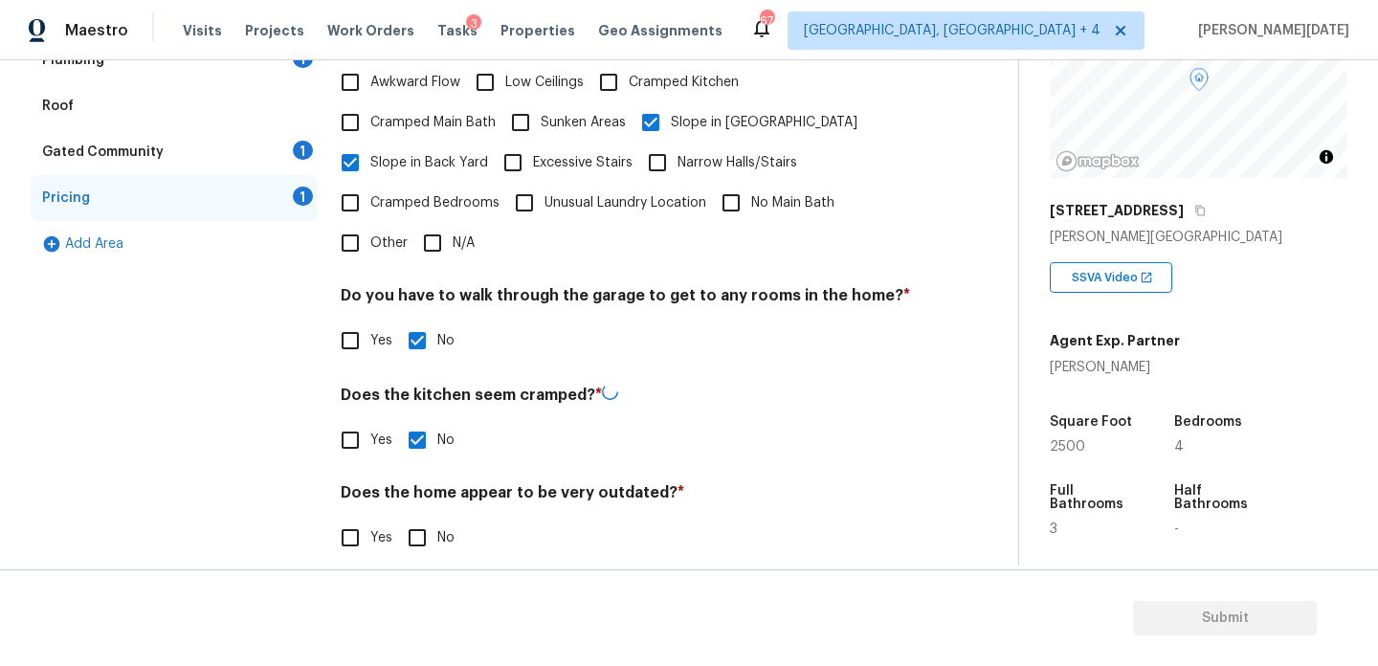
click at [435, 518] on input "No" at bounding box center [417, 538] width 40 height 40
checkbox input "true"
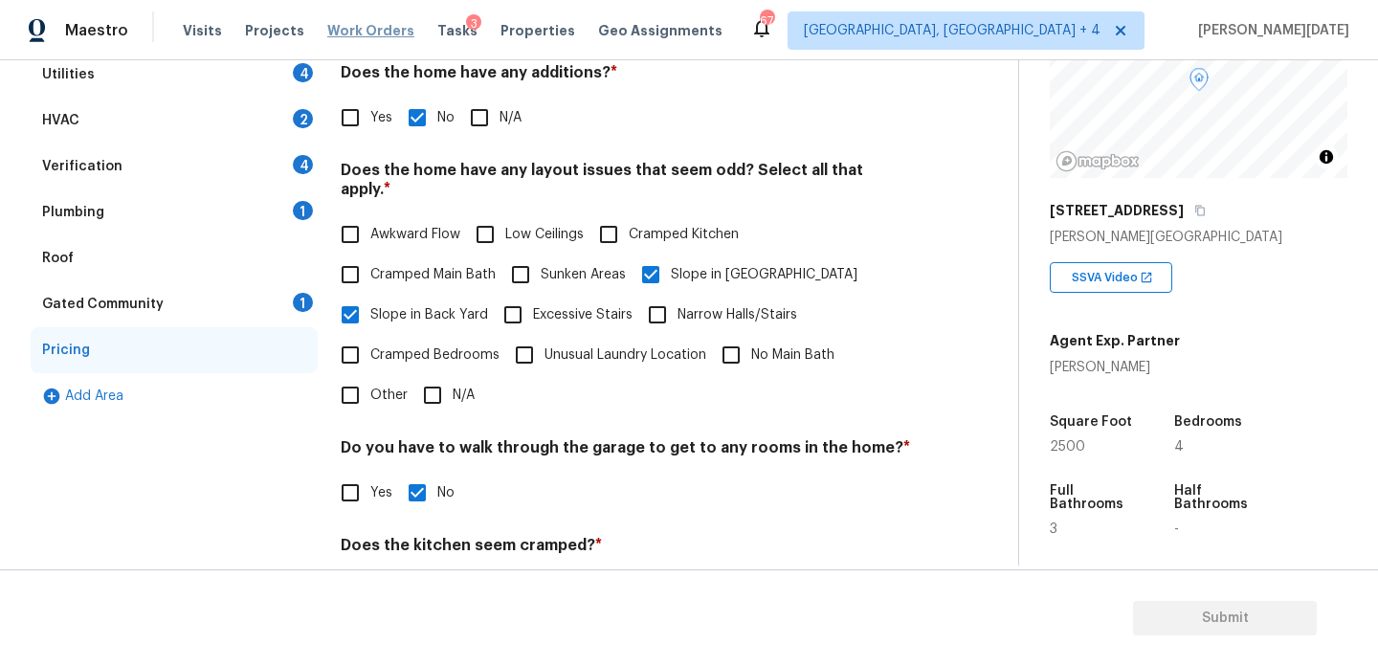
scroll to position [97, 0]
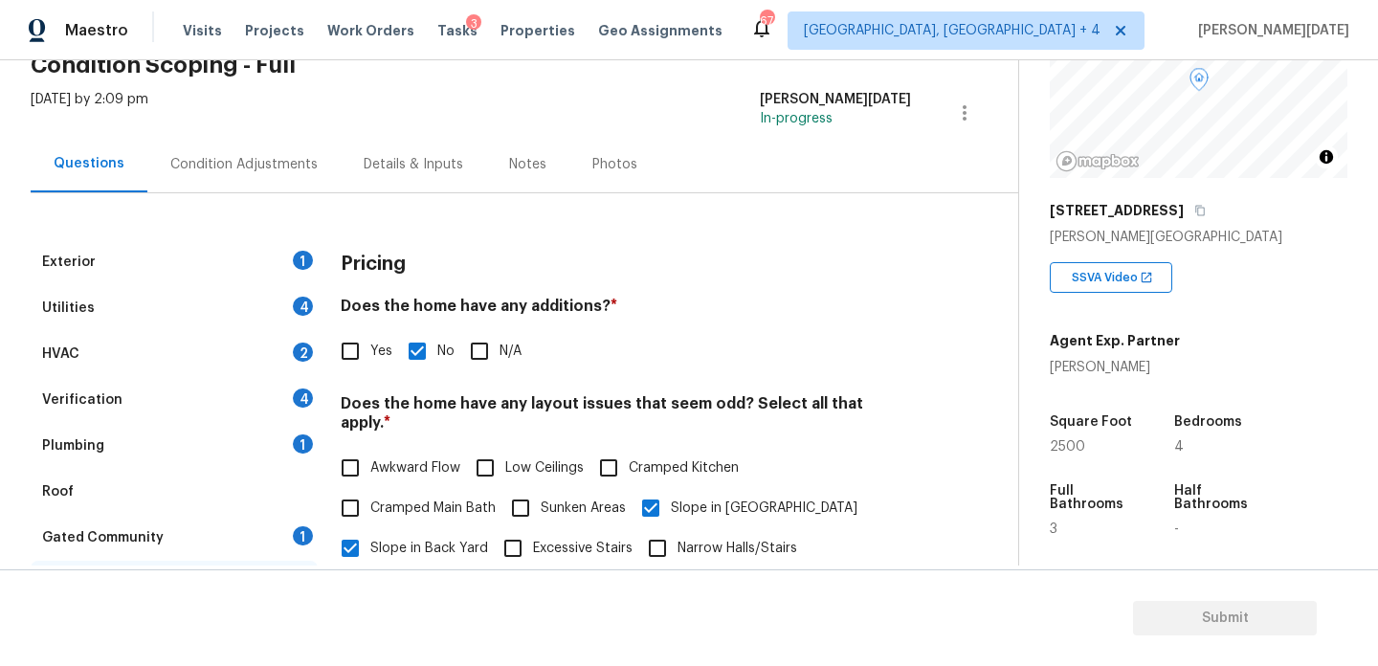
click at [242, 168] on div "Condition Adjustments" at bounding box center [243, 164] width 147 height 19
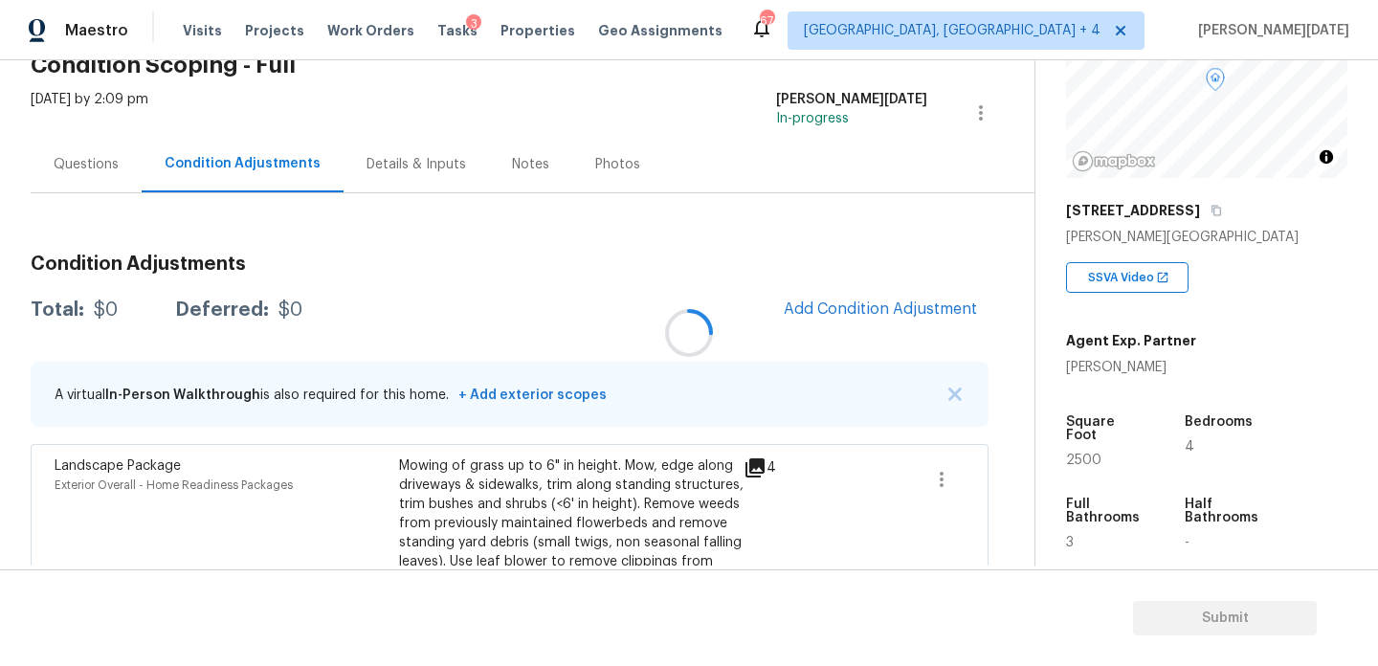
click at [242, 168] on div at bounding box center [689, 333] width 1378 height 666
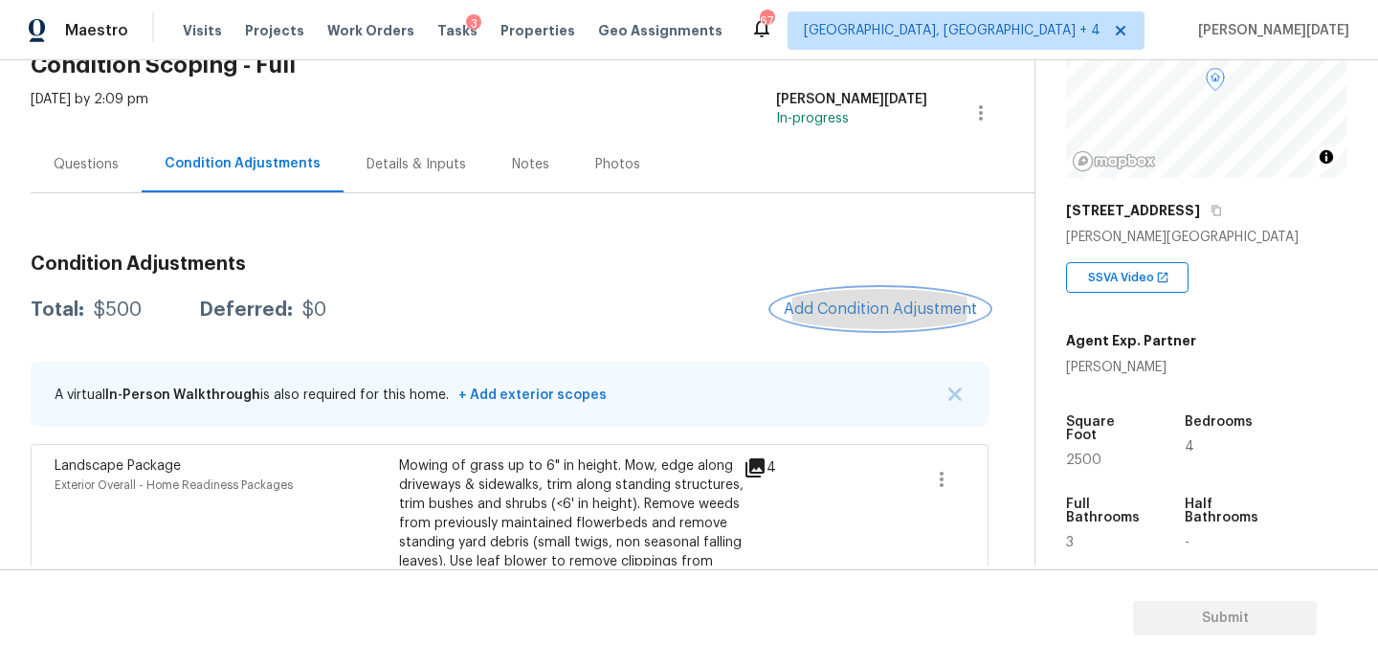
click at [863, 315] on span "Add Condition Adjustment" at bounding box center [880, 309] width 193 height 17
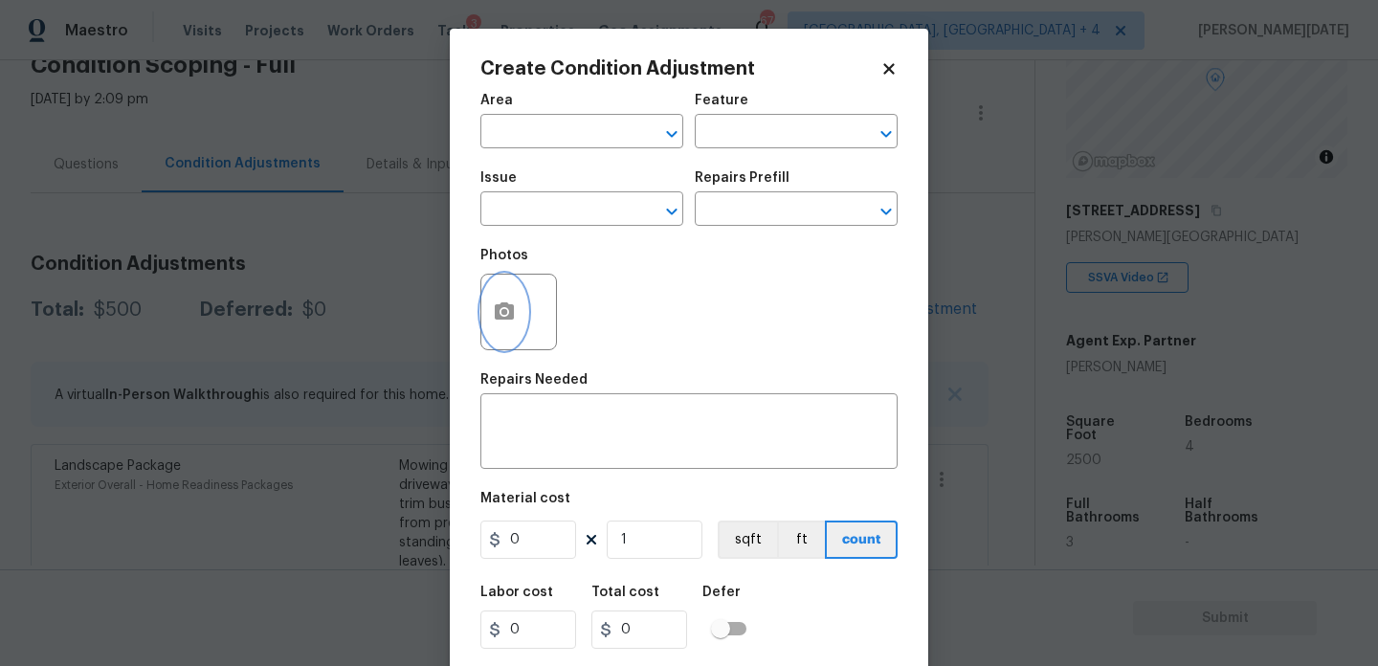
click at [502, 316] on icon "button" at bounding box center [504, 312] width 23 height 23
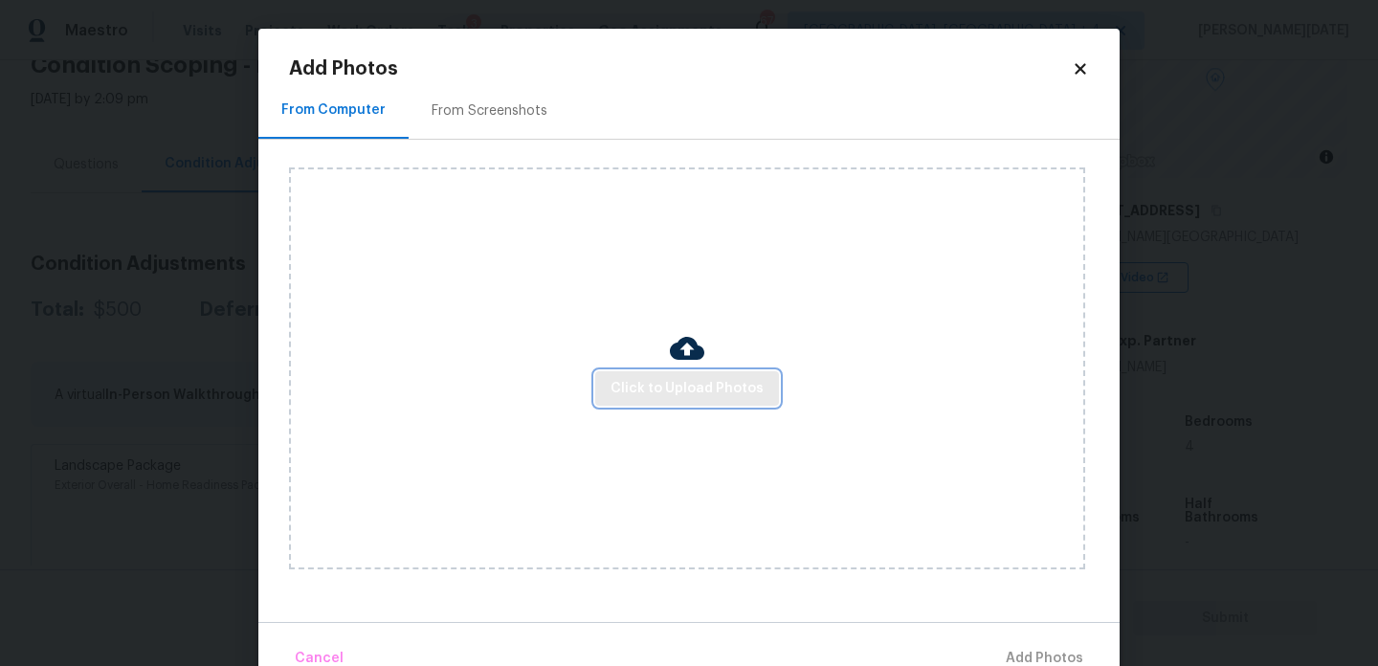
click at [669, 392] on span "Click to Upload Photos" at bounding box center [687, 389] width 153 height 24
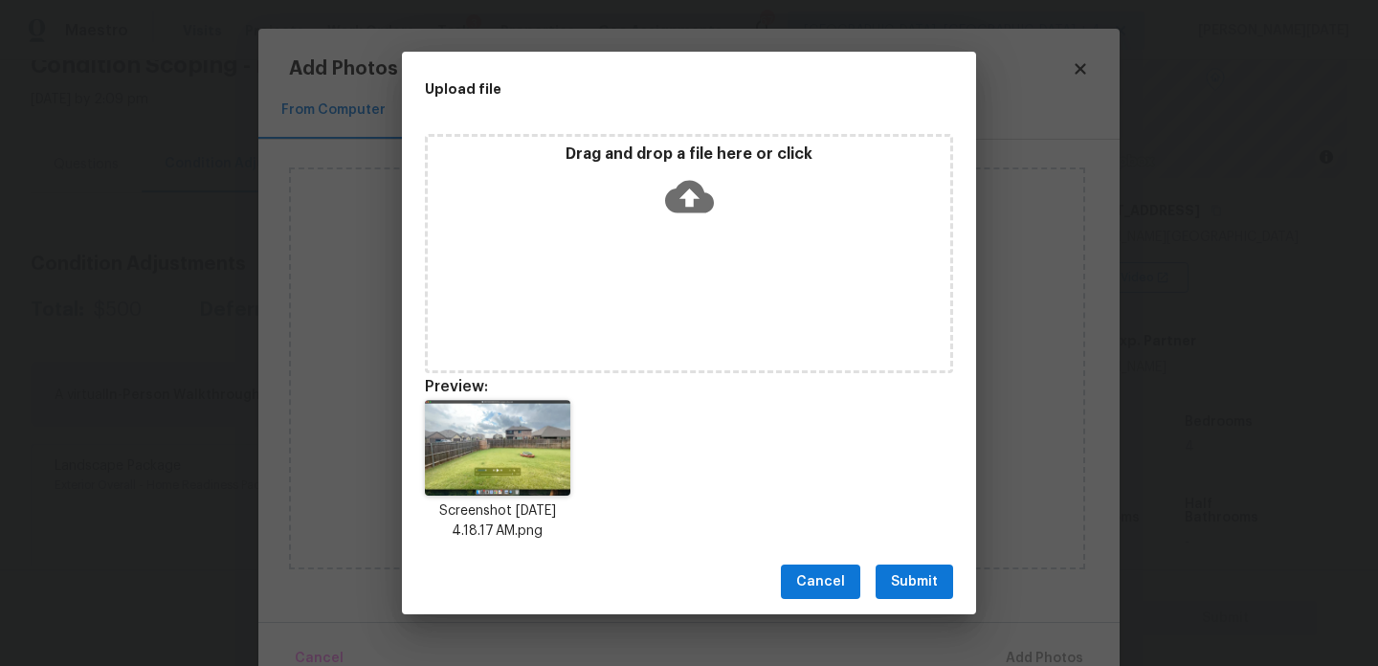
click at [923, 589] on span "Submit" at bounding box center [914, 582] width 47 height 24
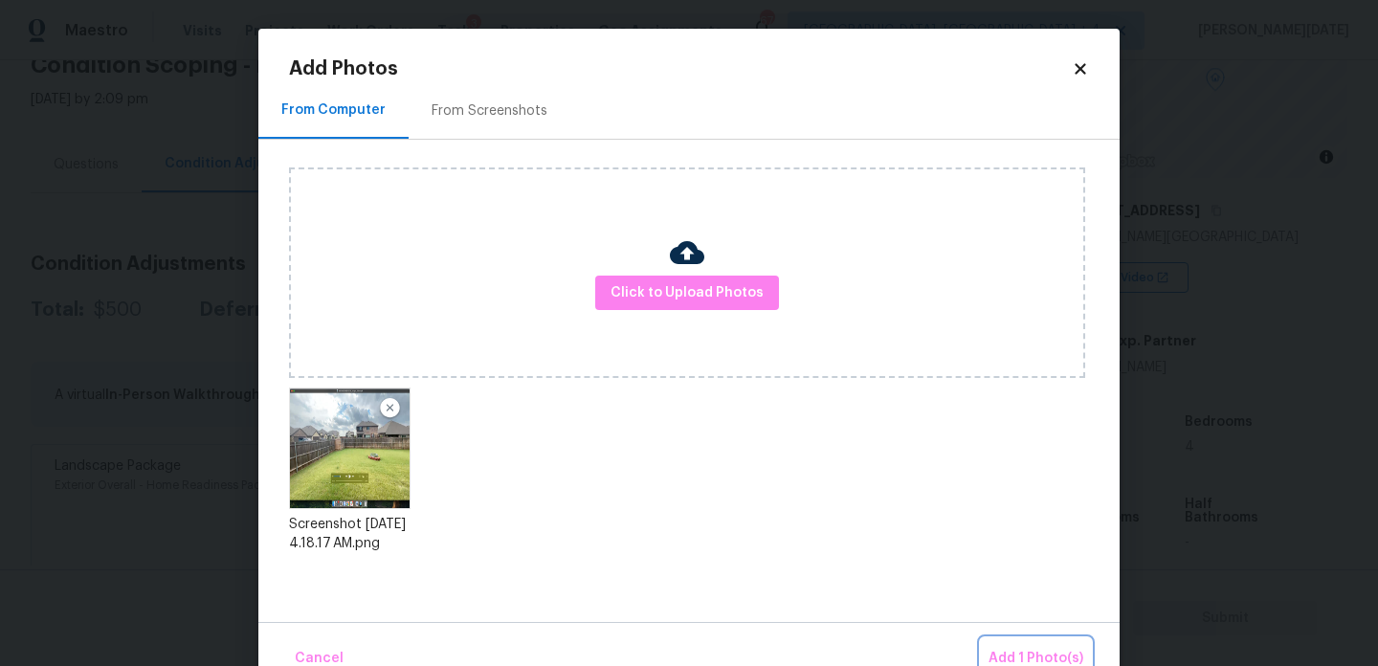
click at [1018, 647] on span "Add 1 Photo(s)" at bounding box center [1036, 659] width 95 height 24
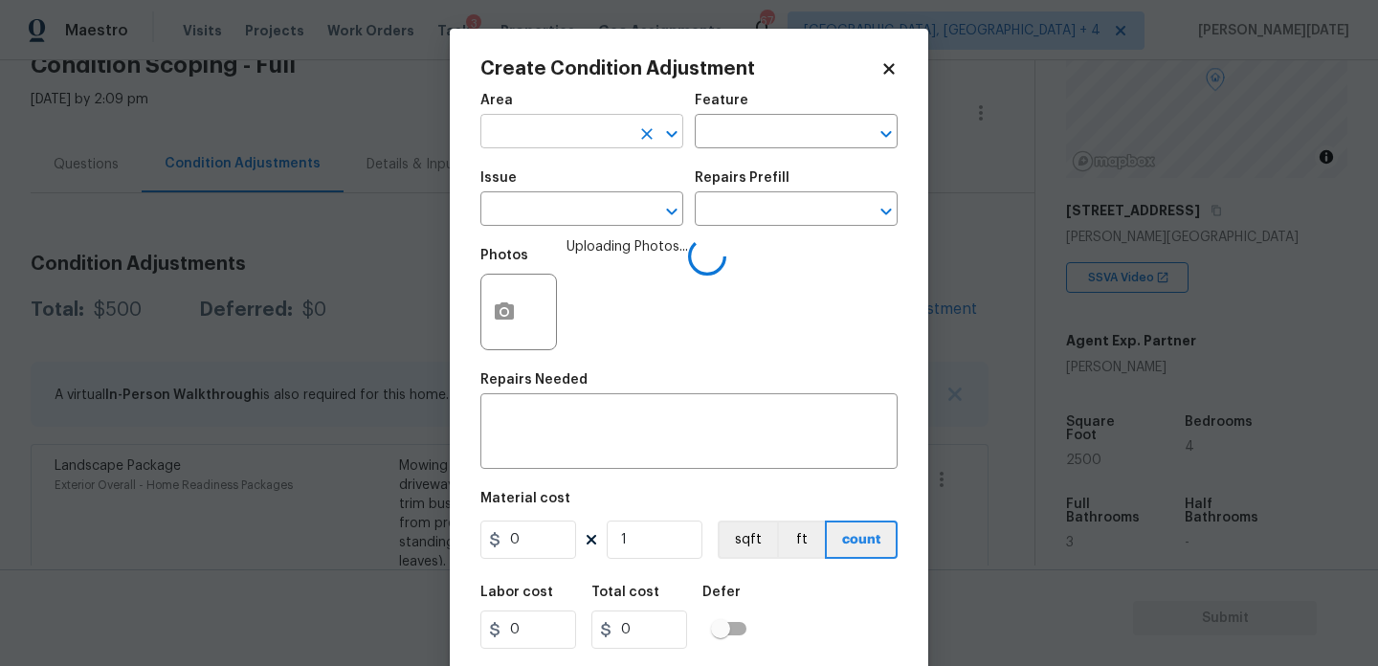
click at [527, 136] on input "text" at bounding box center [555, 134] width 149 height 30
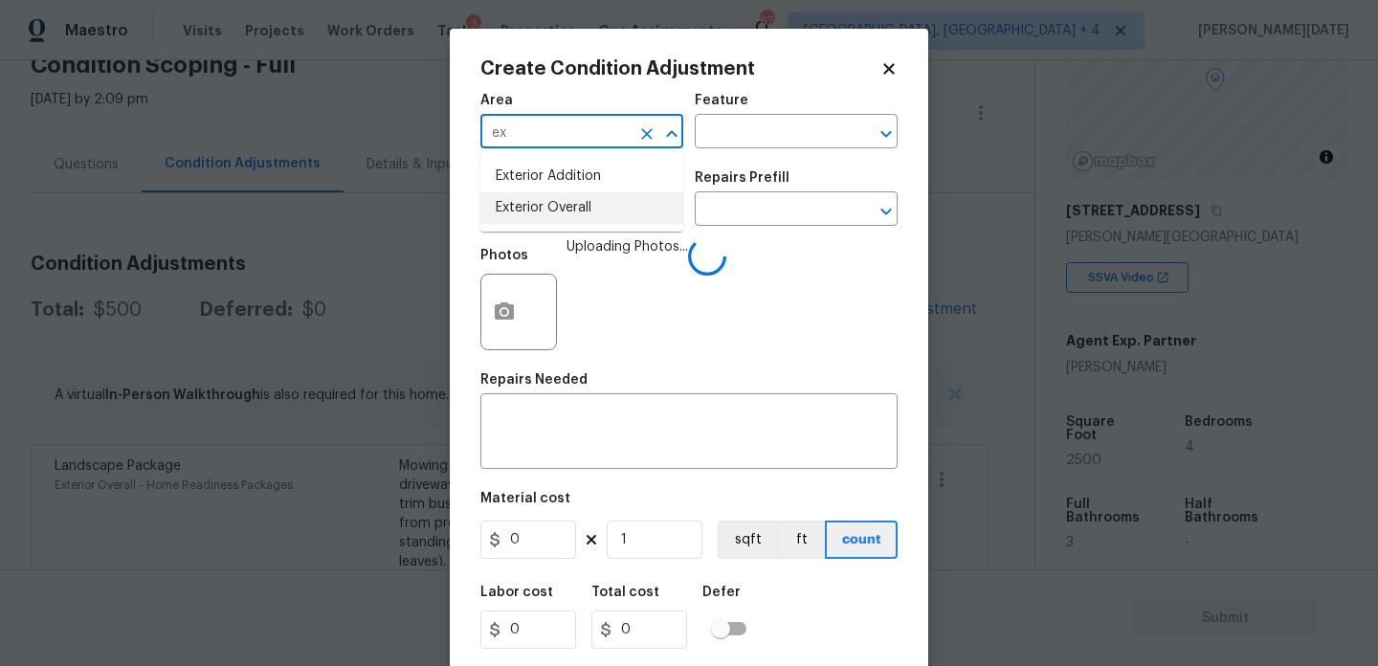
click at [546, 197] on li "Exterior Overall" at bounding box center [582, 208] width 203 height 32
type input "Exterior Overall"
click at [546, 197] on input "text" at bounding box center [555, 211] width 149 height 30
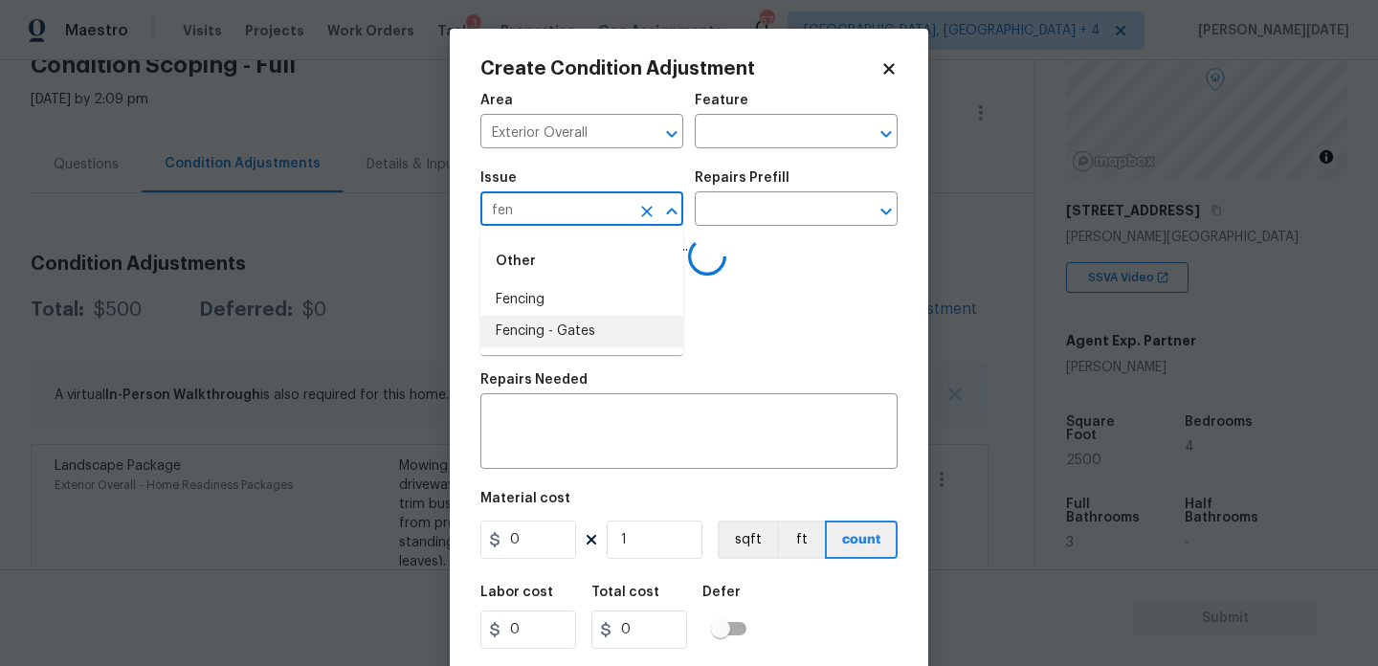
click at [540, 316] on li "Fencing - Gates" at bounding box center [582, 332] width 203 height 32
type input "Fencing - Gates"
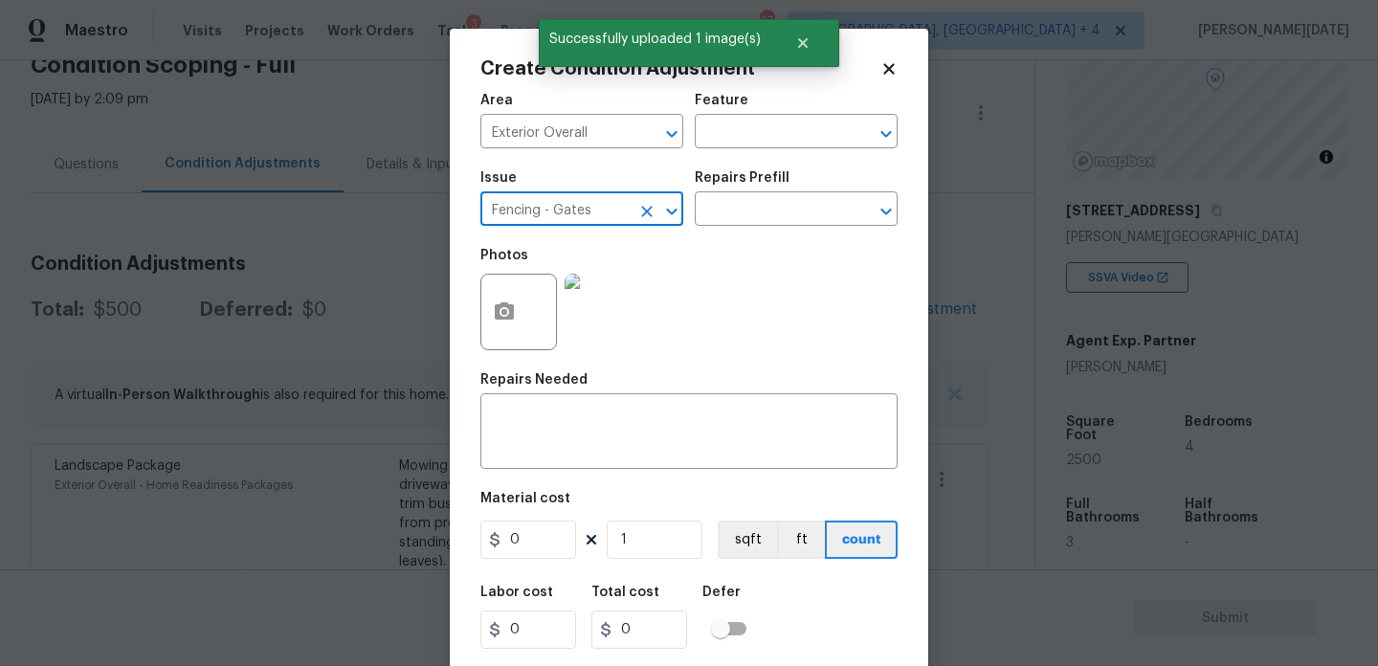
click at [651, 212] on icon "Clear" at bounding box center [647, 211] width 19 height 19
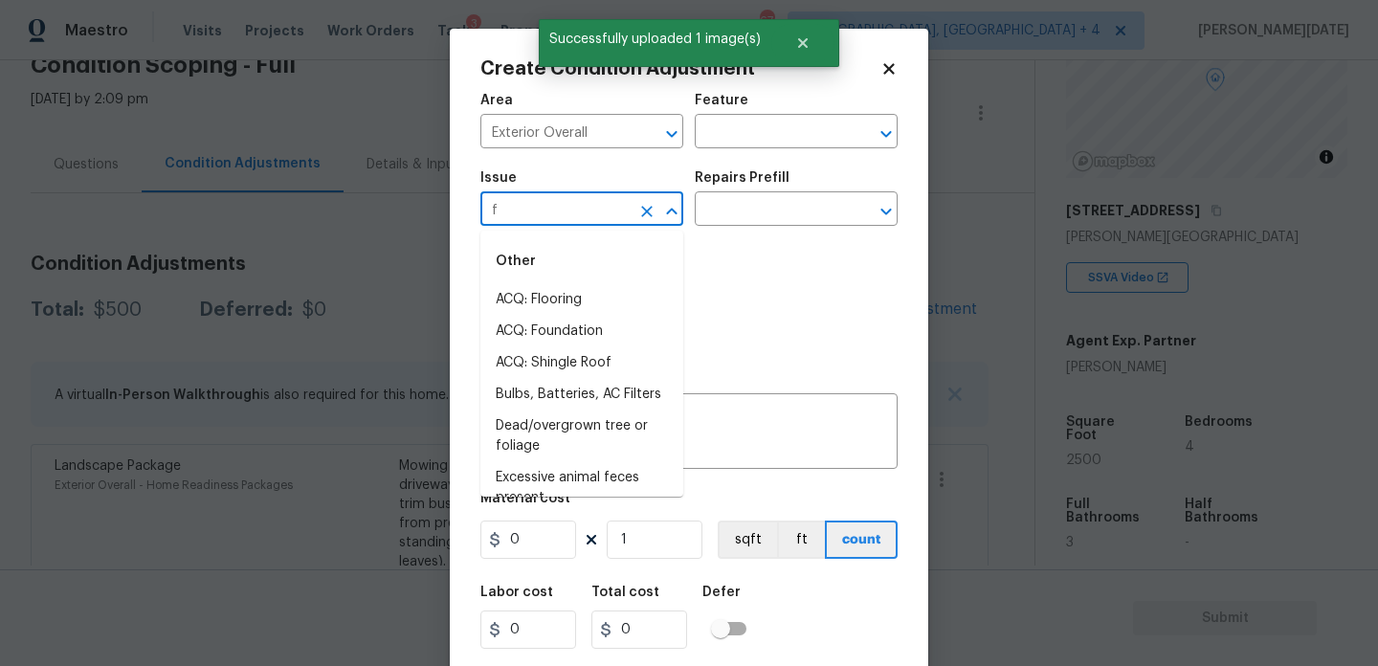
type input "fe"
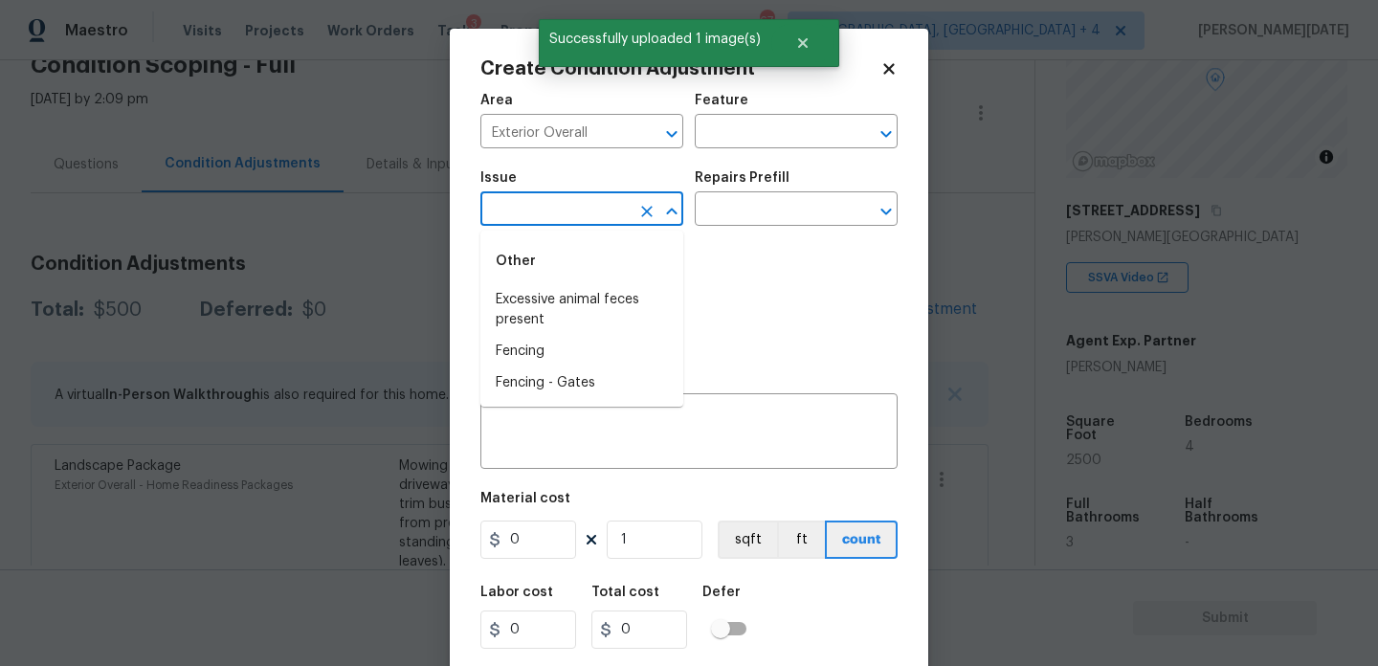
type input "n"
click at [576, 298] on li "Fencing" at bounding box center [582, 300] width 203 height 32
type input "Fencing"
click at [729, 134] on input "text" at bounding box center [769, 134] width 149 height 30
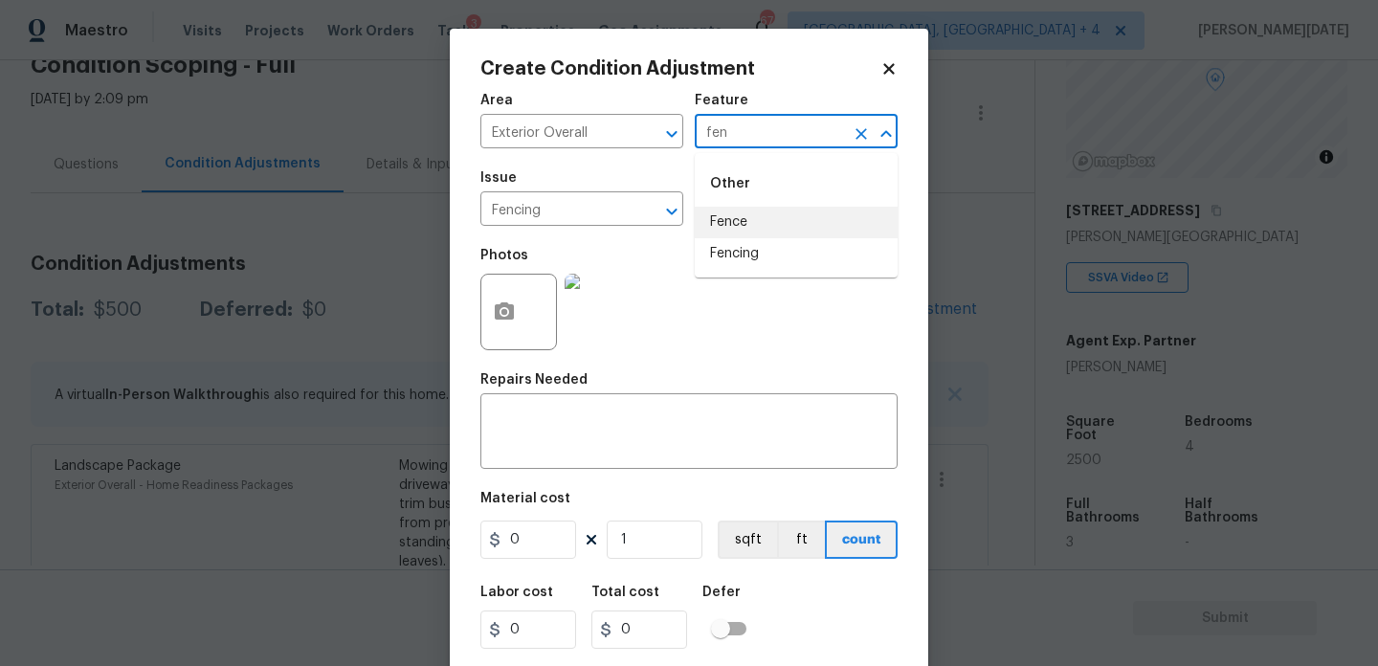
click at [743, 226] on li "Fence" at bounding box center [796, 223] width 203 height 32
type input "Fence"
click at [528, 536] on input "0" at bounding box center [529, 540] width 96 height 38
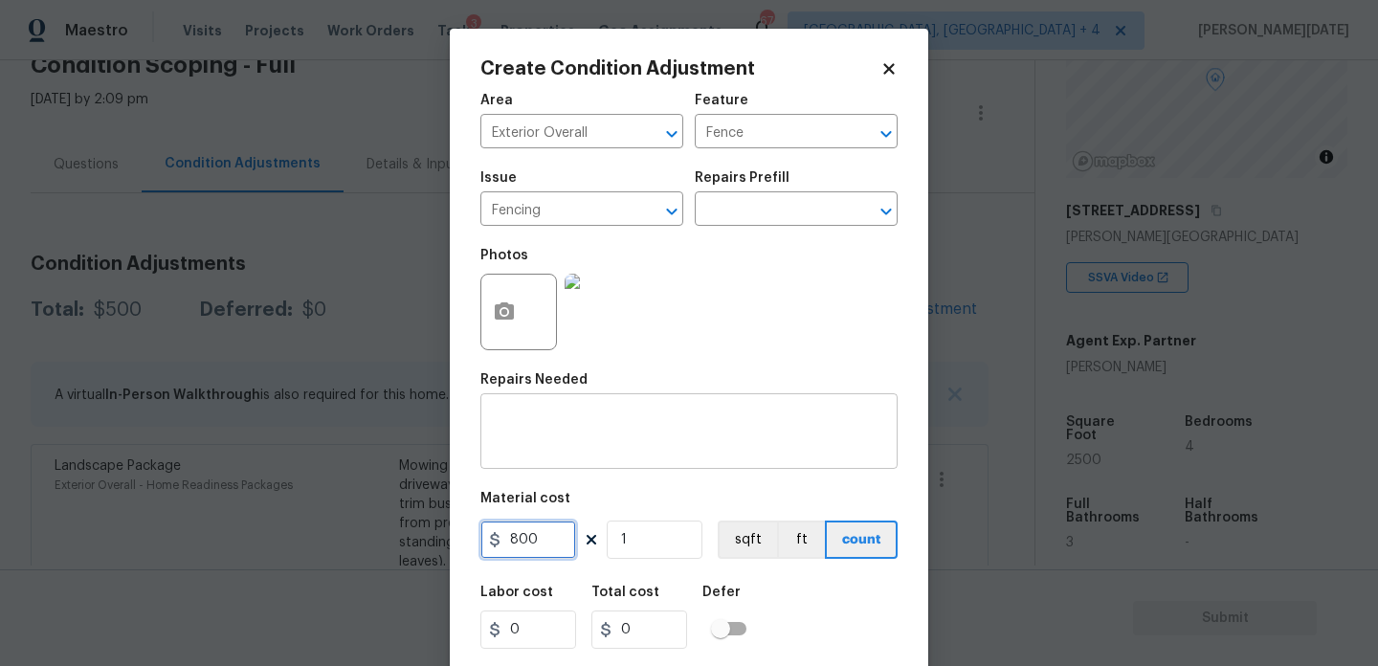
type input "800"
click at [531, 412] on div "x ​" at bounding box center [689, 433] width 417 height 71
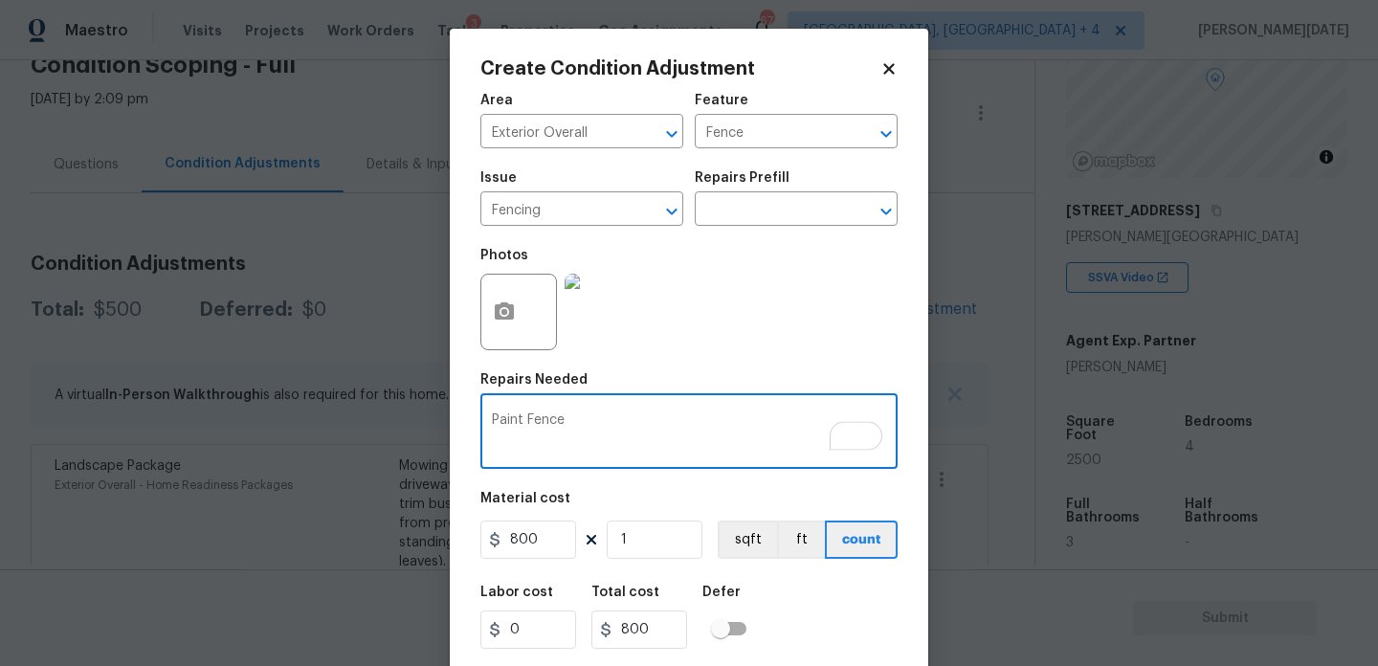
scroll to position [49, 0]
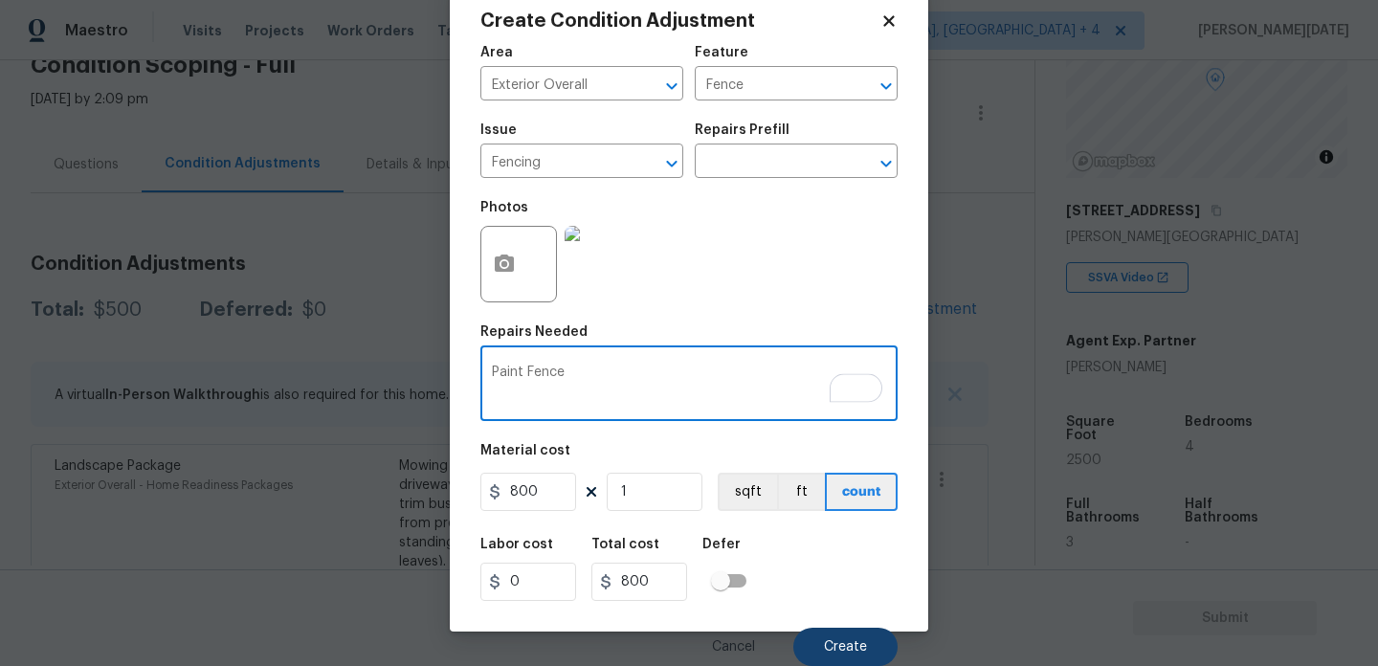
type textarea "Paint Fence"
click at [856, 637] on button "Create" at bounding box center [846, 647] width 104 height 38
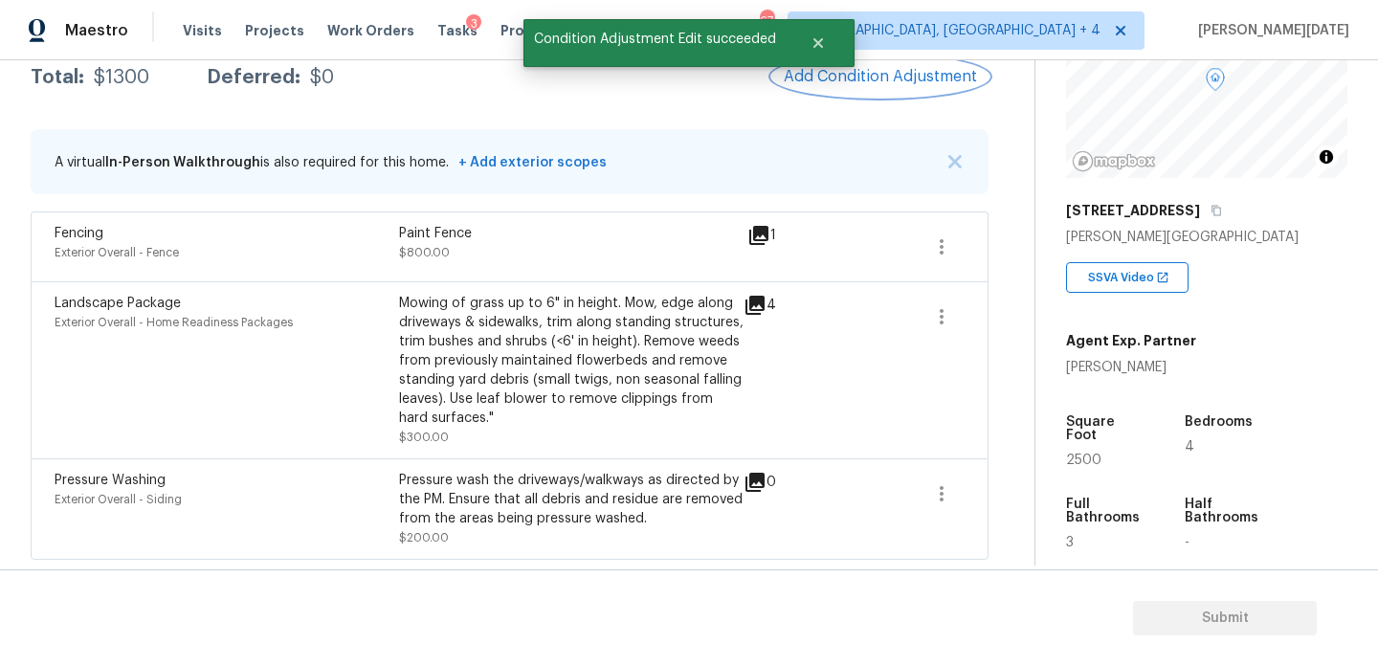
scroll to position [32, 0]
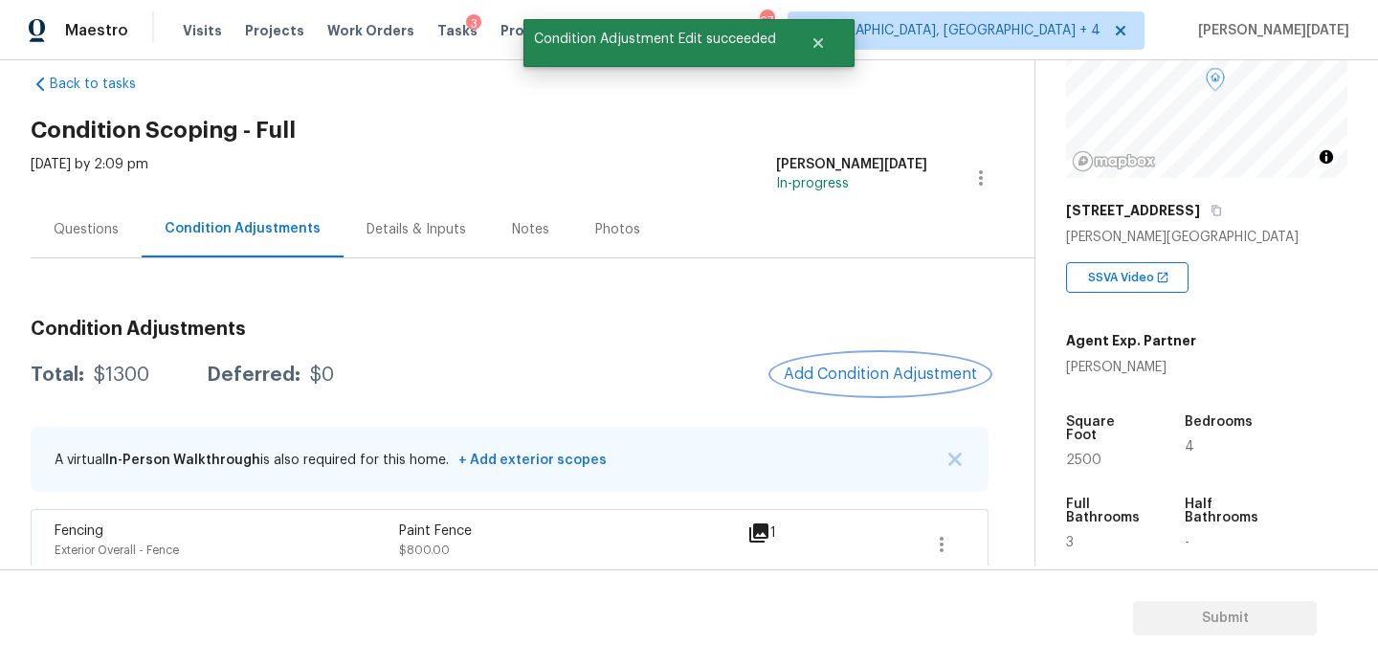
click at [829, 376] on span "Add Condition Adjustment" at bounding box center [880, 374] width 193 height 17
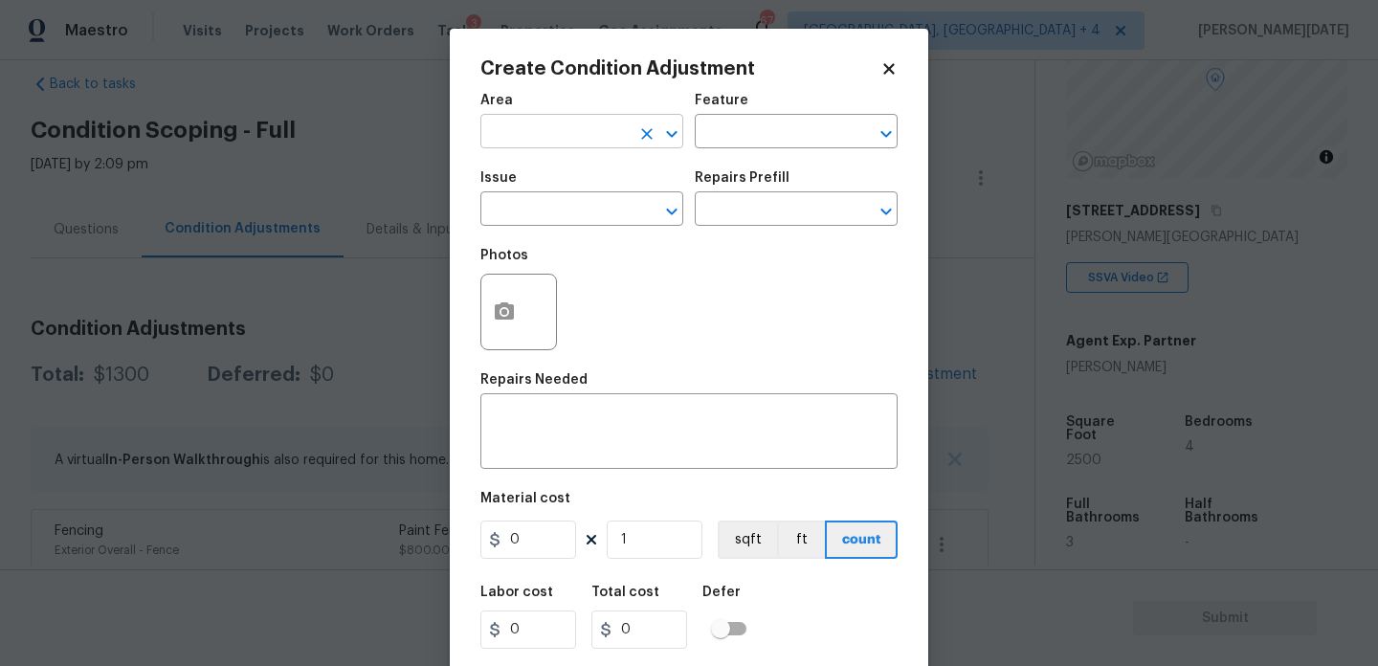
click at [527, 124] on input "text" at bounding box center [555, 134] width 149 height 30
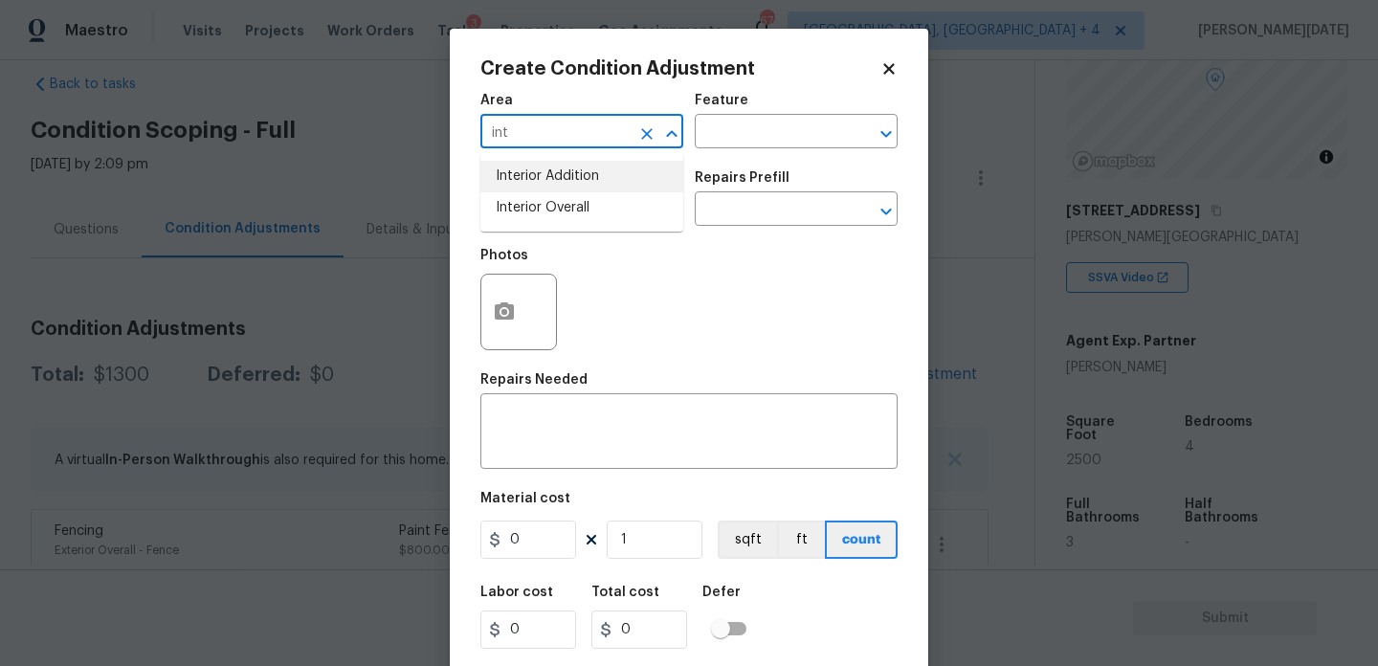
click at [542, 193] on li "Interior Overall" at bounding box center [582, 208] width 203 height 32
type input "Interior Overall"
click at [542, 193] on div "Issue" at bounding box center [582, 183] width 203 height 25
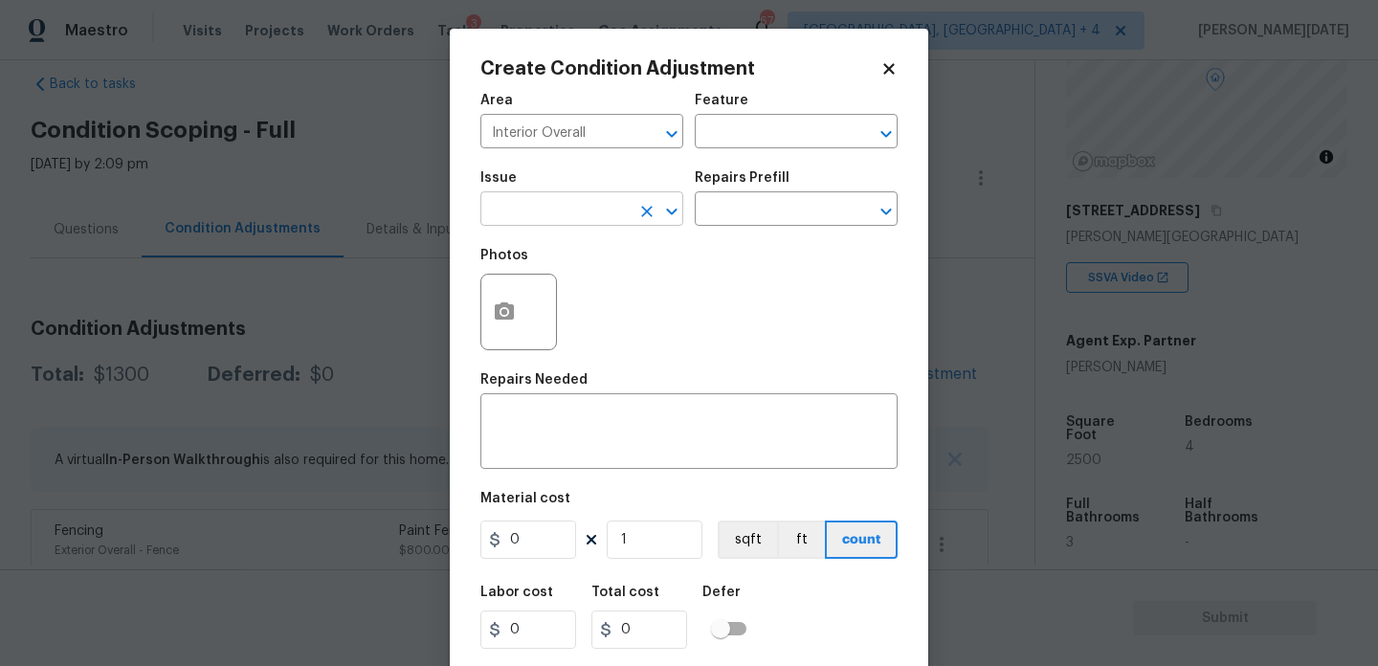
click at [542, 208] on input "text" at bounding box center [555, 211] width 149 height 30
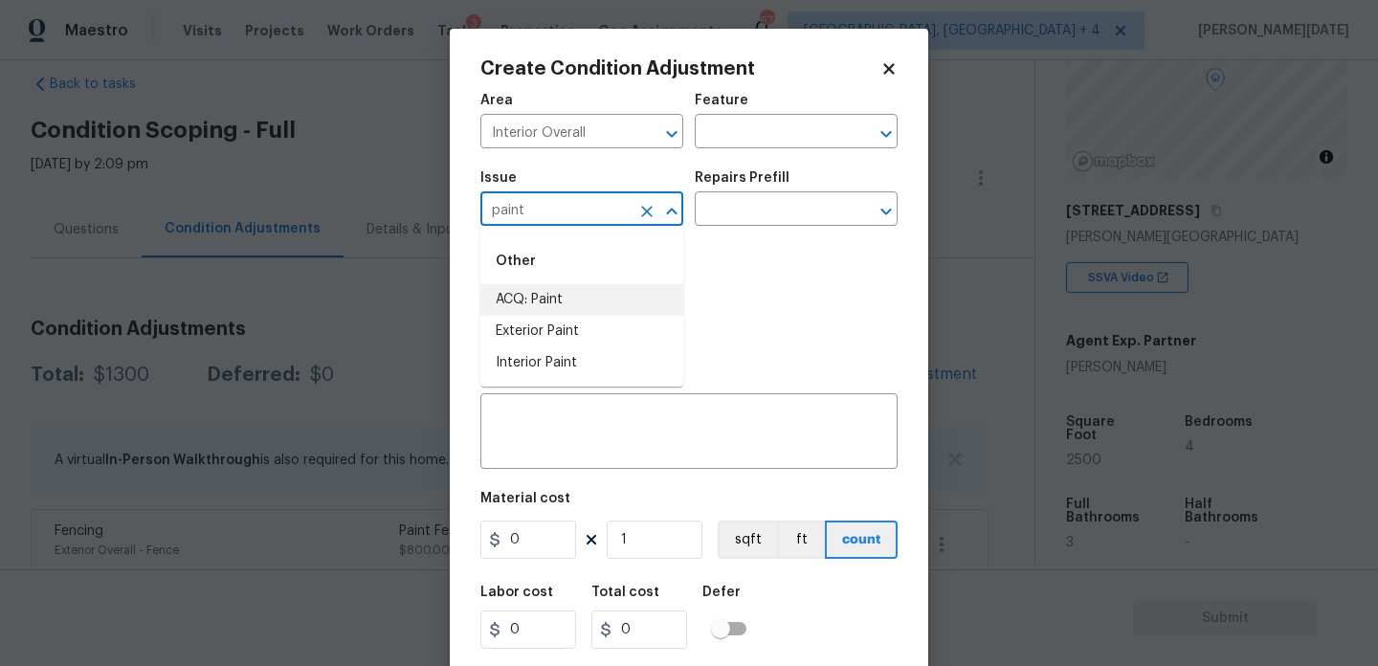
click at [558, 297] on li "ACQ: Paint" at bounding box center [582, 300] width 203 height 32
type input "ACQ: Paint"
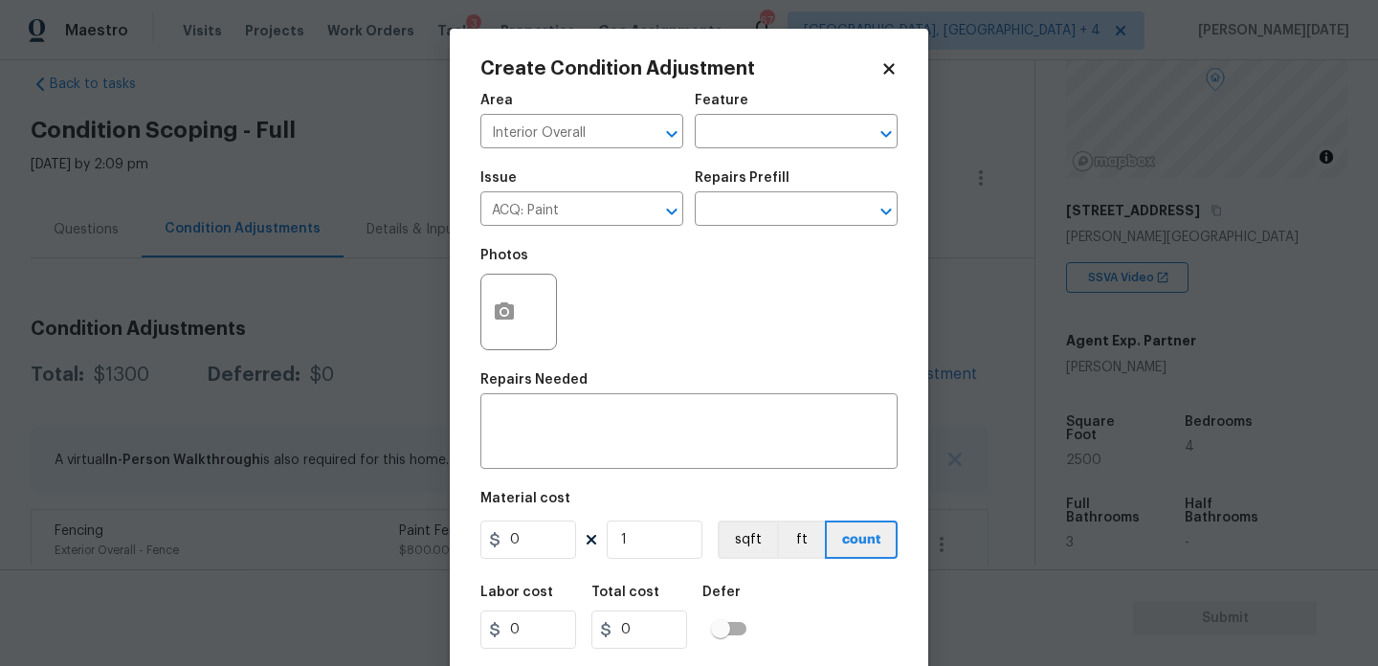
click at [781, 190] on div "Repairs Prefill" at bounding box center [796, 183] width 203 height 25
click at [778, 205] on input "text" at bounding box center [769, 211] width 149 height 30
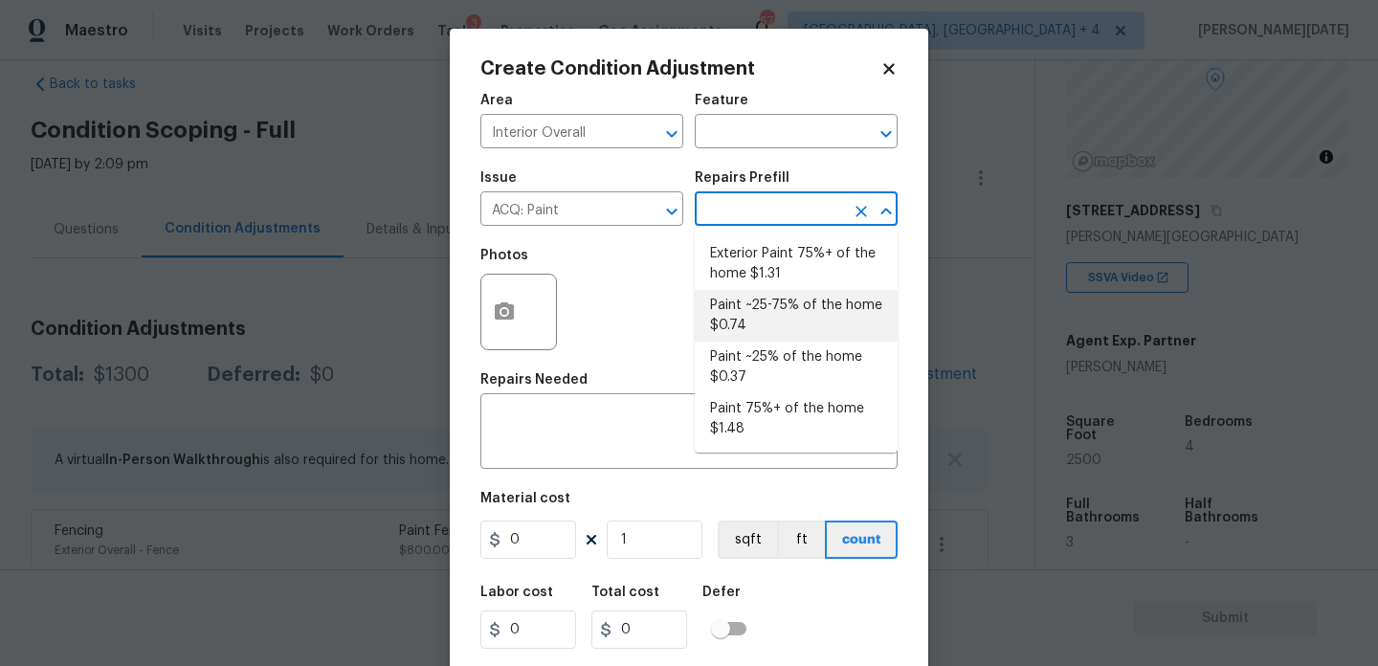
click at [791, 344] on li "Paint ~25% of the home $0.37" at bounding box center [796, 368] width 203 height 52
type input "Acquisition"
type textarea "Acquisition Scope: ~25% of the home needs interior paint"
type input "0.37"
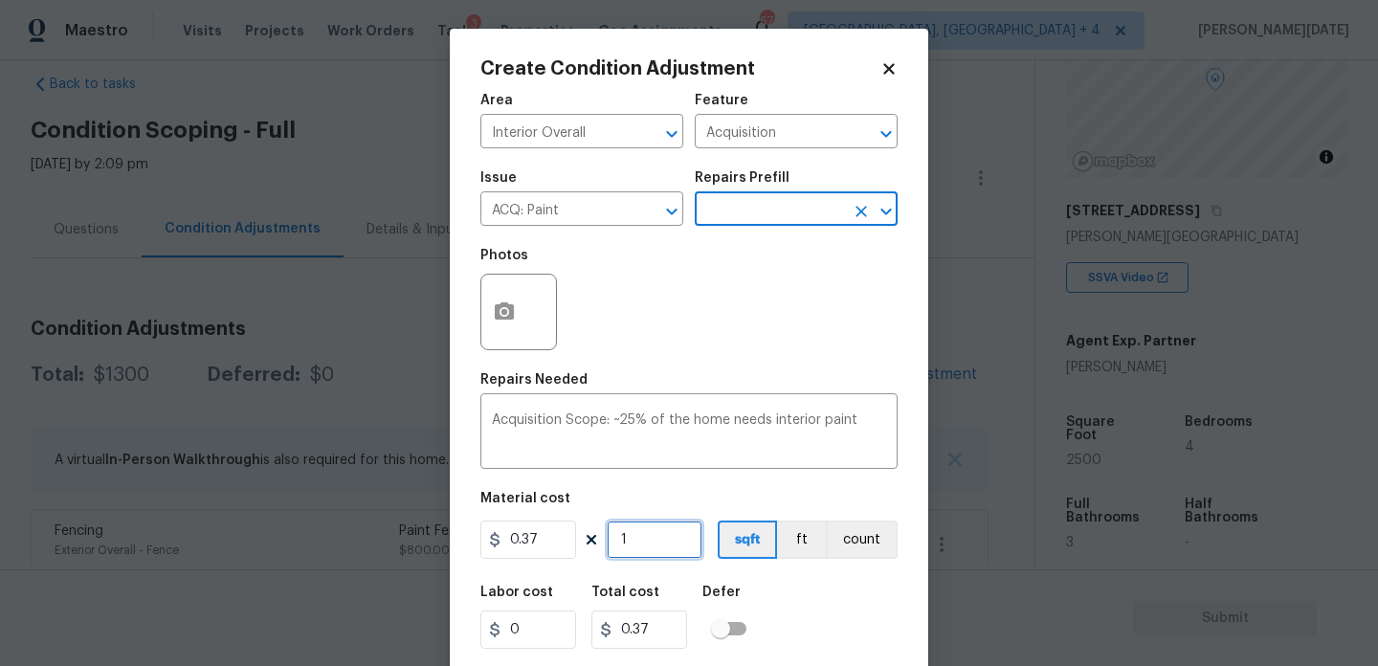
click at [668, 527] on input "1" at bounding box center [655, 540] width 96 height 38
type input "0"
paste input "250"
type input "2500"
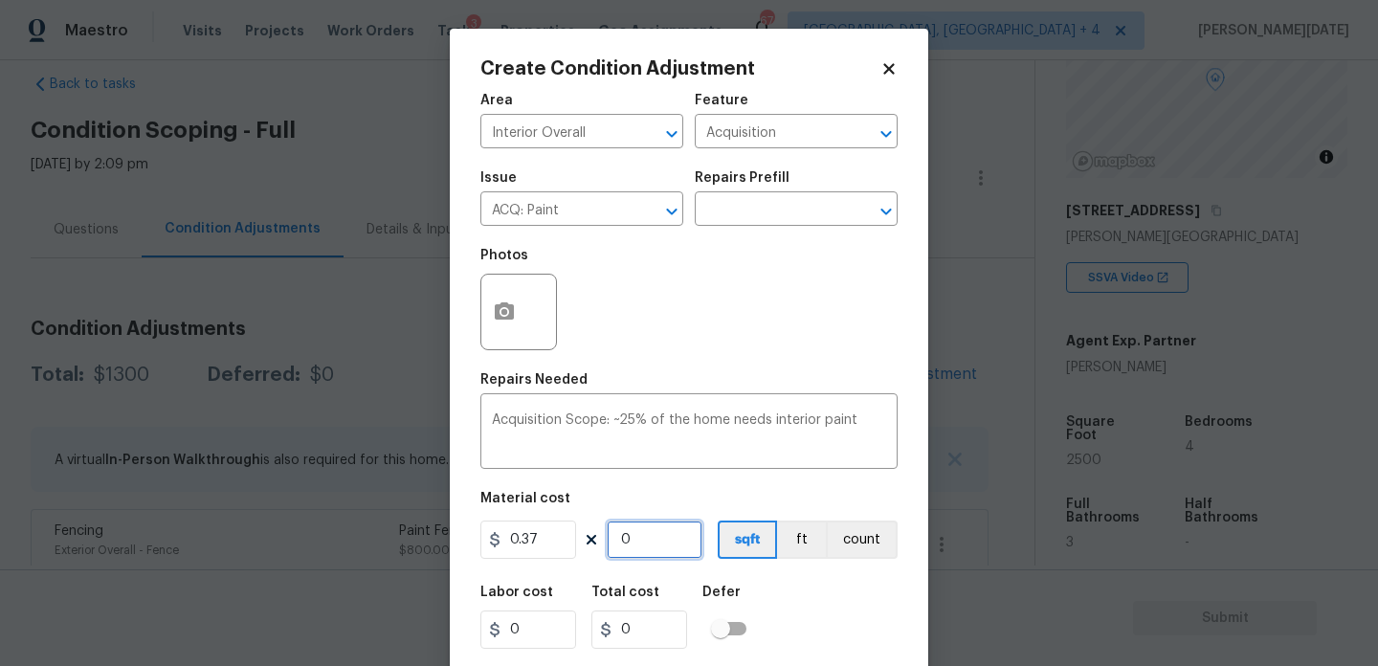
type input "925"
type input "2500"
click at [725, 363] on div "Area Interior Overall ​ Feature Acquisition ​ Issue ACQ: Paint ​ Repairs Prefil…" at bounding box center [689, 398] width 417 height 632
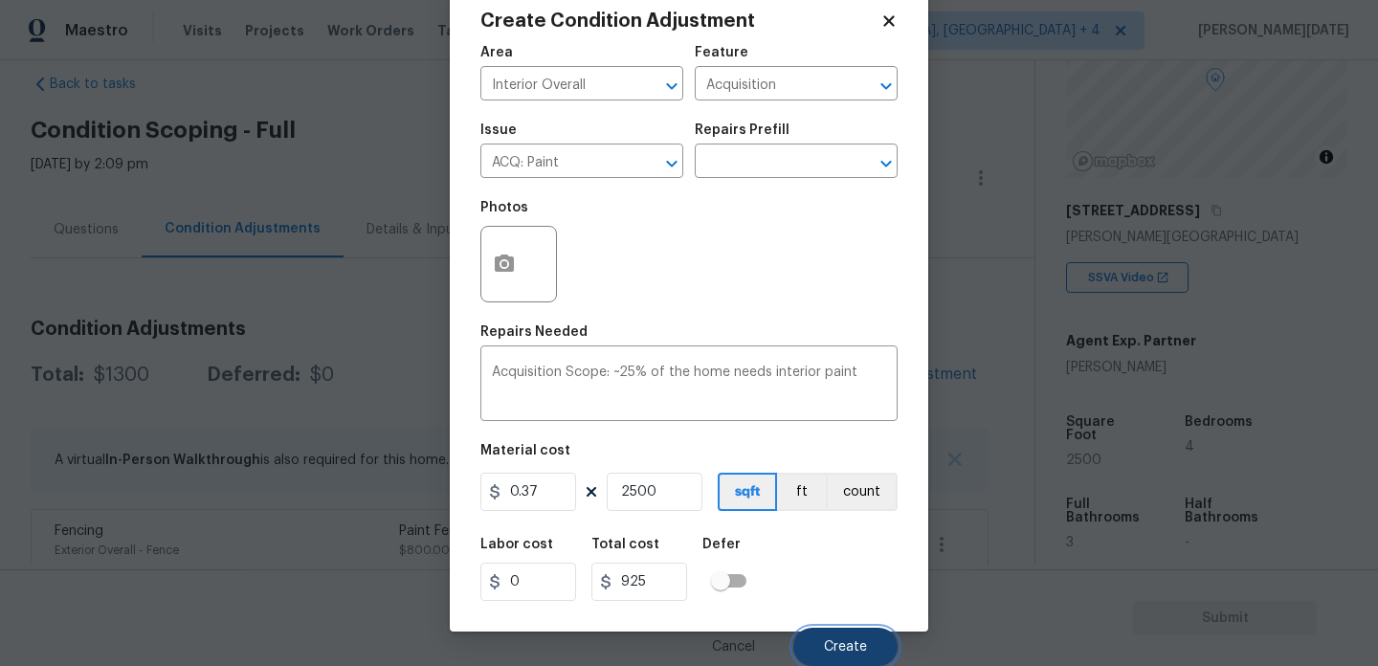
click at [833, 654] on span "Create" at bounding box center [845, 647] width 43 height 14
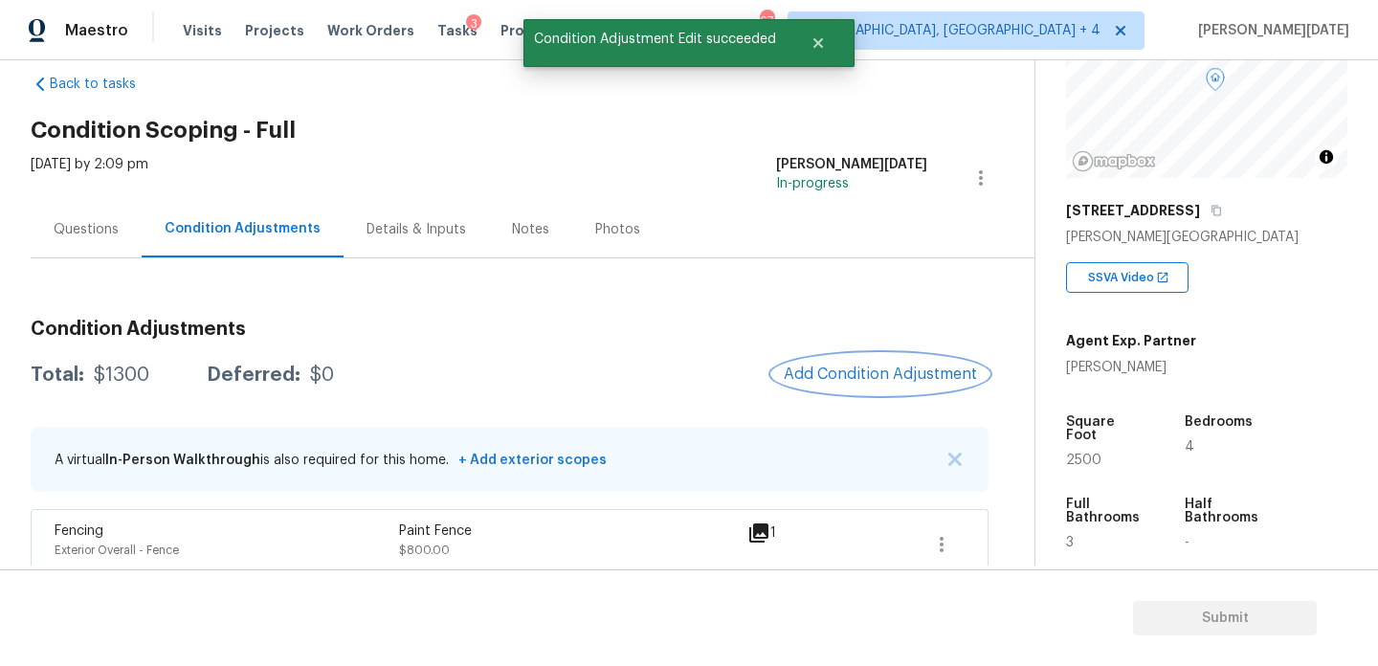
scroll to position [0, 0]
click at [896, 374] on span "Add Condition Adjustment" at bounding box center [880, 374] width 193 height 17
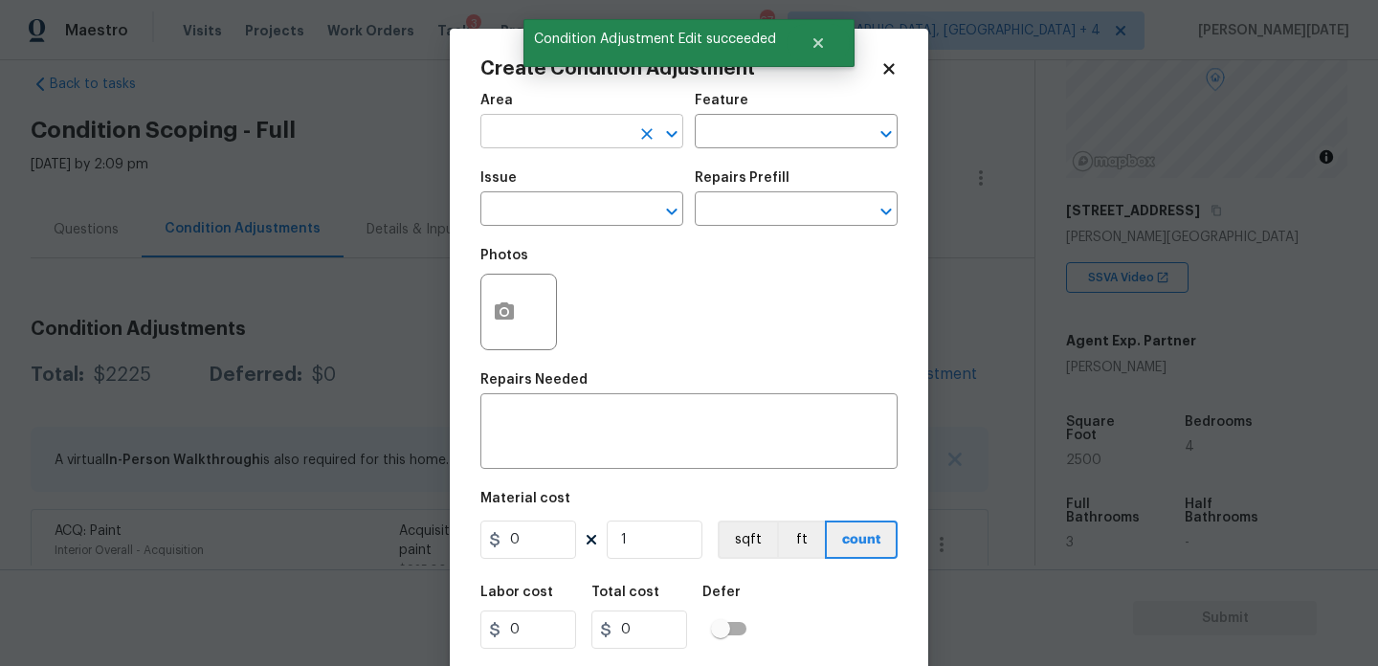
click at [505, 139] on input "text" at bounding box center [555, 134] width 149 height 30
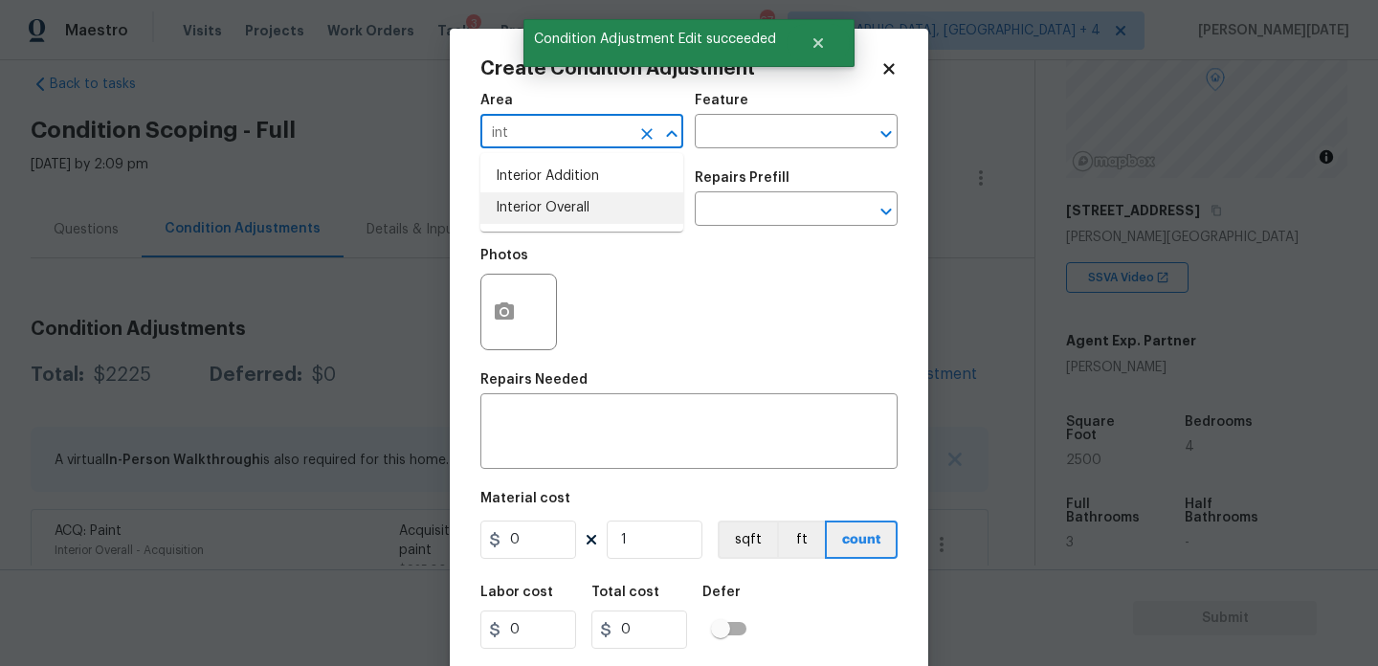
click at [527, 211] on li "Interior Overall" at bounding box center [582, 208] width 203 height 32
type input "Interior Overall"
click at [527, 211] on input "text" at bounding box center [555, 211] width 149 height 30
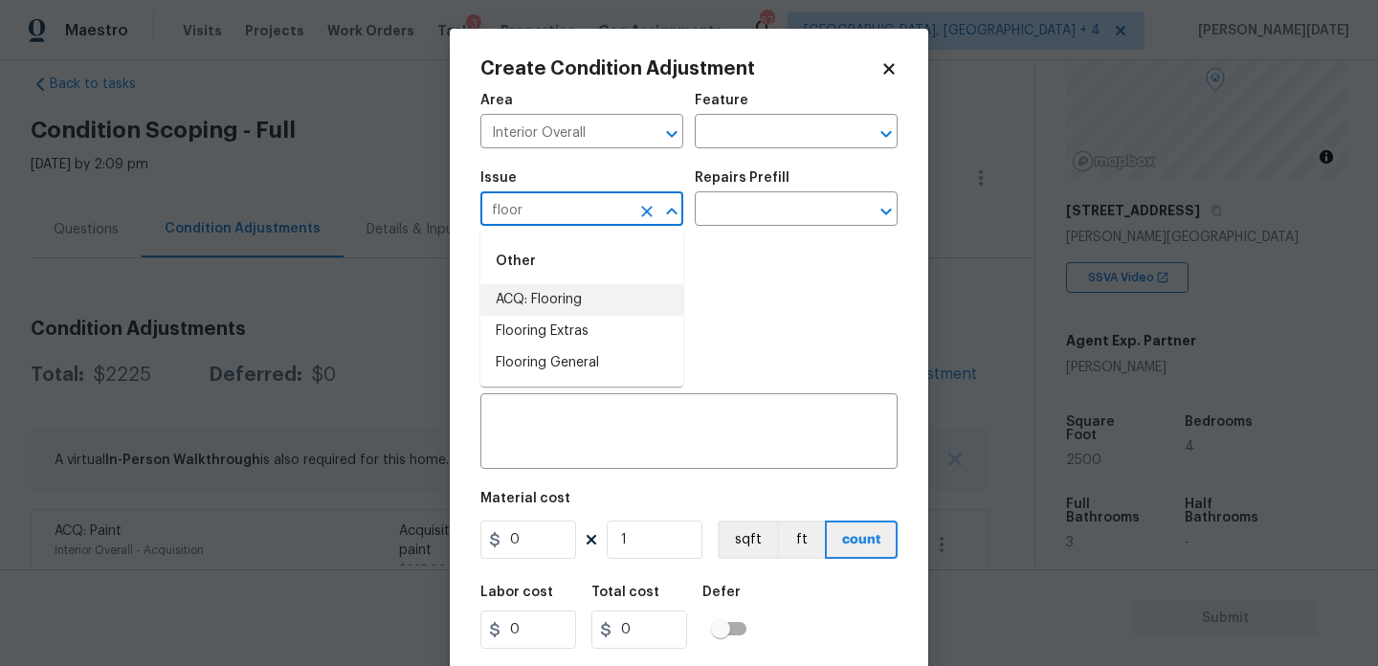
click at [554, 309] on li "ACQ: Flooring" at bounding box center [582, 300] width 203 height 32
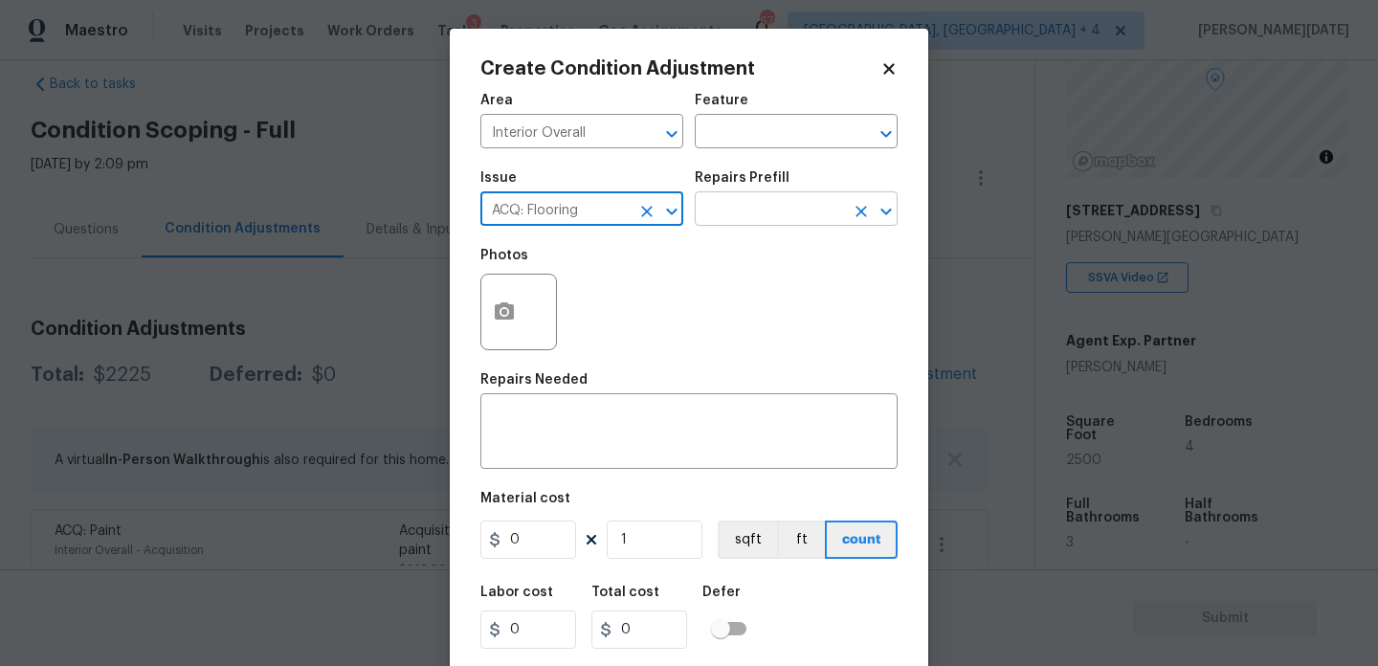
type input "ACQ: Flooring"
click at [716, 226] on input "text" at bounding box center [769, 211] width 149 height 30
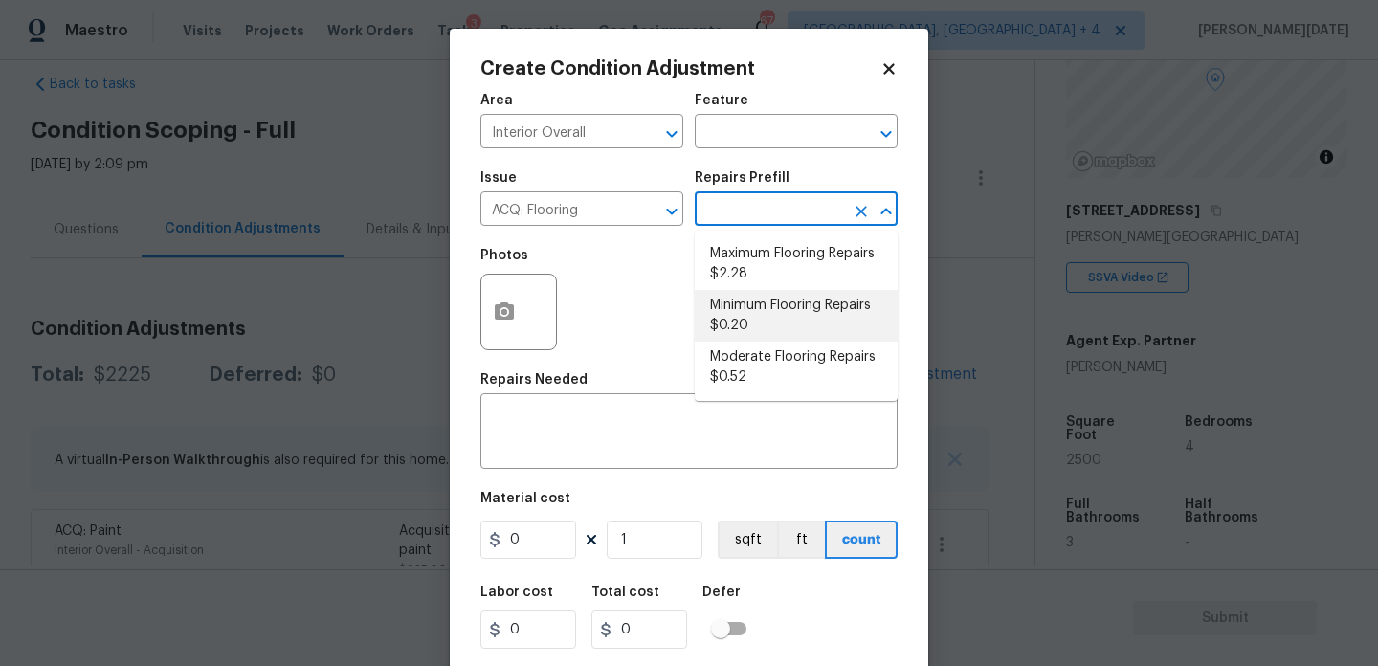
click at [771, 311] on li "Minimum Flooring Repairs $0.20" at bounding box center [796, 316] width 203 height 52
type input "Acquisition"
type textarea "Acquisition Scope: Minimum flooring repairs"
type input "0.2"
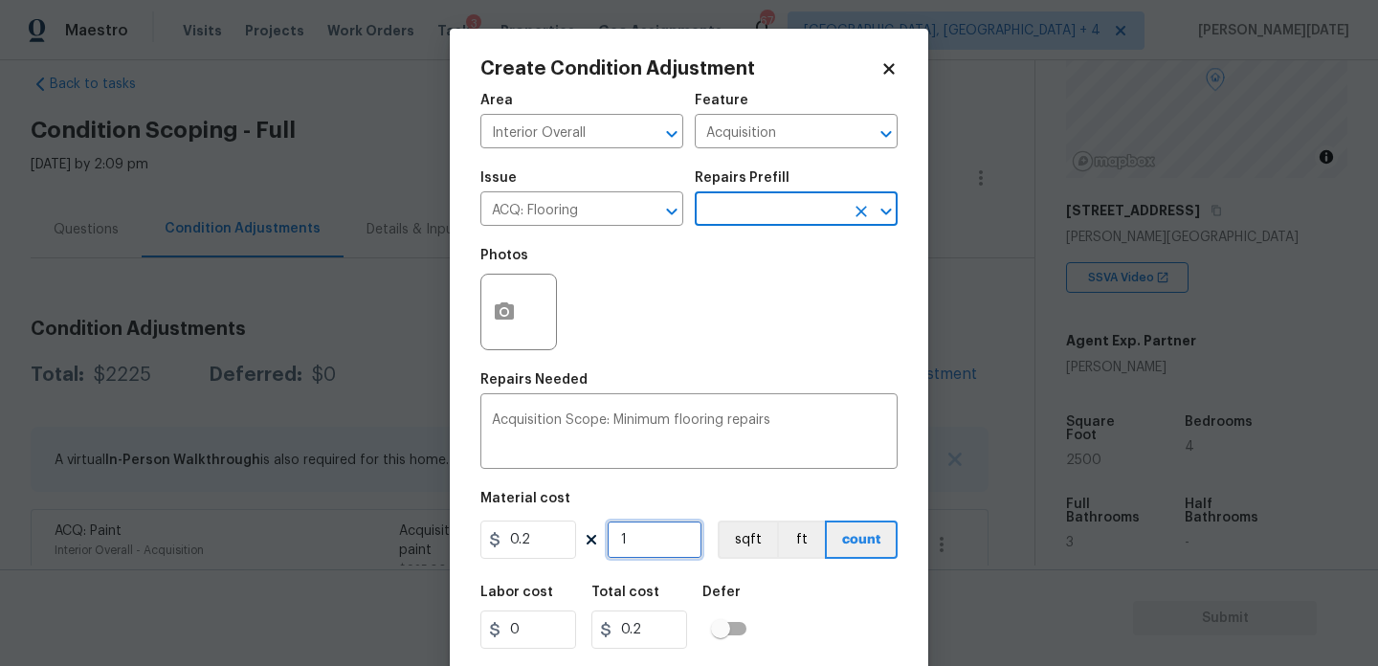
click at [670, 543] on input "1" at bounding box center [655, 540] width 96 height 38
type input "0"
paste input "250"
type input "2500"
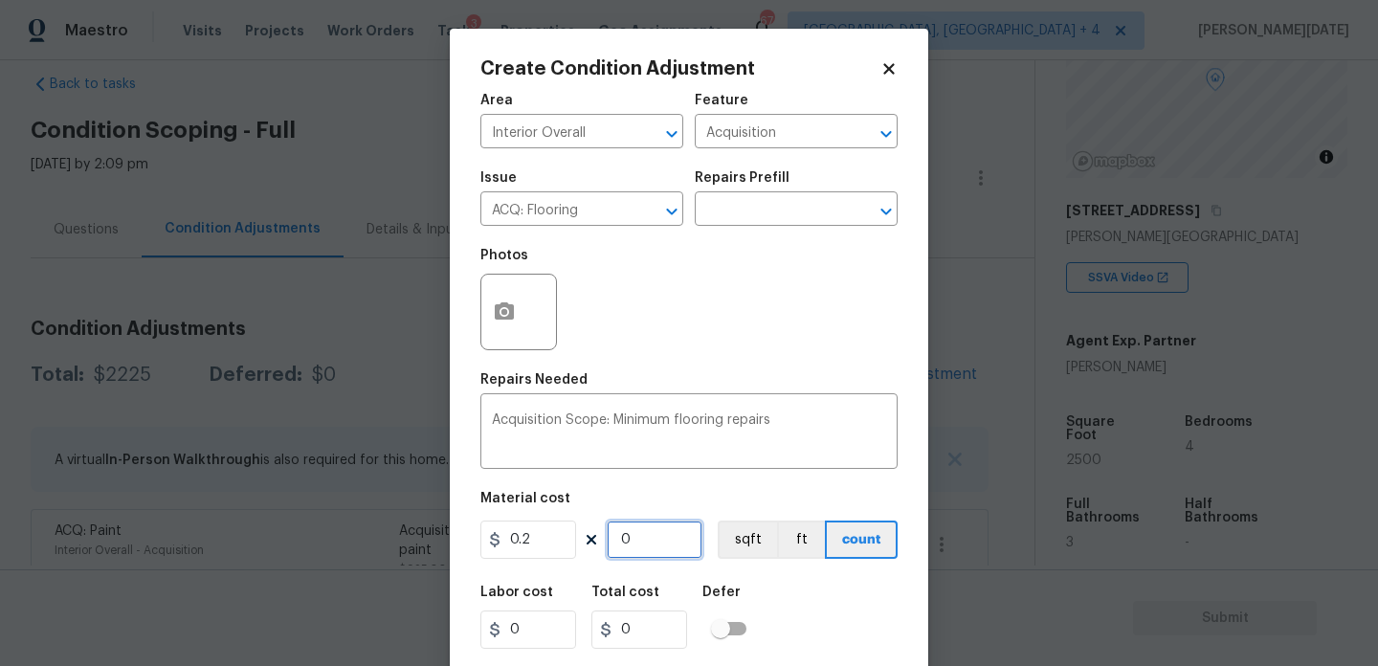
type input "500"
type input "2500"
click at [742, 334] on div "Photos" at bounding box center [689, 299] width 417 height 124
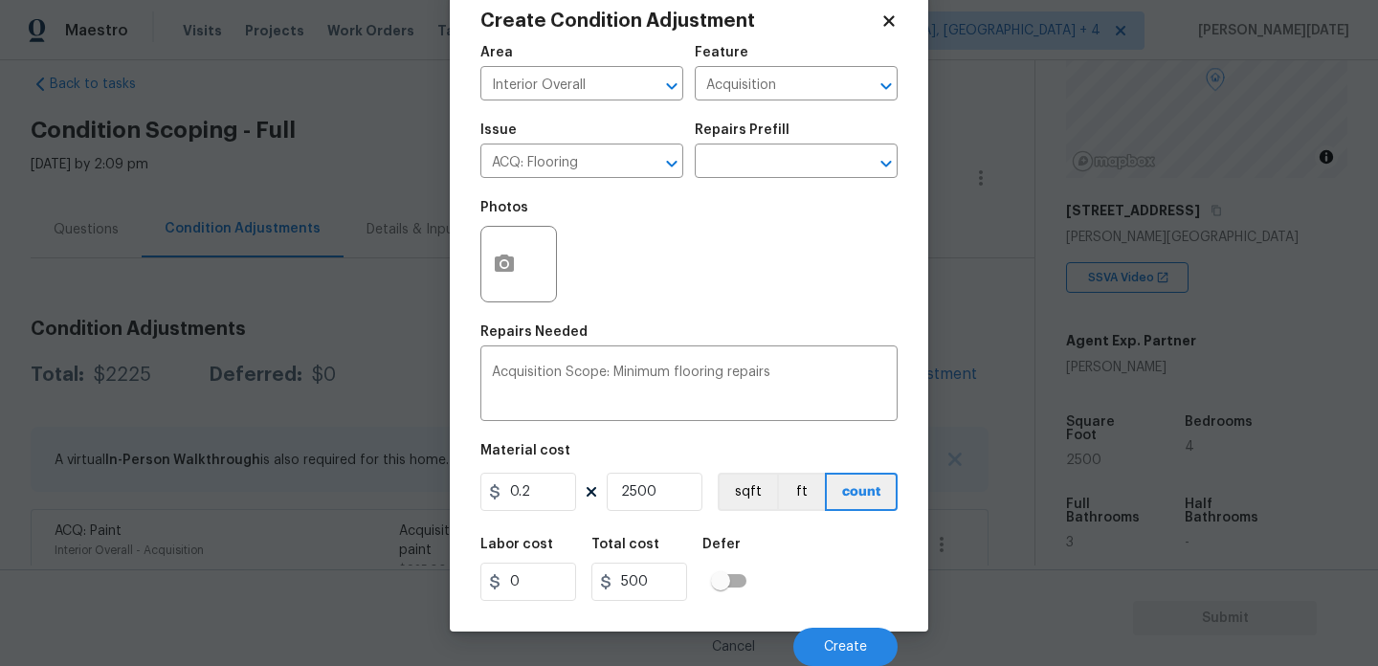
click at [820, 626] on div "Cancel Create" at bounding box center [689, 640] width 417 height 54
click at [850, 636] on button "Create" at bounding box center [846, 647] width 104 height 38
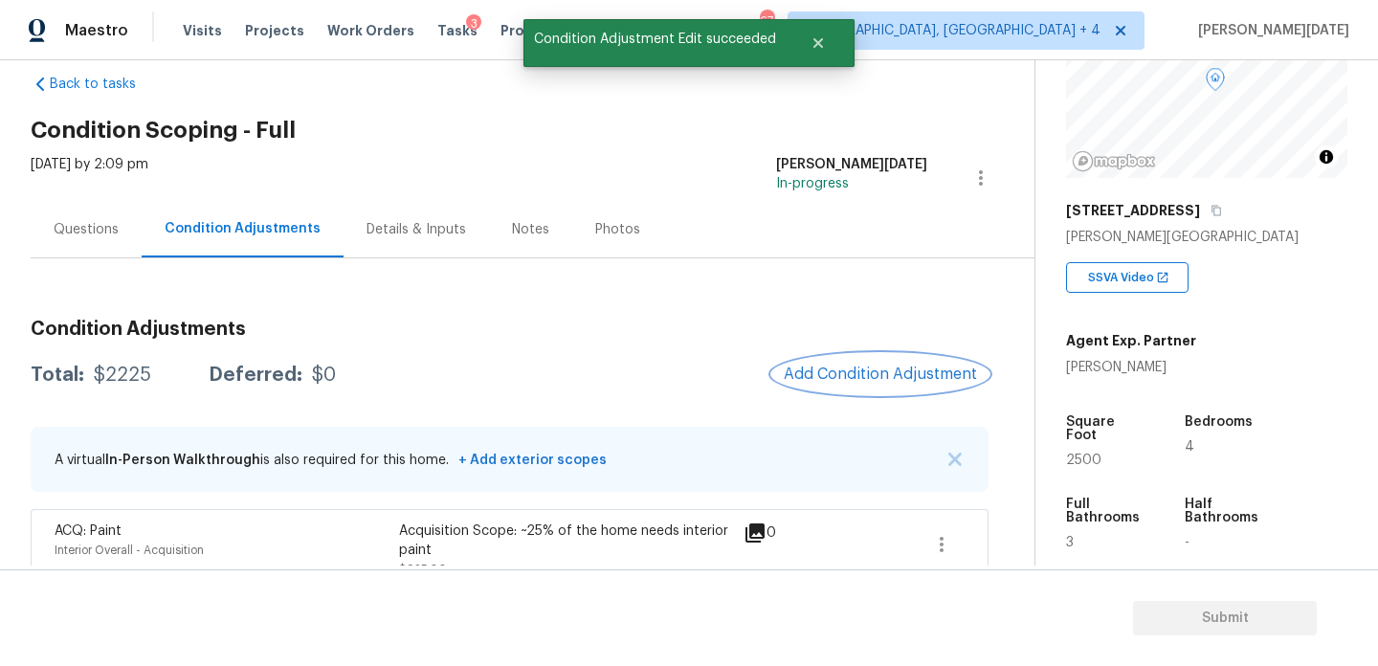
scroll to position [0, 0]
drag, startPoint x: 94, startPoint y: 374, endPoint x: 156, endPoint y: 374, distance: 62.2
click at [156, 374] on div "Total: $2725 Deferred: $0" at bounding box center [183, 375] width 304 height 19
copy div "$2725"
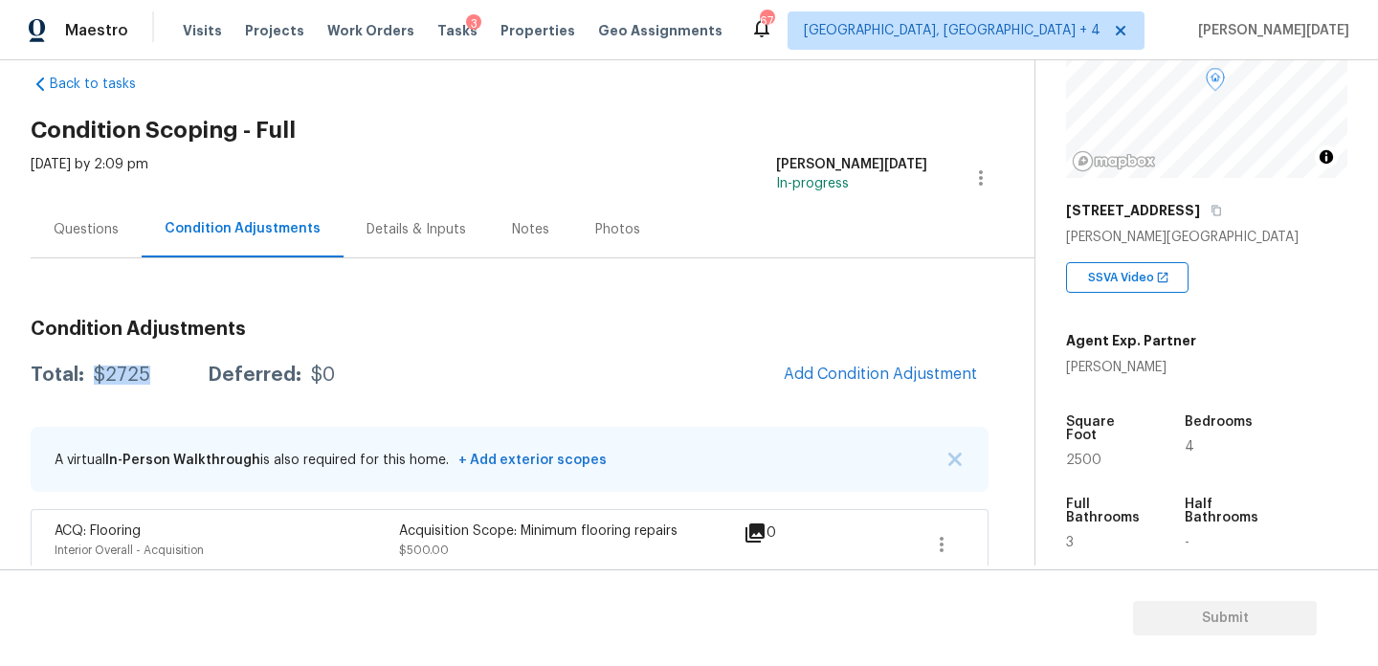
click at [108, 229] on div "Questions" at bounding box center [86, 229] width 65 height 19
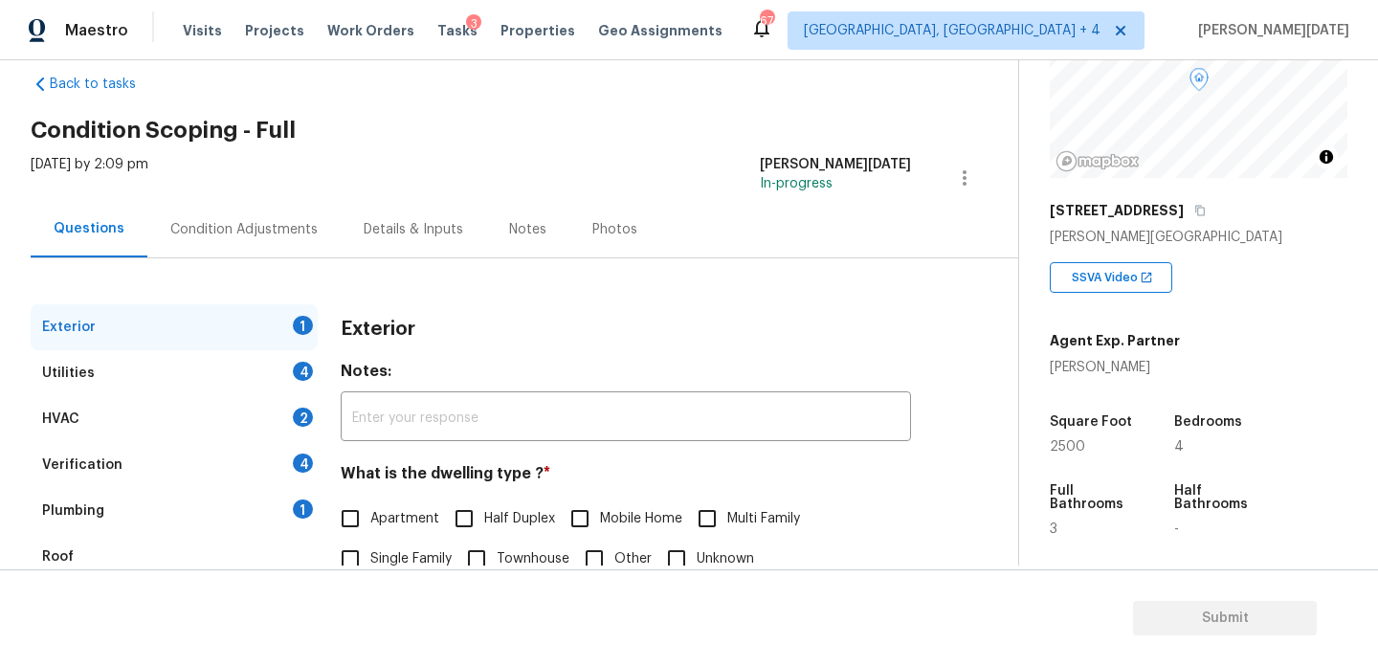
scroll to position [256, 0]
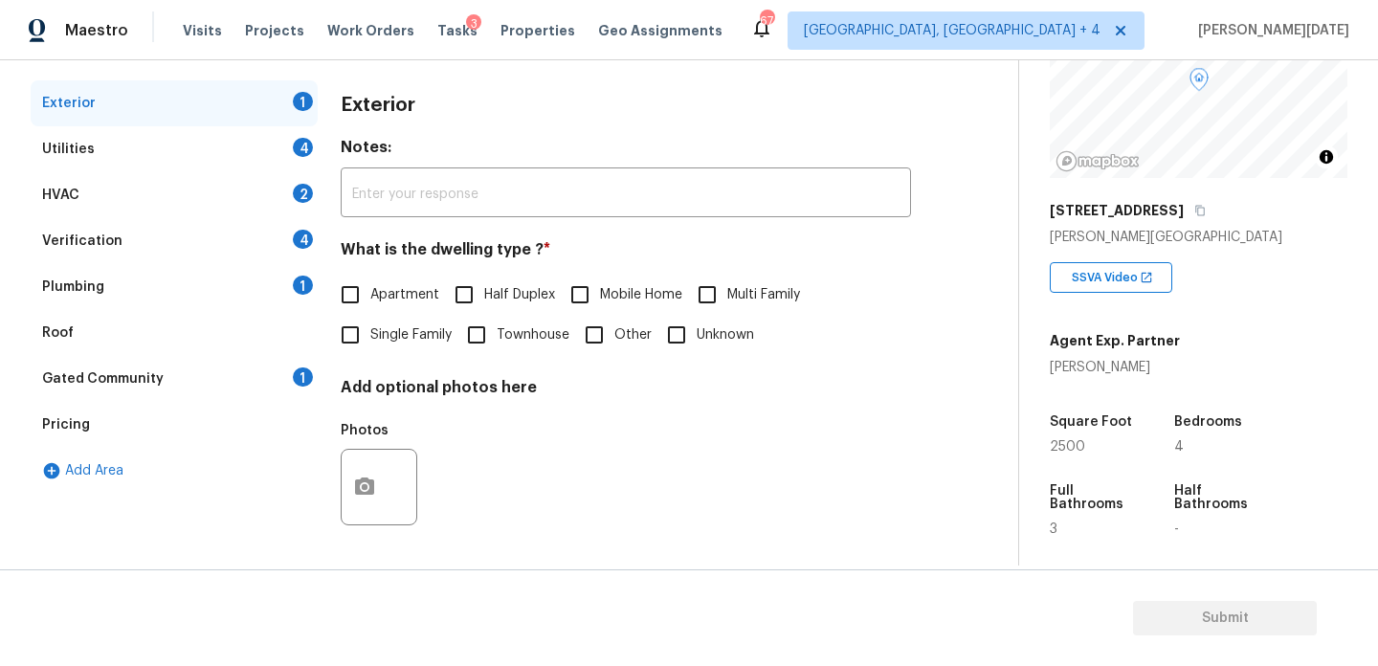
click at [362, 324] on input "Single Family" at bounding box center [350, 335] width 40 height 40
checkbox input "true"
click at [295, 143] on div "4" at bounding box center [303, 147] width 20 height 19
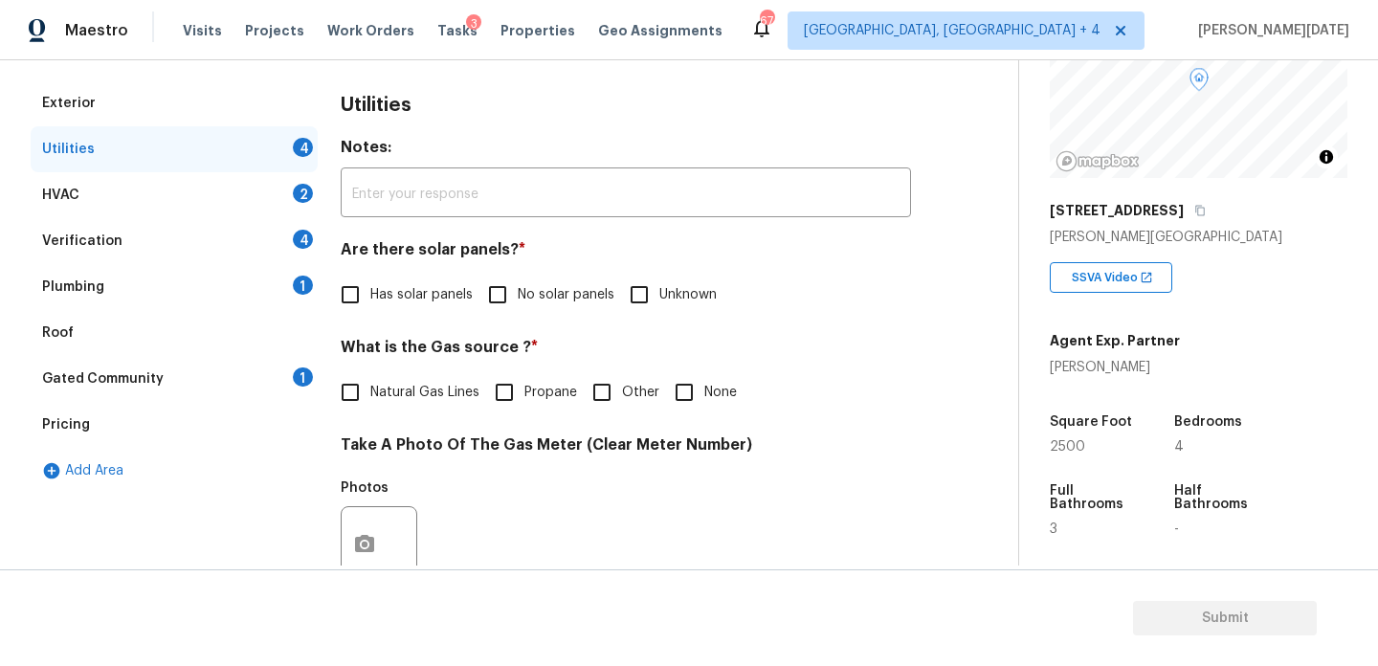
click at [479, 270] on div "Are there solar panels? * Has solar panels No solar panels Unknown" at bounding box center [626, 277] width 570 height 75
click at [512, 289] on input "No solar panels" at bounding box center [498, 295] width 40 height 40
checkbox input "true"
click at [710, 401] on span "None" at bounding box center [721, 393] width 33 height 20
click at [705, 401] on input "None" at bounding box center [684, 392] width 40 height 40
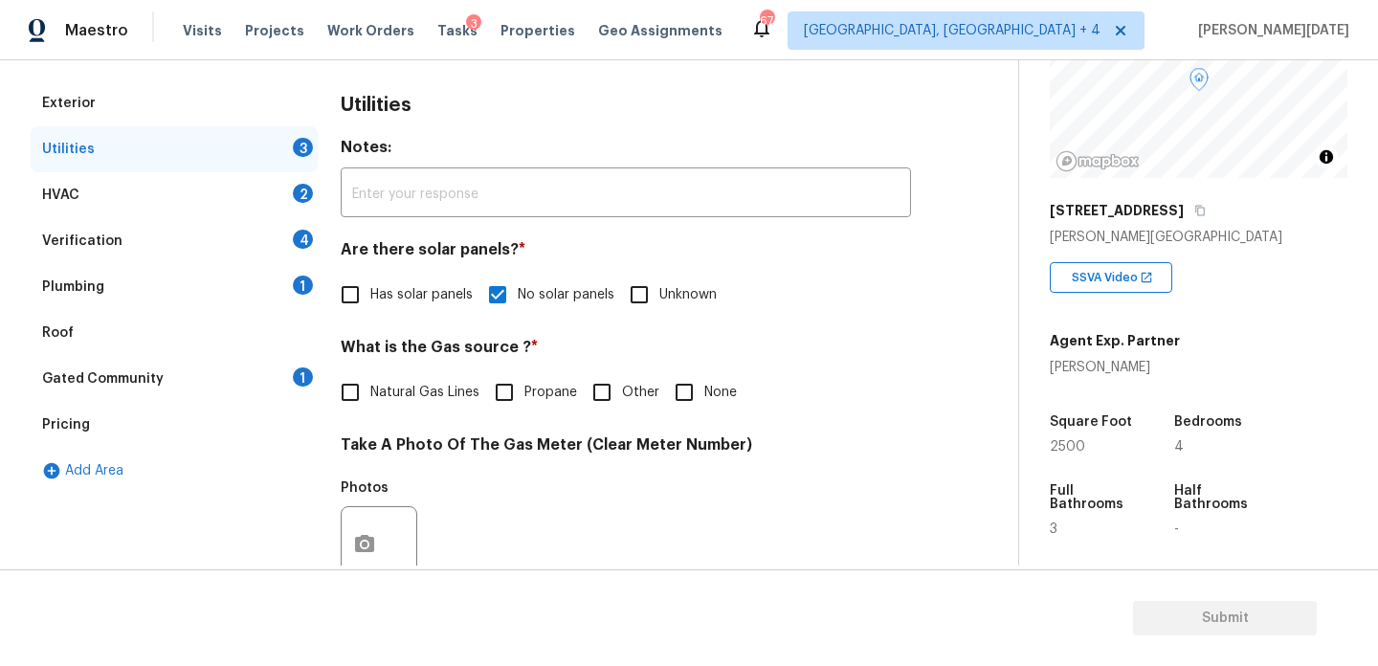
checkbox input "true"
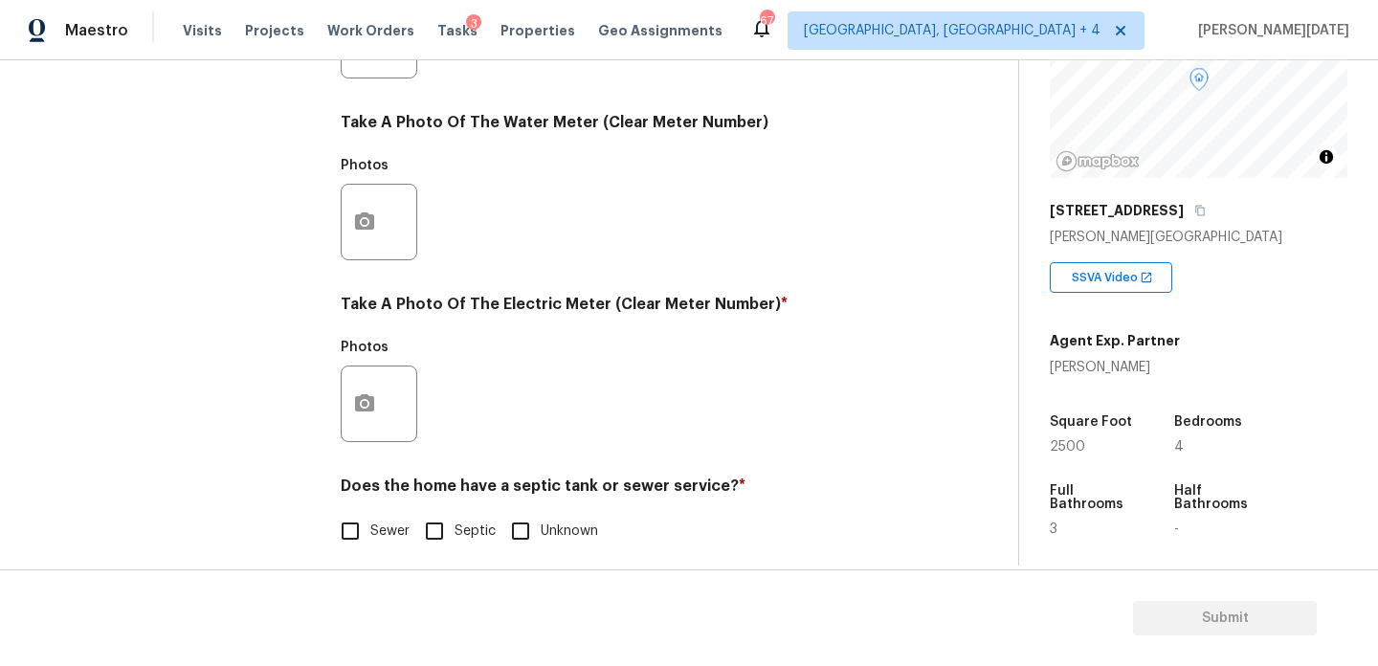
scroll to position [774, 0]
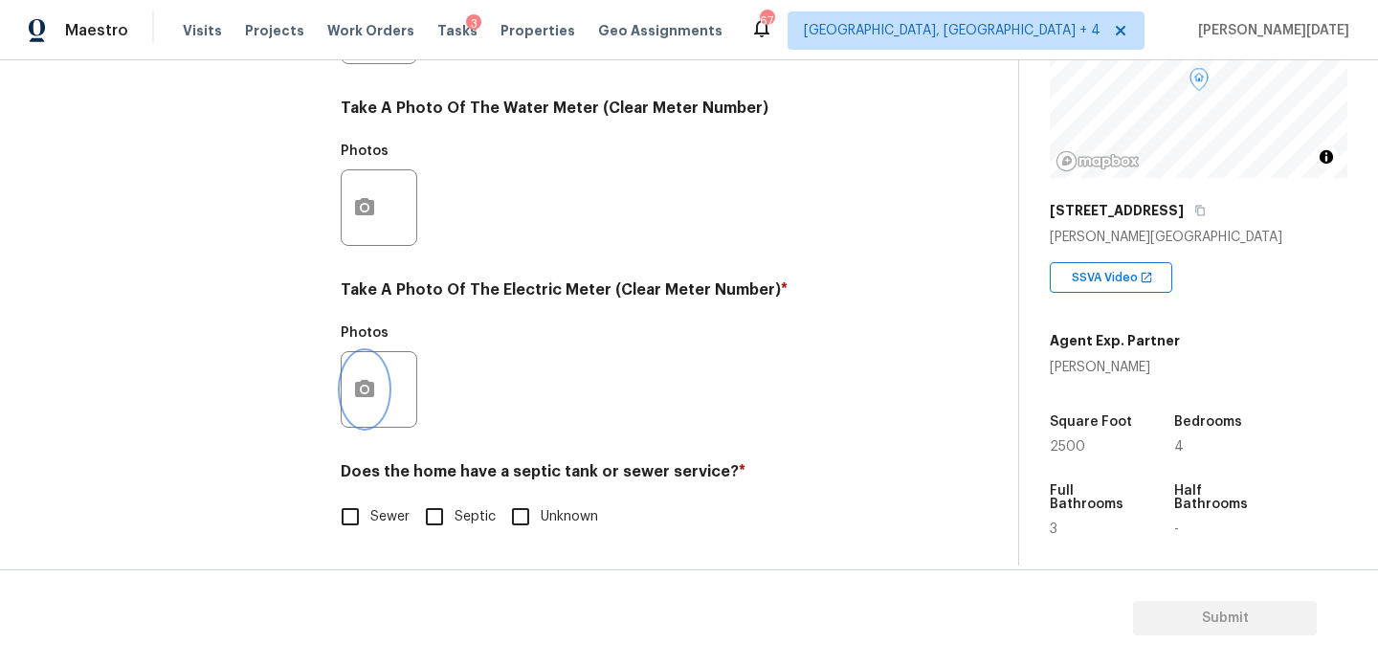
click at [365, 395] on icon "button" at bounding box center [364, 388] width 19 height 17
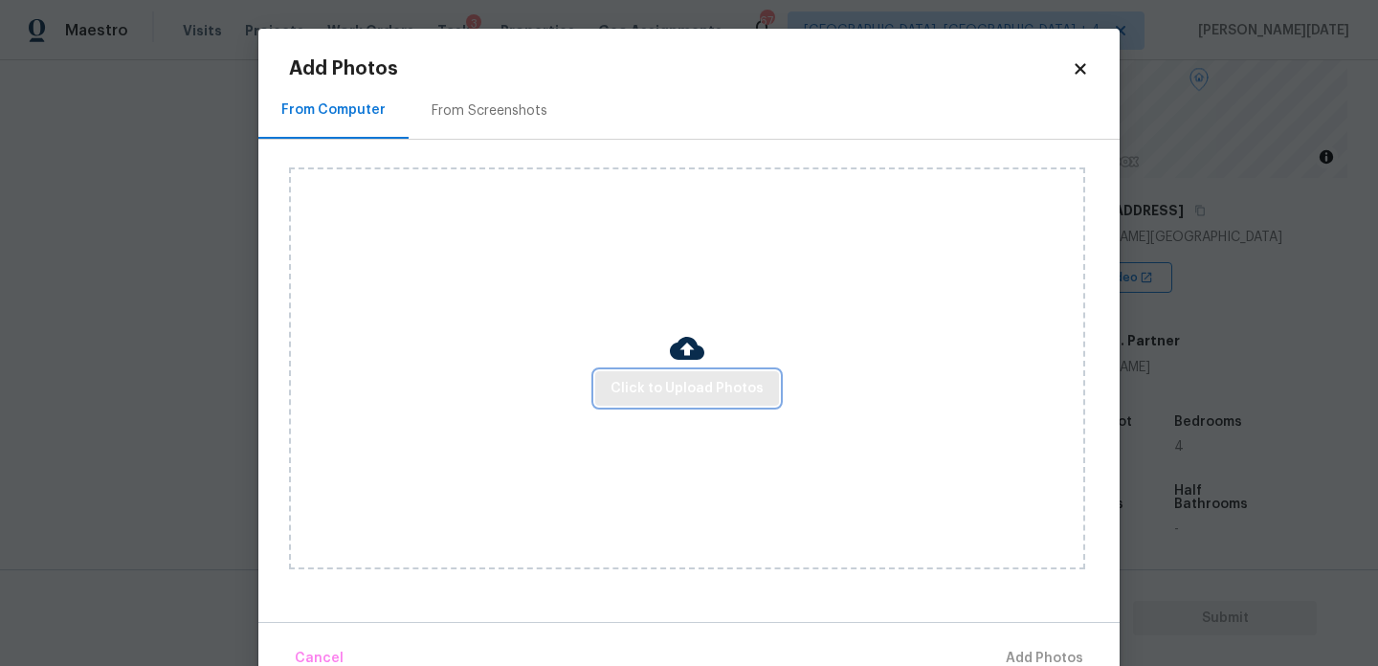
click at [659, 383] on span "Click to Upload Photos" at bounding box center [687, 389] width 153 height 24
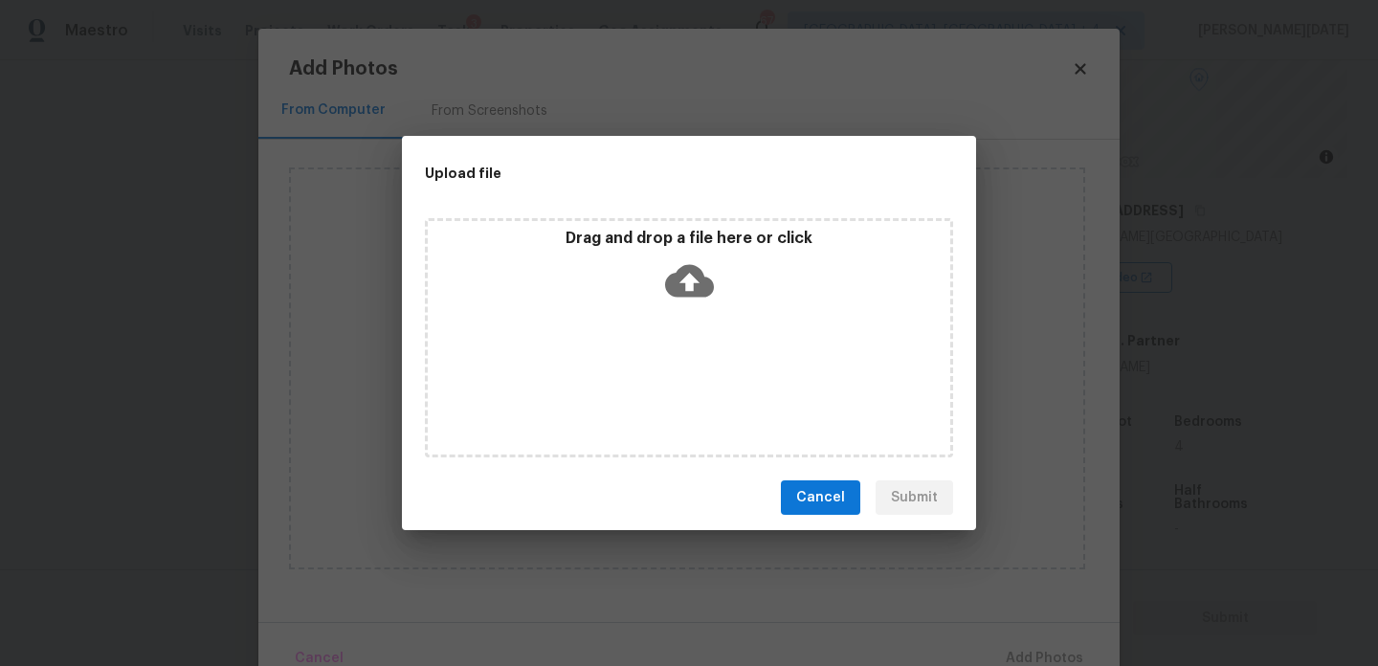
click at [659, 383] on div "Drag and drop a file here or click" at bounding box center [689, 337] width 528 height 239
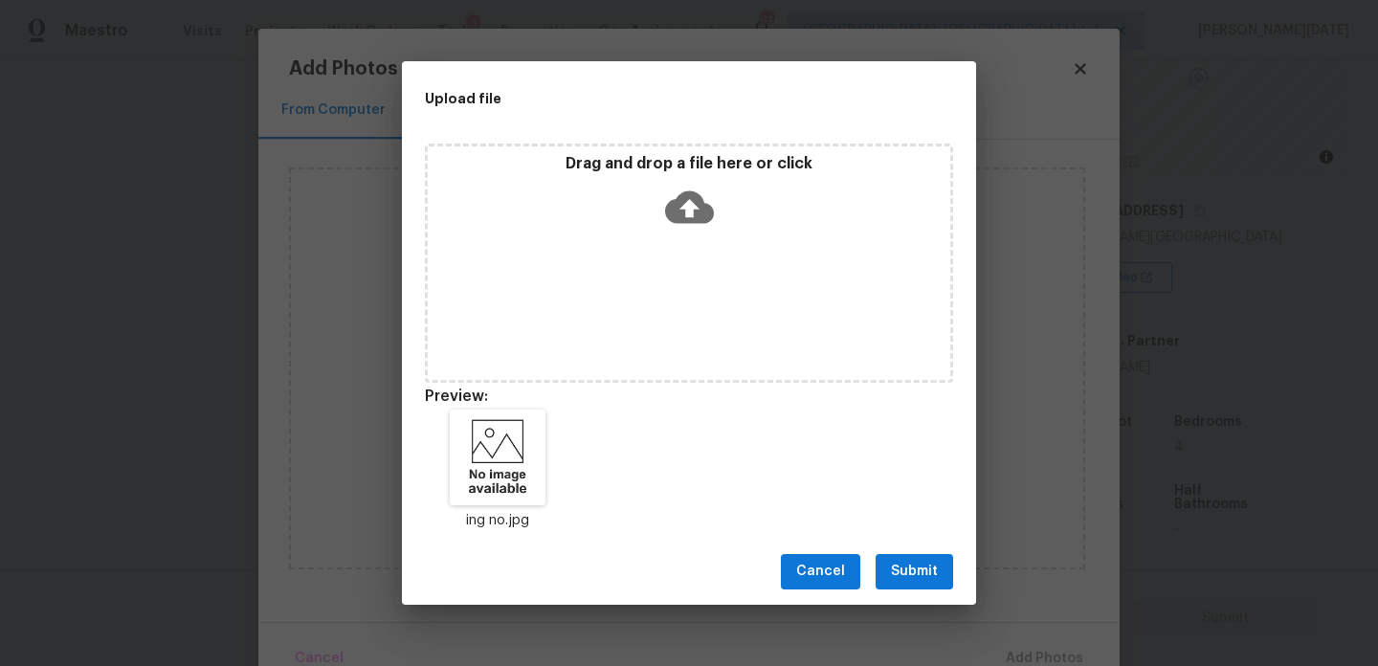
click at [904, 552] on div "Cancel Submit" at bounding box center [689, 572] width 574 height 66
click at [915, 576] on span "Submit" at bounding box center [914, 572] width 47 height 24
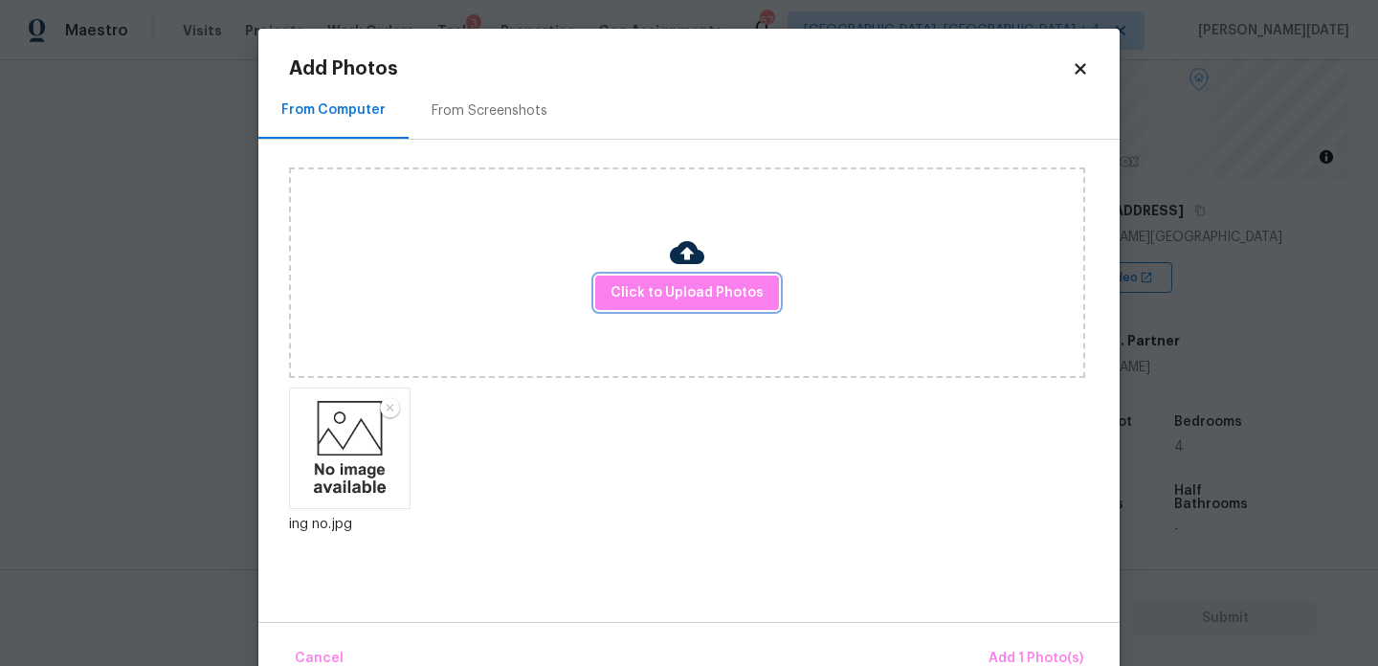
scroll to position [42, 0]
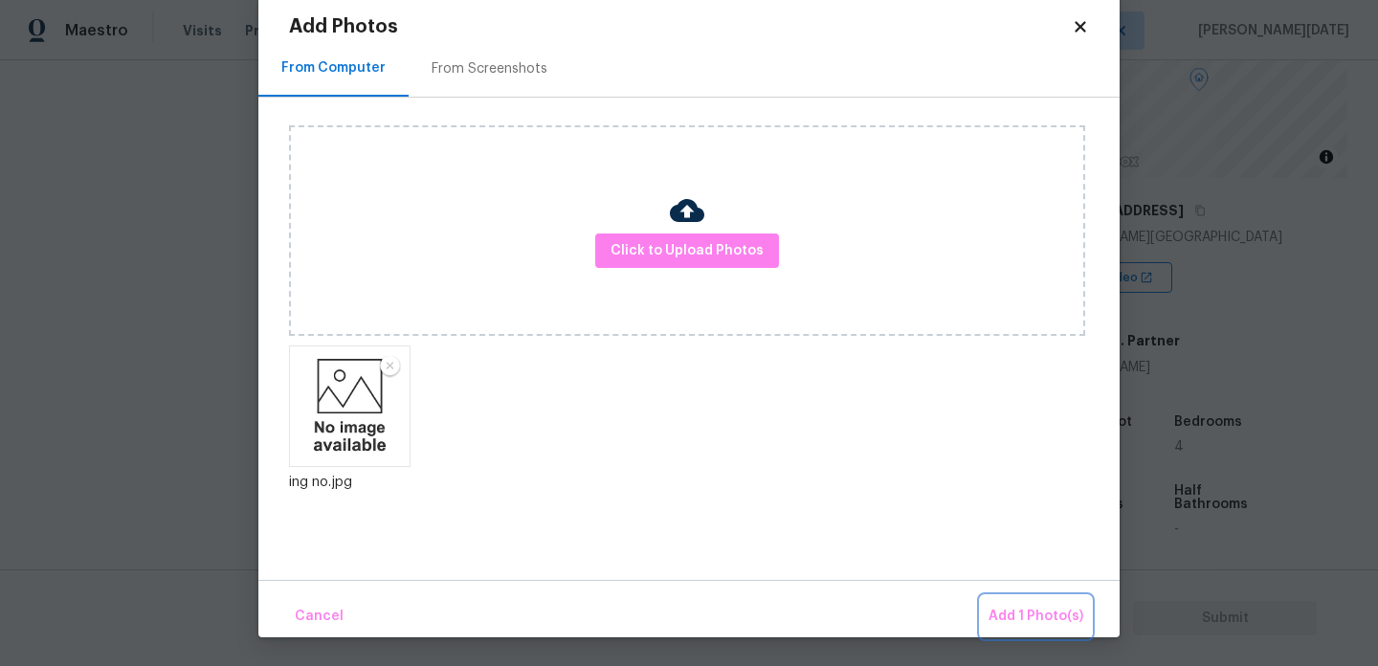
click at [1024, 611] on span "Add 1 Photo(s)" at bounding box center [1036, 617] width 95 height 24
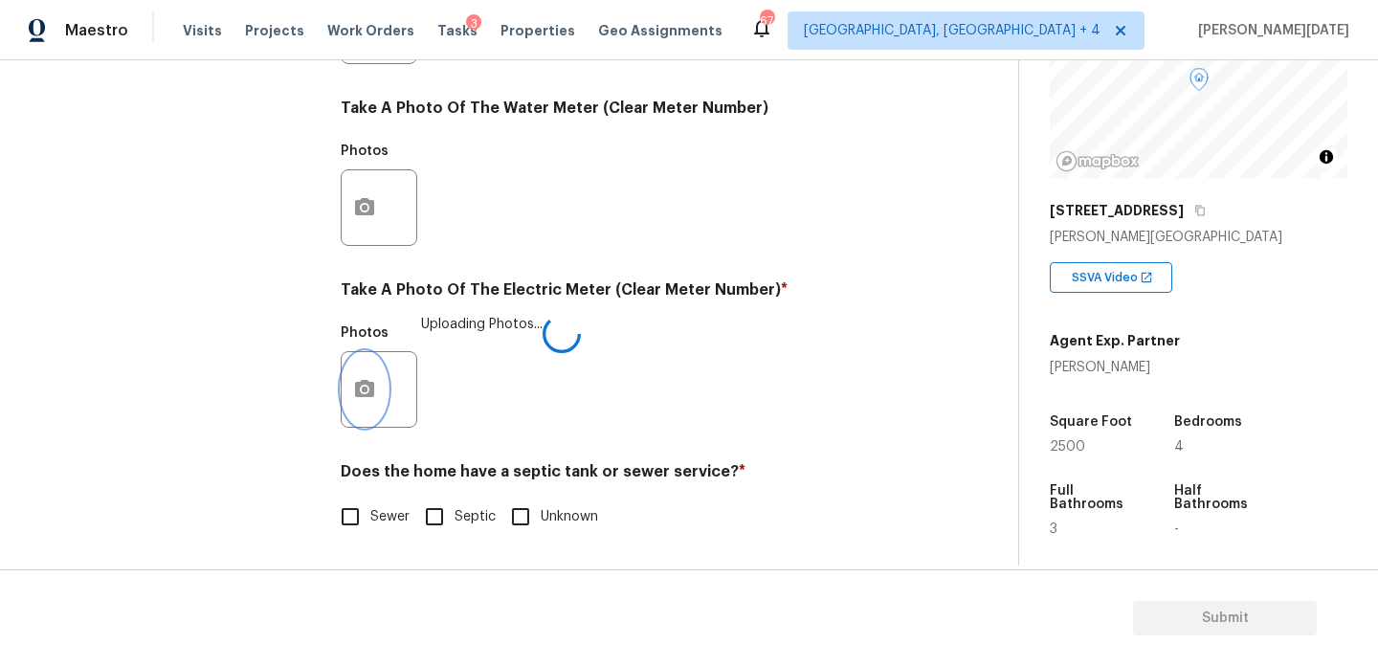
scroll to position [0, 0]
click at [345, 536] on input "Sewer" at bounding box center [350, 517] width 40 height 40
checkbox input "true"
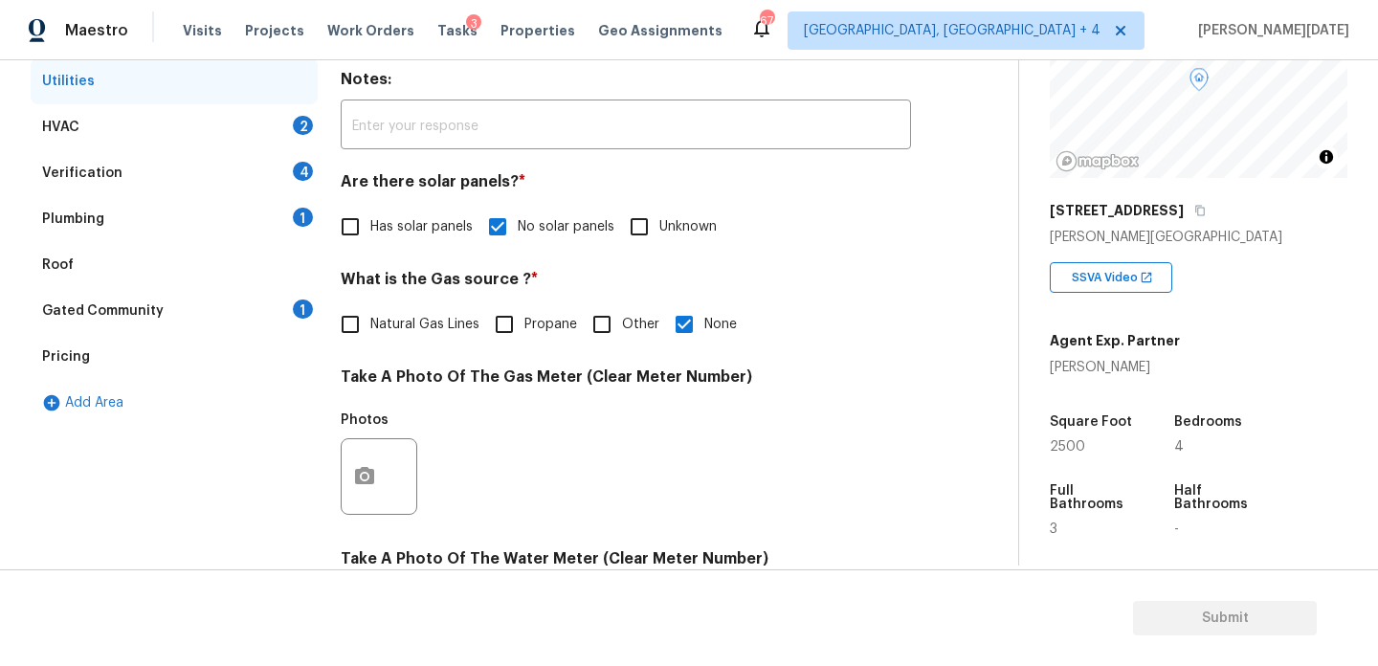
scroll to position [312, 0]
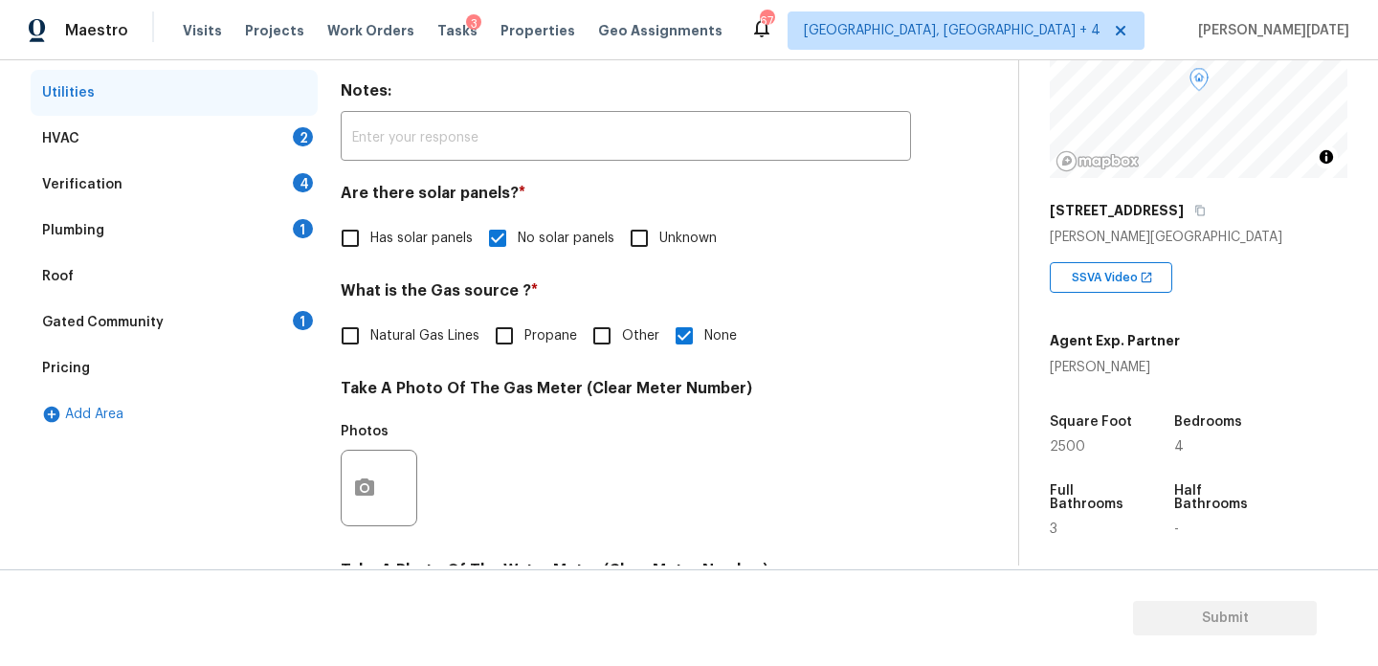
click at [306, 145] on div "HVAC 2" at bounding box center [174, 139] width 287 height 46
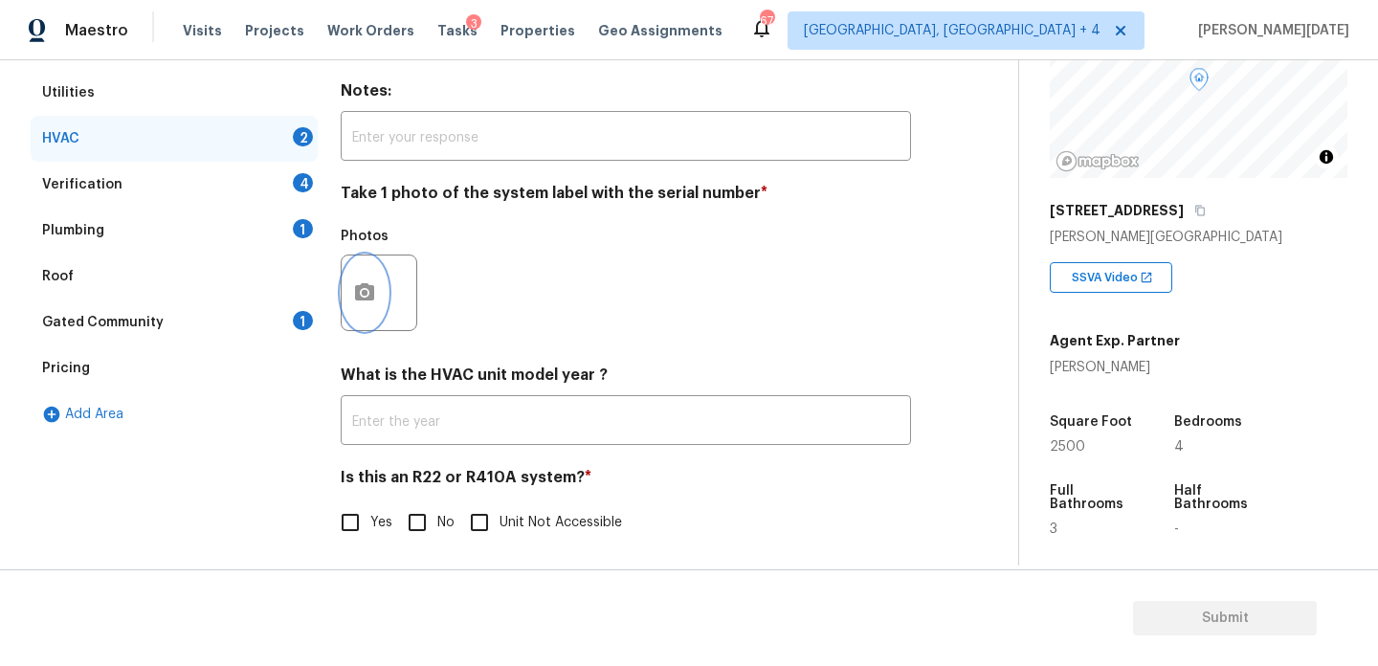
click at [363, 280] on button "button" at bounding box center [365, 293] width 46 height 75
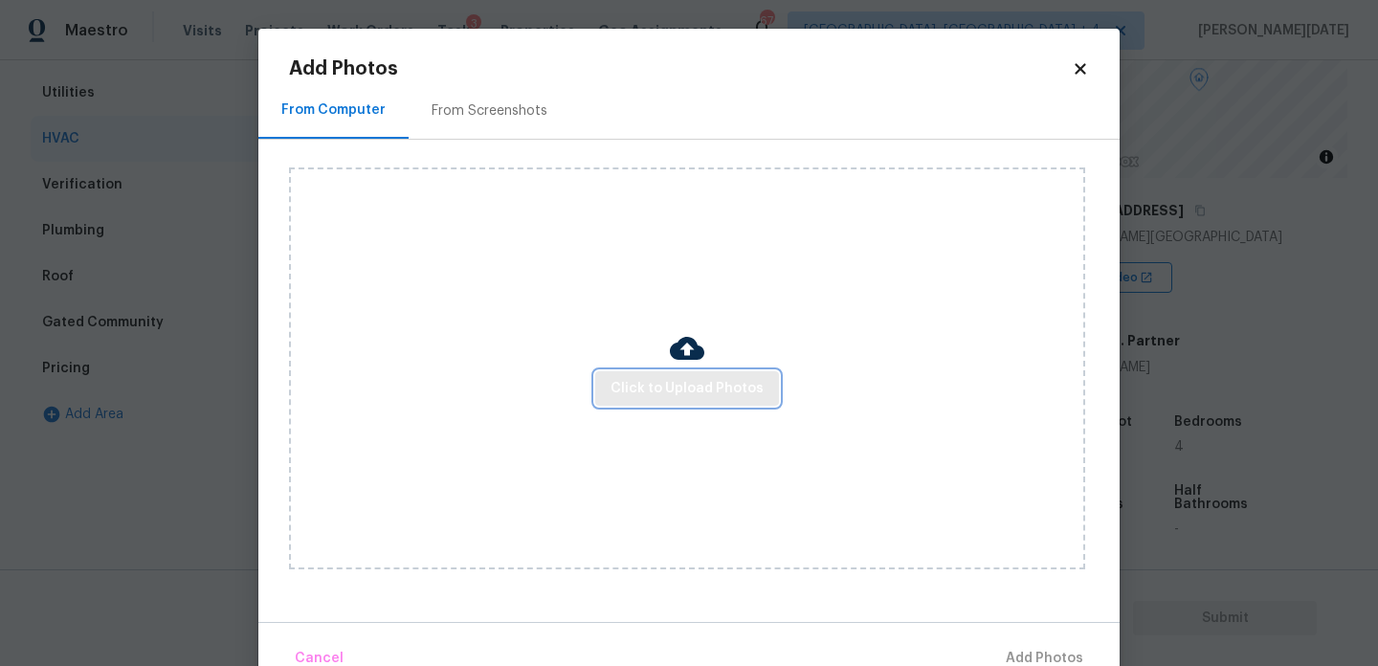
click at [636, 371] on button "Click to Upload Photos" at bounding box center [687, 388] width 184 height 35
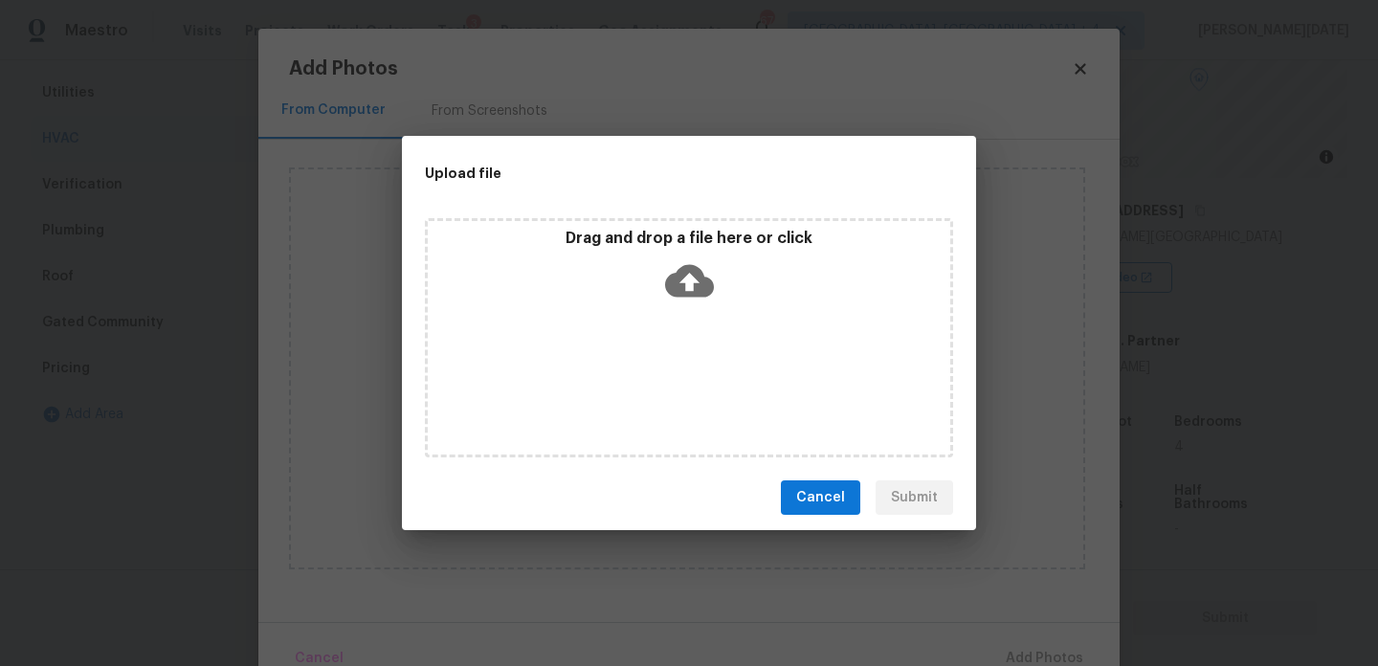
click at [636, 370] on div "Drag and drop a file here or click" at bounding box center [689, 337] width 528 height 239
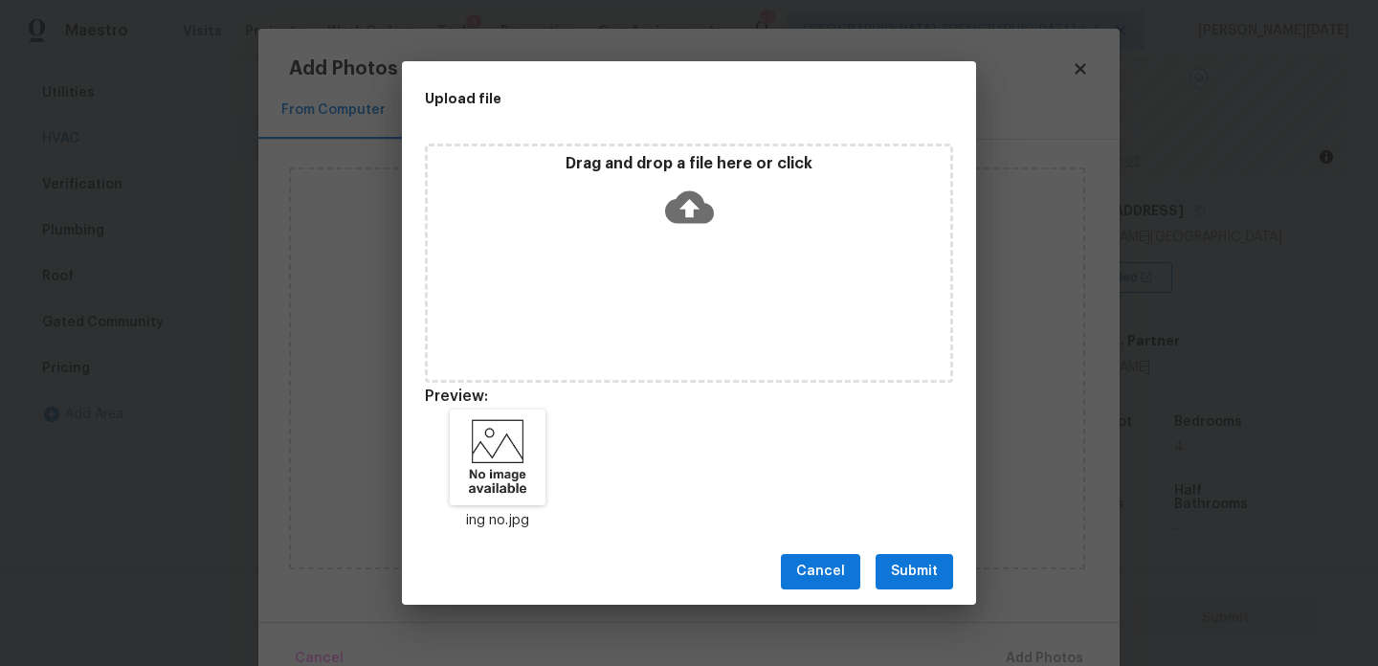
click at [908, 557] on button "Submit" at bounding box center [915, 571] width 78 height 35
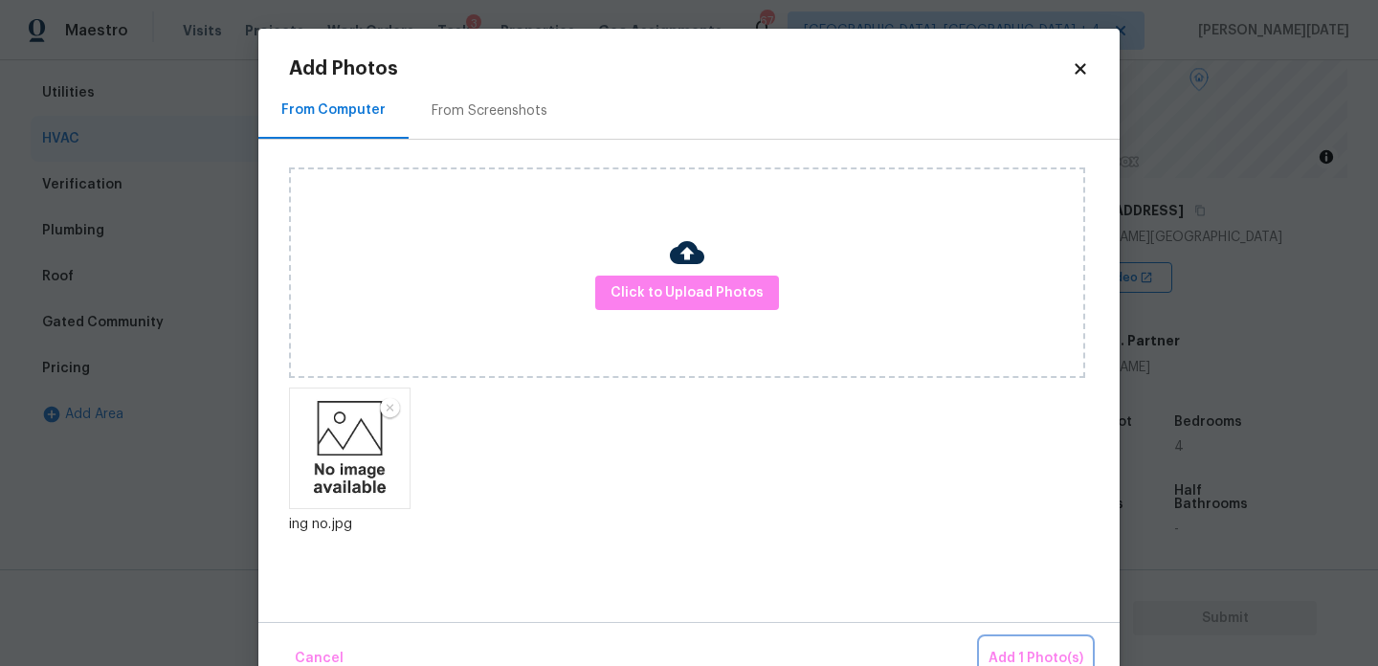
click at [1027, 661] on span "Add 1 Photo(s)" at bounding box center [1036, 659] width 95 height 24
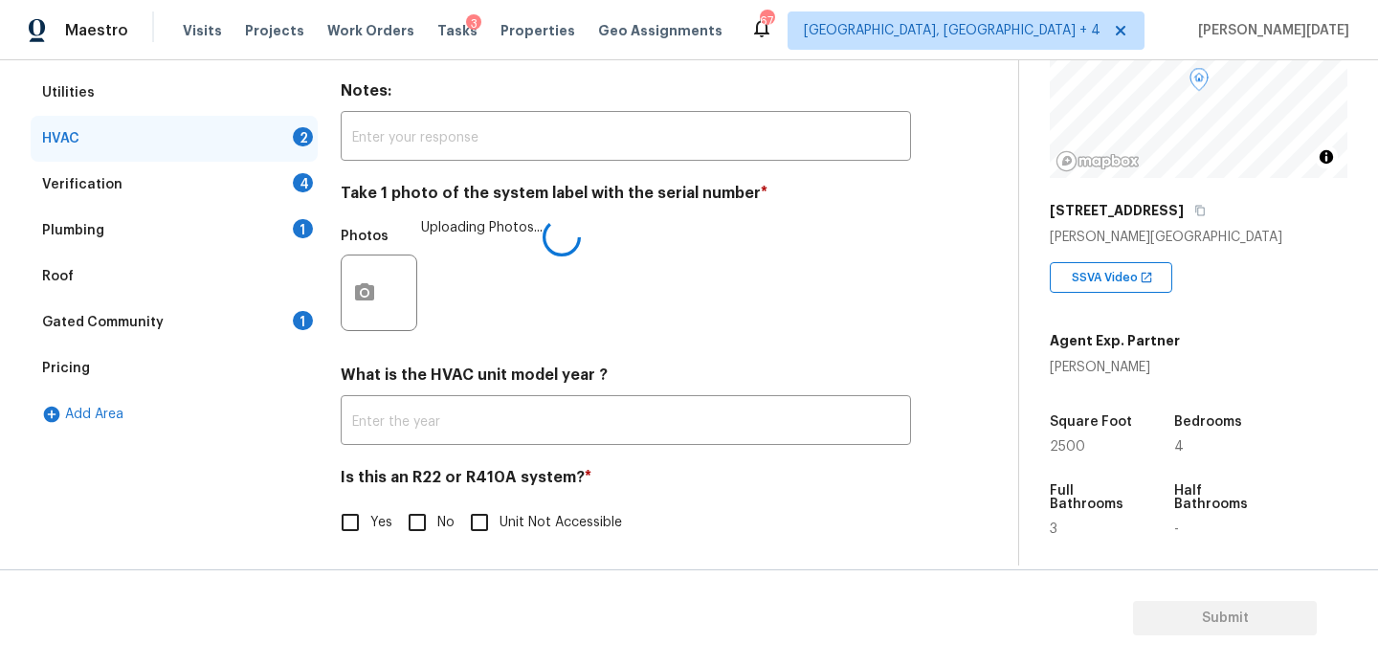
click at [431, 543] on input "No" at bounding box center [417, 523] width 40 height 40
checkbox input "true"
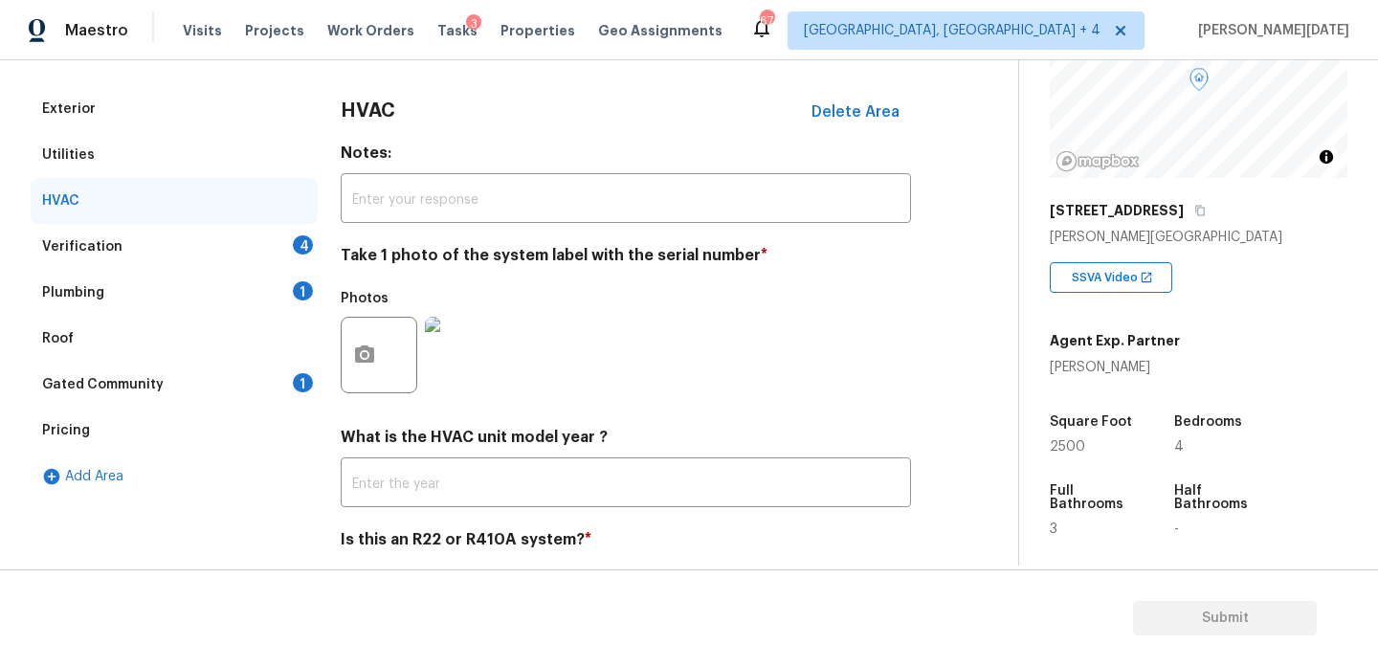
click at [305, 251] on div "4" at bounding box center [303, 244] width 20 height 19
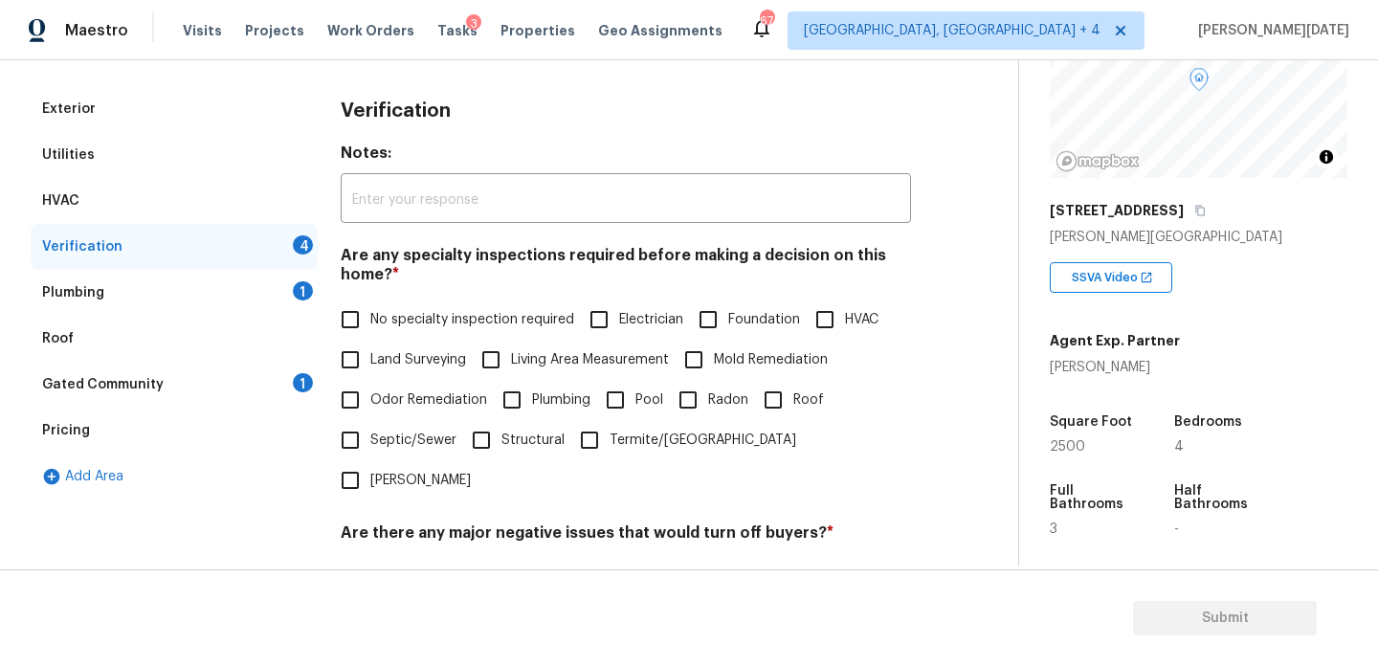
click at [373, 322] on span "No specialty inspection required" at bounding box center [472, 320] width 204 height 20
click at [370, 322] on input "No specialty inspection required" at bounding box center [350, 320] width 40 height 40
checkbox input "true"
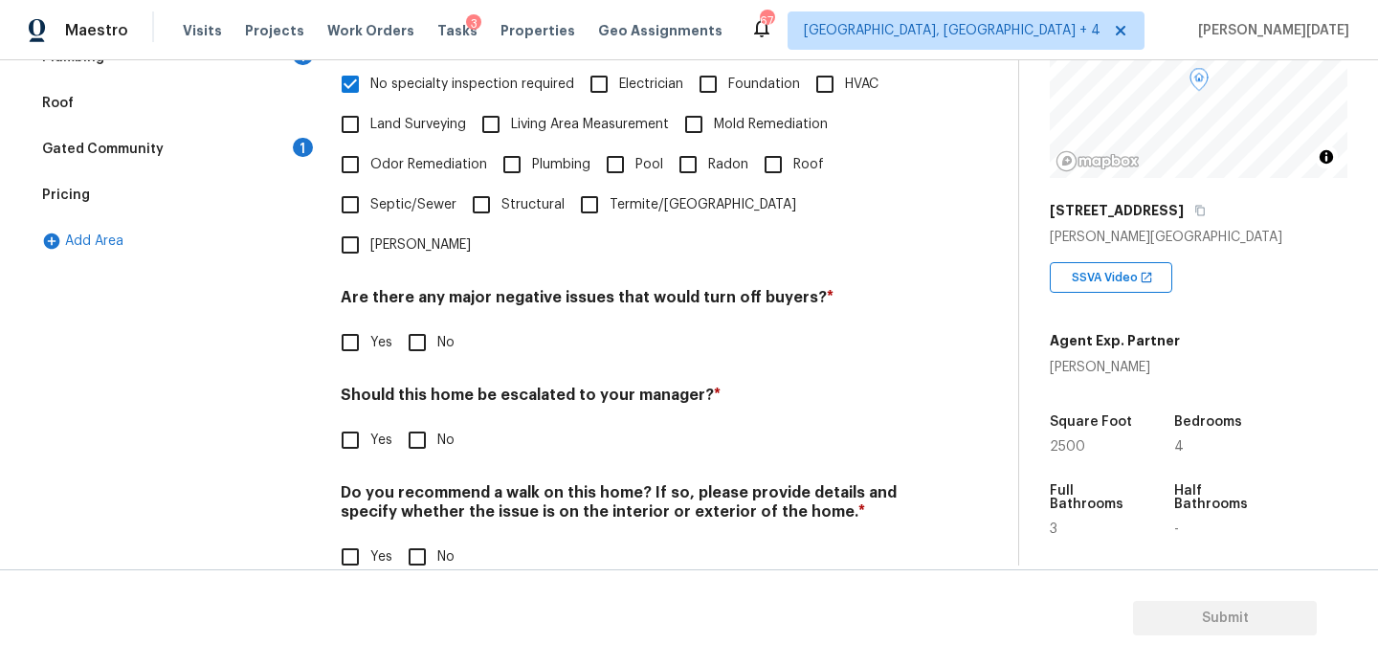
click at [424, 323] on input "No" at bounding box center [417, 343] width 40 height 40
checkbox input "true"
click at [422, 388] on div "Should this home be escalated to your manager? * Yes No" at bounding box center [626, 425] width 570 height 75
click at [422, 420] on input "No" at bounding box center [417, 440] width 40 height 40
checkbox input "true"
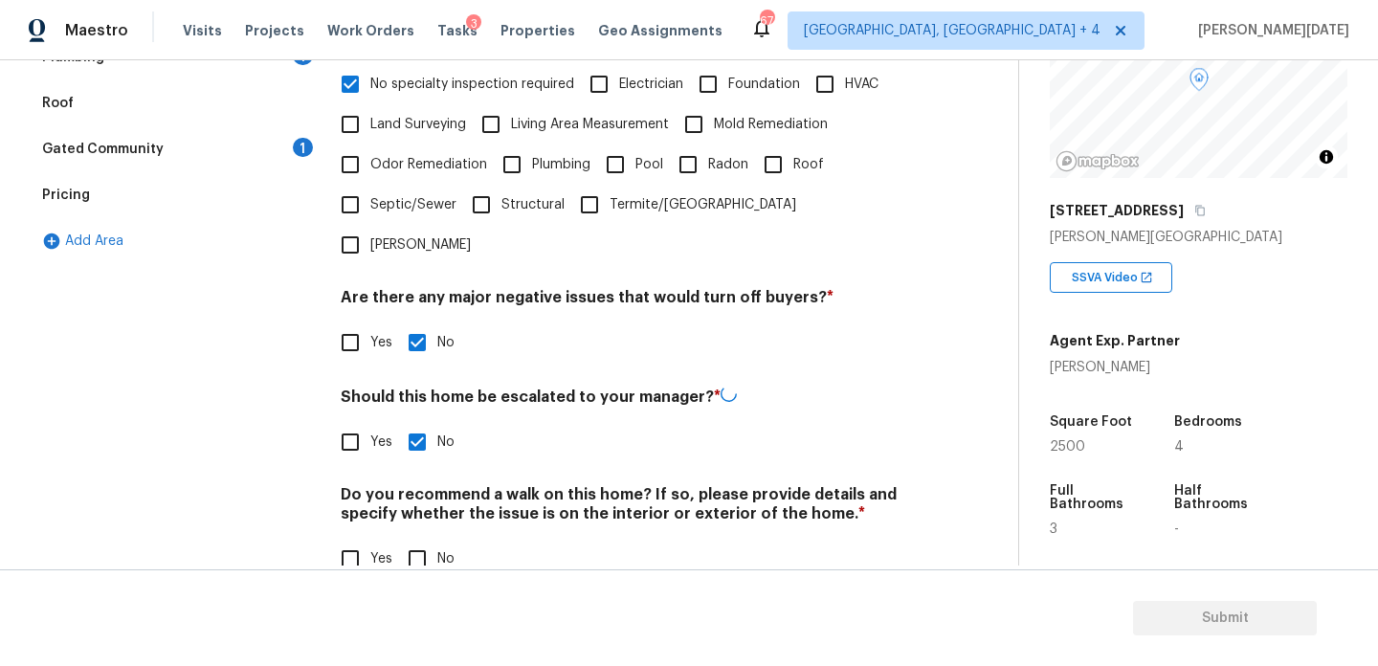
click at [430, 539] on input "No" at bounding box center [417, 559] width 40 height 40
checkbox input "true"
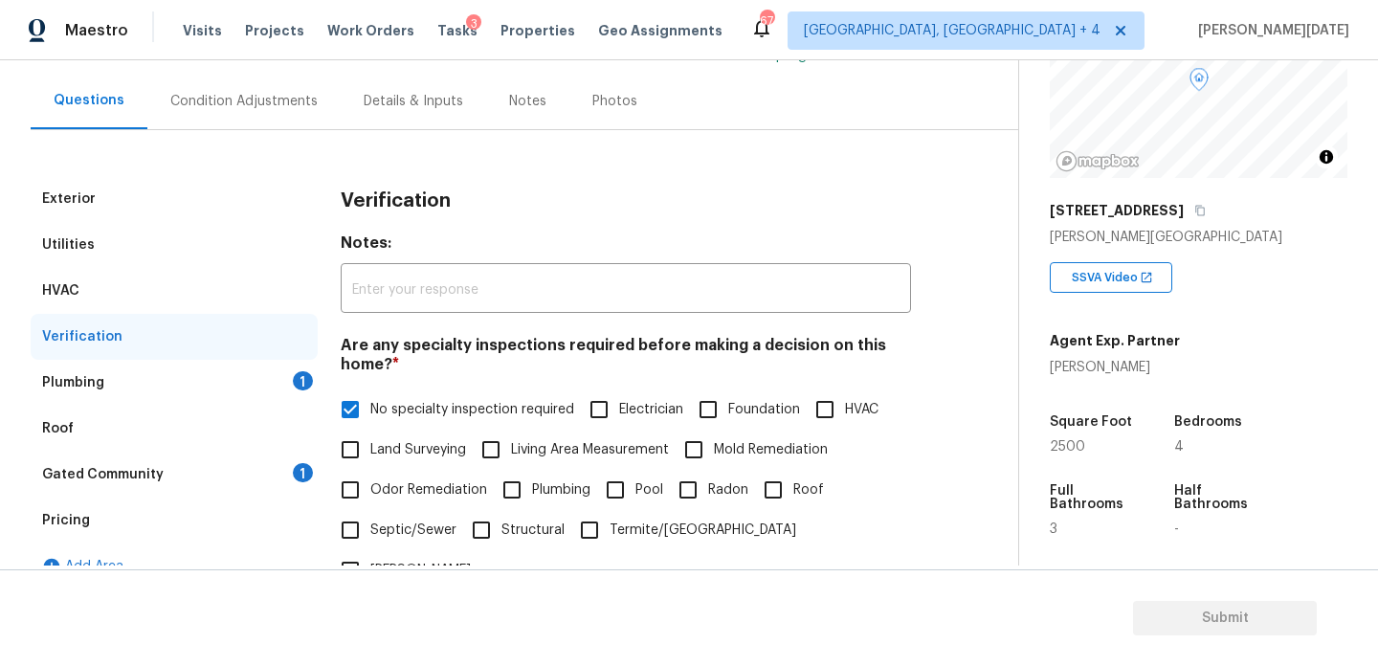
scroll to position [91, 0]
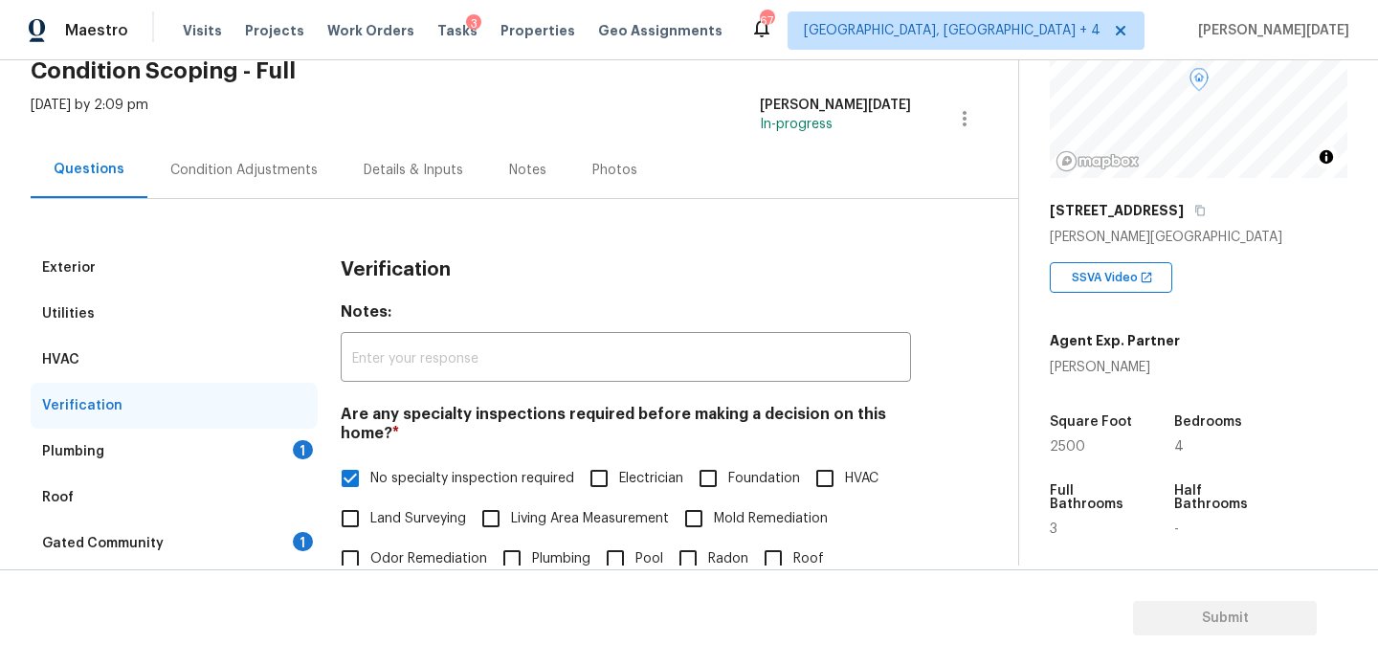
click at [276, 441] on div "Plumbing 1" at bounding box center [174, 452] width 287 height 46
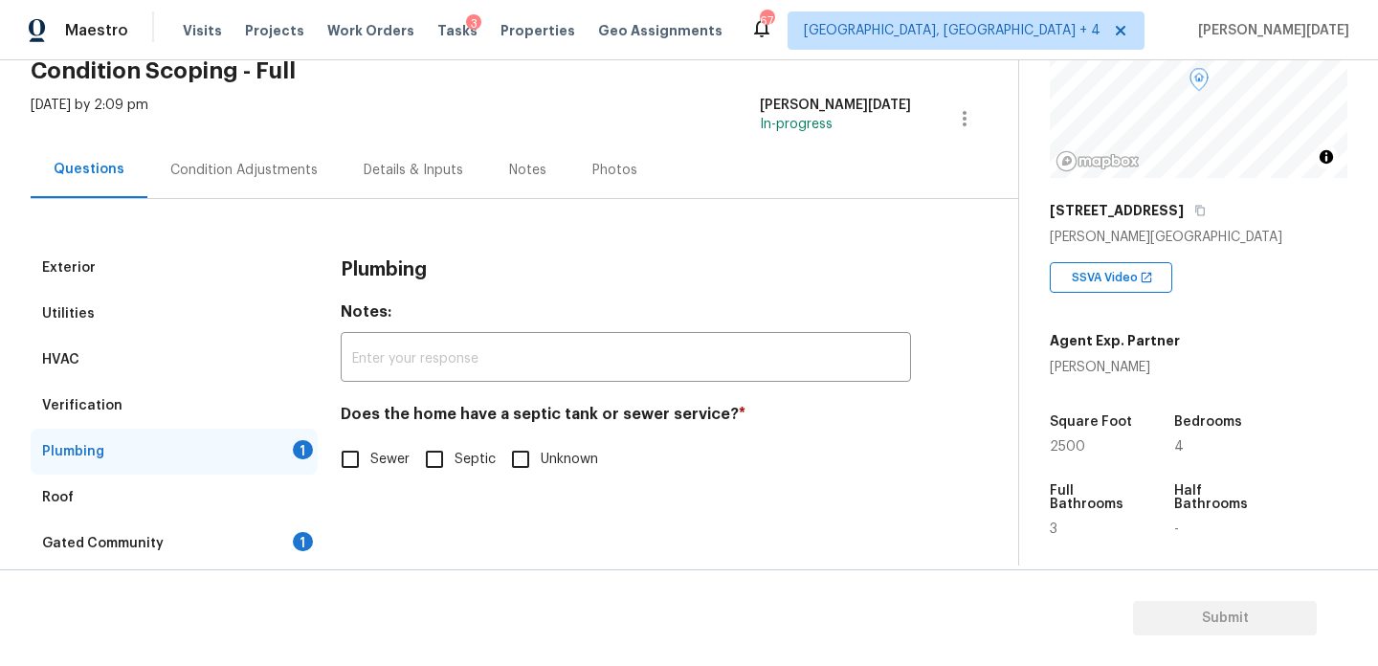
click at [357, 462] on input "Sewer" at bounding box center [350, 459] width 40 height 40
checkbox input "true"
click at [313, 519] on div "Exterior Utilities HVAC Verification Plumbing Roof Gated Community 1 Pricing Ad…" at bounding box center [174, 452] width 287 height 414
click at [301, 541] on div "1" at bounding box center [303, 541] width 20 height 19
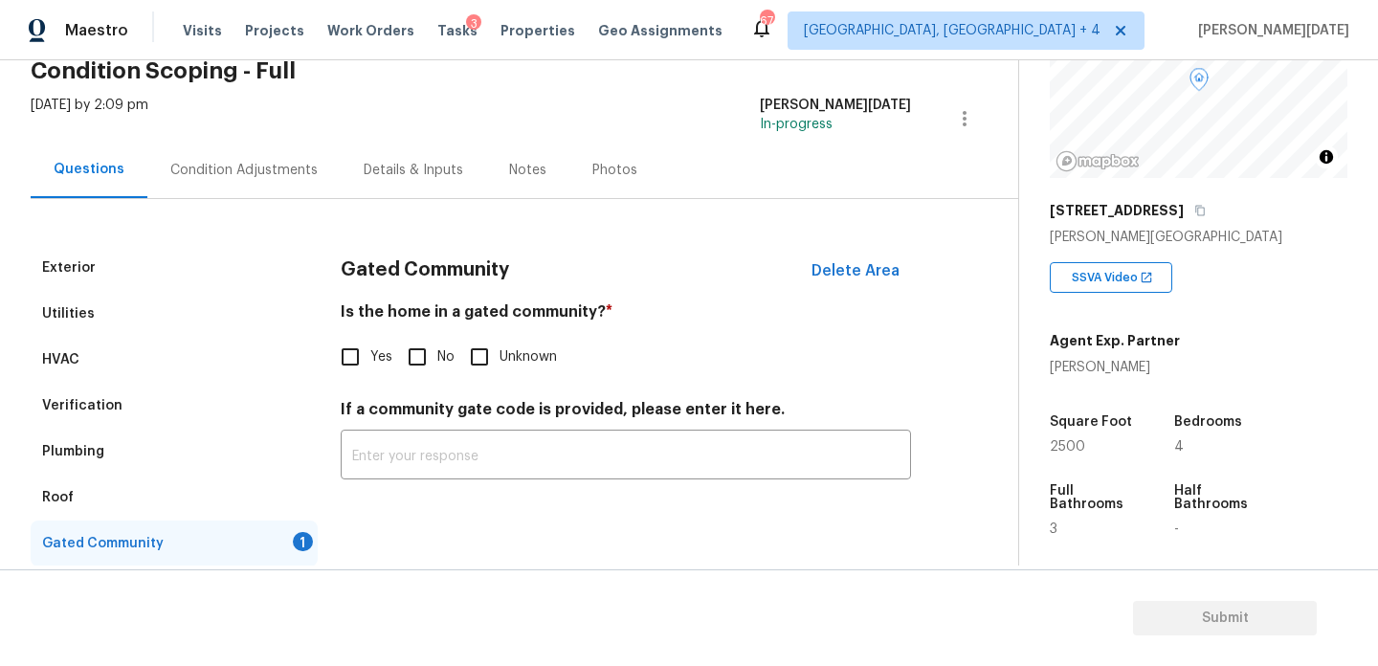
click at [404, 345] on input "No" at bounding box center [417, 357] width 40 height 40
checkbox input "true"
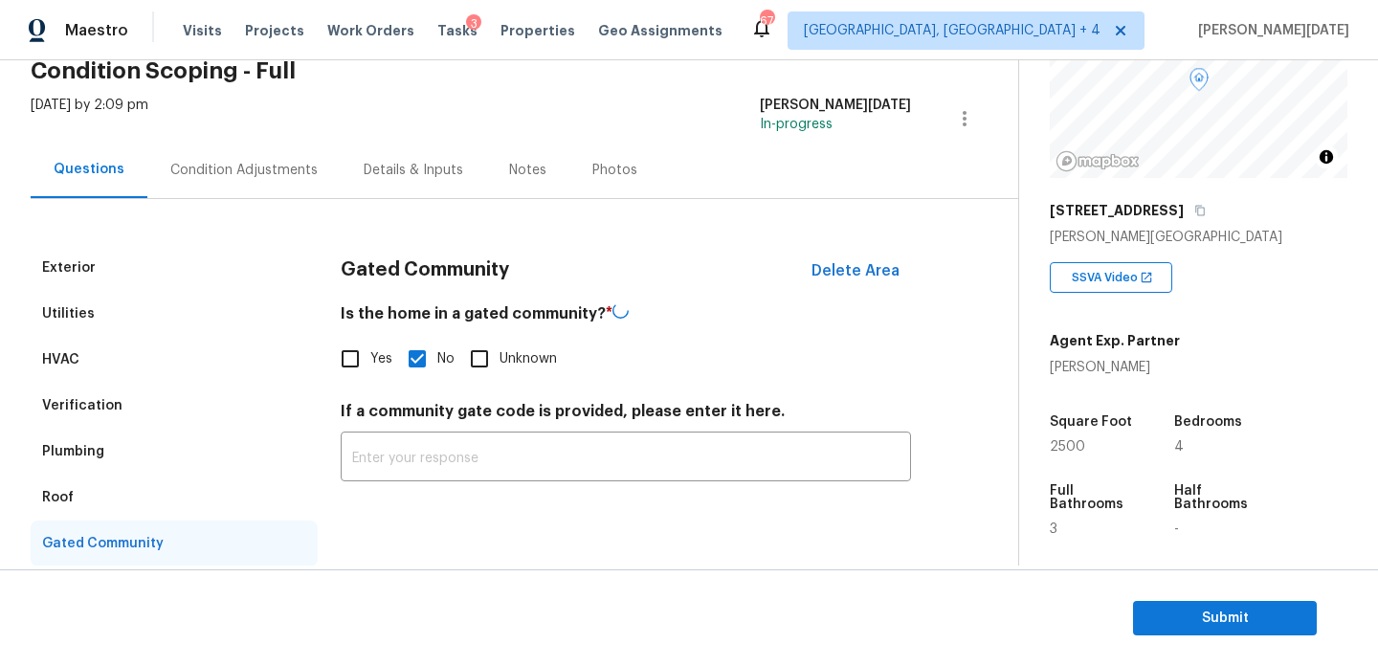
scroll to position [190, 0]
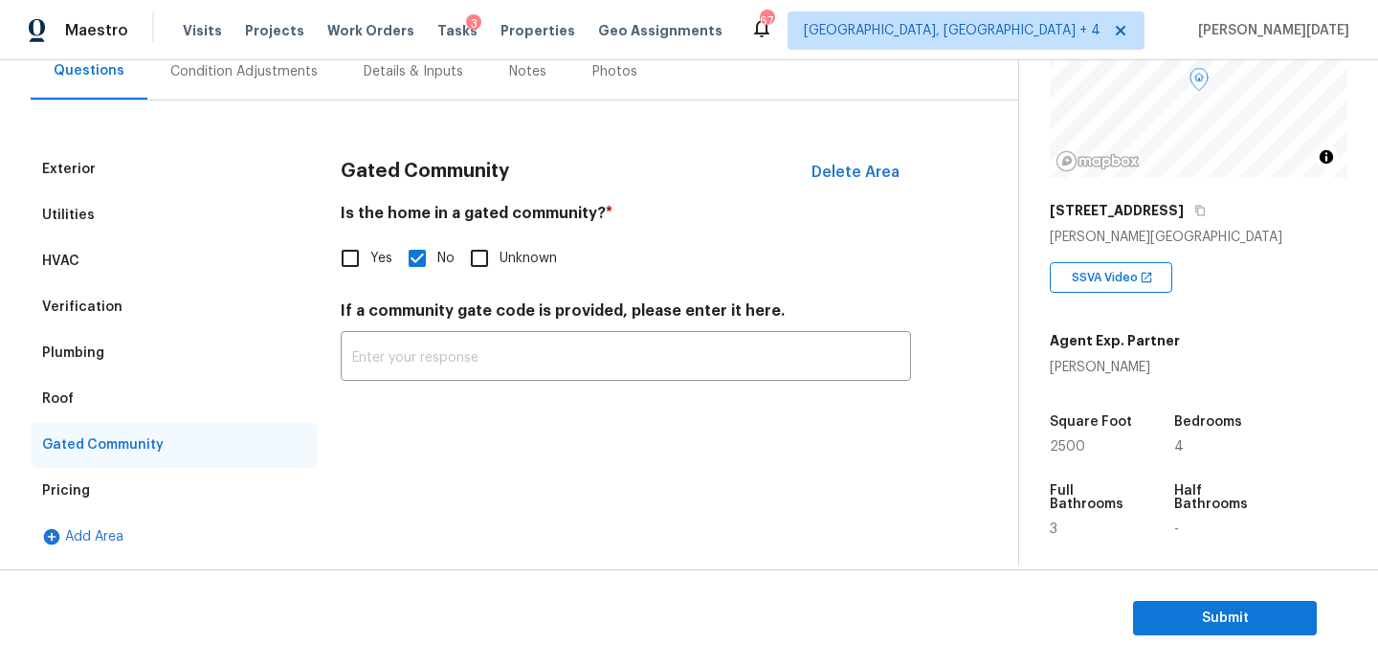
click at [112, 501] on div "Pricing" at bounding box center [174, 491] width 287 height 46
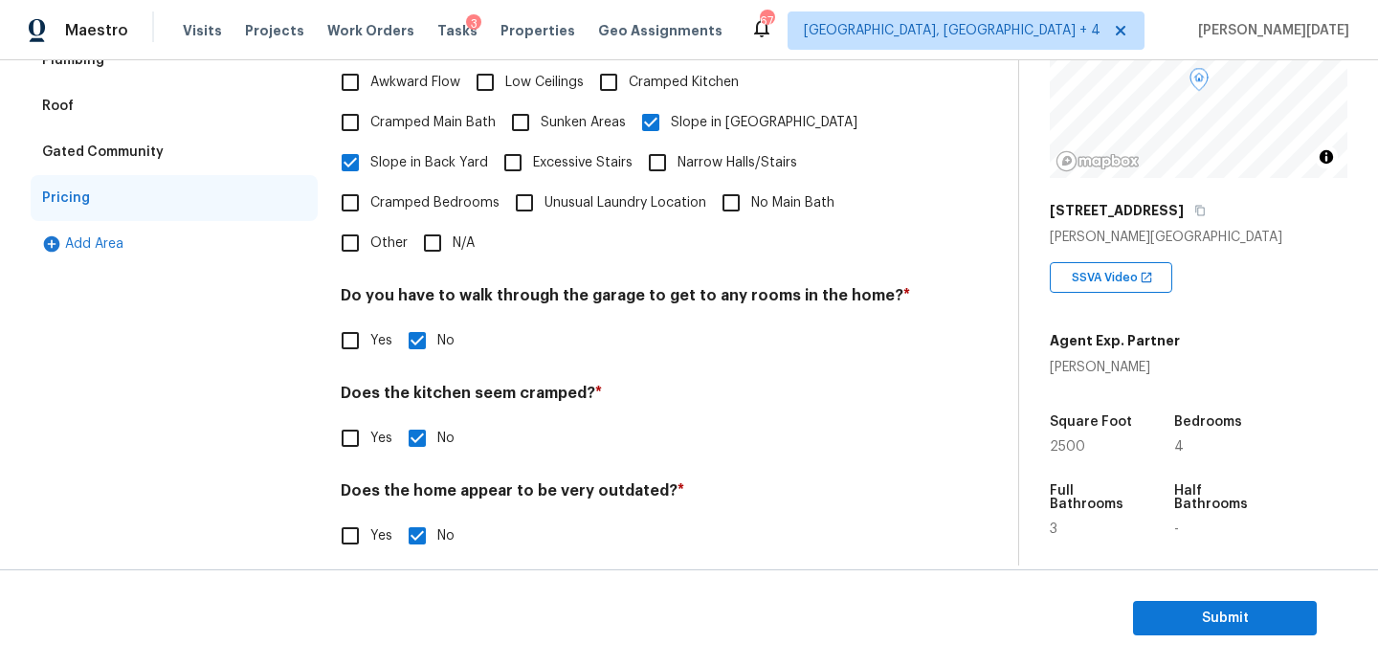
scroll to position [0, 0]
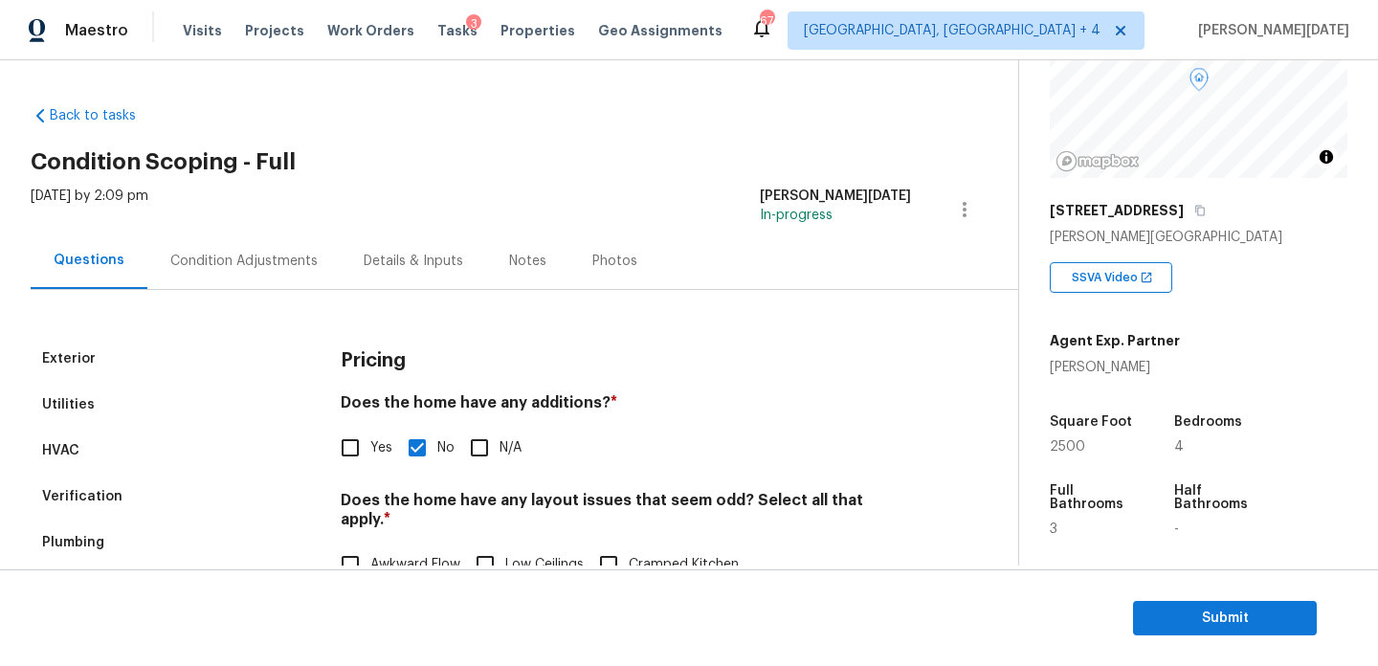
click at [246, 274] on div "Condition Adjustments" at bounding box center [243, 261] width 193 height 56
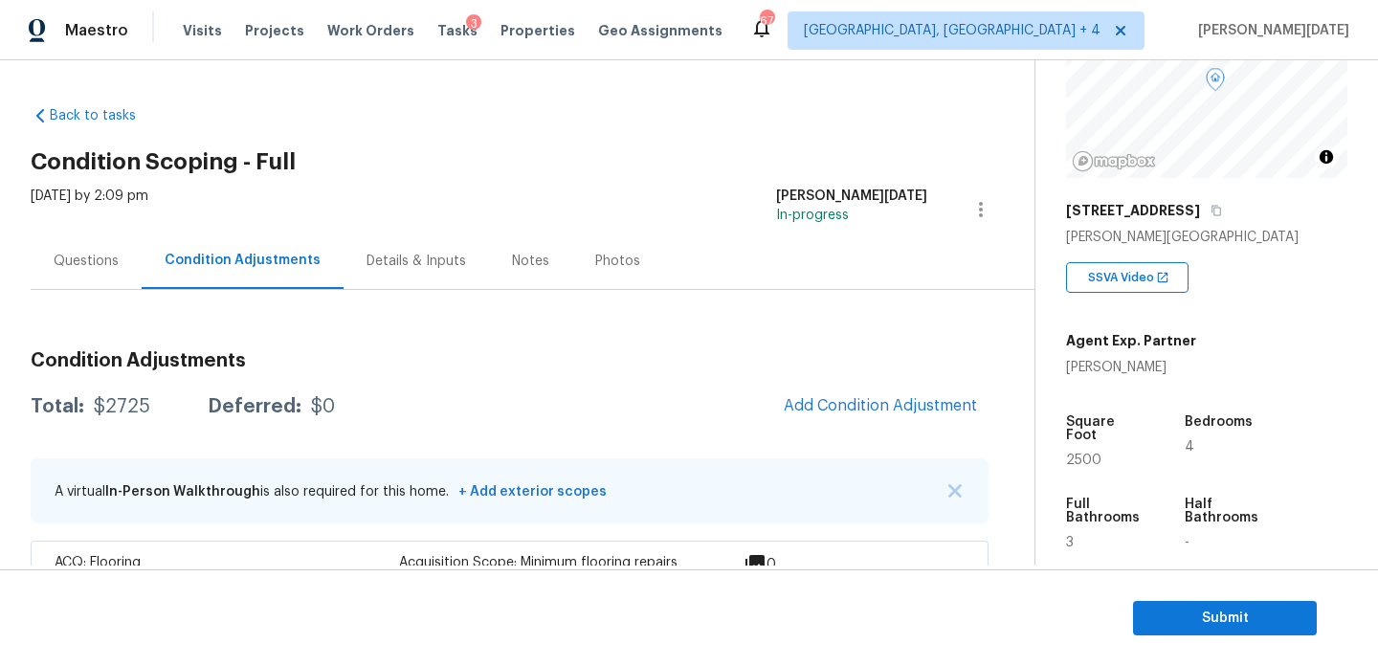
click at [90, 286] on div "Questions" at bounding box center [86, 261] width 111 height 56
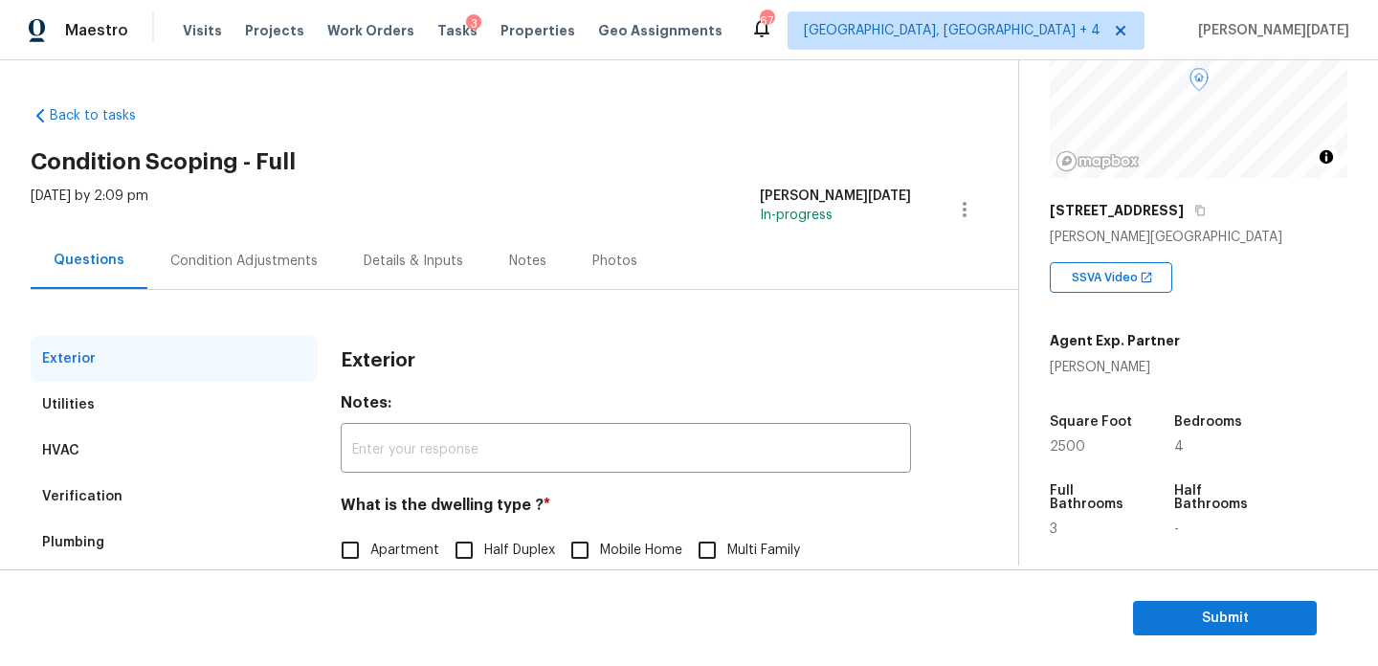
click at [111, 414] on div "Utilities" at bounding box center [174, 405] width 287 height 46
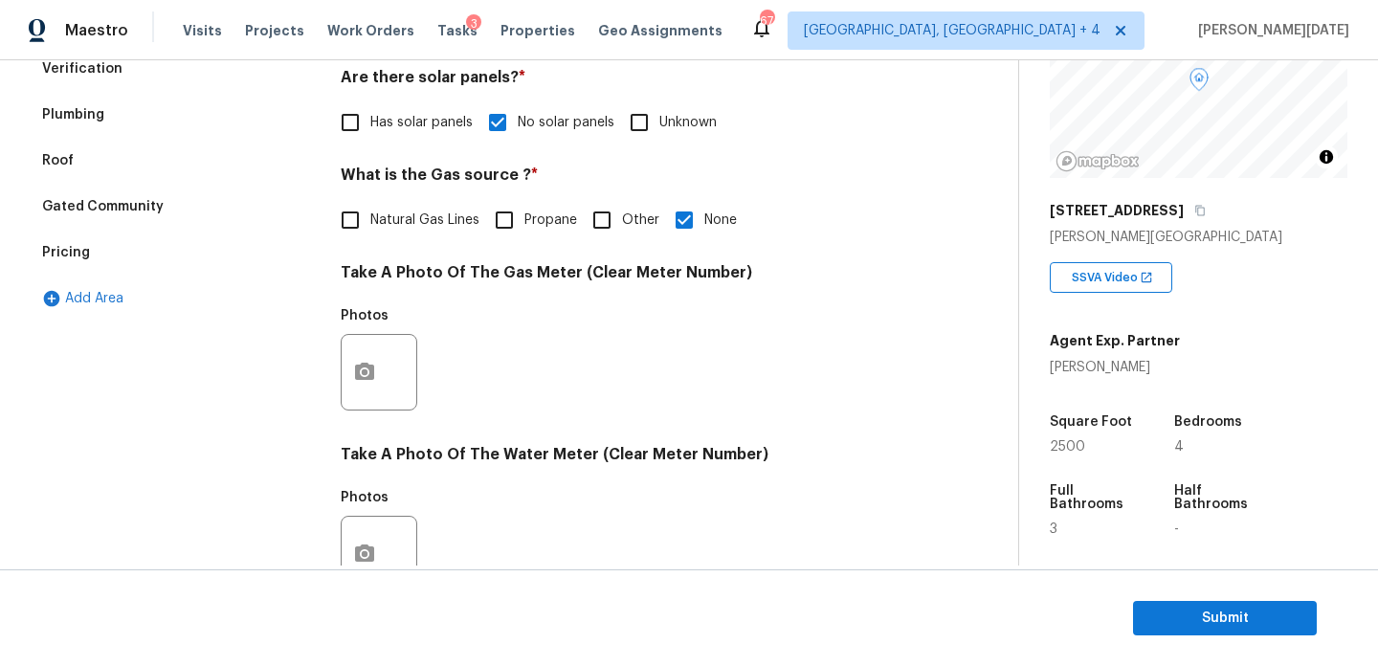
scroll to position [459, 0]
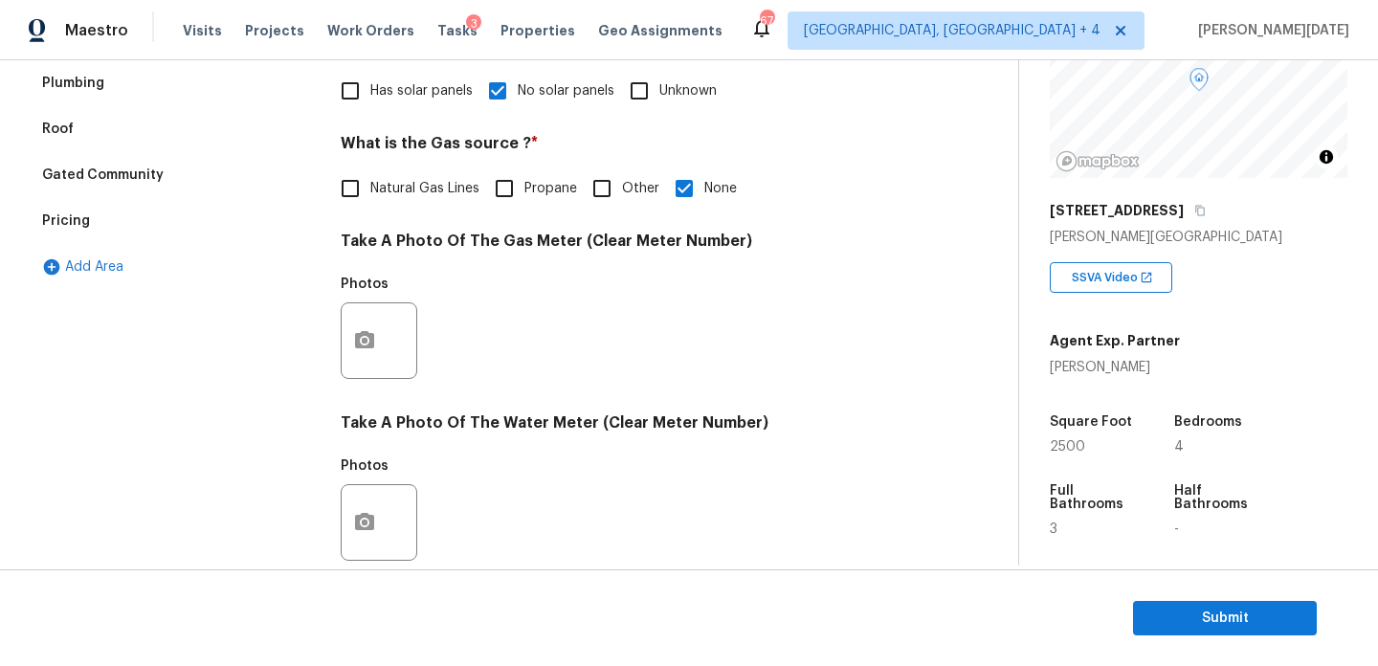
click at [377, 192] on span "Natural Gas Lines" at bounding box center [424, 189] width 109 height 20
click at [370, 192] on input "Natural Gas Lines" at bounding box center [350, 188] width 40 height 40
checkbox input "true"
checkbox input "false"
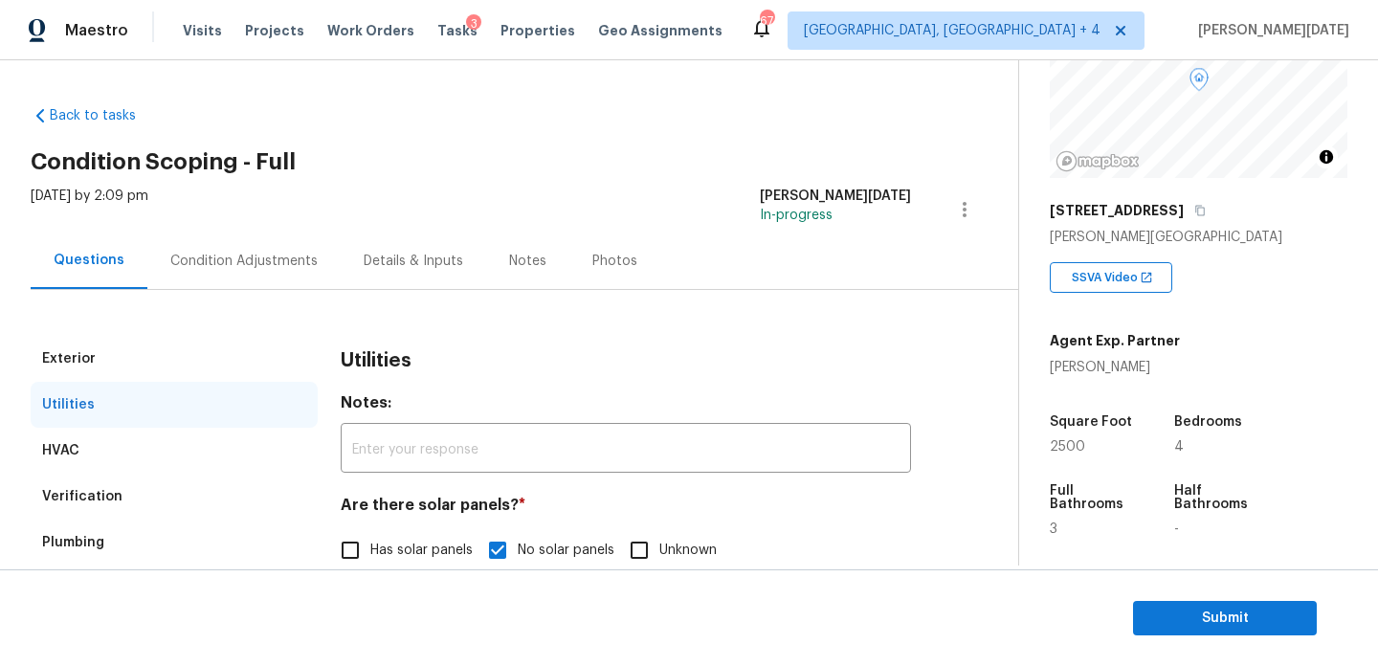
click at [243, 261] on div "Condition Adjustments" at bounding box center [243, 261] width 147 height 19
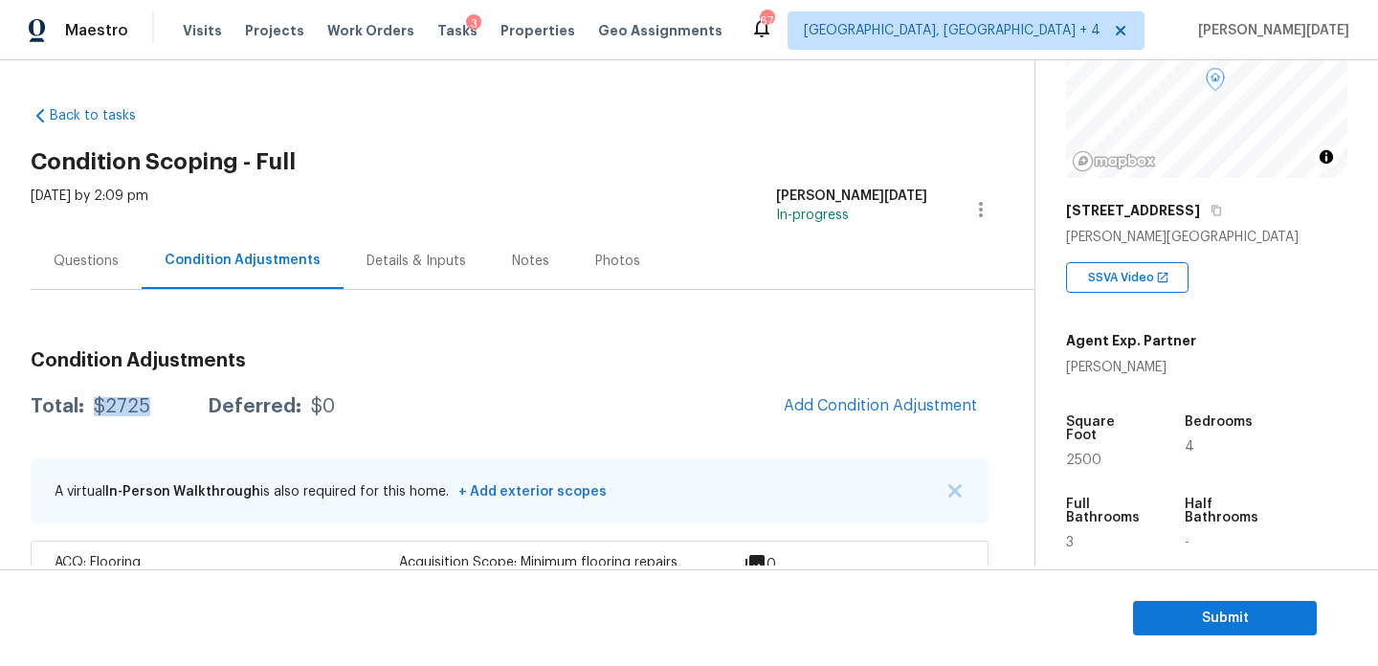
drag, startPoint x: 89, startPoint y: 403, endPoint x: 149, endPoint y: 404, distance: 60.3
click at [149, 404] on div "Total: $2725 Deferred: $0" at bounding box center [183, 406] width 304 height 19
copy div "$2725"
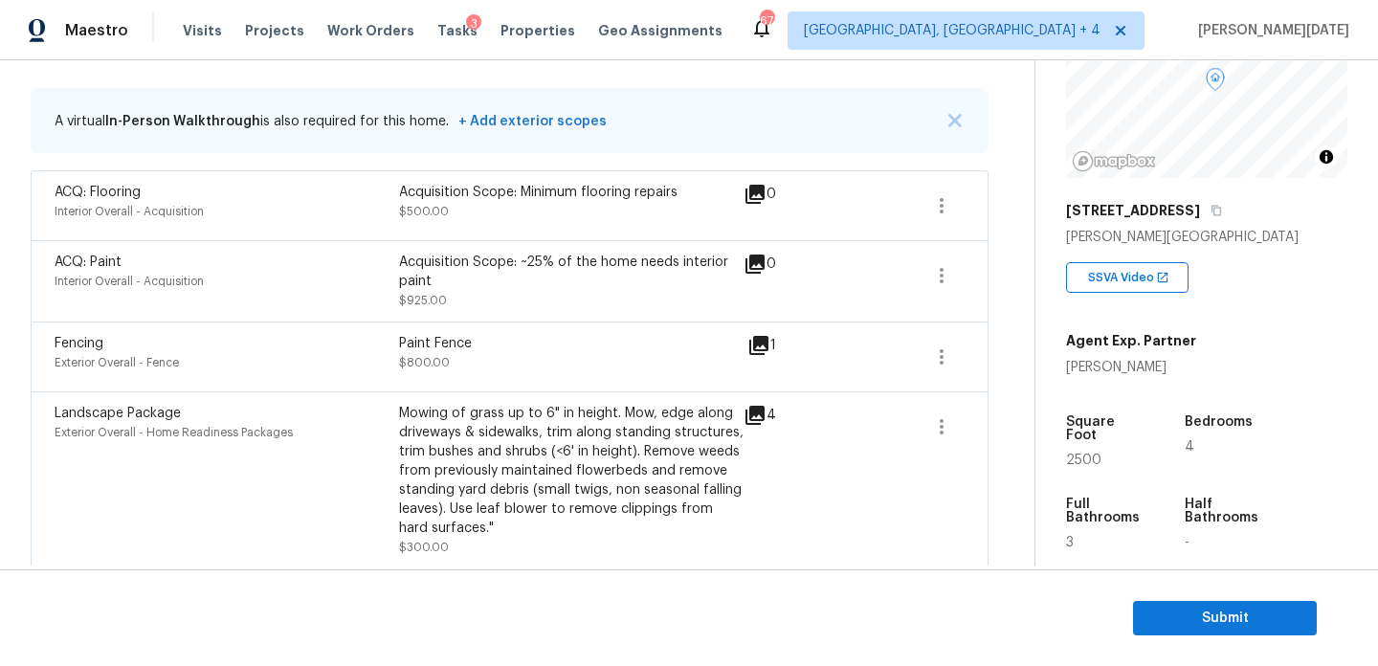
scroll to position [481, 0]
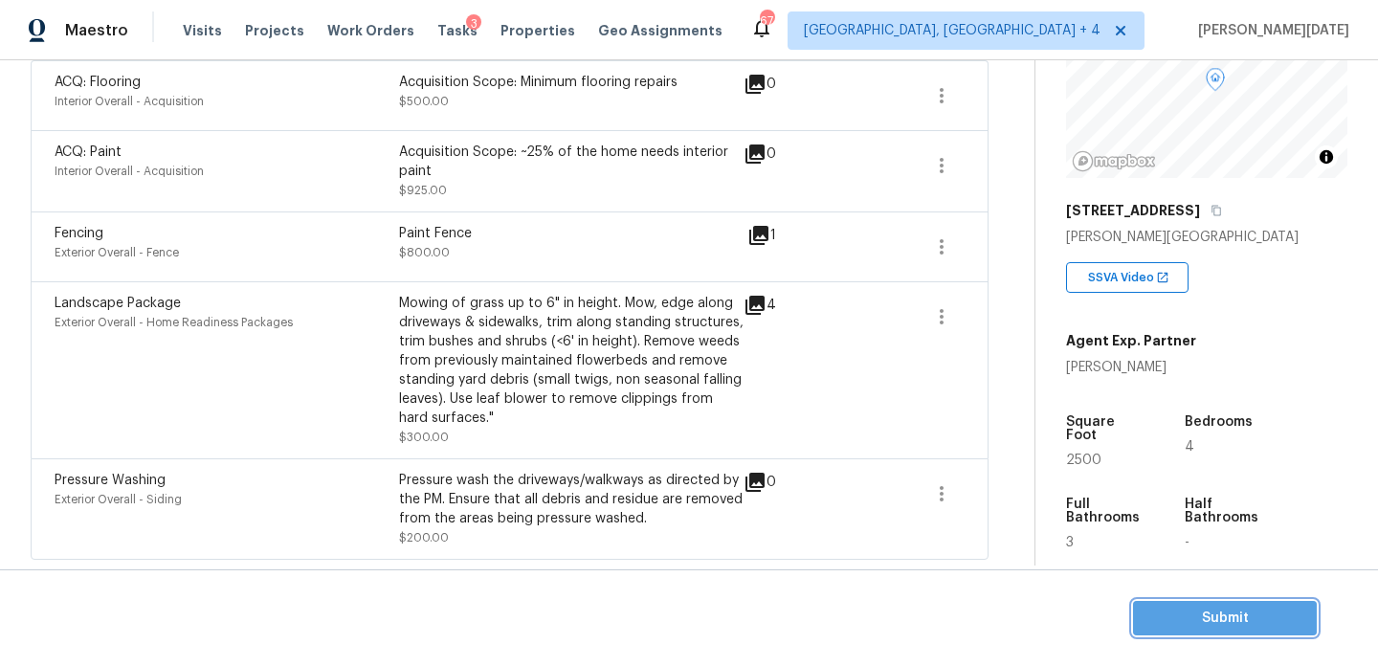
click at [1174, 612] on span "Submit" at bounding box center [1225, 619] width 153 height 24
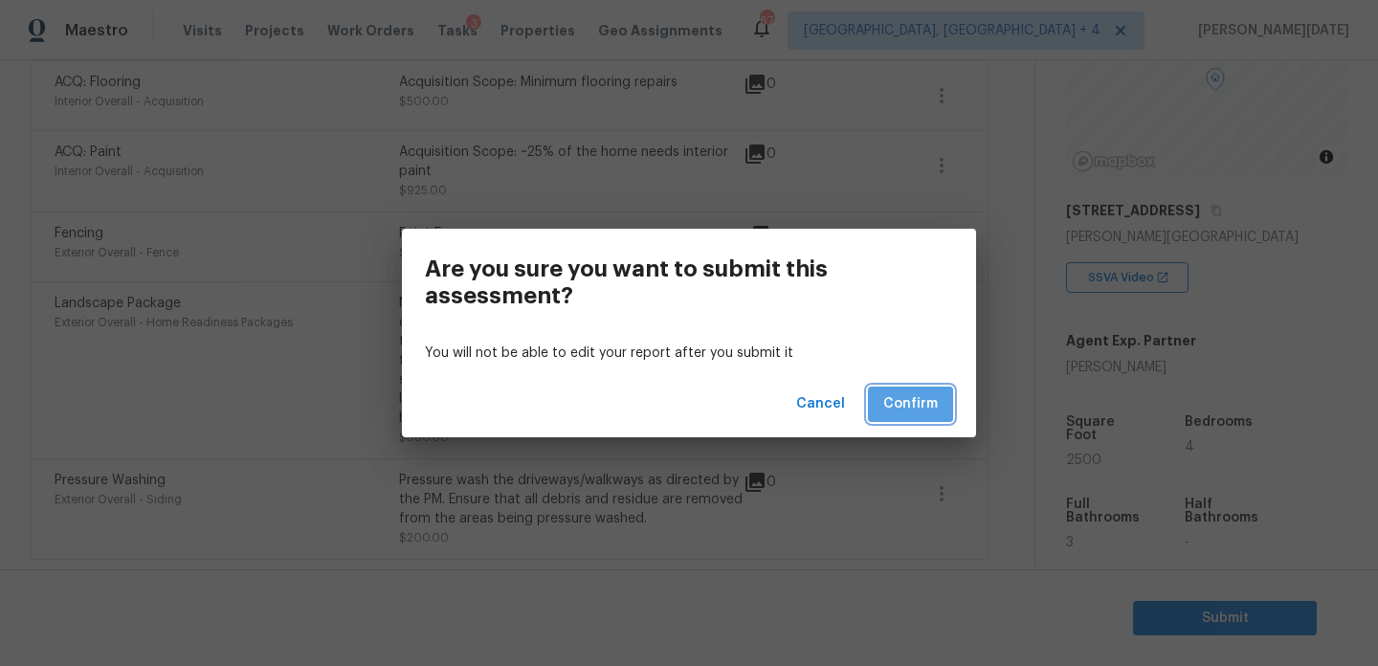
click at [929, 403] on span "Confirm" at bounding box center [911, 404] width 55 height 24
